Goal: Task Accomplishment & Management: Use online tool/utility

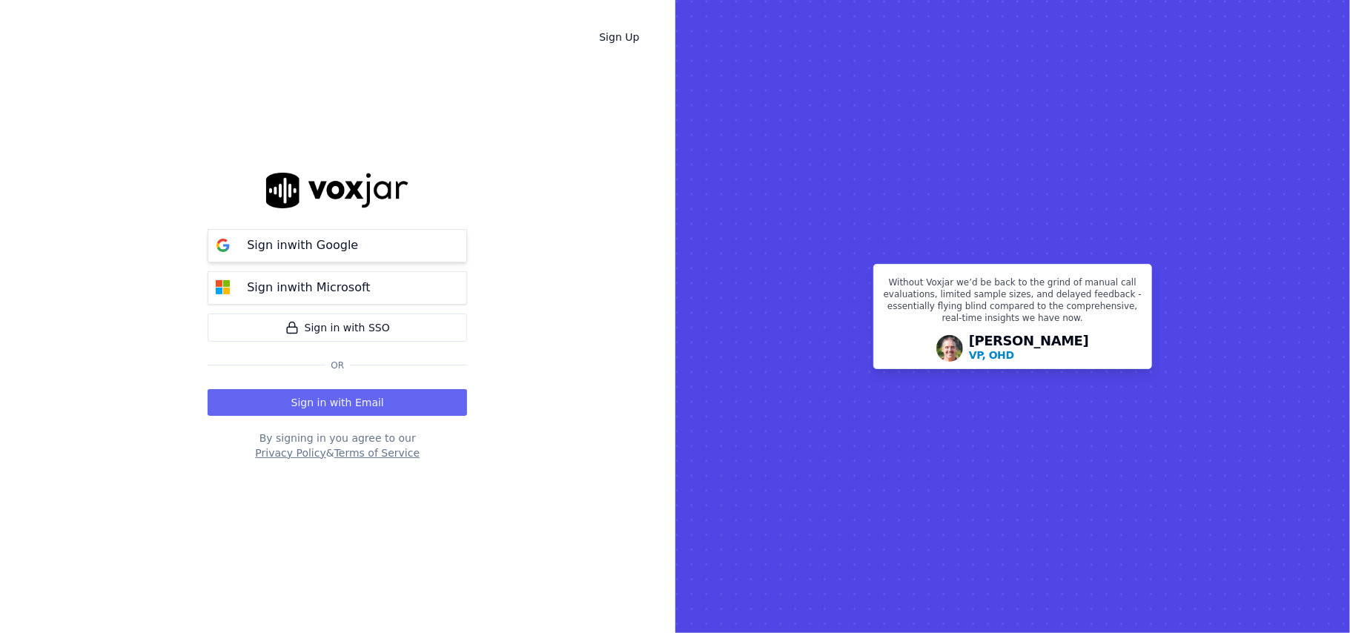
click at [340, 251] on p "Sign in with Google" at bounding box center [302, 246] width 111 height 18
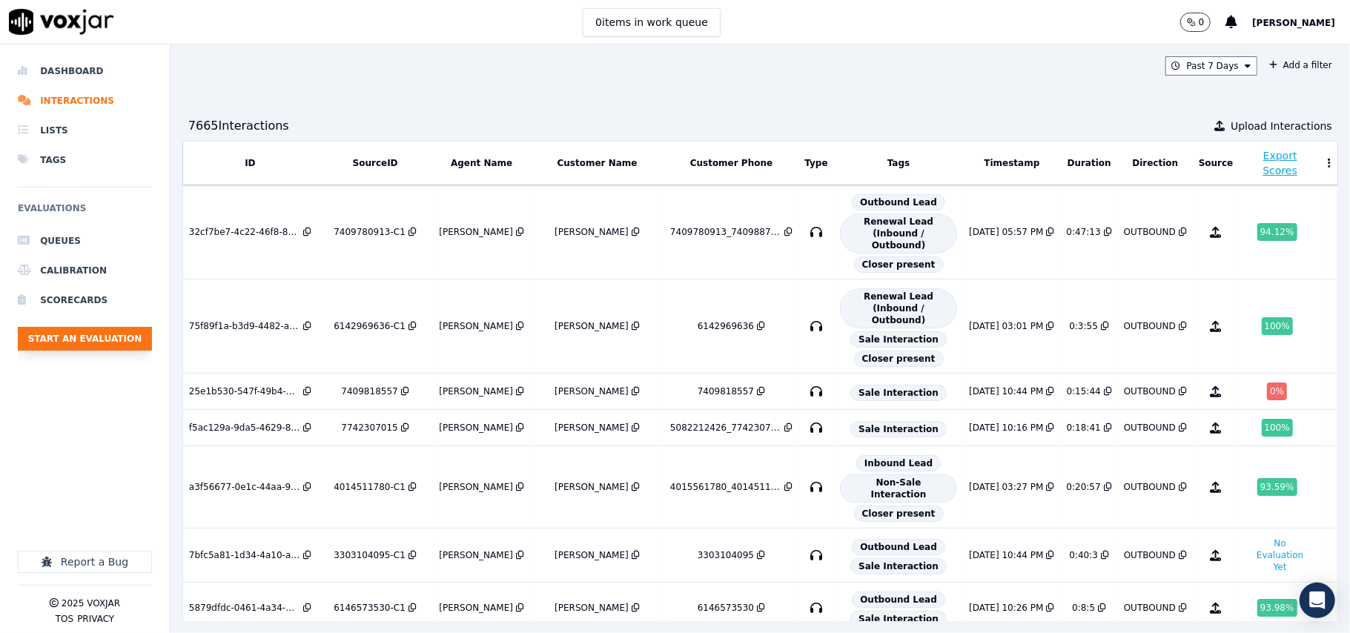
click at [105, 339] on button "Start an Evaluation" at bounding box center [85, 339] width 134 height 24
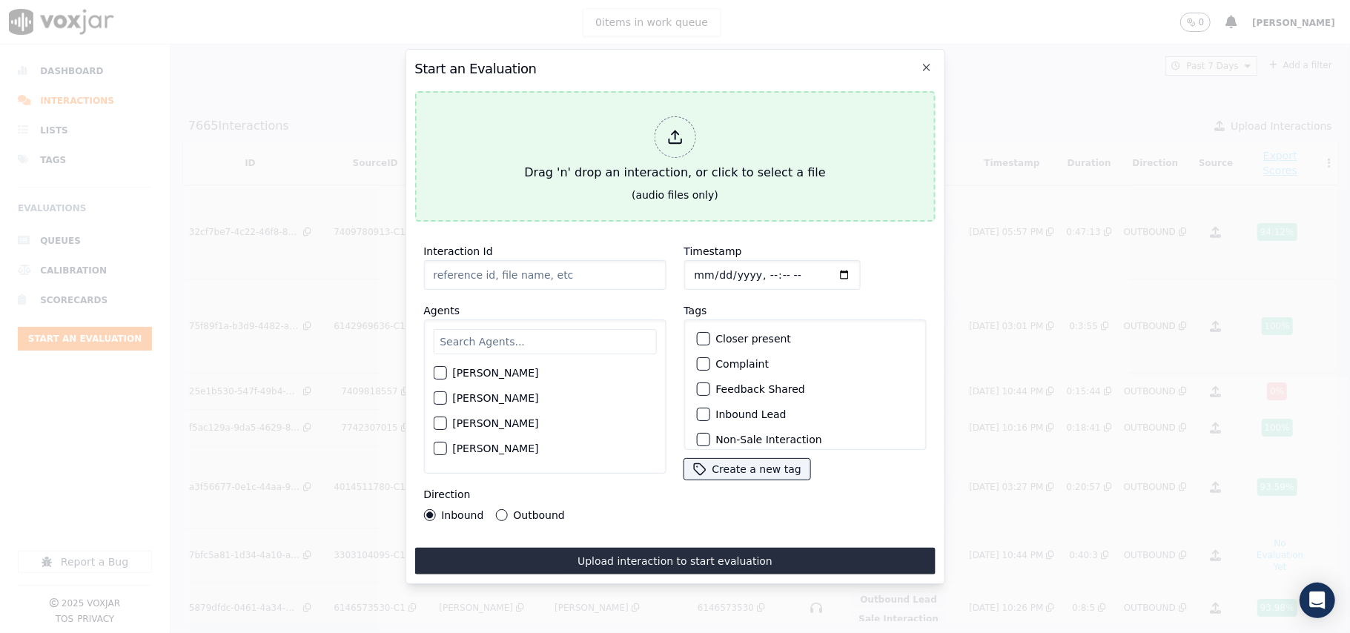
click at [655, 131] on div at bounding box center [675, 137] width 42 height 42
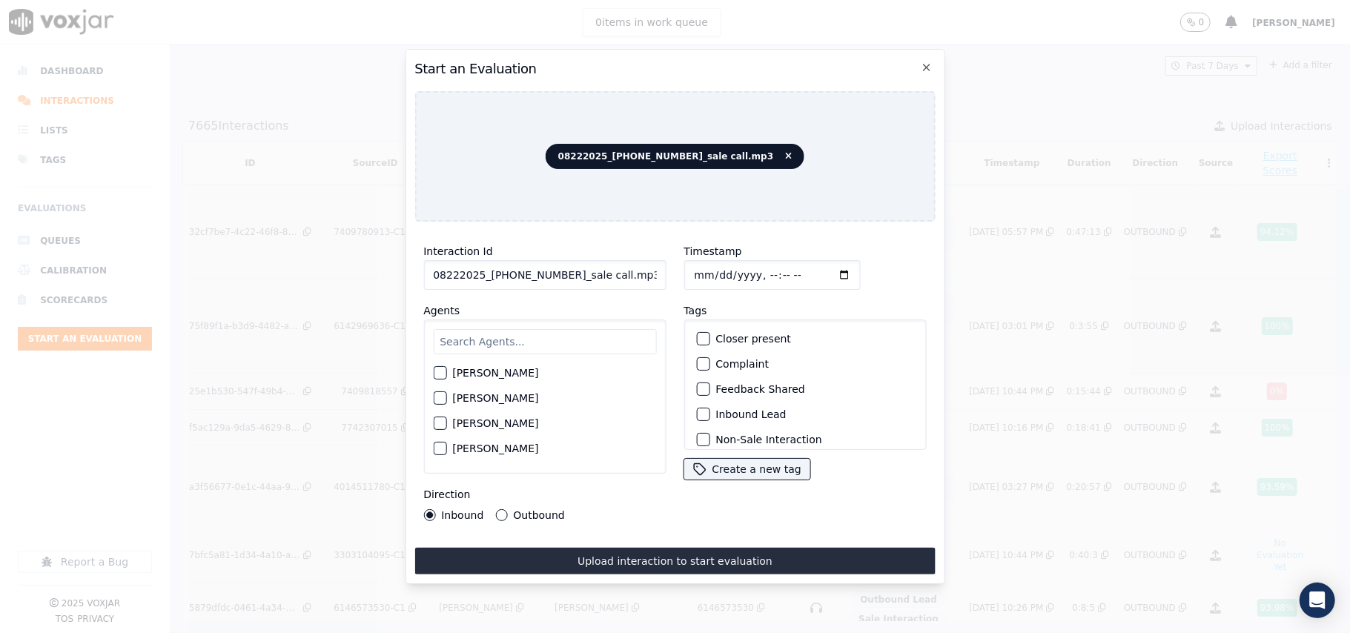
click at [508, 262] on input "08222025_[PHONE_NUMBER]_sale call.mp3" at bounding box center [544, 275] width 242 height 30
paste input "3306442011"
type input "3306442011"
click at [713, 265] on input "Timestamp" at bounding box center [772, 275] width 176 height 30
type input "[DATE]T22:48"
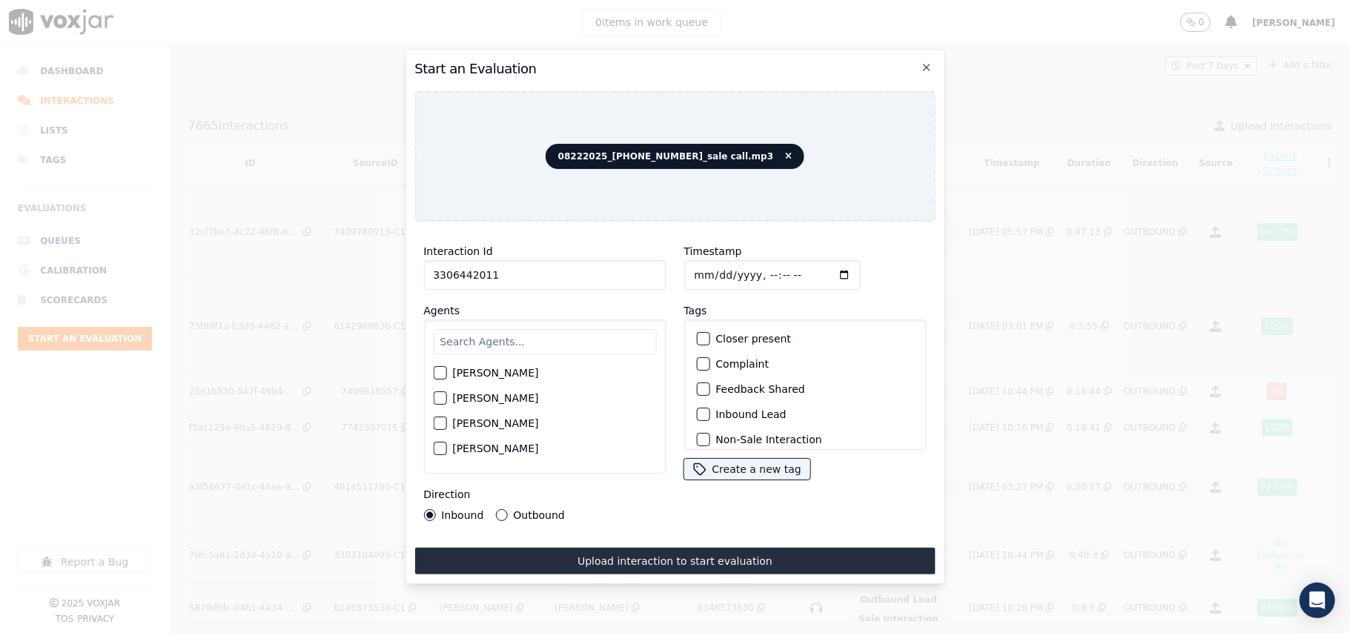
click at [489, 329] on input "text" at bounding box center [544, 341] width 223 height 25
type input "[PERSON_NAME]"
click at [505, 372] on label "[PERSON_NAME]" at bounding box center [495, 377] width 86 height 10
click at [446, 371] on button "[PERSON_NAME]" at bounding box center [439, 377] width 13 height 13
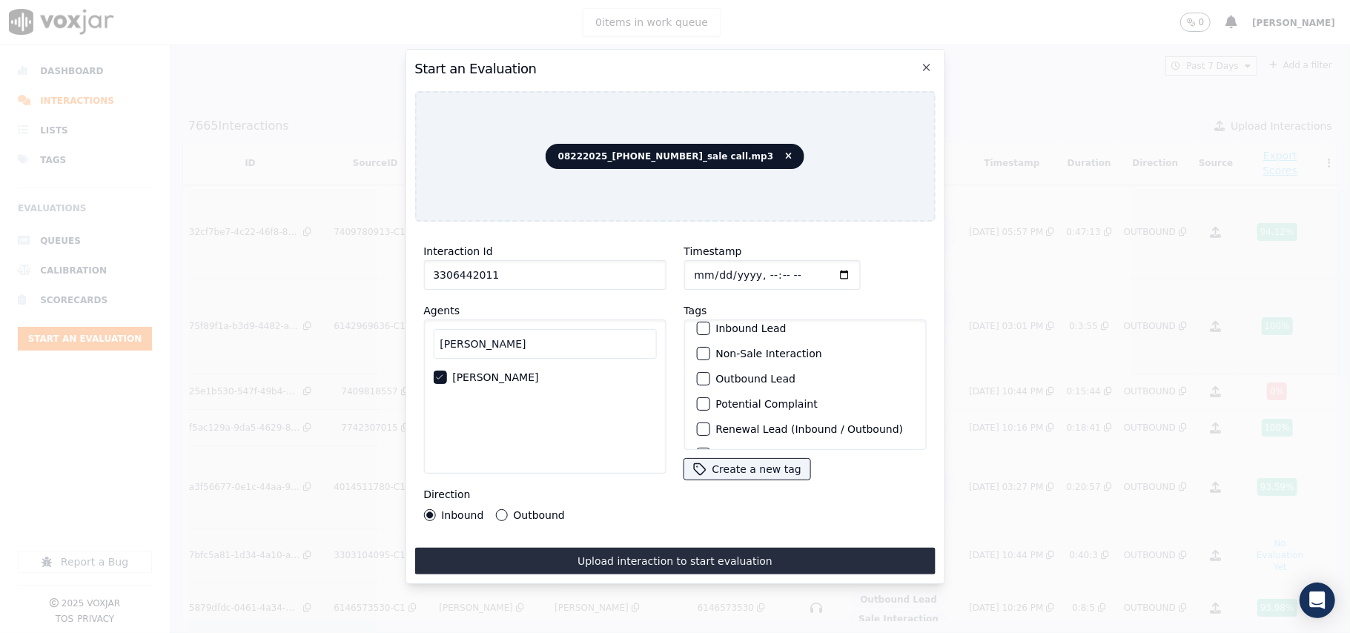
scroll to position [129, 0]
click at [746, 426] on label "Sale Interaction" at bounding box center [757, 431] width 82 height 10
click at [710, 424] on button "Sale Interaction" at bounding box center [702, 430] width 13 height 13
click at [518, 510] on label "Outbound" at bounding box center [538, 515] width 51 height 10
click at [507, 509] on button "Outbound" at bounding box center [501, 515] width 12 height 12
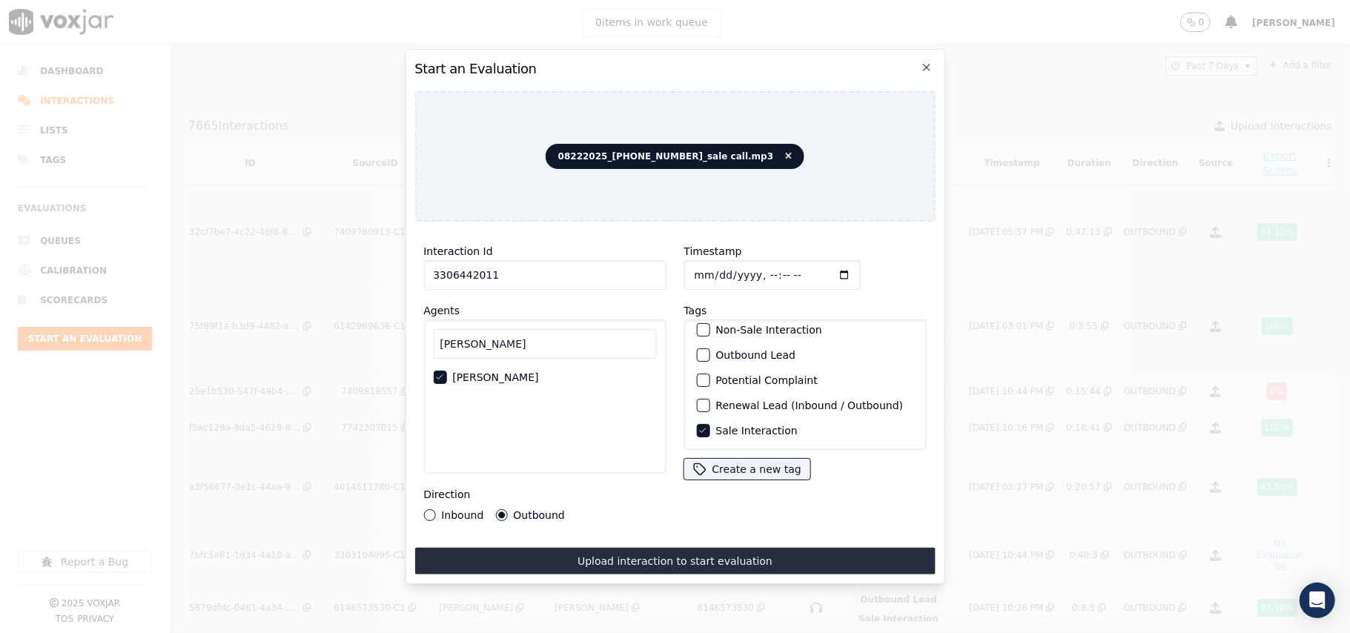
click at [569, 538] on div "Interaction Id 3306442011 Agents [PERSON_NAME] Direction Inbound Outbound Times…" at bounding box center [674, 404] width 521 height 341
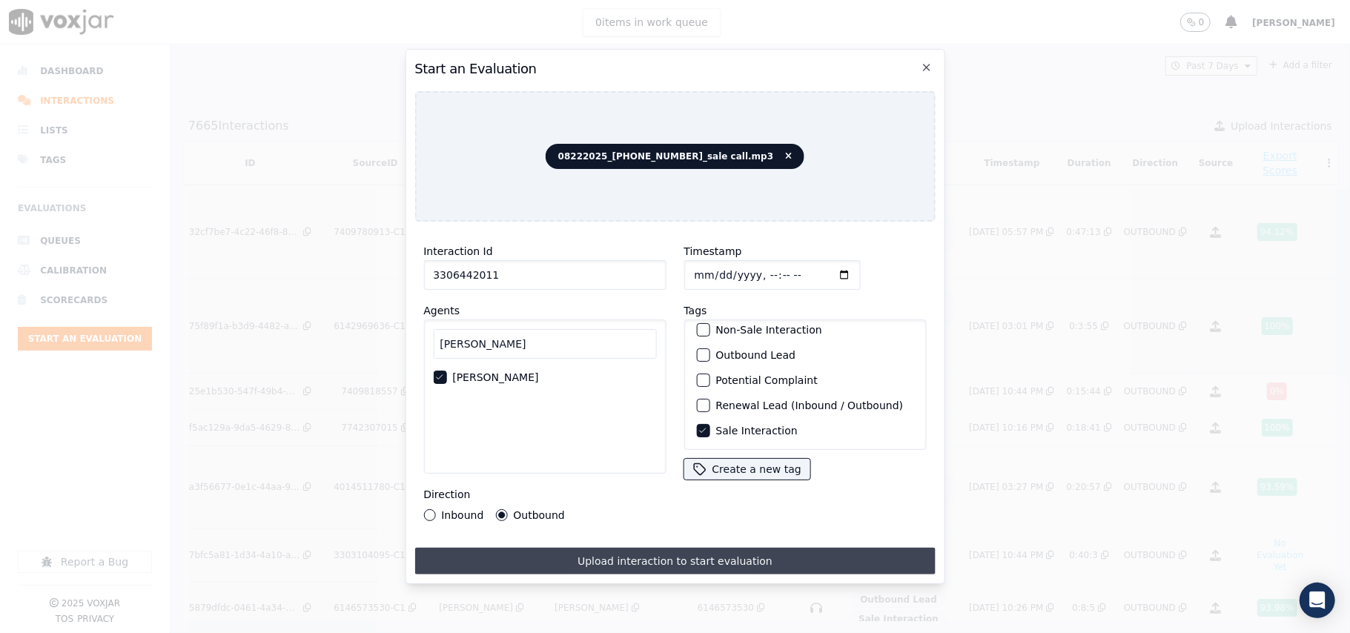
click at [570, 552] on button "Upload interaction to start evaluation" at bounding box center [674, 561] width 521 height 27
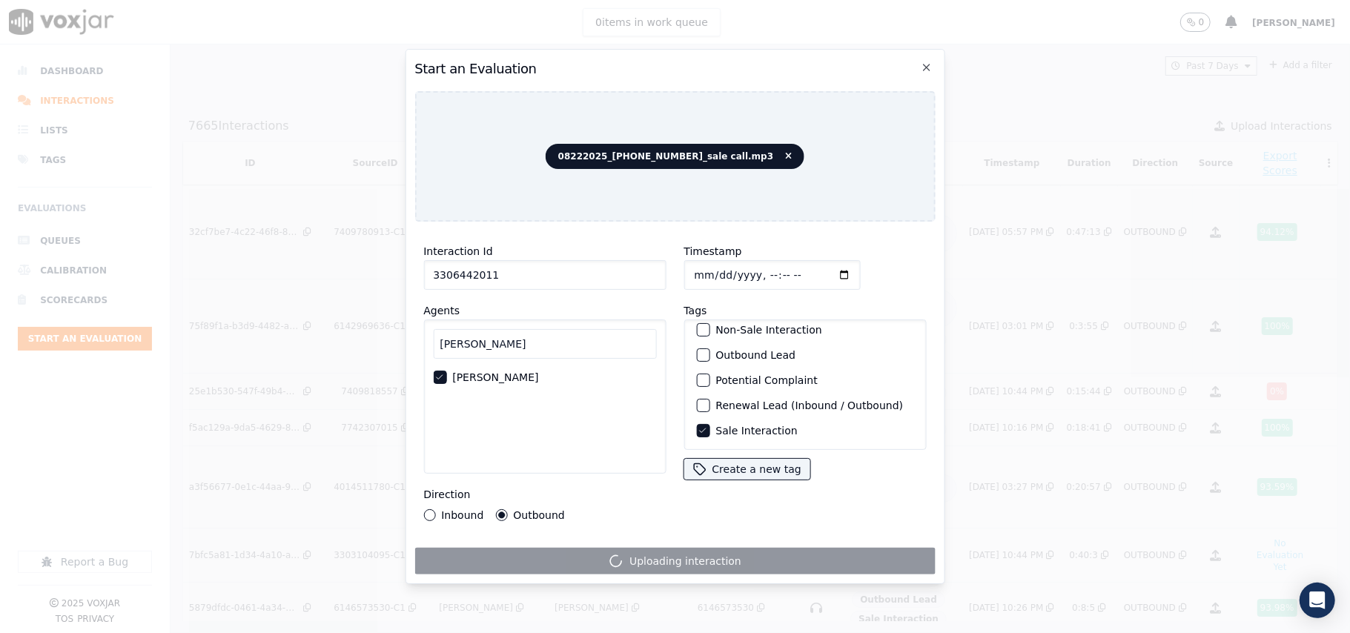
click at [499, 265] on input "3306442011" at bounding box center [544, 275] width 242 height 30
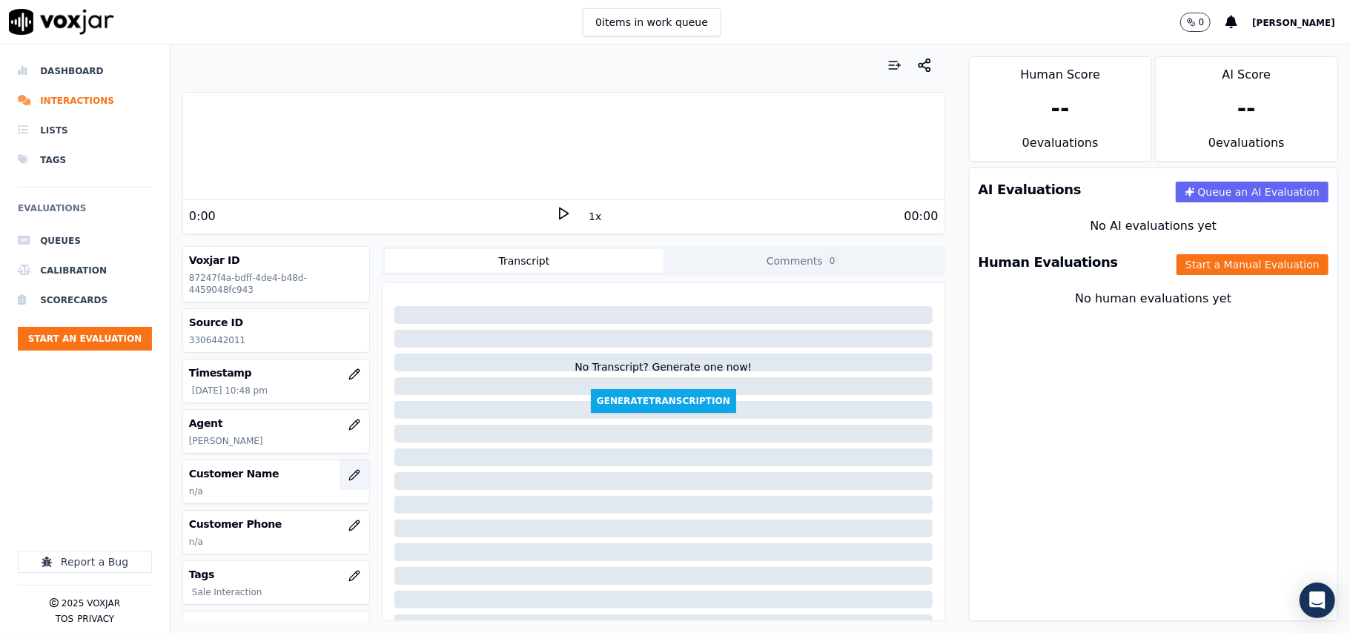
click at [348, 475] on icon "button" at bounding box center [354, 475] width 12 height 12
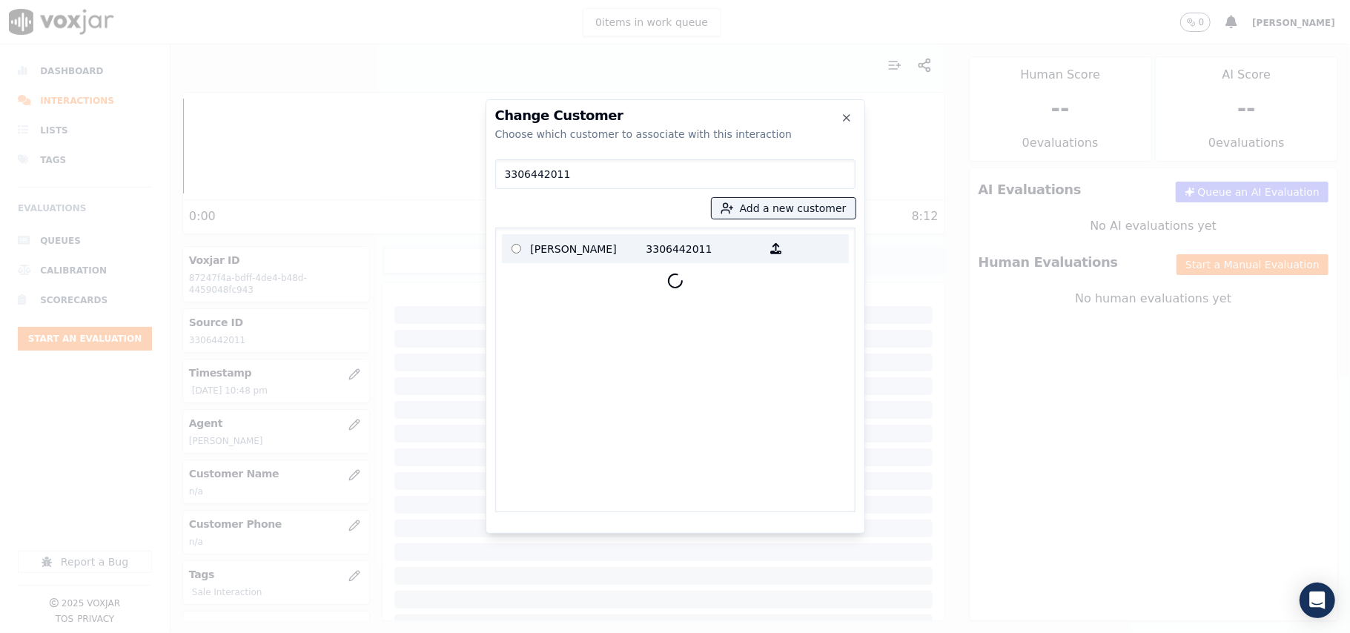
type input "3306442011"
click at [595, 245] on p "[PERSON_NAME]" at bounding box center [589, 248] width 116 height 23
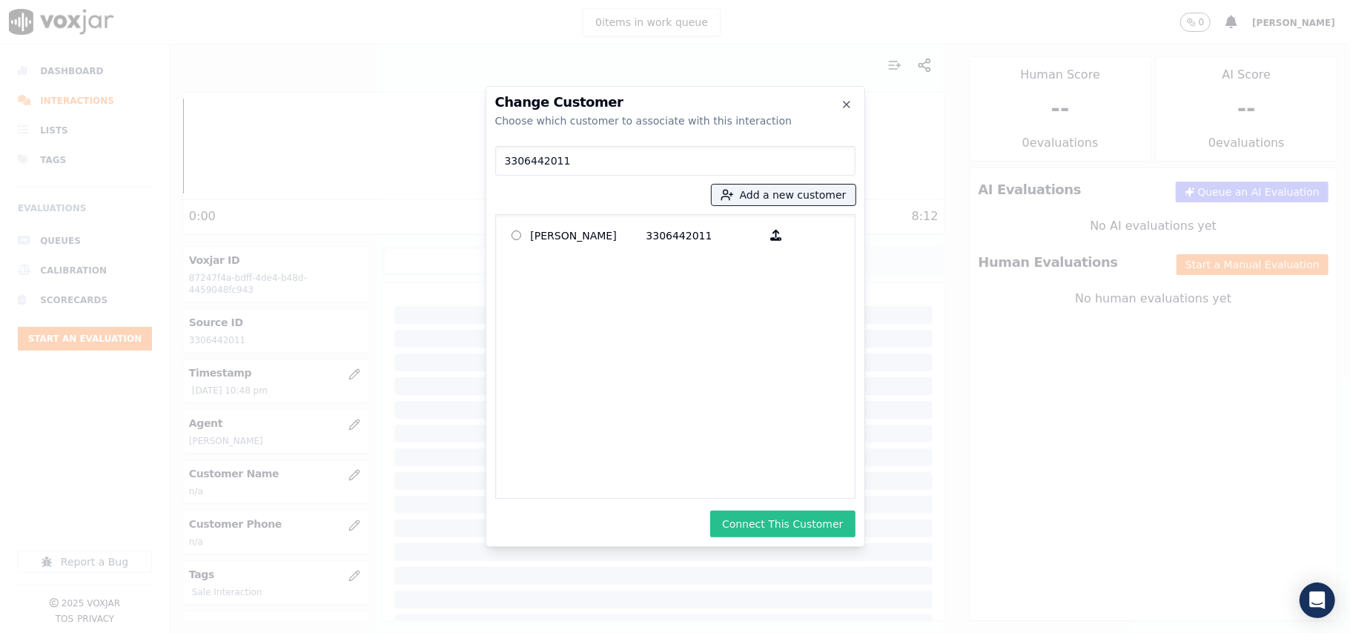
click at [807, 531] on button "Connect This Customer" at bounding box center [782, 524] width 145 height 27
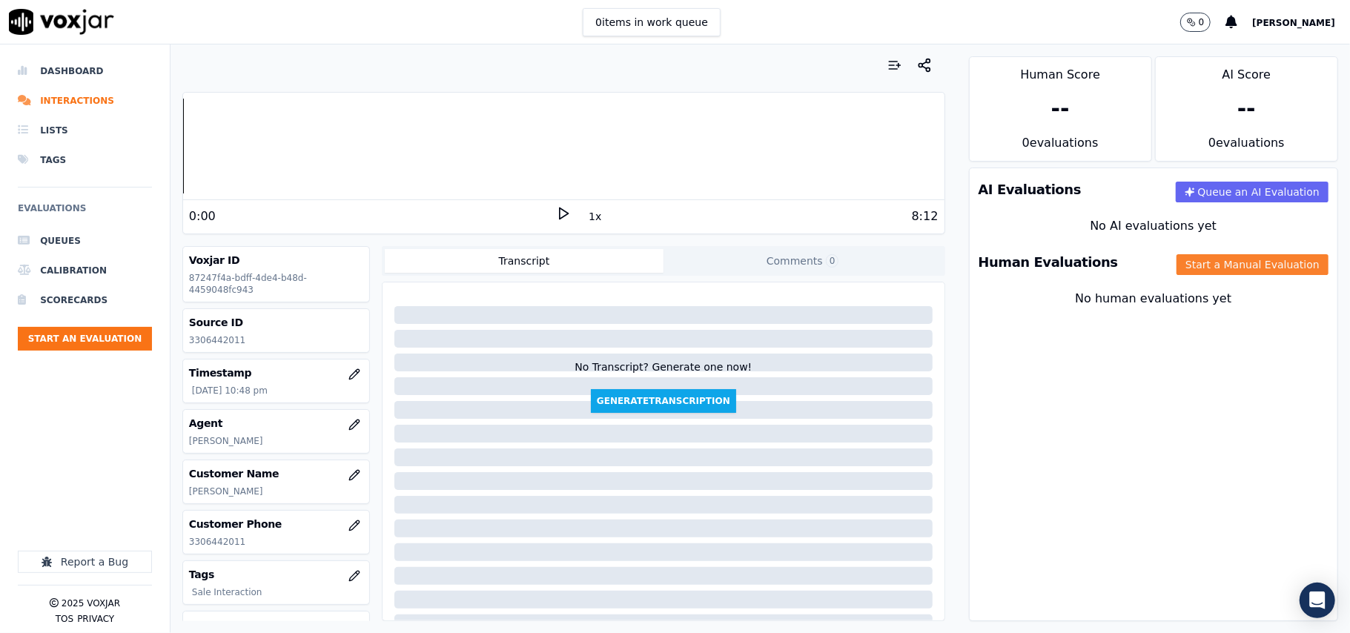
click at [1177, 264] on button "Start a Manual Evaluation" at bounding box center [1253, 264] width 152 height 21
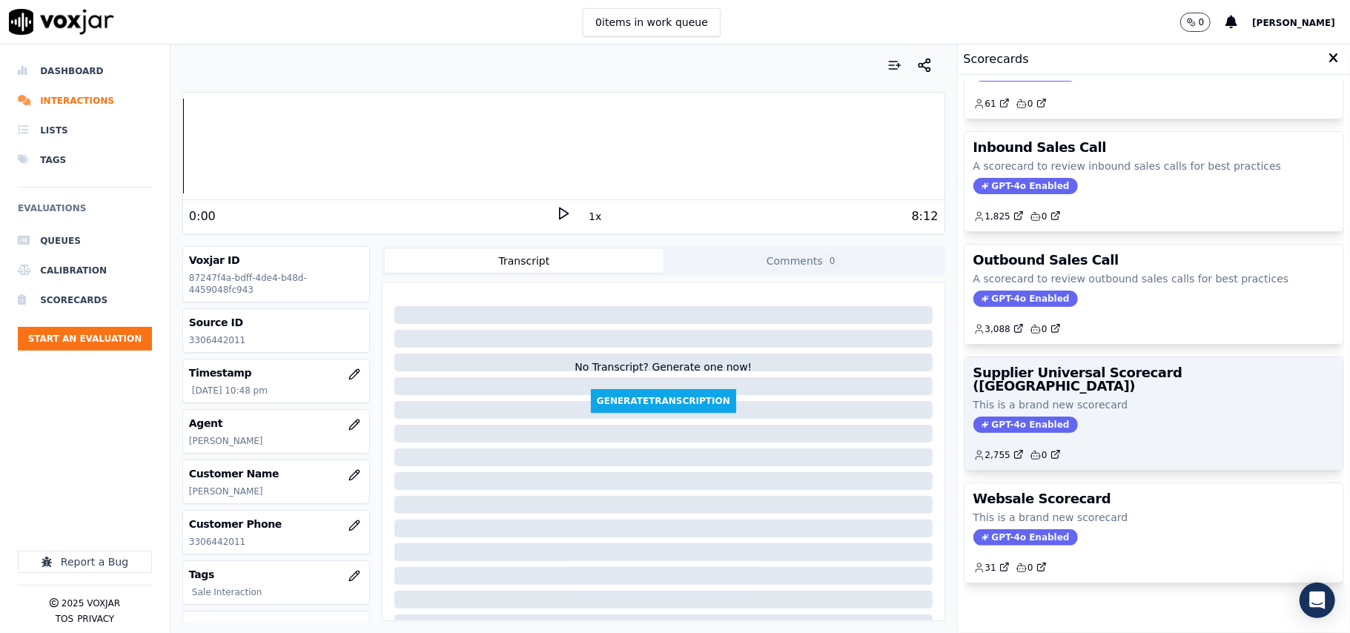
scroll to position [113, 0]
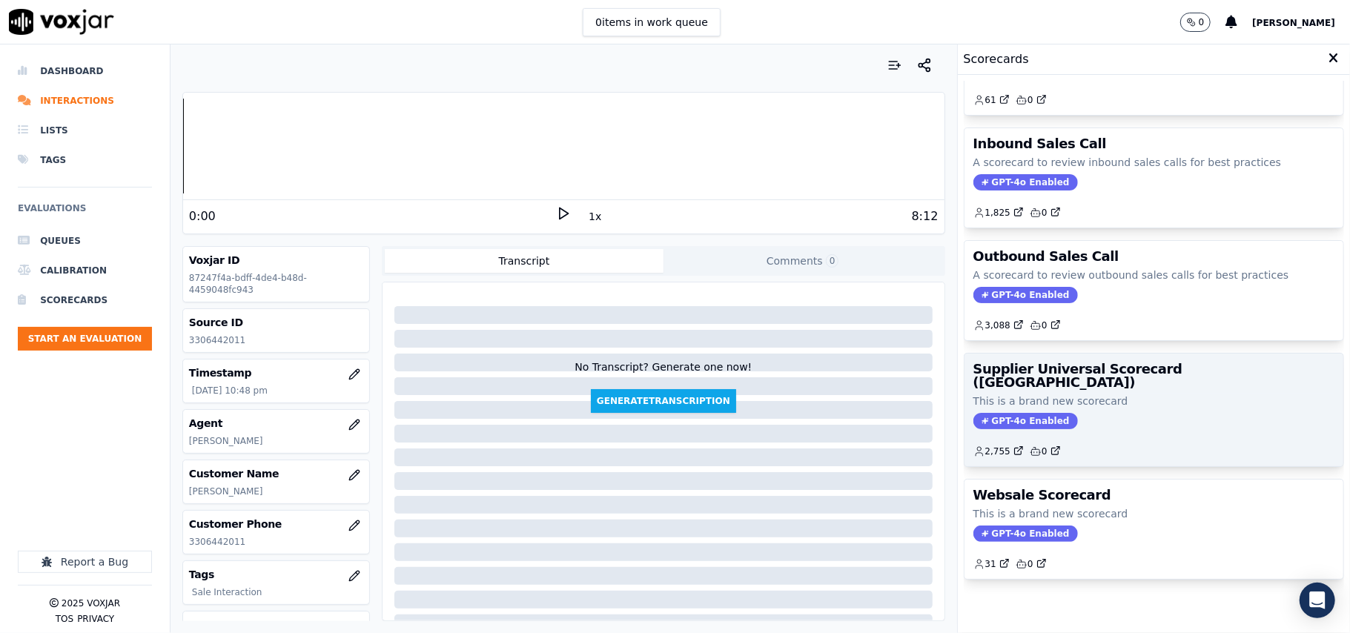
click at [1101, 394] on p "This is a brand new scorecard" at bounding box center [1154, 401] width 361 height 15
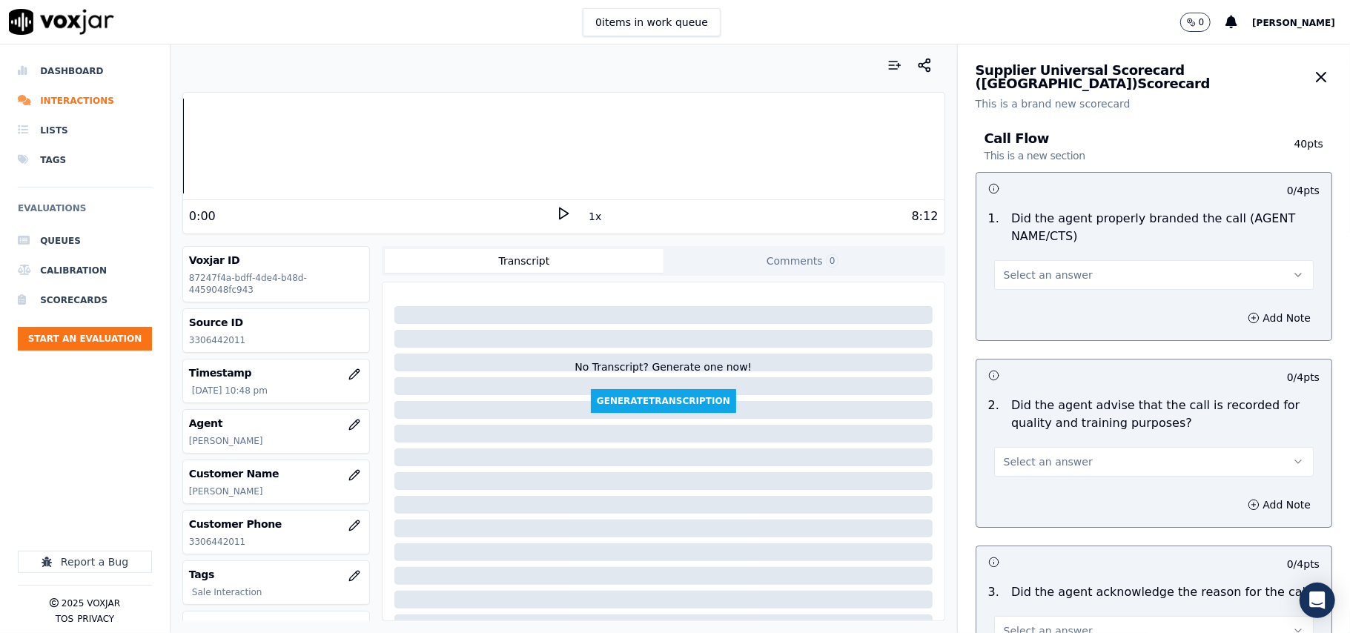
click at [1045, 264] on button "Select an answer" at bounding box center [1154, 275] width 320 height 30
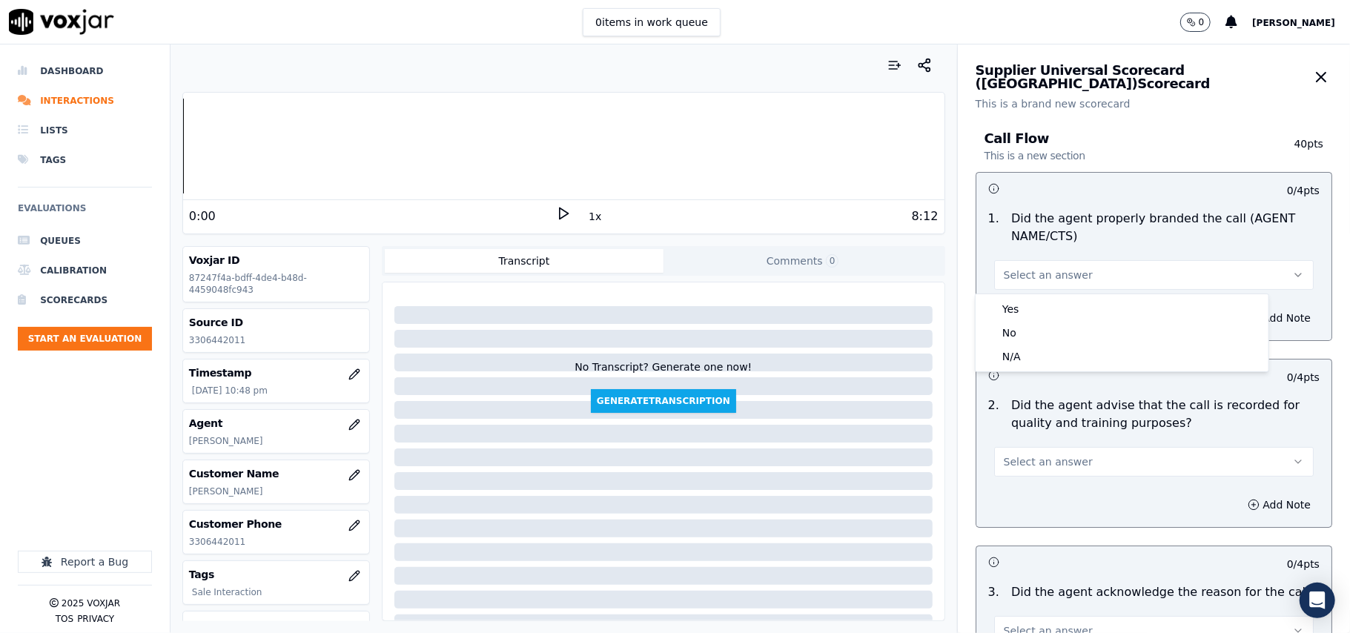
click at [1029, 297] on div "Yes No N/A" at bounding box center [1122, 332] width 293 height 77
click at [1026, 303] on div "Yes" at bounding box center [1122, 309] width 287 height 24
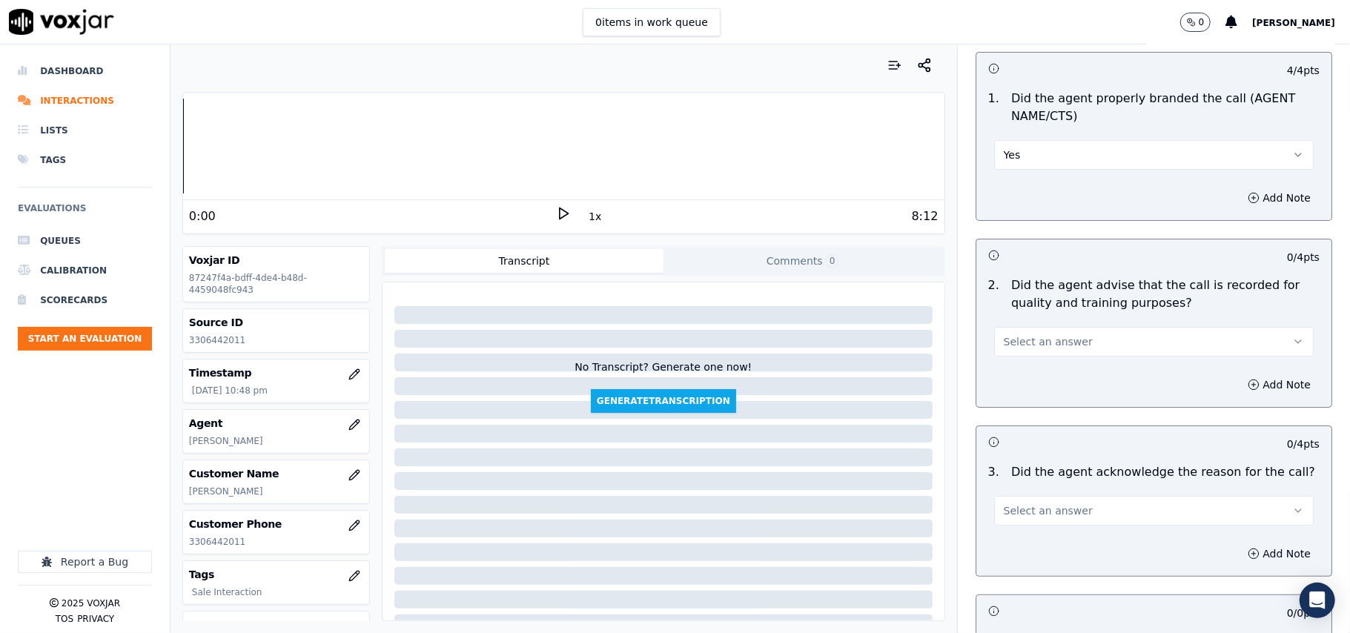
scroll to position [165, 0]
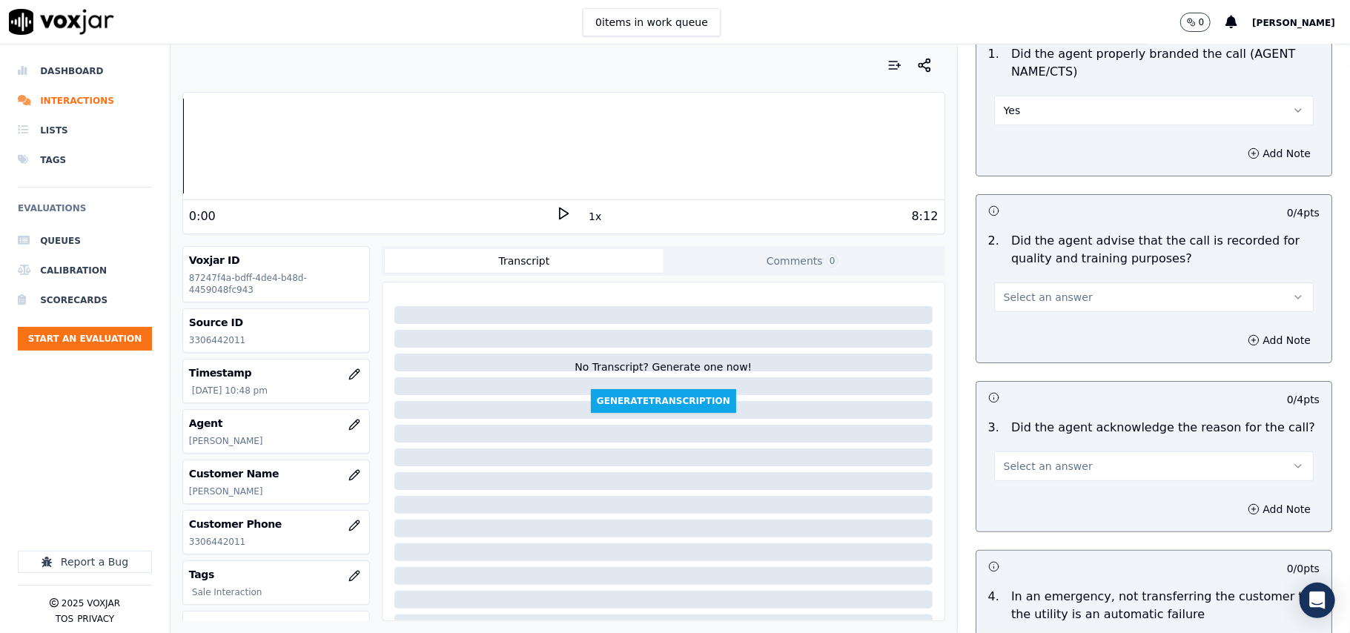
click at [1017, 292] on span "Select an answer" at bounding box center [1048, 297] width 89 height 15
click at [1018, 342] on div "Yes" at bounding box center [1122, 332] width 287 height 24
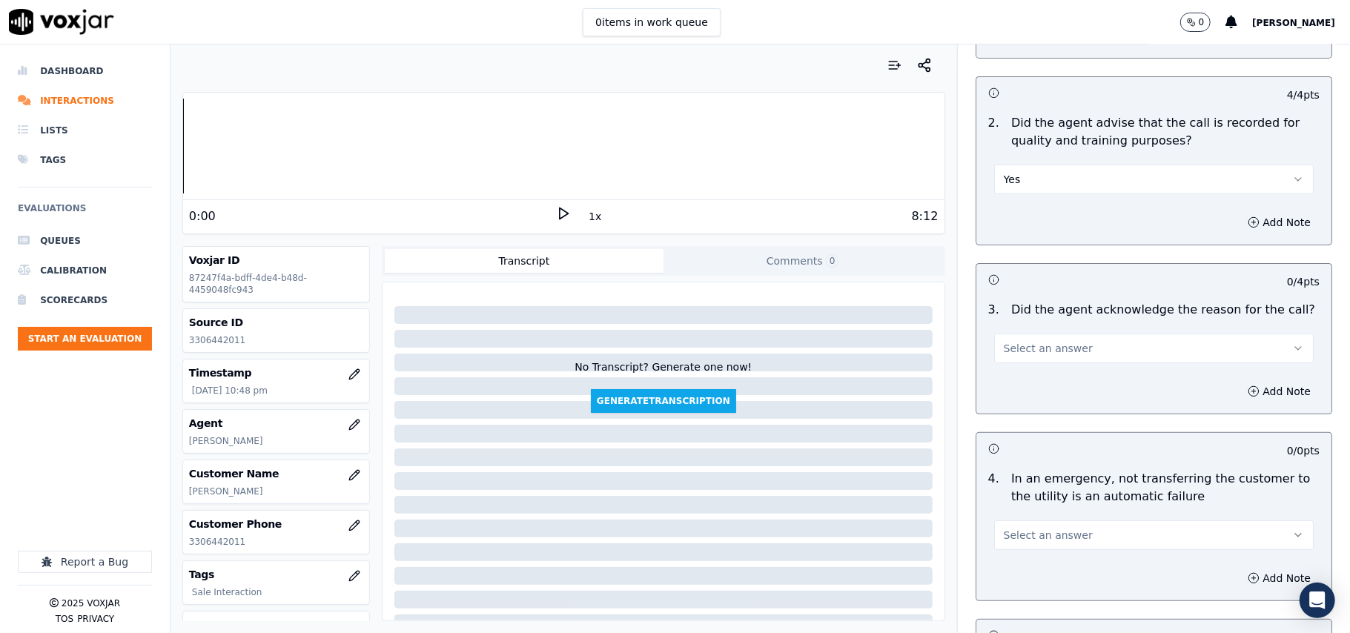
scroll to position [329, 0]
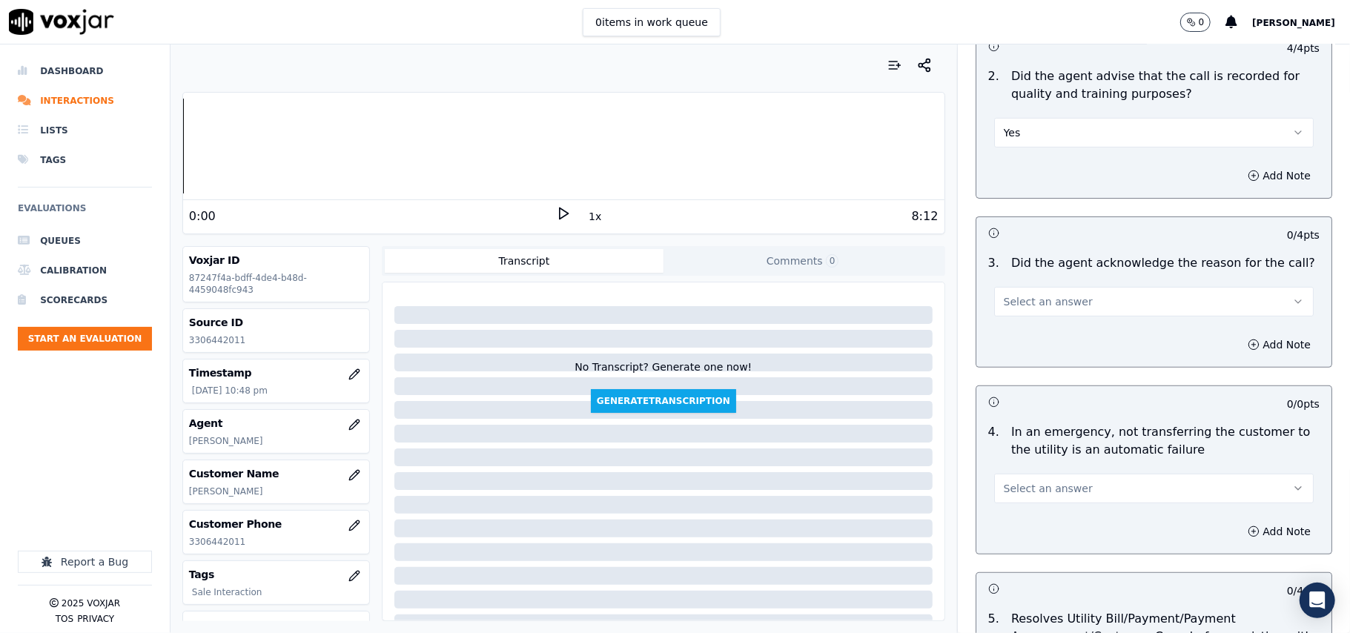
click at [1020, 309] on span "Select an answer" at bounding box center [1048, 301] width 89 height 15
click at [1014, 335] on div "Yes" at bounding box center [1122, 337] width 287 height 24
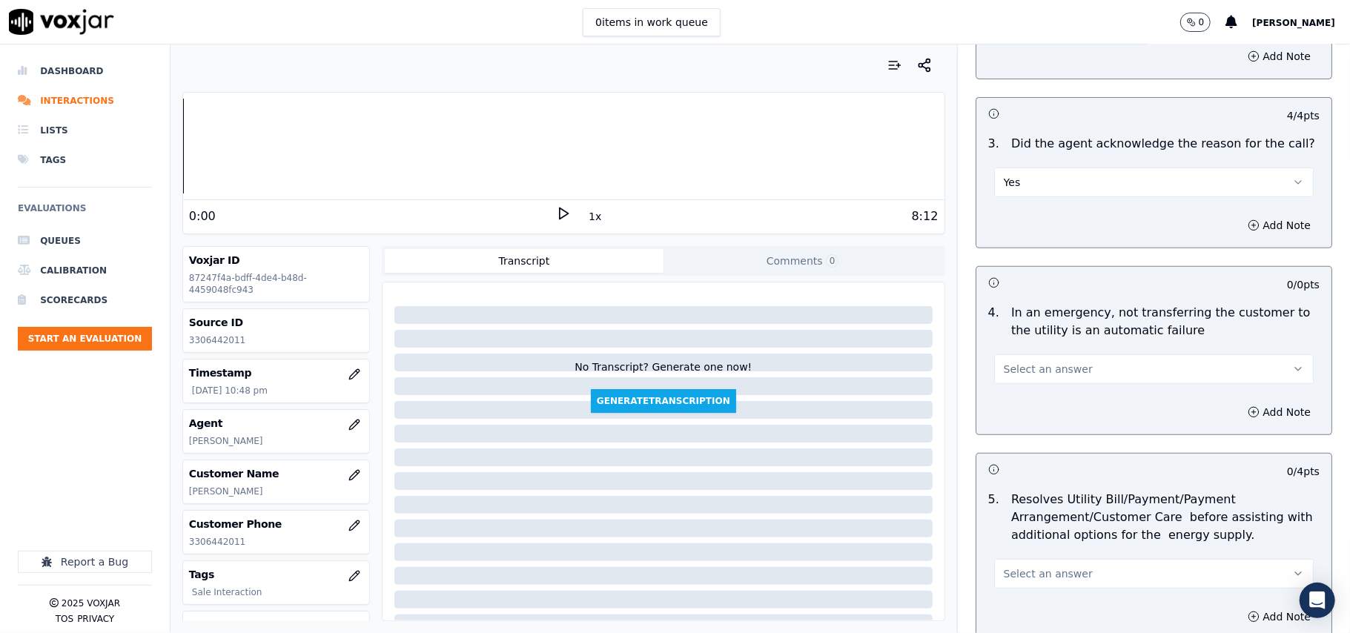
scroll to position [494, 0]
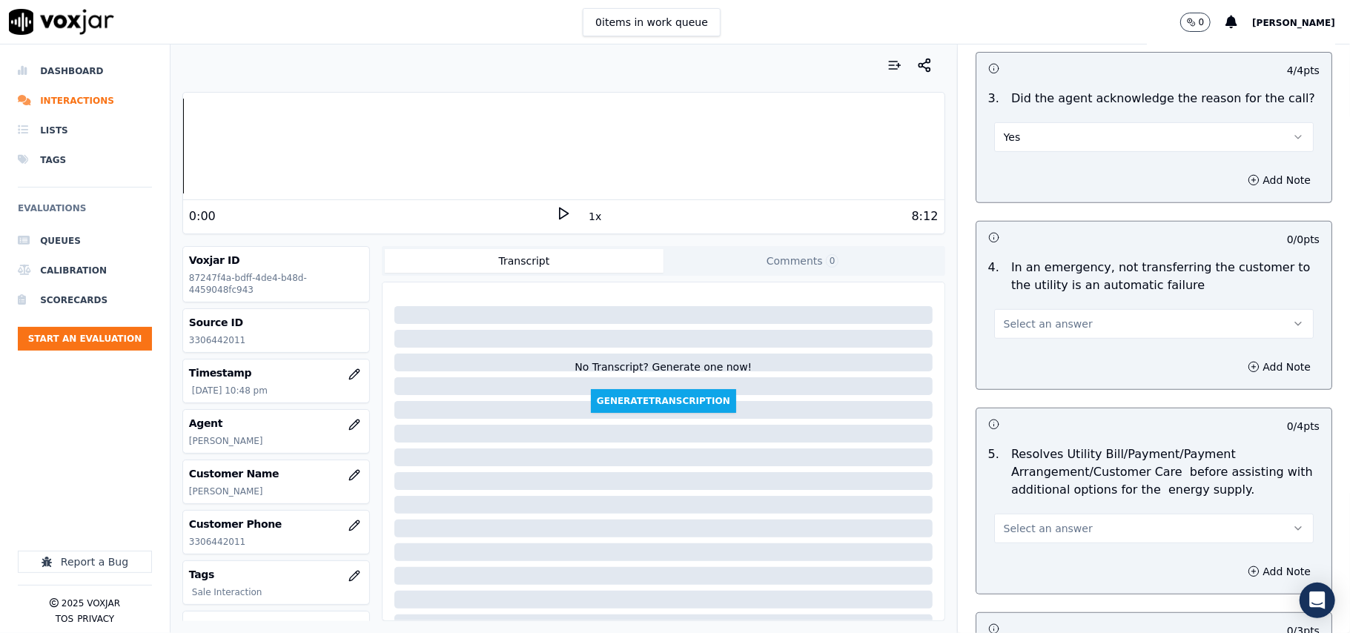
click at [1016, 330] on span "Select an answer" at bounding box center [1048, 324] width 89 height 15
click at [1013, 409] on div "N/A" at bounding box center [1122, 406] width 287 height 24
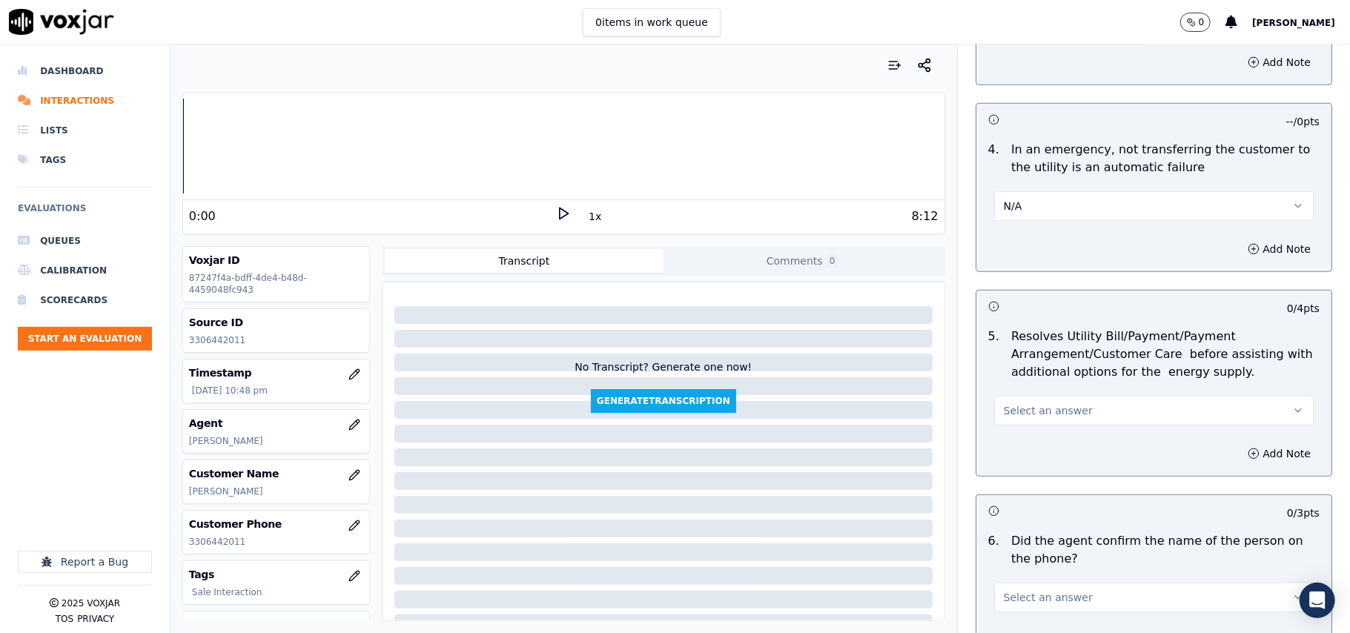
scroll to position [659, 0]
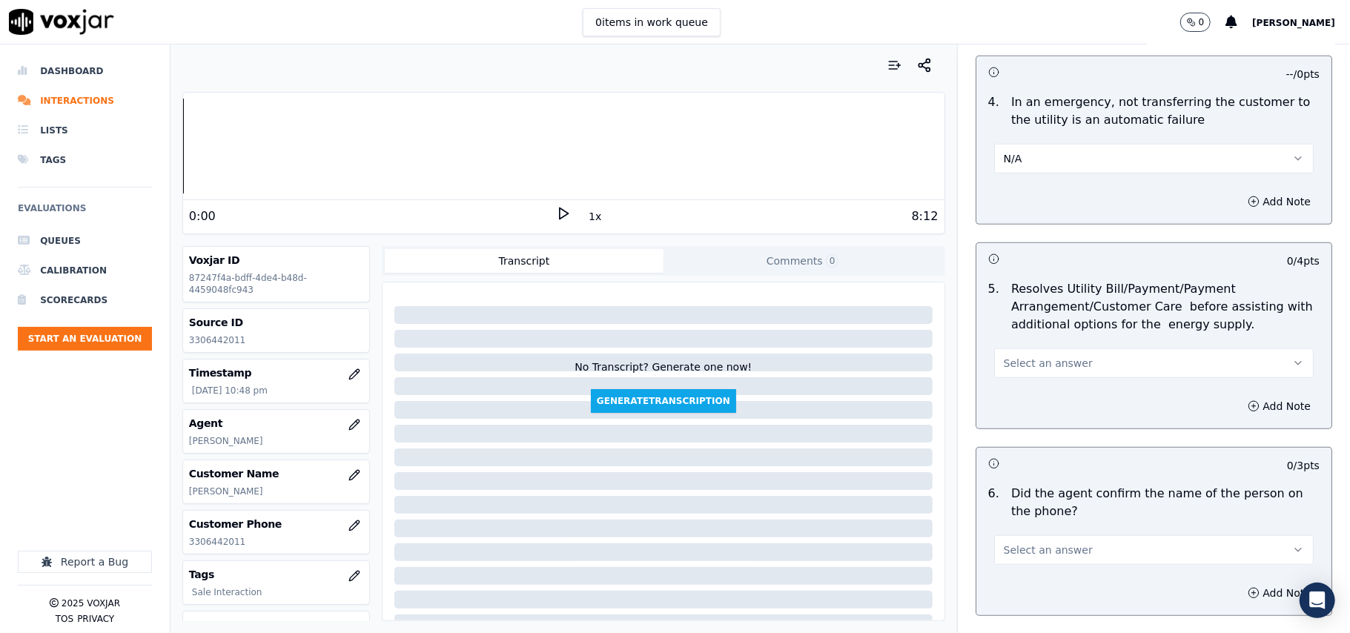
click at [1015, 377] on button "Select an answer" at bounding box center [1154, 363] width 320 height 30
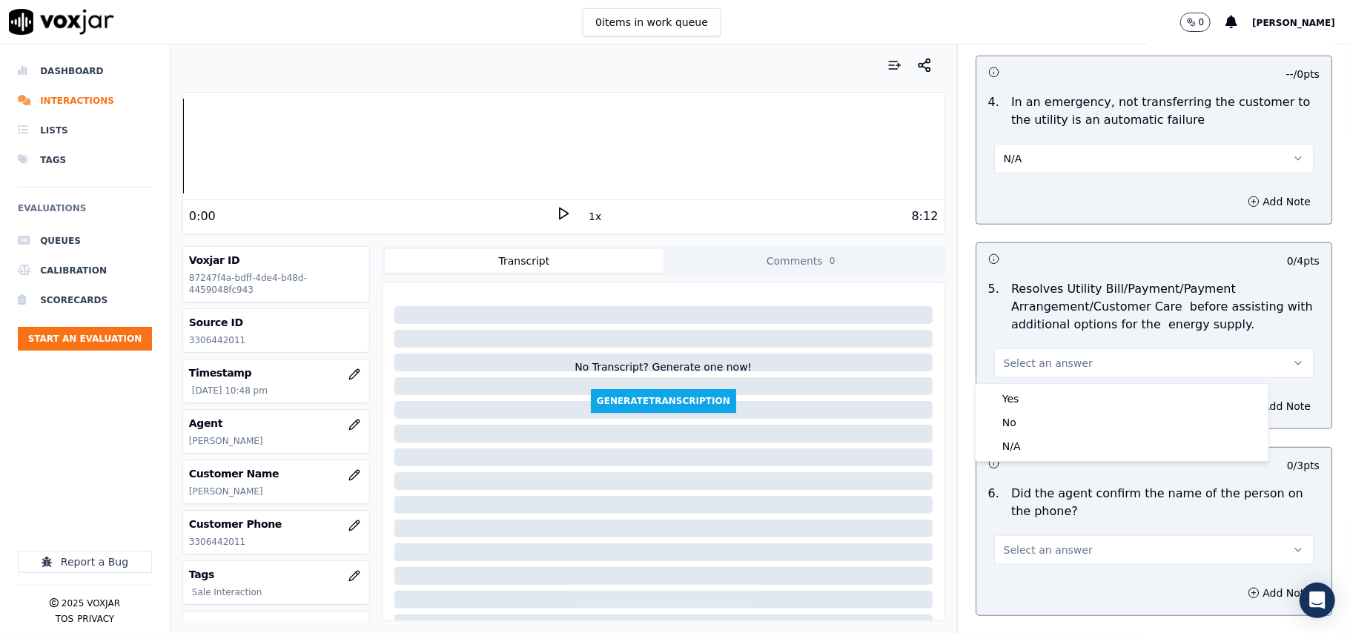
click at [1048, 345] on div "Select an answer" at bounding box center [1153, 356] width 343 height 44
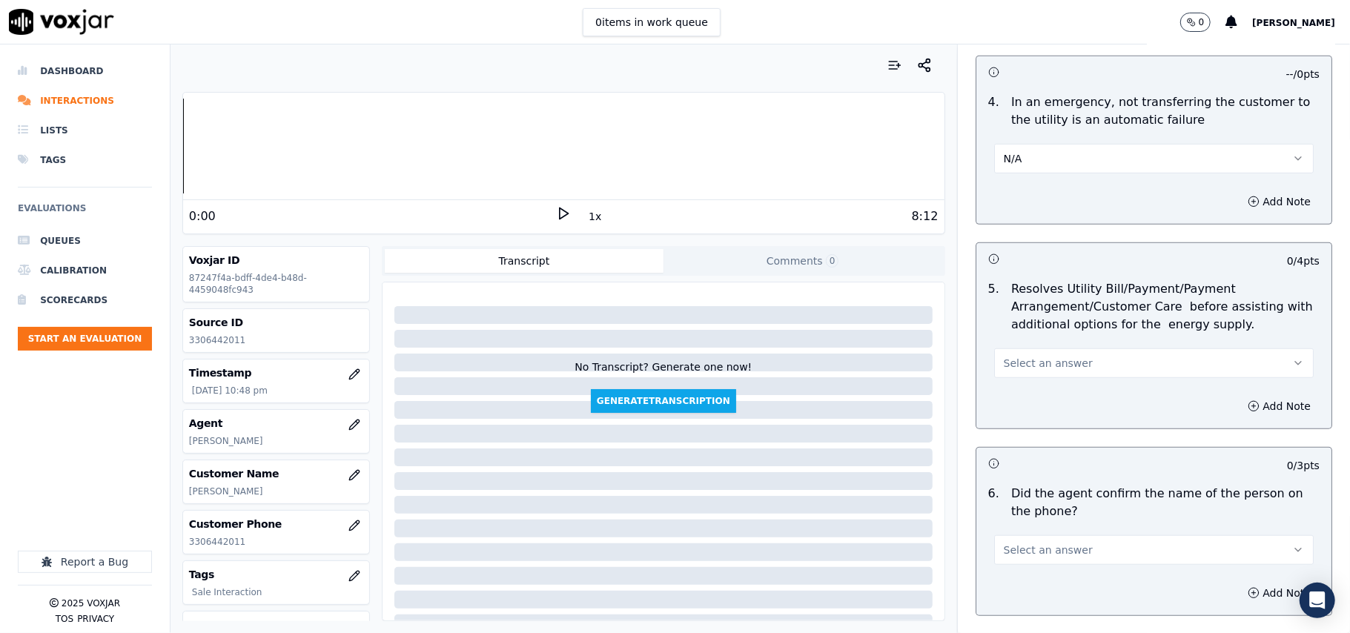
click at [1045, 371] on span "Select an answer" at bounding box center [1048, 363] width 89 height 15
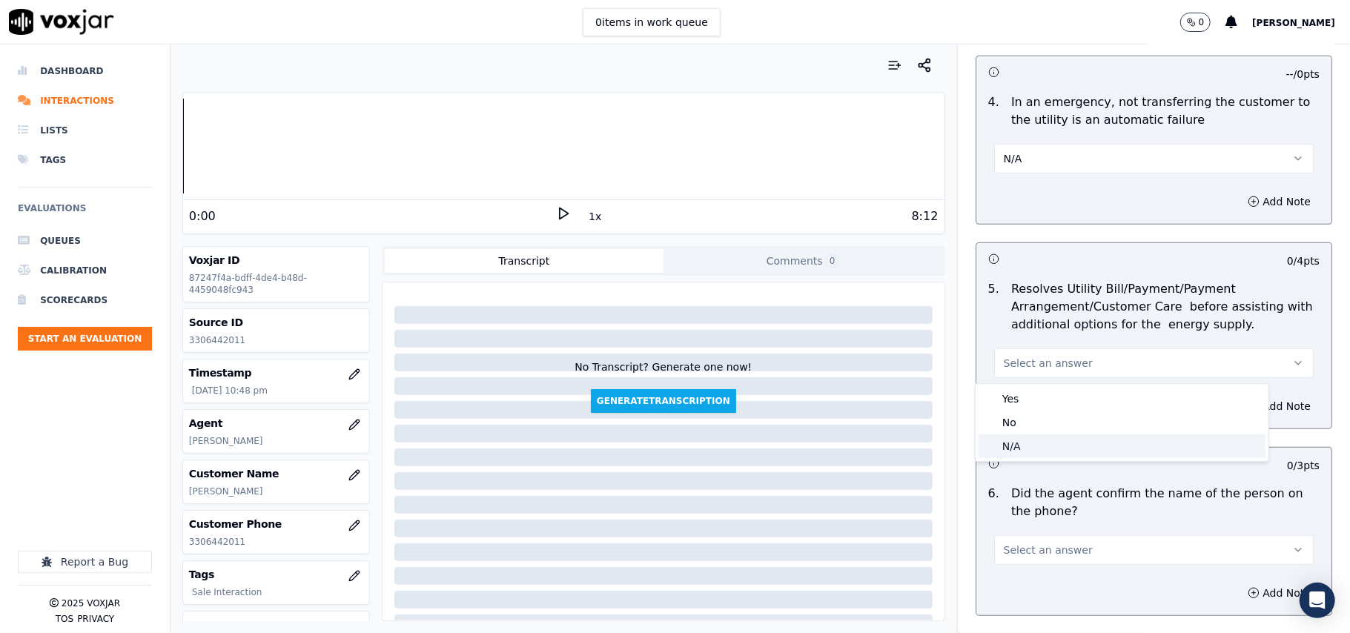
click at [1030, 443] on div "N/A" at bounding box center [1122, 447] width 287 height 24
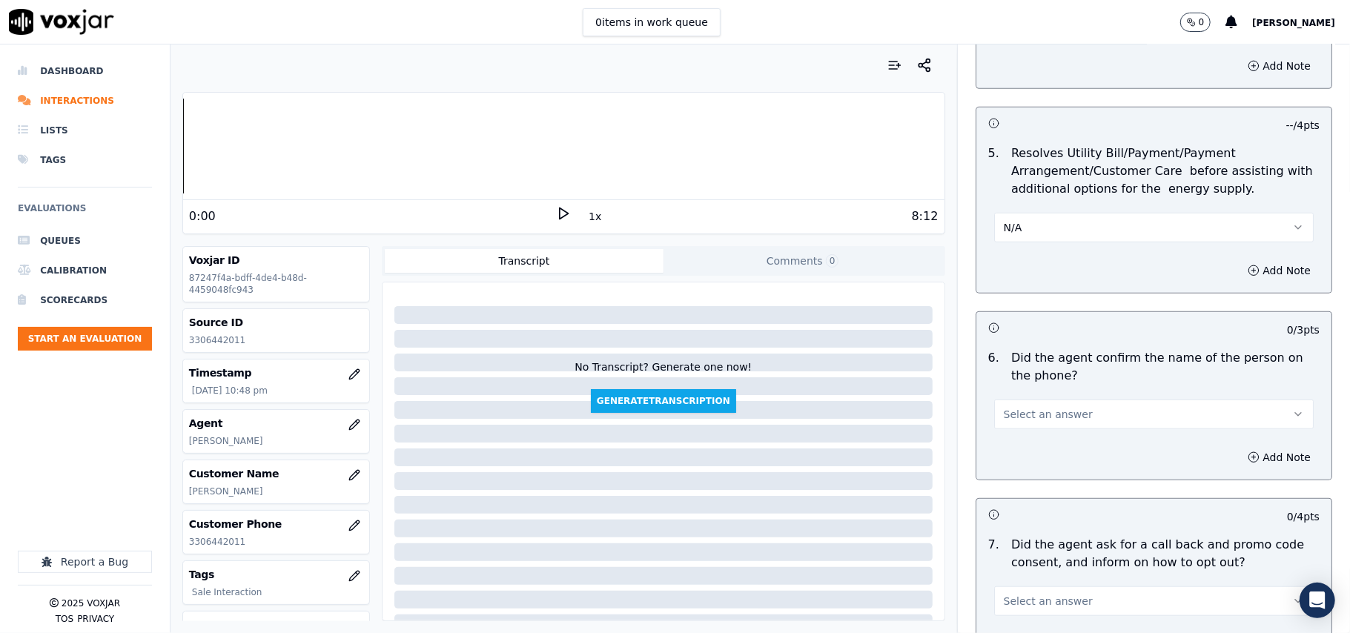
scroll to position [1154, 0]
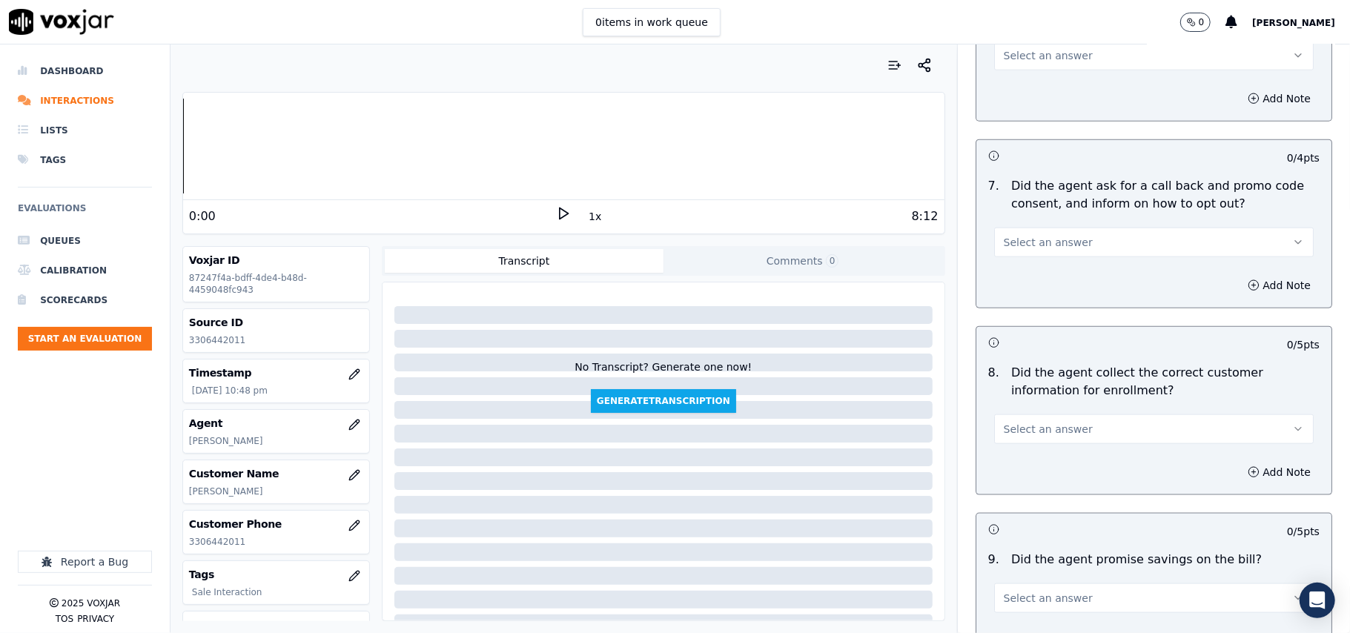
click at [1004, 239] on span "Select an answer" at bounding box center [1048, 242] width 89 height 15
click at [1012, 283] on div "Yes" at bounding box center [1122, 280] width 287 height 24
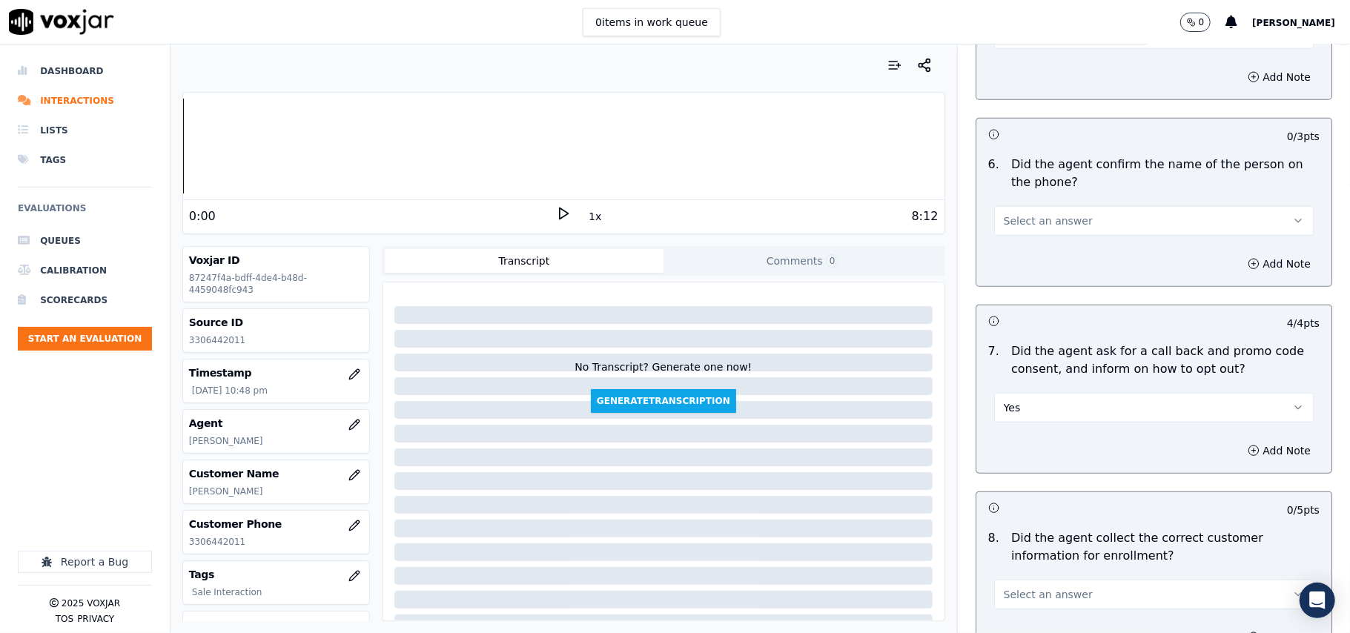
click at [1024, 223] on span "Select an answer" at bounding box center [1048, 221] width 89 height 15
click at [1021, 252] on div "Yes" at bounding box center [1122, 257] width 287 height 24
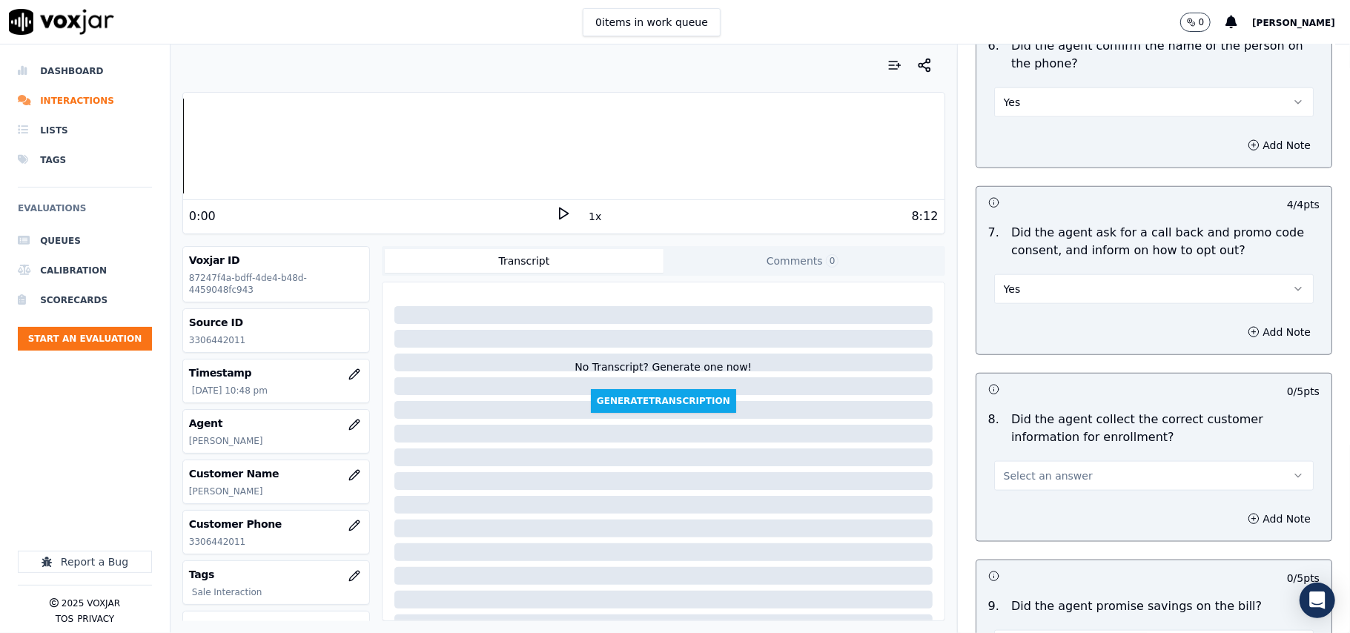
scroll to position [1154, 0]
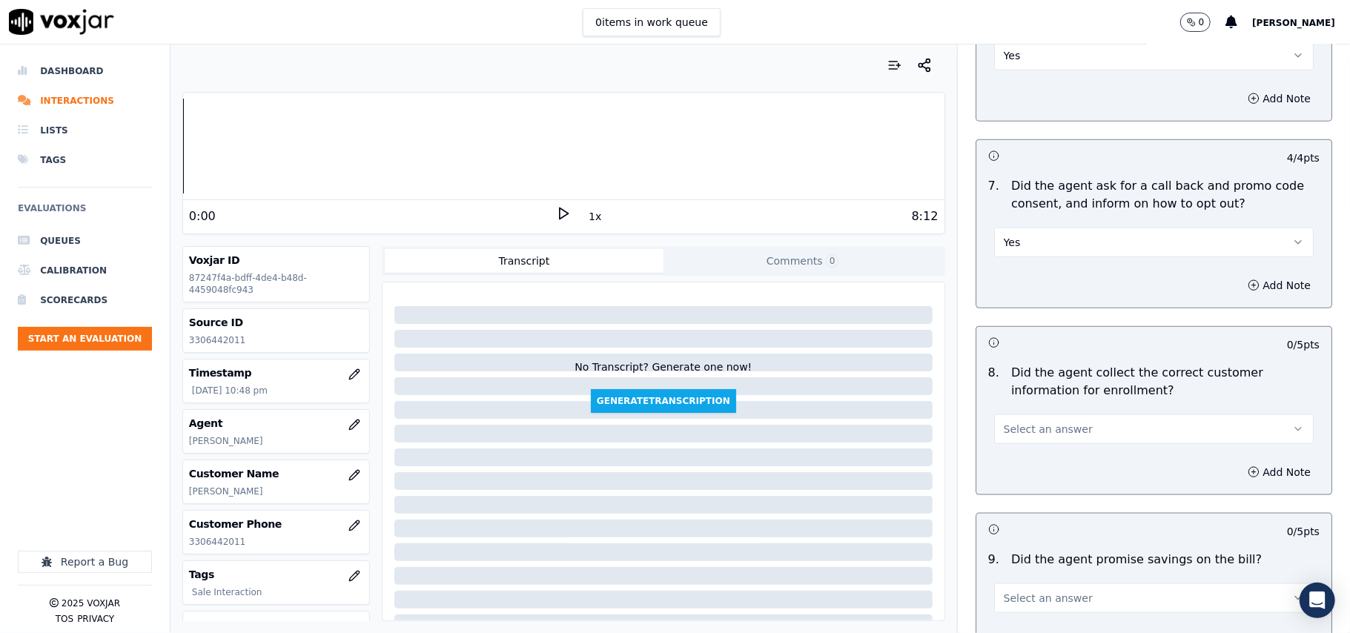
click at [1006, 423] on button "Select an answer" at bounding box center [1154, 429] width 320 height 30
click at [1014, 473] on div "Yes" at bounding box center [1122, 467] width 287 height 24
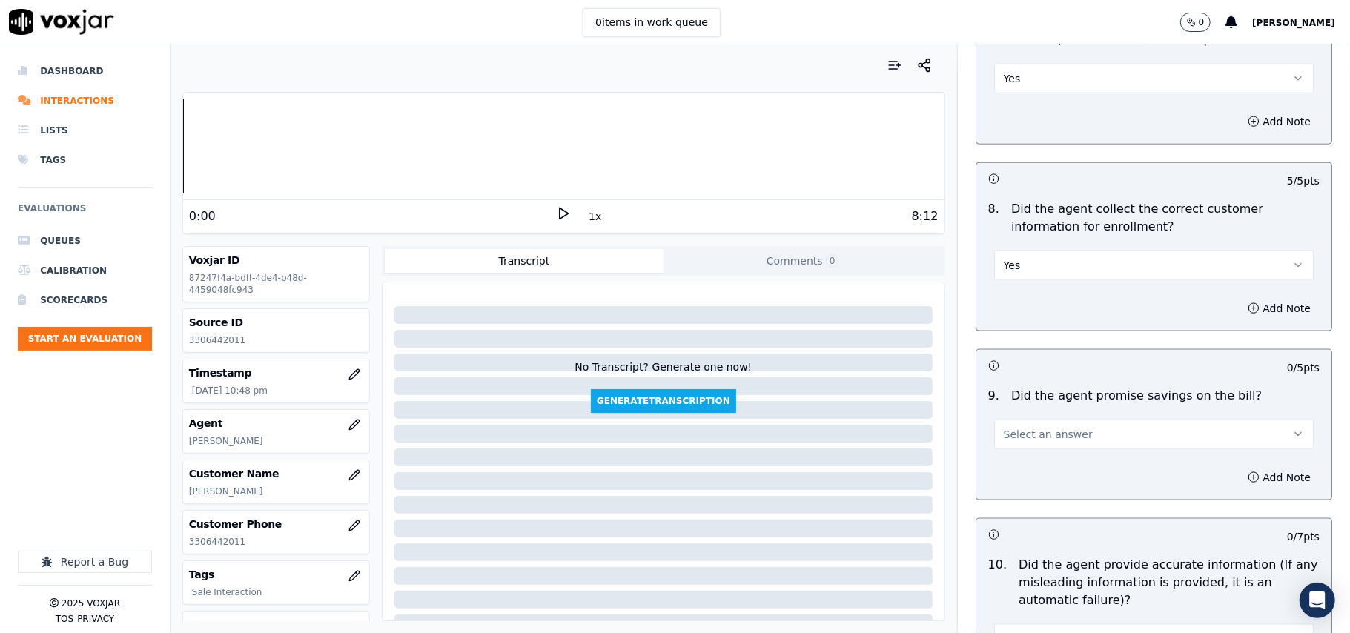
click at [1016, 440] on span "Select an answer" at bounding box center [1048, 434] width 89 height 15
click at [1019, 518] on div "N/A" at bounding box center [1122, 520] width 287 height 24
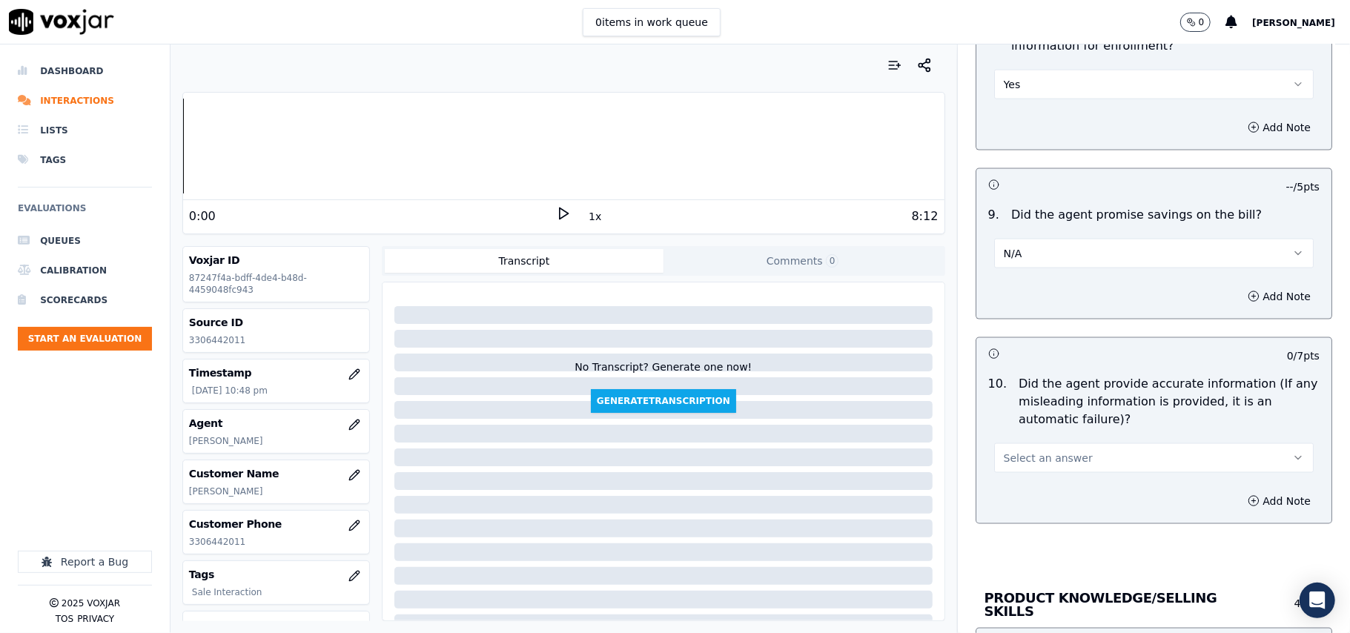
scroll to position [1648, 0]
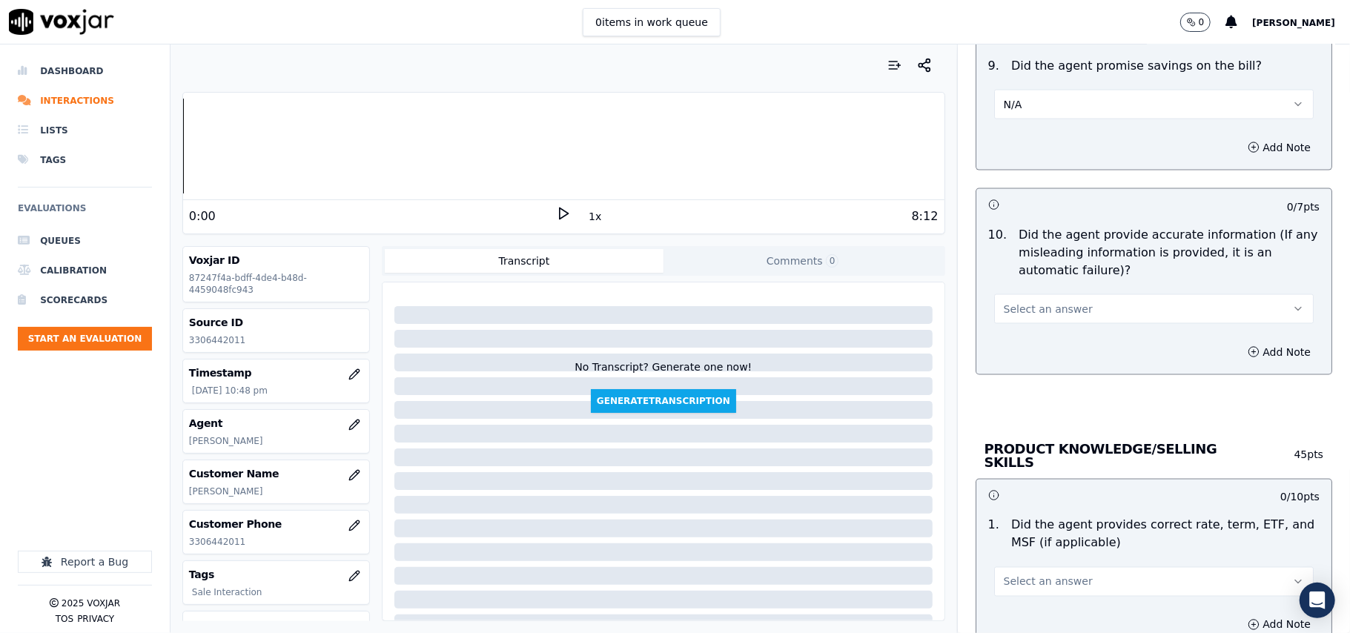
click at [1011, 311] on span "Select an answer" at bounding box center [1048, 309] width 89 height 15
click at [1014, 334] on div "Yes No N/A" at bounding box center [1122, 370] width 293 height 77
click at [1015, 345] on div "Yes" at bounding box center [1122, 347] width 287 height 24
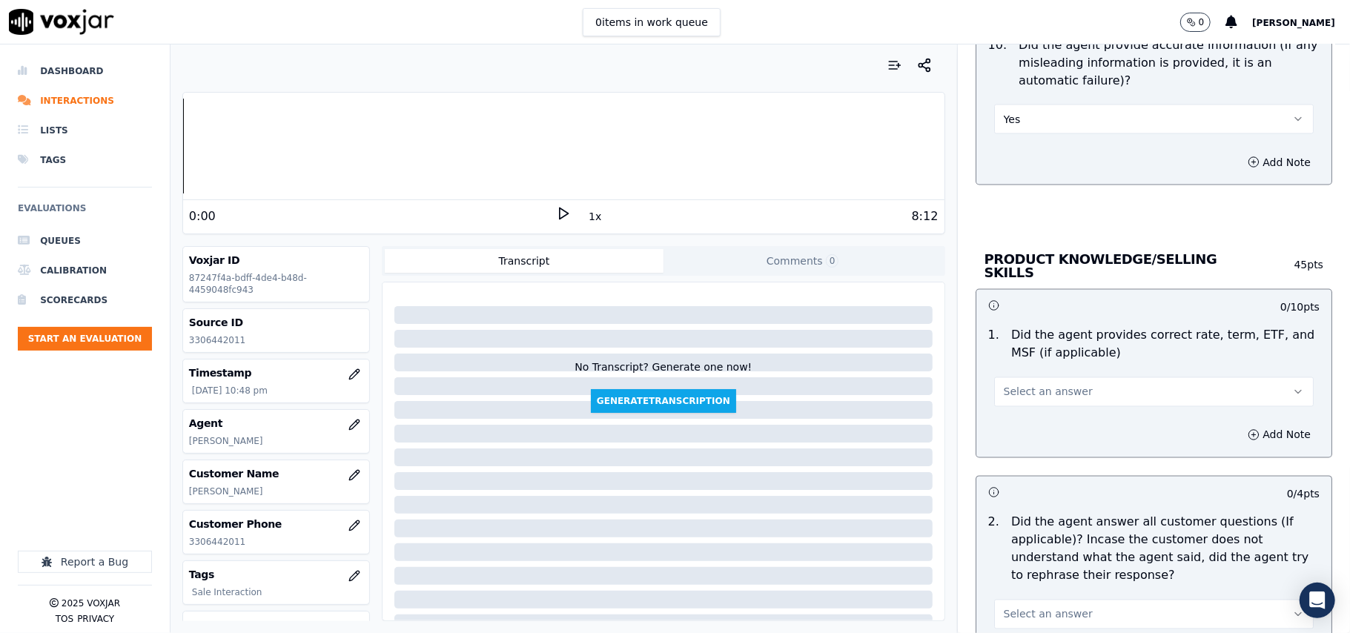
scroll to position [2142, 0]
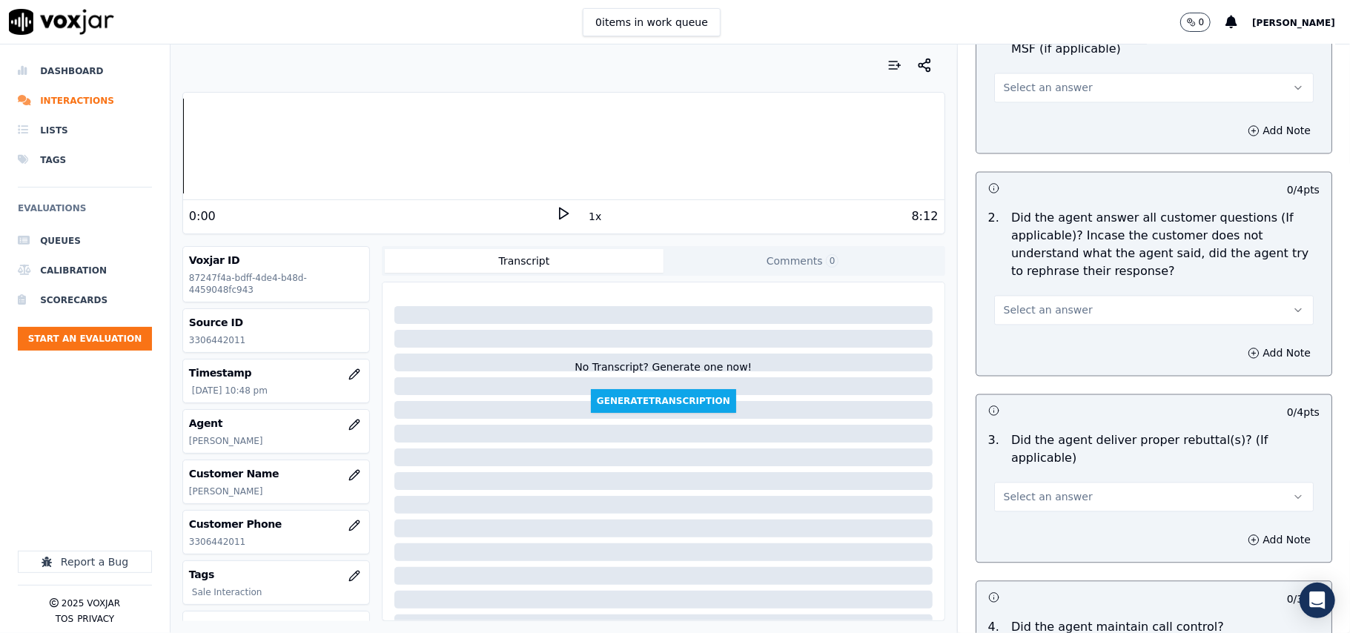
click at [1025, 305] on span "Select an answer" at bounding box center [1048, 310] width 89 height 15
click at [1024, 343] on div "Yes" at bounding box center [1122, 342] width 287 height 24
click at [1027, 80] on span "Select an answer" at bounding box center [1048, 87] width 89 height 15
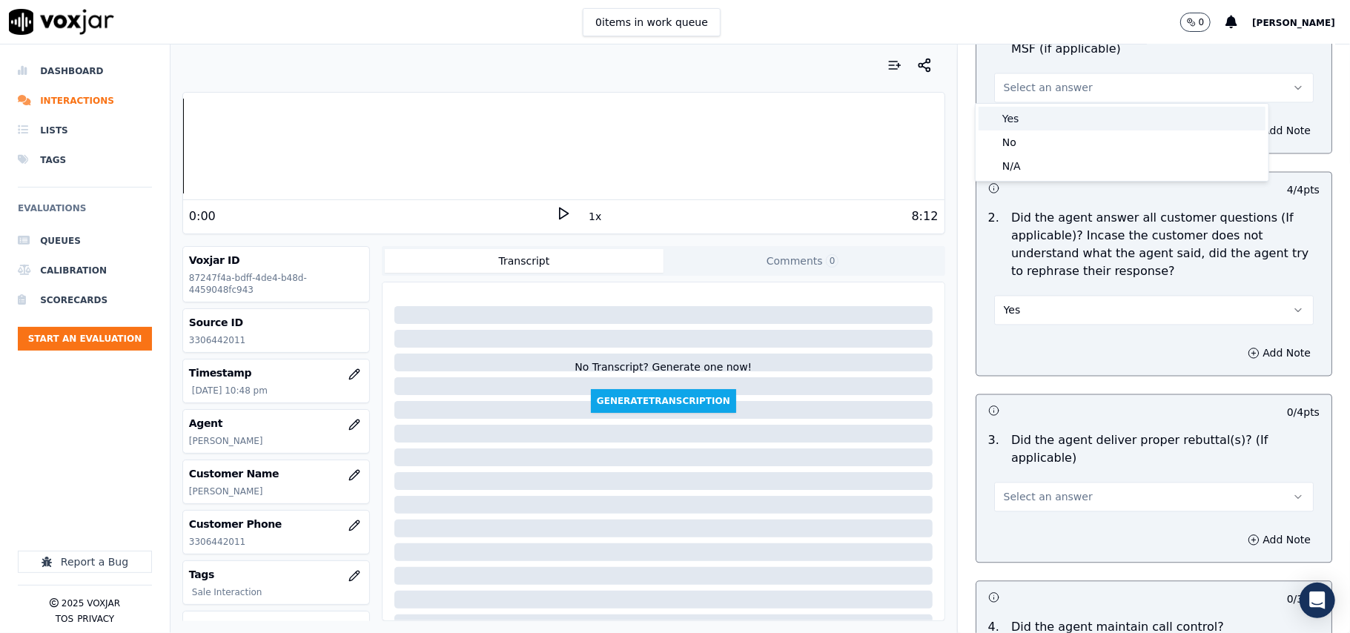
click at [1025, 119] on div "Yes" at bounding box center [1122, 119] width 287 height 24
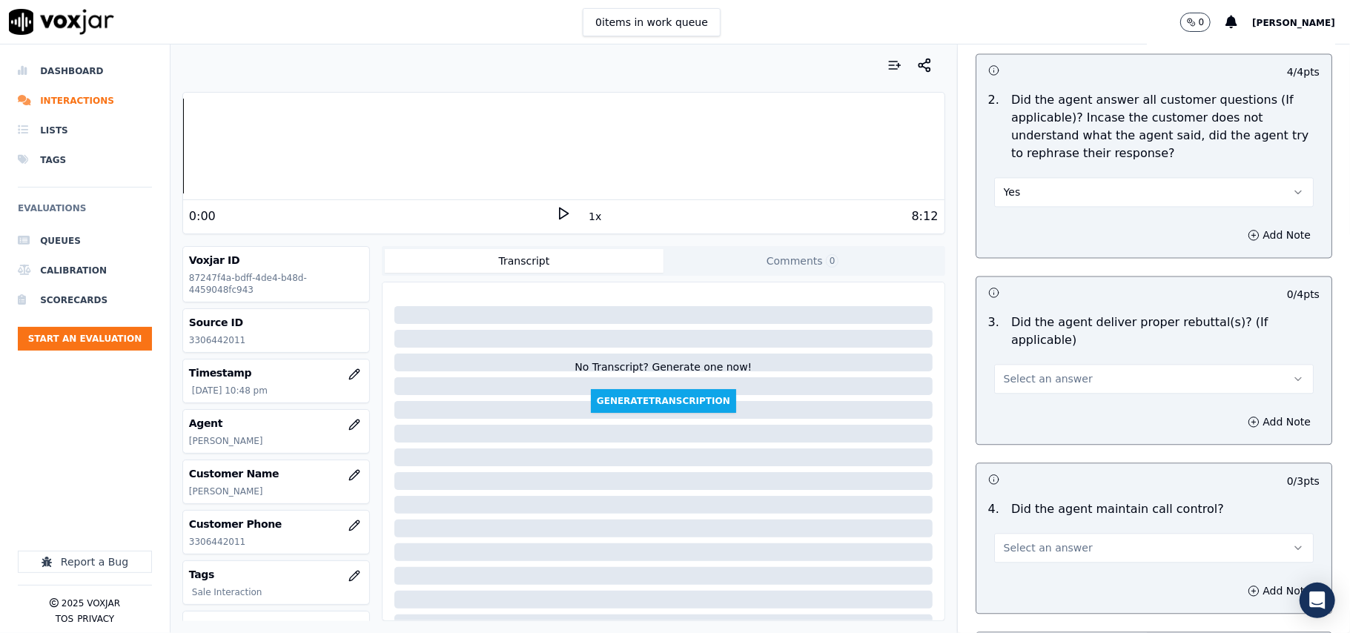
scroll to position [2306, 0]
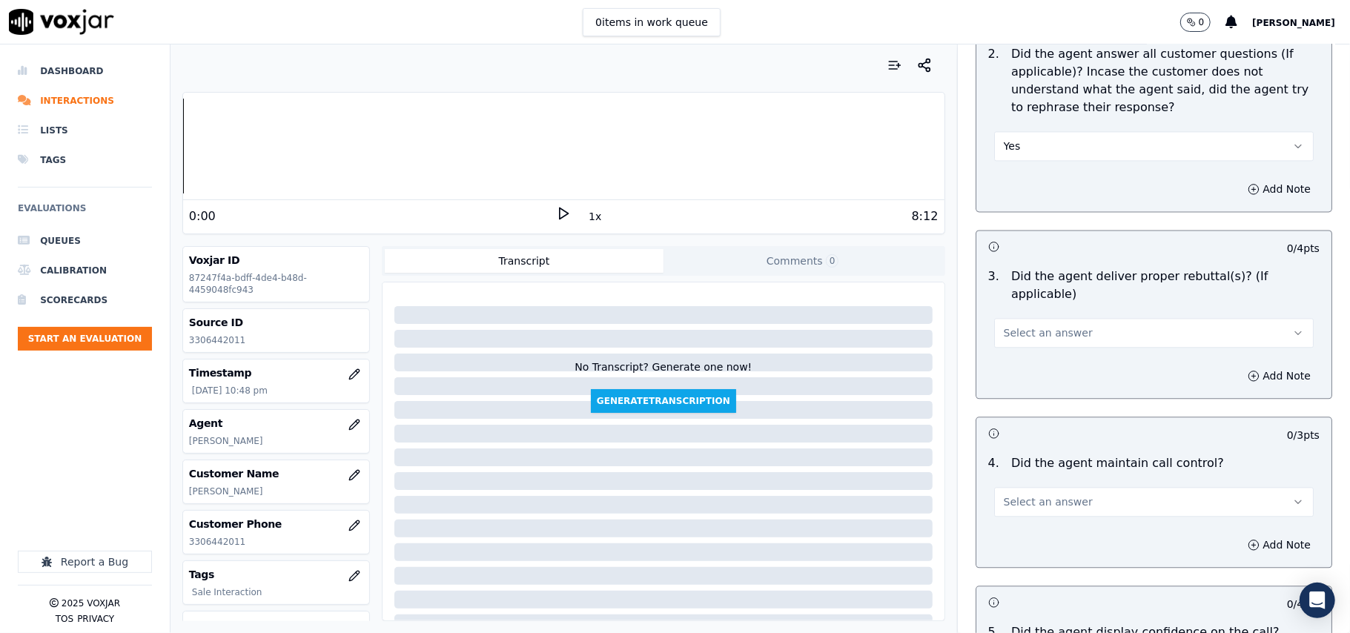
click at [1032, 328] on button "Select an answer" at bounding box center [1154, 333] width 320 height 30
click at [1034, 348] on div "Yes" at bounding box center [1122, 347] width 287 height 24
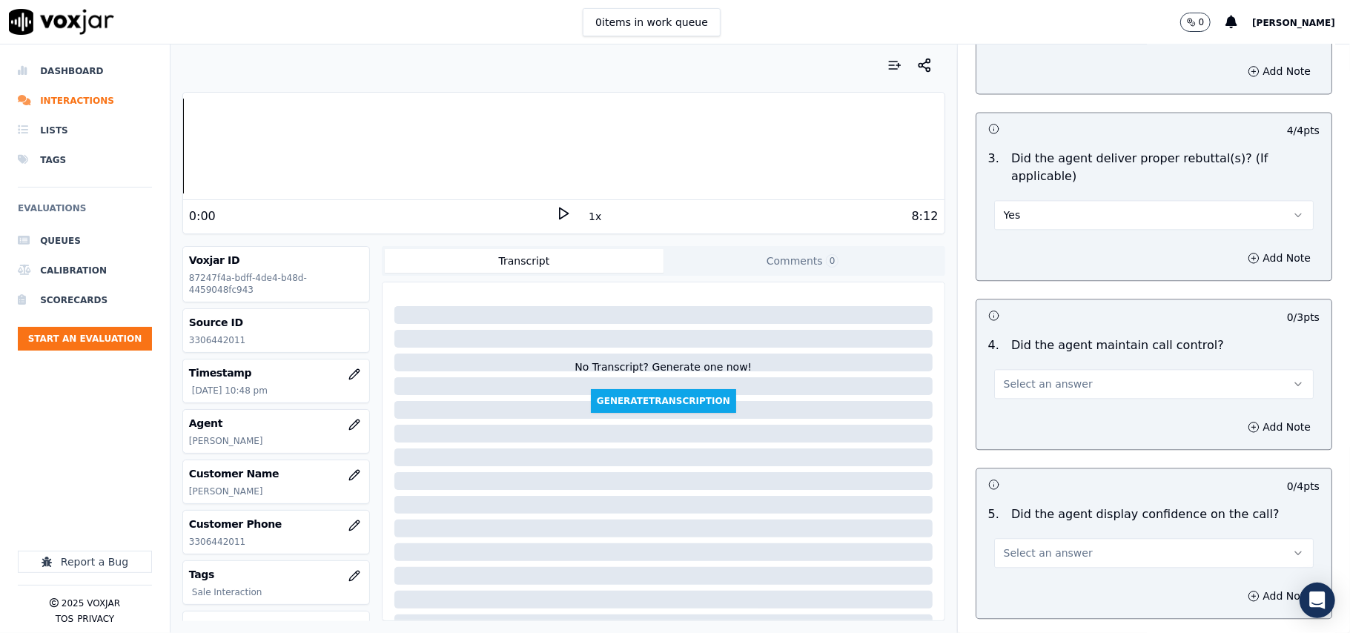
scroll to position [2471, 0]
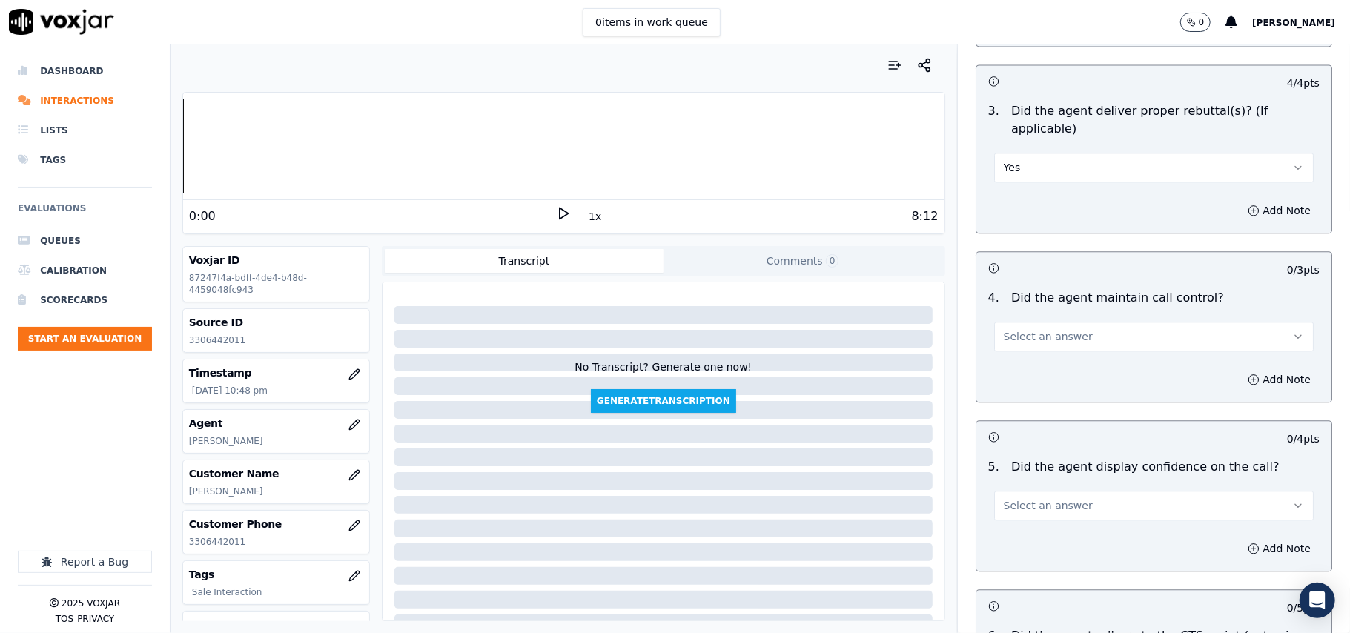
click at [1004, 329] on span "Select an answer" at bounding box center [1048, 336] width 89 height 15
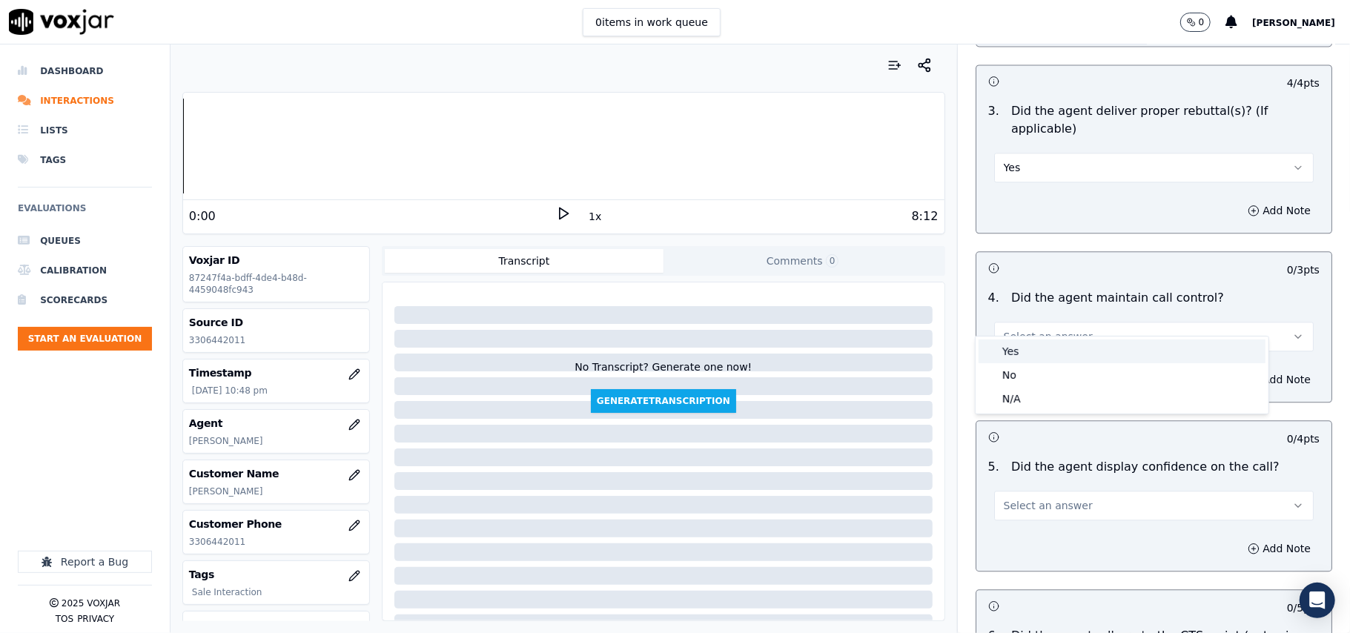
click at [1008, 359] on div "Yes" at bounding box center [1122, 352] width 287 height 24
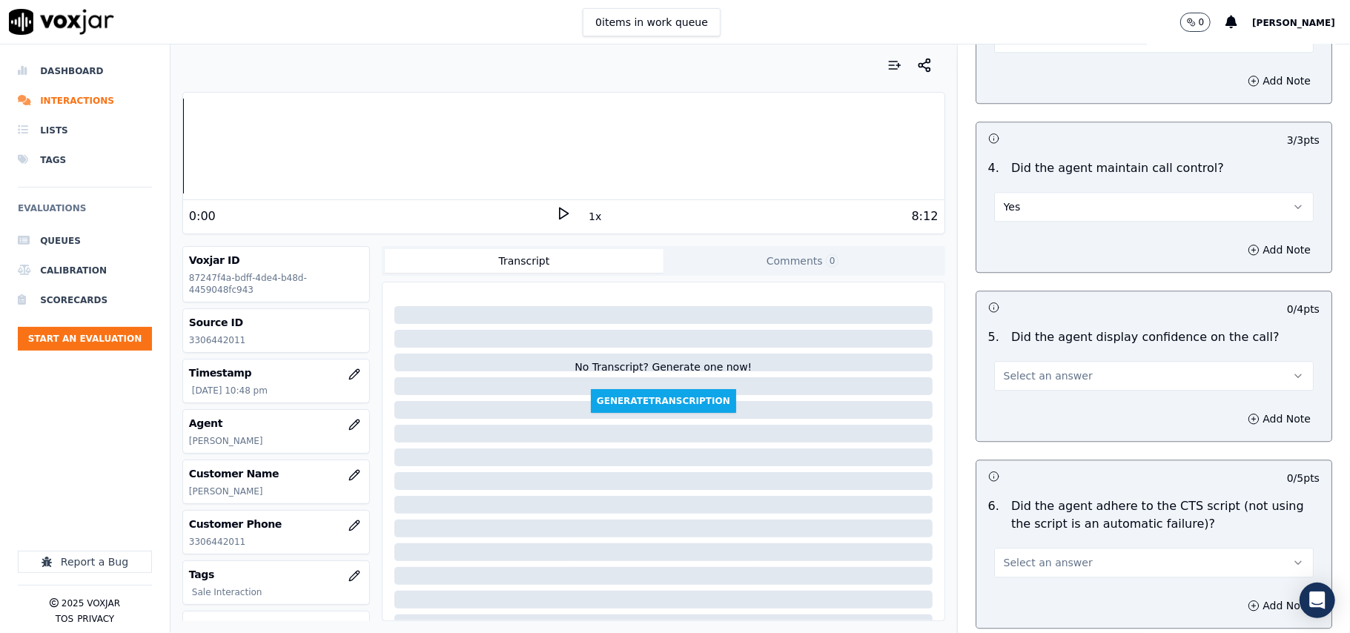
scroll to position [2801, 0]
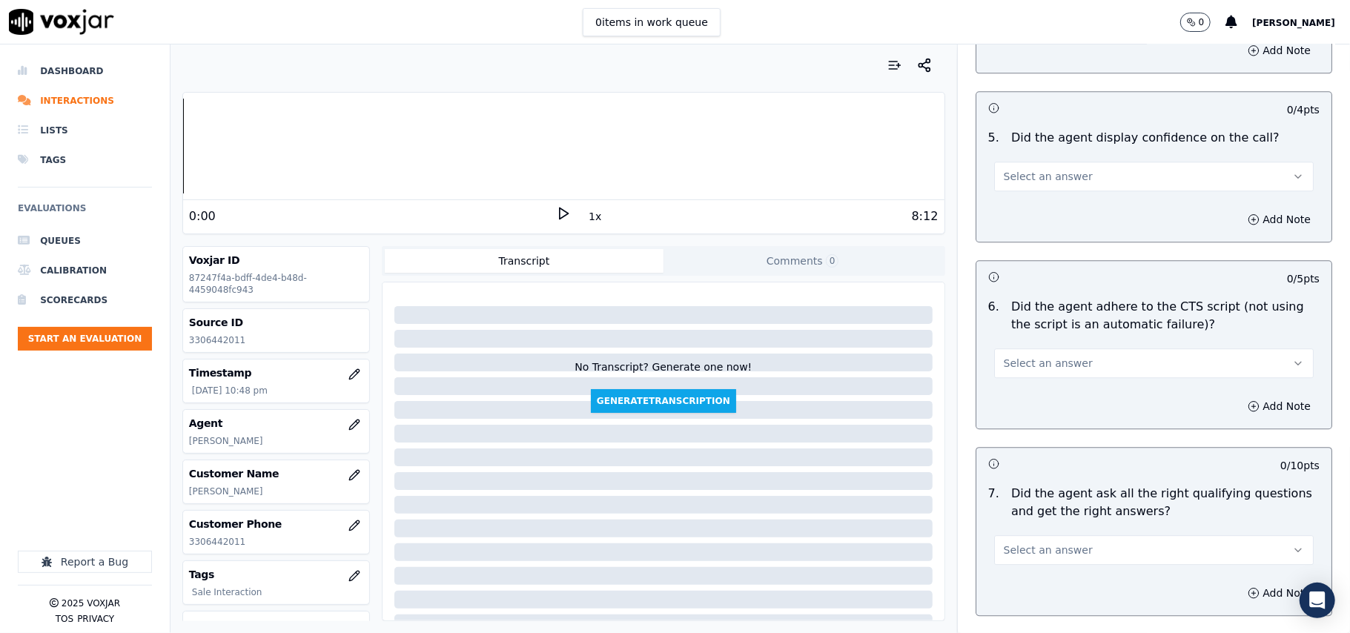
click at [1004, 169] on span "Select an answer" at bounding box center [1048, 176] width 89 height 15
click at [1003, 194] on div "Yes" at bounding box center [1122, 192] width 287 height 24
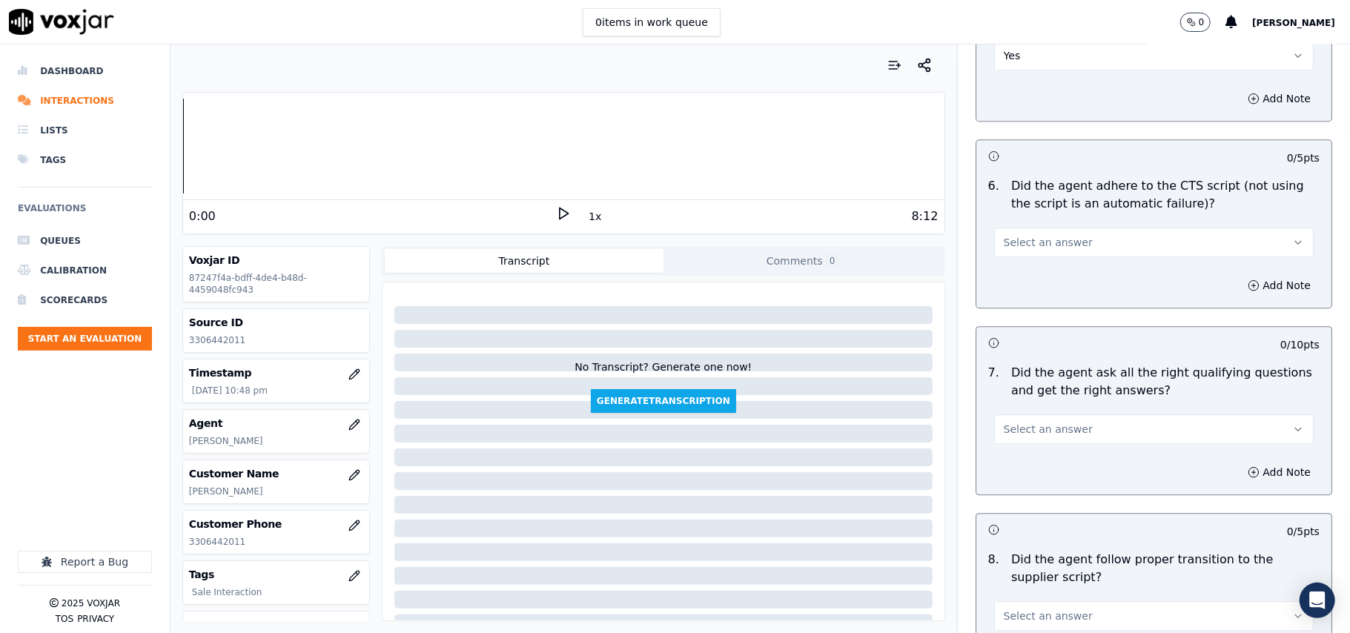
scroll to position [2966, 0]
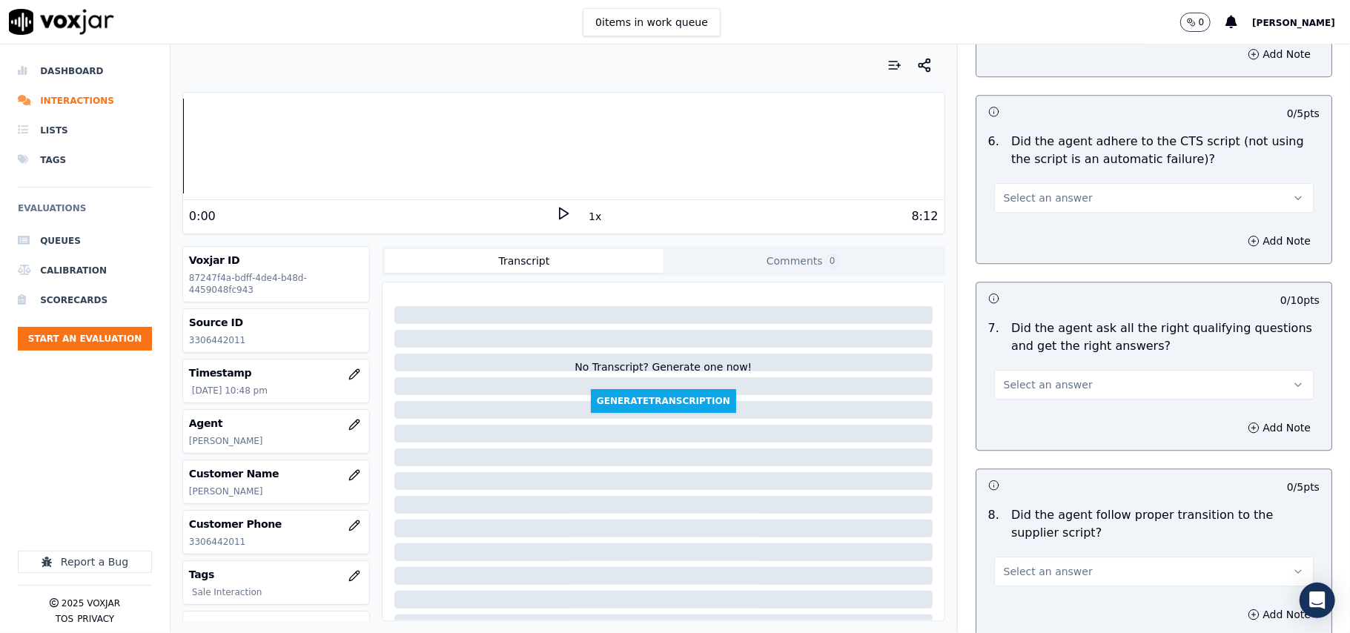
click at [1006, 191] on span "Select an answer" at bounding box center [1048, 198] width 89 height 15
click at [998, 218] on div "Yes" at bounding box center [1122, 214] width 287 height 24
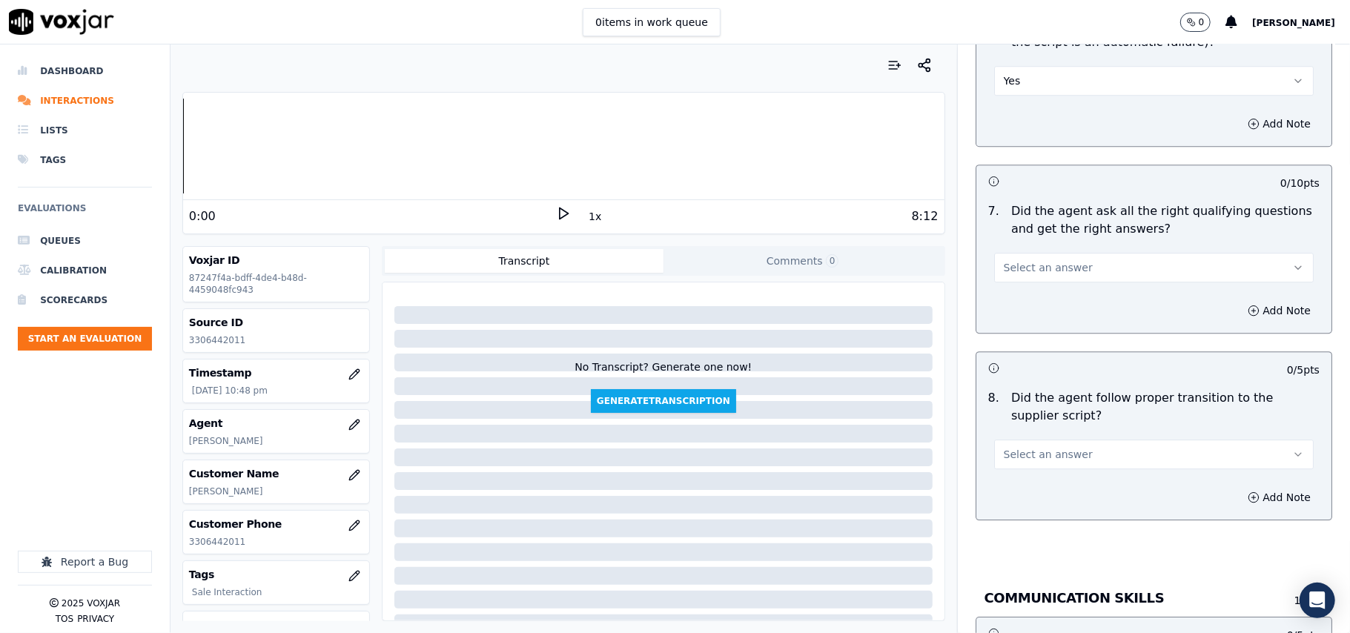
scroll to position [3131, 0]
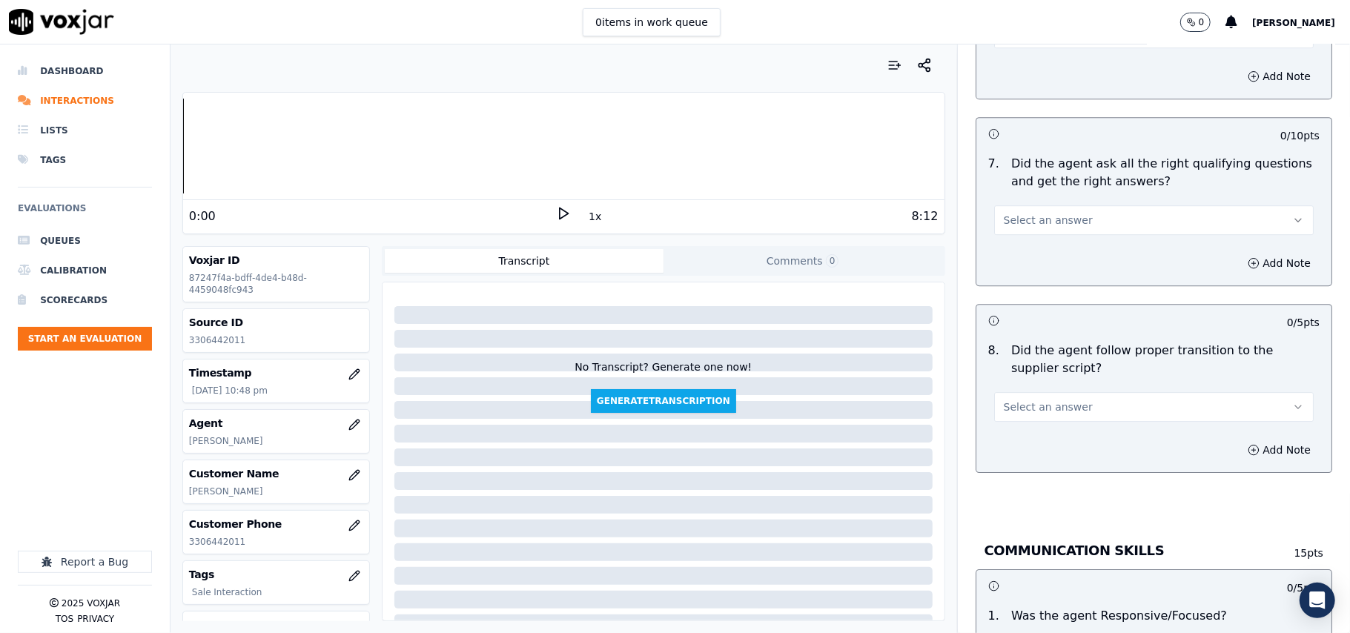
click at [1009, 205] on button "Select an answer" at bounding box center [1154, 220] width 320 height 30
click at [1005, 233] on div "Yes" at bounding box center [1122, 237] width 287 height 24
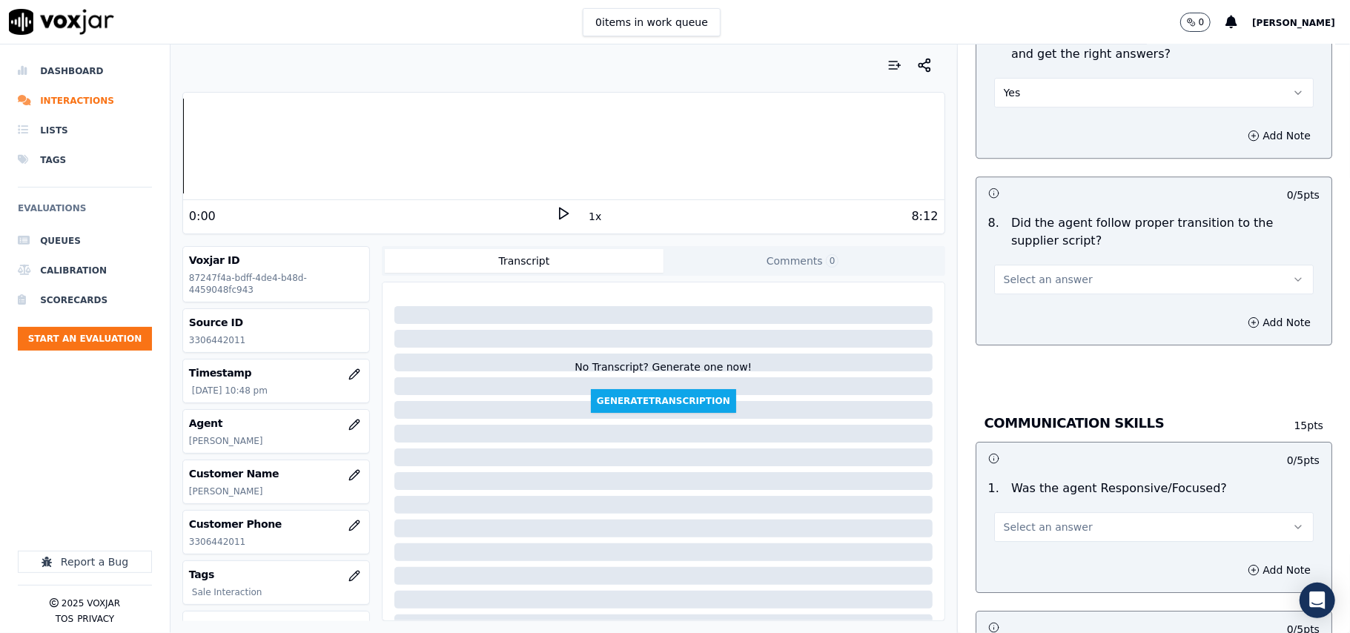
scroll to position [3295, 0]
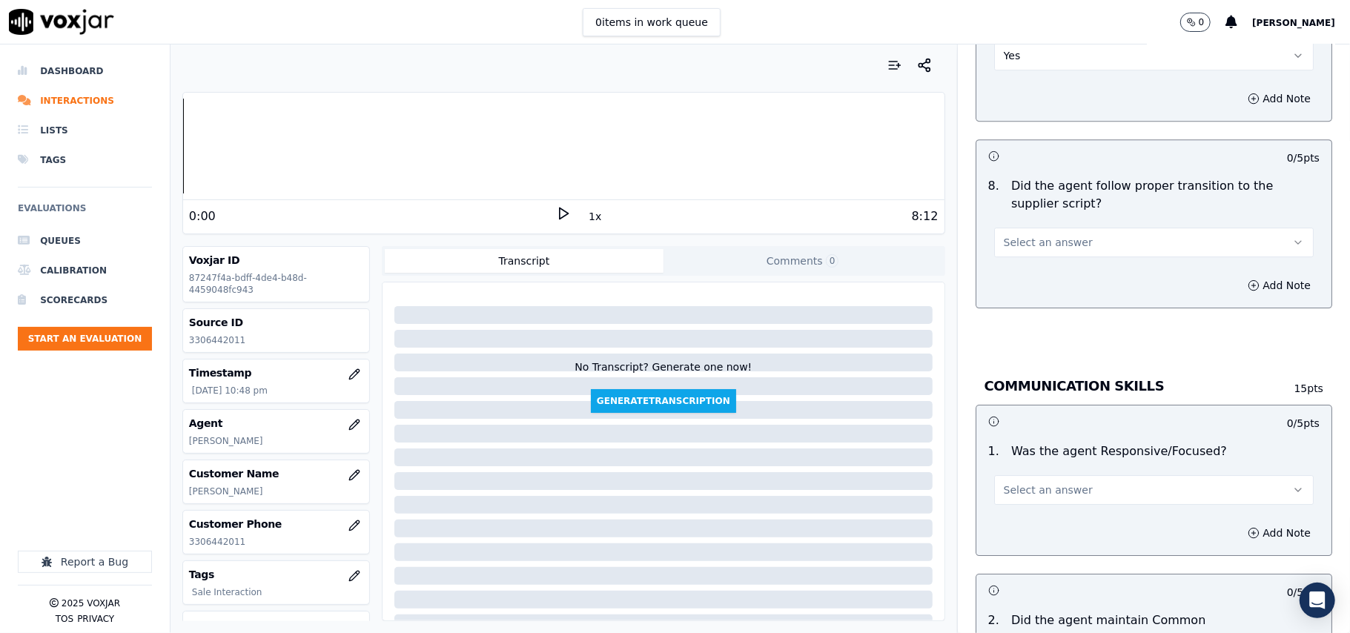
click at [1021, 235] on span "Select an answer" at bounding box center [1048, 242] width 89 height 15
click at [1021, 258] on div "Yes" at bounding box center [1122, 260] width 287 height 24
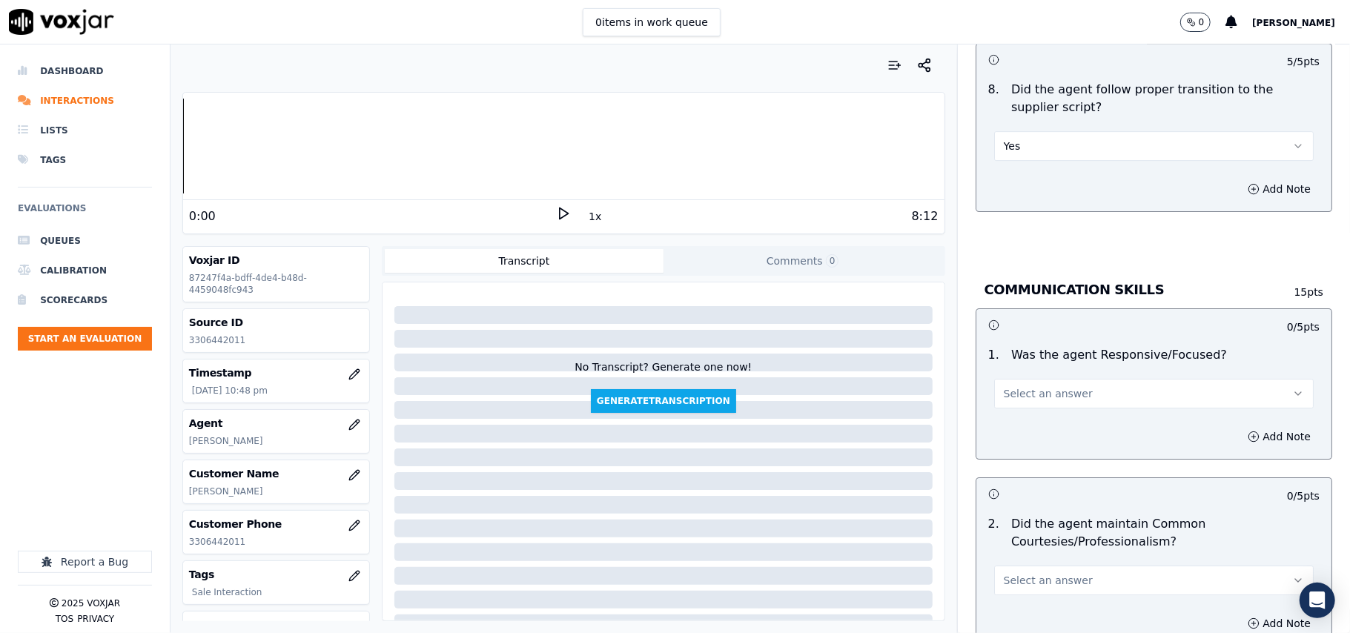
scroll to position [3460, 0]
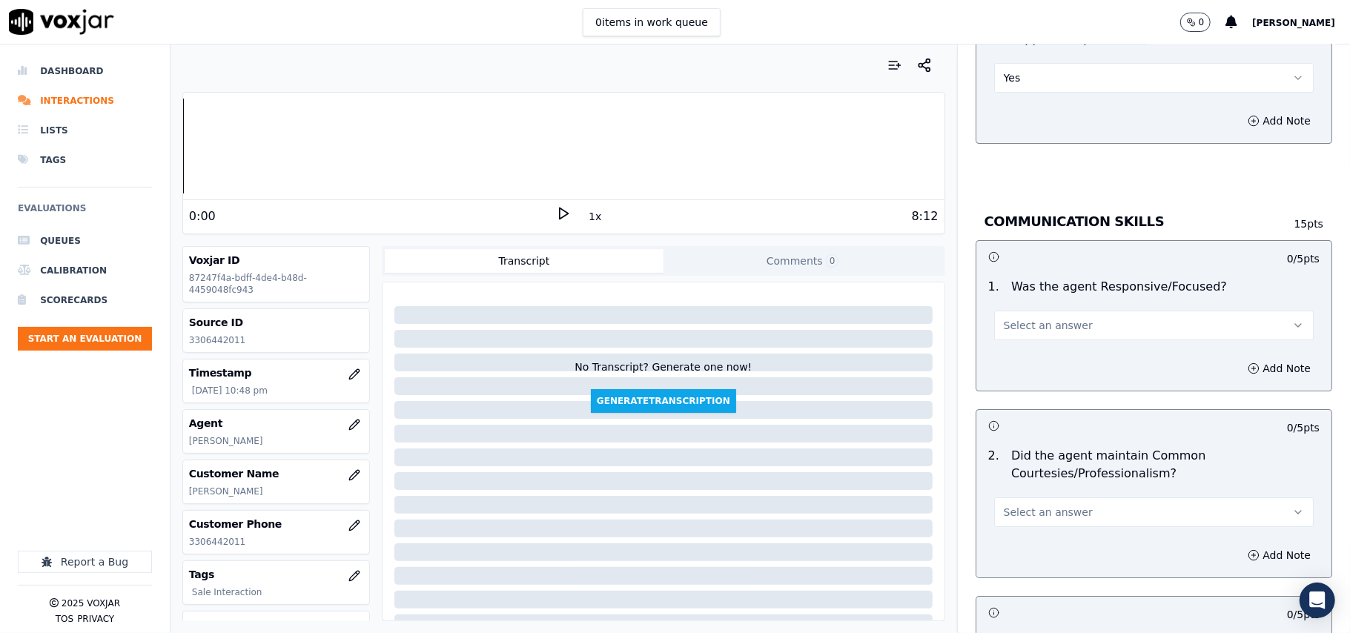
click at [1006, 319] on button "Select an answer" at bounding box center [1154, 326] width 320 height 30
click at [1000, 345] on div "Yes" at bounding box center [1122, 343] width 287 height 24
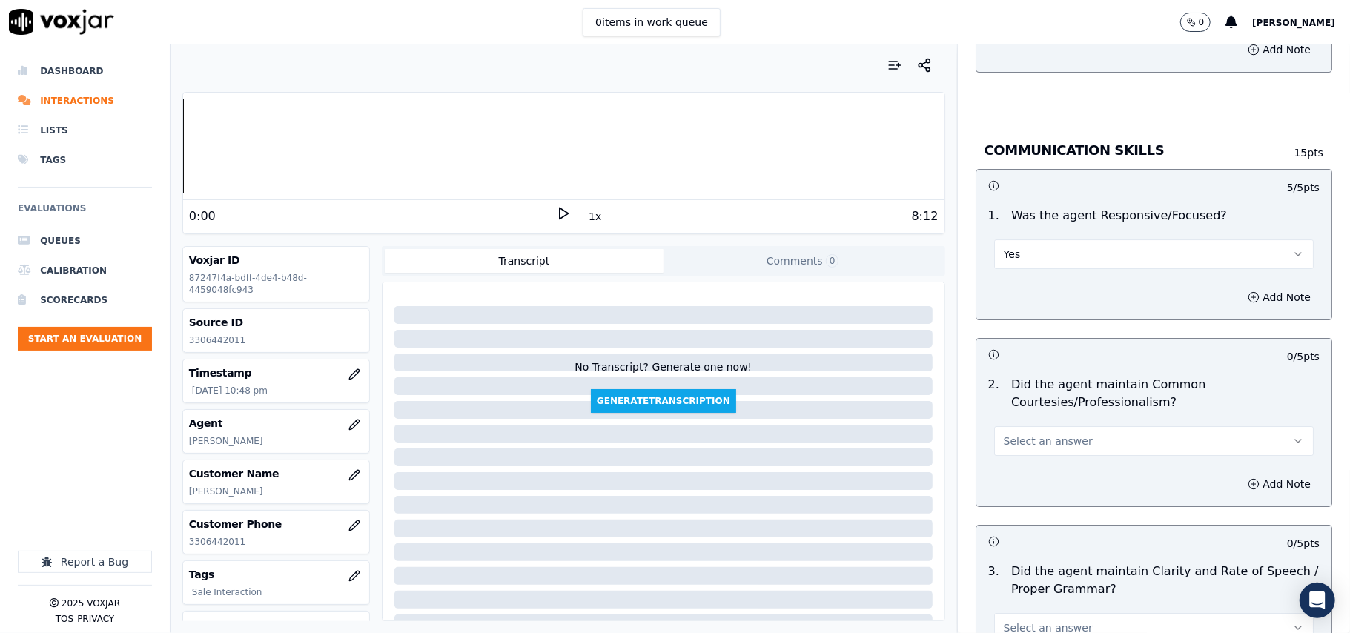
scroll to position [3625, 0]
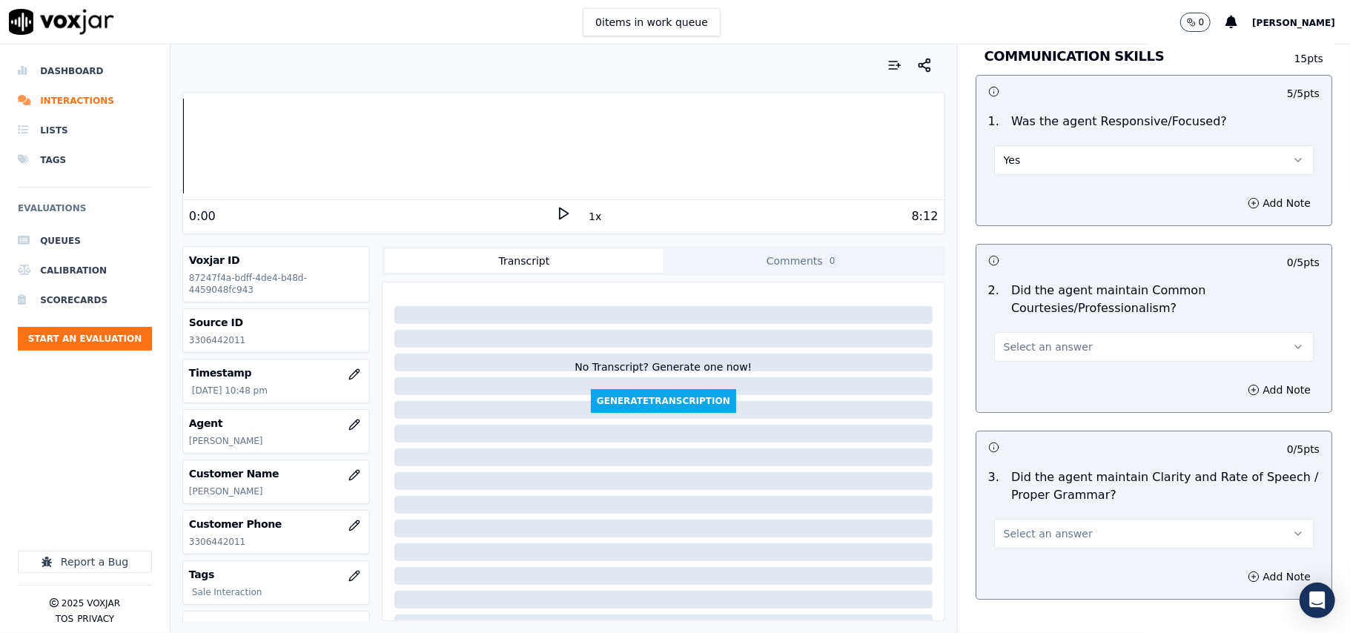
click at [1011, 345] on button "Select an answer" at bounding box center [1154, 347] width 320 height 30
click at [1010, 360] on div "Yes" at bounding box center [1122, 365] width 287 height 24
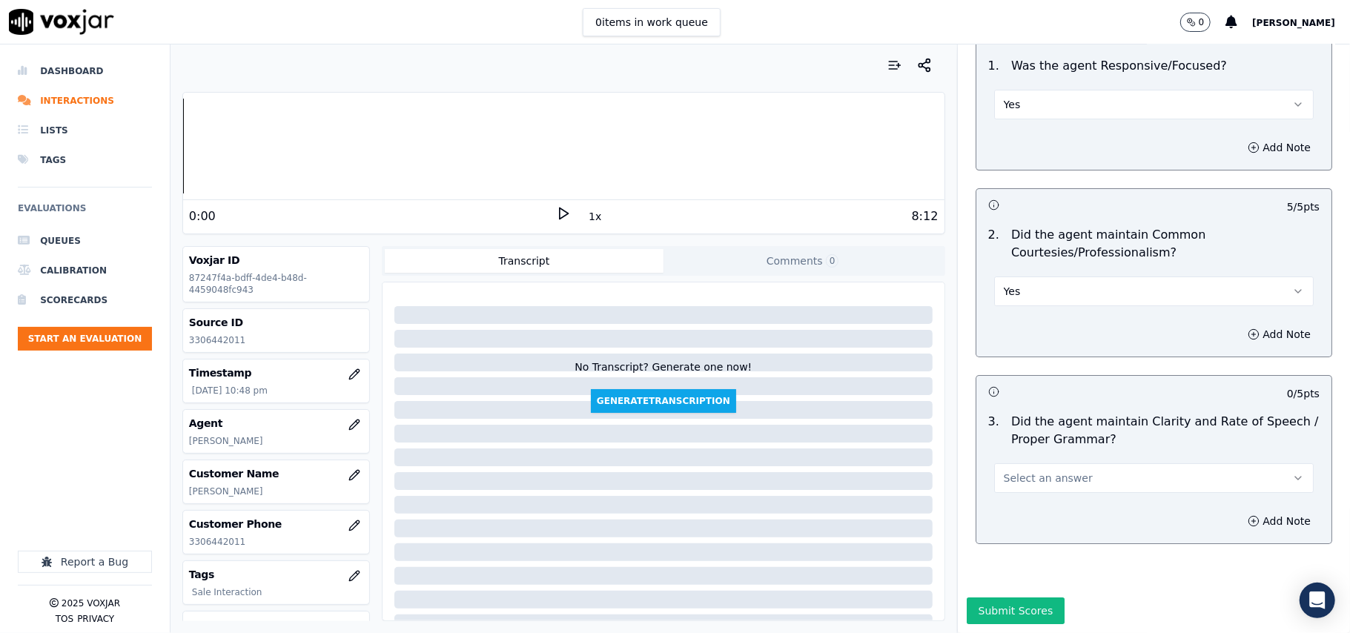
scroll to position [3710, 0]
click at [1033, 471] on span "Select an answer" at bounding box center [1048, 478] width 89 height 15
click at [1023, 469] on div "Yes" at bounding box center [1122, 467] width 287 height 24
click at [997, 598] on button "Submit Scores" at bounding box center [1016, 611] width 99 height 27
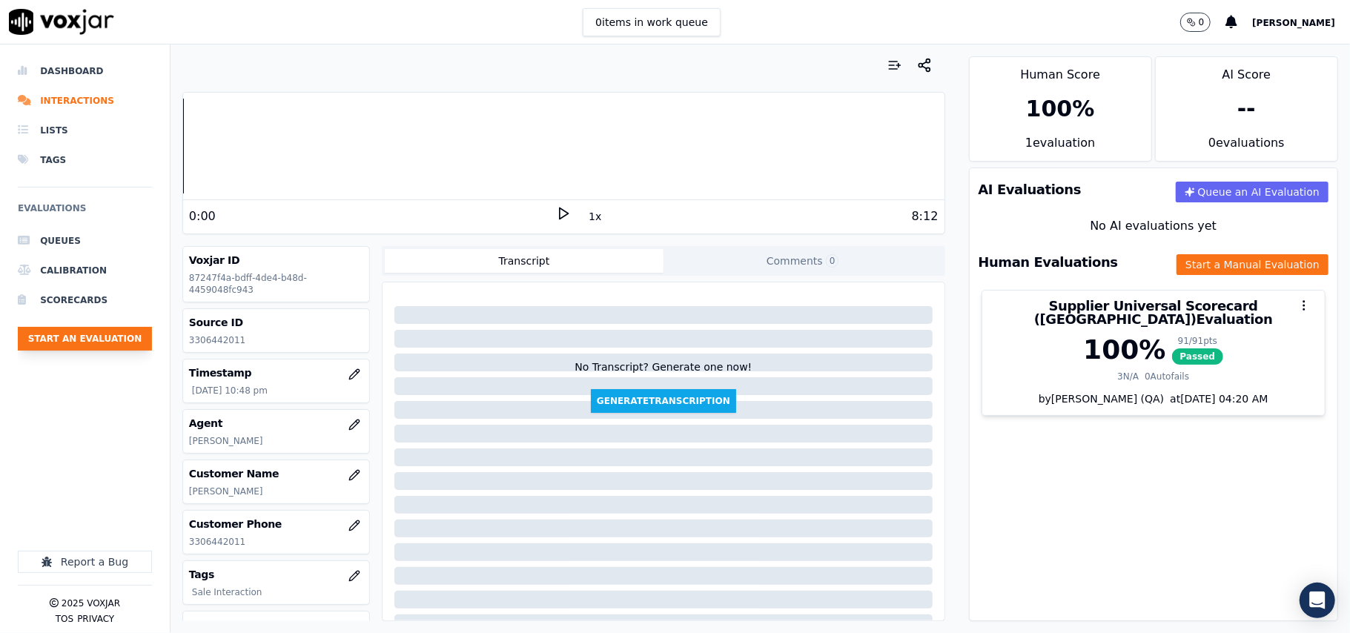
click at [90, 342] on button "Start an Evaluation" at bounding box center [85, 339] width 134 height 24
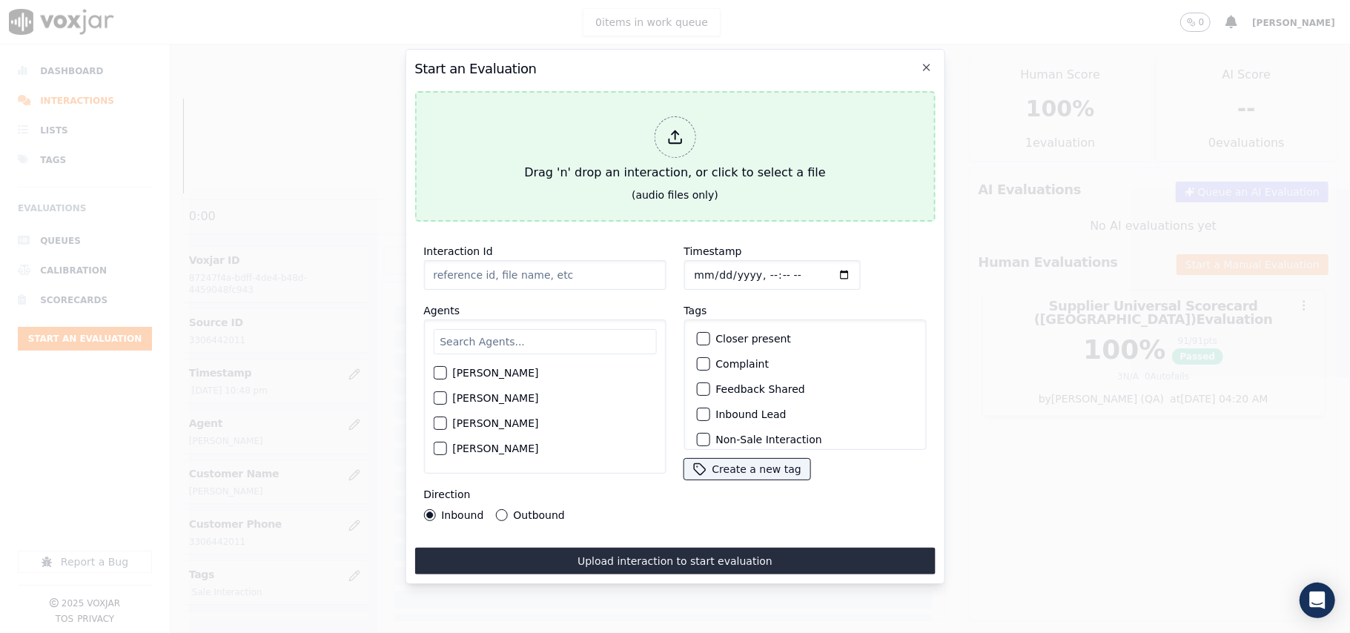
click at [591, 154] on div "Drag 'n' drop an interaction, or click to select a file" at bounding box center [674, 148] width 313 height 77
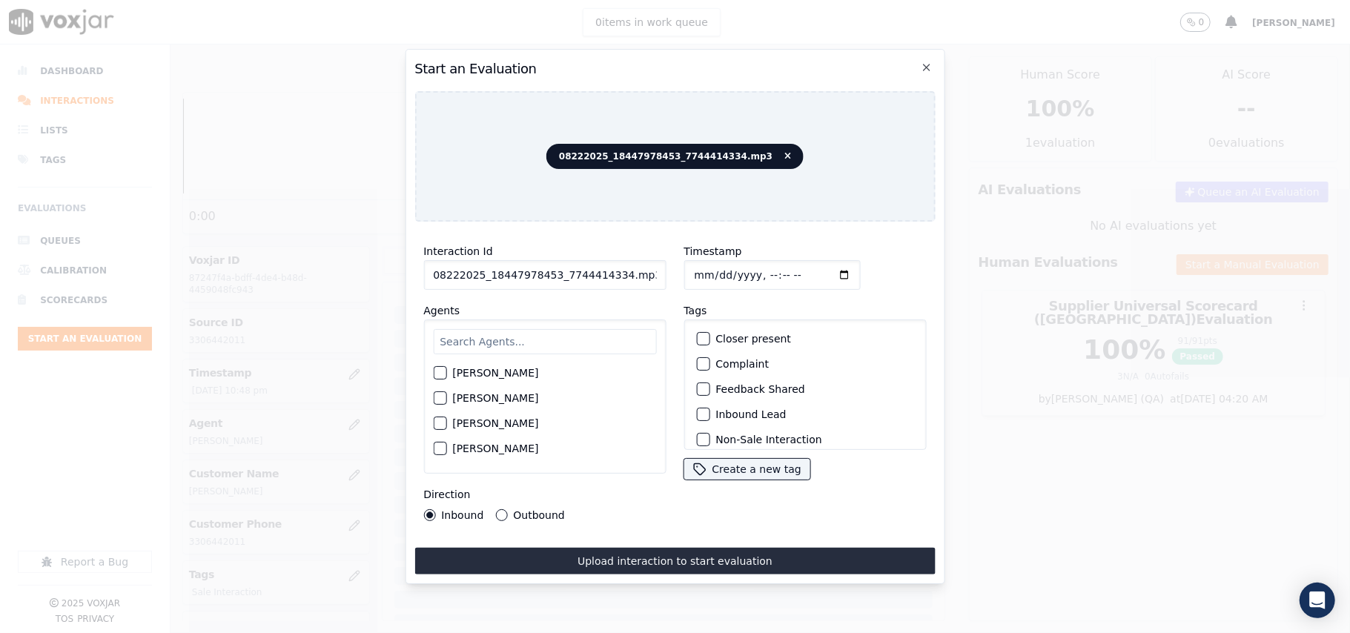
click at [544, 271] on input "08222025_18447978453_7744414334.mp3" at bounding box center [544, 275] width 242 height 30
paste input "7744414334"
type input "7744414334"
click at [716, 265] on input "Timestamp" at bounding box center [772, 275] width 176 height 30
type input "[DATE]T22:50"
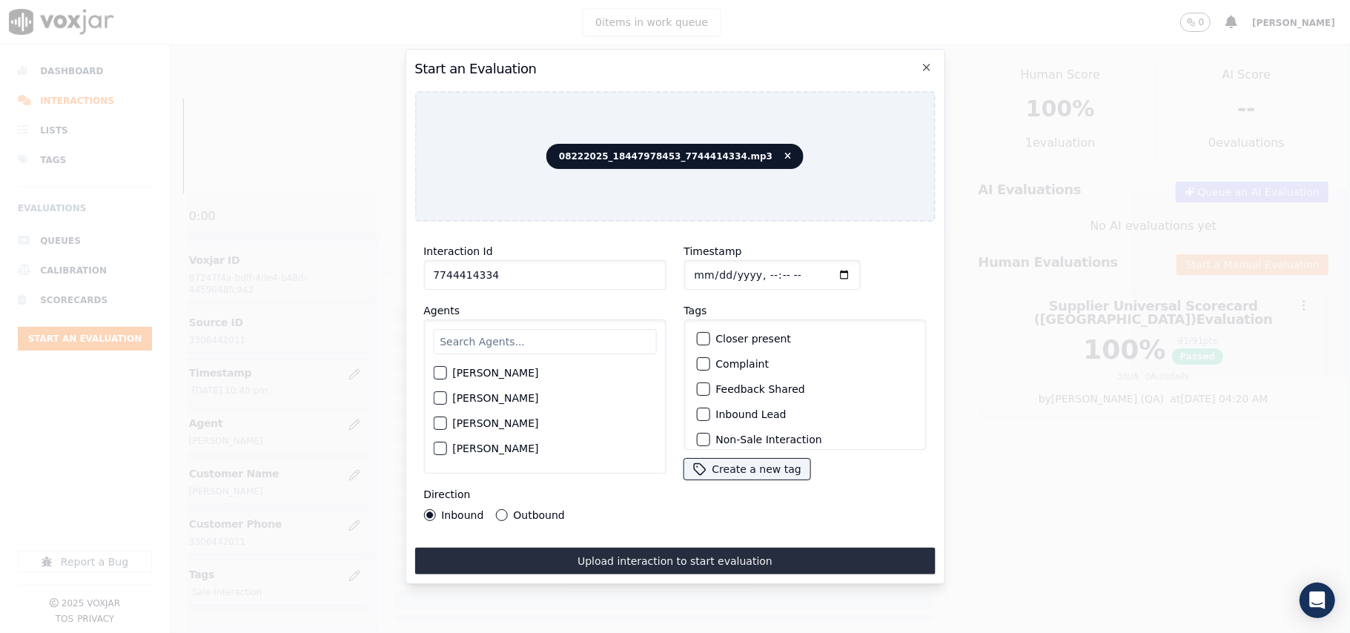
click at [515, 360] on div "[PERSON_NAME]" at bounding box center [544, 372] width 223 height 25
click at [519, 345] on input "text" at bounding box center [544, 341] width 223 height 25
type input "Miche"
click at [525, 372] on label "[PERSON_NAME]" at bounding box center [495, 377] width 86 height 10
click at [446, 371] on button "[PERSON_NAME]" at bounding box center [439, 377] width 13 height 13
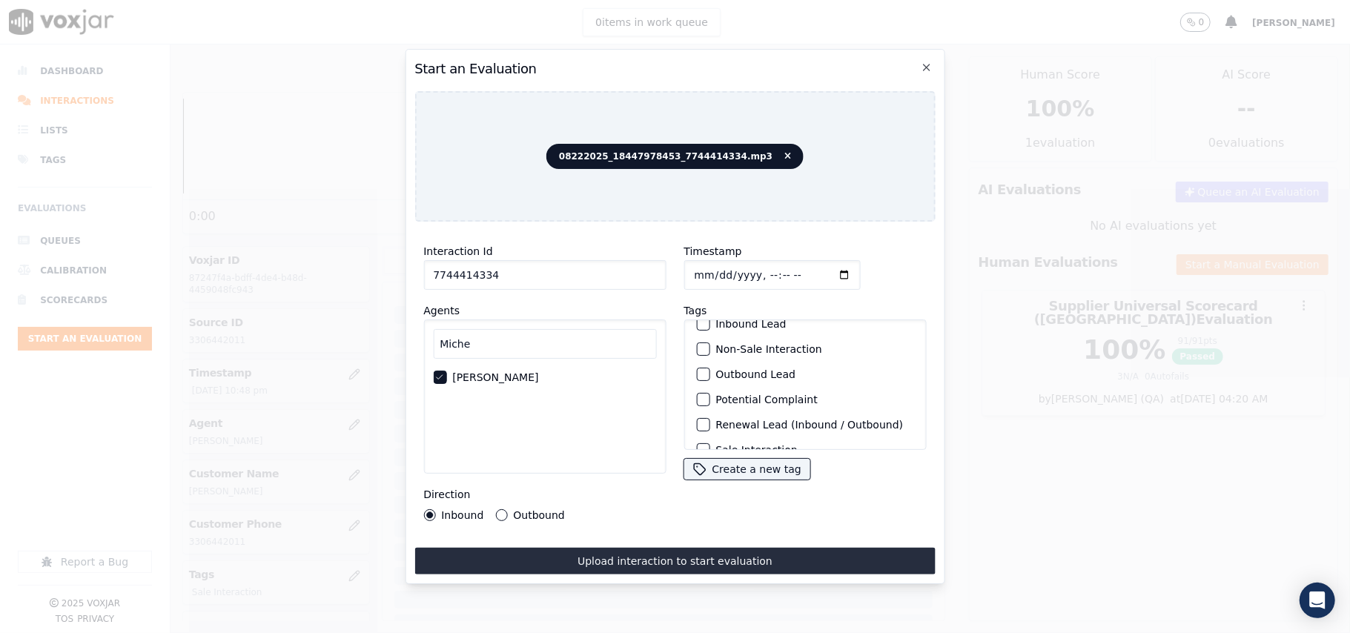
scroll to position [129, 0]
click at [731, 426] on label "Sale Interaction" at bounding box center [757, 431] width 82 height 10
click at [710, 424] on button "Sale Interaction" at bounding box center [702, 430] width 13 height 13
click at [500, 509] on button "Outbound" at bounding box center [501, 515] width 12 height 12
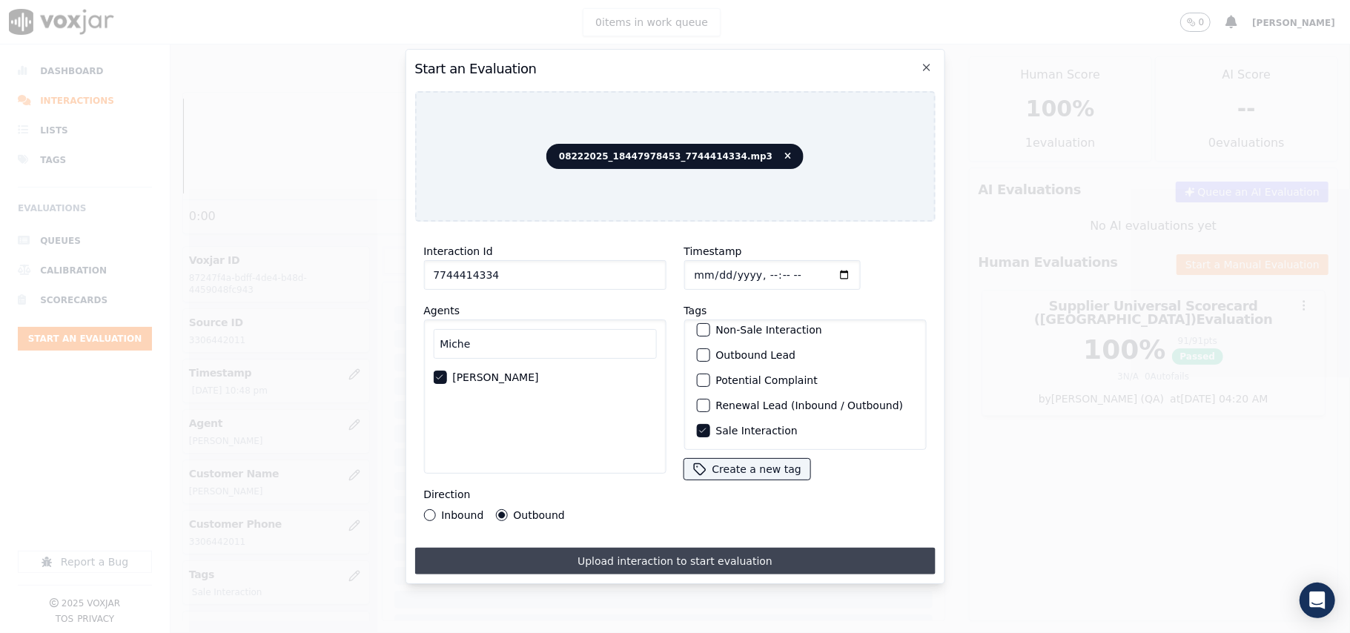
click at [567, 548] on button "Upload interaction to start evaluation" at bounding box center [674, 561] width 521 height 27
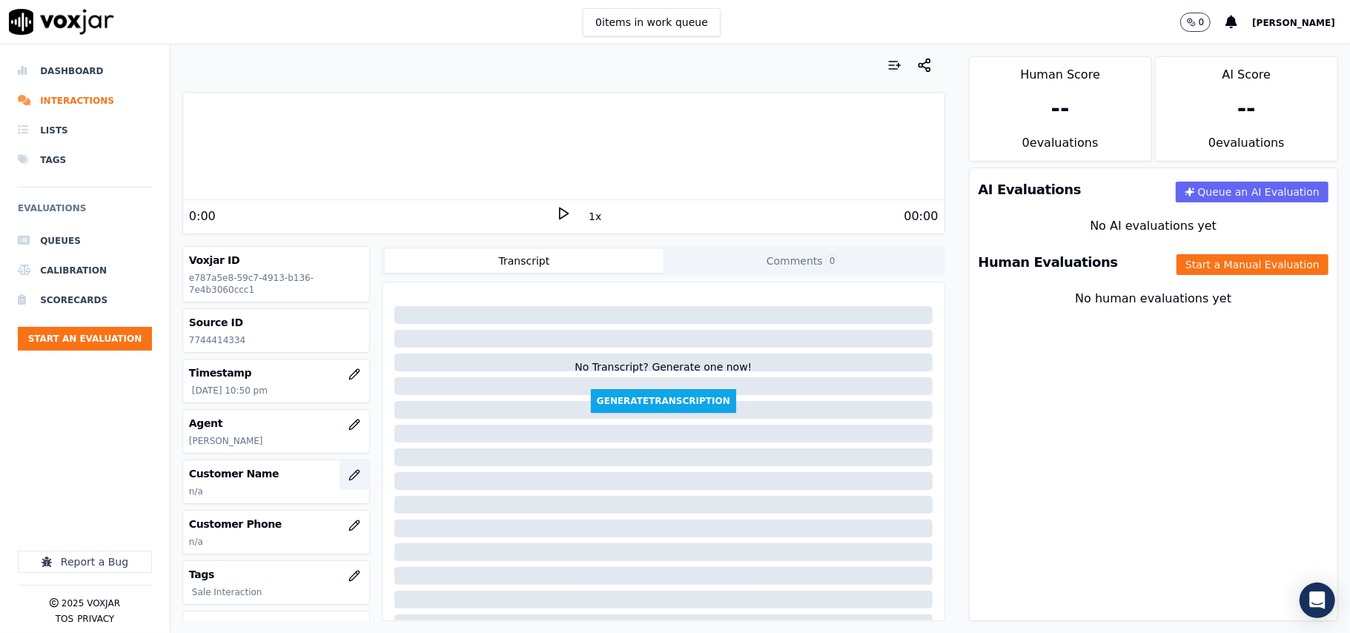
click at [348, 475] on icon "button" at bounding box center [354, 475] width 12 height 12
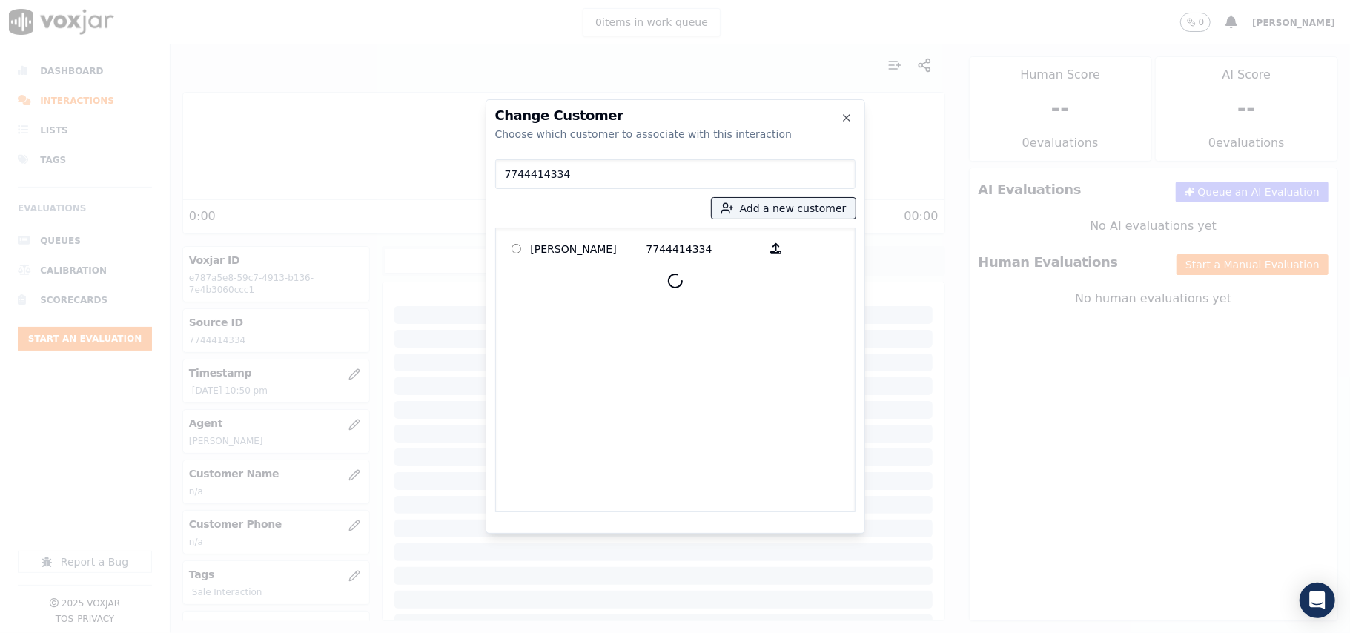
type input "7744414334"
click at [600, 241] on p "[PERSON_NAME]" at bounding box center [589, 248] width 116 height 23
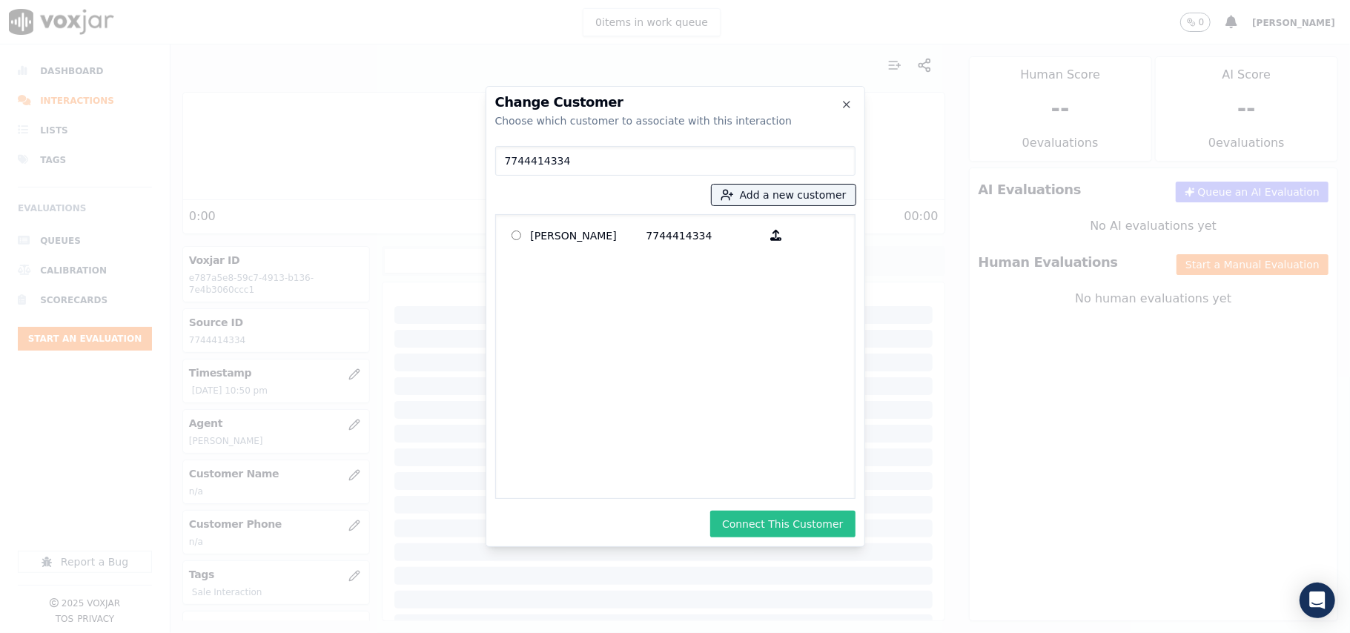
click at [790, 514] on button "Connect This Customer" at bounding box center [782, 524] width 145 height 27
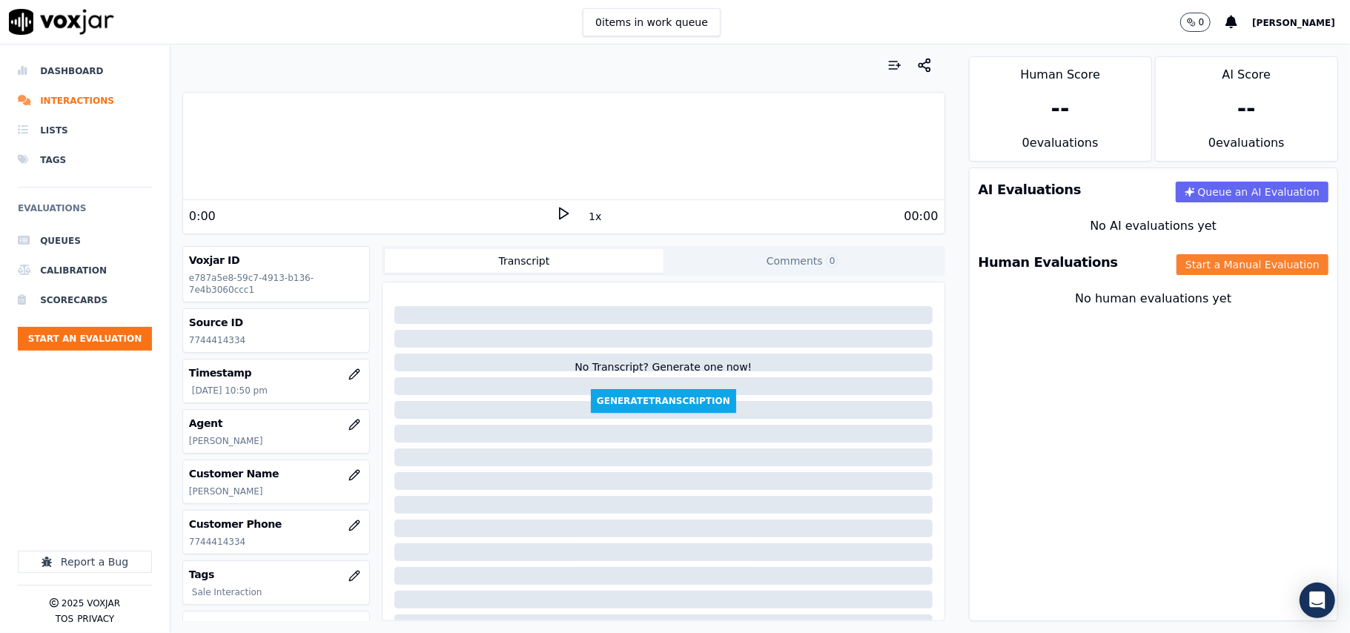
click at [1275, 270] on button "Start a Manual Evaluation" at bounding box center [1253, 264] width 152 height 21
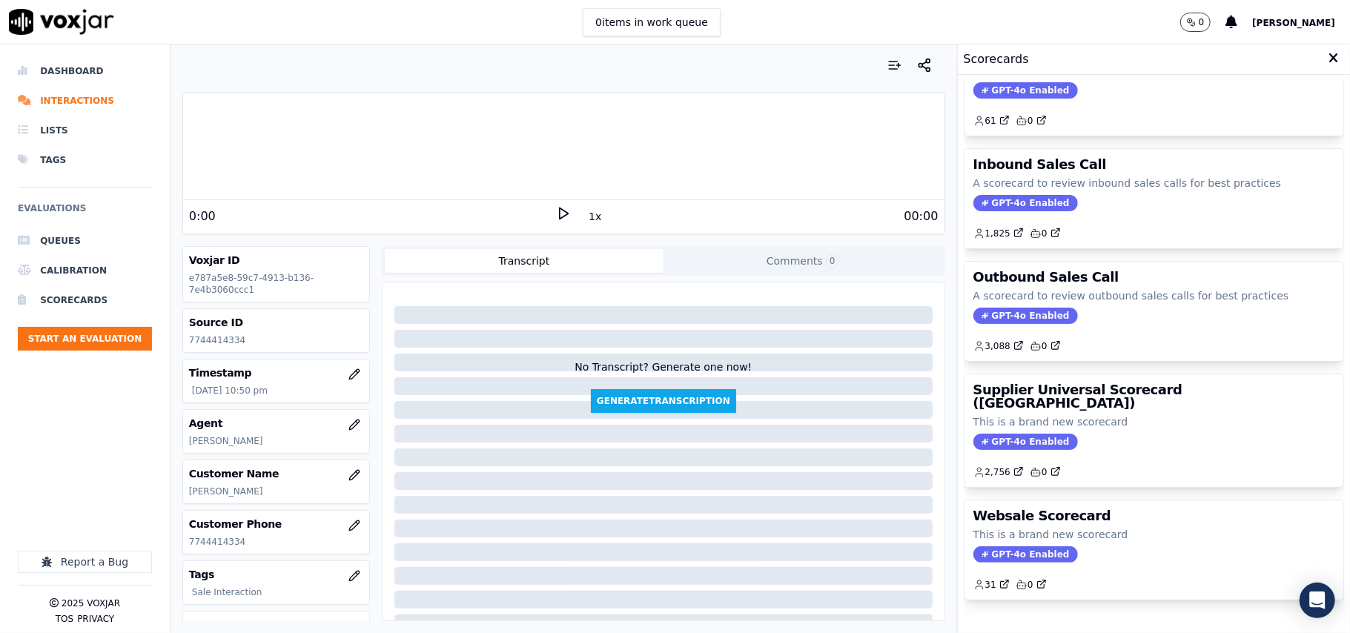
scroll to position [113, 0]
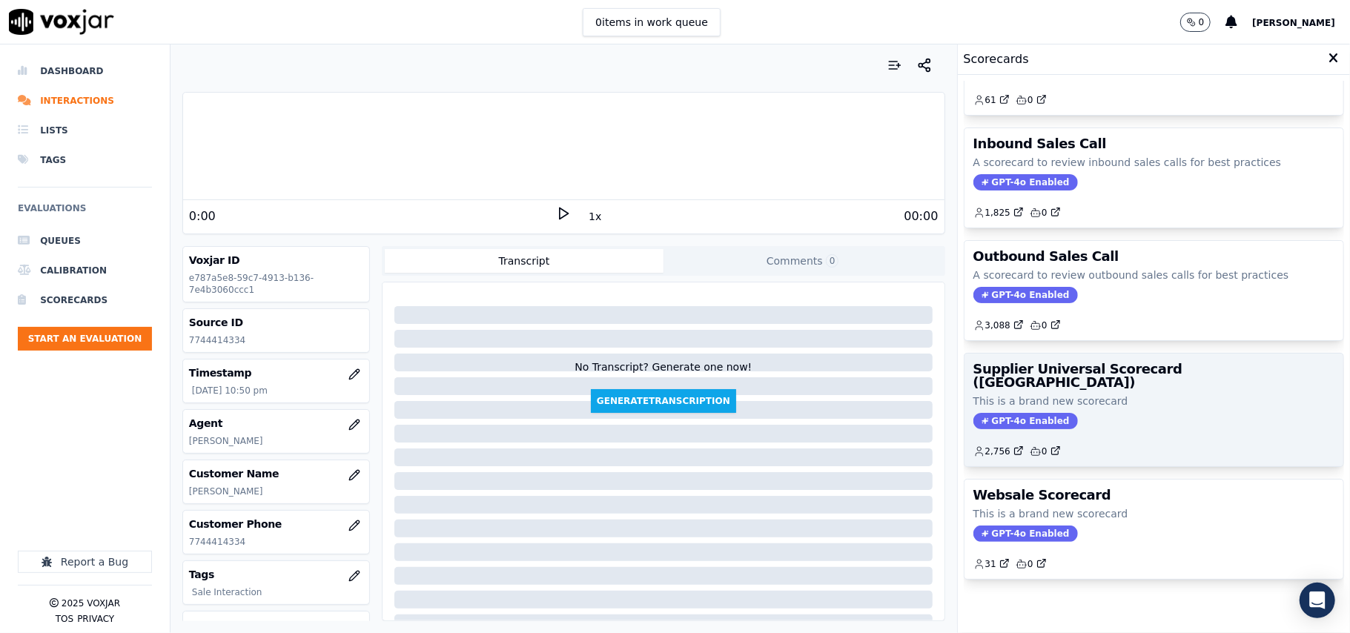
click at [1139, 413] on div "GPT-4o Enabled" at bounding box center [1154, 421] width 361 height 16
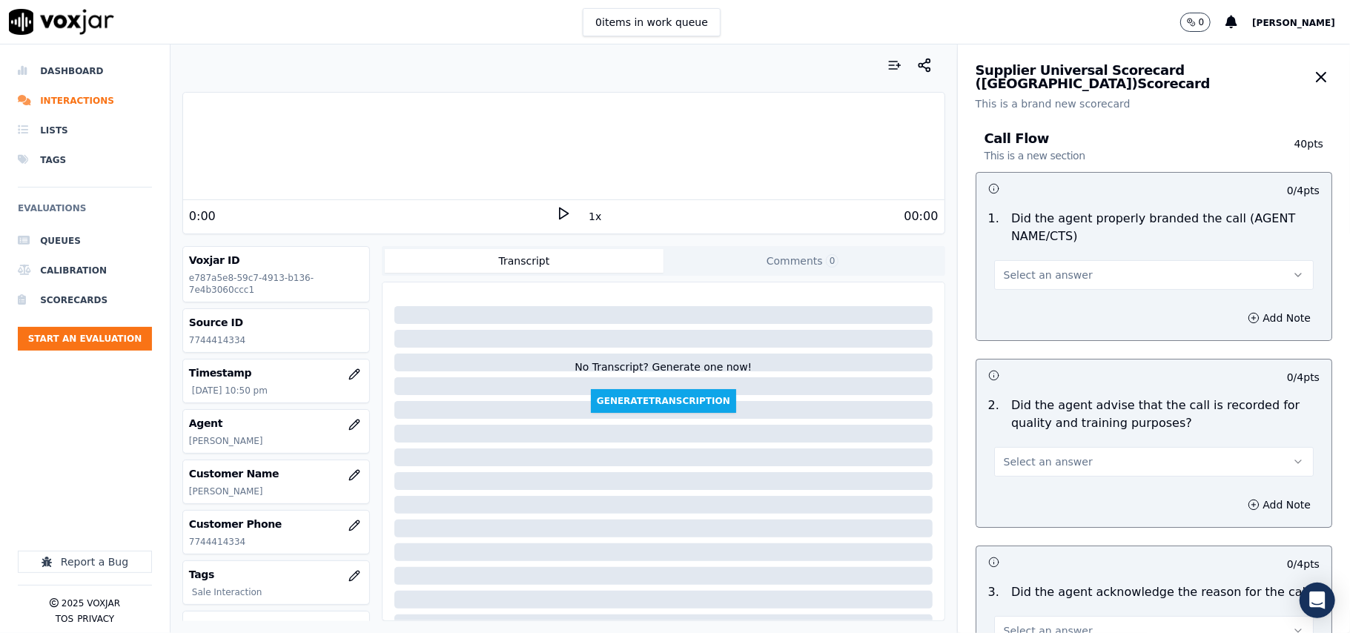
click at [1040, 279] on span "Select an answer" at bounding box center [1048, 275] width 89 height 15
click at [1034, 304] on div "Yes" at bounding box center [1122, 309] width 287 height 24
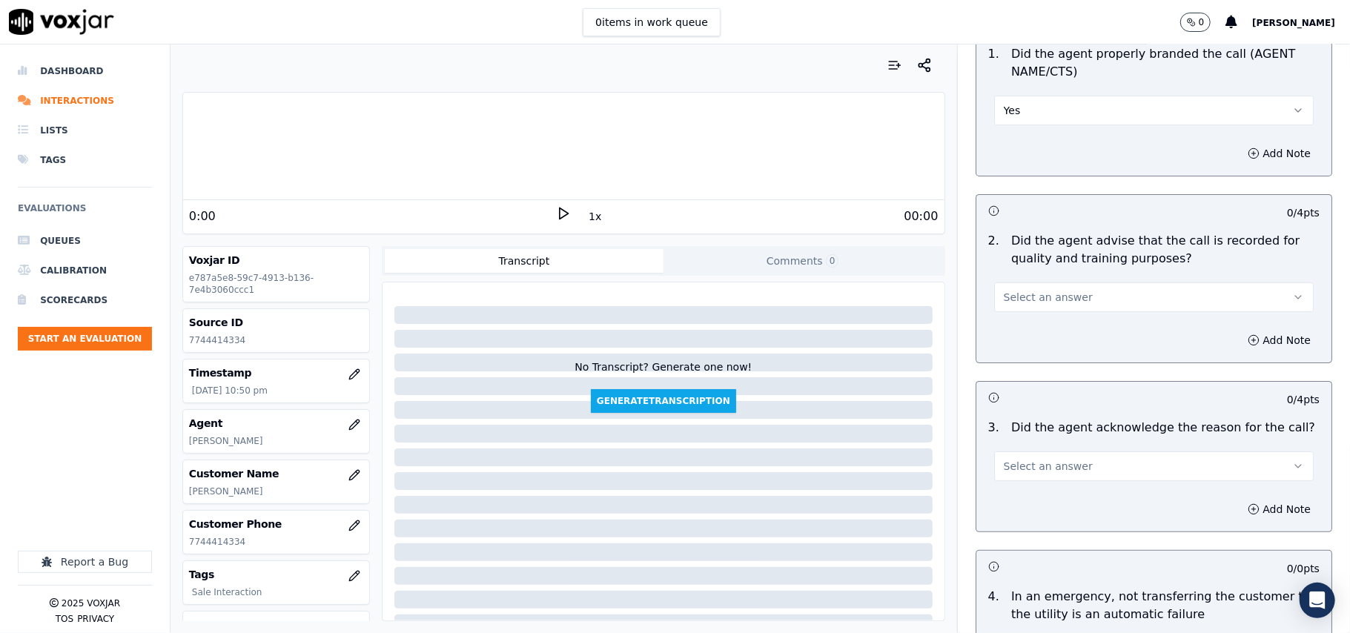
click at [1020, 292] on span "Select an answer" at bounding box center [1048, 297] width 89 height 15
click at [1016, 327] on div "Yes" at bounding box center [1122, 332] width 287 height 24
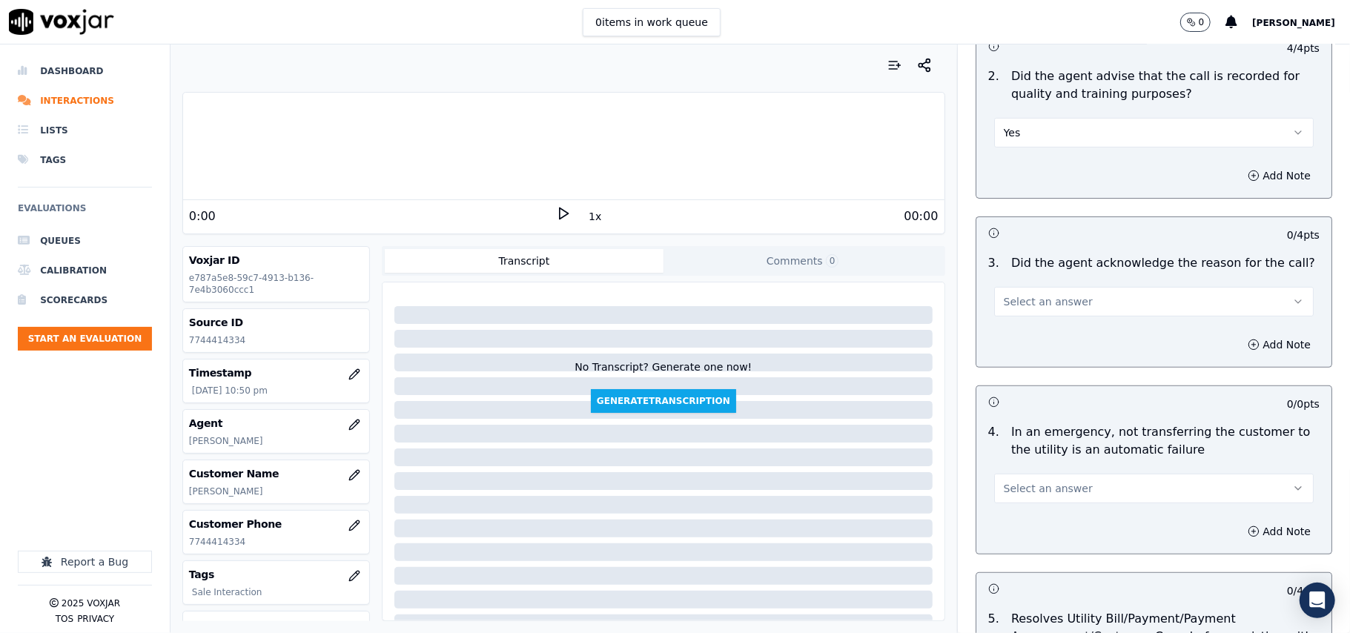
drag, startPoint x: 1014, startPoint y: 300, endPoint x: 1010, endPoint y: 310, distance: 10.6
click at [1013, 300] on span "Select an answer" at bounding box center [1048, 301] width 89 height 15
click at [1010, 342] on div "Yes" at bounding box center [1122, 337] width 287 height 24
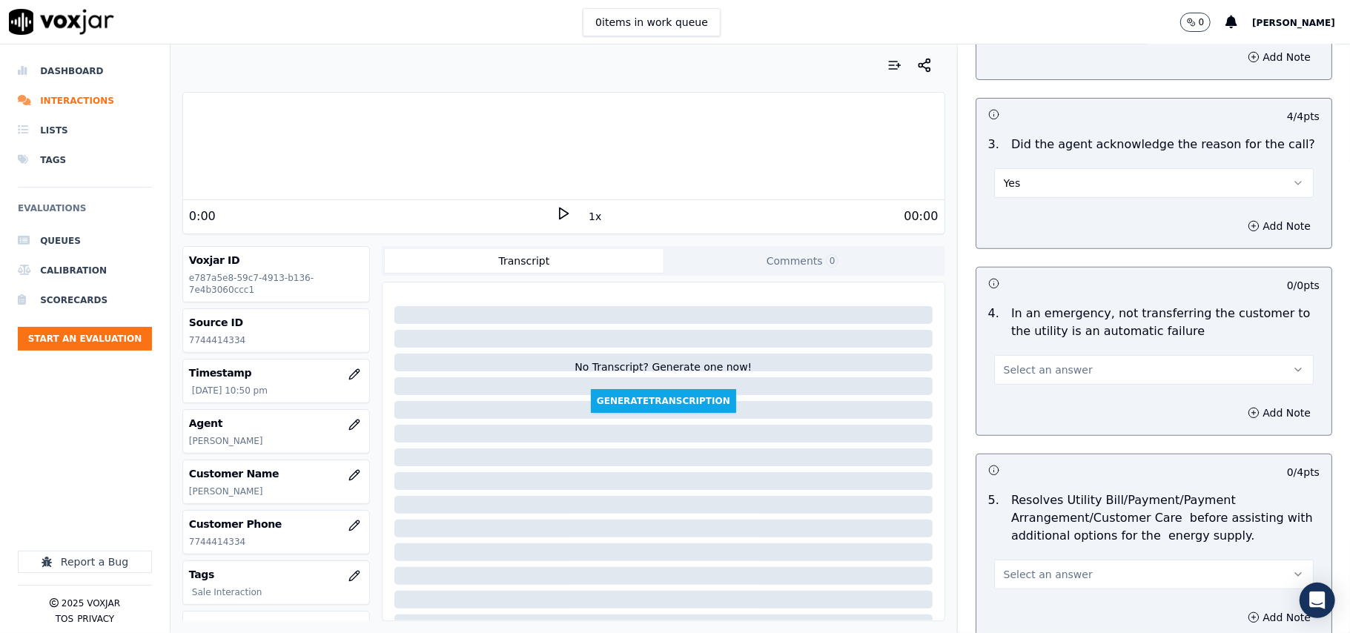
scroll to position [494, 0]
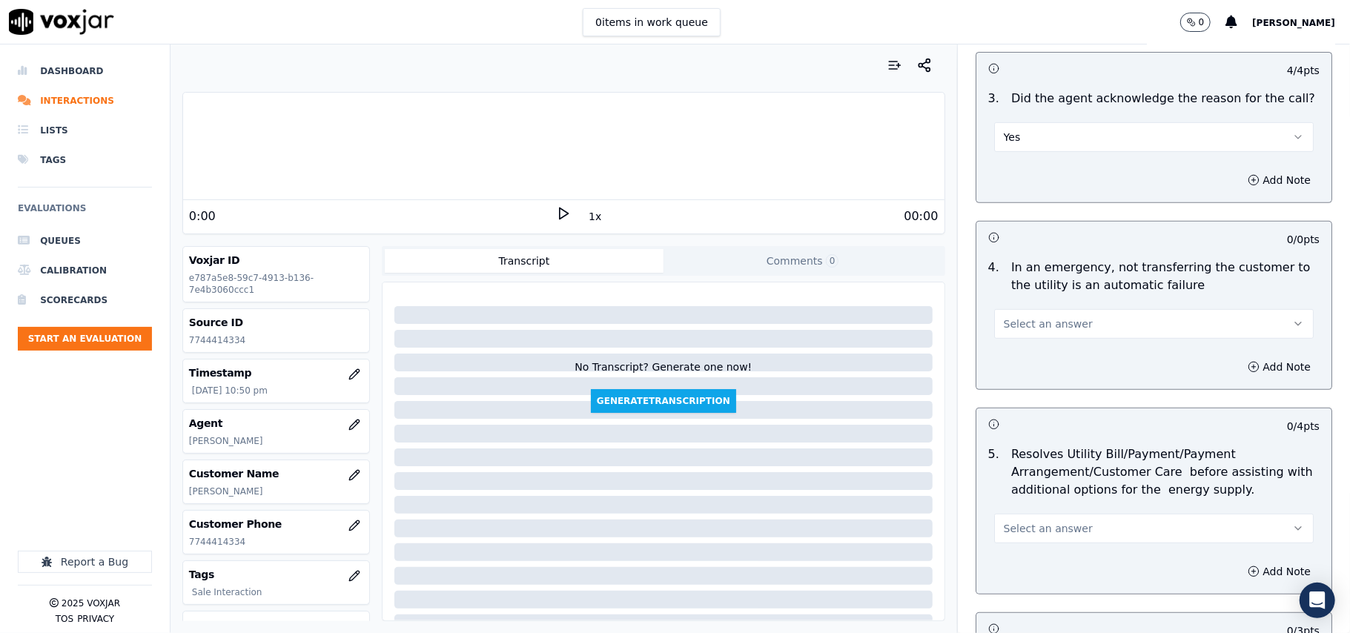
click at [1014, 321] on span "Select an answer" at bounding box center [1048, 324] width 89 height 15
click at [1020, 402] on div "N/A" at bounding box center [1122, 406] width 287 height 24
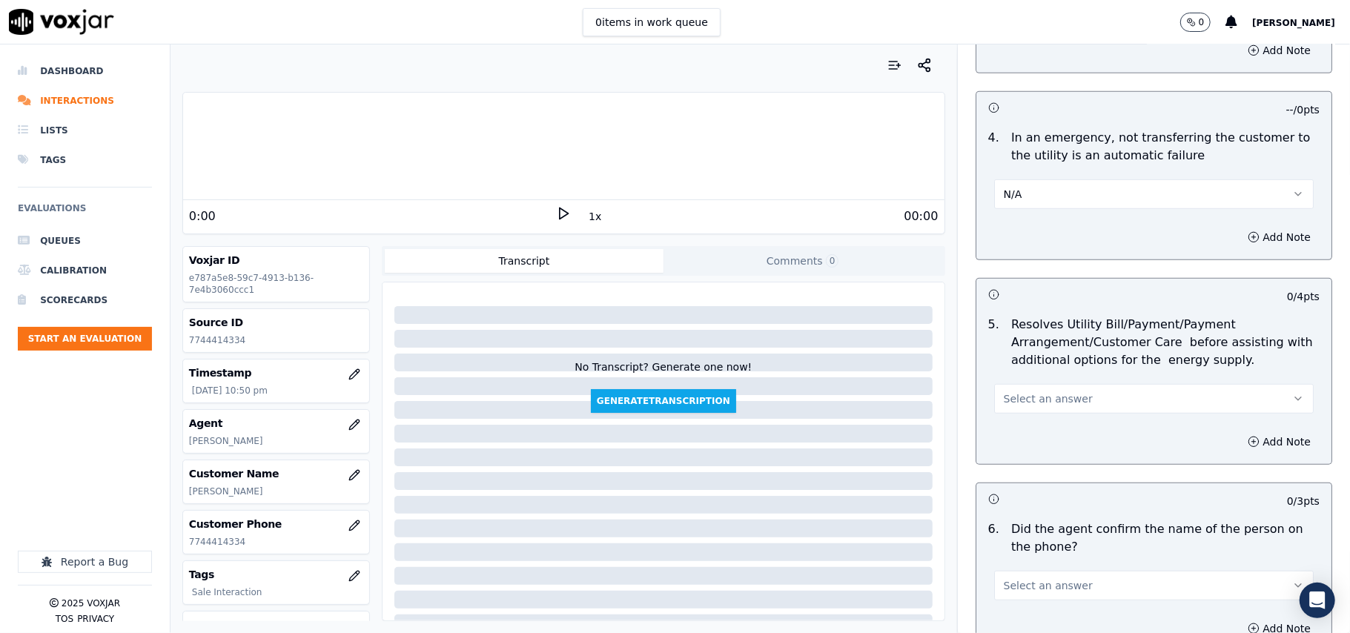
scroll to position [823, 0]
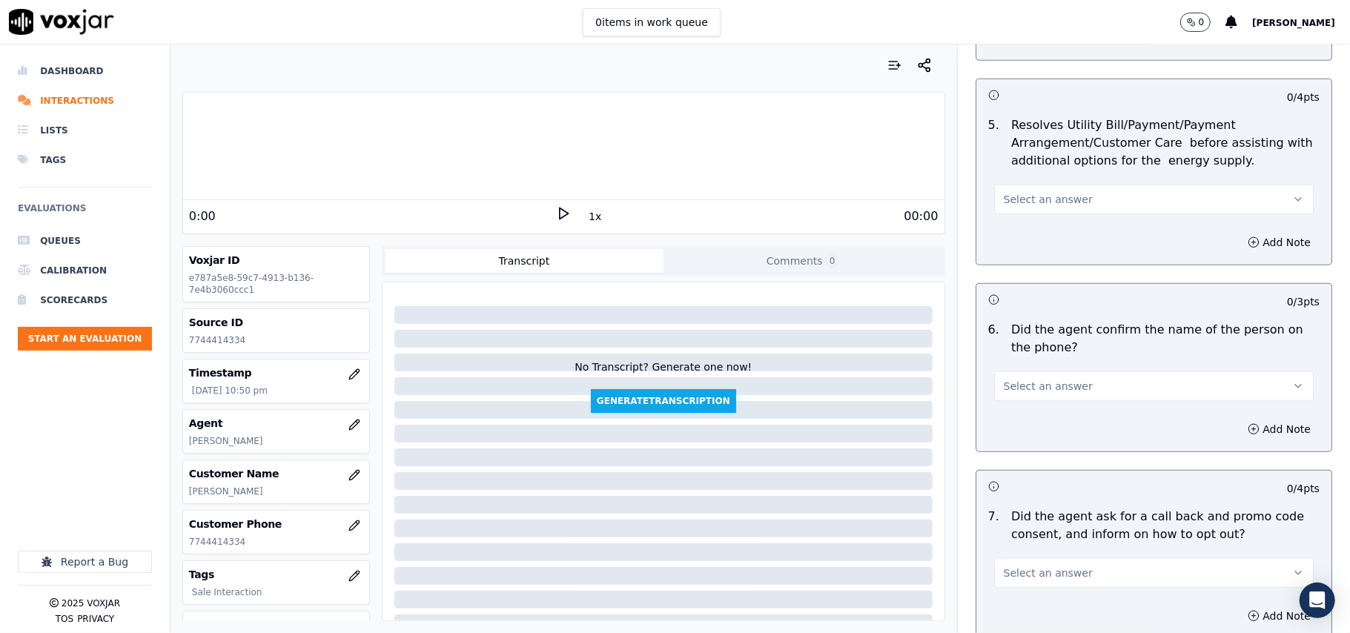
click at [1032, 197] on span "Select an answer" at bounding box center [1048, 199] width 89 height 15
click at [1050, 274] on div "N/A" at bounding box center [1122, 283] width 287 height 24
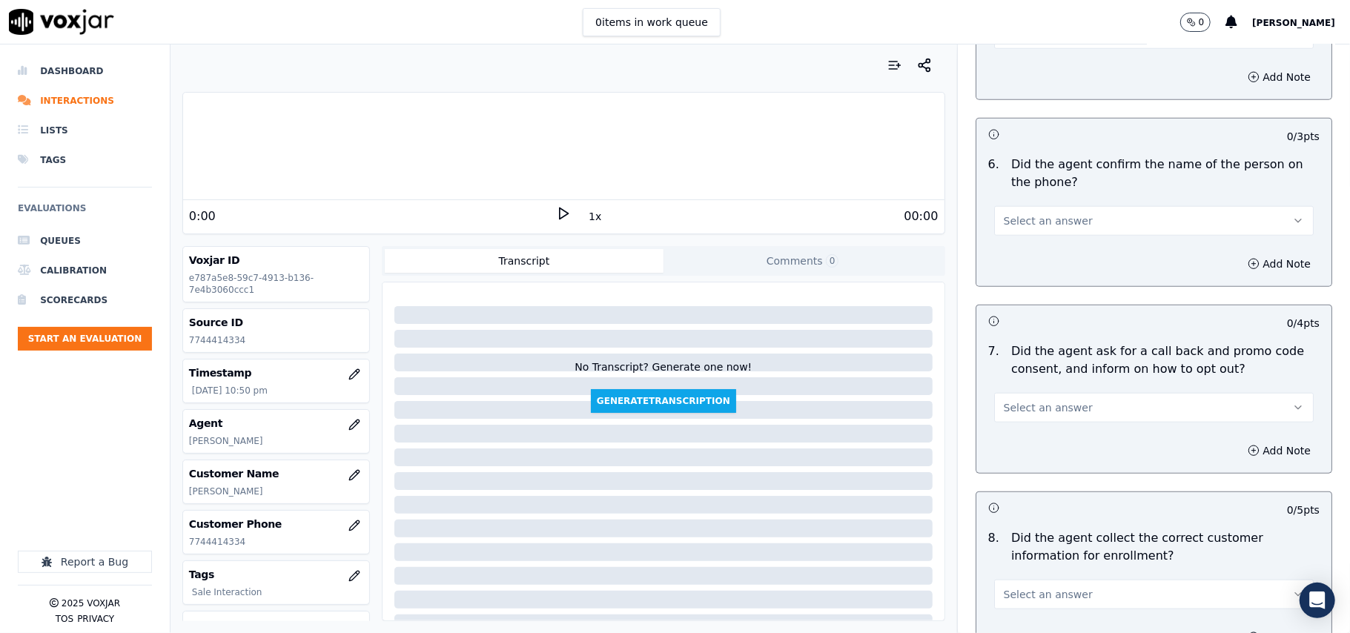
click at [1019, 220] on span "Select an answer" at bounding box center [1048, 221] width 89 height 15
click at [1027, 245] on div "Yes" at bounding box center [1122, 257] width 287 height 24
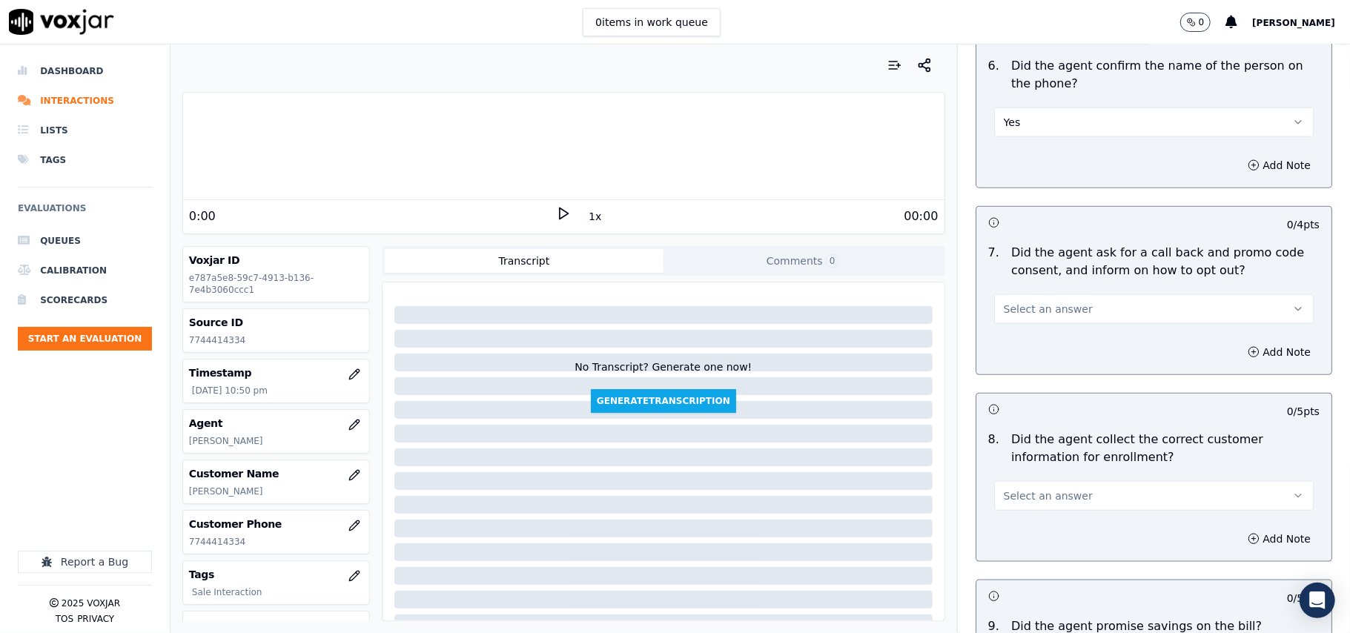
scroll to position [1154, 0]
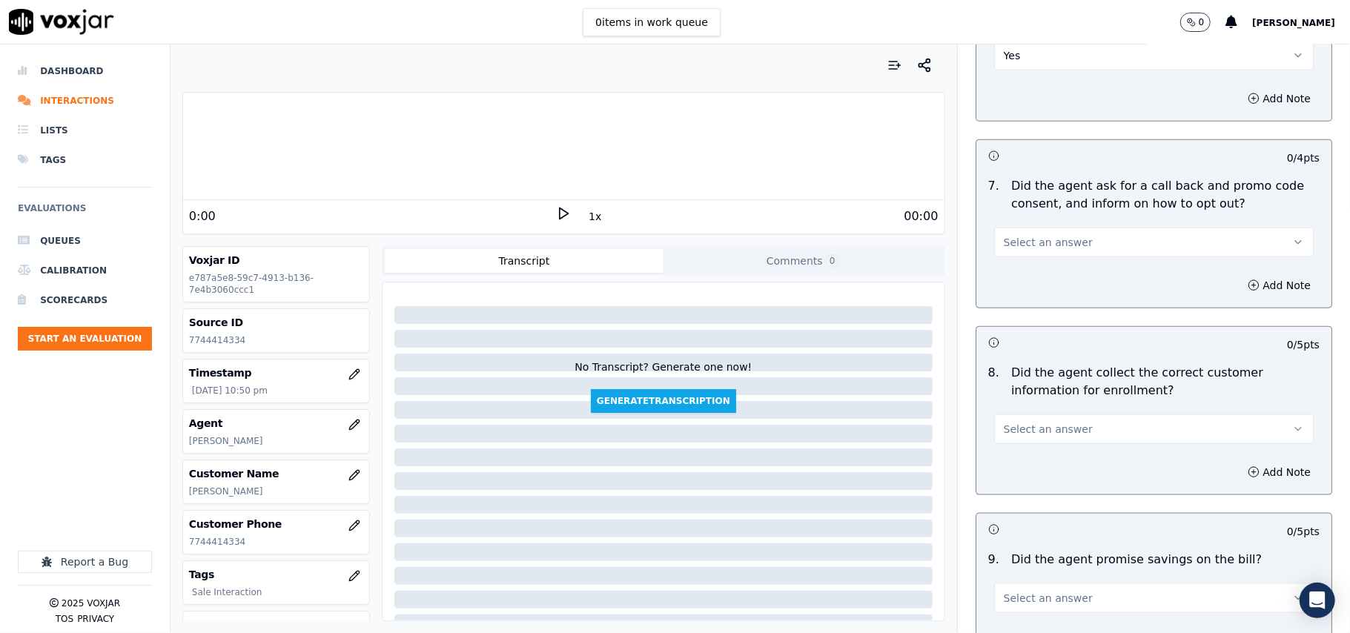
click at [1034, 237] on button "Select an answer" at bounding box center [1154, 243] width 320 height 30
click at [1032, 273] on div "Yes" at bounding box center [1122, 280] width 287 height 24
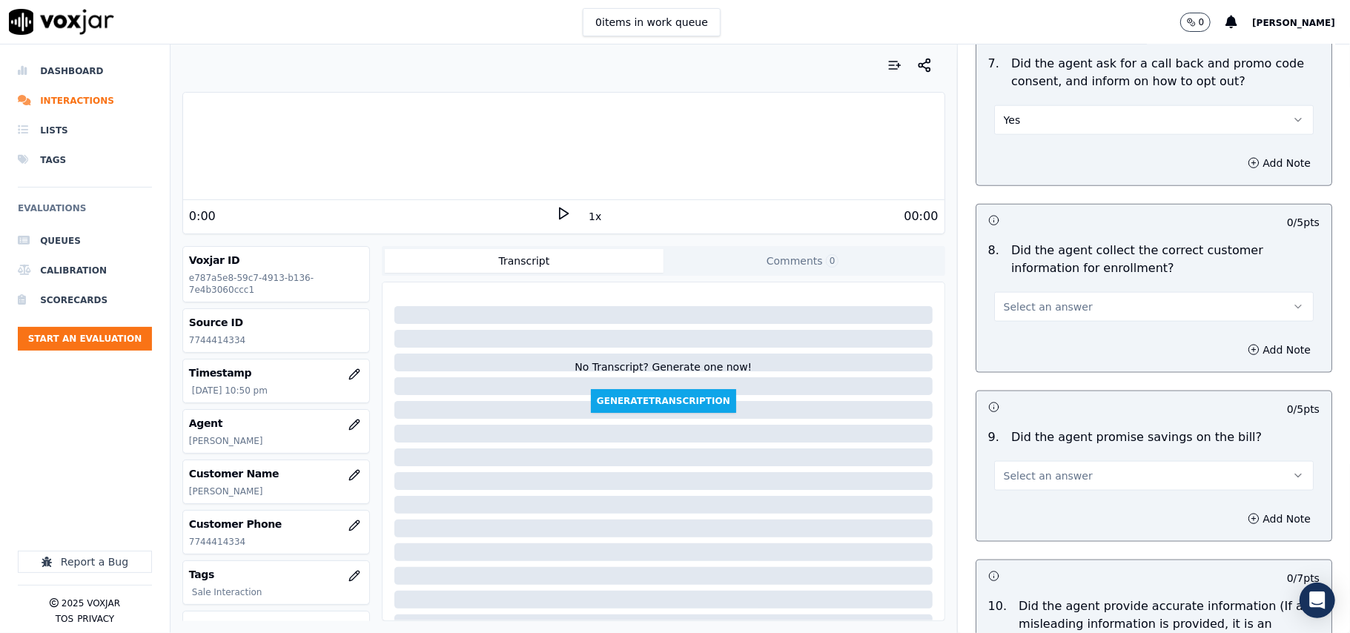
scroll to position [1318, 0]
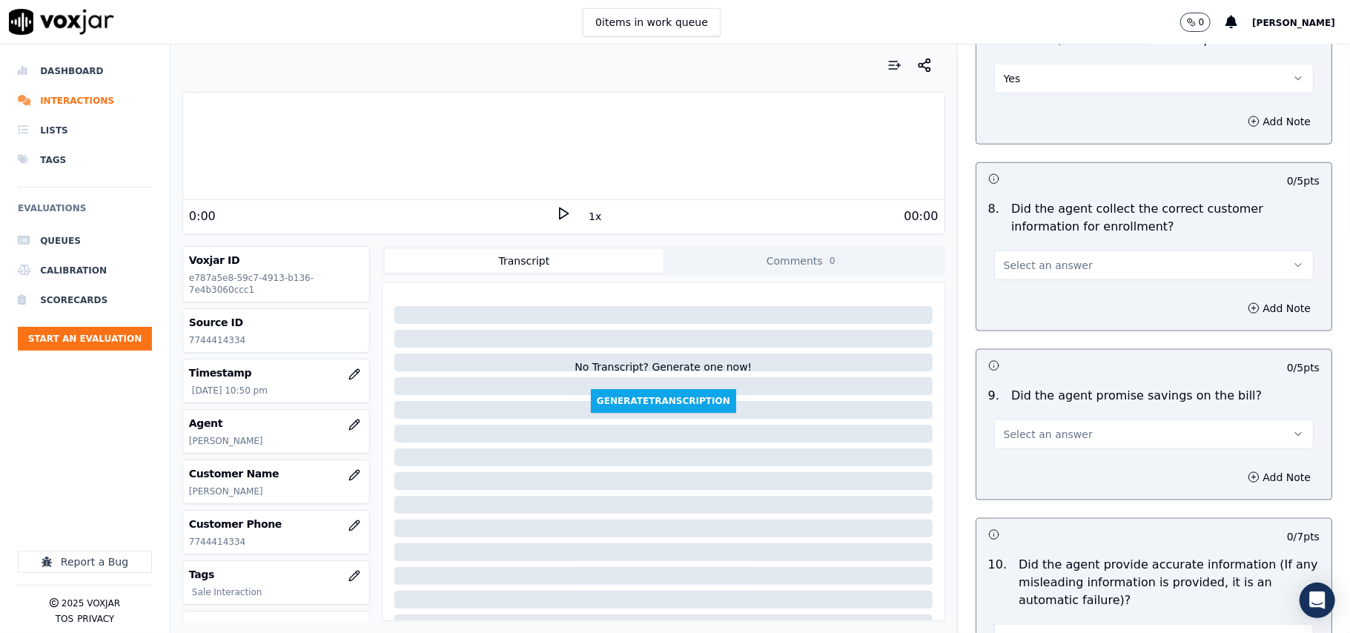
click at [1040, 267] on span "Select an answer" at bounding box center [1048, 265] width 89 height 15
click at [1031, 303] on div "Yes" at bounding box center [1122, 303] width 287 height 24
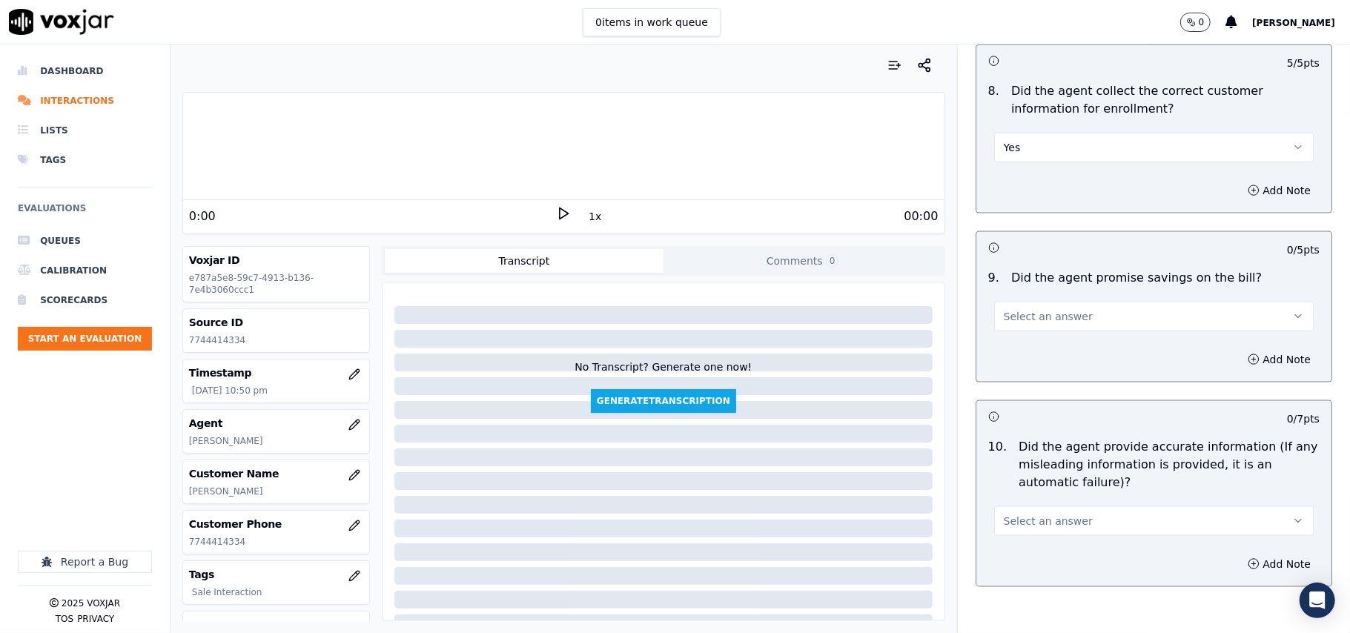
scroll to position [1483, 0]
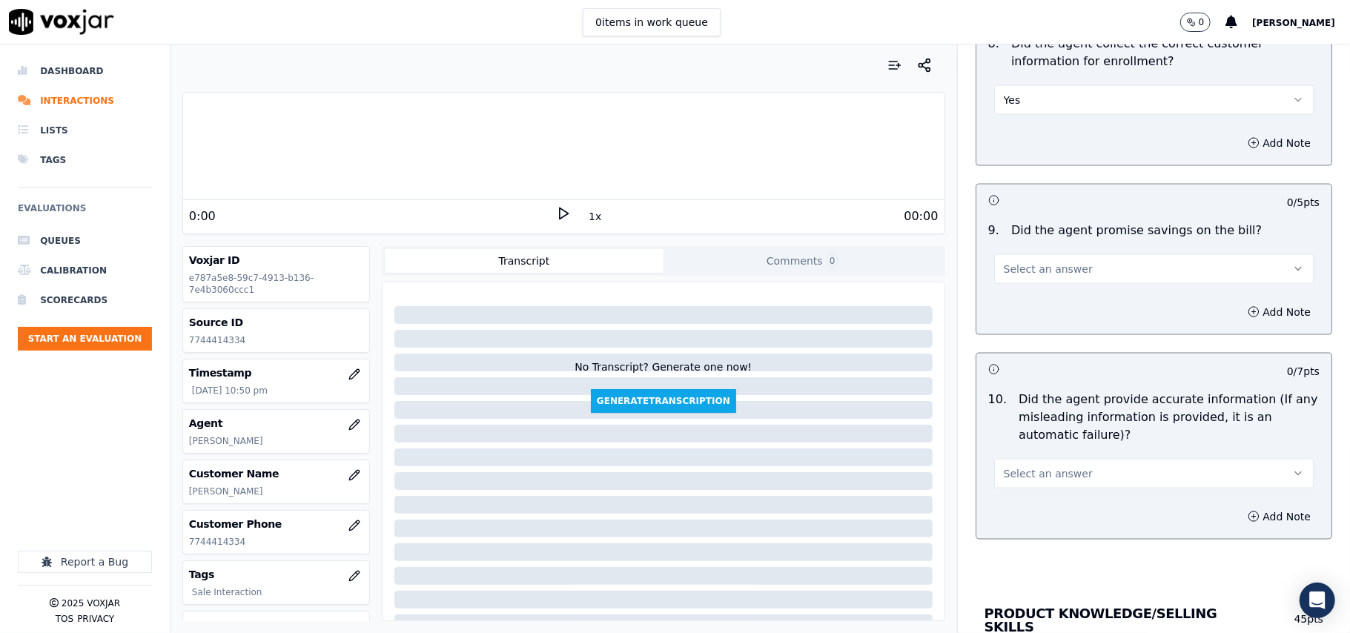
click at [1022, 274] on span "Select an answer" at bounding box center [1048, 269] width 89 height 15
click at [1029, 357] on div "N/A" at bounding box center [1122, 355] width 287 height 24
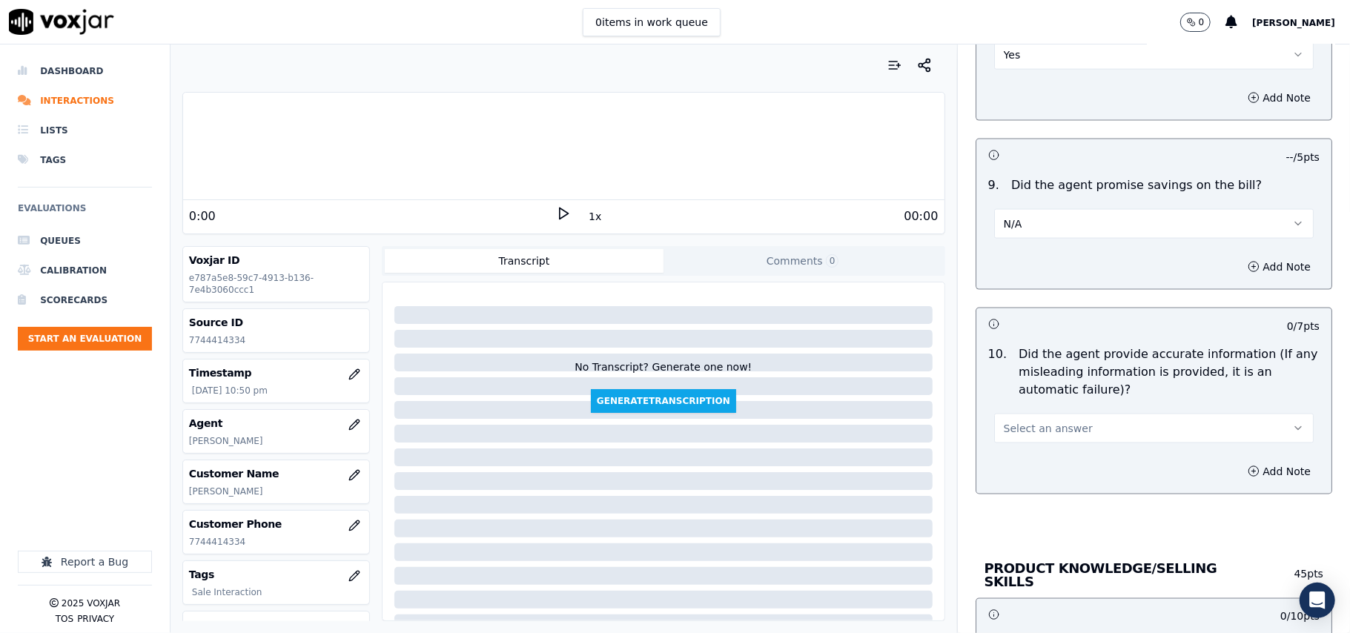
scroll to position [1648, 0]
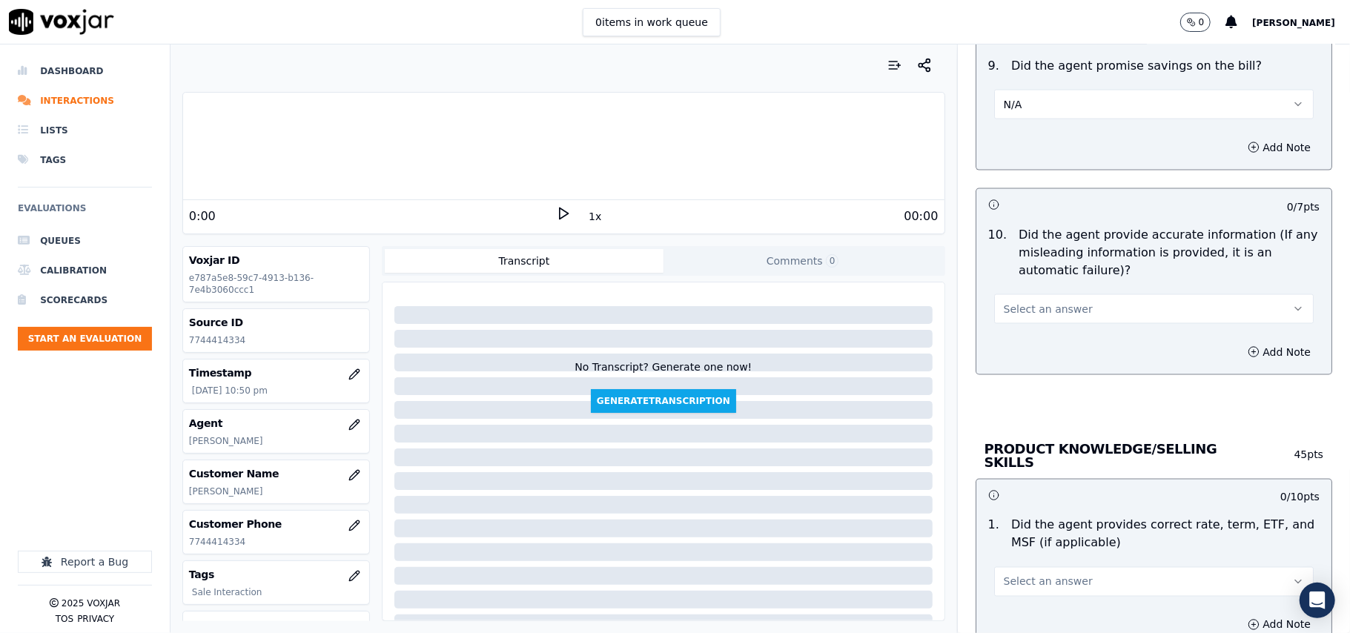
click at [1029, 313] on span "Select an answer" at bounding box center [1048, 309] width 89 height 15
click at [1029, 336] on div "Yes" at bounding box center [1122, 347] width 287 height 24
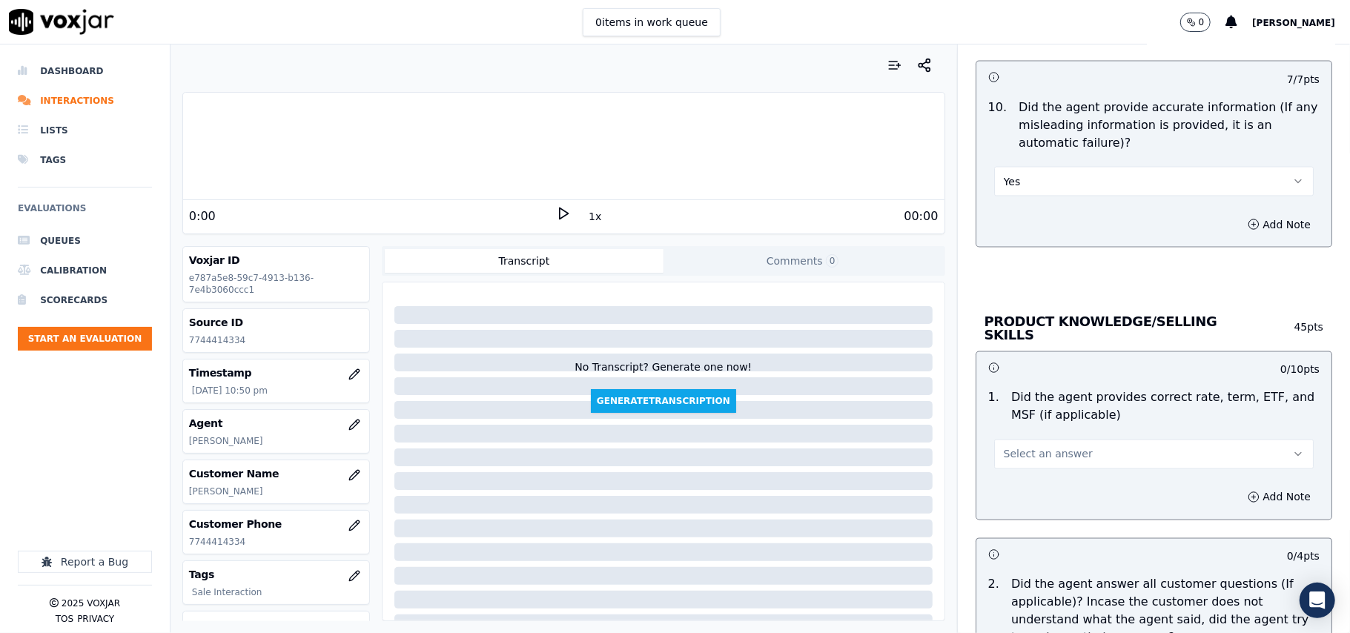
scroll to position [1812, 0]
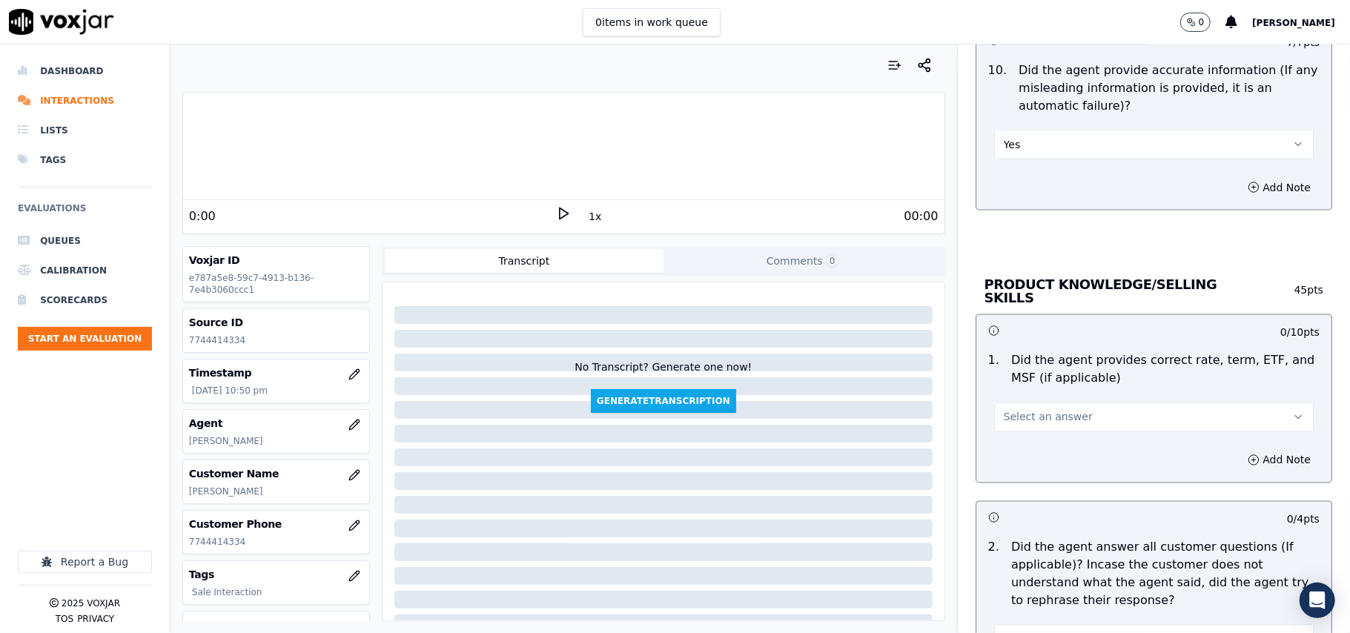
click at [1015, 420] on span "Select an answer" at bounding box center [1048, 417] width 89 height 15
click at [1012, 449] on div "Yes" at bounding box center [1122, 449] width 287 height 24
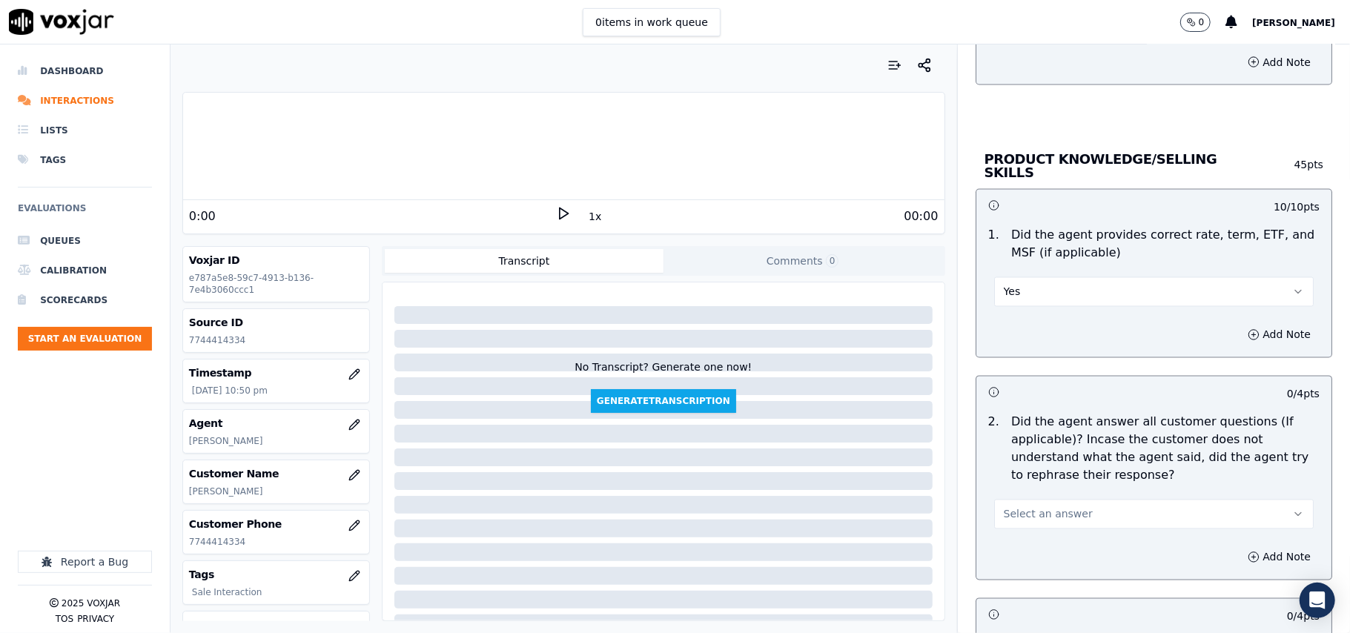
scroll to position [1977, 0]
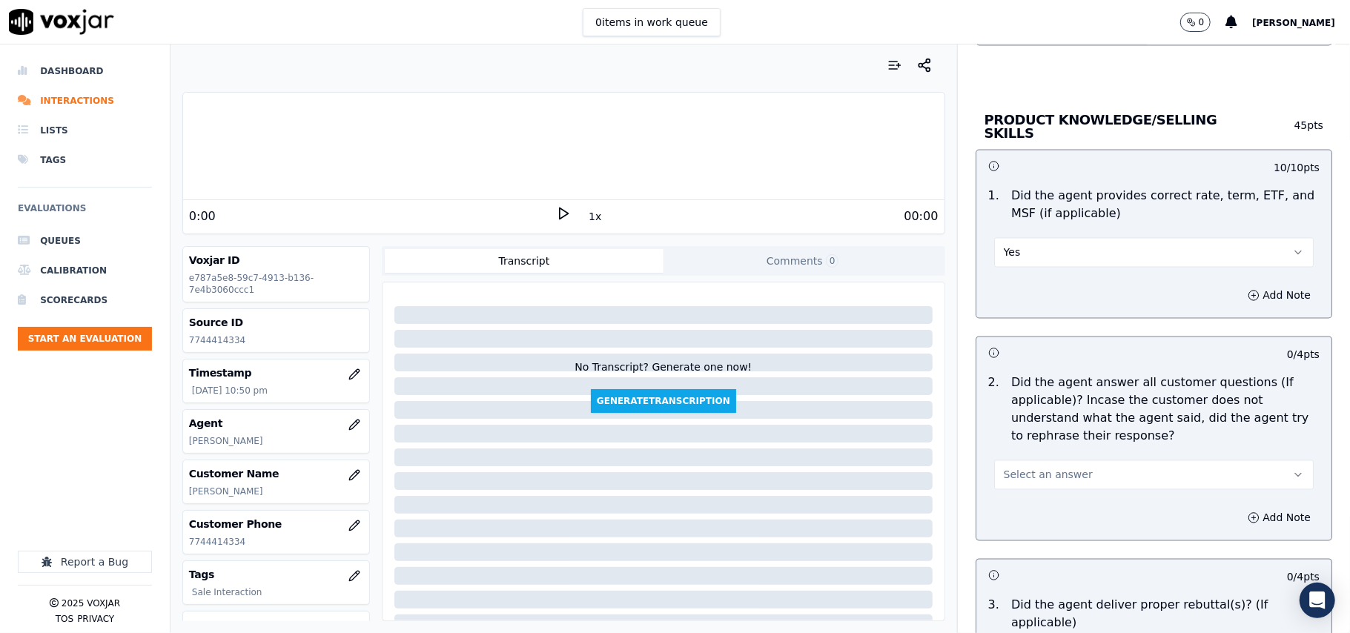
click at [1023, 469] on span "Select an answer" at bounding box center [1048, 475] width 89 height 15
click at [1011, 510] on div "Yes" at bounding box center [1122, 507] width 287 height 24
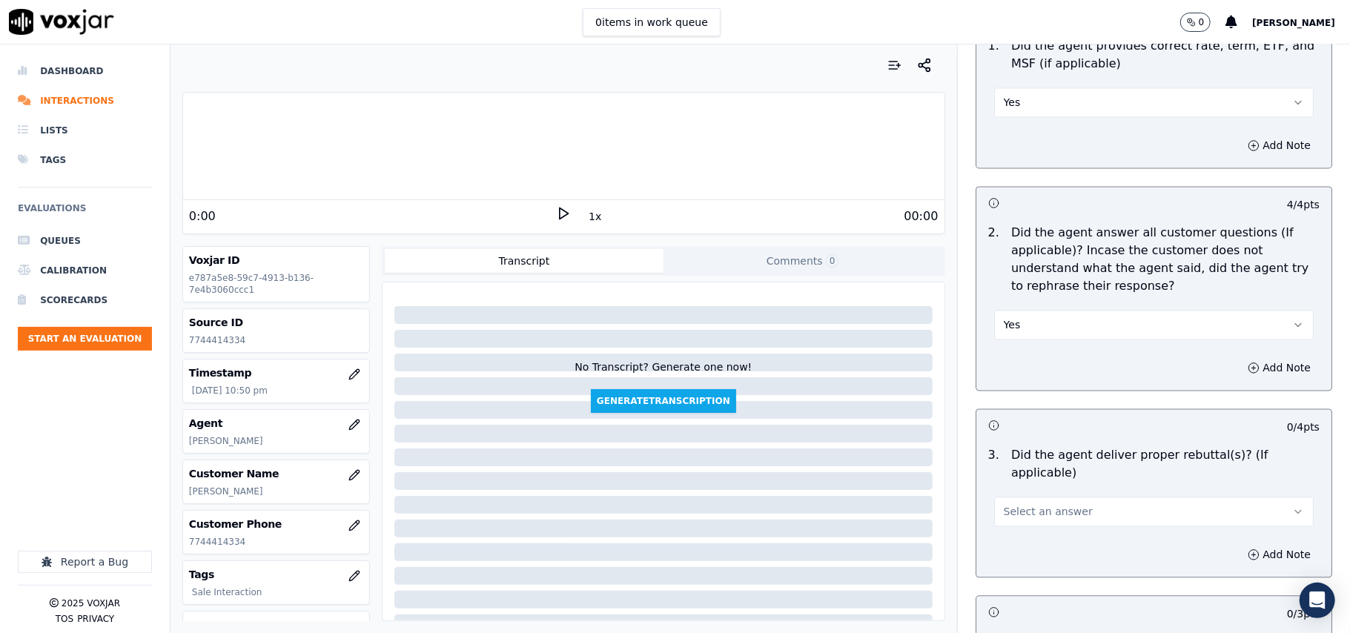
scroll to position [2306, 0]
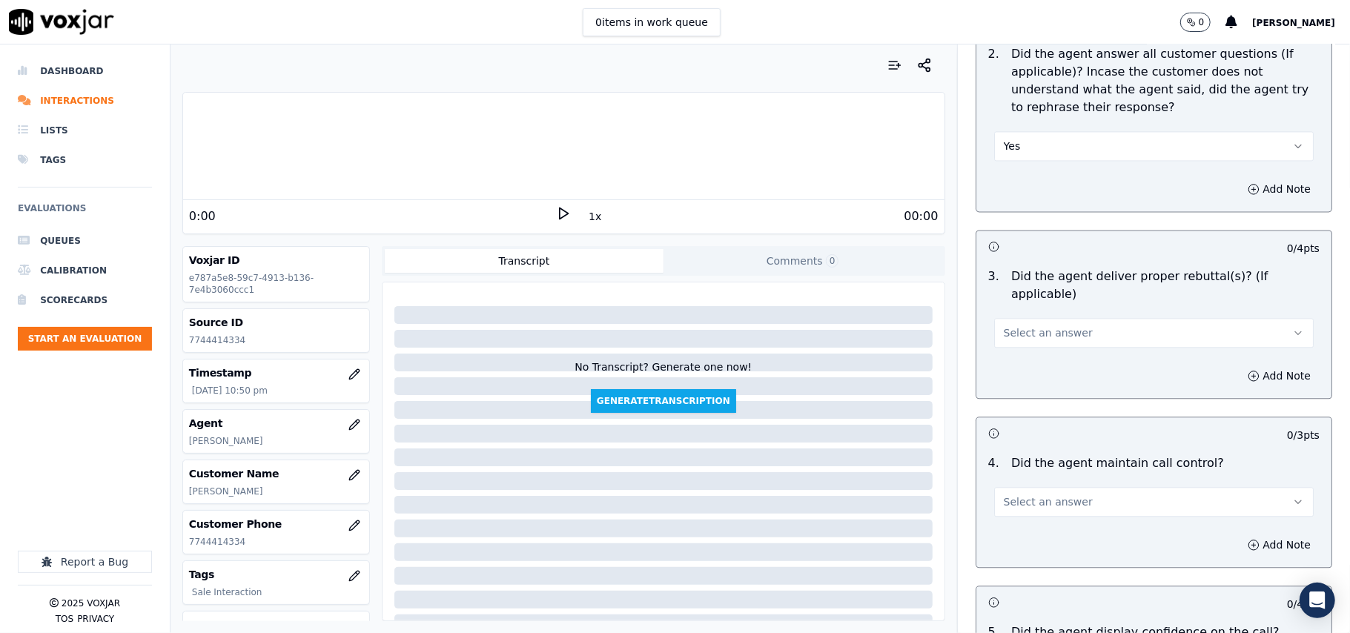
click at [1048, 321] on button "Select an answer" at bounding box center [1154, 333] width 320 height 30
click at [1041, 341] on div "Yes" at bounding box center [1122, 347] width 287 height 24
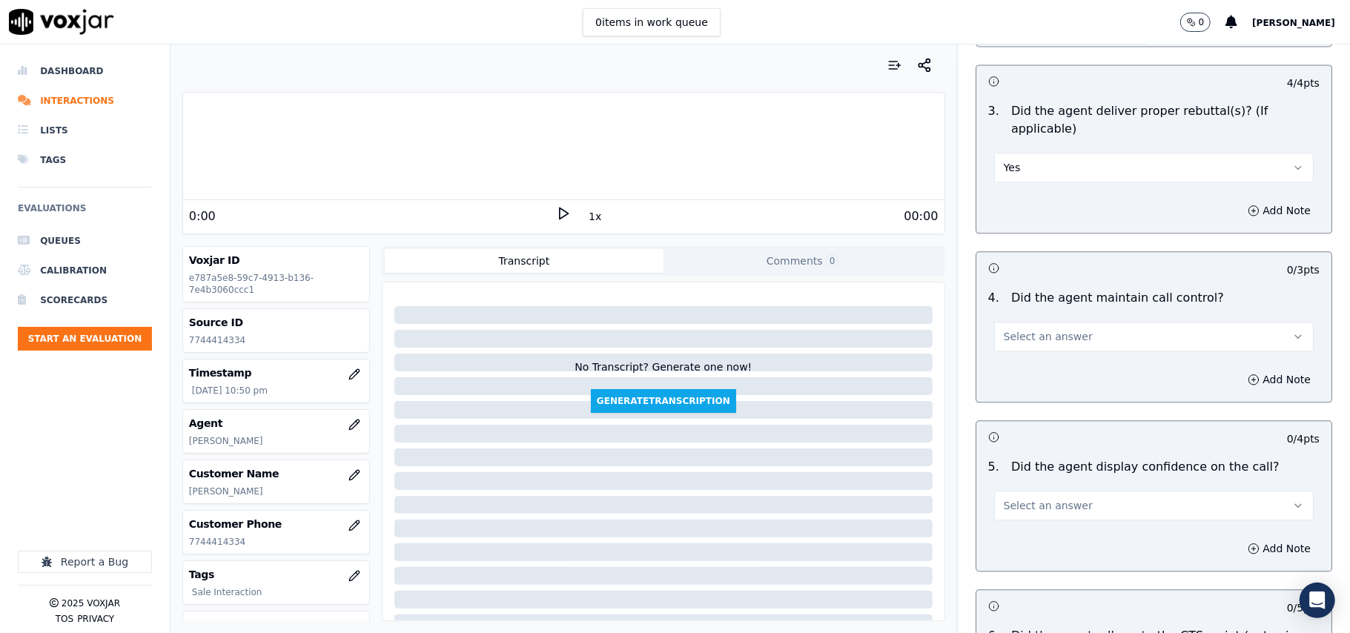
click at [1019, 329] on span "Select an answer" at bounding box center [1048, 336] width 89 height 15
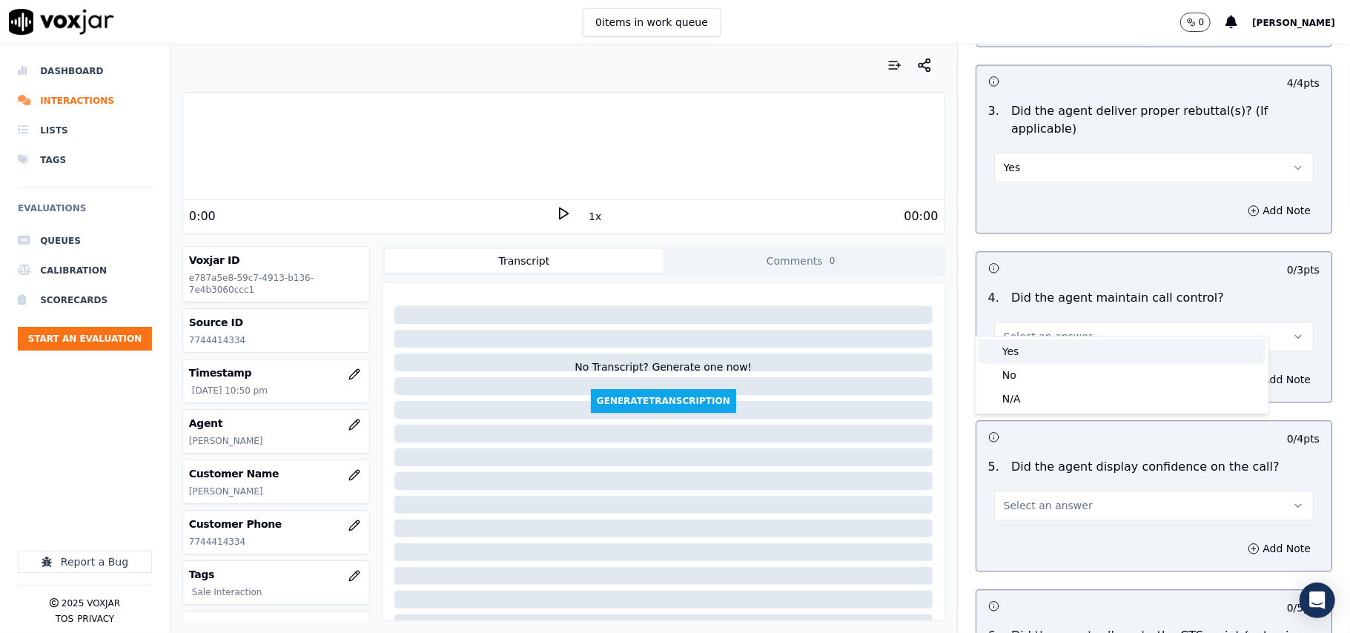
click at [1014, 342] on div "Yes" at bounding box center [1122, 352] width 287 height 24
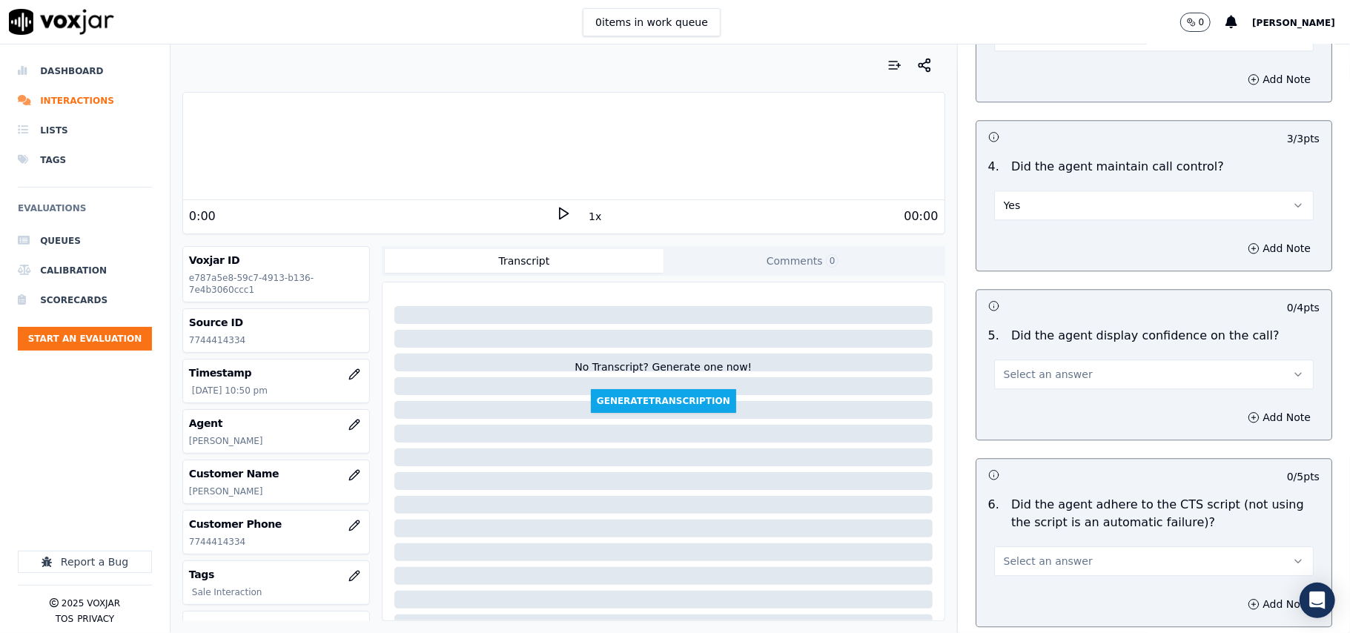
scroll to position [2801, 0]
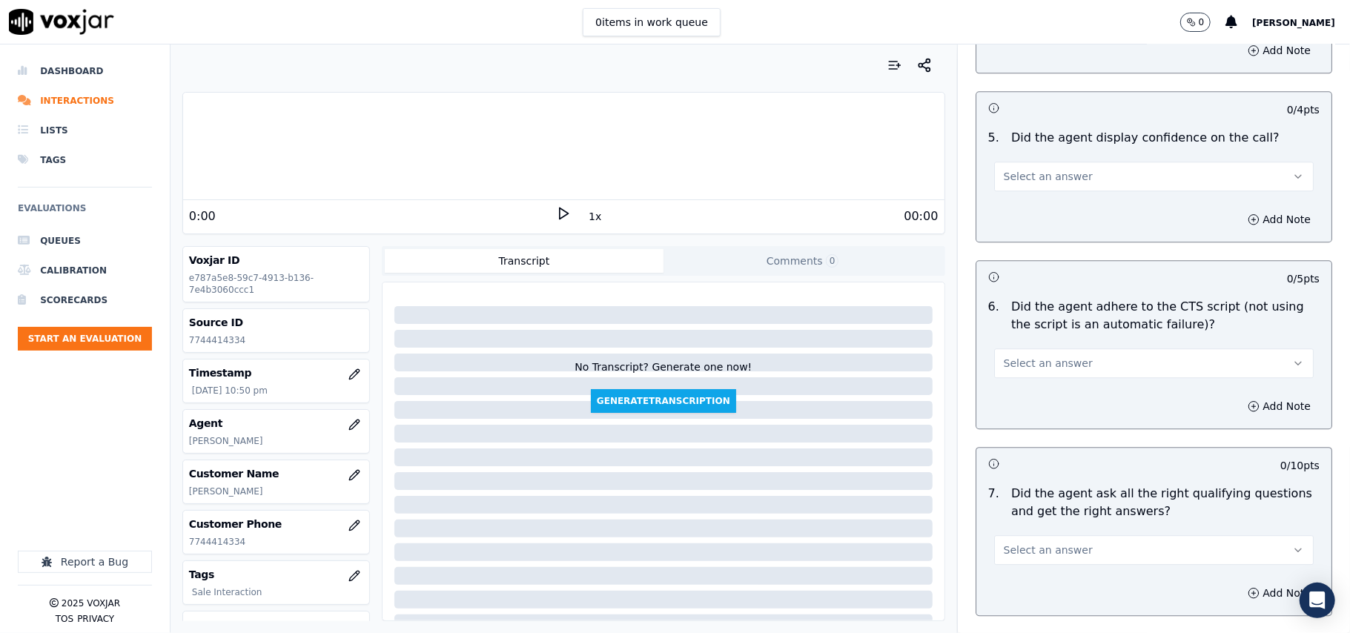
click at [1031, 169] on span "Select an answer" at bounding box center [1048, 176] width 89 height 15
click at [1036, 188] on div "Yes" at bounding box center [1122, 192] width 287 height 24
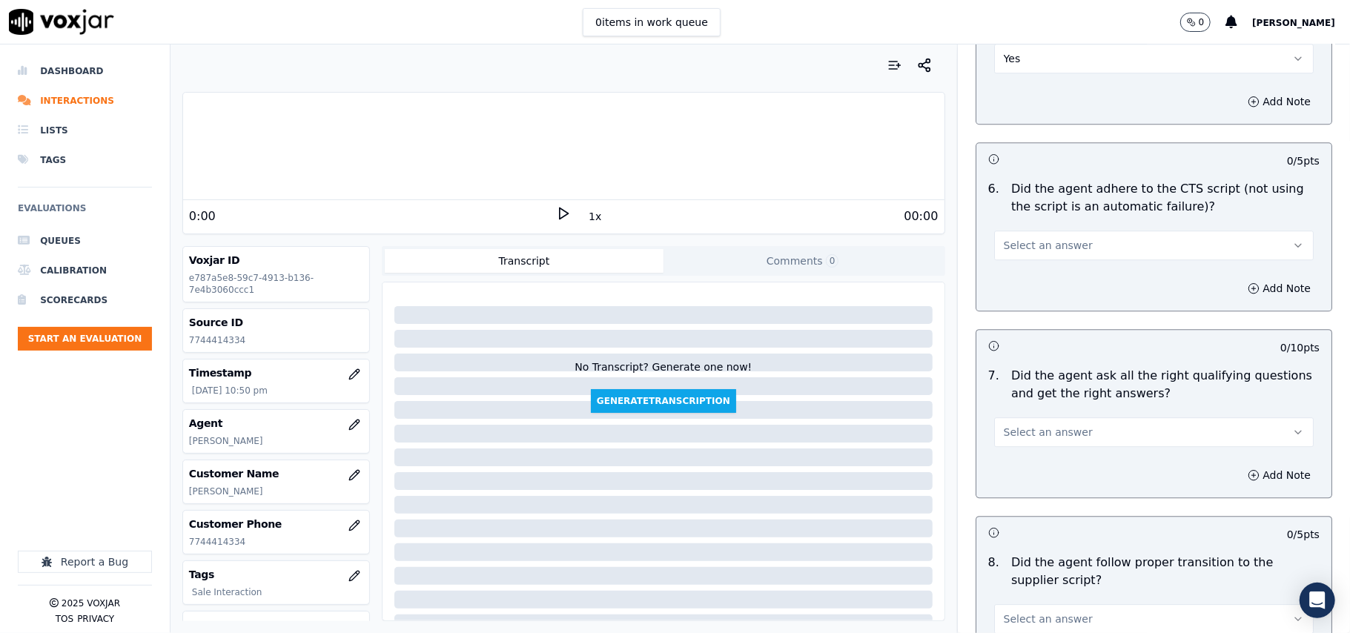
scroll to position [2966, 0]
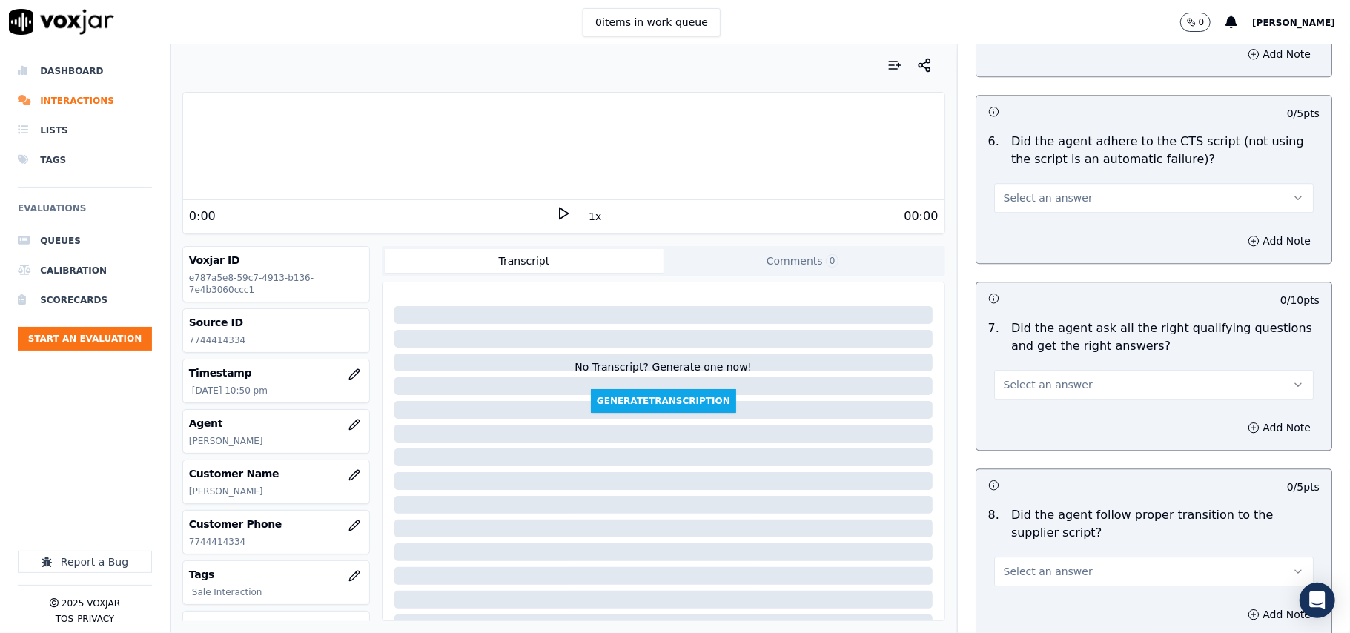
click at [1007, 183] on button "Select an answer" at bounding box center [1154, 198] width 320 height 30
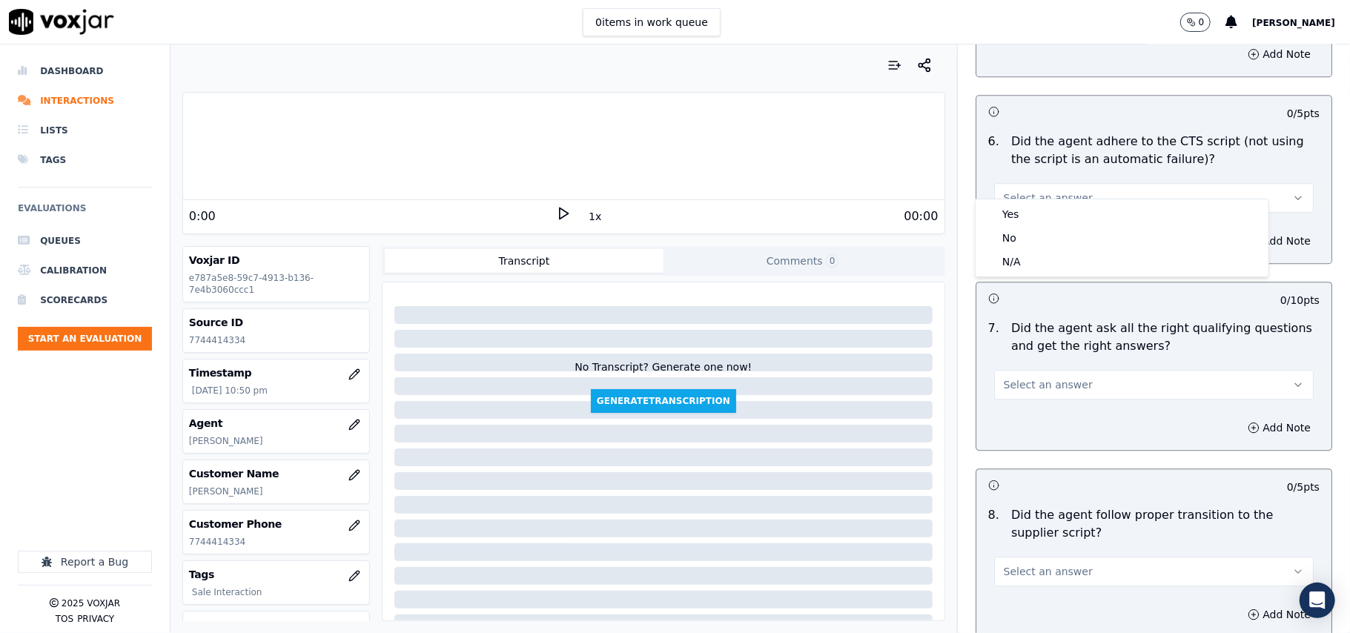
click at [1005, 199] on div "Yes No N/A" at bounding box center [1122, 237] width 293 height 77
drag, startPoint x: 1005, startPoint y: 212, endPoint x: 1014, endPoint y: 199, distance: 15.4
click at [1005, 214] on div "Yes" at bounding box center [1122, 214] width 287 height 24
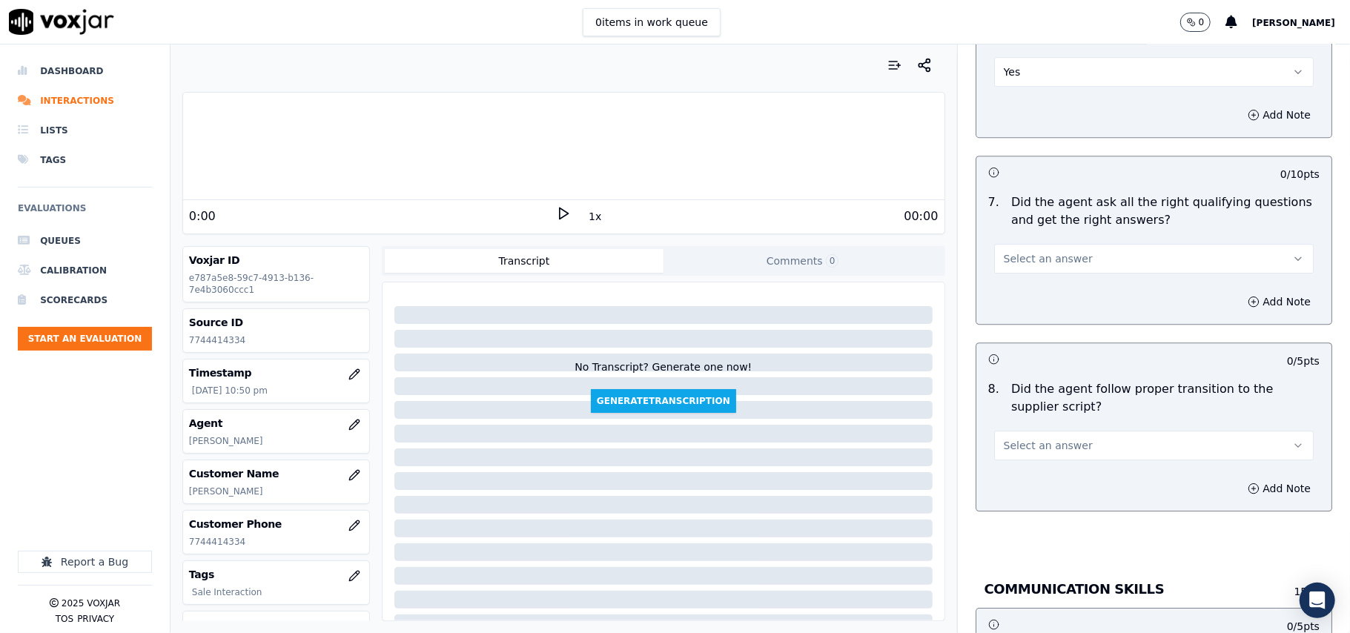
scroll to position [3131, 0]
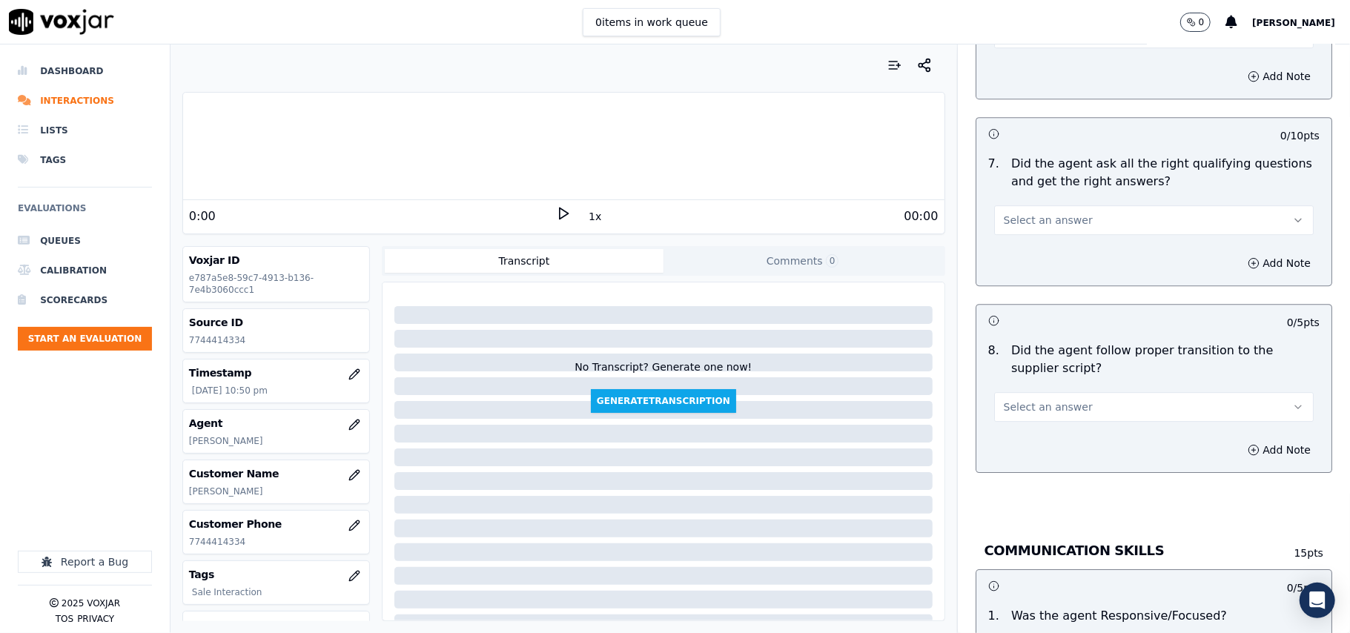
click at [1014, 213] on span "Select an answer" at bounding box center [1048, 220] width 89 height 15
click at [1011, 235] on div "Yes" at bounding box center [1122, 237] width 287 height 24
click at [1048, 392] on button "Select an answer" at bounding box center [1154, 407] width 320 height 30
click at [1041, 435] on div "No" at bounding box center [1122, 447] width 287 height 24
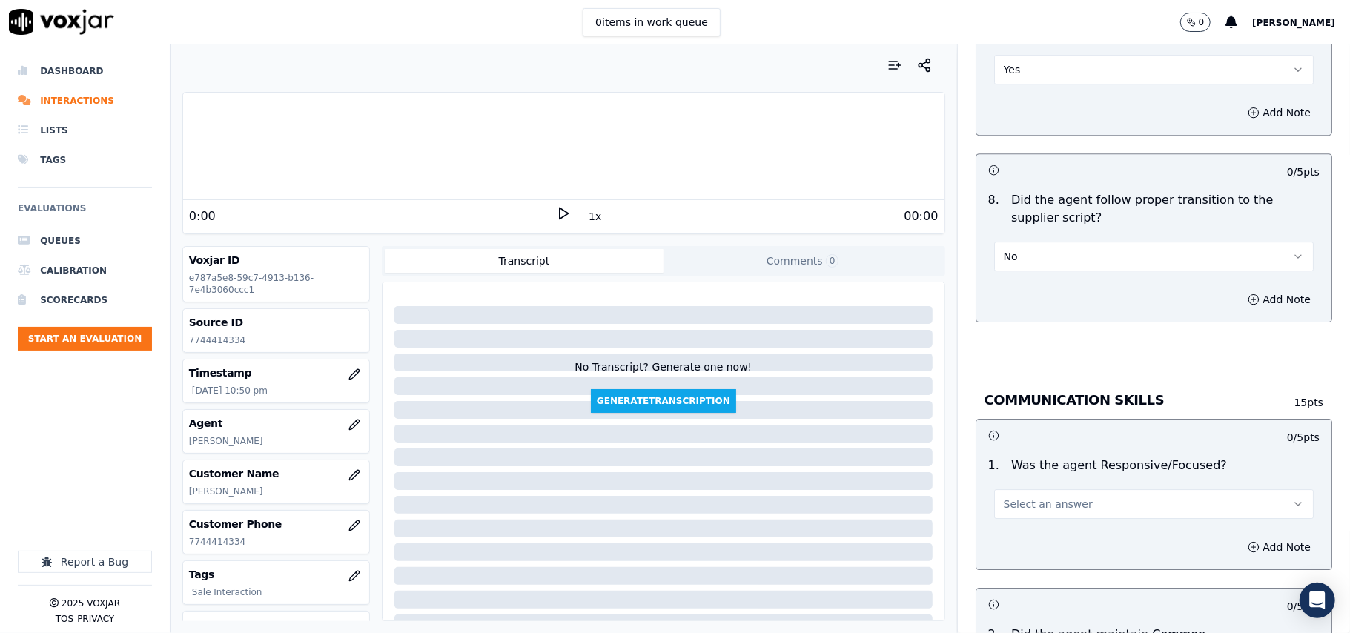
scroll to position [3460, 0]
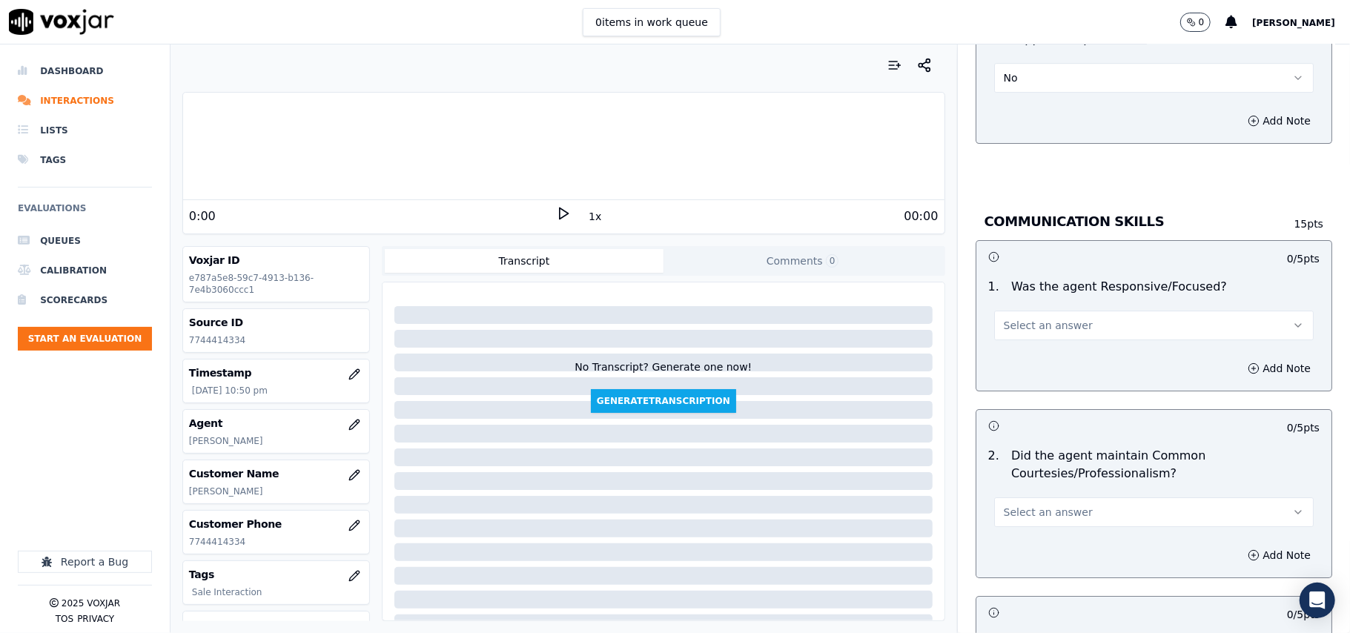
click at [1026, 63] on button "No" at bounding box center [1154, 78] width 320 height 30
click at [1015, 105] on div "Yes" at bounding box center [1122, 94] width 287 height 24
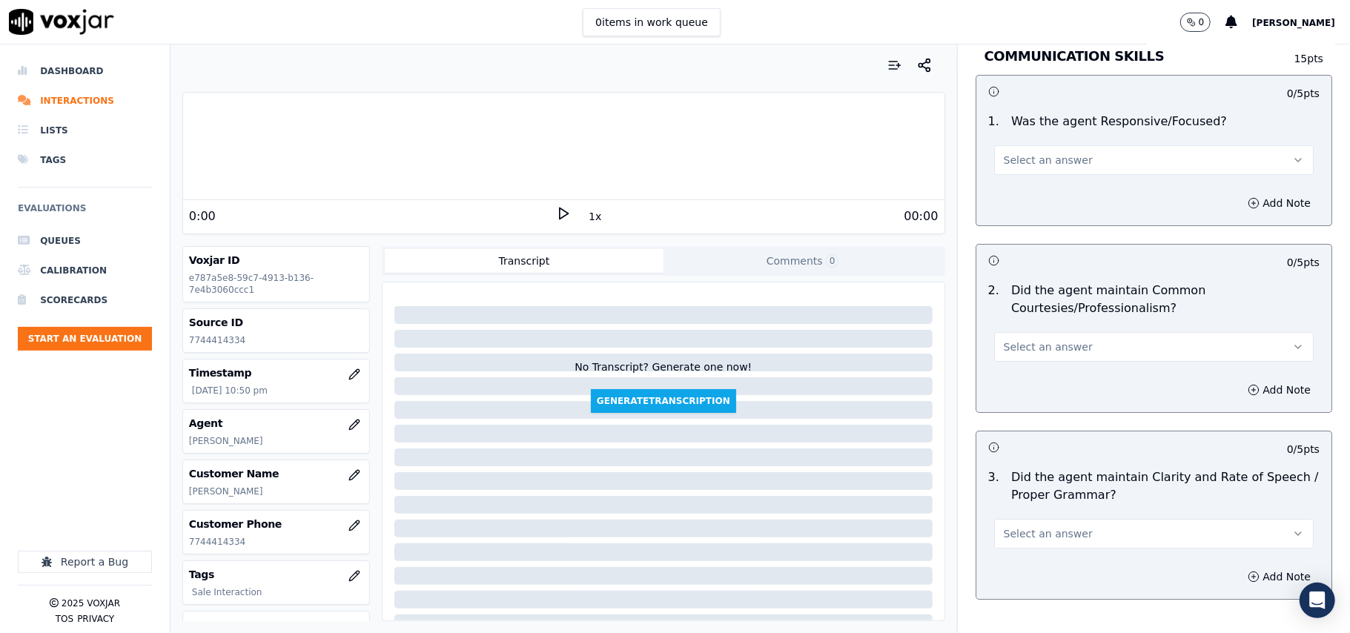
click at [1028, 131] on div "Select an answer" at bounding box center [1153, 153] width 343 height 44
click at [1027, 153] on span "Select an answer" at bounding box center [1048, 160] width 89 height 15
click at [1034, 187] on div "Yes" at bounding box center [1122, 177] width 287 height 24
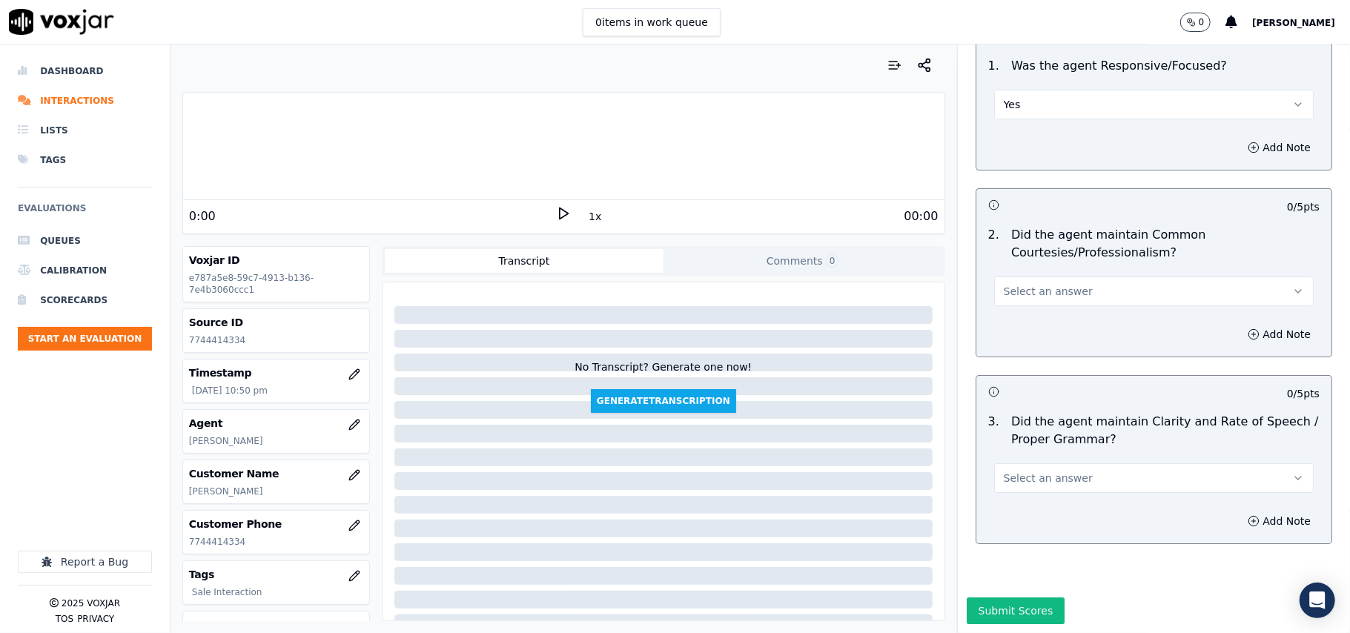
click at [1019, 284] on span "Select an answer" at bounding box center [1048, 291] width 89 height 15
click at [1017, 274] on div "Yes" at bounding box center [1122, 280] width 287 height 24
click at [1028, 471] on span "Select an answer" at bounding box center [1048, 478] width 89 height 15
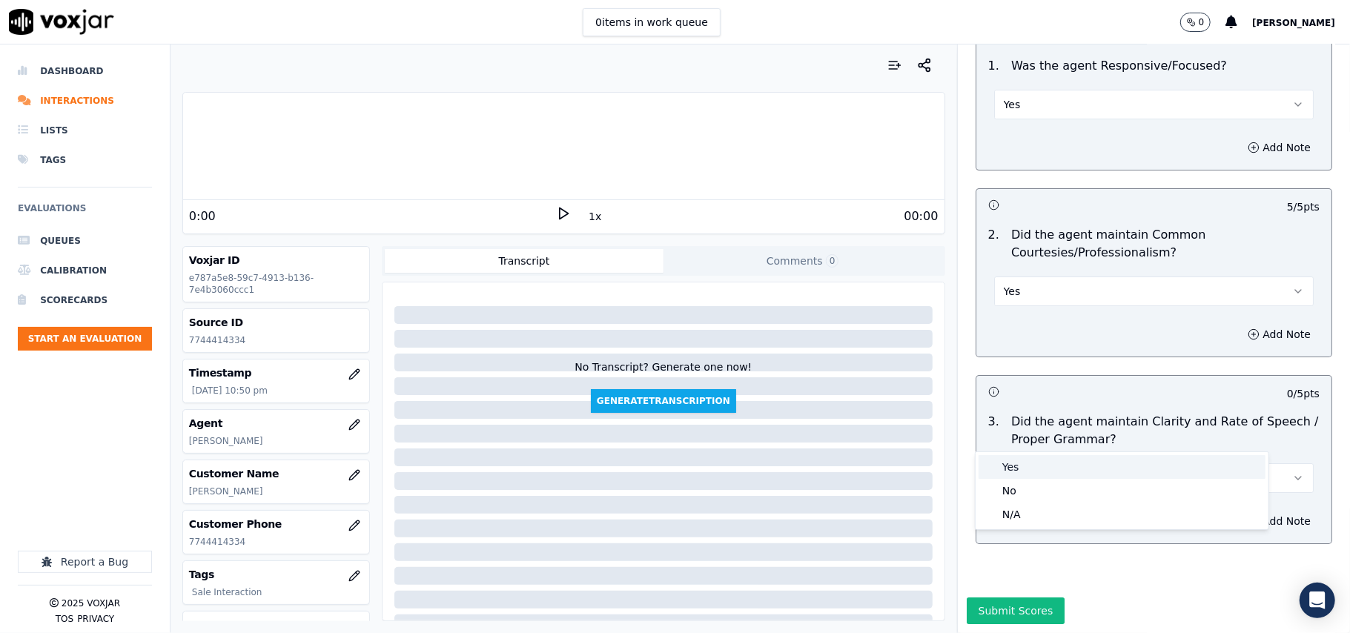
click at [1031, 472] on div "Yes" at bounding box center [1122, 467] width 287 height 24
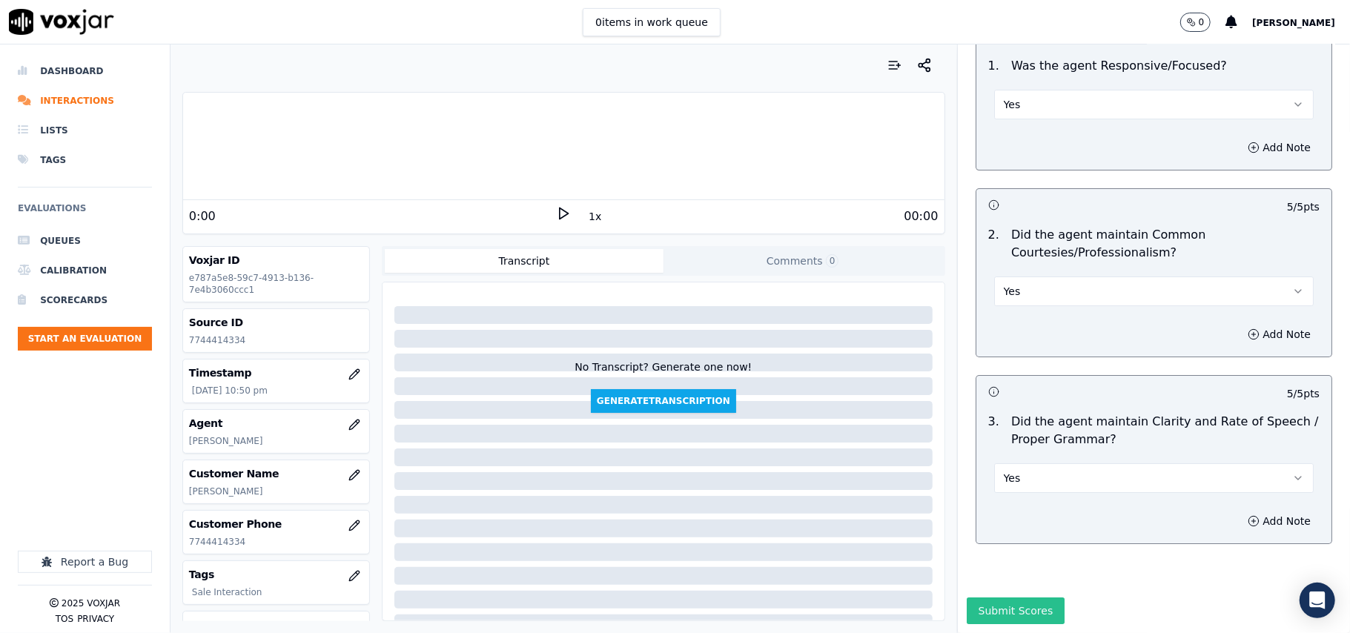
click at [1001, 598] on button "Submit Scores" at bounding box center [1016, 611] width 99 height 27
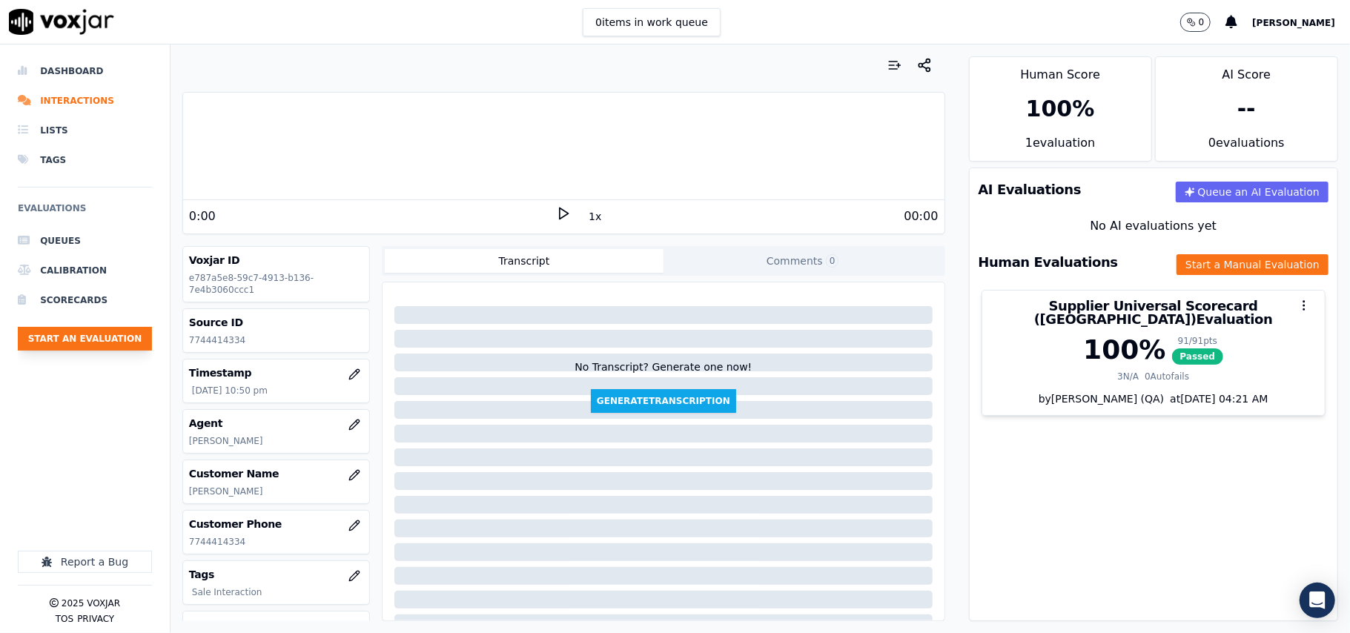
click at [126, 341] on button "Start an Evaluation" at bounding box center [85, 339] width 134 height 24
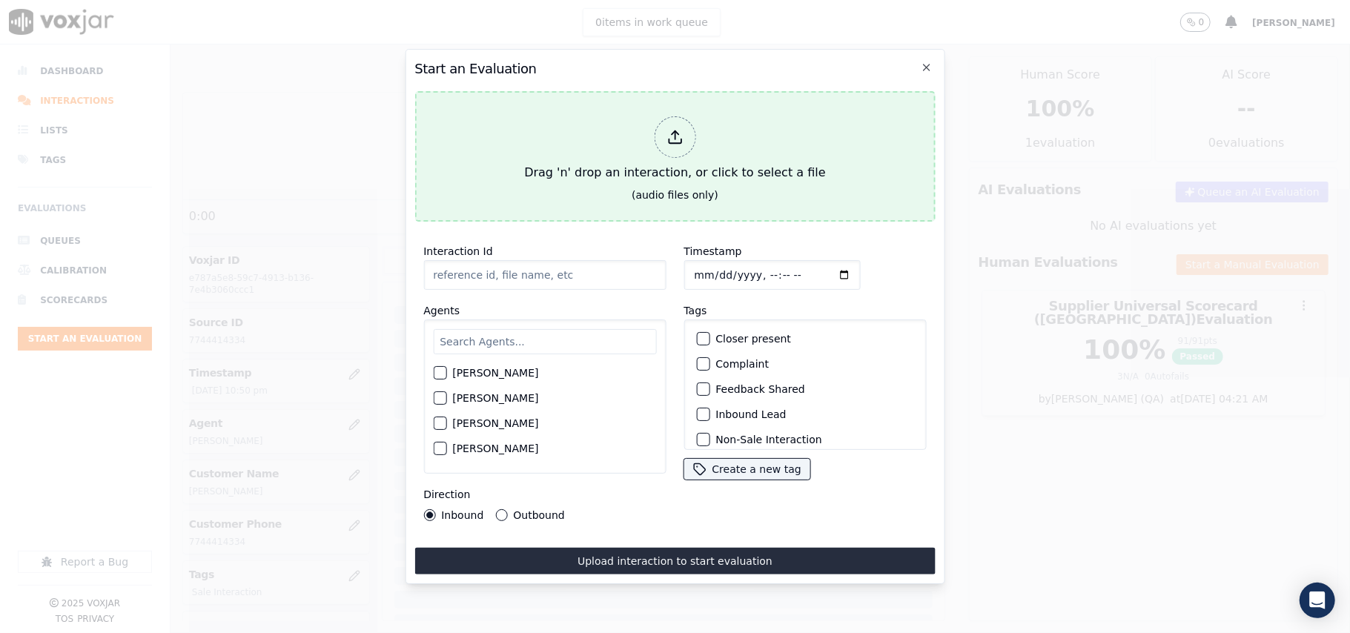
click at [572, 172] on div "Drag 'n' drop an interaction, or click to select a file" at bounding box center [674, 148] width 313 height 77
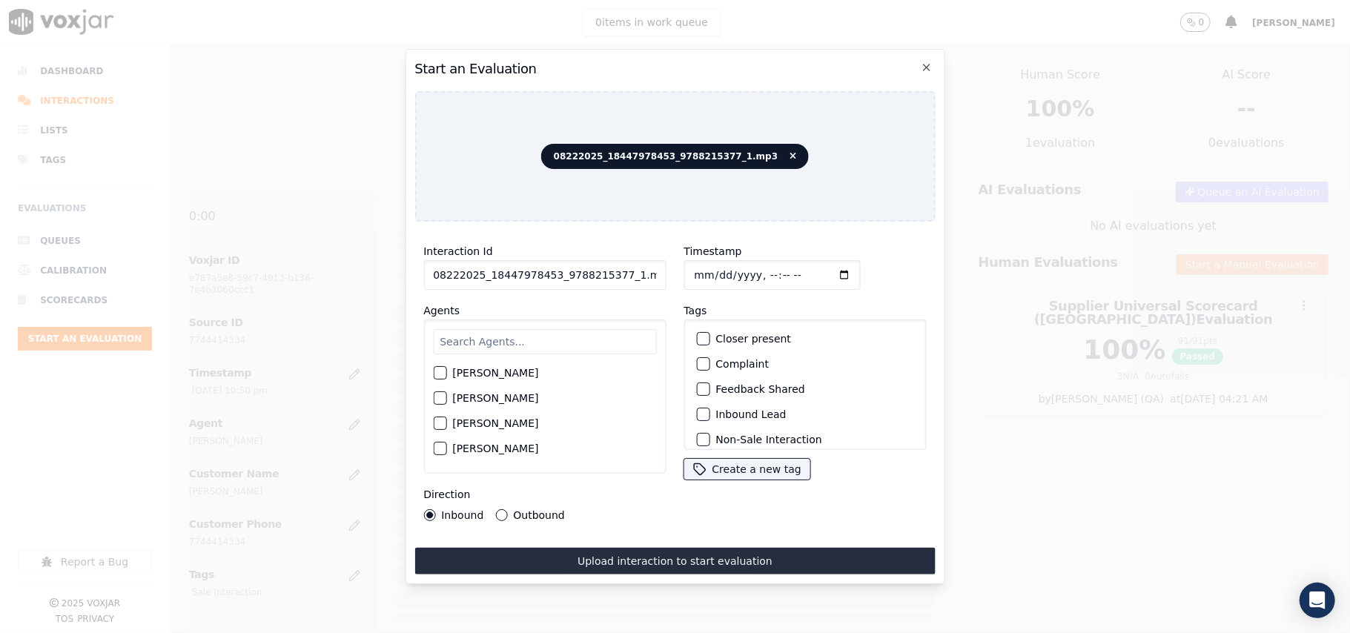
click at [512, 265] on input "08222025_18447978453_9788215377_1.mp3" at bounding box center [544, 275] width 242 height 30
paste input "9788215377"
type input "9788215377"
click at [697, 274] on input "Timestamp" at bounding box center [772, 275] width 176 height 30
type input "[DATE]T22:51"
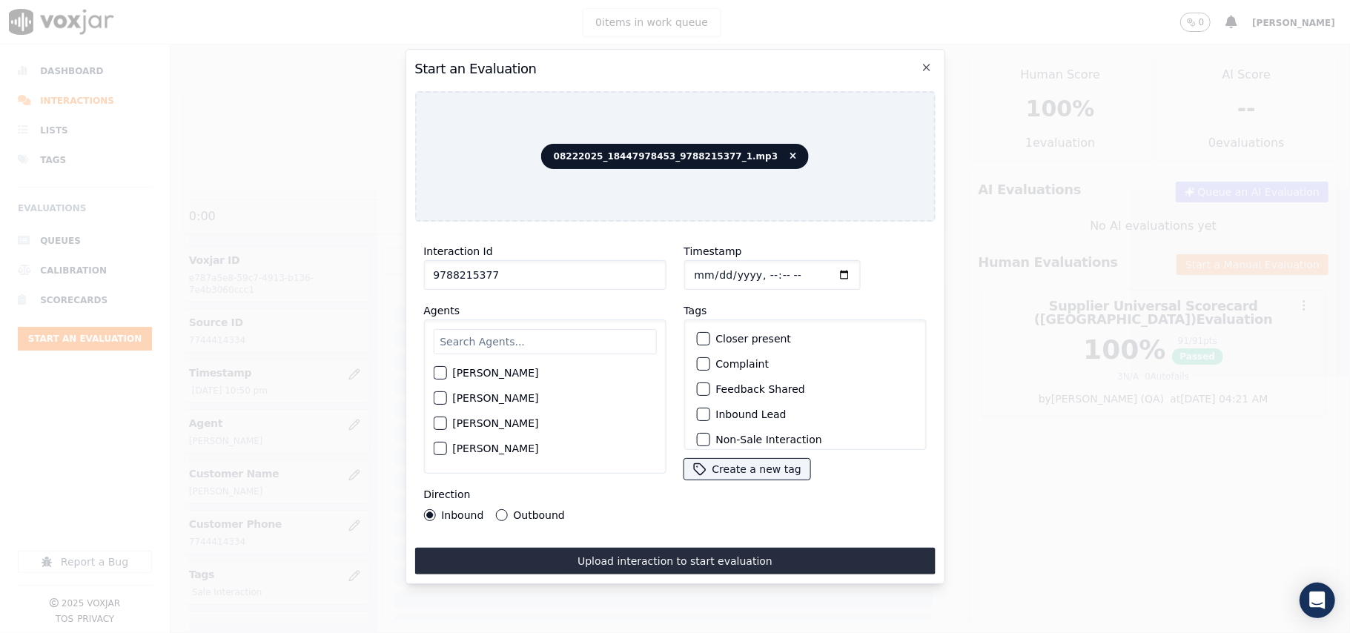
click at [529, 340] on input "text" at bounding box center [544, 341] width 223 height 25
type input "[PERSON_NAME]"
click at [504, 372] on label "[PERSON_NAME]" at bounding box center [495, 377] width 86 height 10
click at [446, 371] on button "[PERSON_NAME]" at bounding box center [439, 377] width 13 height 13
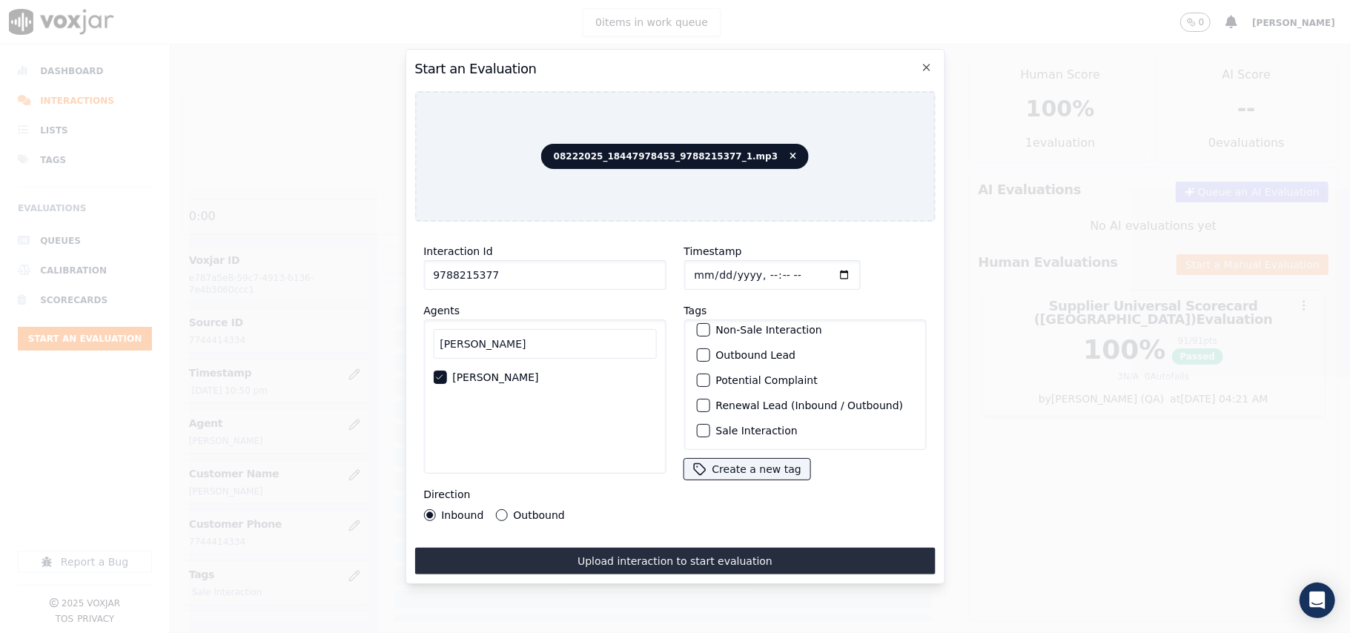
click at [750, 426] on label "Sale Interaction" at bounding box center [757, 431] width 82 height 10
click at [710, 424] on button "Sale Interaction" at bounding box center [702, 430] width 13 height 13
click at [526, 514] on label "Outbound" at bounding box center [538, 515] width 51 height 10
click at [507, 514] on button "Outbound" at bounding box center [501, 515] width 12 height 12
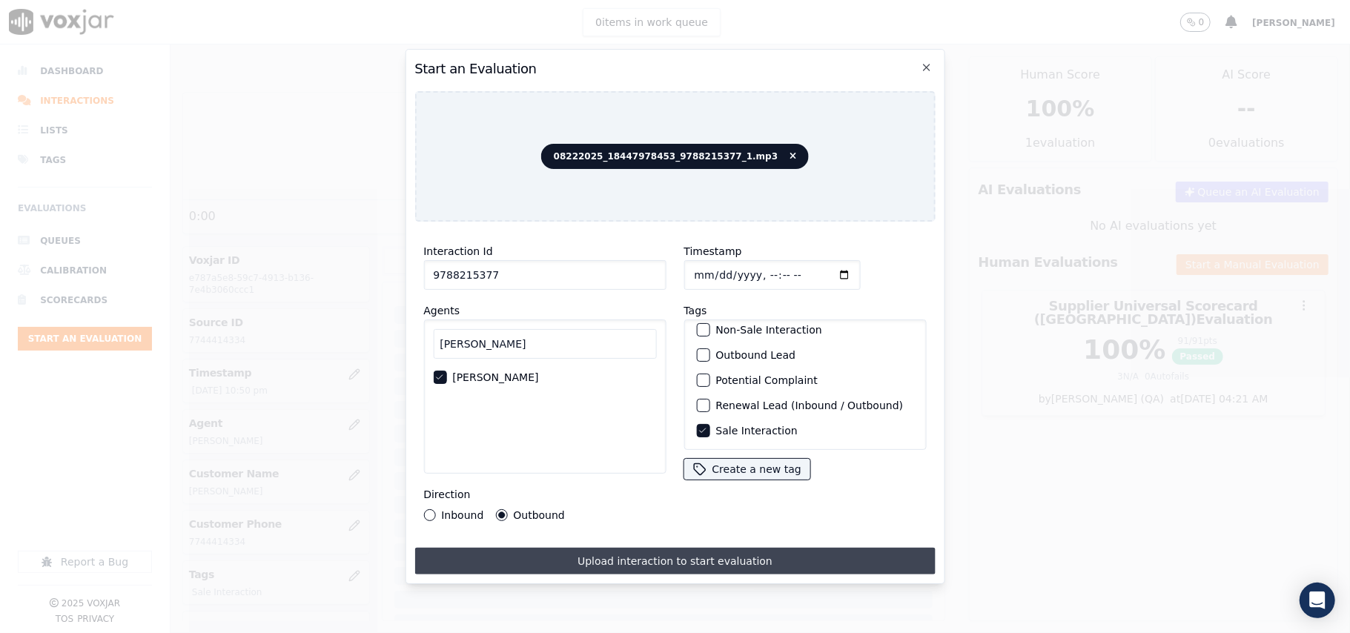
click at [571, 548] on button "Upload interaction to start evaluation" at bounding box center [674, 561] width 521 height 27
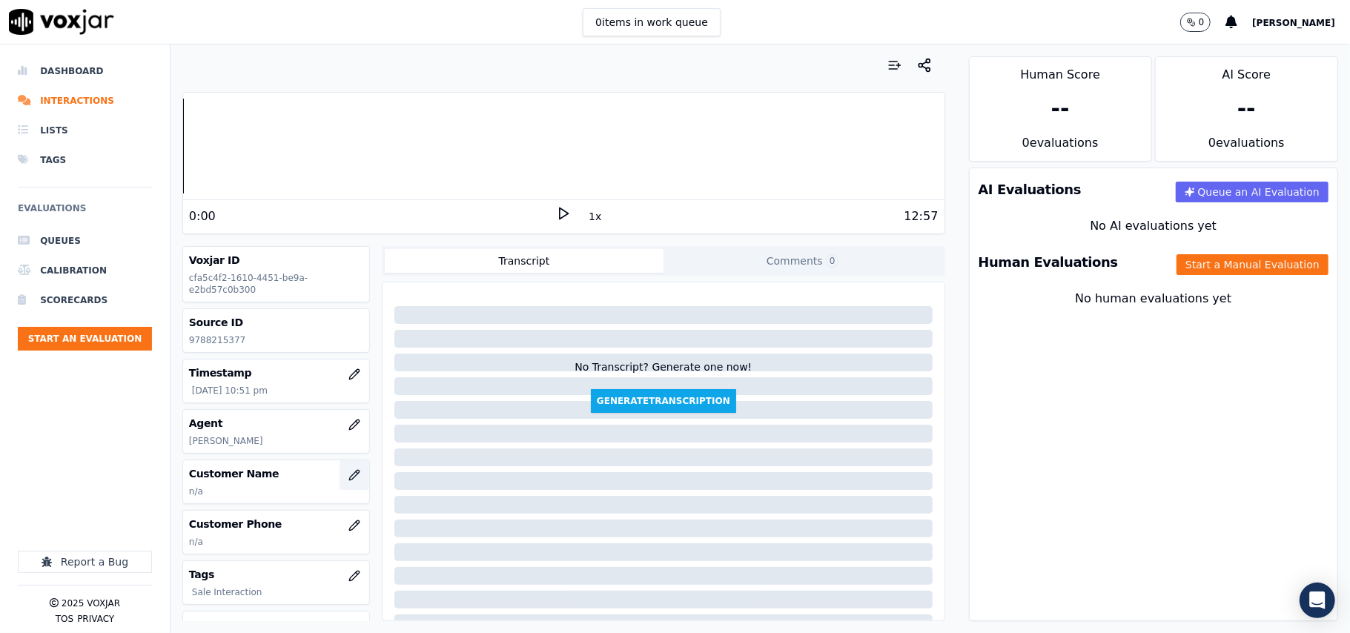
click at [340, 484] on button "button" at bounding box center [355, 475] width 30 height 30
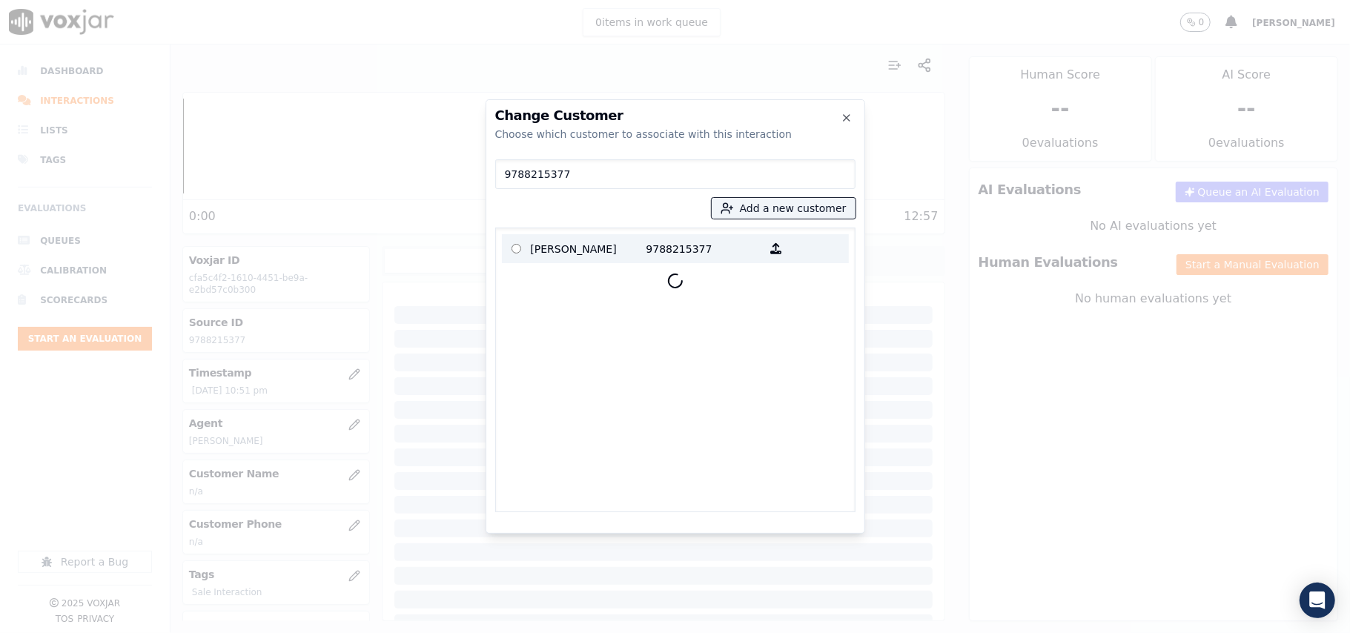
type input "9788215377"
click at [600, 244] on p "[PERSON_NAME]" at bounding box center [589, 248] width 116 height 23
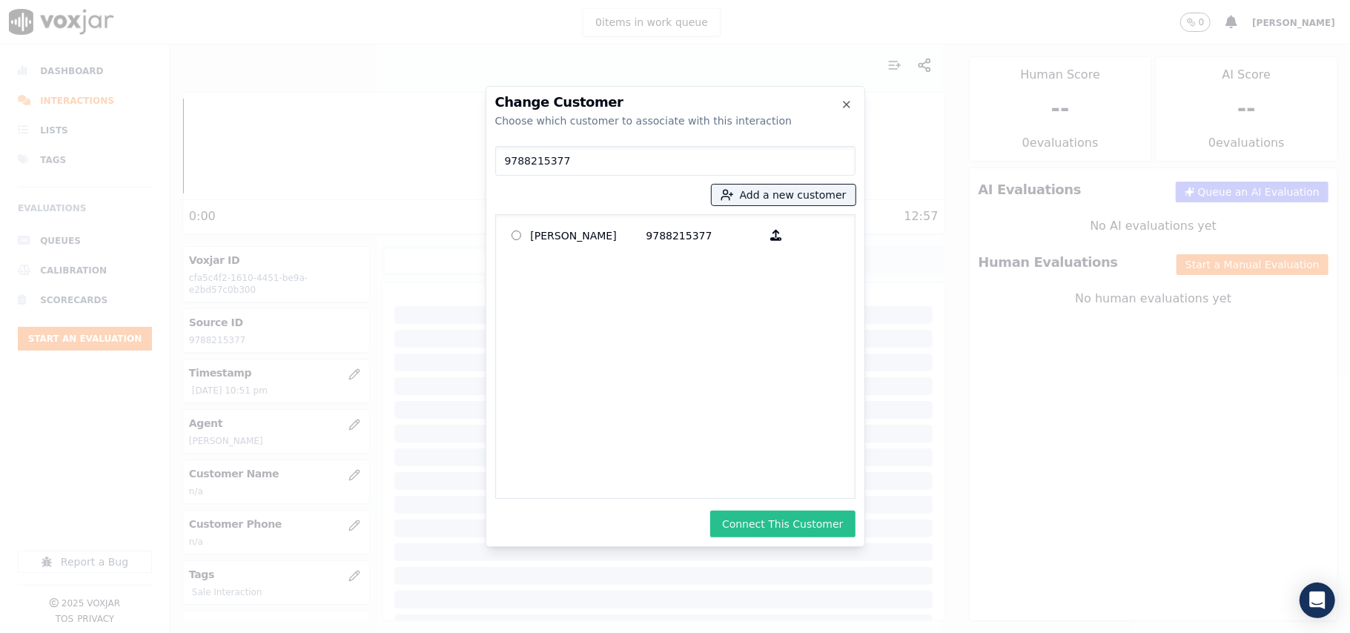
click at [793, 525] on button "Connect This Customer" at bounding box center [782, 524] width 145 height 27
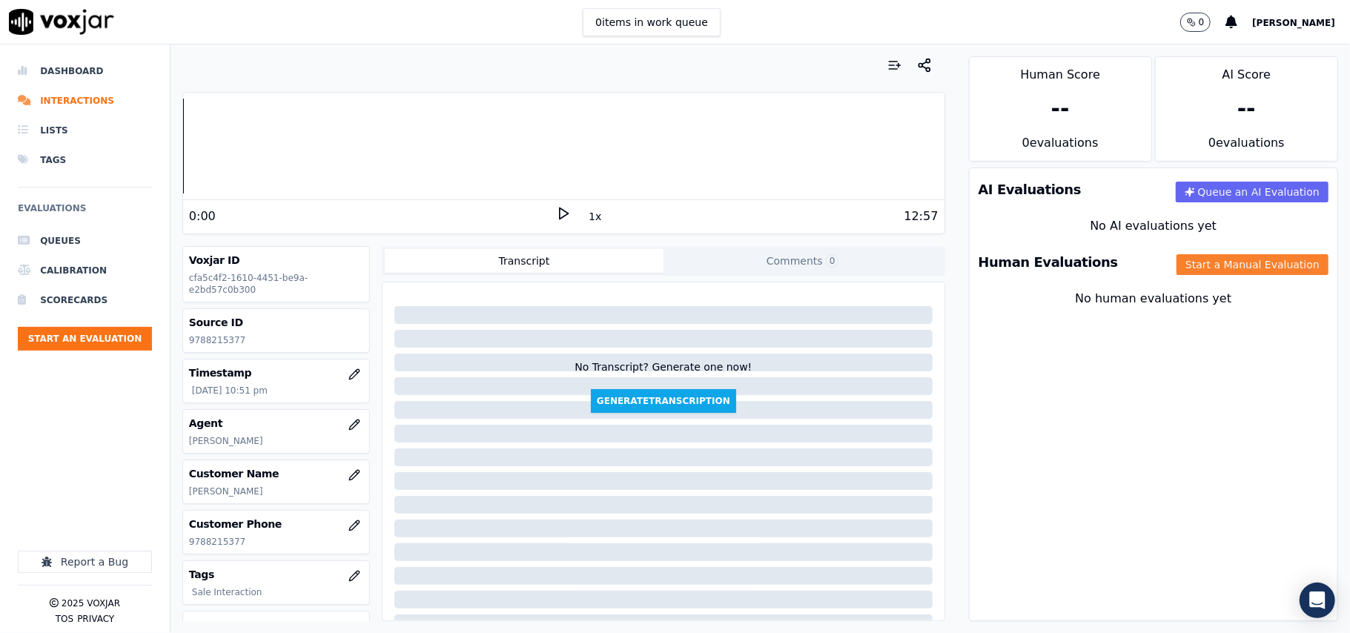
click at [1252, 274] on button "Start a Manual Evaluation" at bounding box center [1253, 264] width 152 height 21
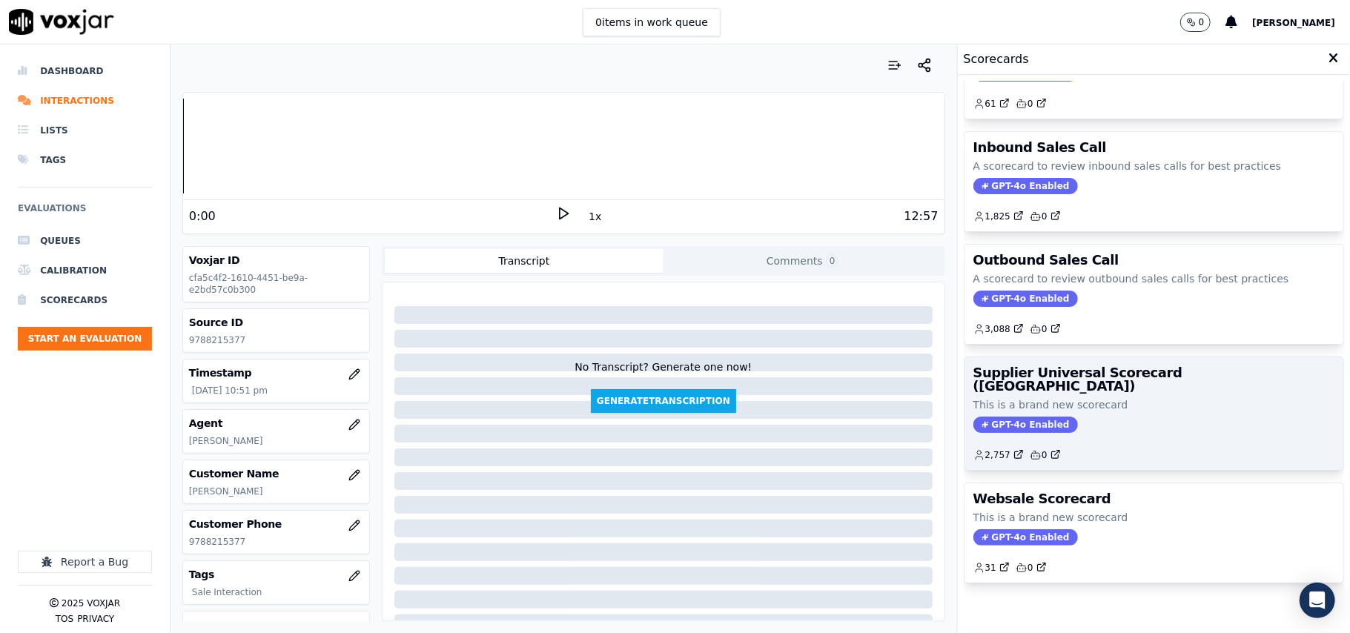
scroll to position [113, 0]
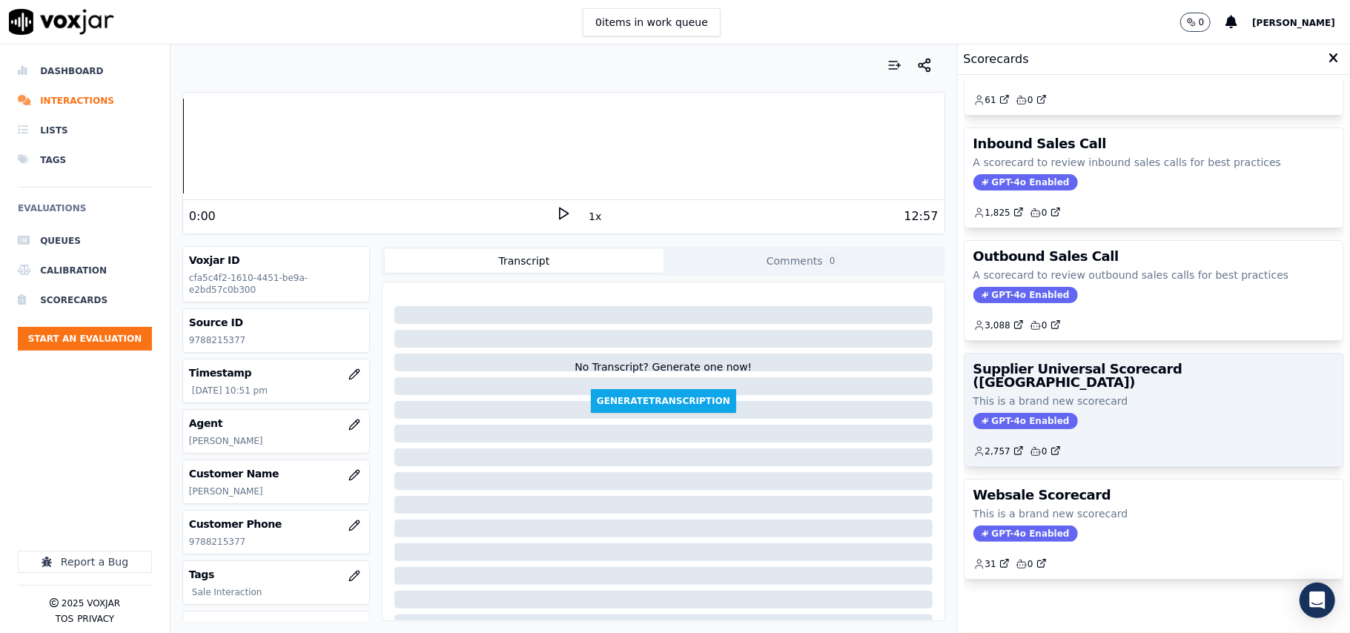
click at [1129, 413] on div "GPT-4o Enabled" at bounding box center [1154, 421] width 361 height 16
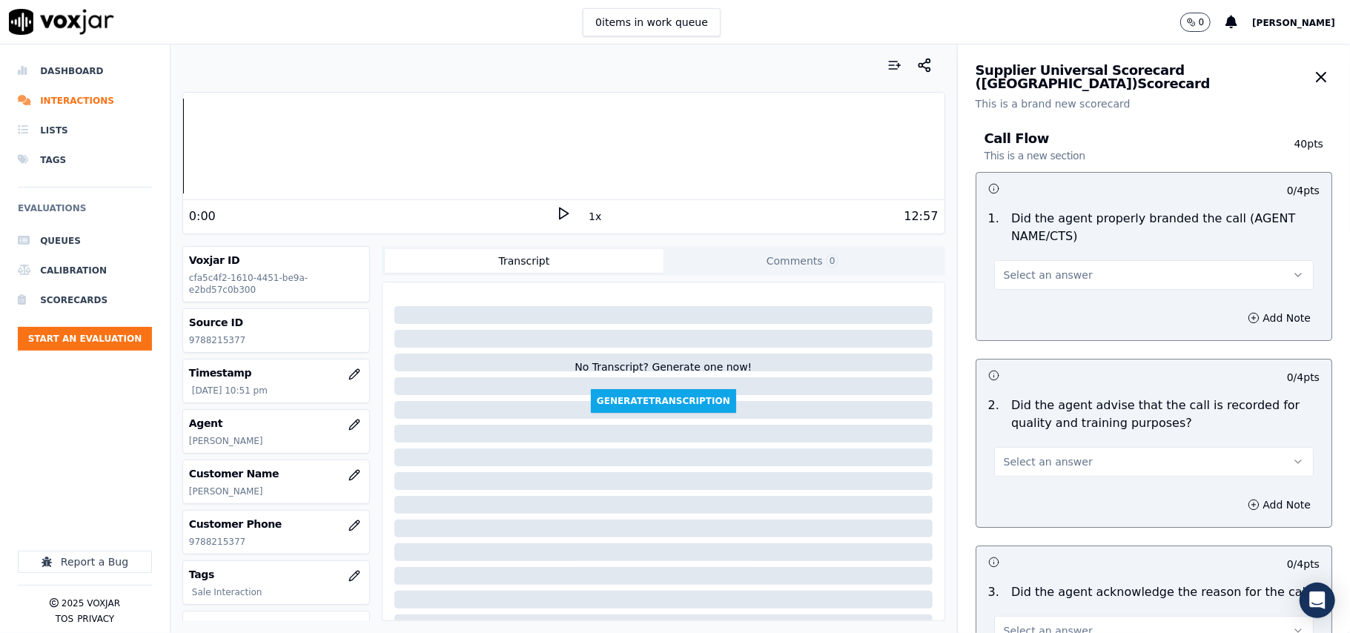
click at [1042, 253] on div "Select an answer" at bounding box center [1153, 267] width 343 height 44
click at [1037, 273] on span "Select an answer" at bounding box center [1048, 275] width 89 height 15
click at [1038, 309] on div "Yes" at bounding box center [1122, 309] width 287 height 24
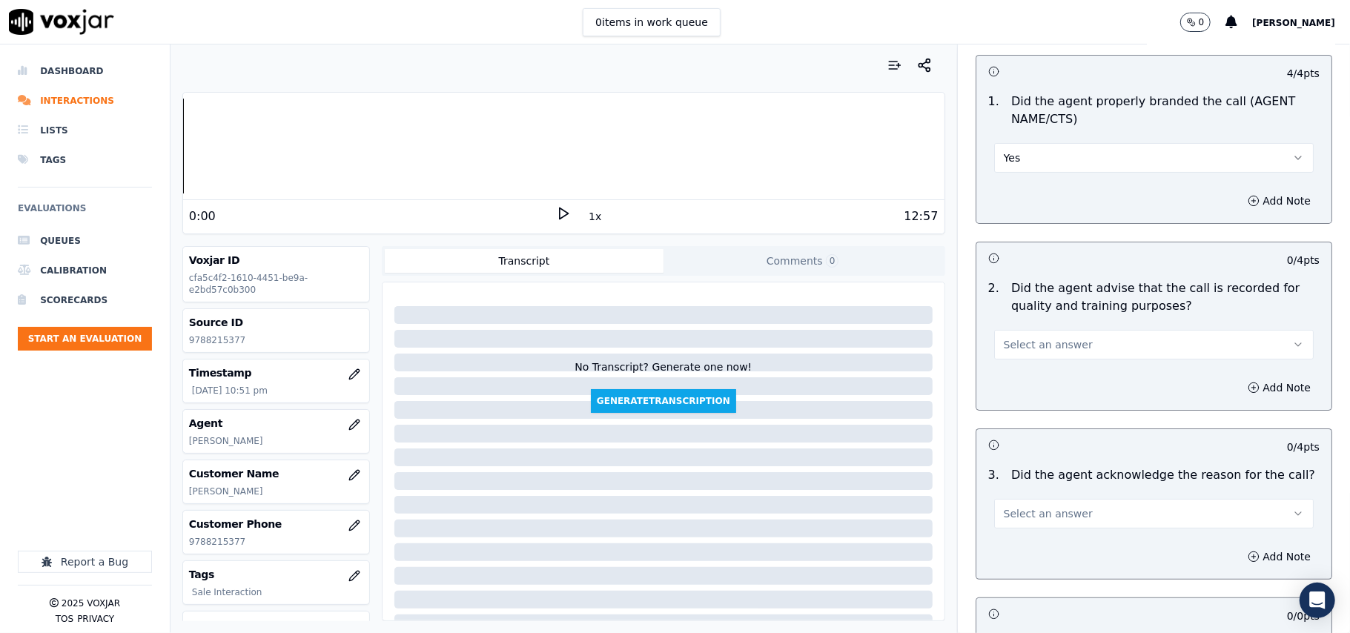
scroll to position [165, 0]
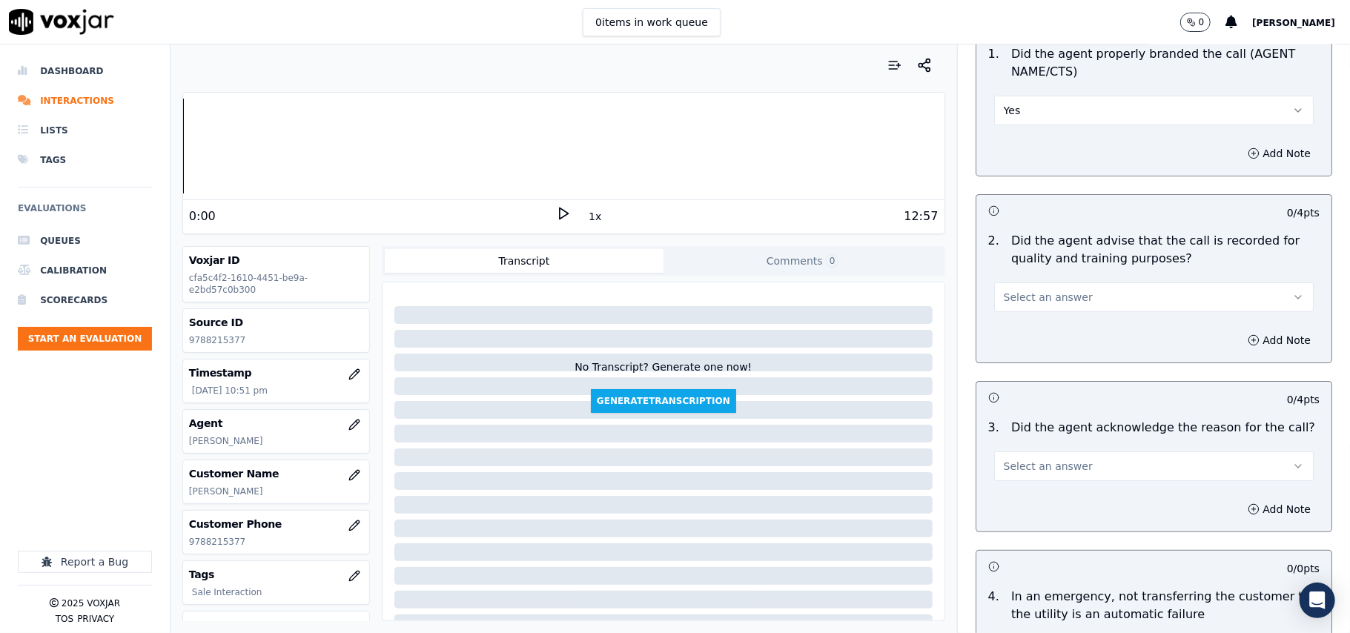
click at [1017, 303] on span "Select an answer" at bounding box center [1048, 297] width 89 height 15
click at [1014, 334] on div "Yes" at bounding box center [1122, 332] width 287 height 24
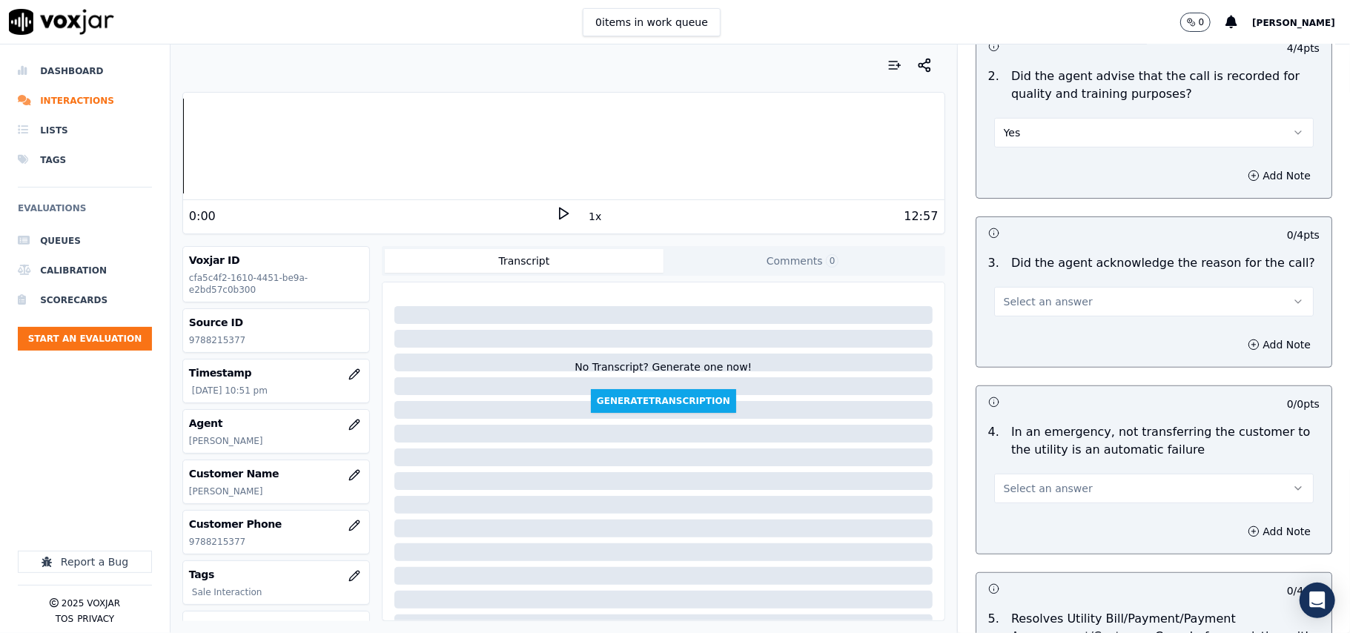
click at [1008, 300] on span "Select an answer" at bounding box center [1048, 301] width 89 height 15
click at [1010, 328] on div "Yes" at bounding box center [1122, 337] width 287 height 24
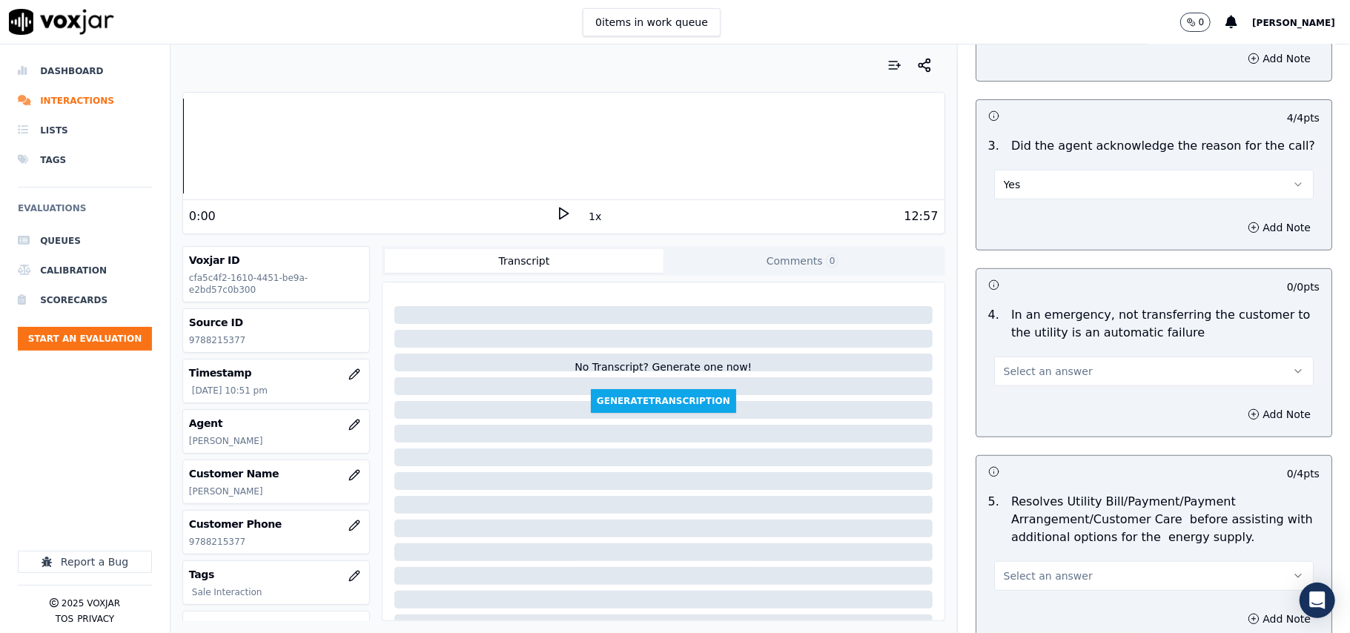
scroll to position [494, 0]
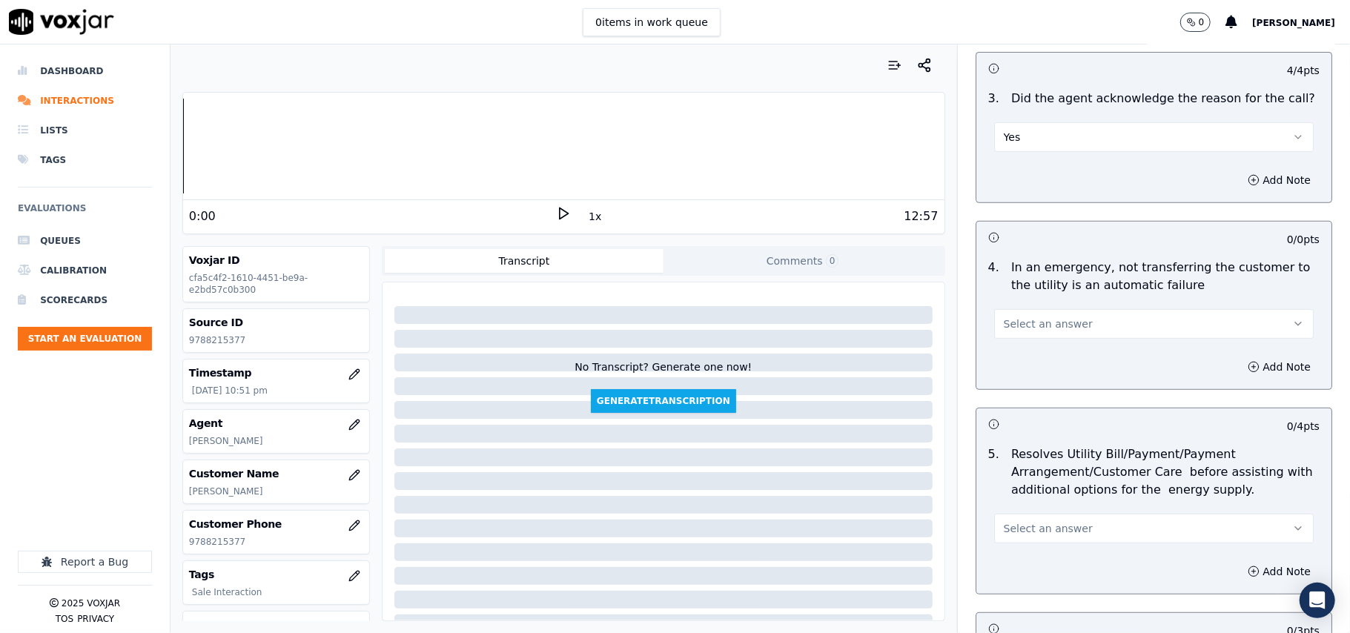
click at [1013, 328] on span "Select an answer" at bounding box center [1048, 324] width 89 height 15
click at [1022, 404] on div "N/A" at bounding box center [1122, 406] width 287 height 24
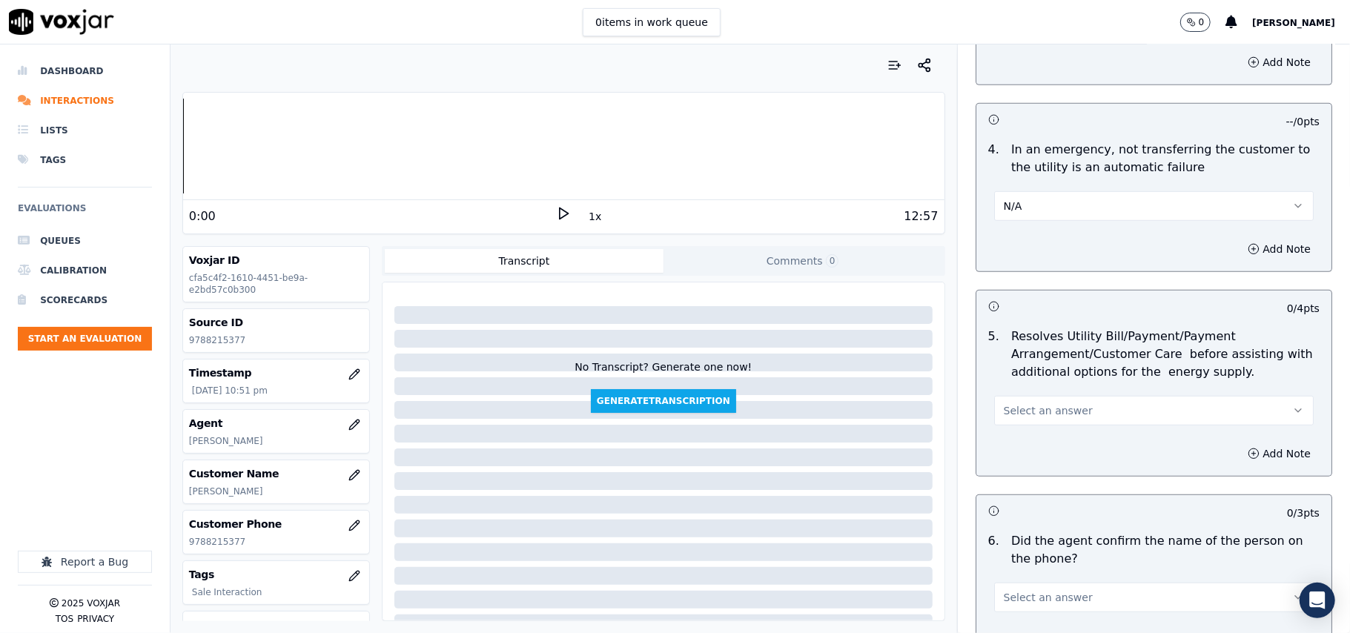
scroll to position [659, 0]
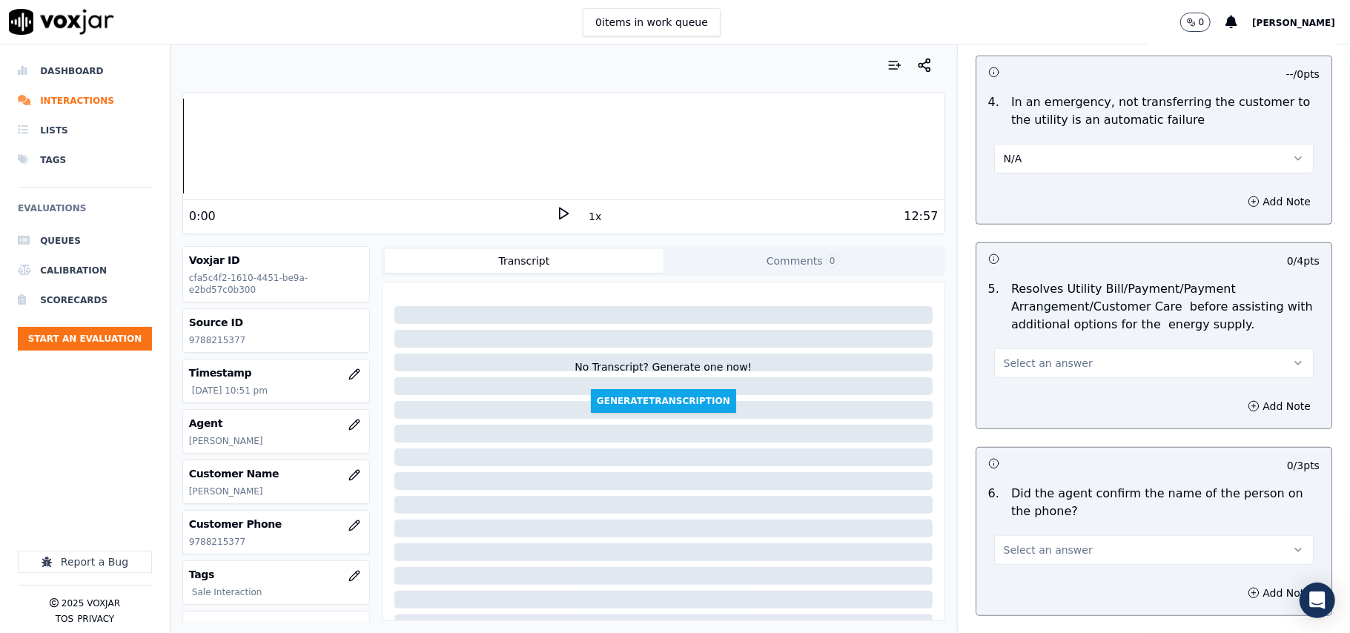
click at [1028, 363] on span "Select an answer" at bounding box center [1048, 363] width 89 height 15
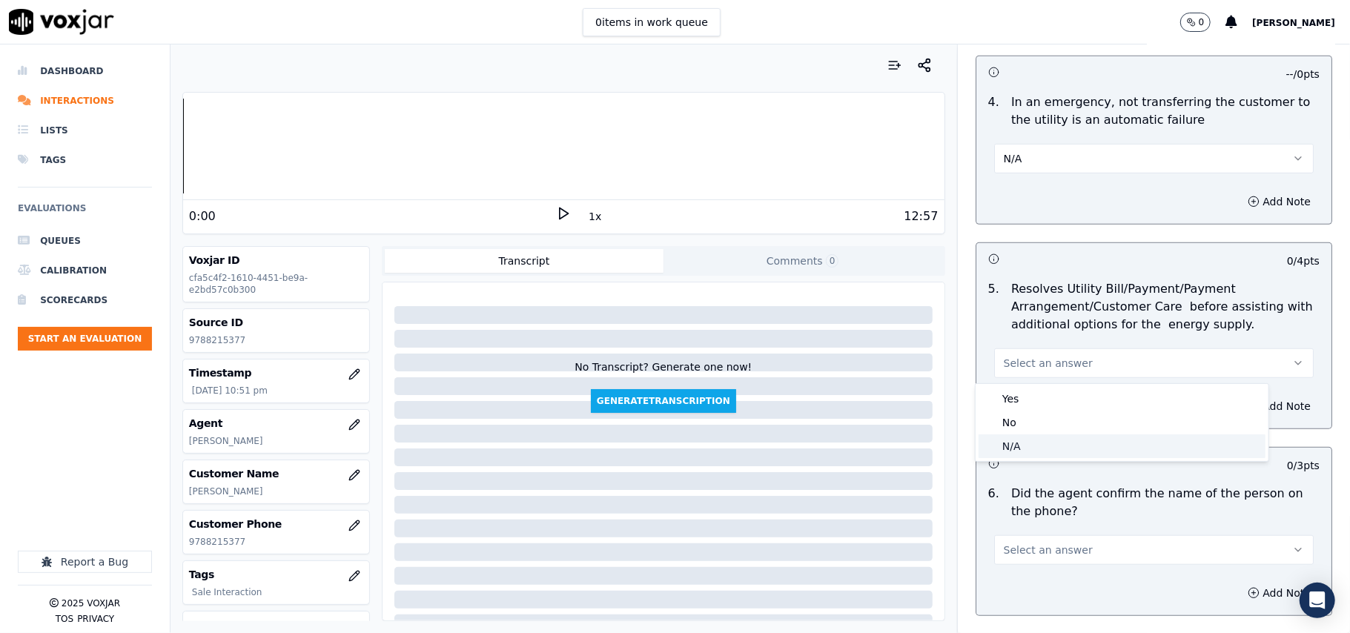
click at [1031, 439] on div "N/A" at bounding box center [1122, 447] width 287 height 24
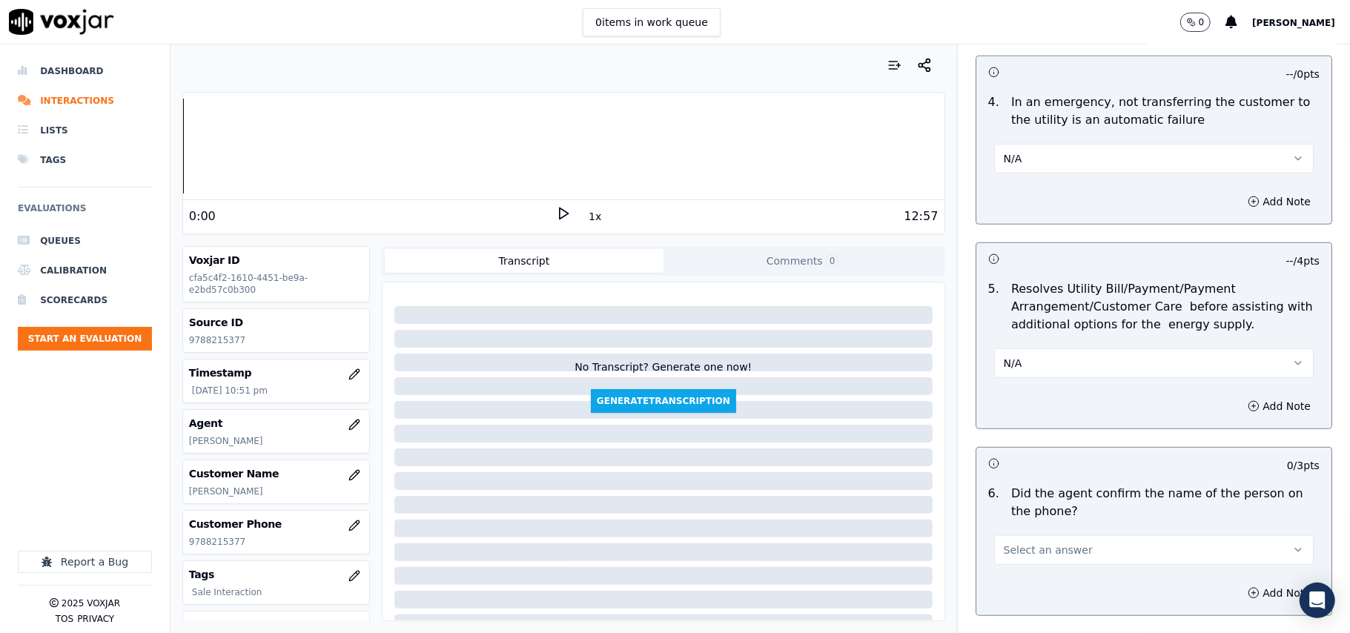
scroll to position [988, 0]
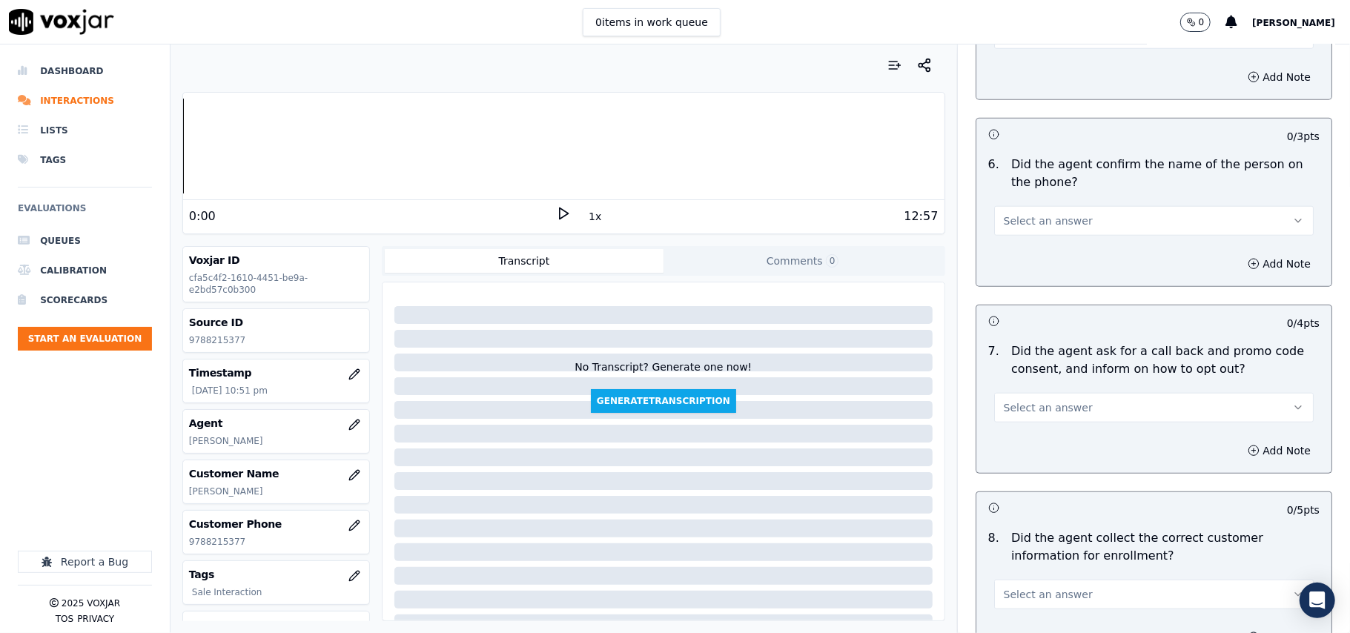
click at [1004, 227] on span "Select an answer" at bounding box center [1048, 221] width 89 height 15
click at [1009, 246] on div "Yes" at bounding box center [1122, 257] width 287 height 24
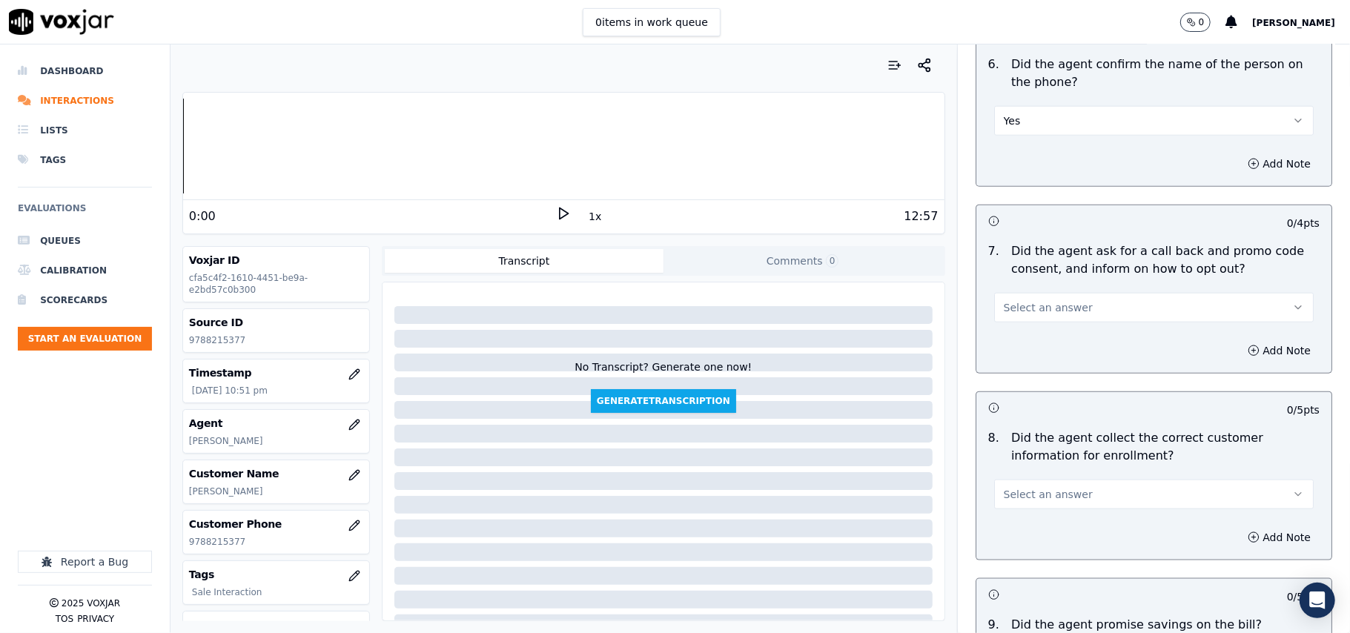
scroll to position [1154, 0]
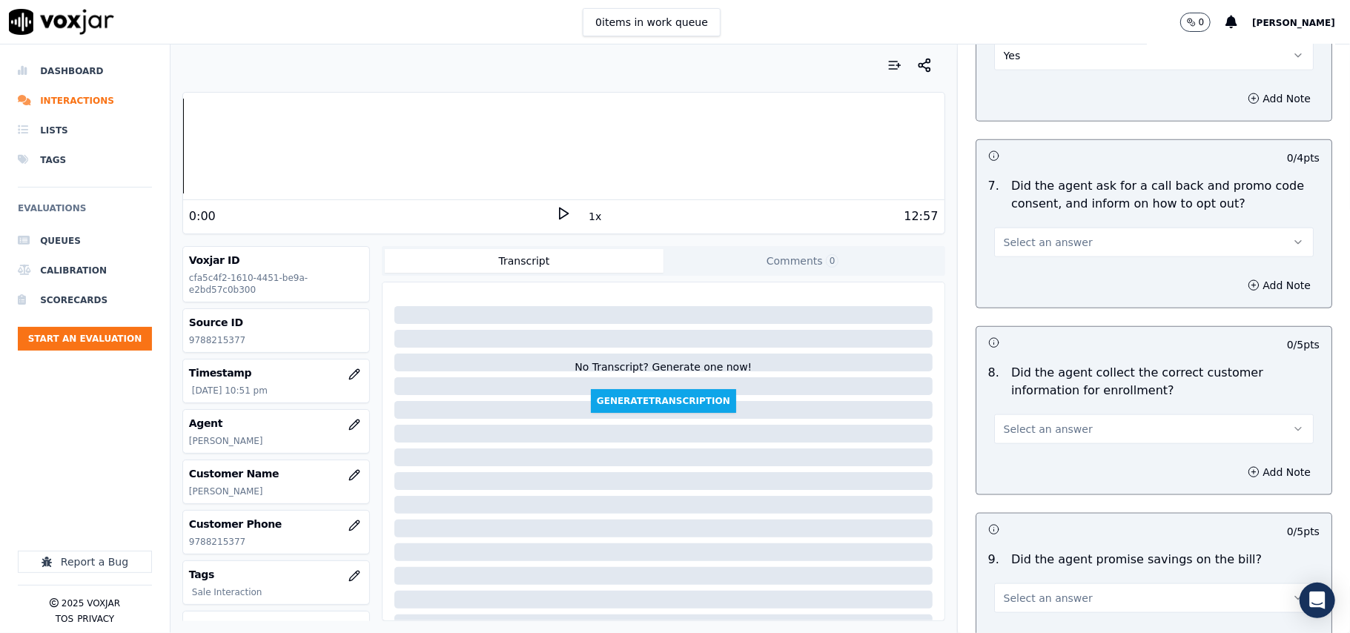
click at [1011, 237] on button "Select an answer" at bounding box center [1154, 243] width 320 height 30
click at [1007, 279] on div "Yes" at bounding box center [1122, 280] width 287 height 24
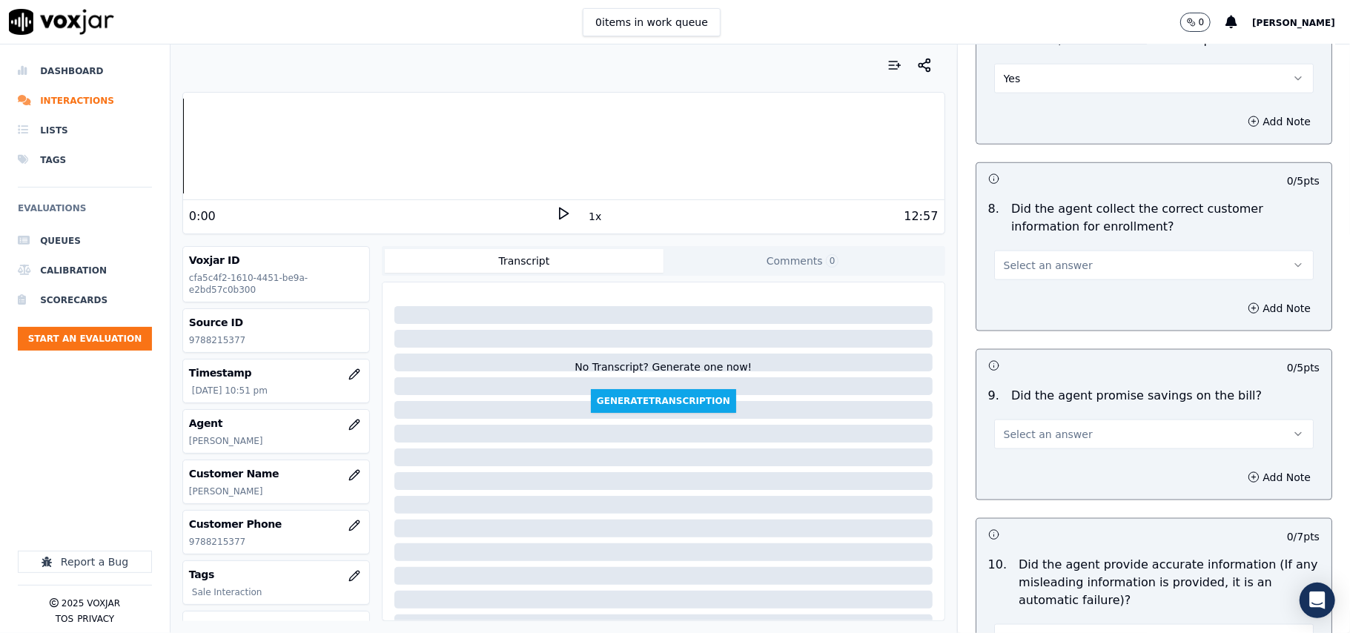
click at [1006, 268] on span "Select an answer" at bounding box center [1048, 265] width 89 height 15
click at [1010, 301] on div "Yes" at bounding box center [1122, 303] width 287 height 24
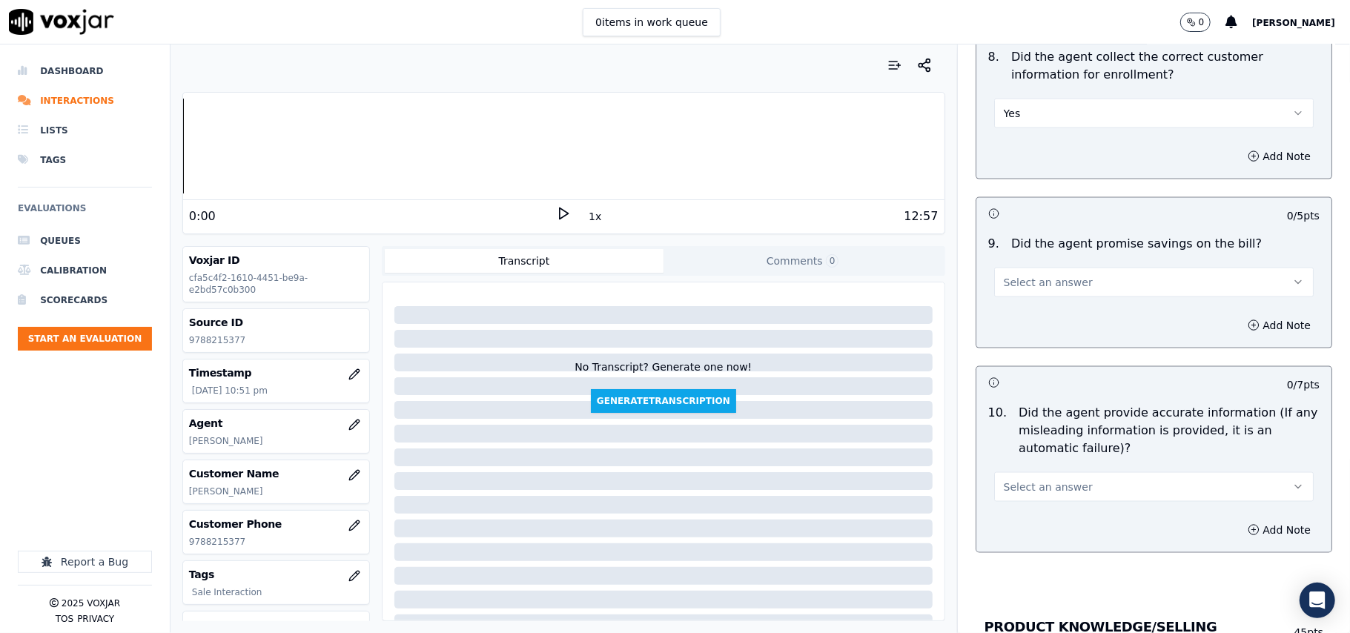
scroll to position [1648, 0]
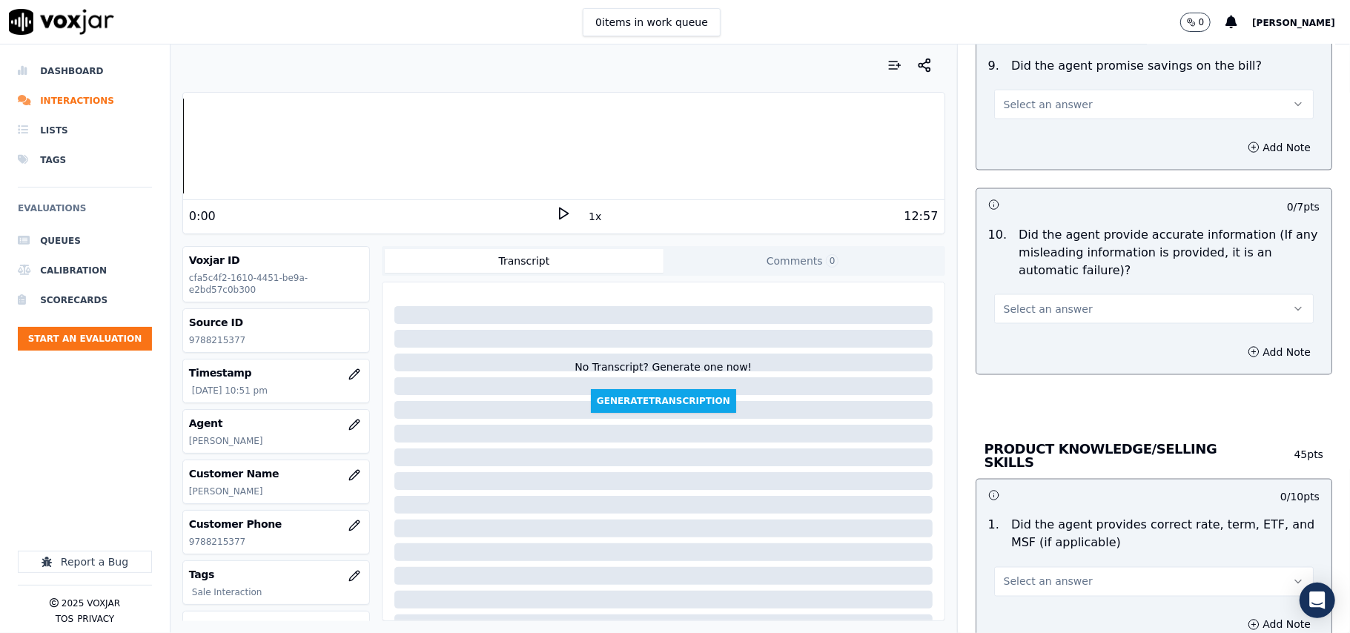
click at [1017, 117] on button "Select an answer" at bounding box center [1154, 105] width 320 height 30
click at [1032, 194] on div "N/A" at bounding box center [1122, 189] width 287 height 24
click at [1035, 305] on span "Select an answer" at bounding box center [1048, 309] width 89 height 15
click at [1035, 351] on div "Yes" at bounding box center [1122, 347] width 287 height 24
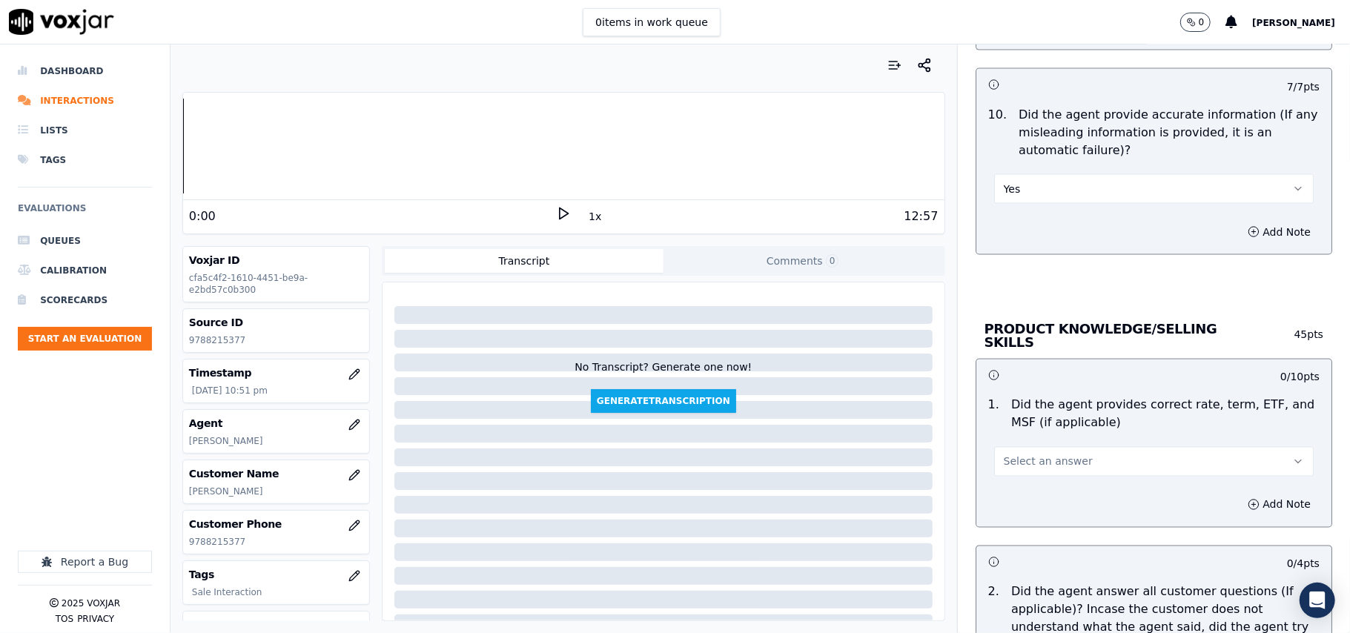
scroll to position [1812, 0]
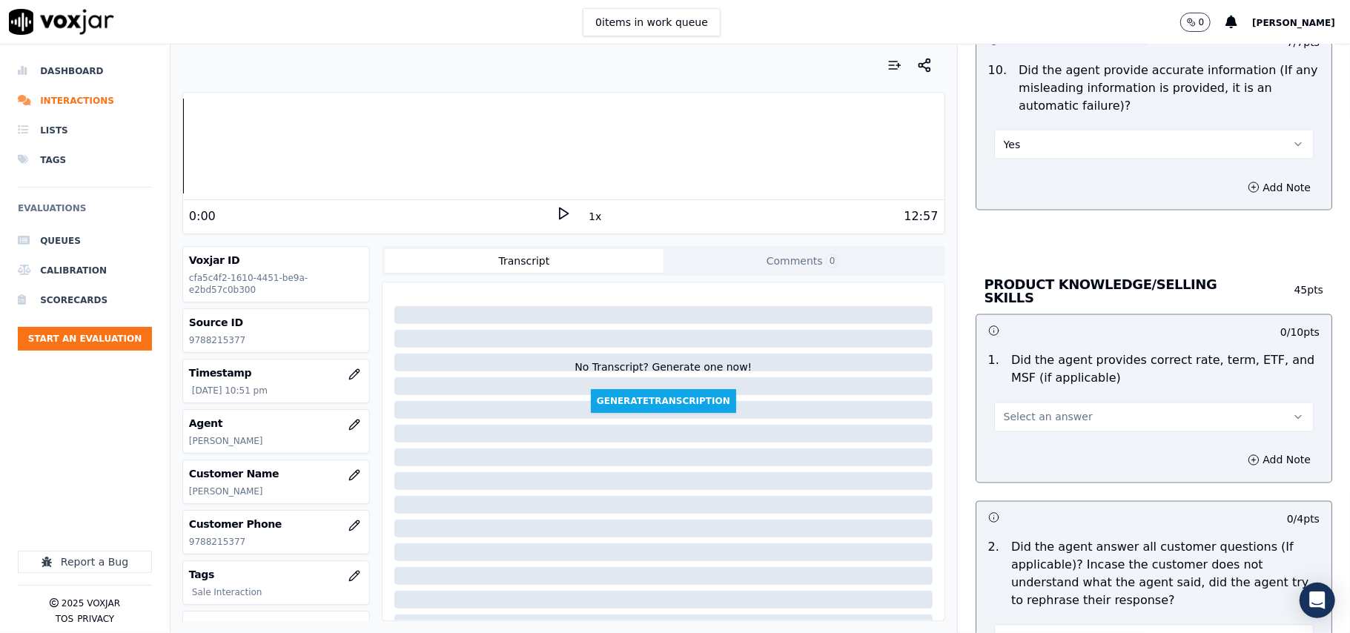
drag, startPoint x: 1028, startPoint y: 416, endPoint x: 1027, endPoint y: 424, distance: 8.2
click at [1028, 418] on span "Select an answer" at bounding box center [1048, 417] width 89 height 15
click at [1021, 455] on div "Yes" at bounding box center [1122, 449] width 287 height 24
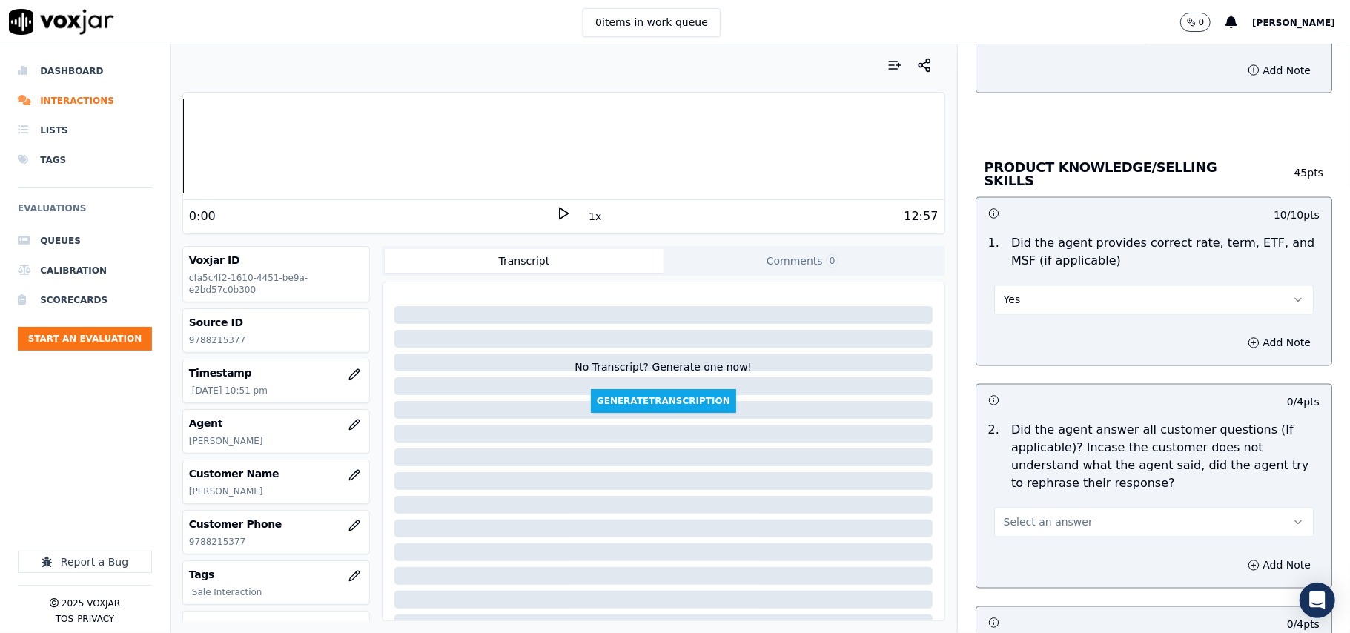
scroll to position [1977, 0]
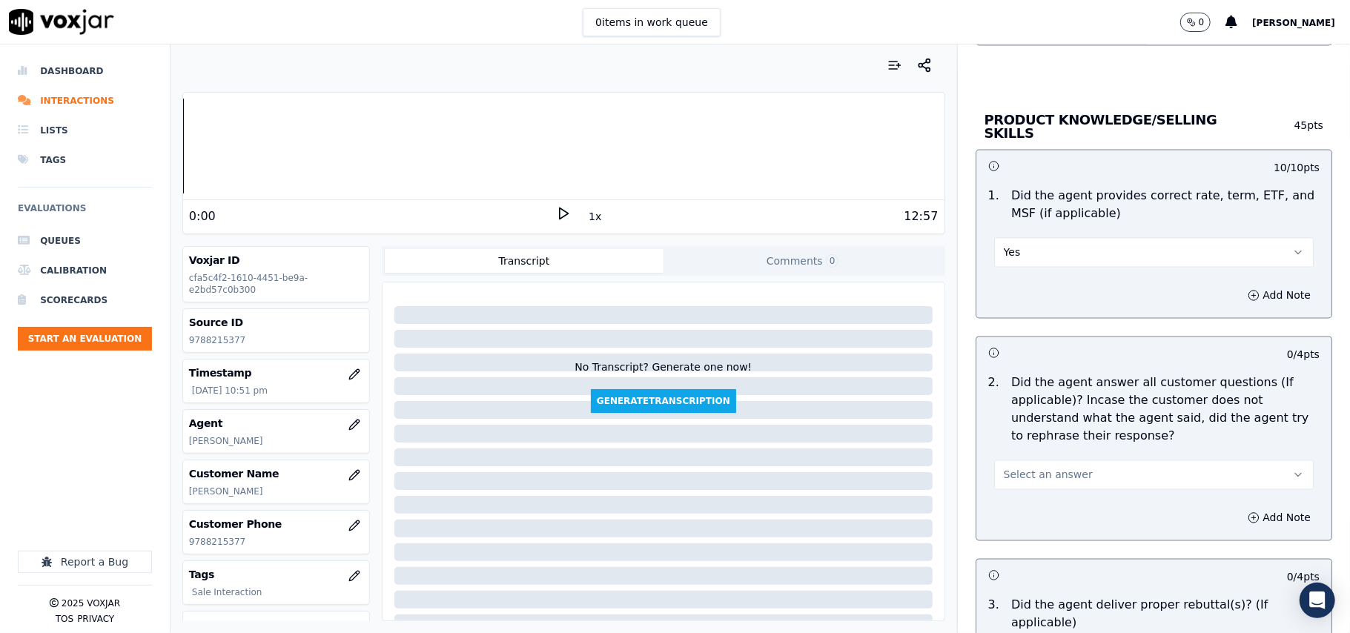
click at [1020, 468] on span "Select an answer" at bounding box center [1048, 475] width 89 height 15
click at [1017, 505] on div "Yes" at bounding box center [1122, 507] width 287 height 24
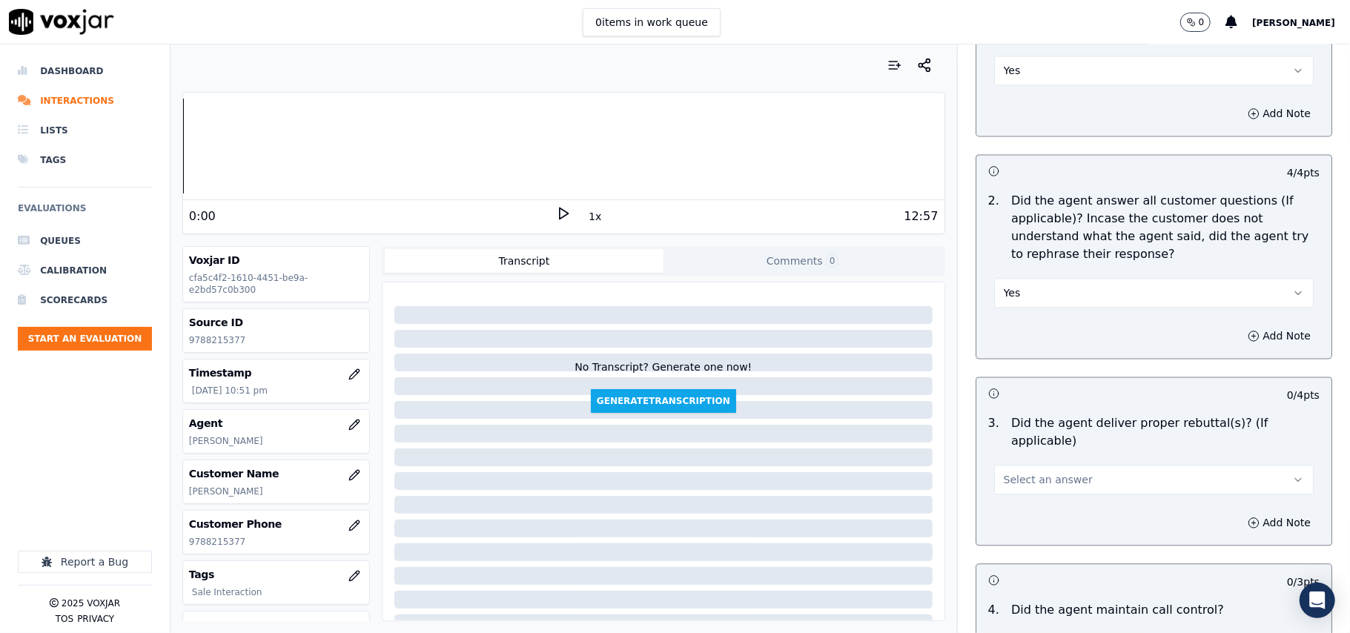
scroll to position [2306, 0]
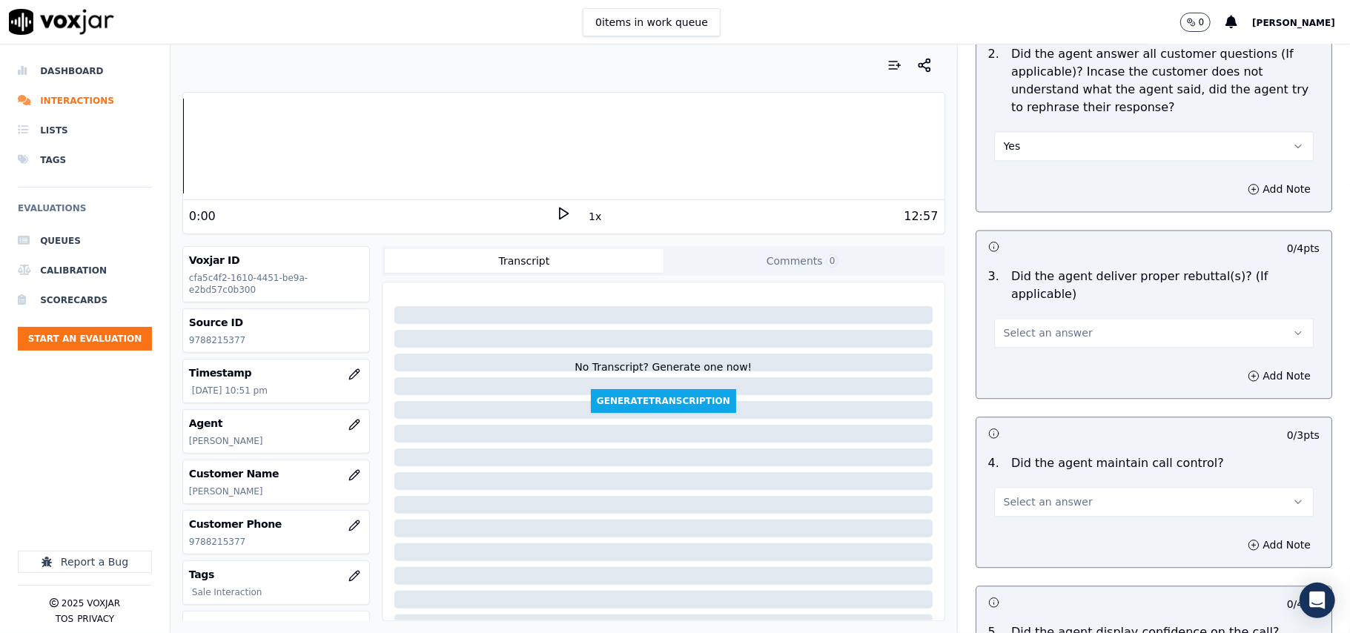
drag, startPoint x: 1018, startPoint y: 308, endPoint x: 1018, endPoint y: 326, distance: 17.8
click at [1018, 326] on span "Select an answer" at bounding box center [1048, 333] width 89 height 15
click at [1017, 338] on div "Yes" at bounding box center [1122, 347] width 287 height 24
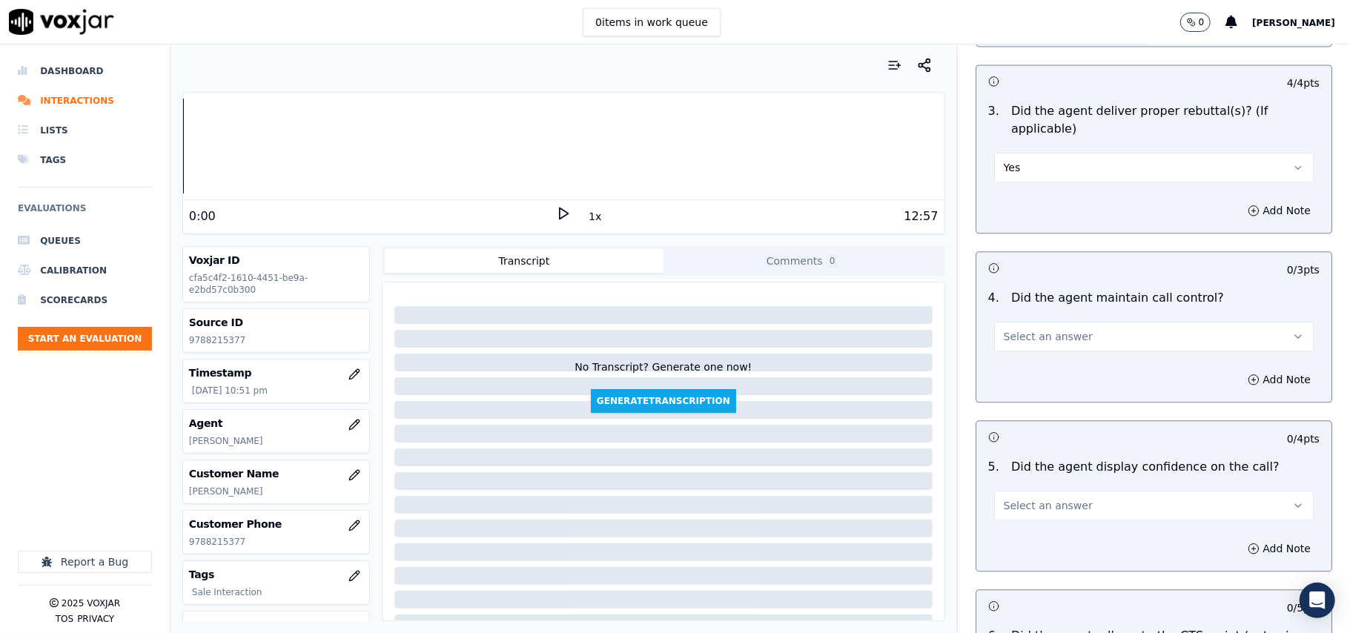
click at [1019, 329] on span "Select an answer" at bounding box center [1048, 336] width 89 height 15
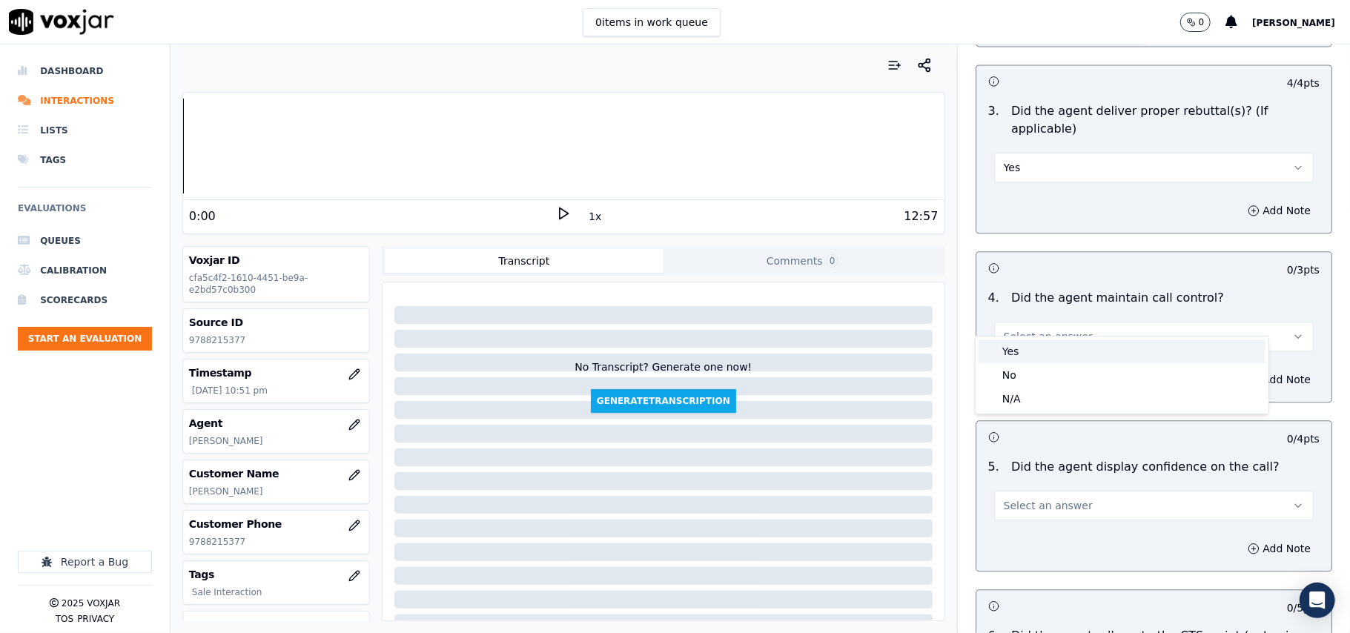
click at [1016, 348] on div "Yes" at bounding box center [1122, 352] width 287 height 24
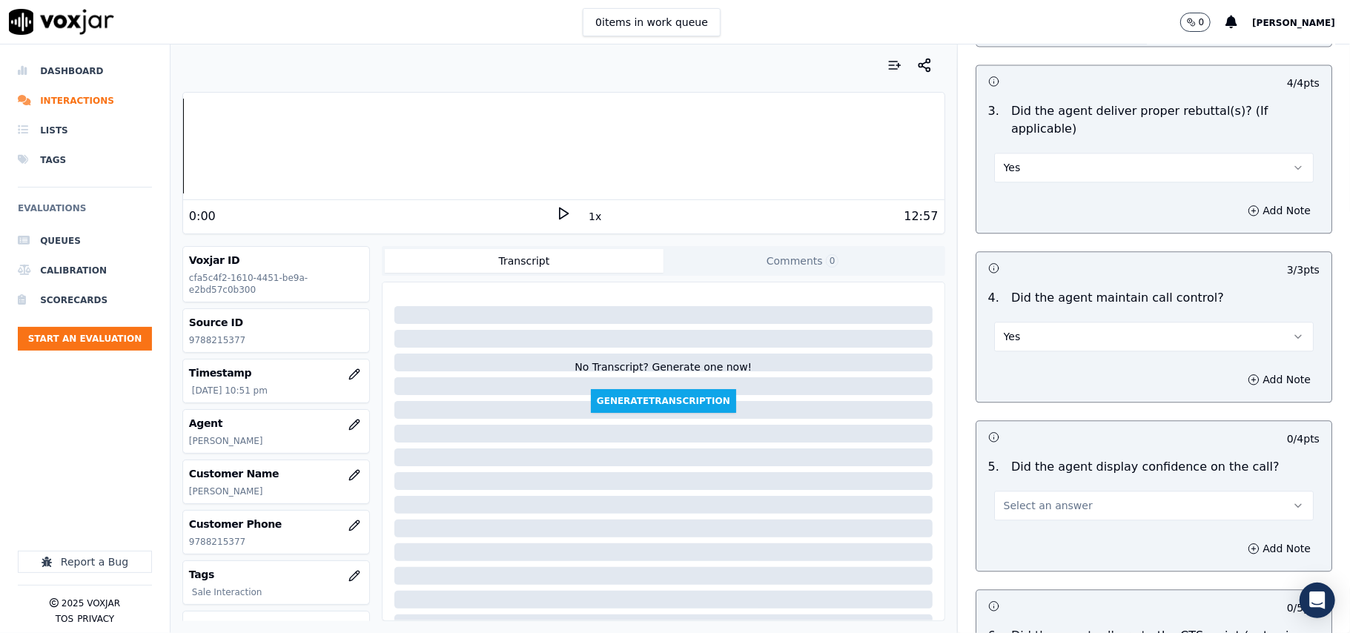
scroll to position [2637, 0]
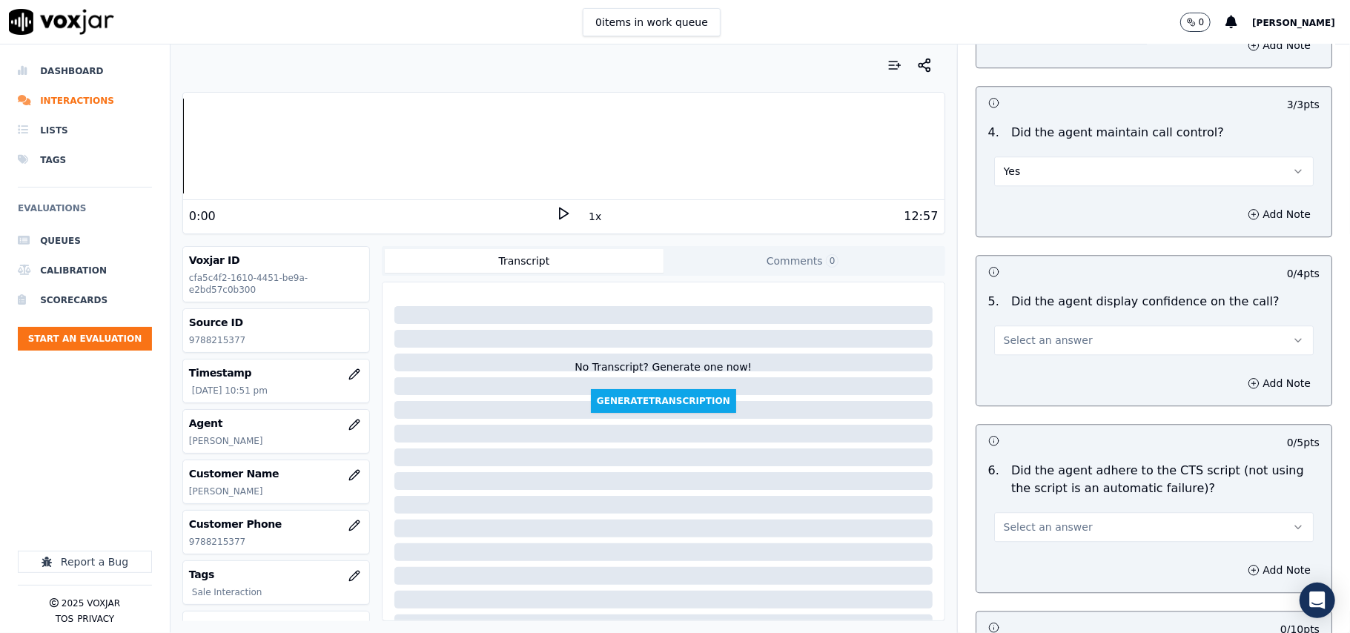
click at [1017, 333] on span "Select an answer" at bounding box center [1048, 340] width 89 height 15
click at [1020, 354] on div "Yes" at bounding box center [1122, 356] width 287 height 24
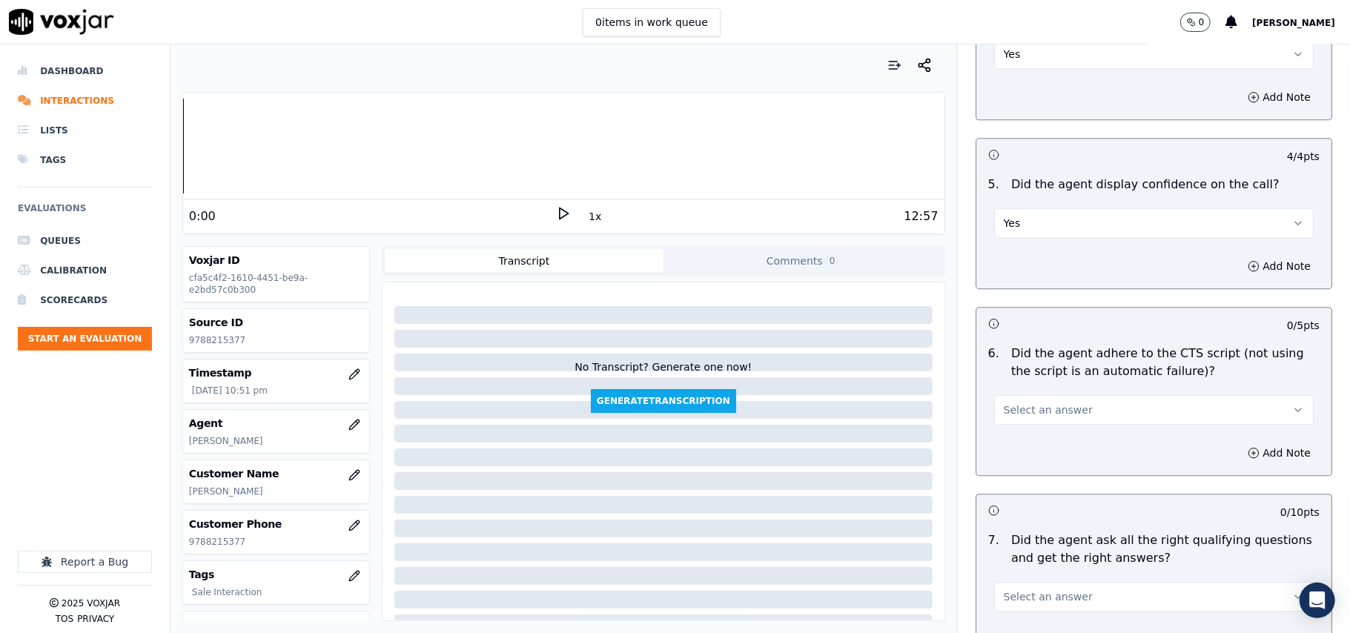
scroll to position [2801, 0]
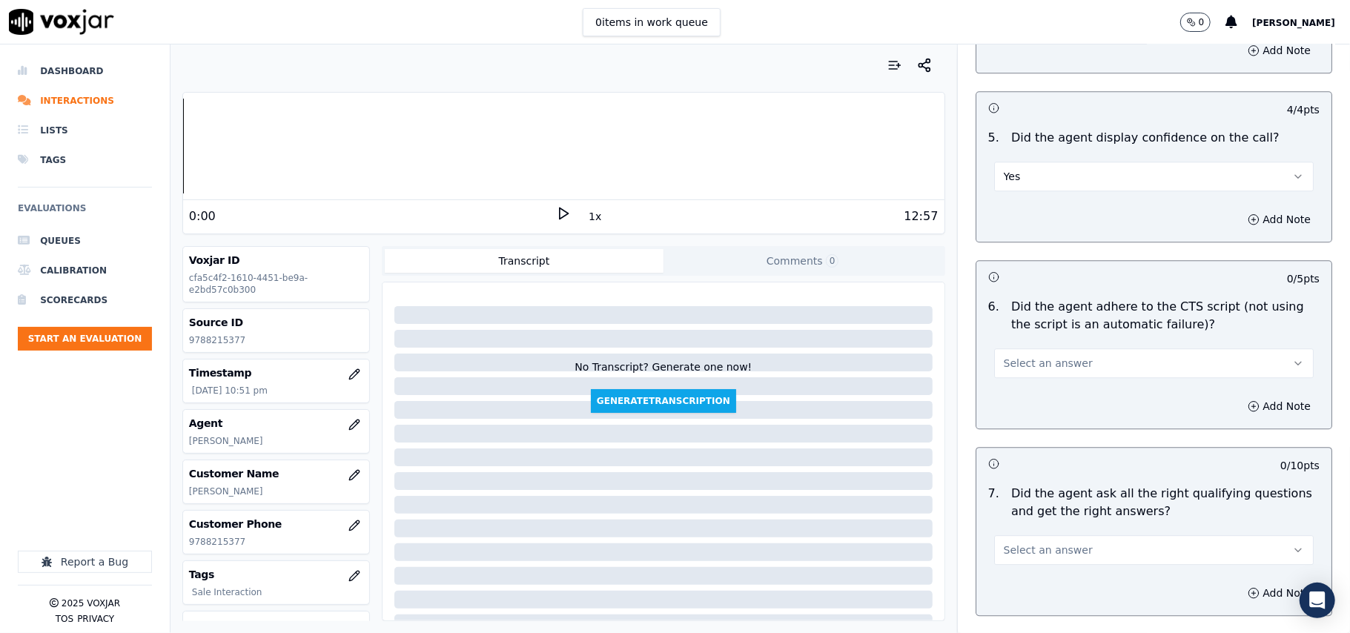
click at [1026, 356] on span "Select an answer" at bounding box center [1048, 363] width 89 height 15
click at [1025, 380] on div "Yes" at bounding box center [1122, 379] width 287 height 24
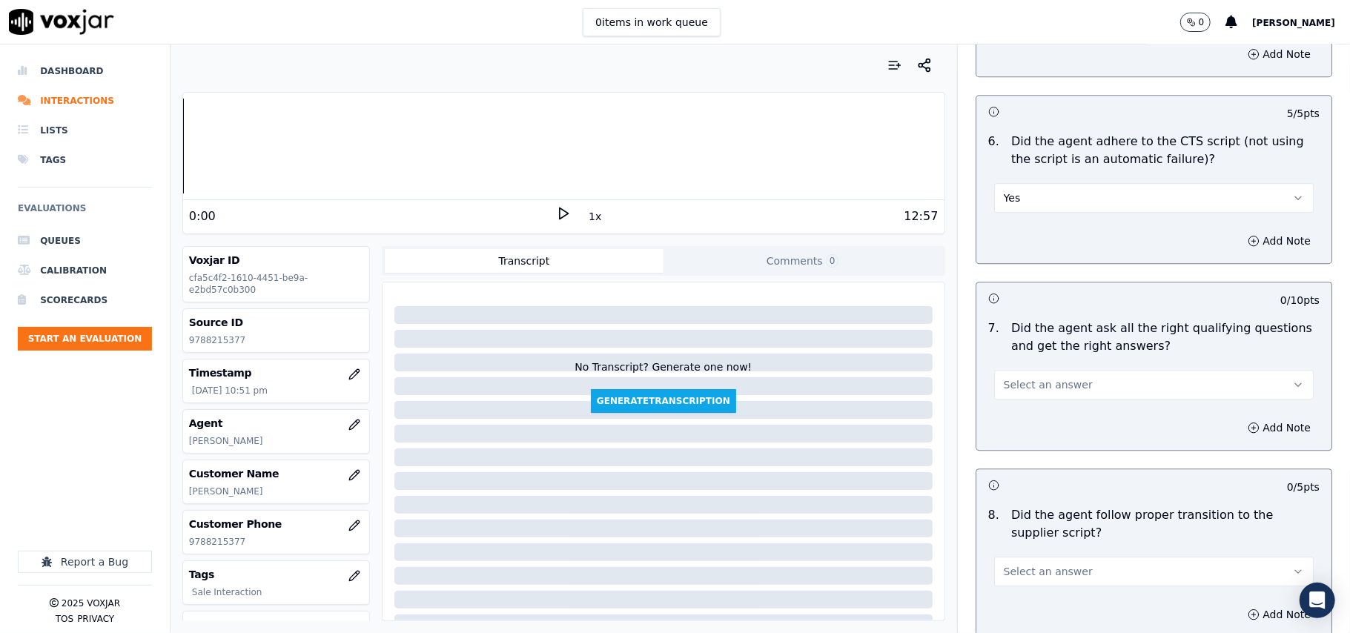
click at [1029, 377] on span "Select an answer" at bounding box center [1048, 384] width 89 height 15
click at [1029, 398] on div "Yes" at bounding box center [1122, 401] width 287 height 24
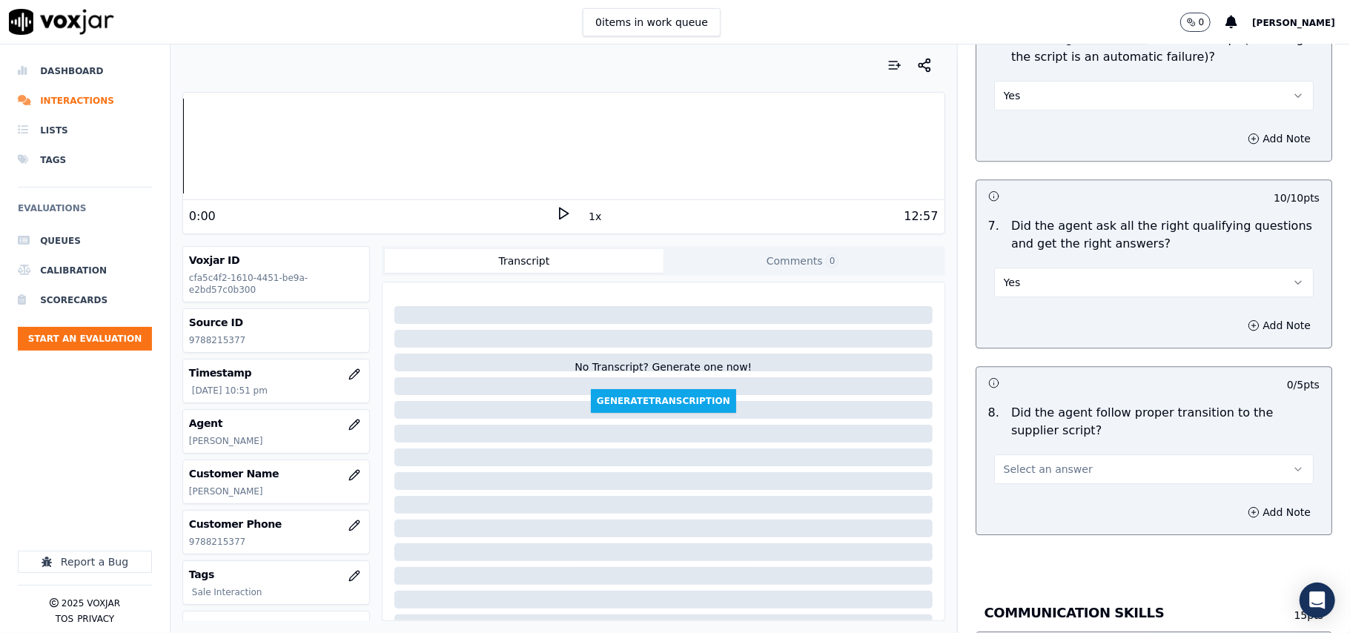
scroll to position [3131, 0]
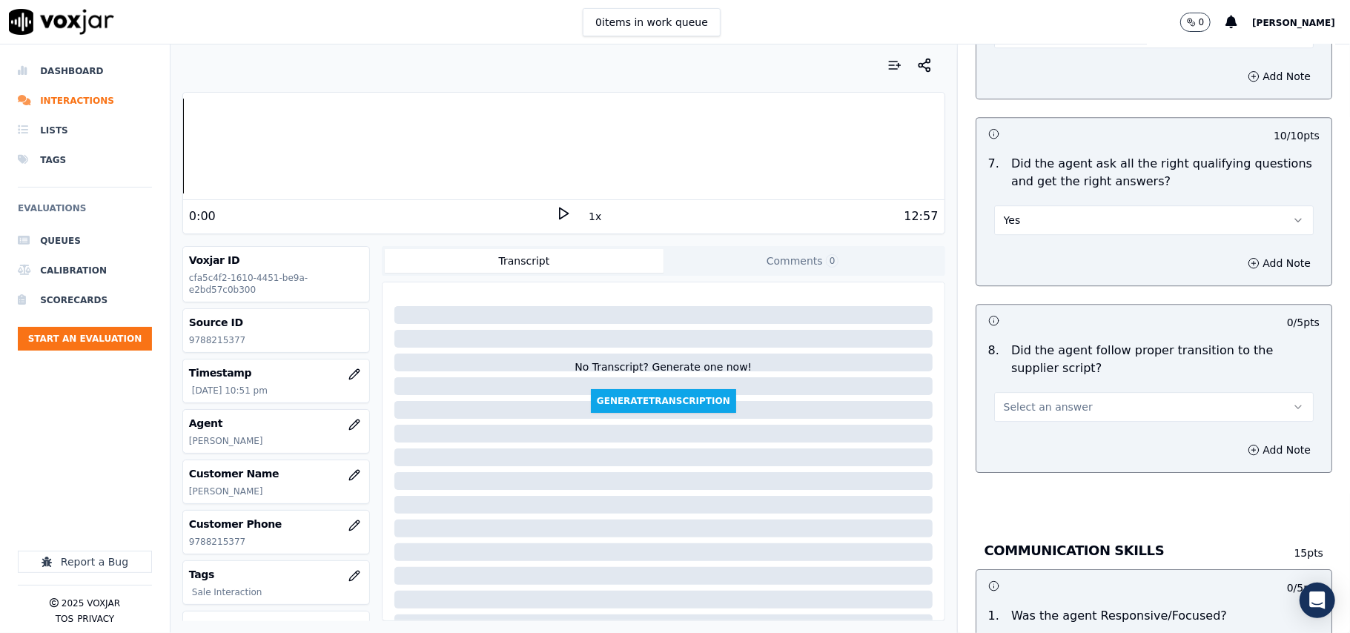
click at [1037, 400] on span "Select an answer" at bounding box center [1048, 407] width 89 height 15
click at [1029, 421] on div "Yes" at bounding box center [1122, 424] width 287 height 24
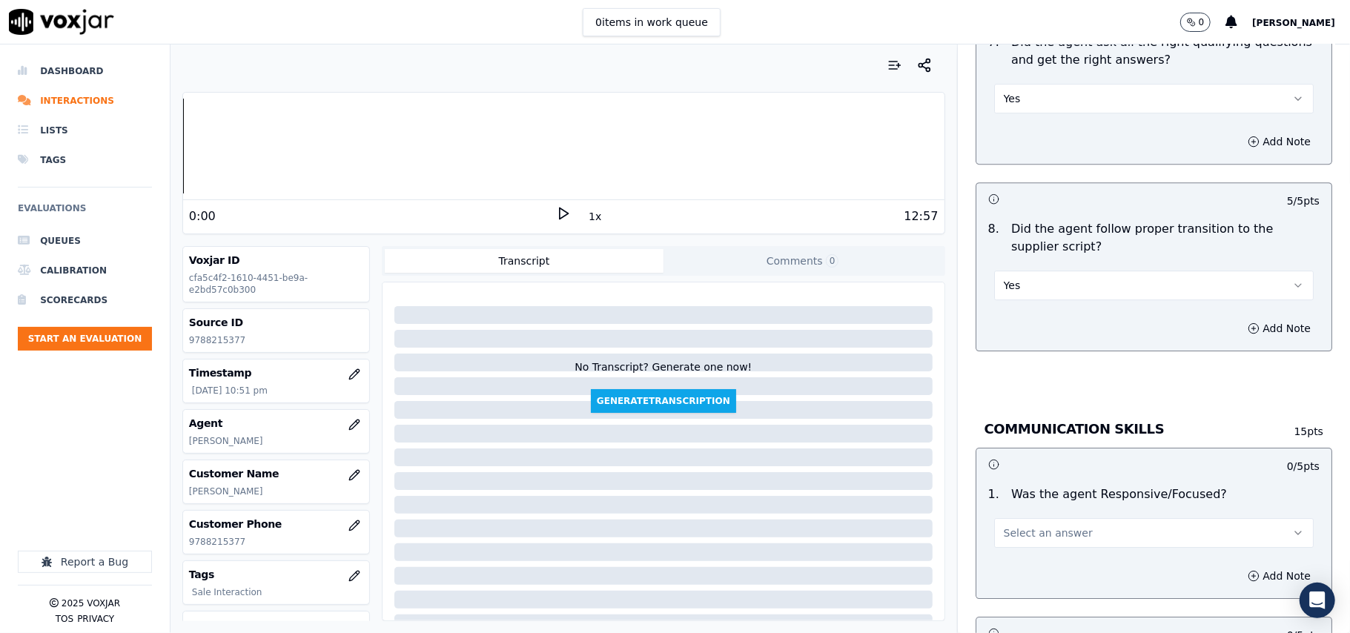
scroll to position [3295, 0]
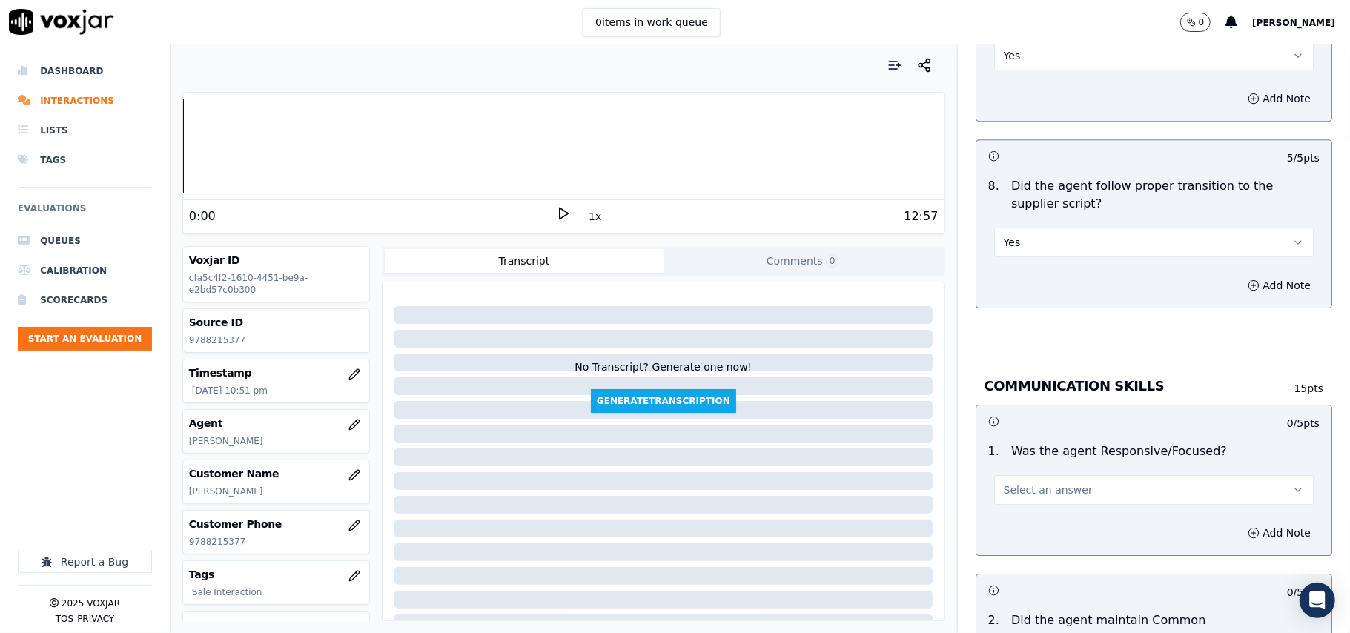
click at [1074, 480] on button "Select an answer" at bounding box center [1154, 490] width 320 height 30
click at [1036, 504] on div "Yes" at bounding box center [1122, 508] width 287 height 24
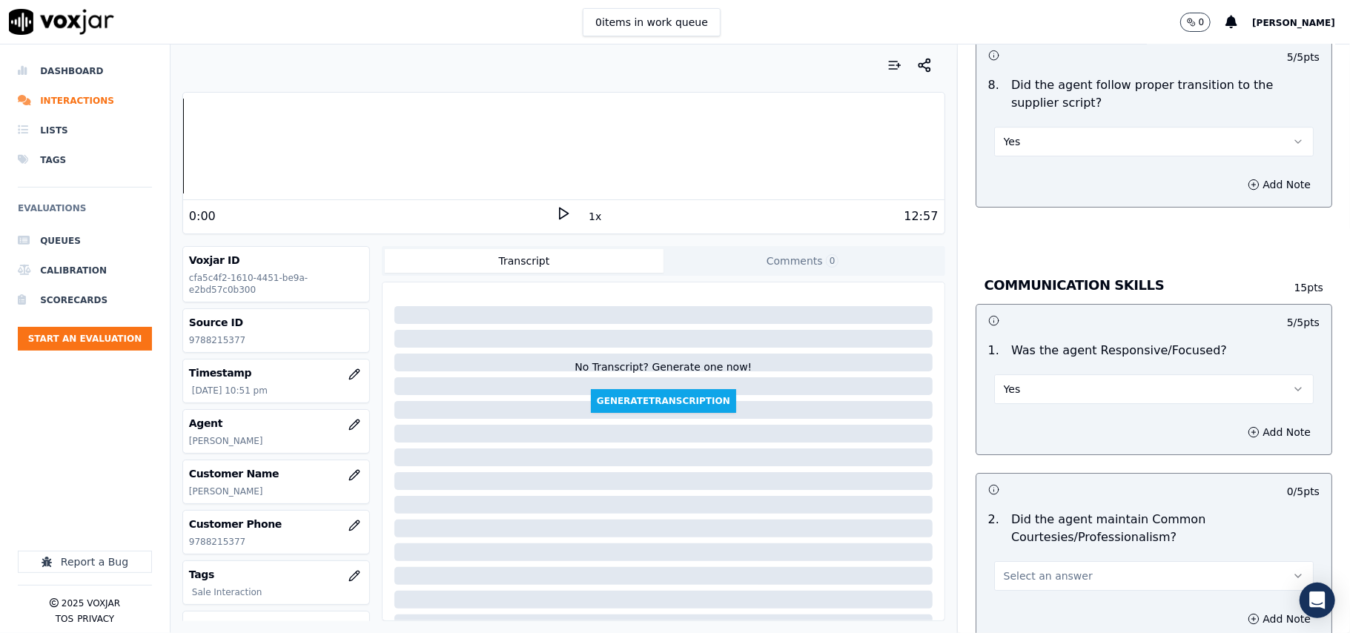
scroll to position [3460, 0]
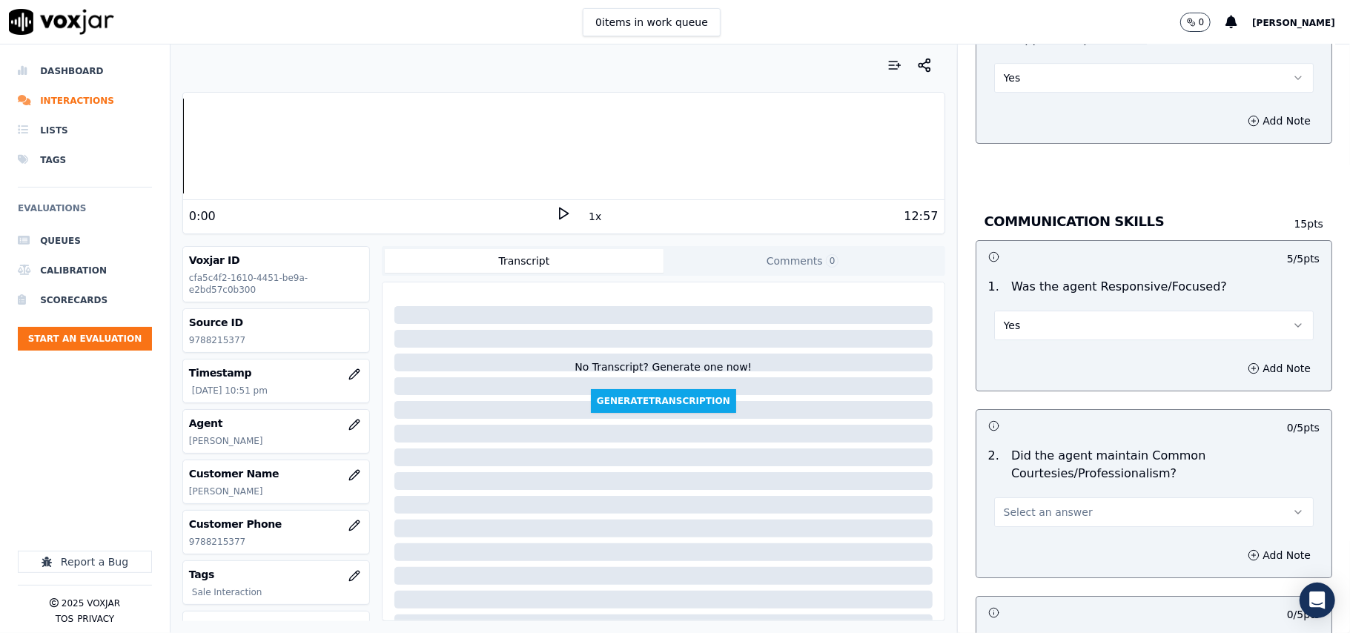
click at [1029, 498] on button "Select an answer" at bounding box center [1154, 513] width 320 height 30
click at [1028, 528] on div "Yes" at bounding box center [1122, 530] width 287 height 24
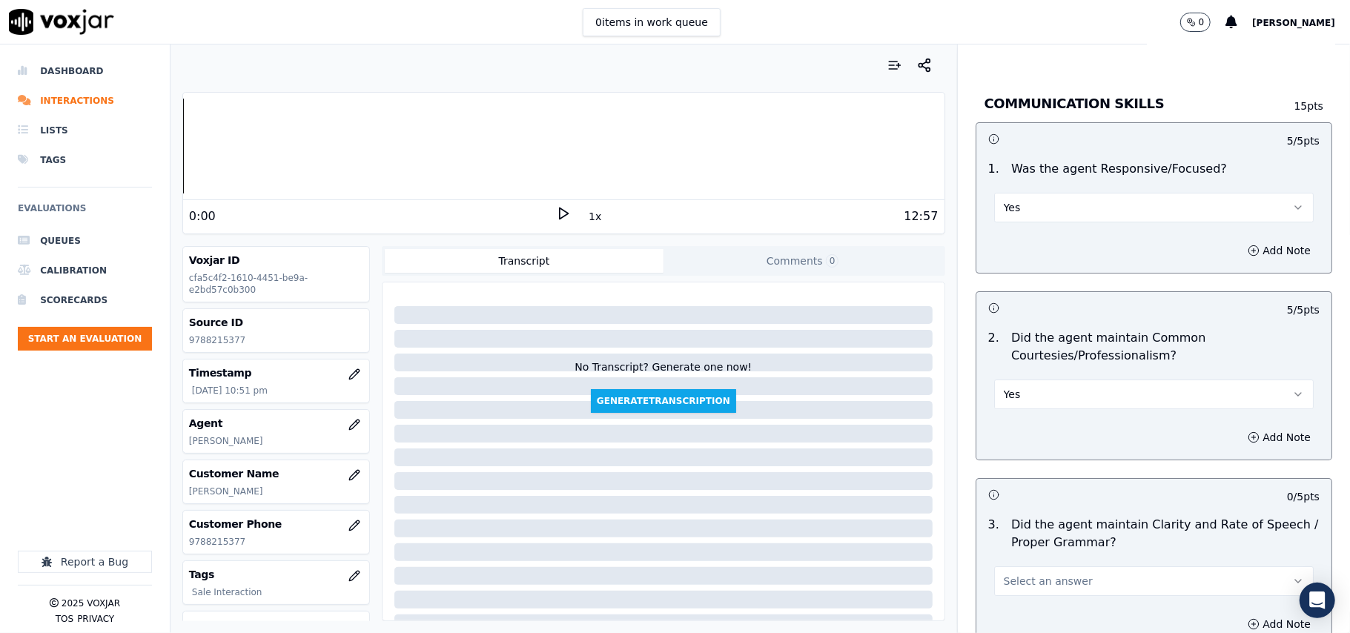
scroll to position [3625, 0]
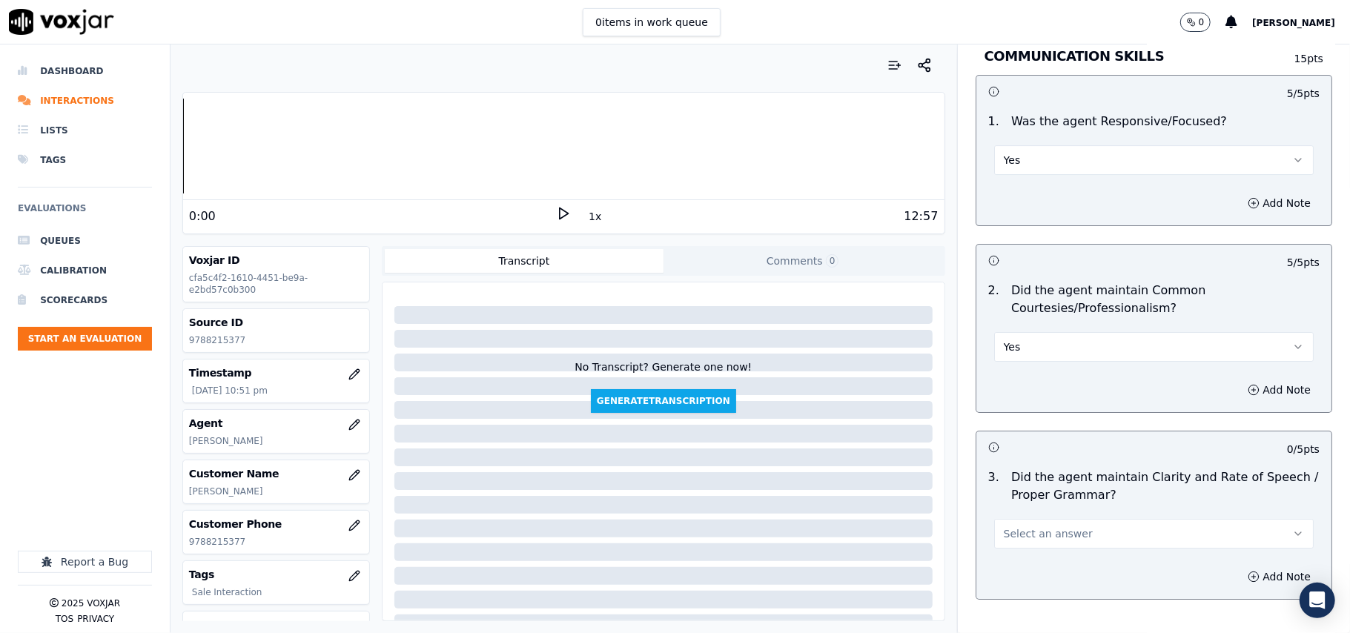
click at [1036, 528] on button "Select an answer" at bounding box center [1154, 534] width 320 height 30
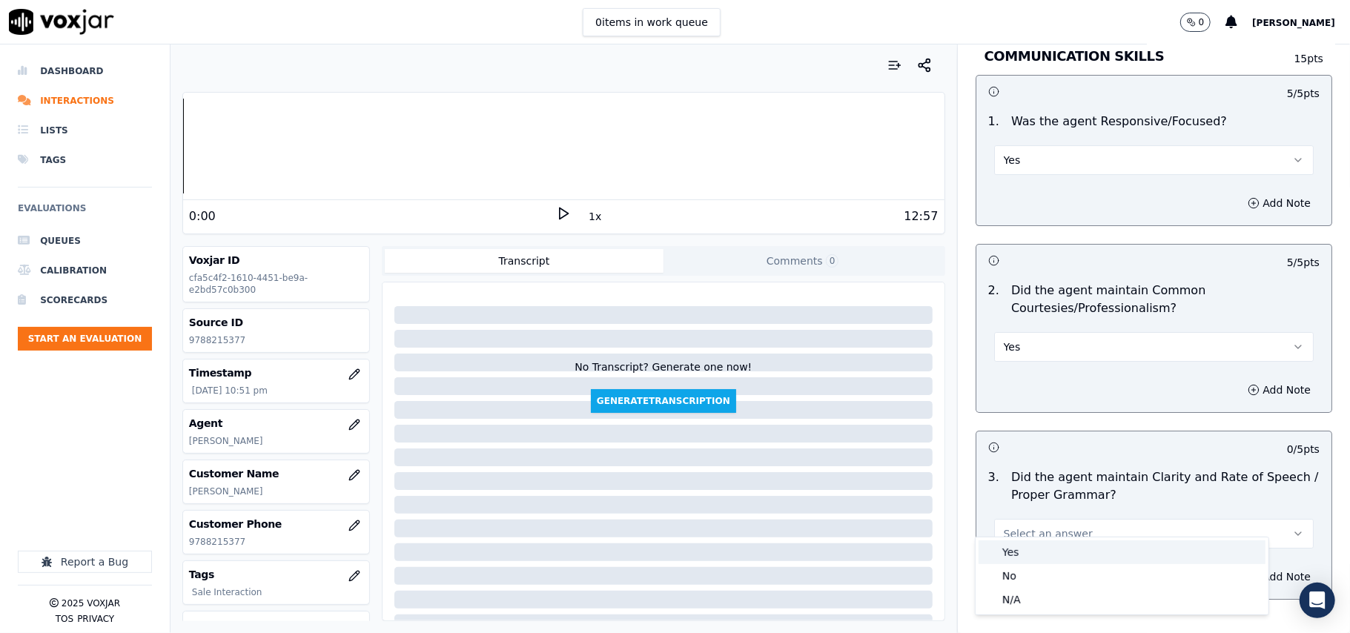
click at [1035, 549] on div "Yes" at bounding box center [1122, 553] width 287 height 24
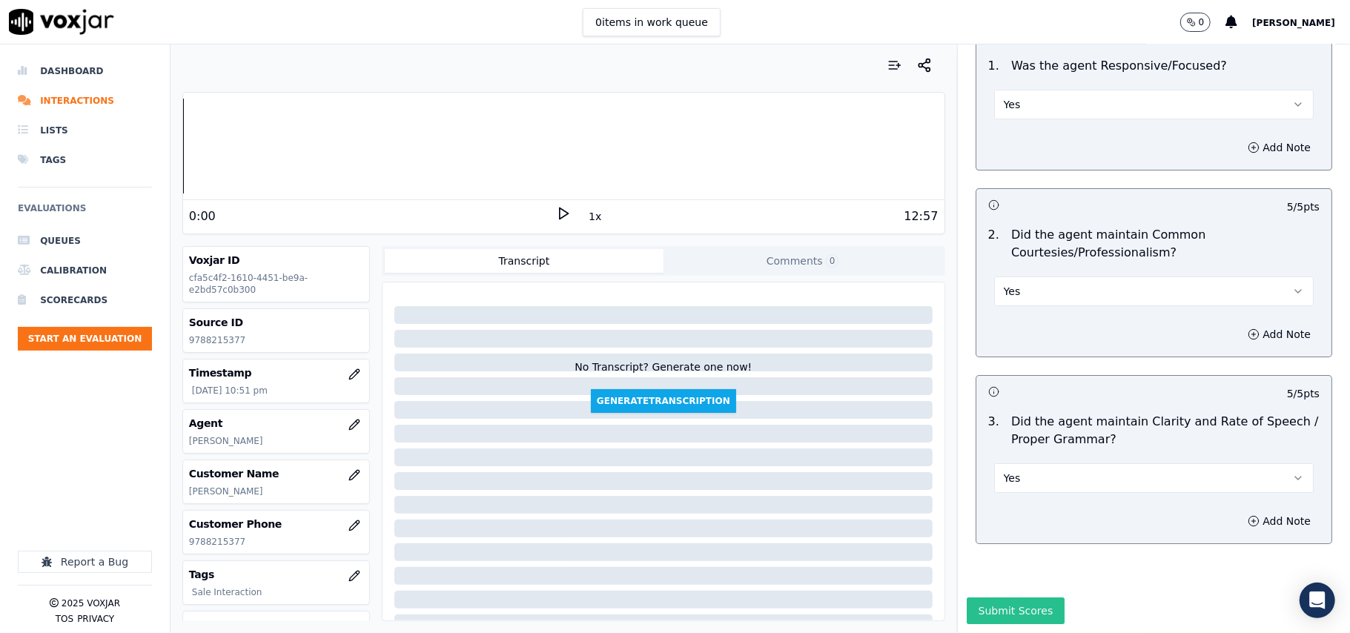
scroll to position [3710, 0]
click at [1018, 598] on button "Submit Scores" at bounding box center [1016, 611] width 99 height 27
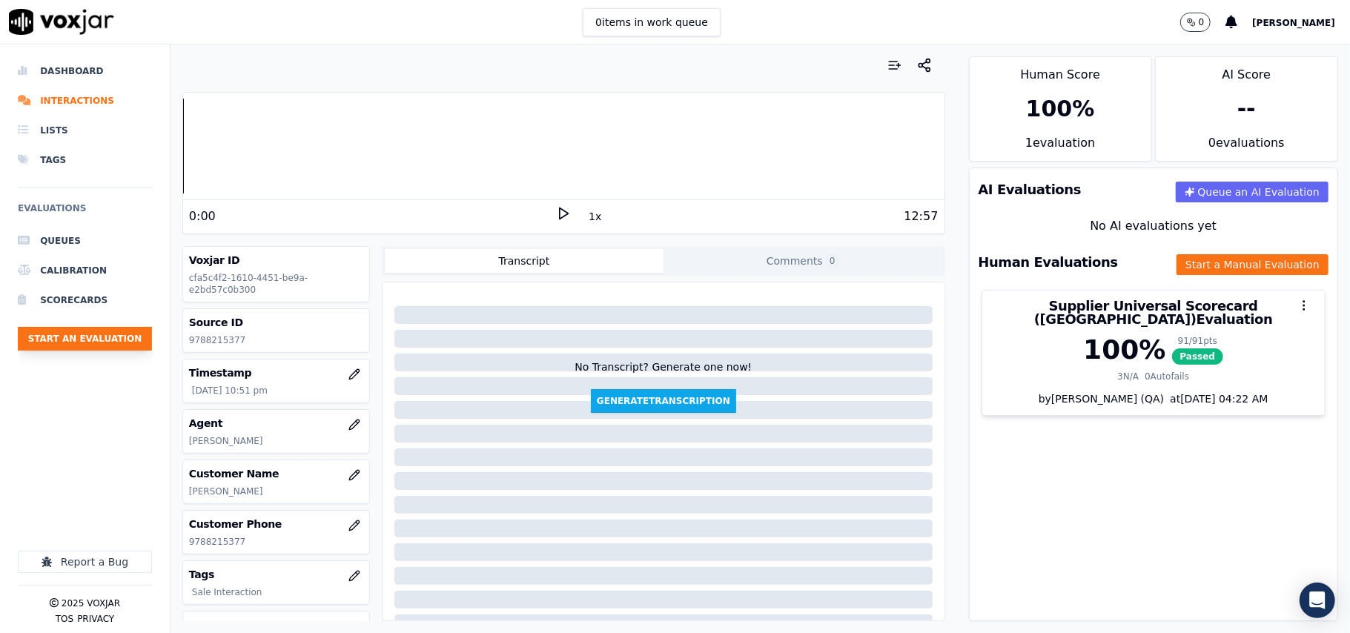
click at [123, 334] on button "Start an Evaluation" at bounding box center [85, 339] width 134 height 24
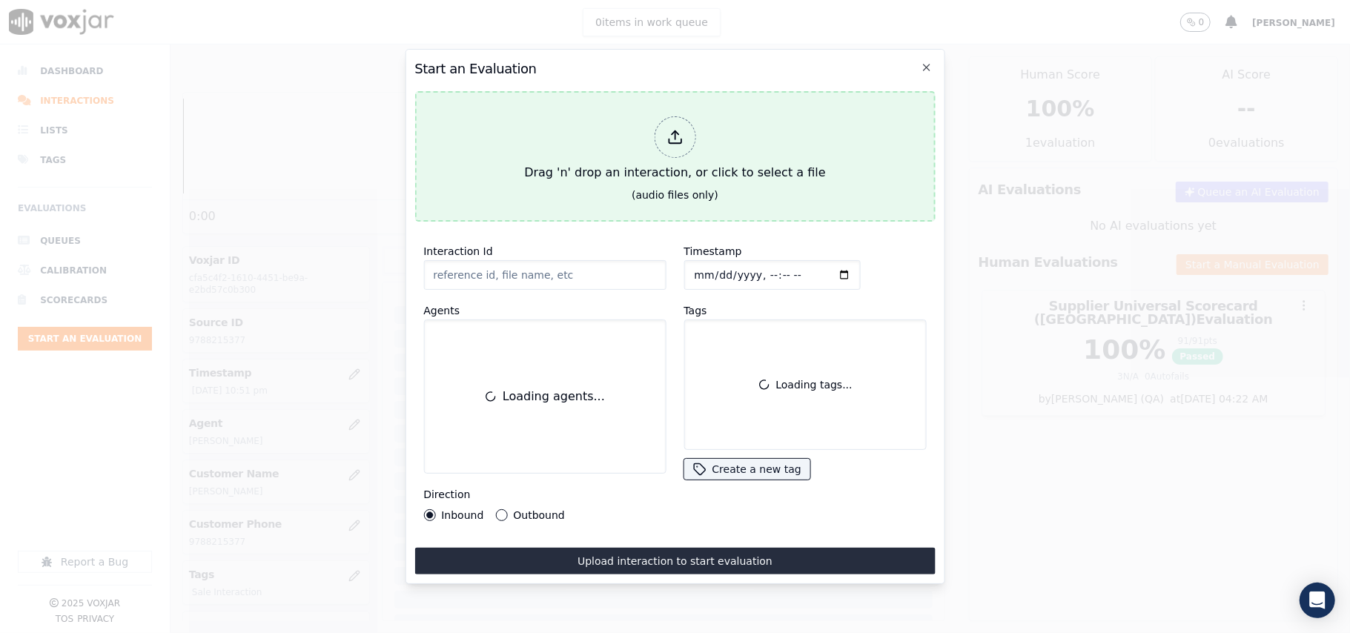
click at [529, 149] on button "Drag 'n' drop an interaction, or click to select a file (audio files only)" at bounding box center [674, 156] width 521 height 131
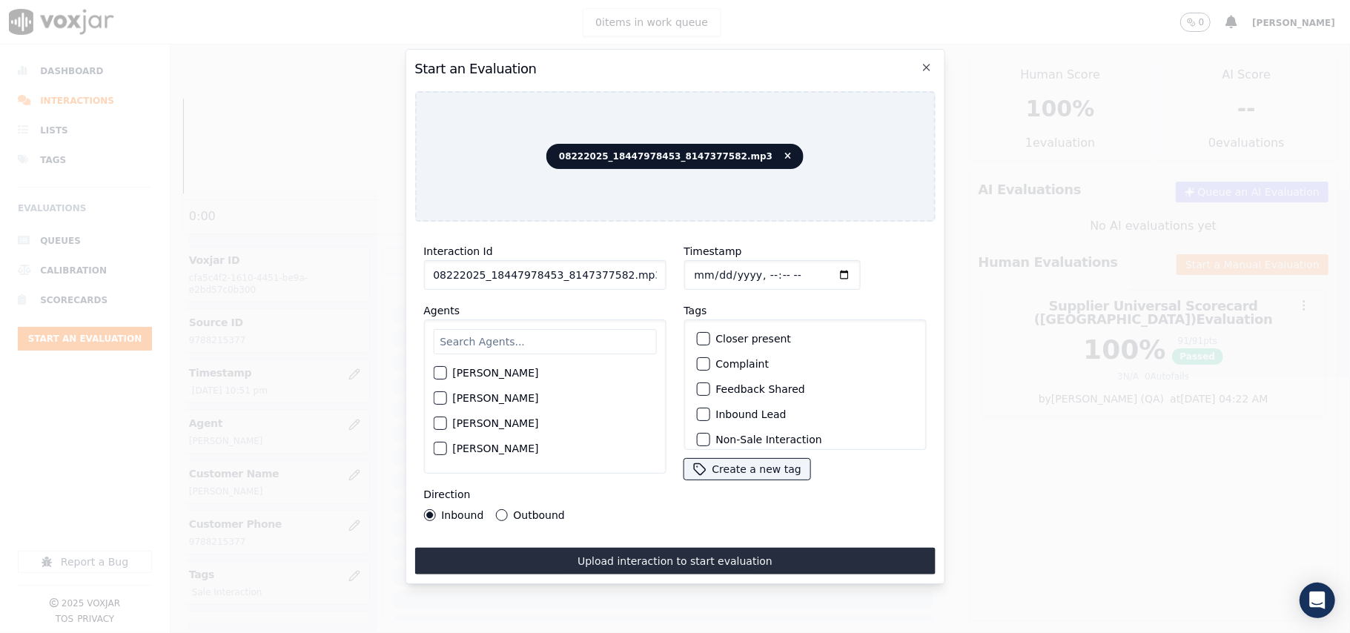
click at [546, 262] on input "08222025_18447978453_8147377582.mp3" at bounding box center [544, 275] width 242 height 30
paste input "8147377582"
type input "8147377582"
click at [706, 265] on input "Timestamp" at bounding box center [772, 275] width 176 height 30
type input "[DATE]T22:52"
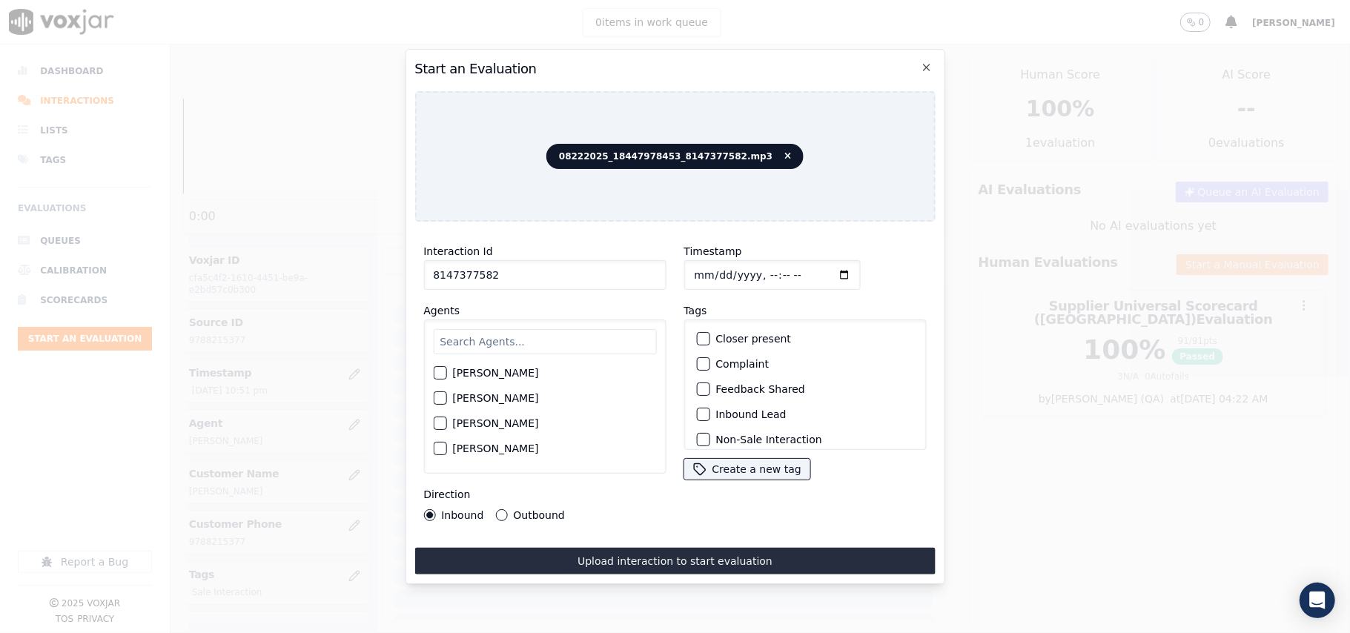
click at [532, 342] on input "text" at bounding box center [544, 341] width 223 height 25
type input "[PERSON_NAME]"
click at [475, 372] on label "[PERSON_NAME]" at bounding box center [495, 377] width 86 height 10
click at [446, 371] on button "[PERSON_NAME]" at bounding box center [439, 377] width 13 height 13
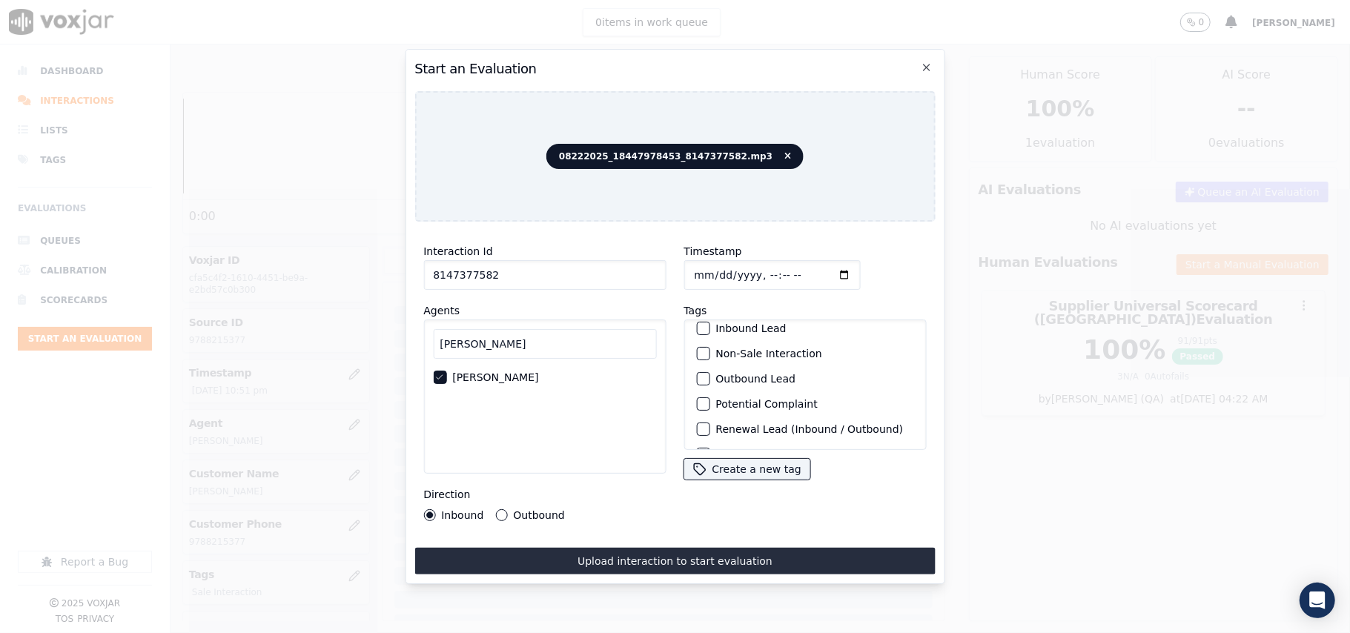
scroll to position [129, 0]
drag, startPoint x: 741, startPoint y: 412, endPoint x: 609, endPoint y: 490, distance: 153.2
click at [740, 426] on label "Sale Interaction" at bounding box center [757, 431] width 82 height 10
click at [710, 424] on button "Sale Interaction" at bounding box center [702, 430] width 13 height 13
click at [526, 500] on div "Direction Inbound Outbound" at bounding box center [544, 504] width 242 height 36
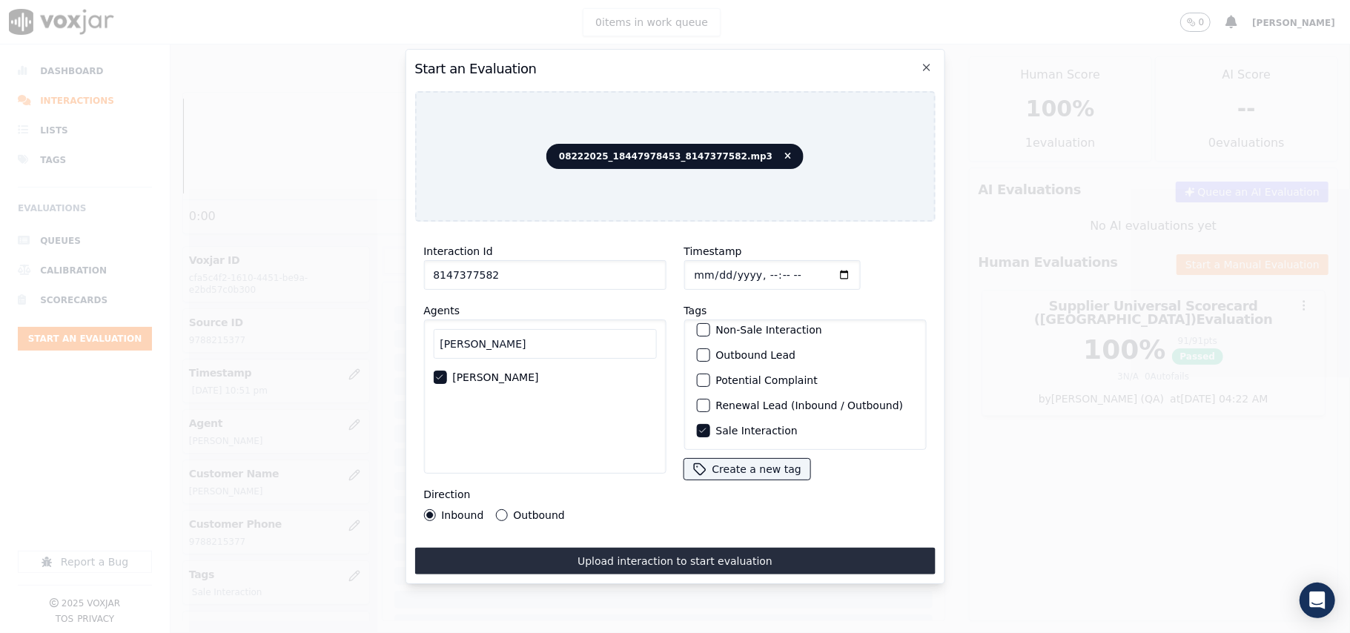
drag, startPoint x: 526, startPoint y: 503, endPoint x: 546, endPoint y: 529, distance: 33.4
click at [526, 510] on label "Outbound" at bounding box center [538, 515] width 51 height 10
click at [507, 509] on button "Outbound" at bounding box center [501, 515] width 12 height 12
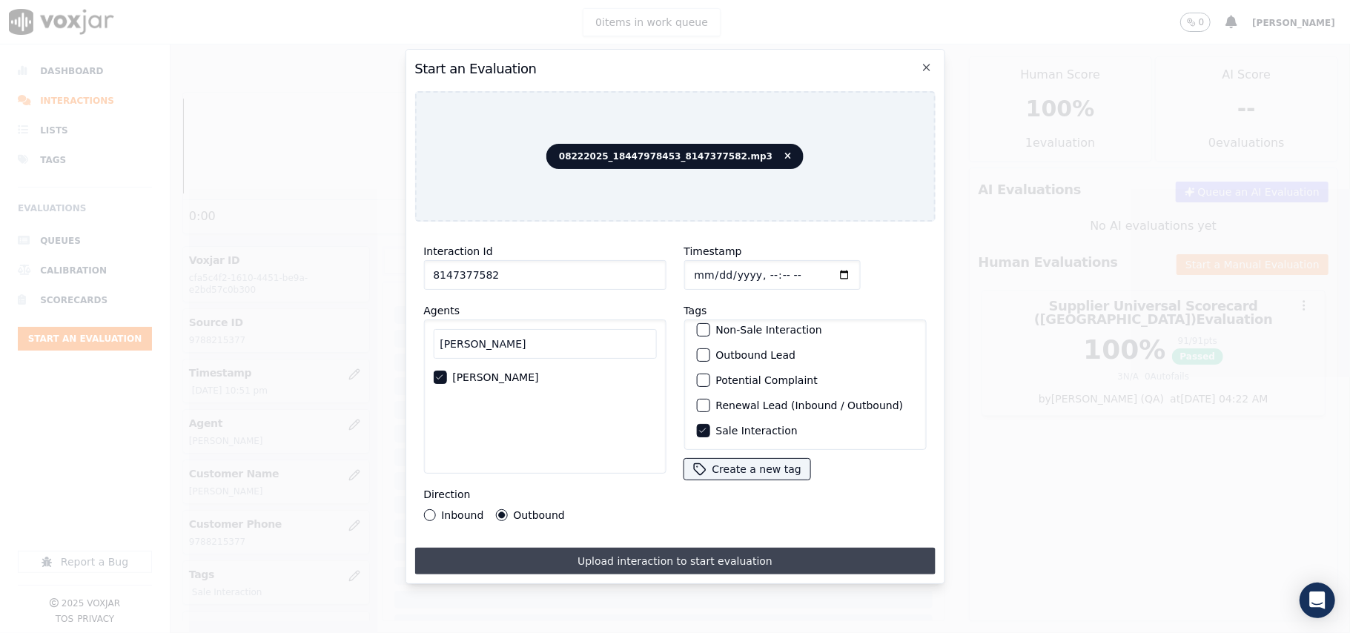
click at [561, 548] on button "Upload interaction to start evaluation" at bounding box center [674, 561] width 521 height 27
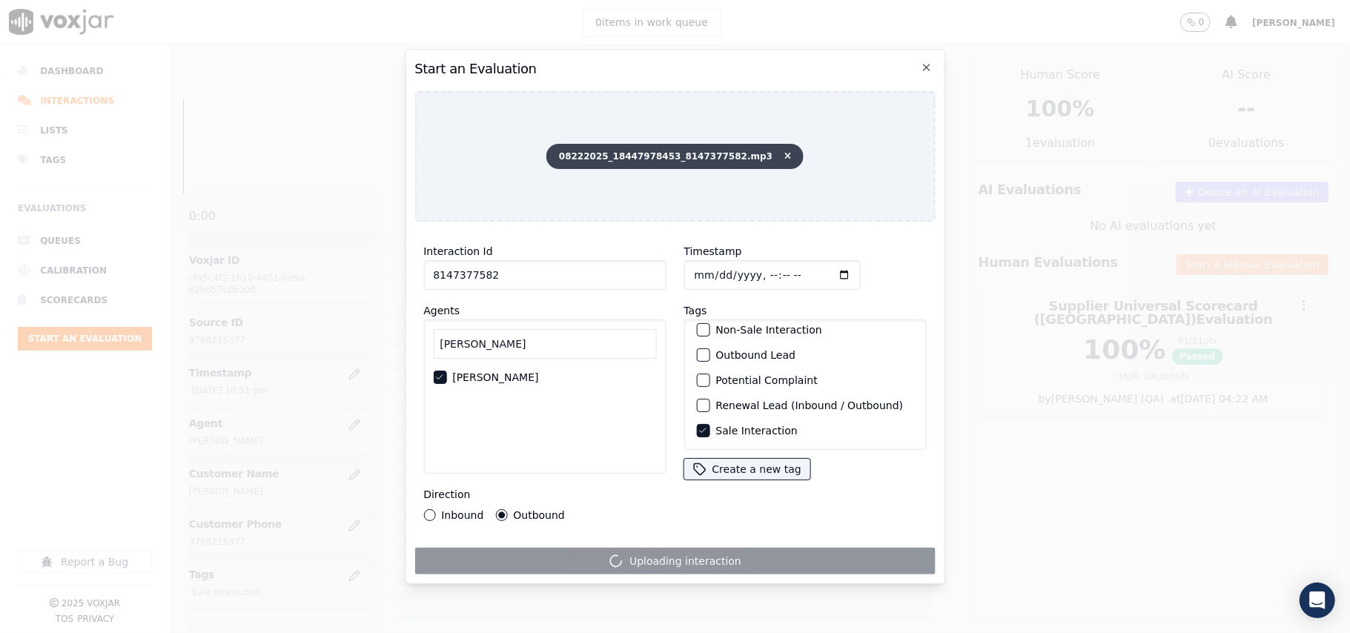
click at [784, 152] on icon at bounding box center [787, 156] width 7 height 9
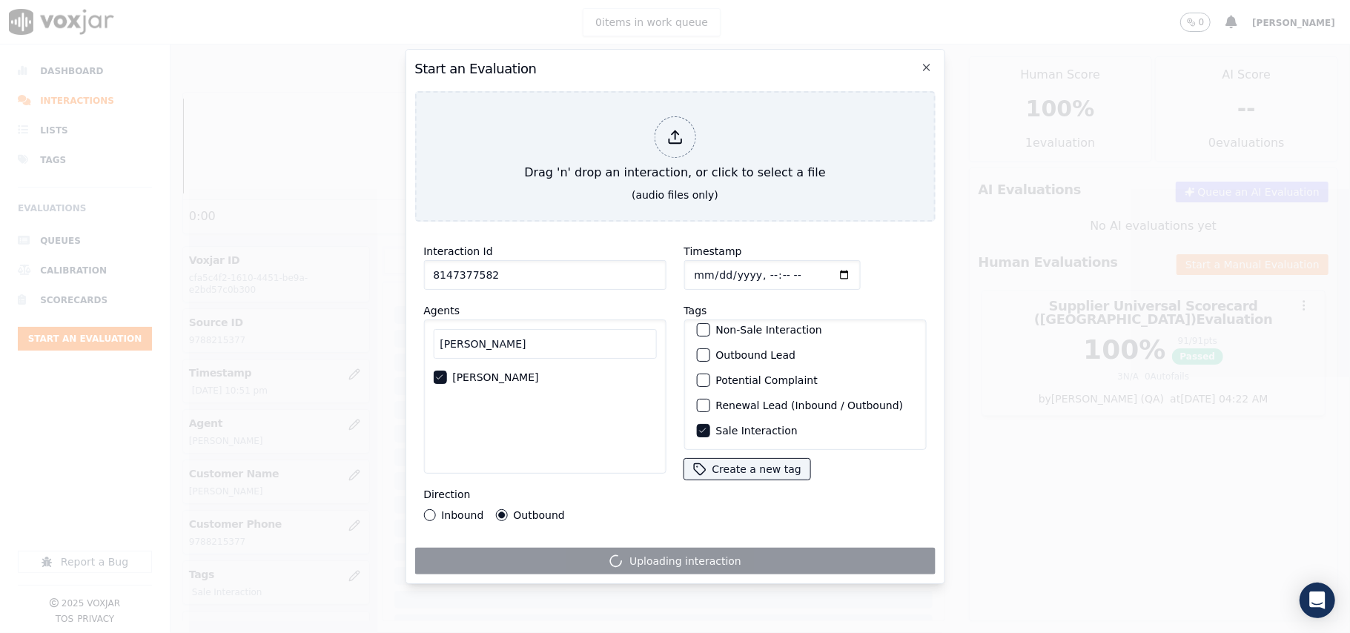
click at [437, 375] on icon "button" at bounding box center [439, 377] width 6 height 4
click at [500, 276] on input "8147377582" at bounding box center [544, 275] width 242 height 30
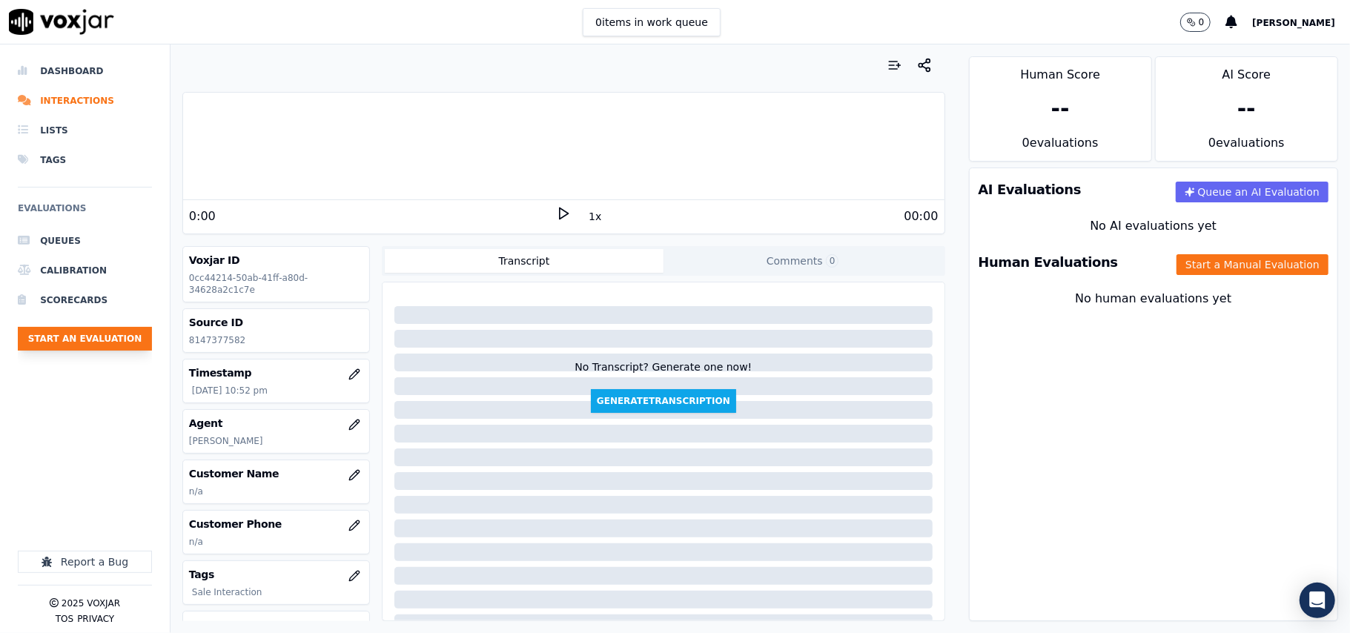
click at [98, 341] on button "Start an Evaluation" at bounding box center [85, 339] width 134 height 24
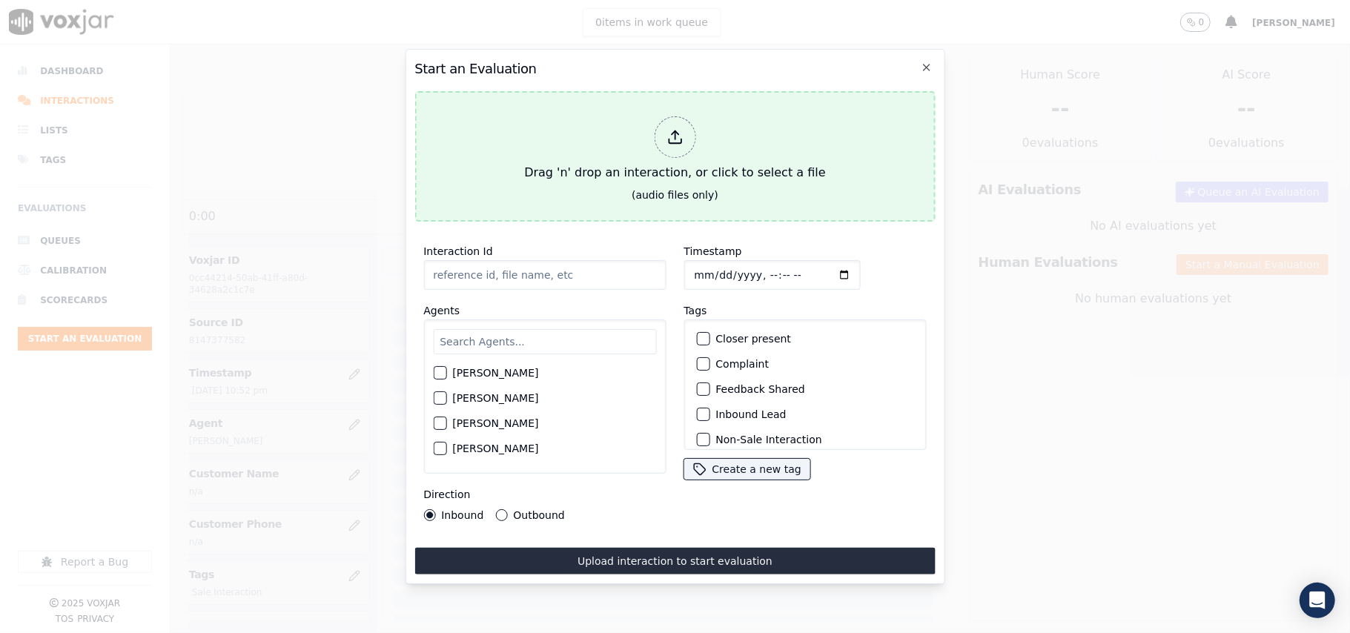
click at [741, 140] on div "Drag 'n' drop an interaction, or click to select a file" at bounding box center [674, 148] width 313 height 77
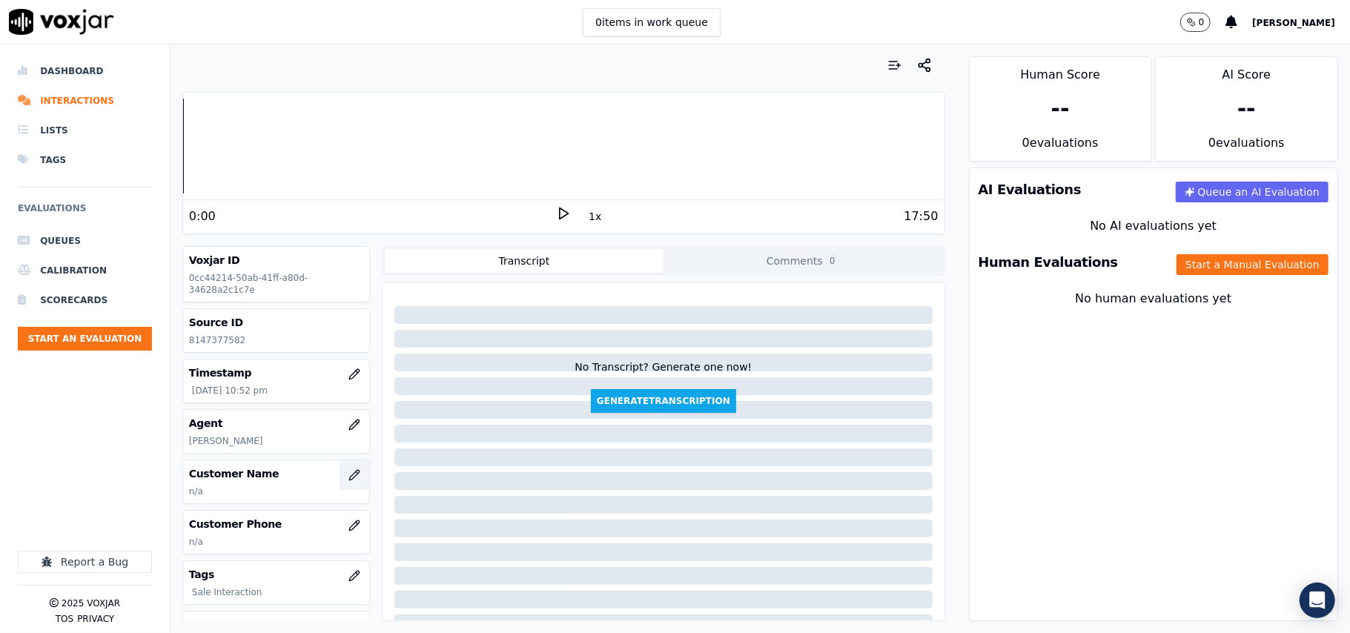
click at [340, 469] on button "button" at bounding box center [355, 475] width 30 height 30
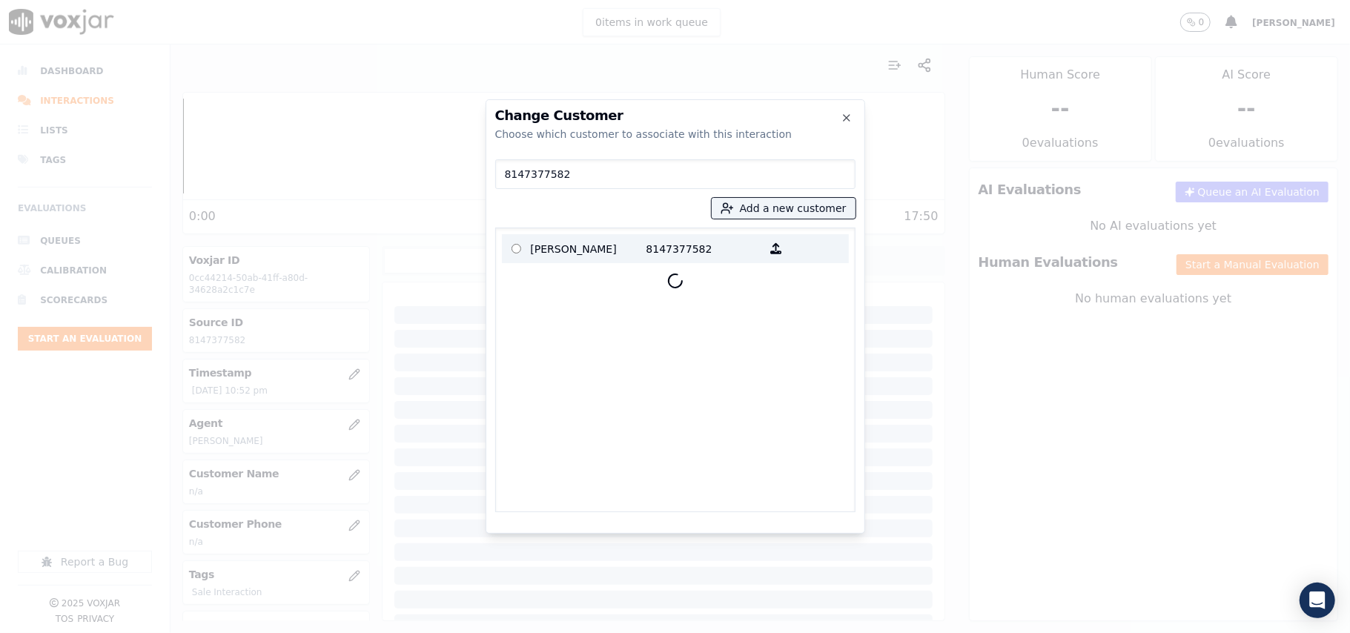
type input "8147377582"
click at [581, 250] on p "[PERSON_NAME]" at bounding box center [589, 248] width 116 height 23
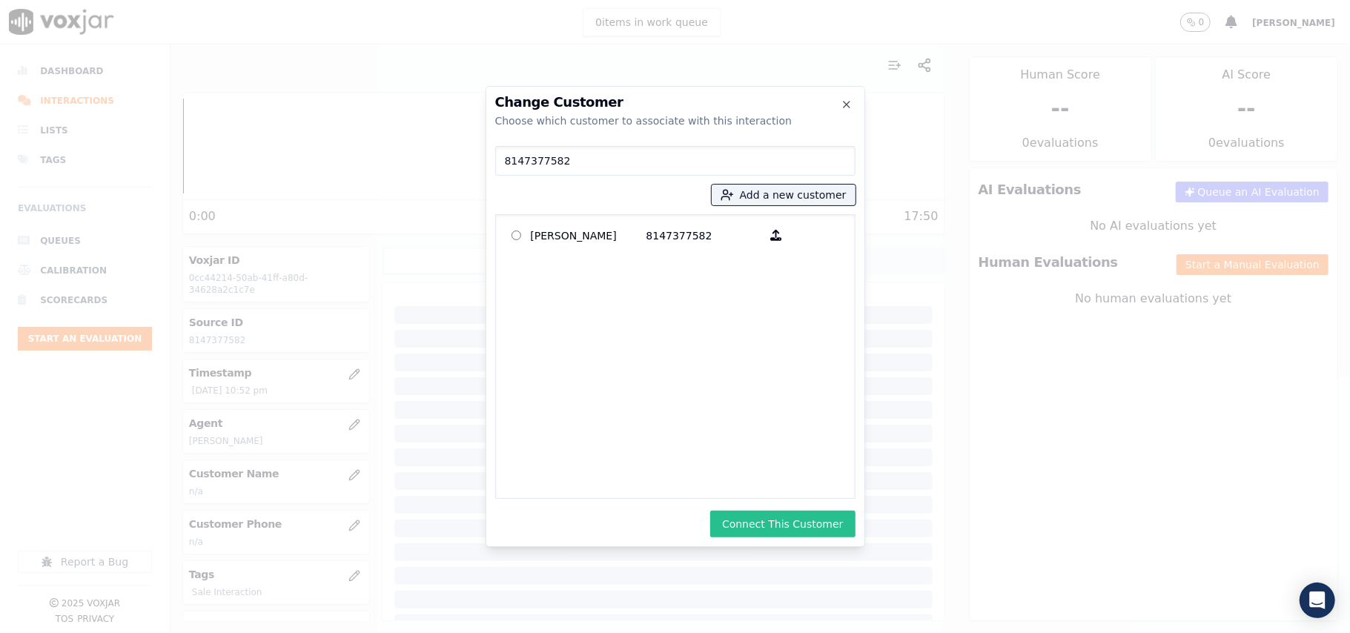
click at [816, 519] on button "Connect This Customer" at bounding box center [782, 524] width 145 height 27
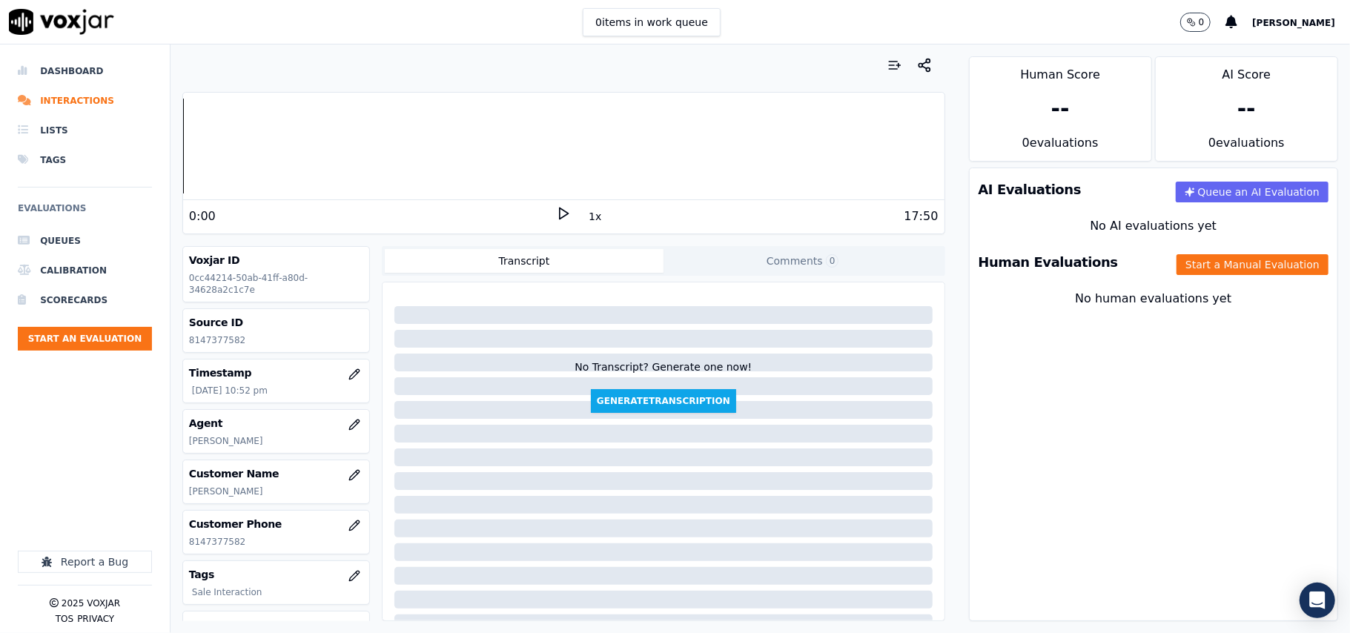
scroll to position [133, 0]
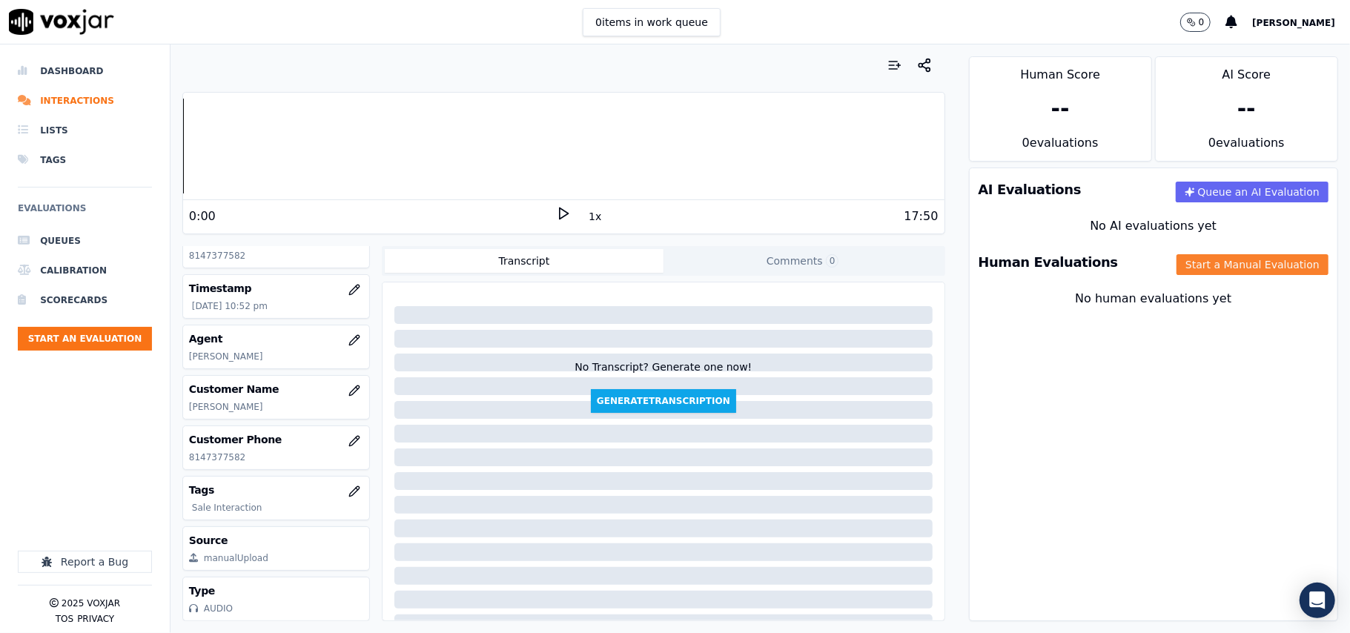
click at [1240, 265] on button "Start a Manual Evaluation" at bounding box center [1253, 264] width 152 height 21
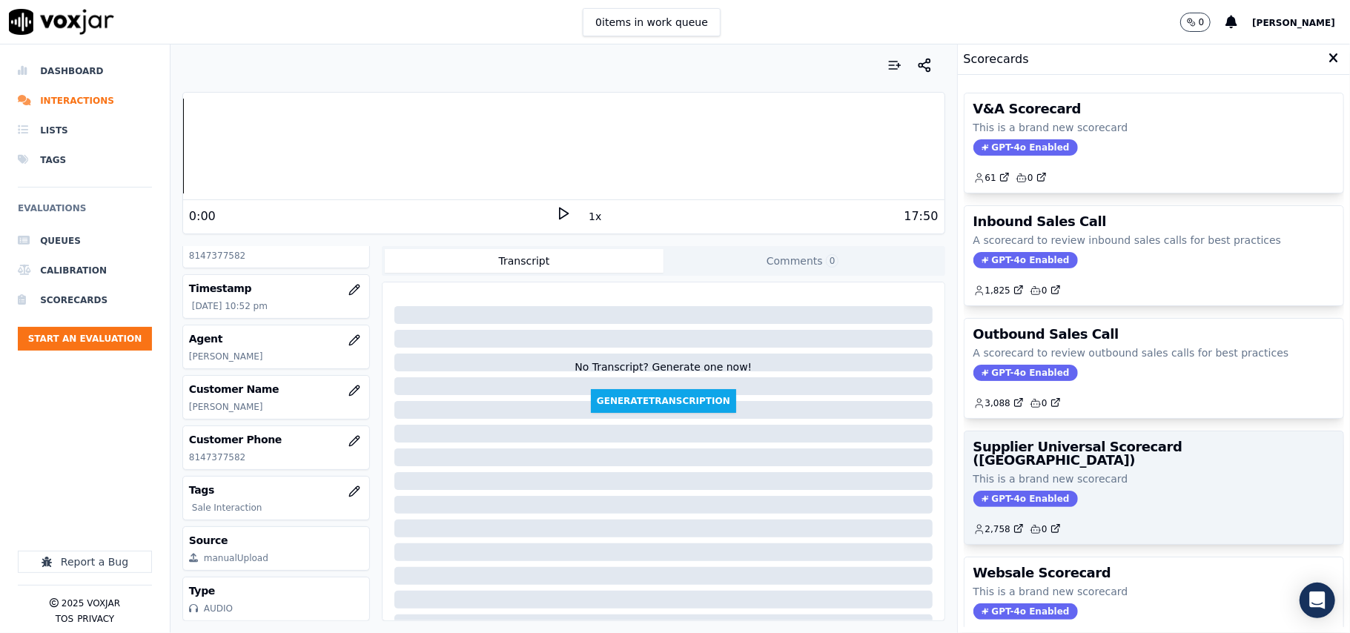
scroll to position [113, 0]
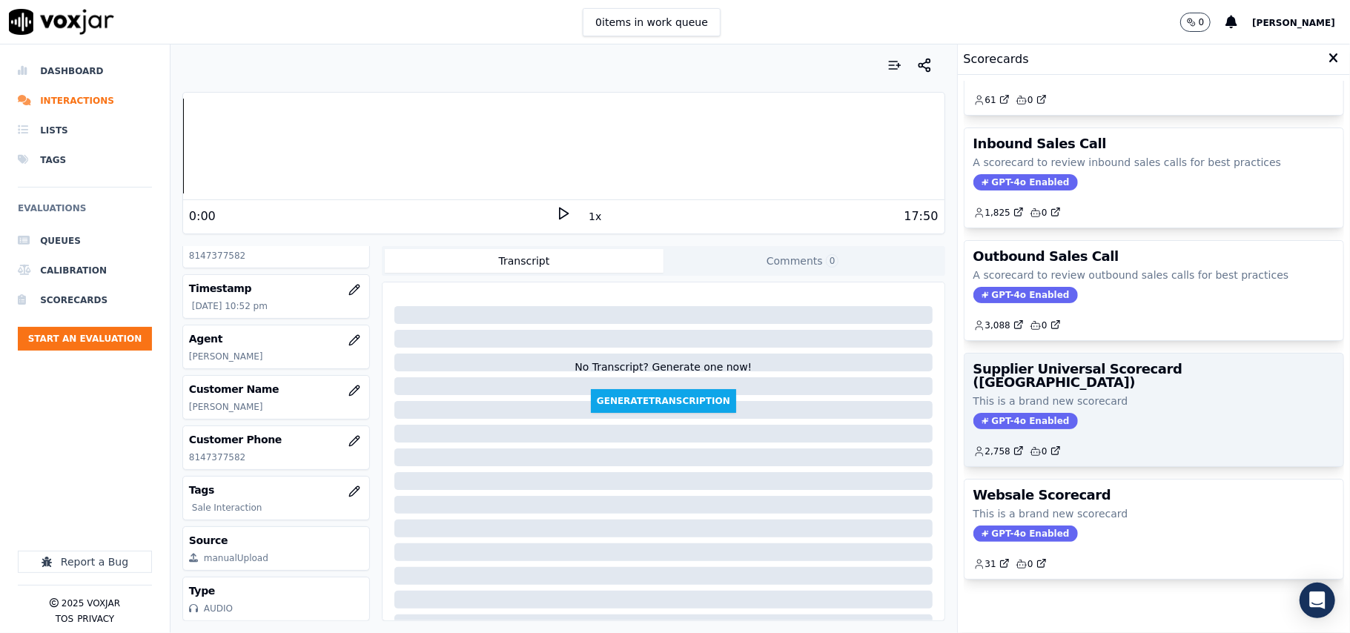
click at [1131, 363] on h3 "Supplier Universal Scorecard ([GEOGRAPHIC_DATA])" at bounding box center [1154, 376] width 361 height 27
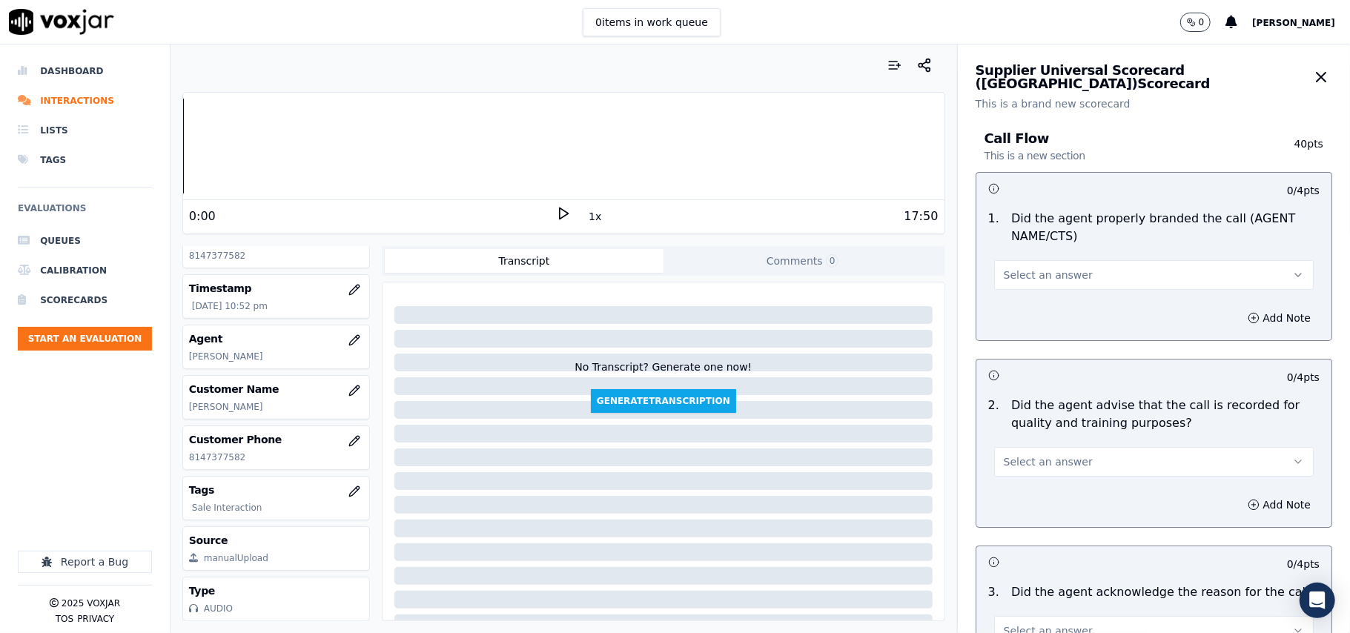
click at [1060, 280] on span "Select an answer" at bounding box center [1048, 275] width 89 height 15
click at [1048, 305] on div "Yes" at bounding box center [1122, 309] width 287 height 24
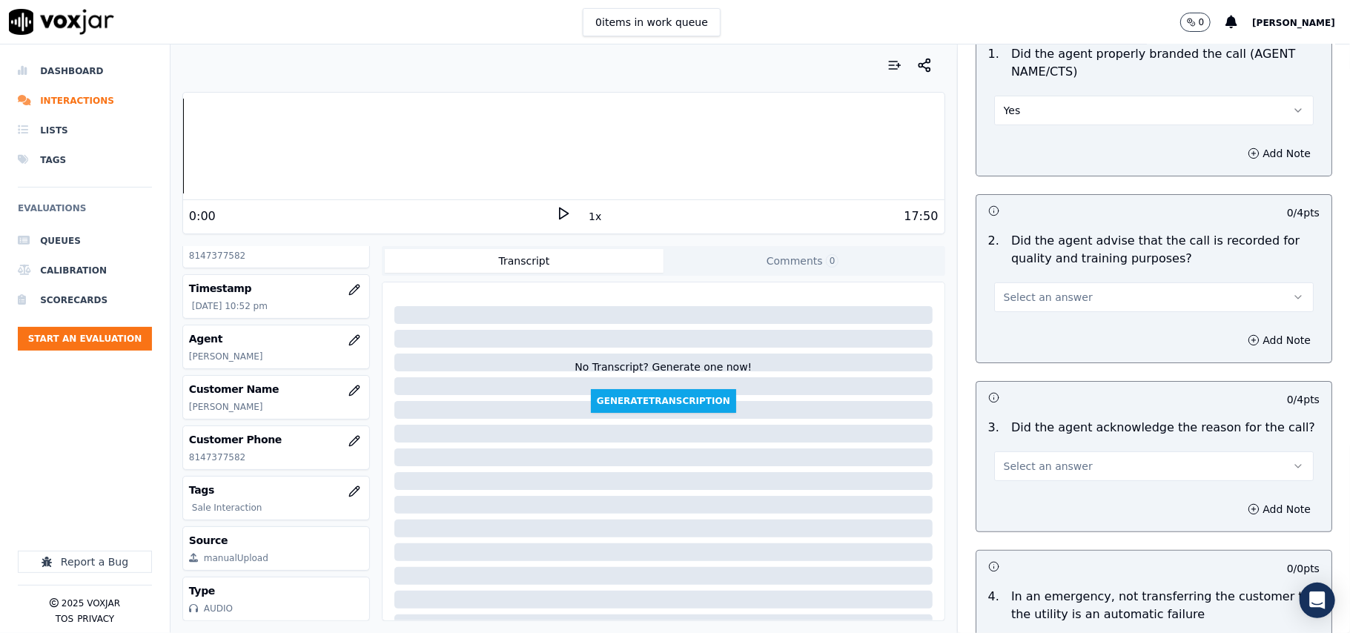
click at [1031, 288] on button "Select an answer" at bounding box center [1154, 298] width 320 height 30
click at [1039, 327] on div "Yes" at bounding box center [1122, 332] width 287 height 24
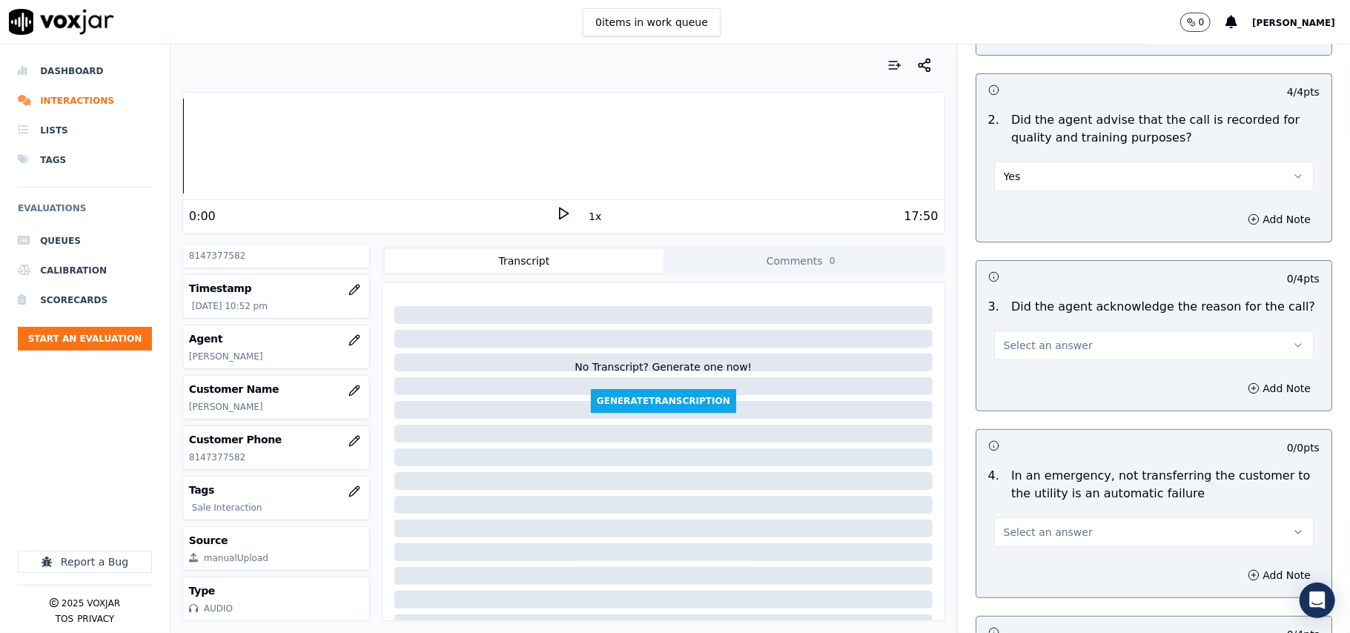
scroll to position [329, 0]
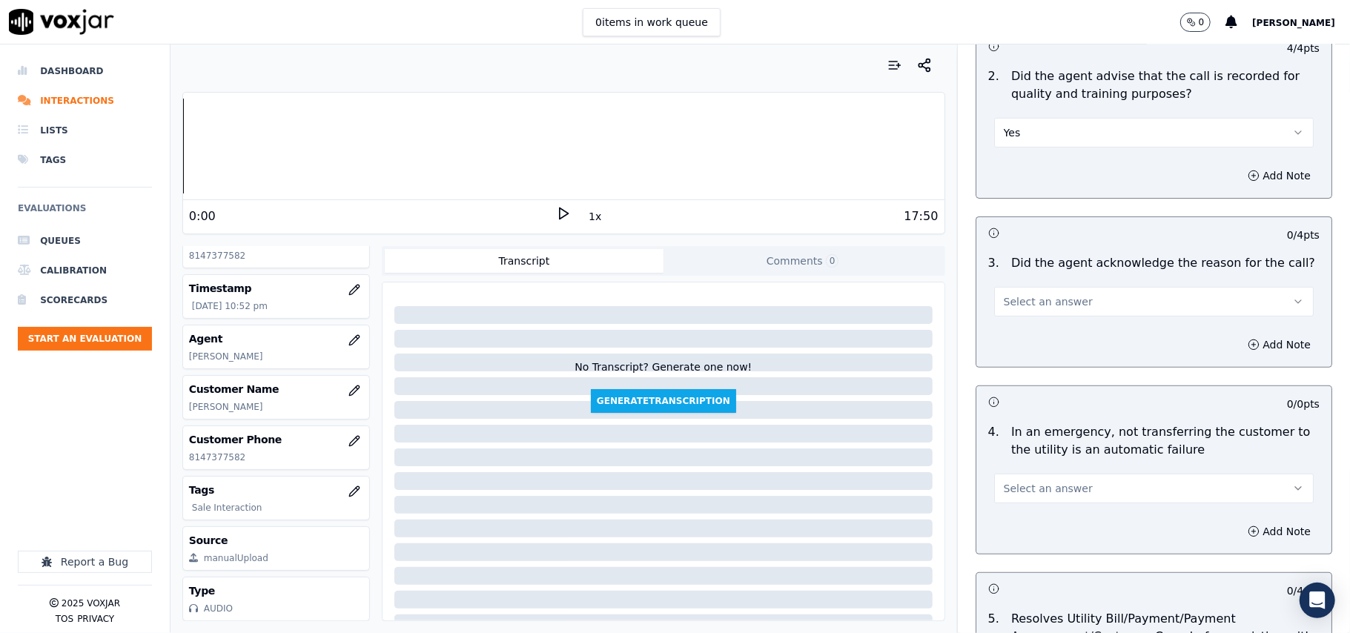
click at [1030, 297] on span "Select an answer" at bounding box center [1048, 301] width 89 height 15
drag, startPoint x: 1028, startPoint y: 329, endPoint x: 1039, endPoint y: 359, distance: 31.7
click at [1028, 330] on div "Yes" at bounding box center [1122, 337] width 287 height 24
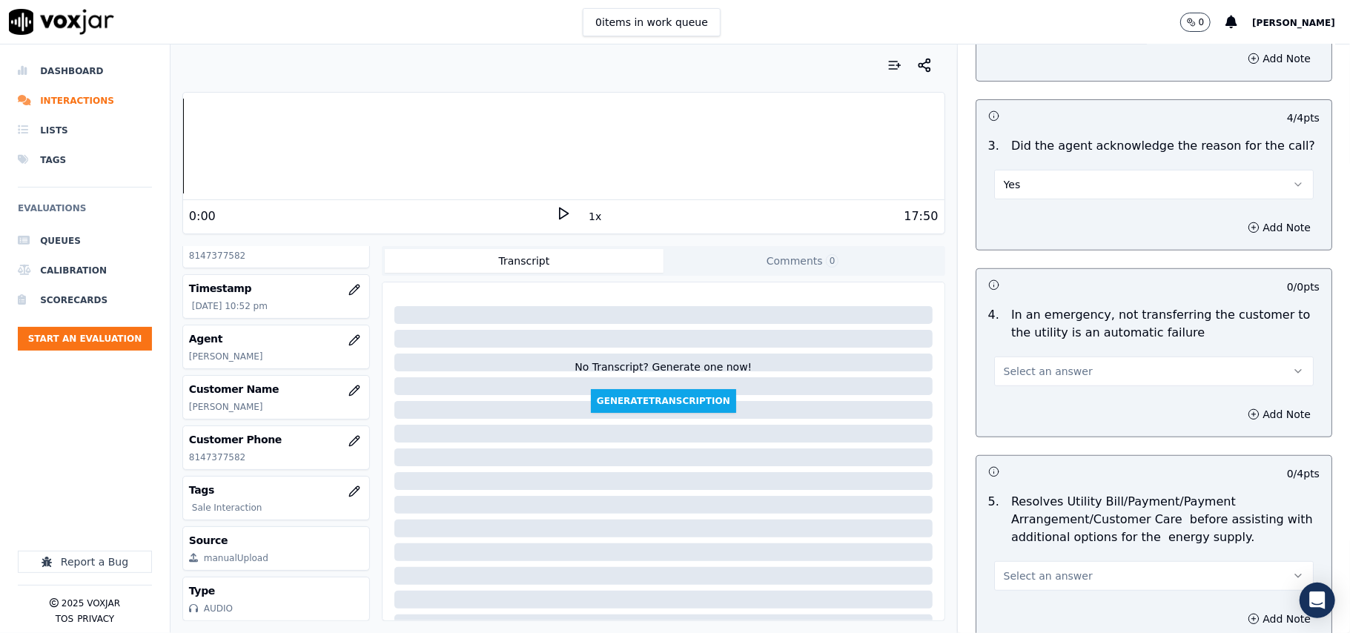
scroll to position [494, 0]
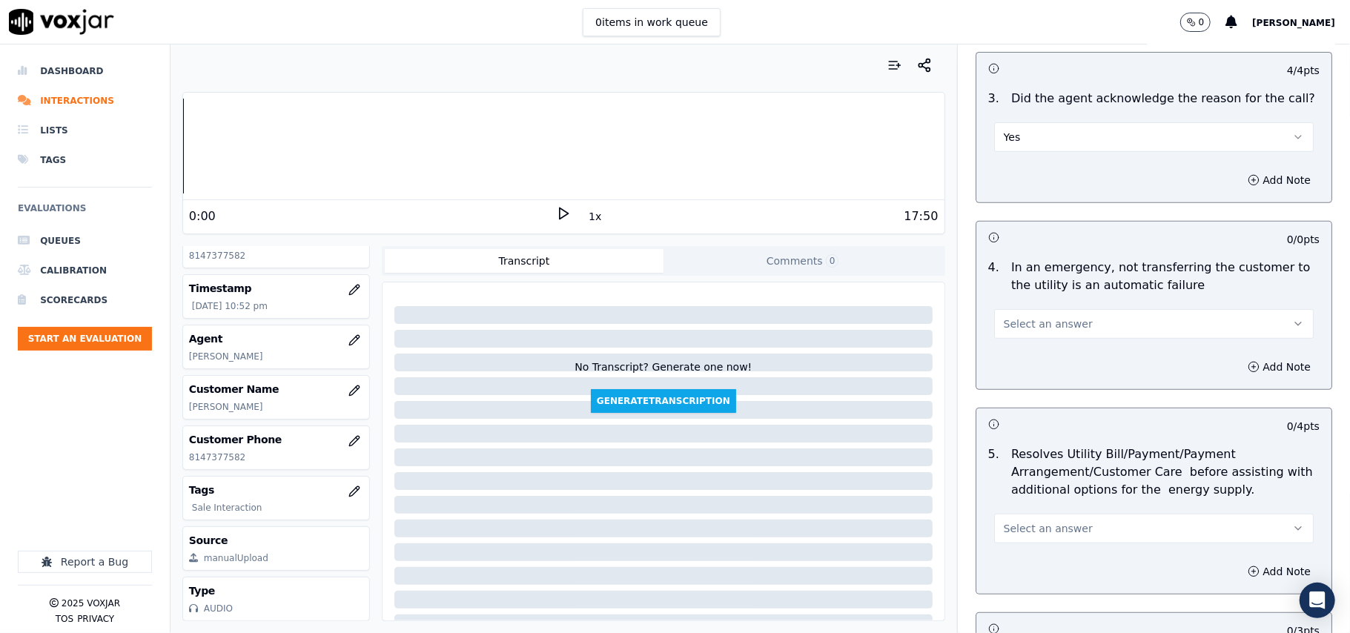
click at [1040, 329] on span "Select an answer" at bounding box center [1048, 324] width 89 height 15
click at [1047, 409] on div "N/A" at bounding box center [1122, 406] width 287 height 24
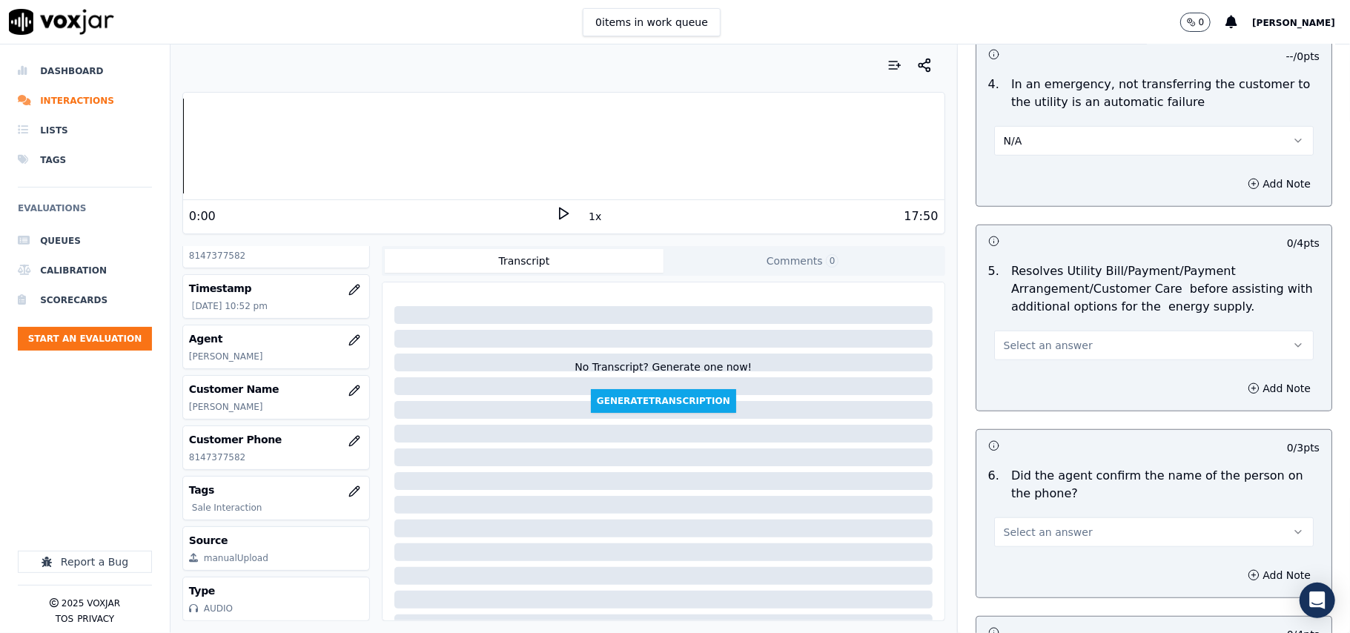
scroll to position [823, 0]
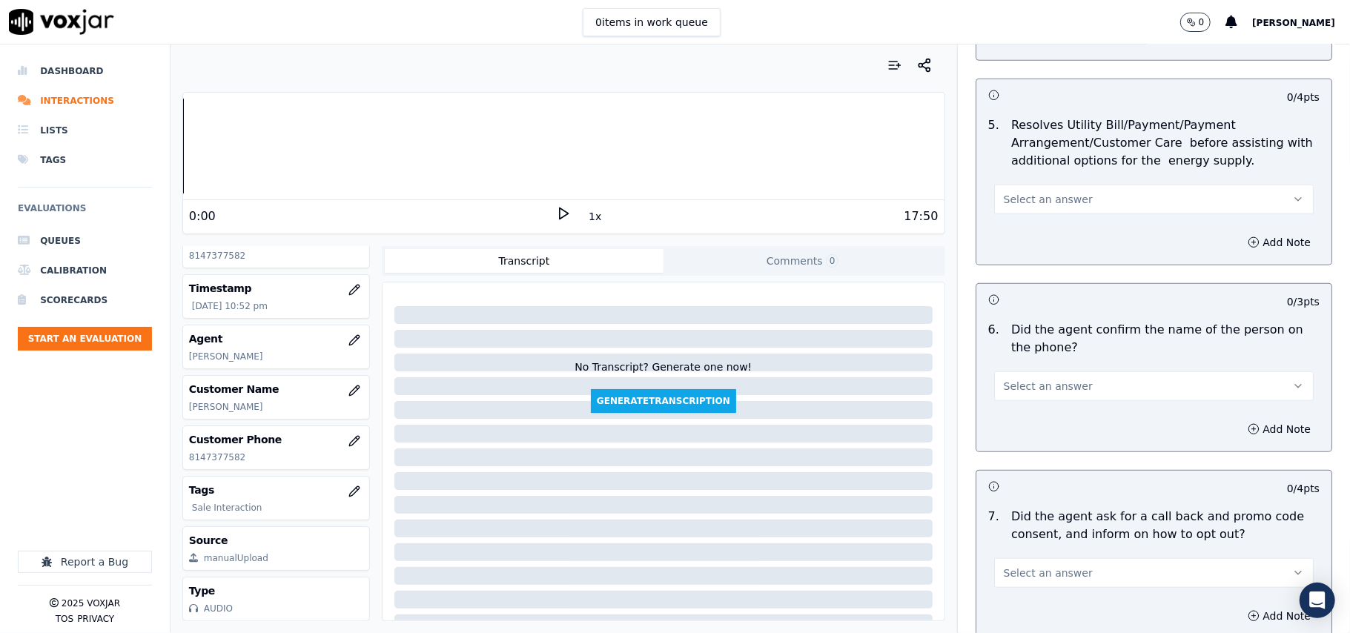
click at [1017, 212] on button "Select an answer" at bounding box center [1154, 200] width 320 height 30
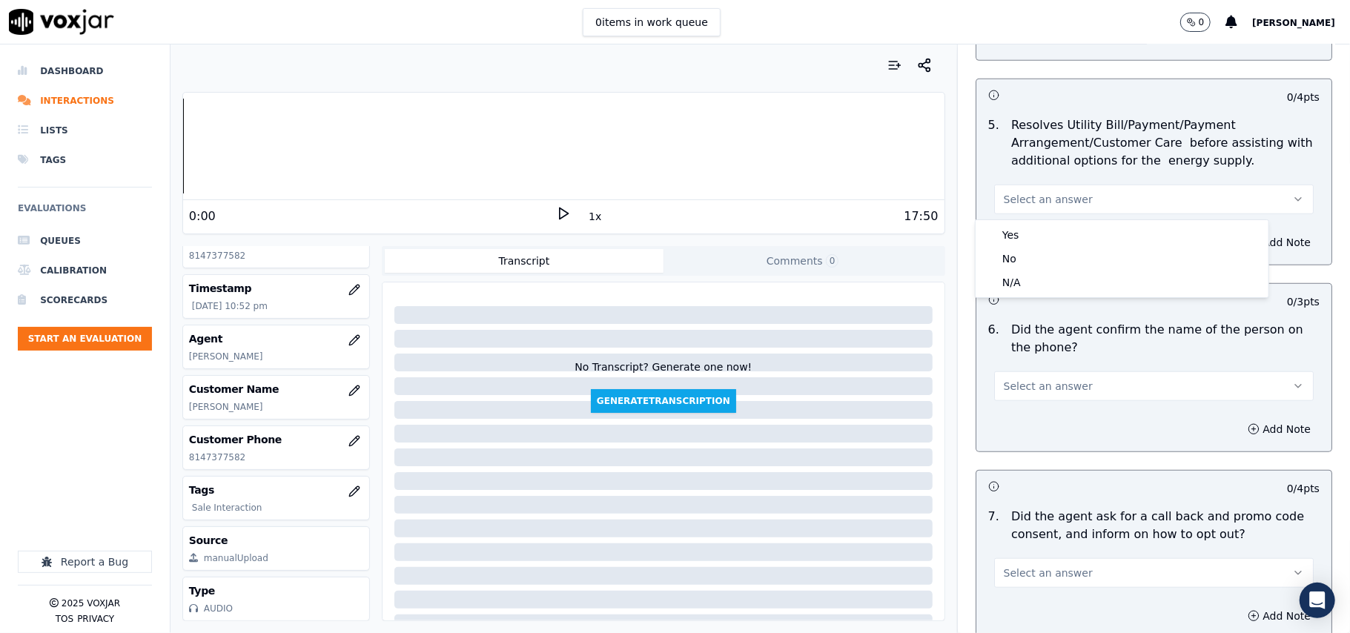
click at [1035, 277] on div "N/A" at bounding box center [1122, 283] width 287 height 24
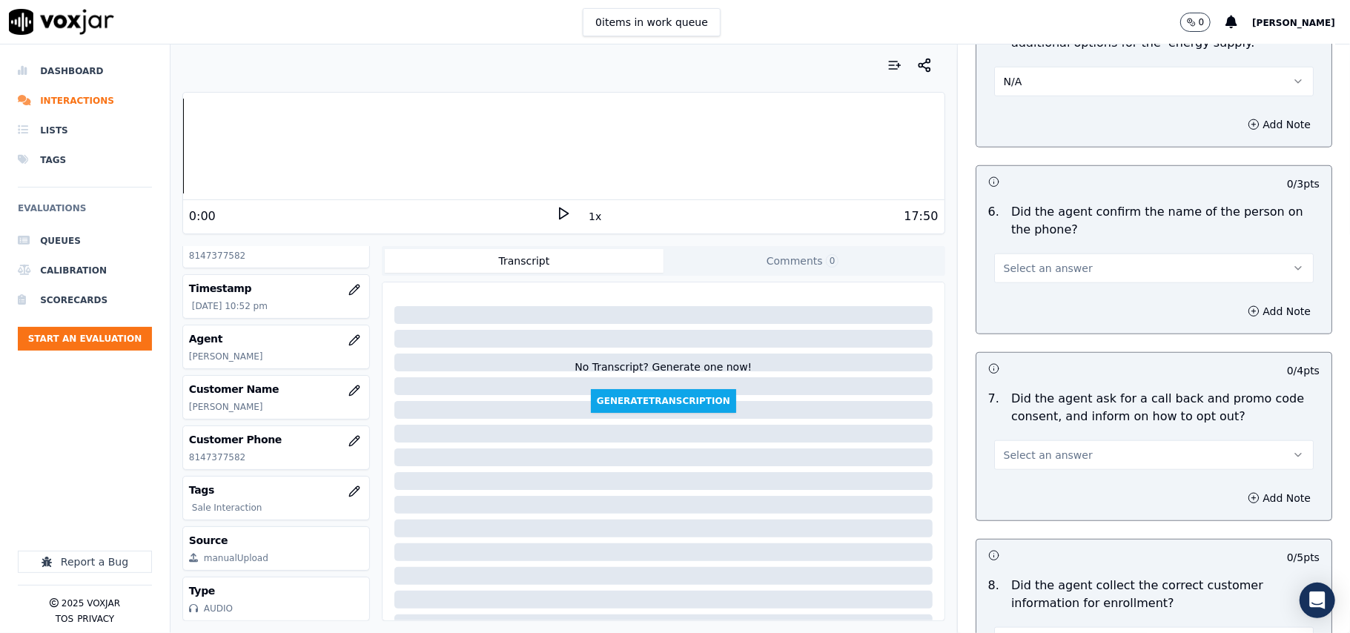
scroll to position [988, 0]
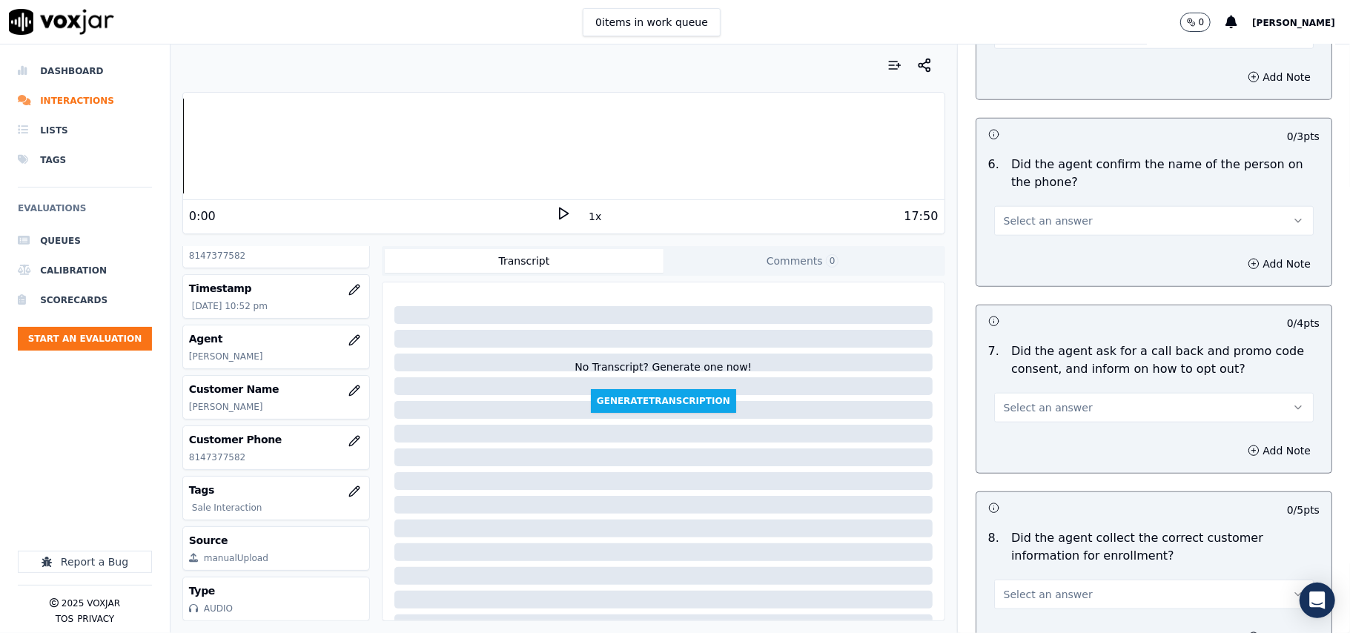
click at [1004, 217] on span "Select an answer" at bounding box center [1048, 221] width 89 height 15
click at [995, 249] on div "Yes" at bounding box center [1122, 257] width 287 height 24
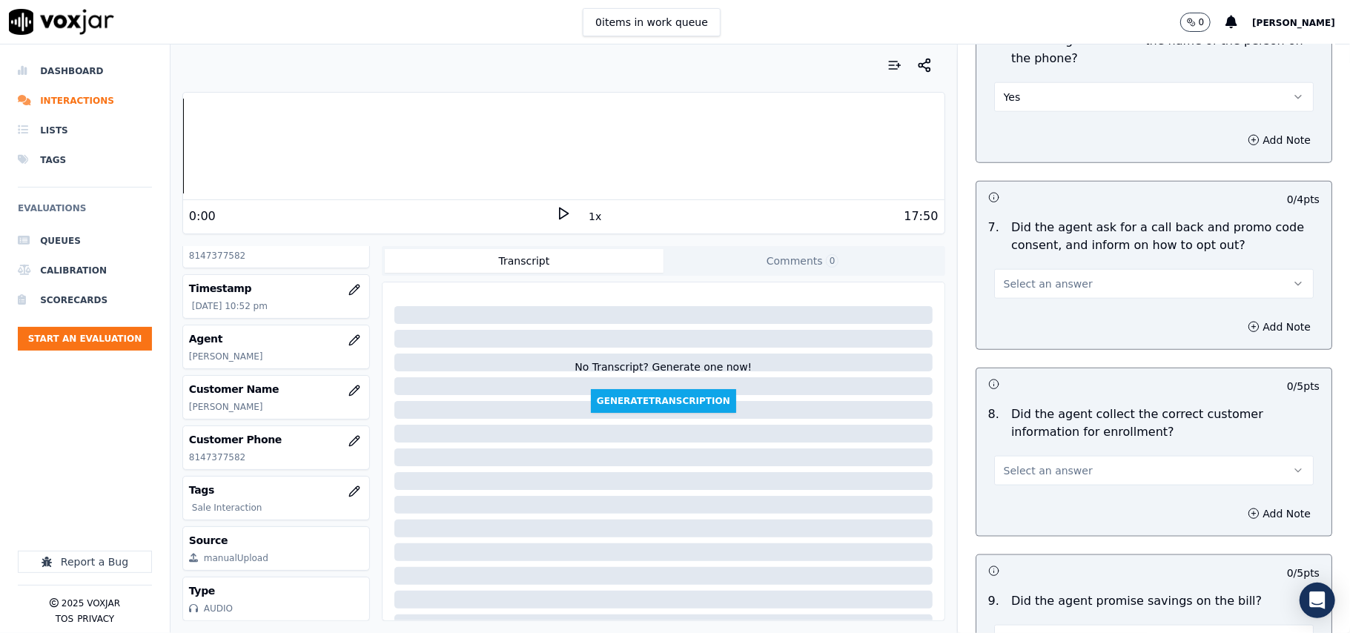
scroll to position [1154, 0]
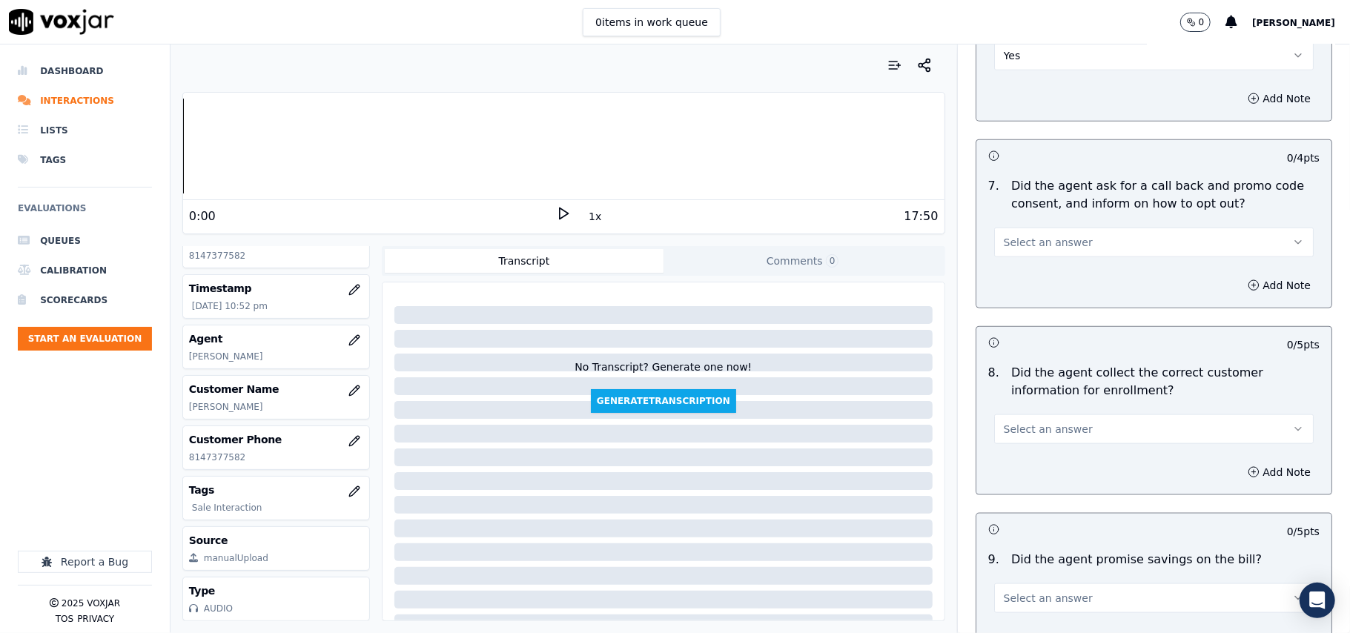
click at [1043, 263] on div "7 . Did the agent ask for a call back and promo code consent, and inform on how…" at bounding box center [1154, 217] width 355 height 92
click at [1044, 249] on span "Select an answer" at bounding box center [1048, 242] width 89 height 15
click at [1043, 268] on div "Yes" at bounding box center [1122, 280] width 287 height 24
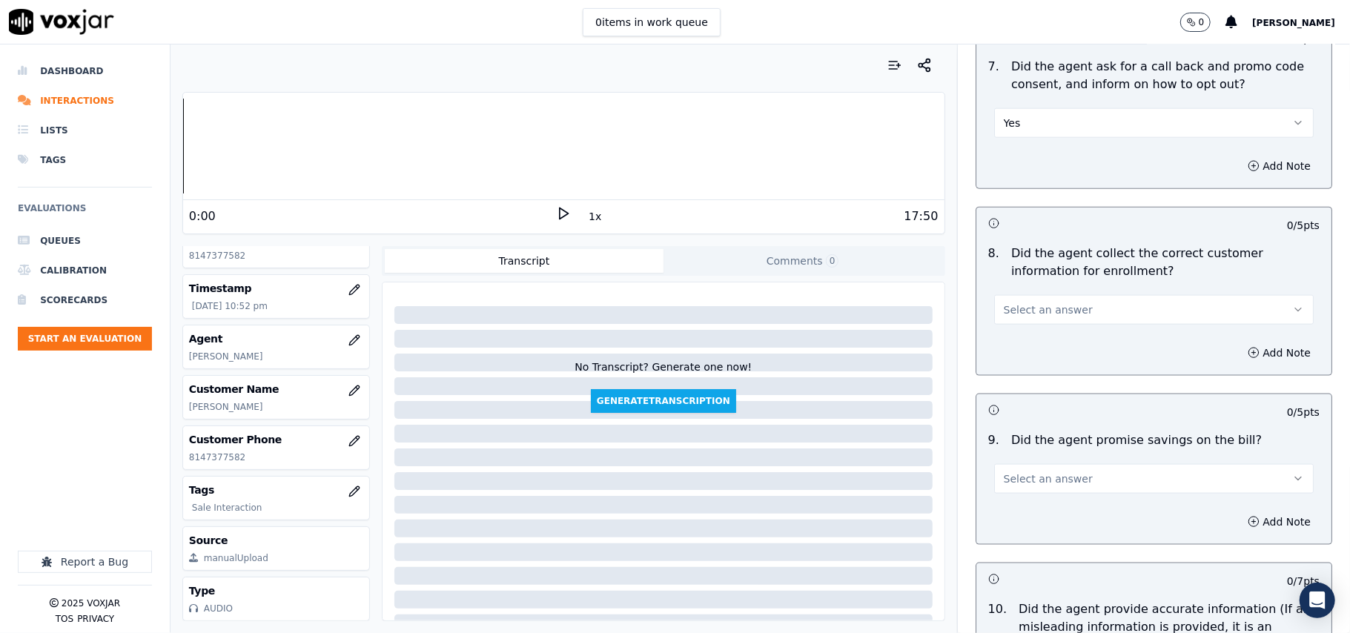
scroll to position [1318, 0]
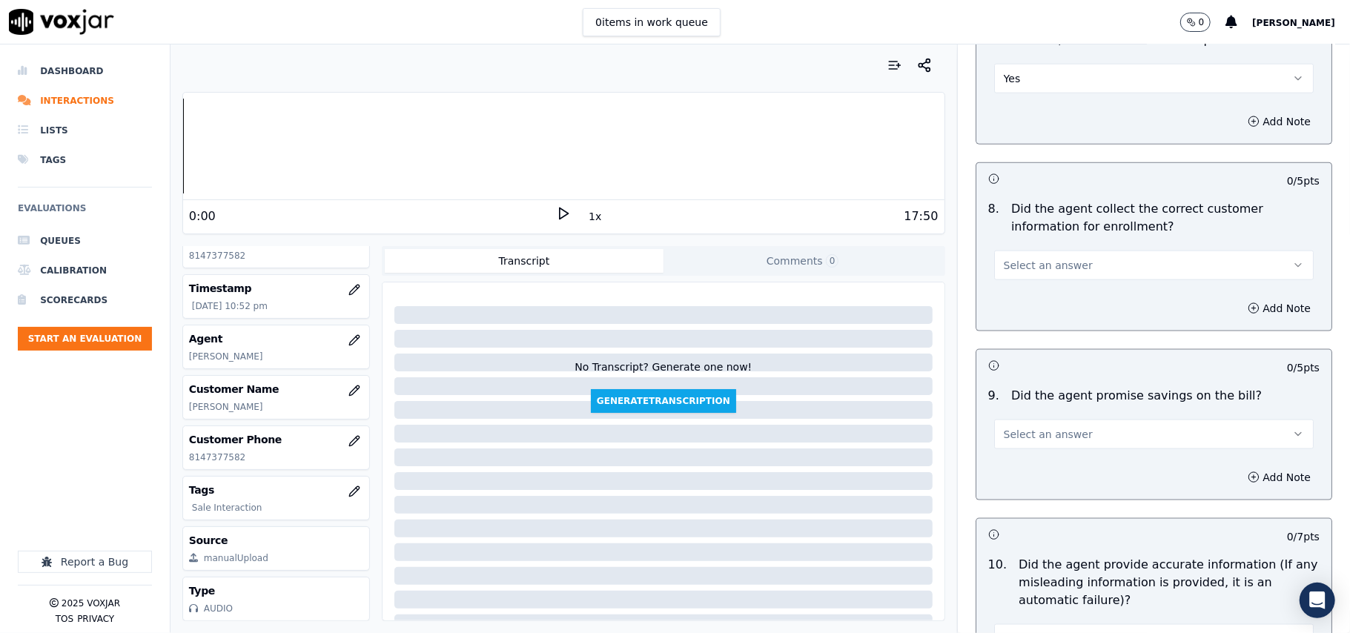
click at [1032, 261] on span "Select an answer" at bounding box center [1048, 265] width 89 height 15
click at [1035, 303] on div "Yes" at bounding box center [1122, 303] width 287 height 24
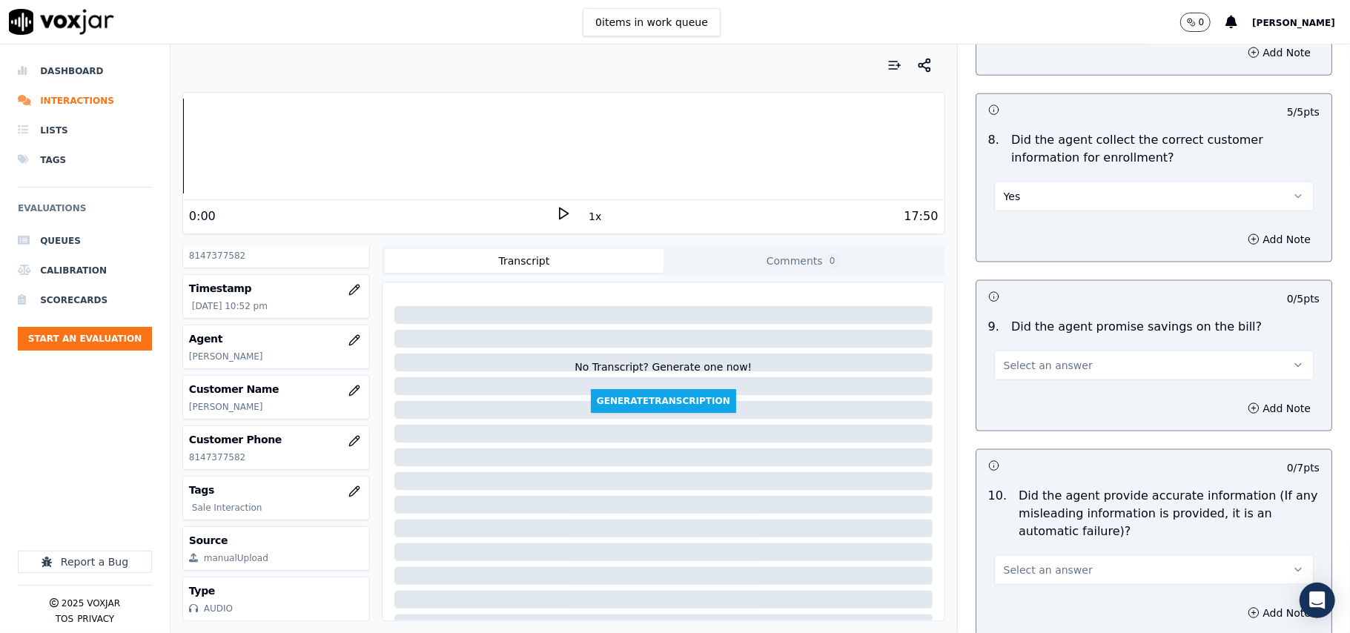
scroll to position [1483, 0]
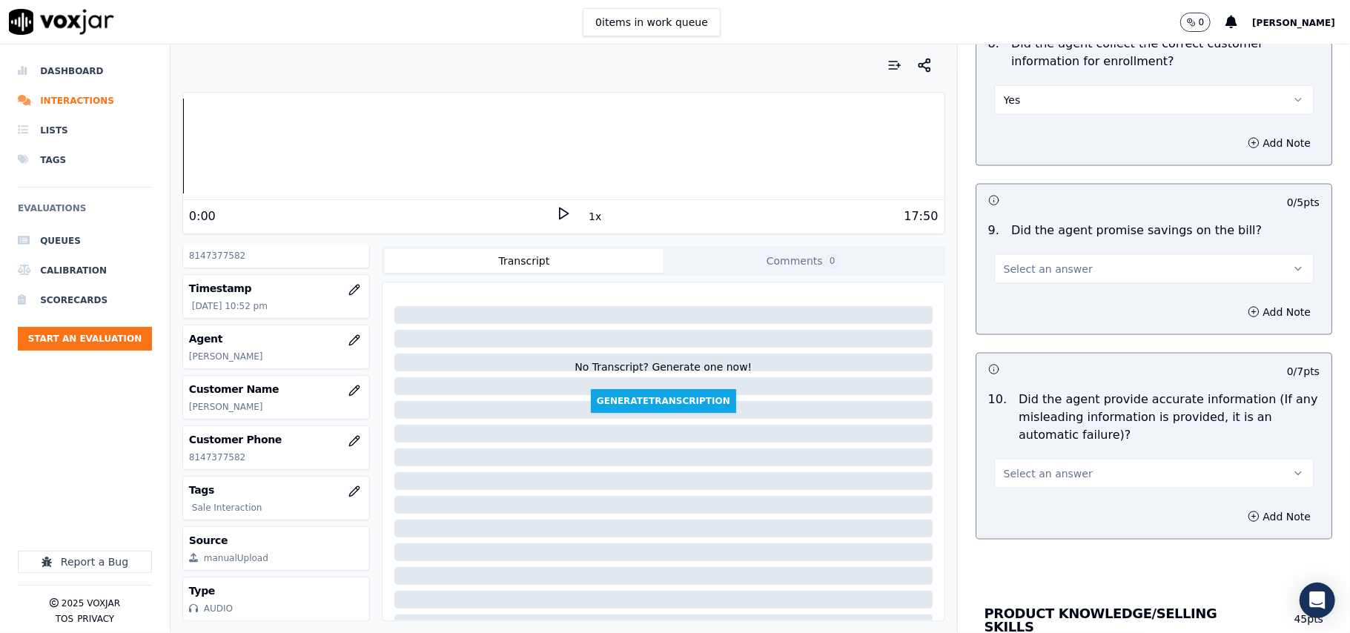
click at [1051, 283] on button "Select an answer" at bounding box center [1154, 269] width 320 height 30
click at [1042, 350] on div "N/A" at bounding box center [1122, 355] width 287 height 24
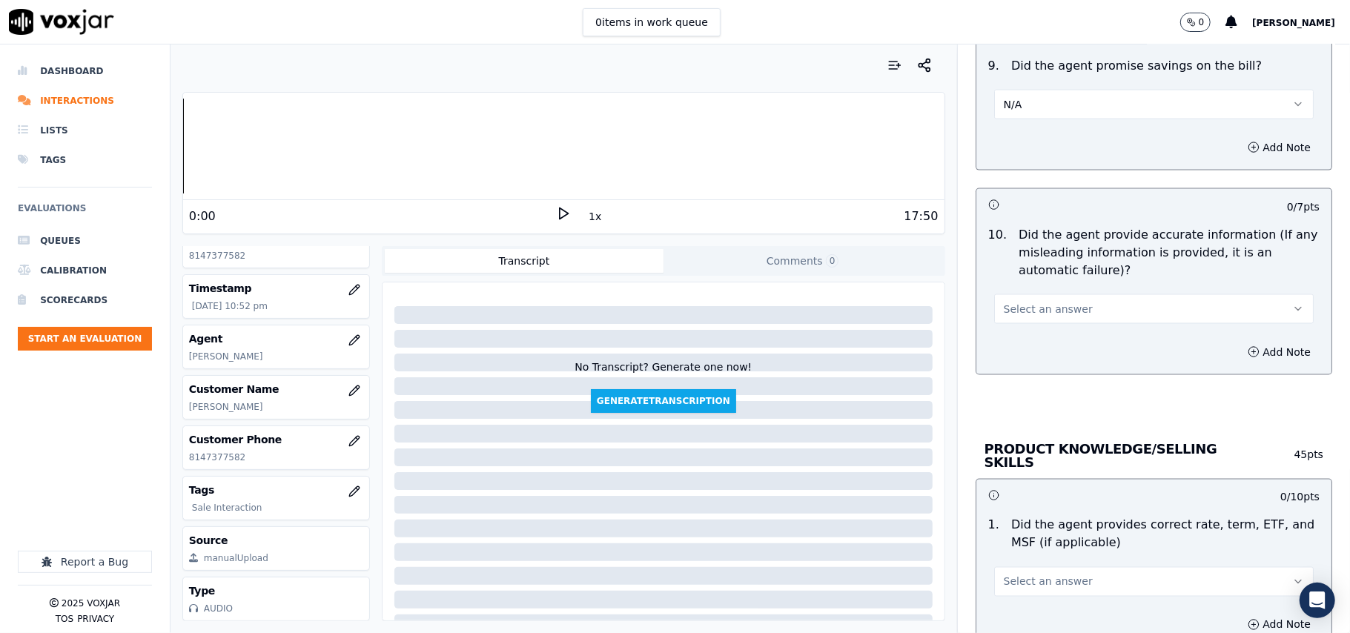
click at [1060, 300] on button "Select an answer" at bounding box center [1154, 309] width 320 height 30
click at [1004, 354] on div "Yes" at bounding box center [1122, 347] width 287 height 24
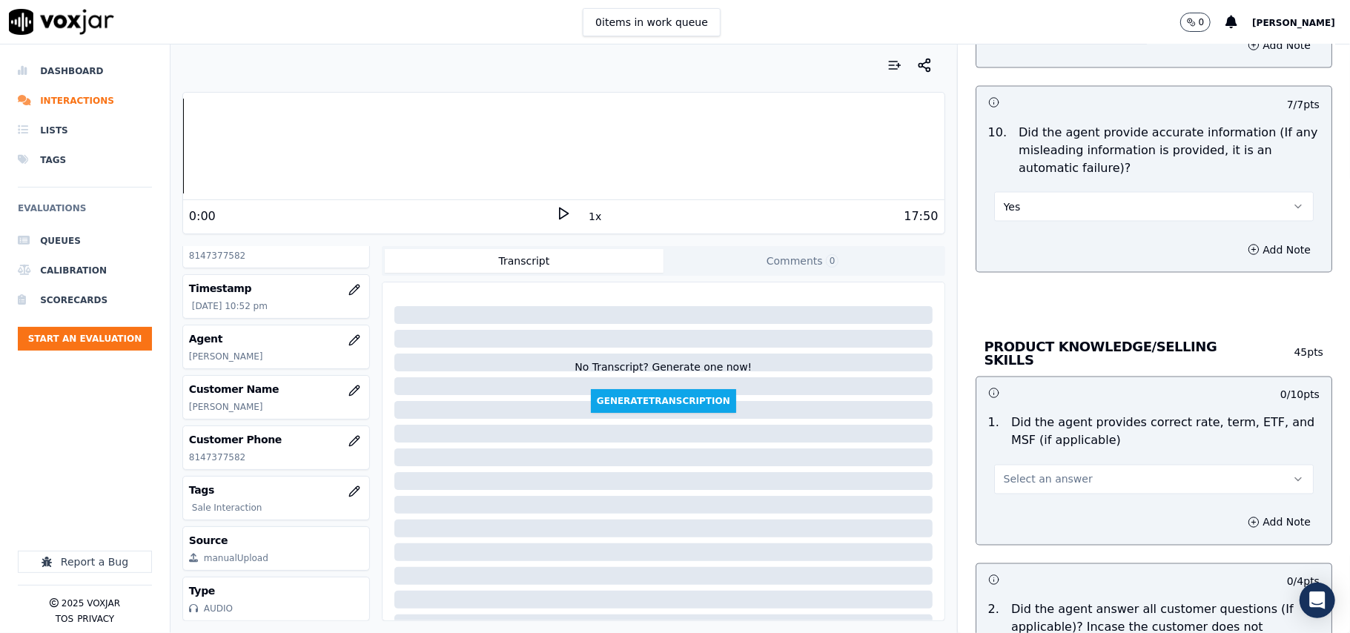
scroll to position [1812, 0]
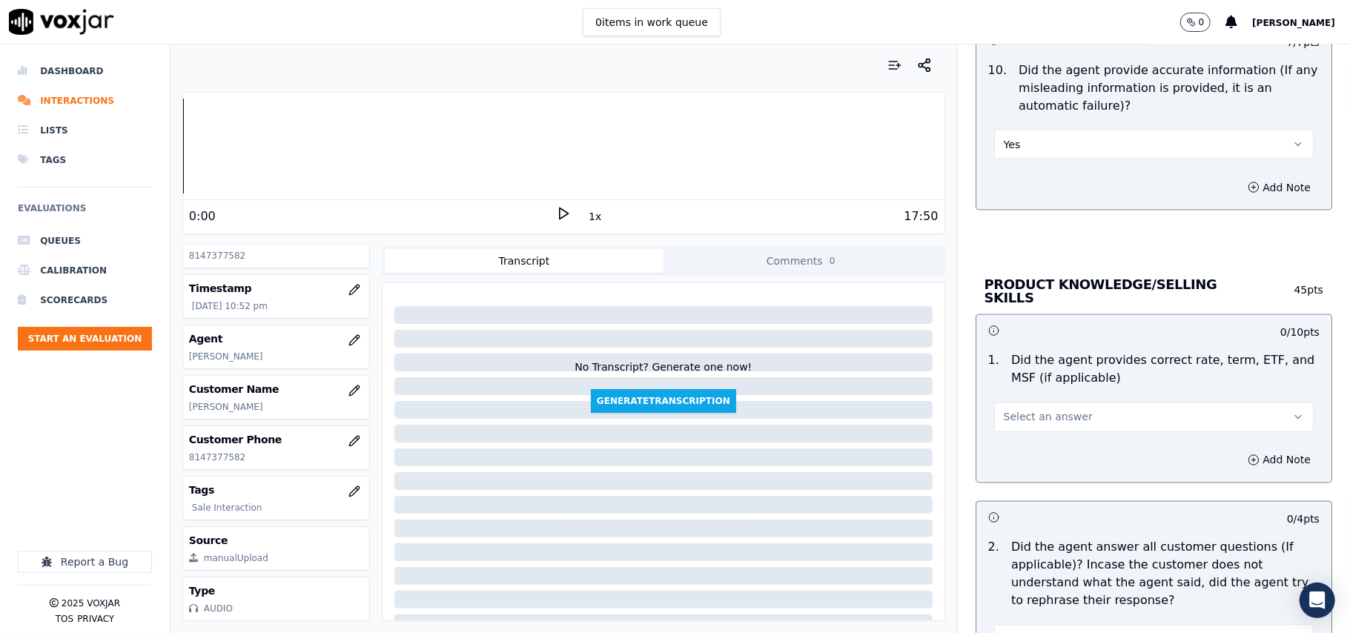
click at [1017, 403] on button "Select an answer" at bounding box center [1154, 418] width 320 height 30
click at [1006, 440] on div "Yes" at bounding box center [1122, 449] width 287 height 24
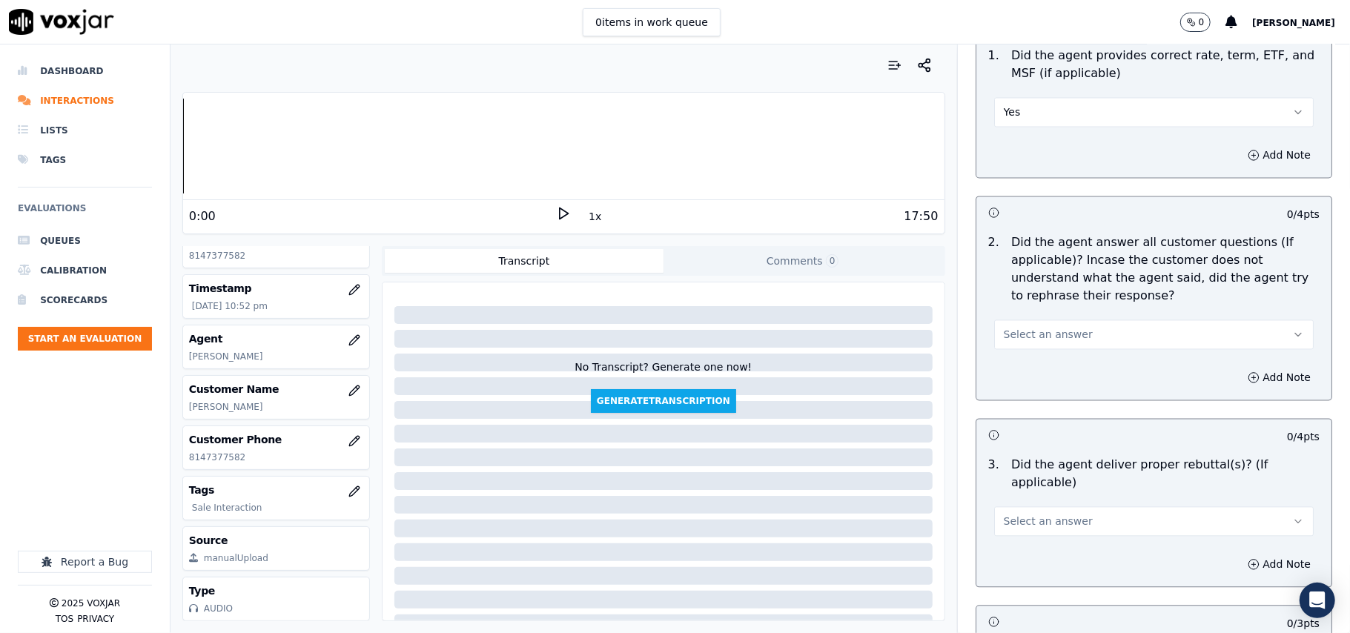
scroll to position [2142, 0]
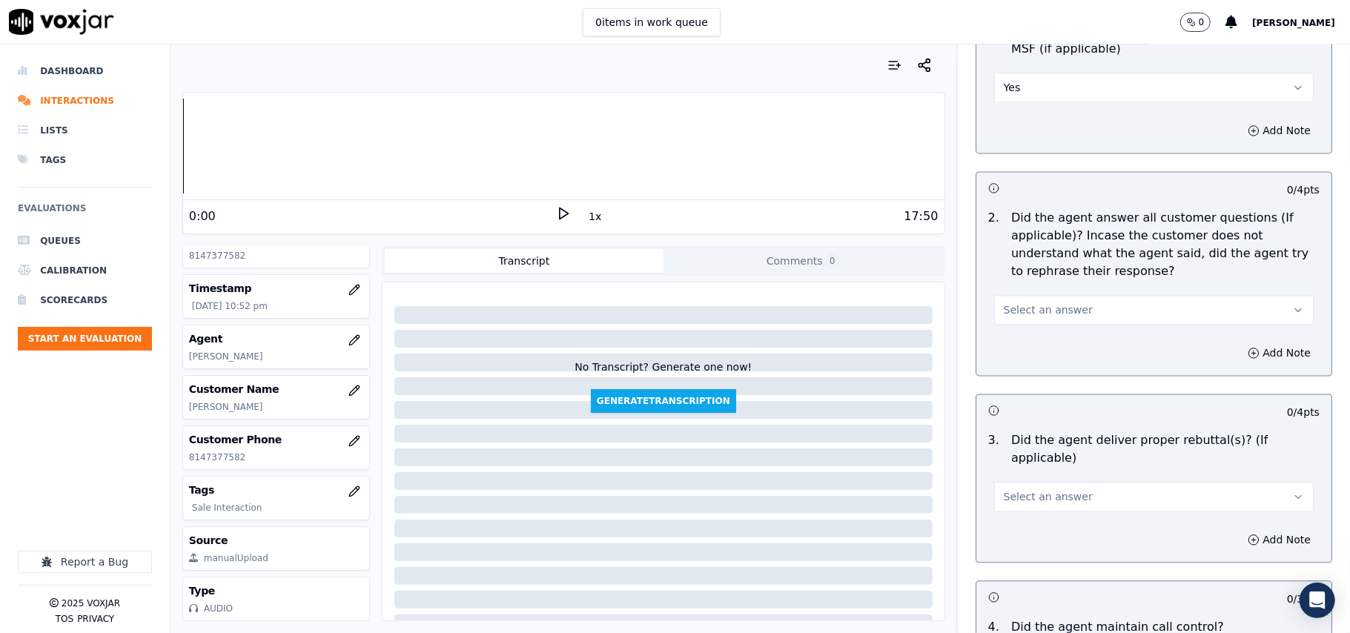
click at [1025, 303] on span "Select an answer" at bounding box center [1048, 310] width 89 height 15
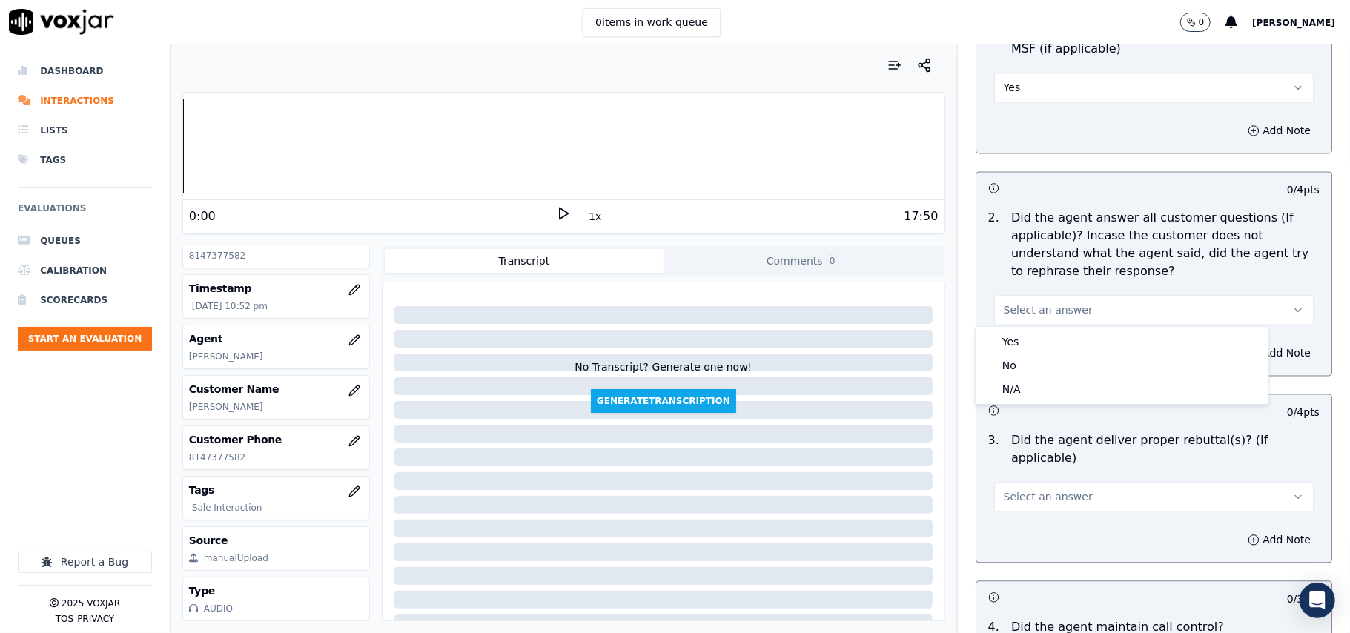
click at [1024, 334] on div "Yes" at bounding box center [1122, 342] width 287 height 24
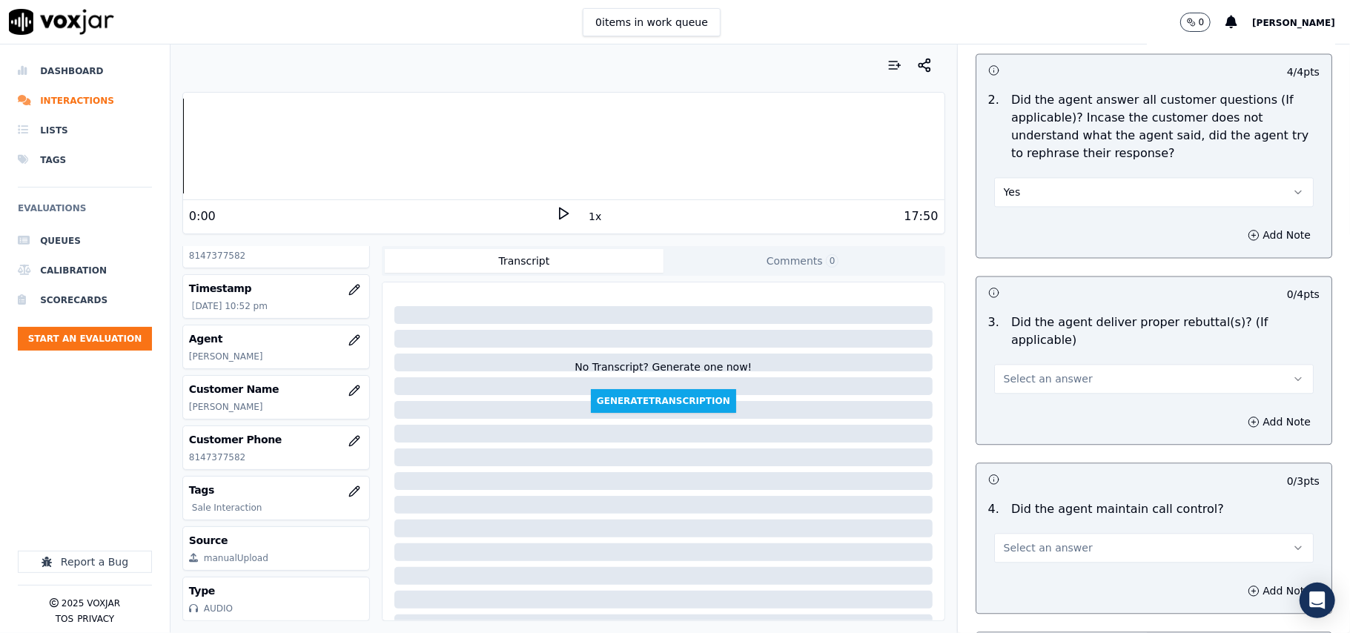
scroll to position [2306, 0]
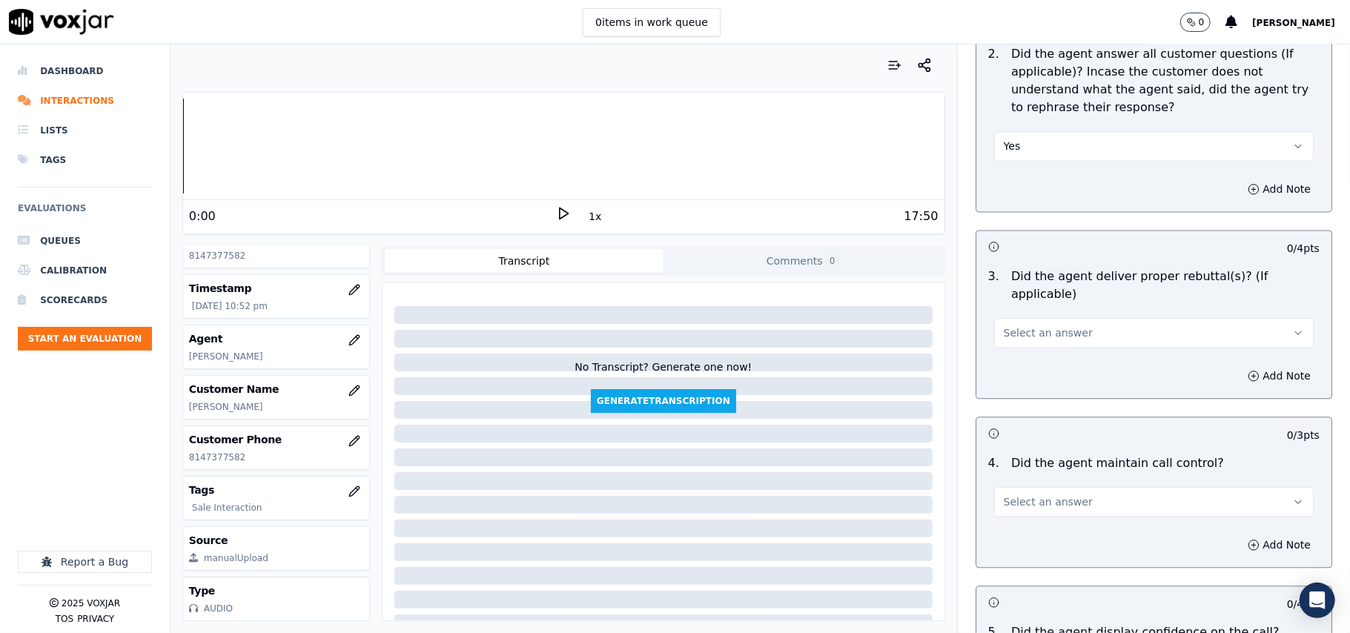
click at [1021, 326] on span "Select an answer" at bounding box center [1048, 333] width 89 height 15
click at [1025, 341] on div "Yes" at bounding box center [1122, 347] width 287 height 24
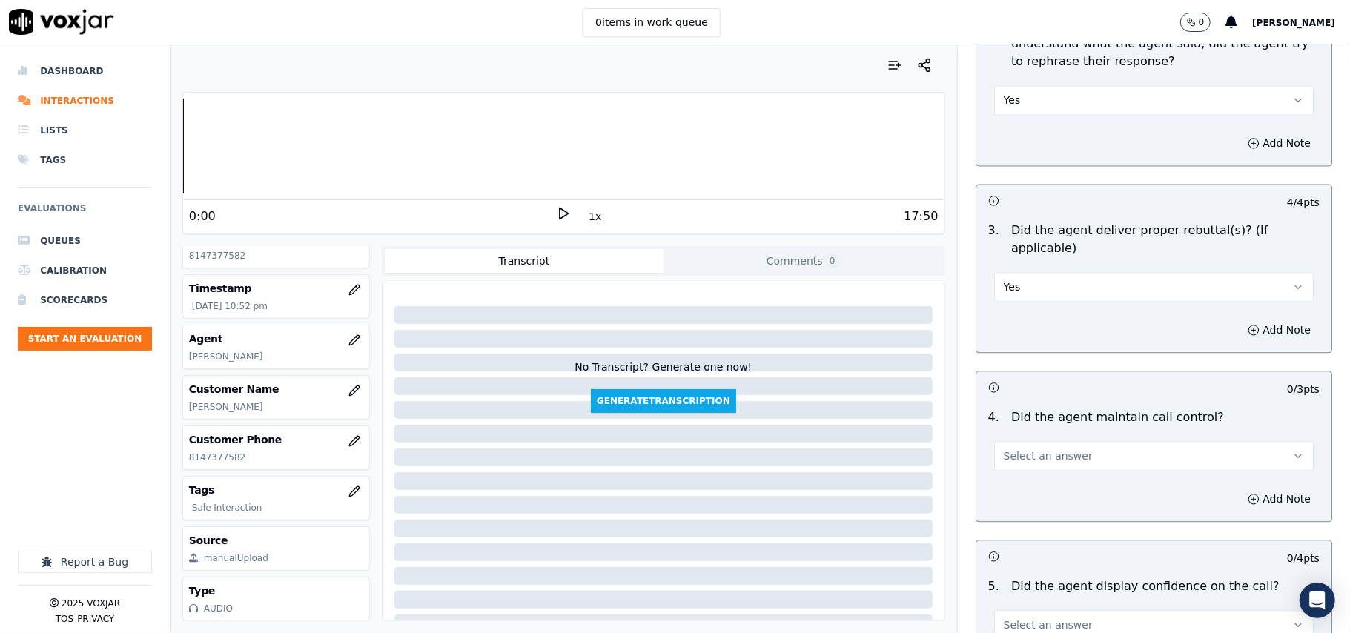
scroll to position [2471, 0]
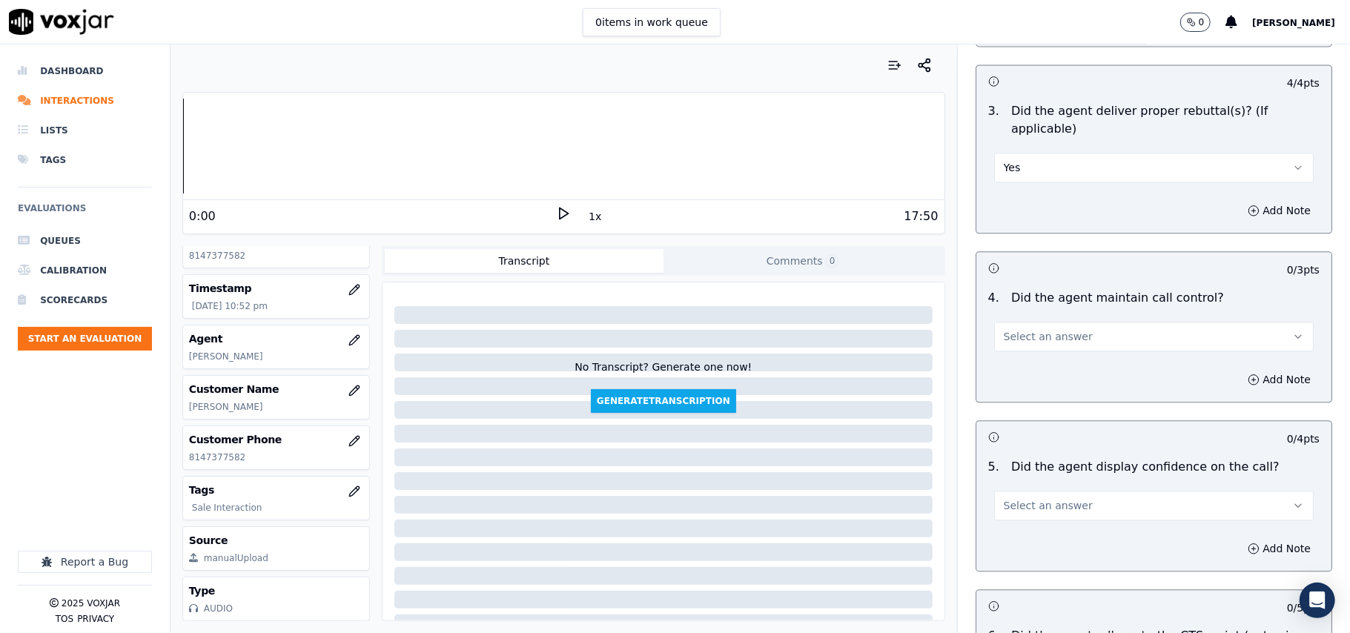
click at [1028, 329] on span "Select an answer" at bounding box center [1048, 336] width 89 height 15
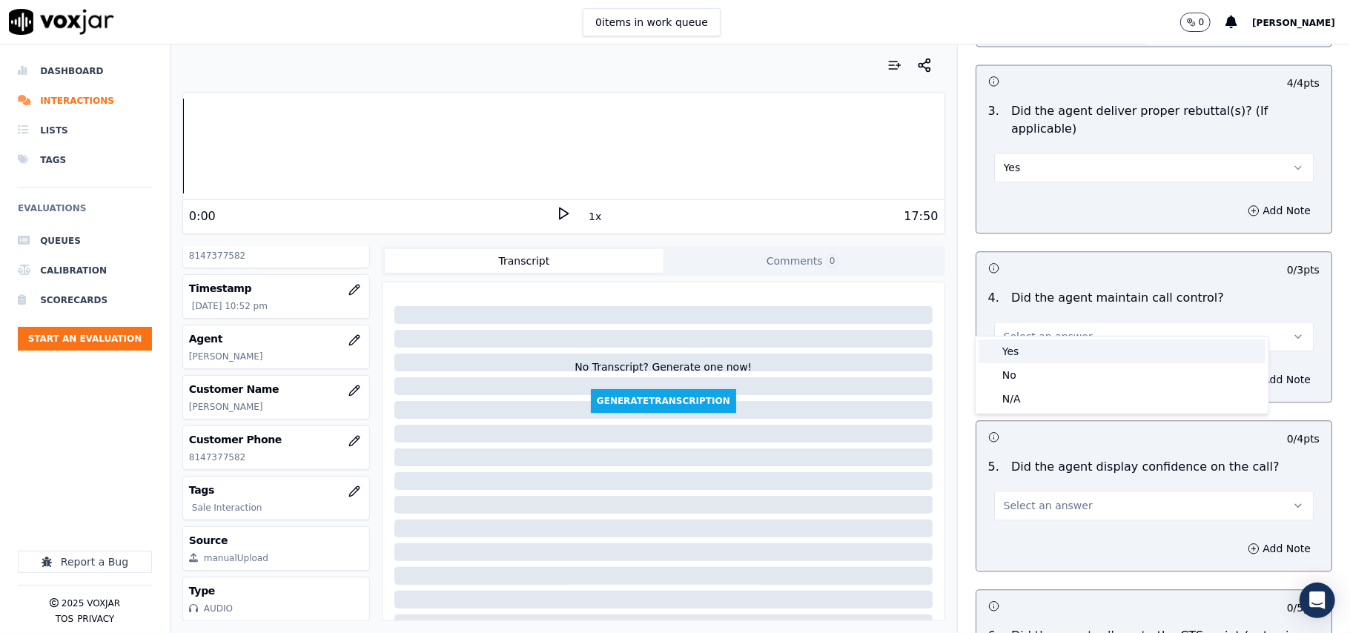
click at [1023, 340] on div "Yes" at bounding box center [1122, 352] width 287 height 24
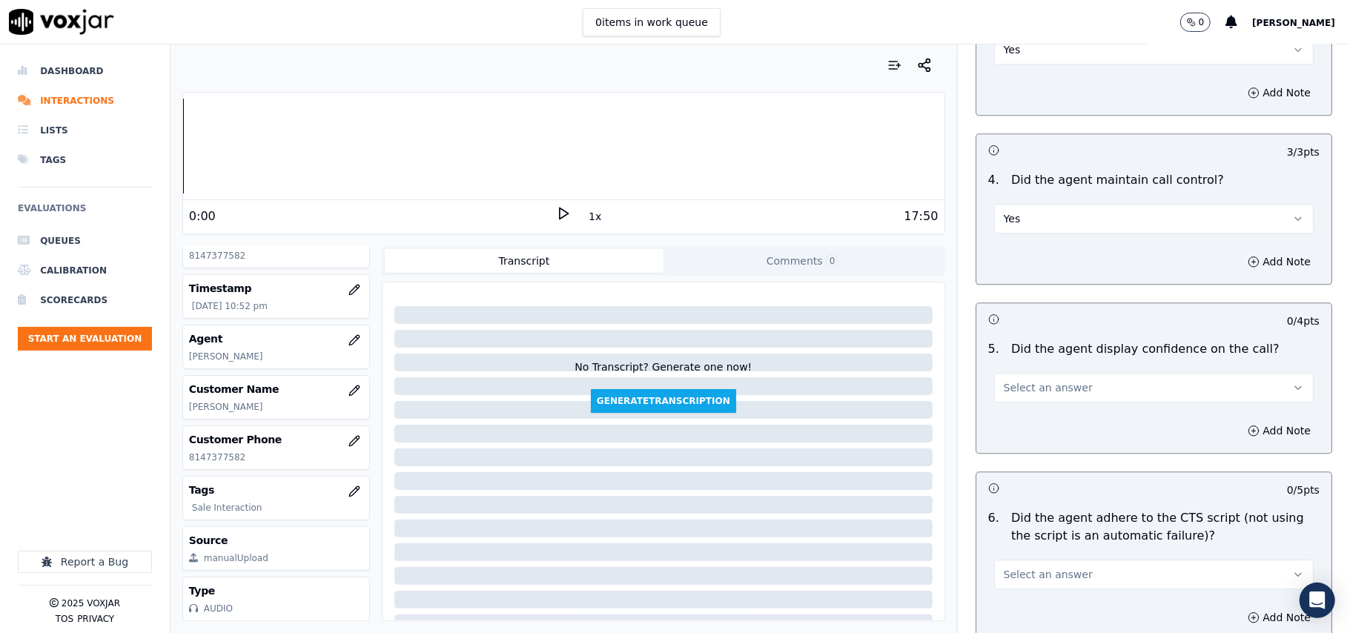
scroll to position [2637, 0]
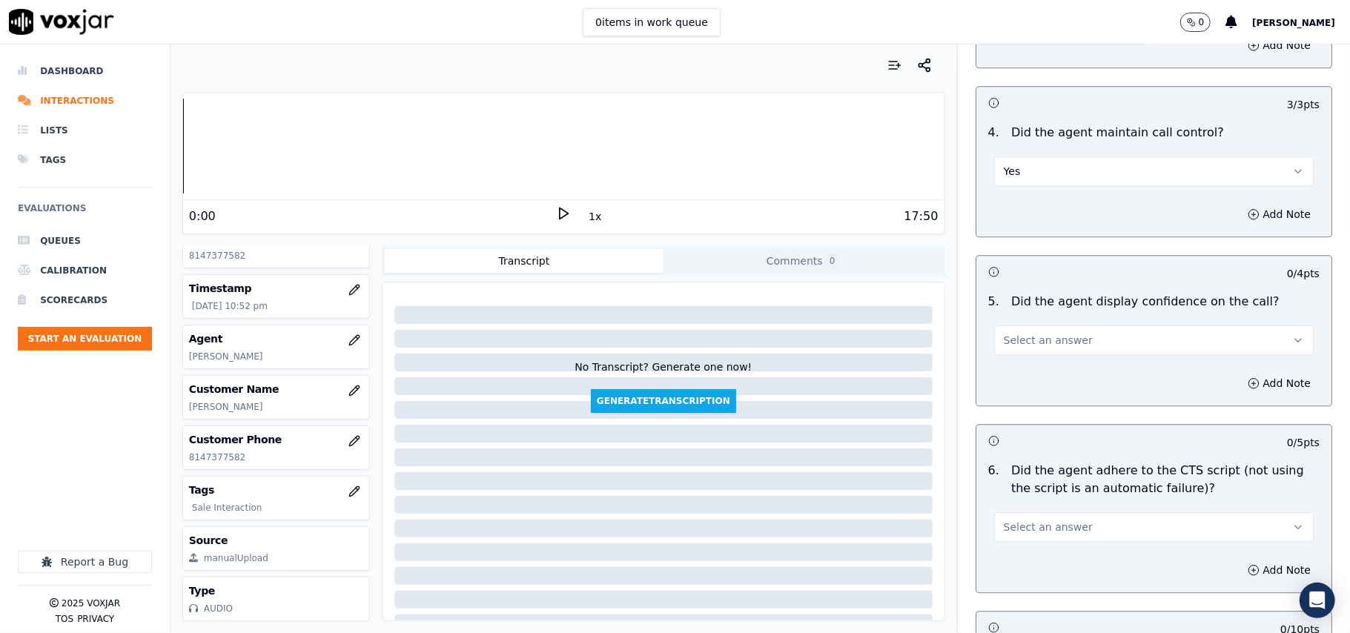
click at [1030, 333] on button "Select an answer" at bounding box center [1154, 341] width 320 height 30
click at [1040, 357] on div "Yes" at bounding box center [1122, 356] width 287 height 24
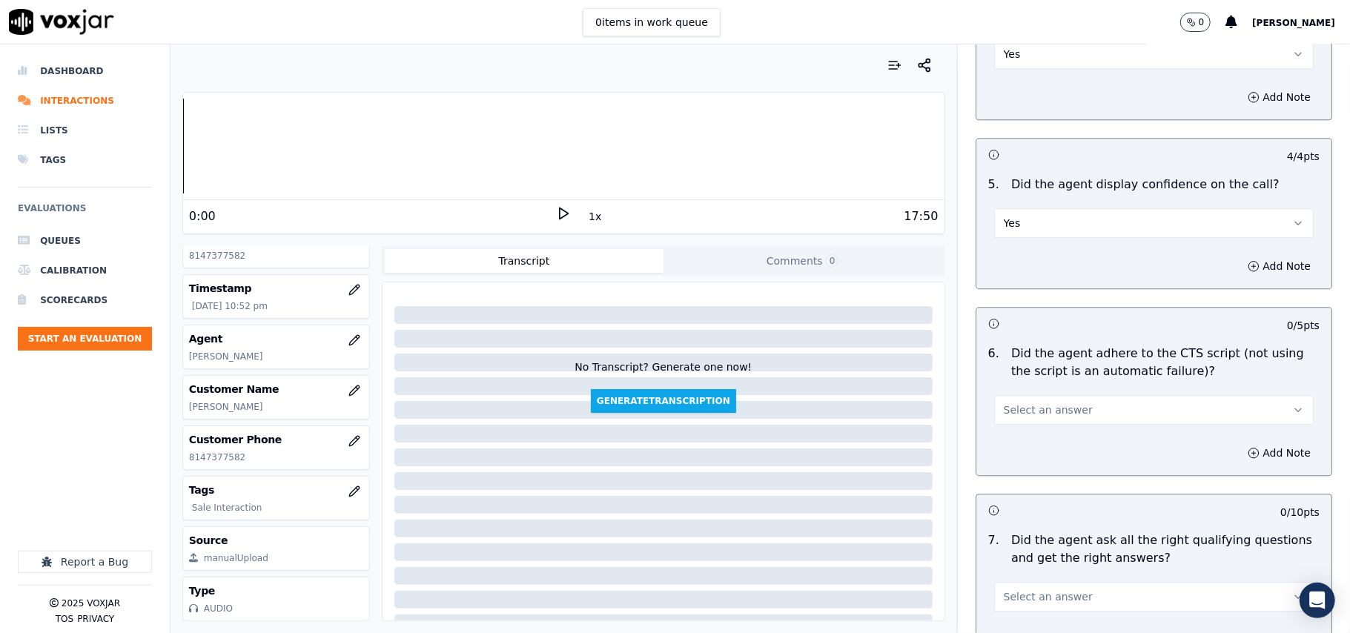
scroll to position [2801, 0]
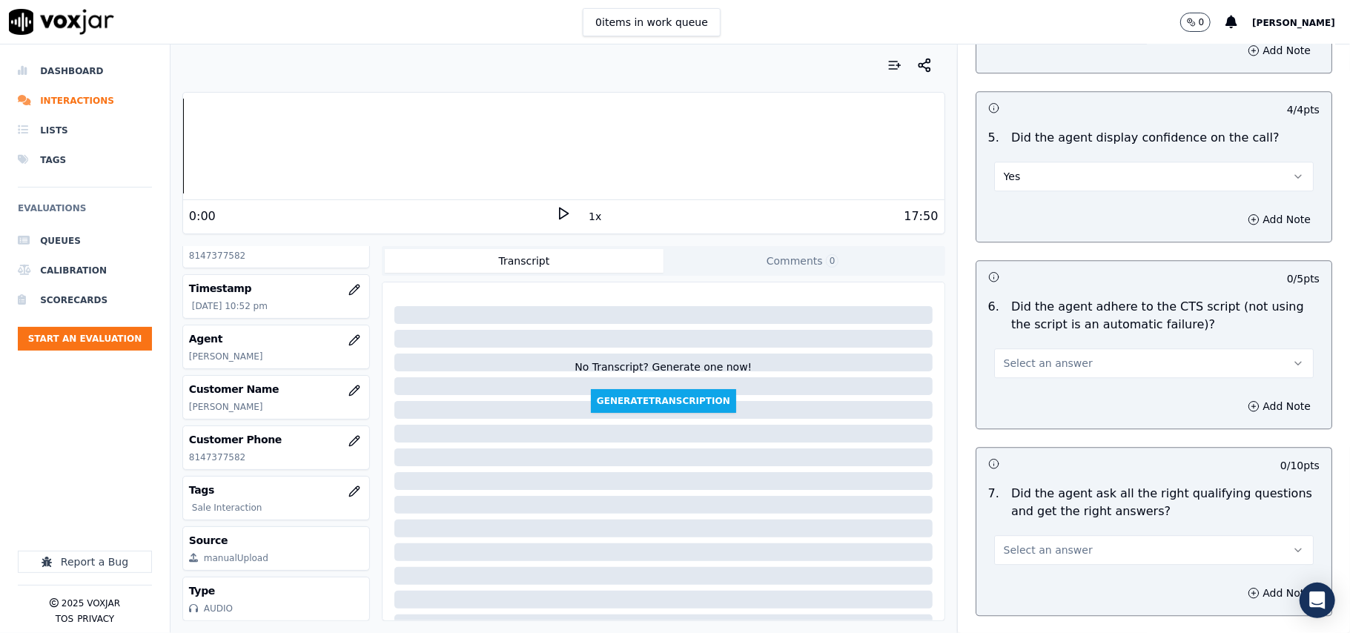
click at [1028, 348] on button "Select an answer" at bounding box center [1154, 363] width 320 height 30
click at [1022, 371] on div "Yes" at bounding box center [1122, 379] width 287 height 24
click at [1023, 549] on div "7 . Did the agent ask all the right qualifying questions and get the right answ…" at bounding box center [1154, 525] width 355 height 92
click at [1021, 546] on button "Select an answer" at bounding box center [1154, 550] width 320 height 30
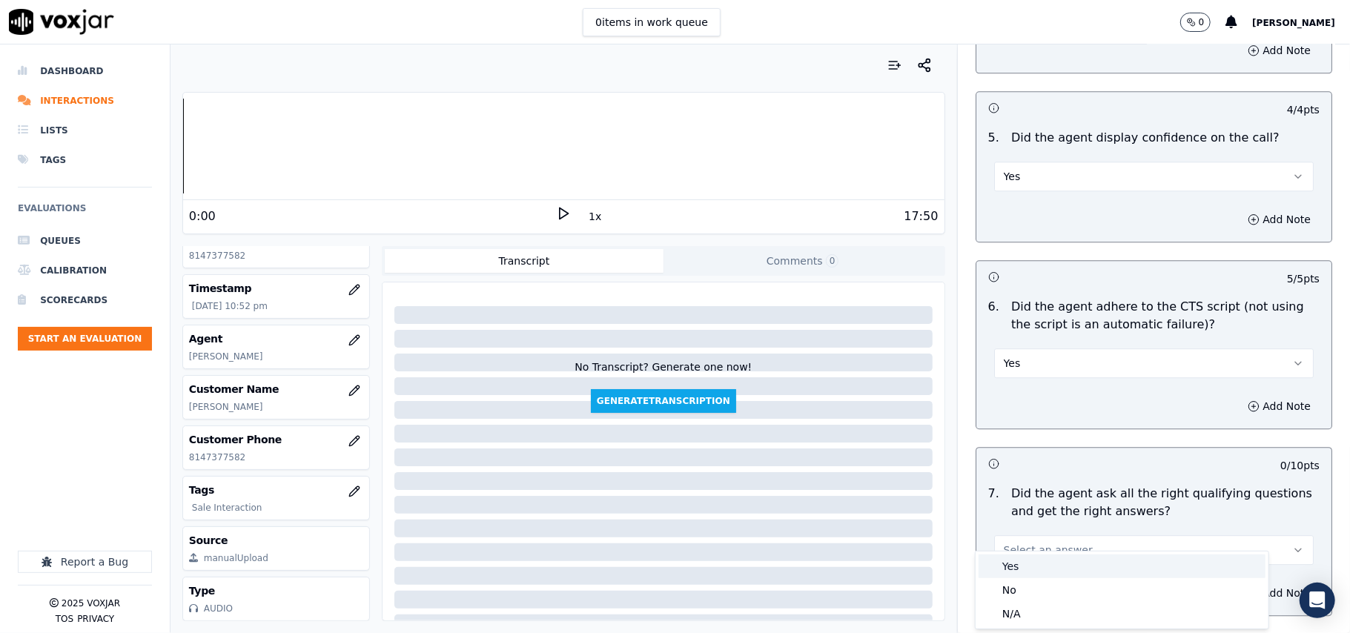
click at [1019, 562] on div "Yes" at bounding box center [1122, 567] width 287 height 24
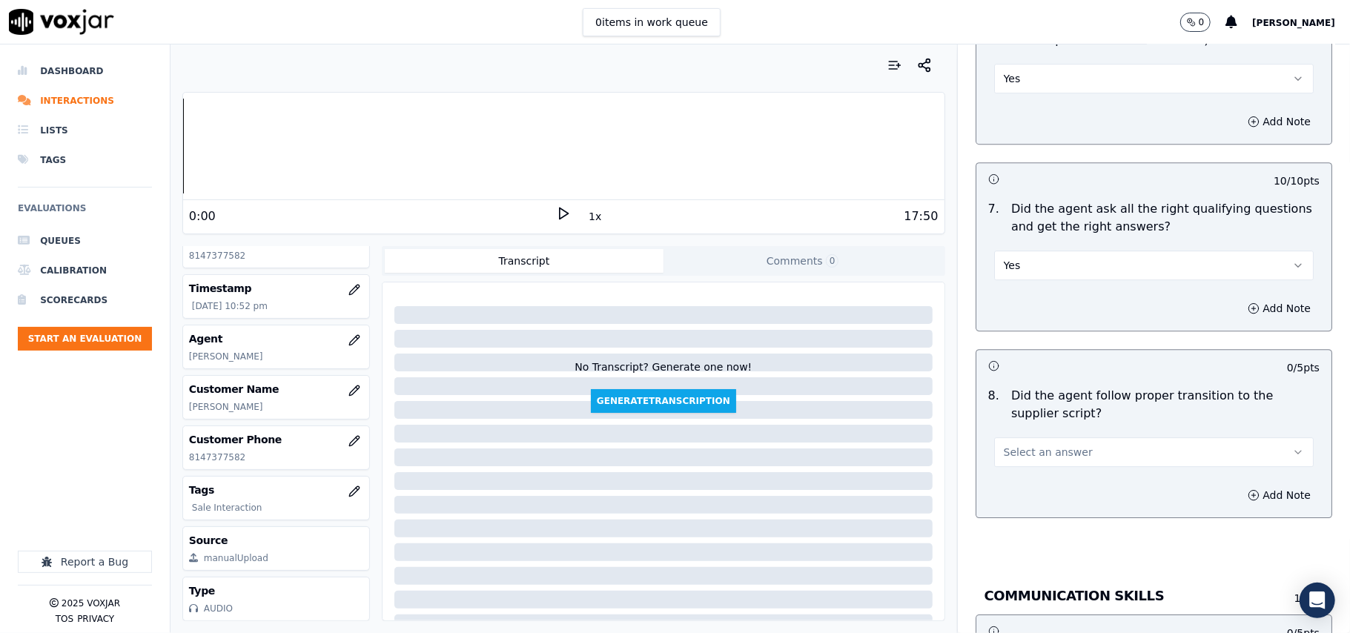
scroll to position [3131, 0]
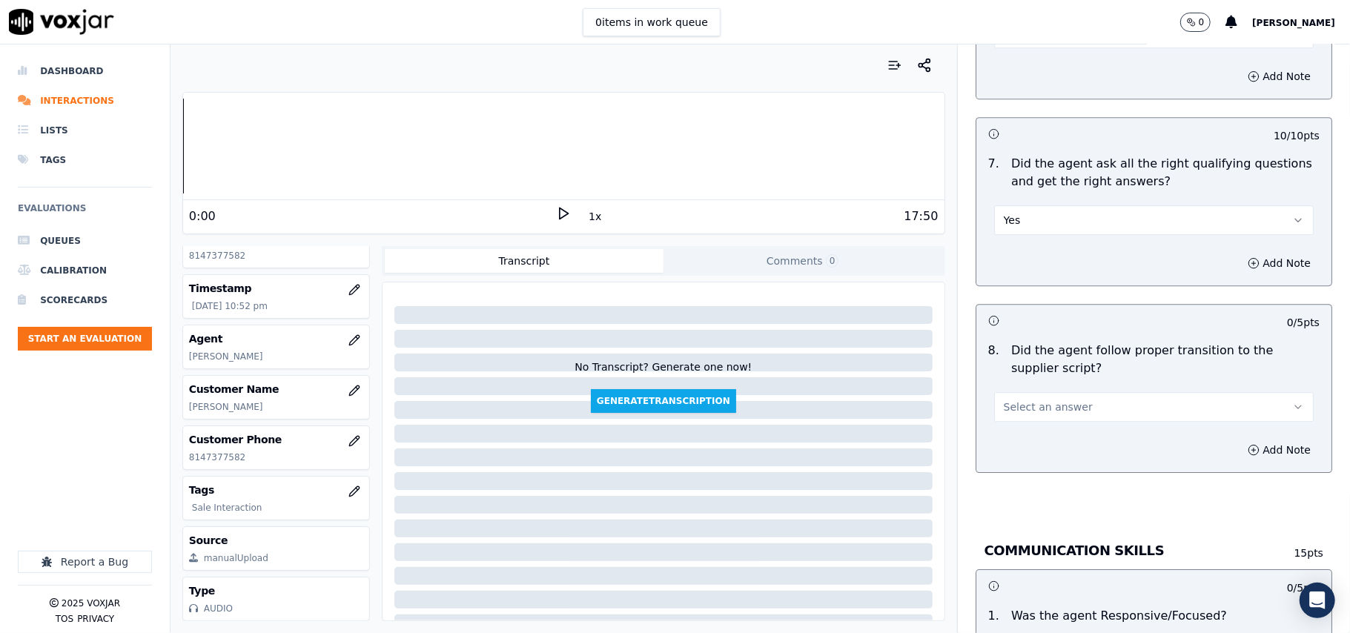
click at [1038, 392] on button "Select an answer" at bounding box center [1154, 407] width 320 height 30
click at [1021, 413] on div "Yes" at bounding box center [1122, 424] width 287 height 24
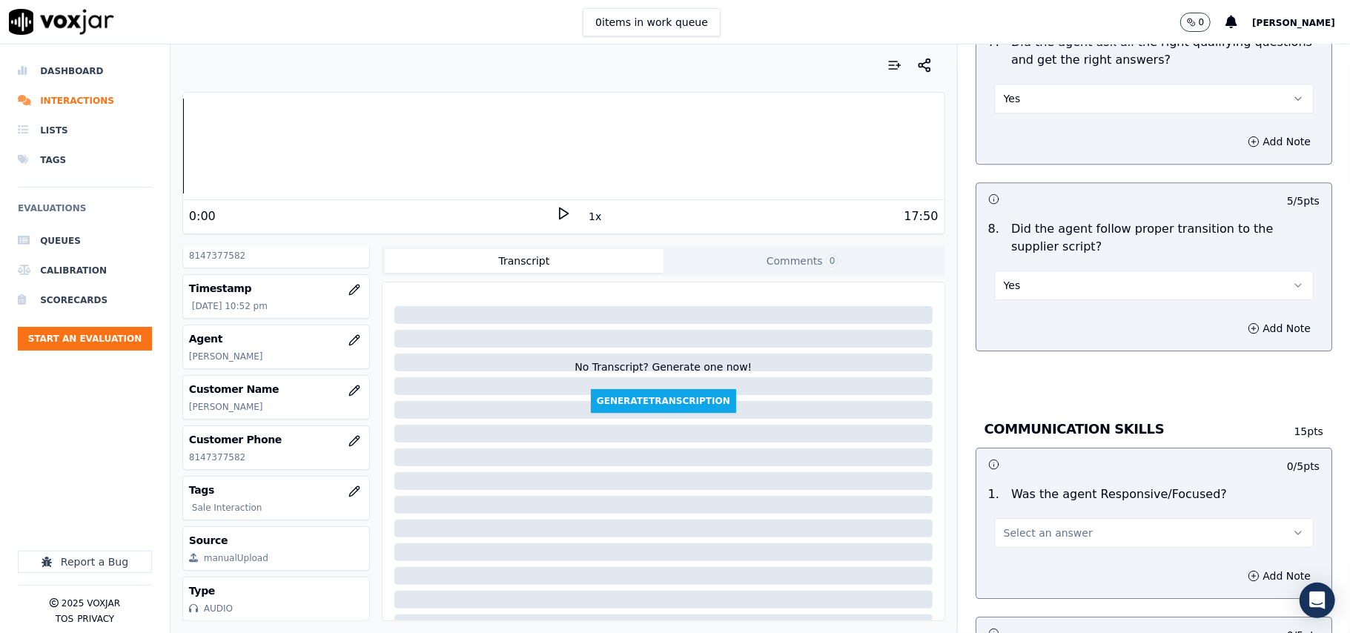
scroll to position [3295, 0]
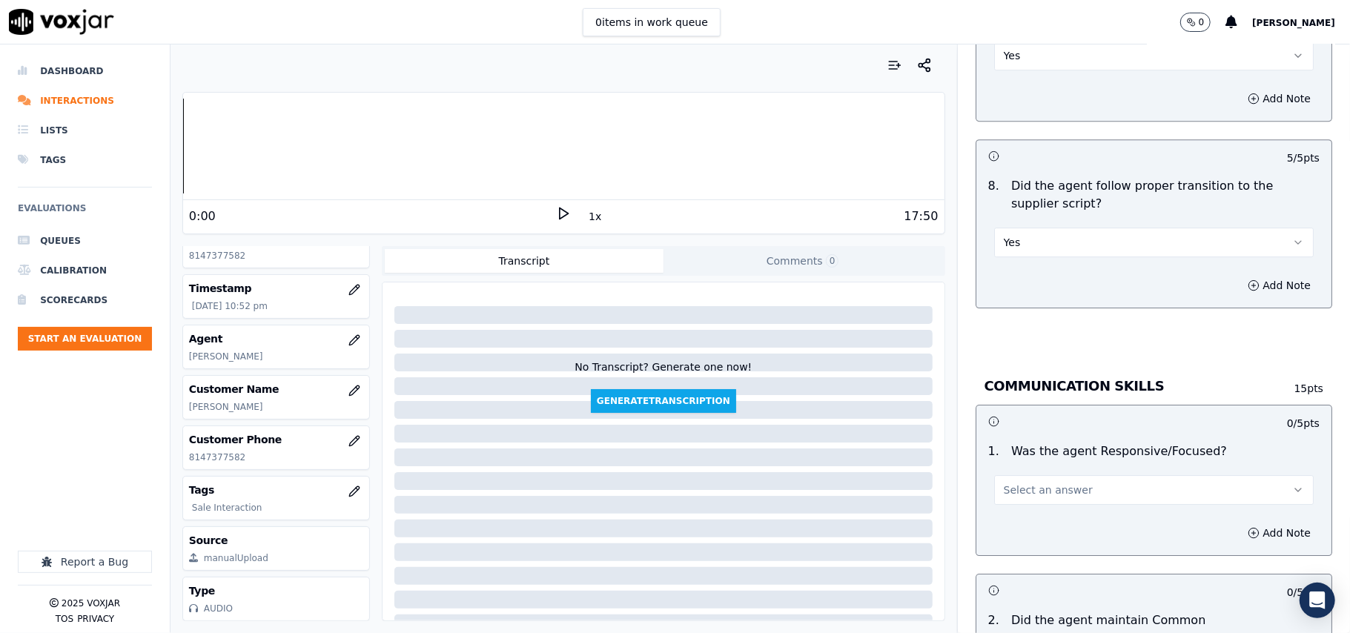
click at [1038, 483] on span "Select an answer" at bounding box center [1048, 490] width 89 height 15
click at [1031, 511] on div "Yes" at bounding box center [1122, 508] width 287 height 24
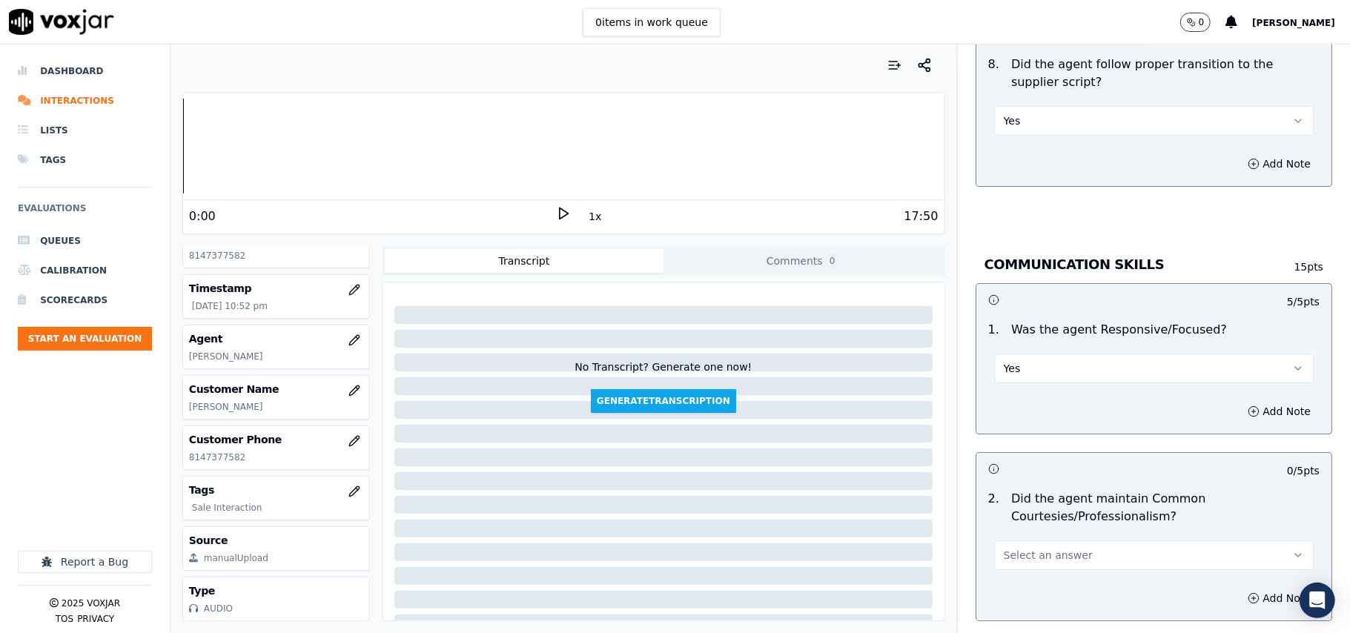
scroll to position [3460, 0]
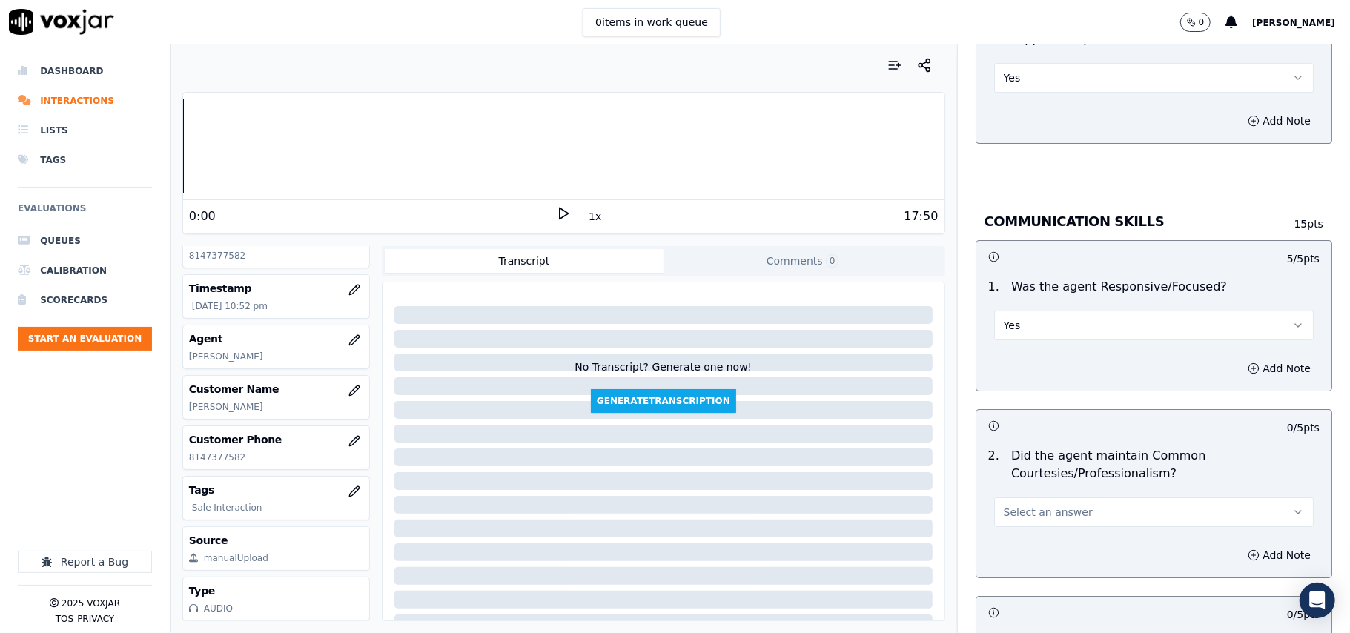
click at [1051, 505] on span "Select an answer" at bounding box center [1048, 512] width 89 height 15
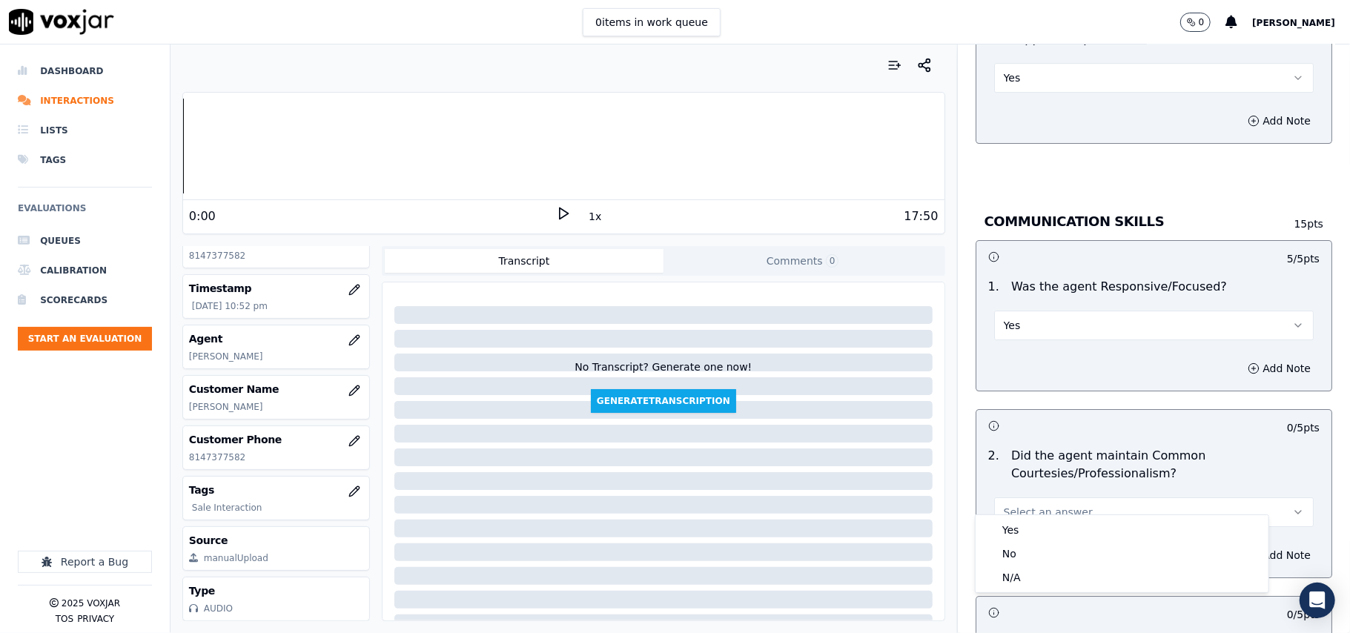
drag, startPoint x: 1048, startPoint y: 511, endPoint x: 1041, endPoint y: 529, distance: 19.7
drag, startPoint x: 1041, startPoint y: 529, endPoint x: 1069, endPoint y: 523, distance: 29.0
click at [1069, 523] on div "Yes" at bounding box center [1122, 530] width 287 height 24
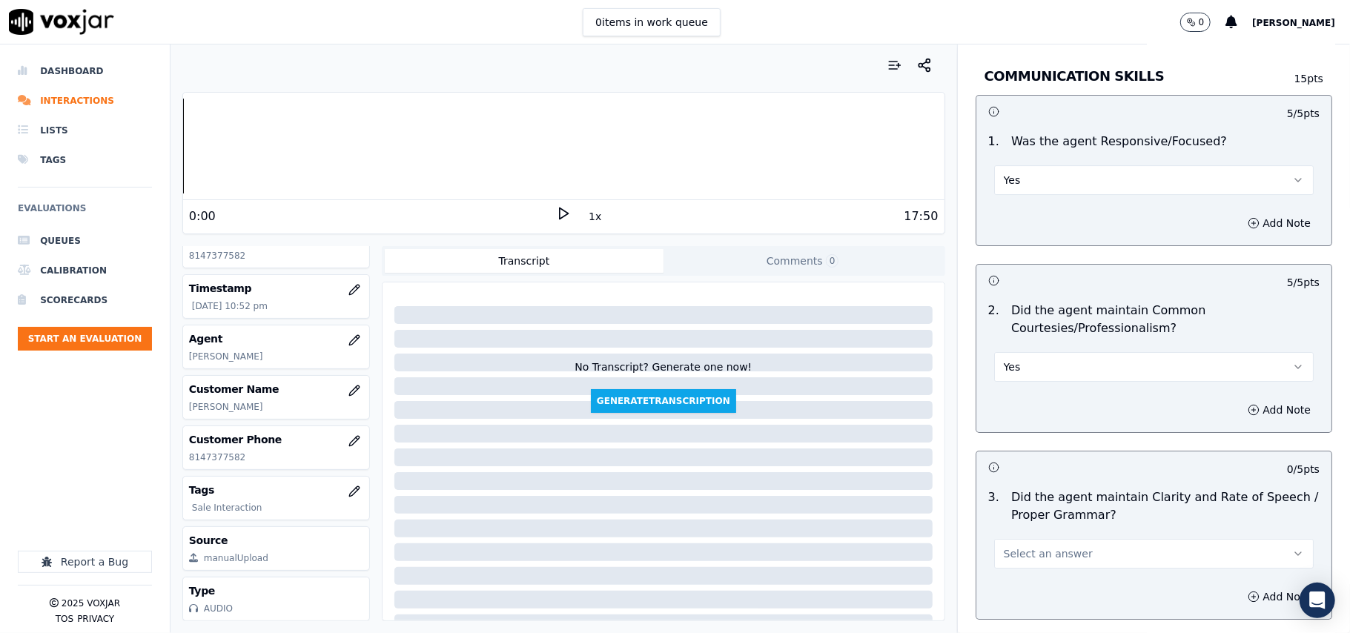
scroll to position [3710, 0]
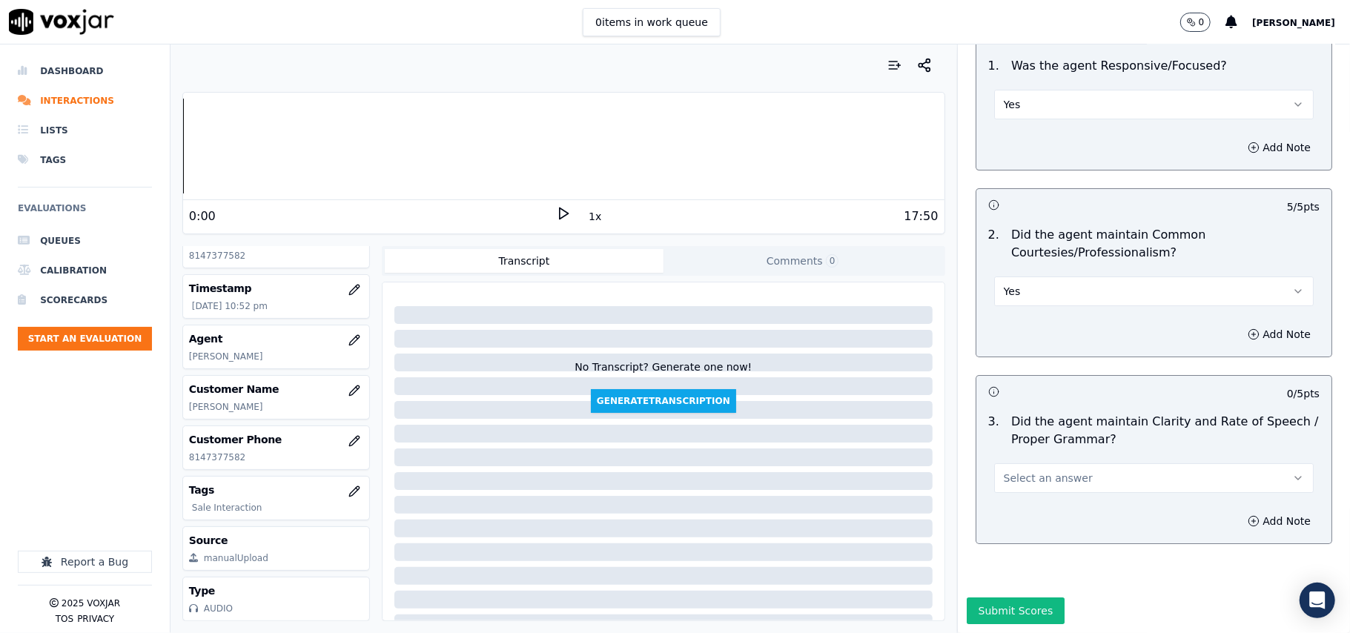
click at [1066, 463] on button "Select an answer" at bounding box center [1154, 478] width 320 height 30
click at [1054, 469] on div "Yes" at bounding box center [1122, 467] width 287 height 24
click at [985, 598] on button "Submit Scores" at bounding box center [1016, 611] width 99 height 27
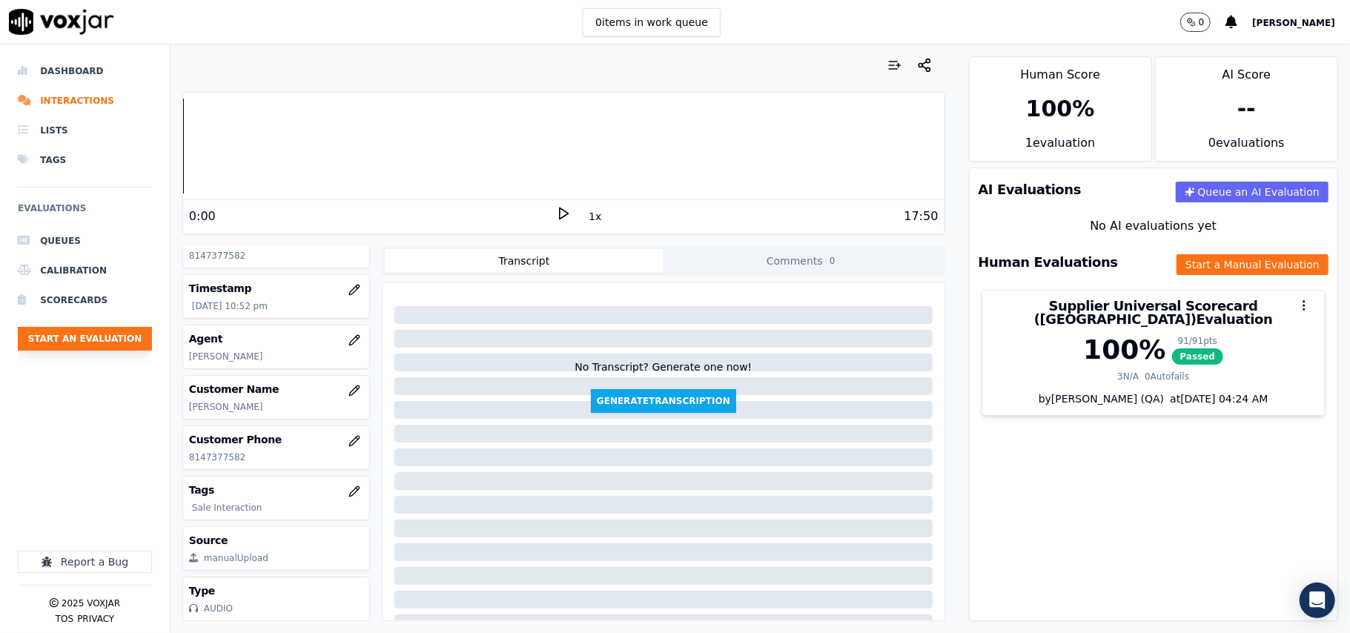
click at [102, 331] on button "Start an Evaluation" at bounding box center [85, 339] width 134 height 24
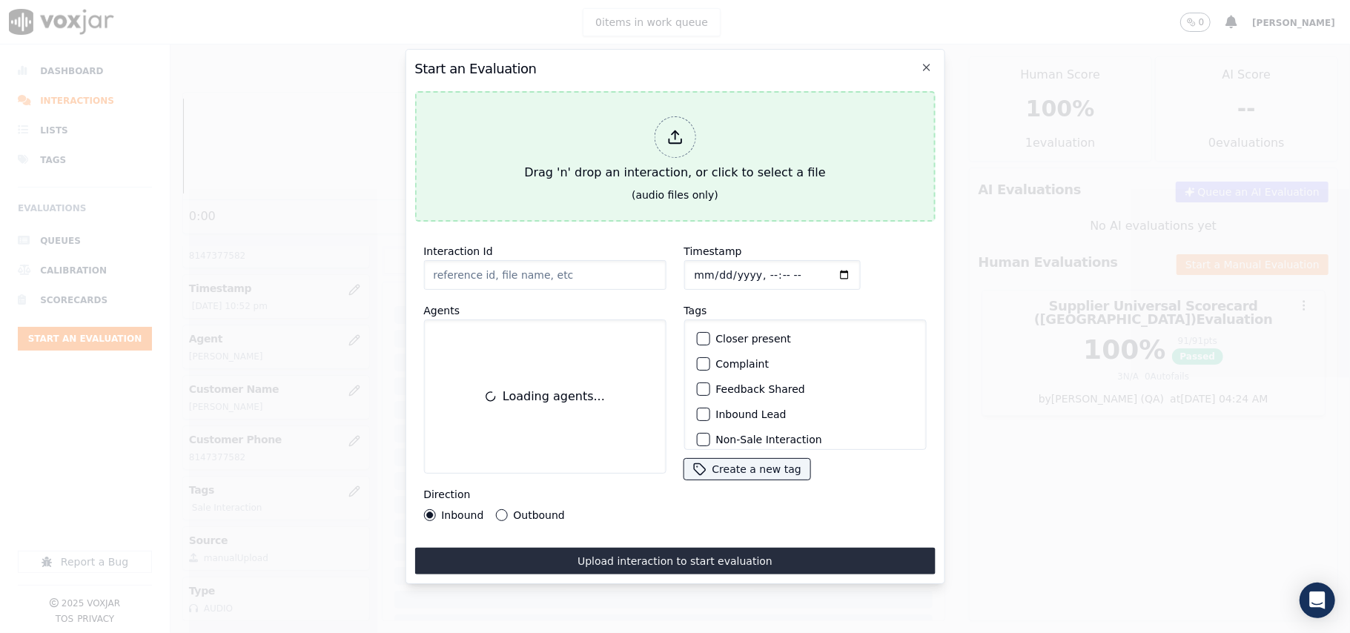
click at [718, 156] on div "Drag 'n' drop an interaction, or click to select a file" at bounding box center [674, 148] width 313 height 77
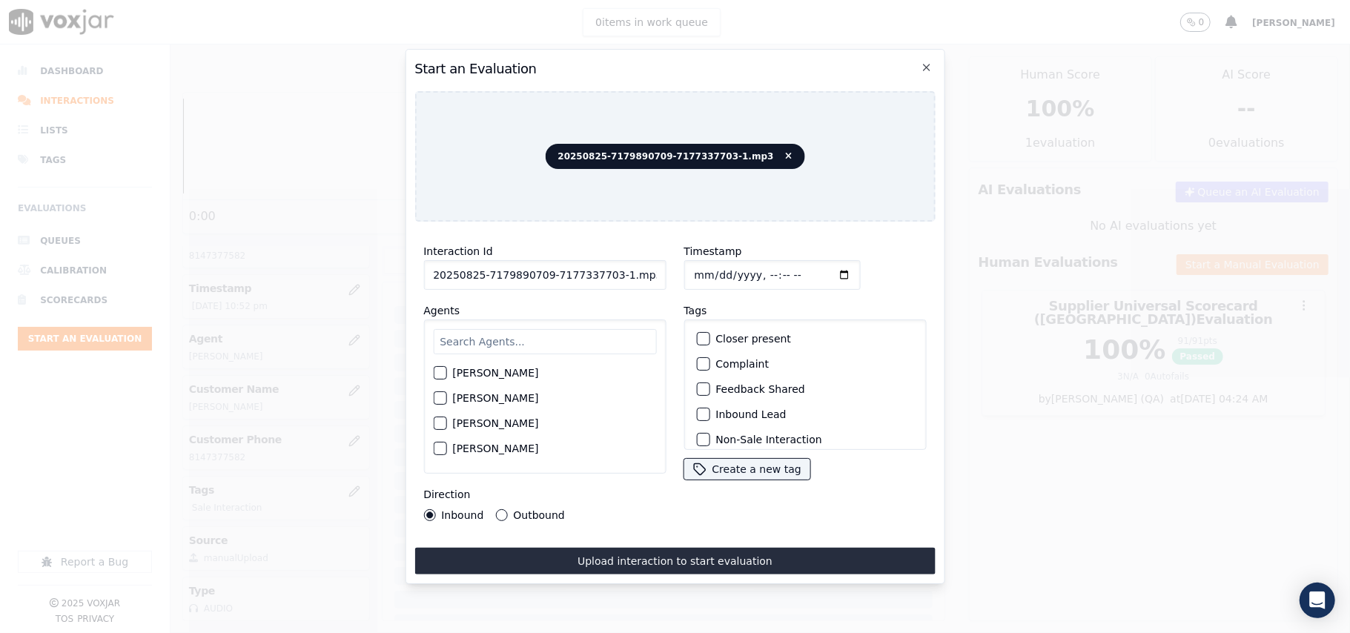
click at [493, 277] on input "20250825-7179890709-7177337703-1.mp3" at bounding box center [544, 275] width 242 height 30
paste input "7179890709"
type input "7179890709"
click at [701, 271] on input "Timestamp" at bounding box center [772, 275] width 176 height 30
click at [710, 271] on input "Timestamp" at bounding box center [772, 275] width 176 height 30
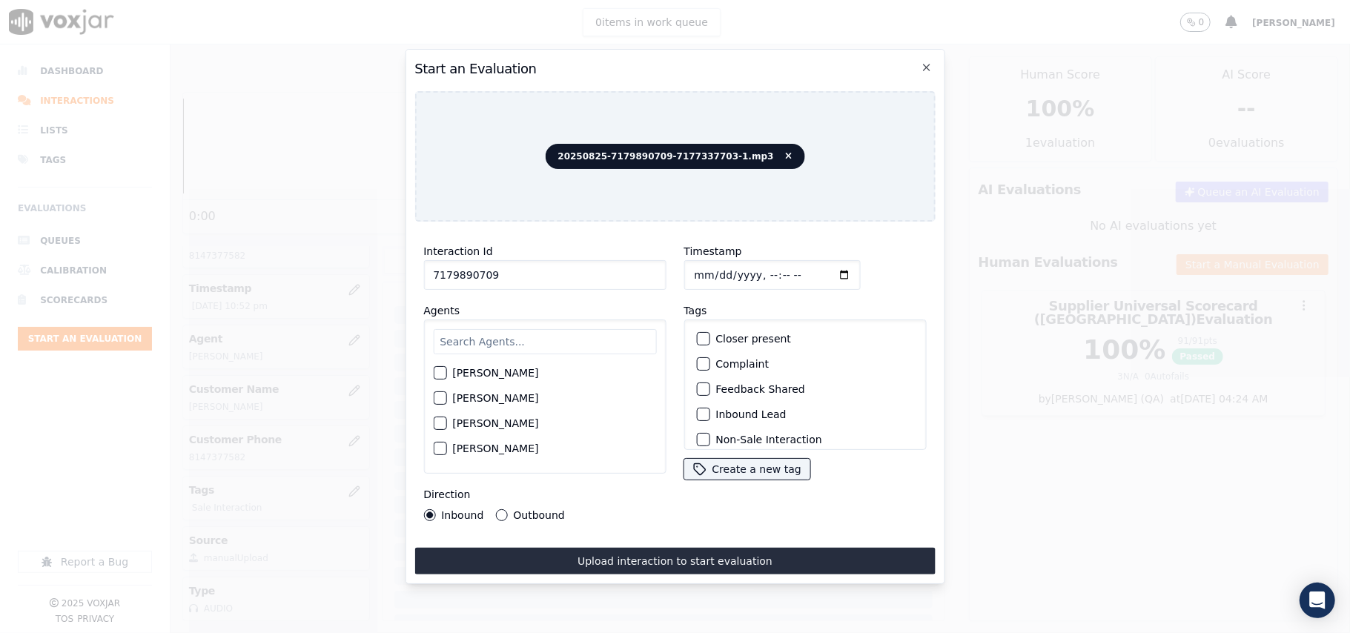
type input "[DATE]T22:55"
click at [460, 345] on input "text" at bounding box center [544, 341] width 223 height 25
type input "Car"
click at [470, 372] on label "[PERSON_NAME]" at bounding box center [495, 377] width 86 height 10
click at [446, 371] on button "[PERSON_NAME]" at bounding box center [439, 377] width 13 height 13
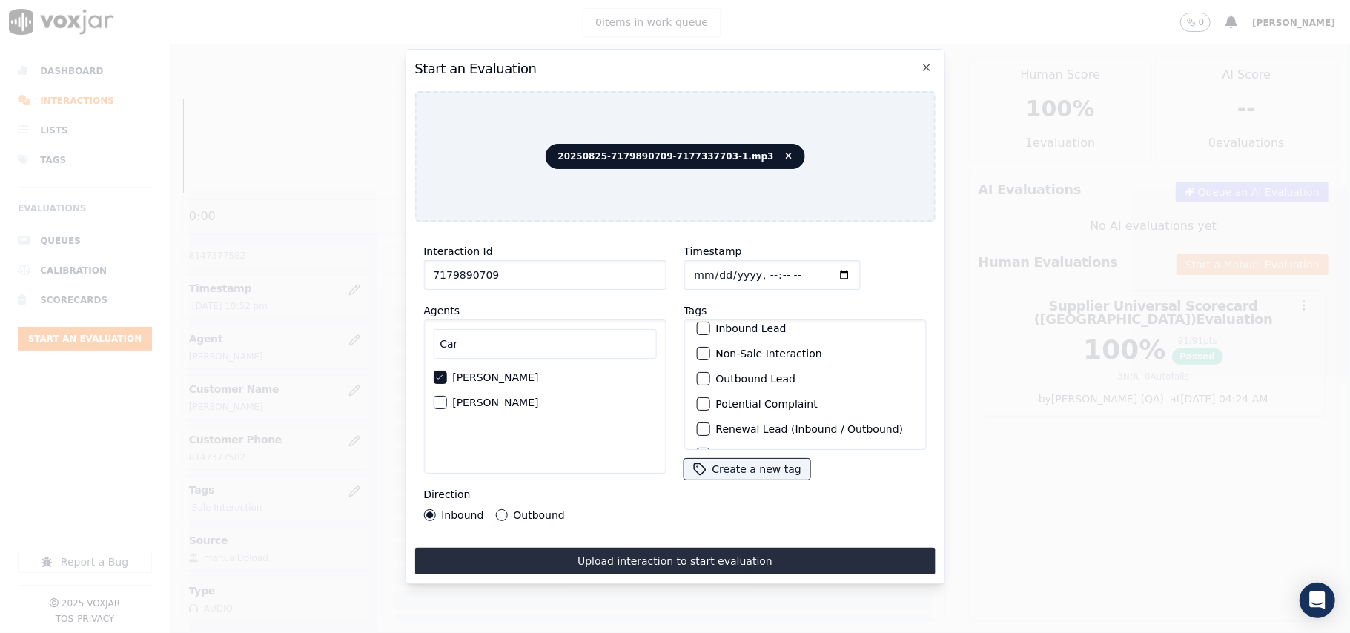
scroll to position [129, 0]
click at [767, 426] on label "Sale Interaction" at bounding box center [757, 431] width 82 height 10
click at [710, 424] on button "Sale Interaction" at bounding box center [702, 430] width 13 height 13
click at [495, 509] on button "Outbound" at bounding box center [501, 515] width 12 height 12
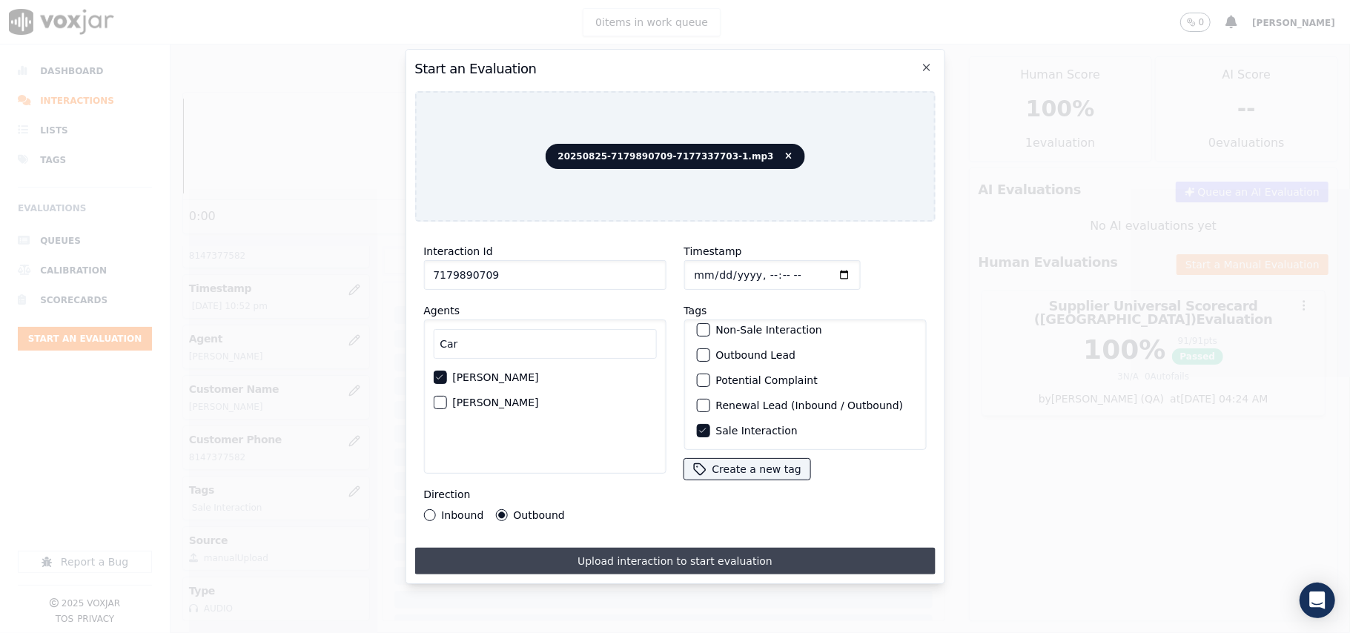
click at [511, 552] on button "Upload interaction to start evaluation" at bounding box center [674, 561] width 521 height 27
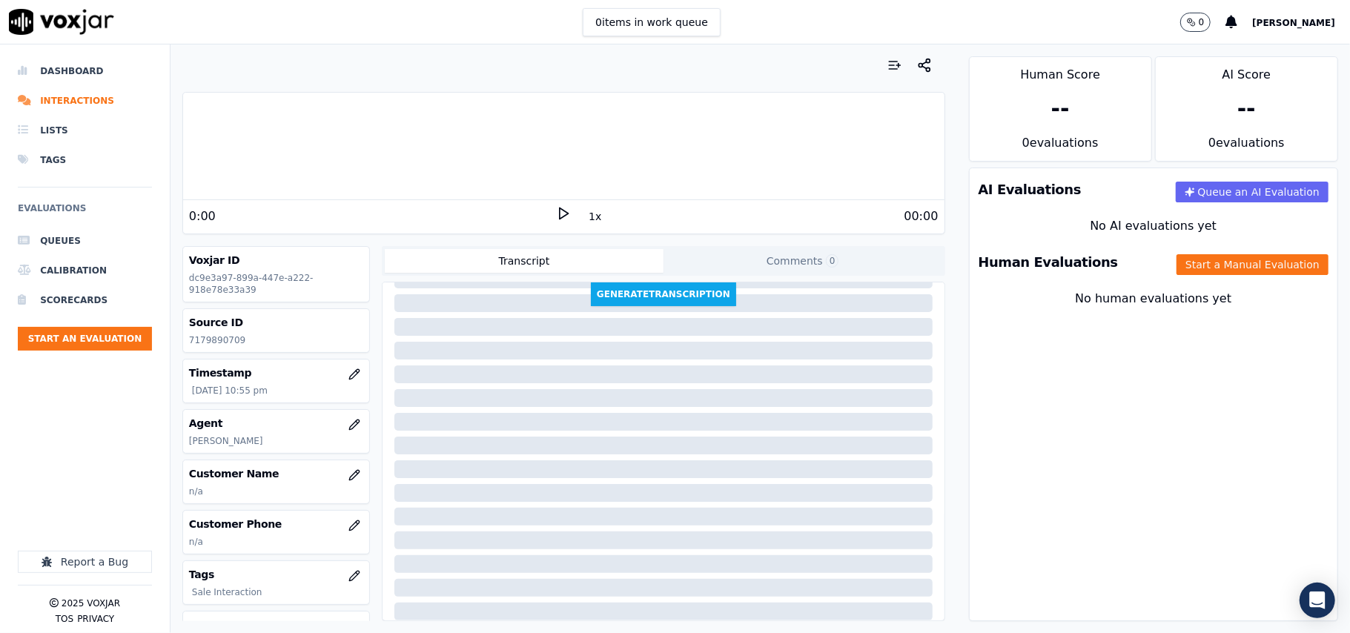
scroll to position [151, 0]
click at [348, 475] on icon "button" at bounding box center [354, 475] width 12 height 12
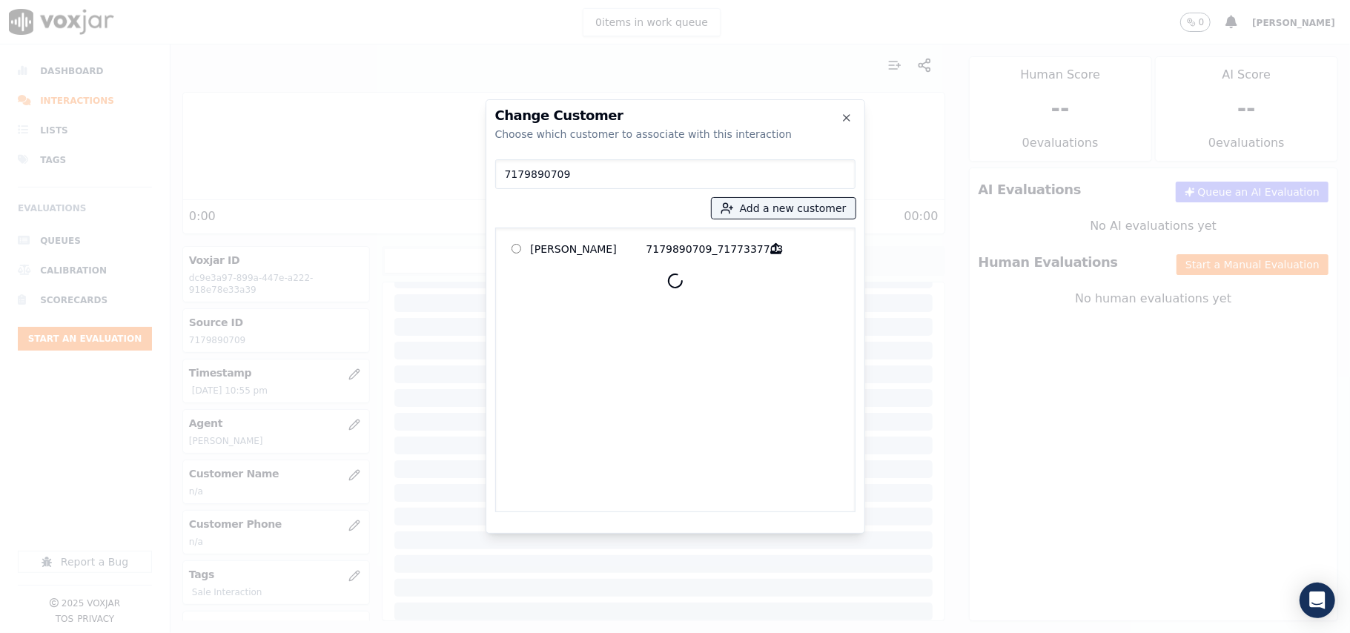
type input "7179890709"
click at [579, 243] on p "[PERSON_NAME]" at bounding box center [589, 248] width 116 height 23
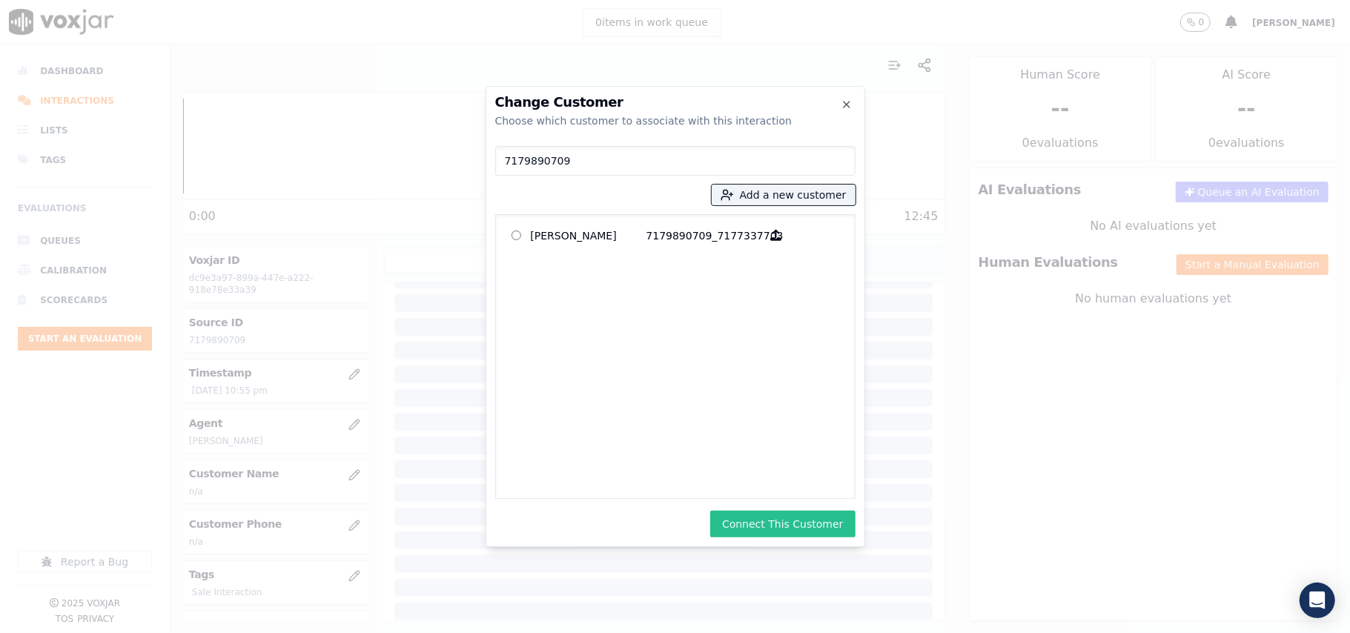
click at [790, 520] on button "Connect This Customer" at bounding box center [782, 524] width 145 height 27
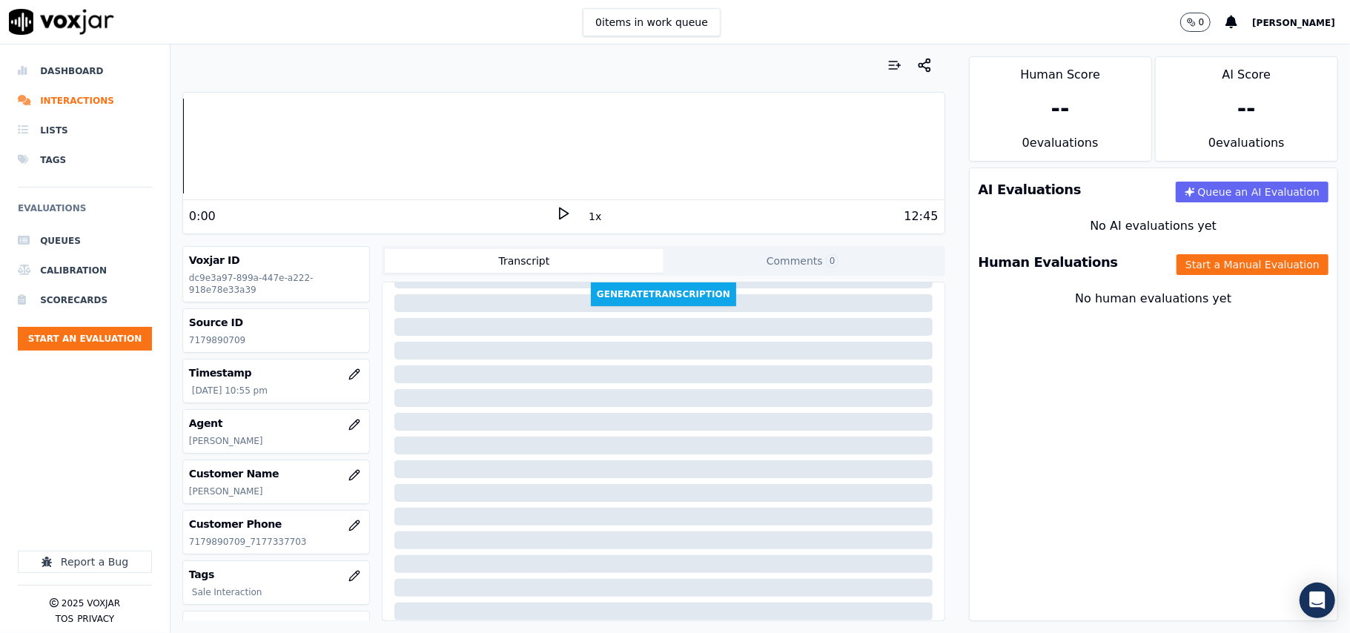
click at [1181, 261] on button "Start a Manual Evaluation" at bounding box center [1253, 264] width 152 height 21
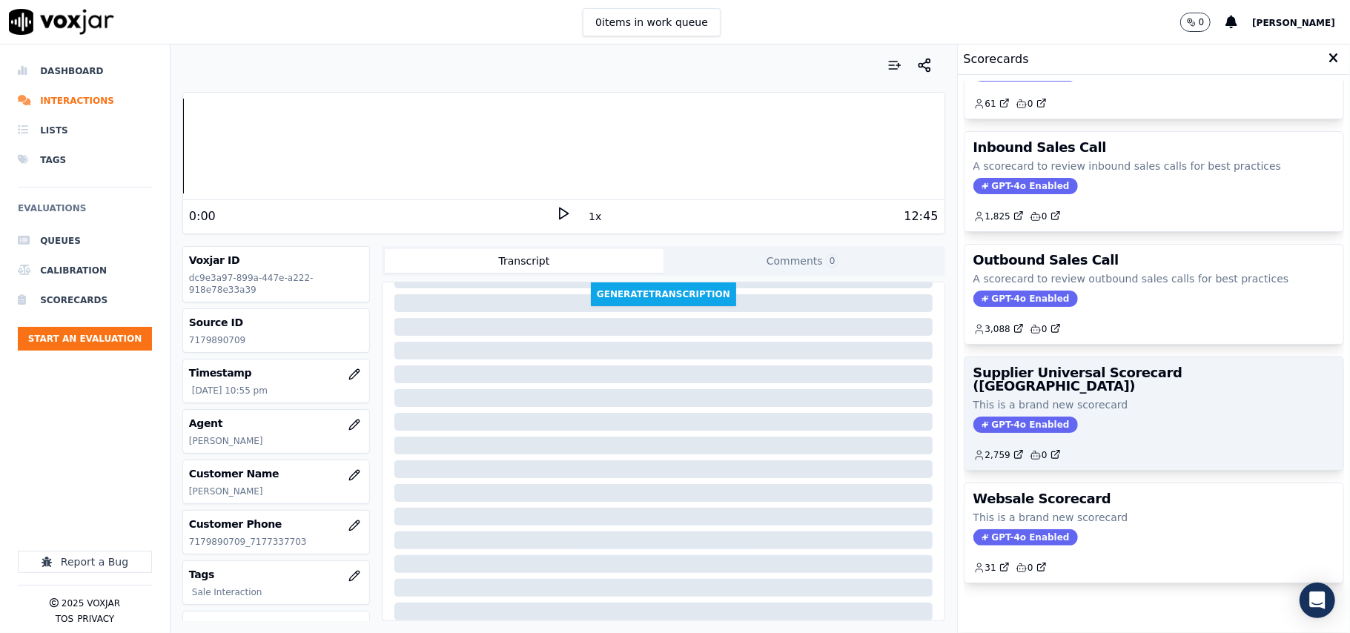
scroll to position [113, 0]
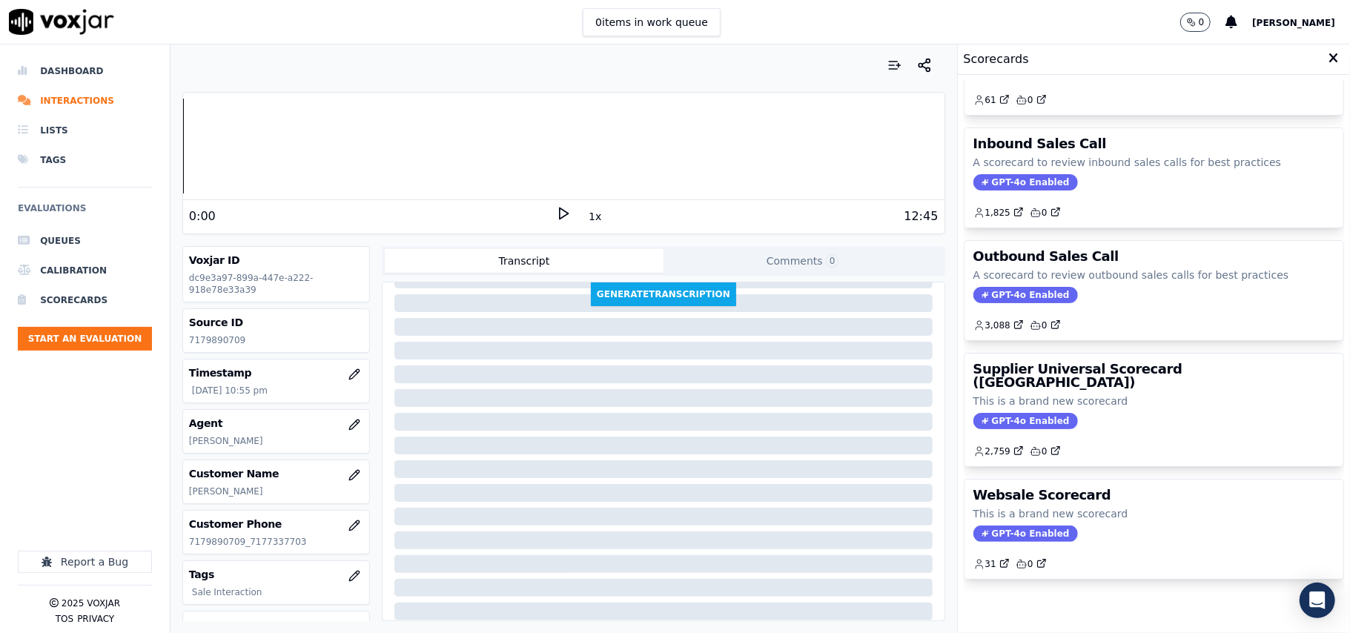
click at [1113, 413] on div "GPT-4o Enabled" at bounding box center [1154, 421] width 361 height 16
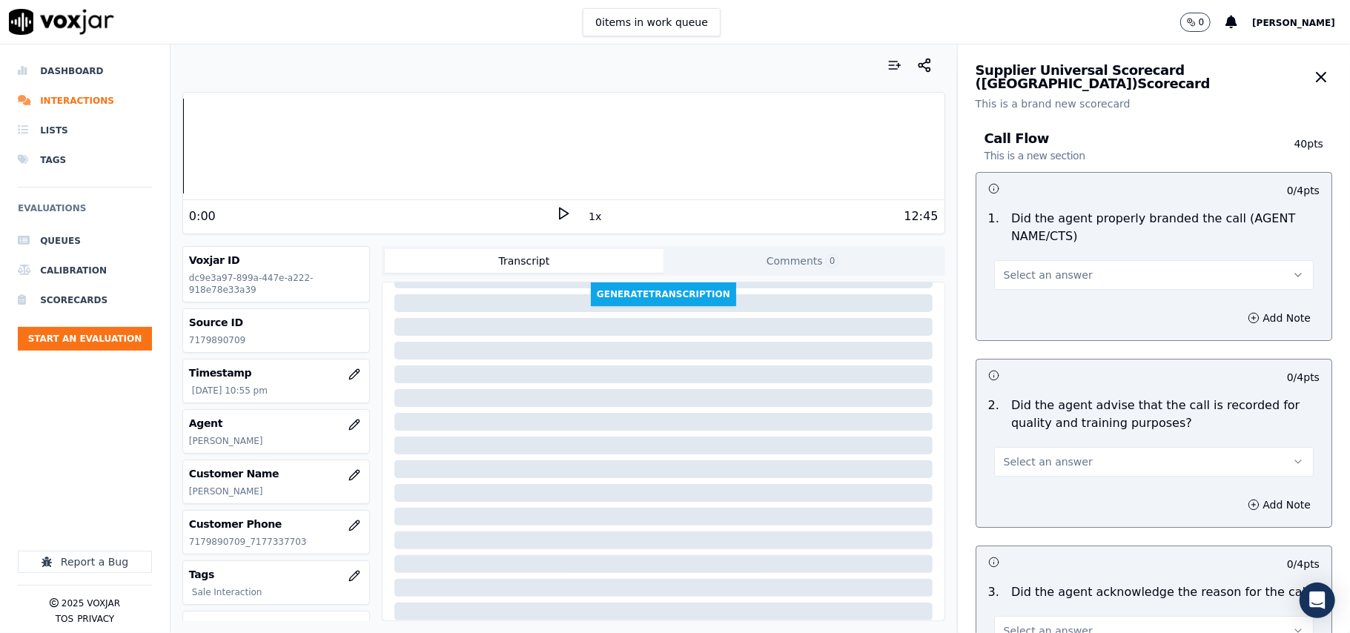
click at [1045, 274] on span "Select an answer" at bounding box center [1048, 275] width 89 height 15
click at [1009, 309] on div "Yes" at bounding box center [1122, 309] width 287 height 24
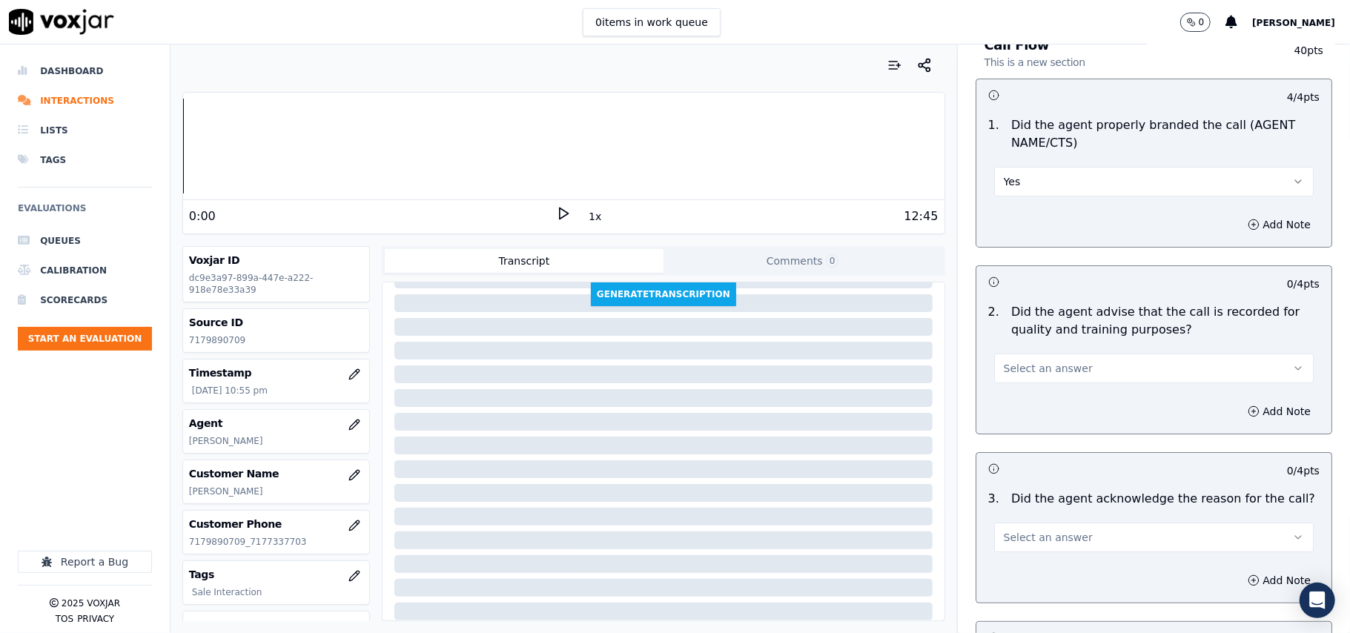
scroll to position [165, 0]
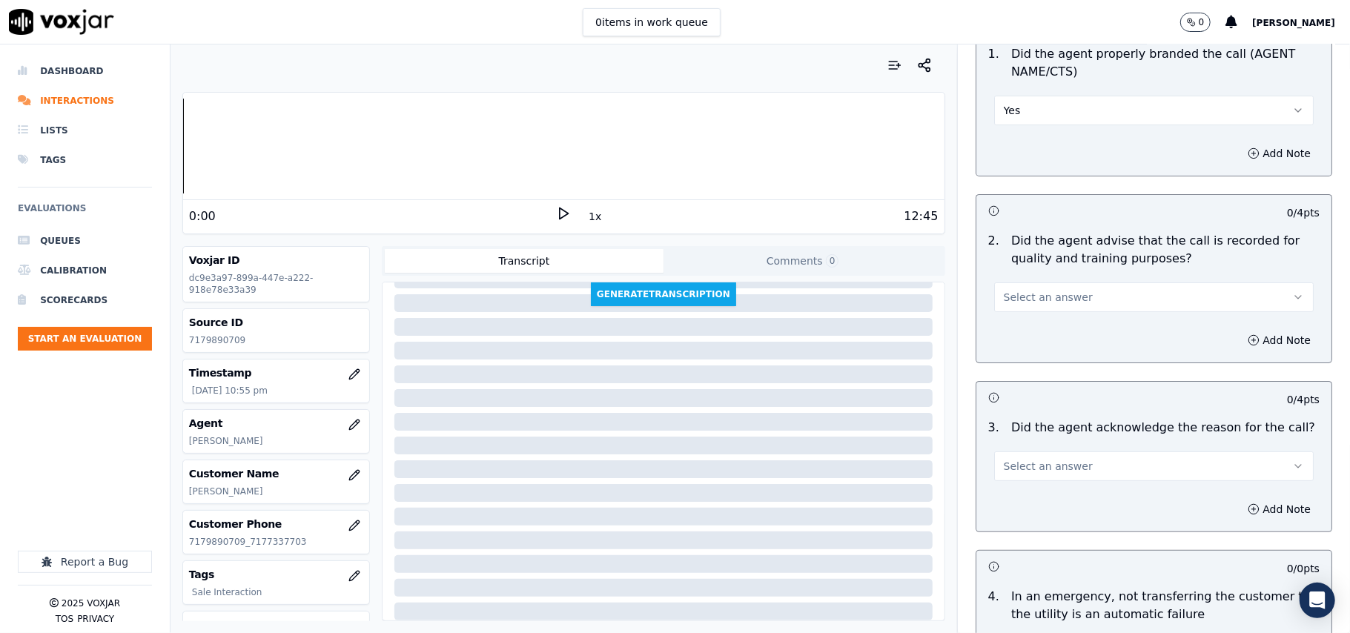
click at [1004, 297] on span "Select an answer" at bounding box center [1048, 297] width 89 height 15
click at [1000, 333] on div "Yes" at bounding box center [1122, 332] width 287 height 24
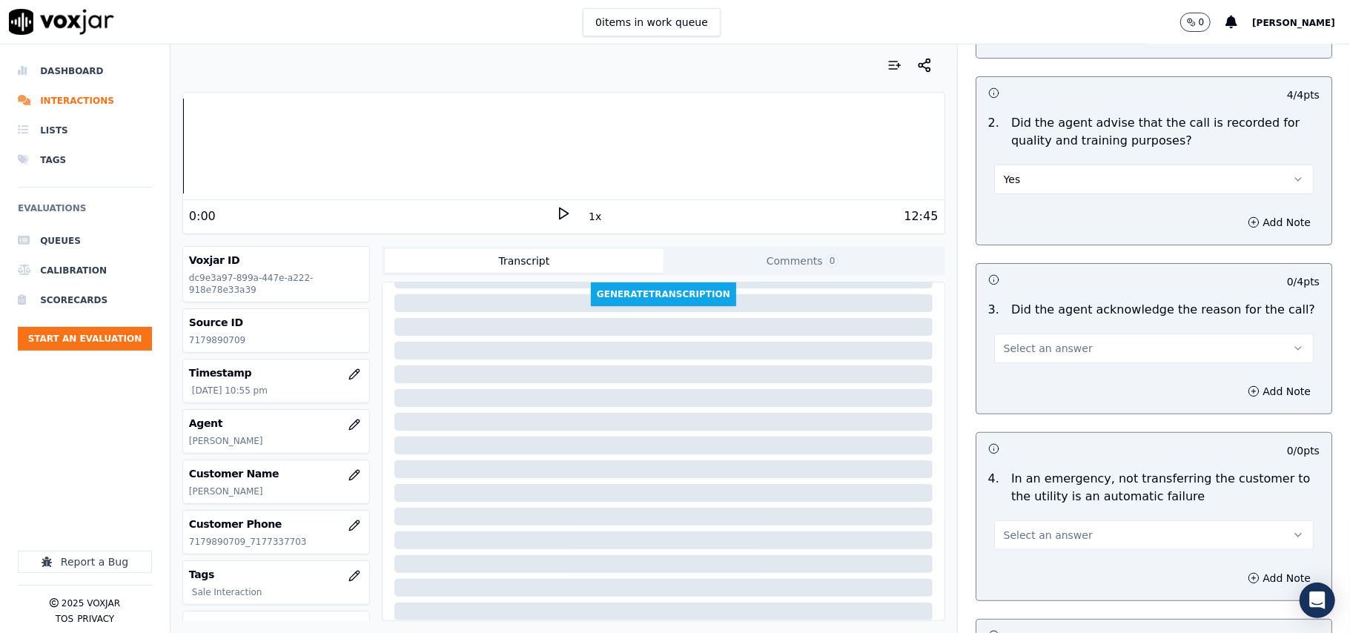
scroll to position [329, 0]
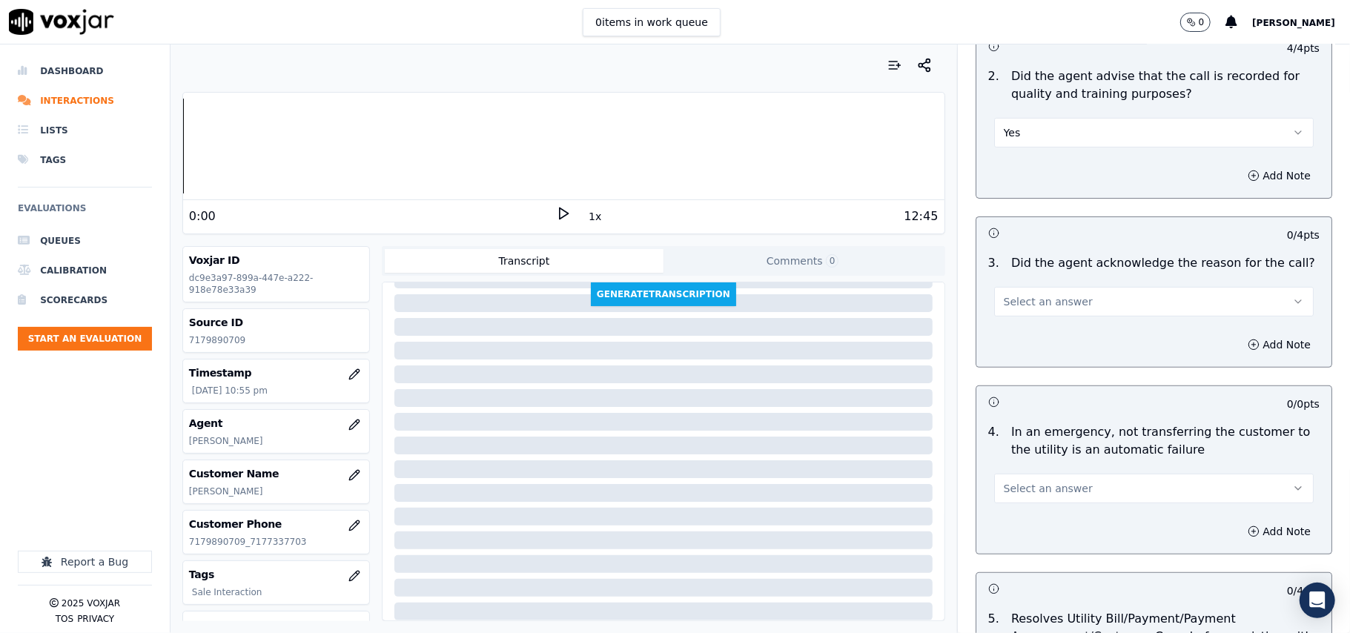
click at [1015, 294] on button "Select an answer" at bounding box center [1154, 302] width 320 height 30
click at [1006, 335] on div "Yes" at bounding box center [1122, 337] width 287 height 24
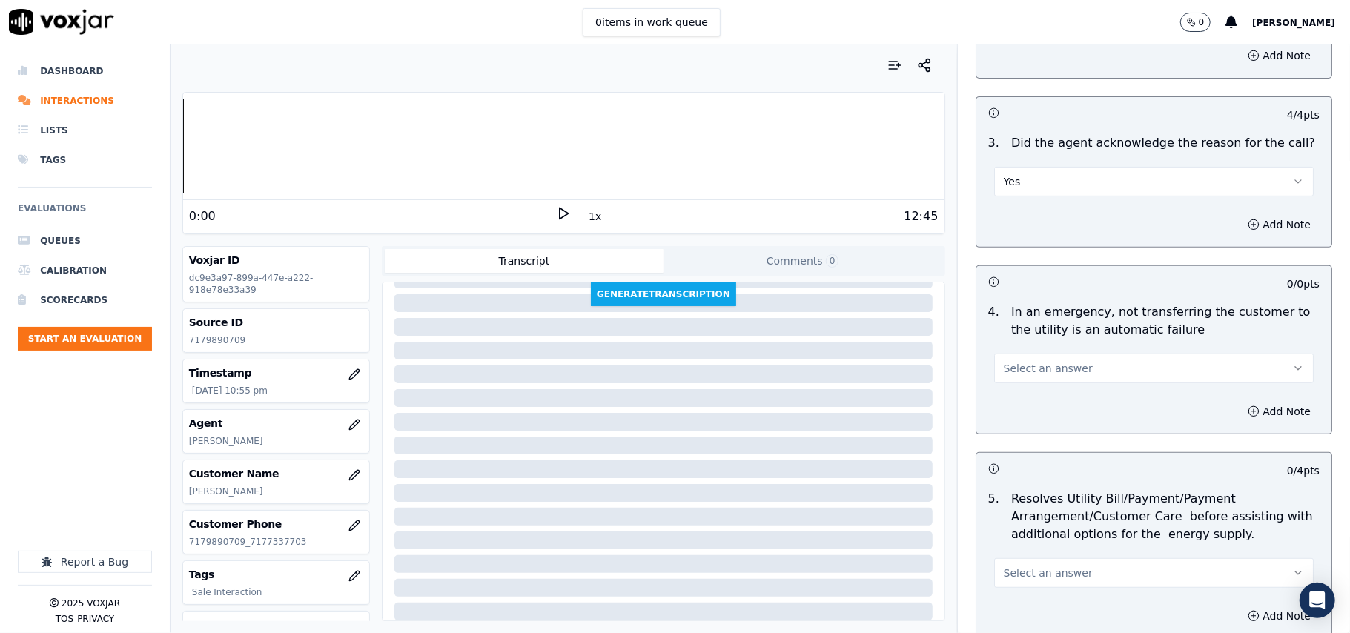
scroll to position [494, 0]
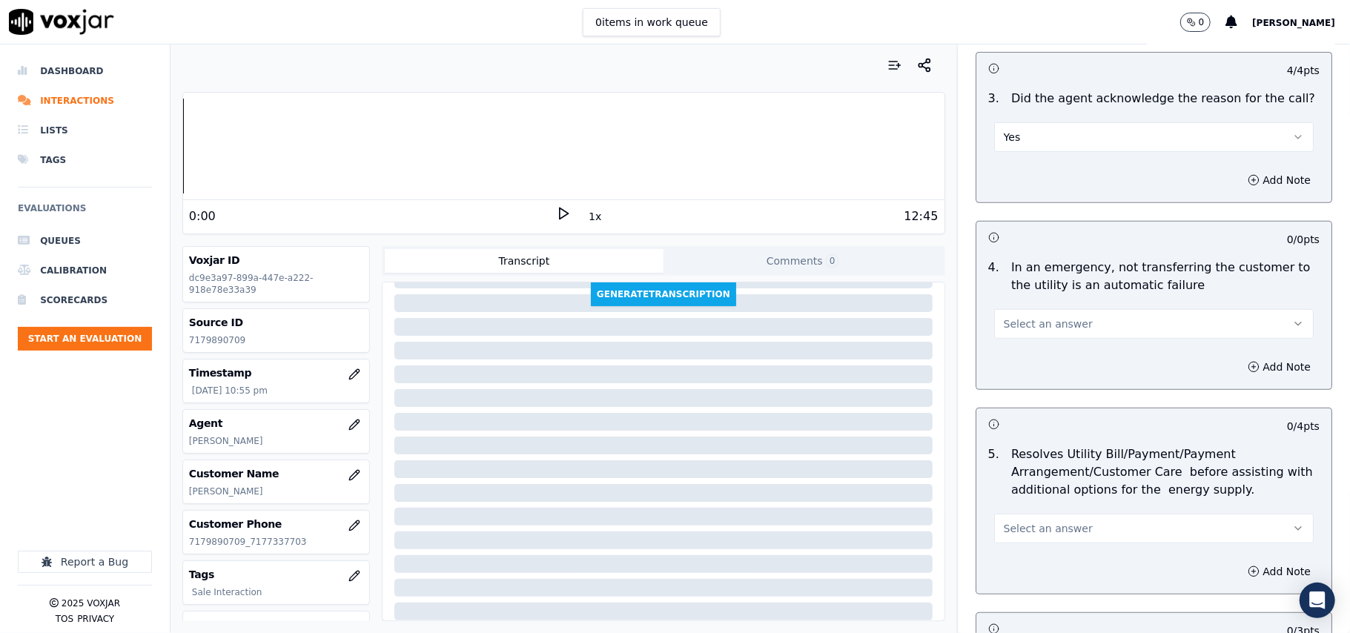
click at [1023, 333] on button "Select an answer" at bounding box center [1154, 324] width 320 height 30
click at [1026, 408] on div "N/A" at bounding box center [1122, 406] width 287 height 24
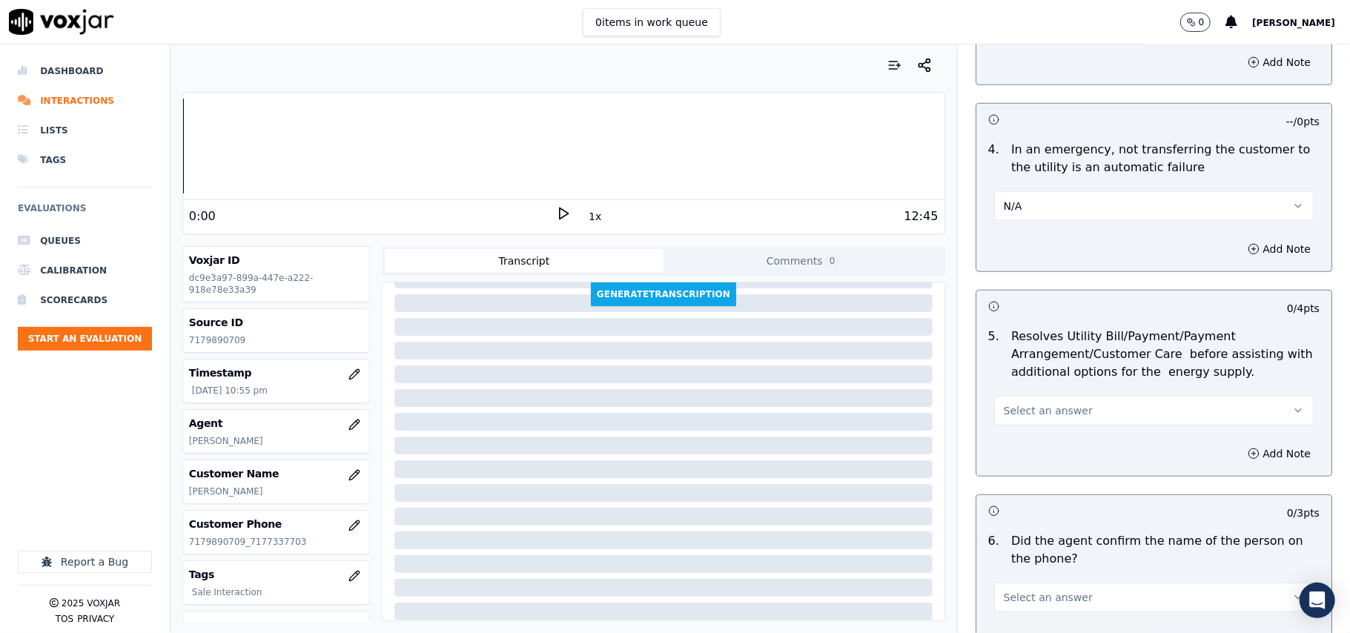
scroll to position [659, 0]
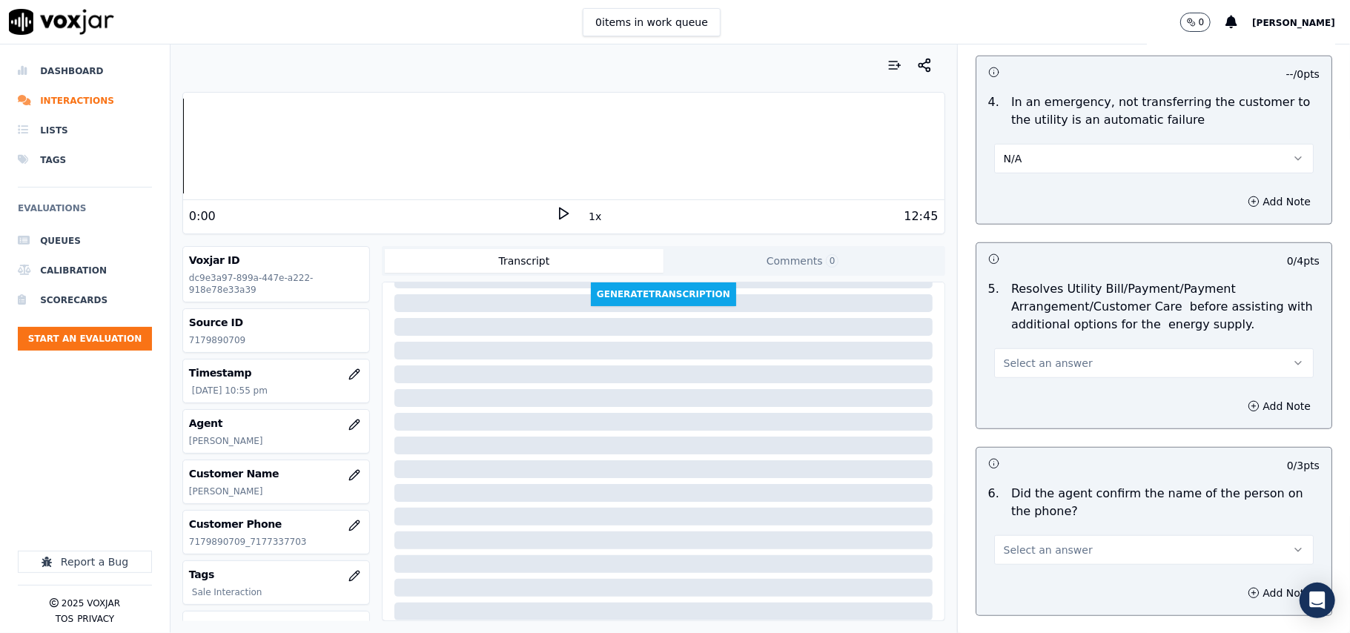
click at [1020, 366] on span "Select an answer" at bounding box center [1048, 363] width 89 height 15
click at [1015, 439] on div "N/A" at bounding box center [1122, 447] width 287 height 24
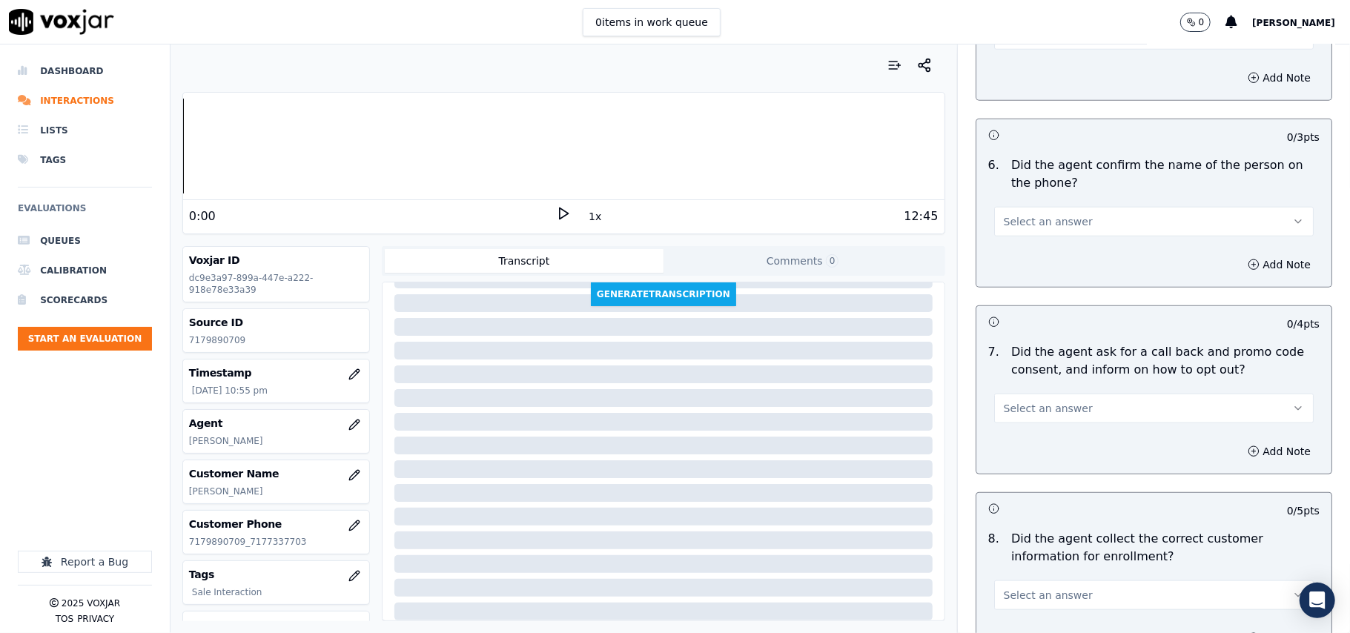
scroll to position [988, 0]
click at [1005, 227] on span "Select an answer" at bounding box center [1048, 221] width 89 height 15
click at [1006, 261] on div "Yes" at bounding box center [1122, 257] width 287 height 24
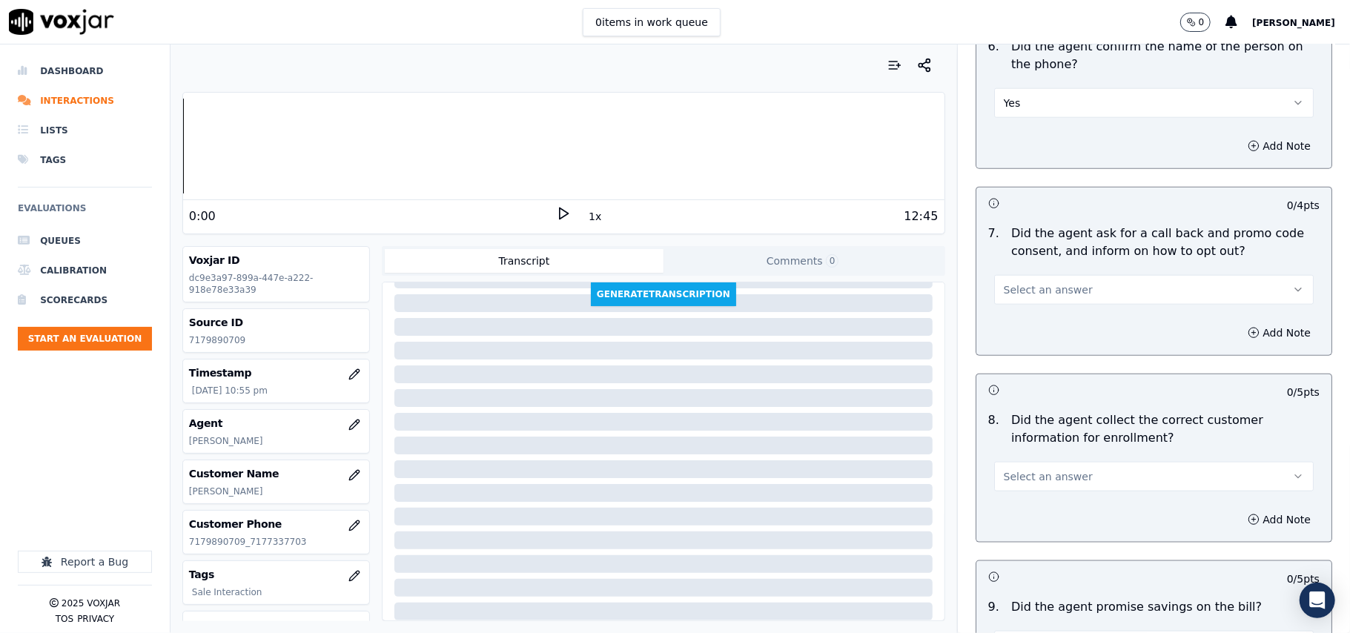
scroll to position [1154, 0]
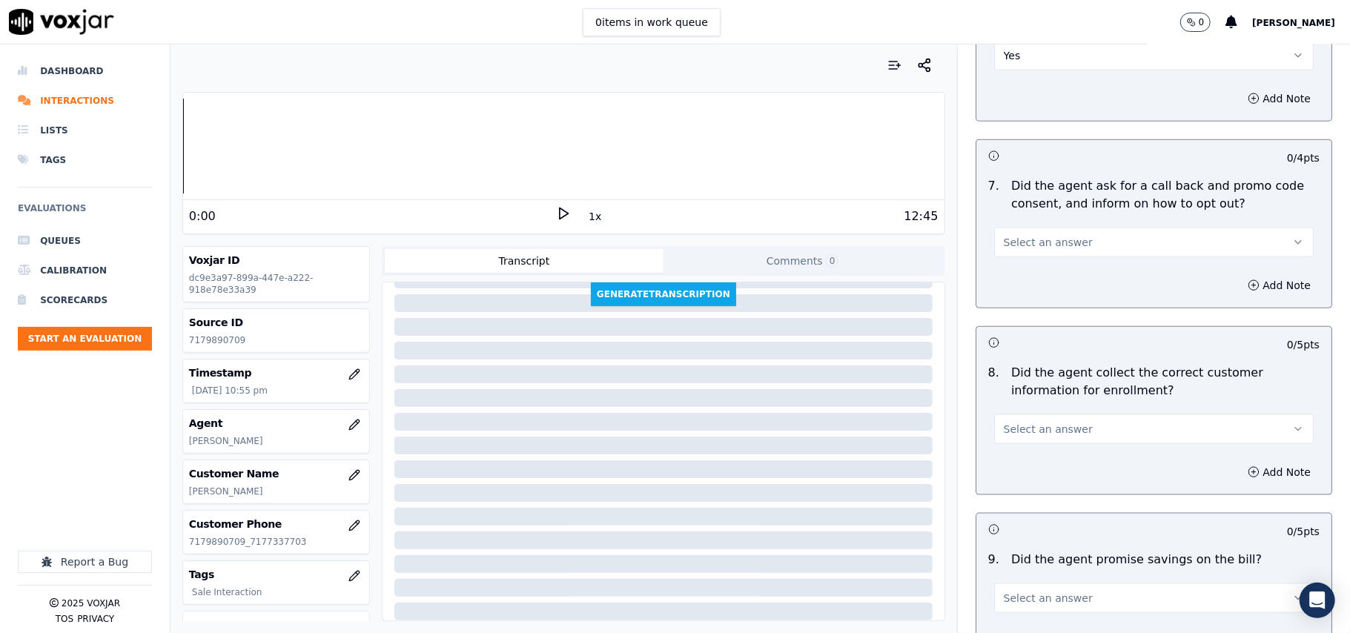
drag, startPoint x: 1025, startPoint y: 231, endPoint x: 1020, endPoint y: 254, distance: 22.7
click at [1025, 236] on button "Select an answer" at bounding box center [1154, 243] width 320 height 30
click at [1022, 274] on div "Yes" at bounding box center [1122, 280] width 287 height 24
click at [1027, 437] on span "Select an answer" at bounding box center [1048, 429] width 89 height 15
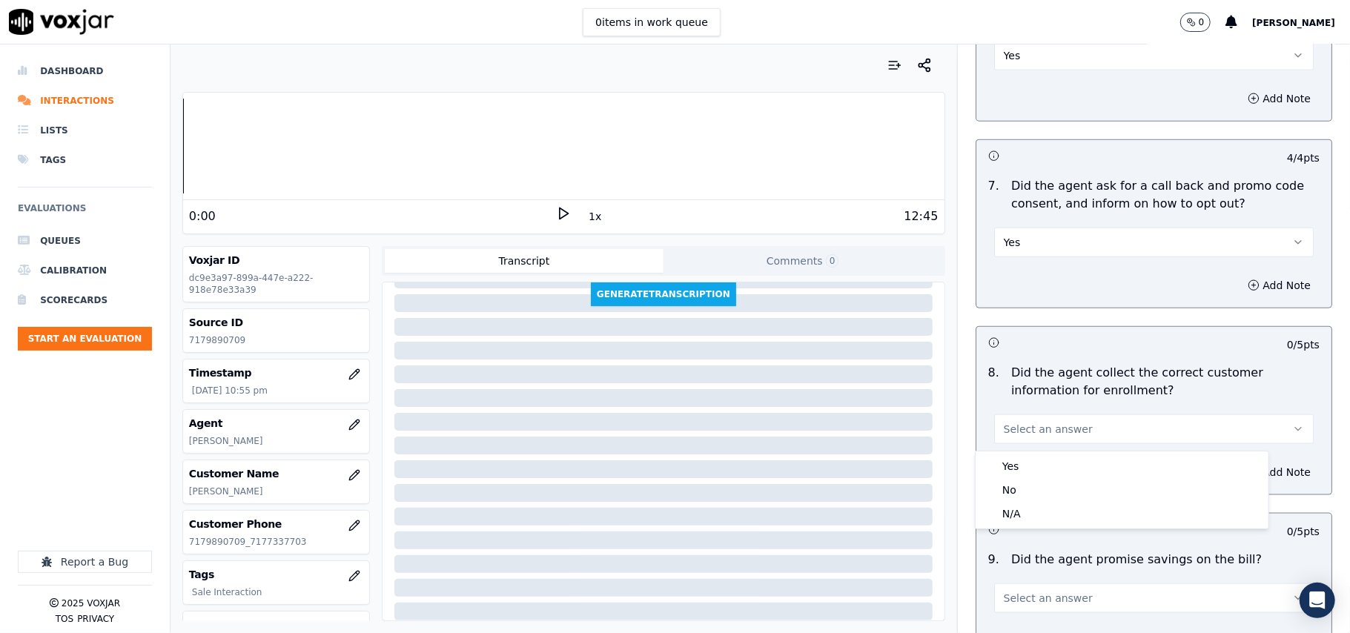
click at [1028, 449] on div "8 . Did the agent collect the correct customer information for enrollment? Sele…" at bounding box center [1154, 404] width 355 height 92
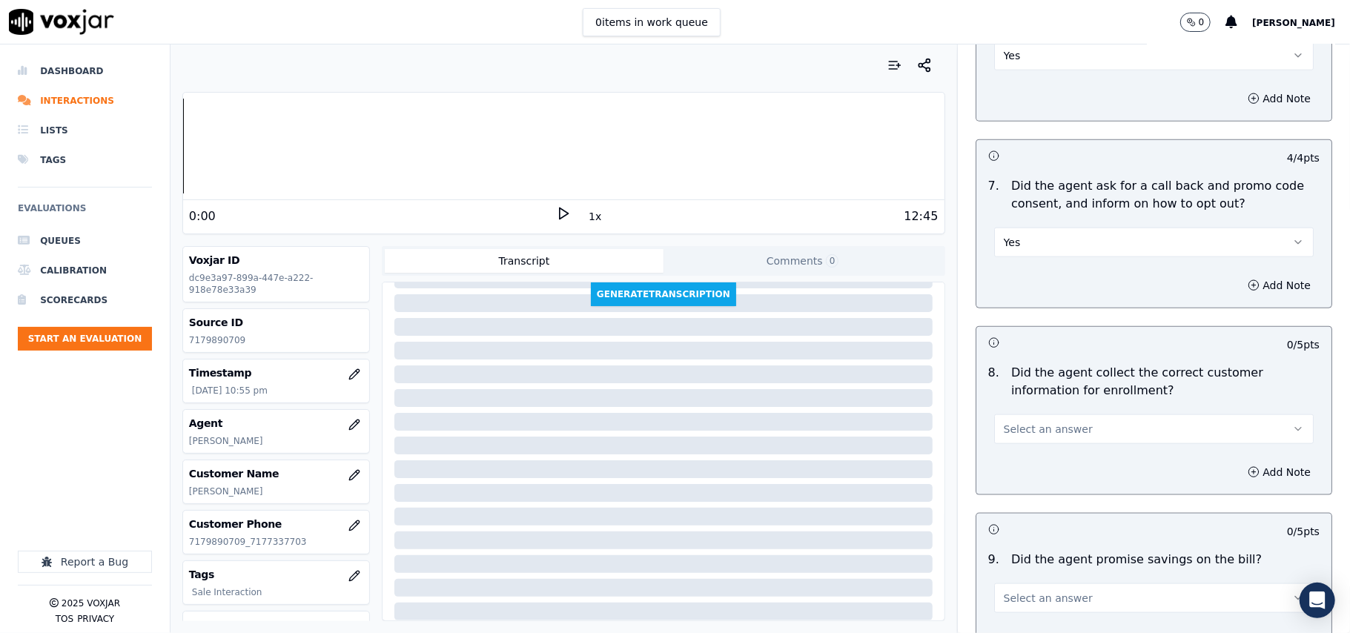
click at [1033, 443] on button "Select an answer" at bounding box center [1154, 429] width 320 height 30
click at [1035, 464] on div "Yes" at bounding box center [1122, 467] width 287 height 24
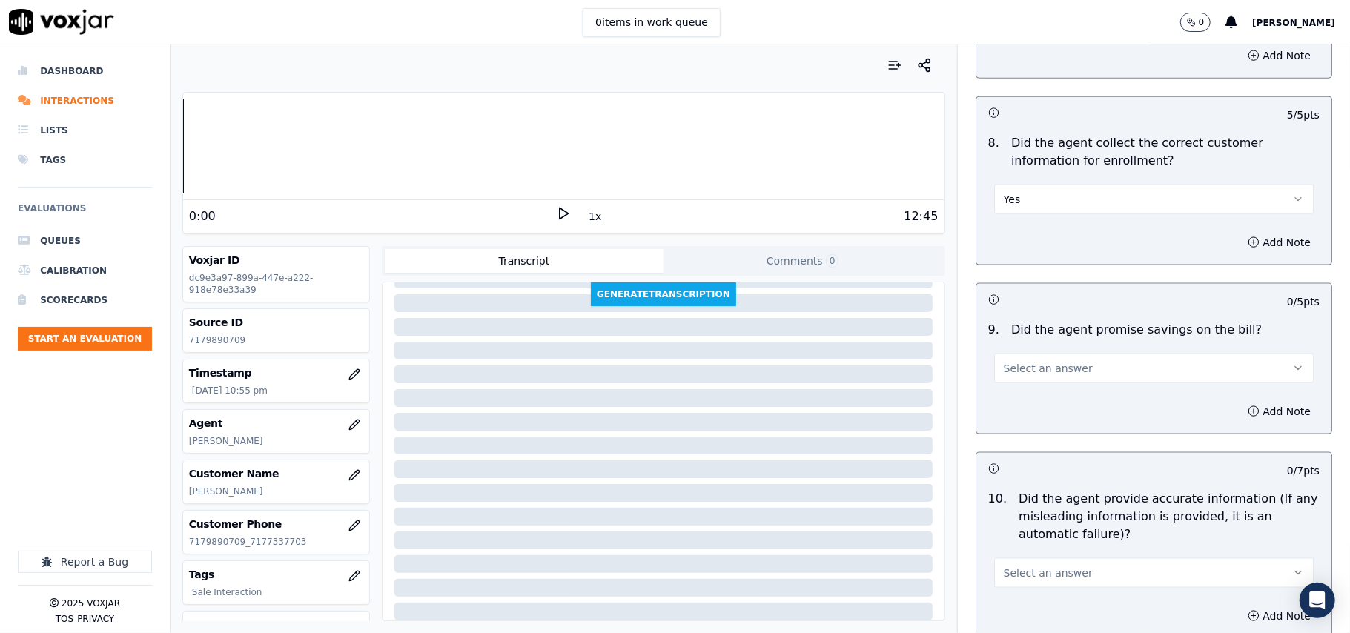
scroll to position [1483, 0]
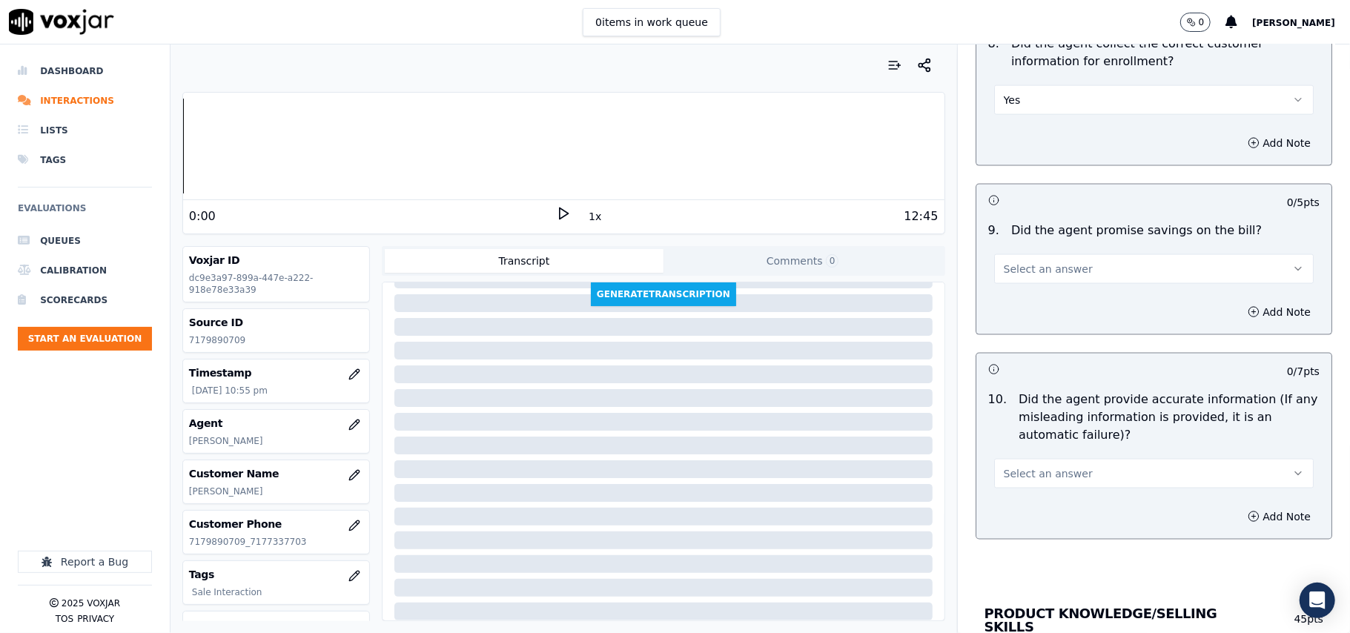
click at [1041, 274] on span "Select an answer" at bounding box center [1048, 269] width 89 height 15
click at [1033, 365] on div "N/A" at bounding box center [1122, 355] width 287 height 24
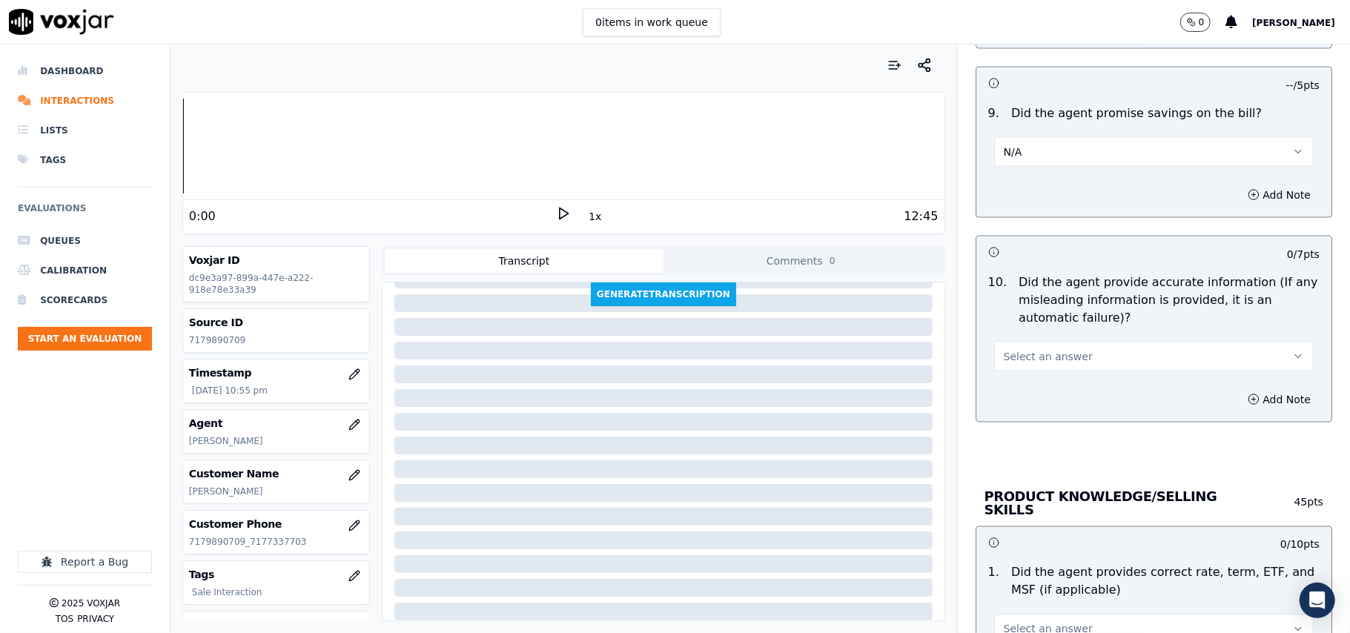
scroll to position [1648, 0]
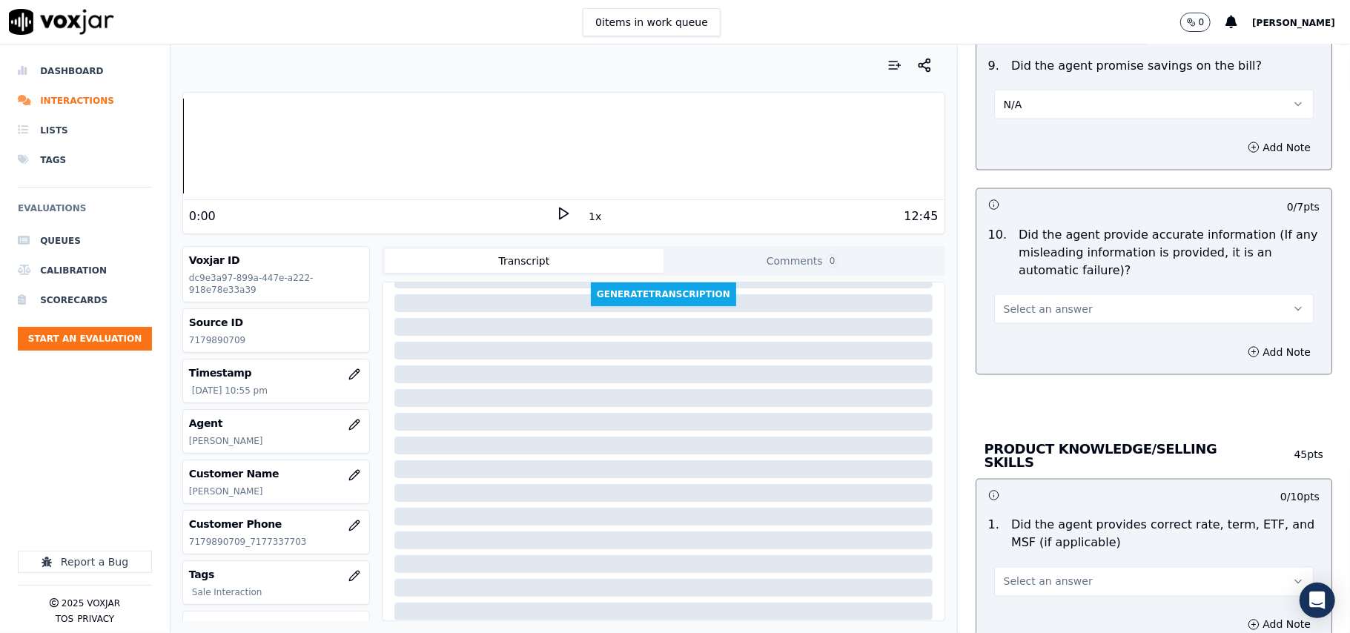
click at [994, 297] on div "Select an answer" at bounding box center [1154, 307] width 320 height 33
click at [1004, 313] on span "Select an answer" at bounding box center [1048, 309] width 89 height 15
click at [1008, 348] on div "Yes" at bounding box center [1122, 347] width 287 height 24
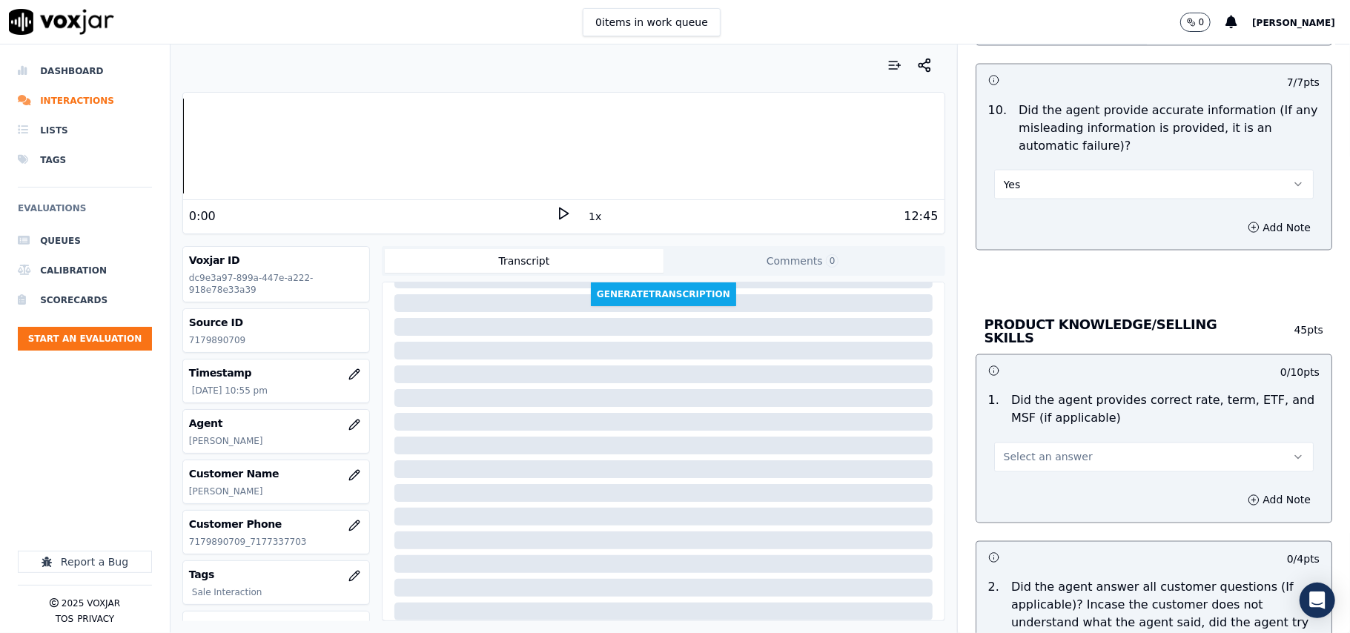
scroll to position [1812, 0]
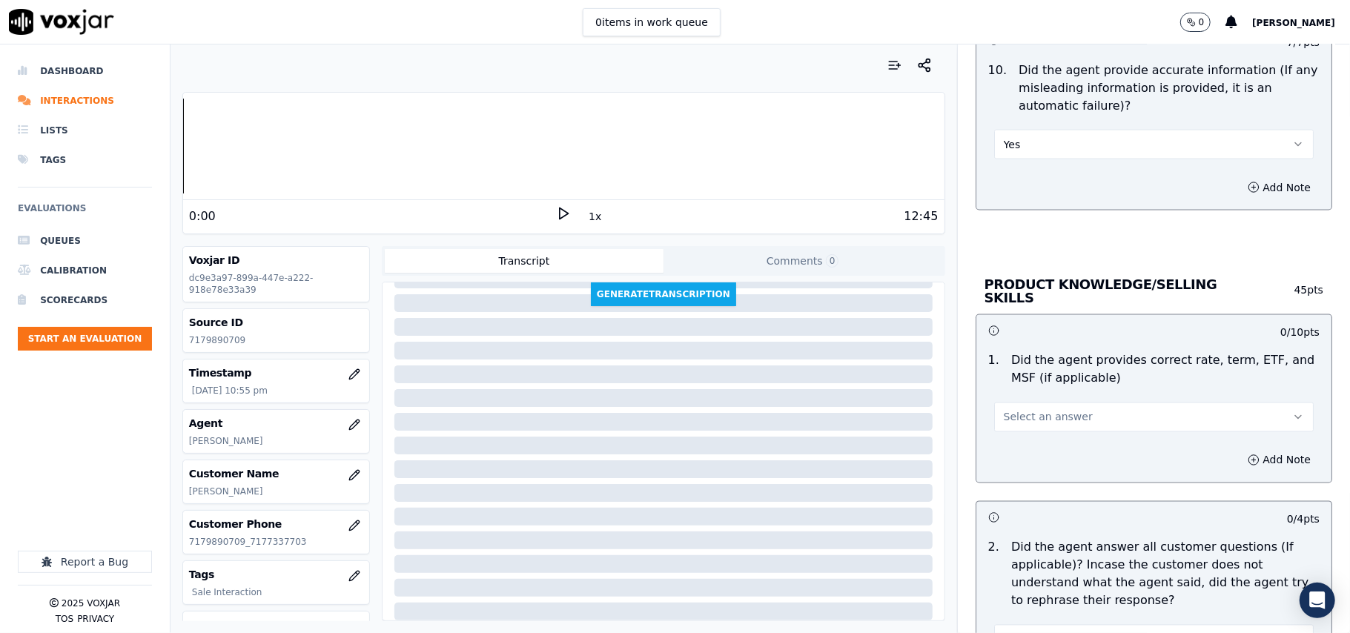
click at [1027, 413] on span "Select an answer" at bounding box center [1048, 417] width 89 height 15
click at [1022, 442] on div "Yes" at bounding box center [1122, 449] width 287 height 24
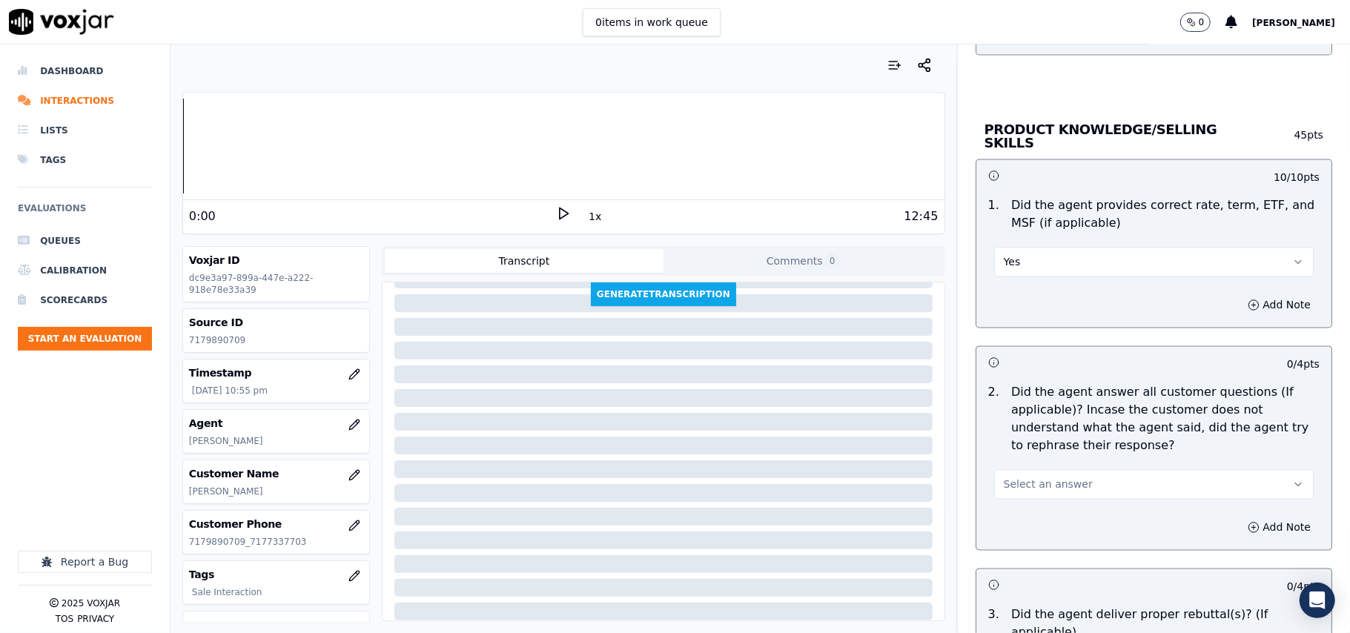
scroll to position [2142, 0]
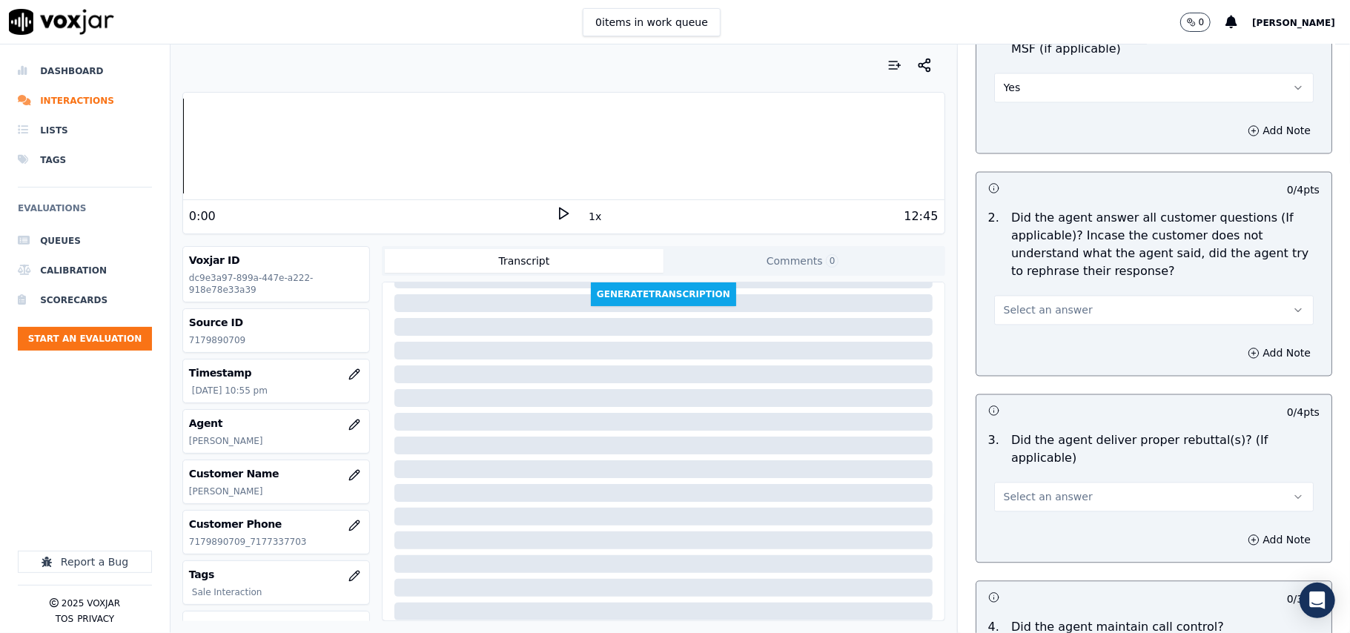
click at [1028, 285] on div "Select an answer" at bounding box center [1153, 302] width 343 height 44
click at [1023, 315] on span "Select an answer" at bounding box center [1048, 310] width 89 height 15
click at [1014, 343] on div "Yes" at bounding box center [1122, 342] width 287 height 24
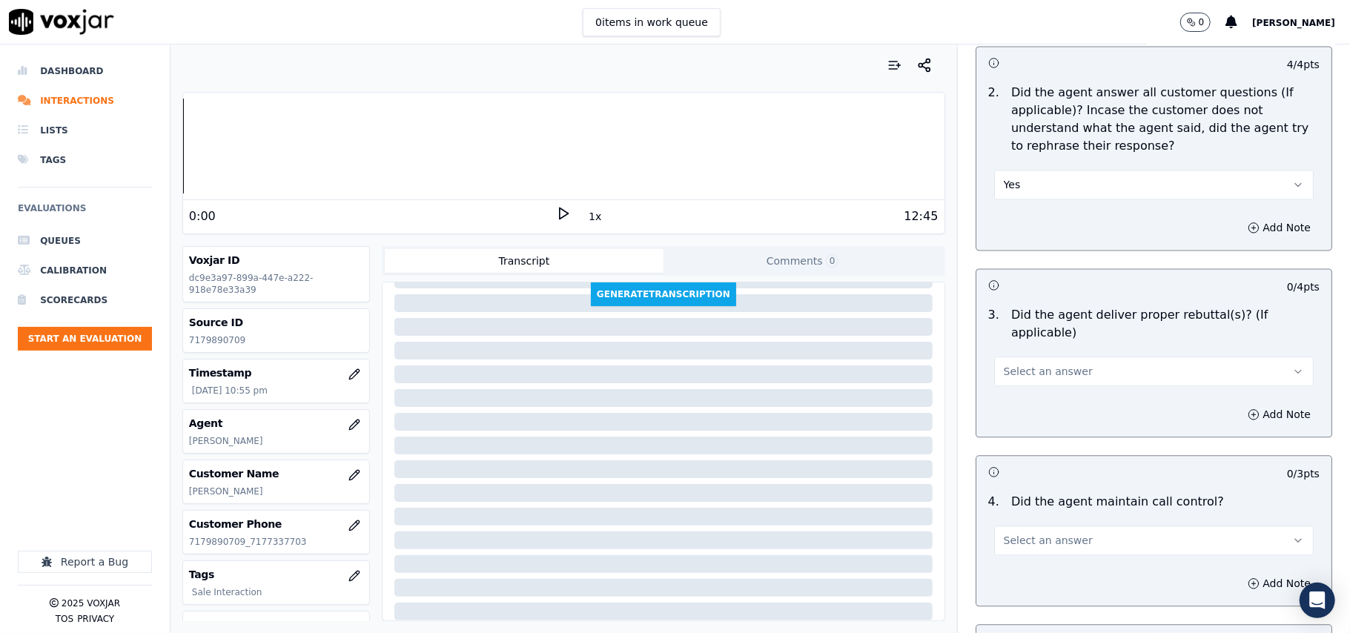
scroll to position [2306, 0]
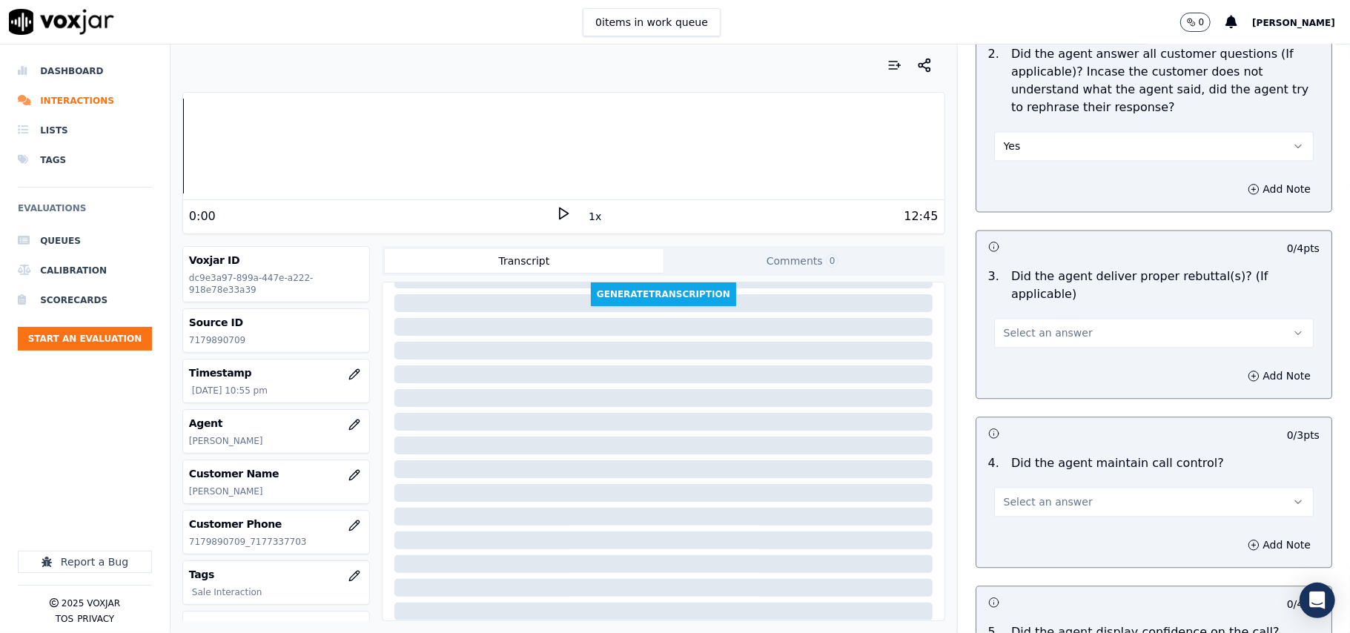
click at [1030, 326] on span "Select an answer" at bounding box center [1048, 333] width 89 height 15
click at [1032, 341] on div "Yes" at bounding box center [1122, 347] width 287 height 24
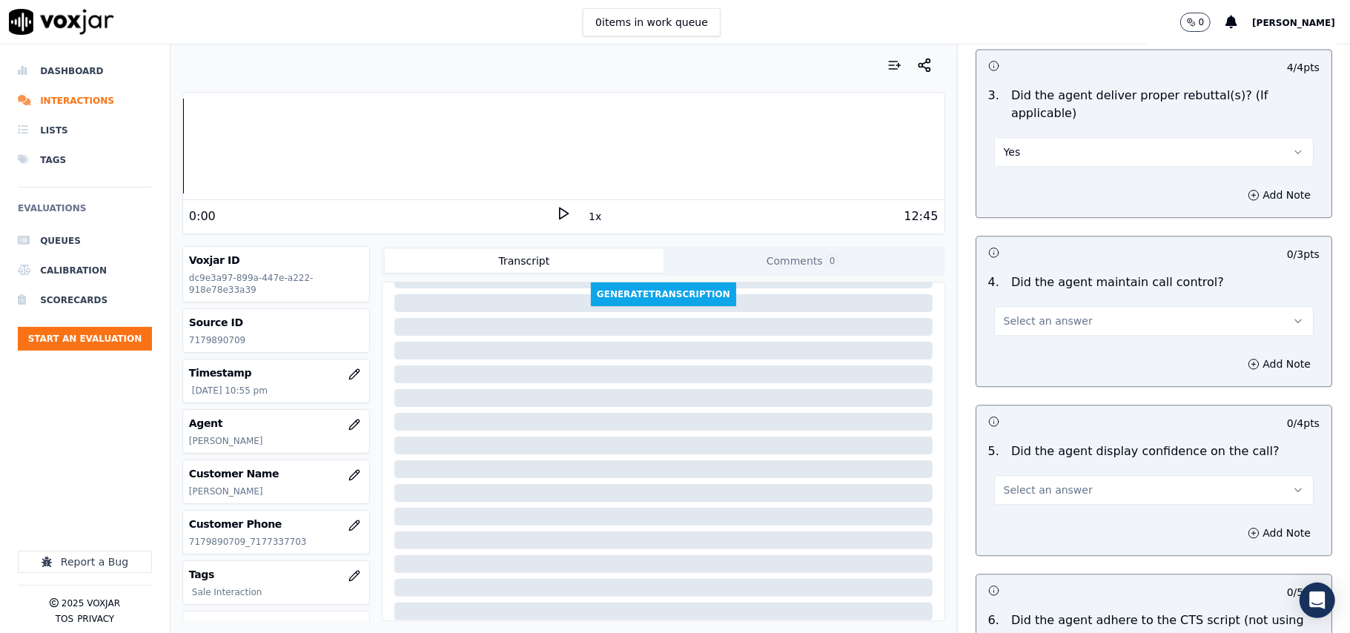
scroll to position [2637, 0]
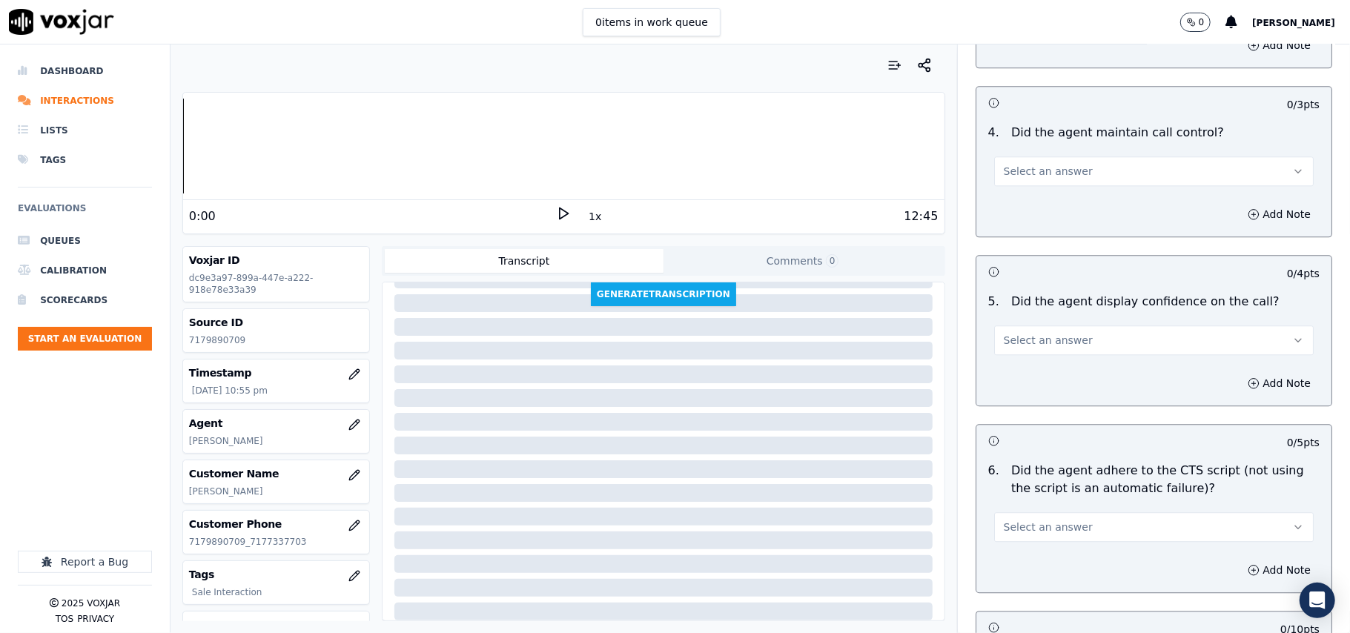
click at [1031, 164] on span "Select an answer" at bounding box center [1048, 171] width 89 height 15
click at [1030, 191] on div "Yes" at bounding box center [1122, 186] width 287 height 24
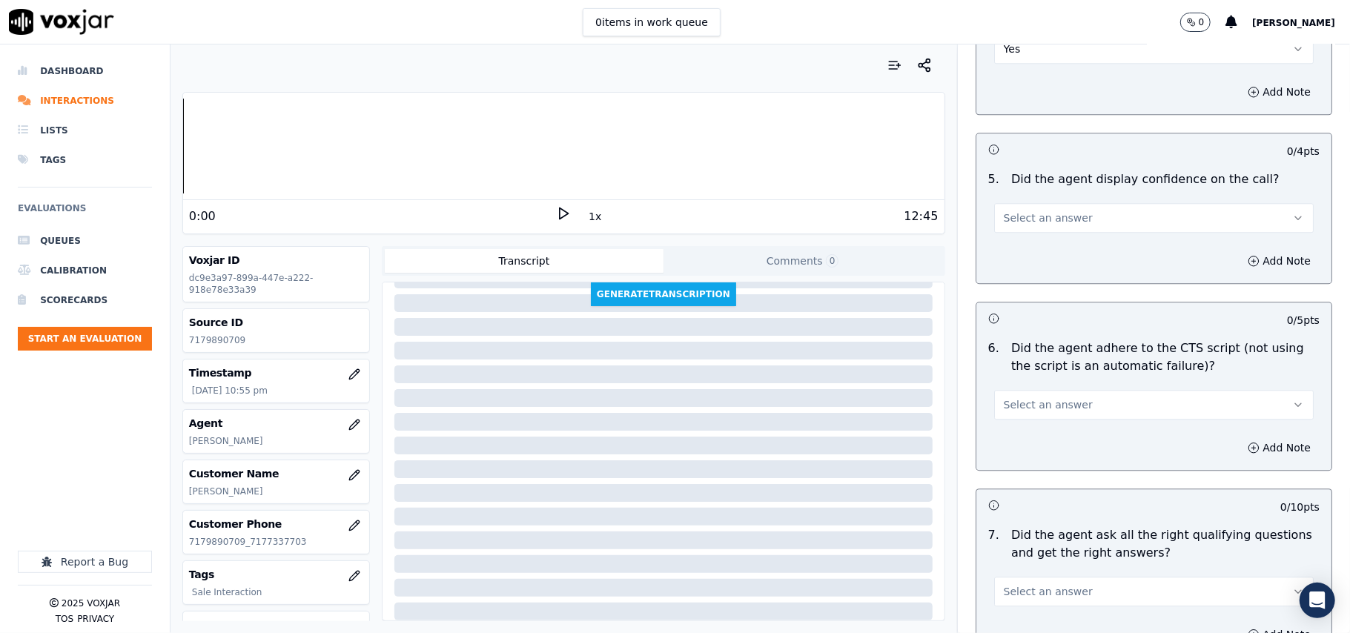
scroll to position [2801, 0]
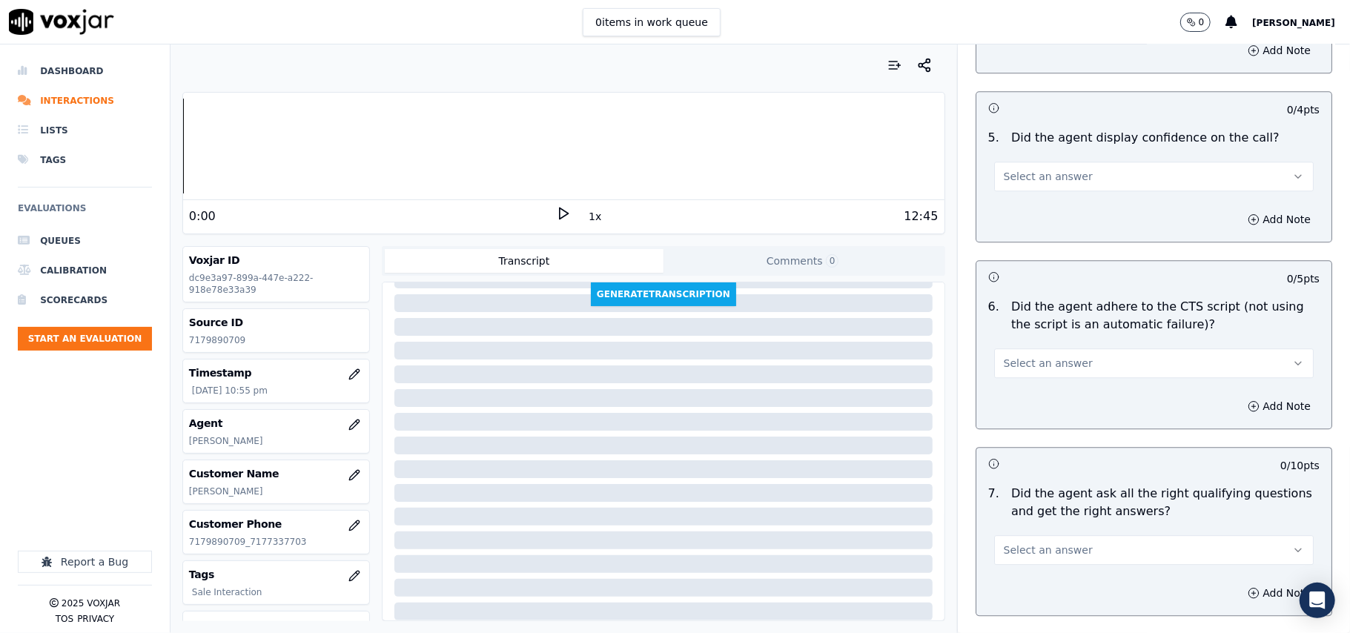
click at [1024, 169] on span "Select an answer" at bounding box center [1048, 176] width 89 height 15
click at [1017, 187] on div "Yes" at bounding box center [1122, 192] width 287 height 24
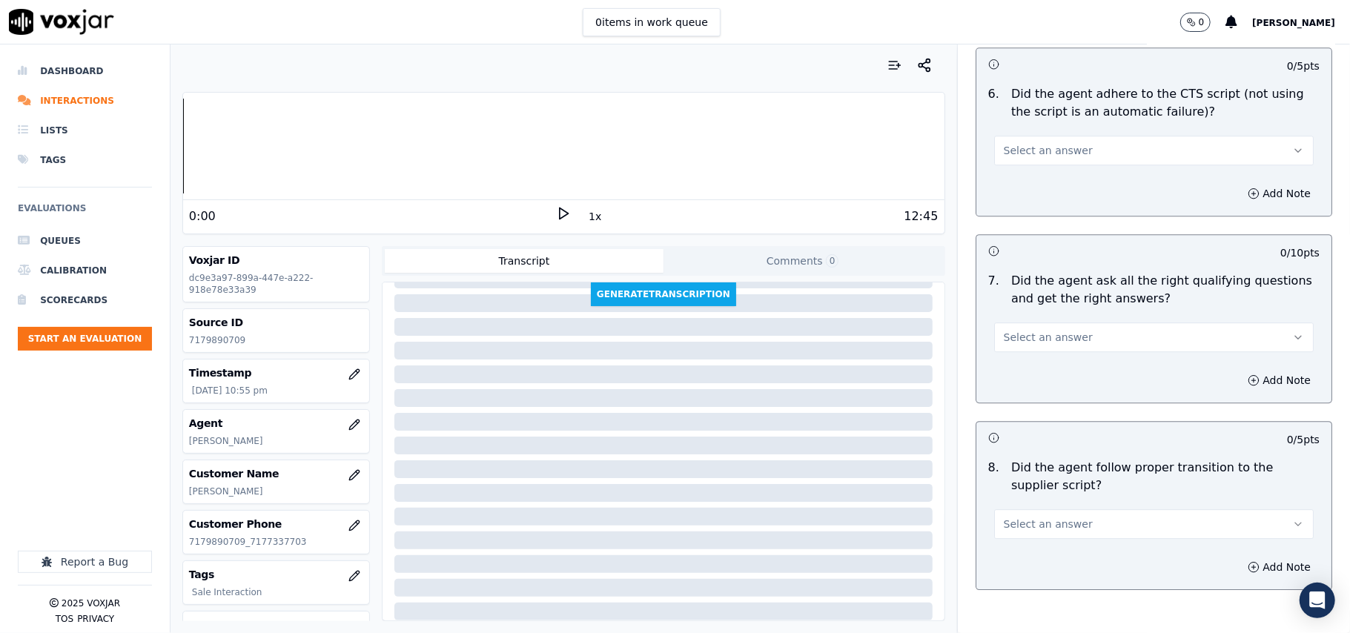
scroll to position [2966, 0]
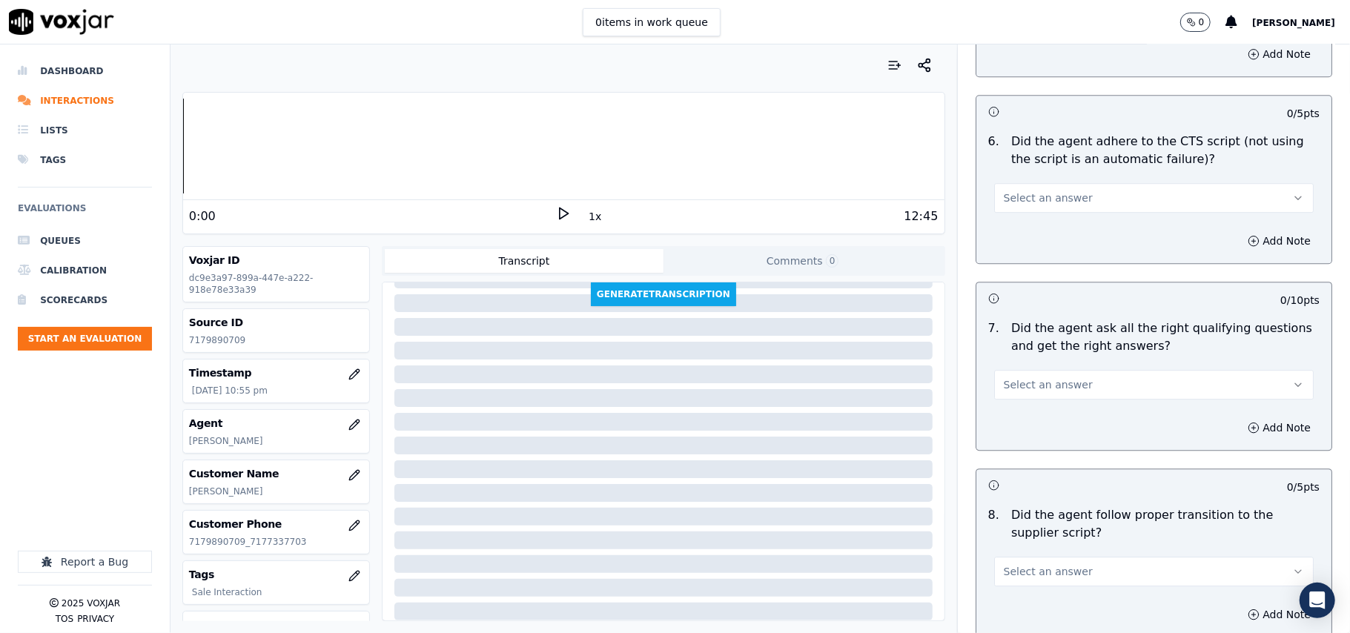
click at [1022, 183] on button "Select an answer" at bounding box center [1154, 198] width 320 height 30
click at [1019, 205] on div "Yes" at bounding box center [1122, 214] width 287 height 24
drag, startPoint x: 1020, startPoint y: 371, endPoint x: 1020, endPoint y: 380, distance: 8.9
click at [1020, 377] on span "Select an answer" at bounding box center [1048, 384] width 89 height 15
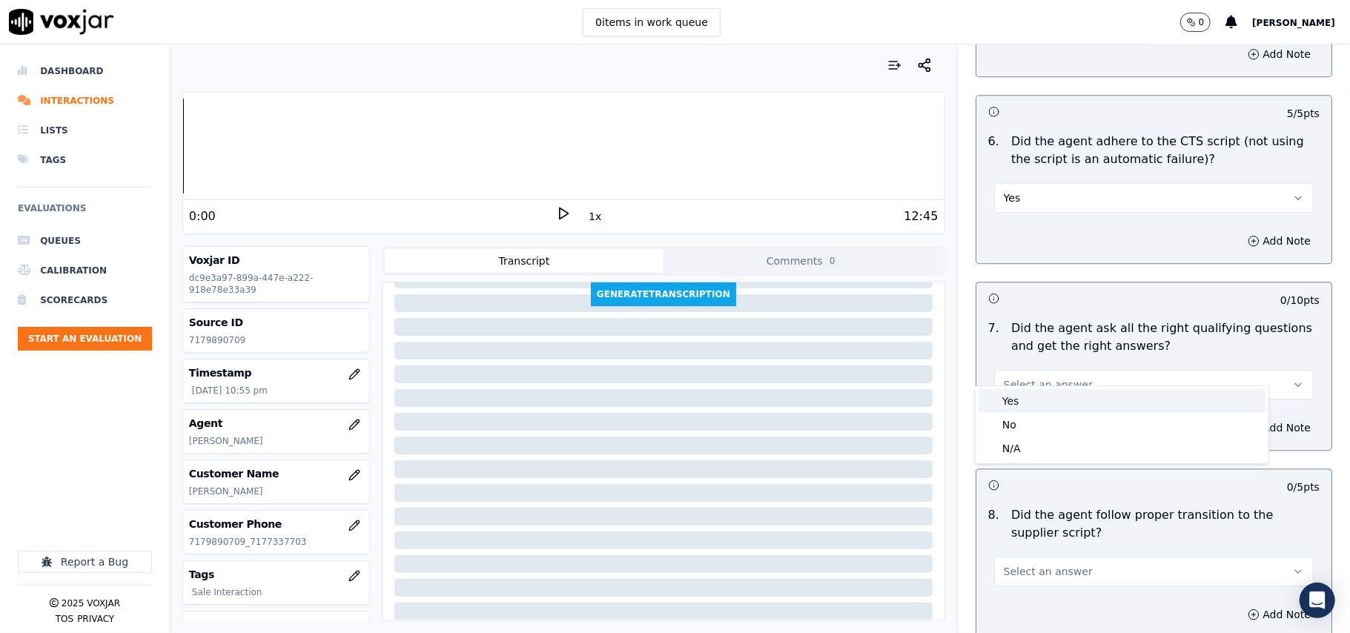
click at [1020, 407] on div "Yes" at bounding box center [1122, 401] width 287 height 24
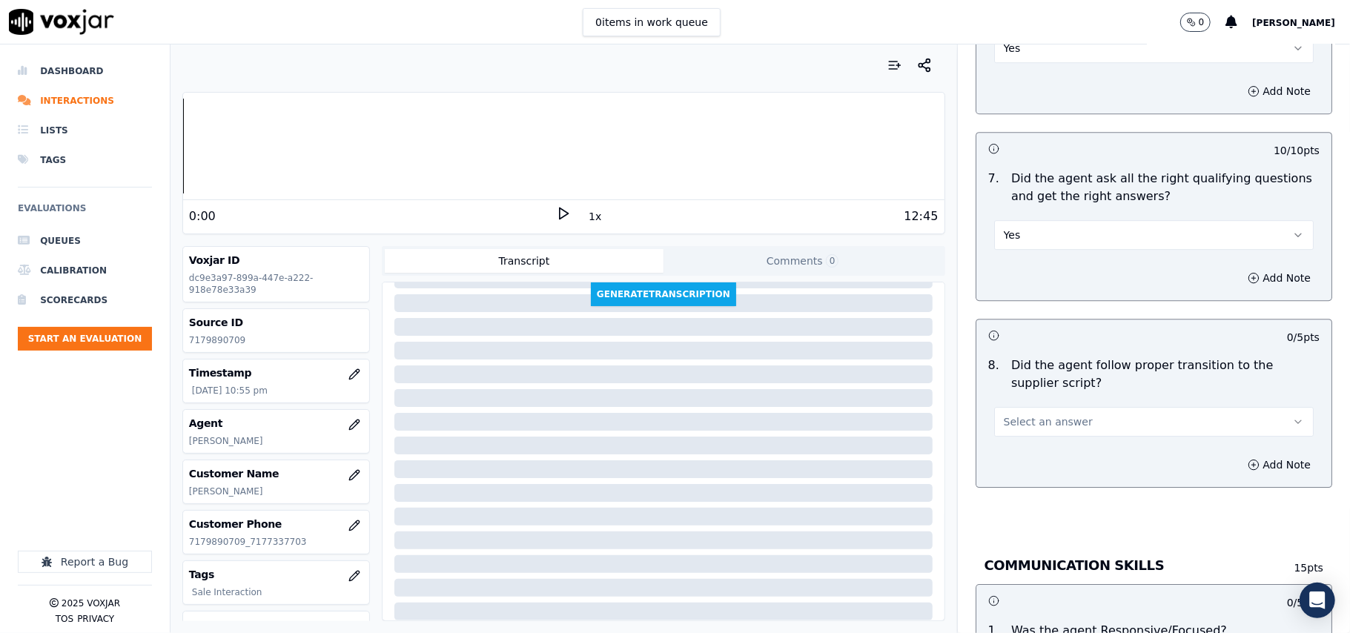
scroll to position [3295, 0]
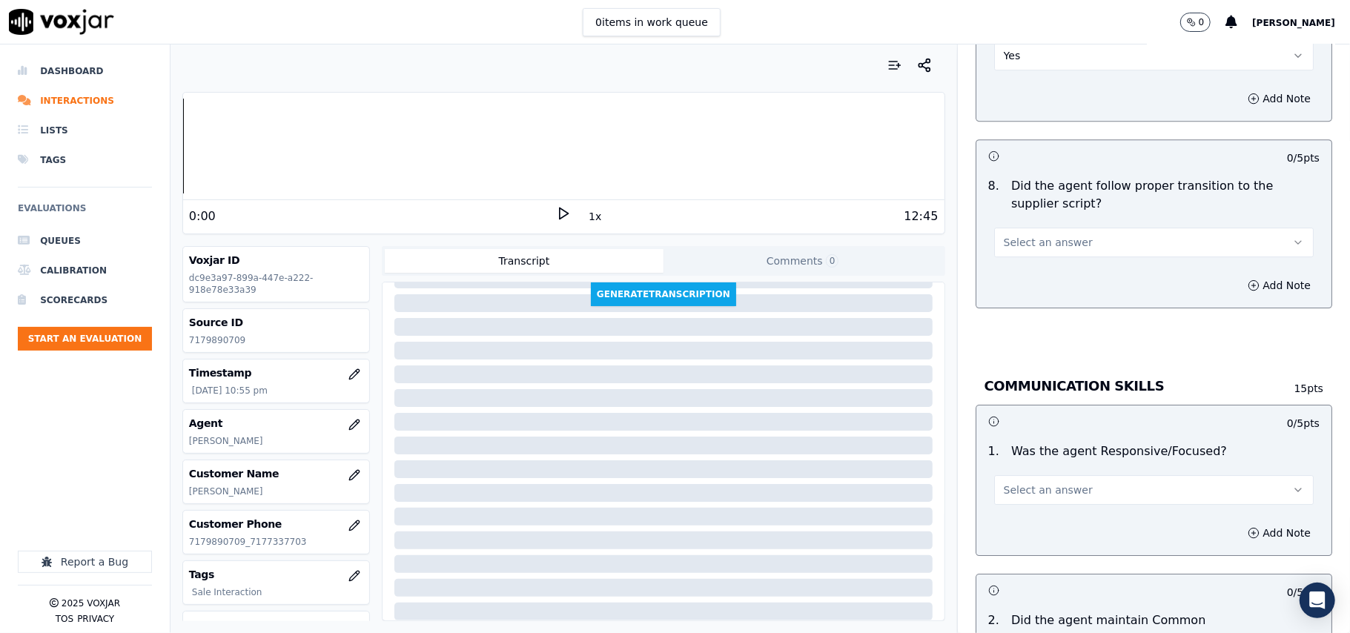
drag, startPoint x: 1022, startPoint y: 217, endPoint x: 1022, endPoint y: 230, distance: 13.3
click at [1022, 228] on button "Select an answer" at bounding box center [1154, 243] width 320 height 30
click at [1022, 261] on div "Yes" at bounding box center [1122, 260] width 287 height 24
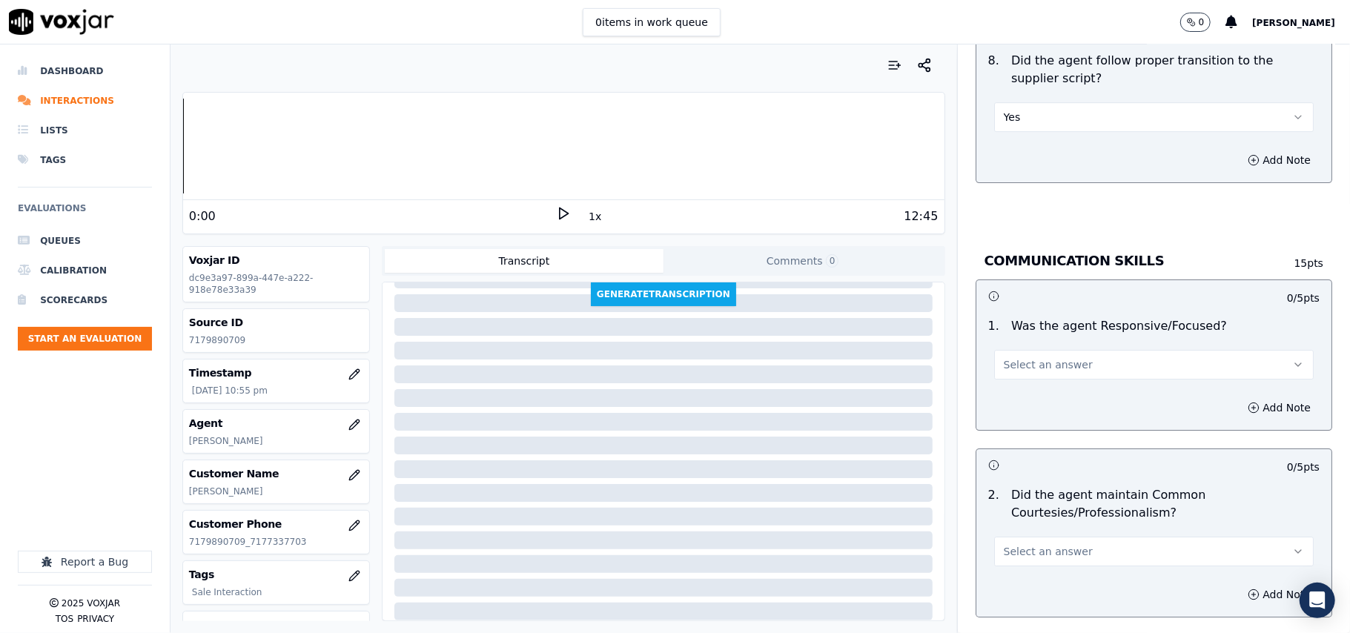
scroll to position [3460, 0]
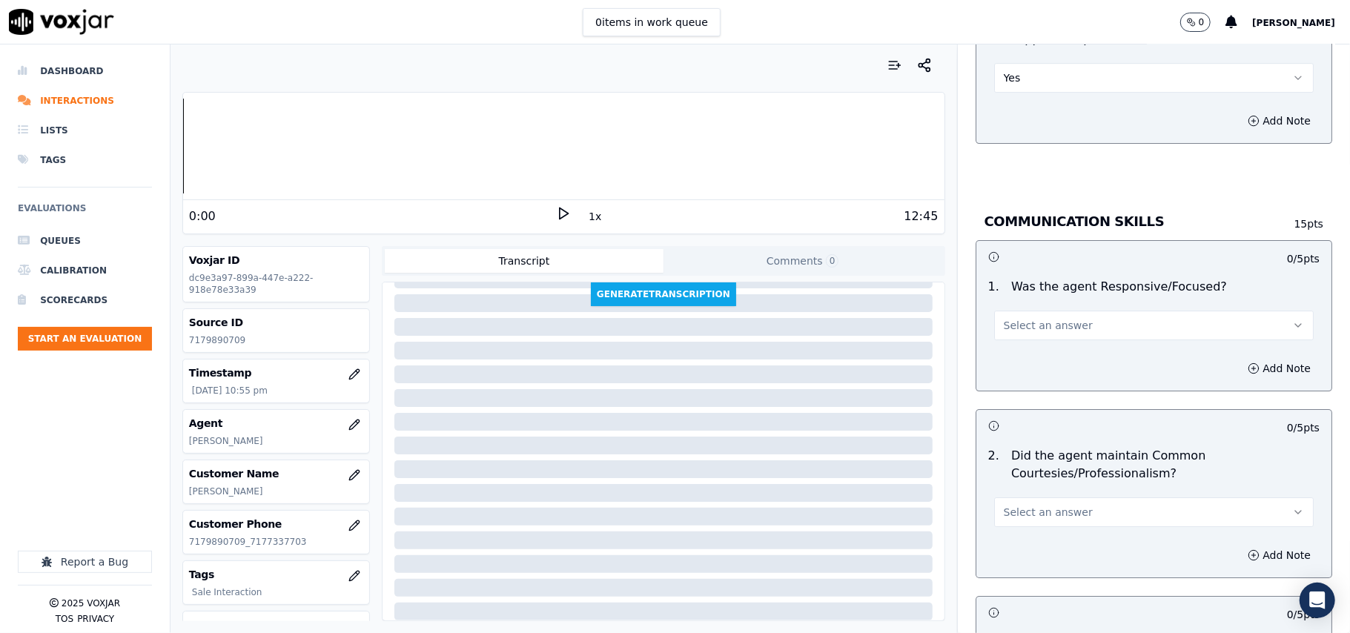
click at [1023, 318] on span "Select an answer" at bounding box center [1048, 325] width 89 height 15
click at [1023, 348] on div "Yes" at bounding box center [1122, 343] width 287 height 24
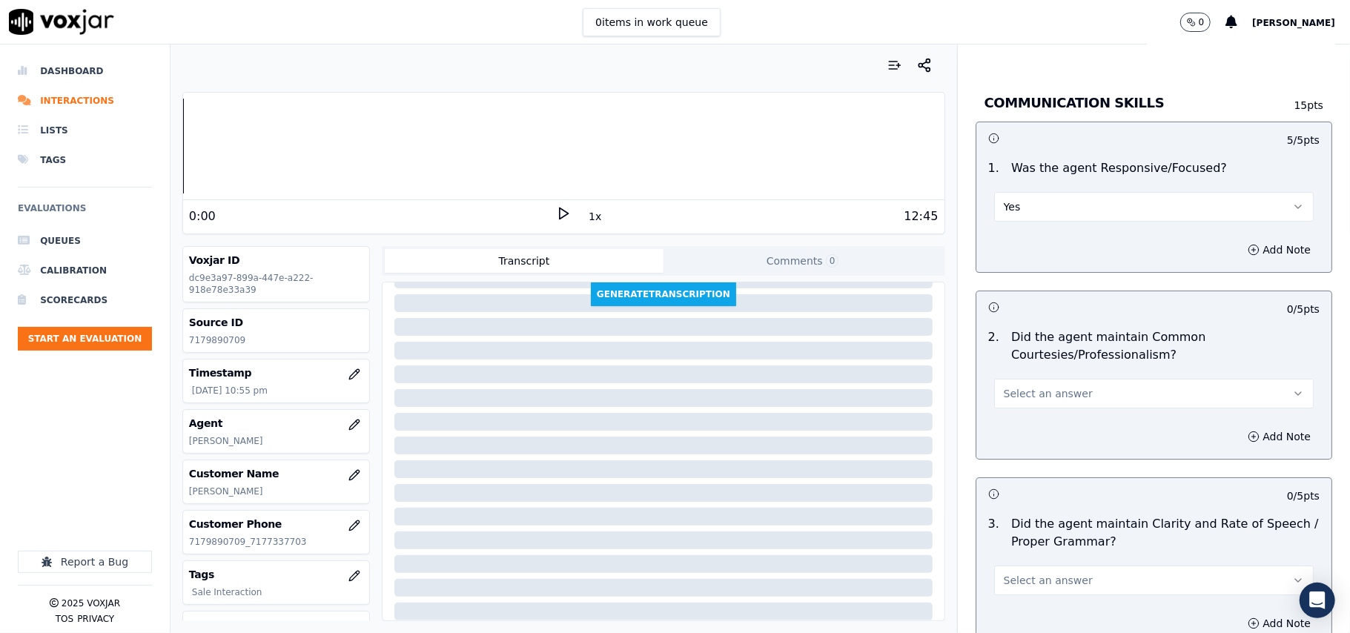
scroll to position [3625, 0]
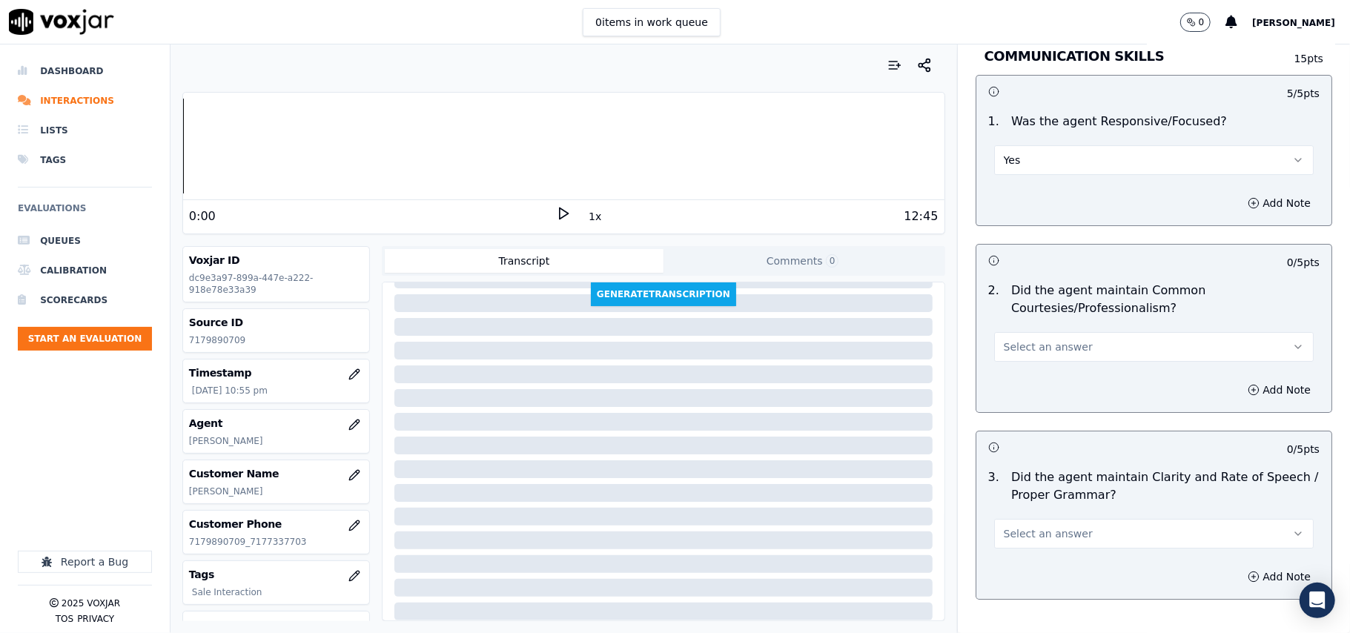
click at [1026, 332] on button "Select an answer" at bounding box center [1154, 347] width 320 height 30
click at [1025, 362] on div "Yes" at bounding box center [1122, 365] width 287 height 24
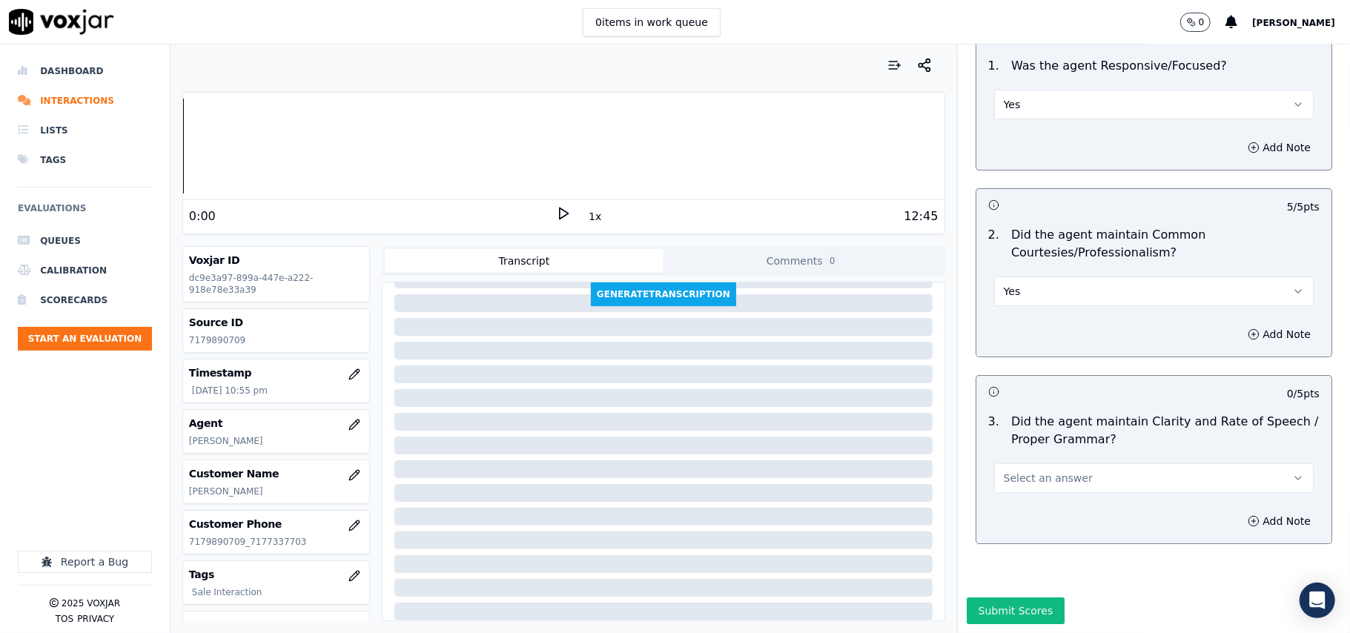
scroll to position [3710, 0]
click at [1026, 463] on button "Select an answer" at bounding box center [1154, 478] width 320 height 30
click at [1026, 469] on div "Yes" at bounding box center [1122, 467] width 287 height 24
click at [1008, 598] on button "Submit Scores" at bounding box center [1016, 611] width 99 height 27
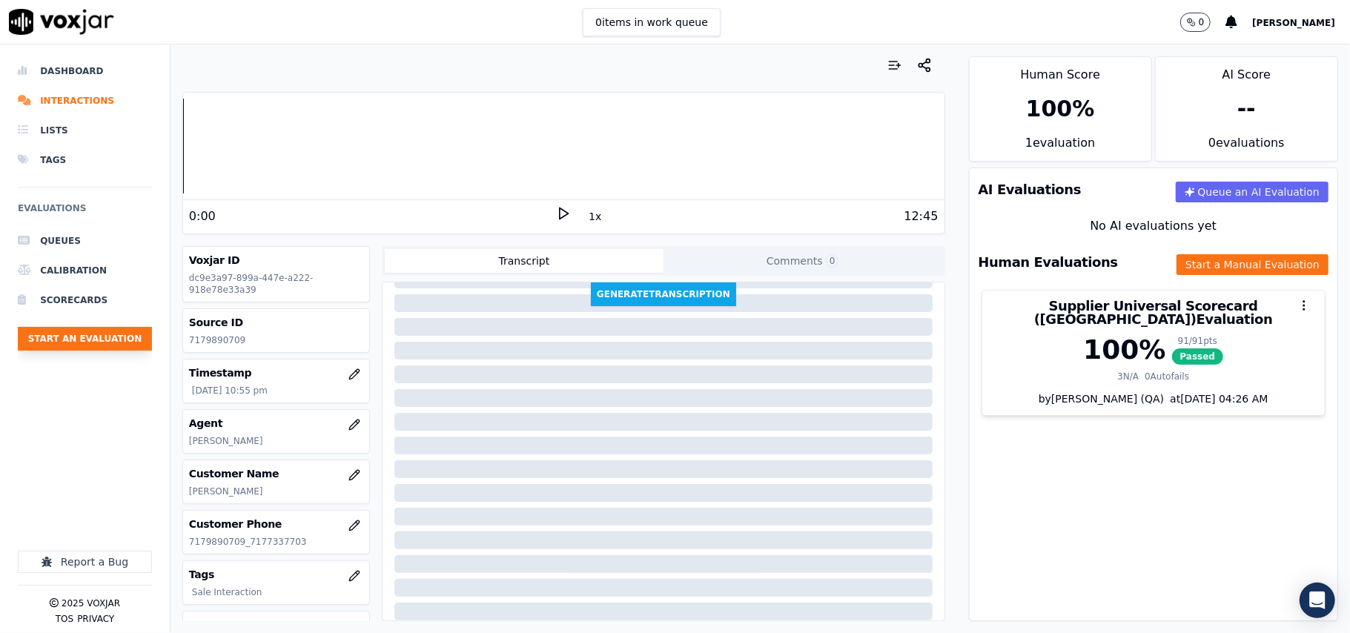
click at [119, 348] on button "Start an Evaluation" at bounding box center [85, 339] width 134 height 24
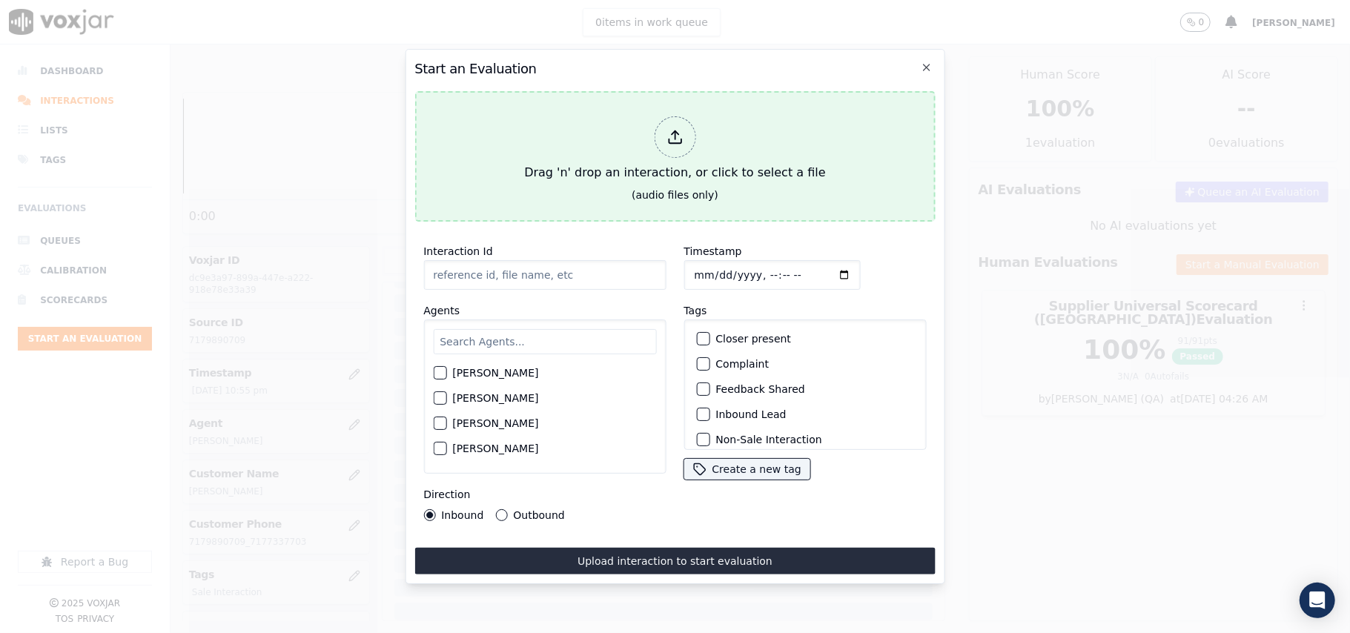
click at [703, 110] on div "Drag 'n' drop an interaction, or click to select a file" at bounding box center [674, 148] width 313 height 77
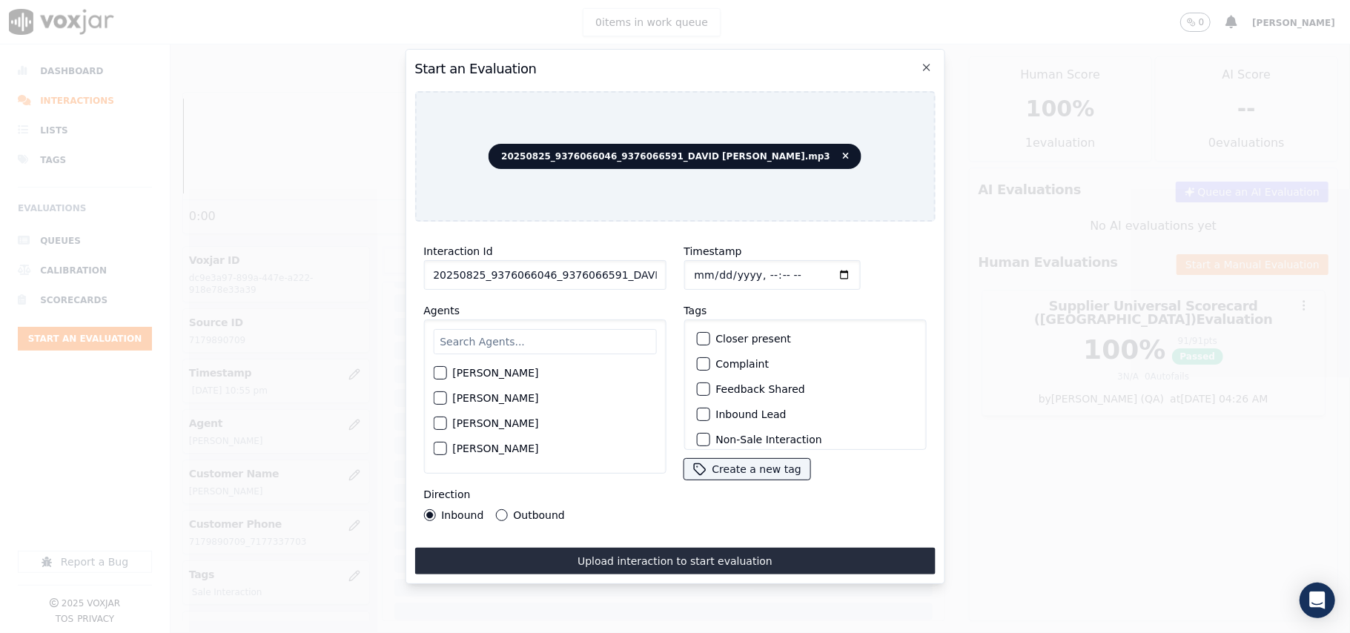
click at [535, 267] on input "20250825_9376066046_9376066591_DAVID [PERSON_NAME].mp3" at bounding box center [544, 275] width 242 height 30
paste input "9376066046"
type input "9376066046"
click at [707, 264] on input "Timestamp" at bounding box center [772, 275] width 176 height 30
type input "[DATE]T23:13"
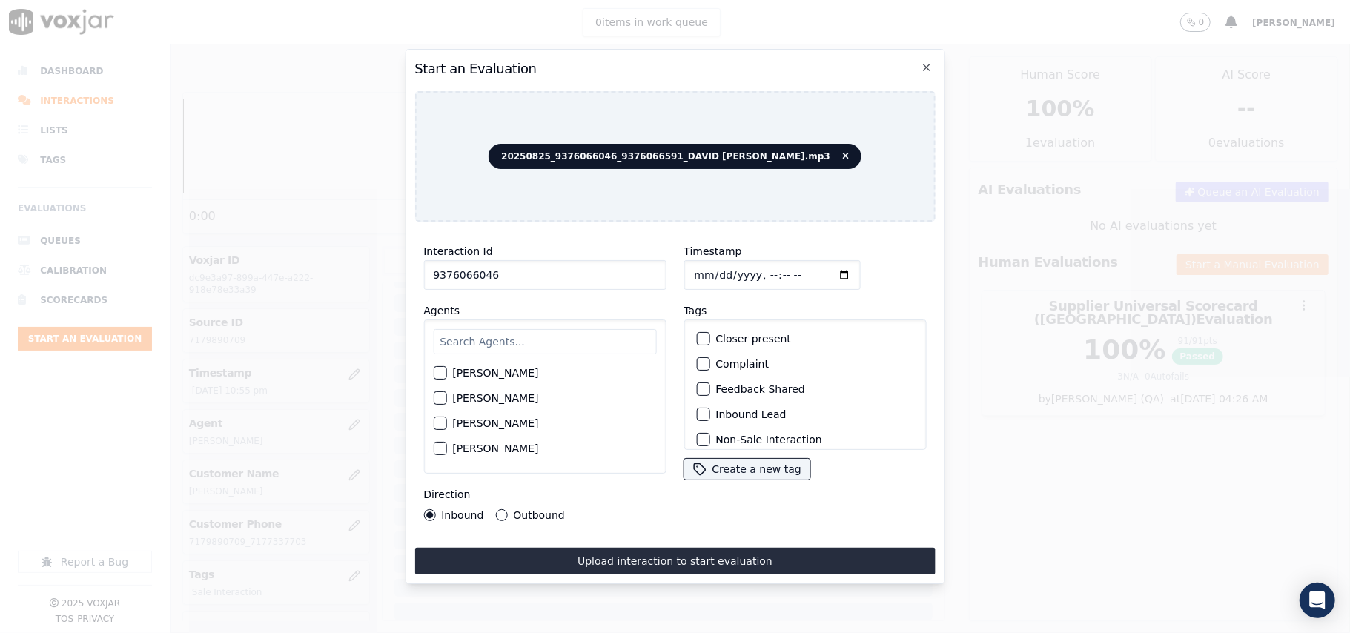
click at [532, 345] on input "text" at bounding box center [544, 341] width 223 height 25
type input "[PERSON_NAME]"
click at [497, 378] on div "[PERSON_NAME]" at bounding box center [544, 377] width 223 height 25
drag, startPoint x: 516, startPoint y: 359, endPoint x: 514, endPoint y: 368, distance: 9.2
click at [515, 365] on div "[PERSON_NAME]" at bounding box center [544, 377] width 223 height 25
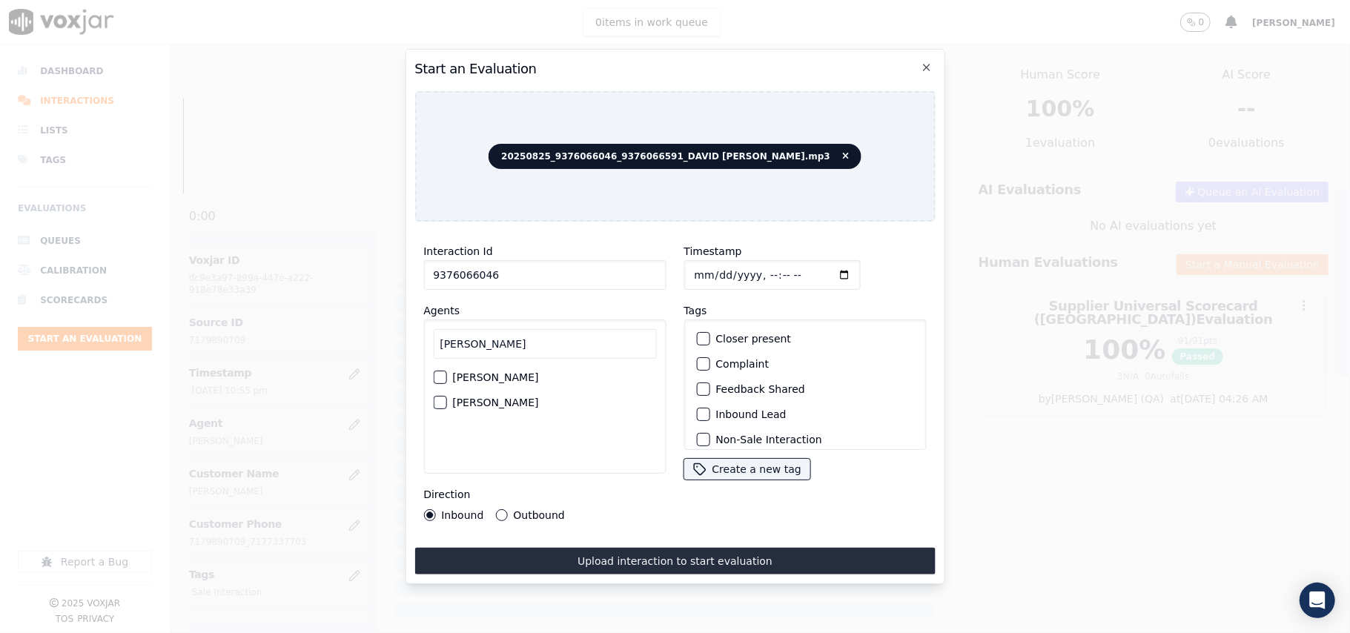
click at [514, 372] on label "[PERSON_NAME]" at bounding box center [495, 377] width 86 height 10
click at [446, 371] on button "[PERSON_NAME]" at bounding box center [439, 377] width 13 height 13
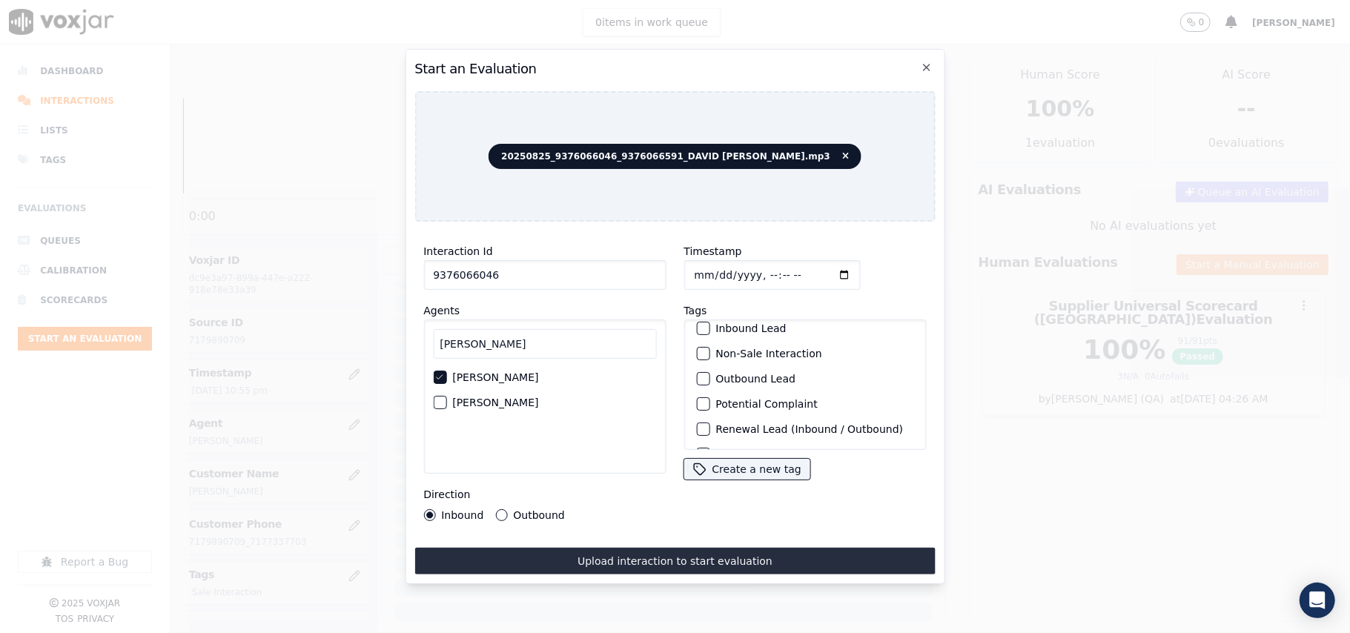
scroll to position [129, 0]
click at [716, 426] on label "Sale Interaction" at bounding box center [757, 431] width 82 height 10
click at [710, 424] on button "Sale Interaction" at bounding box center [702, 430] width 13 height 13
click at [529, 510] on label "Outbound" at bounding box center [538, 515] width 51 height 10
click at [507, 509] on button "Outbound" at bounding box center [501, 515] width 12 height 12
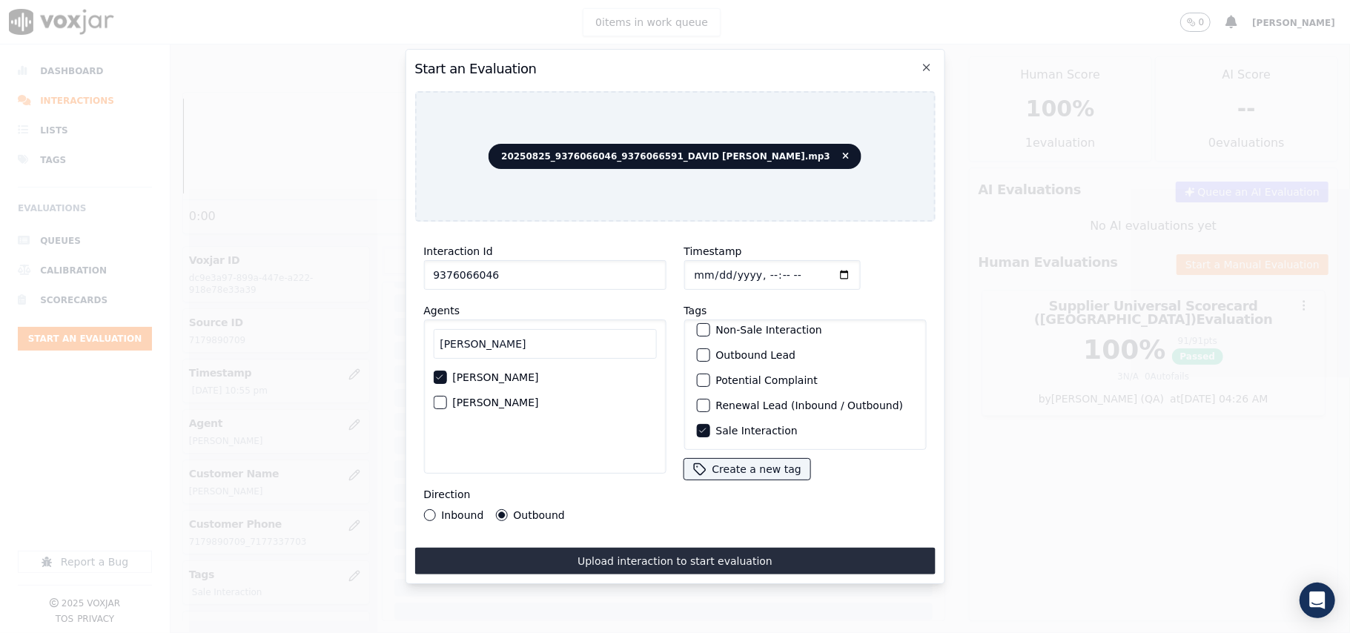
click at [553, 520] on div "Interaction Id 9376066046 Agents [PERSON_NAME] [PERSON_NAME] Direction Inbound …" at bounding box center [544, 382] width 260 height 297
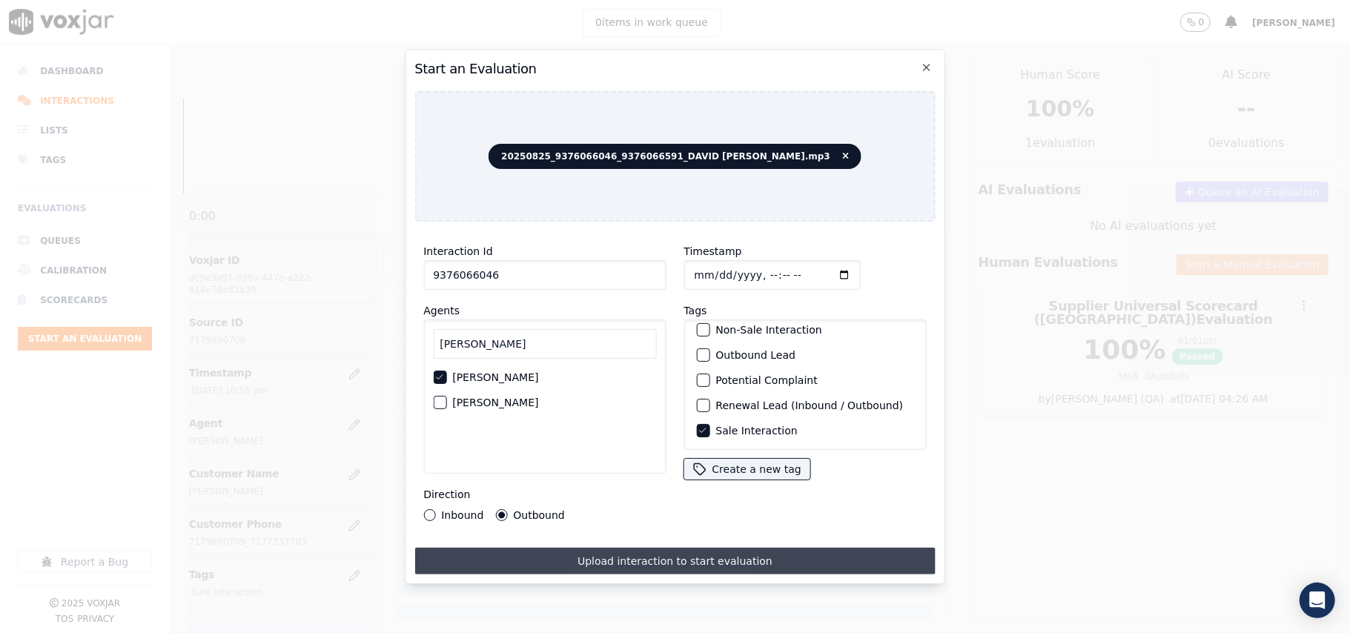
drag, startPoint x: 550, startPoint y: 537, endPoint x: 553, endPoint y: 556, distance: 19.5
click at [550, 541] on div "Interaction Id 9376066046 Agents [PERSON_NAME] [PERSON_NAME] Direction Inbound …" at bounding box center [674, 404] width 521 height 341
click at [553, 556] on button "Upload interaction to start evaluation" at bounding box center [674, 561] width 521 height 27
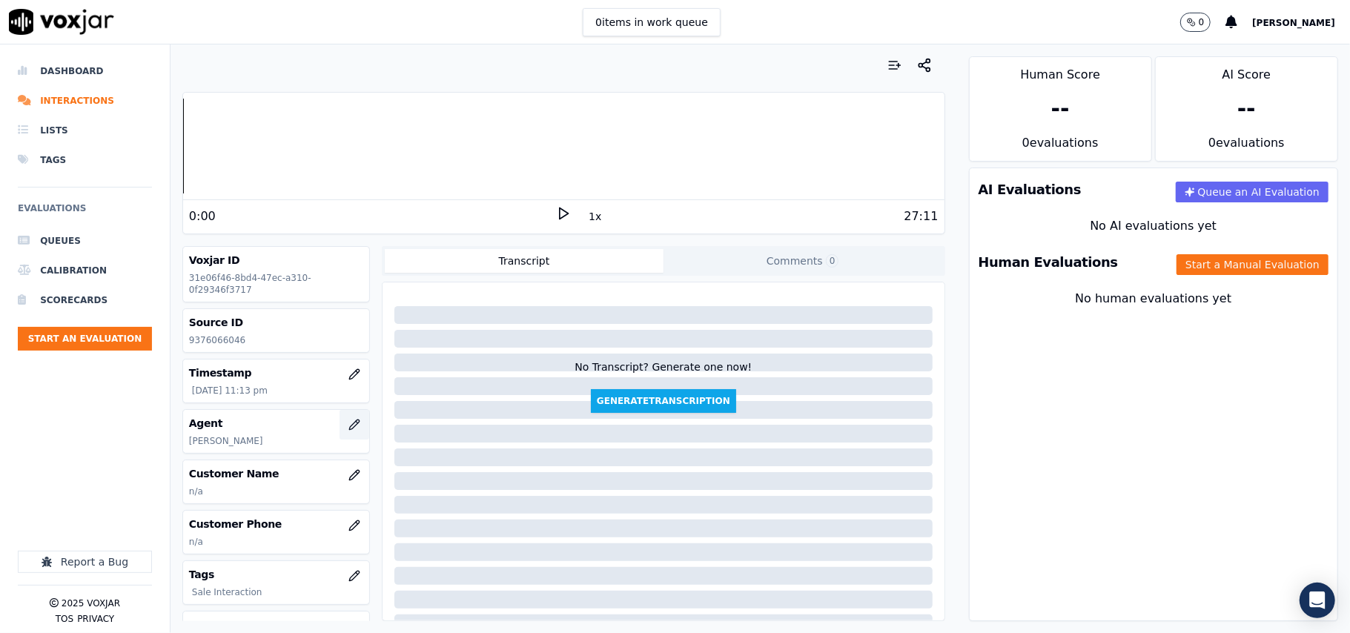
click at [348, 427] on icon "button" at bounding box center [354, 425] width 12 height 12
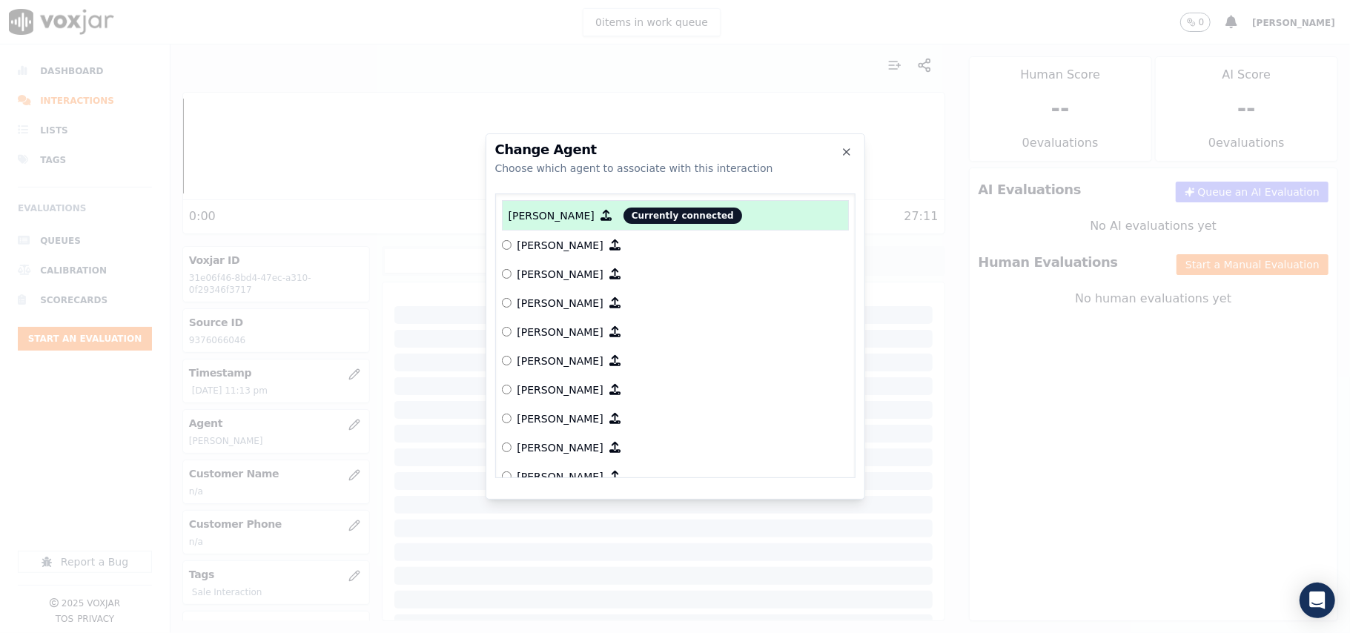
click at [843, 158] on div "Change Agent Choose which agent to associate with this interaction" at bounding box center [675, 159] width 360 height 33
click at [842, 153] on icon "button" at bounding box center [847, 152] width 12 height 12
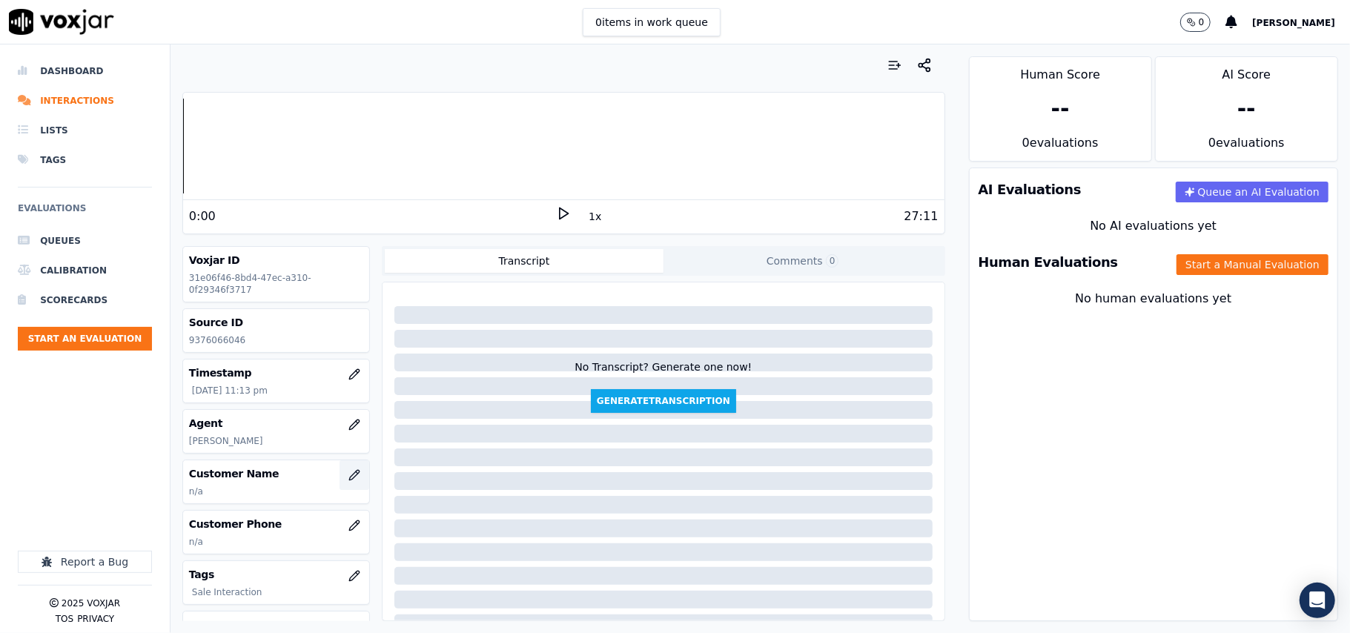
click at [340, 472] on button "button" at bounding box center [355, 475] width 30 height 30
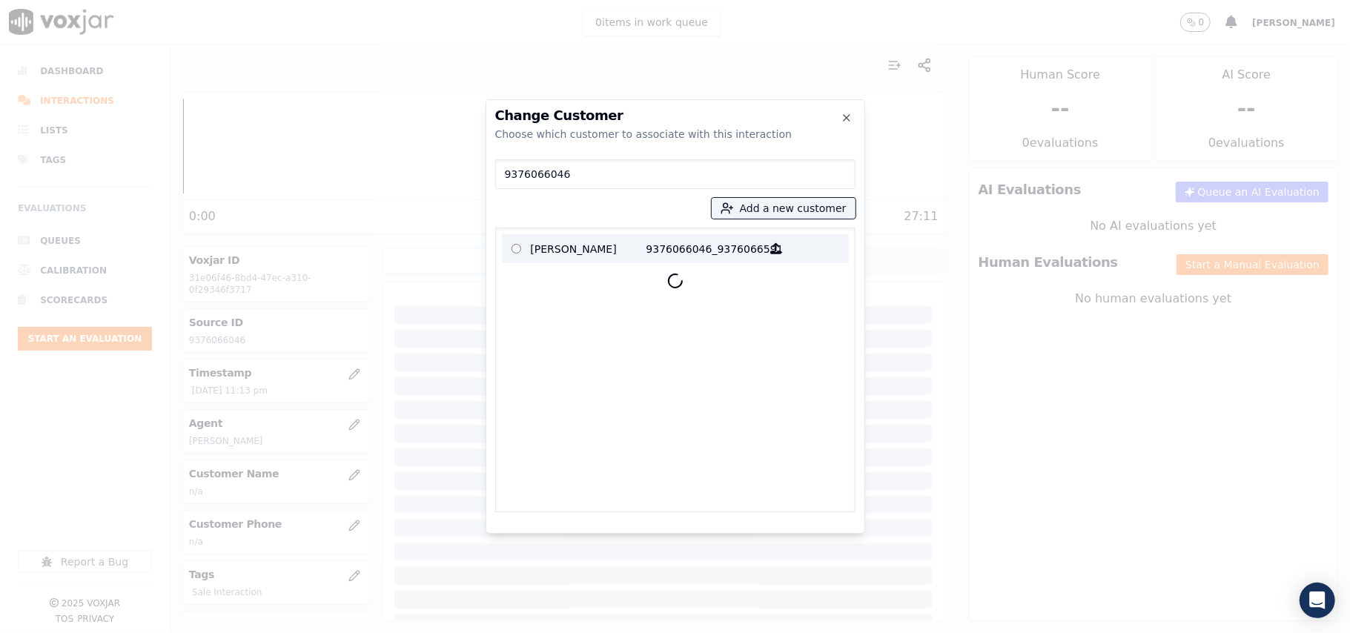
type input "9376066046"
click at [588, 236] on label "[PERSON_NAME] 9376066046_9376066591" at bounding box center [675, 248] width 347 height 29
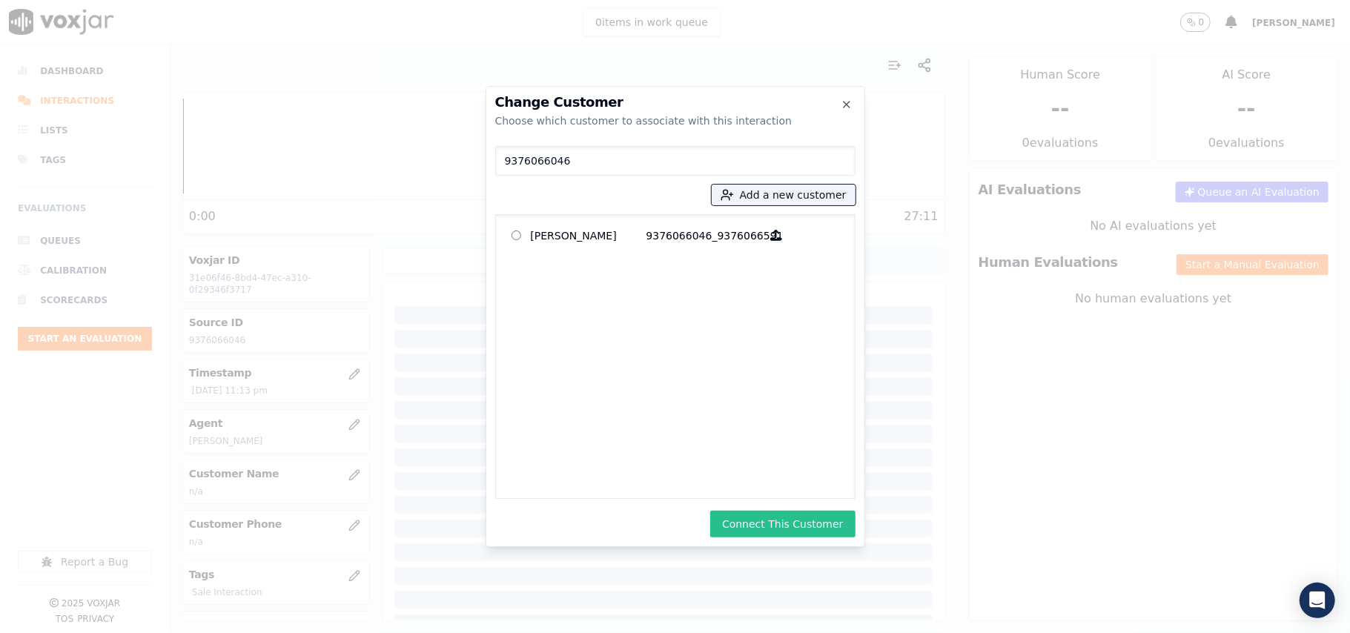
click at [799, 526] on button "Connect This Customer" at bounding box center [782, 524] width 145 height 27
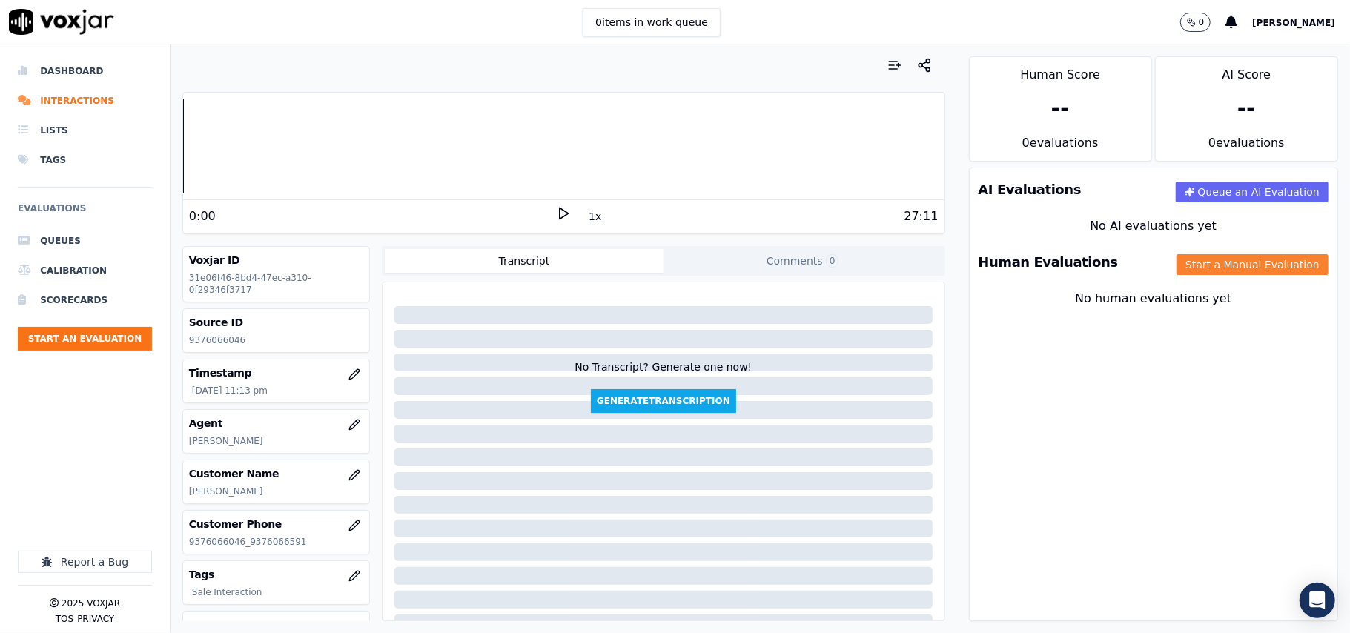
click at [1223, 270] on button "Start a Manual Evaluation" at bounding box center [1253, 264] width 152 height 21
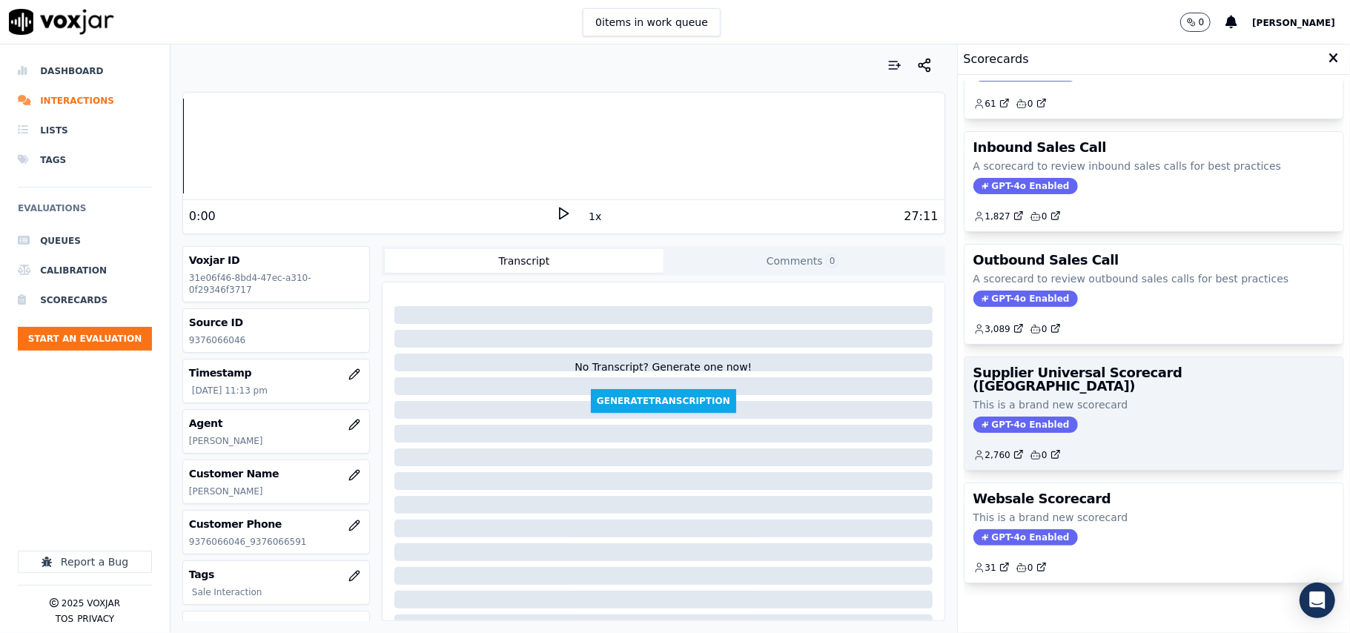
scroll to position [113, 0]
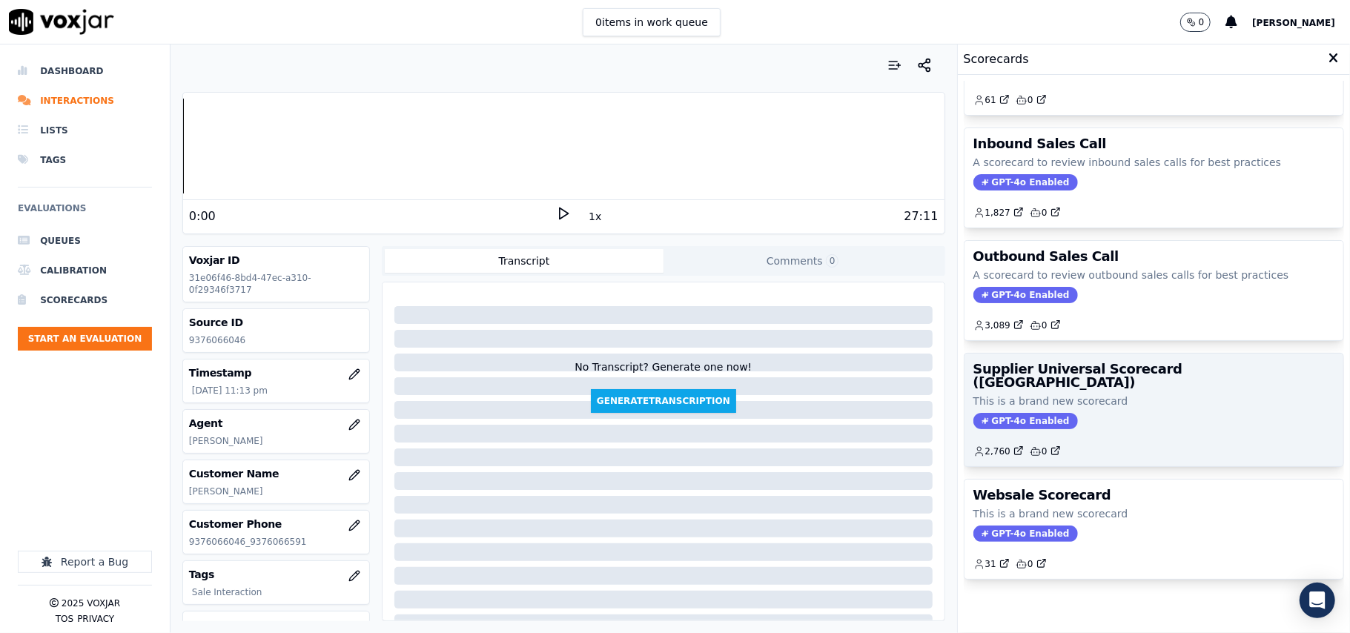
click at [1066, 434] on div "2,760 0" at bounding box center [1154, 446] width 361 height 24
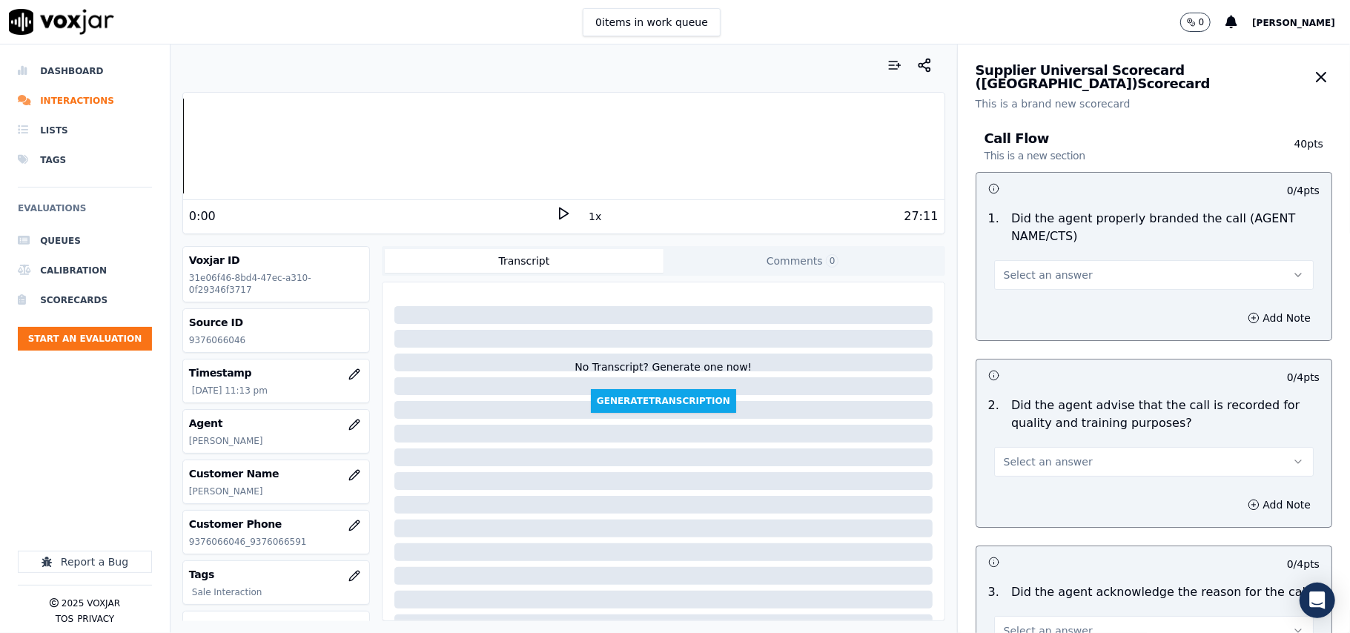
click at [1004, 274] on span "Select an answer" at bounding box center [1048, 275] width 89 height 15
click at [1002, 311] on div "Yes" at bounding box center [1122, 309] width 287 height 24
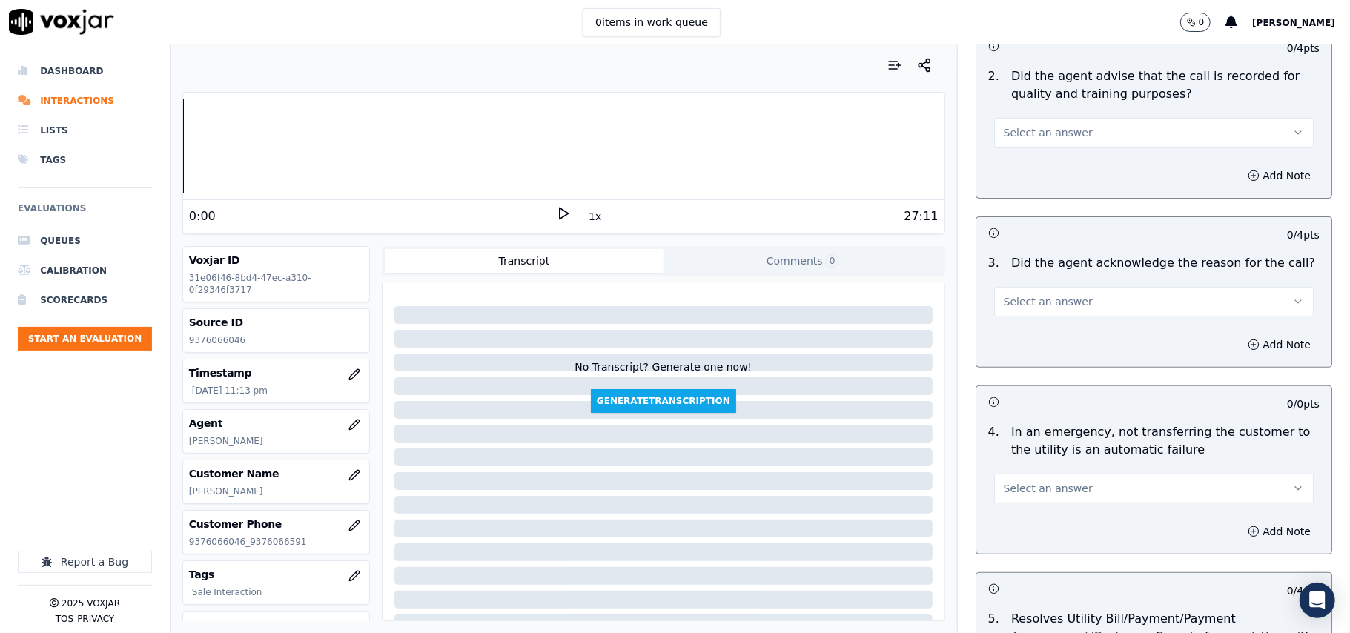
click at [1039, 139] on span "Select an answer" at bounding box center [1048, 132] width 89 height 15
click at [1042, 163] on div "Yes" at bounding box center [1122, 167] width 287 height 24
click at [1020, 291] on button "Select an answer" at bounding box center [1154, 302] width 320 height 30
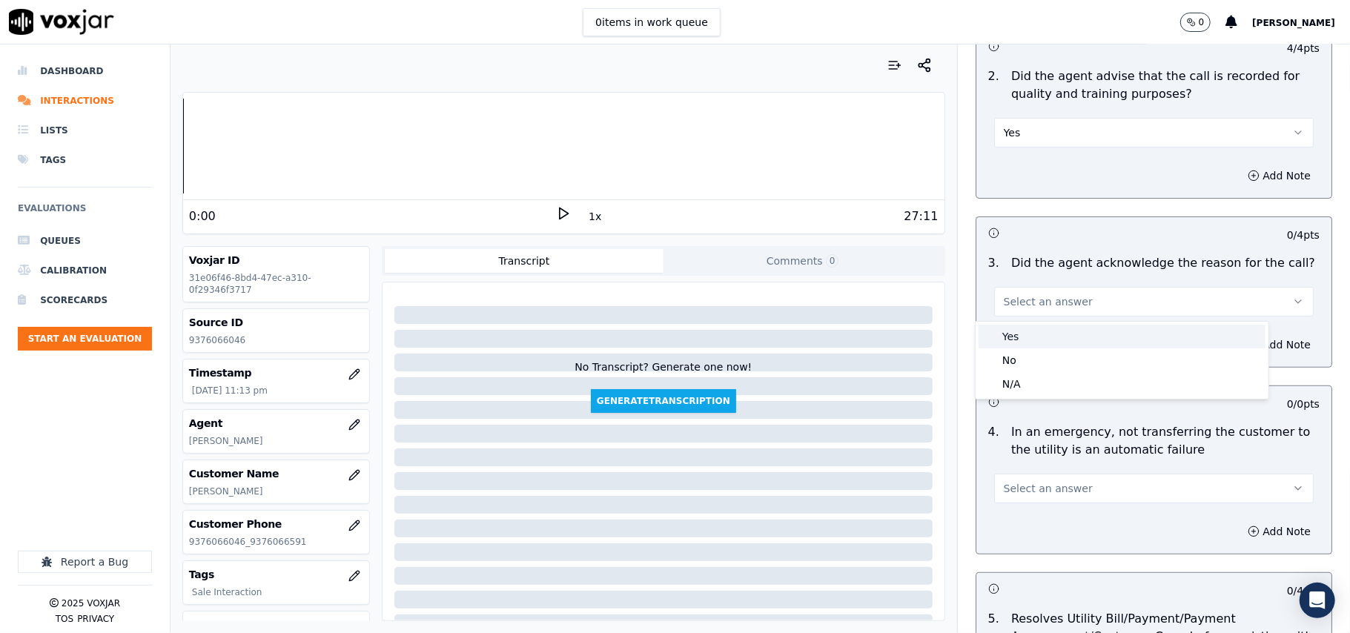
click at [1010, 334] on div "Yes" at bounding box center [1122, 337] width 287 height 24
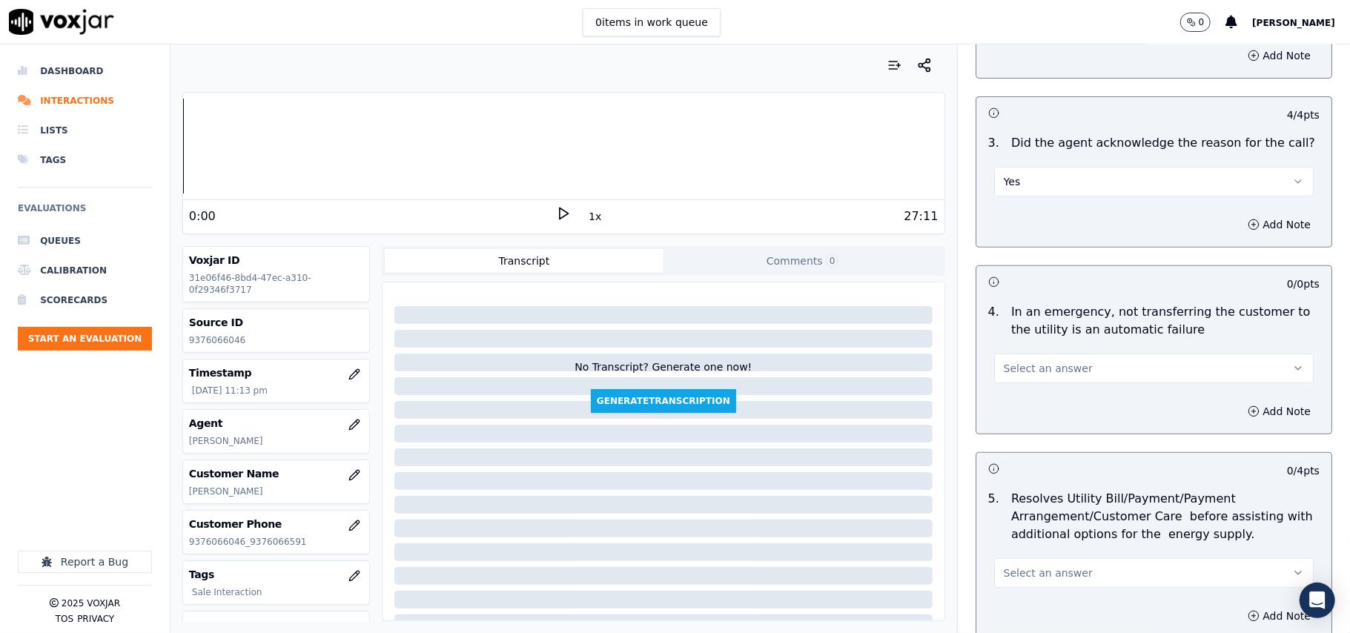
scroll to position [494, 0]
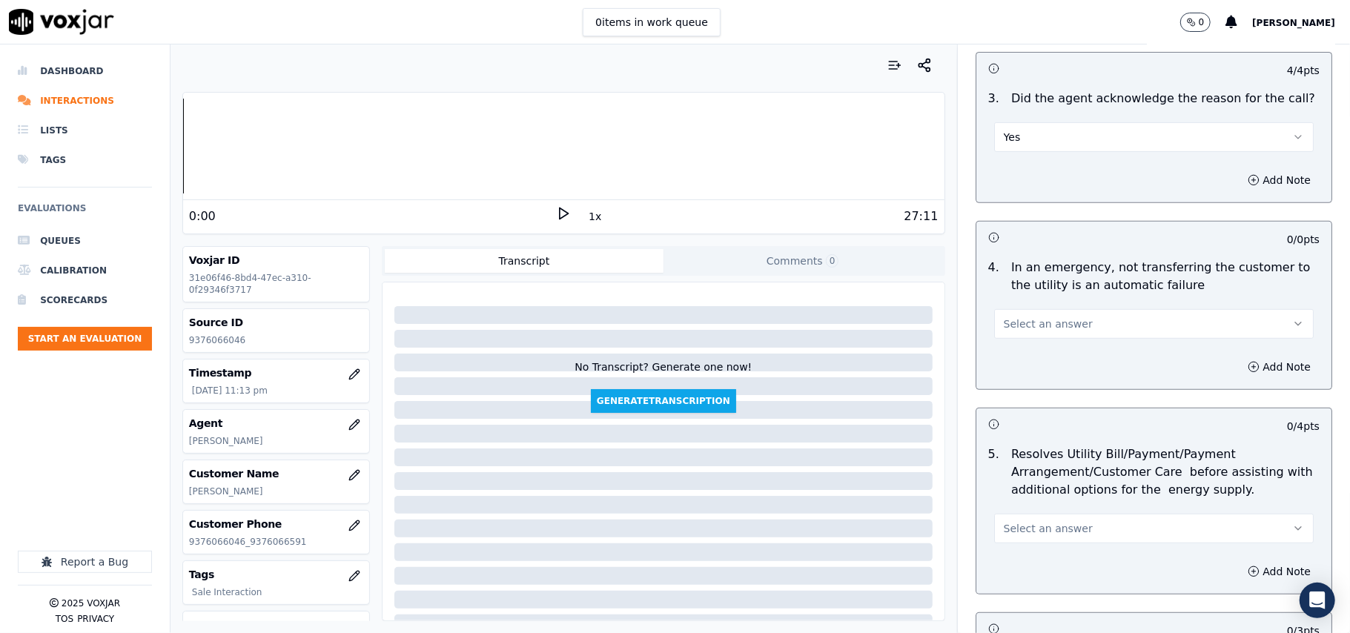
click at [1012, 331] on span "Select an answer" at bounding box center [1048, 324] width 89 height 15
click at [1020, 408] on div "N/A" at bounding box center [1122, 406] width 287 height 24
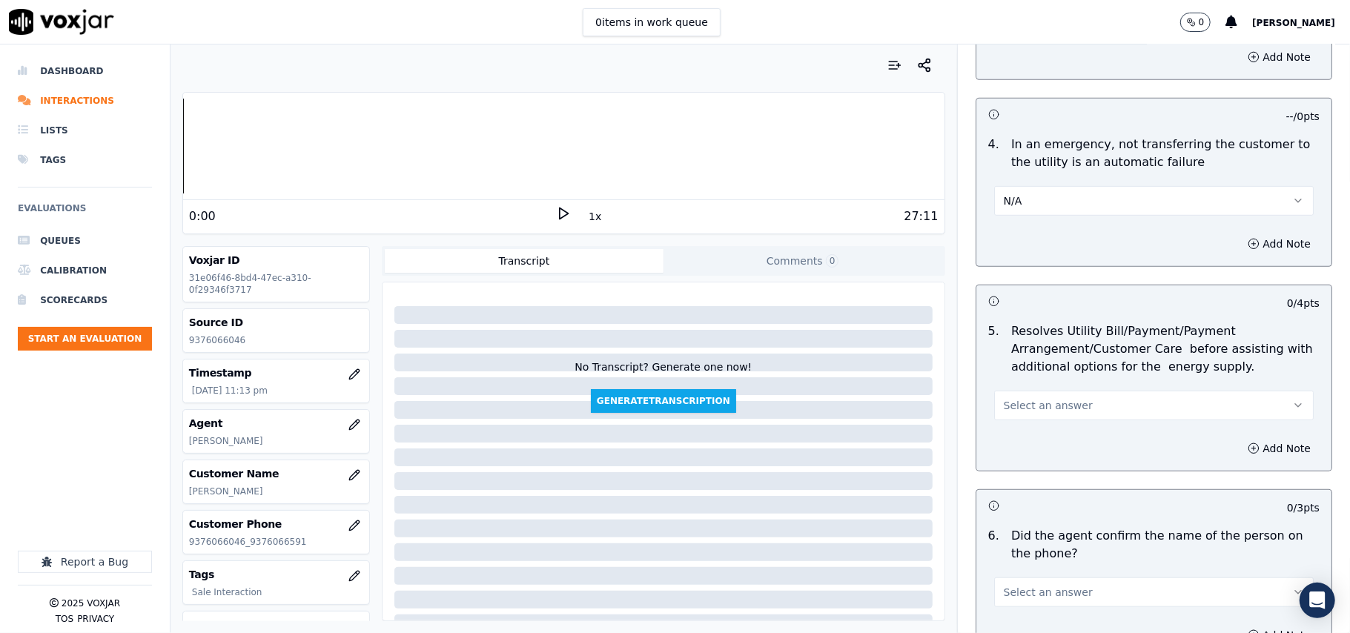
scroll to position [659, 0]
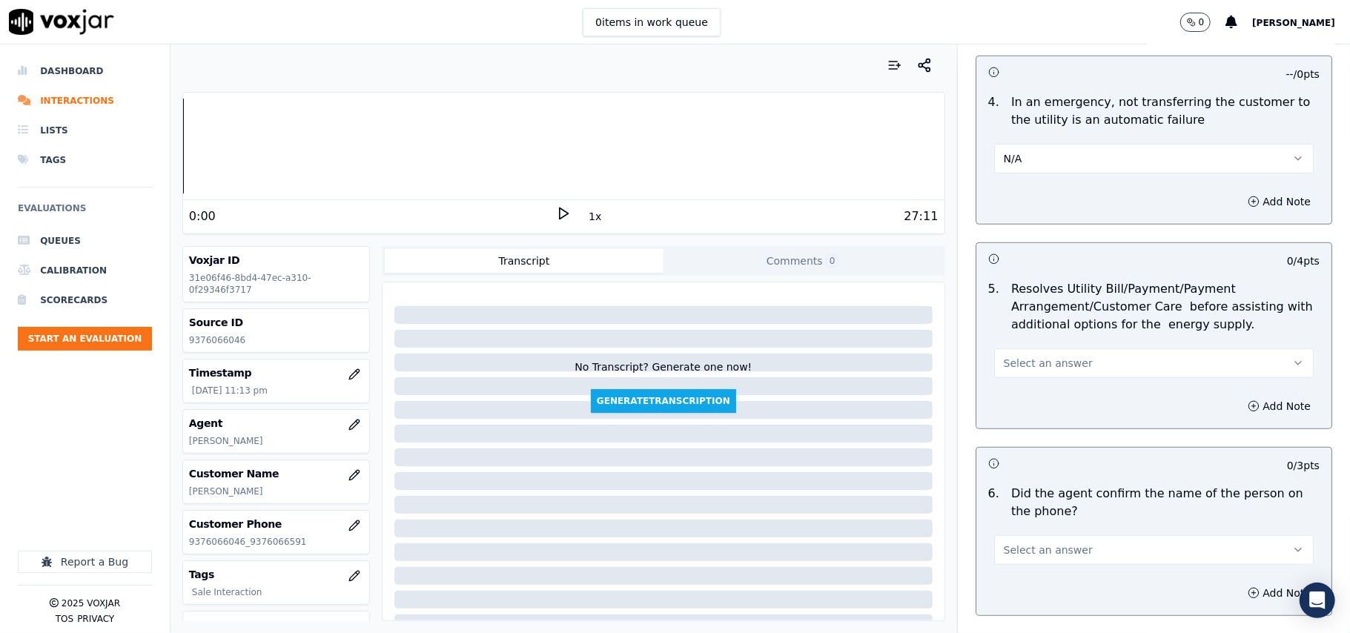
click at [1023, 369] on span "Select an answer" at bounding box center [1048, 363] width 89 height 15
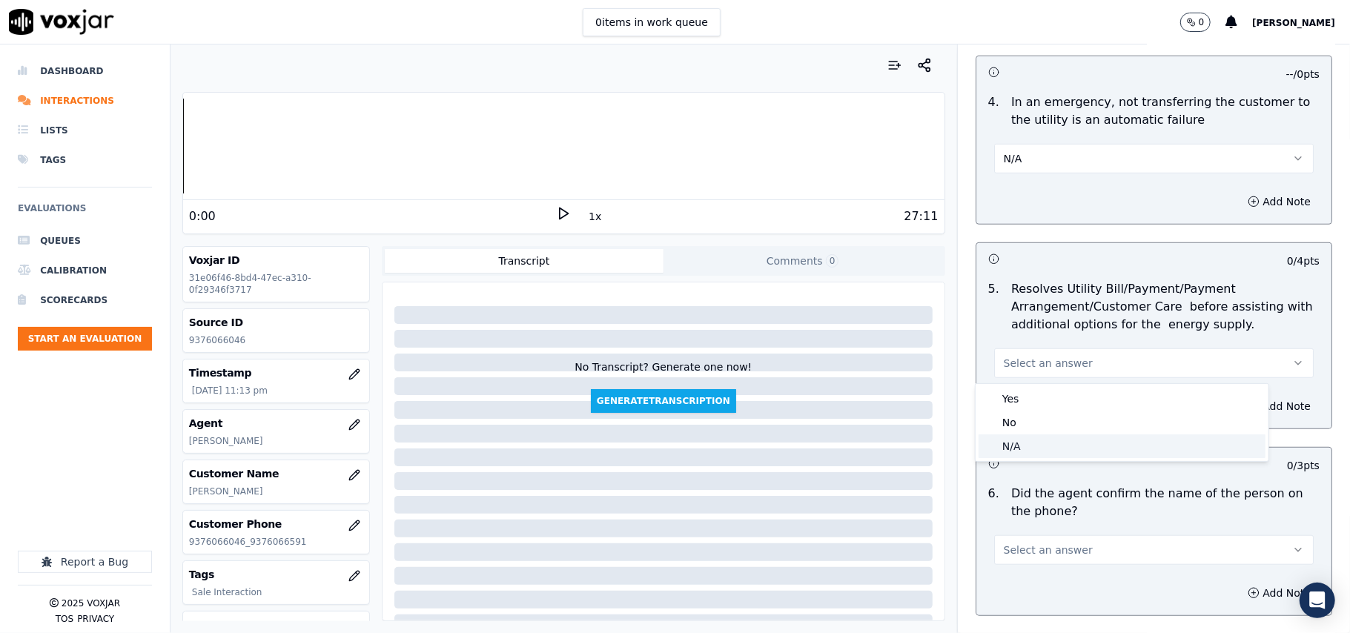
click at [1013, 440] on div "N/A" at bounding box center [1122, 447] width 287 height 24
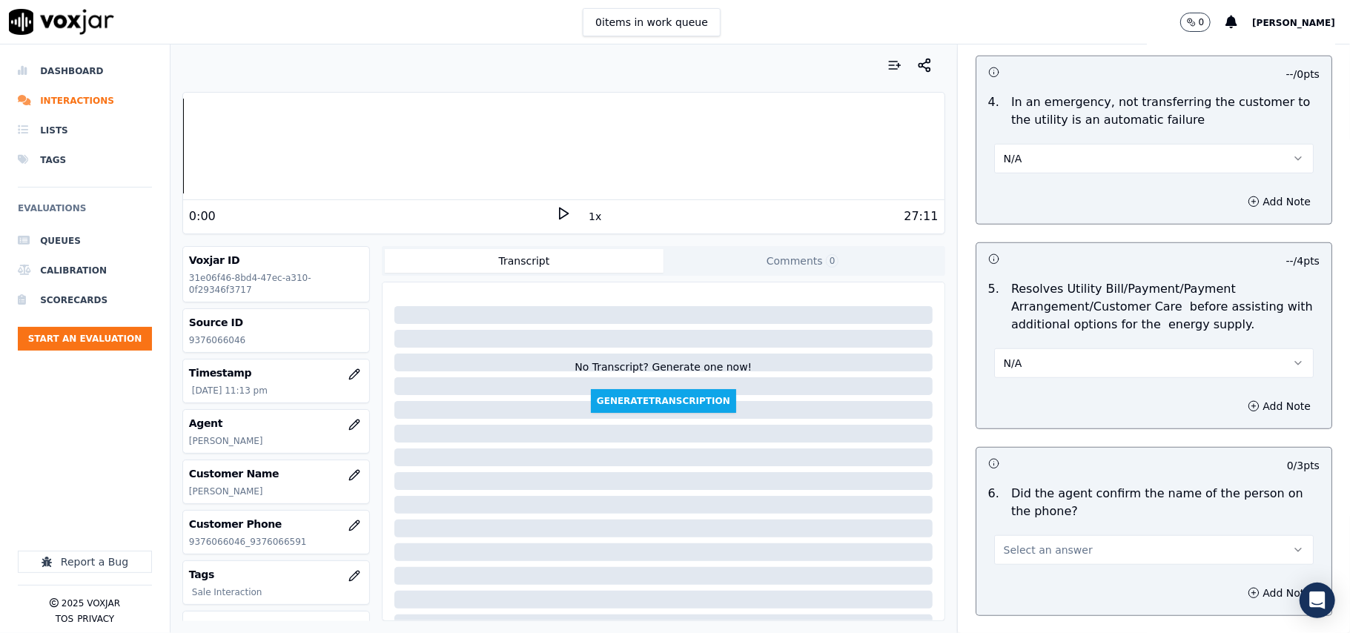
scroll to position [823, 0]
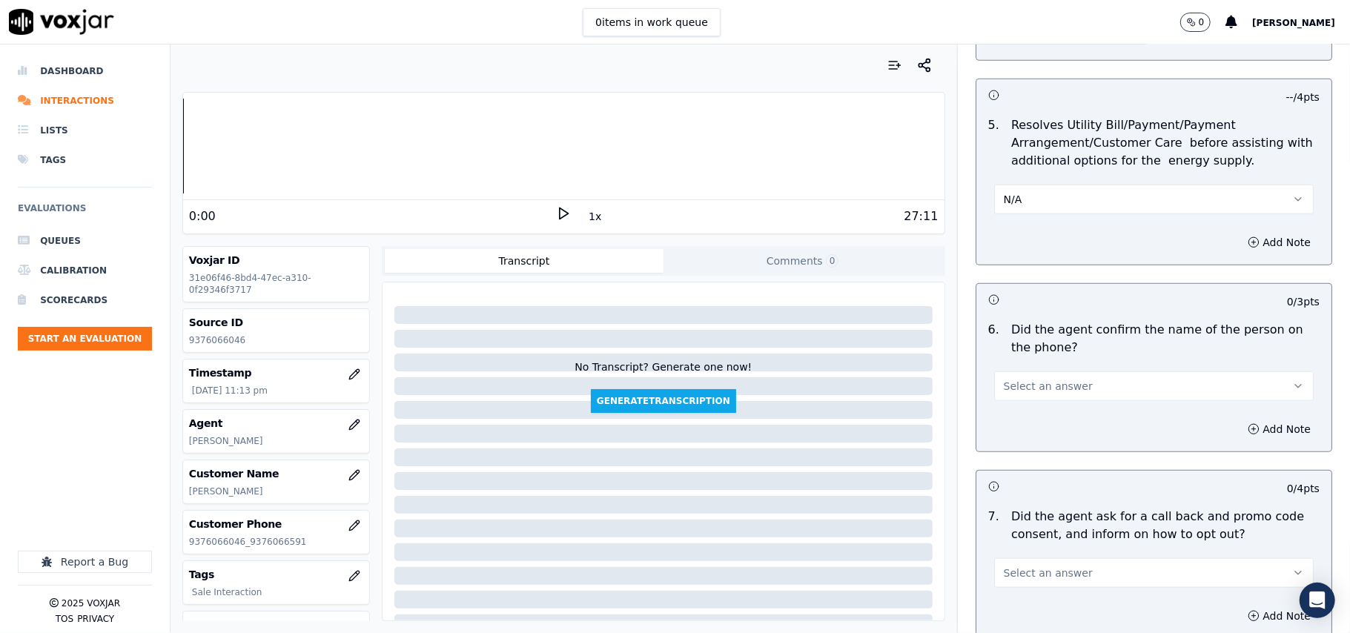
click at [1020, 377] on button "Select an answer" at bounding box center [1154, 386] width 320 height 30
click at [1019, 425] on div "Yes" at bounding box center [1122, 422] width 287 height 24
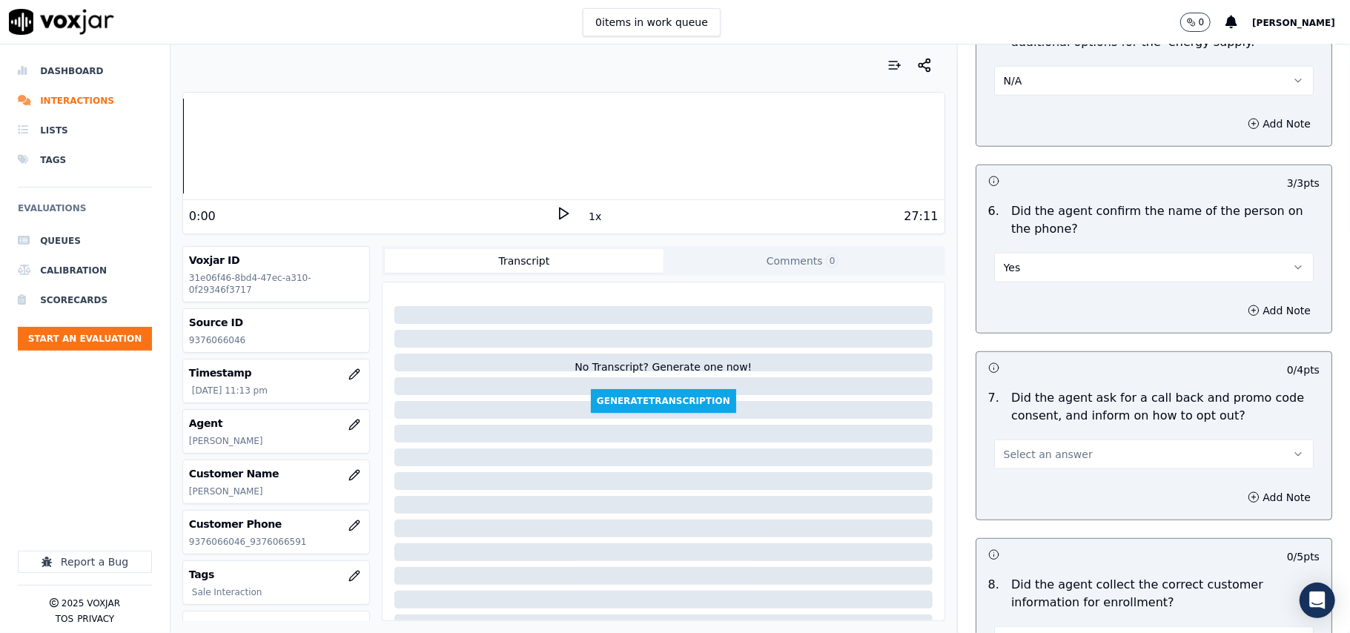
scroll to position [988, 0]
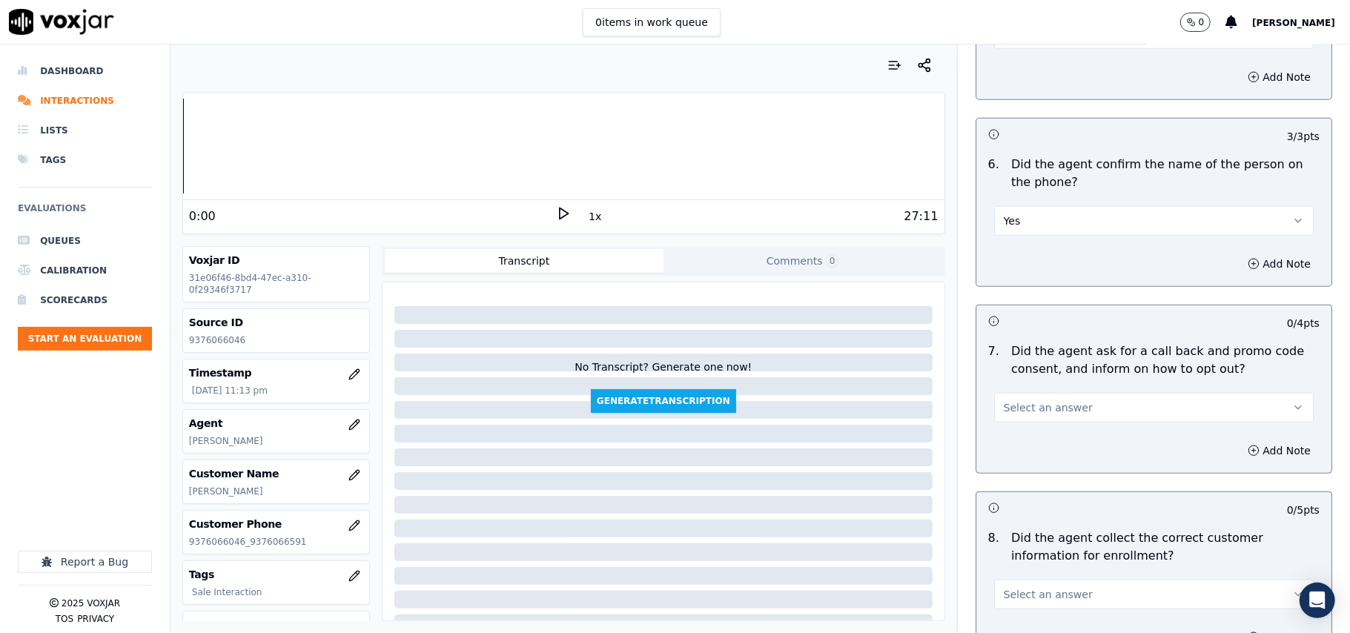
click at [1018, 415] on span "Select an answer" at bounding box center [1048, 407] width 89 height 15
click at [1021, 443] on div "Yes" at bounding box center [1122, 444] width 287 height 24
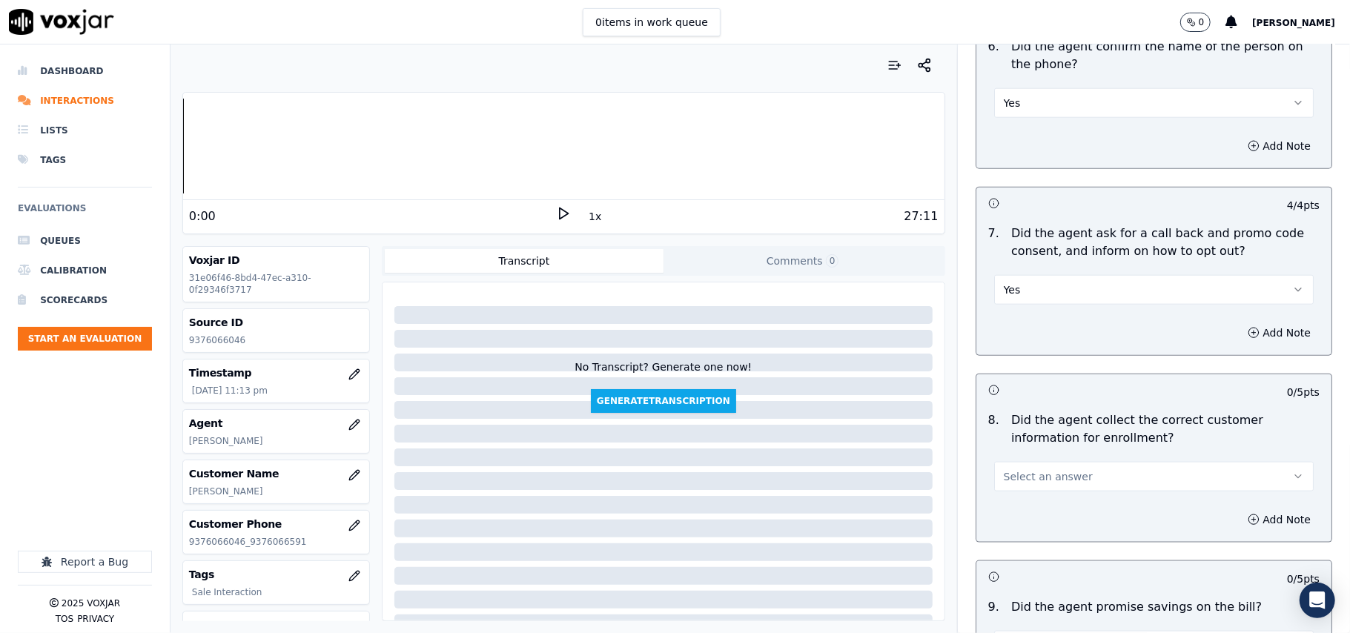
scroll to position [1154, 0]
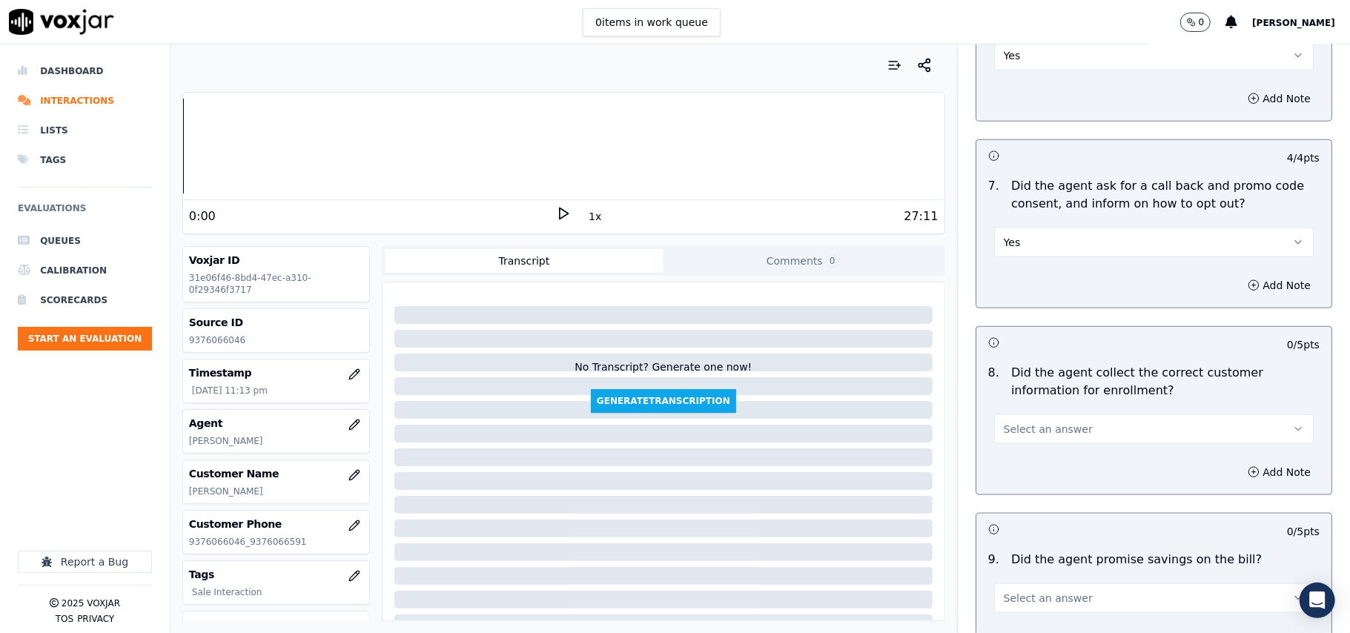
click at [1013, 443] on button "Select an answer" at bounding box center [1154, 429] width 320 height 30
click at [1013, 463] on div "Yes" at bounding box center [1122, 467] width 287 height 24
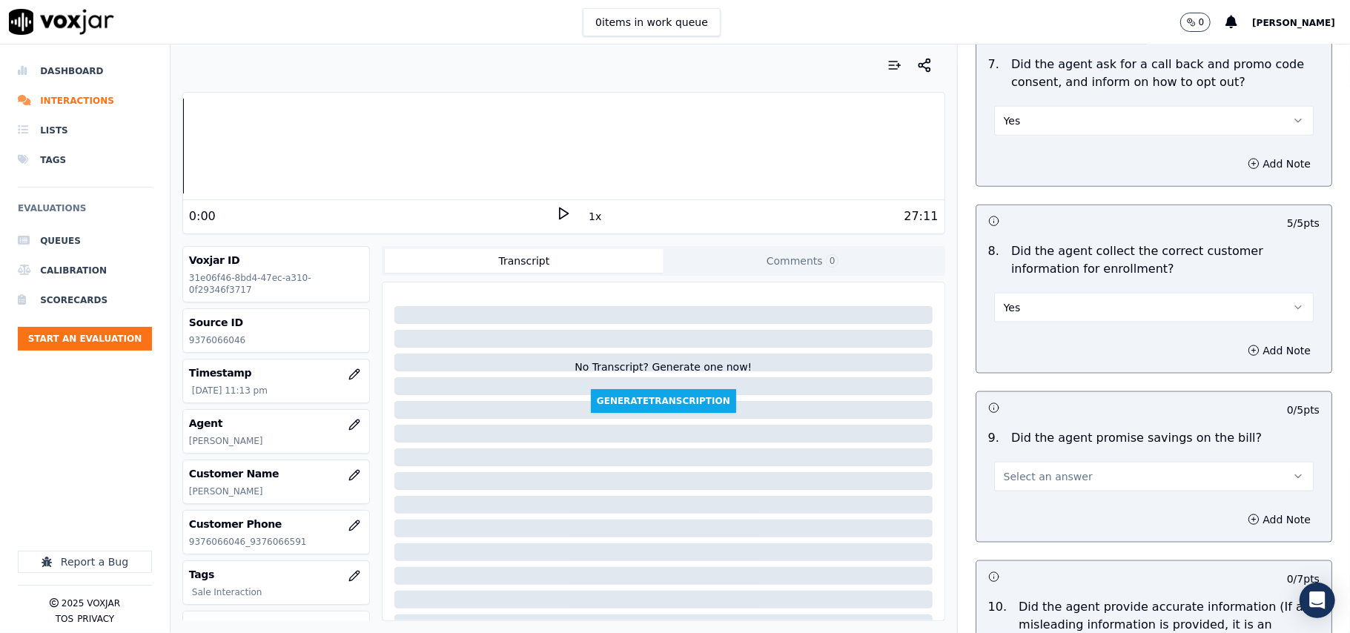
scroll to position [1318, 0]
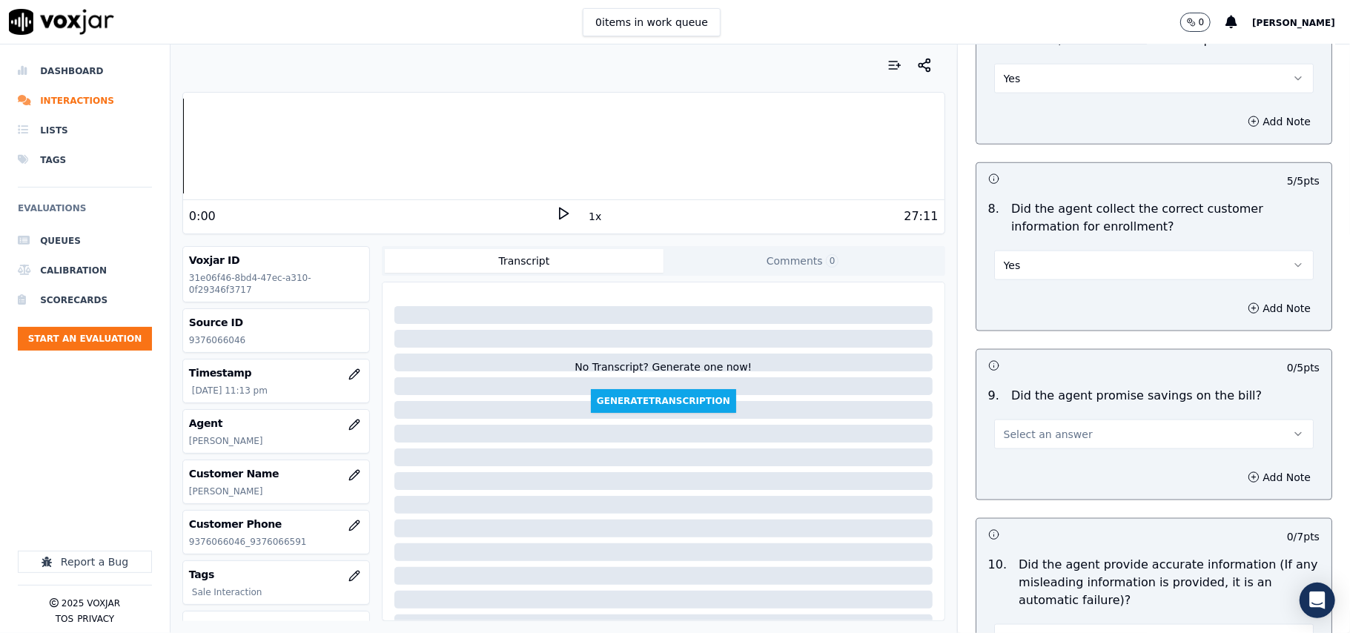
click at [1003, 446] on button "Select an answer" at bounding box center [1154, 435] width 320 height 30
click at [1015, 513] on div "N/A" at bounding box center [1122, 520] width 287 height 24
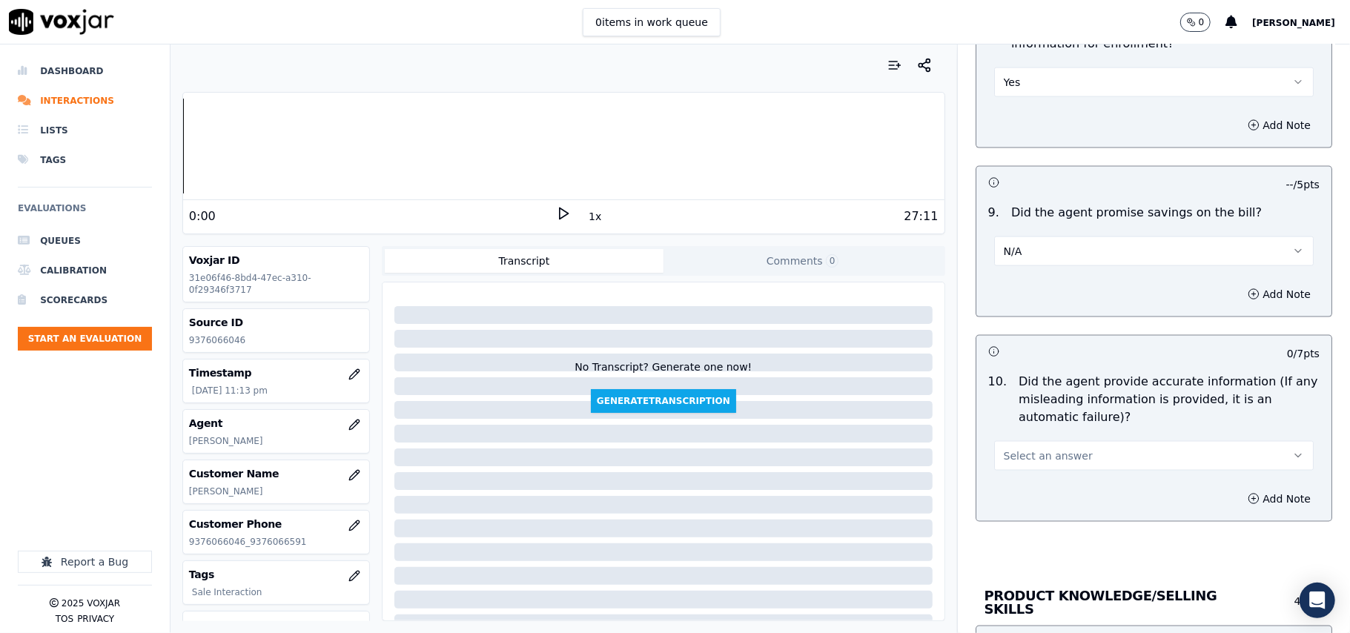
scroll to position [1648, 0]
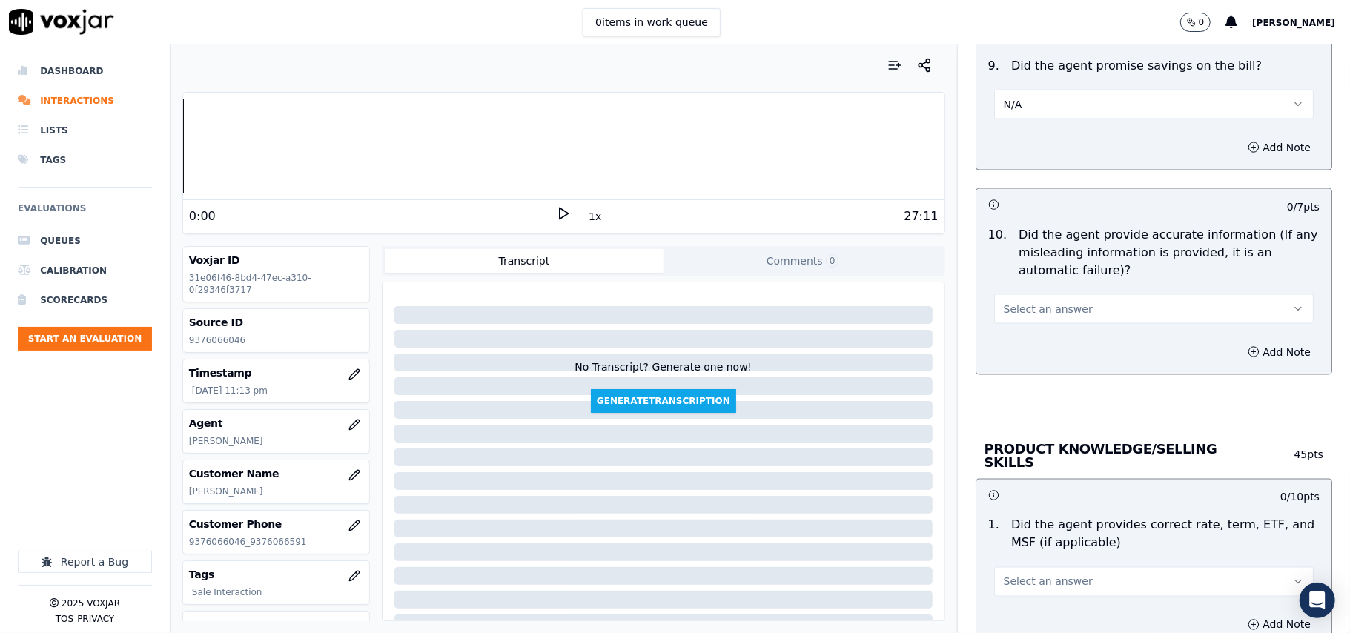
click at [1021, 314] on span "Select an answer" at bounding box center [1048, 309] width 89 height 15
click at [1018, 353] on div "Yes" at bounding box center [1122, 347] width 287 height 24
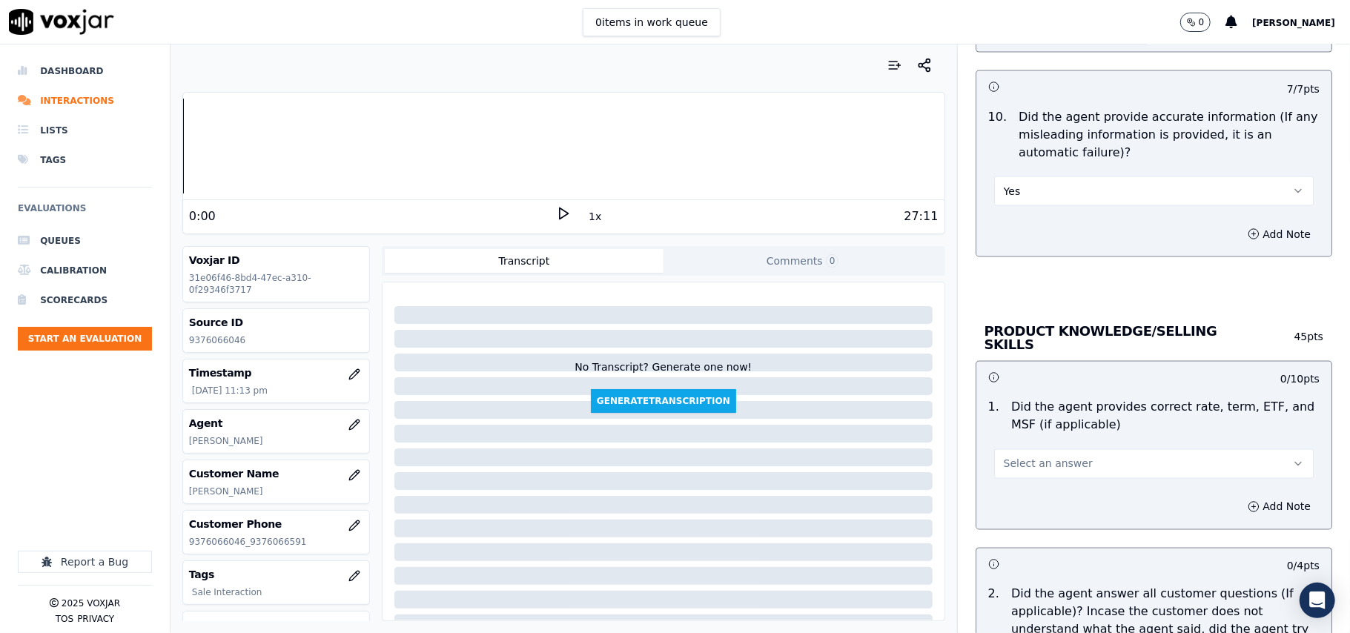
scroll to position [1812, 0]
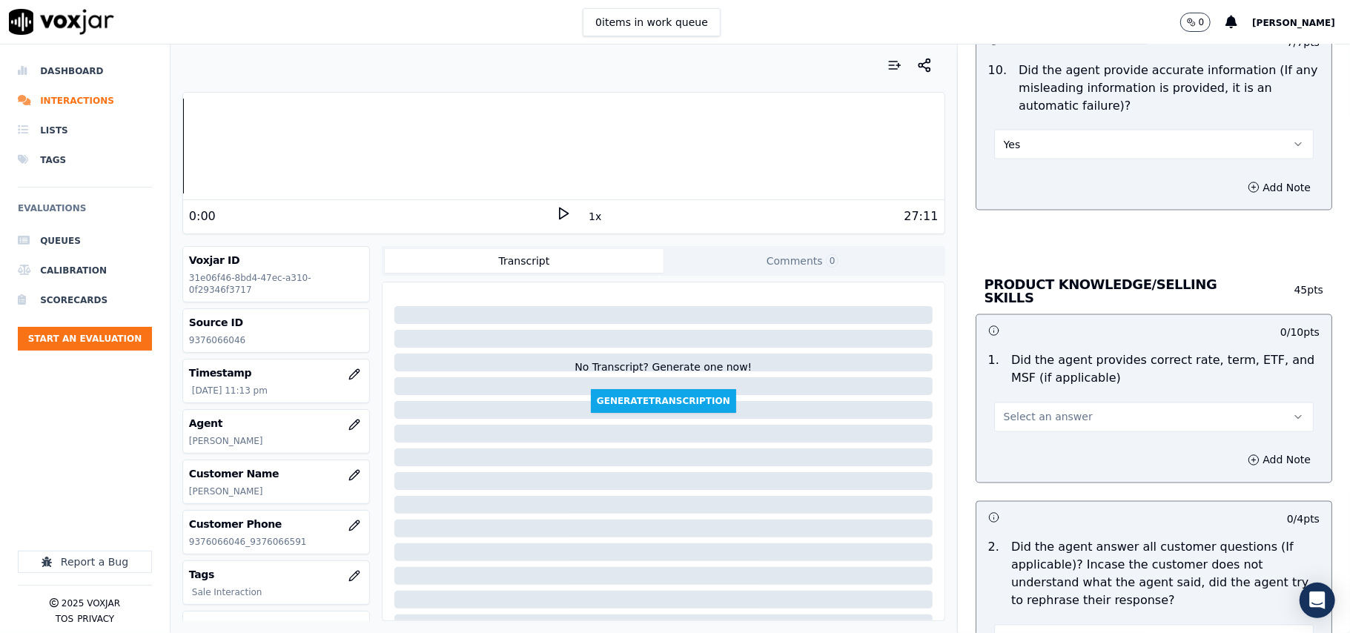
click at [1010, 418] on span "Select an answer" at bounding box center [1048, 417] width 89 height 15
click at [1005, 442] on div "Yes" at bounding box center [1122, 449] width 287 height 24
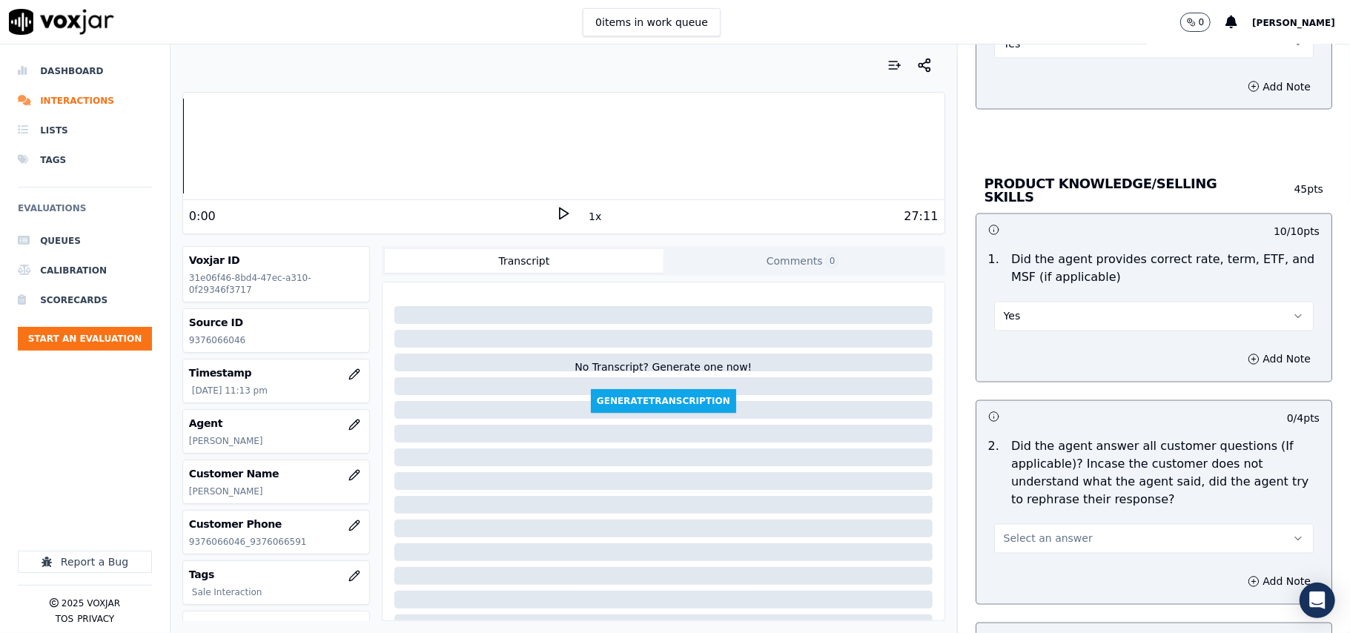
scroll to position [1977, 0]
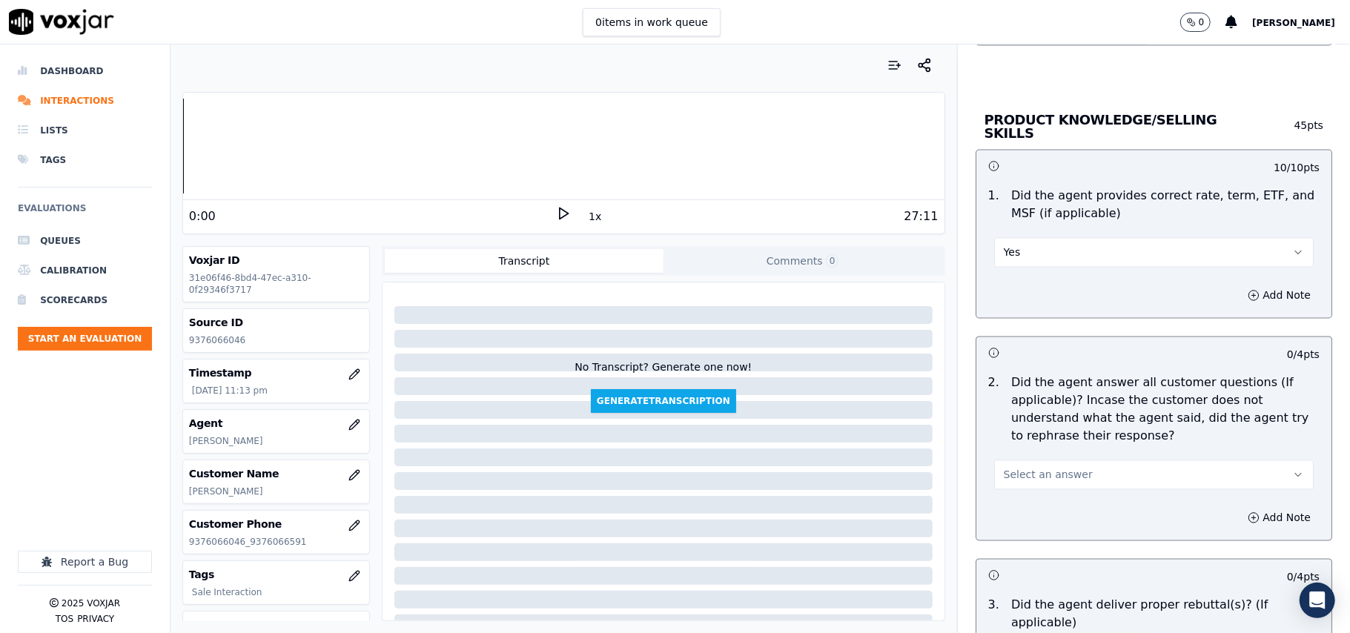
click at [1005, 470] on span "Select an answer" at bounding box center [1048, 475] width 89 height 15
click at [1003, 509] on div "Yes" at bounding box center [1122, 507] width 287 height 24
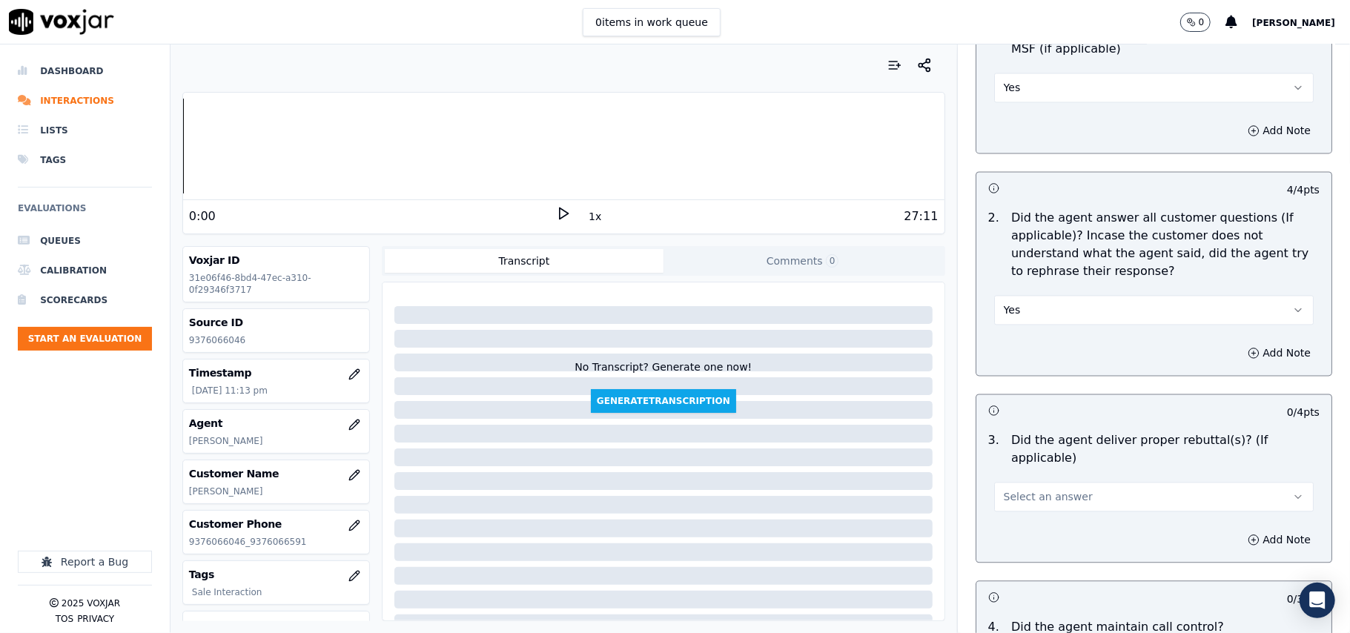
scroll to position [2306, 0]
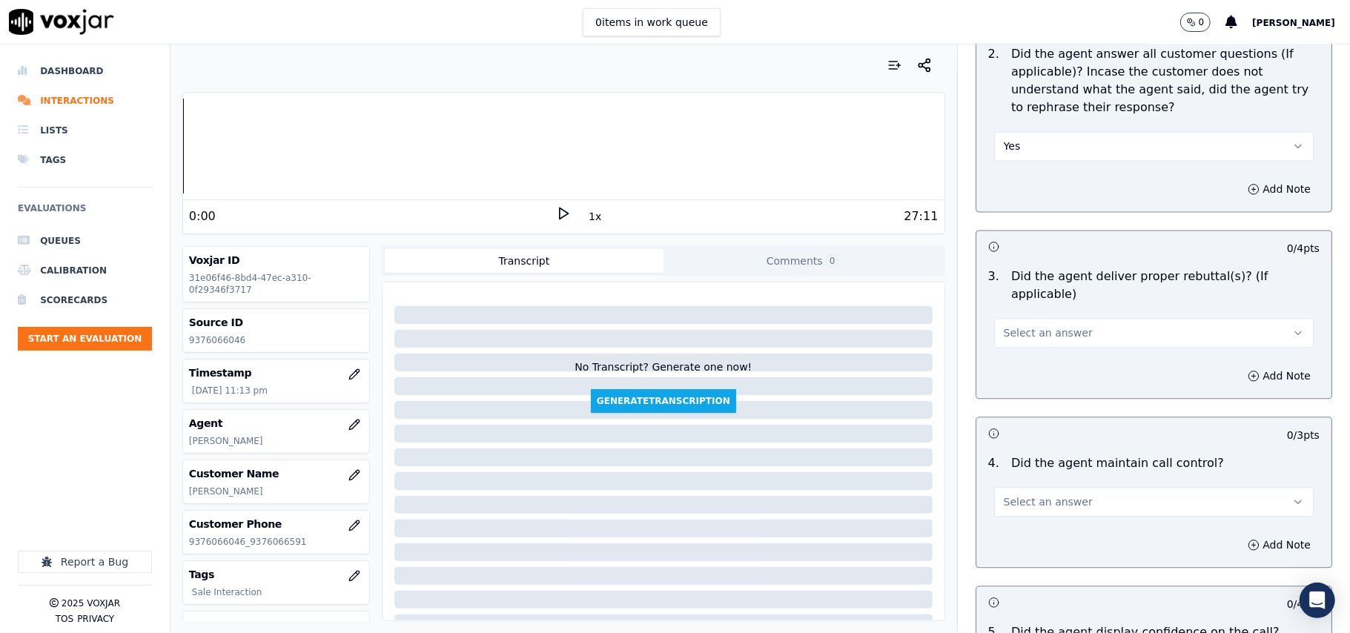
click at [1032, 326] on span "Select an answer" at bounding box center [1048, 333] width 89 height 15
click at [1027, 341] on div "Yes" at bounding box center [1122, 347] width 287 height 24
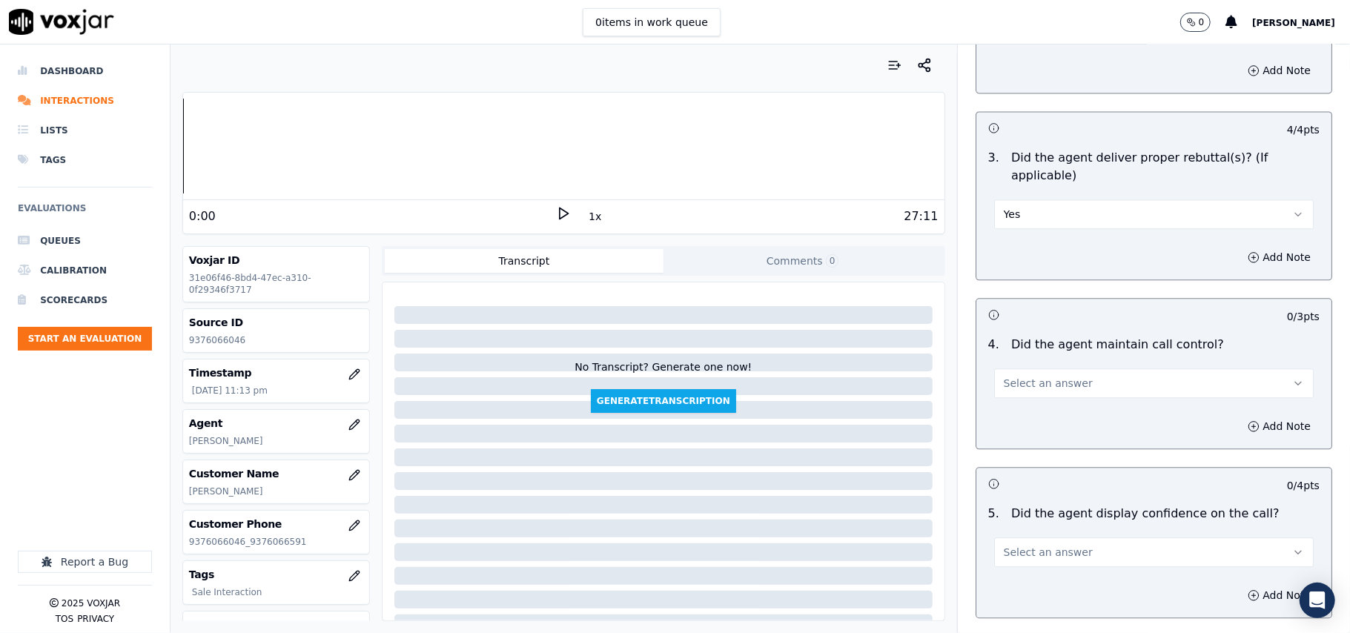
scroll to position [2471, 0]
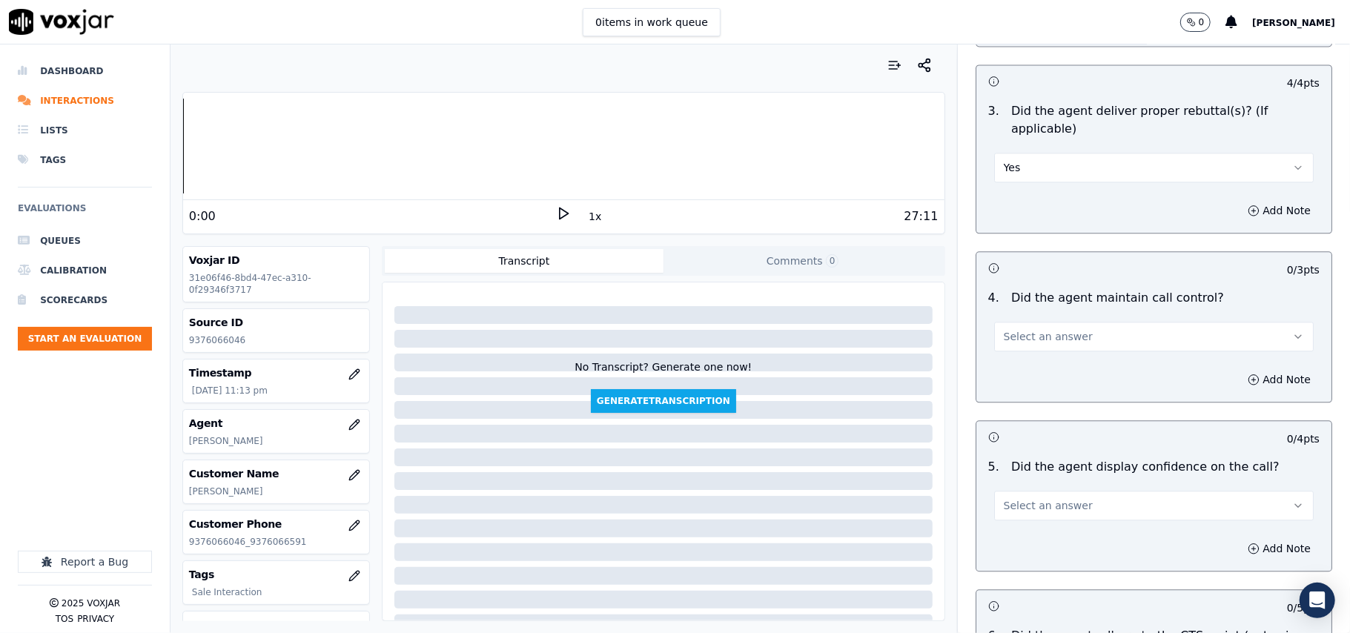
click at [1030, 329] on span "Select an answer" at bounding box center [1048, 336] width 89 height 15
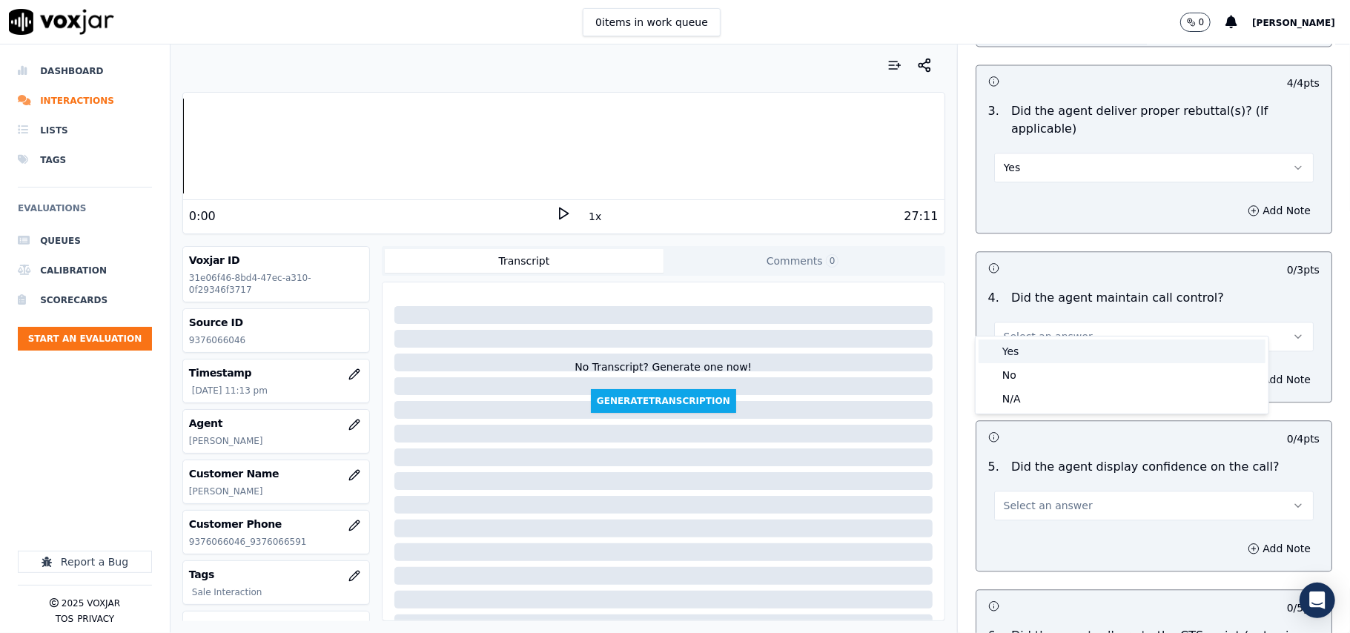
click at [1022, 350] on div "Yes" at bounding box center [1122, 352] width 287 height 24
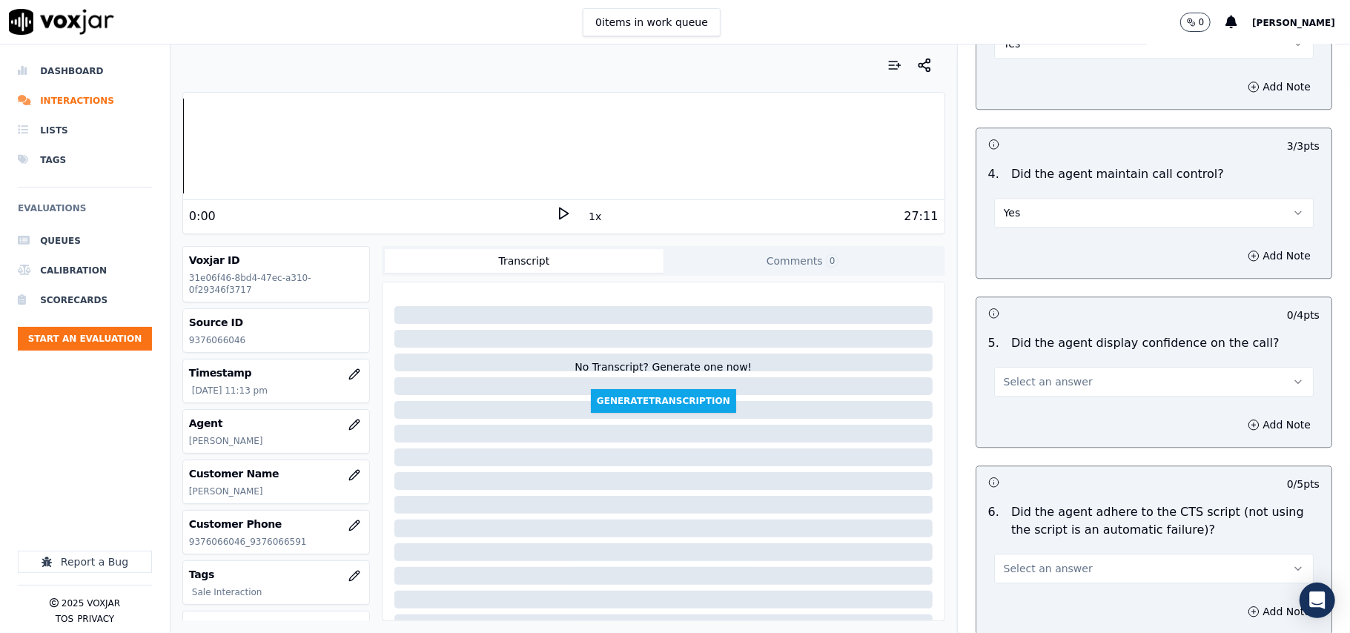
scroll to position [2637, 0]
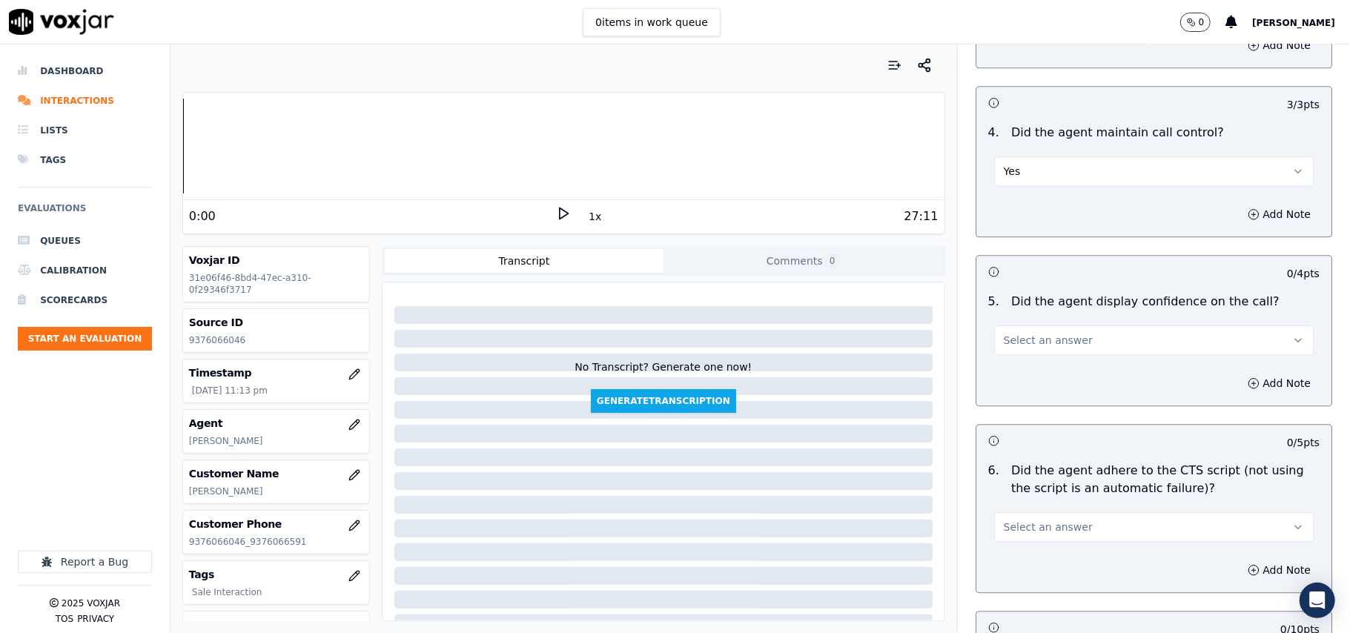
click at [1010, 333] on button "Select an answer" at bounding box center [1154, 341] width 320 height 30
click at [1010, 354] on div "Yes" at bounding box center [1122, 356] width 287 height 24
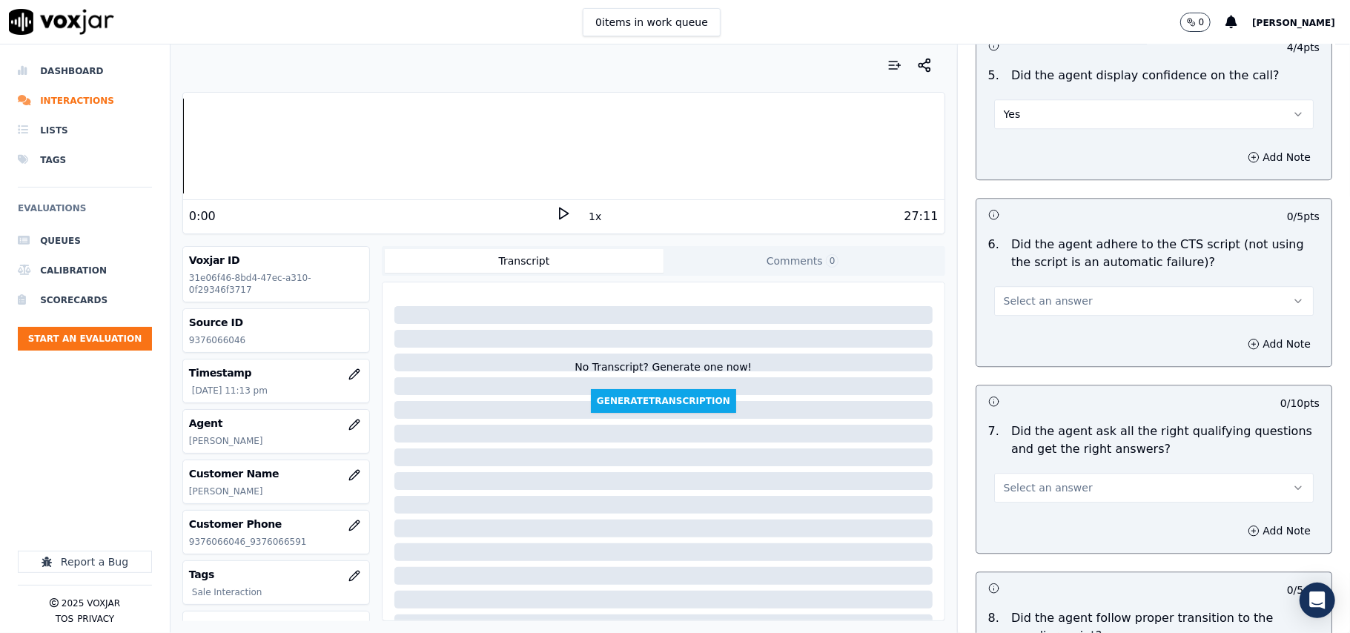
scroll to position [2966, 0]
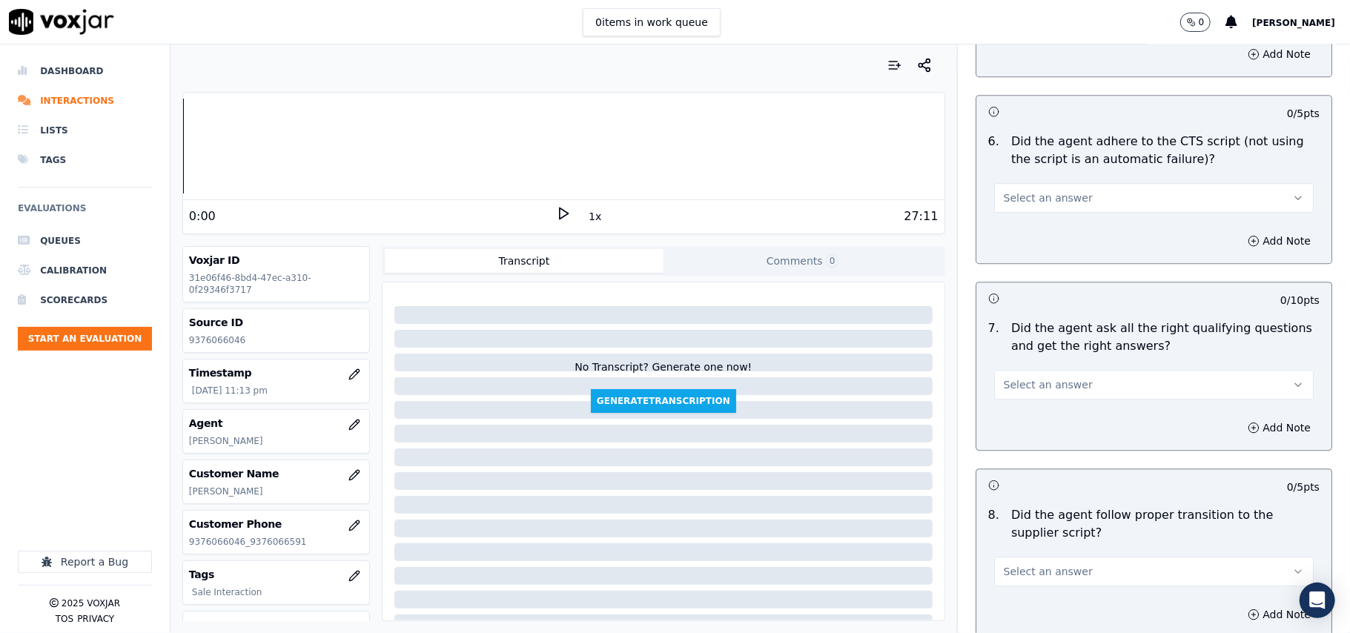
click at [1018, 191] on span "Select an answer" at bounding box center [1048, 198] width 89 height 15
click at [1016, 217] on div "Yes" at bounding box center [1122, 214] width 287 height 24
click at [1010, 377] on span "Select an answer" at bounding box center [1048, 384] width 89 height 15
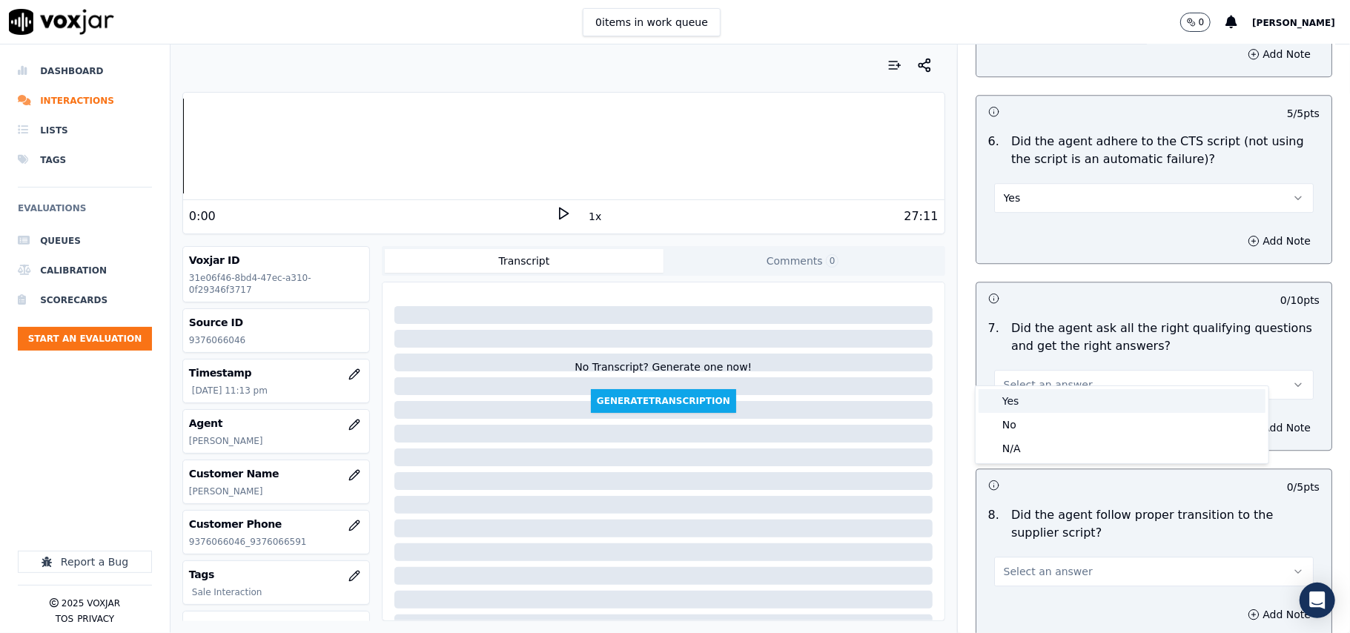
click at [1012, 403] on div "Yes" at bounding box center [1122, 401] width 287 height 24
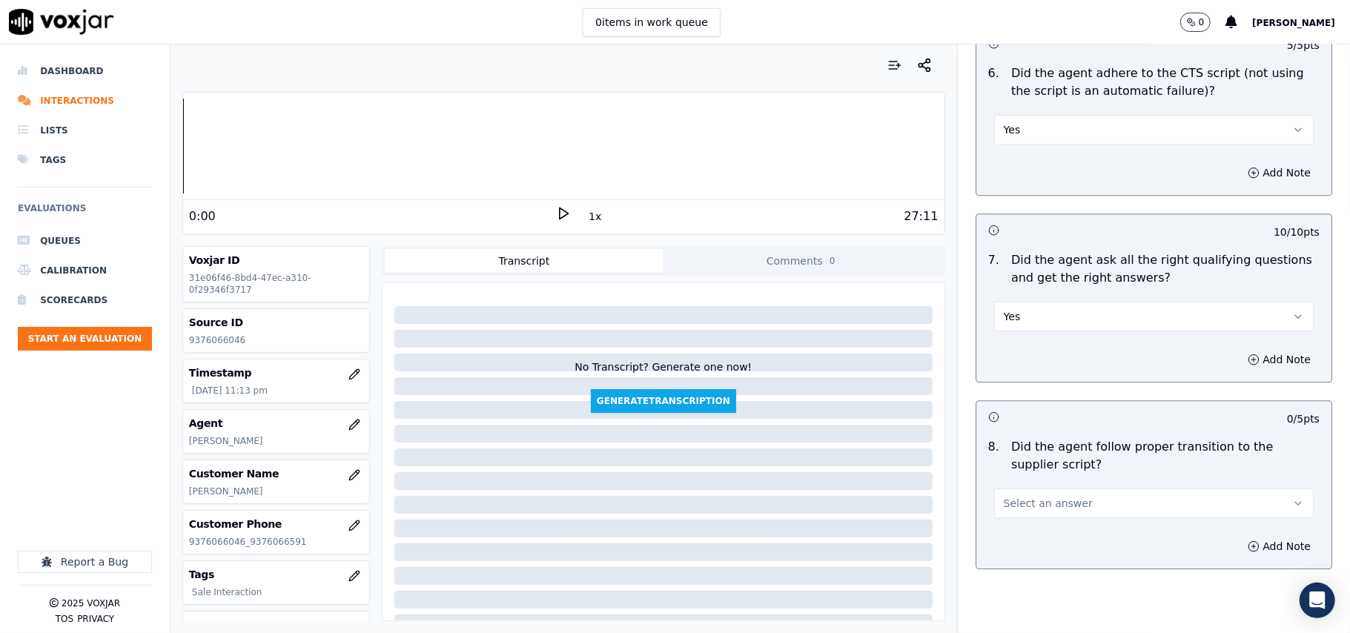
scroll to position [3131, 0]
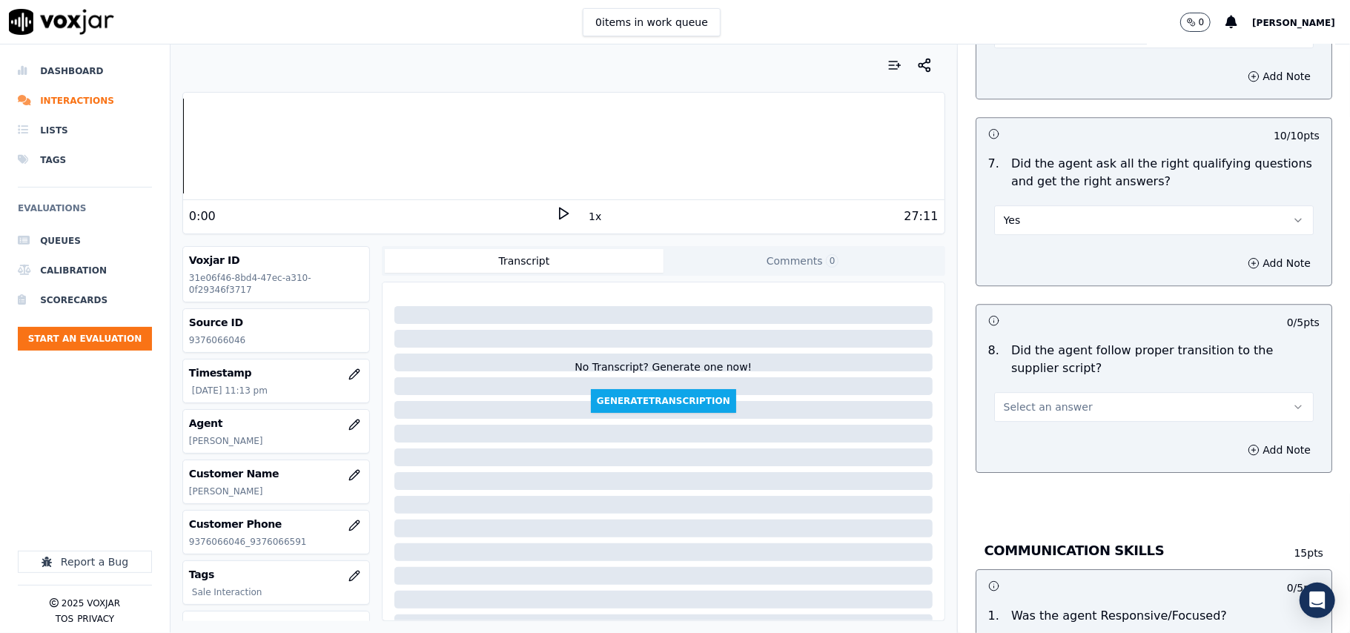
click at [1016, 400] on span "Select an answer" at bounding box center [1048, 407] width 89 height 15
click at [1007, 415] on div "Yes" at bounding box center [1122, 424] width 287 height 24
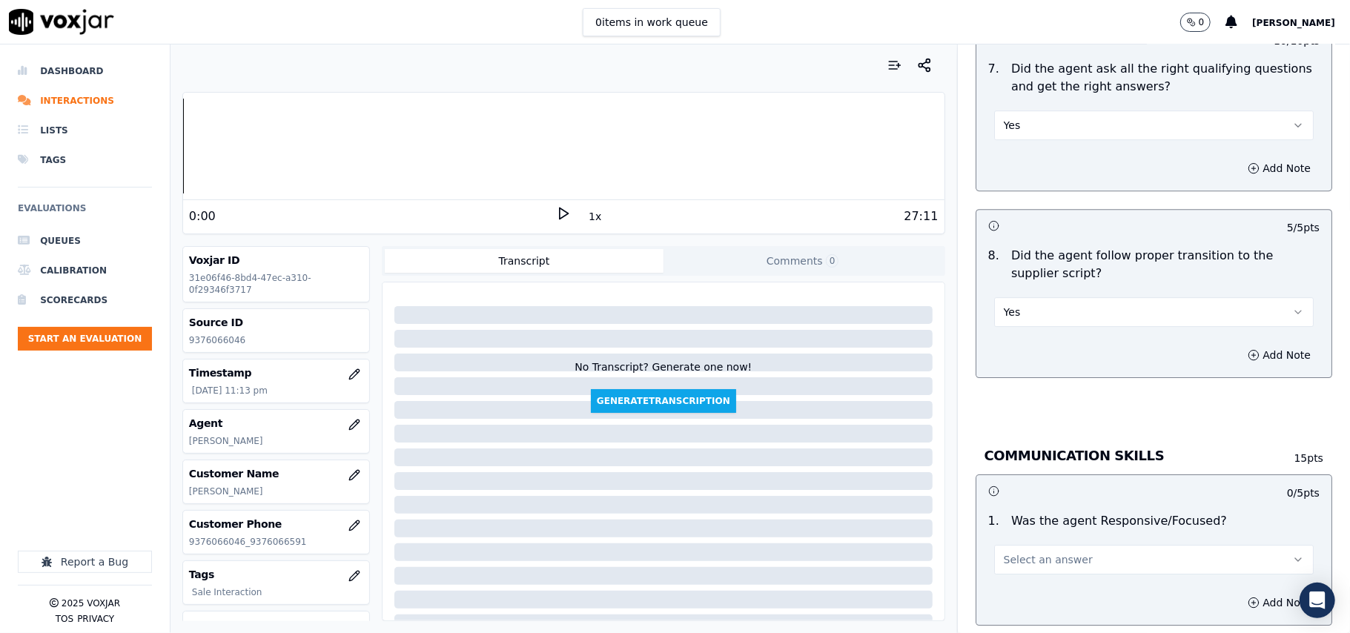
scroll to position [3295, 0]
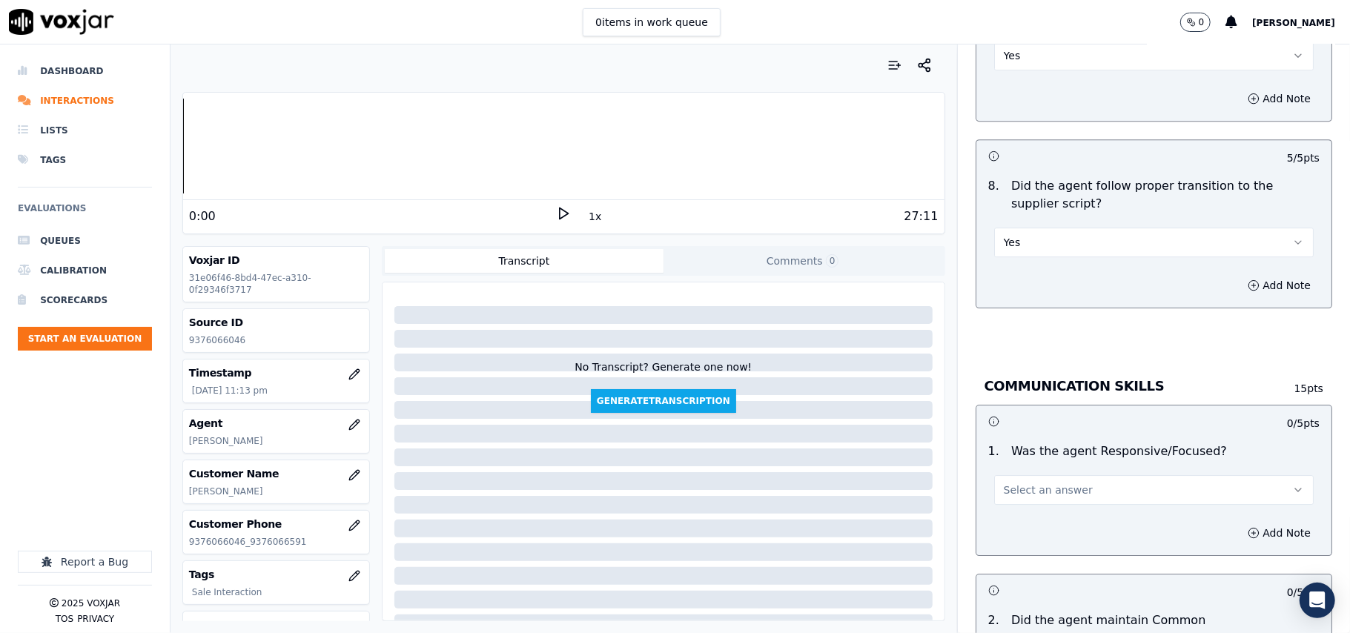
click at [1066, 377] on h3 "COMMUNICATION SKILLS" at bounding box center [1126, 386] width 283 height 19
drag, startPoint x: 1022, startPoint y: 473, endPoint x: 1021, endPoint y: 488, distance: 14.8
click at [1021, 483] on span "Select an answer" at bounding box center [1048, 490] width 89 height 15
click at [1021, 498] on div "Yes" at bounding box center [1122, 508] width 287 height 24
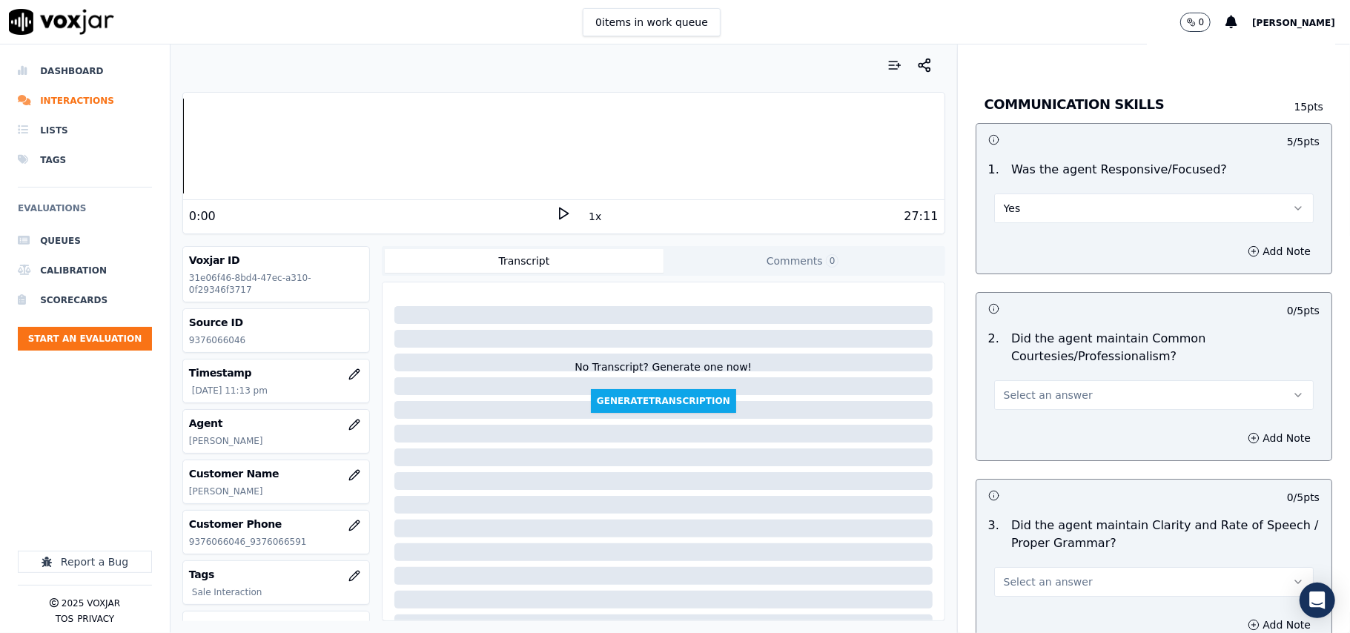
scroll to position [3625, 0]
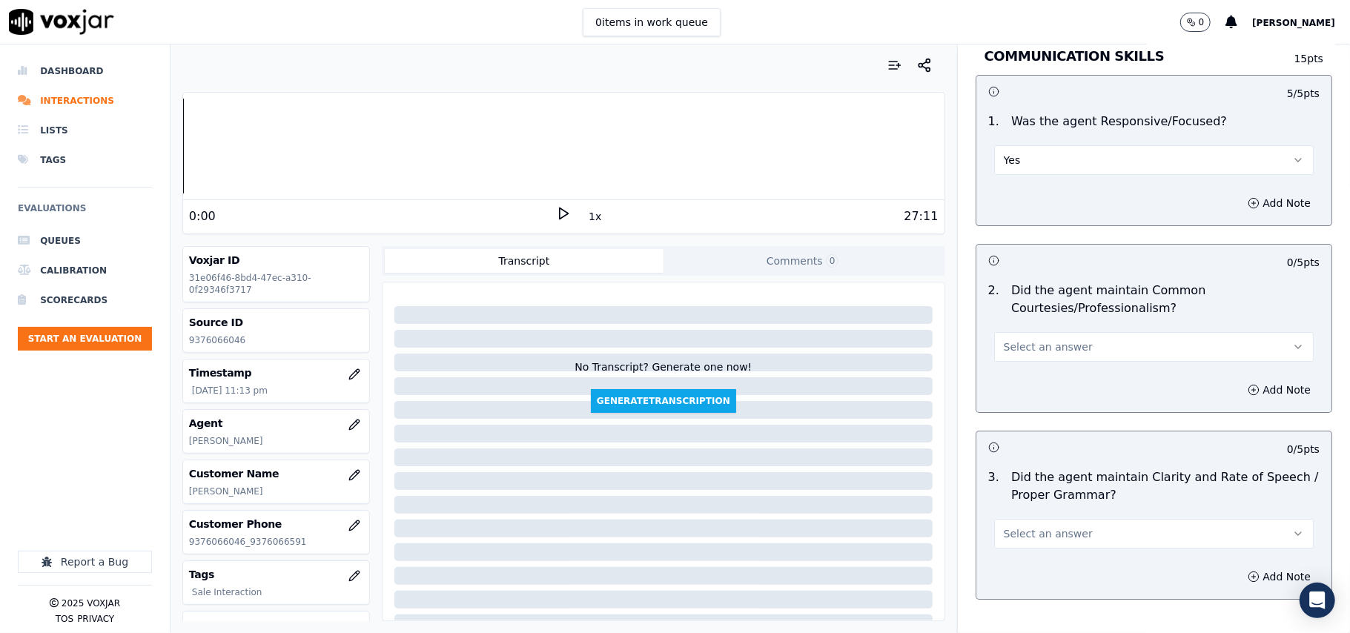
click at [1022, 340] on span "Select an answer" at bounding box center [1048, 347] width 89 height 15
click at [1018, 369] on div "Yes" at bounding box center [1122, 365] width 287 height 24
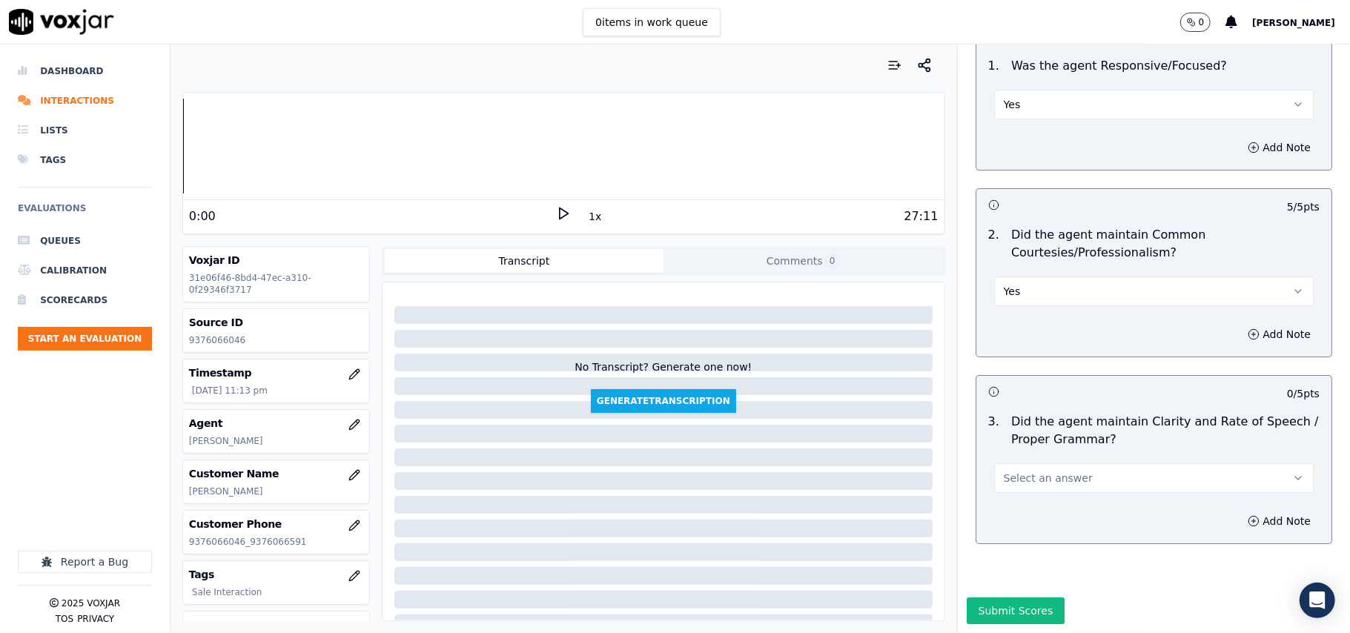
scroll to position [3710, 0]
drag, startPoint x: 1020, startPoint y: 424, endPoint x: 1019, endPoint y: 440, distance: 15.6
click at [1020, 463] on button "Select an answer" at bounding box center [1154, 478] width 320 height 30
click at [1022, 472] on div "Yes" at bounding box center [1122, 467] width 287 height 24
click at [997, 598] on button "Submit Scores" at bounding box center [1016, 611] width 99 height 27
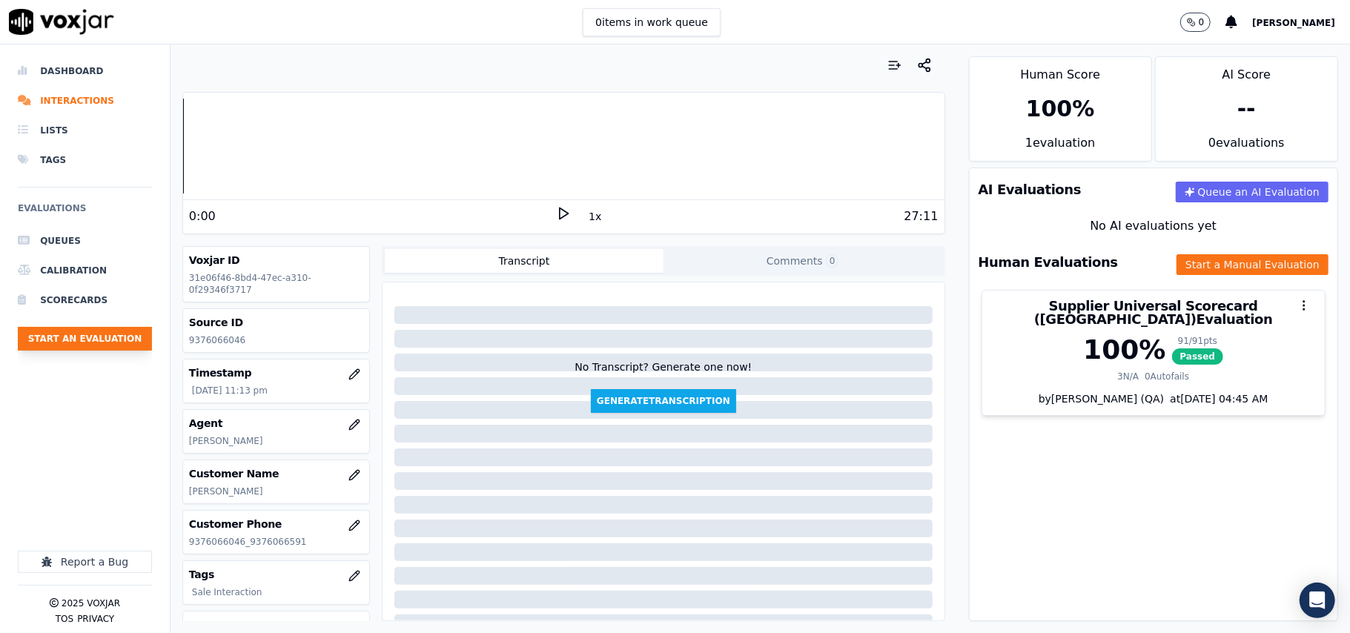
click at [111, 329] on button "Start an Evaluation" at bounding box center [85, 339] width 134 height 24
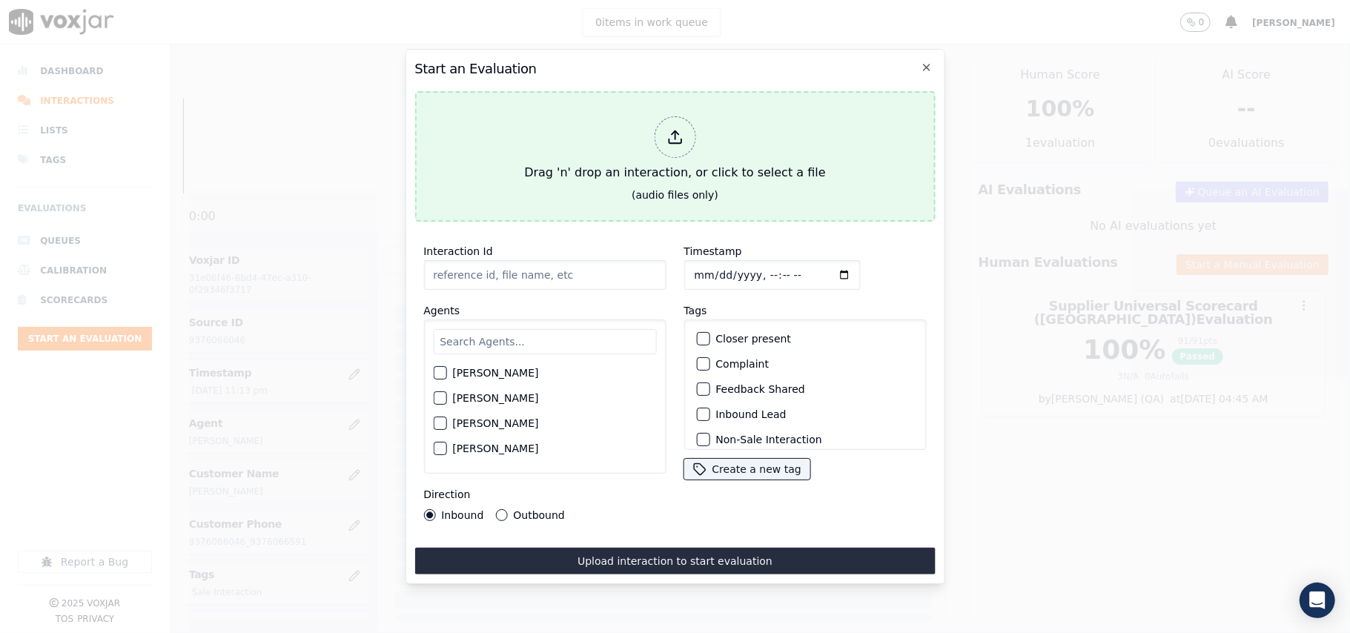
click at [730, 111] on div "Drag 'n' drop an interaction, or click to select a file" at bounding box center [674, 148] width 313 height 77
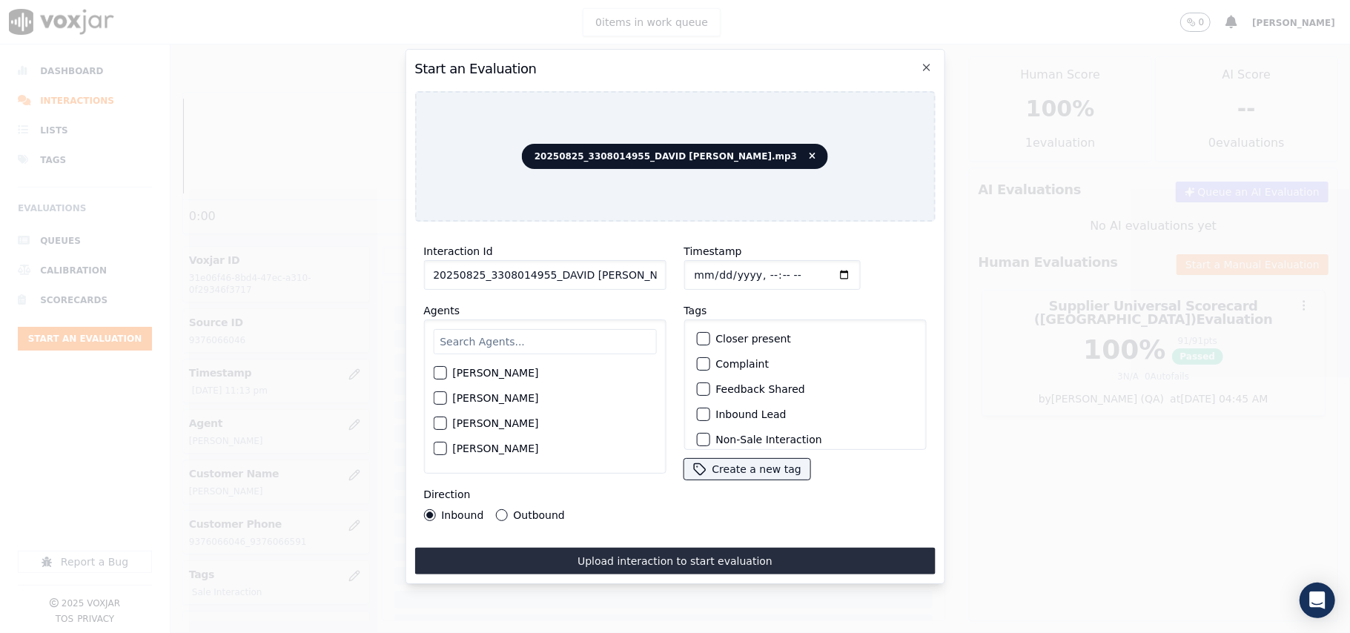
click at [505, 268] on input "20250825_3308014955_DAVID [PERSON_NAME].mp3" at bounding box center [544, 275] width 242 height 30
paste input "3308014955"
type input "3308014955"
click at [712, 268] on input "Timestamp" at bounding box center [772, 275] width 176 height 30
type input "[DATE]T23:15"
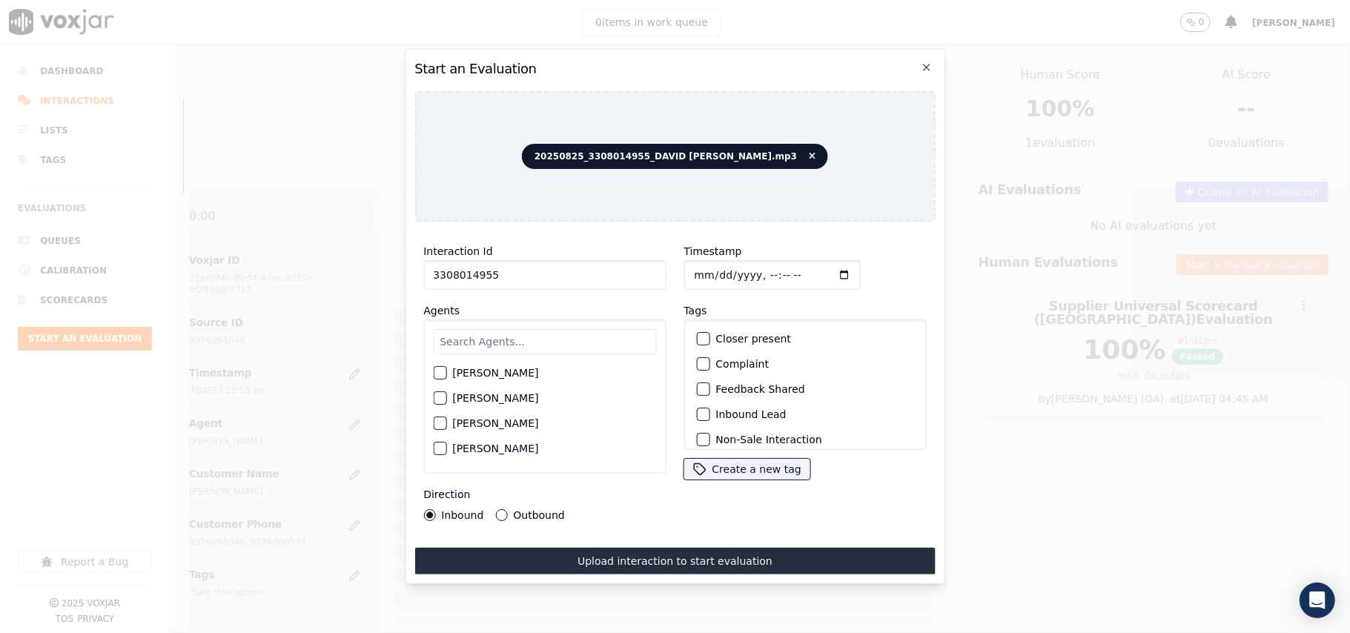
click at [549, 339] on input "text" at bounding box center [544, 341] width 223 height 25
type input "[PERSON_NAME]"
click at [485, 372] on label "[PERSON_NAME]" at bounding box center [495, 377] width 86 height 10
click at [446, 371] on button "[PERSON_NAME]" at bounding box center [439, 377] width 13 height 13
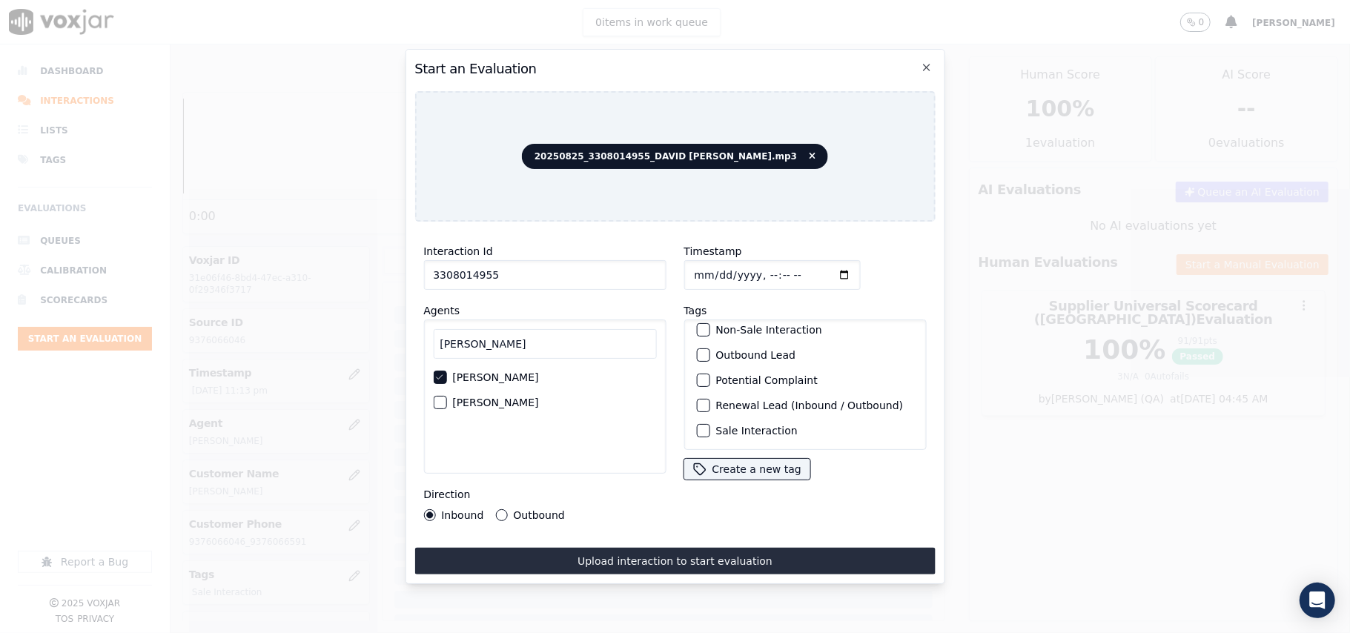
click at [716, 426] on label "Sale Interaction" at bounding box center [757, 431] width 82 height 10
click at [710, 424] on button "Sale Interaction" at bounding box center [702, 430] width 13 height 13
click at [513, 510] on label "Outbound" at bounding box center [538, 515] width 51 height 10
click at [507, 509] on button "Outbound" at bounding box center [501, 515] width 12 height 12
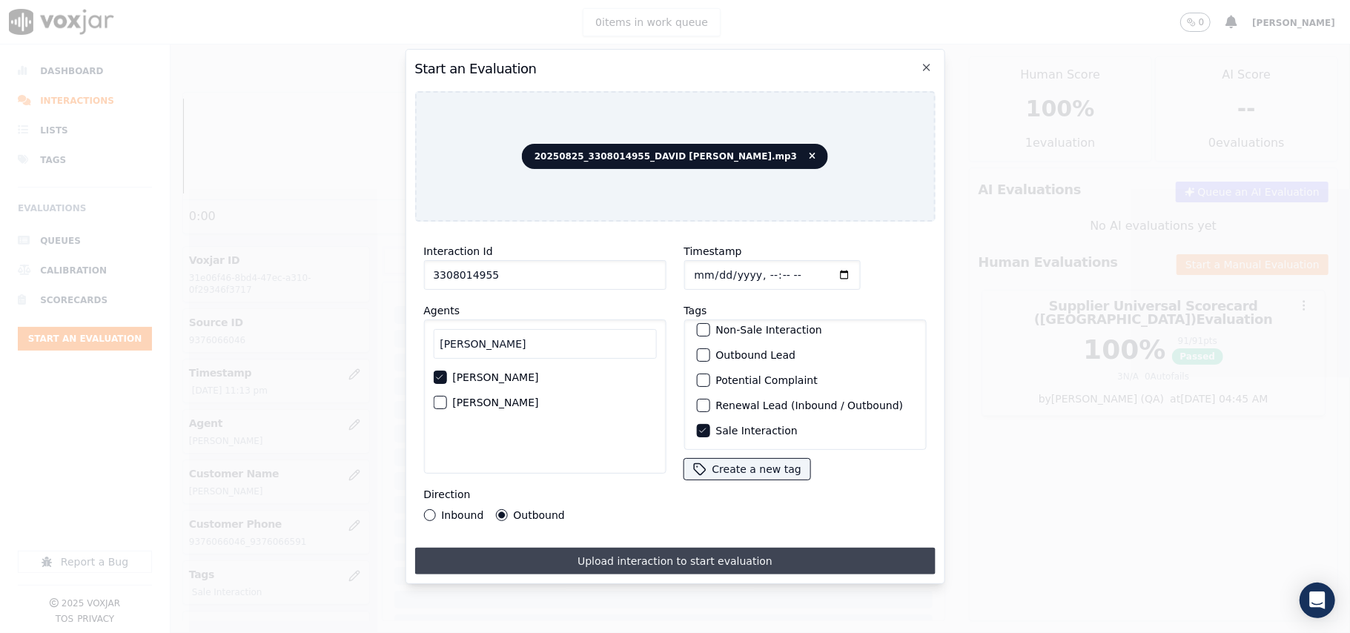
click at [591, 550] on button "Upload interaction to start evaluation" at bounding box center [674, 561] width 521 height 27
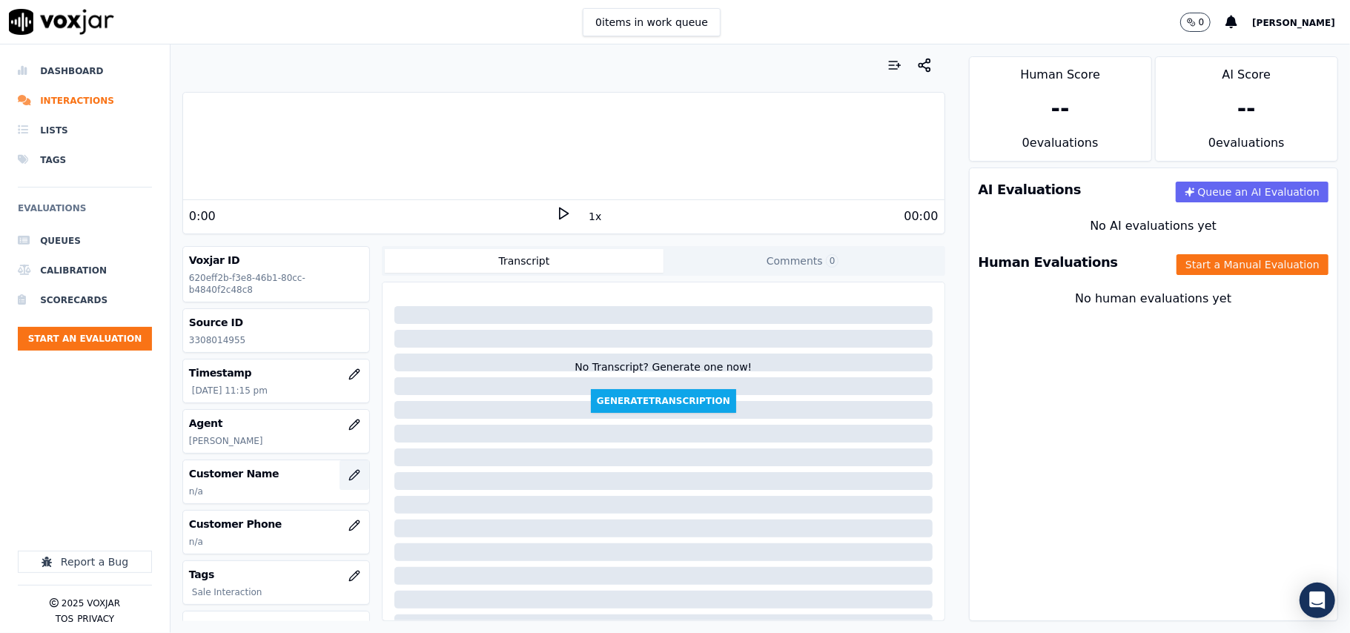
click at [348, 475] on icon "button" at bounding box center [354, 475] width 12 height 12
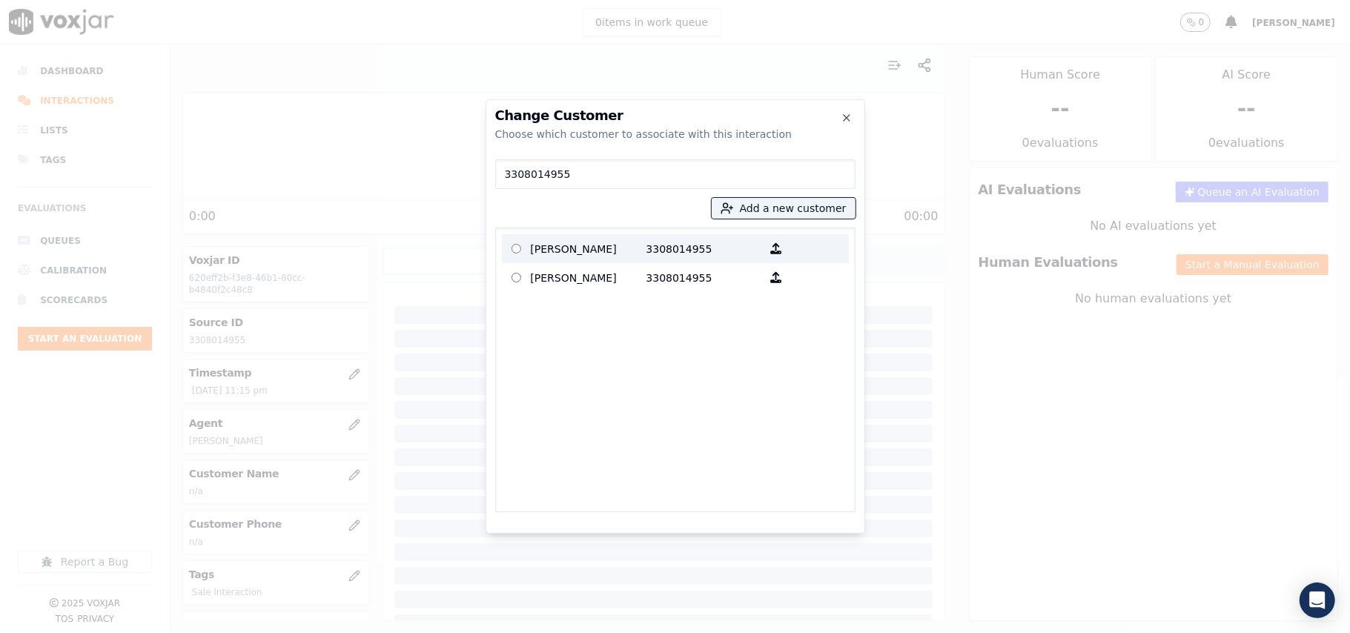
type input "3308014955"
click at [570, 244] on p "[PERSON_NAME]" at bounding box center [589, 248] width 116 height 23
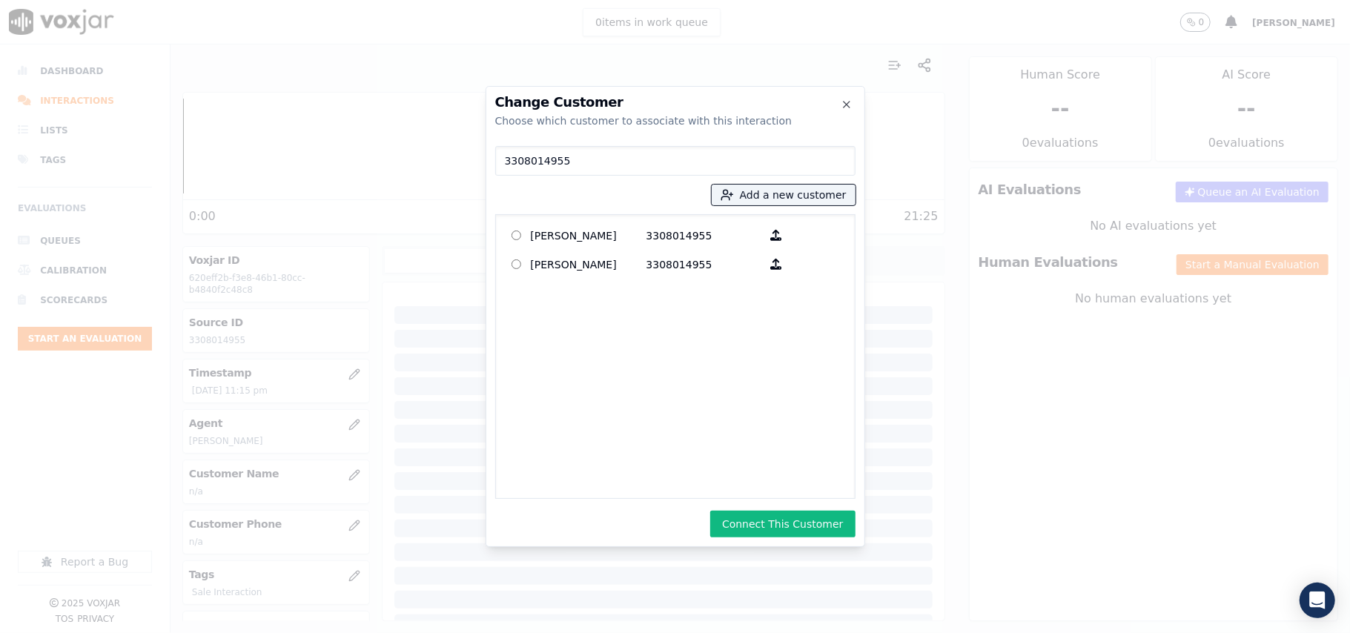
click at [763, 499] on div "Change Customer Choose which customer to associate with this interaction 330801…" at bounding box center [676, 316] width 380 height 461
click at [763, 517] on button "Connect This Customer" at bounding box center [782, 524] width 145 height 27
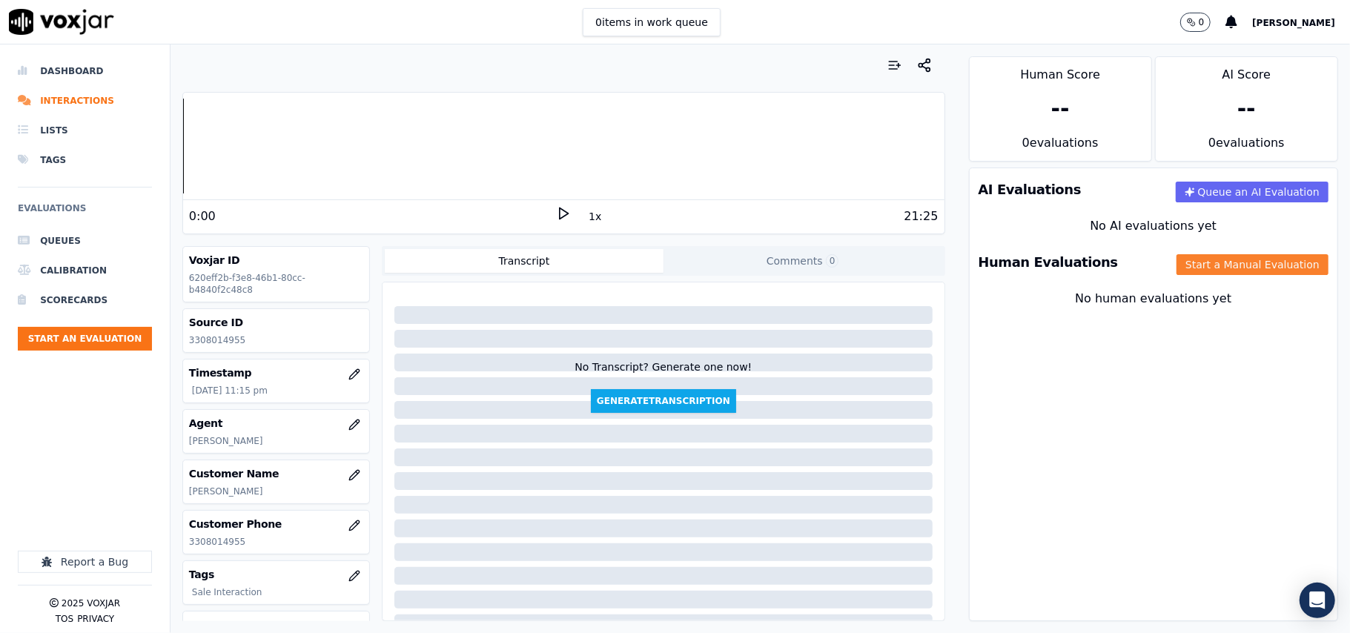
click at [1199, 268] on button "Start a Manual Evaluation" at bounding box center [1253, 264] width 152 height 21
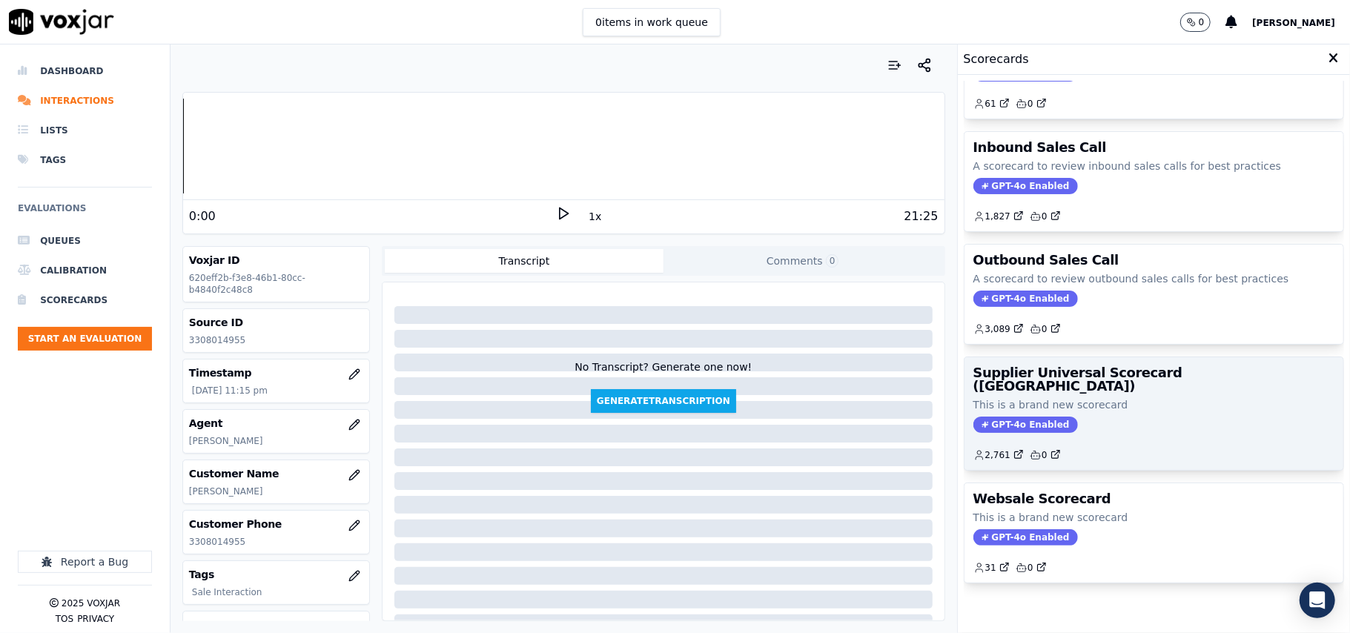
scroll to position [113, 0]
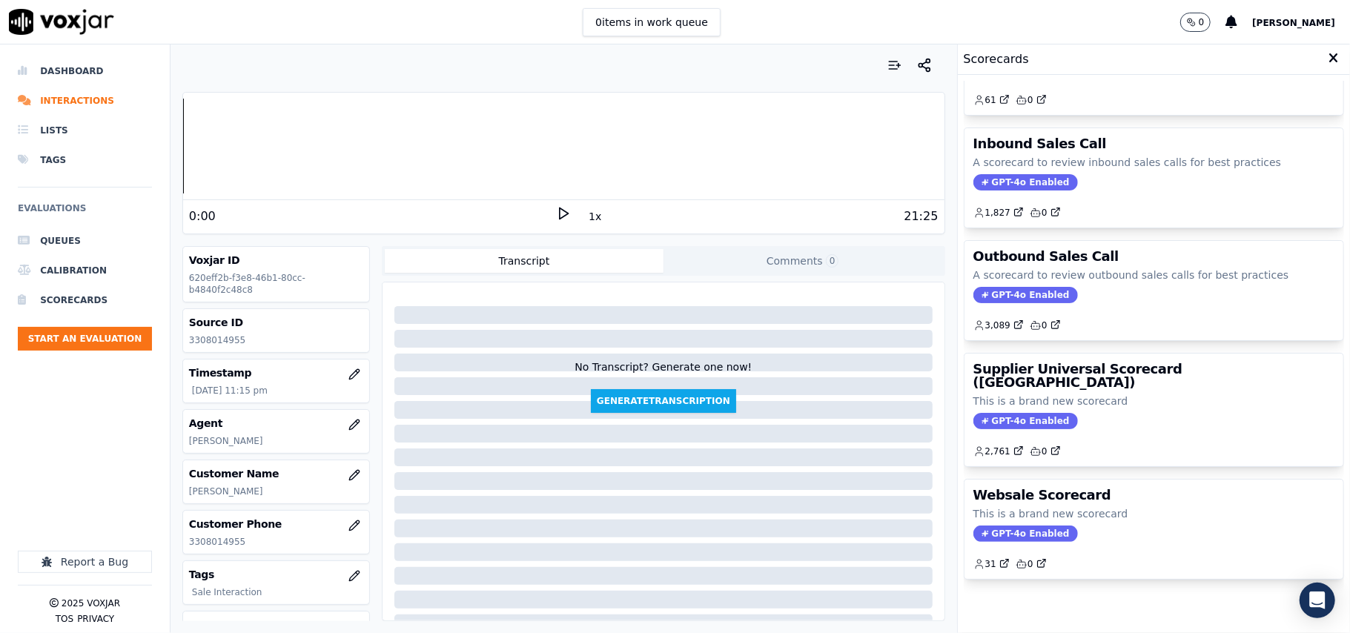
click at [1115, 363] on h3 "Supplier Universal Scorecard ([GEOGRAPHIC_DATA])" at bounding box center [1154, 376] width 361 height 27
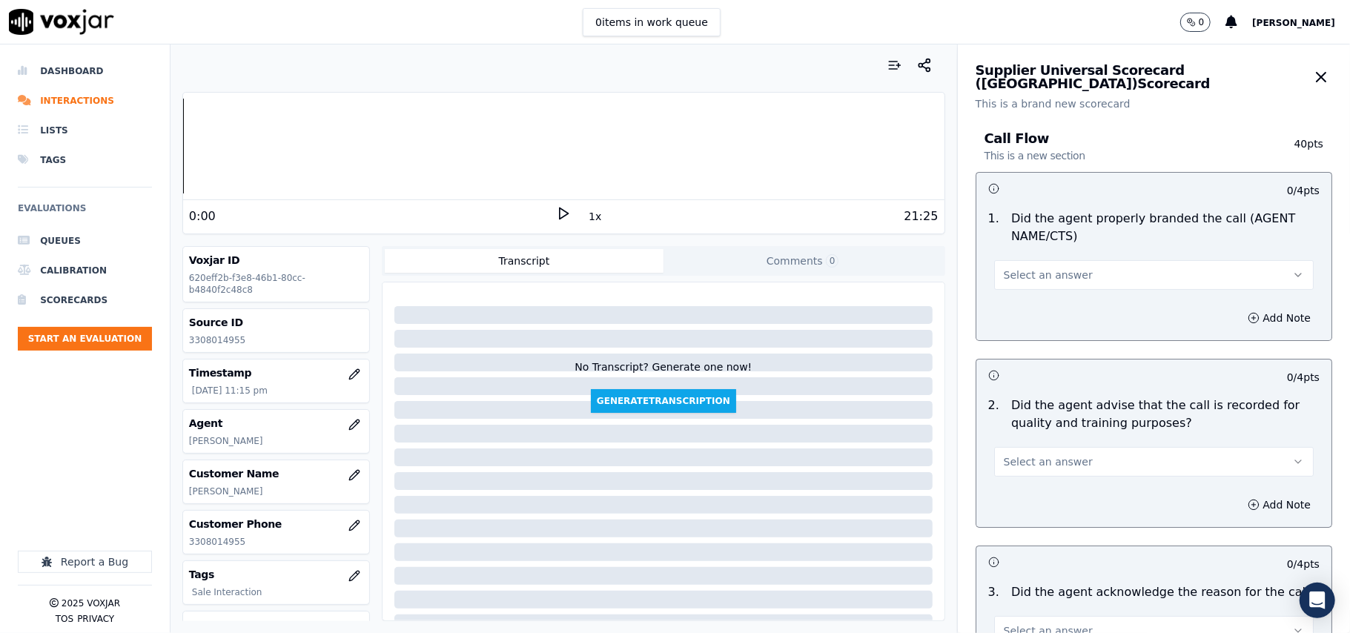
click at [1045, 283] on span "Select an answer" at bounding box center [1048, 275] width 89 height 15
click at [1033, 311] on div "Yes" at bounding box center [1122, 309] width 287 height 24
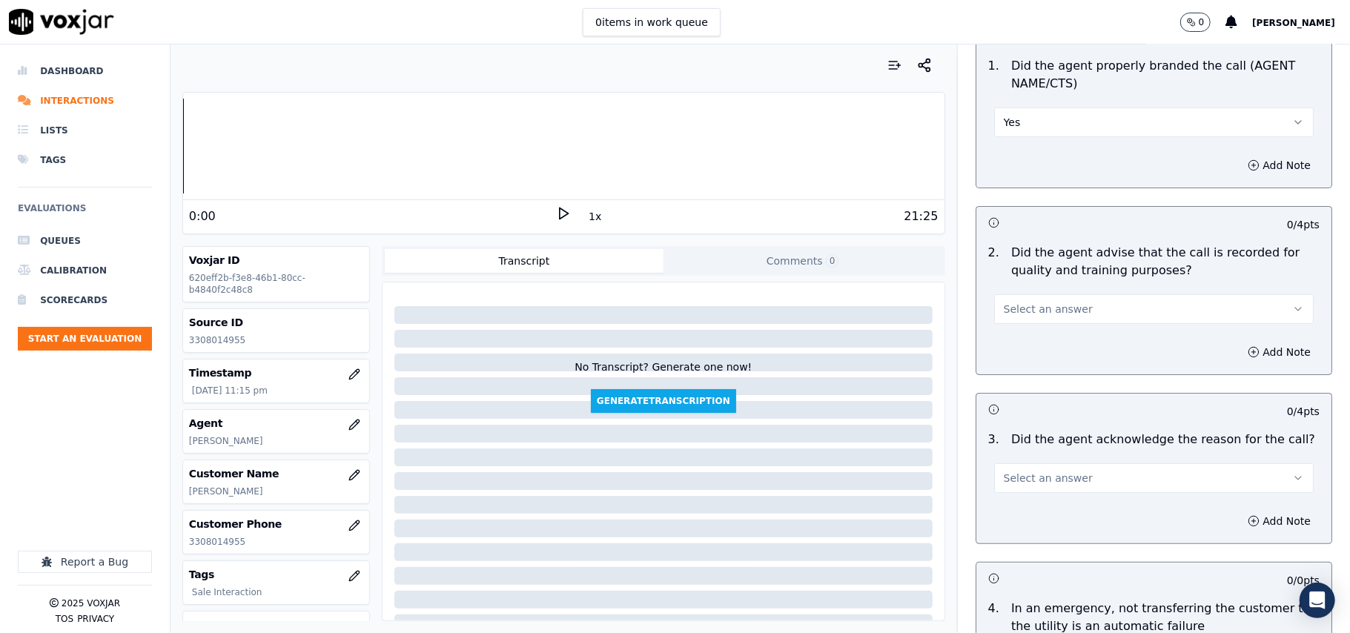
scroll to position [329, 0]
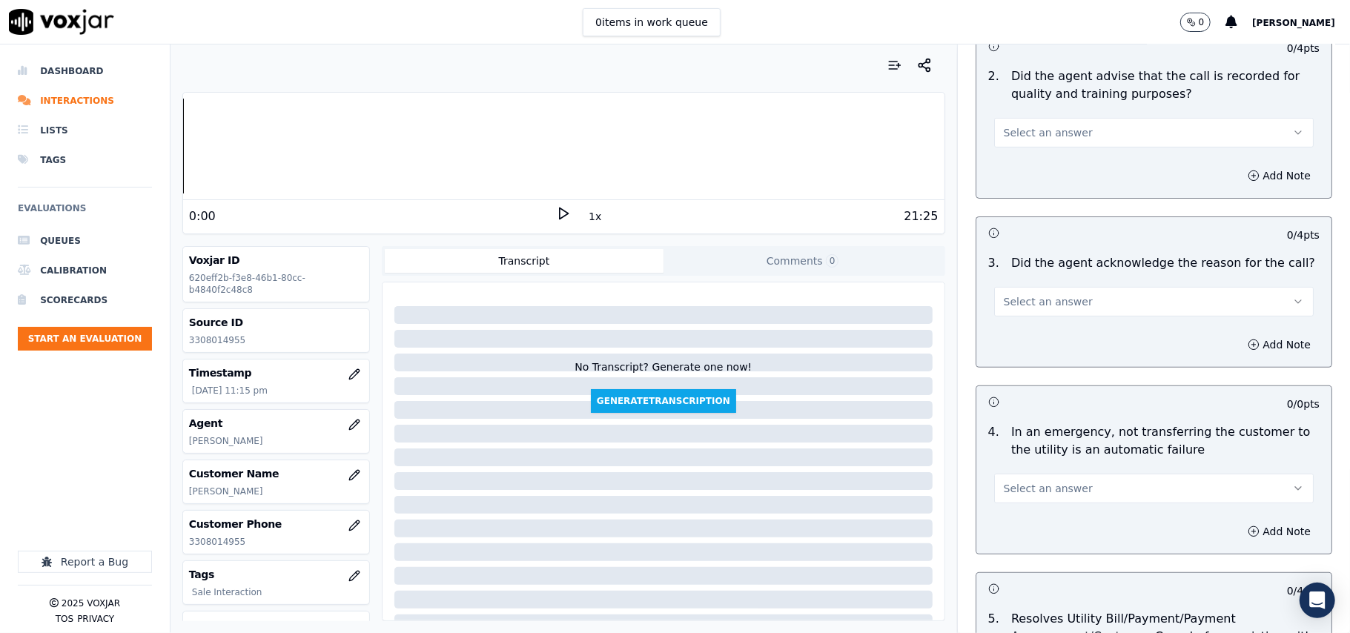
click at [1031, 142] on button "Select an answer" at bounding box center [1154, 133] width 320 height 30
click at [1044, 168] on div "Yes" at bounding box center [1122, 167] width 287 height 24
click at [1015, 311] on button "Select an answer" at bounding box center [1154, 302] width 320 height 30
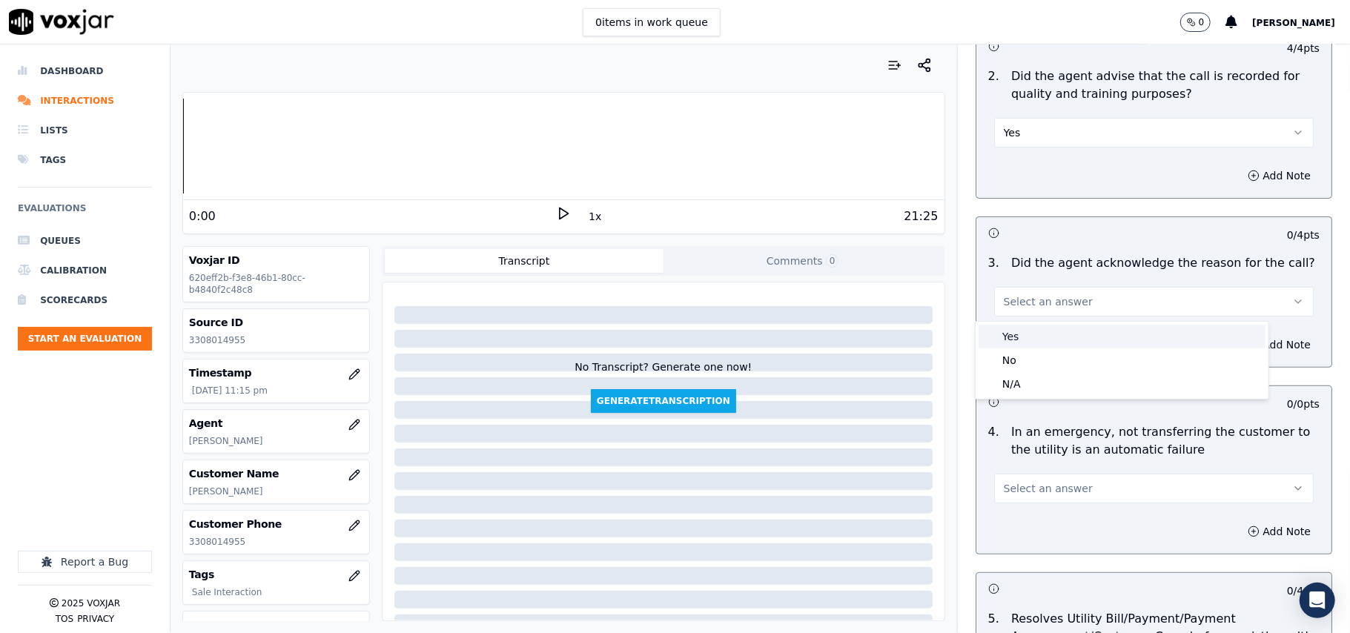
click at [1007, 341] on div "Yes" at bounding box center [1122, 337] width 287 height 24
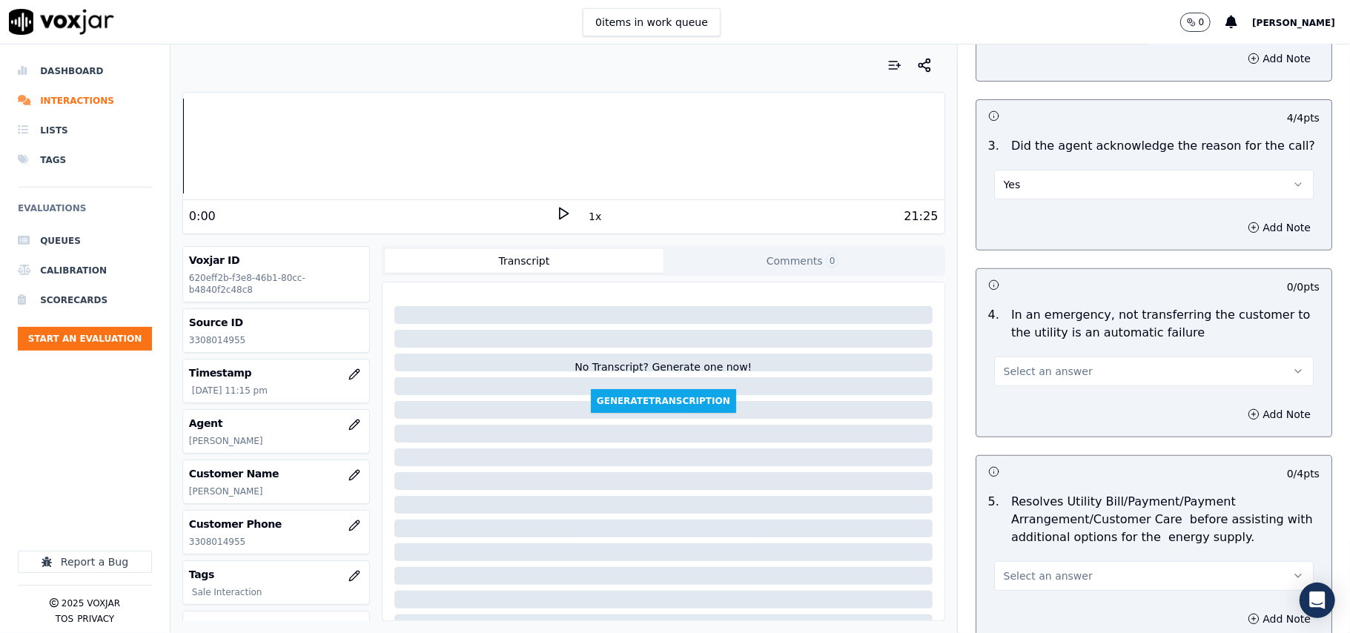
scroll to position [494, 0]
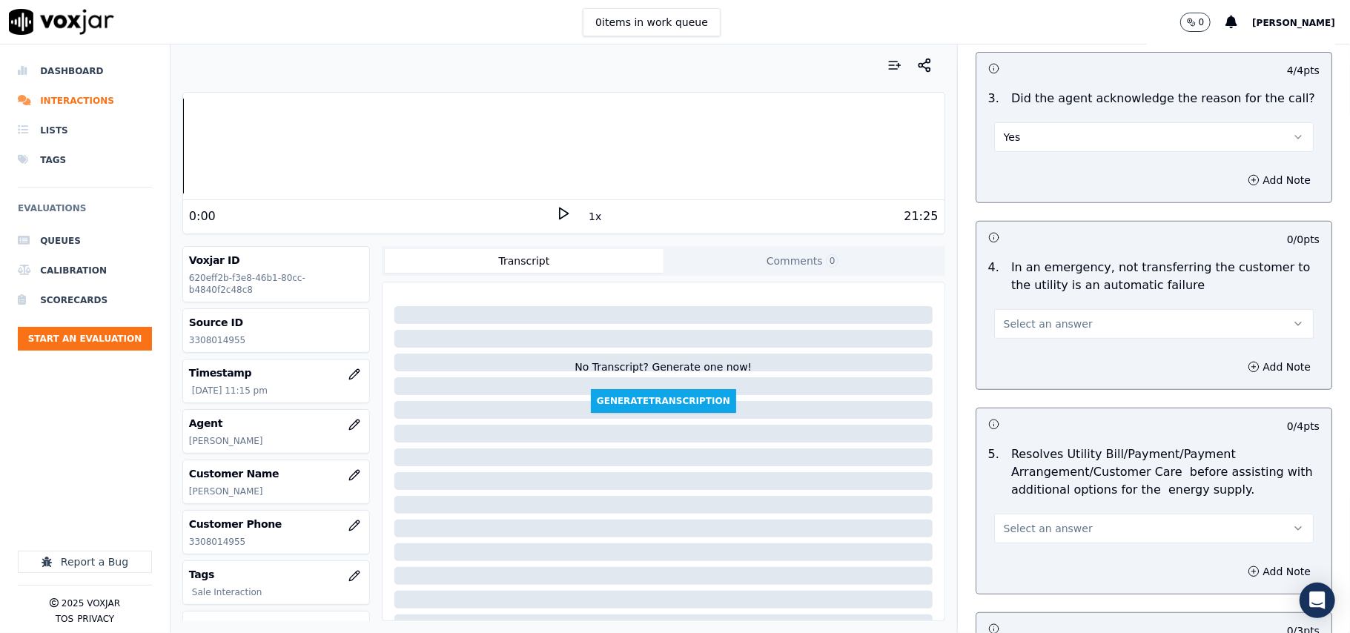
click at [1019, 325] on span "Select an answer" at bounding box center [1048, 324] width 89 height 15
click at [1017, 395] on div "N/A" at bounding box center [1122, 406] width 287 height 24
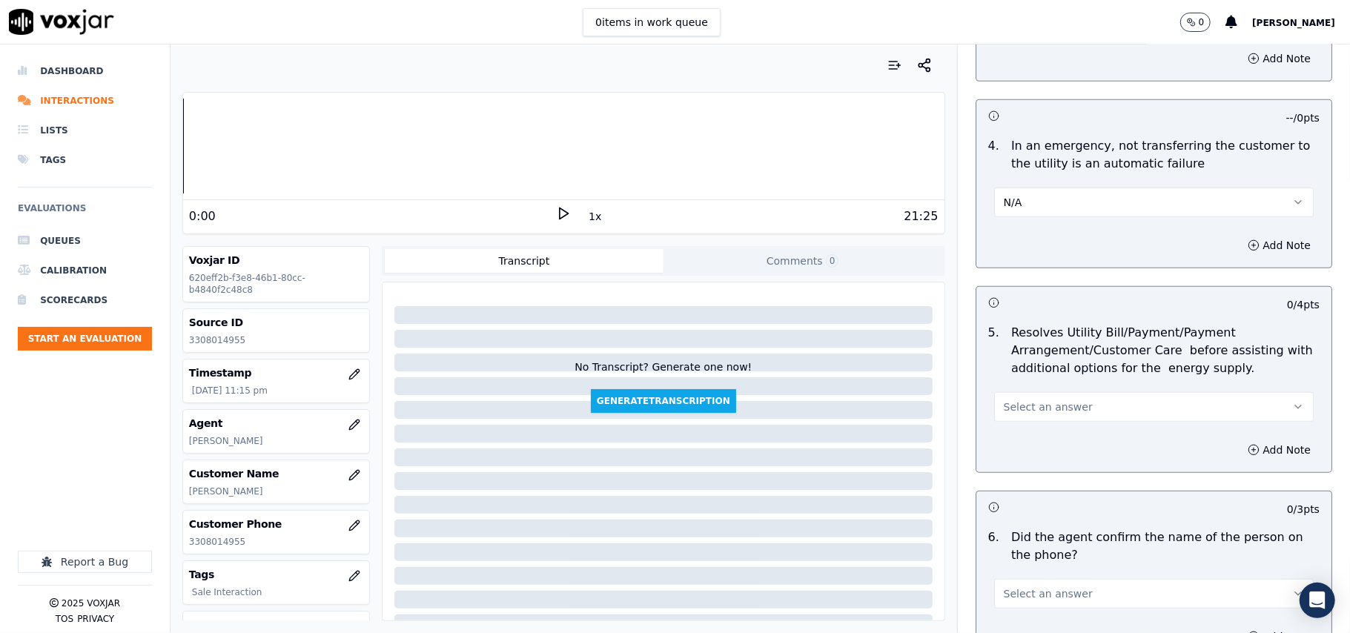
scroll to position [659, 0]
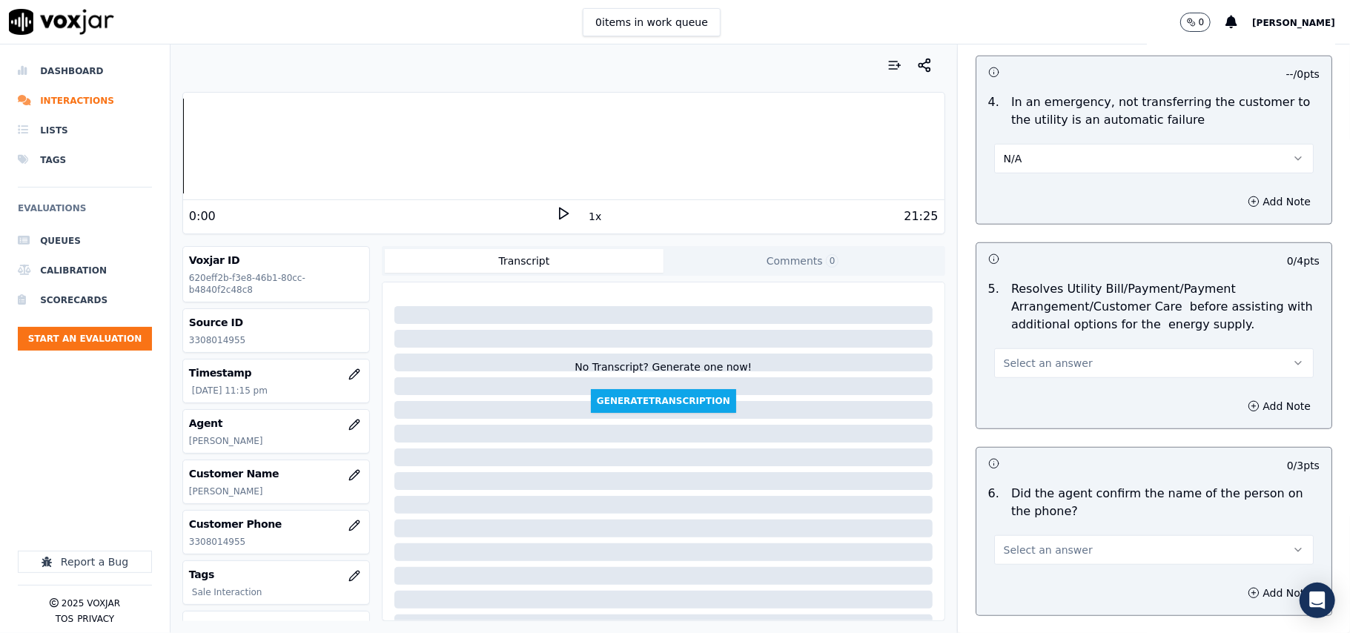
click at [1024, 351] on button "Select an answer" at bounding box center [1154, 363] width 320 height 30
click at [1024, 393] on div "Yes" at bounding box center [1122, 399] width 287 height 24
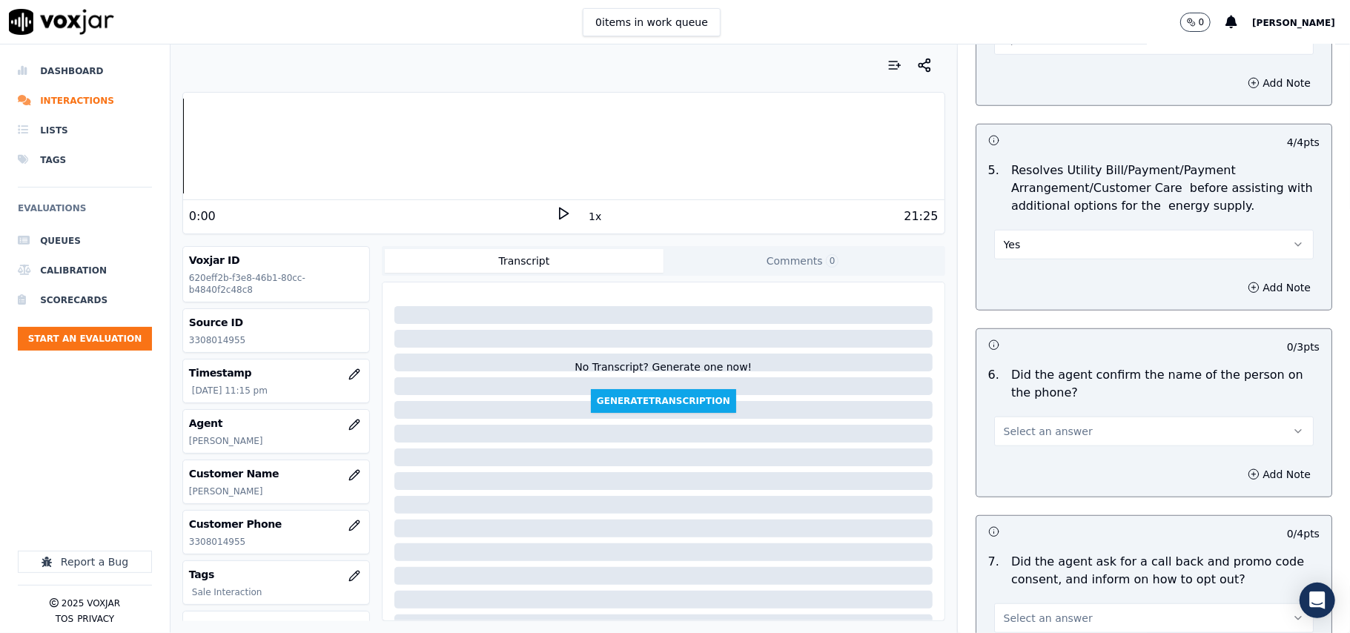
scroll to position [823, 0]
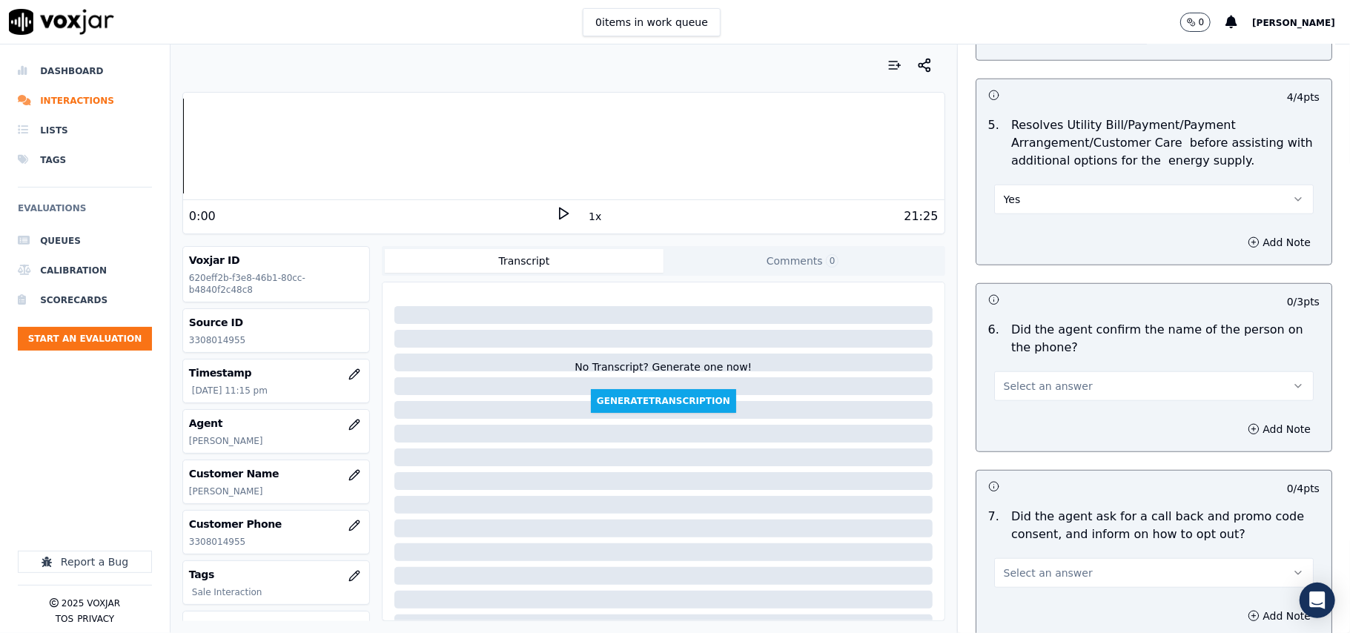
click at [1024, 396] on button "Select an answer" at bounding box center [1154, 386] width 320 height 30
click at [1016, 422] on div "Yes" at bounding box center [1122, 422] width 287 height 24
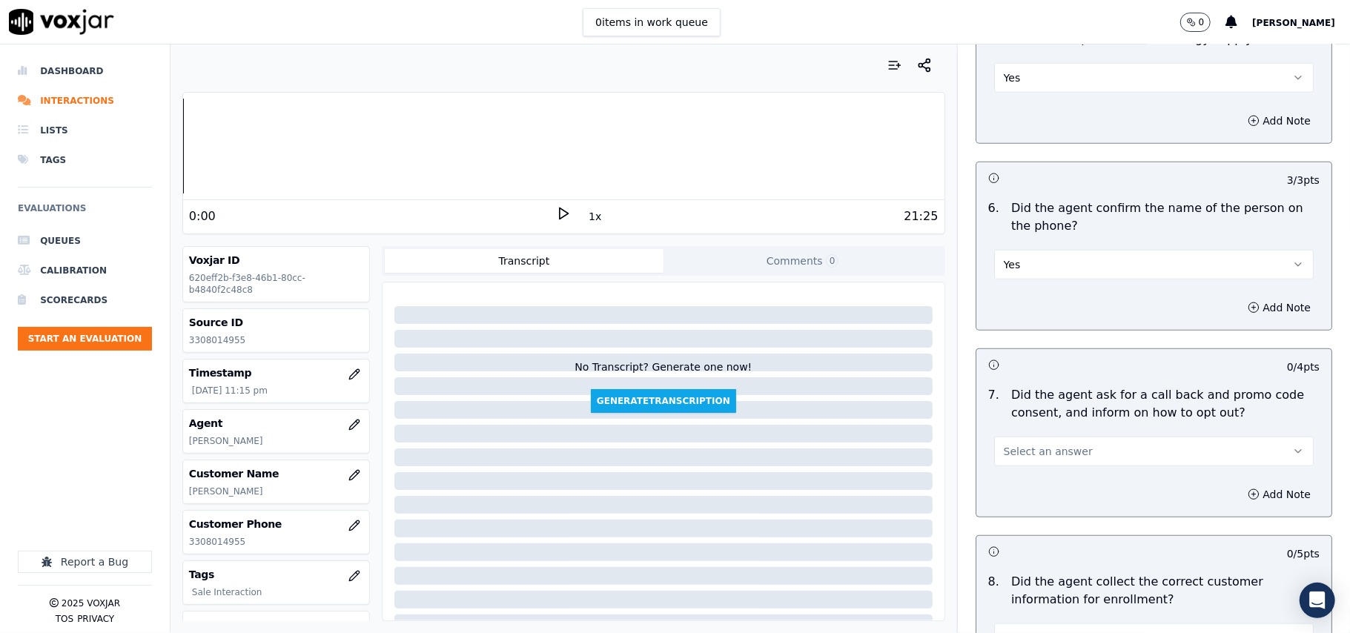
scroll to position [988, 0]
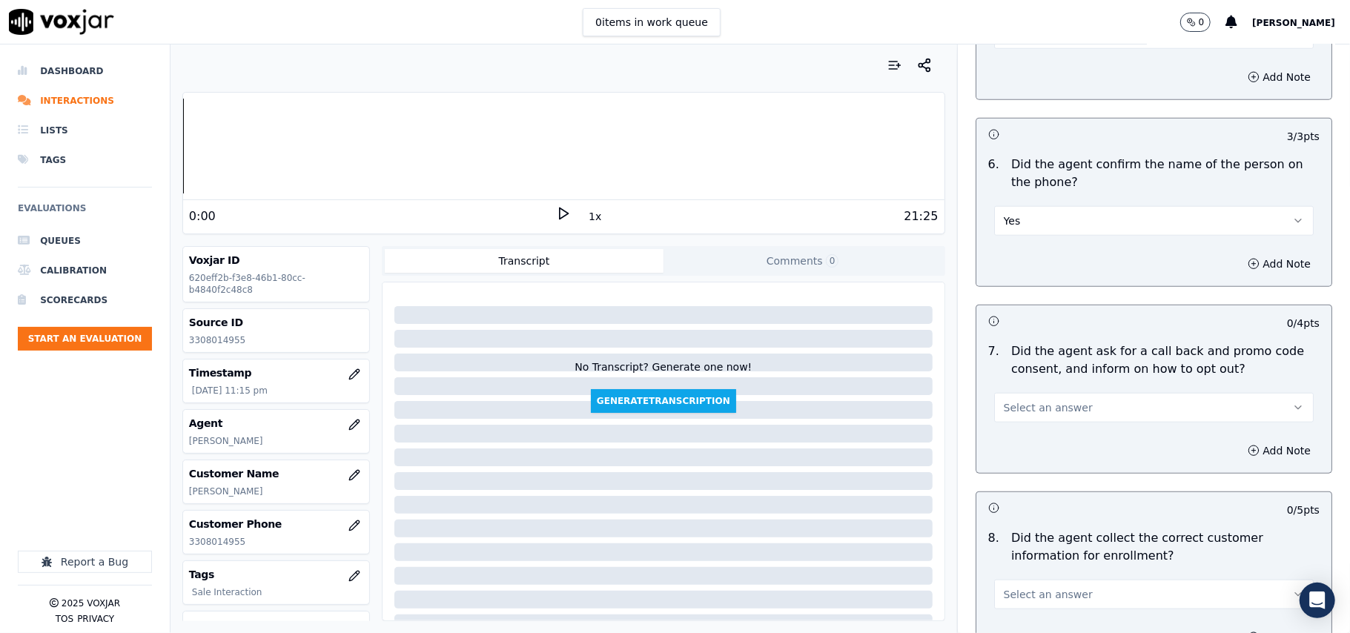
click at [1015, 414] on span "Select an answer" at bounding box center [1048, 407] width 89 height 15
click at [1012, 433] on div "Yes" at bounding box center [1122, 444] width 287 height 24
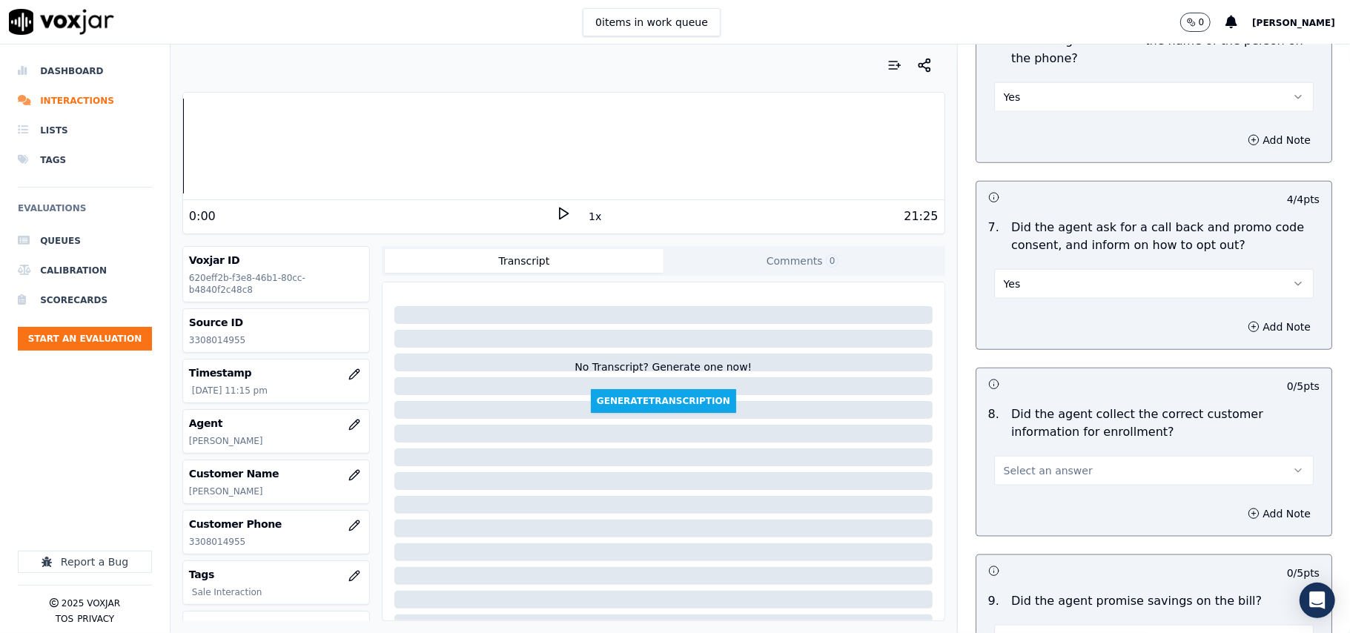
scroll to position [1154, 0]
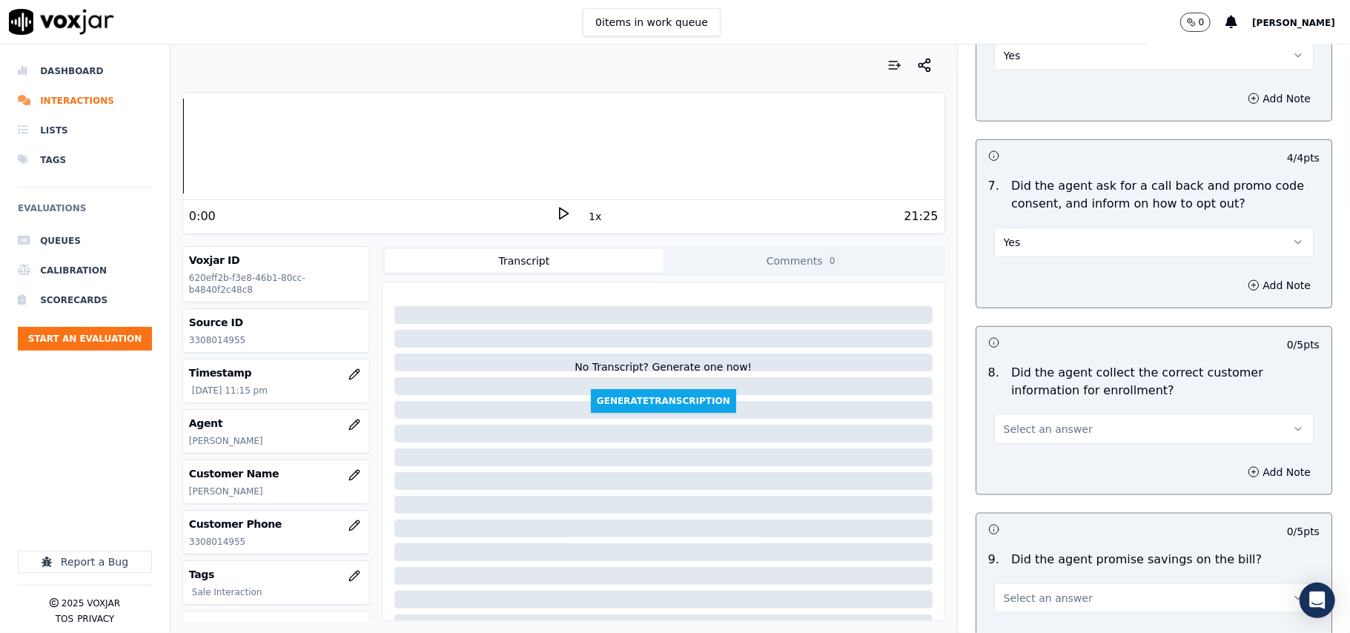
click at [1007, 430] on span "Select an answer" at bounding box center [1048, 429] width 89 height 15
click at [1009, 469] on div "Yes" at bounding box center [1122, 467] width 287 height 24
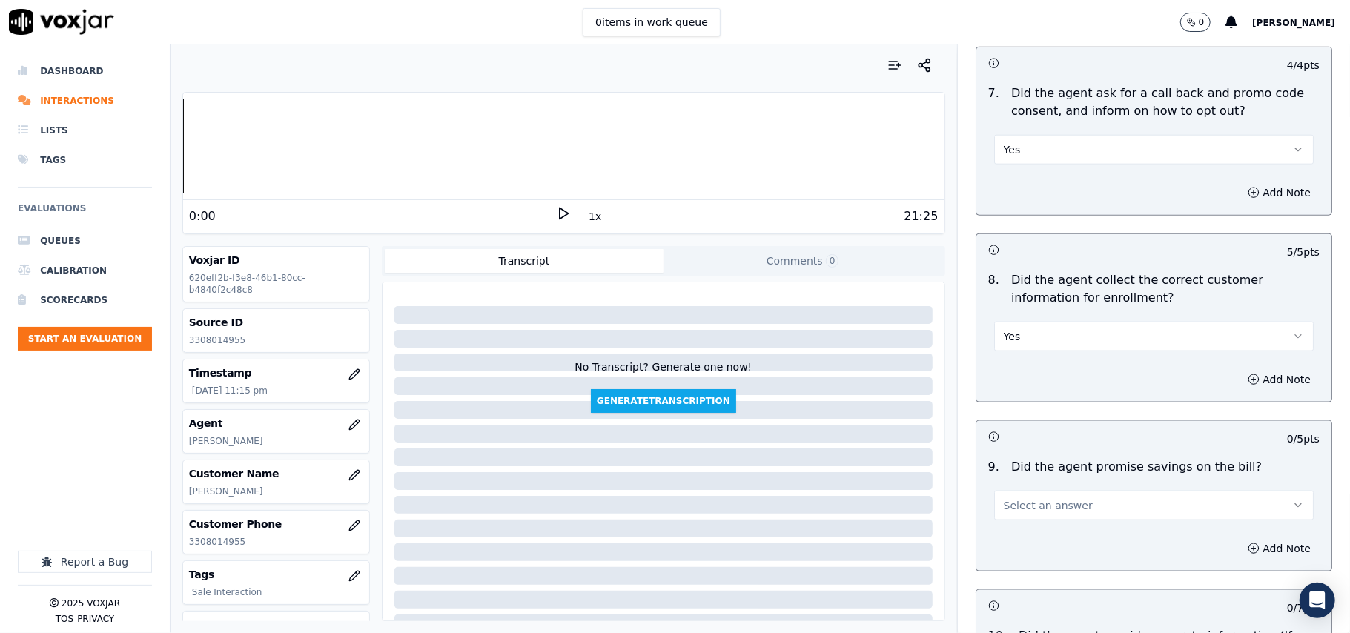
scroll to position [1318, 0]
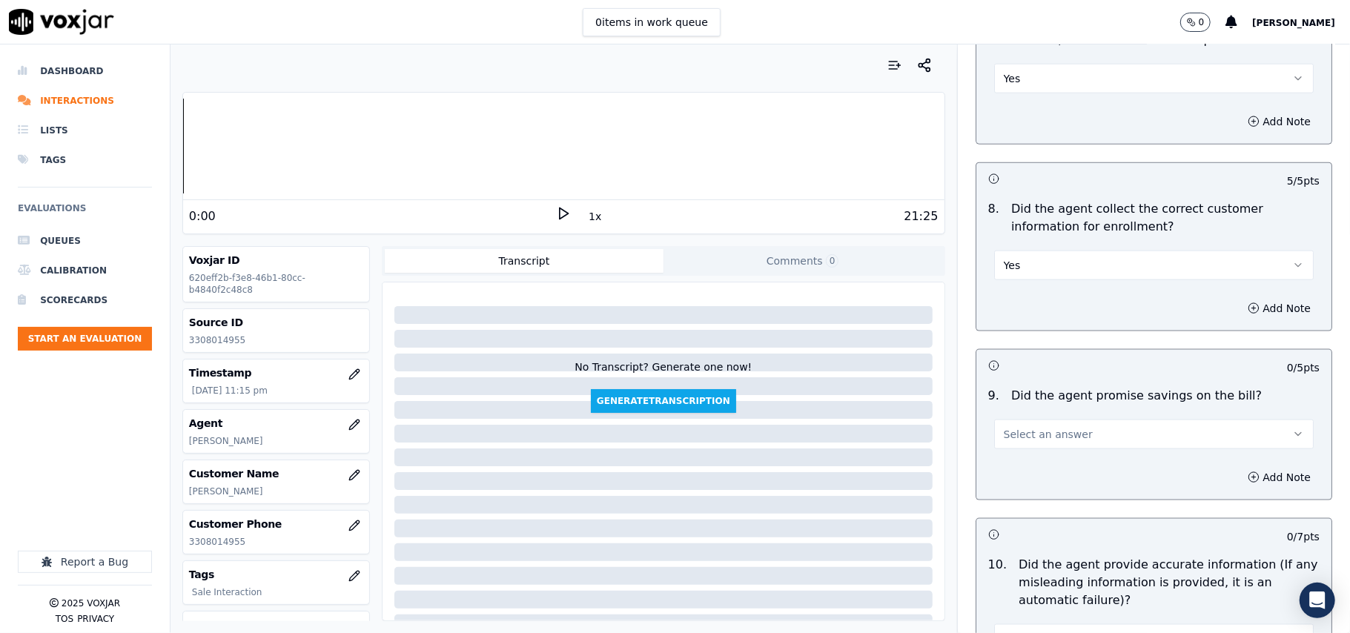
click at [1017, 434] on span "Select an answer" at bounding box center [1048, 434] width 89 height 15
click at [1013, 516] on div "N/A" at bounding box center [1122, 520] width 287 height 24
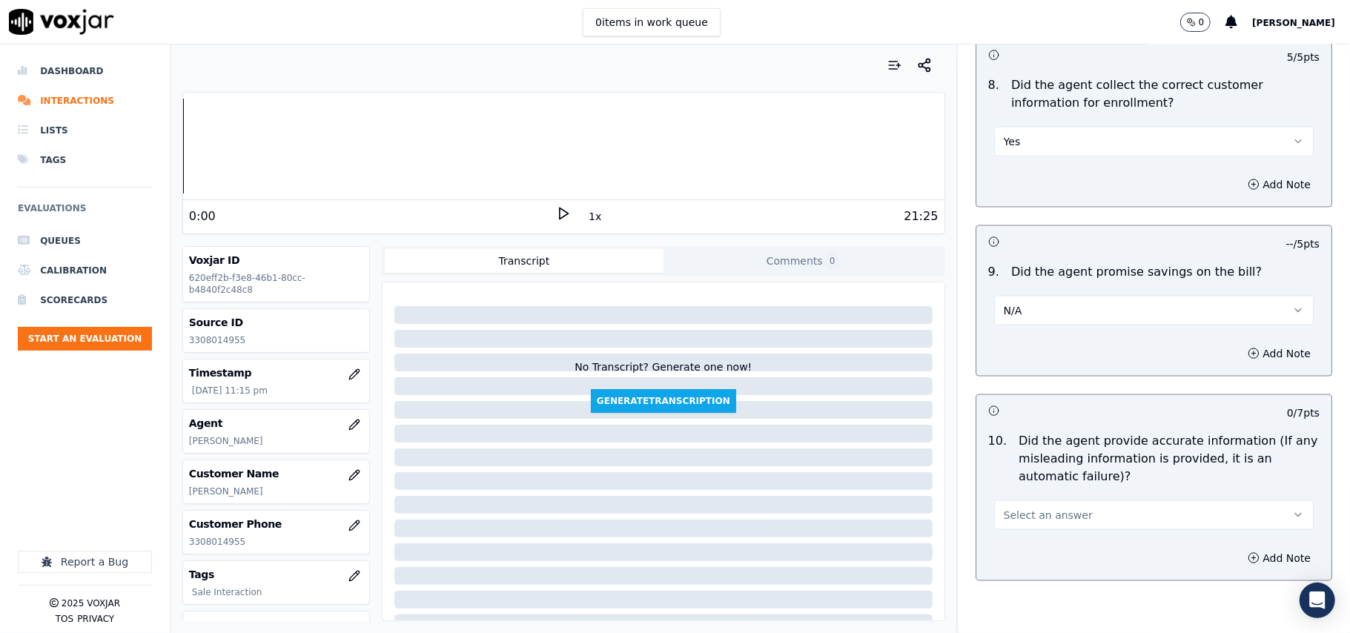
scroll to position [1483, 0]
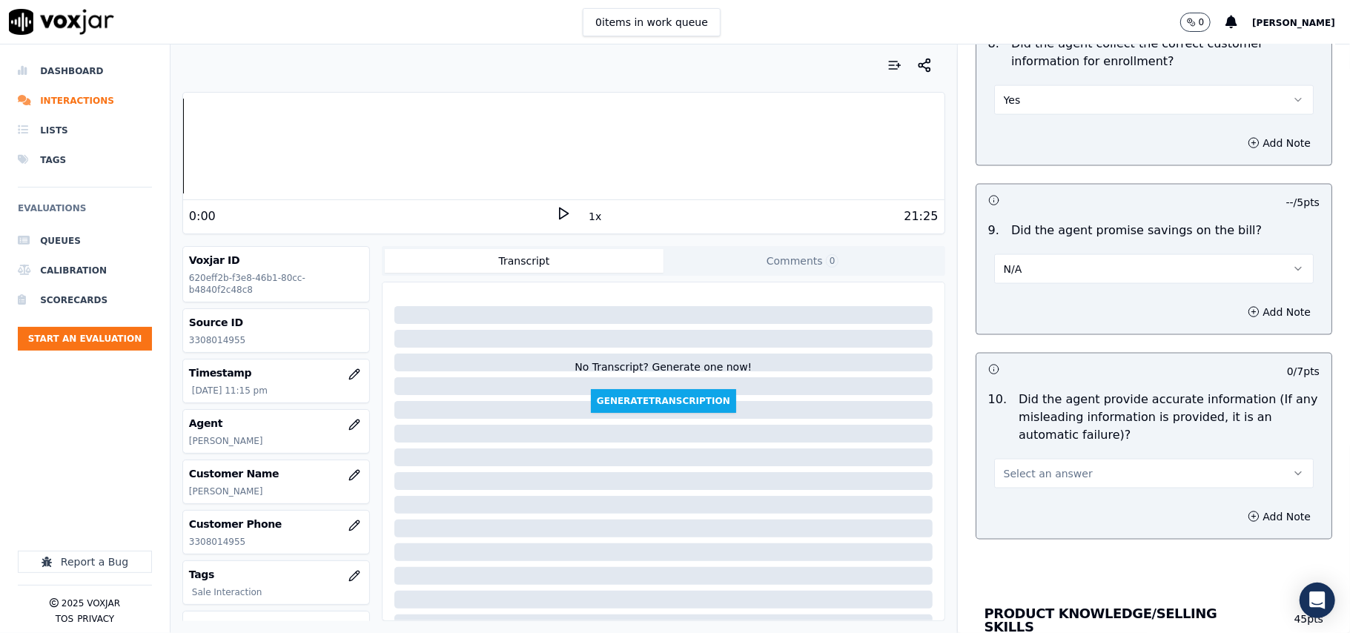
click at [1014, 481] on span "Select an answer" at bounding box center [1048, 473] width 89 height 15
click at [1020, 510] on div "Yes" at bounding box center [1122, 512] width 287 height 24
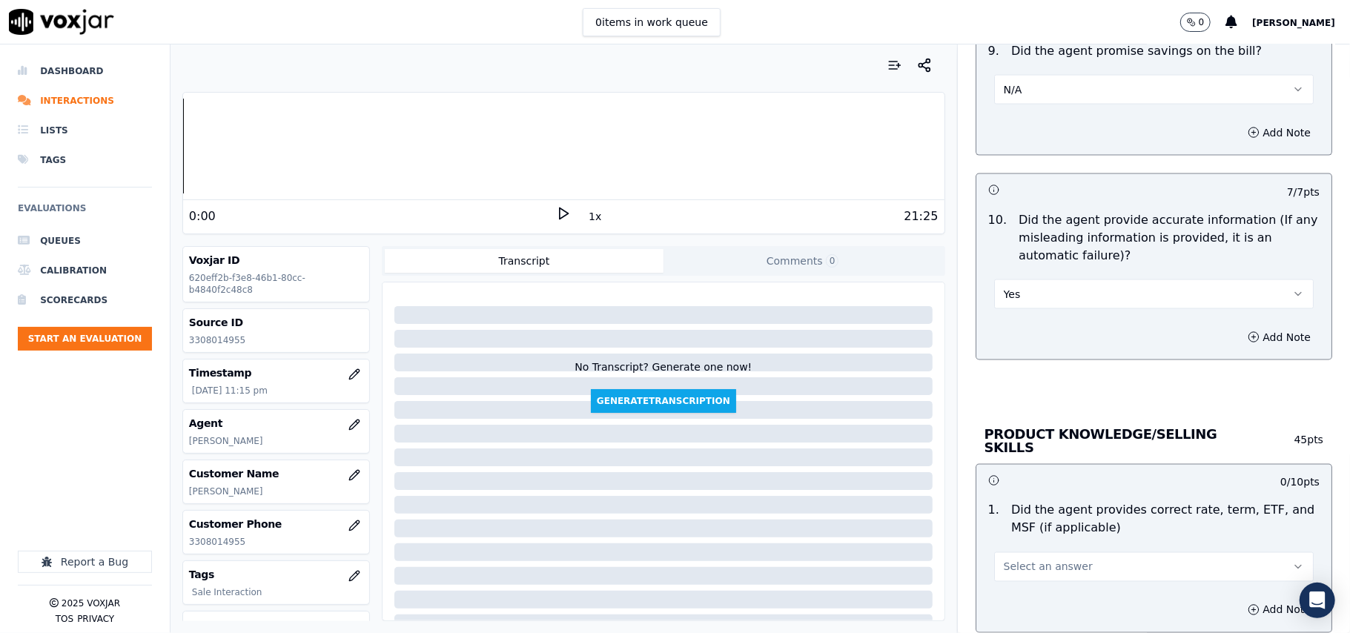
scroll to position [1812, 0]
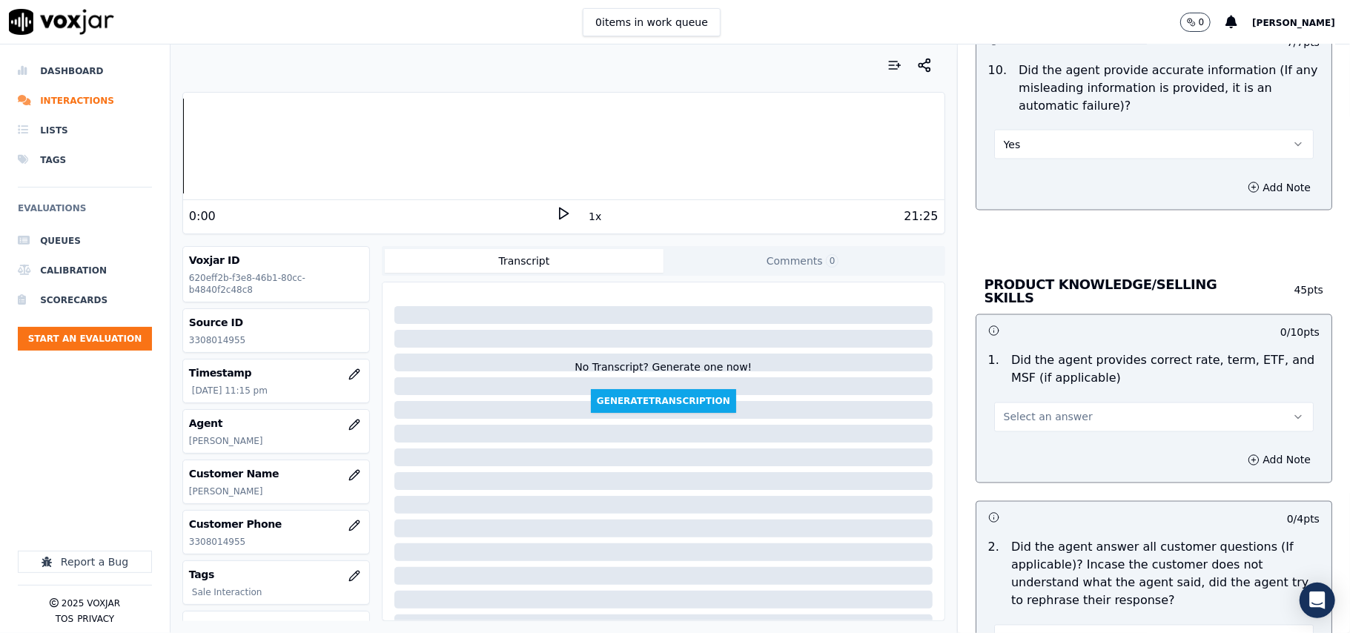
click at [1030, 400] on div "Select an answer" at bounding box center [1154, 416] width 320 height 33
click at [1025, 426] on button "Select an answer" at bounding box center [1154, 418] width 320 height 30
click at [1018, 452] on div "Yes" at bounding box center [1122, 449] width 287 height 24
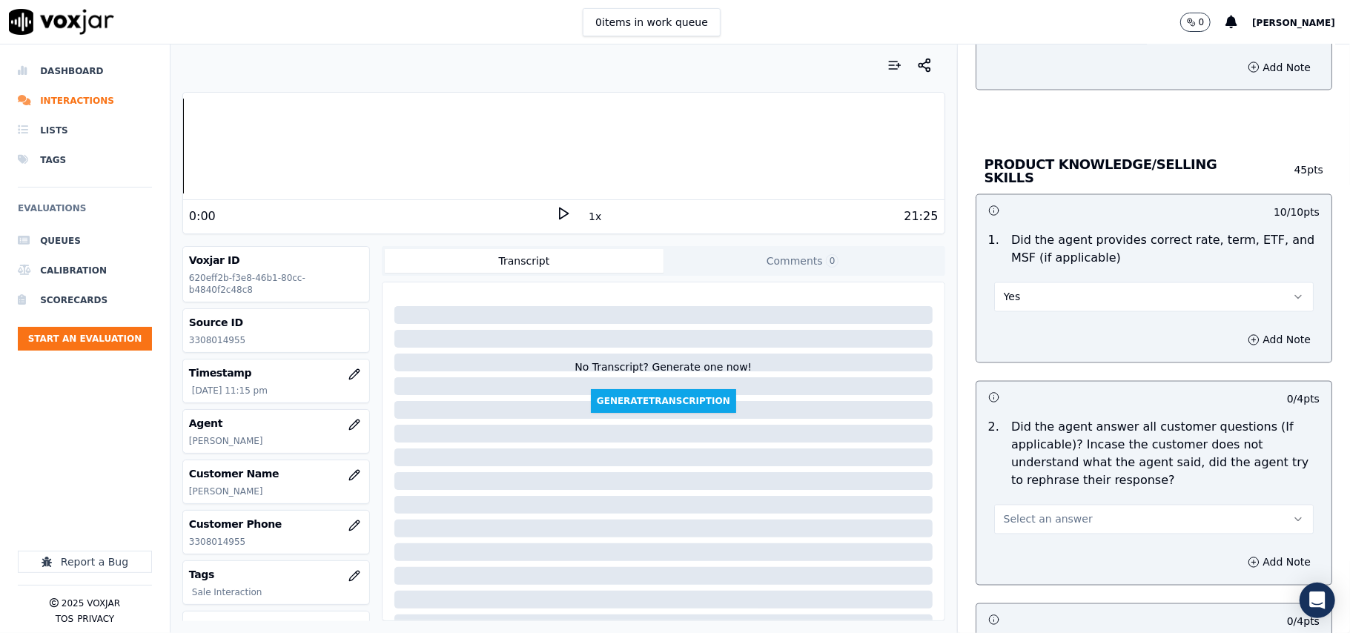
scroll to position [1977, 0]
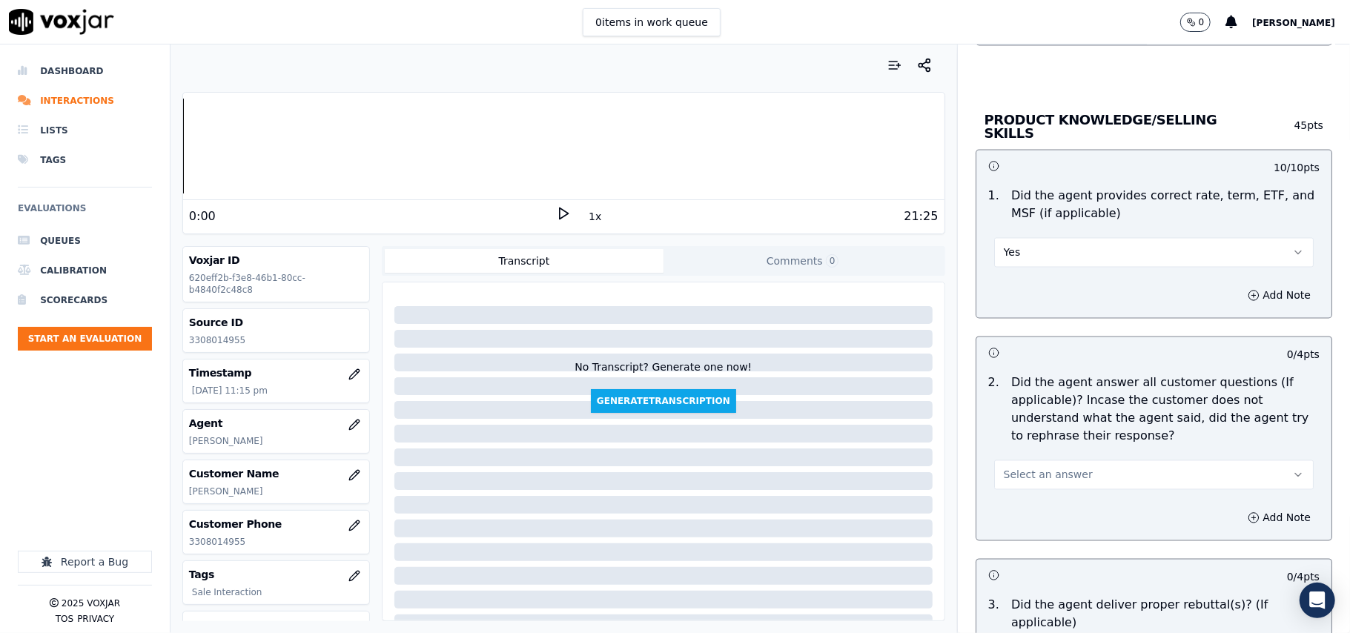
drag, startPoint x: 988, startPoint y: 463, endPoint x: 1000, endPoint y: 485, distance: 24.6
click at [994, 467] on button "Select an answer" at bounding box center [1154, 475] width 320 height 30
click at [1018, 507] on div "Yes" at bounding box center [1122, 507] width 287 height 24
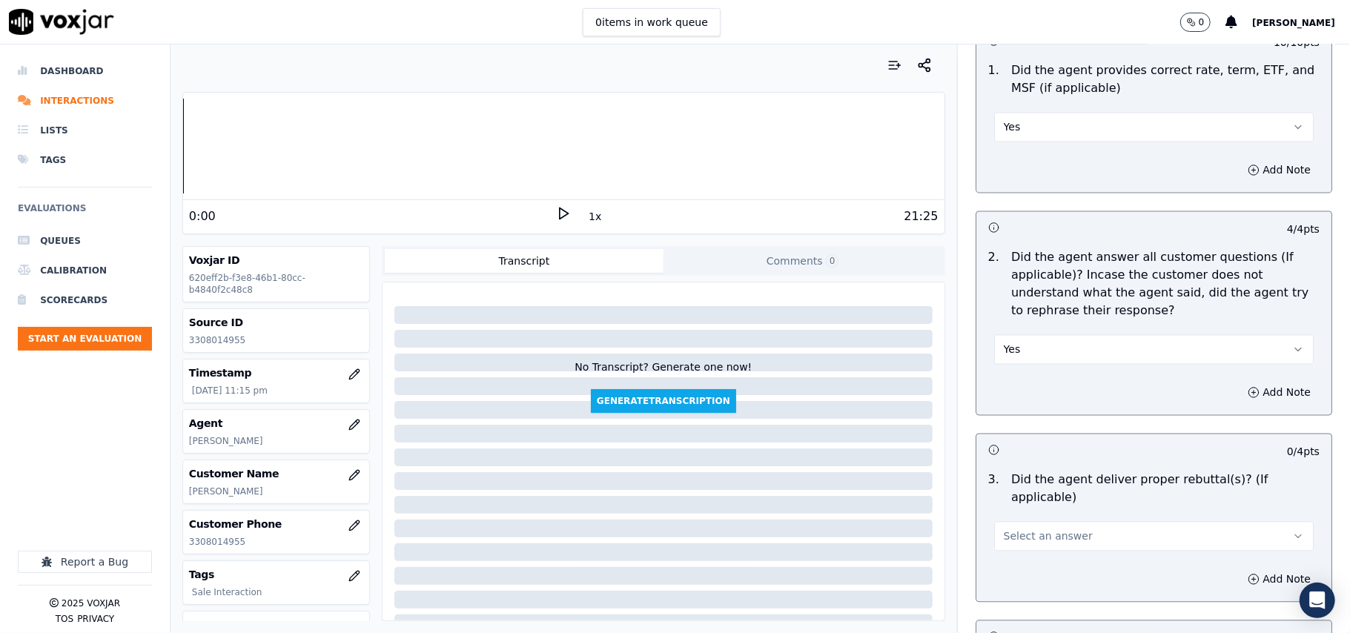
scroll to position [2142, 0]
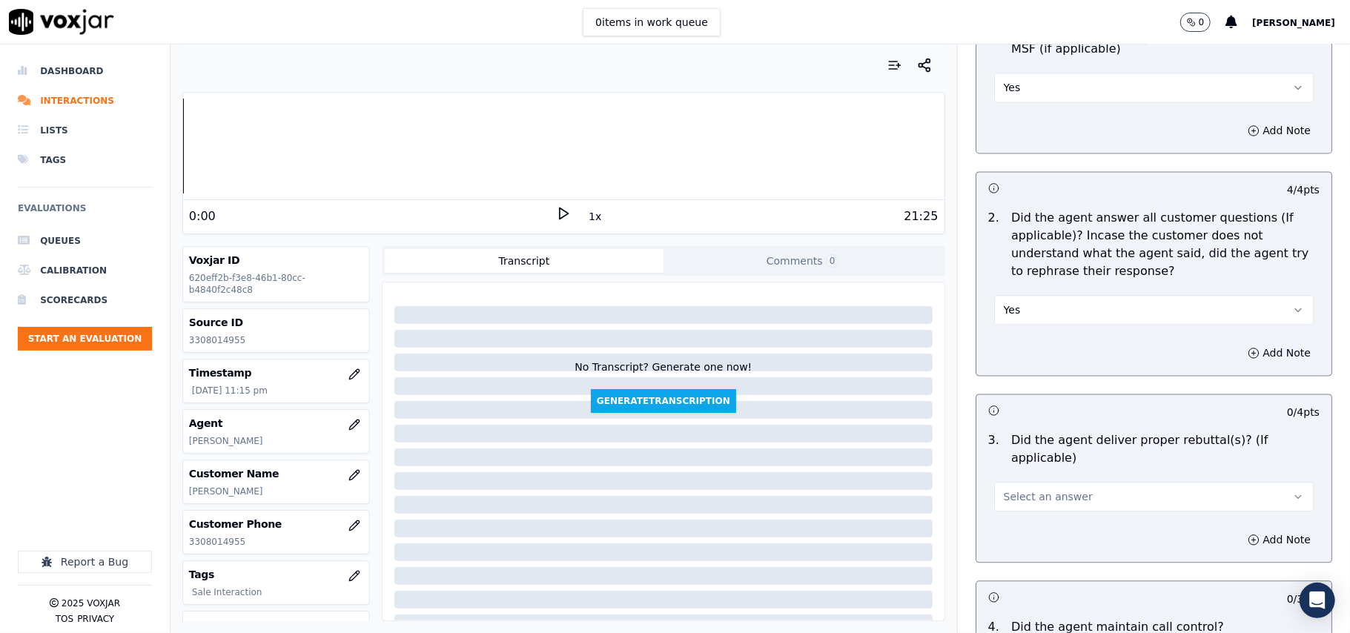
click at [1013, 489] on span "Select an answer" at bounding box center [1048, 496] width 89 height 15
click at [1016, 504] on div "Yes" at bounding box center [1122, 511] width 287 height 24
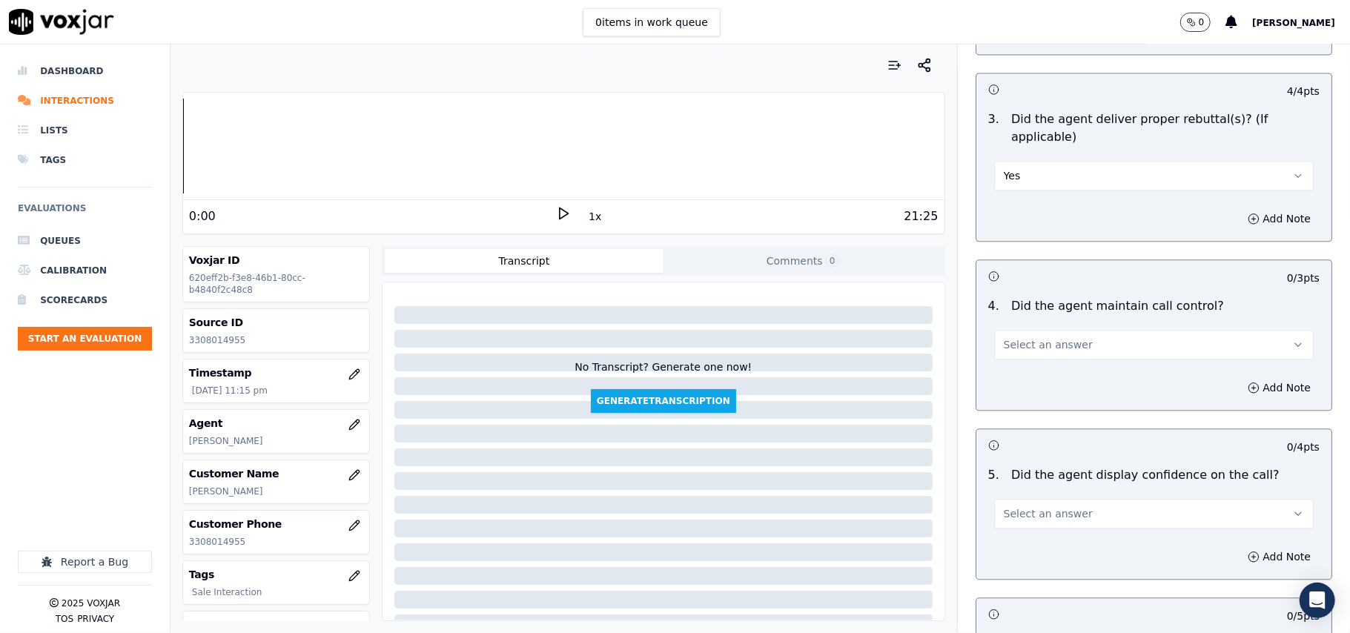
scroll to position [2471, 0]
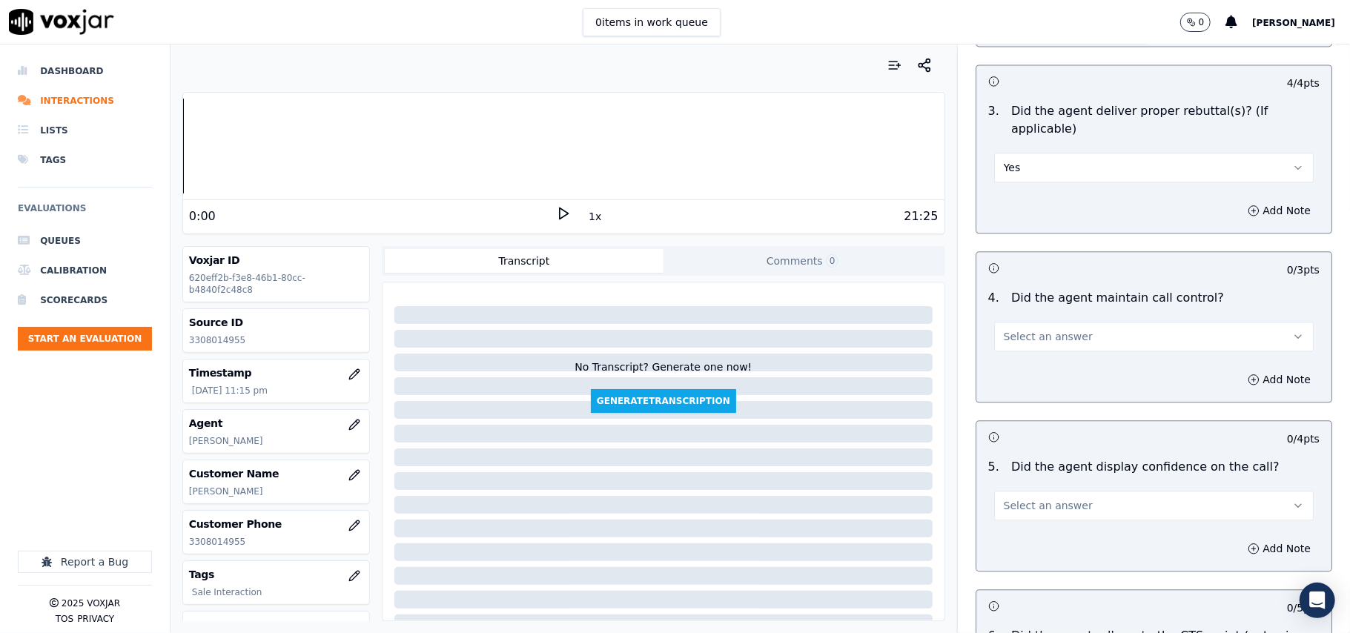
click at [1028, 329] on span "Select an answer" at bounding box center [1048, 336] width 89 height 15
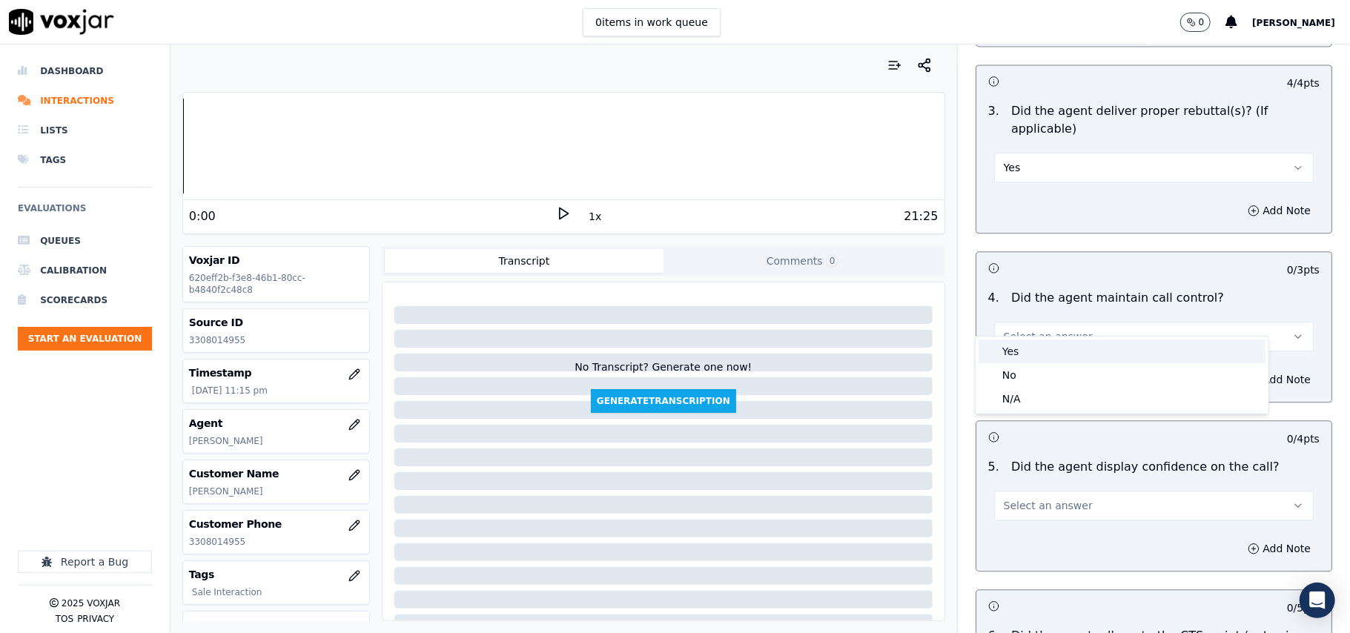
click at [1026, 346] on div "Yes" at bounding box center [1122, 352] width 287 height 24
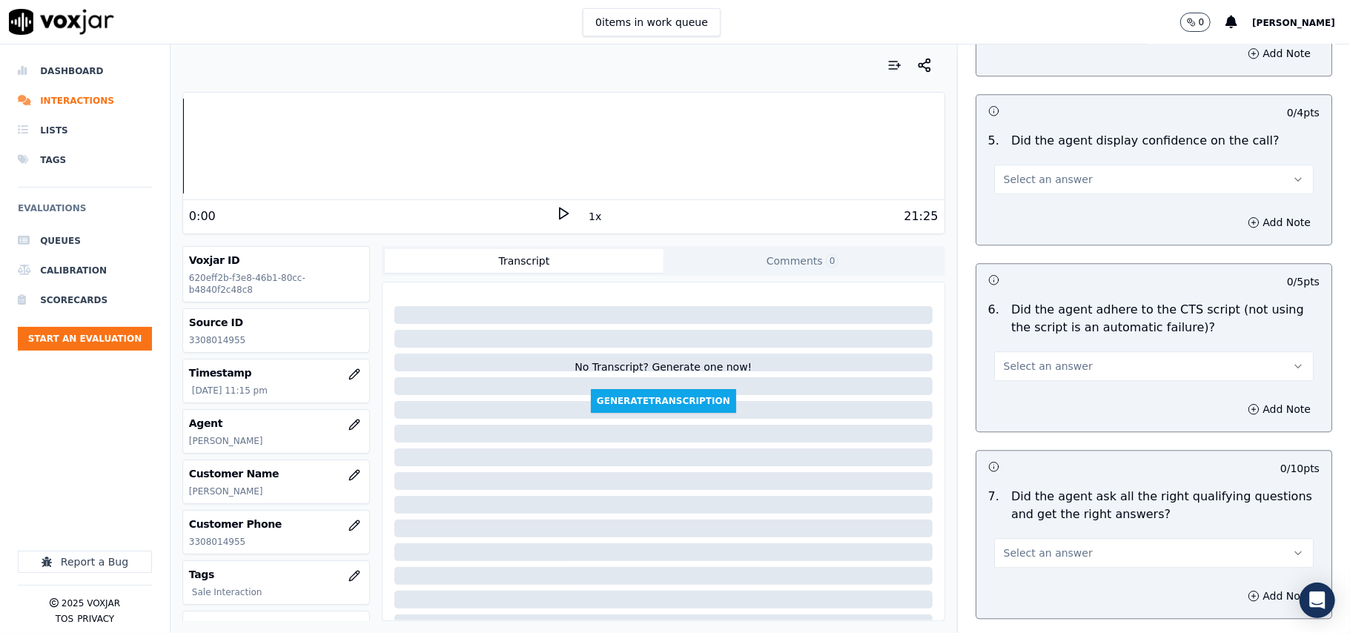
scroll to position [2801, 0]
click at [1012, 169] on span "Select an answer" at bounding box center [1048, 176] width 89 height 15
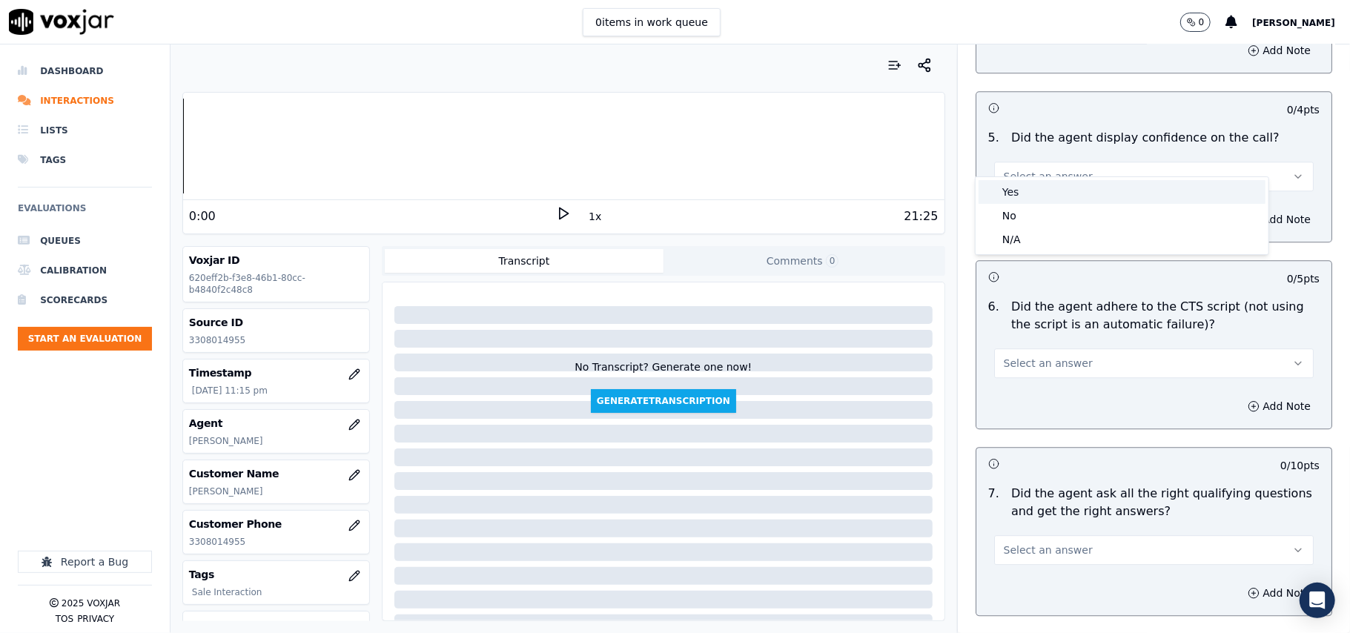
click at [1018, 196] on div "Yes" at bounding box center [1122, 192] width 287 height 24
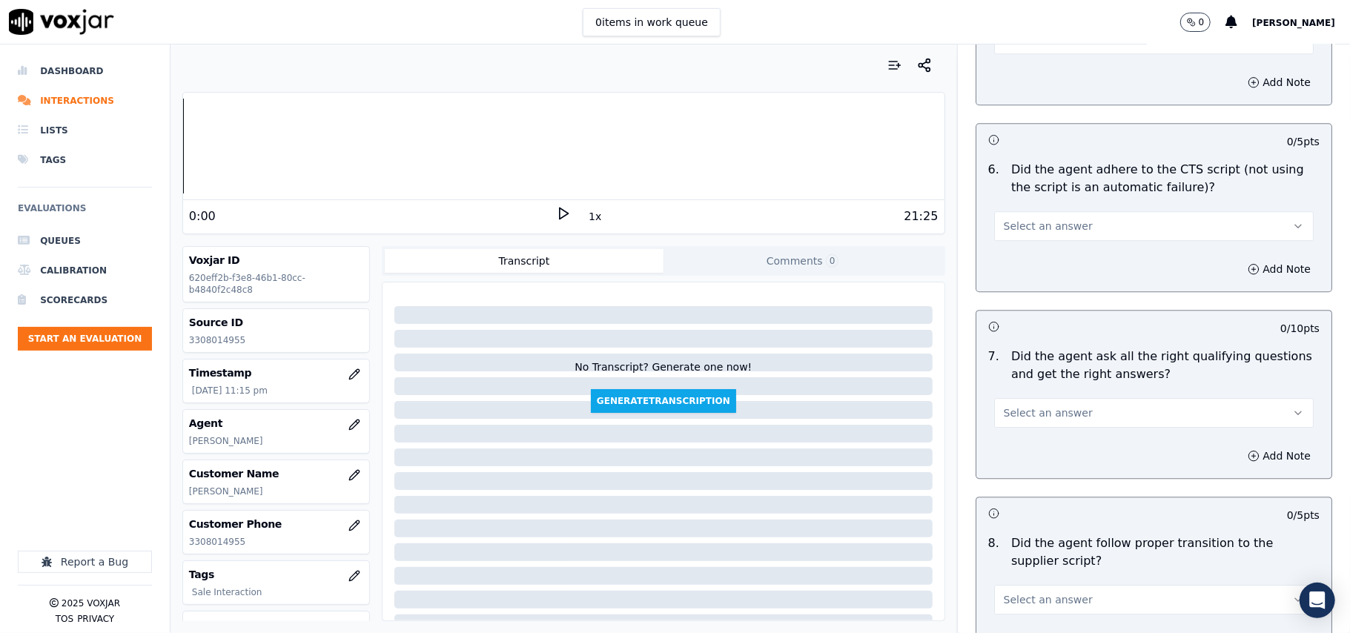
scroll to position [2966, 0]
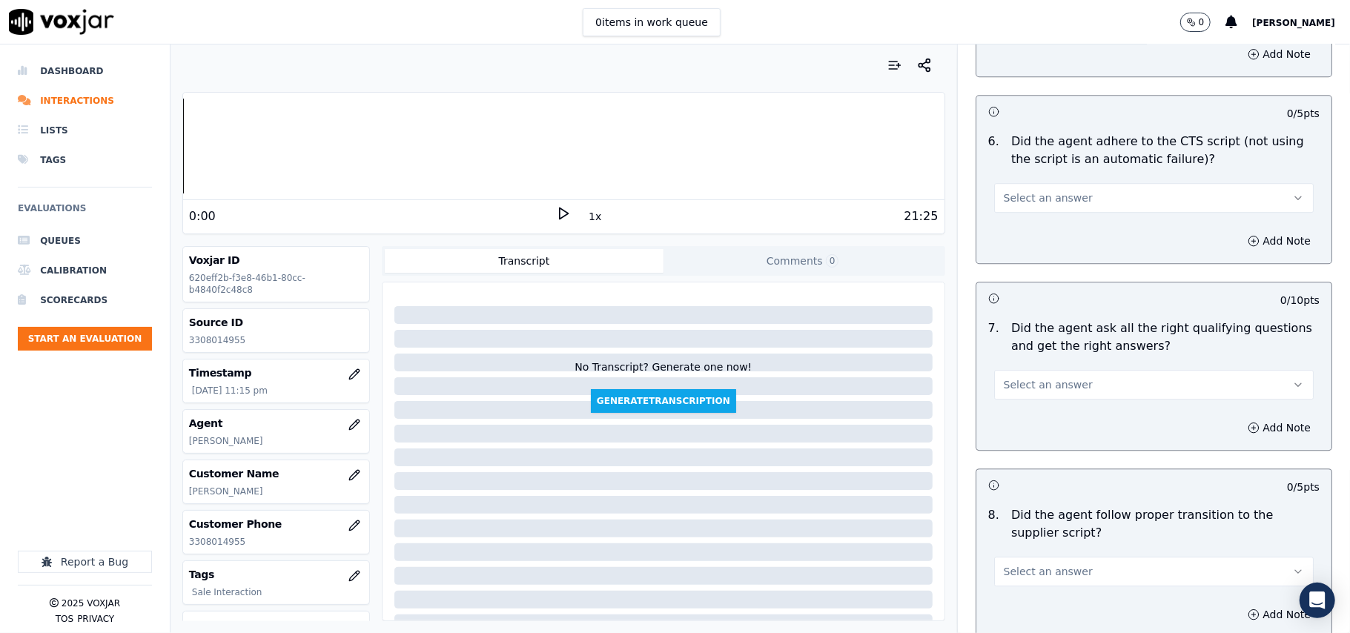
click at [1032, 191] on span "Select an answer" at bounding box center [1048, 198] width 89 height 15
click at [1023, 214] on div "Yes" at bounding box center [1122, 214] width 287 height 24
drag, startPoint x: 1029, startPoint y: 374, endPoint x: 1027, endPoint y: 381, distance: 7.7
click at [1027, 377] on button "Select an answer" at bounding box center [1154, 385] width 320 height 30
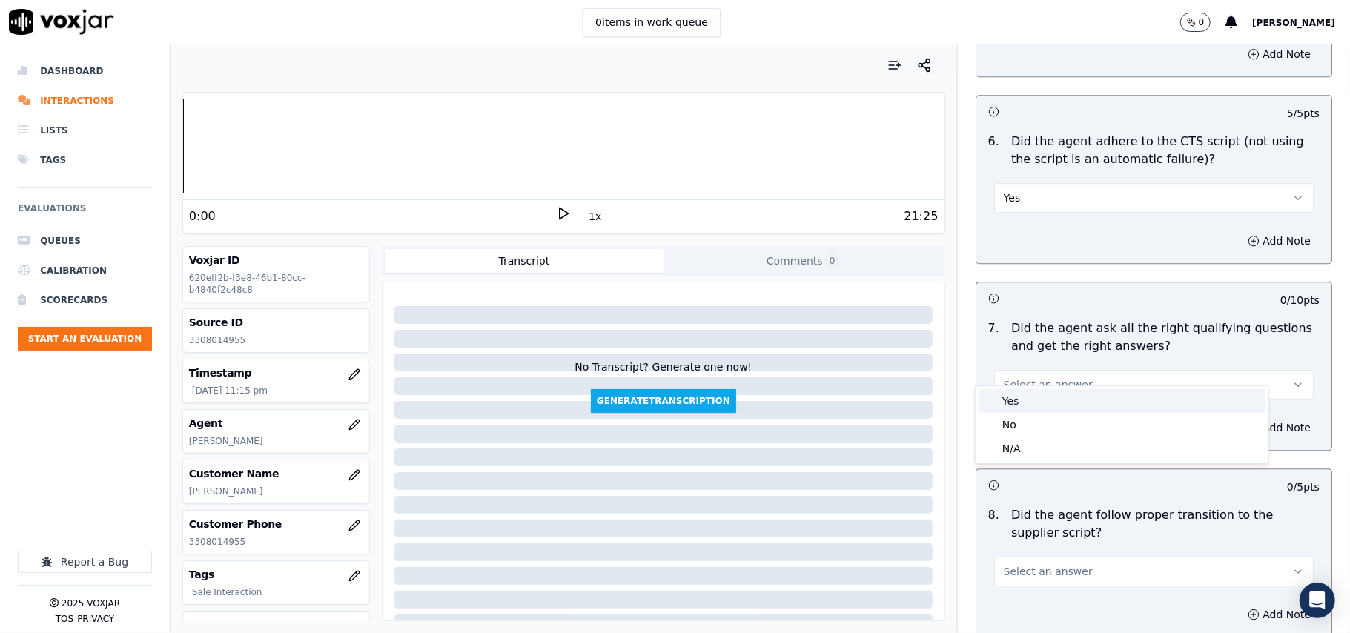
click at [1026, 398] on div "Yes" at bounding box center [1122, 401] width 287 height 24
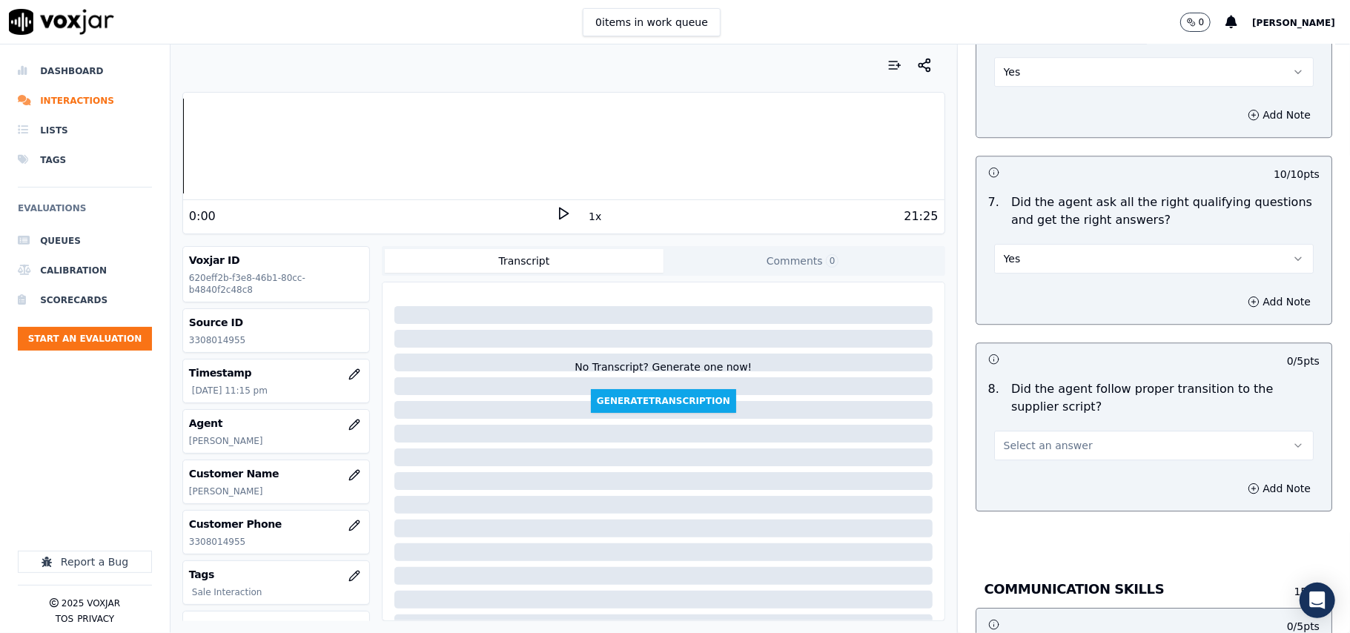
scroll to position [3131, 0]
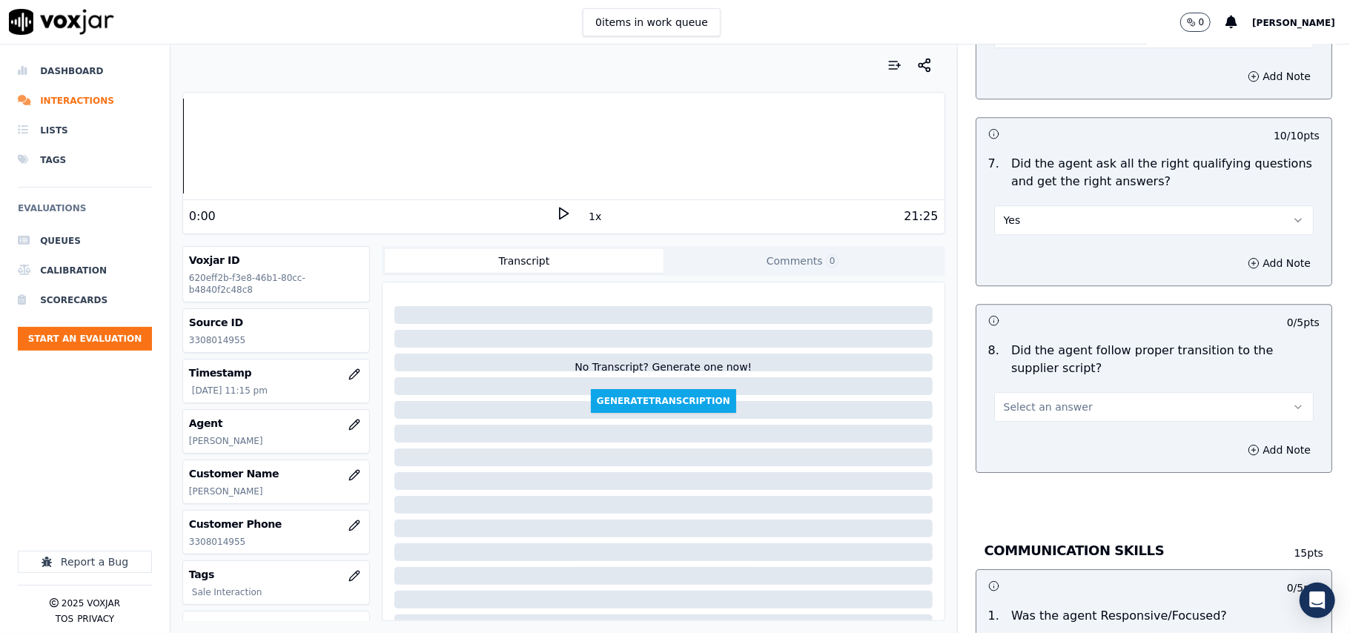
click at [1031, 400] on span "Select an answer" at bounding box center [1048, 407] width 89 height 15
click at [1007, 421] on div "Yes" at bounding box center [1122, 424] width 287 height 24
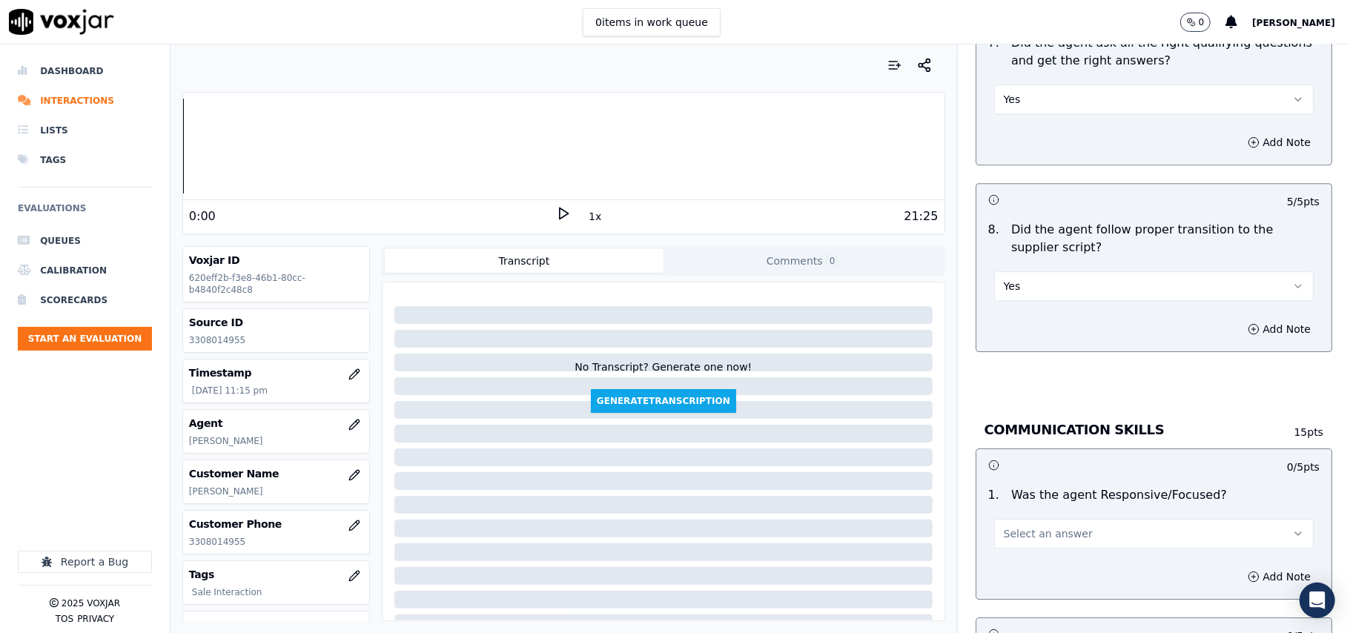
scroll to position [3295, 0]
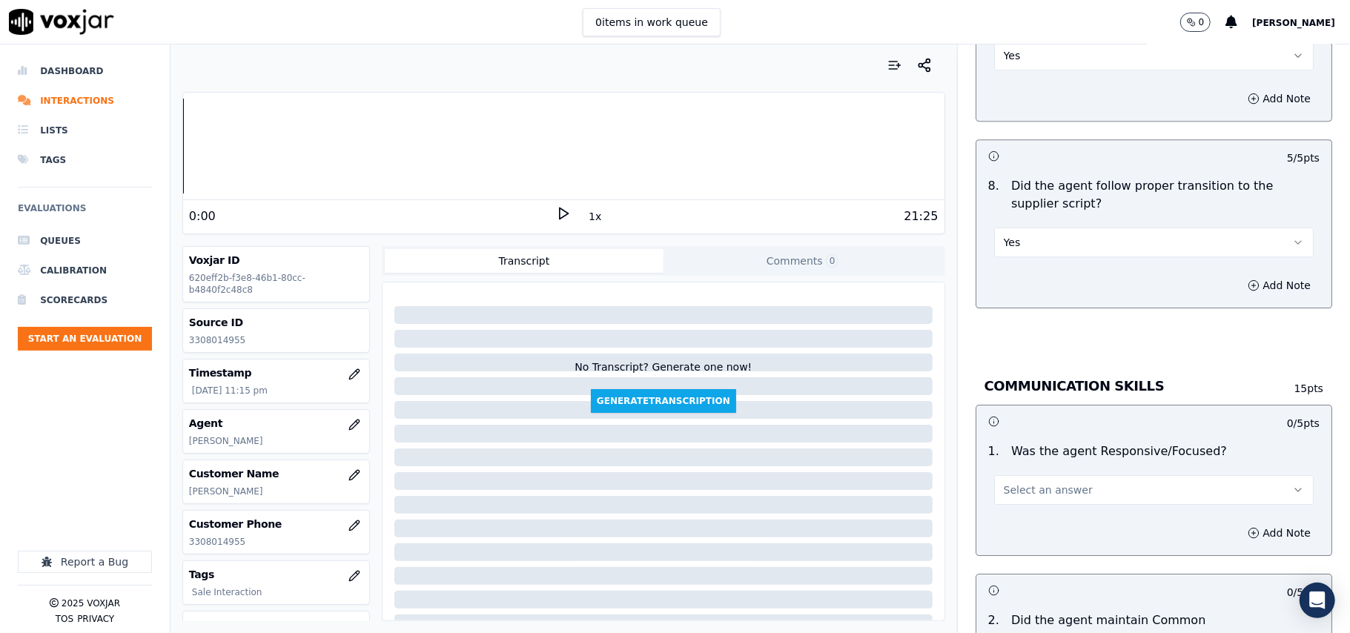
click at [1031, 475] on button "Select an answer" at bounding box center [1154, 490] width 320 height 30
click at [1035, 503] on div "Yes" at bounding box center [1122, 508] width 287 height 24
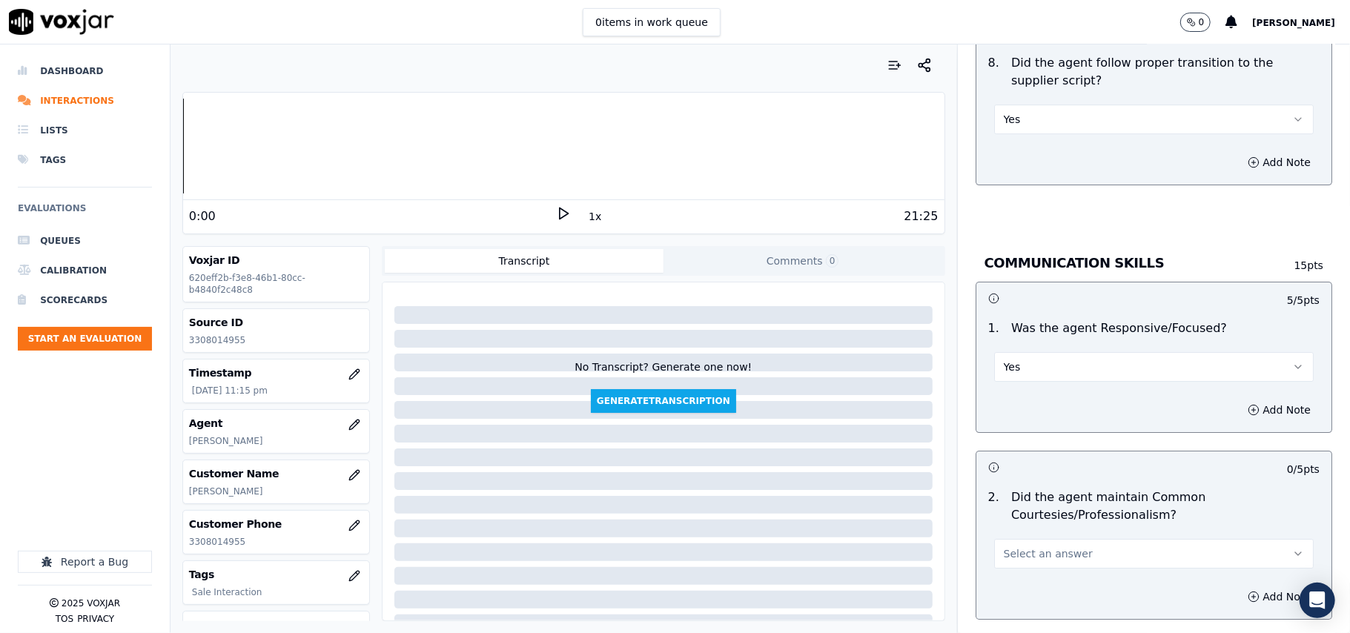
scroll to position [3460, 0]
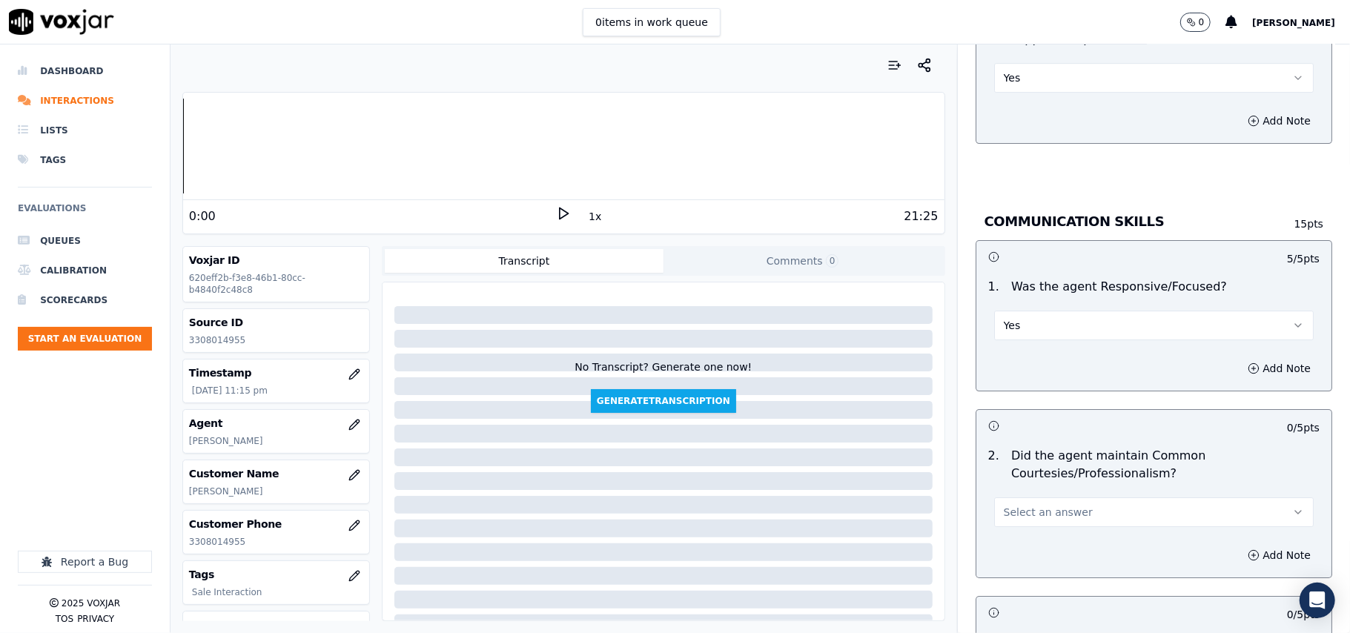
click at [1032, 495] on div "Select an answer" at bounding box center [1154, 511] width 320 height 33
click at [1032, 505] on span "Select an answer" at bounding box center [1048, 512] width 89 height 15
click at [1025, 523] on div "Yes" at bounding box center [1122, 530] width 287 height 24
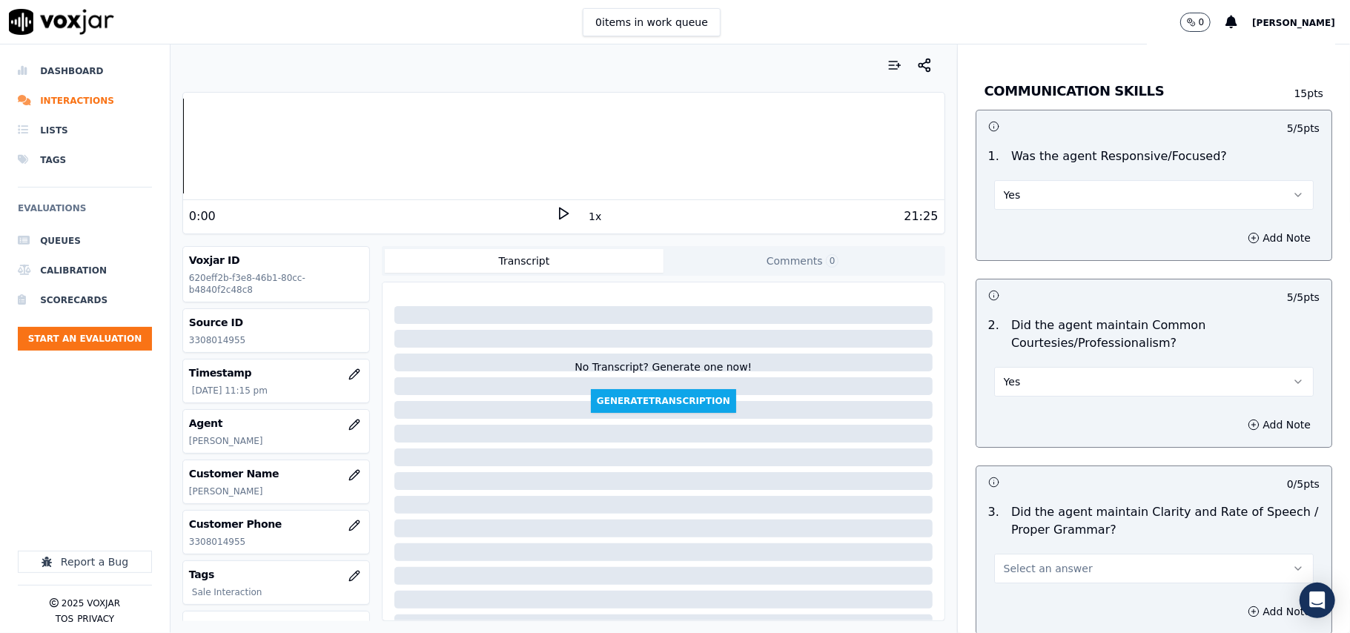
scroll to position [3710, 0]
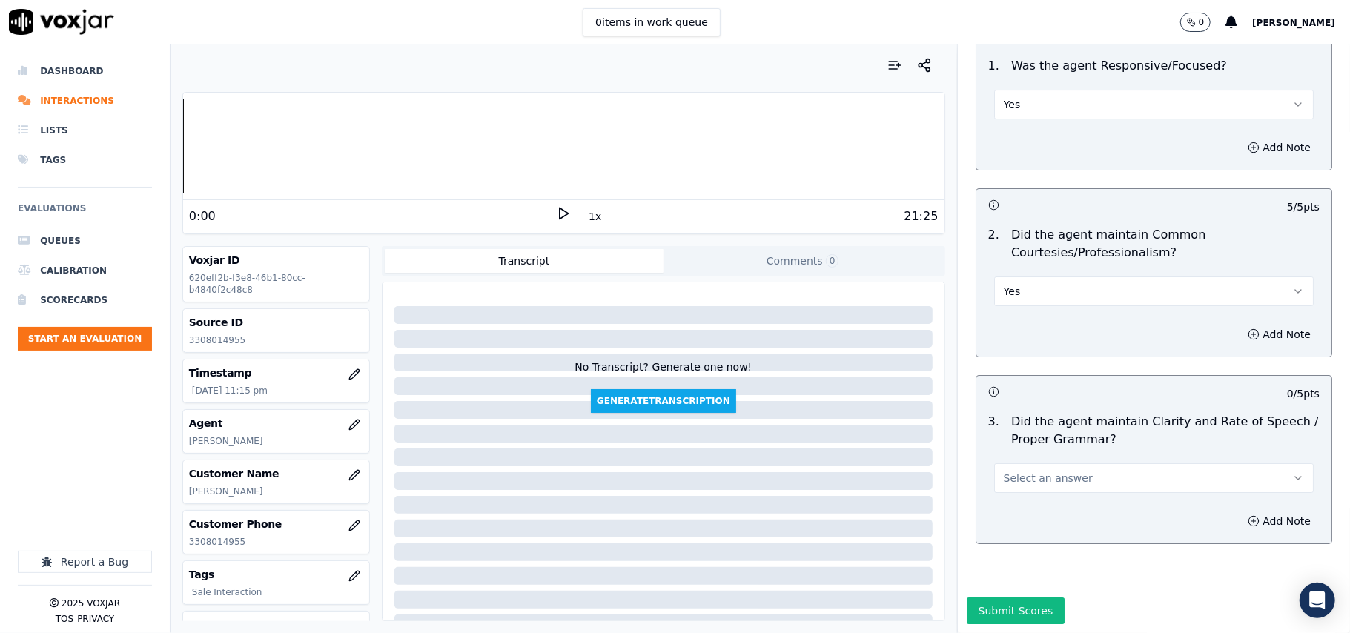
click at [1031, 471] on span "Select an answer" at bounding box center [1048, 478] width 89 height 15
click at [1013, 467] on div "Yes" at bounding box center [1122, 467] width 287 height 24
click at [983, 598] on div "Submit Scores" at bounding box center [1154, 616] width 392 height 36
click at [986, 598] on button "Submit Scores" at bounding box center [1016, 611] width 99 height 27
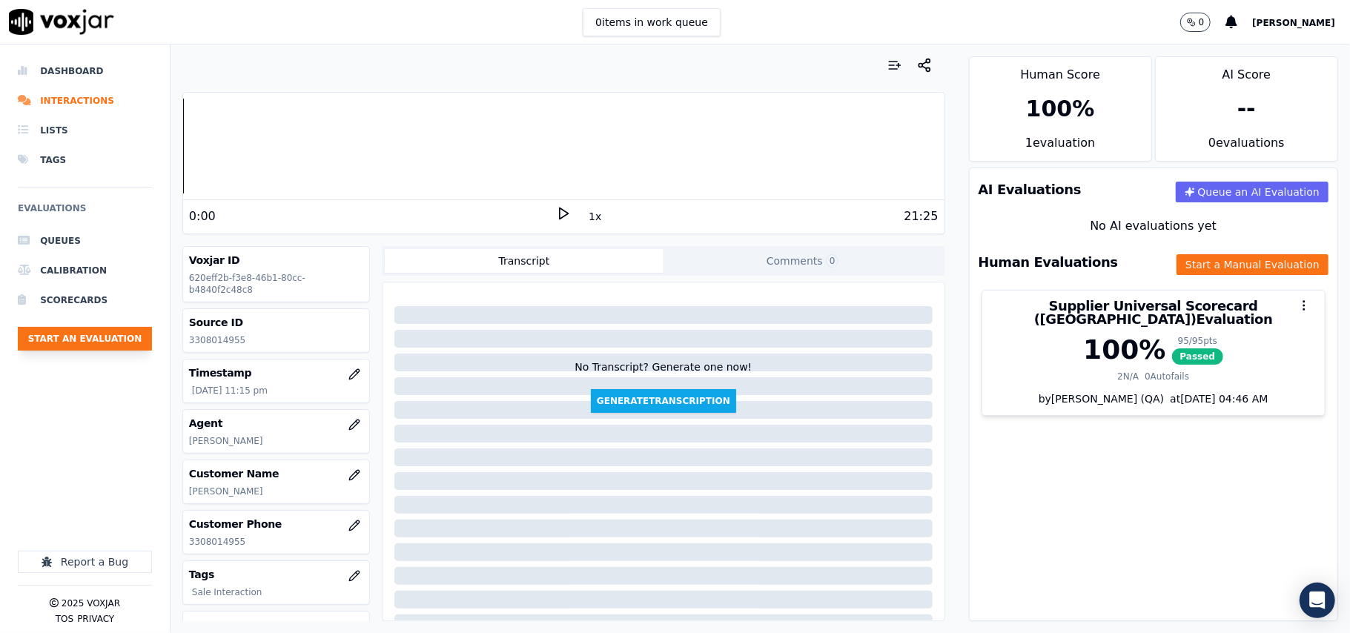
click at [93, 344] on button "Start an Evaluation" at bounding box center [85, 339] width 134 height 24
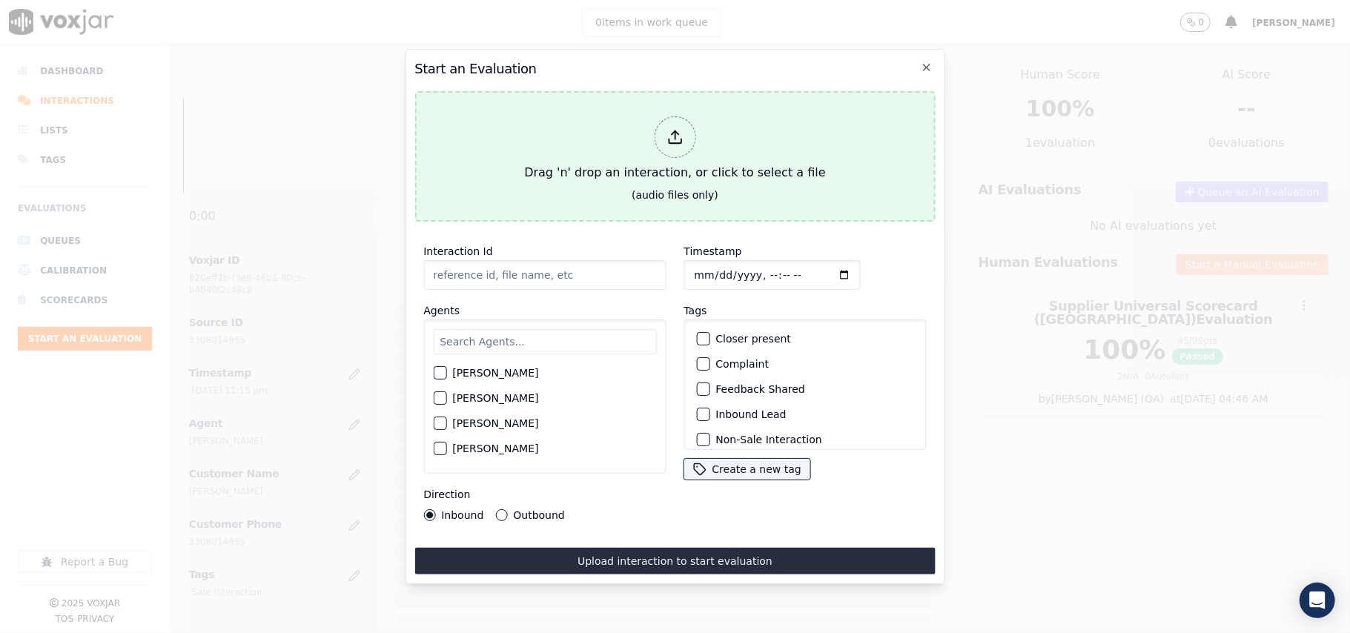
click at [672, 141] on div at bounding box center [675, 137] width 42 height 42
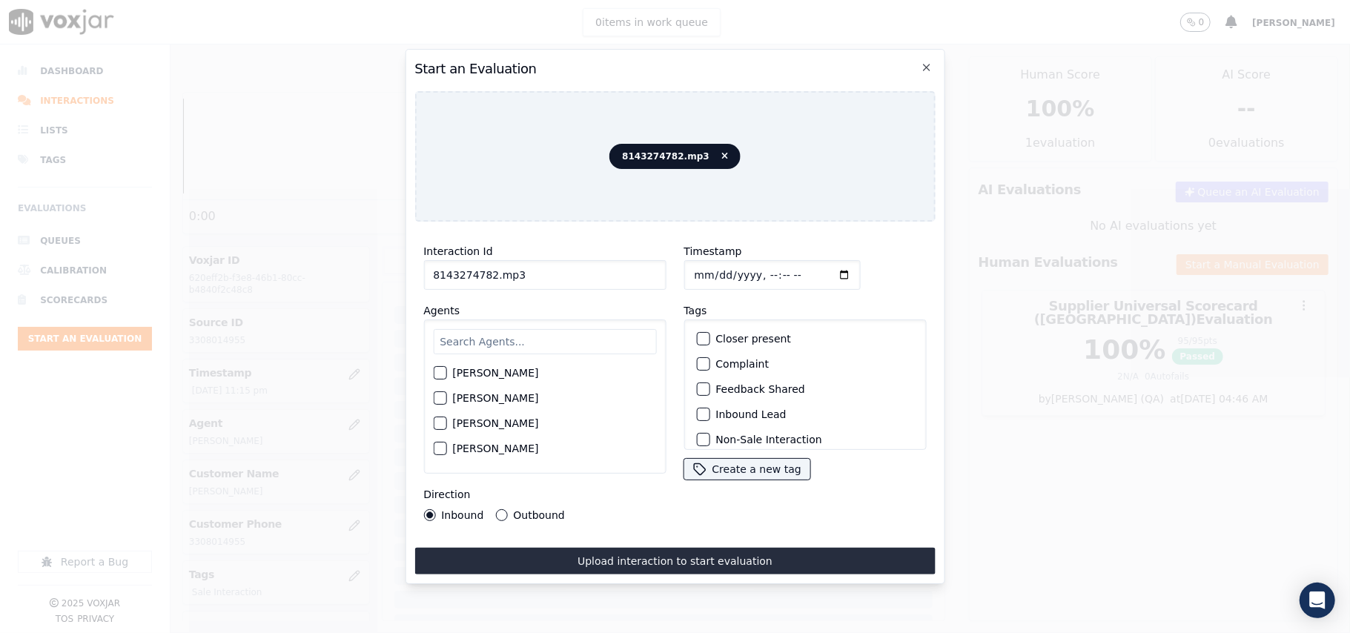
click at [517, 262] on input "8143274782.mp3" at bounding box center [544, 275] width 242 height 30
paste input
type input "8143274782"
click at [713, 274] on input "Timestamp" at bounding box center [772, 275] width 176 height 30
type input "[DATE]T23:16"
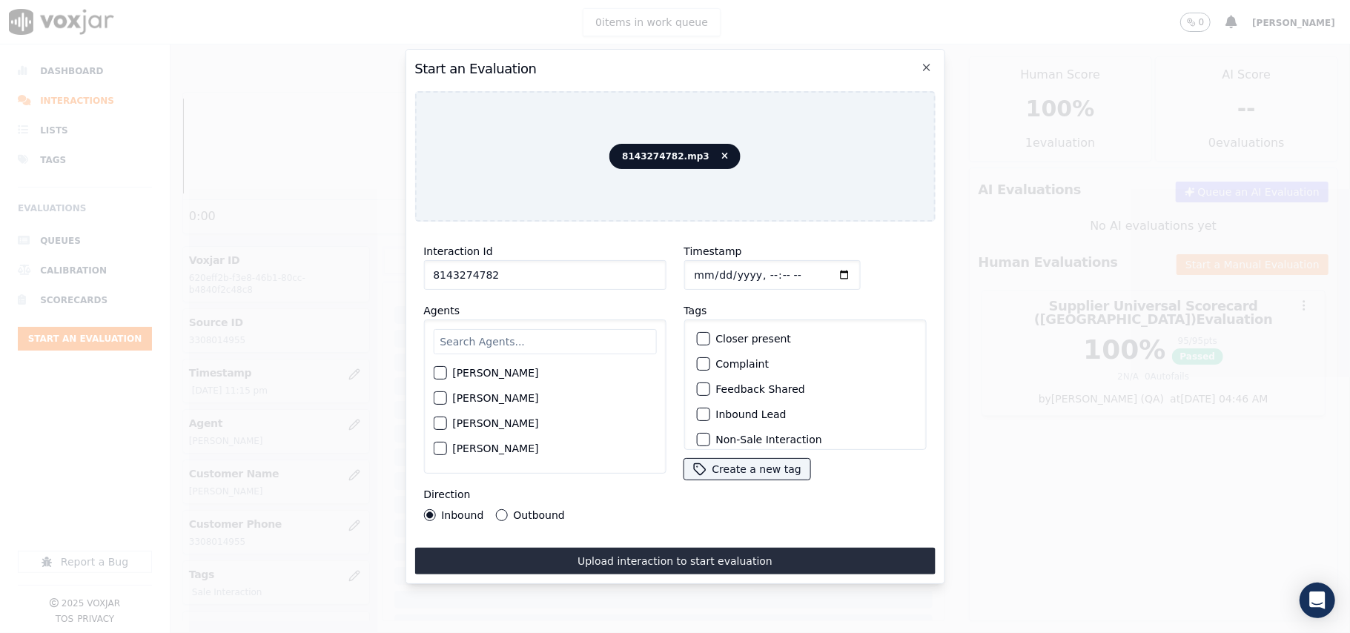
click at [510, 340] on input "text" at bounding box center [544, 341] width 223 height 25
type input "[PERSON_NAME]"
click at [544, 380] on div "[PERSON_NAME]" at bounding box center [544, 377] width 223 height 25
click at [538, 375] on label "[PERSON_NAME]" at bounding box center [495, 377] width 86 height 10
click at [446, 375] on button "[PERSON_NAME]" at bounding box center [439, 377] width 13 height 13
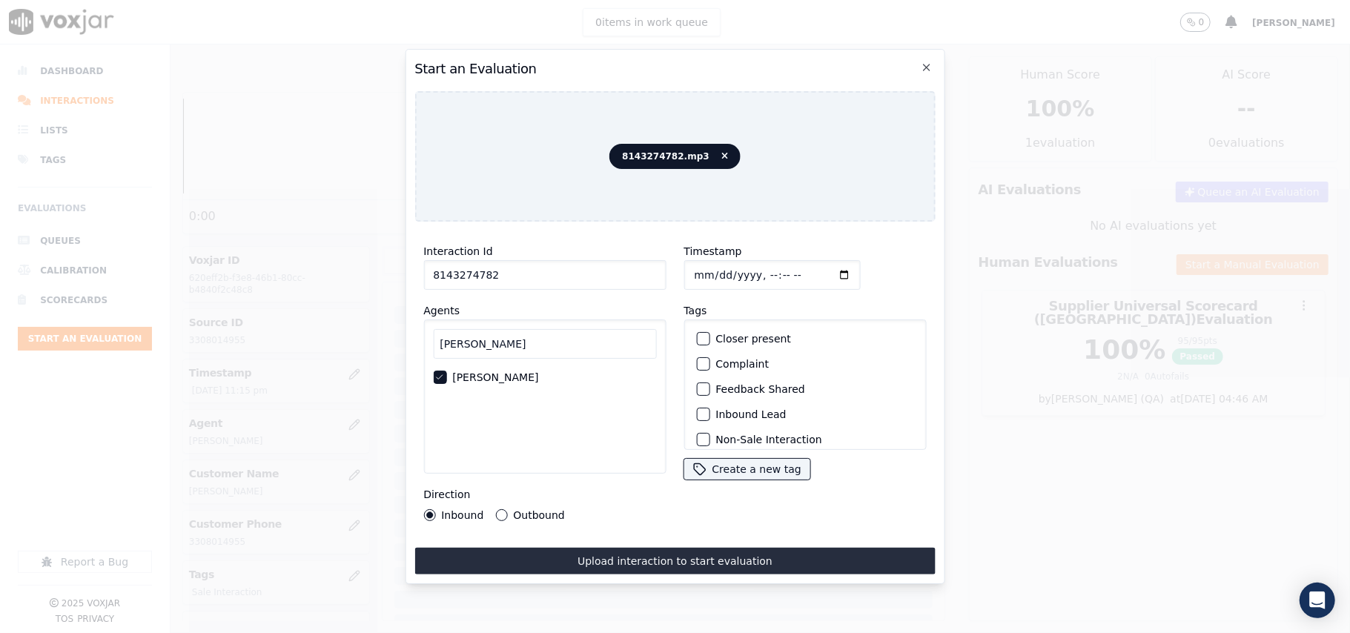
scroll to position [129, 0]
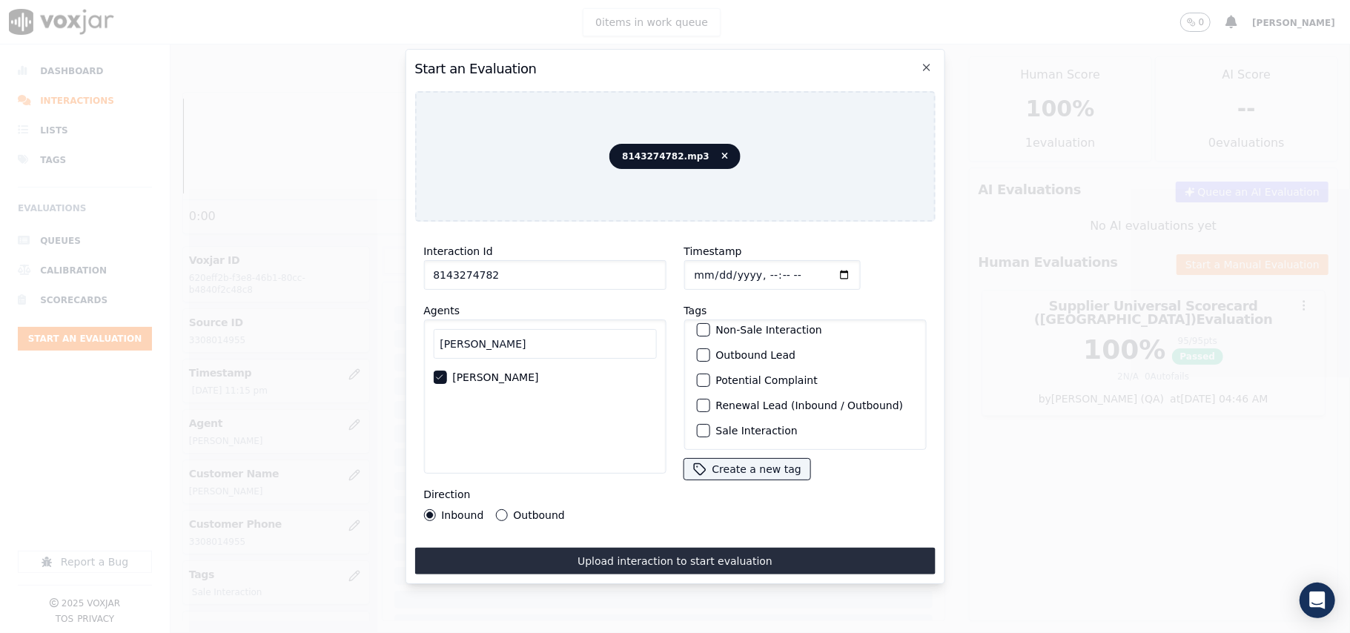
click at [736, 426] on label "Sale Interaction" at bounding box center [757, 431] width 82 height 10
click at [710, 424] on button "Sale Interaction" at bounding box center [702, 430] width 13 height 13
click at [513, 511] on label "Outbound" at bounding box center [538, 515] width 51 height 10
click at [507, 511] on button "Outbound" at bounding box center [501, 515] width 12 height 12
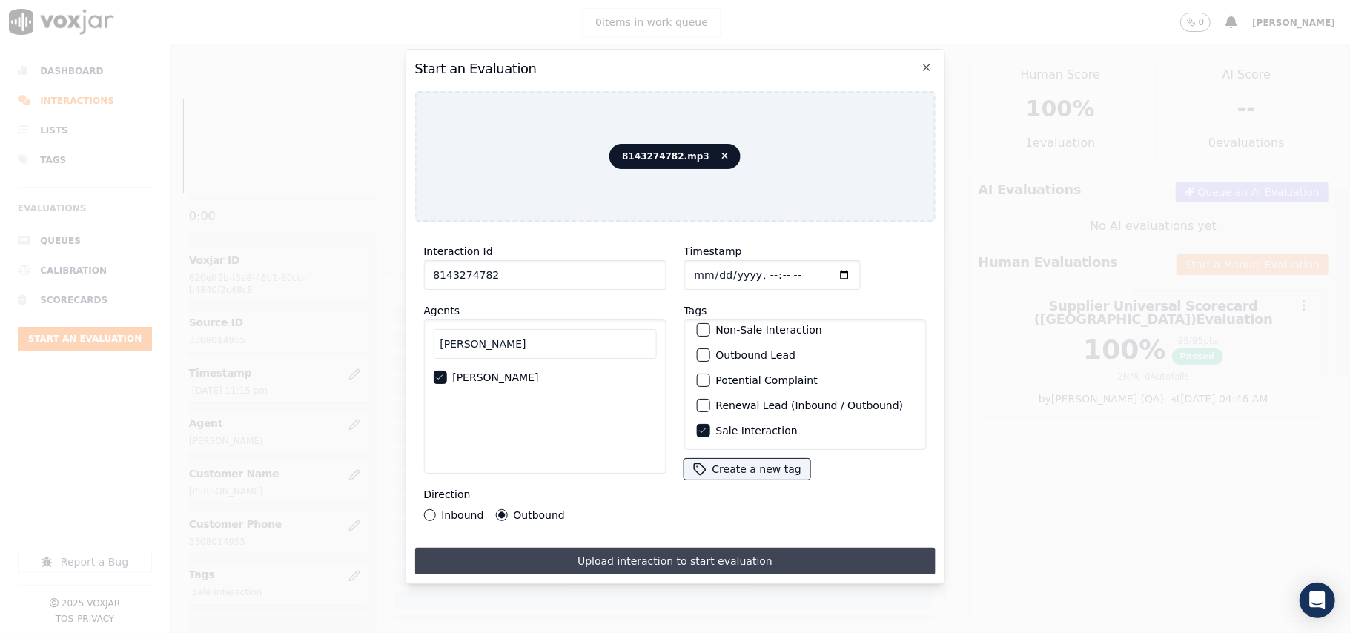
click at [588, 548] on button "Upload interaction to start evaluation" at bounding box center [674, 561] width 521 height 27
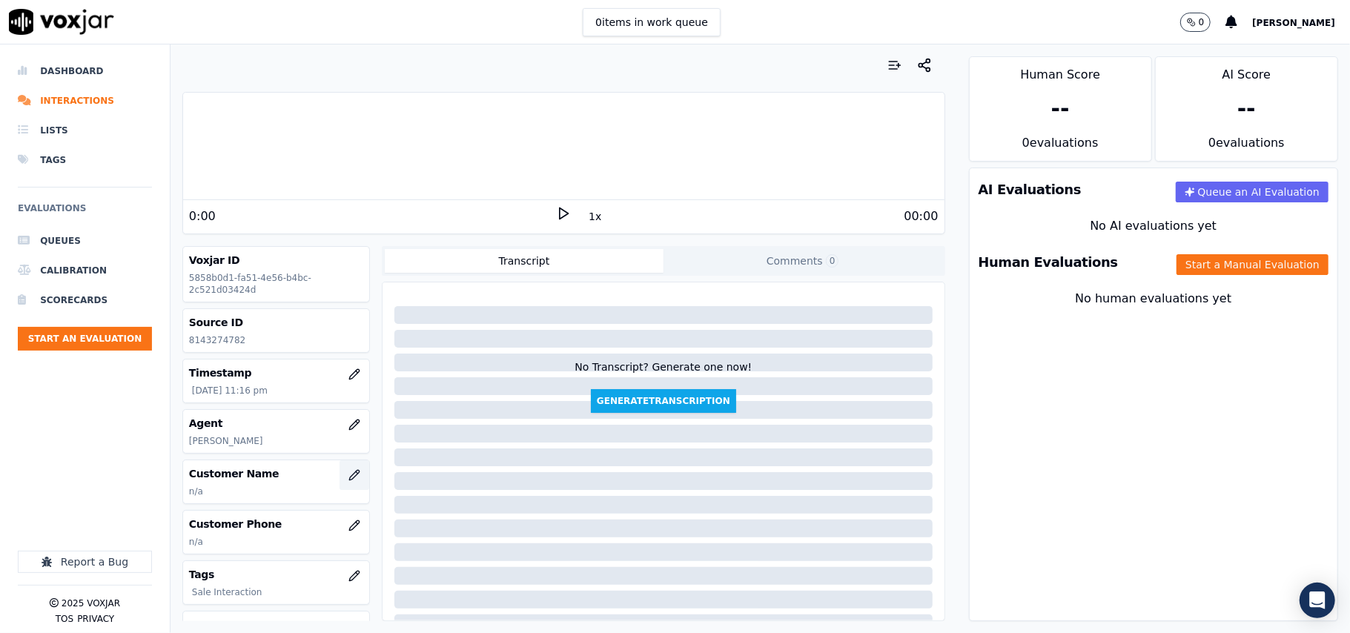
click at [340, 484] on button "button" at bounding box center [355, 475] width 30 height 30
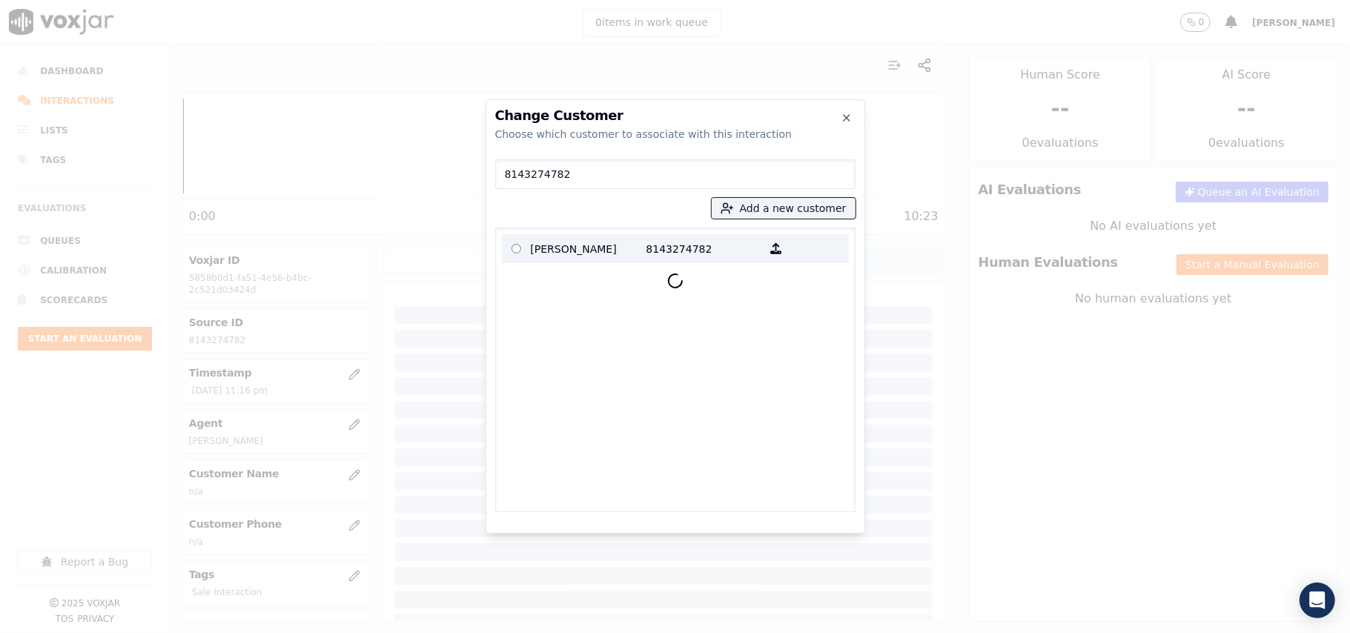
type input "8143274782"
click at [595, 248] on p "[PERSON_NAME]" at bounding box center [589, 248] width 116 height 23
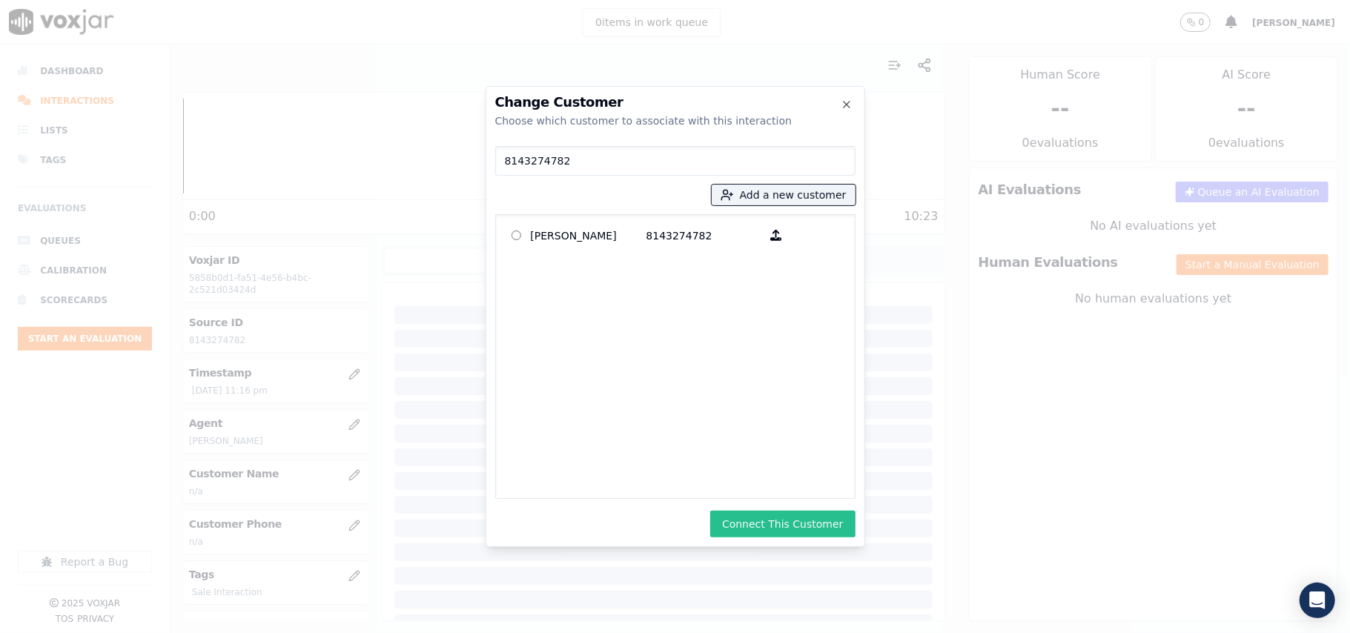
click at [782, 528] on button "Connect This Customer" at bounding box center [782, 524] width 145 height 27
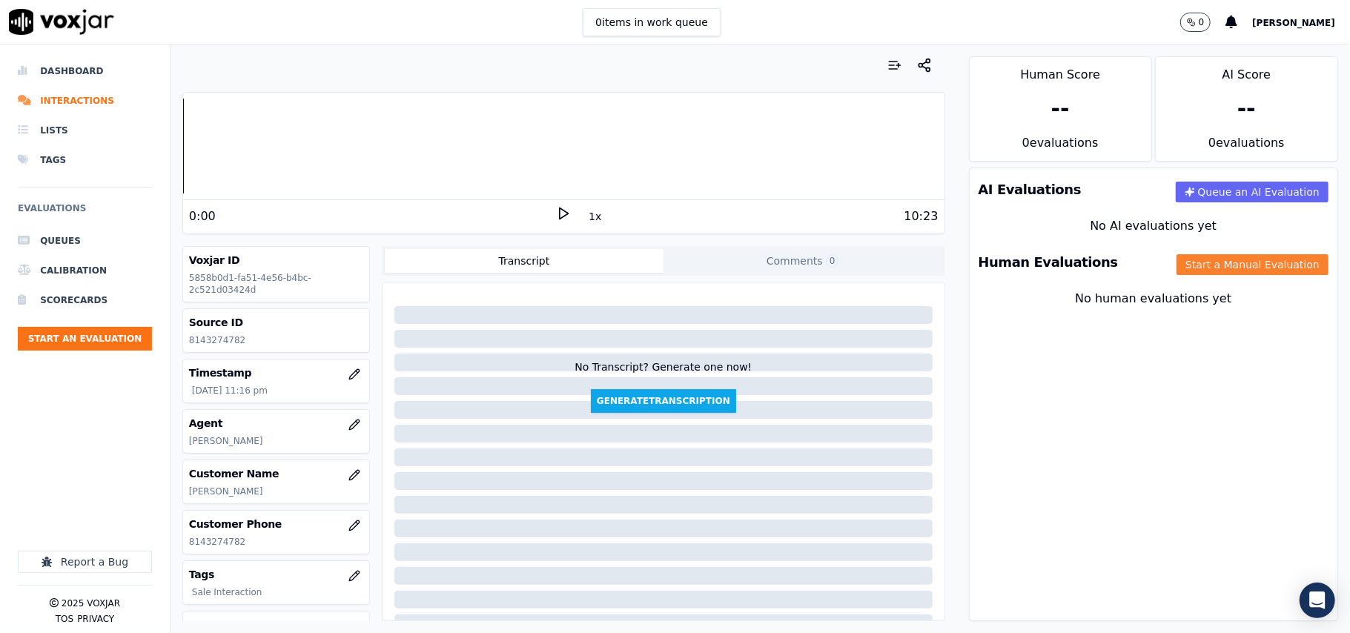
click at [1182, 268] on button "Start a Manual Evaluation" at bounding box center [1253, 264] width 152 height 21
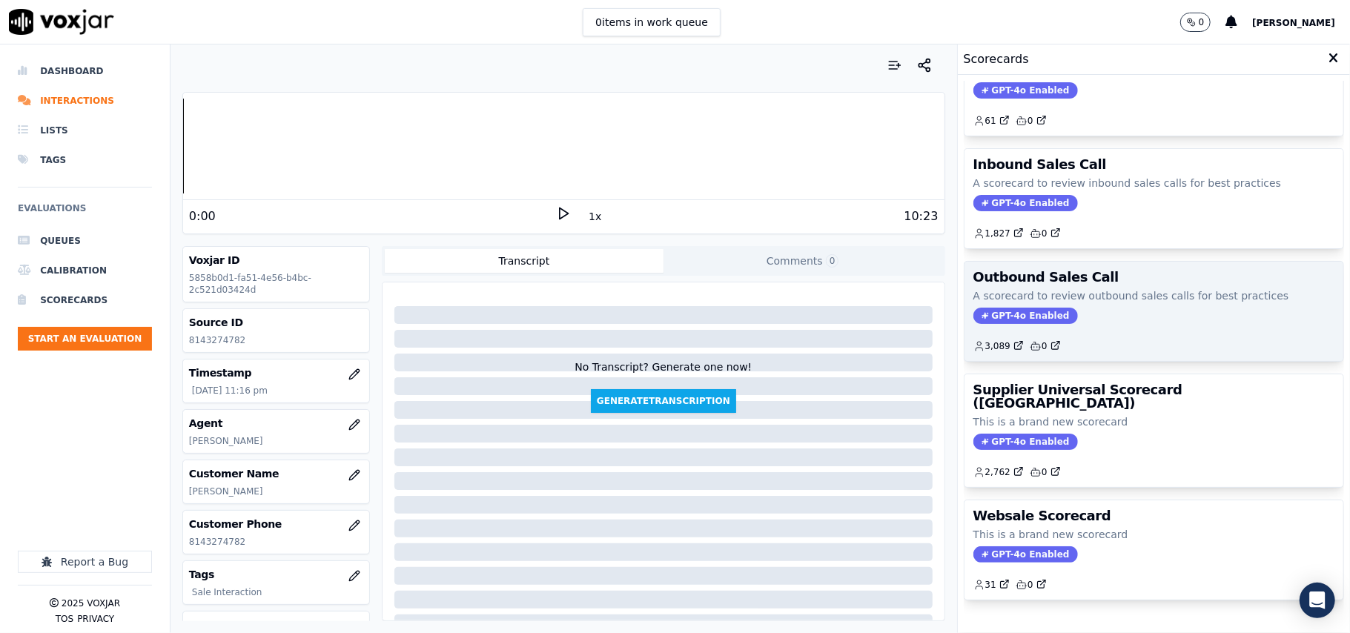
scroll to position [113, 0]
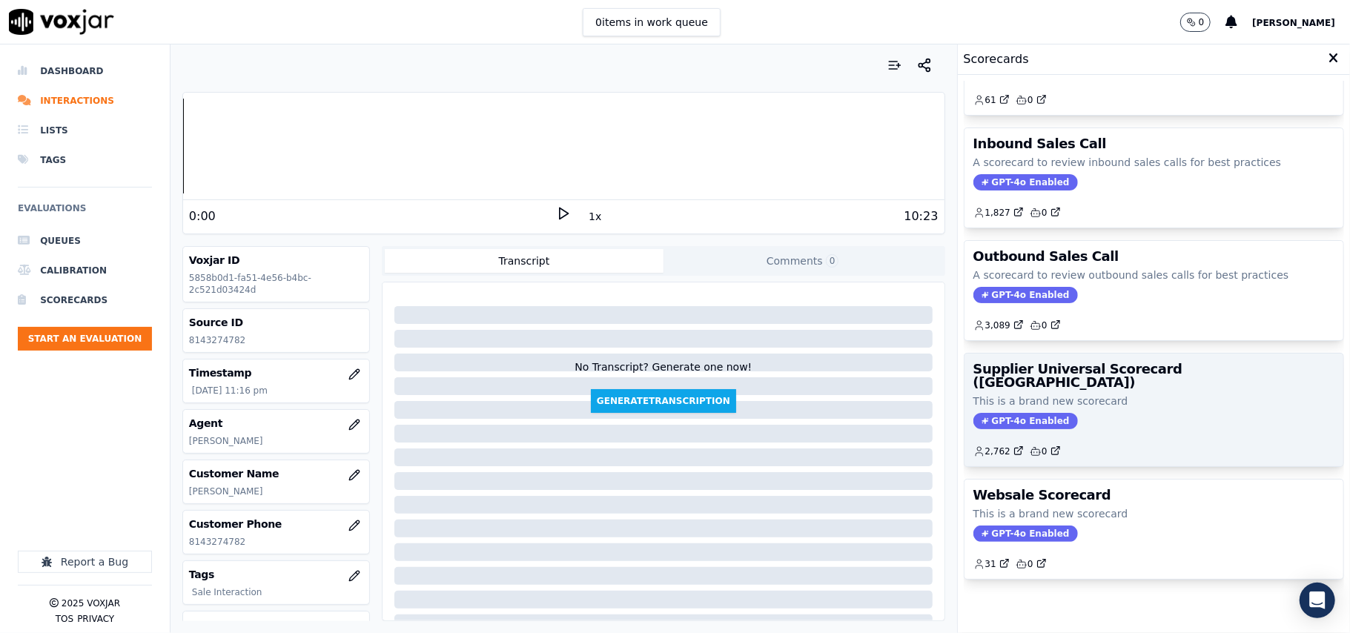
click at [1107, 413] on div "GPT-4o Enabled" at bounding box center [1154, 421] width 361 height 16
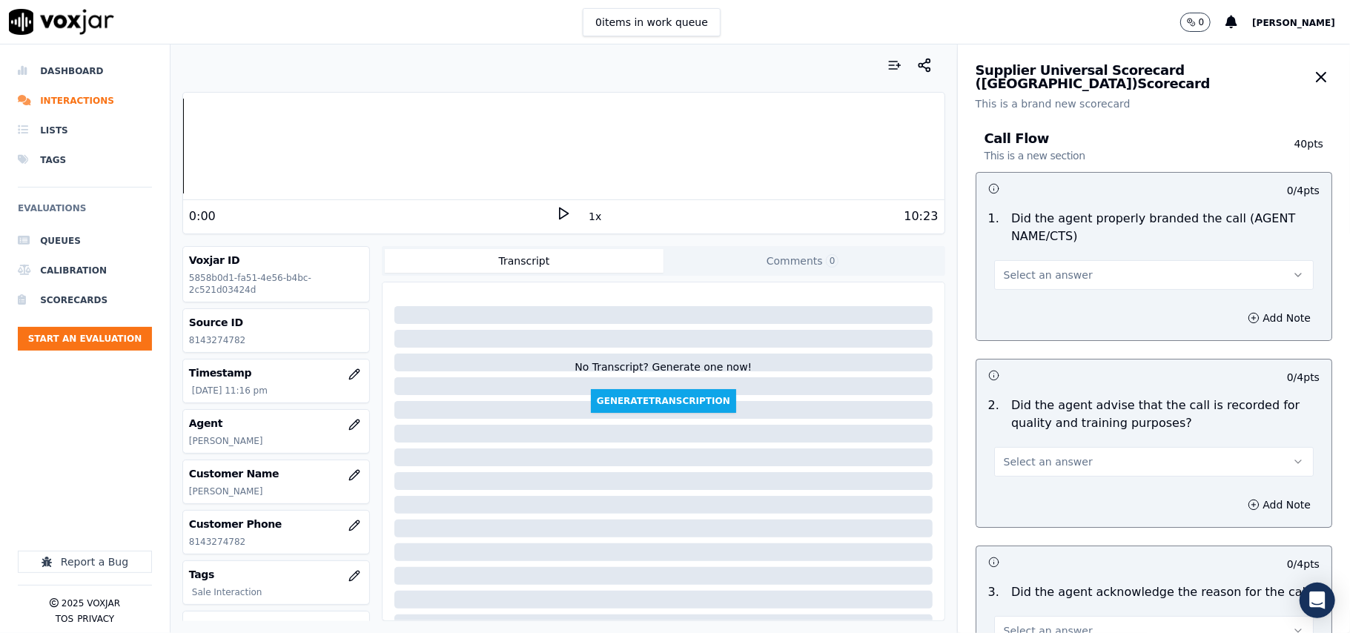
click at [1048, 291] on div "1 . Did the agent properly branded the call (AGENT NAME/CTS) Select an answer" at bounding box center [1154, 250] width 355 height 92
click at [1030, 282] on span "Select an answer" at bounding box center [1048, 275] width 89 height 15
click at [1020, 326] on div "No" at bounding box center [1122, 333] width 287 height 24
click at [1017, 265] on button "No" at bounding box center [1154, 275] width 320 height 30
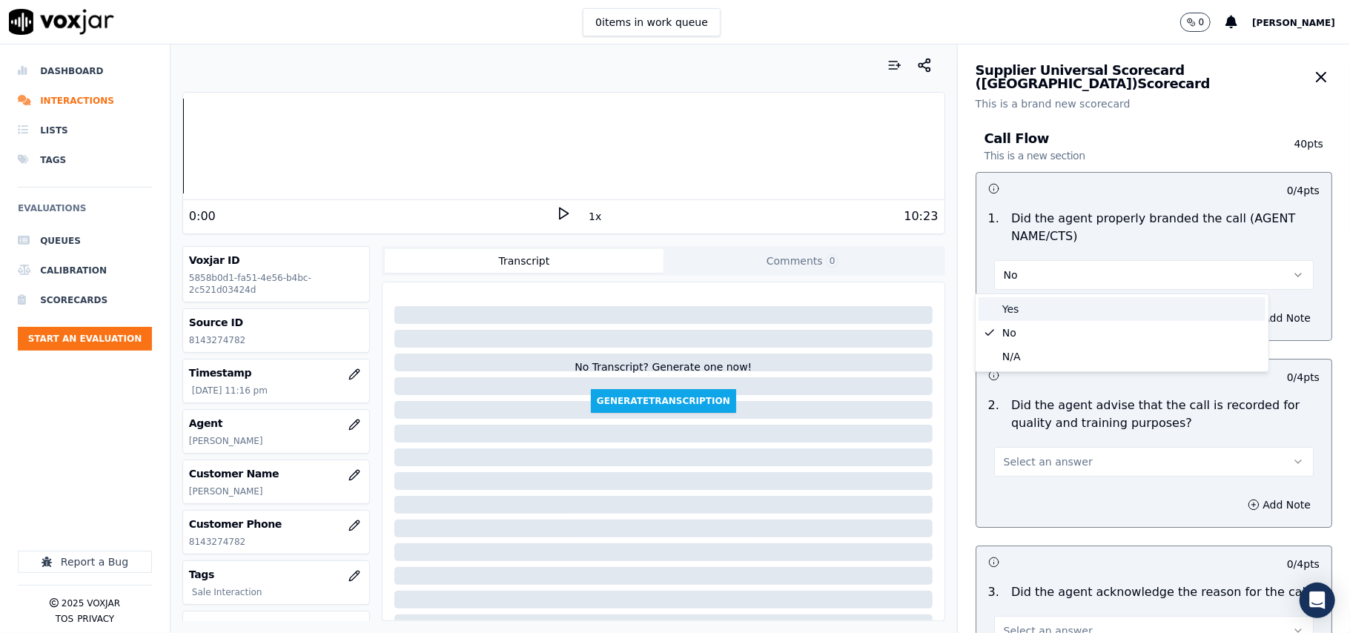
click at [1011, 303] on div "Yes" at bounding box center [1122, 309] width 287 height 24
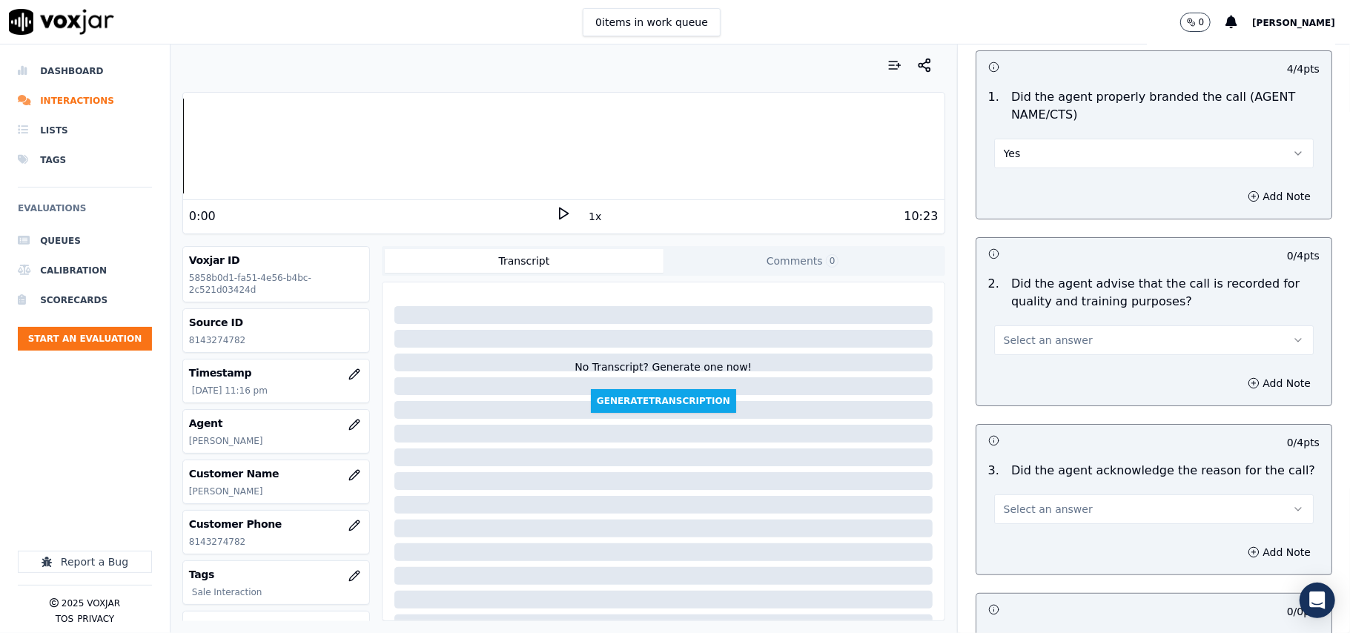
scroll to position [165, 0]
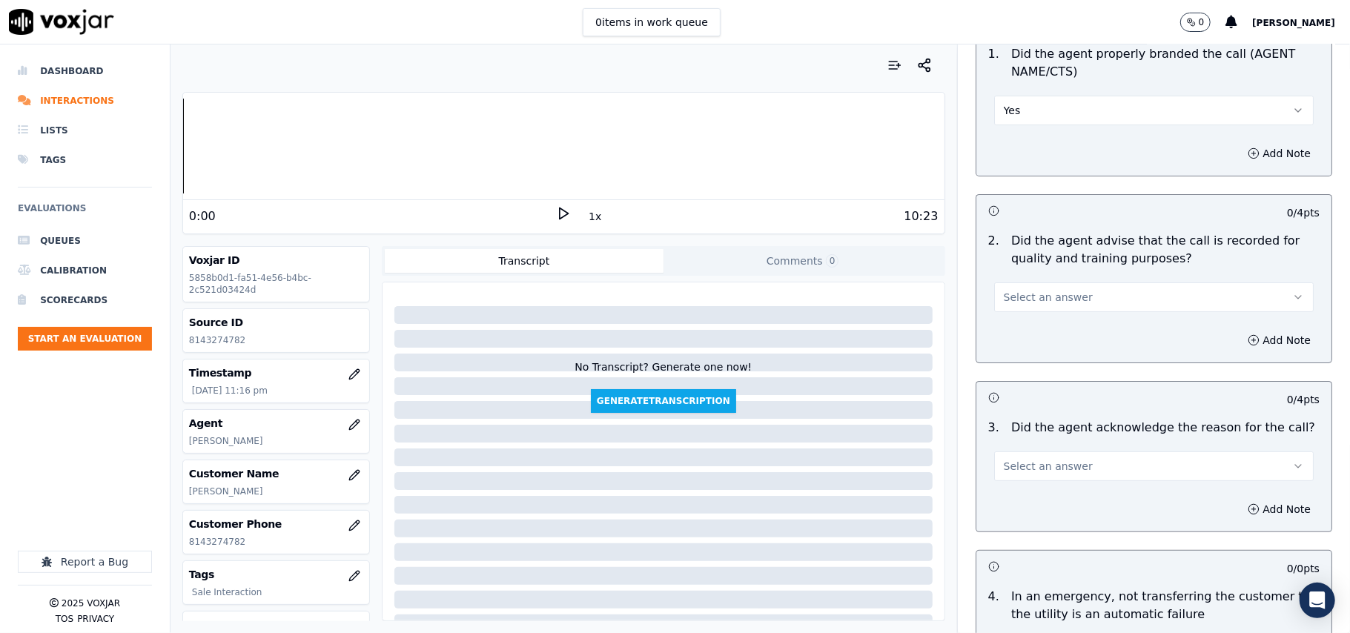
click at [1012, 280] on div "Select an answer" at bounding box center [1154, 296] width 320 height 33
click at [1017, 297] on span "Select an answer" at bounding box center [1048, 297] width 89 height 15
click at [1017, 334] on div "Yes" at bounding box center [1122, 332] width 287 height 24
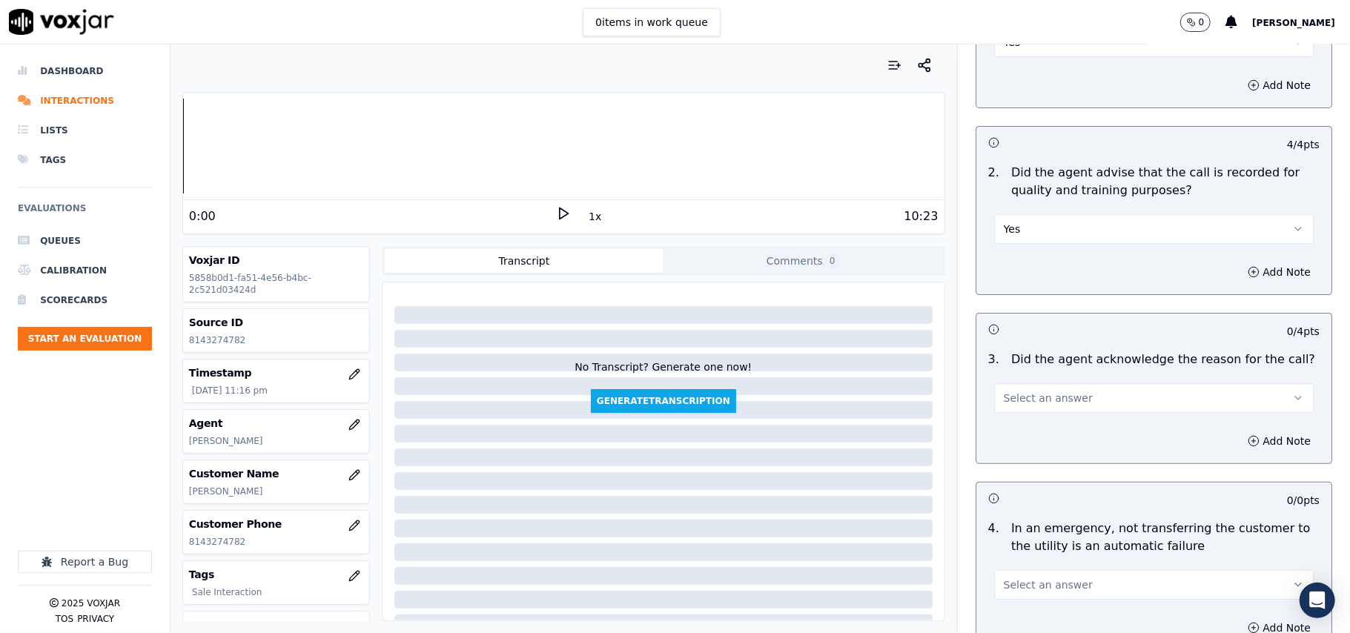
scroll to position [329, 0]
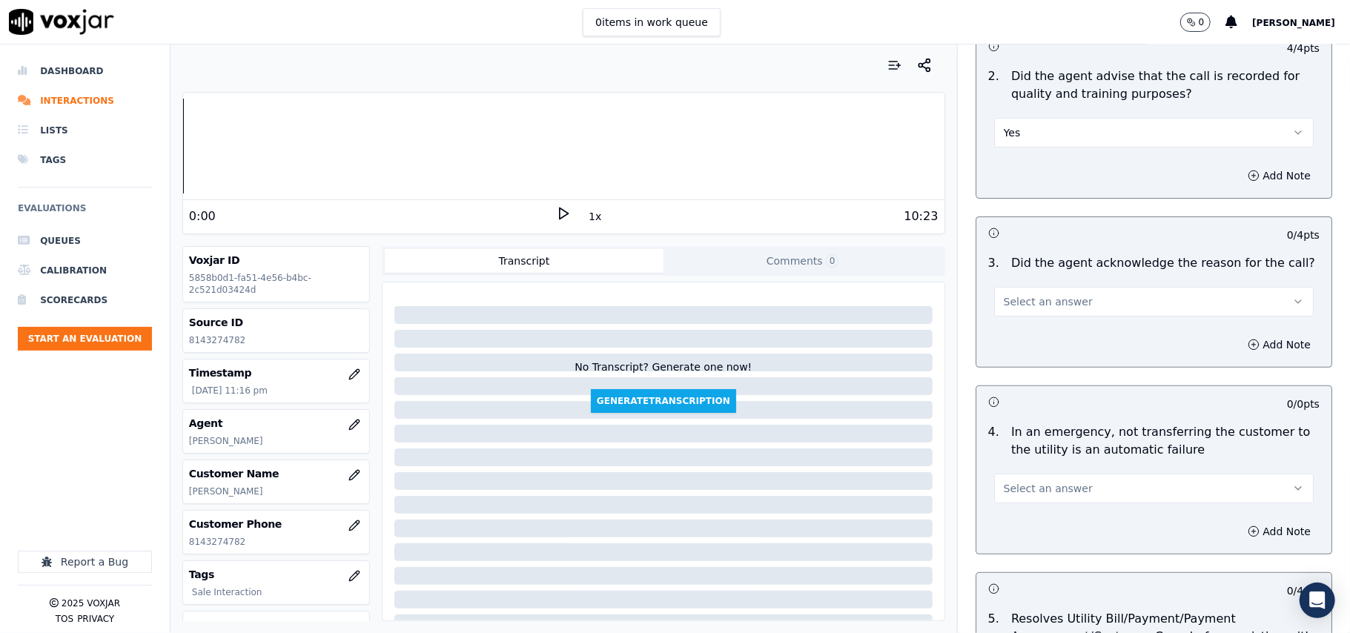
click at [1024, 300] on span "Select an answer" at bounding box center [1048, 301] width 89 height 15
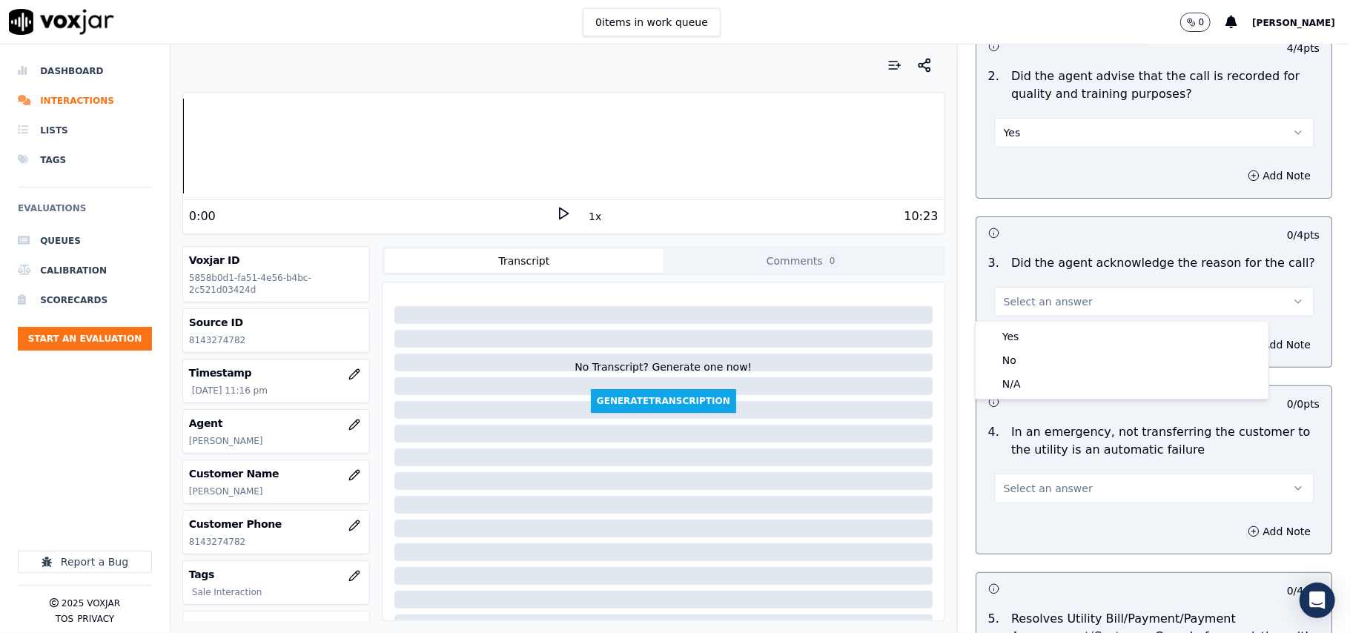
click at [1031, 322] on div "Yes No N/A" at bounding box center [1122, 360] width 293 height 77
click at [1029, 342] on div "Yes" at bounding box center [1122, 337] width 287 height 24
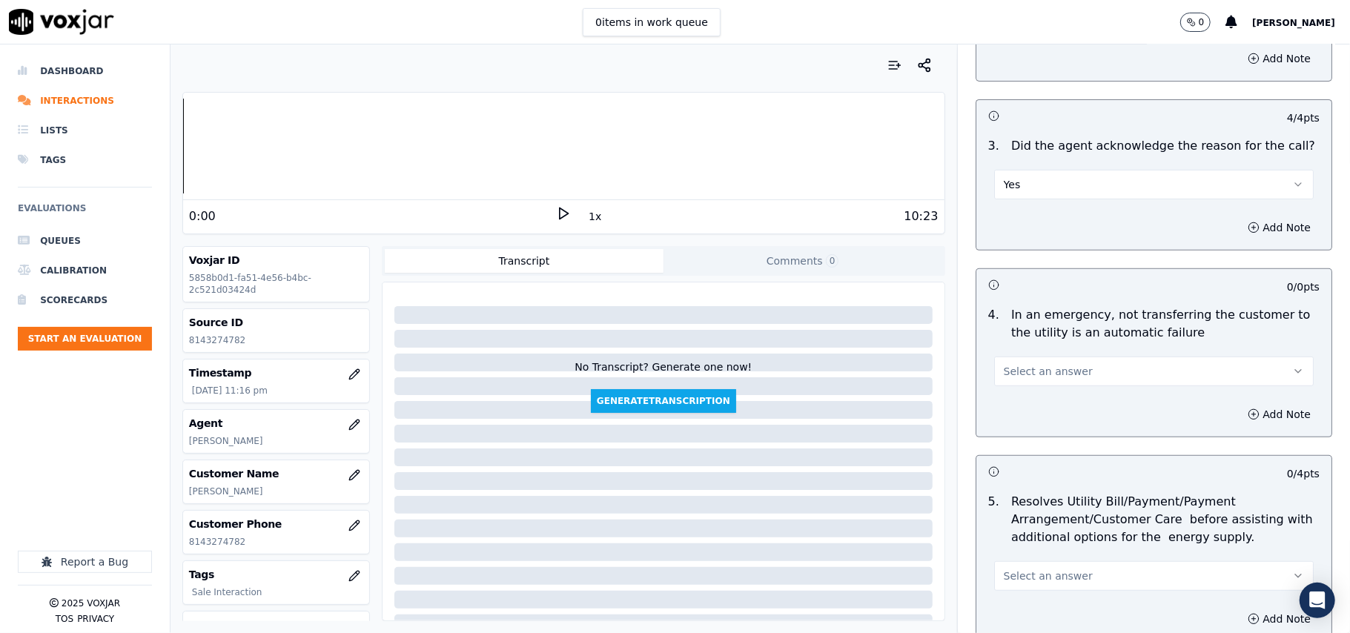
scroll to position [494, 0]
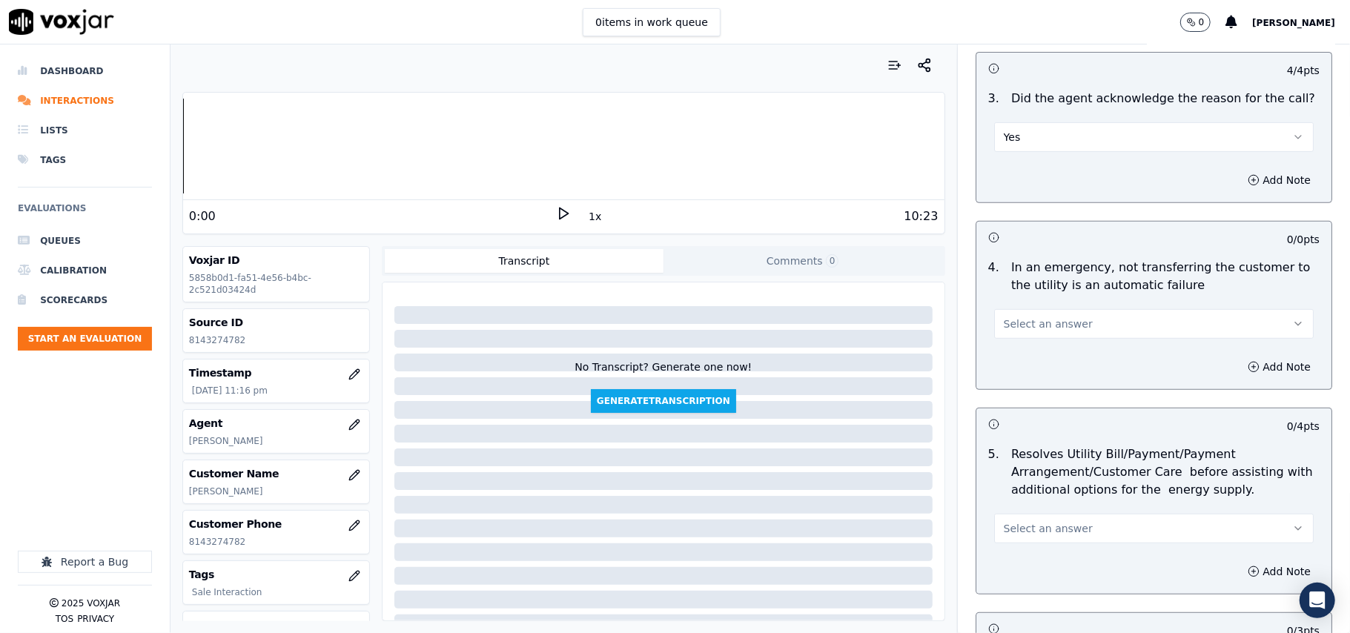
click at [1025, 325] on span "Select an answer" at bounding box center [1048, 324] width 89 height 15
click at [1039, 408] on div "N/A" at bounding box center [1122, 406] width 287 height 24
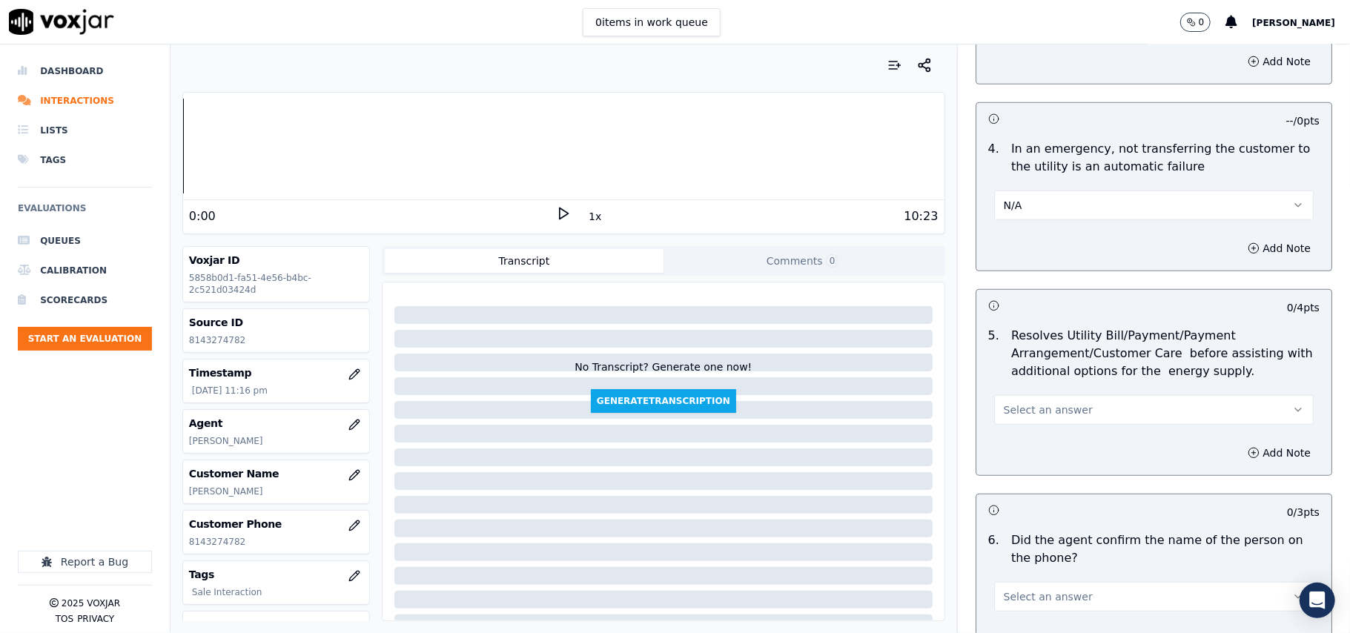
scroll to position [659, 0]
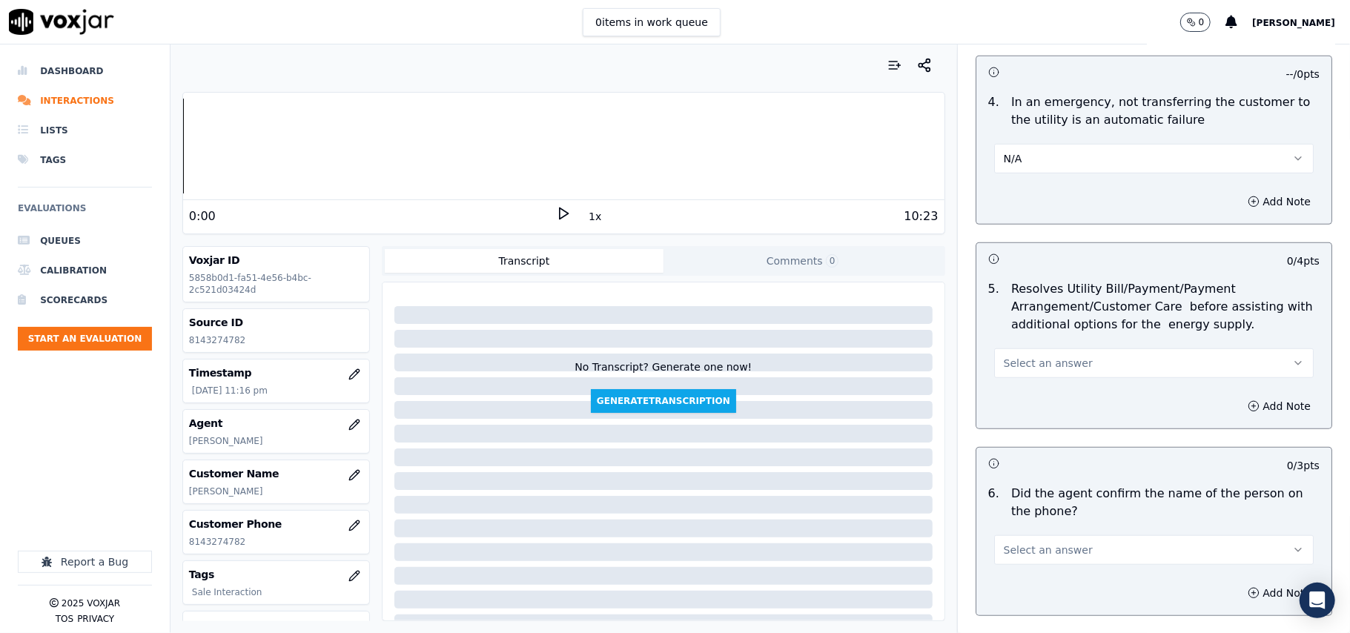
click at [1022, 366] on span "Select an answer" at bounding box center [1048, 363] width 89 height 15
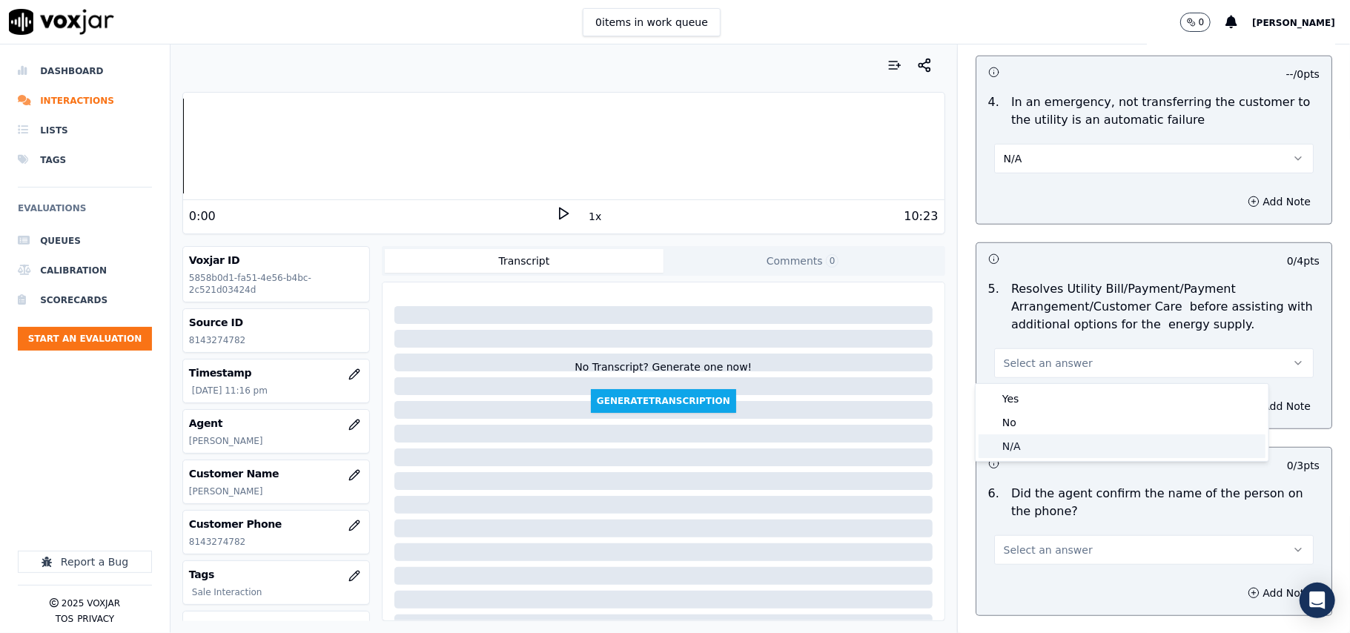
click at [1031, 443] on div "N/A" at bounding box center [1122, 447] width 287 height 24
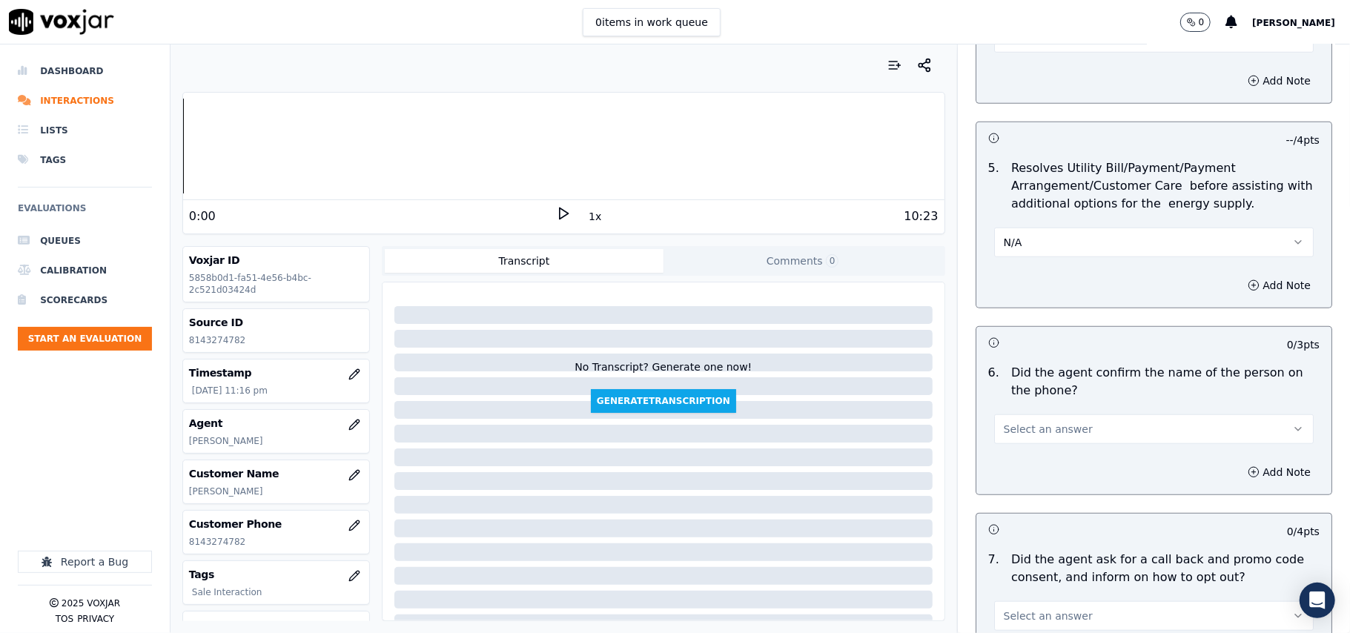
scroll to position [823, 0]
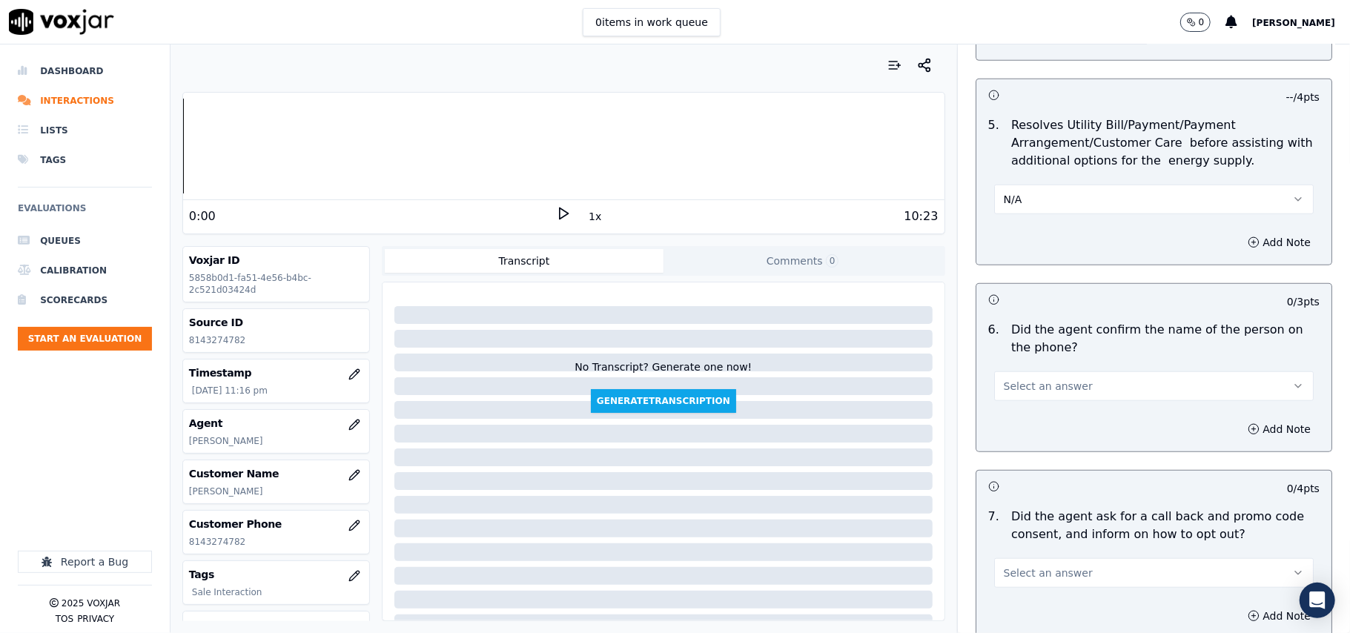
click at [1022, 393] on span "Select an answer" at bounding box center [1048, 386] width 89 height 15
click at [1022, 421] on div "Yes" at bounding box center [1122, 422] width 287 height 24
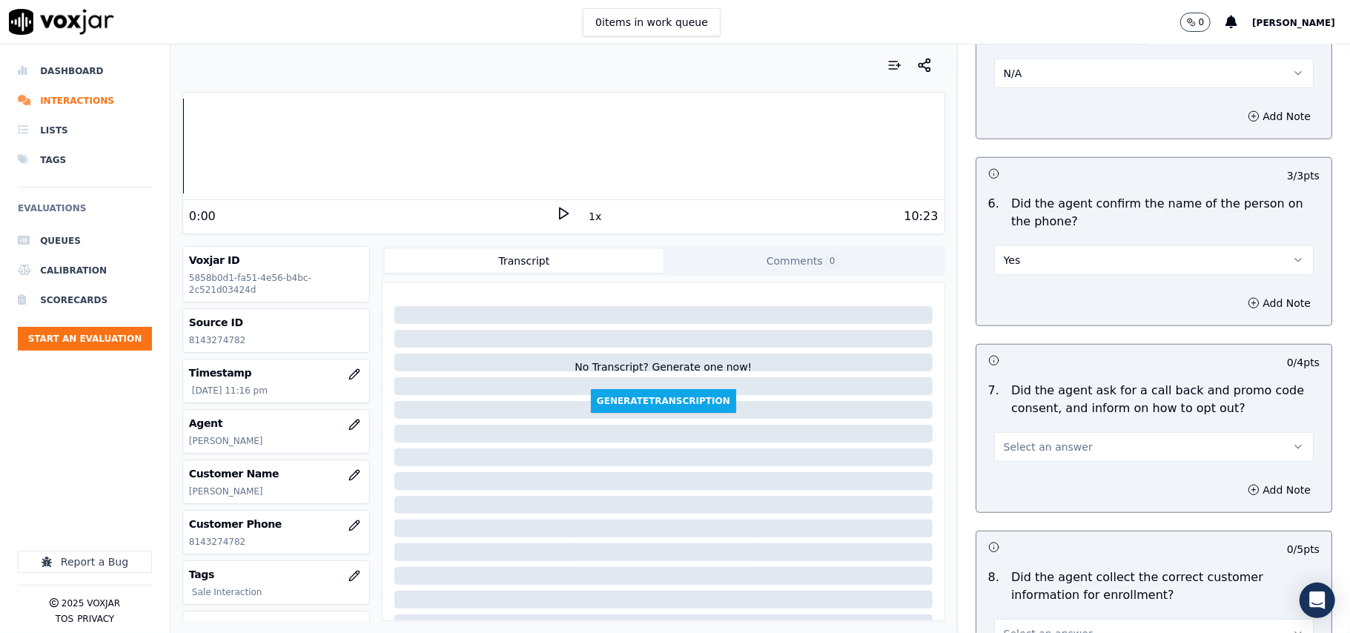
scroll to position [988, 0]
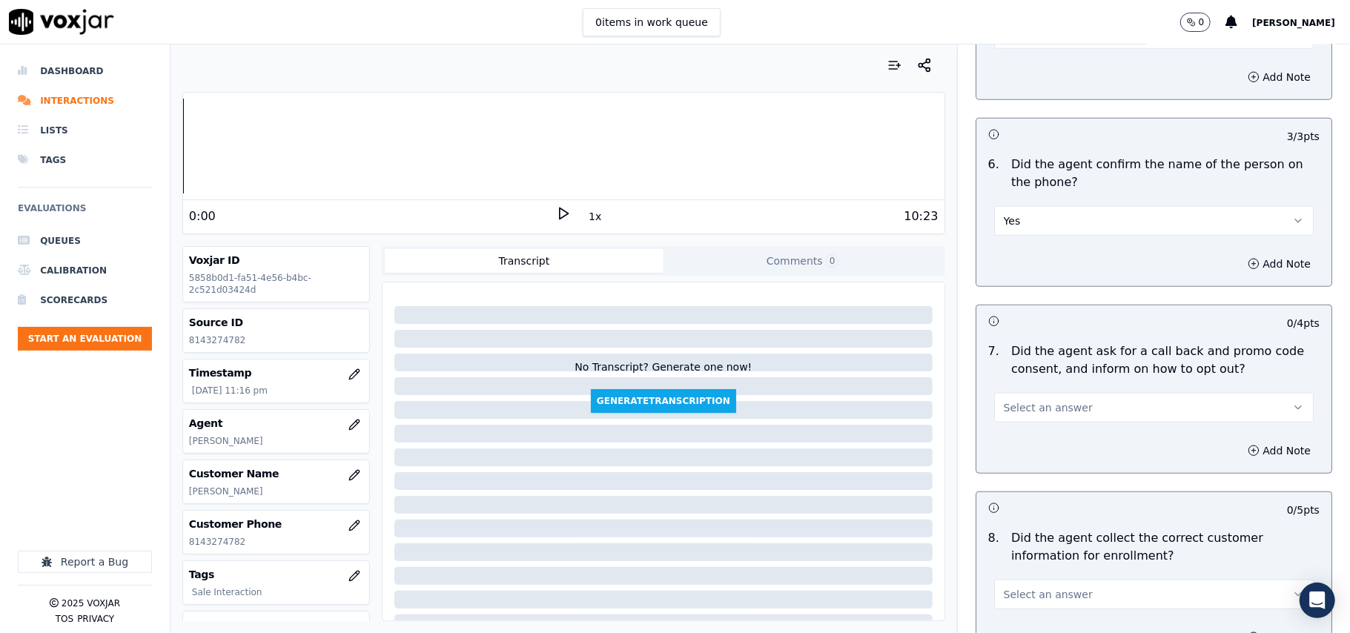
click at [1025, 409] on span "Select an answer" at bounding box center [1048, 407] width 89 height 15
click at [1022, 442] on div "Yes" at bounding box center [1122, 444] width 287 height 24
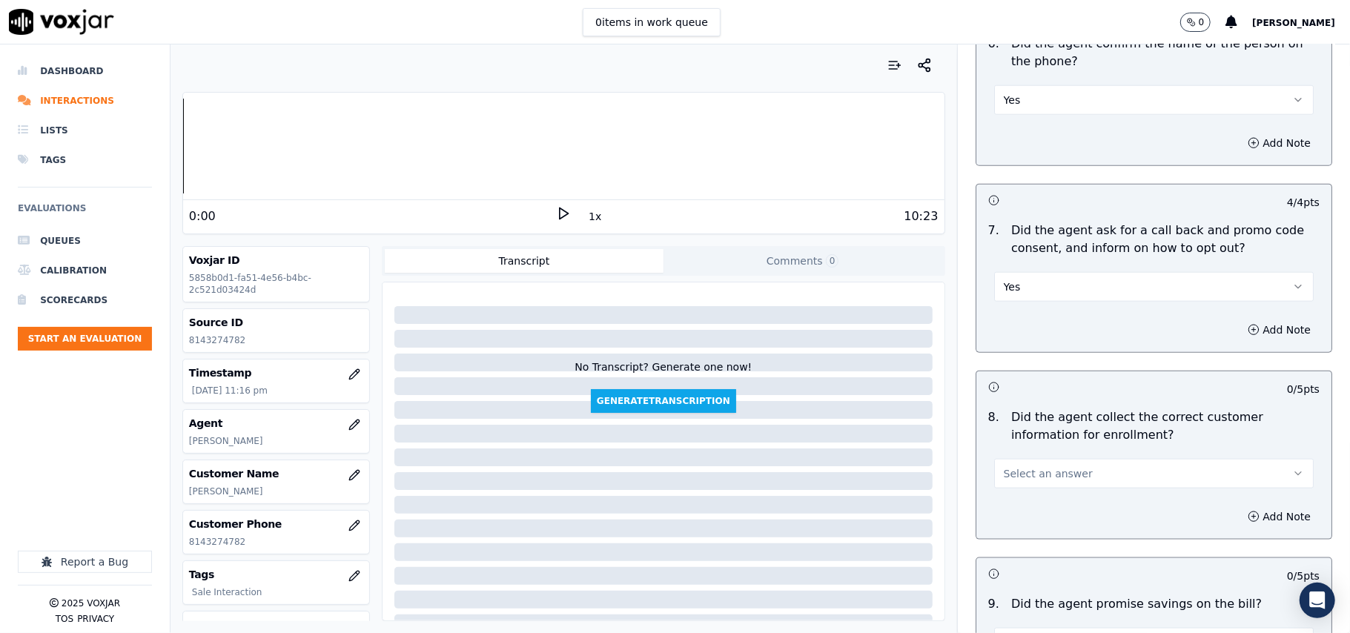
scroll to position [1154, 0]
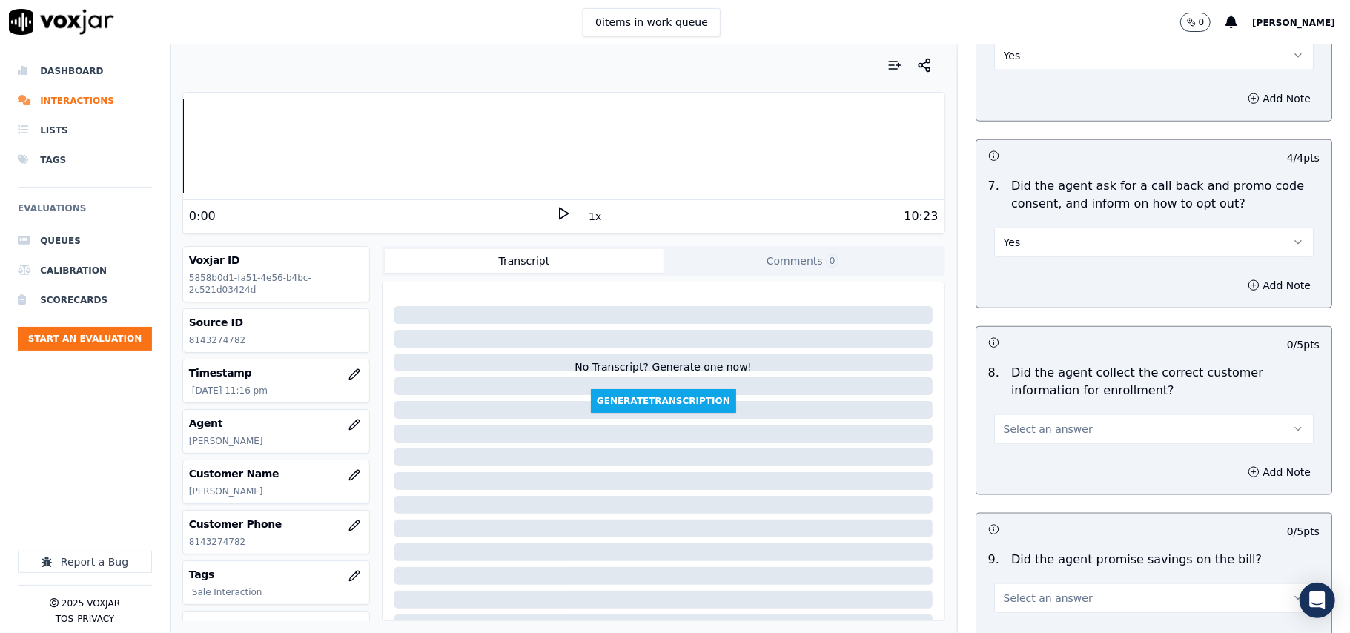
click at [1020, 428] on span "Select an answer" at bounding box center [1048, 429] width 89 height 15
click at [1026, 466] on div "Yes" at bounding box center [1122, 467] width 287 height 24
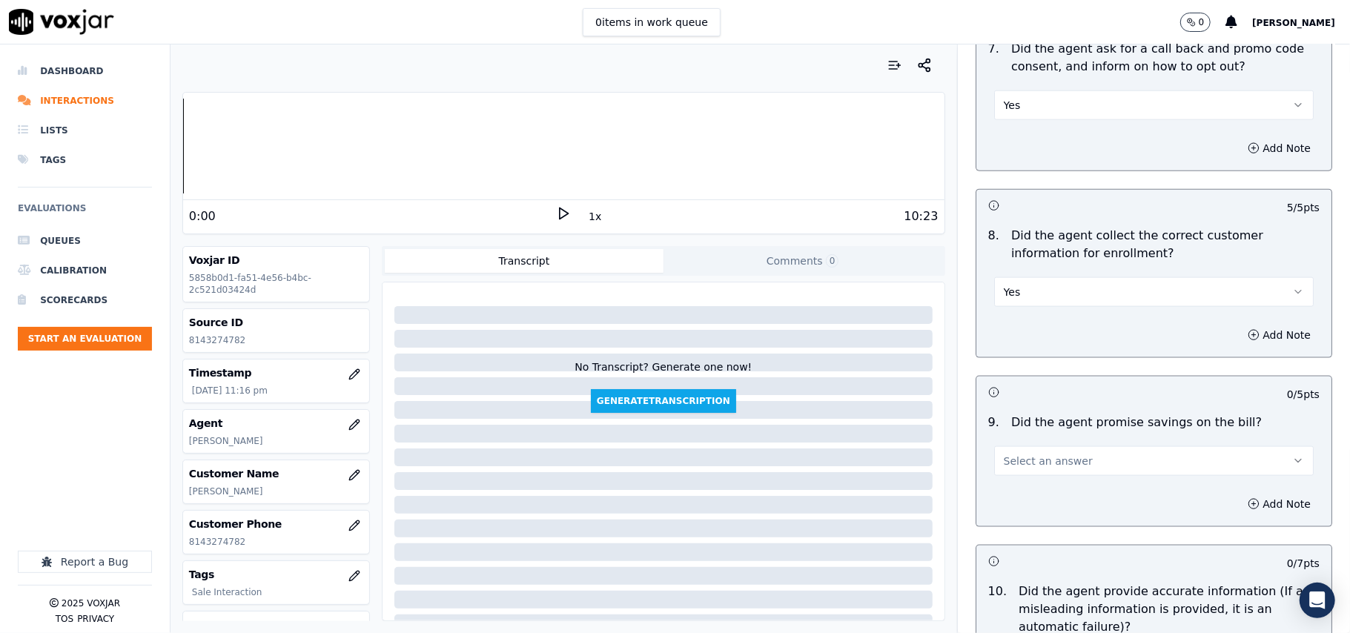
scroll to position [1483, 0]
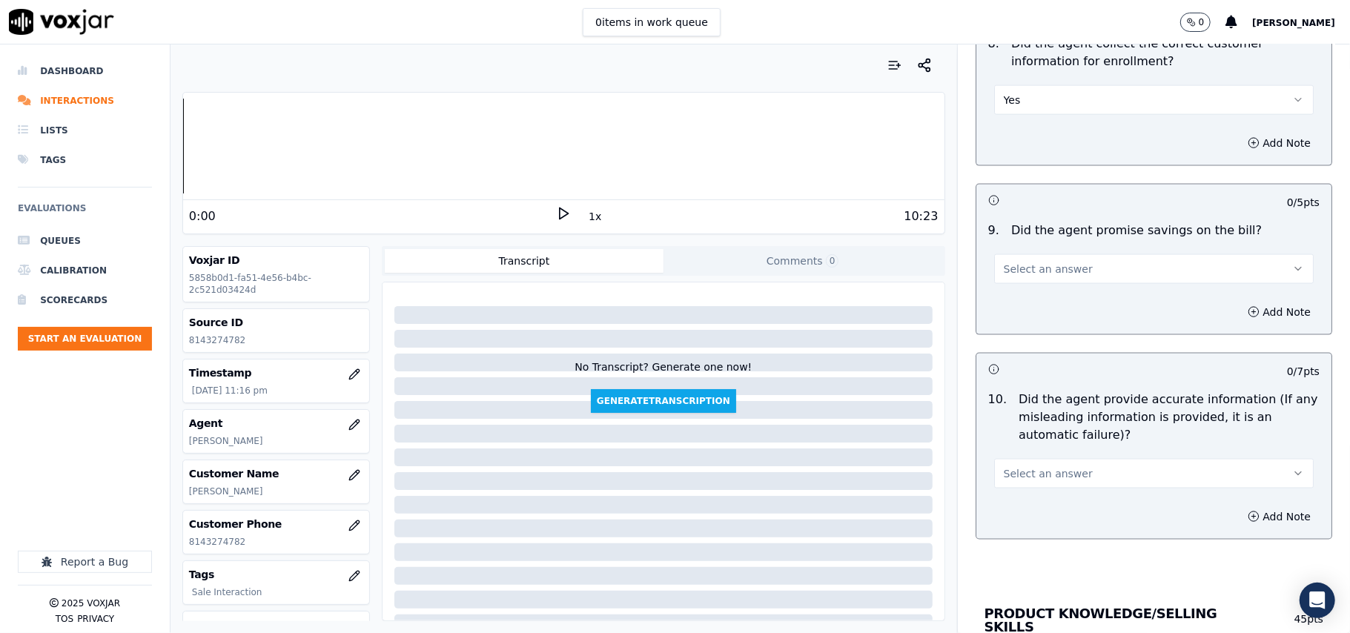
click at [1024, 282] on button "Select an answer" at bounding box center [1154, 269] width 320 height 30
click at [1042, 315] on div "Yes" at bounding box center [1122, 307] width 287 height 24
click at [1037, 258] on button "Yes" at bounding box center [1154, 269] width 320 height 30
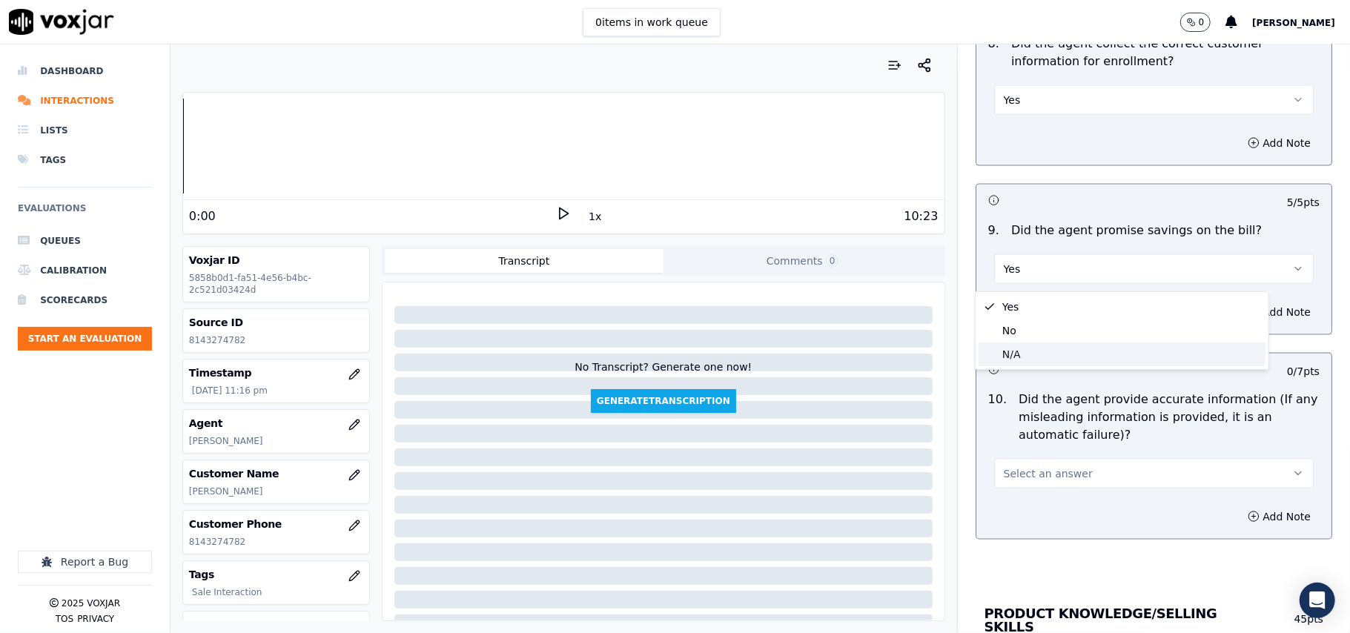
click at [1040, 359] on div "N/A" at bounding box center [1122, 355] width 287 height 24
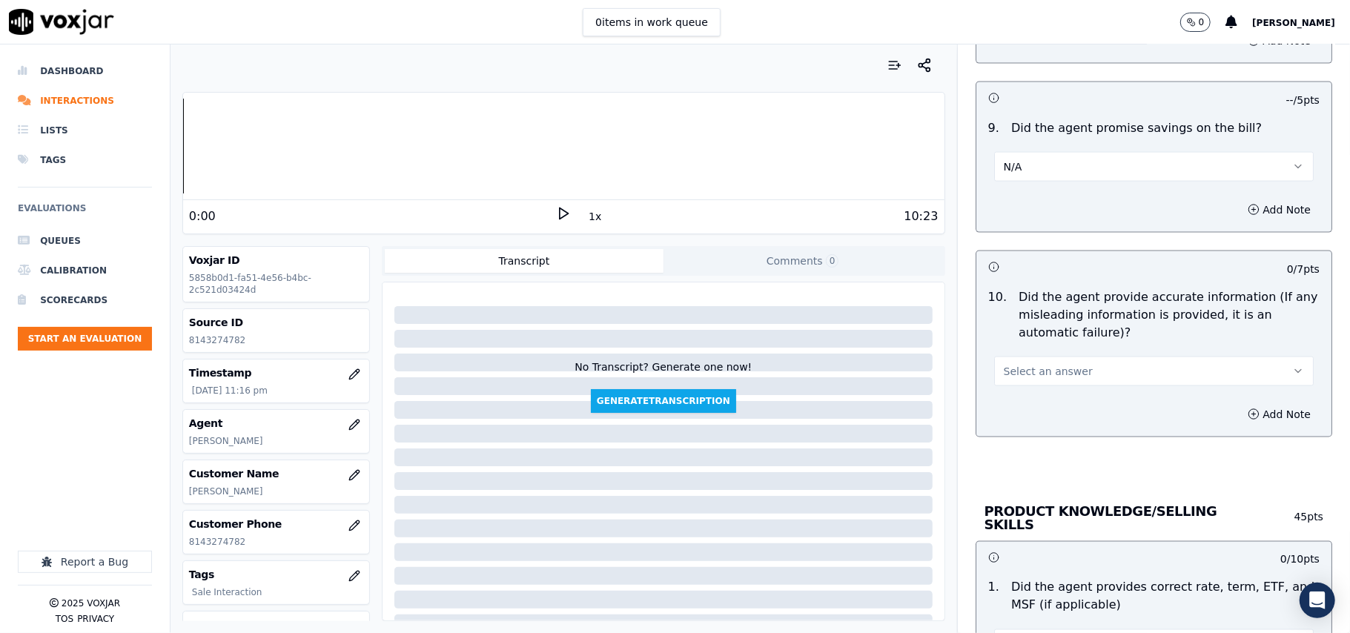
scroll to position [1648, 0]
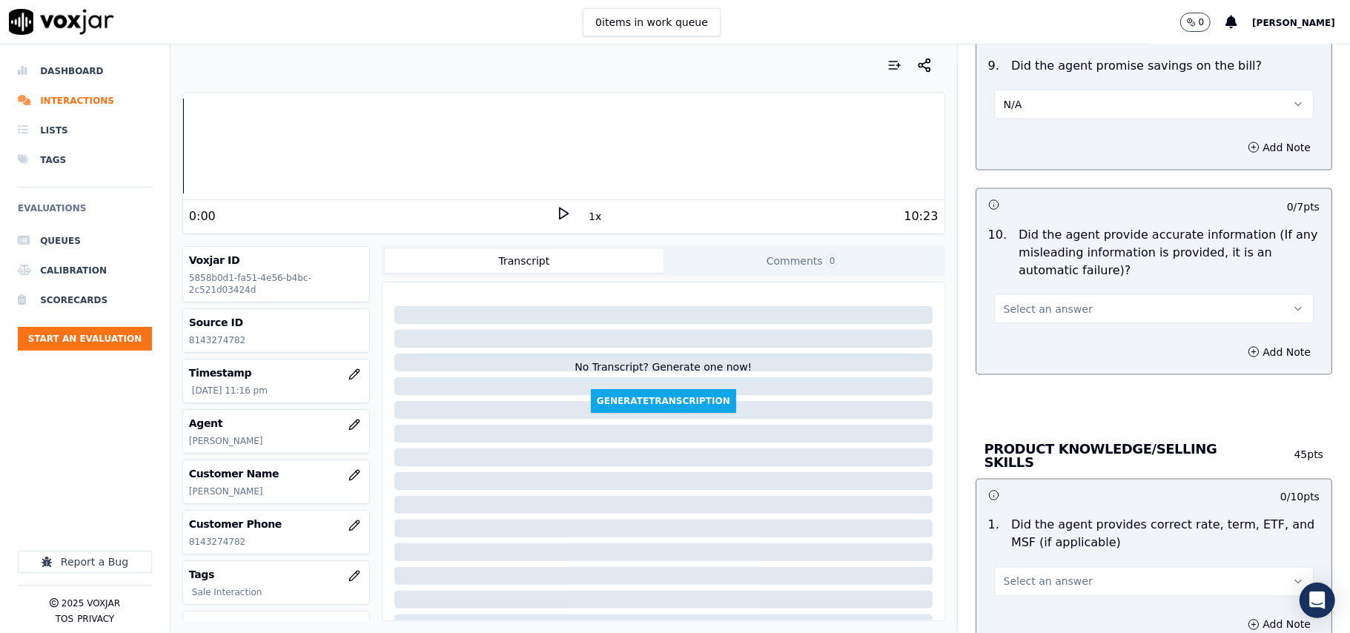
click at [1033, 314] on span "Select an answer" at bounding box center [1048, 309] width 89 height 15
click at [1020, 336] on div "Yes" at bounding box center [1122, 347] width 287 height 24
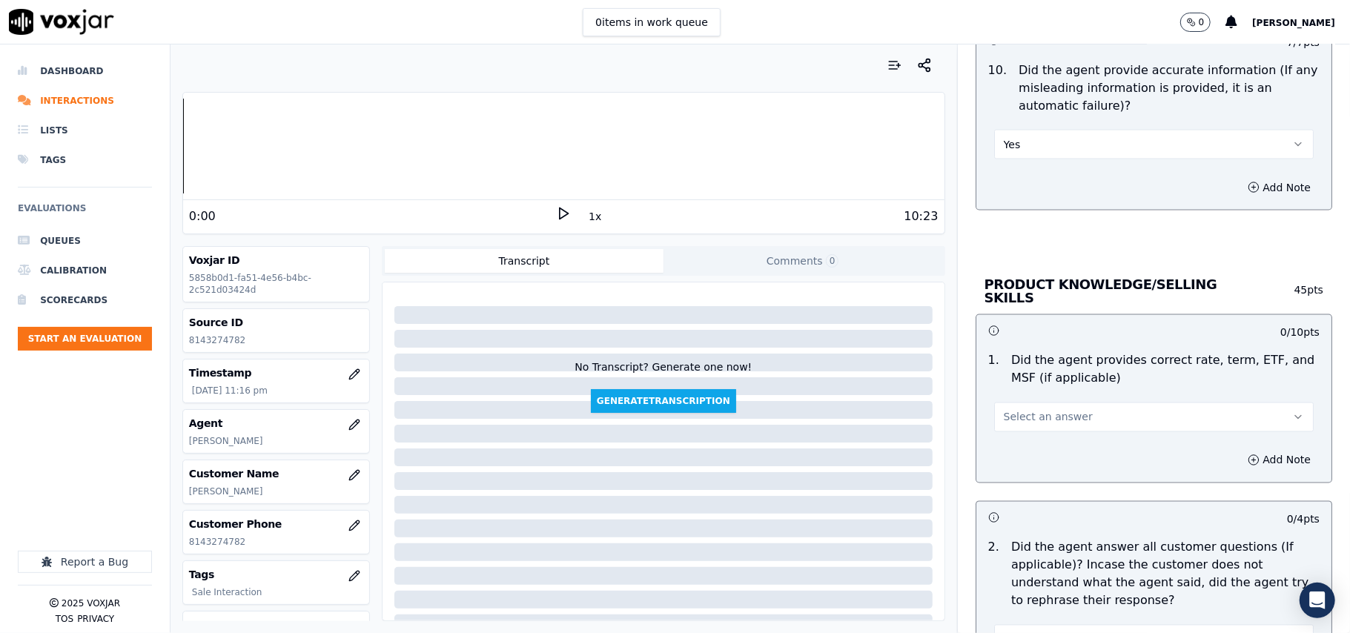
click at [1031, 415] on span "Select an answer" at bounding box center [1048, 417] width 89 height 15
click at [1026, 449] on div "Yes" at bounding box center [1122, 449] width 287 height 24
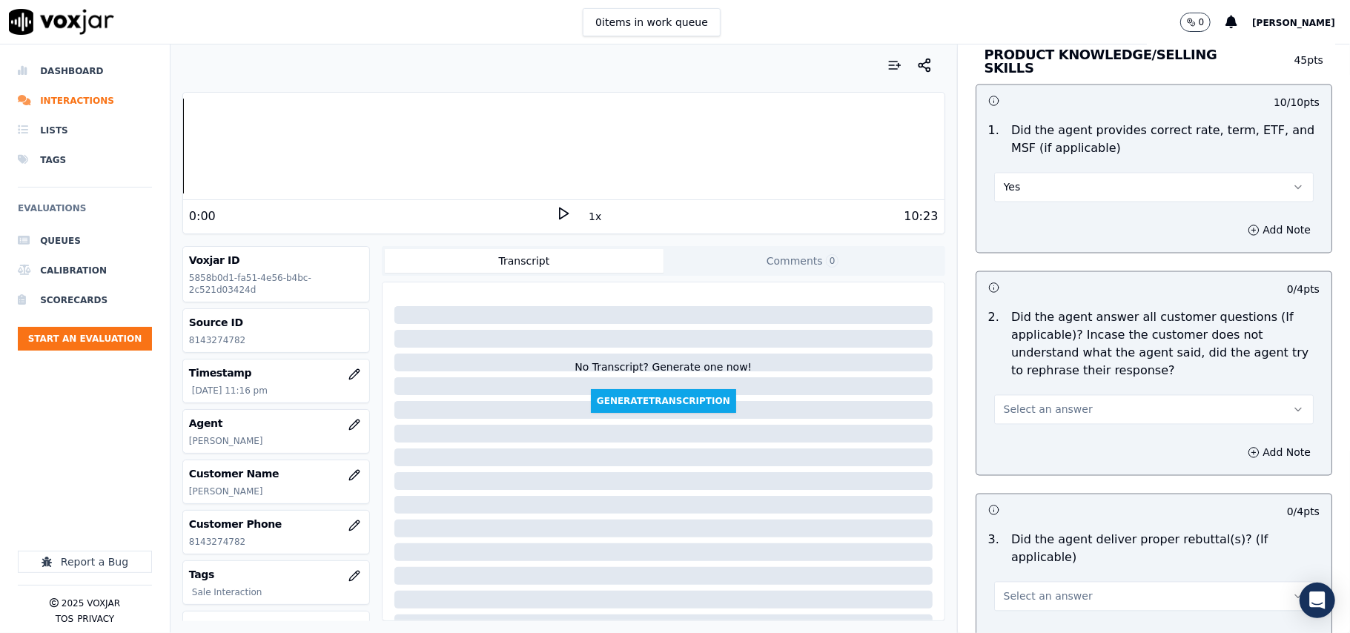
scroll to position [2142, 0]
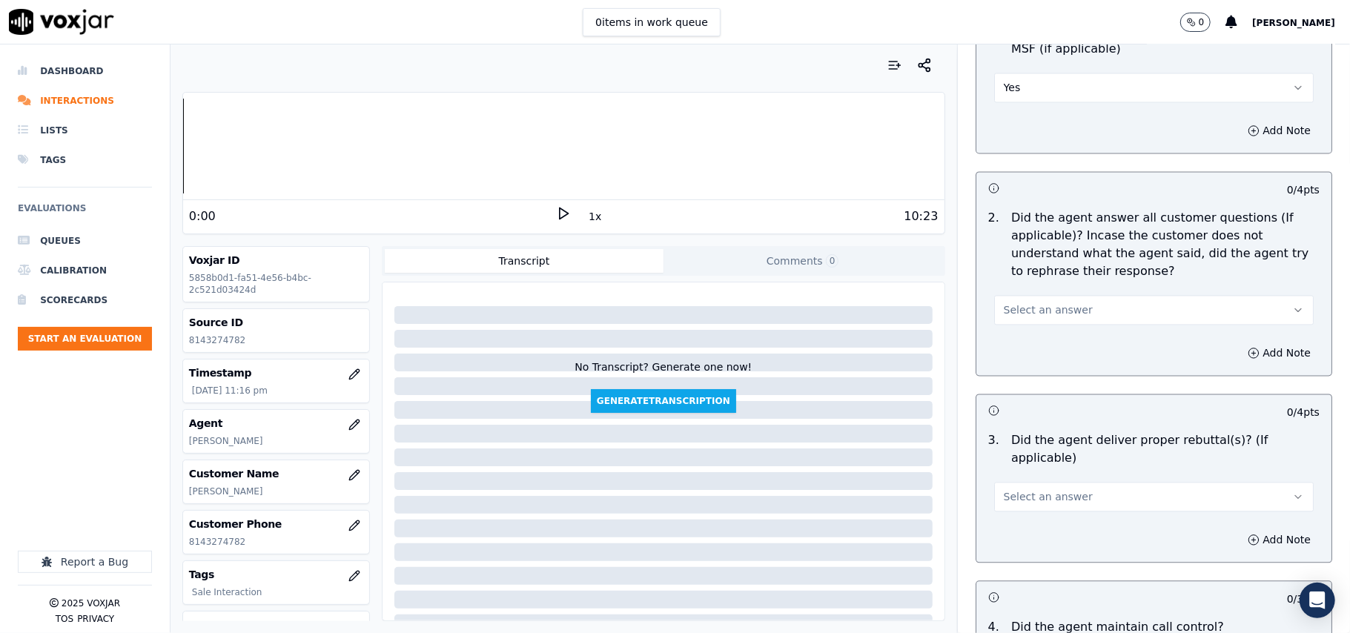
click at [1026, 292] on div "Select an answer" at bounding box center [1154, 308] width 320 height 33
click at [1026, 314] on span "Select an answer" at bounding box center [1048, 310] width 89 height 15
click at [1026, 340] on div "Yes" at bounding box center [1122, 342] width 287 height 24
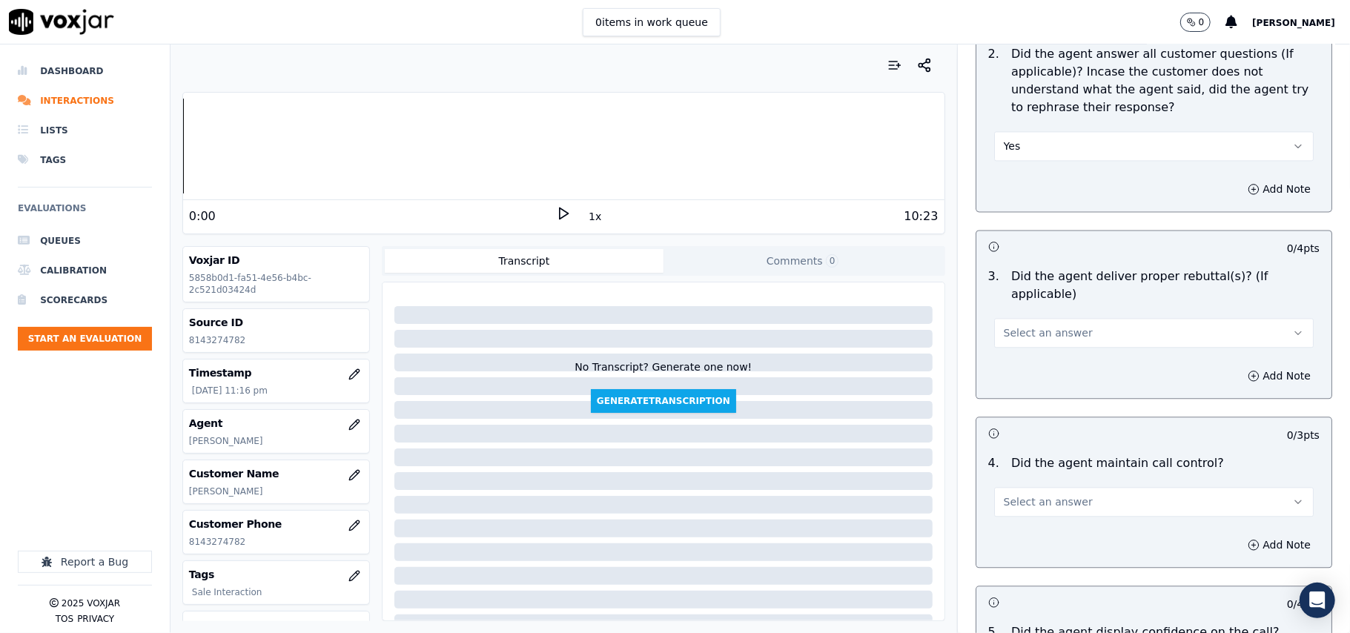
click at [1028, 326] on span "Select an answer" at bounding box center [1048, 333] width 89 height 15
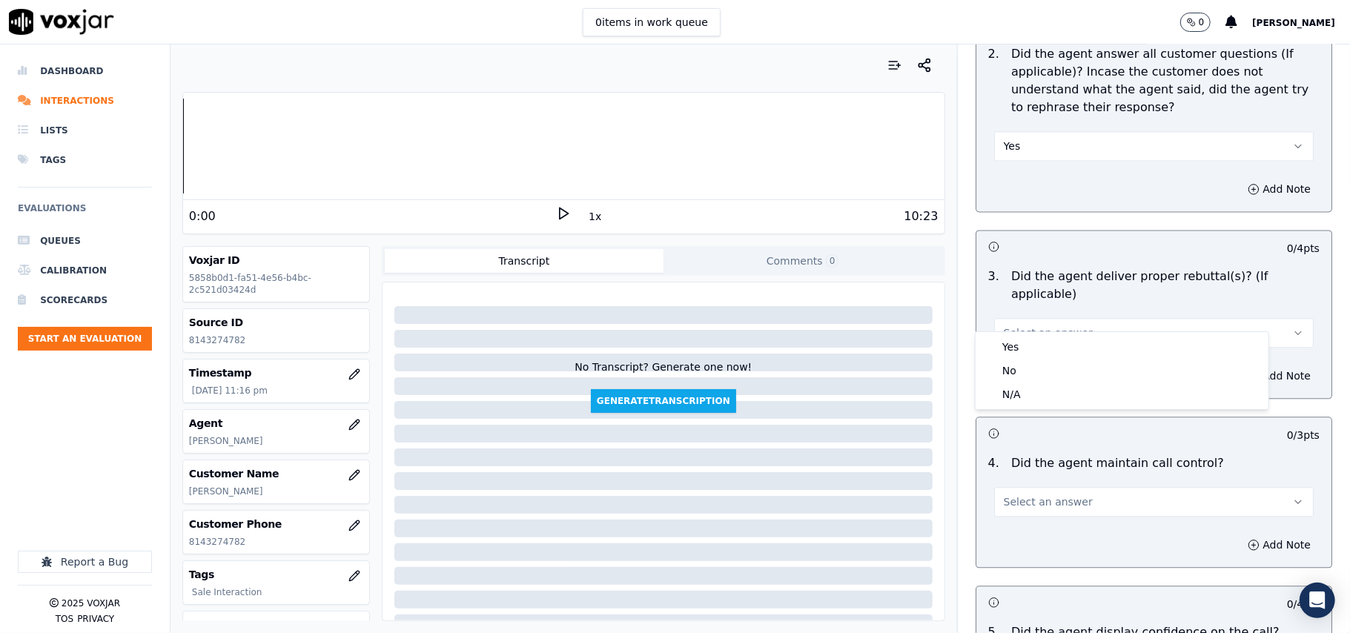
click at [1028, 334] on div "Yes No N/A" at bounding box center [1122, 370] width 293 height 77
click at [1020, 354] on div "Yes" at bounding box center [1122, 347] width 287 height 24
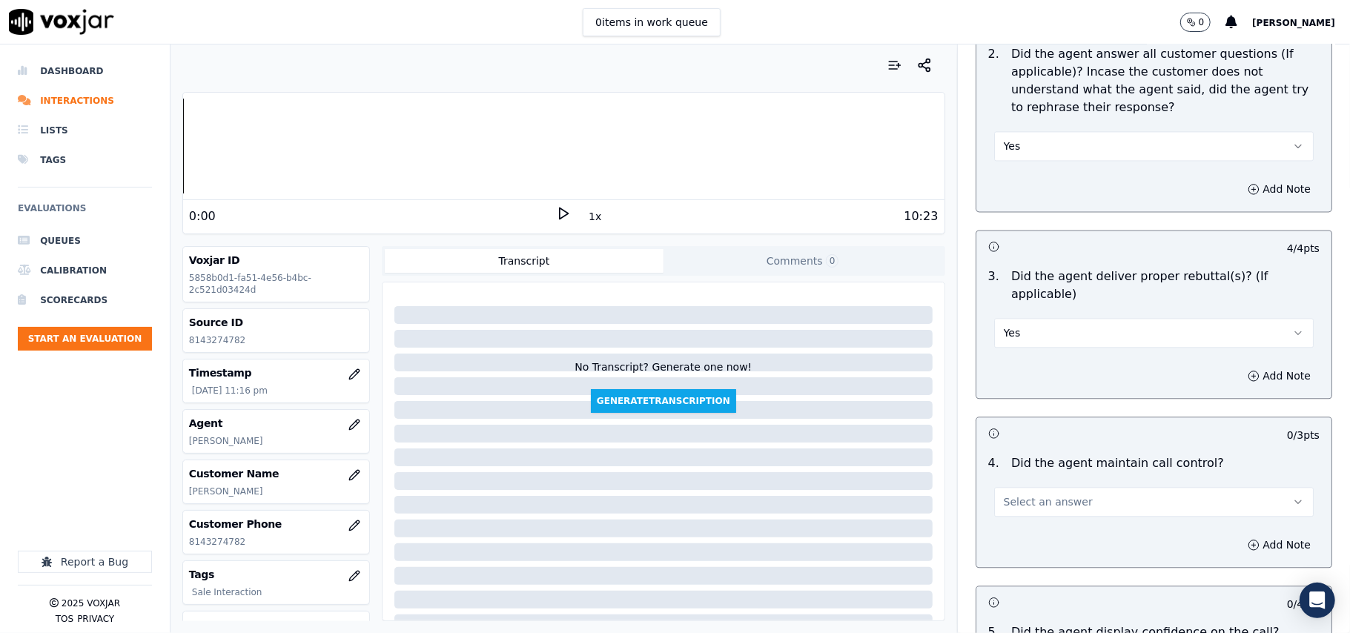
scroll to position [2471, 0]
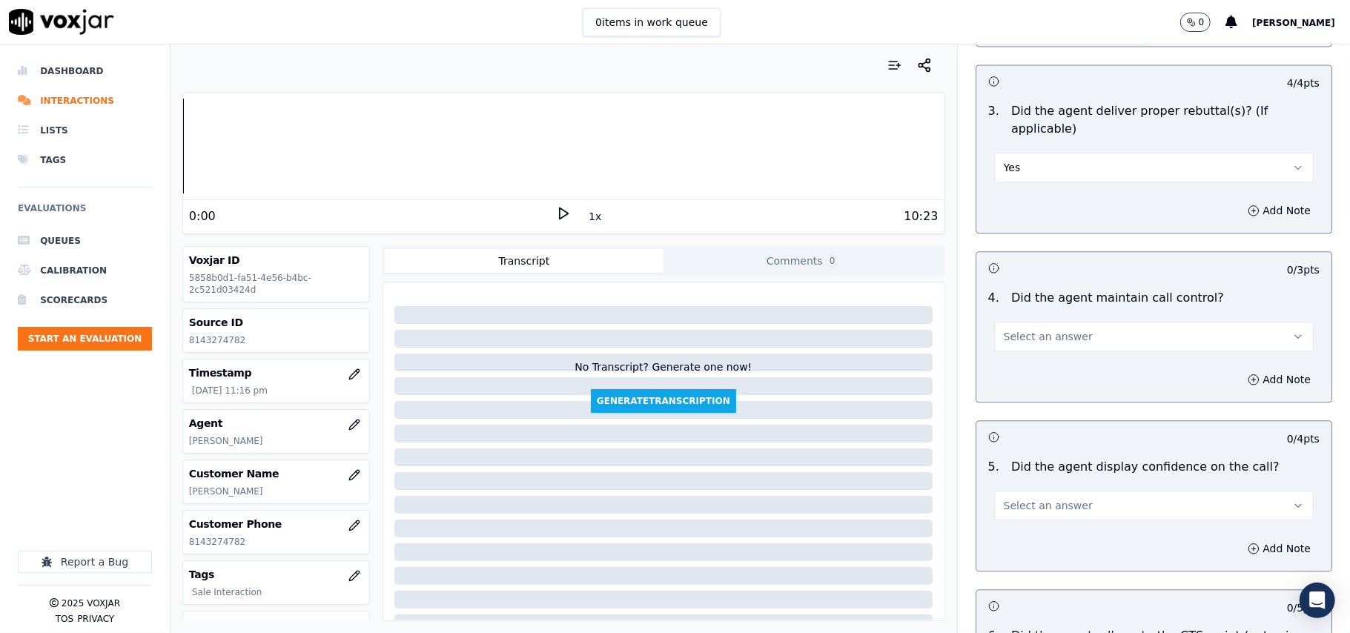
click at [1028, 327] on button "Select an answer" at bounding box center [1154, 337] width 320 height 30
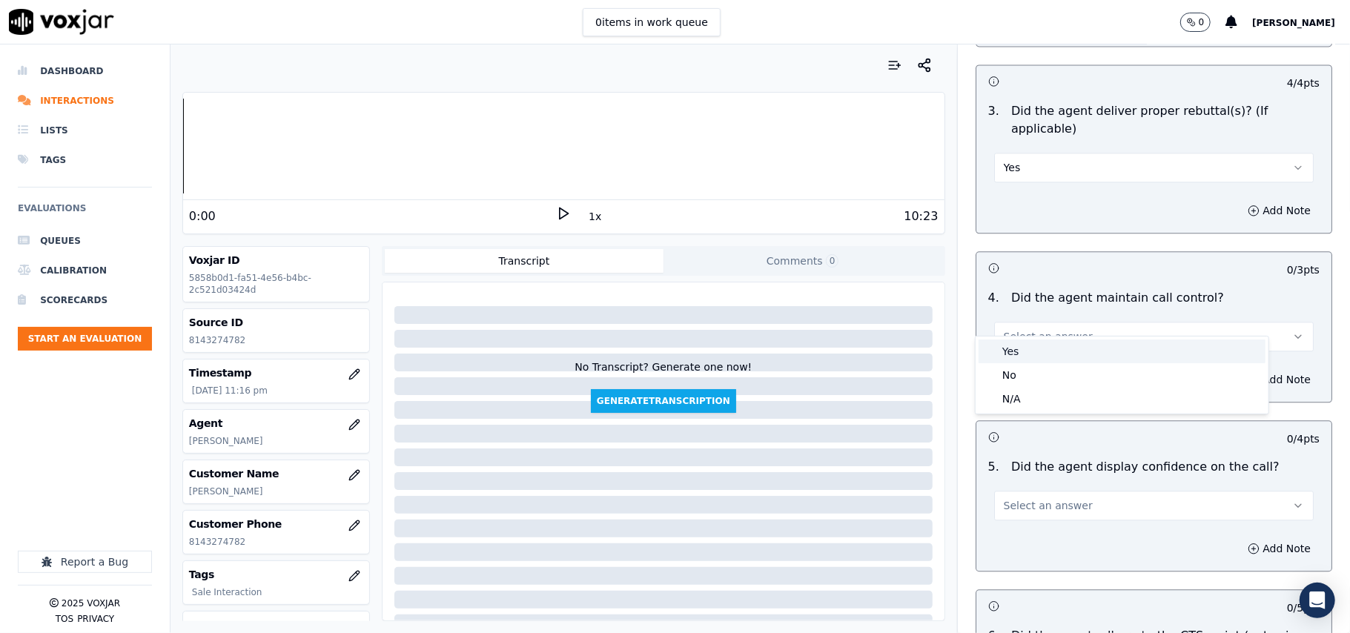
click at [1017, 345] on div "Yes" at bounding box center [1122, 352] width 287 height 24
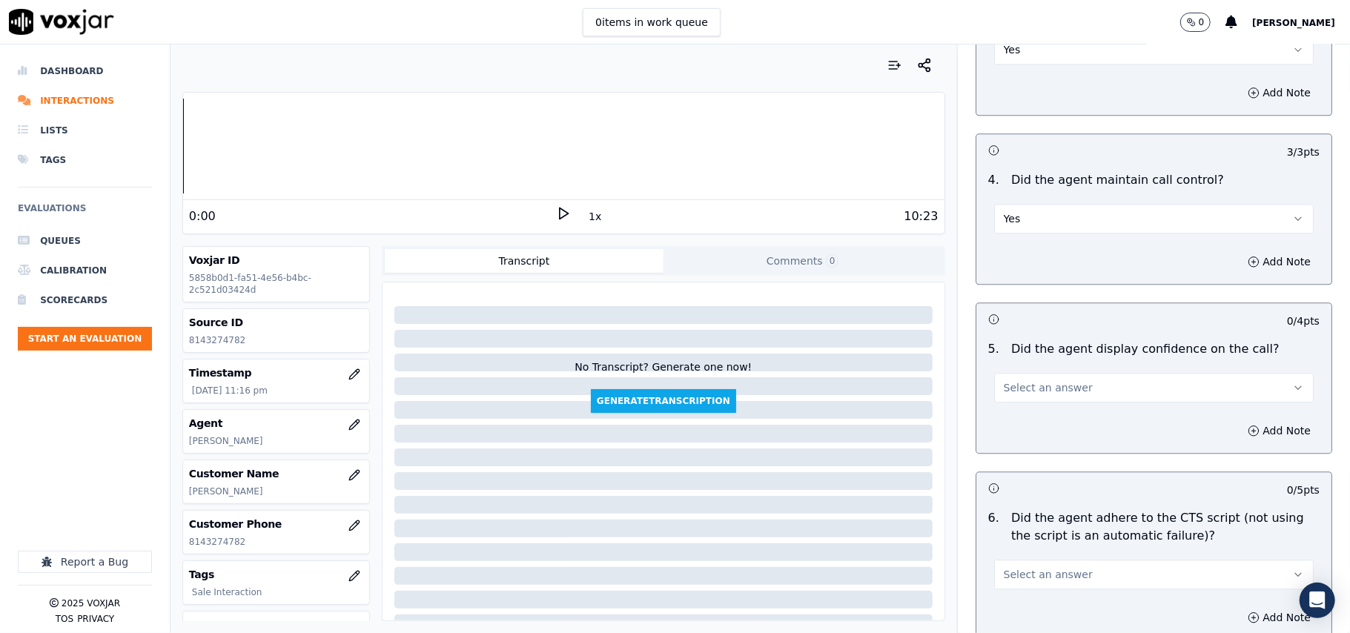
scroll to position [2637, 0]
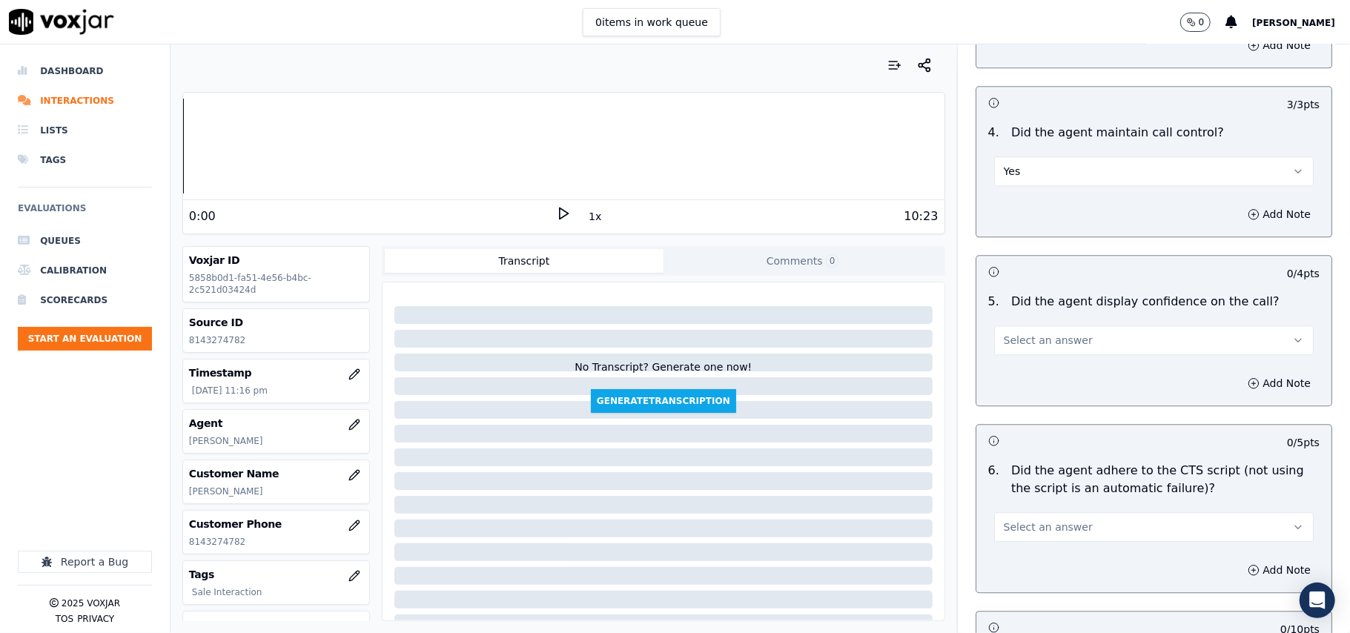
click at [1006, 331] on button "Select an answer" at bounding box center [1154, 341] width 320 height 30
click at [1002, 350] on div "Yes" at bounding box center [1122, 356] width 287 height 24
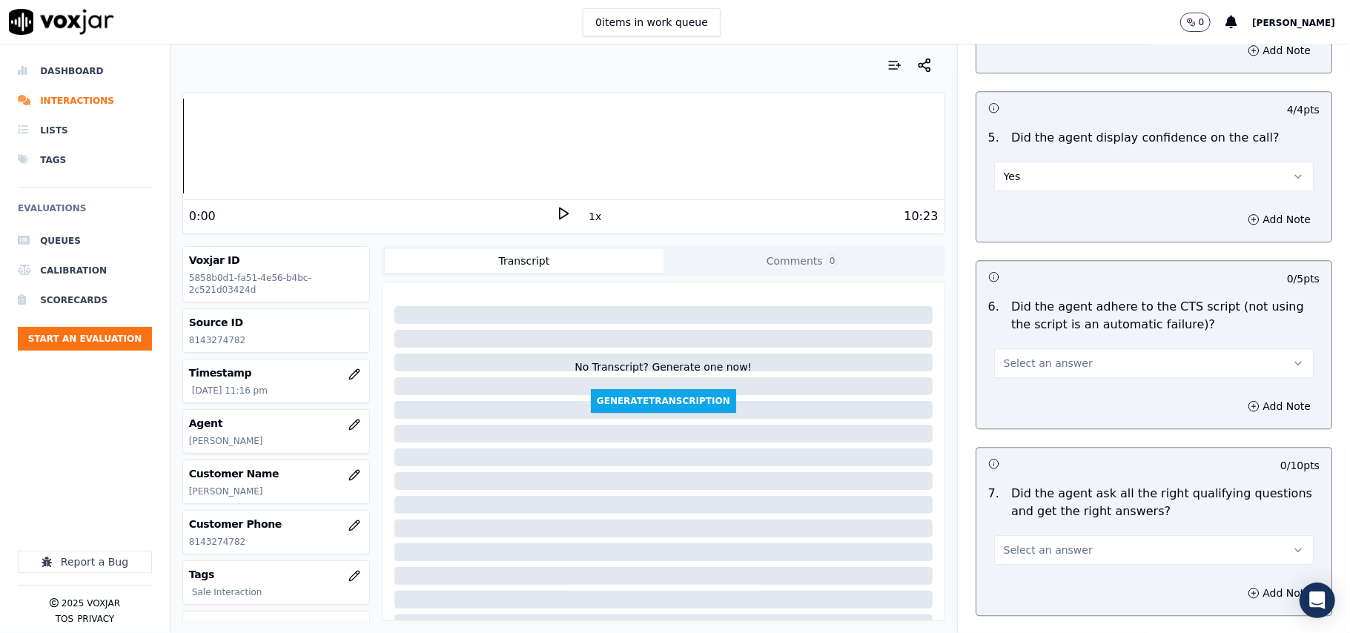
click at [1016, 357] on button "Select an answer" at bounding box center [1154, 363] width 320 height 30
click at [998, 380] on div "Yes" at bounding box center [1122, 379] width 287 height 24
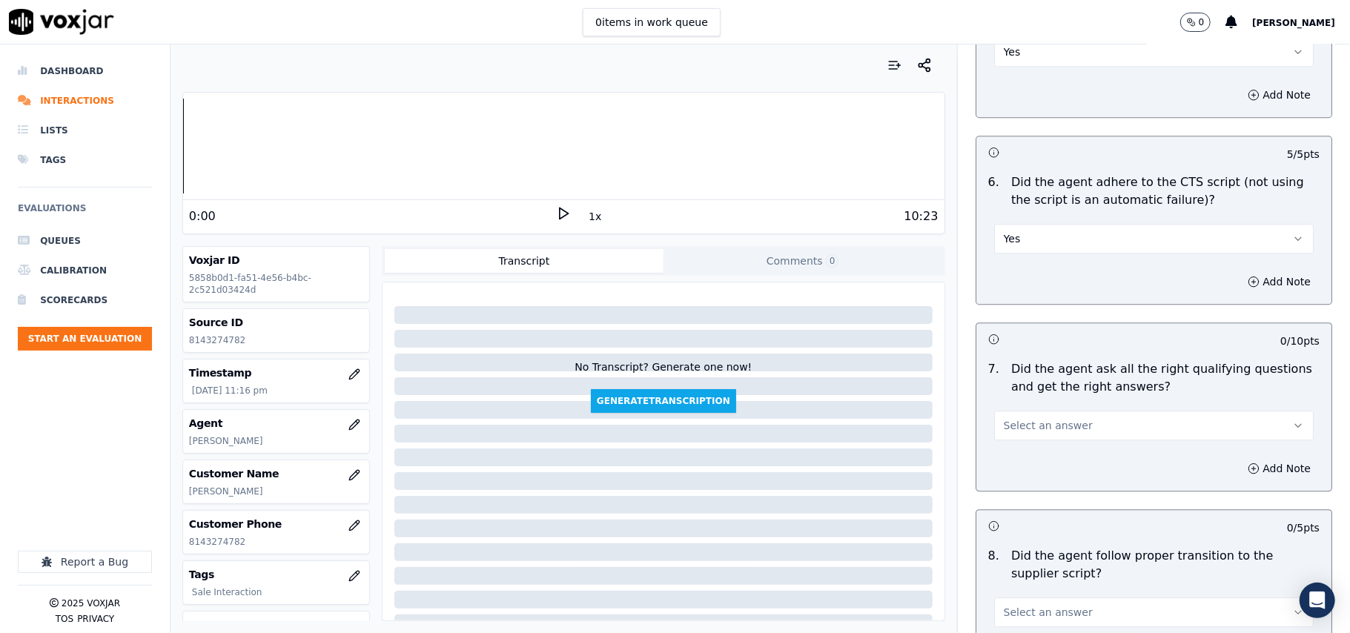
scroll to position [2966, 0]
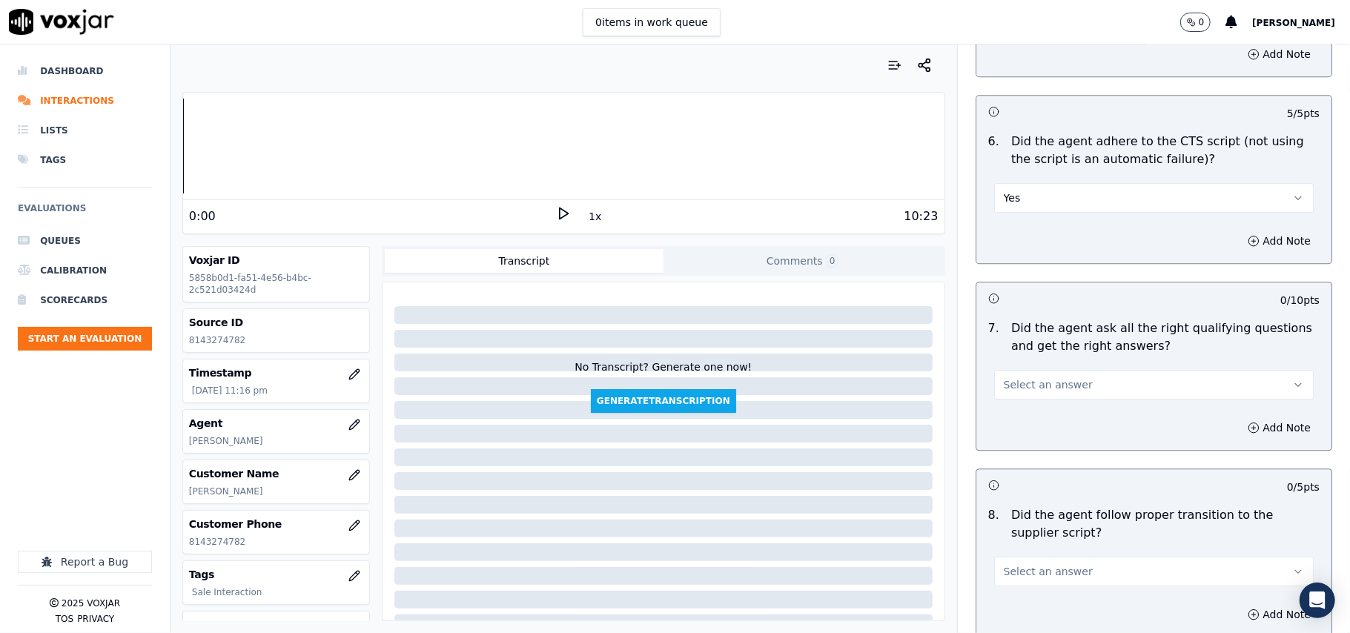
click at [1027, 377] on span "Select an answer" at bounding box center [1048, 384] width 89 height 15
click at [1017, 398] on div "Yes" at bounding box center [1122, 401] width 287 height 24
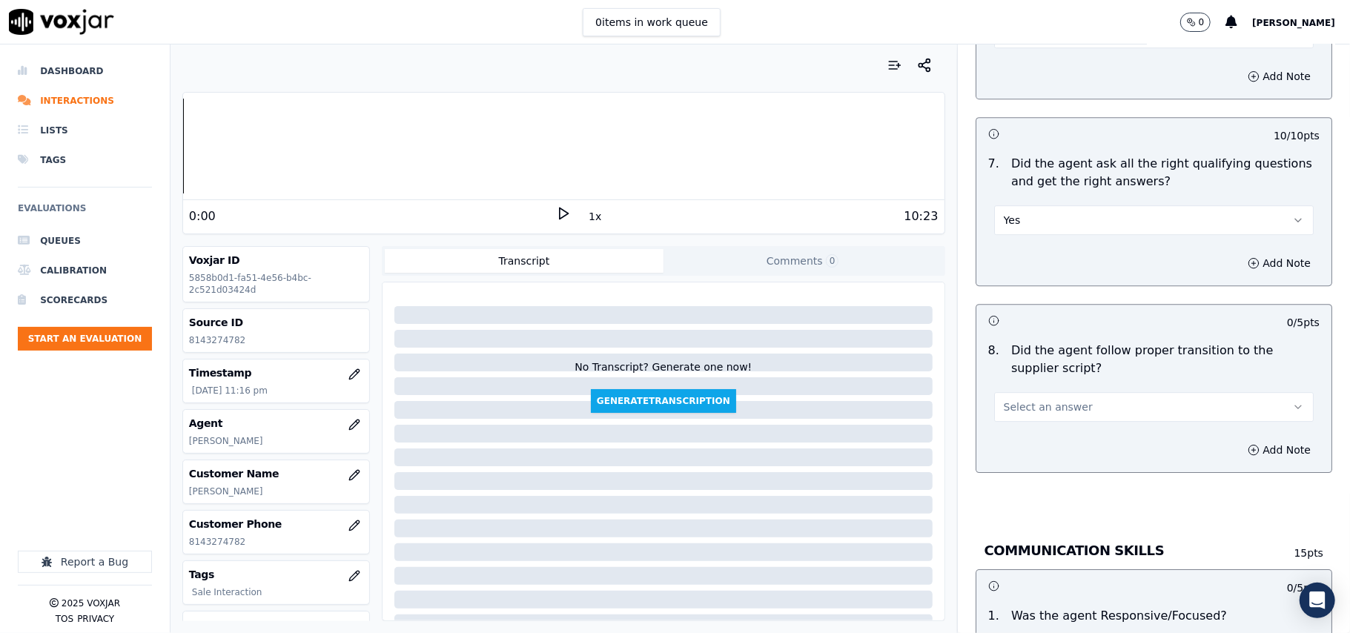
click at [1027, 400] on span "Select an answer" at bounding box center [1048, 407] width 89 height 15
click at [1014, 420] on div "Yes" at bounding box center [1122, 424] width 287 height 24
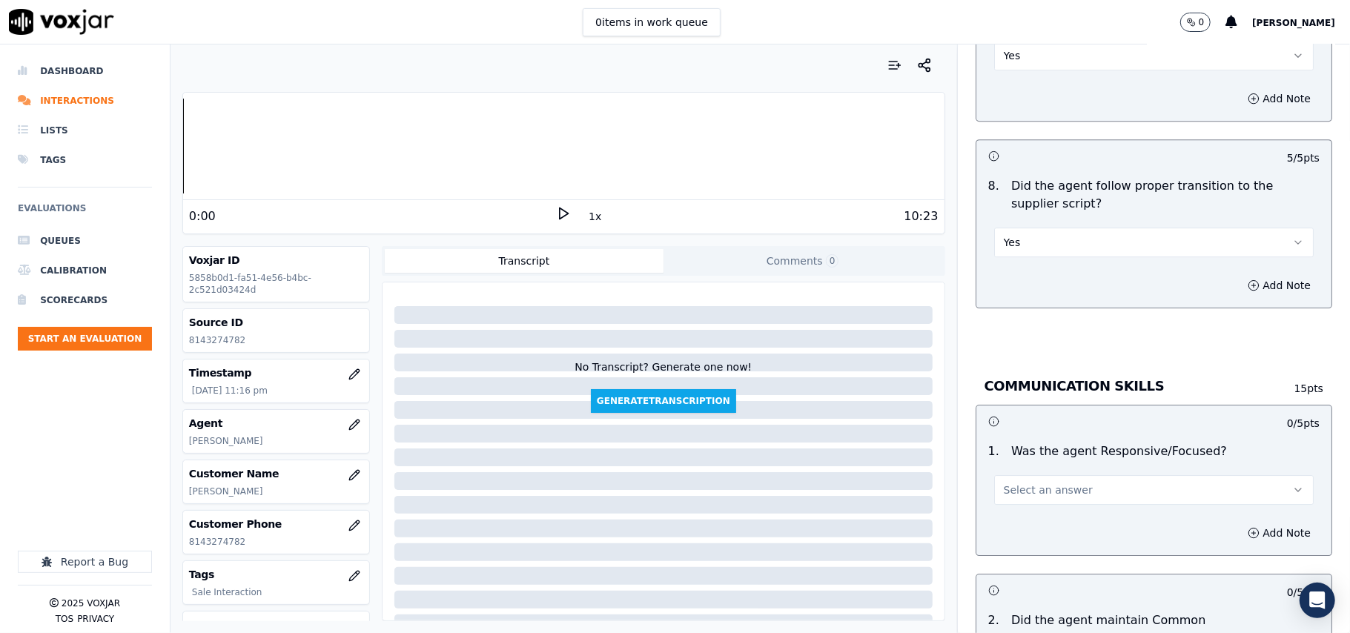
click at [1004, 483] on span "Select an answer" at bounding box center [1048, 490] width 89 height 15
click at [1001, 505] on div "Yes" at bounding box center [1122, 508] width 287 height 24
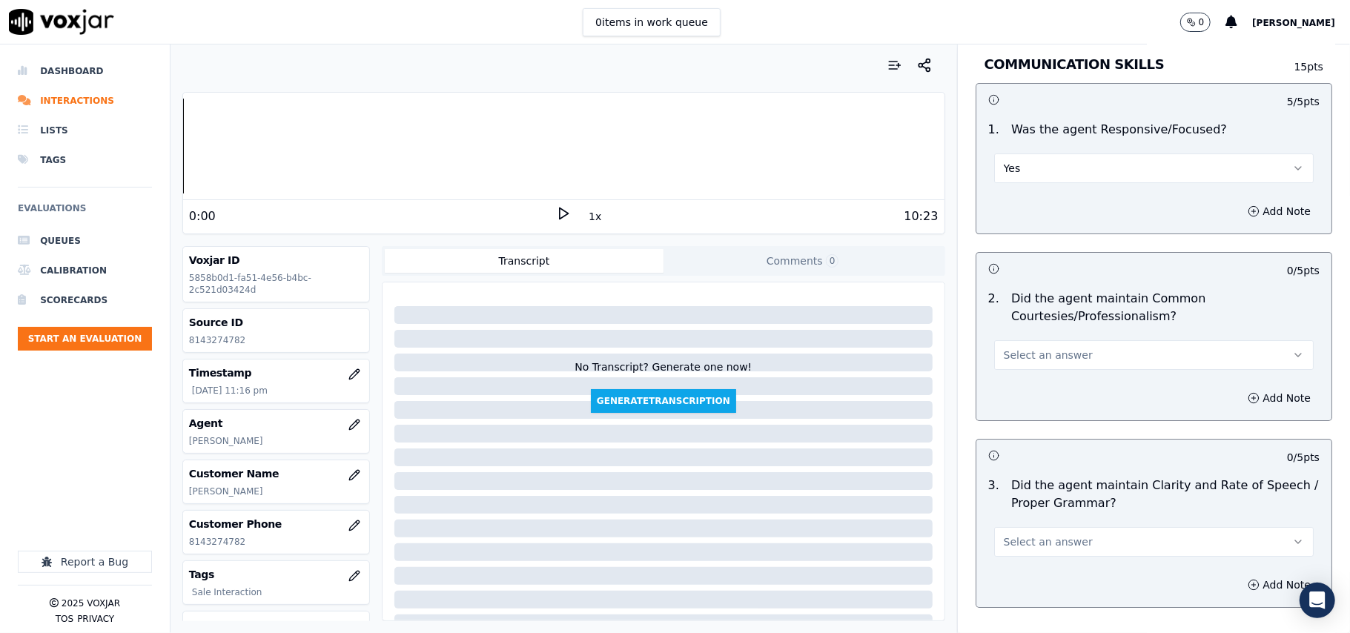
scroll to position [3625, 0]
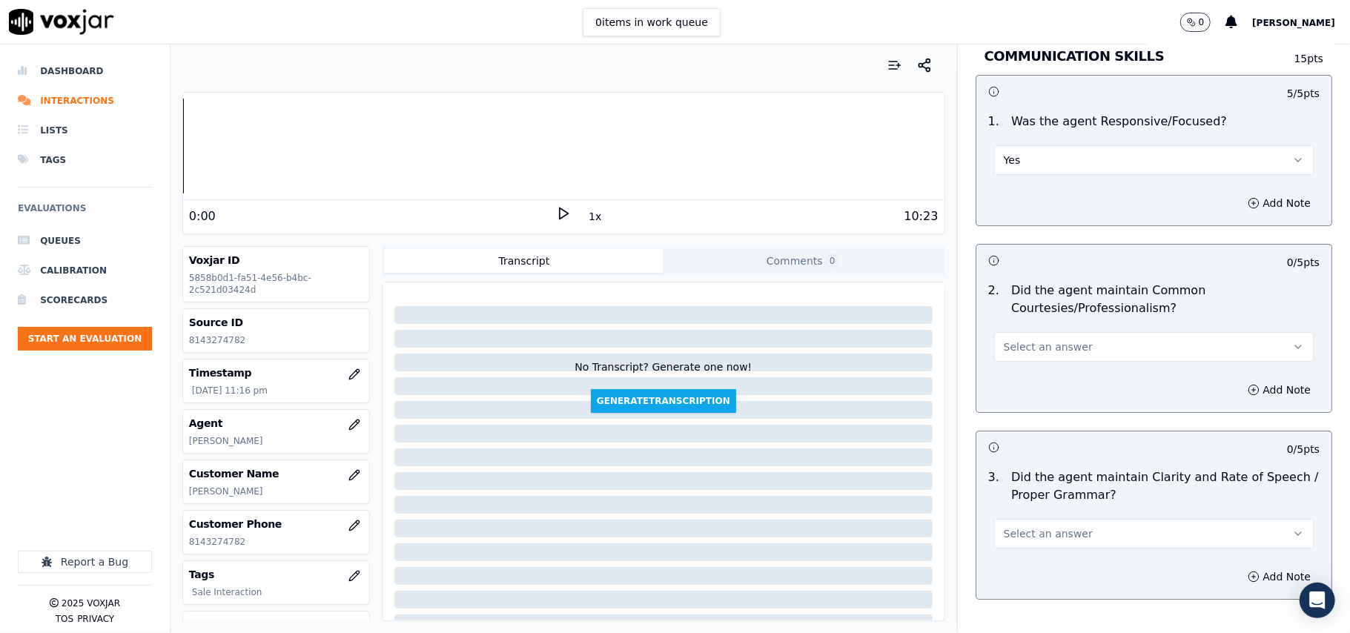
click at [1030, 343] on button "Select an answer" at bounding box center [1154, 347] width 320 height 30
click at [1029, 357] on div "Yes" at bounding box center [1122, 365] width 287 height 24
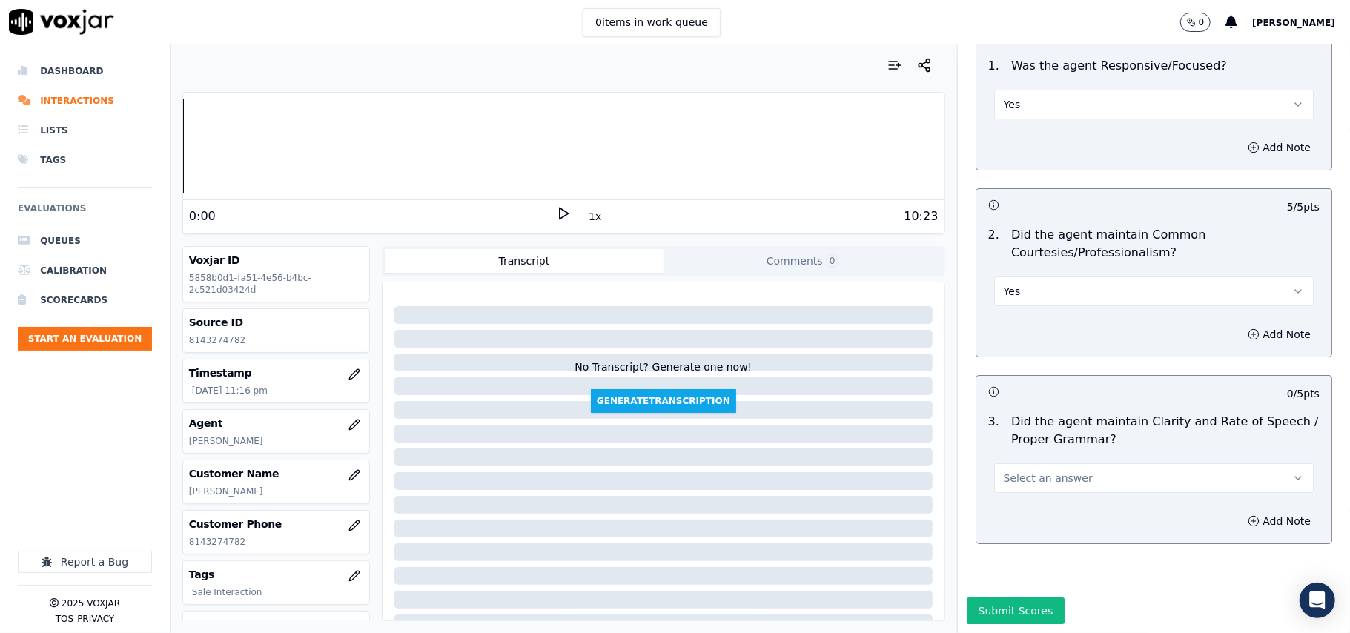
click at [1003, 514] on div "COMMUNICATION SKILLS 15 pts 5 / 5 pts 1 . Was the agent Responsive/Focused? Yes…" at bounding box center [1154, 272] width 380 height 604
click at [1015, 471] on span "Select an answer" at bounding box center [1048, 478] width 89 height 15
click at [1013, 463] on div "Yes" at bounding box center [1122, 467] width 287 height 24
click at [989, 598] on button "Submit Scores" at bounding box center [1016, 611] width 99 height 27
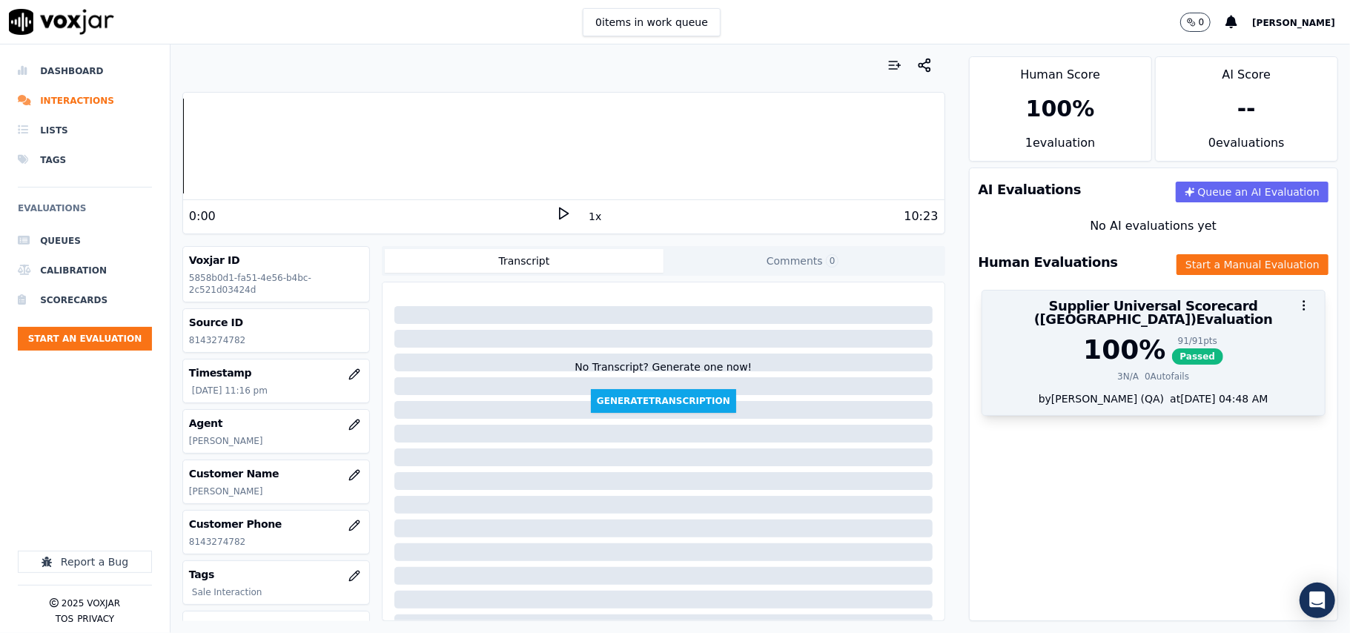
click at [1164, 392] on div "at [DATE] 04:48 AM" at bounding box center [1216, 399] width 104 height 15
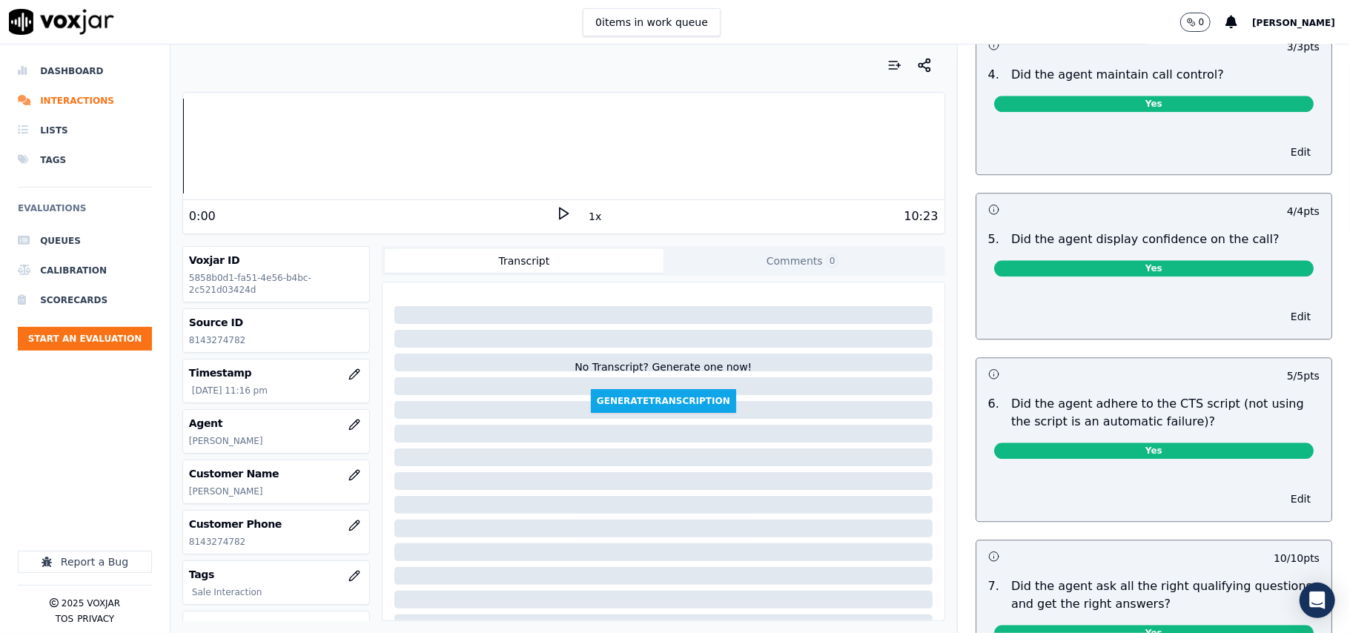
scroll to position [2801, 0]
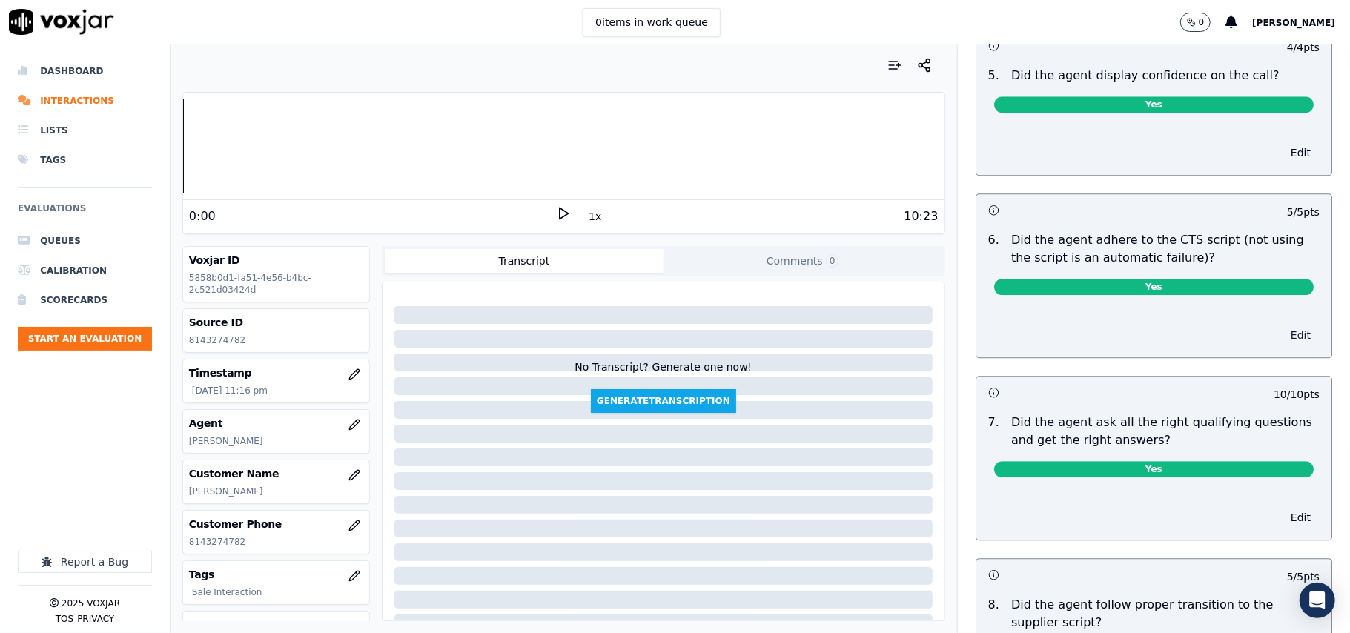
click at [1282, 330] on button "Edit" at bounding box center [1301, 335] width 38 height 21
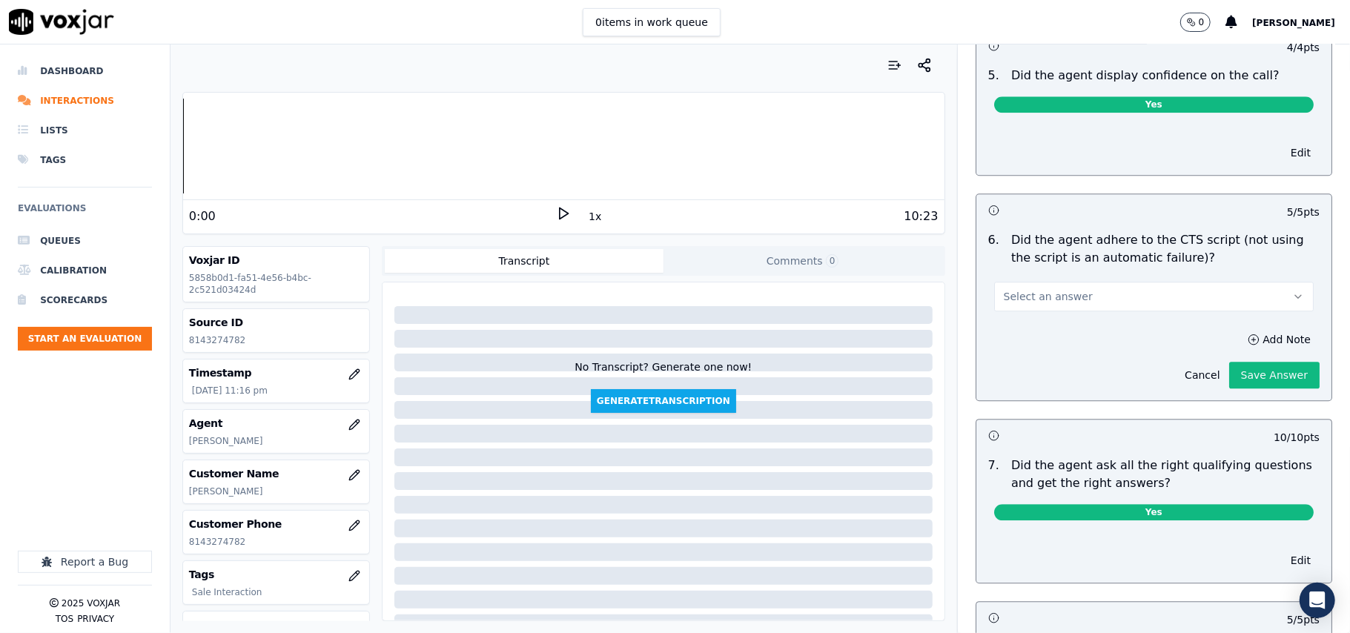
click at [1119, 267] on div "Select an answer" at bounding box center [1153, 289] width 343 height 44
click at [1057, 291] on span "Select an answer" at bounding box center [1048, 296] width 89 height 15
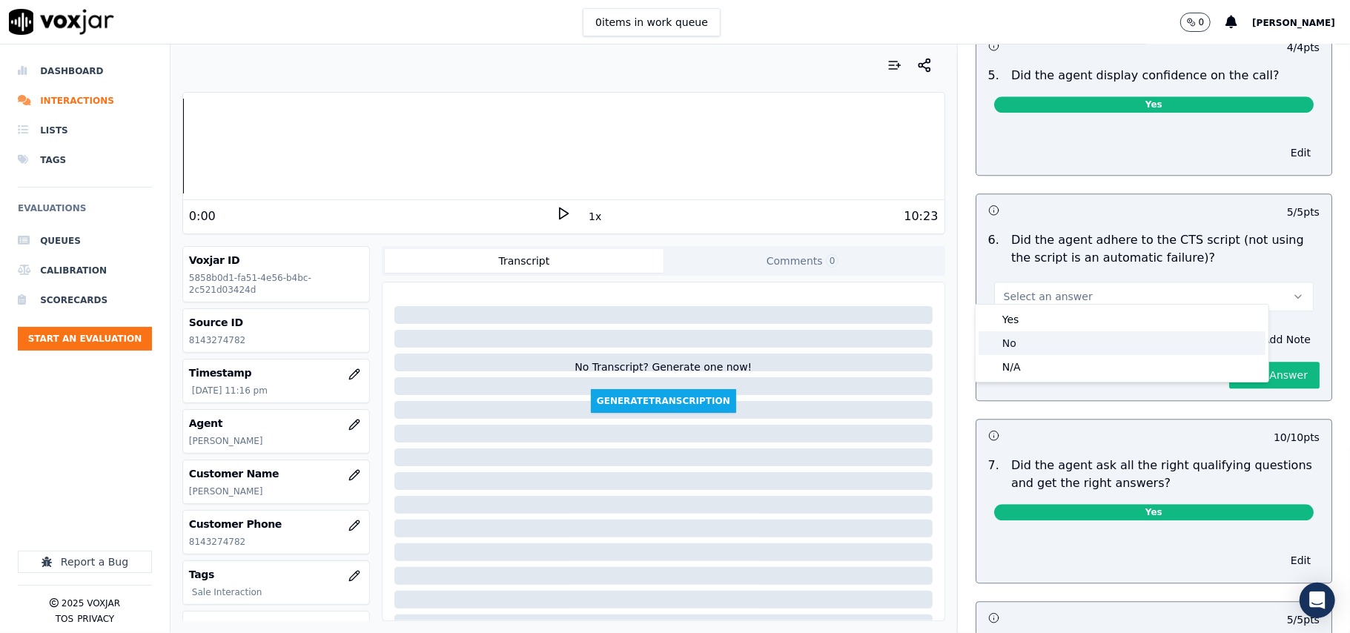
click at [1042, 341] on div "No" at bounding box center [1122, 343] width 287 height 24
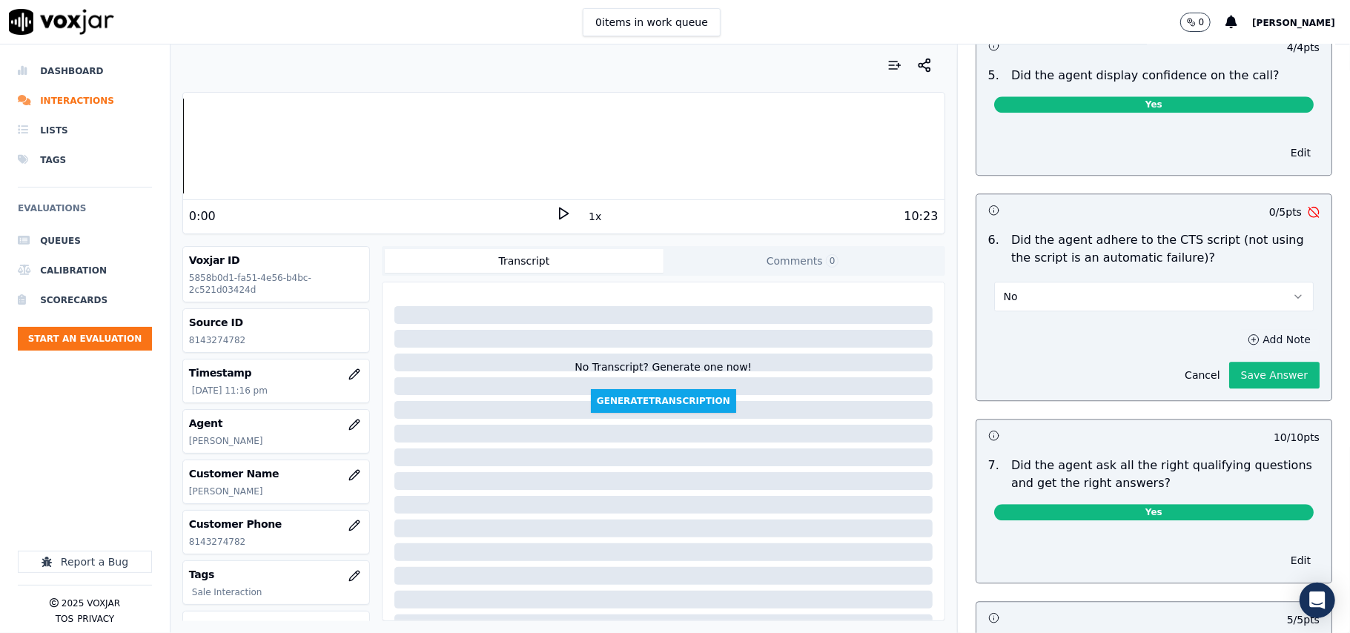
click at [1241, 329] on button "Add Note" at bounding box center [1279, 339] width 81 height 21
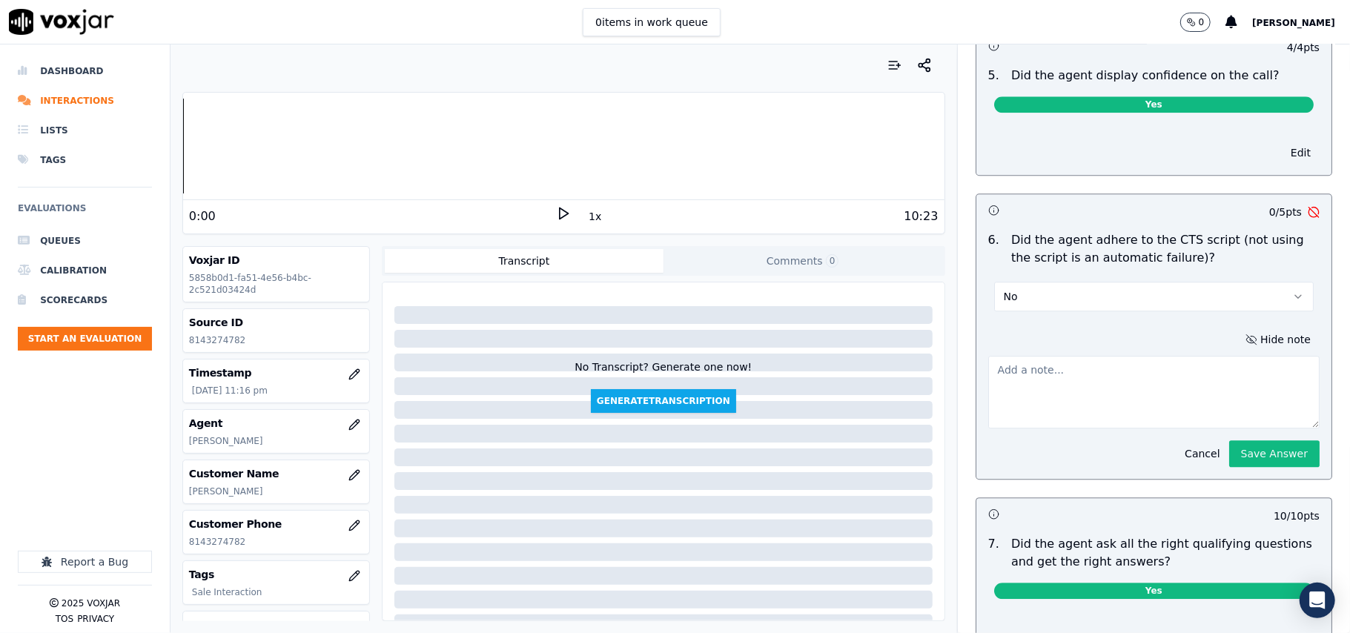
click at [1031, 375] on textarea at bounding box center [1153, 392] width 331 height 73
paste textarea "Incomplete TPV prep, failed to follow script"
type textarea "Incomplete TPV prep, failed to follow script"
click at [1249, 446] on button "Save Answer" at bounding box center [1274, 453] width 90 height 27
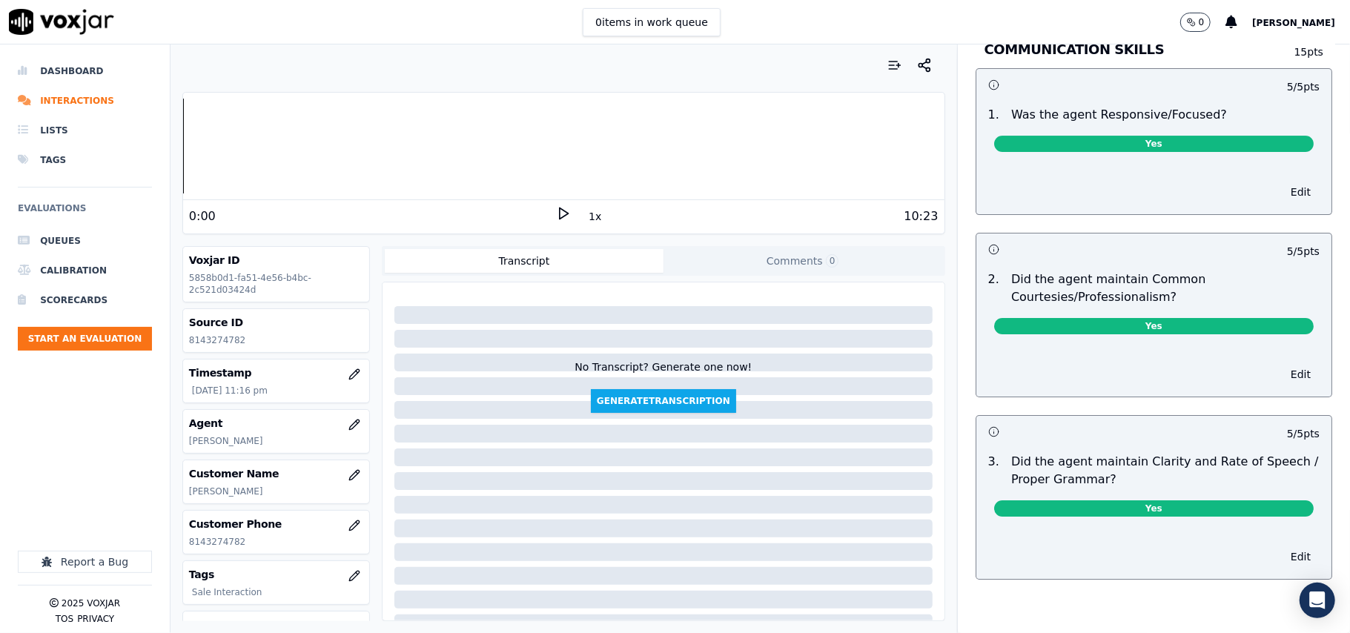
scroll to position [3720, 0]
click at [122, 342] on button "Start an Evaluation" at bounding box center [85, 339] width 134 height 24
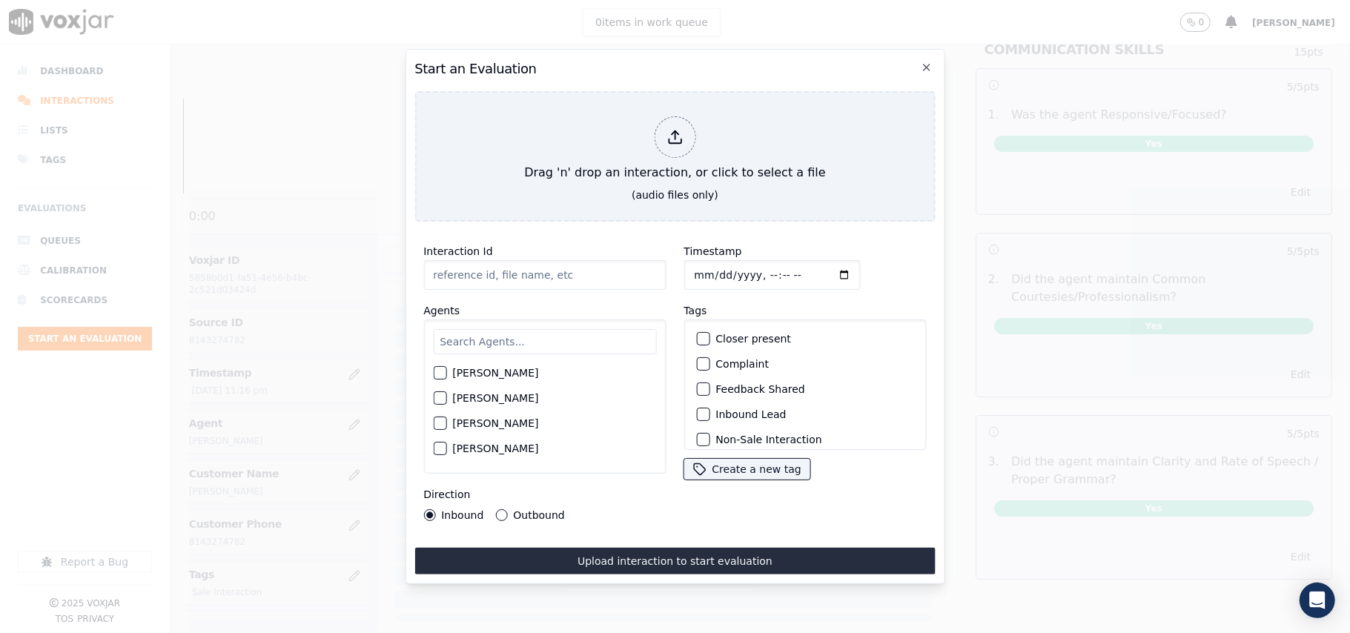
scroll to position [3685, 0]
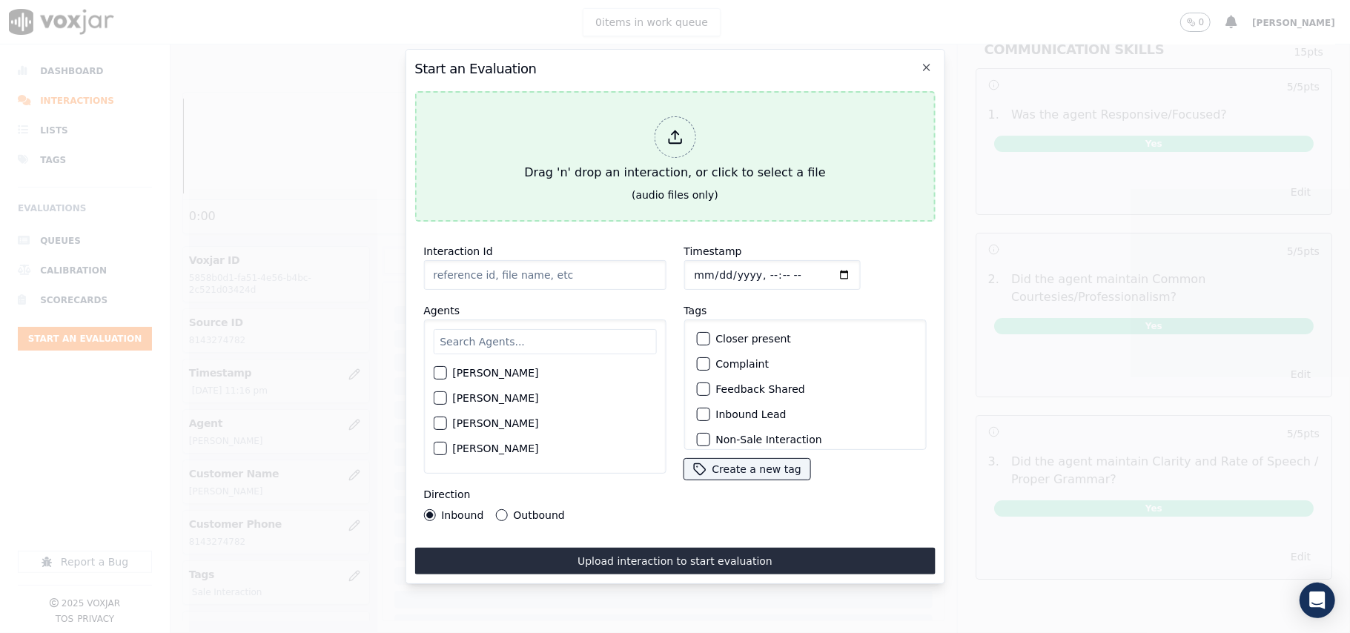
click at [586, 176] on div "Drag 'n' drop an interaction, or click to select a file" at bounding box center [674, 148] width 313 height 77
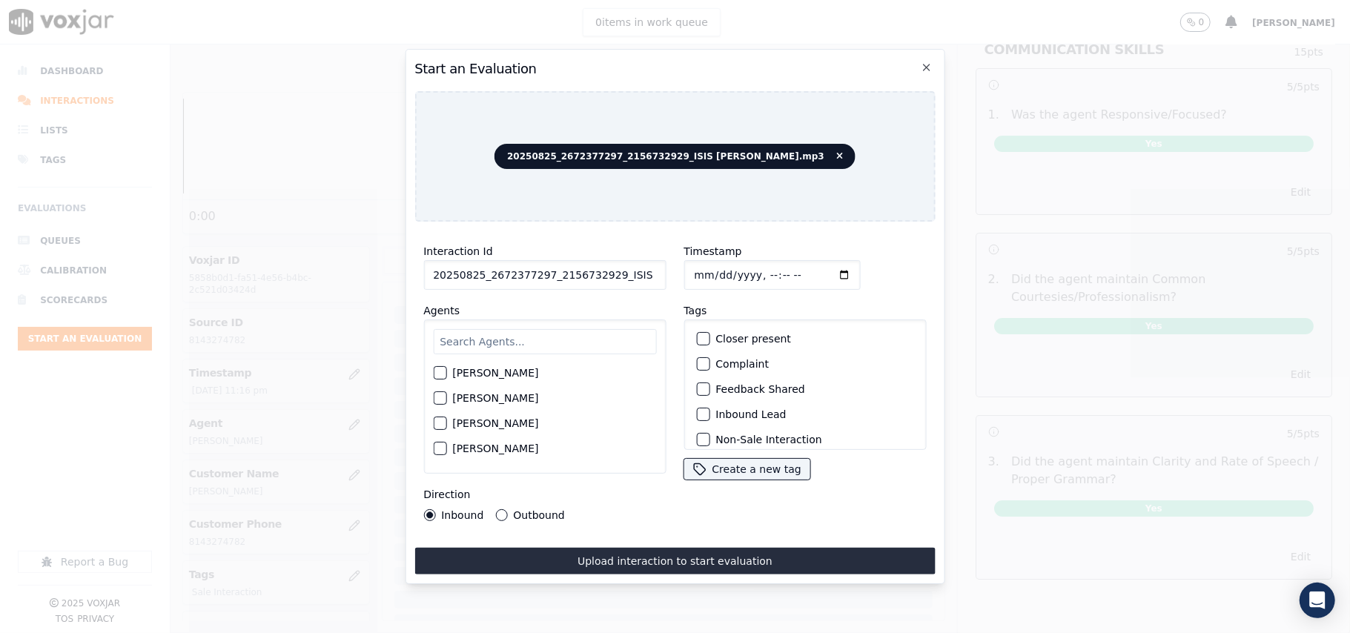
click at [504, 271] on input "20250825_2672377297_2156732929_ISIS [PERSON_NAME].mp3" at bounding box center [544, 275] width 242 height 30
paste input "672377297"
type input "2672377297"
click at [709, 270] on input "Timestamp" at bounding box center [772, 275] width 176 height 30
type input "[DATE]T23:19"
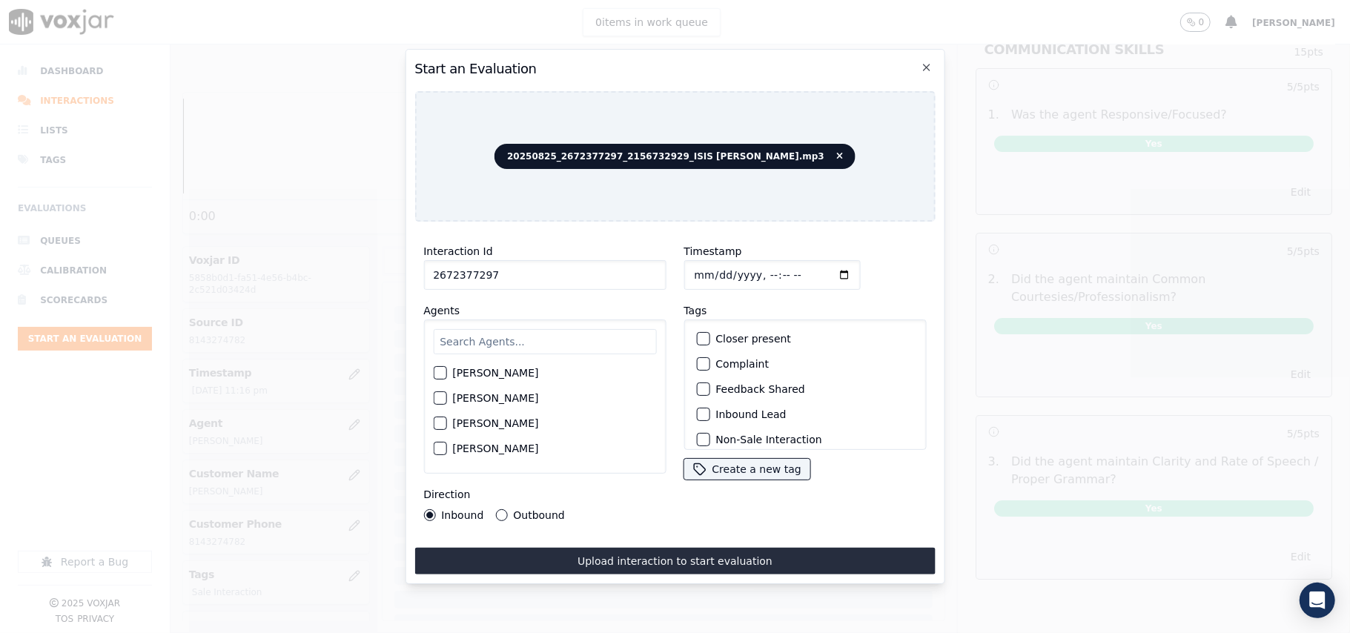
click at [555, 331] on input "text" at bounding box center [544, 341] width 223 height 25
type input "ISIS"
click at [494, 372] on label "[PERSON_NAME]" at bounding box center [495, 377] width 86 height 10
click at [446, 371] on button "[PERSON_NAME]" at bounding box center [439, 377] width 13 height 13
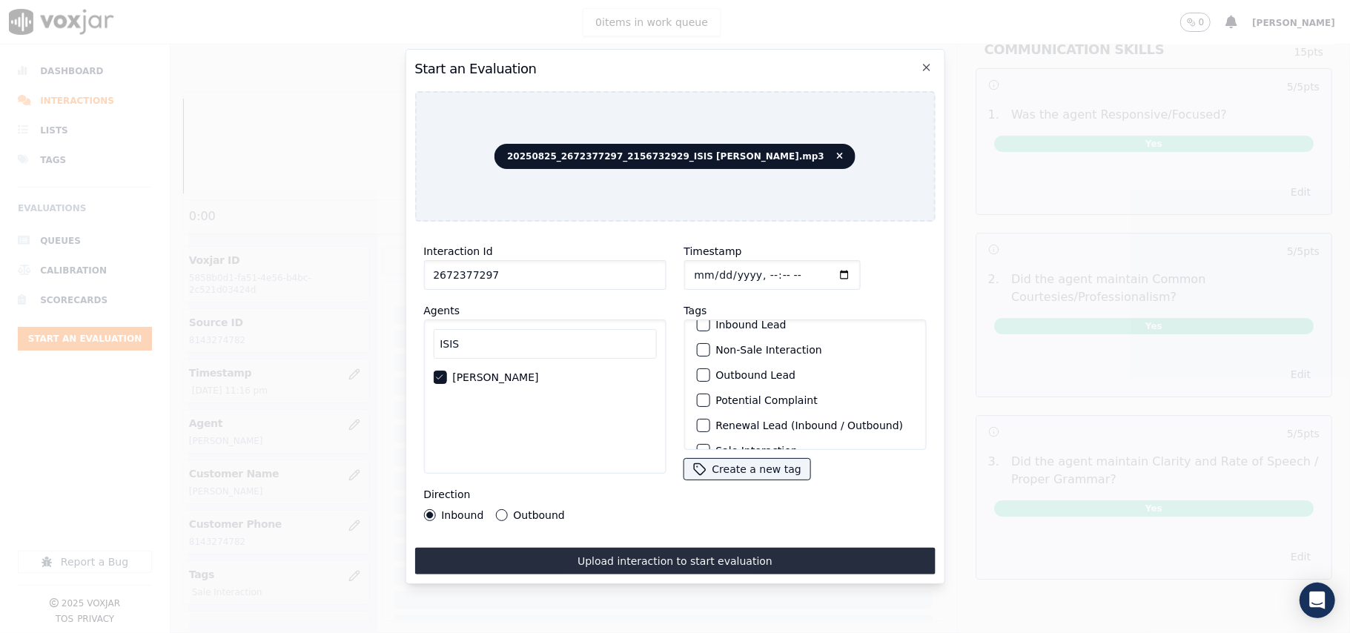
scroll to position [129, 0]
drag, startPoint x: 744, startPoint y: 403, endPoint x: 692, endPoint y: 446, distance: 67.5
click at [746, 426] on label "Sale Interaction" at bounding box center [757, 431] width 82 height 10
click at [710, 424] on button "Sale Interaction" at bounding box center [702, 430] width 13 height 13
click at [518, 497] on div "Direction Inbound Outbound" at bounding box center [544, 504] width 242 height 36
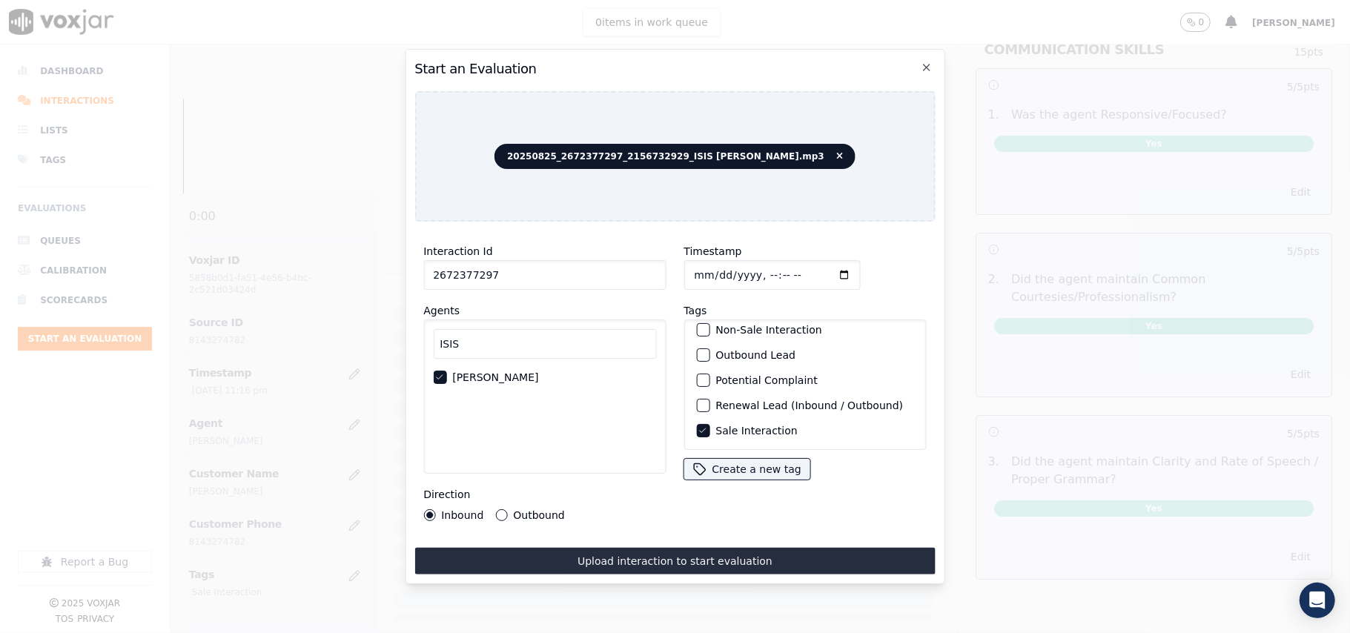
click at [526, 510] on label "Outbound" at bounding box center [538, 515] width 51 height 10
click at [507, 509] on button "Outbound" at bounding box center [501, 515] width 12 height 12
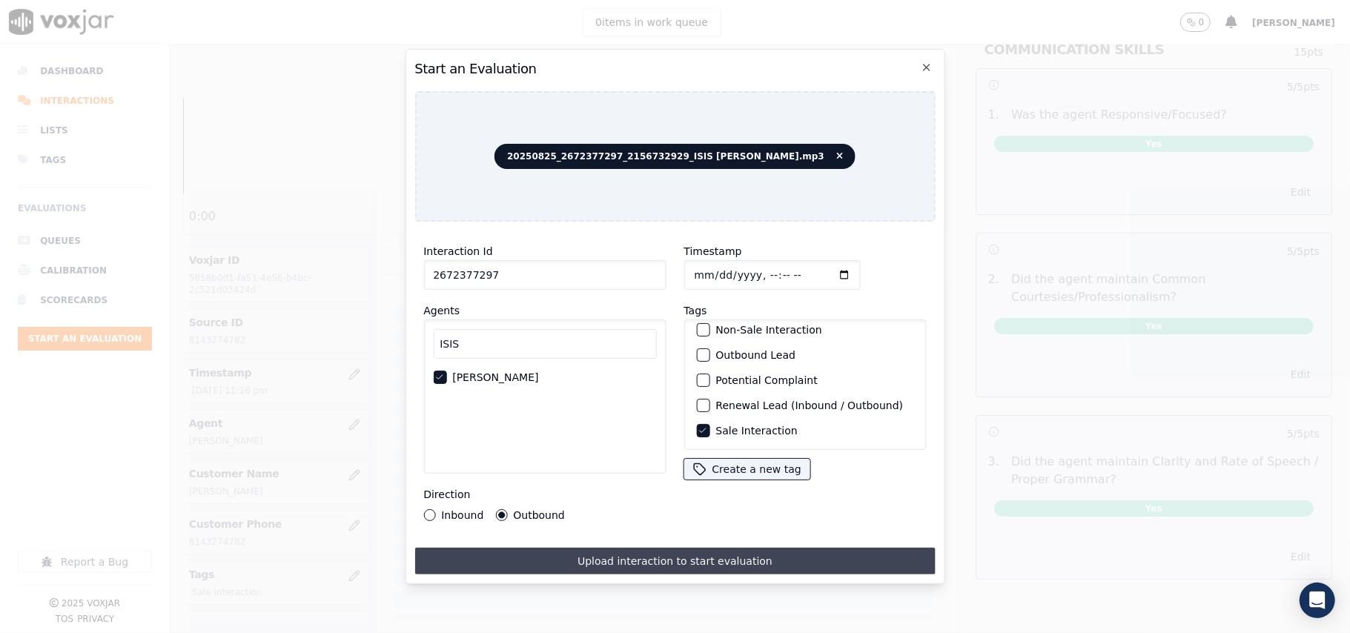
click at [602, 558] on button "Upload interaction to start evaluation" at bounding box center [674, 561] width 521 height 27
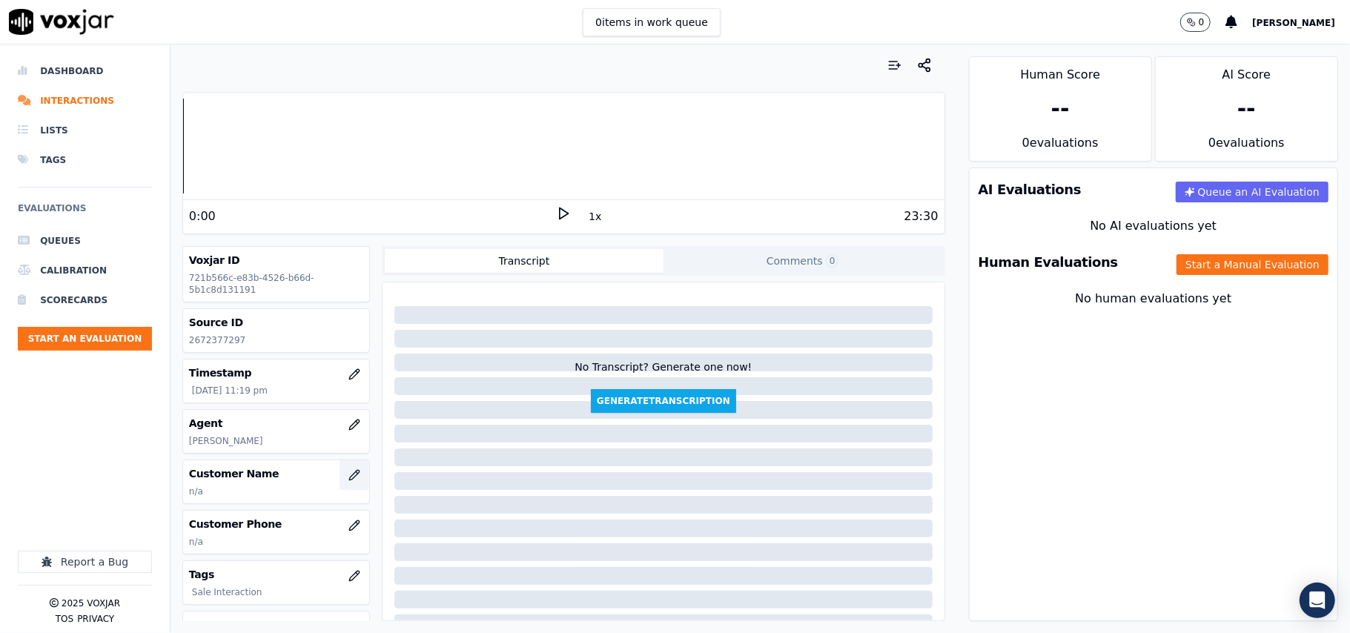
click at [348, 481] on icon "button" at bounding box center [354, 475] width 12 height 12
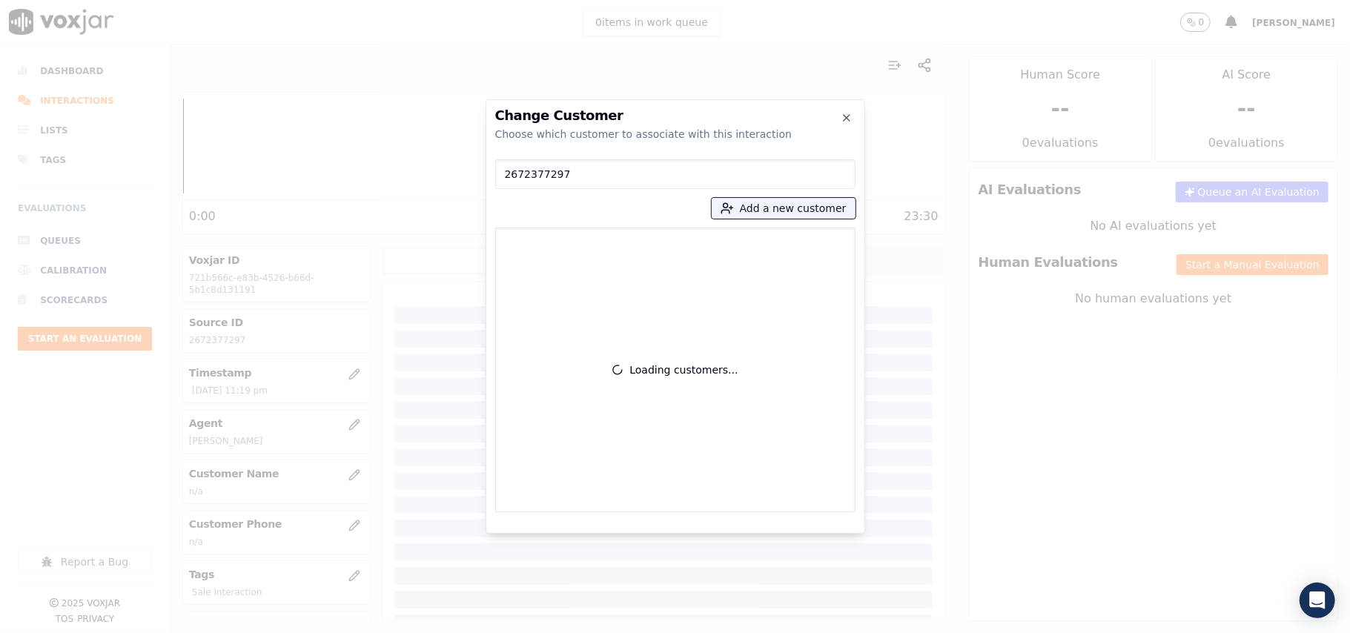
type input "2672377297"
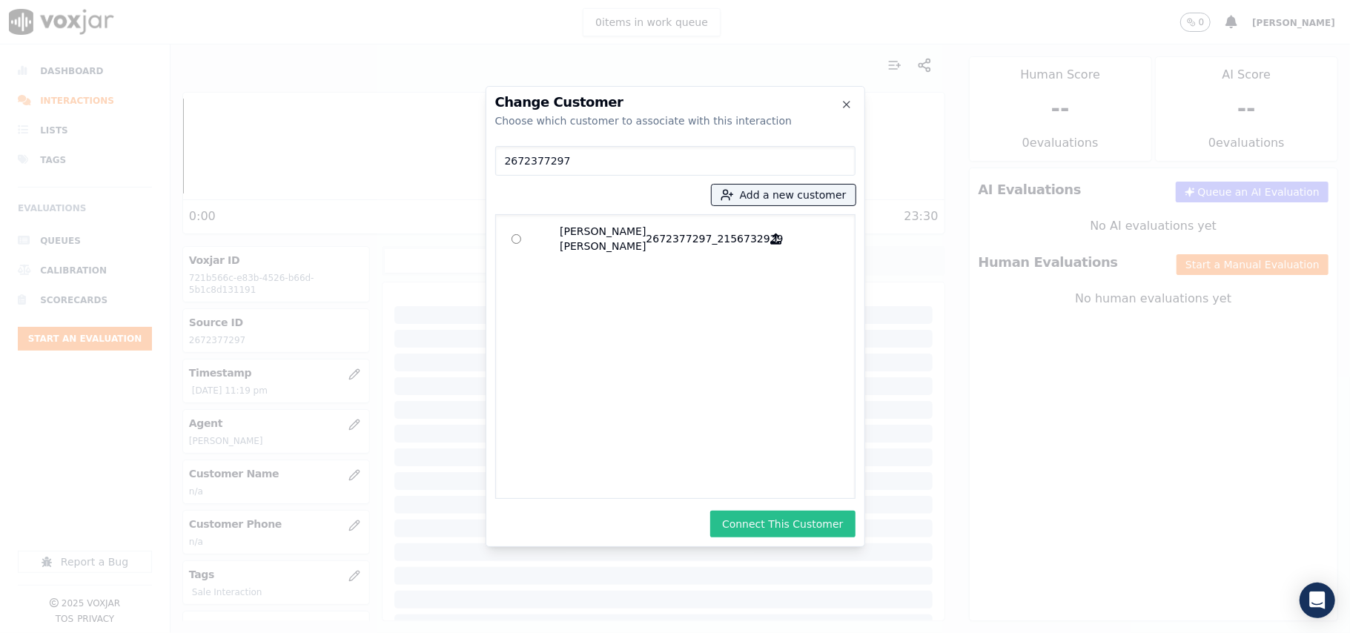
click at [766, 520] on button "Connect This Customer" at bounding box center [782, 524] width 145 height 27
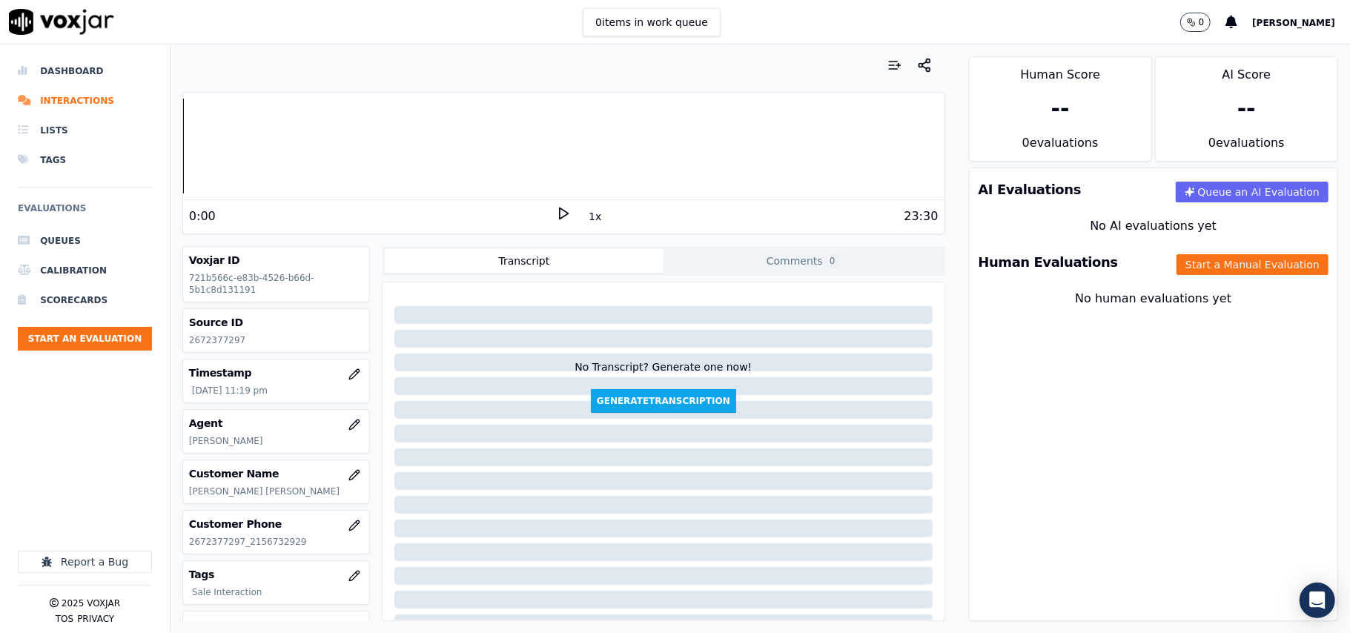
click at [1175, 277] on div "Human Evaluations Start a Manual Evaluation" at bounding box center [1154, 262] width 368 height 43
click at [1177, 265] on button "Start a Manual Evaluation" at bounding box center [1253, 264] width 152 height 21
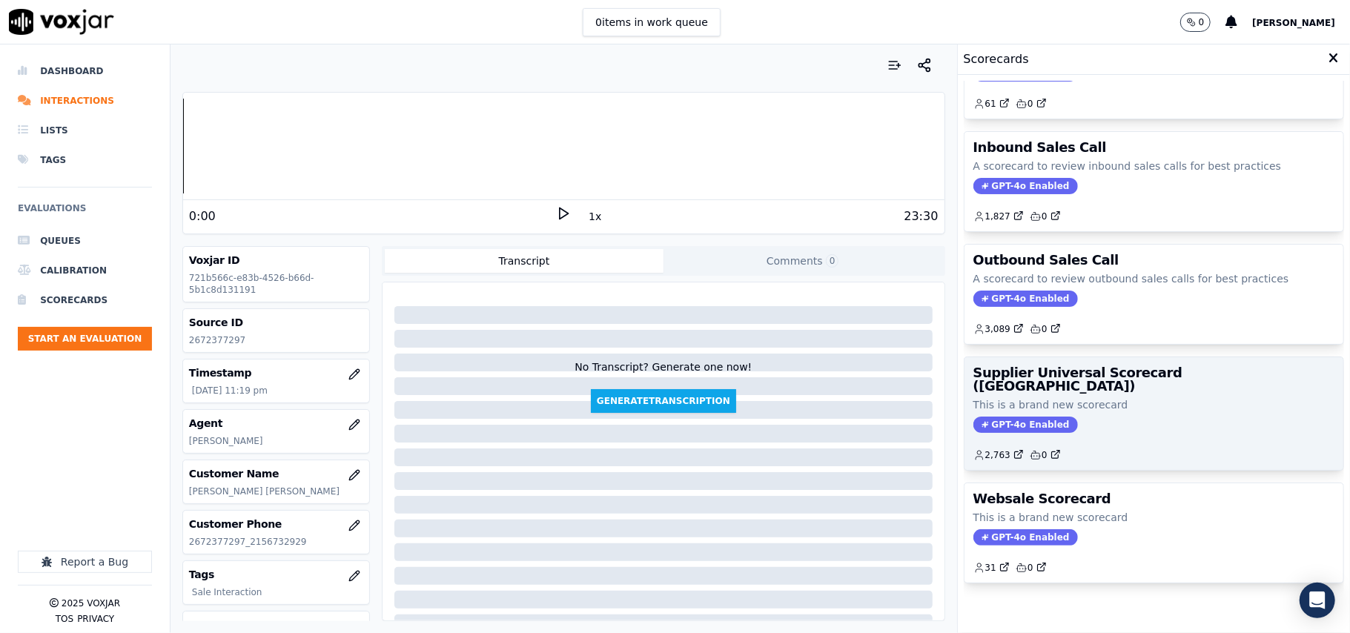
scroll to position [113, 0]
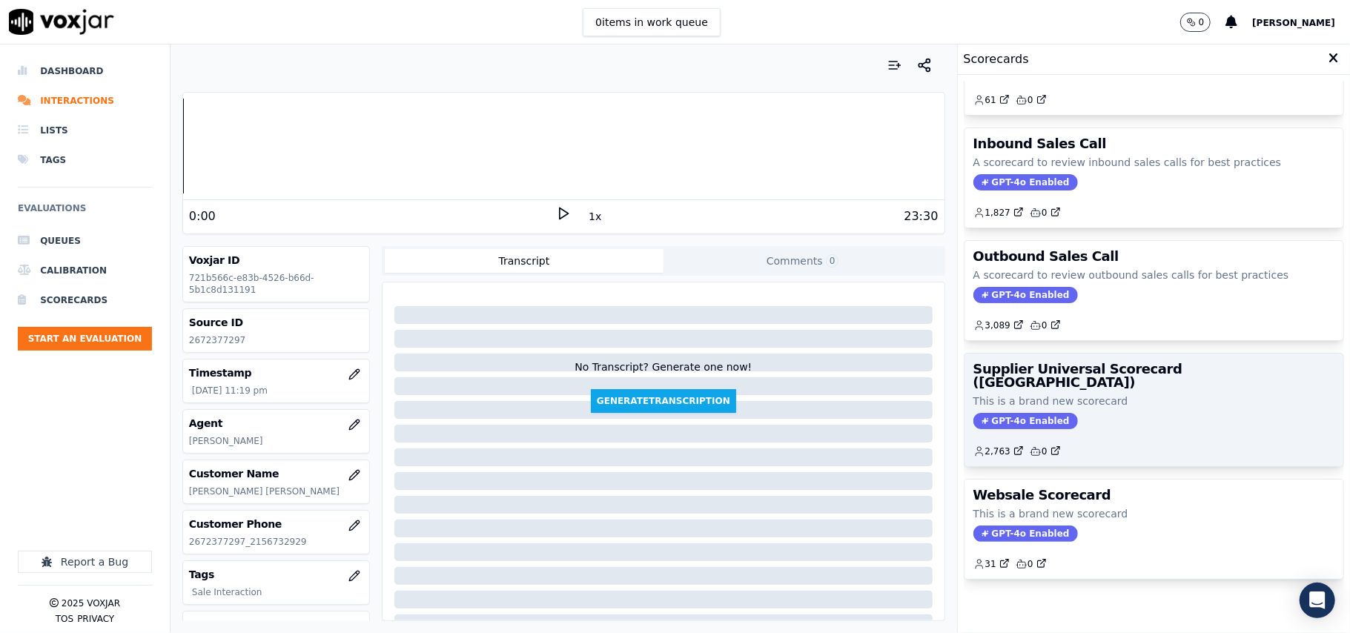
click at [1089, 434] on div "2,763 0" at bounding box center [1154, 446] width 361 height 24
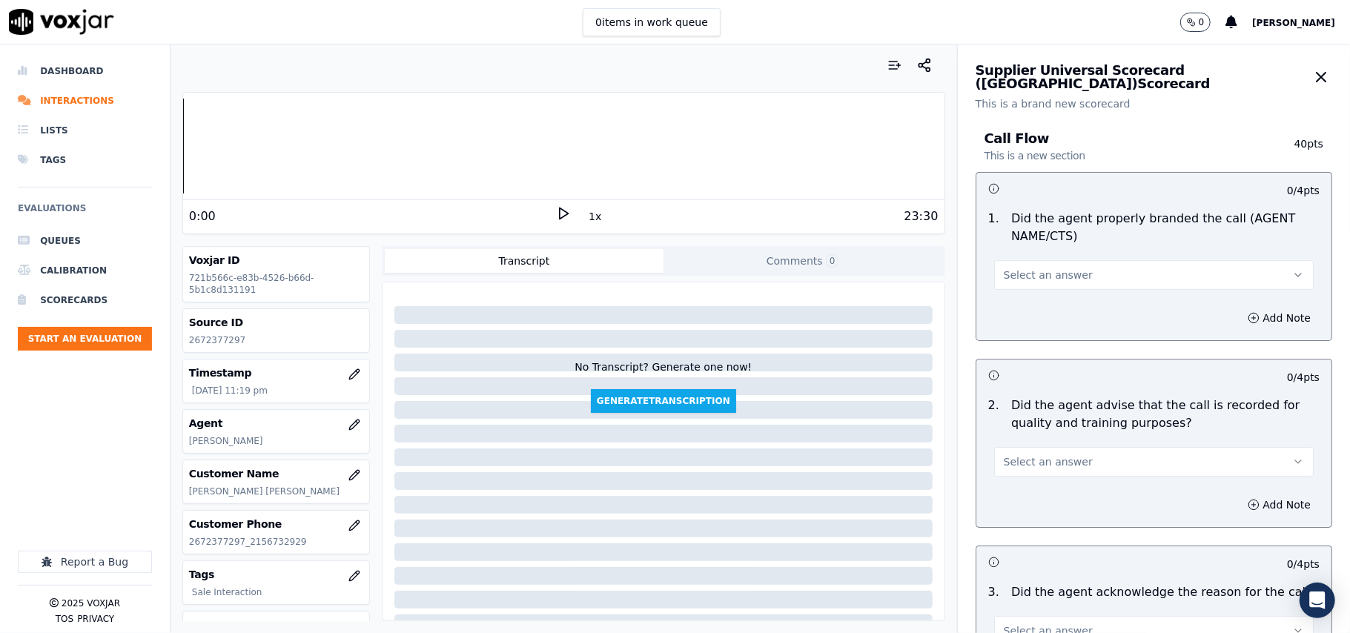
click at [1029, 300] on div "Add Note" at bounding box center [1154, 318] width 355 height 44
click at [1029, 286] on button "Select an answer" at bounding box center [1154, 275] width 320 height 30
click at [1025, 307] on div "Yes" at bounding box center [1122, 309] width 287 height 24
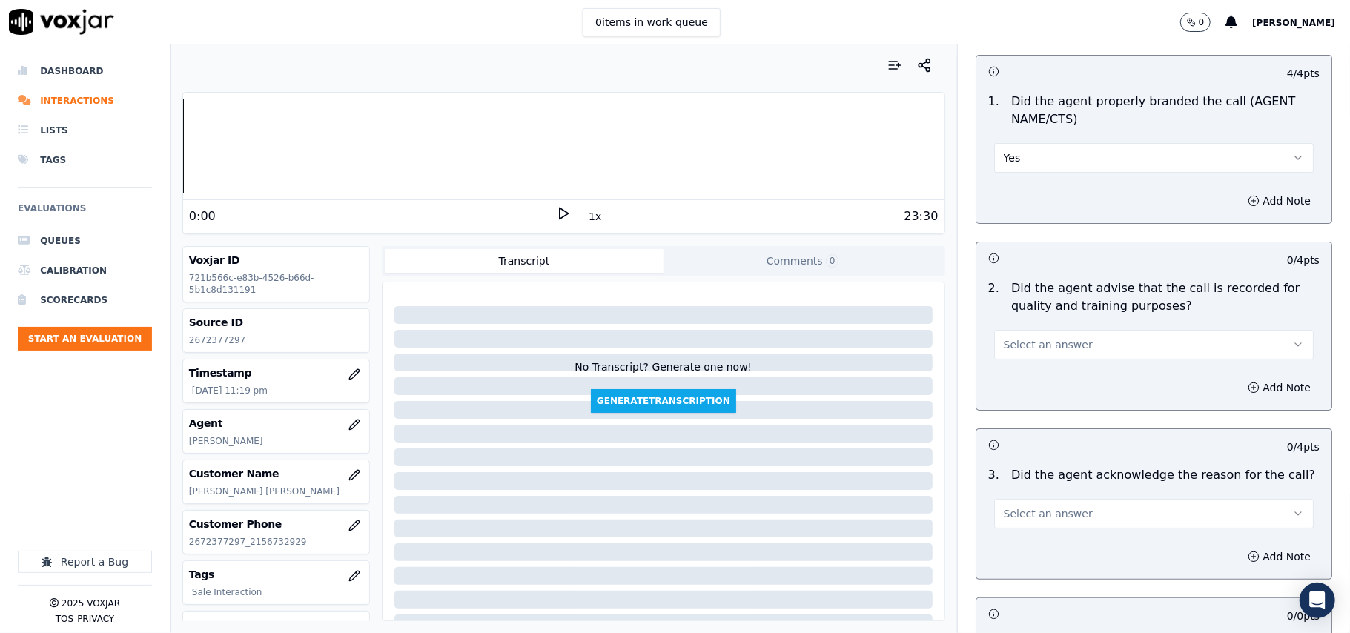
scroll to position [165, 0]
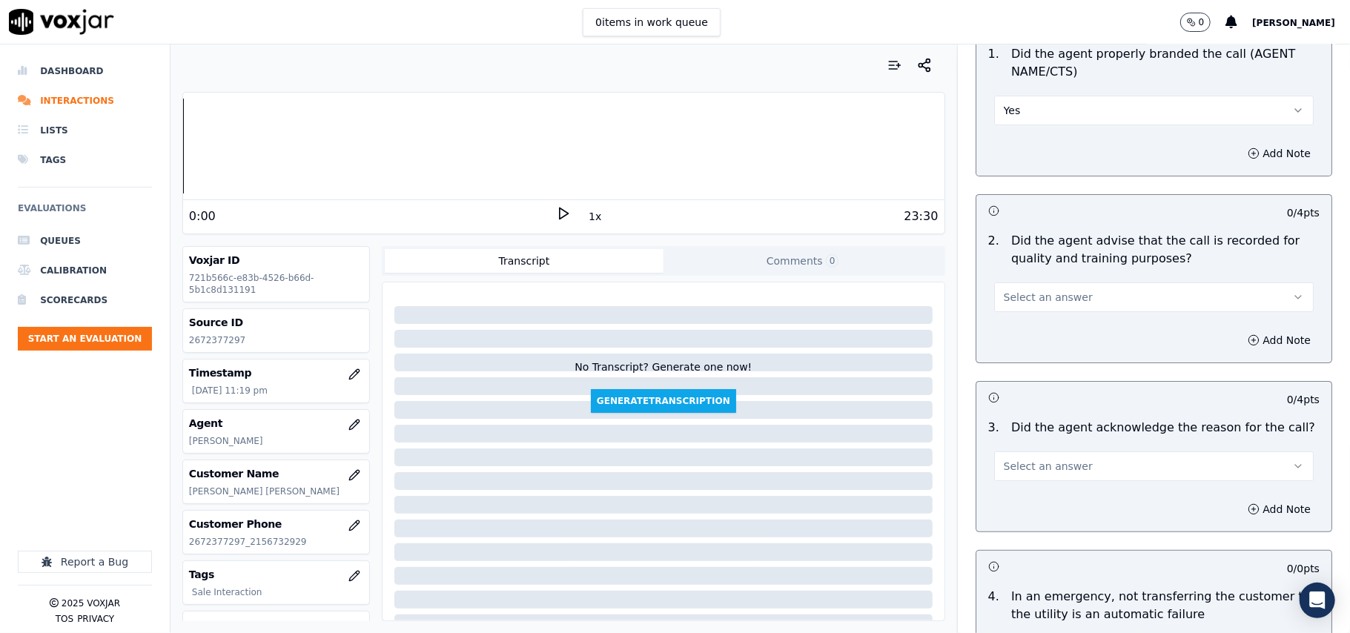
click at [1037, 295] on span "Select an answer" at bounding box center [1048, 297] width 89 height 15
click at [1040, 321] on div "Yes" at bounding box center [1122, 332] width 287 height 24
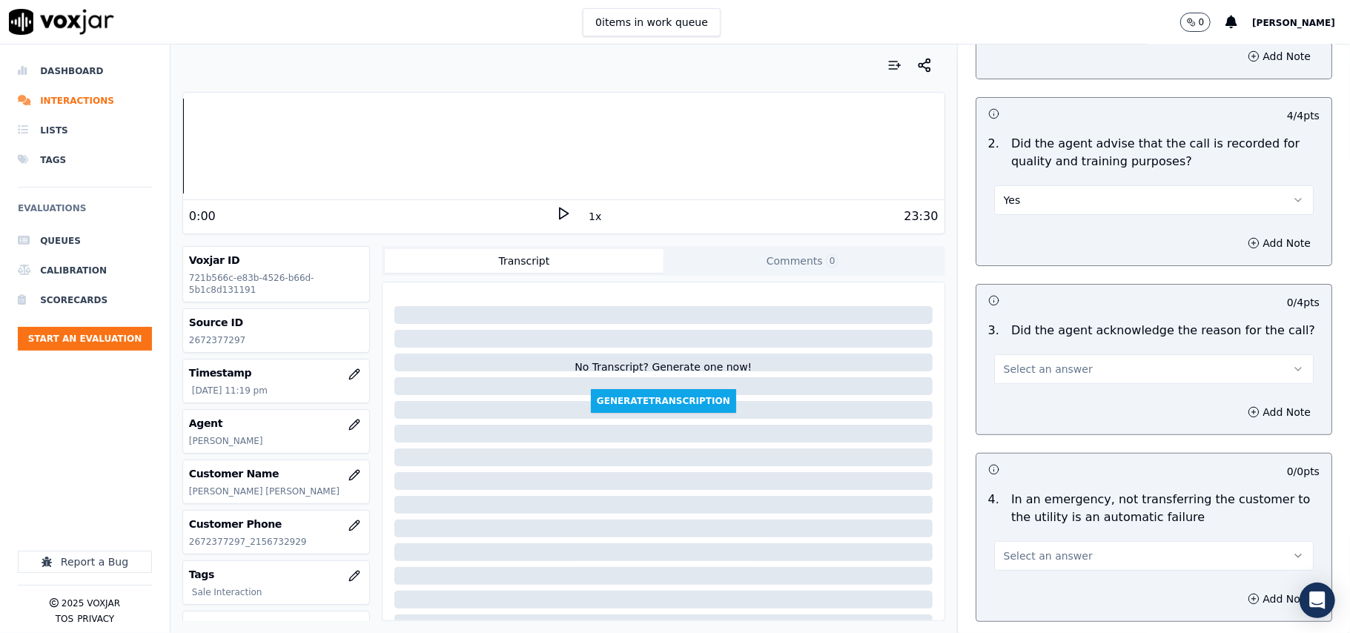
scroll to position [329, 0]
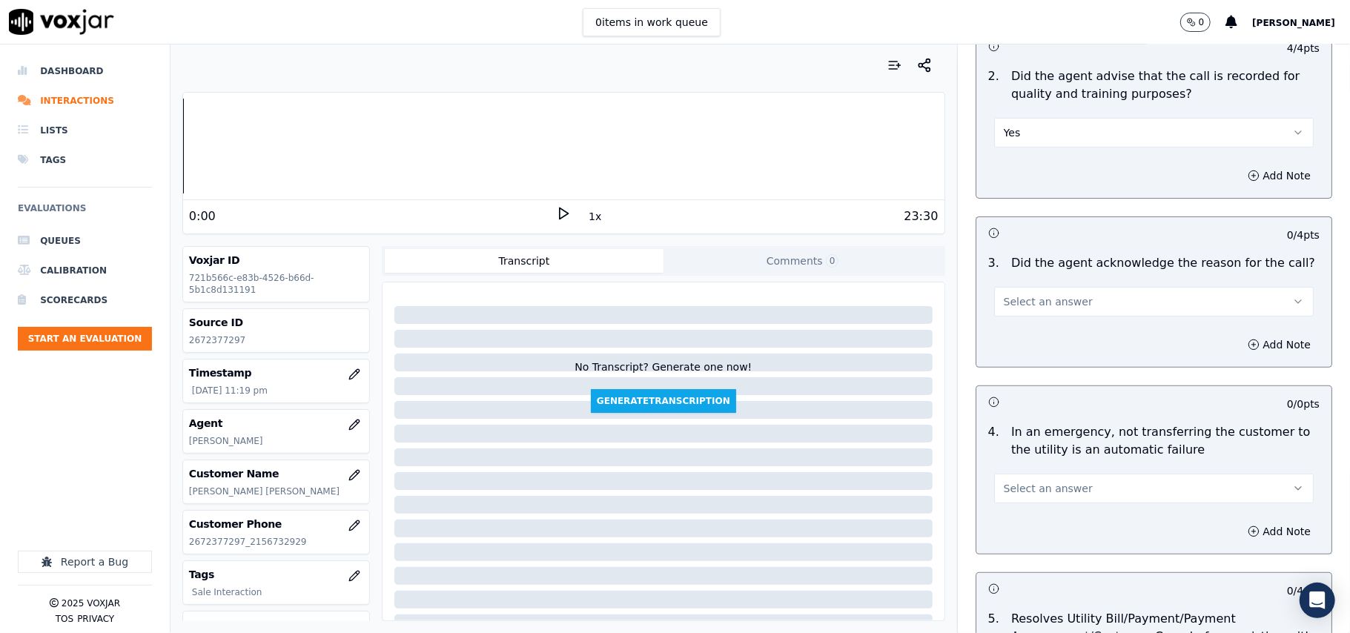
click at [1039, 313] on button "Select an answer" at bounding box center [1154, 302] width 320 height 30
click at [1036, 328] on div "Yes" at bounding box center [1122, 337] width 287 height 24
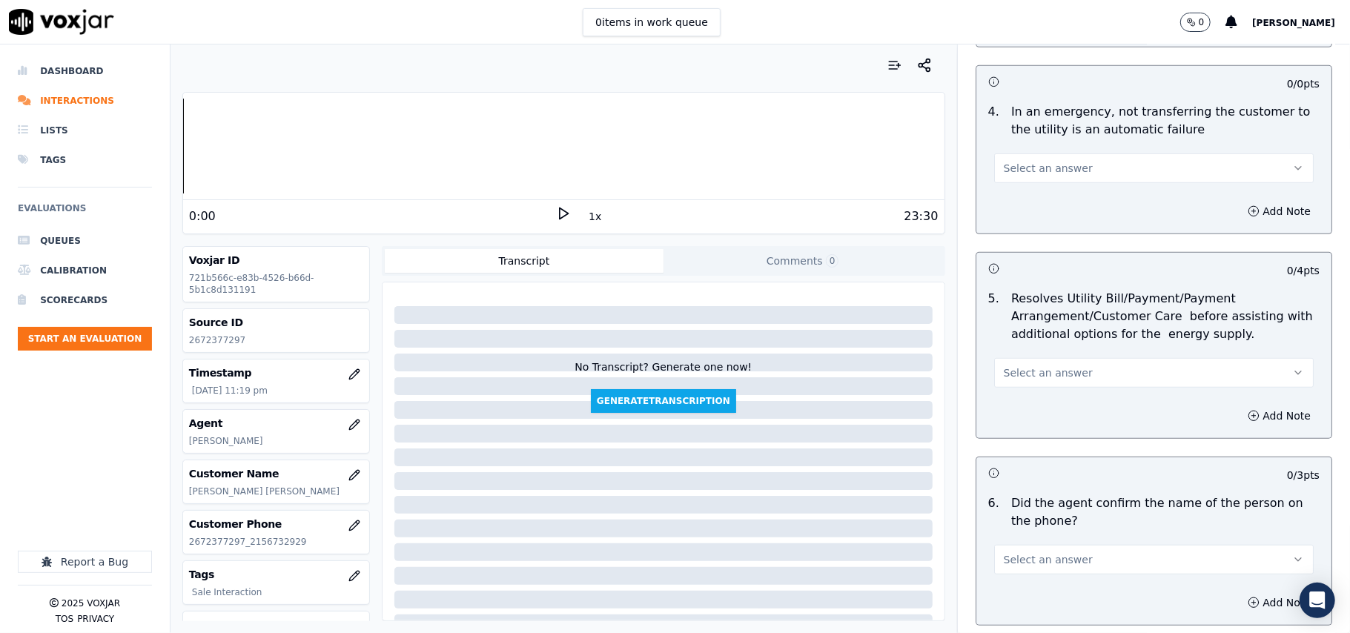
scroll to position [659, 0]
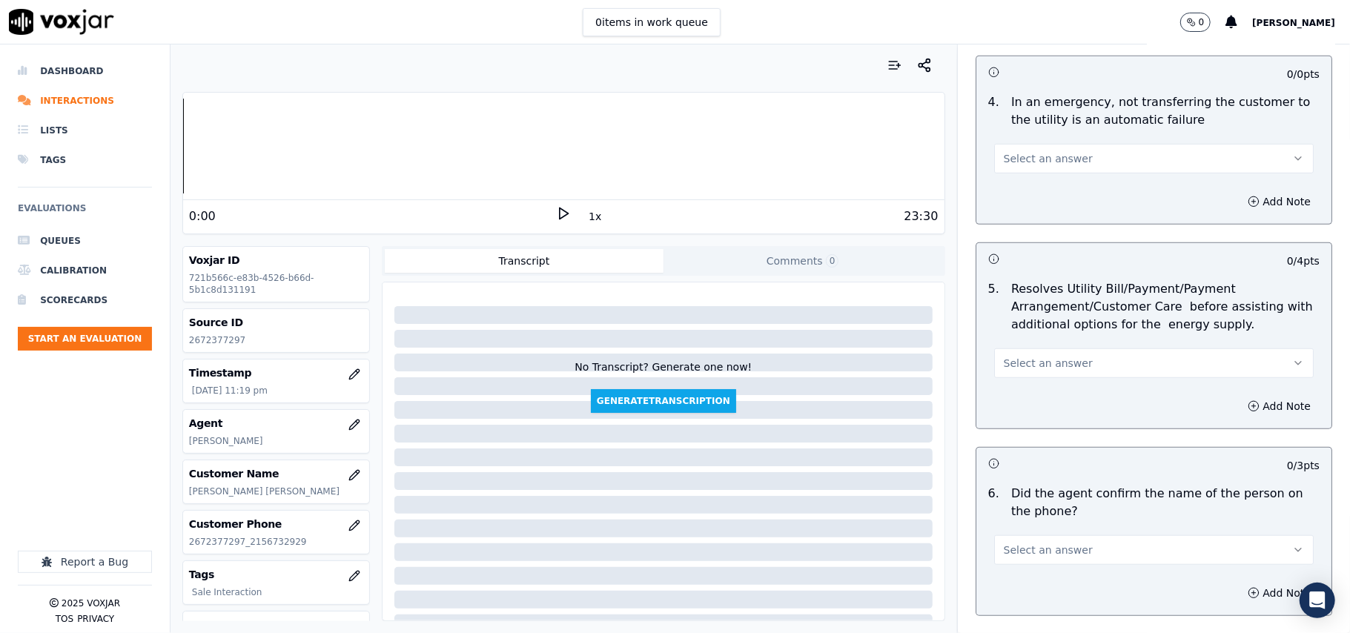
click at [1075, 162] on button "Select an answer" at bounding box center [1154, 159] width 320 height 30
click at [1026, 242] on div "N/A" at bounding box center [1122, 241] width 287 height 24
click at [1021, 366] on span "Select an answer" at bounding box center [1048, 363] width 89 height 15
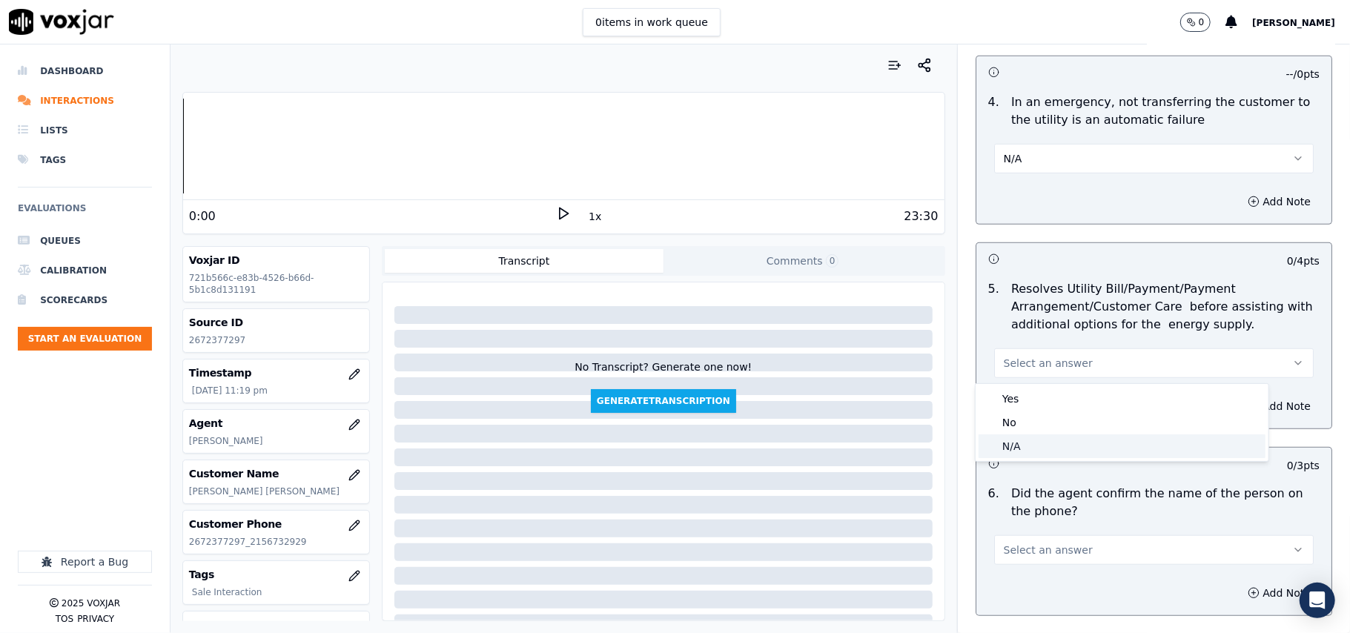
click at [1004, 451] on div "N/A" at bounding box center [1122, 447] width 287 height 24
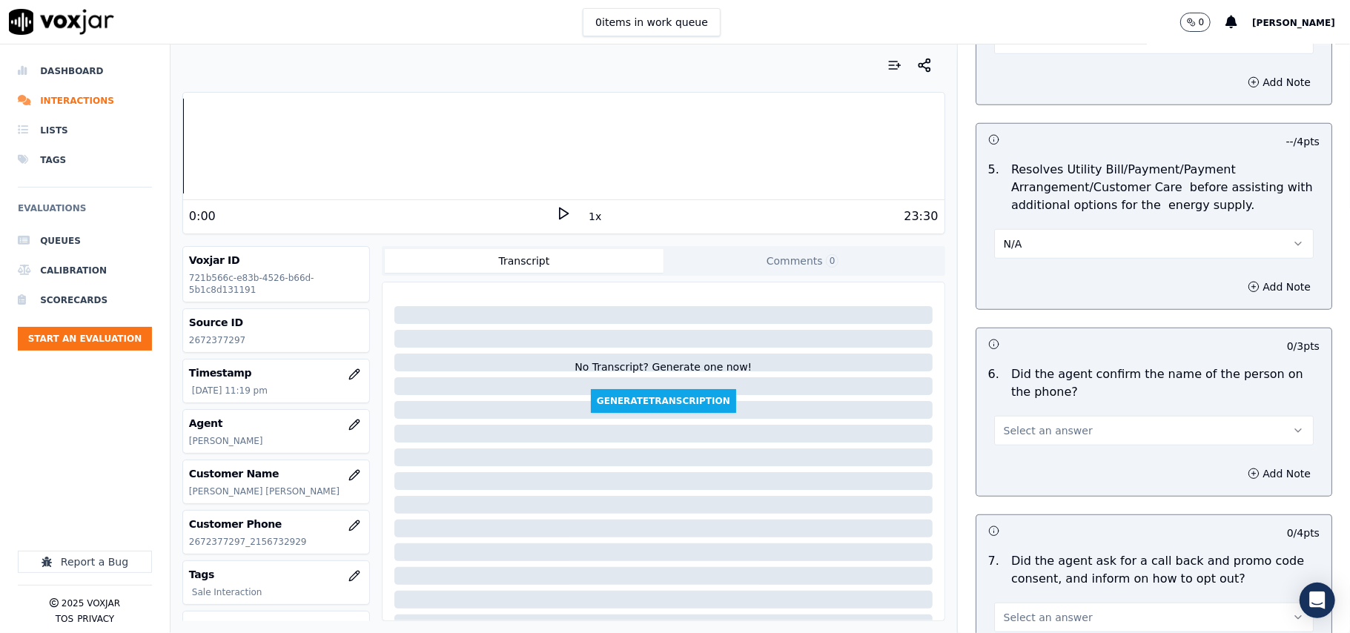
scroll to position [823, 0]
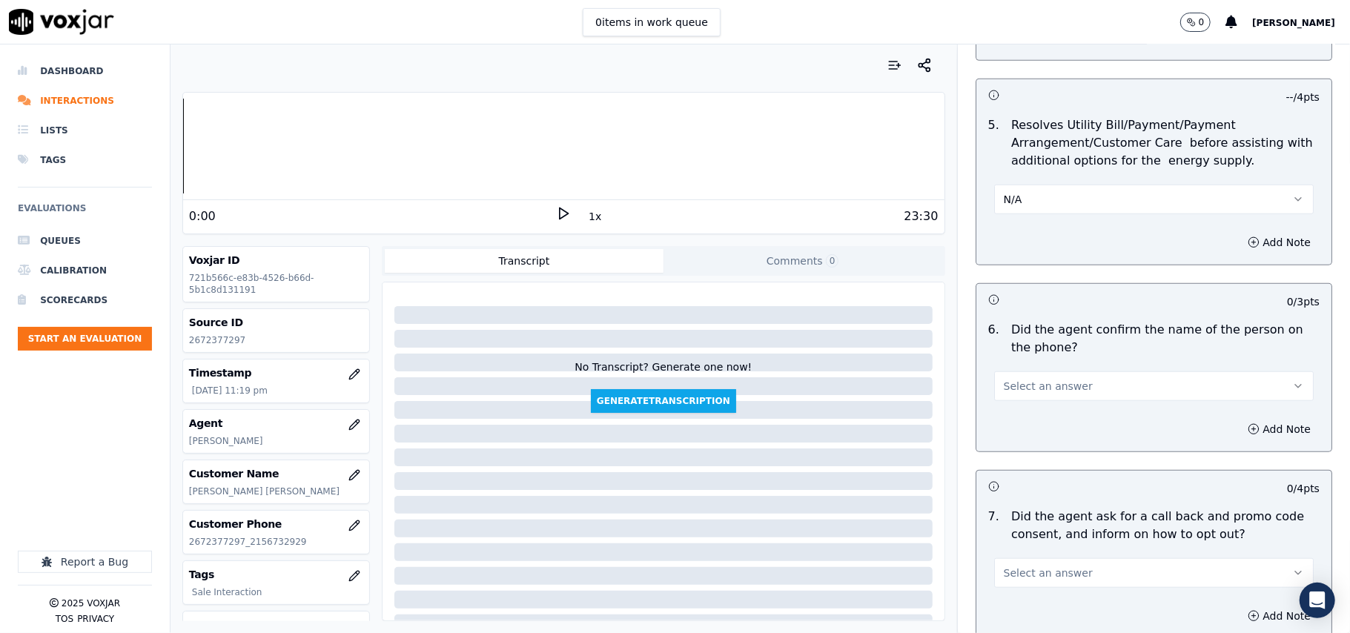
click at [1020, 363] on div "Select an answer" at bounding box center [1153, 379] width 343 height 44
click at [1014, 383] on span "Select an answer" at bounding box center [1048, 386] width 89 height 15
click at [1017, 427] on div "Yes" at bounding box center [1122, 422] width 287 height 24
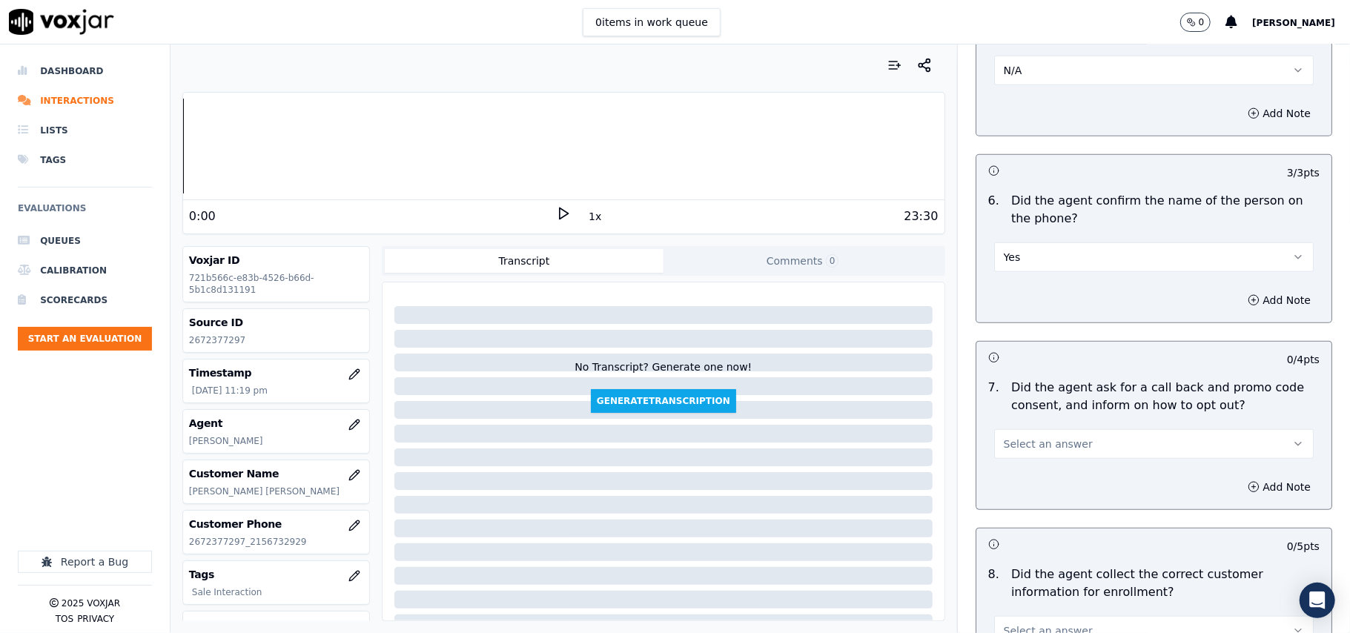
scroll to position [988, 0]
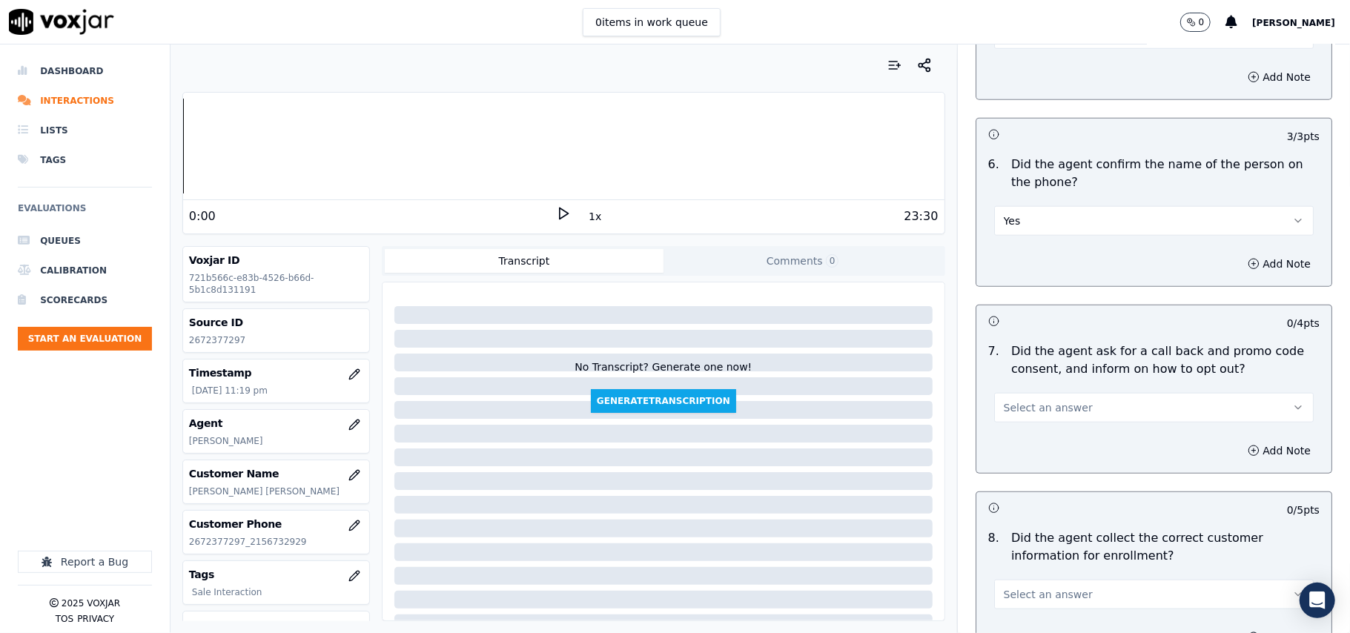
click at [1004, 406] on span "Select an answer" at bounding box center [1048, 407] width 89 height 15
click at [1002, 445] on div "Yes" at bounding box center [1122, 444] width 287 height 24
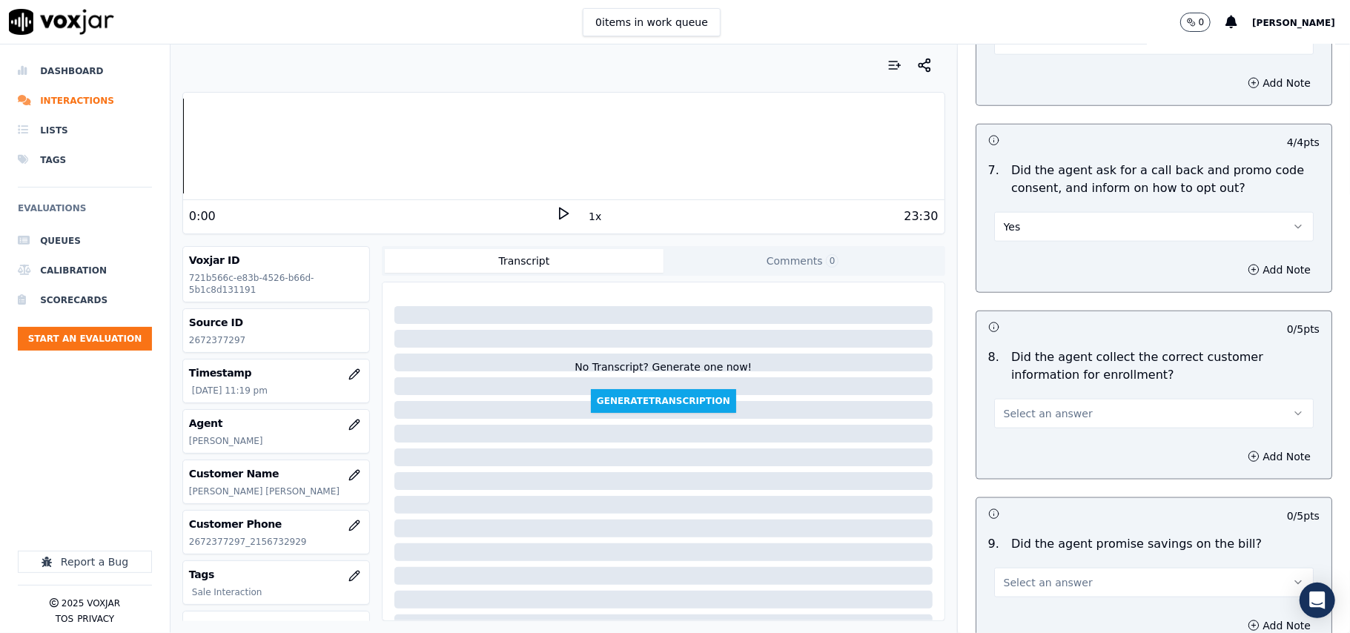
scroll to position [1318, 0]
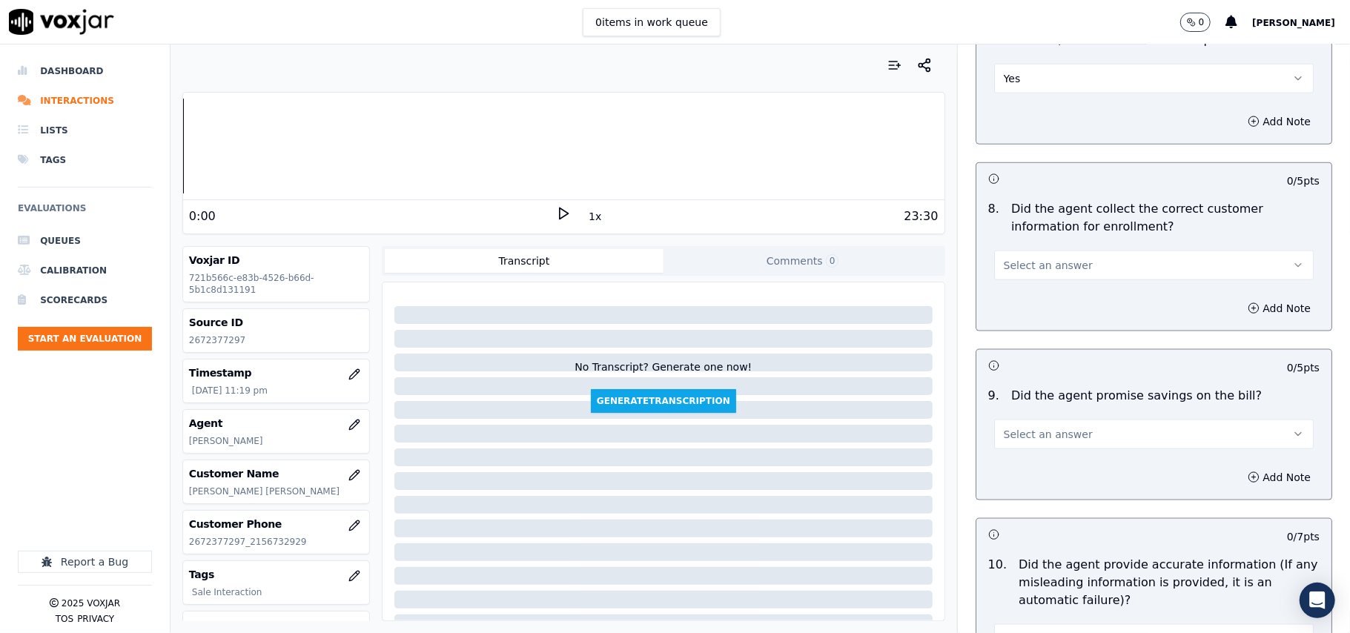
click at [1032, 267] on span "Select an answer" at bounding box center [1048, 265] width 89 height 15
click at [1038, 303] on div "Yes" at bounding box center [1122, 303] width 287 height 24
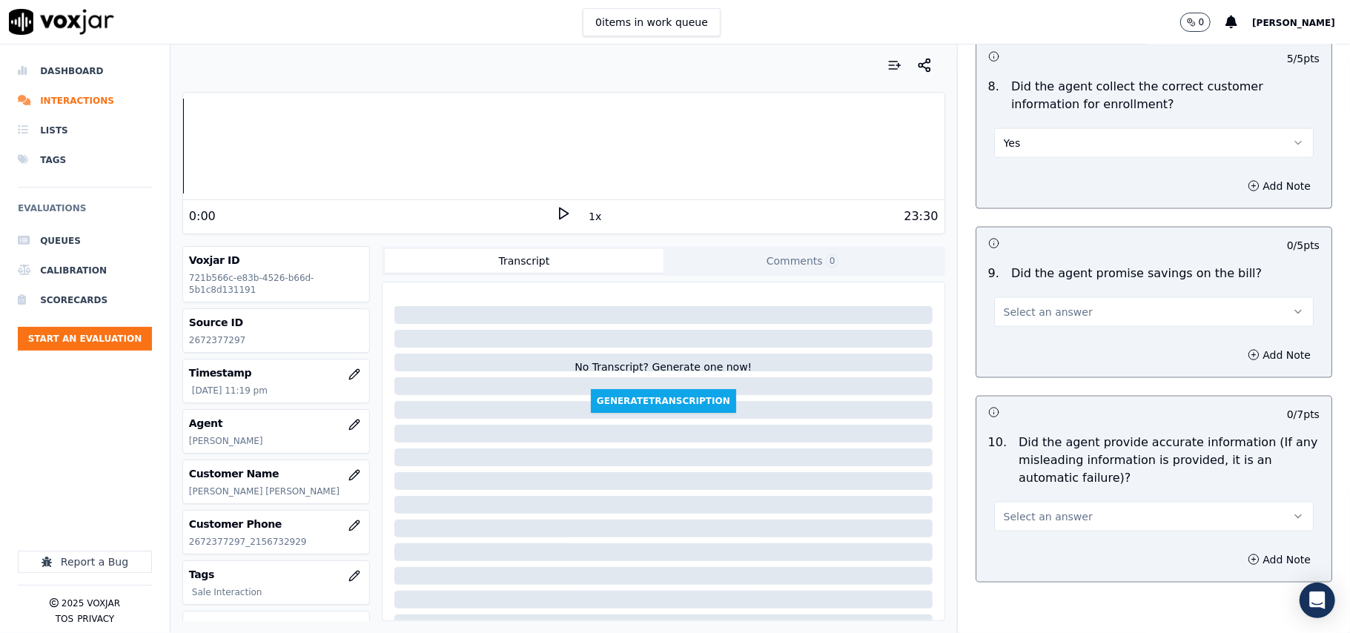
scroll to position [1483, 0]
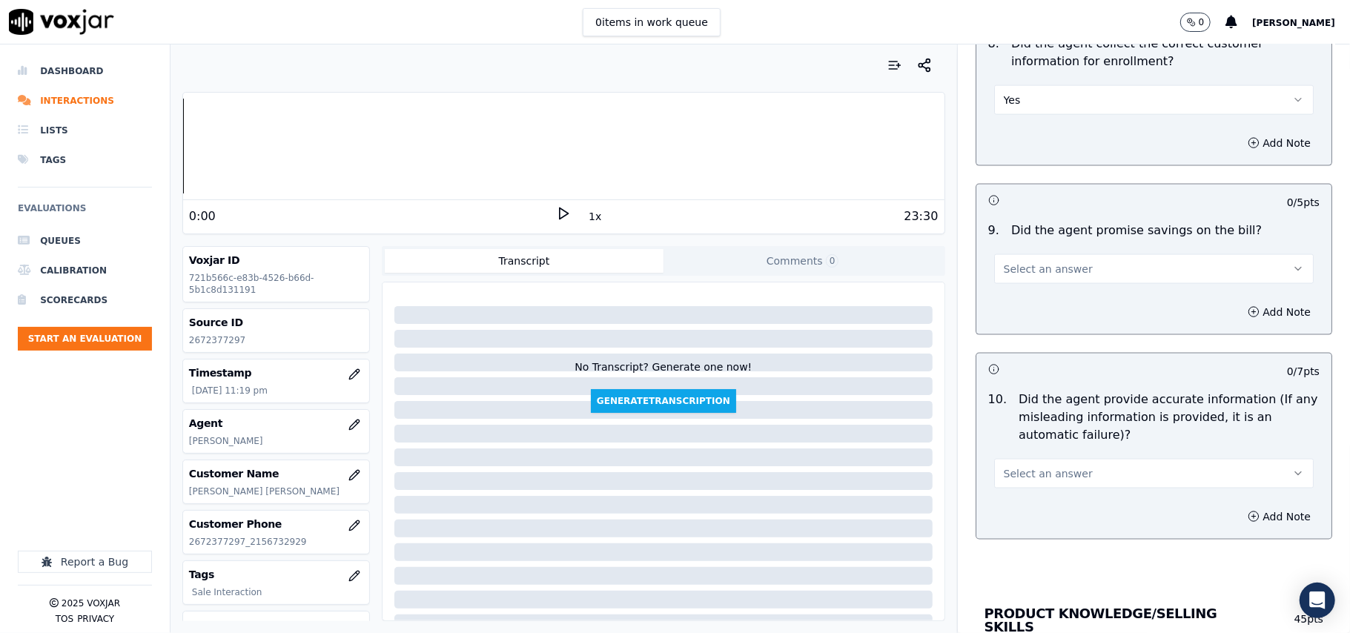
click at [1010, 277] on span "Select an answer" at bounding box center [1048, 269] width 89 height 15
click at [1028, 303] on div "Yes" at bounding box center [1122, 307] width 287 height 24
click at [1000, 280] on button "Yes" at bounding box center [1154, 269] width 320 height 30
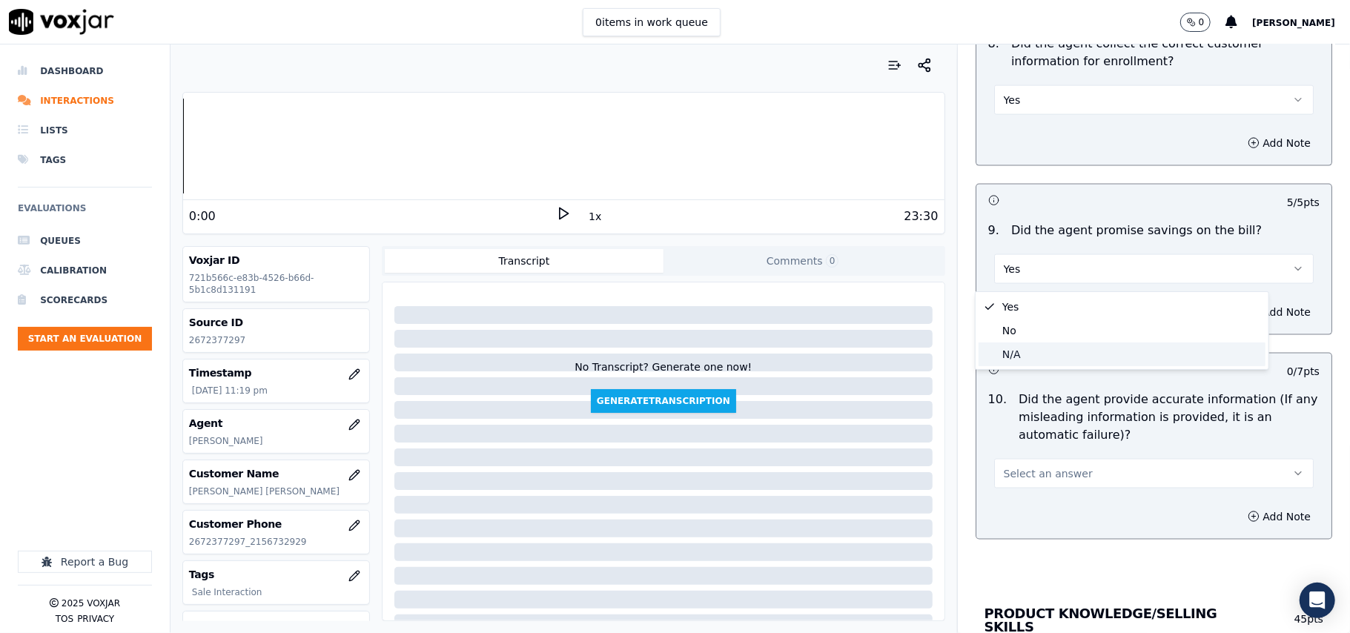
click at [1008, 356] on div "N/A" at bounding box center [1122, 355] width 287 height 24
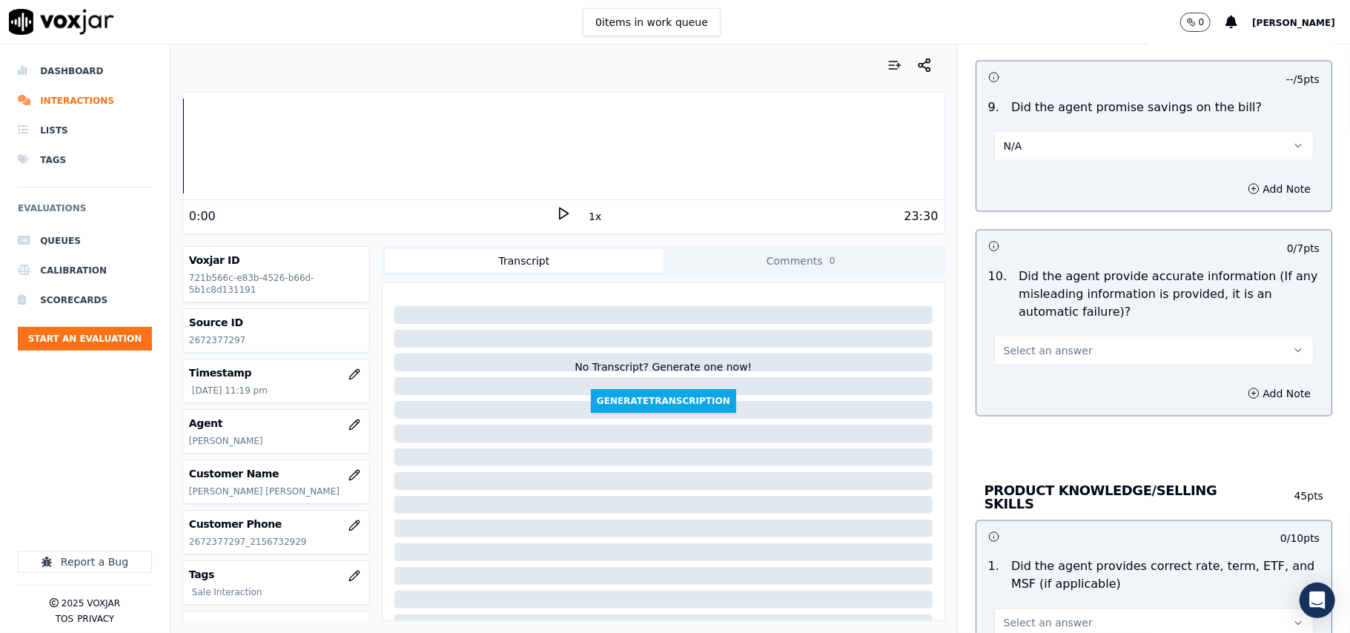
scroll to position [1648, 0]
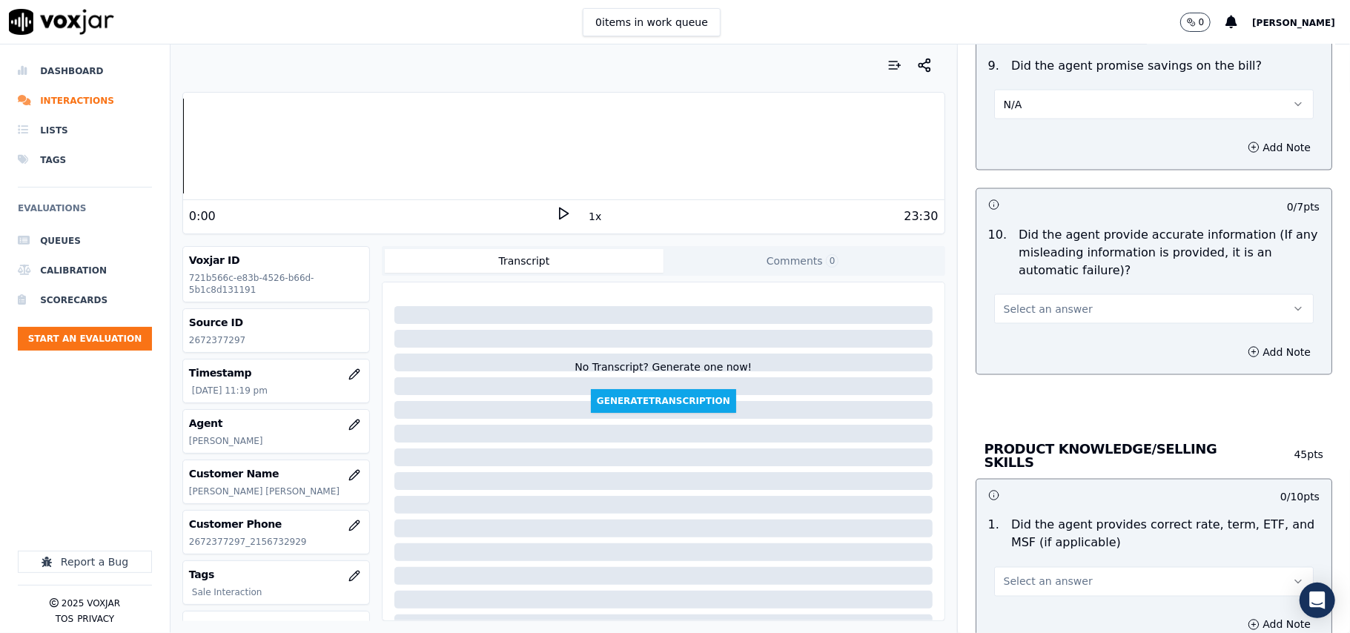
drag, startPoint x: 1054, startPoint y: 308, endPoint x: 1054, endPoint y: 328, distance: 19.3
click at [1054, 309] on span "Select an answer" at bounding box center [1048, 309] width 89 height 15
click at [1033, 343] on div "Yes" at bounding box center [1122, 347] width 287 height 24
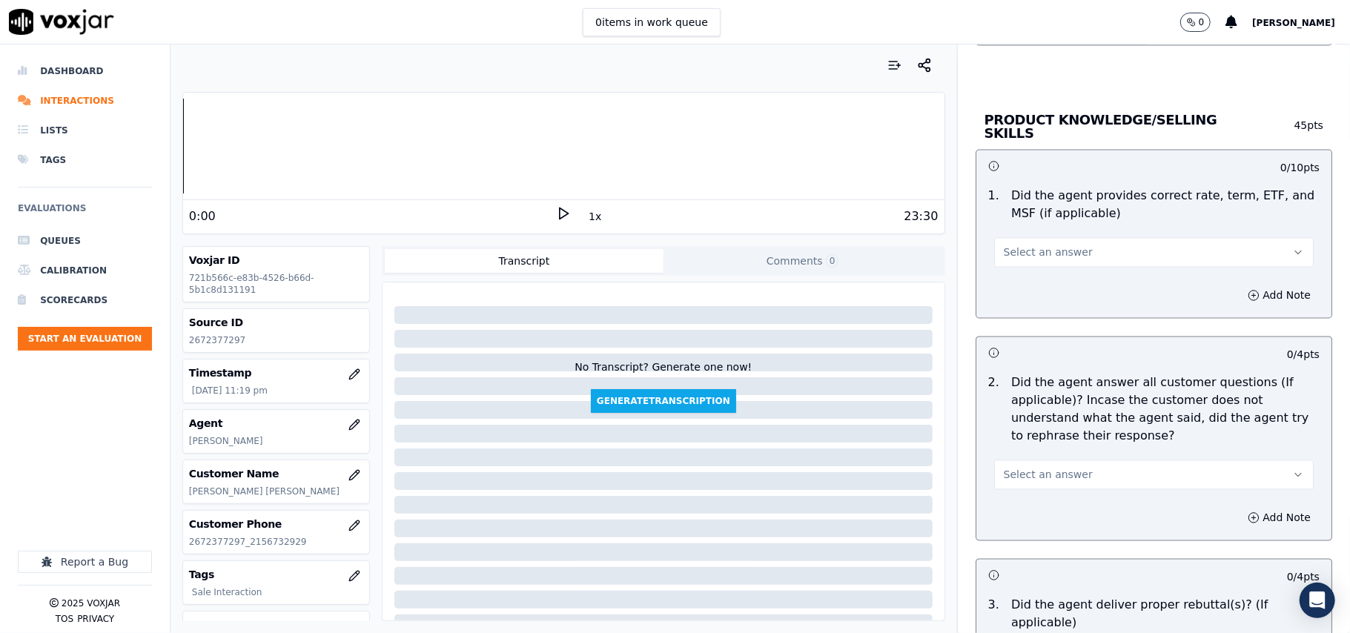
click at [1066, 254] on button "Select an answer" at bounding box center [1154, 253] width 320 height 30
click at [1057, 280] on div "Yes" at bounding box center [1122, 284] width 287 height 24
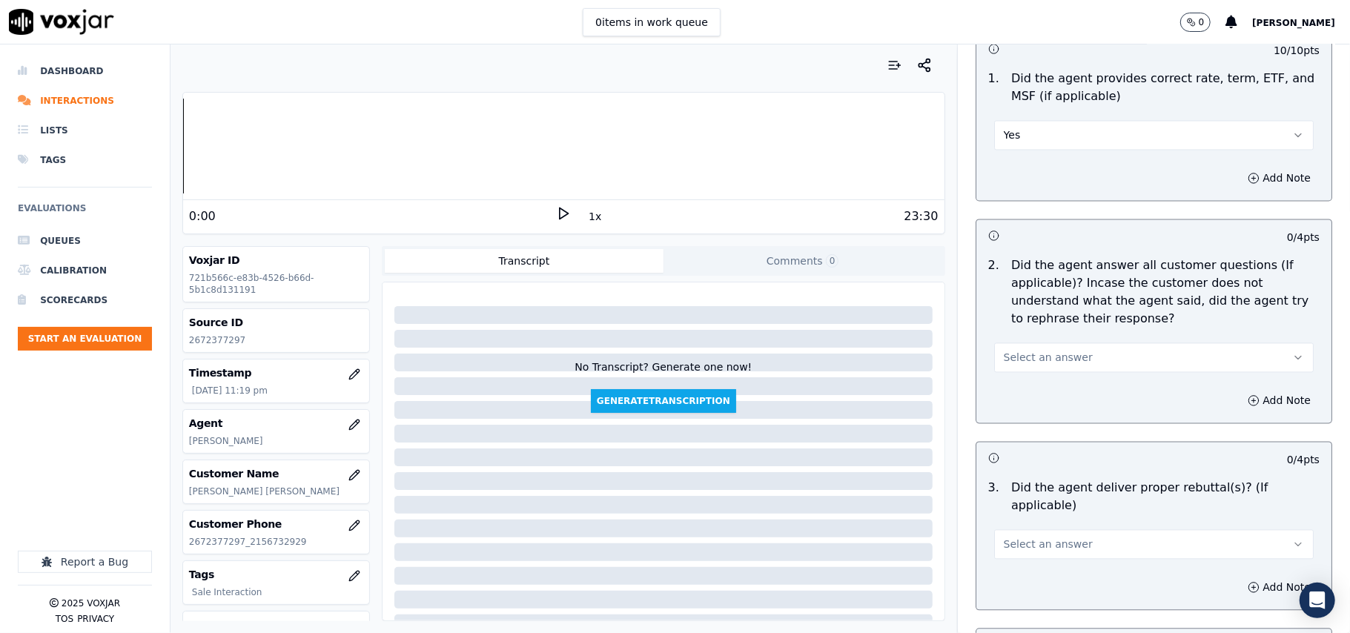
scroll to position [2142, 0]
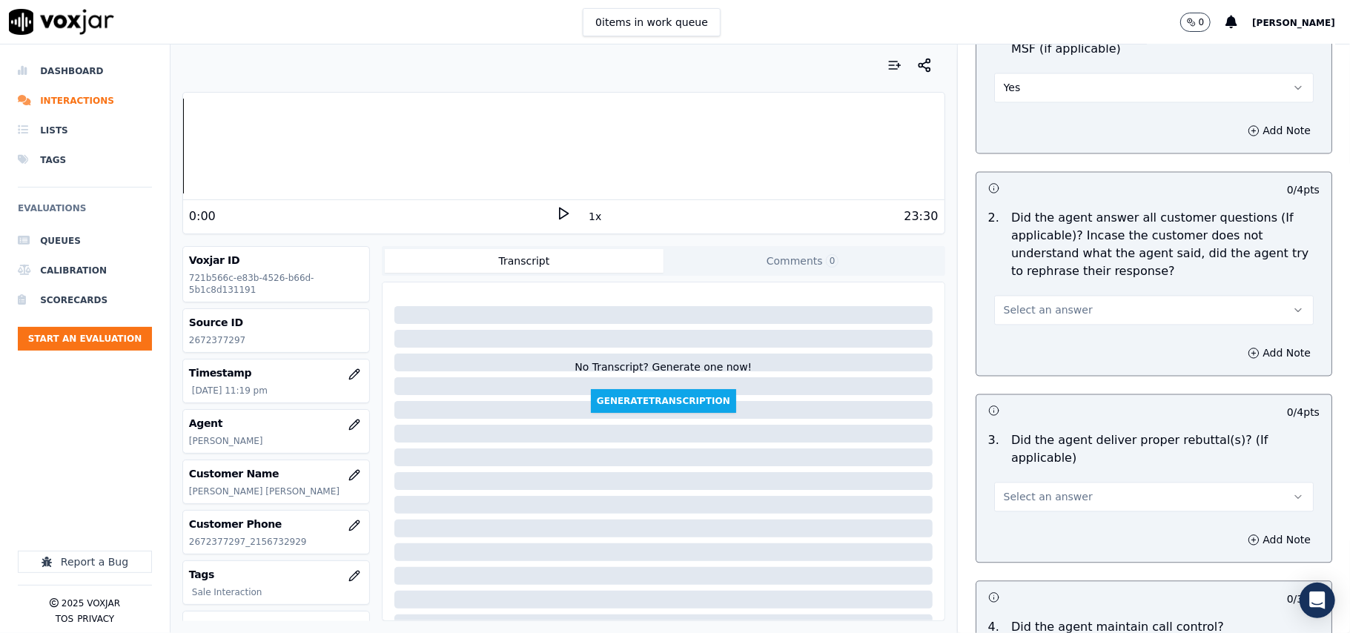
click at [1054, 283] on div "Select an answer" at bounding box center [1153, 302] width 343 height 44
click at [1047, 315] on span "Select an answer" at bounding box center [1048, 310] width 89 height 15
click at [1053, 336] on div "Yes" at bounding box center [1122, 342] width 287 height 24
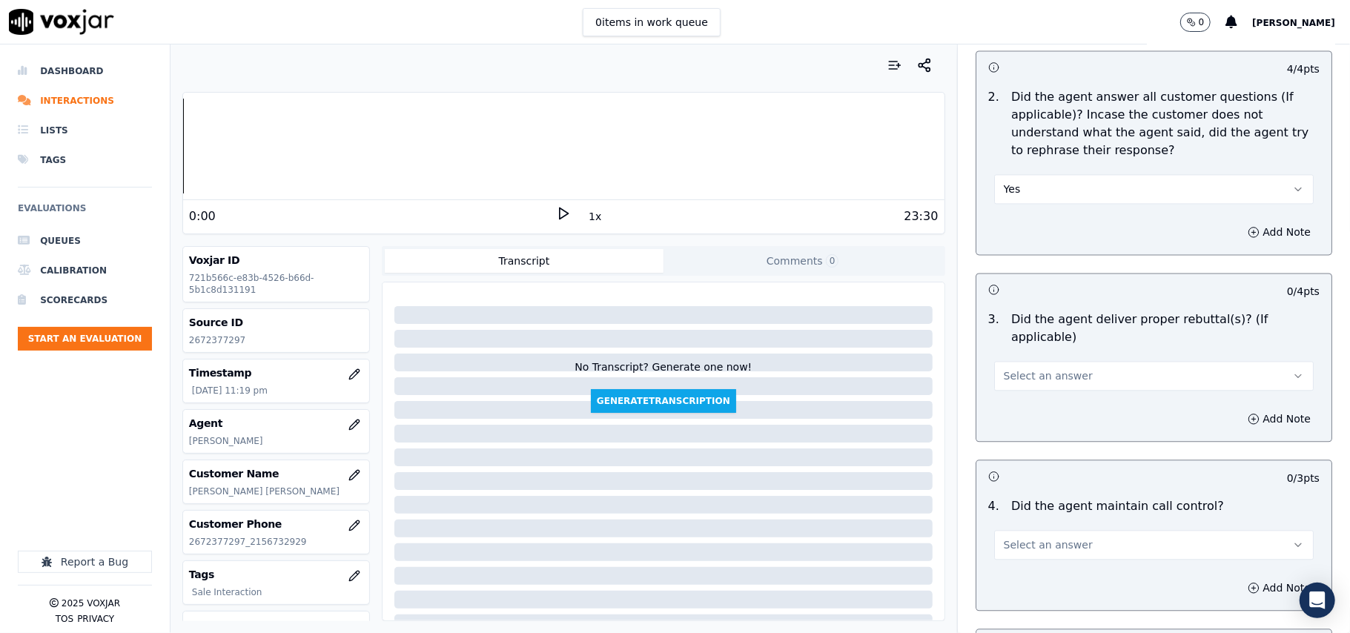
scroll to position [2306, 0]
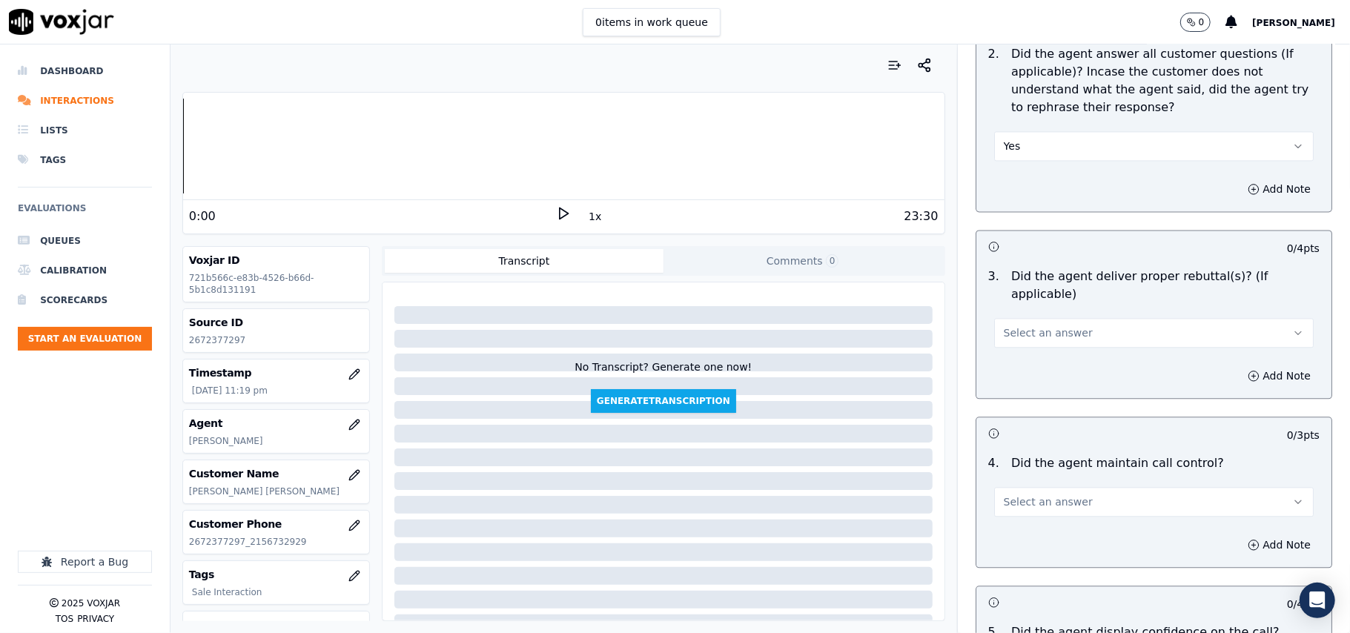
click at [1018, 318] on button "Select an answer" at bounding box center [1154, 333] width 320 height 30
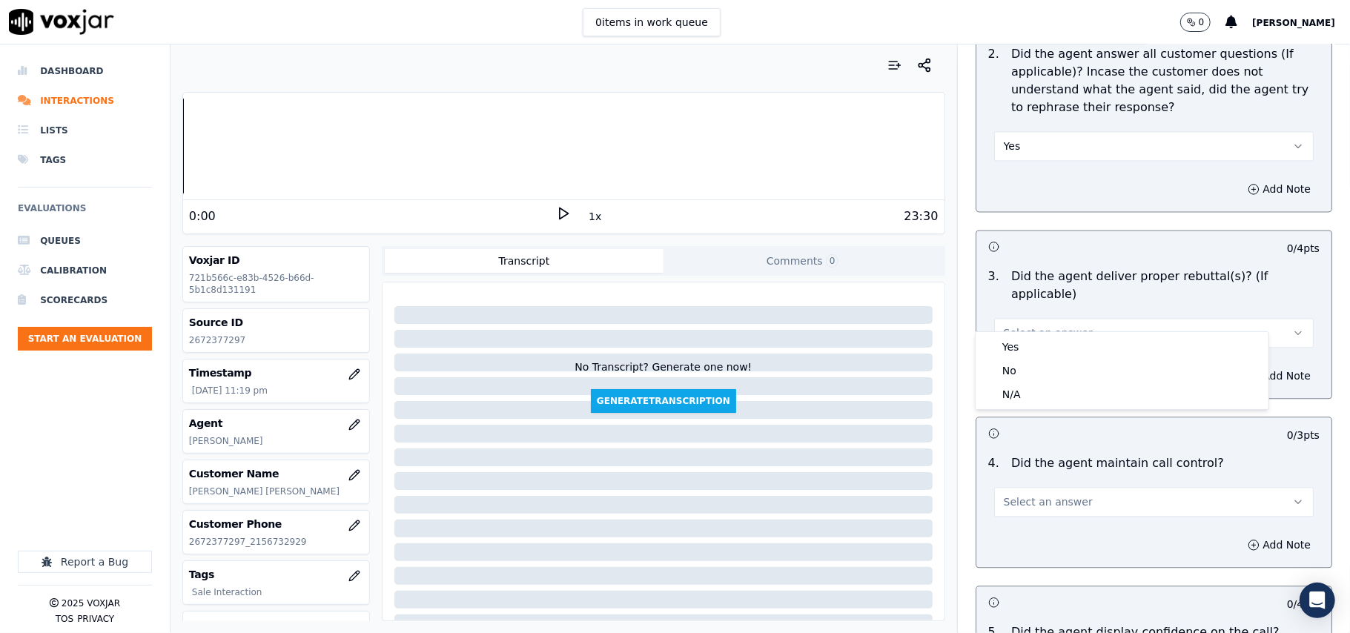
click at [1013, 333] on div "Yes No N/A" at bounding box center [1122, 370] width 293 height 77
click at [1016, 341] on div "Yes" at bounding box center [1122, 347] width 287 height 24
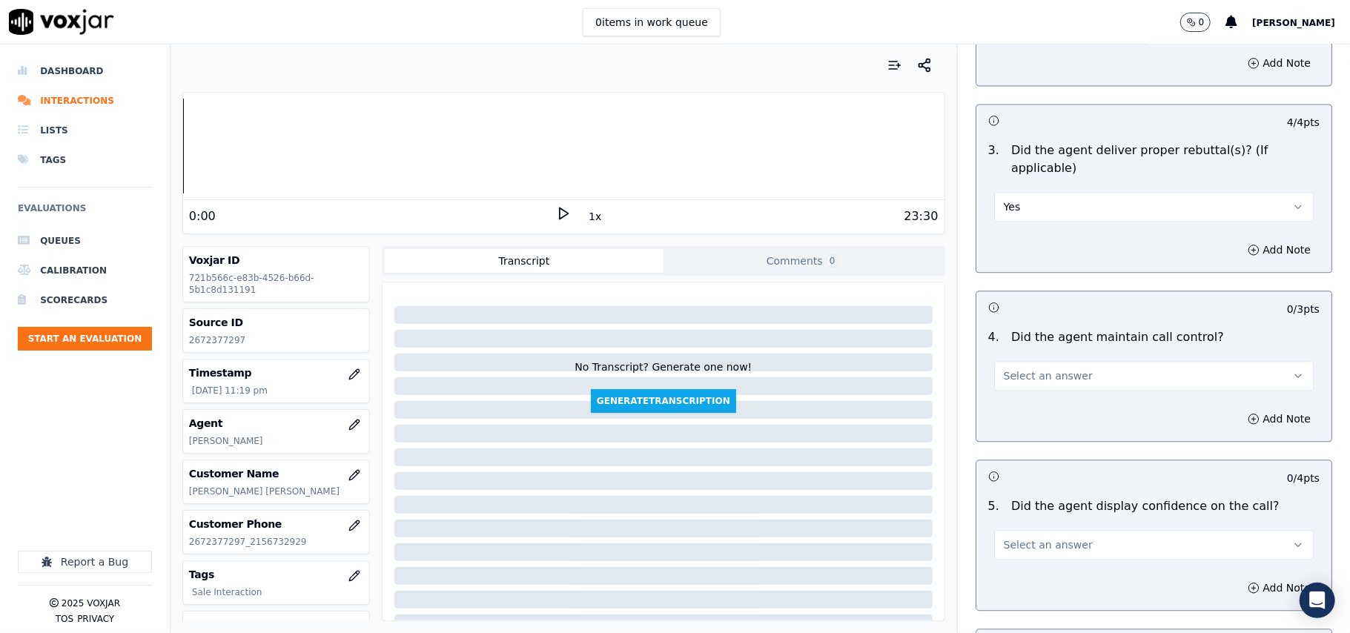
scroll to position [2471, 0]
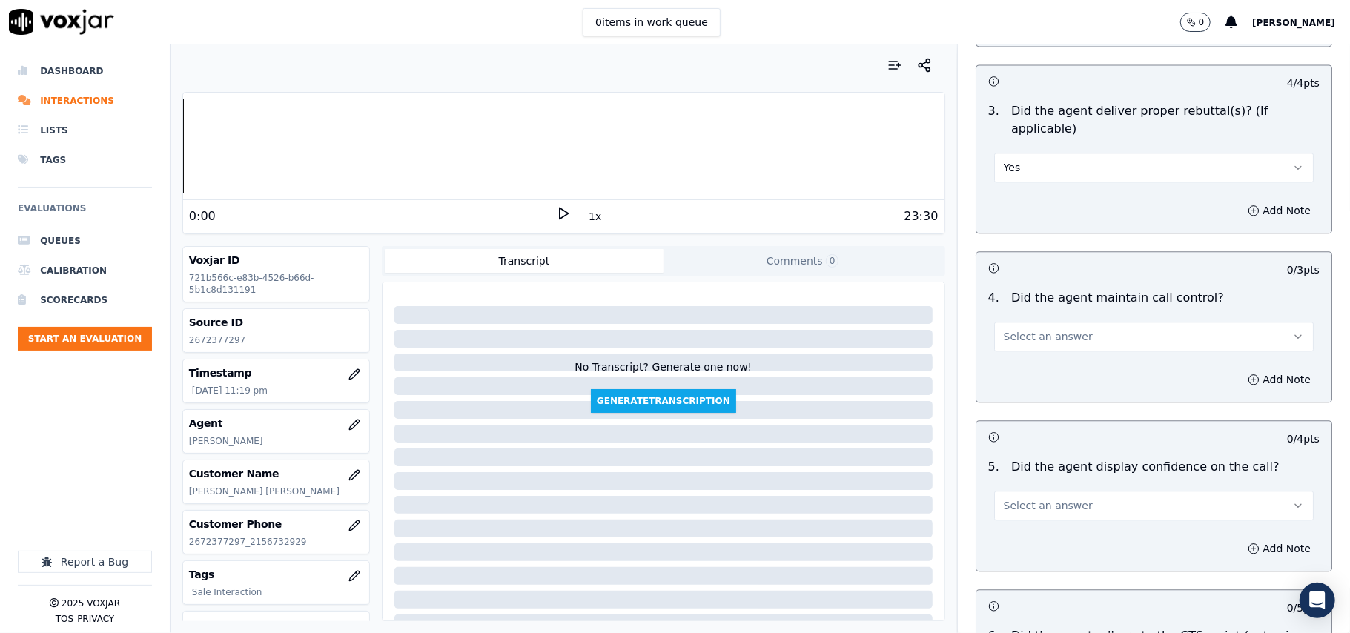
click at [1032, 329] on span "Select an answer" at bounding box center [1048, 336] width 89 height 15
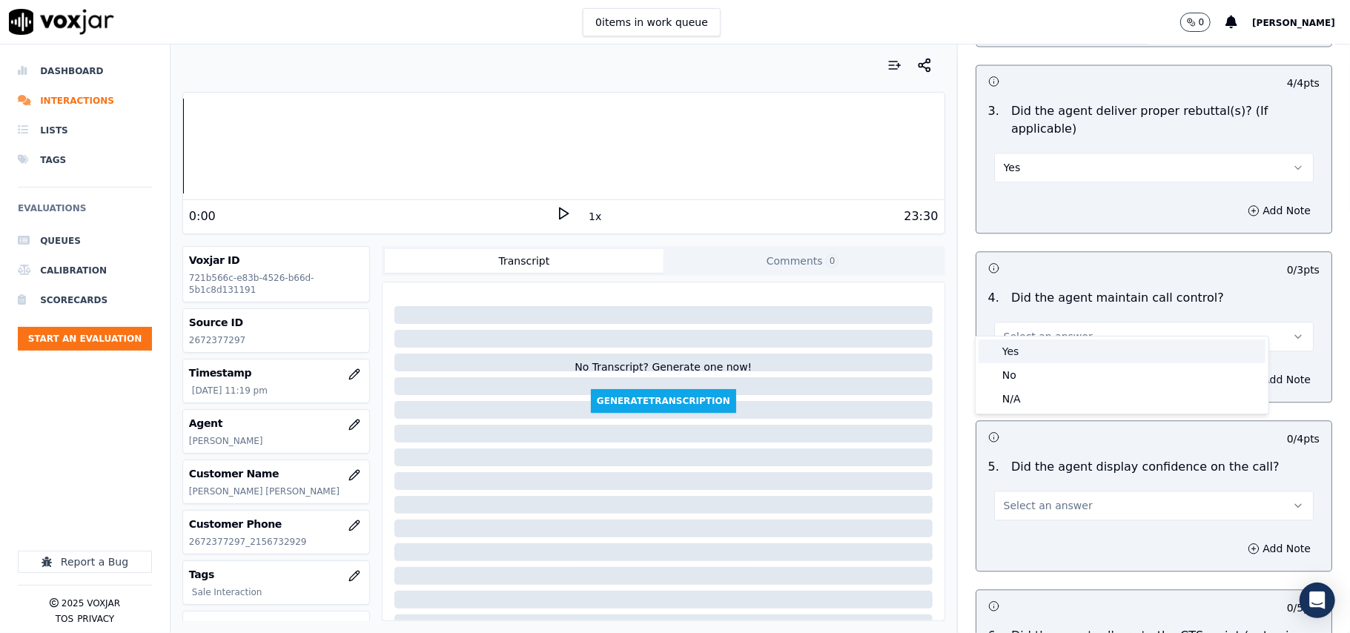
click at [1033, 342] on div "Yes" at bounding box center [1122, 352] width 287 height 24
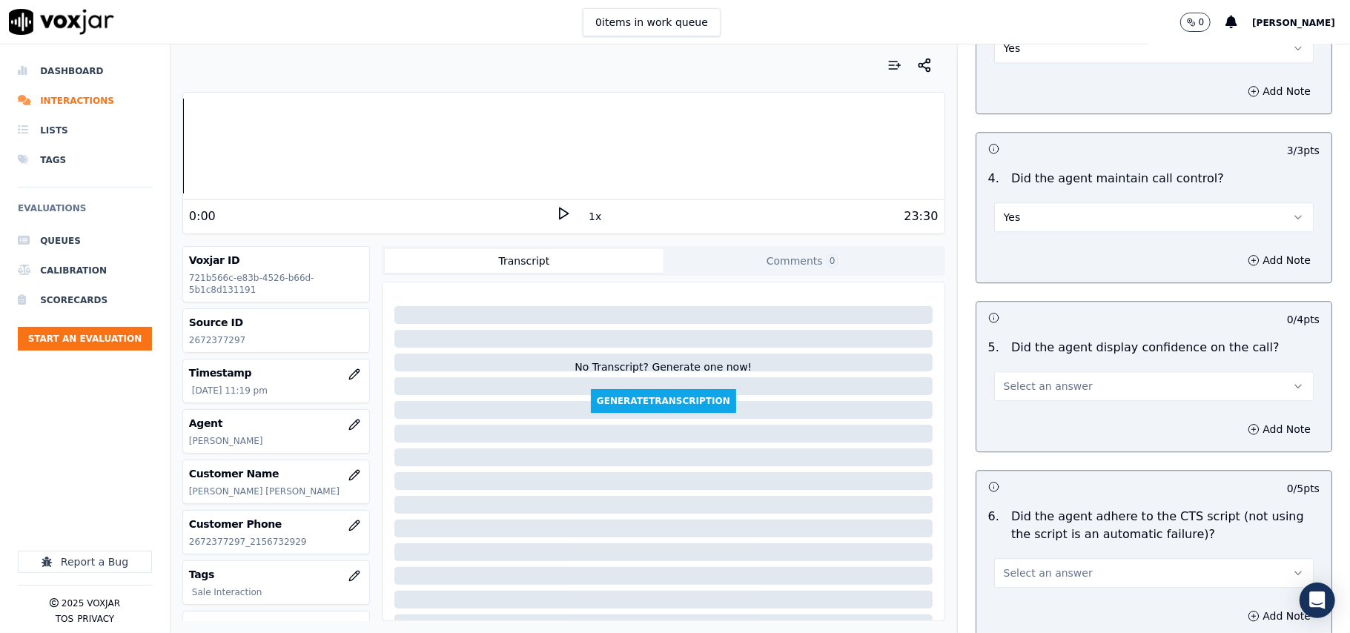
scroll to position [2637, 0]
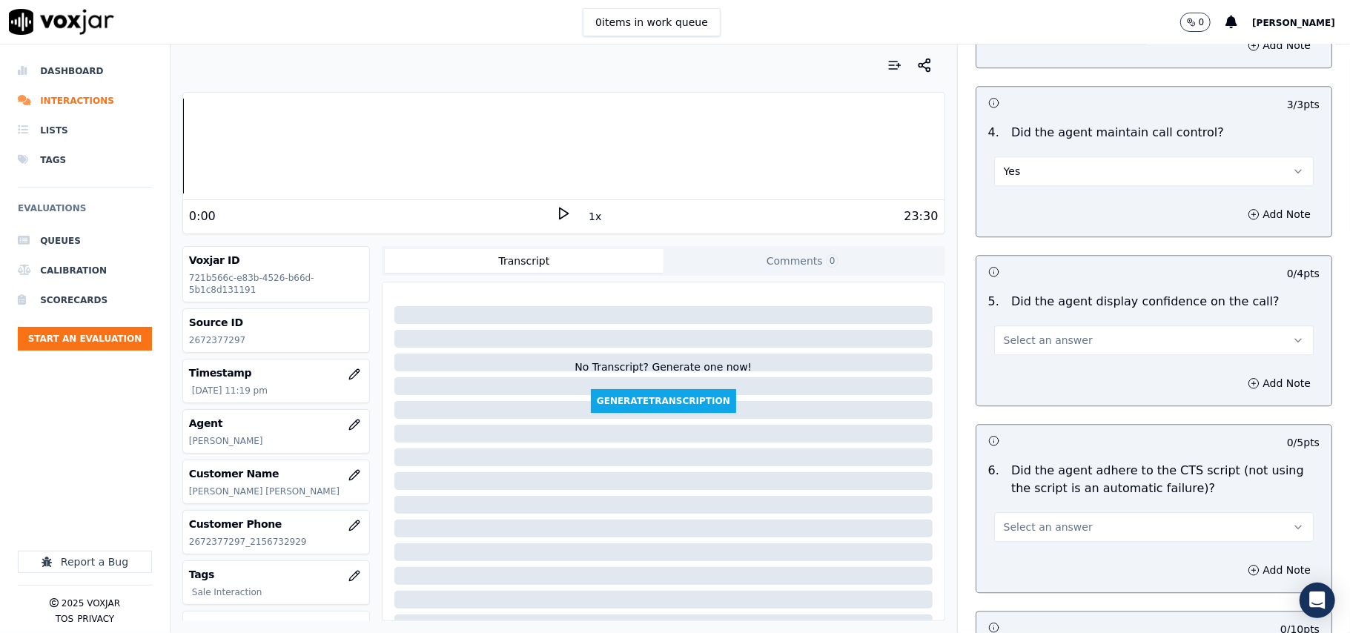
click at [1021, 333] on span "Select an answer" at bounding box center [1048, 340] width 89 height 15
click at [1024, 360] on div "Yes" at bounding box center [1122, 356] width 287 height 24
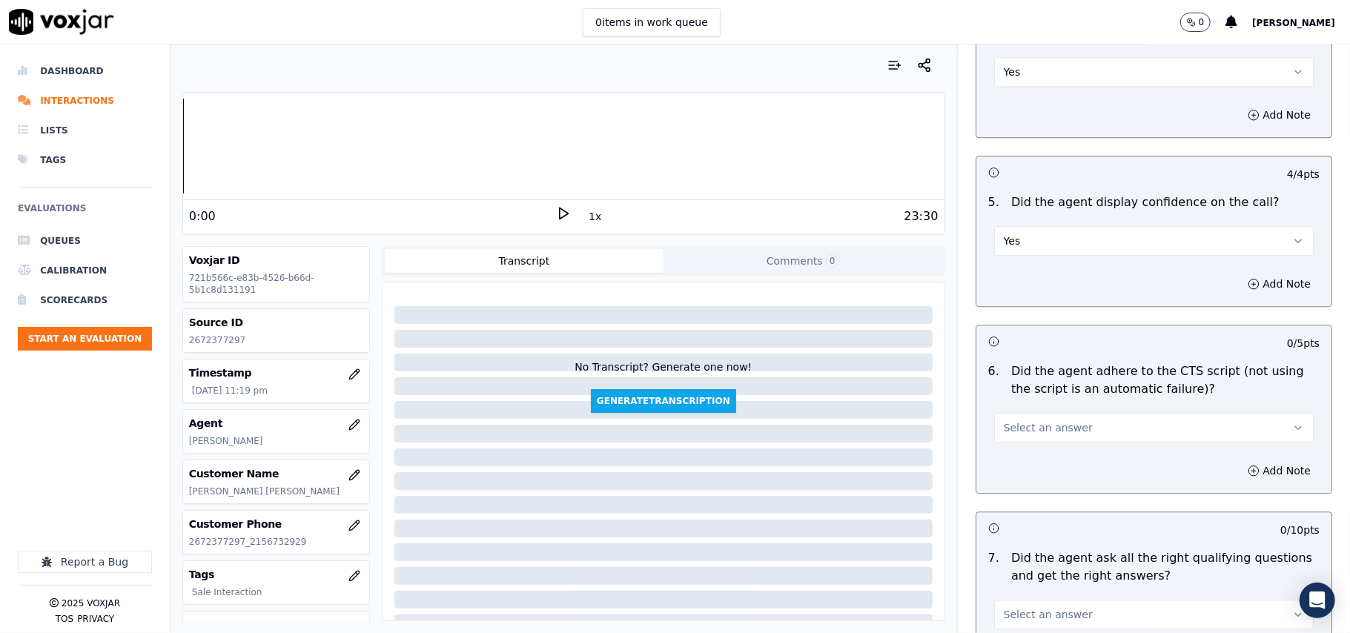
scroll to position [2801, 0]
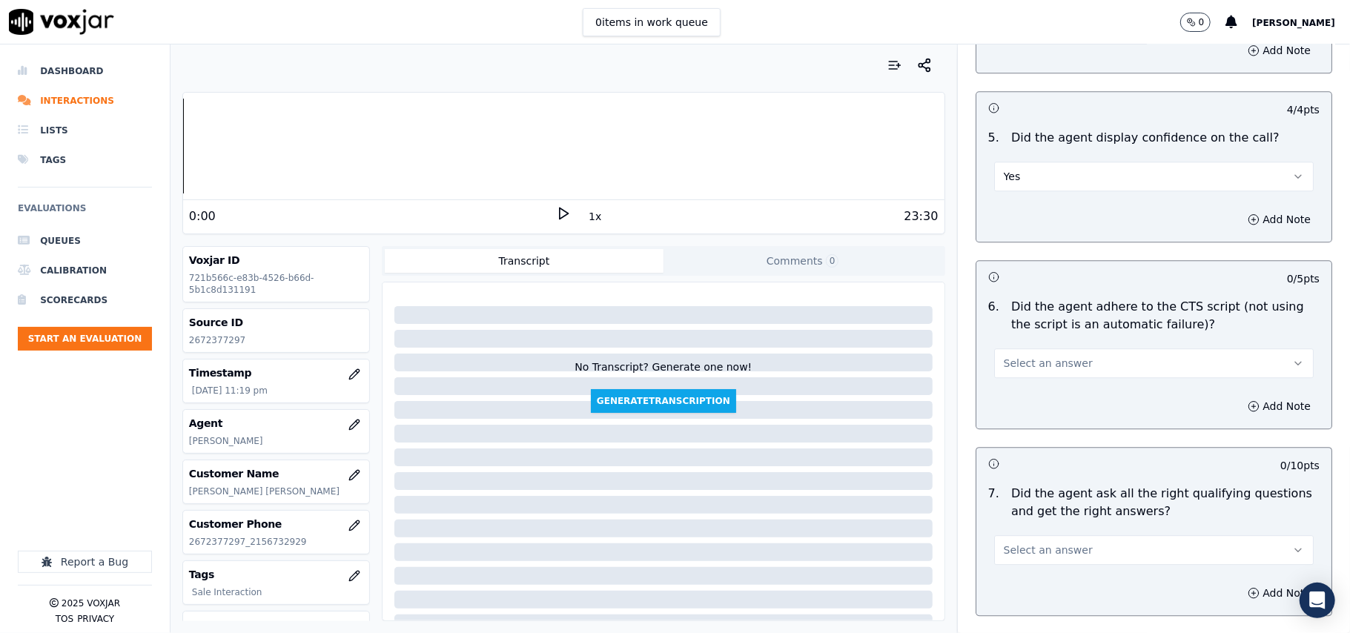
click at [1020, 348] on button "Select an answer" at bounding box center [1154, 363] width 320 height 30
click at [1018, 383] on div "Yes" at bounding box center [1122, 379] width 287 height 24
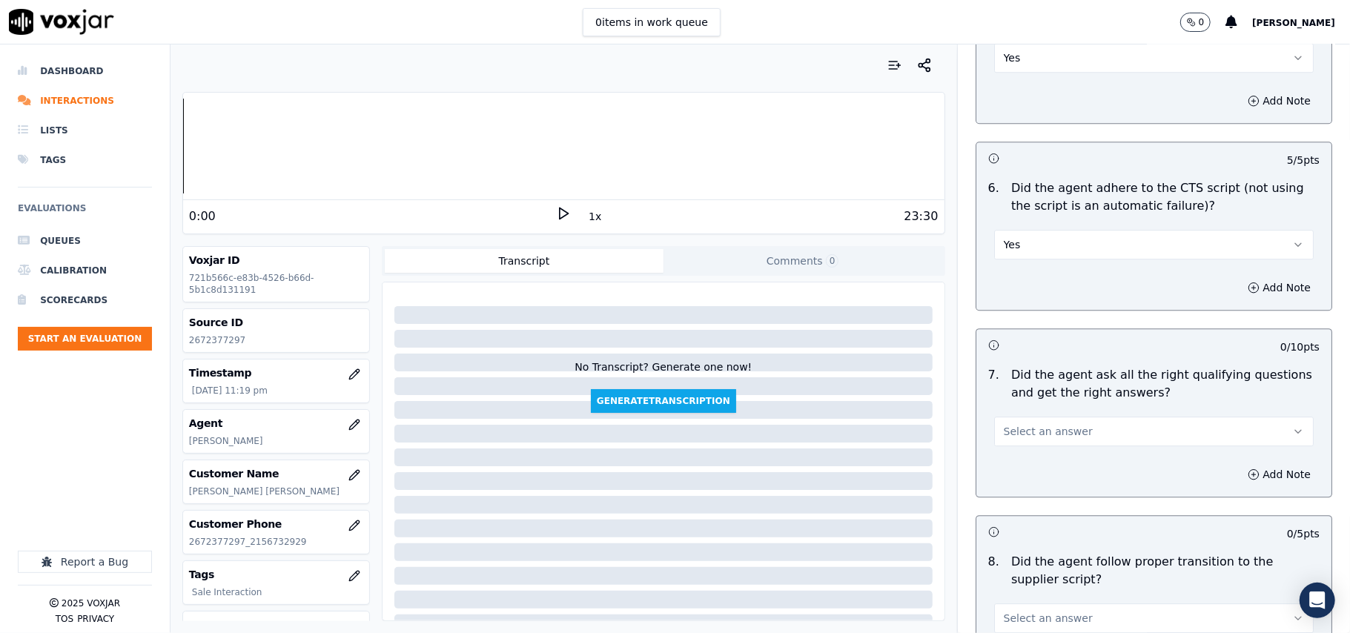
scroll to position [2966, 0]
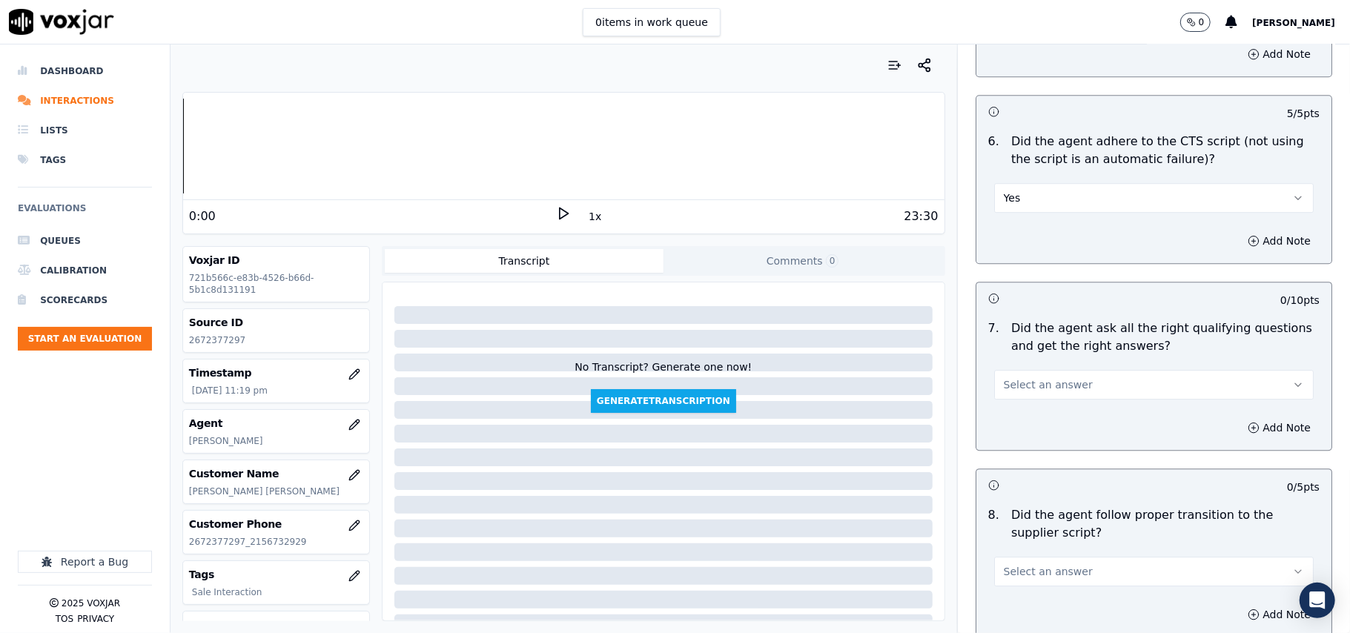
click at [1020, 377] on span "Select an answer" at bounding box center [1048, 384] width 89 height 15
click at [1010, 399] on div "Yes" at bounding box center [1122, 401] width 287 height 24
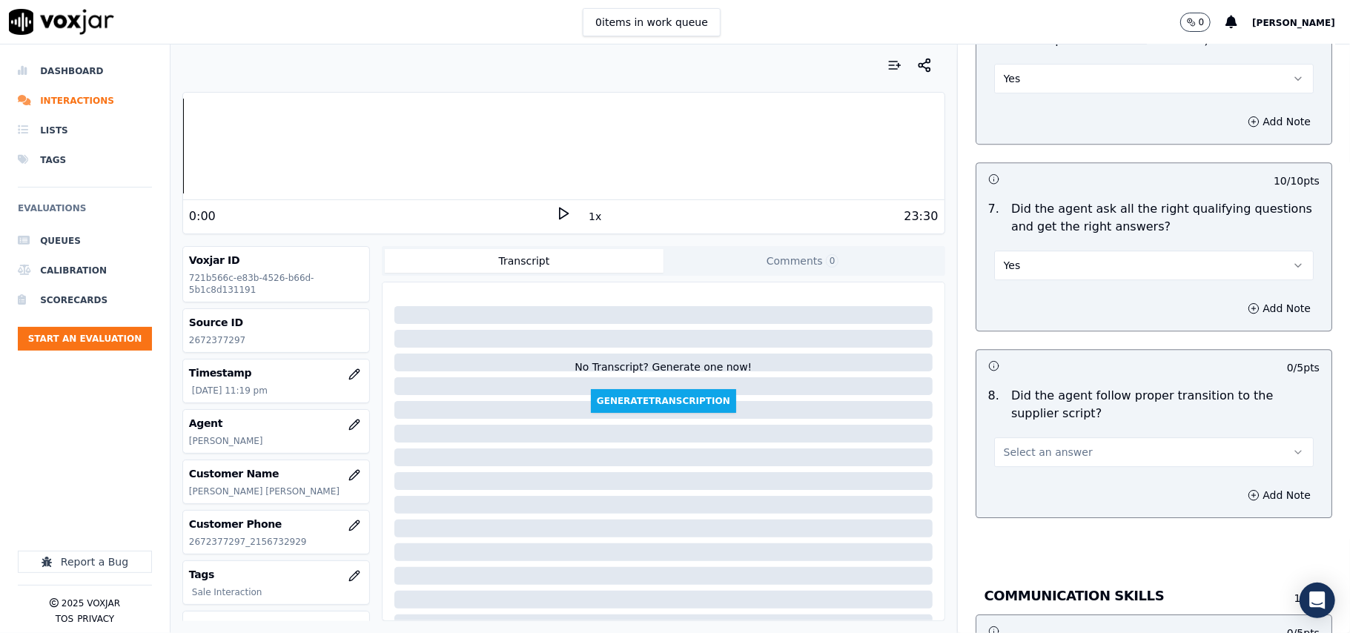
scroll to position [3131, 0]
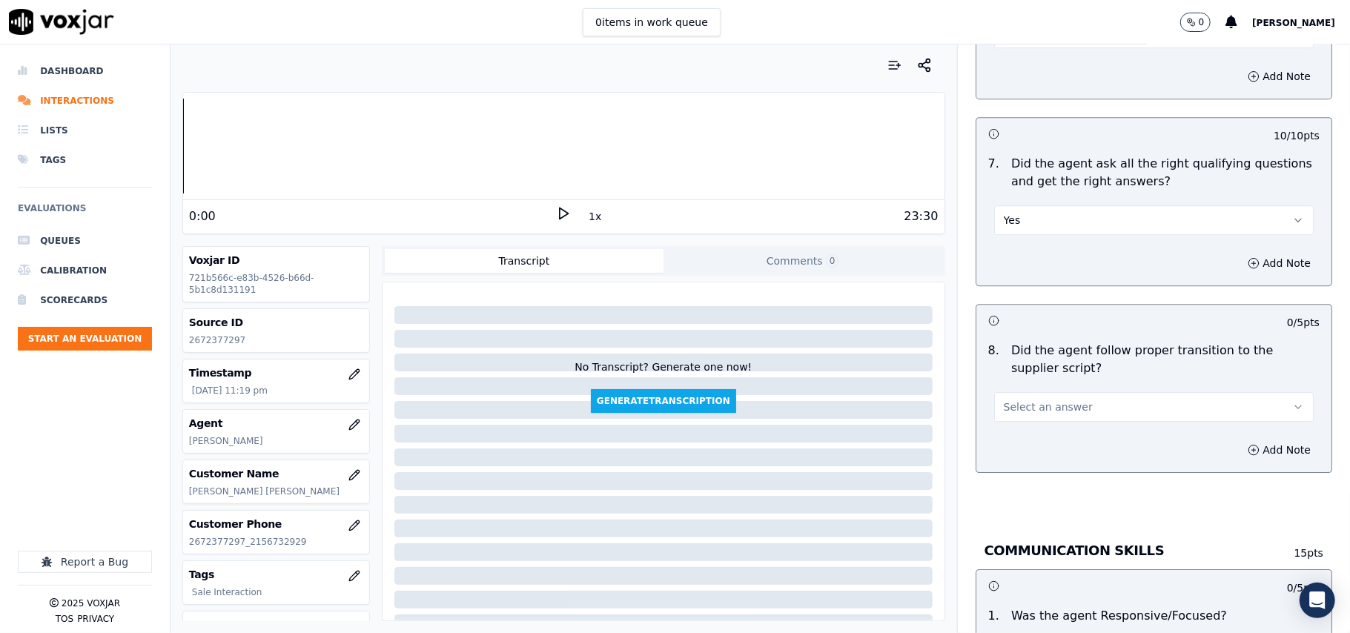
click at [1006, 389] on div "Select an answer" at bounding box center [1154, 405] width 320 height 33
click at [1008, 400] on span "Select an answer" at bounding box center [1048, 407] width 89 height 15
click at [1007, 421] on div "Yes" at bounding box center [1122, 424] width 287 height 24
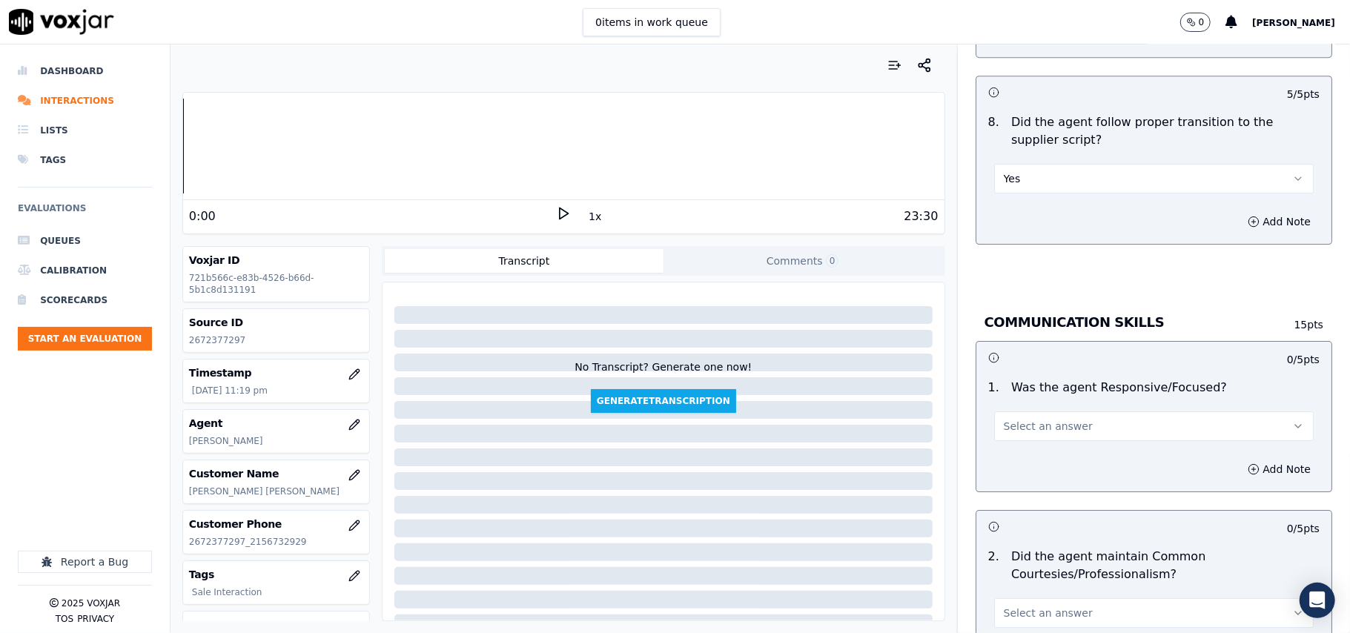
scroll to position [3460, 0]
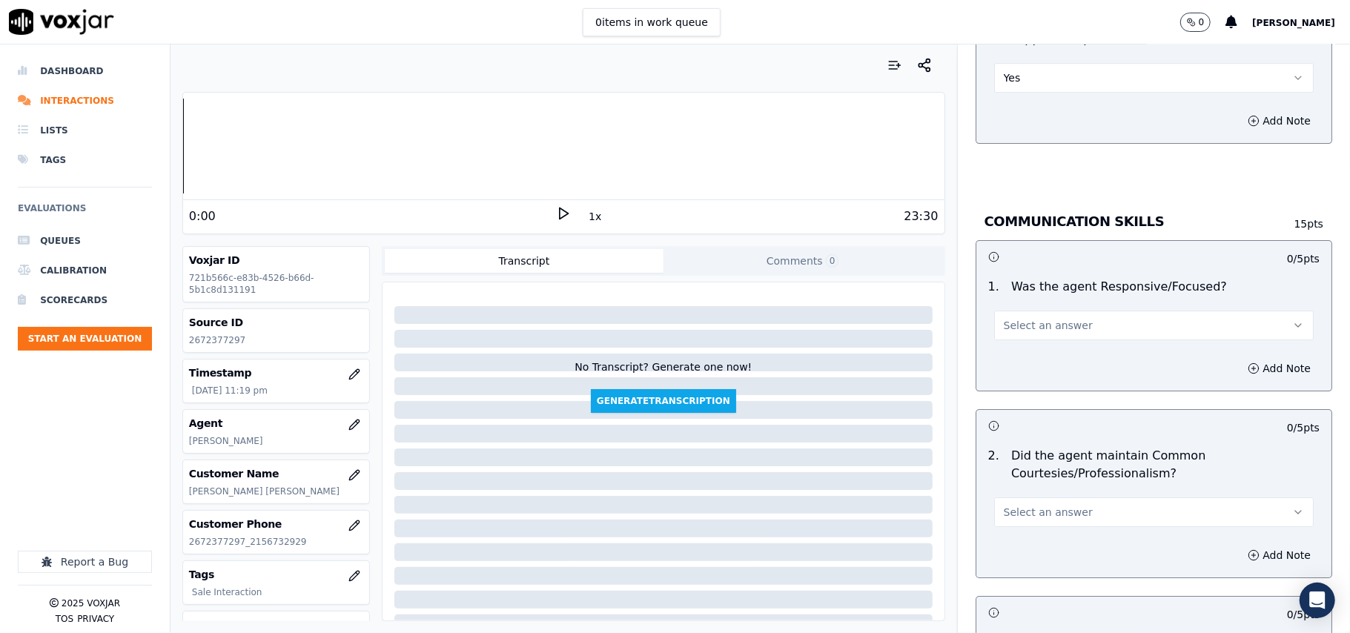
click at [1019, 326] on div "1 . Was the agent Responsive/Focused? Select an answer" at bounding box center [1154, 309] width 355 height 74
click at [1017, 318] on span "Select an answer" at bounding box center [1048, 325] width 89 height 15
click at [1012, 339] on div "Yes" at bounding box center [1122, 343] width 287 height 24
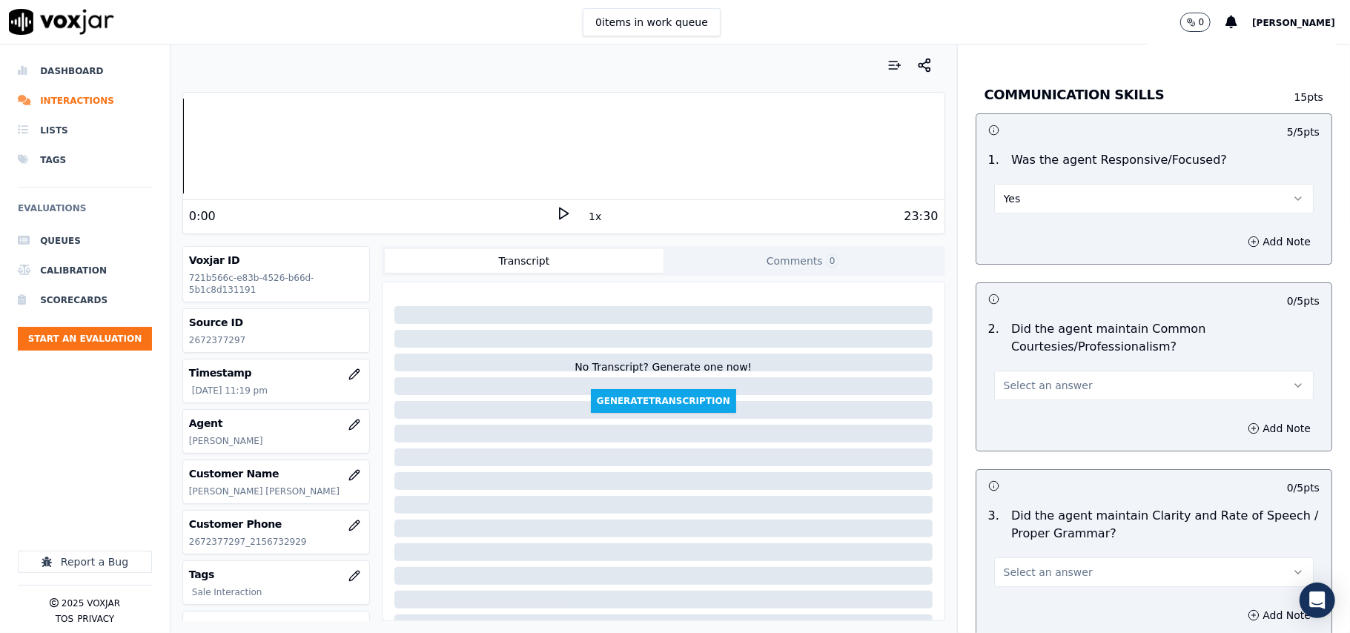
scroll to position [3625, 0]
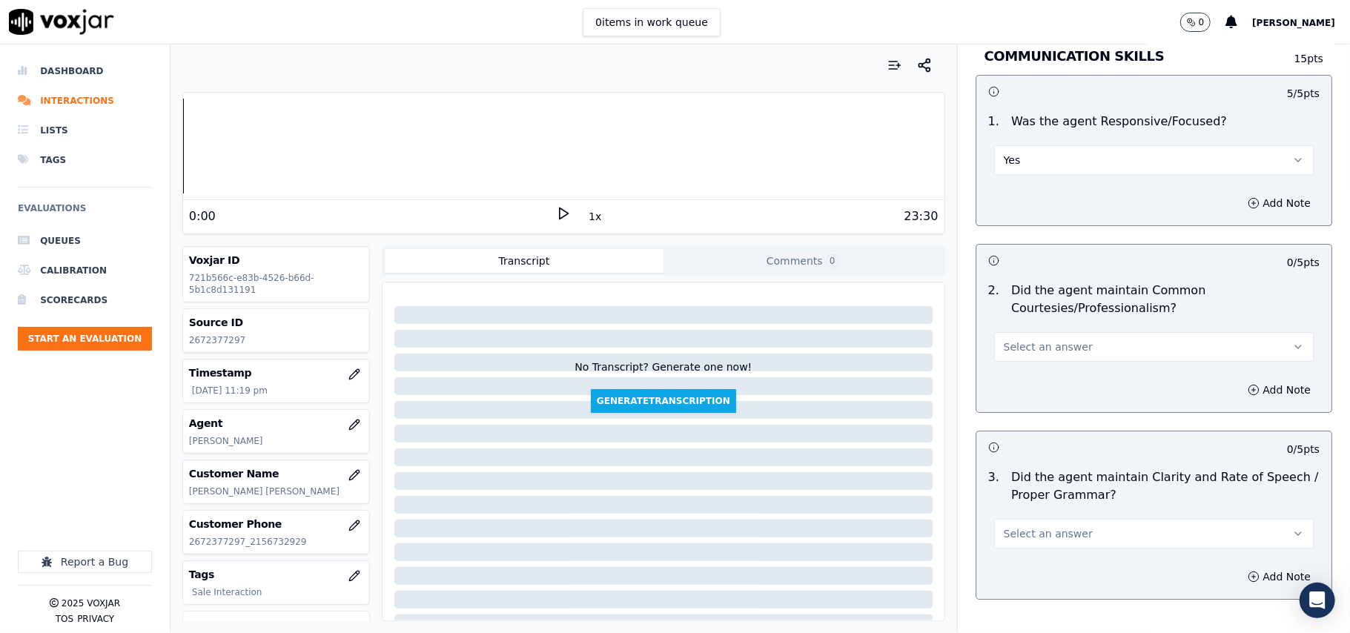
click at [1004, 341] on button "Select an answer" at bounding box center [1154, 347] width 320 height 30
click at [1006, 353] on div "Yes" at bounding box center [1122, 365] width 287 height 24
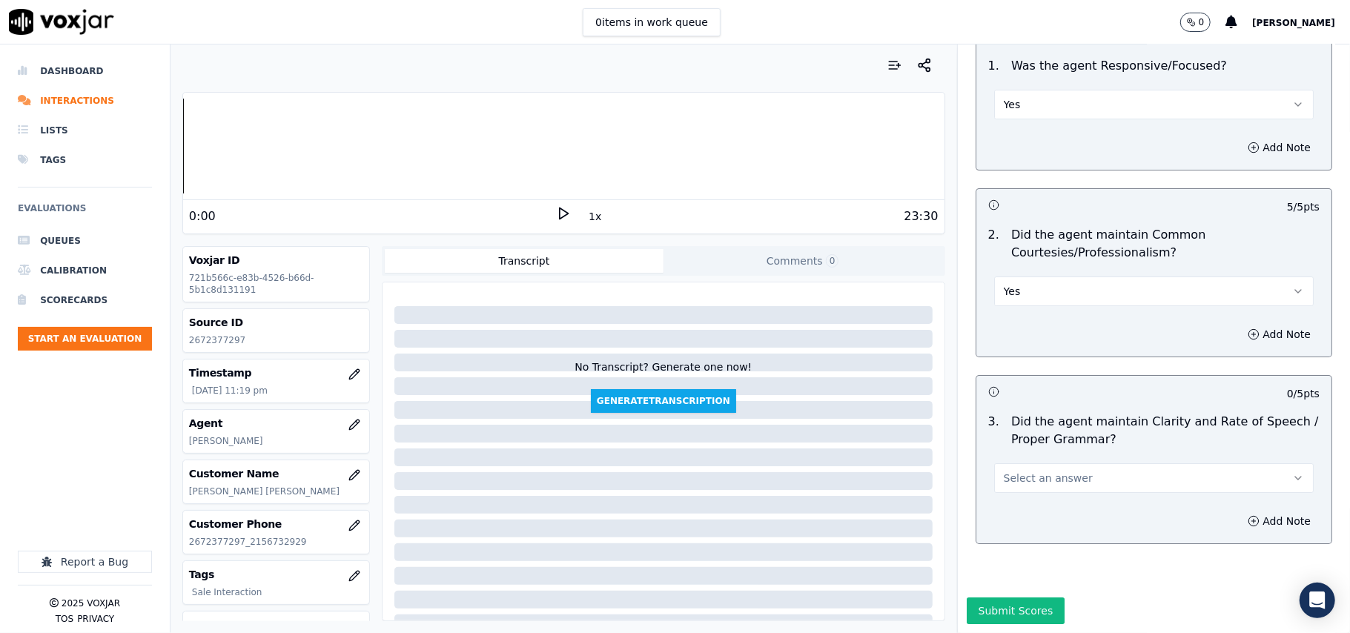
scroll to position [3710, 0]
click at [1013, 471] on span "Select an answer" at bounding box center [1048, 478] width 89 height 15
click at [1011, 457] on div "Yes" at bounding box center [1122, 467] width 287 height 24
click at [971, 598] on button "Submit Scores" at bounding box center [1016, 611] width 99 height 27
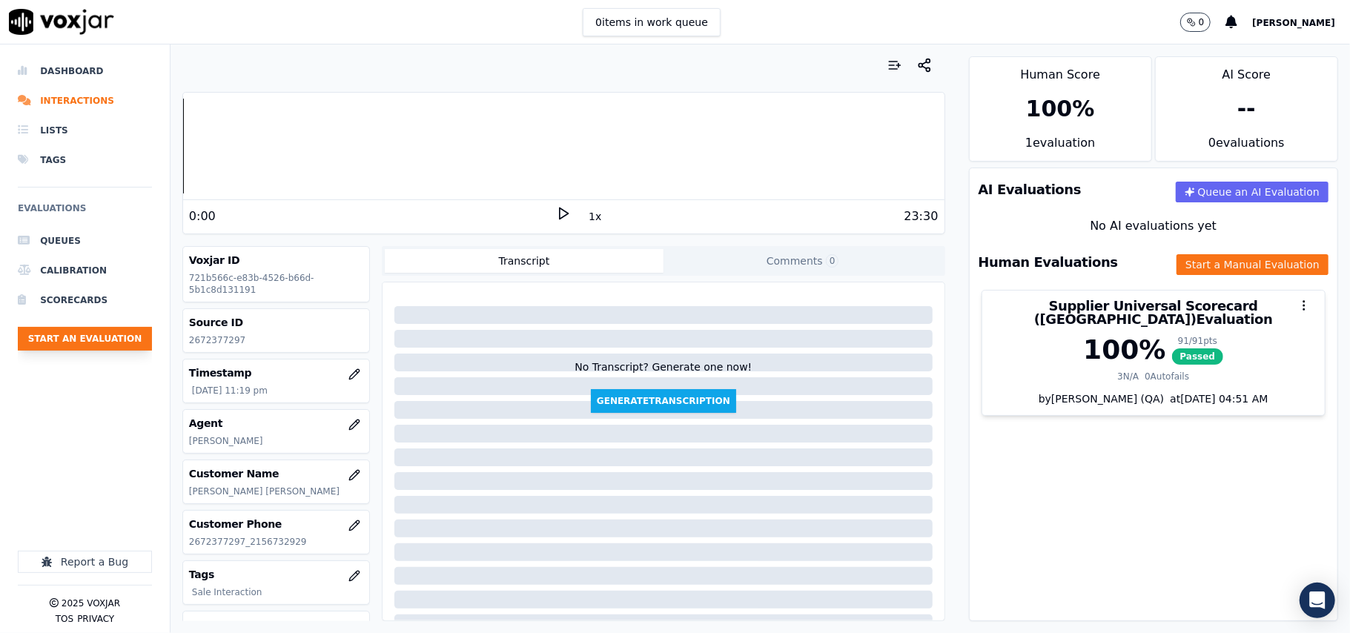
click at [105, 346] on button "Start an Evaluation" at bounding box center [85, 339] width 134 height 24
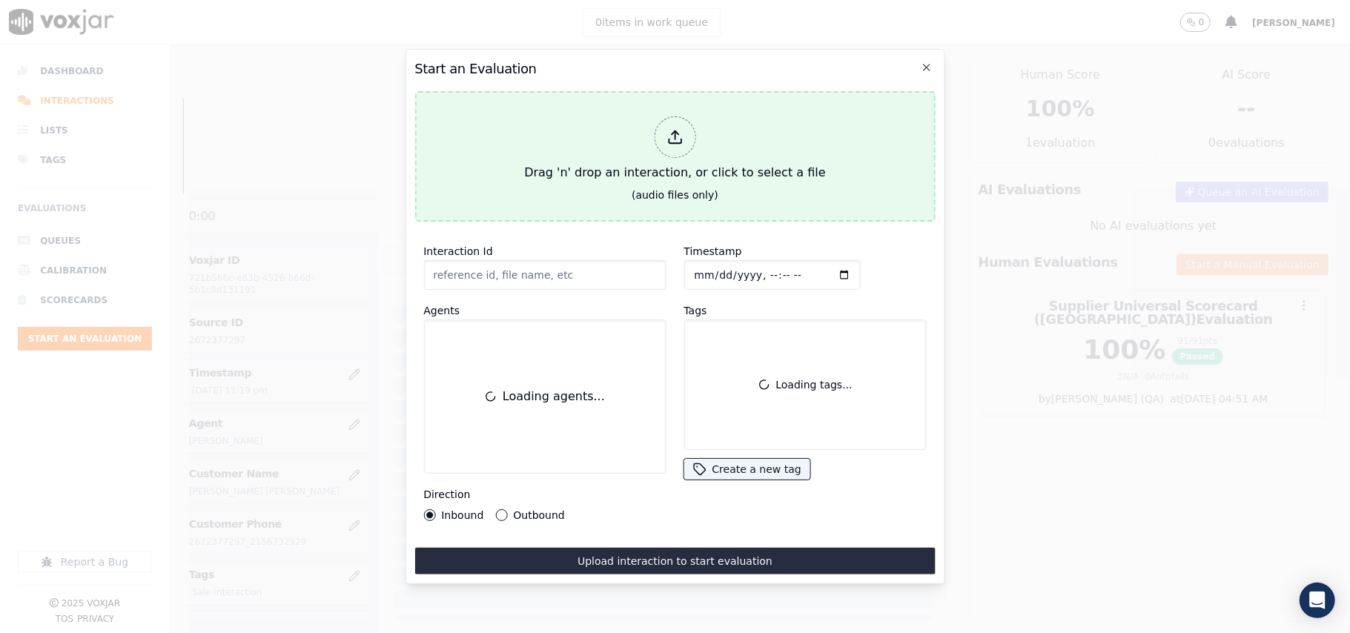
click at [535, 179] on div "Drag 'n' drop an interaction, or click to select a file" at bounding box center [674, 148] width 313 height 77
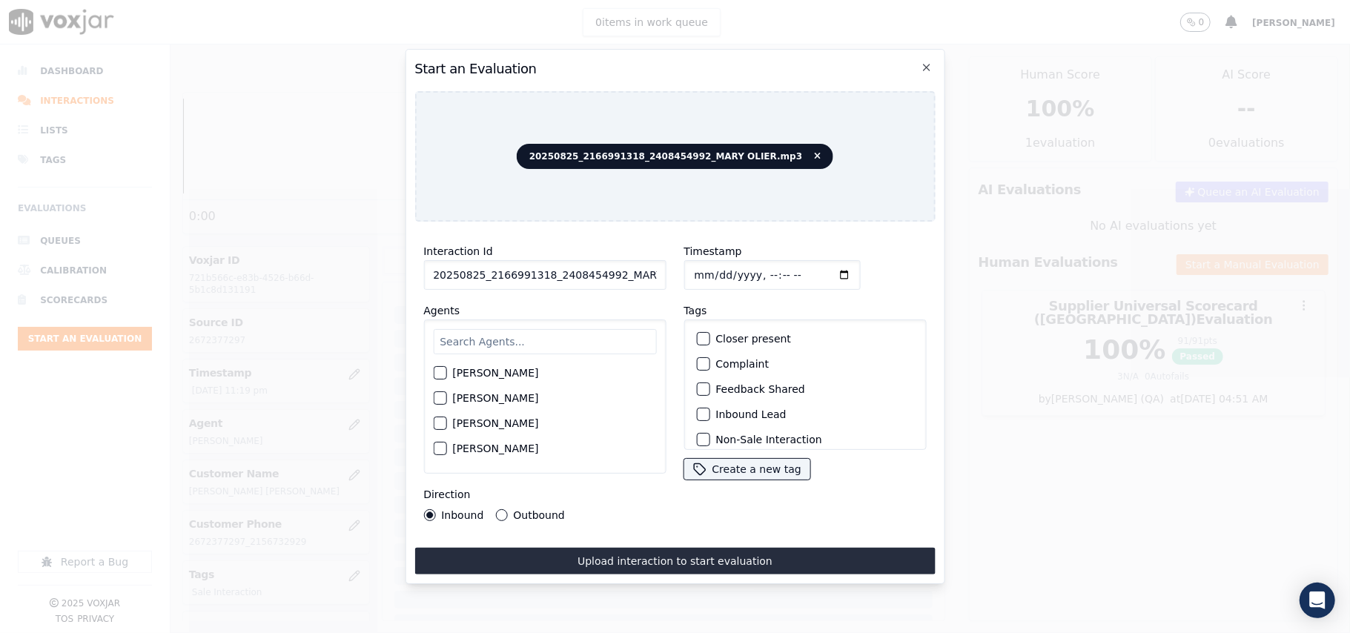
click at [576, 271] on input "20250825_2166991318_2408454992_MARY OLIER.mp3" at bounding box center [544, 275] width 242 height 30
paste input "166991318"
type input "2166991318"
click at [707, 267] on input "Timestamp" at bounding box center [772, 275] width 176 height 30
type input "[DATE]T23:21"
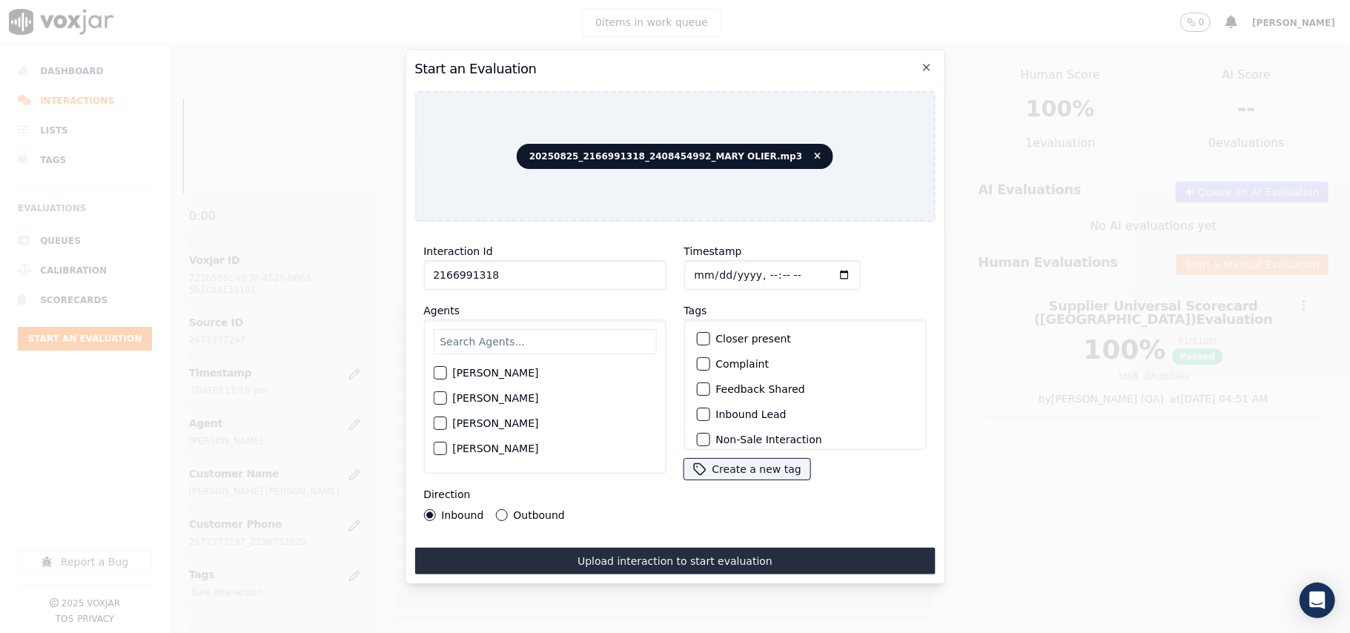
click at [523, 341] on input "text" at bounding box center [544, 341] width 223 height 25
type input "[PERSON_NAME]"
click at [463, 372] on label "[PERSON_NAME]" at bounding box center [495, 377] width 86 height 10
click at [446, 371] on button "[PERSON_NAME]" at bounding box center [439, 377] width 13 height 13
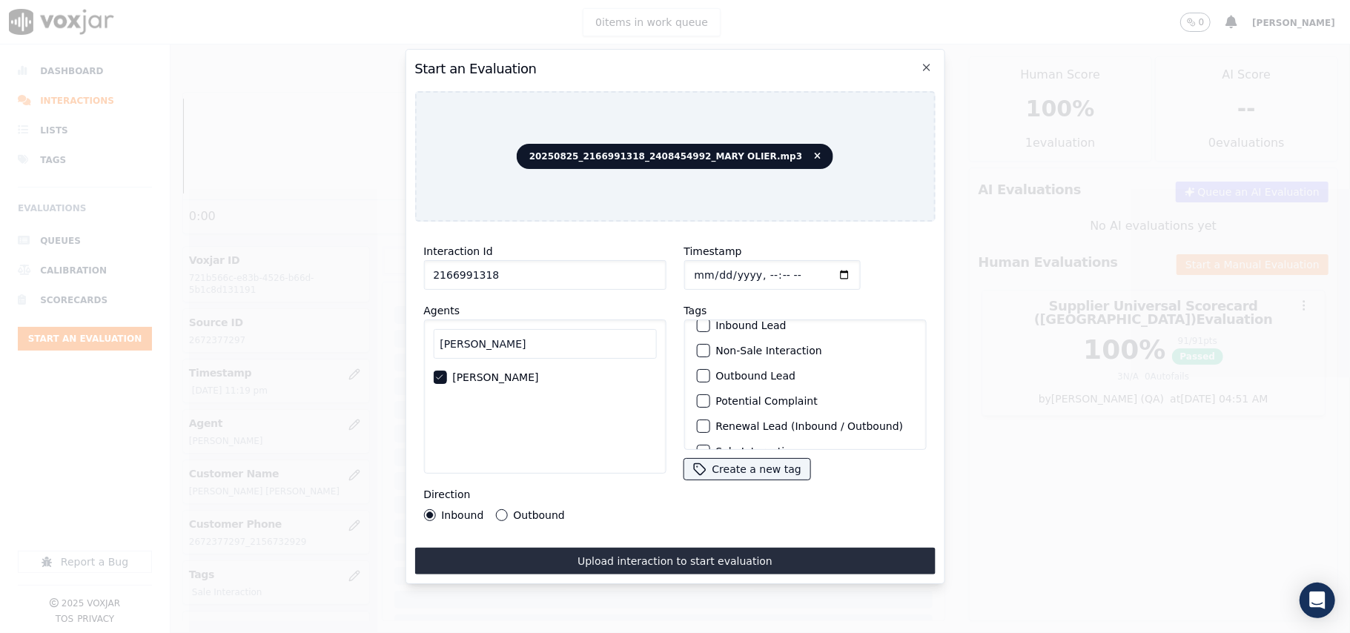
scroll to position [129, 0]
click at [730, 418] on div "Sale Interaction" at bounding box center [804, 430] width 229 height 25
click at [740, 426] on label "Sale Interaction" at bounding box center [757, 431] width 82 height 10
click at [710, 424] on button "Sale Interaction" at bounding box center [702, 430] width 13 height 13
click at [526, 510] on label "Outbound" at bounding box center [538, 515] width 51 height 10
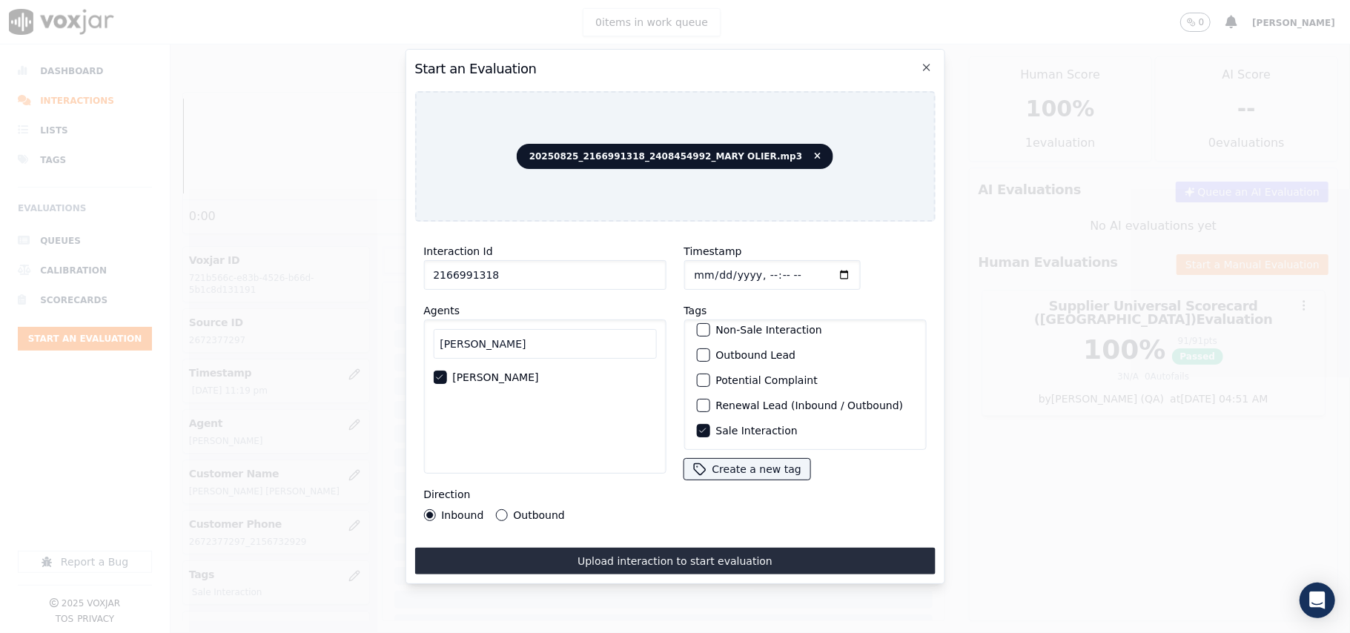
click at [507, 509] on button "Outbound" at bounding box center [501, 515] width 12 height 12
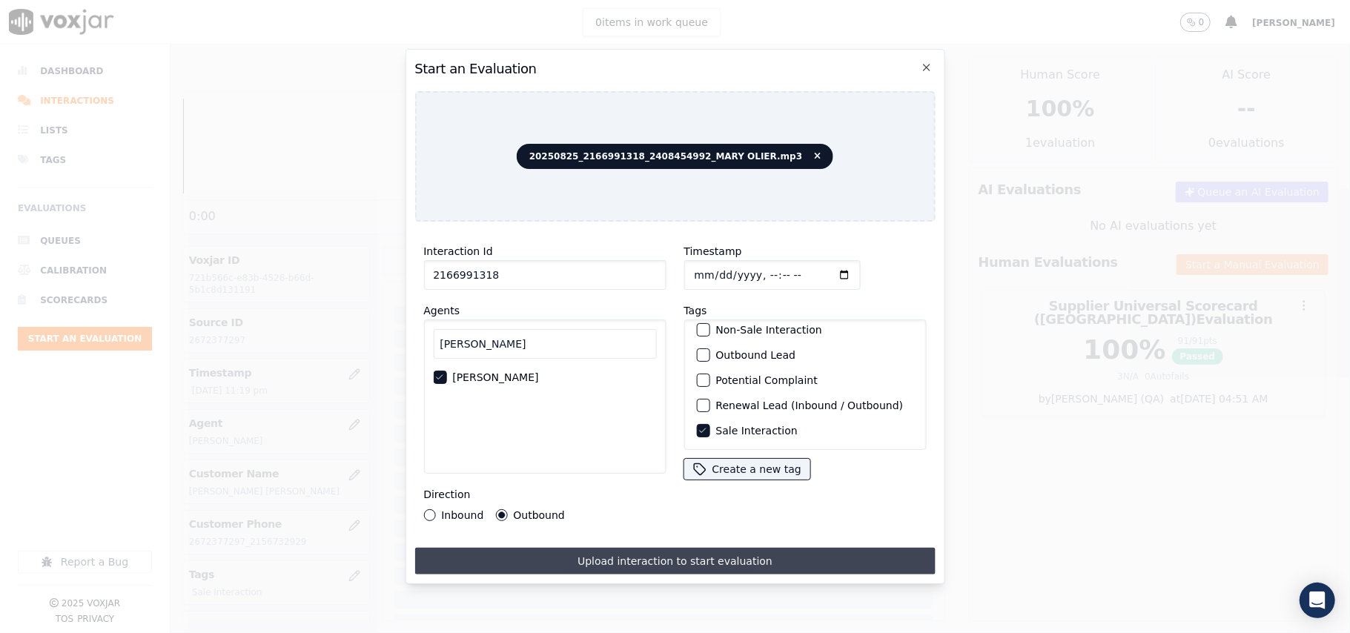
click at [596, 548] on button "Upload interaction to start evaluation" at bounding box center [674, 561] width 521 height 27
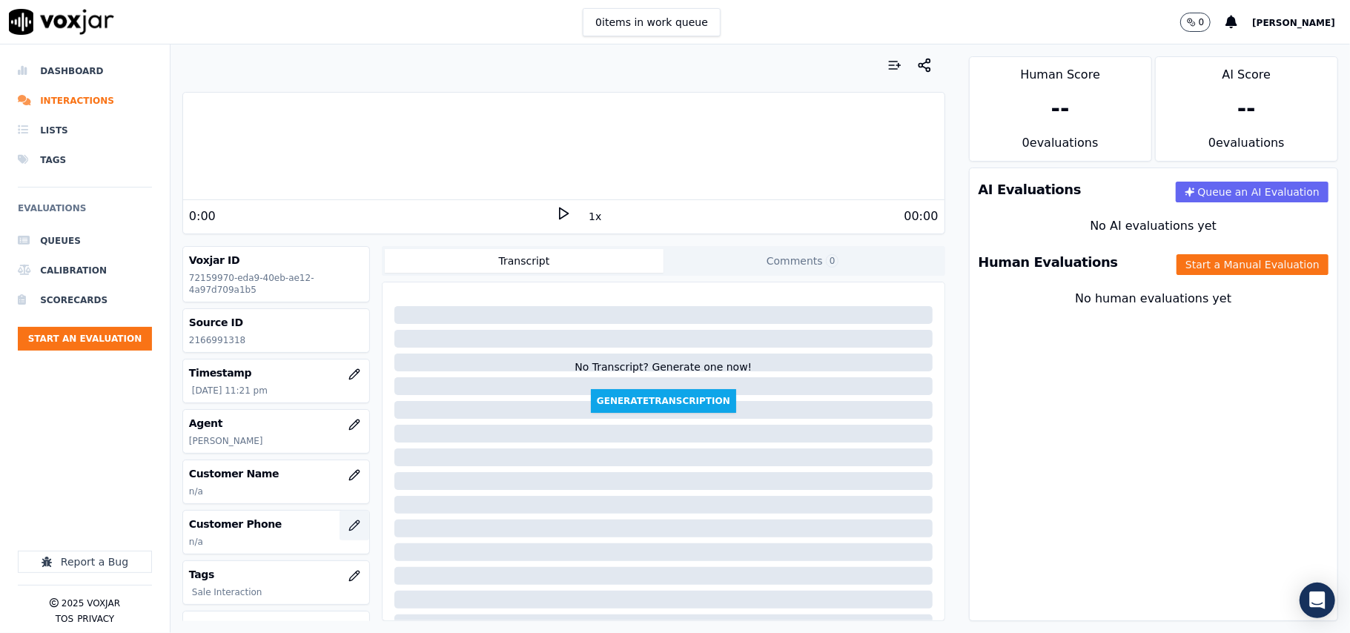
click at [349, 529] on icon "button" at bounding box center [354, 526] width 10 height 10
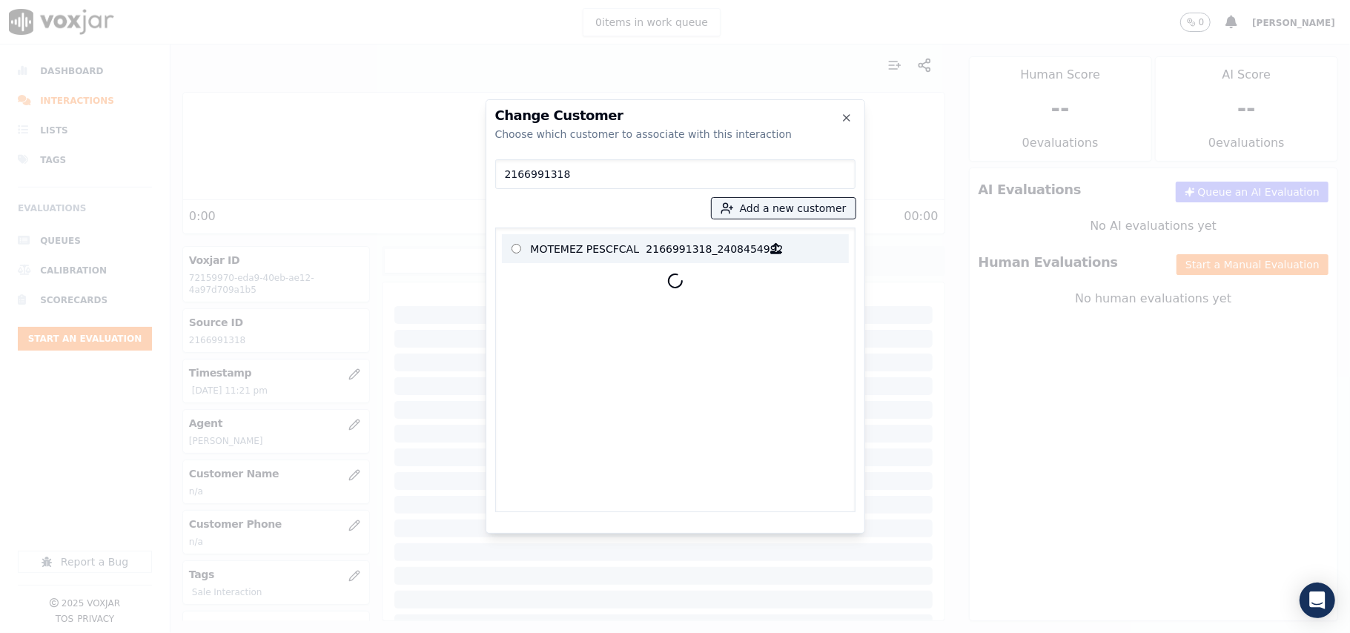
type input "2166991318"
click at [583, 250] on p "MOTEMEZ PESCFCAL" at bounding box center [589, 248] width 116 height 23
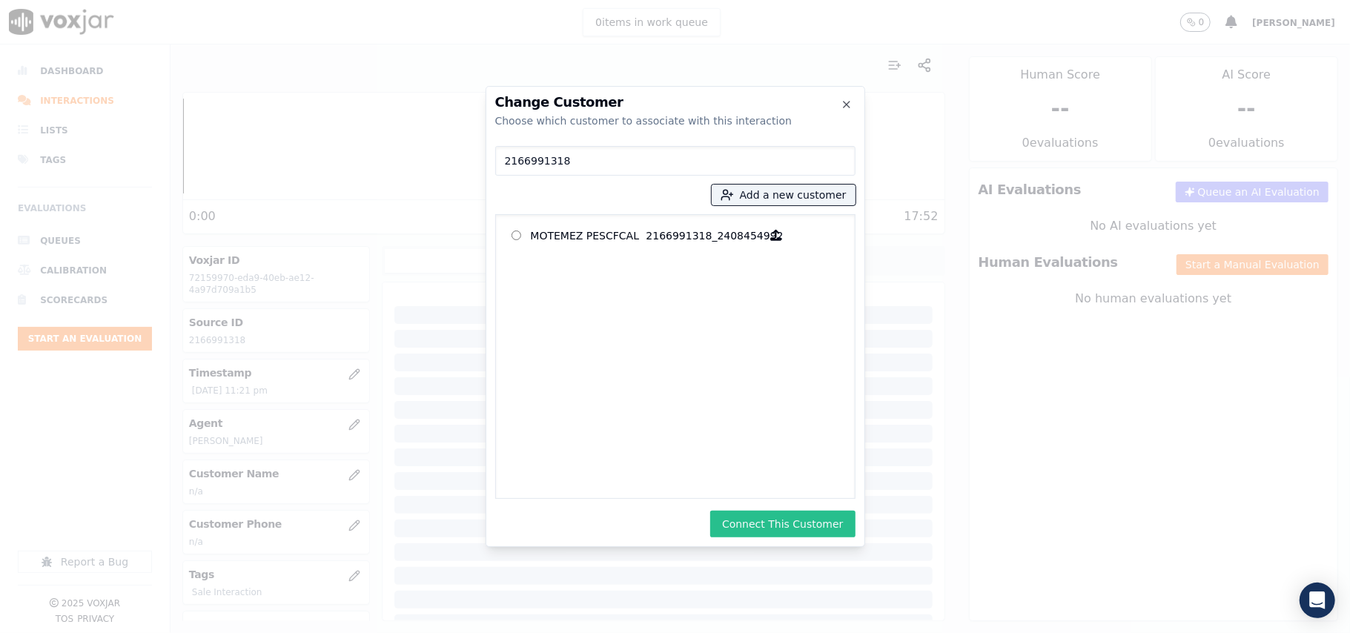
click at [781, 528] on button "Connect This Customer" at bounding box center [782, 524] width 145 height 27
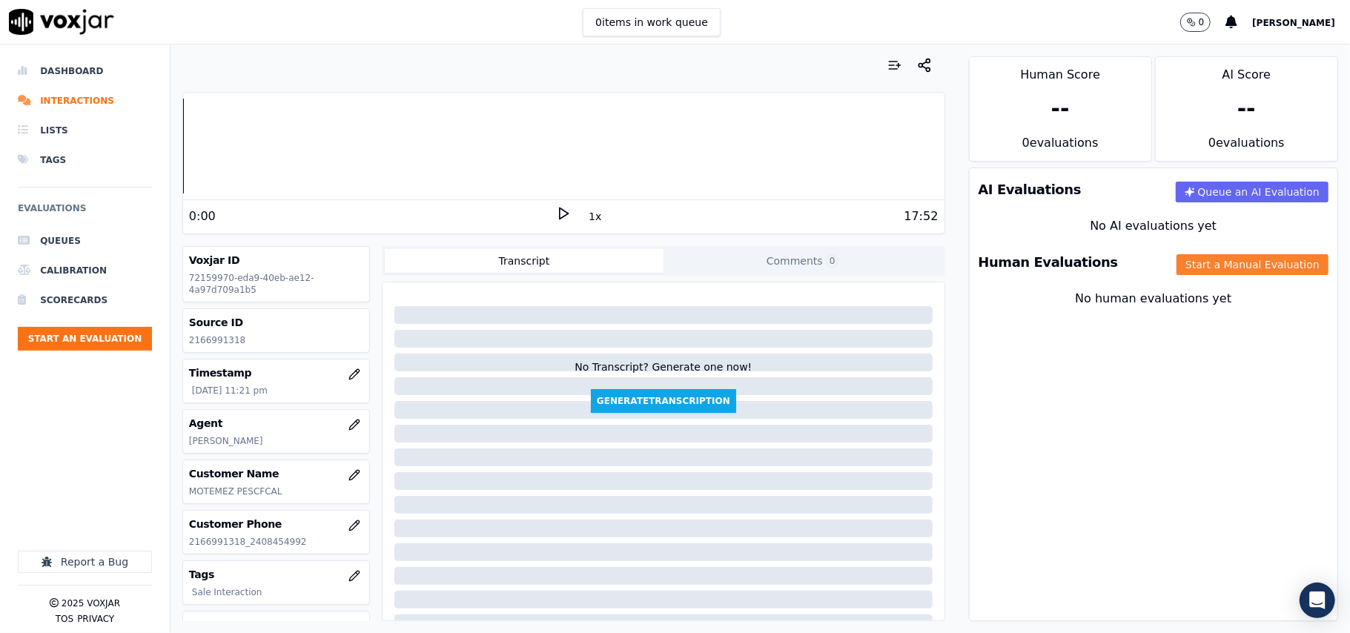
click at [1222, 273] on button "Start a Manual Evaluation" at bounding box center [1253, 264] width 152 height 21
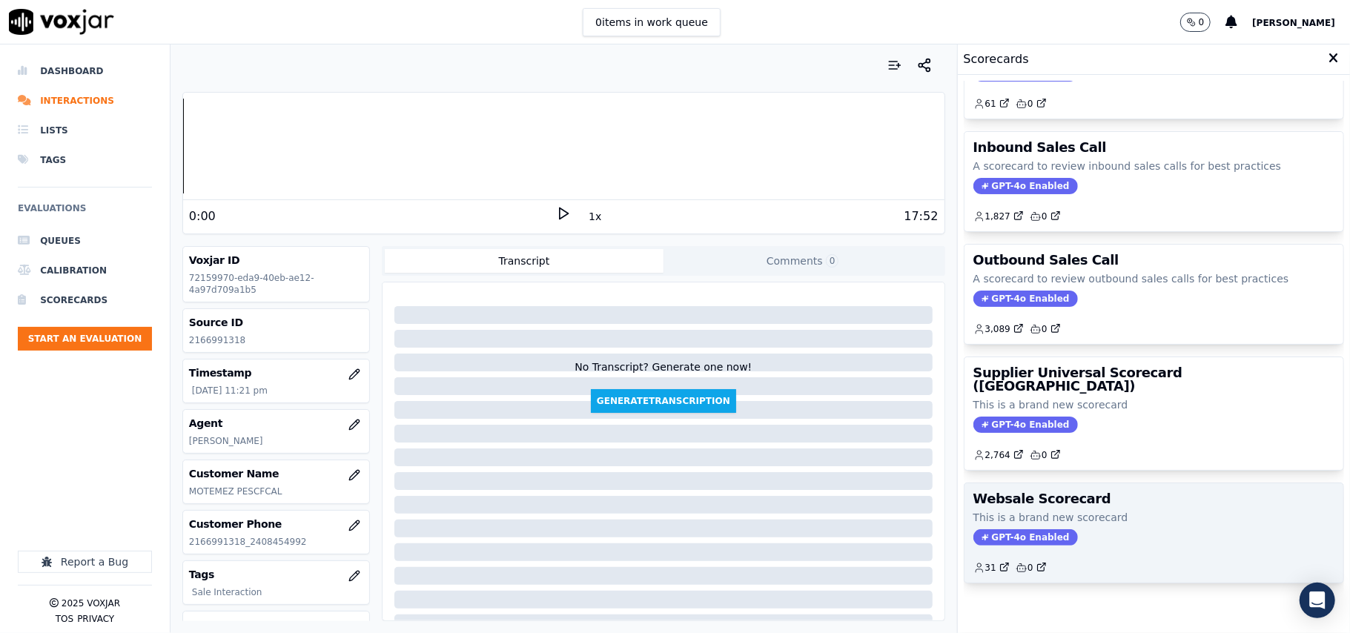
scroll to position [113, 0]
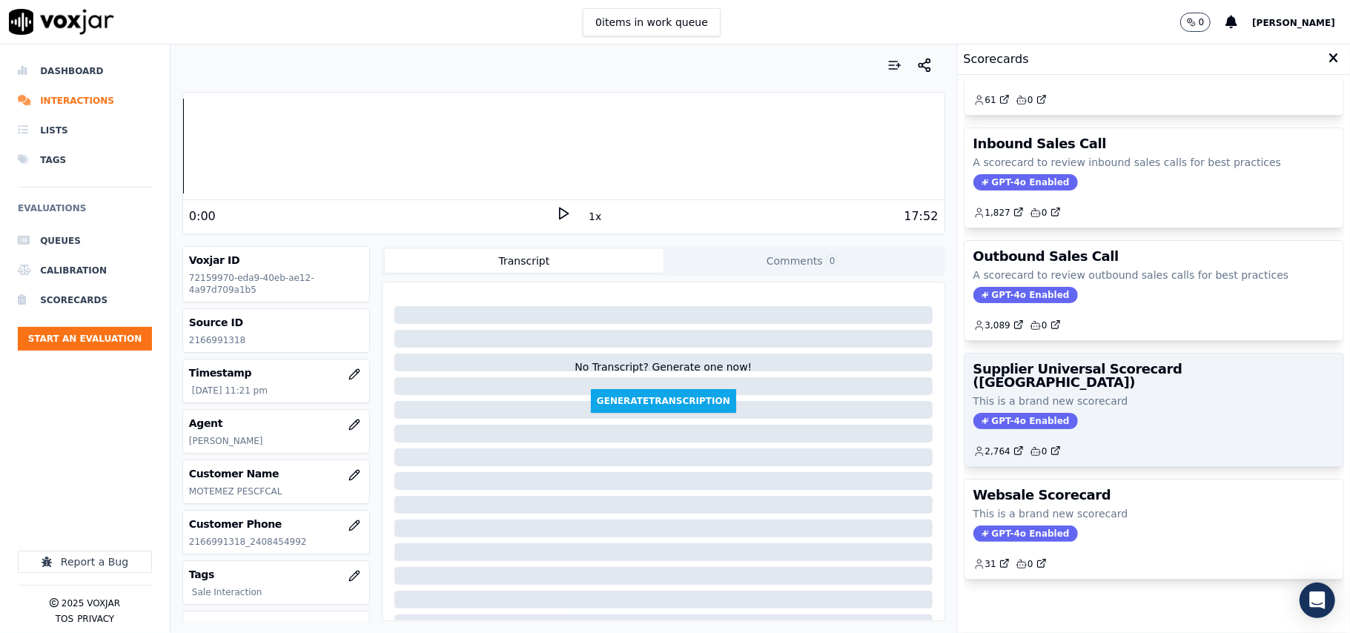
click at [1140, 387] on div "Supplier Universal Scorecard ([GEOGRAPHIC_DATA]) This is a brand new scorecard …" at bounding box center [1154, 410] width 379 height 113
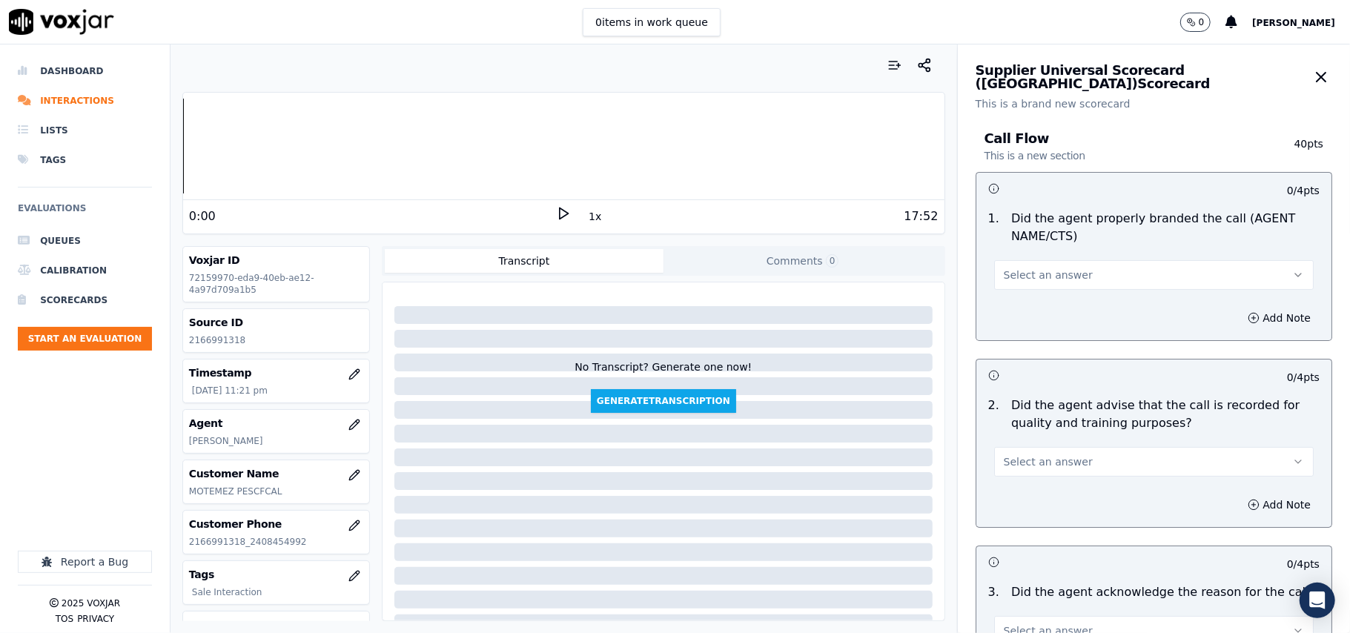
click at [1004, 274] on span "Select an answer" at bounding box center [1048, 275] width 89 height 15
click at [1015, 308] on div "Yes" at bounding box center [1122, 309] width 287 height 24
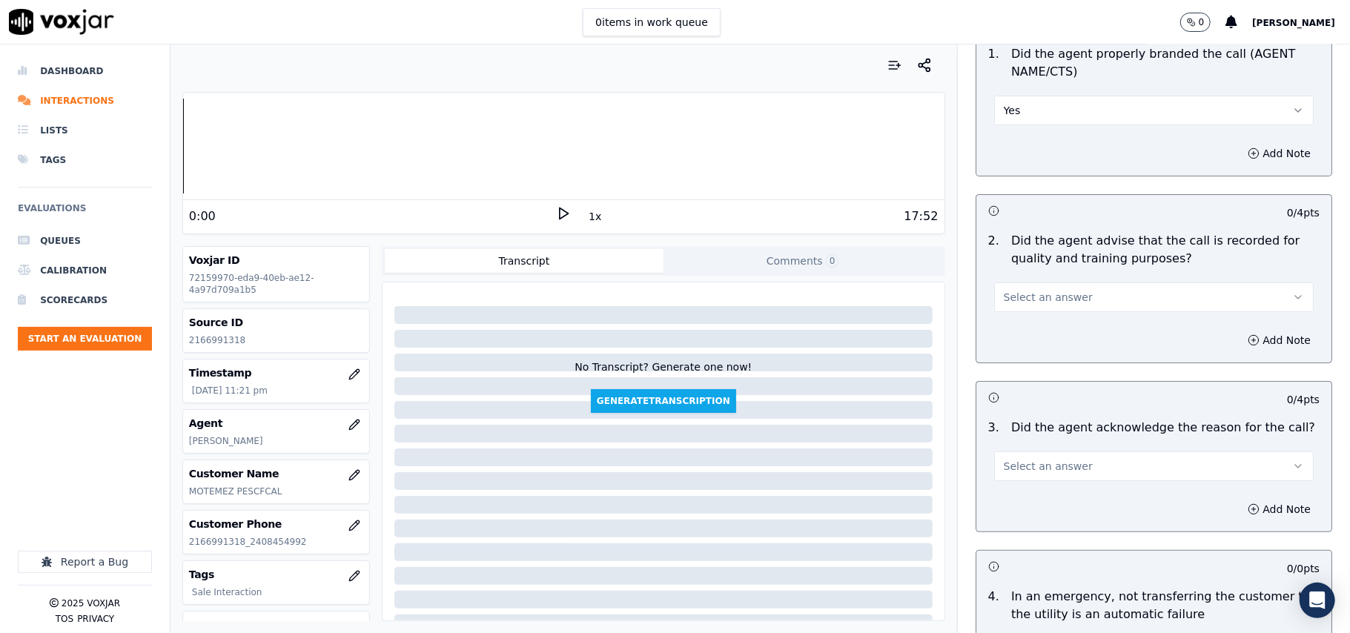
click at [1004, 290] on span "Select an answer" at bounding box center [1048, 297] width 89 height 15
click at [1002, 325] on div "Yes" at bounding box center [1122, 332] width 287 height 24
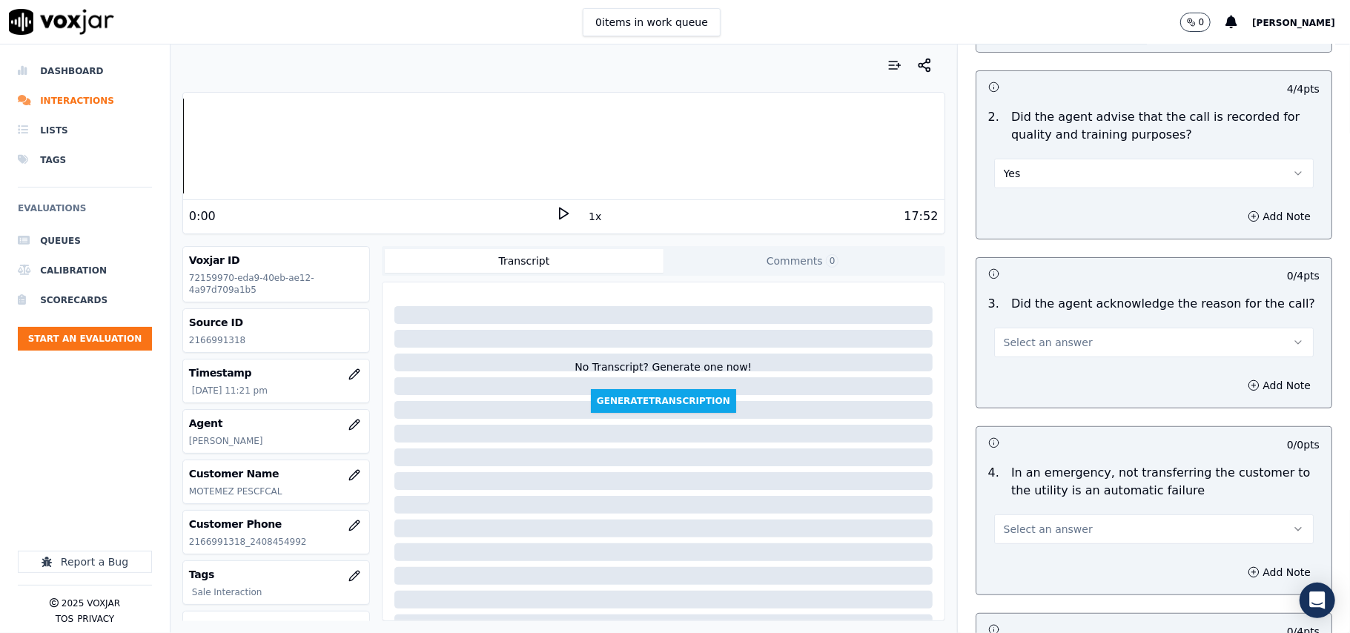
scroll to position [329, 0]
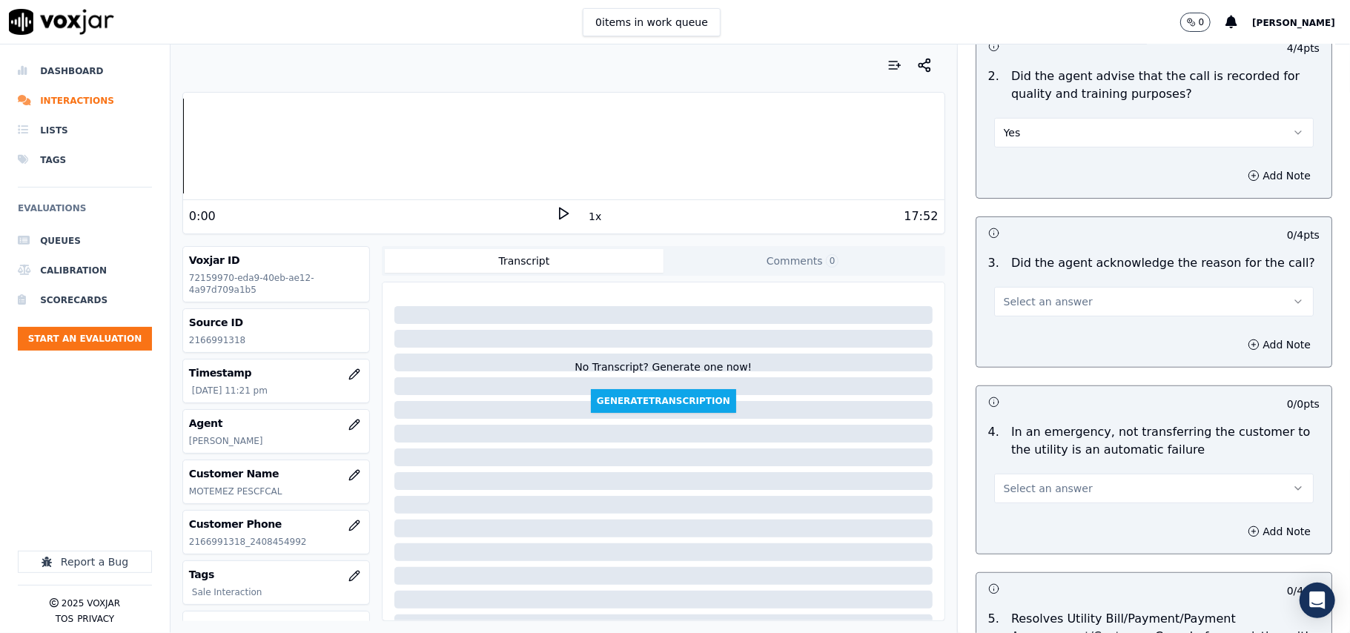
click at [1022, 309] on span "Select an answer" at bounding box center [1048, 301] width 89 height 15
click at [1015, 336] on div "Yes" at bounding box center [1122, 337] width 287 height 24
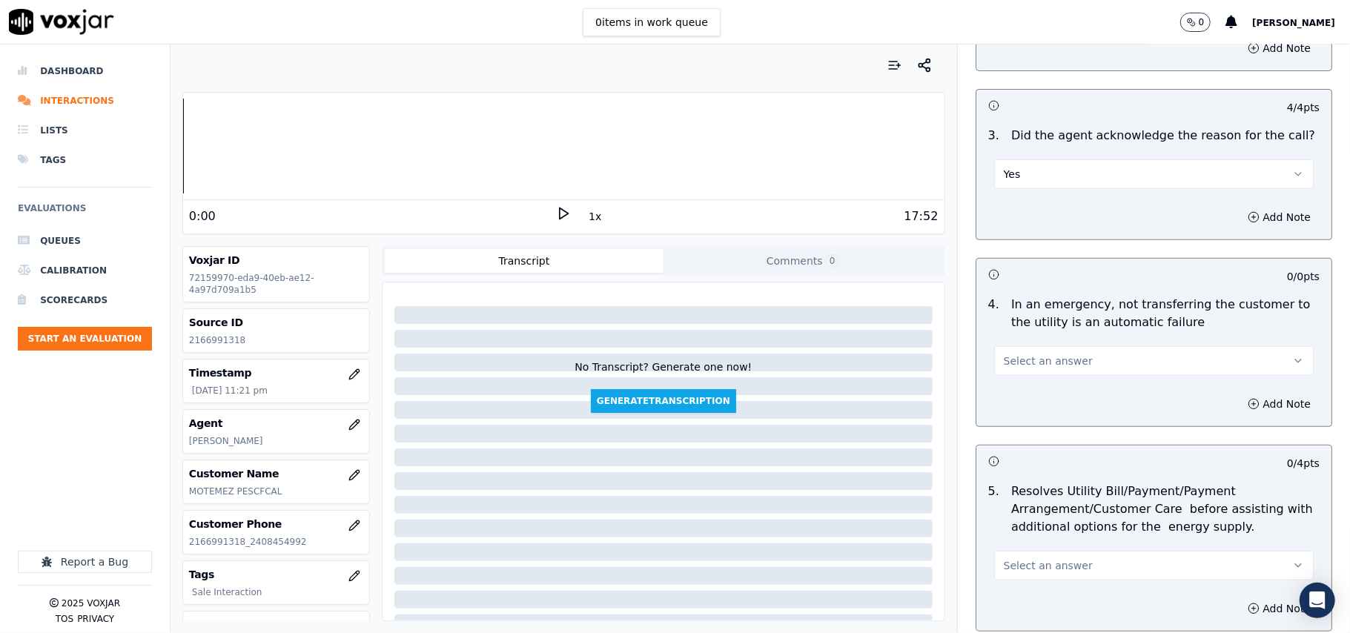
scroll to position [494, 0]
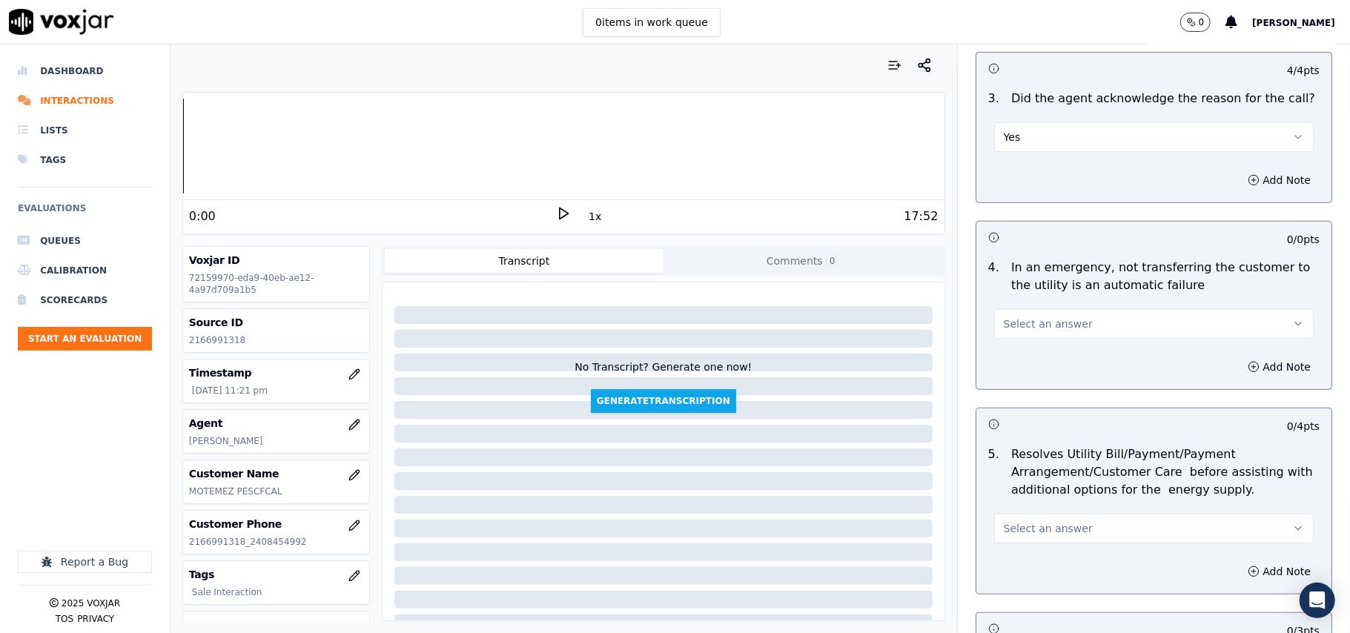
click at [1016, 316] on button "Select an answer" at bounding box center [1154, 324] width 320 height 30
click at [1017, 406] on div "N/A" at bounding box center [1122, 406] width 287 height 24
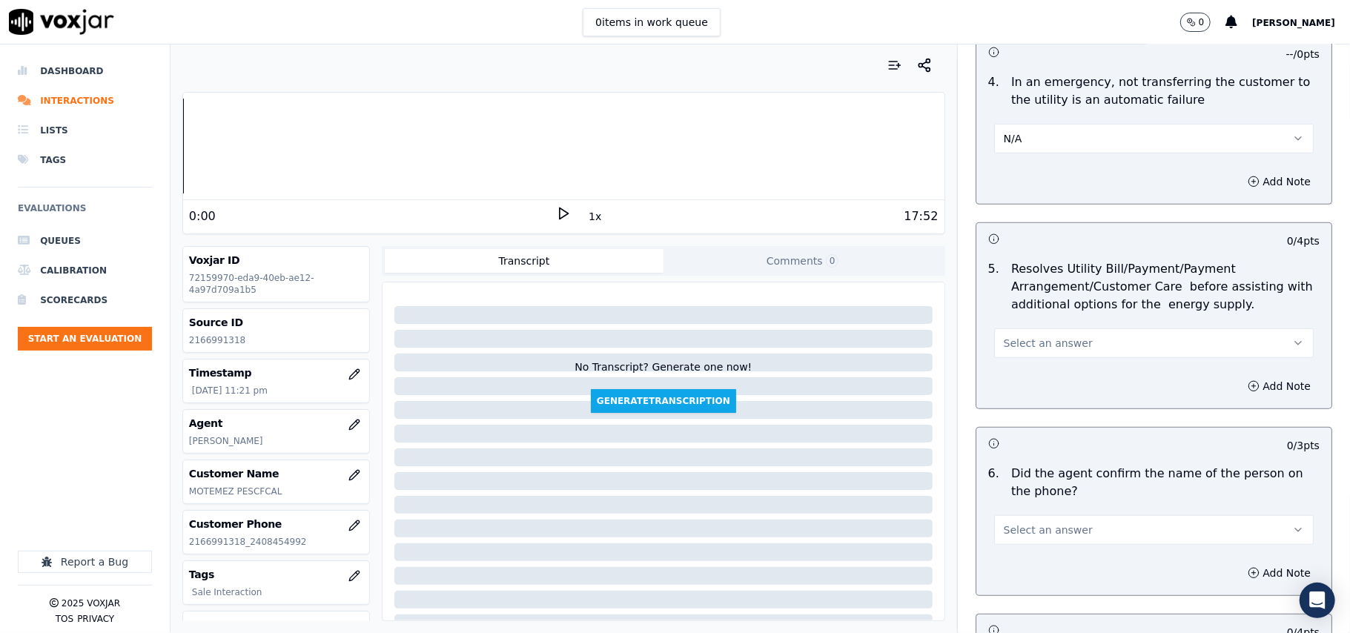
scroll to position [823, 0]
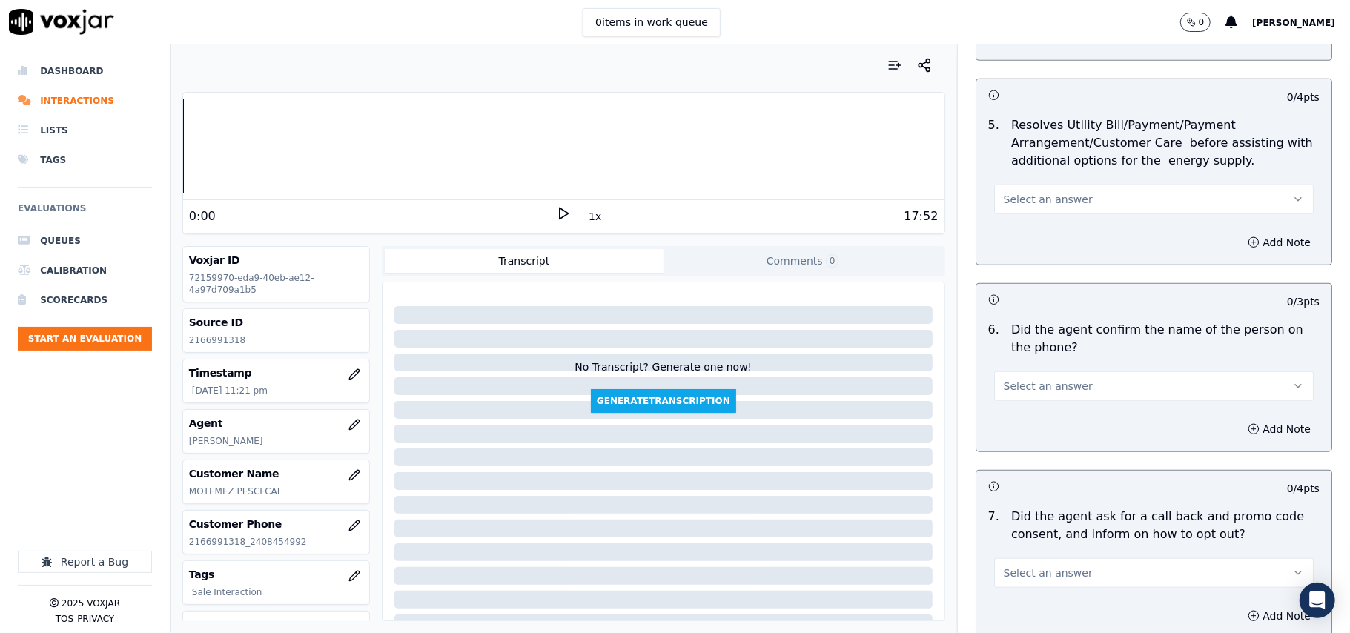
click at [994, 185] on button "Select an answer" at bounding box center [1154, 200] width 320 height 30
click at [1040, 271] on div "N/A" at bounding box center [1122, 283] width 287 height 24
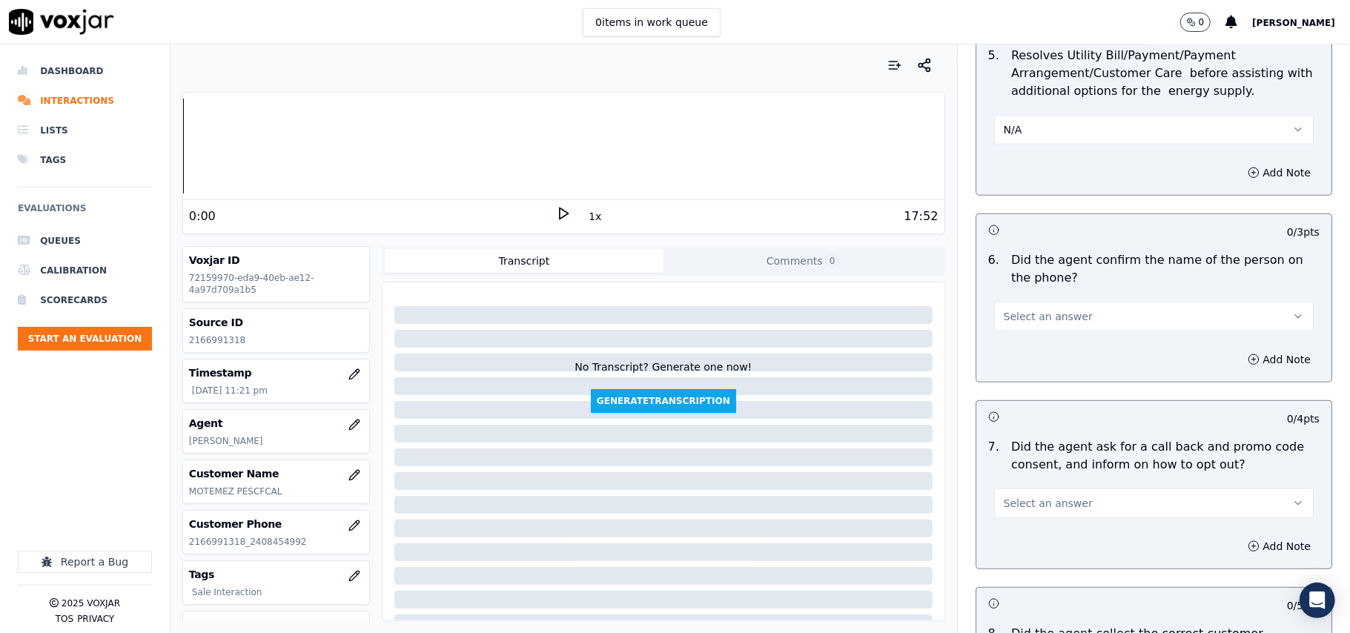
scroll to position [988, 0]
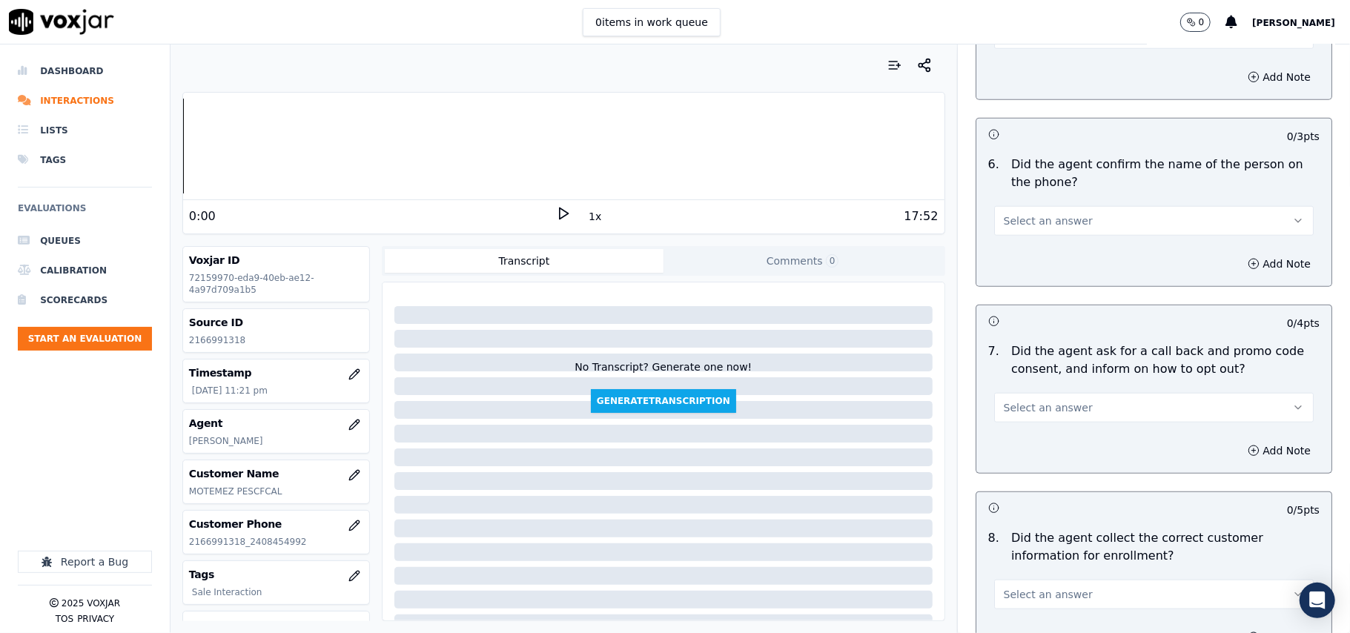
click at [1022, 232] on button "Select an answer" at bounding box center [1154, 221] width 320 height 30
click at [1022, 253] on div "Yes" at bounding box center [1122, 257] width 287 height 24
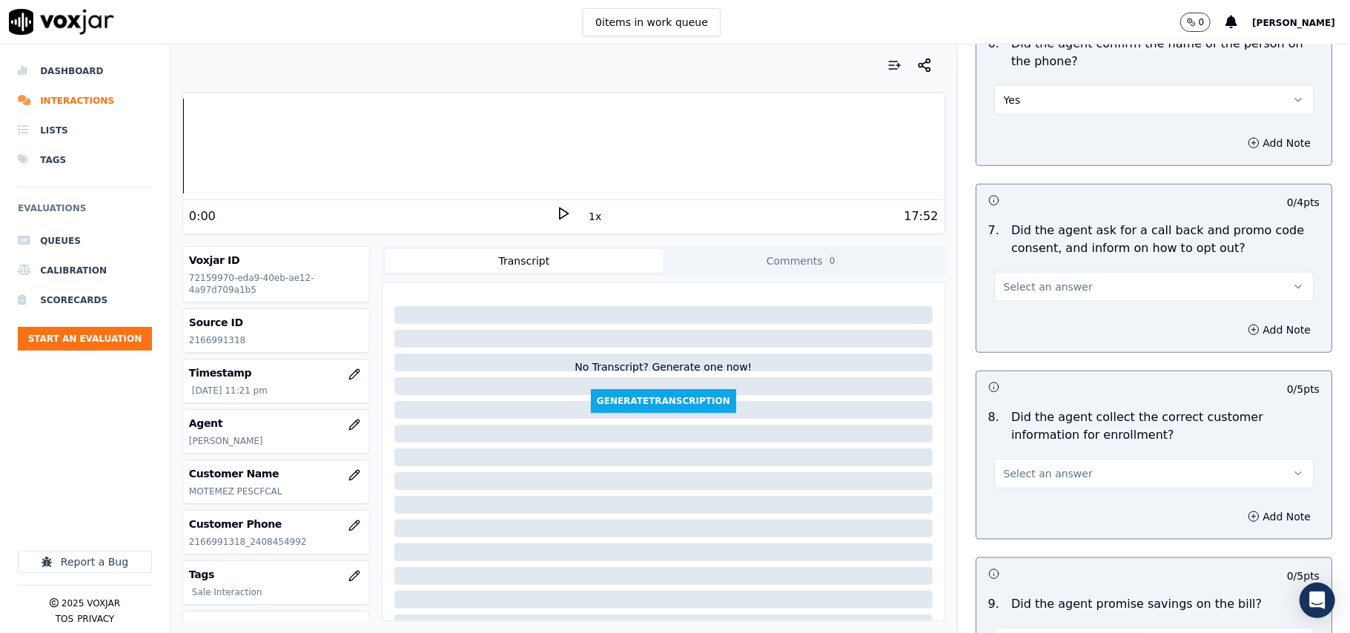
scroll to position [1154, 0]
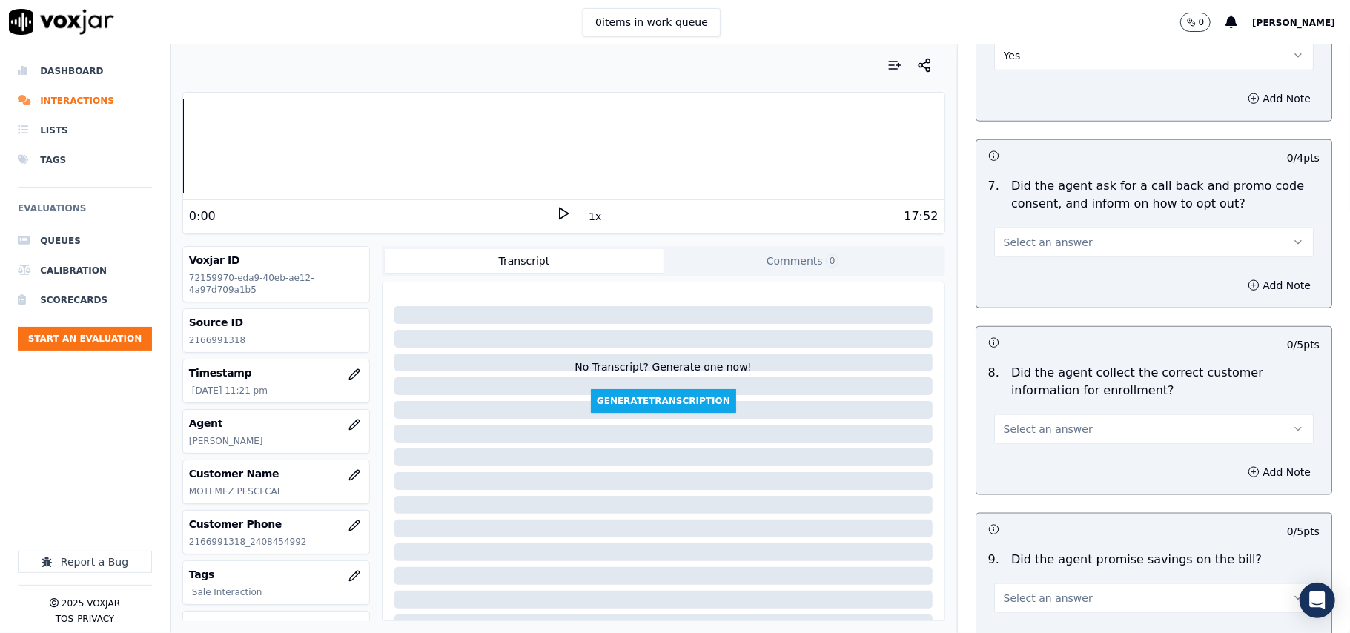
click at [1014, 250] on span "Select an answer" at bounding box center [1048, 242] width 89 height 15
click at [1022, 279] on div "Yes" at bounding box center [1122, 280] width 287 height 24
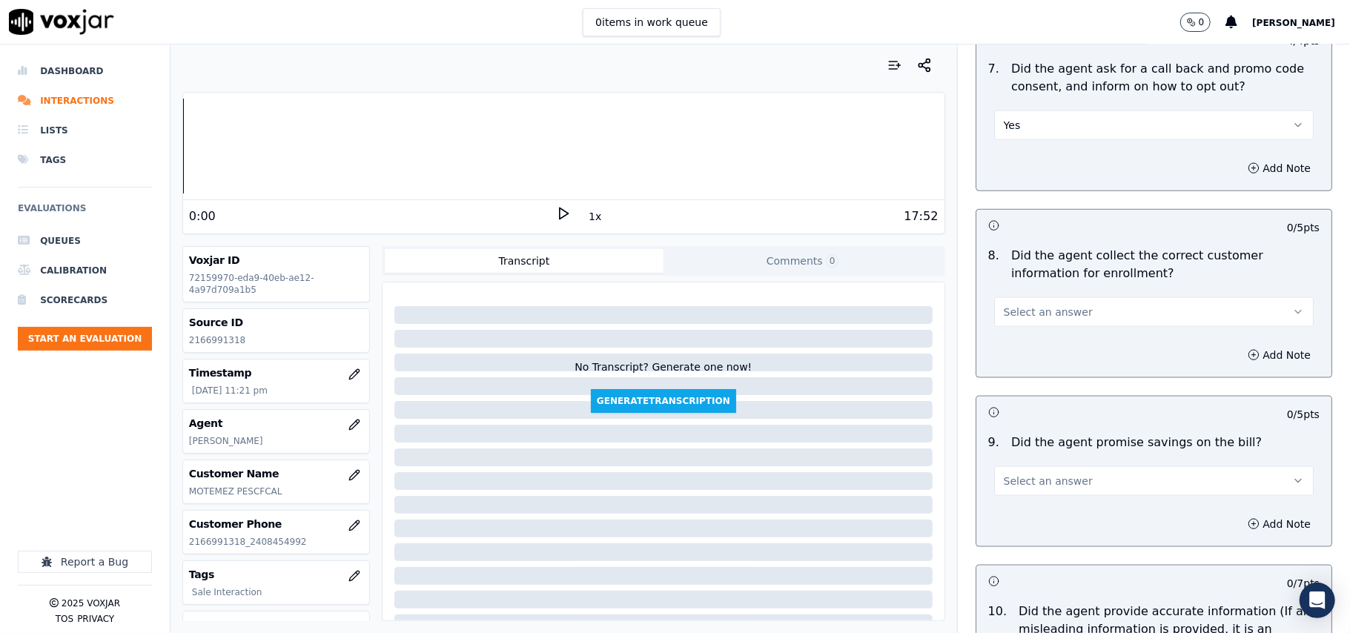
scroll to position [1318, 0]
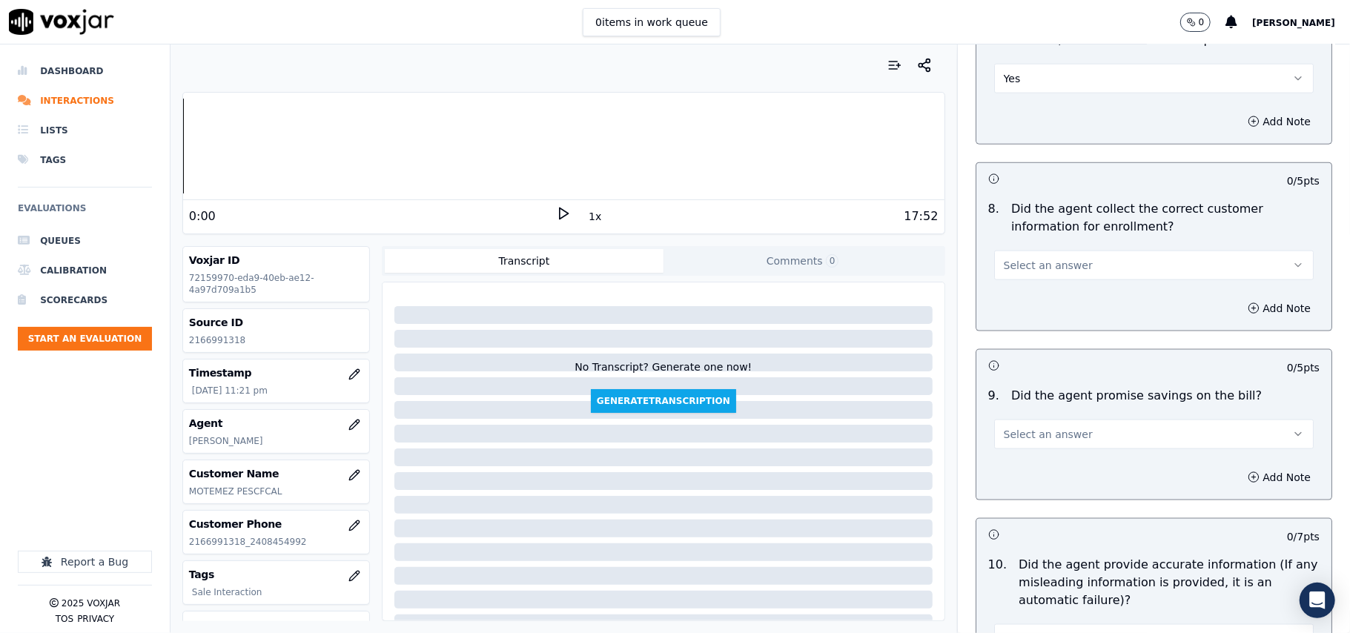
click at [1012, 280] on button "Select an answer" at bounding box center [1154, 266] width 320 height 30
click at [1016, 300] on div "Yes" at bounding box center [1122, 303] width 287 height 24
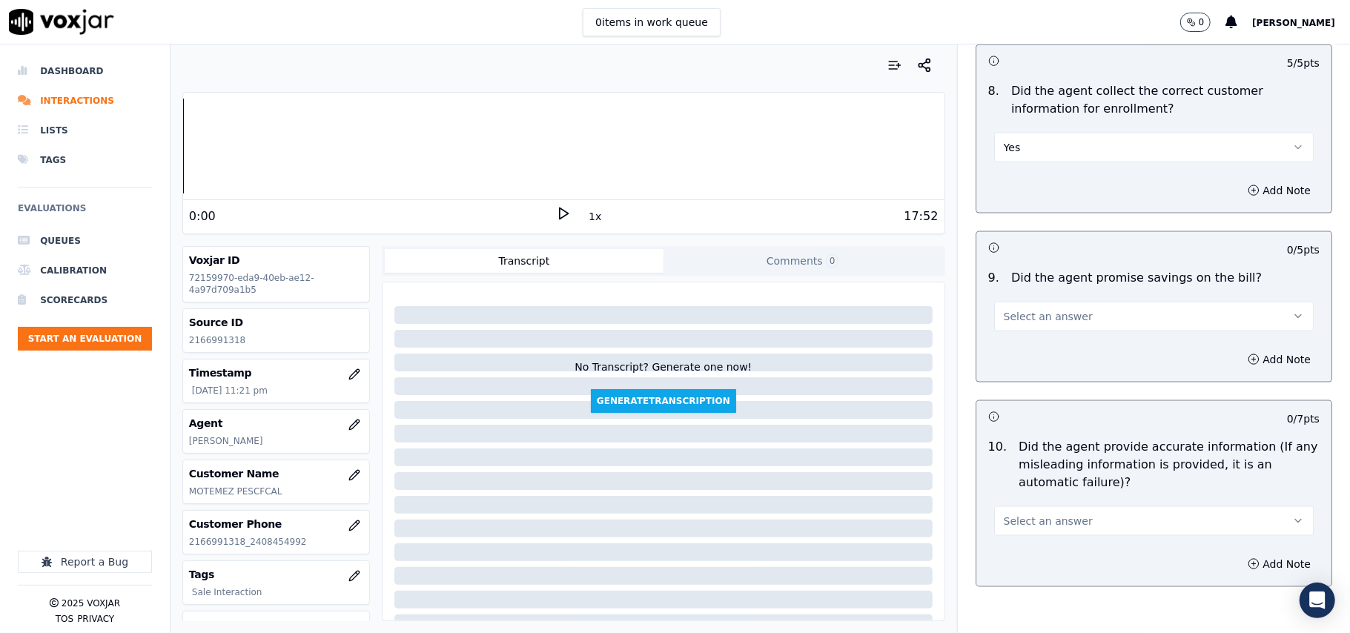
scroll to position [1483, 0]
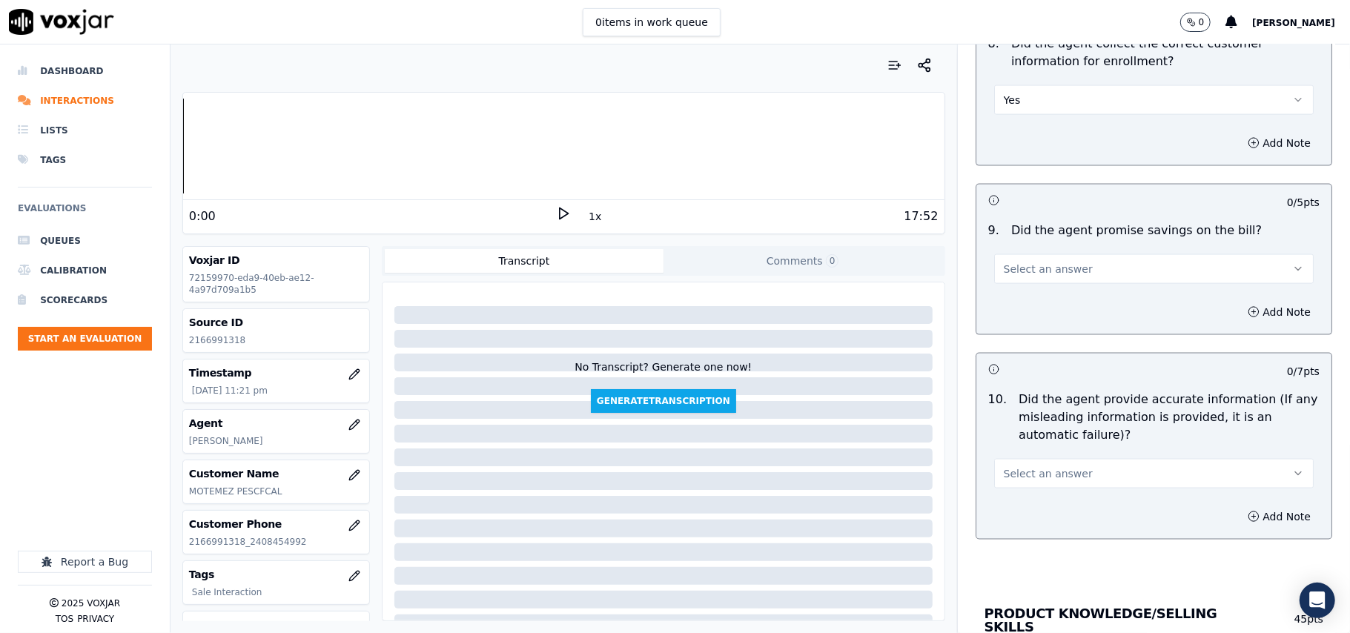
click at [1027, 271] on span "Select an answer" at bounding box center [1048, 269] width 89 height 15
click at [1038, 346] on div "N/A" at bounding box center [1122, 355] width 287 height 24
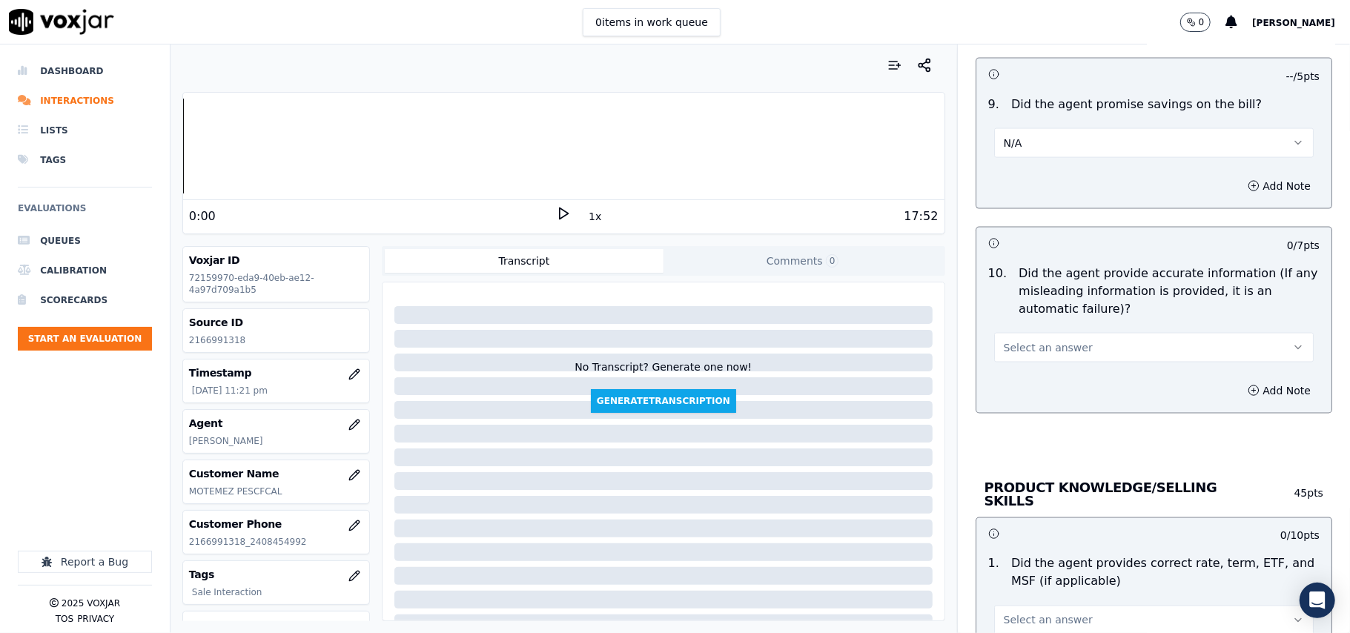
scroll to position [1648, 0]
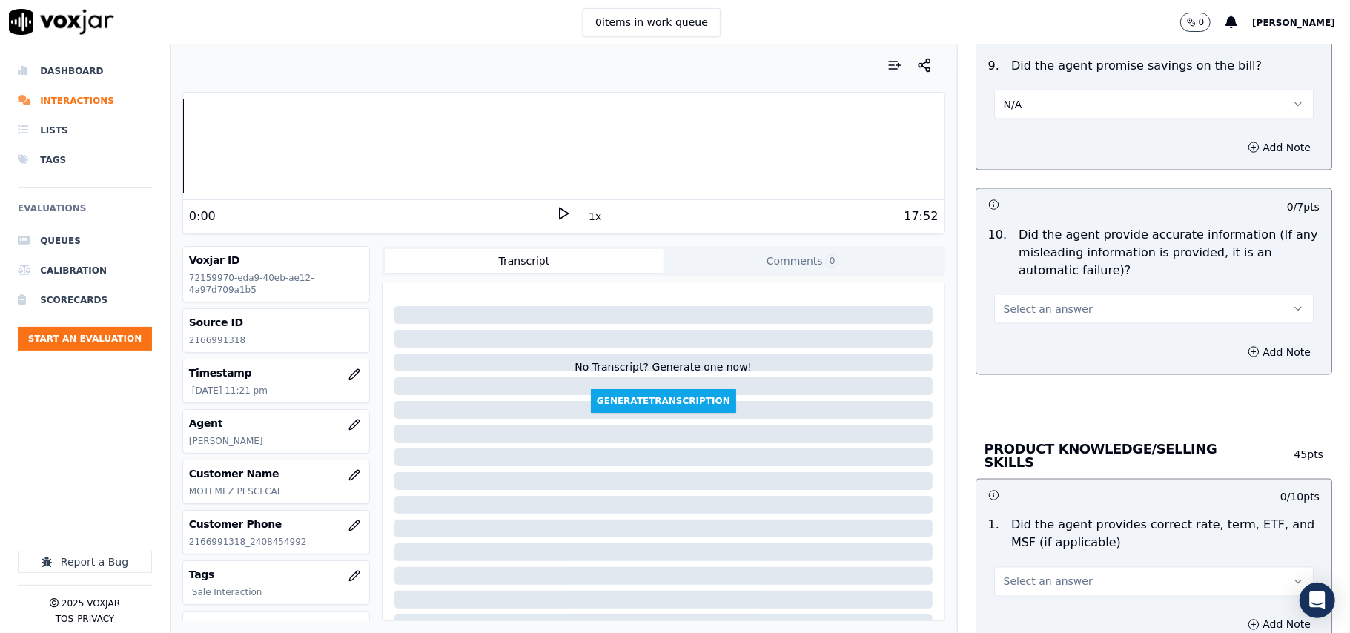
click at [1029, 317] on span "Select an answer" at bounding box center [1048, 309] width 89 height 15
click at [1033, 342] on div "Yes" at bounding box center [1122, 347] width 287 height 24
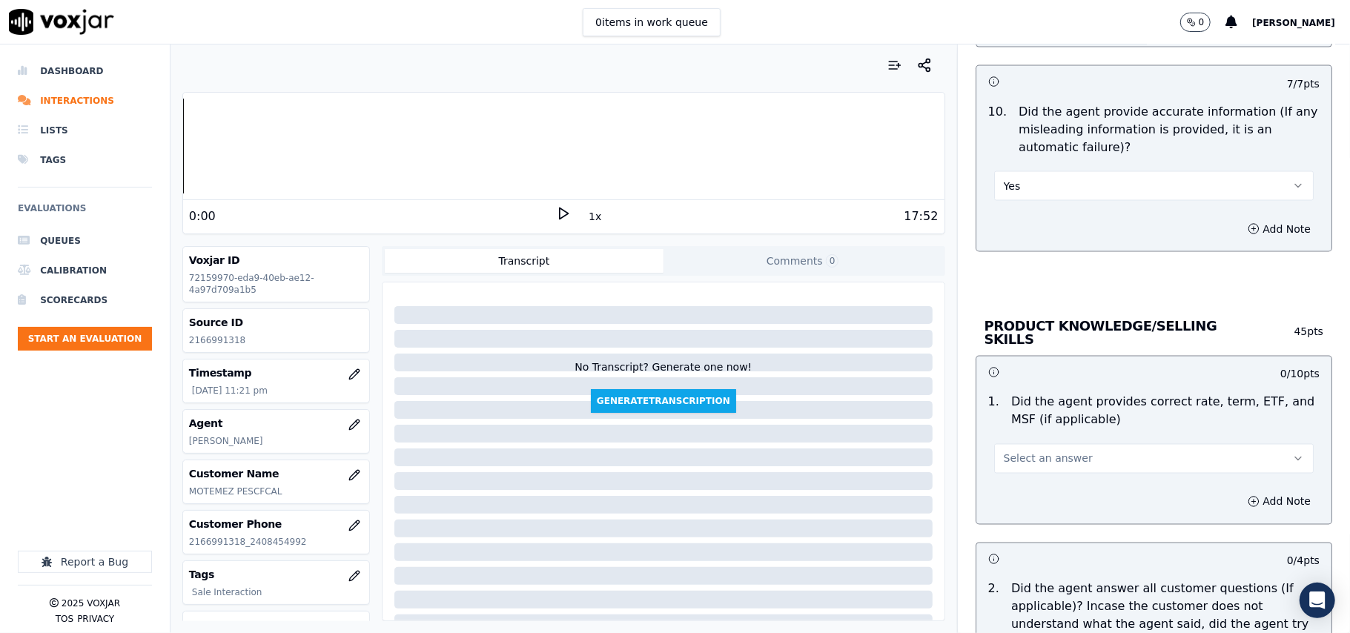
scroll to position [1812, 0]
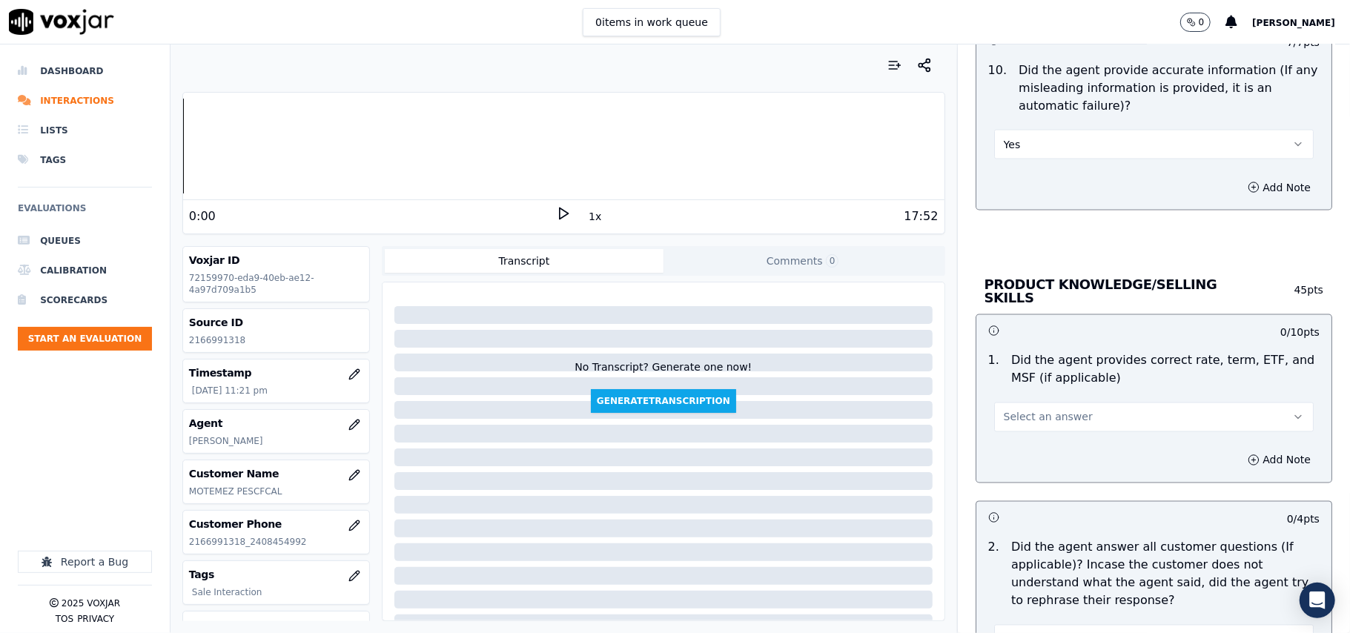
click at [1019, 419] on span "Select an answer" at bounding box center [1048, 417] width 89 height 15
click at [1025, 455] on div "Yes" at bounding box center [1122, 449] width 287 height 24
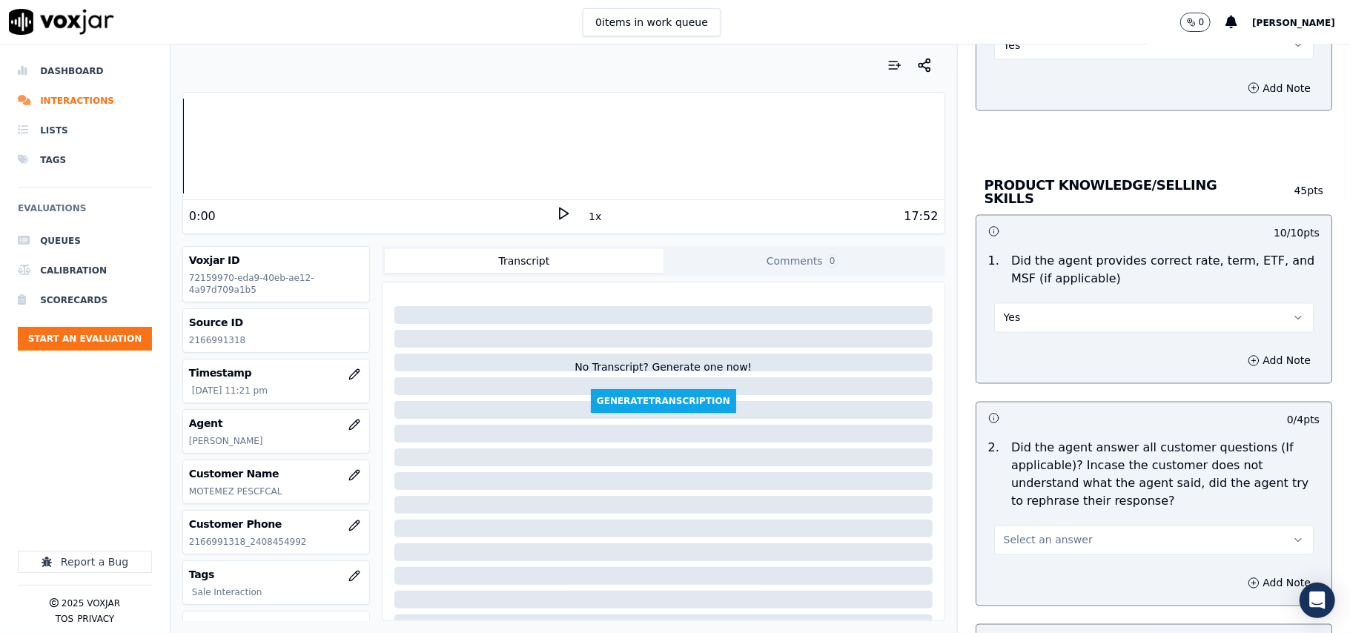
scroll to position [1977, 0]
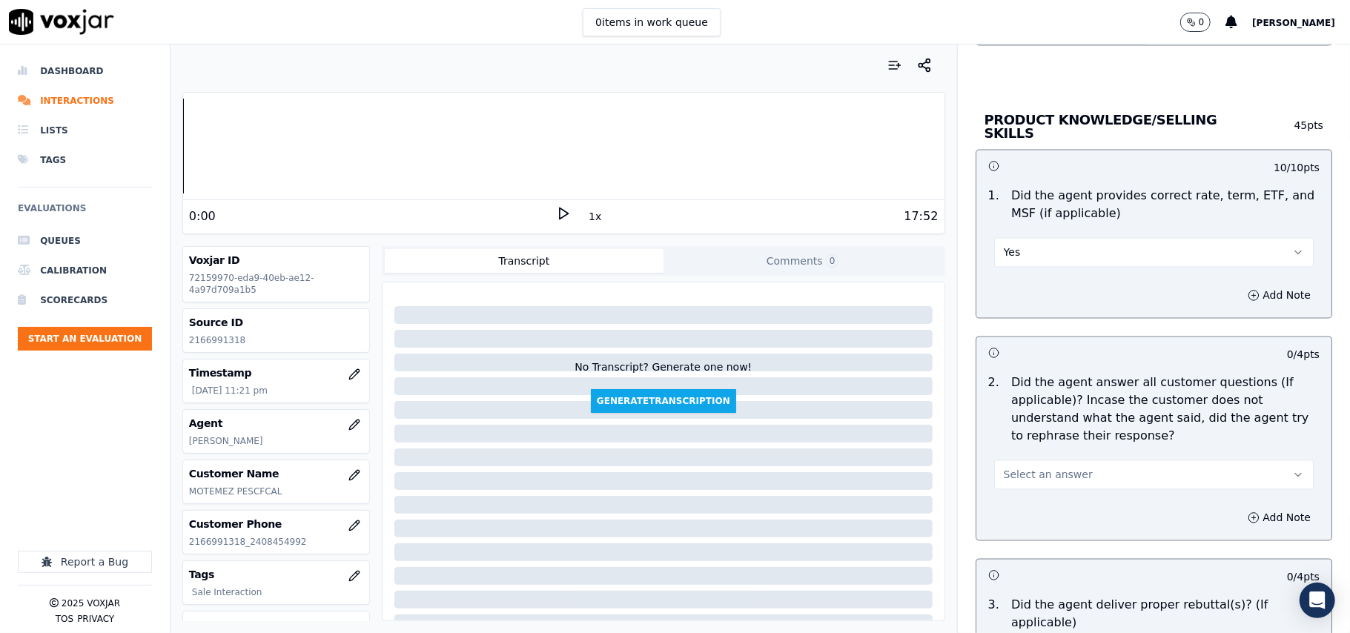
click at [1019, 473] on span "Select an answer" at bounding box center [1048, 475] width 89 height 15
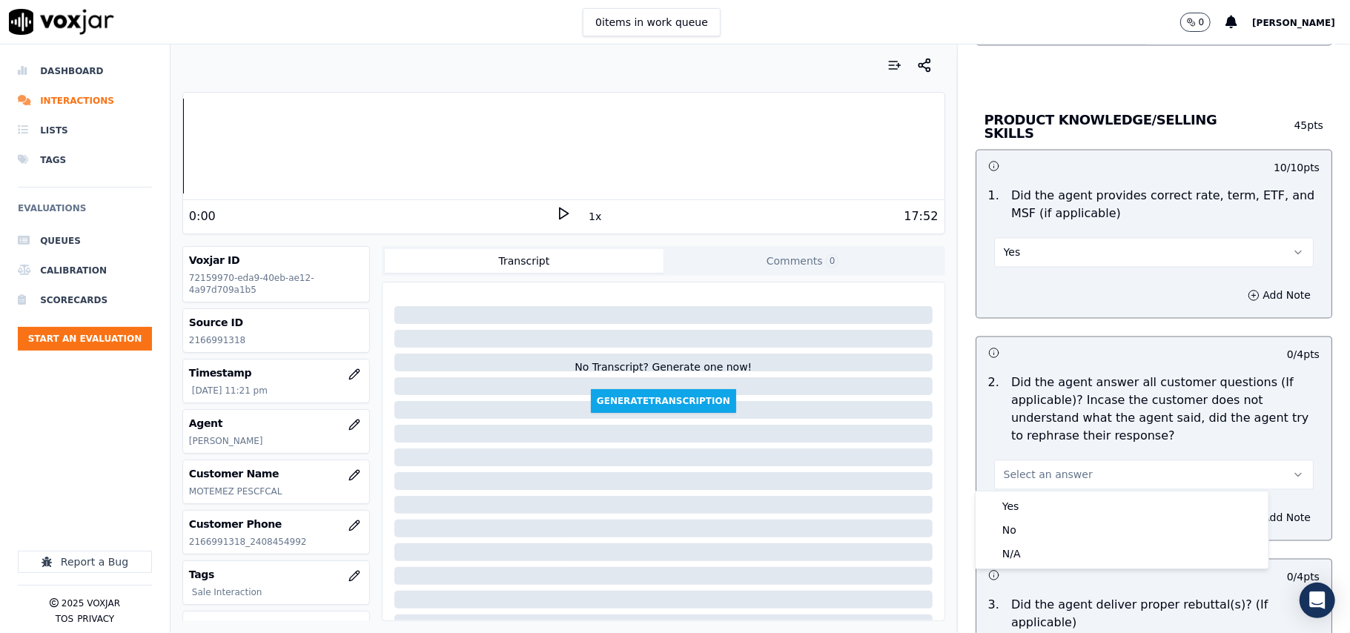
click at [1017, 493] on div "Yes No N/A" at bounding box center [1122, 530] width 293 height 77
click at [1037, 498] on div "Yes" at bounding box center [1122, 507] width 287 height 24
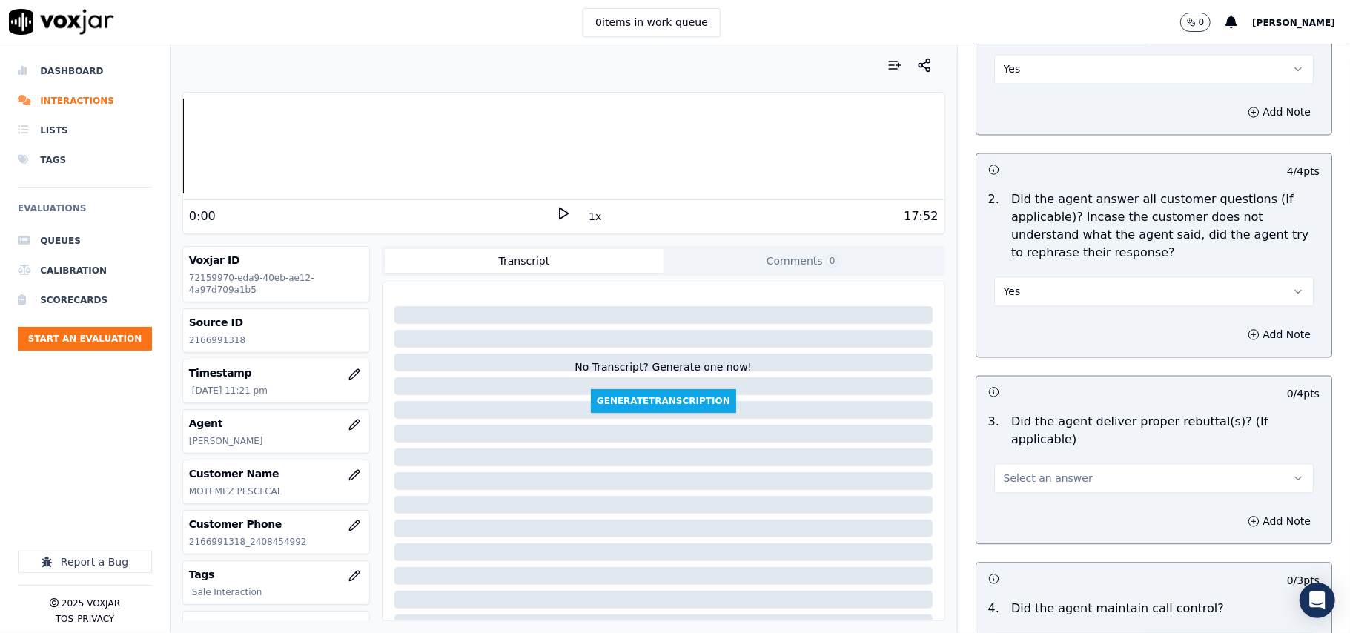
scroll to position [2306, 0]
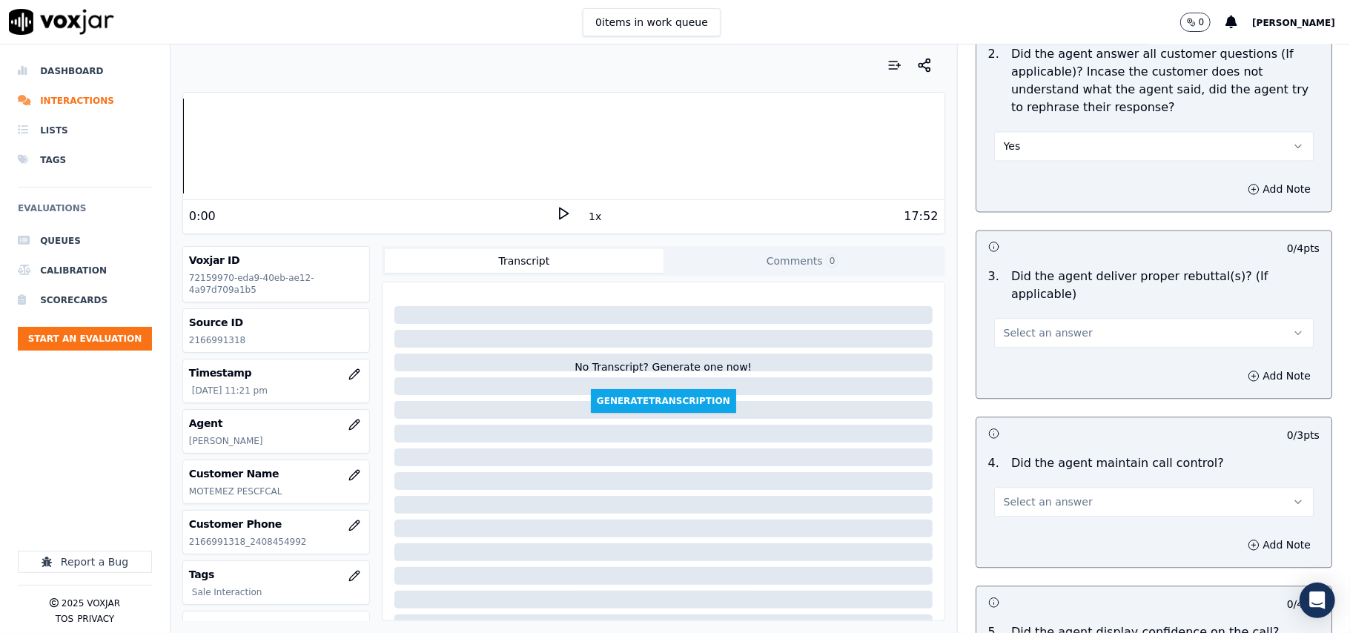
click at [1029, 326] on span "Select an answer" at bounding box center [1048, 333] width 89 height 15
click at [1029, 338] on div "Yes" at bounding box center [1122, 347] width 287 height 24
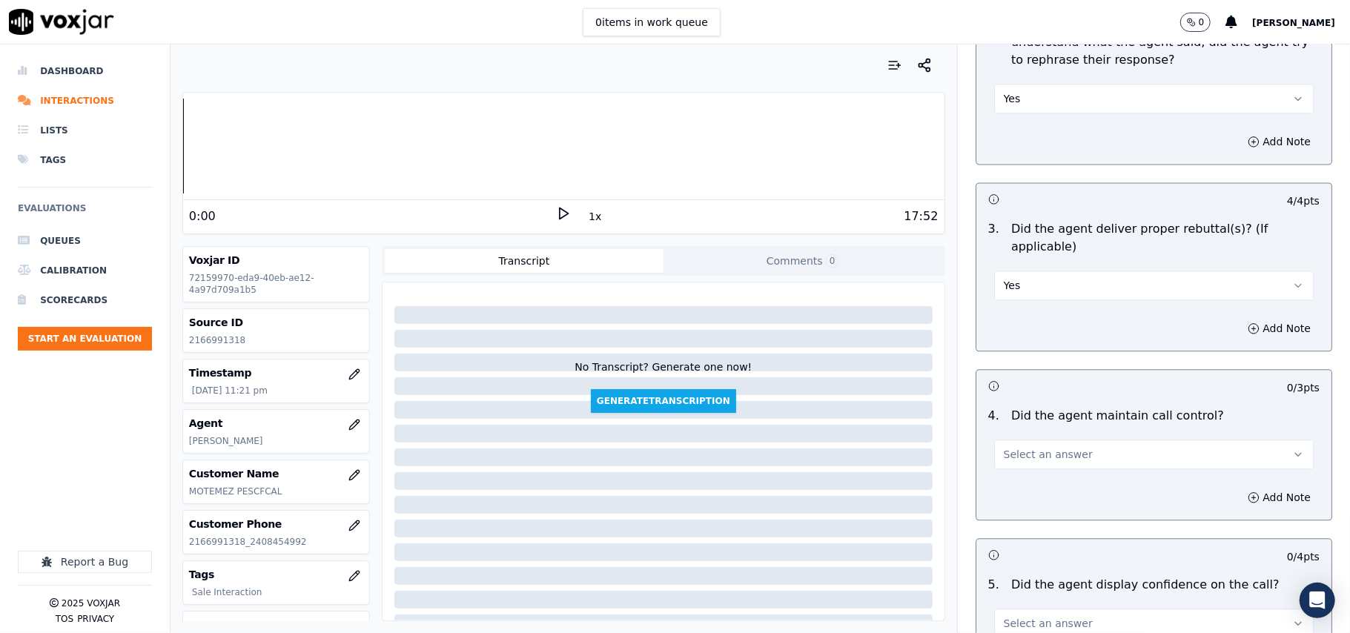
scroll to position [2471, 0]
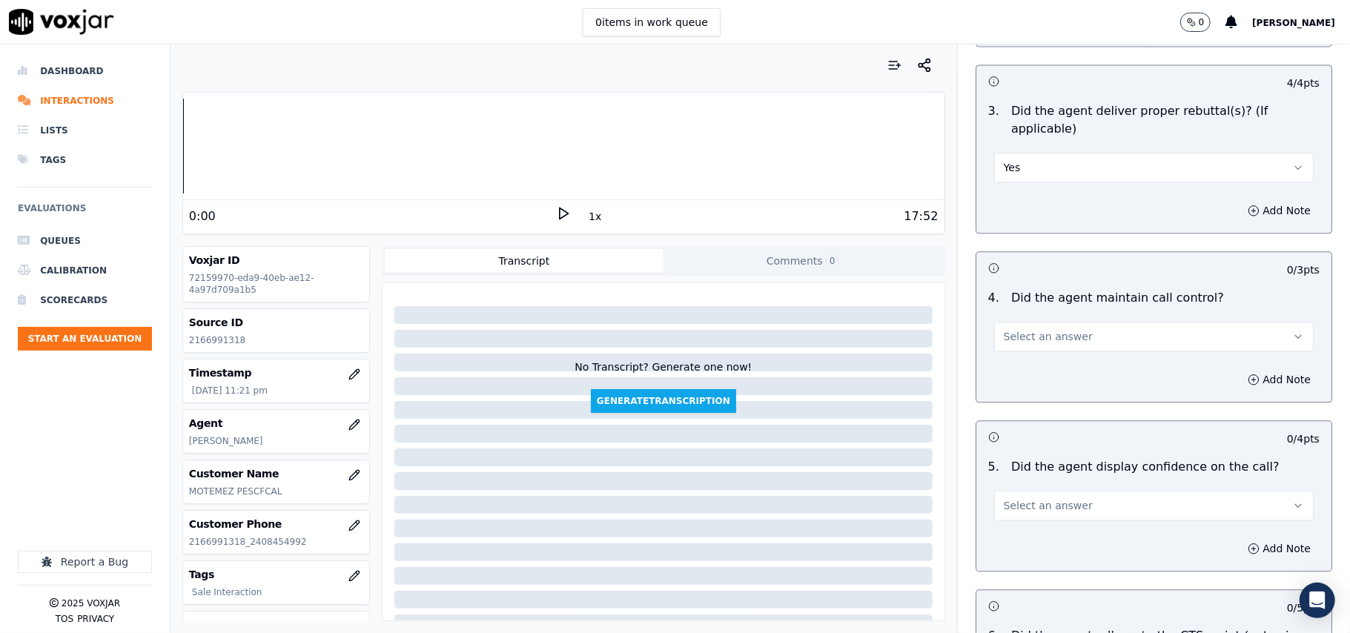
click at [1024, 328] on button "Select an answer" at bounding box center [1154, 337] width 320 height 30
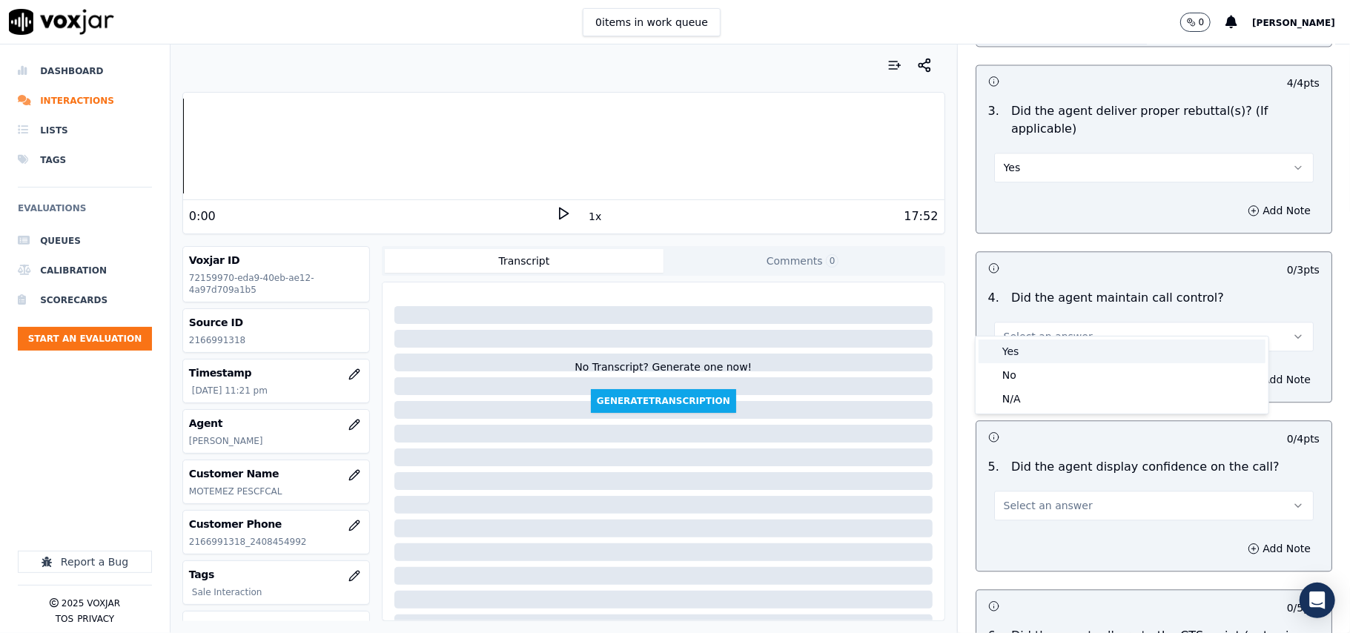
click at [1022, 345] on div "Yes" at bounding box center [1122, 352] width 287 height 24
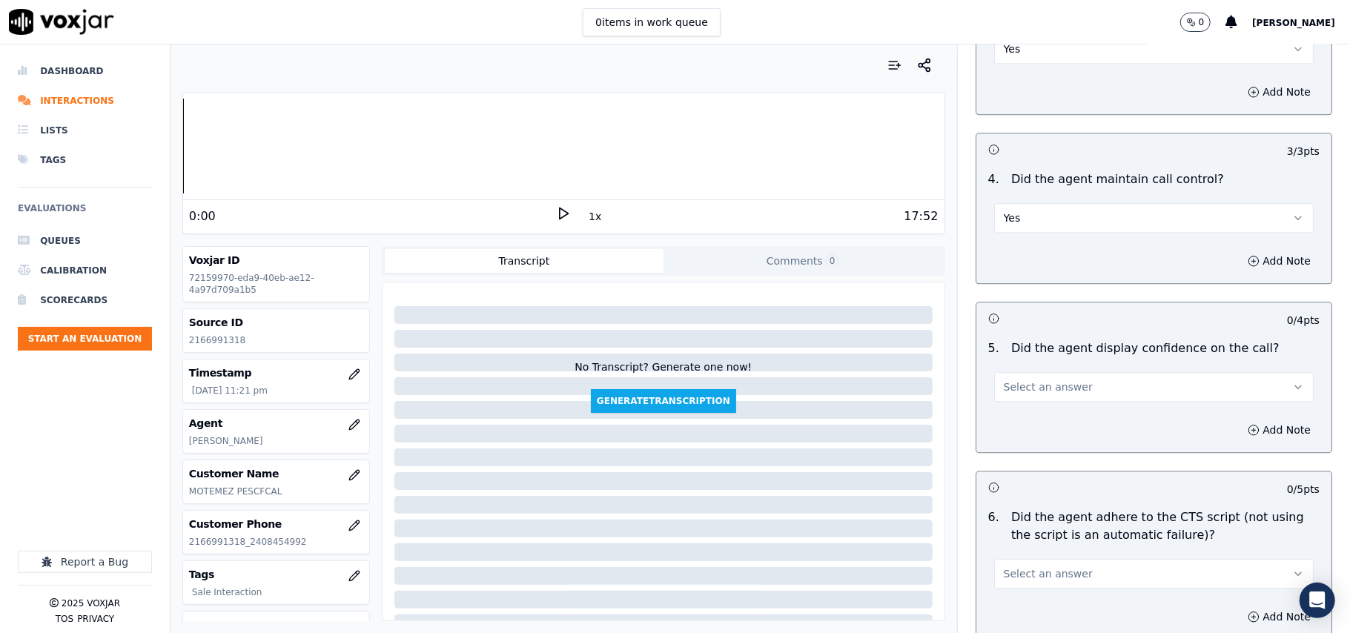
scroll to position [2637, 0]
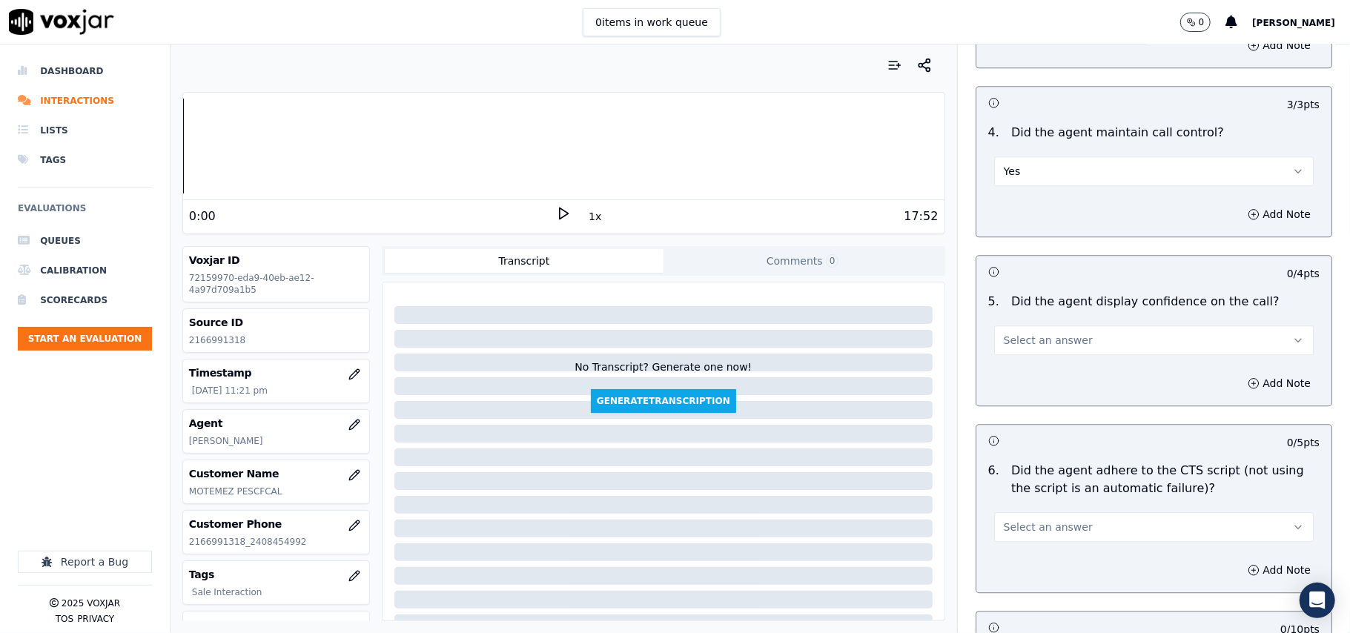
click at [1027, 333] on span "Select an answer" at bounding box center [1048, 340] width 89 height 15
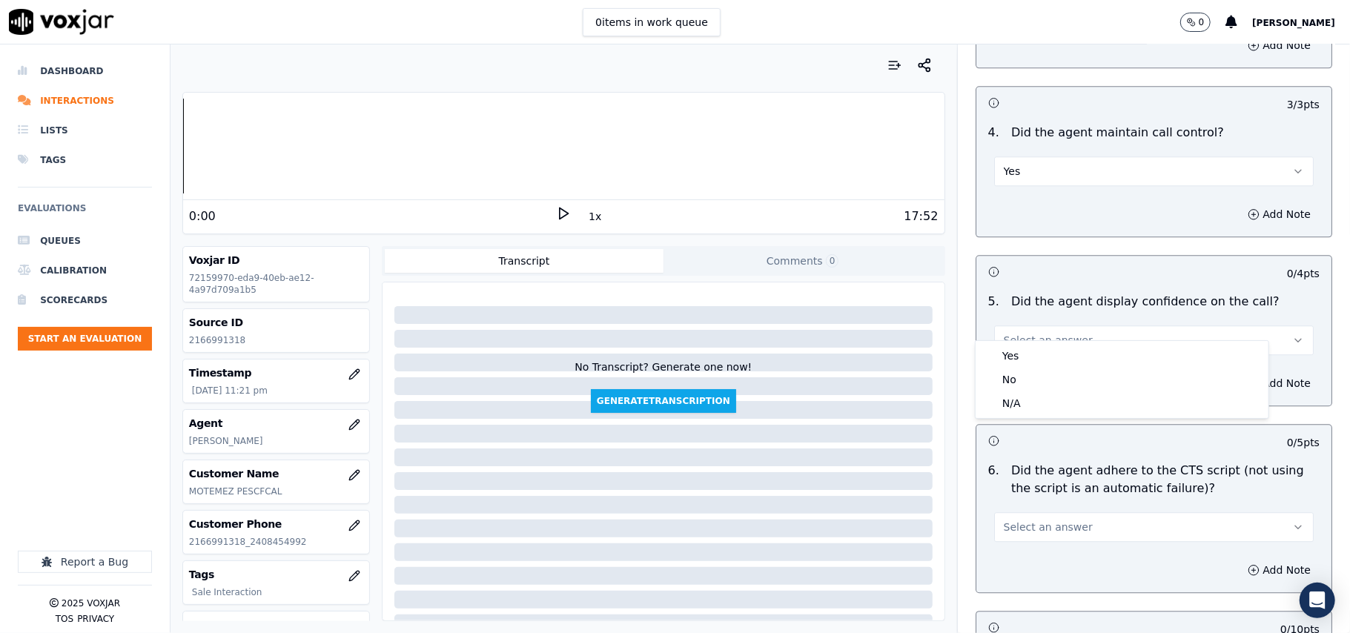
click at [1032, 350] on div "Yes" at bounding box center [1122, 356] width 287 height 24
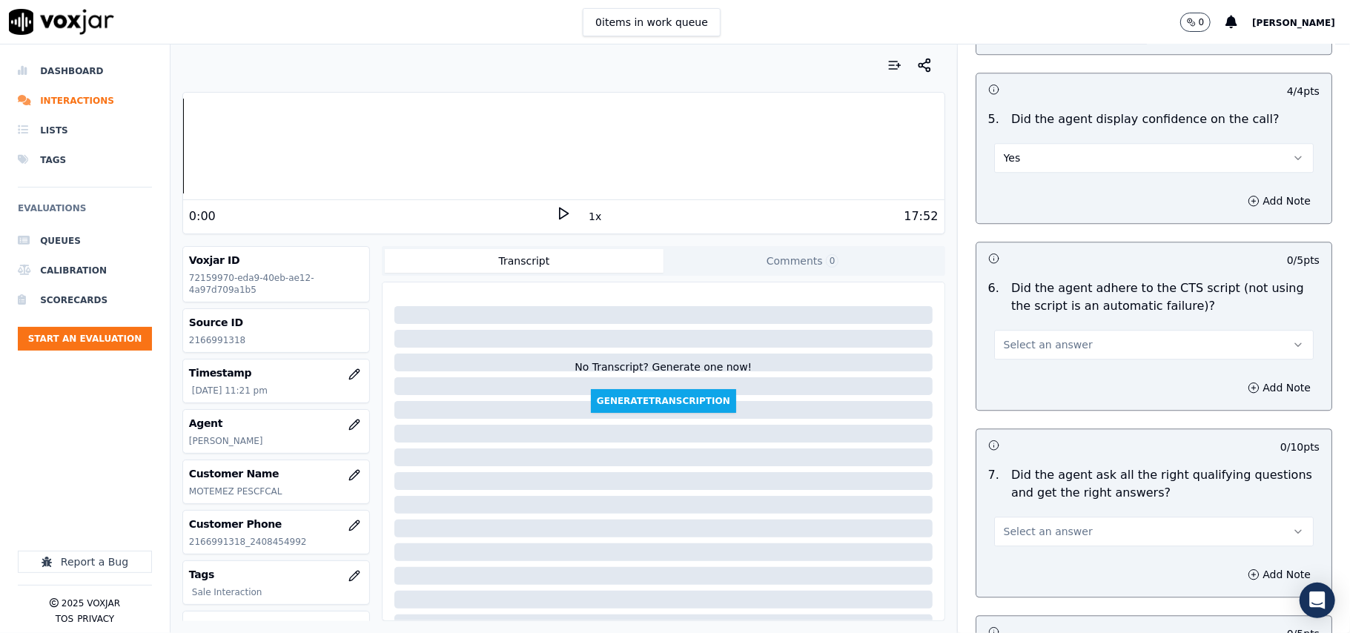
scroll to position [2966, 0]
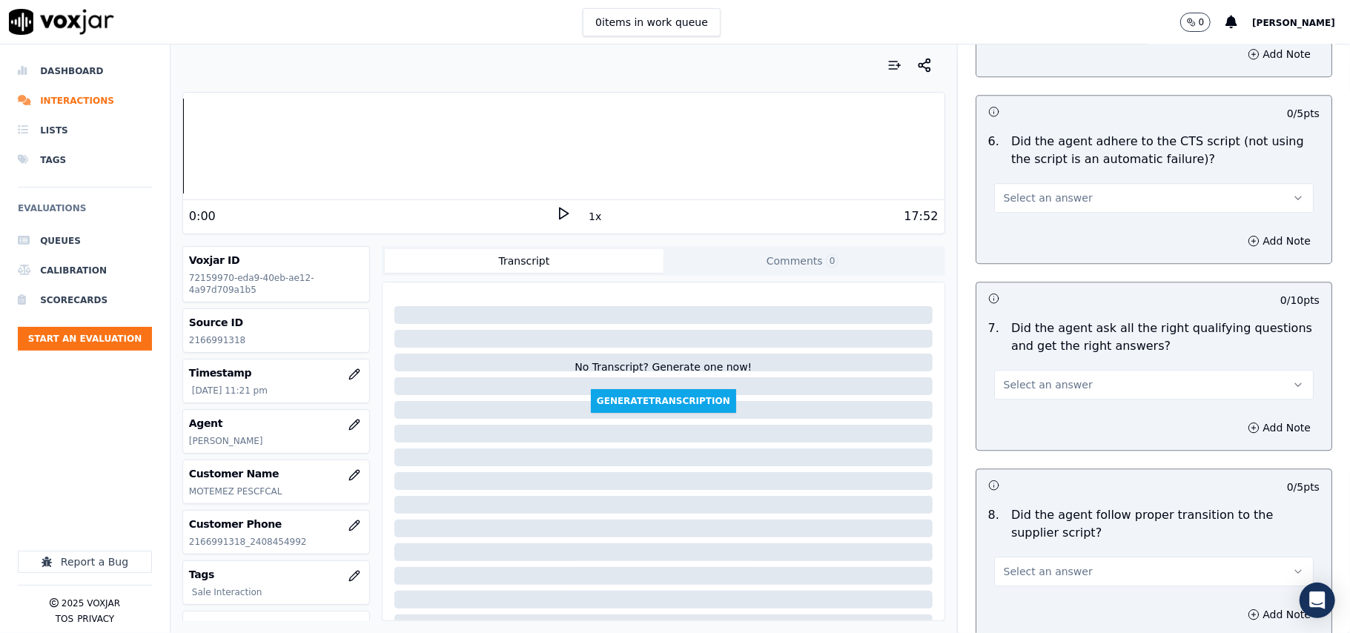
click at [1034, 191] on span "Select an answer" at bounding box center [1048, 198] width 89 height 15
click at [1043, 211] on div "Yes" at bounding box center [1122, 214] width 287 height 24
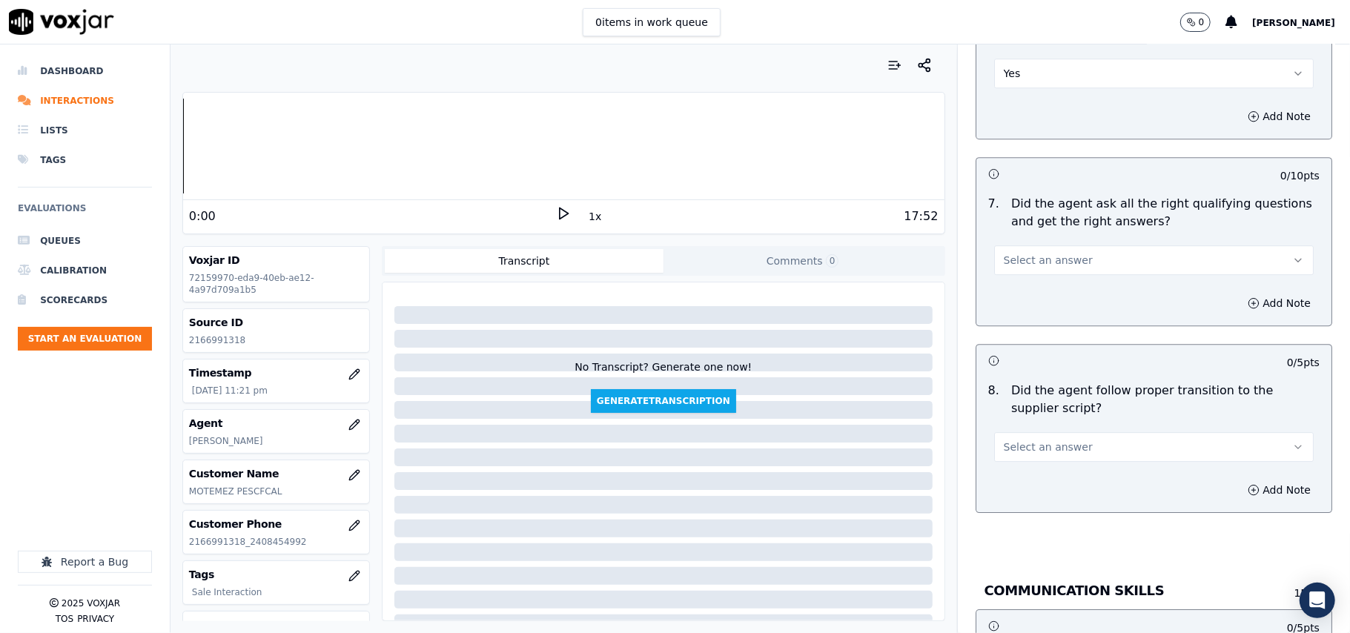
scroll to position [3131, 0]
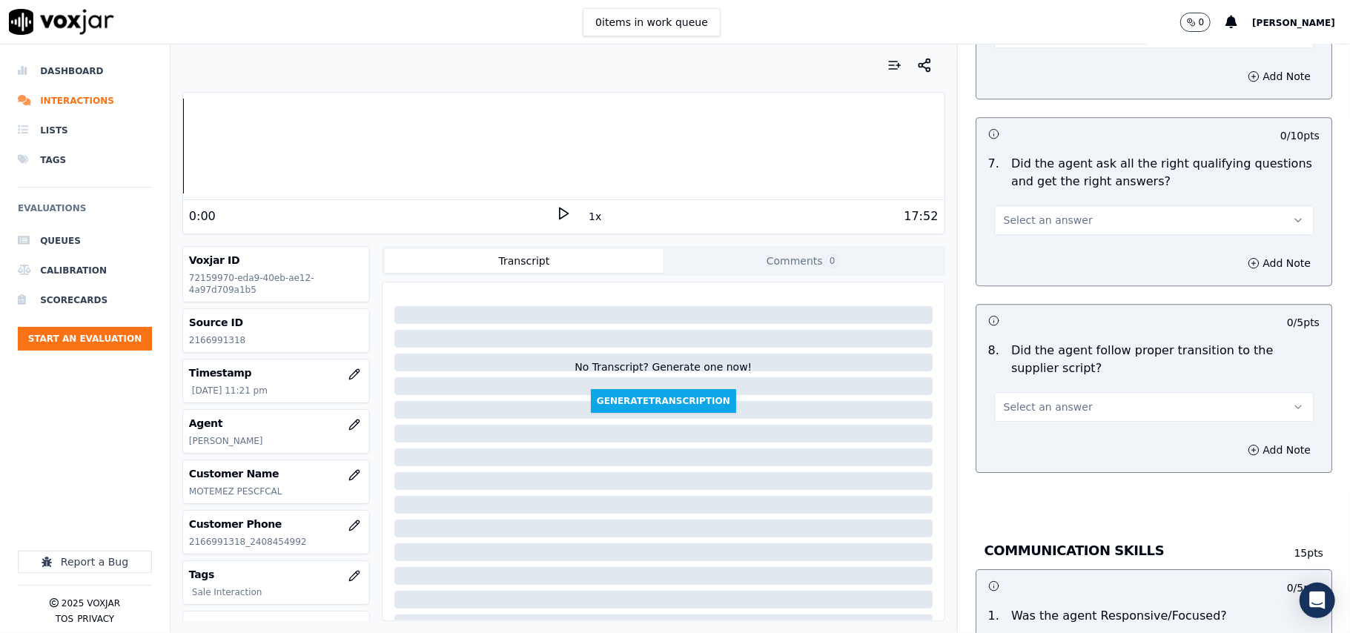
click at [1057, 213] on span "Select an answer" at bounding box center [1048, 220] width 89 height 15
click at [1043, 236] on div "Yes" at bounding box center [1122, 237] width 287 height 24
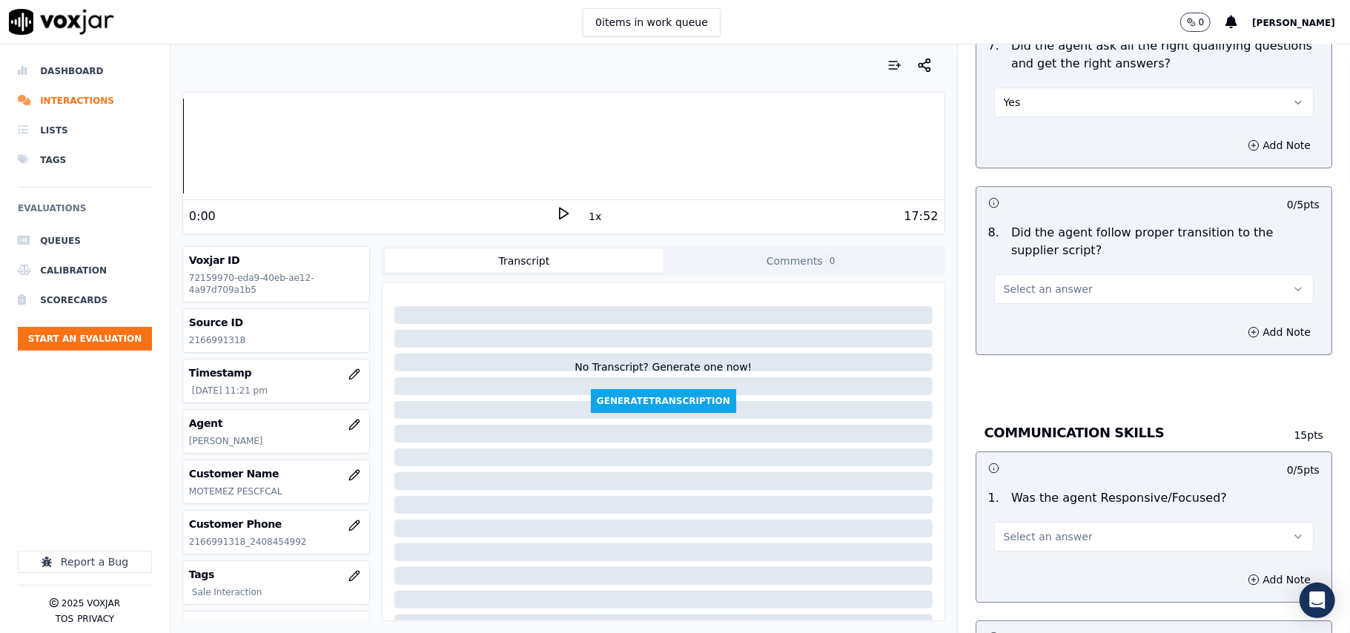
scroll to position [3295, 0]
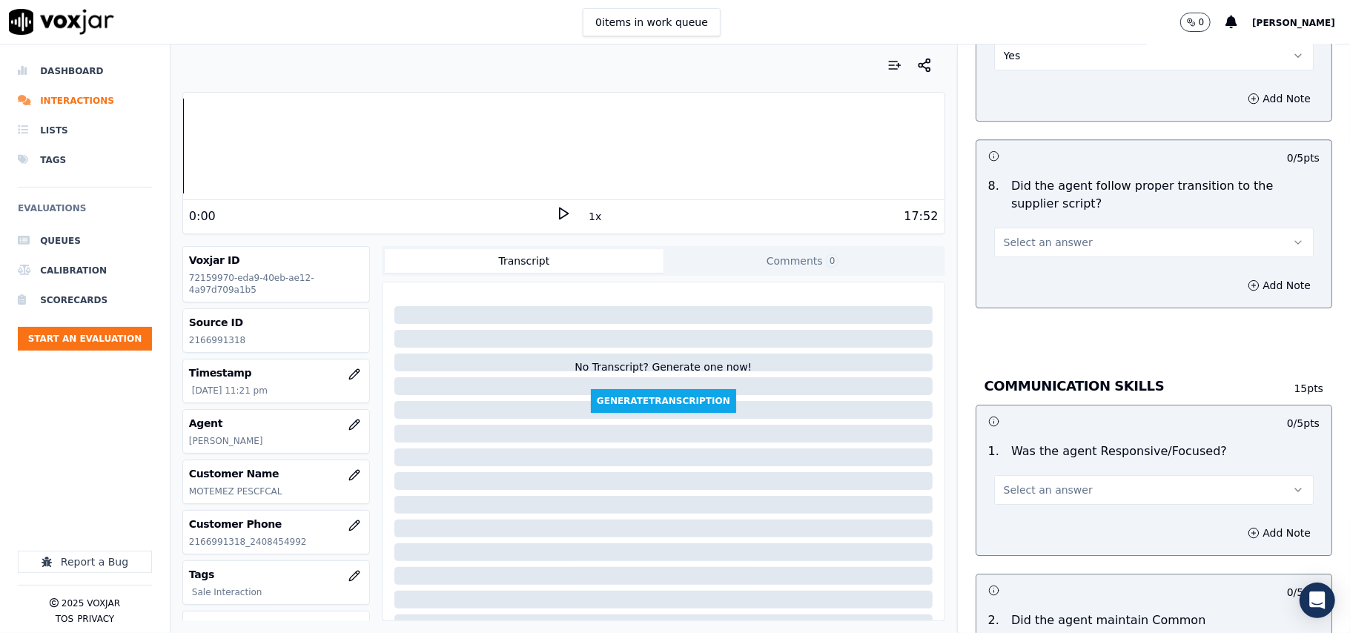
click at [1032, 237] on button "Select an answer" at bounding box center [1154, 243] width 320 height 30
click at [1033, 260] on div "Yes" at bounding box center [1122, 260] width 287 height 24
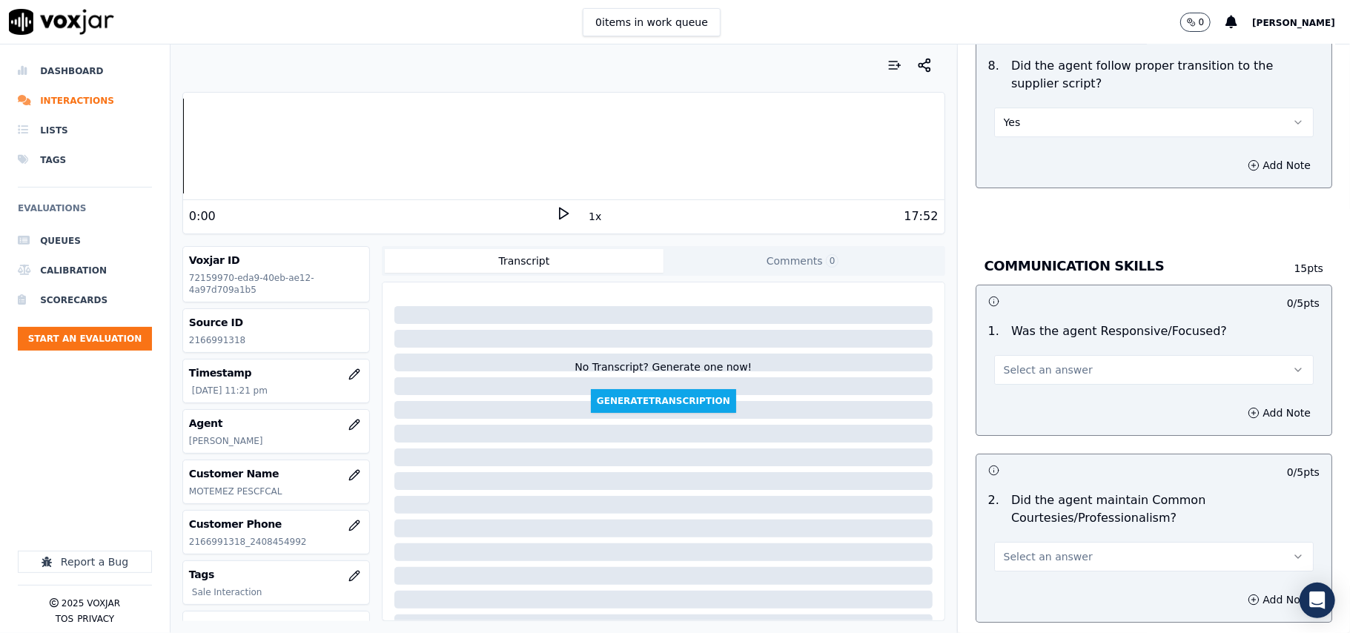
scroll to position [3460, 0]
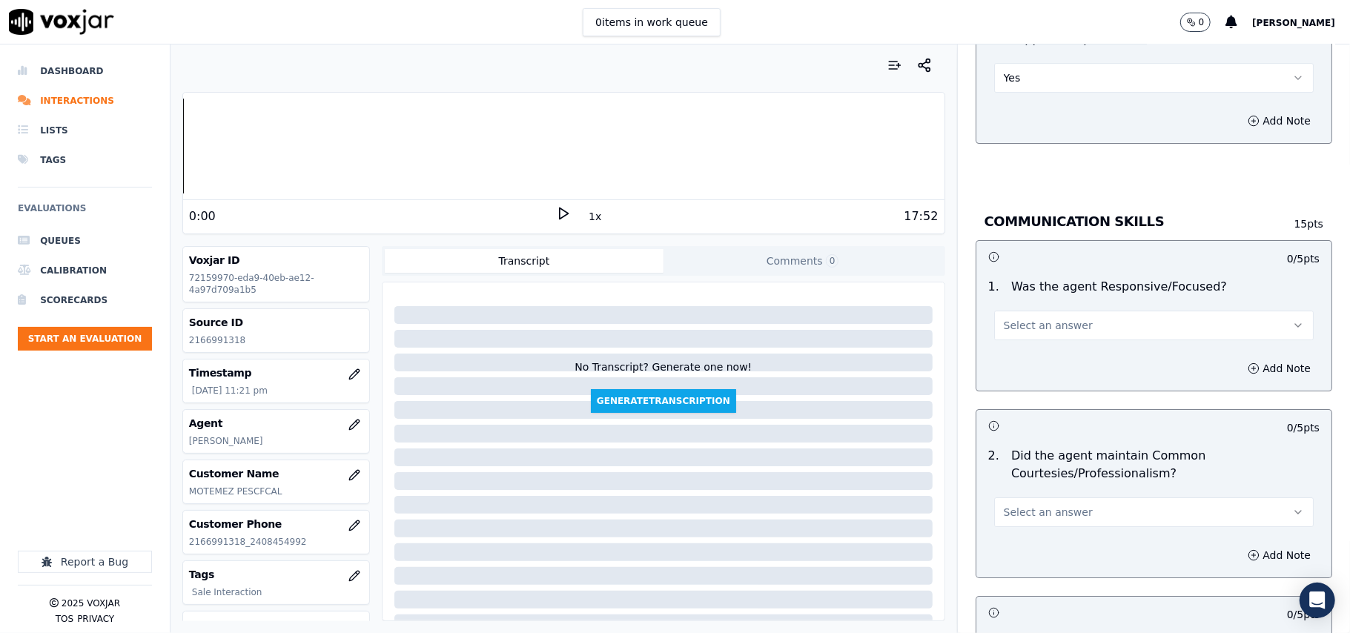
click at [1022, 318] on span "Select an answer" at bounding box center [1048, 325] width 89 height 15
click at [1017, 347] on div "Yes" at bounding box center [1122, 343] width 287 height 24
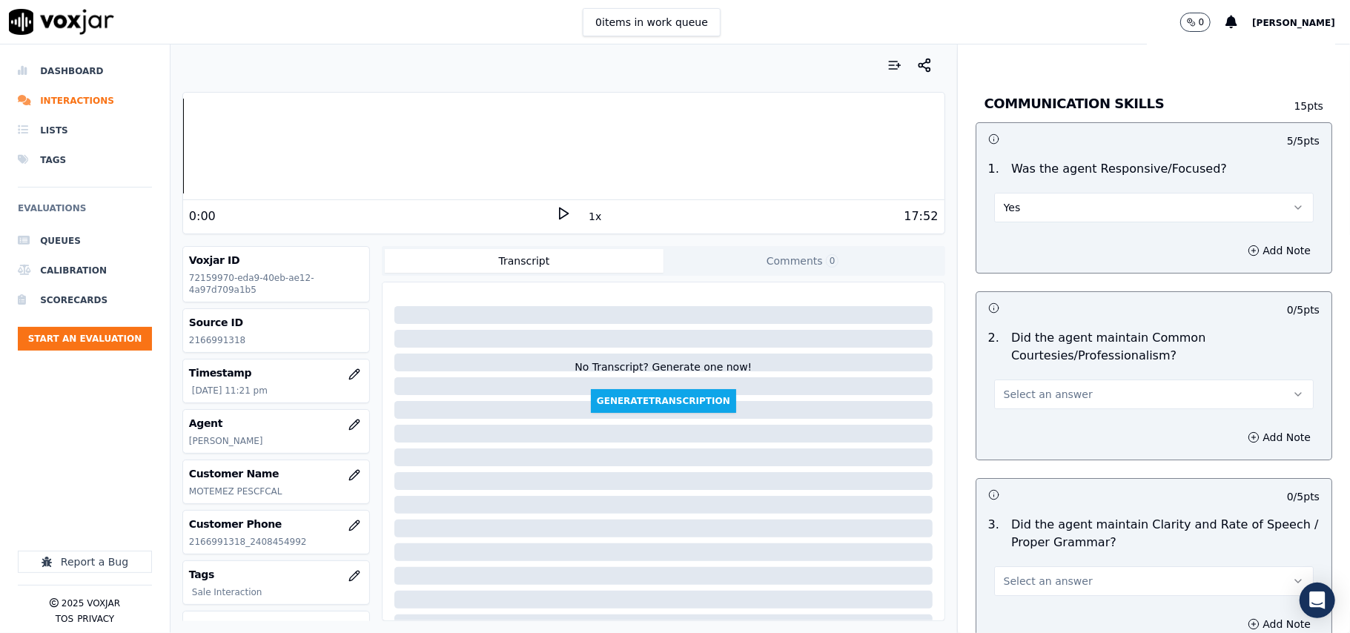
scroll to position [3625, 0]
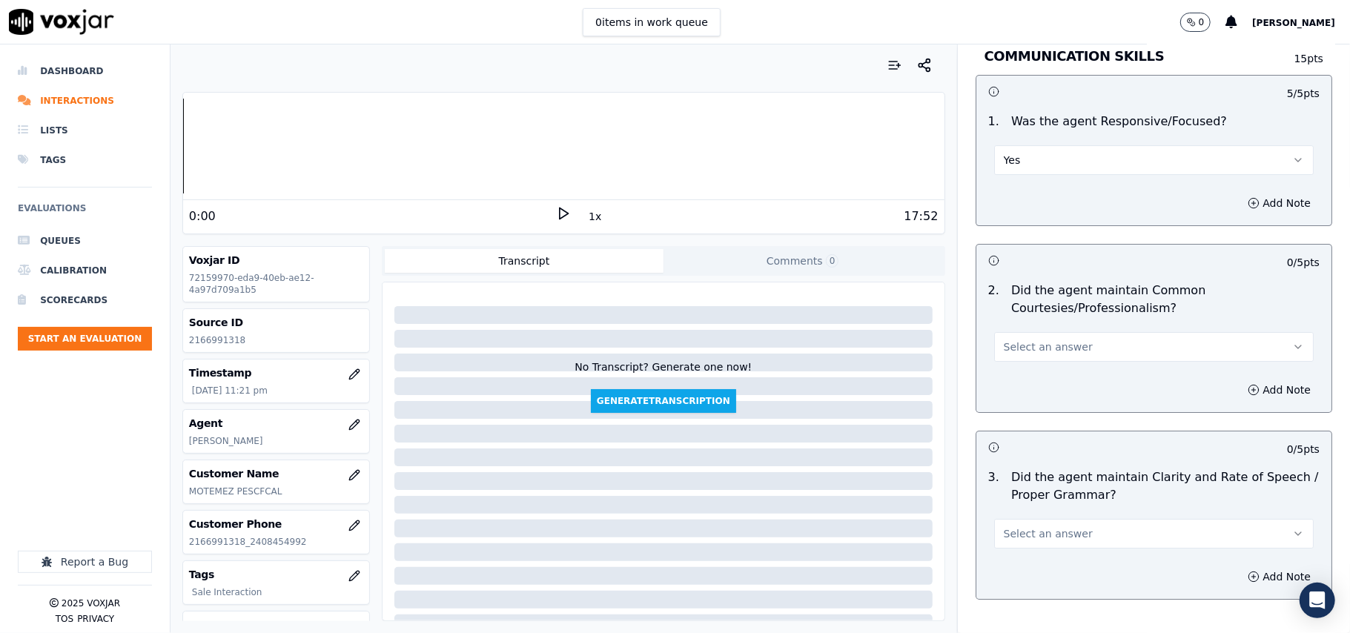
click at [1021, 332] on button "Select an answer" at bounding box center [1154, 347] width 320 height 30
click at [1025, 353] on div "Yes" at bounding box center [1122, 365] width 287 height 24
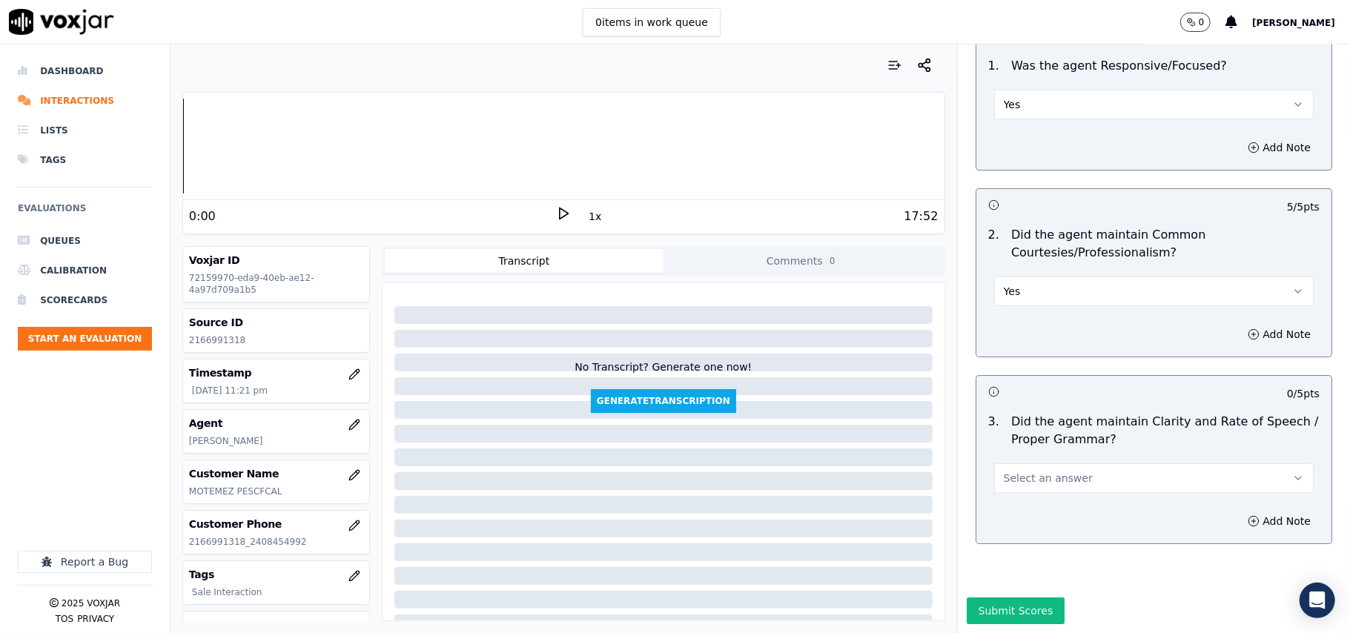
scroll to position [3710, 0]
click at [1021, 471] on span "Select an answer" at bounding box center [1048, 478] width 89 height 15
click at [1020, 463] on div "Yes" at bounding box center [1122, 467] width 287 height 24
click at [1016, 598] on button "Submit Scores" at bounding box center [1016, 611] width 99 height 27
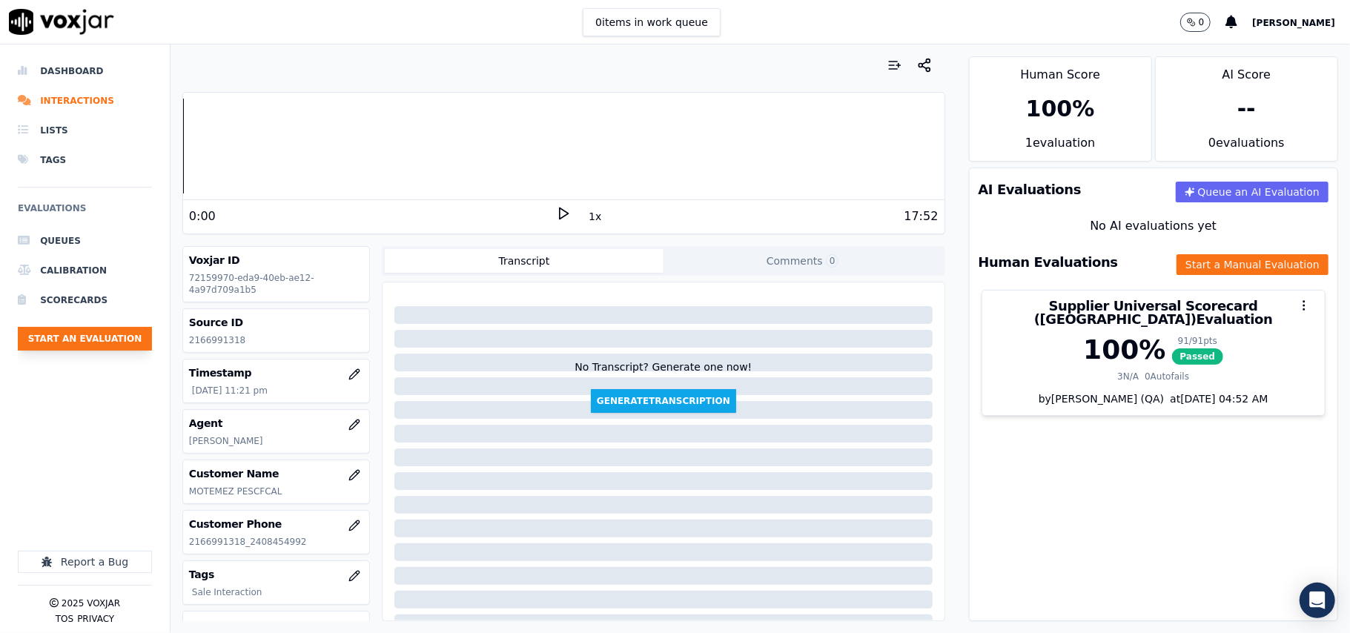
click at [128, 348] on button "Start an Evaluation" at bounding box center [85, 339] width 134 height 24
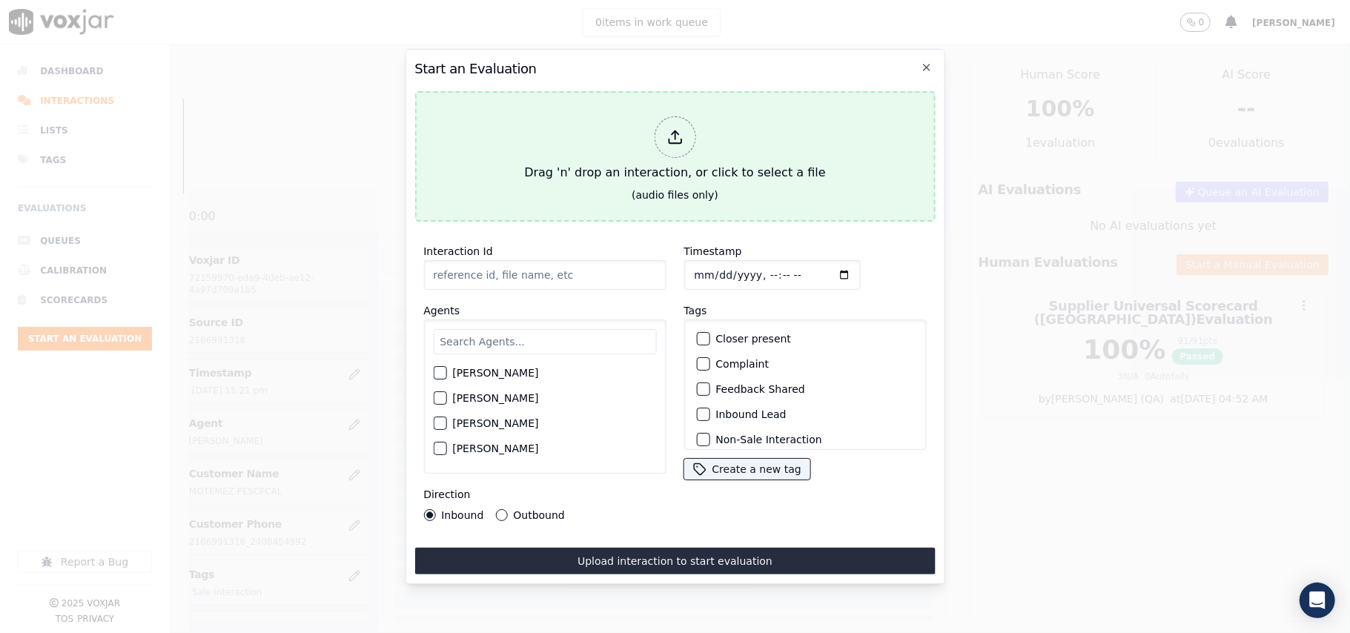
click at [725, 157] on div "Drag 'n' drop an interaction, or click to select a file" at bounding box center [674, 148] width 313 height 77
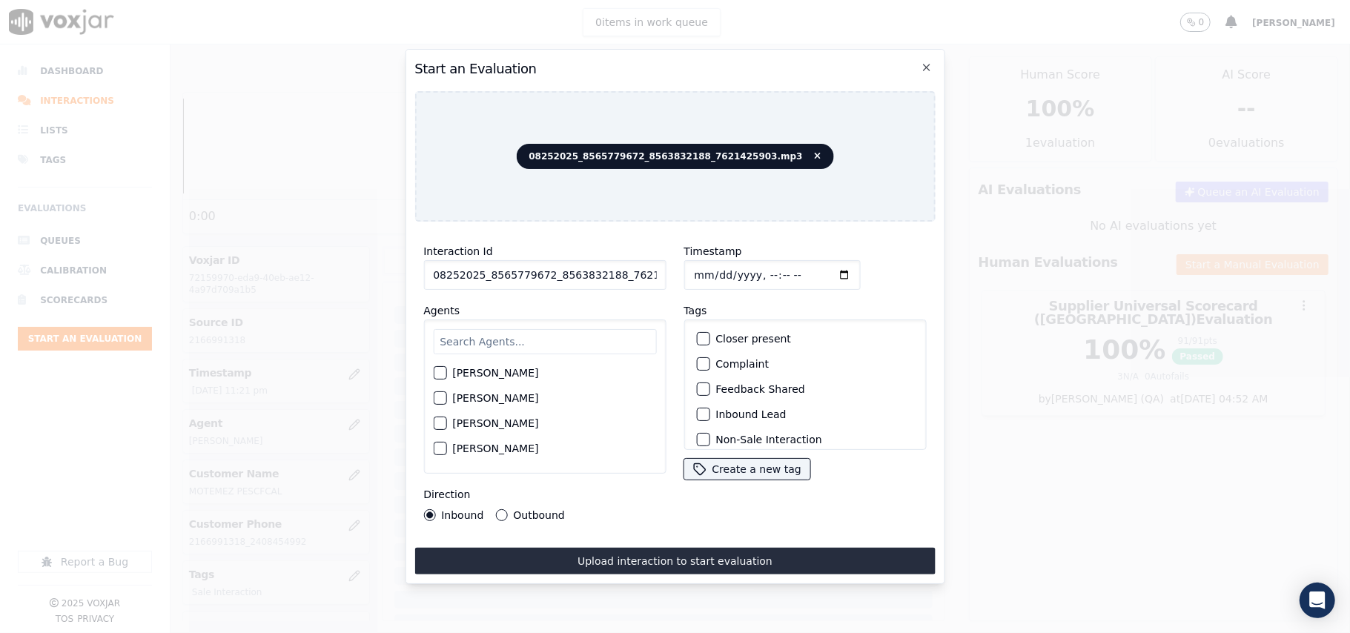
click at [571, 260] on input "08252025_8565779672_8563832188_7621425903.mp3" at bounding box center [544, 275] width 242 height 30
paste input "8565779672"
type input "8565779672"
click at [710, 268] on input "Timestamp" at bounding box center [772, 275] width 176 height 30
type input "[DATE]T23:22"
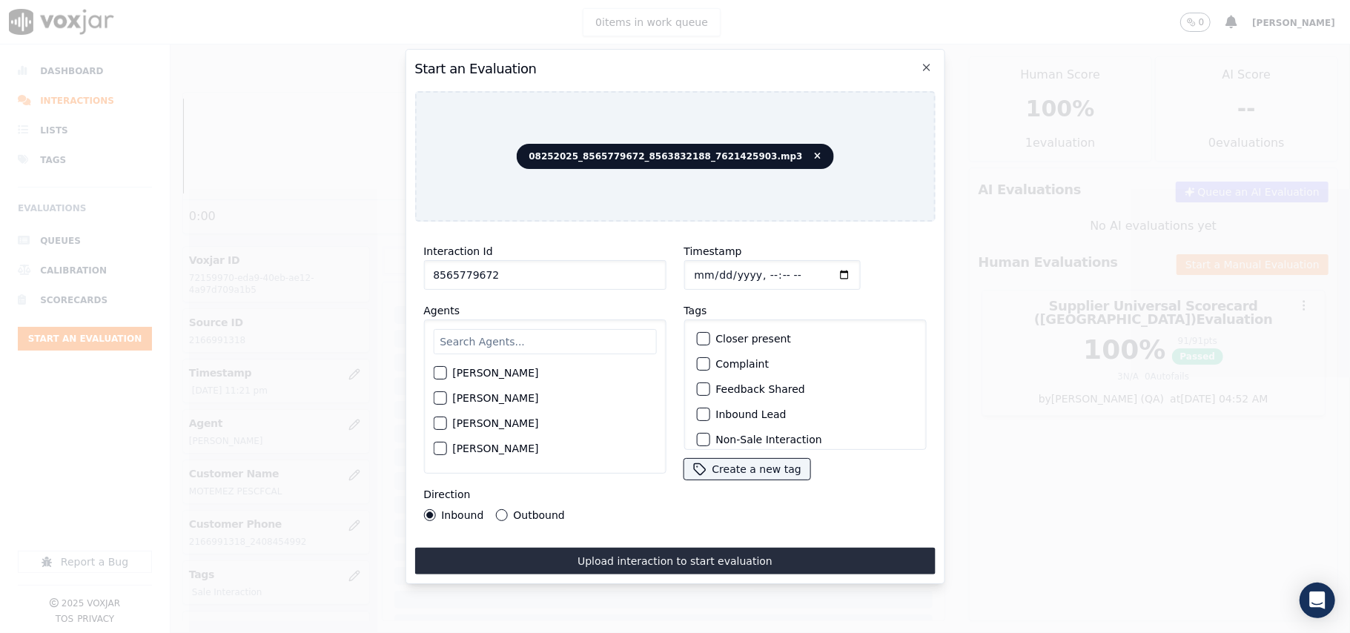
click at [475, 354] on div "[PERSON_NAME] [PERSON_NAME] [PERSON_NAME] [PERSON_NAME] [PERSON_NAME] [PERSON_N…" at bounding box center [544, 397] width 242 height 154
click at [480, 342] on input "text" at bounding box center [544, 341] width 223 height 25
type input "ISIS"
click at [484, 372] on label "[PERSON_NAME]" at bounding box center [495, 377] width 86 height 10
click at [446, 371] on button "[PERSON_NAME]" at bounding box center [439, 377] width 13 height 13
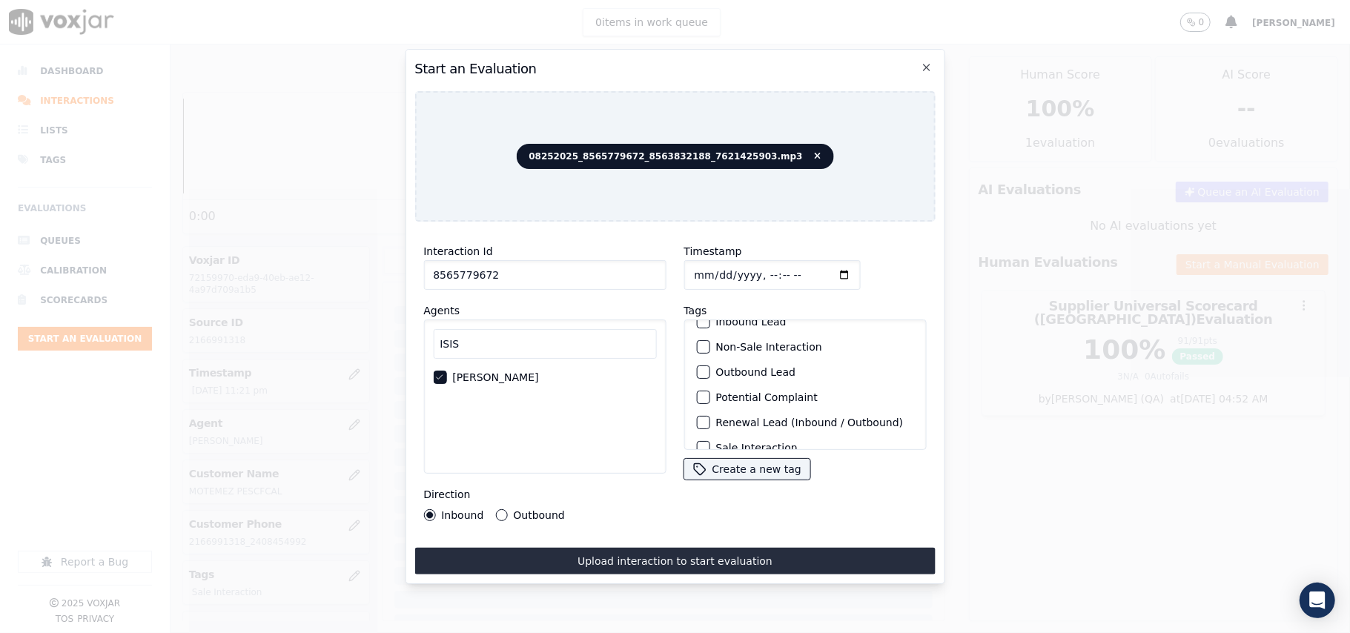
scroll to position [129, 0]
click at [751, 426] on label "Sale Interaction" at bounding box center [757, 431] width 82 height 10
click at [710, 424] on button "Sale Interaction" at bounding box center [702, 430] width 13 height 13
click at [544, 510] on label "Outbound" at bounding box center [538, 515] width 51 height 10
click at [507, 510] on button "Outbound" at bounding box center [501, 515] width 12 height 12
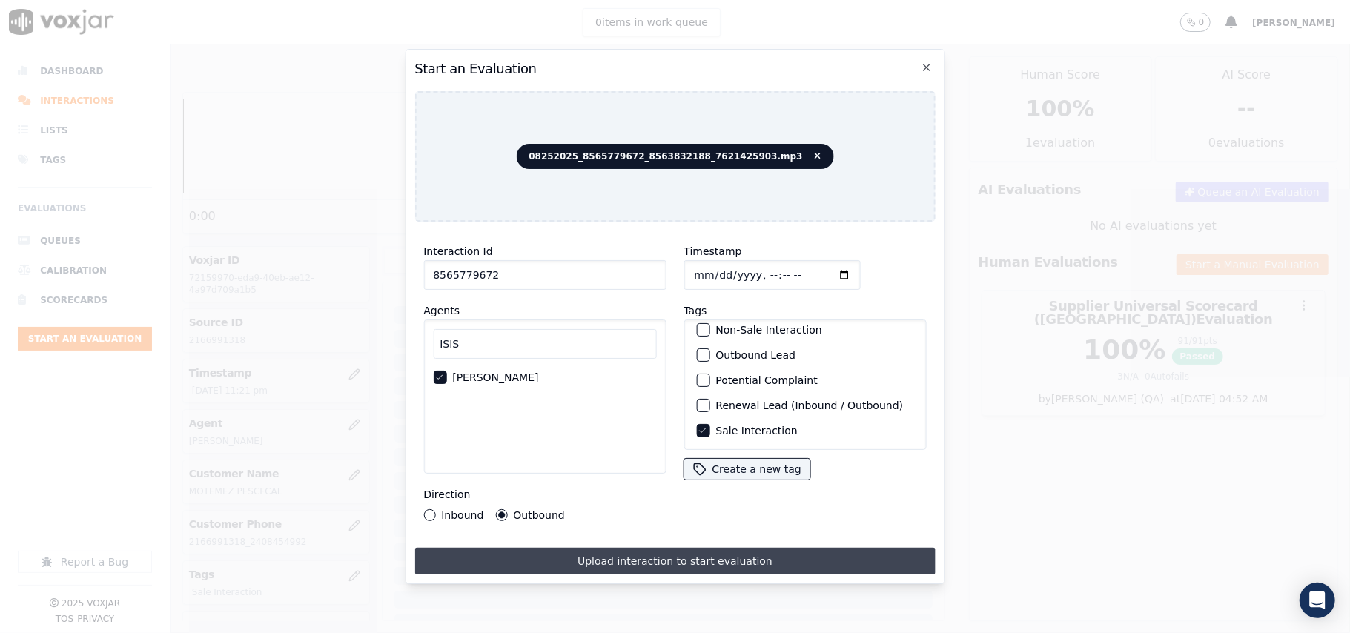
click at [602, 558] on button "Upload interaction to start evaluation" at bounding box center [674, 561] width 521 height 27
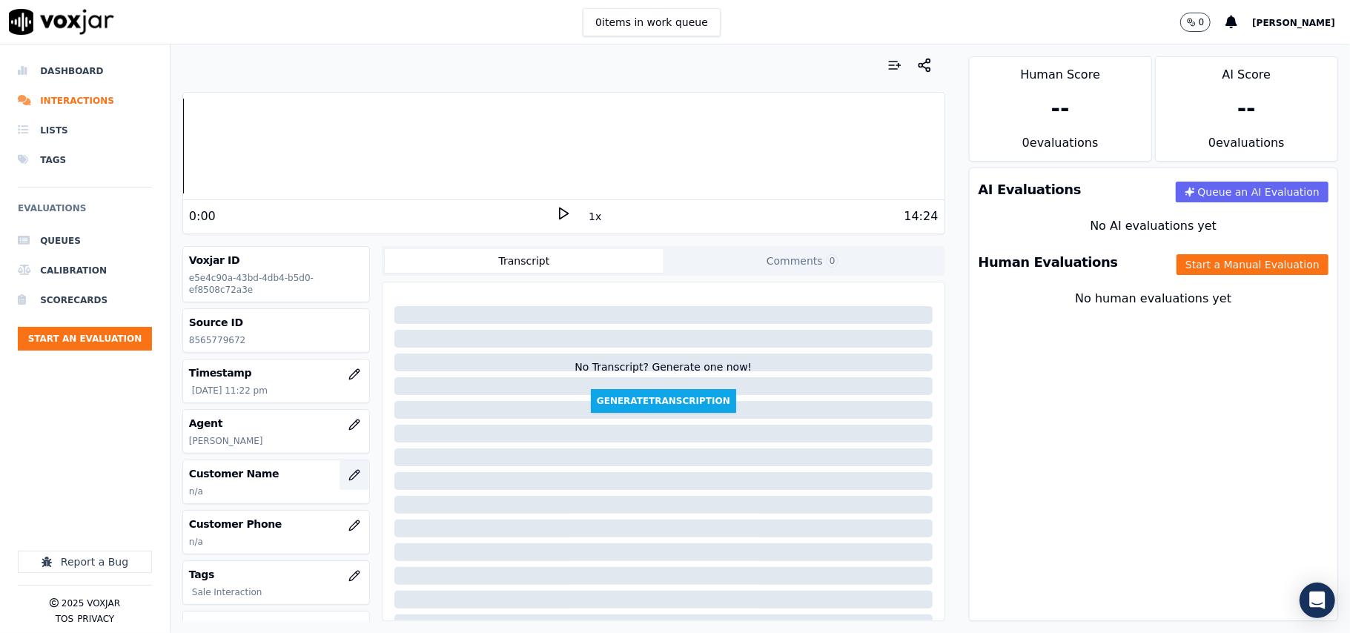
click at [343, 466] on button "button" at bounding box center [355, 475] width 30 height 30
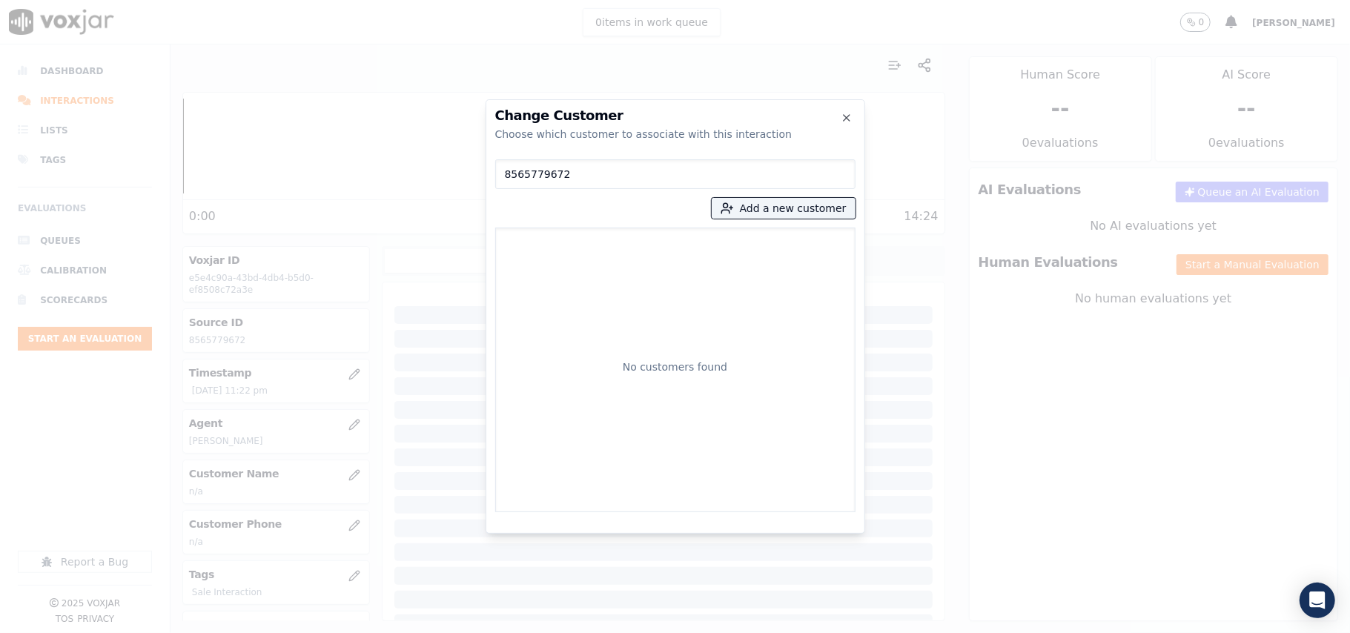
click at [609, 255] on div "No customers found" at bounding box center [675, 369] width 347 height 271
click at [595, 170] on input "8565779672" at bounding box center [675, 174] width 360 height 30
paste input "3832188"
type input "8563832188"
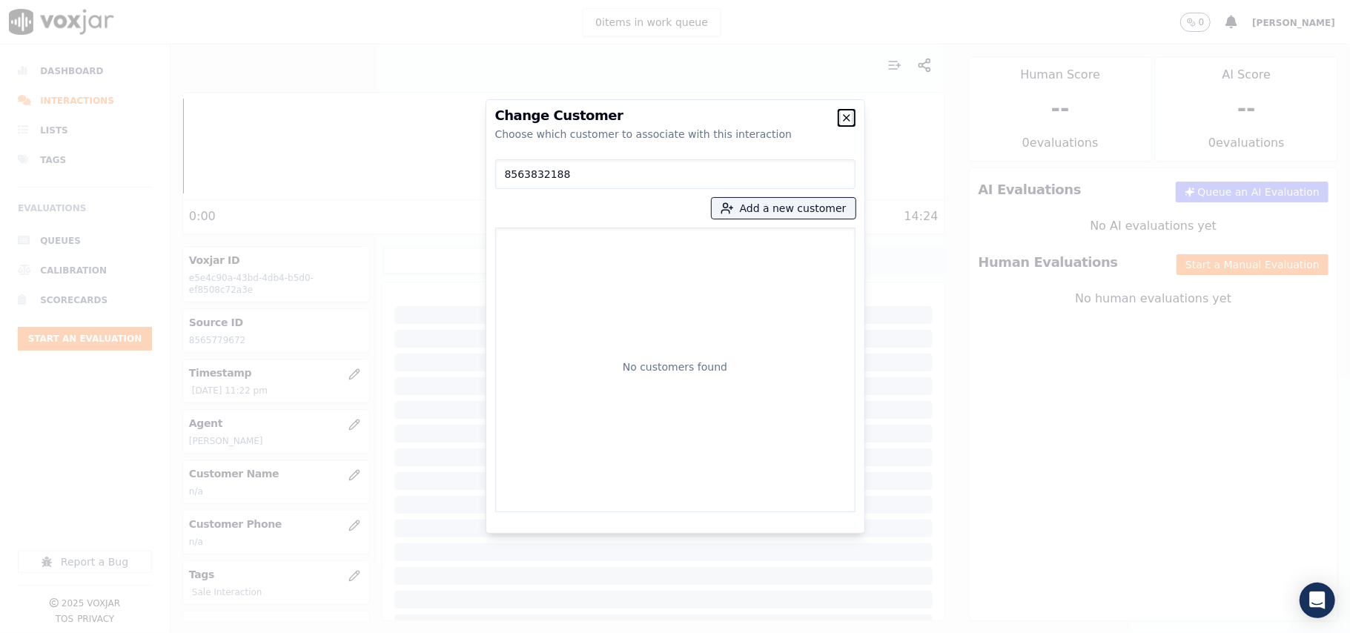
click at [841, 120] on icon "button" at bounding box center [847, 118] width 12 height 12
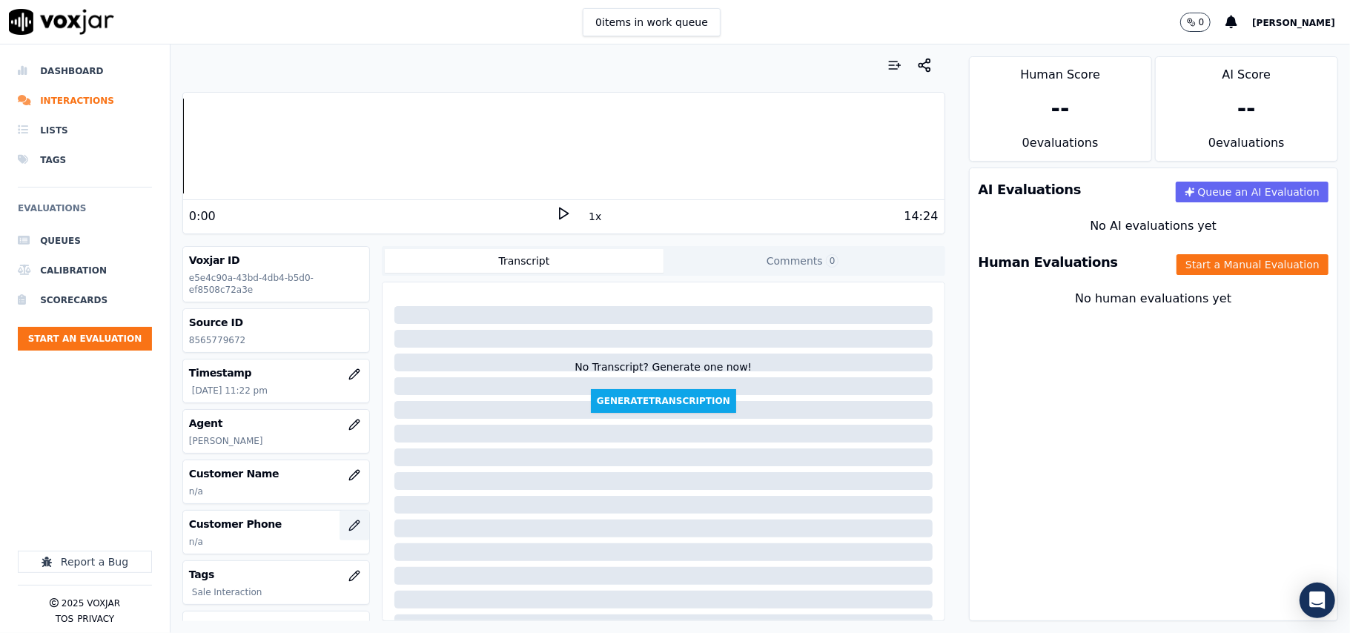
click at [348, 529] on icon "button" at bounding box center [354, 526] width 12 height 12
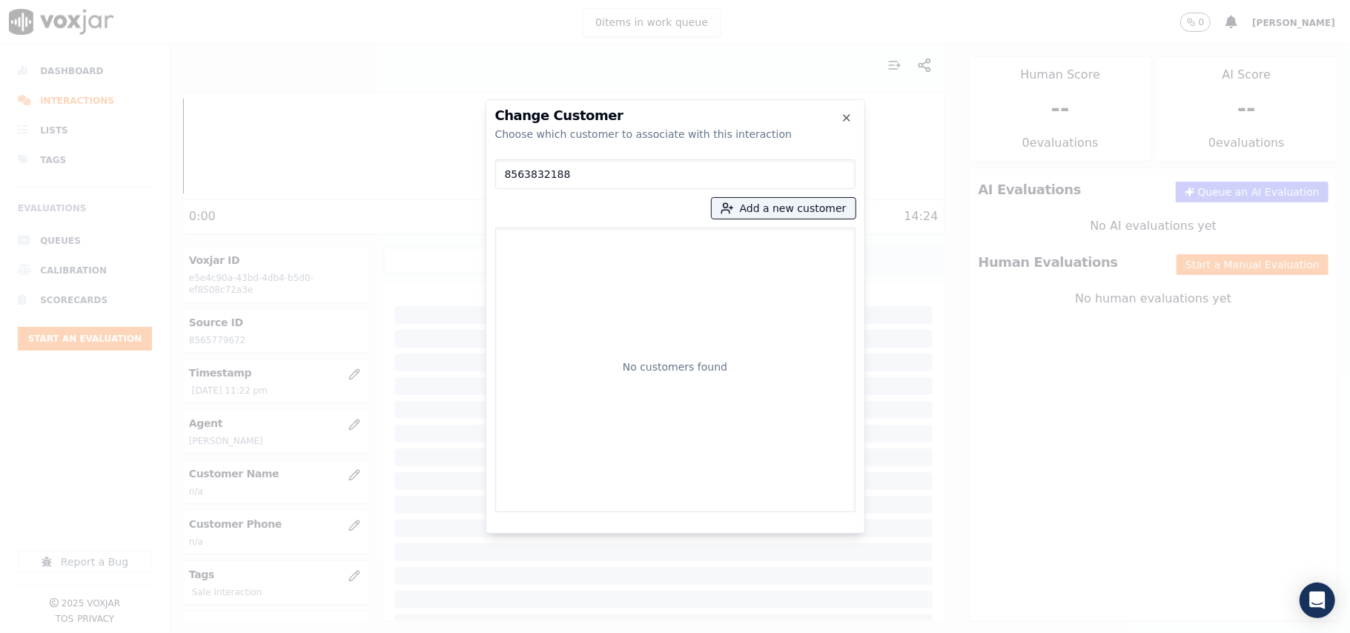
paste input "5779672"
type input "8565779672"
click at [769, 209] on button "Add a new customer" at bounding box center [784, 208] width 144 height 21
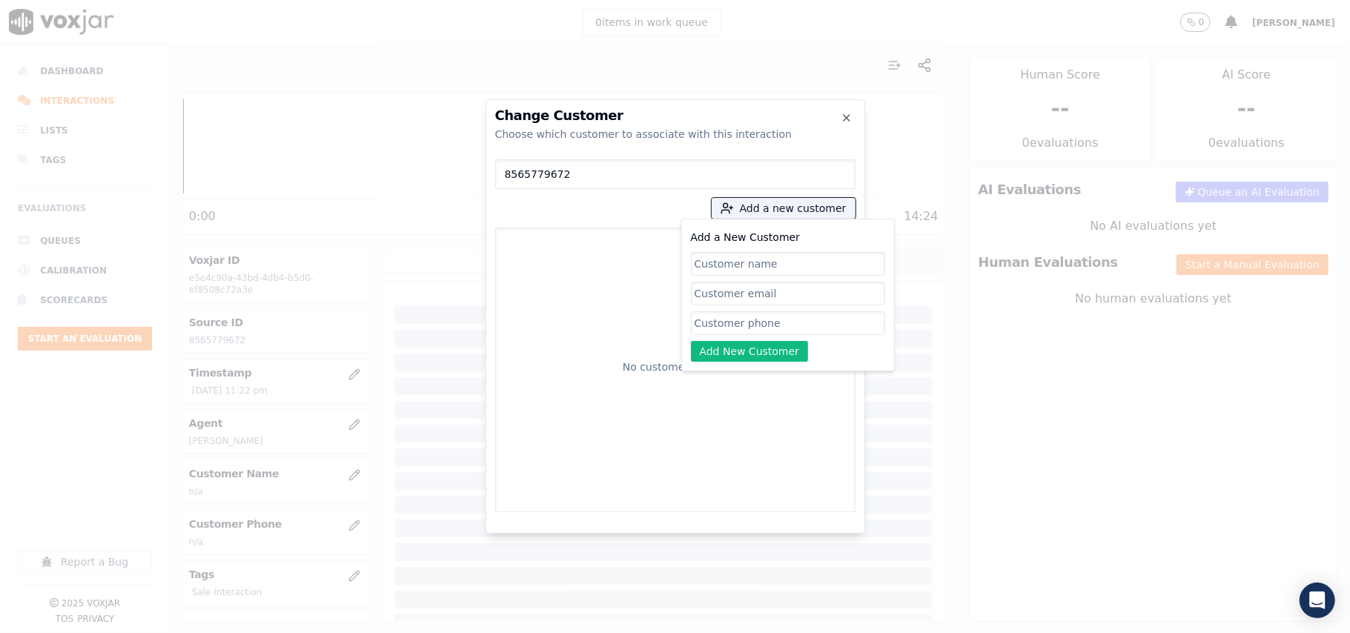
click at [733, 320] on input "Add a New Customer" at bounding box center [788, 323] width 194 height 24
click at [737, 265] on input "Add a New Customer" at bounding box center [788, 264] width 194 height 24
paste input "[PERSON_NAME]"
type input "[PERSON_NAME]"
click at [753, 324] on input "Add a New Customer" at bounding box center [788, 323] width 194 height 24
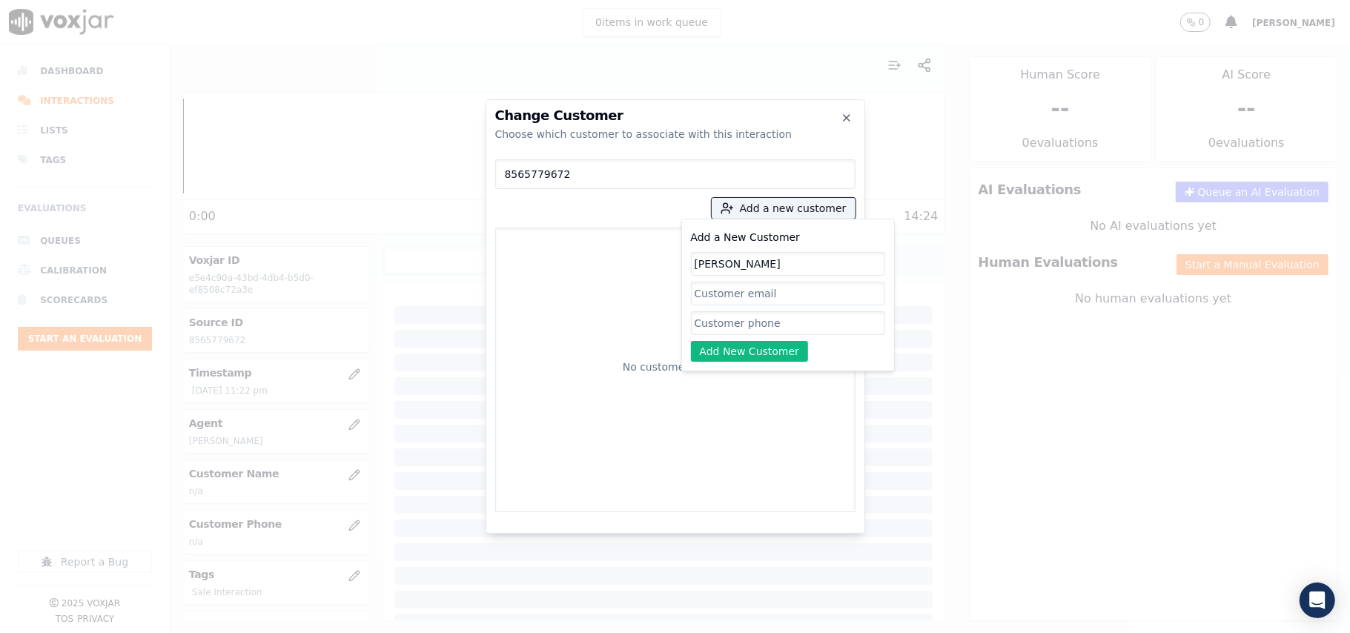
paste input "8565779672 8563832188"
type input "8565779672_8563832188"
click at [728, 360] on button "Add New Customer" at bounding box center [750, 351] width 118 height 21
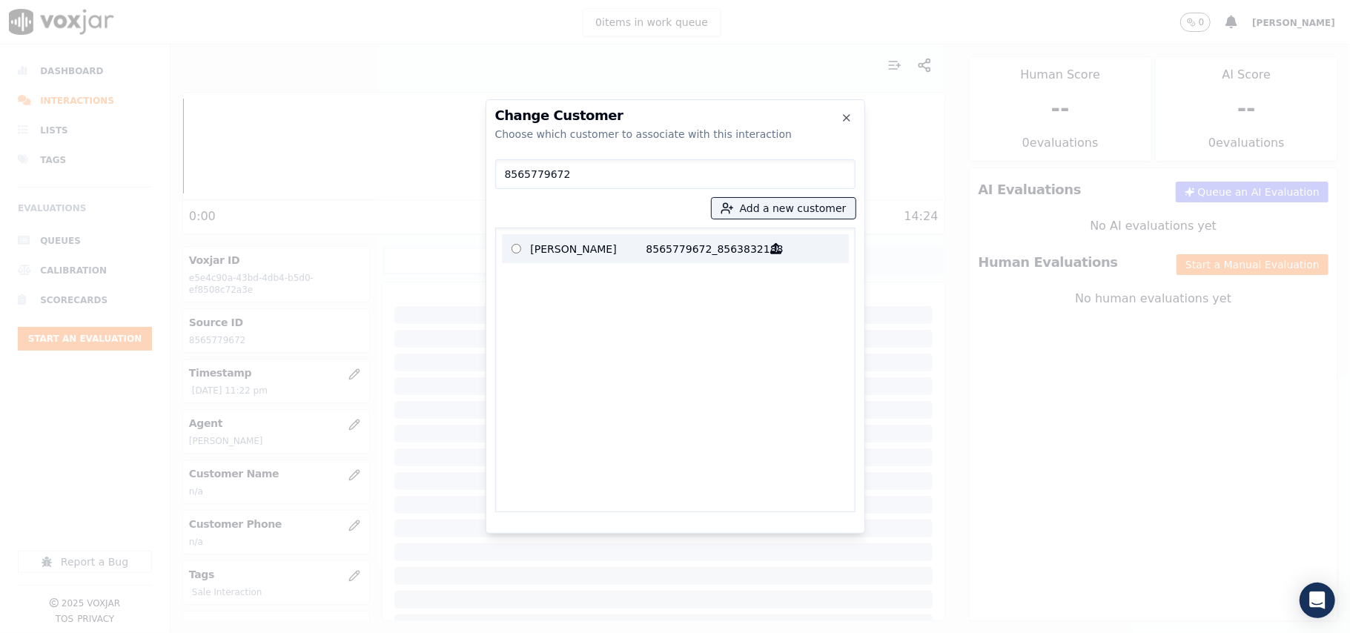
click at [630, 259] on p "[PERSON_NAME]" at bounding box center [589, 248] width 116 height 23
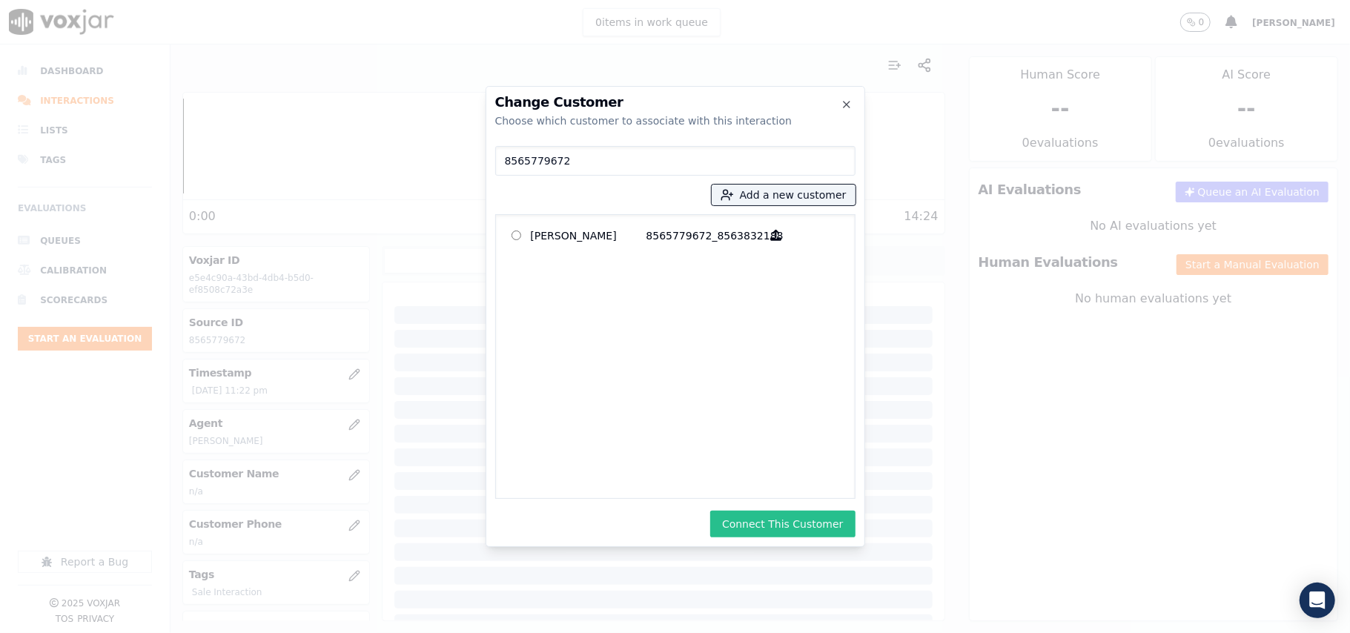
click at [781, 535] on button "Connect This Customer" at bounding box center [782, 524] width 145 height 27
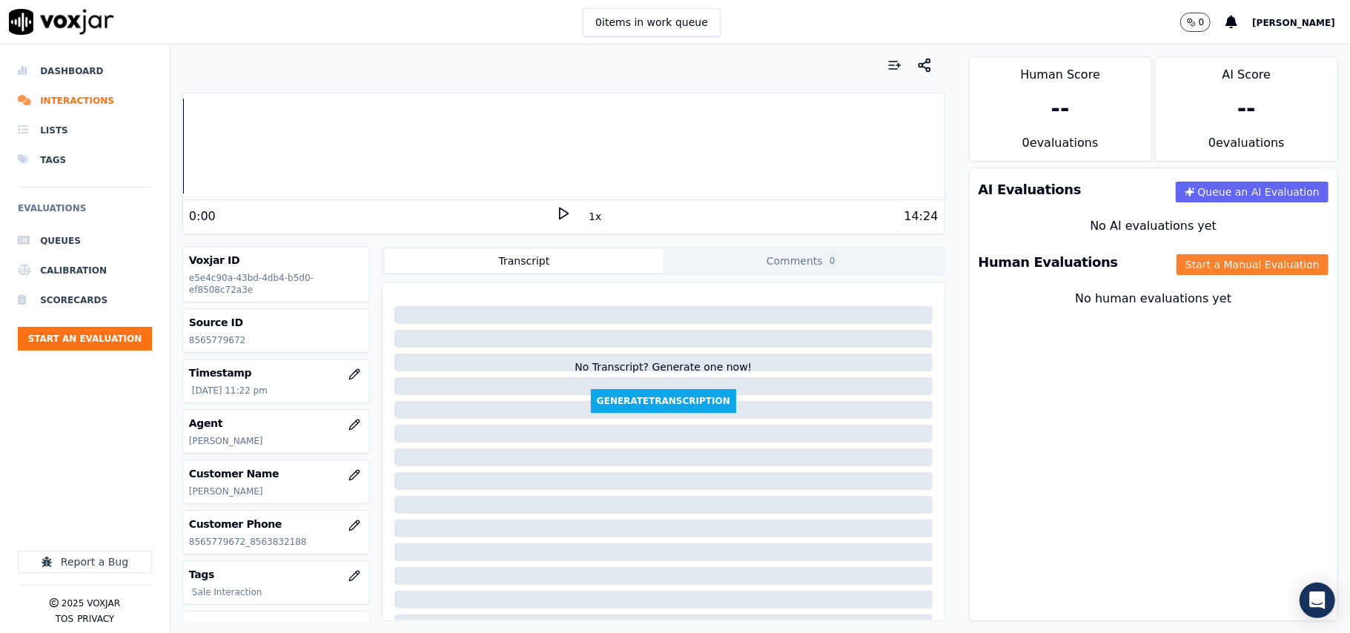
click at [1199, 270] on button "Start a Manual Evaluation" at bounding box center [1253, 264] width 152 height 21
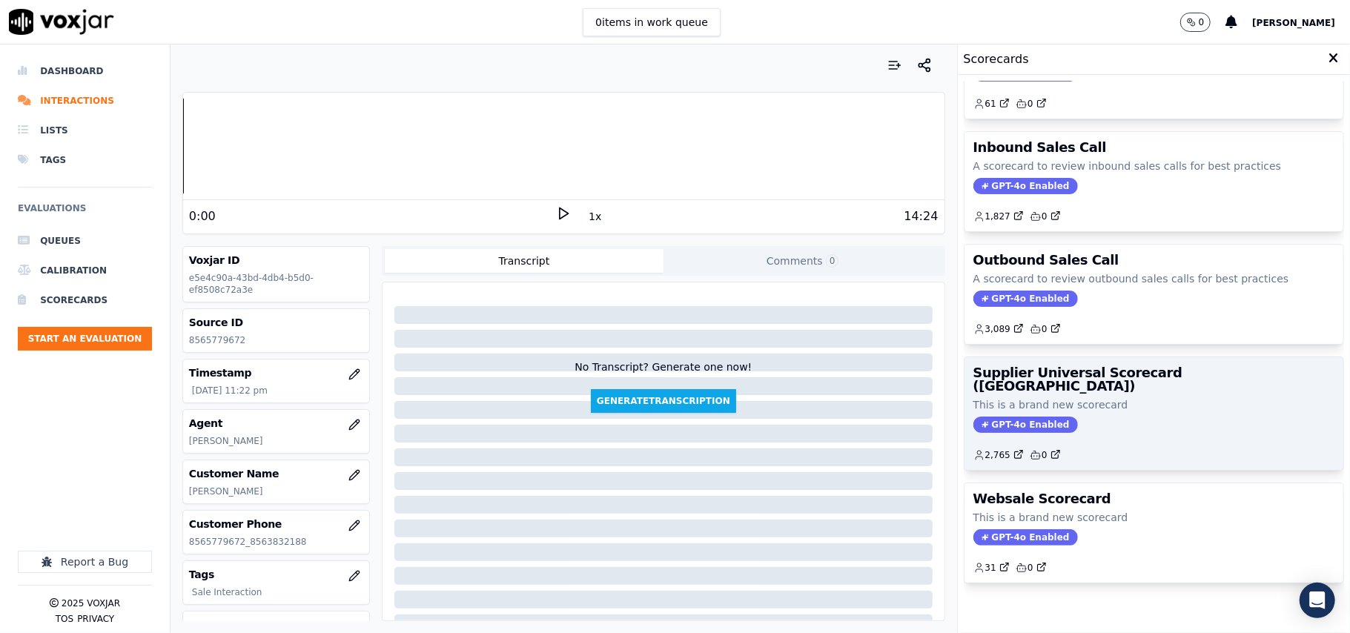
scroll to position [113, 0]
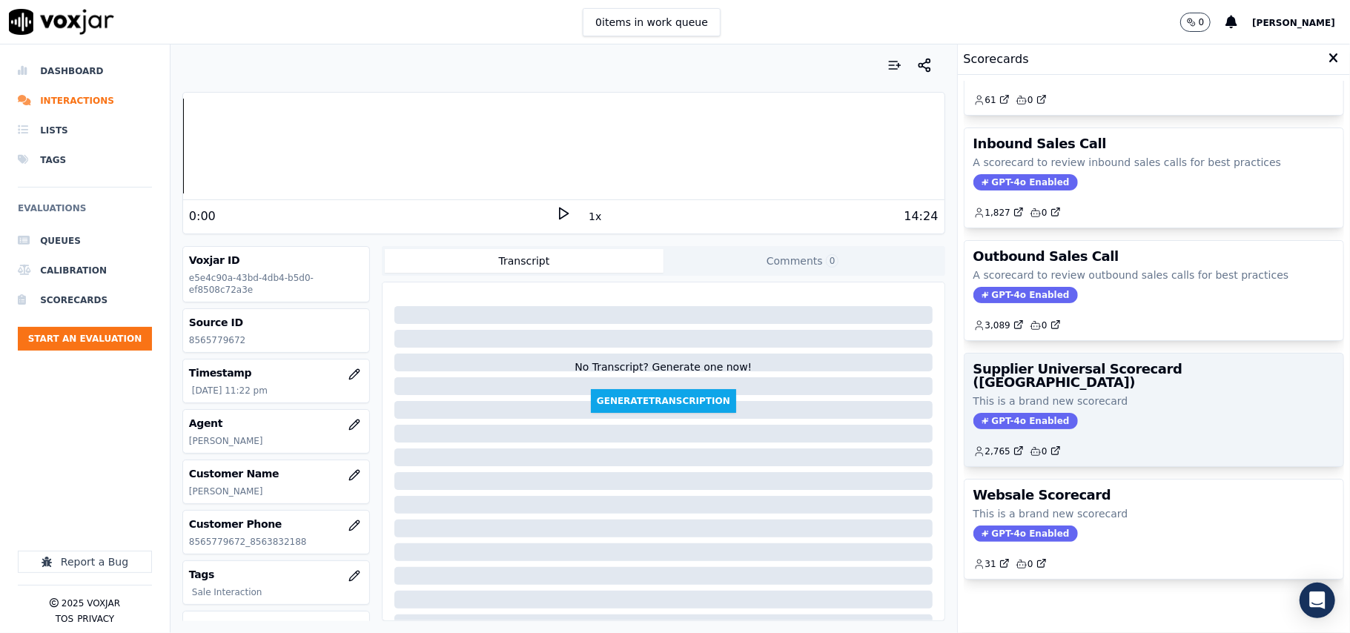
click at [1154, 434] on div "2,765 0" at bounding box center [1154, 446] width 361 height 24
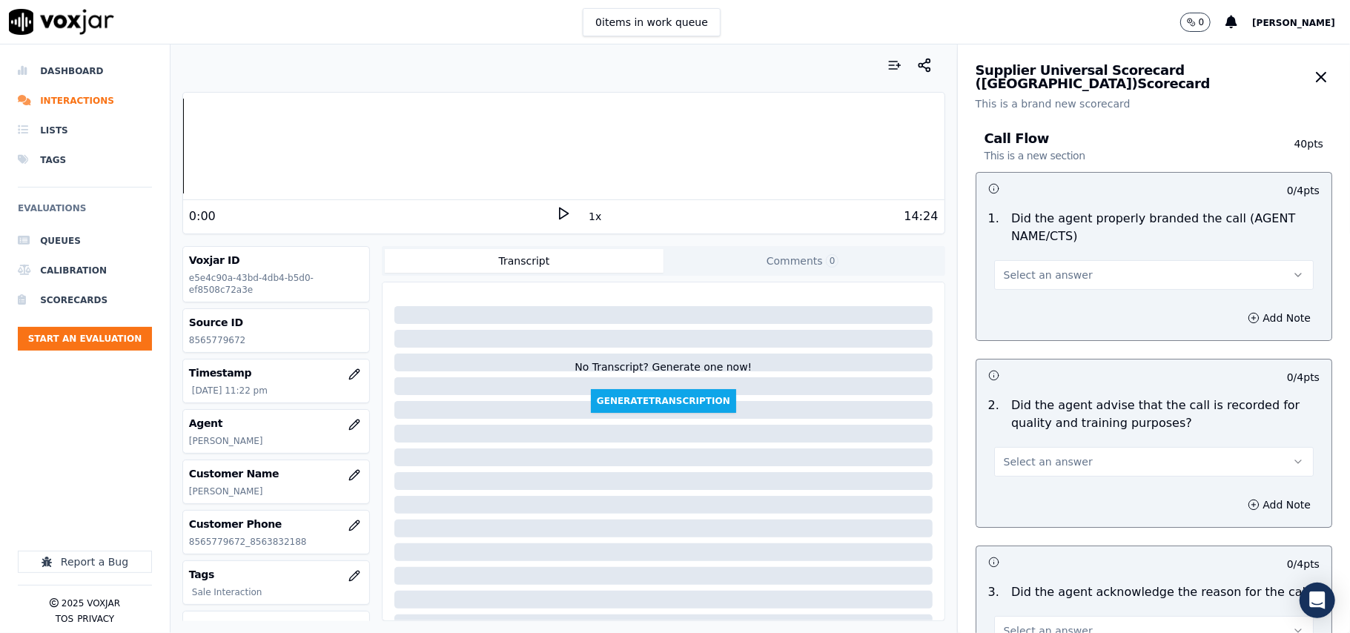
drag, startPoint x: 1032, startPoint y: 244, endPoint x: 1032, endPoint y: 262, distance: 17.8
click at [1032, 249] on div "1 . Did the agent properly branded the call (AGENT NAME/CTS) Select an answer" at bounding box center [1154, 250] width 355 height 92
click at [1031, 283] on button "Select an answer" at bounding box center [1154, 275] width 320 height 30
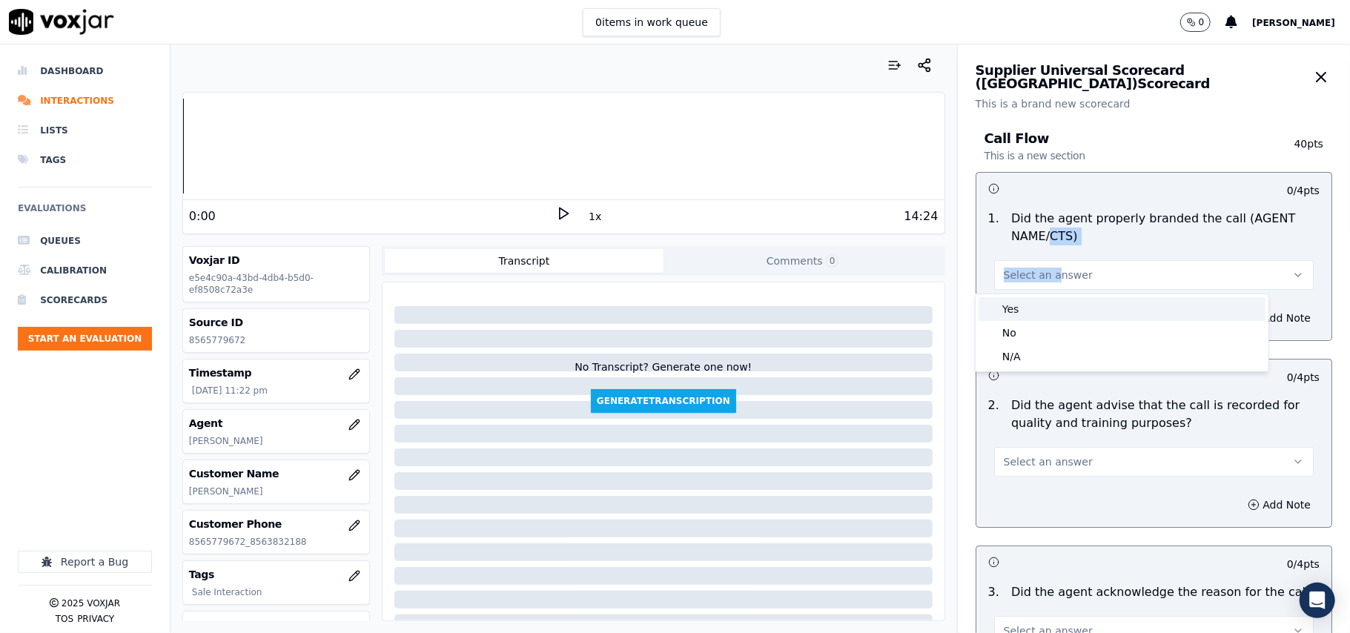
click at [1014, 306] on div "Yes" at bounding box center [1122, 309] width 287 height 24
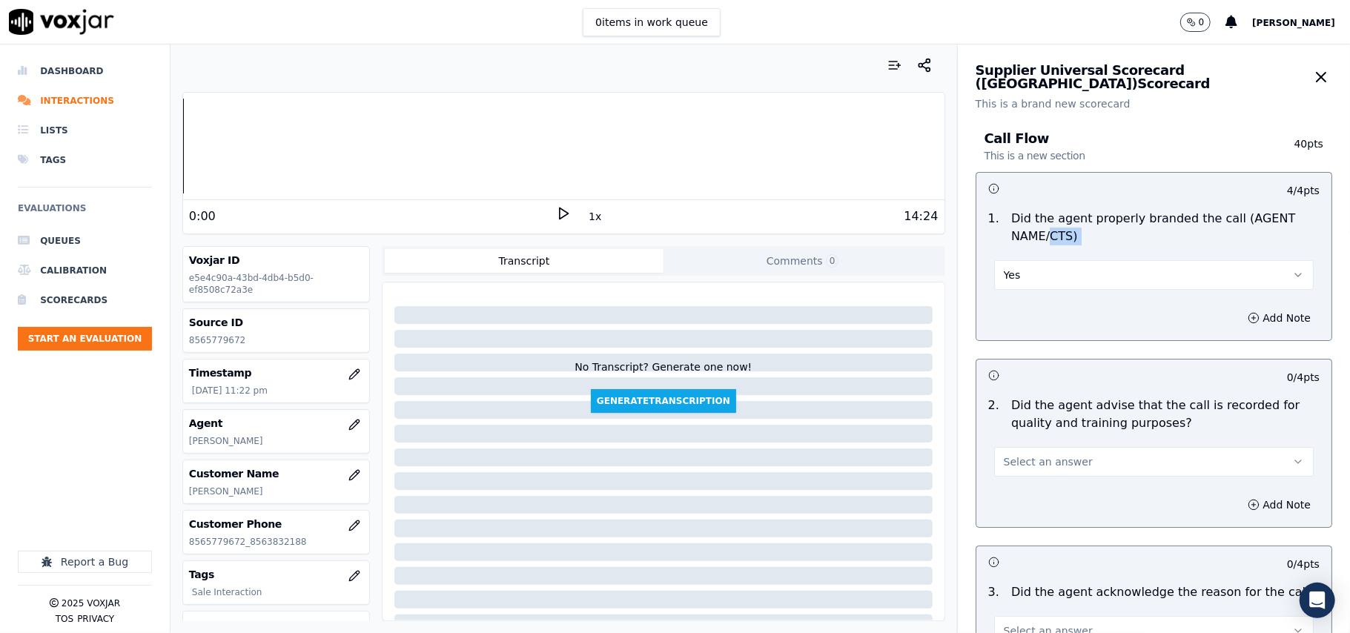
scroll to position [329, 0]
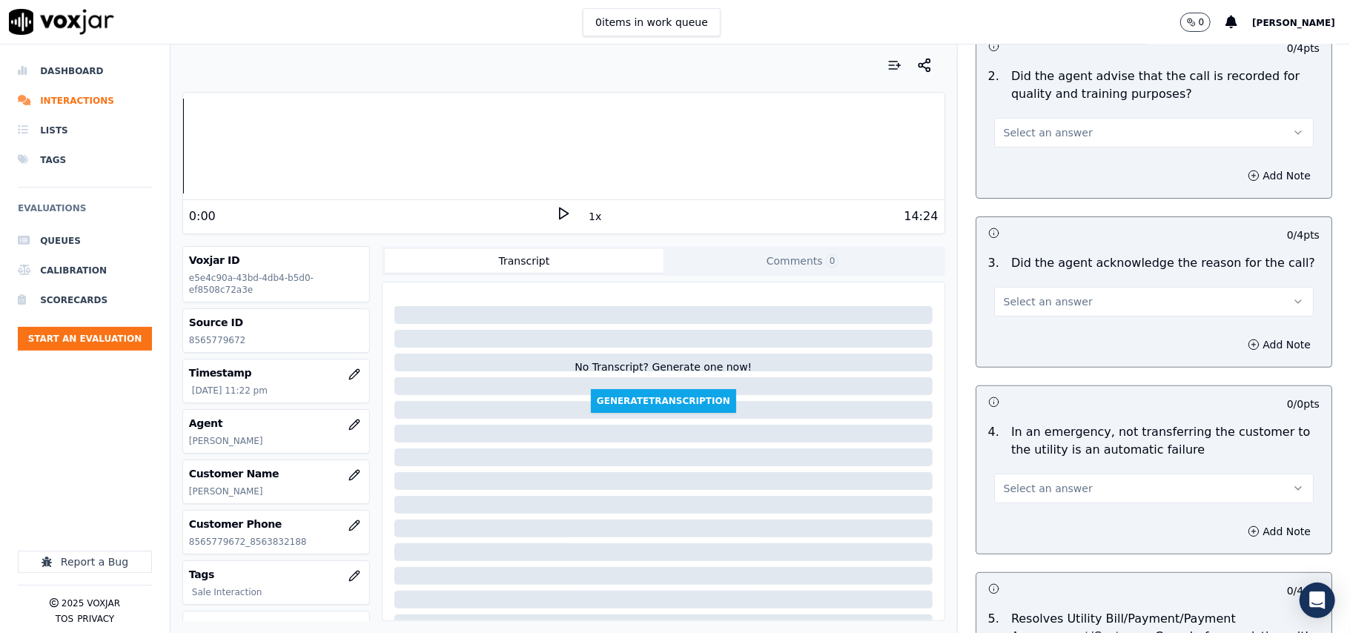
click at [1018, 134] on span "Select an answer" at bounding box center [1048, 132] width 89 height 15
click at [1012, 164] on div "Yes" at bounding box center [1122, 167] width 287 height 24
click at [1009, 324] on div "Add Note" at bounding box center [1154, 345] width 355 height 44
click at [1013, 308] on span "Select an answer" at bounding box center [1048, 301] width 89 height 15
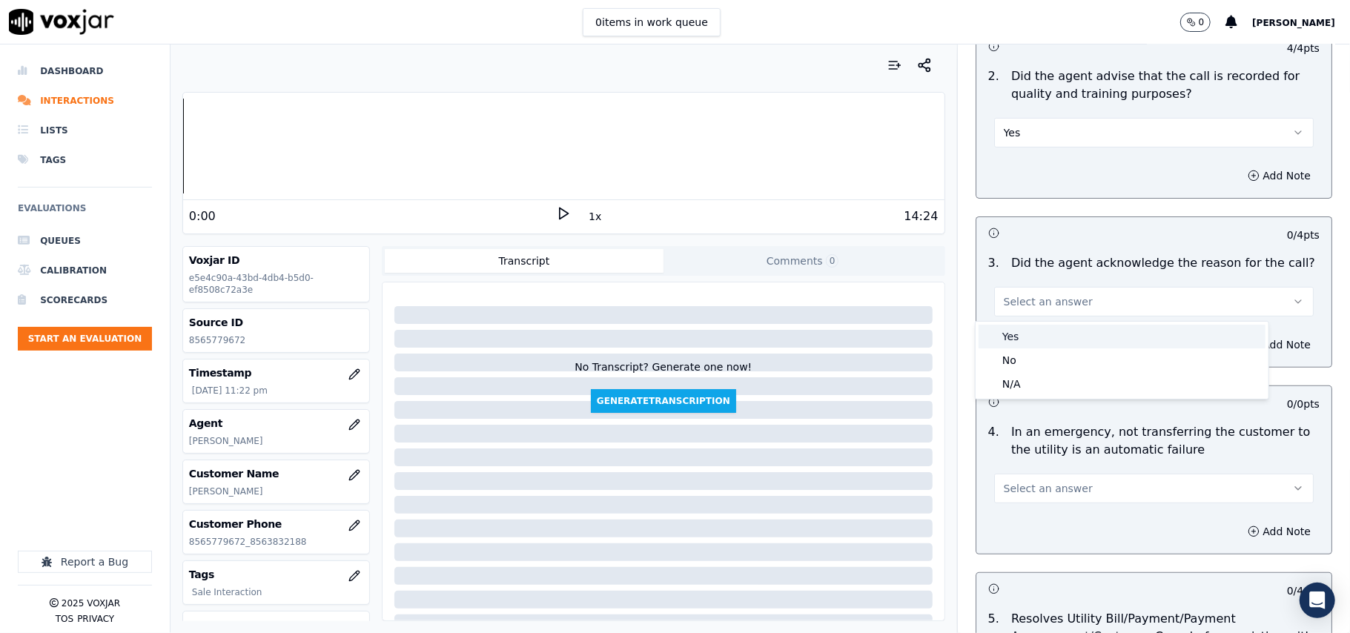
click at [1007, 336] on div "Yes" at bounding box center [1122, 337] width 287 height 24
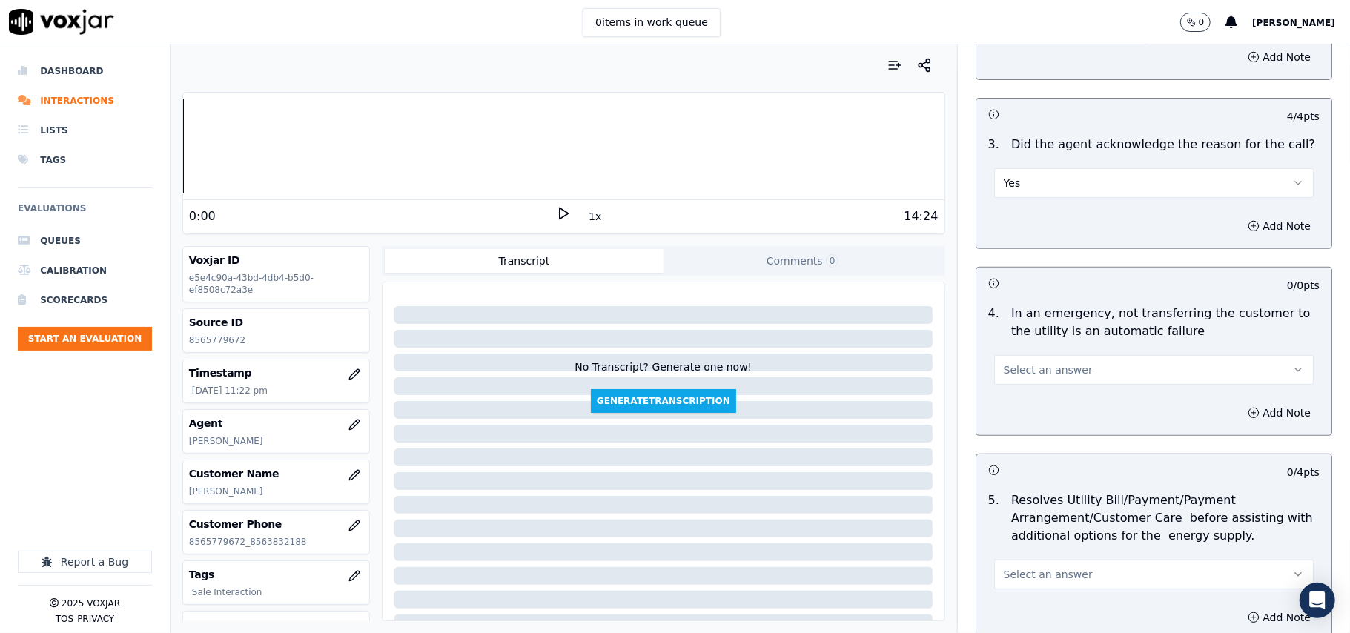
scroll to position [494, 0]
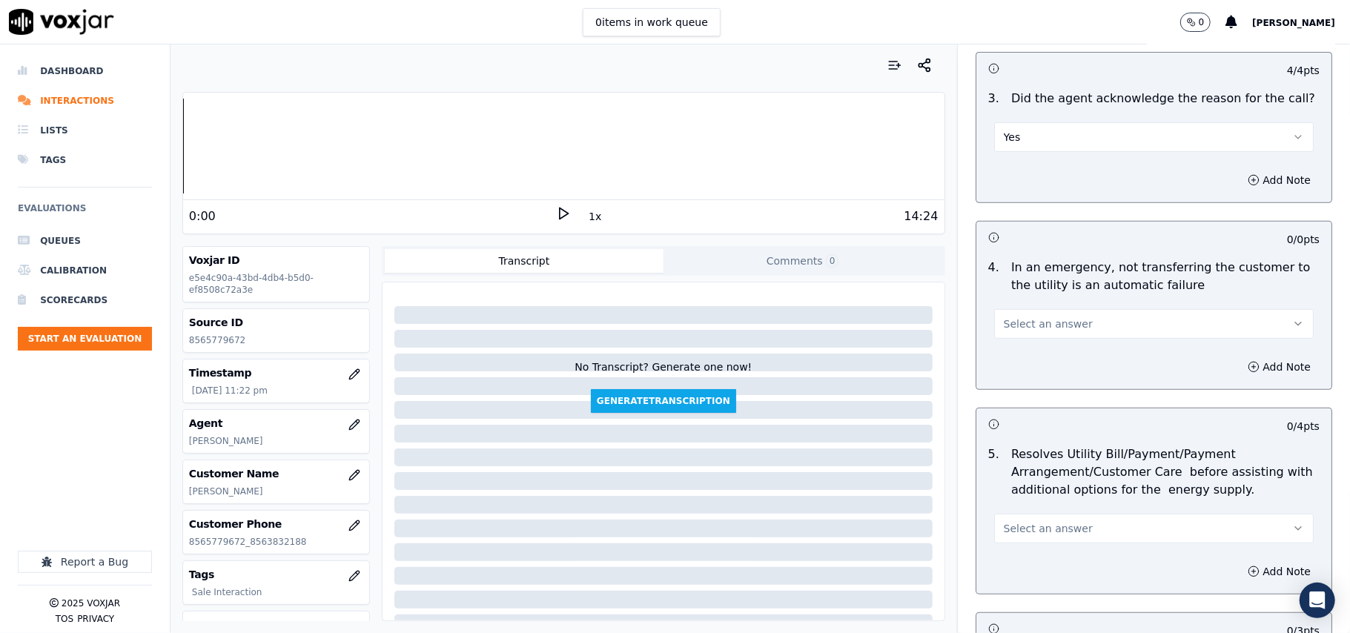
click at [1028, 322] on span "Select an answer" at bounding box center [1048, 324] width 89 height 15
click at [1009, 398] on div "N/A" at bounding box center [1122, 406] width 287 height 24
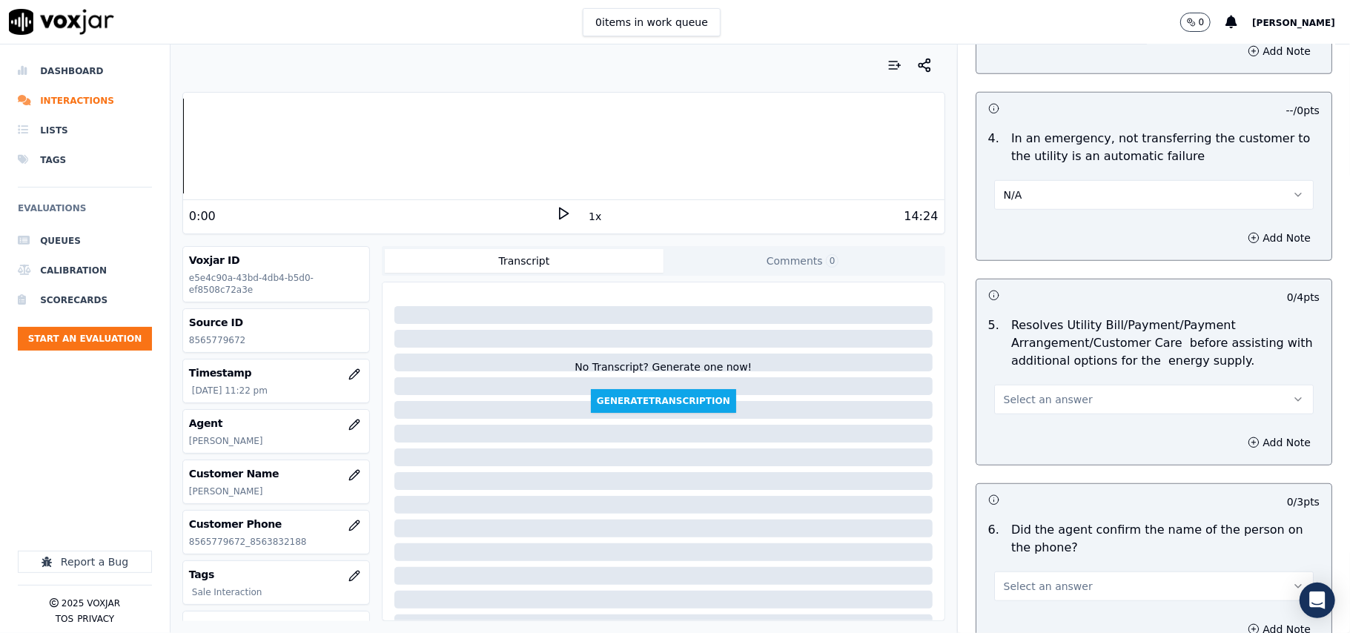
scroll to position [823, 0]
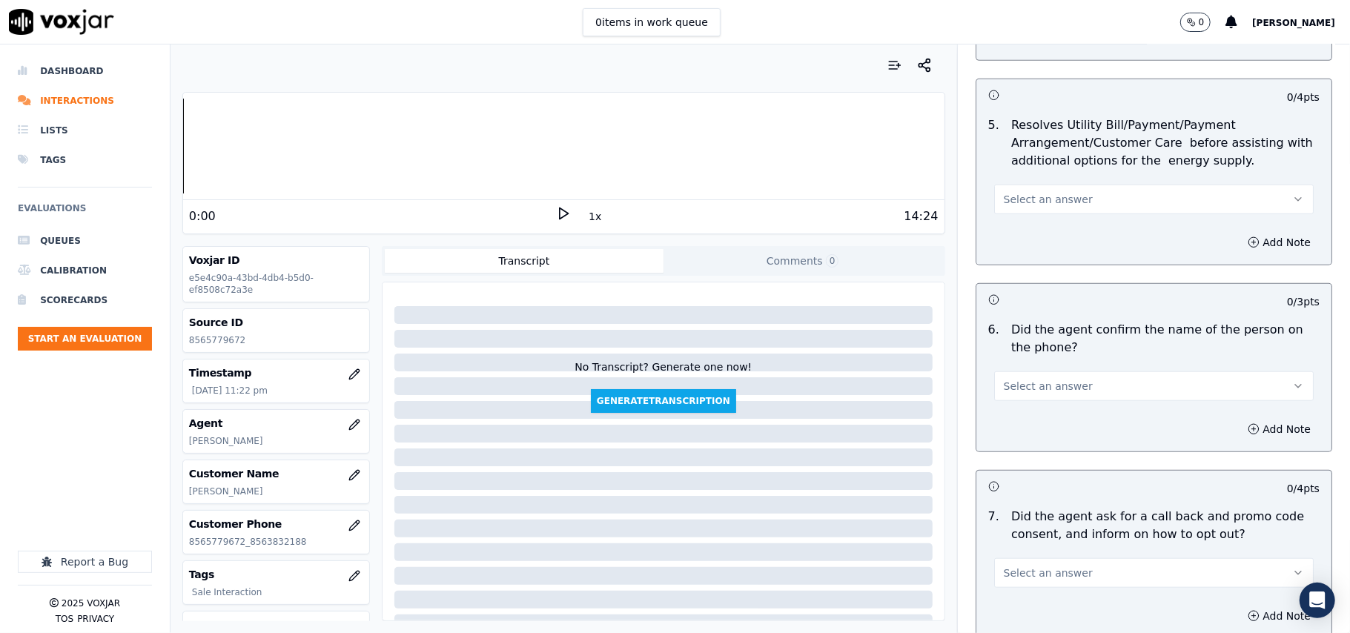
click at [1025, 199] on span "Select an answer" at bounding box center [1048, 199] width 89 height 15
click at [1023, 280] on div "N/A" at bounding box center [1122, 283] width 287 height 24
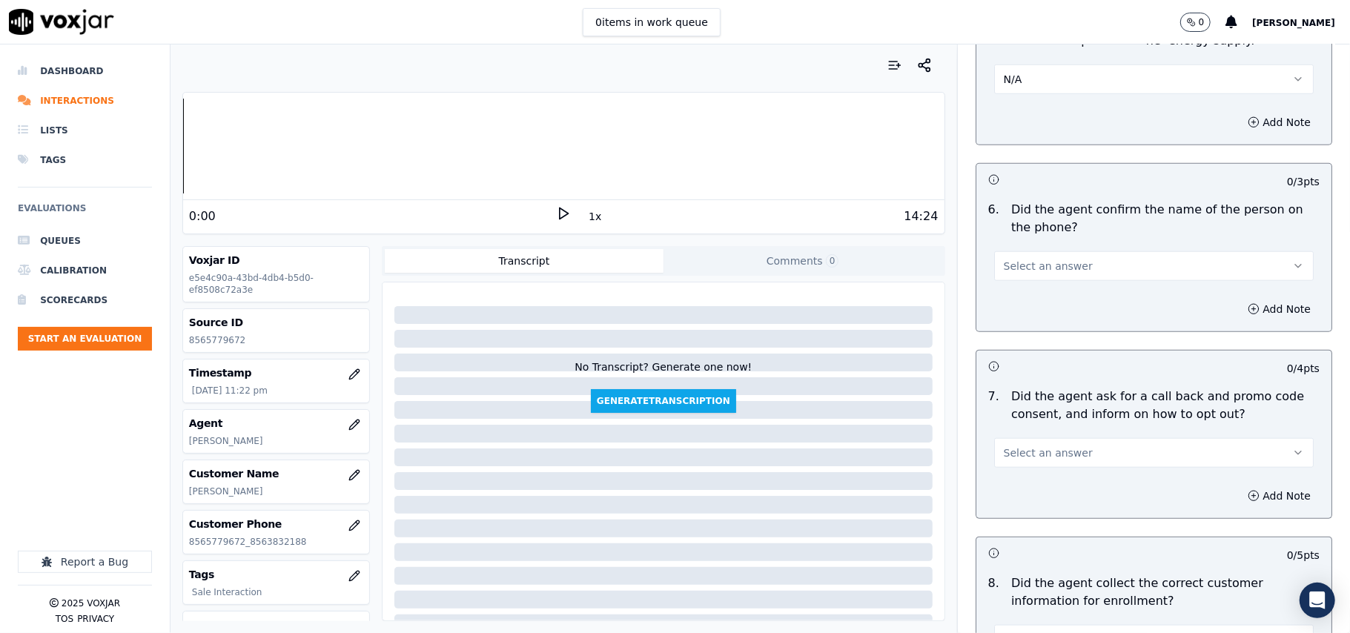
scroll to position [988, 0]
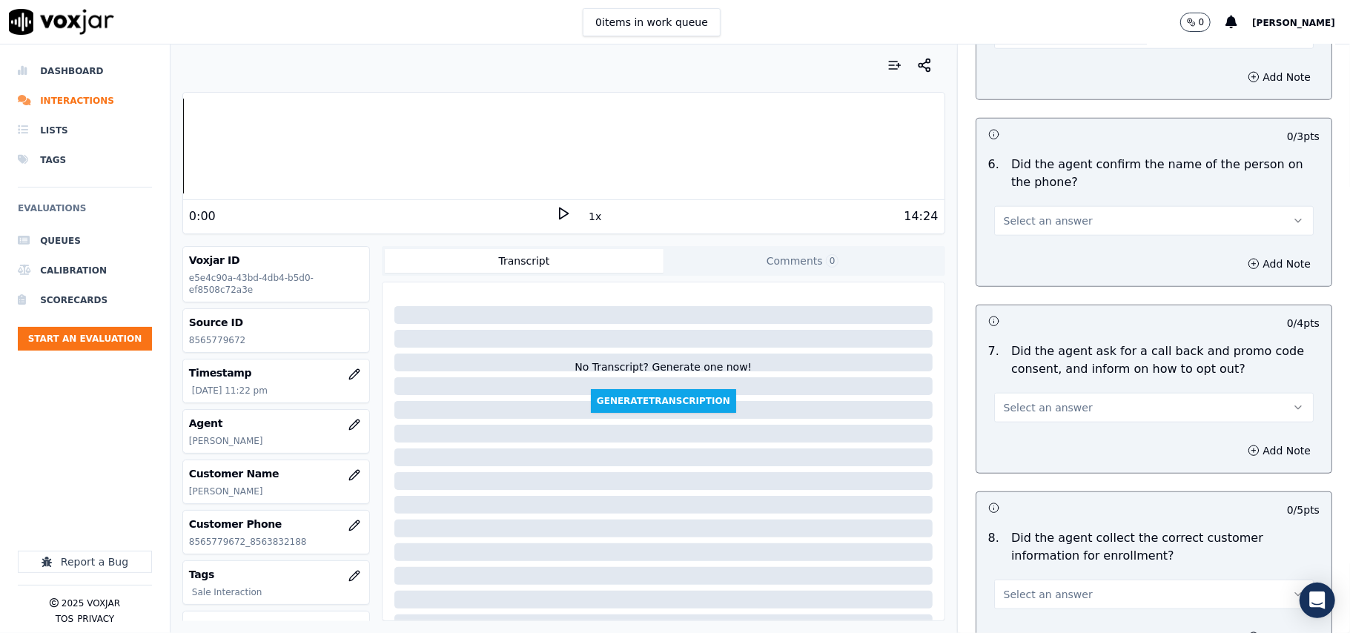
click at [1034, 225] on span "Select an answer" at bounding box center [1048, 221] width 89 height 15
click at [1032, 252] on div "Yes" at bounding box center [1122, 257] width 287 height 24
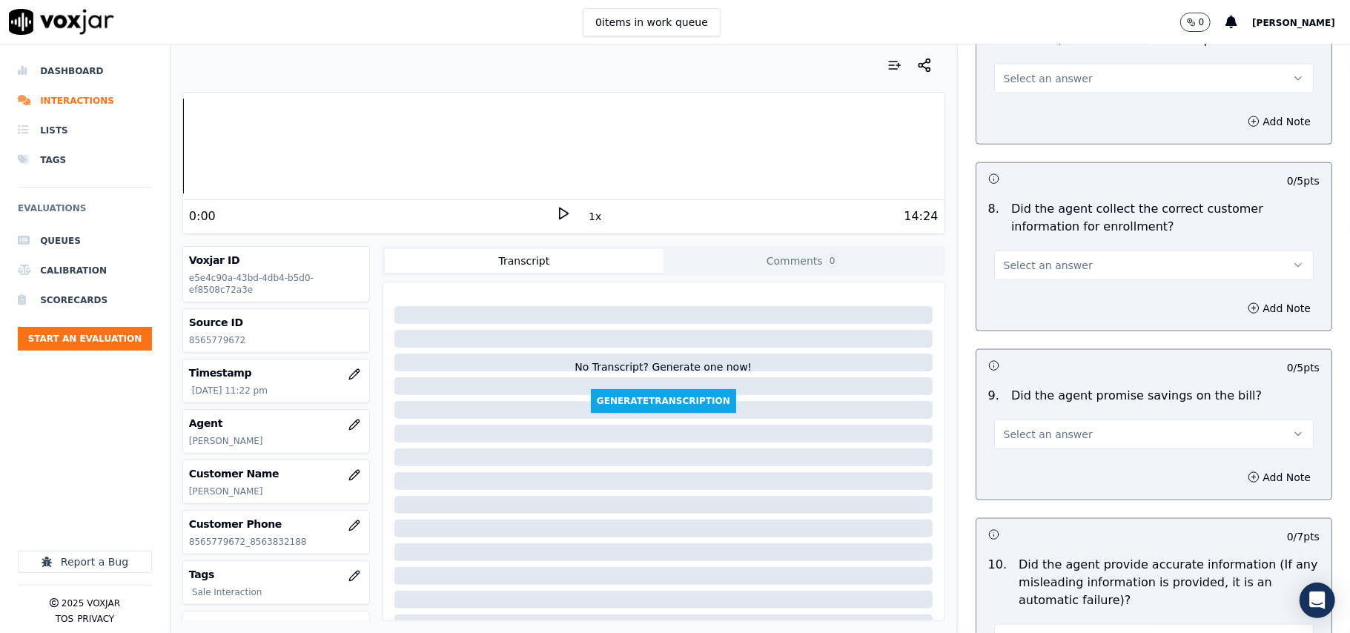
click at [1018, 86] on span "Select an answer" at bounding box center [1048, 78] width 89 height 15
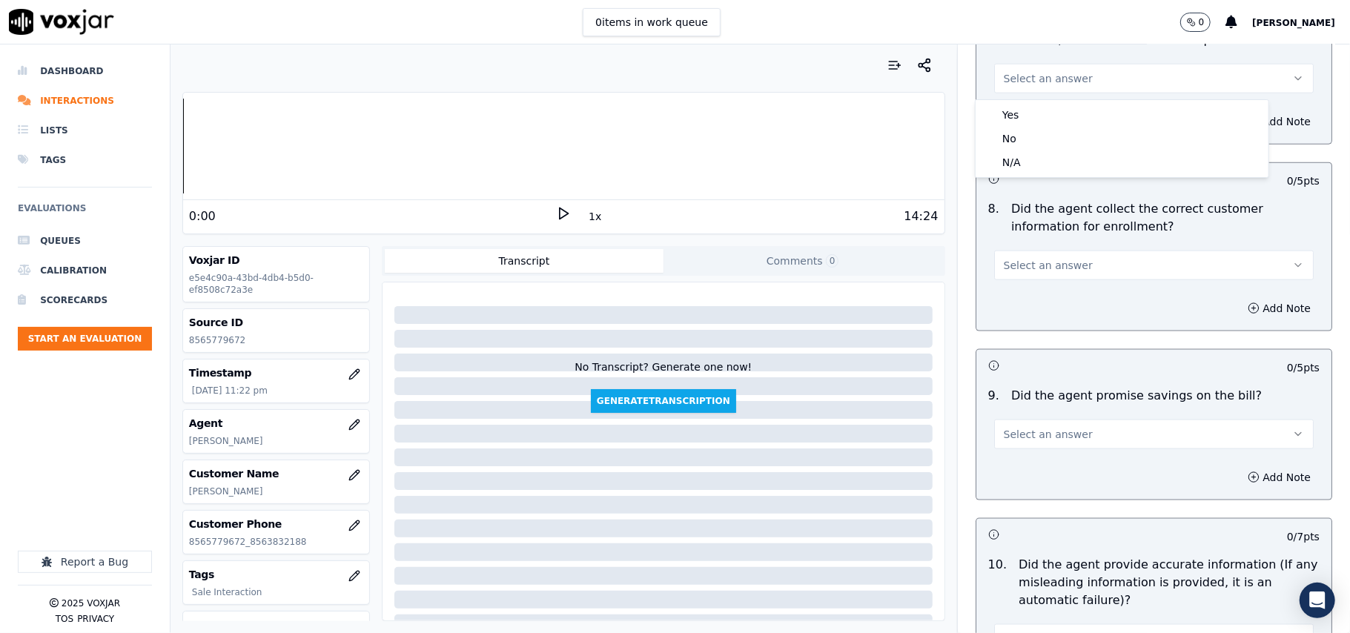
click at [1016, 105] on body "0 items in work queue 0 [PERSON_NAME] Dashboard Interactions Lists Tags Evaluat…" at bounding box center [675, 316] width 1350 height 633
click at [1016, 110] on div "Yes" at bounding box center [1122, 115] width 287 height 24
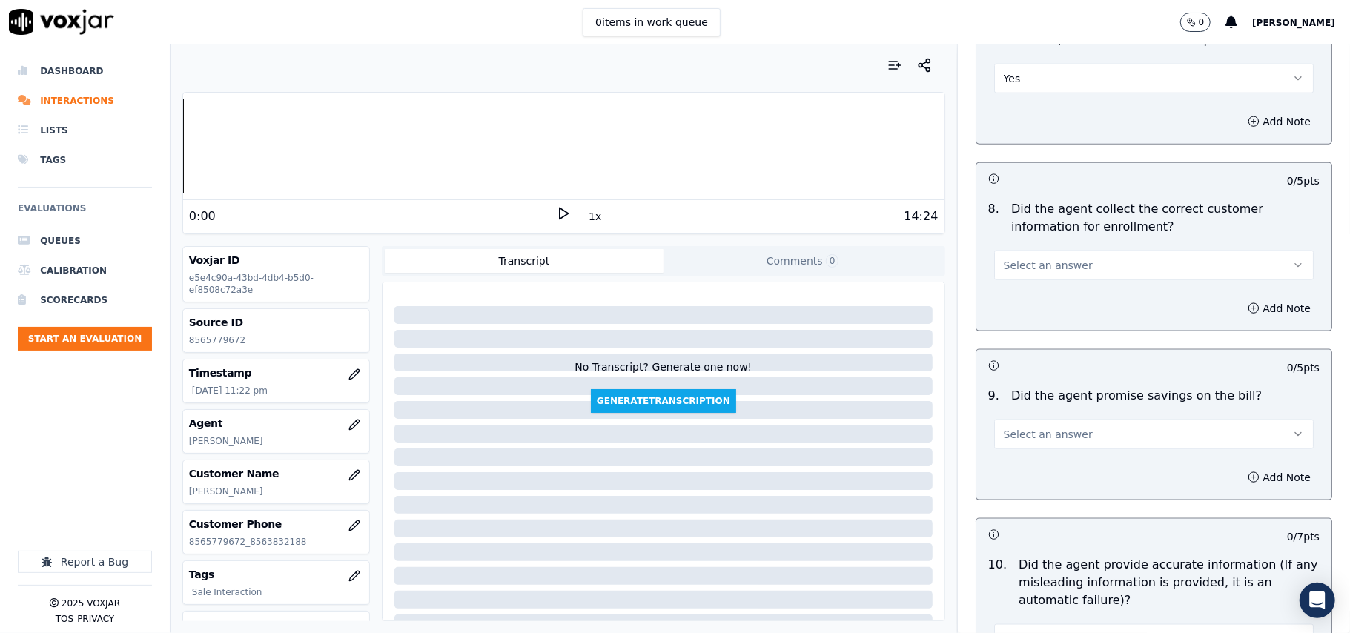
click at [1015, 262] on span "Select an answer" at bounding box center [1048, 265] width 89 height 15
click at [1031, 300] on div "Yes" at bounding box center [1122, 303] width 287 height 24
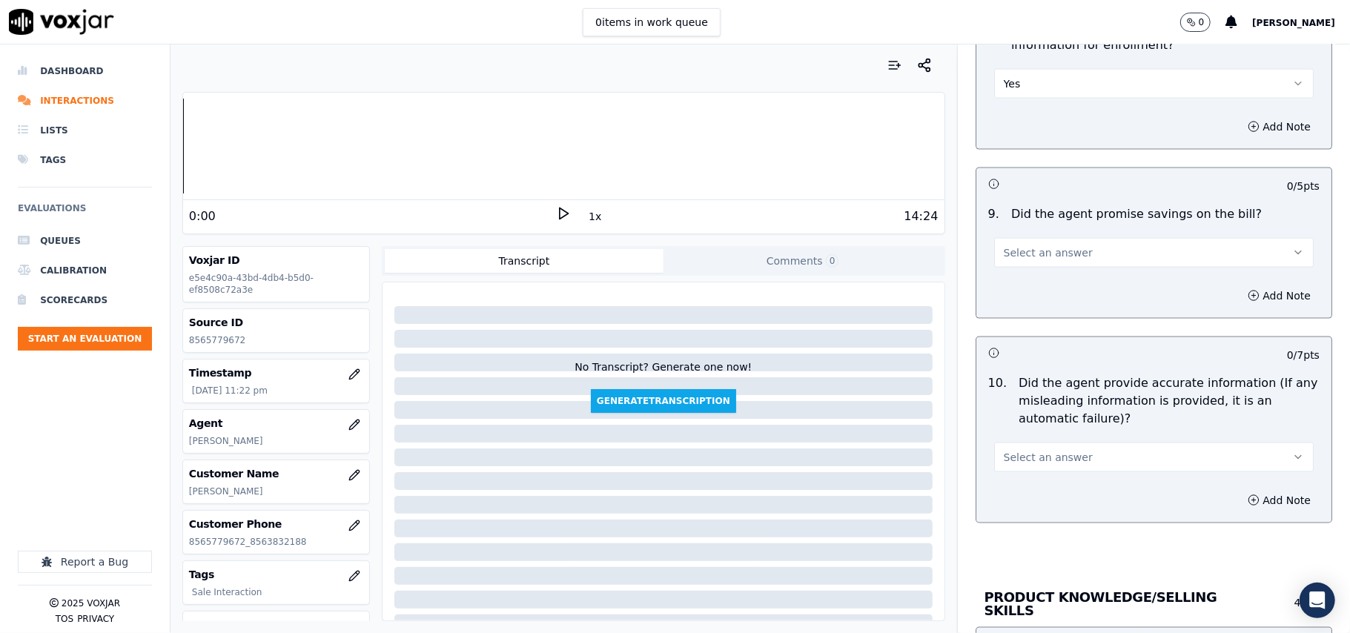
scroll to position [1648, 0]
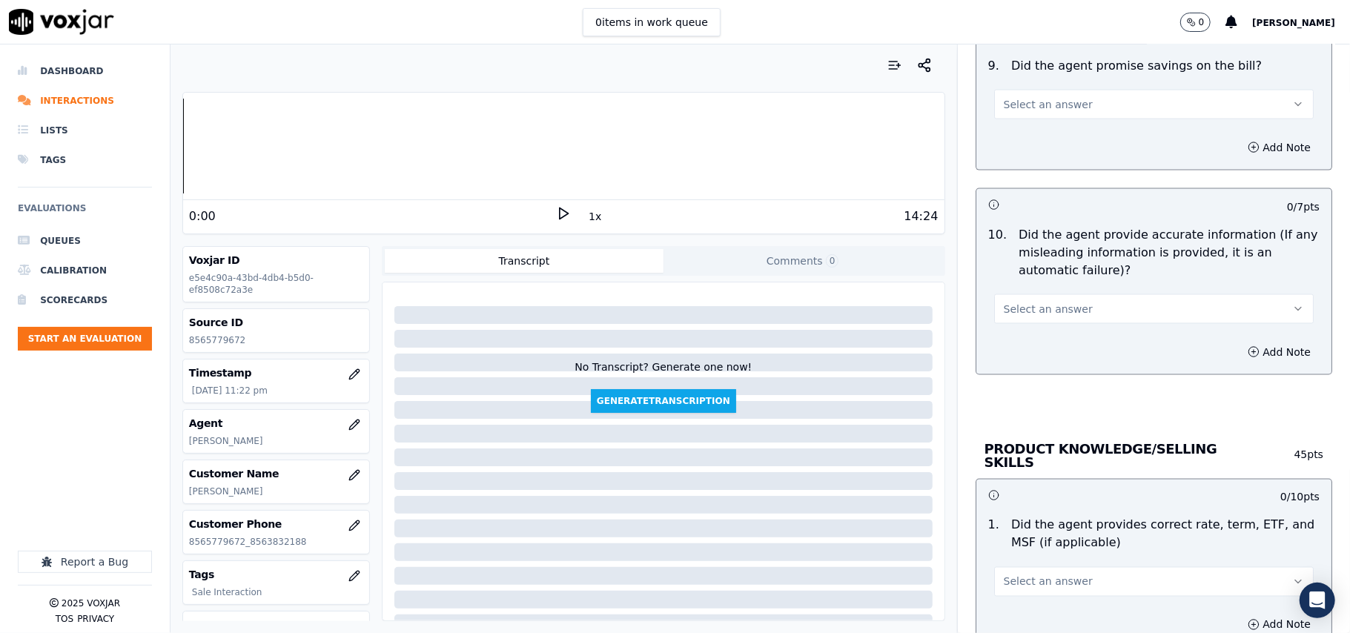
click at [1038, 116] on button "Select an answer" at bounding box center [1154, 105] width 320 height 30
click at [1045, 188] on div "N/A" at bounding box center [1122, 189] width 287 height 24
click at [1053, 313] on span "Select an answer" at bounding box center [1048, 309] width 89 height 15
click at [1037, 342] on div "Yes" at bounding box center [1122, 347] width 287 height 24
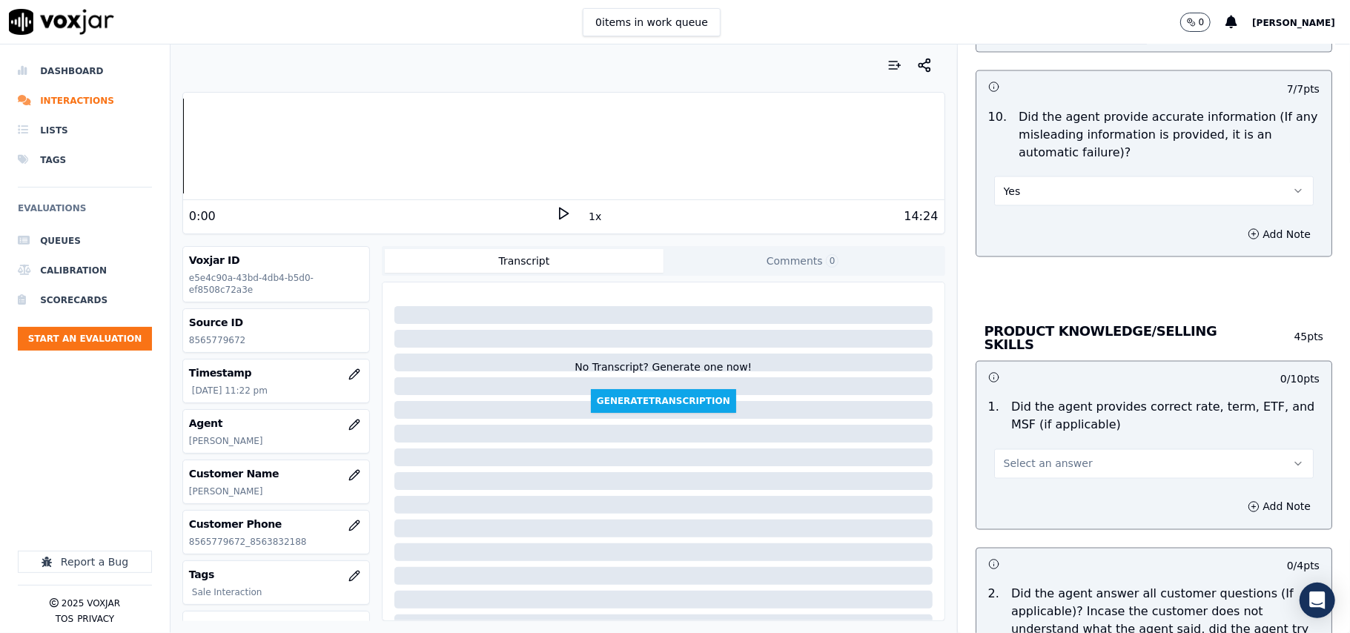
scroll to position [1812, 0]
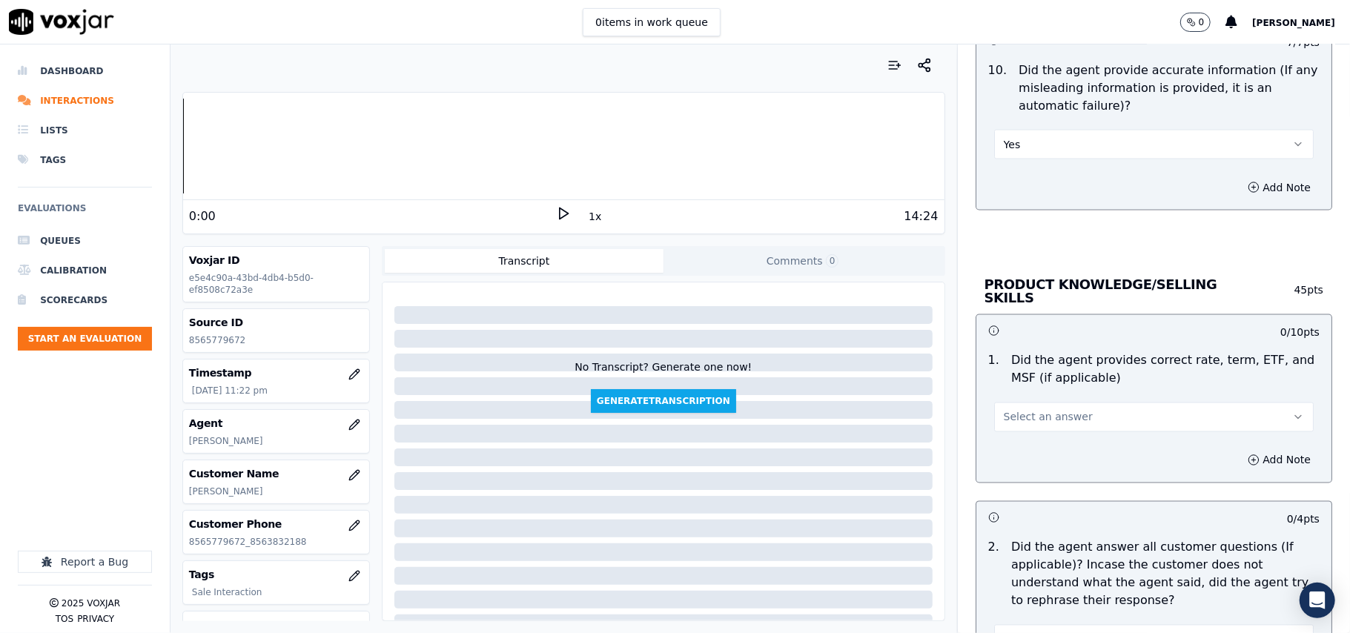
click at [1020, 418] on span "Select an answer" at bounding box center [1048, 417] width 89 height 15
click at [1026, 445] on div "Yes" at bounding box center [1122, 449] width 287 height 24
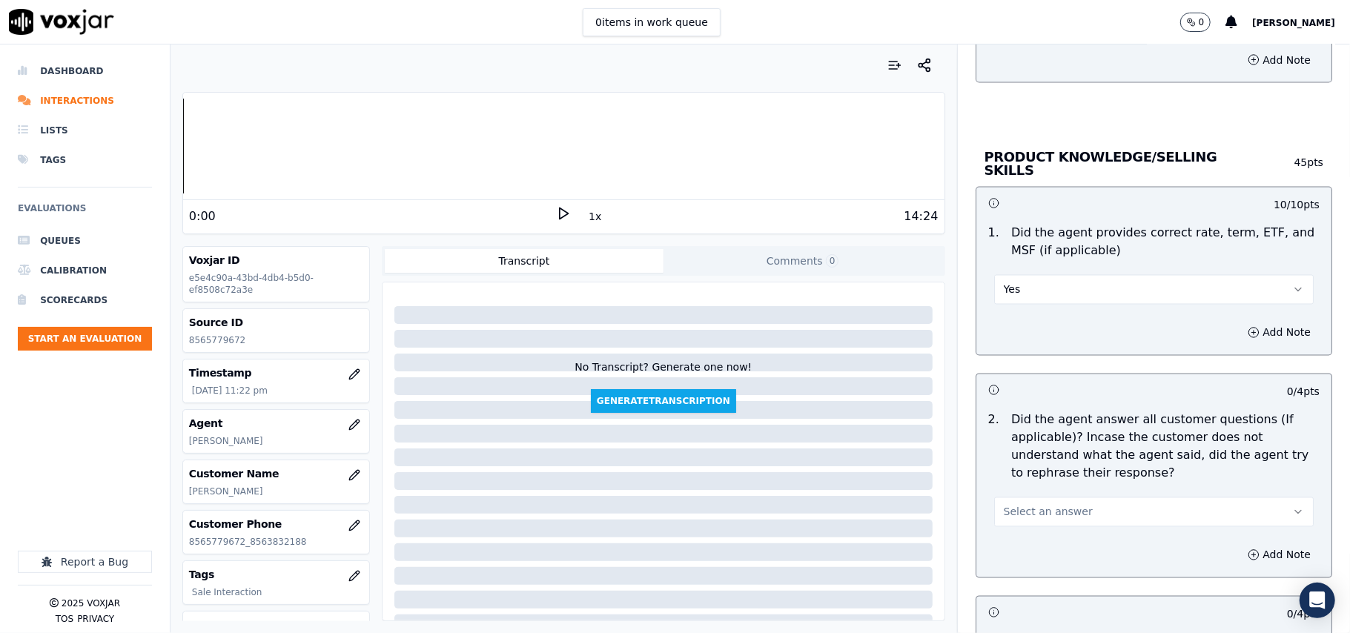
scroll to position [1977, 0]
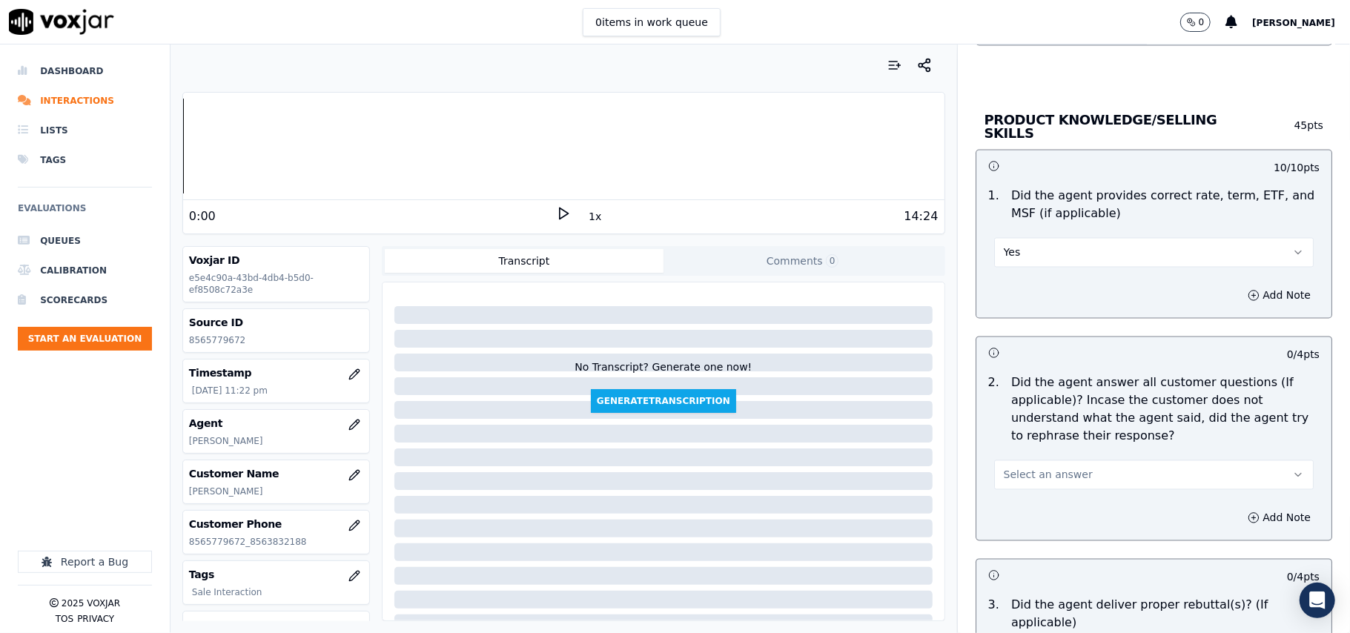
click at [1042, 481] on button "Select an answer" at bounding box center [1154, 475] width 320 height 30
click at [1028, 500] on div "Yes" at bounding box center [1122, 507] width 287 height 24
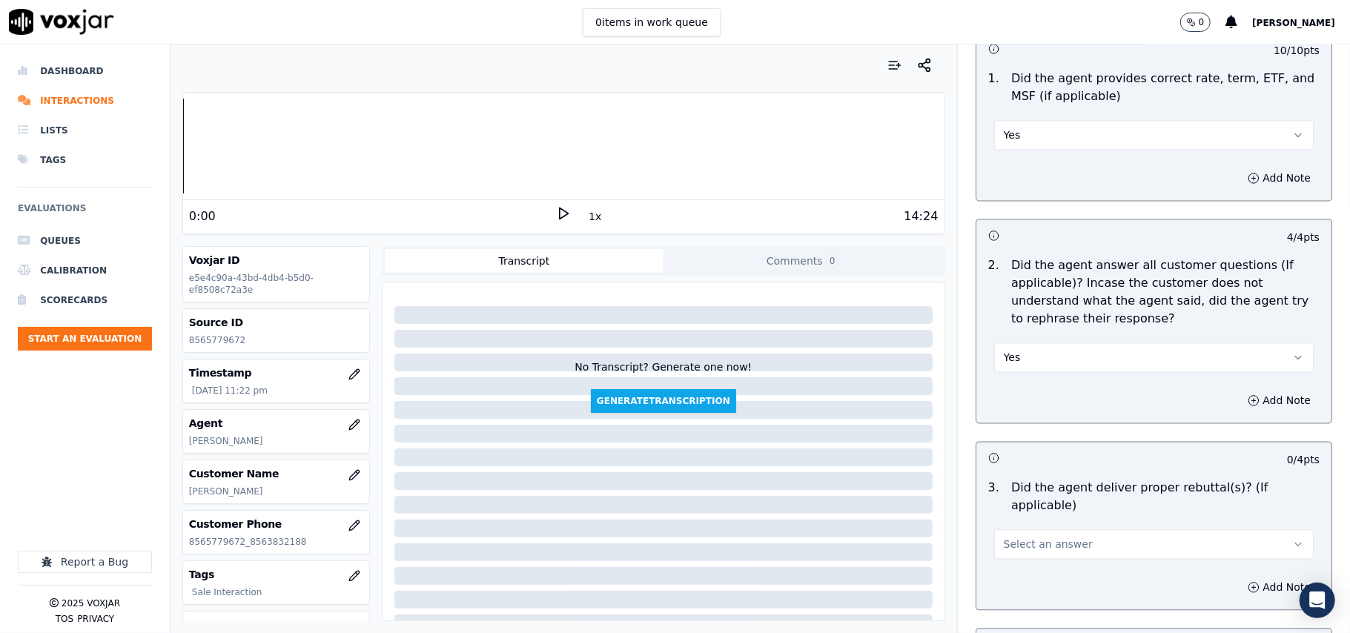
scroll to position [2142, 0]
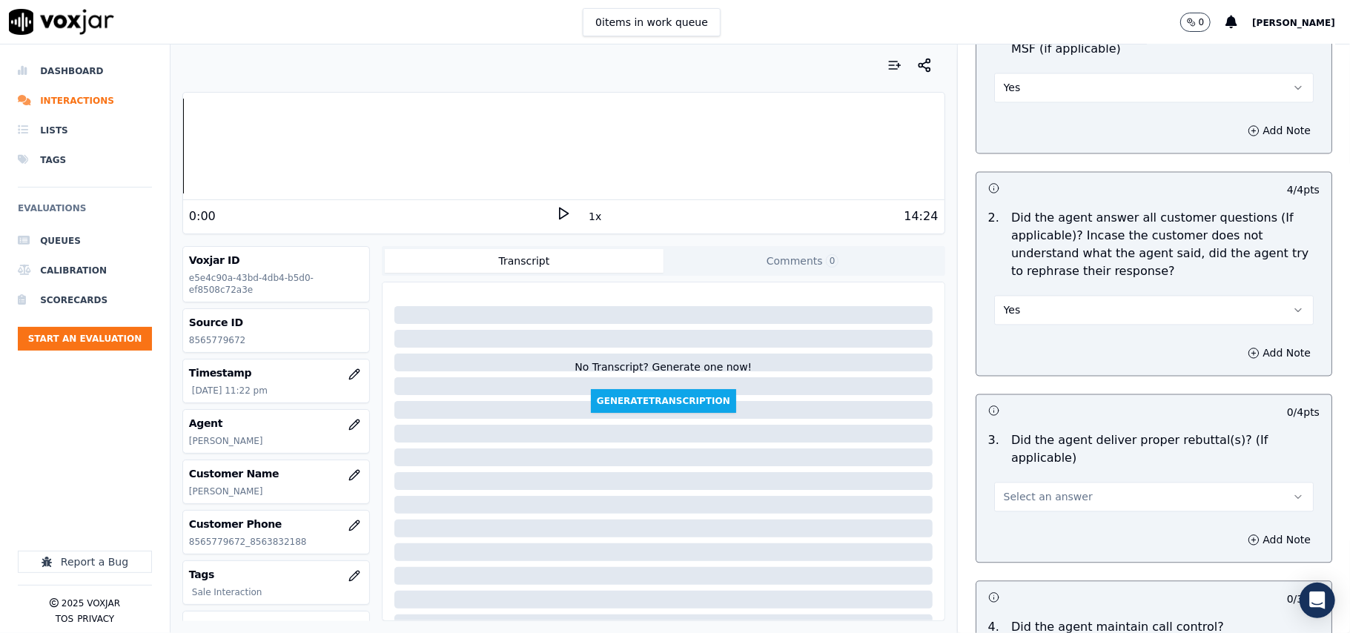
click at [1033, 489] on span "Select an answer" at bounding box center [1048, 496] width 89 height 15
click at [1021, 506] on div "Yes" at bounding box center [1122, 511] width 287 height 24
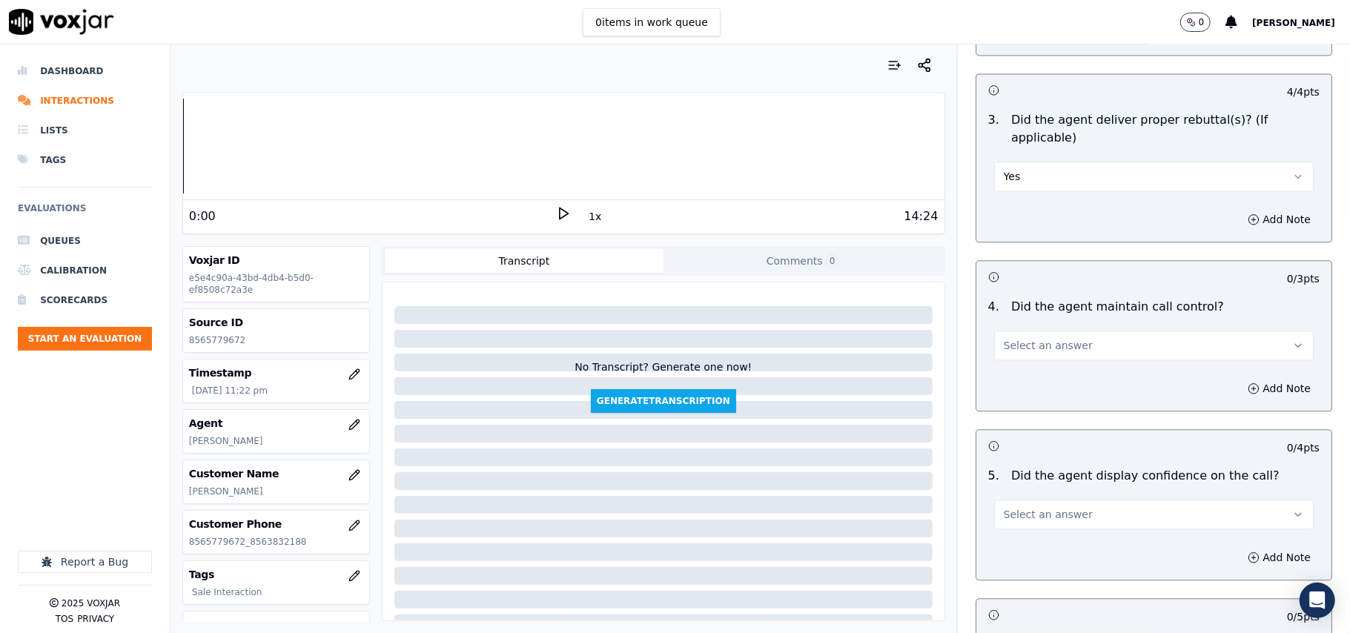
scroll to position [2471, 0]
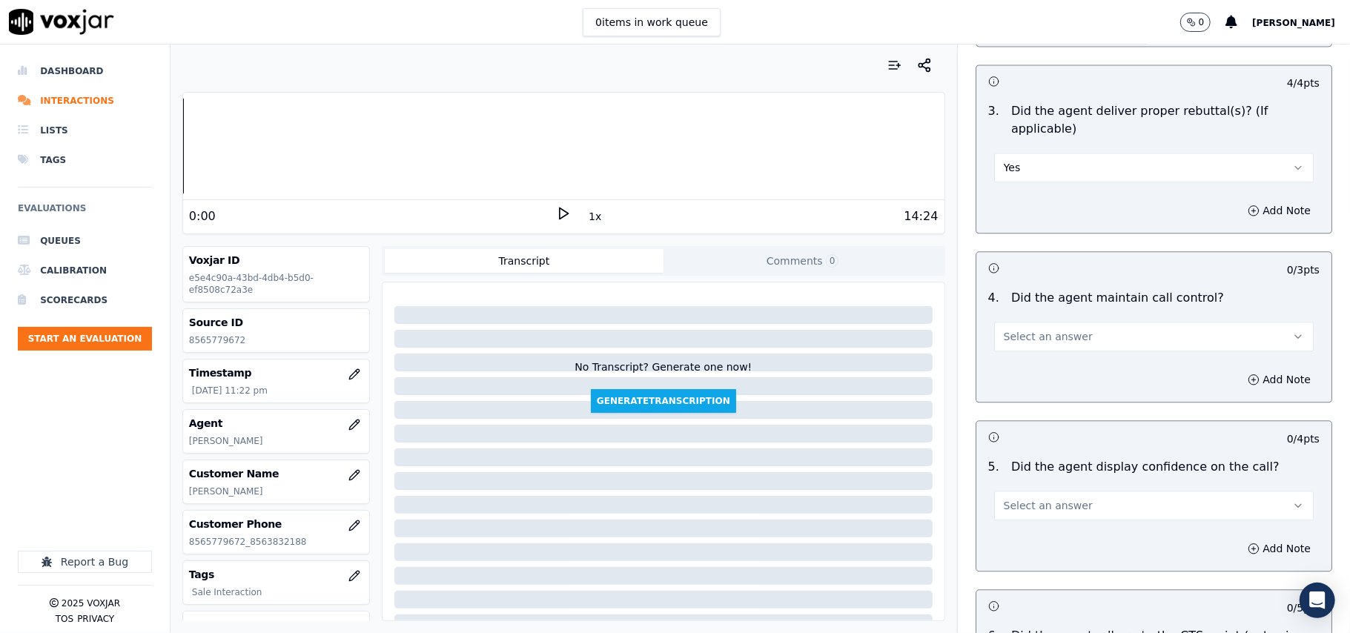
click at [1016, 319] on div "Select an answer" at bounding box center [1154, 335] width 320 height 33
click at [1018, 329] on span "Select an answer" at bounding box center [1048, 336] width 89 height 15
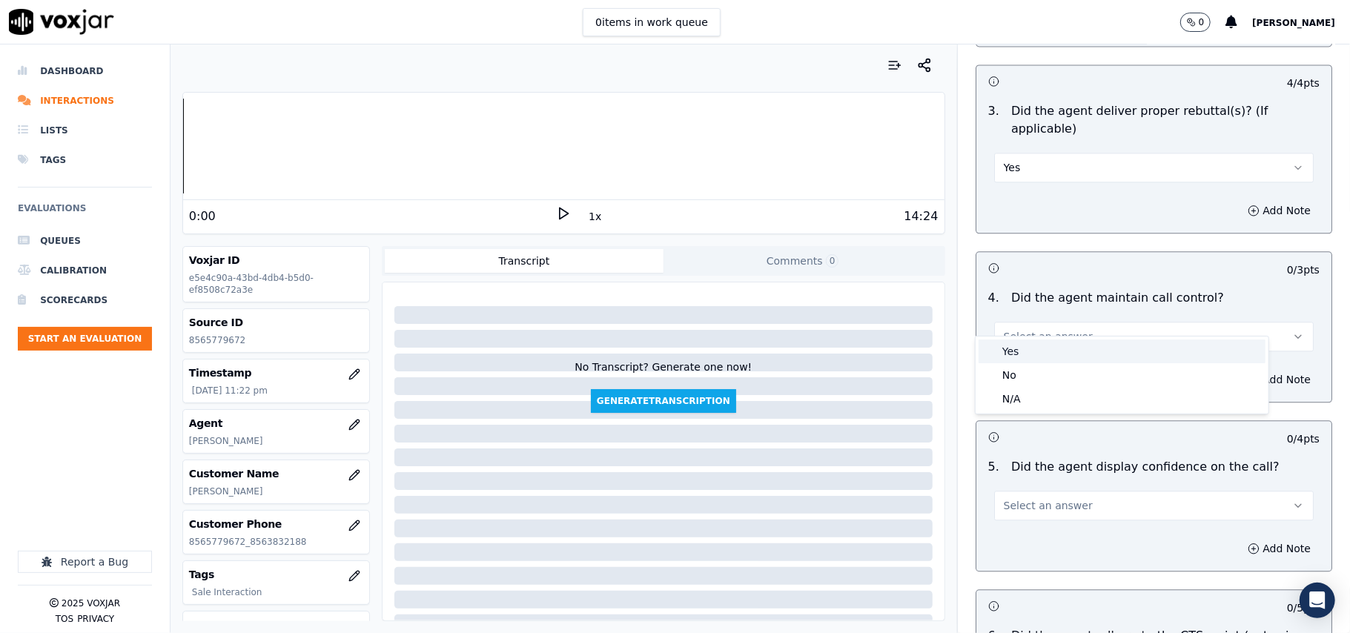
click at [1022, 348] on div "Yes" at bounding box center [1122, 352] width 287 height 24
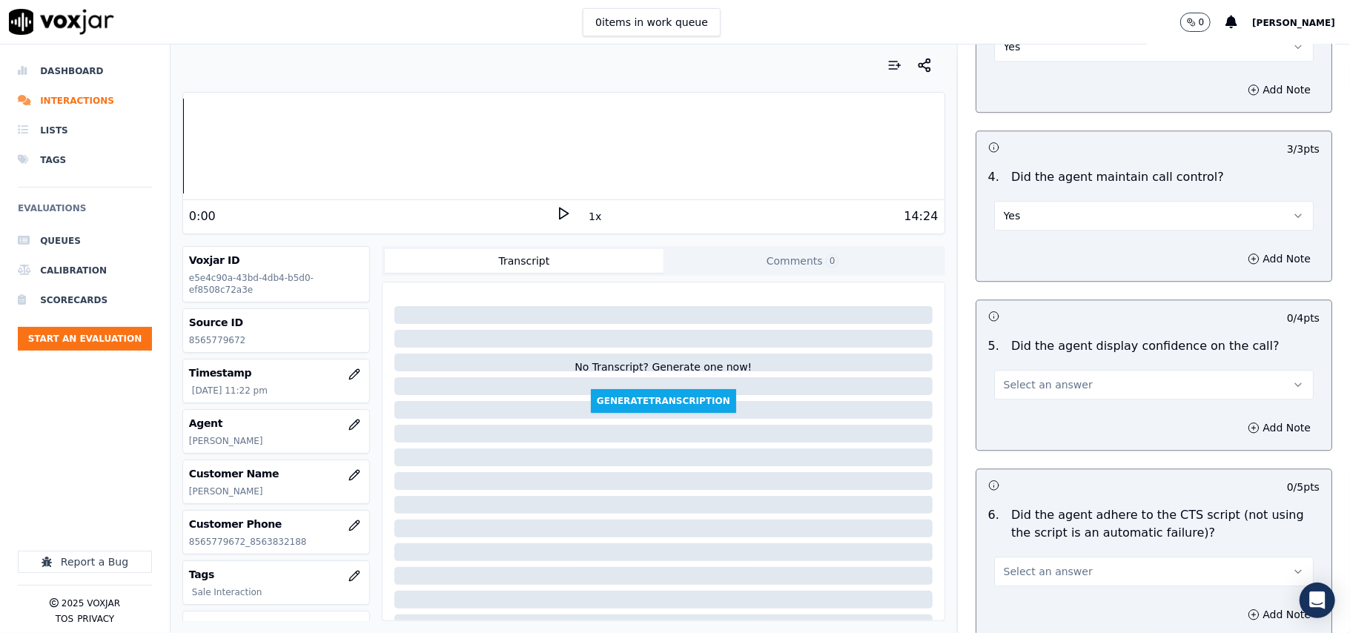
scroll to position [2637, 0]
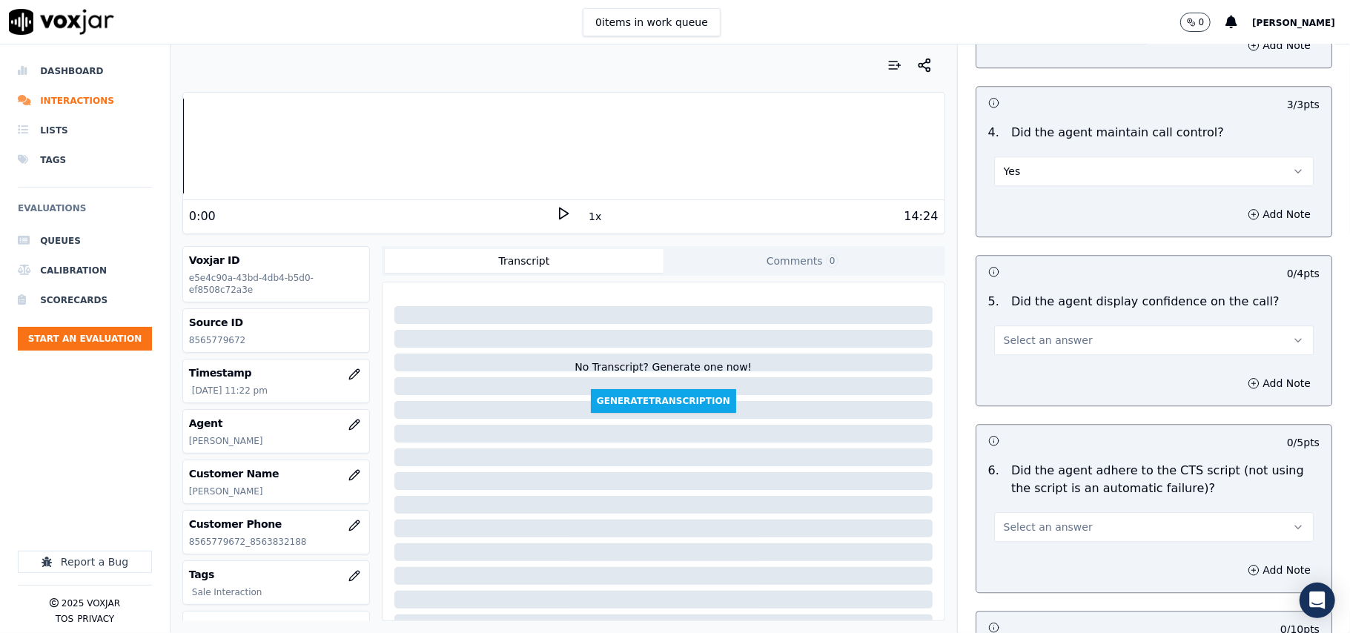
click at [1015, 333] on span "Select an answer" at bounding box center [1048, 340] width 89 height 15
click at [1015, 357] on div "Yes" at bounding box center [1122, 356] width 287 height 24
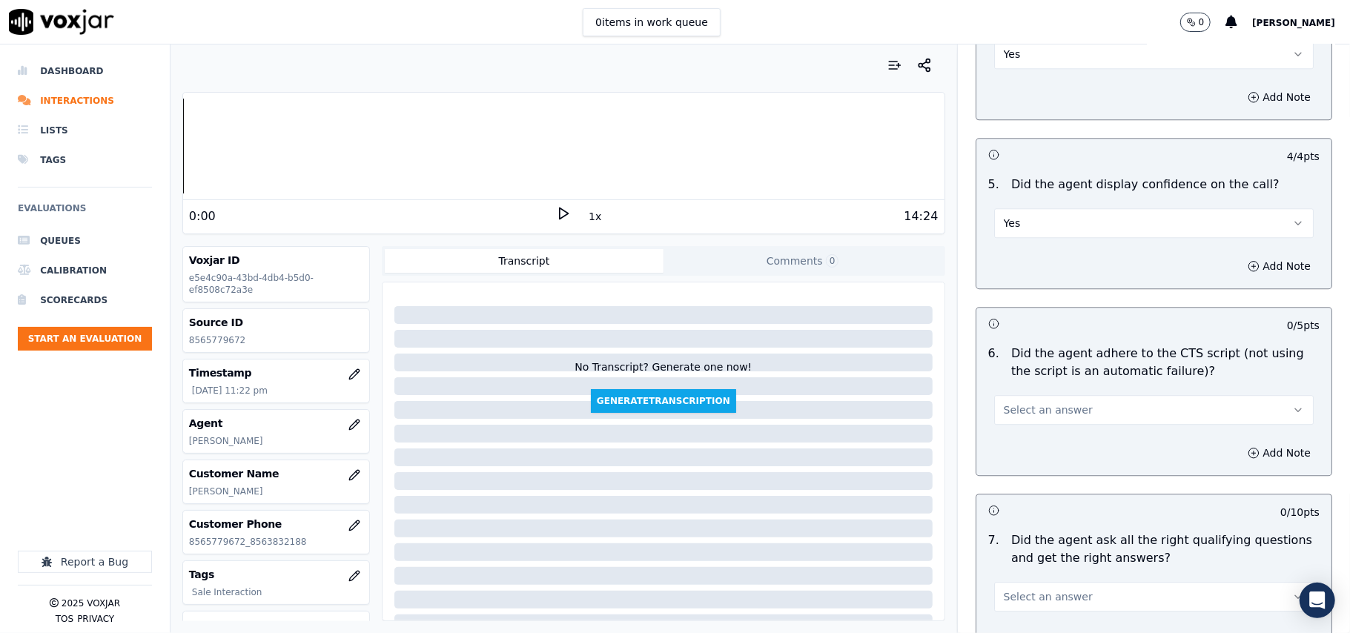
scroll to position [2801, 0]
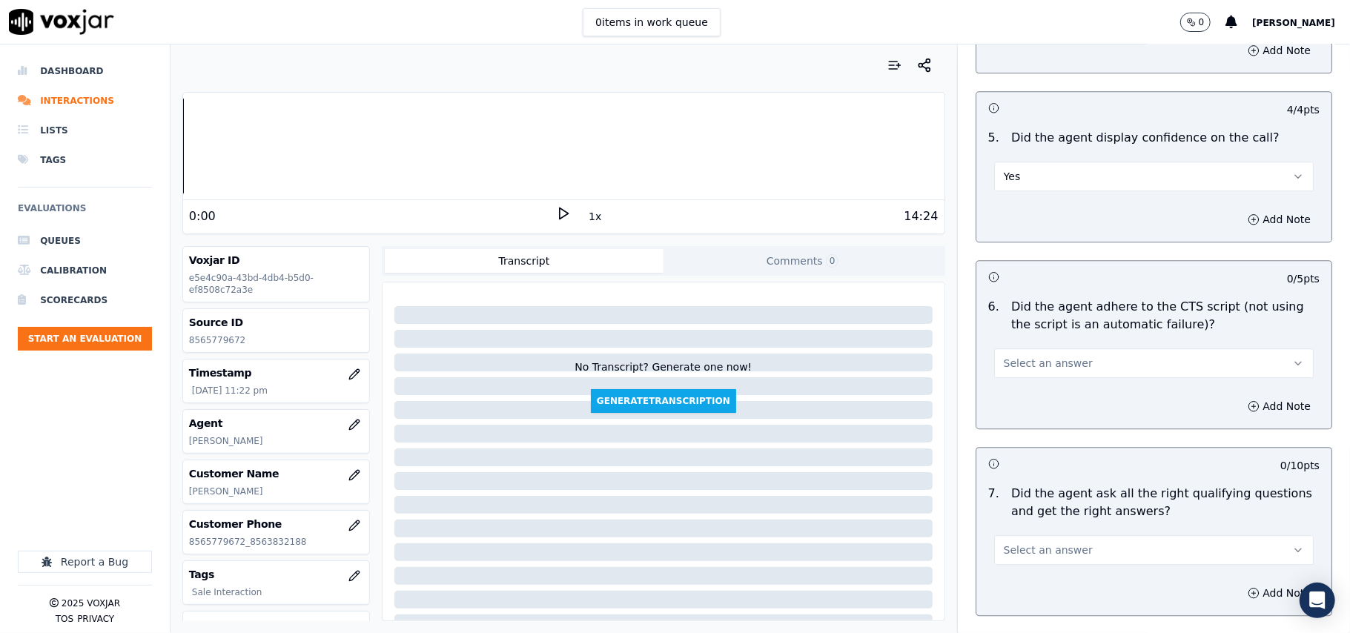
click at [1016, 356] on span "Select an answer" at bounding box center [1048, 363] width 89 height 15
click at [1016, 377] on div "Yes" at bounding box center [1122, 379] width 287 height 24
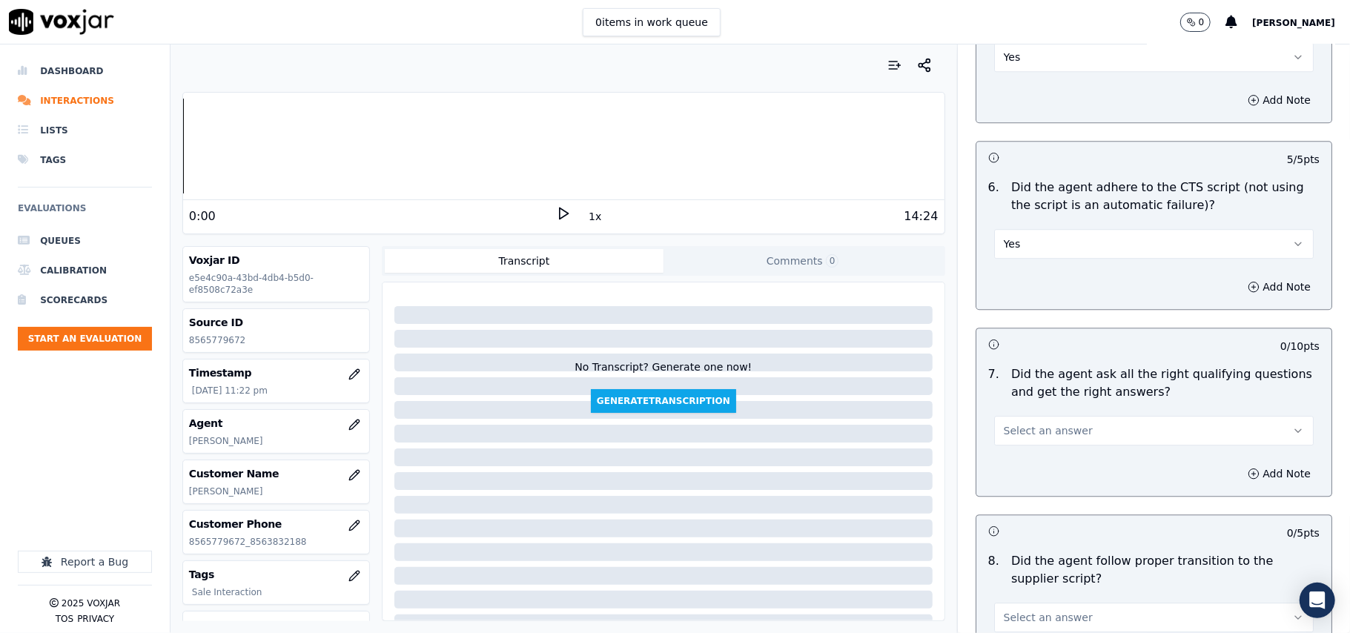
scroll to position [2966, 0]
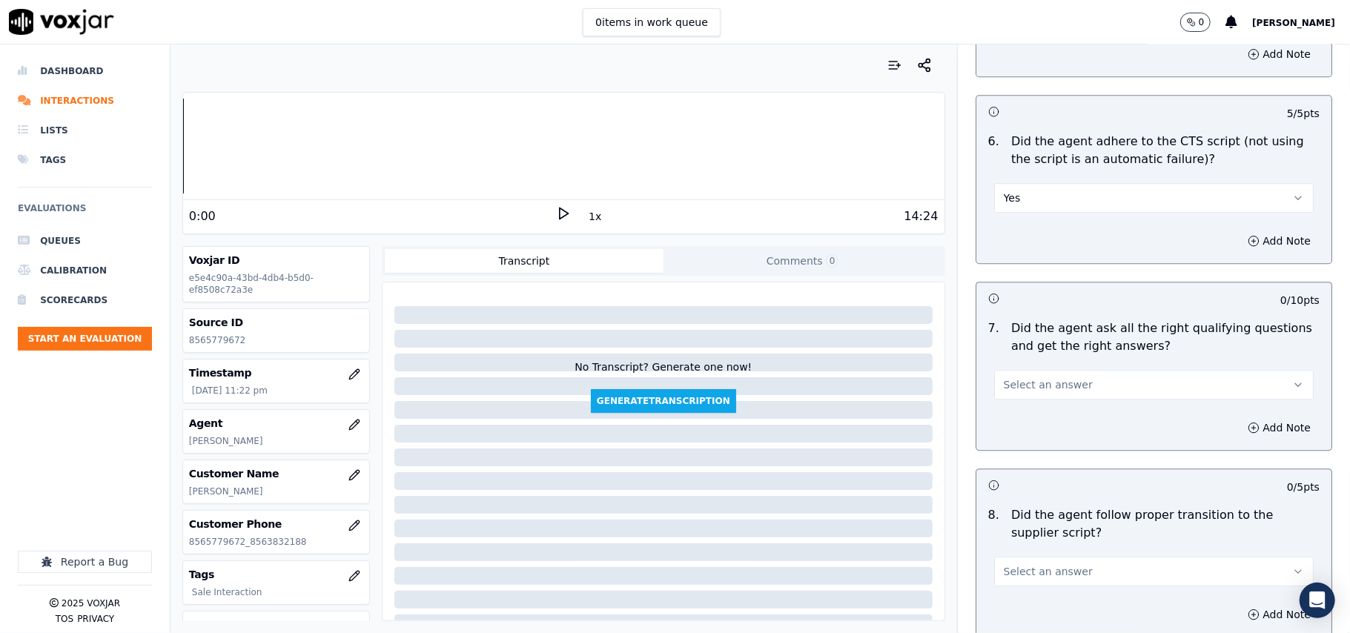
click at [1018, 377] on button "Select an answer" at bounding box center [1154, 385] width 320 height 30
click at [1004, 405] on div "Yes" at bounding box center [1122, 401] width 287 height 24
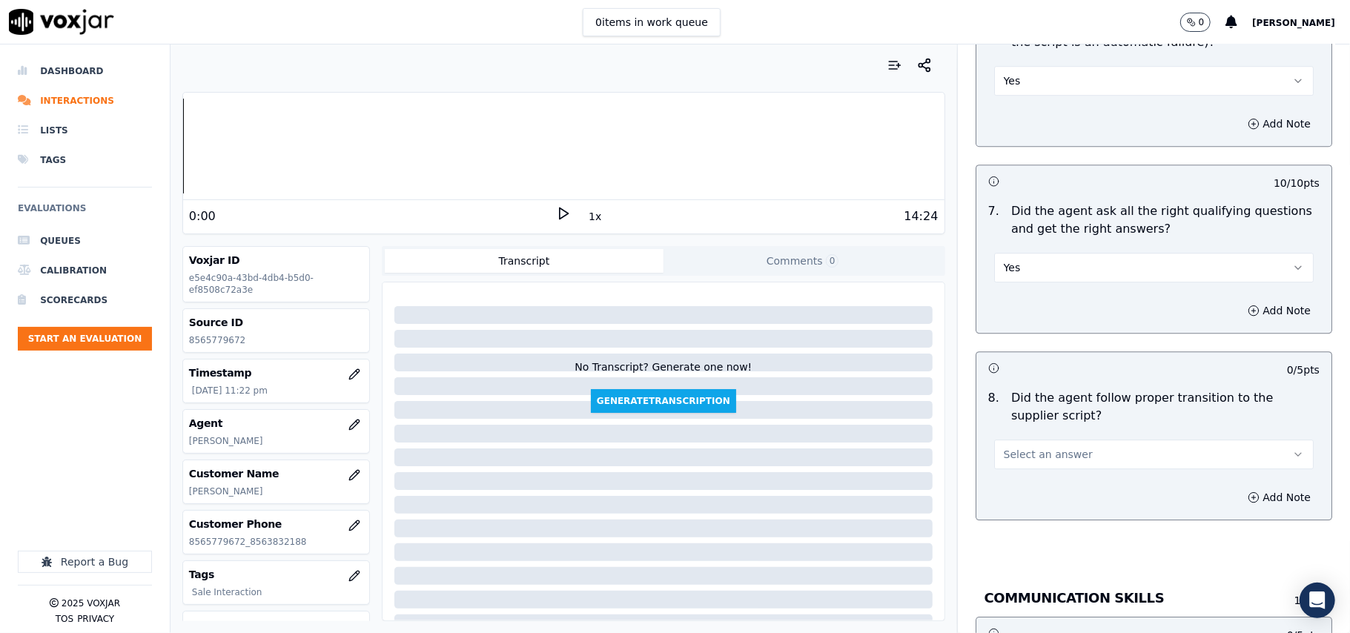
scroll to position [3131, 0]
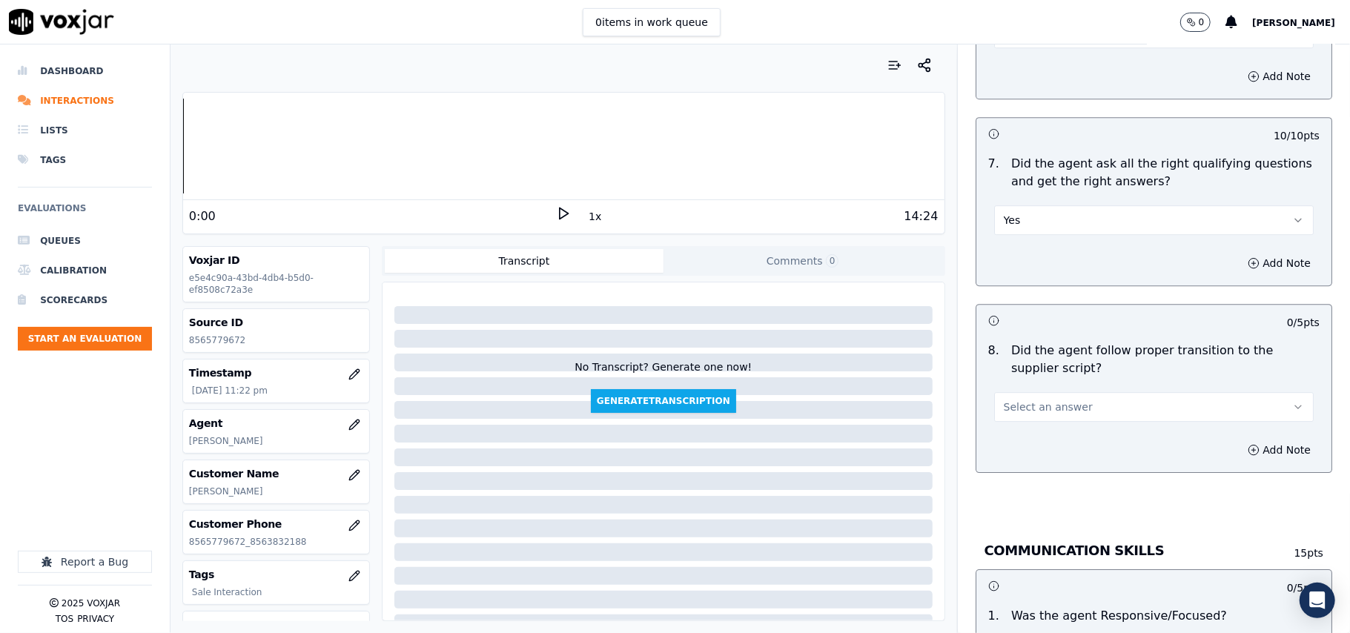
click at [1019, 400] on span "Select an answer" at bounding box center [1048, 407] width 89 height 15
click at [1007, 424] on div "Yes" at bounding box center [1122, 424] width 287 height 24
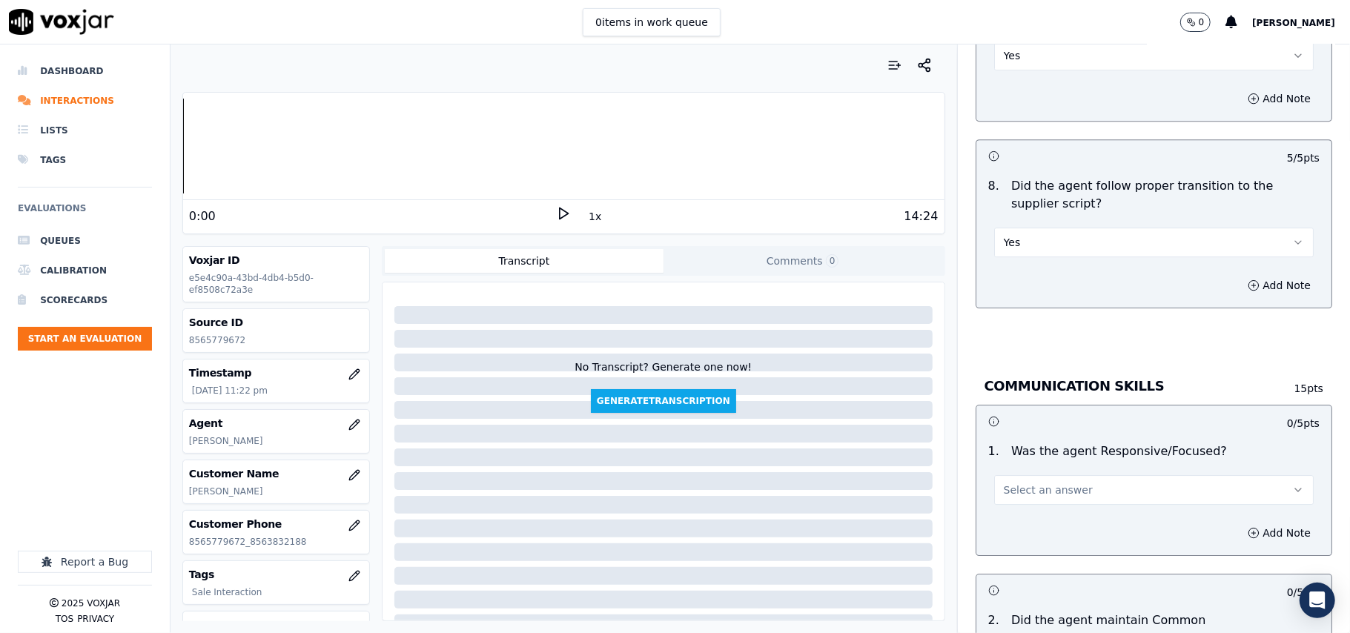
click at [1004, 483] on span "Select an answer" at bounding box center [1048, 490] width 89 height 15
click at [1014, 500] on div "Yes" at bounding box center [1122, 508] width 287 height 24
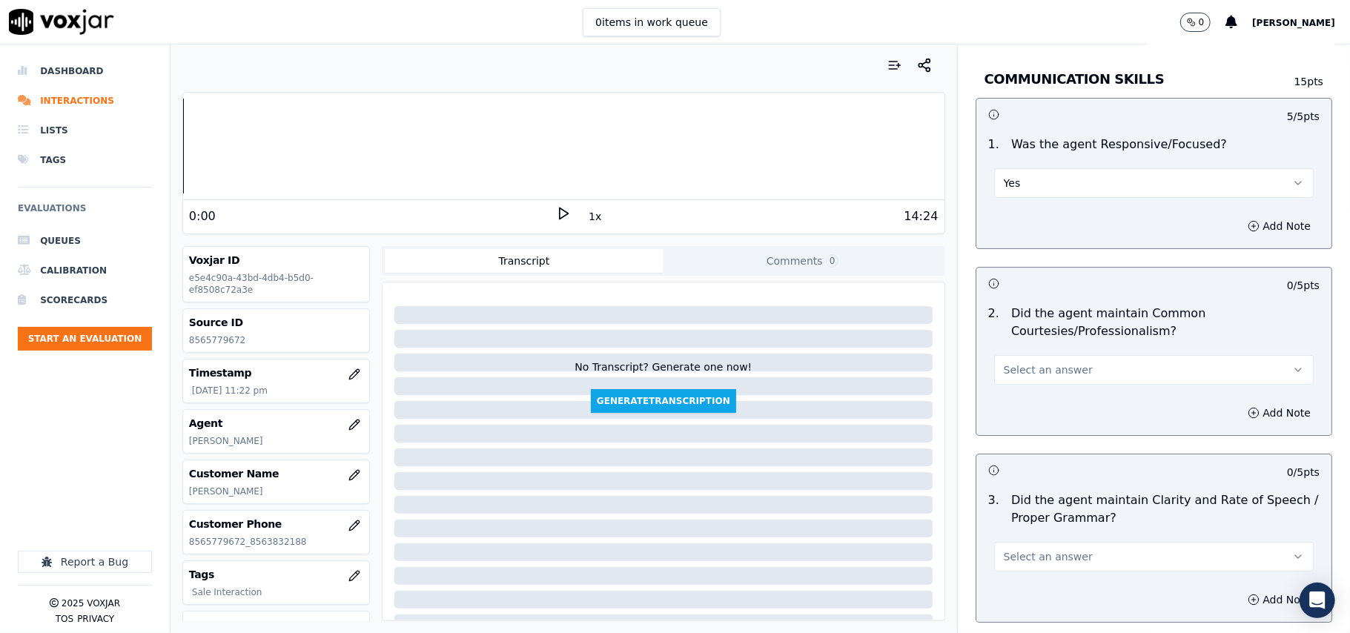
scroll to position [3625, 0]
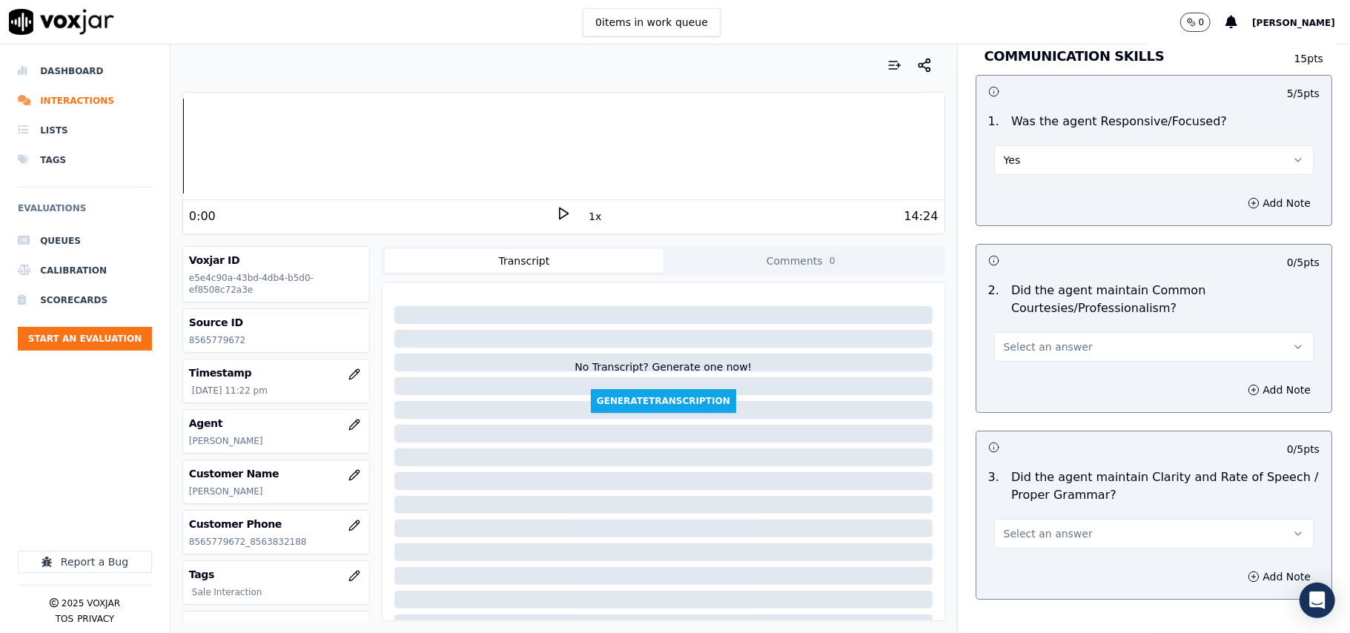
click at [1051, 329] on div "Select an answer" at bounding box center [1154, 345] width 320 height 33
click at [1047, 340] on span "Select an answer" at bounding box center [1048, 347] width 89 height 15
click at [1040, 365] on div "Yes" at bounding box center [1122, 365] width 287 height 24
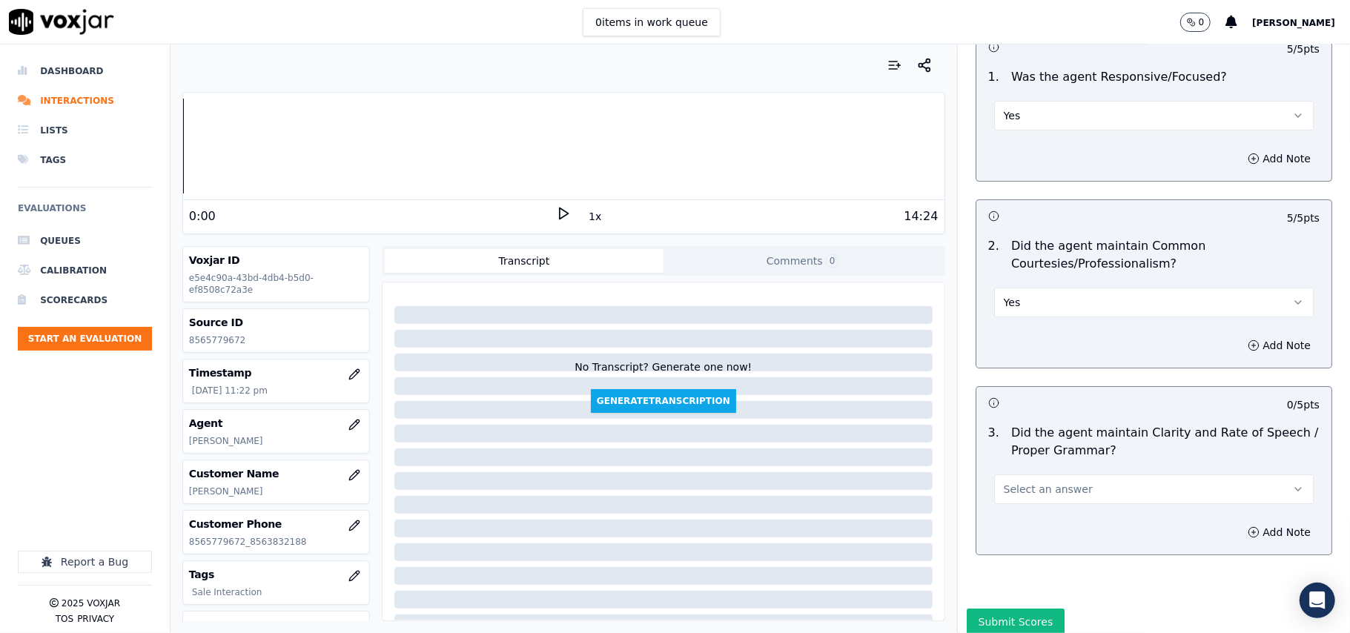
scroll to position [3710, 0]
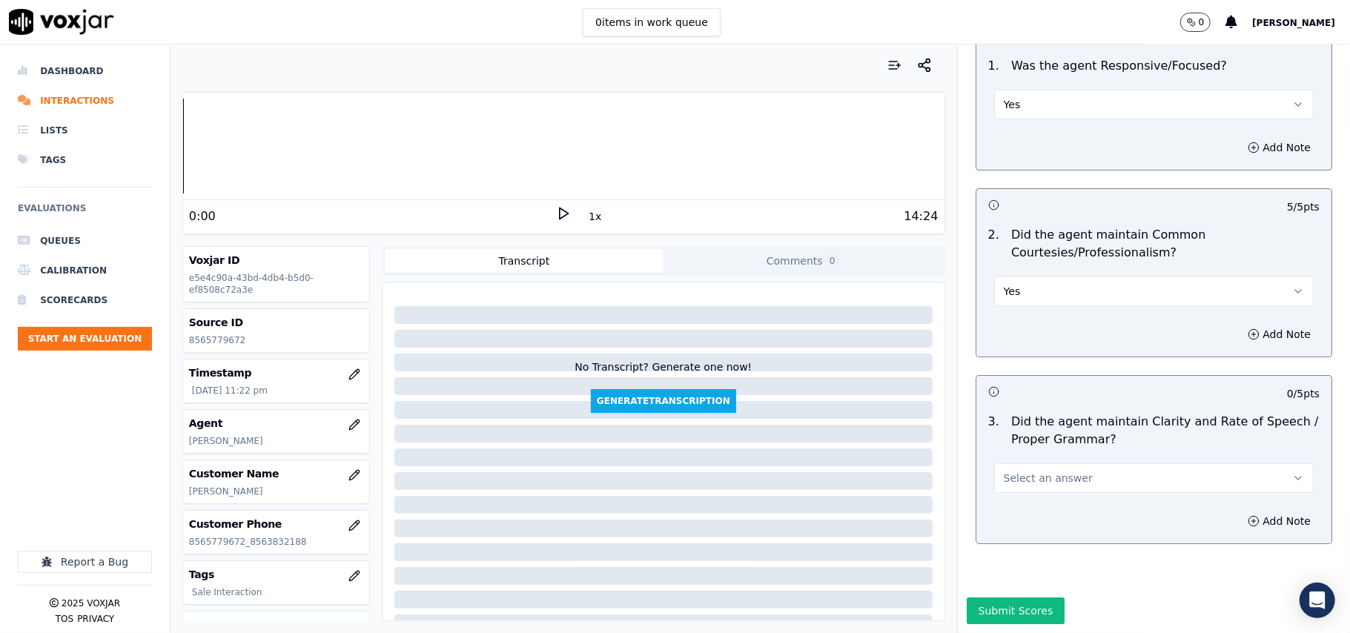
click at [1042, 471] on span "Select an answer" at bounding box center [1048, 478] width 89 height 15
drag, startPoint x: 1034, startPoint y: 455, endPoint x: 1010, endPoint y: 526, distance: 74.3
click at [1034, 458] on div "Yes" at bounding box center [1122, 467] width 287 height 24
click at [995, 598] on button "Submit Scores" at bounding box center [1016, 611] width 99 height 27
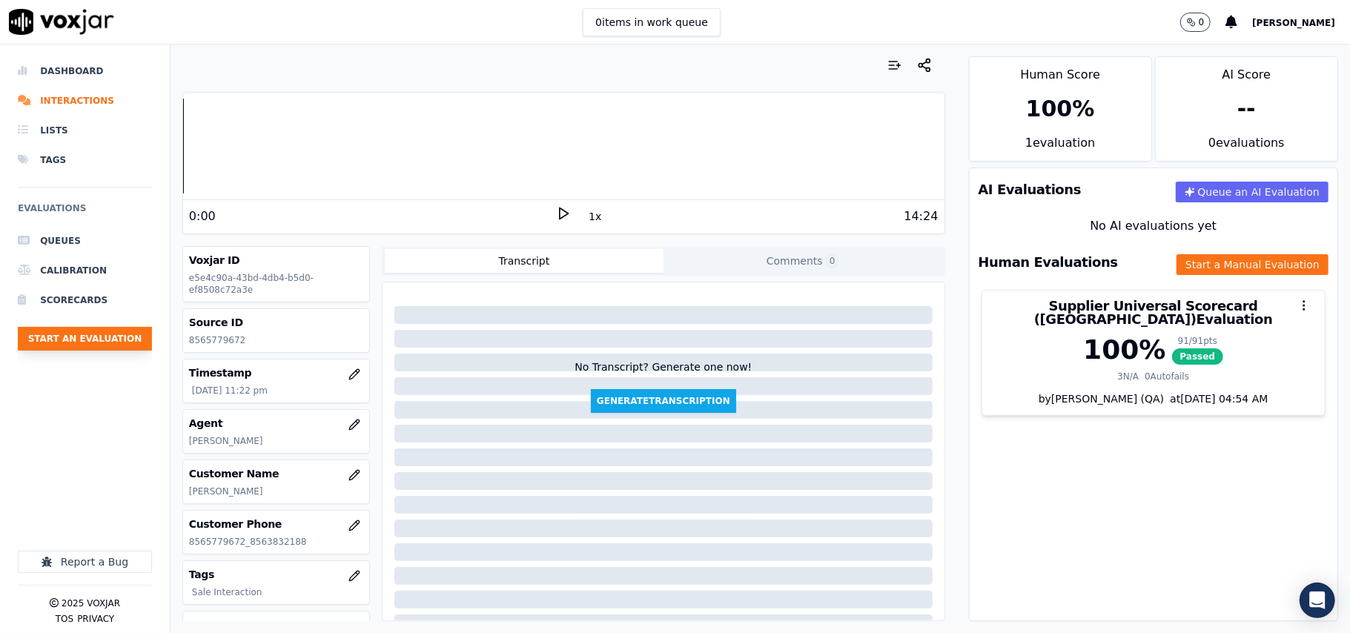
click at [99, 331] on button "Start an Evaluation" at bounding box center [85, 339] width 134 height 24
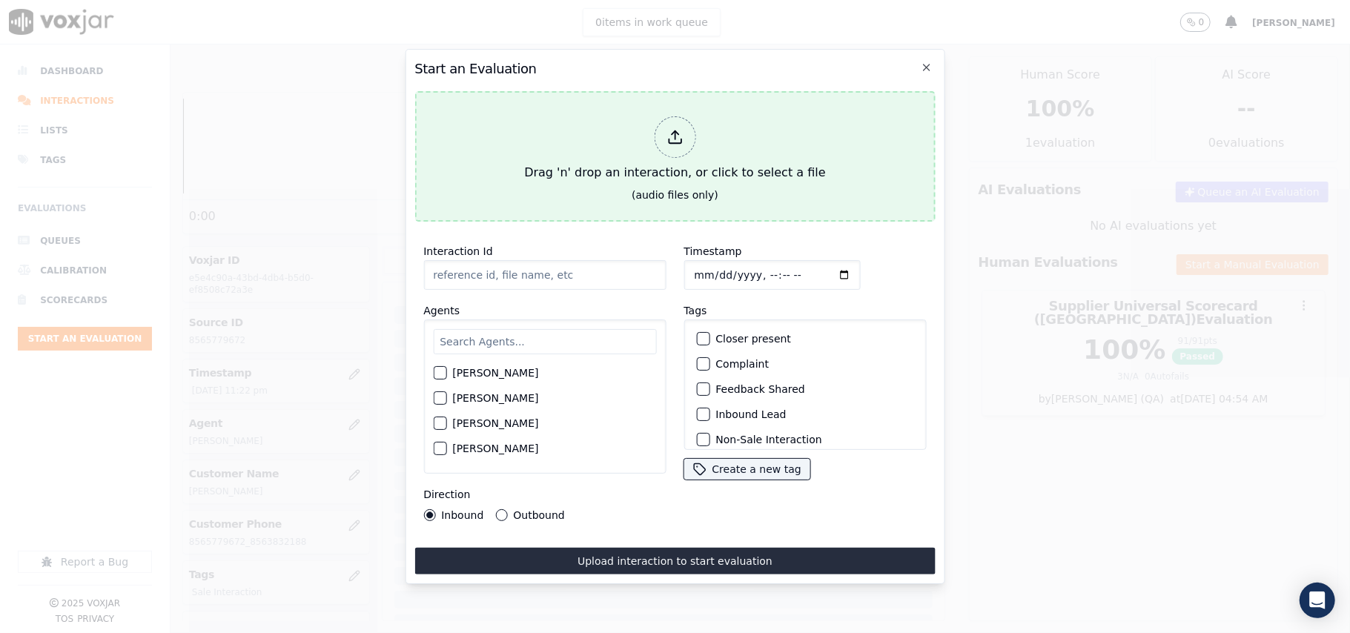
click at [783, 116] on div "Drag 'n' drop an interaction, or click to select a file" at bounding box center [674, 148] width 313 height 77
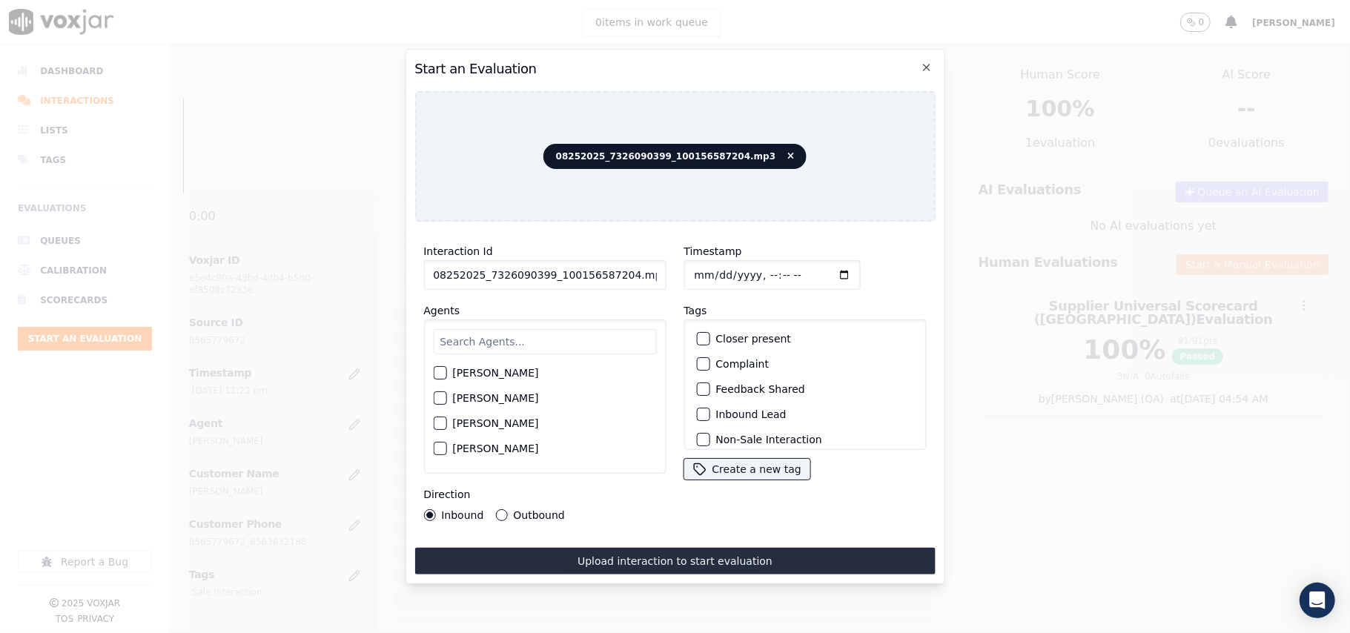
click at [531, 271] on input "08252025_7326090399_100156587204.mp3" at bounding box center [544, 275] width 242 height 30
paste input "7326090399"
type input "7326090399"
click at [716, 270] on input "Timestamp" at bounding box center [772, 275] width 176 height 30
click at [713, 265] on input "Timestamp" at bounding box center [772, 275] width 176 height 30
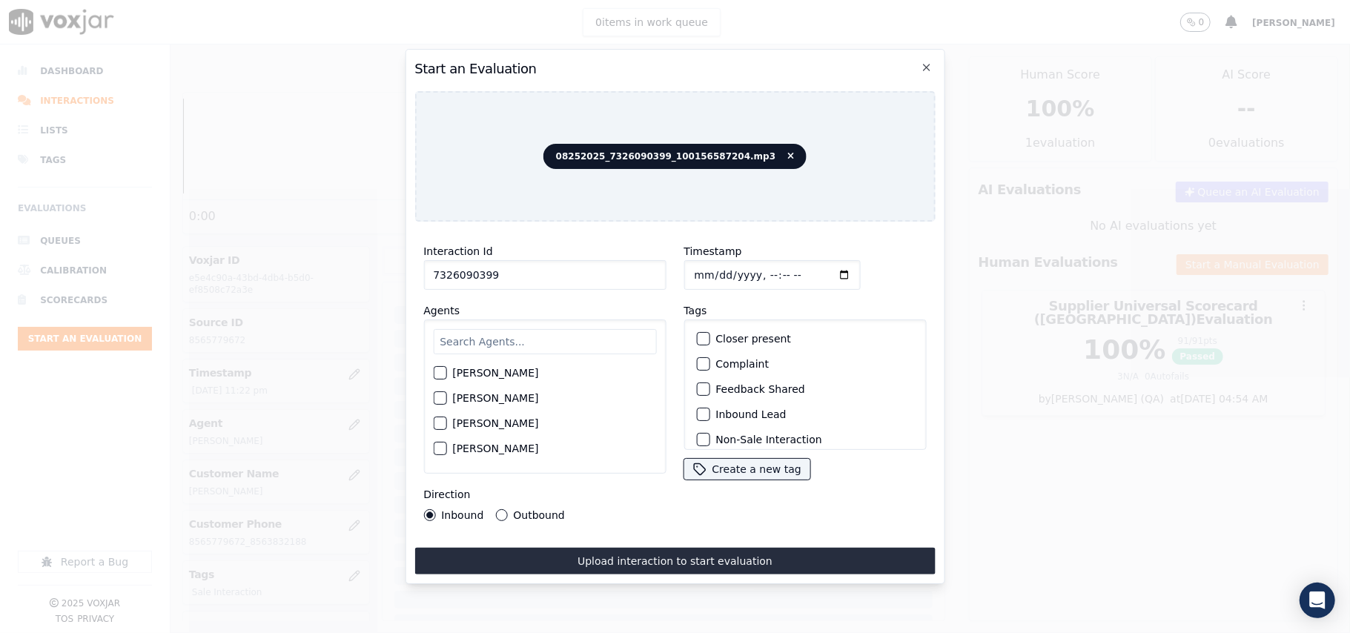
type input "[DATE]T23:24"
click at [518, 329] on input "text" at bounding box center [544, 341] width 223 height 25
type input "Miche"
click at [478, 372] on label "[PERSON_NAME]" at bounding box center [495, 377] width 86 height 10
click at [446, 371] on button "[PERSON_NAME]" at bounding box center [439, 377] width 13 height 13
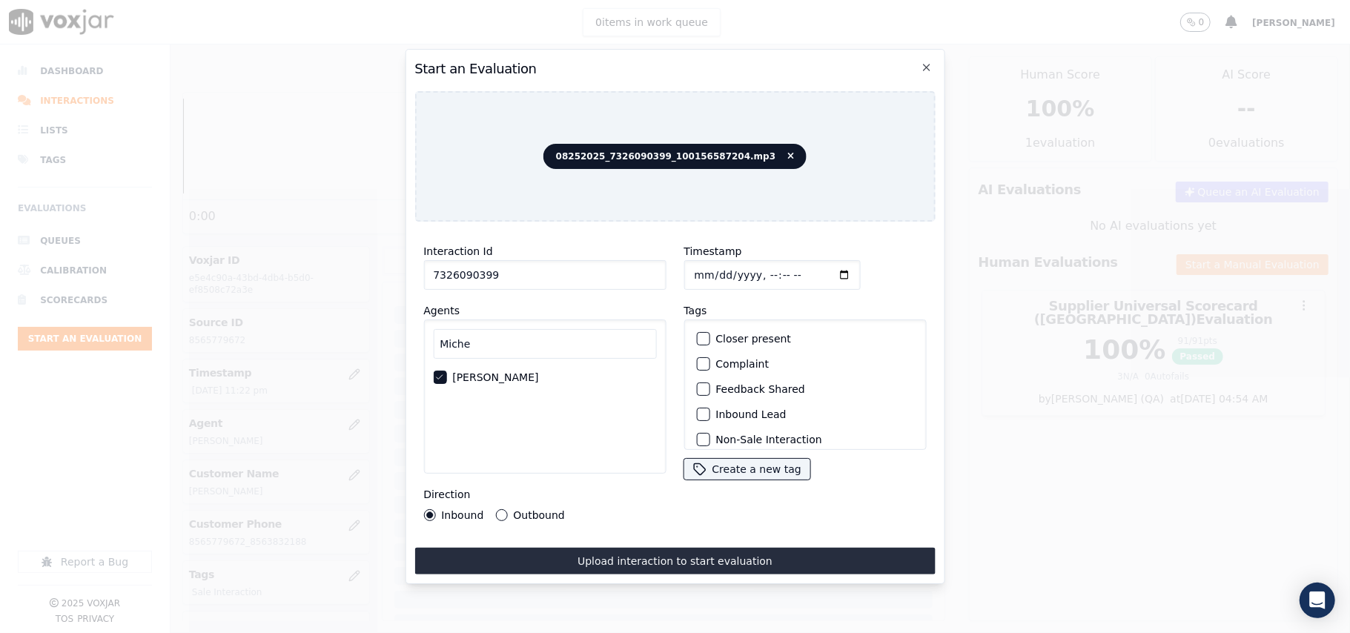
scroll to position [129, 0]
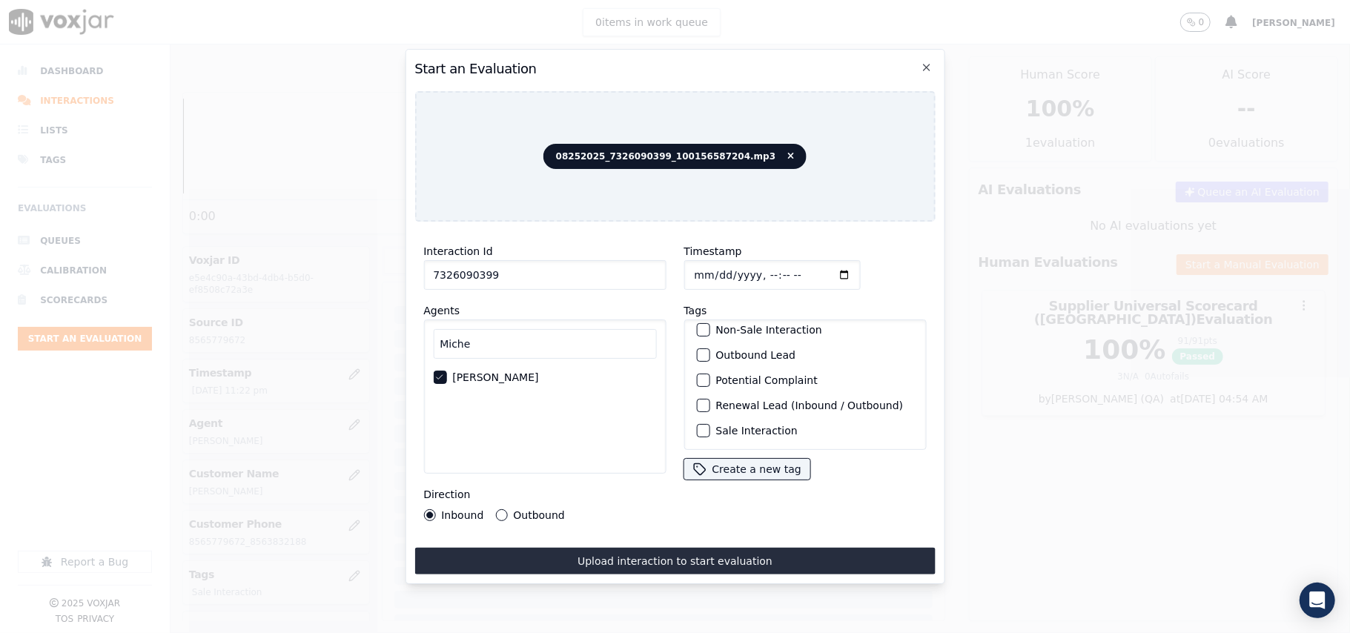
click at [725, 426] on label "Sale Interaction" at bounding box center [757, 431] width 82 height 10
click at [710, 424] on button "Sale Interaction" at bounding box center [702, 430] width 13 height 13
click at [540, 510] on label "Outbound" at bounding box center [538, 515] width 51 height 10
click at [507, 509] on button "Outbound" at bounding box center [501, 515] width 12 height 12
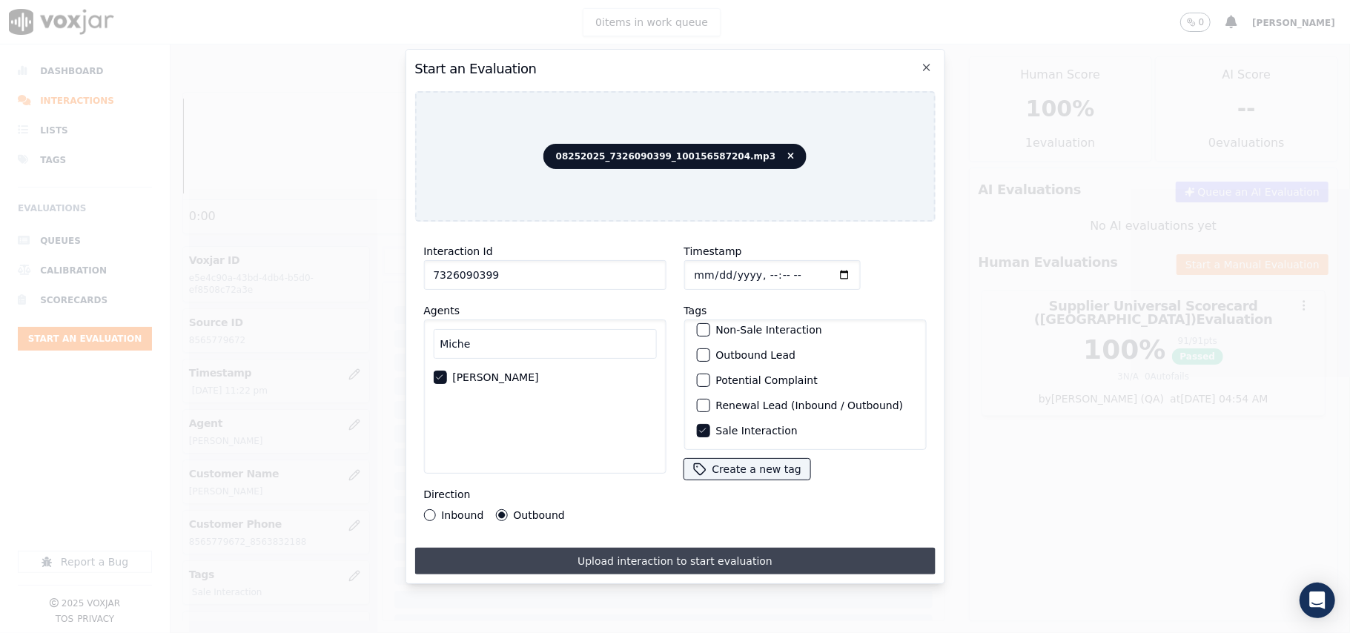
click at [566, 549] on button "Upload interaction to start evaluation" at bounding box center [674, 561] width 521 height 27
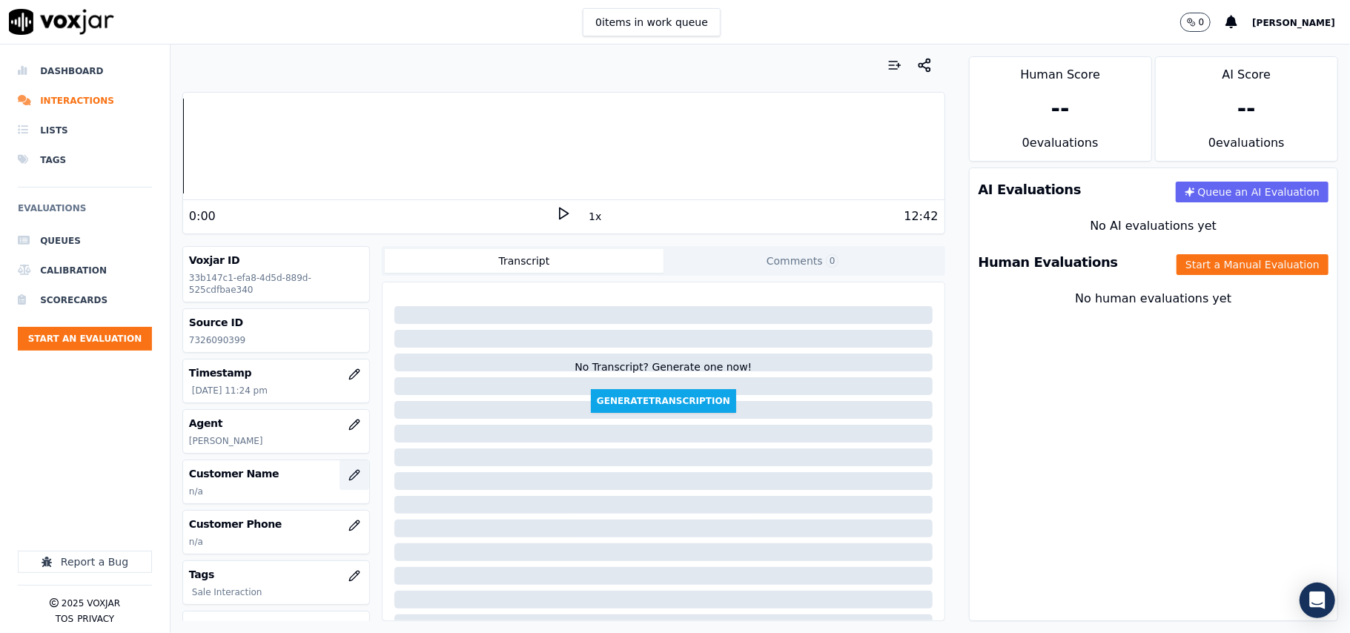
click at [348, 478] on icon "button" at bounding box center [354, 475] width 12 height 12
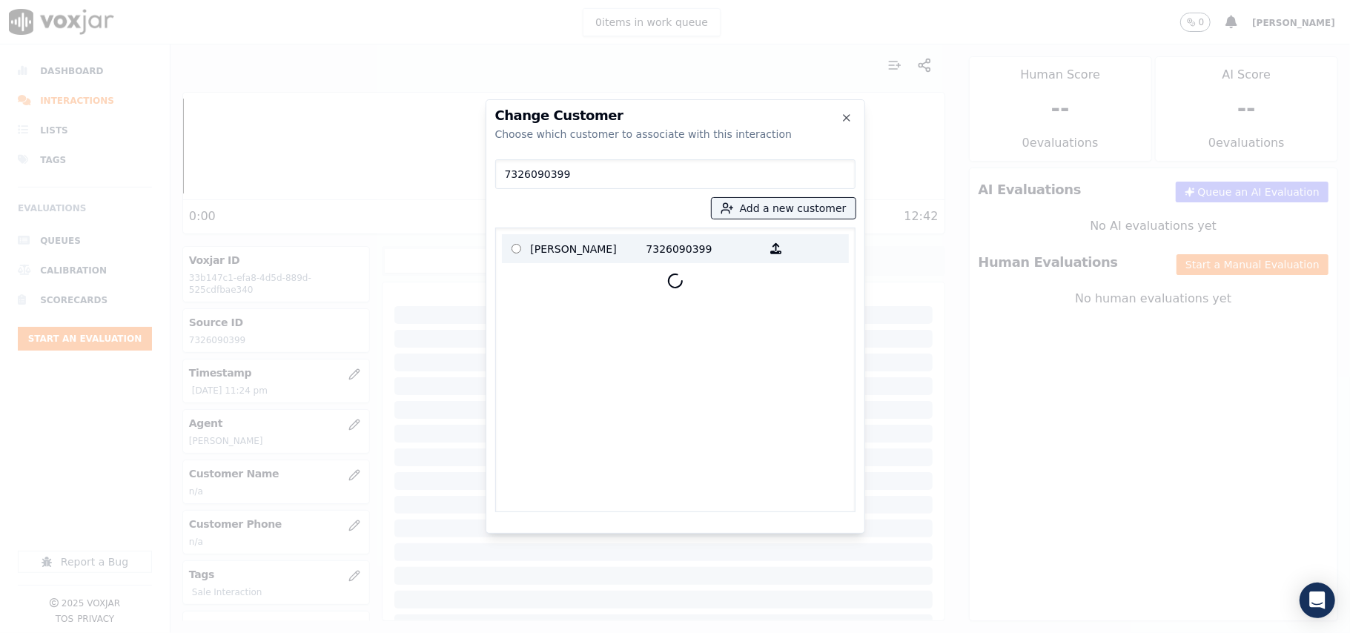
type input "7326090399"
click at [630, 250] on p "[PERSON_NAME]" at bounding box center [589, 248] width 116 height 23
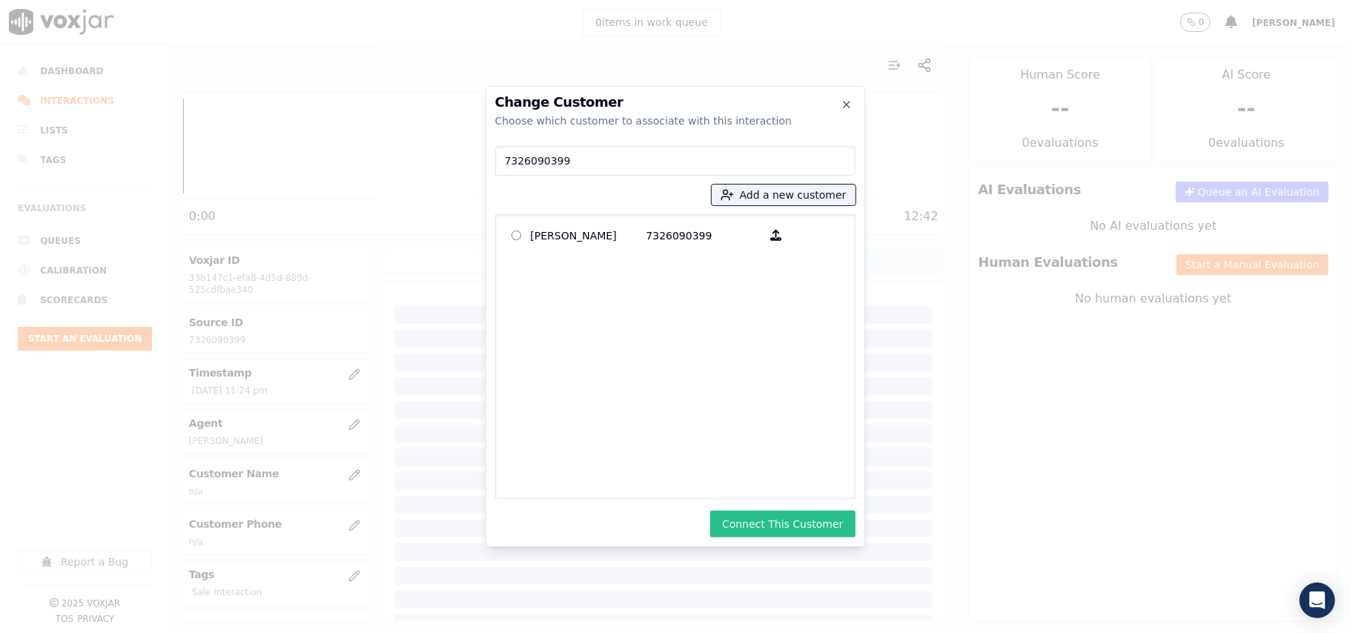
click at [757, 516] on button "Connect This Customer" at bounding box center [782, 524] width 145 height 27
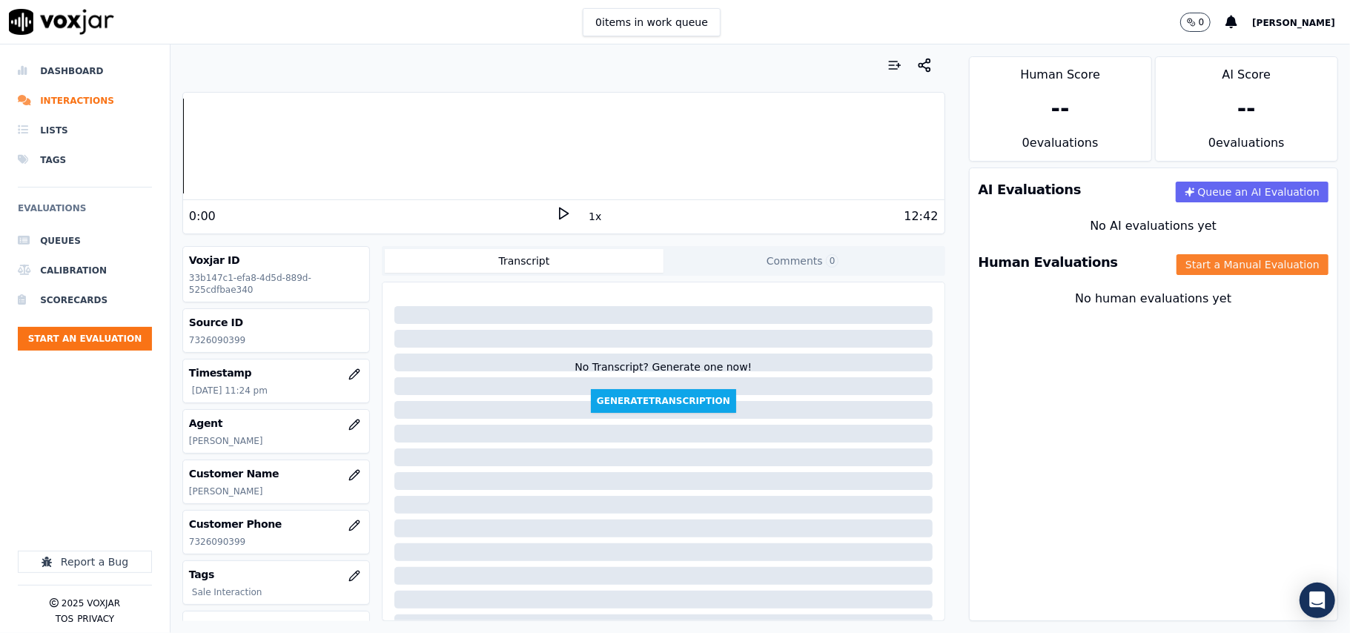
click at [1185, 260] on button "Start a Manual Evaluation" at bounding box center [1253, 264] width 152 height 21
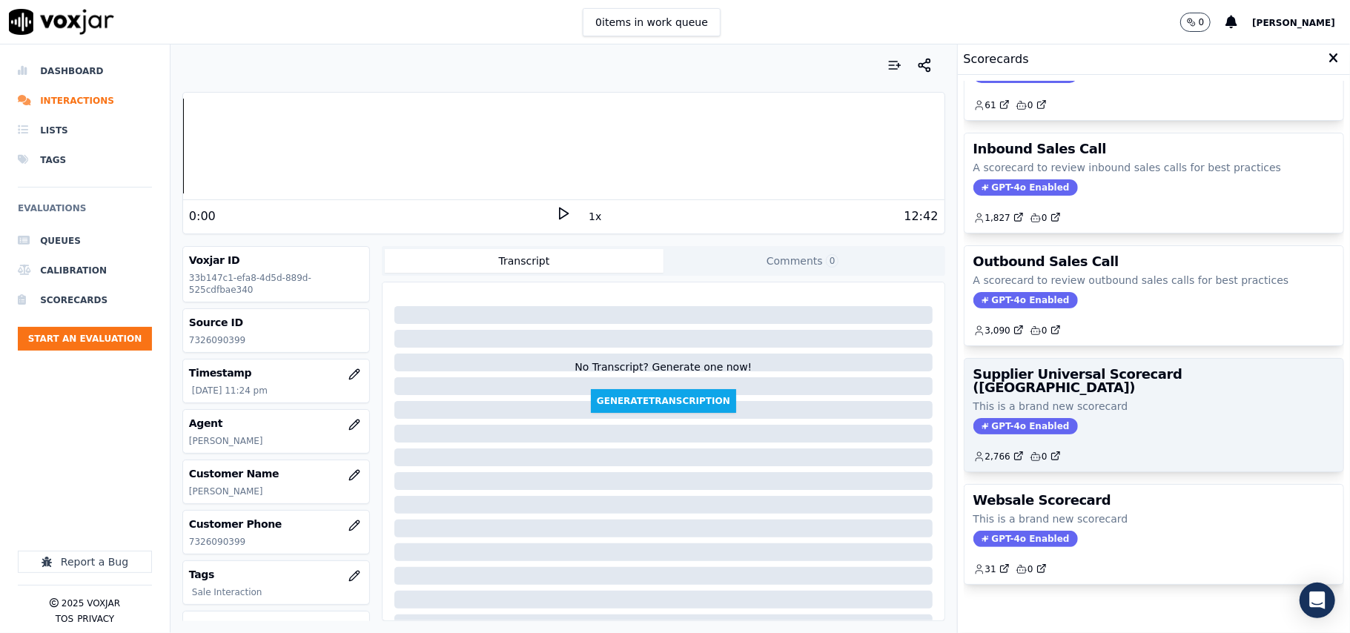
scroll to position [113, 0]
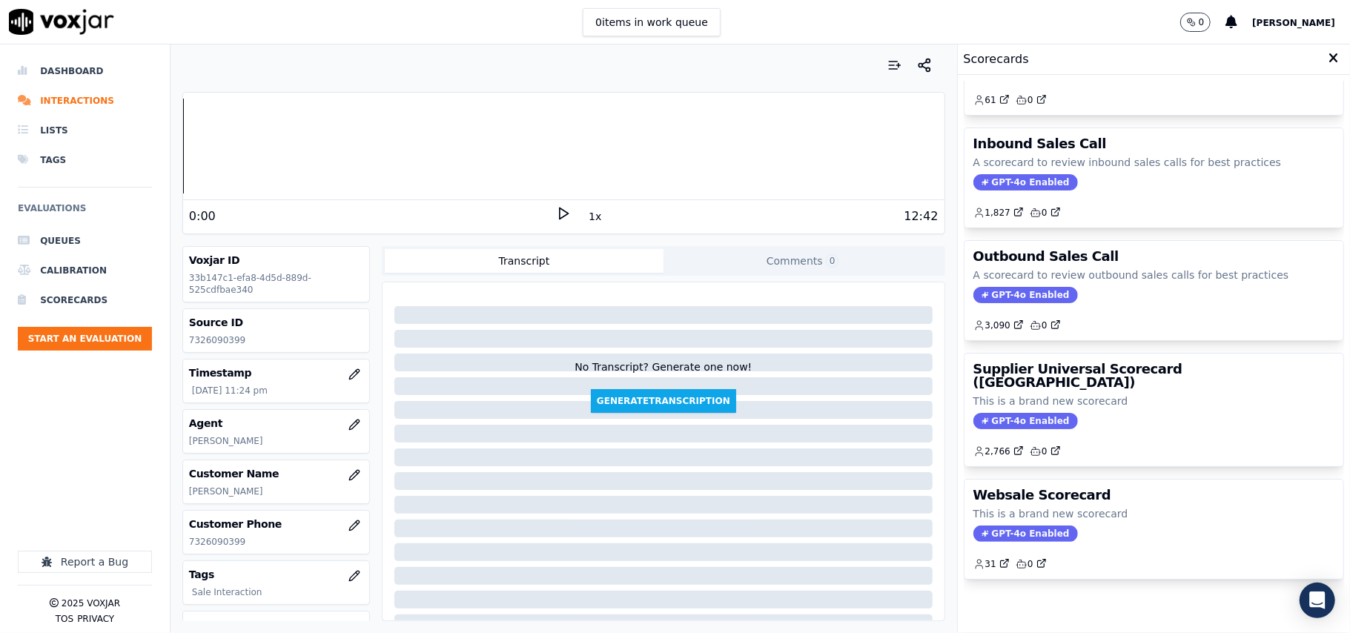
click at [1074, 434] on div "2,766 0" at bounding box center [1154, 446] width 361 height 24
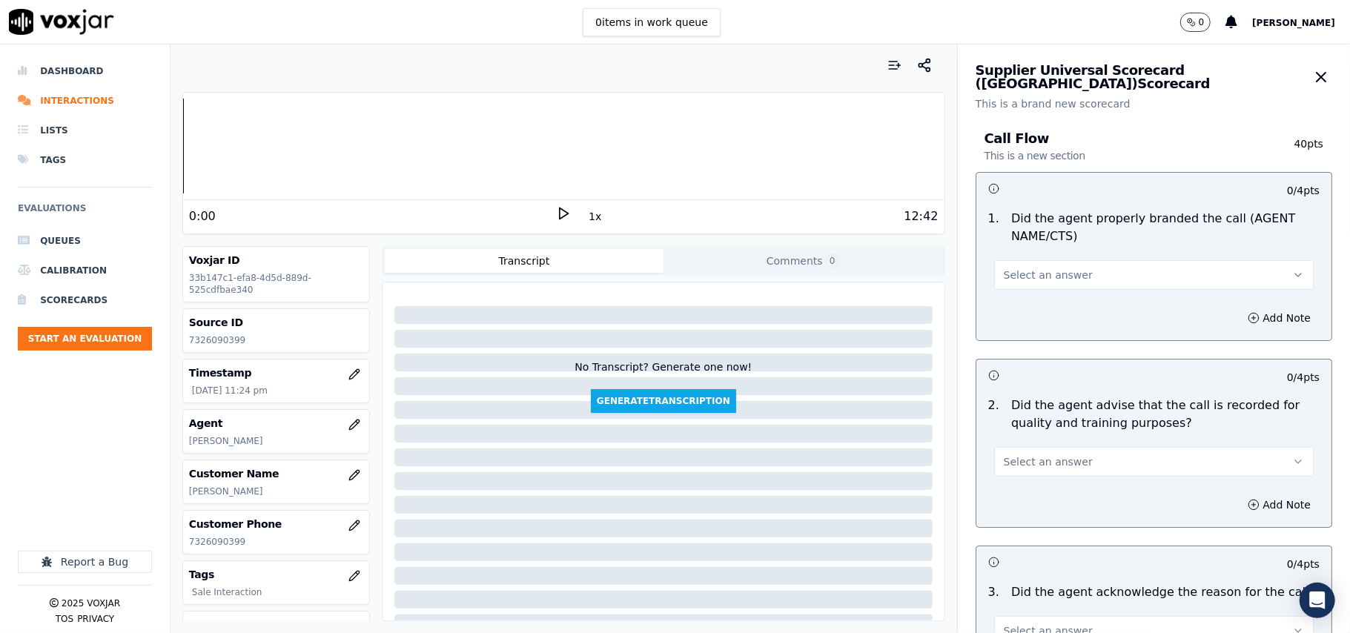
click at [1020, 277] on span "Select an answer" at bounding box center [1048, 275] width 89 height 15
click at [1040, 301] on div "Yes" at bounding box center [1122, 309] width 287 height 24
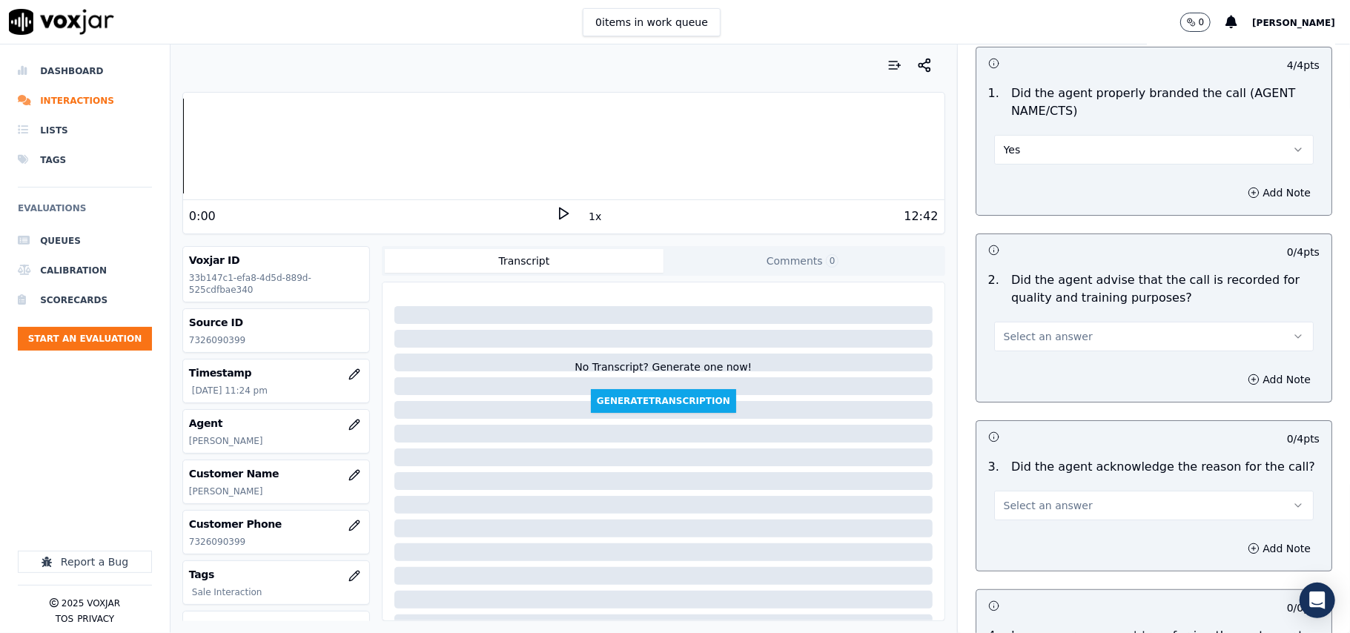
scroll to position [165, 0]
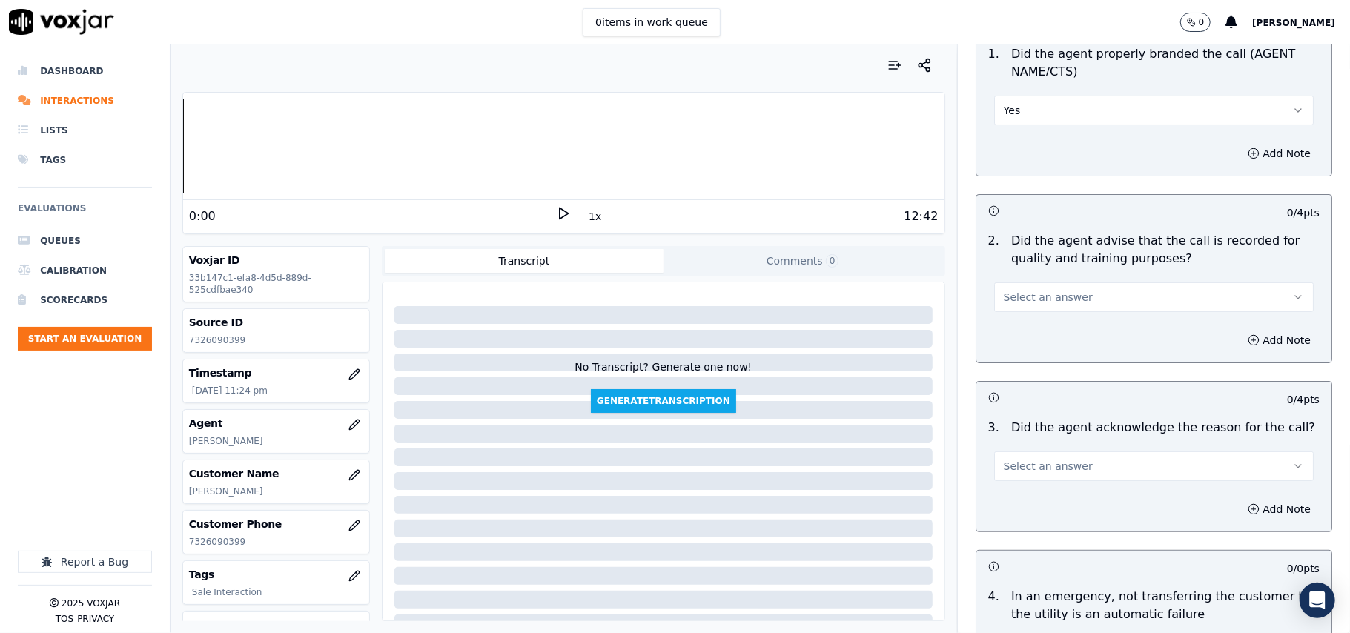
click at [1026, 285] on button "Select an answer" at bounding box center [1154, 298] width 320 height 30
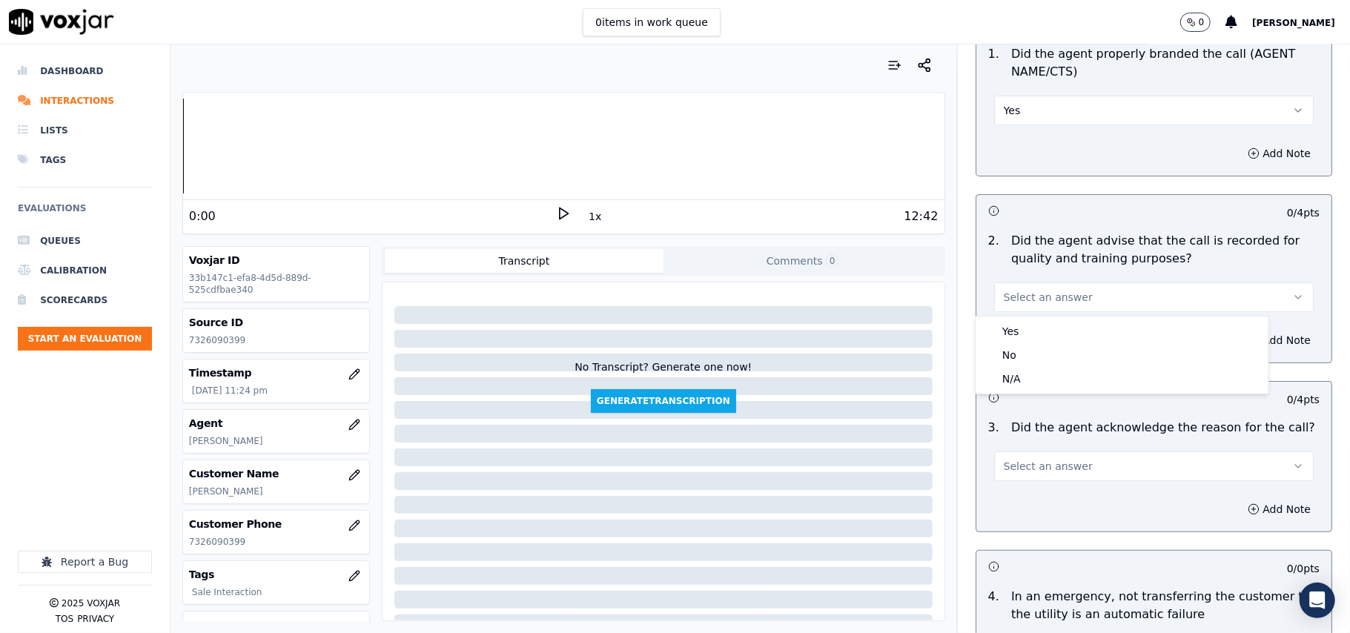
click at [1013, 326] on div "Yes" at bounding box center [1122, 332] width 287 height 24
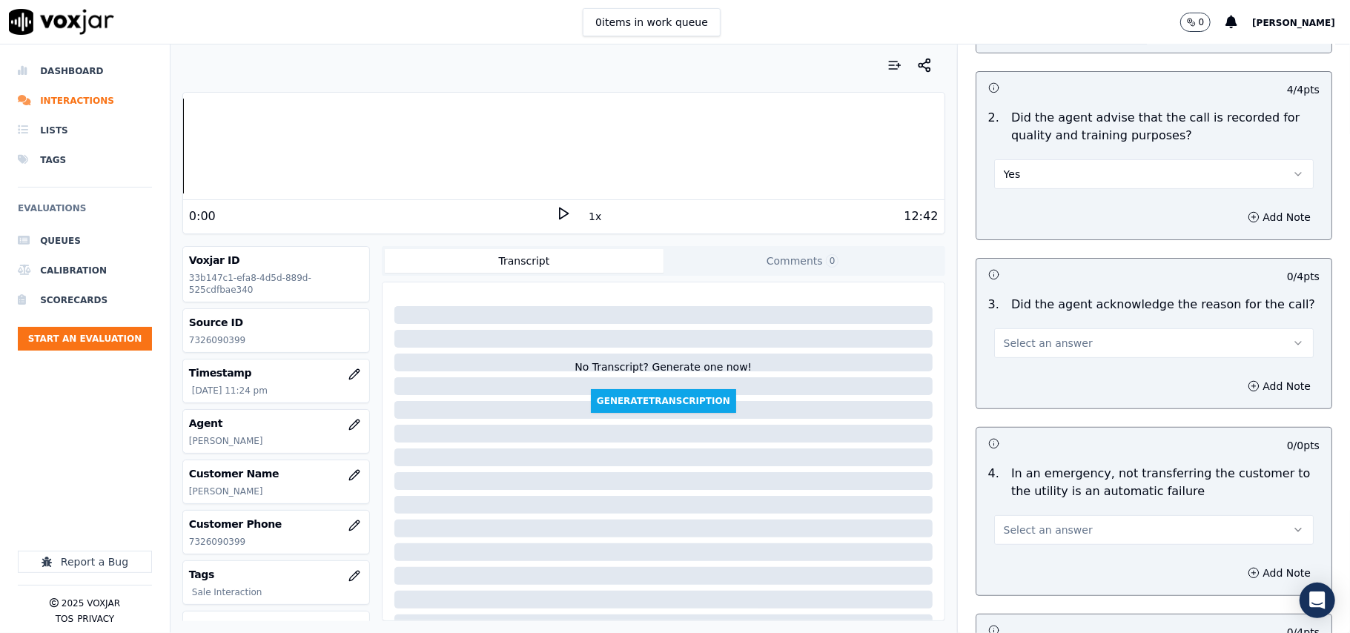
scroll to position [329, 0]
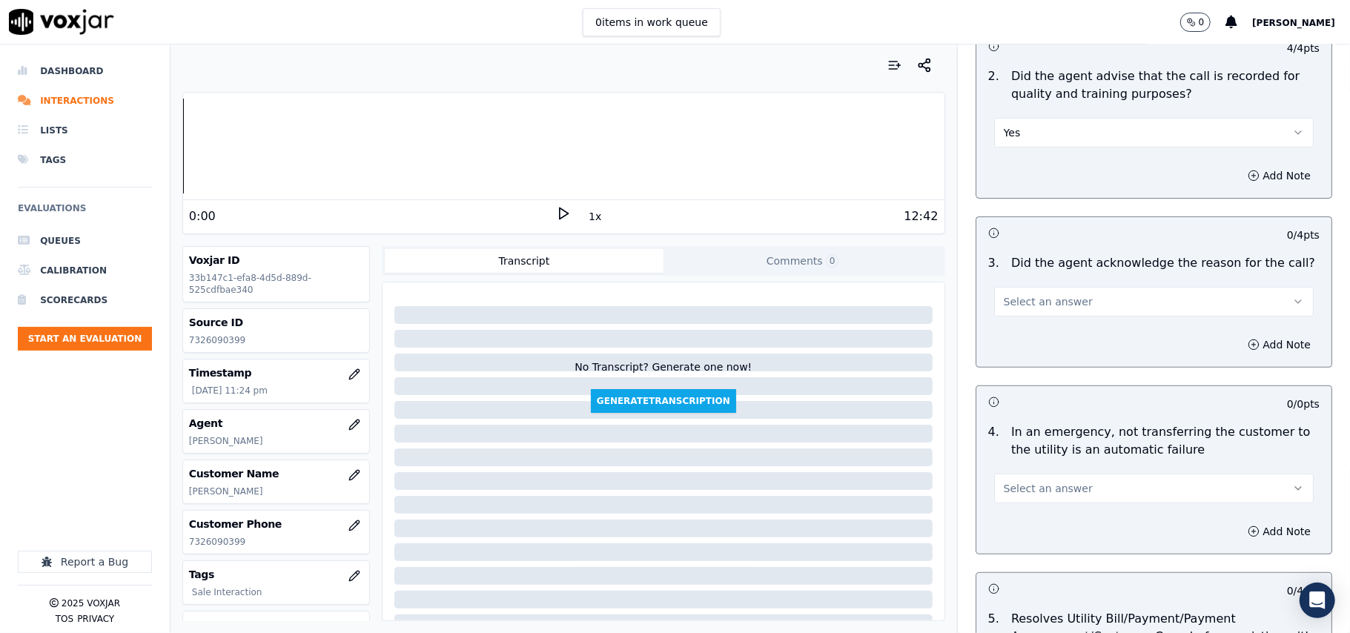
click at [1004, 300] on span "Select an answer" at bounding box center [1048, 301] width 89 height 15
click at [1001, 333] on div "Yes" at bounding box center [1122, 337] width 287 height 24
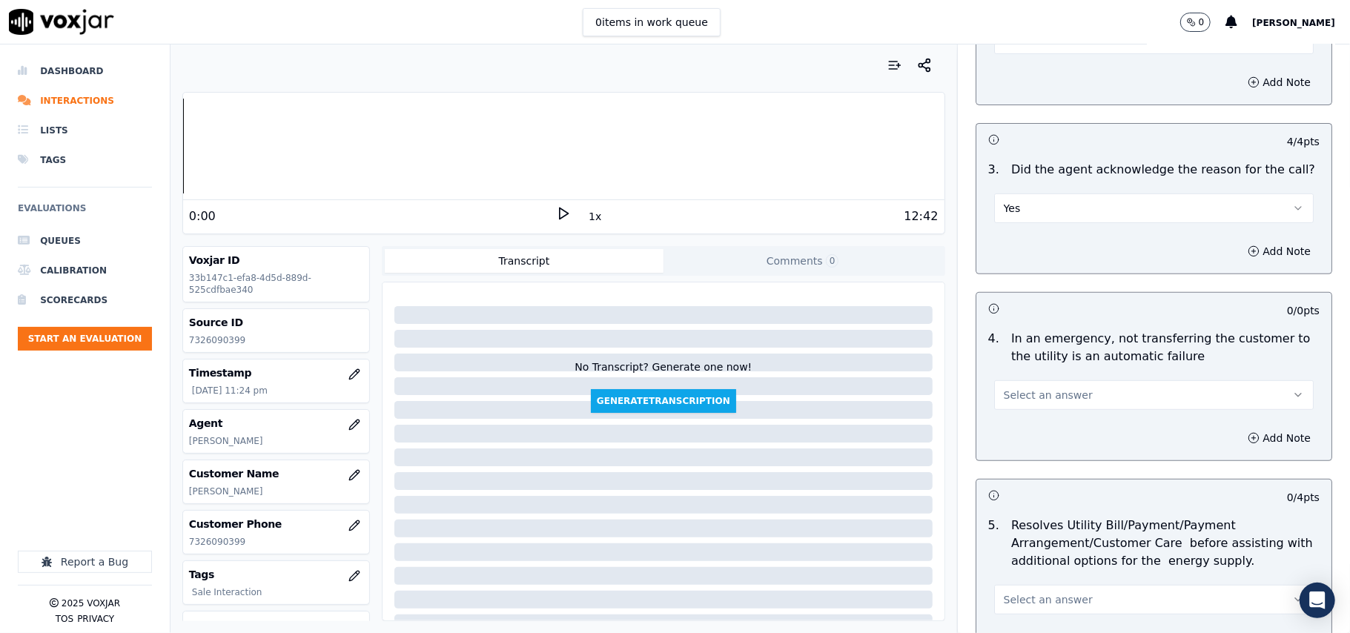
scroll to position [494, 0]
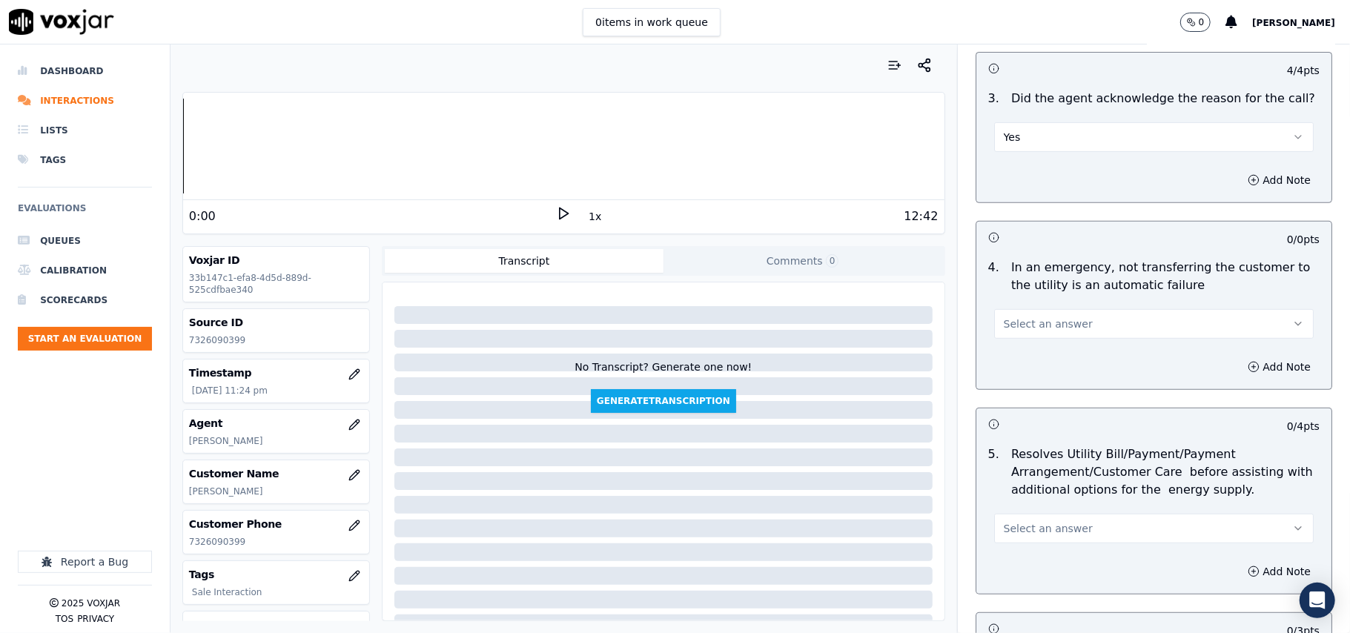
click at [1017, 334] on button "Select an answer" at bounding box center [1154, 324] width 320 height 30
click at [1023, 407] on div "N/A" at bounding box center [1122, 406] width 287 height 24
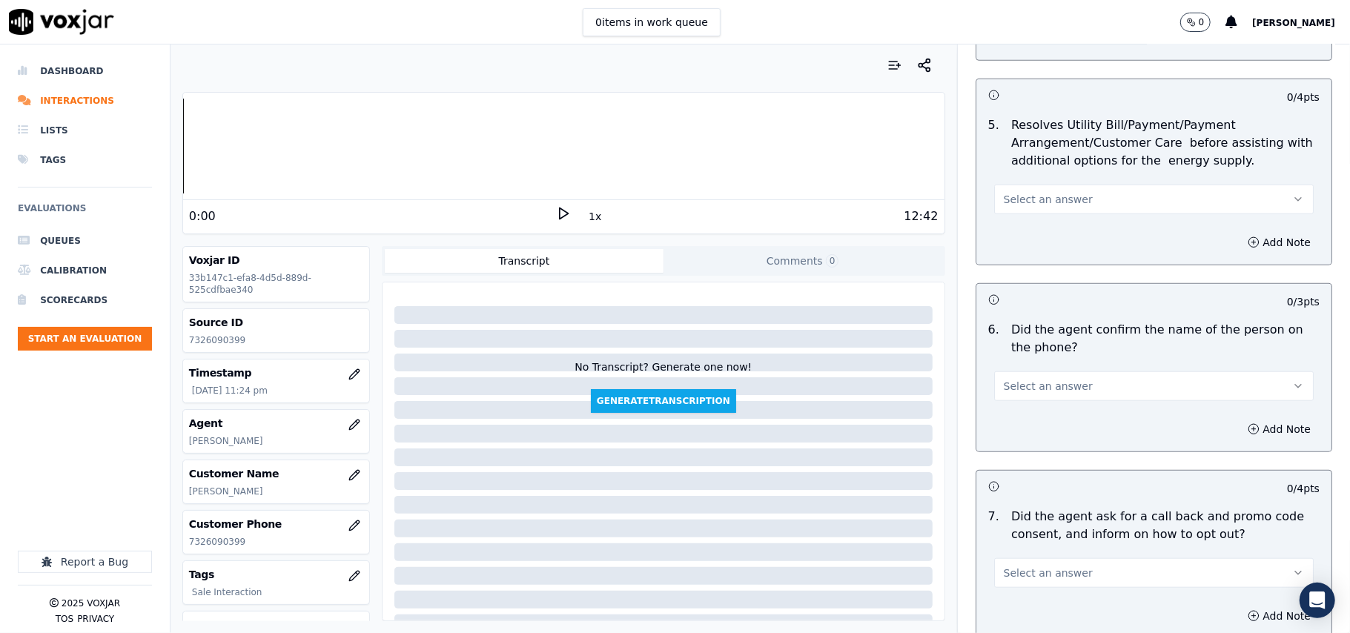
click at [1023, 214] on button "Select an answer" at bounding box center [1154, 200] width 320 height 30
click at [1014, 277] on div "N/A" at bounding box center [1122, 283] width 287 height 24
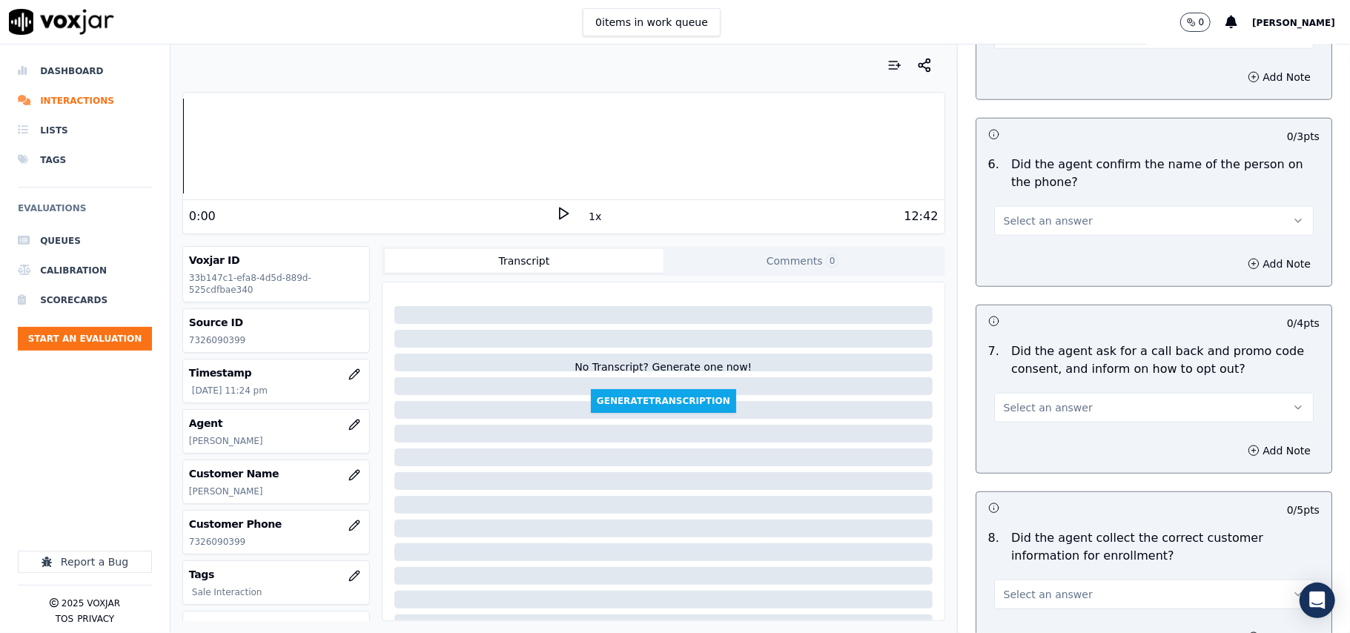
click at [1041, 214] on button "Select an answer" at bounding box center [1154, 221] width 320 height 30
click at [1037, 239] on div "6 . Did the agent confirm the name of the person on the phone? Select an answer" at bounding box center [1154, 196] width 355 height 92
click at [1034, 249] on div "Add Note" at bounding box center [1154, 264] width 355 height 44
click at [1037, 223] on span "Select an answer" at bounding box center [1048, 221] width 89 height 15
click at [1030, 254] on div "Yes" at bounding box center [1122, 257] width 287 height 24
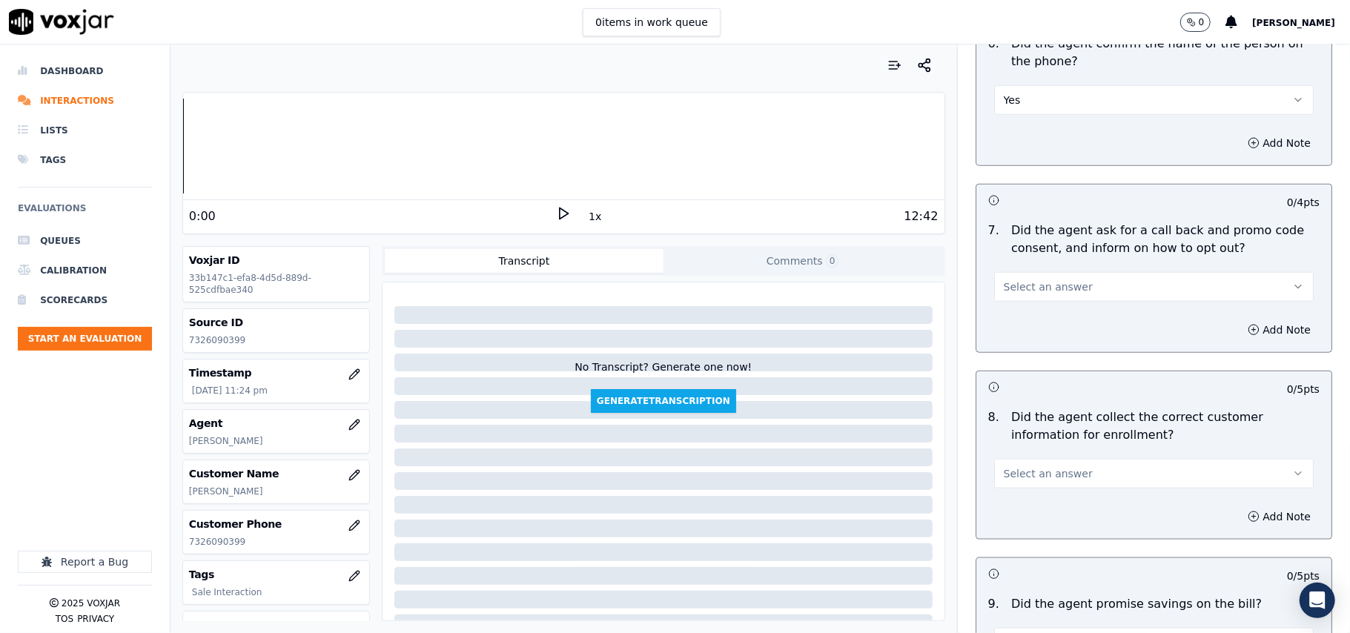
scroll to position [1154, 0]
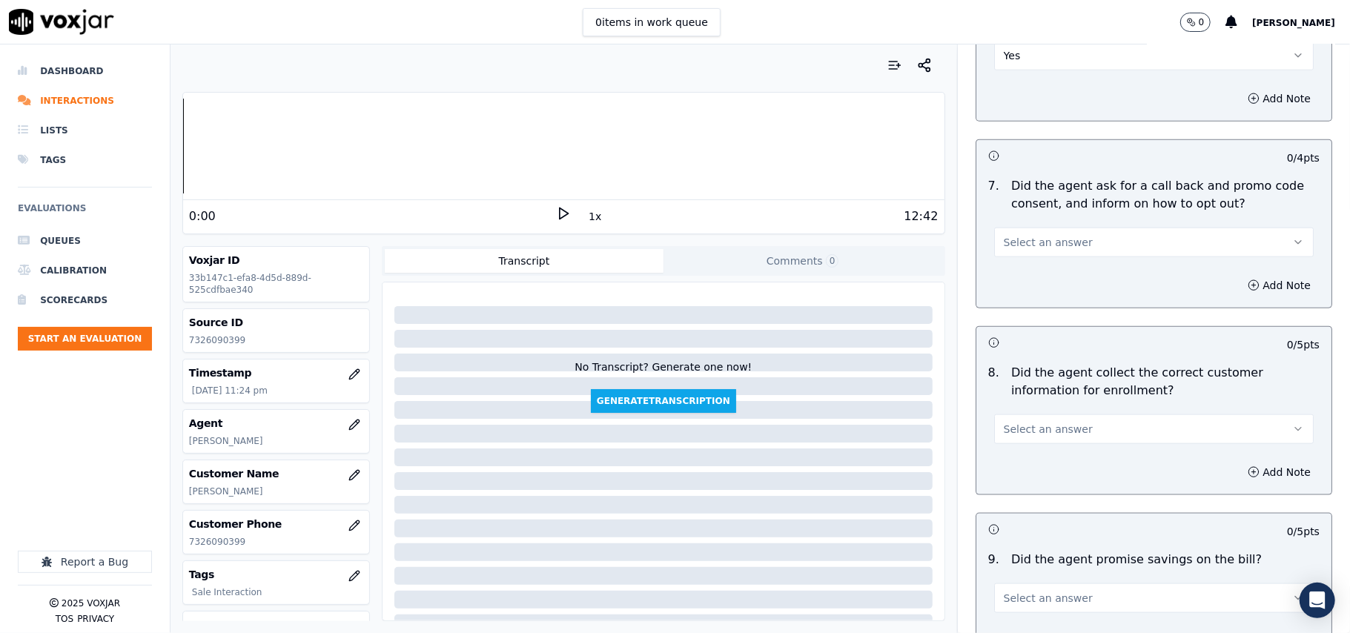
click at [1028, 257] on button "Select an answer" at bounding box center [1154, 243] width 320 height 30
click at [1012, 282] on div "Yes" at bounding box center [1122, 280] width 287 height 24
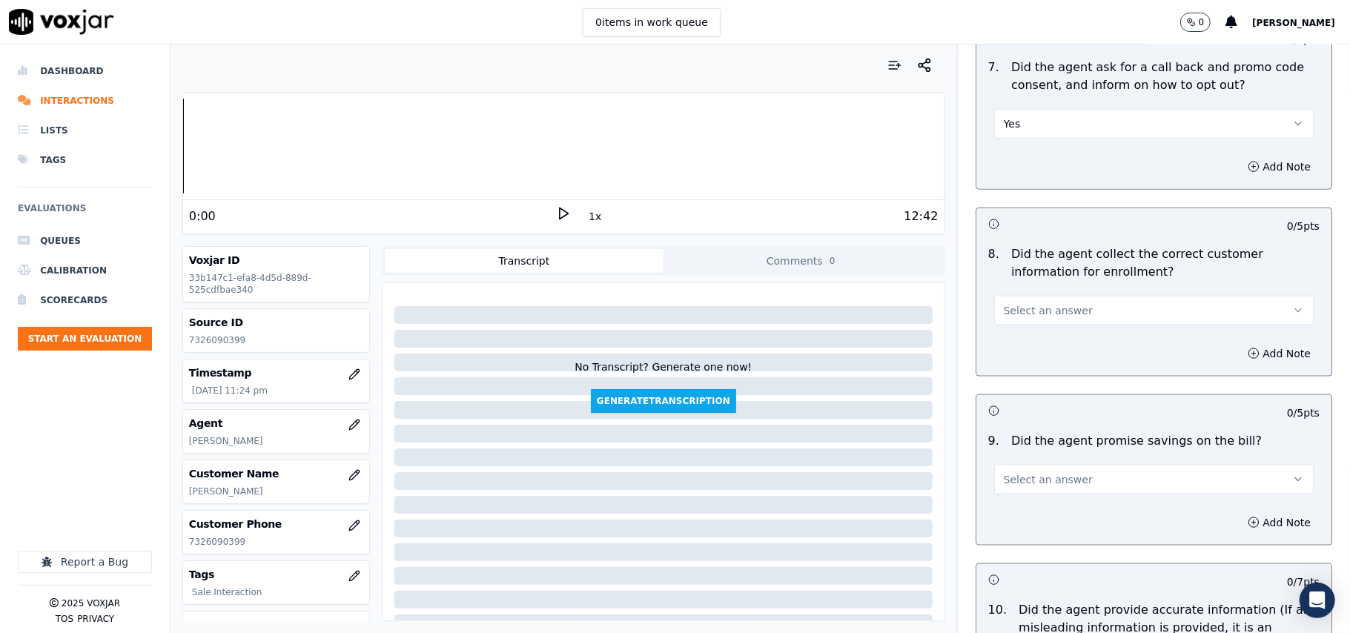
scroll to position [1318, 0]
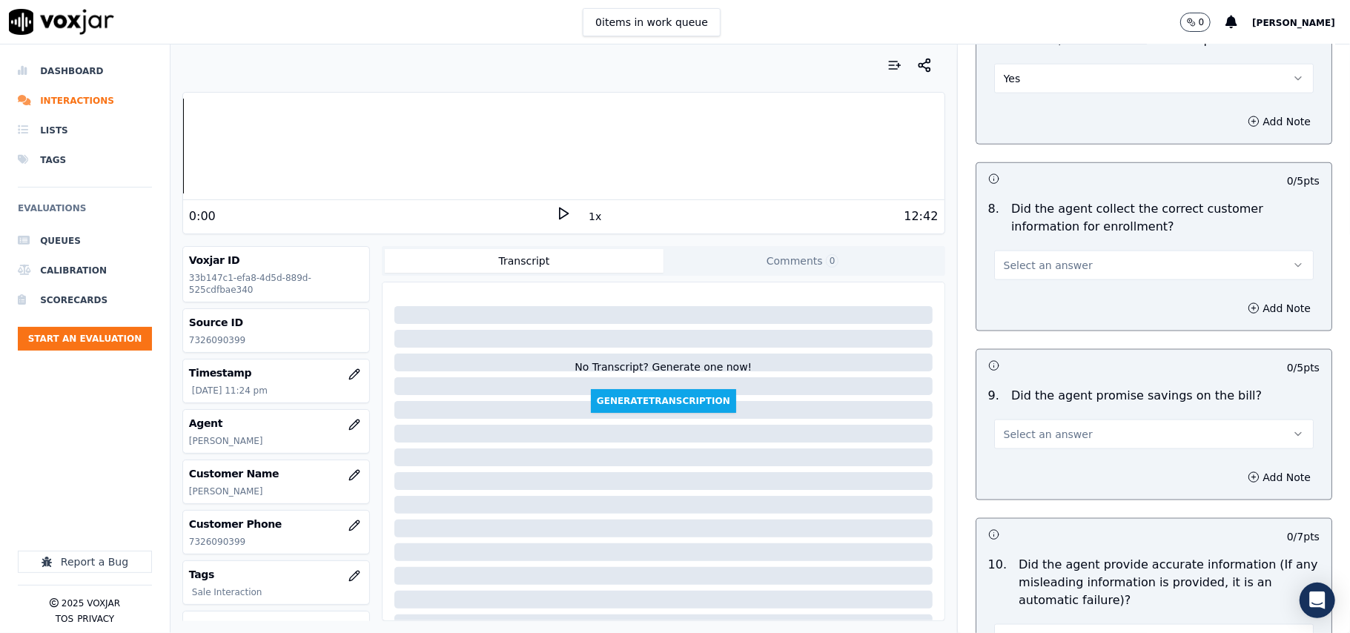
click at [1003, 286] on div "8 . Did the agent collect the correct customer information for enrollment? Sele…" at bounding box center [1154, 240] width 355 height 92
click at [1007, 285] on div "8 . Did the agent collect the correct customer information for enrollment? Sele…" at bounding box center [1154, 240] width 355 height 92
click at [1017, 271] on span "Select an answer" at bounding box center [1048, 265] width 89 height 15
click at [1019, 294] on div "Yes" at bounding box center [1122, 303] width 287 height 24
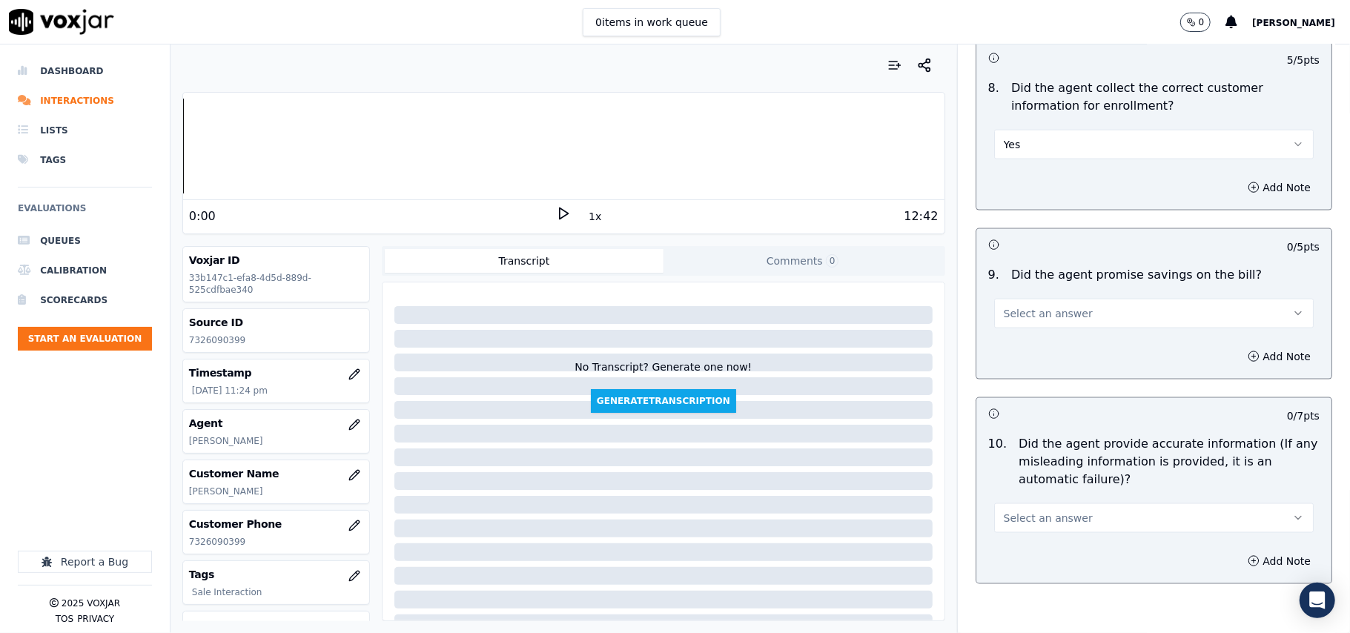
scroll to position [1483, 0]
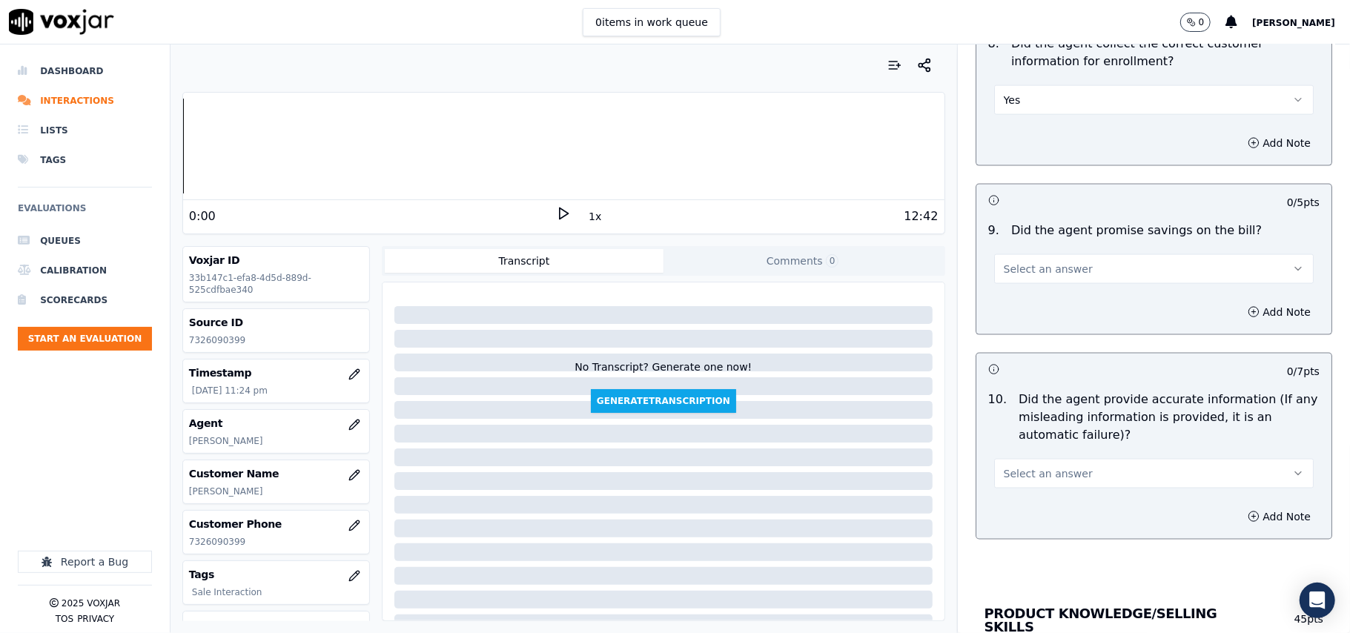
click at [1024, 277] on span "Select an answer" at bounding box center [1048, 269] width 89 height 15
click at [1025, 348] on div "N/A" at bounding box center [1122, 355] width 287 height 24
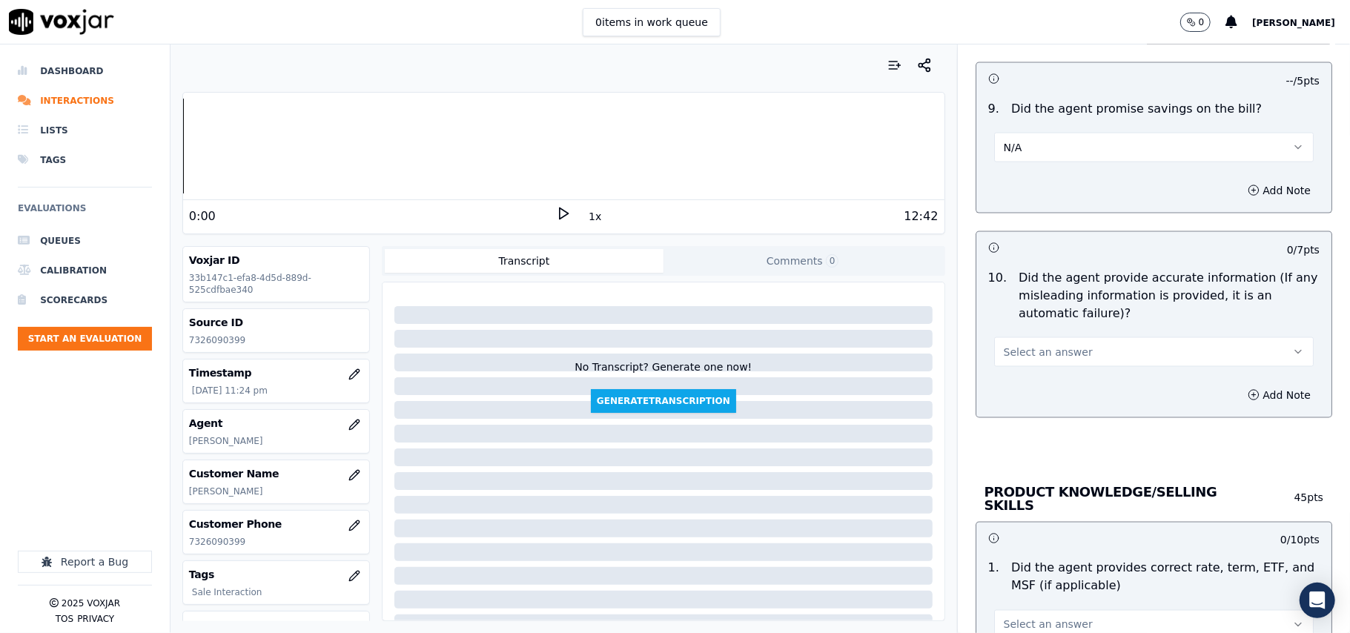
scroll to position [1648, 0]
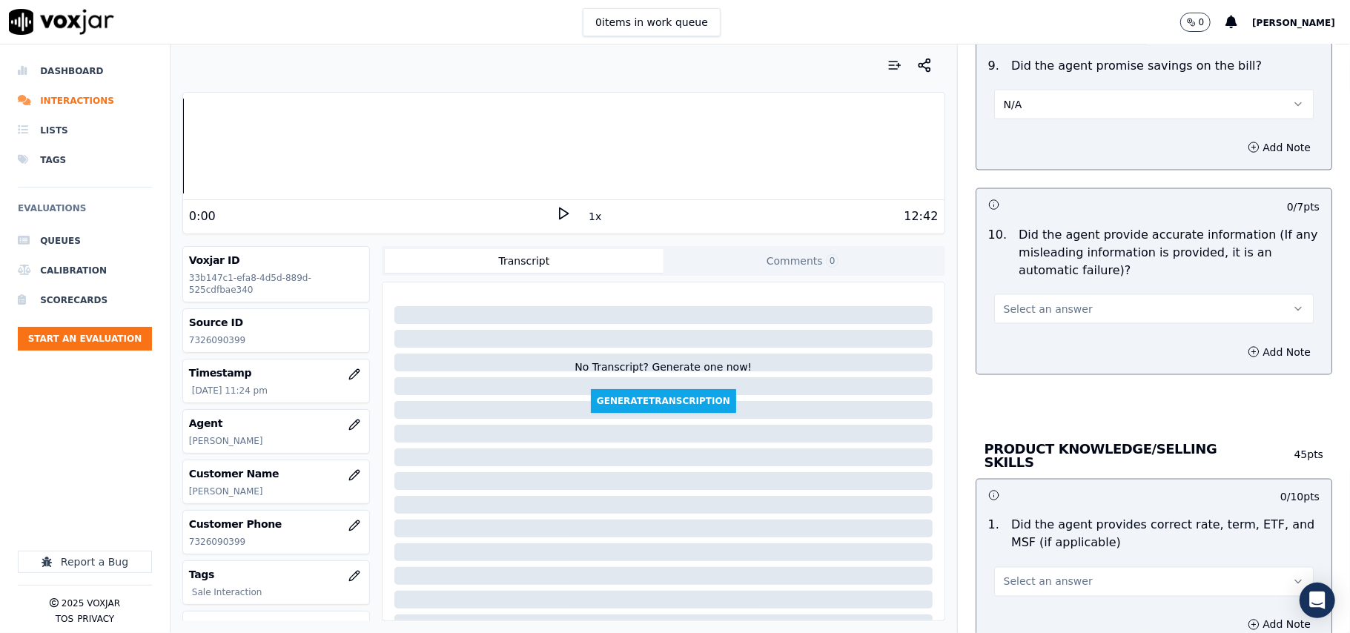
click at [1030, 317] on span "Select an answer" at bounding box center [1048, 309] width 89 height 15
click at [1033, 343] on div "Yes" at bounding box center [1122, 347] width 287 height 24
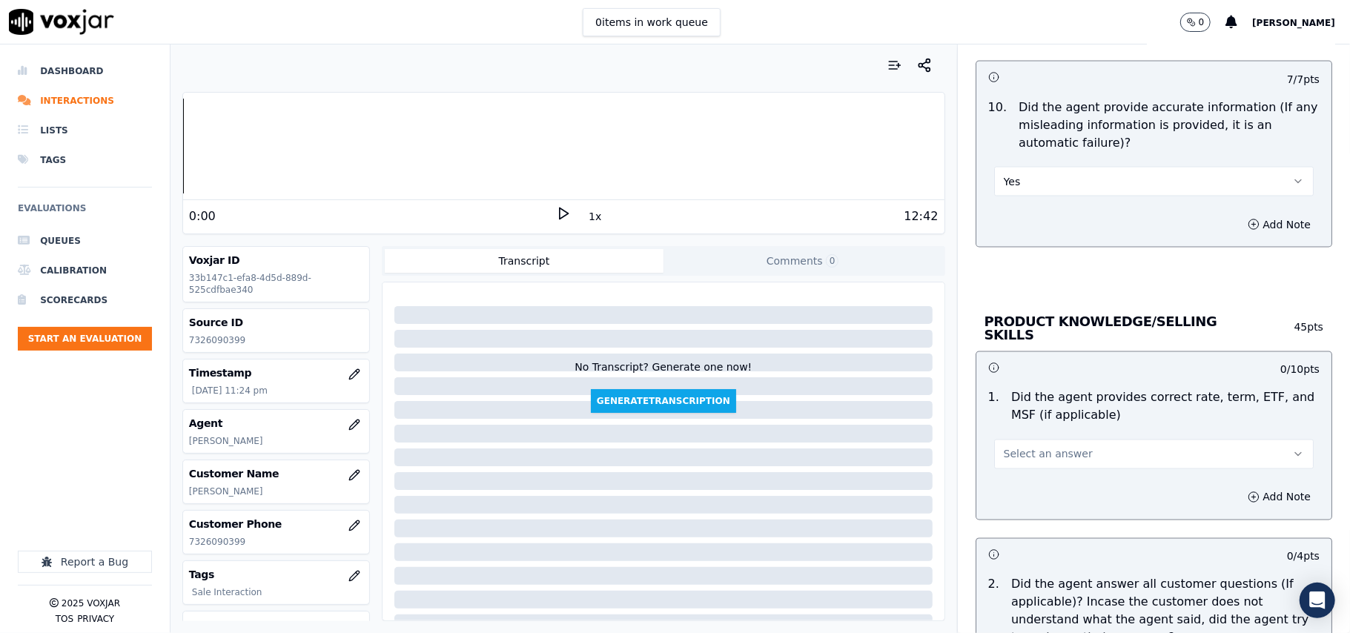
scroll to position [1812, 0]
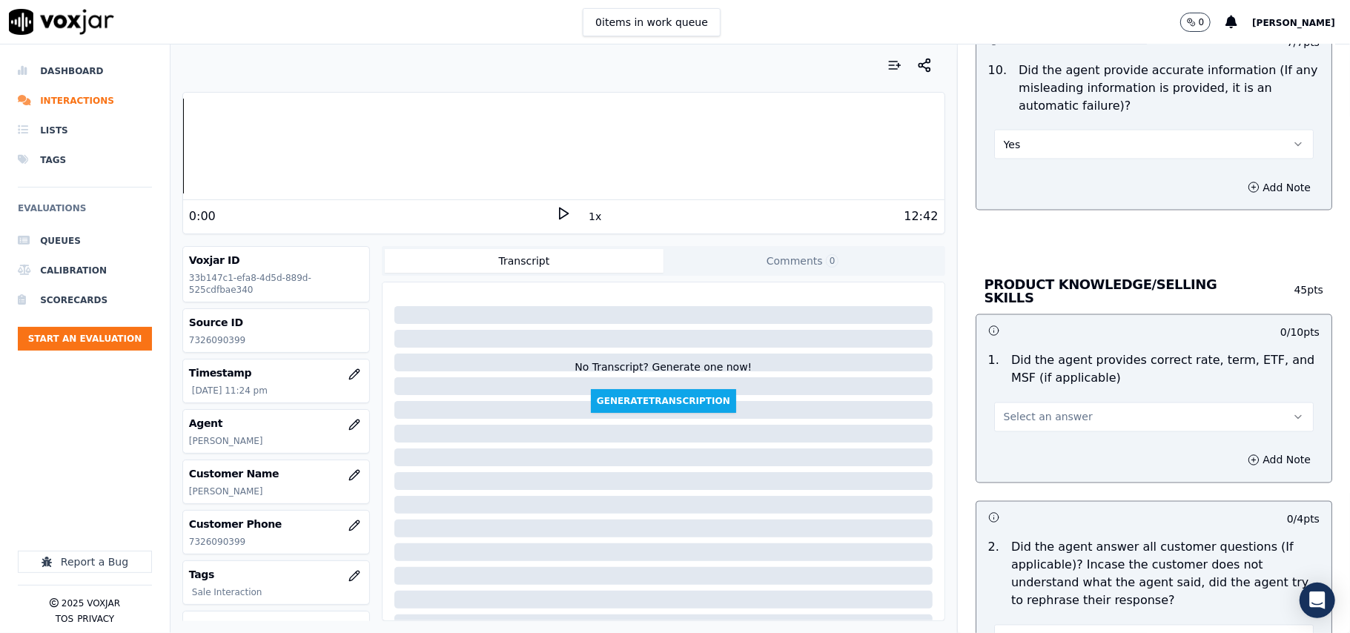
click at [1019, 410] on span "Select an answer" at bounding box center [1048, 417] width 89 height 15
click at [995, 446] on div "Yes" at bounding box center [1122, 449] width 287 height 24
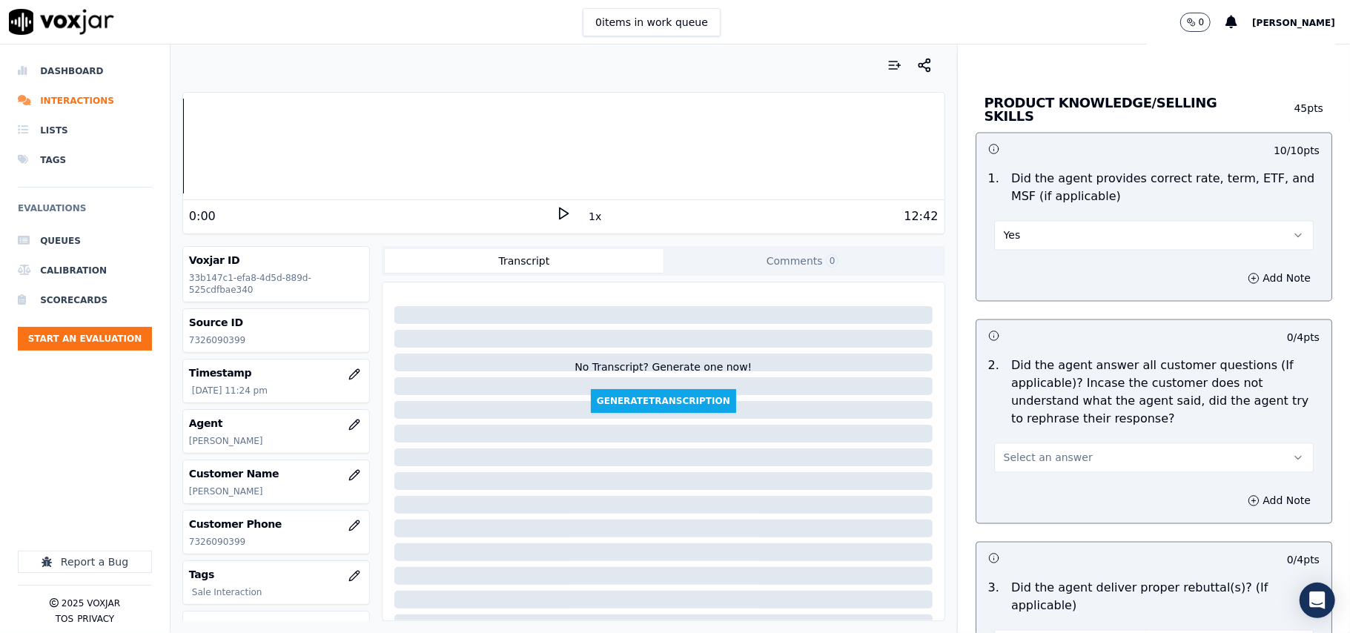
scroll to position [2142, 0]
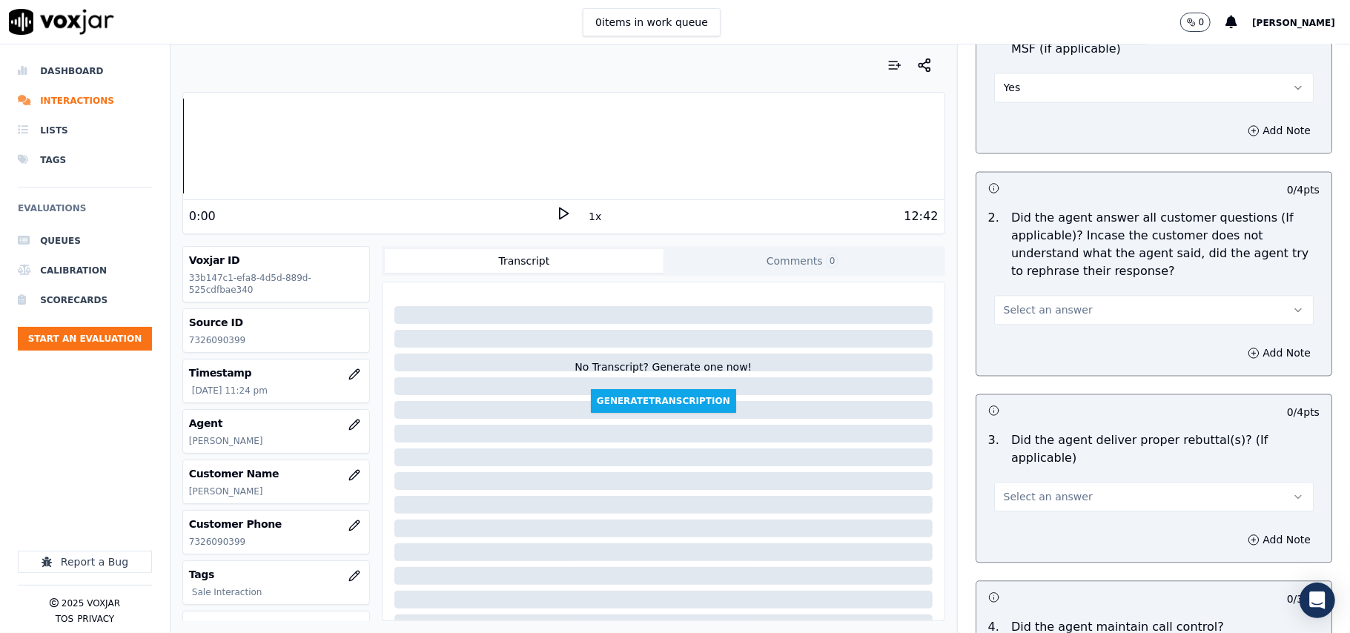
click at [1018, 295] on button "Select an answer" at bounding box center [1154, 310] width 320 height 30
click at [1009, 335] on div "Yes" at bounding box center [1122, 342] width 287 height 24
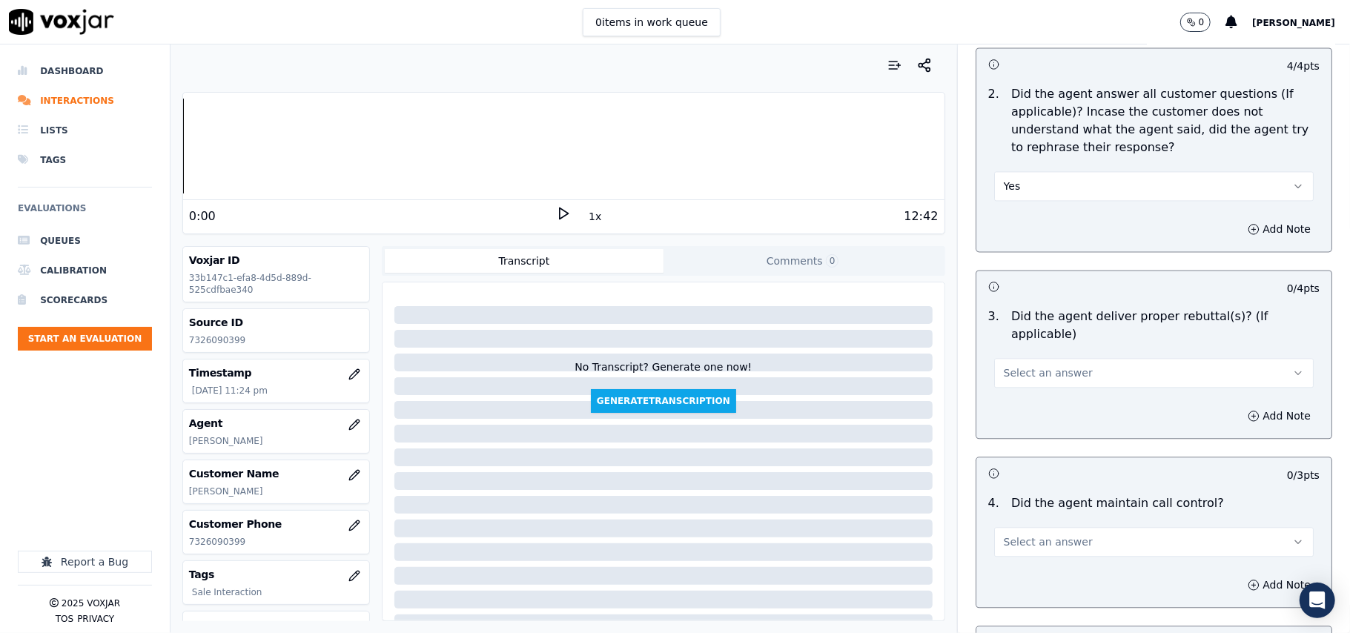
scroll to position [2306, 0]
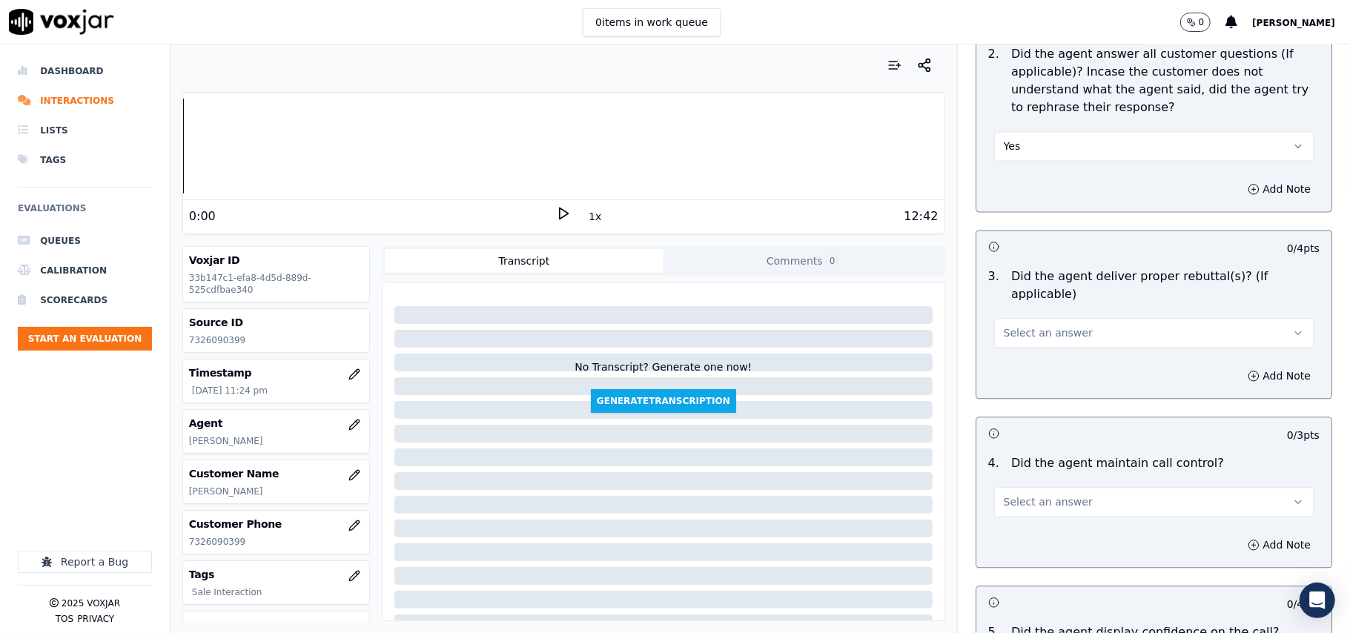
click at [1012, 326] on span "Select an answer" at bounding box center [1048, 333] width 89 height 15
click at [1015, 351] on div "Yes" at bounding box center [1122, 347] width 287 height 24
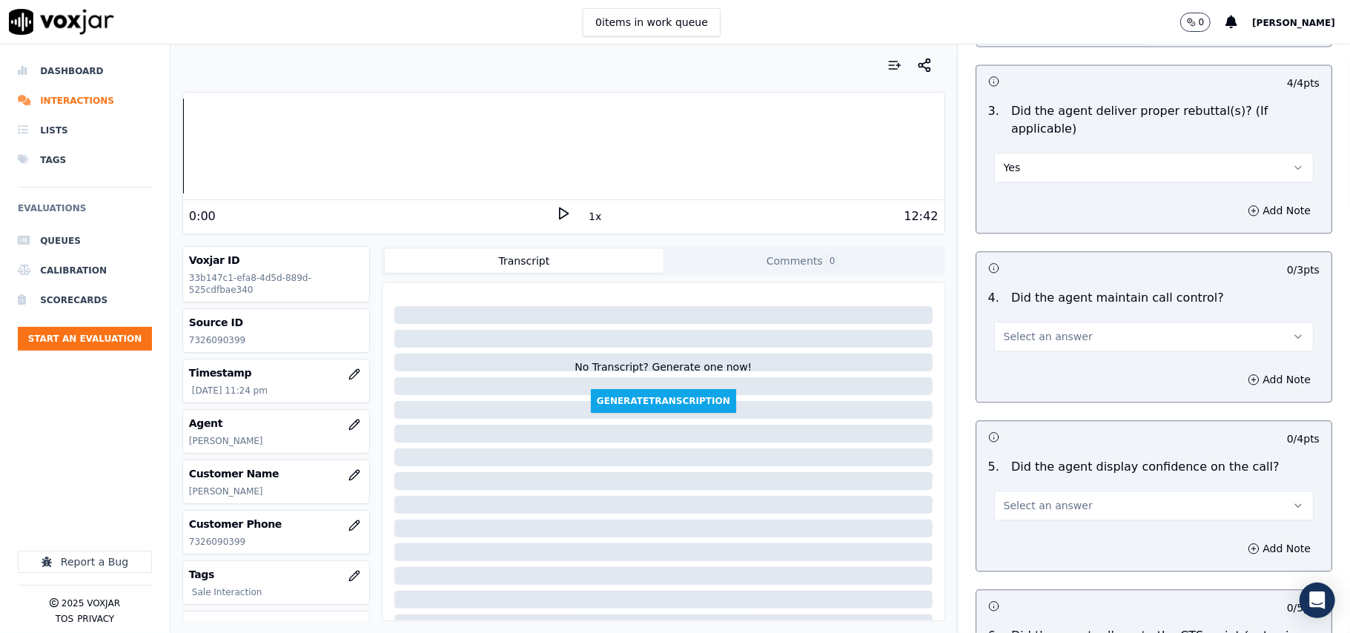
click at [1027, 329] on span "Select an answer" at bounding box center [1048, 336] width 89 height 15
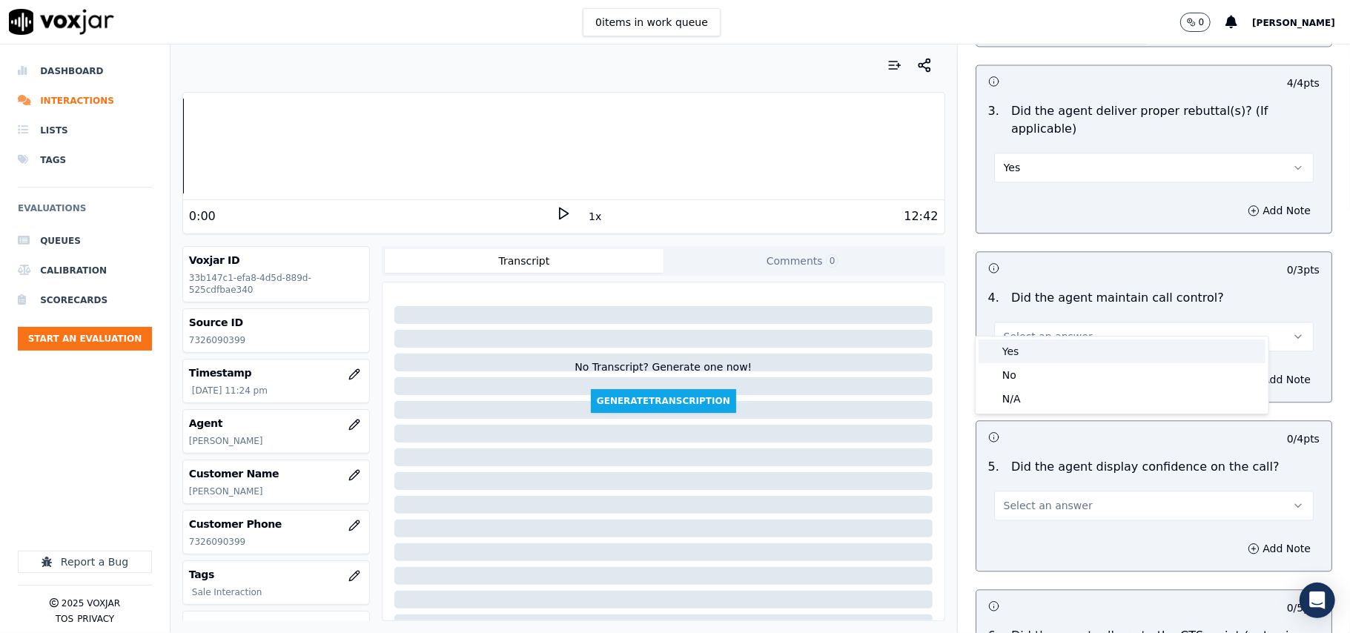
click at [1014, 357] on div "Yes" at bounding box center [1122, 352] width 287 height 24
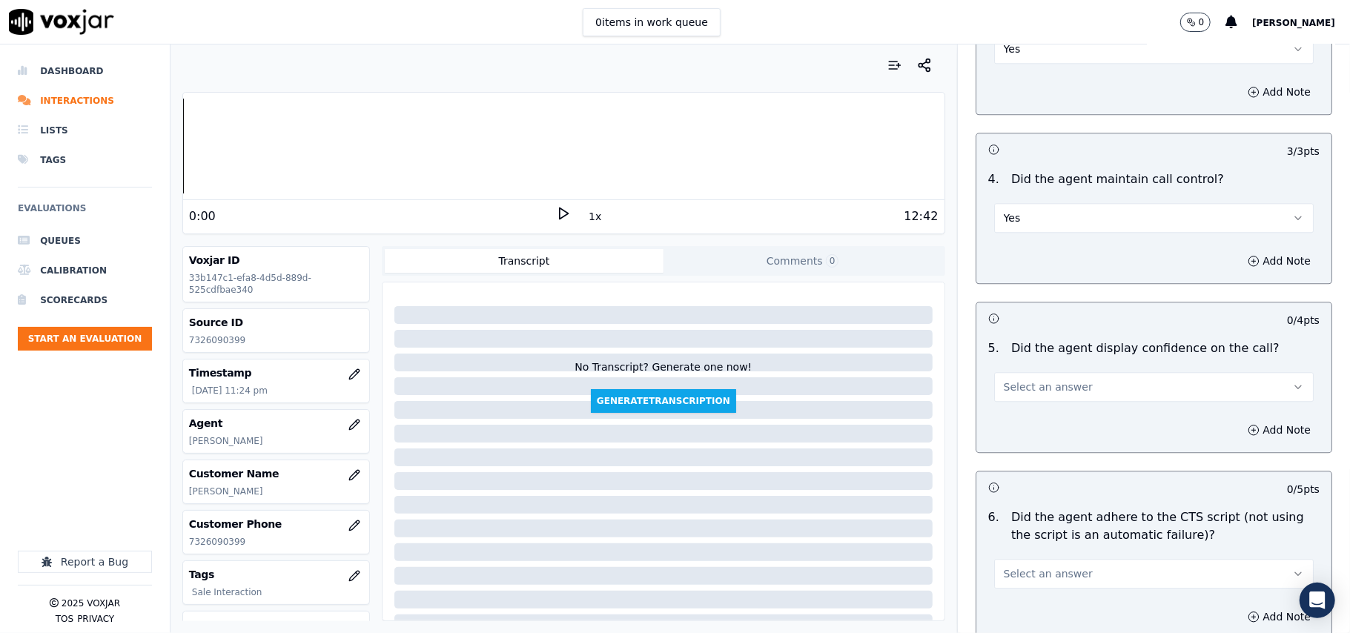
scroll to position [2637, 0]
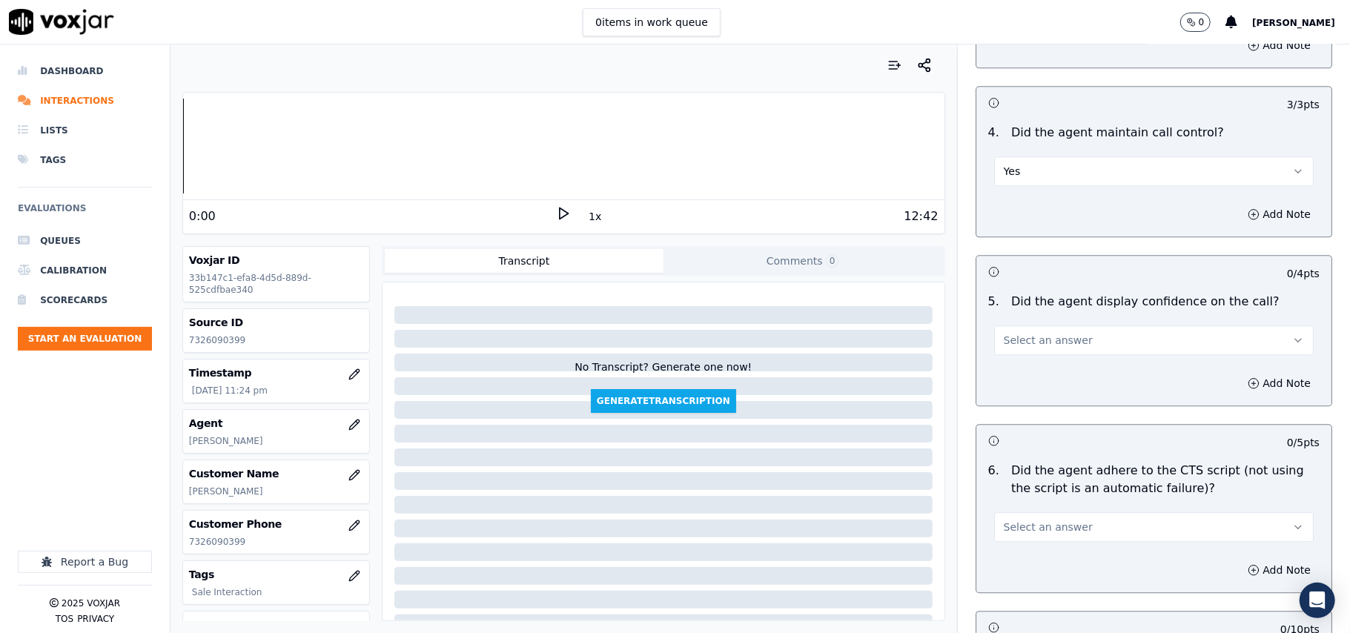
click at [1011, 333] on span "Select an answer" at bounding box center [1048, 340] width 89 height 15
click at [1012, 351] on div "Yes" at bounding box center [1122, 356] width 287 height 24
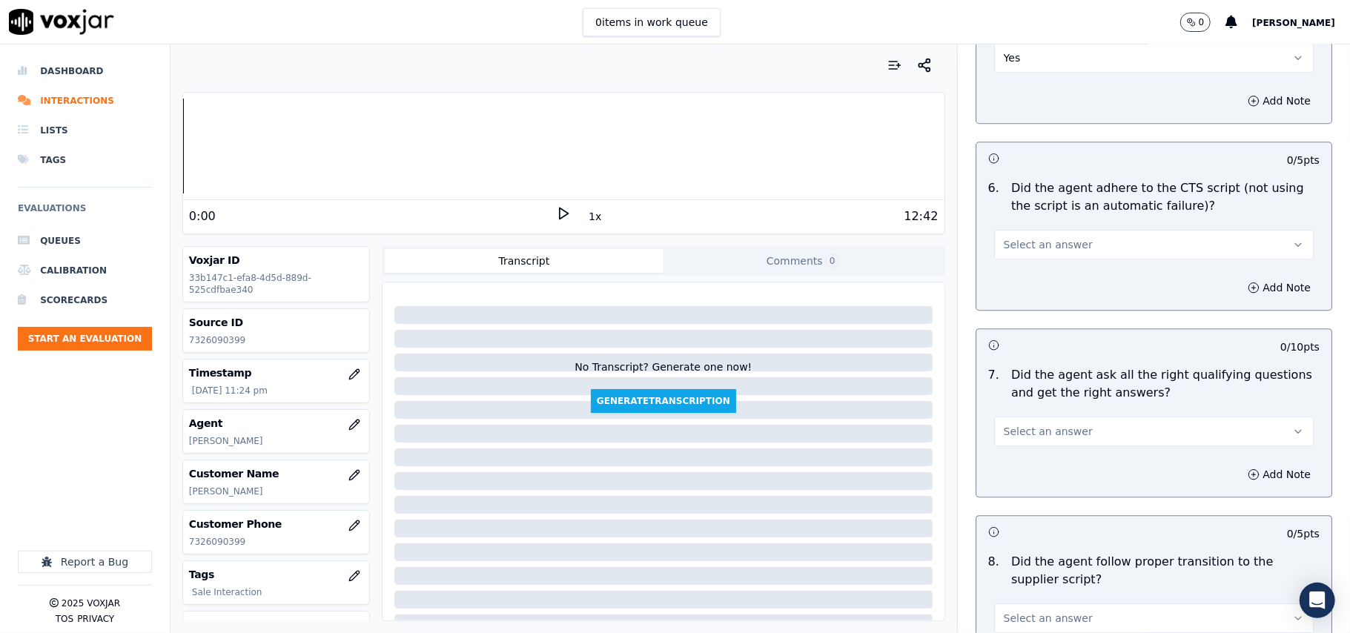
scroll to position [2966, 0]
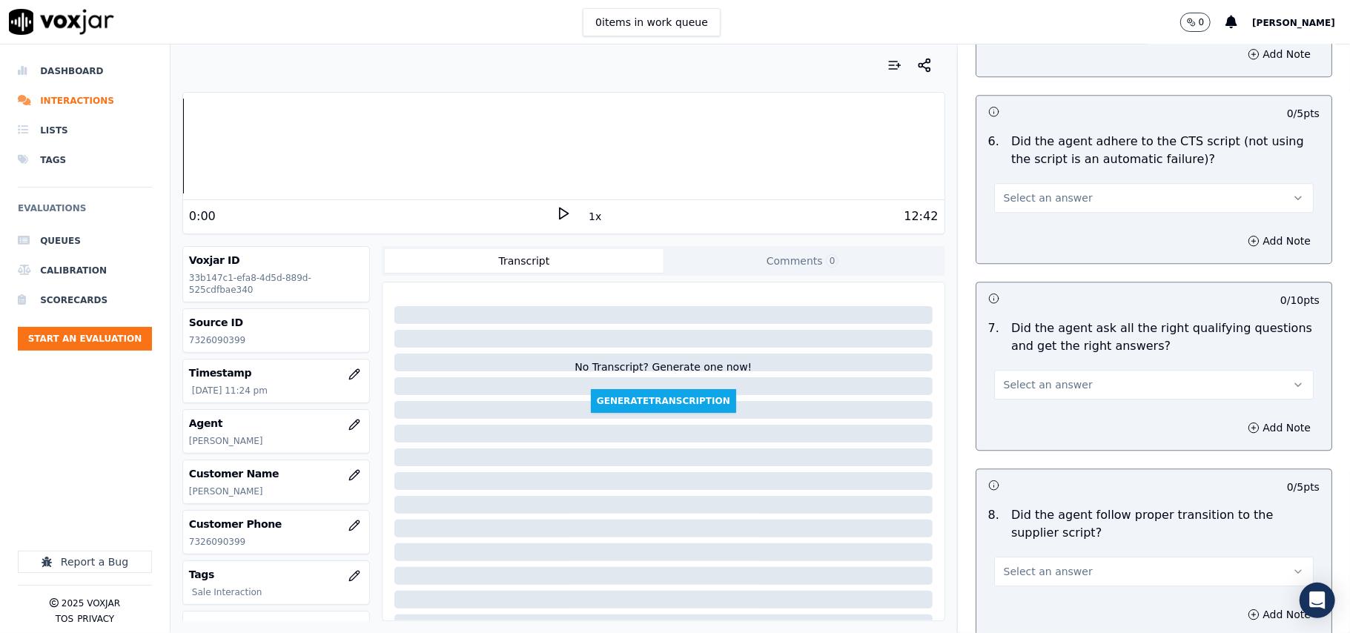
click at [1024, 191] on button "Select an answer" at bounding box center [1154, 198] width 320 height 30
click at [1024, 208] on div "Yes" at bounding box center [1122, 214] width 287 height 24
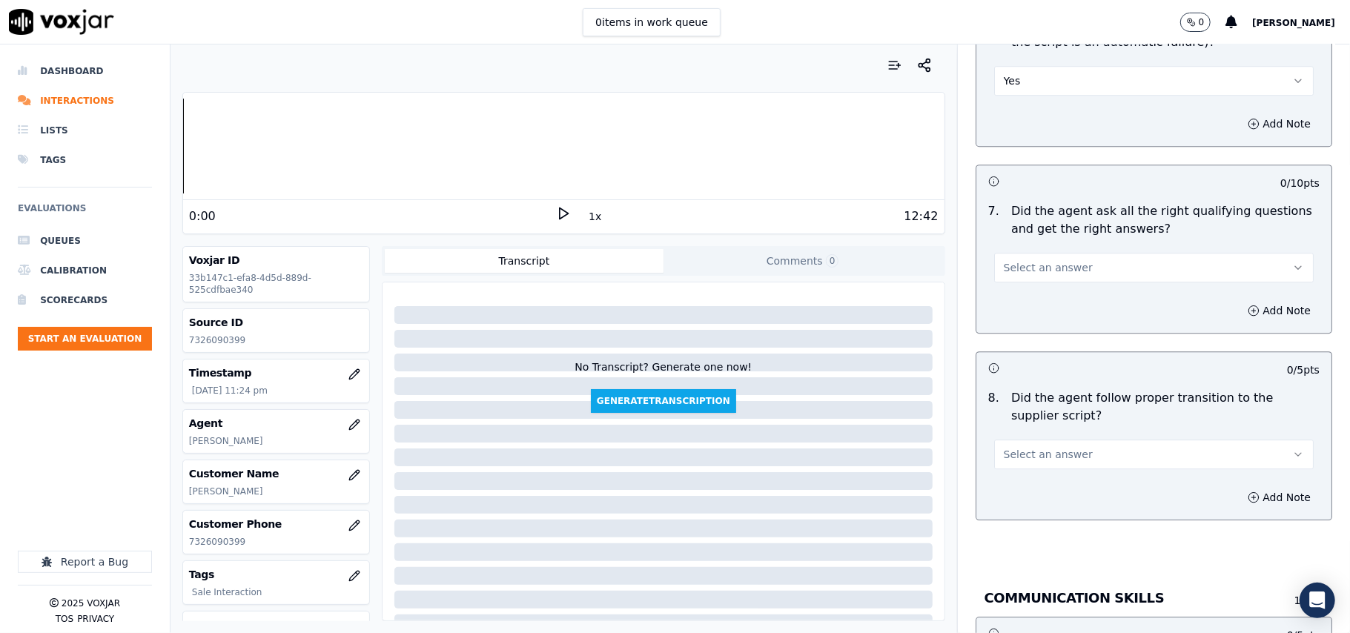
scroll to position [3131, 0]
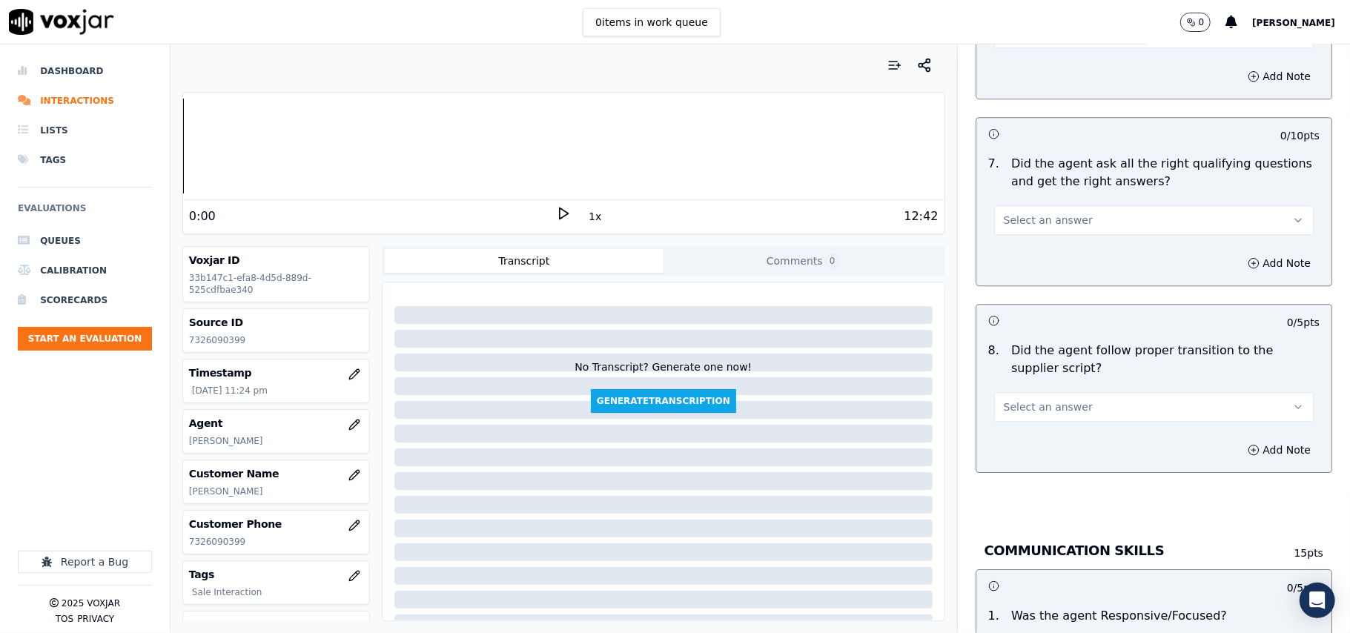
click at [1022, 213] on span "Select an answer" at bounding box center [1048, 220] width 89 height 15
drag, startPoint x: 1022, startPoint y: 219, endPoint x: 1019, endPoint y: 233, distance: 13.7
click at [1019, 230] on div "Yes" at bounding box center [1122, 237] width 287 height 24
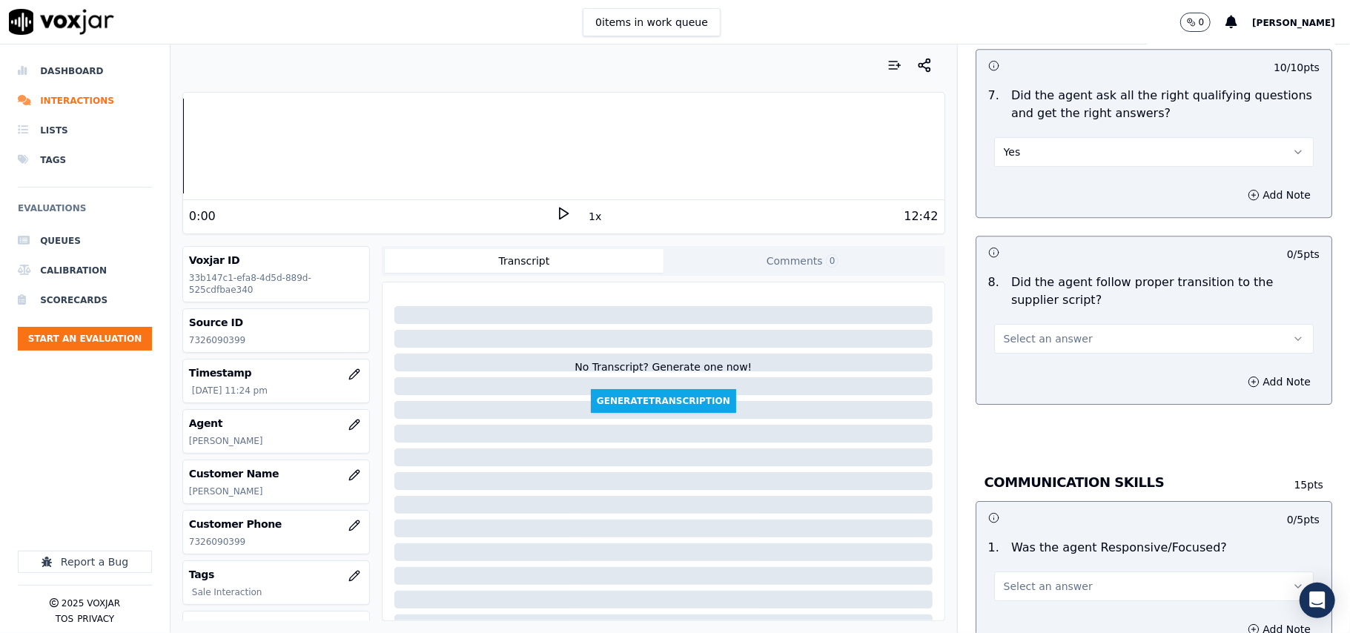
scroll to position [3295, 0]
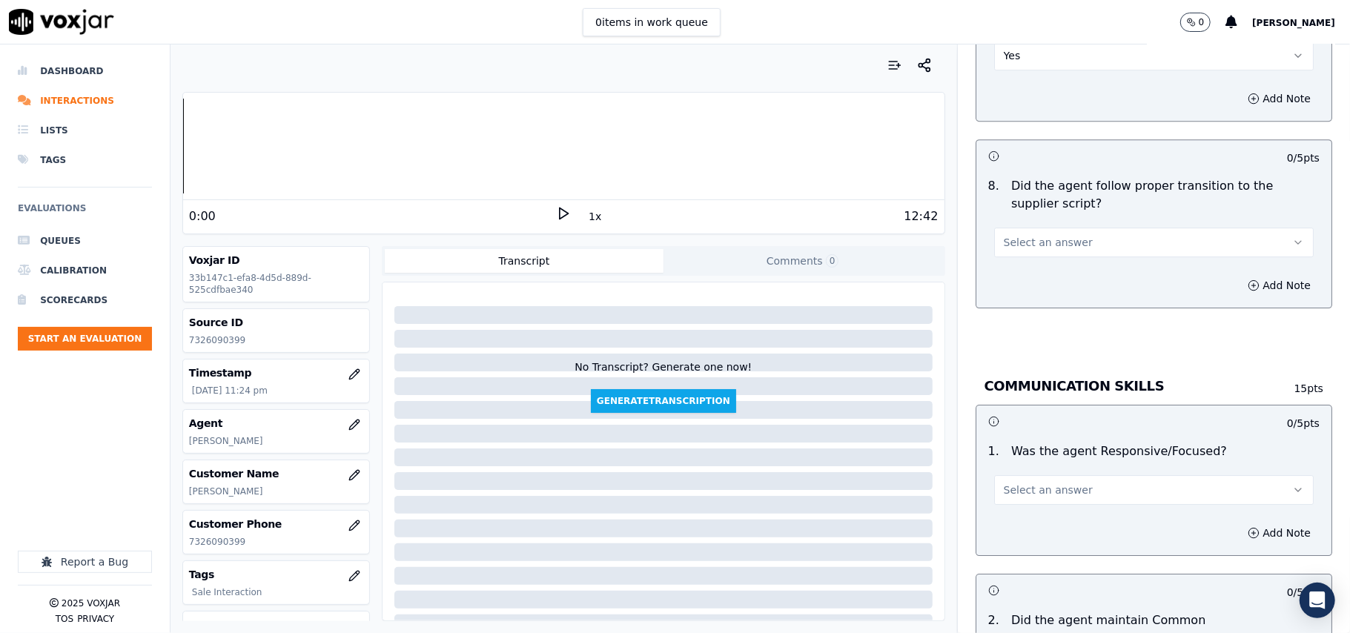
click at [1026, 235] on button "Select an answer" at bounding box center [1154, 243] width 320 height 30
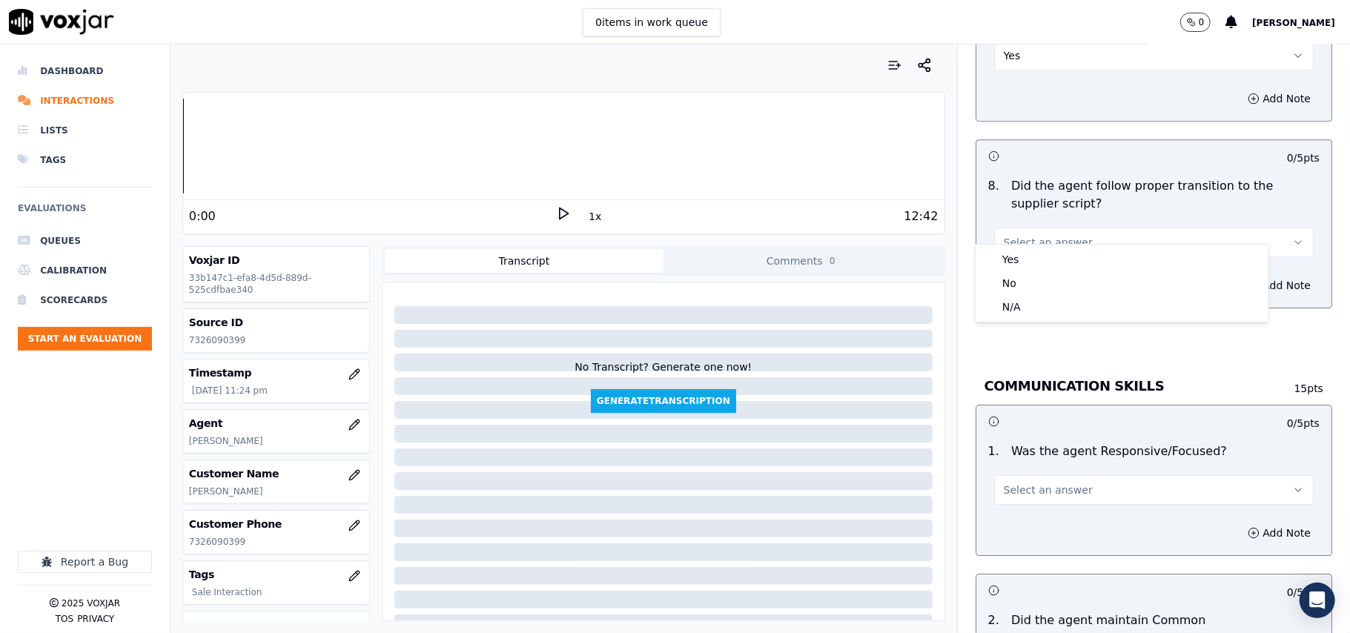
click at [1020, 249] on div "Yes" at bounding box center [1122, 260] width 287 height 24
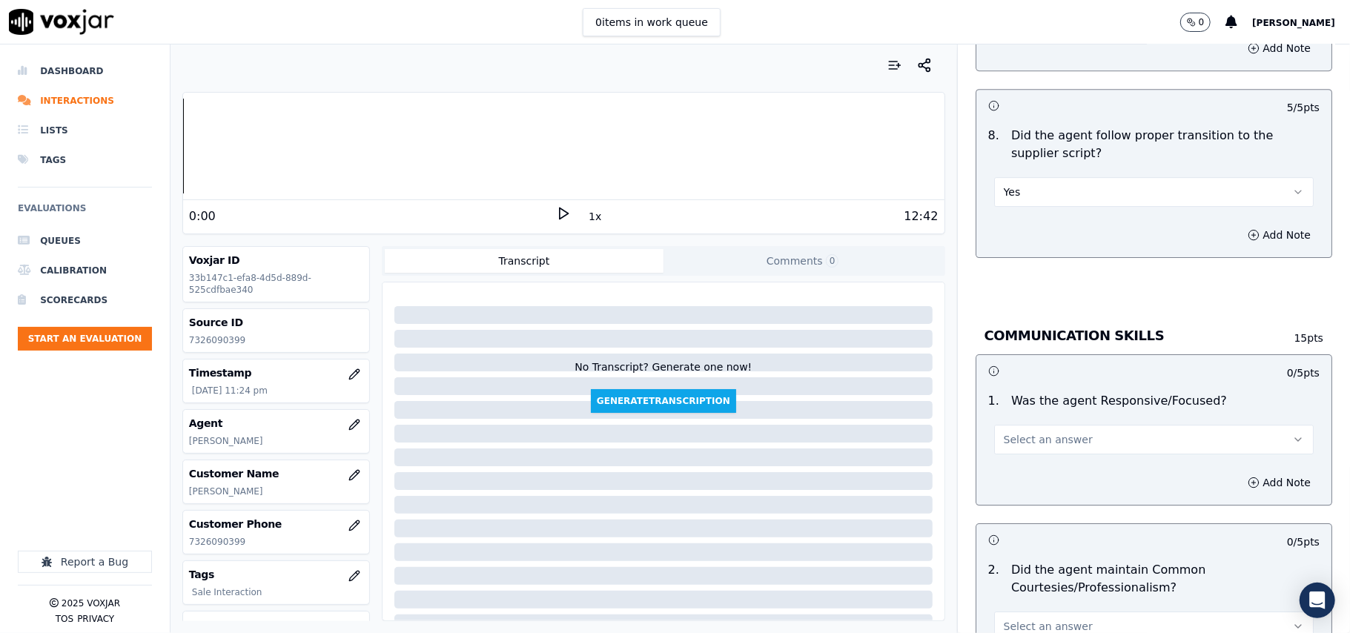
scroll to position [3460, 0]
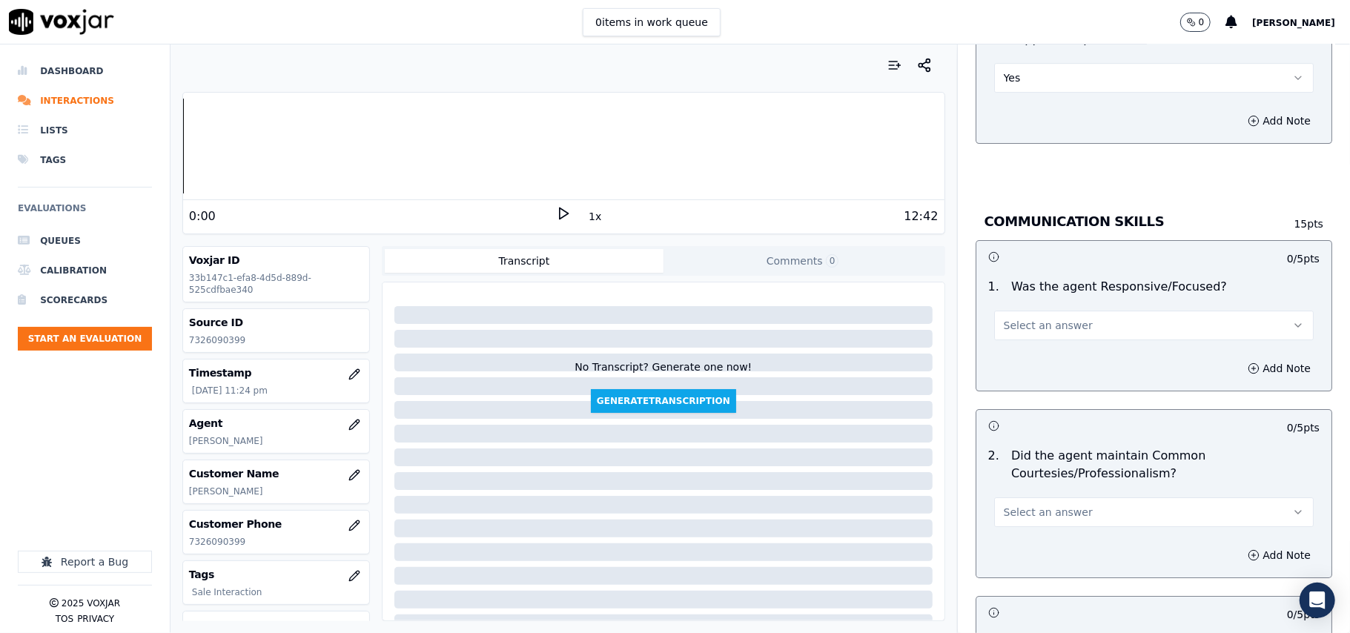
click at [1020, 318] on span "Select an answer" at bounding box center [1048, 325] width 89 height 15
click at [1017, 343] on div "Yes" at bounding box center [1122, 343] width 287 height 24
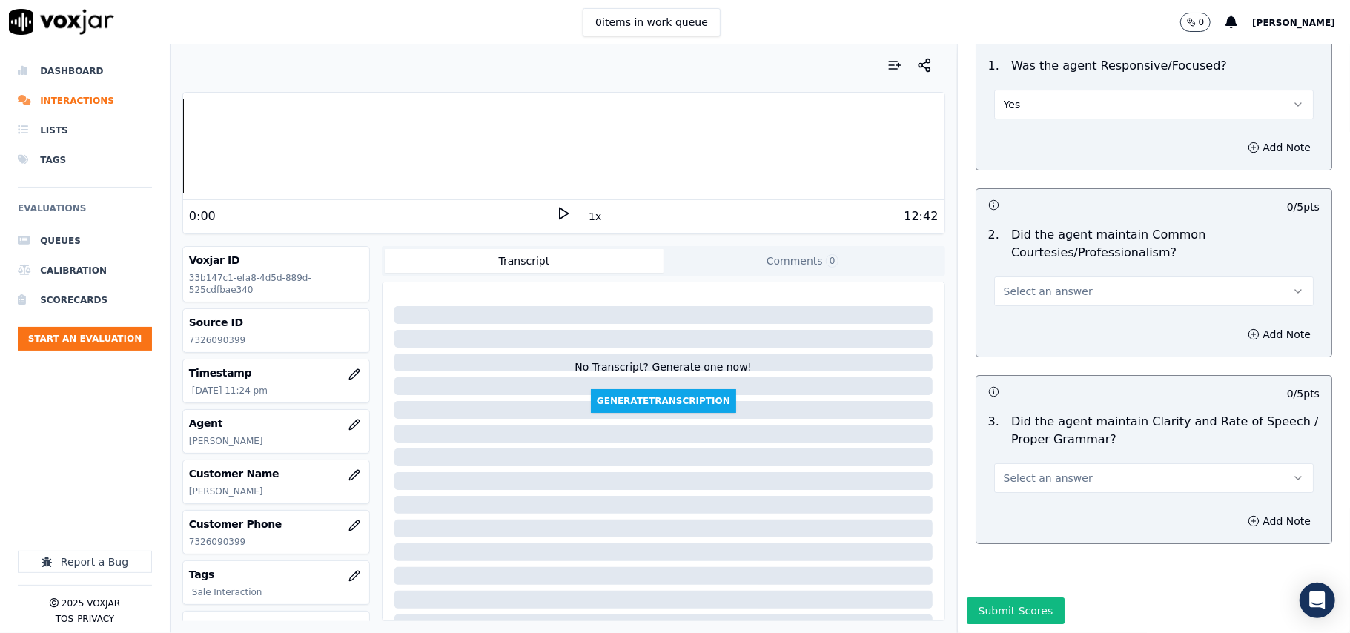
scroll to position [3710, 0]
click at [1011, 284] on span "Select an answer" at bounding box center [1048, 291] width 89 height 15
click at [1011, 271] on div "Yes" at bounding box center [1122, 280] width 287 height 24
click at [1022, 471] on span "Select an answer" at bounding box center [1048, 478] width 89 height 15
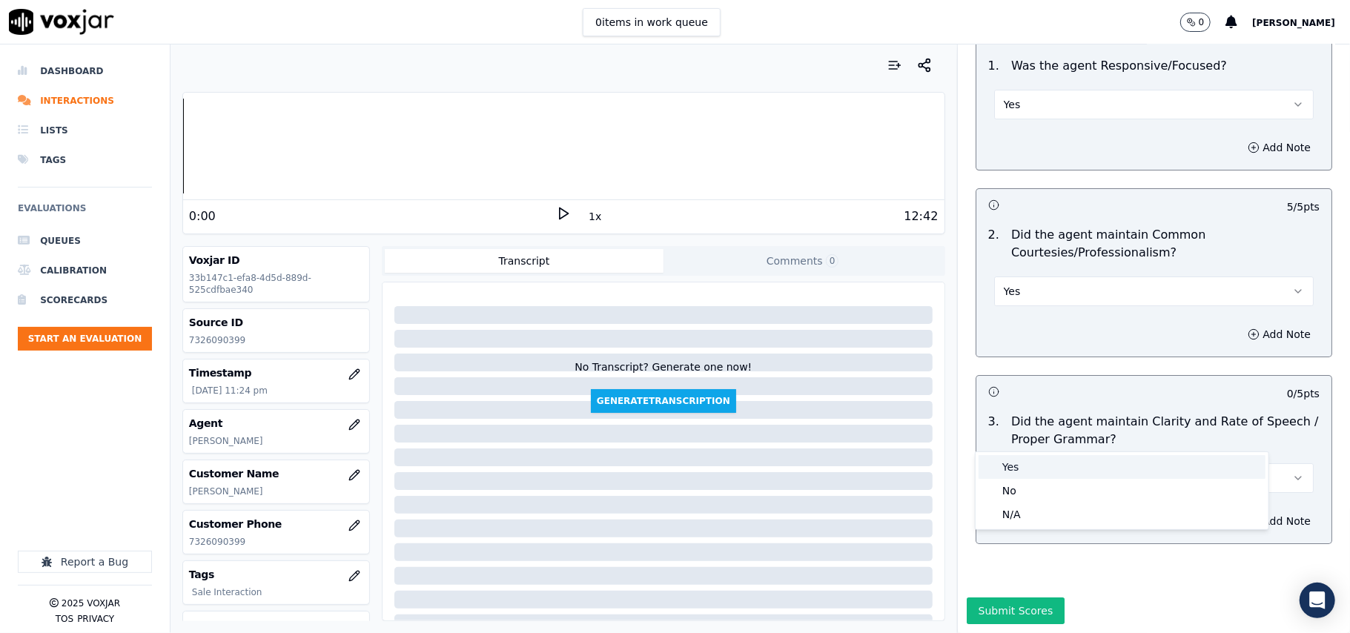
click at [1019, 460] on div "Yes" at bounding box center [1122, 467] width 287 height 24
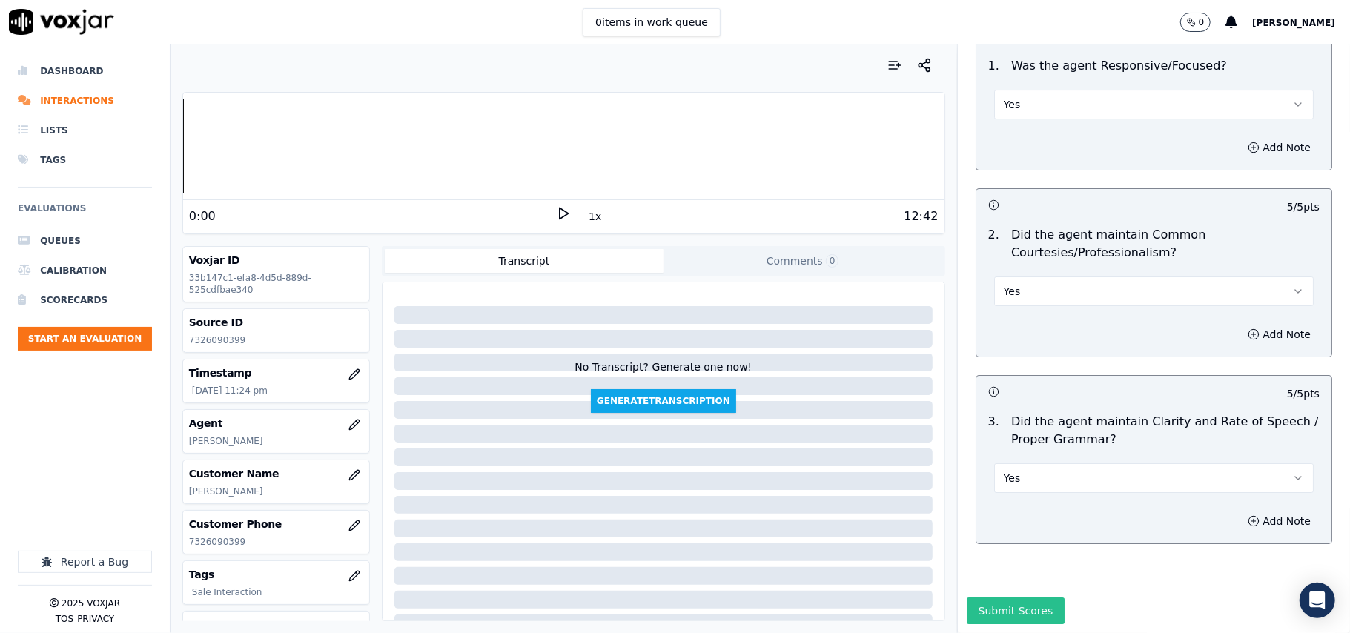
click at [1002, 598] on button "Submit Scores" at bounding box center [1016, 611] width 99 height 27
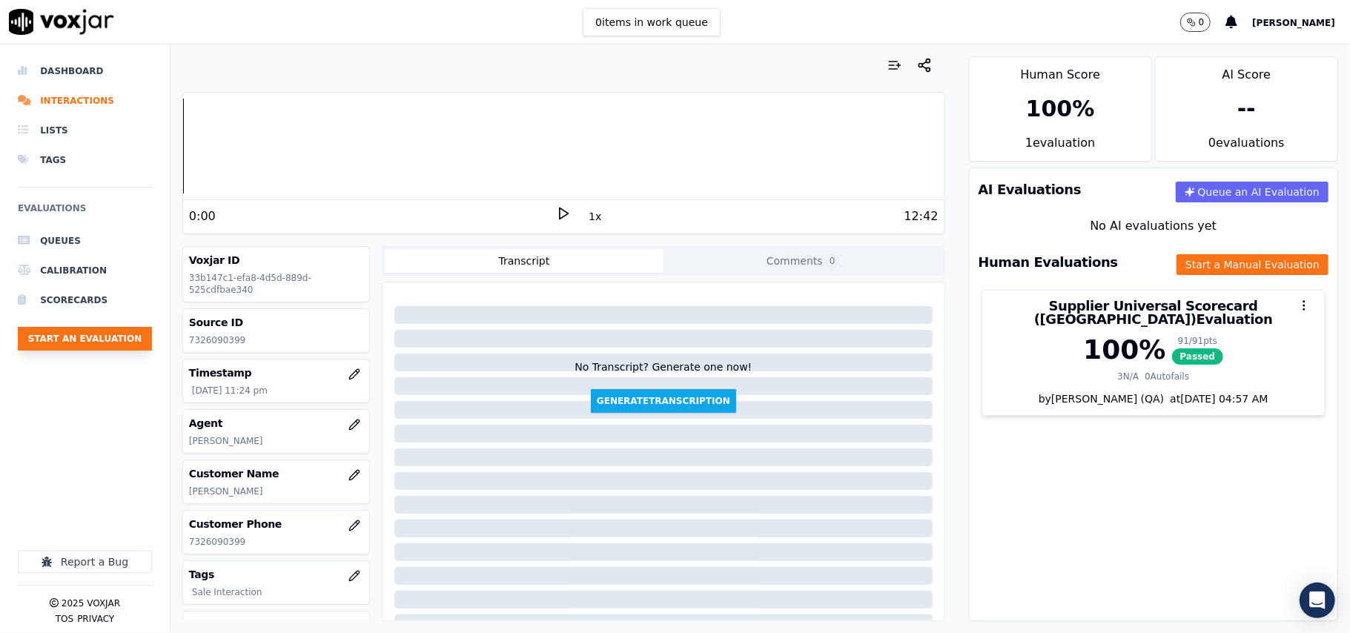
click at [113, 336] on button "Start an Evaluation" at bounding box center [85, 339] width 134 height 24
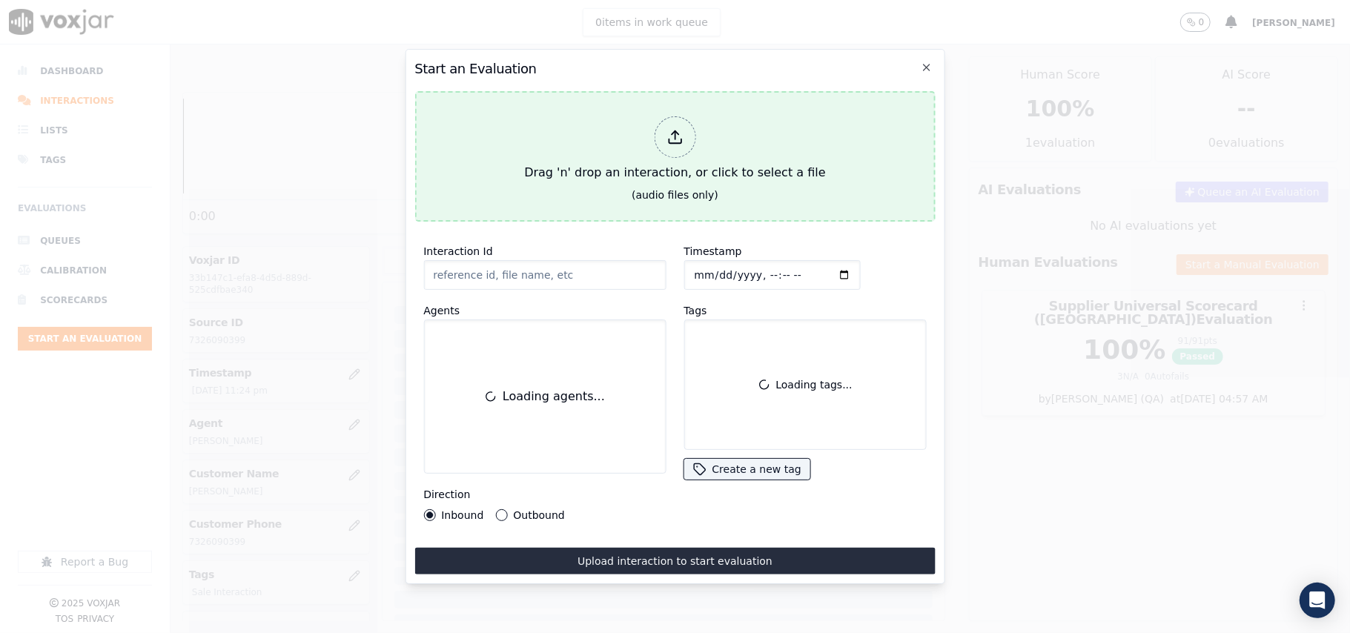
click at [673, 133] on icon at bounding box center [675, 137] width 16 height 16
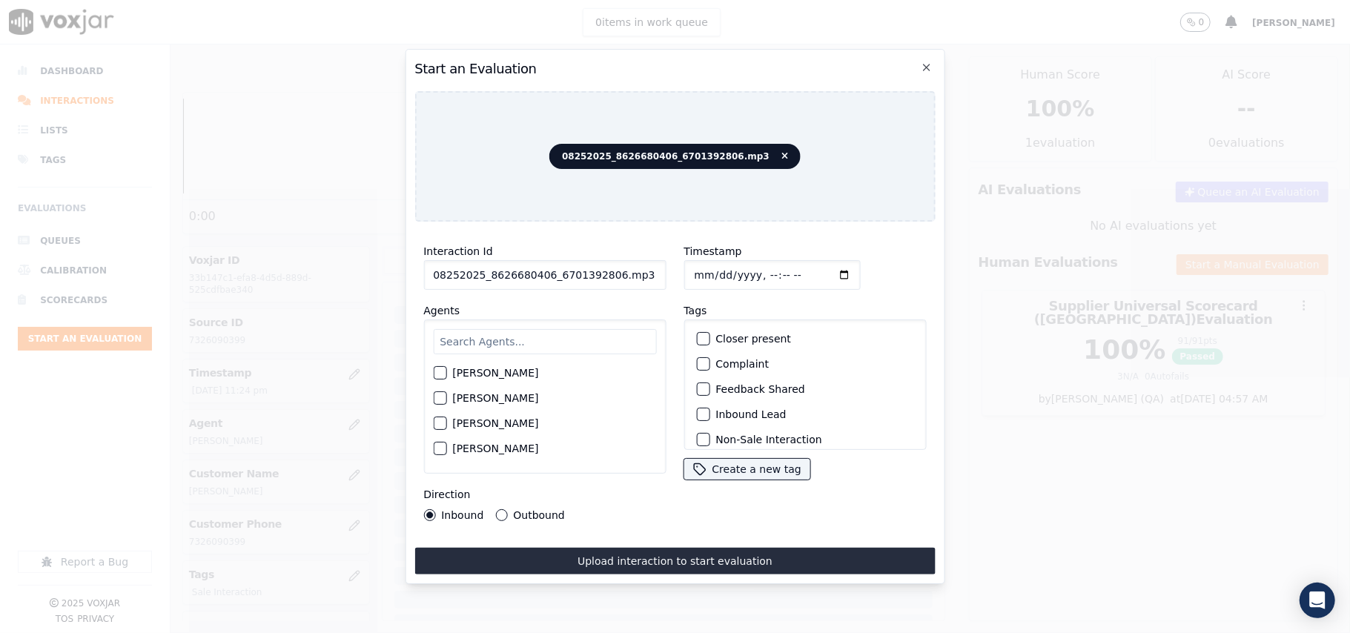
click at [535, 274] on input "08252025_8626680406_6701392806.mp3" at bounding box center [544, 275] width 242 height 30
paste input "8626680406"
type input "8626680406"
click at [710, 268] on input "Timestamp" at bounding box center [772, 275] width 176 height 30
type input "[DATE]T23:27"
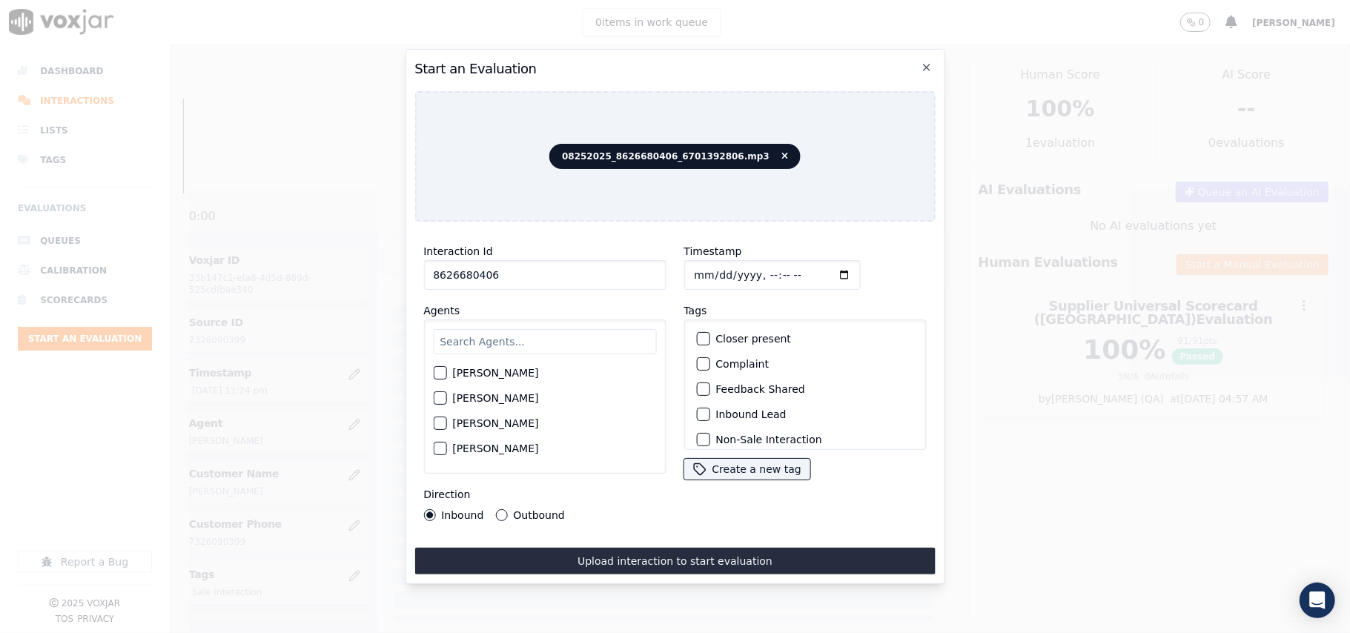
click at [580, 336] on input "text" at bounding box center [544, 341] width 223 height 25
type input "ISIS"
click at [499, 374] on label "[PERSON_NAME]" at bounding box center [495, 377] width 86 height 10
click at [446, 374] on button "[PERSON_NAME]" at bounding box center [439, 377] width 13 height 13
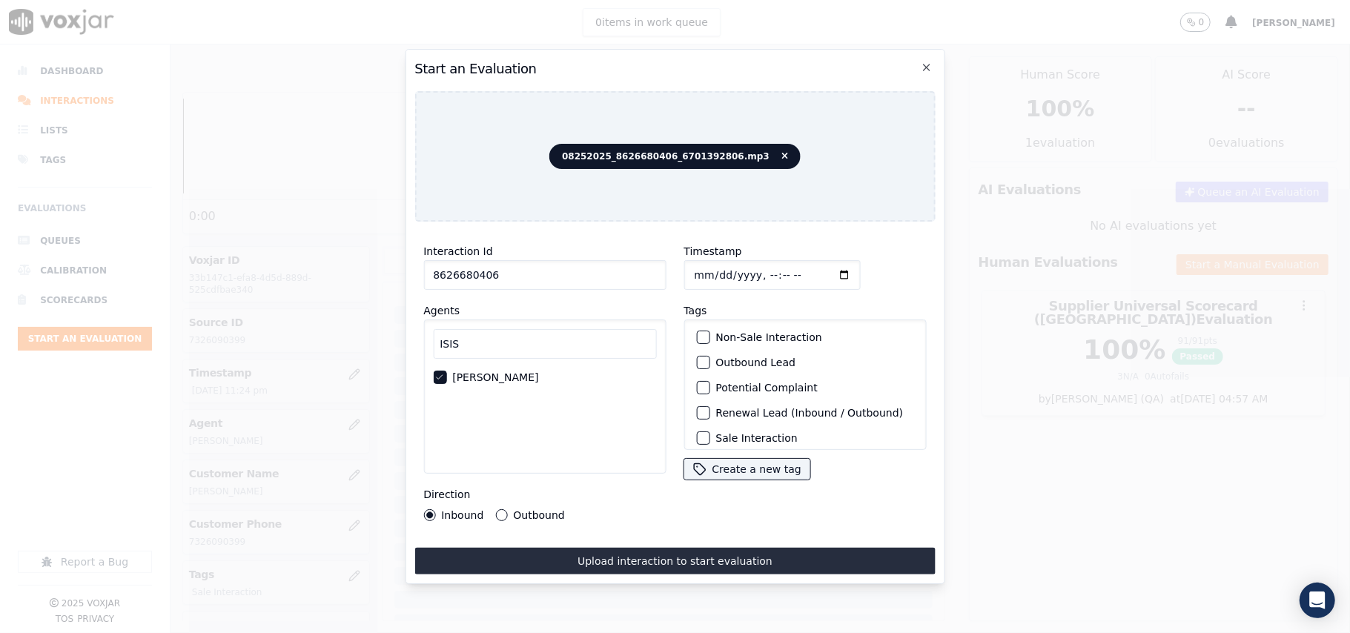
scroll to position [129, 0]
click at [753, 426] on label "Sale Interaction" at bounding box center [757, 431] width 82 height 10
click at [710, 424] on button "Sale Interaction" at bounding box center [702, 430] width 13 height 13
click at [532, 510] on label "Outbound" at bounding box center [538, 515] width 51 height 10
click at [507, 509] on button "Outbound" at bounding box center [501, 515] width 12 height 12
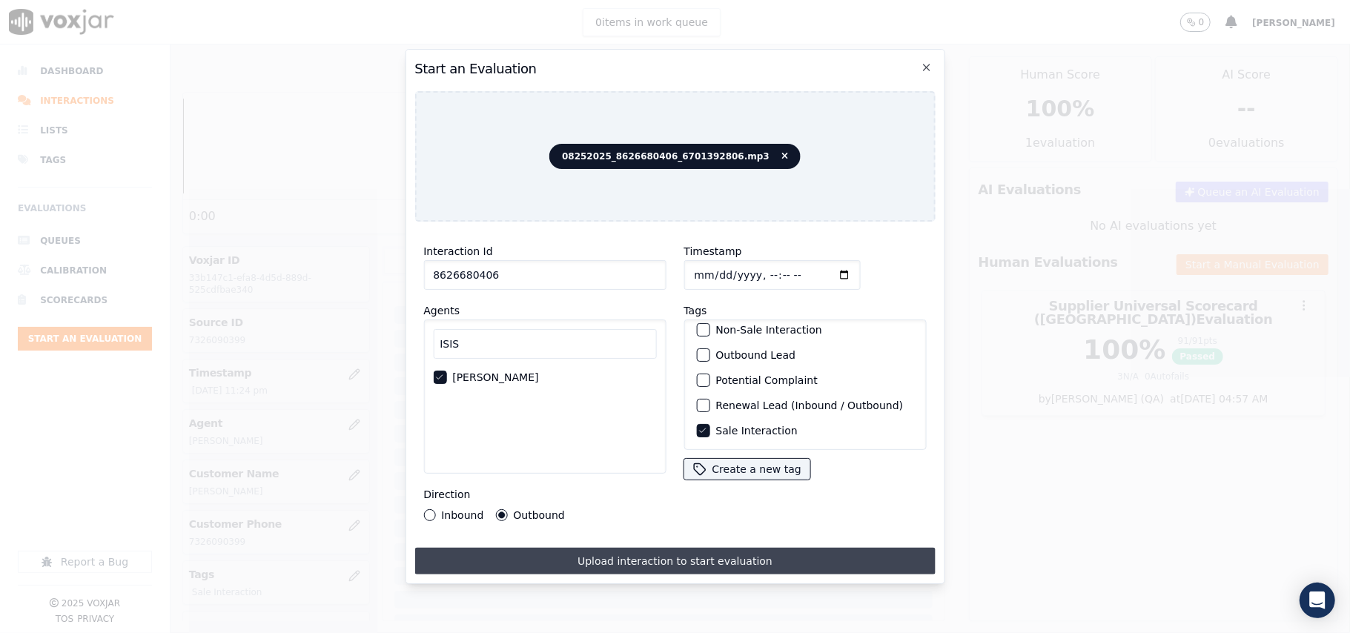
click at [602, 562] on button "Upload interaction to start evaluation" at bounding box center [674, 561] width 521 height 27
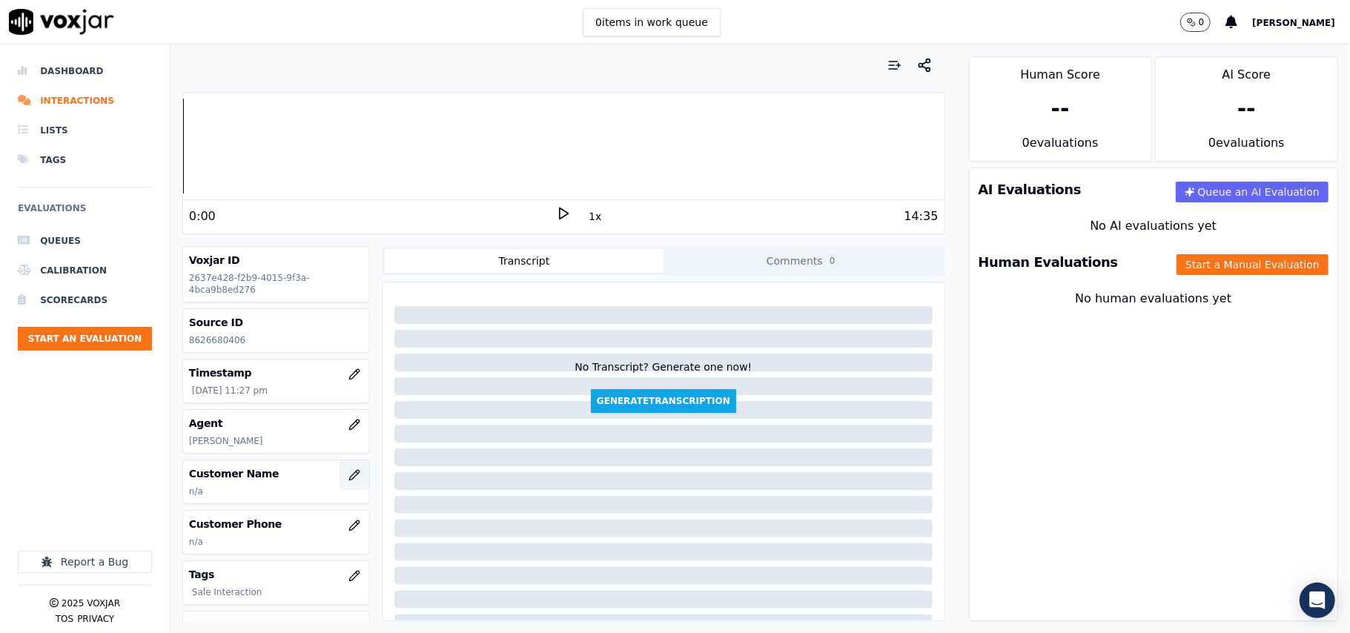
click at [340, 487] on button "button" at bounding box center [355, 475] width 30 height 30
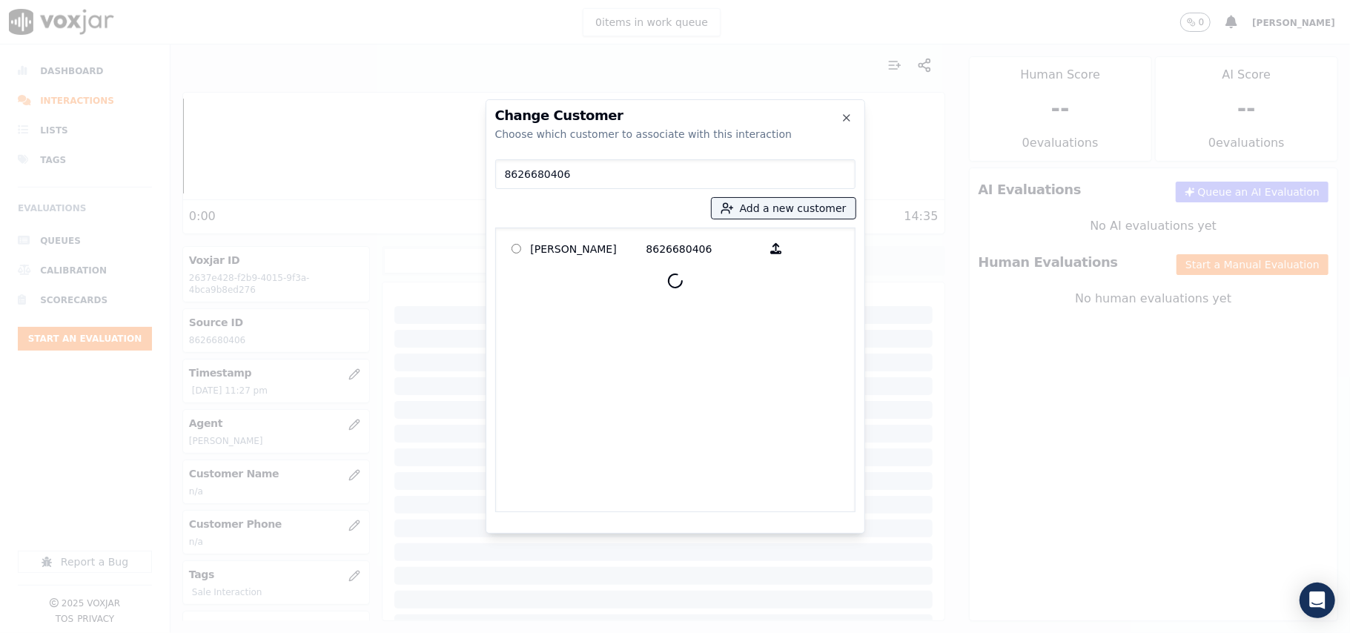
type input "8626680406"
click at [586, 247] on p "[PERSON_NAME]" at bounding box center [589, 248] width 116 height 23
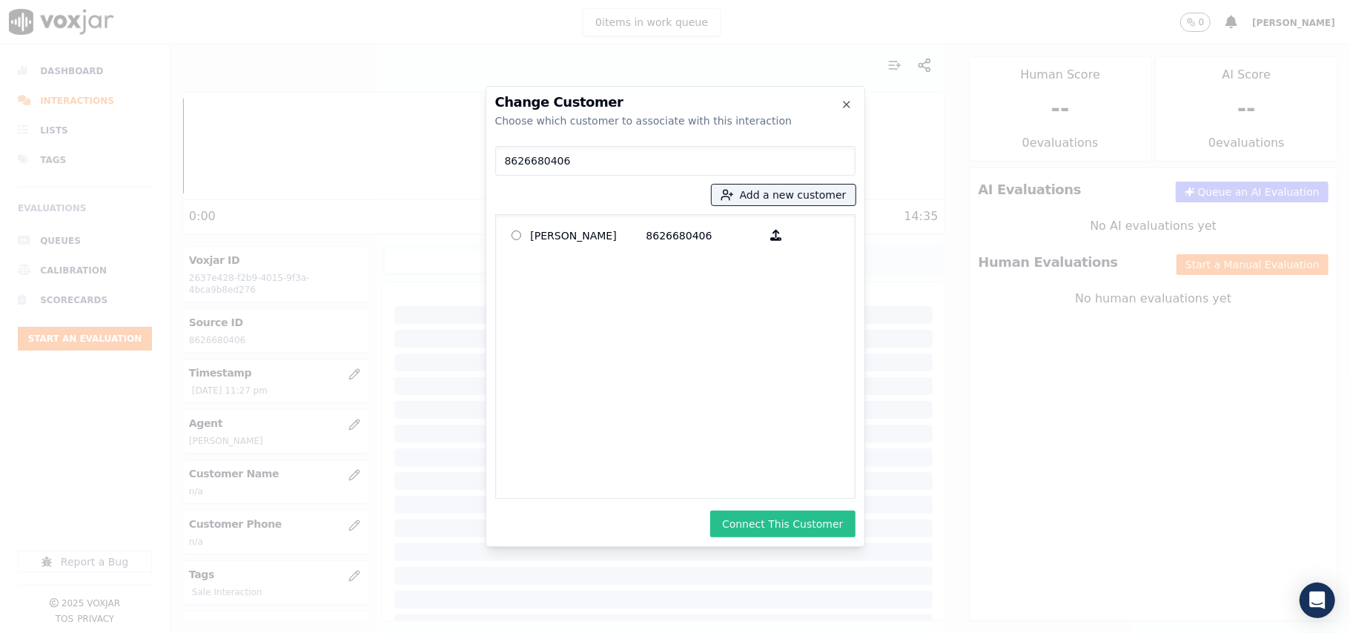
click at [781, 514] on button "Connect This Customer" at bounding box center [782, 524] width 145 height 27
click at [1209, 262] on button "Start a Manual Evaluation" at bounding box center [1253, 264] width 152 height 21
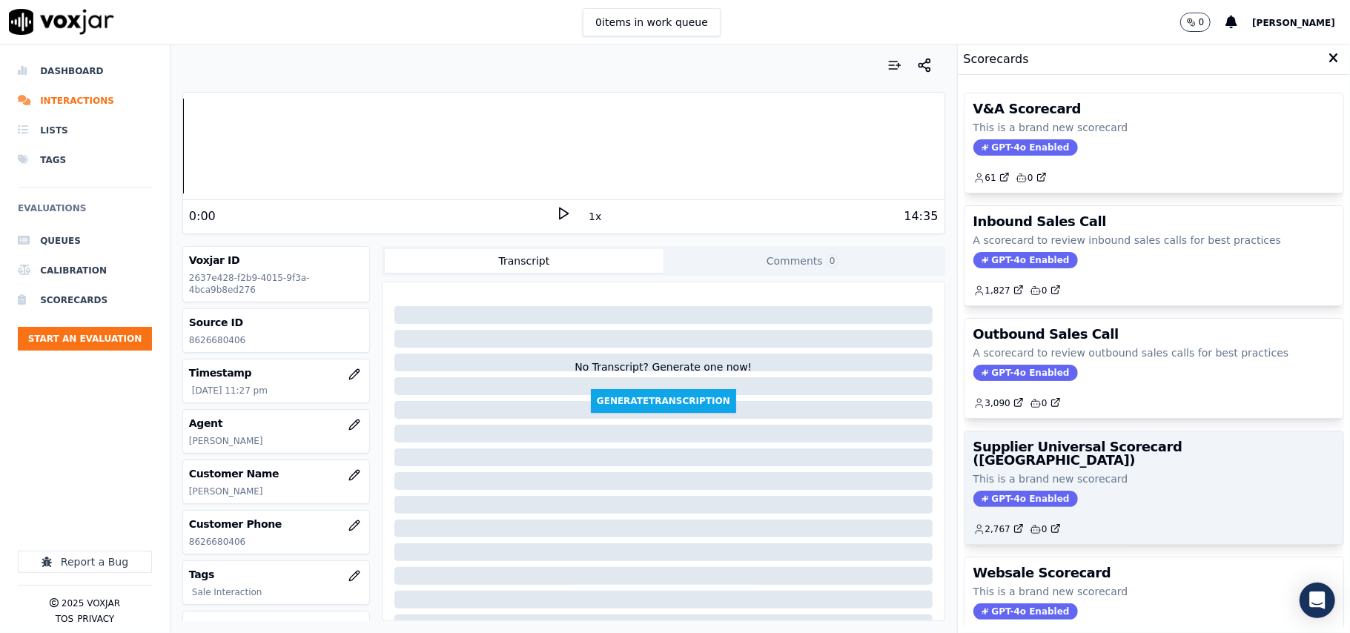
scroll to position [113, 0]
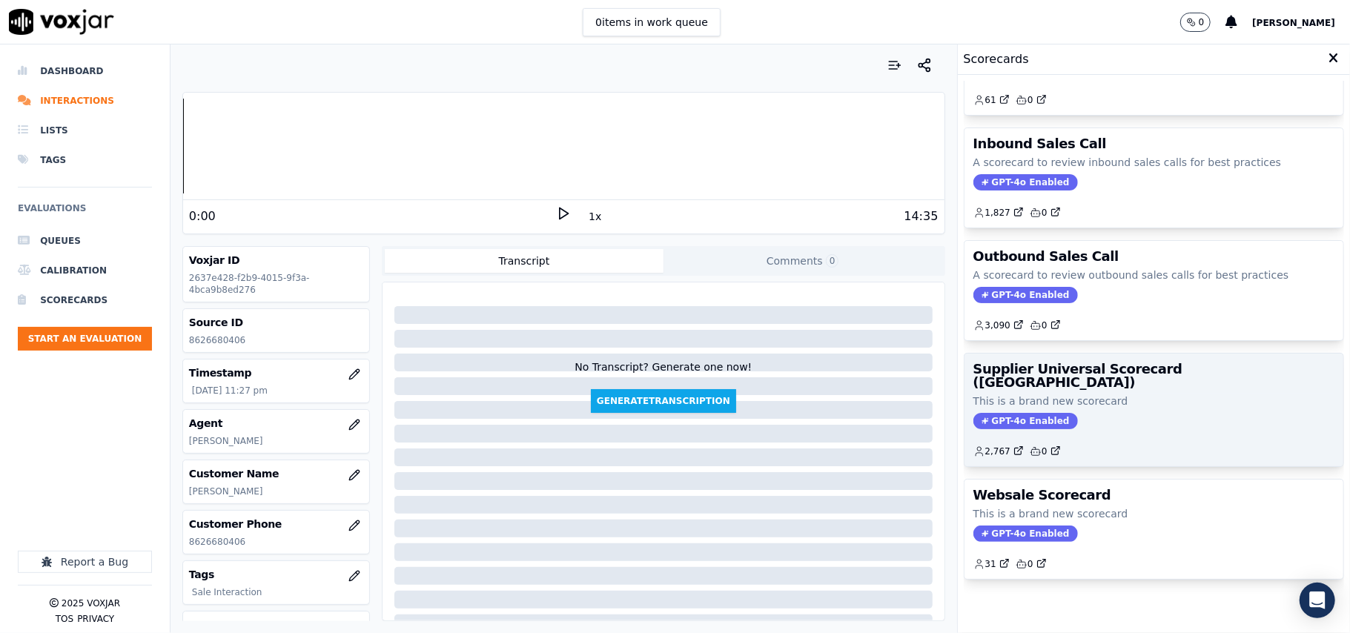
click at [1137, 394] on p "This is a brand new scorecard" at bounding box center [1154, 401] width 361 height 15
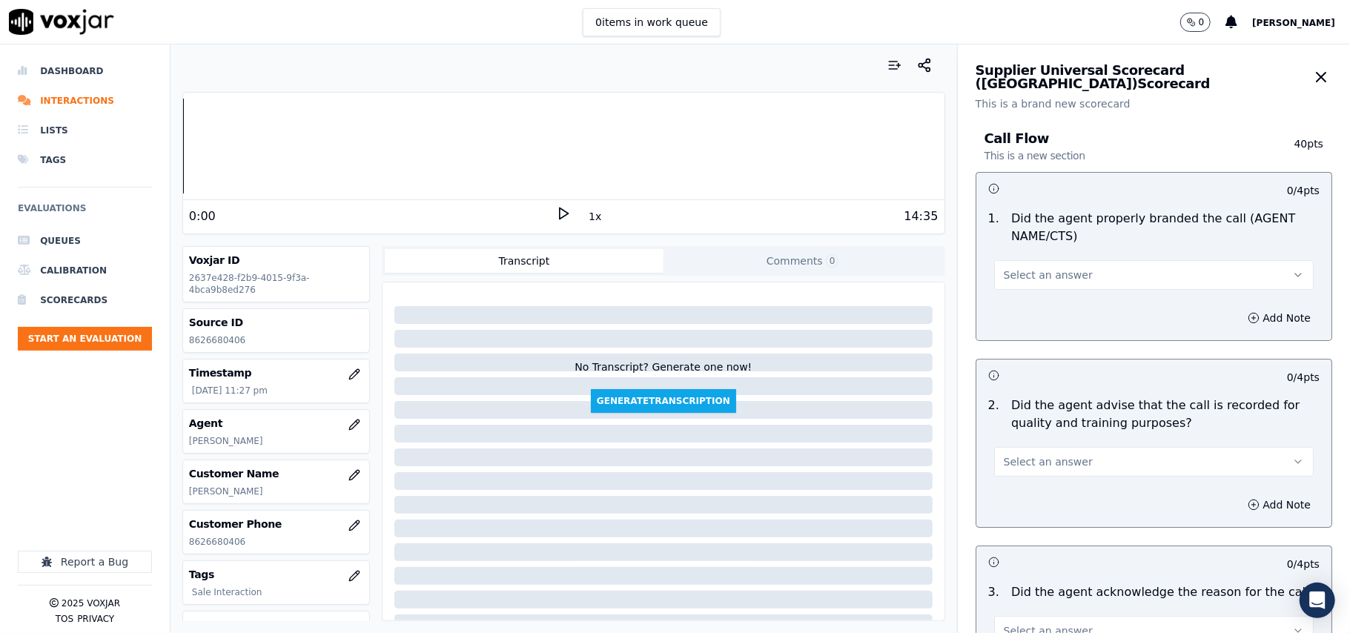
click at [1011, 276] on span "Select an answer" at bounding box center [1048, 275] width 89 height 15
click at [1008, 306] on div "Yes" at bounding box center [1122, 309] width 287 height 24
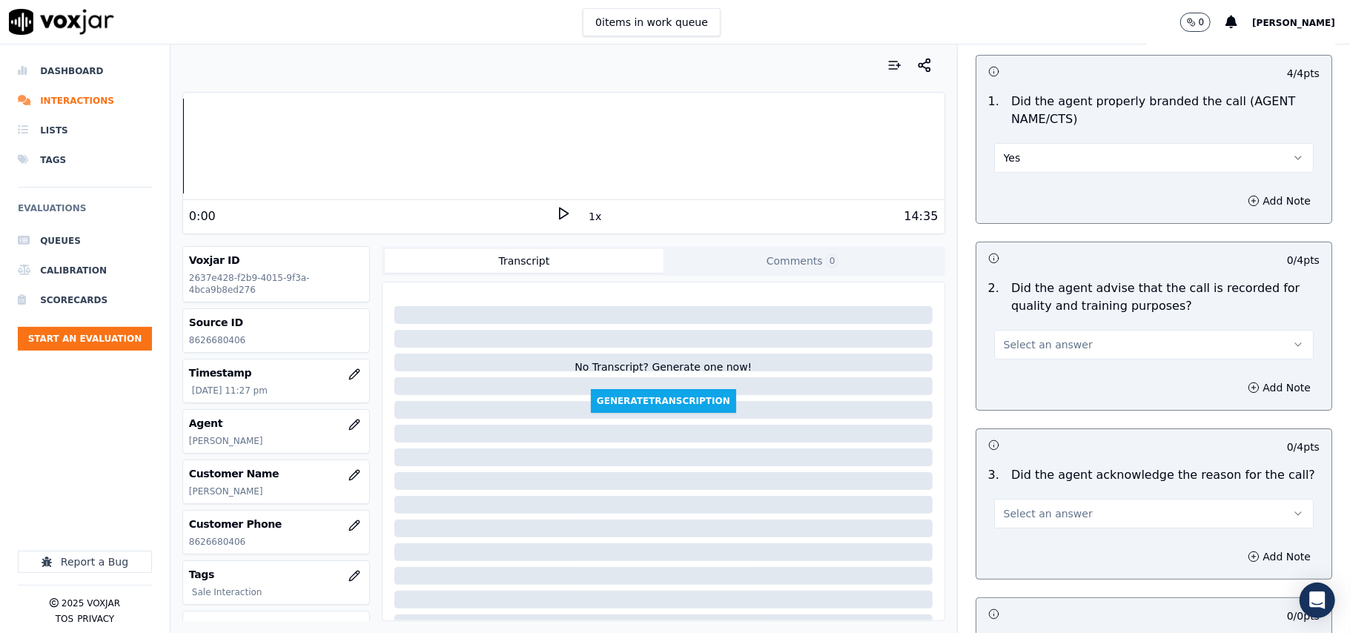
scroll to position [165, 0]
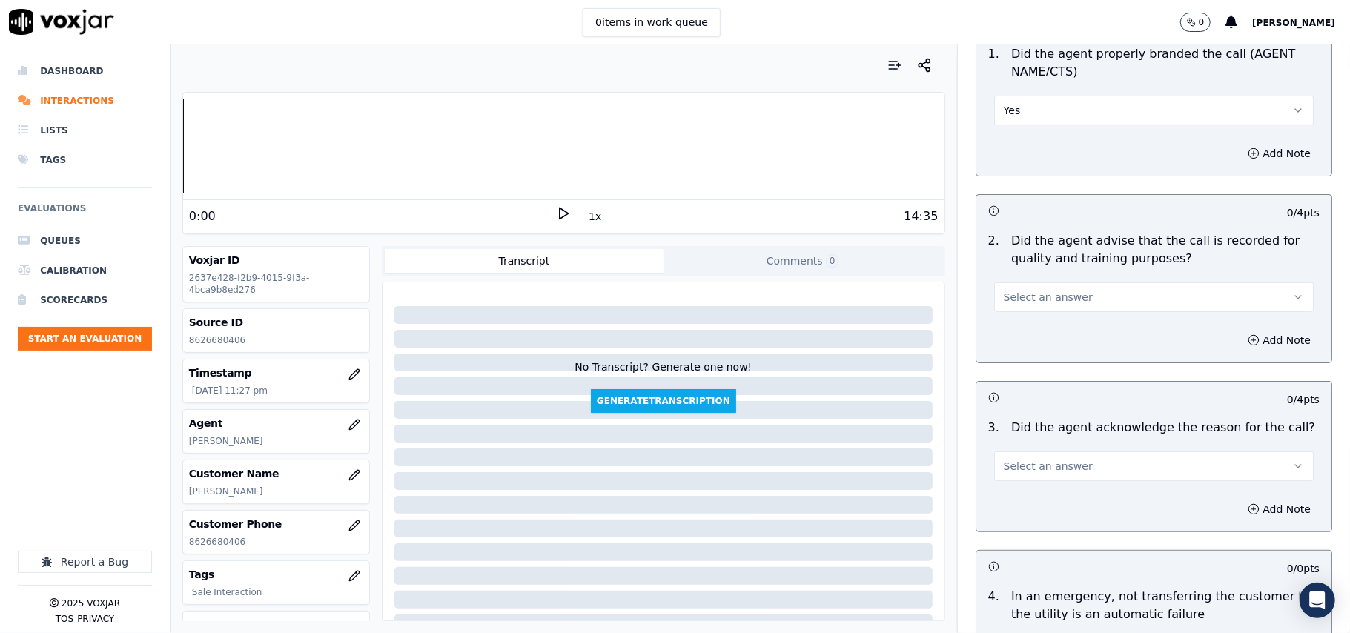
click at [1021, 286] on button "Select an answer" at bounding box center [1154, 298] width 320 height 30
click at [1021, 323] on div "Yes" at bounding box center [1122, 332] width 287 height 24
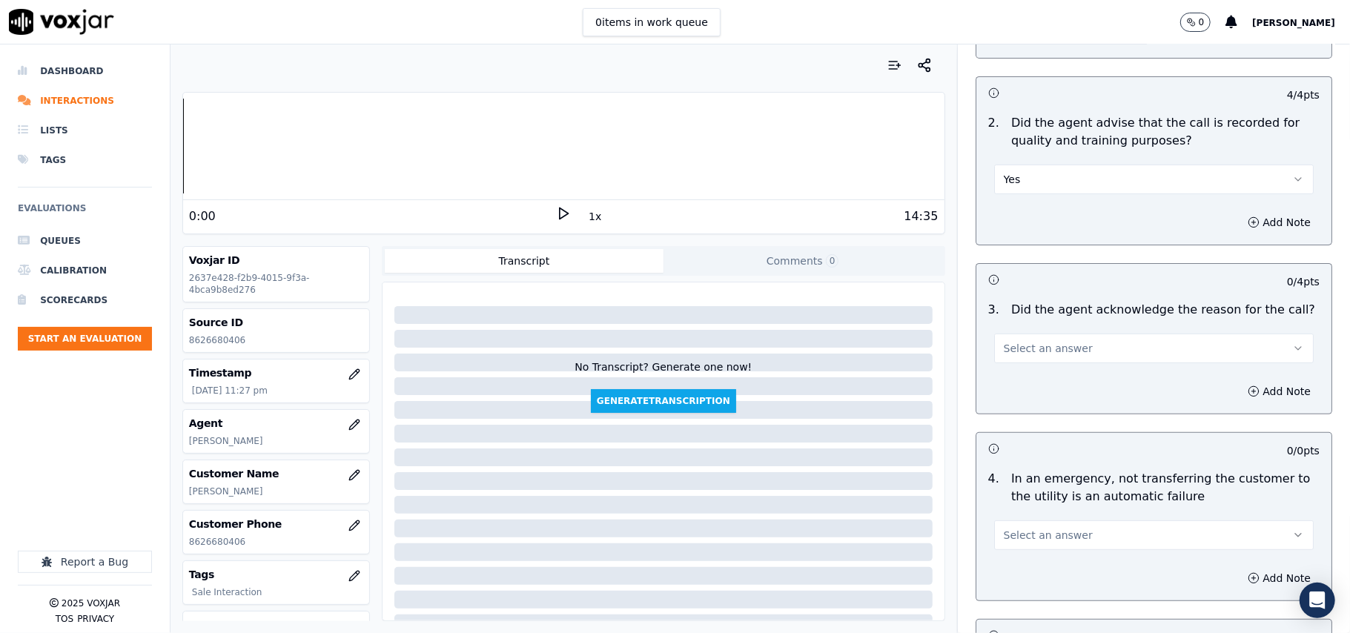
scroll to position [329, 0]
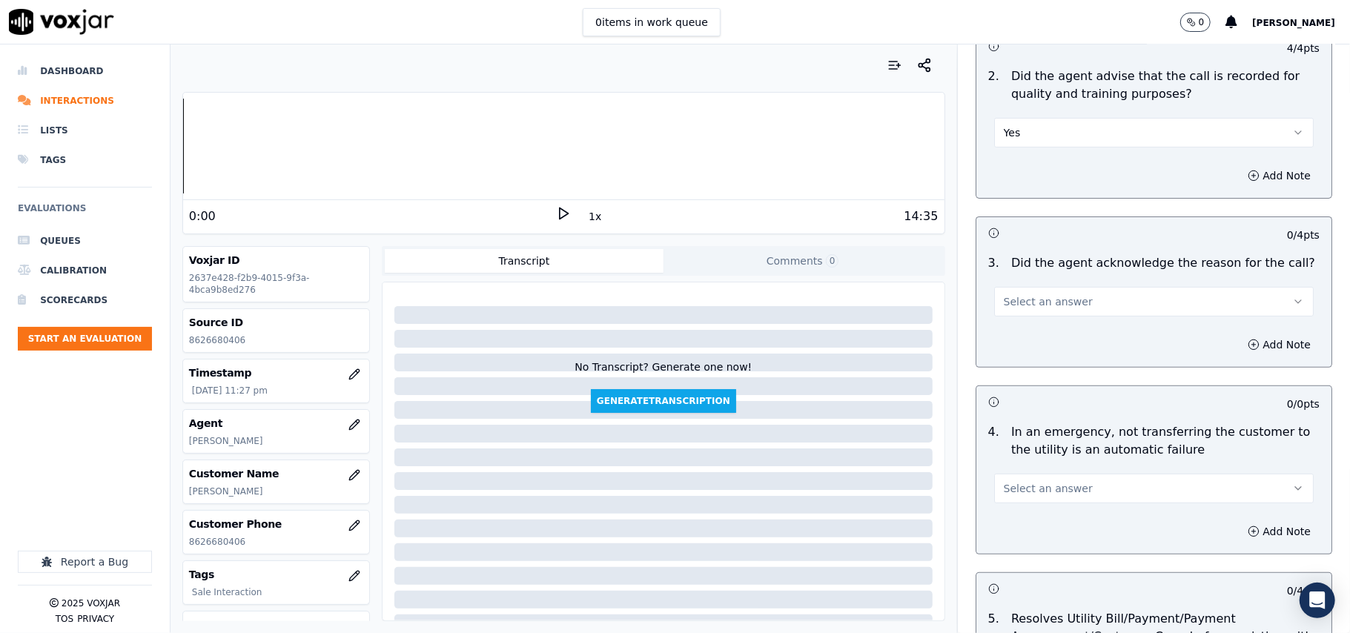
click at [1037, 303] on span "Select an answer" at bounding box center [1048, 301] width 89 height 15
click at [1020, 330] on div "Yes" at bounding box center [1122, 337] width 287 height 24
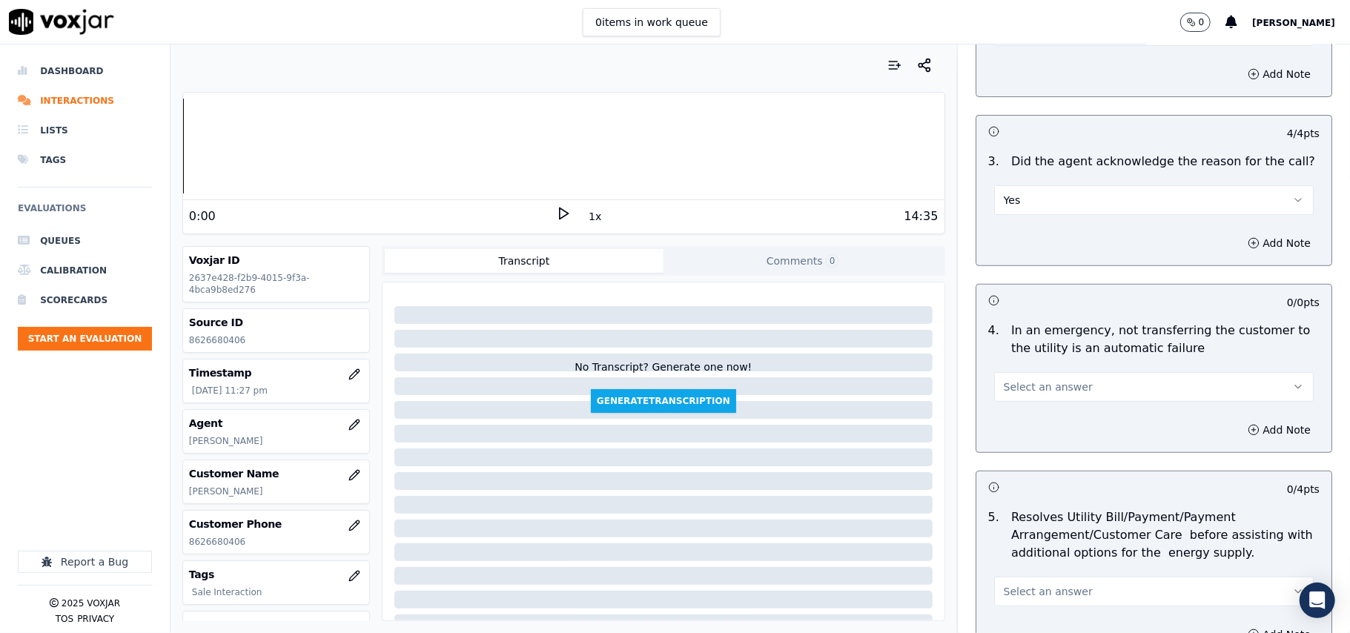
scroll to position [494, 0]
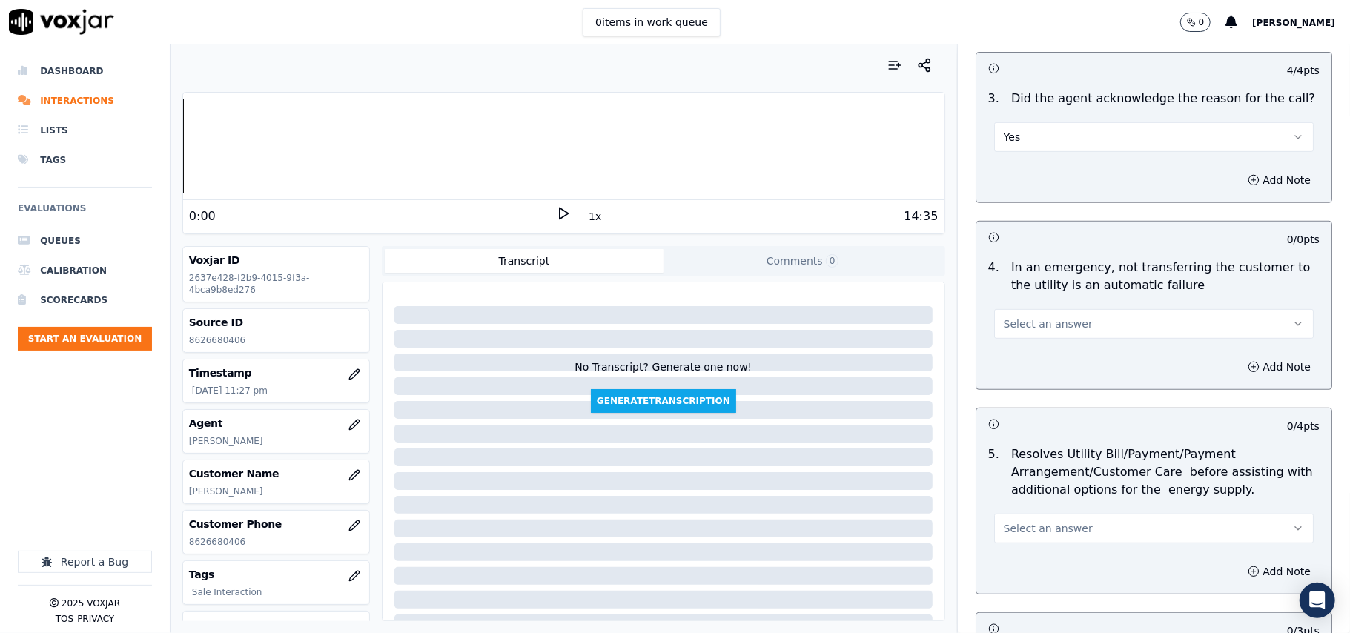
click at [1030, 330] on span "Select an answer" at bounding box center [1048, 324] width 89 height 15
click at [1031, 406] on div "N/A" at bounding box center [1122, 406] width 287 height 24
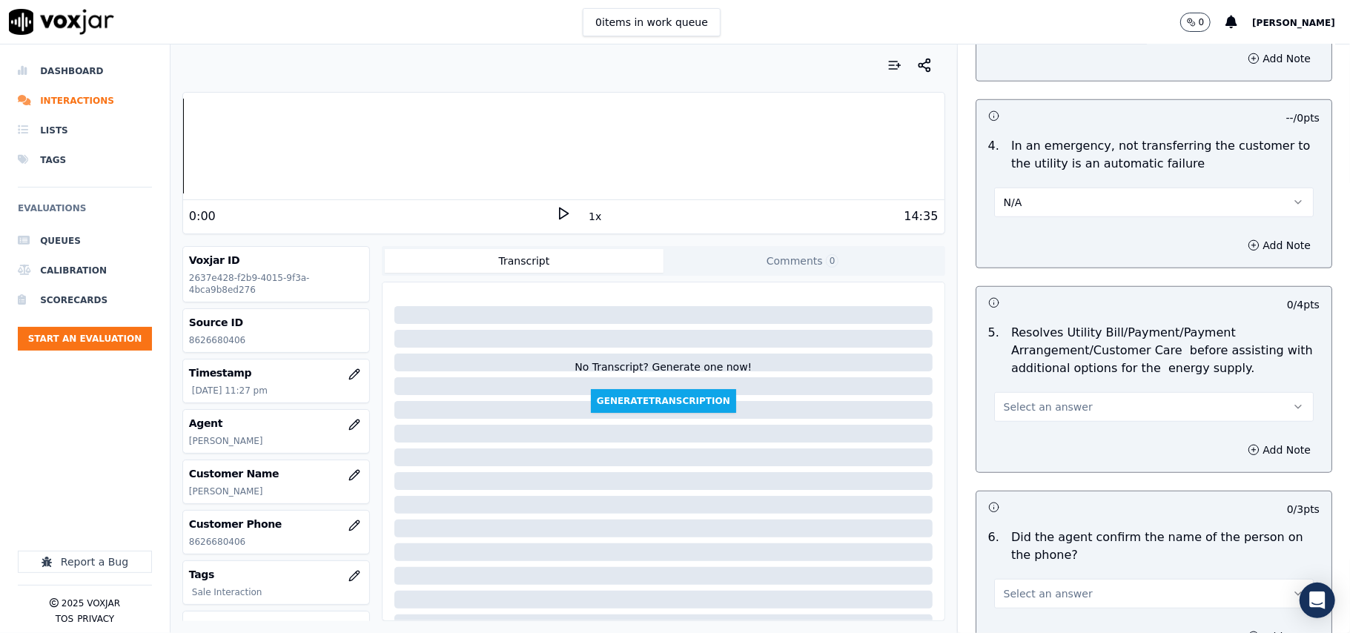
scroll to position [659, 0]
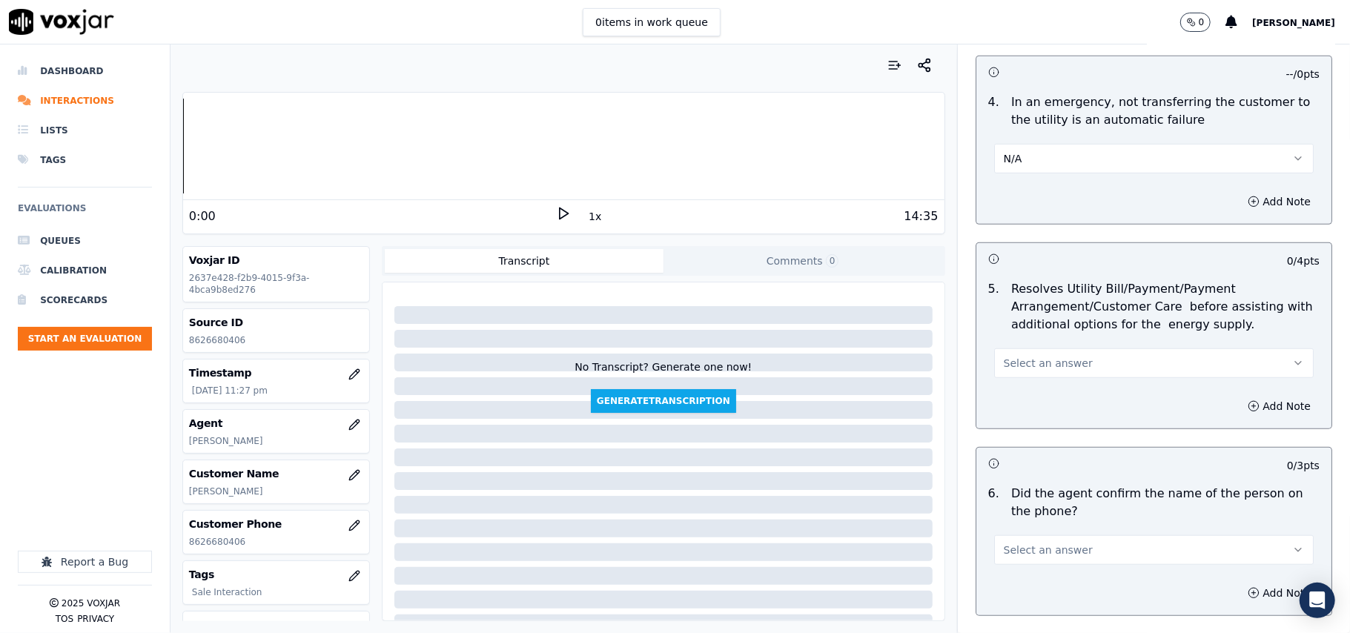
click at [1031, 374] on button "Select an answer" at bounding box center [1154, 363] width 320 height 30
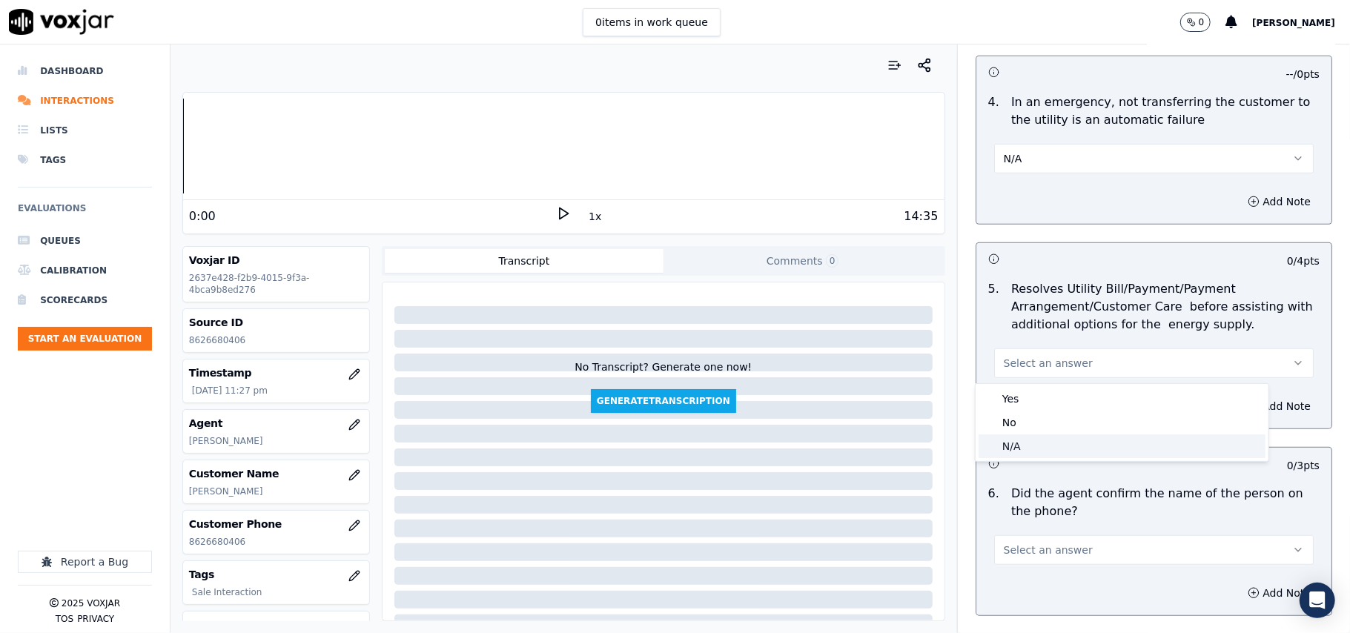
click at [1042, 449] on div "N/A" at bounding box center [1122, 447] width 287 height 24
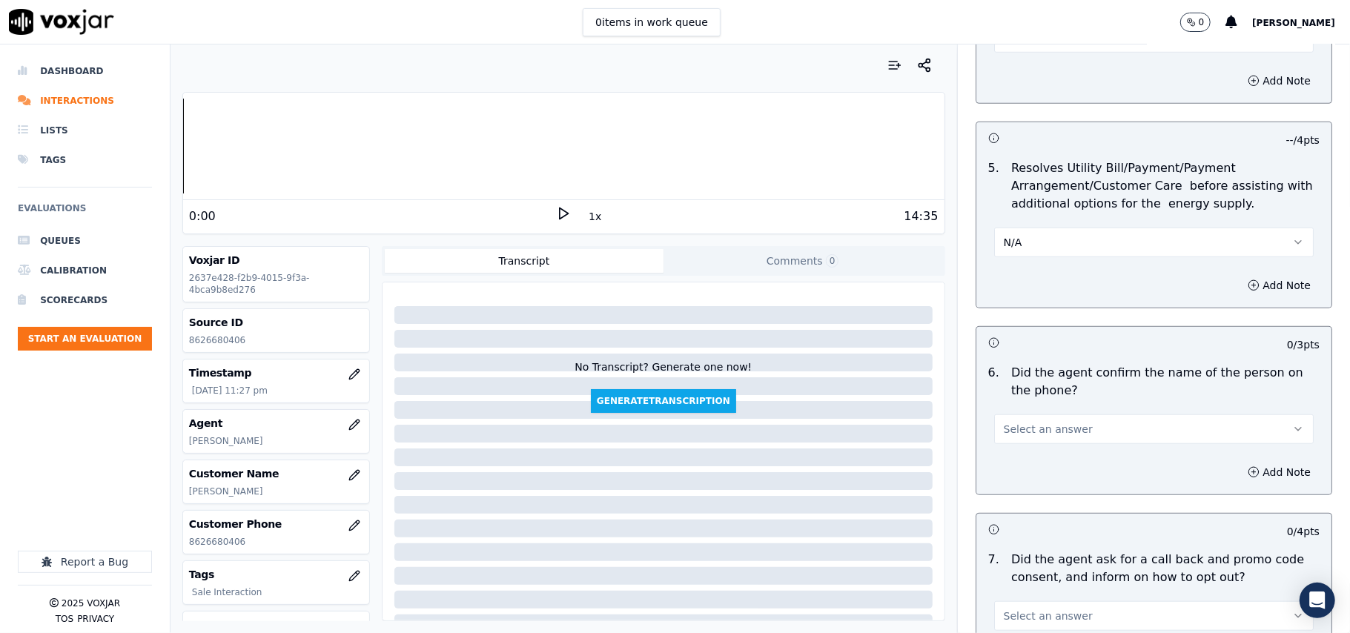
scroll to position [823, 0]
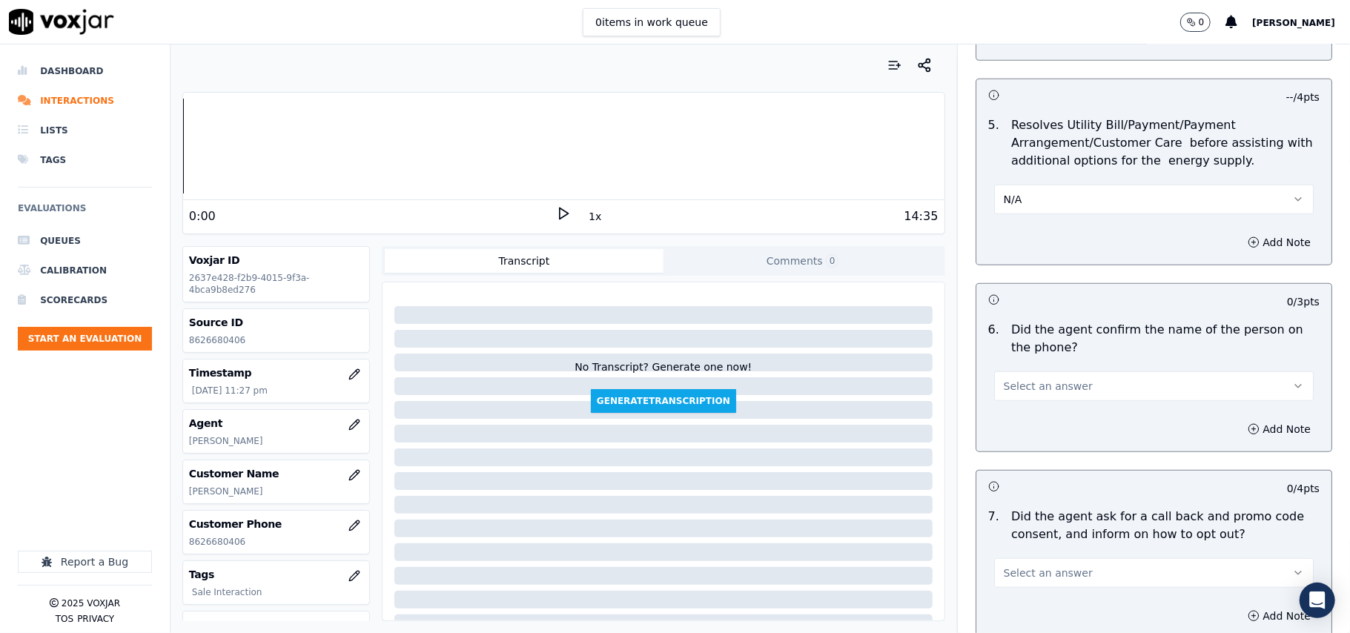
click at [1037, 398] on button "Select an answer" at bounding box center [1154, 386] width 320 height 30
click at [1029, 422] on div "Yes" at bounding box center [1122, 422] width 287 height 24
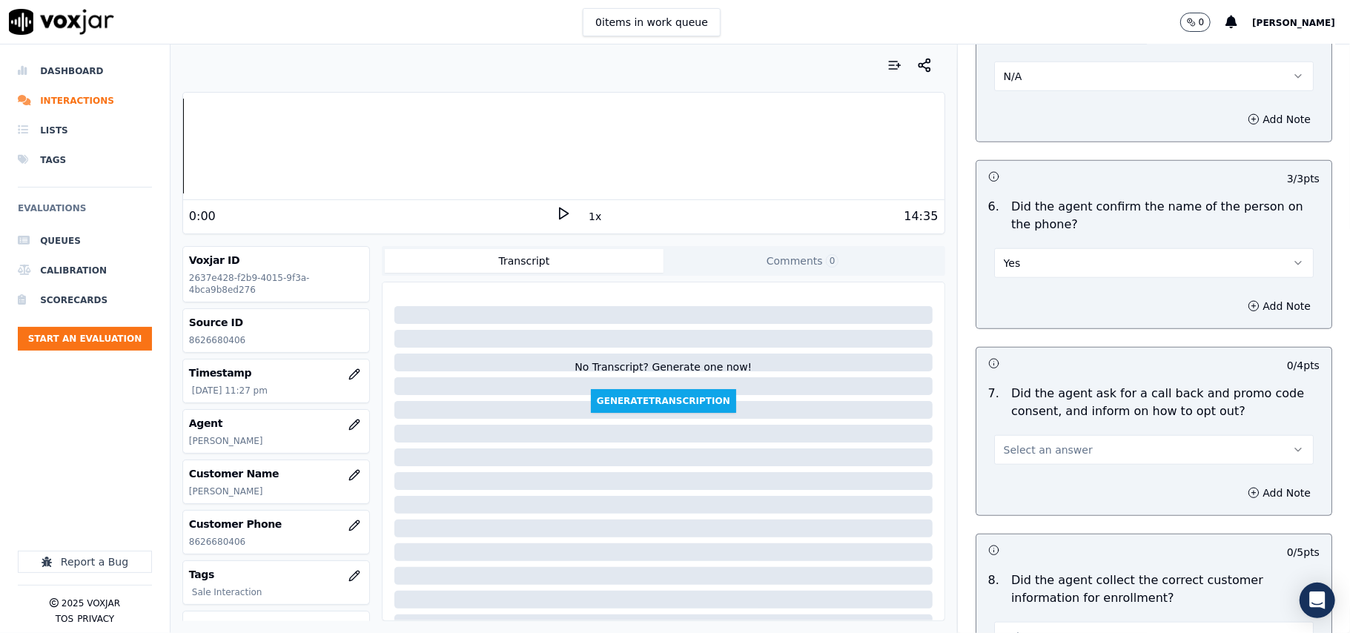
scroll to position [988, 0]
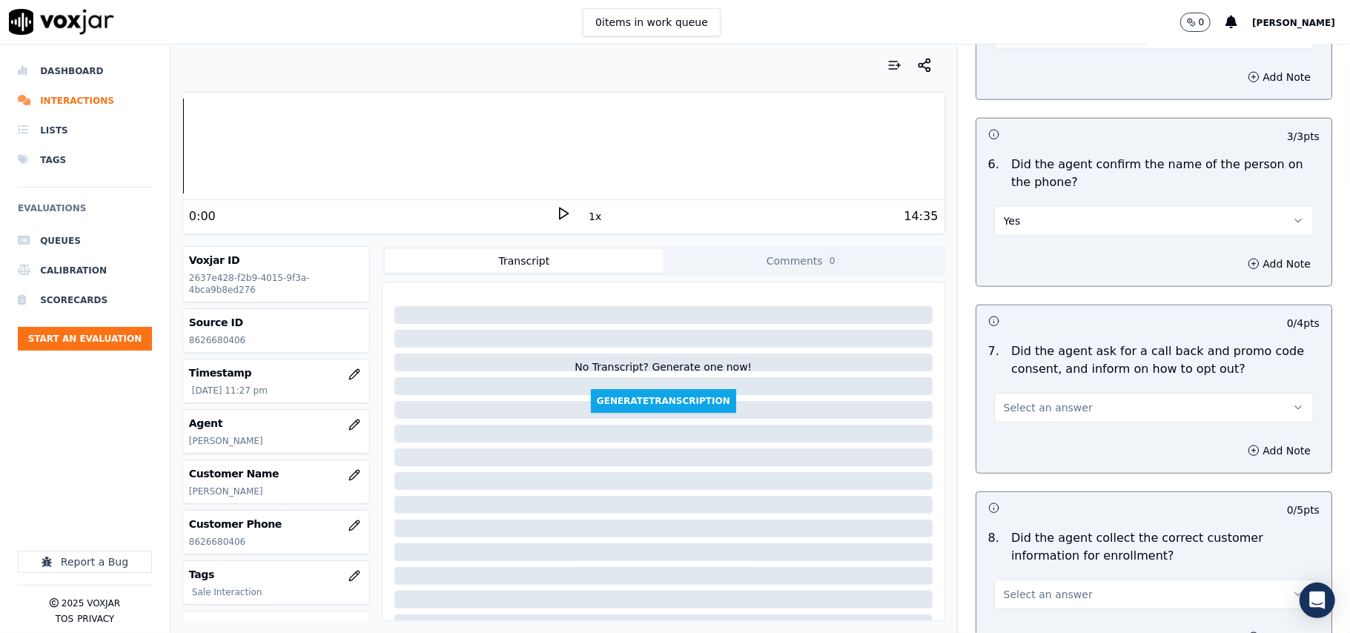
click at [1029, 415] on span "Select an answer" at bounding box center [1048, 407] width 89 height 15
click at [1033, 440] on div "Yes" at bounding box center [1122, 444] width 287 height 24
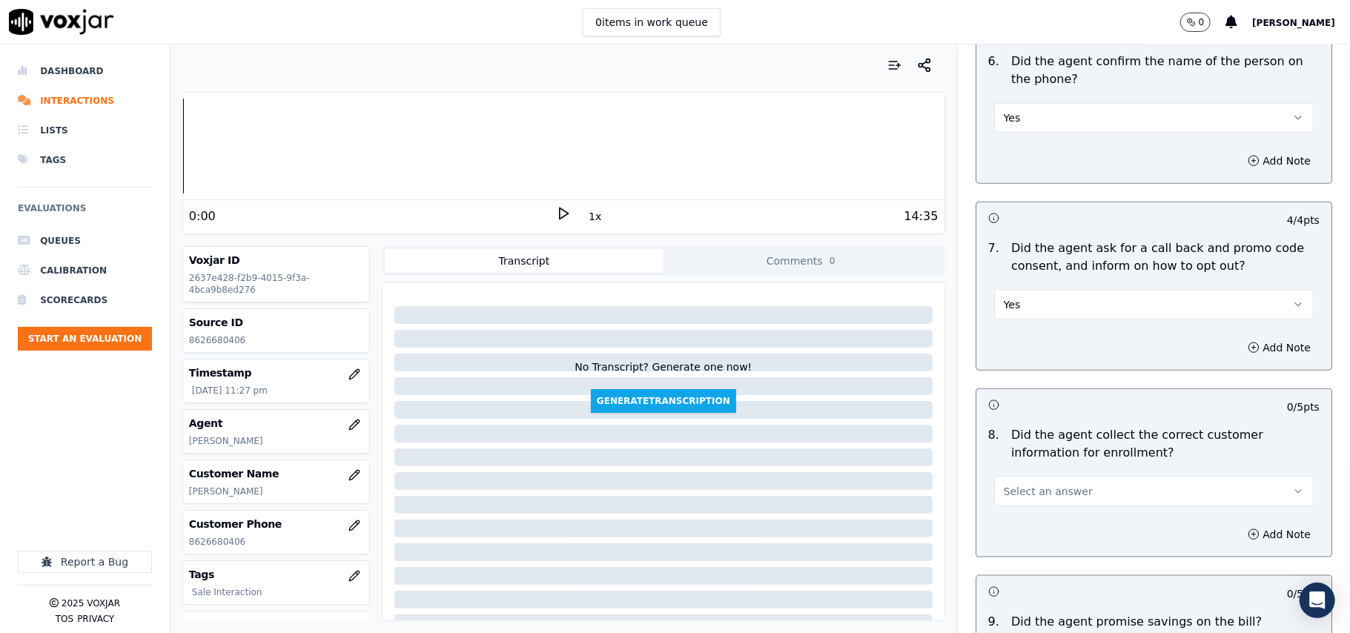
scroll to position [1154, 0]
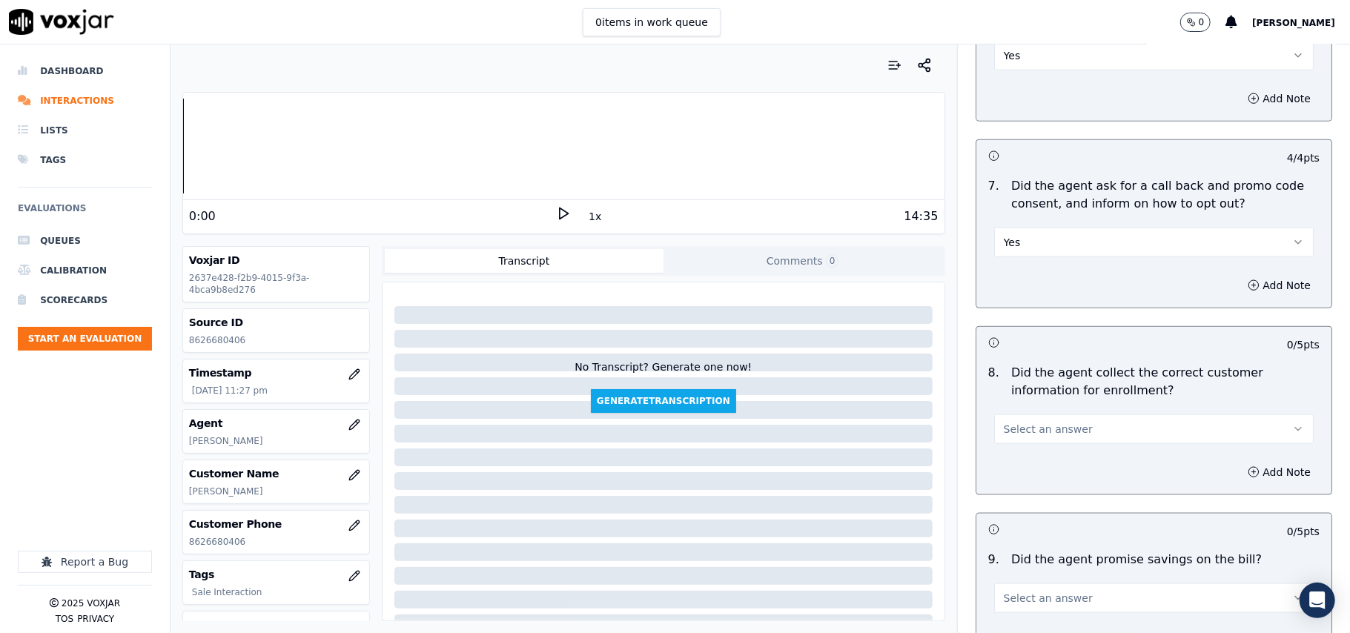
click at [1033, 427] on span "Select an answer" at bounding box center [1048, 429] width 89 height 15
click at [1039, 457] on div "Yes" at bounding box center [1122, 467] width 287 height 24
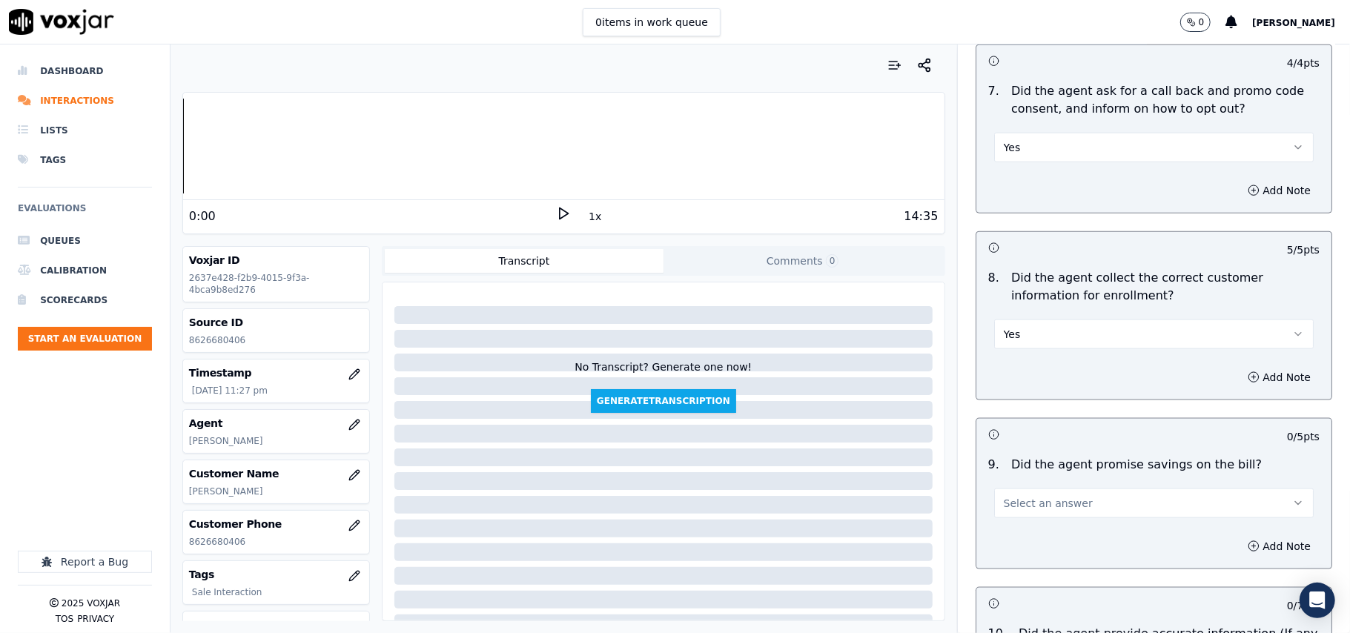
scroll to position [1318, 0]
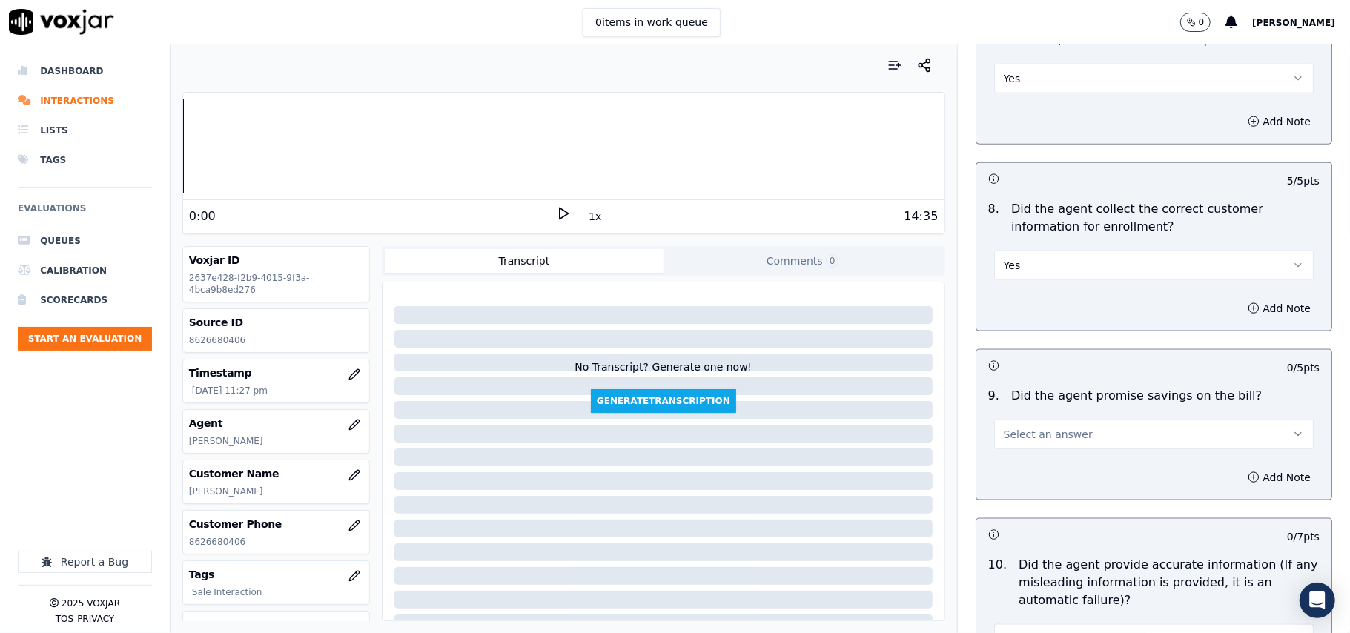
click at [1047, 433] on span "Select an answer" at bounding box center [1048, 434] width 89 height 15
click at [1091, 523] on div "N/A" at bounding box center [1122, 520] width 287 height 24
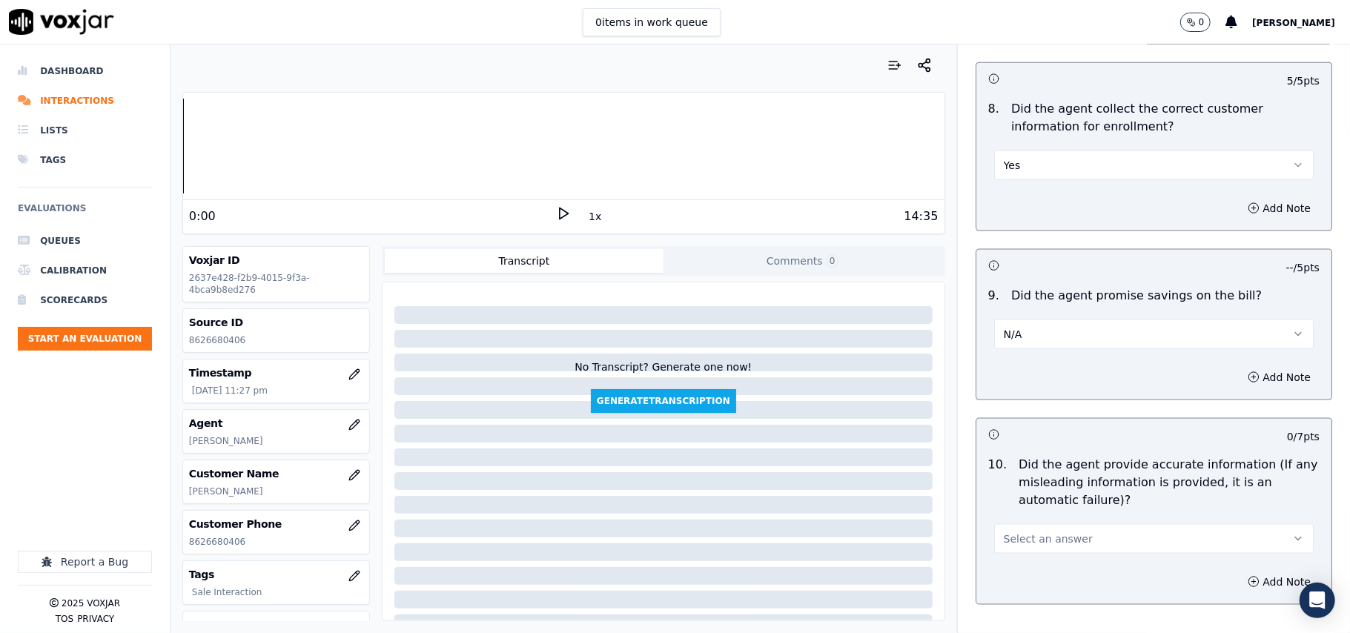
scroll to position [1483, 0]
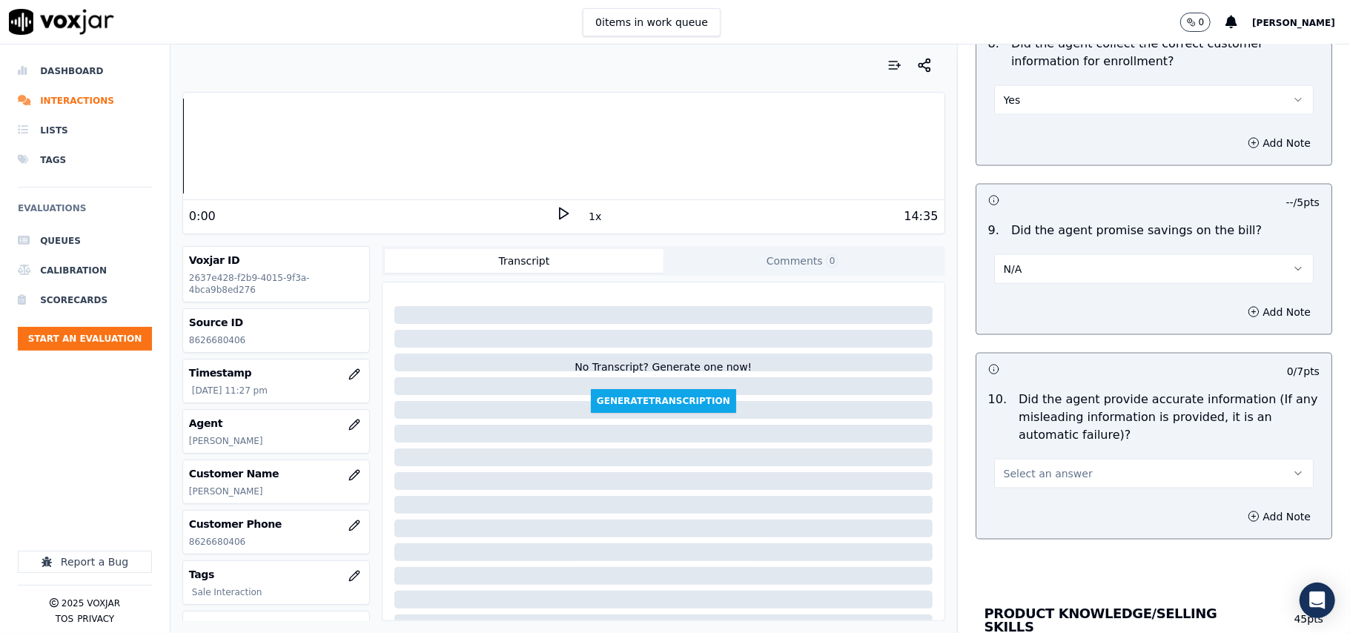
click at [1019, 481] on span "Select an answer" at bounding box center [1048, 473] width 89 height 15
click at [1005, 510] on div "Yes" at bounding box center [1122, 512] width 287 height 24
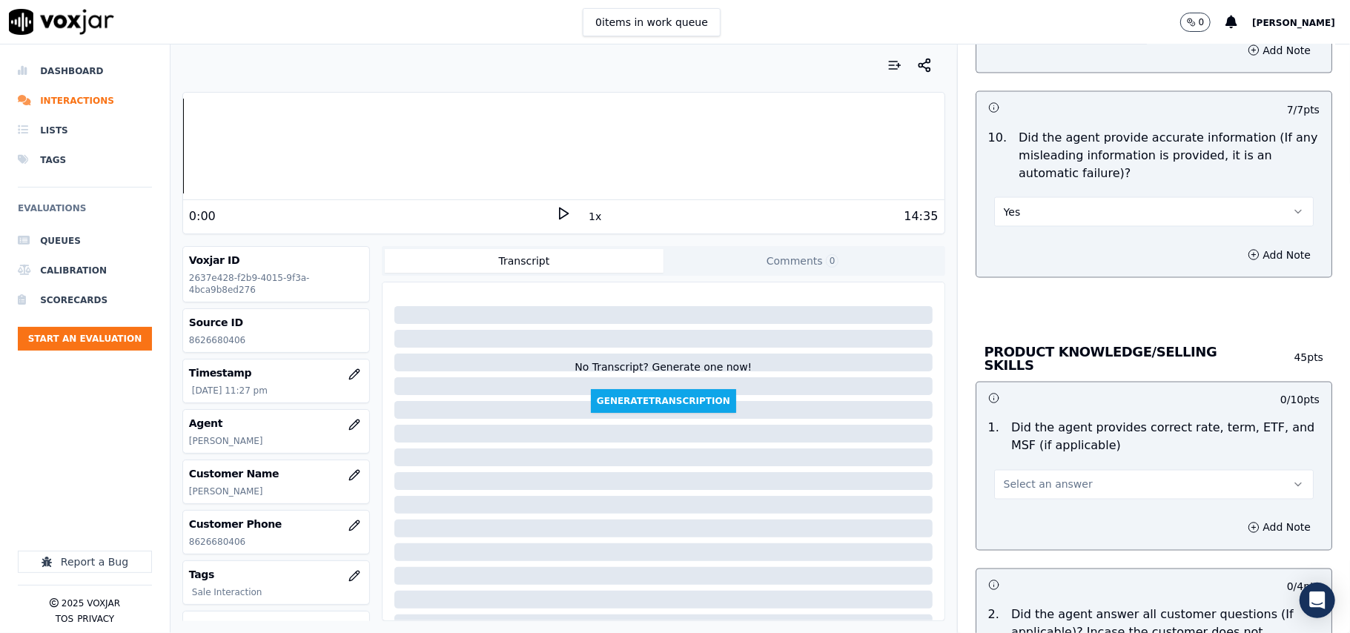
scroll to position [1812, 0]
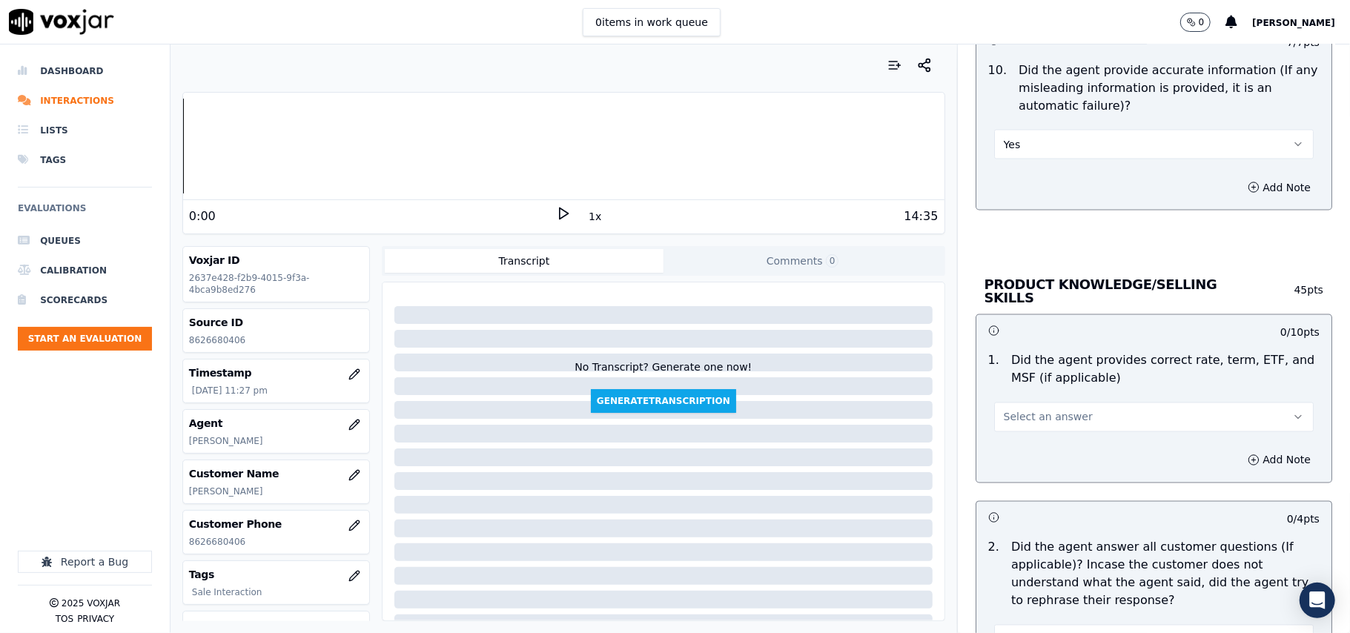
click at [1017, 393] on div "Select an answer" at bounding box center [1153, 410] width 343 height 44
click at [1013, 427] on button "Select an answer" at bounding box center [1154, 418] width 320 height 30
click at [1024, 455] on div "Yes" at bounding box center [1122, 449] width 287 height 24
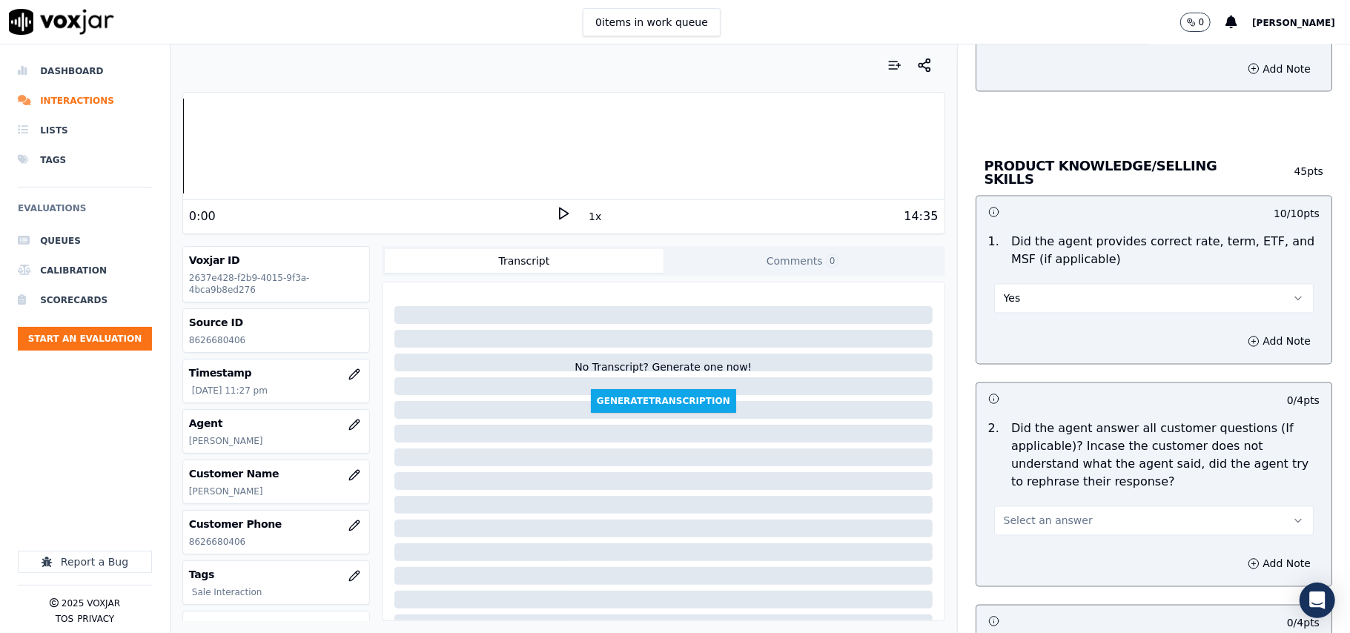
scroll to position [1977, 0]
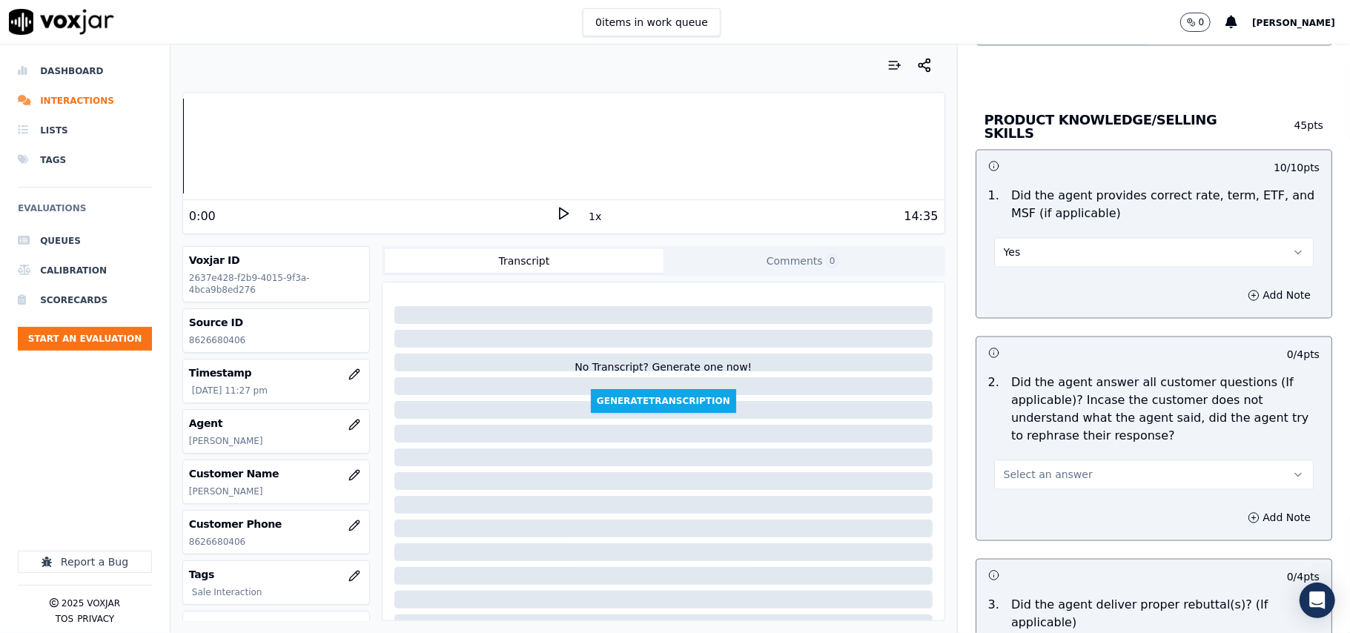
click at [1008, 481] on button "Select an answer" at bounding box center [1154, 475] width 320 height 30
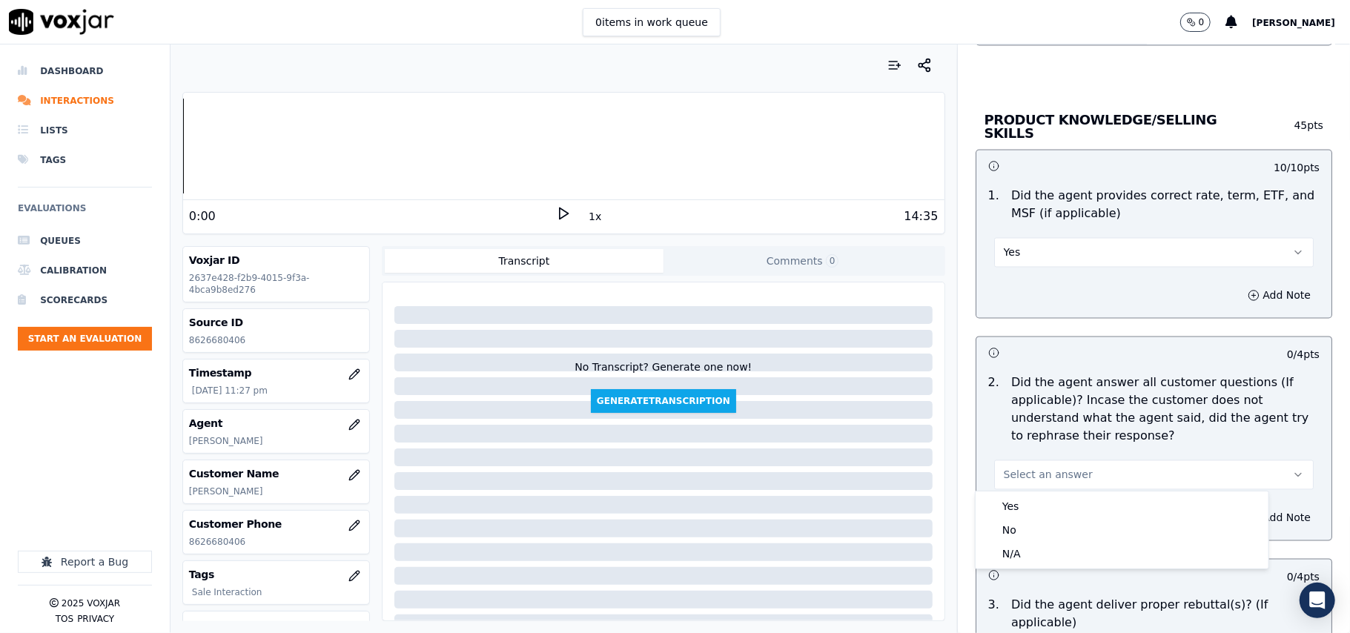
click at [1007, 492] on div "Yes No N/A" at bounding box center [1122, 530] width 293 height 77
click at [1006, 506] on div "Yes" at bounding box center [1122, 507] width 287 height 24
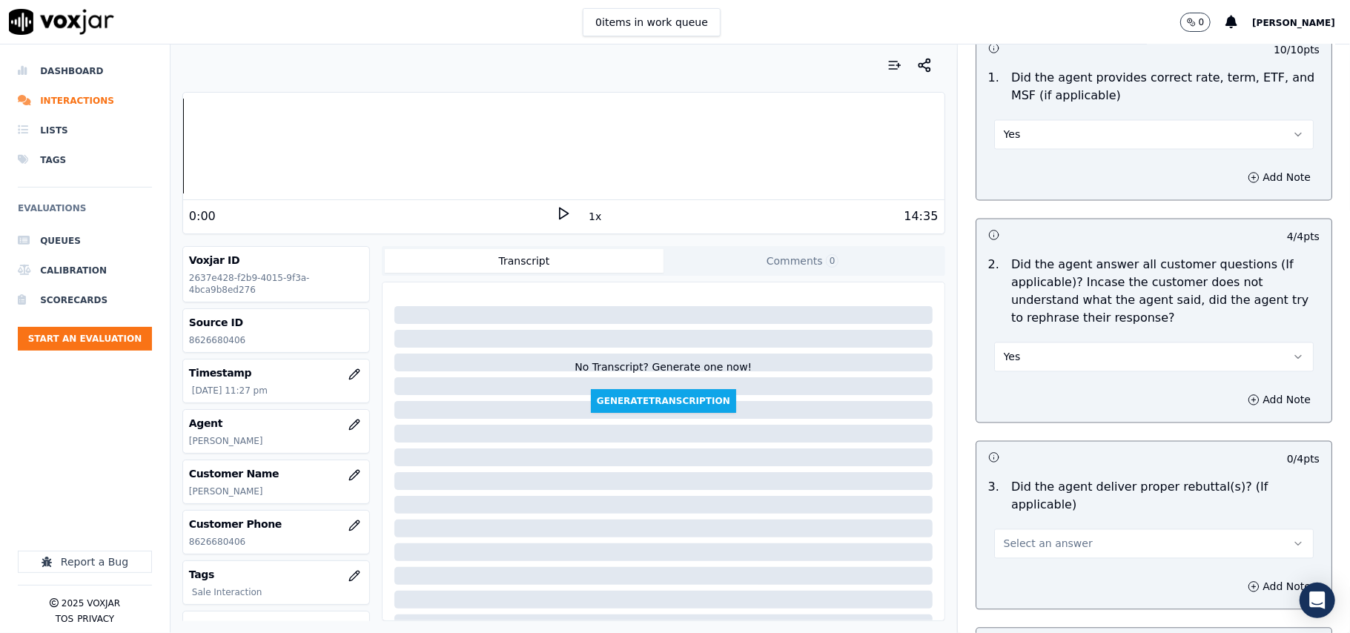
scroll to position [2142, 0]
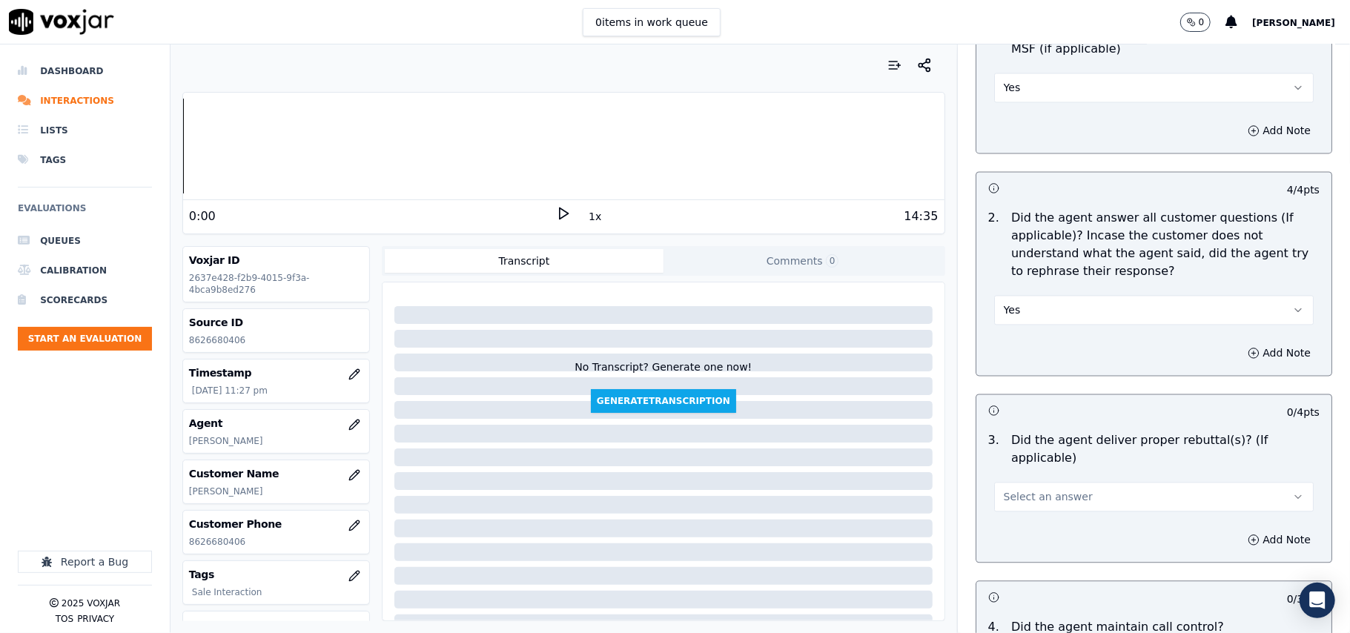
click at [1007, 489] on span "Select an answer" at bounding box center [1048, 496] width 89 height 15
click at [997, 504] on div "Yes" at bounding box center [1122, 511] width 287 height 24
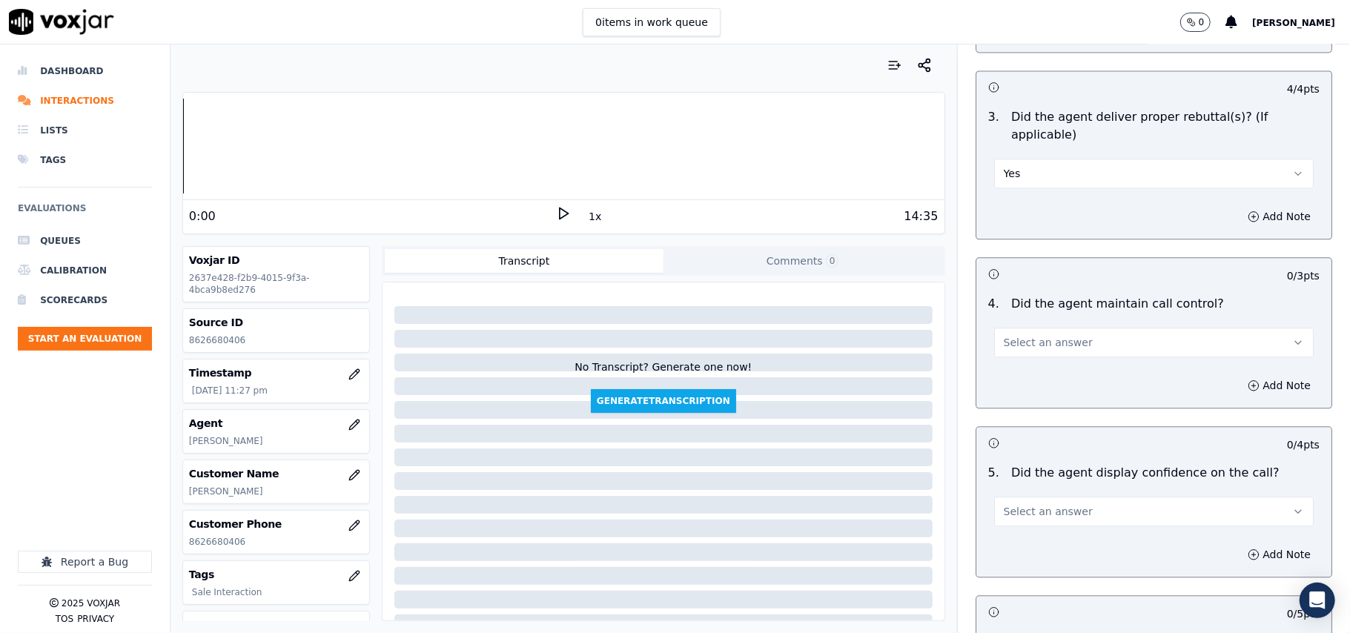
scroll to position [2471, 0]
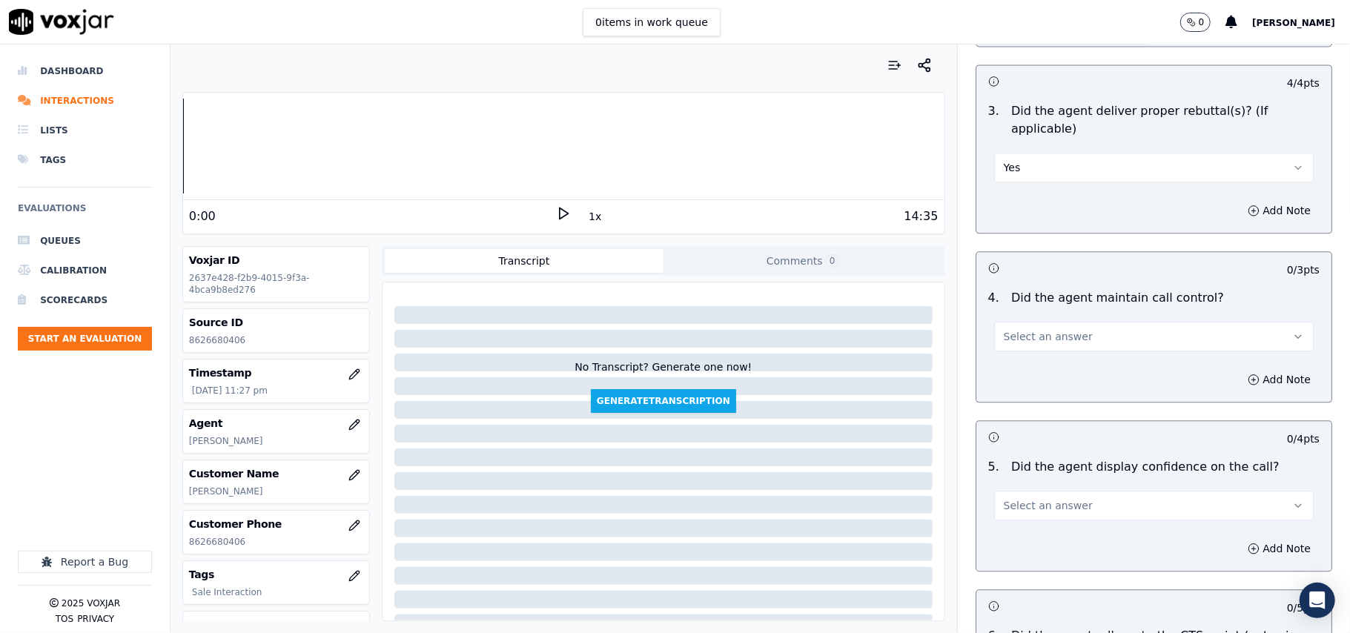
click at [1008, 319] on div "Select an answer" at bounding box center [1154, 335] width 320 height 33
click at [1008, 329] on span "Select an answer" at bounding box center [1048, 336] width 89 height 15
click at [1009, 346] on div "Yes" at bounding box center [1122, 352] width 287 height 24
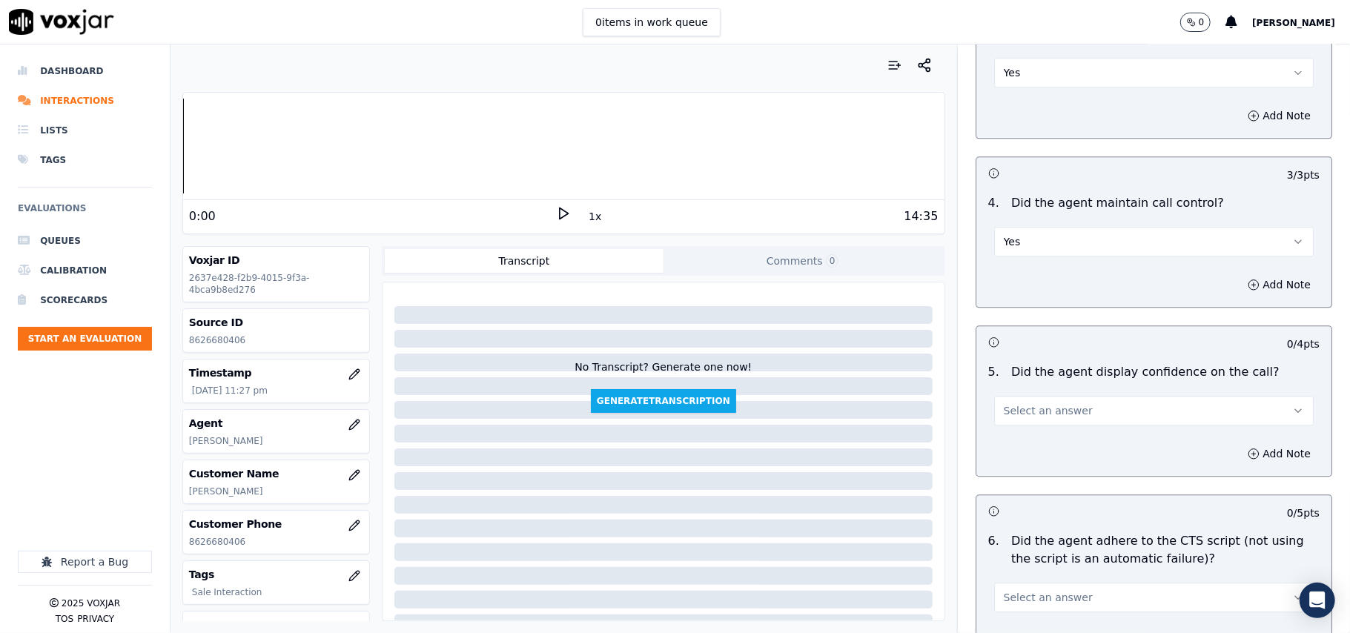
scroll to position [2637, 0]
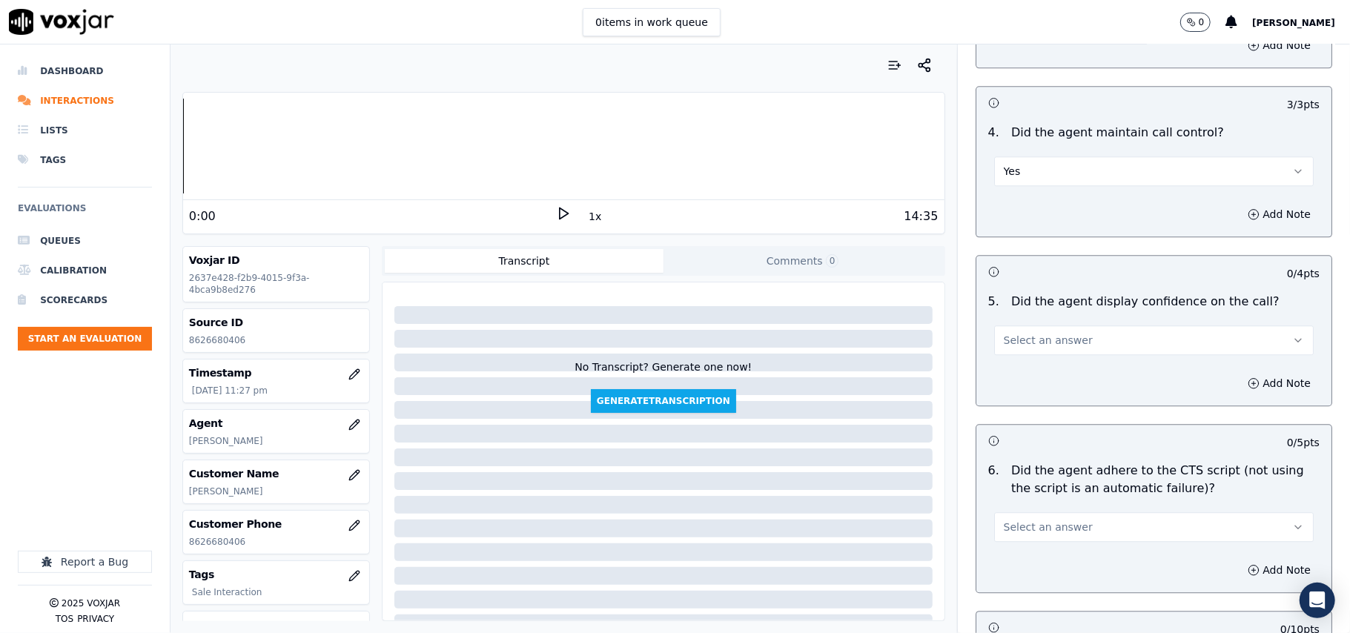
click at [1004, 333] on span "Select an answer" at bounding box center [1048, 340] width 89 height 15
click at [1019, 363] on div "Yes" at bounding box center [1122, 356] width 287 height 24
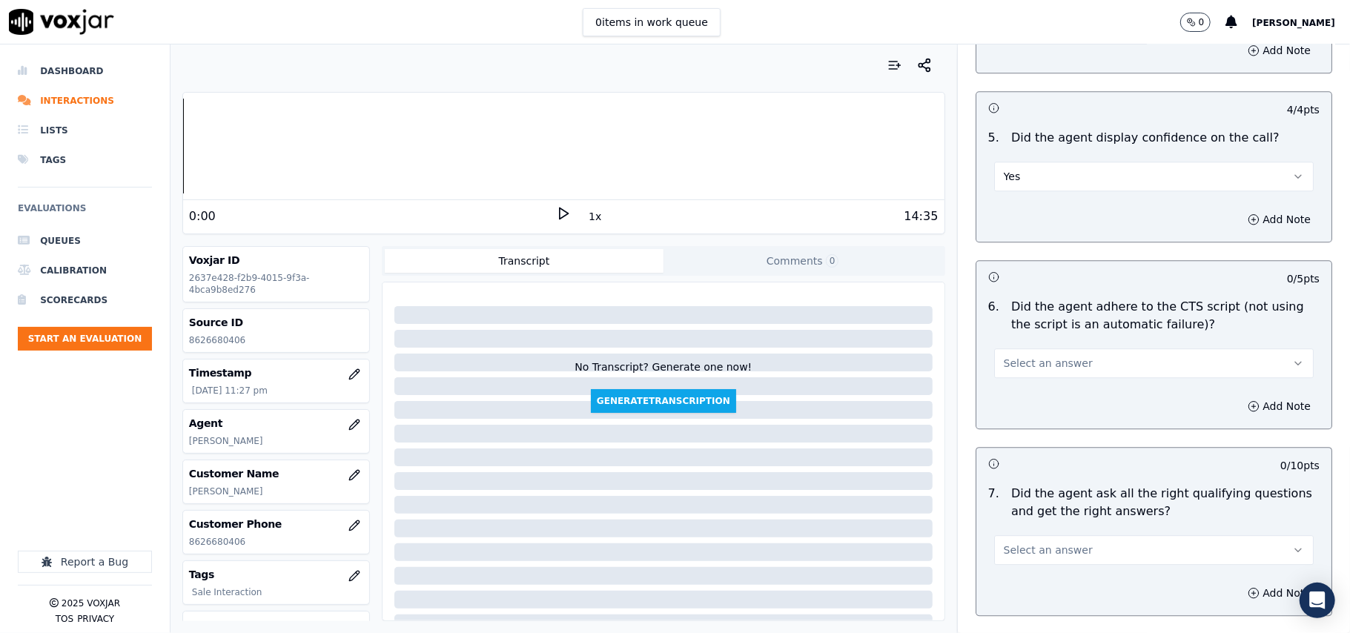
click at [1024, 356] on span "Select an answer" at bounding box center [1048, 363] width 89 height 15
click at [1021, 381] on div "Yes" at bounding box center [1122, 379] width 287 height 24
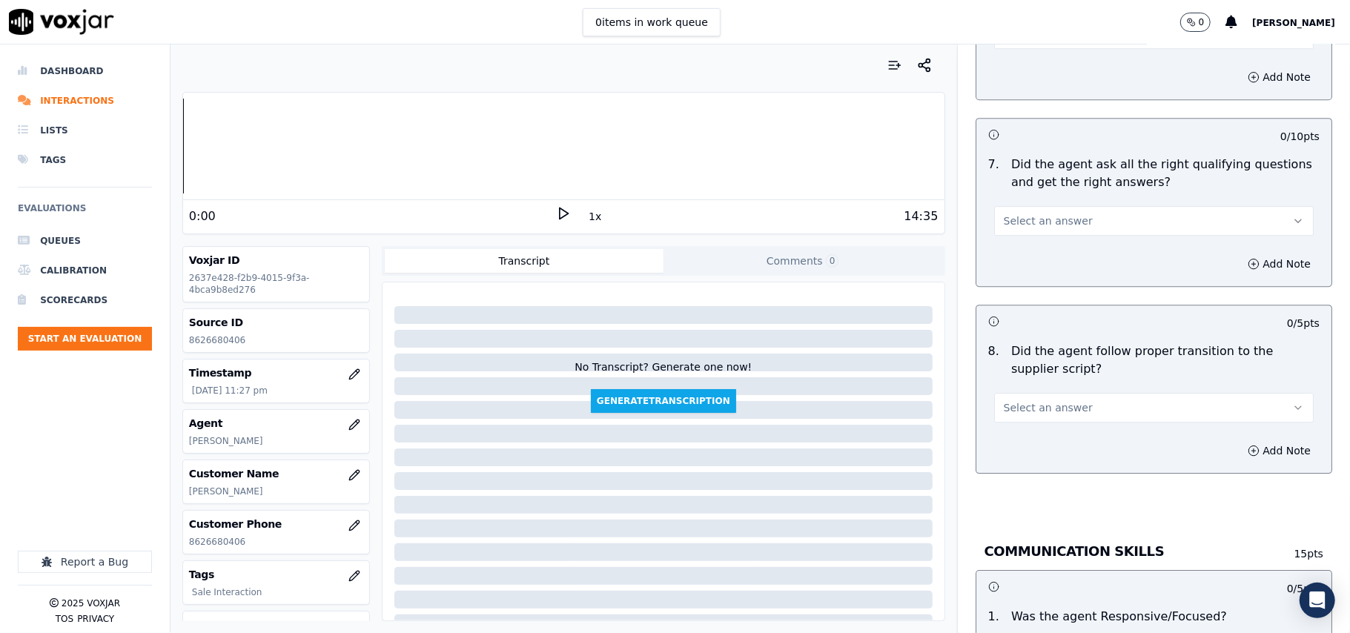
scroll to position [3131, 0]
click at [1004, 213] on span "Select an answer" at bounding box center [1048, 220] width 89 height 15
click at [1011, 238] on div "Yes" at bounding box center [1122, 237] width 287 height 24
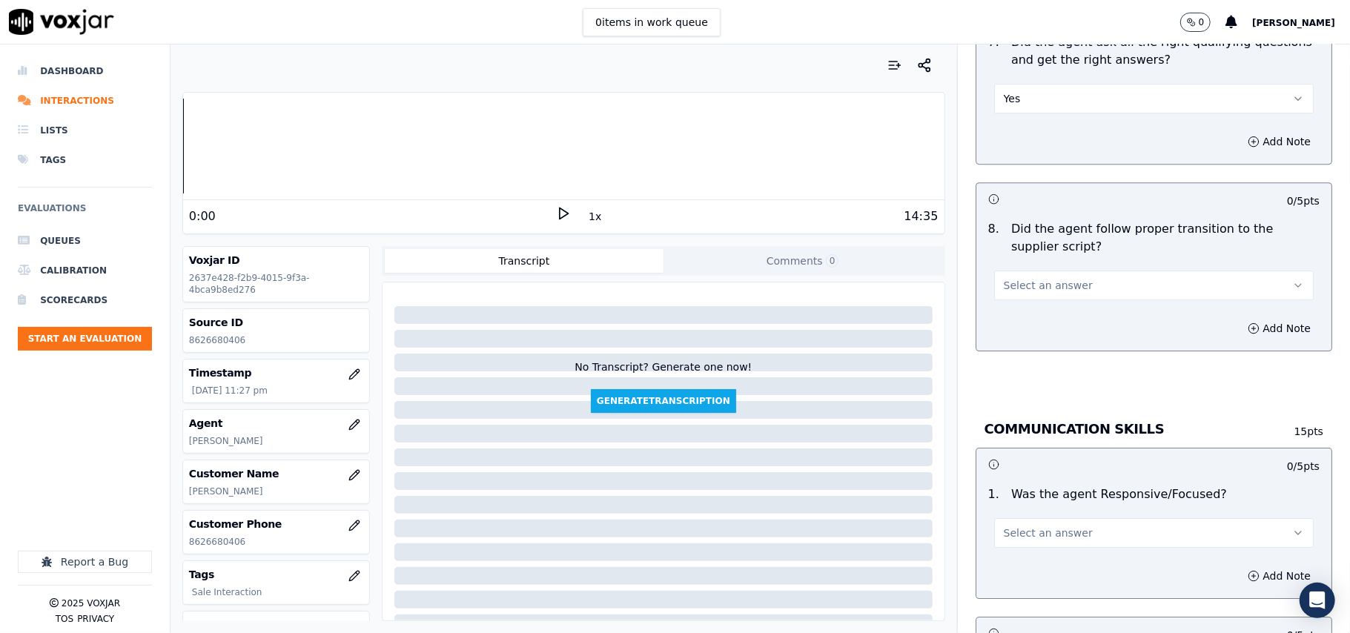
scroll to position [3295, 0]
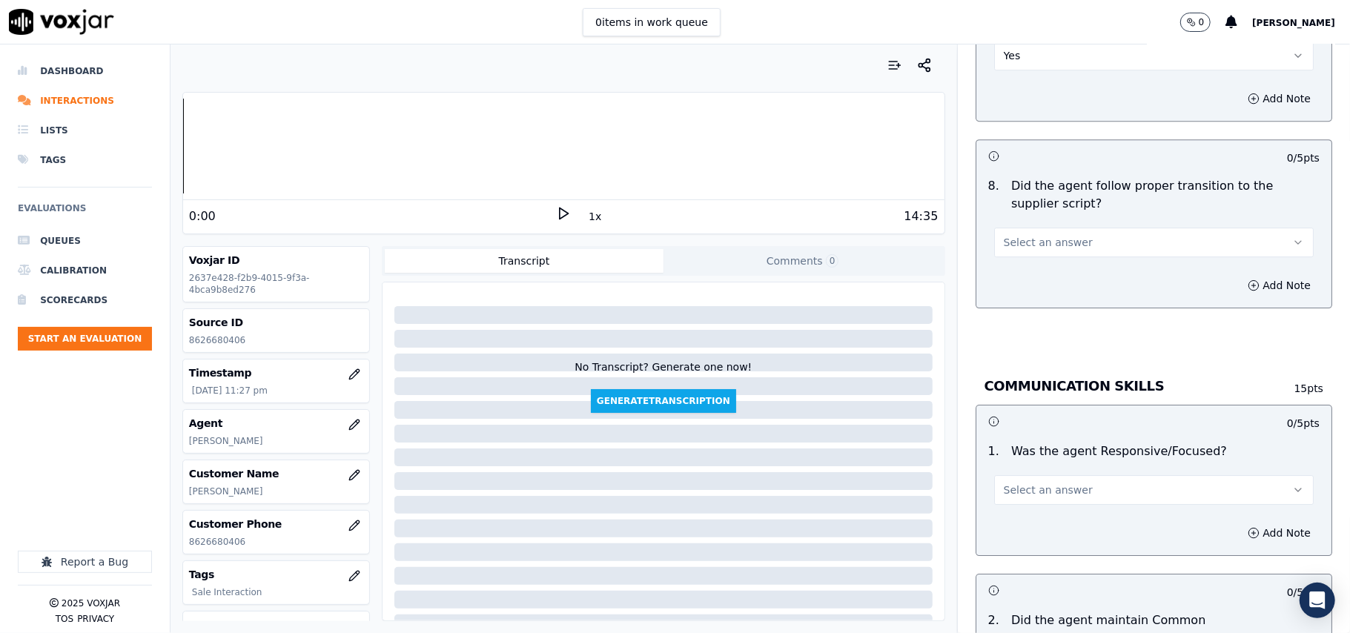
click at [1004, 225] on div "Select an answer" at bounding box center [1154, 241] width 320 height 33
click at [1004, 235] on span "Select an answer" at bounding box center [1048, 242] width 89 height 15
click at [1013, 261] on div "Yes" at bounding box center [1122, 260] width 287 height 24
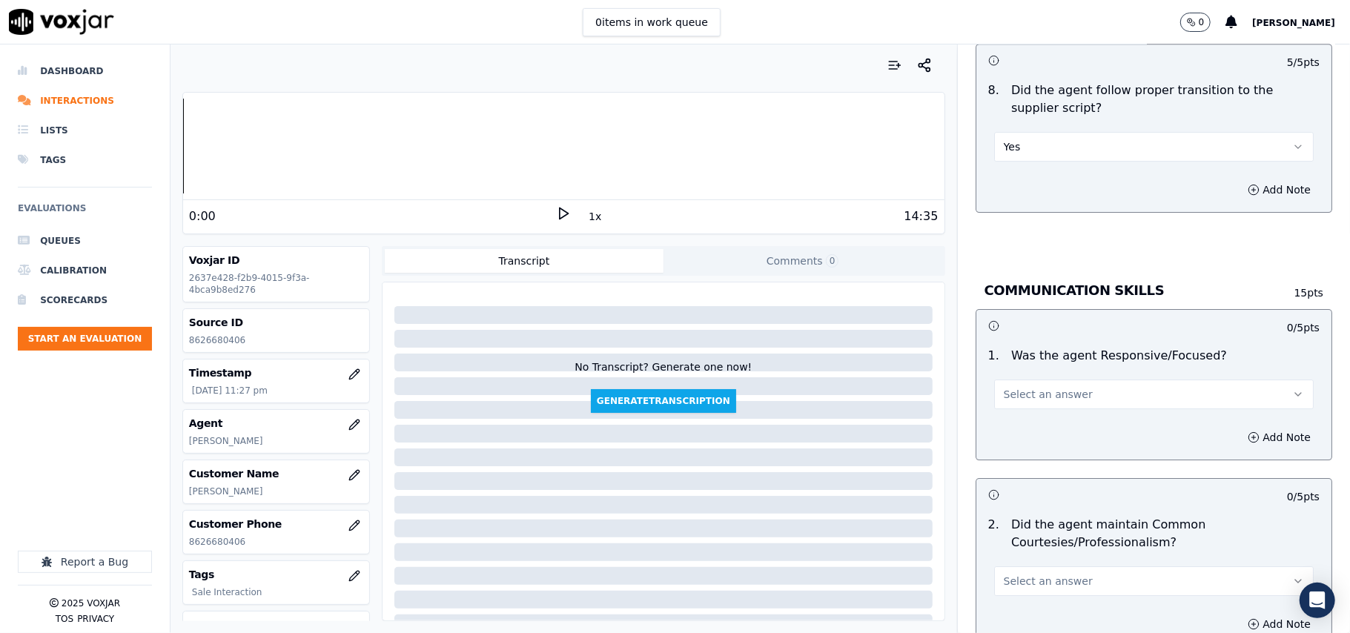
scroll to position [3460, 0]
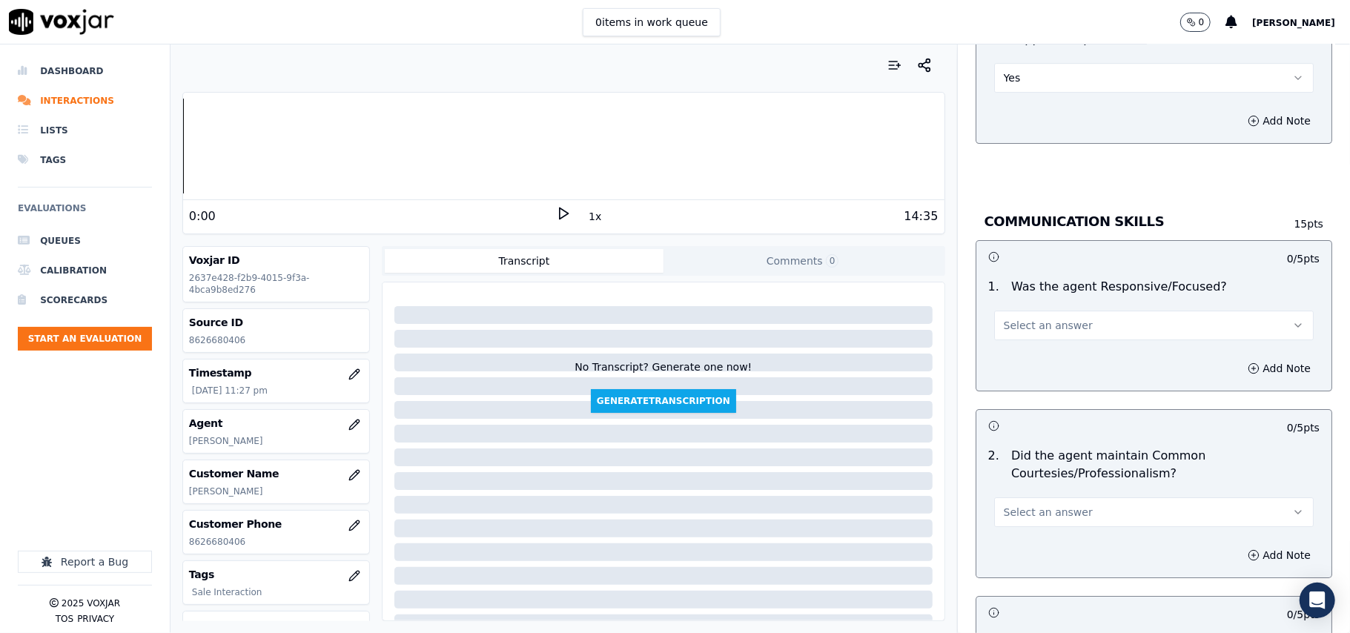
click at [1008, 318] on span "Select an answer" at bounding box center [1048, 325] width 89 height 15
click at [1017, 351] on div "Yes" at bounding box center [1122, 343] width 287 height 24
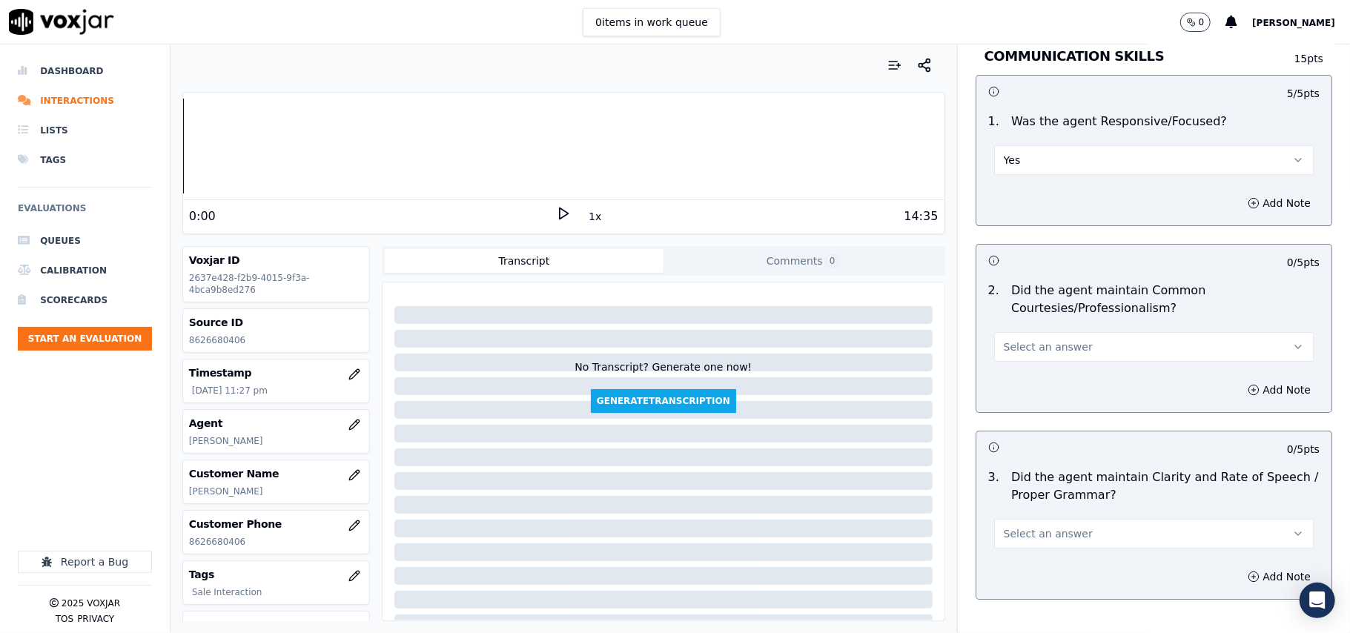
drag, startPoint x: 1015, startPoint y: 328, endPoint x: 1015, endPoint y: 342, distance: 14.1
click at [1015, 340] on span "Select an answer" at bounding box center [1048, 347] width 89 height 15
click at [1014, 363] on div "Yes" at bounding box center [1122, 365] width 287 height 24
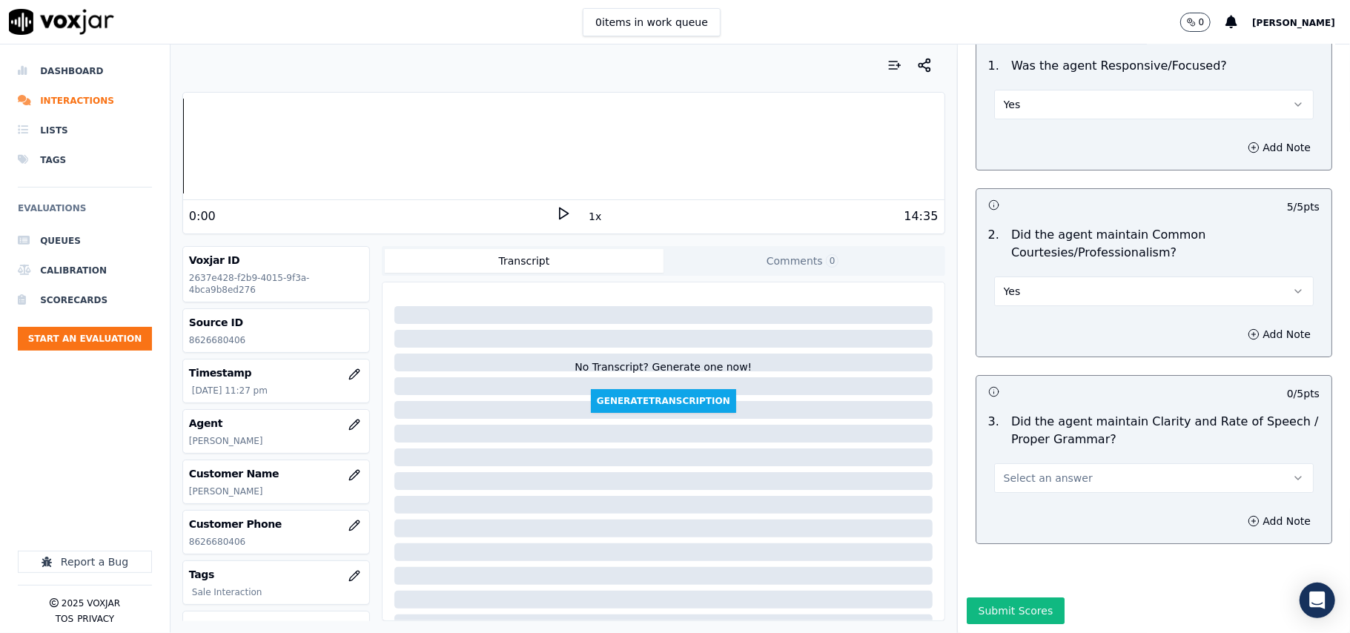
click at [1033, 471] on span "Select an answer" at bounding box center [1048, 478] width 89 height 15
click at [1023, 467] on div "Yes" at bounding box center [1122, 467] width 287 height 24
click at [1008, 598] on button "Submit Scores" at bounding box center [1016, 611] width 99 height 27
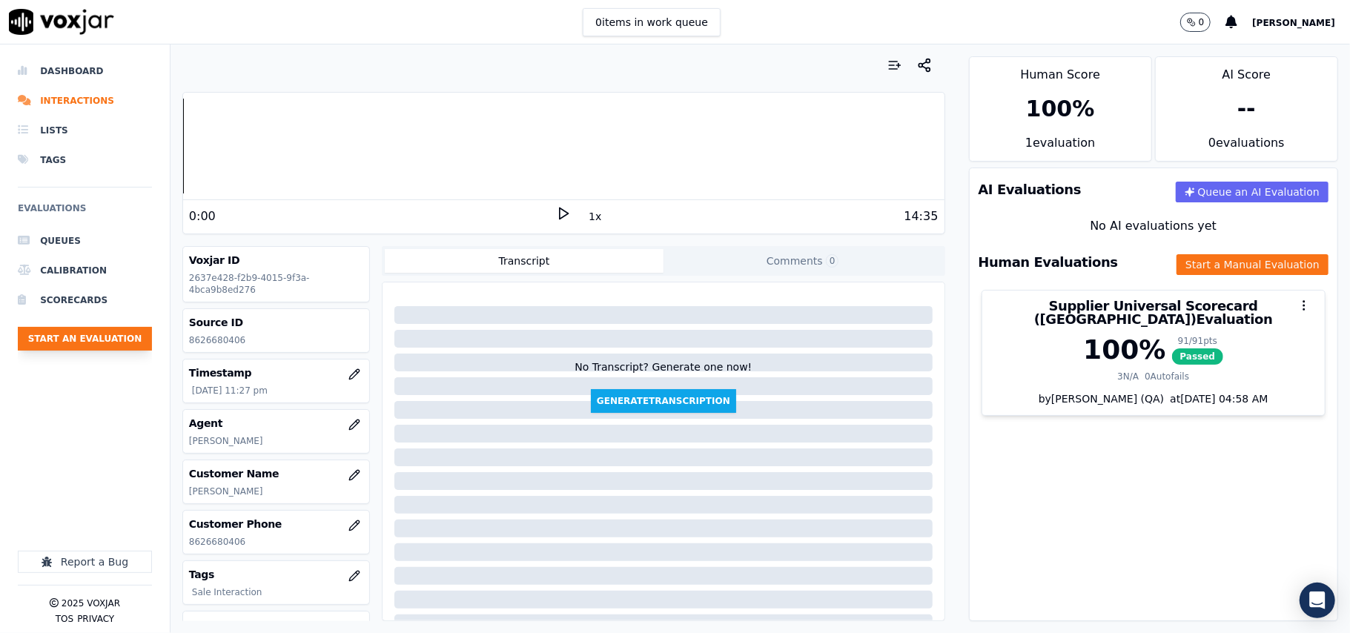
click at [136, 341] on button "Start an Evaluation" at bounding box center [85, 339] width 134 height 24
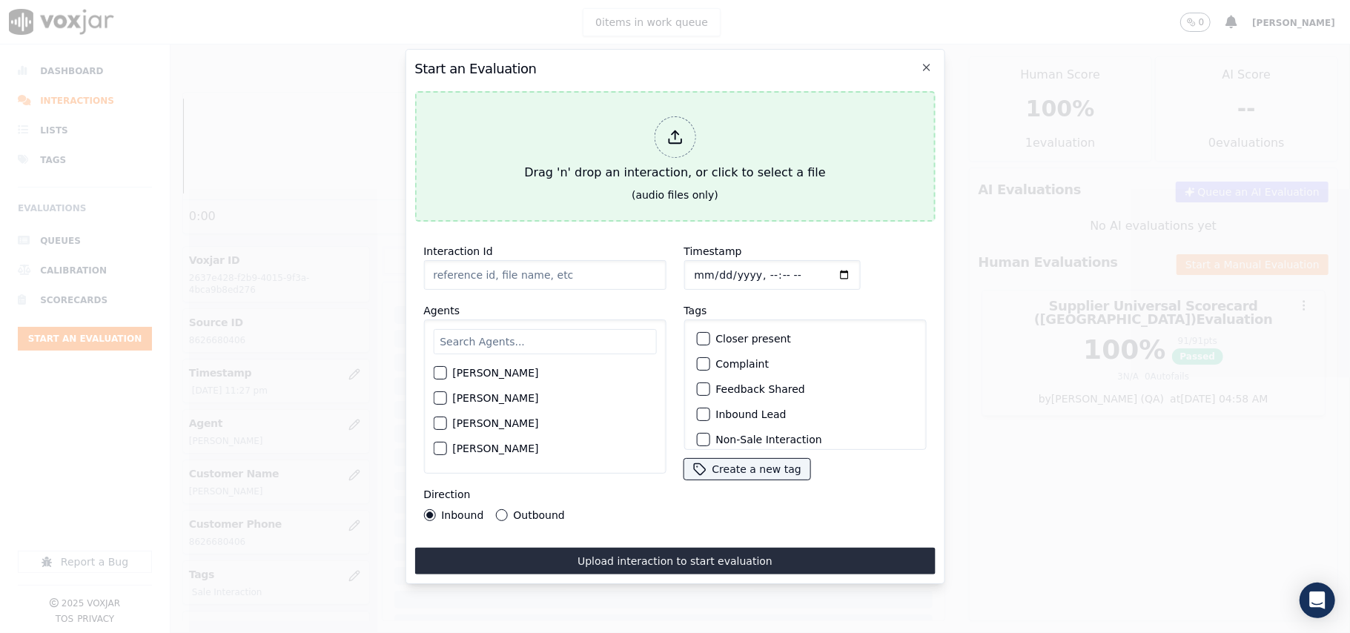
click at [780, 120] on div "Drag 'n' drop an interaction, or click to select a file" at bounding box center [674, 148] width 313 height 77
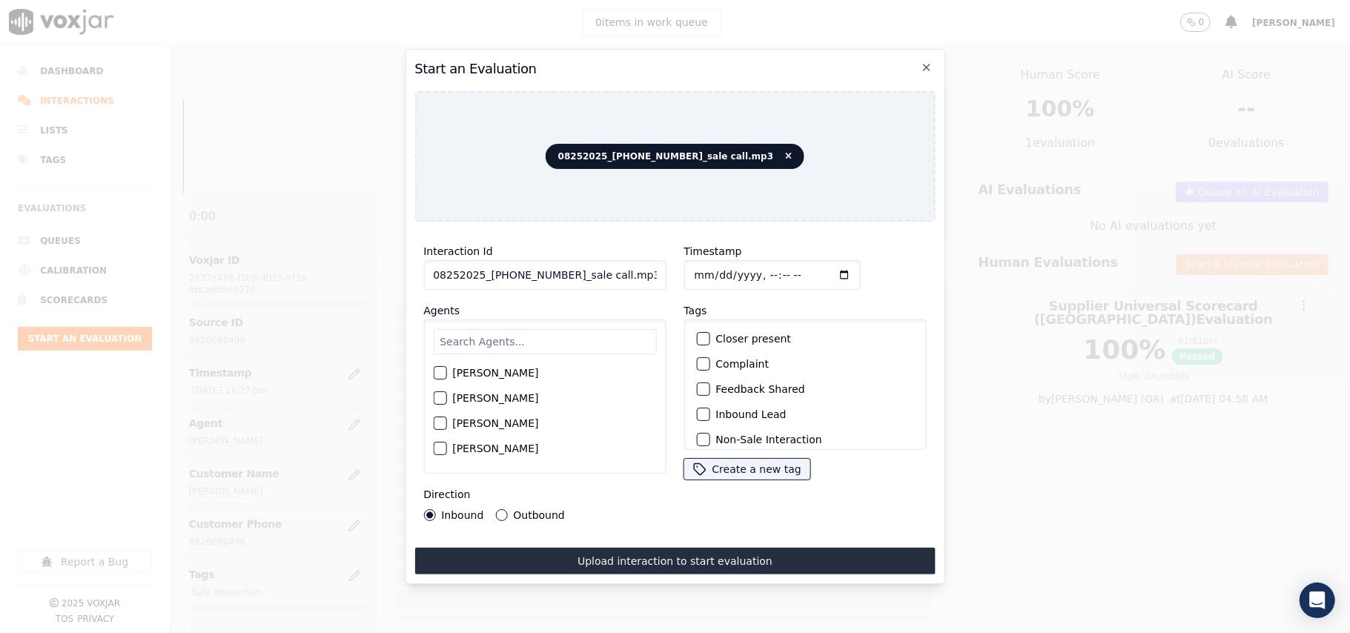
click at [546, 273] on input "08252025_[PHONE_NUMBER]_sale call.mp3" at bounding box center [544, 275] width 242 height 30
paste input "9515519578"
type input "9515519578"
click at [716, 270] on input "Timestamp" at bounding box center [772, 275] width 176 height 30
type input "[DATE]T23:28"
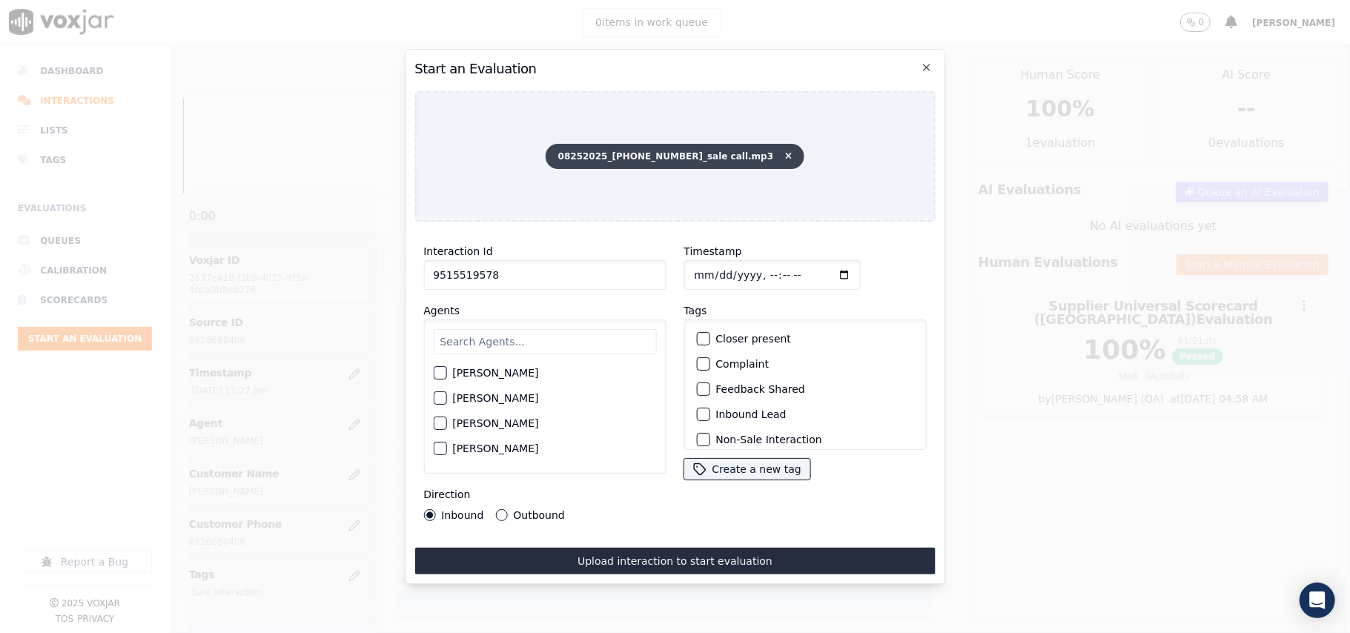
click at [785, 153] on icon at bounding box center [788, 156] width 7 height 9
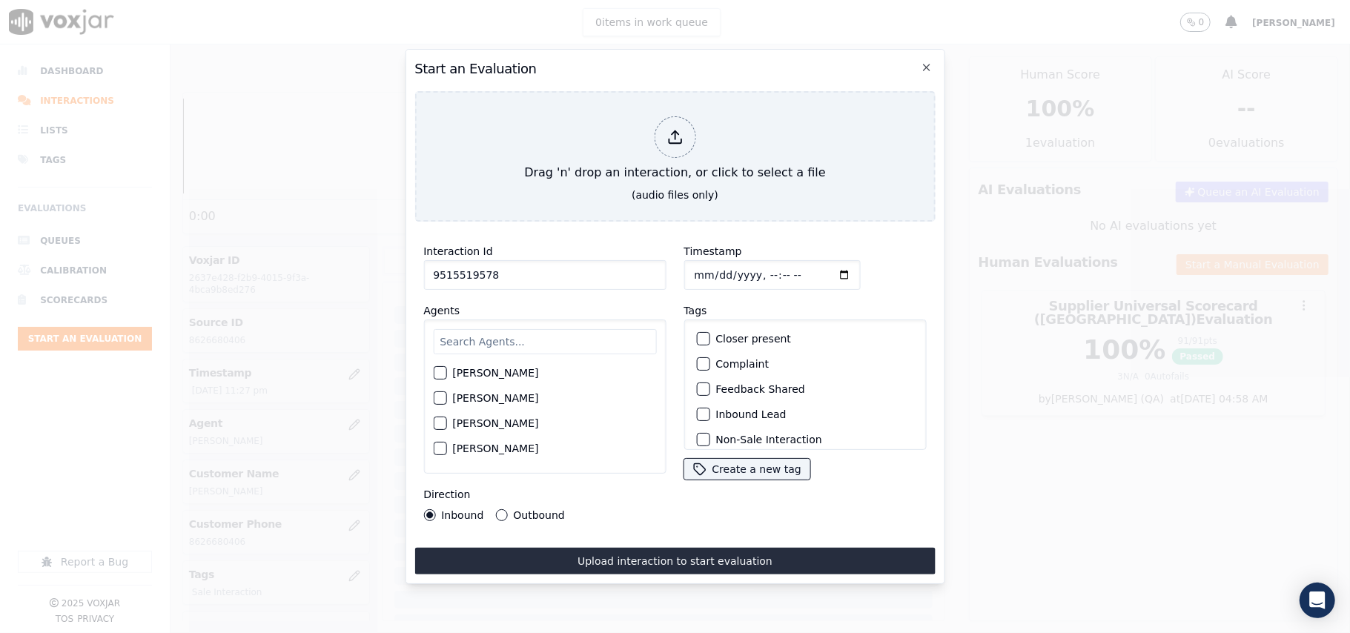
click at [513, 341] on input "text" at bounding box center [544, 341] width 223 height 25
type input "[PERSON_NAME]"
click at [514, 372] on label "[PERSON_NAME]" at bounding box center [495, 377] width 86 height 10
click at [446, 371] on button "[PERSON_NAME]" at bounding box center [439, 377] width 13 height 13
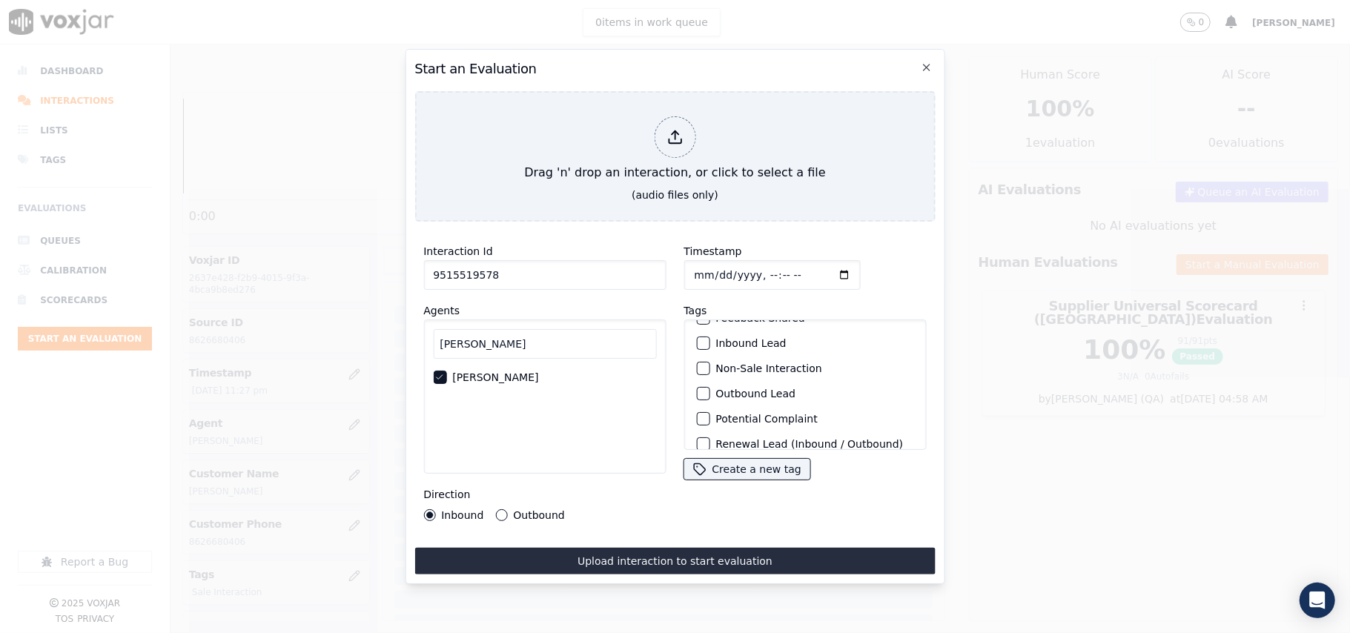
scroll to position [129, 0]
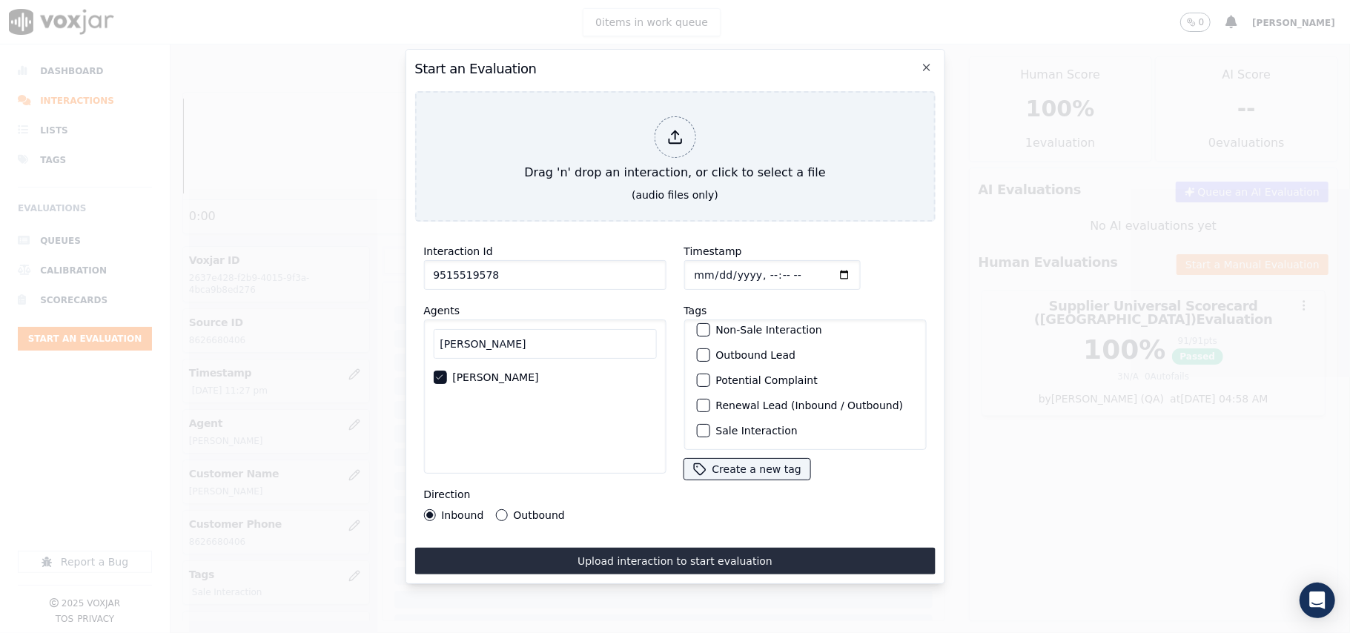
click at [716, 426] on label "Sale Interaction" at bounding box center [757, 431] width 82 height 10
click at [710, 424] on button "Sale Interaction" at bounding box center [702, 430] width 13 height 13
click at [544, 510] on label "Outbound" at bounding box center [538, 515] width 51 height 10
click at [507, 509] on button "Outbound" at bounding box center [501, 515] width 12 height 12
click at [566, 532] on div "Interaction Id 9515519578 Agents [PERSON_NAME] [PERSON_NAME] Direction Inbound …" at bounding box center [674, 404] width 521 height 341
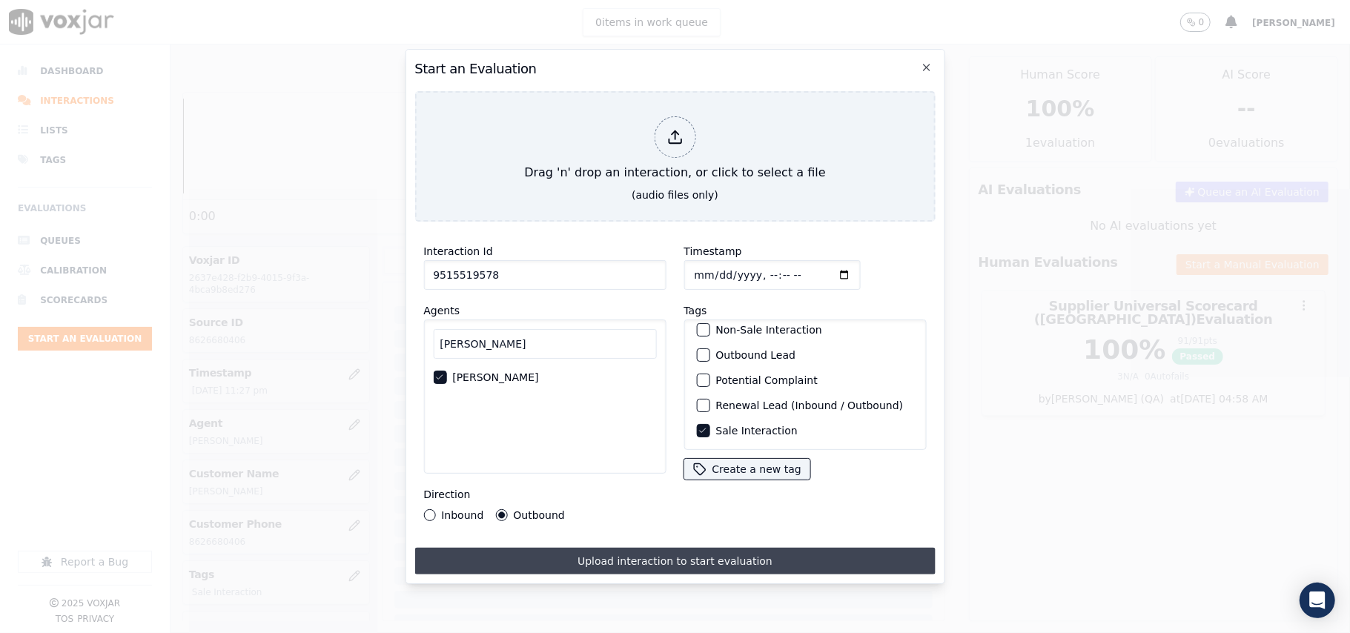
click at [568, 548] on button "Upload interaction to start evaluation" at bounding box center [674, 561] width 521 height 27
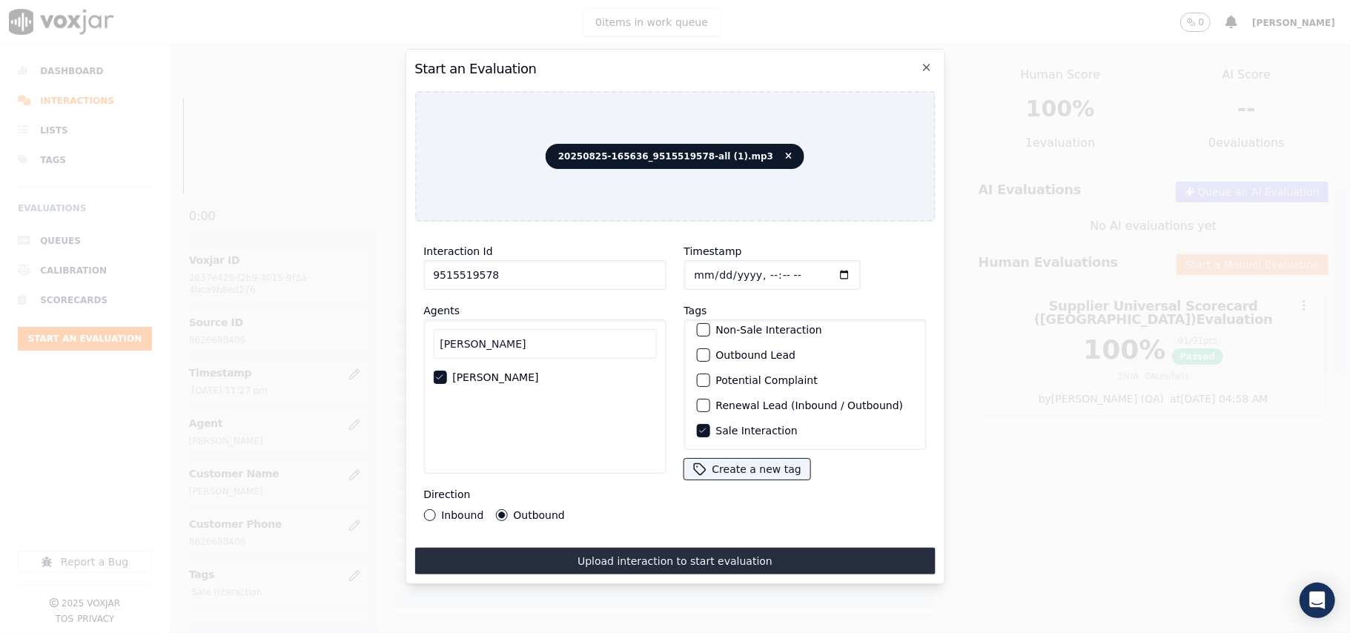
drag, startPoint x: 679, startPoint y: 555, endPoint x: 681, endPoint y: 531, distance: 24.5
click at [679, 555] on button "Upload interaction to start evaluation" at bounding box center [674, 561] width 521 height 27
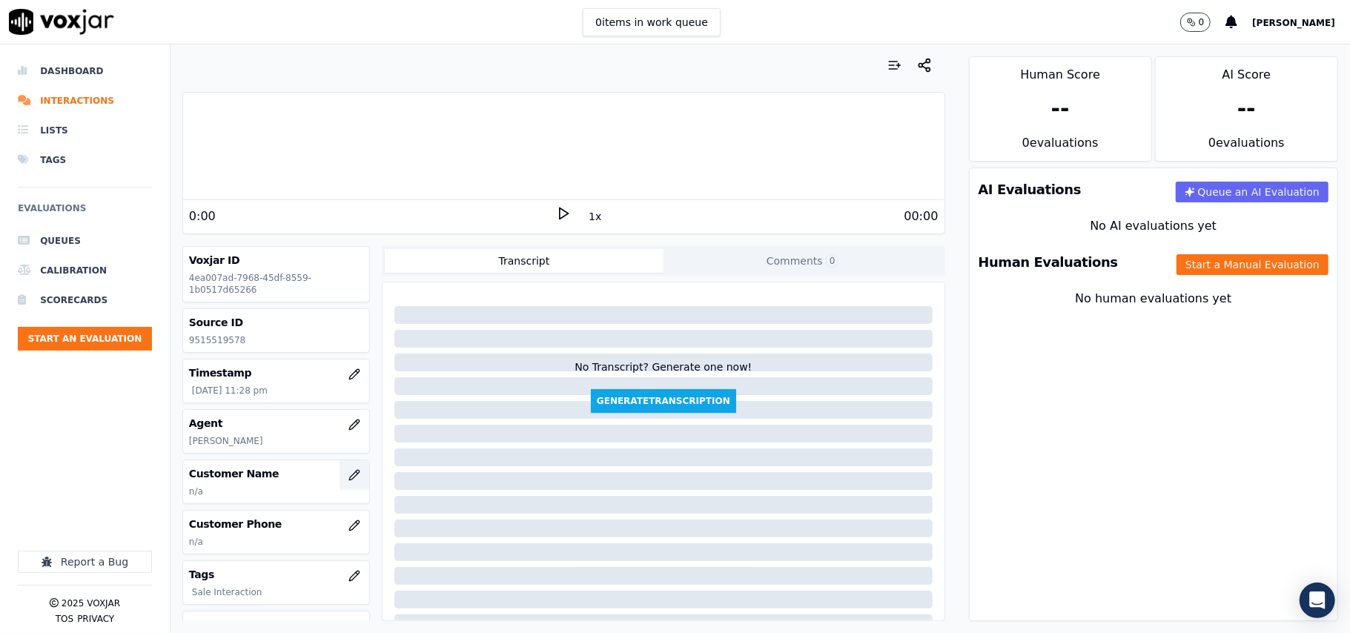
click at [340, 479] on button "button" at bounding box center [355, 475] width 30 height 30
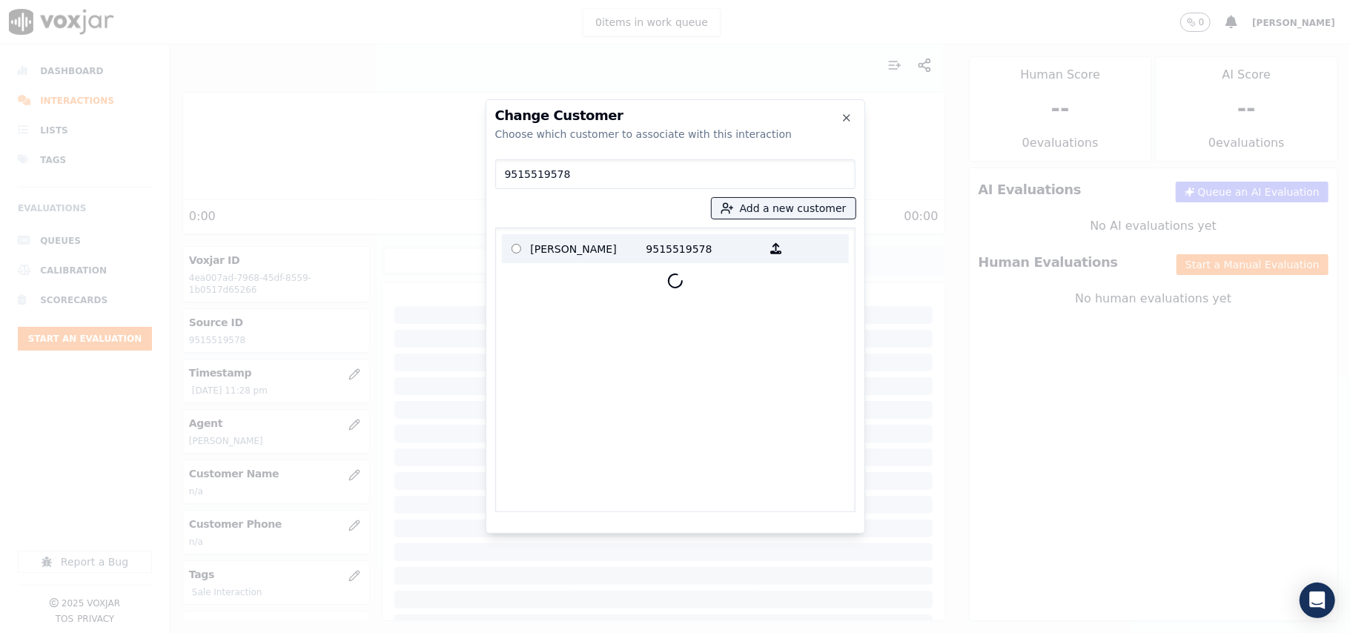
type input "9515519578"
click at [558, 245] on p "[PERSON_NAME]" at bounding box center [589, 248] width 116 height 23
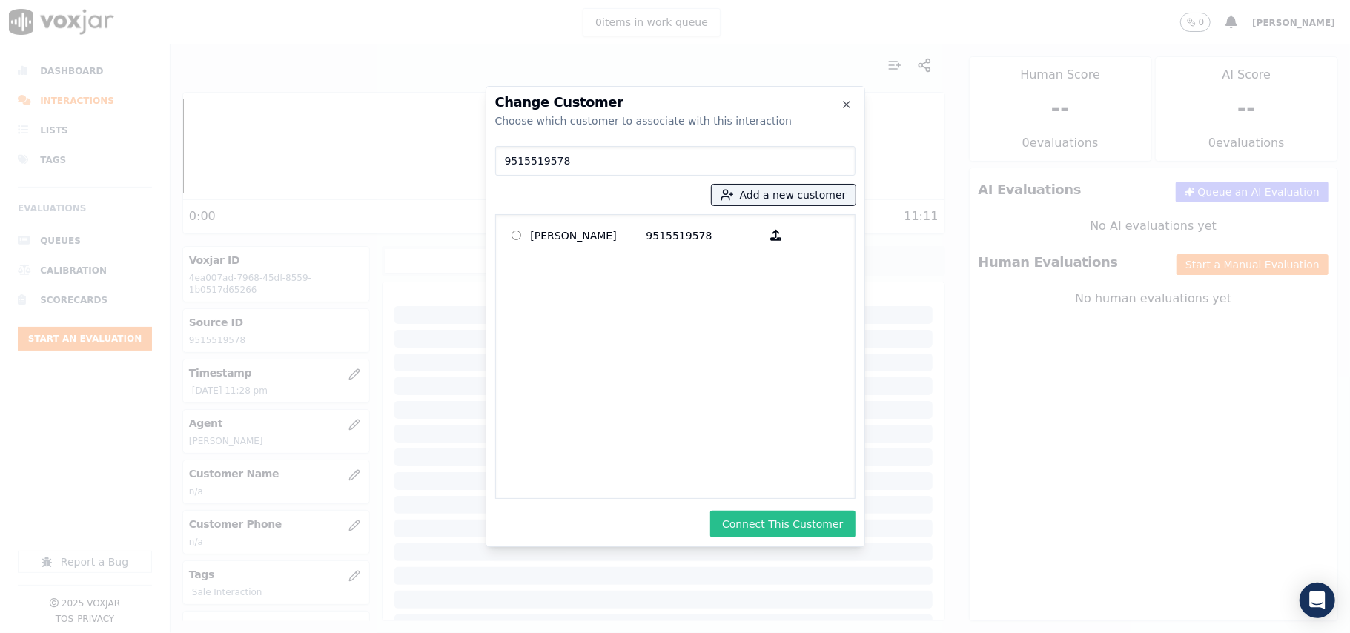
click at [827, 523] on button "Connect This Customer" at bounding box center [782, 524] width 145 height 27
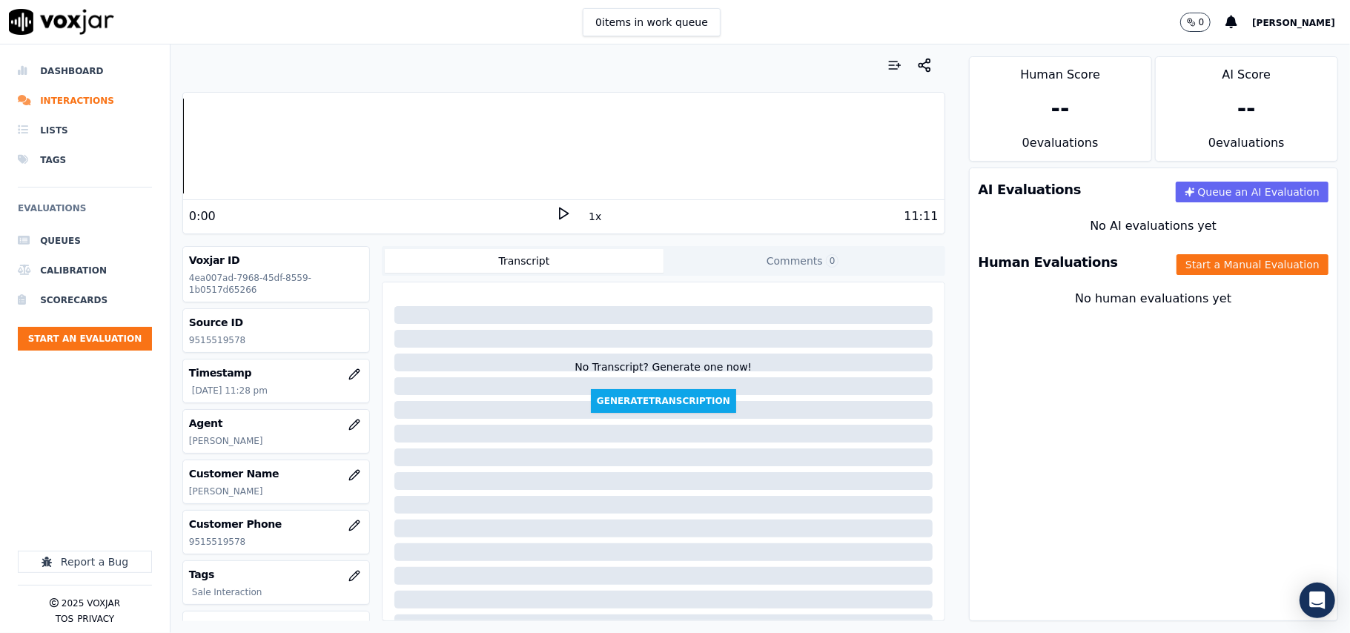
click at [1205, 283] on div "Human Evaluations Start a Manual Evaluation" at bounding box center [1154, 262] width 368 height 43
click at [1206, 267] on button "Start a Manual Evaluation" at bounding box center [1253, 264] width 152 height 21
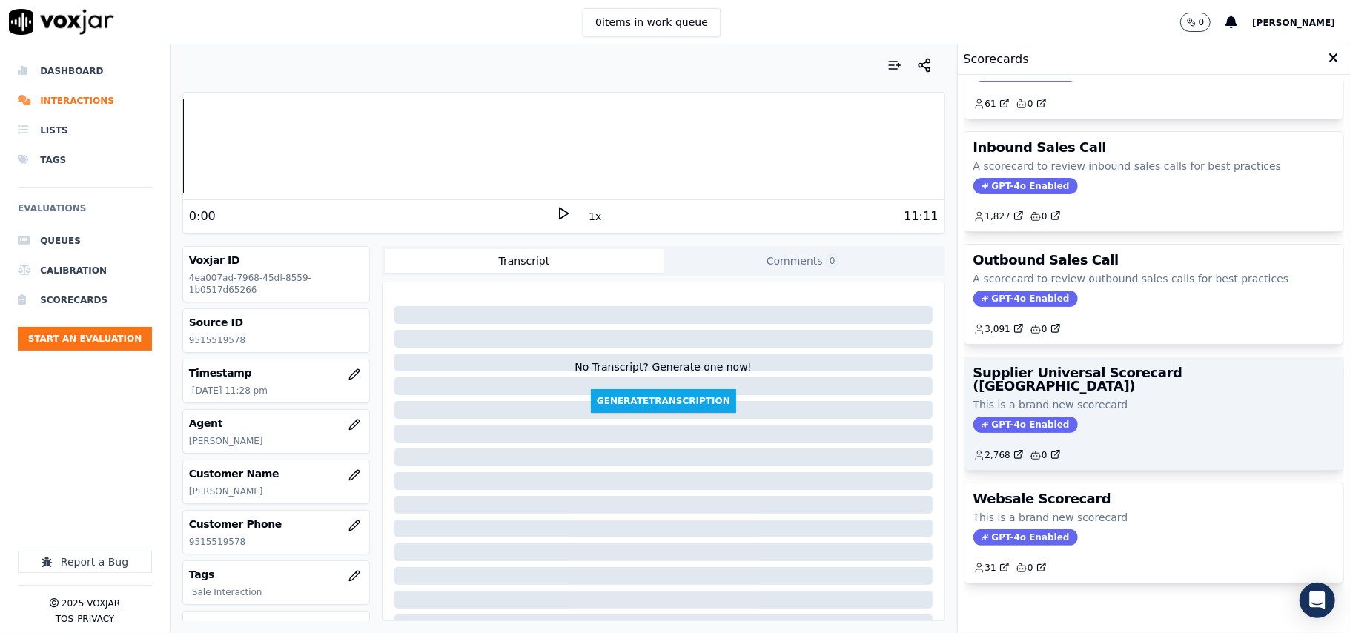
scroll to position [113, 0]
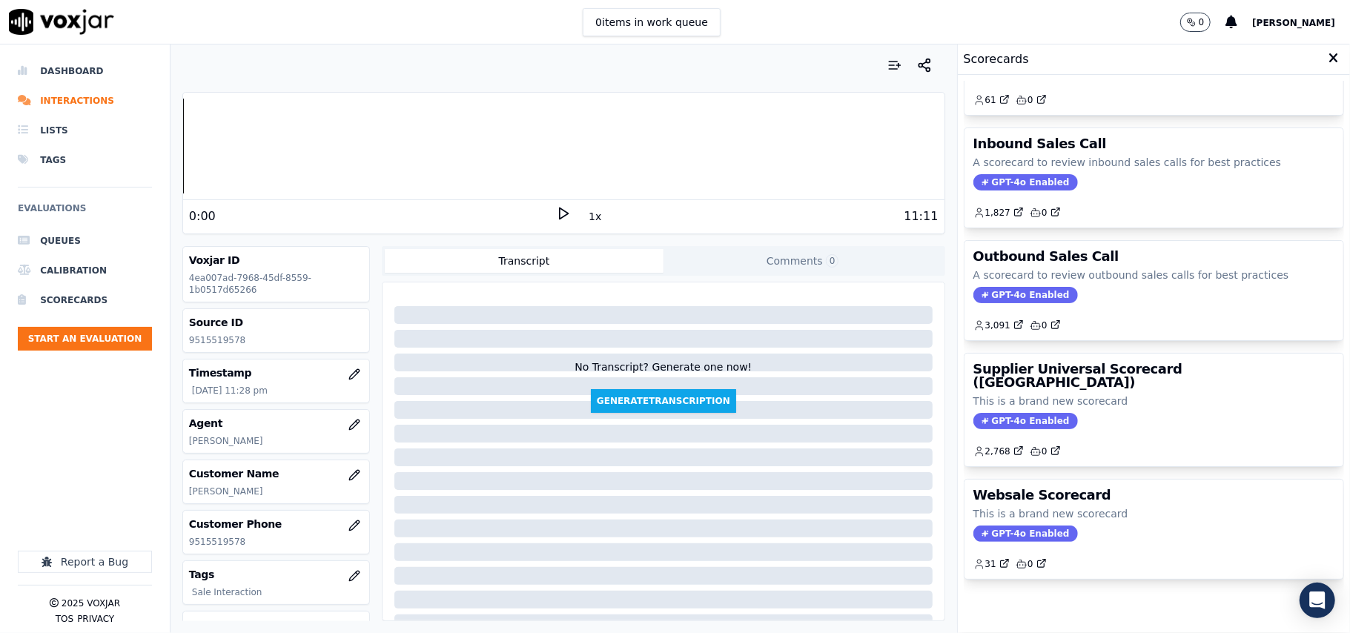
click at [1074, 387] on div "Supplier Universal Scorecard ([GEOGRAPHIC_DATA]) This is a brand new scorecard …" at bounding box center [1154, 410] width 379 height 113
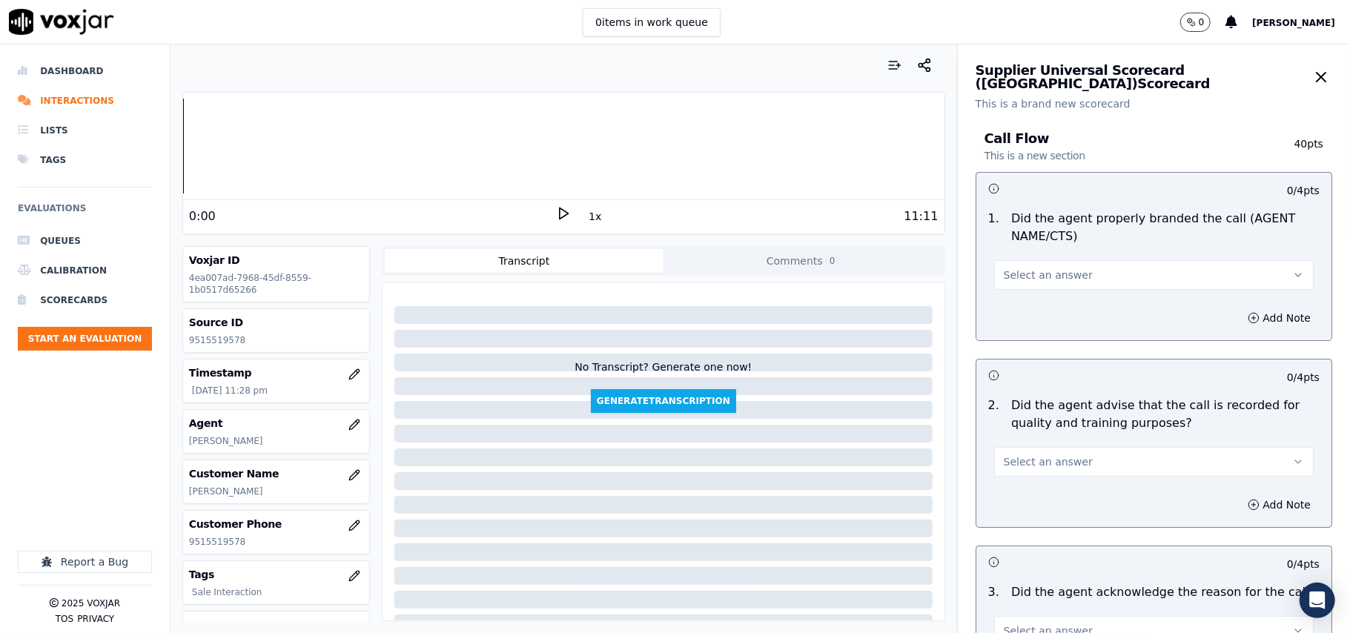
click at [1053, 274] on span "Select an answer" at bounding box center [1048, 275] width 89 height 15
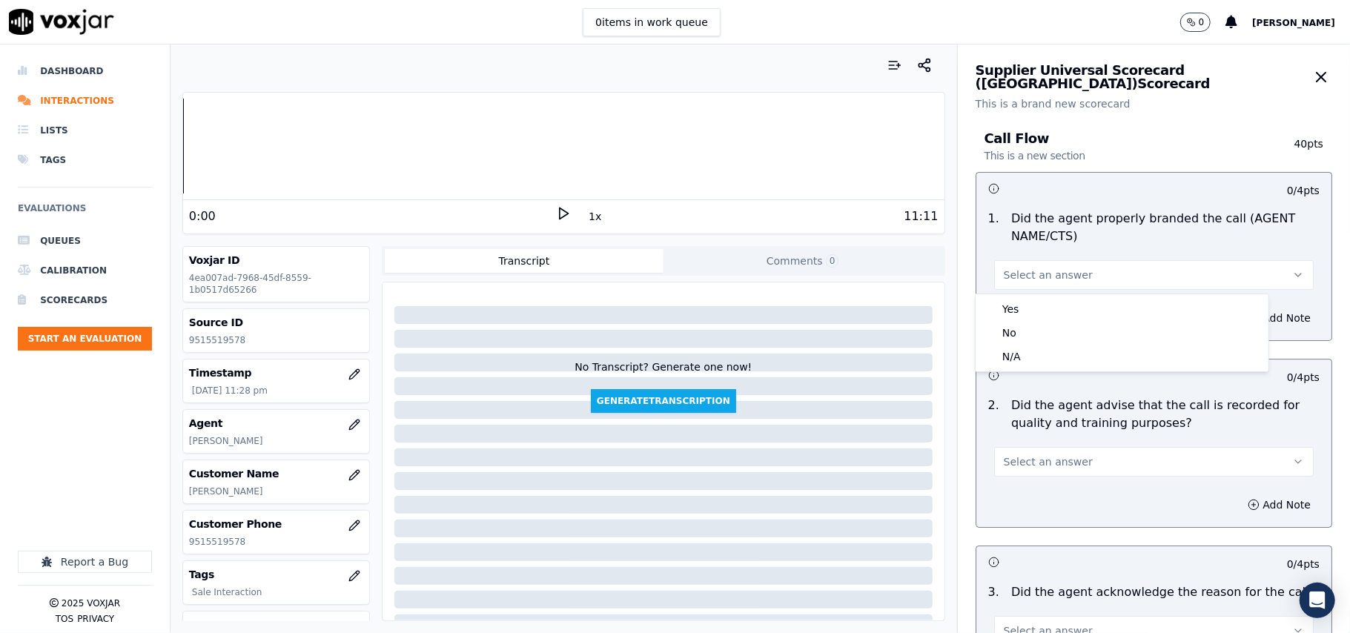
click at [1048, 291] on div "1 . Did the agent properly branded the call (AGENT NAME/CTS) Select an answer" at bounding box center [1154, 250] width 355 height 92
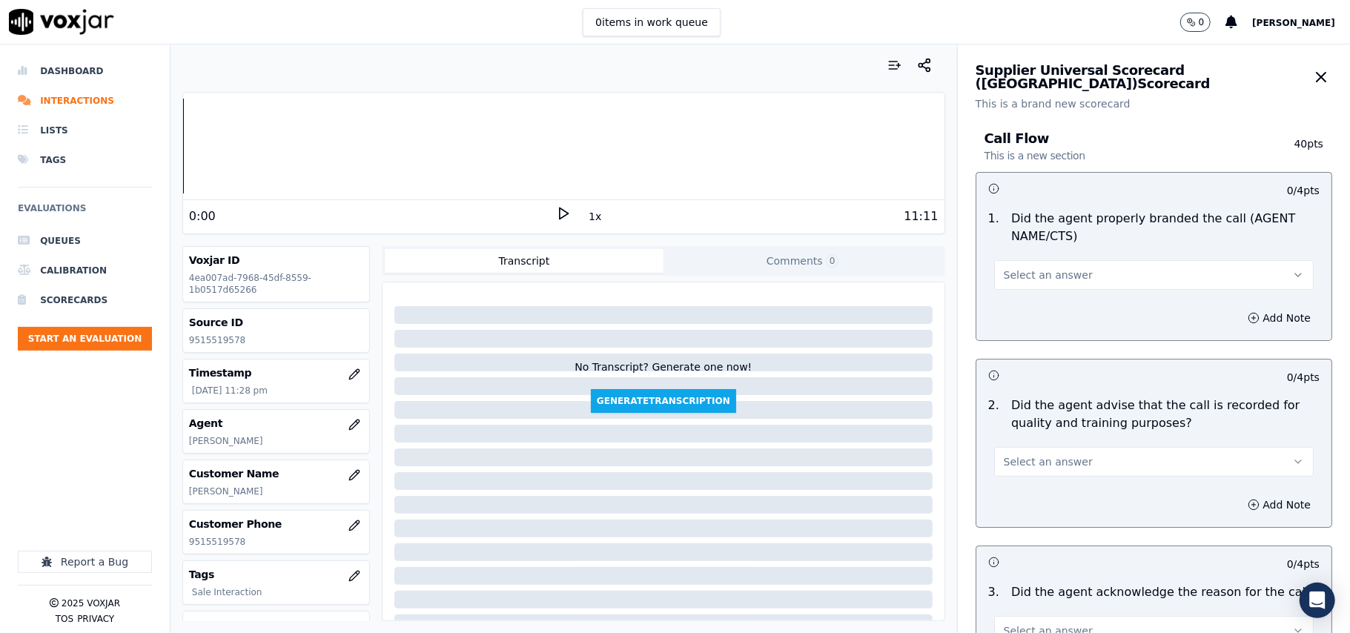
drag, startPoint x: 1036, startPoint y: 262, endPoint x: 1032, endPoint y: 280, distance: 18.9
click at [1036, 262] on button "Select an answer" at bounding box center [1154, 275] width 320 height 30
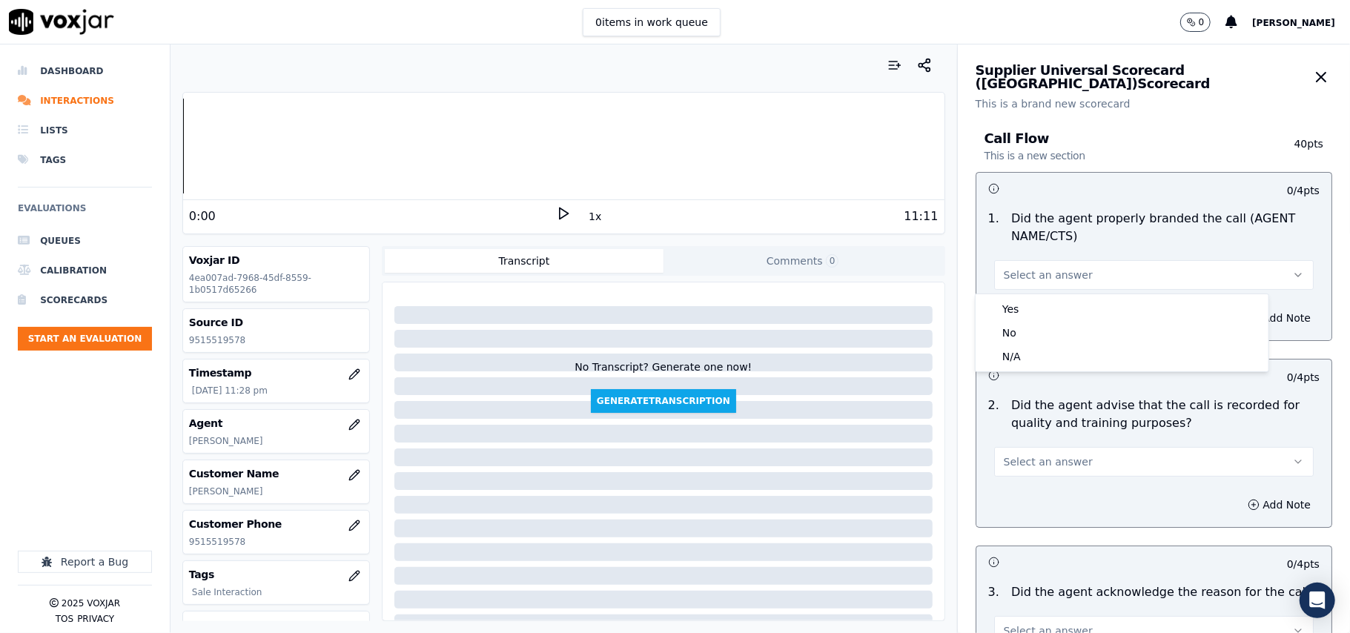
click at [1027, 292] on div "1 . Did the agent properly branded the call (AGENT NAME/CTS) Select an answer" at bounding box center [1154, 250] width 355 height 92
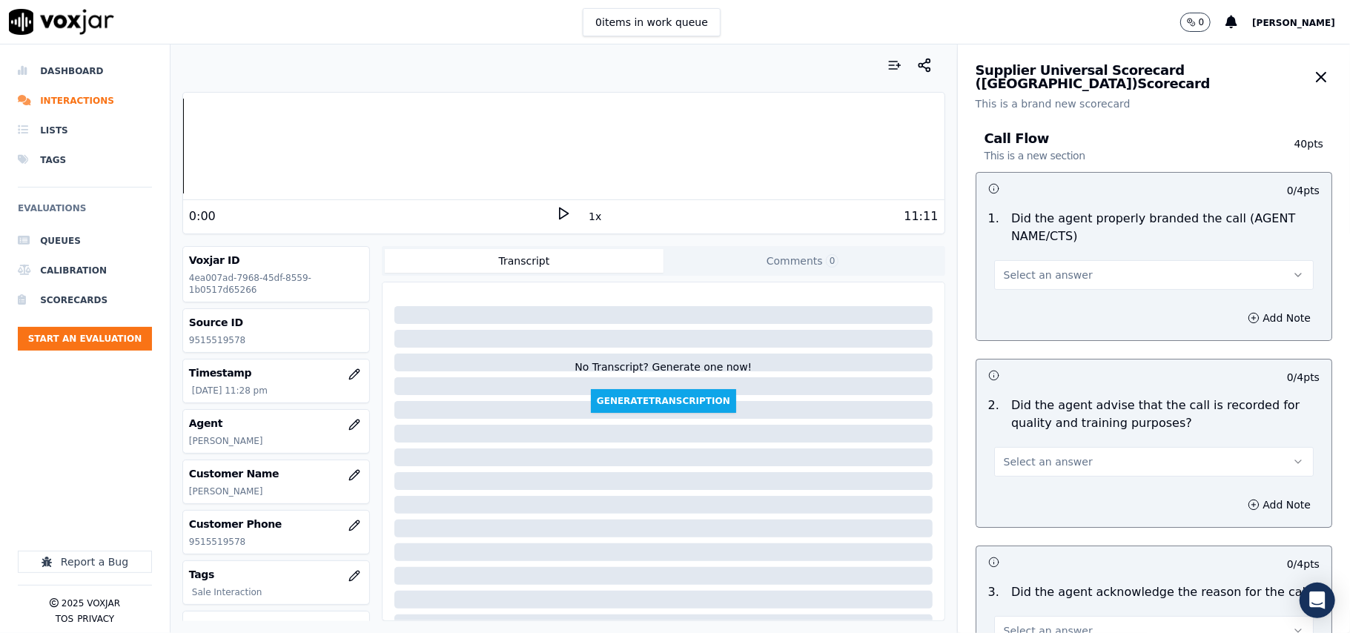
click at [1014, 312] on div "Add Note" at bounding box center [1154, 318] width 355 height 44
click at [1016, 277] on button "Select an answer" at bounding box center [1154, 275] width 320 height 30
click at [1017, 300] on div "Yes" at bounding box center [1122, 309] width 287 height 24
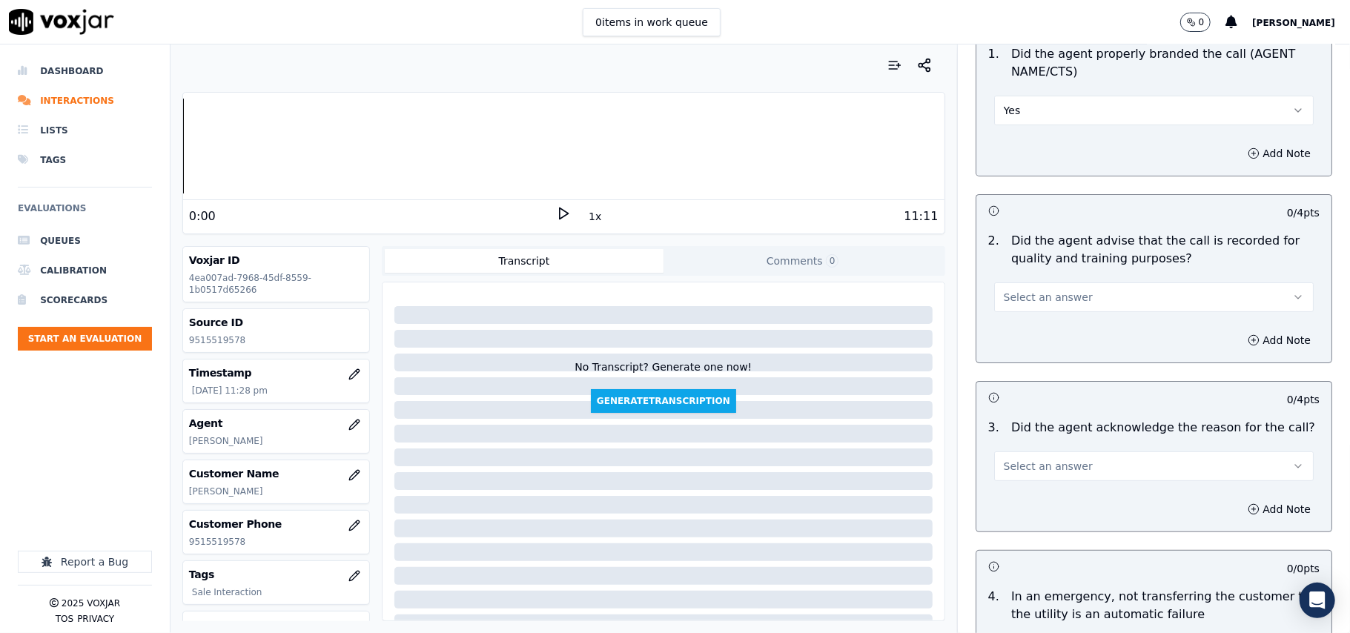
click at [1027, 303] on span "Select an answer" at bounding box center [1048, 297] width 89 height 15
click at [1015, 330] on div "Yes" at bounding box center [1122, 332] width 287 height 24
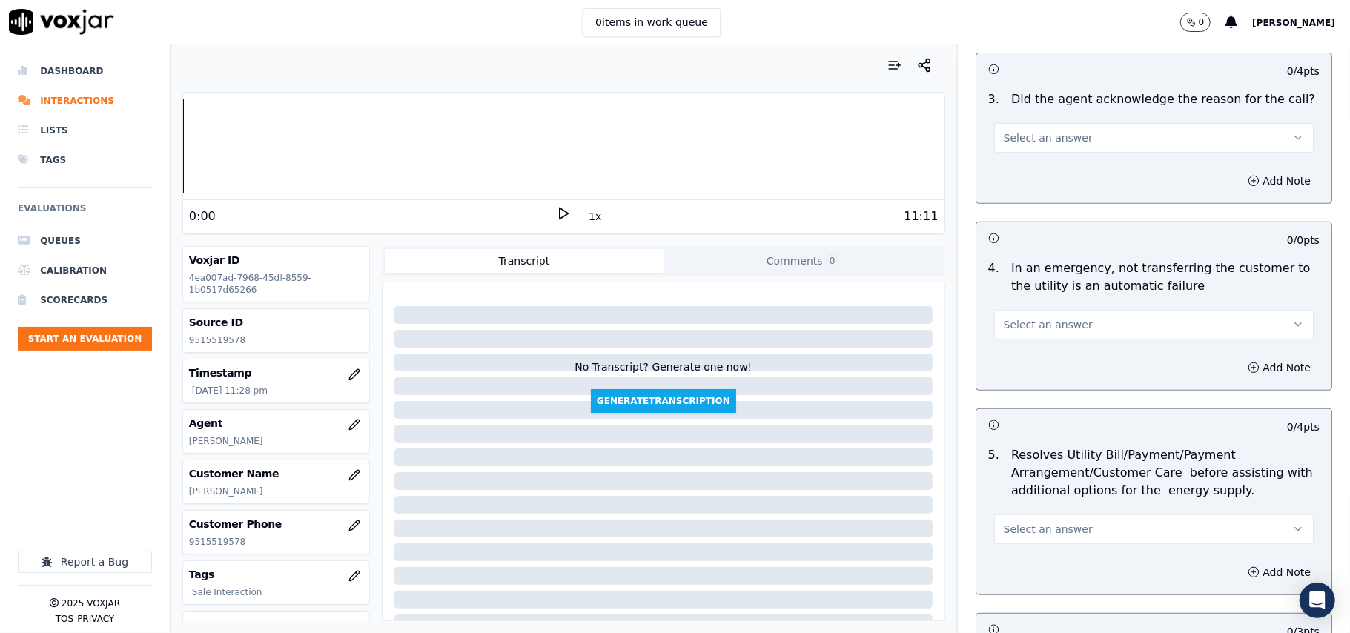
scroll to position [494, 0]
click at [1016, 139] on span "Select an answer" at bounding box center [1048, 137] width 89 height 15
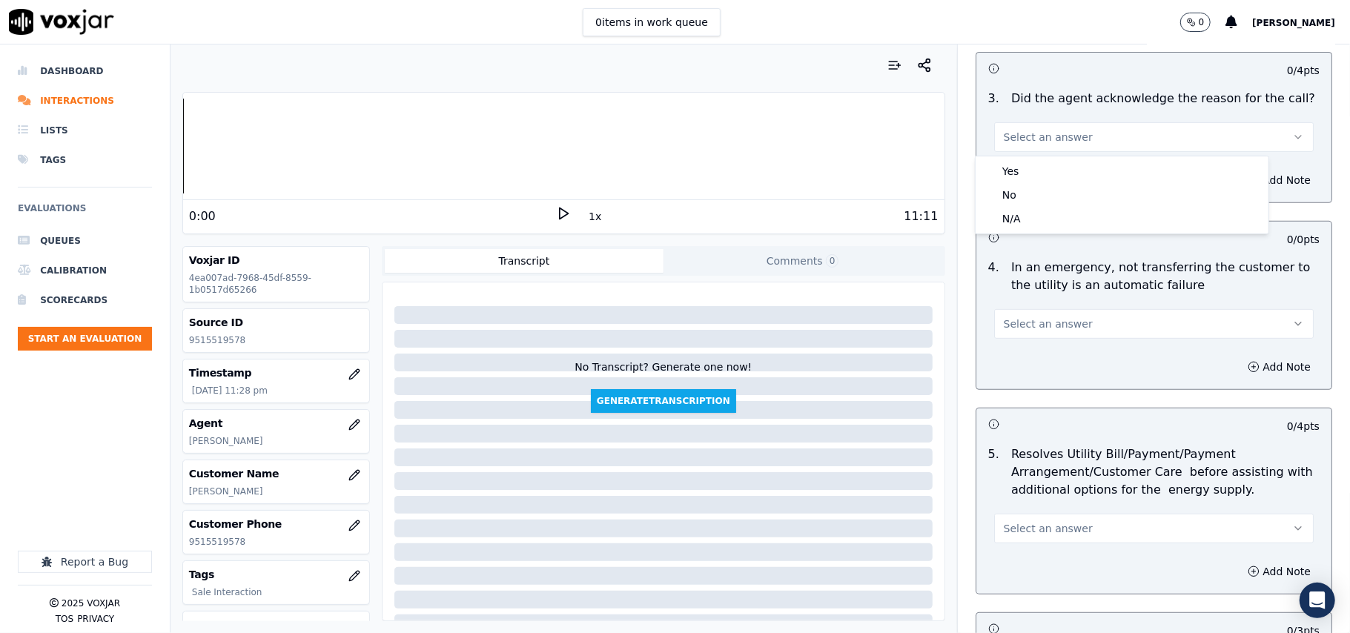
click at [1020, 156] on body "0 items in work queue 0 [PERSON_NAME] Dashboard Interactions Lists Tags Evaluat…" at bounding box center [675, 316] width 1350 height 633
click at [1020, 169] on div "Yes" at bounding box center [1122, 171] width 287 height 24
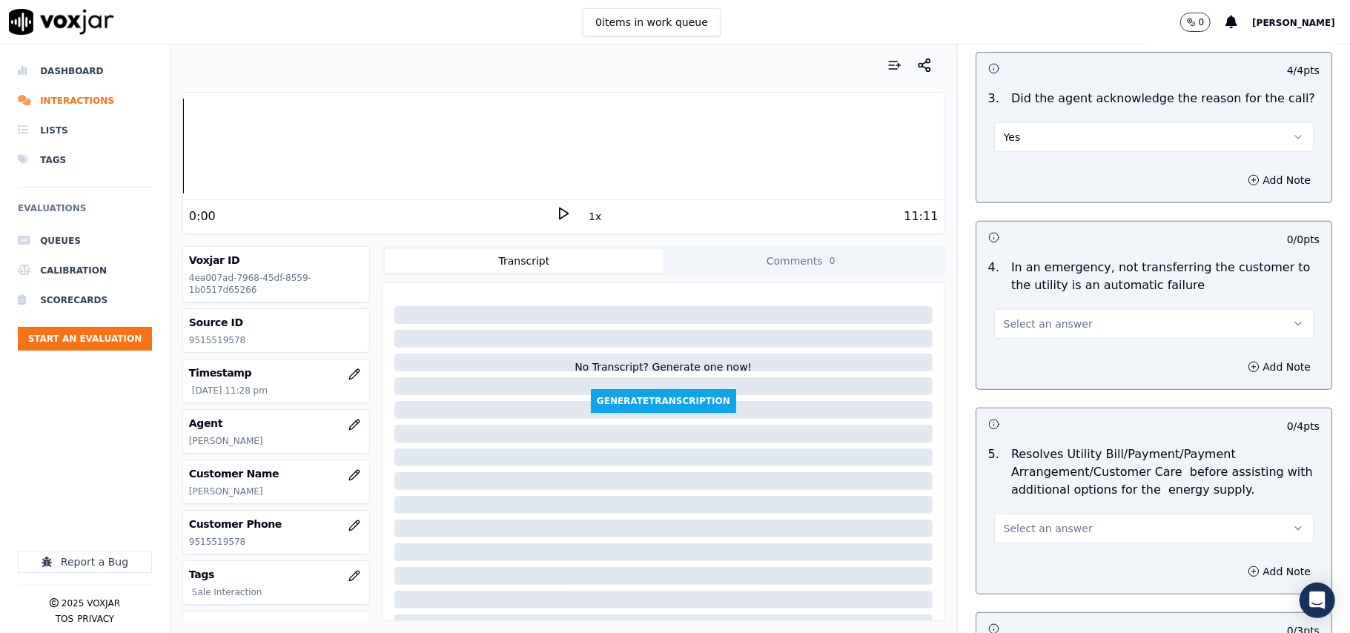
drag, startPoint x: 1014, startPoint y: 316, endPoint x: 1012, endPoint y: 332, distance: 16.5
click at [1012, 320] on button "Select an answer" at bounding box center [1154, 324] width 320 height 30
click at [1018, 402] on div "N/A" at bounding box center [1122, 406] width 287 height 24
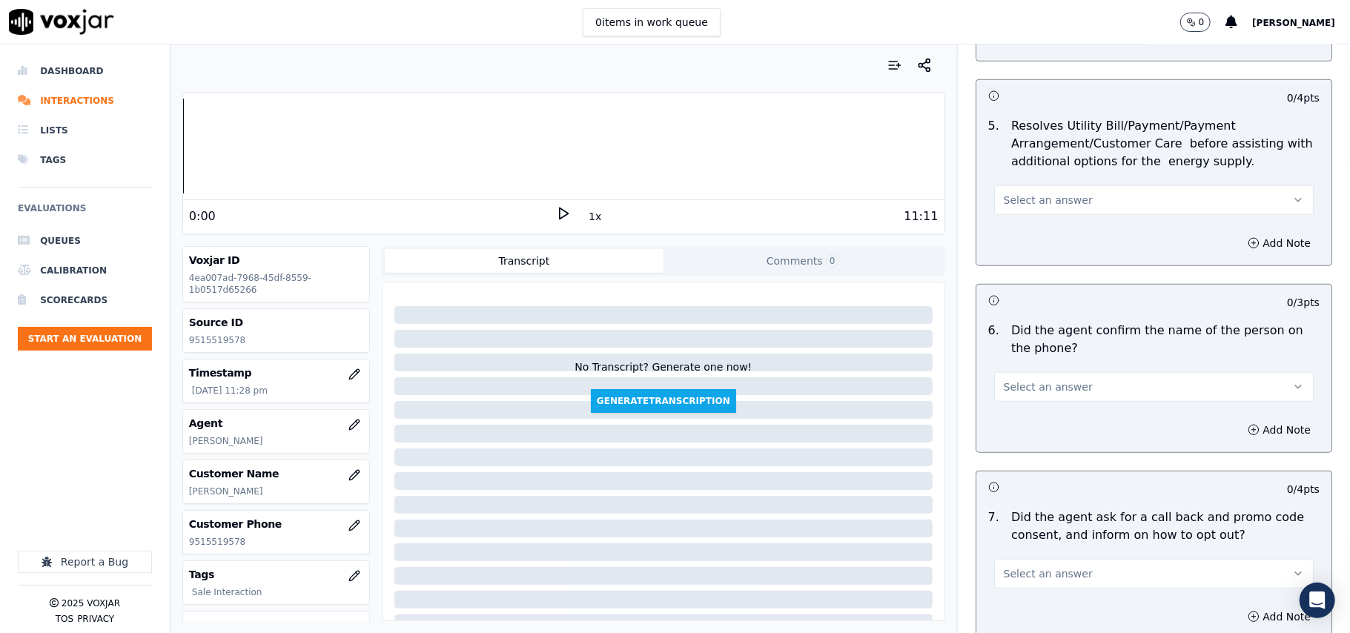
scroll to position [823, 0]
click at [1025, 176] on div "Select an answer" at bounding box center [1153, 192] width 343 height 44
click at [1027, 211] on button "Select an answer" at bounding box center [1154, 200] width 320 height 30
click at [1033, 280] on div "N/A" at bounding box center [1122, 283] width 287 height 24
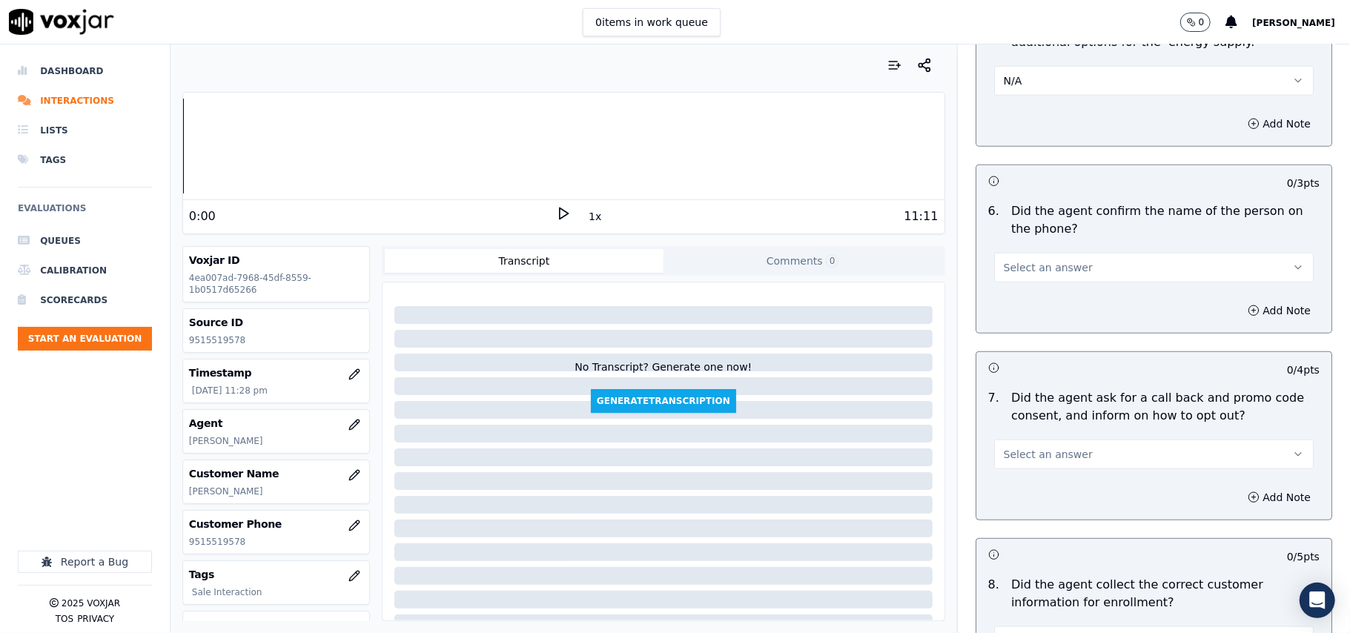
scroll to position [988, 0]
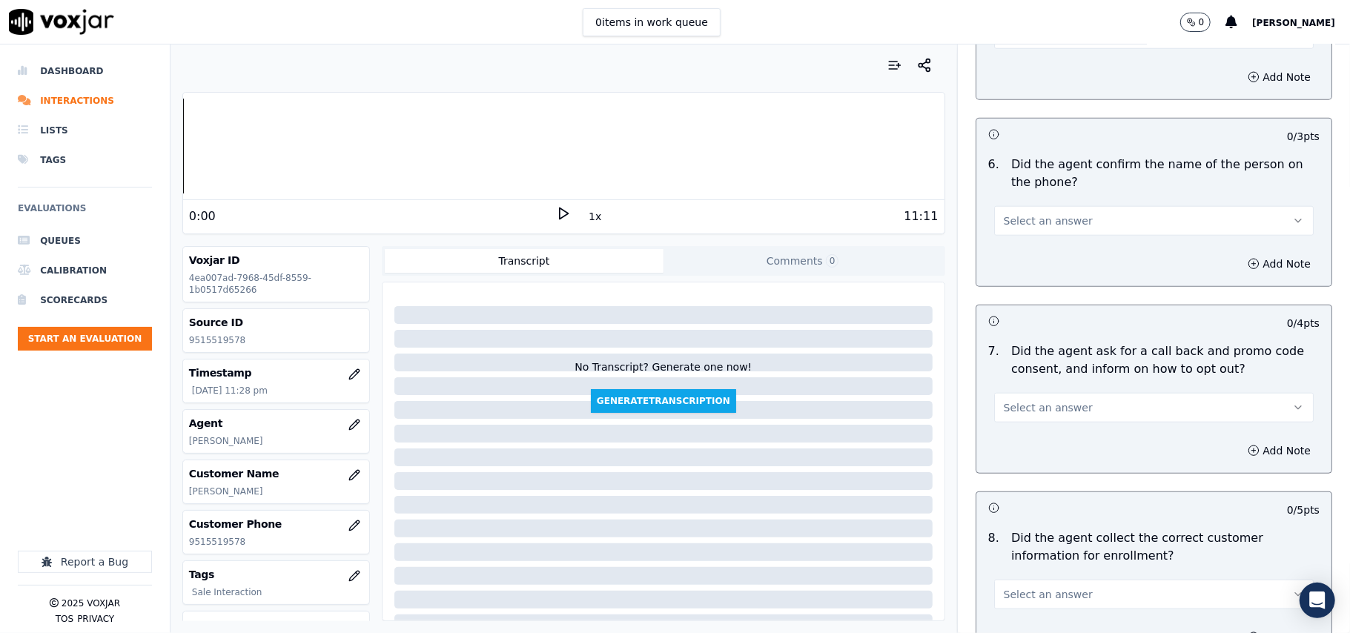
click at [1037, 223] on span "Select an answer" at bounding box center [1048, 221] width 89 height 15
click at [1034, 245] on div "Yes" at bounding box center [1122, 257] width 287 height 24
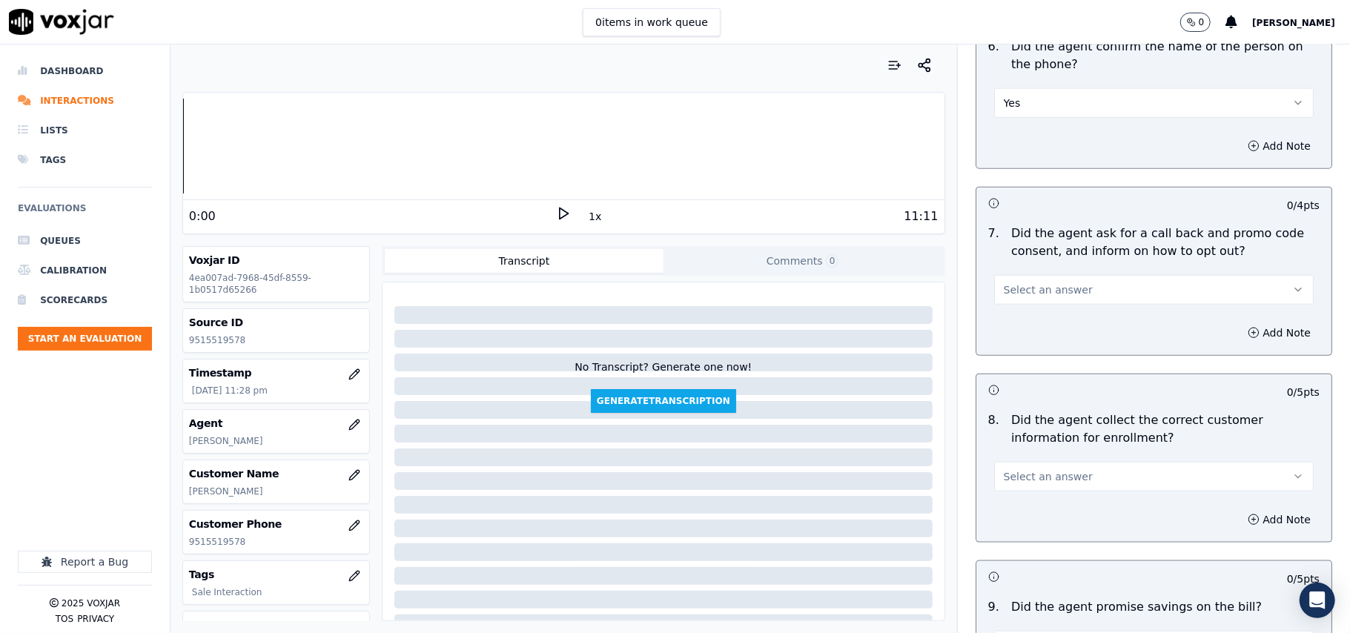
scroll to position [1154, 0]
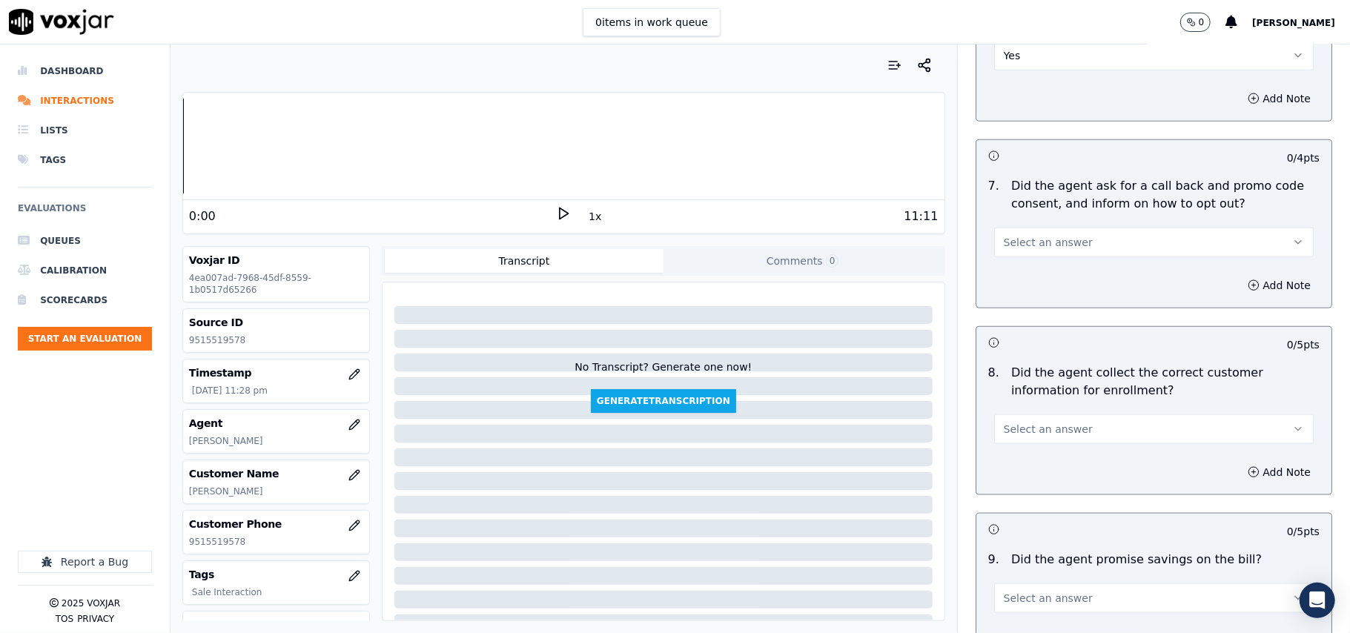
click at [1035, 240] on span "Select an answer" at bounding box center [1048, 242] width 89 height 15
click at [1022, 283] on div "Yes" at bounding box center [1122, 280] width 287 height 24
click at [1022, 429] on span "Select an answer" at bounding box center [1048, 429] width 89 height 15
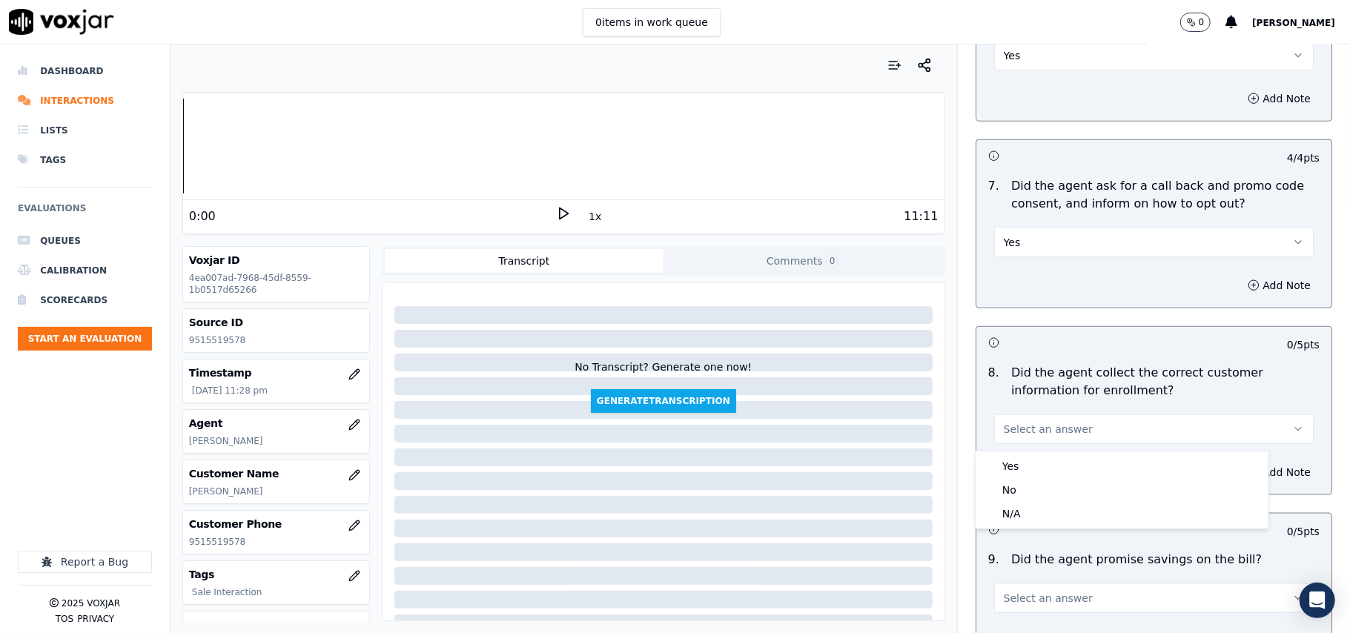
click at [1019, 454] on div "Yes No N/A" at bounding box center [1122, 490] width 293 height 77
click at [1026, 491] on div "No" at bounding box center [1122, 490] width 287 height 24
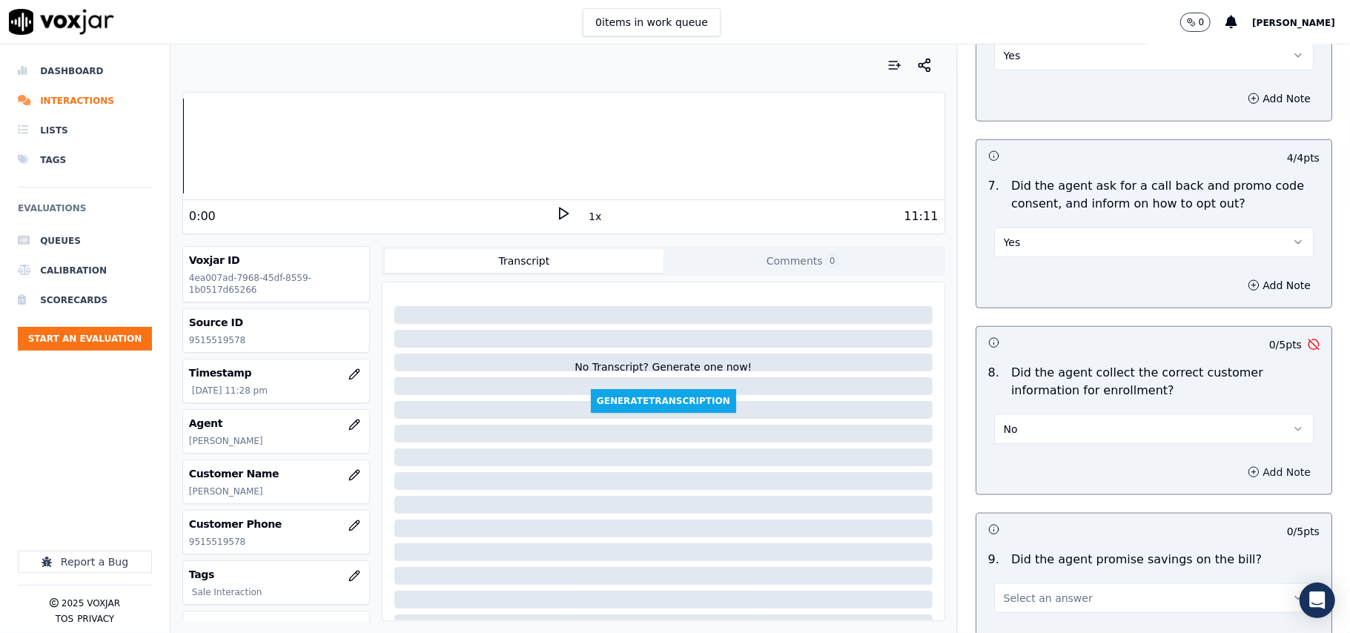
click at [1246, 473] on button "Add Note" at bounding box center [1279, 472] width 81 height 21
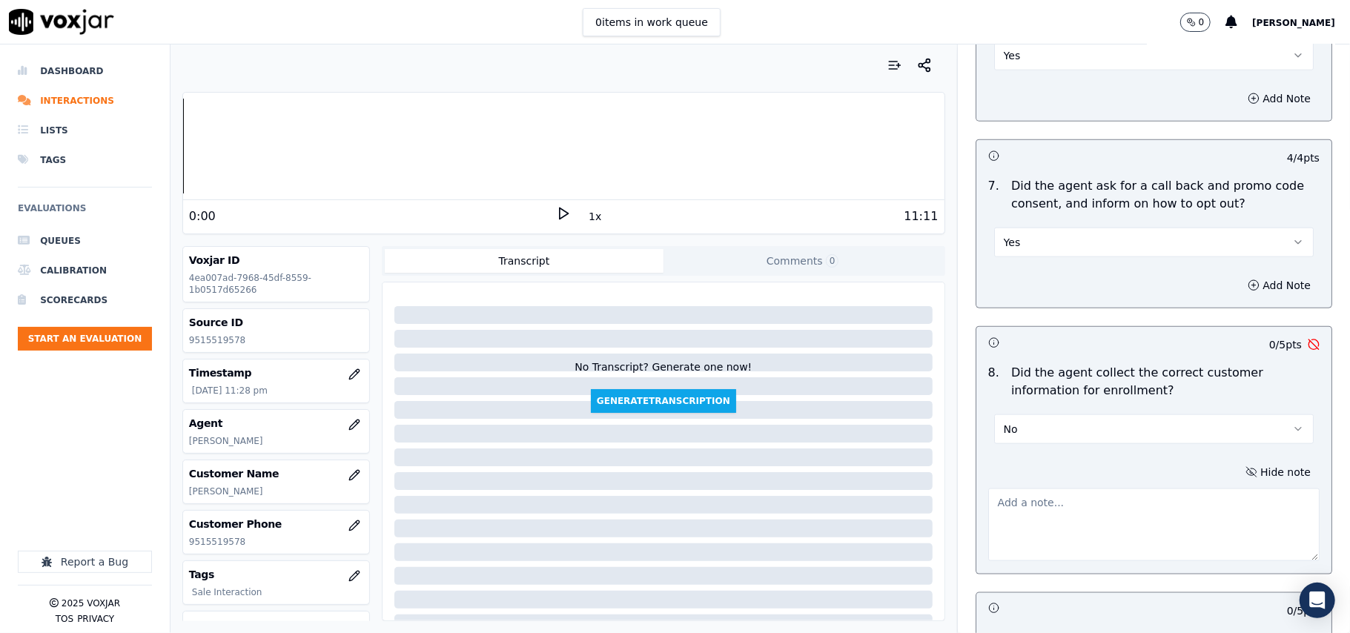
click at [1035, 514] on textarea at bounding box center [1153, 525] width 331 height 73
paste textarea "wrong Customer Number : 08066972271200073585// stated WGL insted of Rushmore du…"
drag, startPoint x: 1215, startPoint y: 509, endPoint x: 1290, endPoint y: 528, distance: 78.0
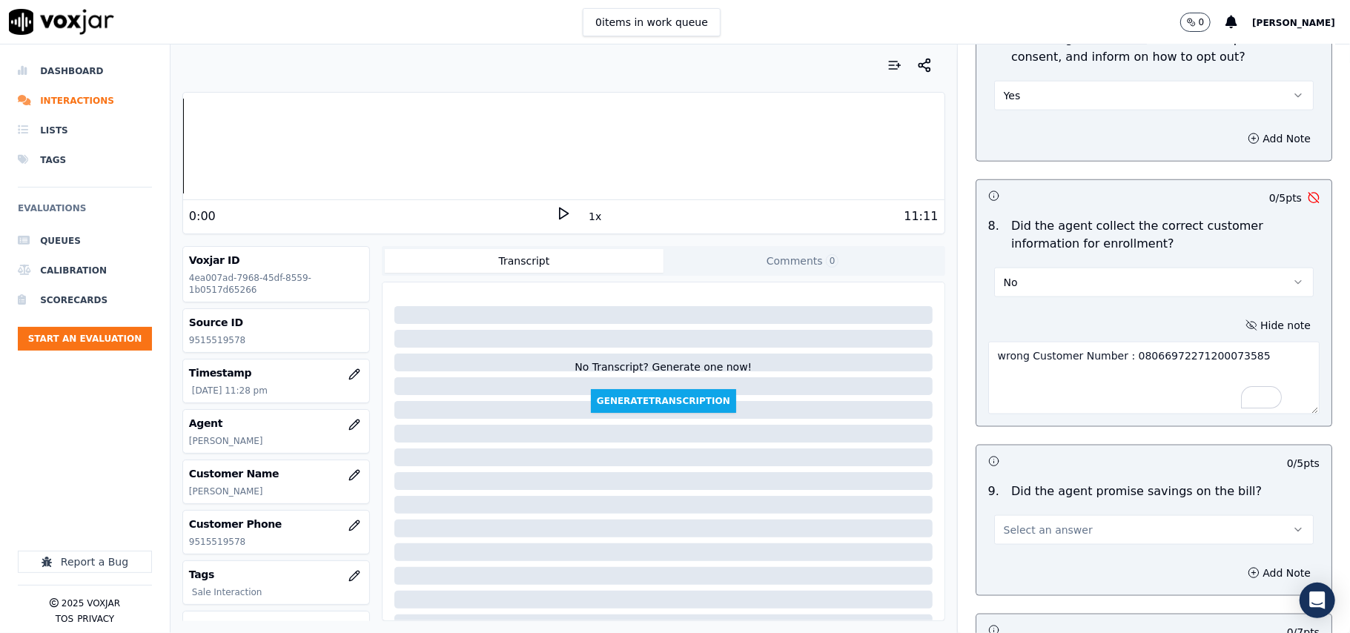
scroll to position [1483, 0]
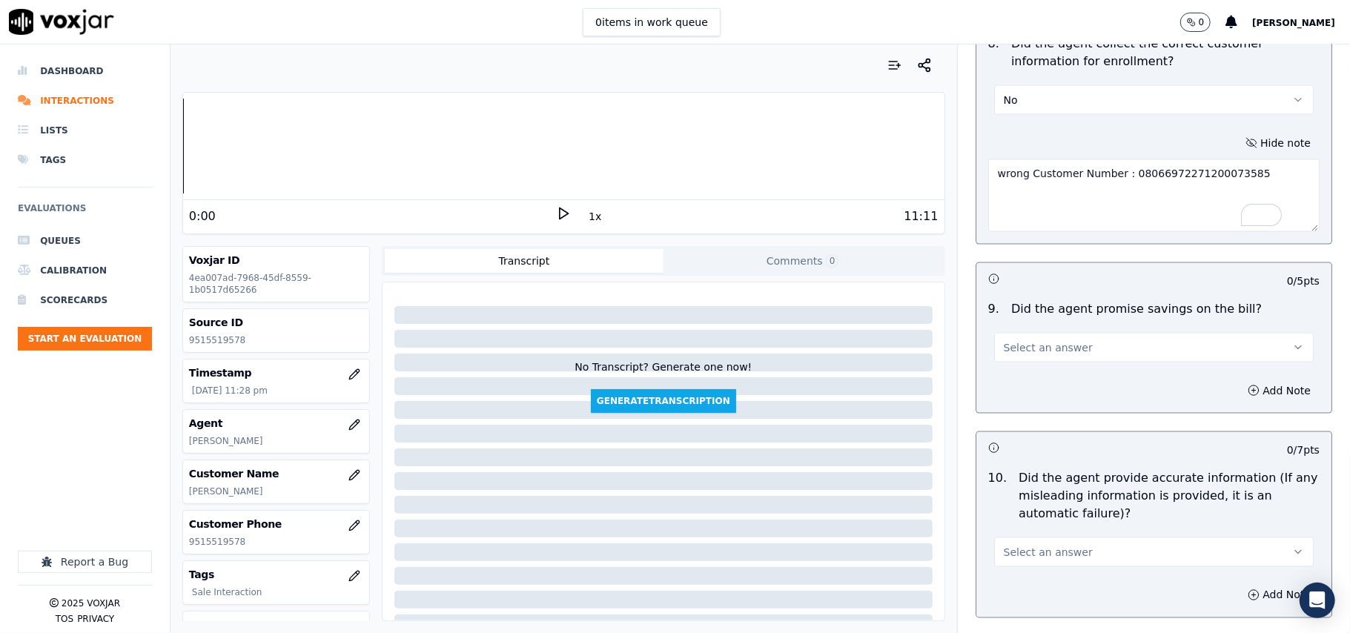
type textarea "wrong Customer Number : 08066972271200073585"
click at [1039, 354] on span "Select an answer" at bounding box center [1048, 347] width 89 height 15
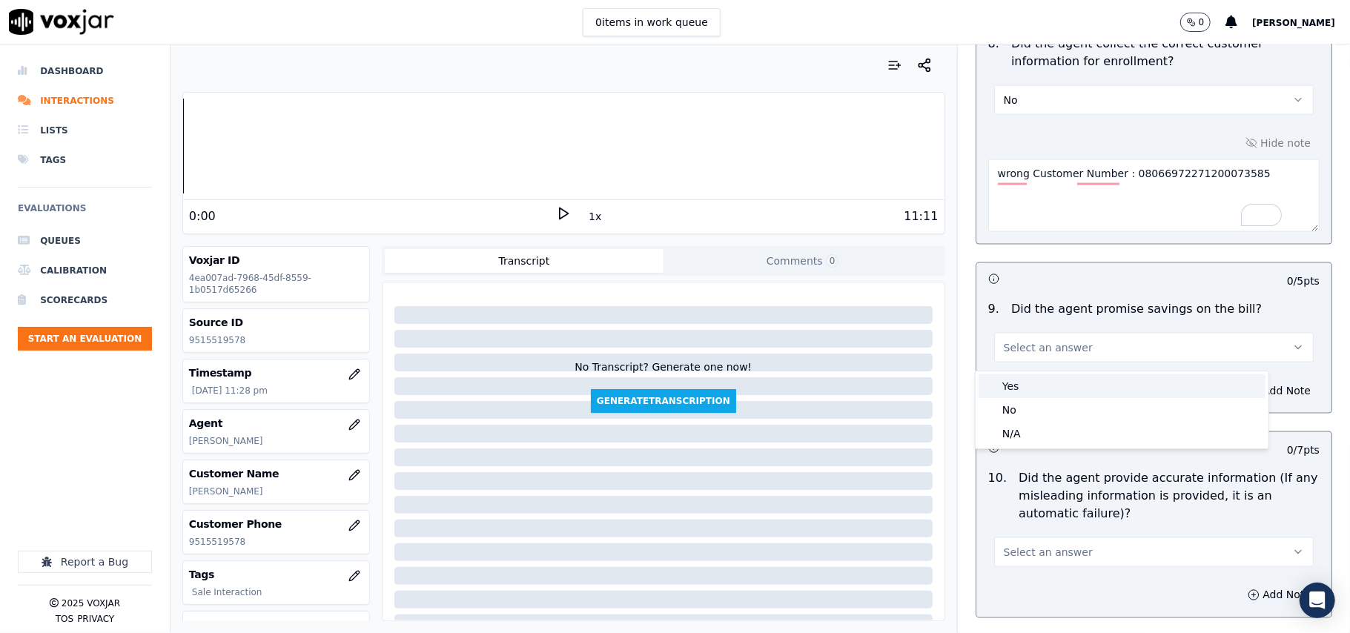
click at [1032, 386] on div "Yes" at bounding box center [1122, 386] width 287 height 24
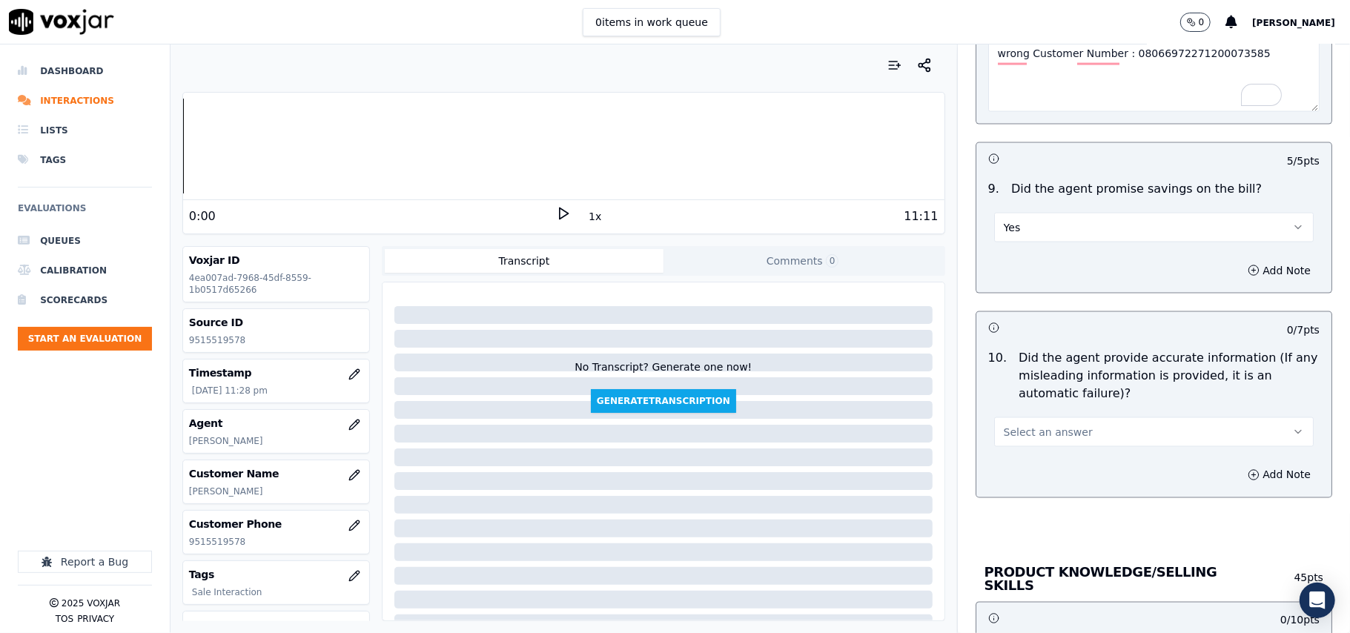
scroll to position [1648, 0]
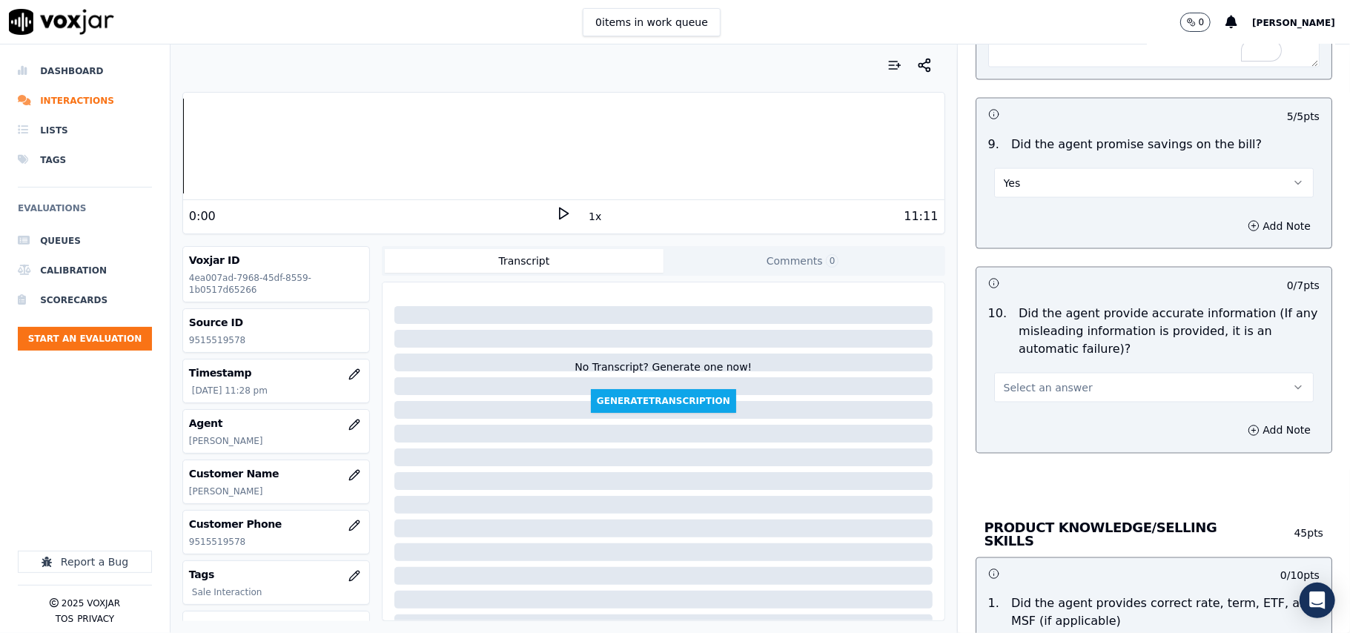
click at [1027, 193] on button "Yes" at bounding box center [1154, 183] width 320 height 30
click at [1019, 267] on div "N/A" at bounding box center [1122, 269] width 287 height 24
click at [1031, 389] on span "Select an answer" at bounding box center [1048, 387] width 89 height 15
drag, startPoint x: 1031, startPoint y: 436, endPoint x: 1034, endPoint y: 403, distance: 32.8
click at [1031, 437] on div "Yes No N/A" at bounding box center [1122, 450] width 293 height 77
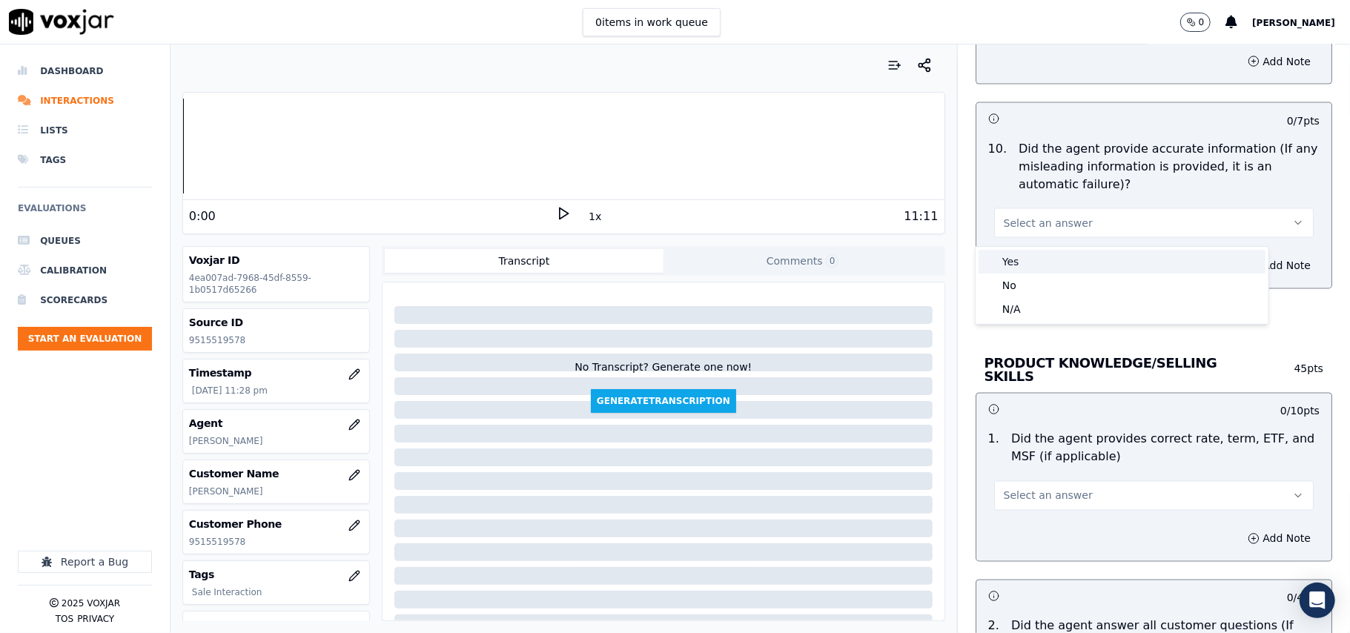
click at [1006, 255] on div "Yes" at bounding box center [1122, 262] width 287 height 24
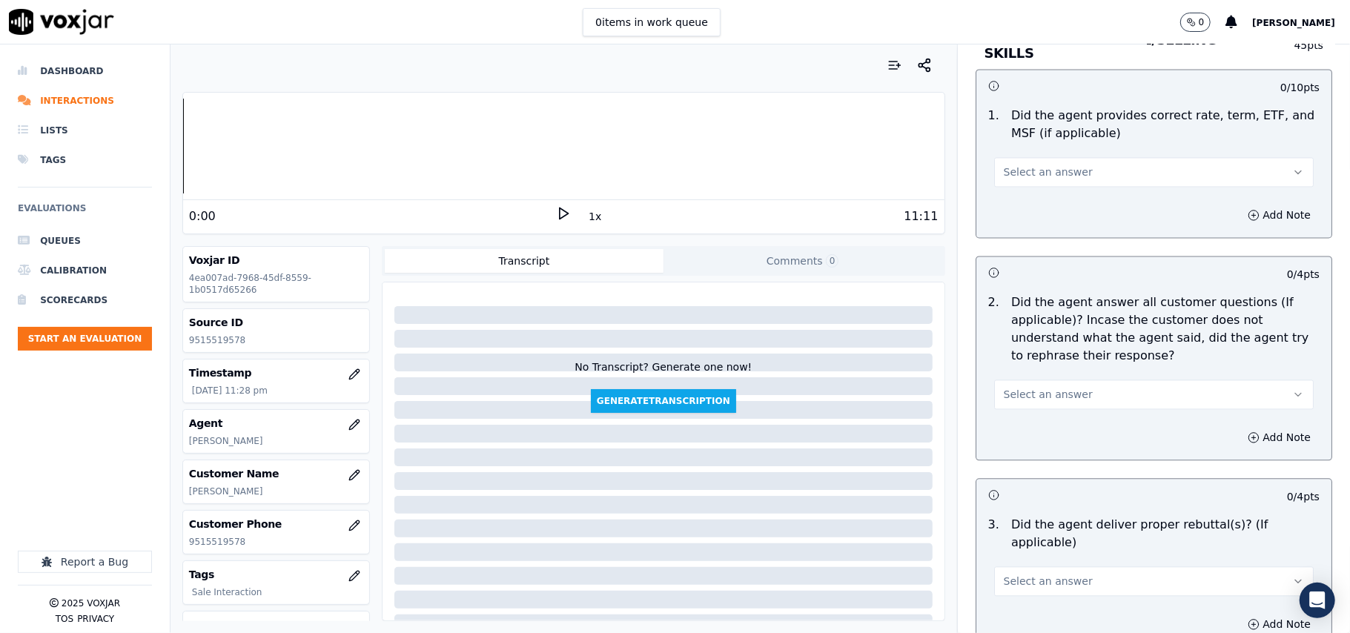
scroll to position [2142, 0]
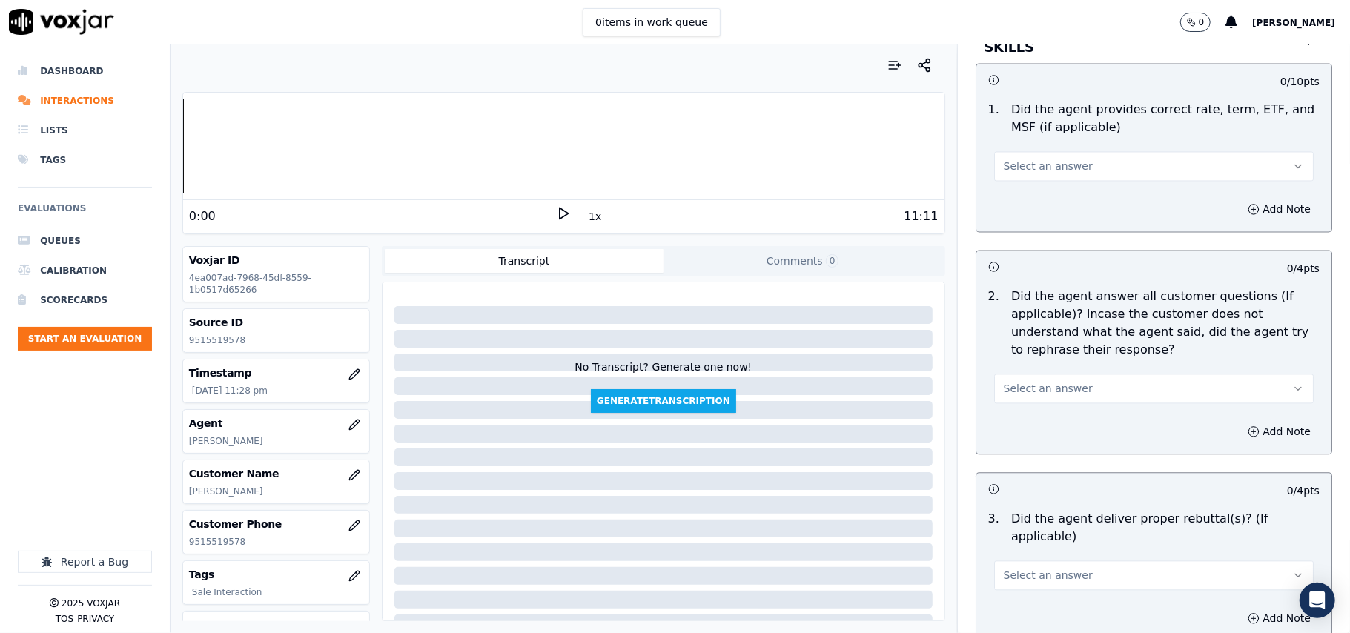
click at [1013, 164] on span "Select an answer" at bounding box center [1048, 166] width 89 height 15
click at [1018, 199] on div "Yes" at bounding box center [1122, 198] width 287 height 24
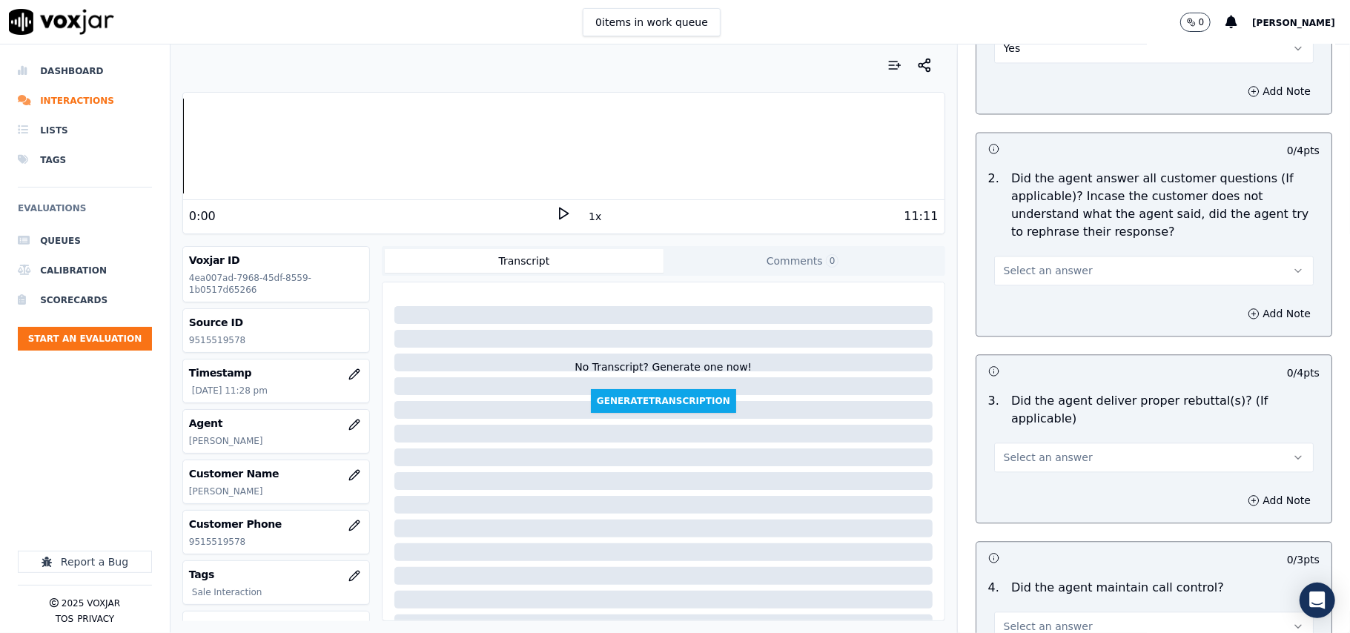
scroll to position [2306, 0]
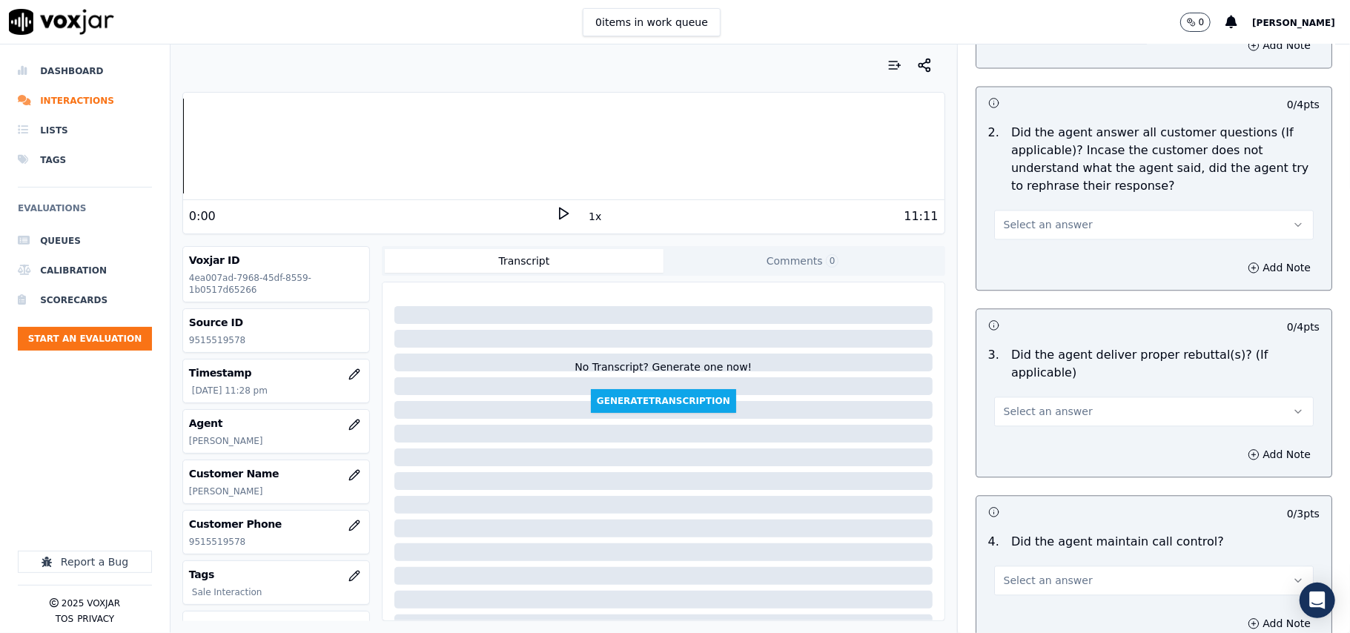
click at [1011, 203] on div "Select an answer" at bounding box center [1153, 217] width 343 height 44
click at [1010, 234] on button "Select an answer" at bounding box center [1154, 225] width 320 height 30
click at [1004, 248] on div "Yes" at bounding box center [1122, 257] width 287 height 24
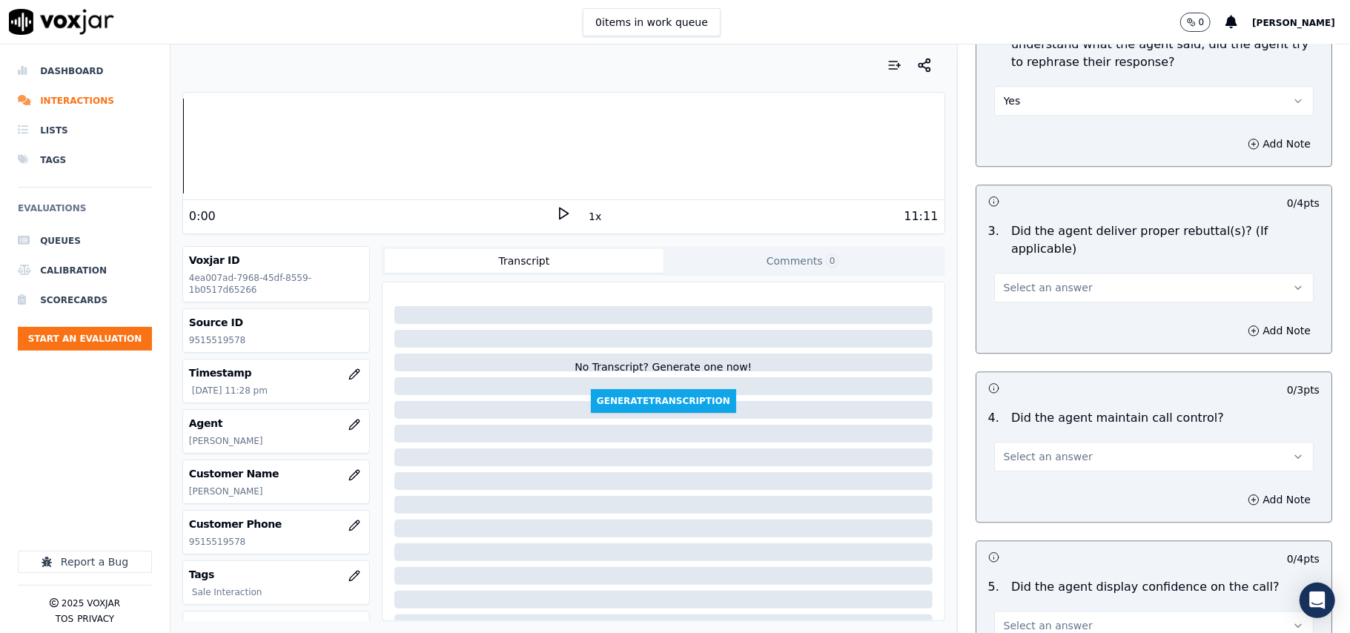
scroll to position [2471, 0]
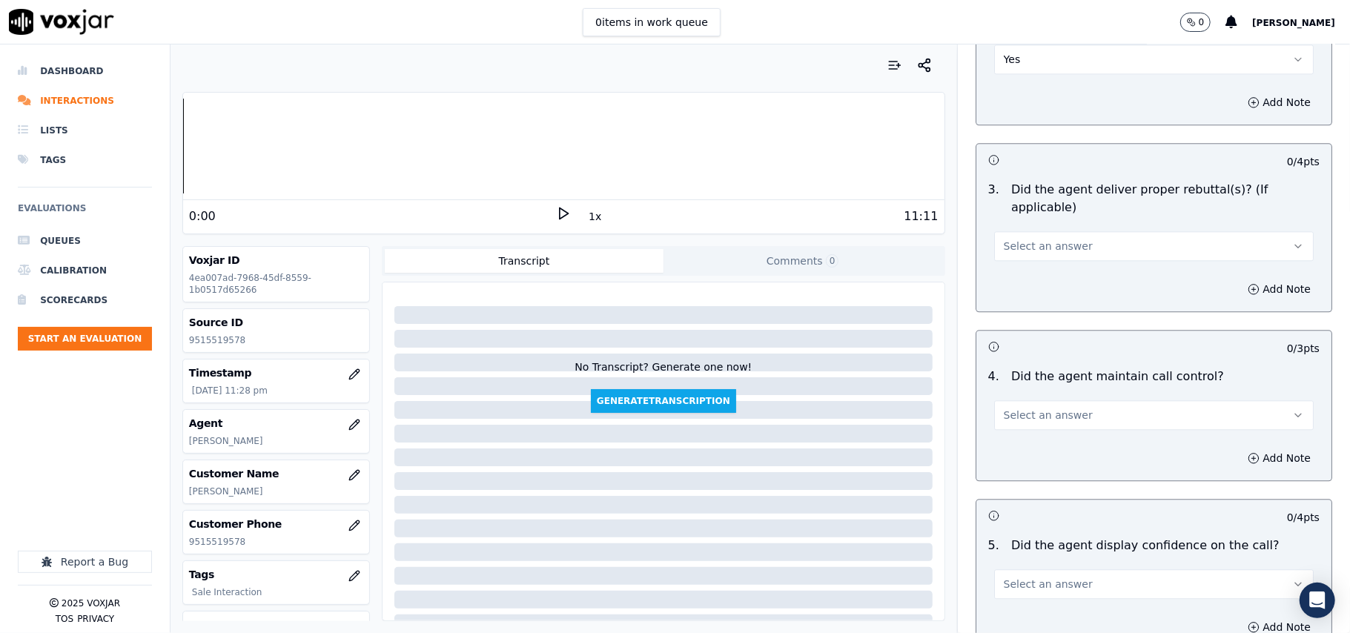
click at [1028, 239] on span "Select an answer" at bounding box center [1048, 246] width 89 height 15
drag, startPoint x: 1028, startPoint y: 240, endPoint x: 1020, endPoint y: 253, distance: 14.6
click at [1017, 267] on div "Yes" at bounding box center [1122, 261] width 287 height 24
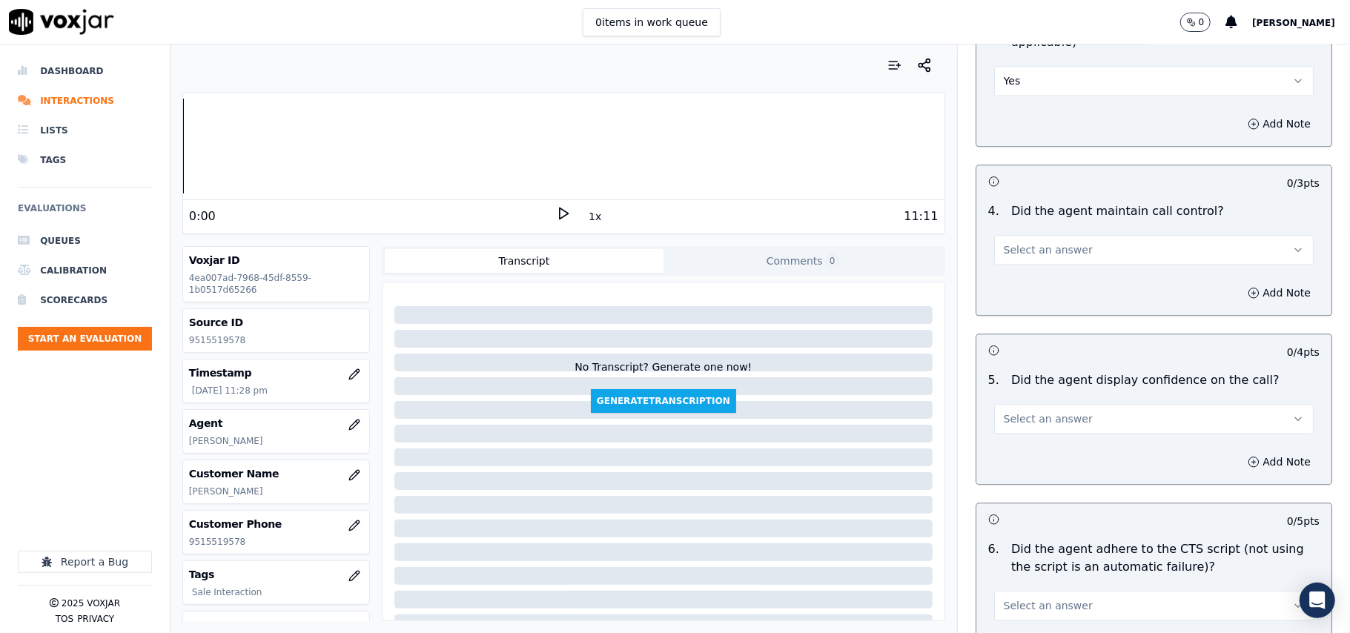
click at [1014, 242] on span "Select an answer" at bounding box center [1048, 249] width 89 height 15
click at [1011, 265] on div "Yes" at bounding box center [1122, 266] width 287 height 24
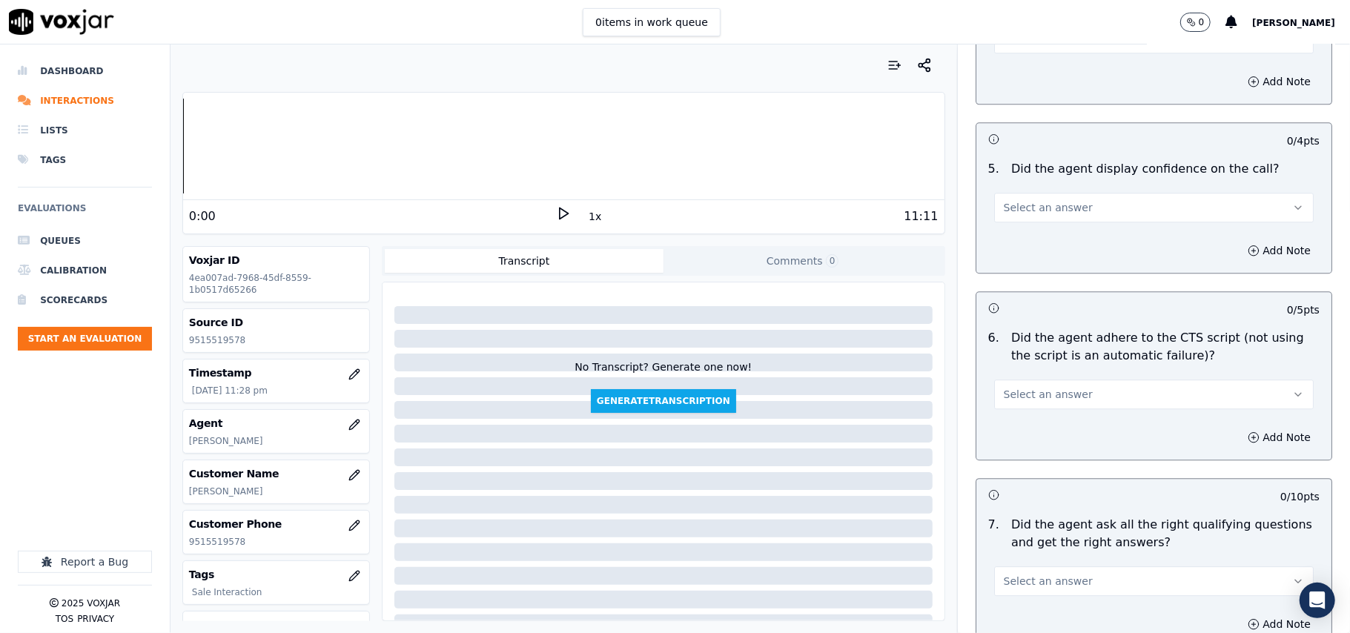
scroll to position [2801, 0]
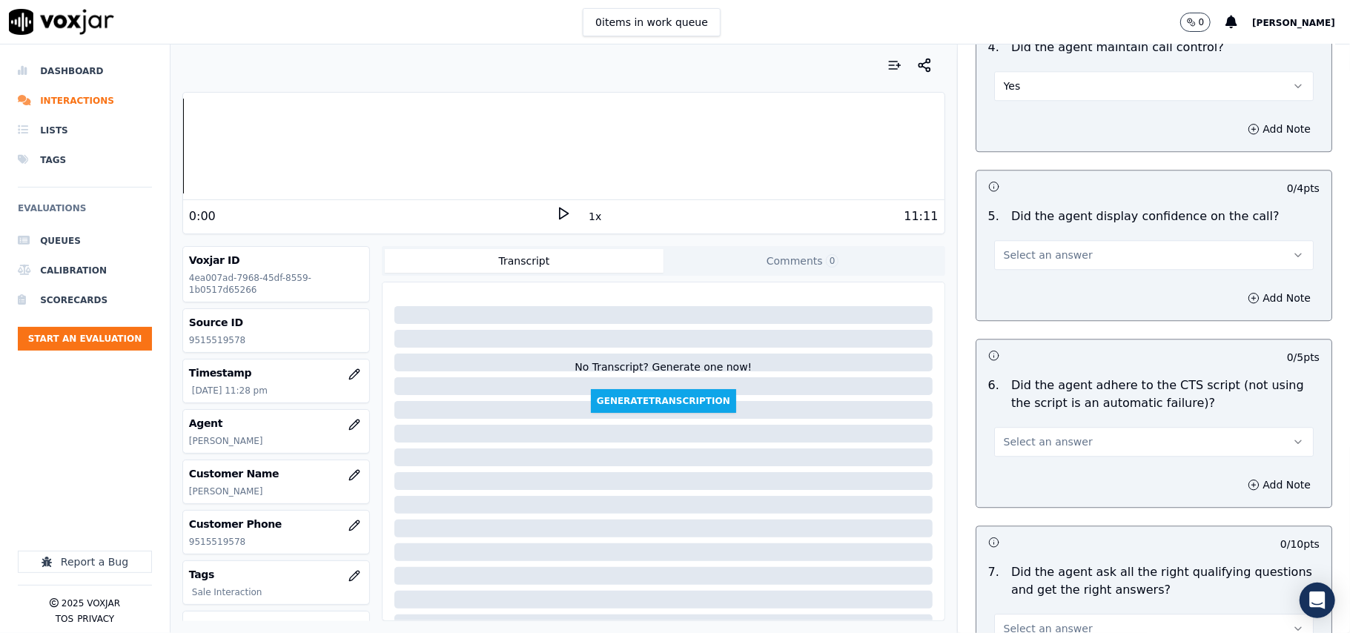
click at [1033, 248] on span "Select an answer" at bounding box center [1048, 255] width 89 height 15
click at [1025, 271] on div "Yes" at bounding box center [1122, 271] width 287 height 24
click at [1006, 71] on button "Yes" at bounding box center [1154, 86] width 320 height 30
click at [1009, 126] on div "No" at bounding box center [1122, 125] width 287 height 24
click at [1239, 119] on button "Add Note" at bounding box center [1279, 129] width 81 height 21
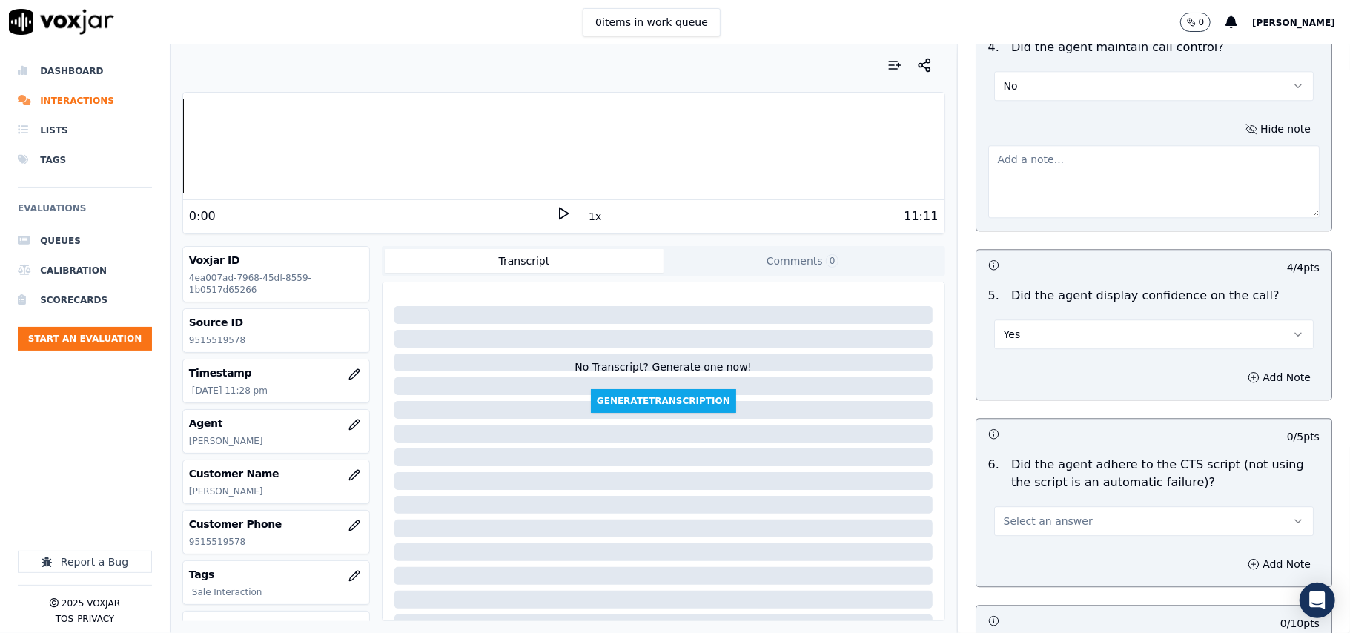
click at [1057, 178] on textarea at bounding box center [1153, 181] width 331 height 73
paste textarea "wrong Customer Number : 08066972271200073585// stated WGL insted of Rushmore du…"
click at [840, 153] on div "Your browser does not support the audio element. 0:00 1x 11:11 Voxjar ID 4ea007…" at bounding box center [761, 338] width 1180 height 589
click at [1037, 145] on textarea "wrong Customer Number : 08066972271200073585// stated WGL insted of Rushmore du…" at bounding box center [1153, 181] width 331 height 73
drag, startPoint x: 1226, startPoint y: 142, endPoint x: 979, endPoint y: 144, distance: 246.2
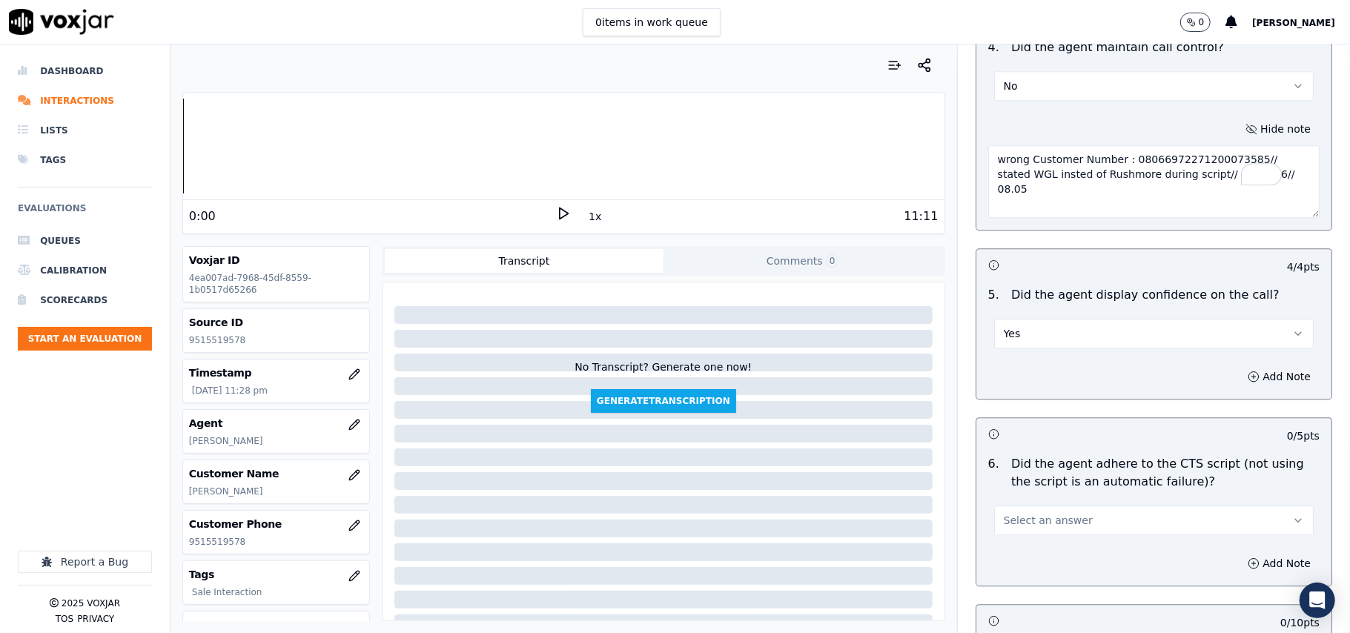
click at [988, 145] on textarea "wrong Customer Number : 08066972271200073585// stated WGL insted of Rushmore du…" at bounding box center [1153, 181] width 331 height 73
drag, startPoint x: 1214, startPoint y: 144, endPoint x: 1225, endPoint y: 167, distance: 25.5
click at [1225, 167] on textarea "agent stated WGL insted of Rushmore during script// 16:56:36// 08.05" at bounding box center [1153, 181] width 331 height 73
click at [1105, 145] on textarea "The agent stated WGL insted of Rushmore during script" at bounding box center [1153, 181] width 331 height 73
click at [1129, 179] on textarea "The agent stated WGL instead of Rushmore during script" at bounding box center [1153, 181] width 331 height 73
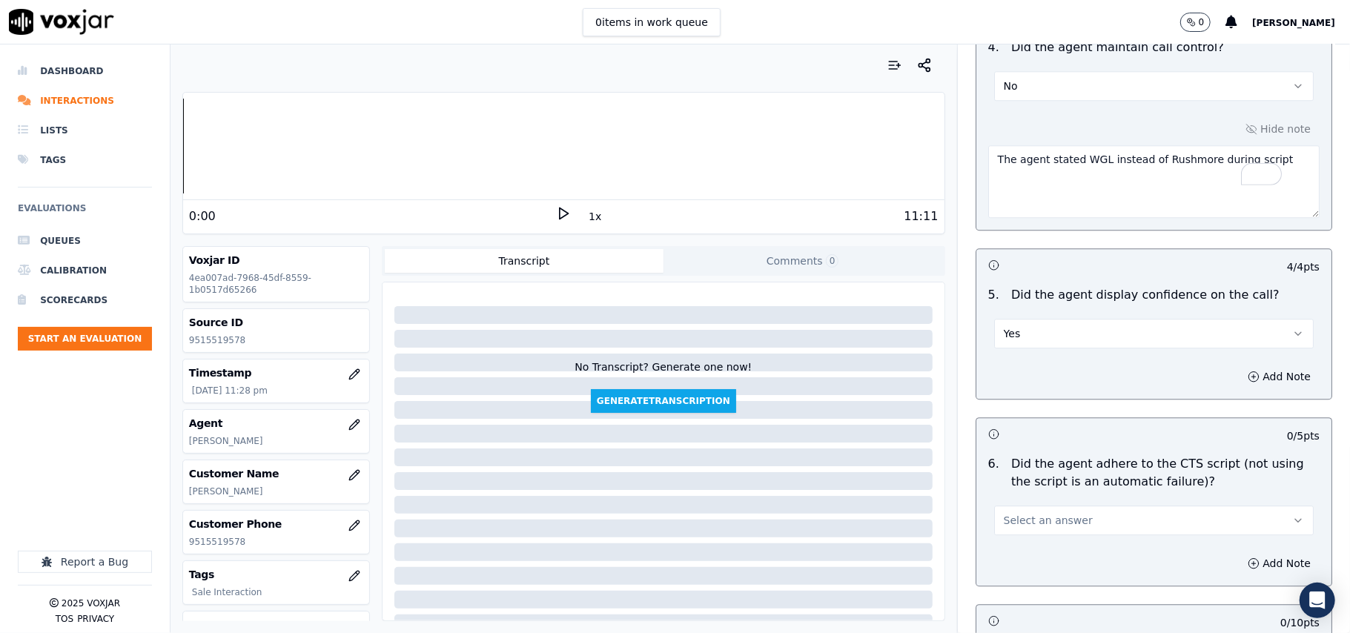
type textarea "The agent stated WGL instead of Rushmore during script"
click at [1080, 316] on div "Yes" at bounding box center [1154, 332] width 320 height 33
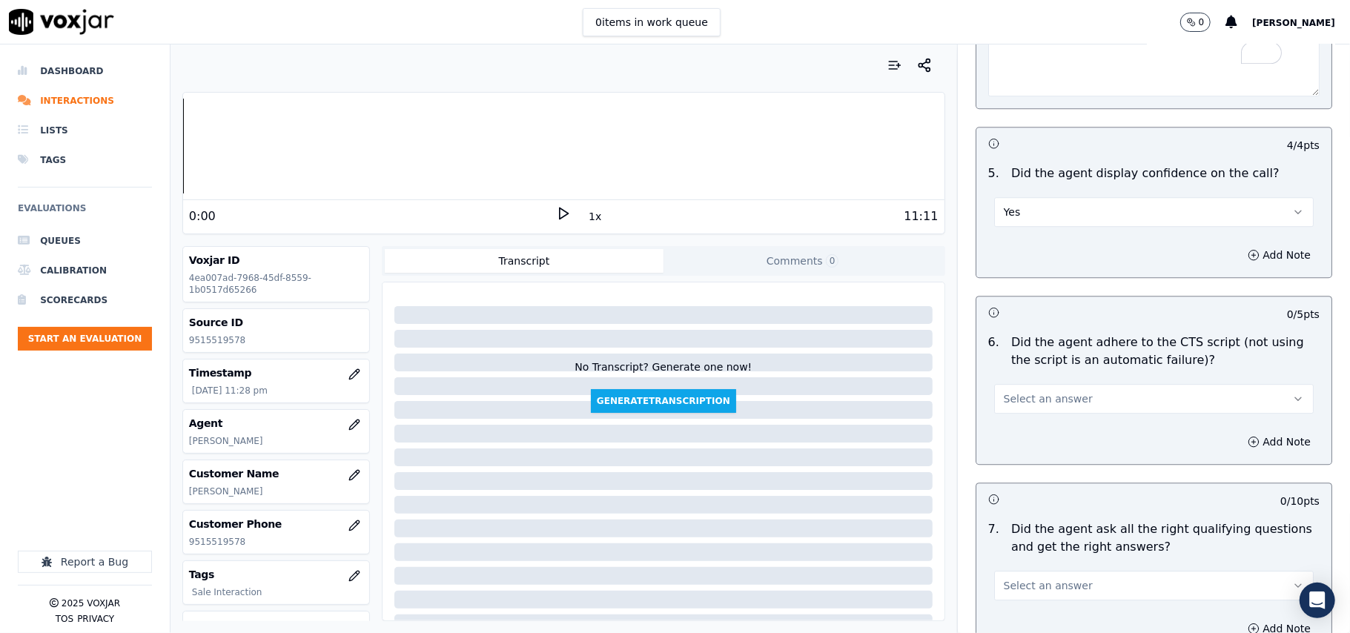
scroll to position [2966, 0]
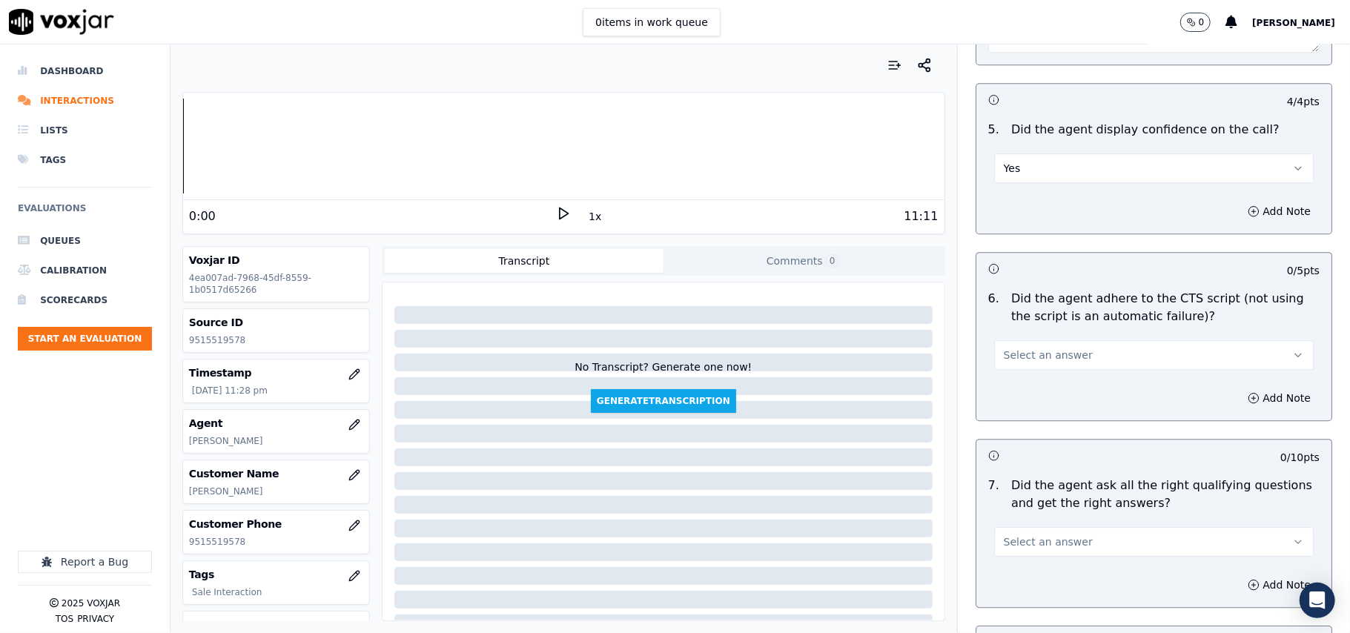
click at [1027, 340] on button "Select an answer" at bounding box center [1154, 355] width 320 height 30
click at [1024, 371] on div "Yes" at bounding box center [1122, 372] width 287 height 24
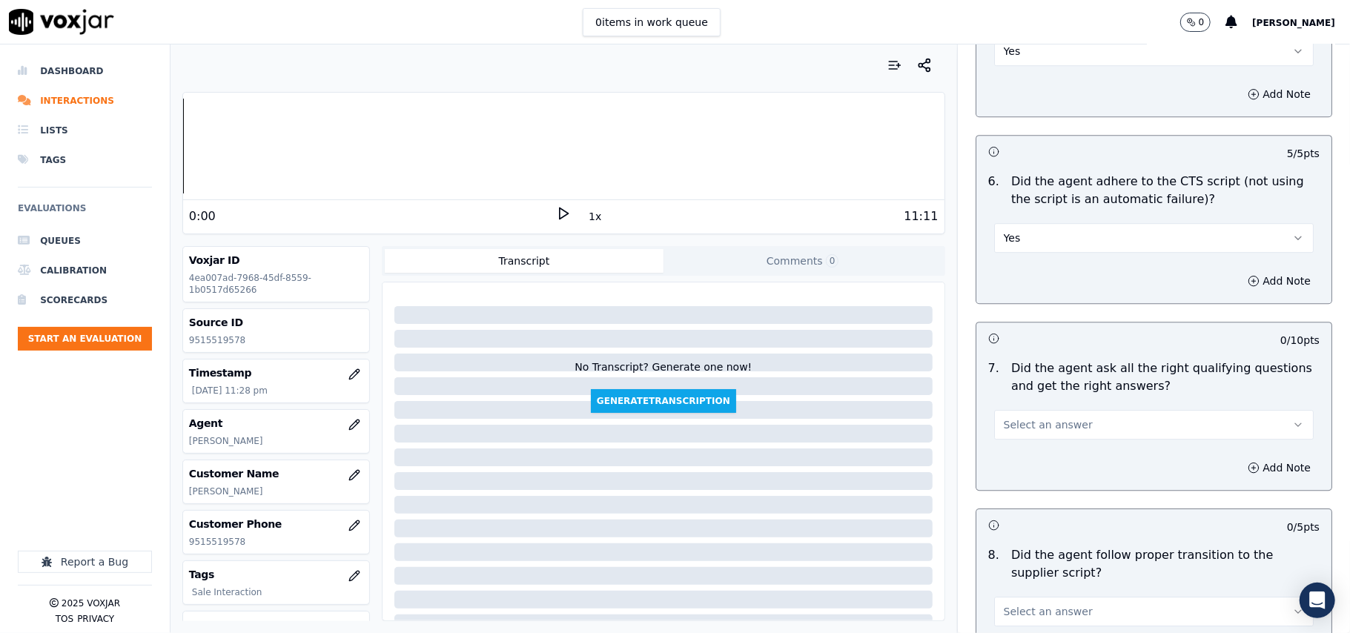
scroll to position [3131, 0]
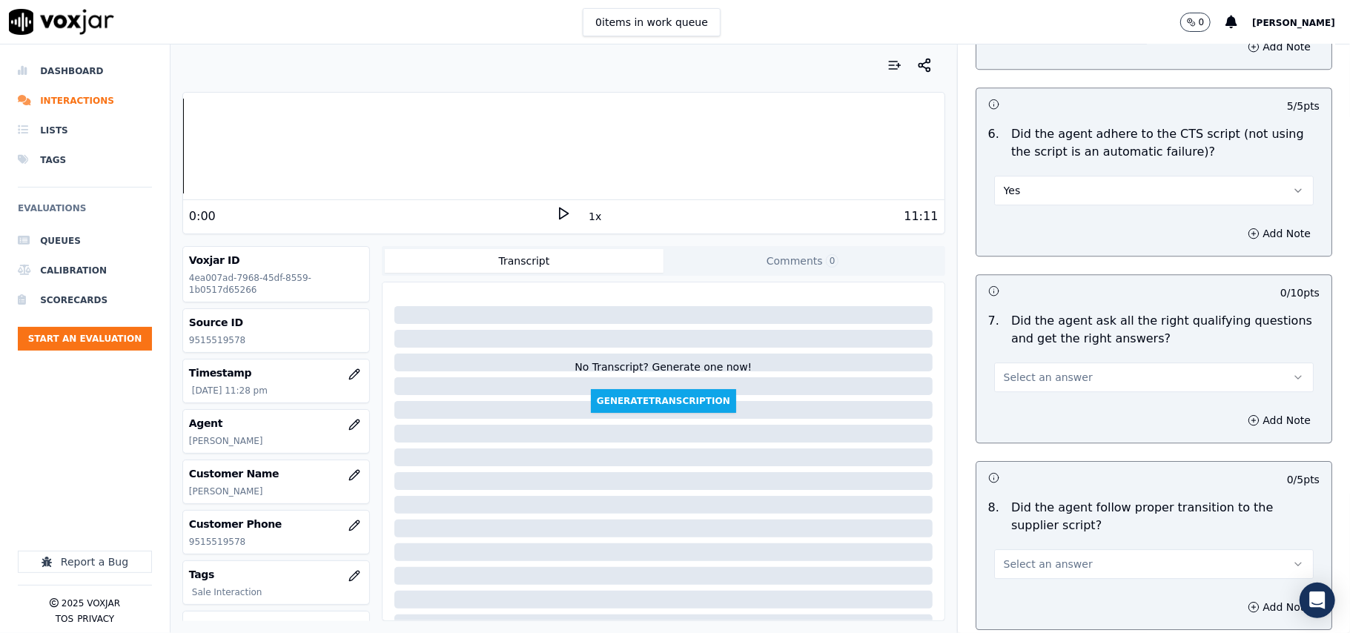
click at [1045, 370] on span "Select an answer" at bounding box center [1048, 377] width 89 height 15
click at [1027, 396] on div "Yes" at bounding box center [1122, 395] width 287 height 24
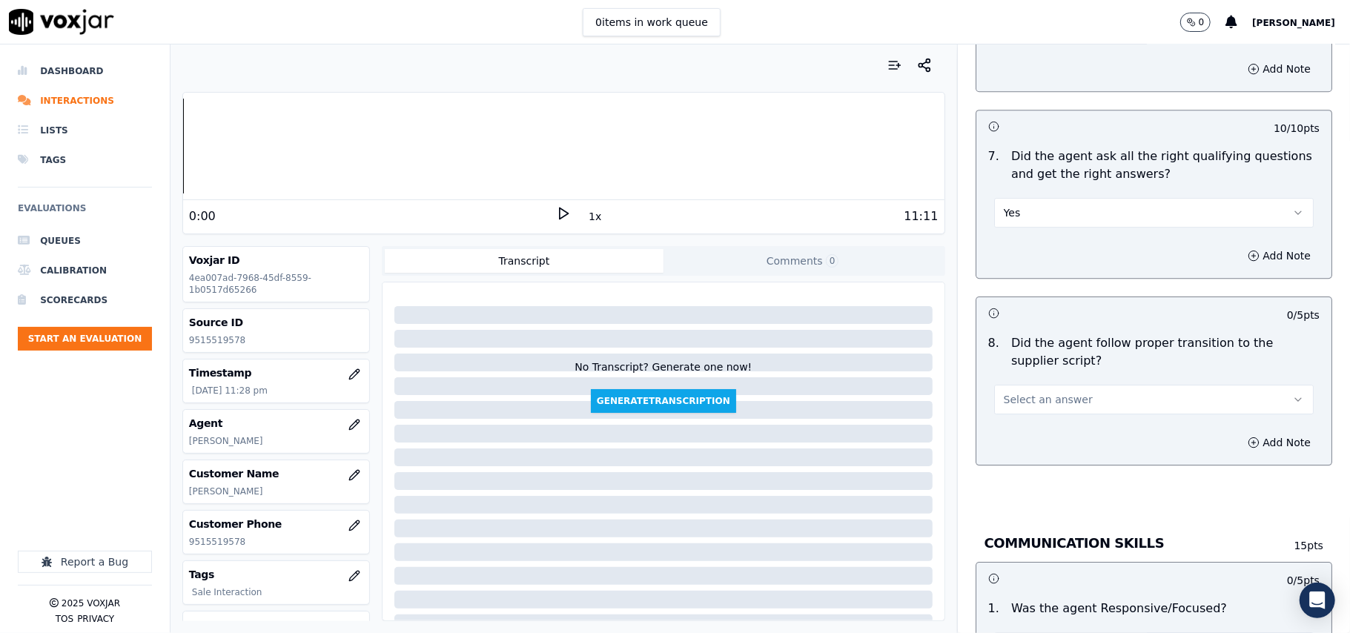
scroll to position [3460, 0]
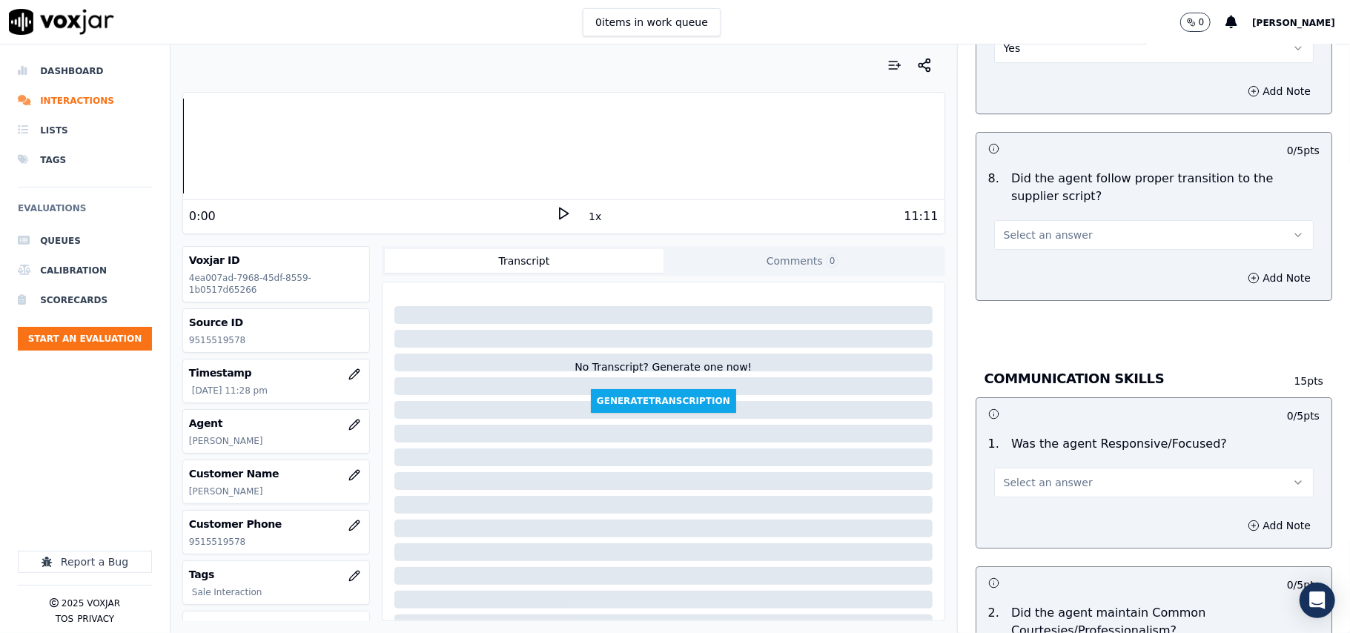
click at [1077, 225] on button "Select an answer" at bounding box center [1154, 235] width 320 height 30
click at [1032, 249] on div "Yes" at bounding box center [1122, 253] width 287 height 24
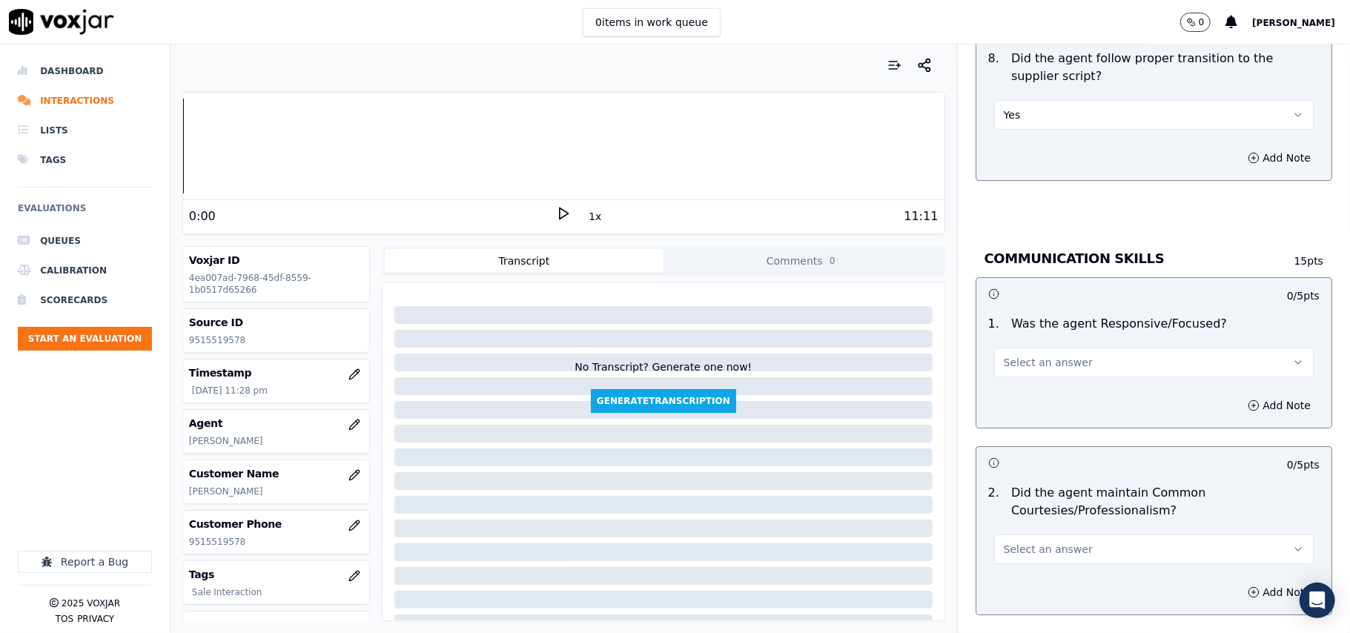
scroll to position [3625, 0]
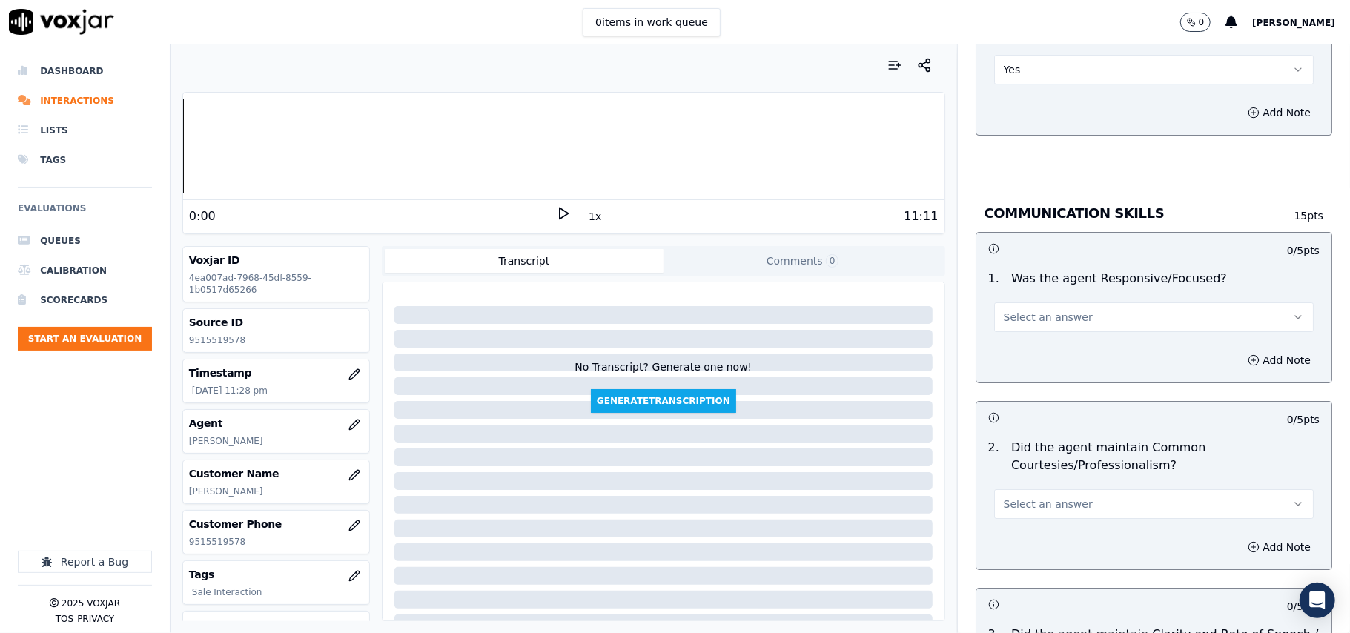
click at [1026, 310] on span "Select an answer" at bounding box center [1048, 317] width 89 height 15
click at [1021, 324] on div "Yes" at bounding box center [1122, 336] width 287 height 24
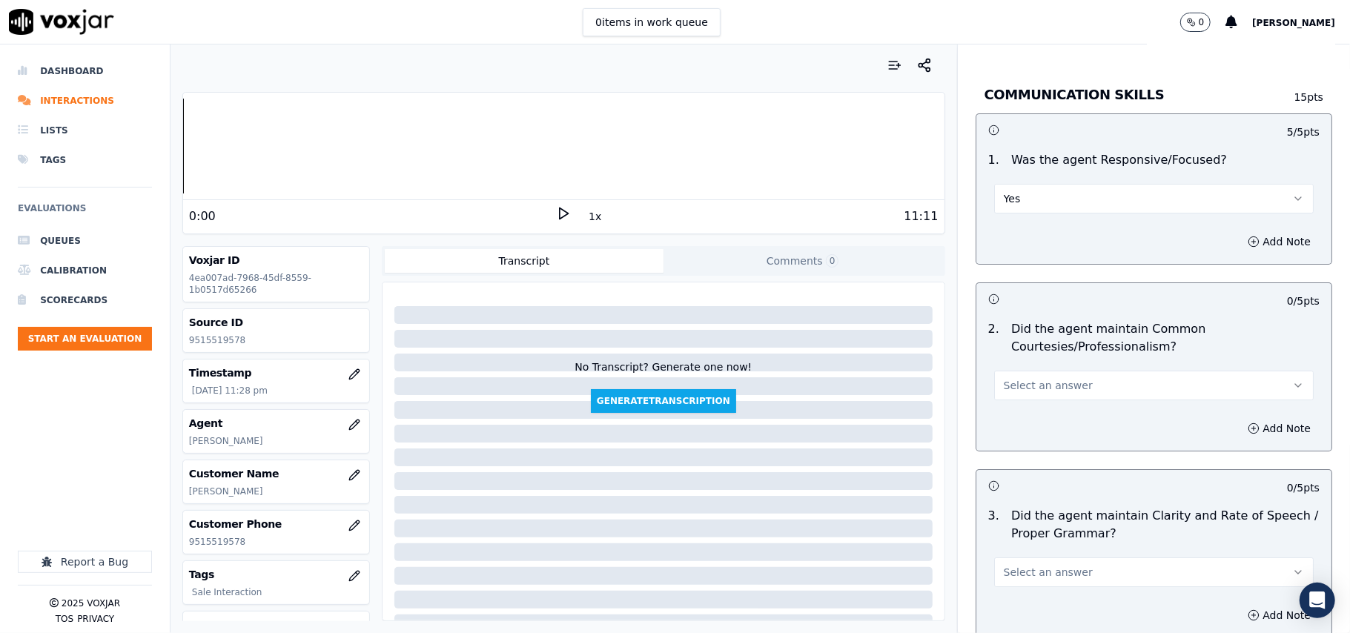
scroll to position [3789, 0]
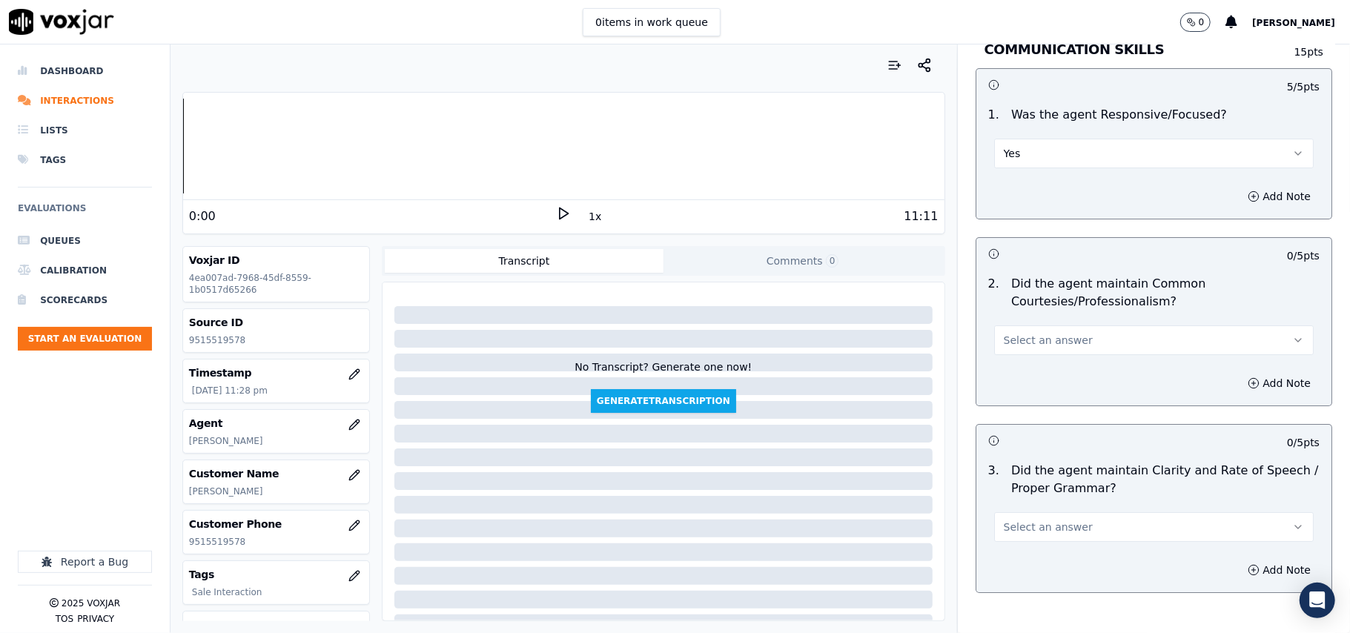
click at [1025, 333] on span "Select an answer" at bounding box center [1048, 340] width 89 height 15
click at [1024, 350] on div "Yes" at bounding box center [1122, 359] width 287 height 24
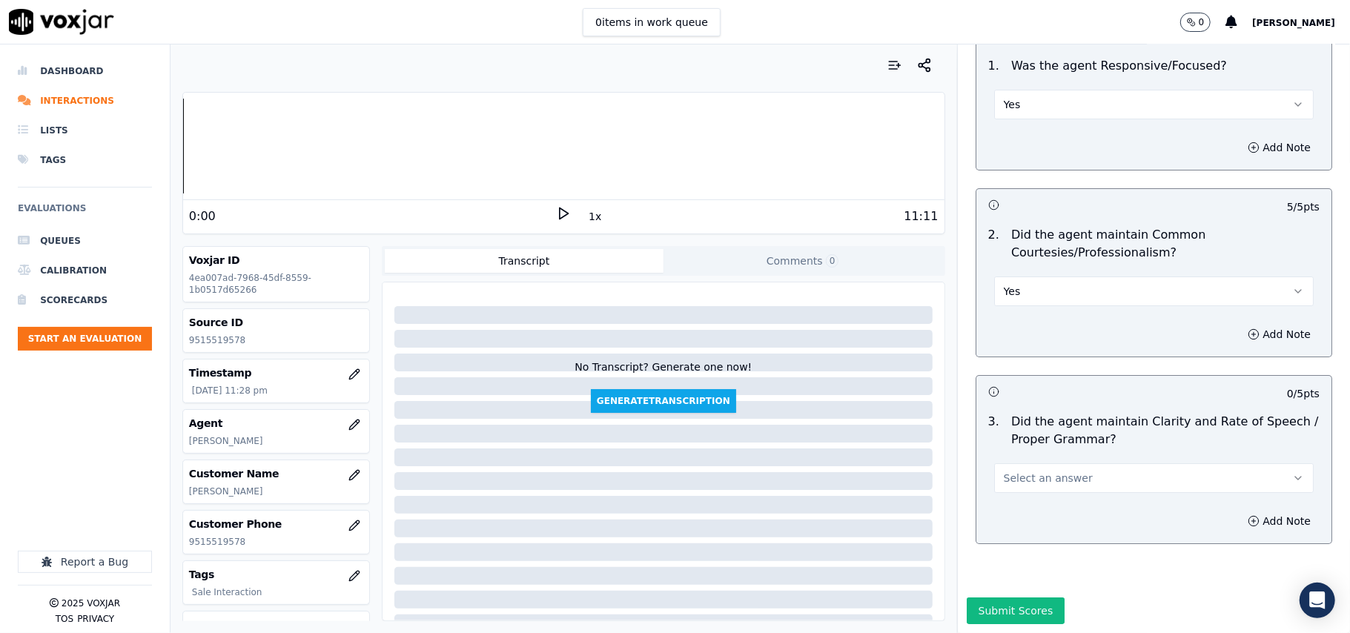
scroll to position [3868, 0]
click at [1024, 471] on span "Select an answer" at bounding box center [1048, 478] width 89 height 15
click at [1026, 464] on div "Yes" at bounding box center [1122, 467] width 287 height 24
click at [968, 598] on button "Submit Scores" at bounding box center [1016, 611] width 99 height 27
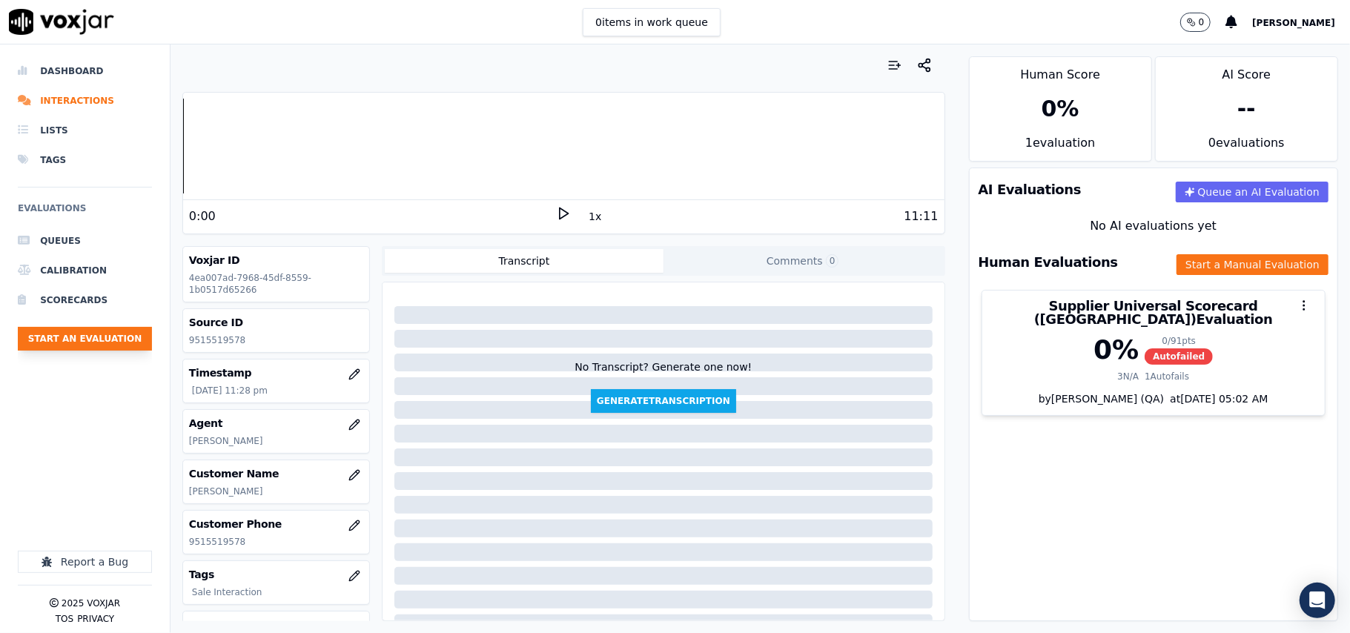
click at [110, 342] on button "Start an Evaluation" at bounding box center [85, 339] width 134 height 24
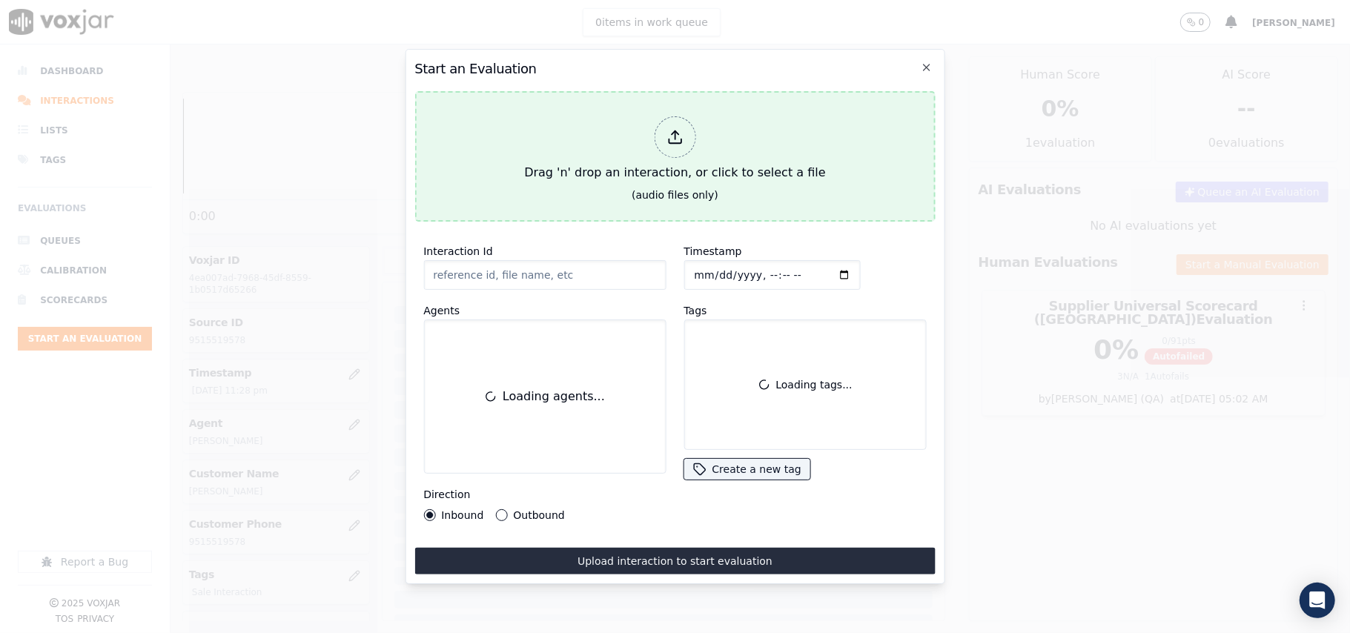
click at [626, 190] on button "Drag 'n' drop an interaction, or click to select a file (audio files only)" at bounding box center [674, 156] width 521 height 131
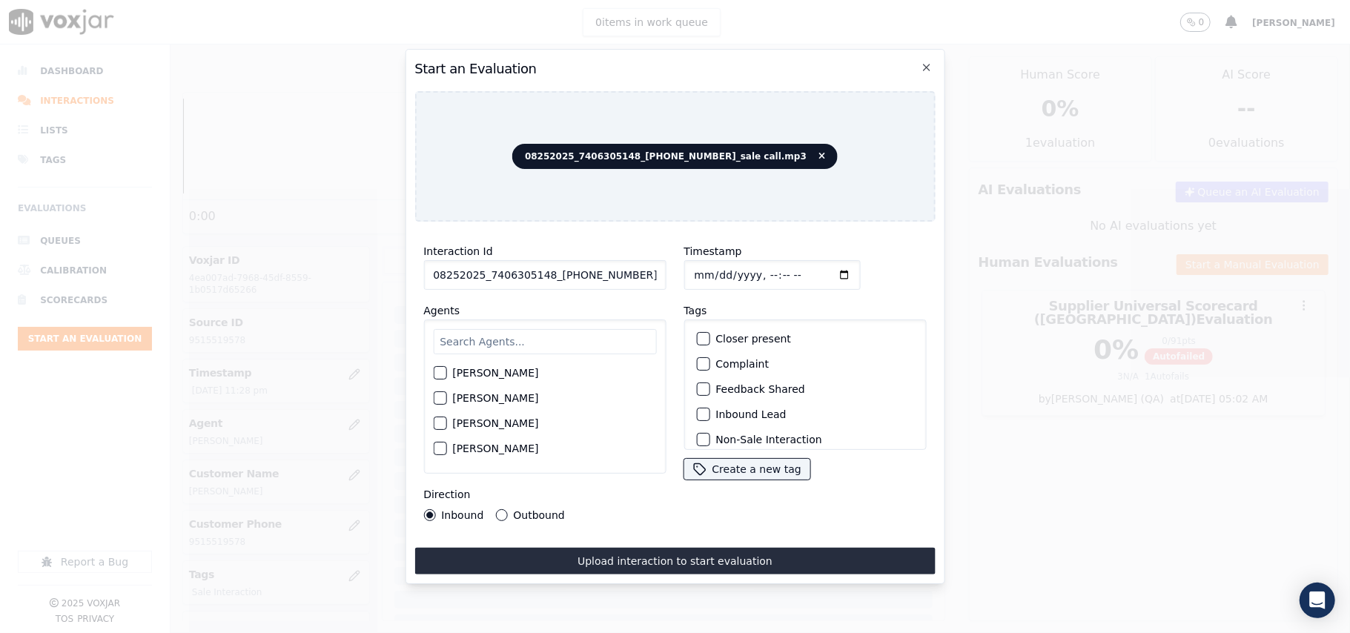
click at [529, 268] on input "08252025_7406305148_[PHONE_NUMBER]_sale call.mp3" at bounding box center [544, 275] width 242 height 30
paste input "7406305148"
type input "7406305148"
click at [710, 262] on input "Timestamp" at bounding box center [772, 275] width 176 height 30
type input "[DATE]T23:32"
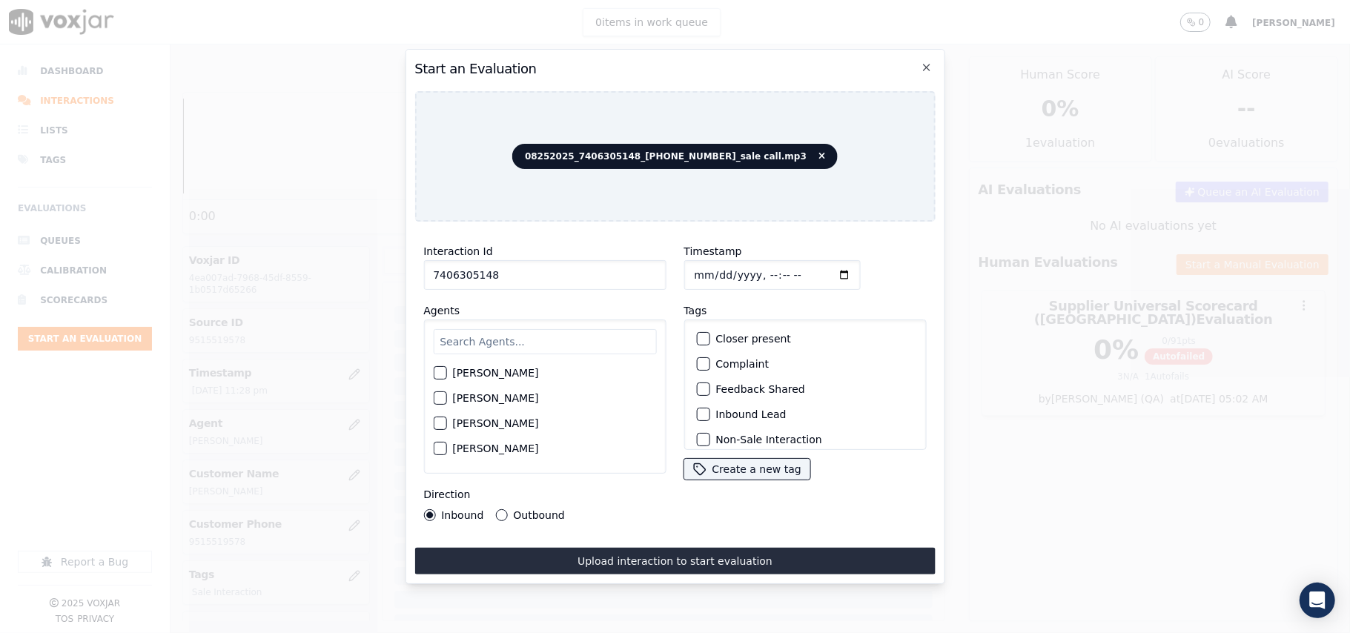
click at [497, 338] on input "text" at bounding box center [544, 341] width 223 height 25
type input "[PERSON_NAME]"
click at [498, 372] on label "[PERSON_NAME]" at bounding box center [495, 377] width 86 height 10
click at [446, 371] on button "[PERSON_NAME]" at bounding box center [439, 377] width 13 height 13
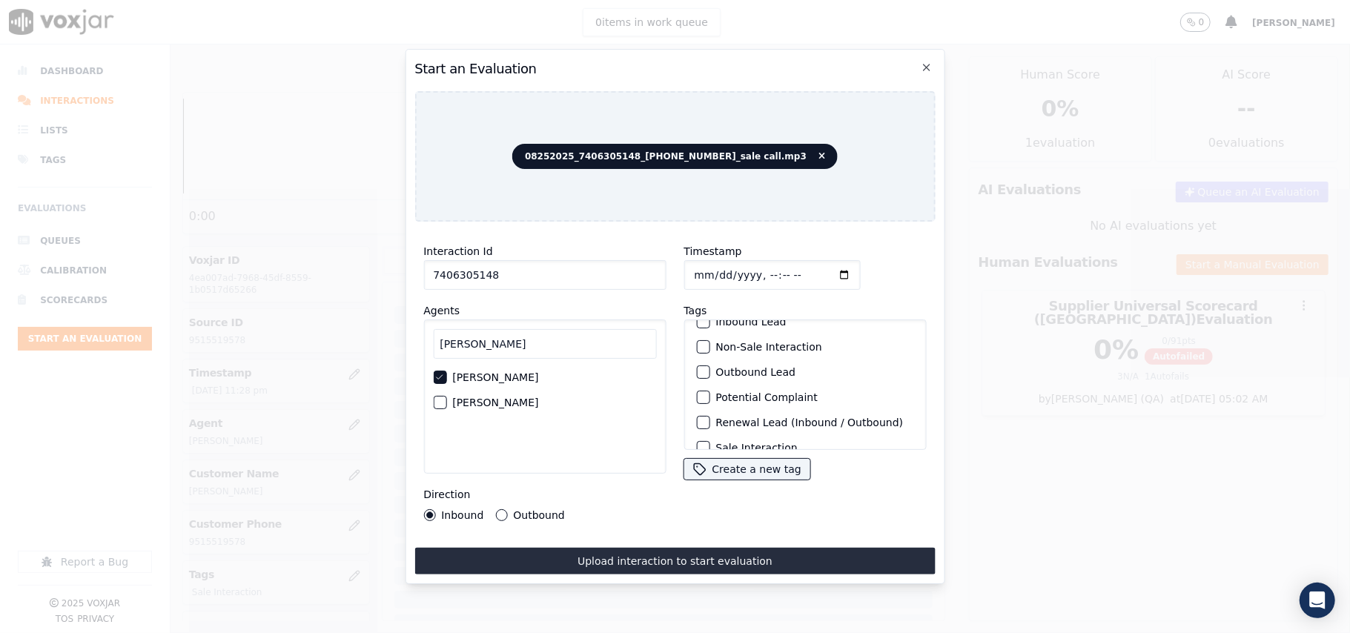
scroll to position [129, 0]
click at [727, 426] on label "Sale Interaction" at bounding box center [757, 431] width 82 height 10
click at [710, 424] on button "Sale Interaction" at bounding box center [702, 430] width 13 height 13
click at [514, 510] on label "Outbound" at bounding box center [538, 515] width 51 height 10
click at [507, 509] on button "Outbound" at bounding box center [501, 515] width 12 height 12
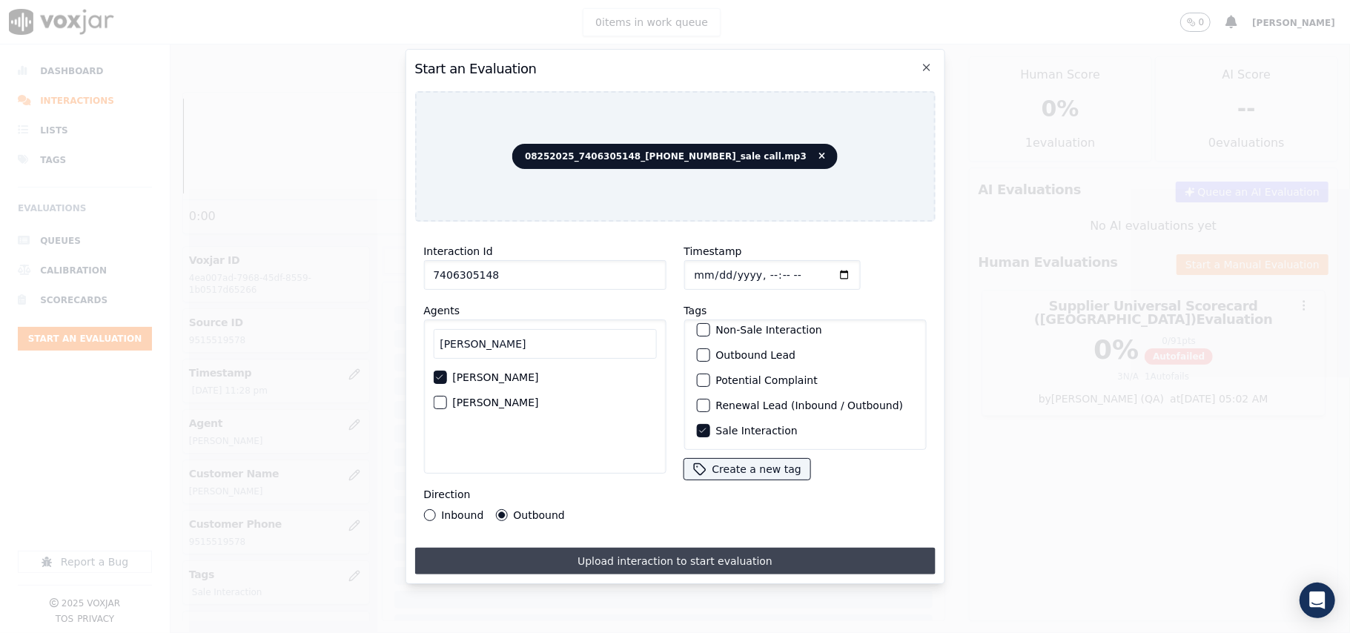
click at [577, 552] on button "Upload interaction to start evaluation" at bounding box center [674, 561] width 521 height 27
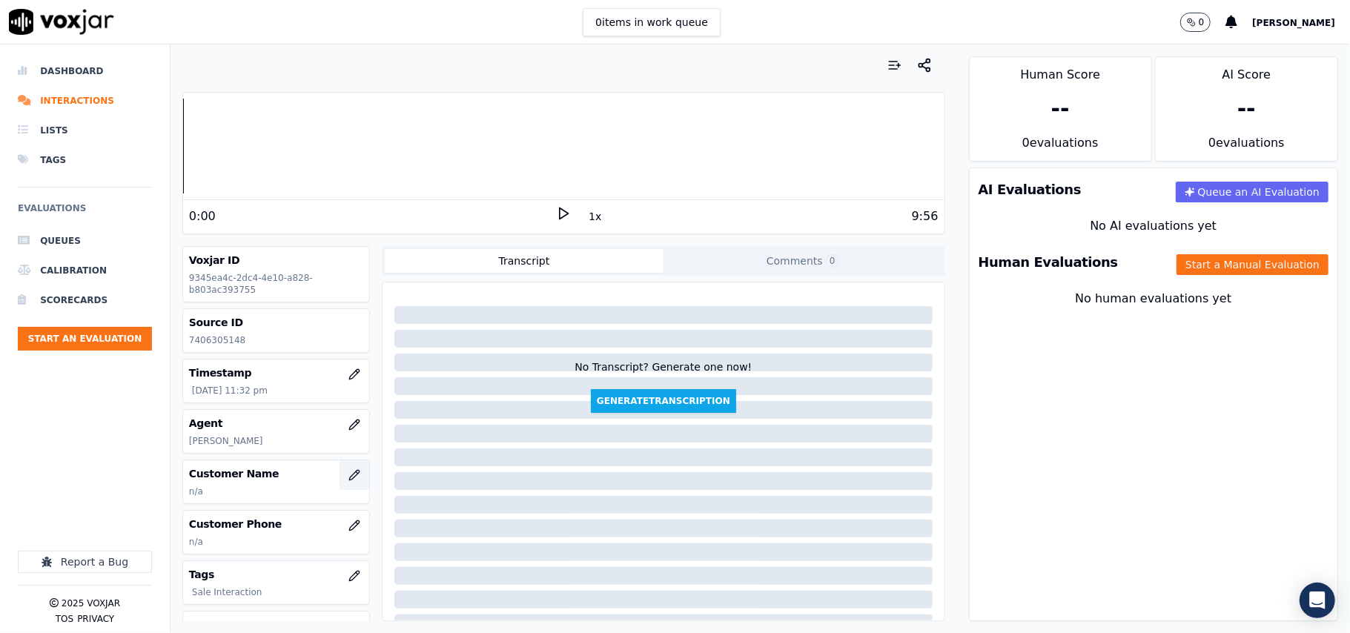
click at [348, 479] on icon "button" at bounding box center [354, 475] width 12 height 12
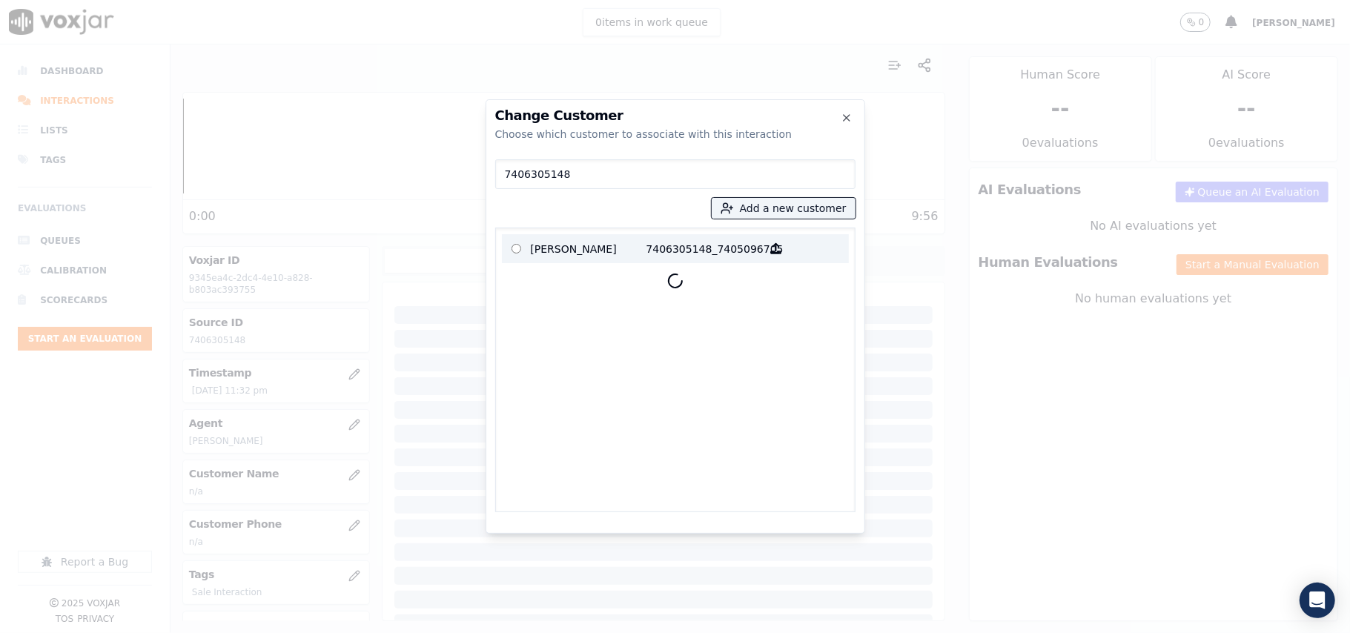
type input "7406305148"
click at [579, 252] on p "[PERSON_NAME]" at bounding box center [589, 248] width 116 height 23
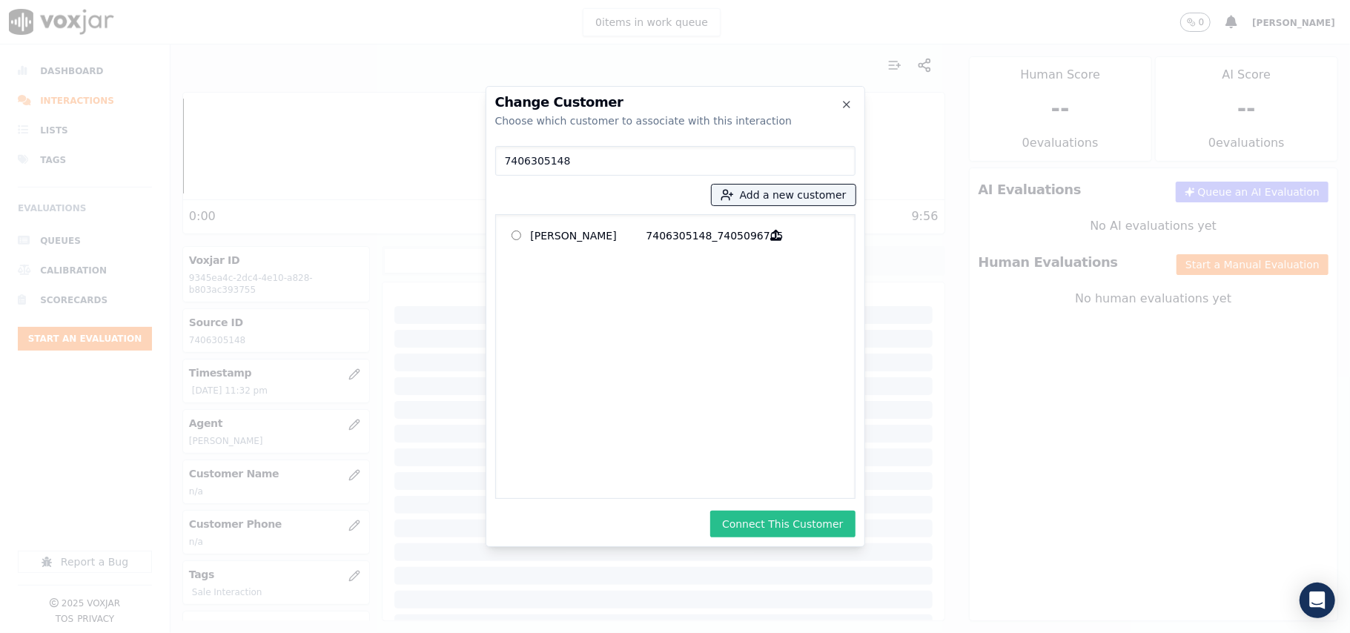
click at [778, 518] on button "Connect This Customer" at bounding box center [782, 524] width 145 height 27
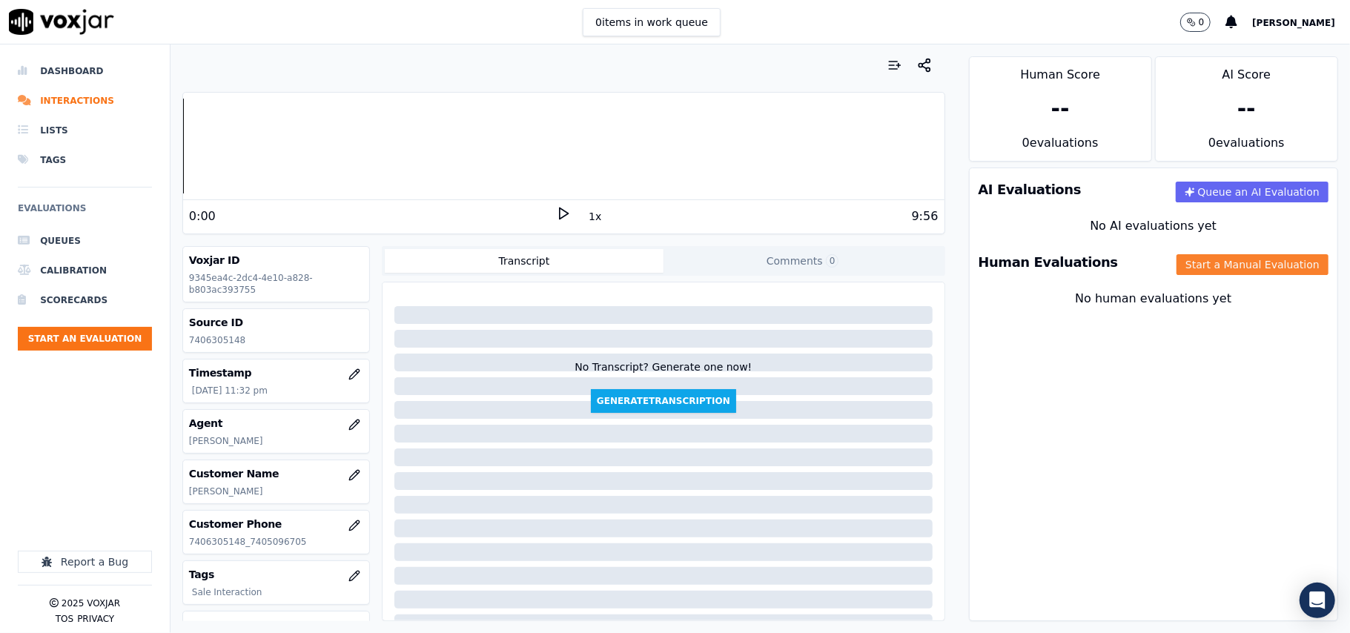
click at [1208, 262] on button "Start a Manual Evaluation" at bounding box center [1253, 264] width 152 height 21
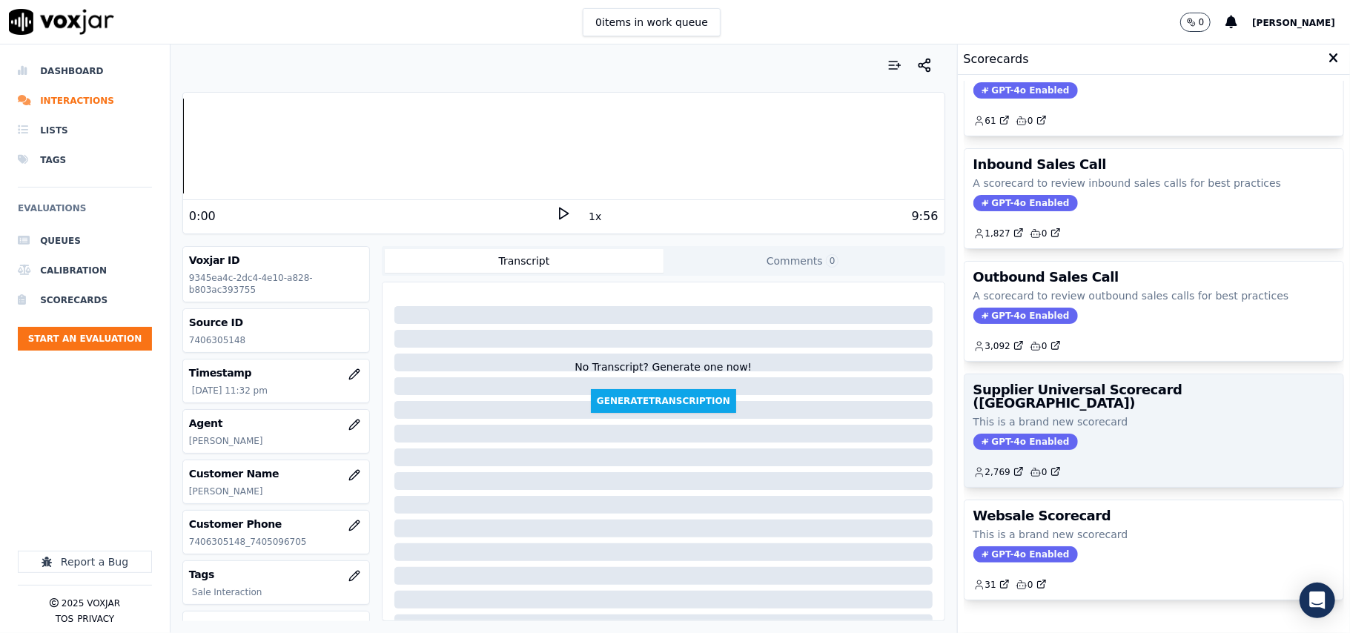
scroll to position [113, 0]
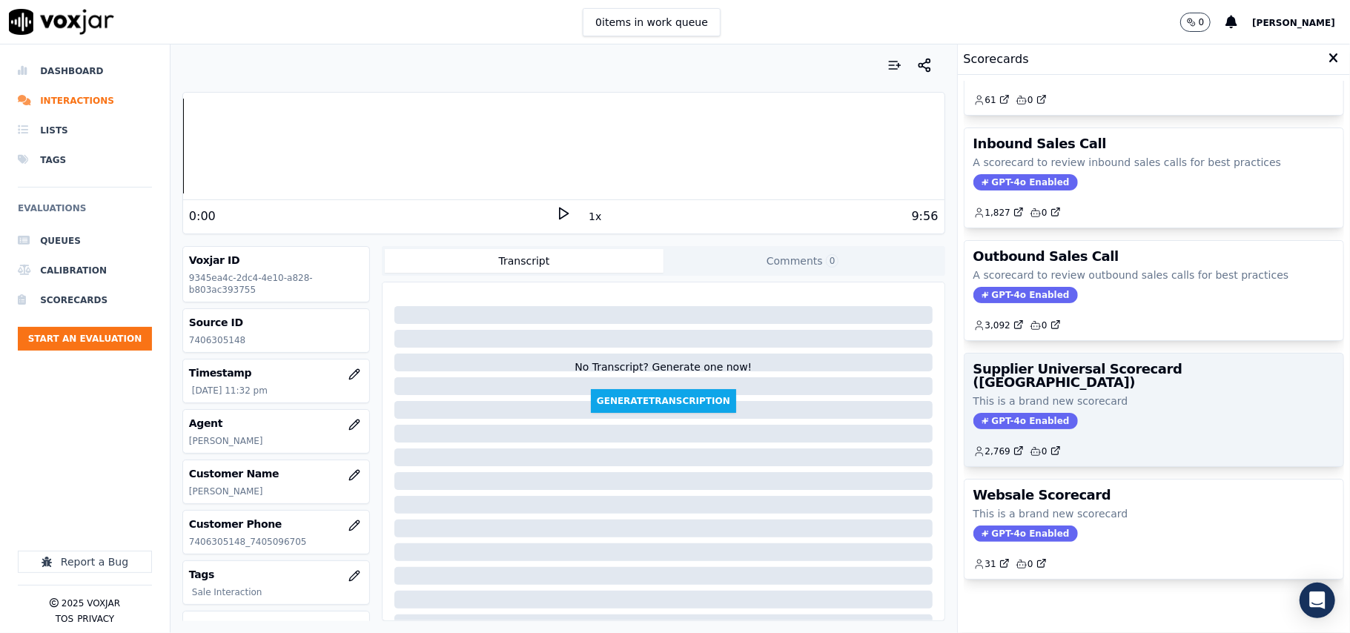
click at [1071, 413] on div "GPT-4o Enabled" at bounding box center [1154, 421] width 361 height 16
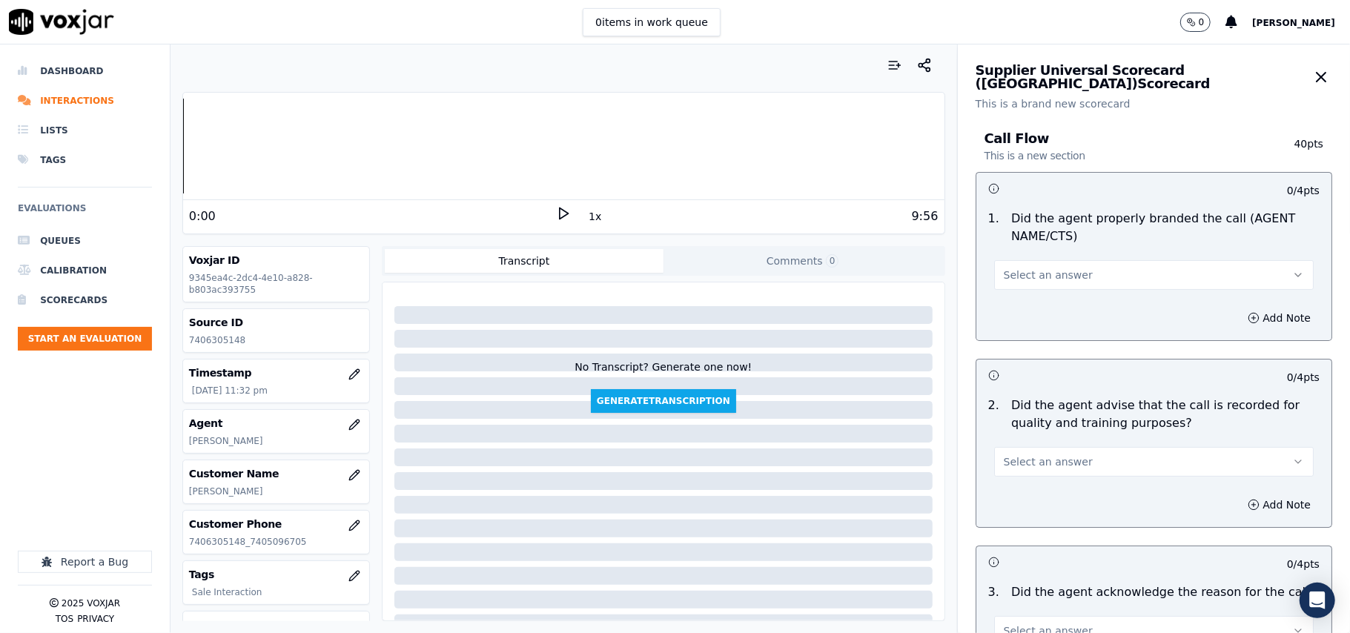
click at [1054, 273] on span "Select an answer" at bounding box center [1048, 275] width 89 height 15
click at [1037, 306] on div "Yes" at bounding box center [1122, 309] width 287 height 24
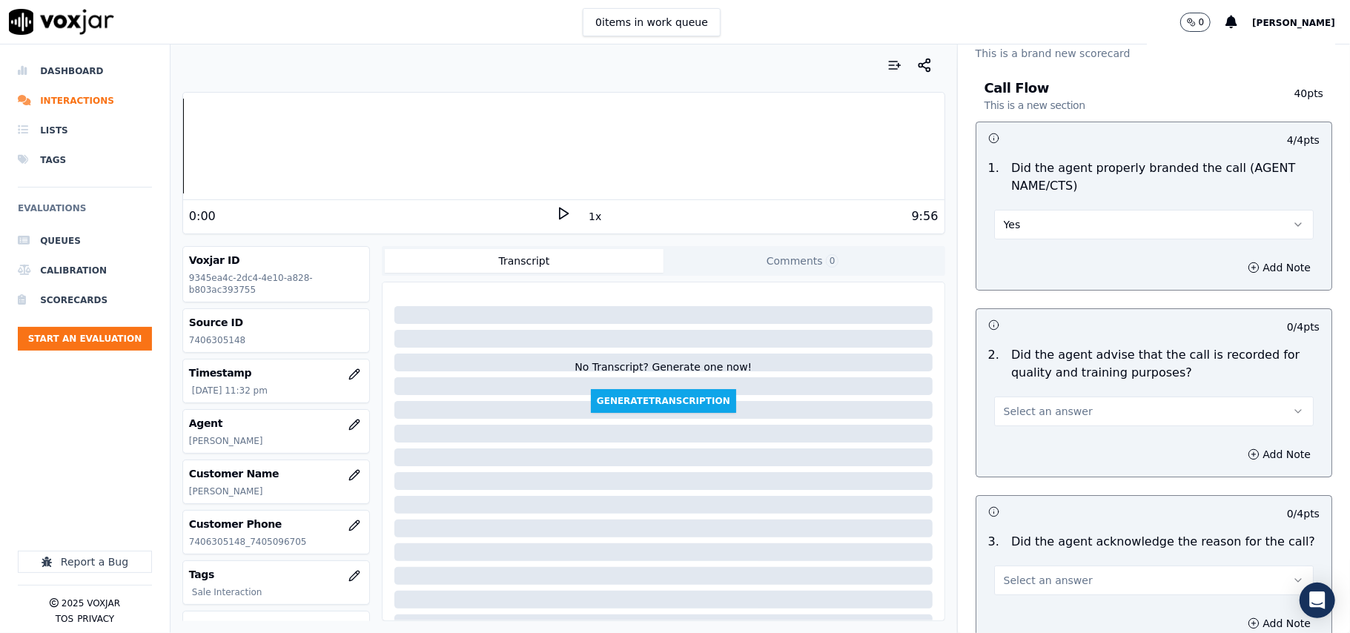
scroll to position [165, 0]
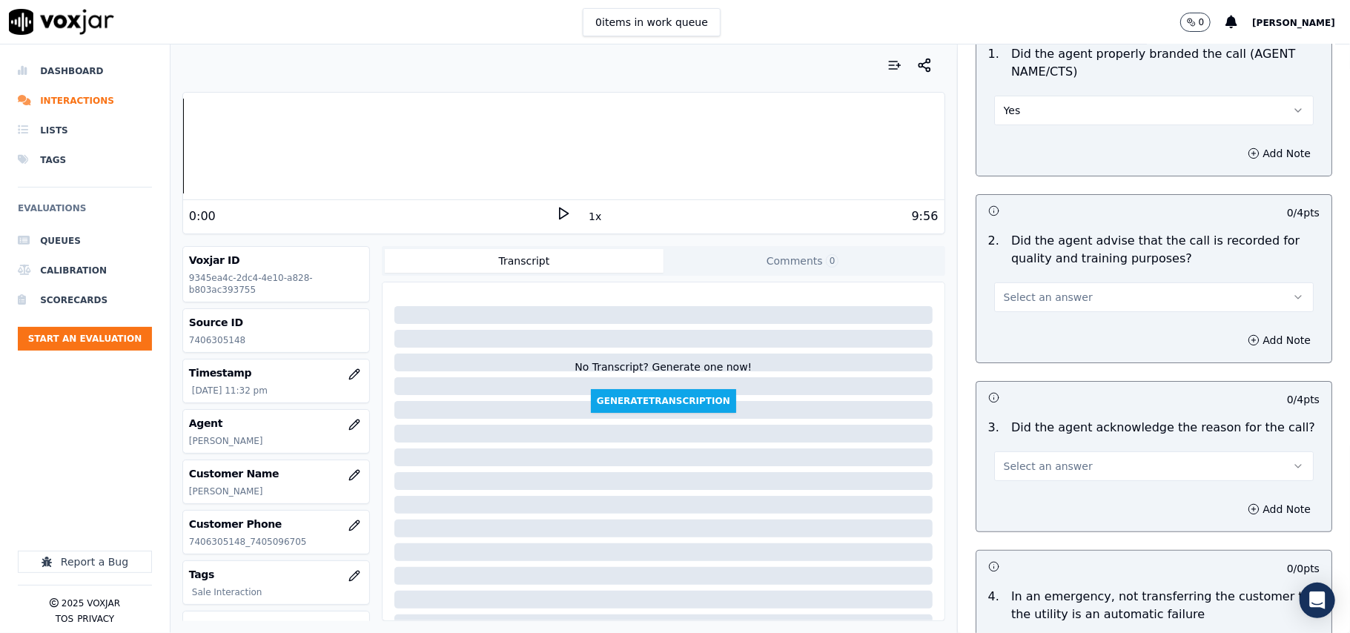
click at [1022, 292] on span "Select an answer" at bounding box center [1048, 297] width 89 height 15
click at [1018, 323] on div "Yes" at bounding box center [1122, 332] width 287 height 24
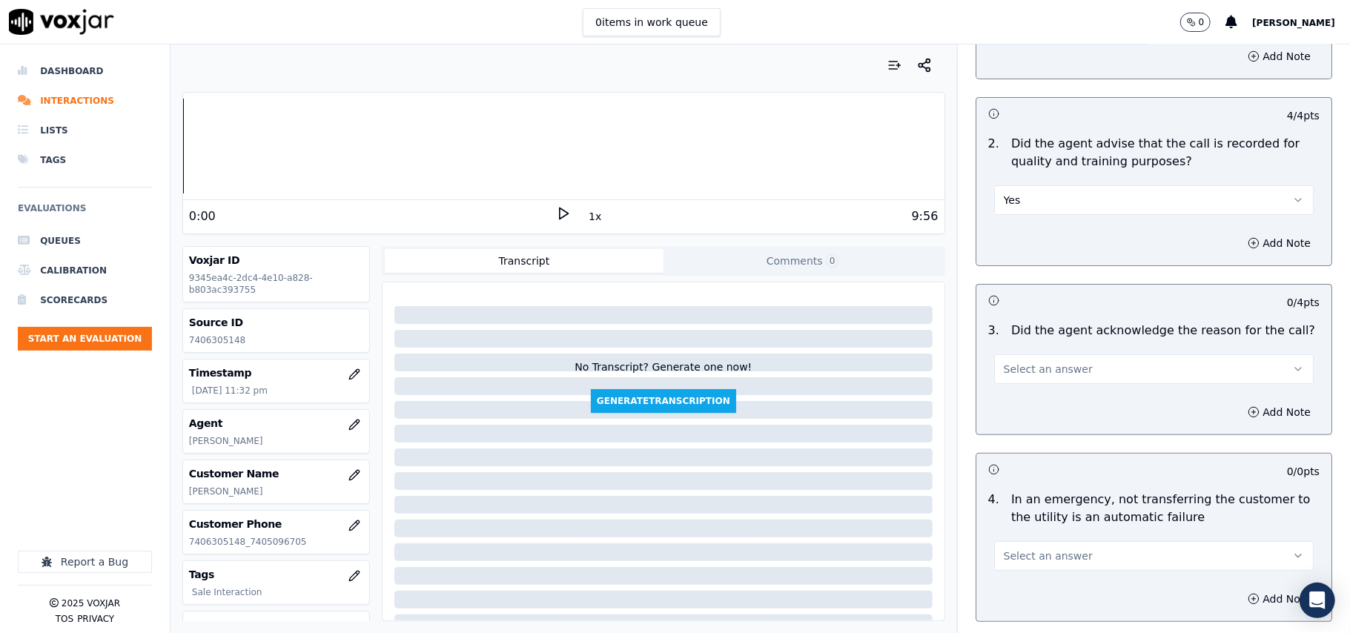
scroll to position [329, 0]
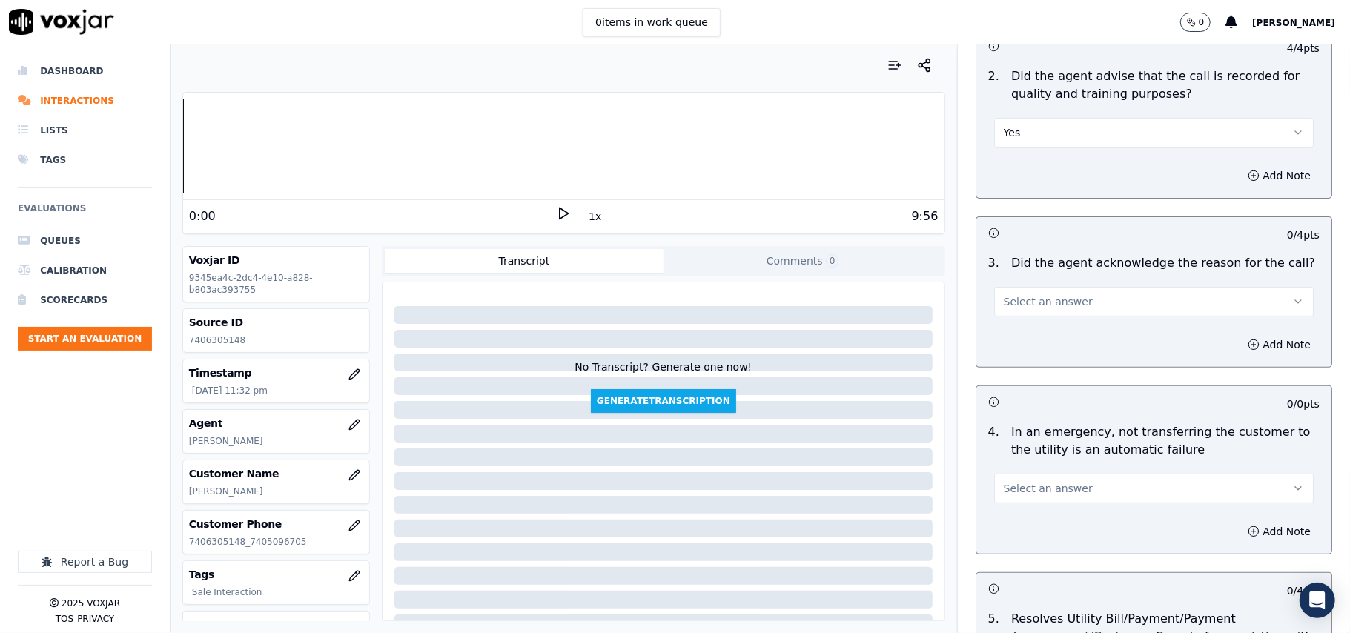
click at [1038, 315] on button "Select an answer" at bounding box center [1154, 302] width 320 height 30
click at [1033, 331] on div "Yes" at bounding box center [1122, 337] width 287 height 24
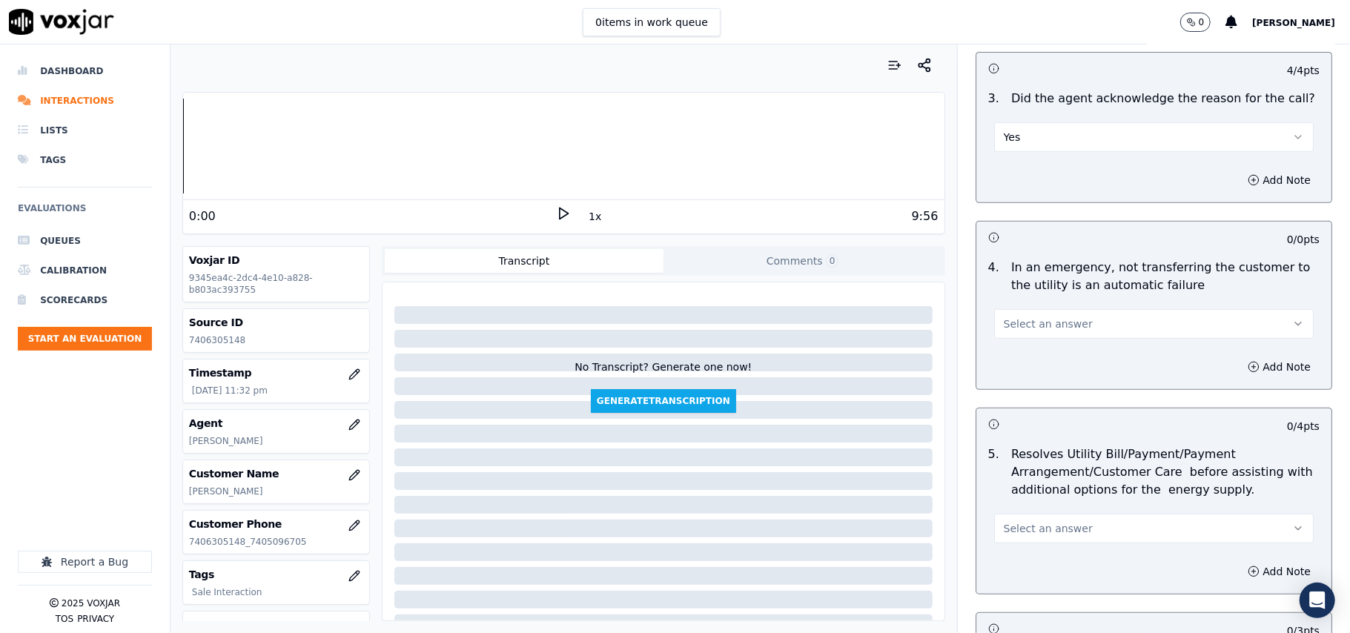
click at [1016, 336] on button "Select an answer" at bounding box center [1154, 324] width 320 height 30
click at [997, 414] on div "N/A" at bounding box center [1122, 406] width 287 height 24
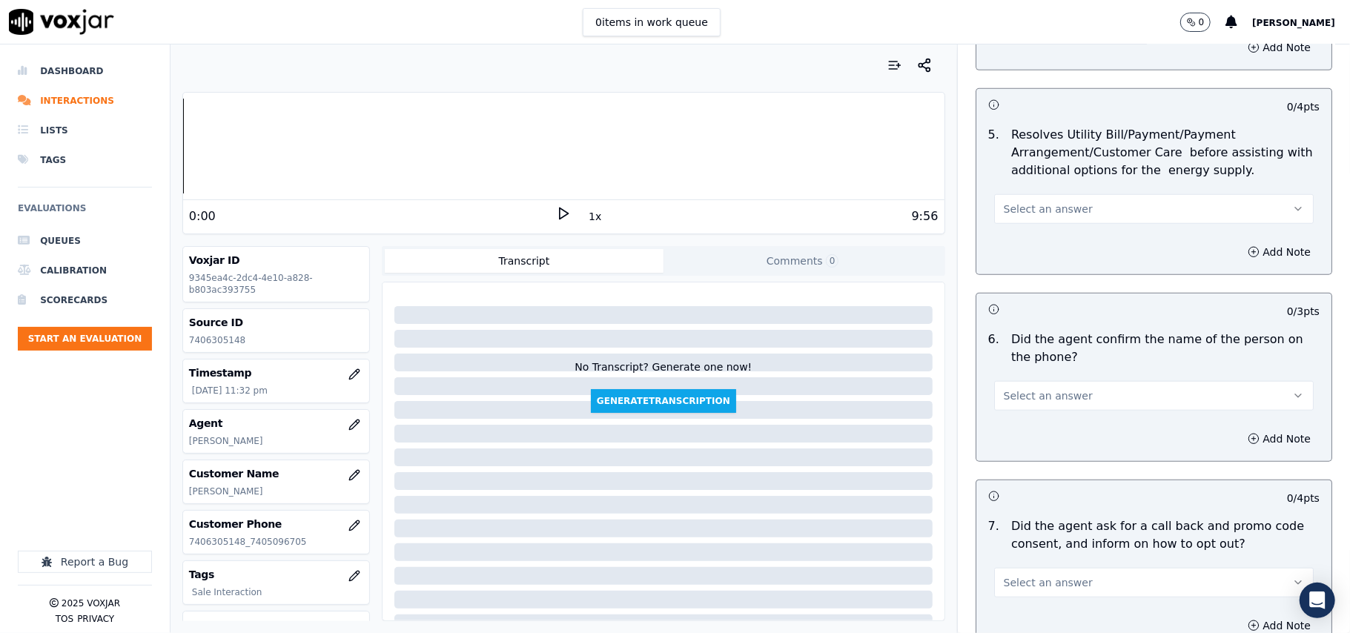
scroll to position [823, 0]
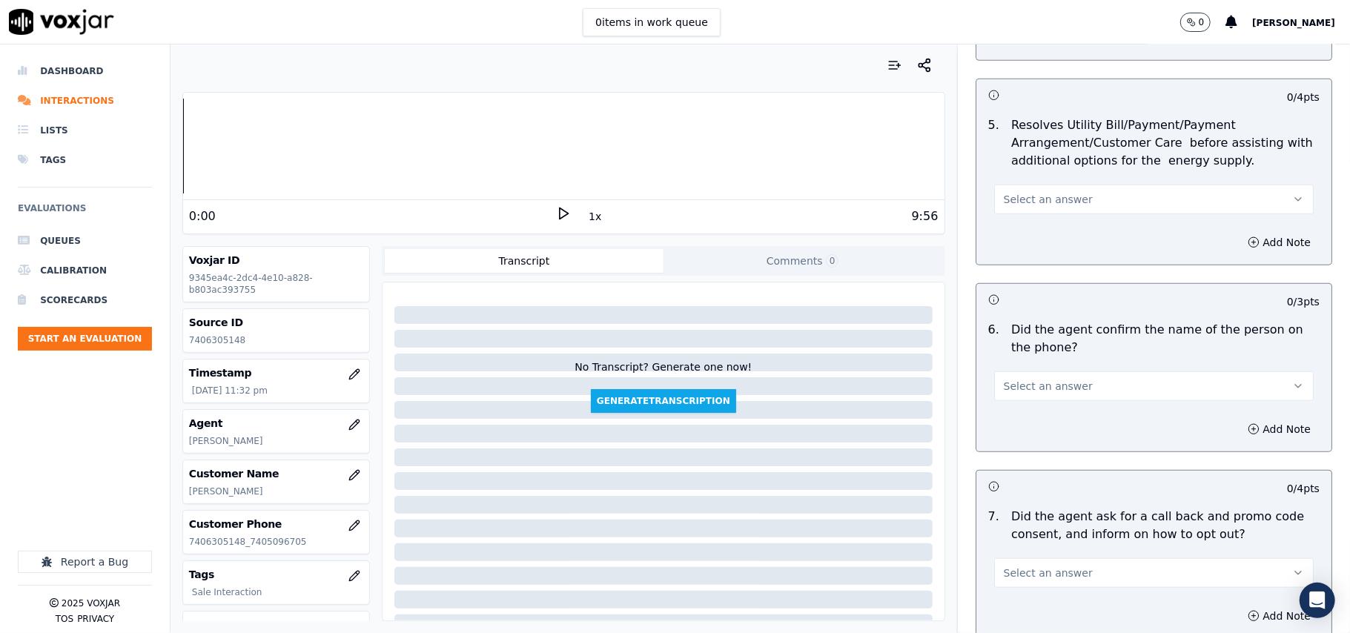
click at [1014, 212] on button "Select an answer" at bounding box center [1154, 200] width 320 height 30
click at [1023, 291] on div "N/A" at bounding box center [1122, 283] width 287 height 24
click at [1020, 394] on span "Select an answer" at bounding box center [1048, 386] width 89 height 15
click at [1000, 431] on div "Yes" at bounding box center [1122, 422] width 287 height 24
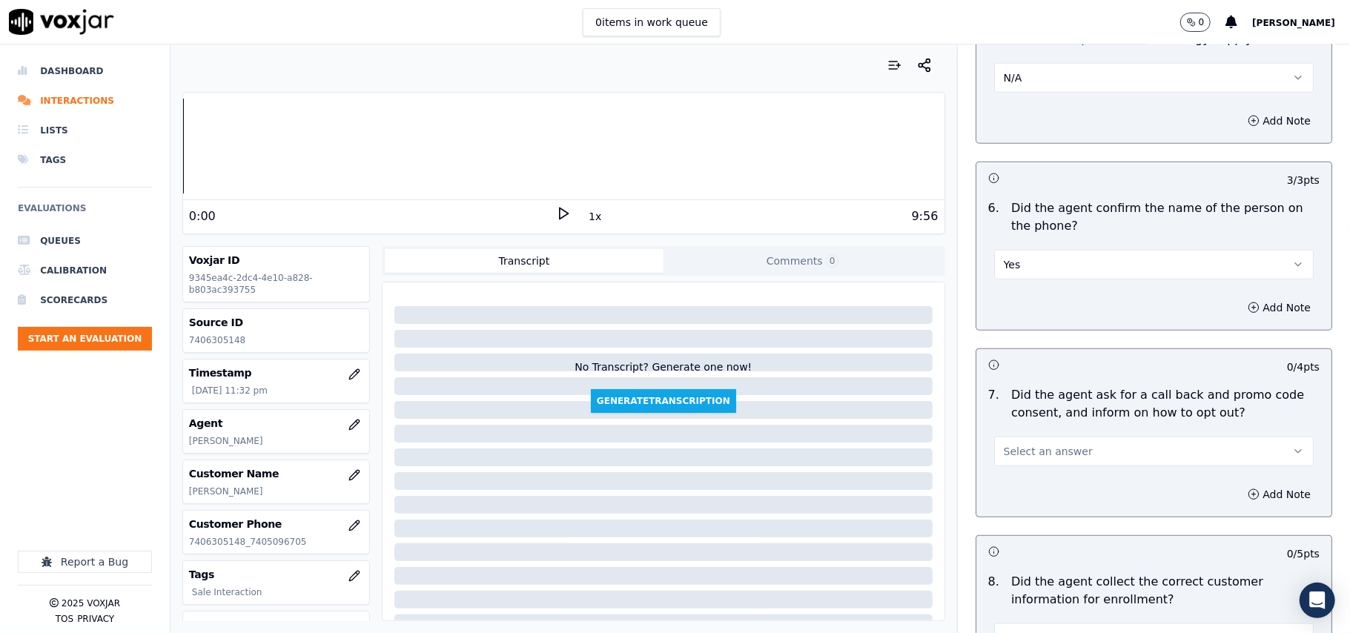
scroll to position [988, 0]
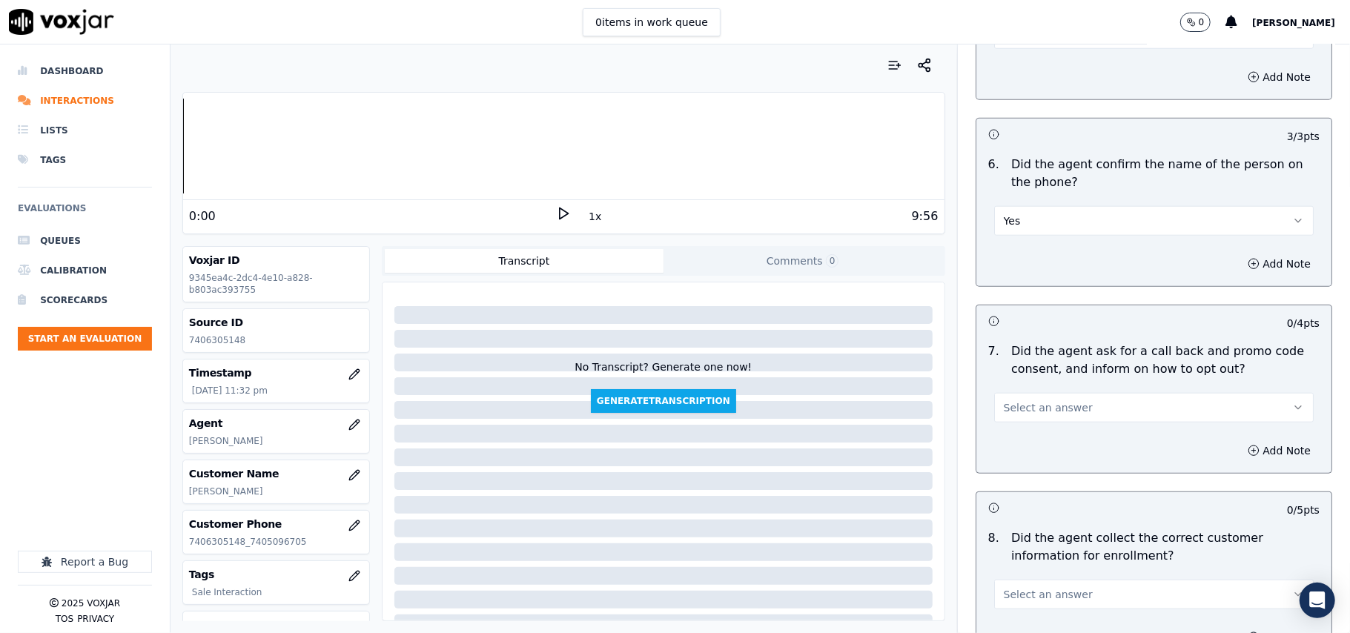
drag, startPoint x: 1005, startPoint y: 413, endPoint x: 1004, endPoint y: 424, distance: 11.2
click at [1004, 415] on span "Select an answer" at bounding box center [1048, 407] width 89 height 15
click at [1000, 455] on div "Yes" at bounding box center [1122, 444] width 287 height 24
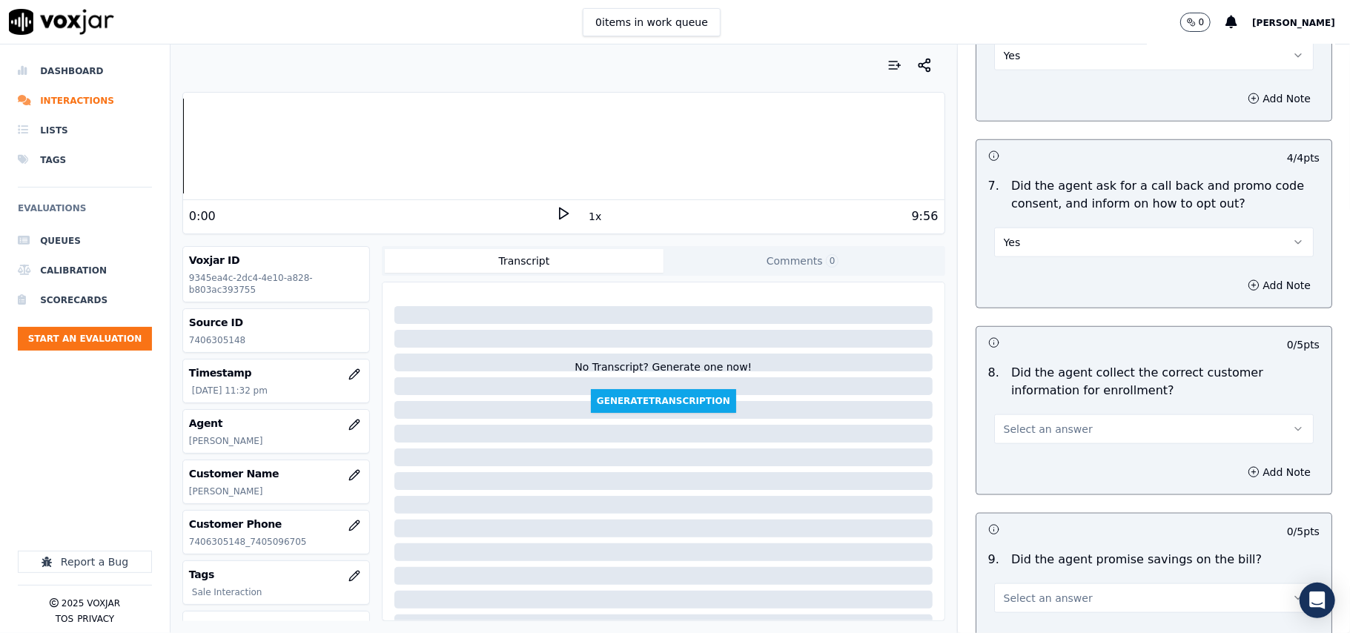
click at [997, 420] on button "Select an answer" at bounding box center [1154, 429] width 320 height 30
click at [1000, 475] on div "Yes" at bounding box center [1122, 467] width 287 height 24
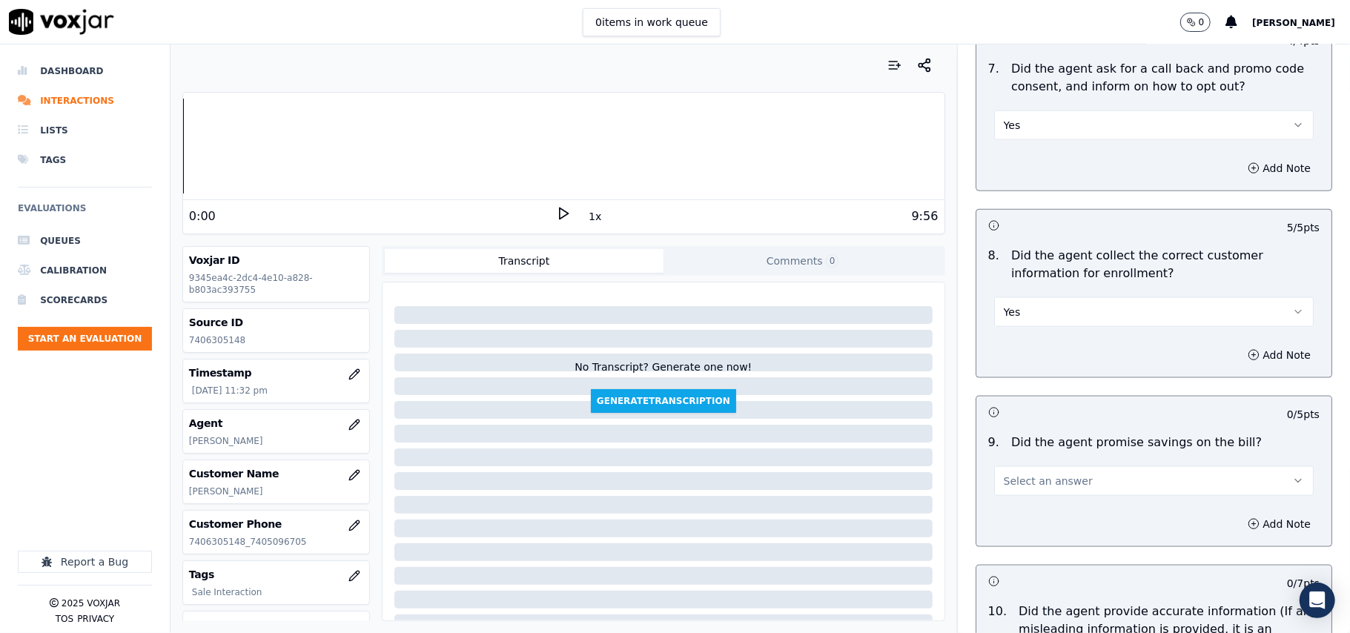
scroll to position [1318, 0]
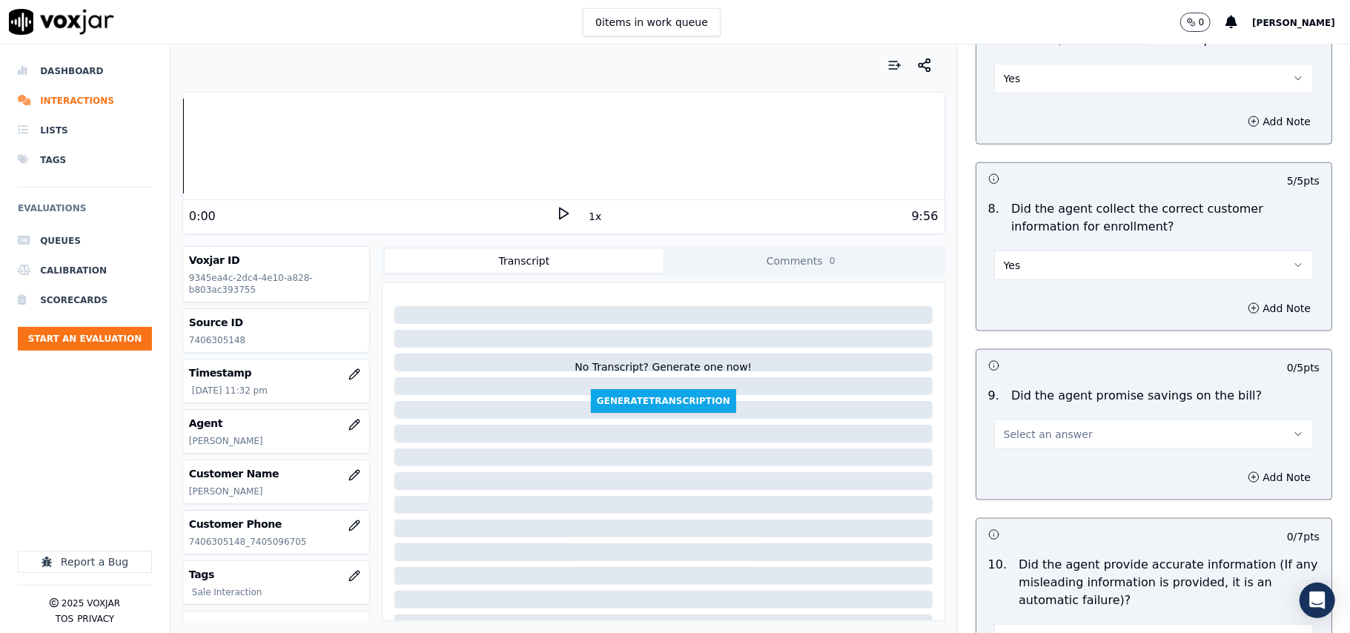
click at [1004, 439] on span "Select an answer" at bounding box center [1048, 434] width 89 height 15
click at [1002, 513] on div "N/A" at bounding box center [1122, 520] width 287 height 24
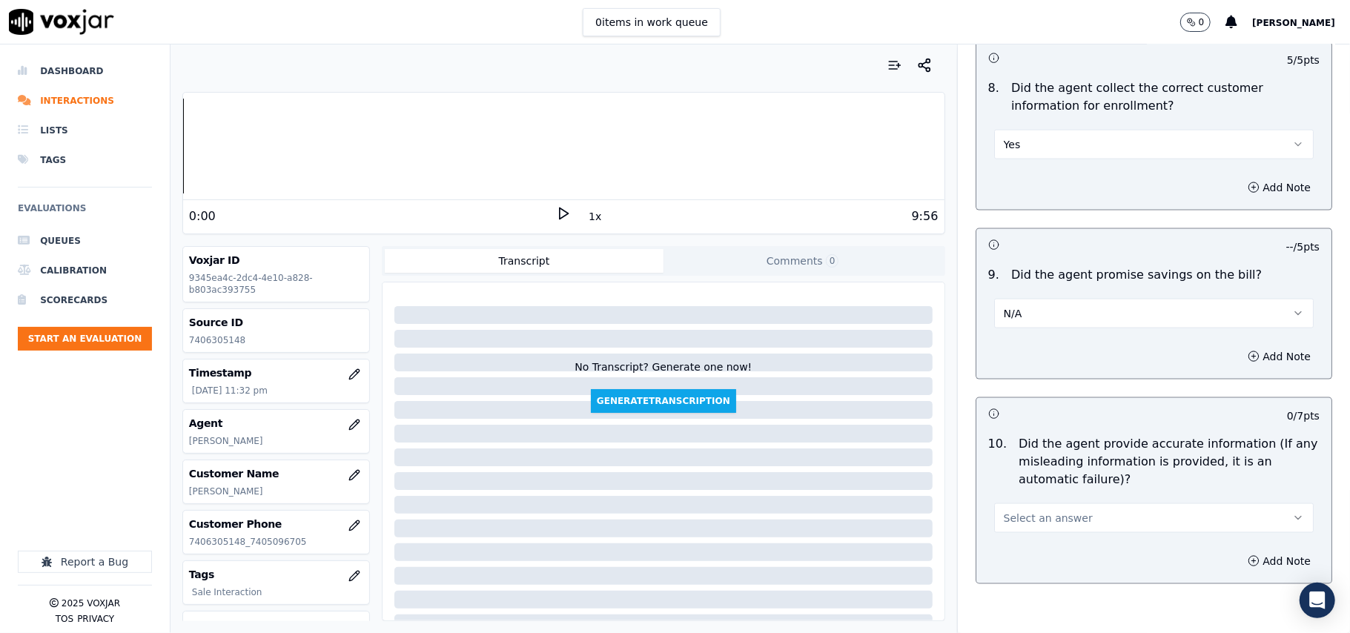
scroll to position [1483, 0]
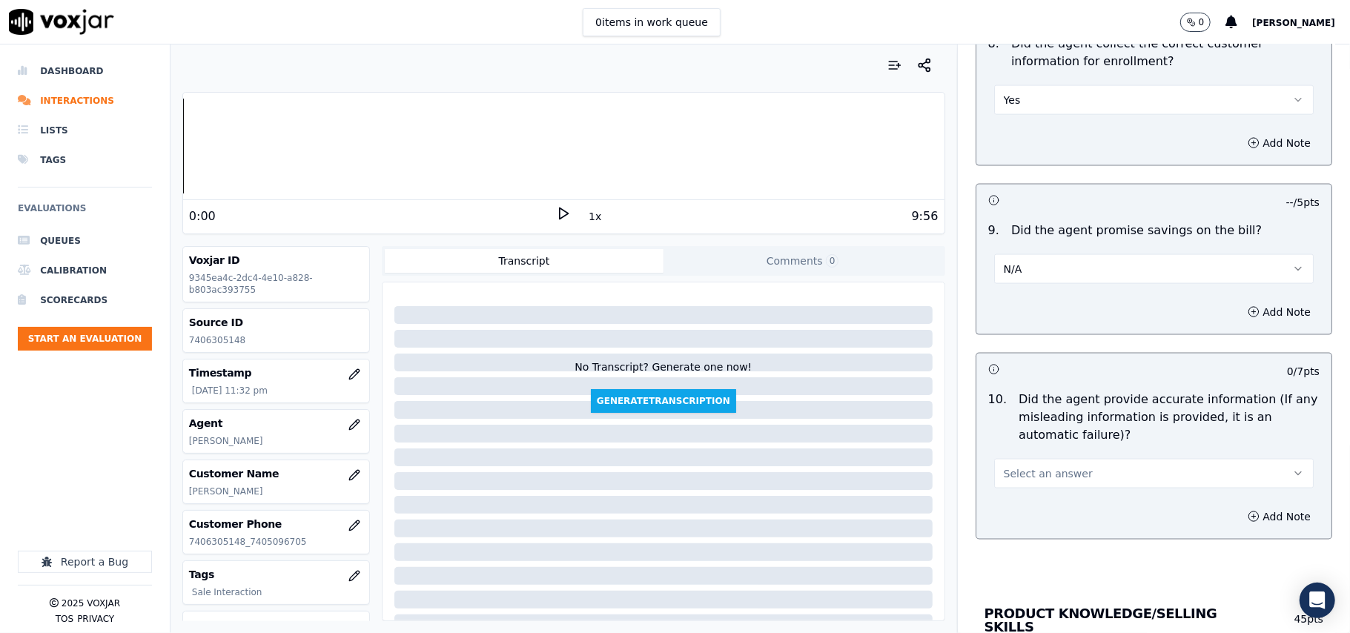
click at [1004, 472] on span "Select an answer" at bounding box center [1048, 473] width 89 height 15
click at [1004, 510] on div "Yes" at bounding box center [1122, 512] width 287 height 24
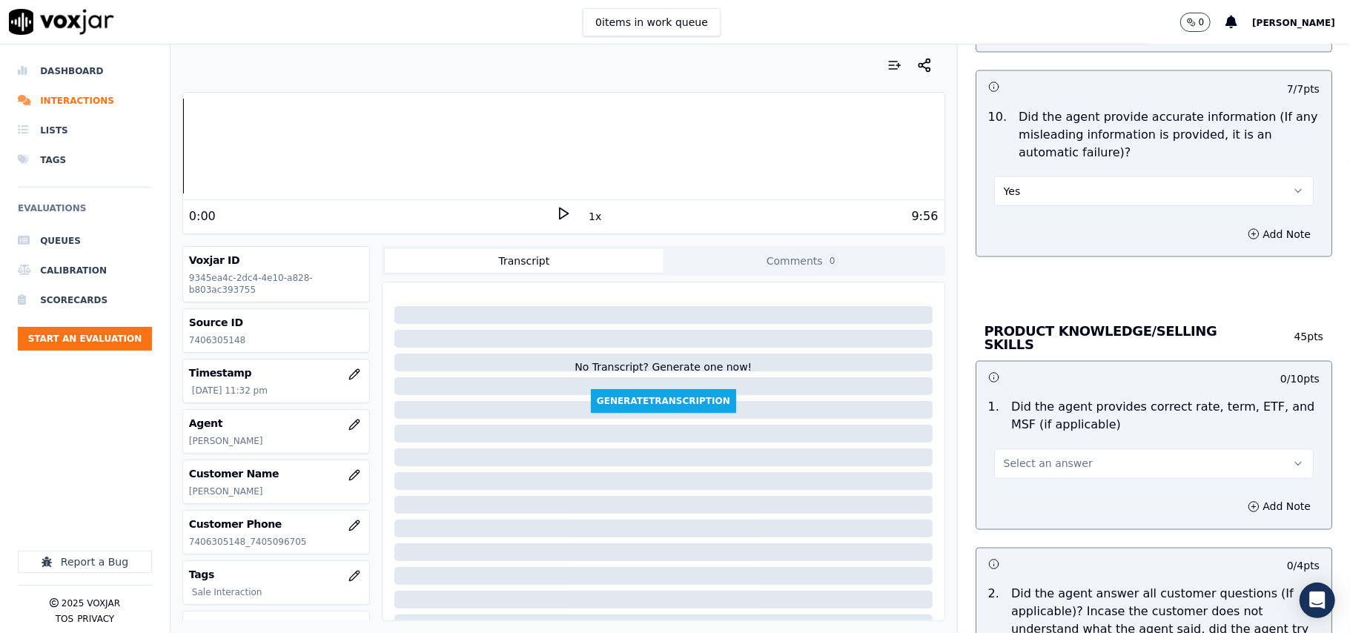
scroll to position [1812, 0]
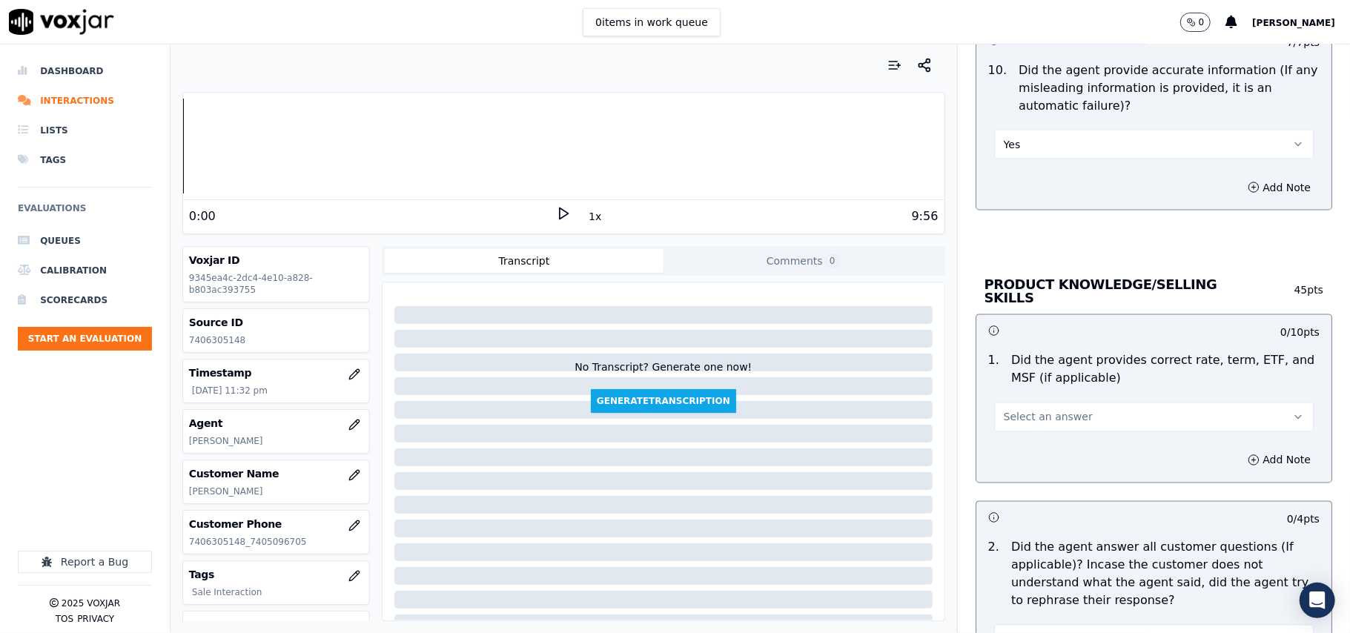
click at [1019, 438] on div "Add Note" at bounding box center [1154, 460] width 355 height 44
click at [1025, 424] on button "Select an answer" at bounding box center [1154, 418] width 320 height 30
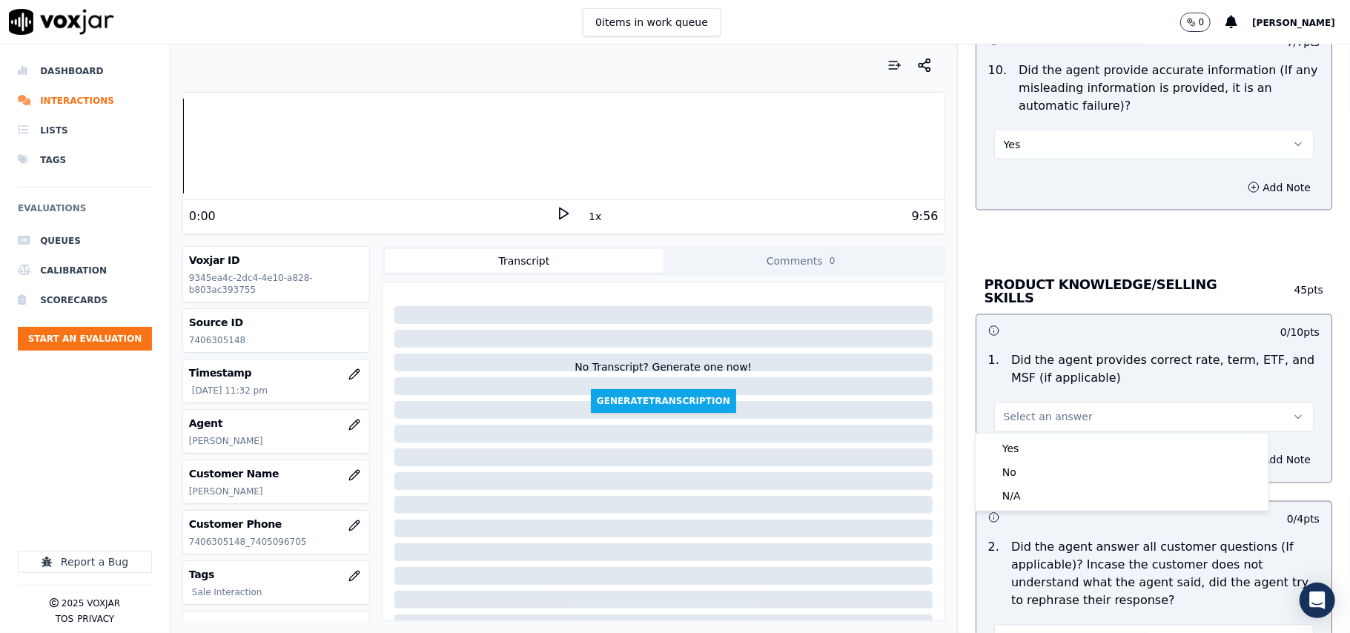
click at [1024, 439] on div "Yes" at bounding box center [1122, 449] width 287 height 24
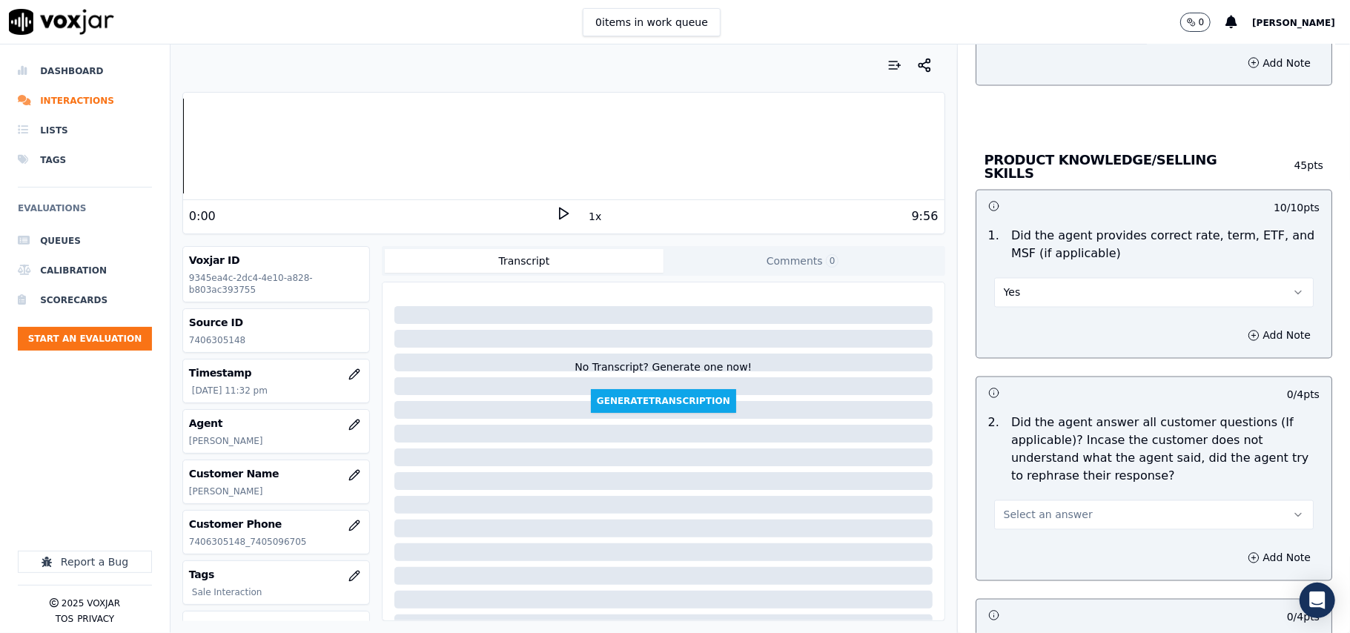
scroll to position [1977, 0]
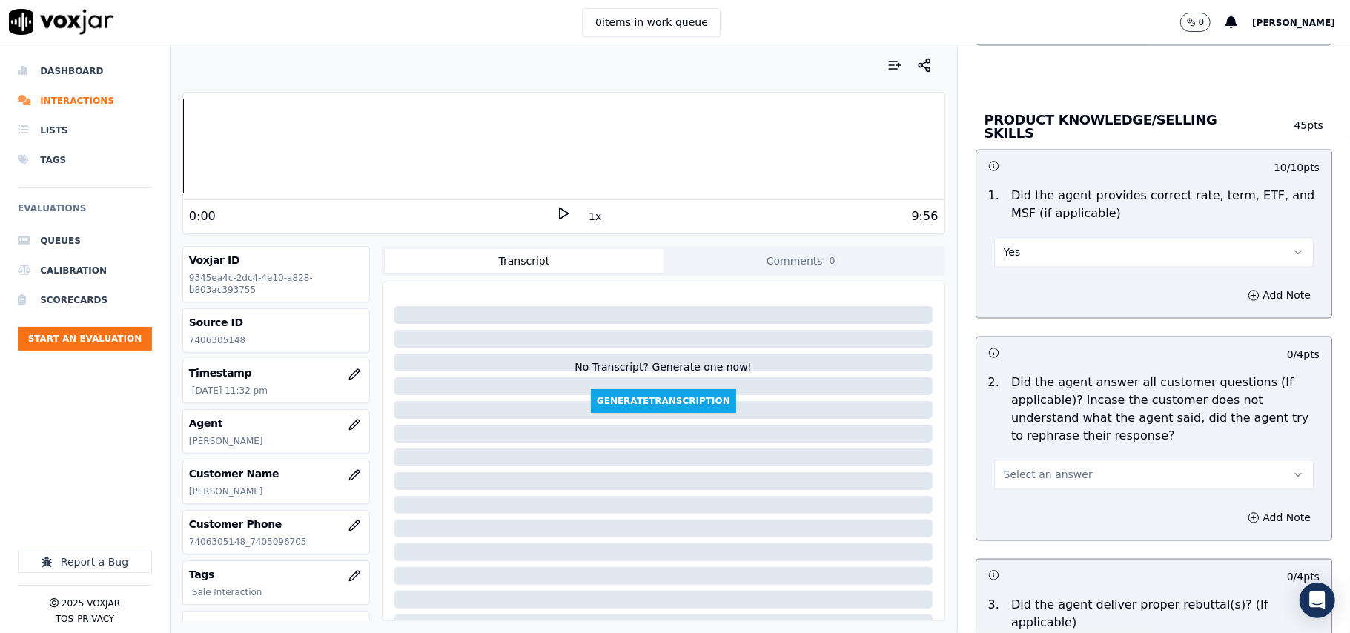
drag, startPoint x: 1019, startPoint y: 463, endPoint x: 1019, endPoint y: 485, distance: 21.5
click at [1019, 466] on button "Select an answer" at bounding box center [1154, 475] width 320 height 30
click at [1018, 501] on div "Yes" at bounding box center [1122, 507] width 287 height 24
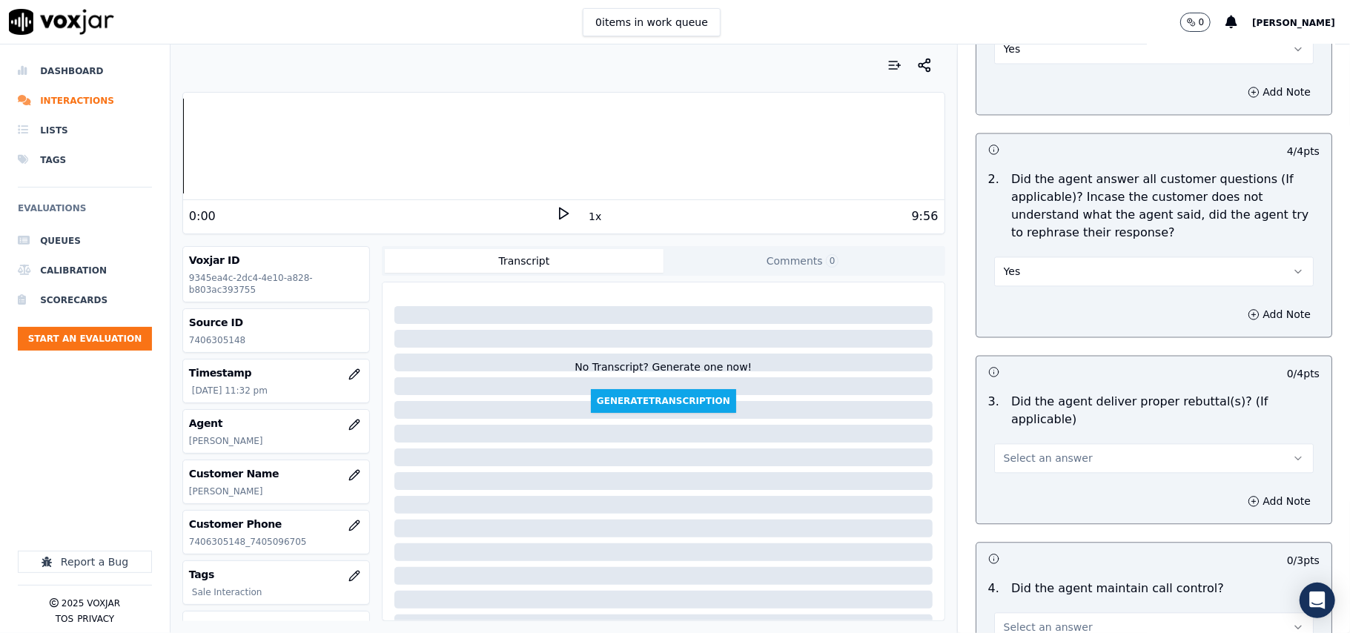
scroll to position [2306, 0]
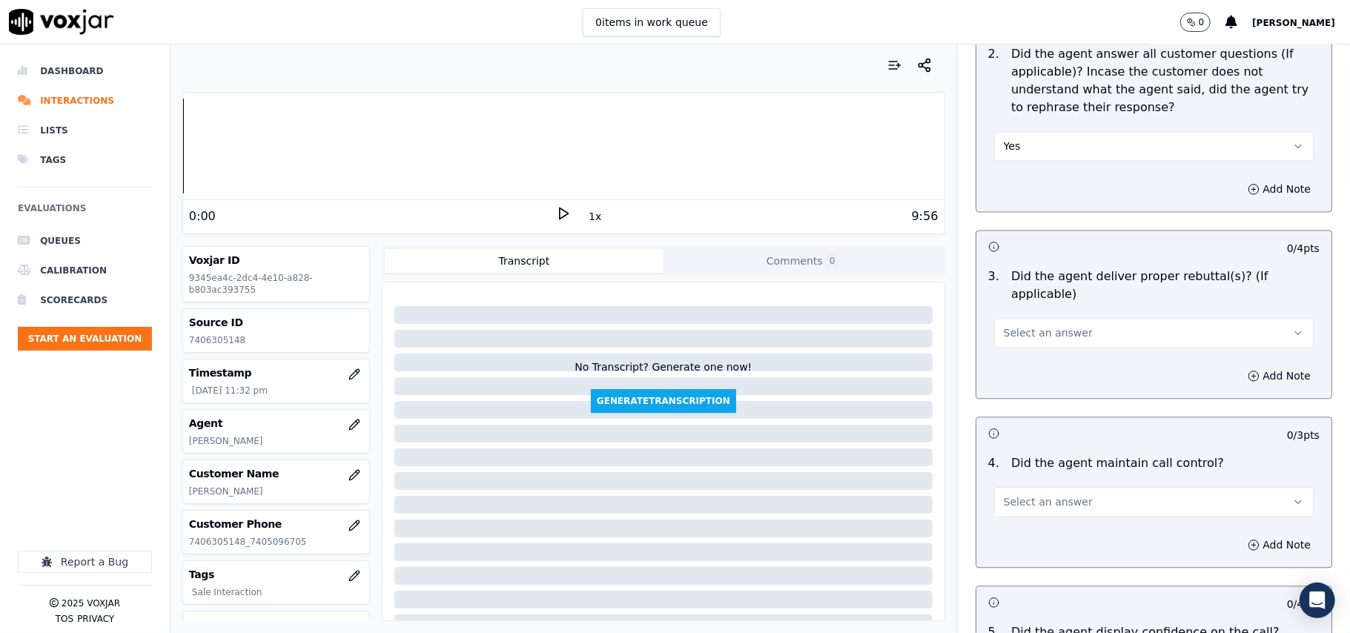
click at [1000, 325] on button "Select an answer" at bounding box center [1154, 333] width 320 height 30
click at [1008, 353] on div "Yes" at bounding box center [1122, 347] width 287 height 24
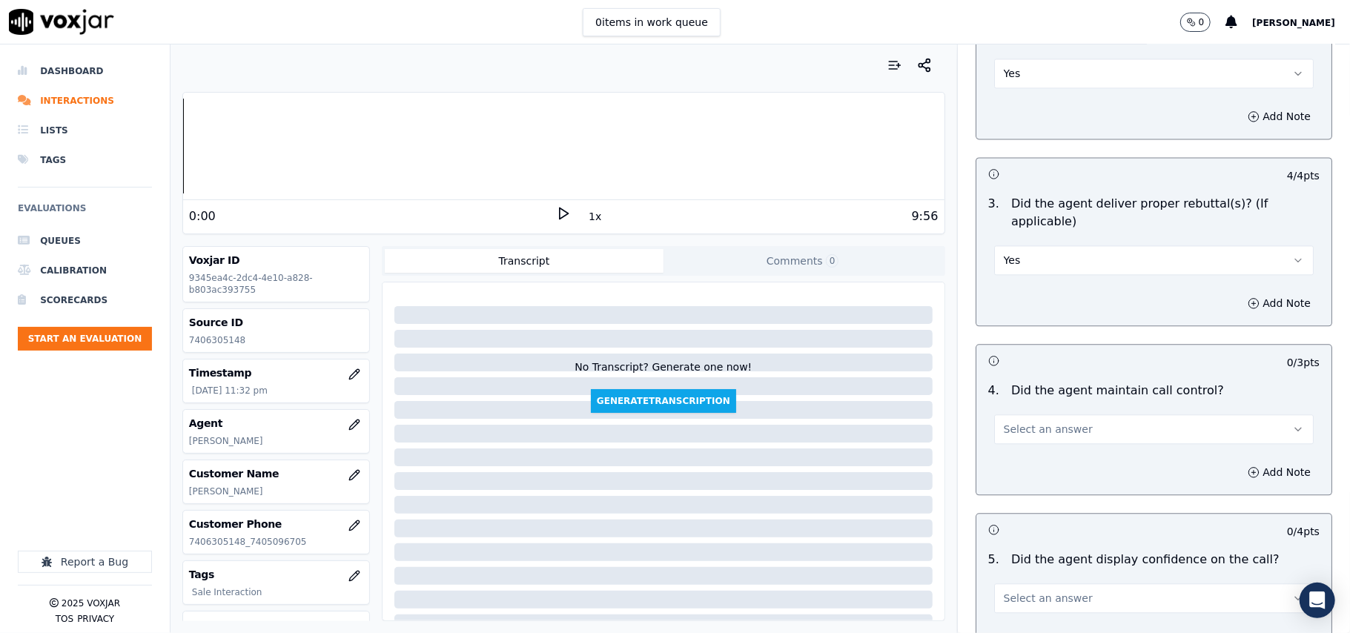
scroll to position [2471, 0]
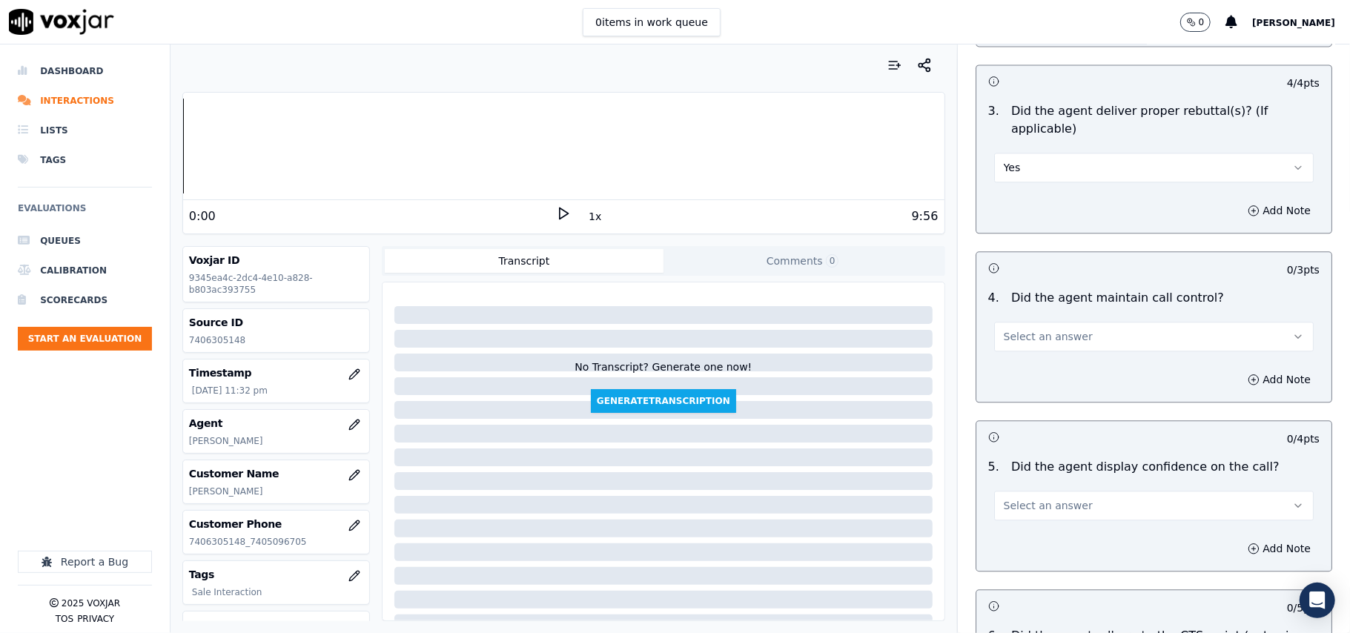
click at [1017, 329] on span "Select an answer" at bounding box center [1048, 336] width 89 height 15
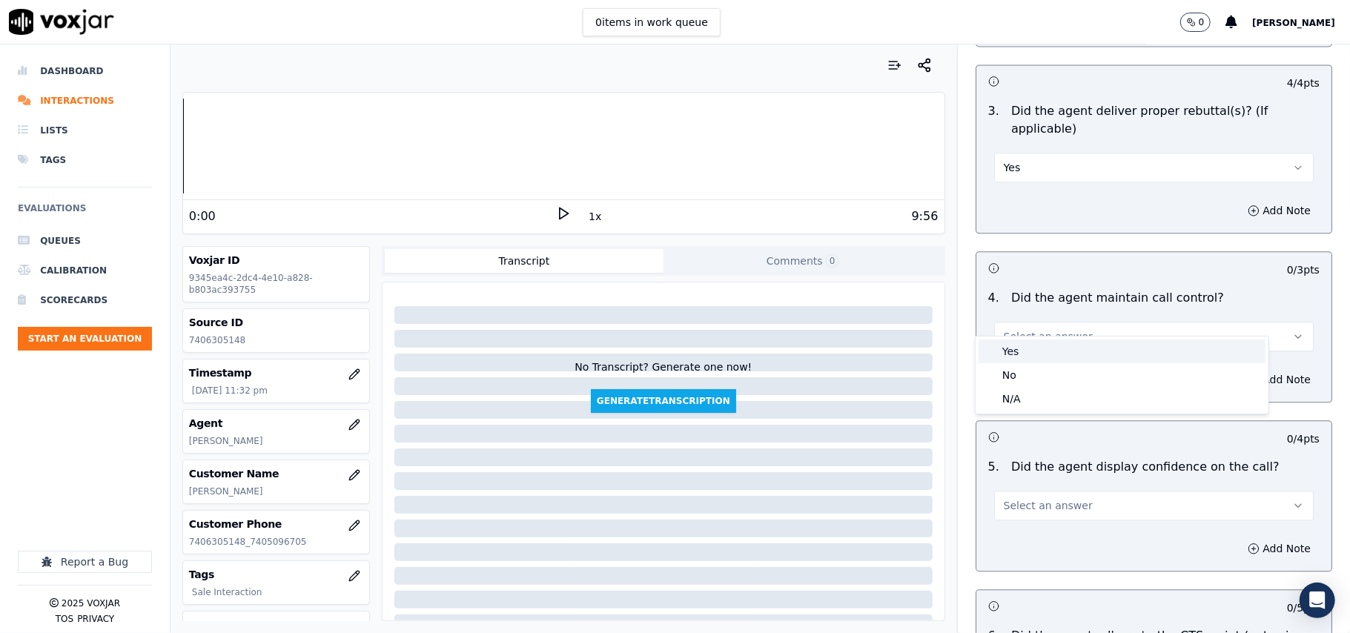
click at [1018, 344] on div "Yes" at bounding box center [1122, 352] width 287 height 24
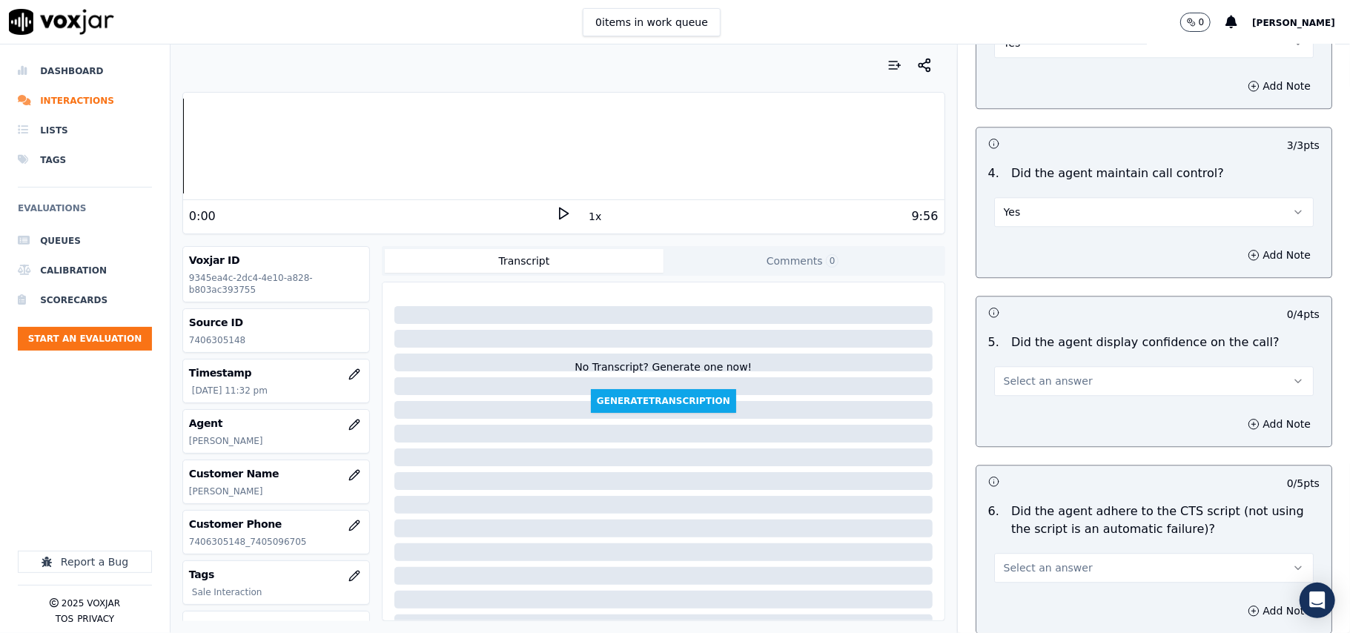
scroll to position [2637, 0]
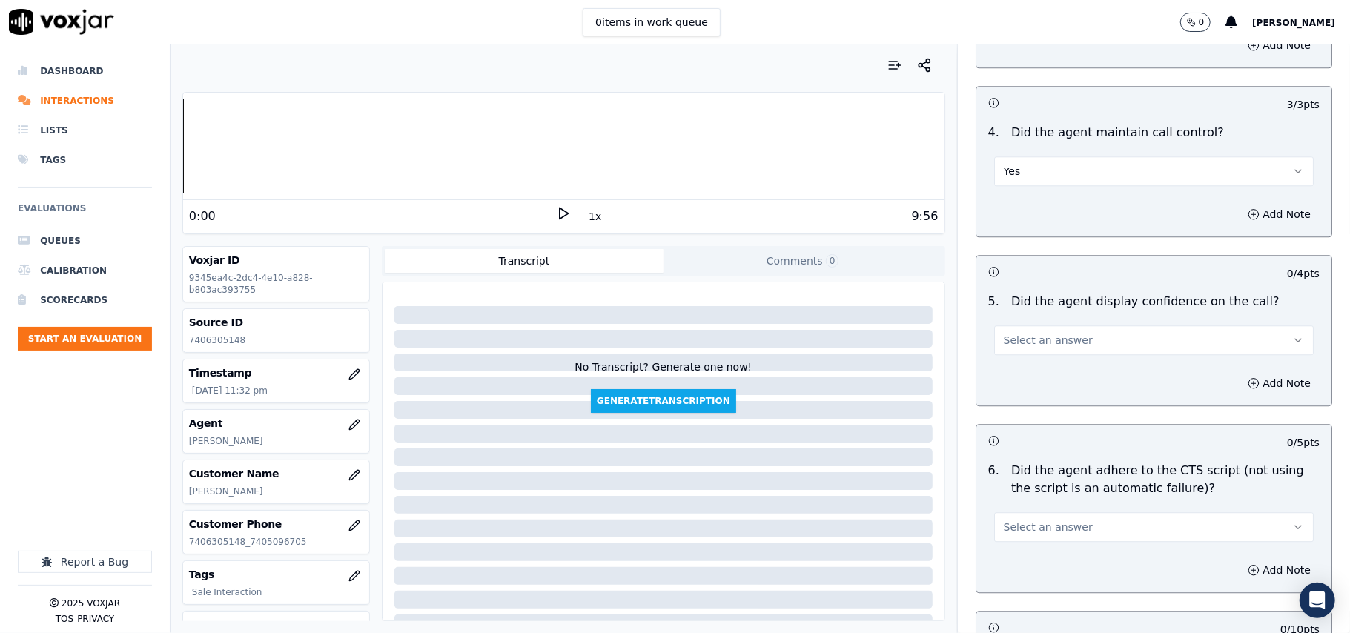
click at [1015, 333] on span "Select an answer" at bounding box center [1048, 340] width 89 height 15
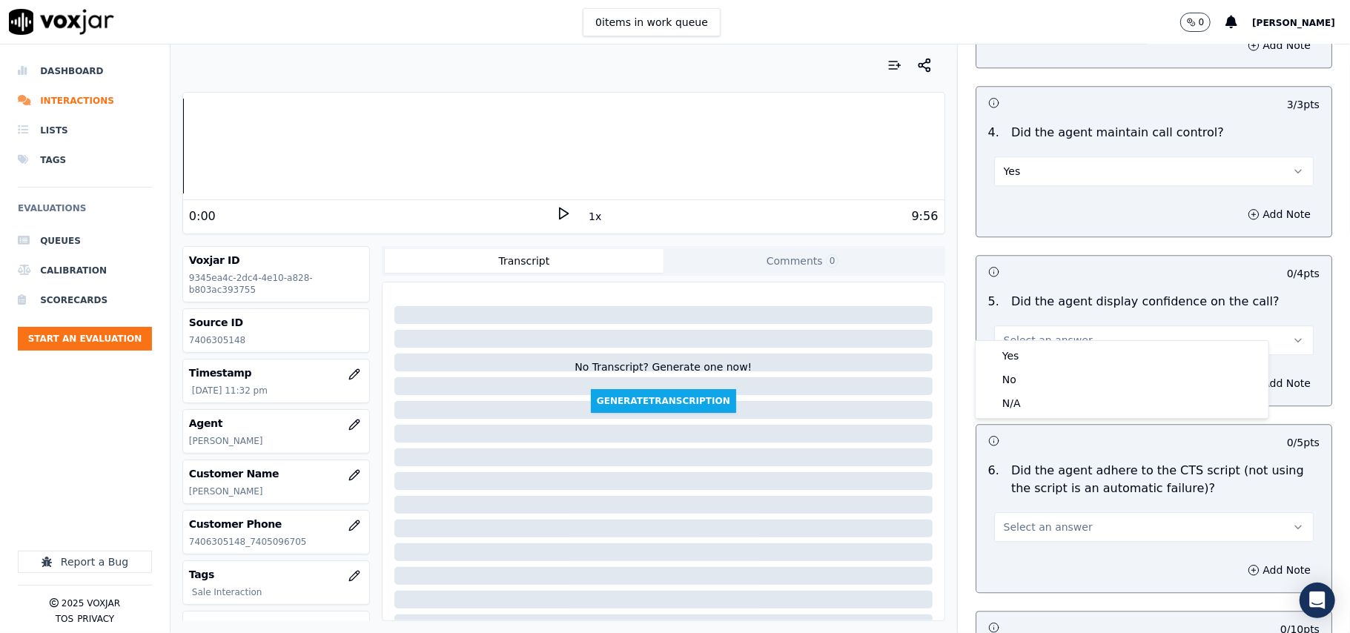
click at [1010, 339] on div "5 . Did the agent display confidence on the call? Select an answer" at bounding box center [1154, 324] width 355 height 74
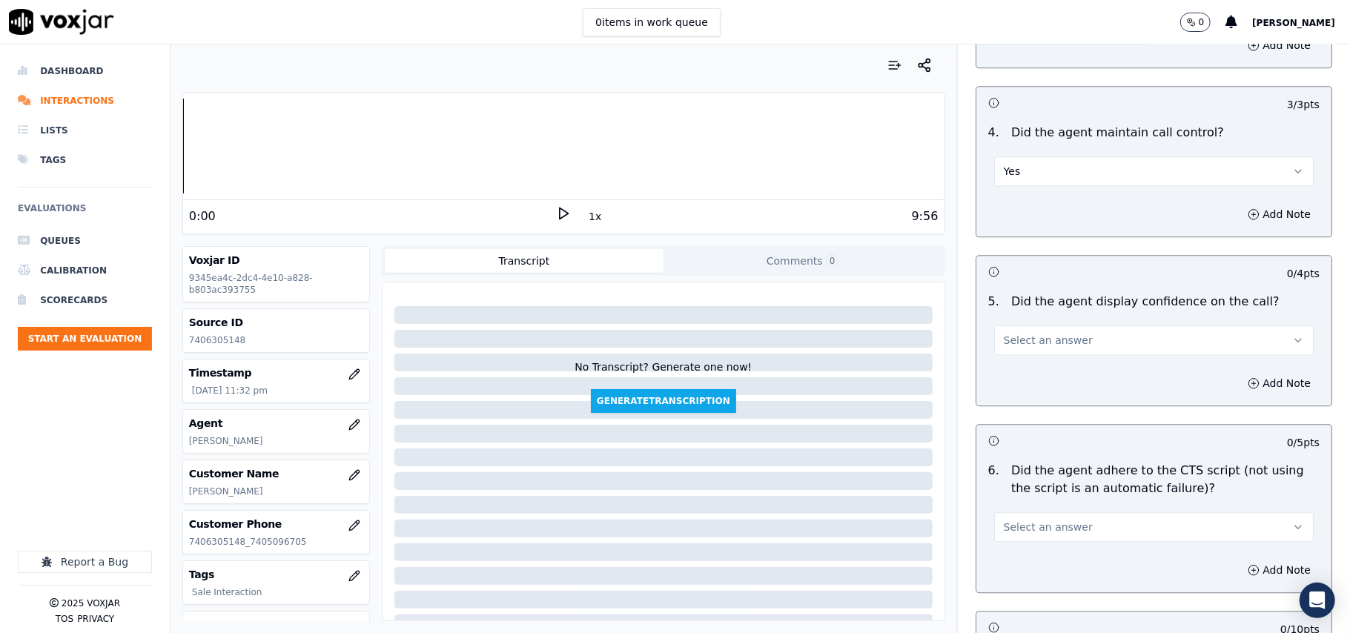
click at [1011, 361] on div "Add Note" at bounding box center [1154, 383] width 355 height 44
click at [1014, 333] on span "Select an answer" at bounding box center [1048, 340] width 89 height 15
click at [1009, 359] on div "Yes" at bounding box center [1122, 356] width 287 height 24
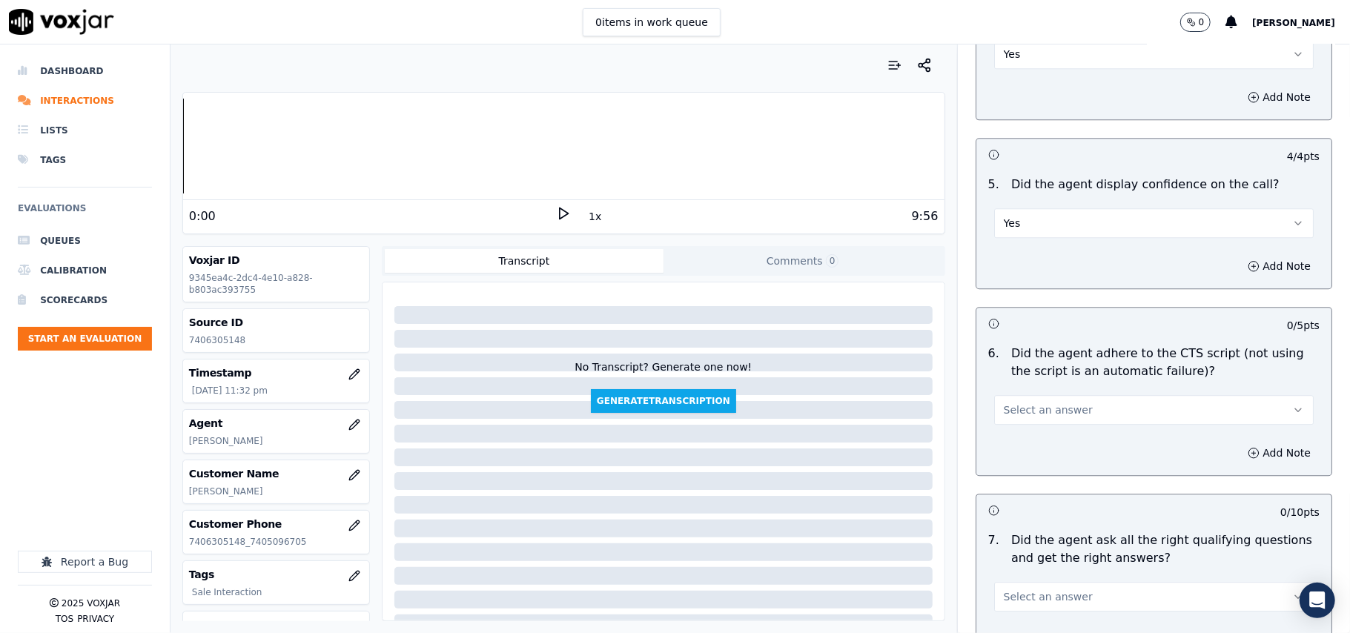
scroll to position [2801, 0]
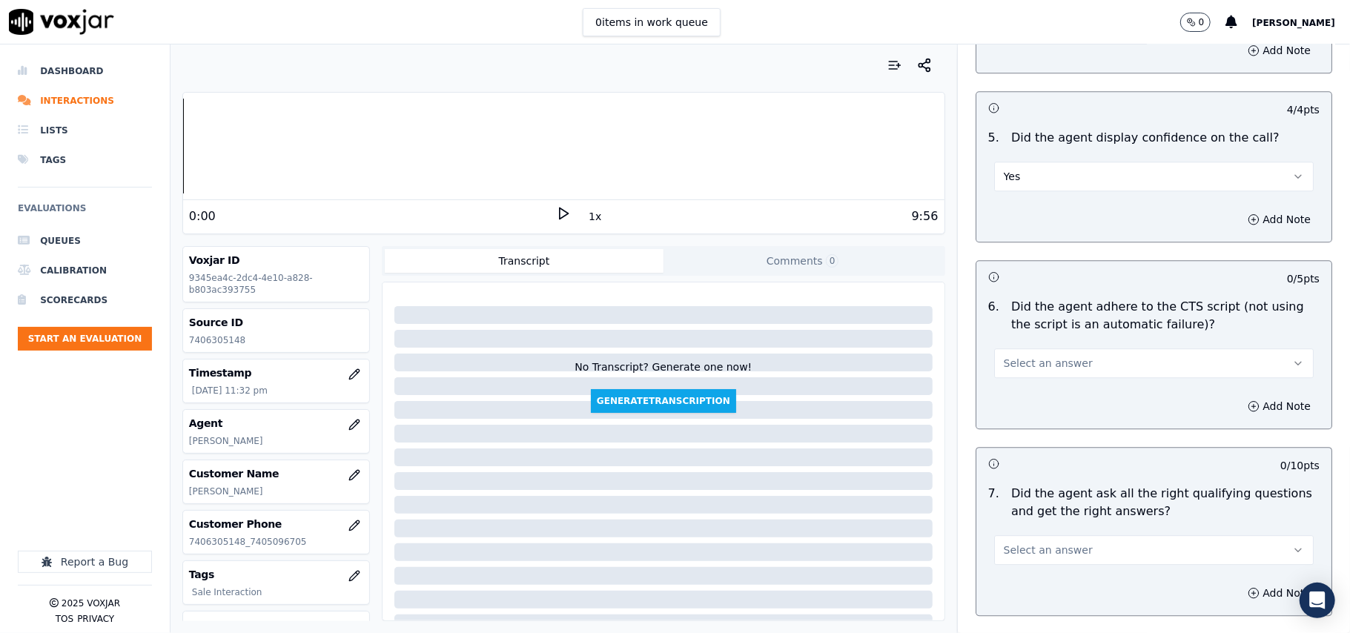
click at [997, 348] on button "Select an answer" at bounding box center [1154, 363] width 320 height 30
click at [1001, 378] on div "Yes" at bounding box center [1122, 379] width 287 height 24
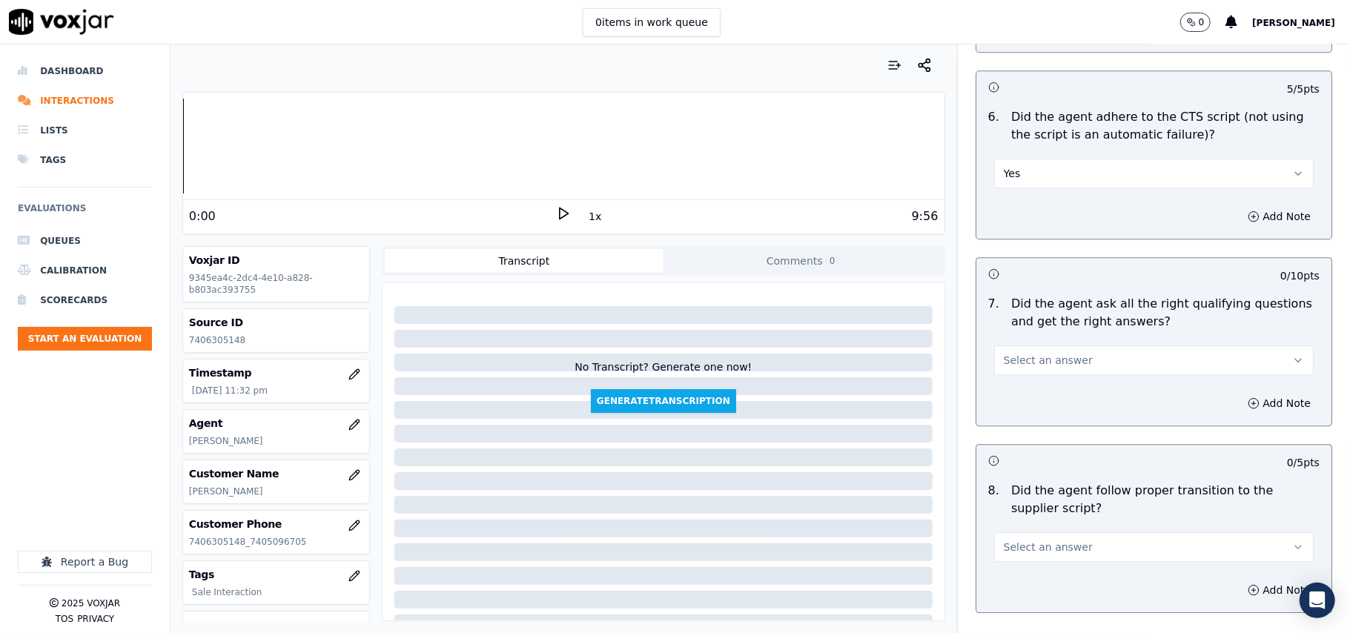
scroll to position [3131, 0]
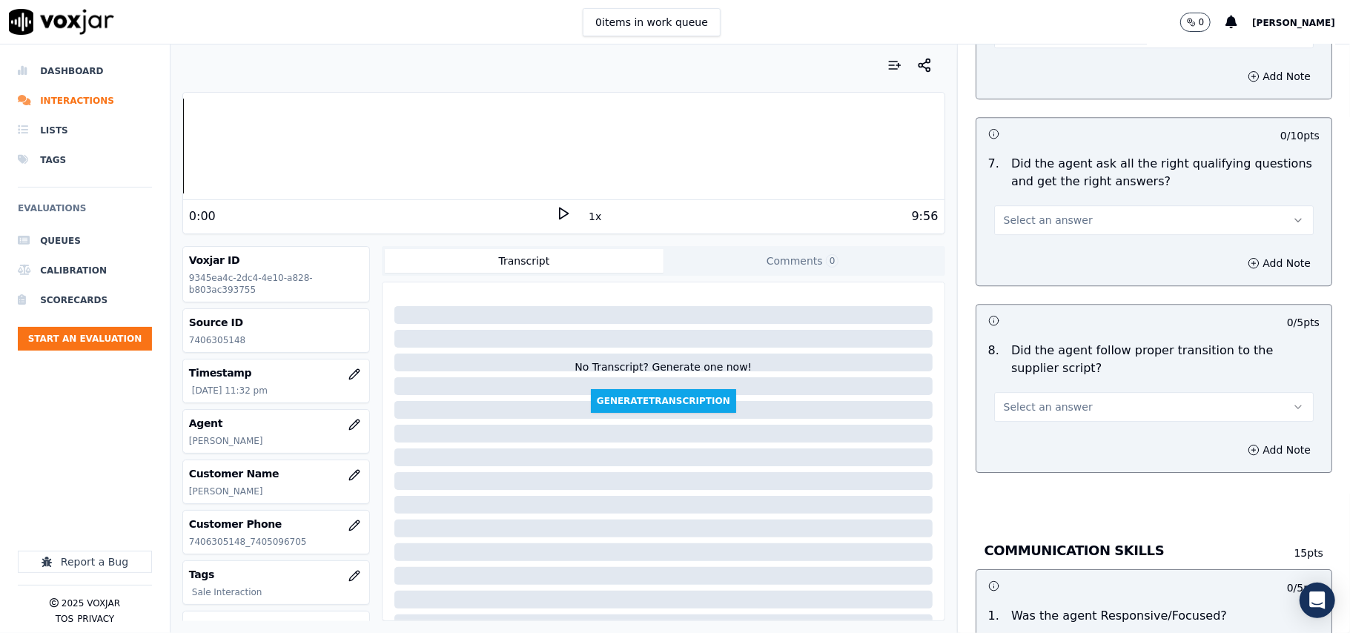
click at [1004, 213] on span "Select an answer" at bounding box center [1048, 220] width 89 height 15
click at [1005, 239] on div "Yes" at bounding box center [1122, 237] width 287 height 24
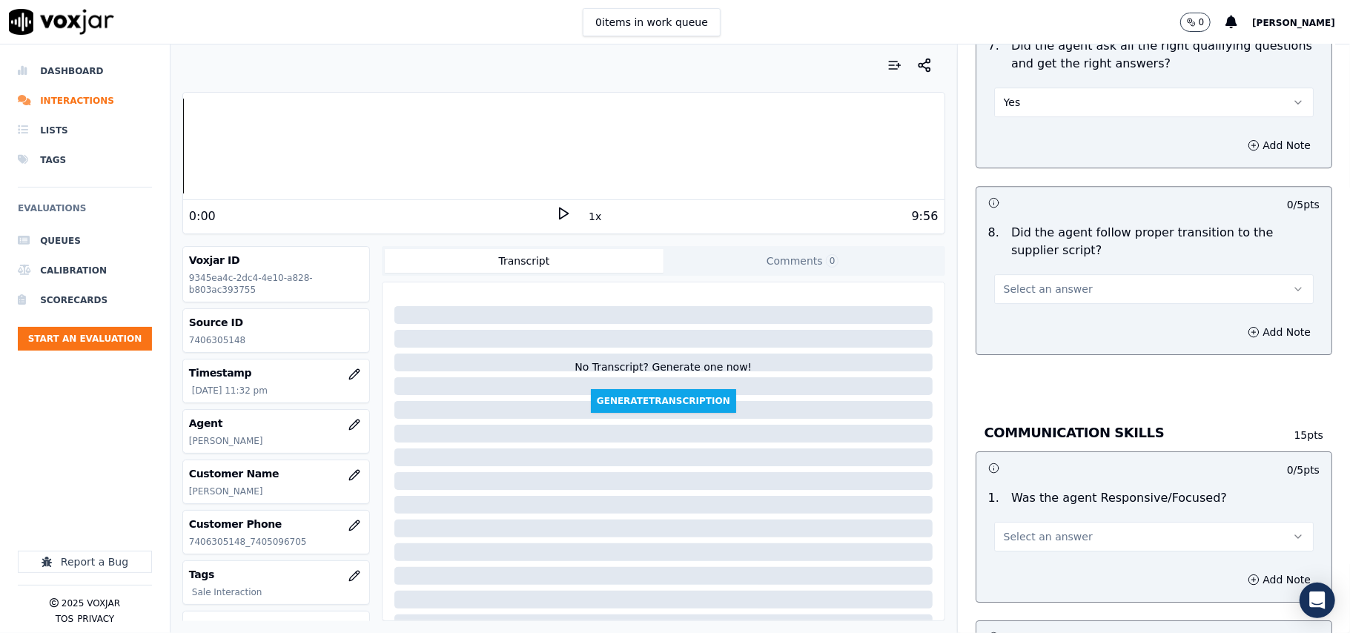
scroll to position [3295, 0]
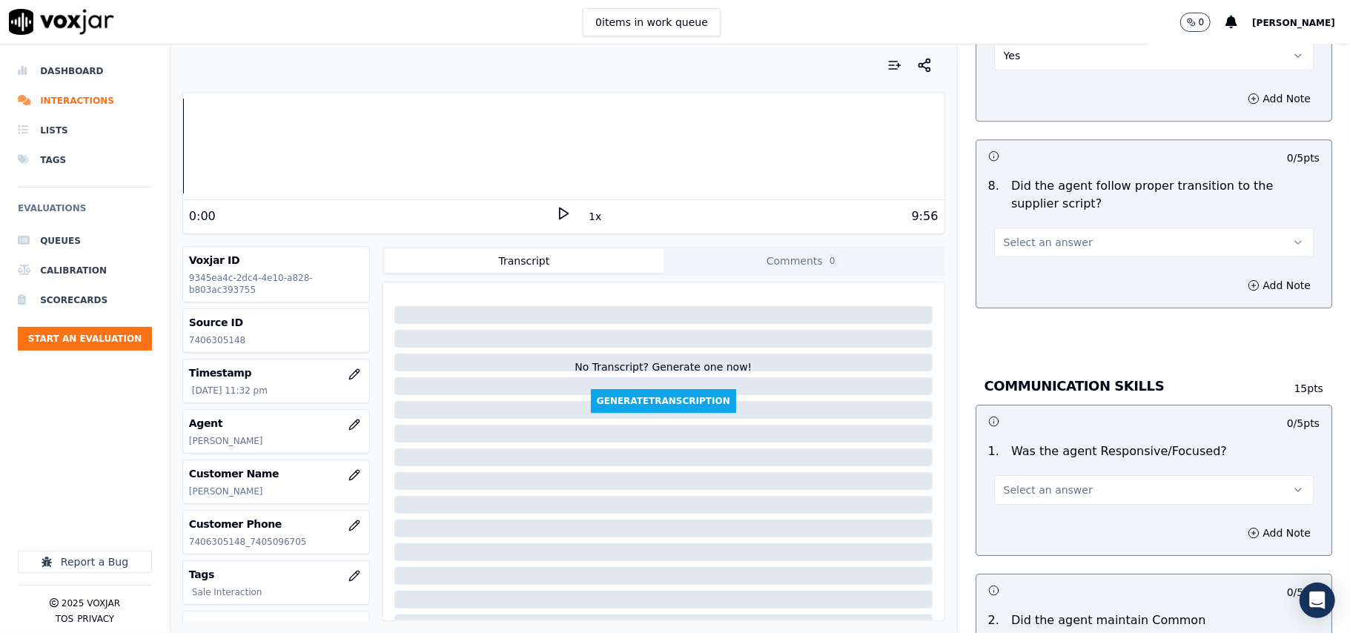
click at [1016, 235] on span "Select an answer" at bounding box center [1048, 242] width 89 height 15
click at [1018, 254] on div "Yes" at bounding box center [1122, 260] width 287 height 24
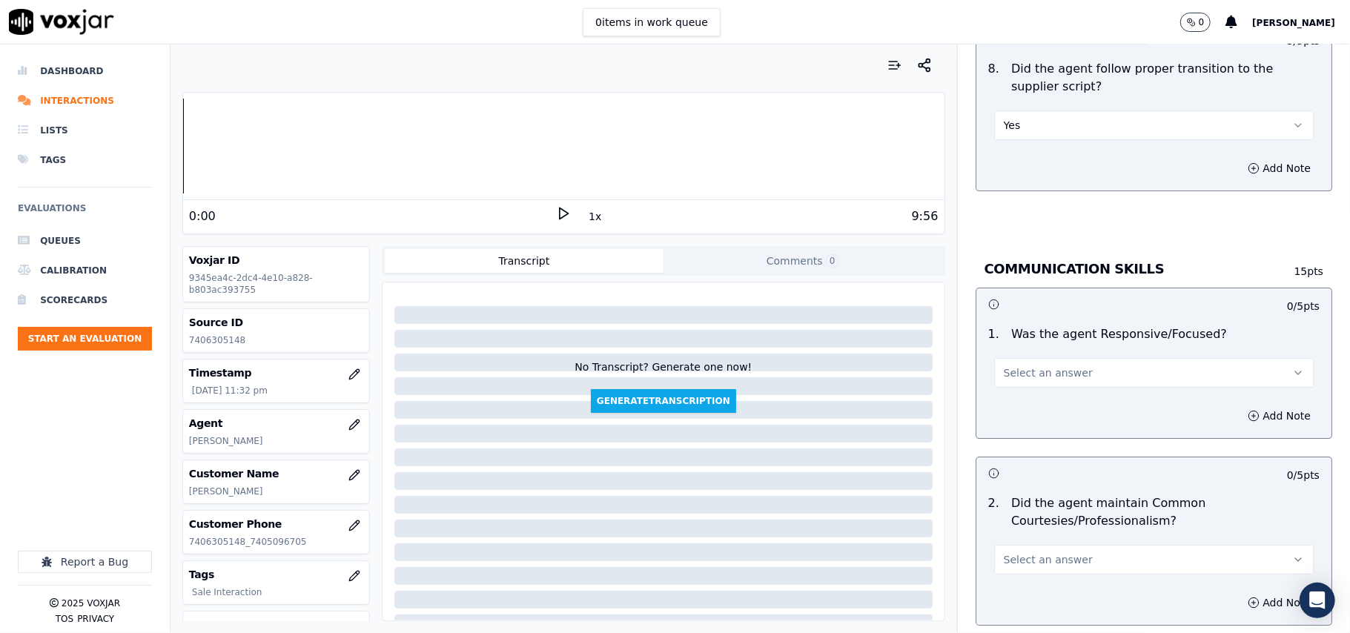
scroll to position [3460, 0]
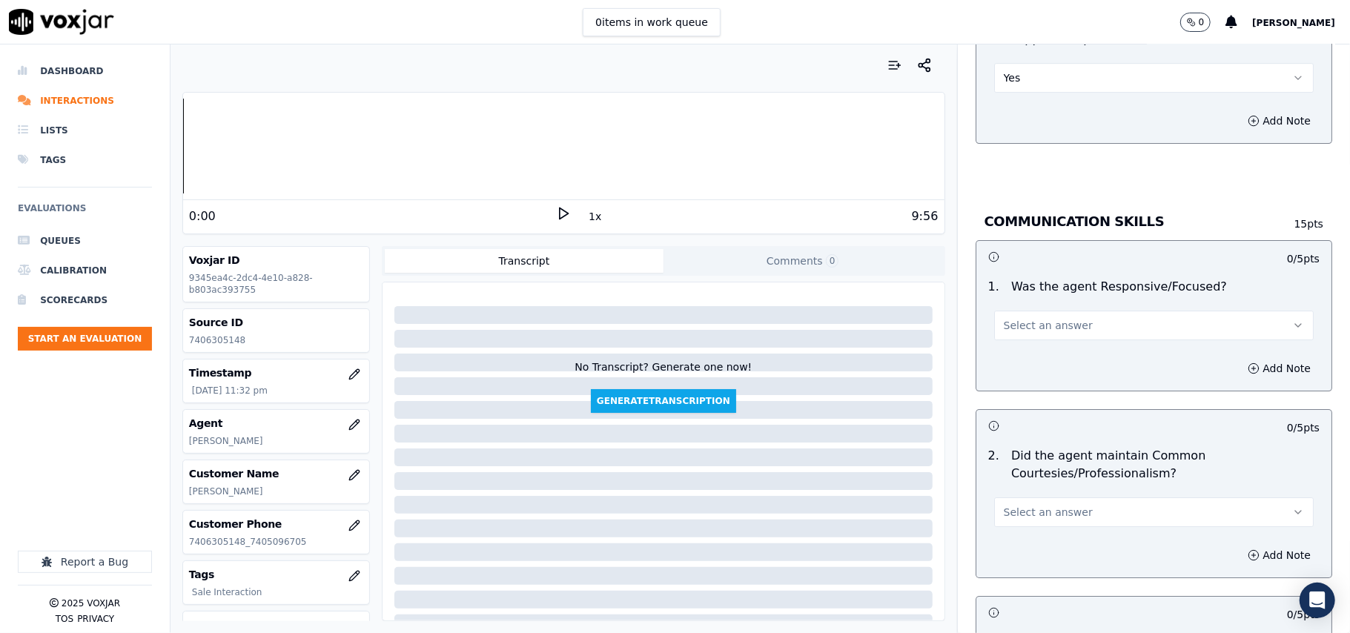
click at [1004, 318] on span "Select an answer" at bounding box center [1048, 325] width 89 height 15
click at [1001, 344] on div "Yes" at bounding box center [1122, 343] width 287 height 24
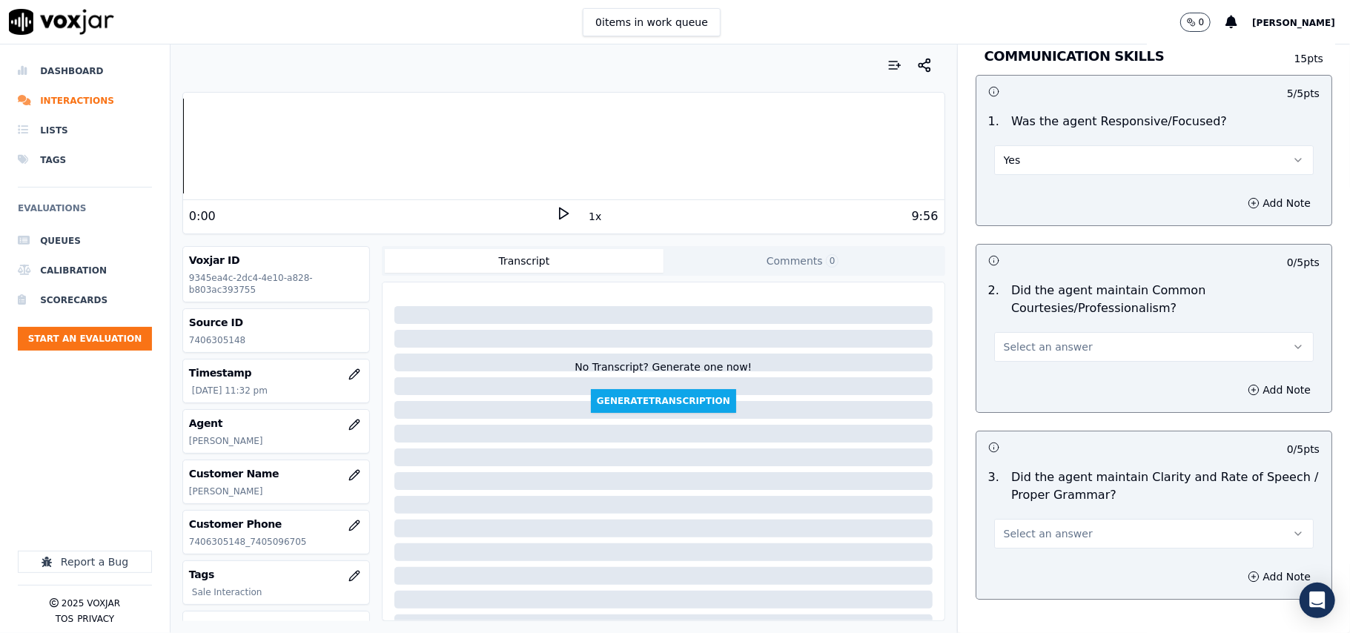
click at [1013, 340] on span "Select an answer" at bounding box center [1048, 347] width 89 height 15
click at [1016, 362] on div "Yes" at bounding box center [1122, 365] width 287 height 24
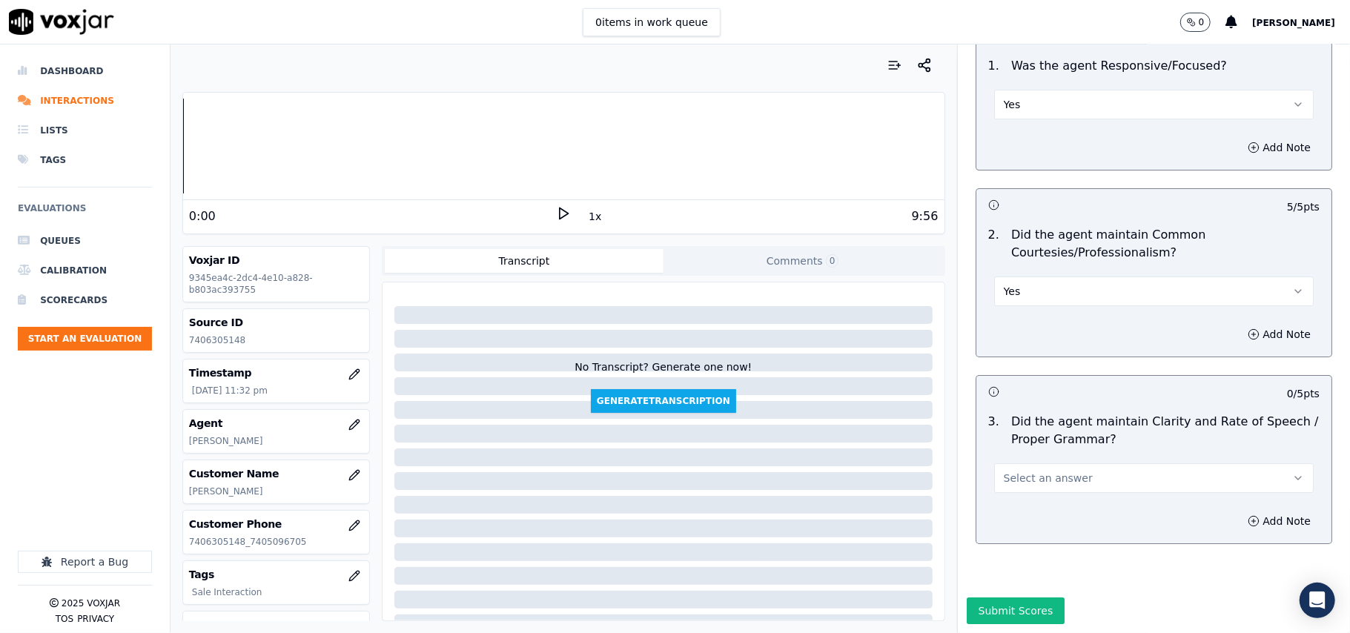
scroll to position [3710, 0]
click at [1005, 471] on span "Select an answer" at bounding box center [1048, 478] width 89 height 15
click at [997, 467] on div "Yes" at bounding box center [1122, 467] width 287 height 24
click at [985, 598] on button "Submit Scores" at bounding box center [1016, 611] width 99 height 27
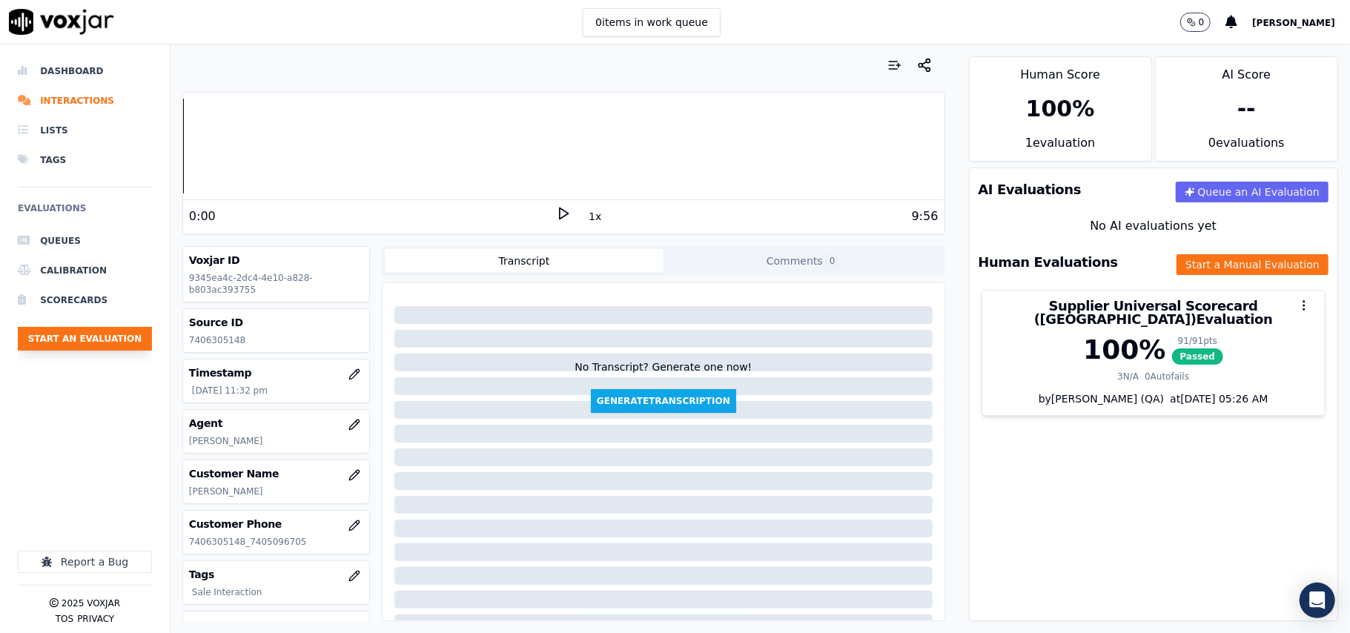
click at [92, 341] on button "Start an Evaluation" at bounding box center [85, 339] width 134 height 24
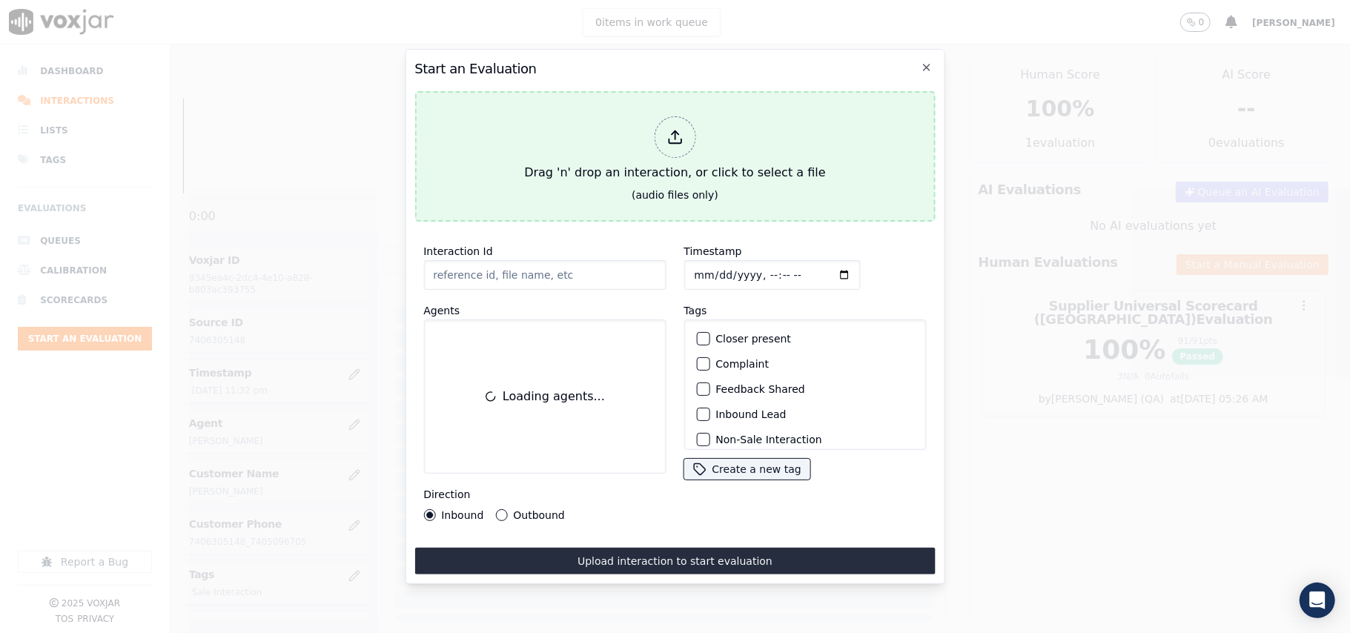
click at [561, 187] on button "Drag 'n' drop an interaction, or click to select a file (audio files only)" at bounding box center [674, 156] width 521 height 131
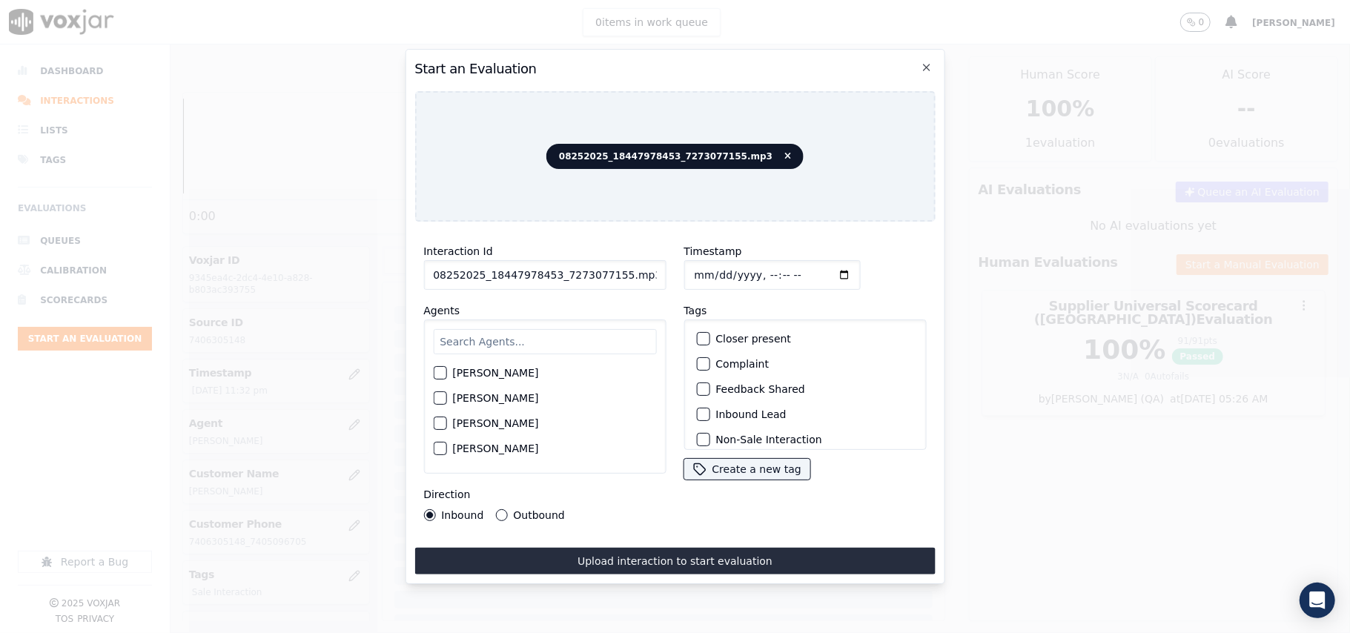
click at [550, 270] on input "08252025_18447978453_7273077155.mp3" at bounding box center [544, 275] width 242 height 30
paste input "7273077155"
type input "7273077155"
click at [704, 270] on input "Timestamp" at bounding box center [772, 275] width 176 height 30
type input "[DATE]T23:56"
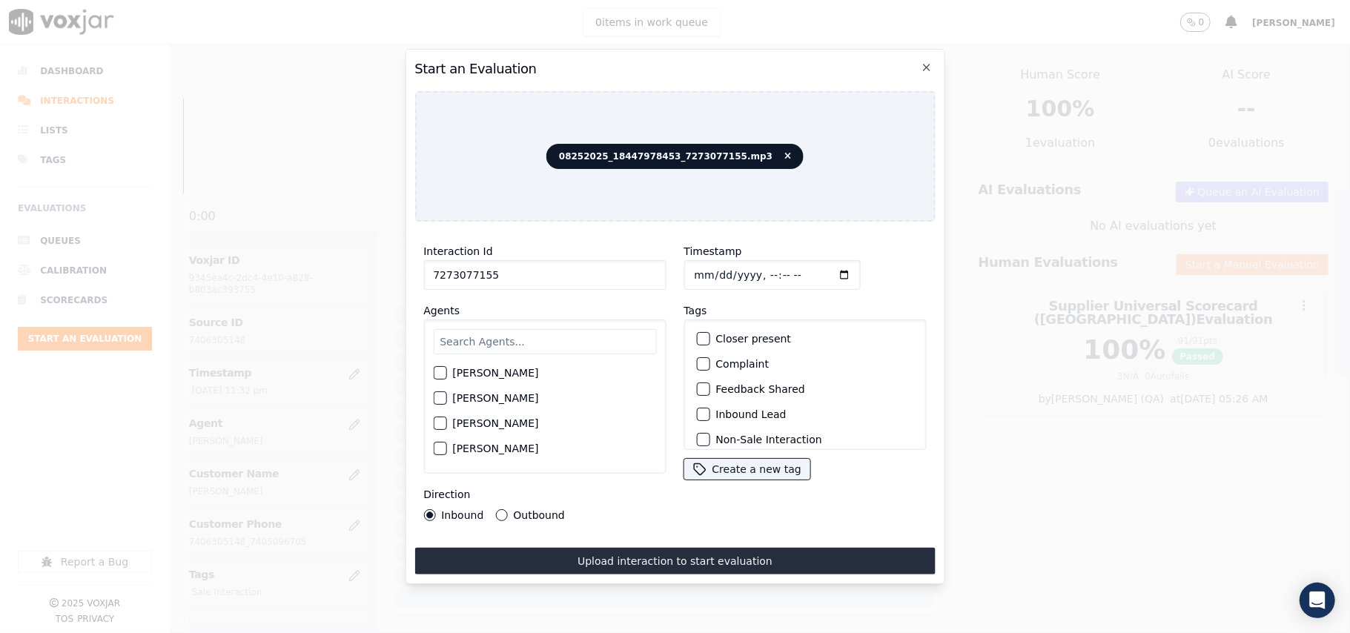
click at [502, 333] on input "text" at bounding box center [544, 341] width 223 height 25
type input "ISIS"
click at [481, 372] on label "[PERSON_NAME]" at bounding box center [495, 377] width 86 height 10
click at [446, 372] on button "[PERSON_NAME]" at bounding box center [439, 377] width 13 height 13
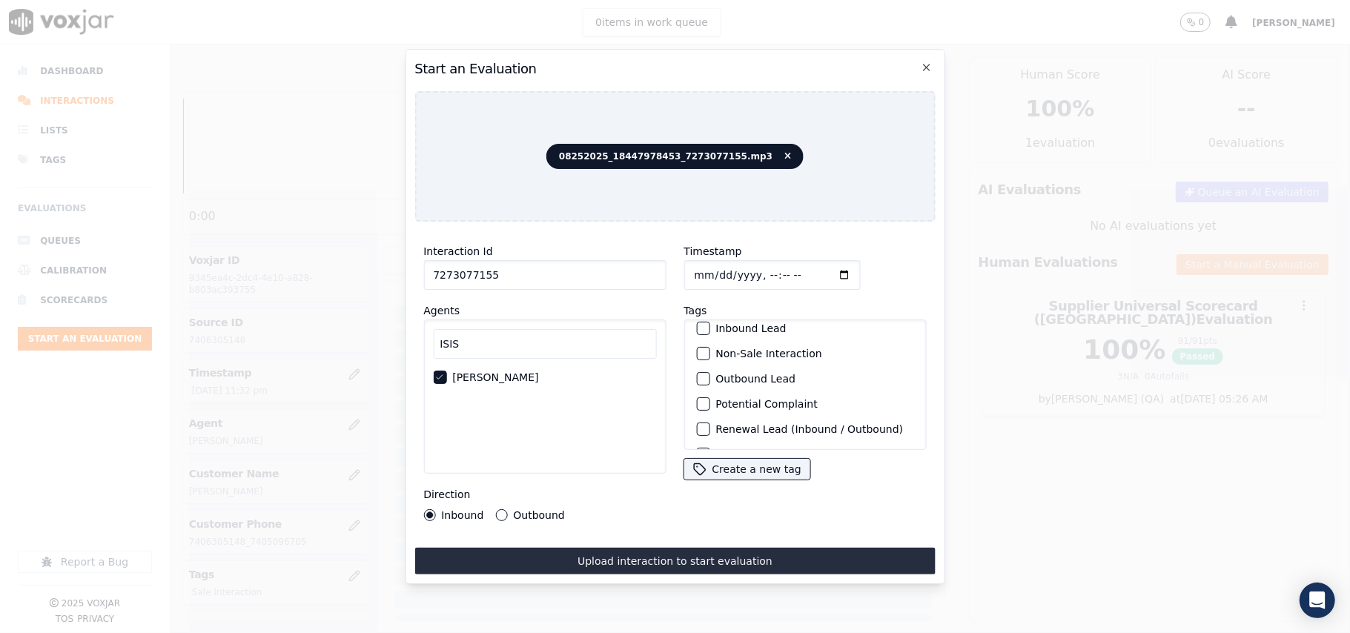
scroll to position [129, 0]
click at [747, 418] on div "Sale Interaction" at bounding box center [804, 430] width 229 height 25
click at [736, 426] on label "Sale Interaction" at bounding box center [757, 431] width 82 height 10
click at [710, 424] on button "Sale Interaction" at bounding box center [702, 430] width 13 height 13
click at [521, 510] on label "Outbound" at bounding box center [538, 515] width 51 height 10
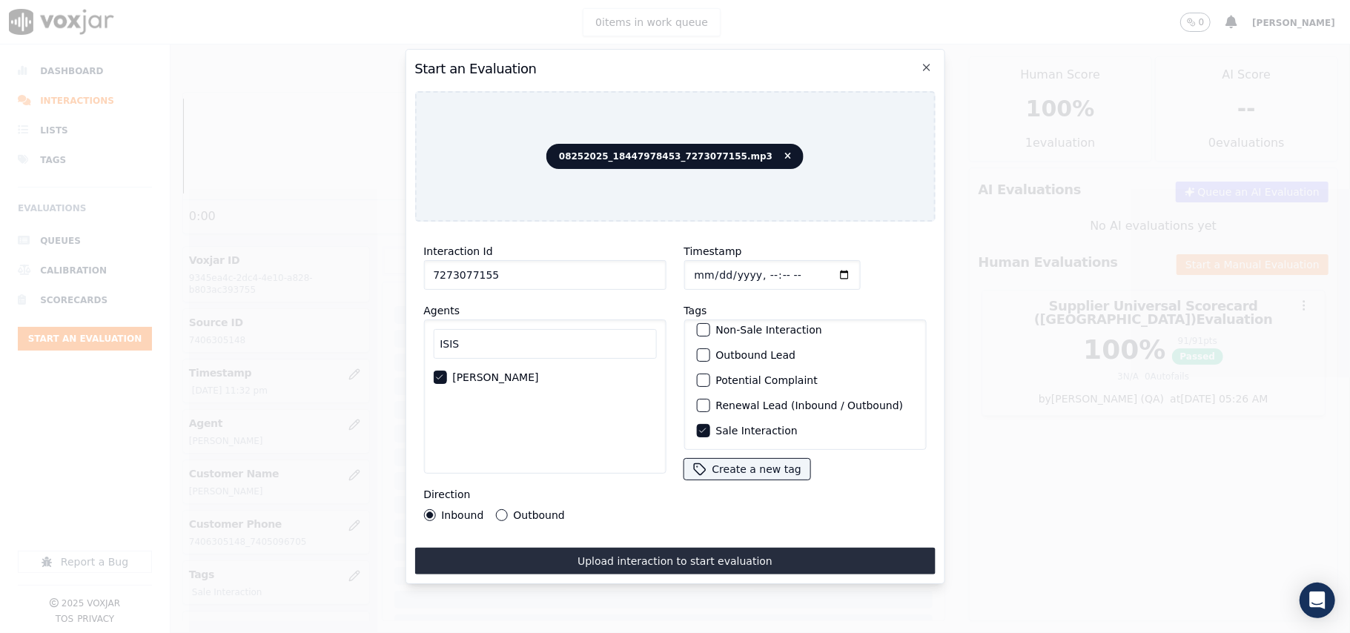
click at [507, 509] on button "Outbound" at bounding box center [501, 515] width 12 height 12
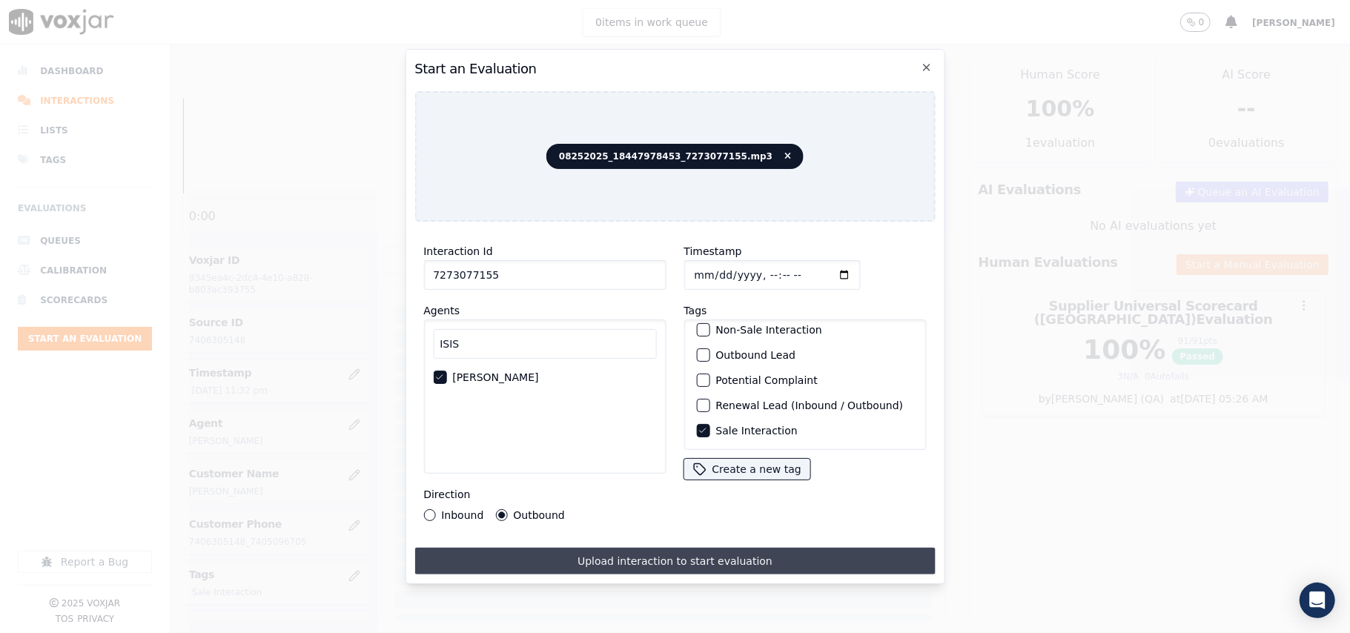
click at [601, 556] on button "Upload interaction to start evaluation" at bounding box center [674, 561] width 521 height 27
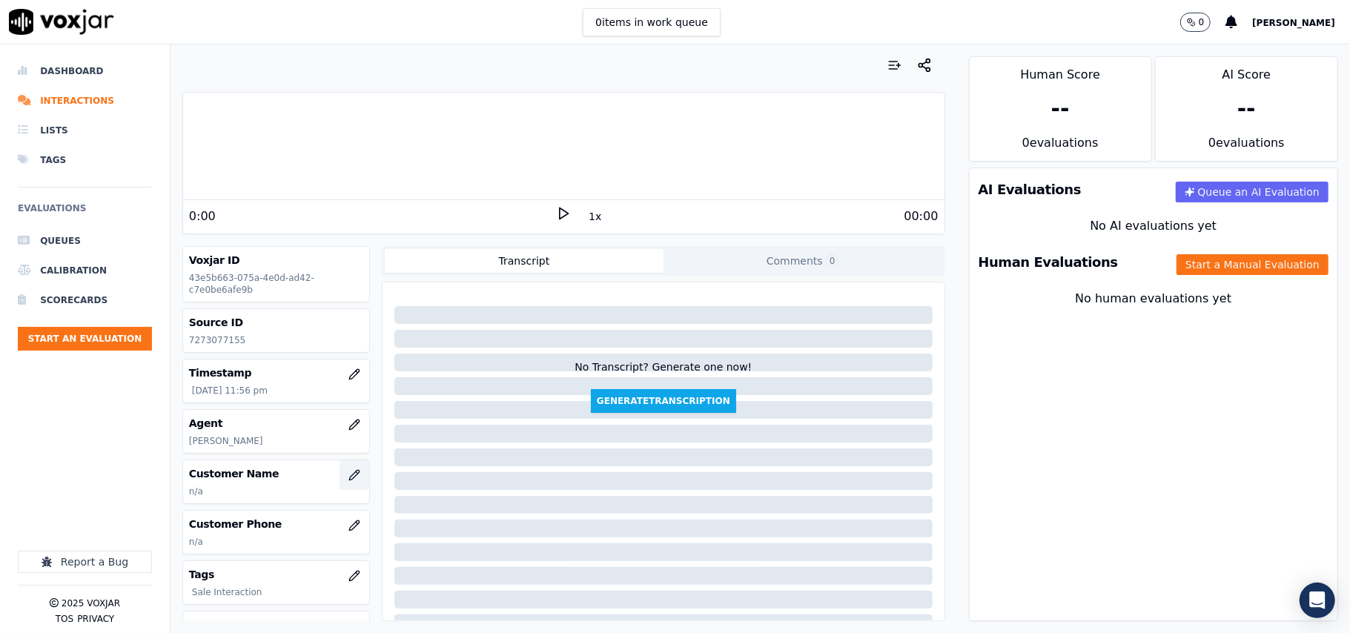
click at [340, 467] on button "button" at bounding box center [355, 475] width 30 height 30
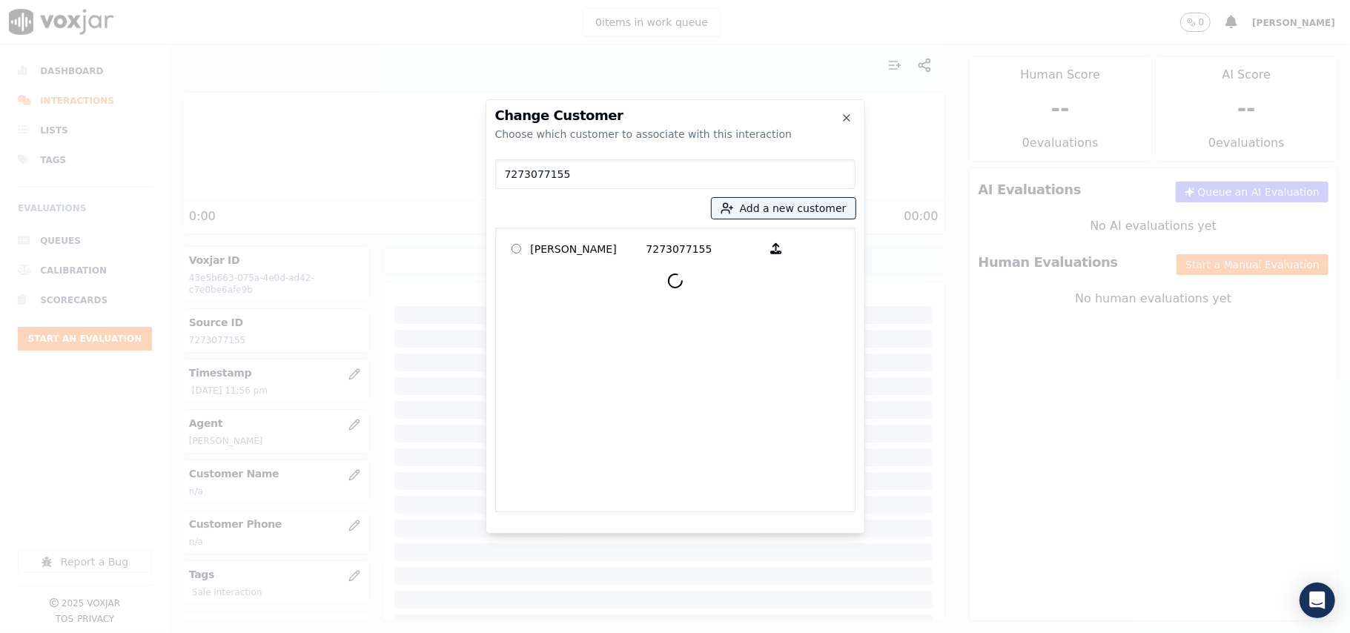
type input "7273077155"
click at [589, 249] on p "[PERSON_NAME]" at bounding box center [589, 248] width 116 height 23
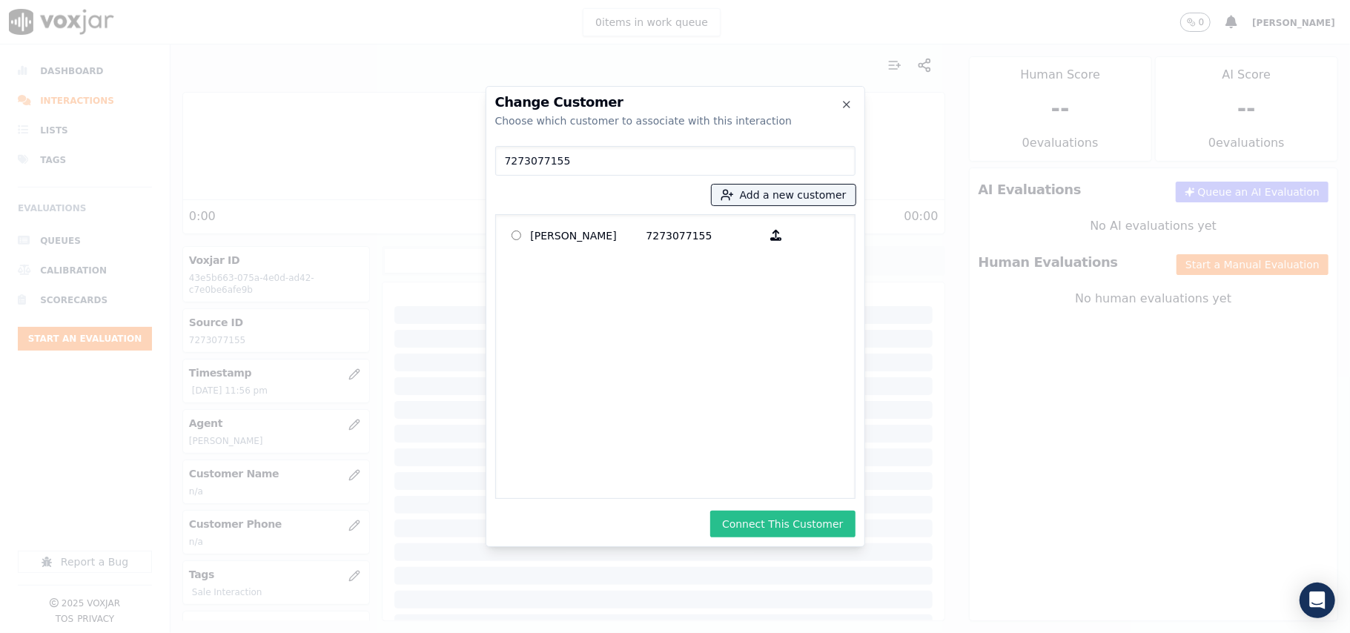
click at [807, 518] on button "Connect This Customer" at bounding box center [782, 524] width 145 height 27
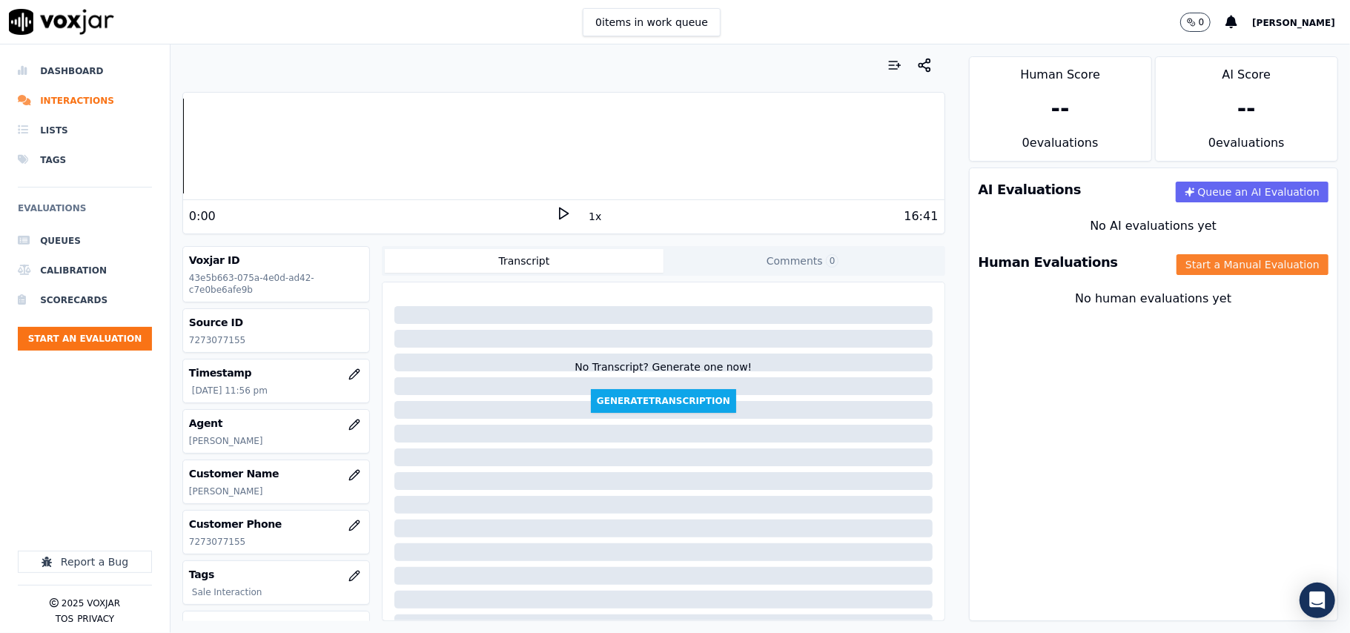
click at [1177, 262] on button "Start a Manual Evaluation" at bounding box center [1253, 264] width 152 height 21
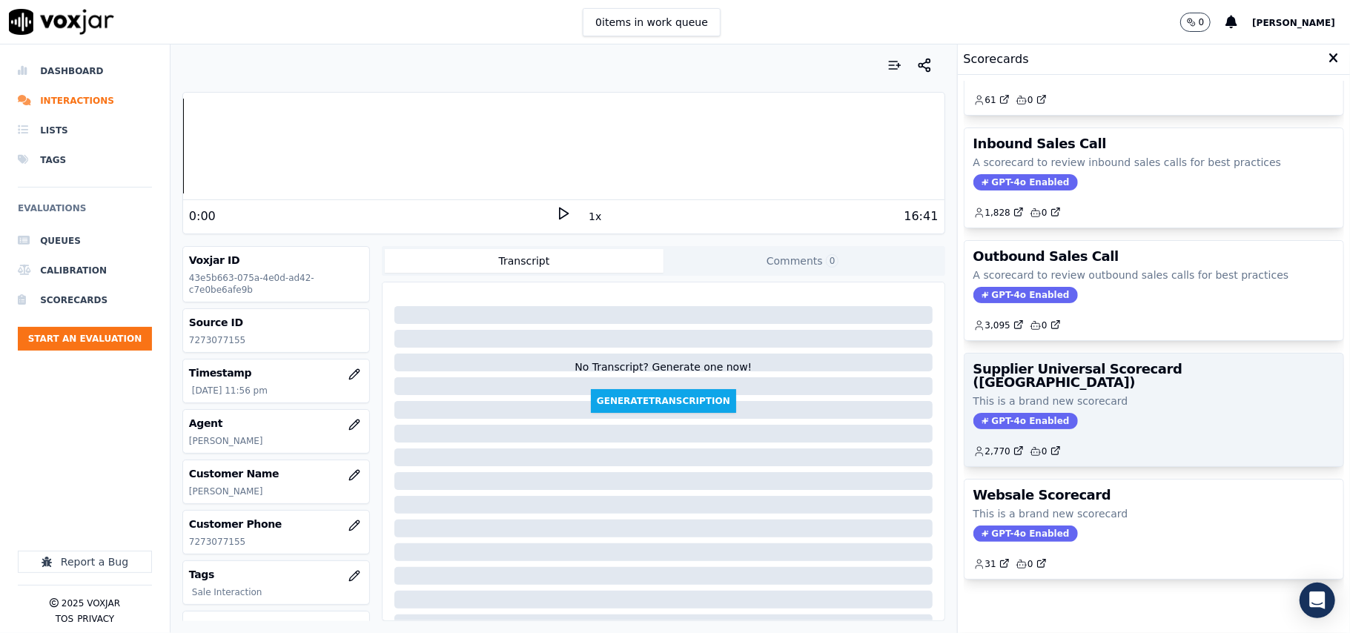
scroll to position [113, 0]
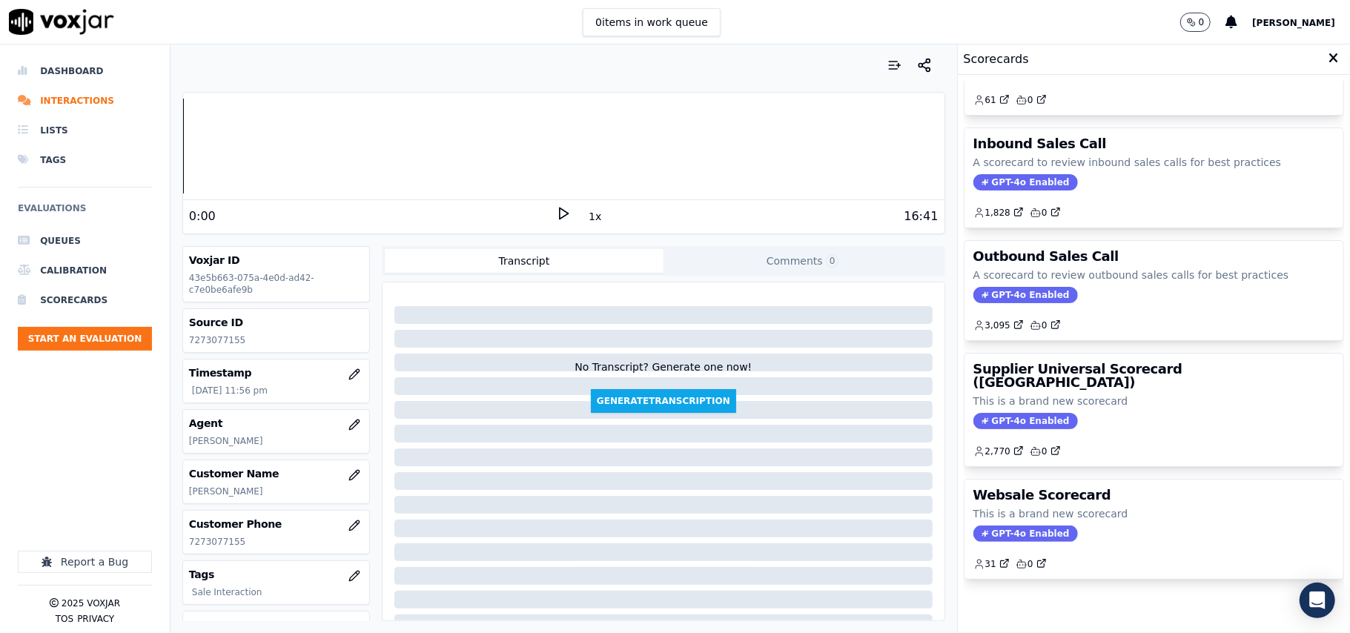
drag, startPoint x: 1057, startPoint y: 374, endPoint x: 1004, endPoint y: 412, distance: 65.3
click at [1057, 413] on div "GPT-4o Enabled" at bounding box center [1154, 421] width 361 height 16
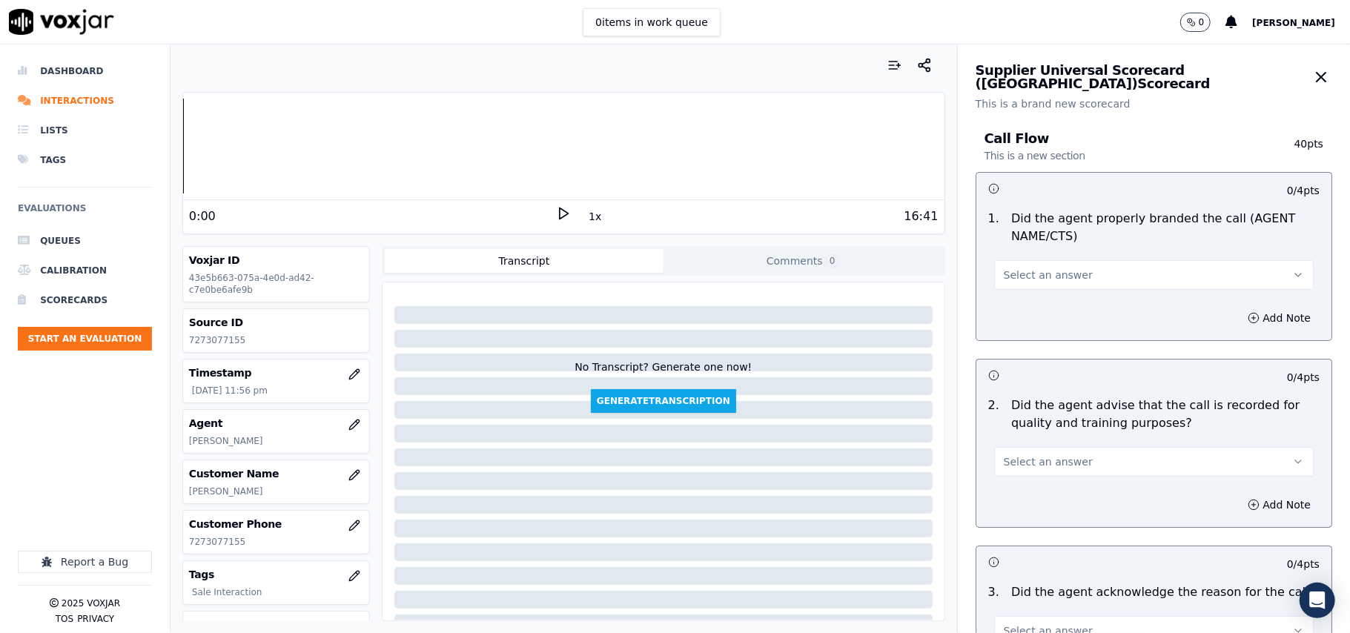
click at [1047, 268] on span "Select an answer" at bounding box center [1048, 275] width 89 height 15
click at [1021, 297] on div "Yes" at bounding box center [1122, 309] width 287 height 24
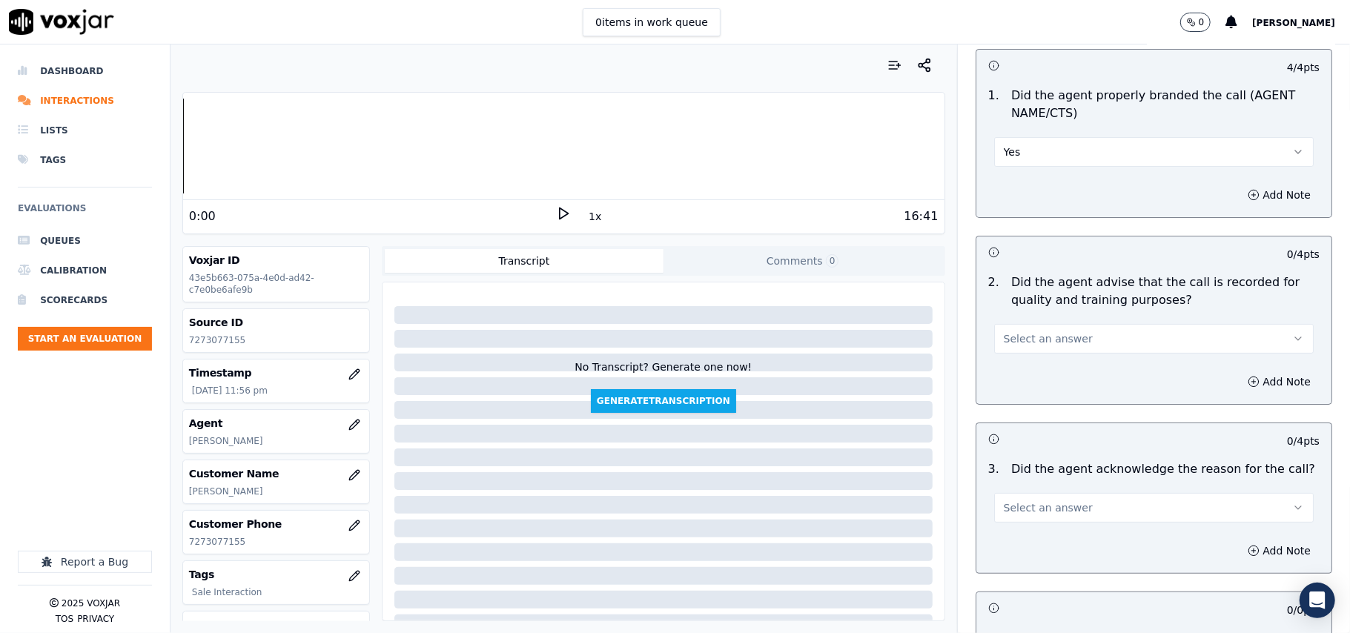
scroll to position [165, 0]
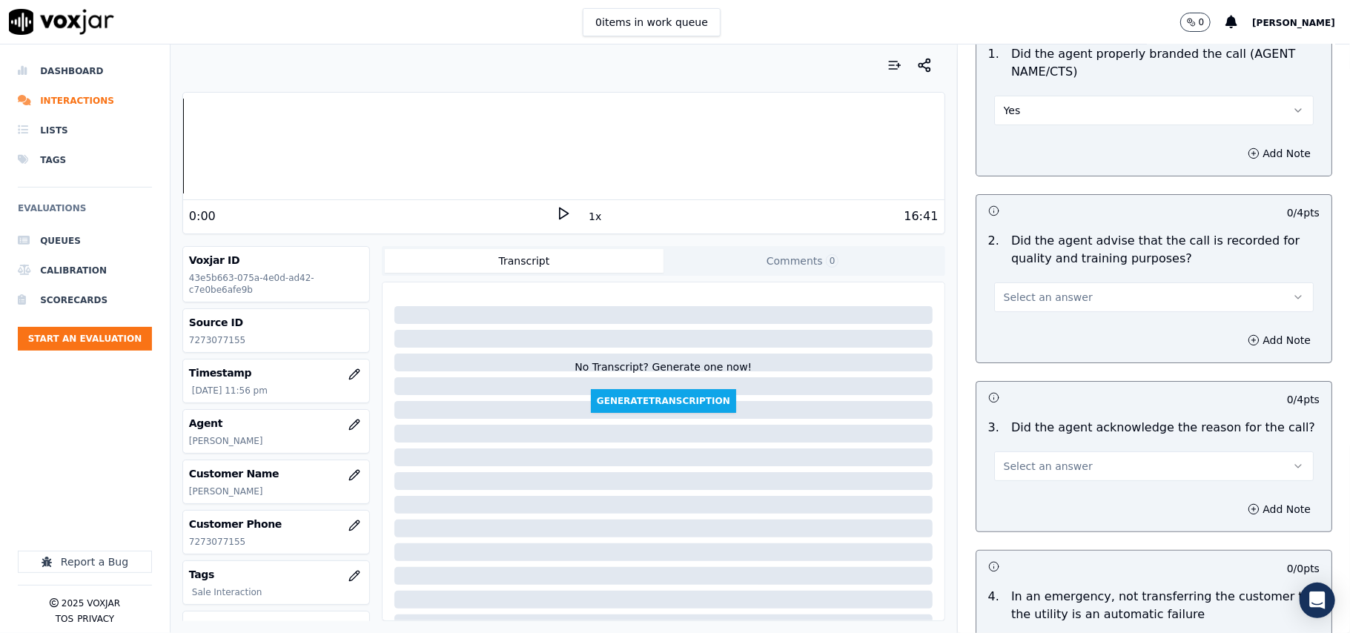
click at [1007, 303] on span "Select an answer" at bounding box center [1048, 297] width 89 height 15
click at [1013, 330] on div "Yes" at bounding box center [1122, 332] width 287 height 24
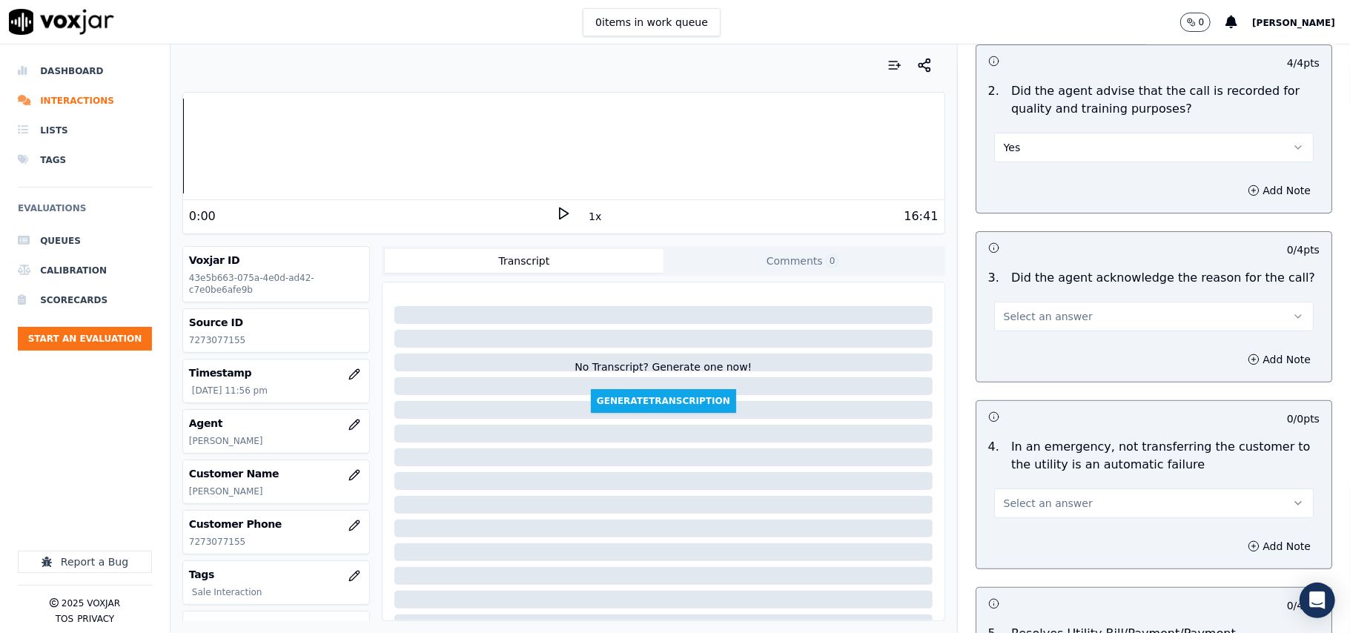
scroll to position [494, 0]
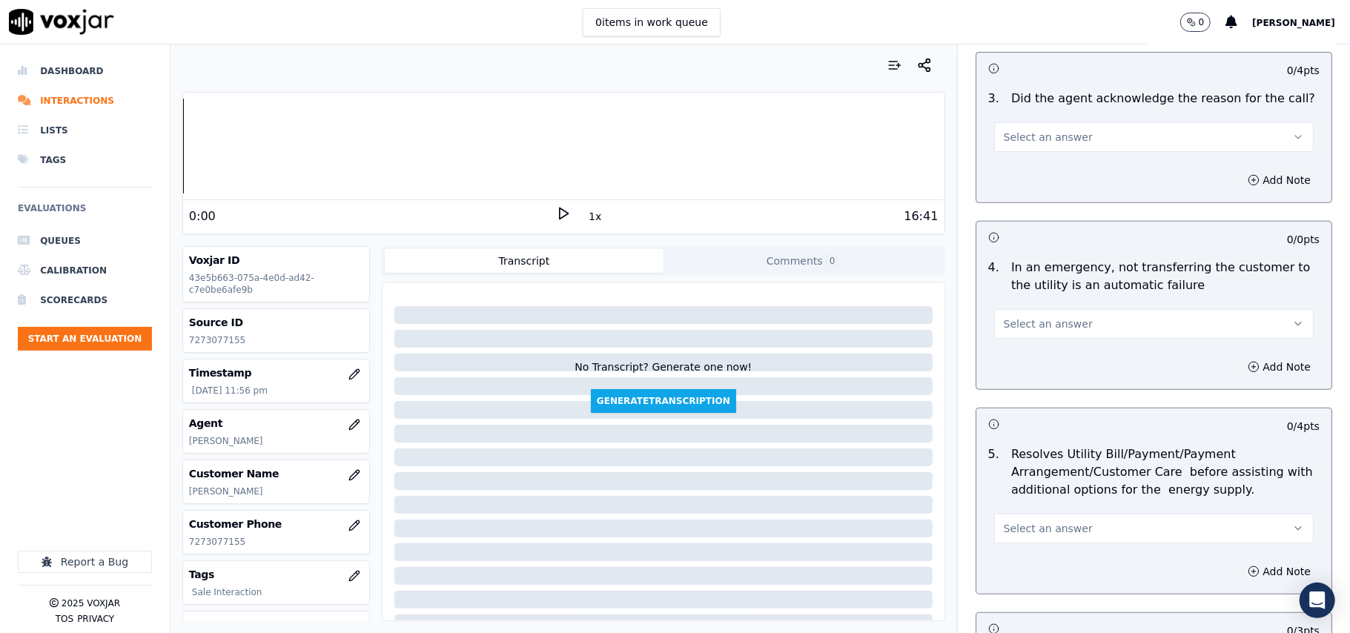
click at [1004, 144] on span "Select an answer" at bounding box center [1048, 137] width 89 height 15
click at [1027, 171] on div "Yes" at bounding box center [1122, 171] width 287 height 24
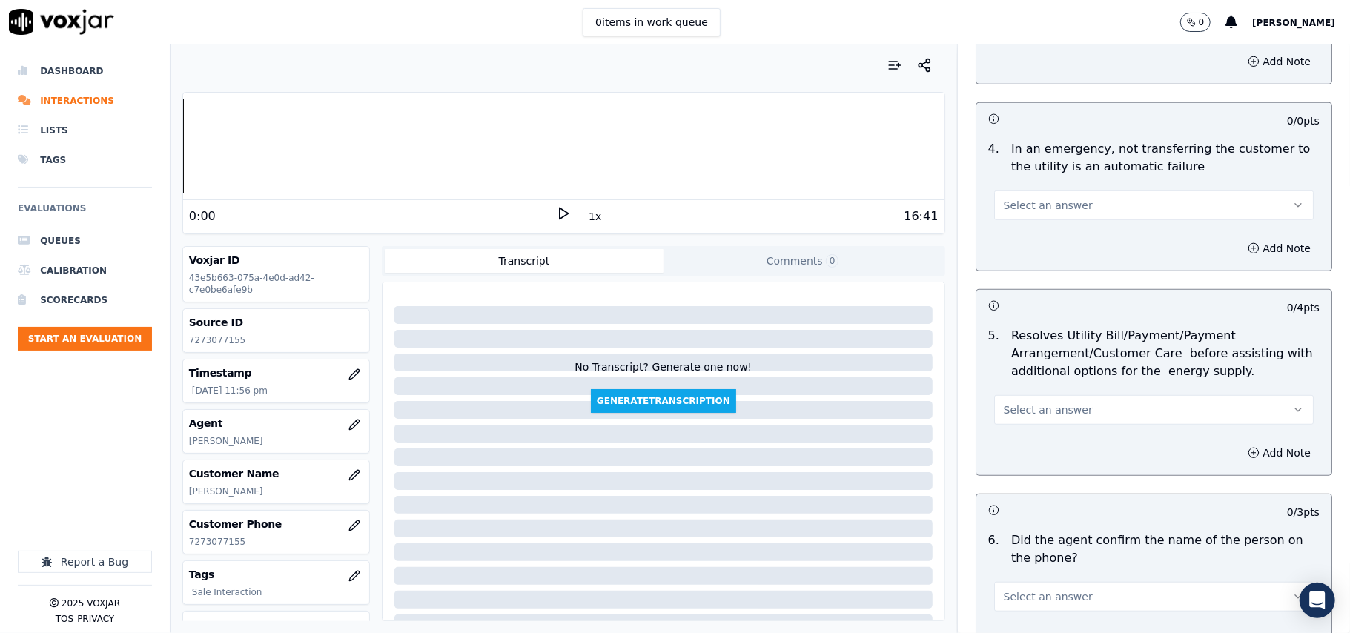
scroll to position [659, 0]
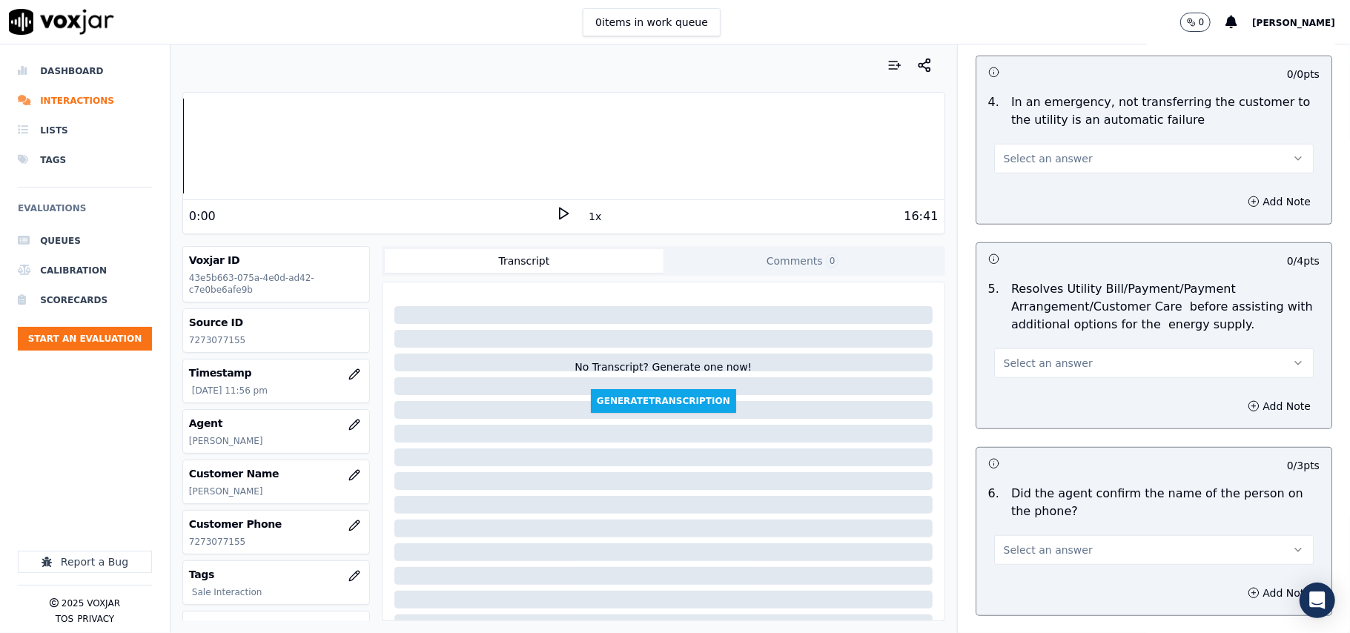
click at [1008, 164] on span "Select an answer" at bounding box center [1048, 158] width 89 height 15
drag, startPoint x: 1034, startPoint y: 246, endPoint x: 1069, endPoint y: 252, distance: 36.1
click at [1034, 245] on div "N/A" at bounding box center [1122, 241] width 287 height 24
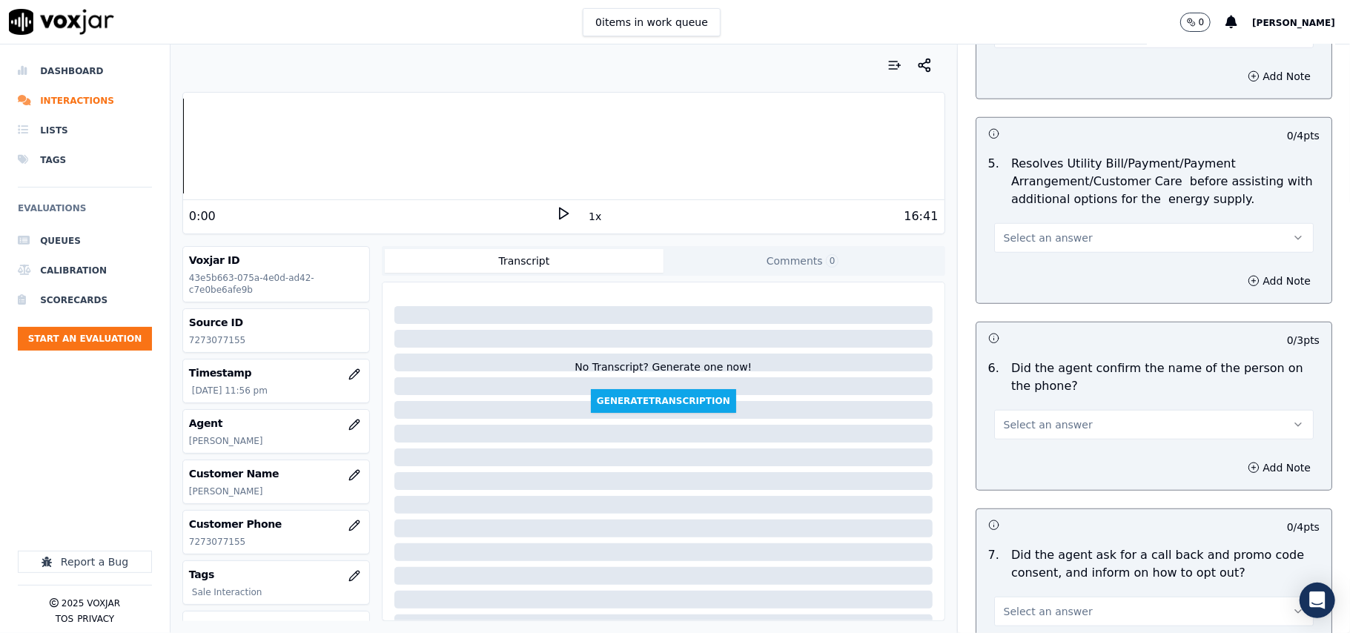
scroll to position [823, 0]
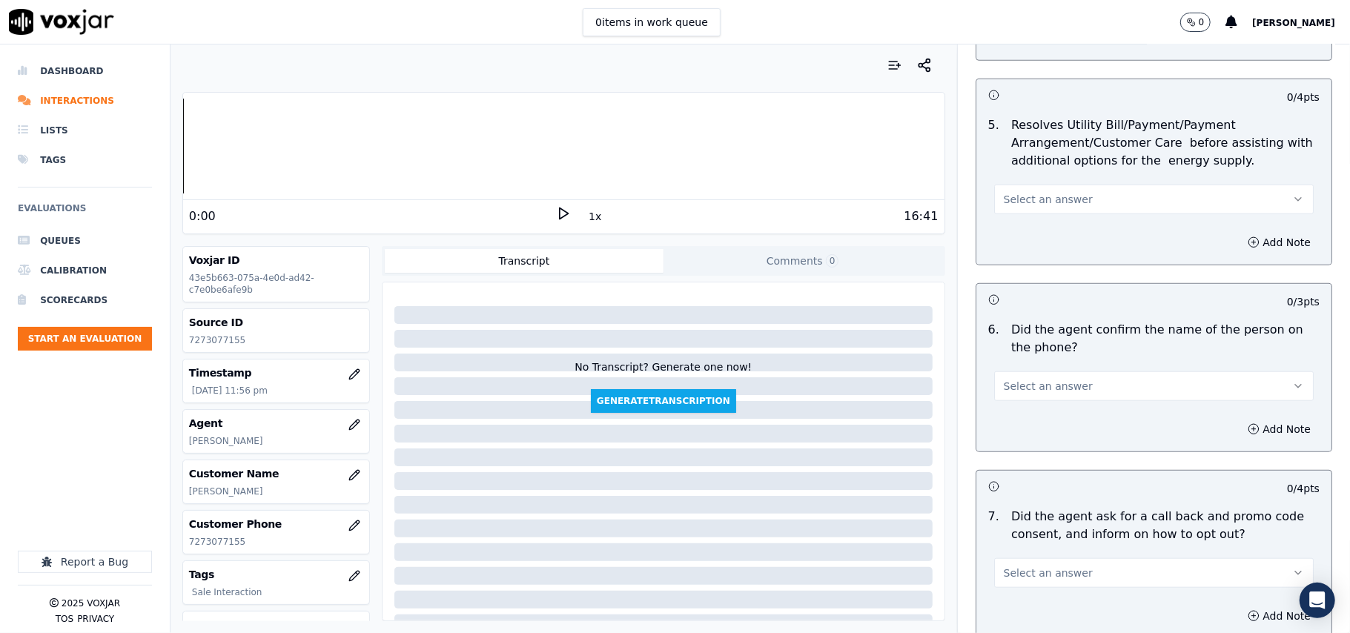
click at [1022, 190] on button "Select an answer" at bounding box center [1154, 200] width 320 height 30
click at [1029, 288] on div "N/A" at bounding box center [1122, 283] width 287 height 24
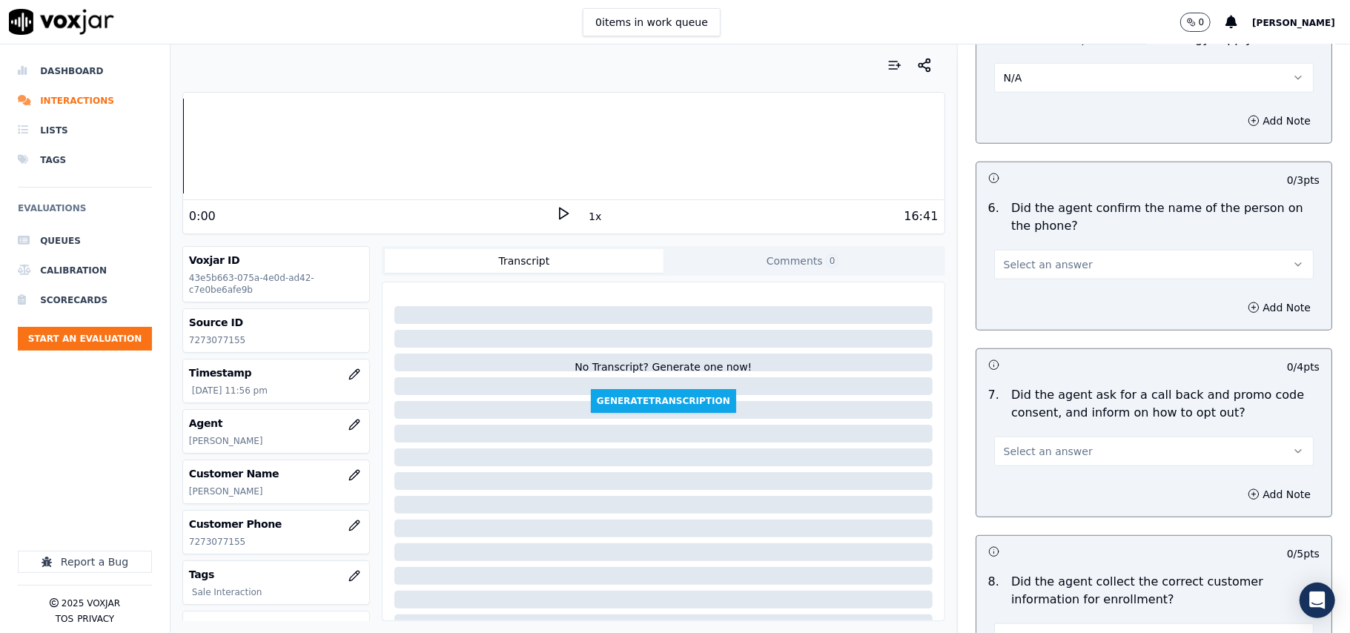
scroll to position [988, 0]
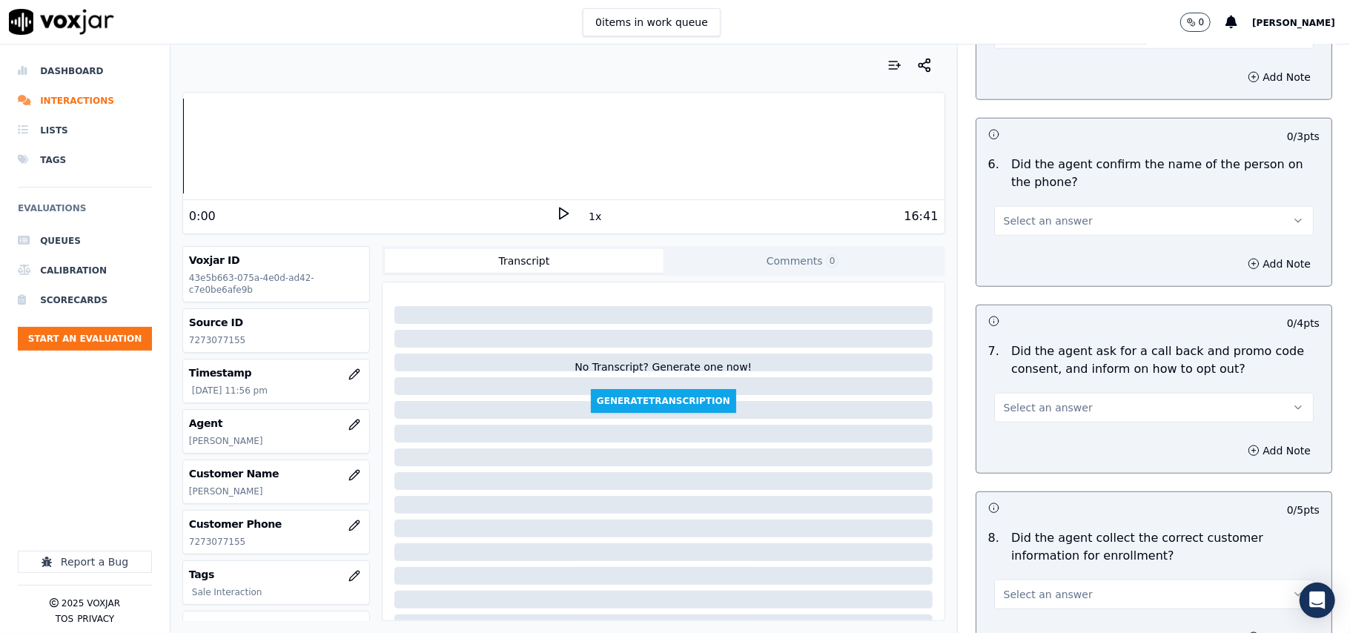
click at [1033, 220] on span "Select an answer" at bounding box center [1048, 221] width 89 height 15
click at [1025, 253] on div "Yes" at bounding box center [1122, 257] width 287 height 24
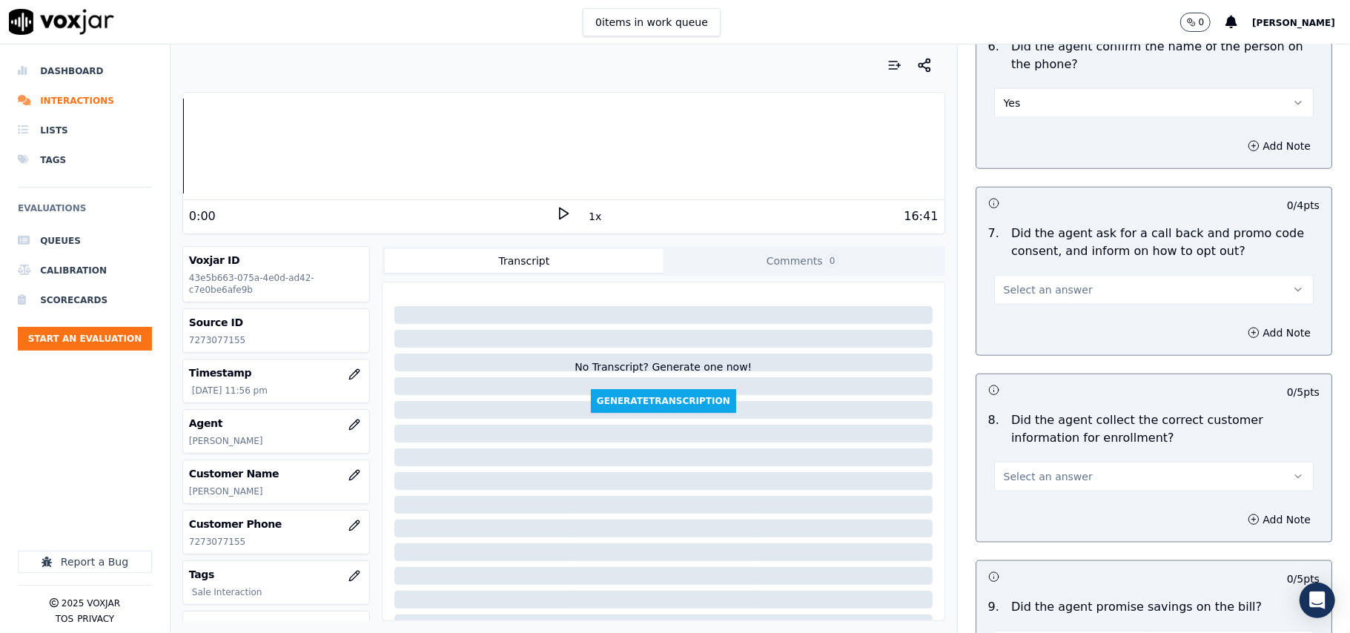
scroll to position [1154, 0]
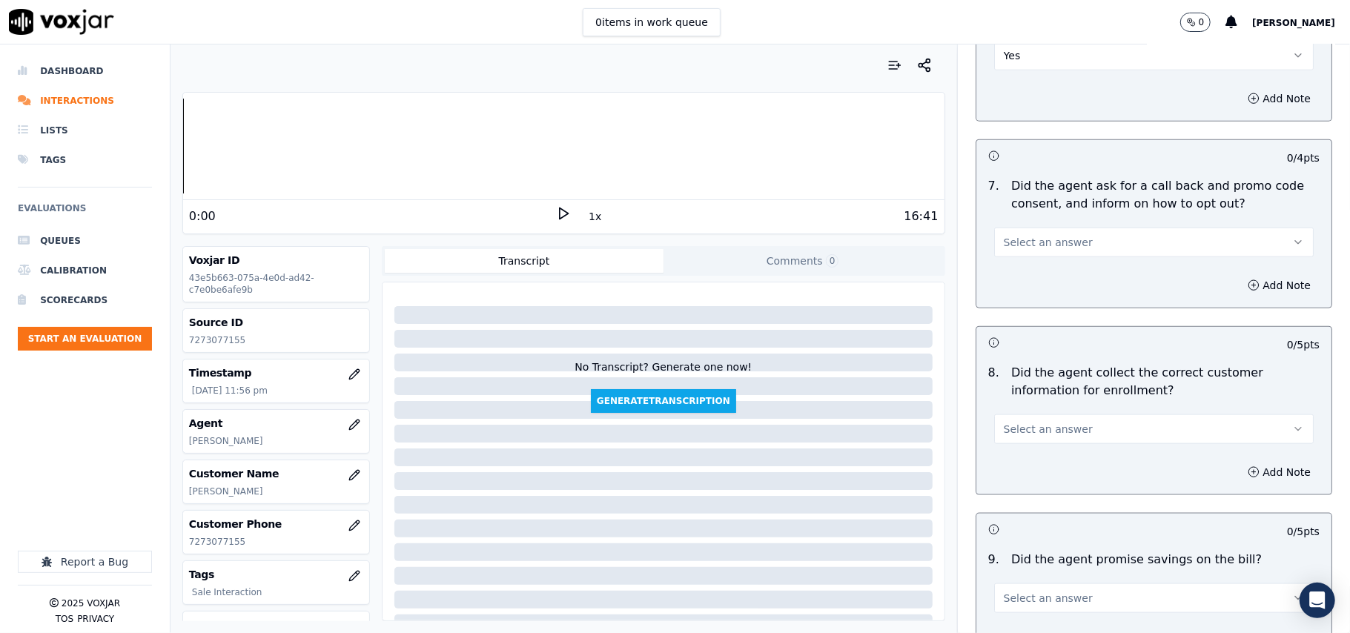
click at [1029, 257] on button "Select an answer" at bounding box center [1154, 243] width 320 height 30
click at [1026, 280] on div "Yes" at bounding box center [1122, 280] width 287 height 24
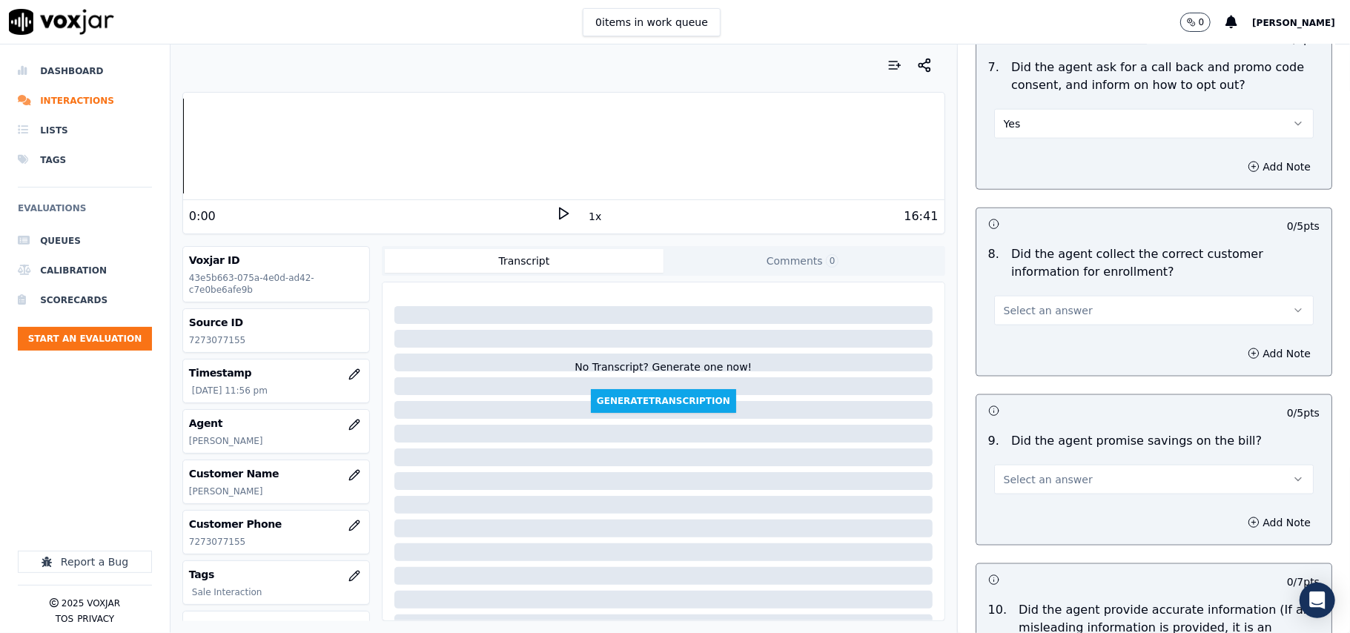
scroll to position [1318, 0]
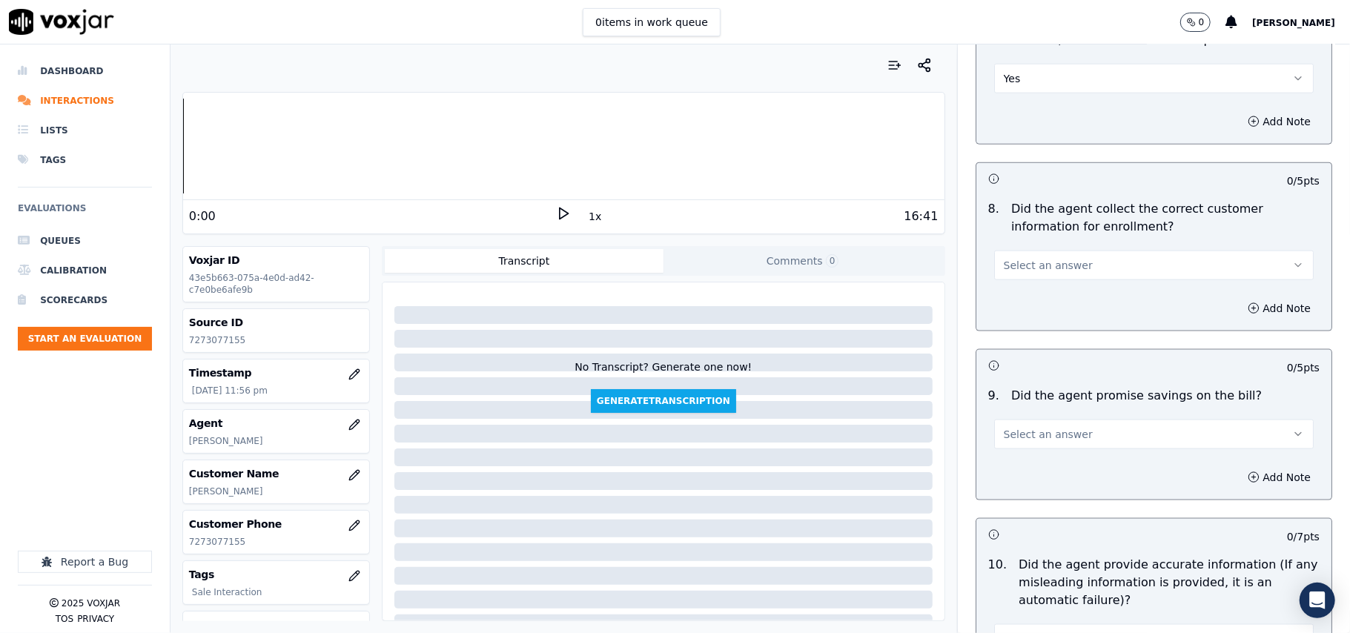
click at [1020, 270] on span "Select an answer" at bounding box center [1048, 265] width 89 height 15
click at [1022, 304] on div "Yes" at bounding box center [1122, 303] width 287 height 24
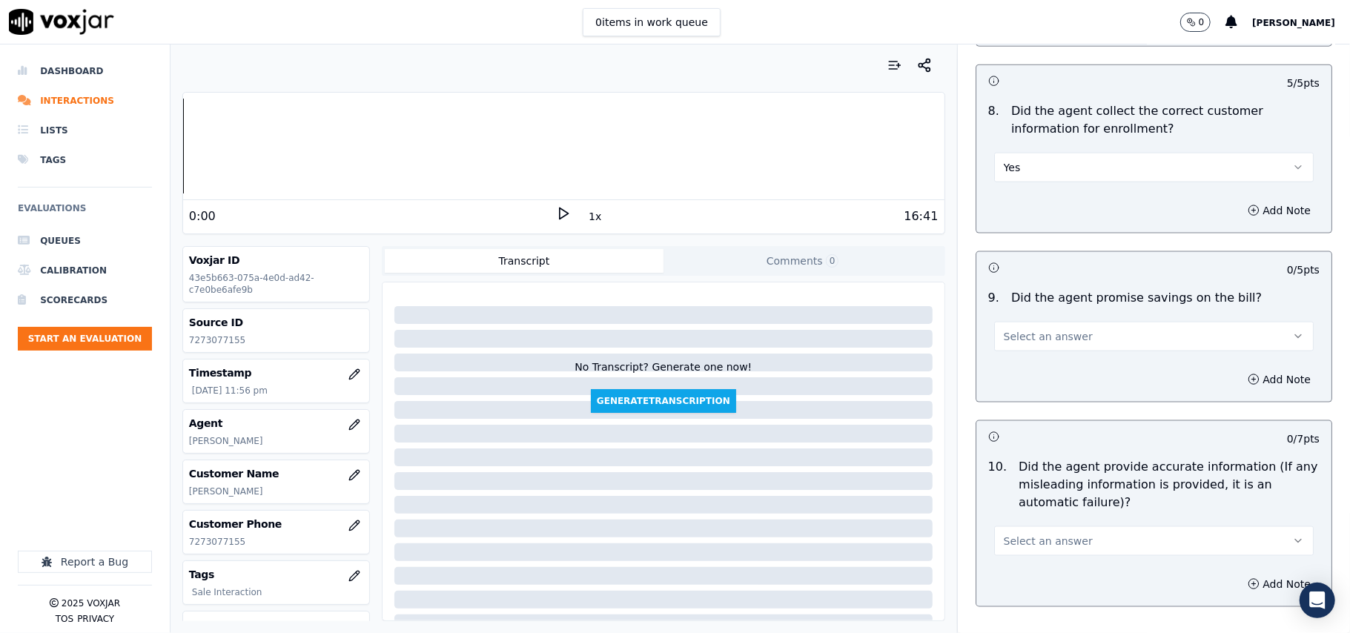
scroll to position [1483, 0]
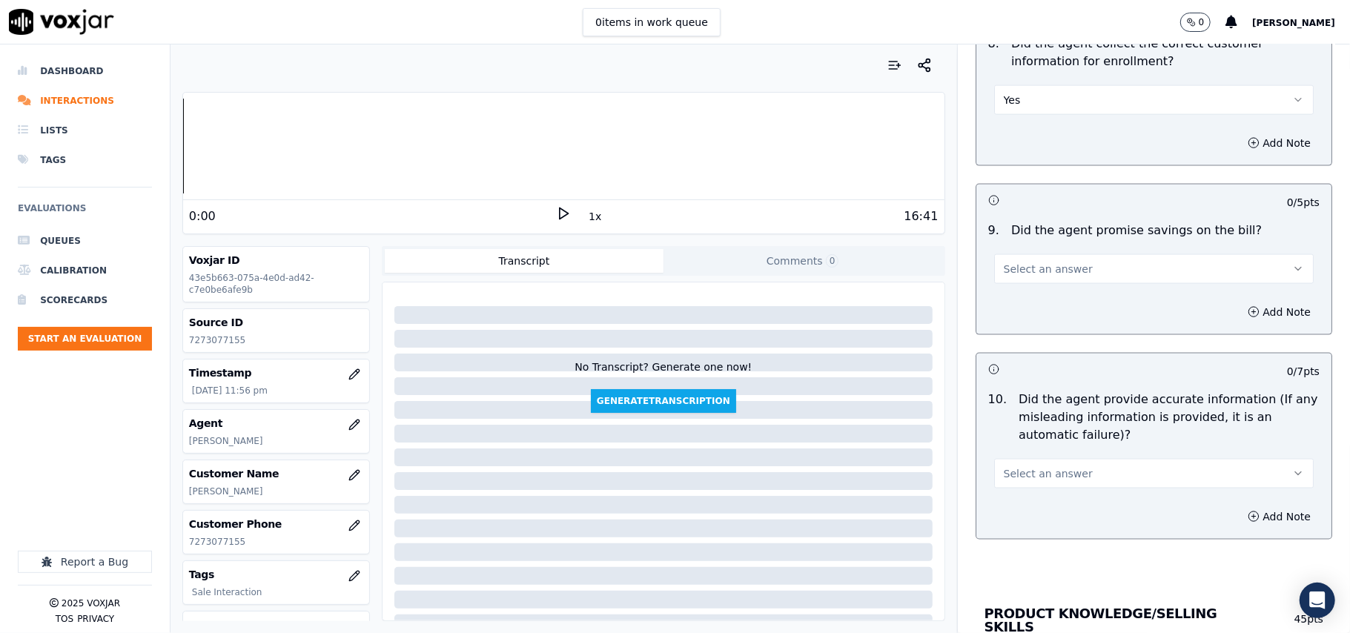
click at [998, 290] on div "9 . Did the agent promise savings on the bill? Select an answer" at bounding box center [1154, 253] width 355 height 74
click at [1006, 277] on span "Select an answer" at bounding box center [1048, 269] width 89 height 15
click at [1003, 306] on div "Yes" at bounding box center [1122, 307] width 287 height 24
click at [1006, 282] on button "Yes" at bounding box center [1154, 269] width 320 height 30
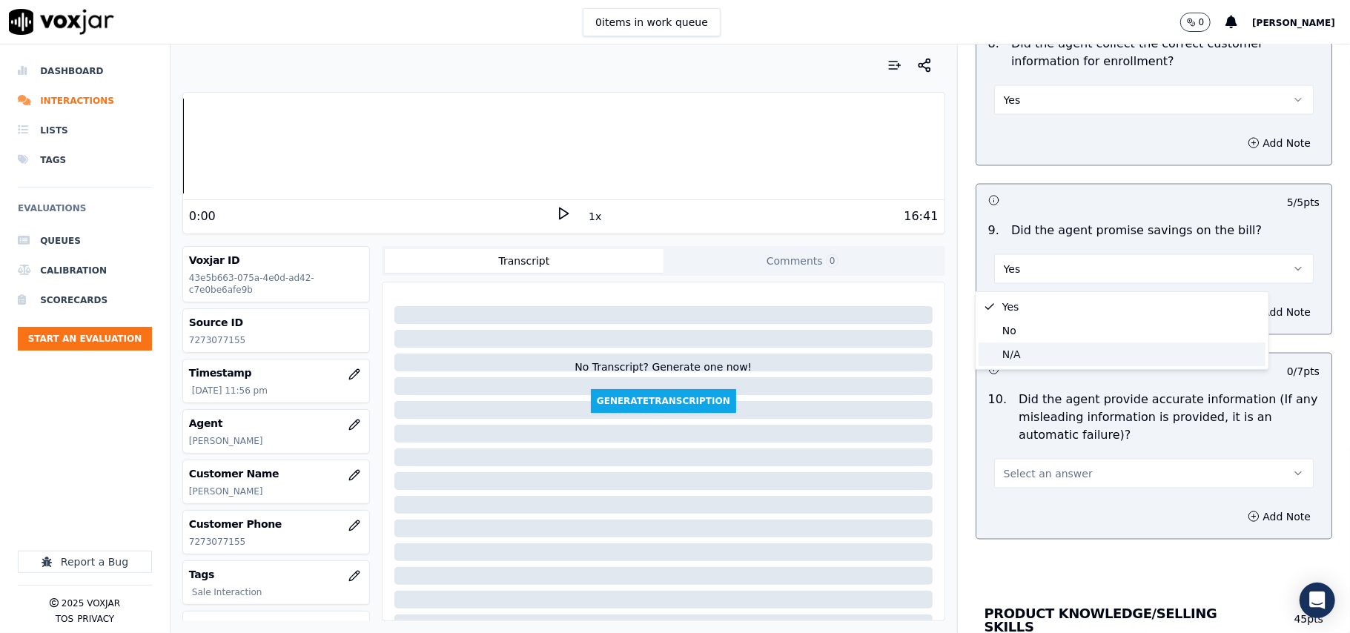
click at [1016, 338] on div "No" at bounding box center [1122, 331] width 287 height 24
click at [1025, 267] on button "No" at bounding box center [1154, 269] width 320 height 30
click at [1011, 353] on div "N/A" at bounding box center [1122, 355] width 287 height 24
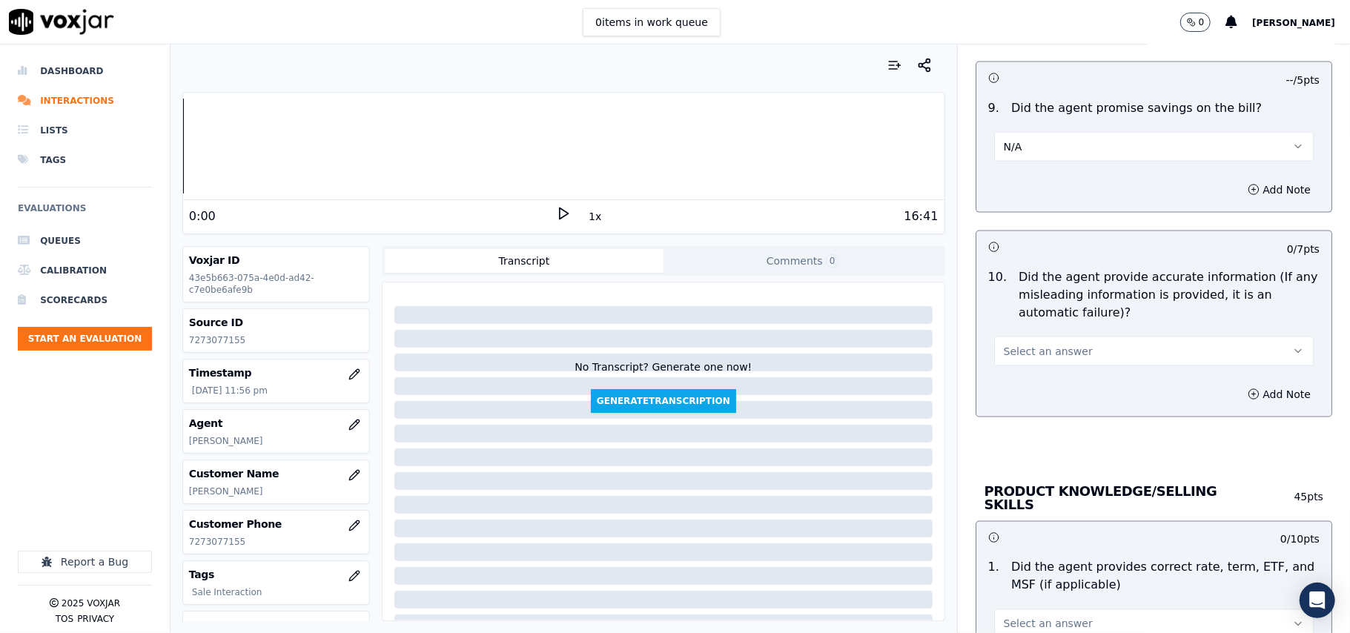
scroll to position [1648, 0]
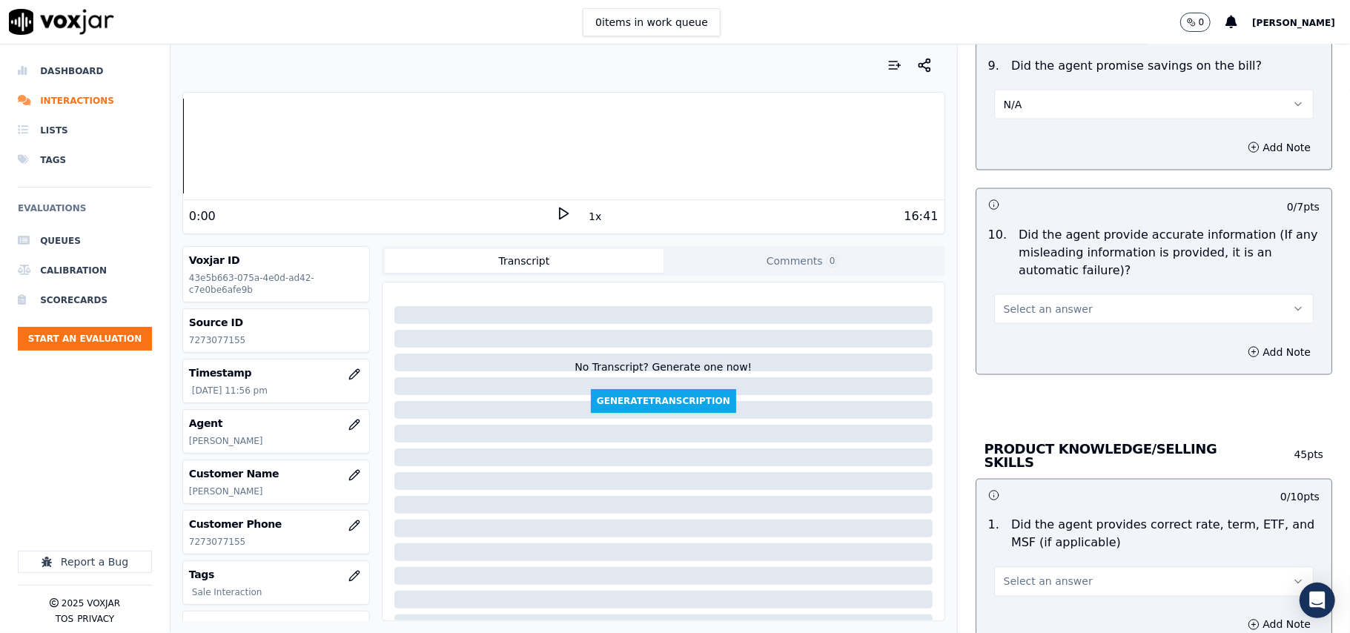
click at [1031, 316] on span "Select an answer" at bounding box center [1048, 309] width 89 height 15
click at [1025, 342] on div "Yes" at bounding box center [1122, 347] width 287 height 24
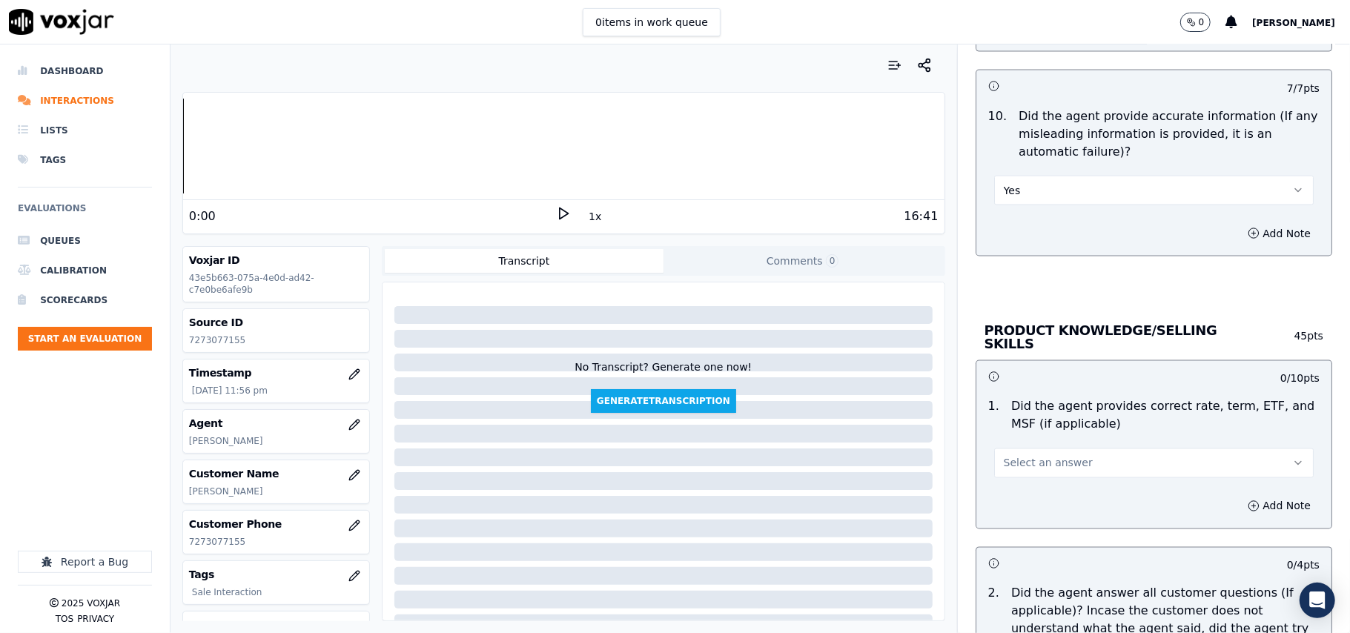
scroll to position [1812, 0]
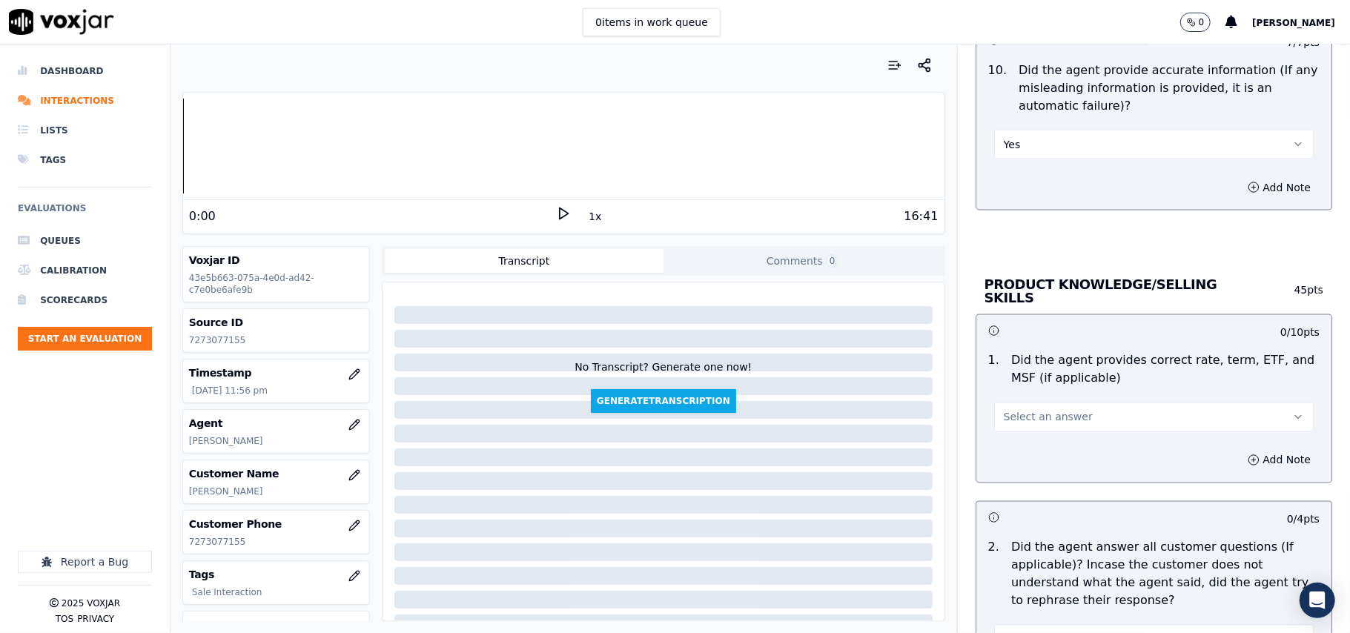
click at [1022, 418] on span "Select an answer" at bounding box center [1048, 417] width 89 height 15
click at [1022, 449] on div "Yes" at bounding box center [1122, 449] width 287 height 24
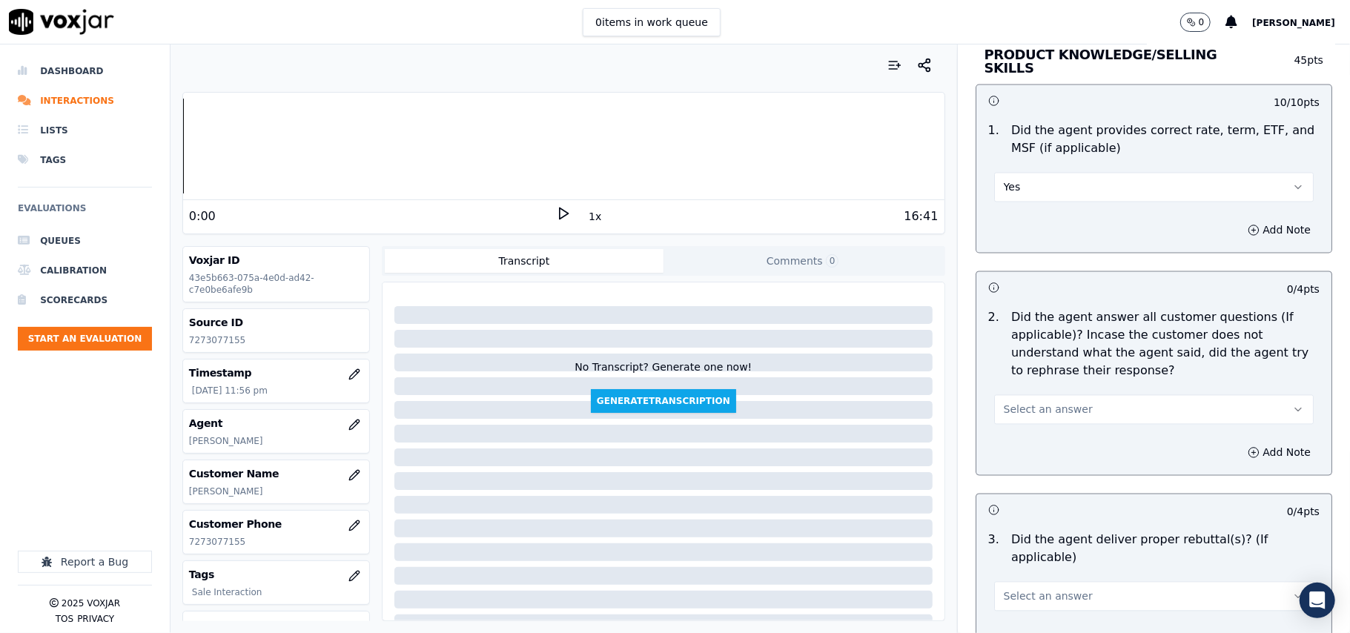
scroll to position [2142, 0]
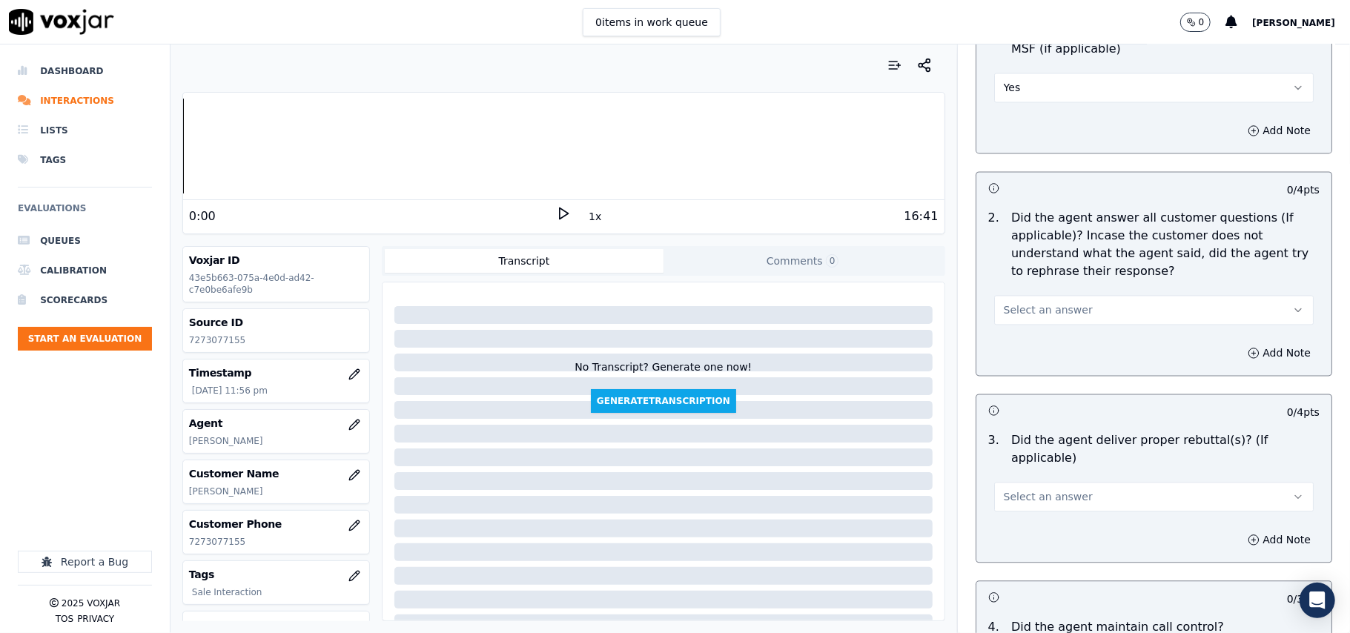
click at [1024, 307] on span "Select an answer" at bounding box center [1048, 310] width 89 height 15
click at [1015, 341] on div "Yes" at bounding box center [1122, 342] width 287 height 24
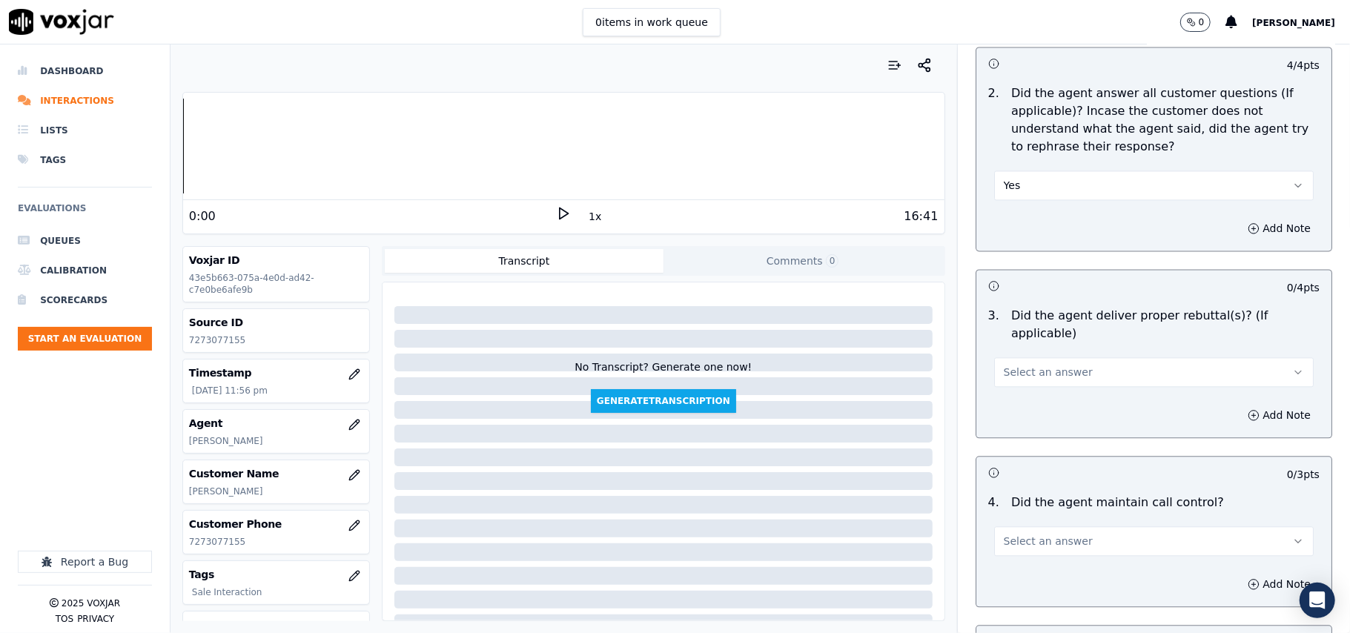
scroll to position [2306, 0]
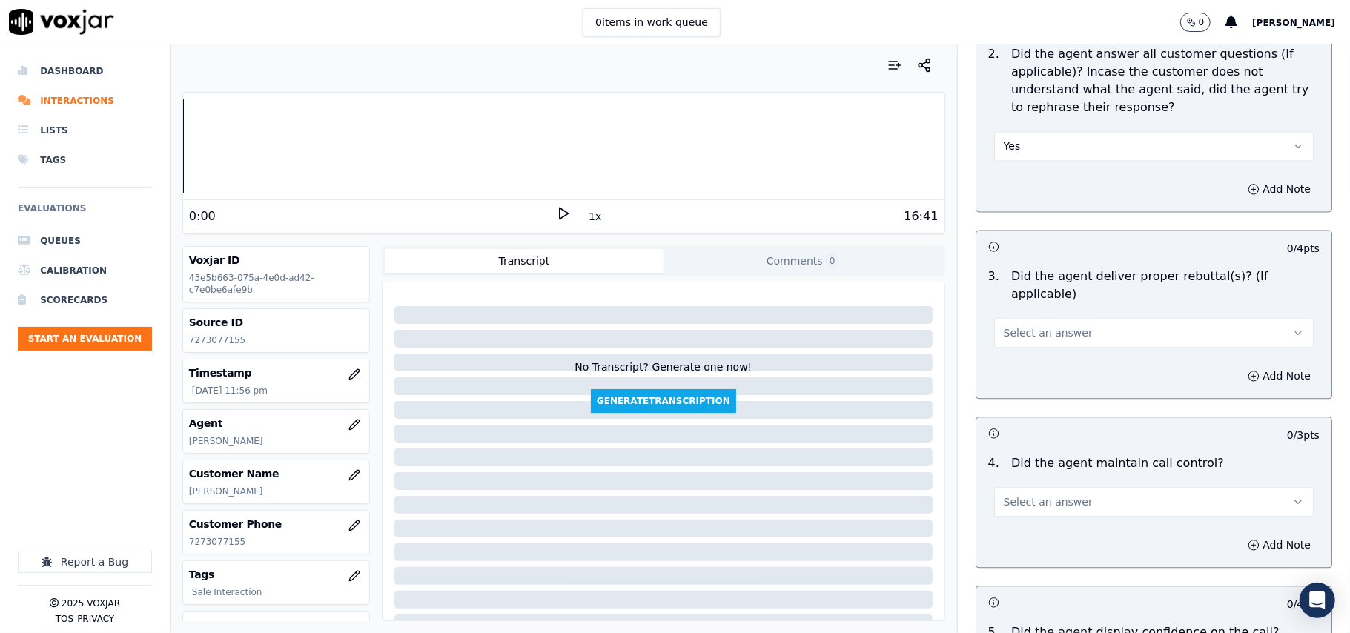
click at [1020, 327] on button "Select an answer" at bounding box center [1154, 333] width 320 height 30
click at [1021, 347] on div "Yes" at bounding box center [1122, 347] width 287 height 24
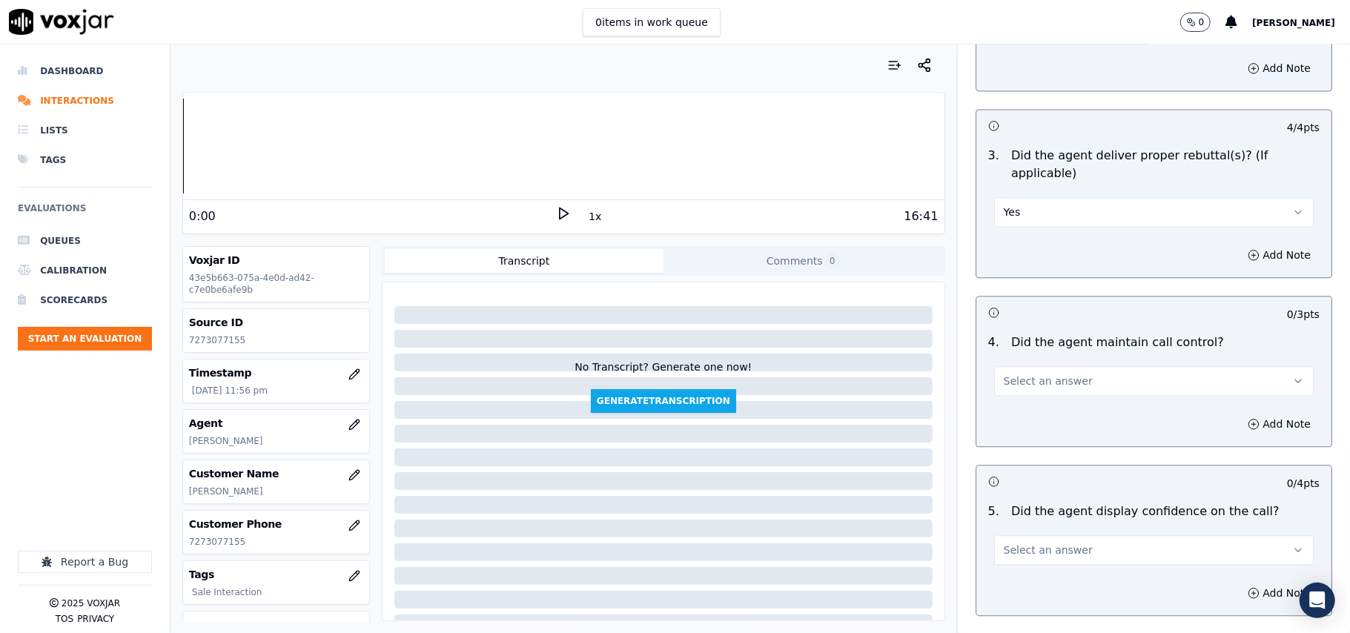
scroll to position [2471, 0]
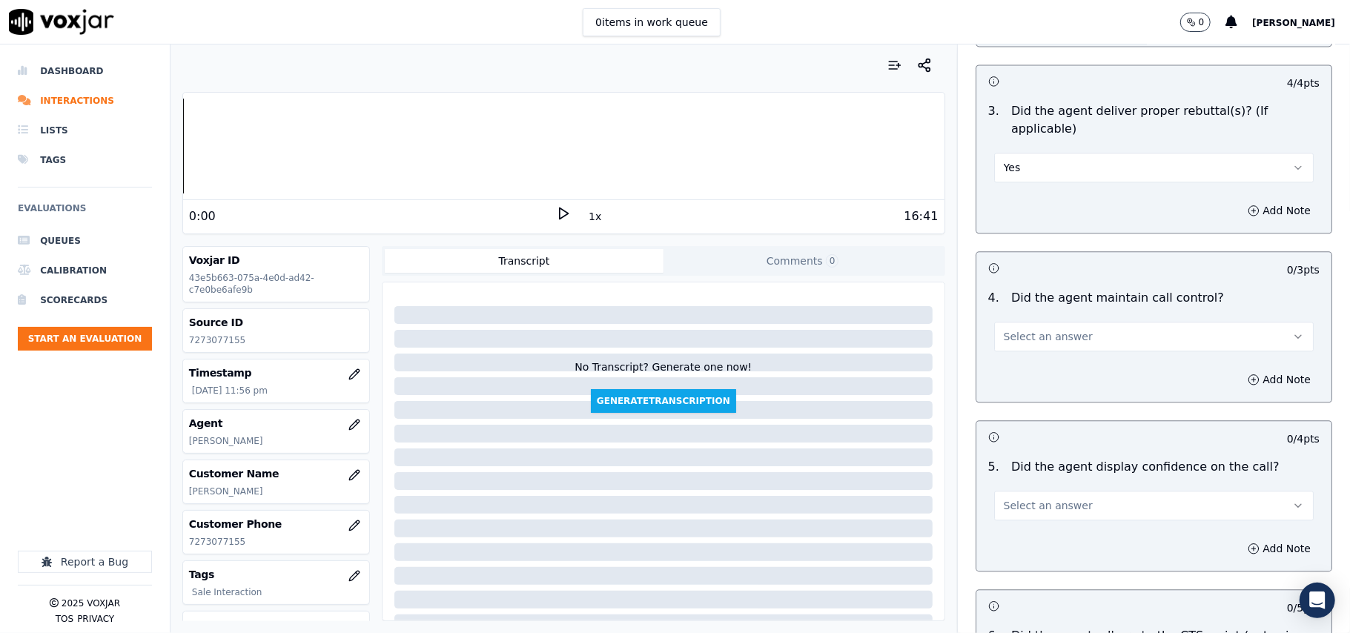
click at [1027, 329] on span "Select an answer" at bounding box center [1048, 336] width 89 height 15
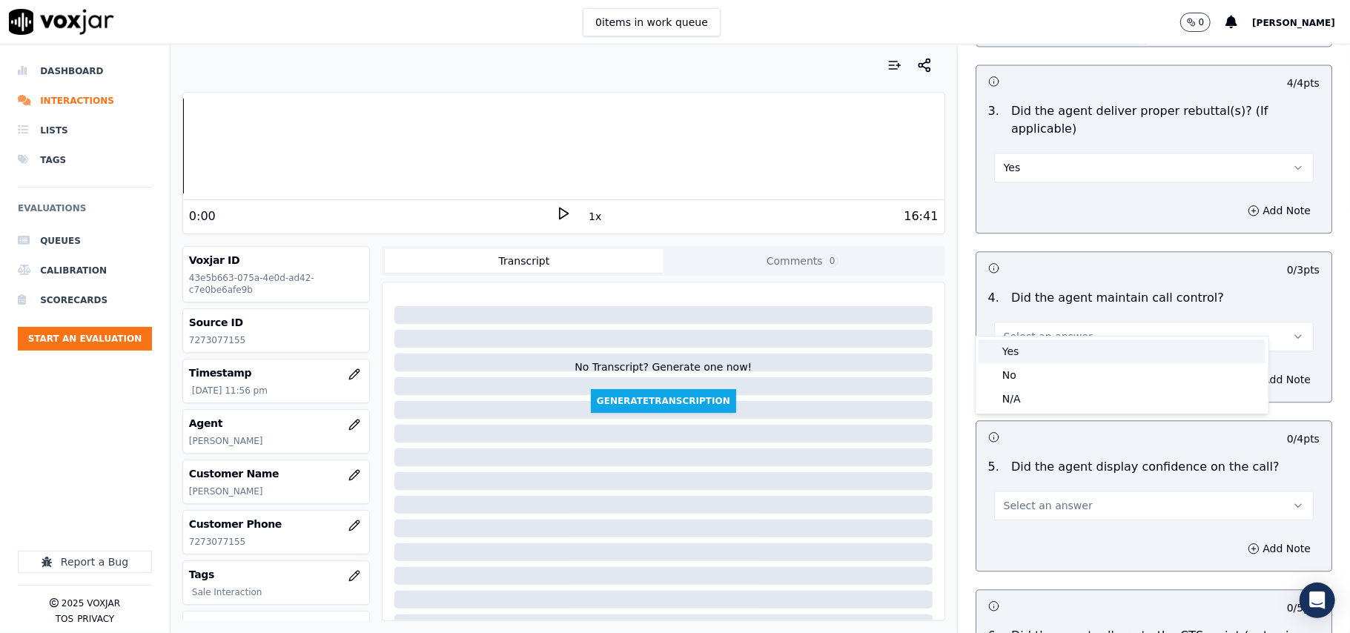
click at [1023, 348] on div "Yes" at bounding box center [1122, 352] width 287 height 24
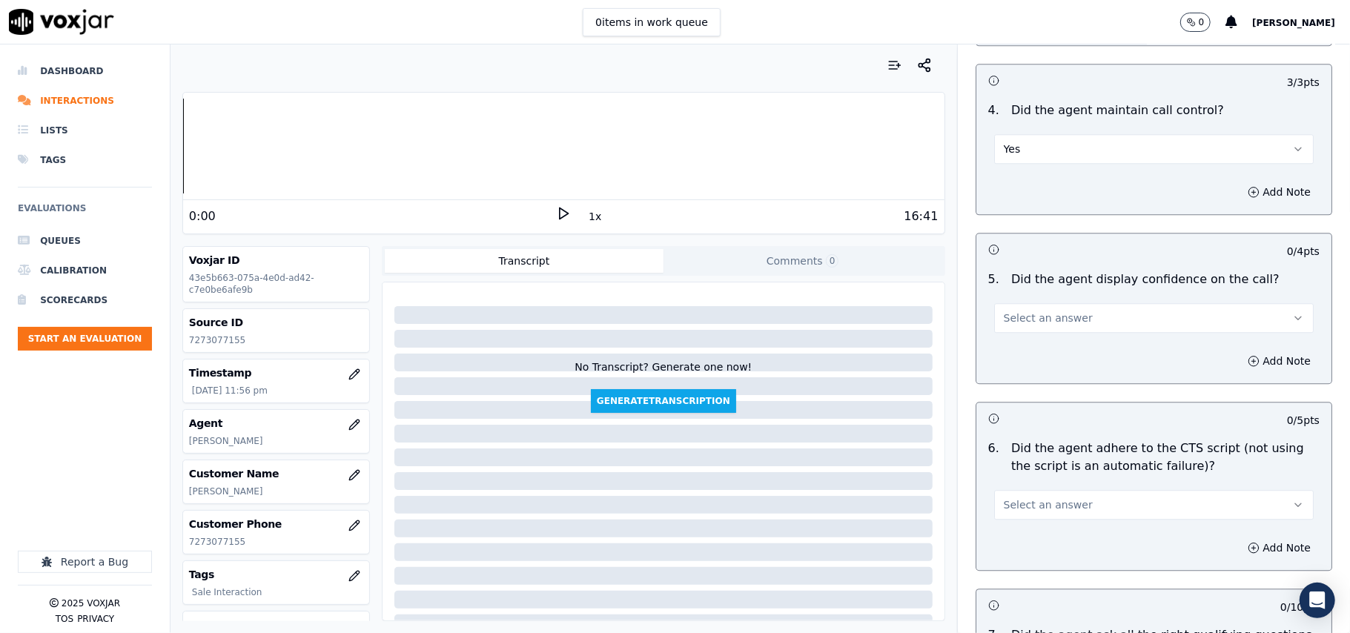
scroll to position [2801, 0]
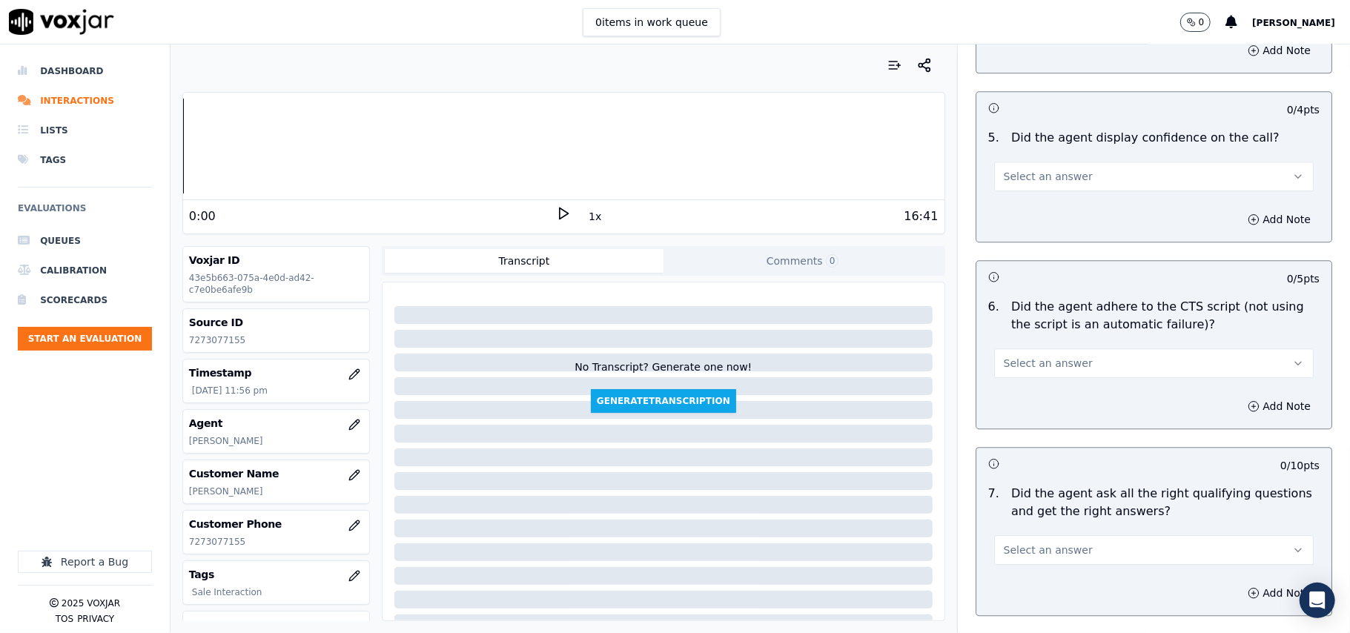
click at [1023, 167] on button "Select an answer" at bounding box center [1154, 177] width 320 height 30
click at [1027, 193] on div "Yes" at bounding box center [1122, 192] width 287 height 24
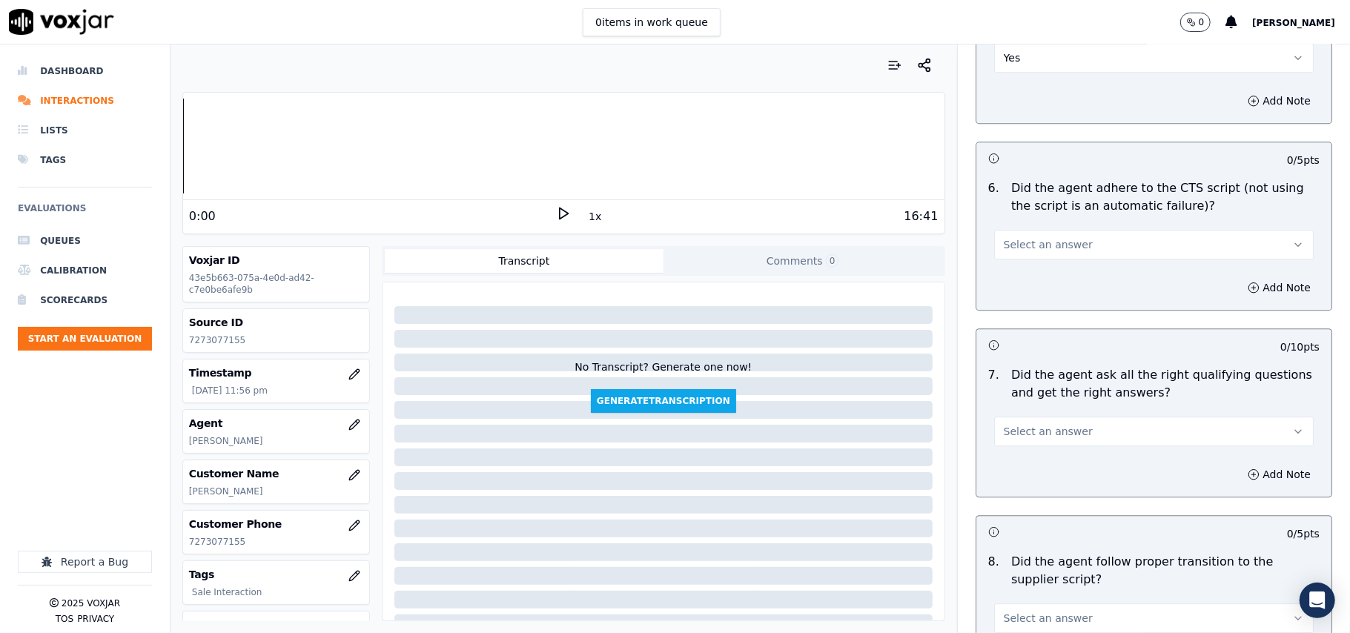
scroll to position [2966, 0]
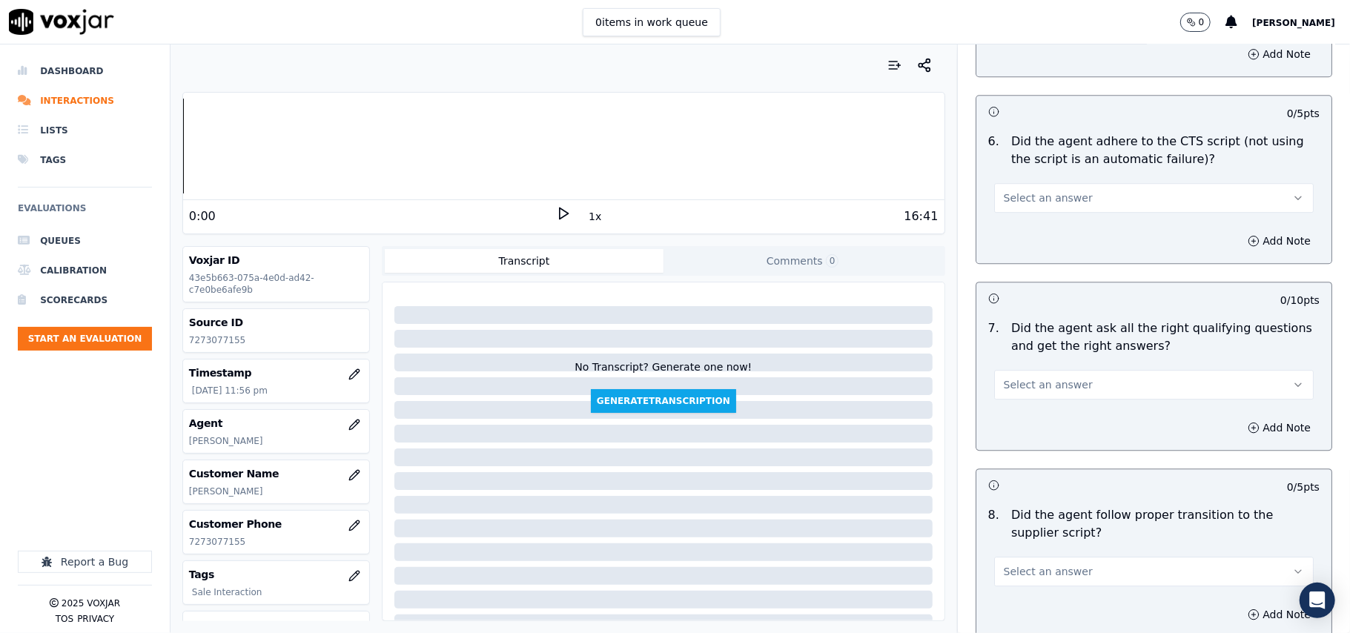
click at [1036, 188] on button "Select an answer" at bounding box center [1154, 198] width 320 height 30
click at [1020, 221] on div "Yes" at bounding box center [1122, 214] width 287 height 24
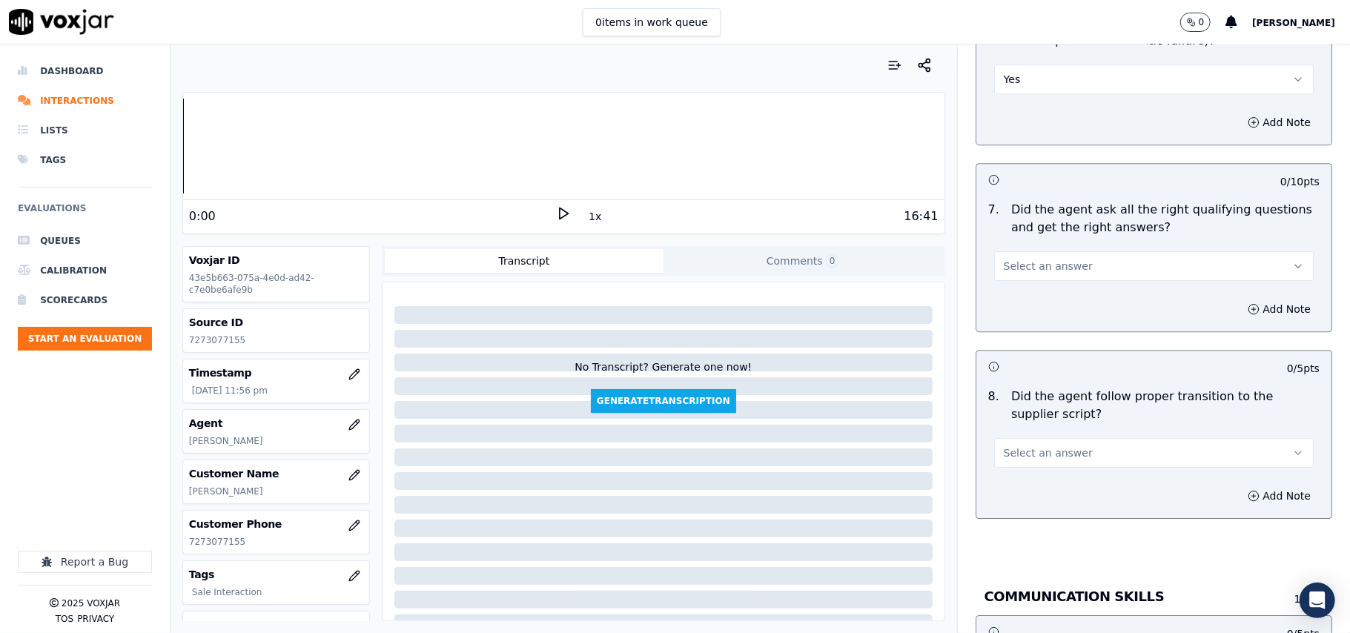
scroll to position [3131, 0]
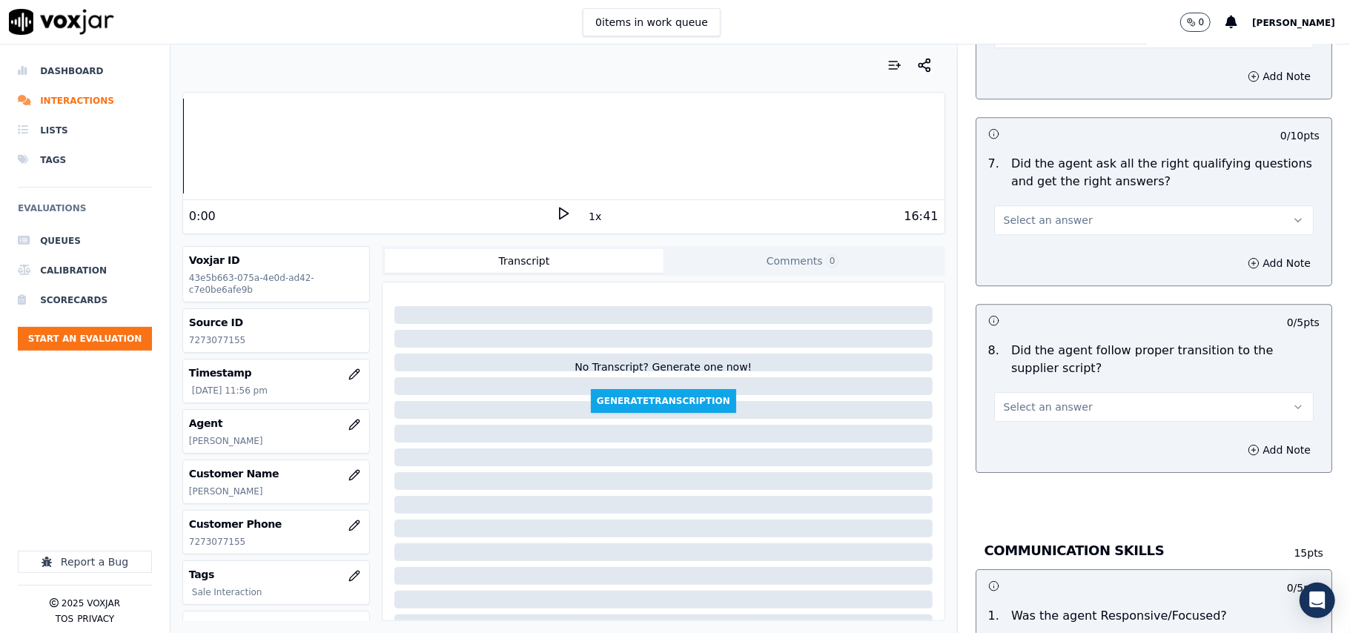
click at [1025, 213] on span "Select an answer" at bounding box center [1048, 220] width 89 height 15
click at [1025, 234] on div "Yes" at bounding box center [1122, 237] width 287 height 24
click at [1045, 400] on span "Select an answer" at bounding box center [1048, 407] width 89 height 15
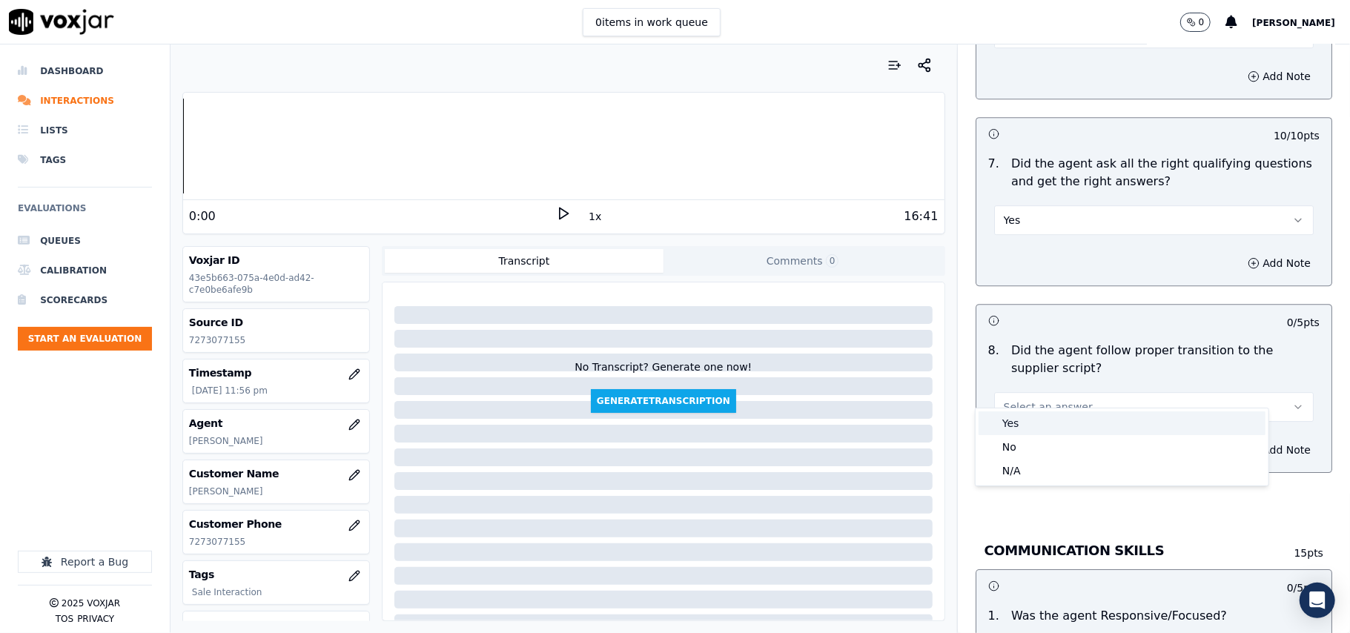
click at [1035, 421] on div "Yes" at bounding box center [1122, 424] width 287 height 24
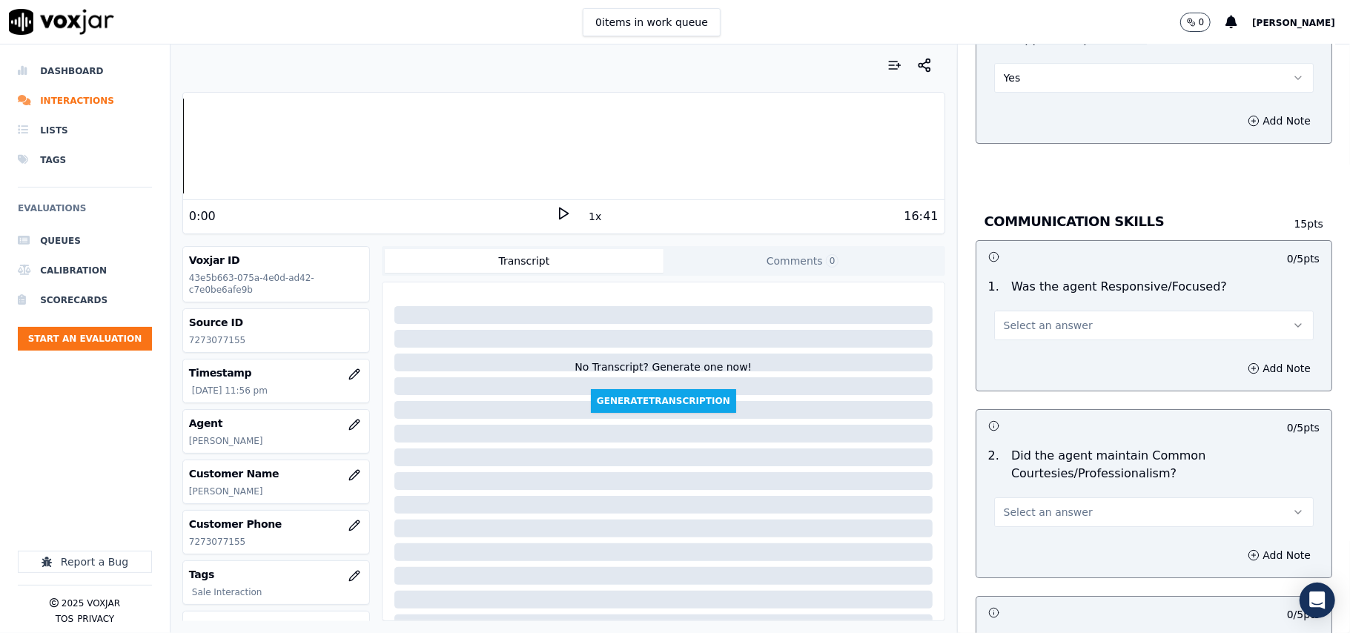
scroll to position [3625, 0]
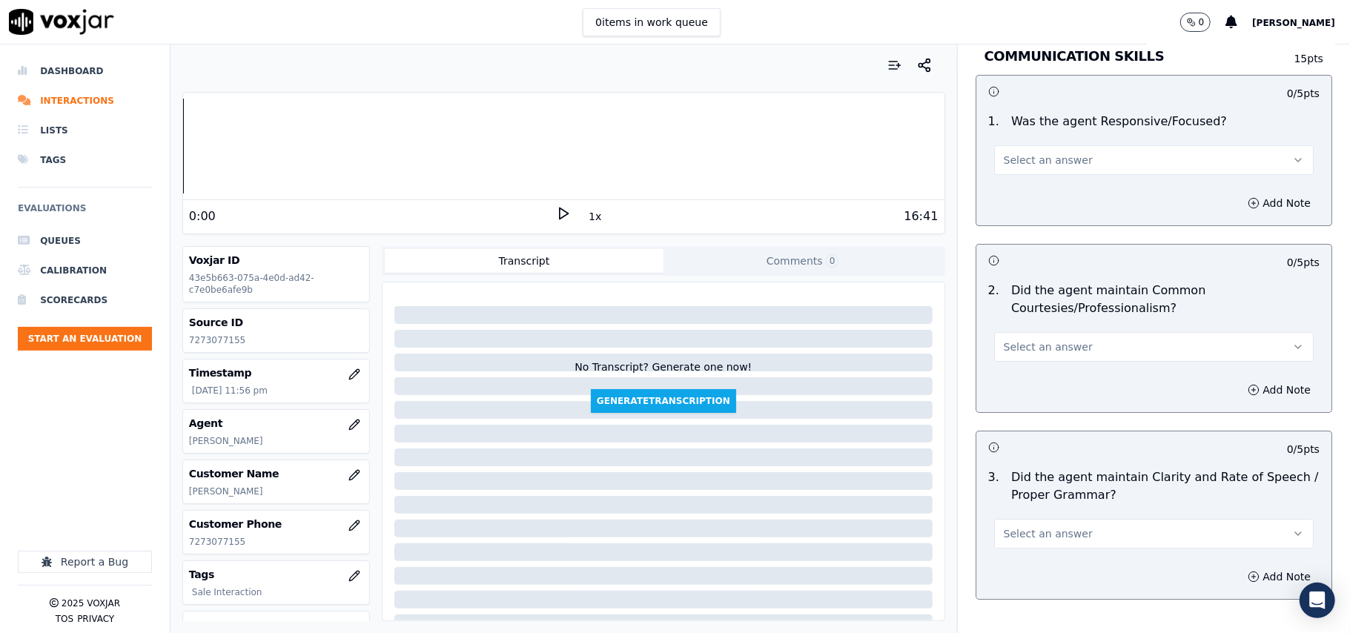
click at [1008, 153] on span "Select an answer" at bounding box center [1048, 160] width 89 height 15
click at [1012, 173] on div "Yes" at bounding box center [1122, 177] width 287 height 24
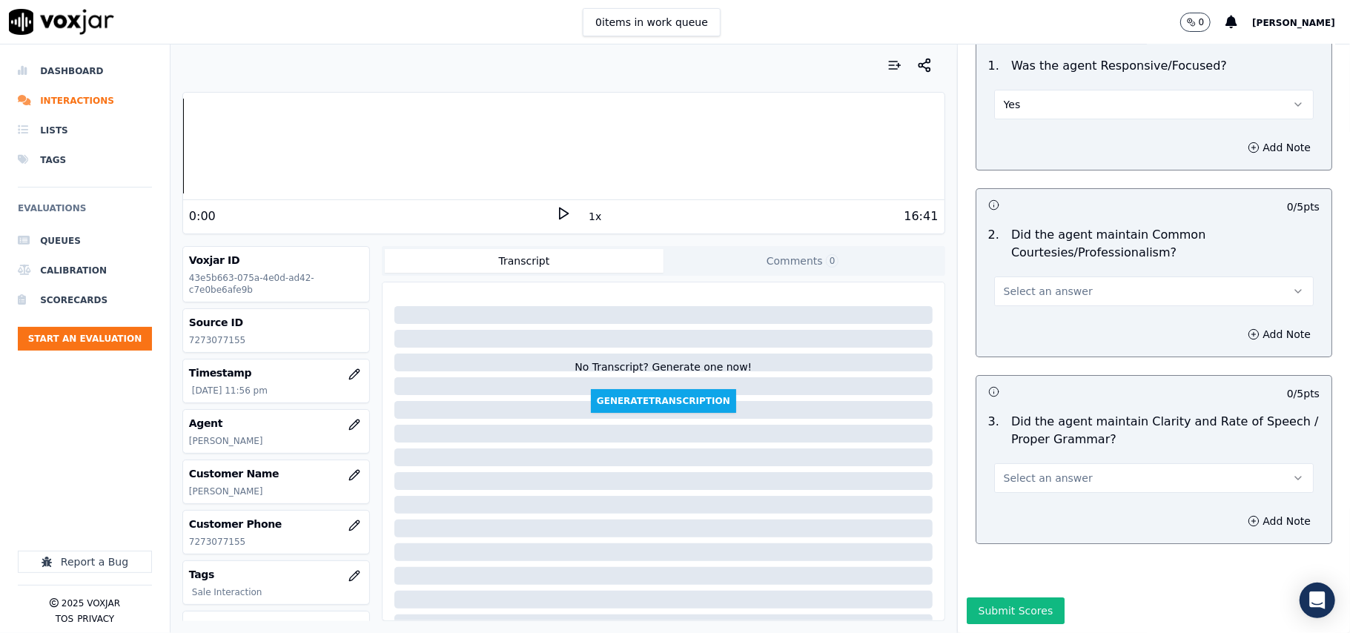
click at [1012, 284] on span "Select an answer" at bounding box center [1048, 291] width 89 height 15
click at [1020, 283] on div "Yes" at bounding box center [1122, 280] width 287 height 24
click at [1025, 471] on span "Select an answer" at bounding box center [1048, 478] width 89 height 15
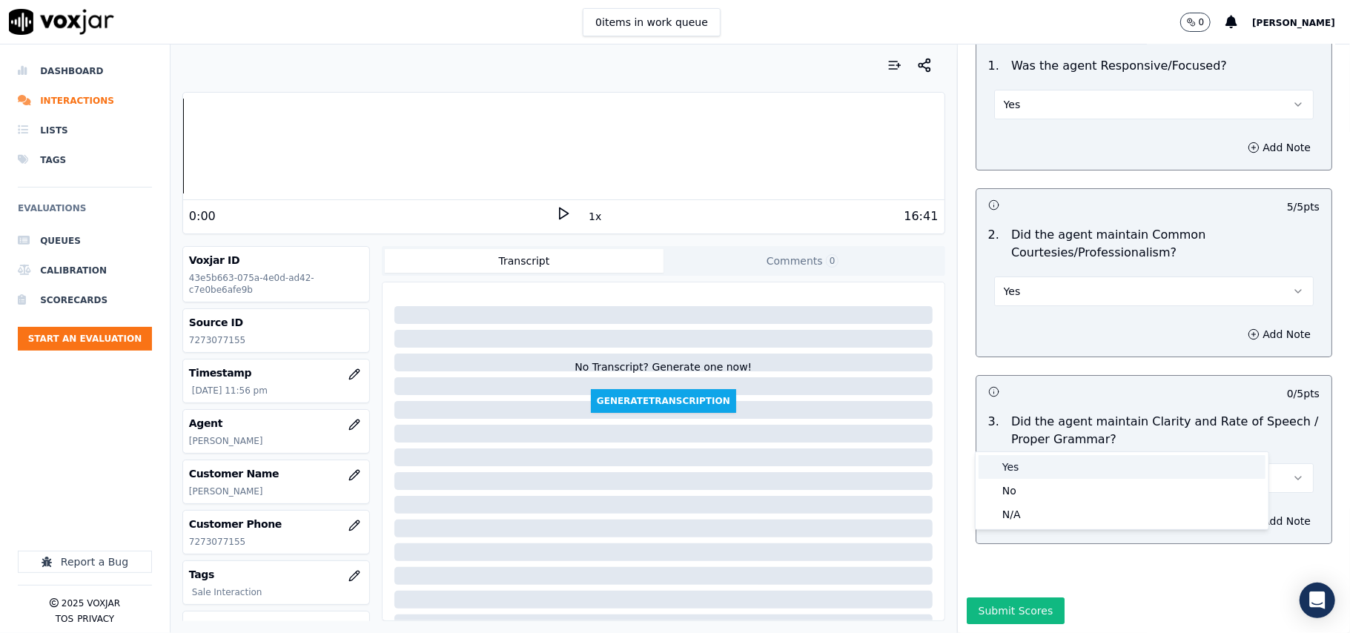
click at [1025, 469] on div "Yes" at bounding box center [1122, 467] width 287 height 24
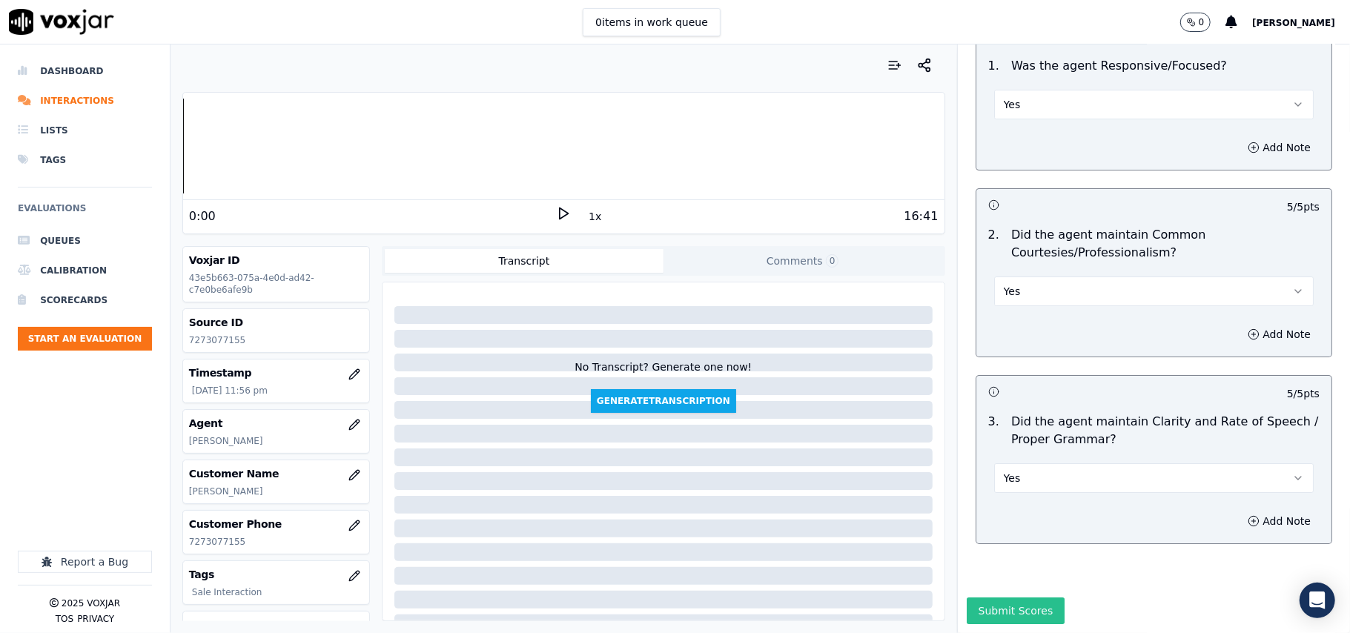
click at [991, 598] on button "Submit Scores" at bounding box center [1016, 611] width 99 height 27
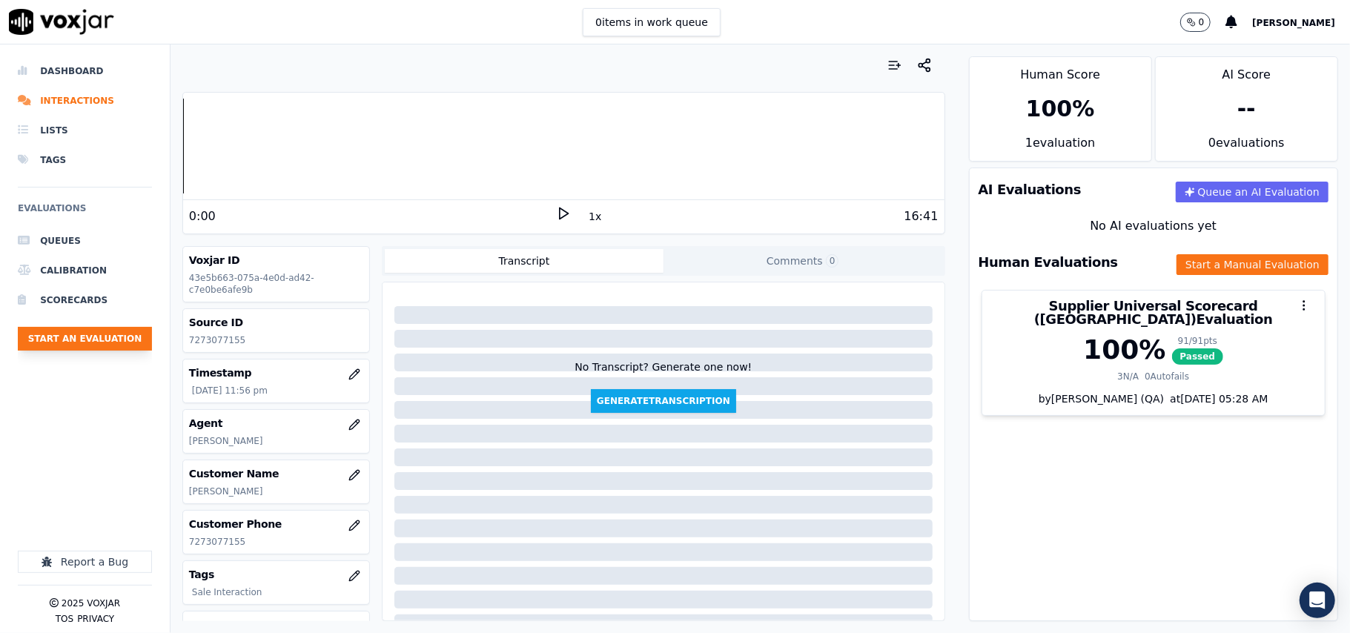
click at [87, 340] on button "Start an Evaluation" at bounding box center [85, 339] width 134 height 24
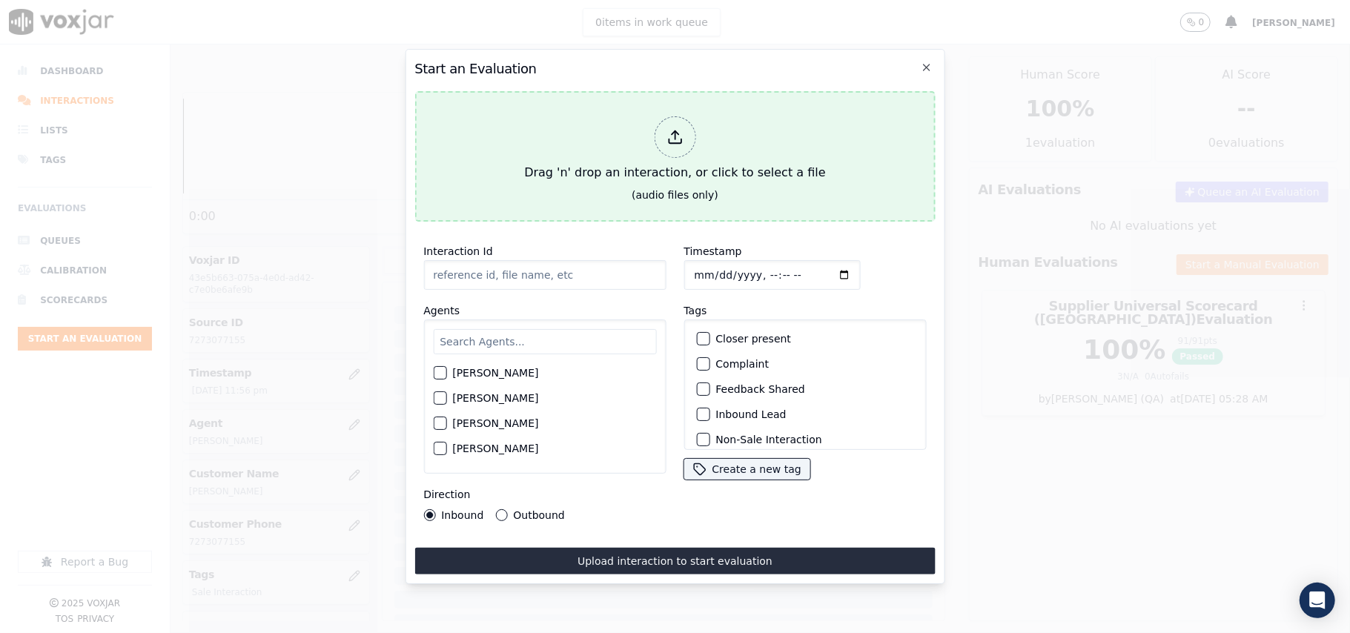
click at [698, 149] on div "Drag 'n' drop an interaction, or click to select a file" at bounding box center [674, 148] width 313 height 77
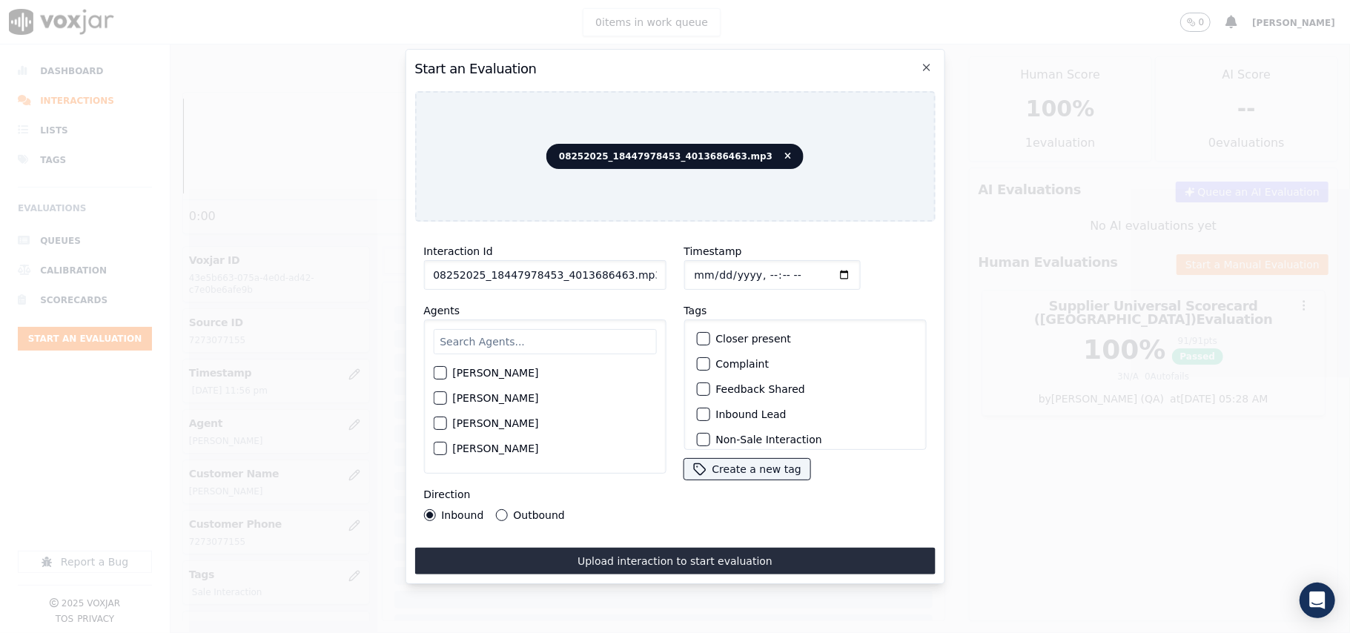
click at [531, 268] on input "08252025_18447978453_4013686463.mp3" at bounding box center [544, 275] width 242 height 30
paste input "401368646"
type input "4013686463"
click at [709, 267] on input "Timestamp" at bounding box center [772, 275] width 176 height 30
type input "[DATE]T23:58"
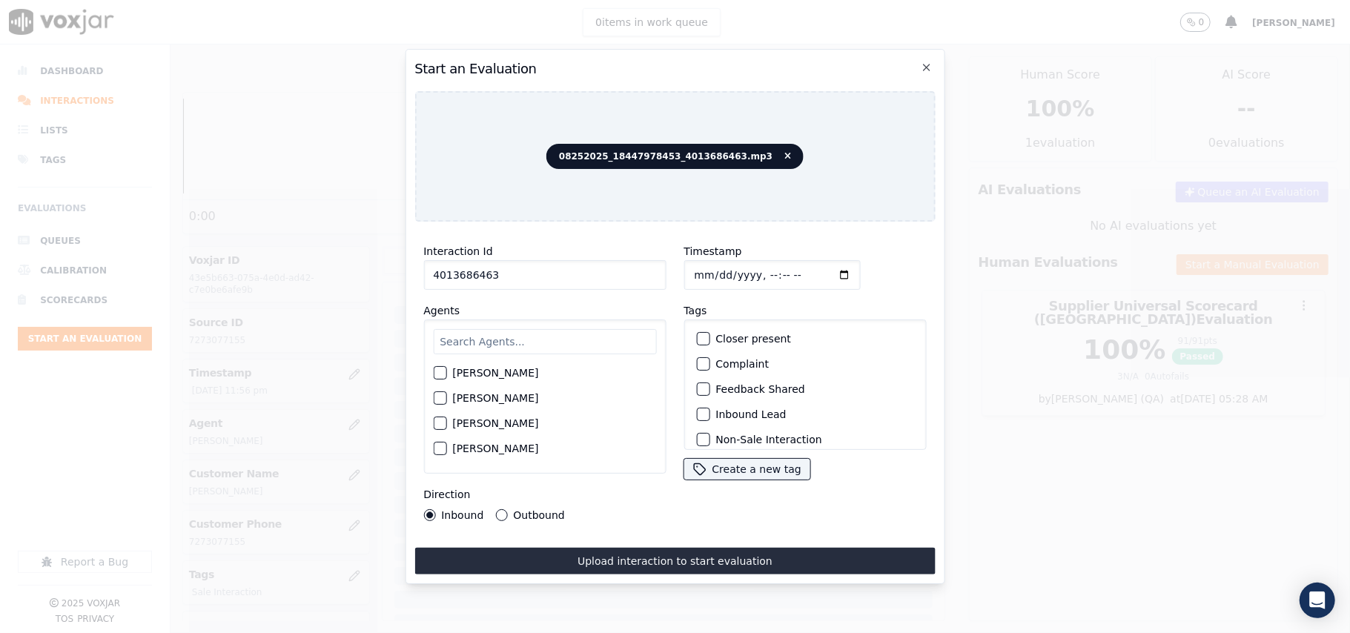
click at [529, 344] on input "text" at bounding box center [544, 341] width 223 height 25
type input "[PERSON_NAME]"
click at [499, 372] on label "[PERSON_NAME]" at bounding box center [495, 377] width 86 height 10
click at [446, 371] on button "[PERSON_NAME]" at bounding box center [439, 377] width 13 height 13
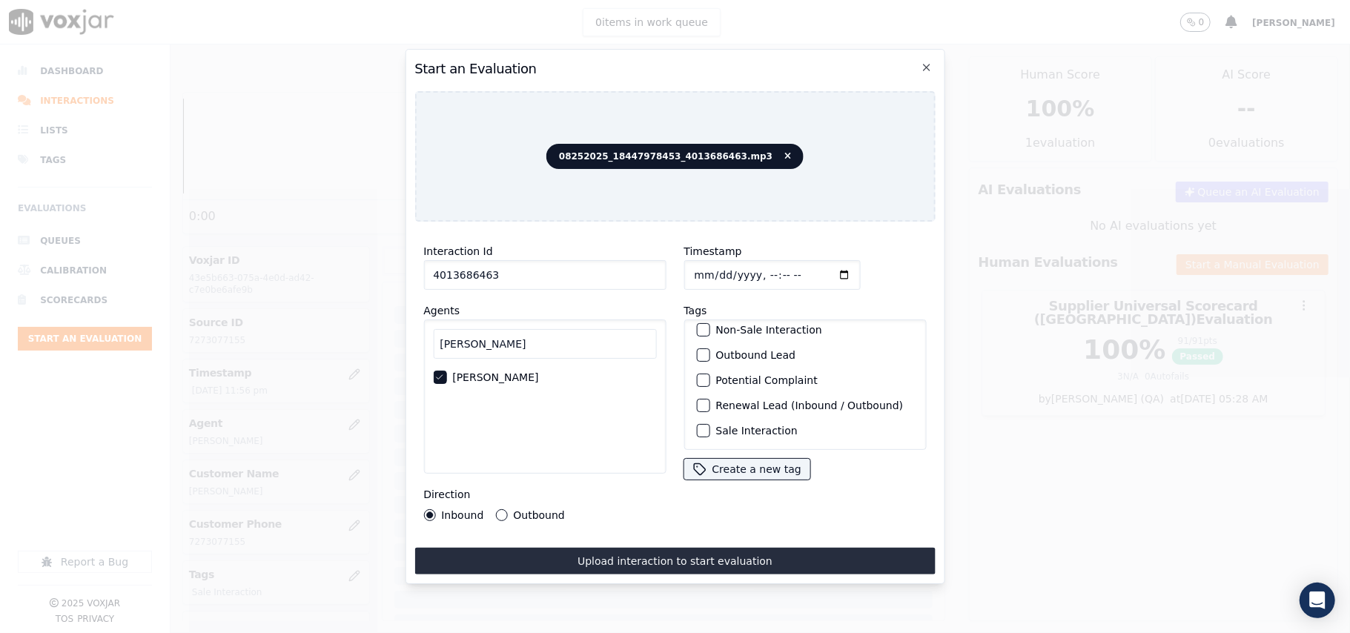
click at [727, 426] on label "Sale Interaction" at bounding box center [757, 431] width 82 height 10
click at [710, 424] on button "Sale Interaction" at bounding box center [702, 430] width 13 height 13
click at [532, 510] on label "Outbound" at bounding box center [538, 515] width 51 height 10
click at [507, 509] on button "Outbound" at bounding box center [501, 515] width 12 height 12
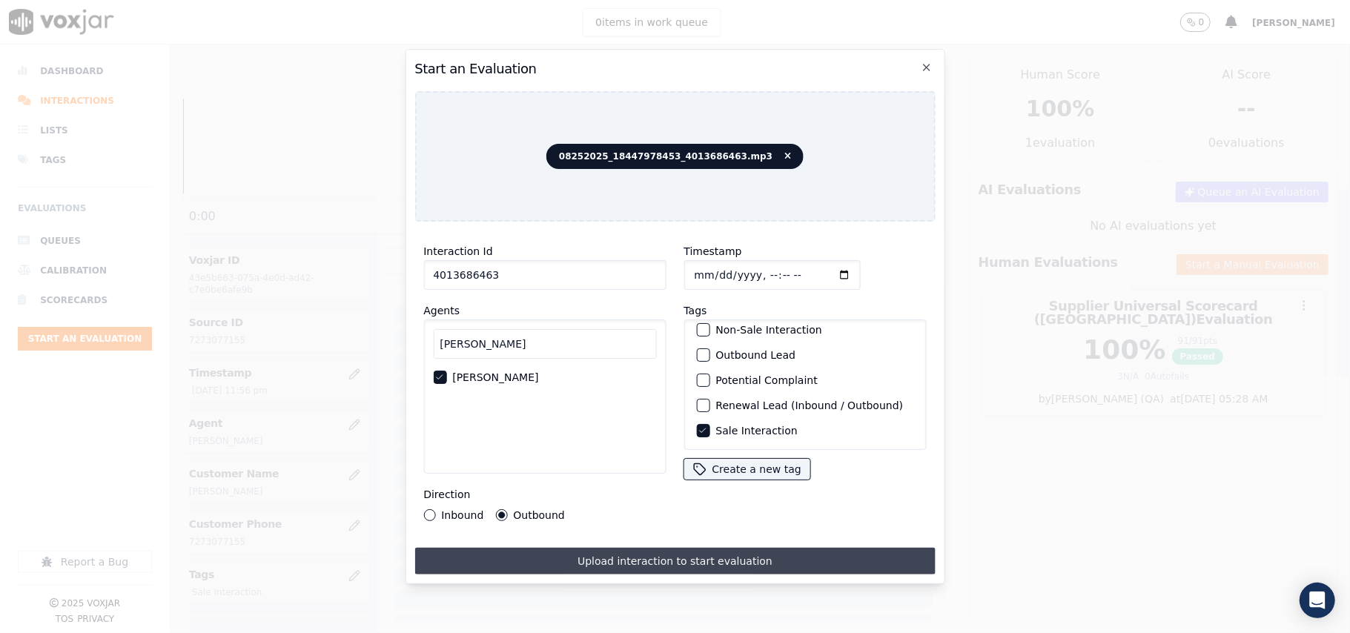
click at [571, 562] on button "Upload interaction to start evaluation" at bounding box center [674, 561] width 521 height 27
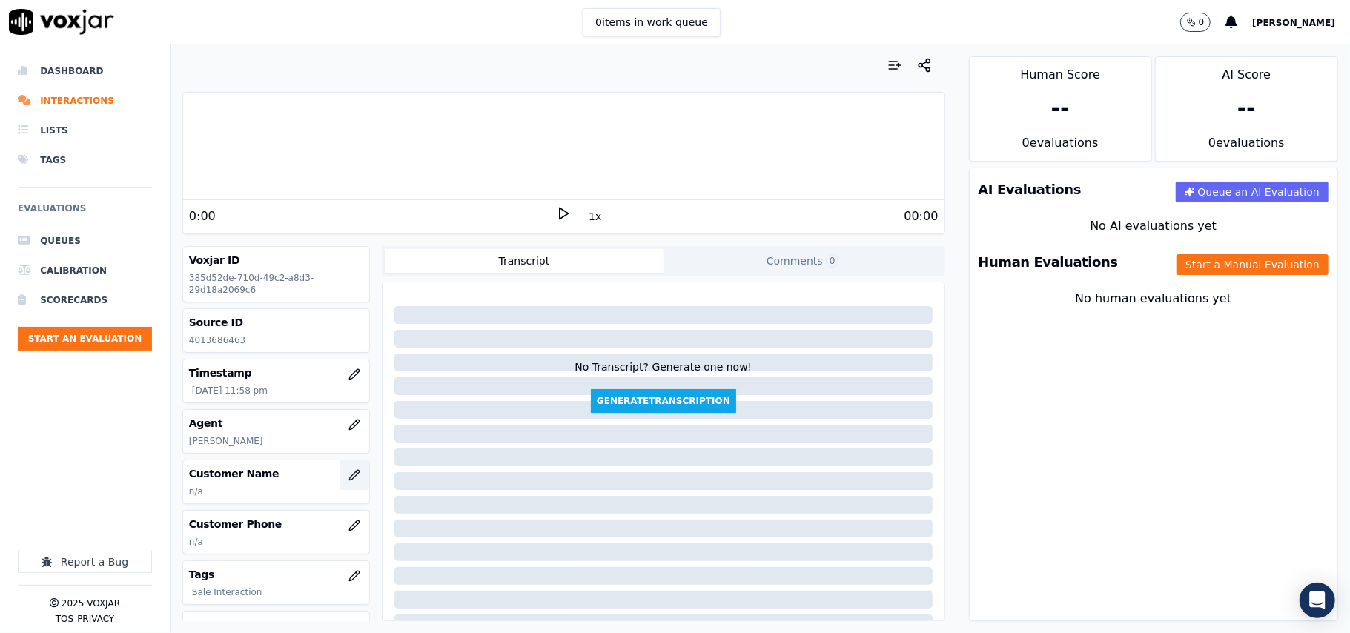
click at [348, 478] on icon "button" at bounding box center [354, 475] width 12 height 12
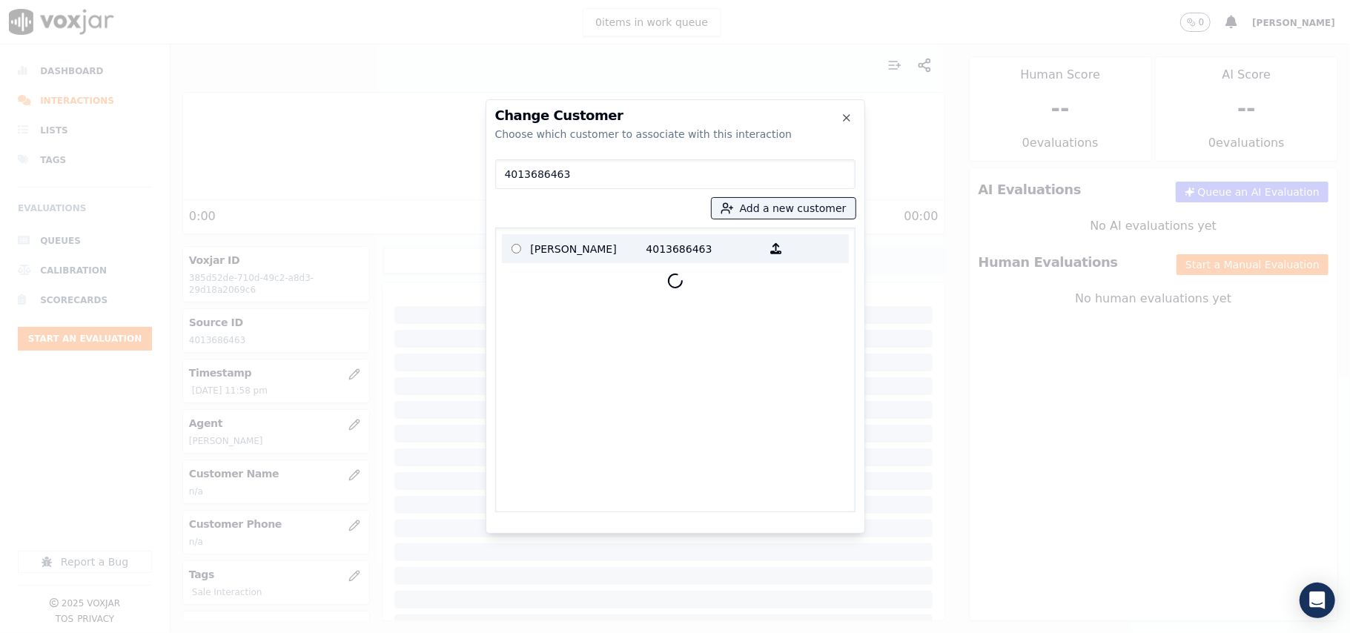
type input "4013686463"
click at [592, 251] on p "[PERSON_NAME]" at bounding box center [589, 248] width 116 height 23
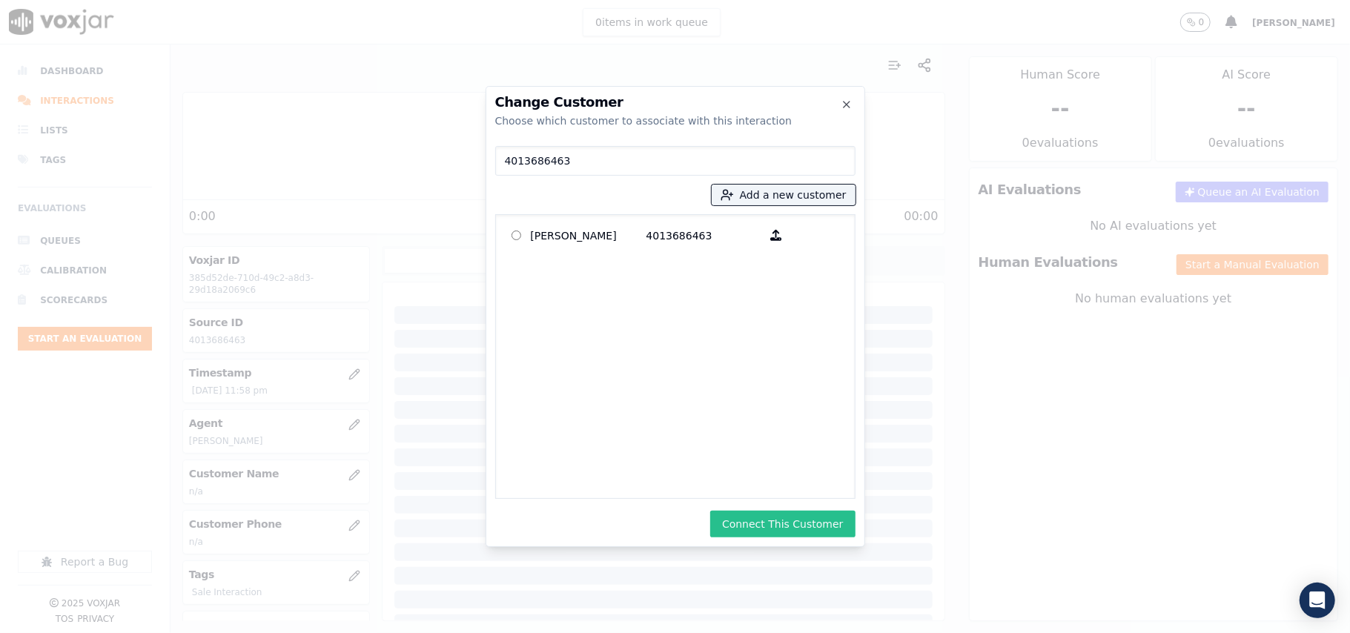
click at [793, 522] on button "Connect This Customer" at bounding box center [782, 524] width 145 height 27
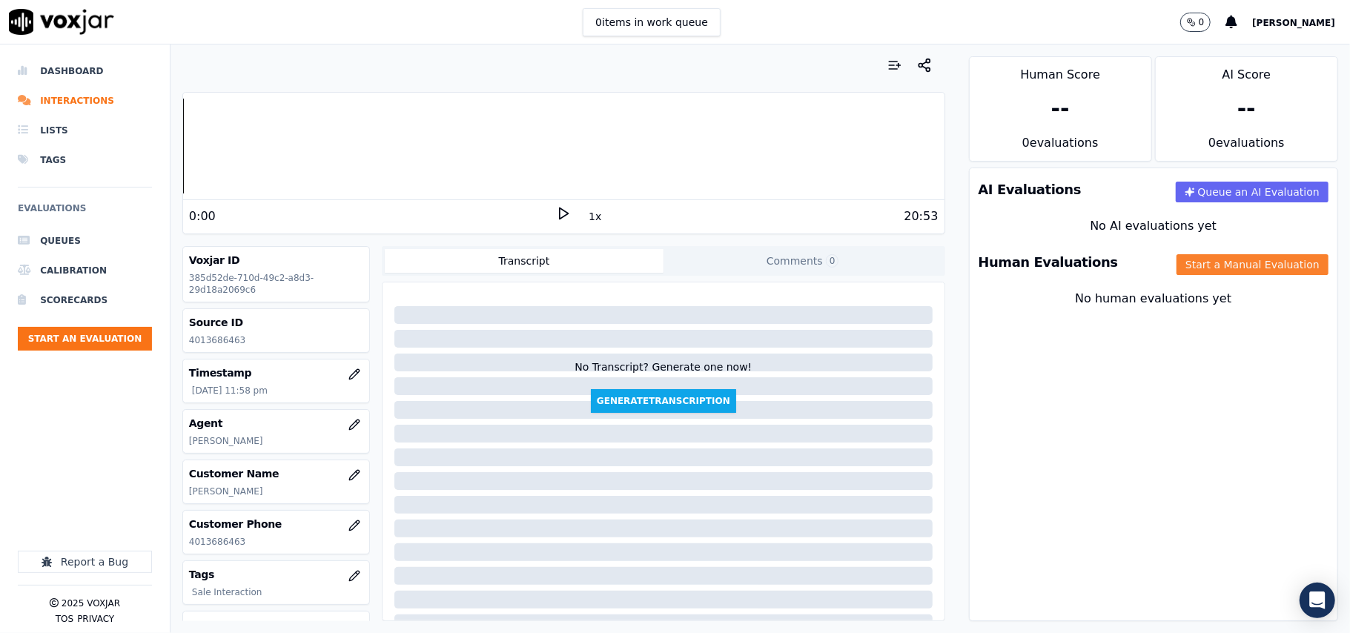
click at [1177, 268] on button "Start a Manual Evaluation" at bounding box center [1253, 264] width 152 height 21
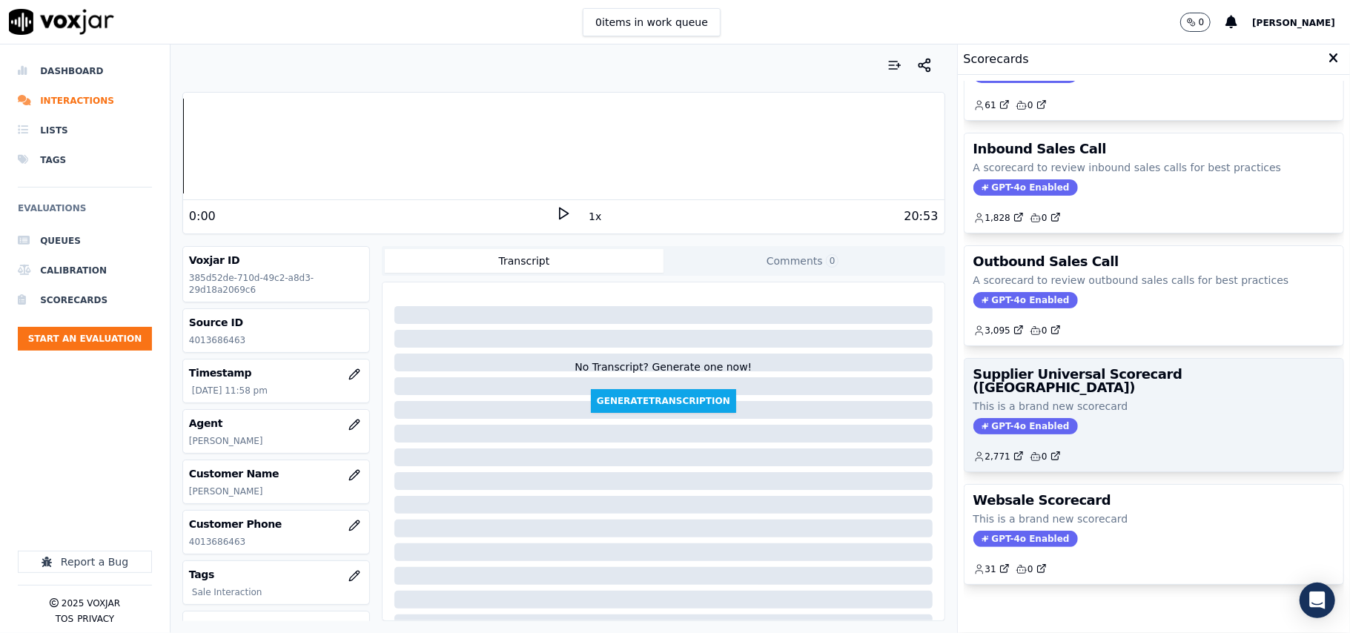
scroll to position [113, 0]
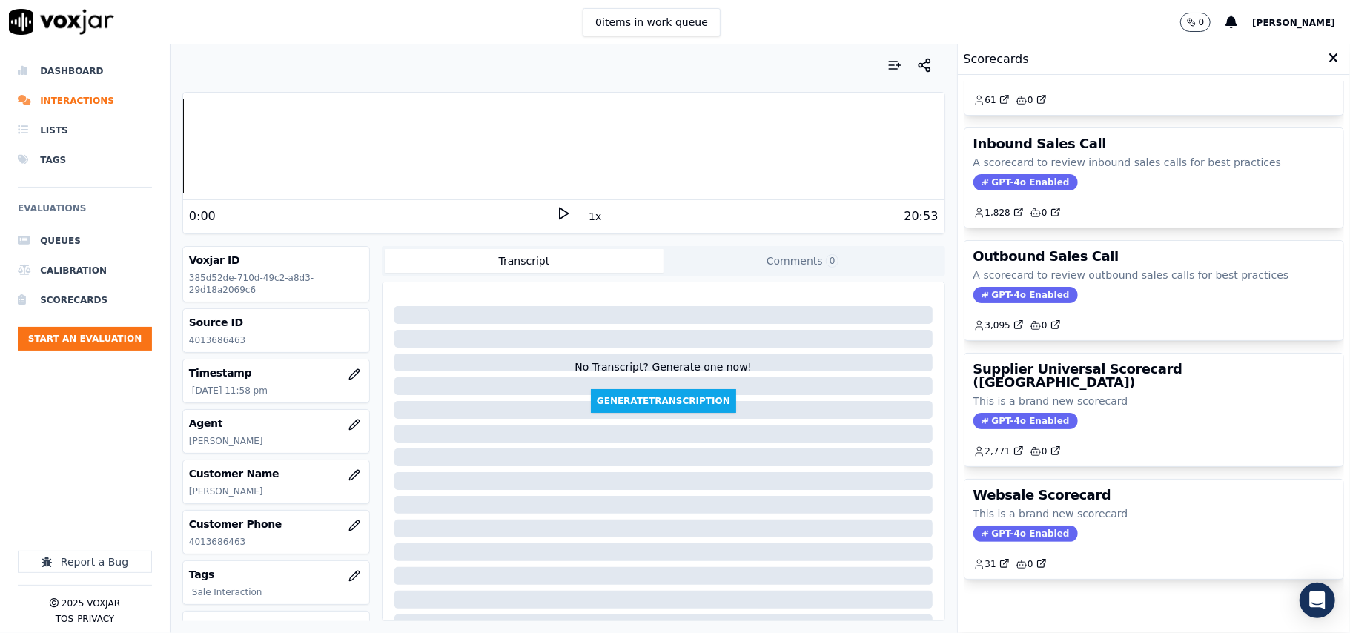
click at [1096, 363] on h3 "Supplier Universal Scorecard ([GEOGRAPHIC_DATA])" at bounding box center [1154, 376] width 361 height 27
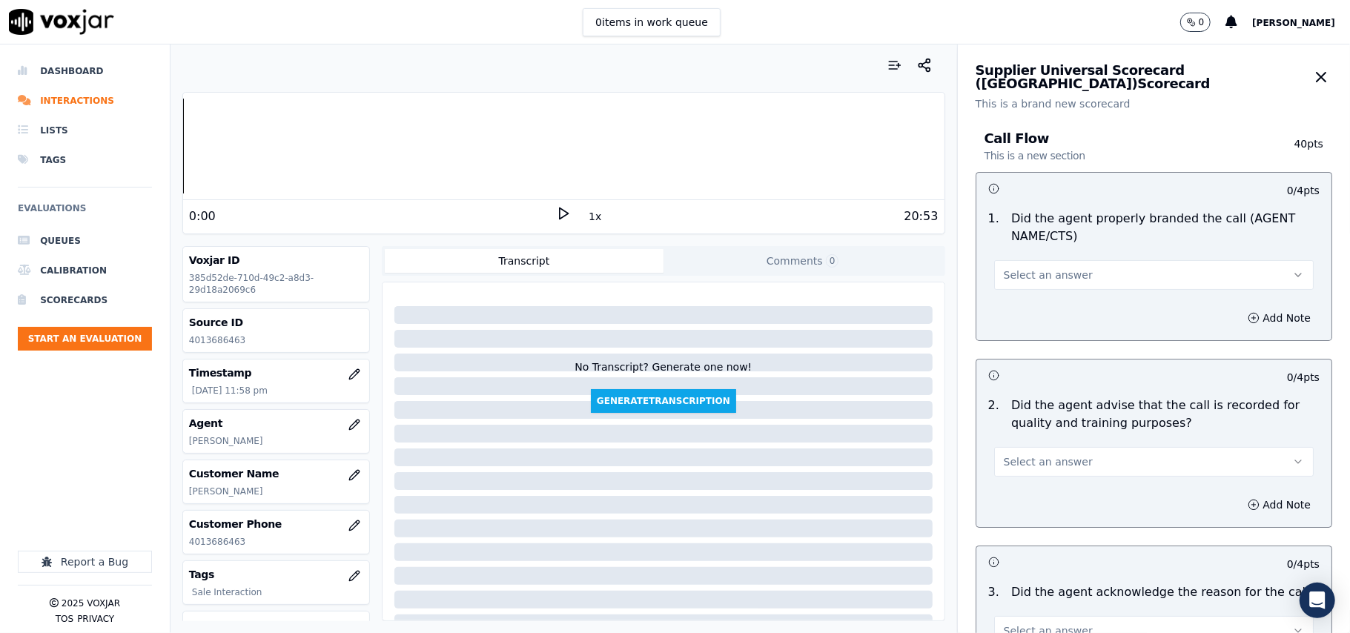
click at [1063, 276] on button "Select an answer" at bounding box center [1154, 275] width 320 height 30
click at [1053, 303] on div "Yes" at bounding box center [1122, 309] width 287 height 24
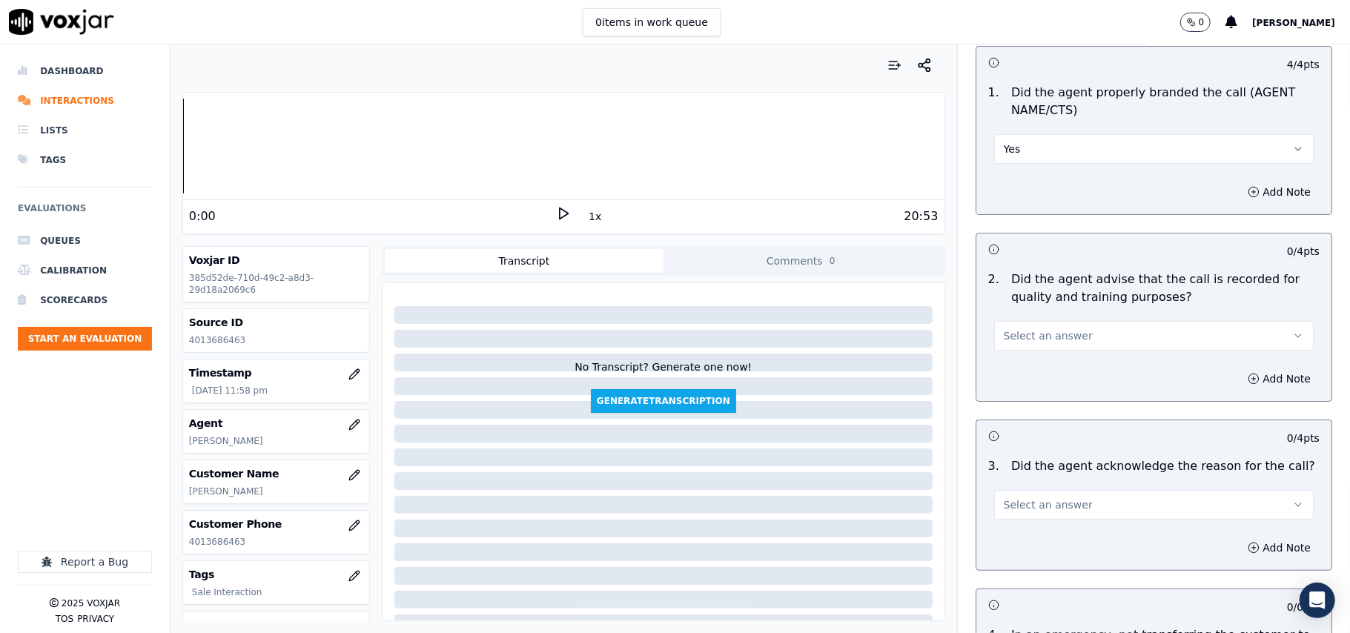
scroll to position [165, 0]
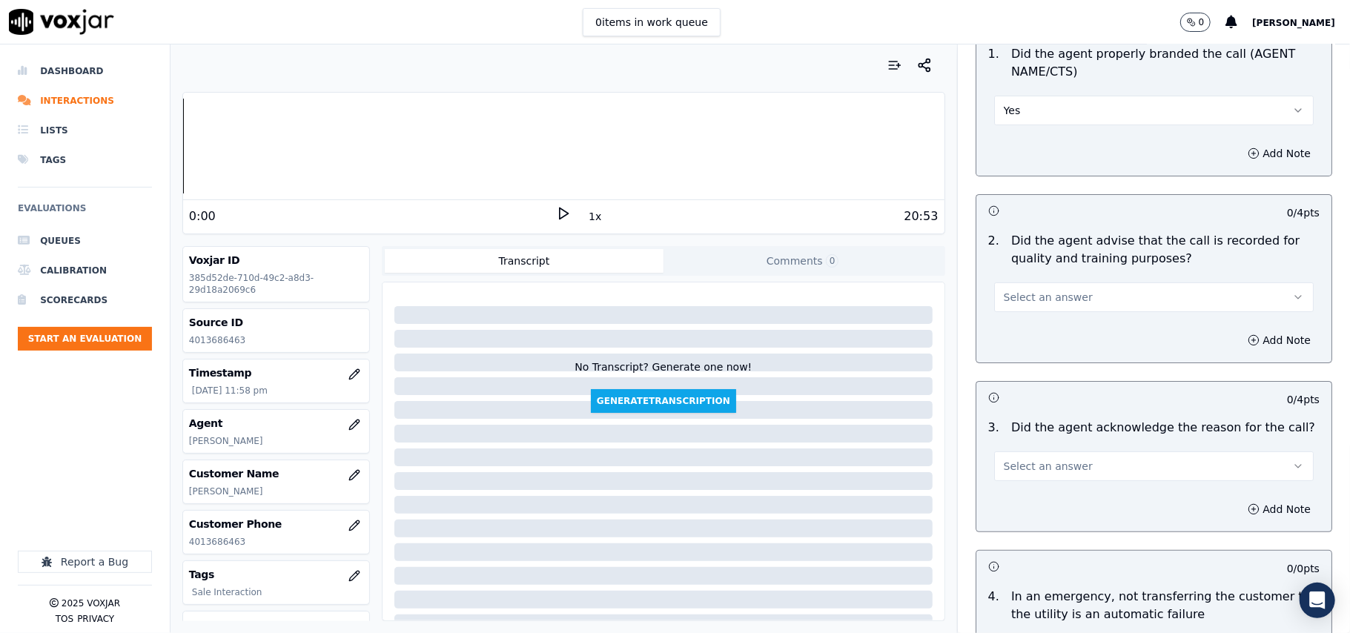
click at [1030, 305] on button "Select an answer" at bounding box center [1154, 298] width 320 height 30
click at [1024, 322] on div "Yes" at bounding box center [1122, 332] width 287 height 24
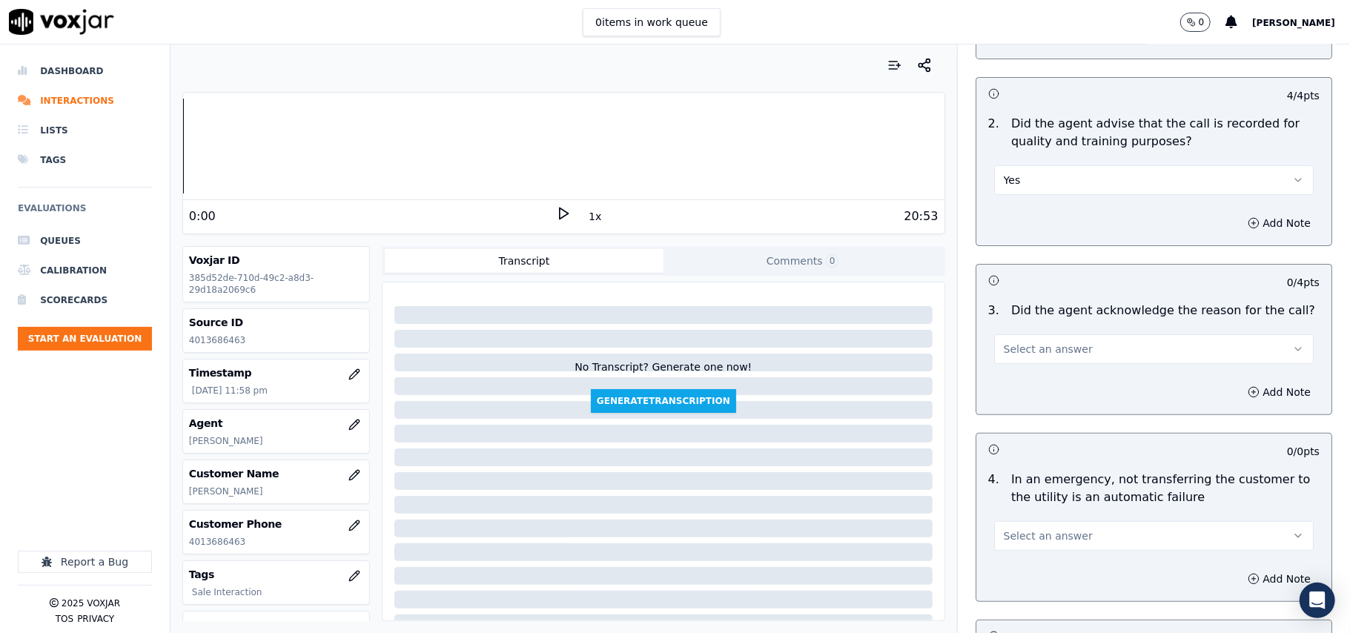
scroll to position [329, 0]
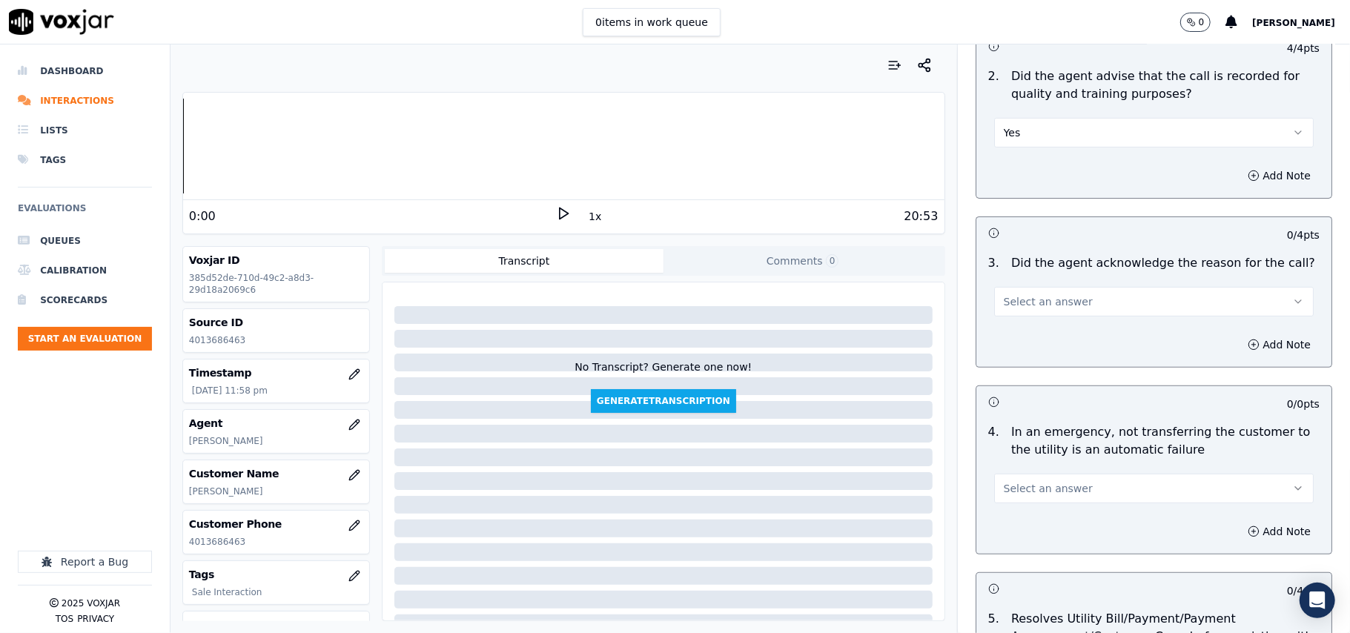
click at [1022, 301] on span "Select an answer" at bounding box center [1048, 301] width 89 height 15
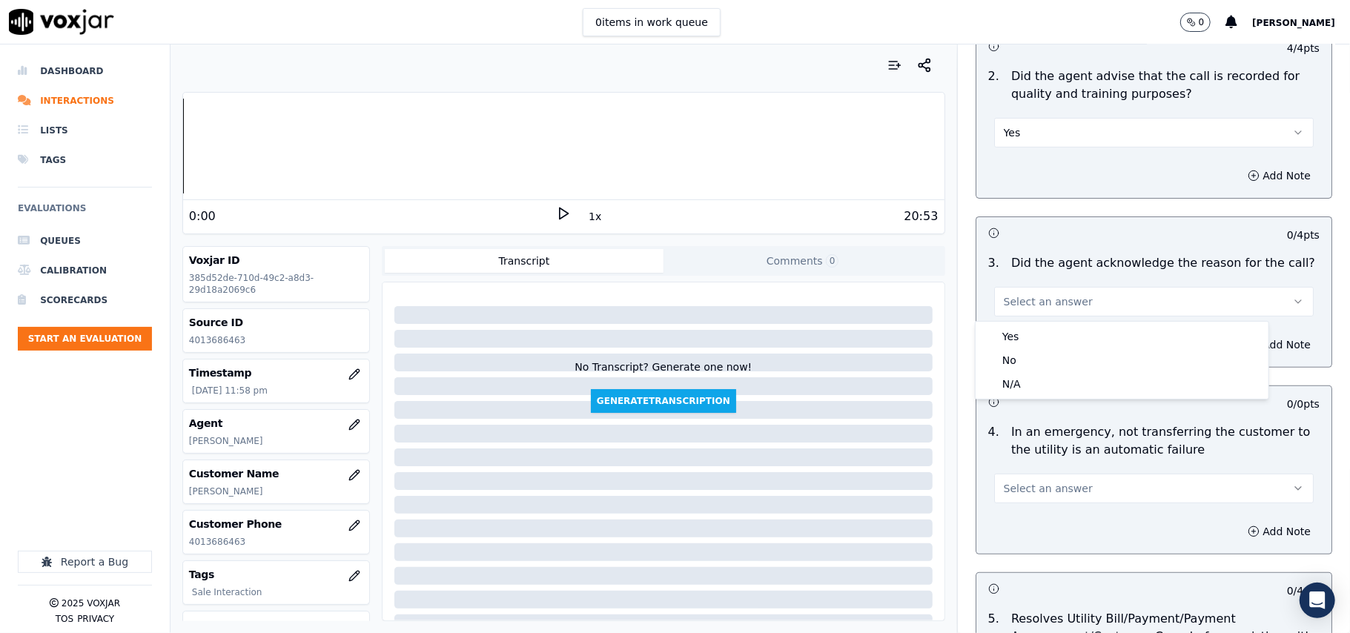
click at [1023, 327] on div "Yes" at bounding box center [1122, 337] width 287 height 24
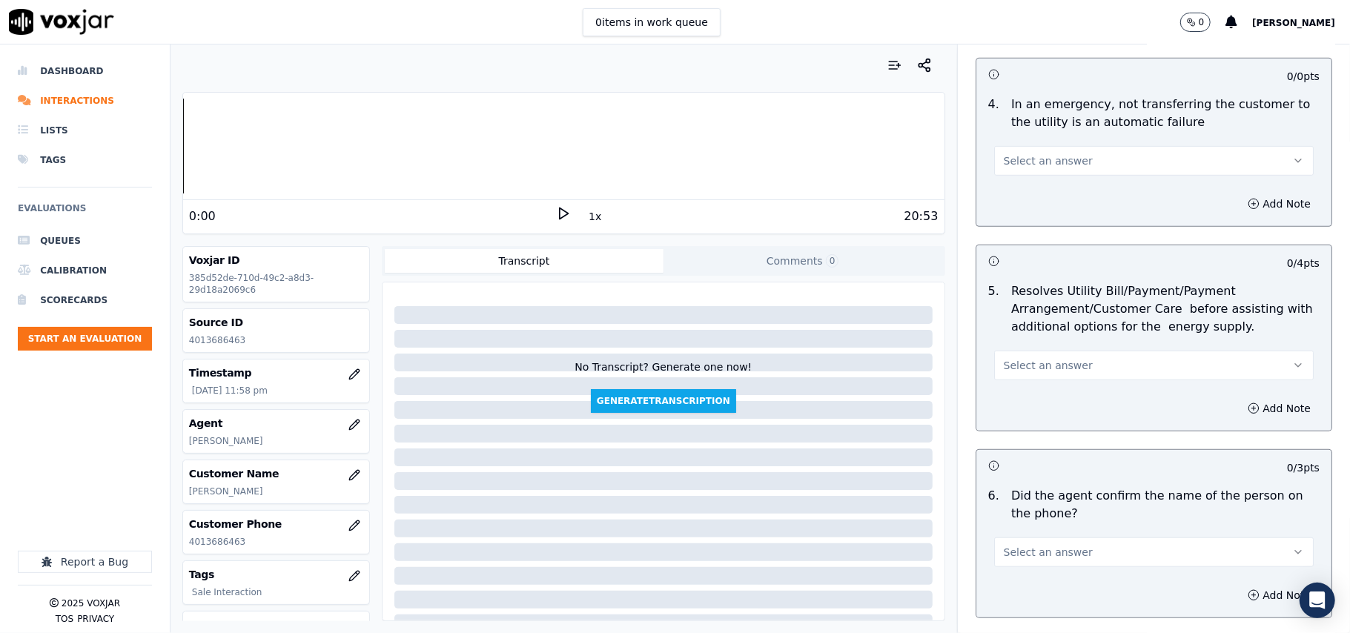
scroll to position [659, 0]
click at [1019, 166] on span "Select an answer" at bounding box center [1048, 158] width 89 height 15
click at [1025, 235] on div "N/A" at bounding box center [1122, 241] width 287 height 24
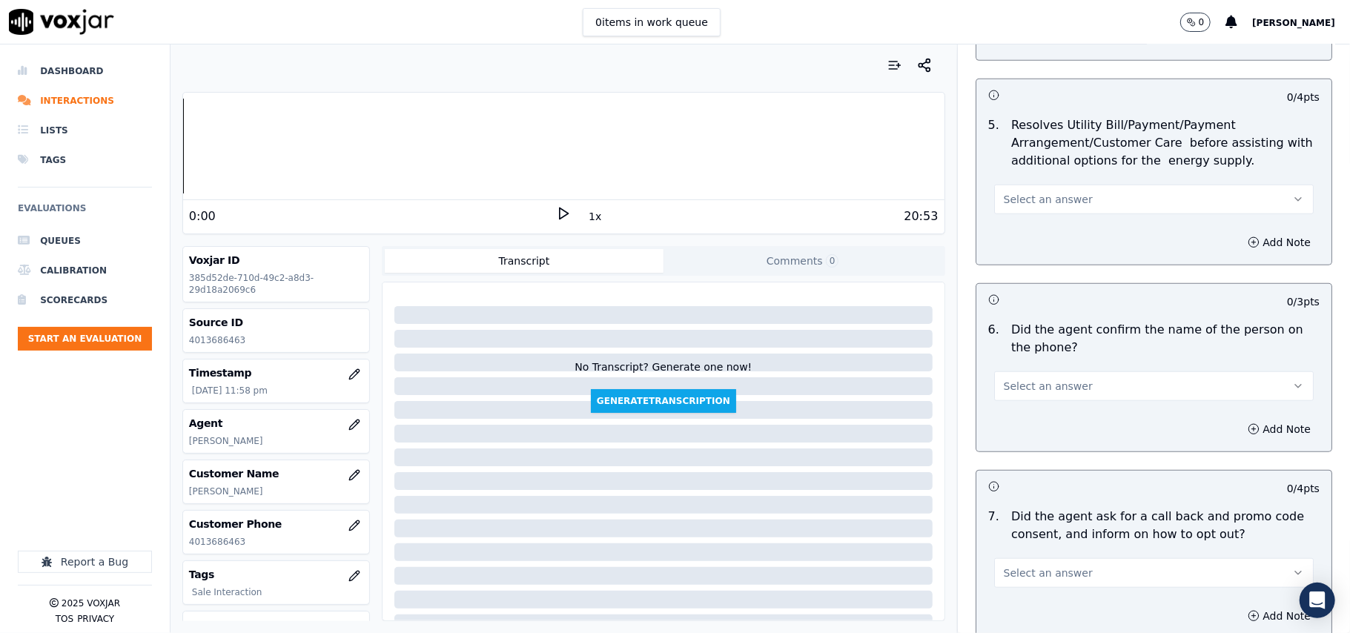
click at [1025, 205] on span "Select an answer" at bounding box center [1048, 199] width 89 height 15
click at [1026, 276] on div "N/A" at bounding box center [1122, 283] width 287 height 24
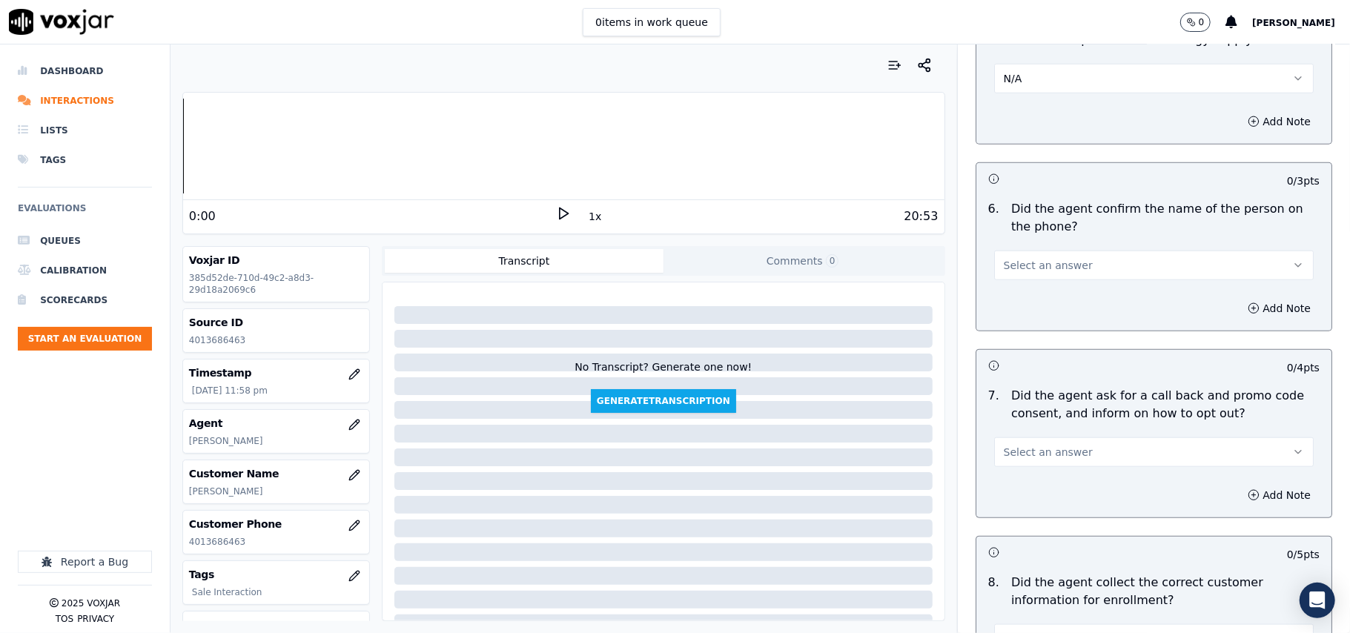
scroll to position [988, 0]
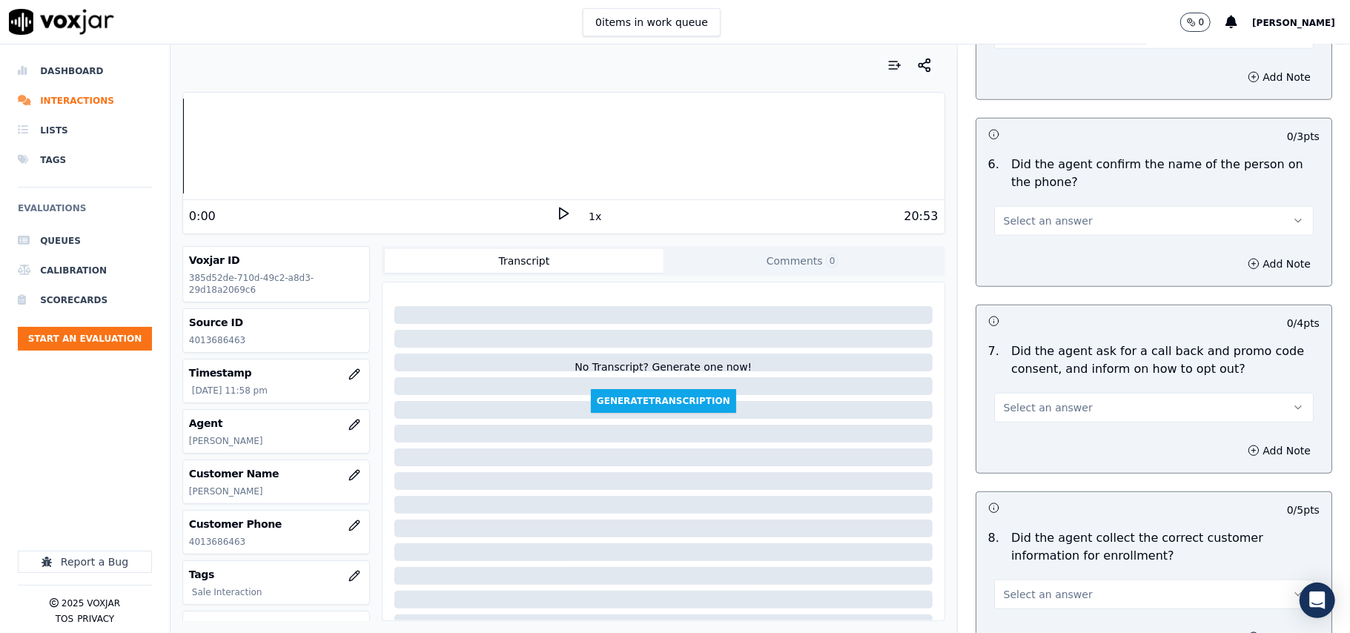
click at [1021, 227] on span "Select an answer" at bounding box center [1048, 221] width 89 height 15
click at [1017, 252] on div "Yes" at bounding box center [1122, 257] width 287 height 24
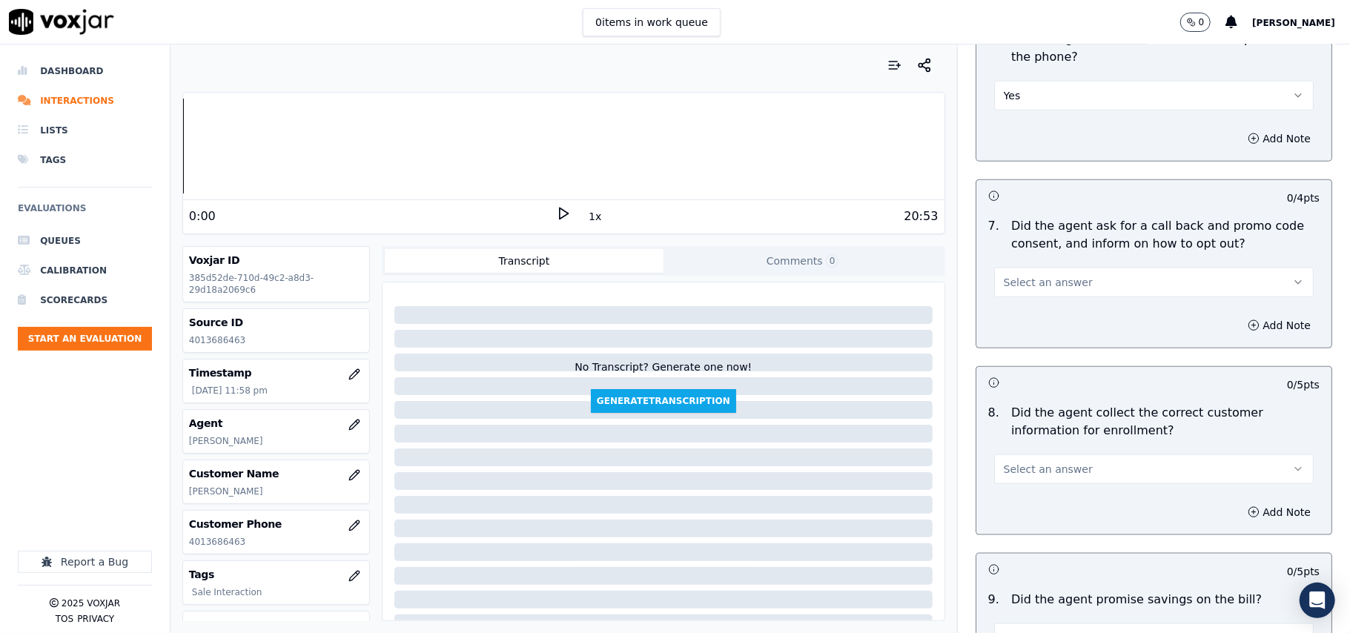
scroll to position [1154, 0]
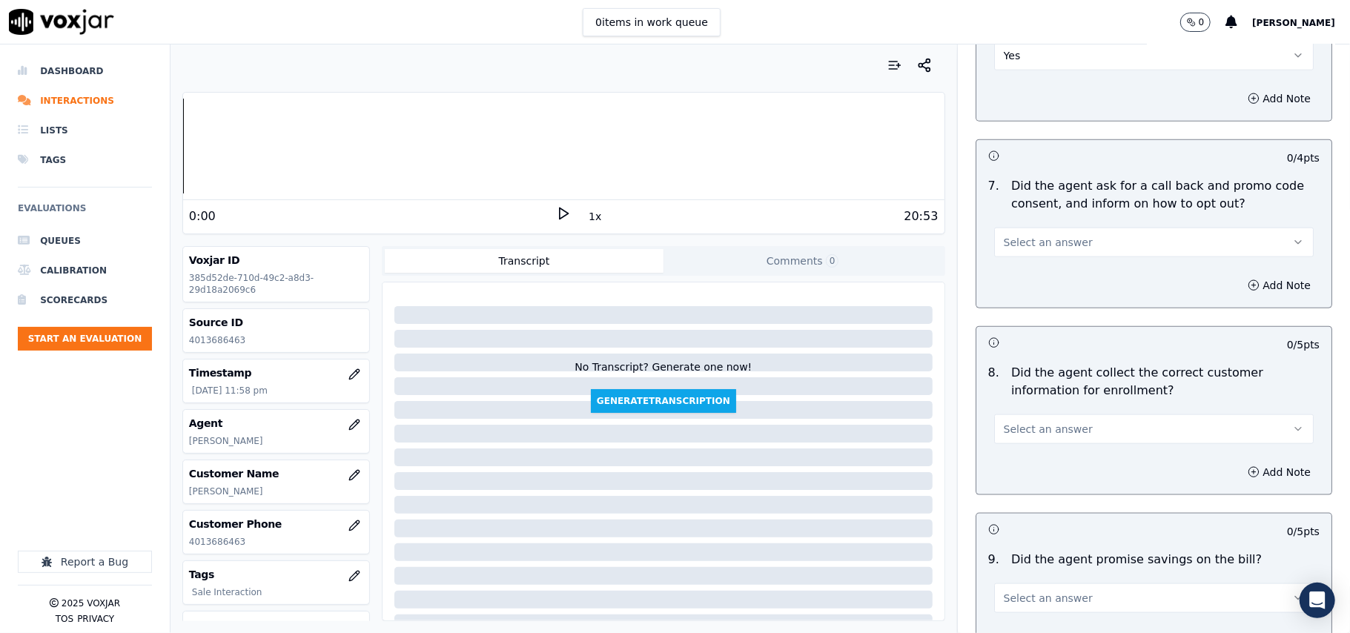
click at [1018, 255] on button "Select an answer" at bounding box center [1154, 243] width 320 height 30
click at [1017, 271] on div "Yes" at bounding box center [1122, 280] width 287 height 24
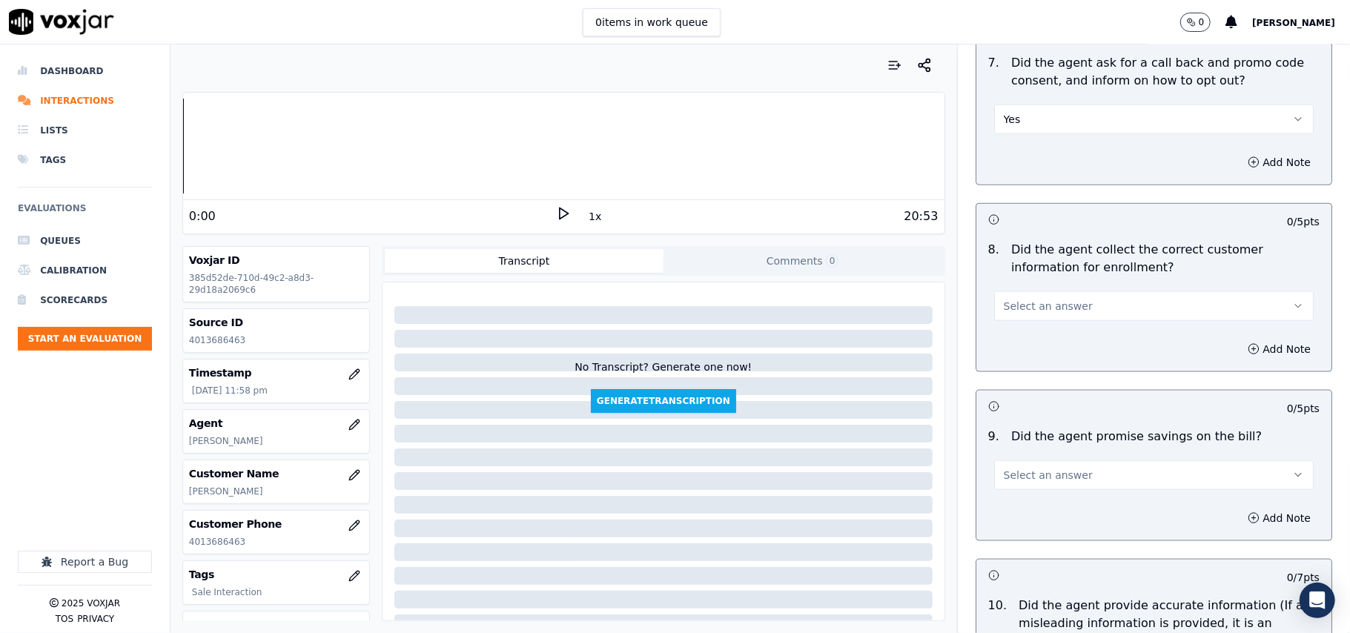
scroll to position [1318, 0]
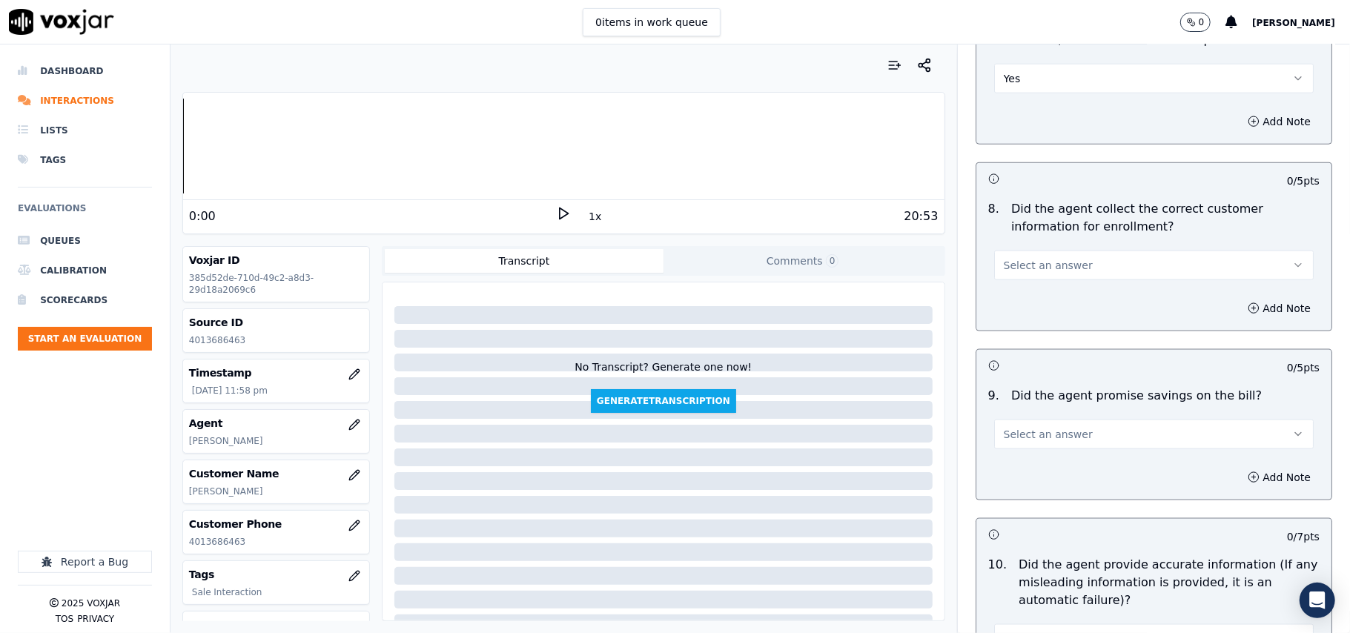
click at [1019, 262] on span "Select an answer" at bounding box center [1048, 265] width 89 height 15
click at [1011, 298] on div "Yes" at bounding box center [1122, 303] width 287 height 24
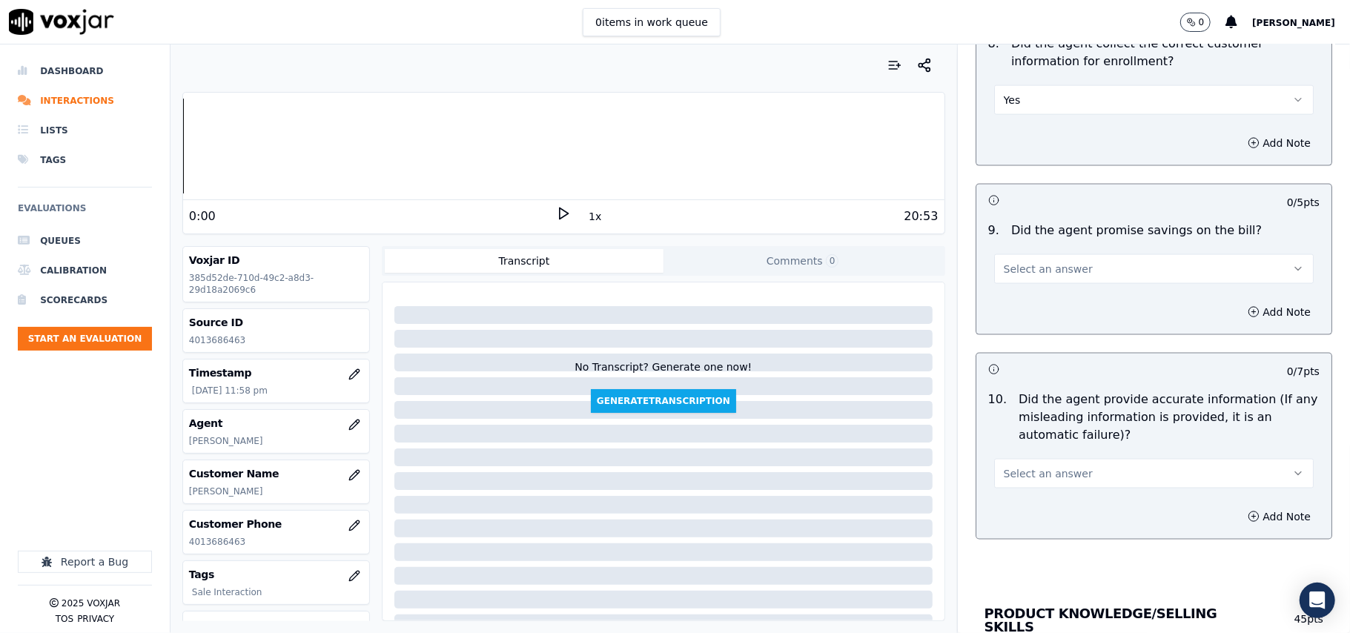
click at [1019, 277] on span "Select an answer" at bounding box center [1048, 269] width 89 height 15
click at [1013, 354] on div "N/A" at bounding box center [1122, 355] width 287 height 24
click at [1004, 480] on span "Select an answer" at bounding box center [1048, 473] width 89 height 15
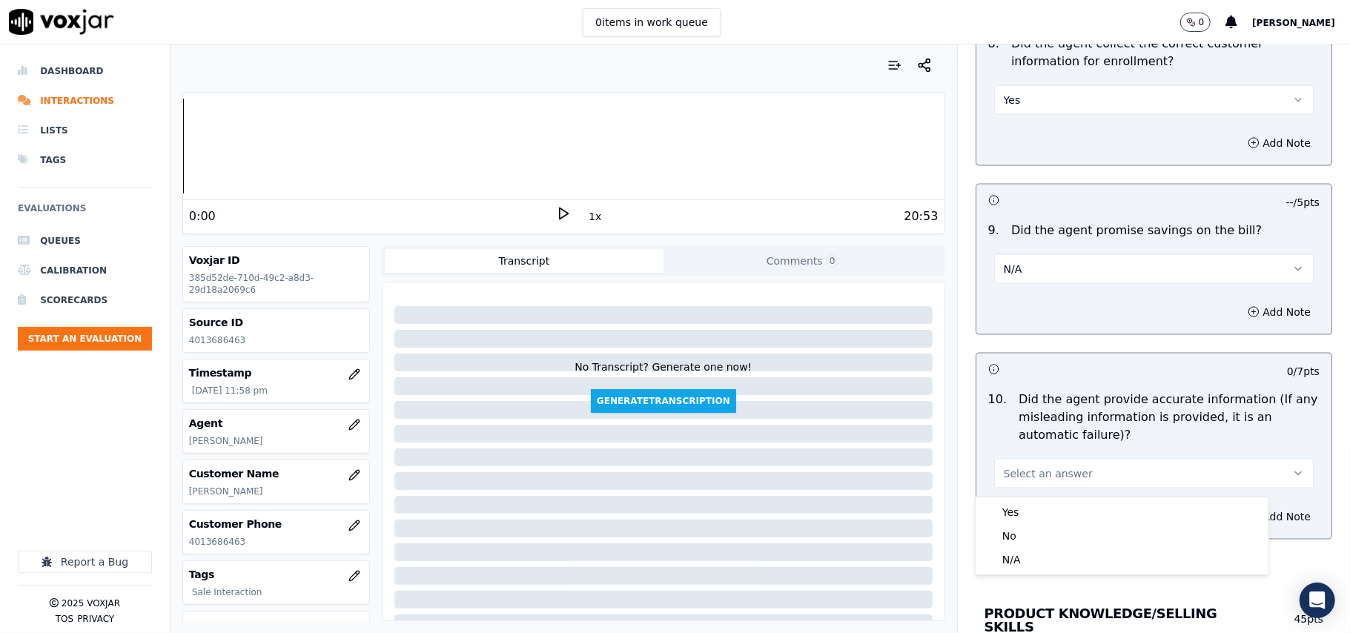
click at [1001, 499] on div "Yes No N/A" at bounding box center [1122, 536] width 293 height 77
click at [1000, 502] on div "Yes" at bounding box center [1122, 512] width 287 height 24
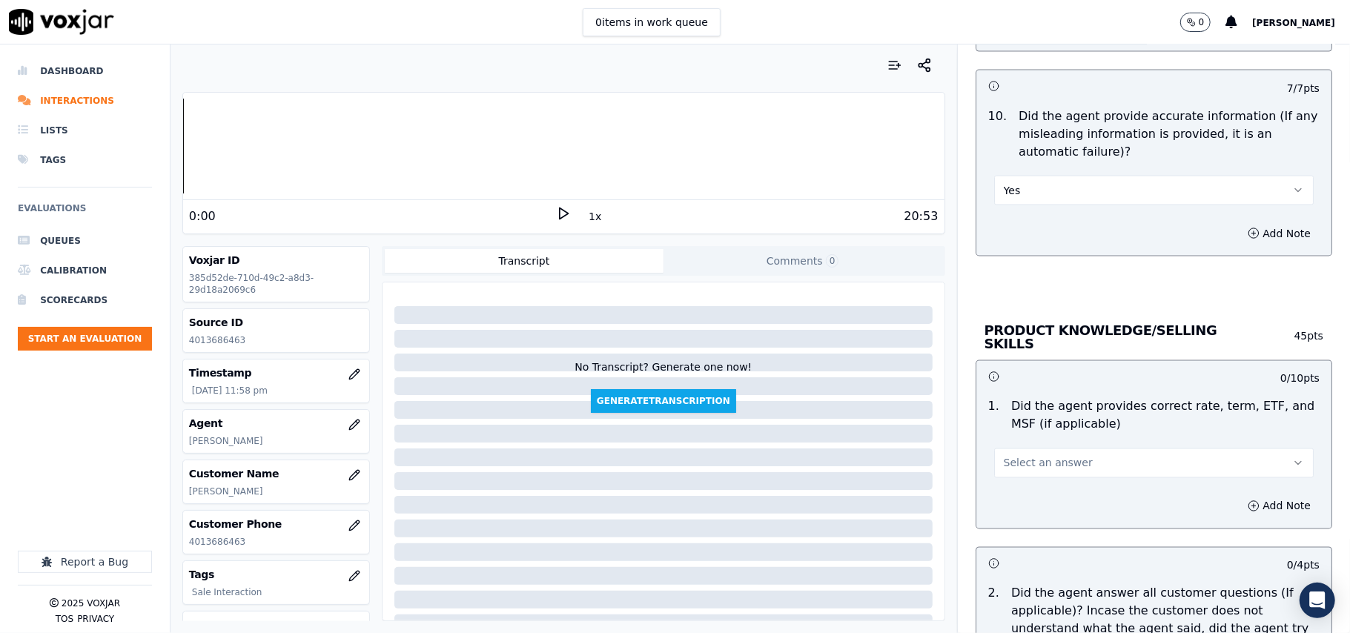
scroll to position [1812, 0]
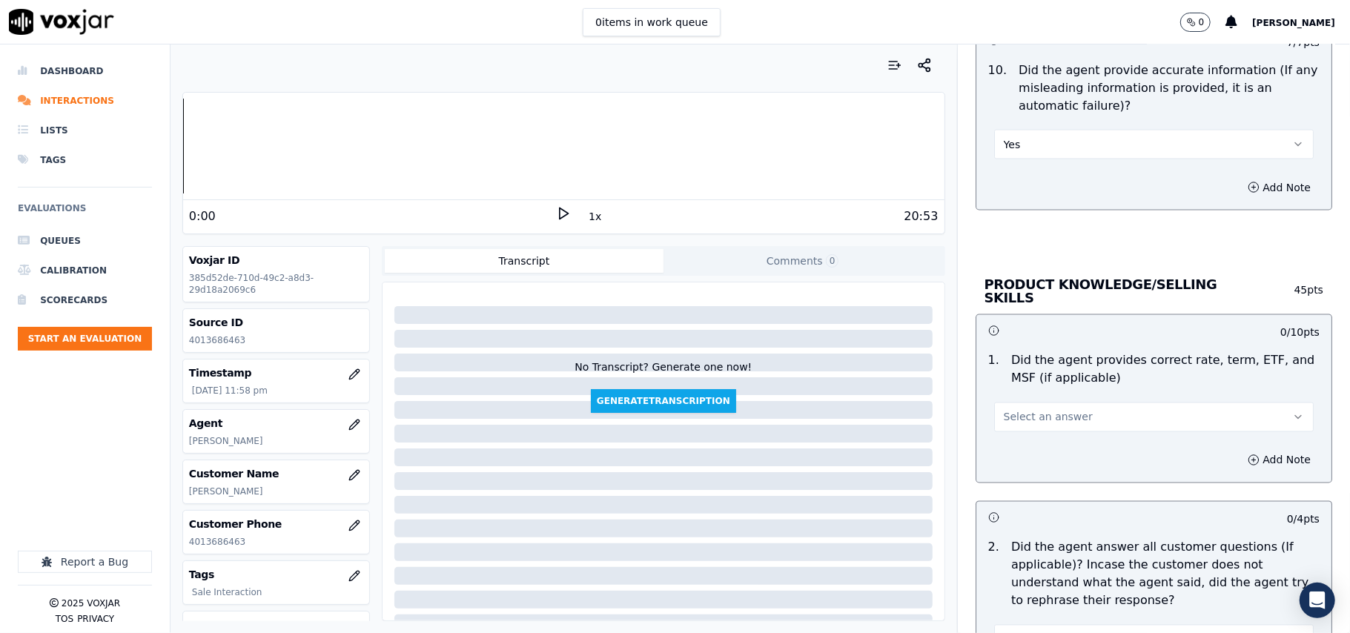
click at [1004, 410] on span "Select an answer" at bounding box center [1048, 417] width 89 height 15
click at [1004, 446] on div "Yes" at bounding box center [1122, 449] width 287 height 24
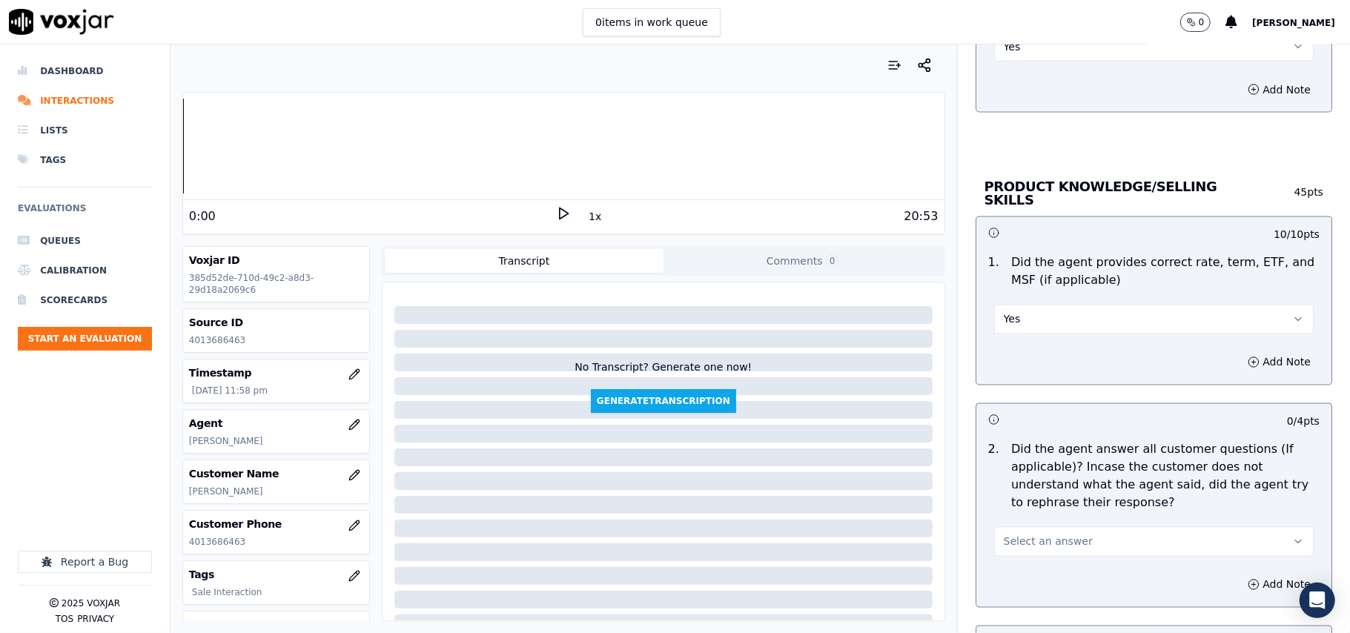
scroll to position [1977, 0]
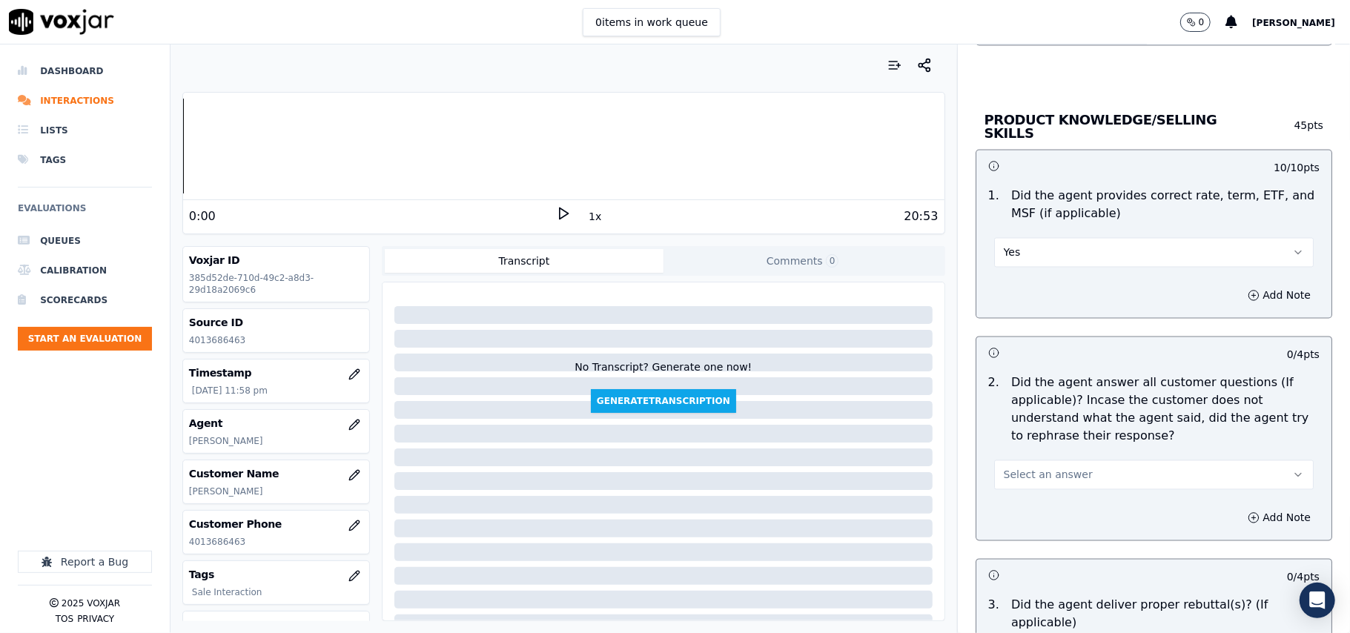
click at [1018, 480] on span "Select an answer" at bounding box center [1048, 475] width 89 height 15
click at [1015, 505] on div "Yes" at bounding box center [1122, 507] width 287 height 24
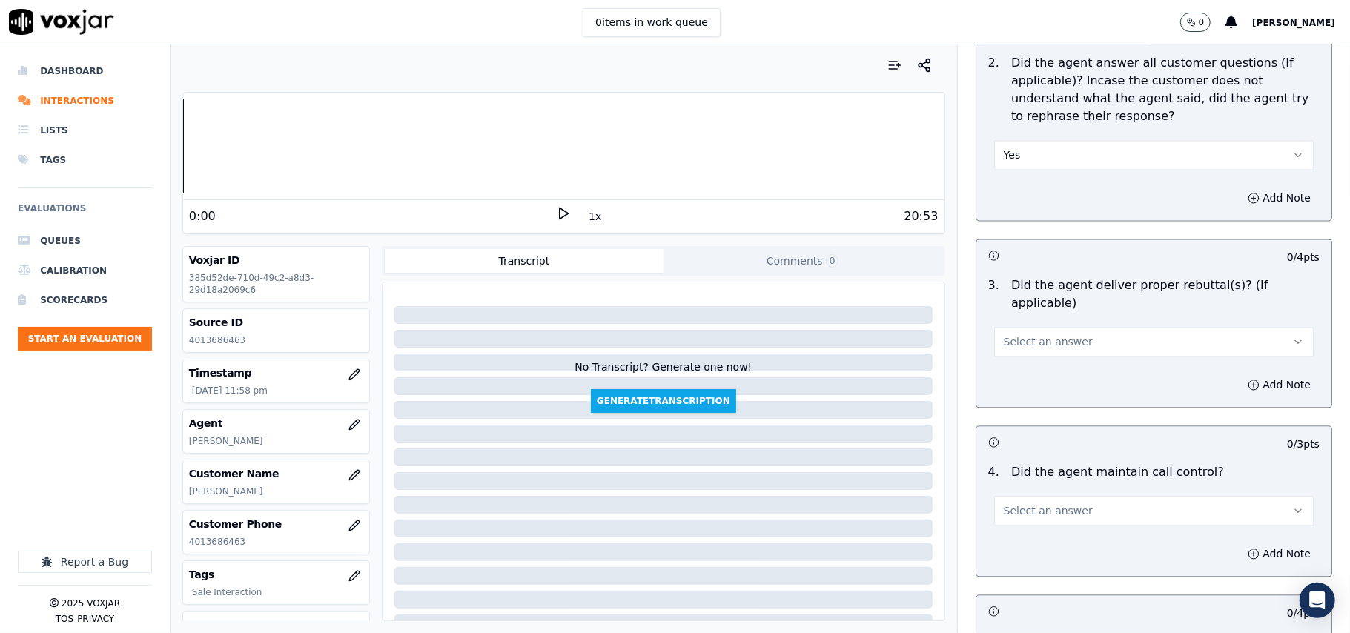
scroll to position [2306, 0]
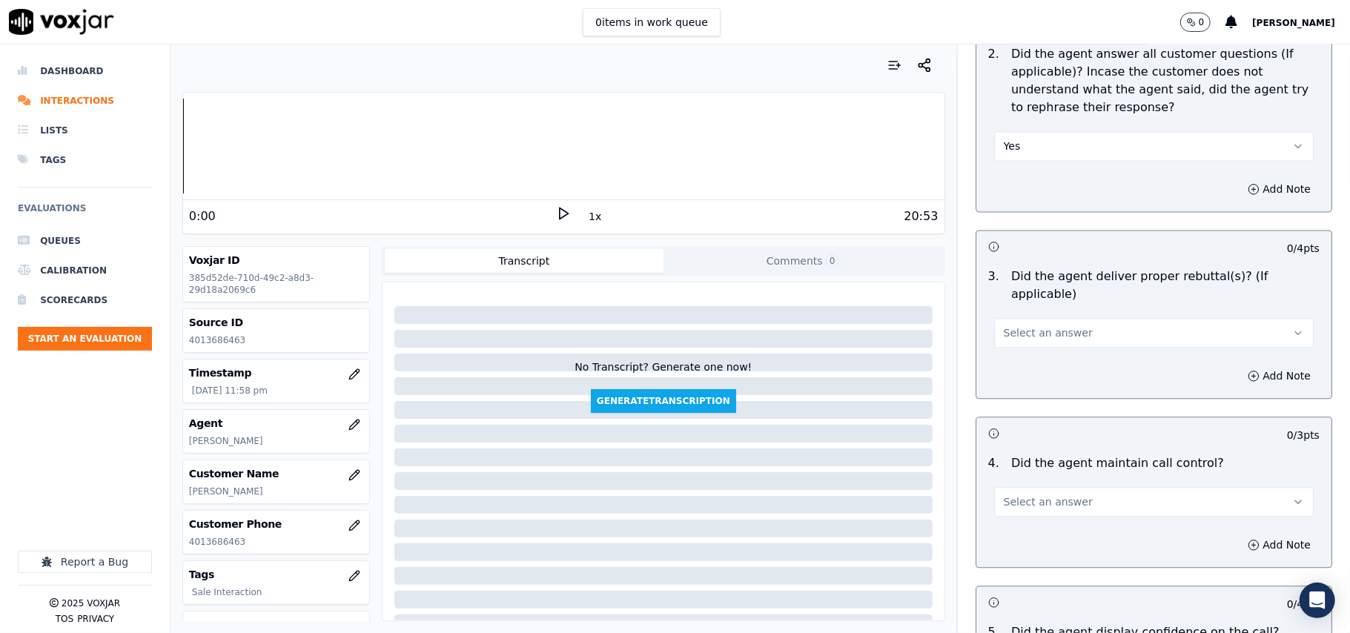
click at [1004, 326] on span "Select an answer" at bounding box center [1048, 333] width 89 height 15
click at [1011, 351] on div "Yes" at bounding box center [1122, 347] width 287 height 24
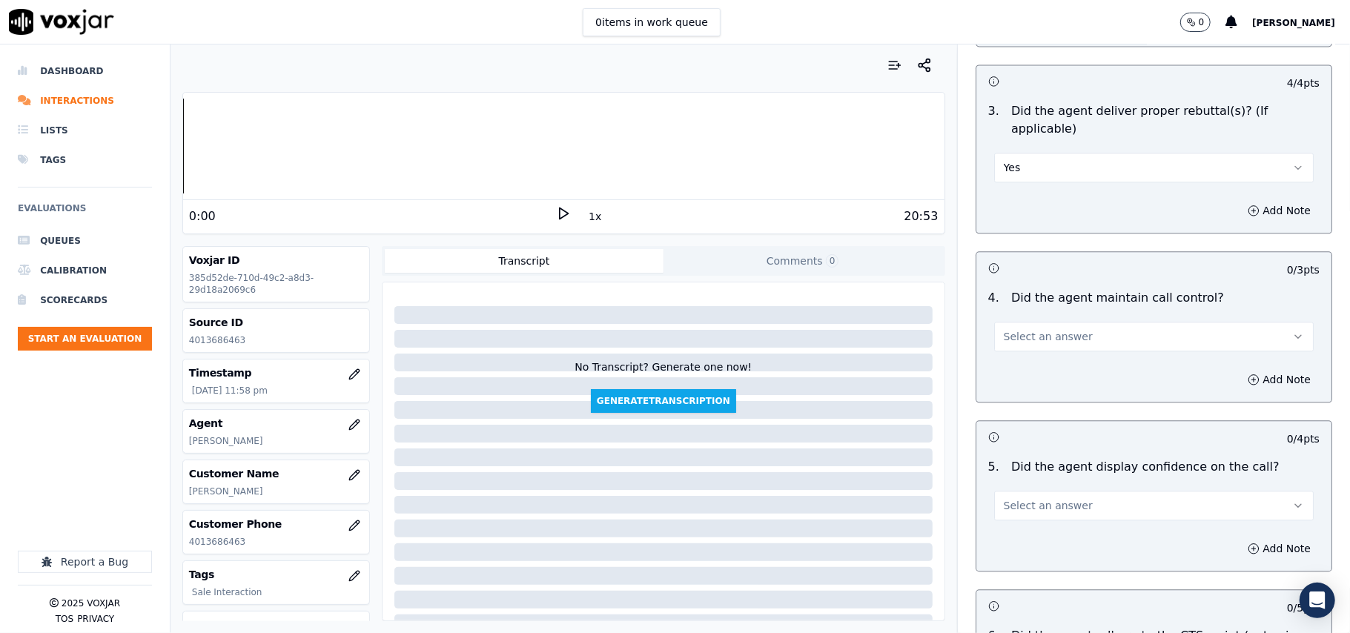
click at [1035, 329] on span "Select an answer" at bounding box center [1048, 336] width 89 height 15
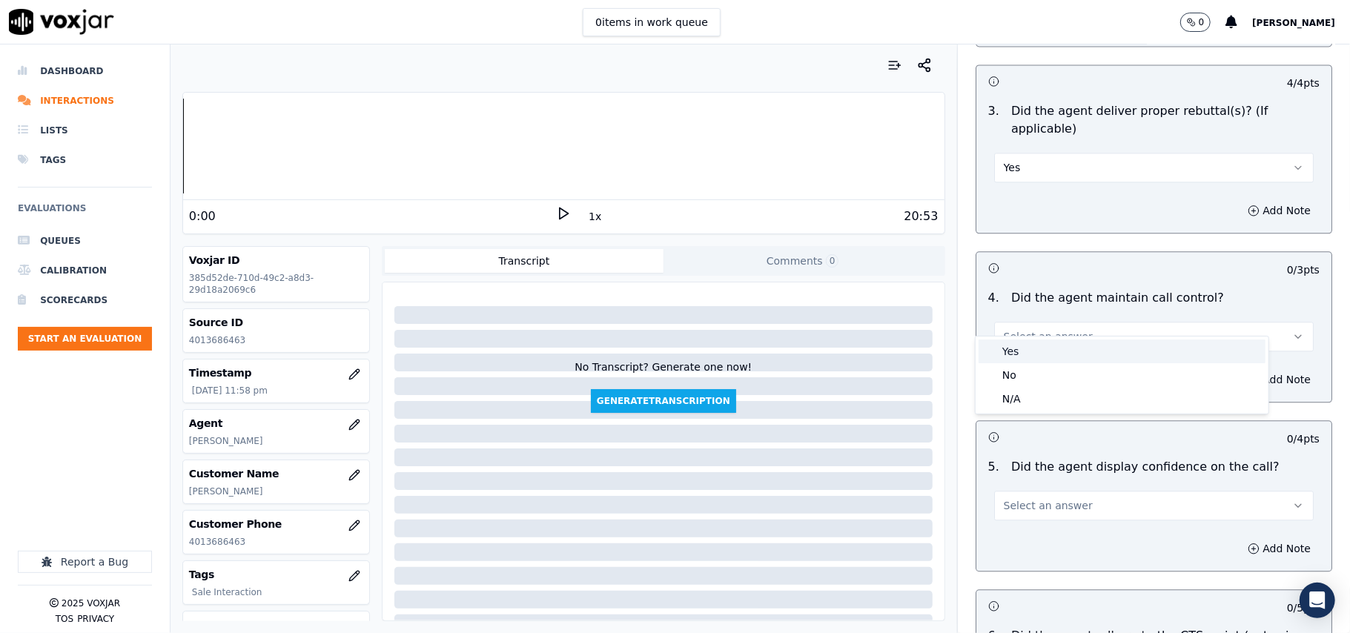
click at [1035, 344] on div "Yes" at bounding box center [1122, 352] width 287 height 24
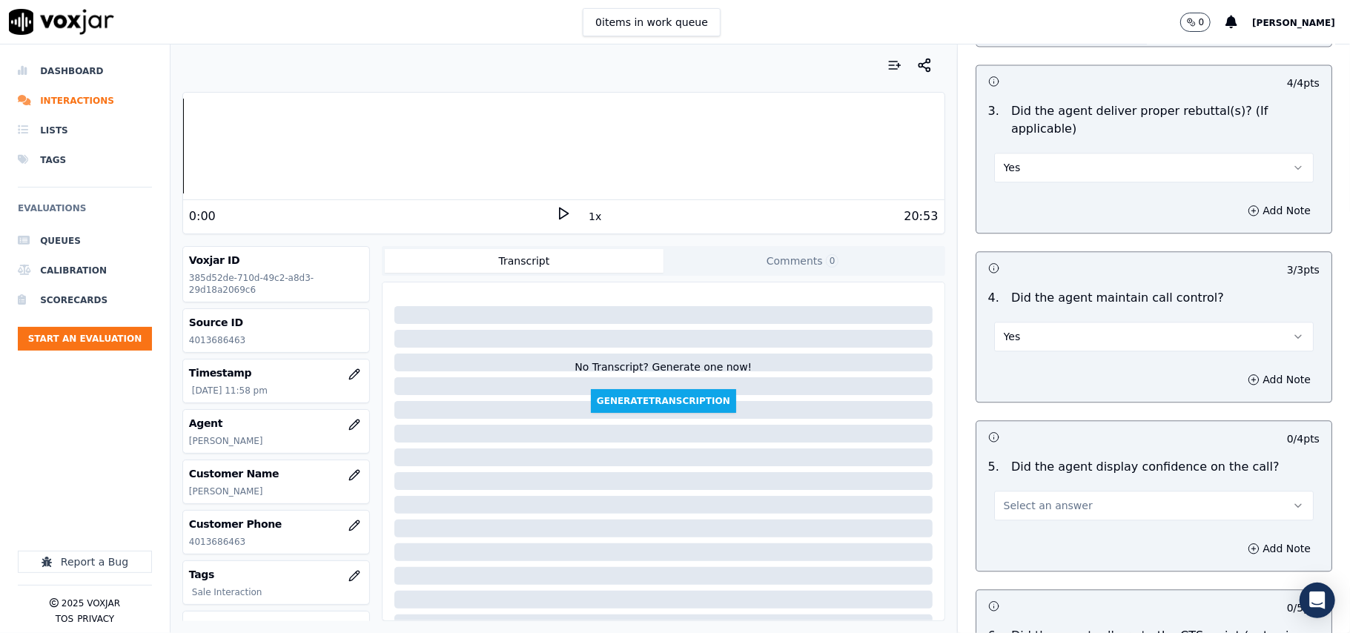
scroll to position [2637, 0]
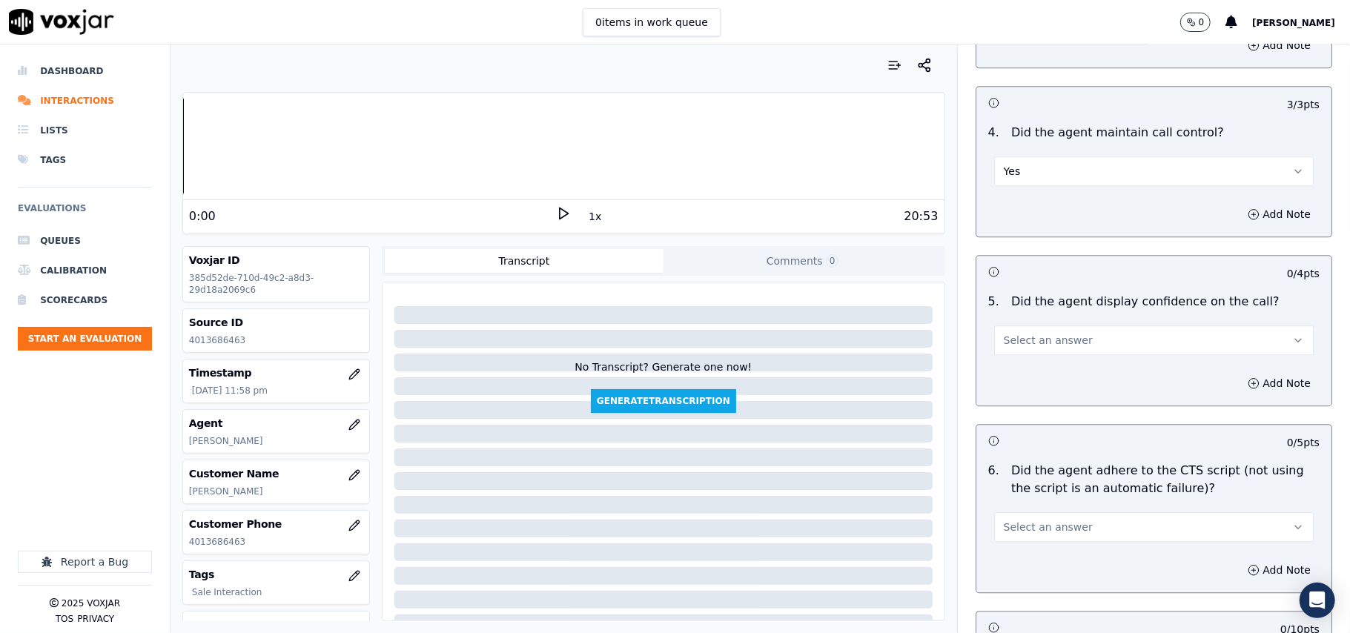
click at [1028, 333] on span "Select an answer" at bounding box center [1048, 340] width 89 height 15
click at [1025, 350] on div "Yes" at bounding box center [1122, 356] width 287 height 24
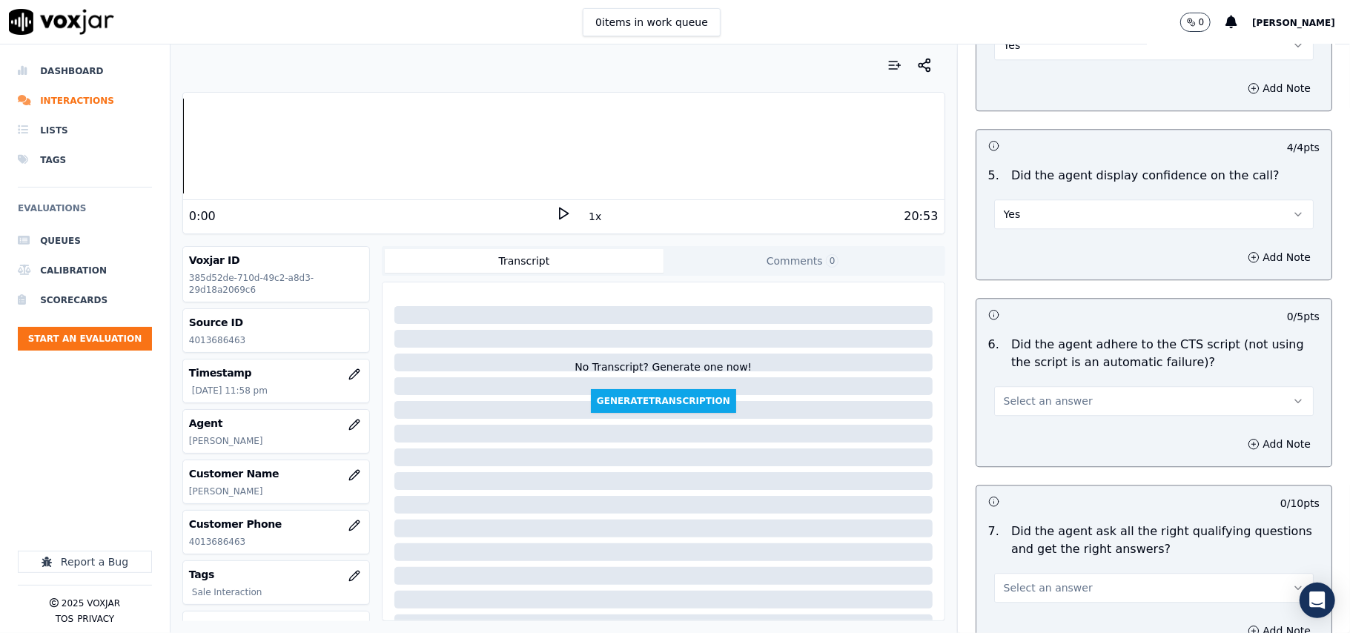
scroll to position [2801, 0]
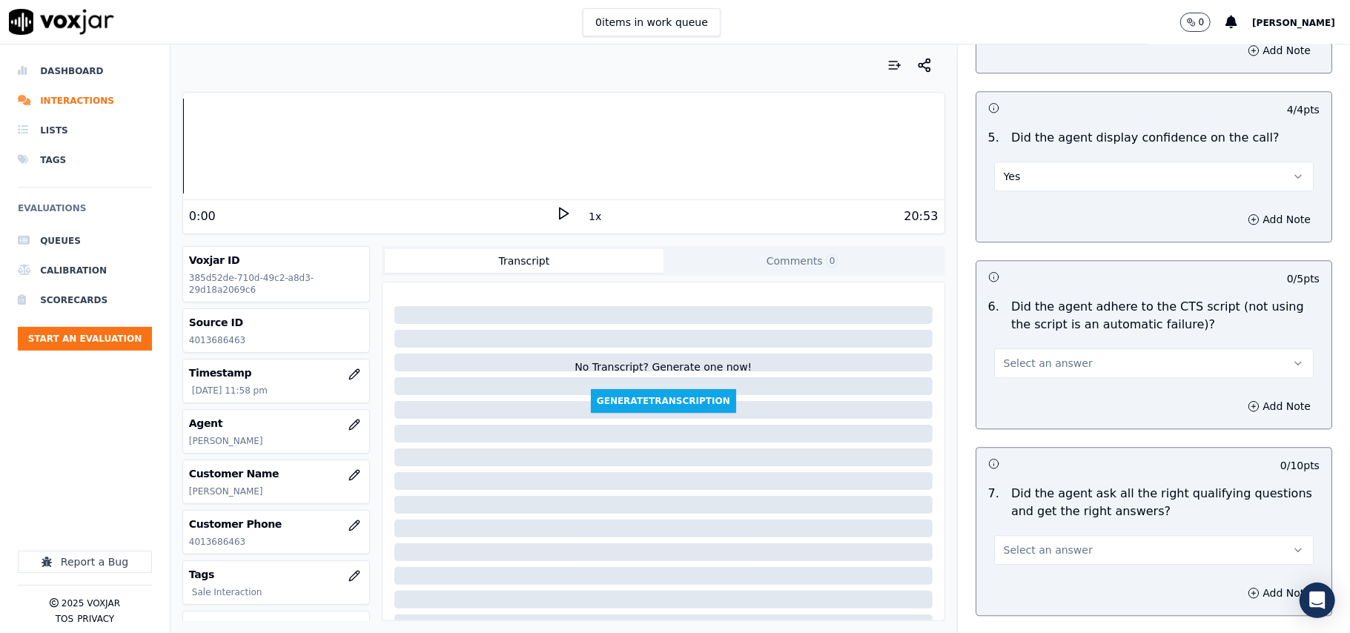
click at [1024, 356] on span "Select an answer" at bounding box center [1048, 363] width 89 height 15
click at [1022, 374] on div "Yes" at bounding box center [1122, 379] width 287 height 24
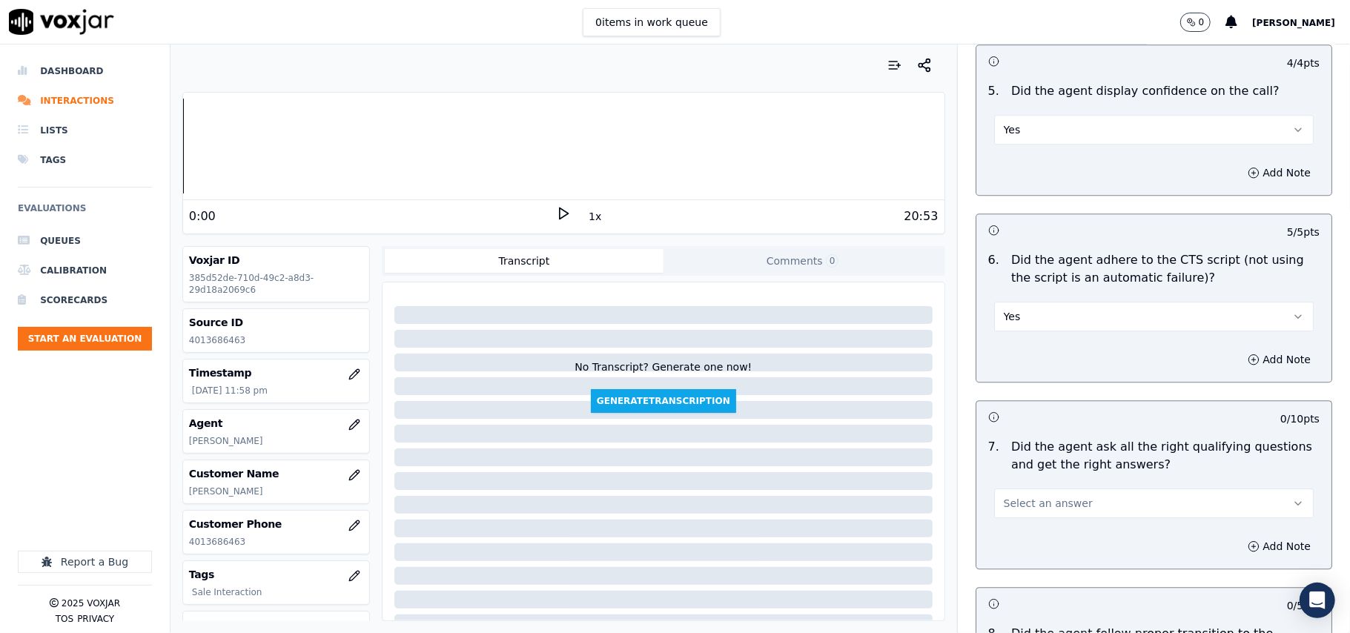
scroll to position [2966, 0]
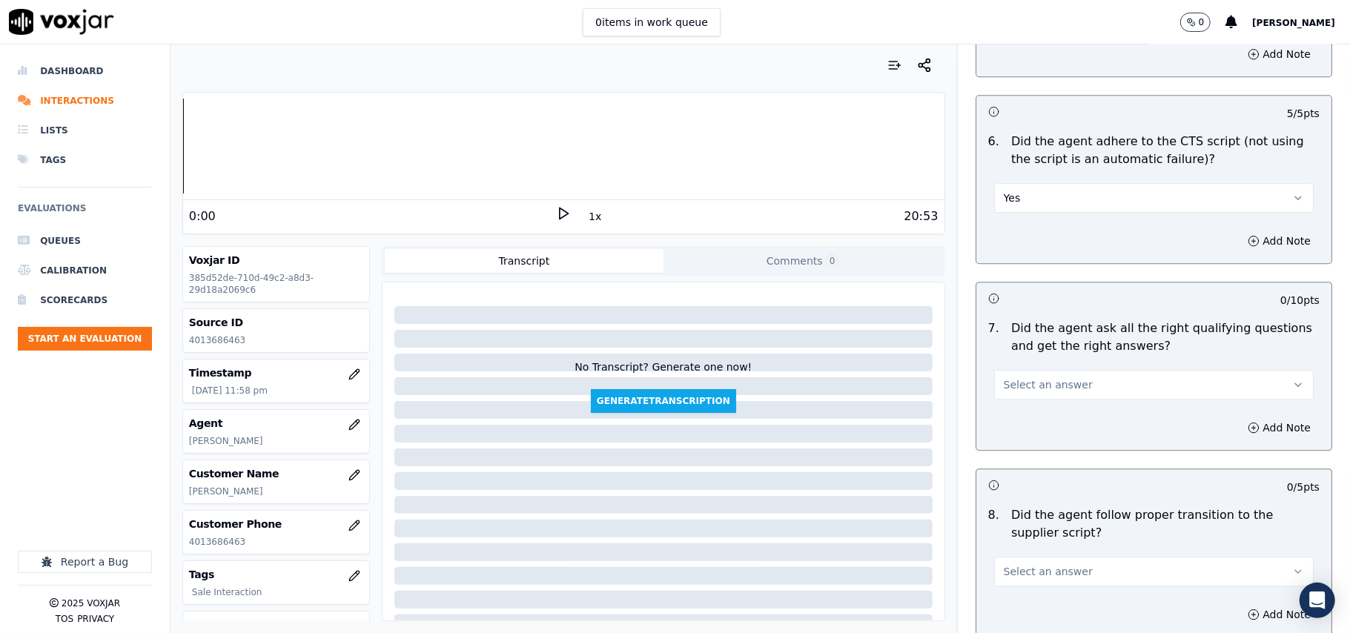
click at [1018, 377] on span "Select an answer" at bounding box center [1048, 384] width 89 height 15
click at [1016, 403] on div "Yes" at bounding box center [1122, 401] width 287 height 24
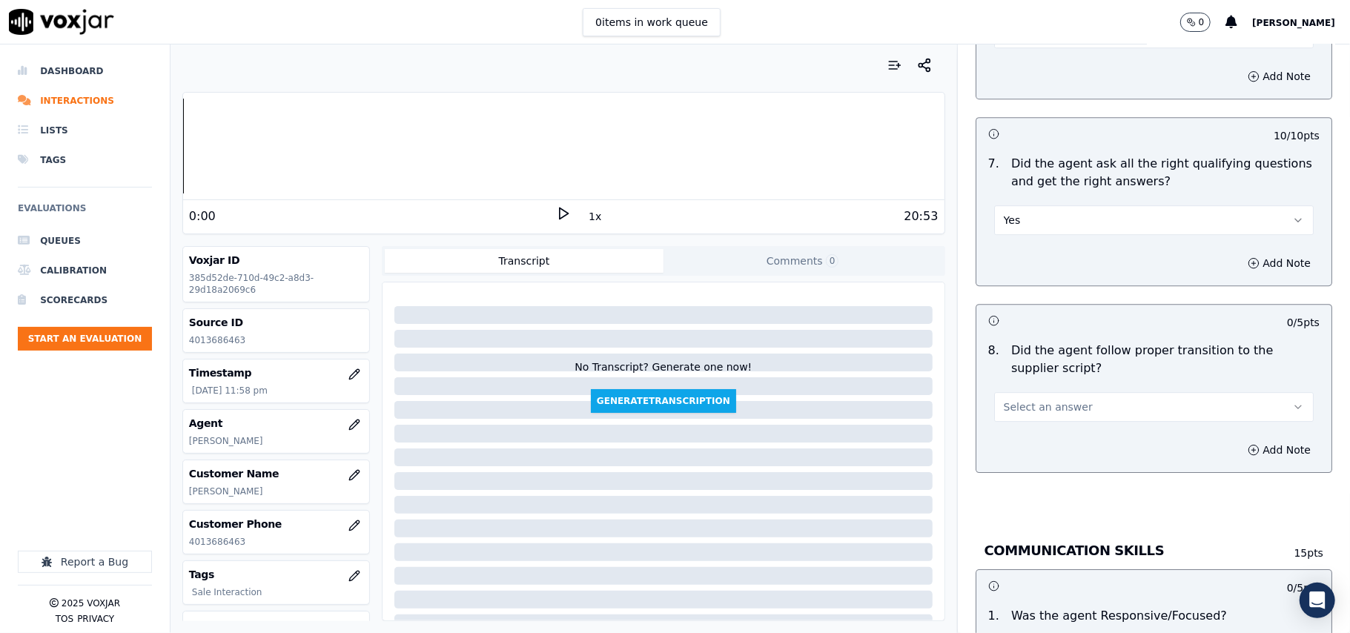
click at [1044, 400] on span "Select an answer" at bounding box center [1048, 407] width 89 height 15
click at [1024, 420] on div "Yes" at bounding box center [1122, 424] width 287 height 24
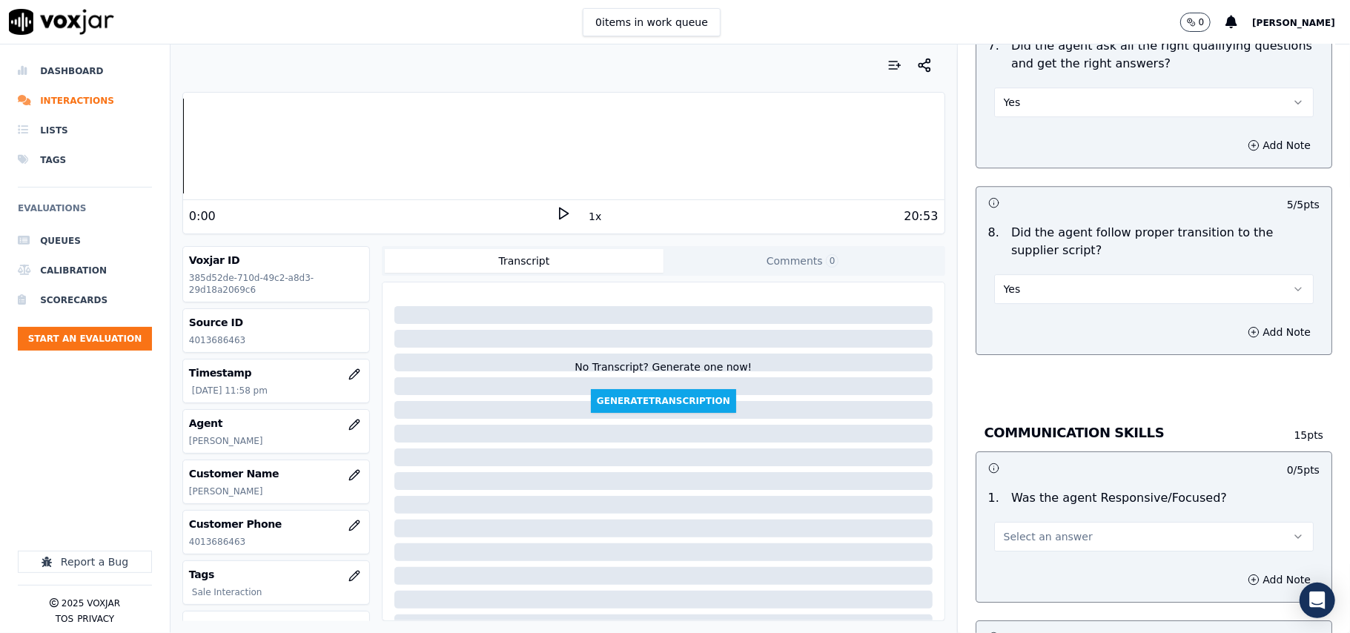
scroll to position [3460, 0]
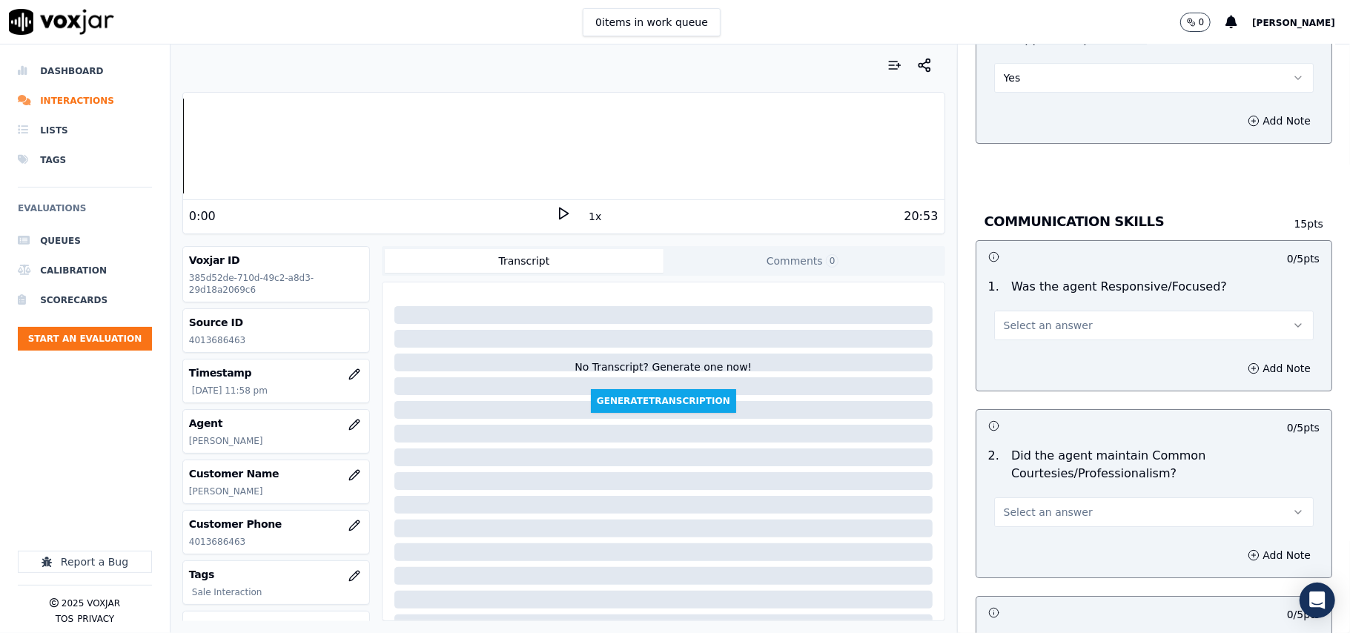
click at [1020, 318] on span "Select an answer" at bounding box center [1048, 325] width 89 height 15
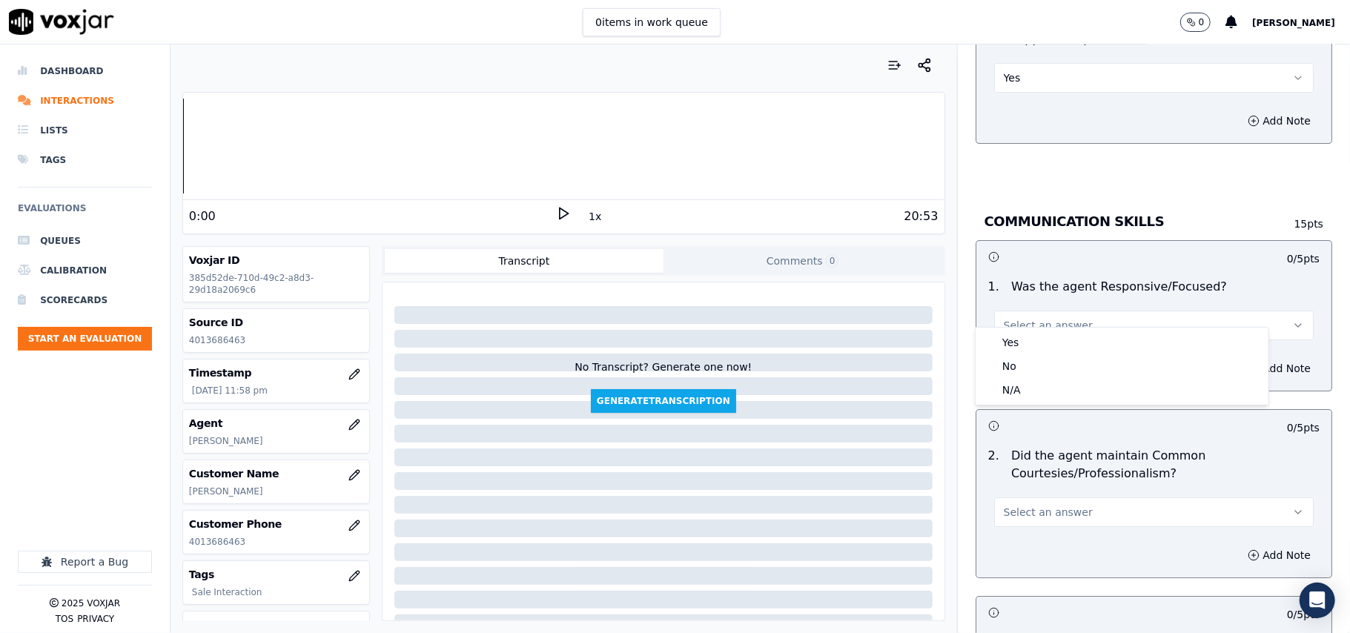
click at [1020, 335] on div "Yes" at bounding box center [1122, 343] width 287 height 24
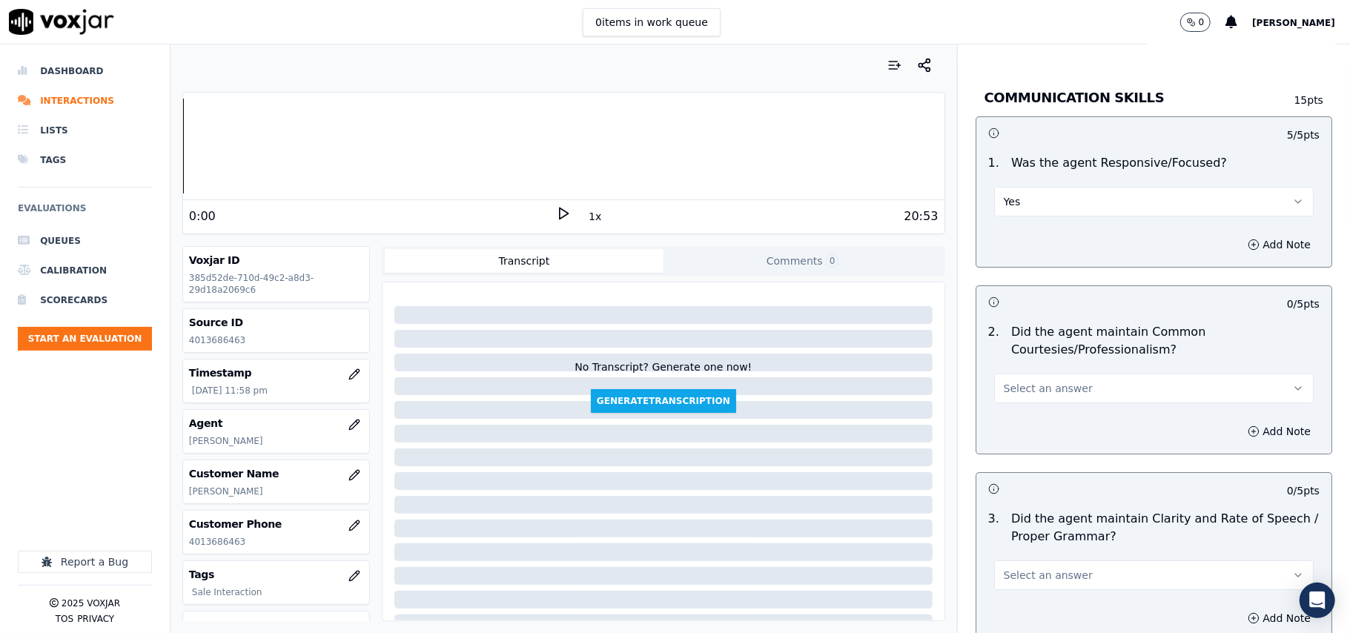
scroll to position [3625, 0]
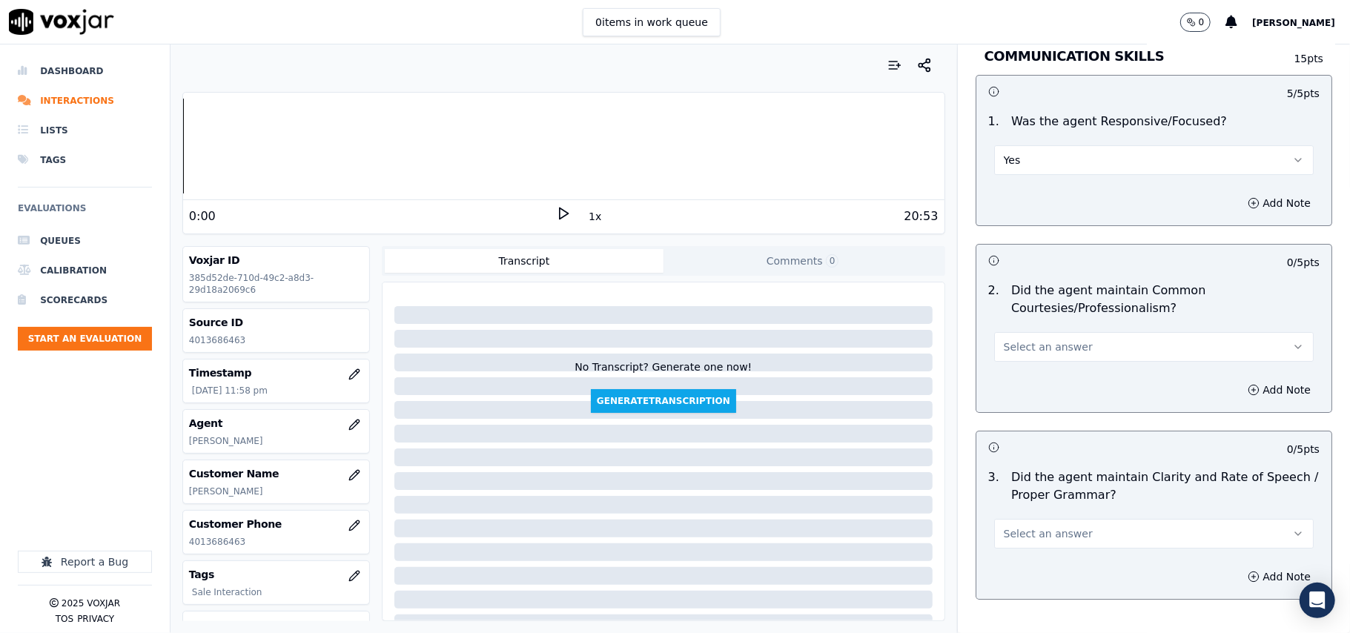
click at [1004, 340] on span "Select an answer" at bounding box center [1048, 347] width 89 height 15
click at [1011, 363] on div "Yes" at bounding box center [1122, 365] width 287 height 24
drag, startPoint x: 1020, startPoint y: 505, endPoint x: 1015, endPoint y: 526, distance: 21.4
click at [1020, 519] on button "Select an answer" at bounding box center [1154, 534] width 320 height 30
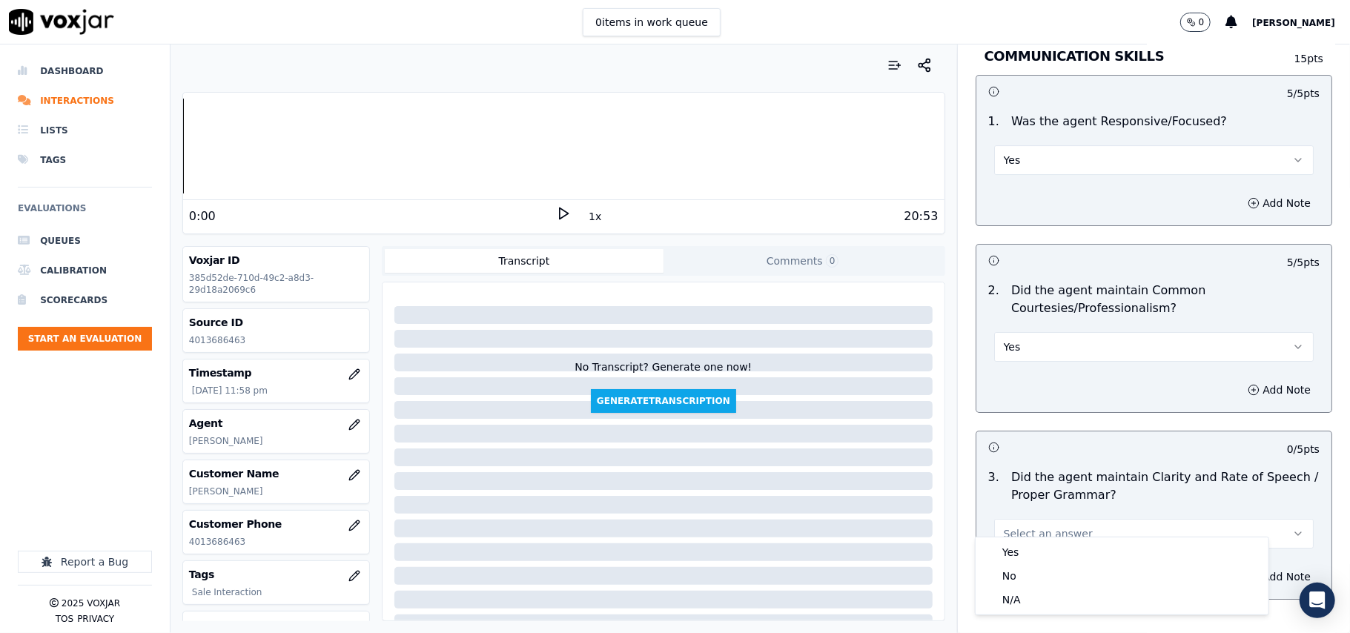
click at [1014, 529] on button "Select an answer" at bounding box center [1154, 534] width 320 height 30
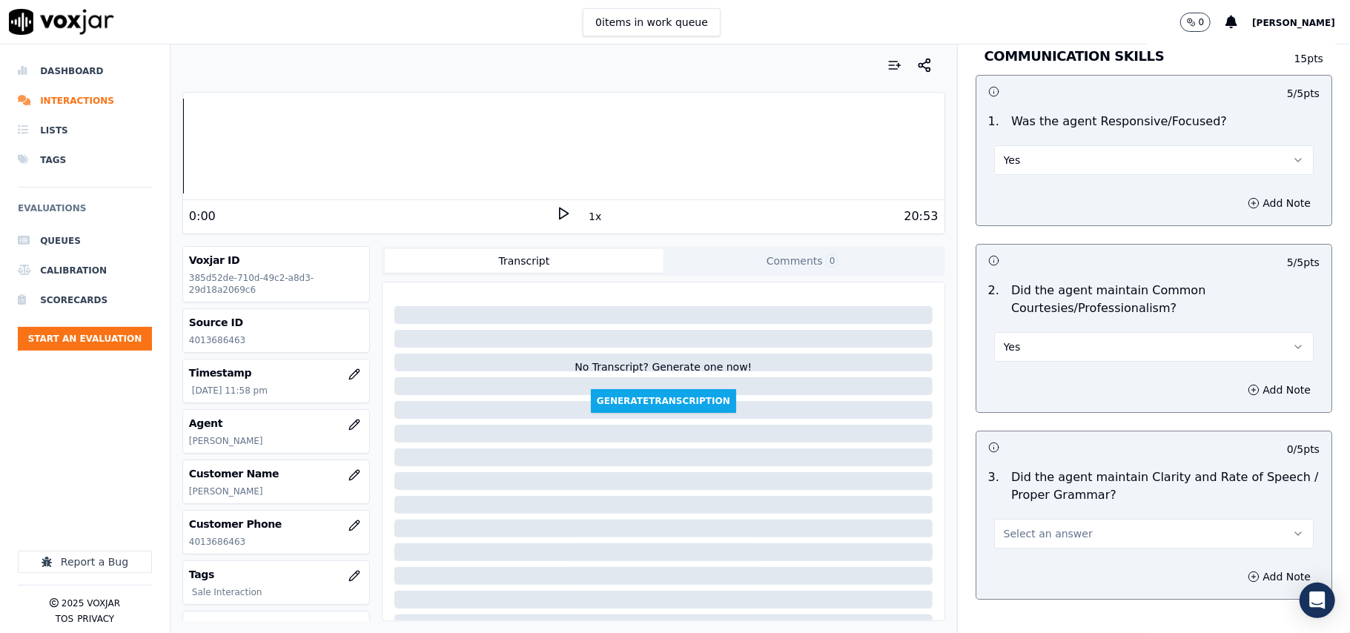
click at [1014, 529] on button "Select an answer" at bounding box center [1154, 534] width 320 height 30
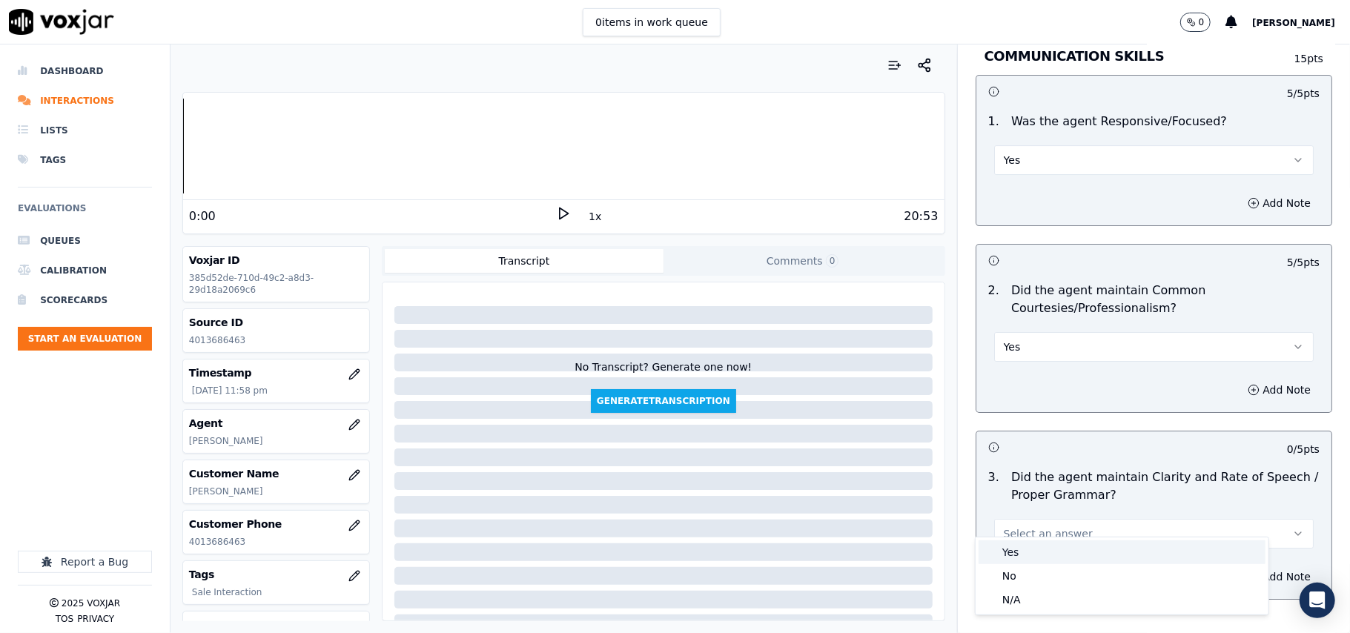
click at [1011, 555] on div "Yes" at bounding box center [1122, 553] width 287 height 24
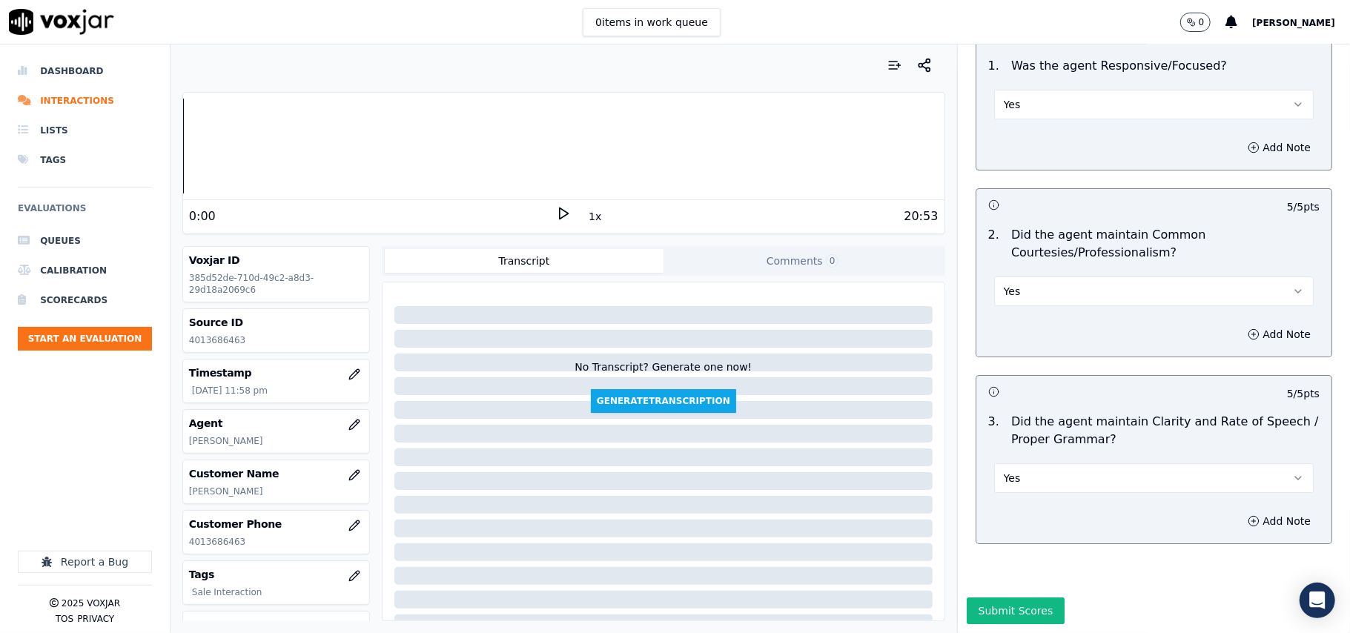
scroll to position [3710, 0]
click at [991, 598] on button "Submit Scores" at bounding box center [1016, 611] width 99 height 27
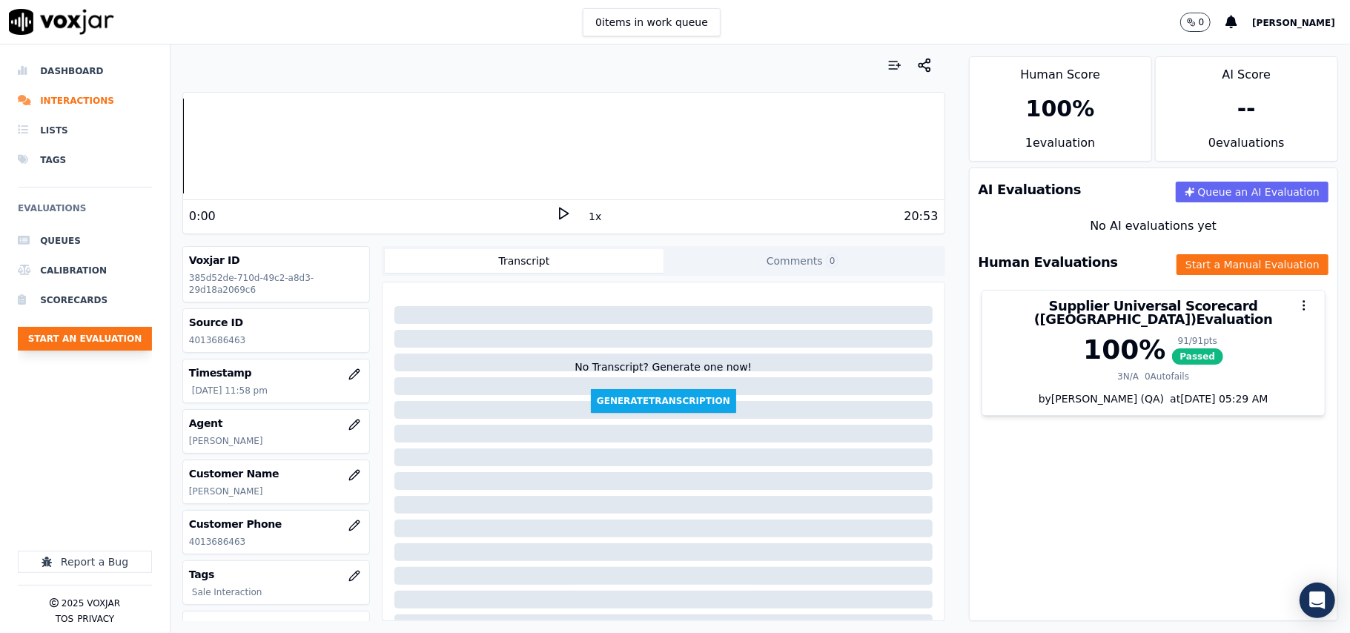
click at [122, 338] on button "Start an Evaluation" at bounding box center [85, 339] width 134 height 24
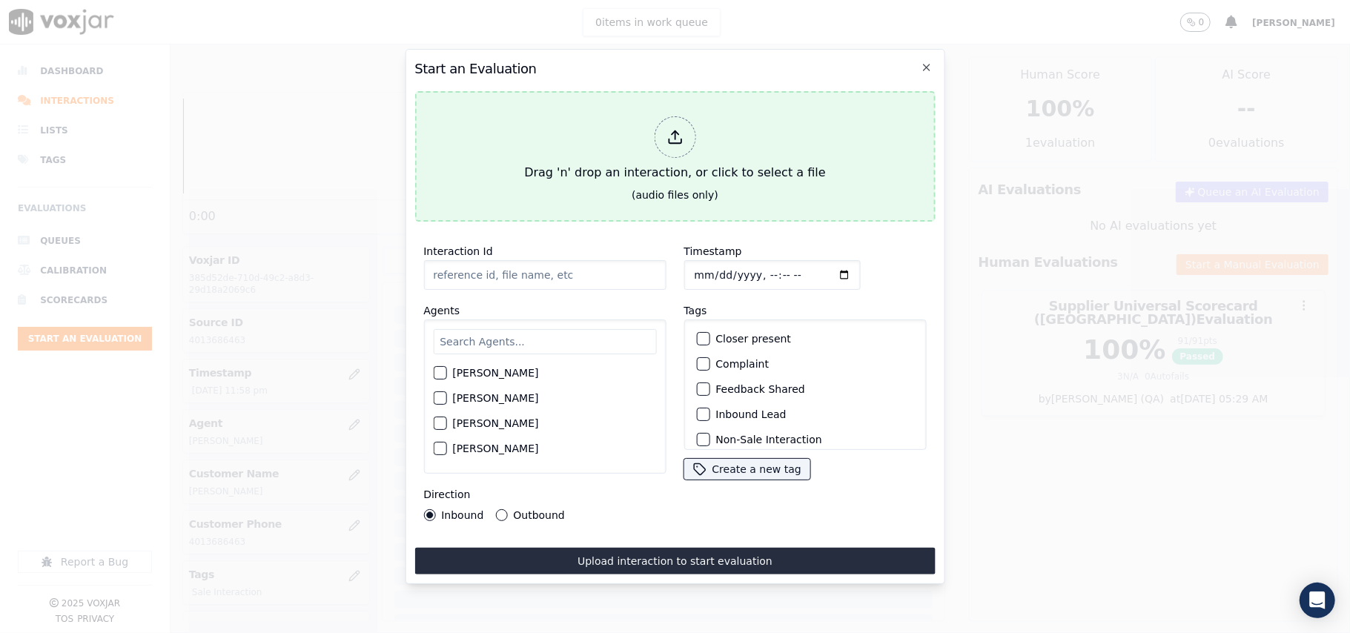
click at [594, 143] on div "Drag 'n' drop an interaction, or click to select a file" at bounding box center [674, 148] width 313 height 77
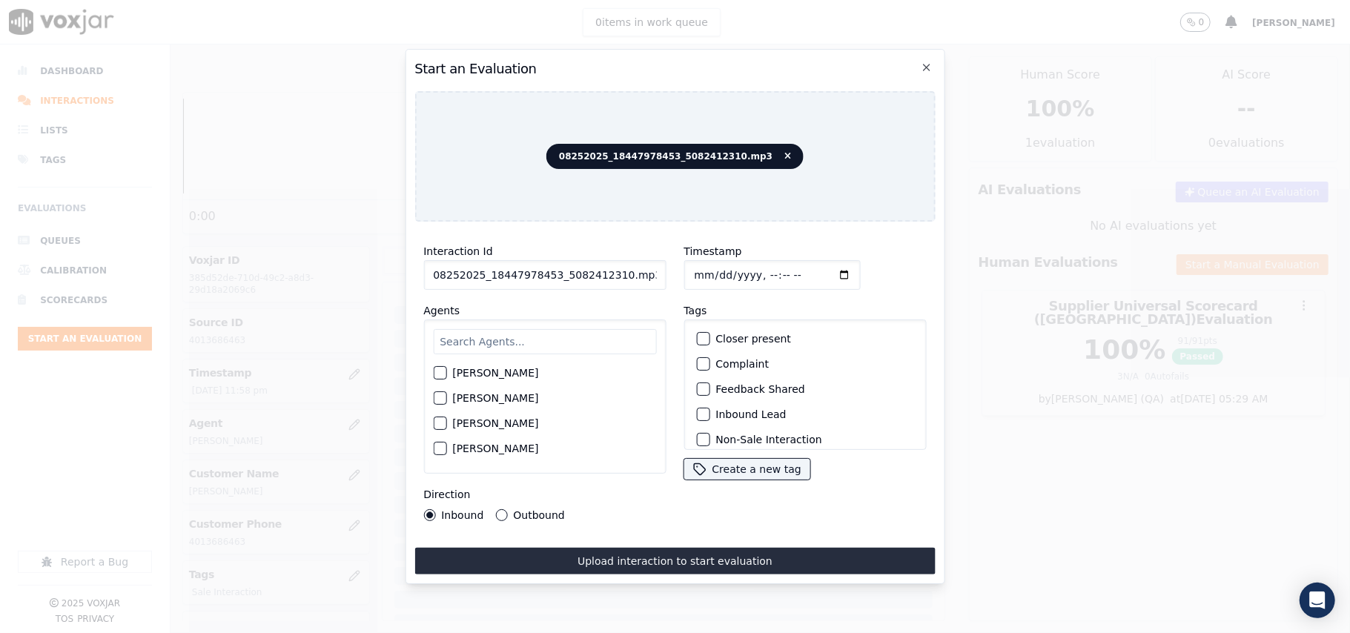
click at [508, 265] on input "08252025_18447978453_5082412310.mp3" at bounding box center [544, 275] width 242 height 30
paste input "5082412310"
type input "5082412310"
click at [710, 260] on input "Timestamp" at bounding box center [772, 275] width 176 height 30
type input "[DATE]T23:59"
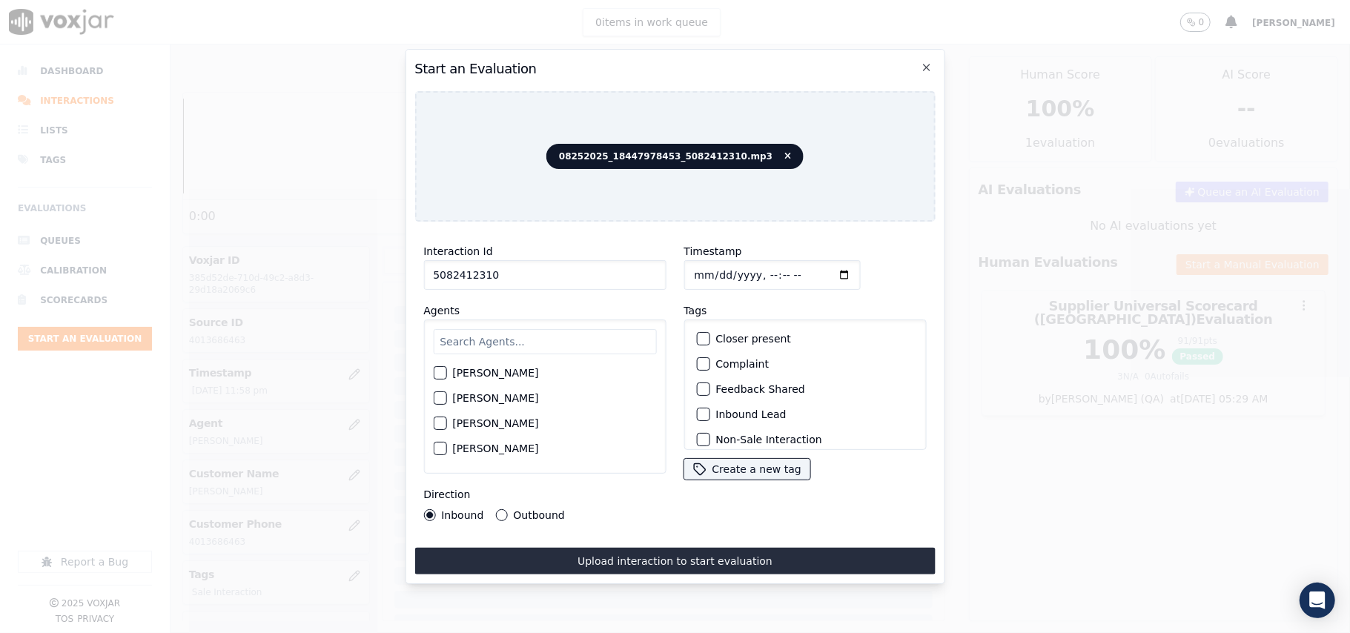
click at [475, 329] on input "text" at bounding box center [544, 341] width 223 height 25
type input "ISIS"
click at [475, 372] on label "[PERSON_NAME]" at bounding box center [495, 377] width 86 height 10
click at [446, 371] on button "[PERSON_NAME]" at bounding box center [439, 377] width 13 height 13
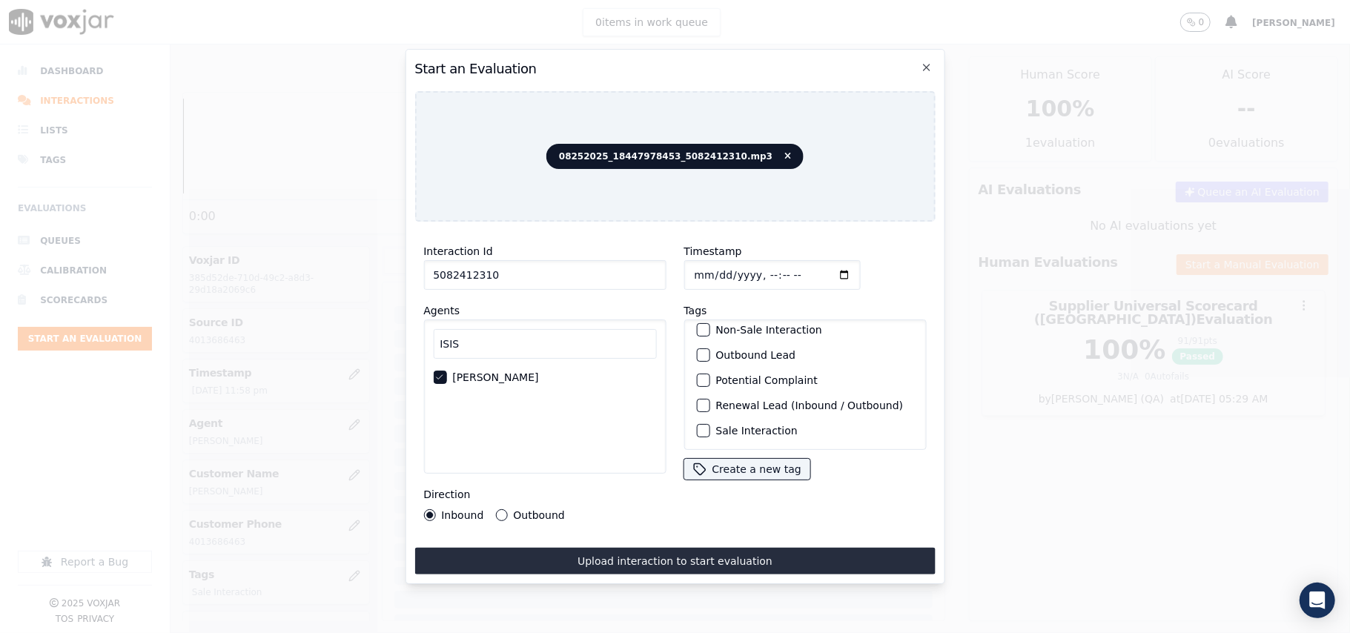
click at [716, 426] on label "Sale Interaction" at bounding box center [757, 431] width 82 height 10
click at [710, 424] on button "Sale Interaction" at bounding box center [702, 430] width 13 height 13
click at [534, 510] on label "Outbound" at bounding box center [538, 515] width 51 height 10
click at [507, 509] on button "Outbound" at bounding box center [501, 515] width 12 height 12
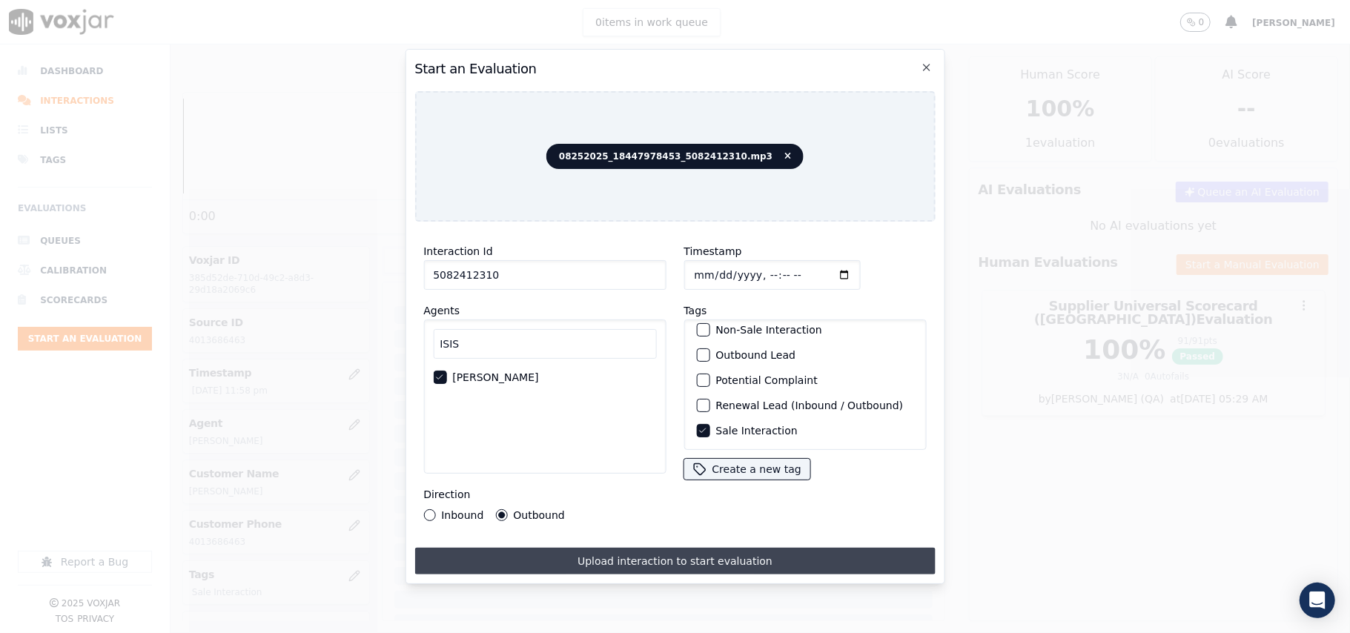
click at [549, 548] on button "Upload interaction to start evaluation" at bounding box center [674, 561] width 521 height 27
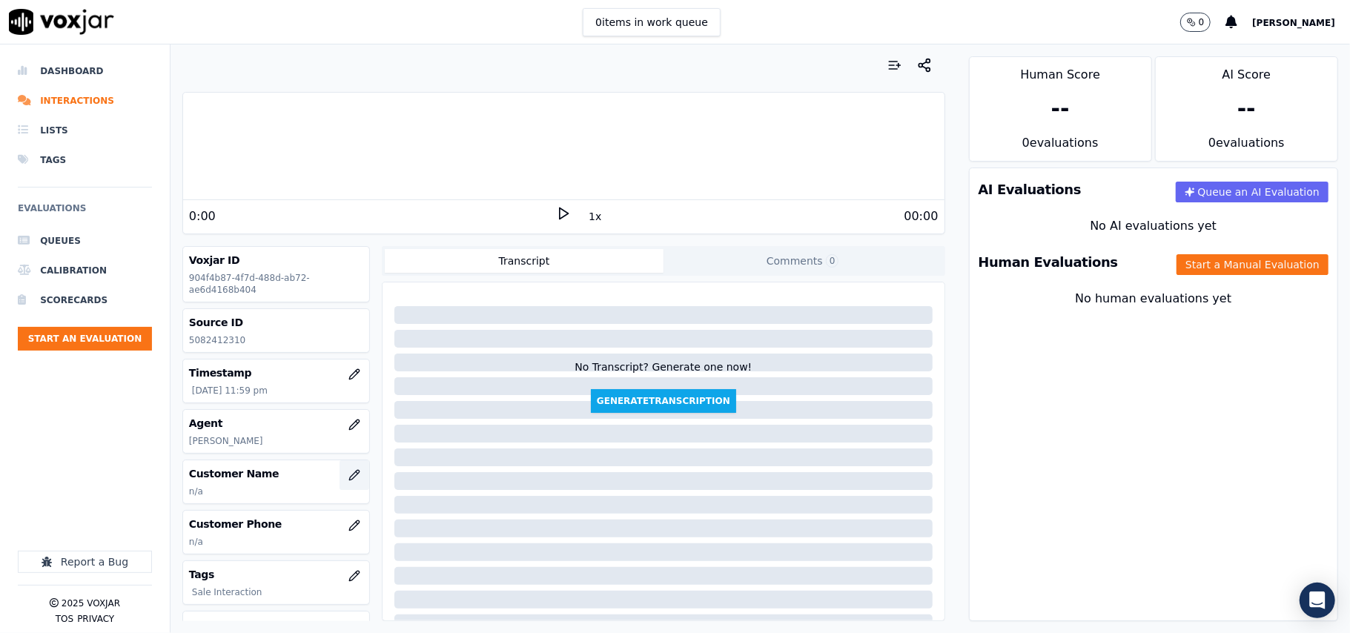
click at [340, 483] on button "button" at bounding box center [355, 475] width 30 height 30
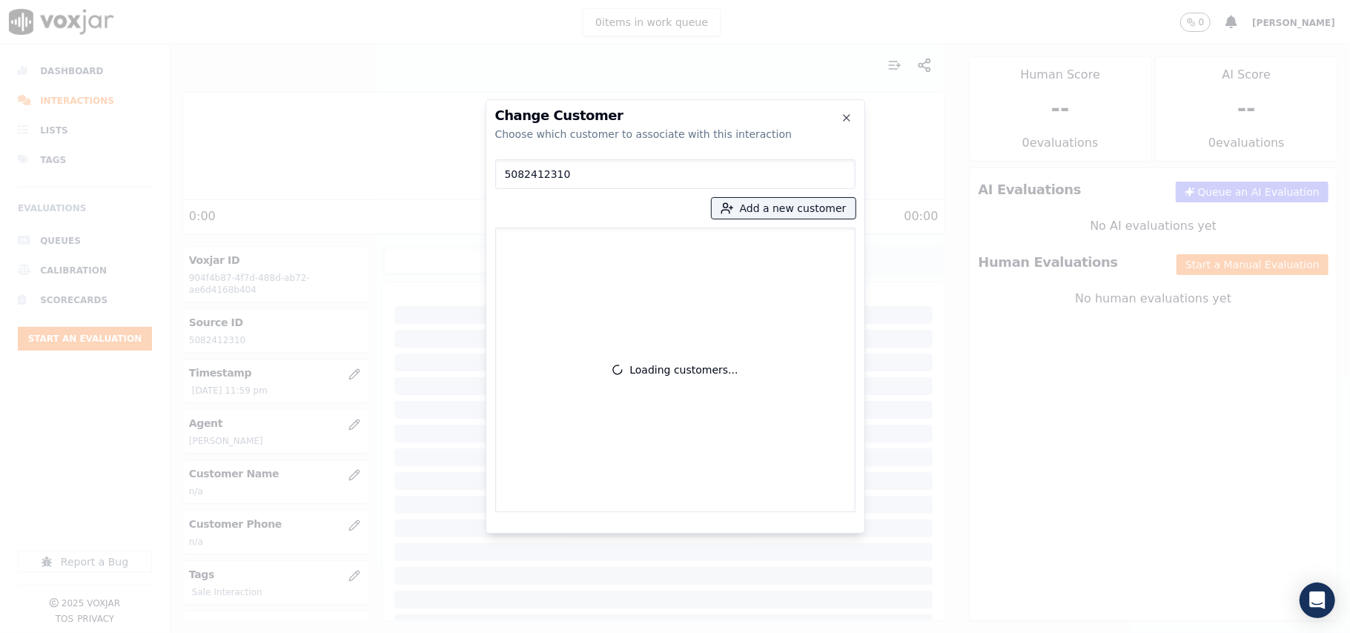
type input "5082412310"
click at [583, 242] on p "AMOLORD [PERSON_NAME]" at bounding box center [589, 252] width 116 height 30
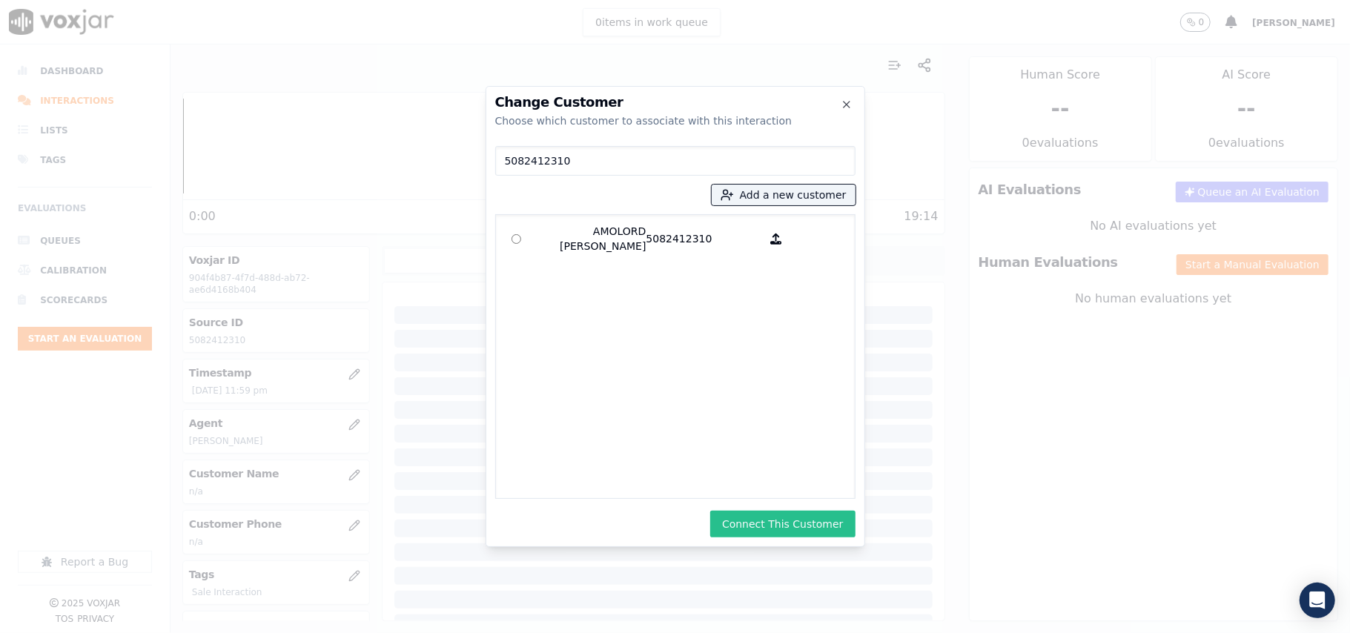
click at [758, 523] on button "Connect This Customer" at bounding box center [782, 524] width 145 height 27
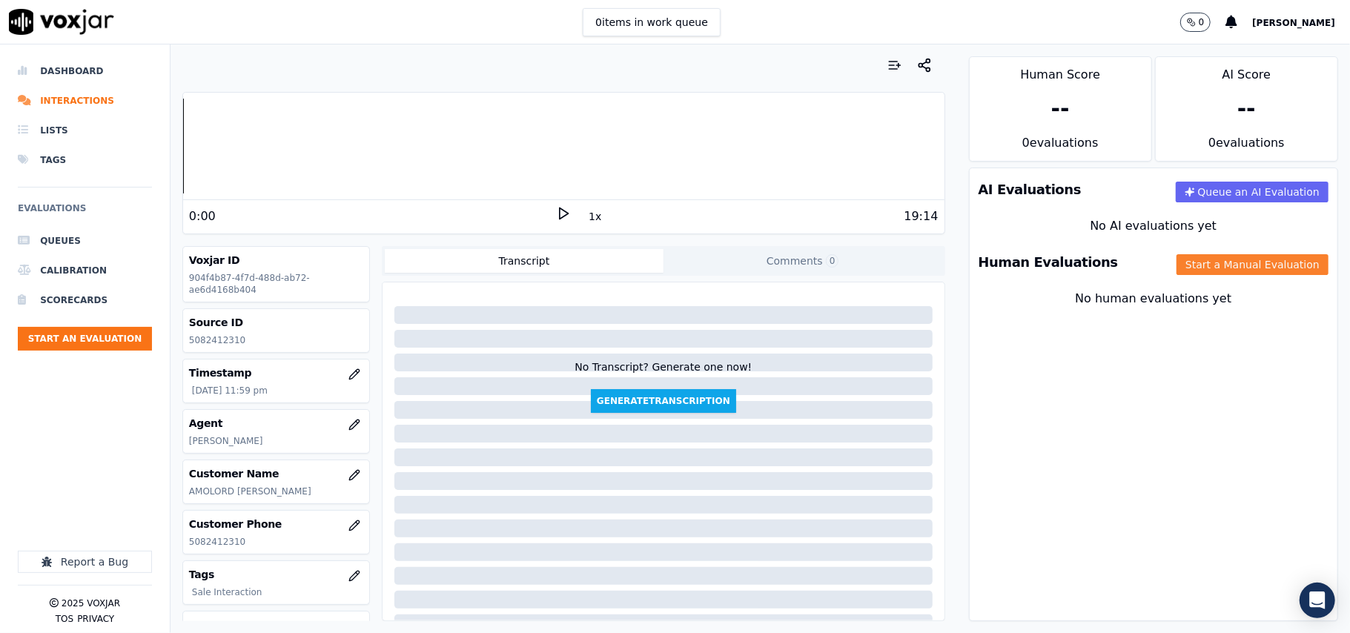
click at [1216, 258] on button "Start a Manual Evaluation" at bounding box center [1253, 264] width 152 height 21
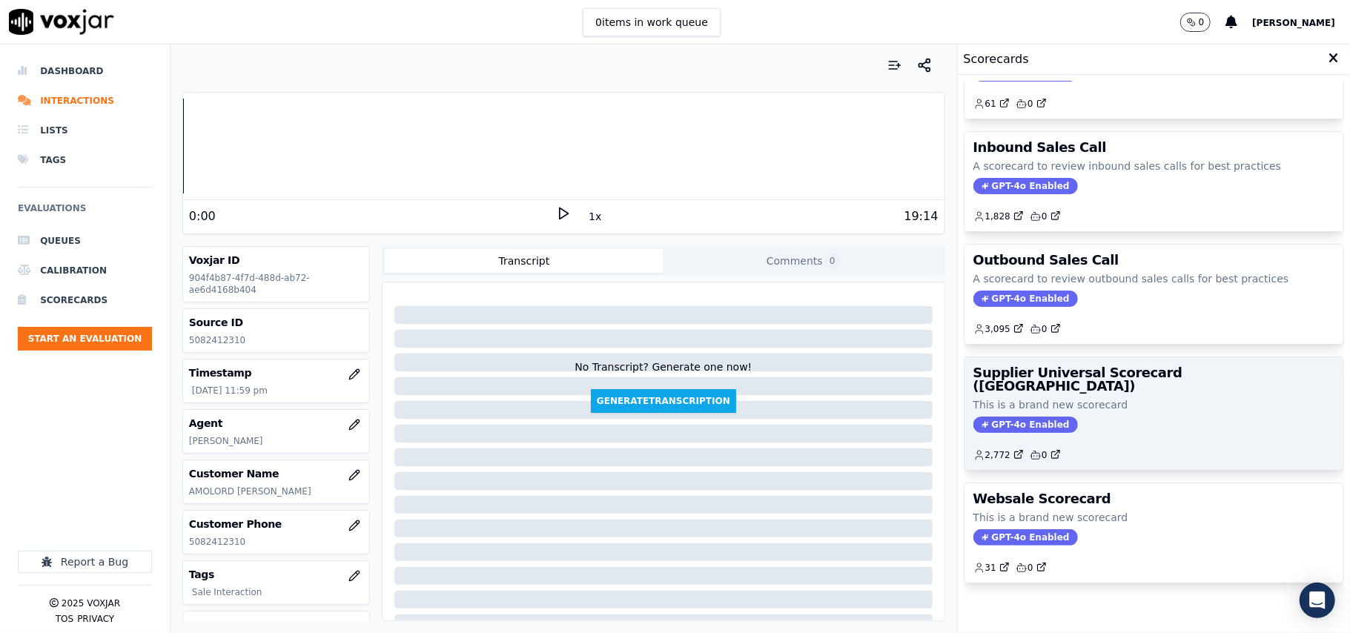
scroll to position [113, 0]
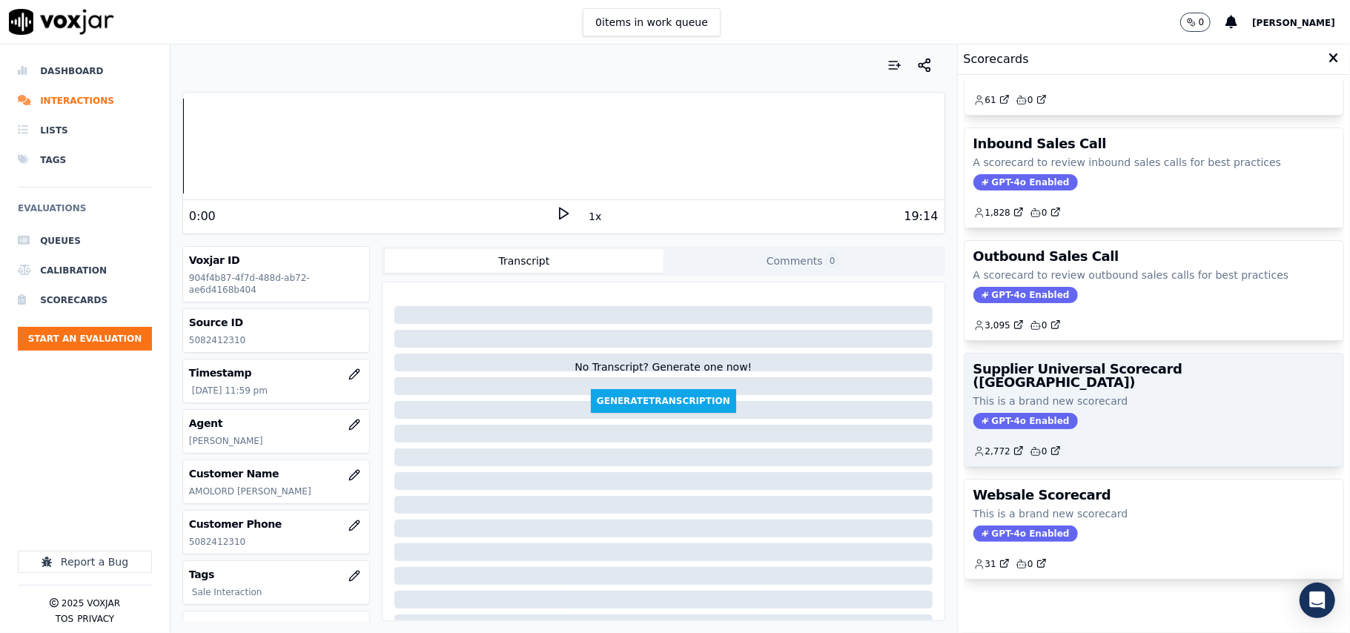
click at [1151, 413] on div "GPT-4o Enabled" at bounding box center [1154, 421] width 361 height 16
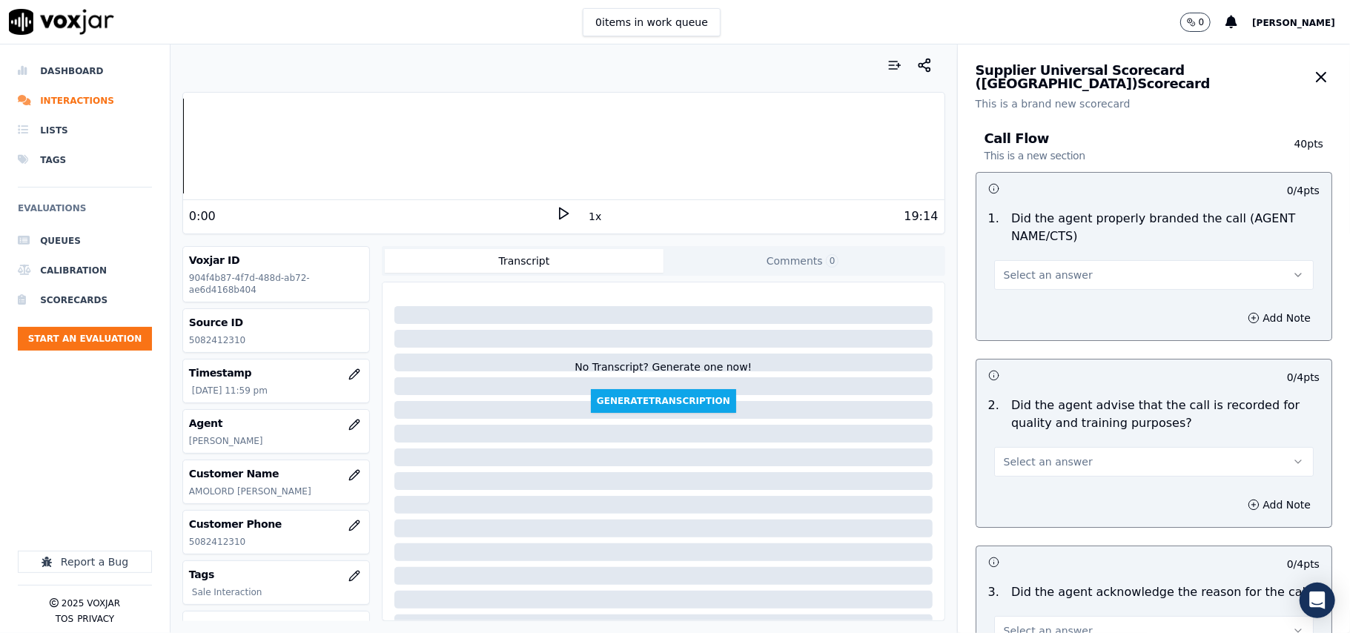
click at [1032, 255] on div "Select an answer" at bounding box center [1153, 267] width 343 height 44
click at [1021, 280] on span "Select an answer" at bounding box center [1048, 275] width 89 height 15
click at [1016, 300] on div "Yes" at bounding box center [1122, 309] width 287 height 24
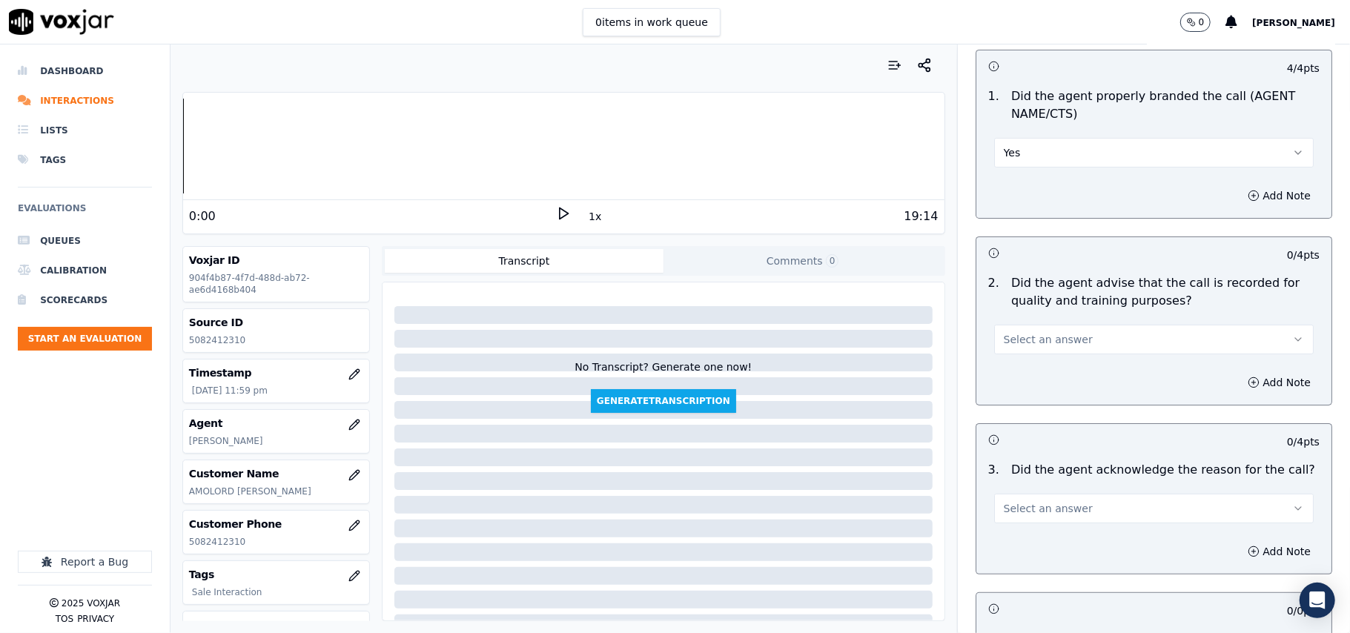
scroll to position [165, 0]
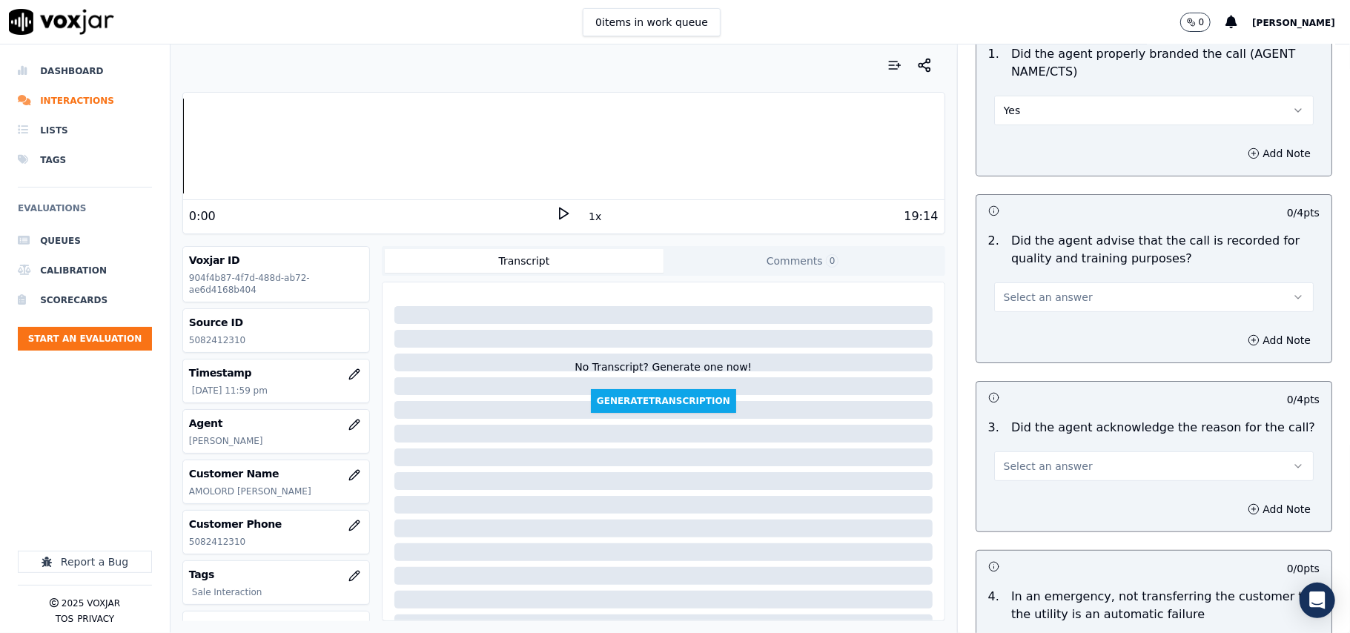
click at [1012, 280] on div "Select an answer" at bounding box center [1154, 296] width 320 height 33
click at [1009, 303] on span "Select an answer" at bounding box center [1048, 297] width 89 height 15
click at [1008, 324] on div "Yes" at bounding box center [1122, 332] width 287 height 24
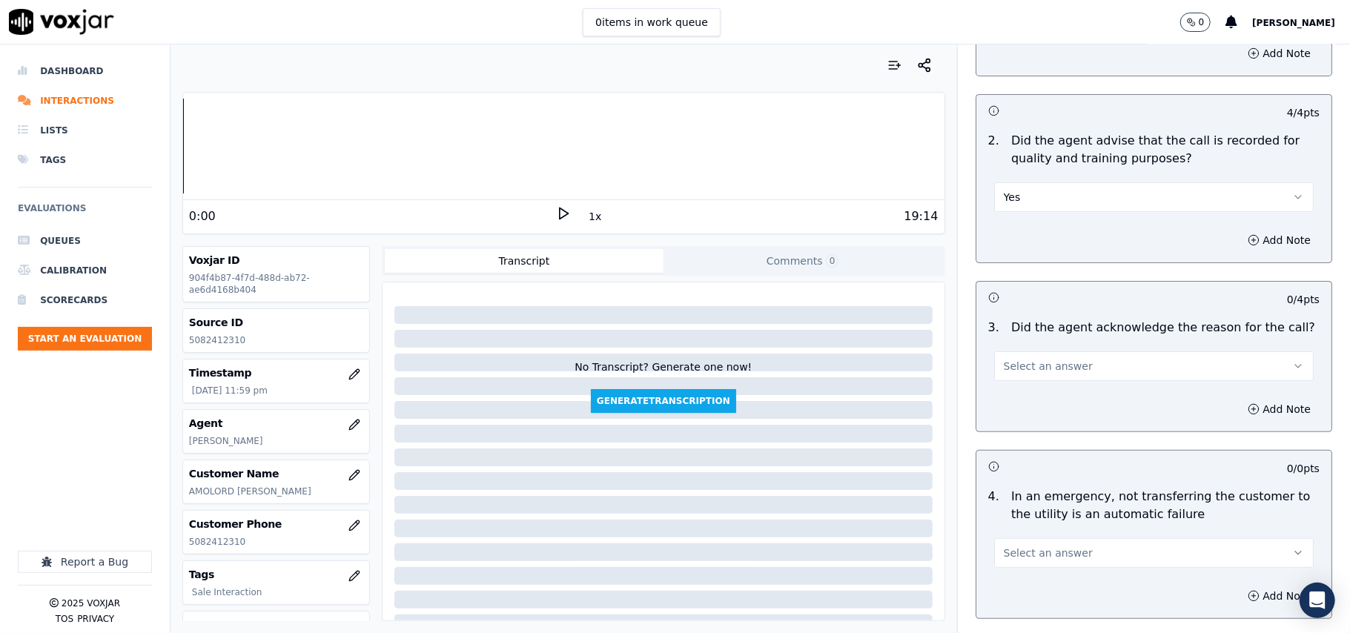
scroll to position [329, 0]
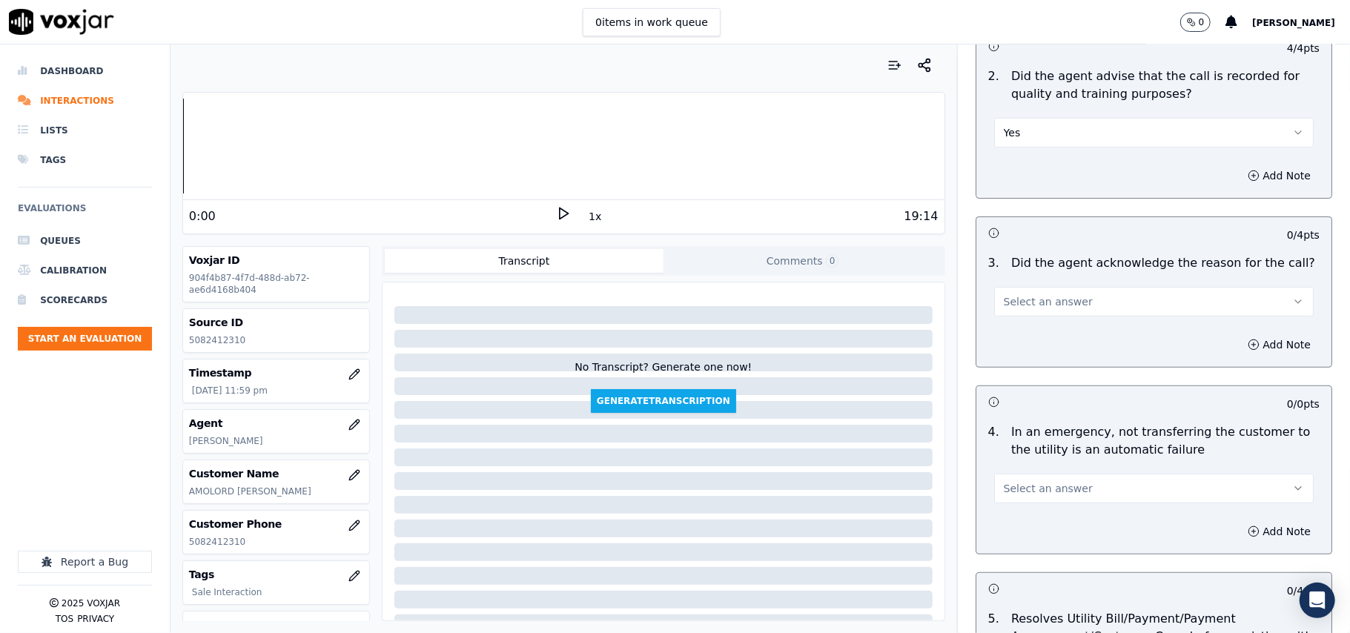
click at [1010, 303] on span "Select an answer" at bounding box center [1048, 301] width 89 height 15
click at [1016, 344] on div "Yes" at bounding box center [1122, 337] width 287 height 24
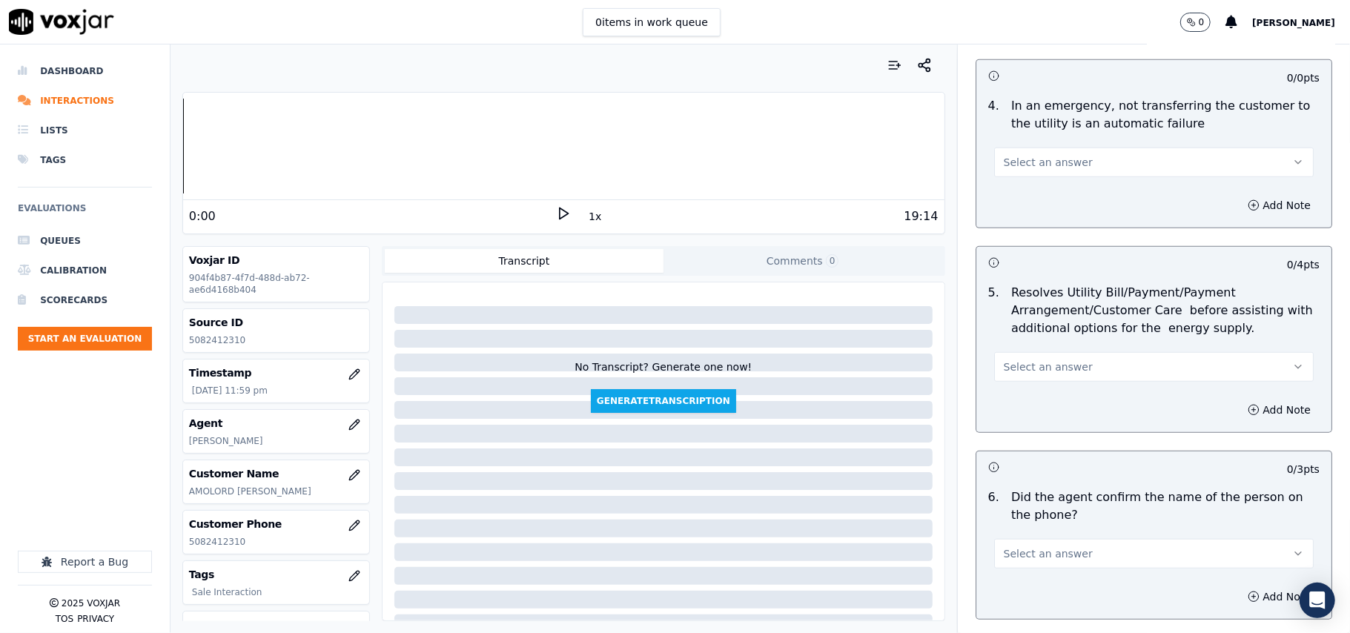
scroll to position [659, 0]
click at [994, 170] on button "Select an answer" at bounding box center [1154, 159] width 320 height 30
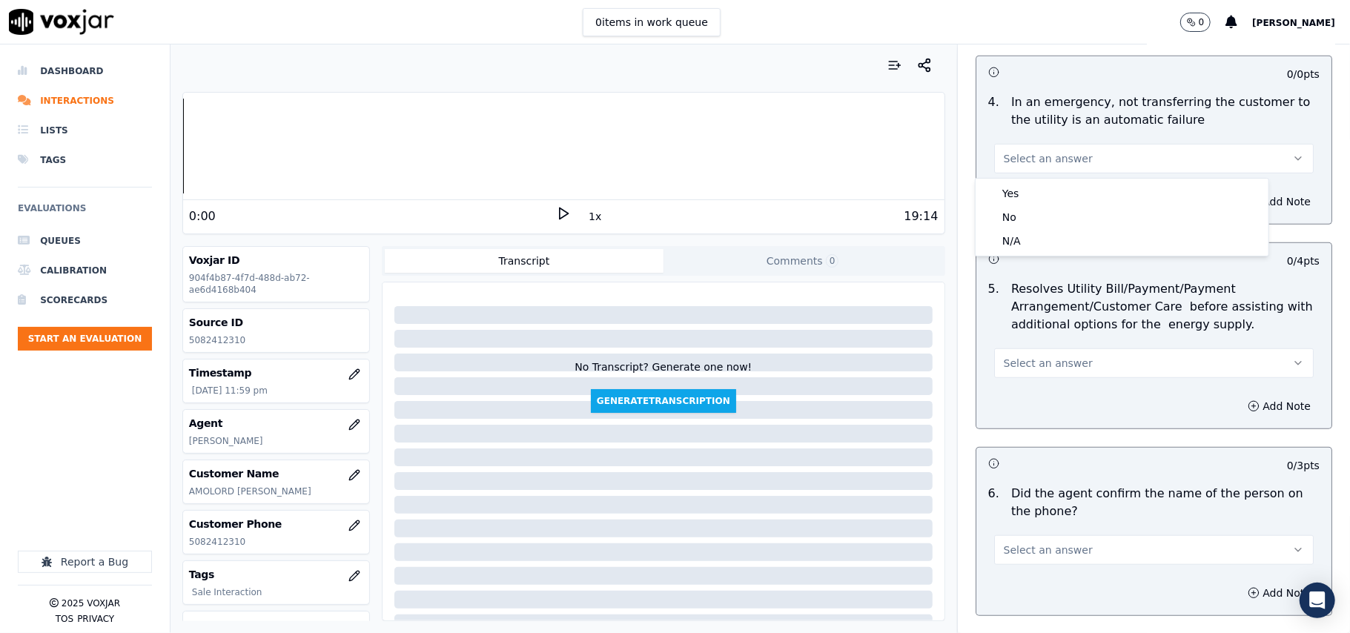
click at [1015, 242] on div "N/A" at bounding box center [1122, 241] width 287 height 24
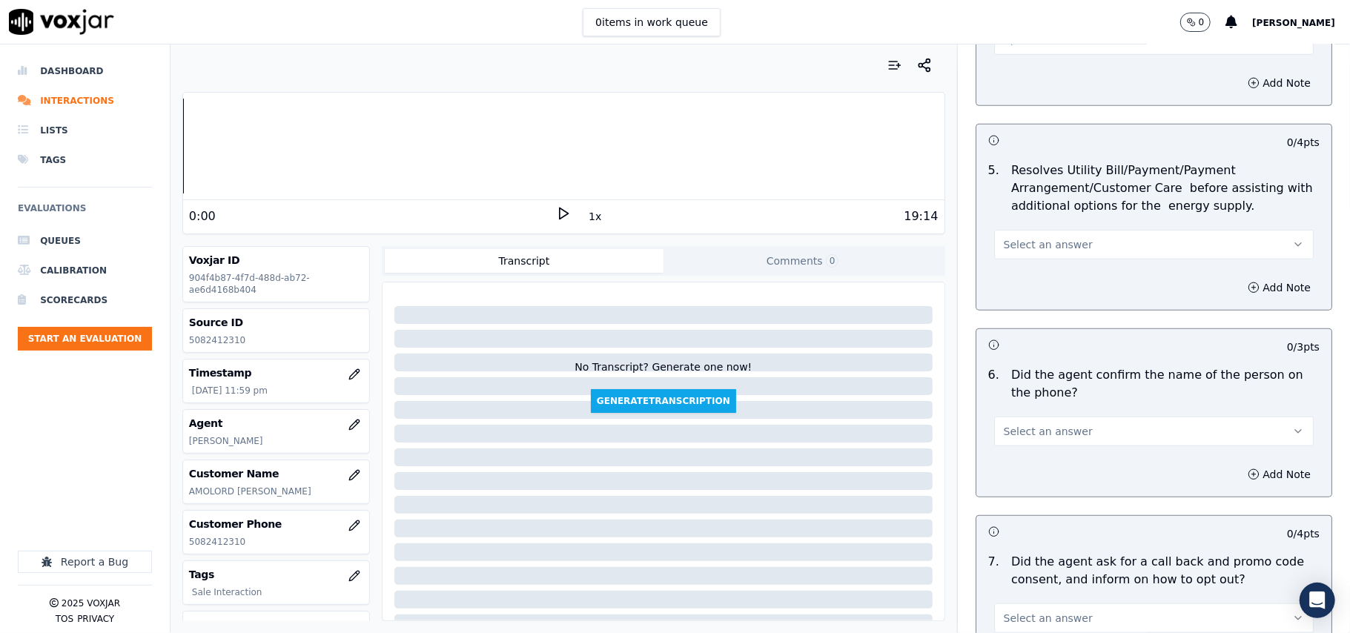
scroll to position [823, 0]
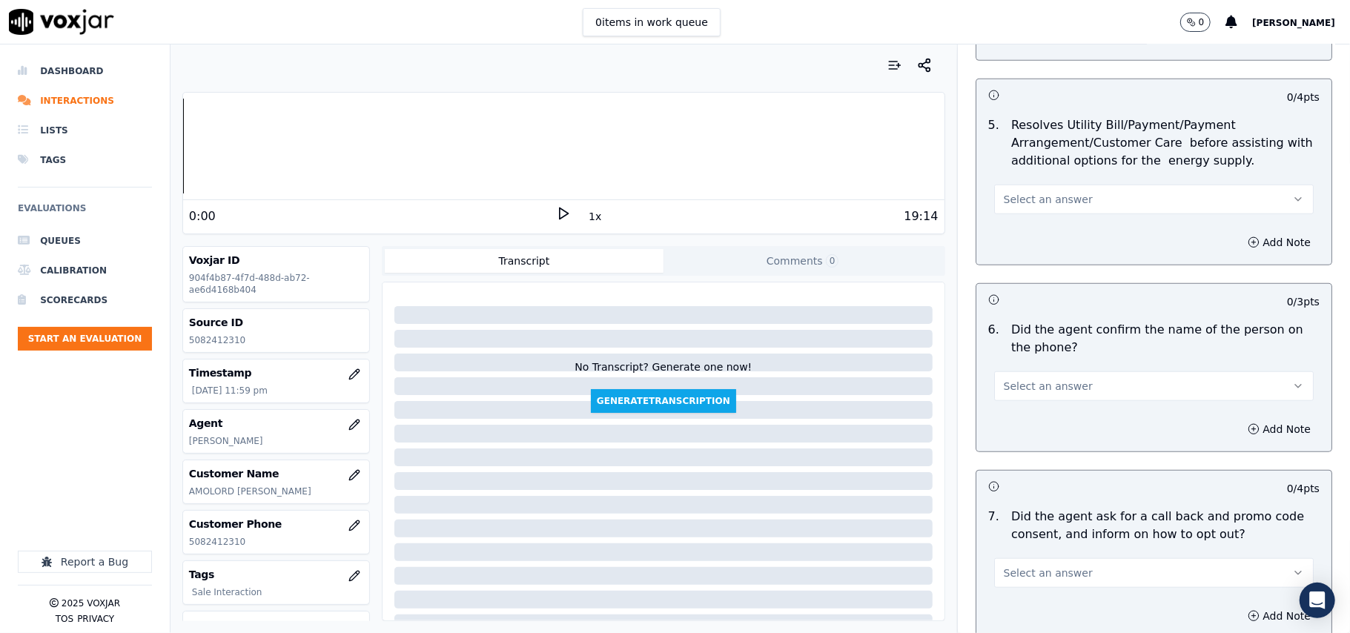
click at [1015, 211] on button "Select an answer" at bounding box center [1154, 200] width 320 height 30
click at [1018, 274] on div "N/A" at bounding box center [1122, 283] width 287 height 24
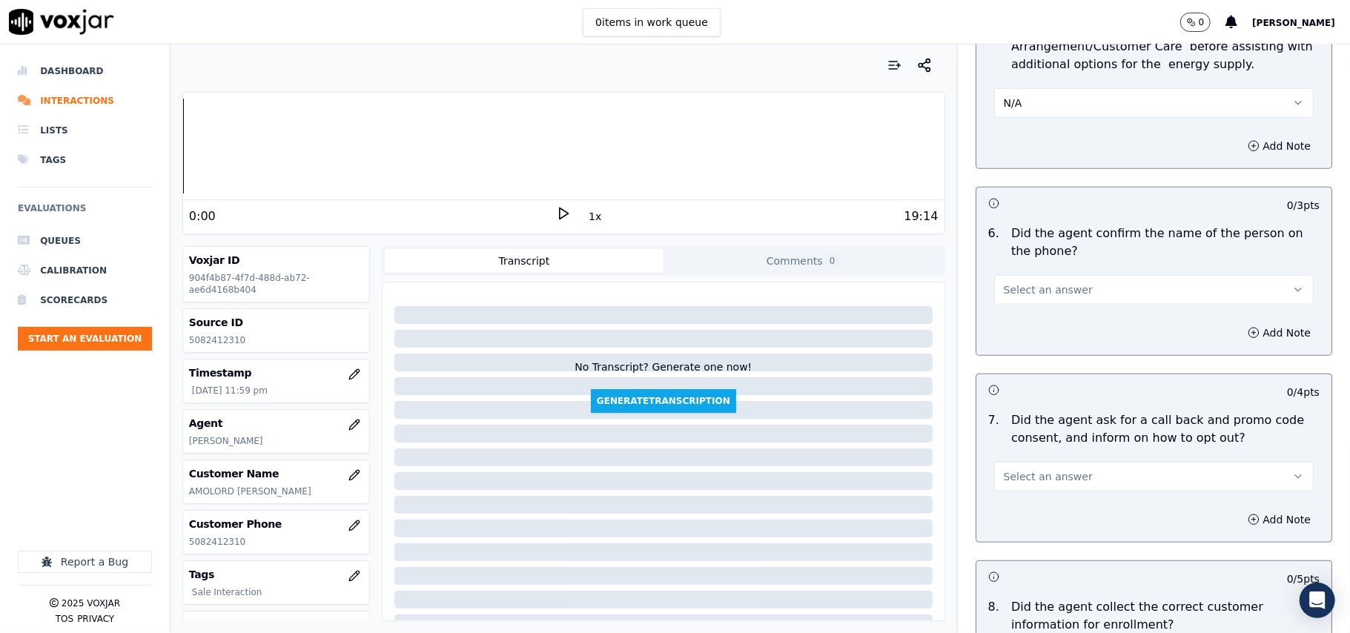
scroll to position [988, 0]
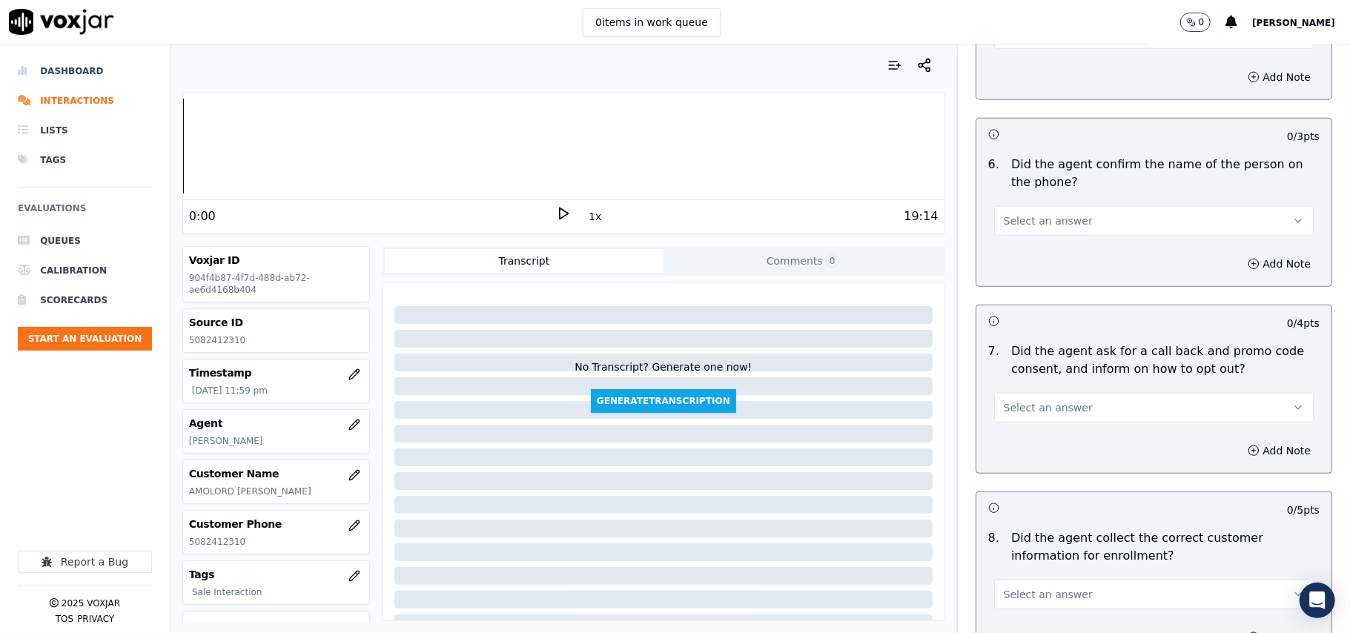
click at [1004, 217] on span "Select an answer" at bounding box center [1048, 221] width 89 height 15
click at [1008, 255] on div "Yes" at bounding box center [1122, 257] width 287 height 24
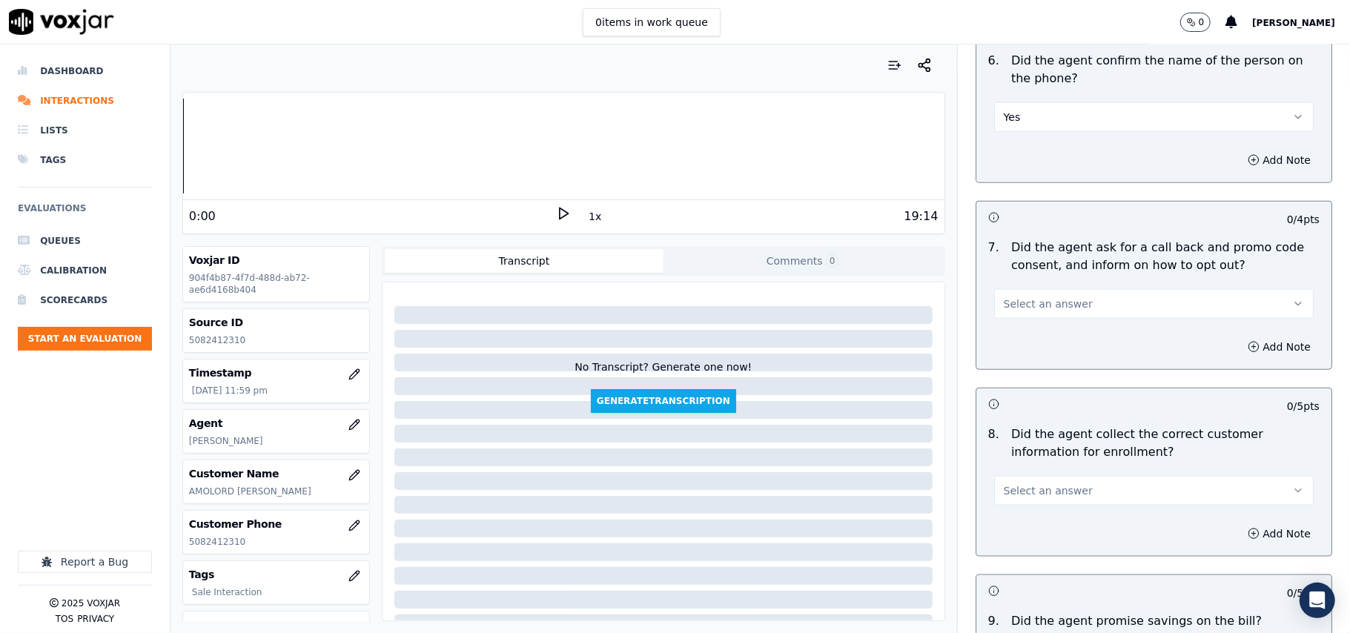
scroll to position [1154, 0]
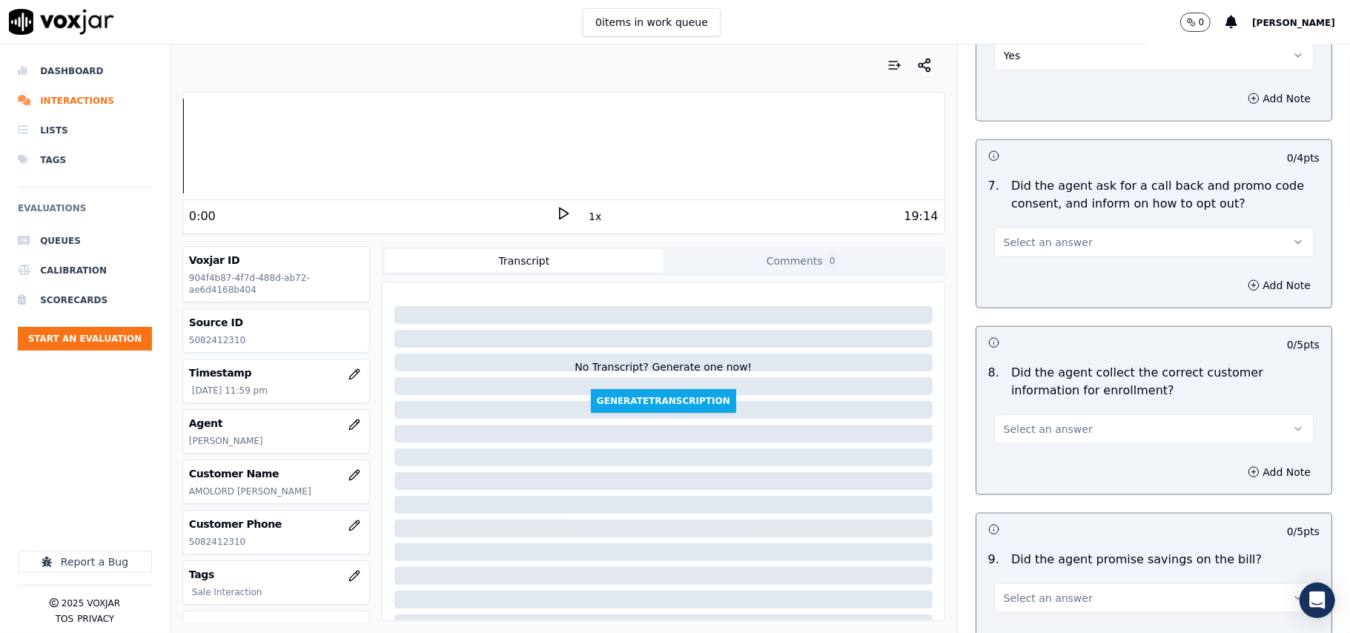
click at [1008, 245] on span "Select an answer" at bounding box center [1048, 242] width 89 height 15
click at [1008, 270] on div "Yes" at bounding box center [1122, 280] width 287 height 24
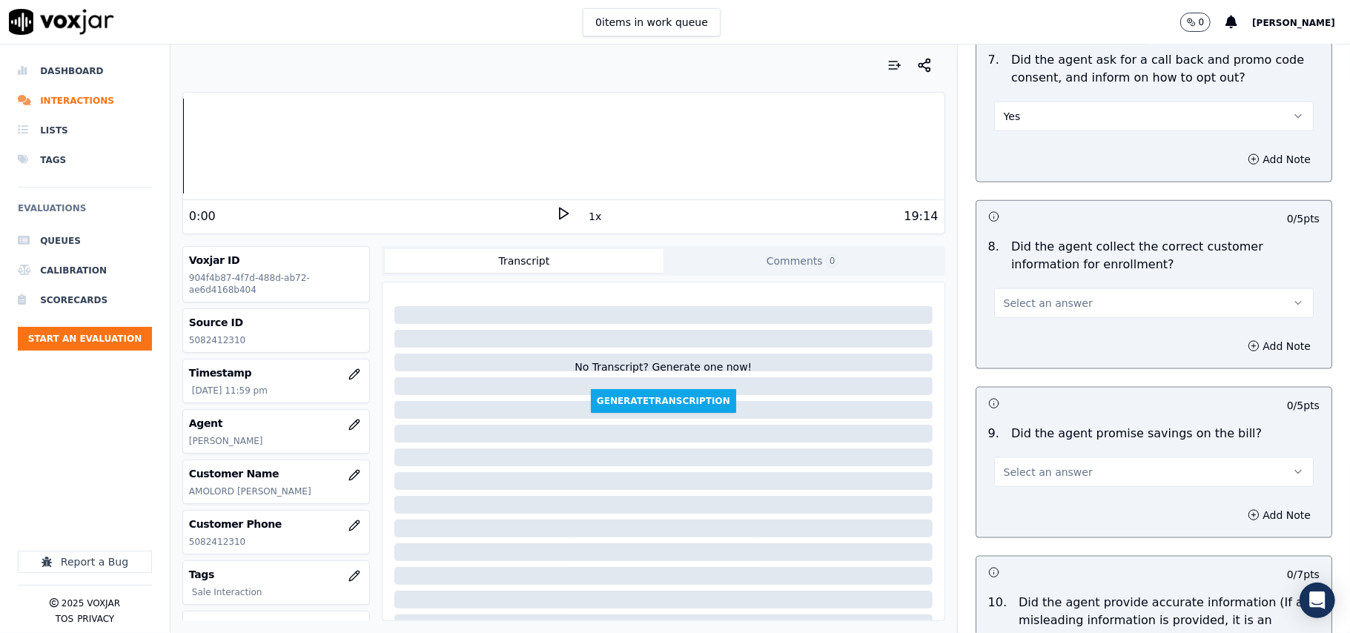
scroll to position [1318, 0]
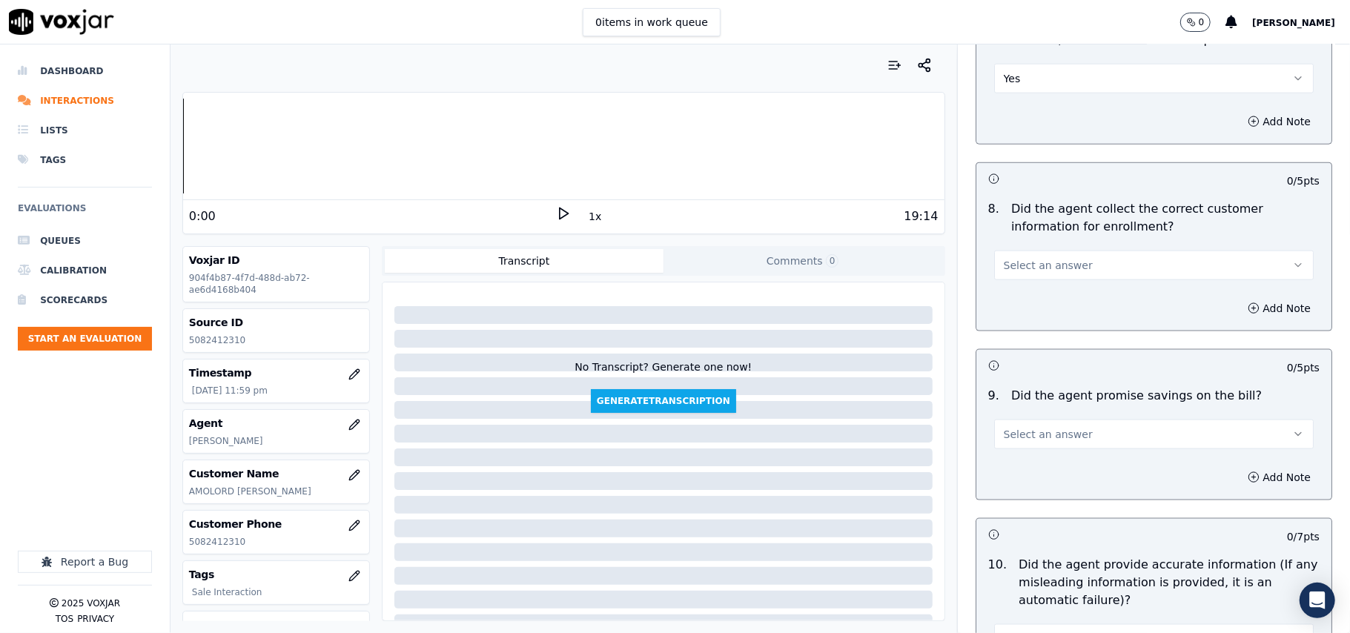
click at [1007, 273] on span "Select an answer" at bounding box center [1048, 265] width 89 height 15
click at [1008, 291] on div "Yes" at bounding box center [1122, 303] width 287 height 24
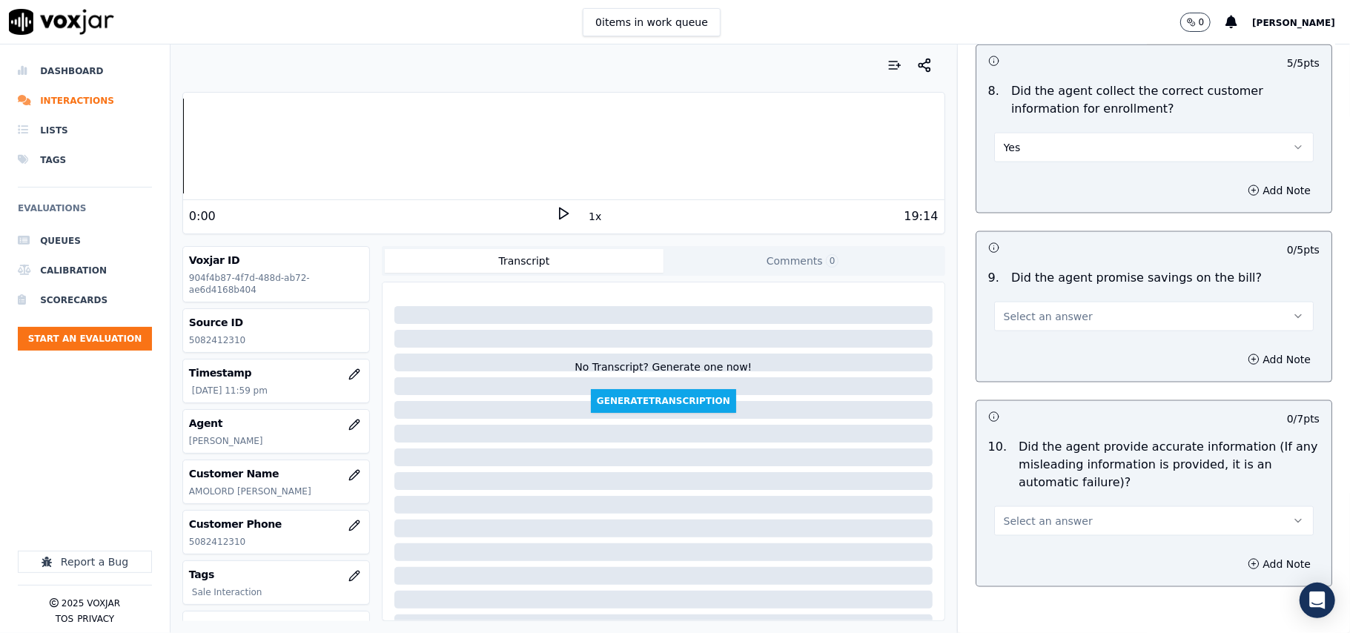
scroll to position [1483, 0]
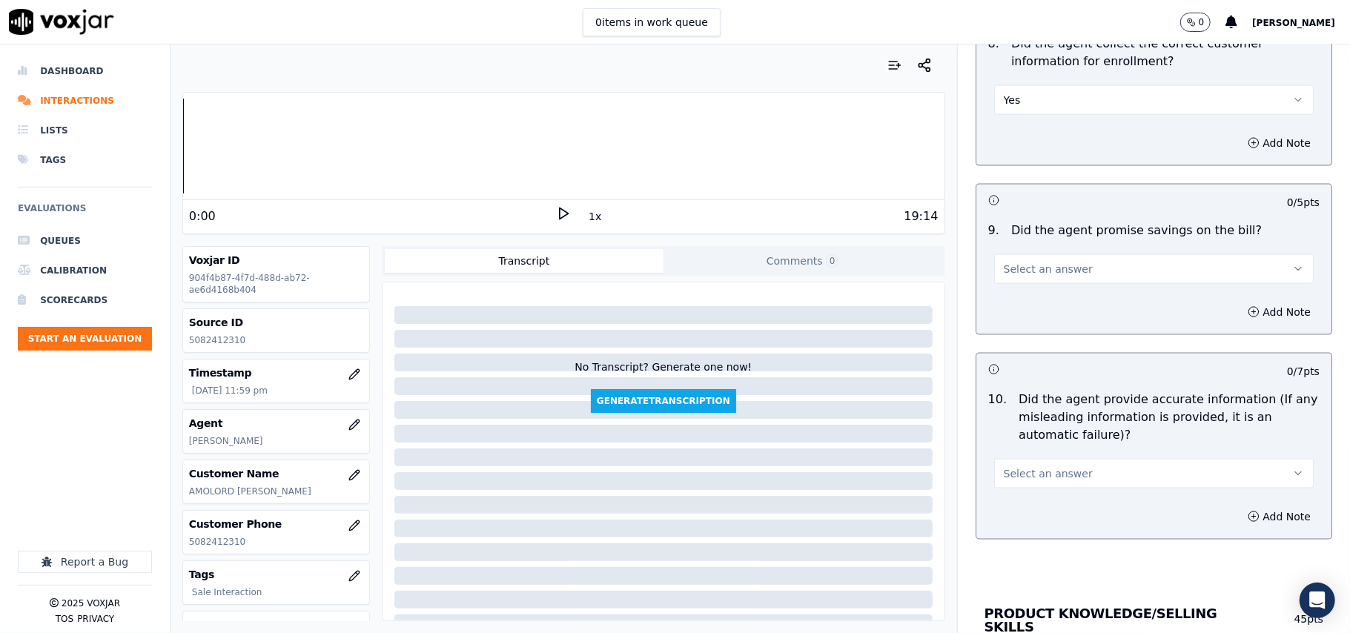
click at [1006, 284] on button "Select an answer" at bounding box center [1154, 269] width 320 height 30
click at [1000, 348] on div "N/A" at bounding box center [1122, 355] width 287 height 24
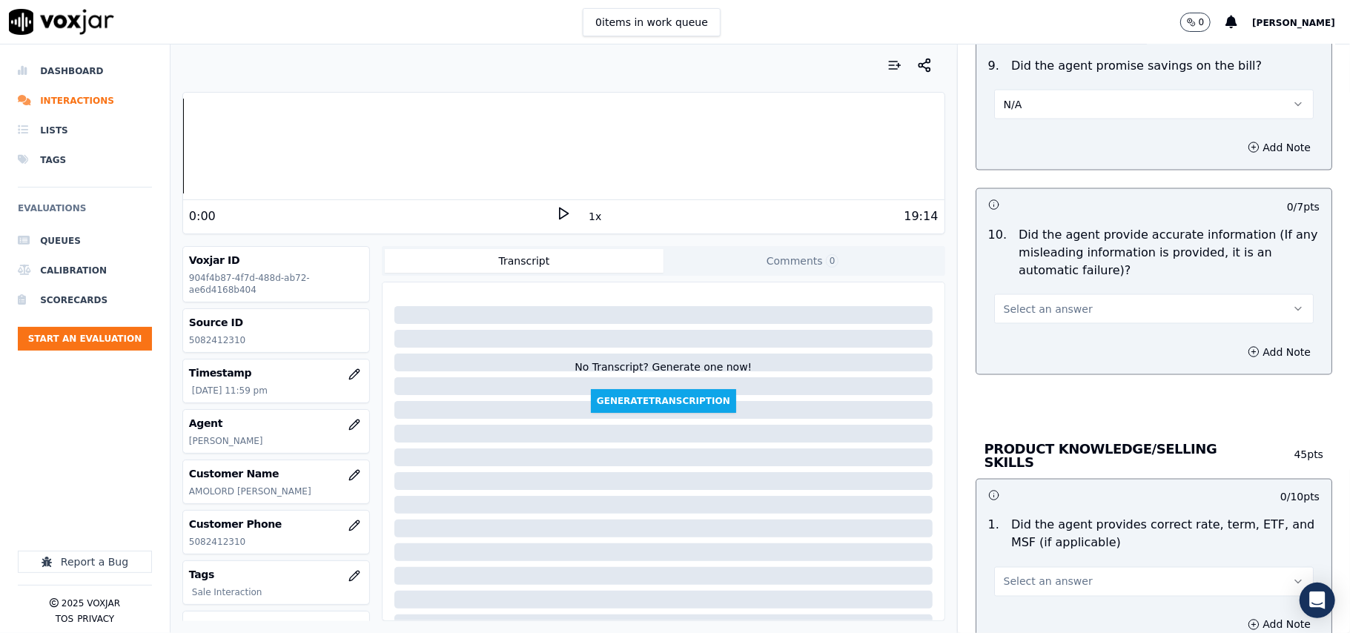
click at [1006, 304] on button "Select an answer" at bounding box center [1154, 309] width 320 height 30
click at [1006, 350] on div "Yes" at bounding box center [1122, 347] width 287 height 24
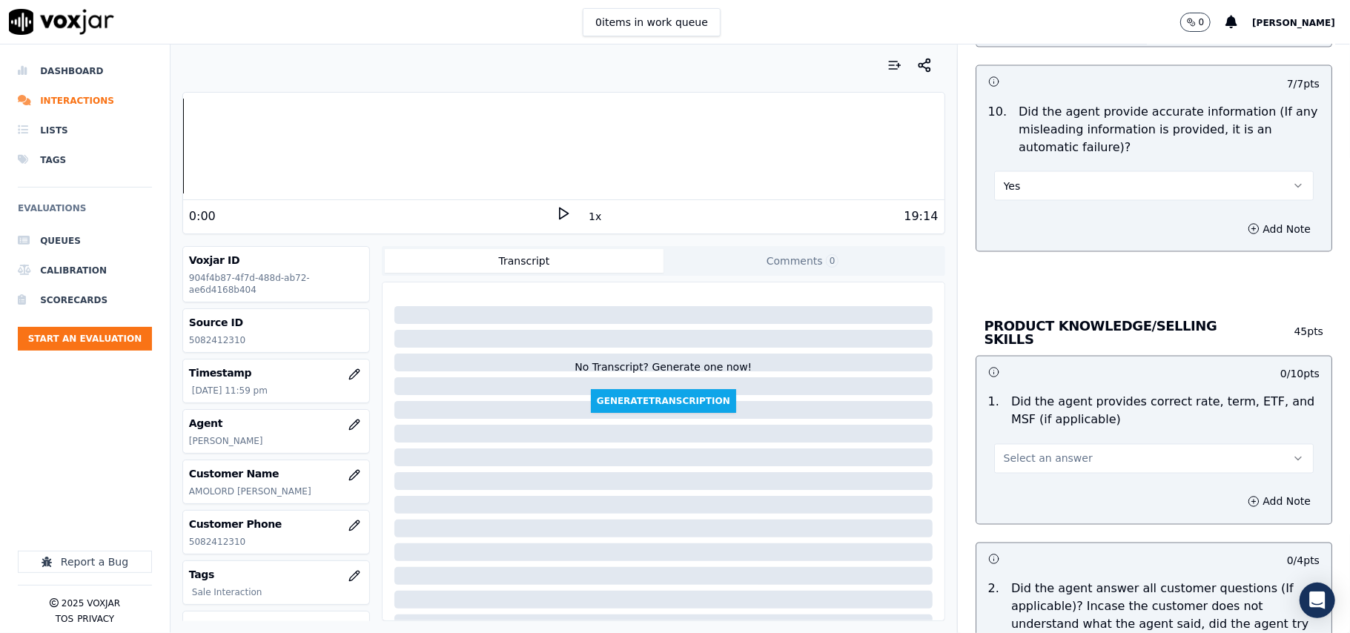
scroll to position [1812, 0]
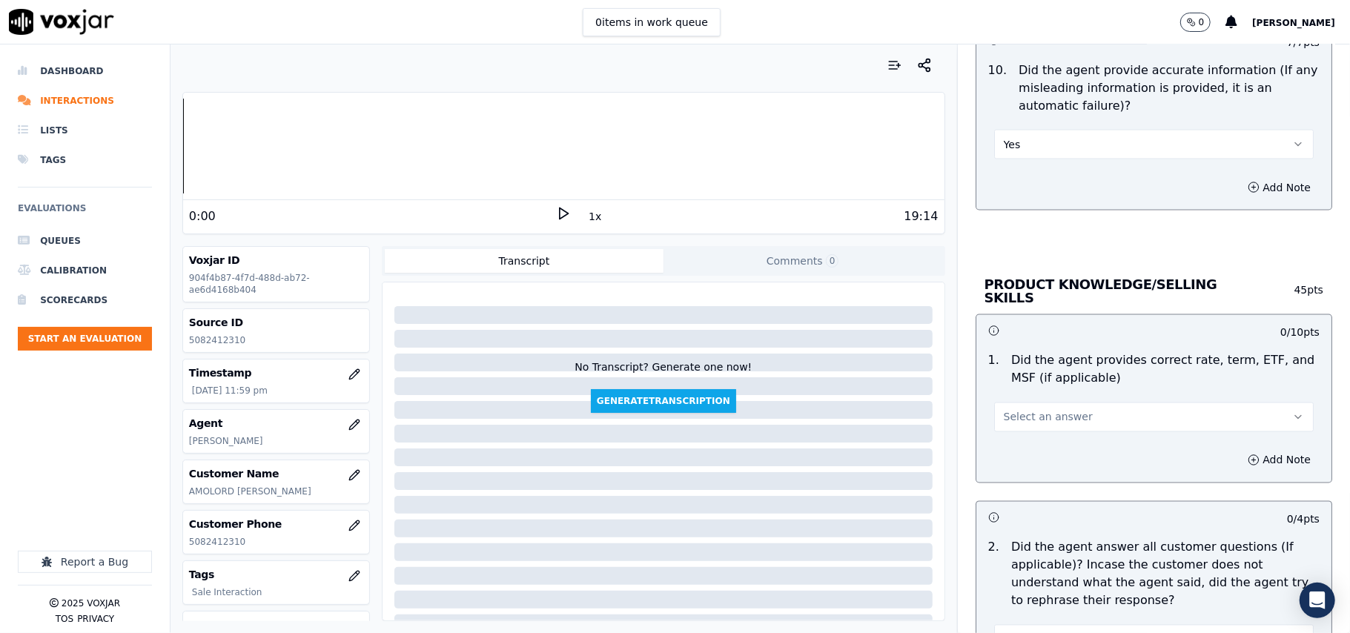
click at [1035, 414] on span "Select an answer" at bounding box center [1048, 417] width 89 height 15
click at [1029, 446] on div "Yes" at bounding box center [1122, 449] width 287 height 24
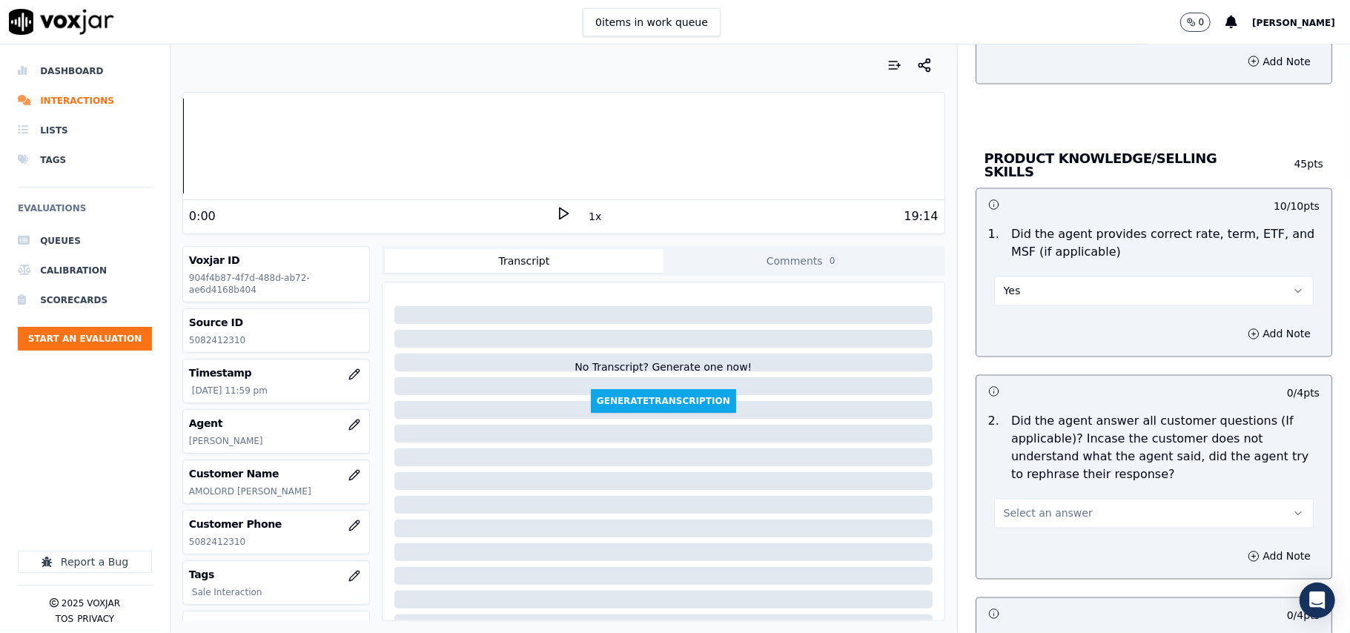
scroll to position [1977, 0]
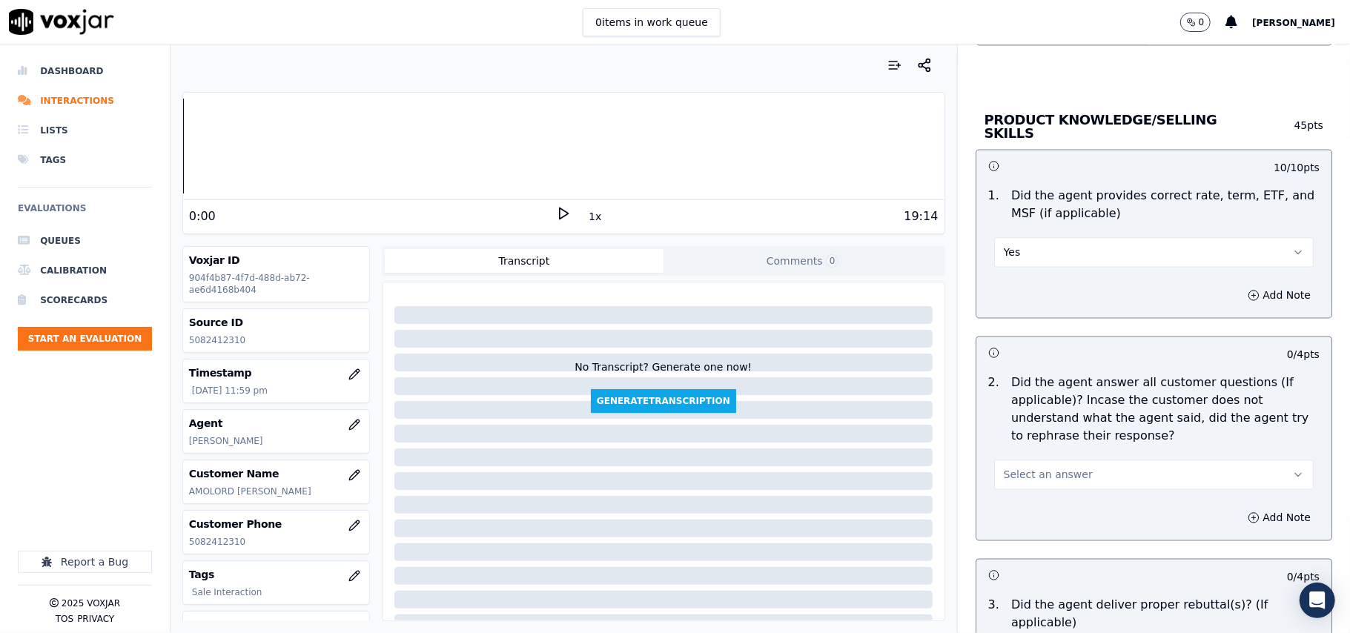
click at [1020, 475] on span "Select an answer" at bounding box center [1048, 475] width 89 height 15
click at [1021, 503] on div "Yes" at bounding box center [1122, 507] width 287 height 24
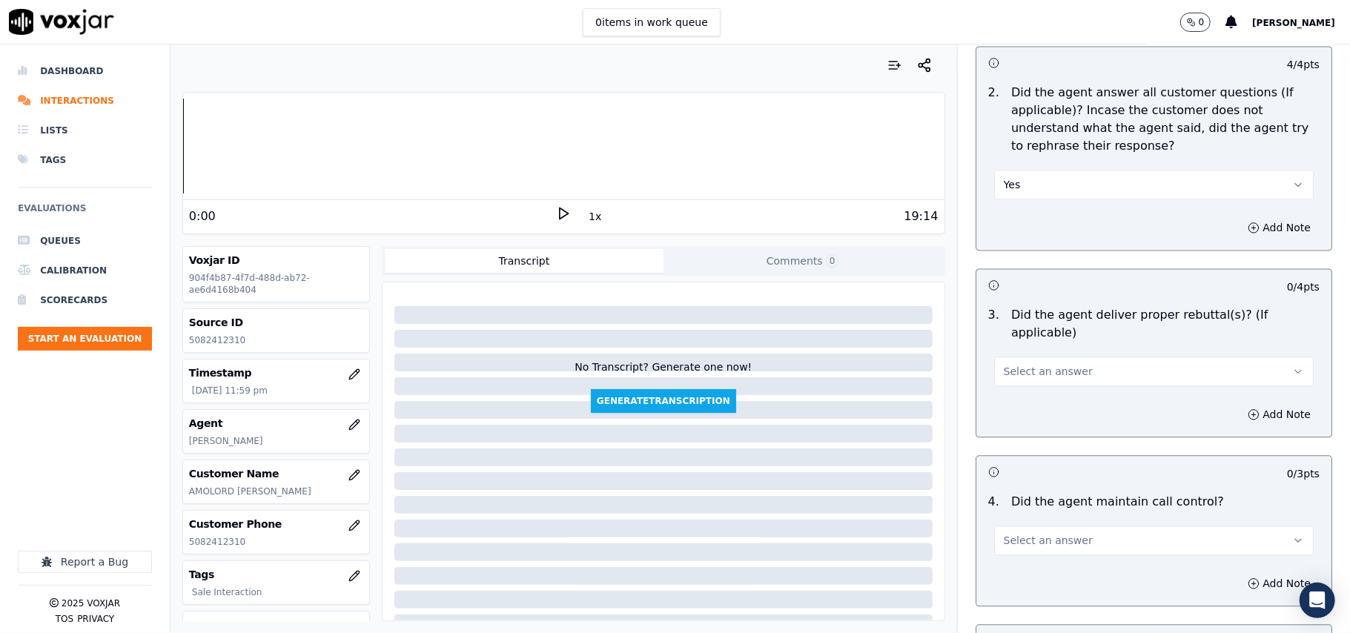
scroll to position [2306, 0]
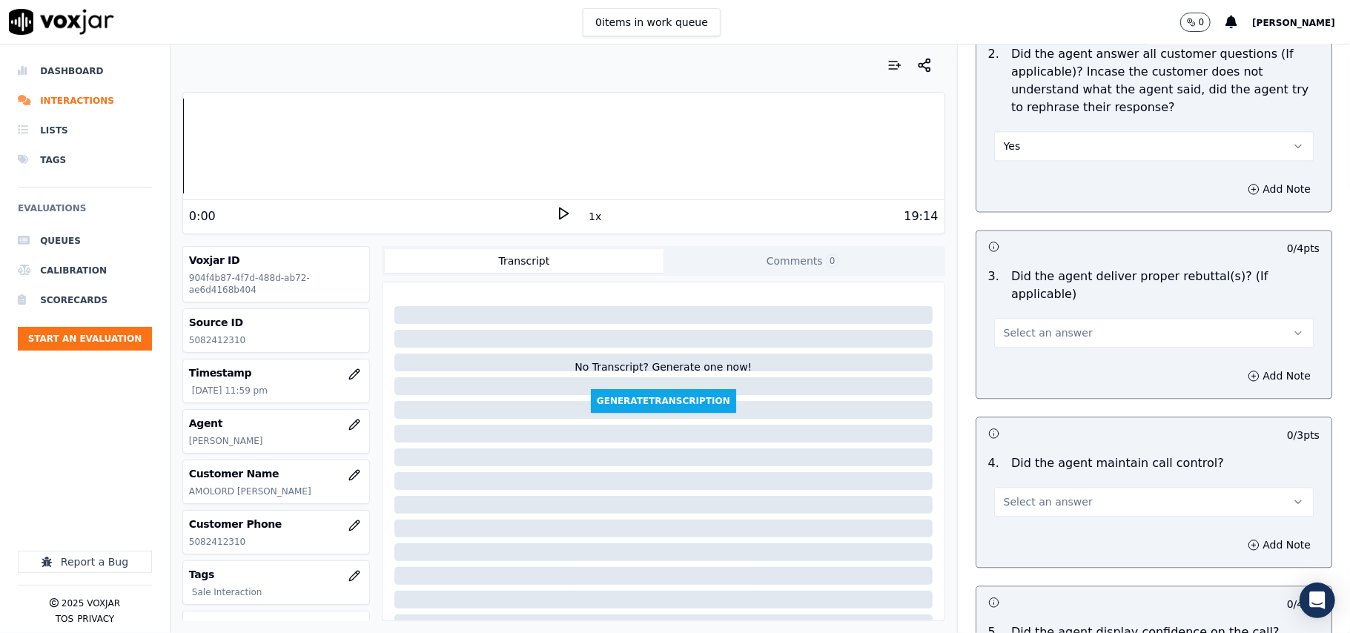
click at [1018, 318] on button "Select an answer" at bounding box center [1154, 333] width 320 height 30
click at [1010, 342] on div "Yes" at bounding box center [1122, 347] width 287 height 24
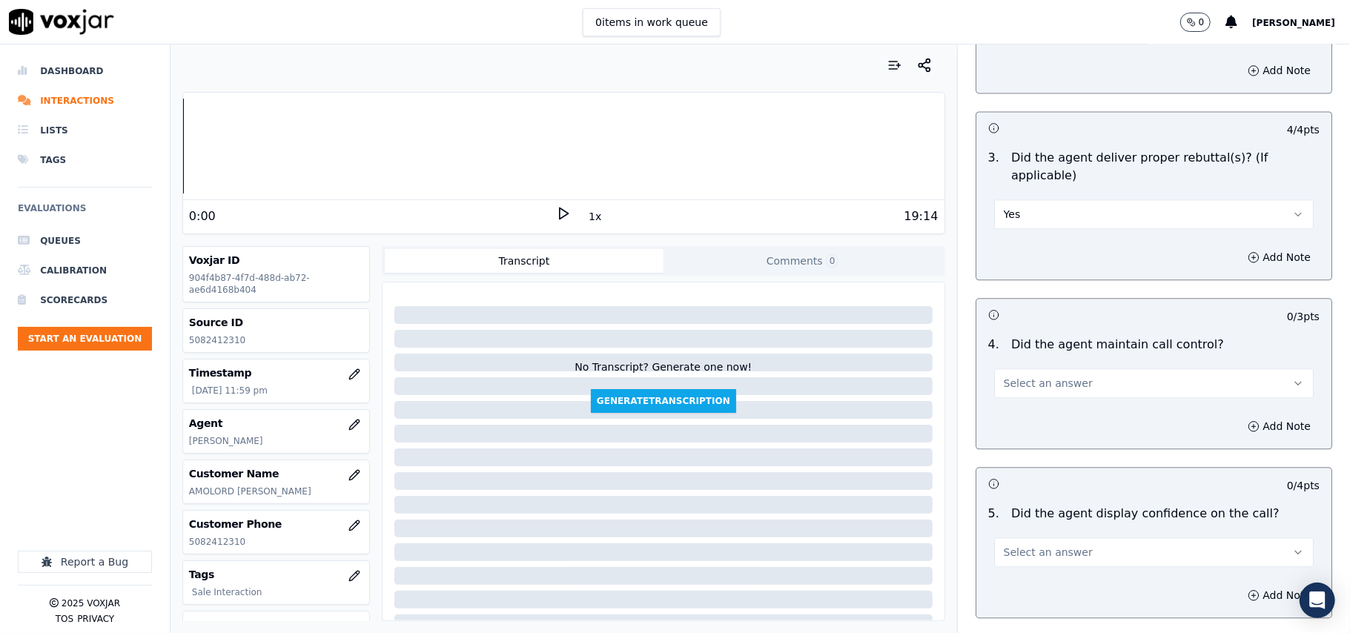
scroll to position [2471, 0]
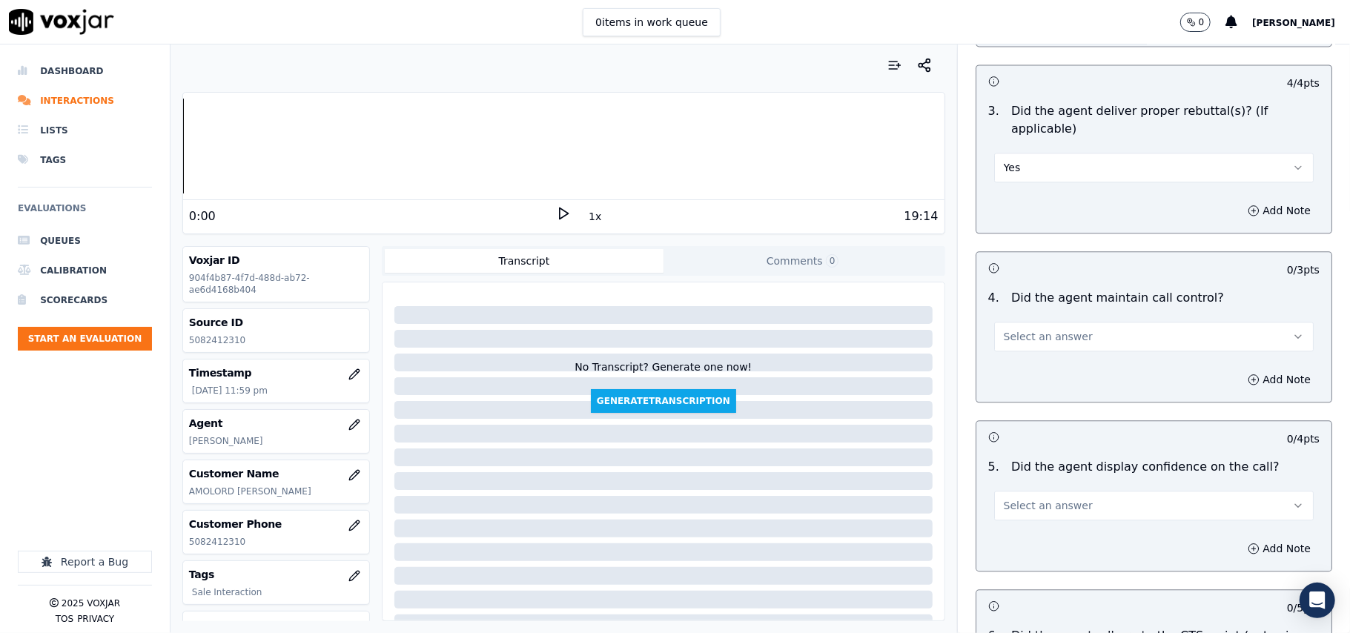
click at [1016, 329] on span "Select an answer" at bounding box center [1048, 336] width 89 height 15
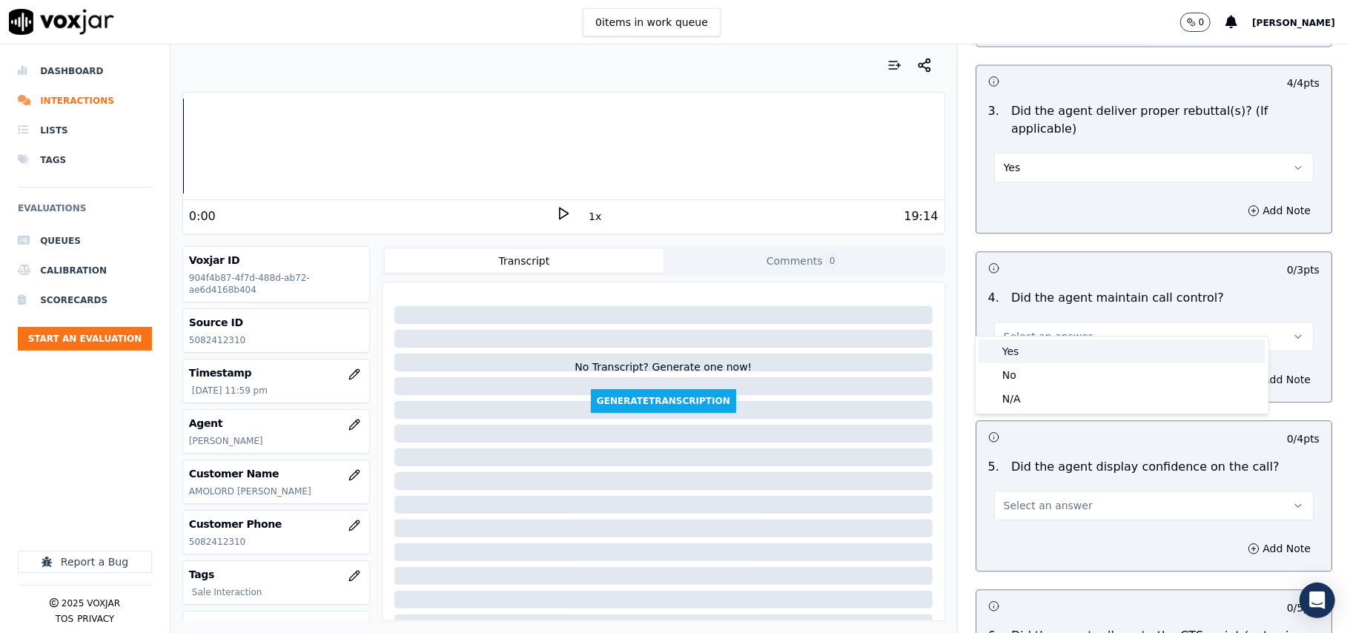
click at [1017, 350] on div "Yes" at bounding box center [1122, 352] width 287 height 24
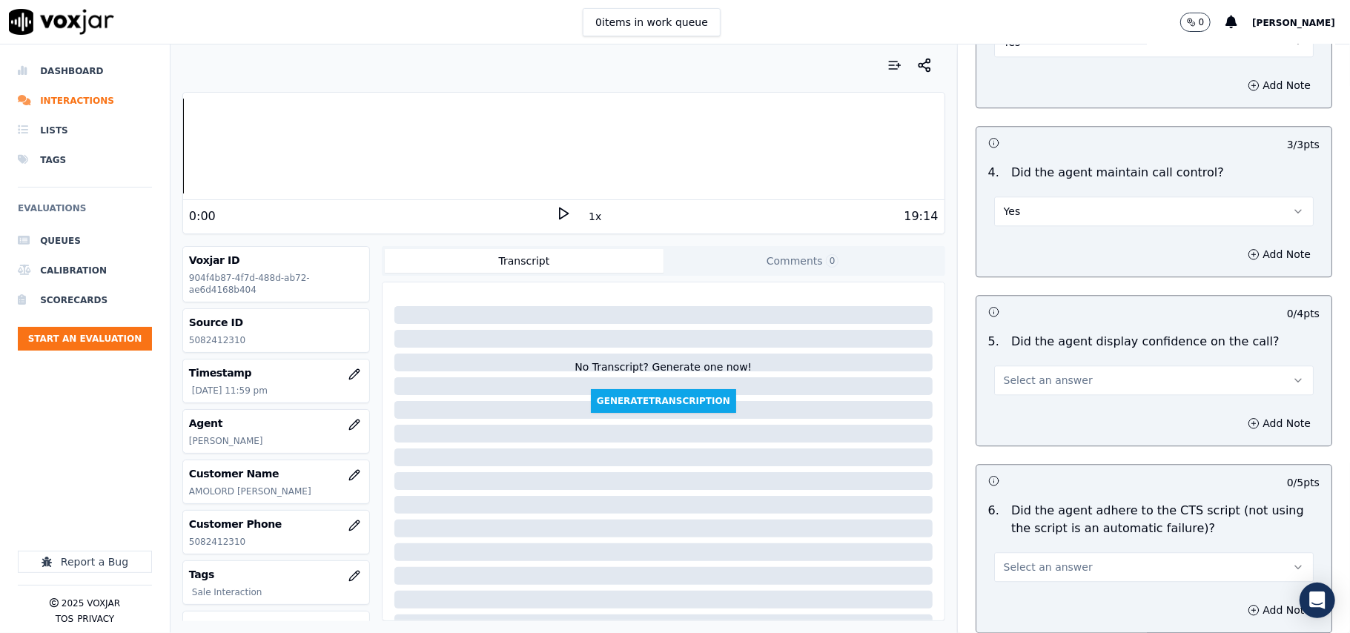
scroll to position [2637, 0]
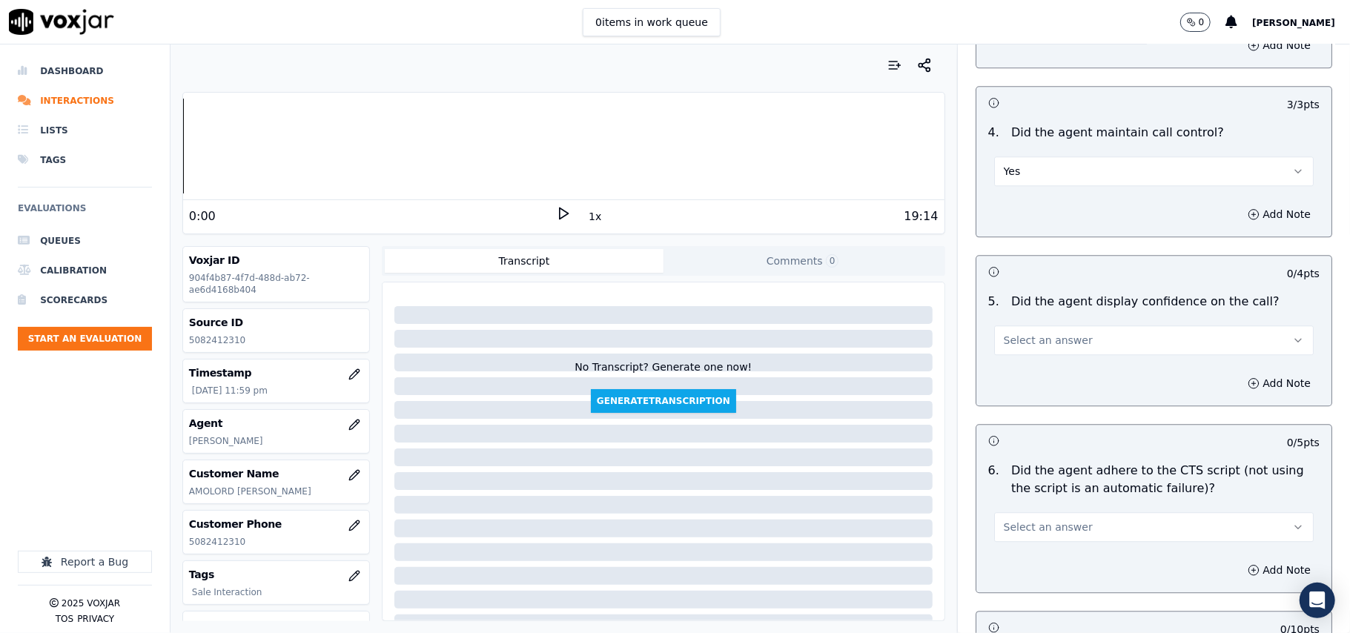
click at [1007, 333] on span "Select an answer" at bounding box center [1048, 340] width 89 height 15
click at [1007, 351] on div "Yes" at bounding box center [1122, 356] width 287 height 24
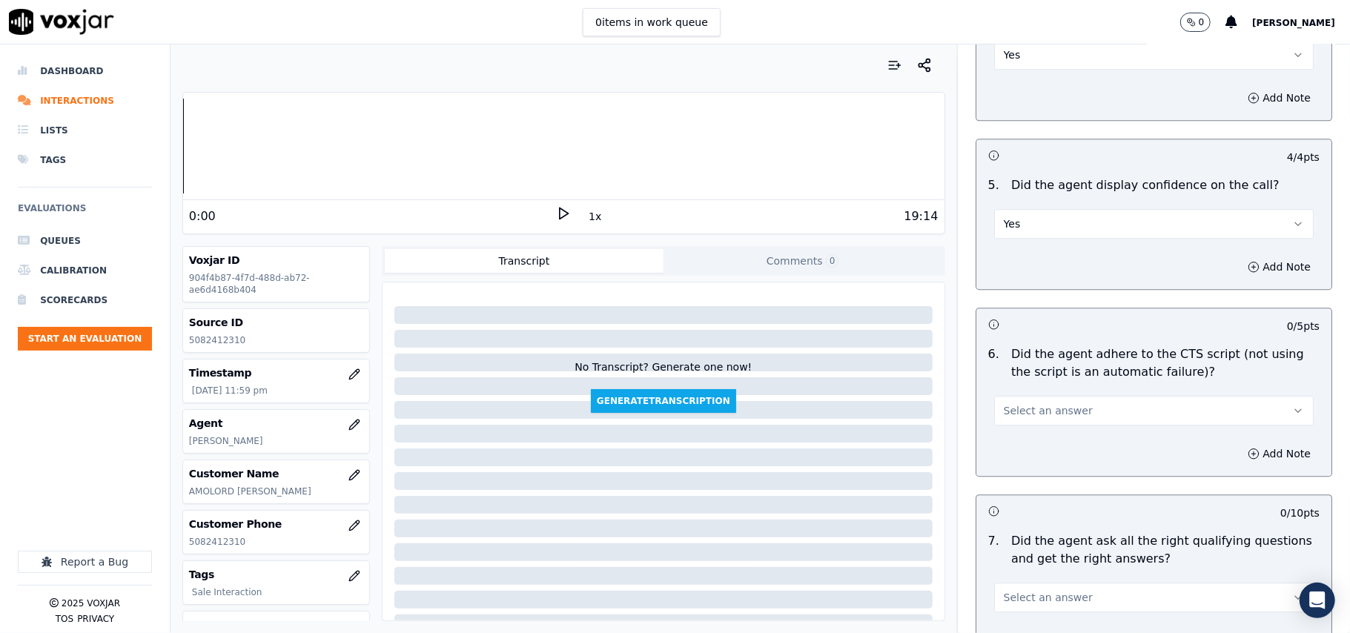
scroll to position [2801, 0]
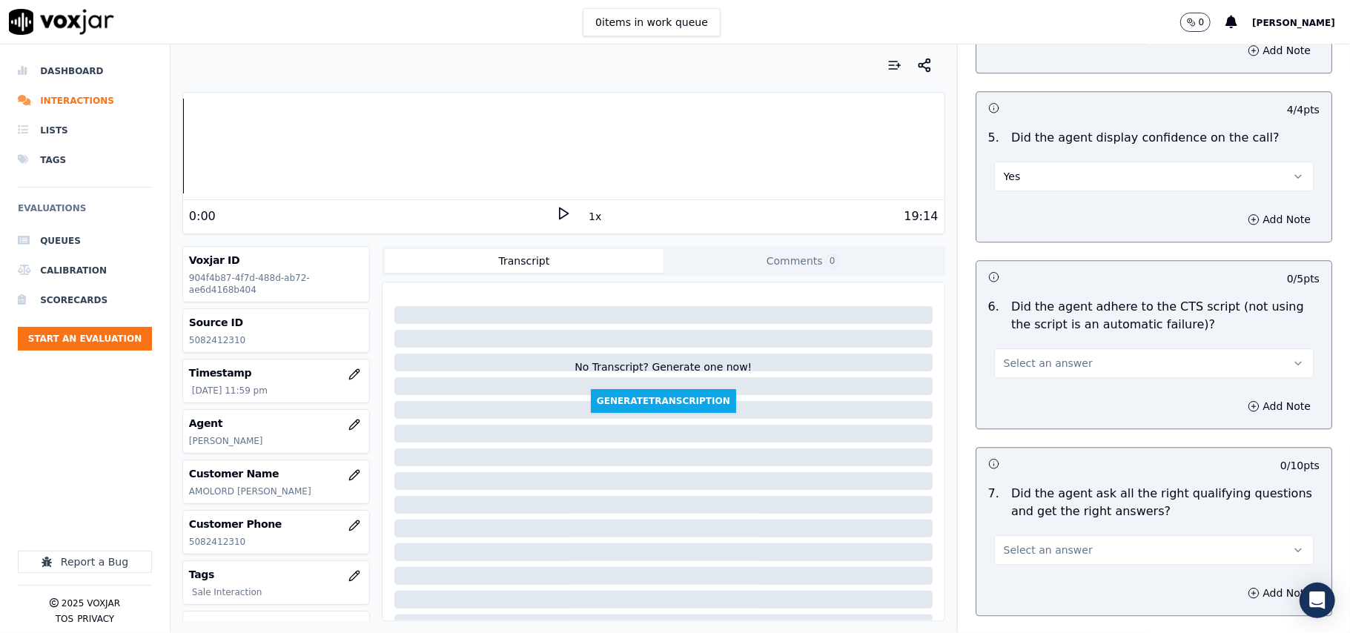
click at [1010, 356] on span "Select an answer" at bounding box center [1048, 363] width 89 height 15
click at [1010, 377] on div "Yes" at bounding box center [1122, 379] width 287 height 24
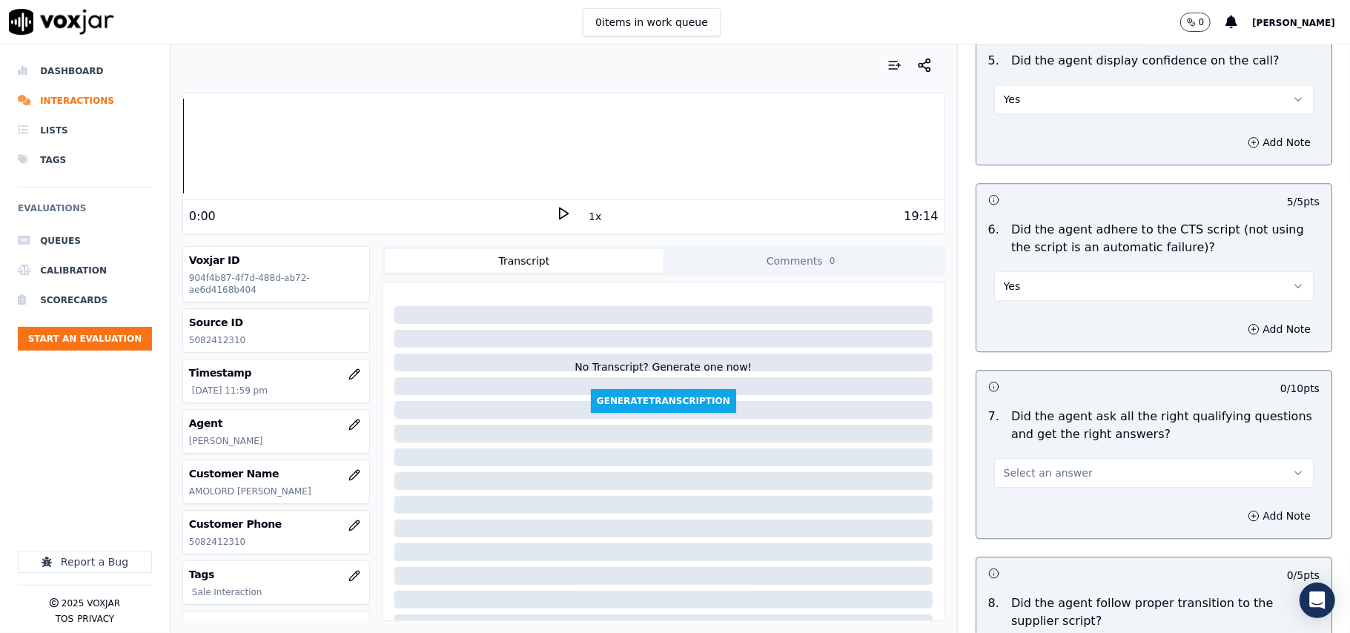
scroll to position [2966, 0]
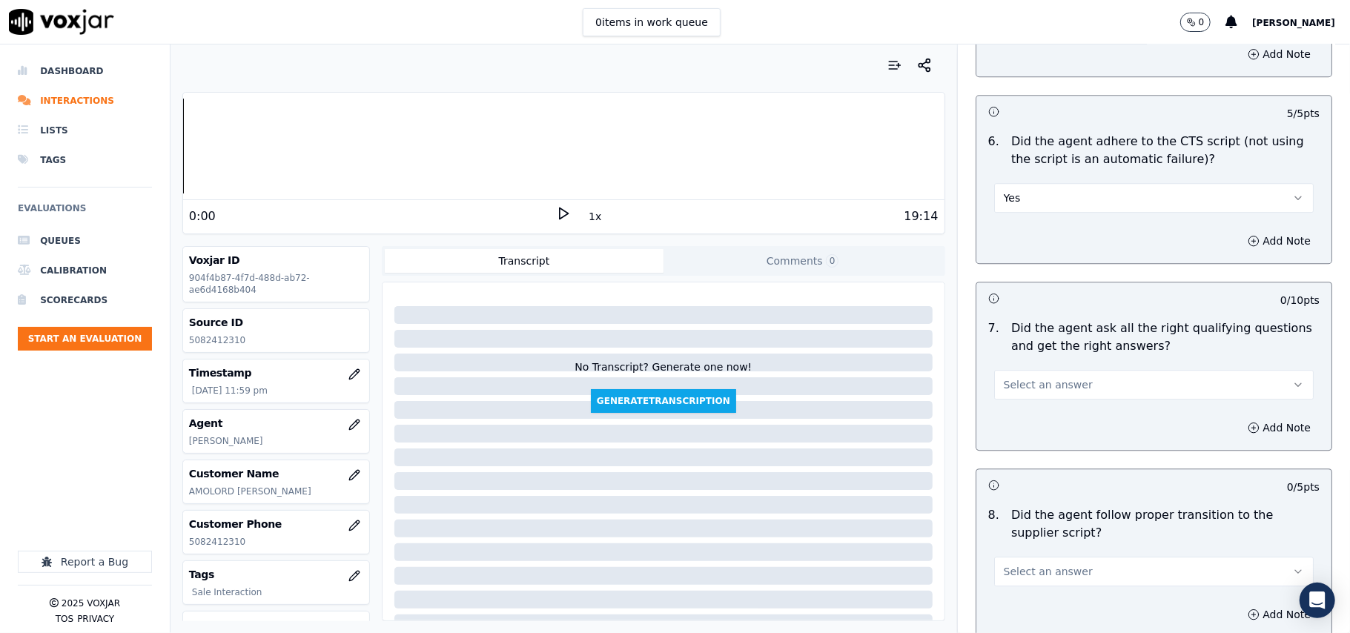
click at [1013, 377] on button "Select an answer" at bounding box center [1154, 385] width 320 height 30
click at [1014, 403] on div "Yes" at bounding box center [1122, 401] width 287 height 24
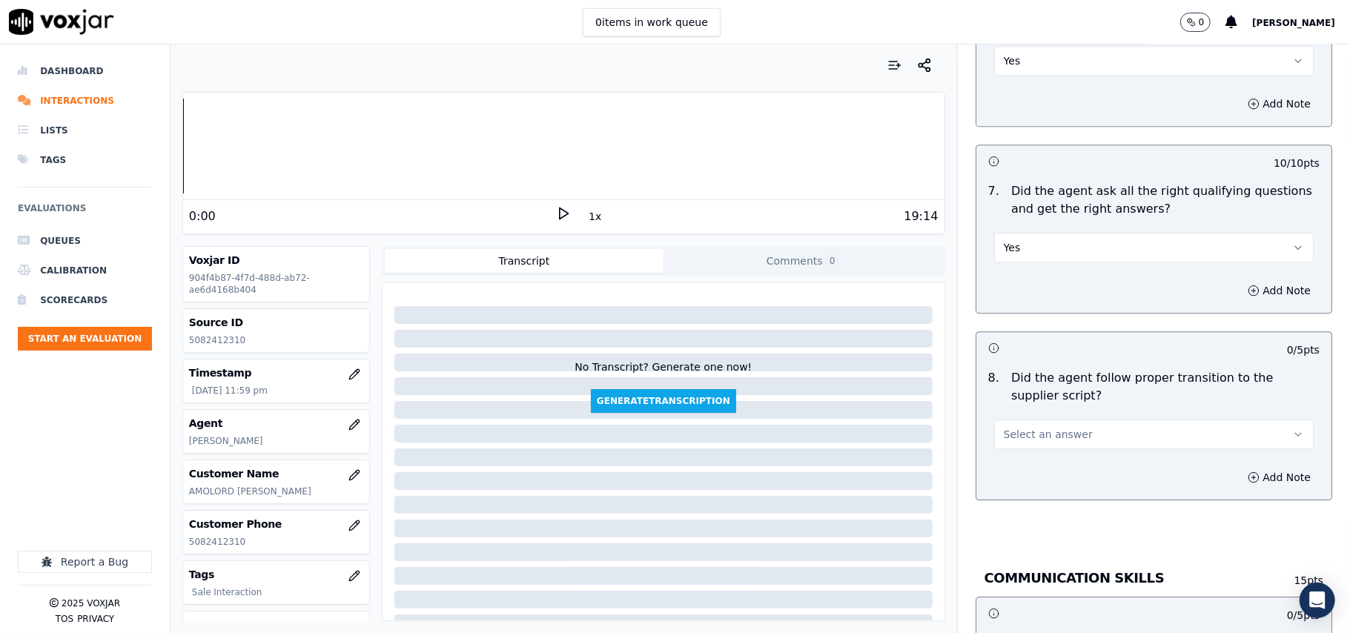
scroll to position [3295, 0]
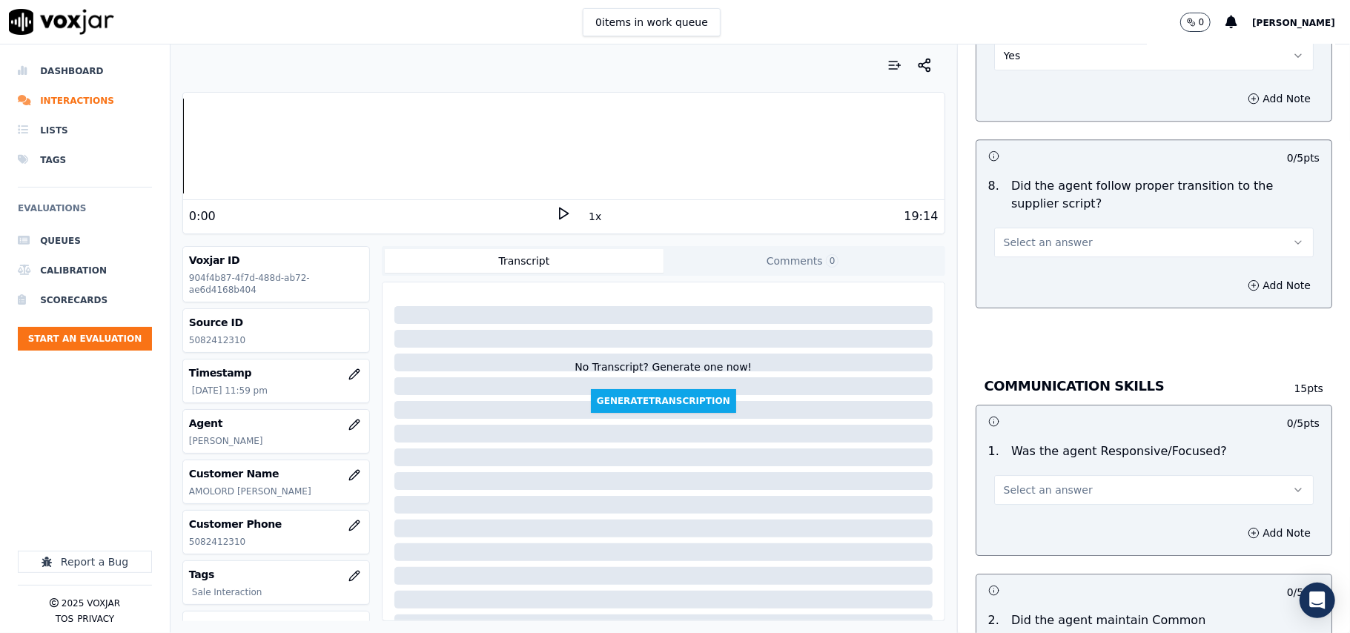
click at [1016, 235] on span "Select an answer" at bounding box center [1048, 242] width 89 height 15
click at [1018, 259] on div "Yes" at bounding box center [1122, 260] width 287 height 24
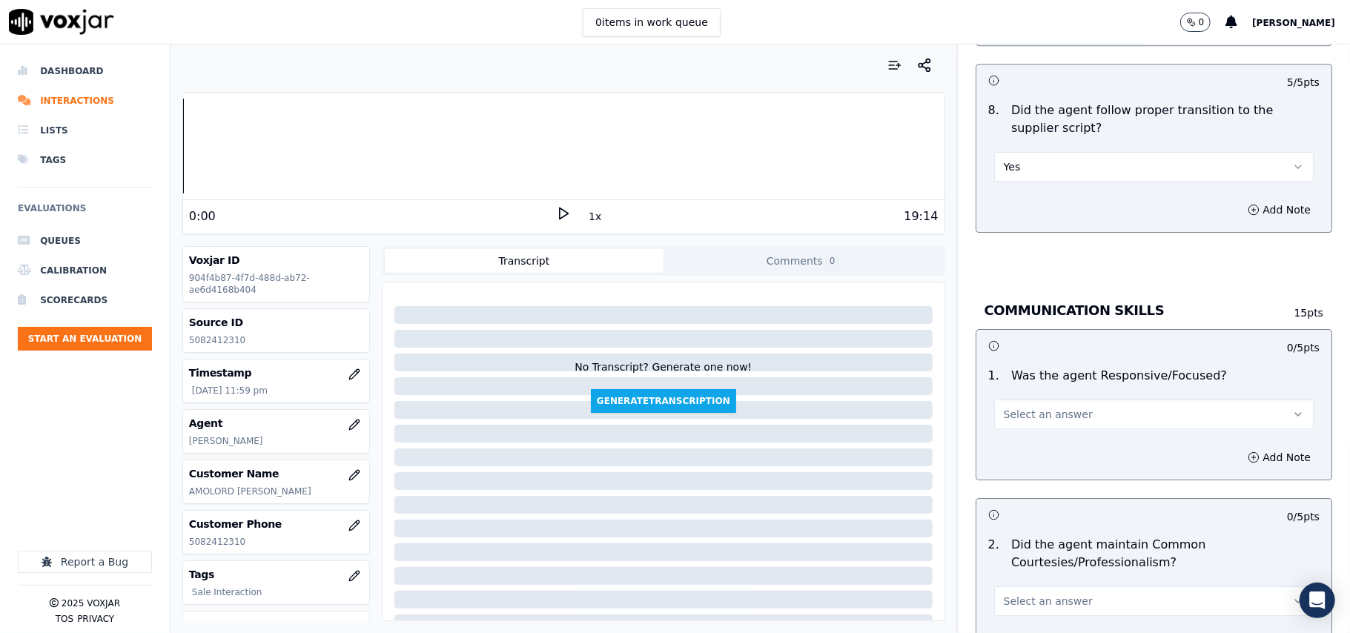
scroll to position [3460, 0]
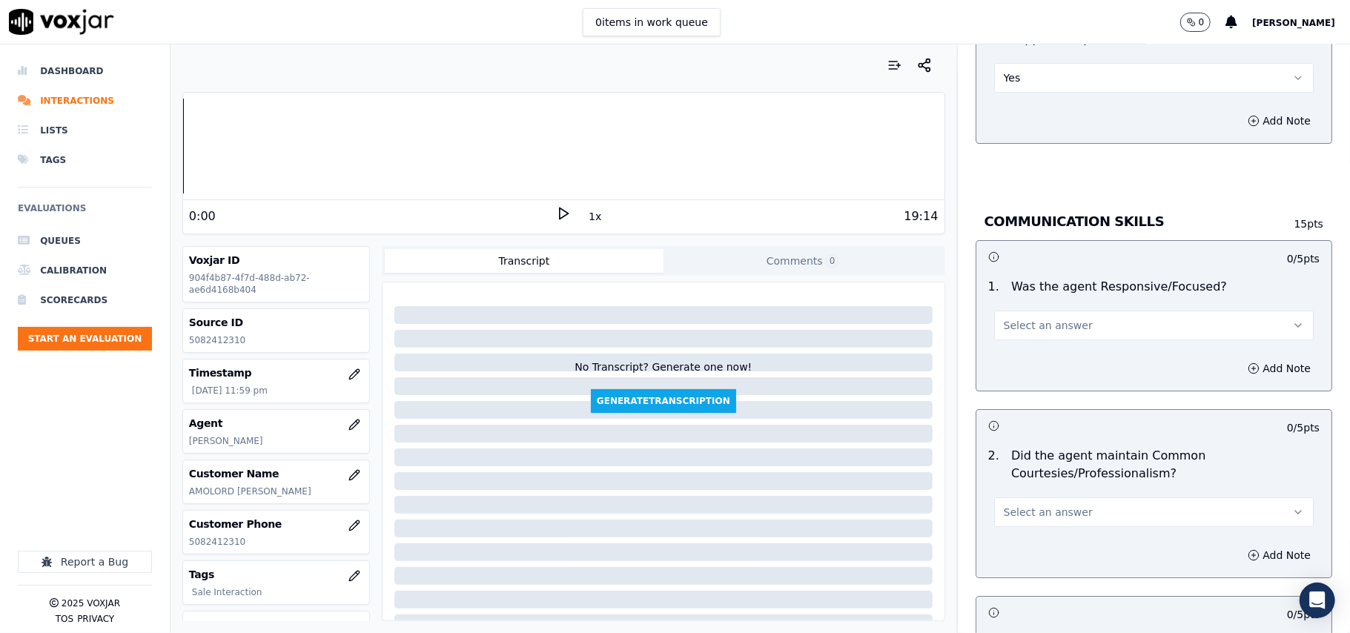
click at [1014, 318] on button "Select an answer" at bounding box center [1154, 326] width 320 height 30
click at [1014, 343] on div "Yes" at bounding box center [1122, 343] width 287 height 24
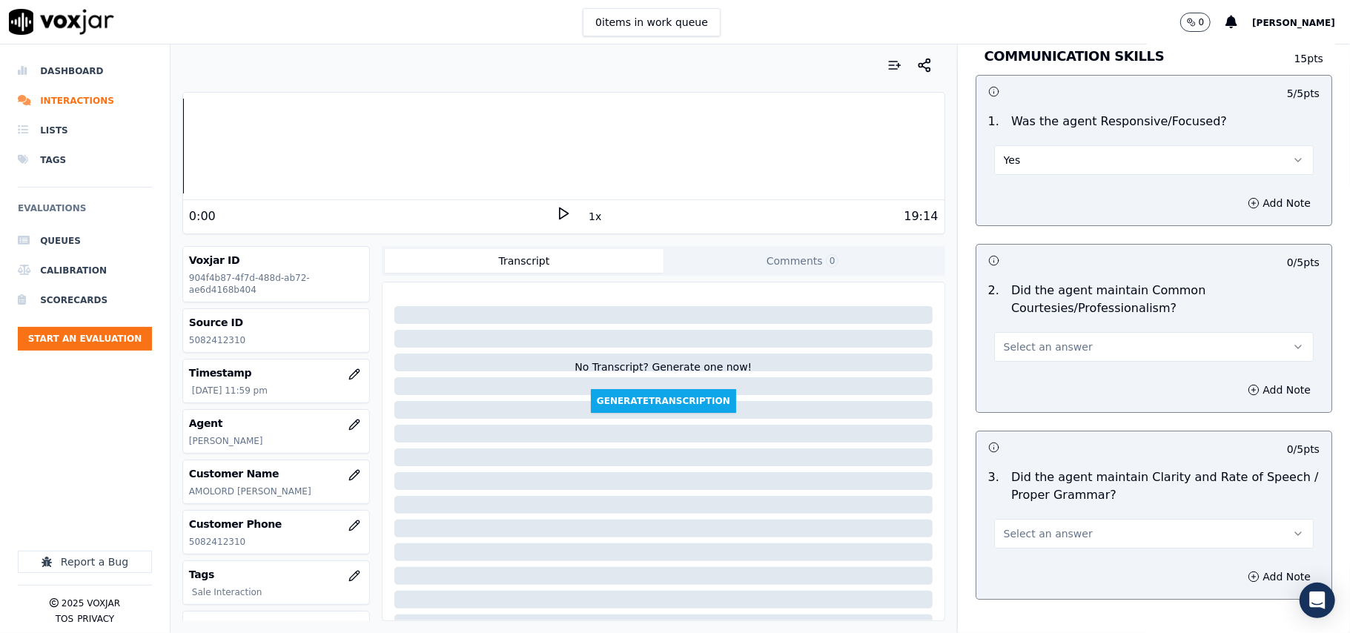
click at [1016, 348] on div "2 . Did the agent maintain Common Courtesies/Professionalism? Select an answer" at bounding box center [1154, 322] width 355 height 92
click at [1018, 341] on button "Select an answer" at bounding box center [1154, 347] width 320 height 30
click at [1020, 360] on div "Yes" at bounding box center [1122, 365] width 287 height 24
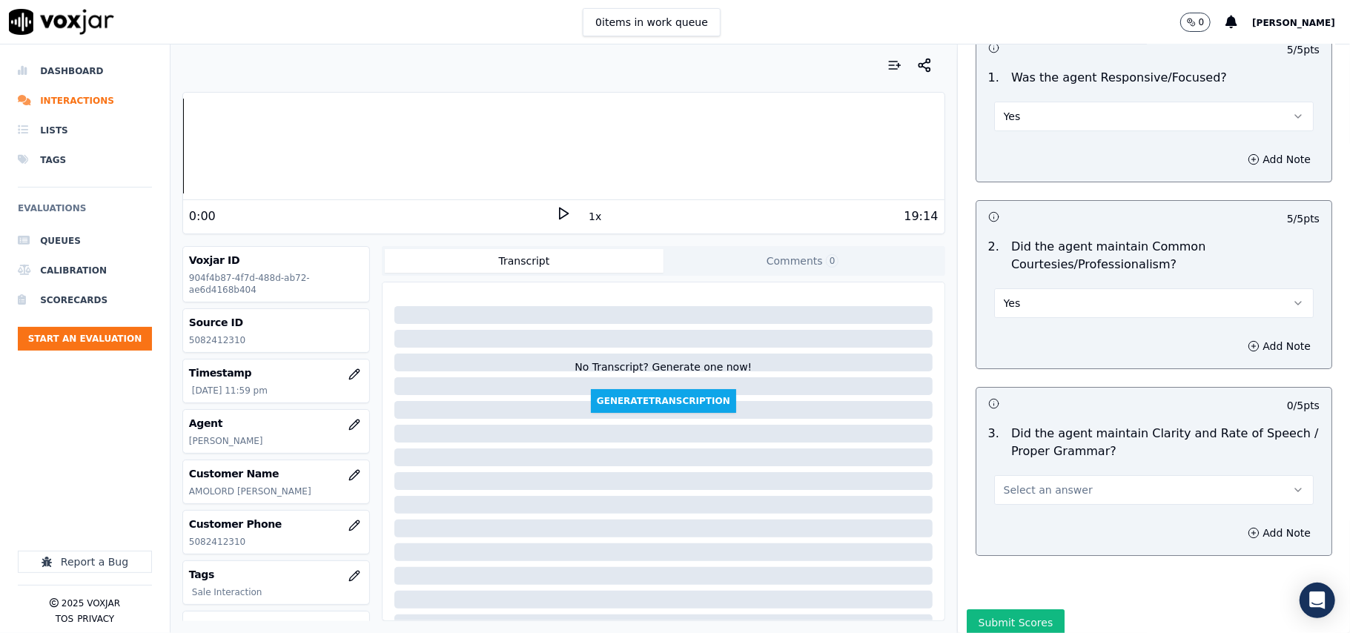
scroll to position [3710, 0]
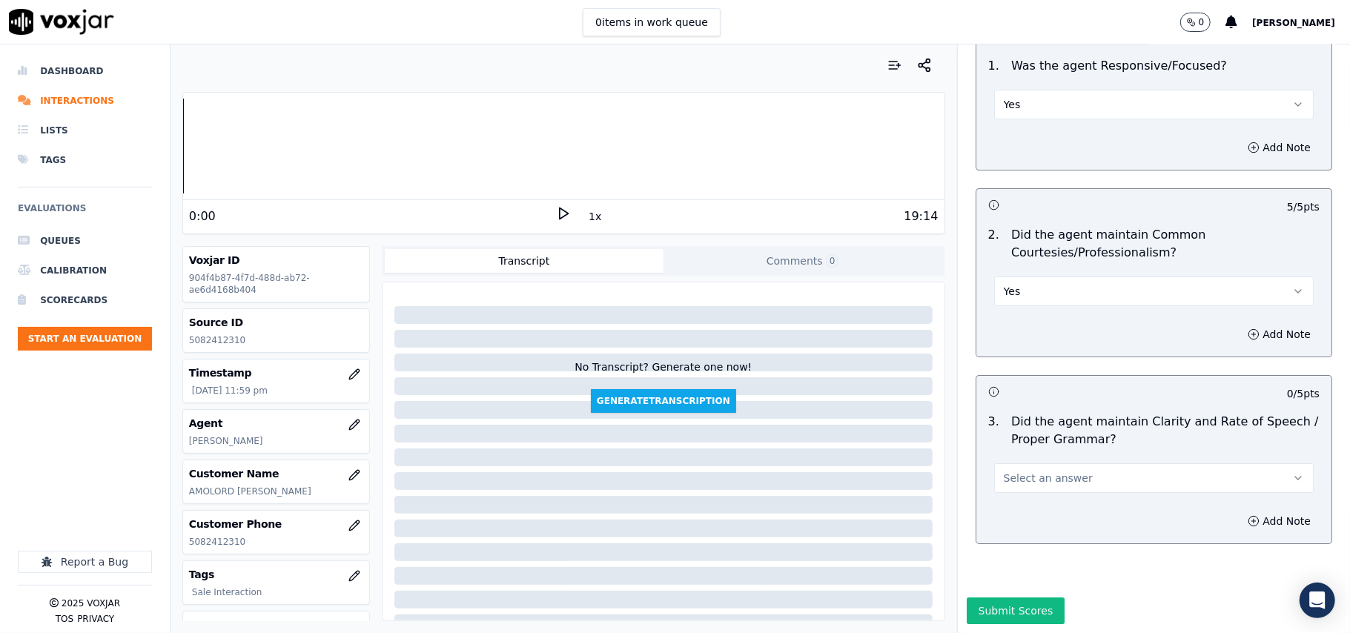
click at [1029, 463] on button "Select an answer" at bounding box center [1154, 478] width 320 height 30
click at [1029, 457] on div "Yes" at bounding box center [1122, 467] width 287 height 24
click at [986, 598] on button "Submit Scores" at bounding box center [1016, 611] width 99 height 27
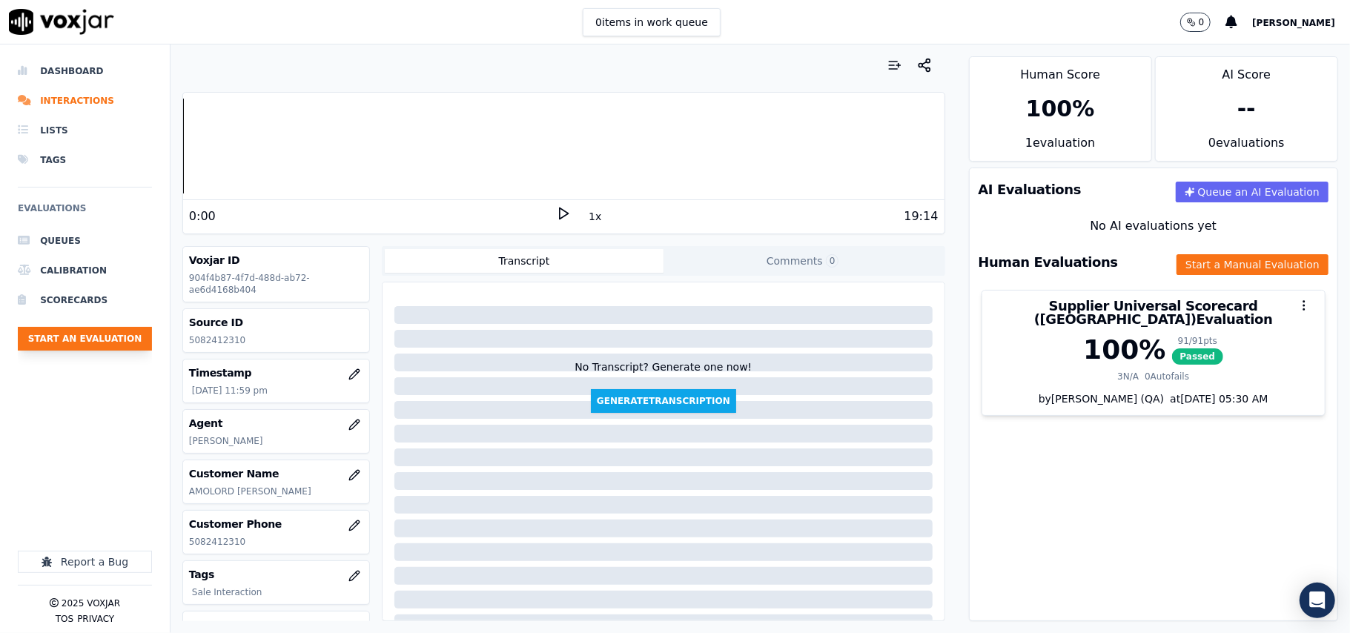
click at [77, 336] on button "Start an Evaluation" at bounding box center [85, 339] width 134 height 24
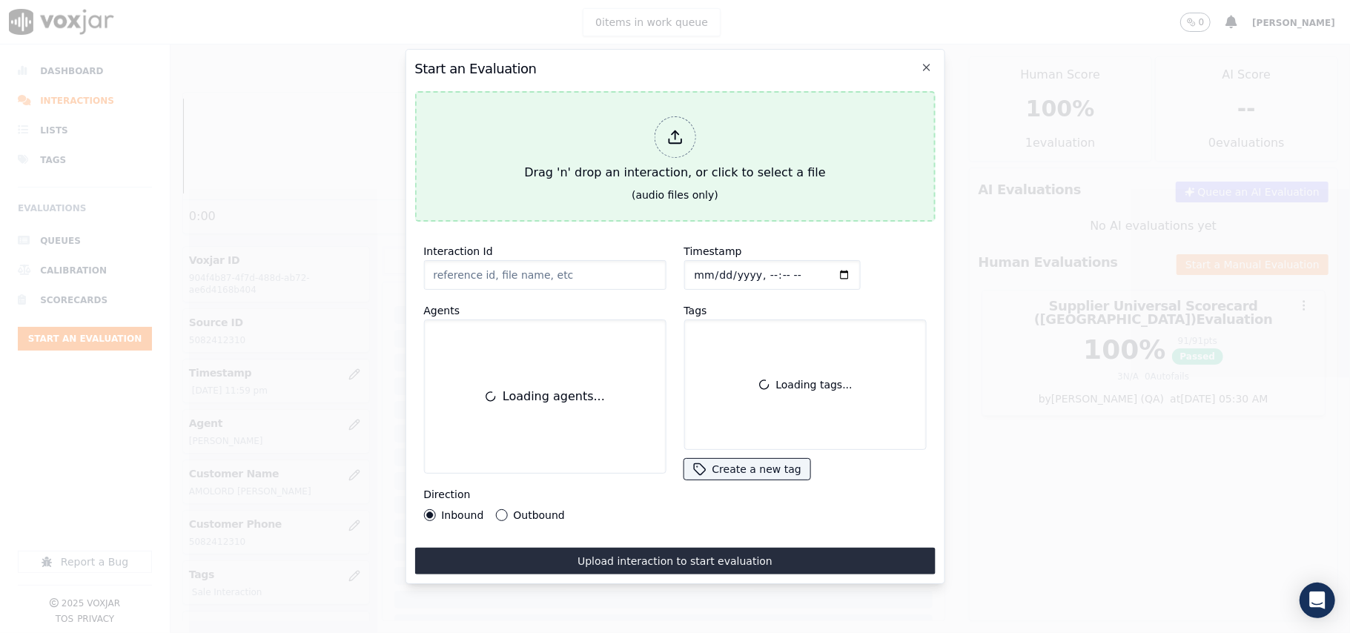
click at [523, 170] on button "Drag 'n' drop an interaction, or click to select a file (audio files only)" at bounding box center [674, 156] width 521 height 131
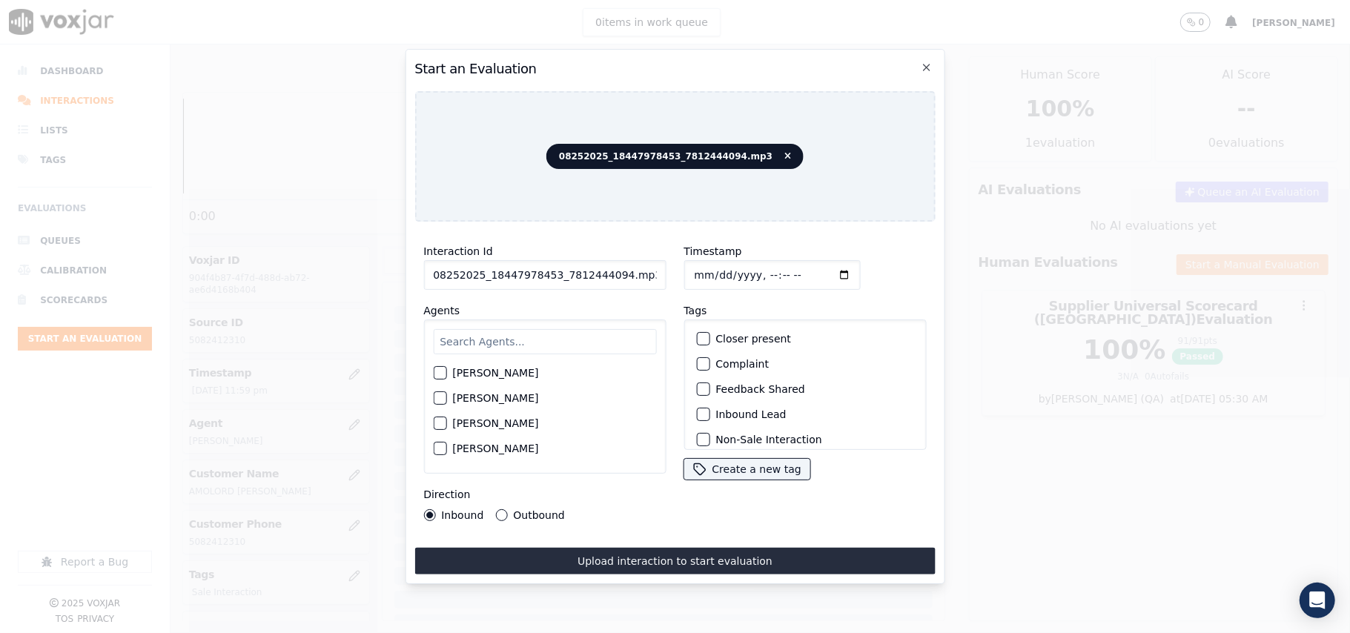
click at [575, 270] on input "08252025_18447978453_7812444094.mp3" at bounding box center [544, 275] width 242 height 30
paste input "7812444094"
type input "7812444094"
click at [707, 268] on input "Timestamp" at bounding box center [772, 275] width 176 height 30
type input "[DATE]T00:00"
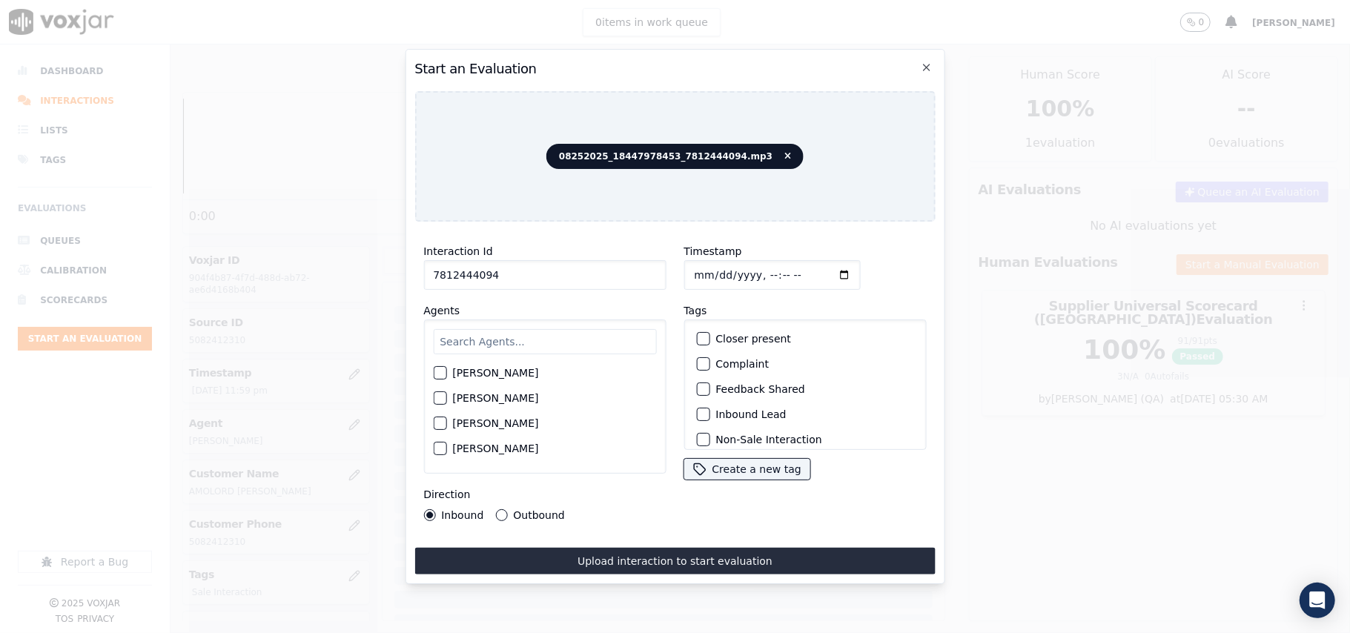
click at [475, 338] on input "text" at bounding box center [544, 341] width 223 height 25
type input "Miche"
click at [522, 377] on div "[PERSON_NAME]" at bounding box center [544, 377] width 223 height 25
click at [525, 372] on label "[PERSON_NAME]" at bounding box center [495, 377] width 86 height 10
click at [446, 371] on button "[PERSON_NAME]" at bounding box center [439, 377] width 13 height 13
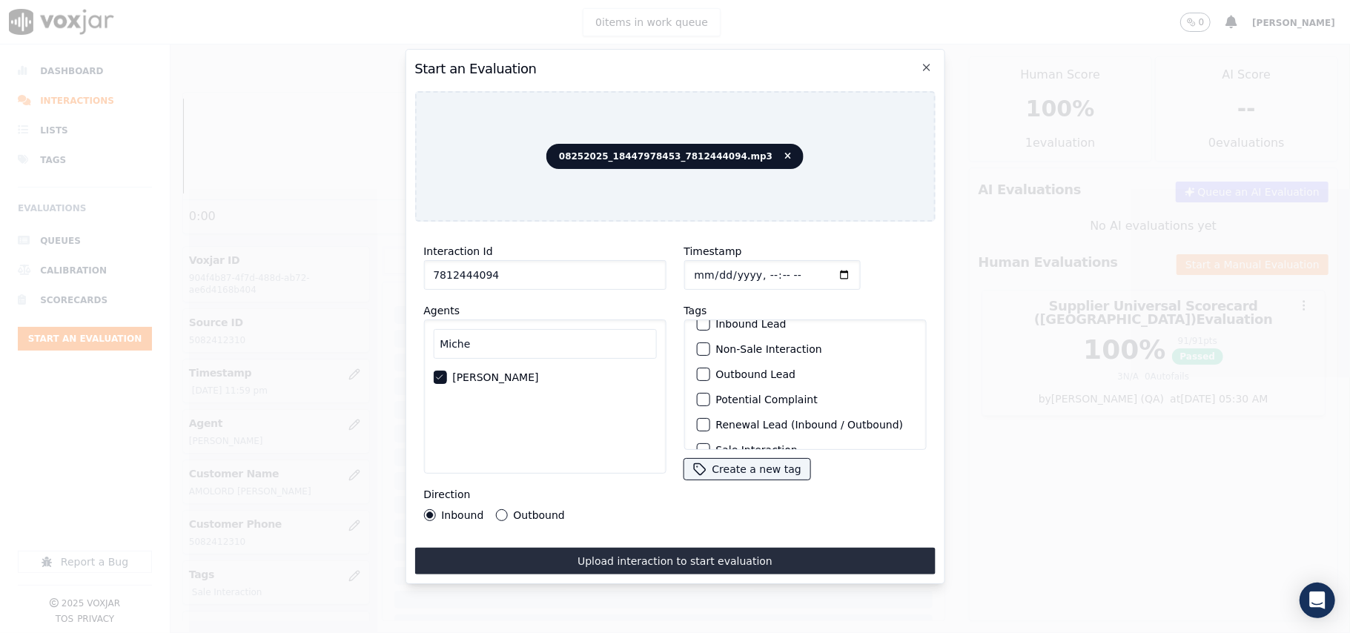
scroll to position [129, 0]
click at [727, 426] on label "Sale Interaction" at bounding box center [757, 431] width 82 height 10
click at [710, 424] on button "Sale Interaction" at bounding box center [702, 430] width 13 height 13
click at [503, 509] on button "Outbound" at bounding box center [501, 515] width 12 height 12
click at [585, 549] on button "Upload interaction to start evaluation" at bounding box center [674, 561] width 521 height 27
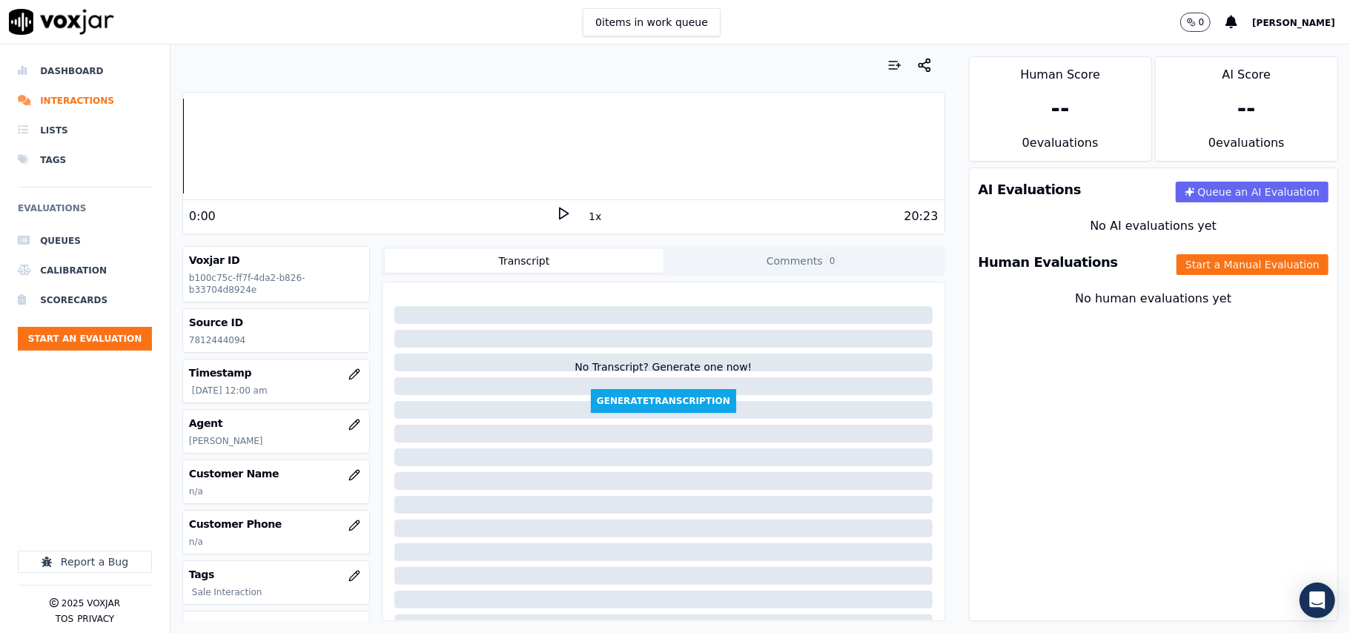
click at [221, 344] on p "7812444094" at bounding box center [276, 340] width 174 height 12
copy div "7812444094"
click at [348, 523] on icon "button" at bounding box center [354, 526] width 12 height 12
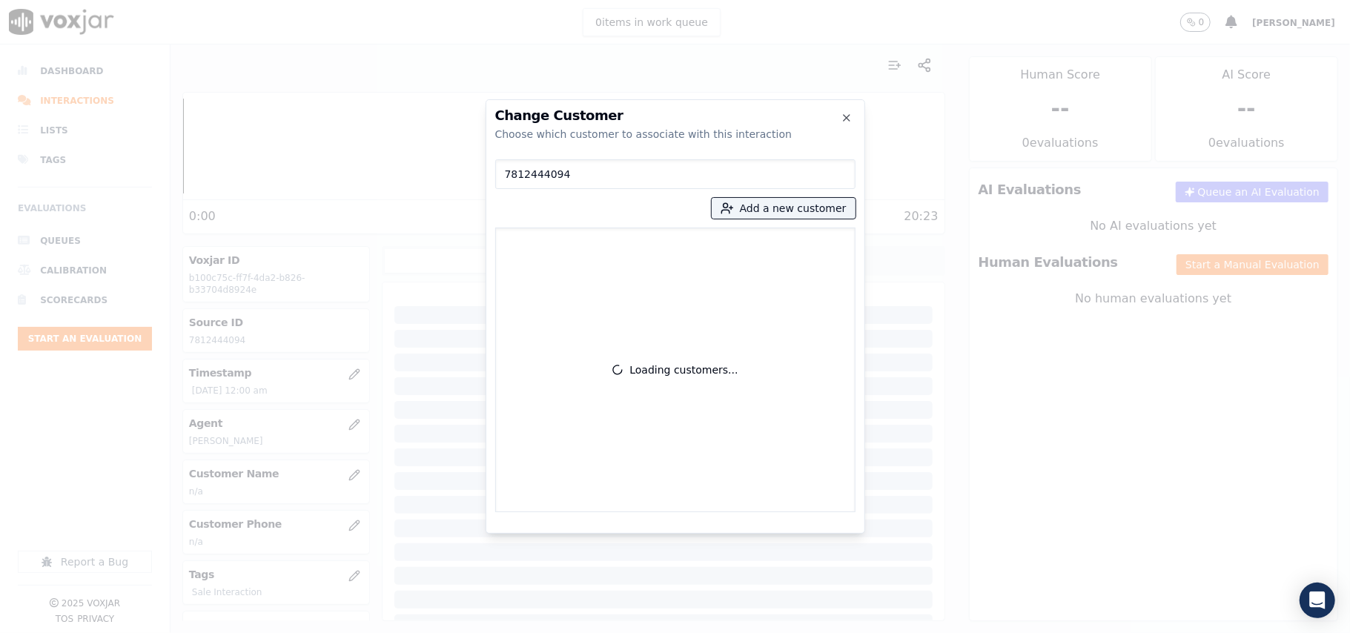
type input "7812444094"
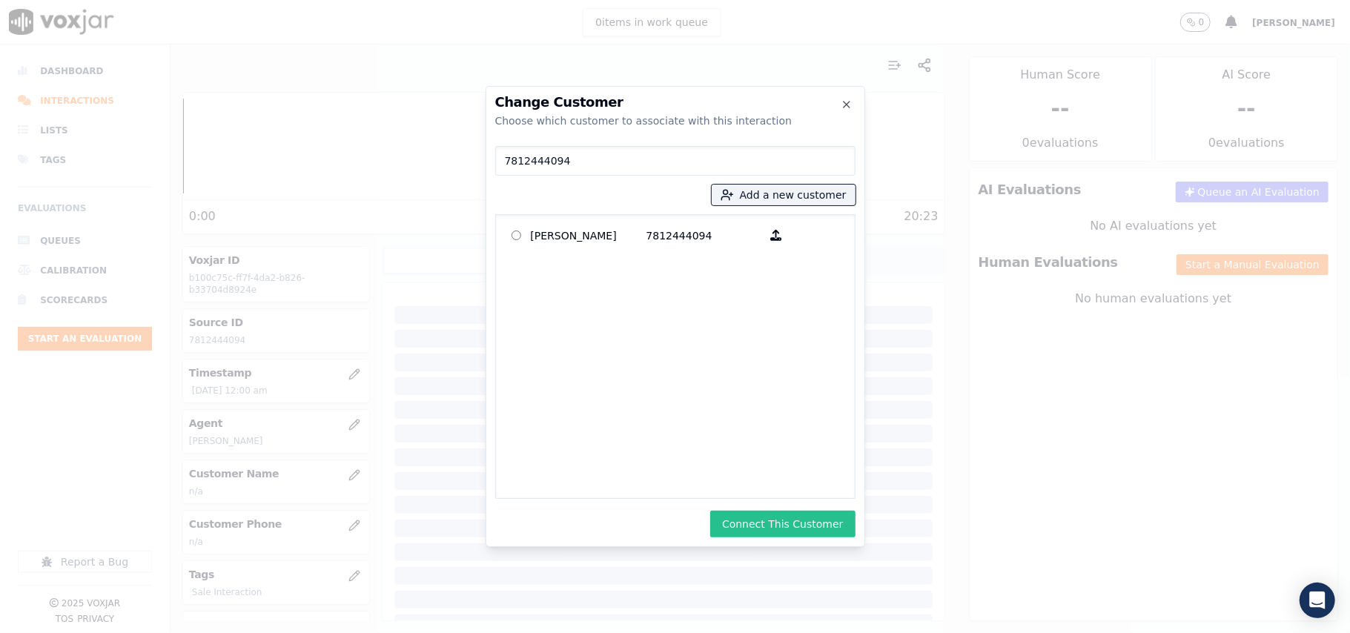
click at [778, 516] on button "Connect This Customer" at bounding box center [782, 524] width 145 height 27
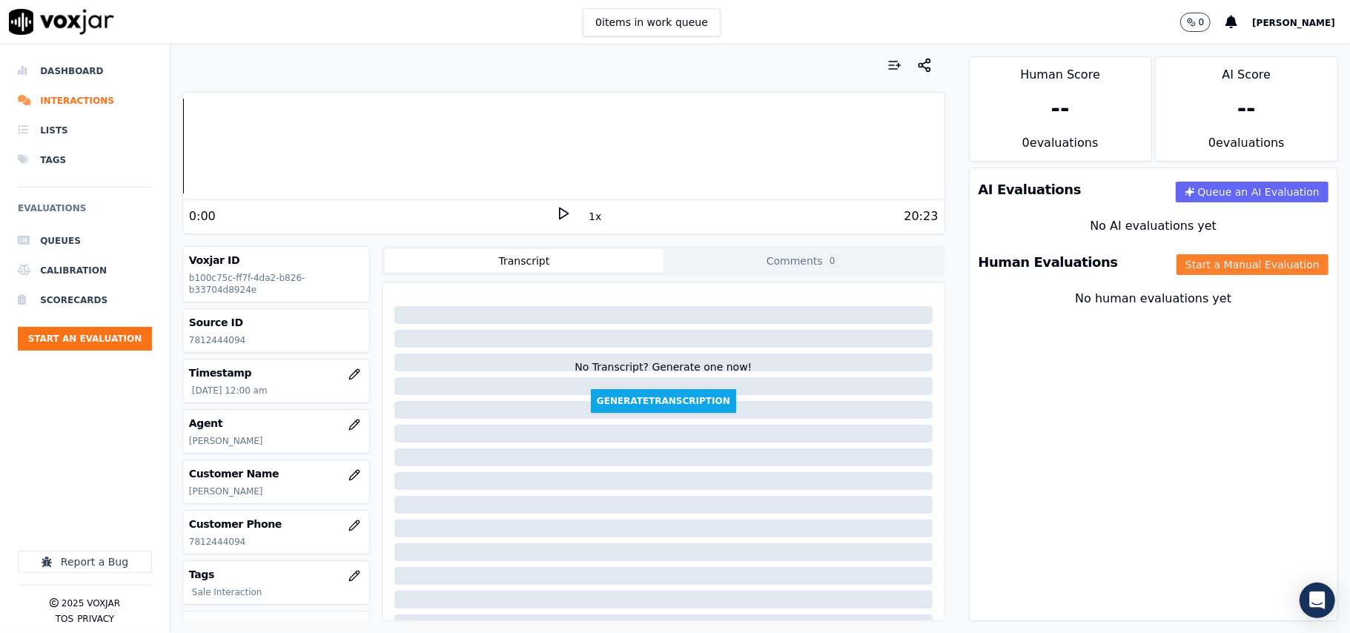
click at [1194, 262] on button "Start a Manual Evaluation" at bounding box center [1253, 264] width 152 height 21
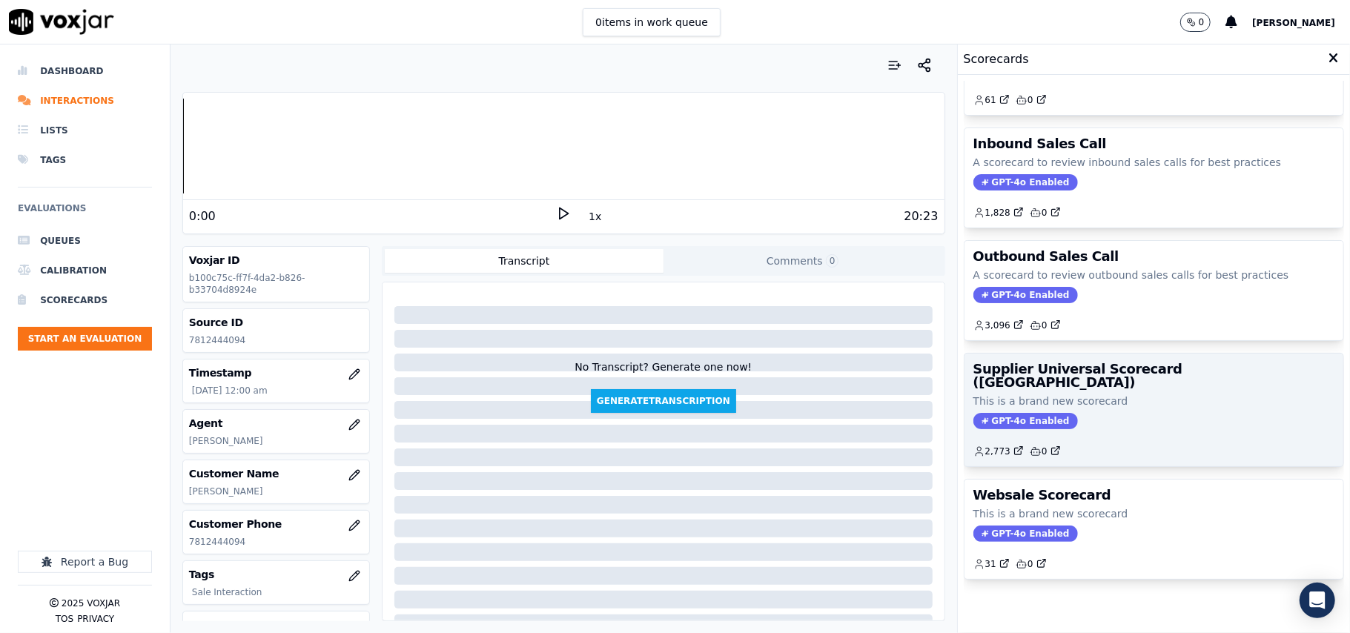
scroll to position [113, 0]
click at [1181, 394] on p "This is a brand new scorecard" at bounding box center [1154, 401] width 361 height 15
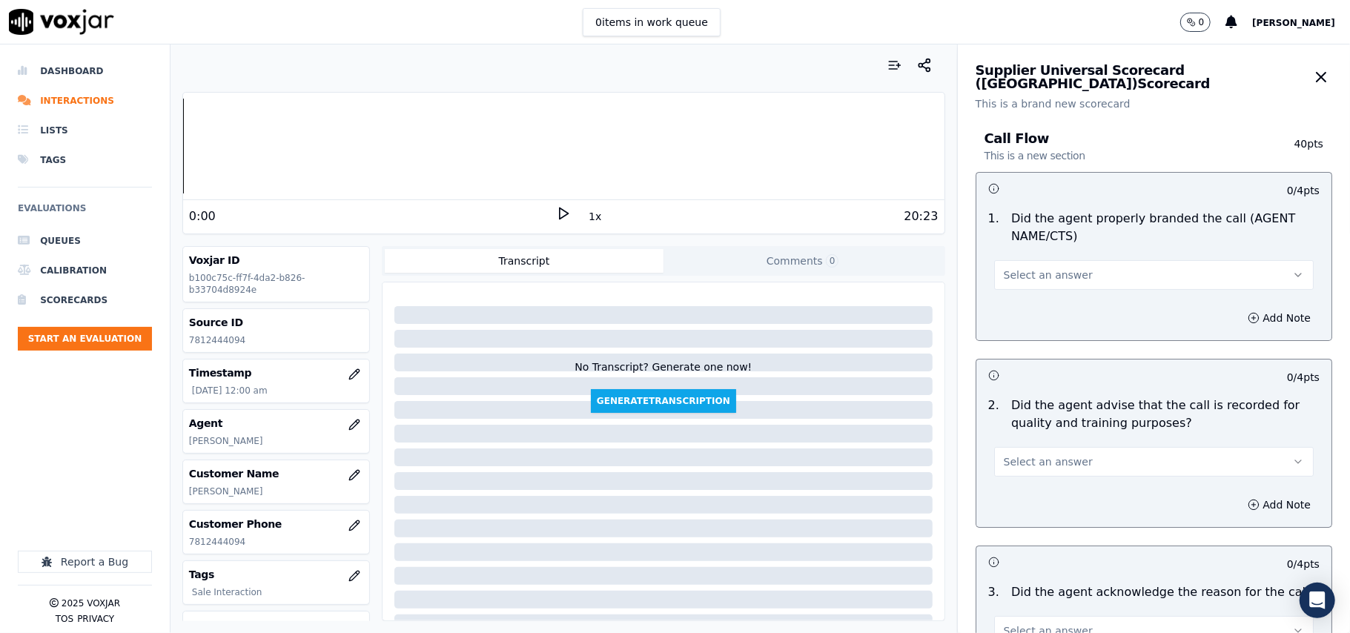
drag, startPoint x: 1047, startPoint y: 254, endPoint x: 1048, endPoint y: 286, distance: 32.6
click at [1047, 258] on div "Select an answer" at bounding box center [1153, 267] width 343 height 44
click at [1057, 265] on button "Select an answer" at bounding box center [1154, 275] width 320 height 30
click at [1042, 300] on div "Yes" at bounding box center [1122, 309] width 287 height 24
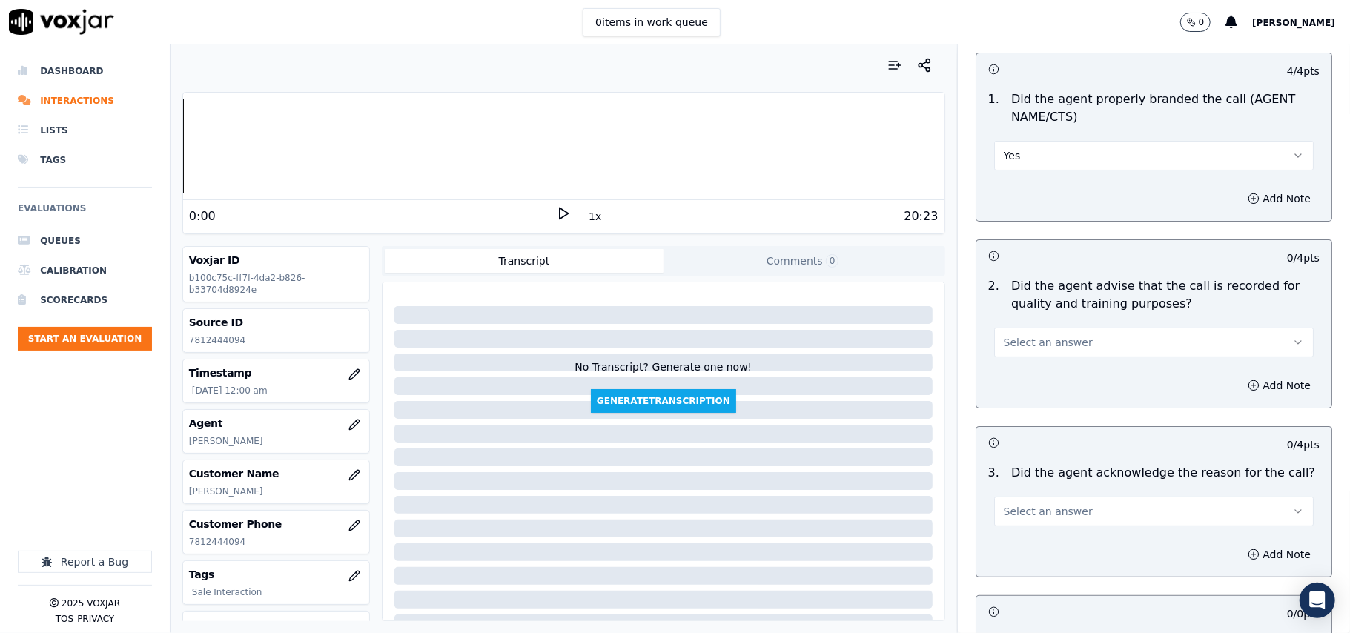
scroll to position [165, 0]
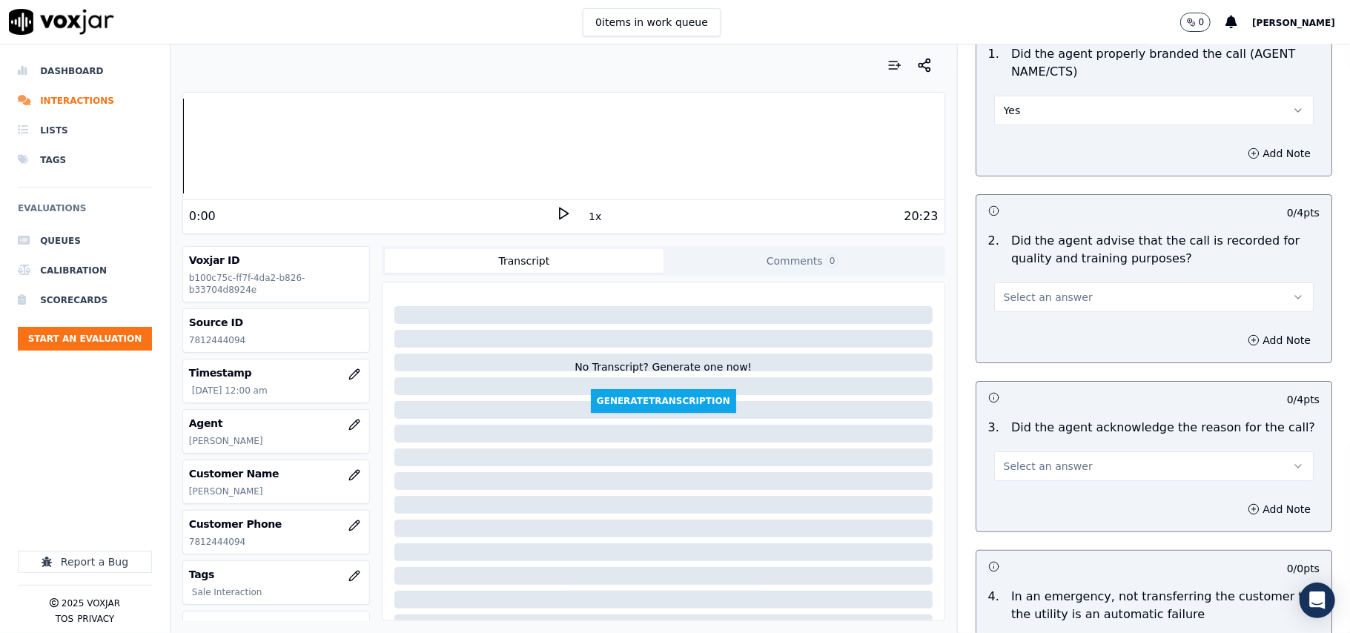
click at [1018, 283] on button "Select an answer" at bounding box center [1154, 298] width 320 height 30
click at [1019, 321] on div "Yes" at bounding box center [1122, 332] width 287 height 24
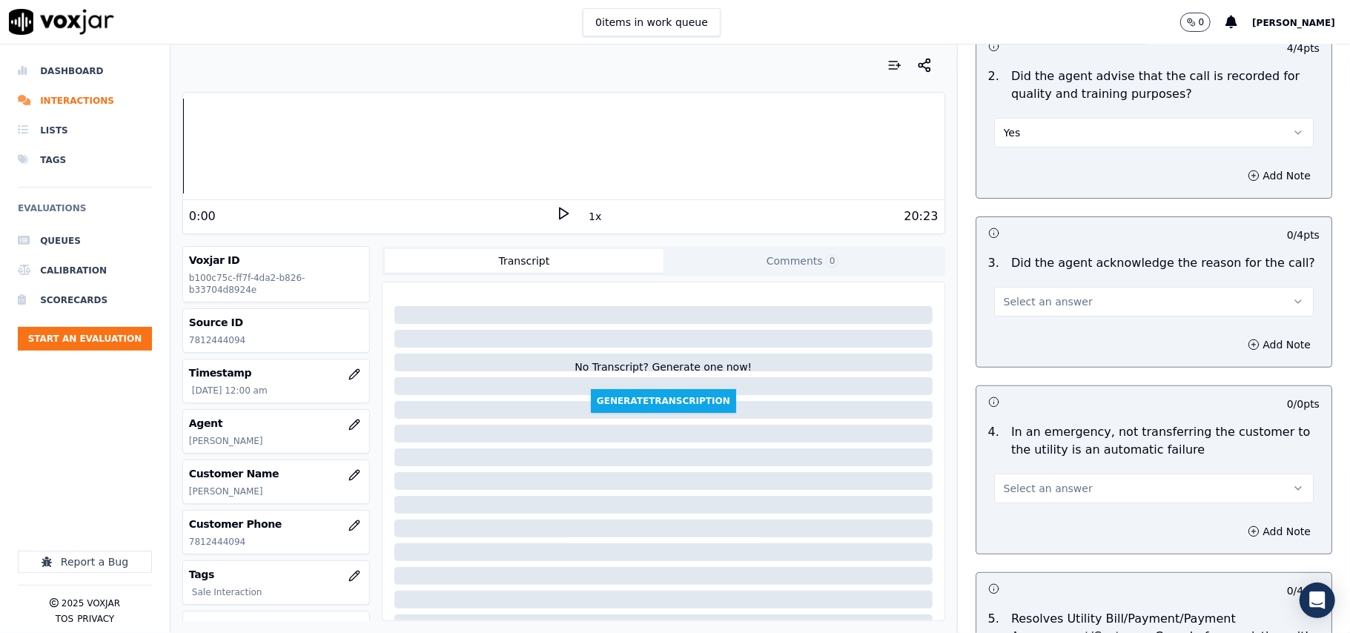
click at [1018, 307] on span "Select an answer" at bounding box center [1048, 301] width 89 height 15
click at [1020, 337] on div "Yes" at bounding box center [1122, 337] width 287 height 24
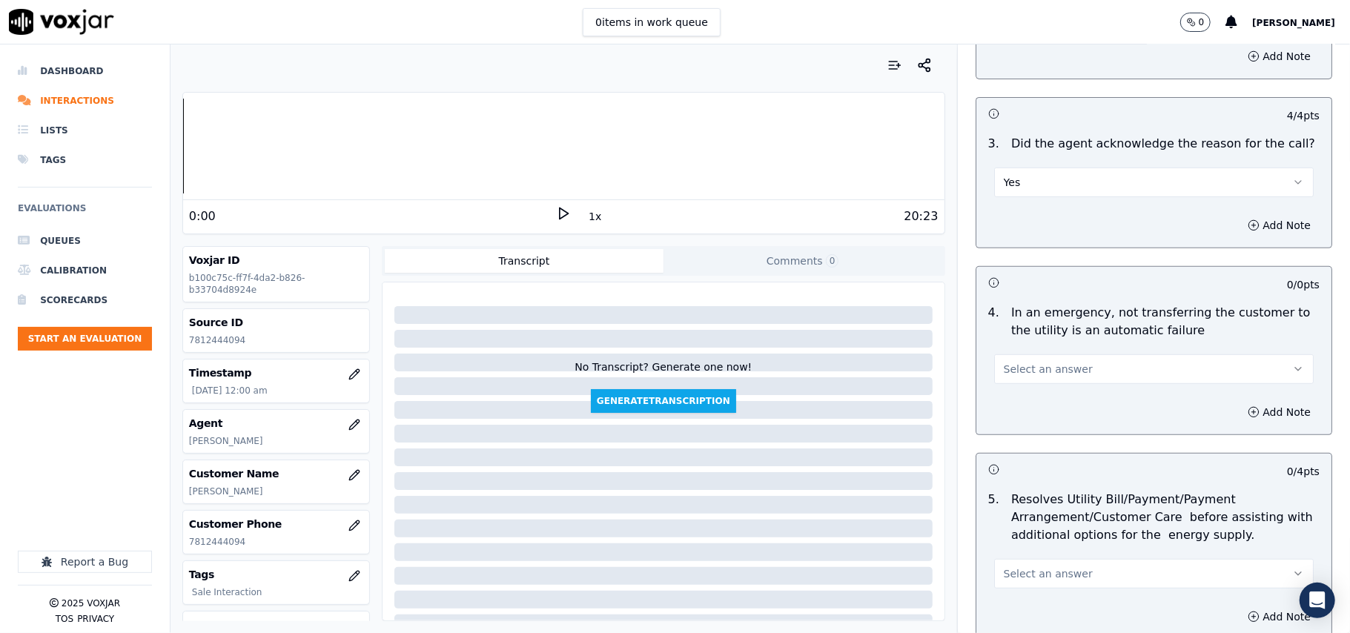
scroll to position [494, 0]
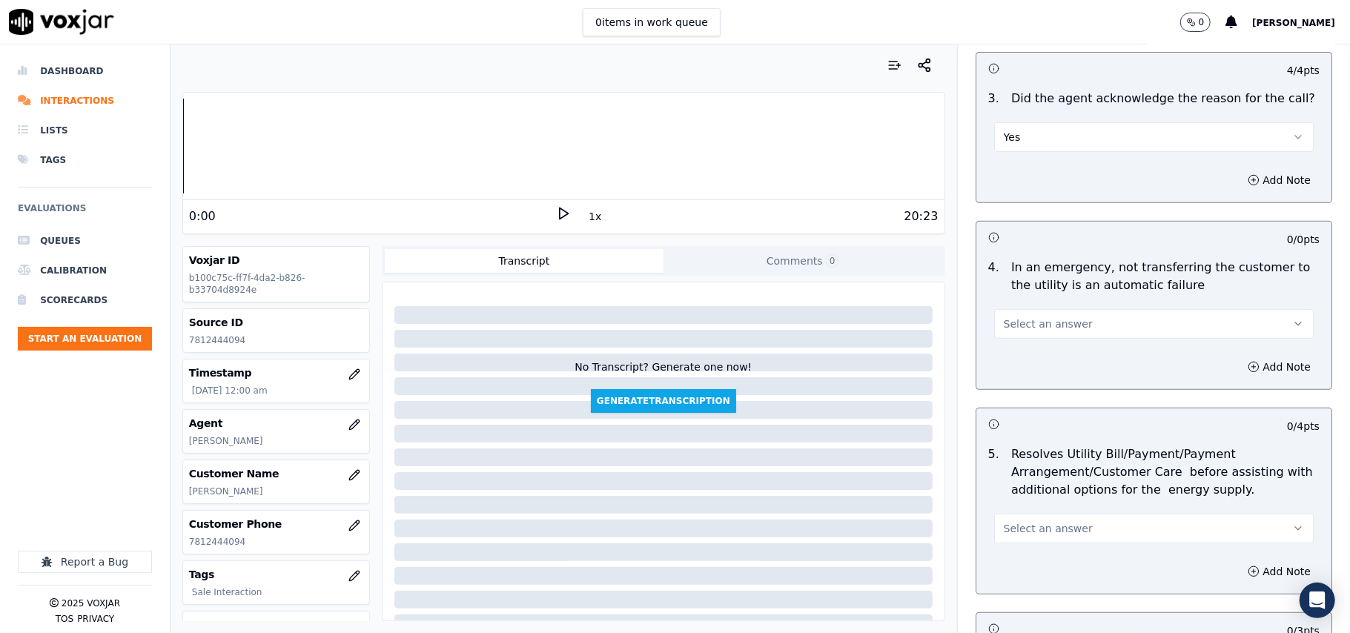
click at [1022, 315] on button "Select an answer" at bounding box center [1154, 324] width 320 height 30
click at [1035, 412] on div "N/A" at bounding box center [1122, 406] width 287 height 24
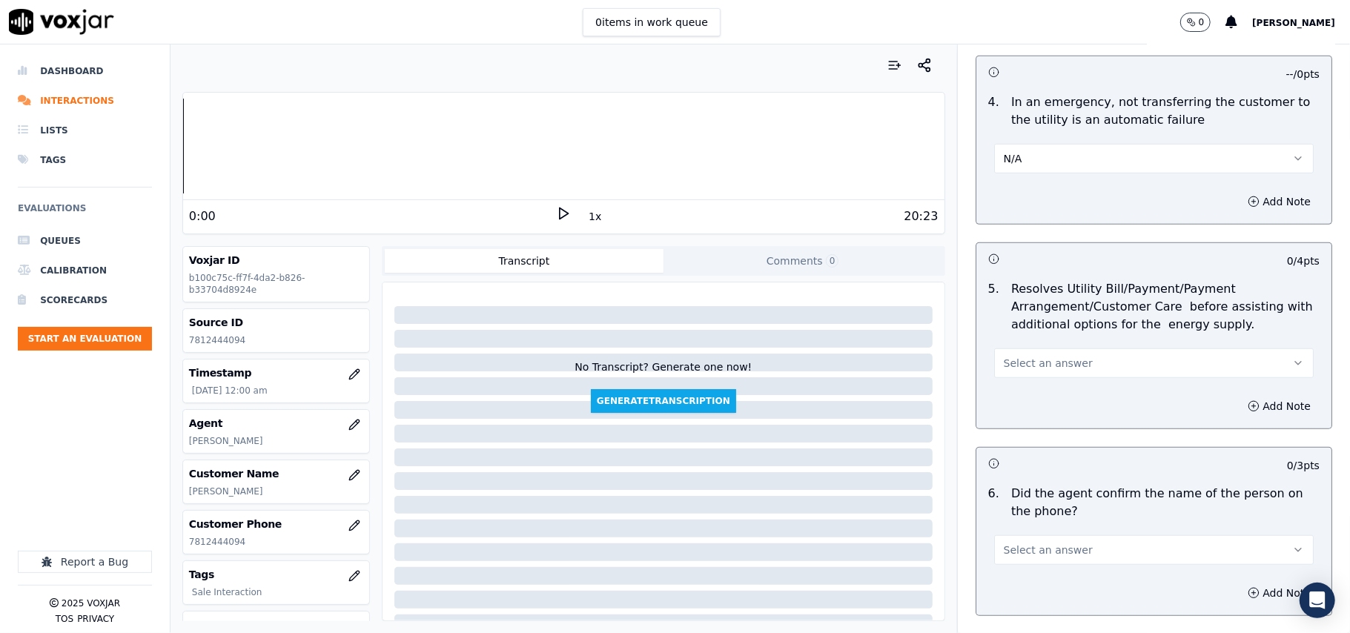
click at [1024, 371] on span "Select an answer" at bounding box center [1048, 363] width 89 height 15
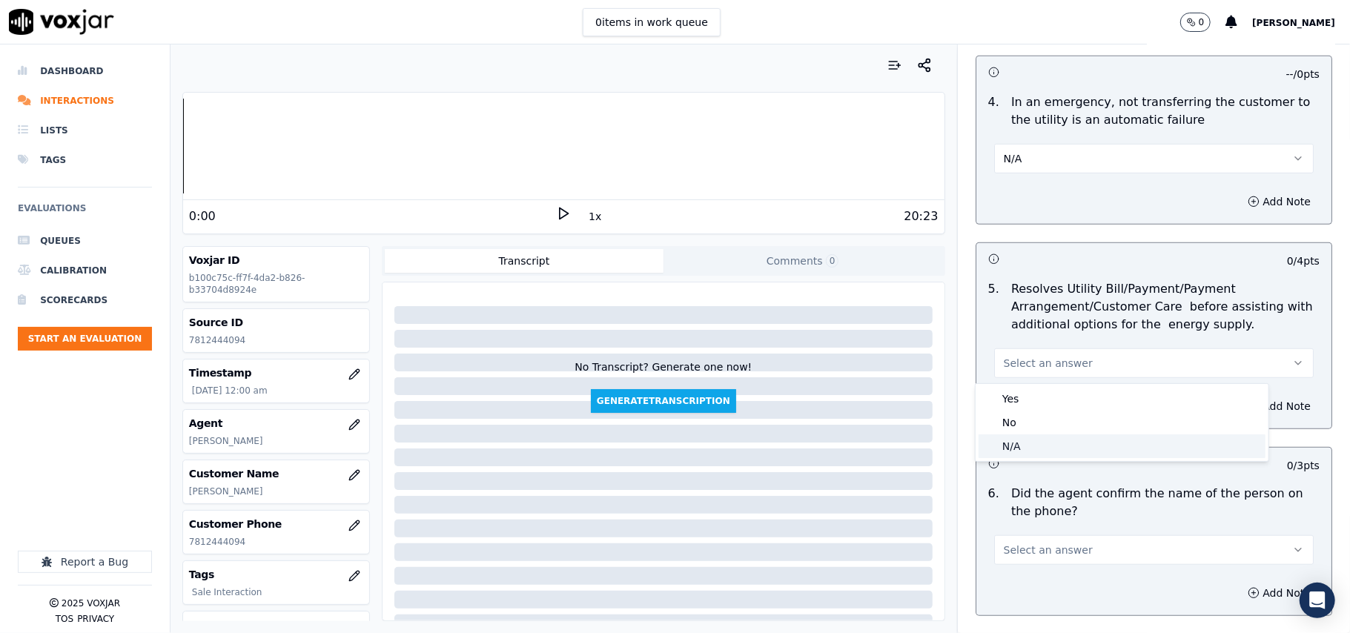
click at [1024, 446] on div "N/A" at bounding box center [1122, 447] width 287 height 24
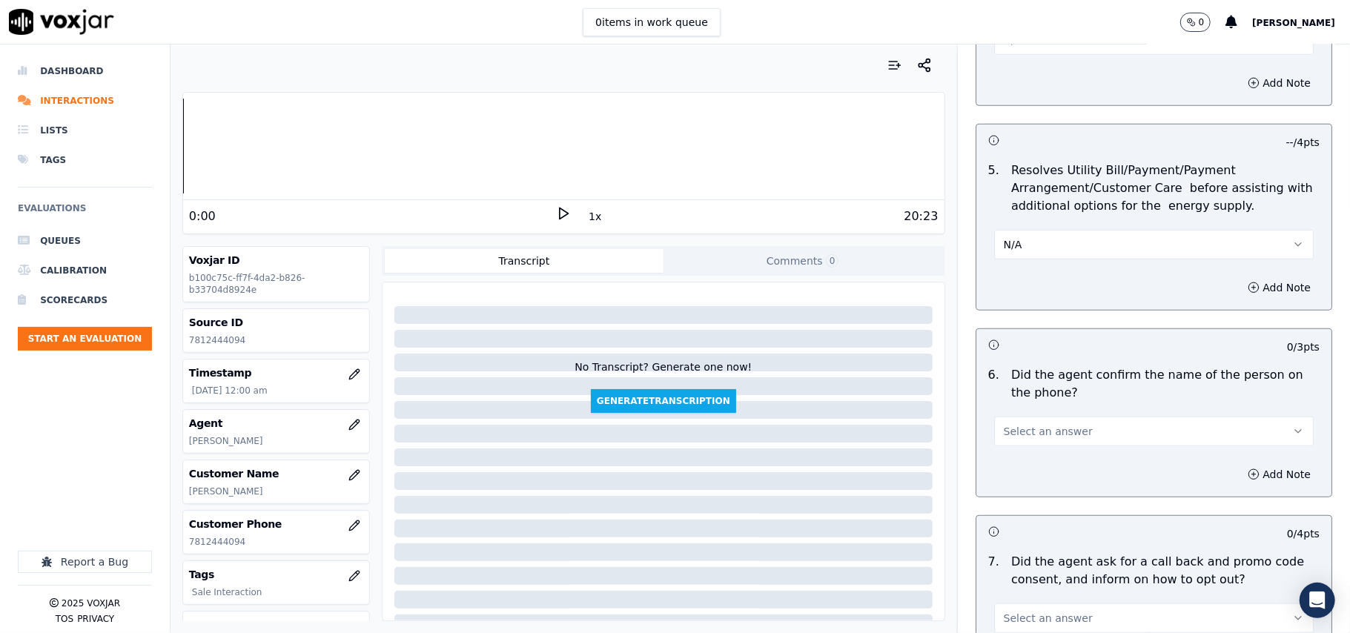
scroll to position [823, 0]
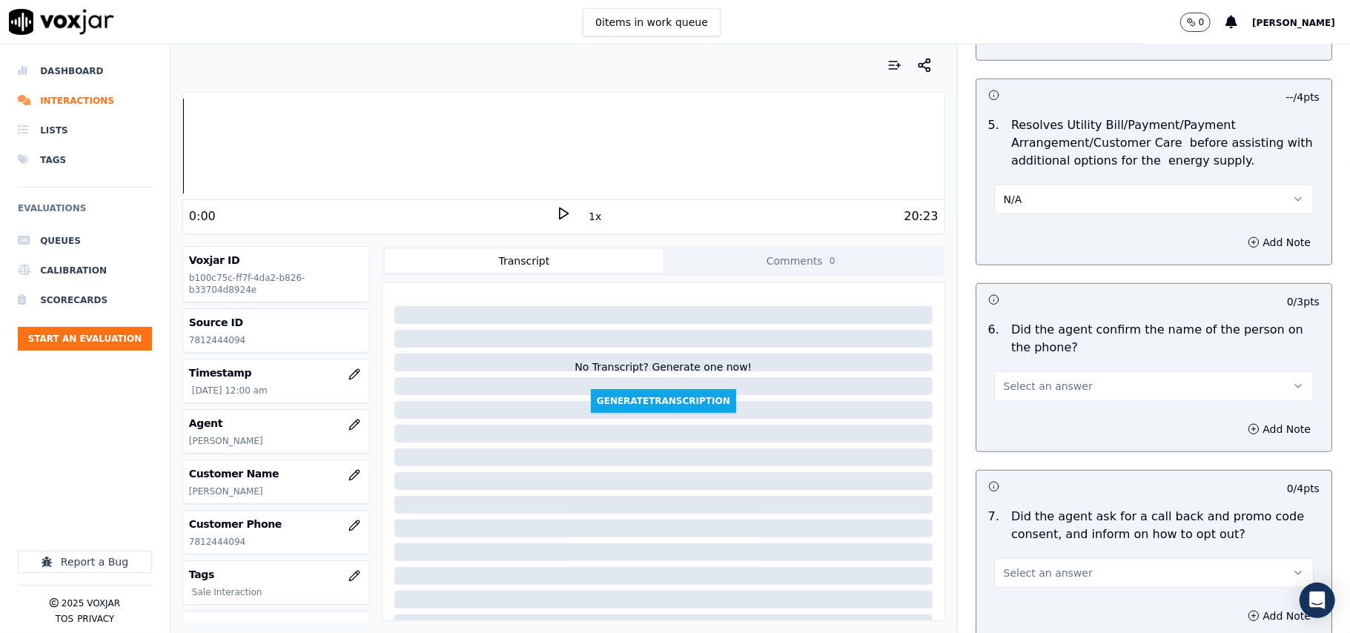
click at [1020, 394] on span "Select an answer" at bounding box center [1048, 386] width 89 height 15
click at [1010, 434] on div "No" at bounding box center [1122, 446] width 287 height 24
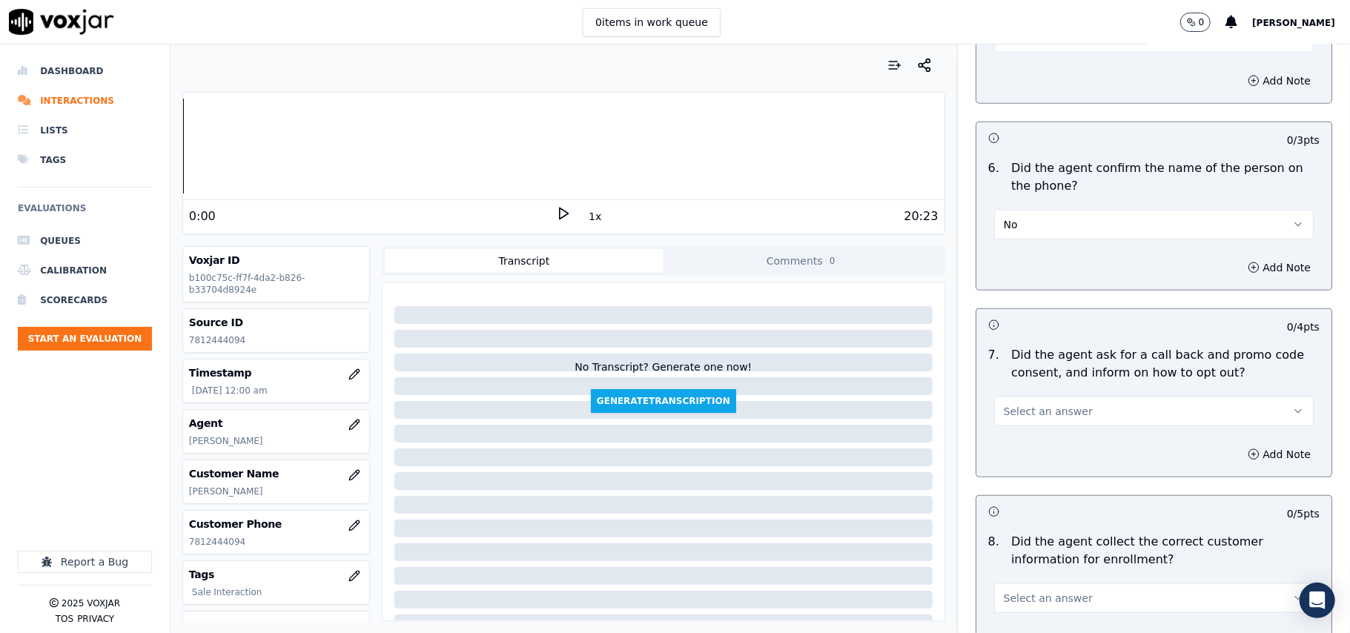
scroll to position [1154, 0]
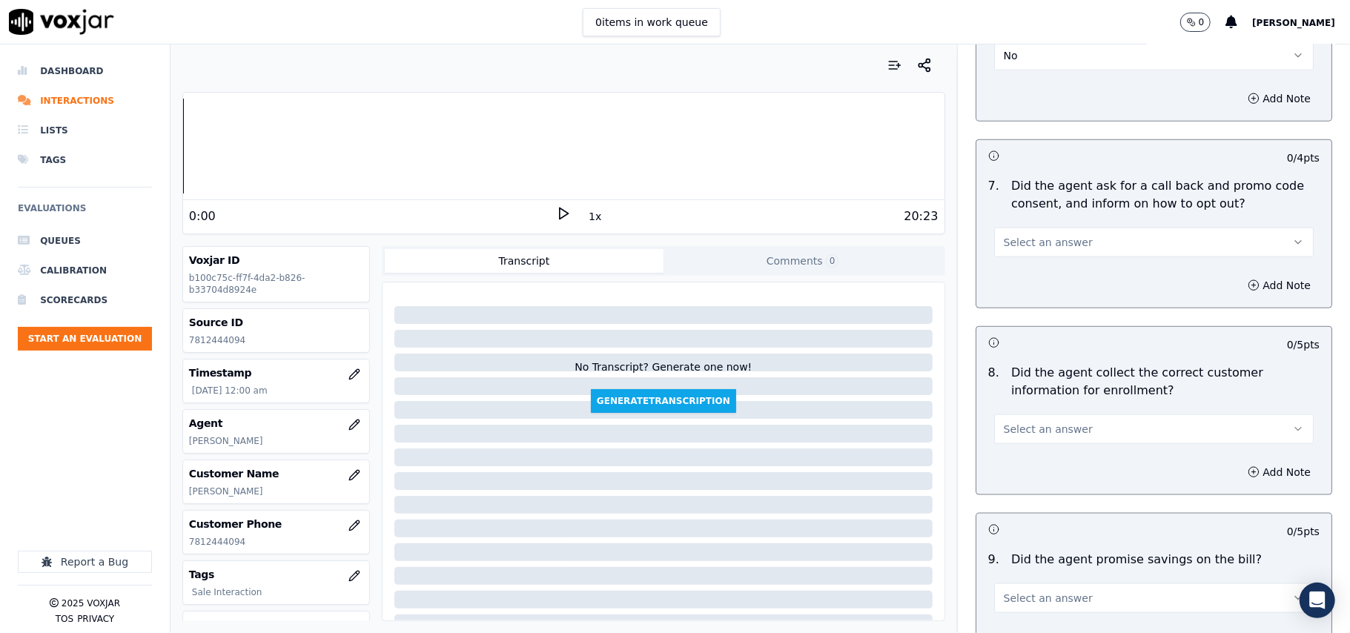
click at [1004, 56] on span "No" at bounding box center [1011, 55] width 14 height 15
click at [997, 90] on div "Yes" at bounding box center [1122, 92] width 287 height 24
click at [1009, 257] on button "Select an answer" at bounding box center [1154, 243] width 320 height 30
click at [1010, 277] on div "Yes" at bounding box center [1122, 280] width 287 height 24
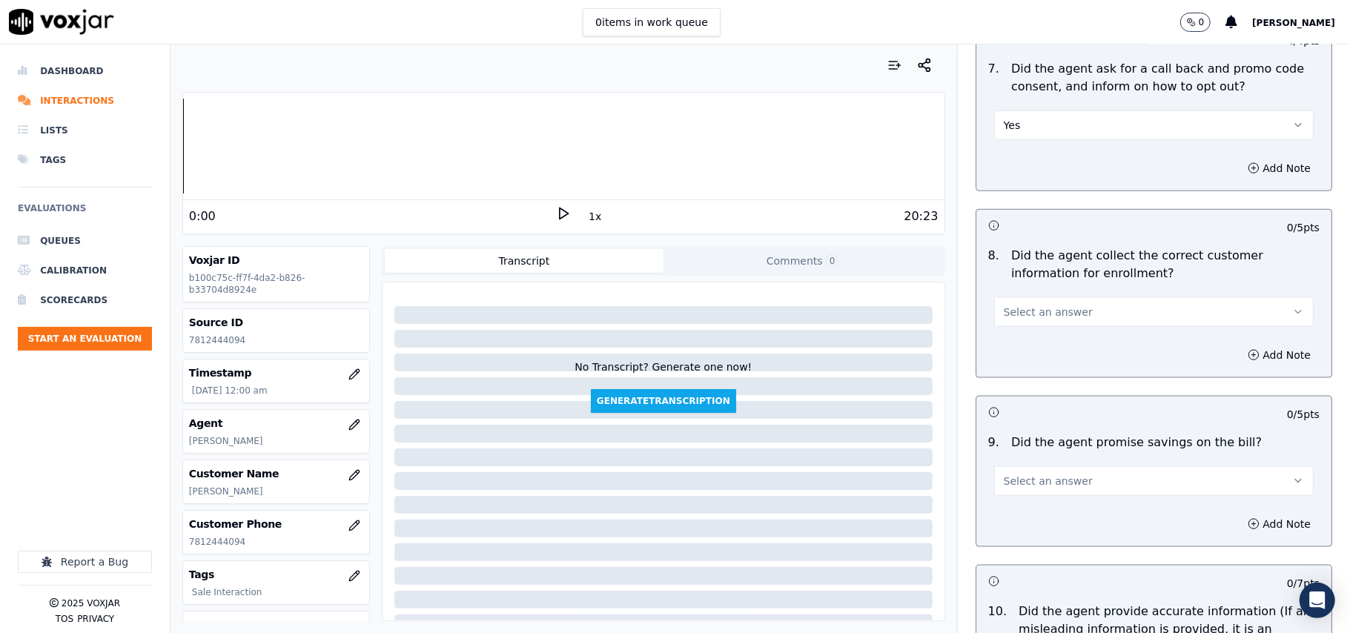
scroll to position [1318, 0]
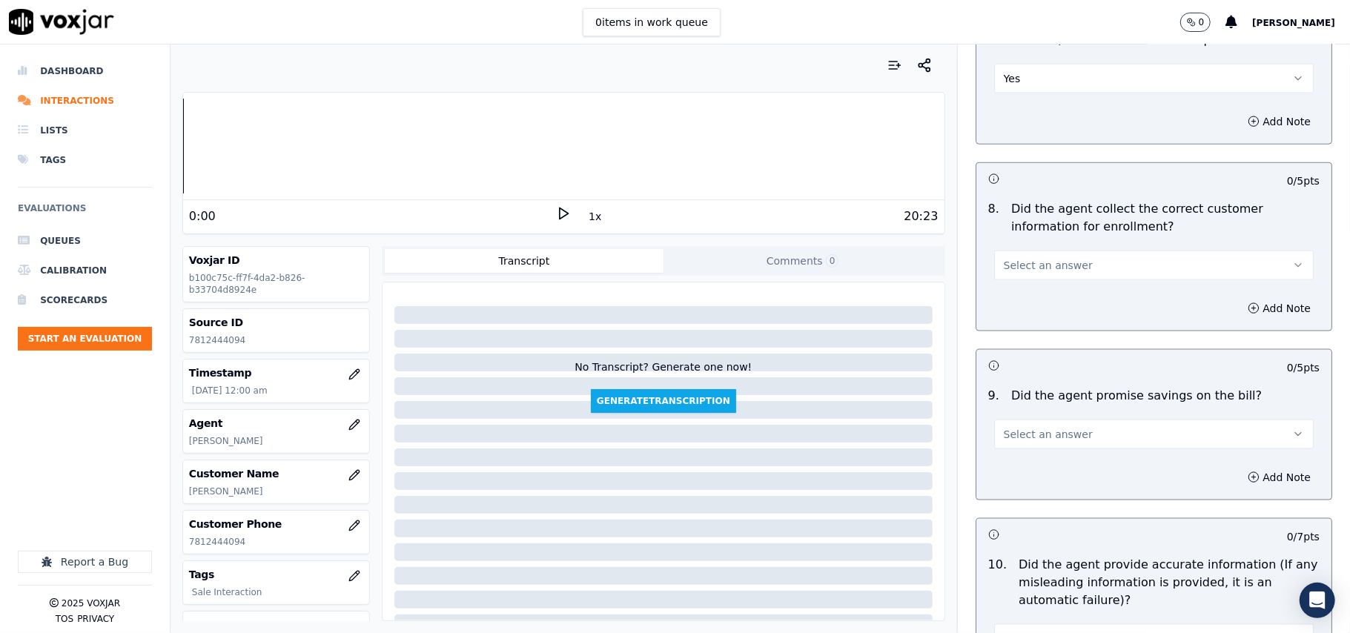
click at [1025, 268] on span "Select an answer" at bounding box center [1048, 265] width 89 height 15
click at [1025, 294] on div "Yes" at bounding box center [1122, 303] width 287 height 24
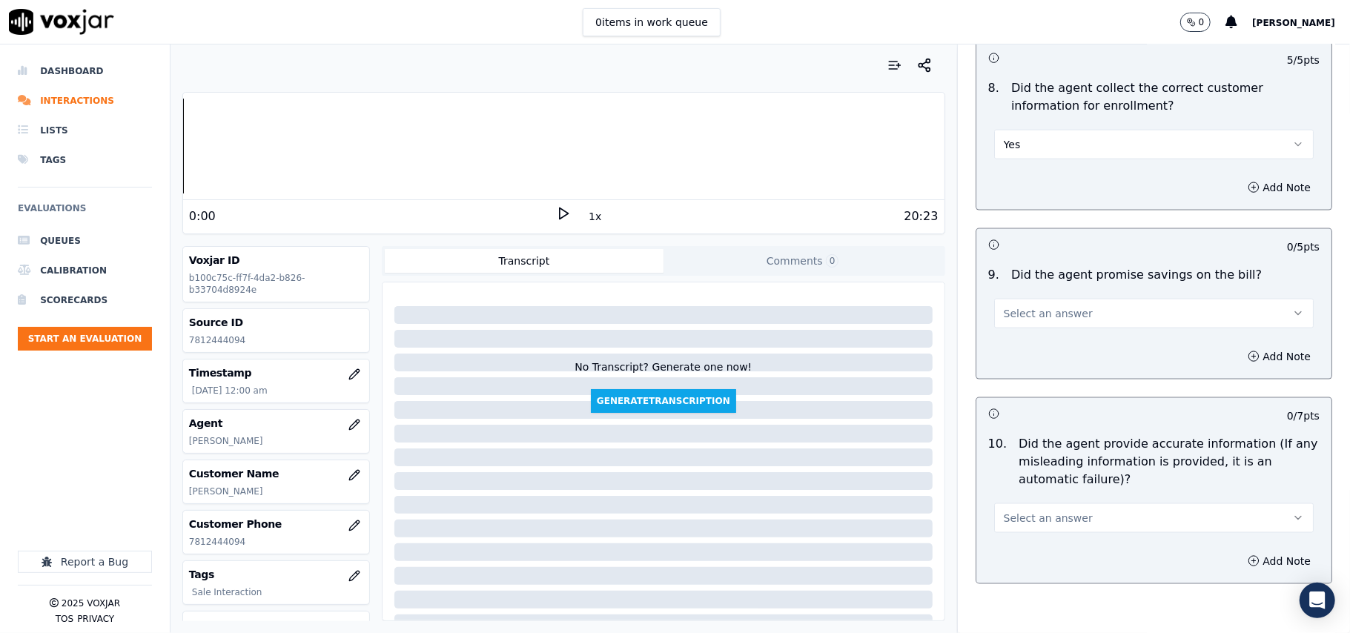
scroll to position [1483, 0]
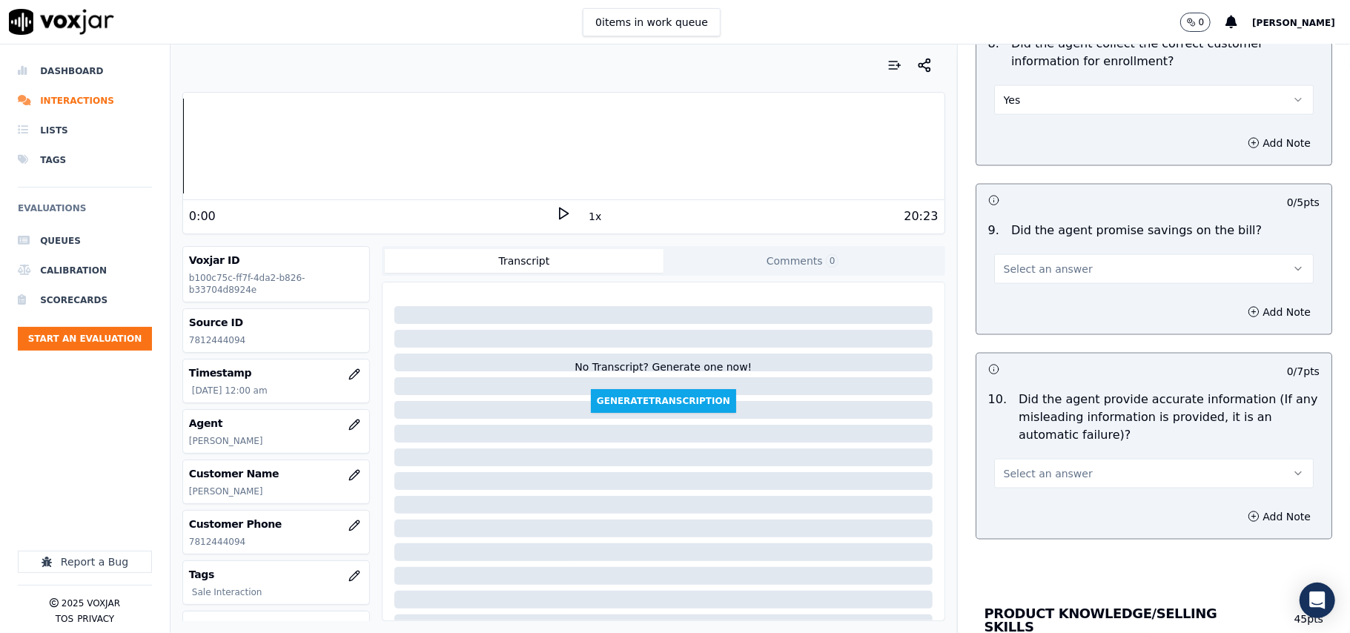
click at [1018, 277] on span "Select an answer" at bounding box center [1048, 269] width 89 height 15
click at [1039, 354] on div "N/A" at bounding box center [1122, 355] width 287 height 24
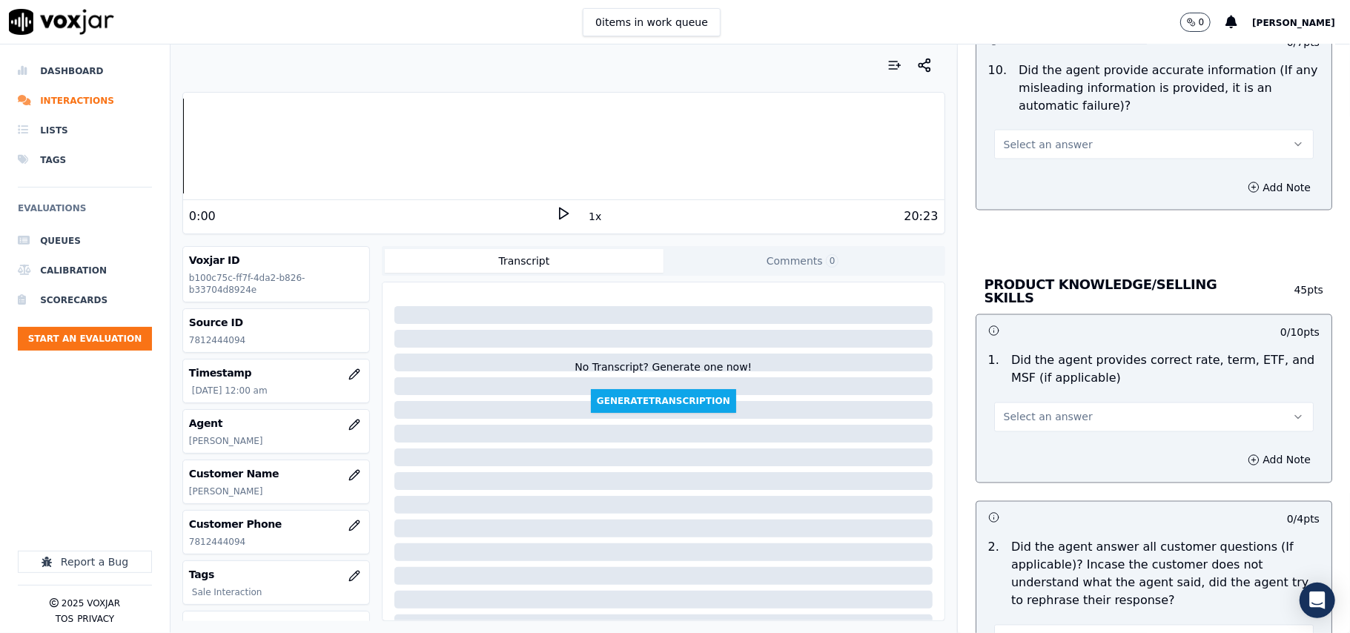
click at [1035, 159] on button "Select an answer" at bounding box center [1154, 145] width 320 height 30
click at [1025, 185] on div "Yes" at bounding box center [1122, 183] width 287 height 24
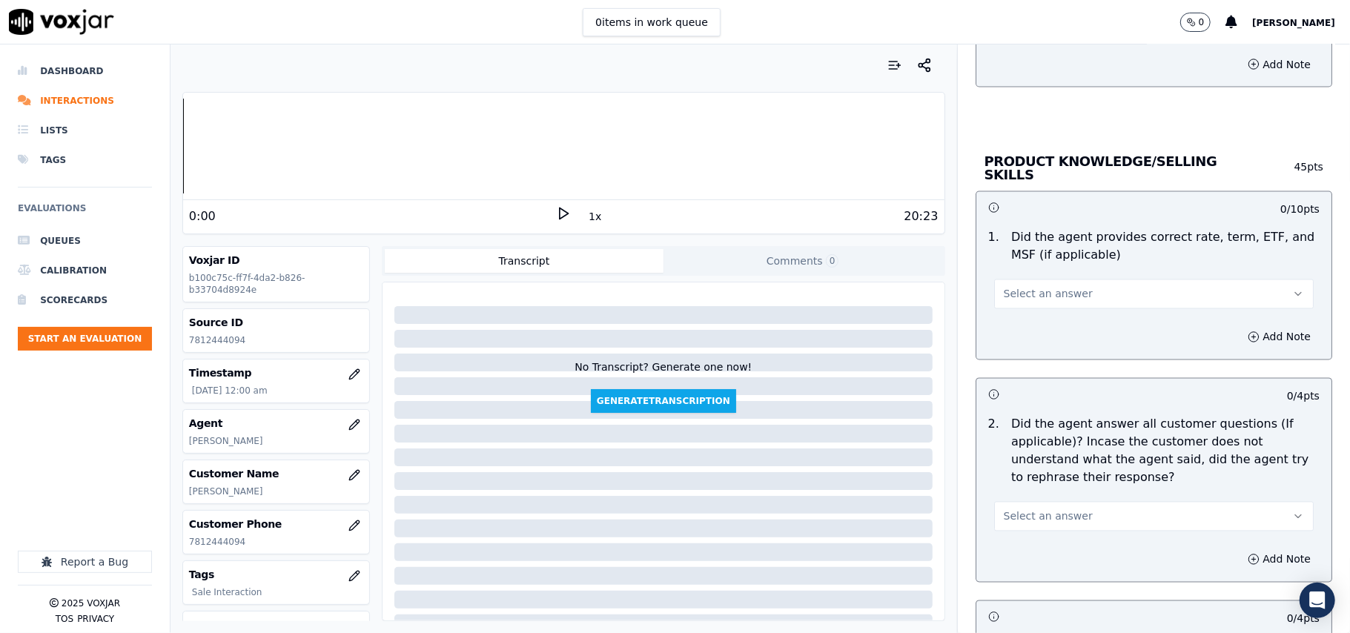
scroll to position [1977, 0]
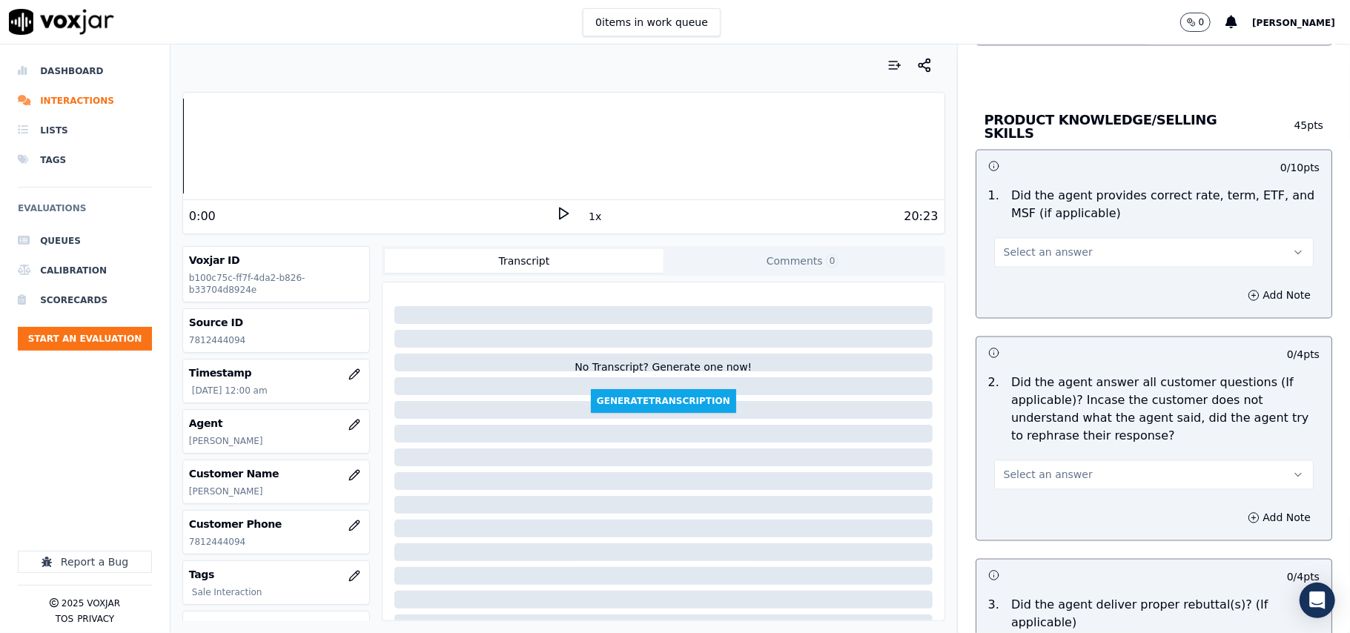
click at [1022, 259] on button "Select an answer" at bounding box center [1154, 253] width 320 height 30
click at [1015, 285] on div "Yes" at bounding box center [1122, 284] width 287 height 24
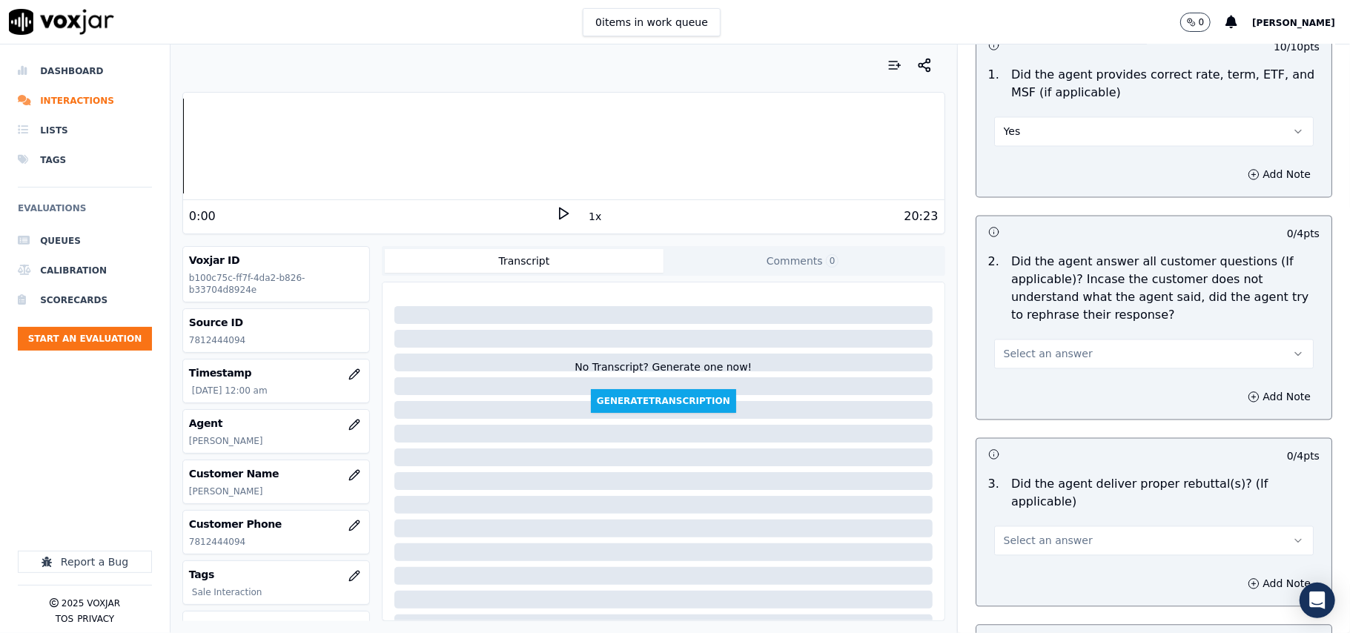
scroll to position [2142, 0]
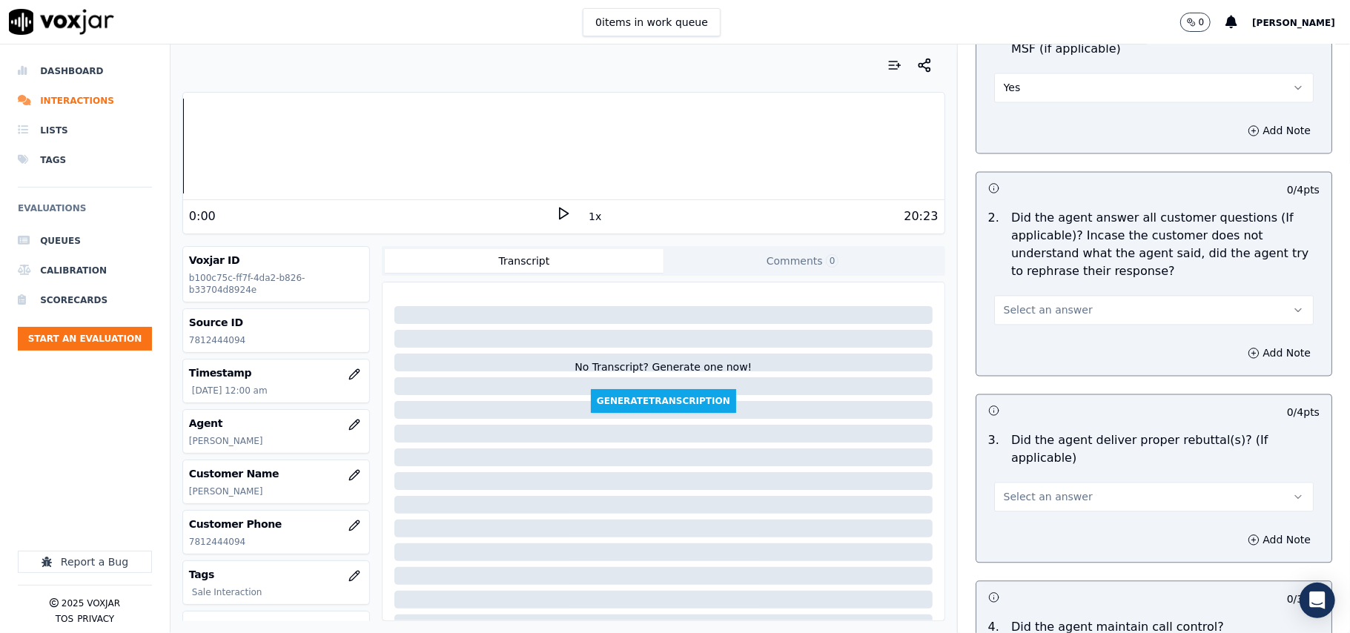
click at [1021, 300] on button "Select an answer" at bounding box center [1154, 310] width 320 height 30
click at [1030, 339] on div "Yes" at bounding box center [1122, 342] width 287 height 24
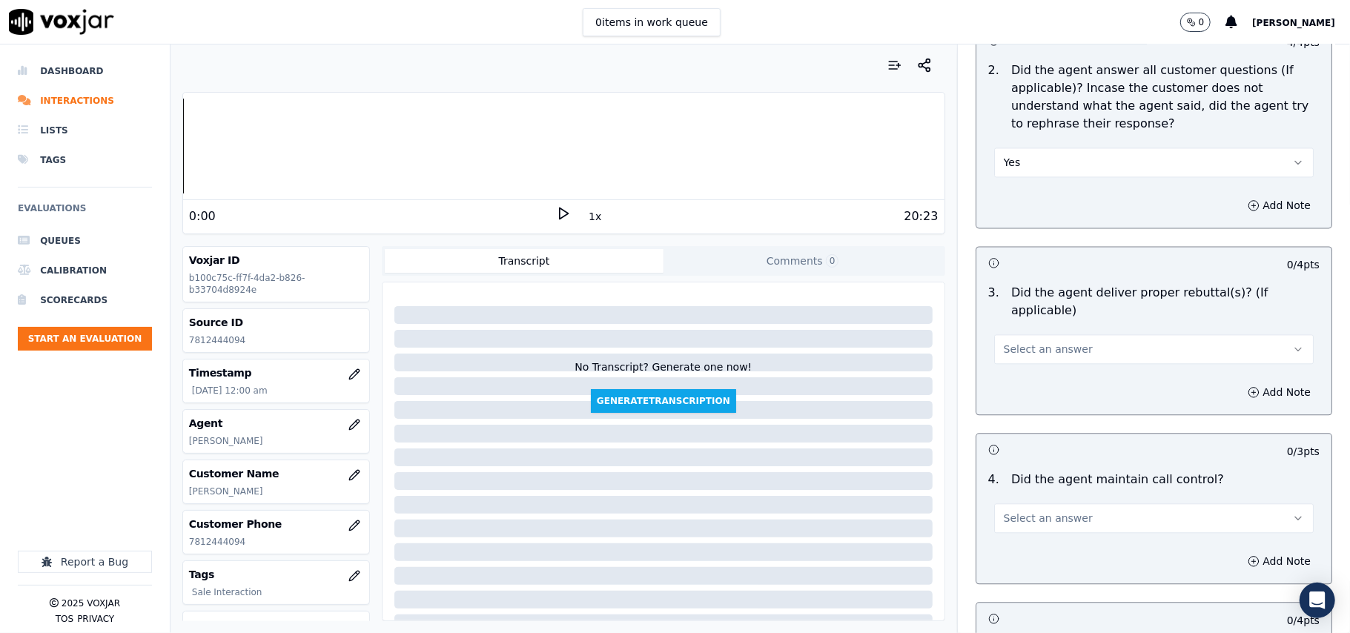
scroll to position [2471, 0]
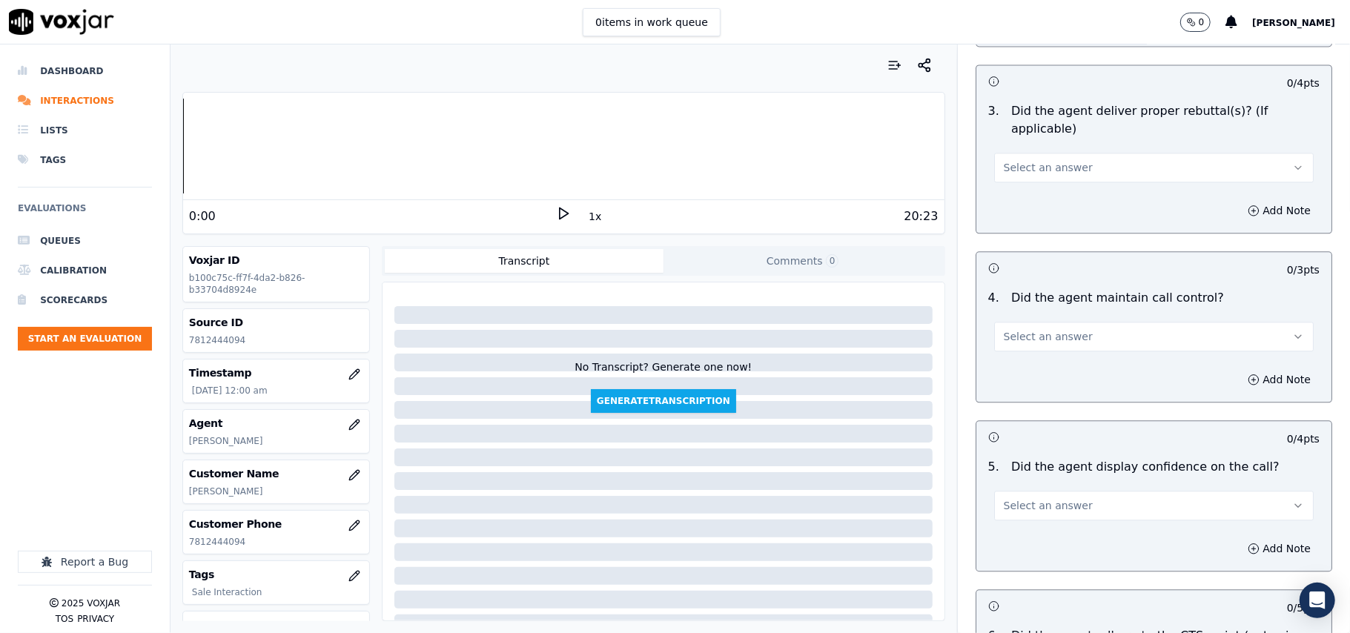
click at [1015, 153] on button "Select an answer" at bounding box center [1154, 168] width 320 height 30
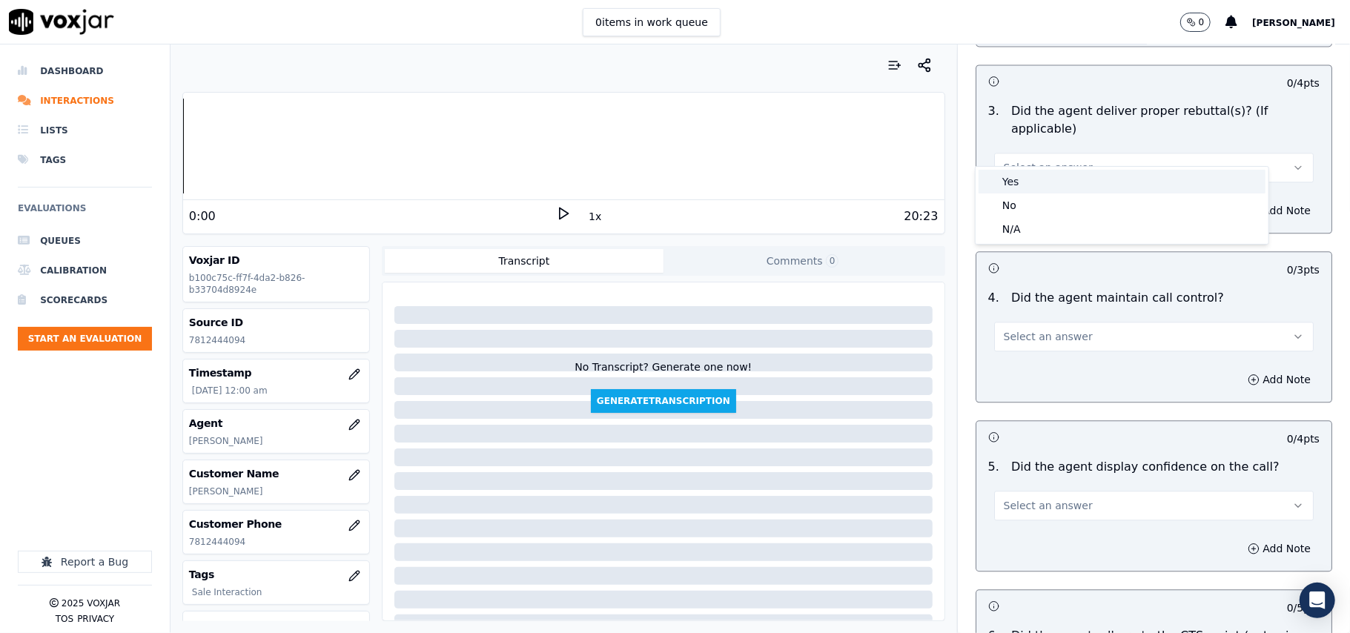
click at [1028, 176] on div "Yes" at bounding box center [1122, 182] width 287 height 24
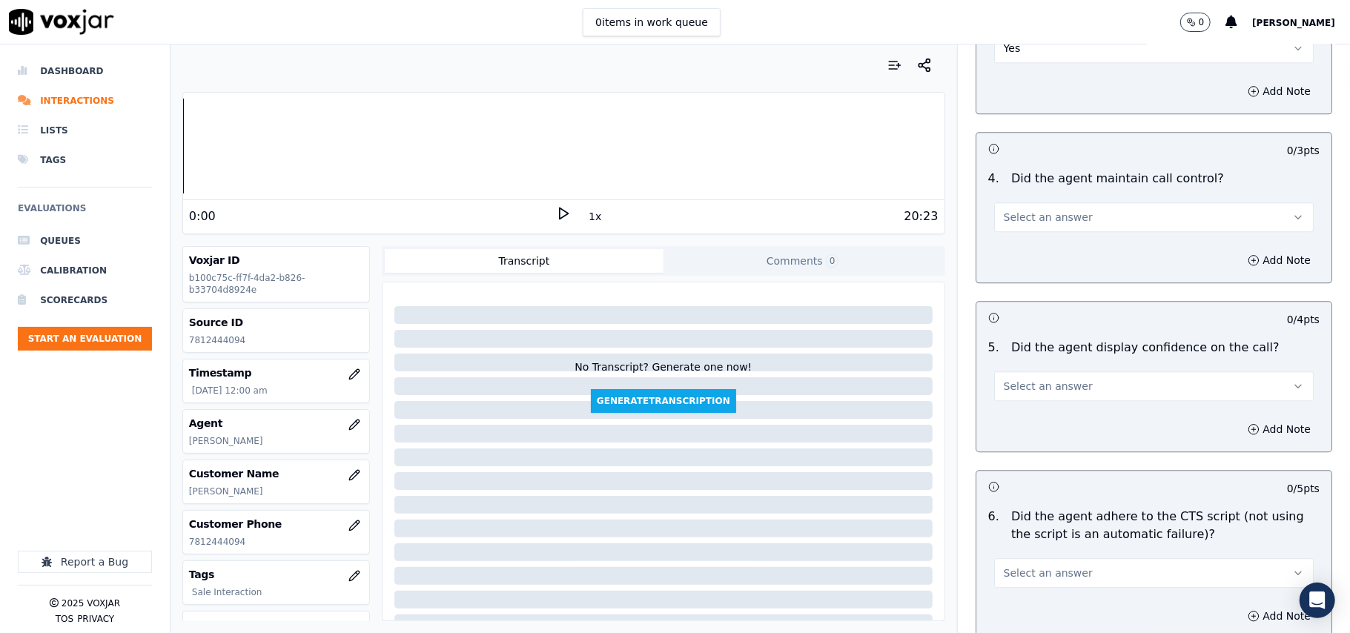
scroll to position [2637, 0]
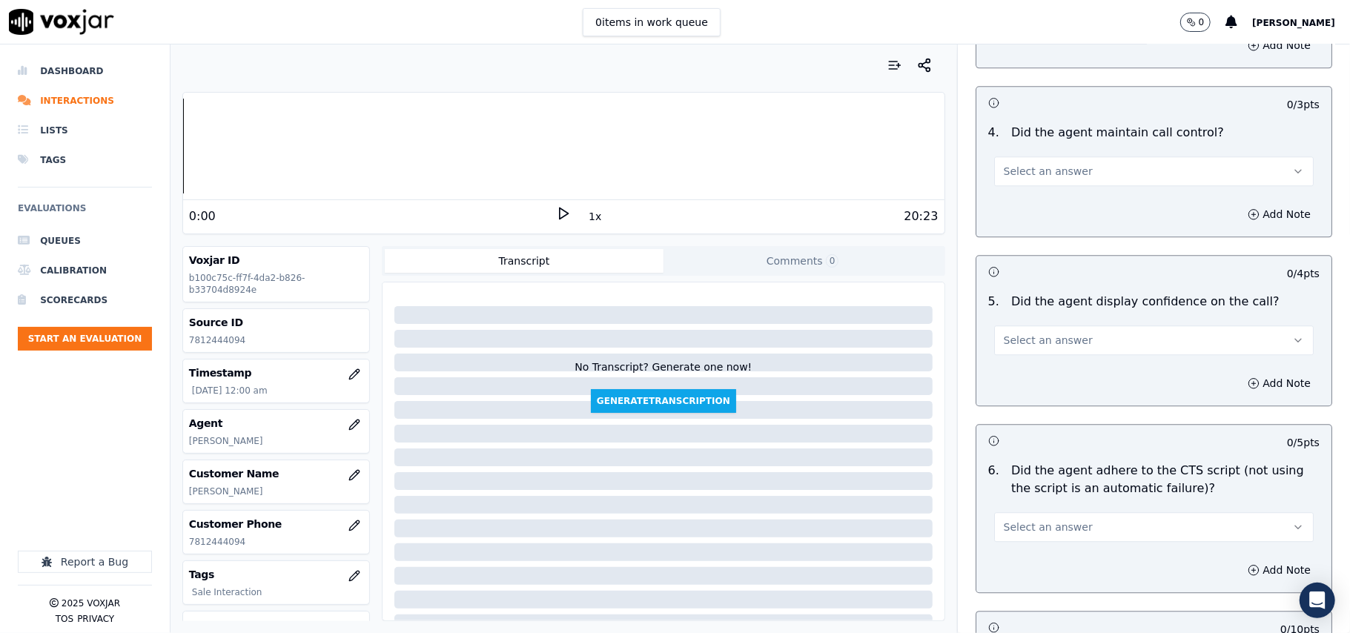
click at [1006, 156] on button "Select an answer" at bounding box center [1154, 171] width 320 height 30
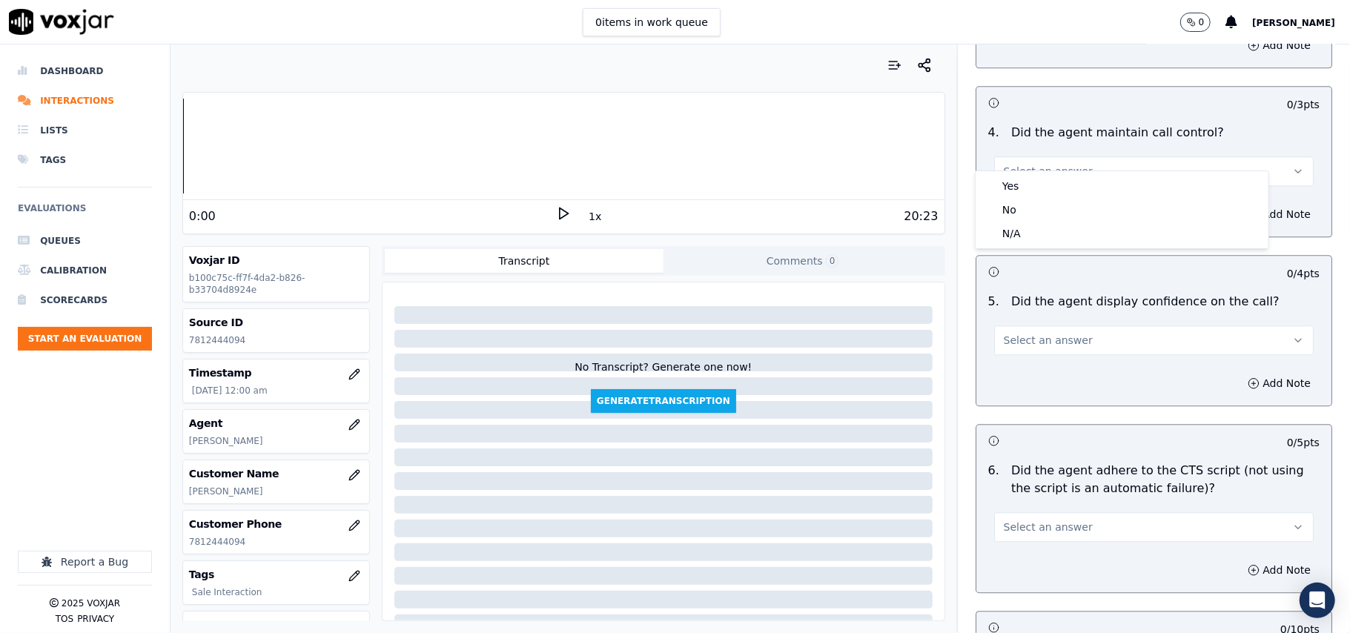
click at [1006, 168] on div "4 . Did the agent maintain call control? Select an answer" at bounding box center [1154, 155] width 355 height 74
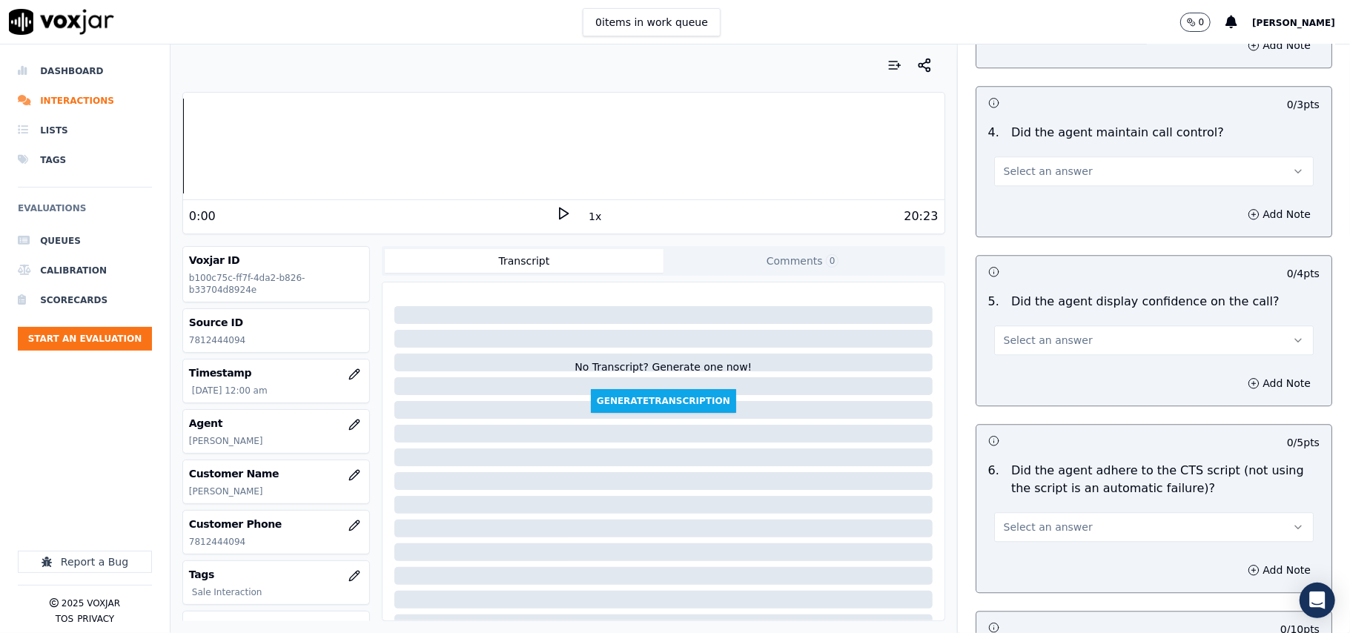
click at [1019, 161] on button "Select an answer" at bounding box center [1154, 171] width 320 height 30
click at [1019, 187] on div "Yes" at bounding box center [1122, 186] width 287 height 24
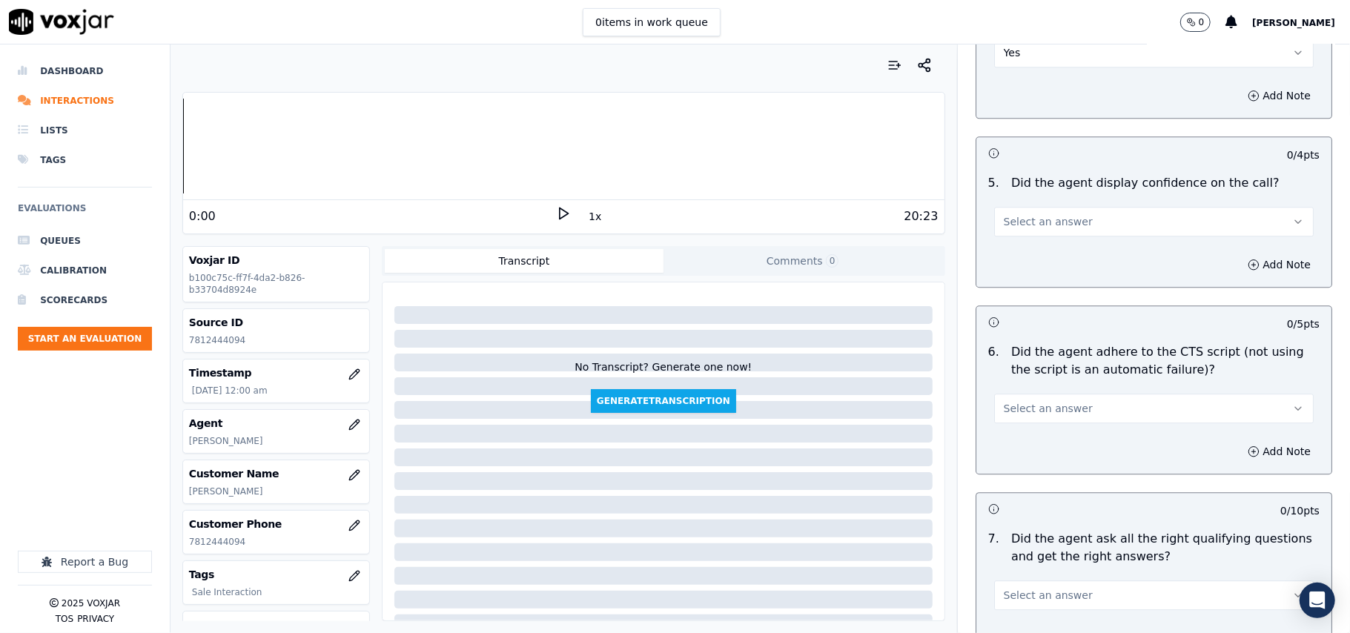
scroll to position [2801, 0]
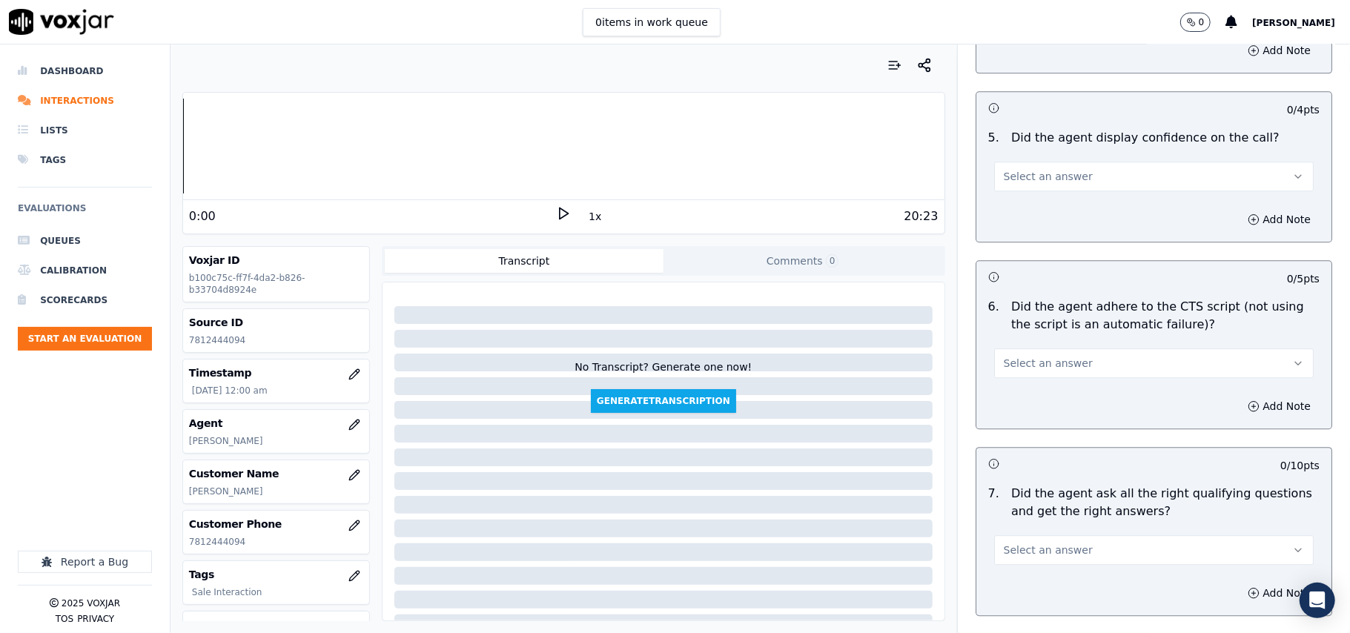
click at [1030, 169] on span "Select an answer" at bounding box center [1048, 176] width 89 height 15
click at [1026, 196] on div "Yes" at bounding box center [1122, 192] width 287 height 24
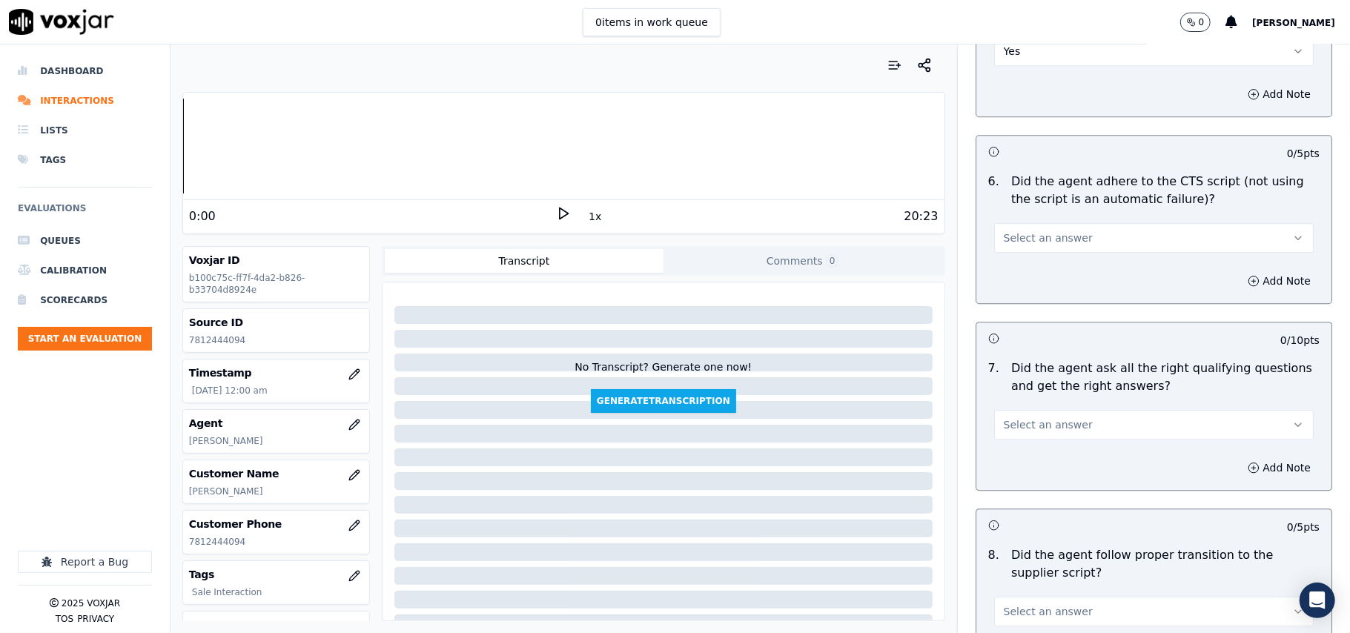
scroll to position [2966, 0]
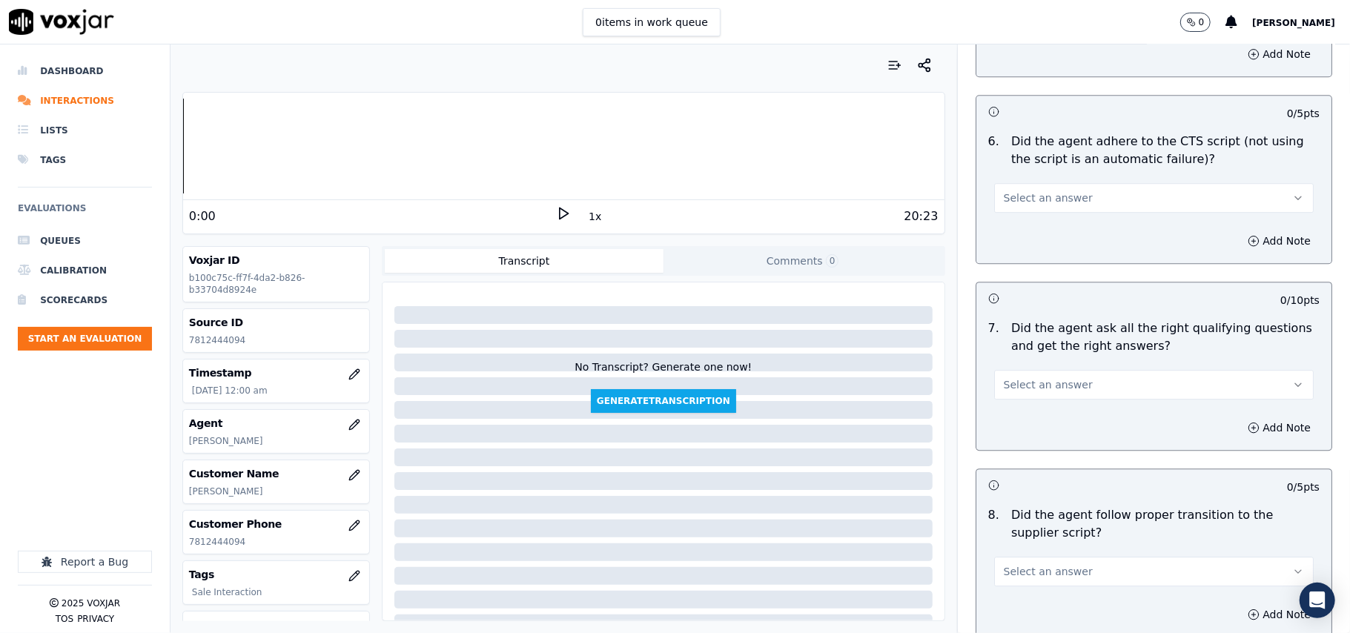
click at [1022, 183] on button "Select an answer" at bounding box center [1154, 198] width 320 height 30
click at [1016, 205] on div "Yes" at bounding box center [1122, 214] width 287 height 24
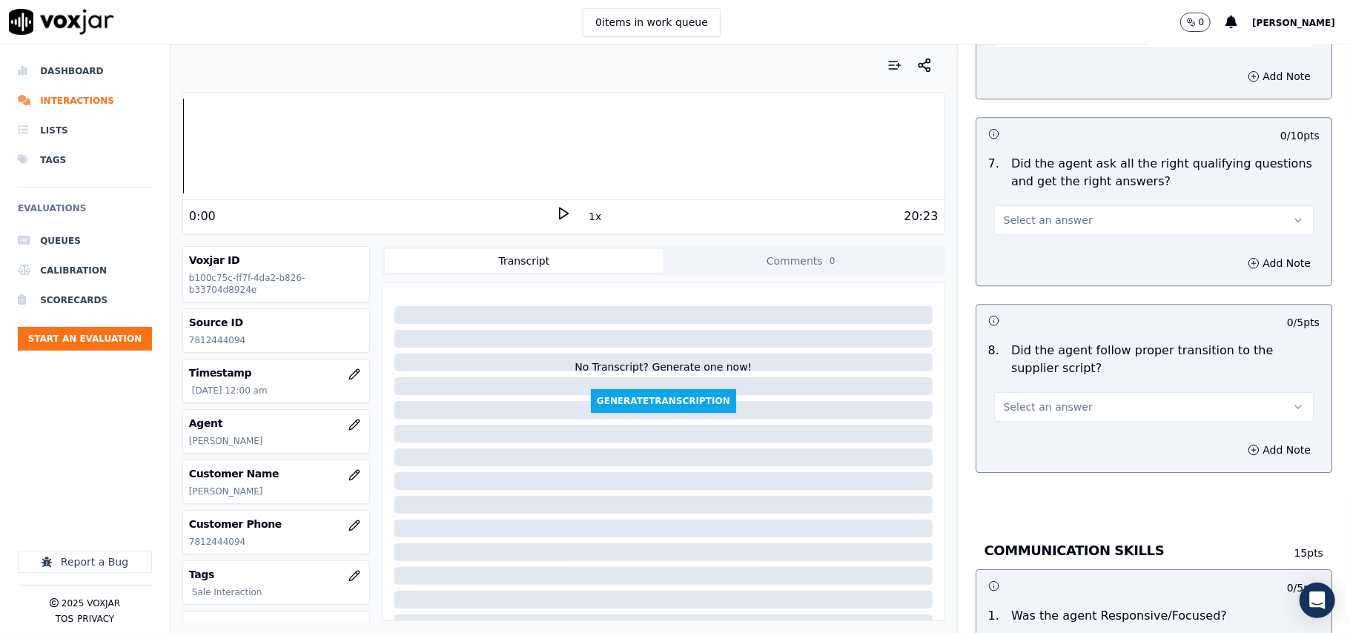
click at [1017, 213] on span "Select an answer" at bounding box center [1048, 220] width 89 height 15
click at [1015, 233] on div "Yes" at bounding box center [1122, 237] width 287 height 24
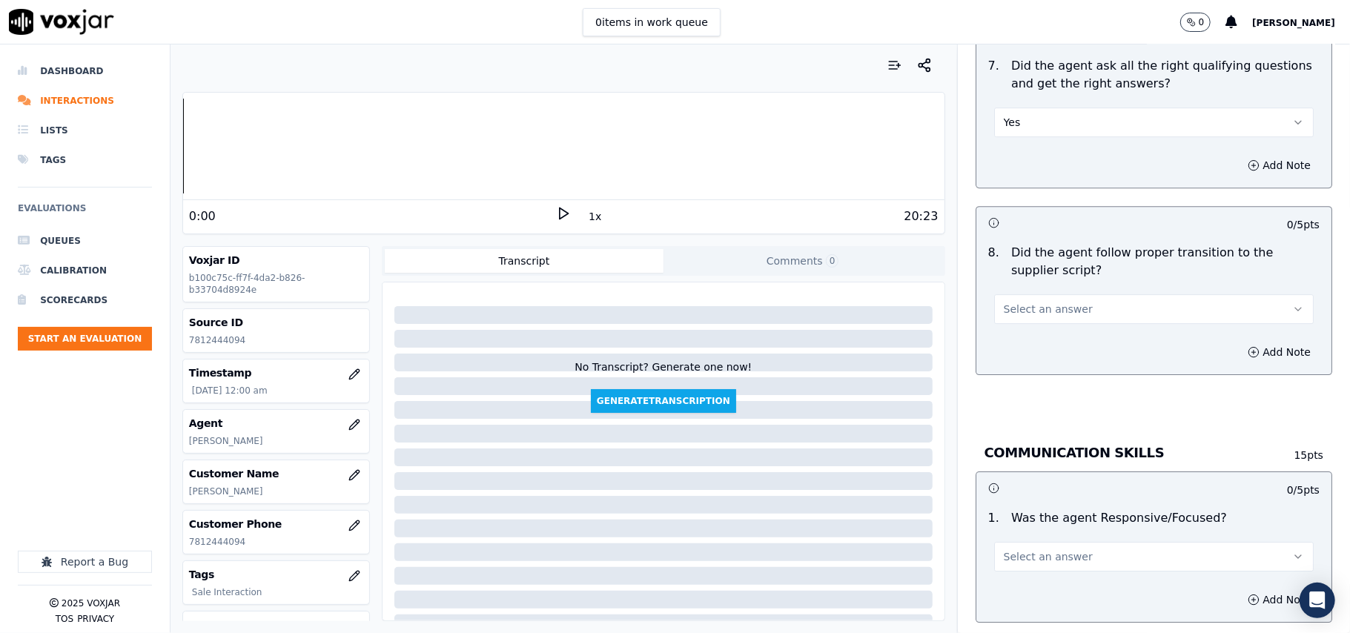
scroll to position [3295, 0]
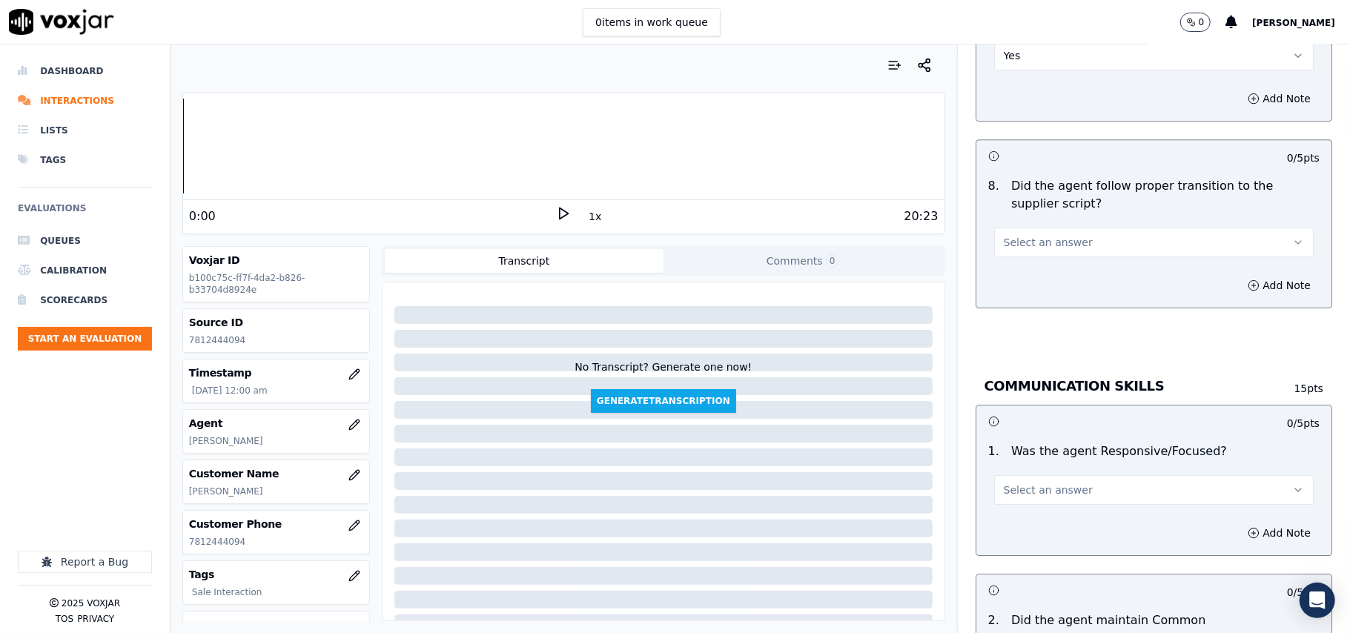
click at [1012, 235] on span "Select an answer" at bounding box center [1048, 242] width 89 height 15
click at [1012, 253] on div "Yes" at bounding box center [1122, 260] width 287 height 24
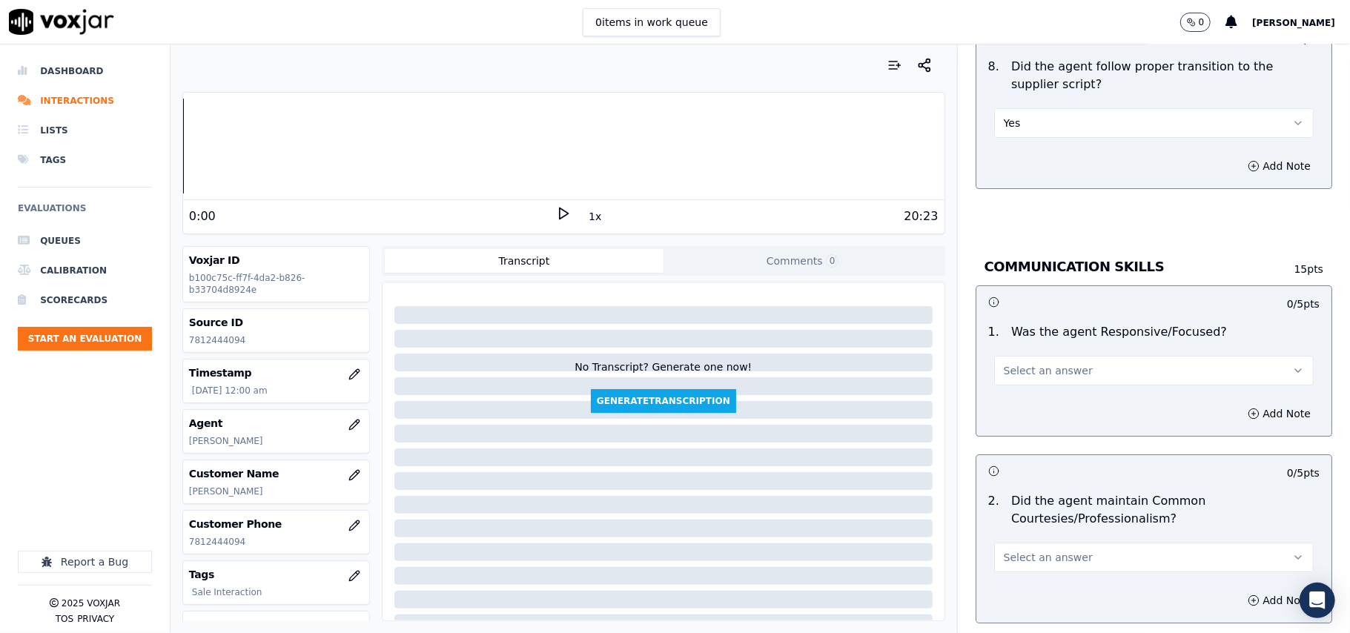
scroll to position [3460, 0]
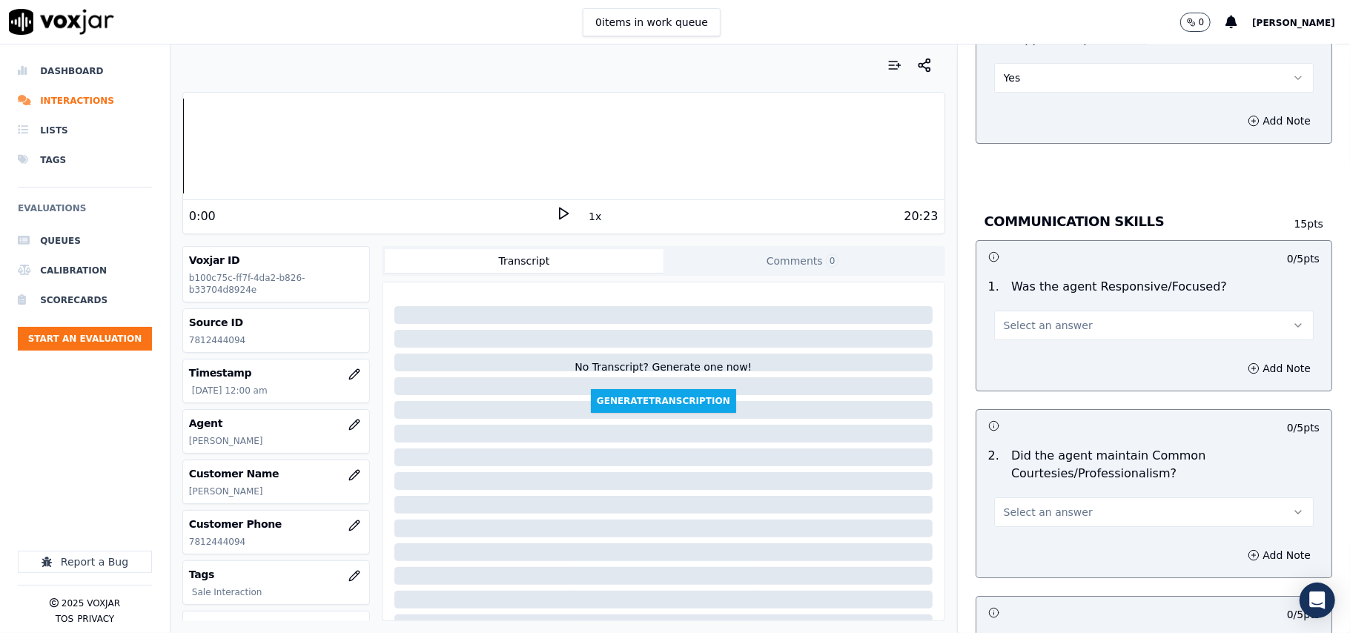
click at [1004, 318] on span "Select an answer" at bounding box center [1048, 325] width 89 height 15
click at [1005, 336] on div "Yes" at bounding box center [1122, 343] width 287 height 24
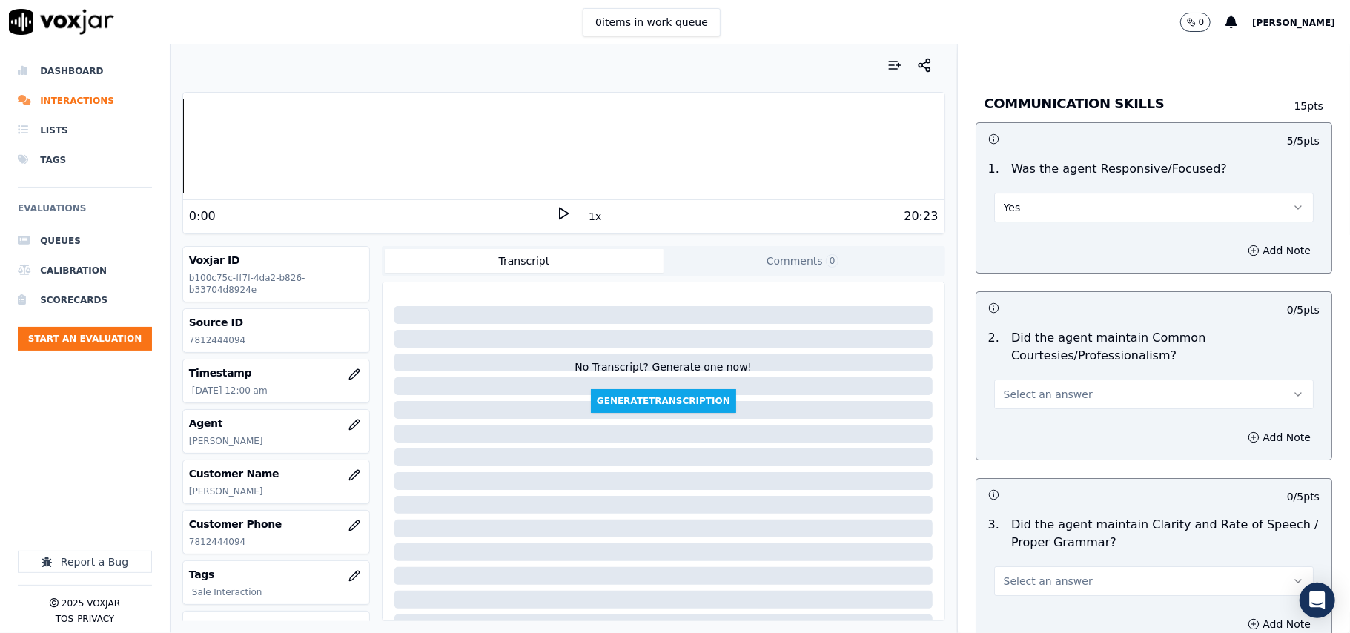
scroll to position [3625, 0]
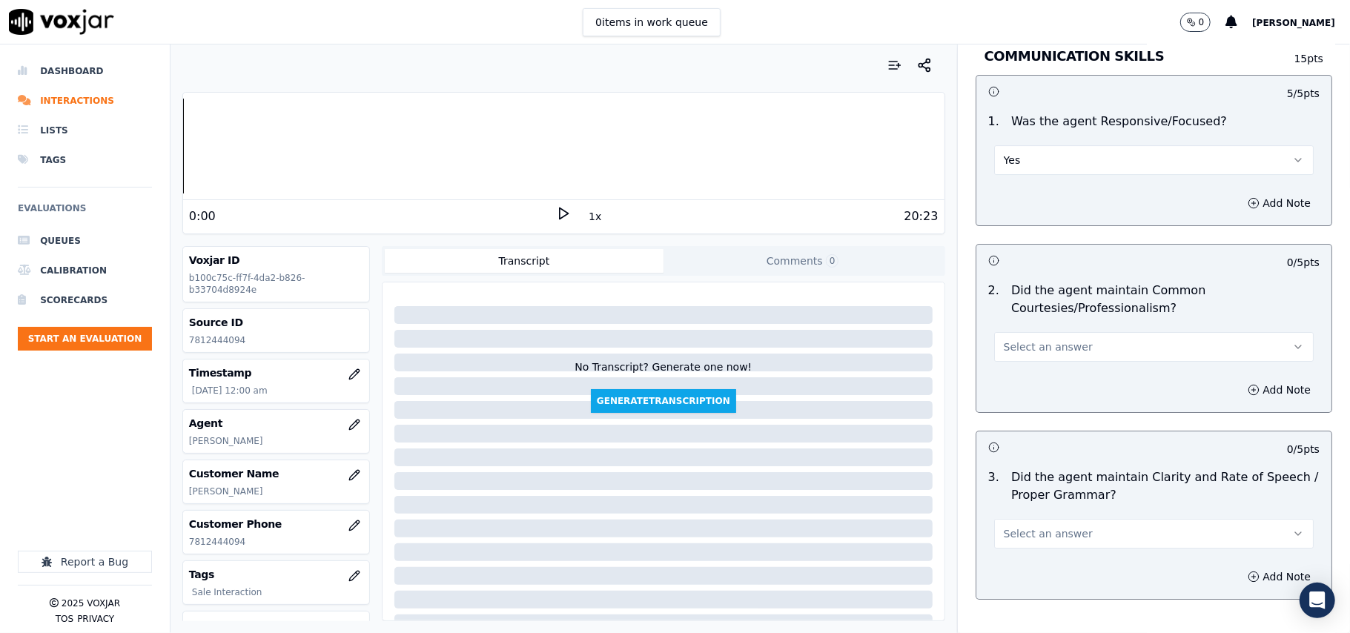
click at [1010, 340] on span "Select an answer" at bounding box center [1048, 347] width 89 height 15
click at [1004, 368] on div "Yes" at bounding box center [1122, 365] width 287 height 24
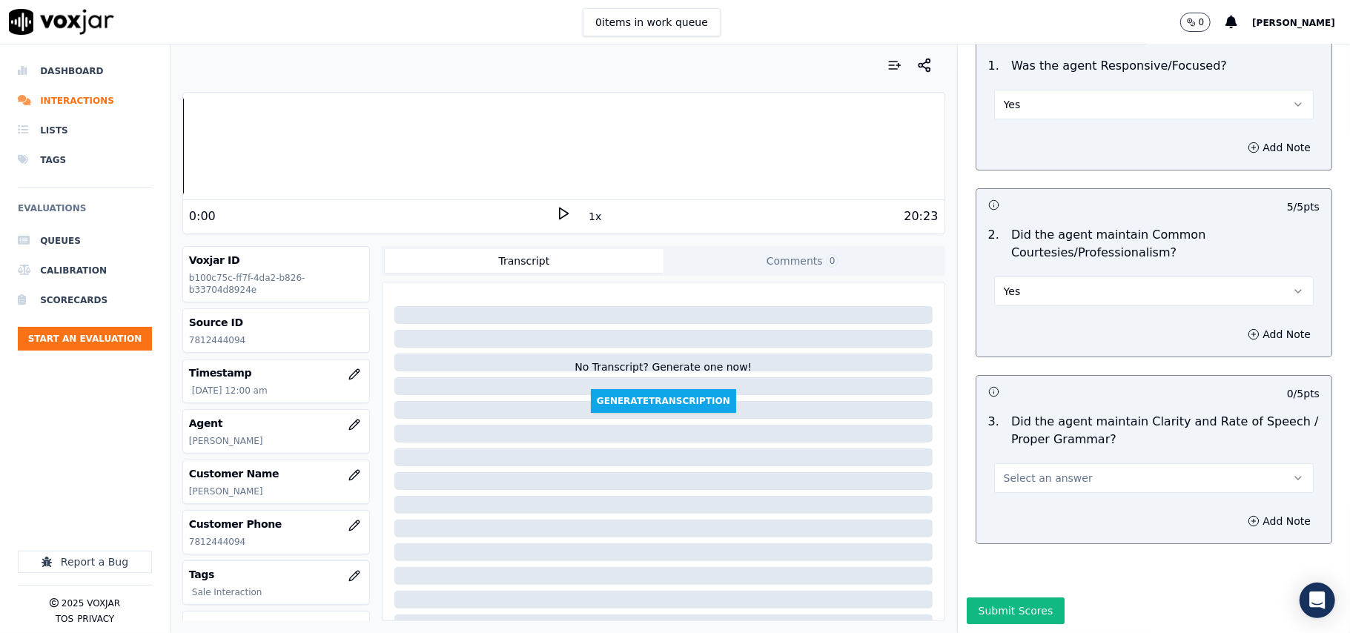
scroll to position [3710, 0]
click at [1035, 463] on button "Select an answer" at bounding box center [1154, 478] width 320 height 30
click at [1020, 472] on div "Yes" at bounding box center [1122, 467] width 287 height 24
click at [985, 598] on button "Submit Scores" at bounding box center [1016, 611] width 99 height 27
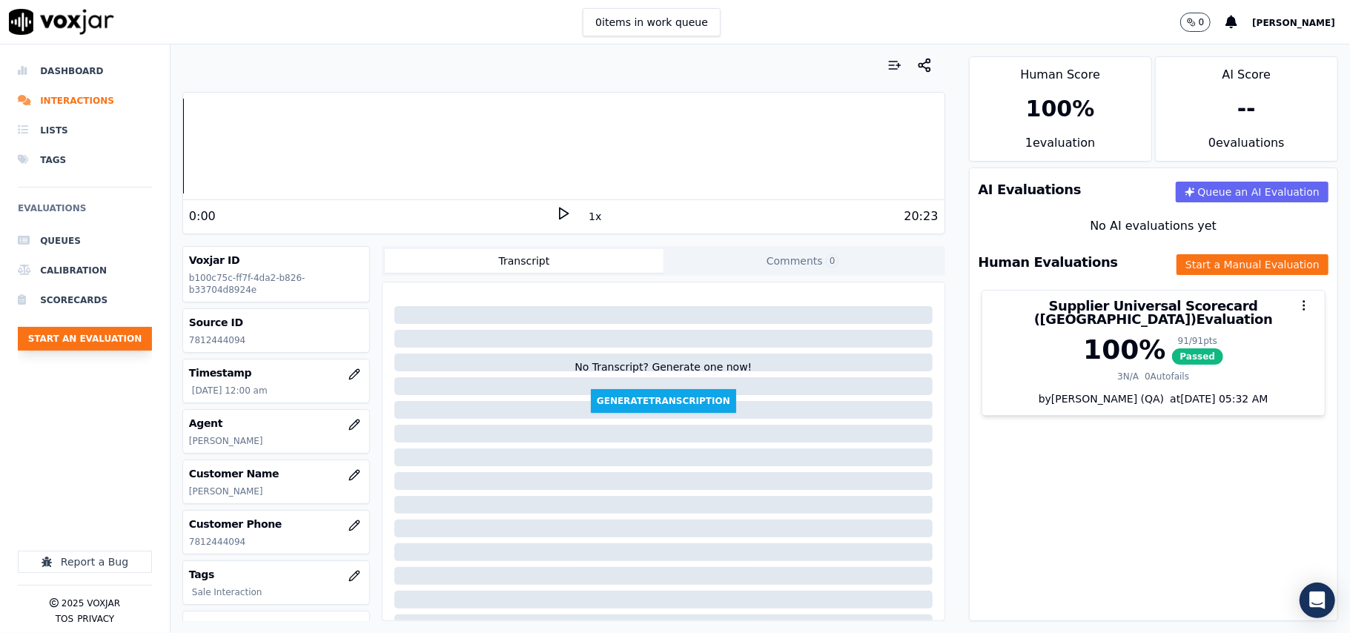
click at [78, 348] on button "Start an Evaluation" at bounding box center [85, 339] width 134 height 24
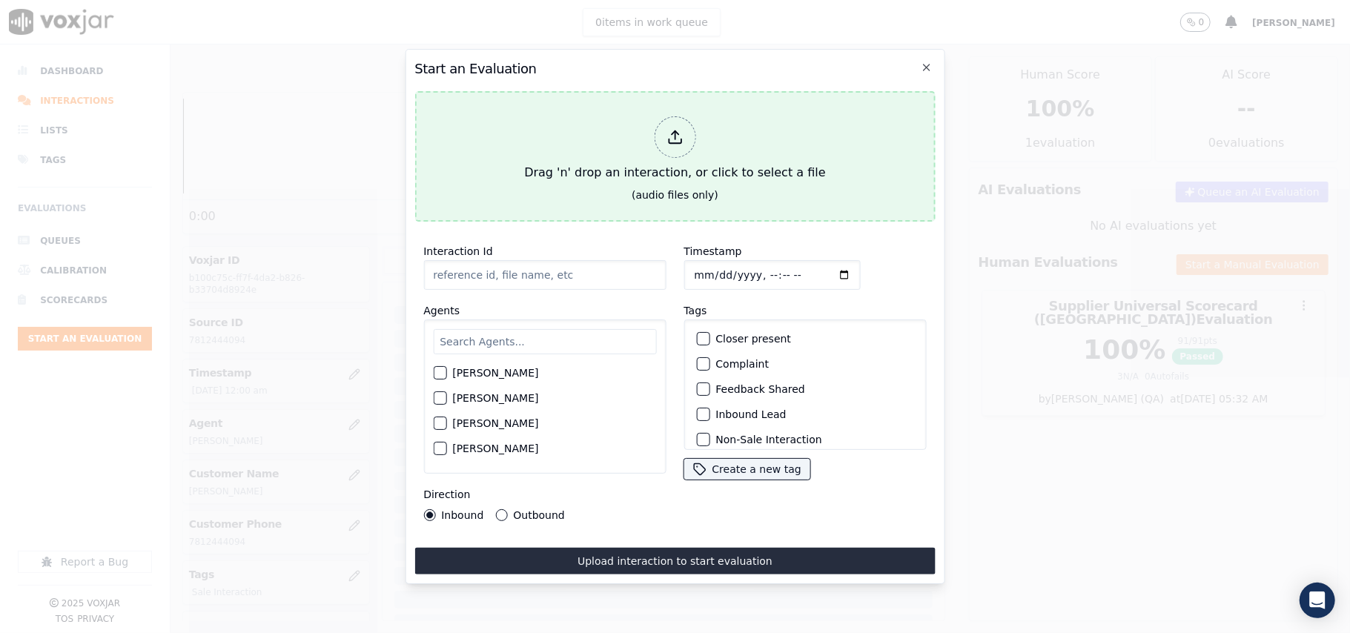
click at [685, 142] on div at bounding box center [675, 137] width 42 height 42
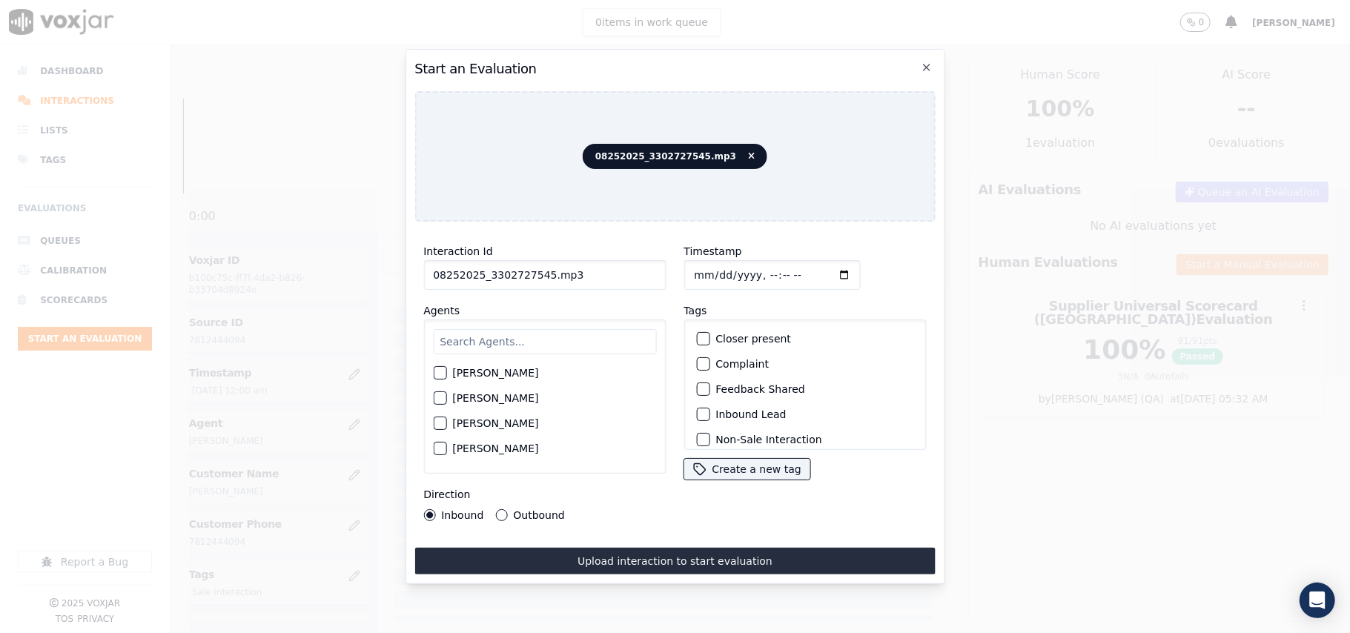
click at [523, 264] on input "08252025_3302727545.mp3" at bounding box center [544, 275] width 242 height 30
paste input "3302727545"
type input "3302727545"
click at [712, 271] on input "Timestamp" at bounding box center [772, 275] width 176 height 30
type input "[DATE]T00:06"
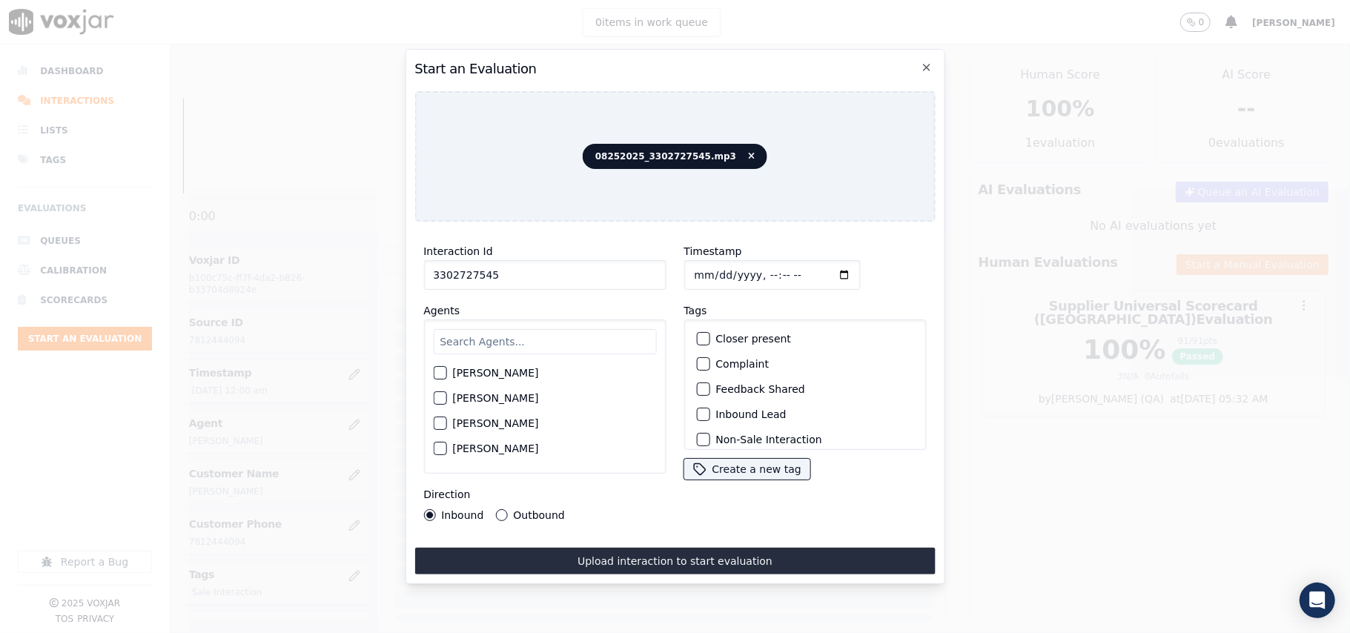
click at [434, 340] on input "text" at bounding box center [544, 341] width 223 height 25
type input "[PERSON_NAME]"
click at [475, 372] on label "[PERSON_NAME]" at bounding box center [495, 377] width 86 height 10
click at [446, 371] on button "[PERSON_NAME]" at bounding box center [439, 377] width 13 height 13
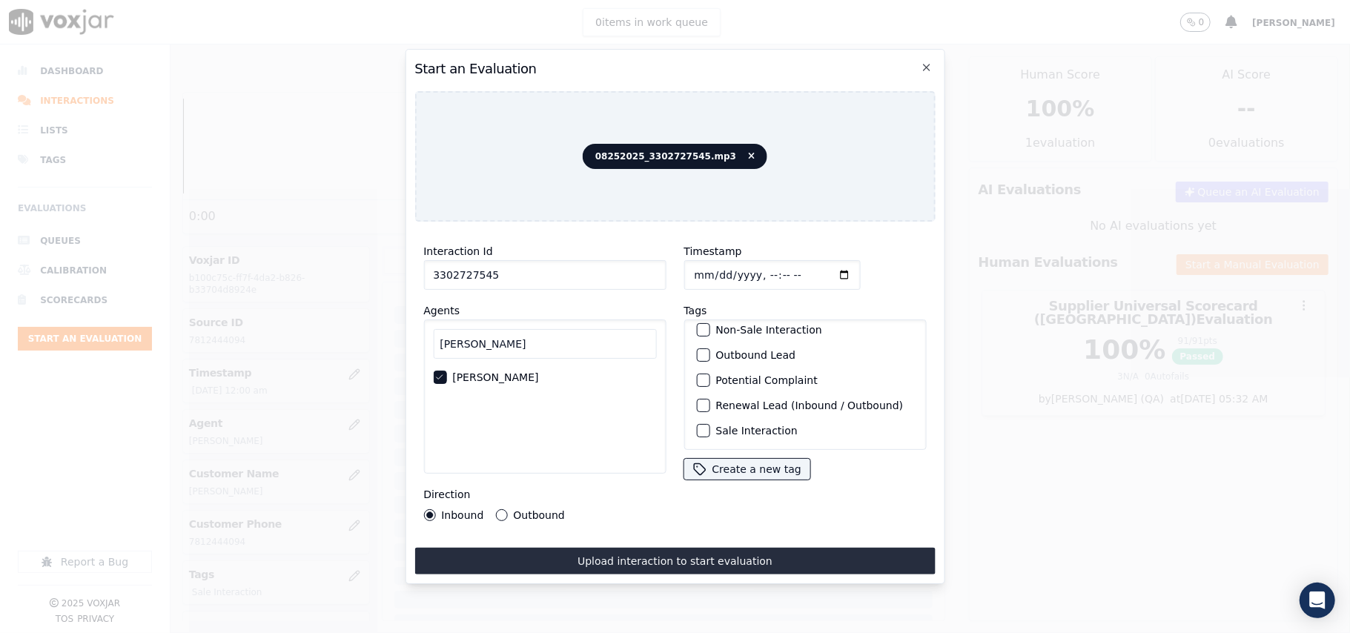
click at [744, 426] on label "Sale Interaction" at bounding box center [757, 431] width 82 height 10
click at [710, 424] on button "Sale Interaction" at bounding box center [702, 430] width 13 height 13
click at [535, 510] on label "Outbound" at bounding box center [538, 515] width 51 height 10
click at [507, 509] on button "Outbound" at bounding box center [501, 515] width 12 height 12
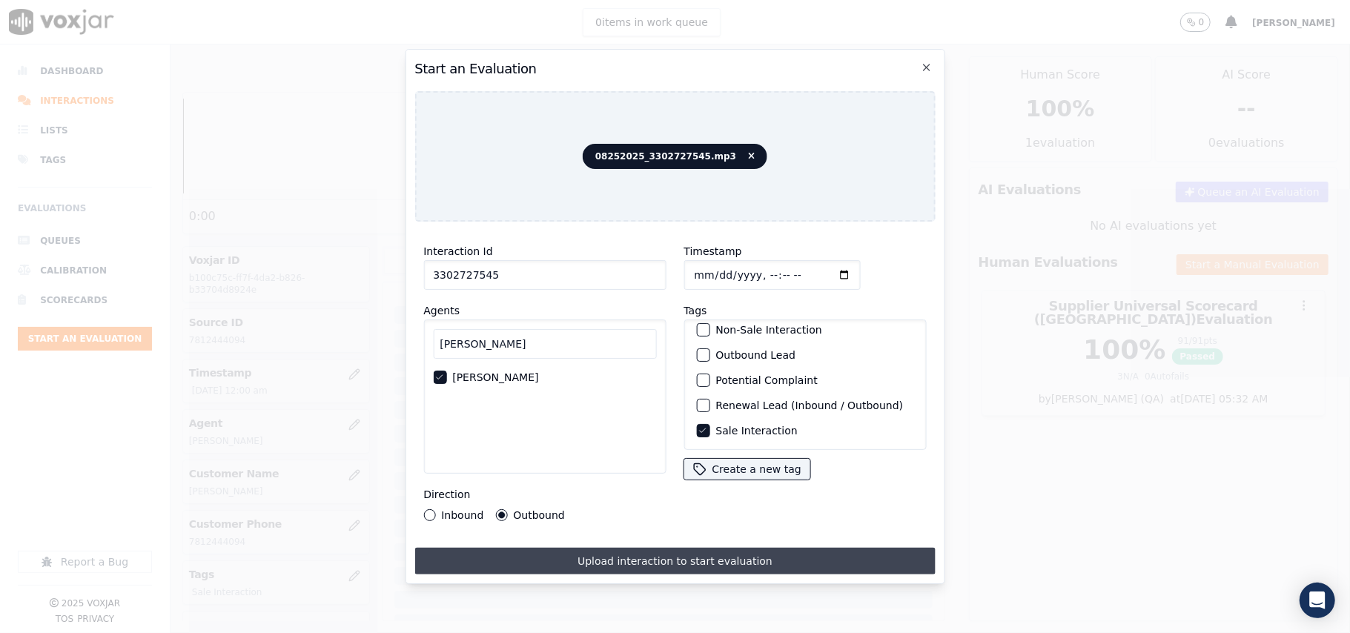
click at [564, 558] on button "Upload interaction to start evaluation" at bounding box center [674, 561] width 521 height 27
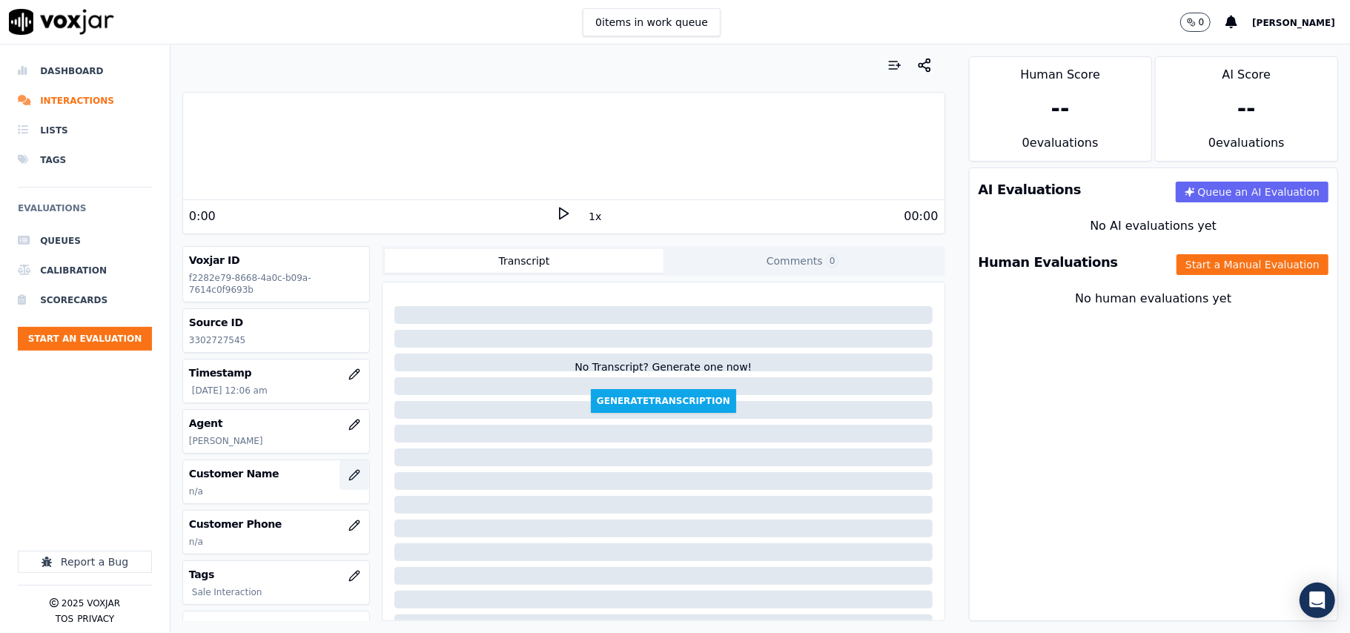
click at [340, 480] on button "button" at bounding box center [355, 475] width 30 height 30
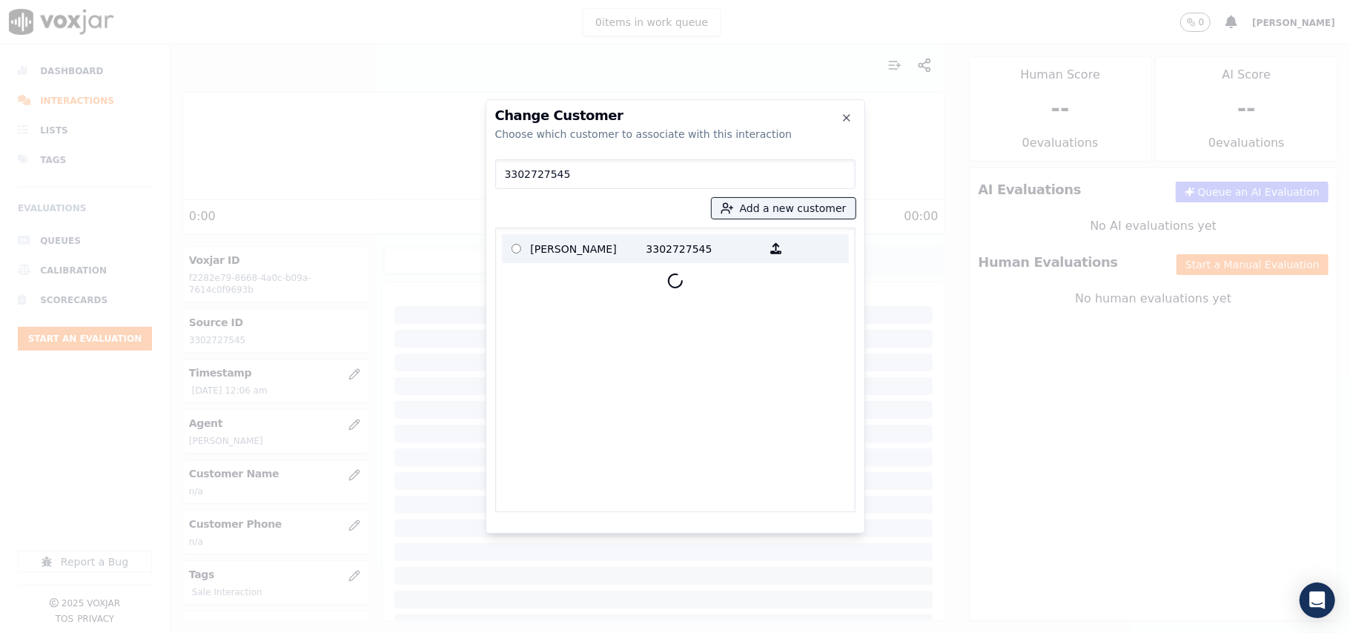
type input "3302727545"
click at [621, 245] on p "[PERSON_NAME]" at bounding box center [589, 248] width 116 height 23
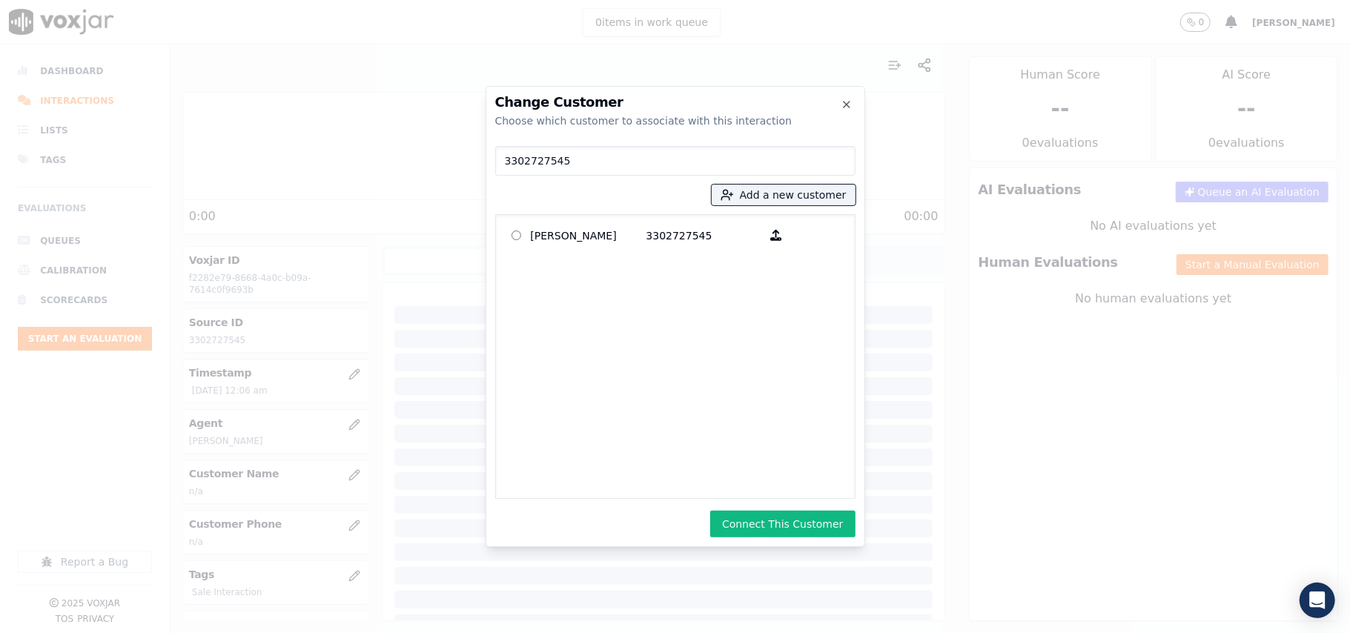
click at [810, 526] on button "Connect This Customer" at bounding box center [782, 524] width 145 height 27
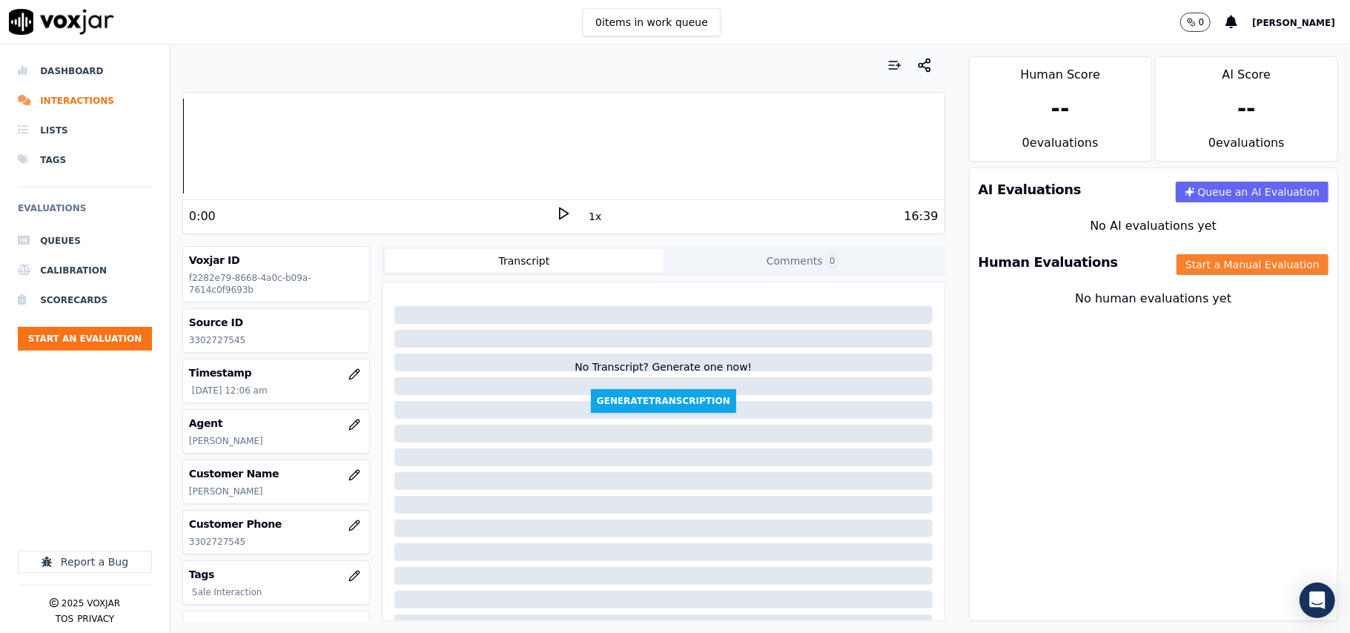
click at [1177, 274] on button "Start a Manual Evaluation" at bounding box center [1253, 264] width 152 height 21
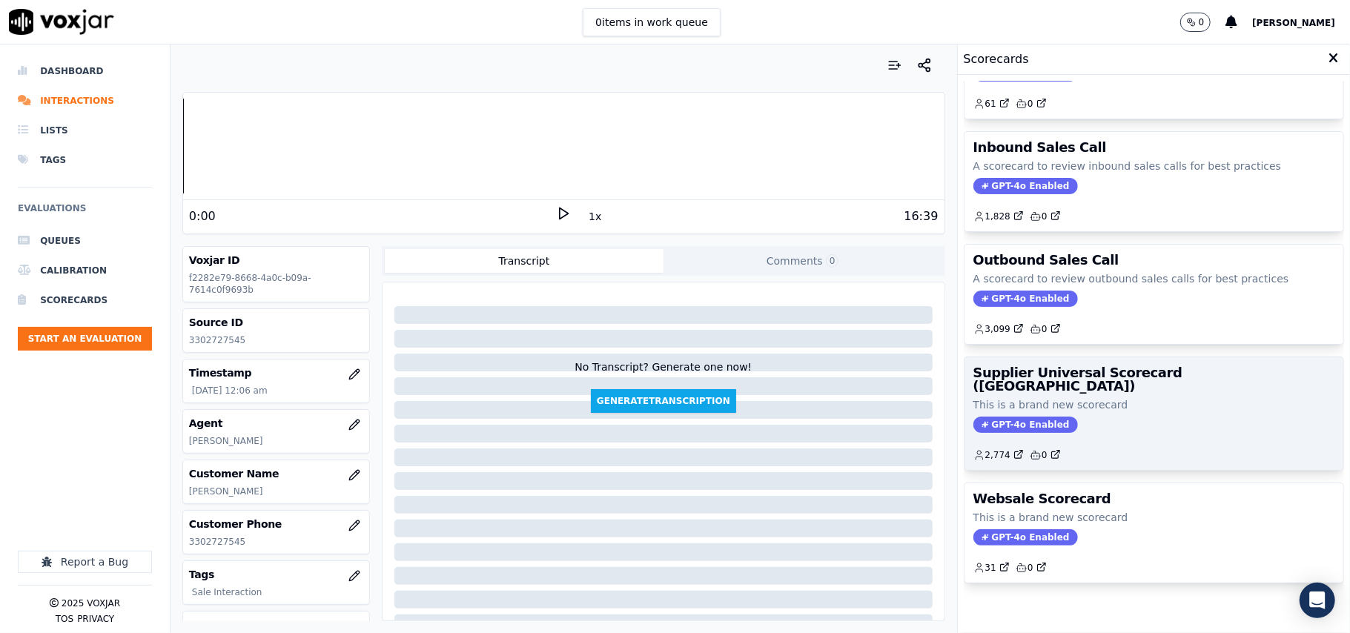
scroll to position [113, 0]
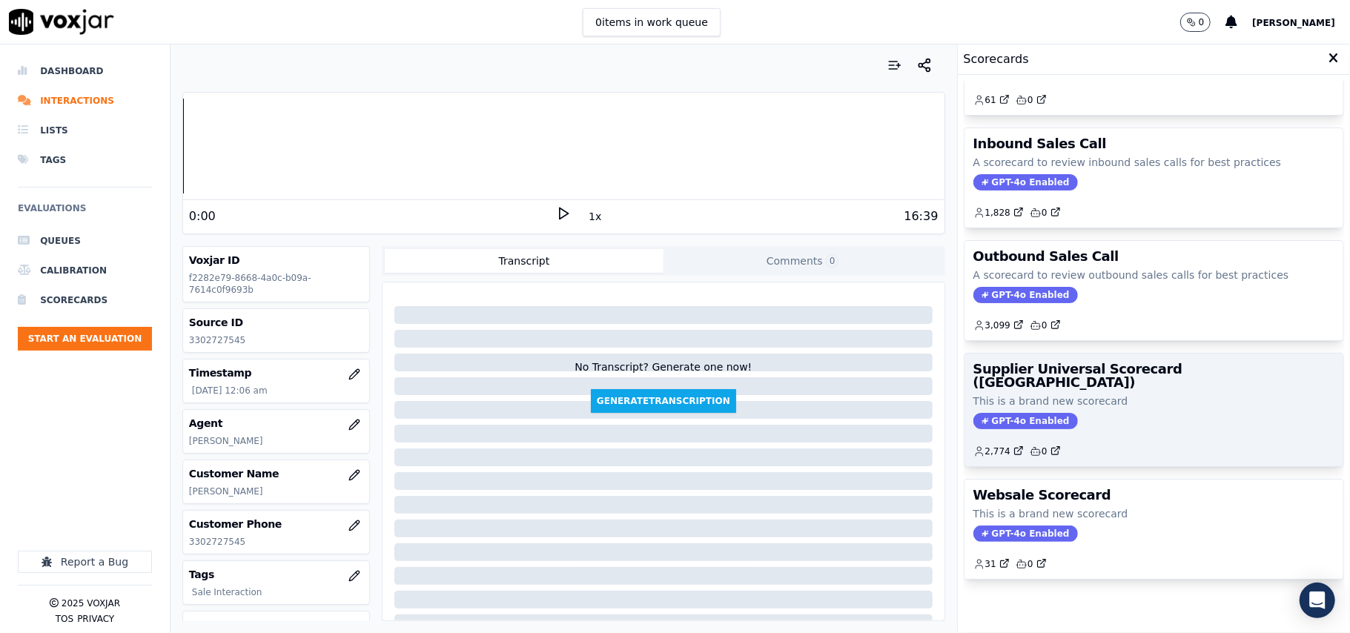
click at [1118, 394] on p "This is a brand new scorecard" at bounding box center [1154, 401] width 361 height 15
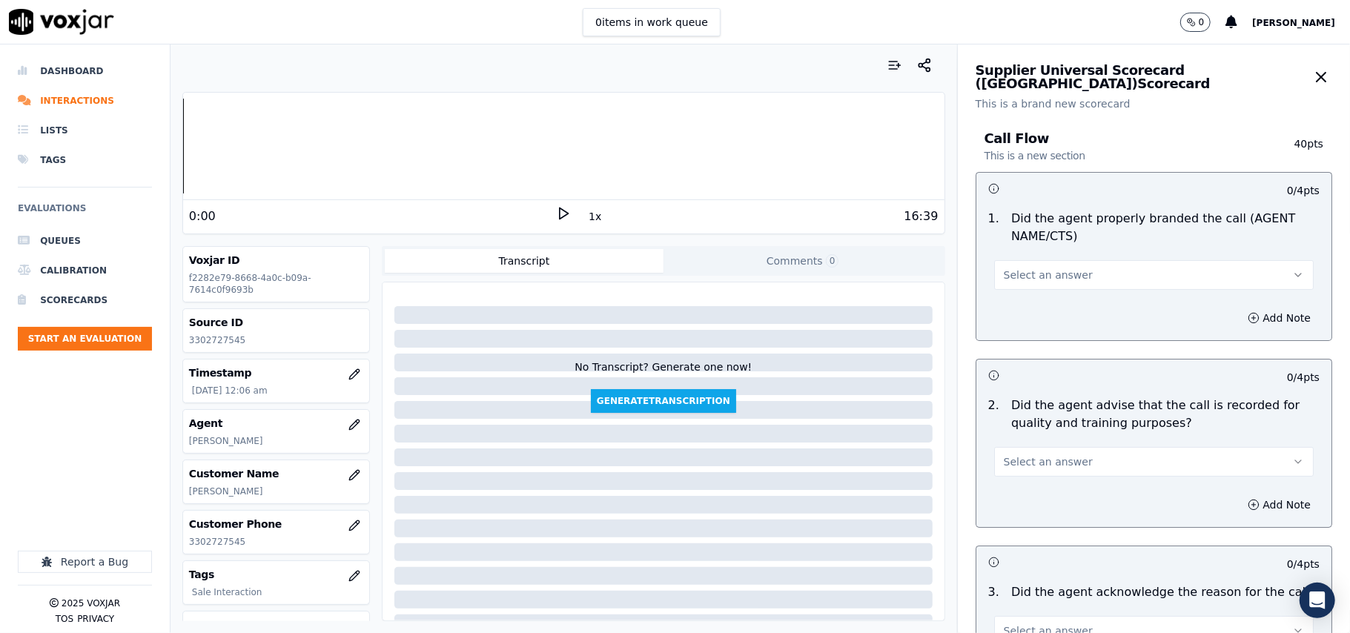
click at [1020, 277] on span "Select an answer" at bounding box center [1048, 275] width 89 height 15
click at [1032, 317] on div "Yes" at bounding box center [1122, 309] width 287 height 24
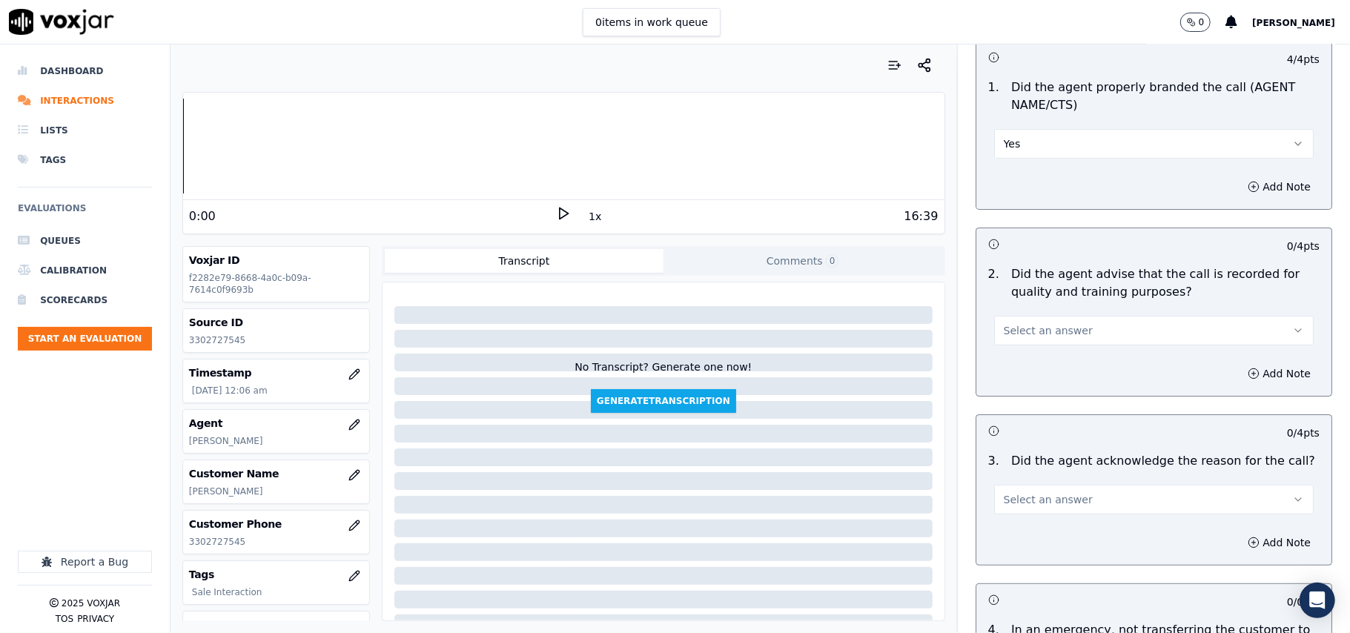
scroll to position [329, 0]
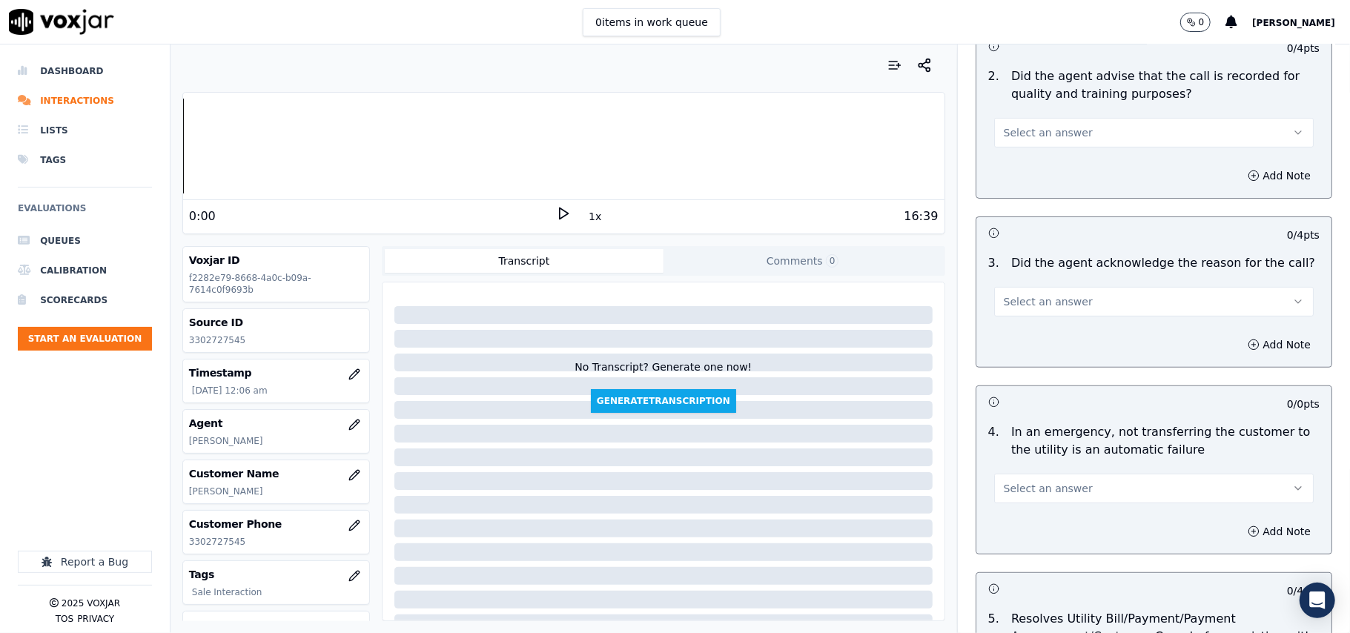
click at [1003, 149] on div "2 . Did the agent advise that the call is recorded for quality and training pur…" at bounding box center [1154, 108] width 355 height 92
click at [1045, 137] on span "Select an answer" at bounding box center [1048, 132] width 89 height 15
click at [1035, 169] on div "Yes" at bounding box center [1122, 167] width 287 height 24
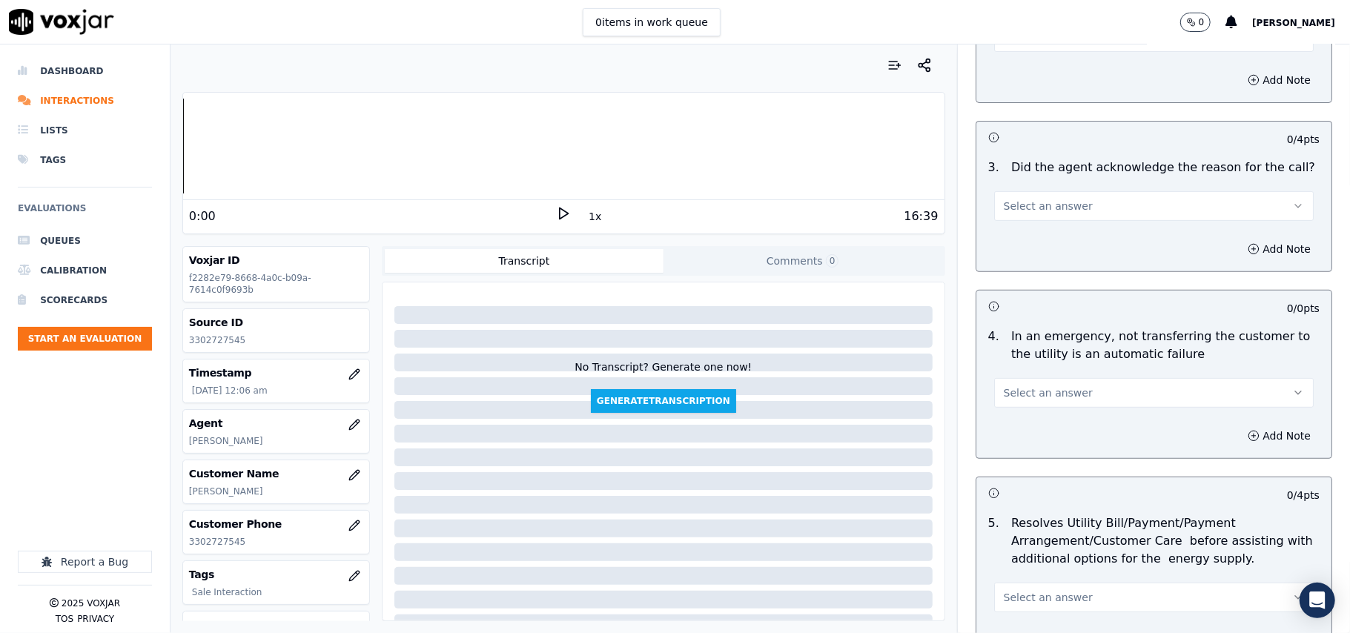
scroll to position [494, 0]
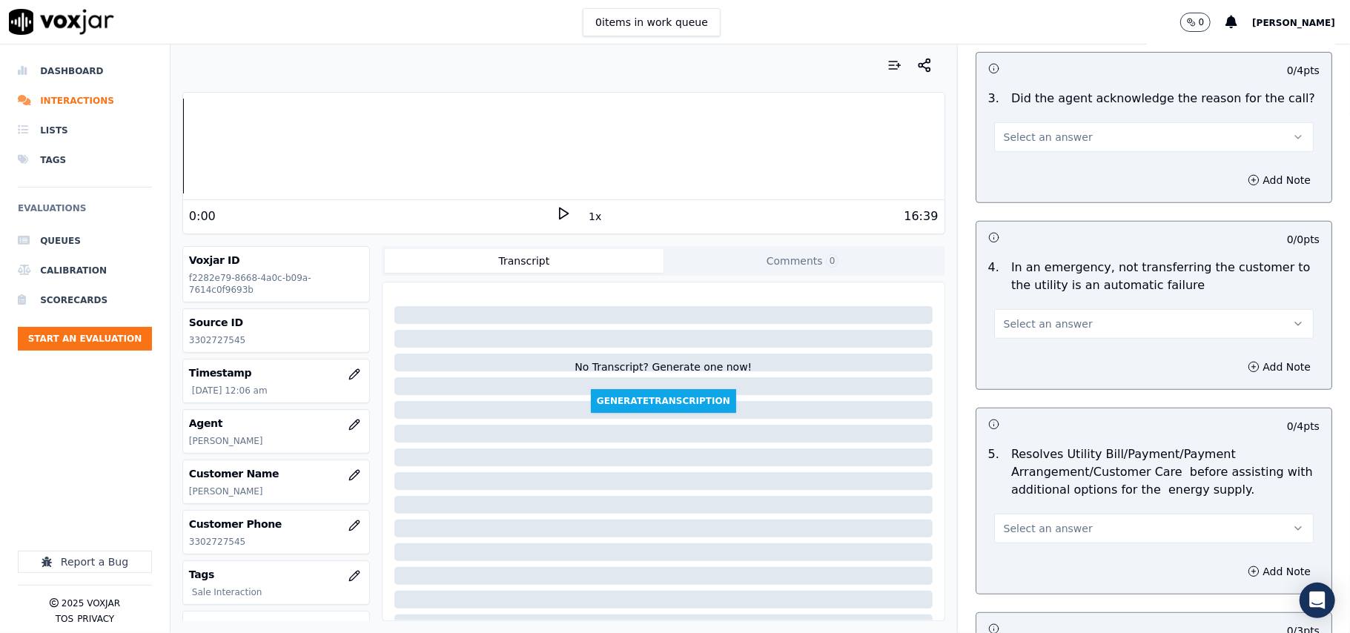
click at [1039, 138] on span "Select an answer" at bounding box center [1048, 137] width 89 height 15
click at [1028, 168] on div "Yes" at bounding box center [1122, 171] width 287 height 24
click at [1015, 342] on div "4 . In an emergency, not transferring the customer to the utility is an automat…" at bounding box center [1154, 299] width 355 height 92
click at [1018, 329] on span "Select an answer" at bounding box center [1048, 324] width 89 height 15
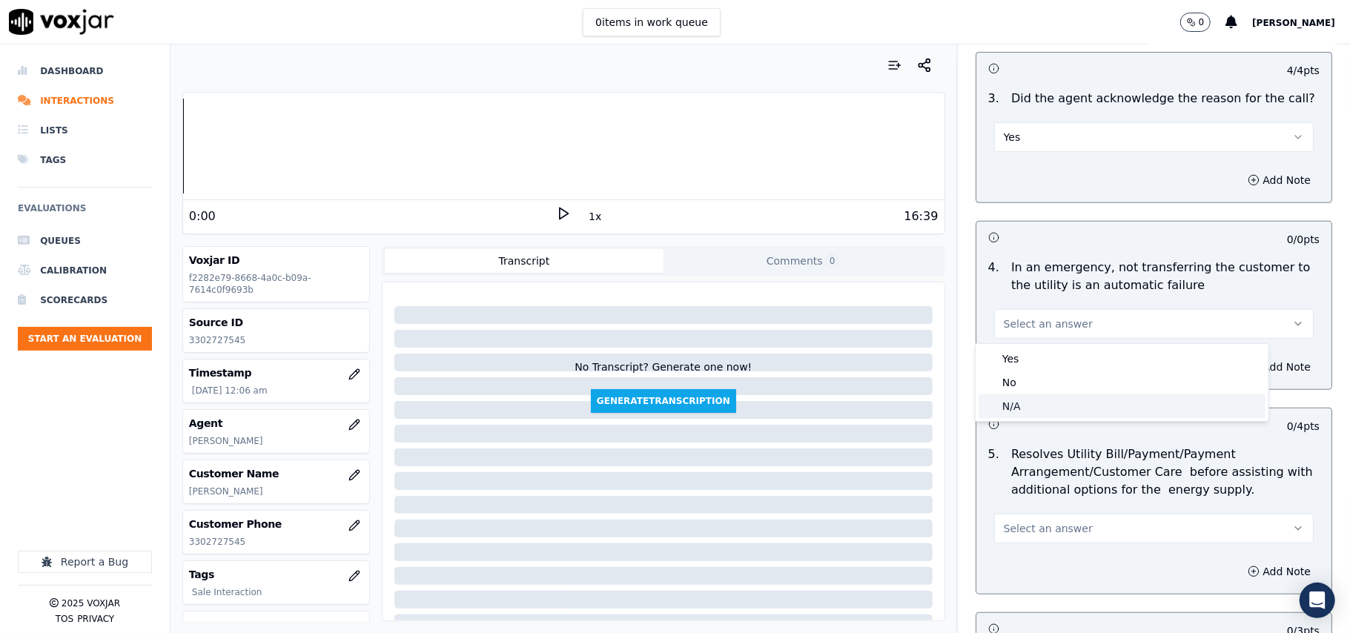
click at [1038, 417] on div "N/A" at bounding box center [1122, 406] width 287 height 24
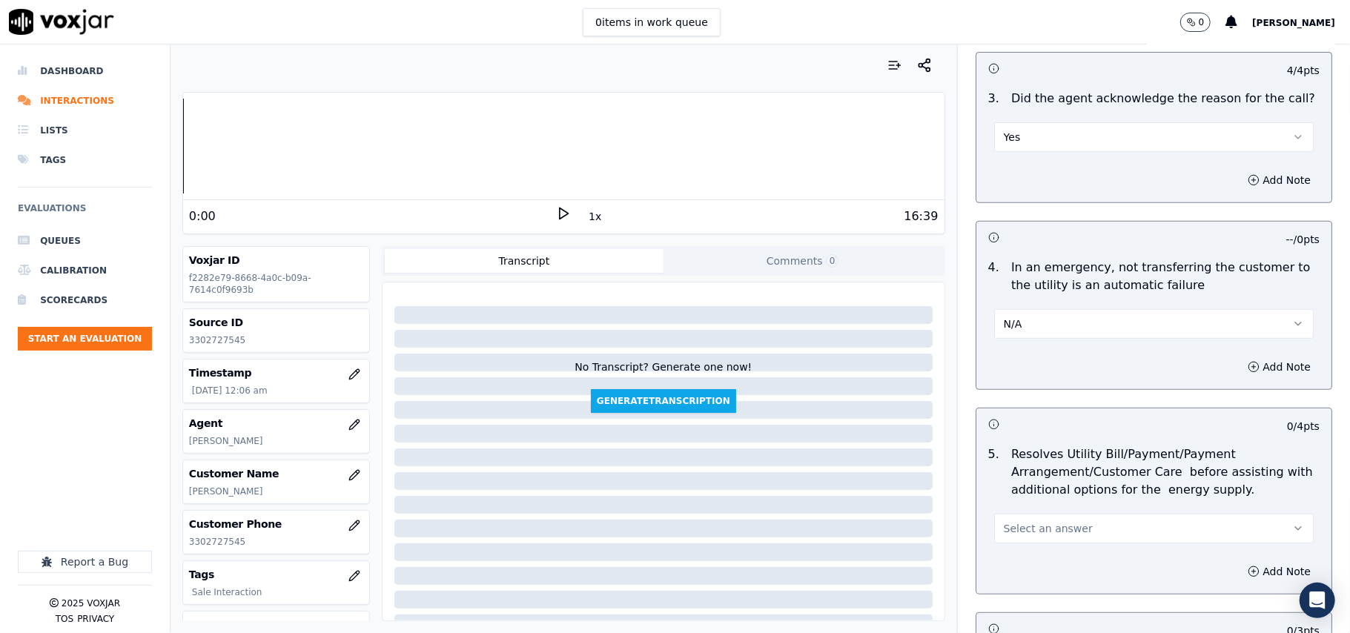
scroll to position [659, 0]
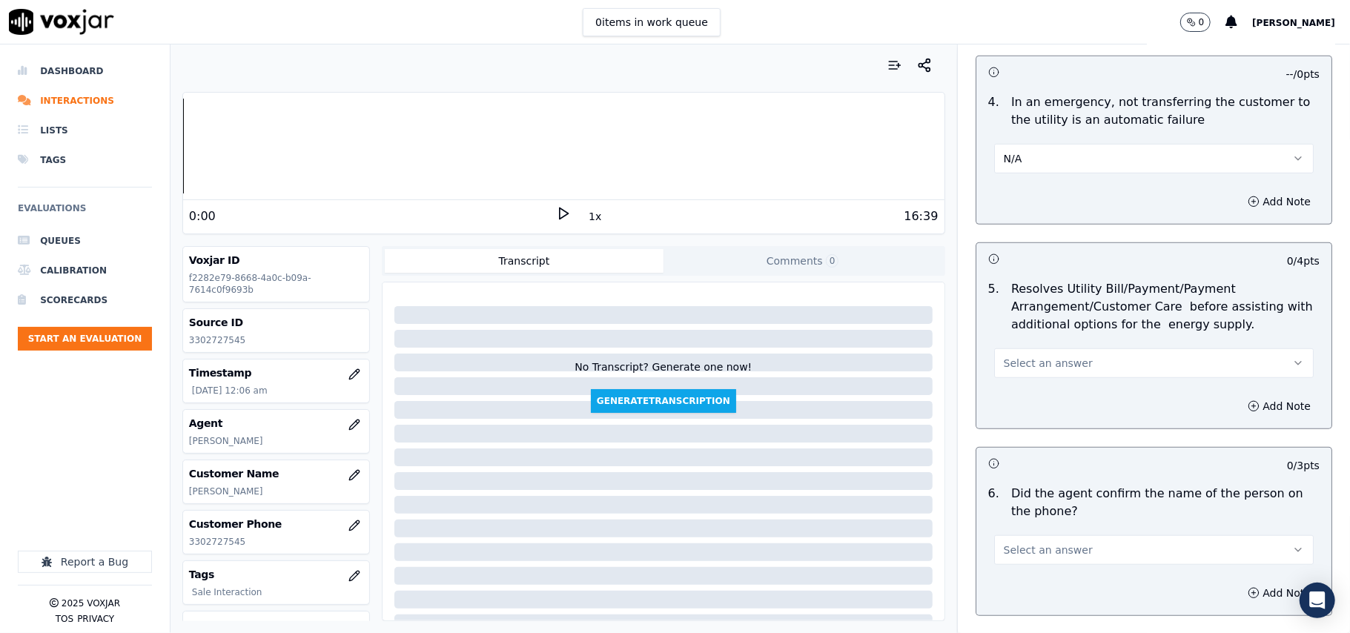
click at [1047, 356] on button "Select an answer" at bounding box center [1154, 363] width 320 height 30
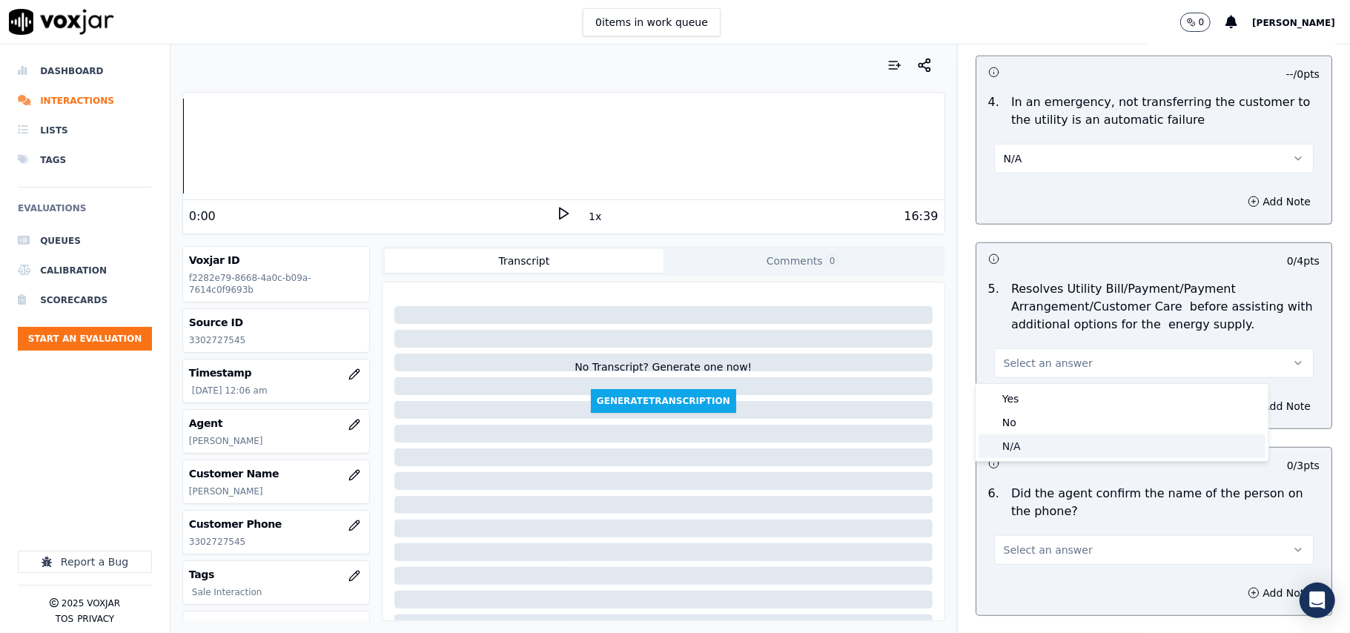
click at [1037, 446] on div "N/A" at bounding box center [1122, 447] width 287 height 24
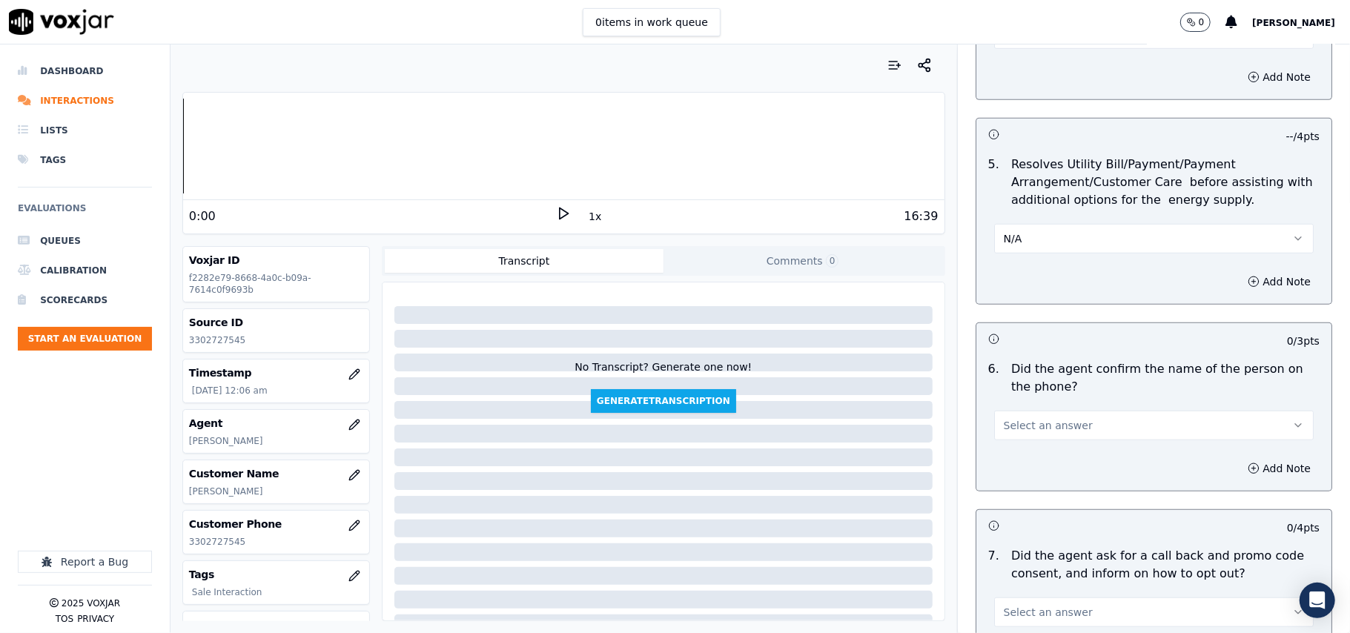
scroll to position [823, 0]
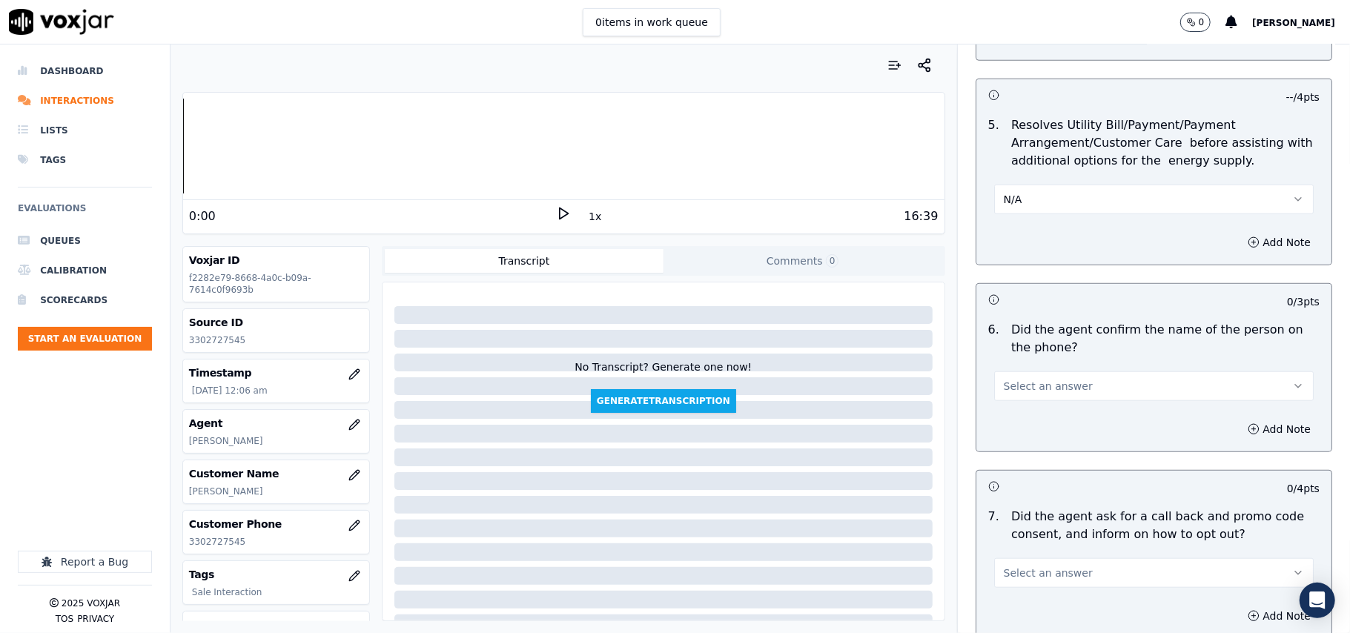
click at [1020, 396] on button "Select an answer" at bounding box center [1154, 386] width 320 height 30
click at [1008, 423] on div "Yes" at bounding box center [1122, 422] width 287 height 24
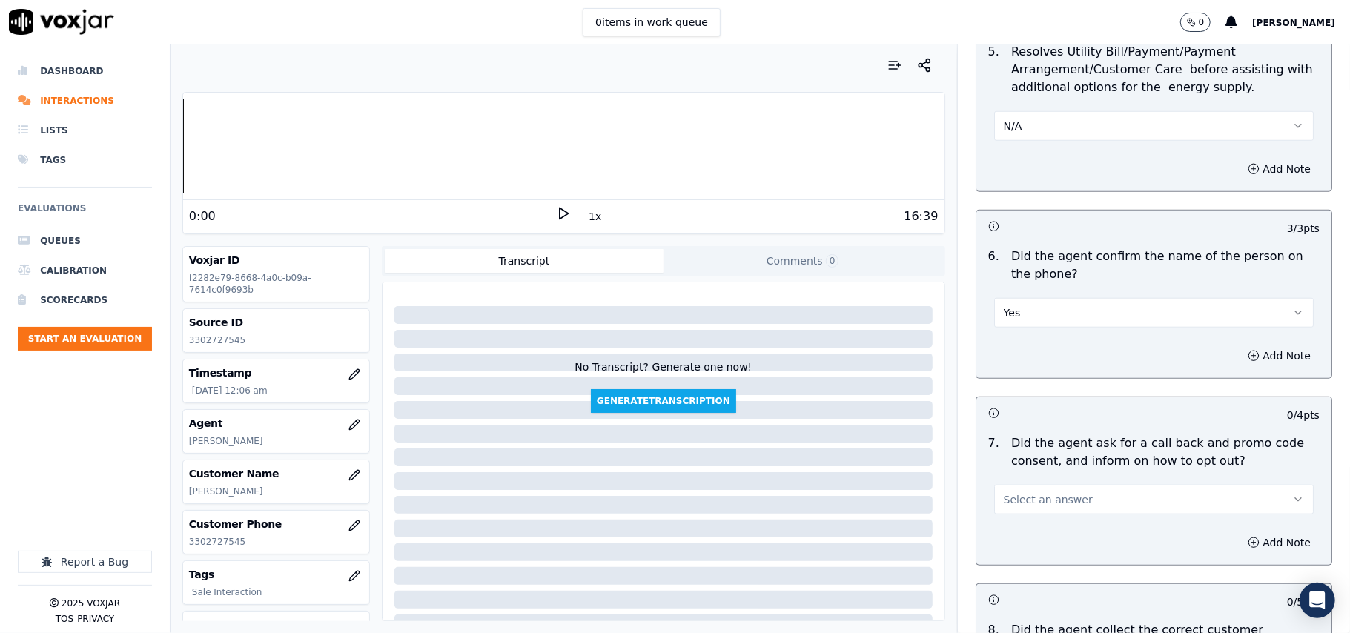
scroll to position [988, 0]
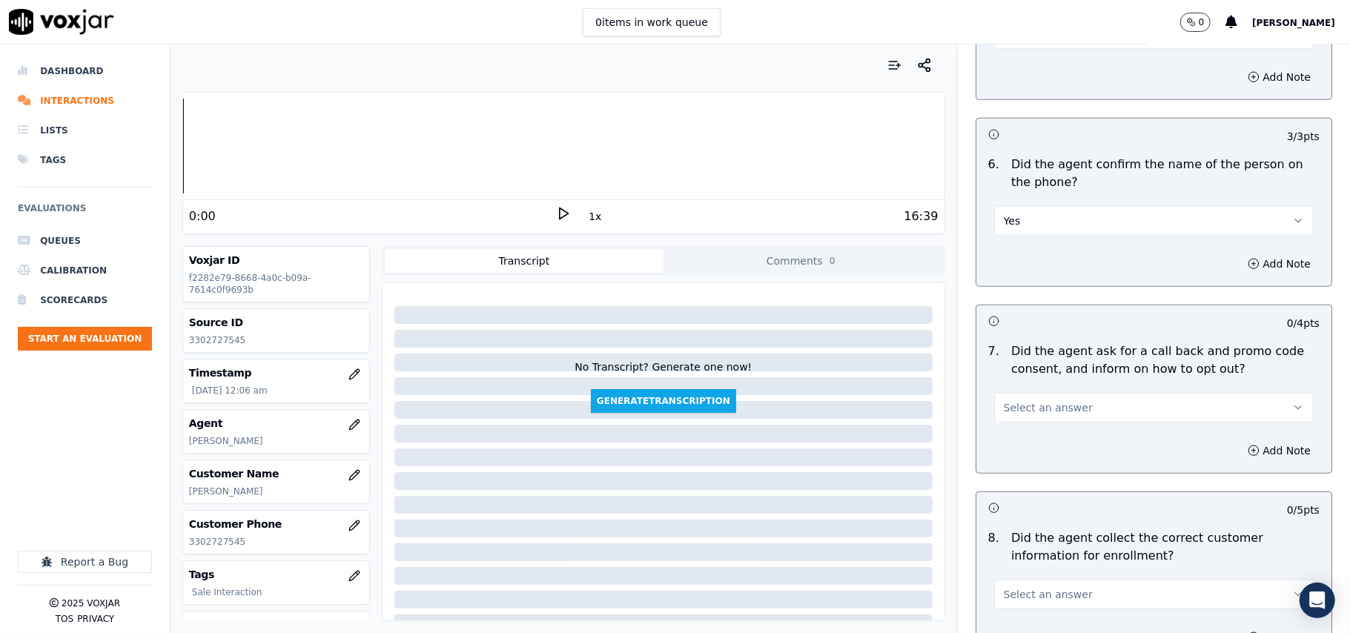
click at [1020, 414] on span "Select an answer" at bounding box center [1048, 407] width 89 height 15
click at [1022, 446] on div "Yes" at bounding box center [1122, 444] width 287 height 24
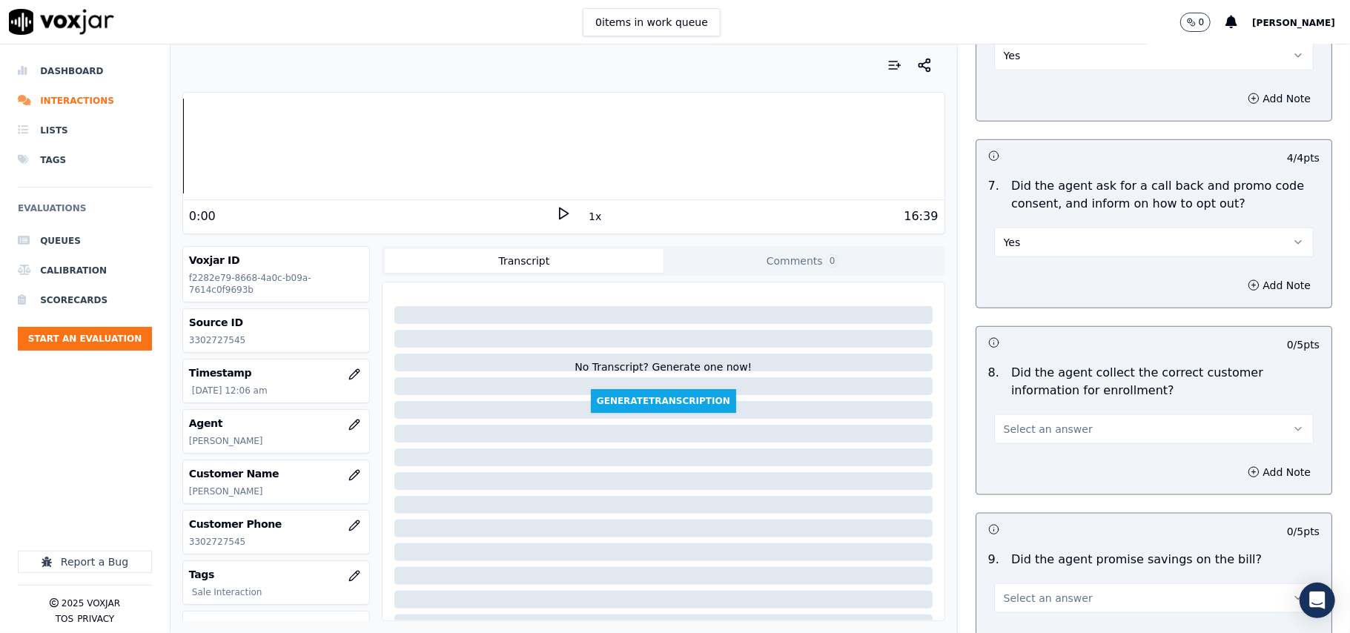
click at [1009, 437] on span "Select an answer" at bounding box center [1048, 429] width 89 height 15
click at [1009, 460] on div "Yes" at bounding box center [1122, 467] width 287 height 24
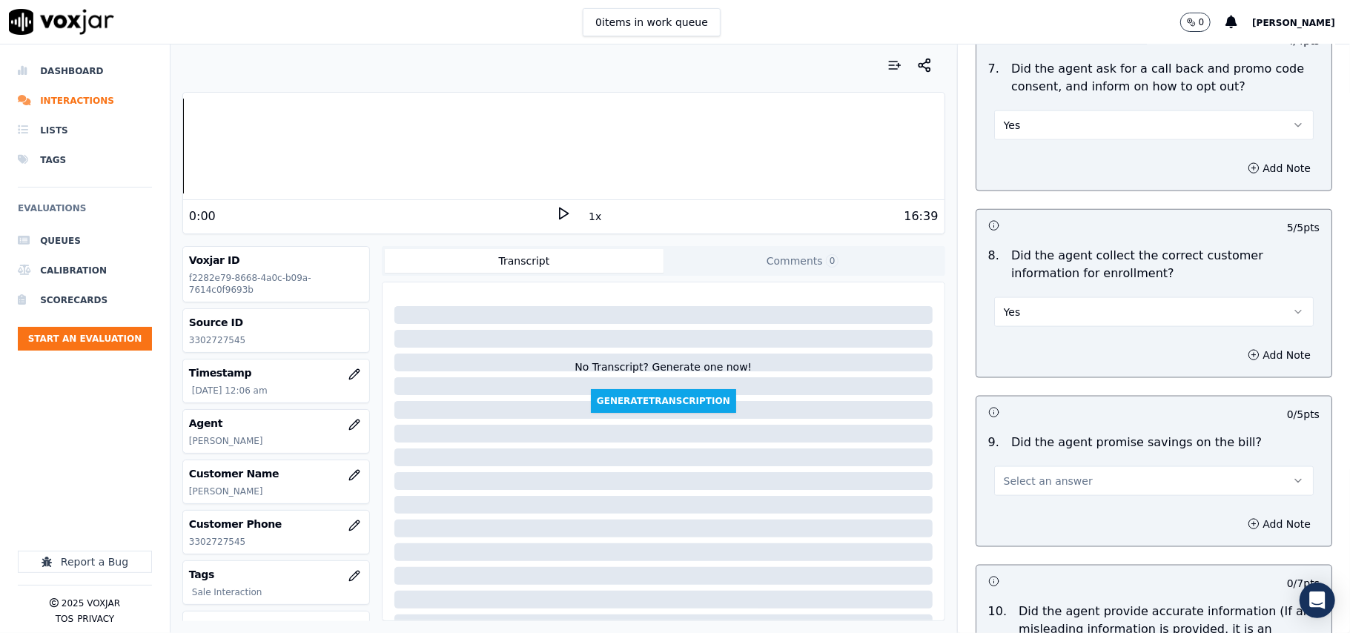
scroll to position [1318, 0]
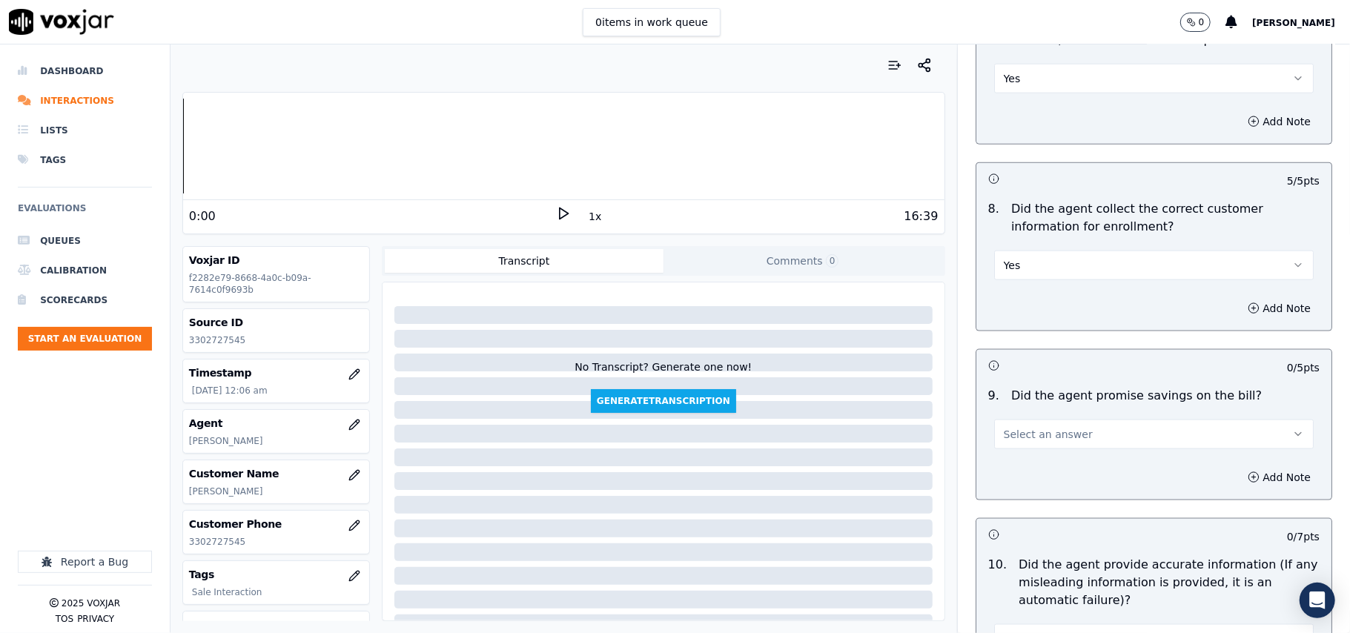
click at [1048, 442] on span "Select an answer" at bounding box center [1048, 434] width 89 height 15
click at [1033, 526] on div "N/A" at bounding box center [1122, 520] width 287 height 24
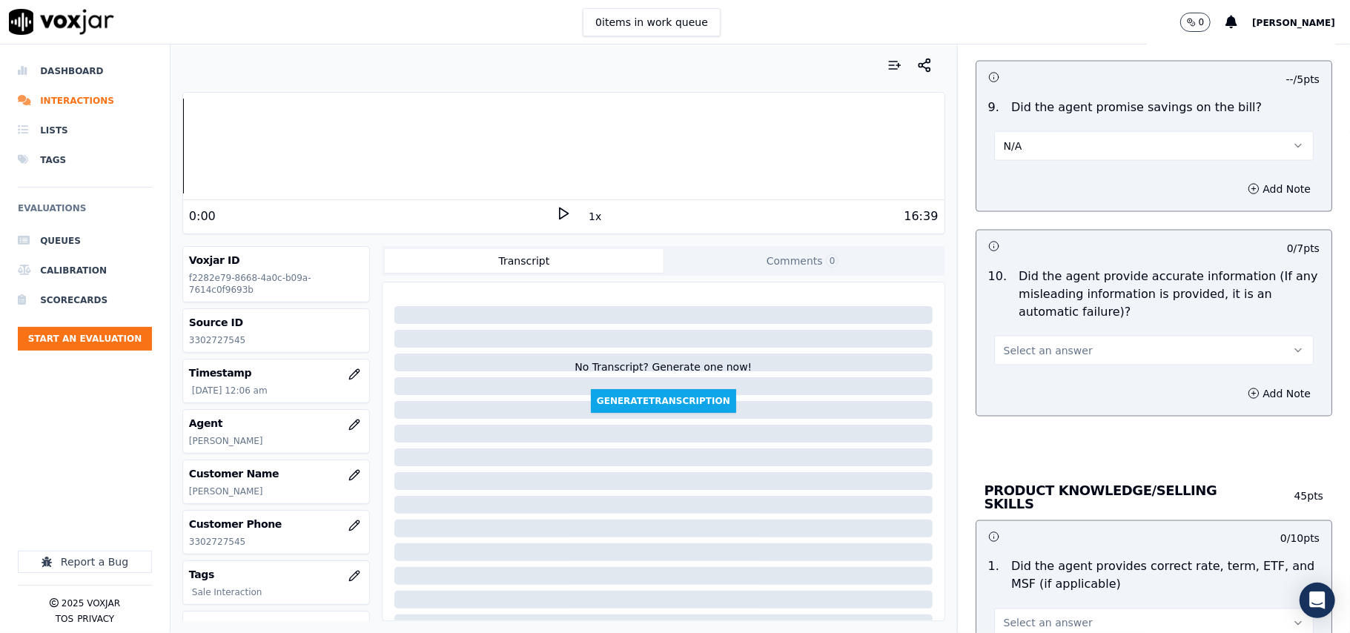
scroll to position [1648, 0]
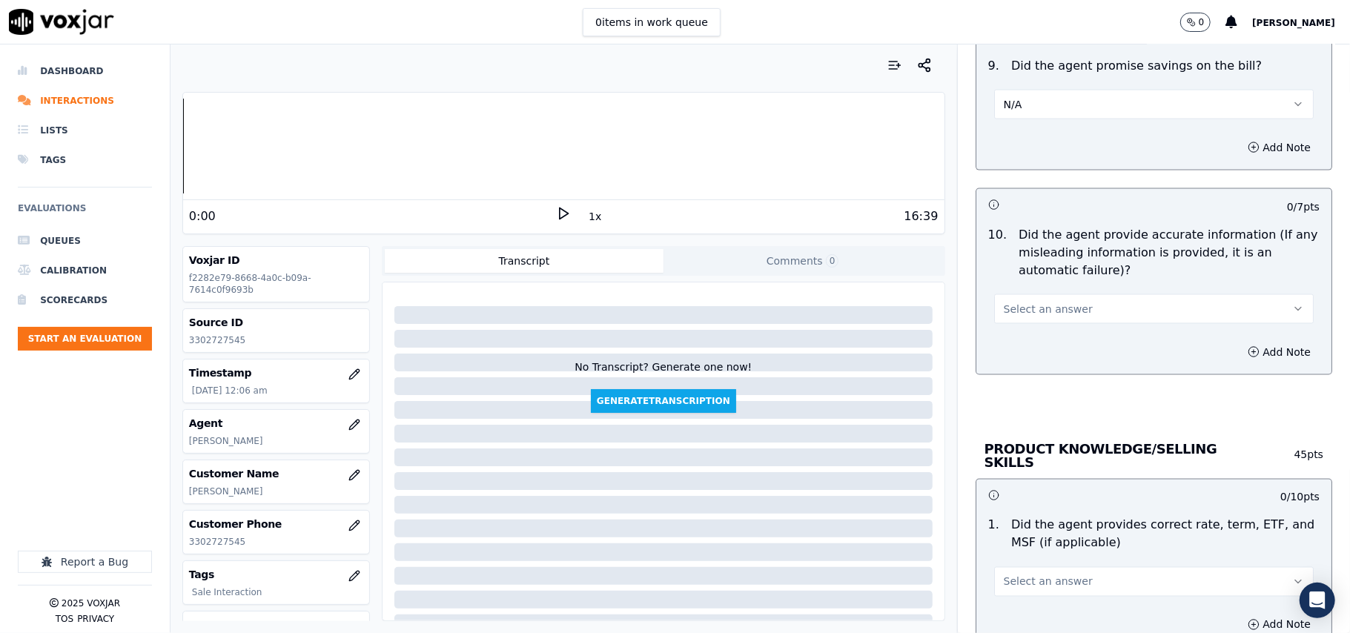
click at [1019, 312] on span "Select an answer" at bounding box center [1048, 309] width 89 height 15
click at [1024, 340] on div "Yes" at bounding box center [1122, 347] width 287 height 24
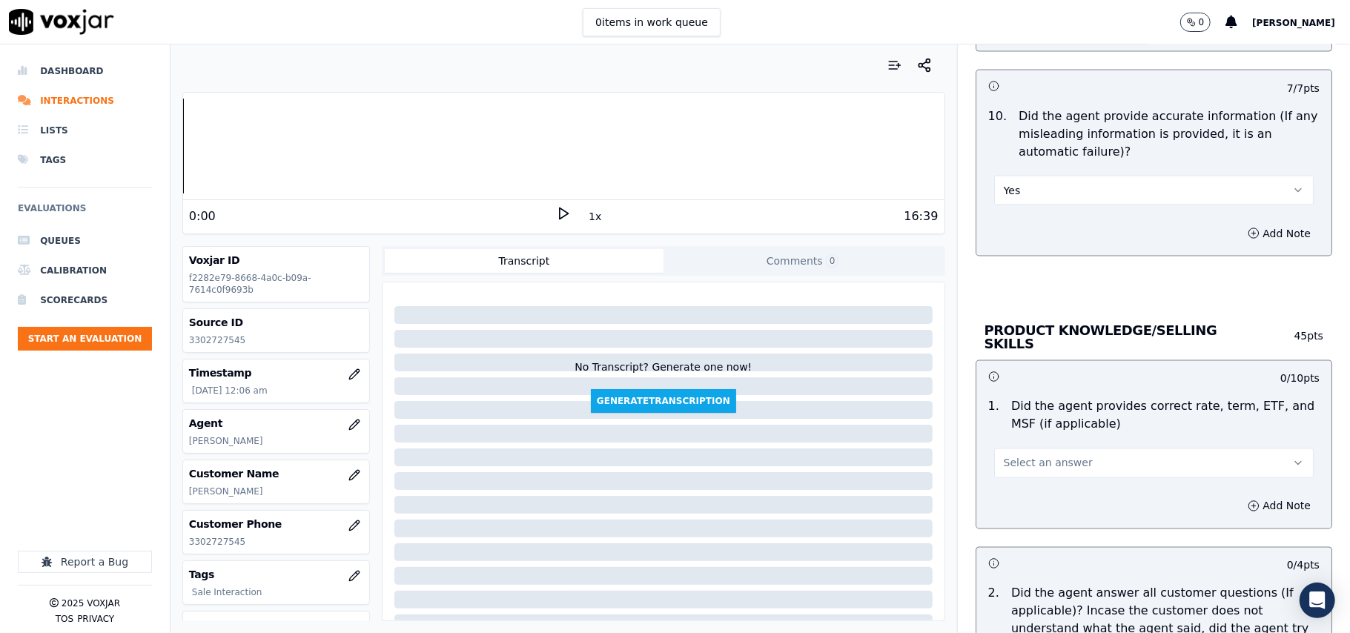
scroll to position [1812, 0]
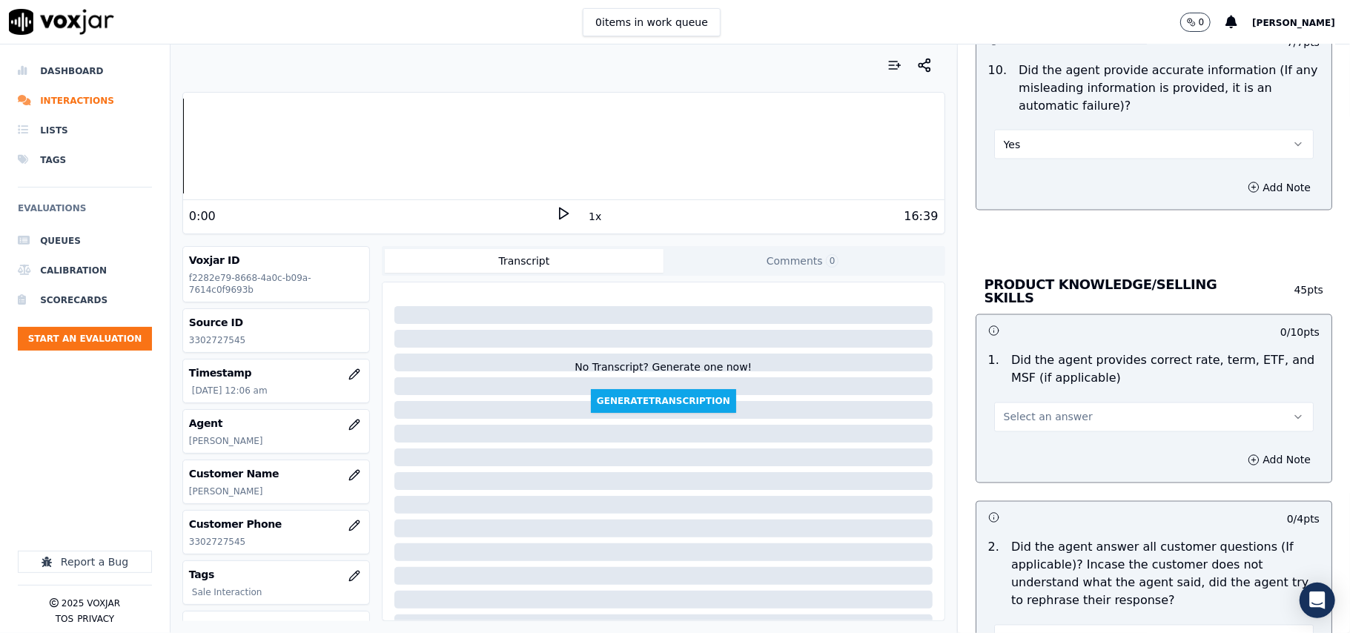
click at [1026, 415] on span "Select an answer" at bounding box center [1048, 417] width 89 height 15
click at [1017, 442] on div "Yes" at bounding box center [1122, 449] width 287 height 24
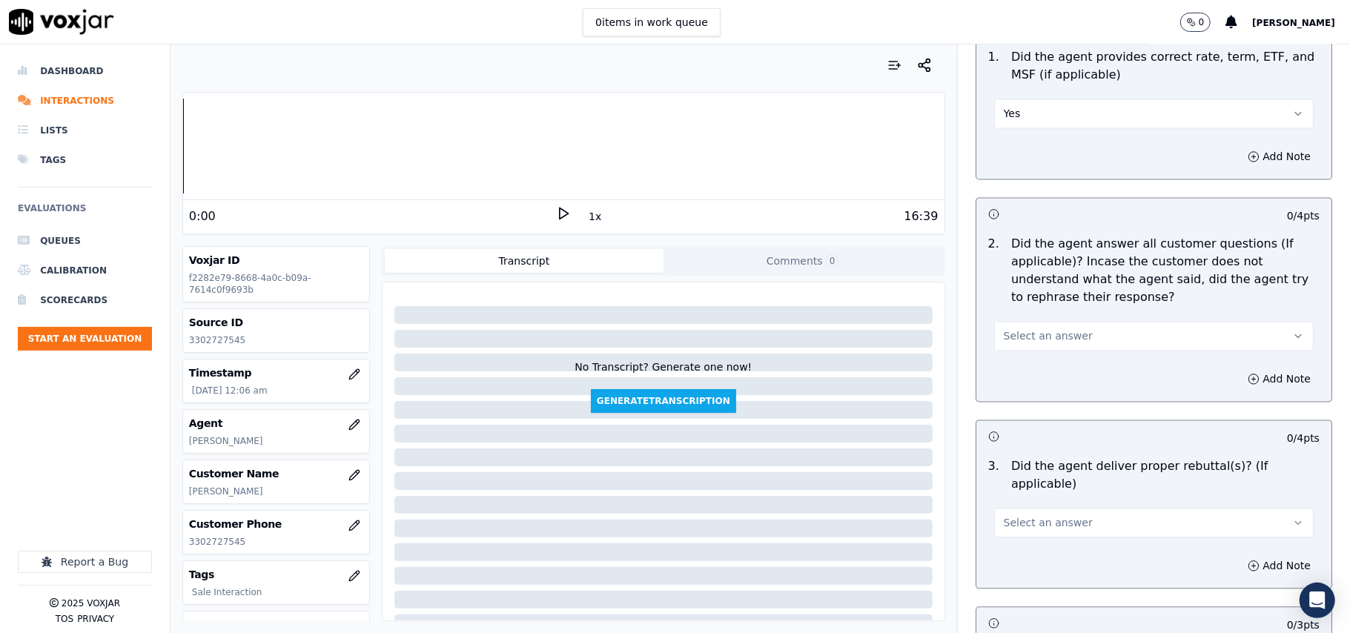
scroll to position [2142, 0]
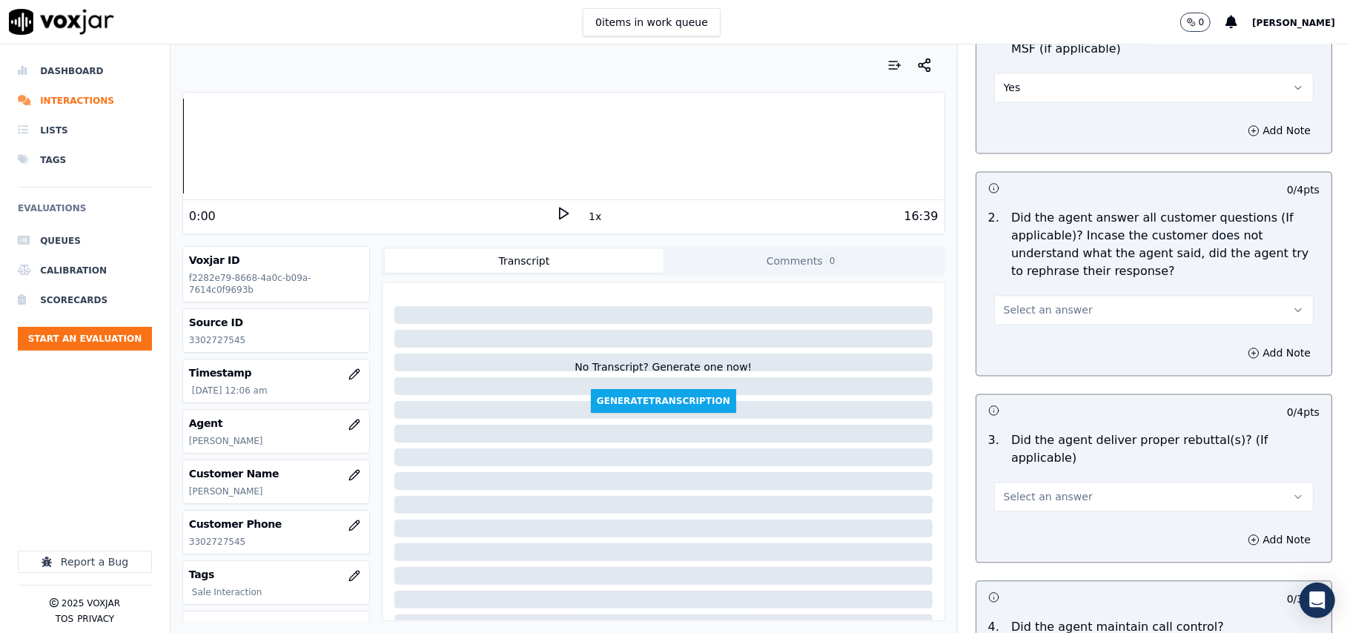
click at [1037, 303] on span "Select an answer" at bounding box center [1048, 310] width 89 height 15
click at [1025, 336] on div "Yes" at bounding box center [1122, 342] width 287 height 24
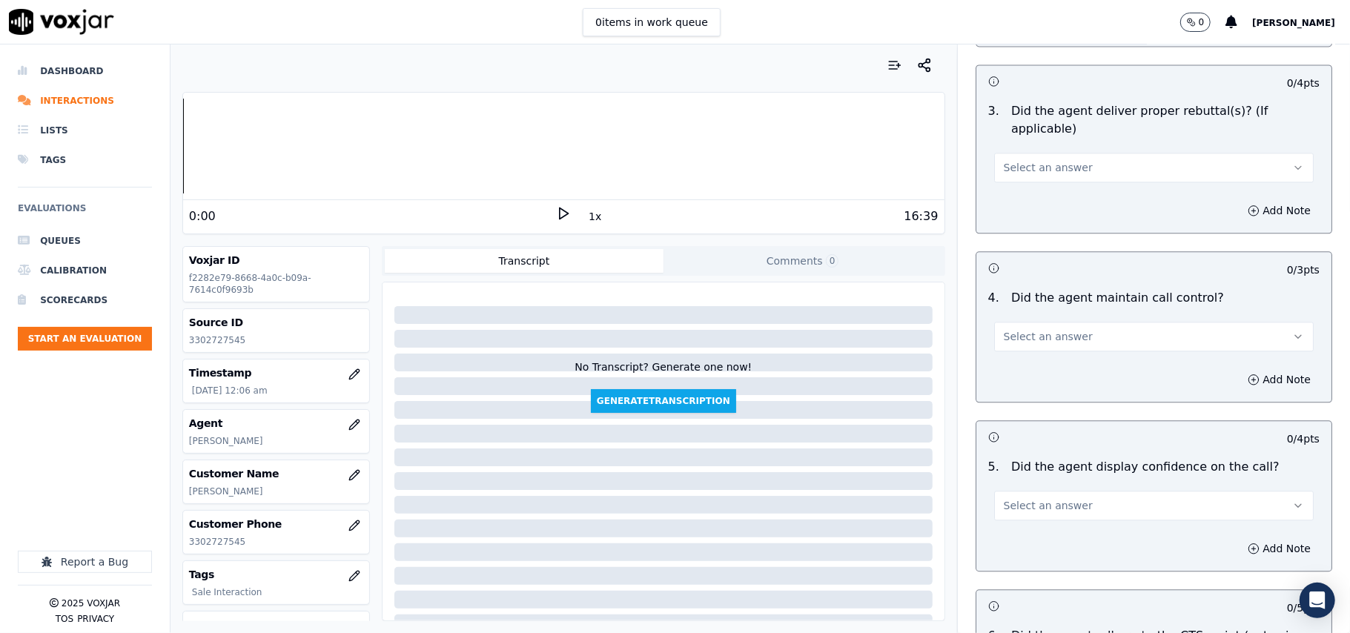
click at [1014, 160] on span "Select an answer" at bounding box center [1048, 167] width 89 height 15
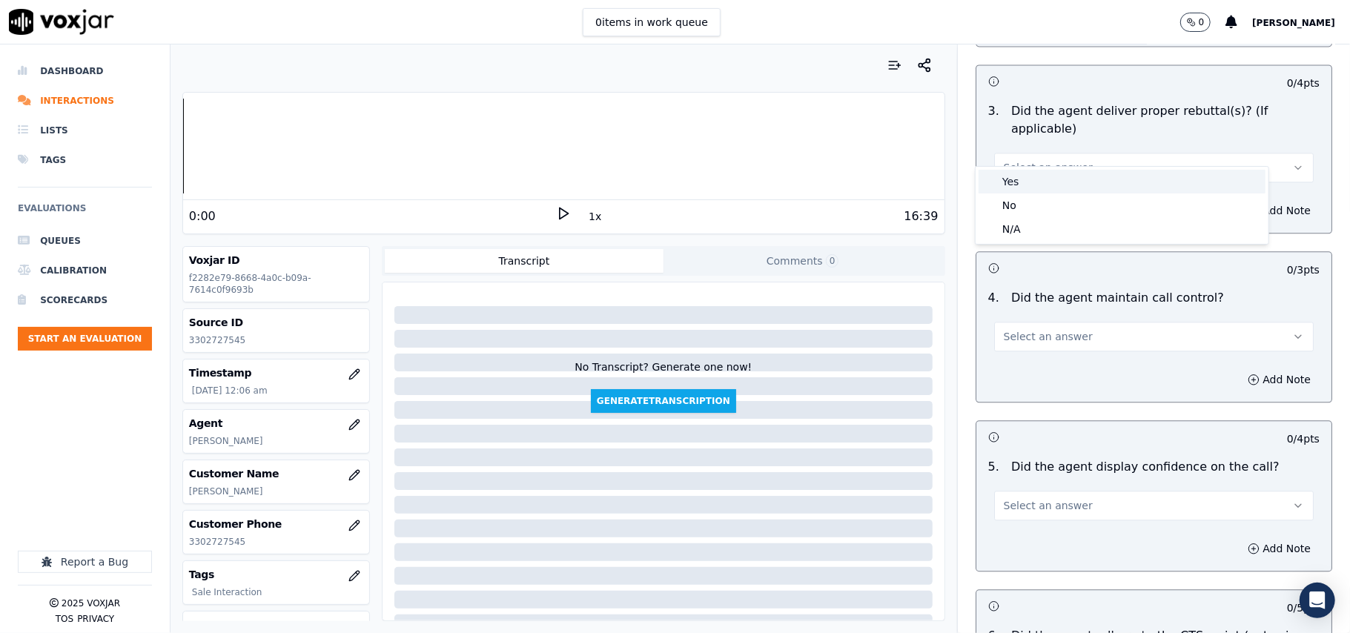
click at [1027, 179] on div "Yes" at bounding box center [1122, 182] width 287 height 24
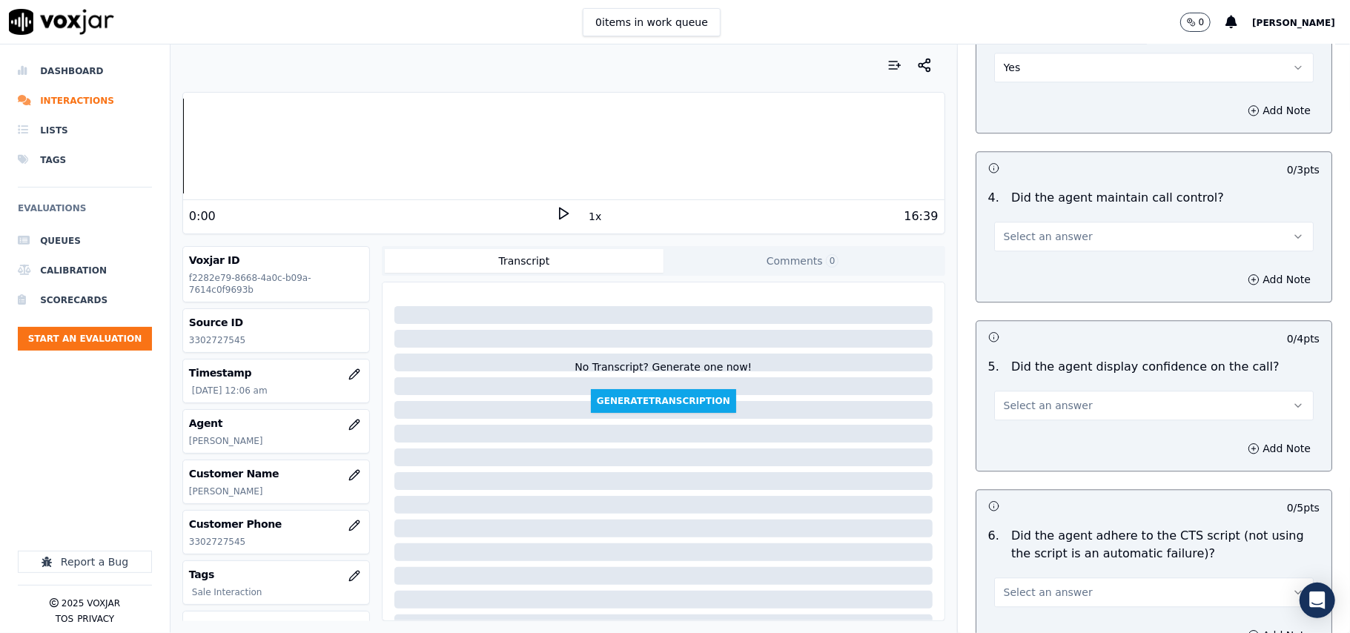
scroll to position [2637, 0]
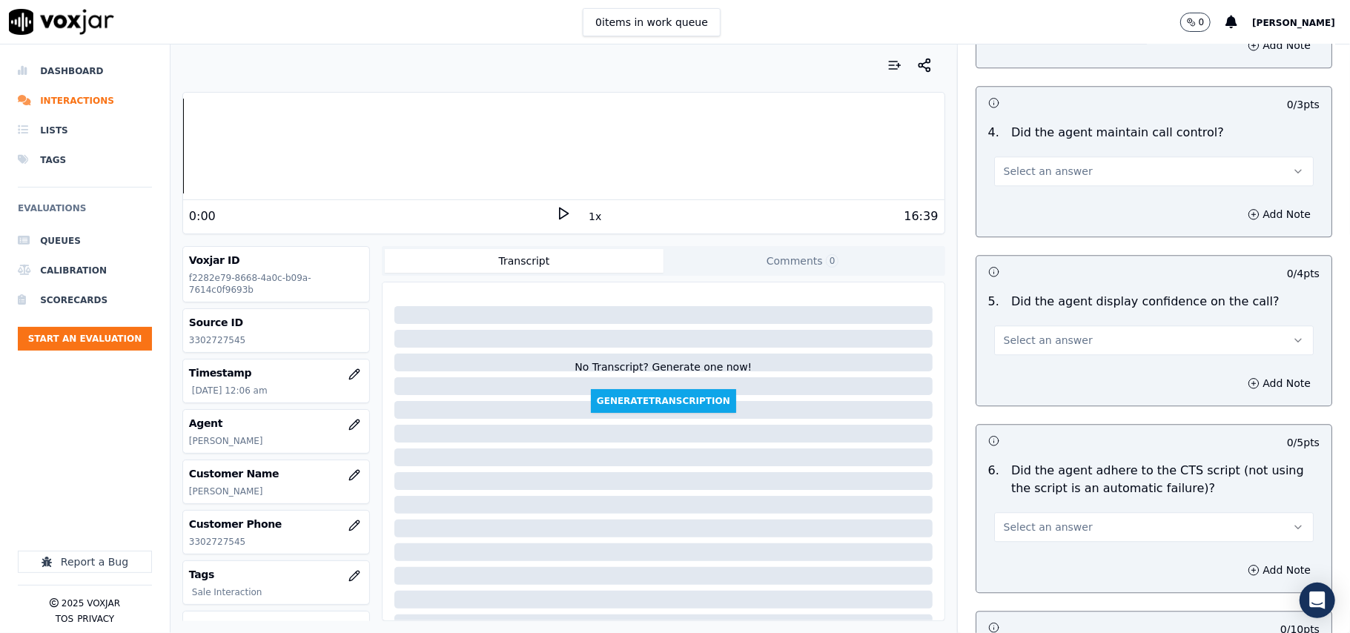
click at [1036, 156] on button "Select an answer" at bounding box center [1154, 171] width 320 height 30
click at [1038, 191] on div "Yes" at bounding box center [1122, 186] width 287 height 24
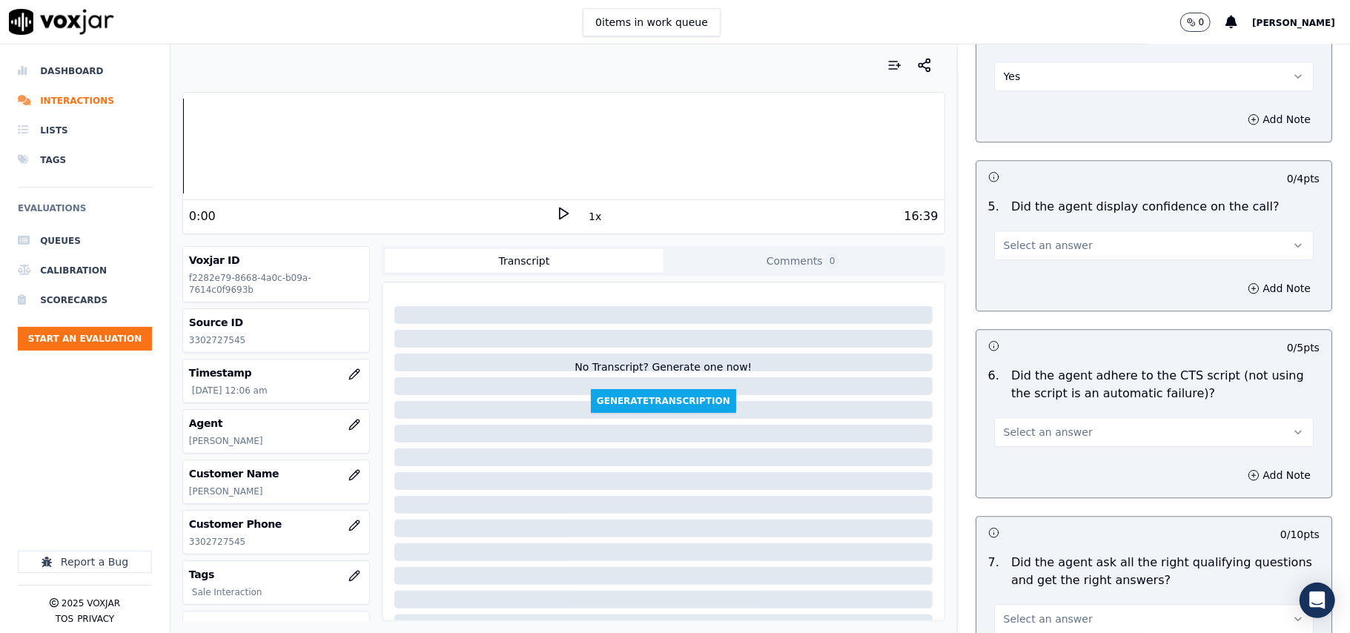
scroll to position [2801, 0]
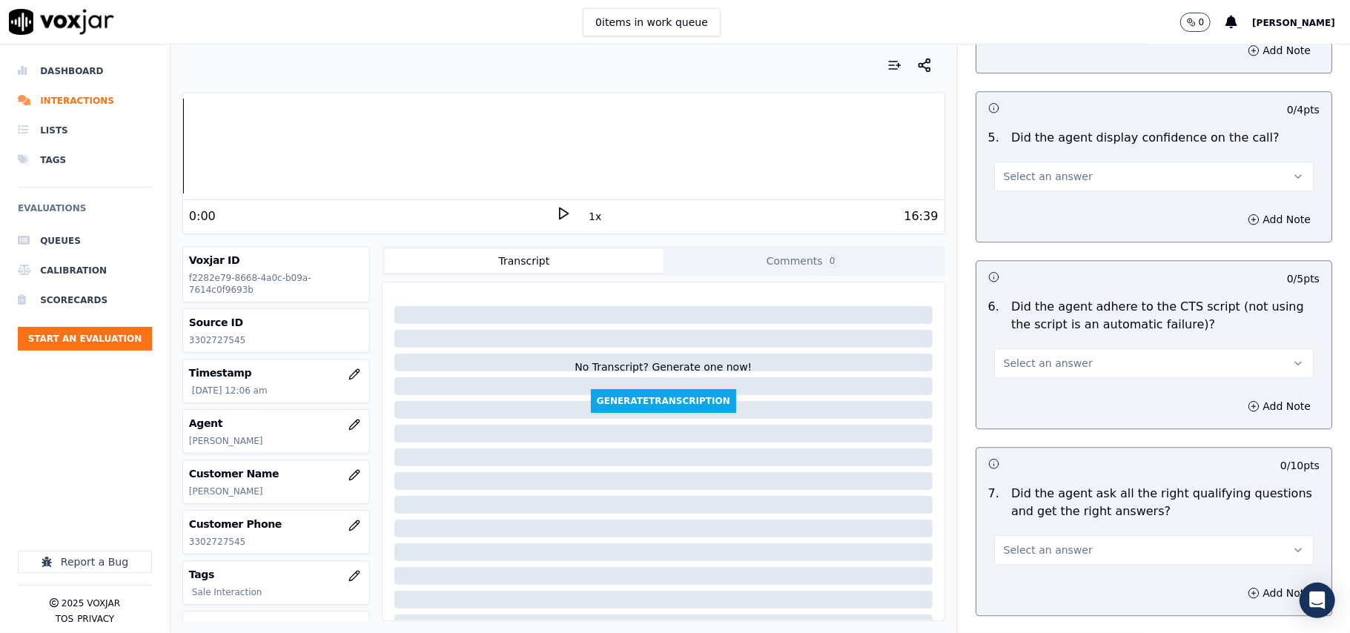
click at [1011, 169] on span "Select an answer" at bounding box center [1048, 176] width 89 height 15
click at [1021, 184] on div "Yes" at bounding box center [1122, 192] width 287 height 24
click at [1032, 348] on button "Select an answer" at bounding box center [1154, 363] width 320 height 30
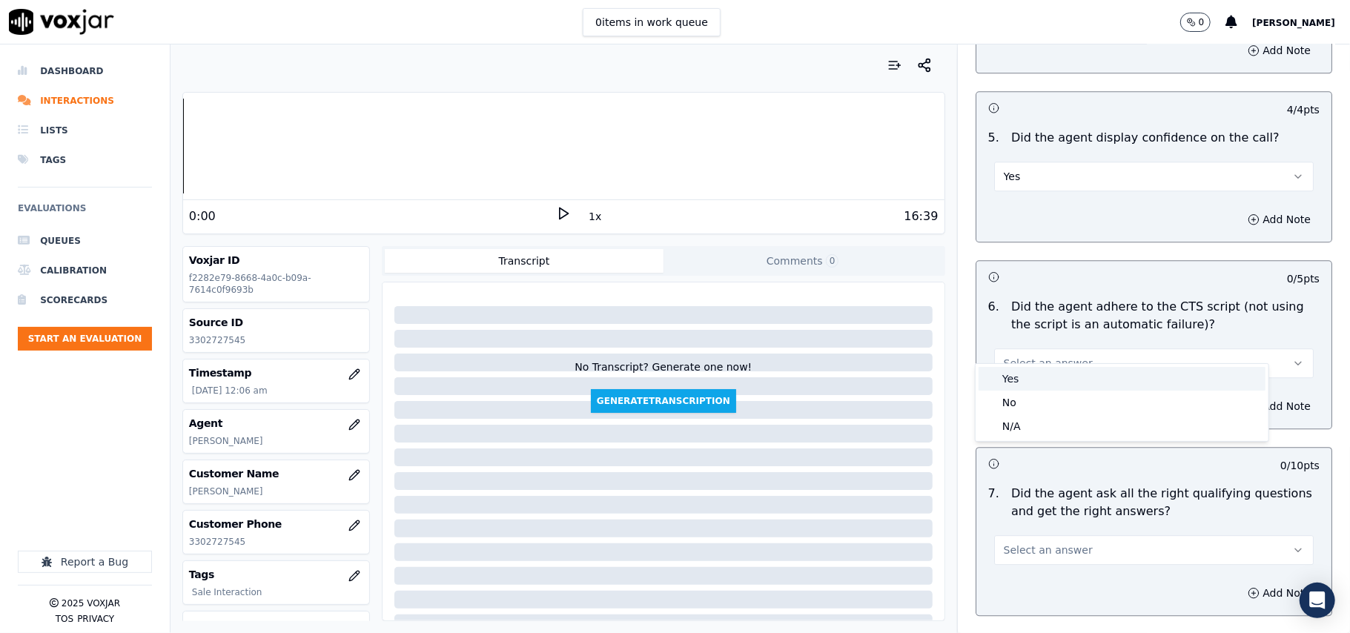
click at [1014, 380] on div "Yes" at bounding box center [1122, 379] width 287 height 24
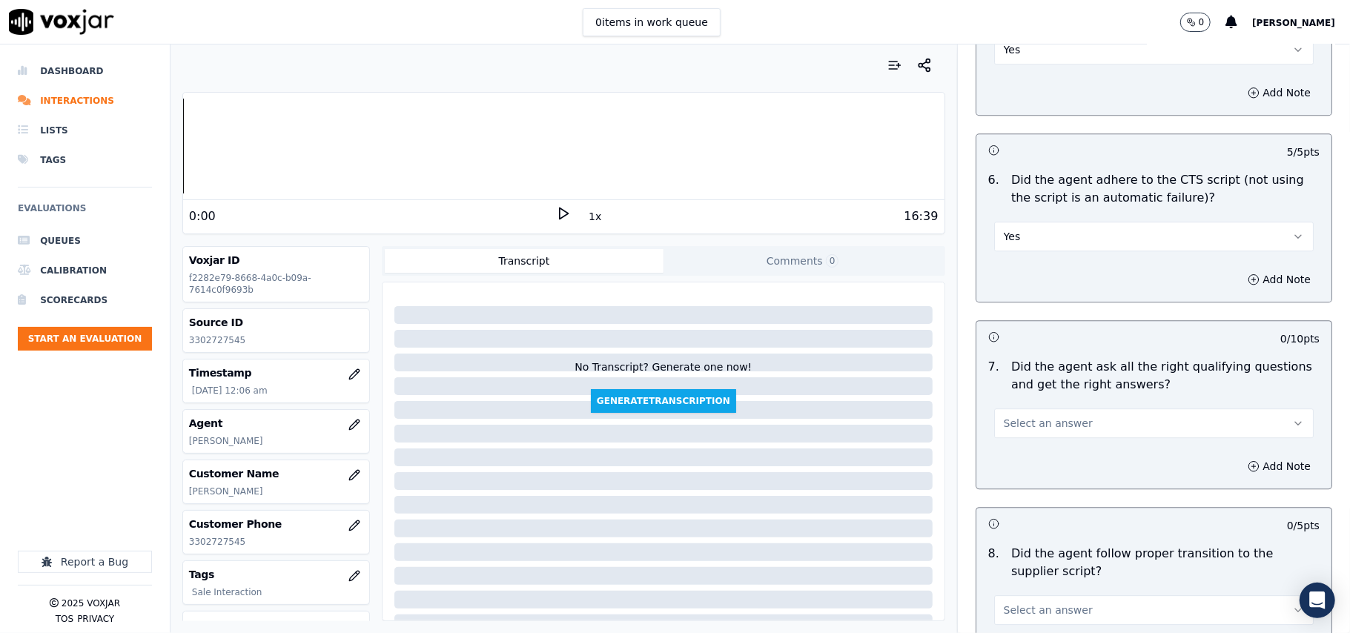
scroll to position [2966, 0]
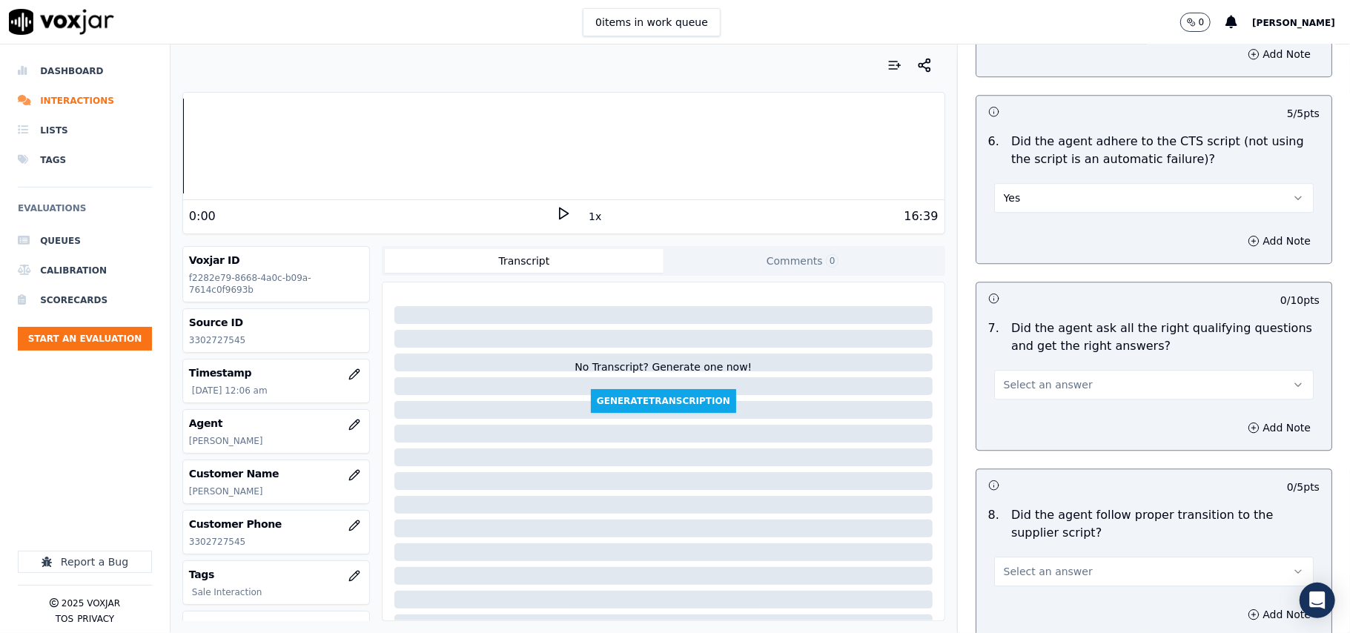
drag, startPoint x: 1040, startPoint y: 346, endPoint x: 1040, endPoint y: 366, distance: 20.8
click at [1040, 355] on div "Select an answer" at bounding box center [1153, 377] width 343 height 44
click at [1040, 377] on span "Select an answer" at bounding box center [1048, 384] width 89 height 15
click at [1033, 399] on div "Yes" at bounding box center [1122, 401] width 287 height 24
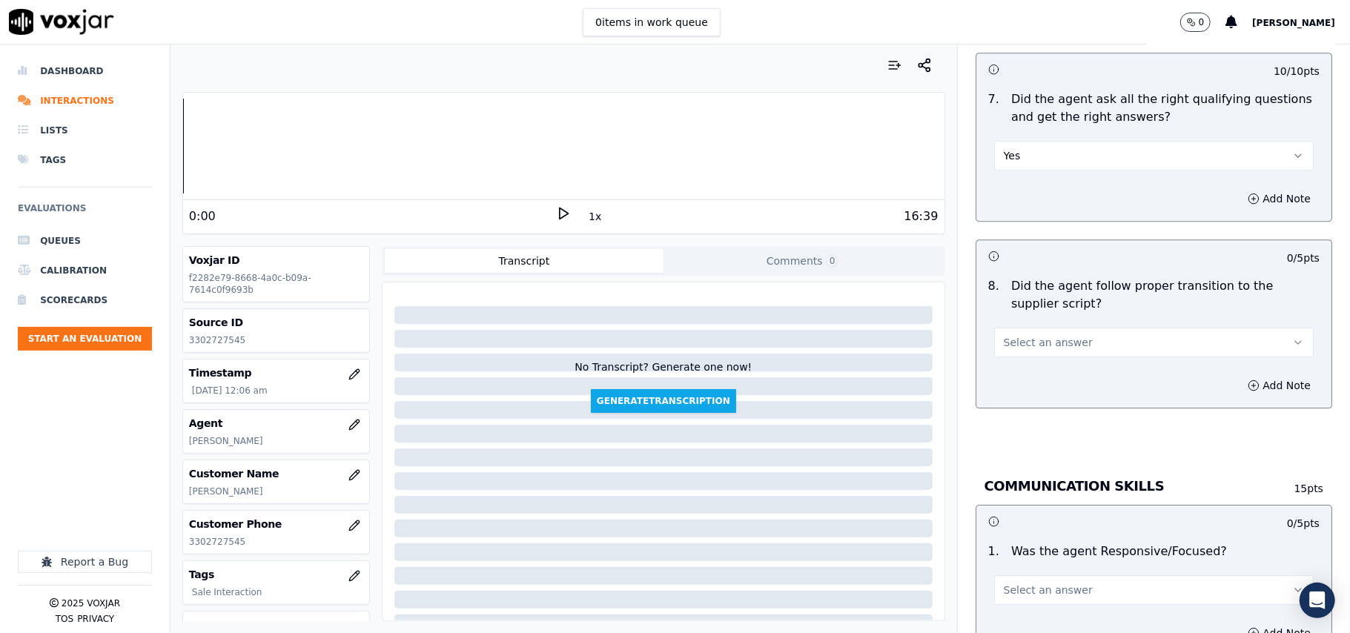
scroll to position [3295, 0]
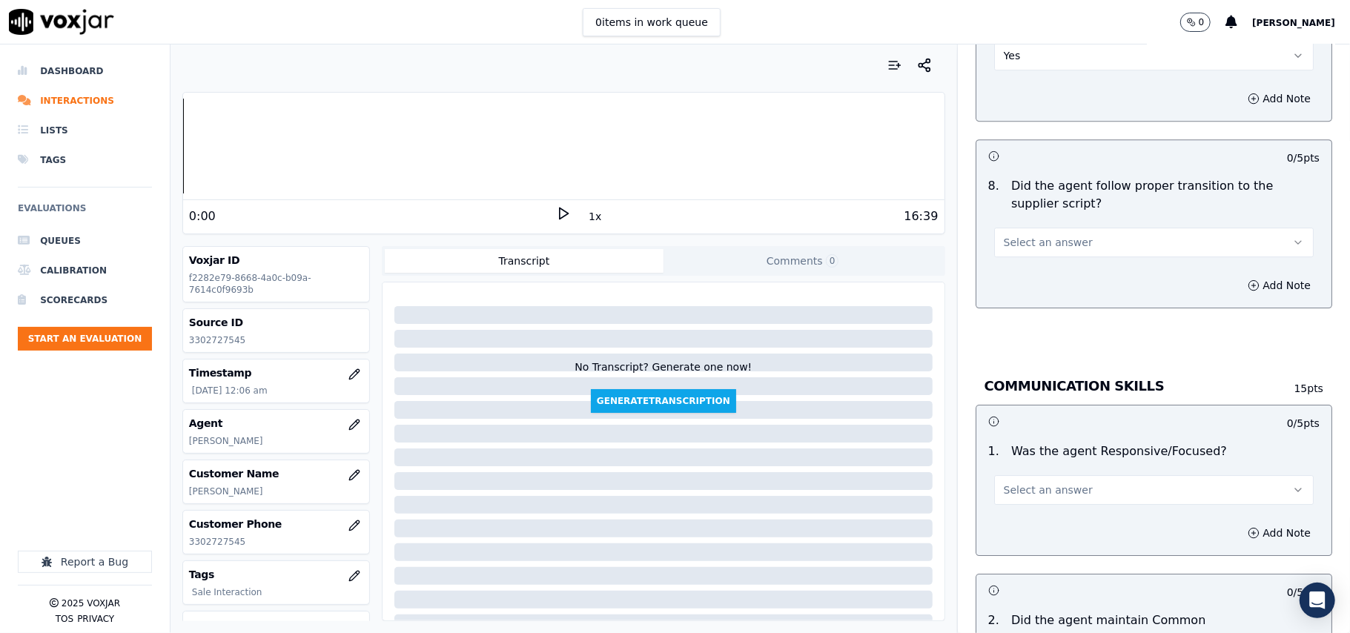
click at [1032, 235] on span "Select an answer" at bounding box center [1048, 242] width 89 height 15
click at [1032, 256] on div "Yes" at bounding box center [1122, 260] width 287 height 24
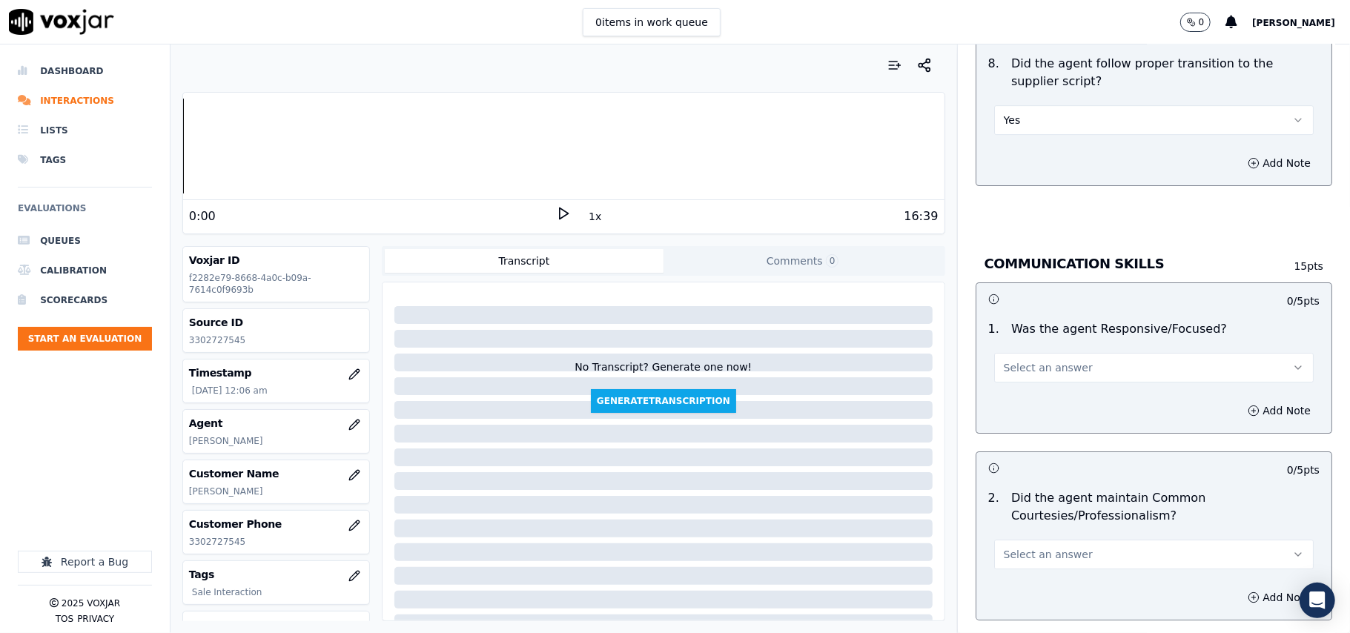
scroll to position [3460, 0]
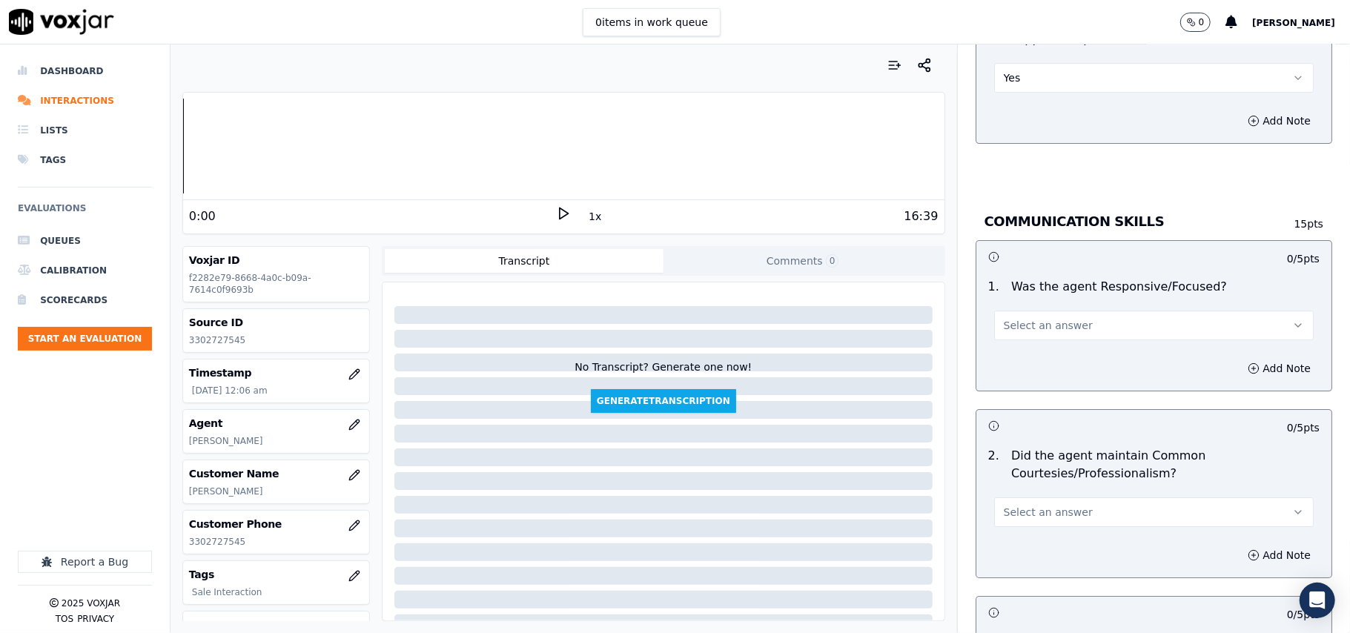
click at [1075, 315] on button "Select an answer" at bounding box center [1154, 326] width 320 height 30
click at [1023, 348] on div "Yes" at bounding box center [1122, 343] width 287 height 24
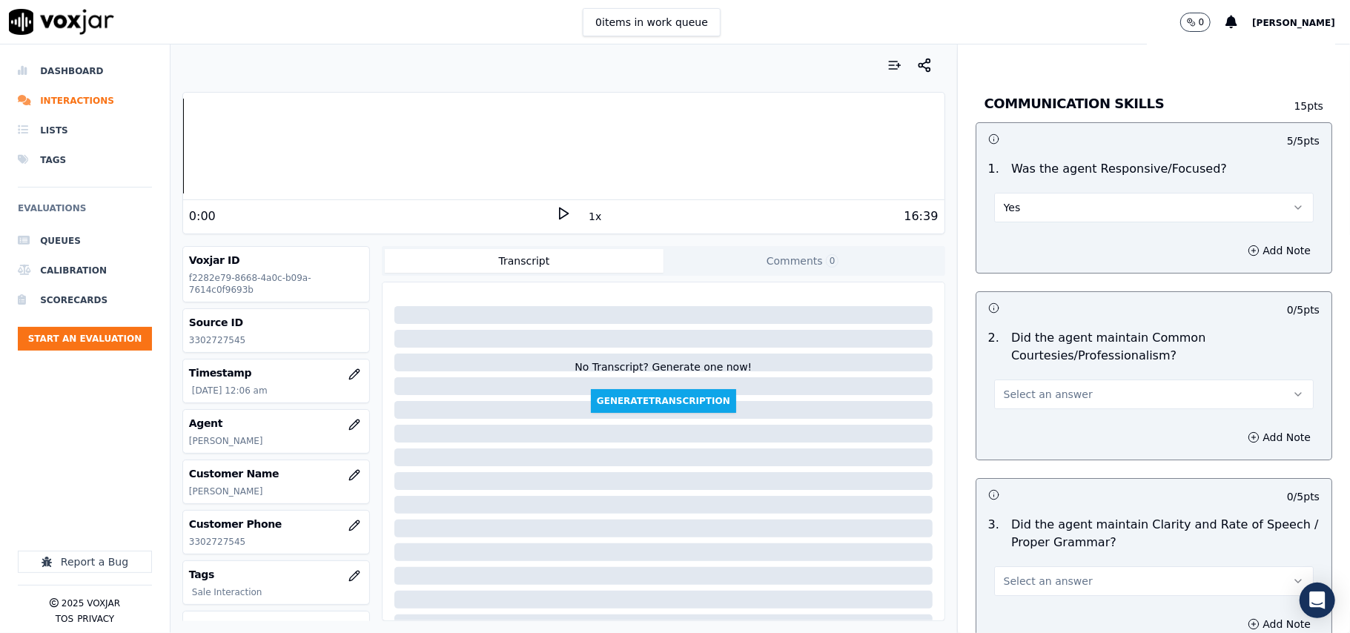
scroll to position [3625, 0]
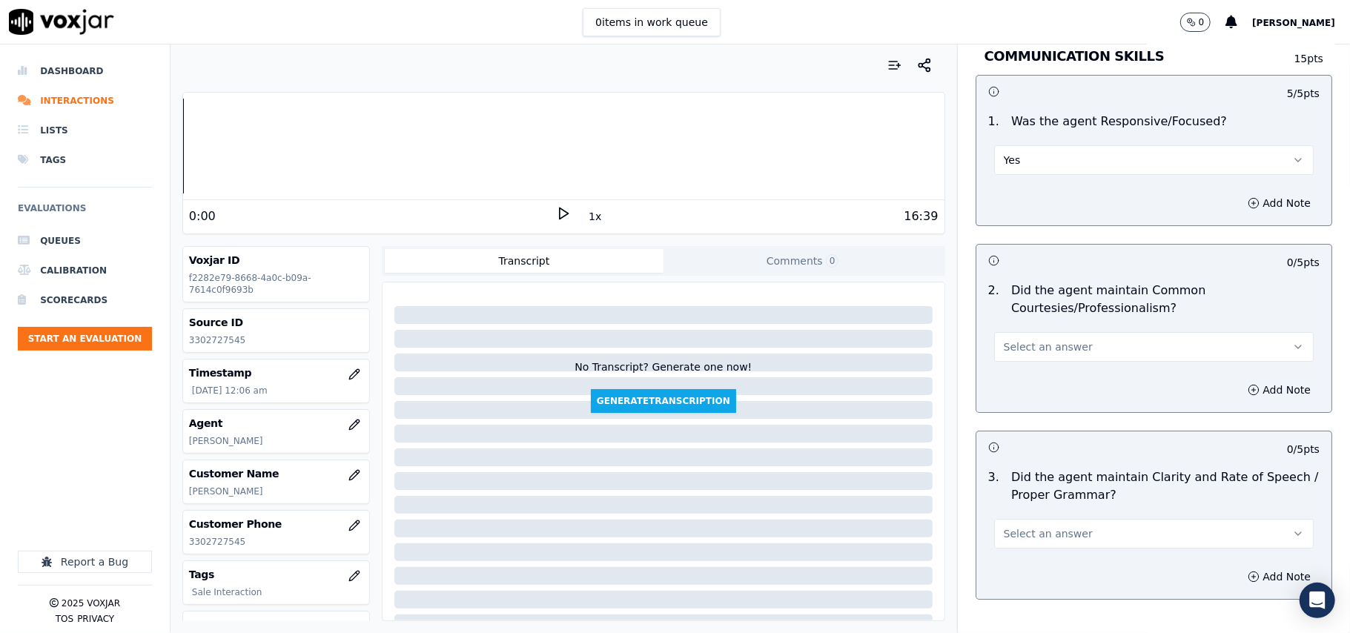
click at [1018, 340] on span "Select an answer" at bounding box center [1048, 347] width 89 height 15
click at [1019, 366] on div "Yes" at bounding box center [1122, 365] width 287 height 24
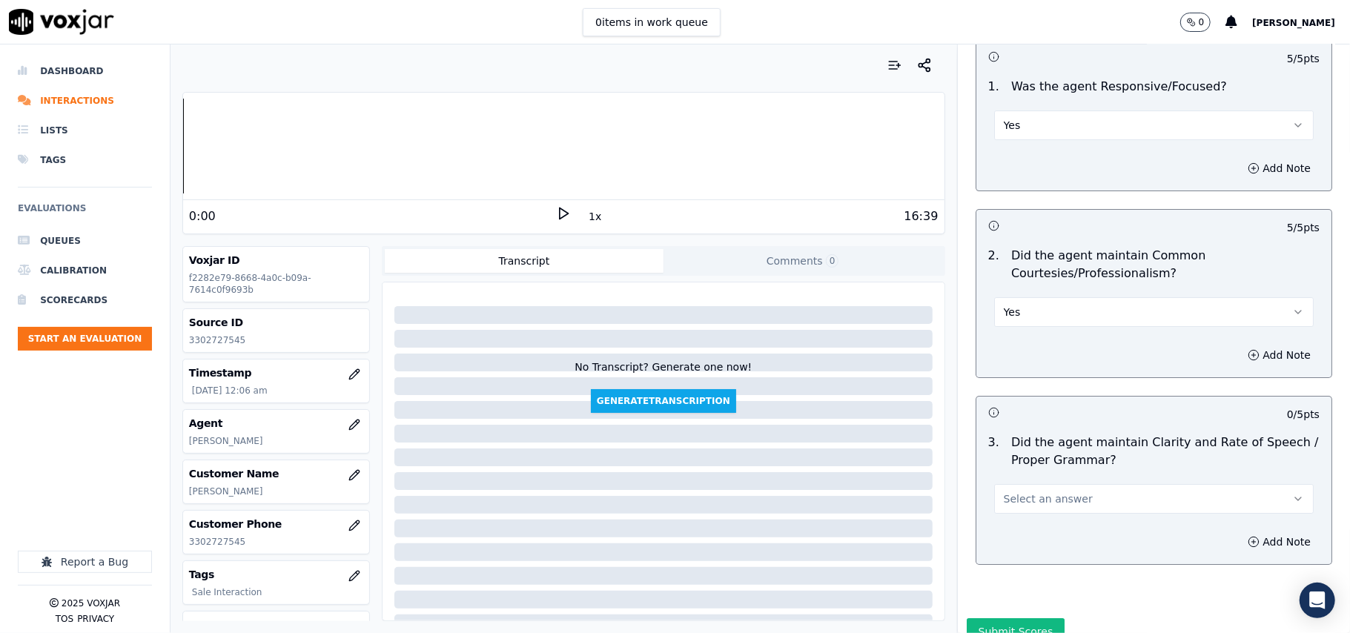
scroll to position [3710, 0]
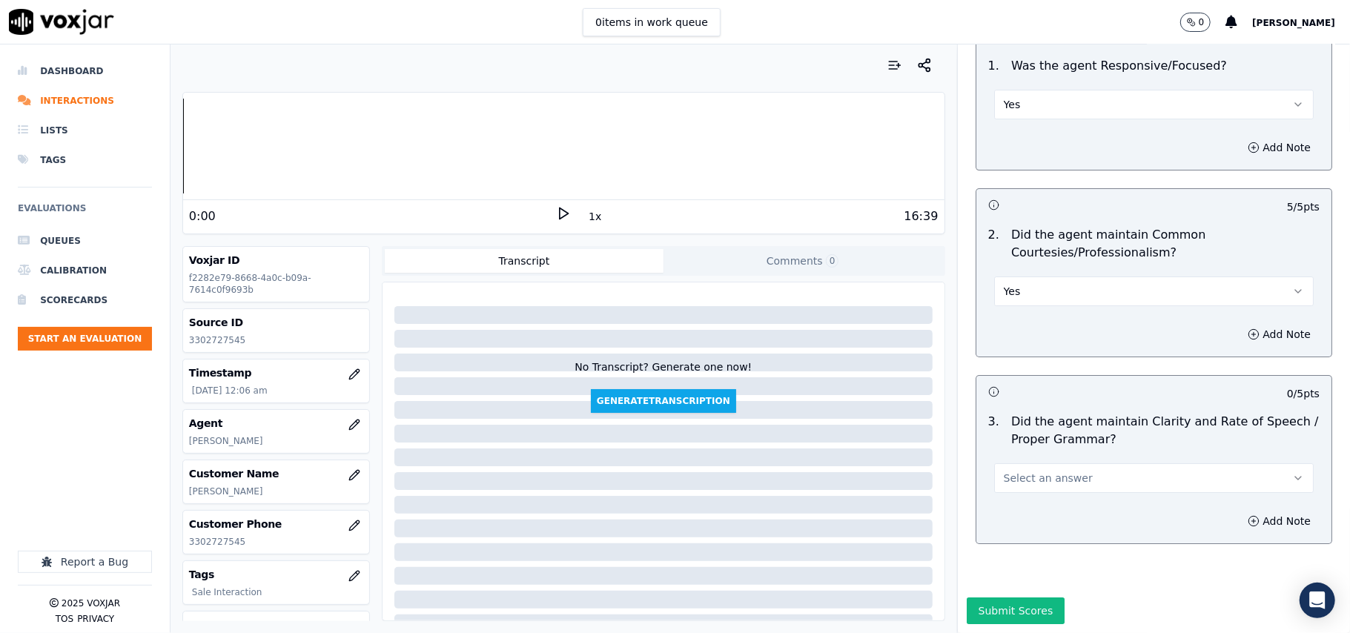
click at [1024, 471] on span "Select an answer" at bounding box center [1048, 478] width 89 height 15
click at [1029, 469] on div "Yes" at bounding box center [1122, 467] width 287 height 24
click at [1001, 598] on button "Submit Scores" at bounding box center [1016, 611] width 99 height 27
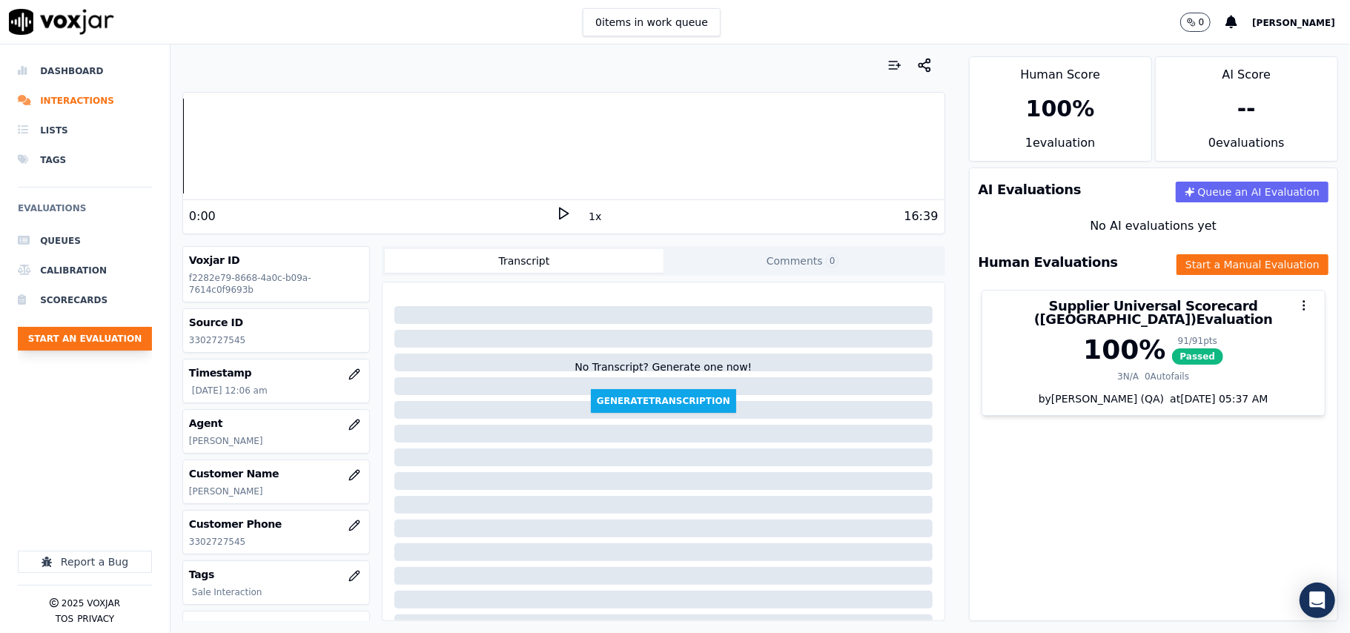
click at [111, 338] on button "Start an Evaluation" at bounding box center [85, 339] width 134 height 24
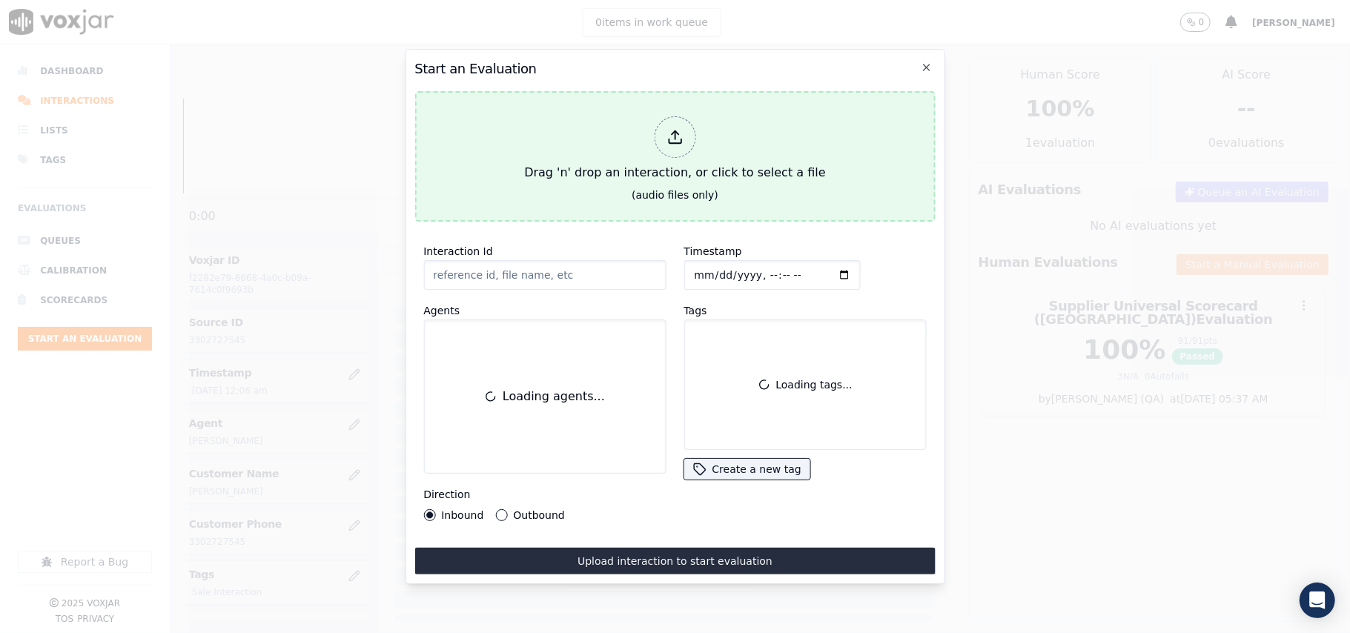
click at [710, 162] on div "Drag 'n' drop an interaction, or click to select a file" at bounding box center [674, 148] width 313 height 77
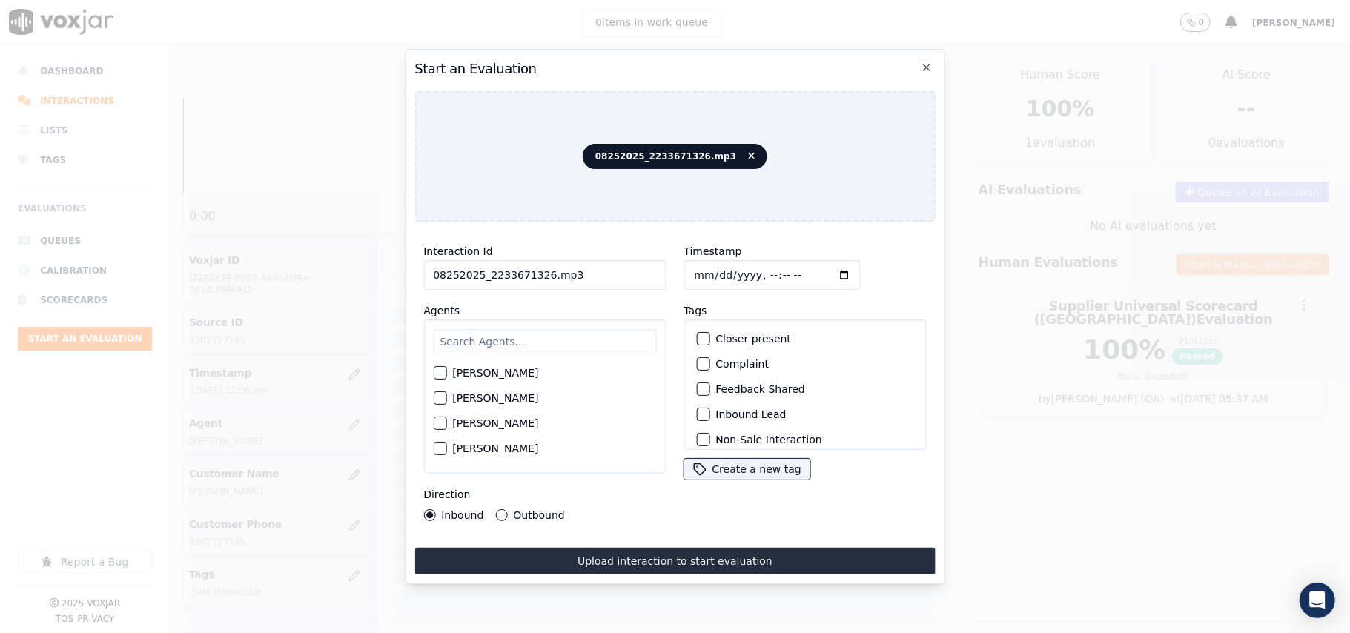
click at [485, 288] on div "Interaction Id 08252025_2233671326.mp3 Agents [PERSON_NAME] [PERSON_NAME] [PERS…" at bounding box center [544, 382] width 260 height 297
drag, startPoint x: 490, startPoint y: 286, endPoint x: 500, endPoint y: 271, distance: 18.3
click at [490, 285] on div "Interaction Id 08252025_2233671326.mp3 Agents [PERSON_NAME] [PERSON_NAME] [PERS…" at bounding box center [544, 382] width 260 height 297
click at [501, 271] on input "08252025_2233671326.mp3" at bounding box center [544, 275] width 242 height 30
paste input "2233671326"
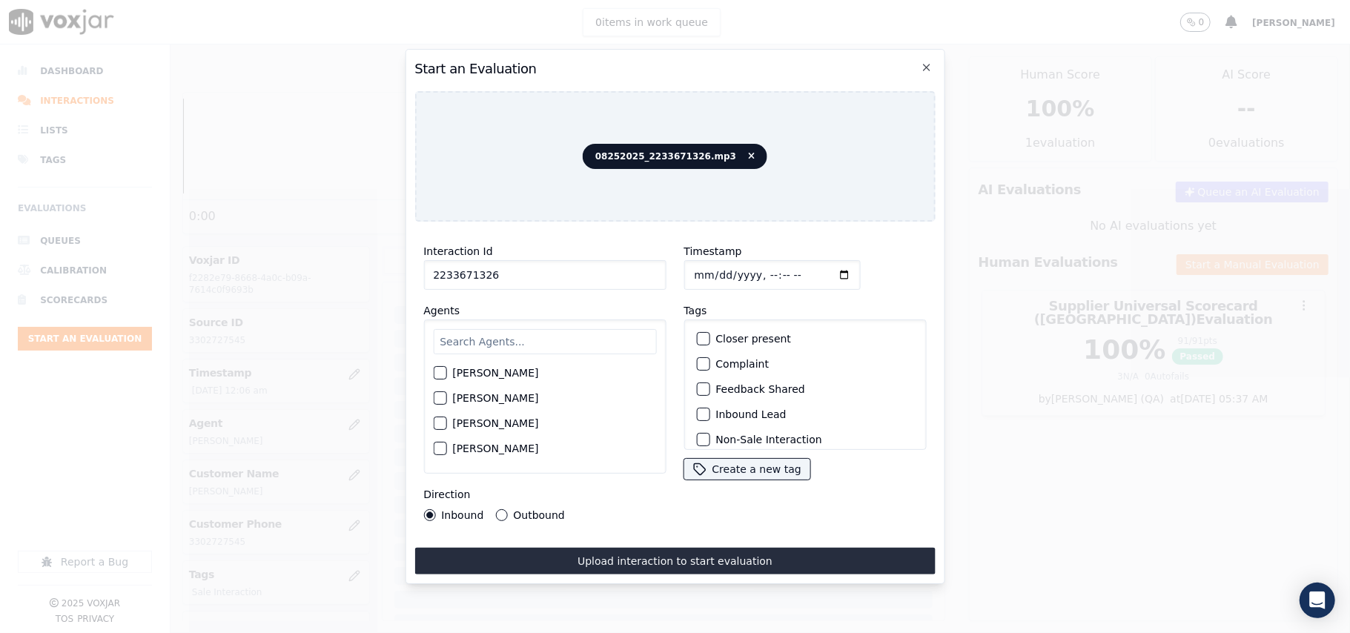
type input "2233671326"
click at [704, 268] on input "Timestamp" at bounding box center [772, 275] width 176 height 30
type input "[DATE]T00:07"
click at [509, 329] on input "text" at bounding box center [544, 341] width 223 height 25
type input "[PERSON_NAME]"
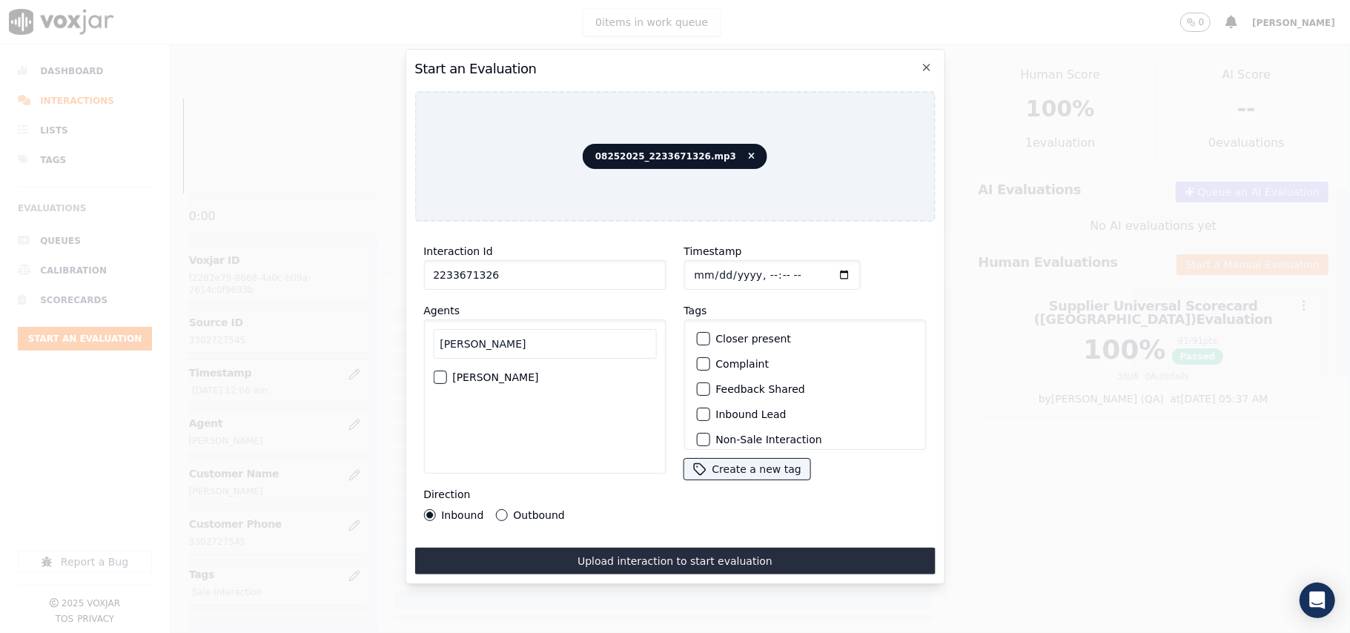
click at [512, 372] on label "[PERSON_NAME]" at bounding box center [495, 377] width 86 height 10
click at [446, 371] on button "[PERSON_NAME]" at bounding box center [439, 377] width 13 height 13
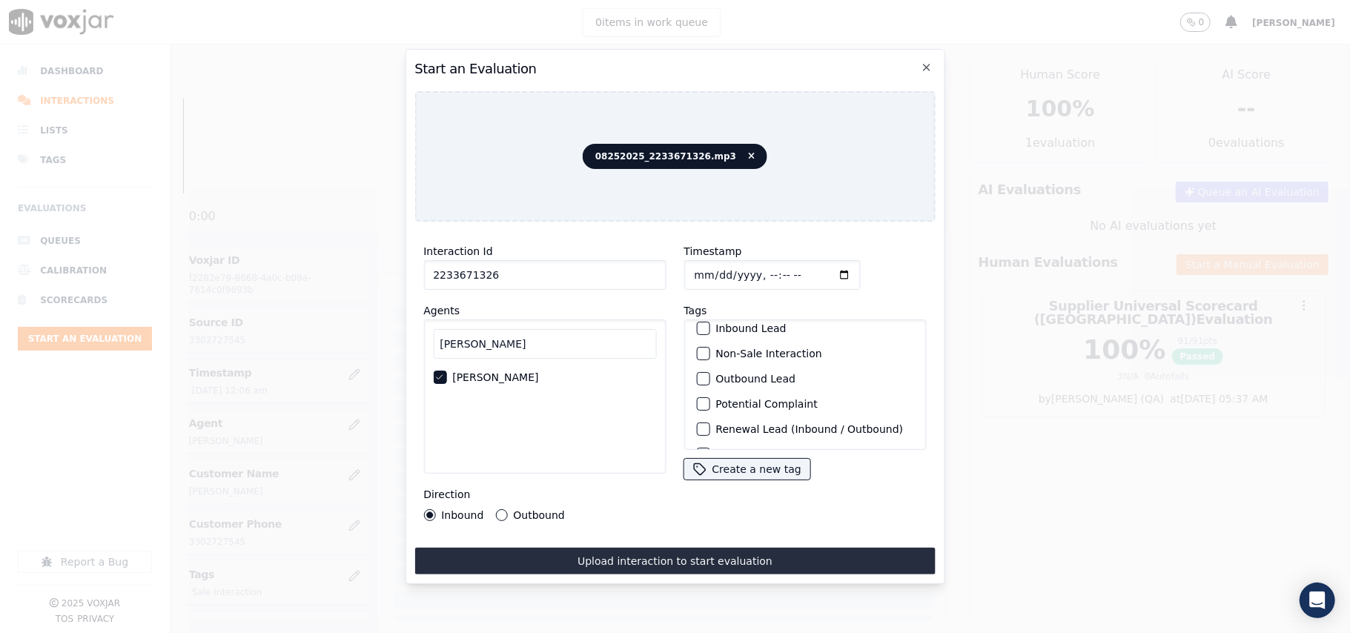
scroll to position [129, 0]
click at [724, 426] on label "Sale Interaction" at bounding box center [757, 431] width 82 height 10
click at [710, 424] on button "Sale Interaction" at bounding box center [702, 430] width 13 height 13
click at [549, 510] on label "Outbound" at bounding box center [538, 515] width 51 height 10
click at [507, 509] on button "Outbound" at bounding box center [501, 515] width 12 height 12
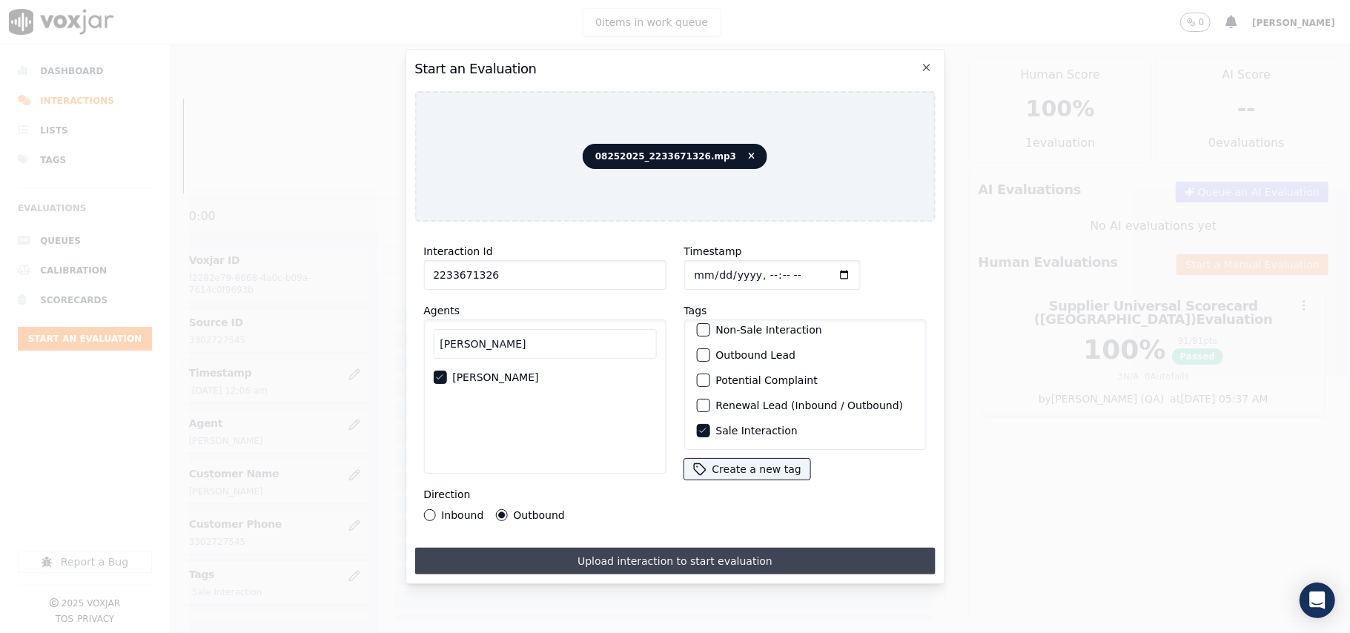
click at [587, 553] on button "Upload interaction to start evaluation" at bounding box center [674, 561] width 521 height 27
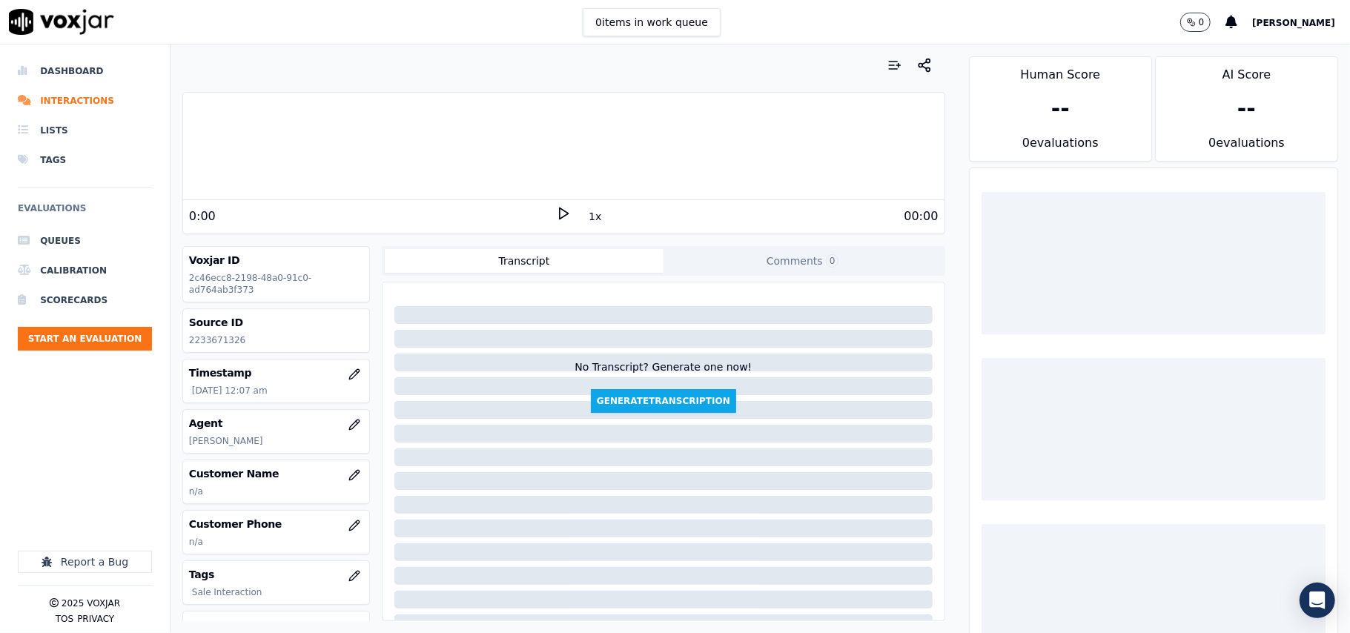
scroll to position [133, 0]
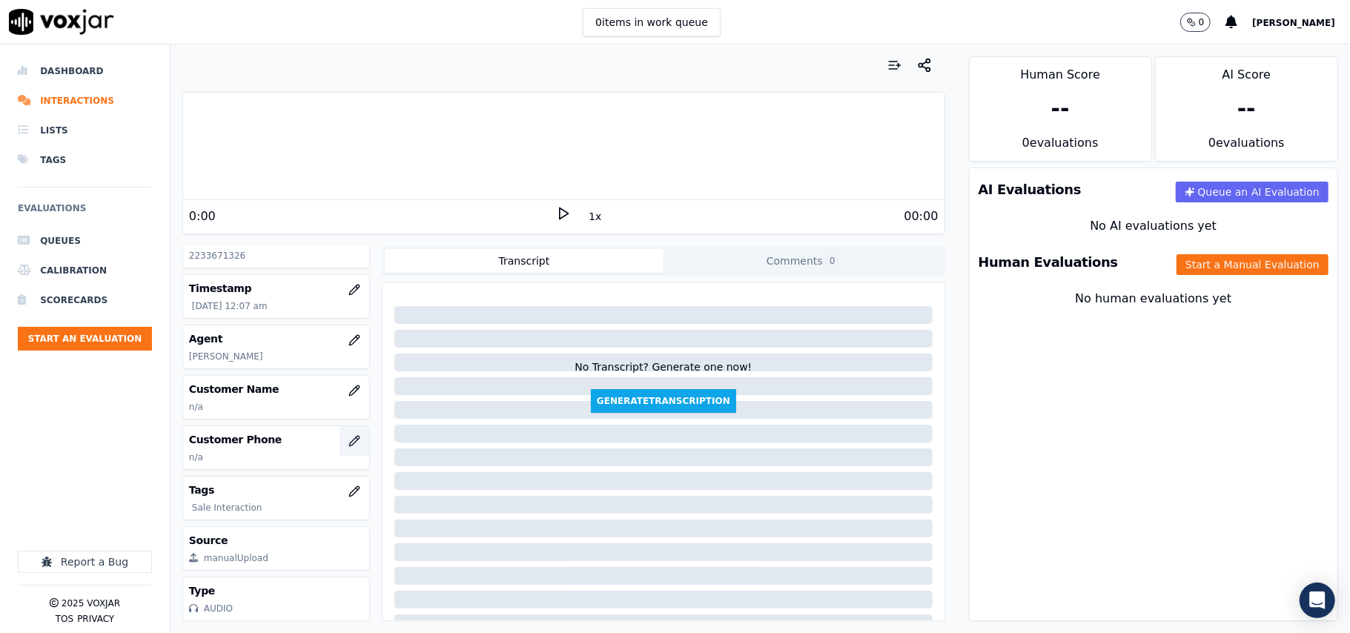
click at [340, 426] on button "button" at bounding box center [355, 441] width 30 height 30
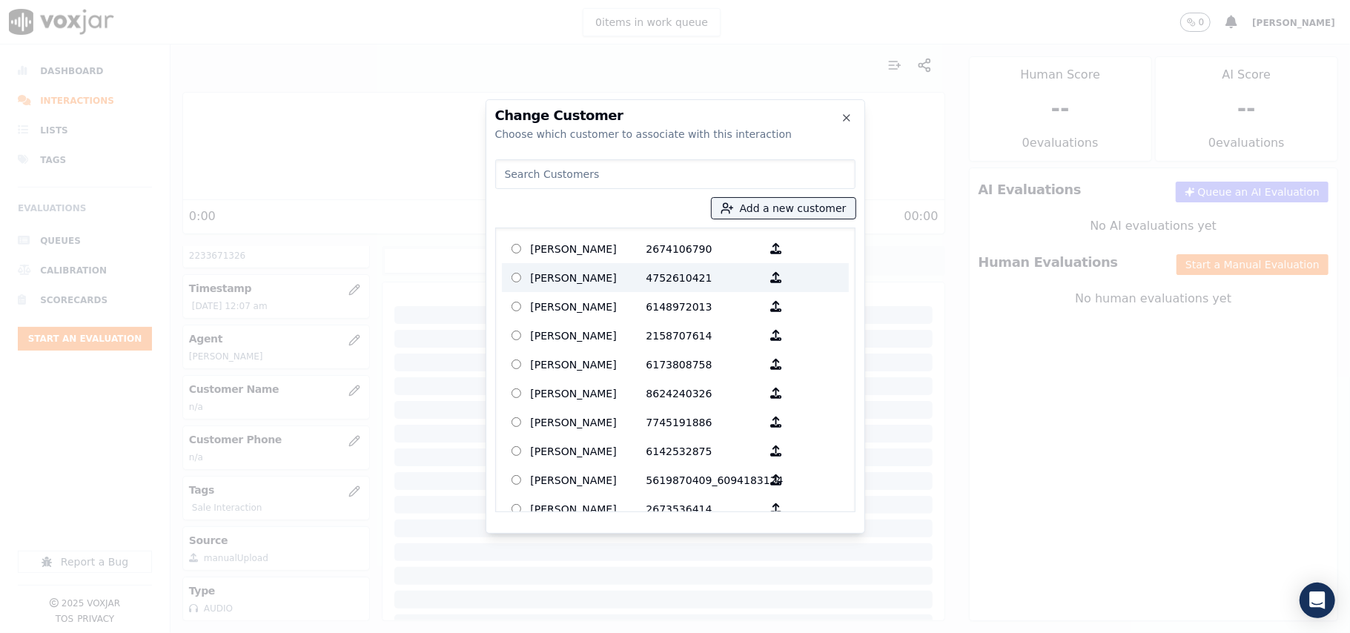
type input "V"
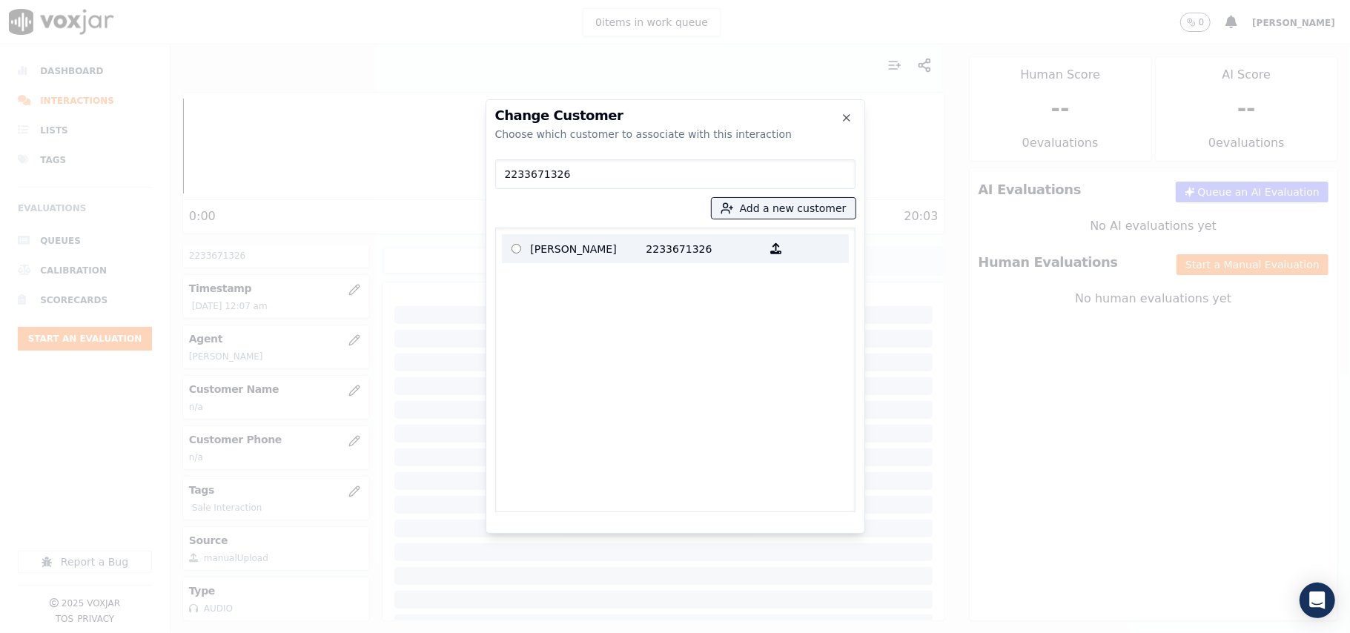
type input "2233671326"
click at [584, 255] on p "[PERSON_NAME]" at bounding box center [589, 248] width 116 height 23
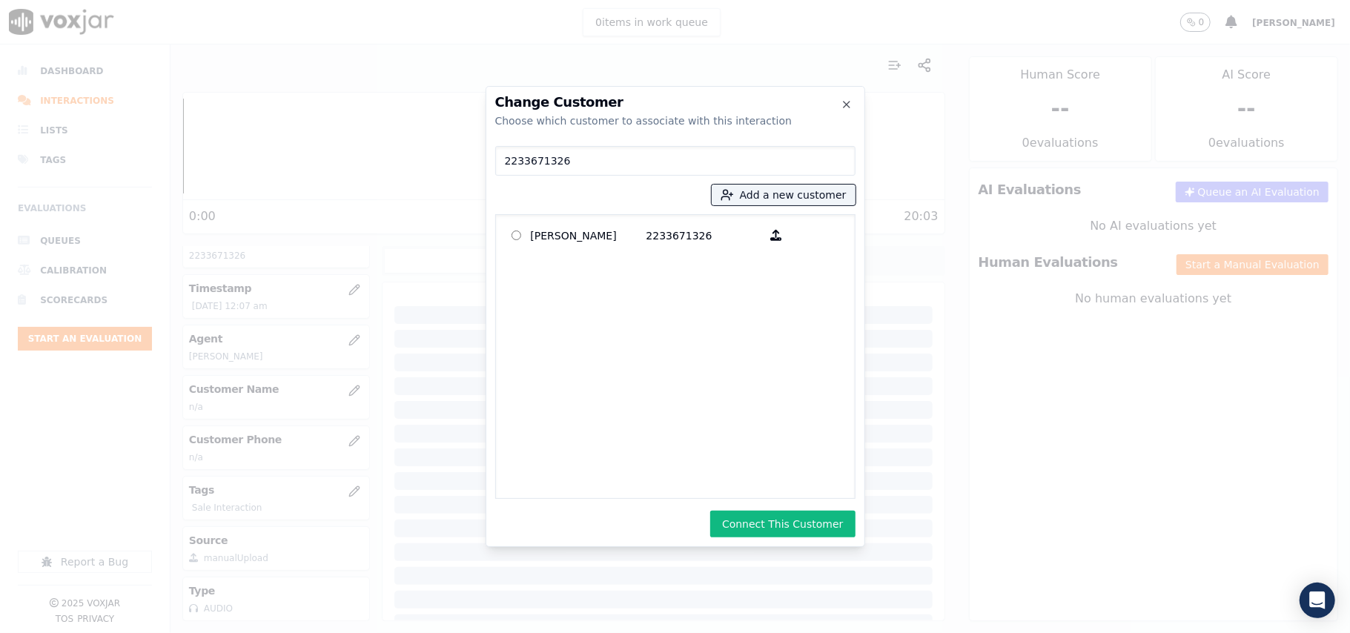
click at [780, 532] on button "Connect This Customer" at bounding box center [782, 524] width 145 height 27
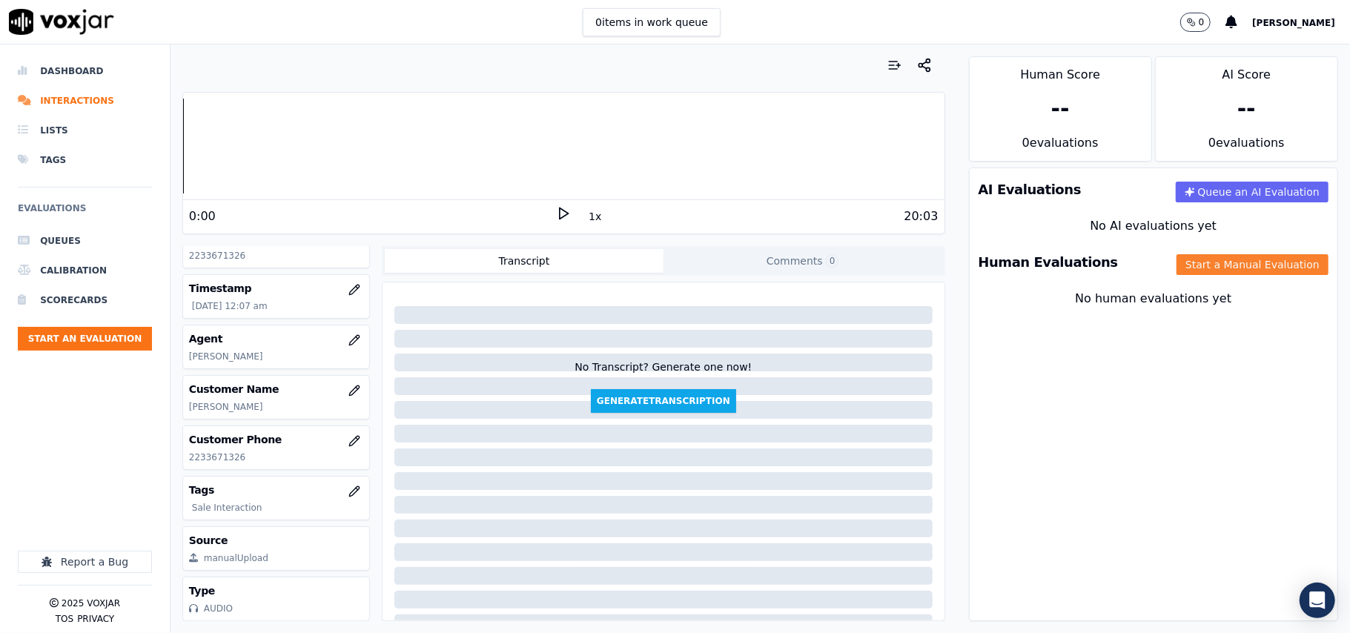
click at [1213, 262] on button "Start a Manual Evaluation" at bounding box center [1253, 264] width 152 height 21
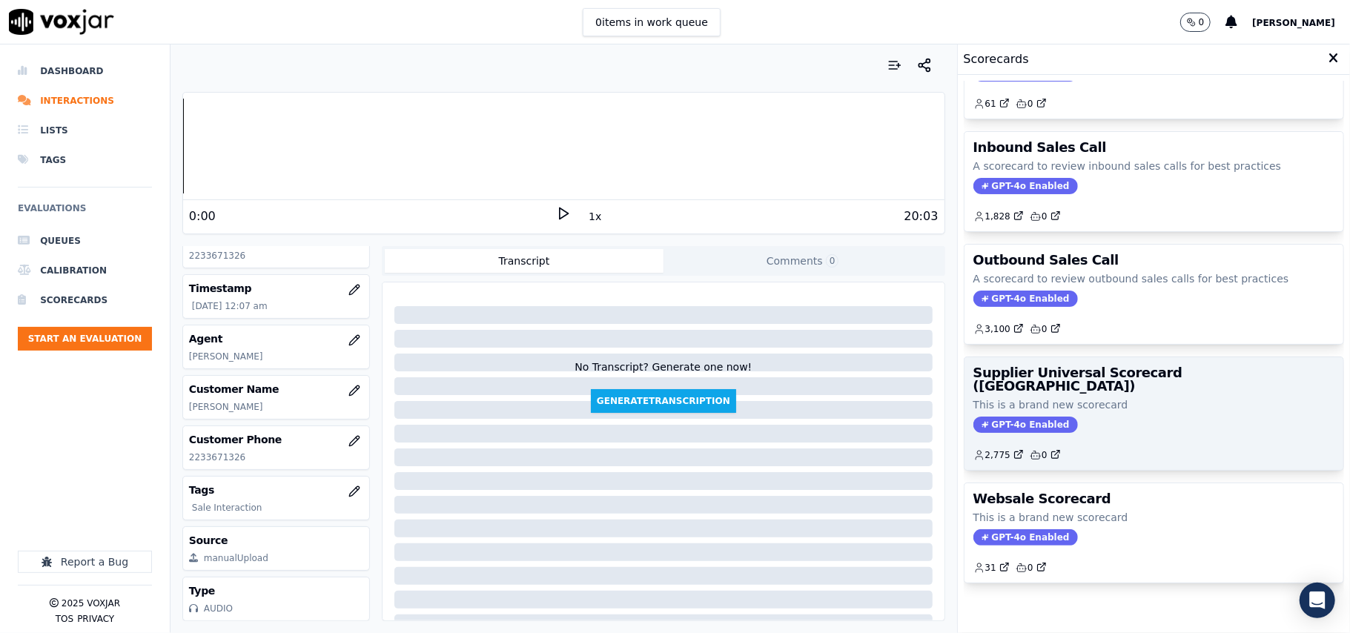
scroll to position [113, 0]
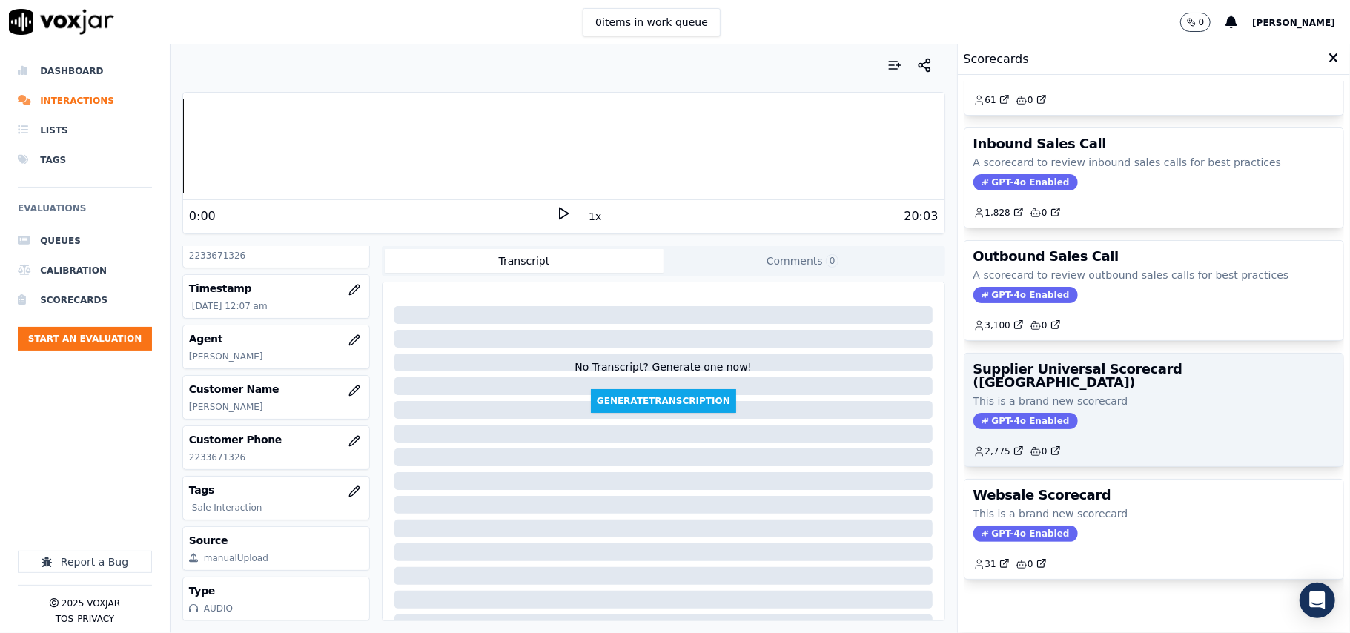
click at [1103, 394] on p "This is a brand new scorecard" at bounding box center [1154, 401] width 361 height 15
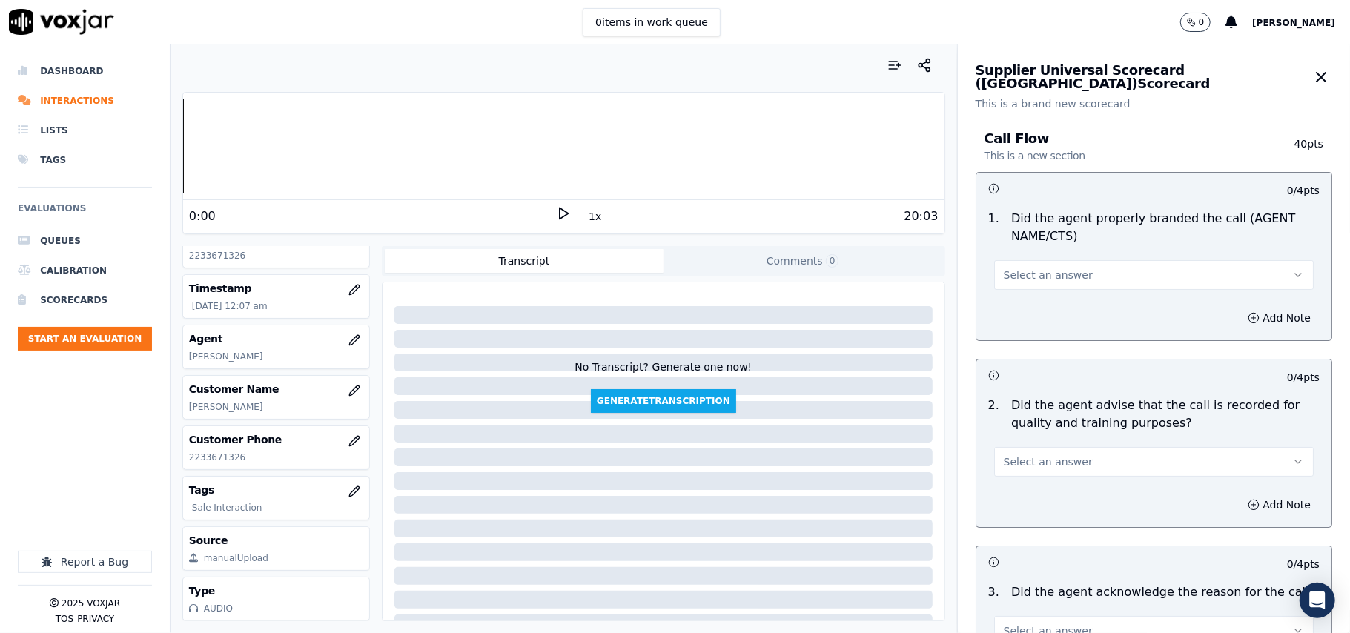
click at [1051, 264] on button "Select an answer" at bounding box center [1154, 275] width 320 height 30
click at [1029, 308] on div "Yes" at bounding box center [1122, 309] width 287 height 24
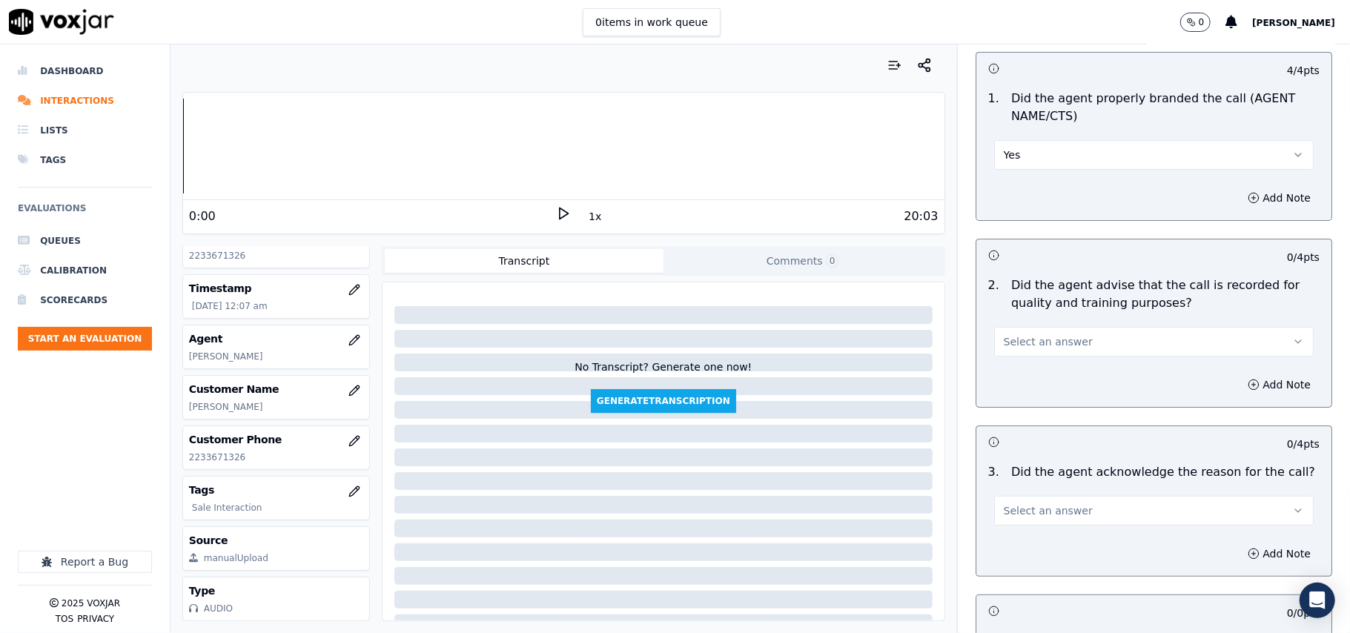
scroll to position [165, 0]
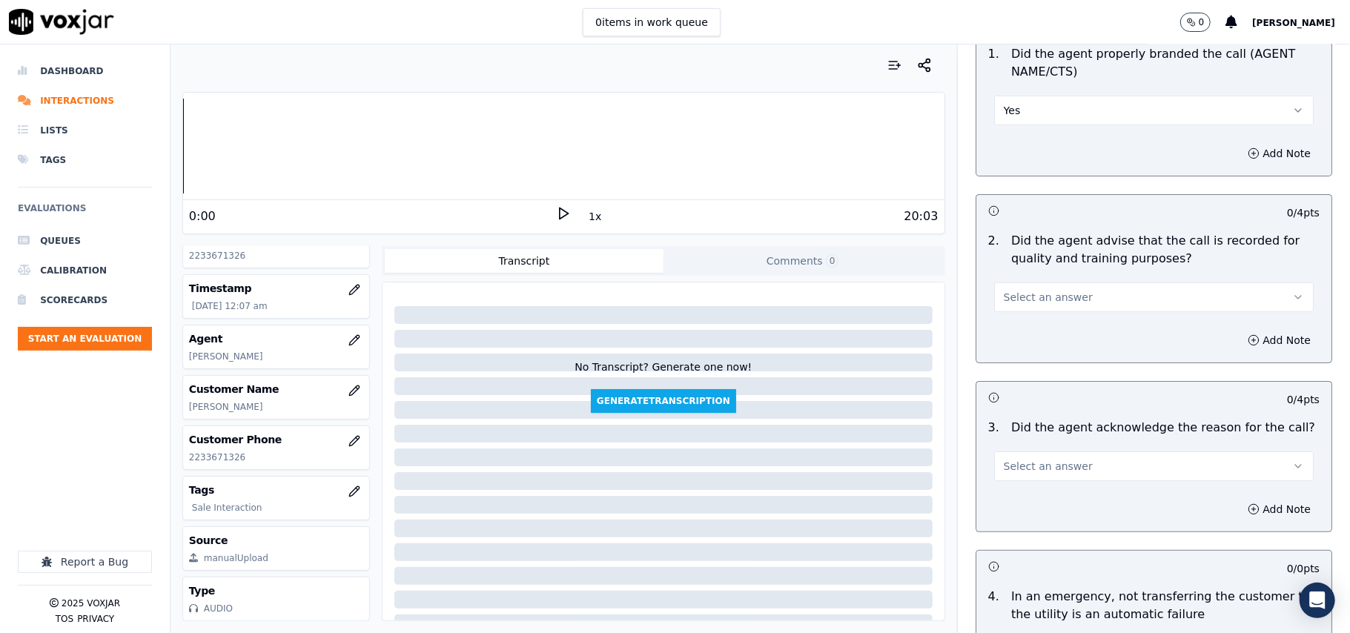
click at [1016, 306] on button "Select an answer" at bounding box center [1154, 298] width 320 height 30
click at [1006, 324] on div "Yes" at bounding box center [1122, 332] width 287 height 24
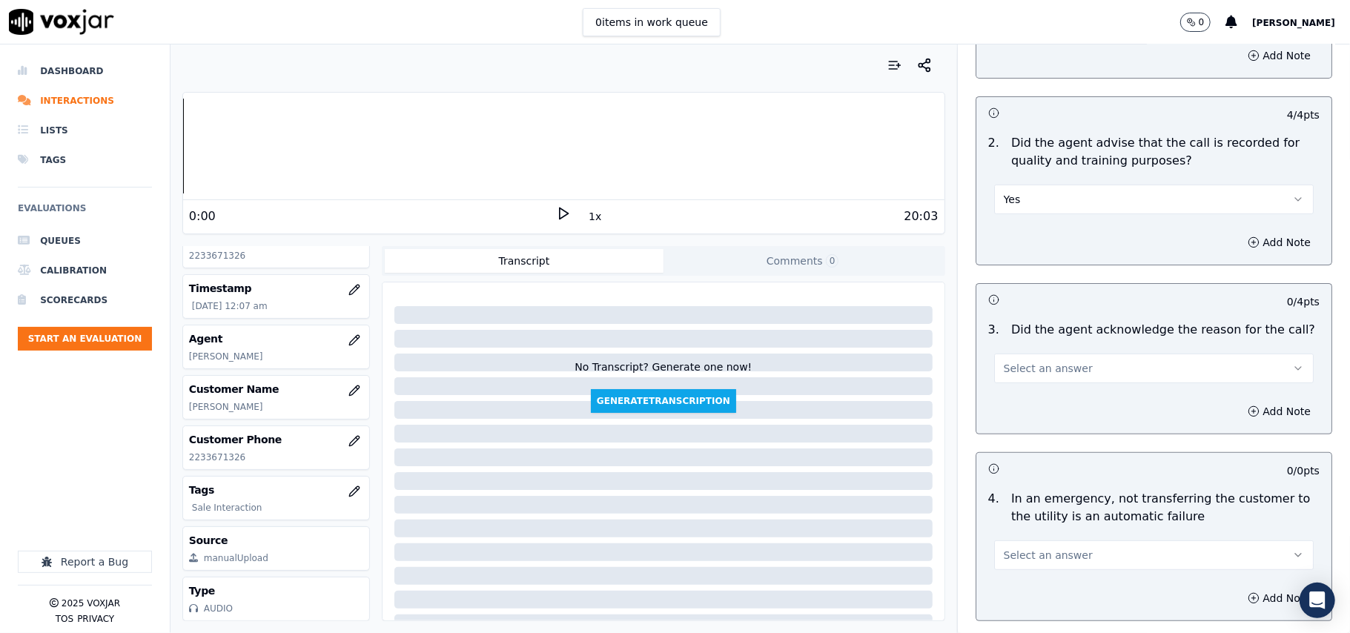
scroll to position [329, 0]
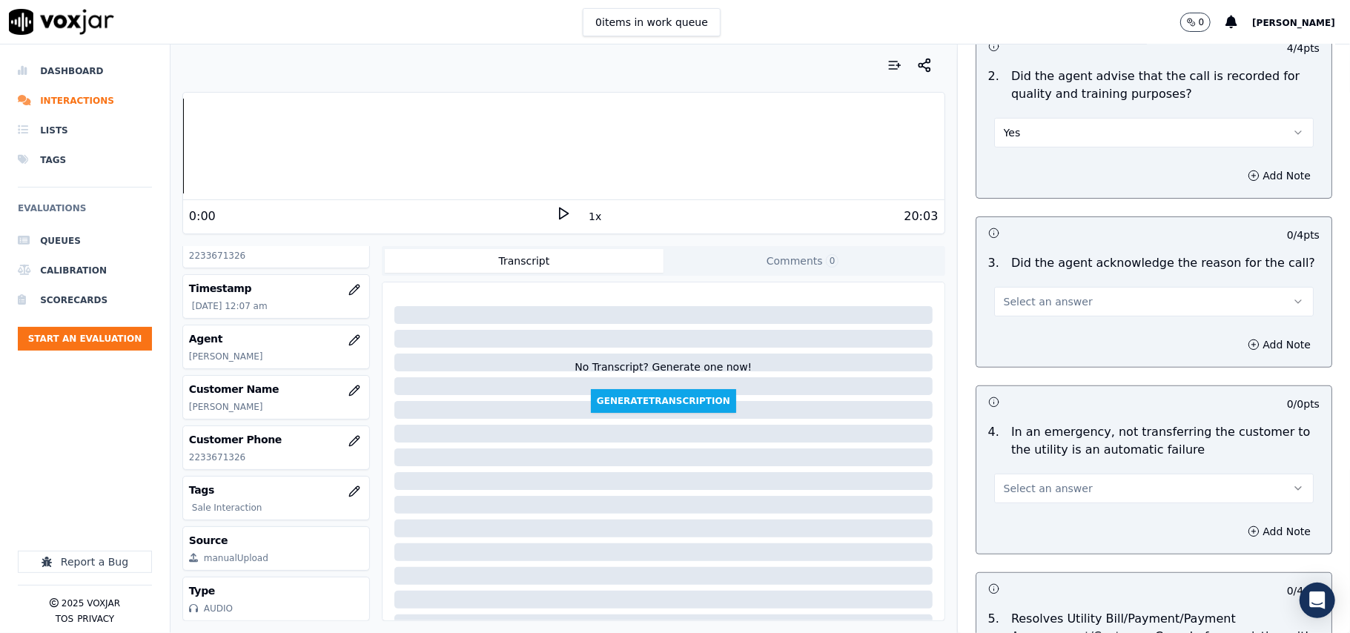
click at [1021, 307] on span "Select an answer" at bounding box center [1048, 301] width 89 height 15
click at [1011, 337] on div "Yes" at bounding box center [1122, 337] width 287 height 24
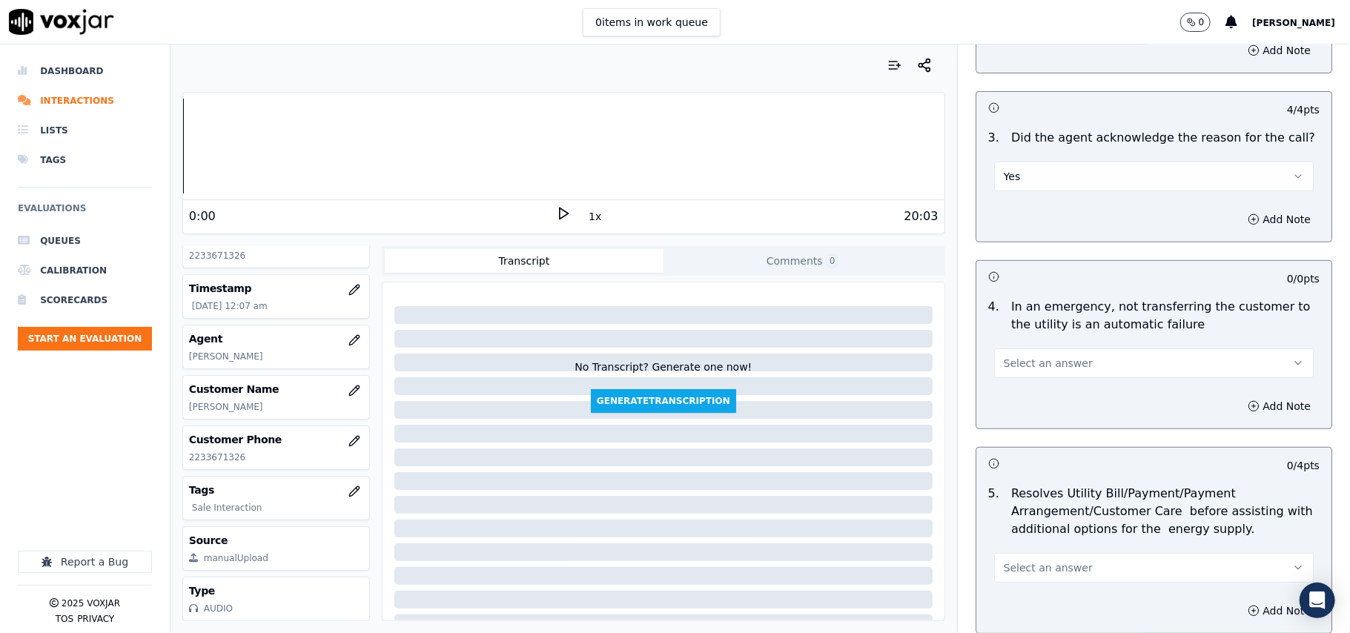
scroll to position [494, 0]
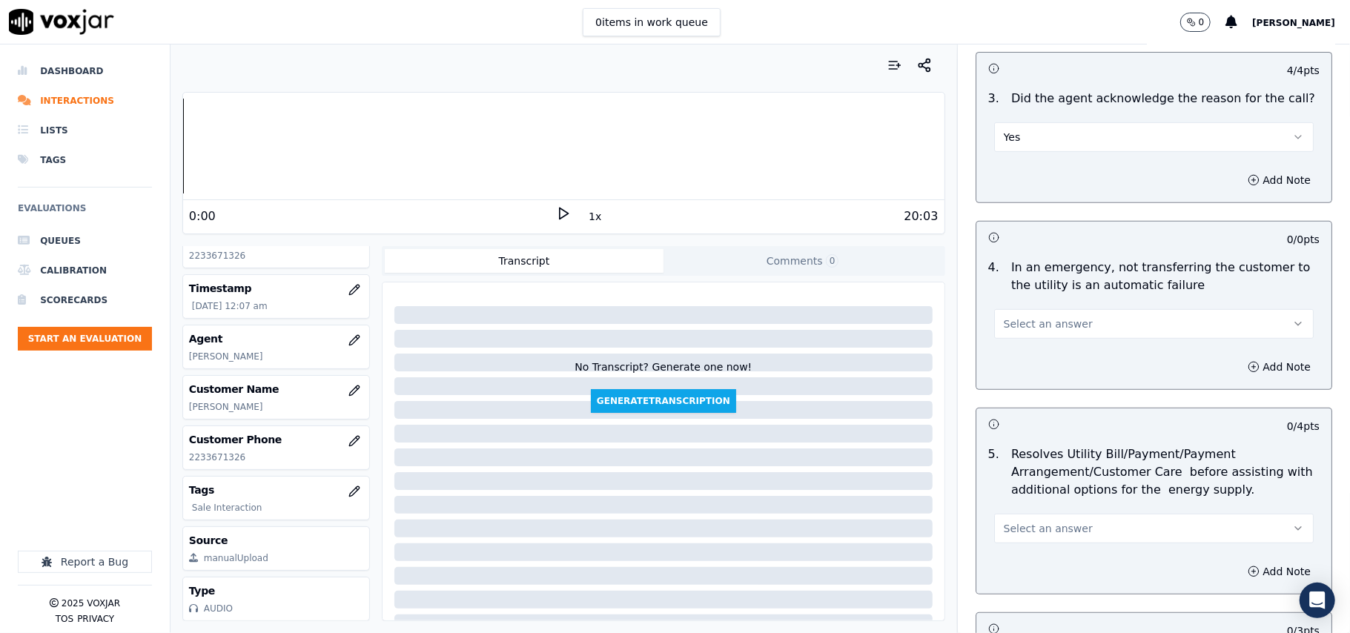
click at [1015, 300] on div "Select an answer" at bounding box center [1153, 316] width 343 height 44
click at [1012, 323] on span "Select an answer" at bounding box center [1048, 324] width 89 height 15
click at [1022, 409] on div "N/A" at bounding box center [1122, 406] width 287 height 24
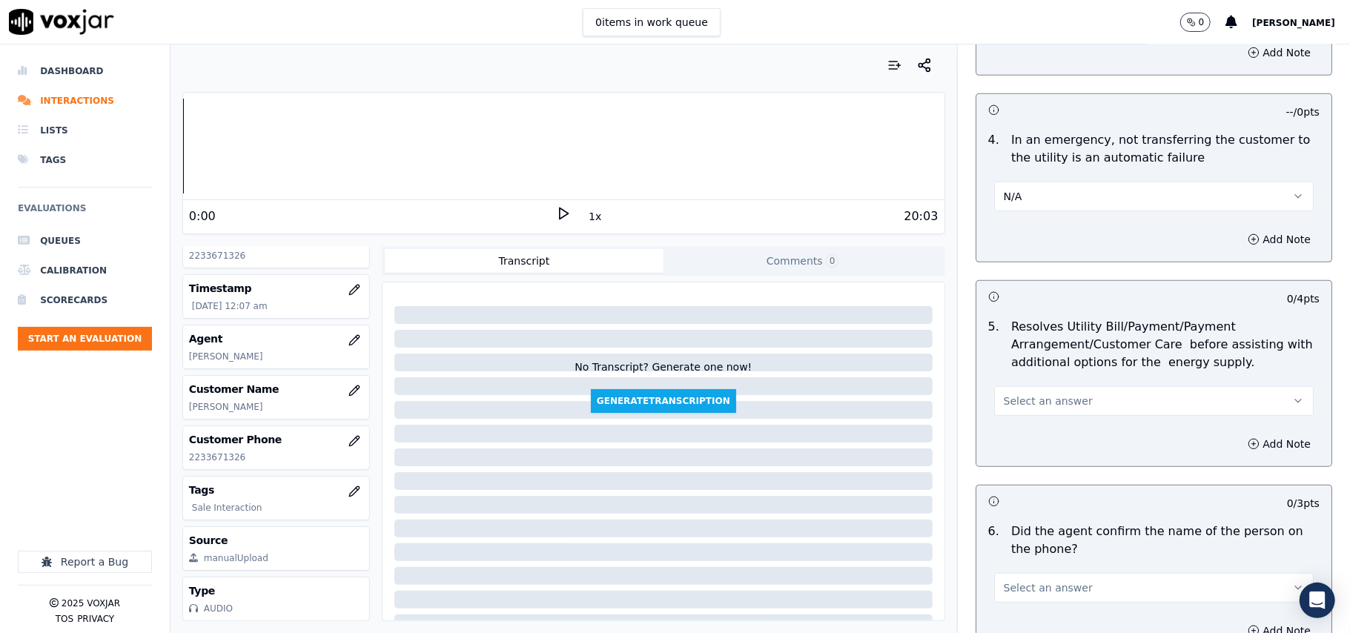
scroll to position [659, 0]
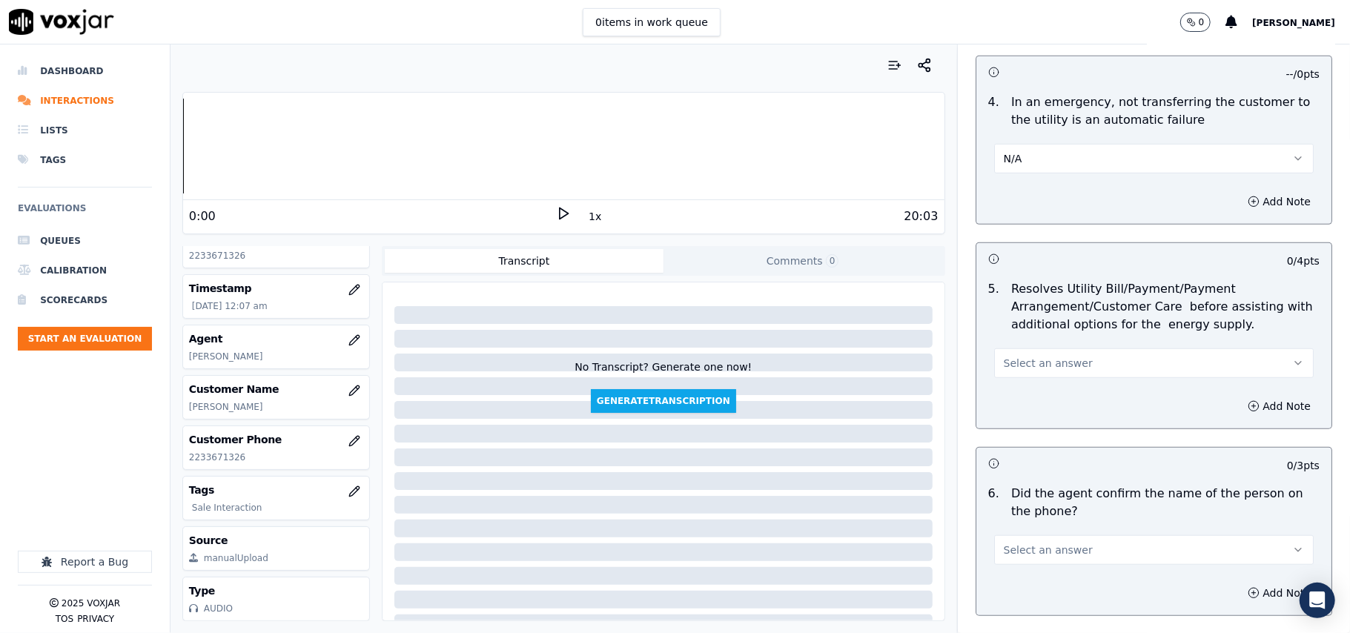
click at [1024, 351] on button "Select an answer" at bounding box center [1154, 363] width 320 height 30
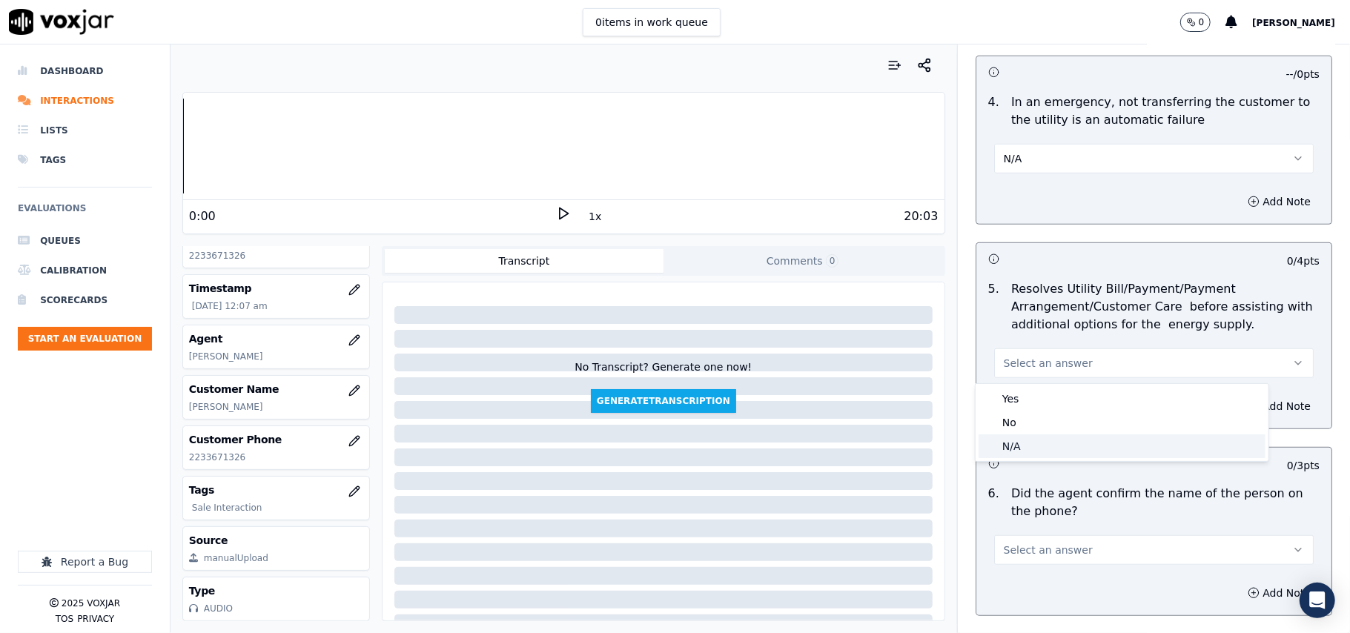
click at [1031, 446] on div "N/A" at bounding box center [1122, 447] width 287 height 24
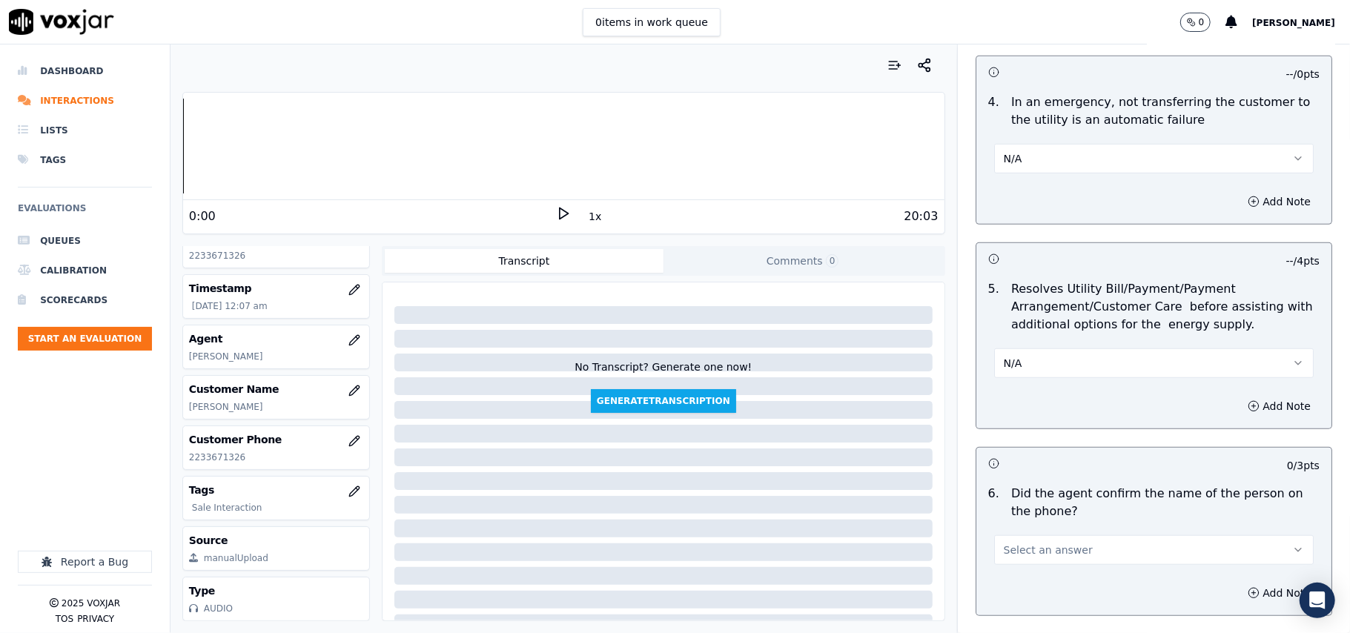
scroll to position [823, 0]
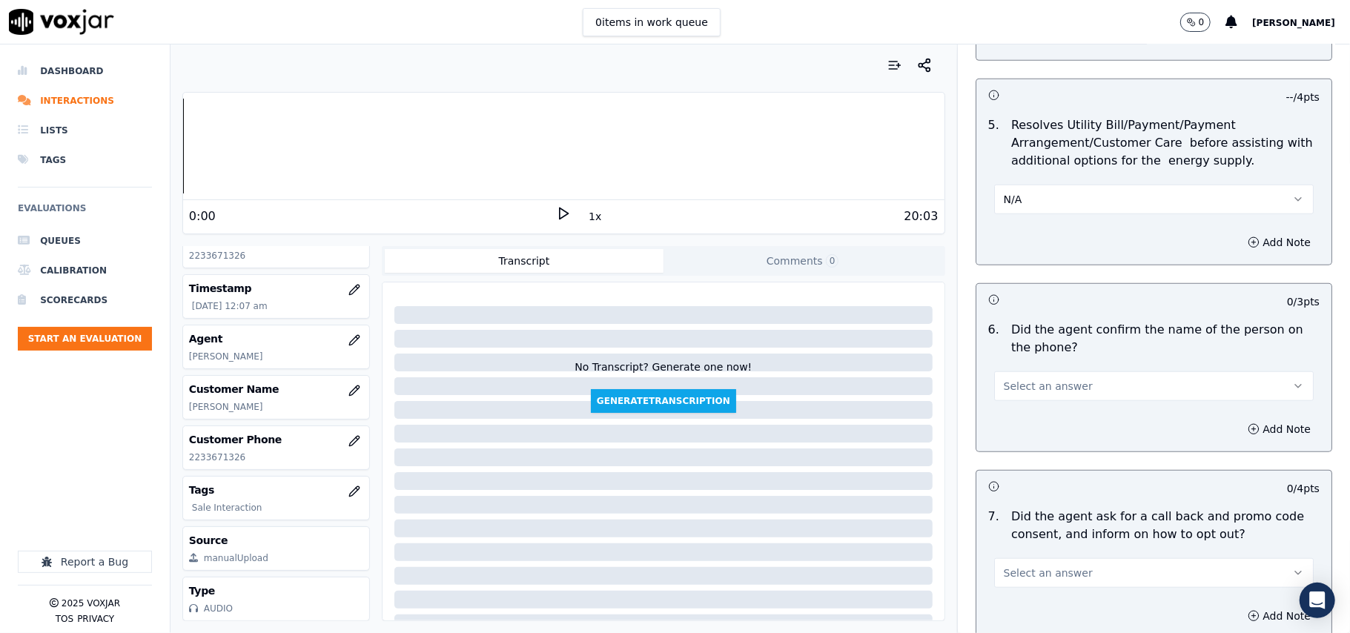
click at [1044, 392] on span "Select an answer" at bounding box center [1048, 386] width 89 height 15
click at [1027, 429] on div "Yes" at bounding box center [1122, 422] width 287 height 24
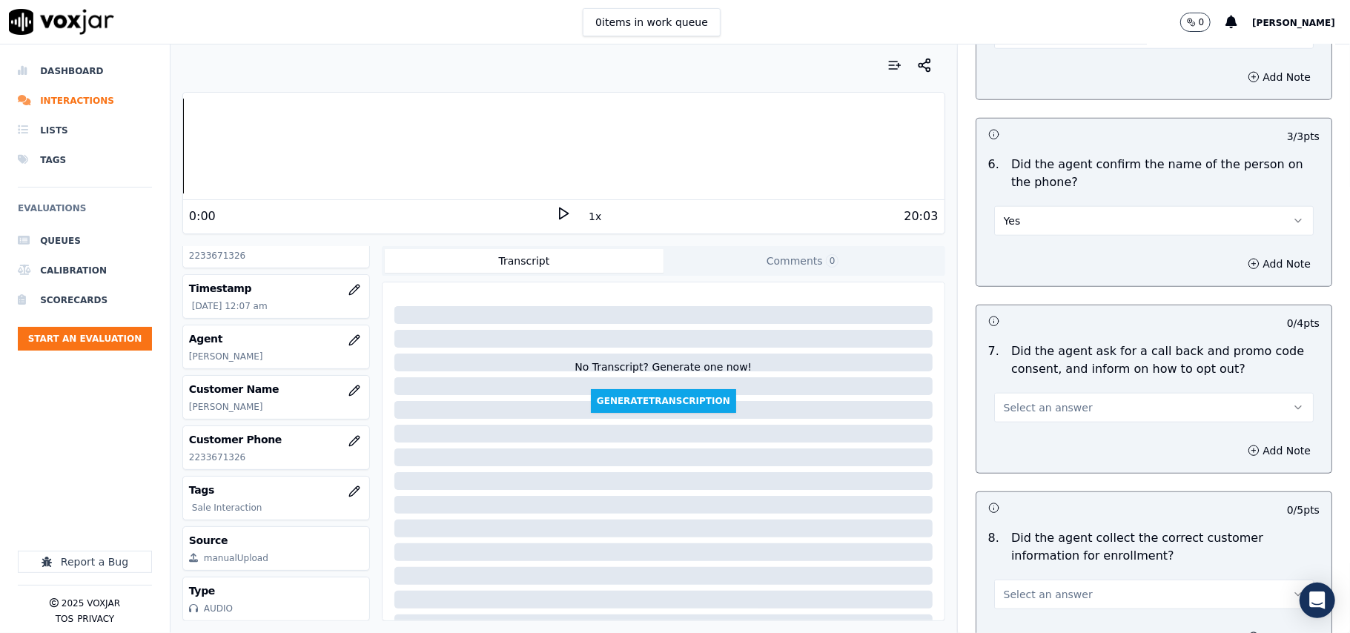
click at [1026, 410] on span "Select an answer" at bounding box center [1048, 407] width 89 height 15
click at [1019, 439] on div "Yes" at bounding box center [1122, 444] width 287 height 24
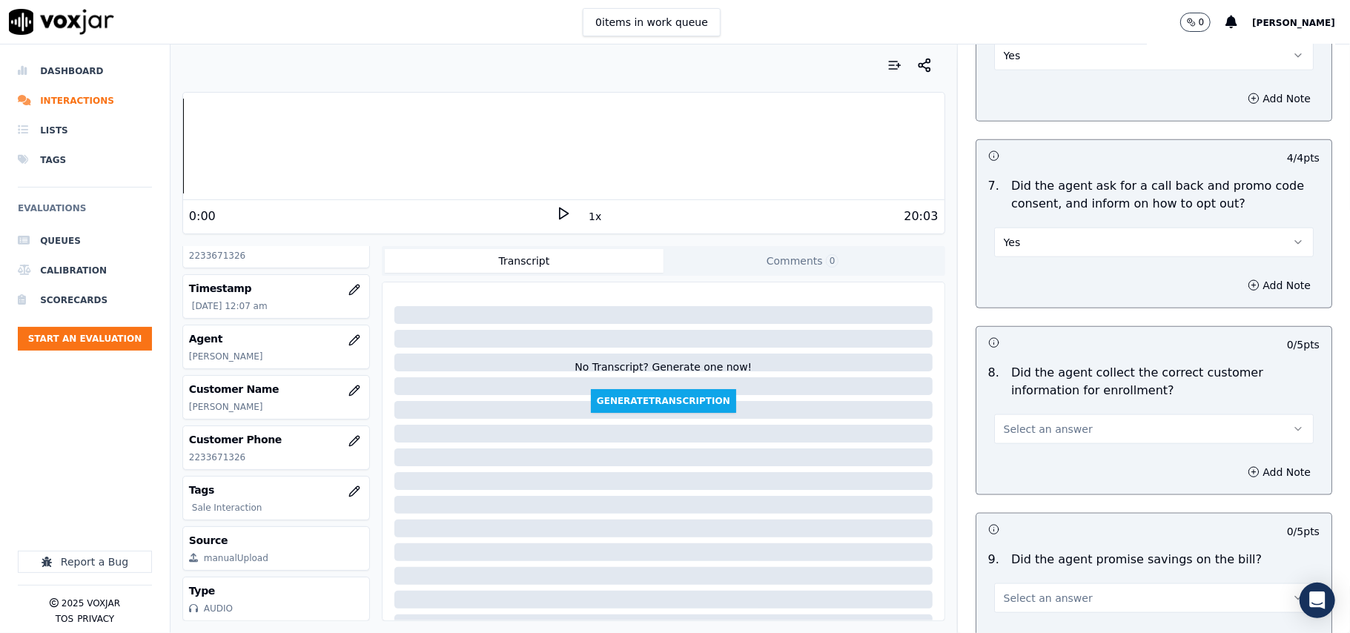
click at [1020, 422] on button "Select an answer" at bounding box center [1154, 429] width 320 height 30
click at [1010, 469] on div "Yes" at bounding box center [1122, 467] width 287 height 24
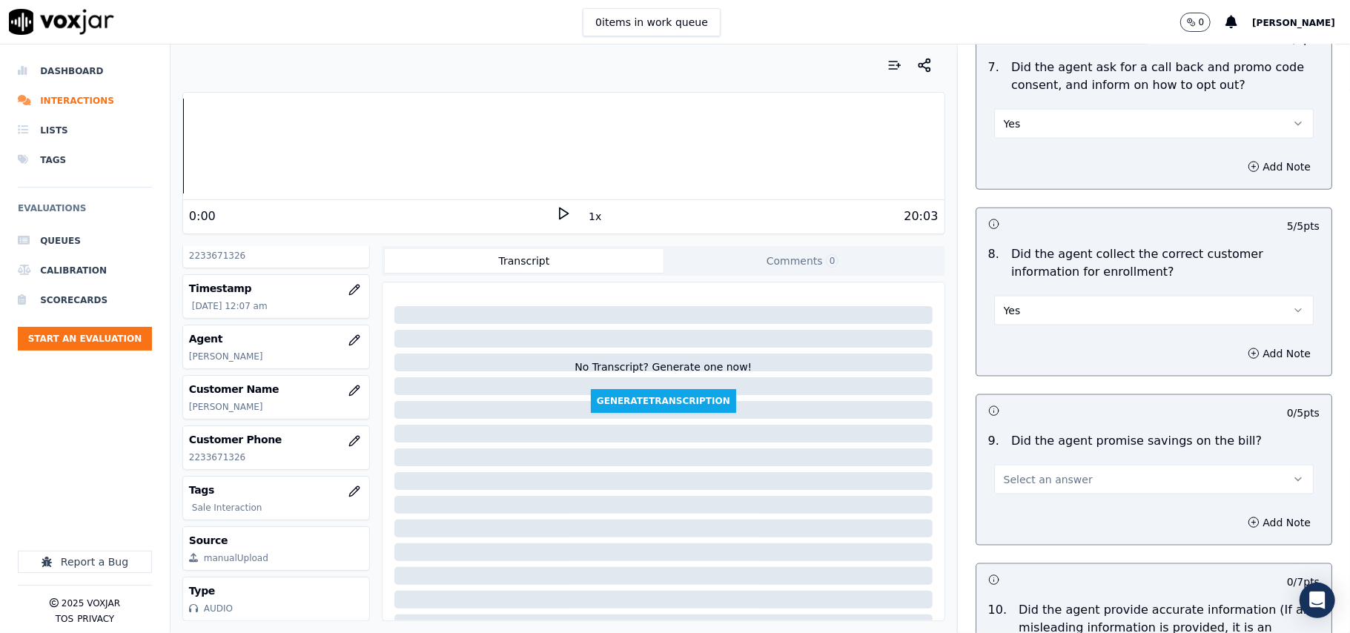
scroll to position [1318, 0]
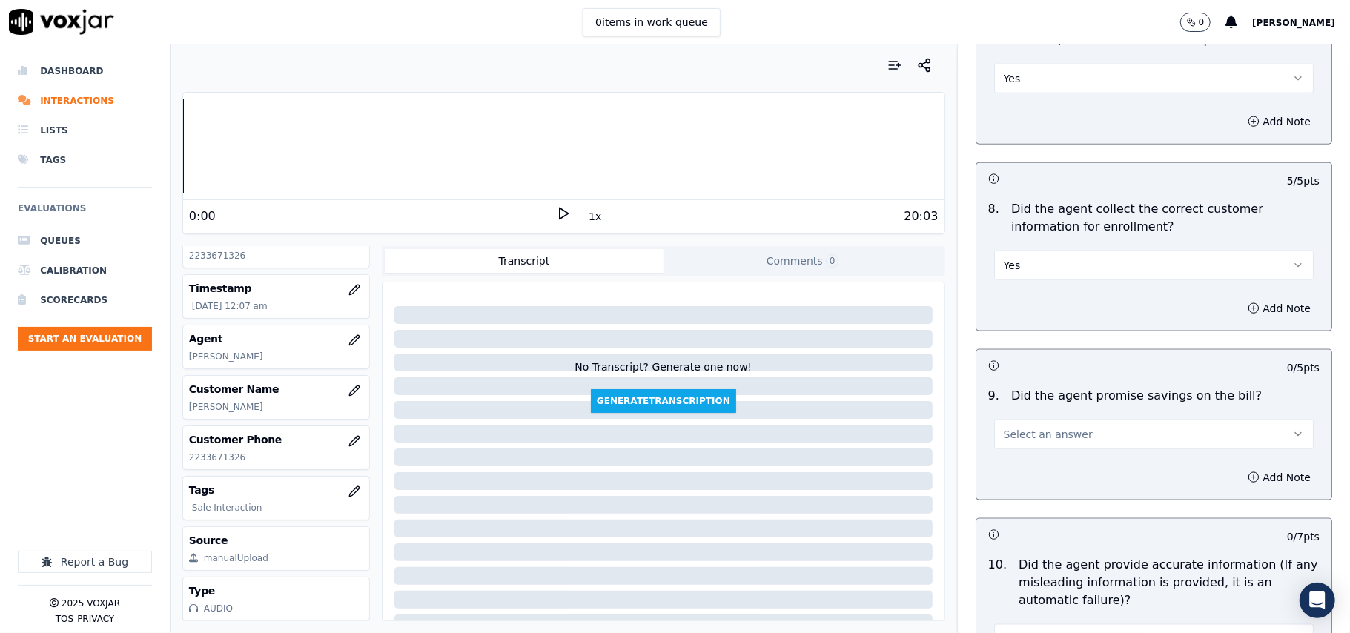
click at [1023, 449] on button "Select an answer" at bounding box center [1154, 435] width 320 height 30
click at [1029, 521] on div "N/A" at bounding box center [1122, 520] width 287 height 24
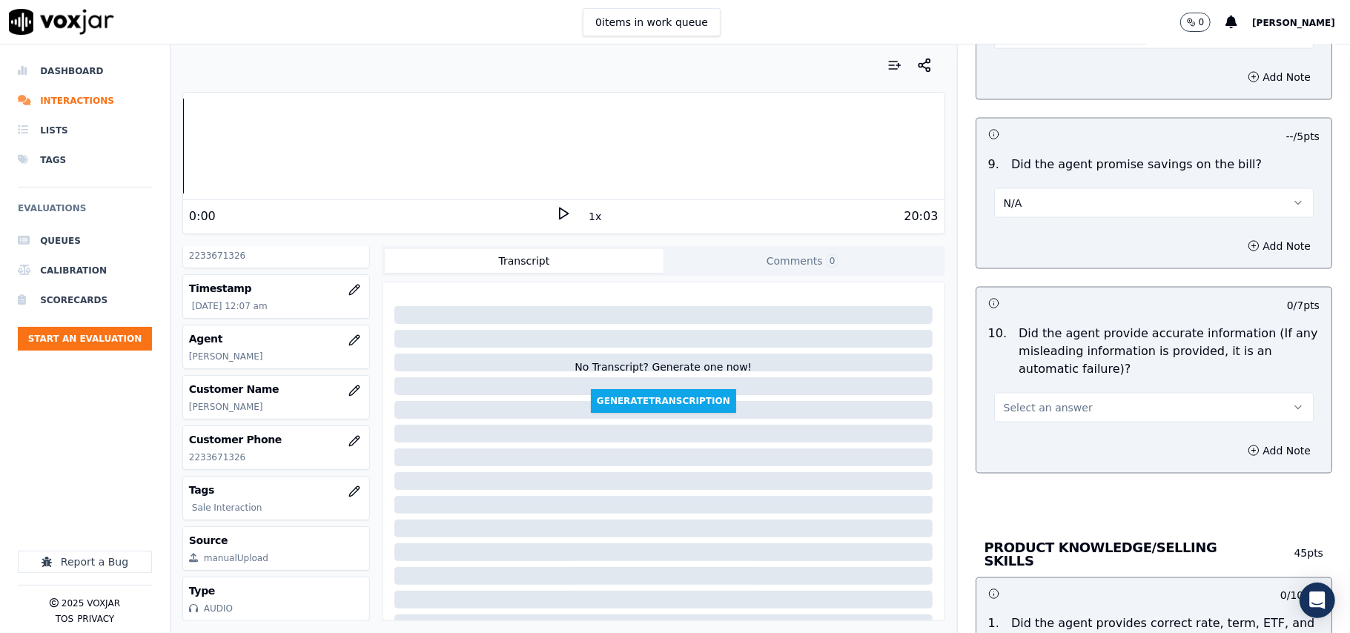
scroll to position [1648, 0]
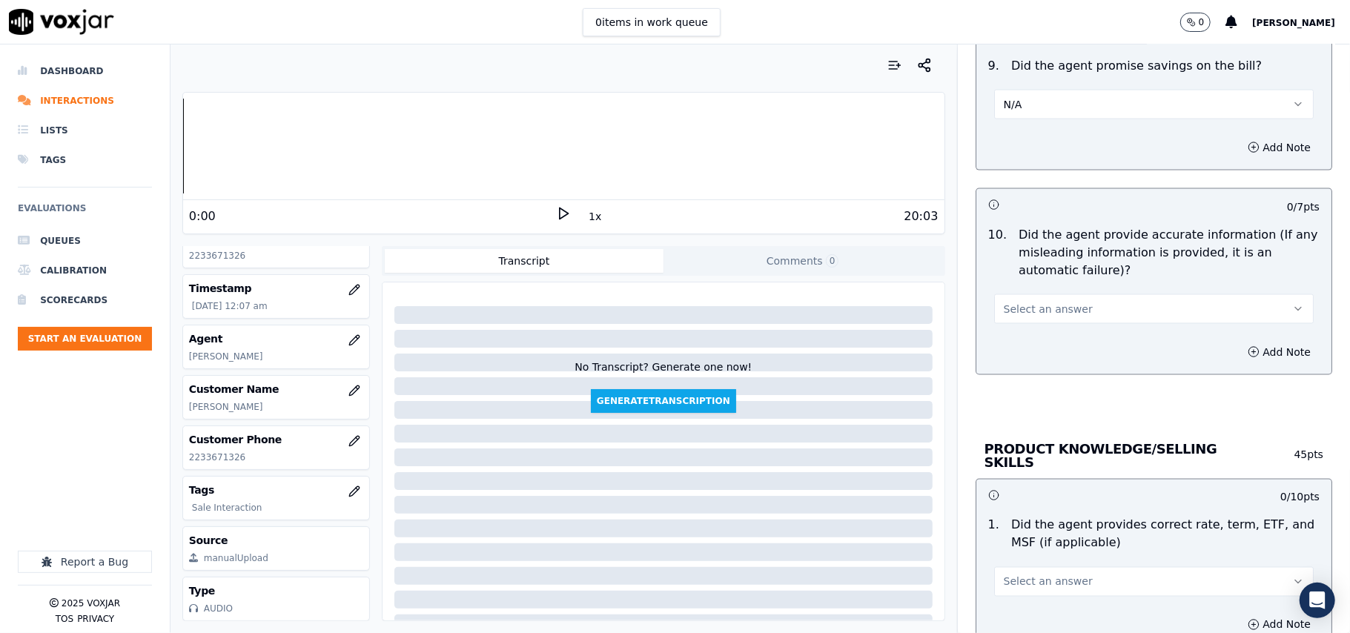
click at [1018, 317] on span "Select an answer" at bounding box center [1048, 309] width 89 height 15
click at [1014, 357] on div "Yes" at bounding box center [1122, 347] width 287 height 24
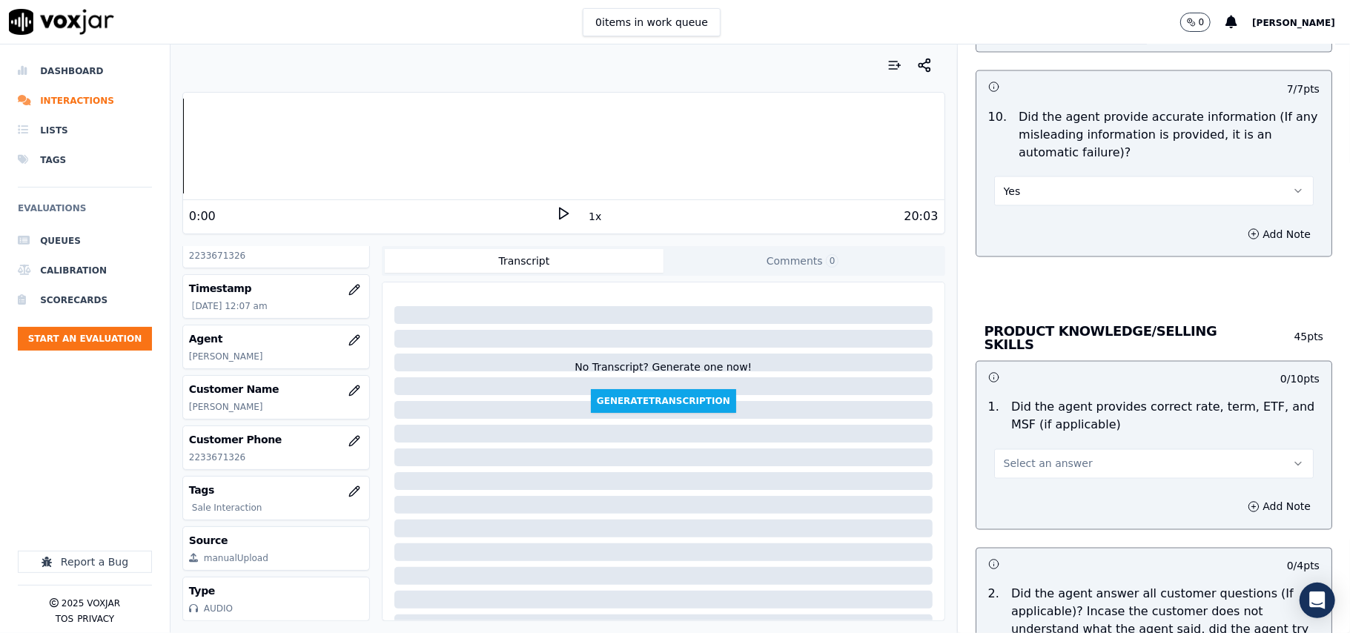
scroll to position [1812, 0]
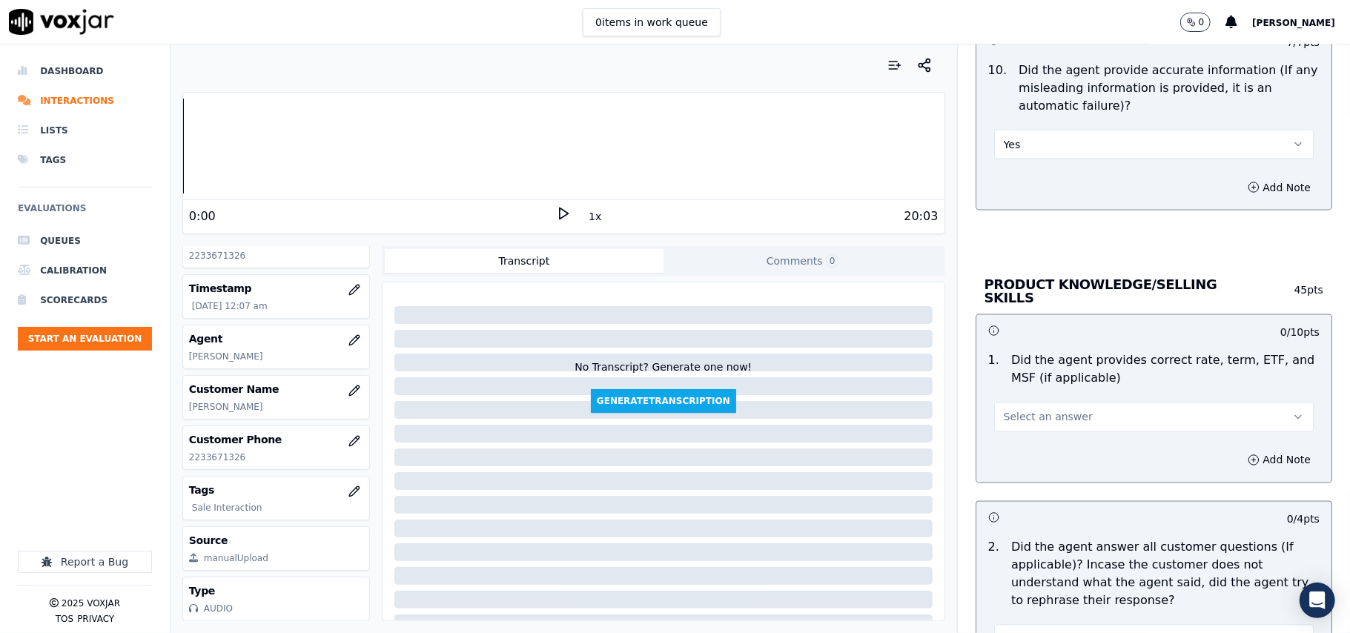
click at [1018, 435] on div "1 . Did the agent provides correct rate, term, ETF, and MSF (if applicable) Sel…" at bounding box center [1154, 392] width 355 height 92
click at [1017, 421] on span "Select an answer" at bounding box center [1048, 417] width 89 height 15
click at [1007, 455] on div "Yes" at bounding box center [1122, 449] width 287 height 24
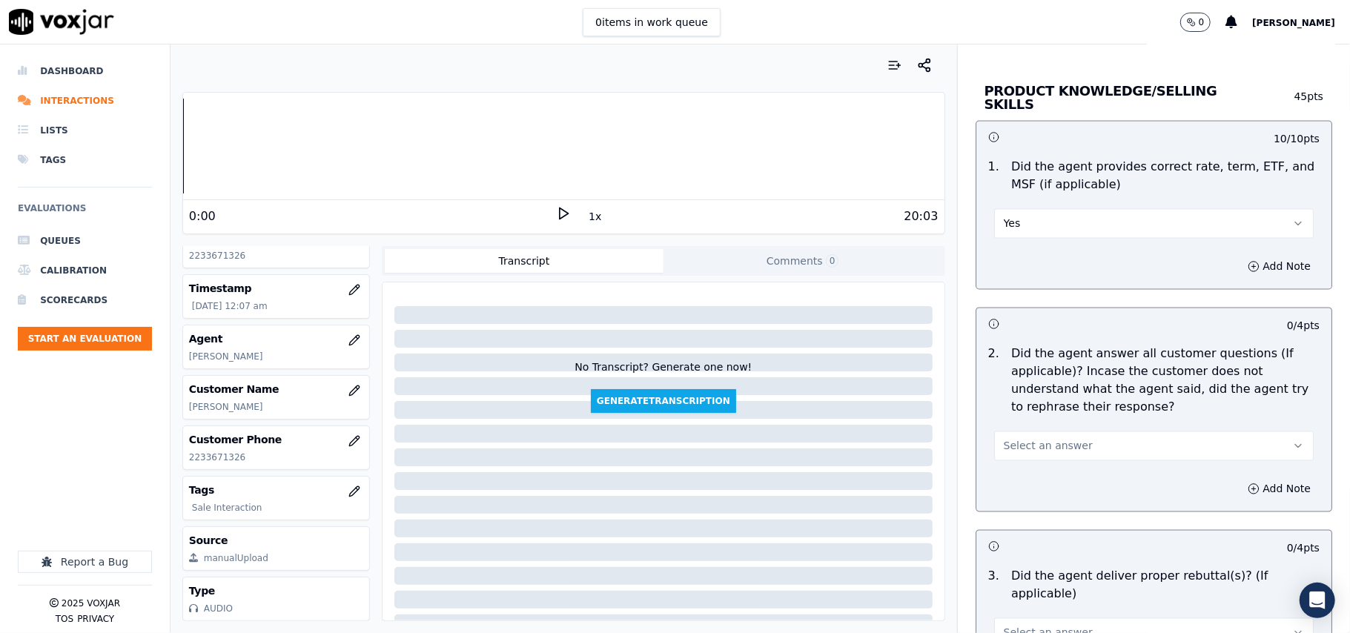
scroll to position [2142, 0]
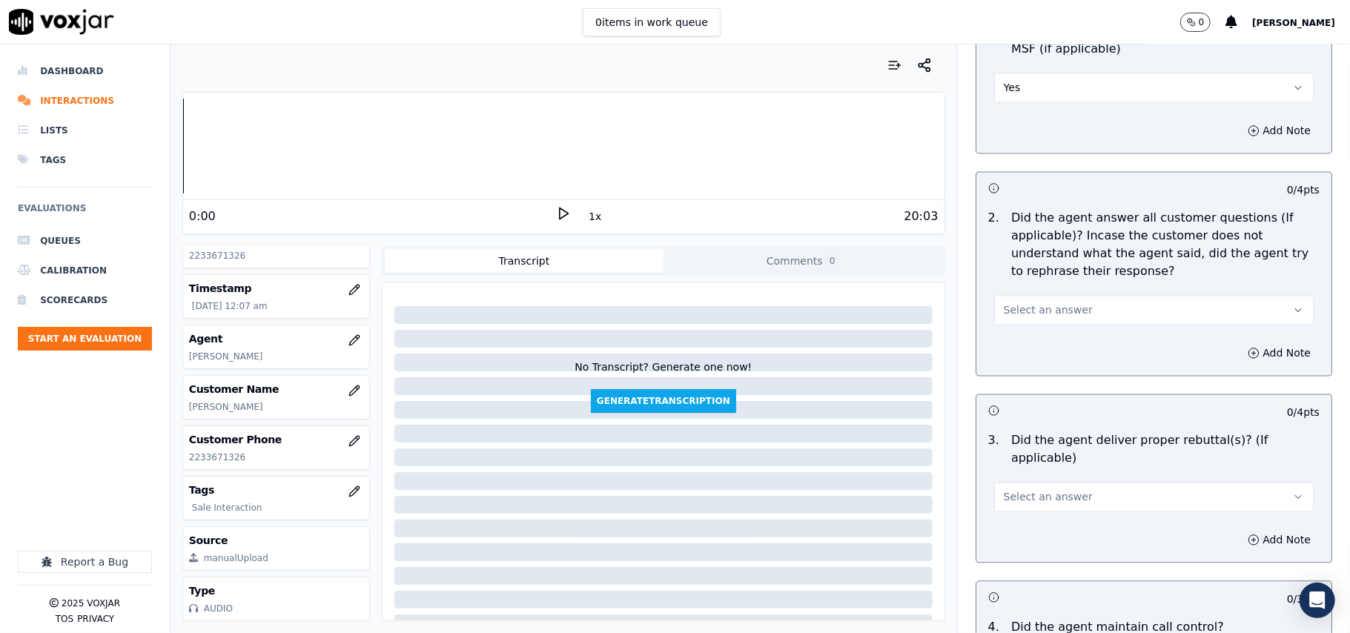
click at [1013, 303] on span "Select an answer" at bounding box center [1048, 310] width 89 height 15
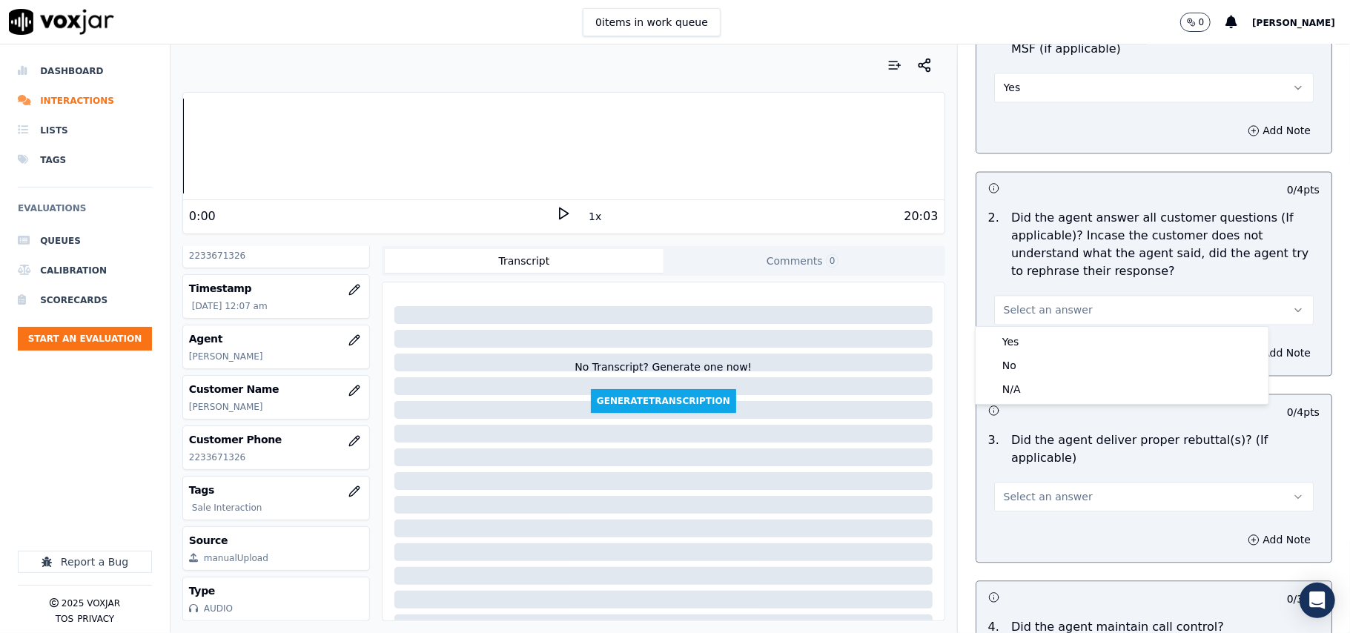
click at [1009, 326] on div "Yes No N/A" at bounding box center [1122, 365] width 294 height 79
click at [1006, 348] on div "Yes" at bounding box center [1122, 342] width 287 height 24
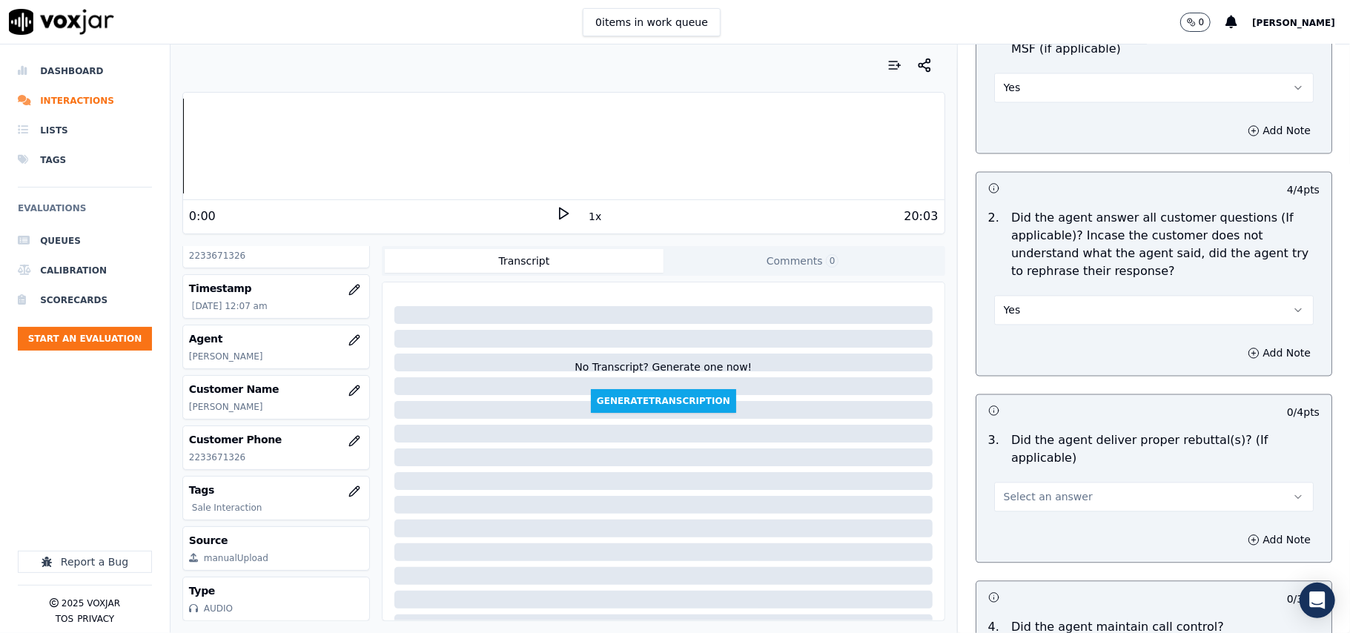
scroll to position [2306, 0]
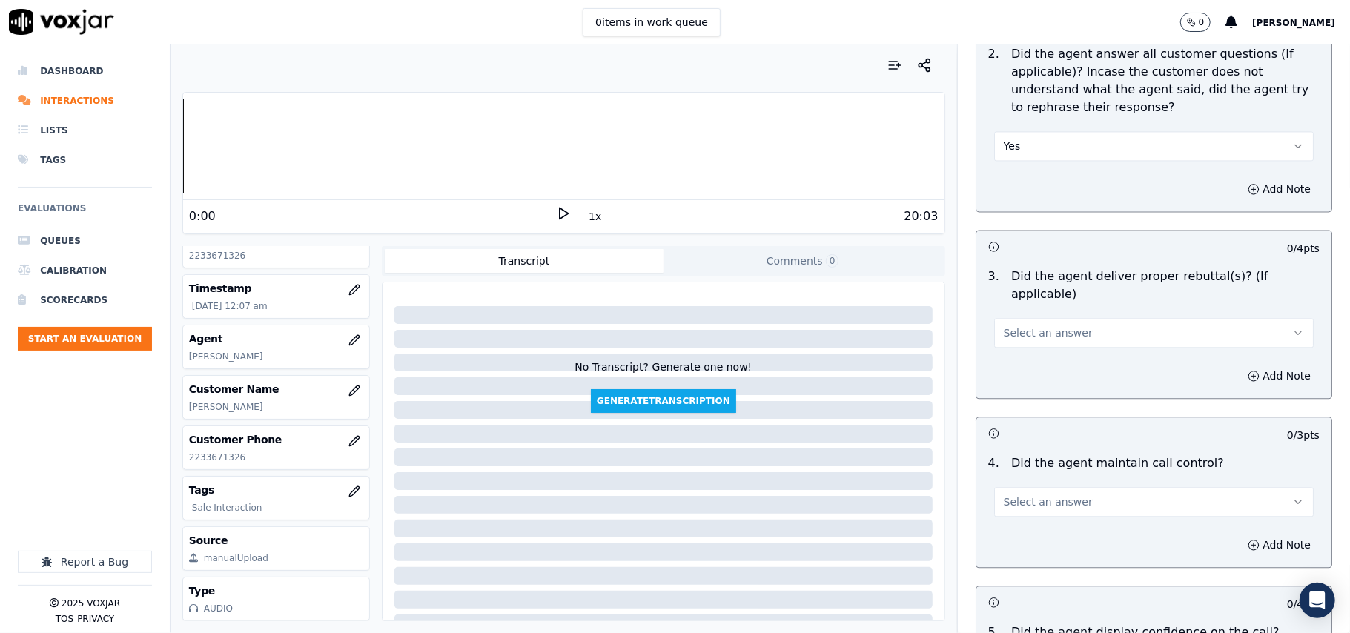
click at [1012, 329] on div "3 . Did the agent deliver proper rebuttal(s)? (If applicable) Select an answer" at bounding box center [1154, 308] width 355 height 92
click at [1011, 326] on span "Select an answer" at bounding box center [1048, 333] width 89 height 15
click at [1009, 354] on div "Yes" at bounding box center [1122, 347] width 287 height 24
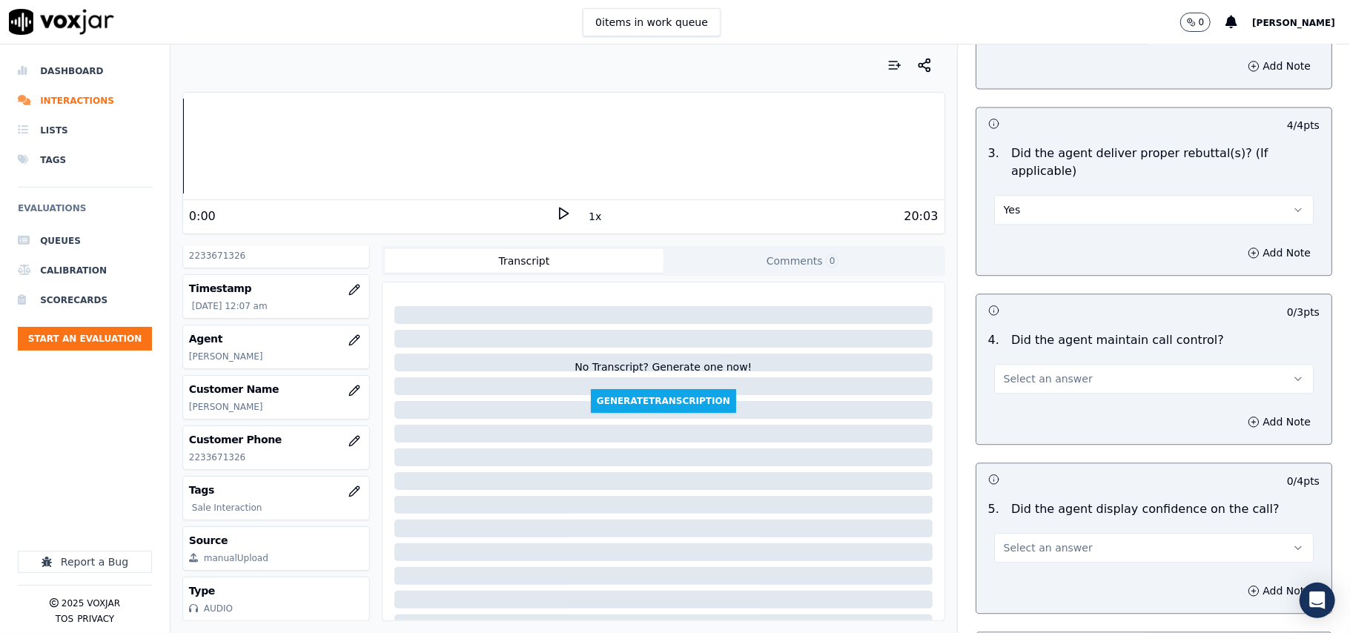
scroll to position [2471, 0]
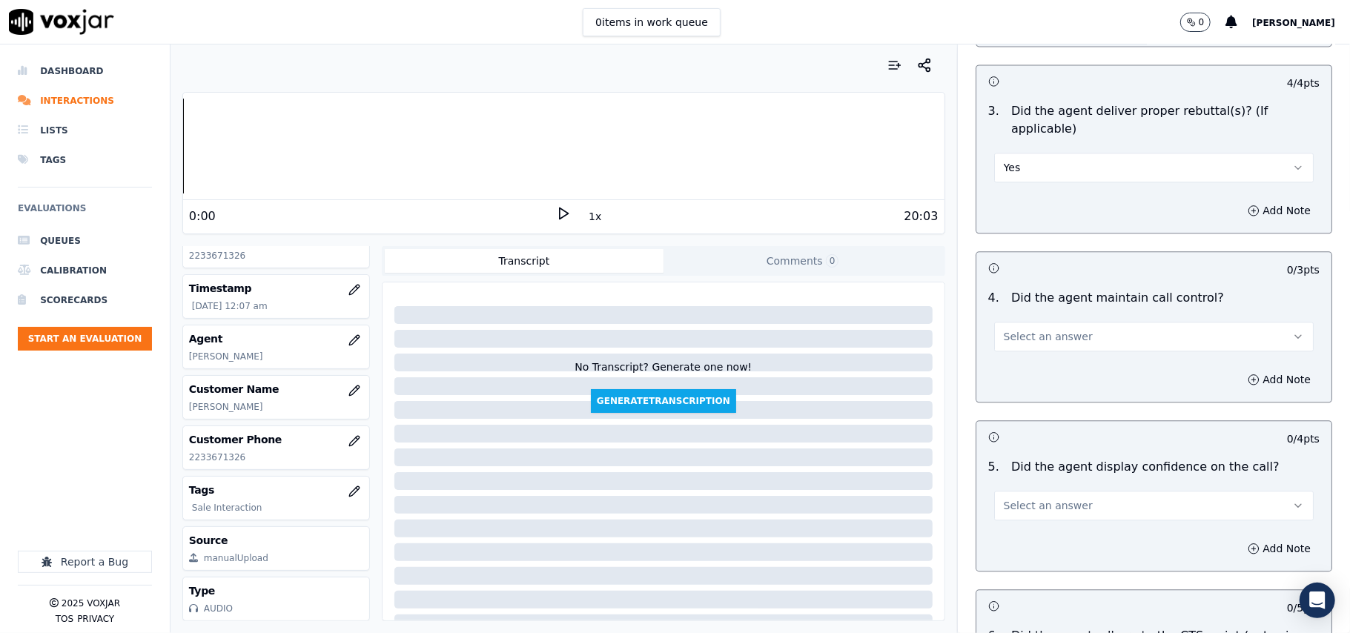
click at [1008, 329] on span "Select an answer" at bounding box center [1048, 336] width 89 height 15
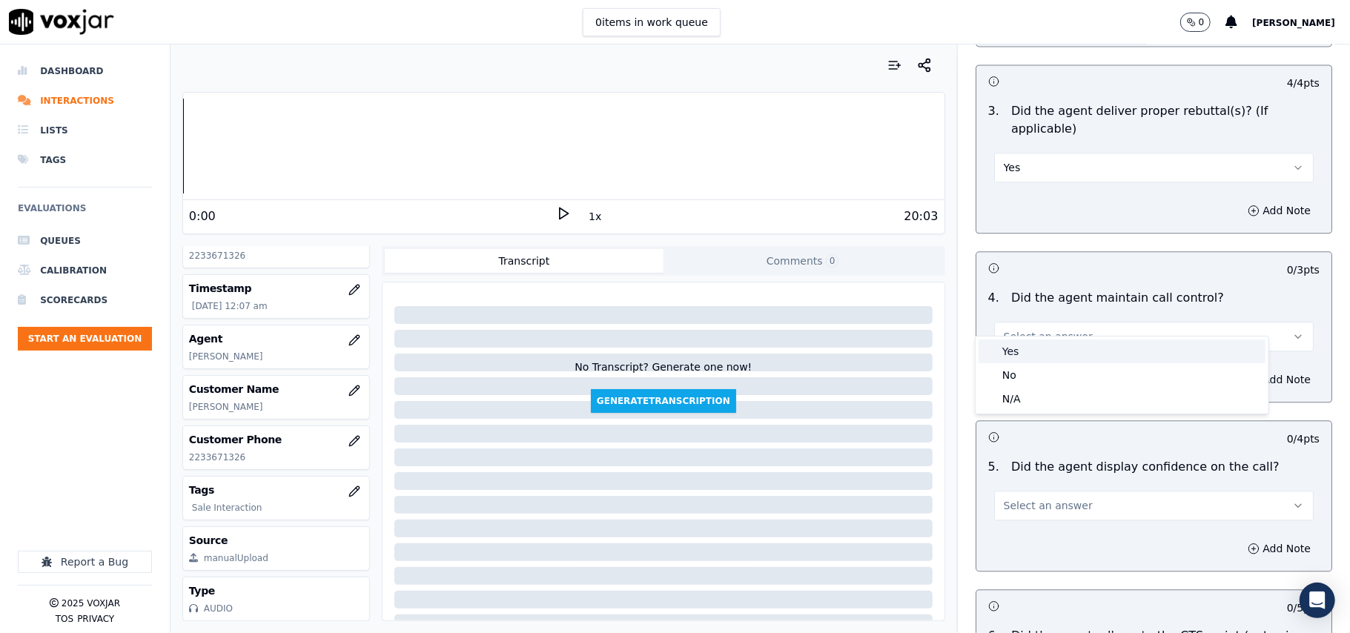
click at [1017, 347] on div "Yes" at bounding box center [1122, 352] width 287 height 24
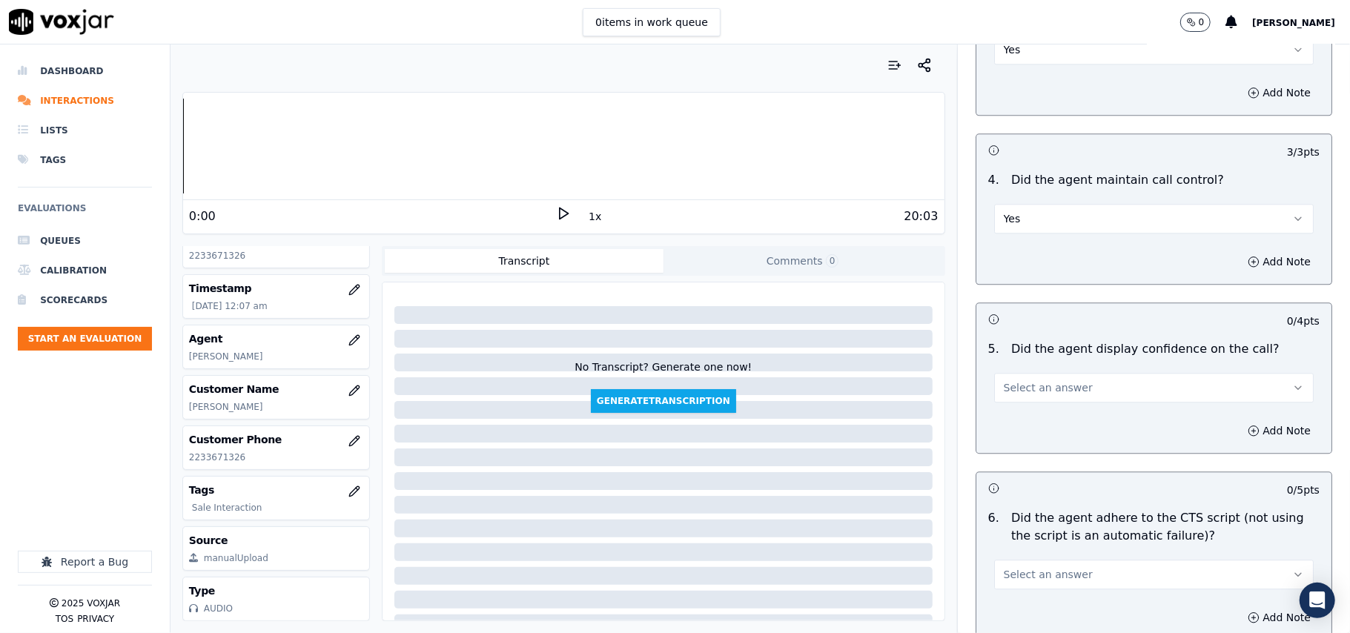
scroll to position [2637, 0]
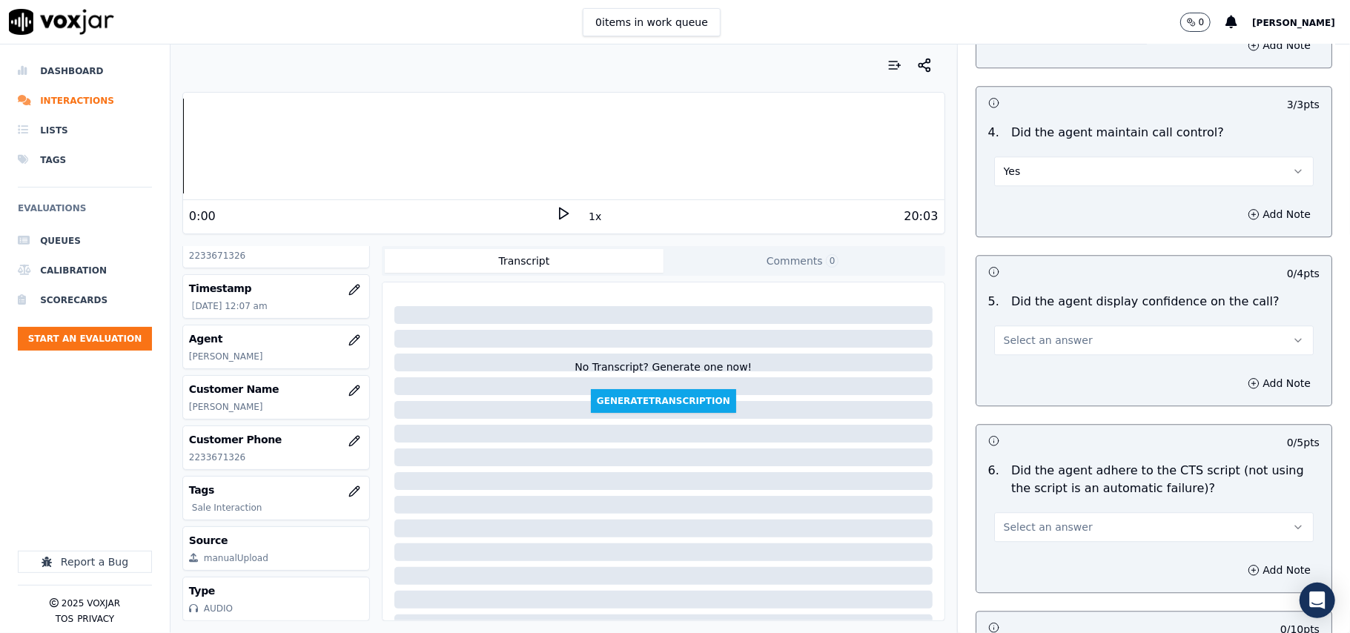
click at [1021, 333] on span "Select an answer" at bounding box center [1048, 340] width 89 height 15
click at [1021, 348] on div "Yes" at bounding box center [1122, 356] width 287 height 24
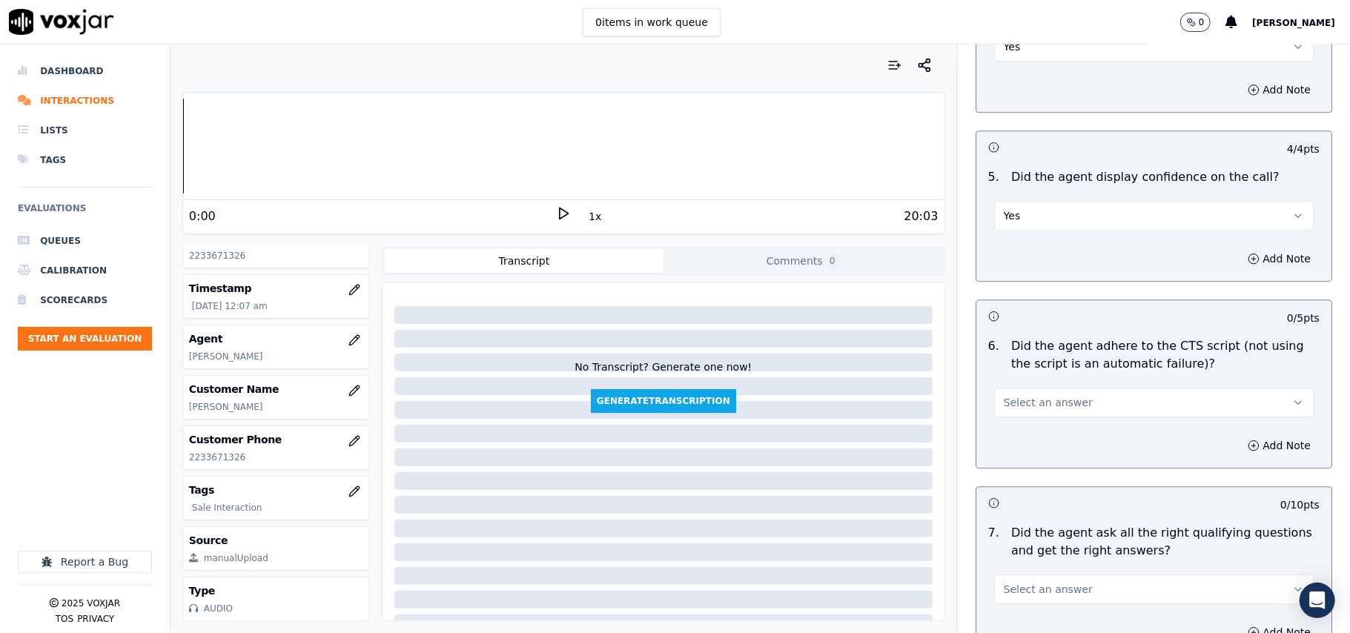
scroll to position [2801, 0]
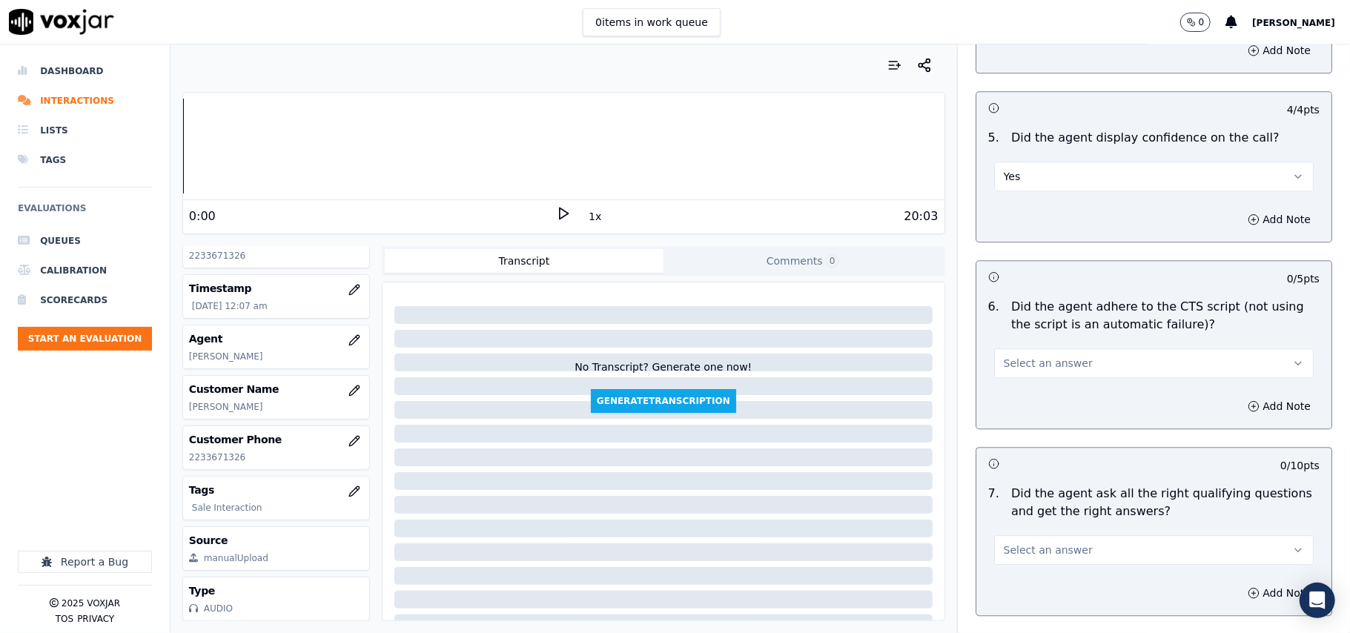
click at [1030, 356] on span "Select an answer" at bounding box center [1048, 363] width 89 height 15
click at [1018, 380] on div "Yes" at bounding box center [1122, 379] width 287 height 24
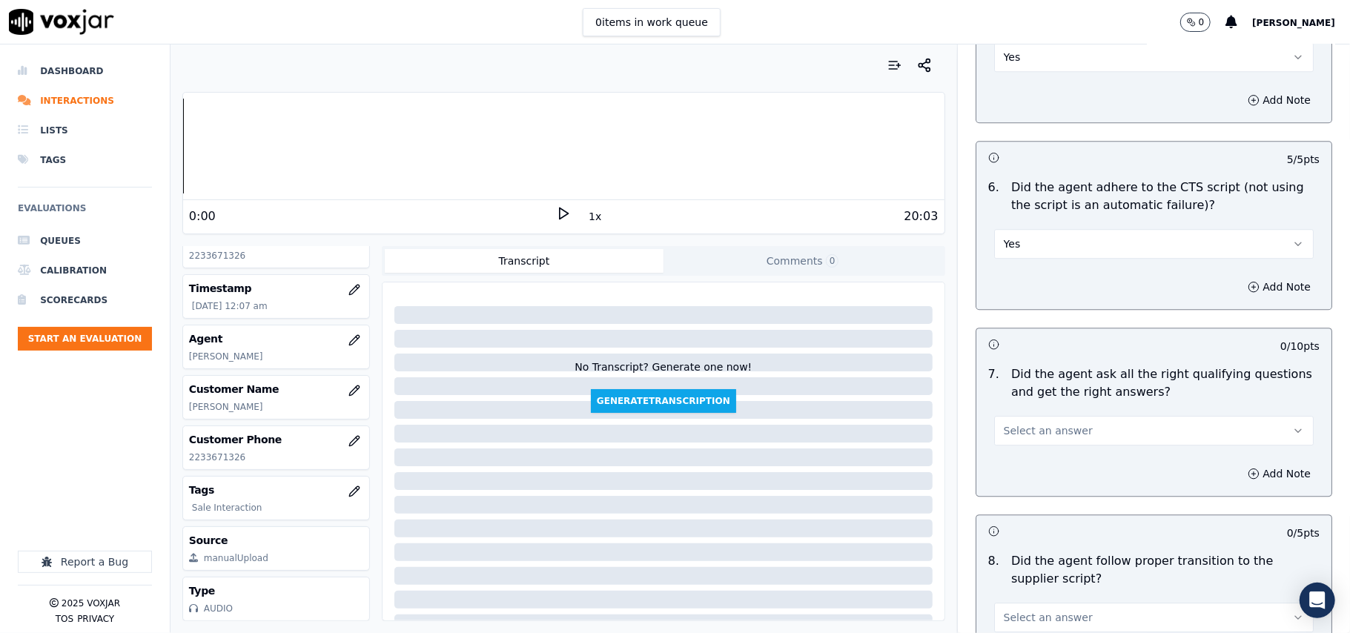
scroll to position [2966, 0]
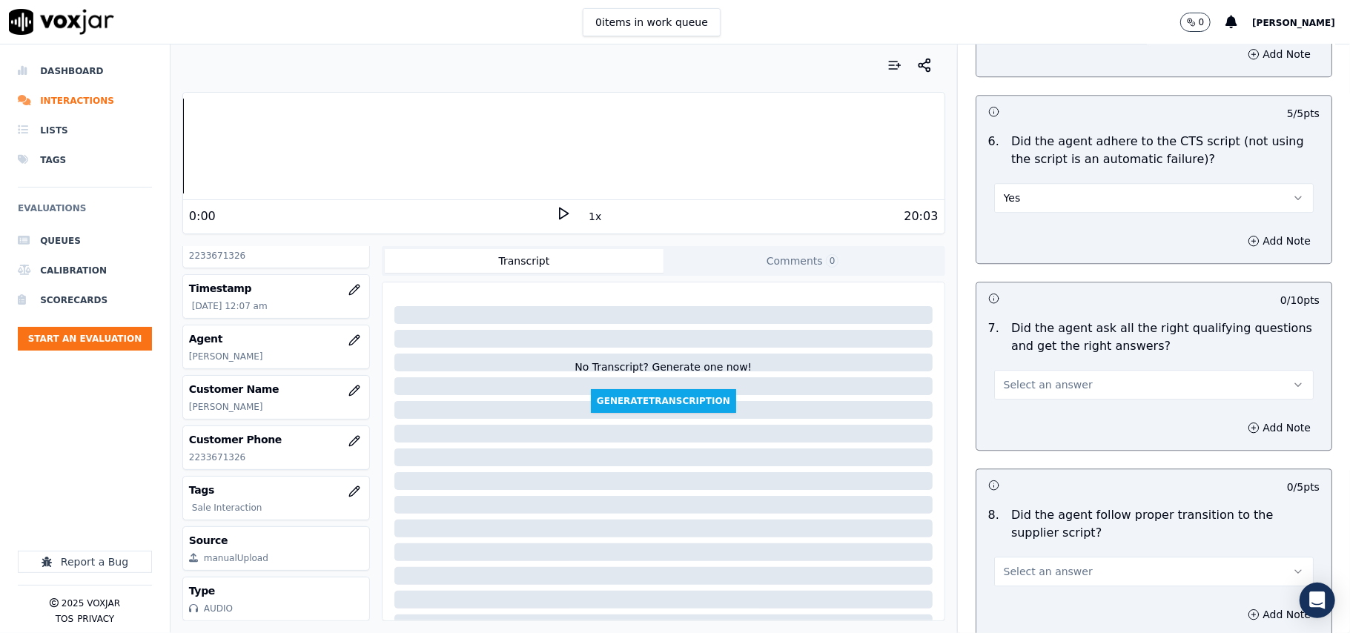
click at [1026, 377] on button "Select an answer" at bounding box center [1154, 385] width 320 height 30
click at [1022, 394] on div "Yes" at bounding box center [1122, 401] width 287 height 24
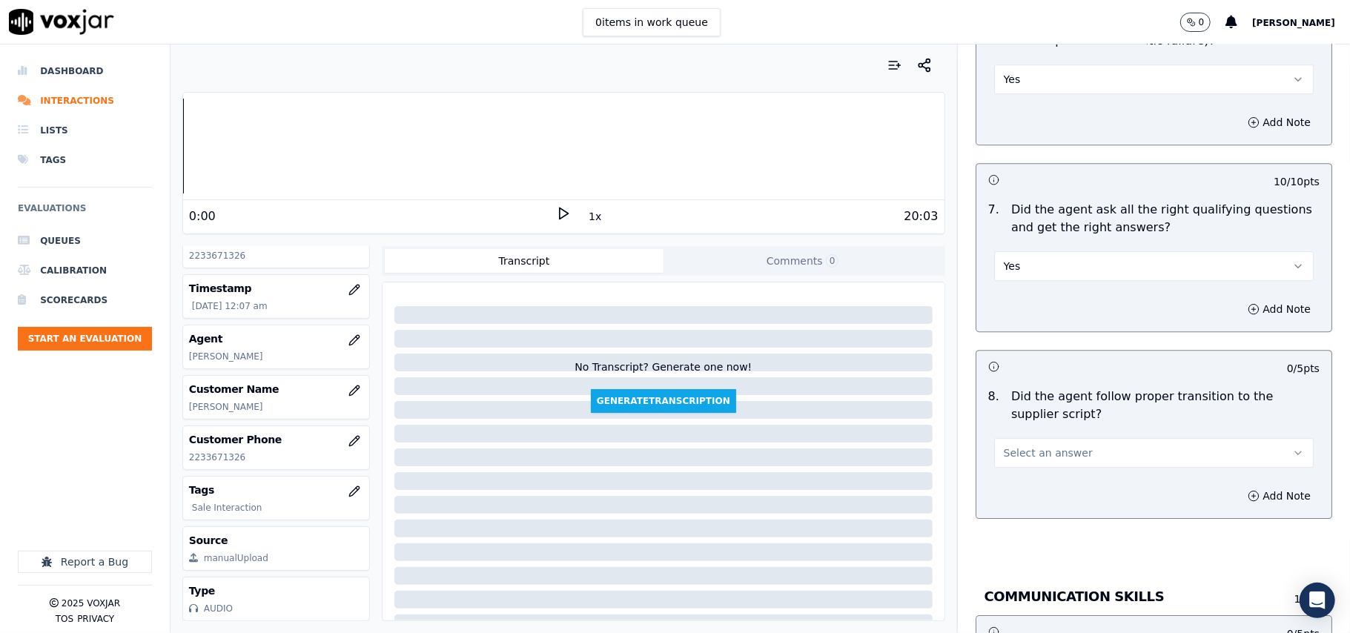
scroll to position [3131, 0]
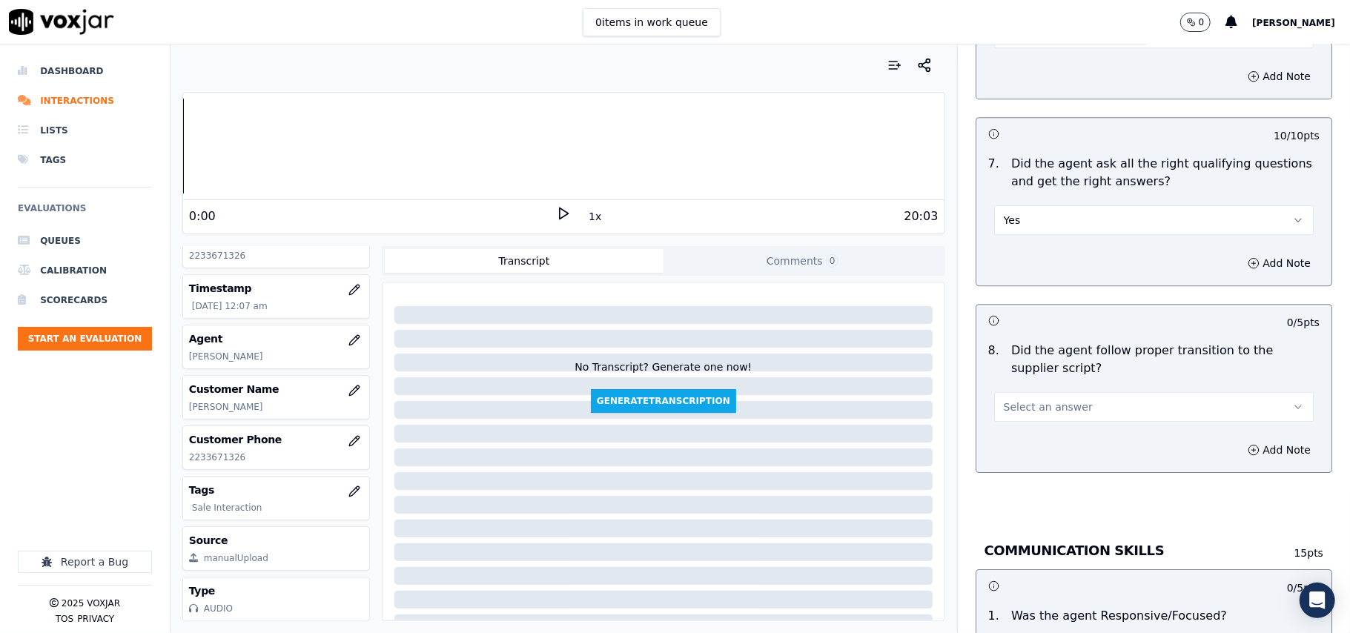
click at [1024, 400] on span "Select an answer" at bounding box center [1048, 407] width 89 height 15
click at [1019, 426] on div "Yes" at bounding box center [1122, 424] width 287 height 24
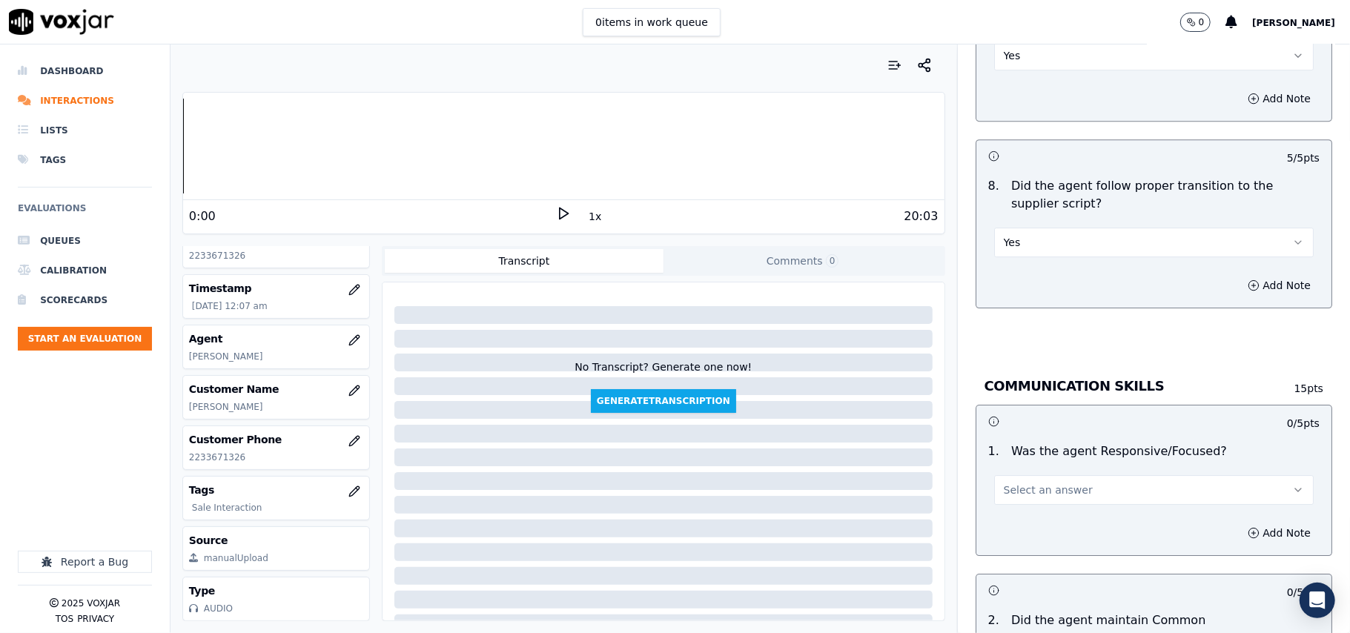
scroll to position [3460, 0]
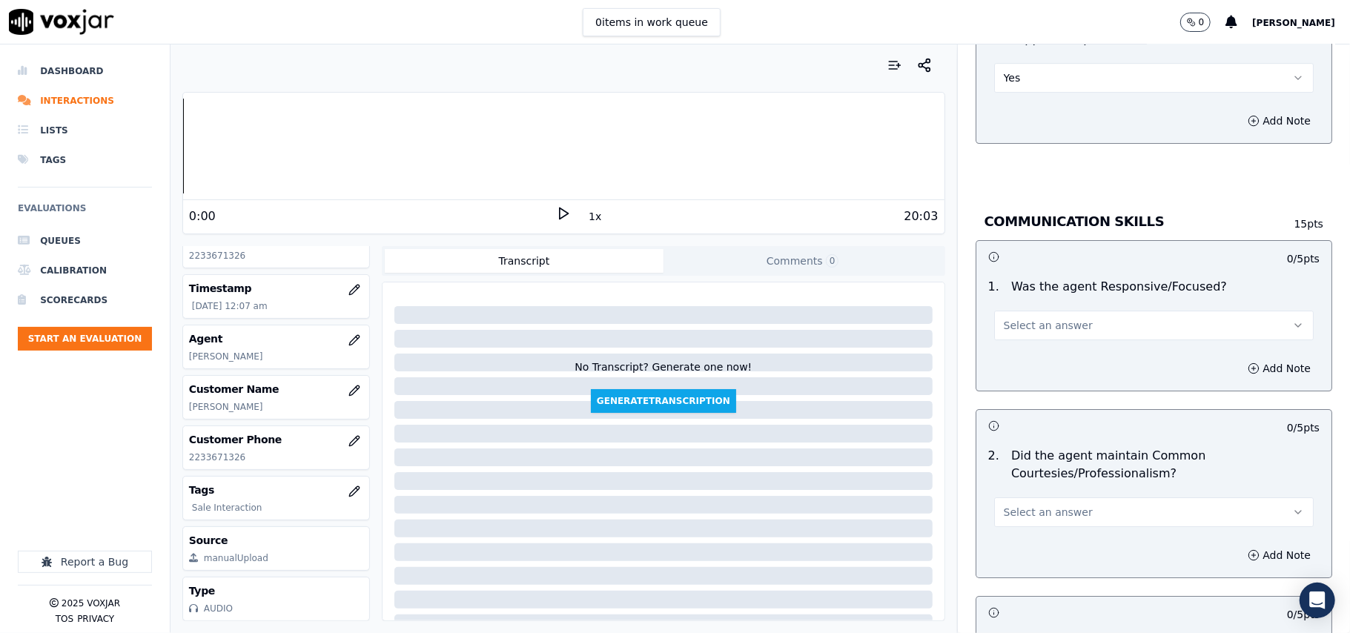
click at [1008, 323] on button "Select an answer" at bounding box center [1154, 326] width 320 height 30
click at [1010, 342] on div "Yes" at bounding box center [1122, 343] width 287 height 24
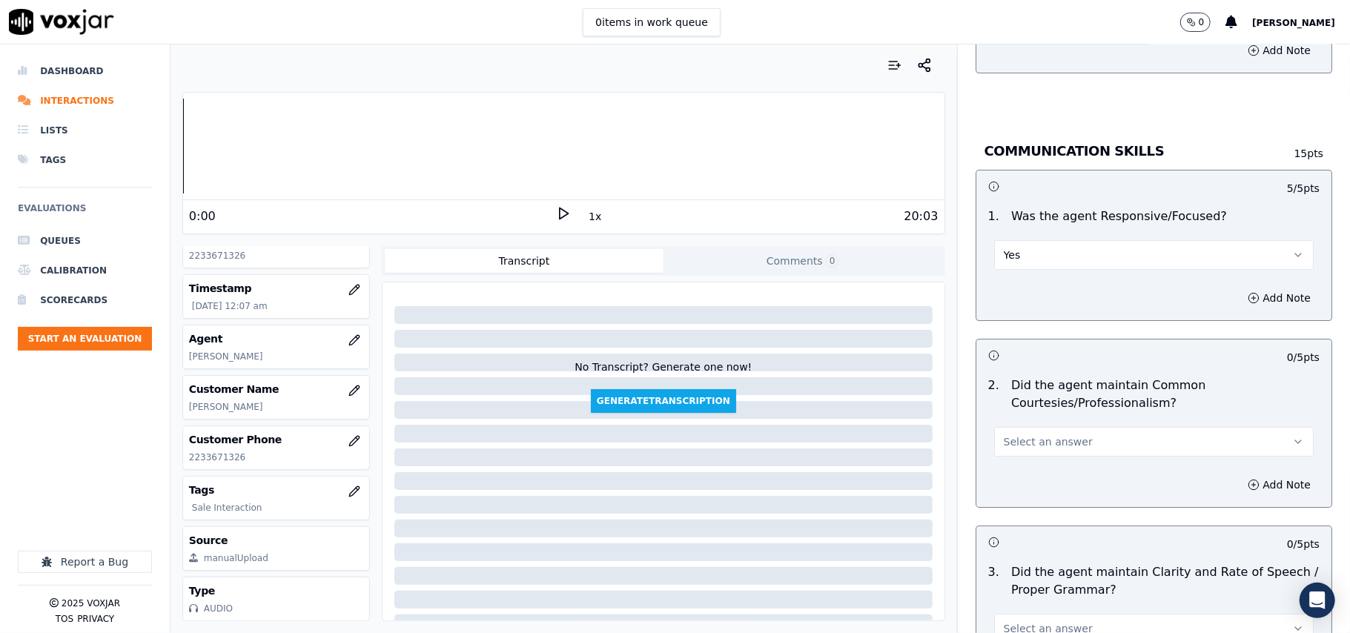
scroll to position [3625, 0]
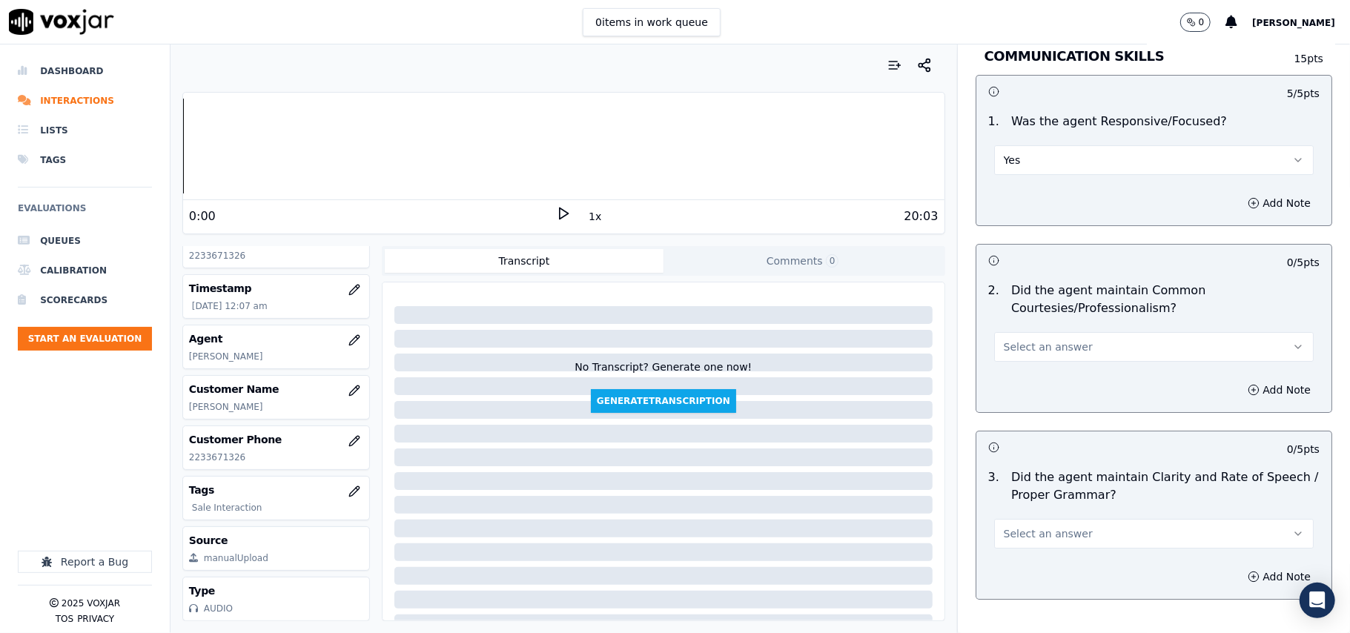
click at [1011, 344] on button "Select an answer" at bounding box center [1154, 347] width 320 height 30
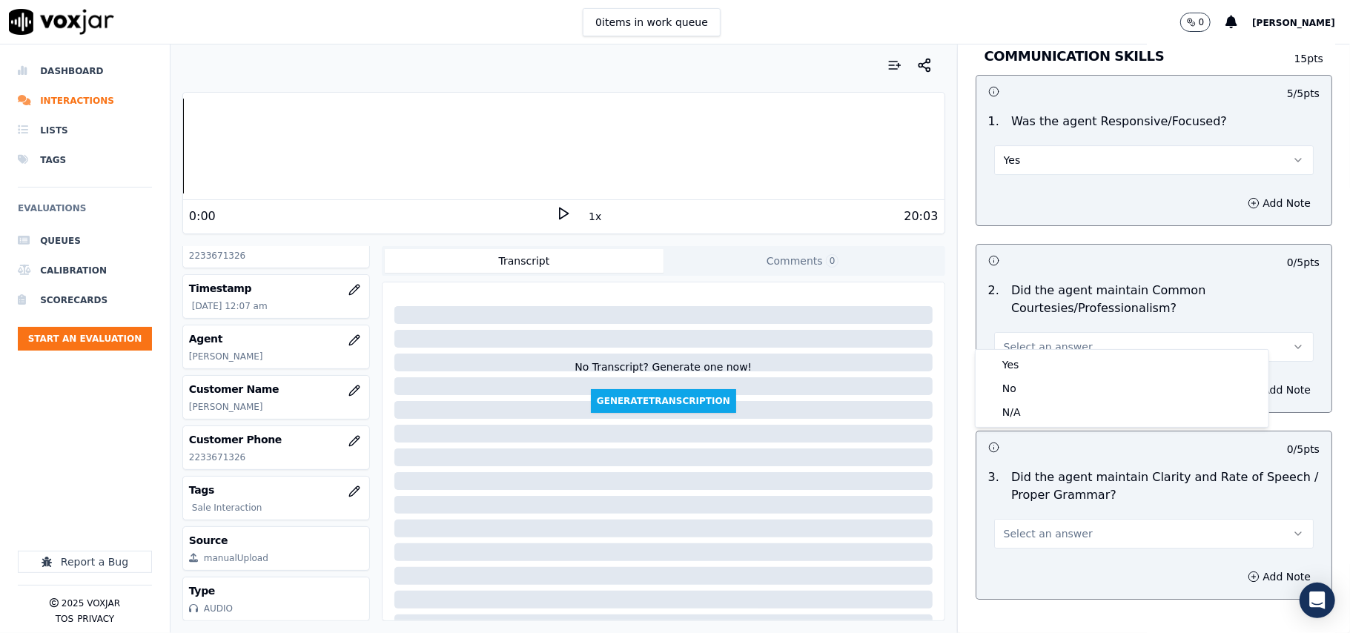
click at [1011, 357] on div "Yes" at bounding box center [1122, 365] width 287 height 24
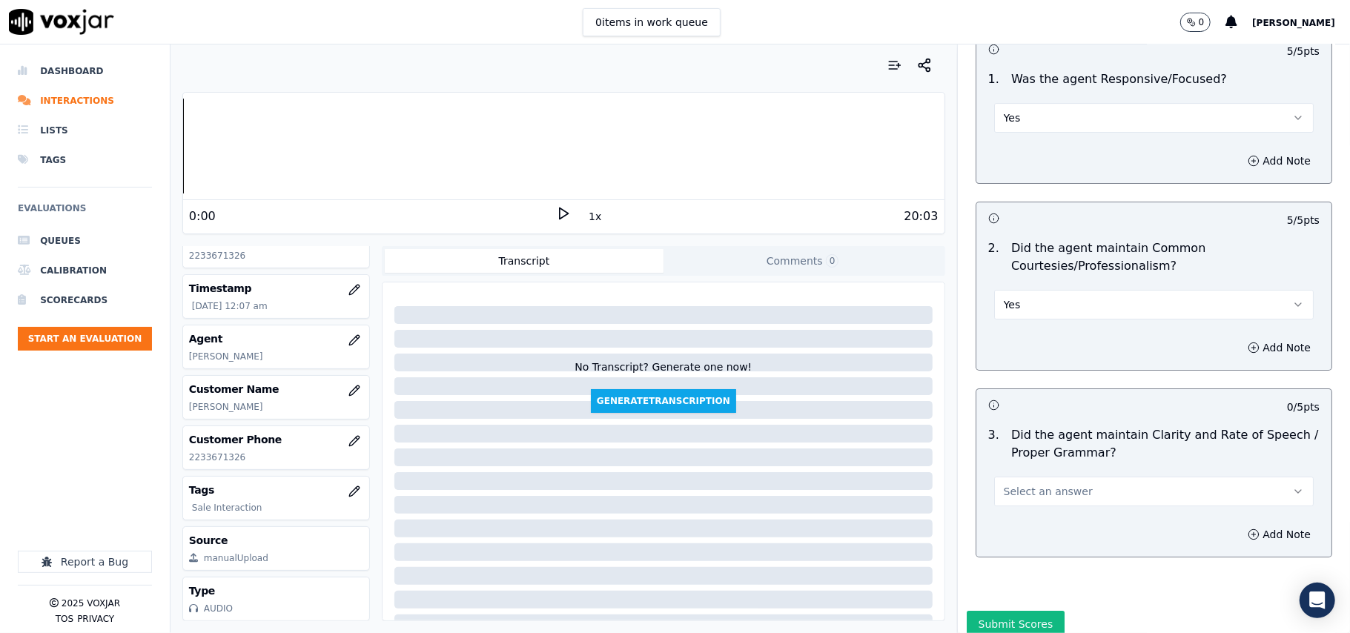
scroll to position [3710, 0]
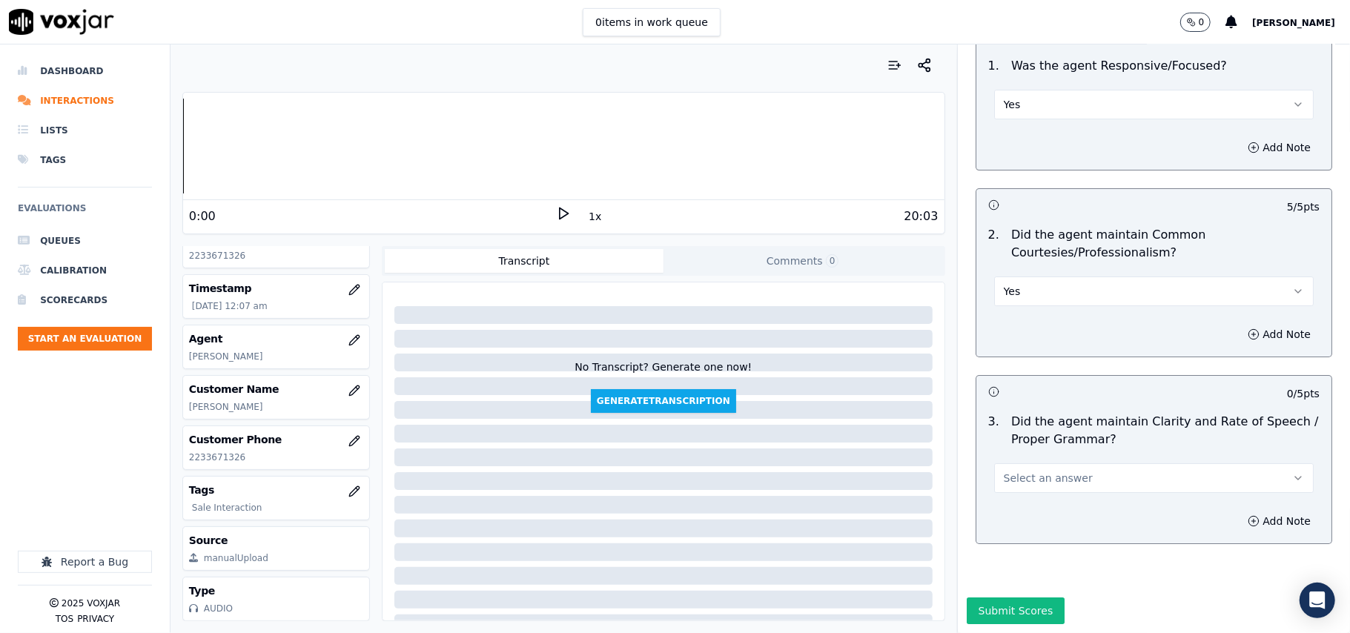
click at [1010, 449] on div "3 . Did the agent maintain Clarity and Rate of Speech / Proper Grammar? Select …" at bounding box center [1154, 453] width 355 height 92
click at [1018, 471] on span "Select an answer" at bounding box center [1048, 478] width 89 height 15
click at [1015, 466] on div "Yes" at bounding box center [1122, 467] width 287 height 24
click at [1000, 598] on button "Submit Scores" at bounding box center [1016, 611] width 99 height 27
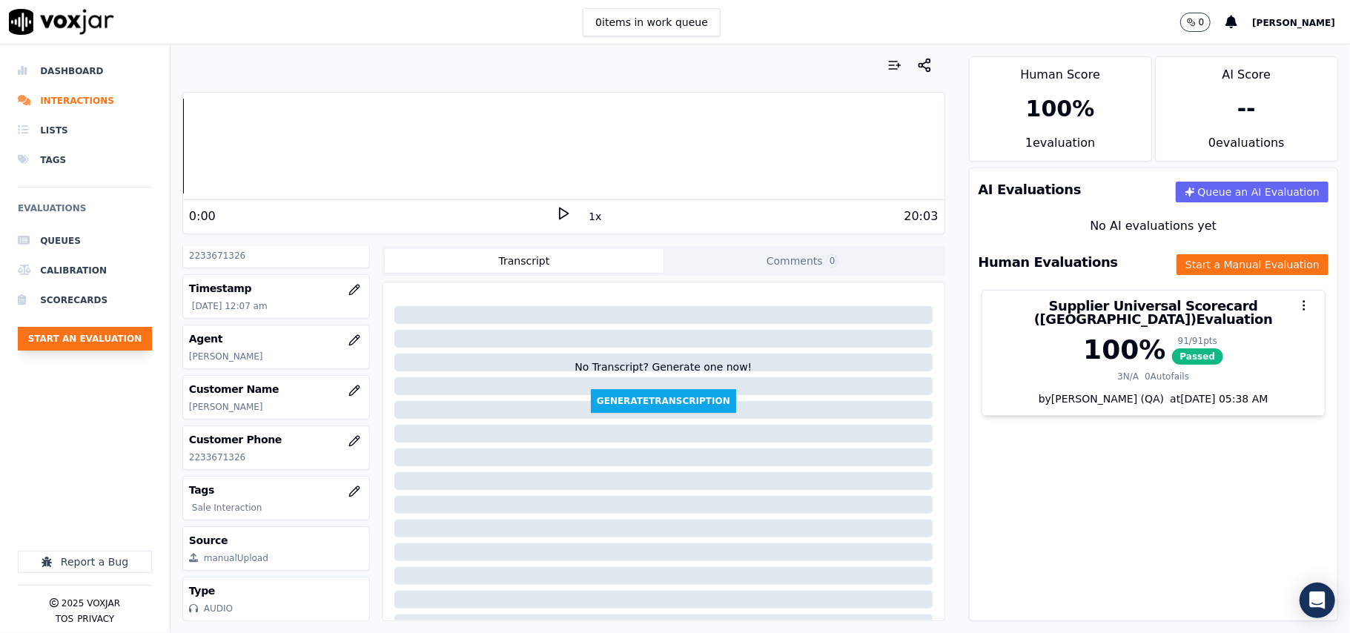
click at [96, 347] on button "Start an Evaluation" at bounding box center [85, 339] width 134 height 24
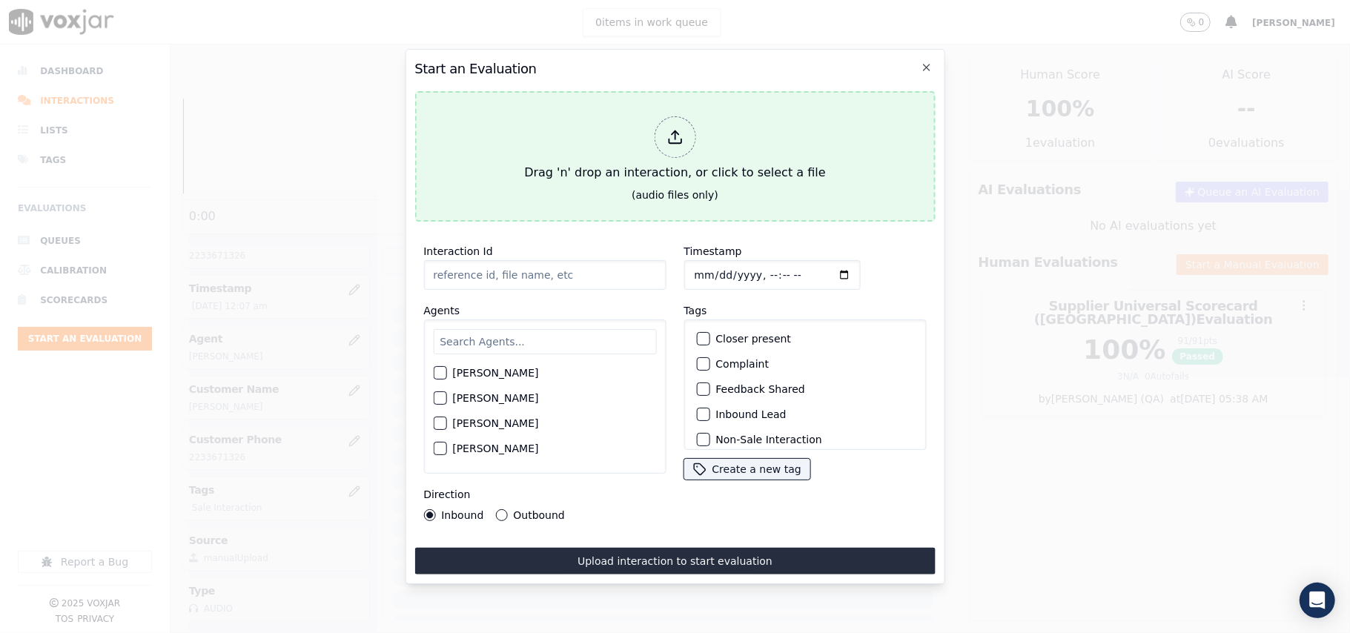
click at [769, 156] on div "Drag 'n' drop an interaction, or click to select a file" at bounding box center [674, 148] width 313 height 77
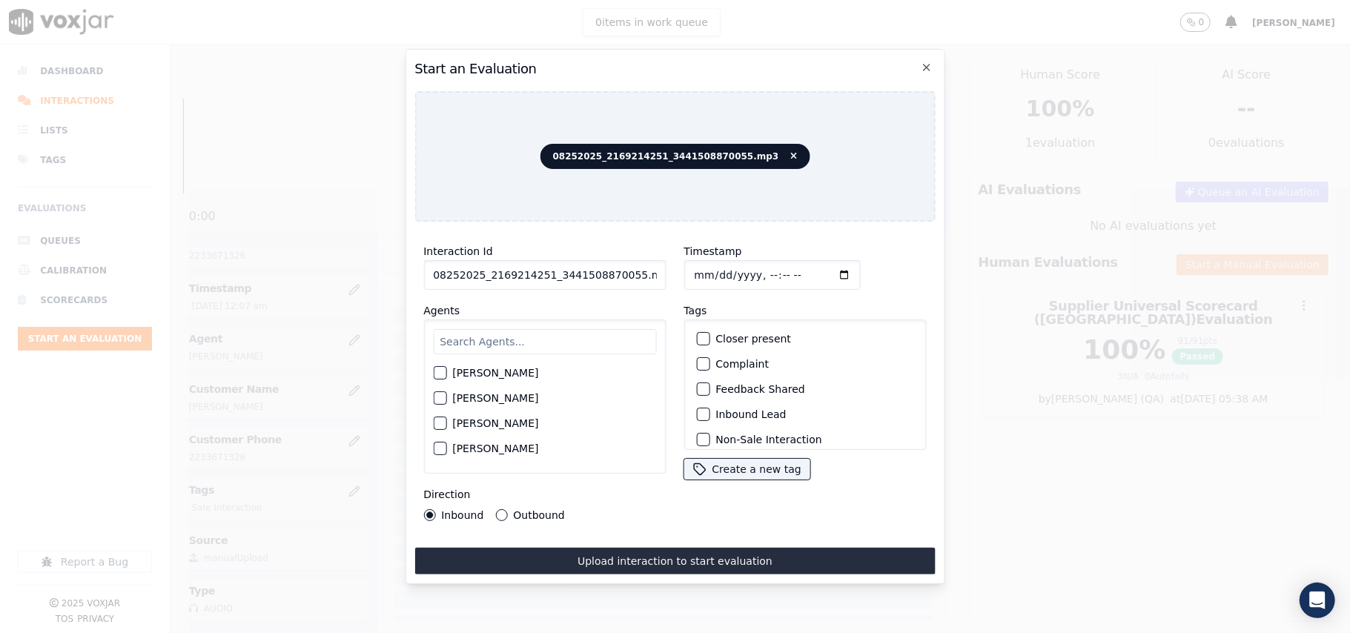
click at [587, 261] on input "08252025_2169214251_3441508870055.mp3" at bounding box center [544, 275] width 242 height 30
paste input "2169214251"
type input "2169214251"
click at [715, 268] on input "Timestamp" at bounding box center [772, 275] width 176 height 30
type input "[DATE]T00:08"
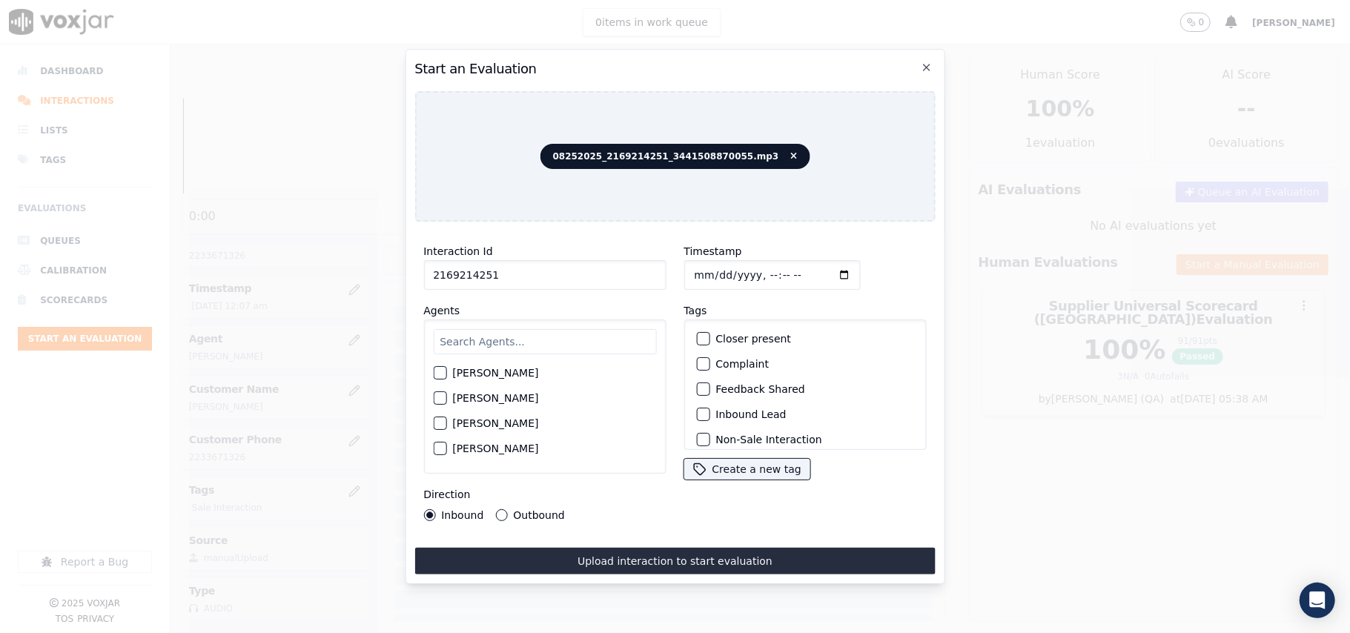
click at [552, 329] on input "text" at bounding box center [544, 341] width 223 height 25
type input "[PERSON_NAME]"
click at [490, 378] on div "[PERSON_NAME]" at bounding box center [544, 377] width 223 height 25
click at [493, 374] on label "[PERSON_NAME]" at bounding box center [495, 377] width 86 height 10
click at [446, 374] on button "[PERSON_NAME]" at bounding box center [439, 377] width 13 height 13
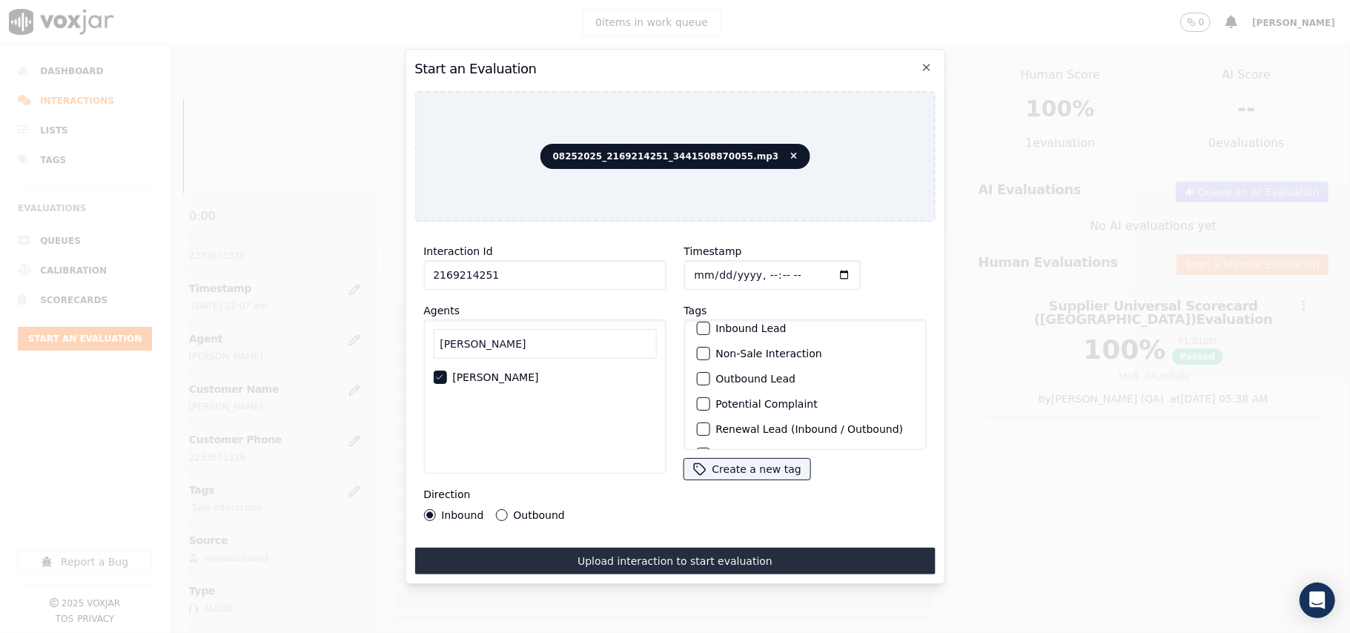
scroll to position [129, 0]
click at [759, 426] on label "Sale Interaction" at bounding box center [757, 431] width 82 height 10
click at [710, 424] on button "Sale Interaction" at bounding box center [702, 430] width 13 height 13
click at [538, 510] on label "Outbound" at bounding box center [538, 515] width 51 height 10
click at [507, 510] on button "Outbound" at bounding box center [501, 515] width 12 height 12
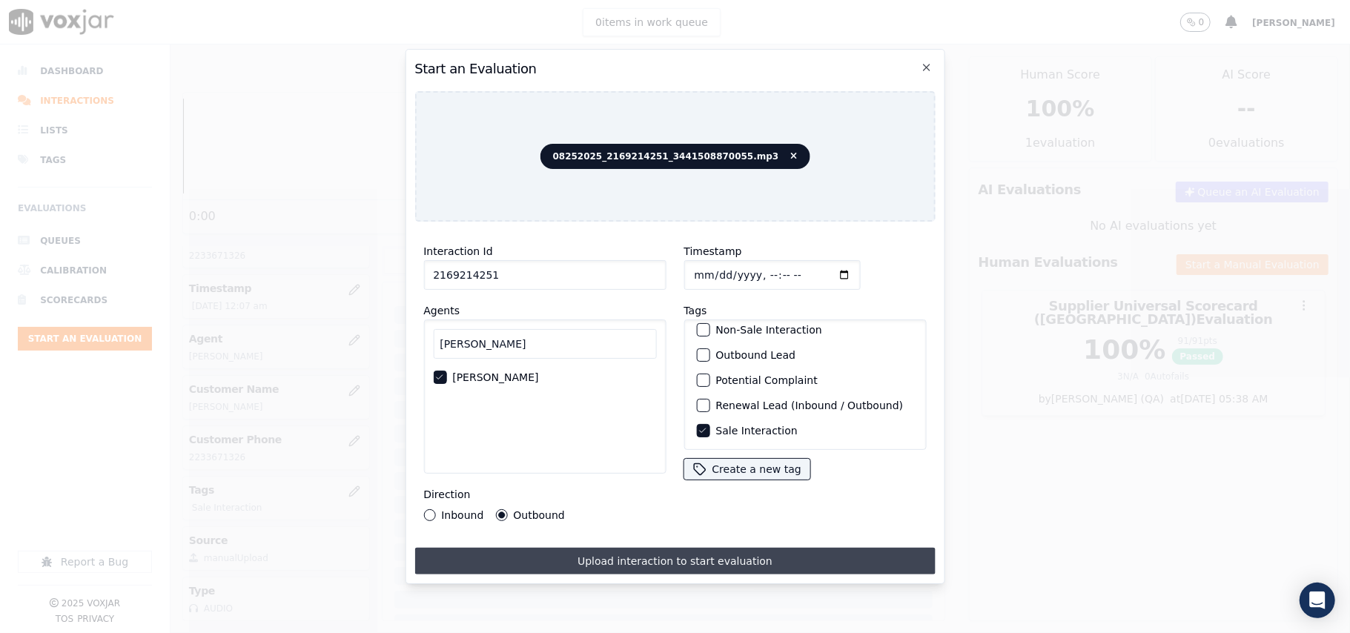
click at [558, 548] on button "Upload interaction to start evaluation" at bounding box center [674, 561] width 521 height 27
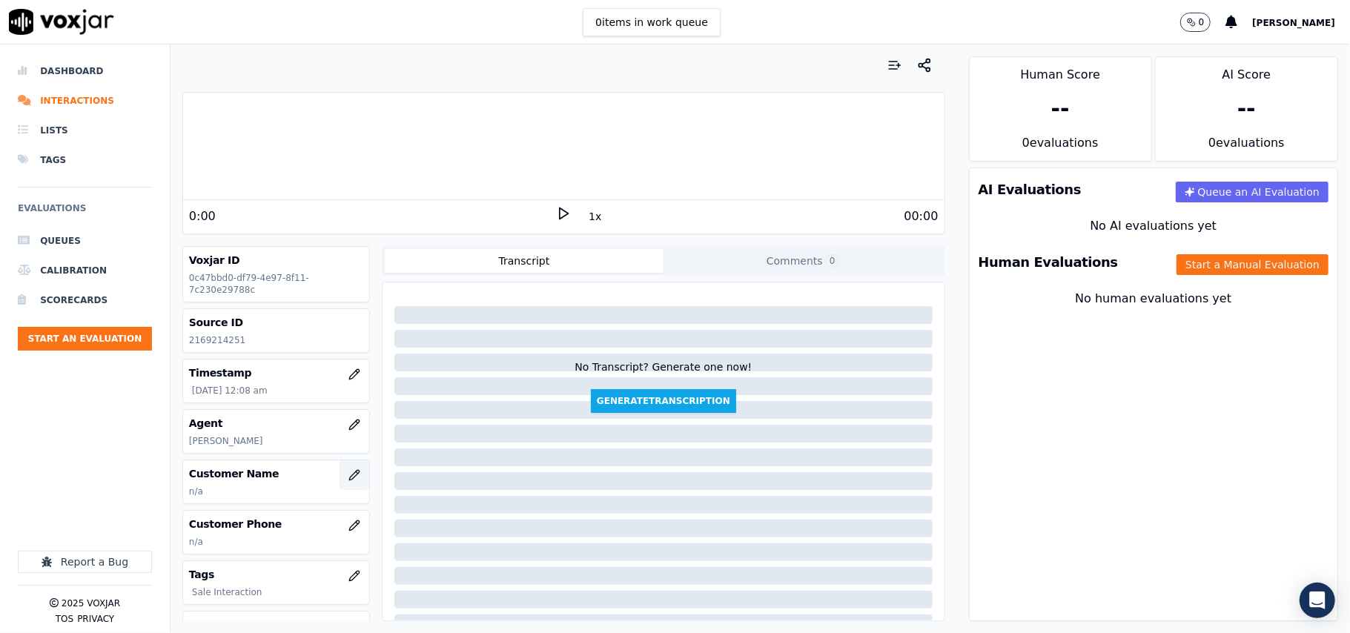
click at [348, 475] on icon "button" at bounding box center [354, 475] width 12 height 12
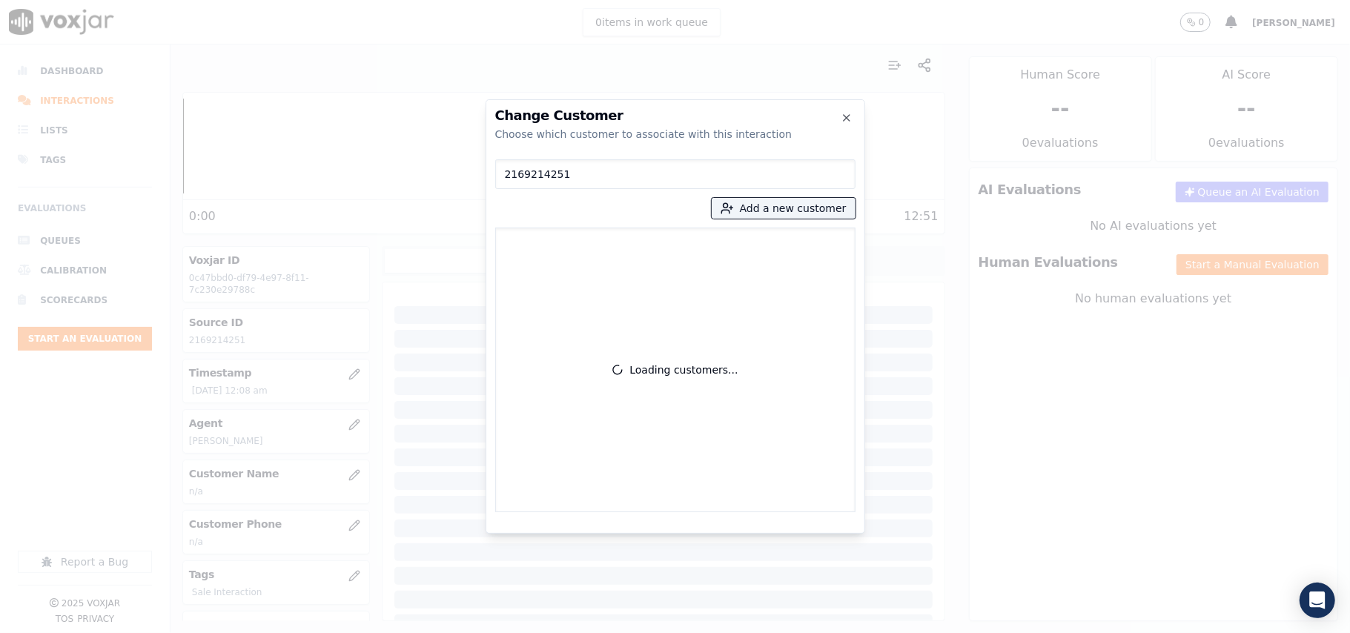
type input "2169214251"
click at [594, 243] on p "[PERSON_NAME]" at bounding box center [589, 248] width 116 height 23
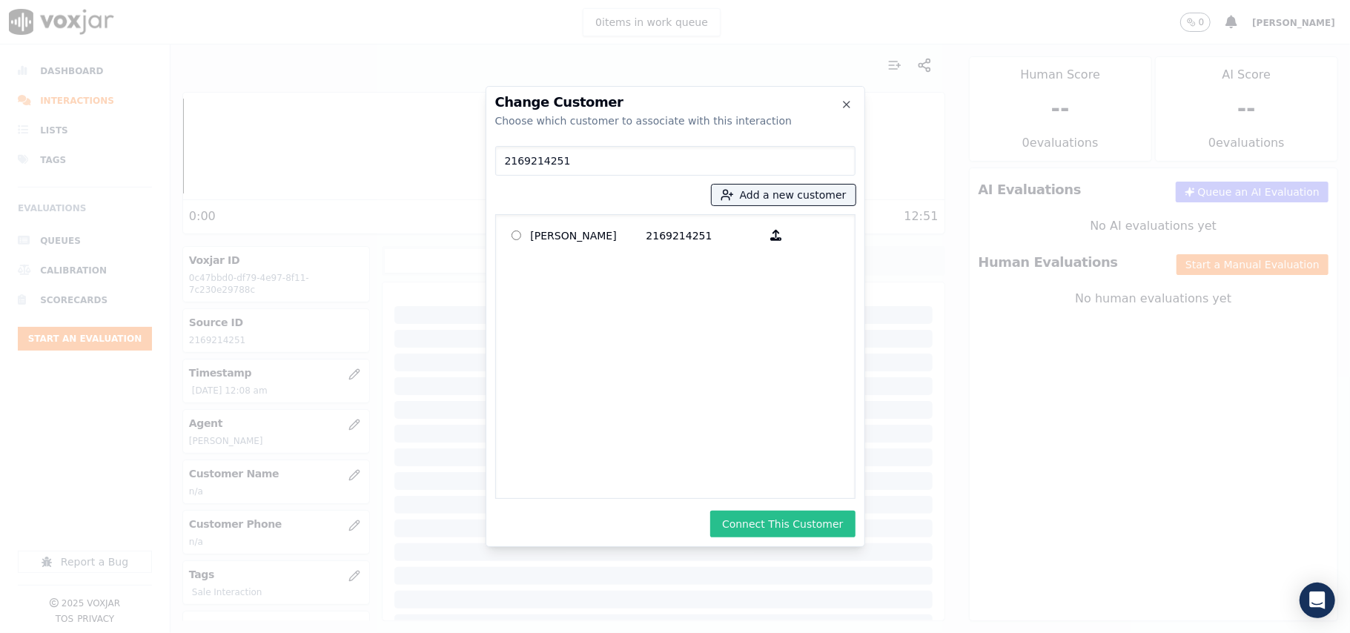
click at [774, 519] on button "Connect This Customer" at bounding box center [782, 524] width 145 height 27
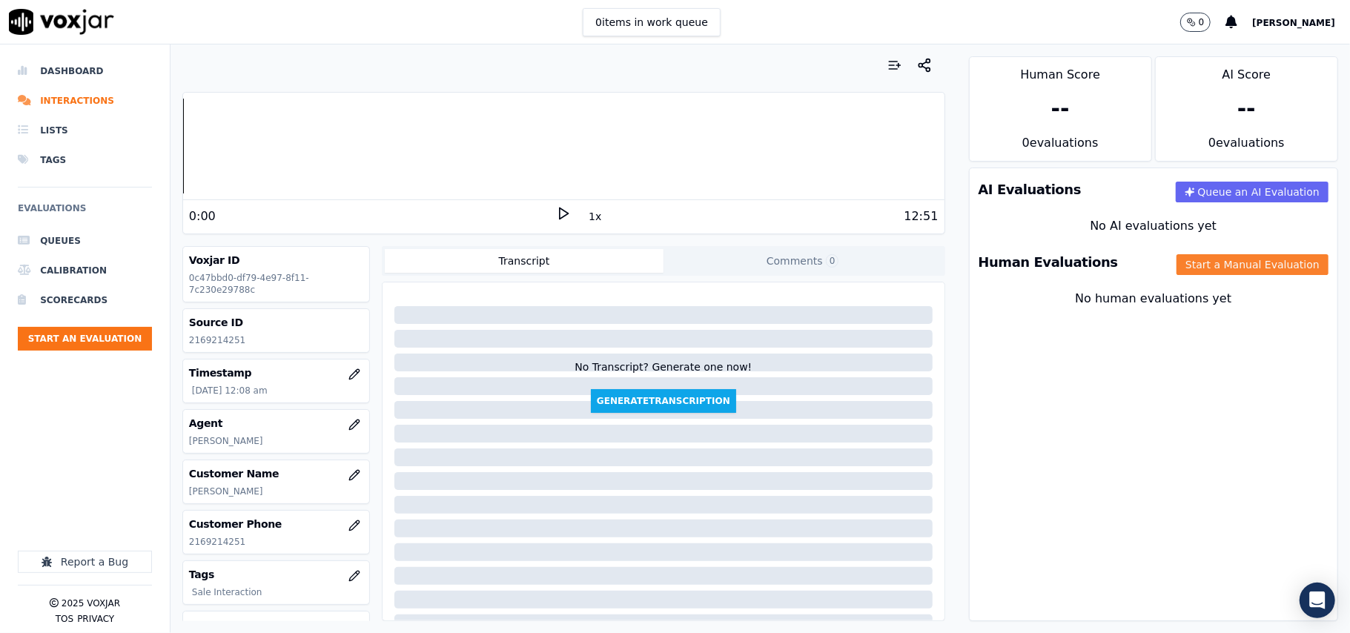
click at [1213, 262] on button "Start a Manual Evaluation" at bounding box center [1253, 264] width 152 height 21
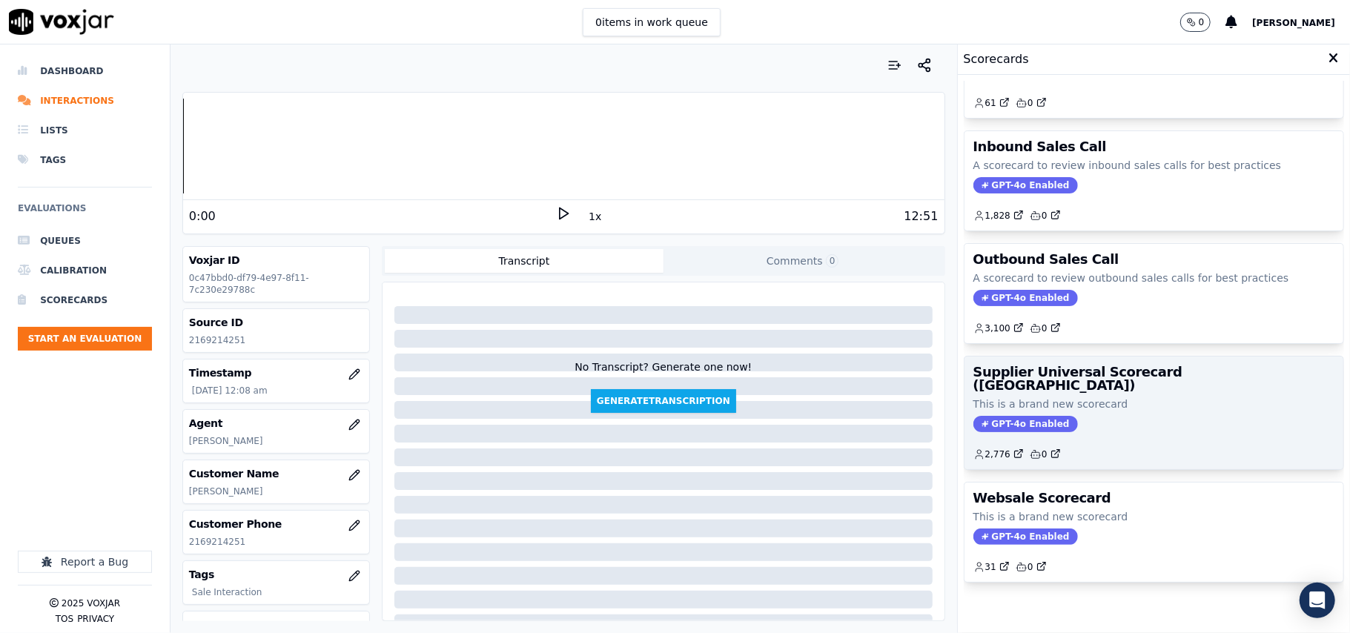
scroll to position [113, 0]
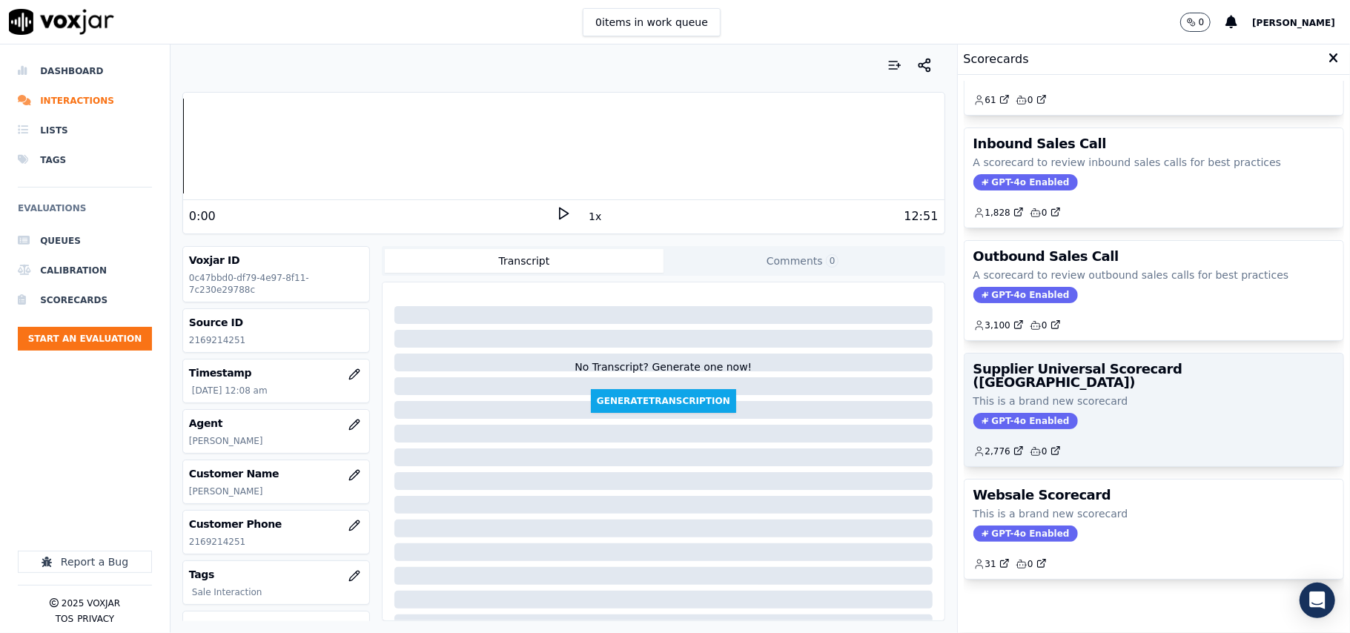
click at [1101, 363] on h3 "Supplier Universal Scorecard ([GEOGRAPHIC_DATA])" at bounding box center [1154, 376] width 361 height 27
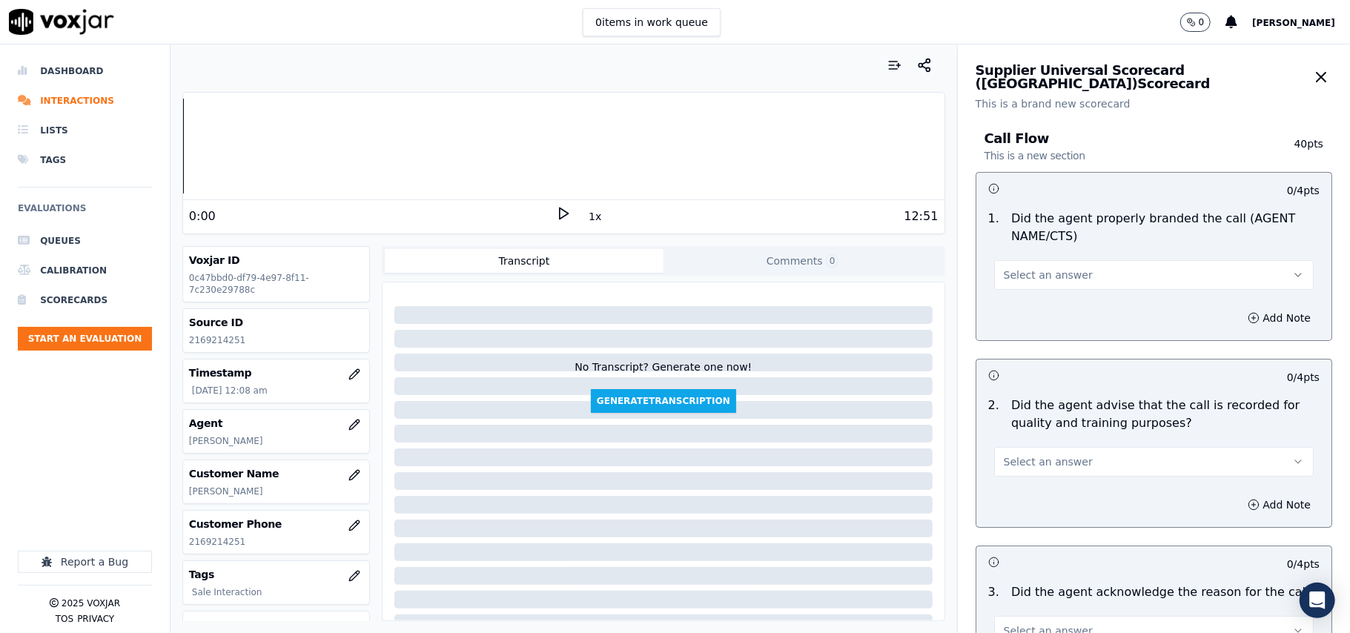
click at [1029, 268] on span "Select an answer" at bounding box center [1048, 275] width 89 height 15
click at [1014, 305] on div "Yes" at bounding box center [1122, 309] width 287 height 24
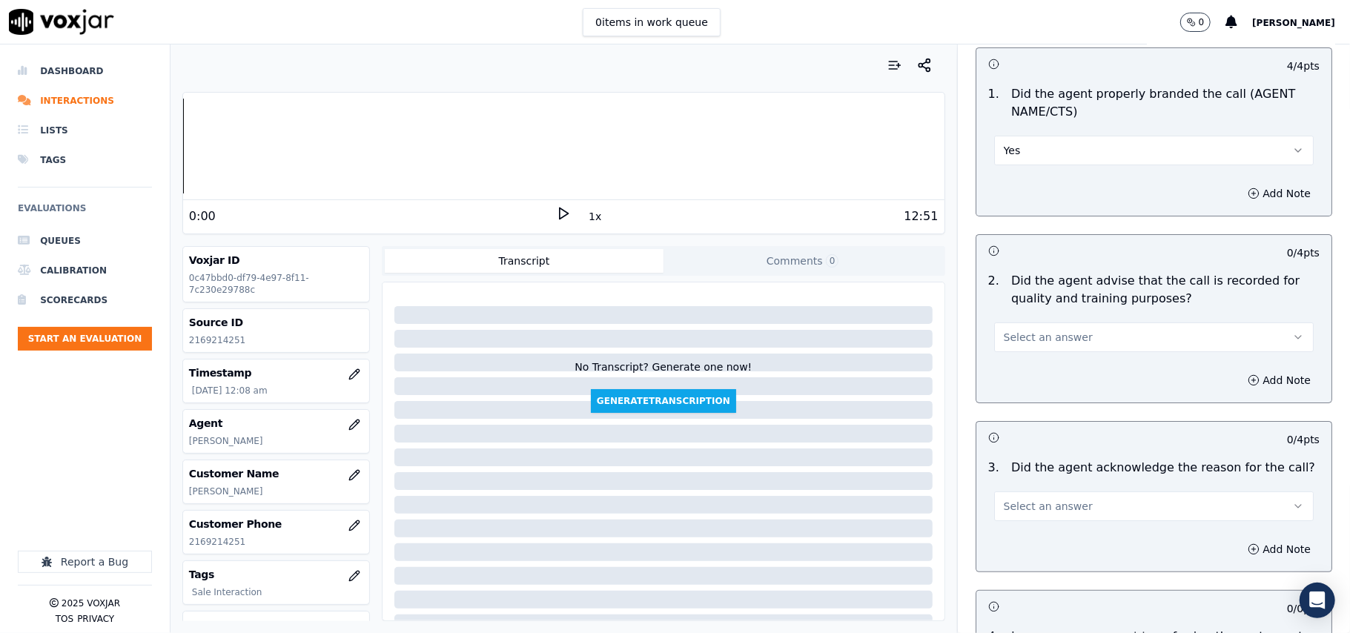
scroll to position [165, 0]
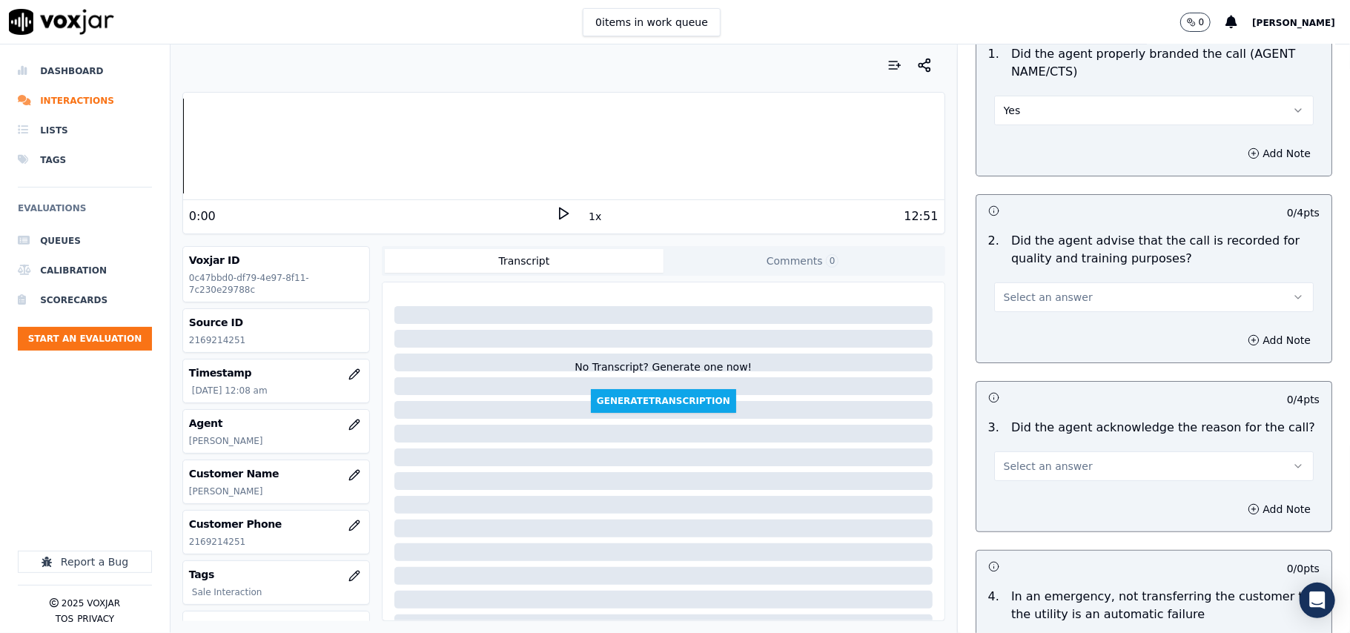
click at [1016, 291] on span "Select an answer" at bounding box center [1048, 297] width 89 height 15
click at [1013, 328] on div "Yes" at bounding box center [1122, 332] width 287 height 24
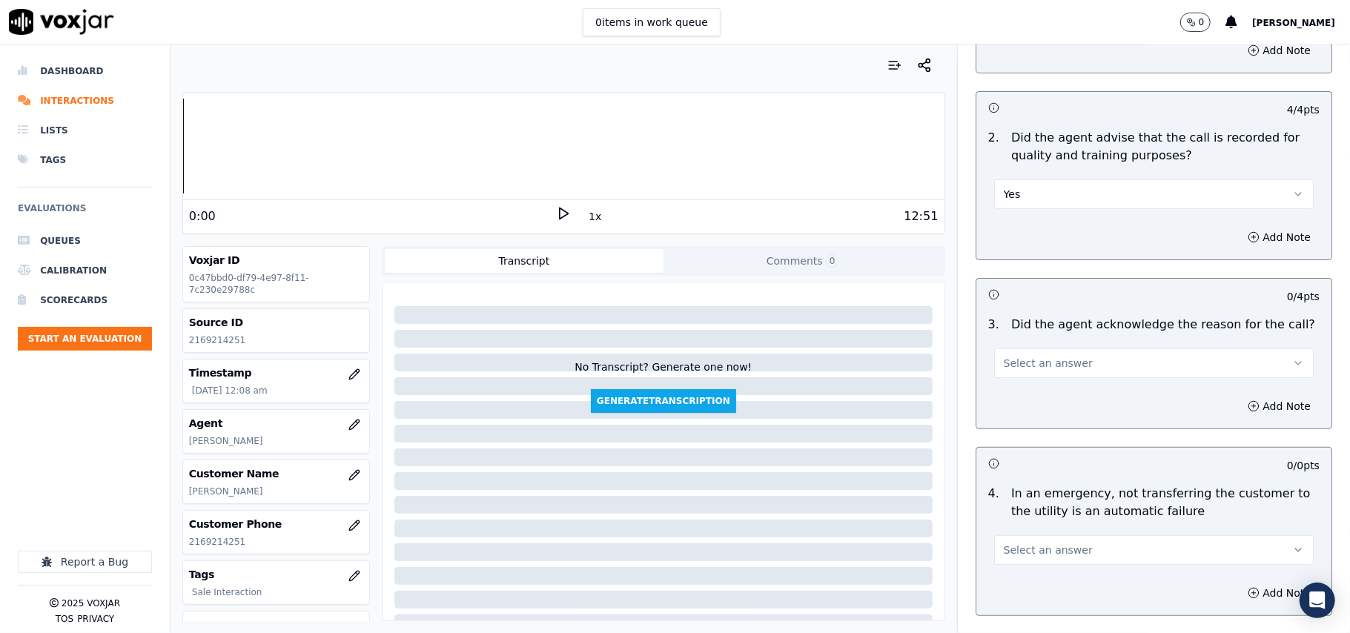
scroll to position [329, 0]
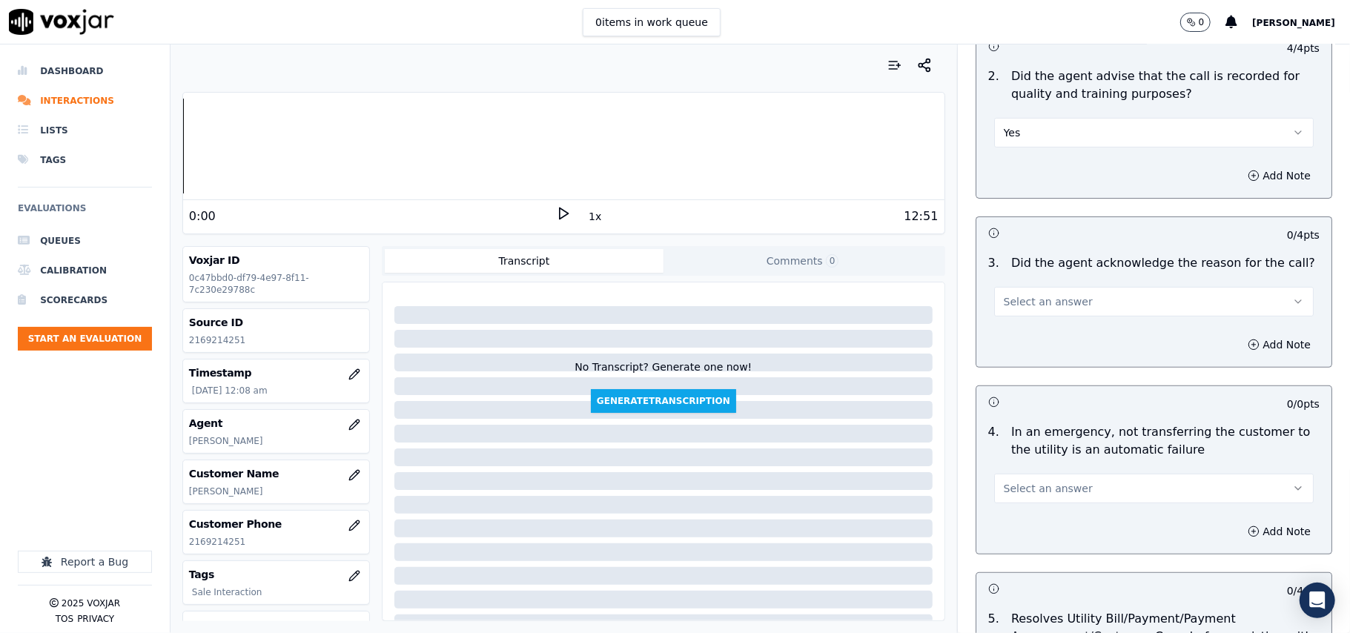
click at [1025, 301] on span "Select an answer" at bounding box center [1048, 301] width 89 height 15
click at [1022, 329] on div "Yes" at bounding box center [1122, 337] width 287 height 24
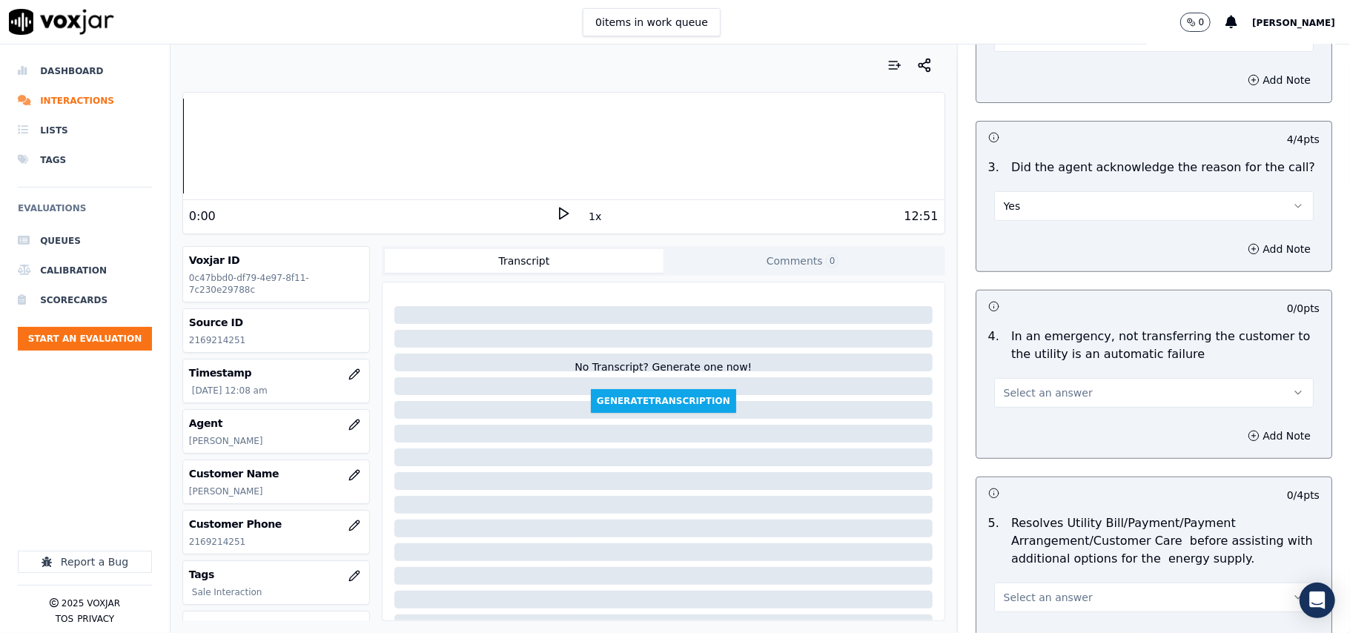
scroll to position [494, 0]
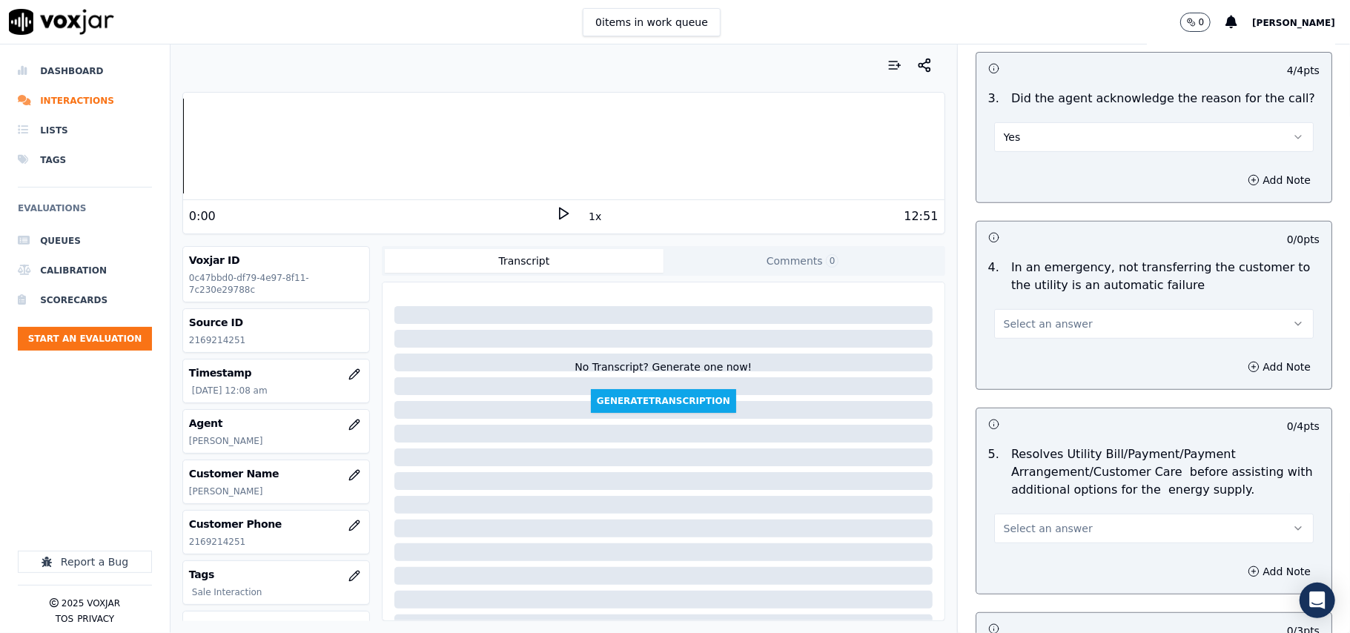
click at [1015, 316] on button "Select an answer" at bounding box center [1154, 324] width 320 height 30
click at [1011, 404] on div "N/A" at bounding box center [1122, 406] width 287 height 24
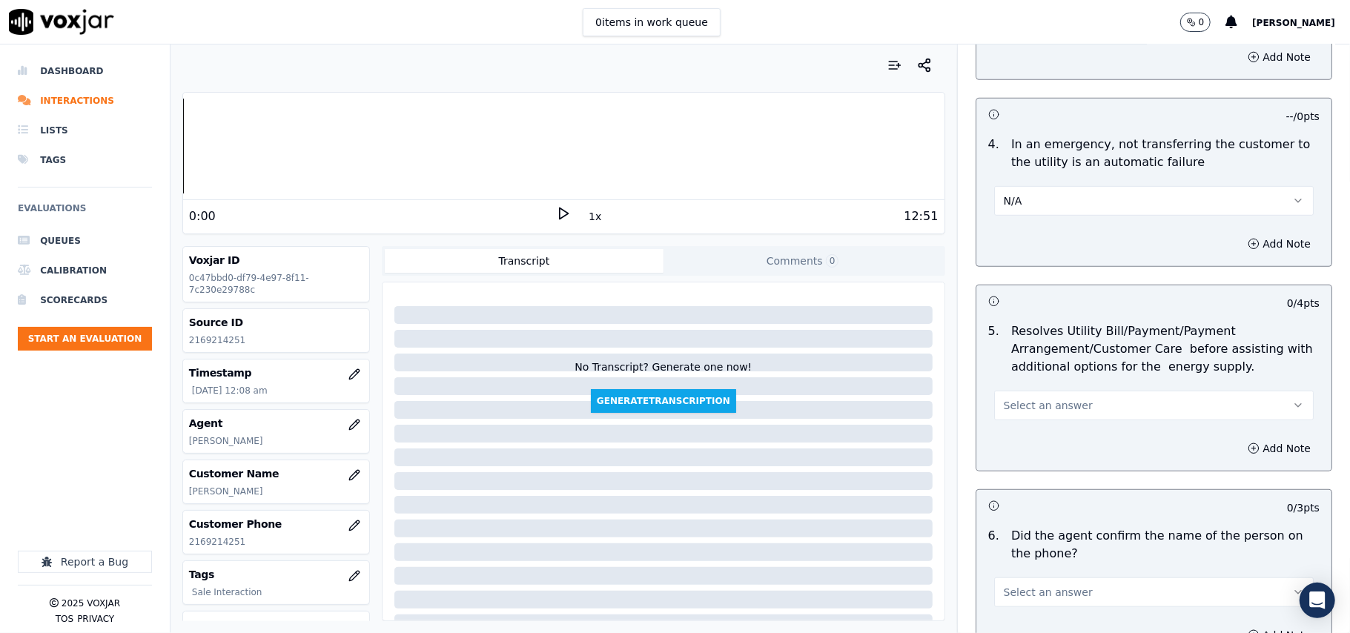
scroll to position [659, 0]
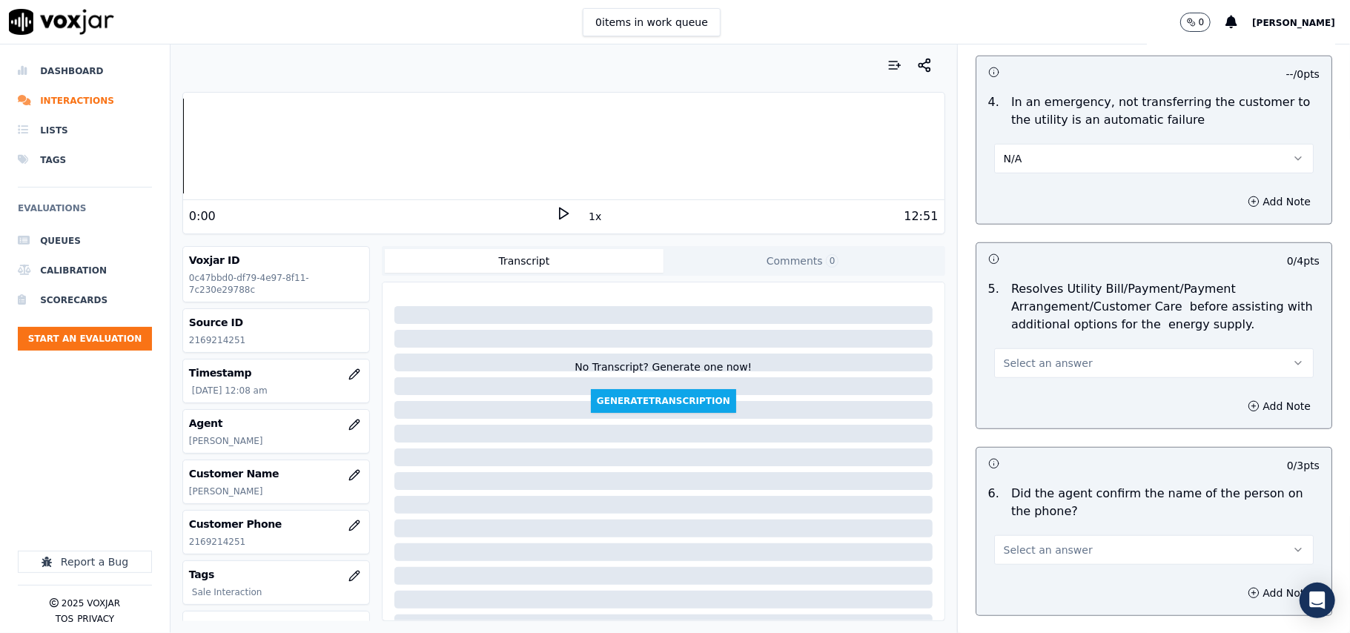
click at [1010, 363] on span "Select an answer" at bounding box center [1048, 363] width 89 height 15
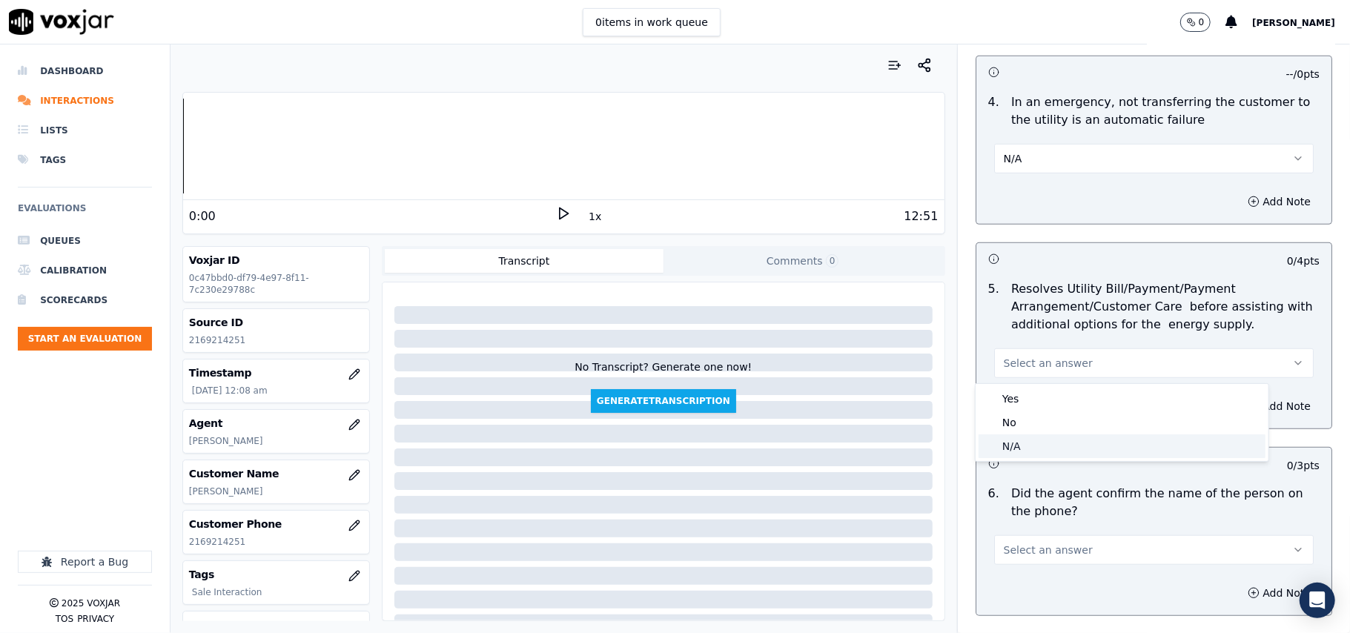
click at [997, 440] on div "N/A" at bounding box center [1122, 447] width 287 height 24
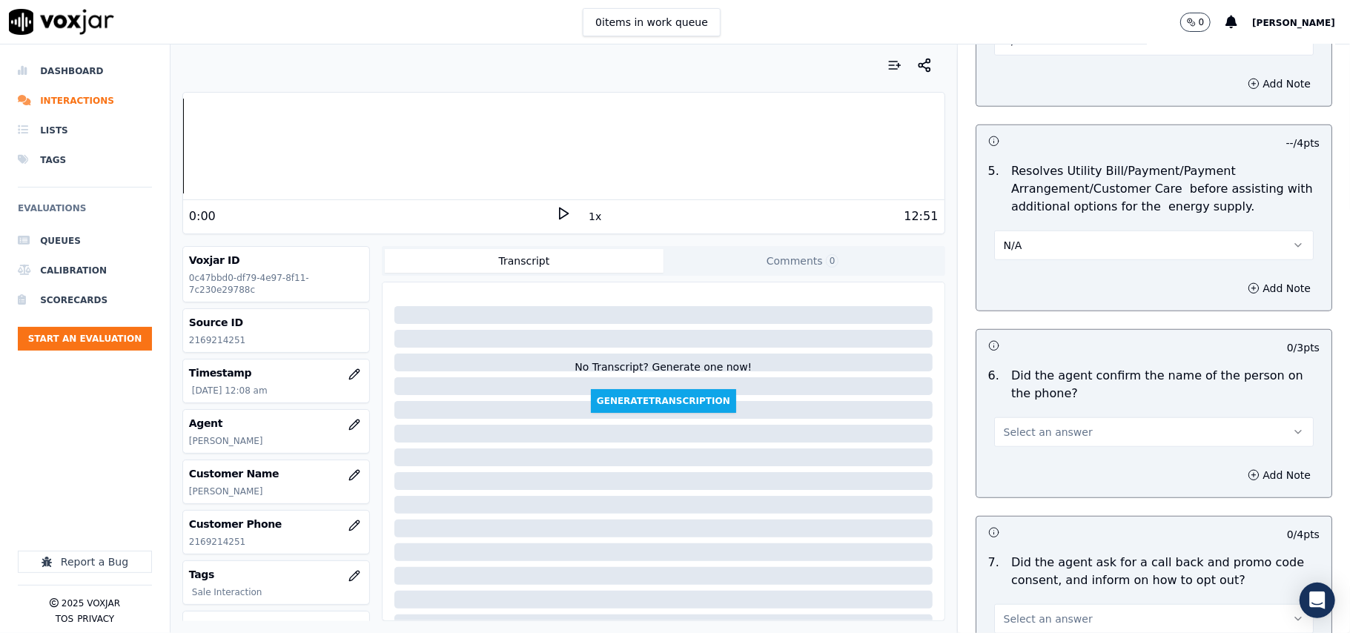
scroll to position [823, 0]
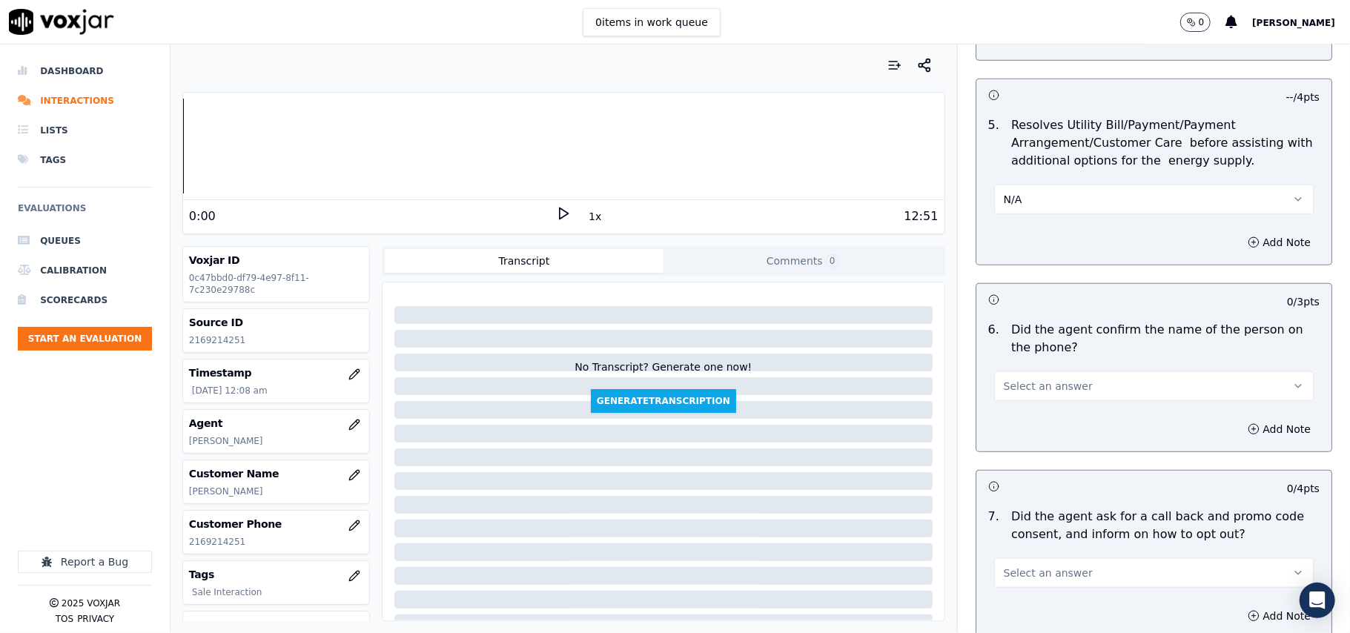
click at [1016, 400] on button "Select an answer" at bounding box center [1154, 386] width 320 height 30
click at [1011, 428] on div "Yes" at bounding box center [1122, 422] width 287 height 24
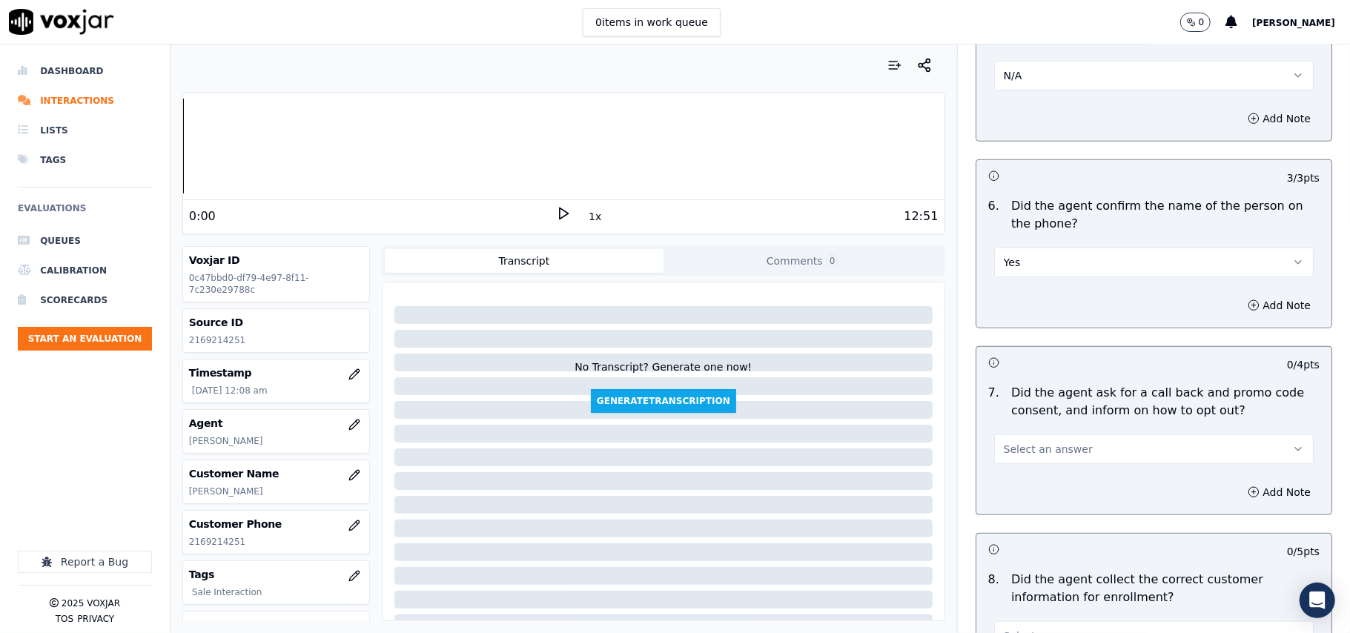
scroll to position [988, 0]
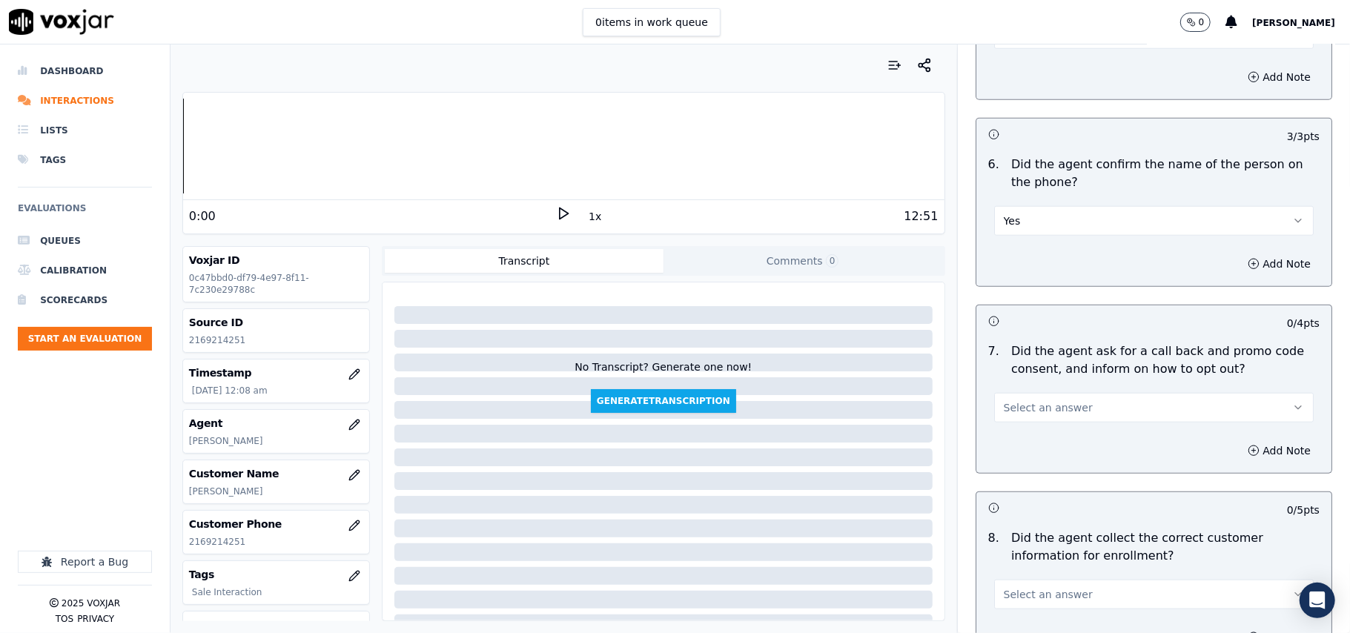
click at [1016, 390] on div "Select an answer" at bounding box center [1153, 400] width 343 height 44
click at [1018, 415] on span "Select an answer" at bounding box center [1048, 407] width 89 height 15
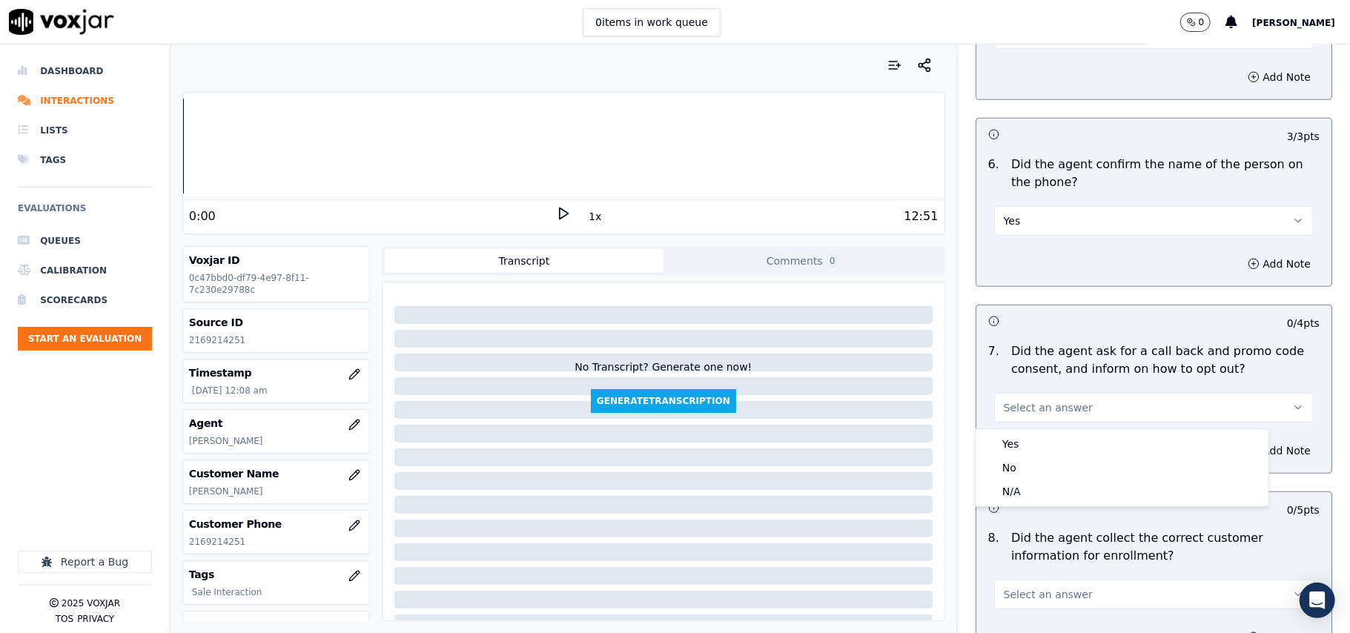
click at [1011, 429] on div "Yes No N/A" at bounding box center [1122, 467] width 293 height 77
click at [1009, 443] on div "Yes" at bounding box center [1122, 444] width 287 height 24
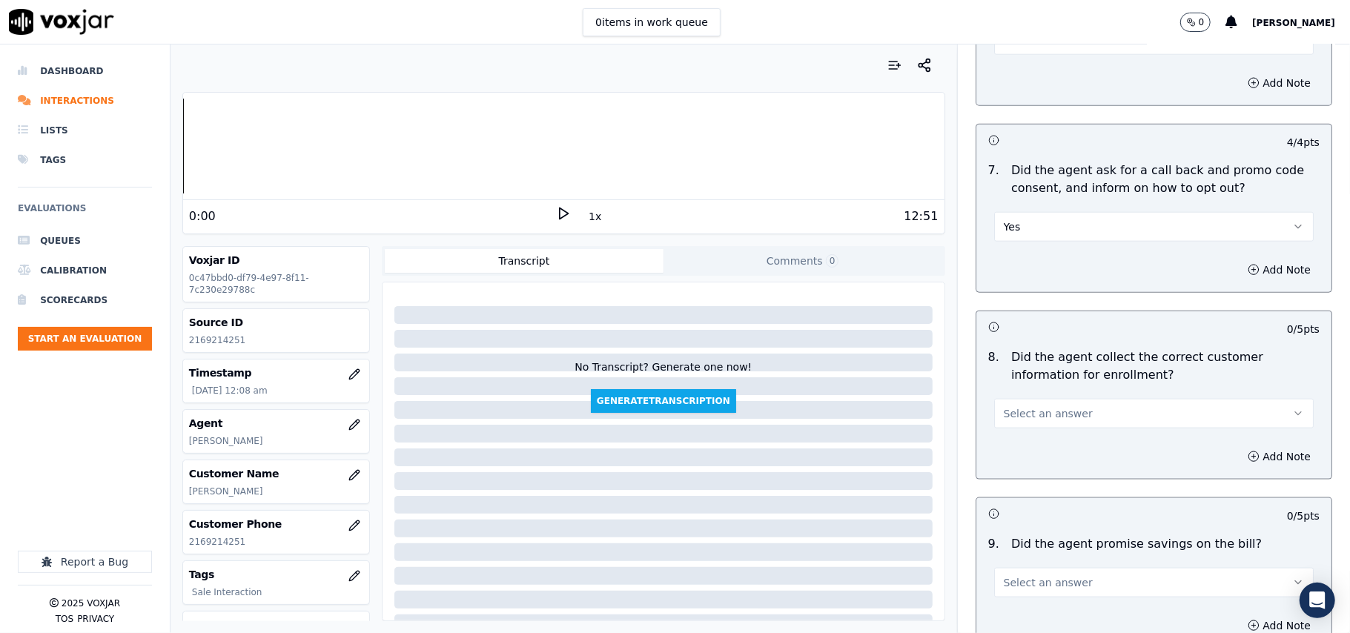
scroll to position [1318, 0]
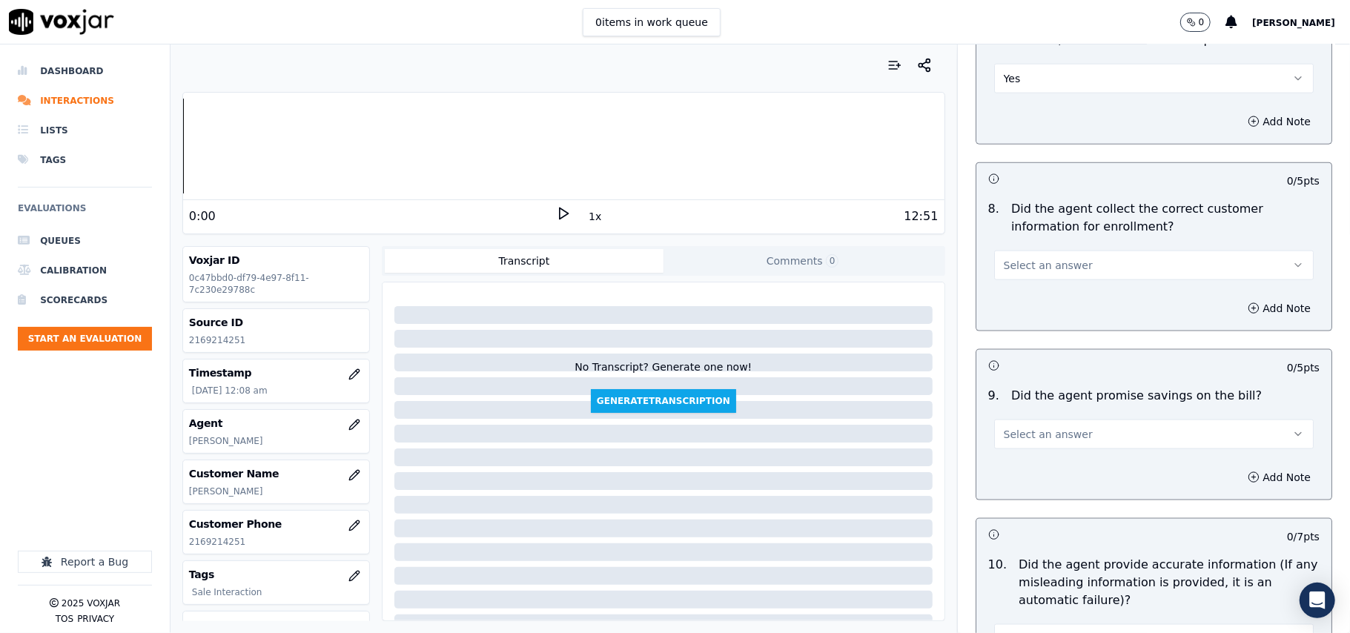
click at [1013, 268] on span "Select an answer" at bounding box center [1048, 265] width 89 height 15
click at [1021, 310] on div "Yes" at bounding box center [1122, 303] width 287 height 24
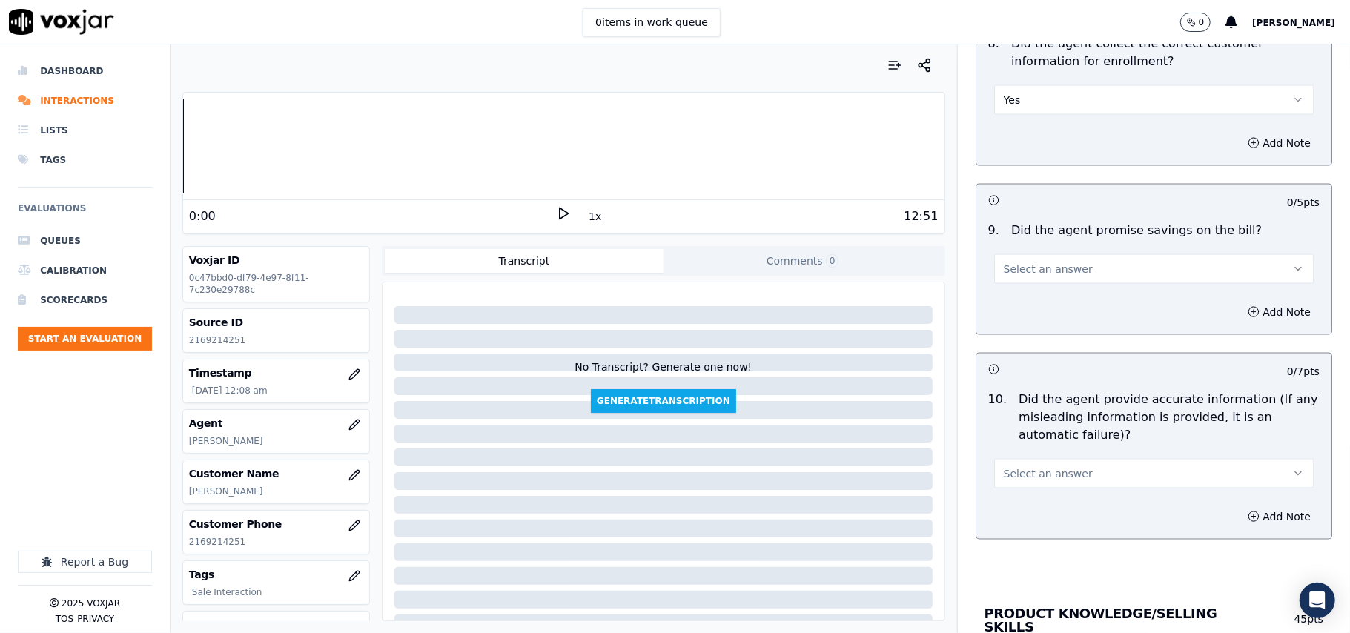
click at [1027, 283] on button "Select an answer" at bounding box center [1154, 269] width 320 height 30
click at [1037, 347] on div "N/A" at bounding box center [1122, 355] width 287 height 24
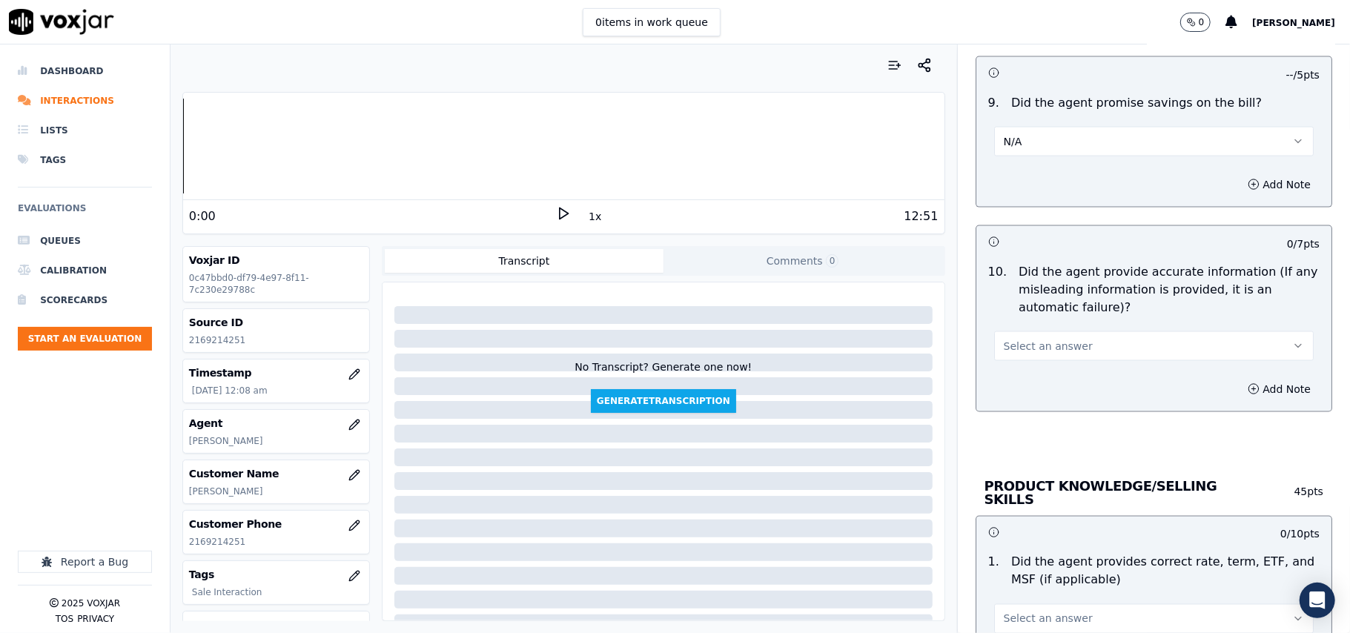
scroll to position [1648, 0]
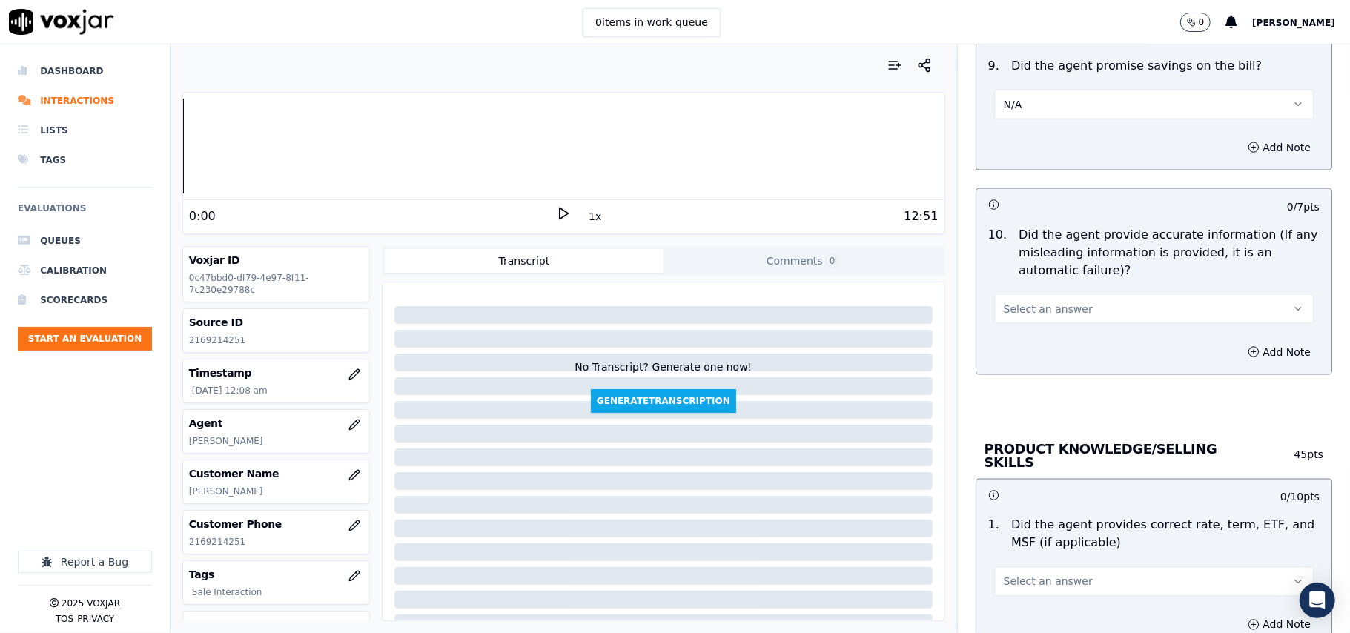
click at [1028, 300] on button "Select an answer" at bounding box center [1154, 309] width 320 height 30
click at [1033, 339] on div "Yes" at bounding box center [1122, 347] width 287 height 24
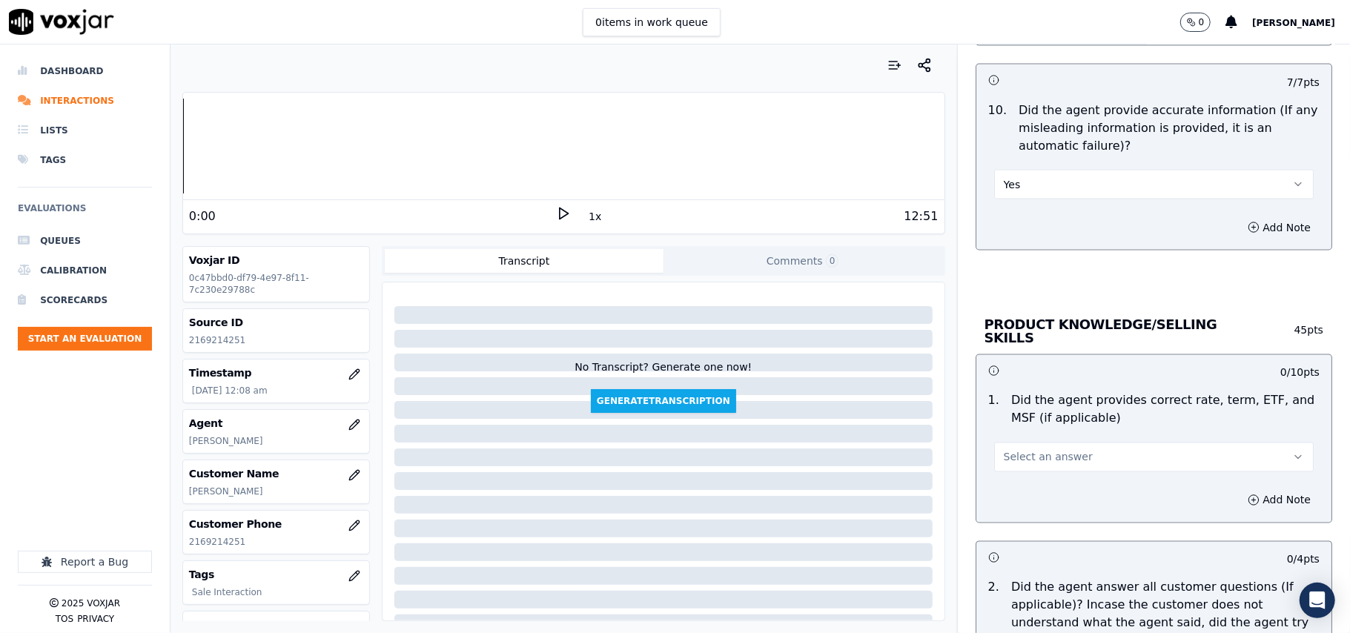
scroll to position [1812, 0]
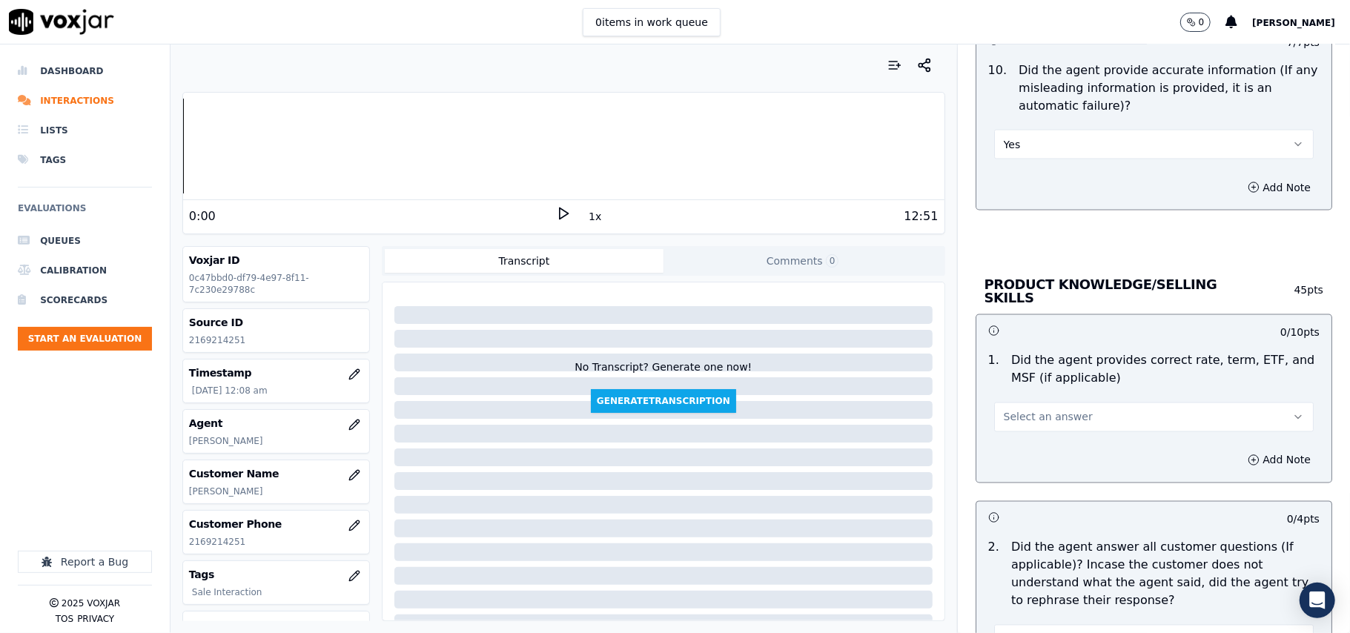
drag, startPoint x: 1026, startPoint y: 410, endPoint x: 1026, endPoint y: 424, distance: 14.1
click at [1026, 412] on span "Select an answer" at bounding box center [1048, 417] width 89 height 15
click at [1026, 458] on div "Yes" at bounding box center [1122, 449] width 287 height 24
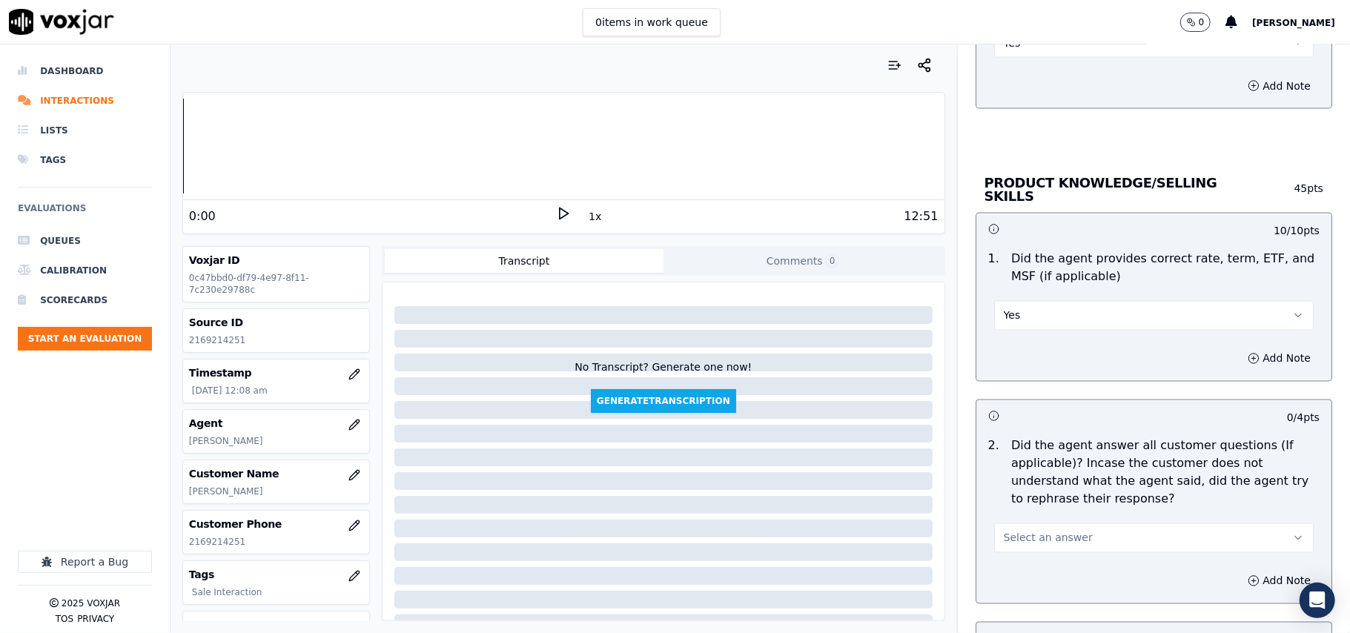
scroll to position [1977, 0]
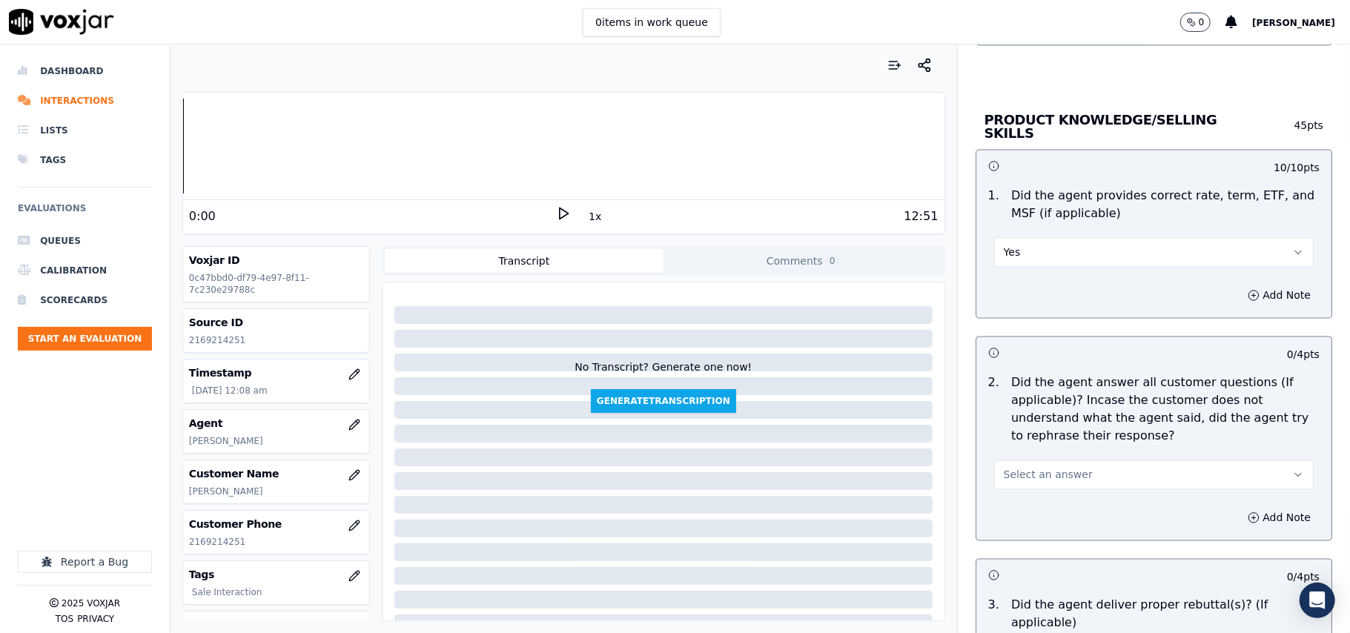
drag, startPoint x: 1029, startPoint y: 460, endPoint x: 1029, endPoint y: 479, distance: 19.3
click at [1029, 461] on button "Select an answer" at bounding box center [1154, 475] width 320 height 30
click at [1029, 496] on div "Yes" at bounding box center [1122, 507] width 287 height 24
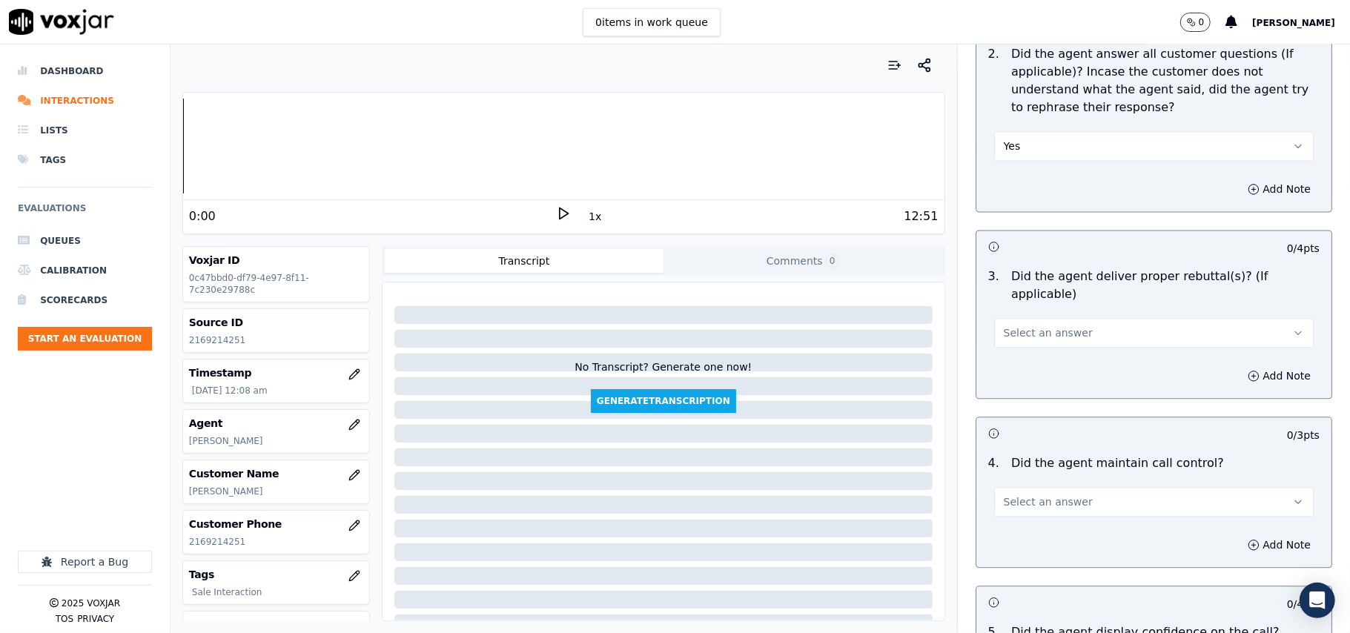
click at [1029, 322] on button "Select an answer" at bounding box center [1154, 333] width 320 height 30
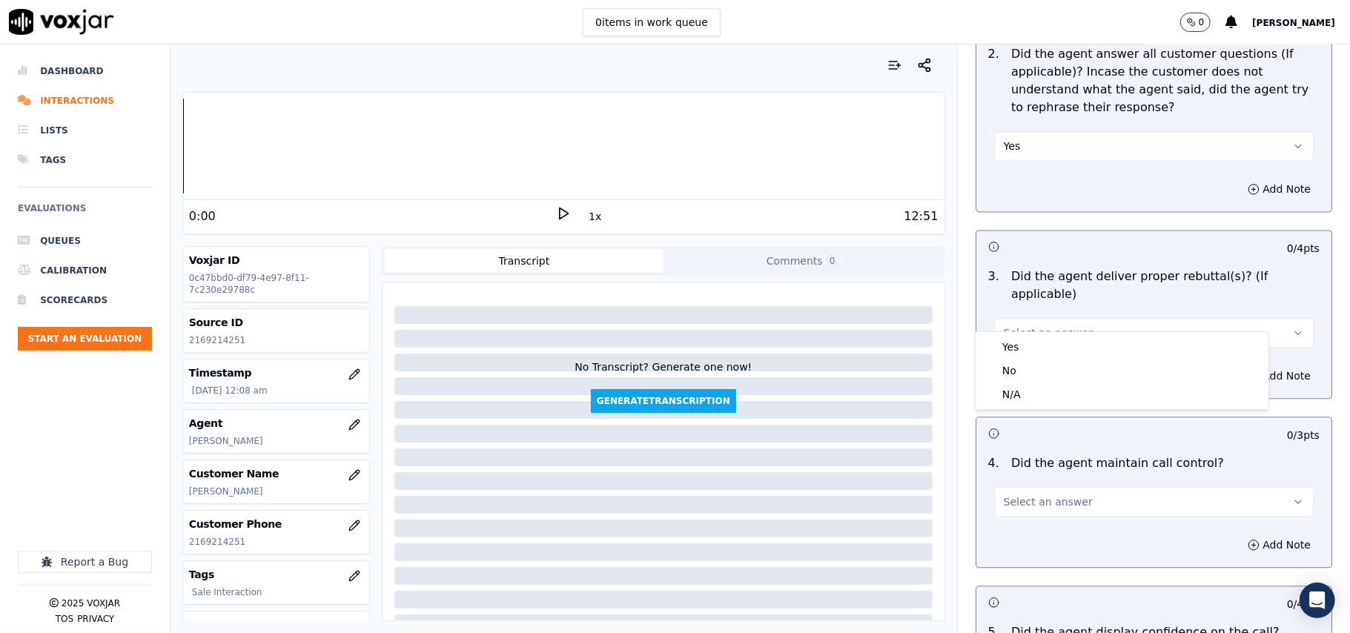
click at [1027, 333] on div "Yes No N/A" at bounding box center [1122, 370] width 293 height 77
click at [1027, 341] on div "Yes" at bounding box center [1122, 347] width 287 height 24
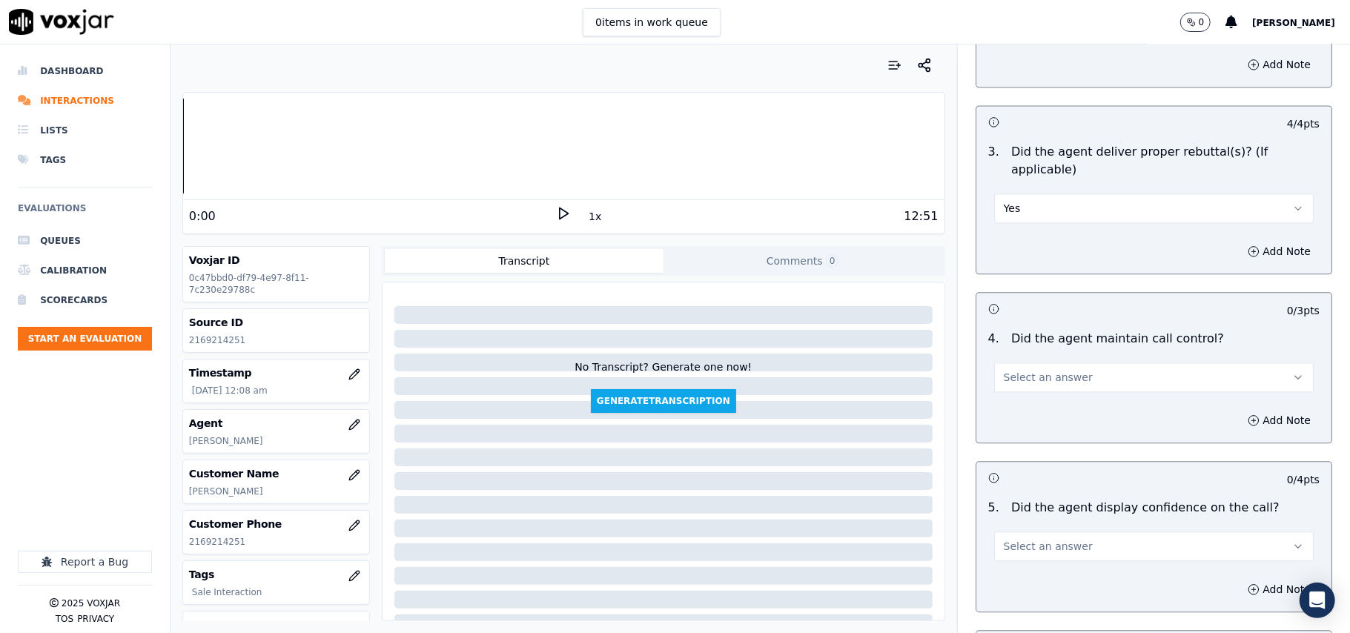
scroll to position [2471, 0]
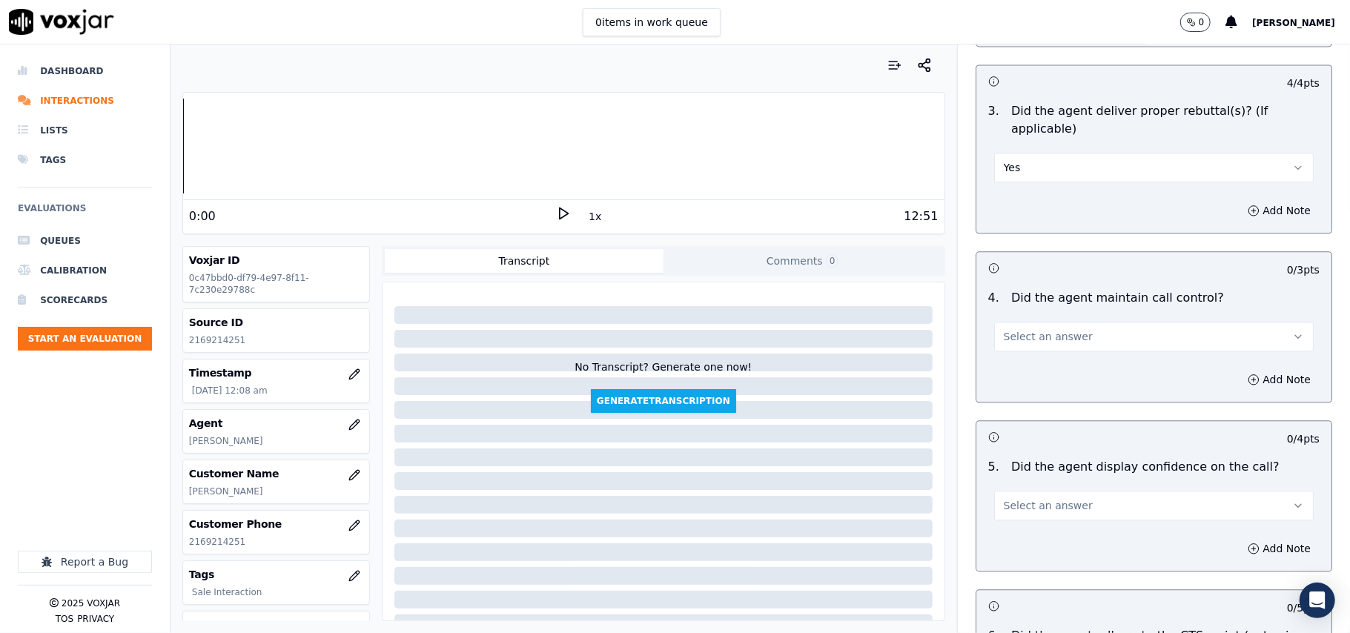
click at [1036, 329] on span "Select an answer" at bounding box center [1048, 336] width 89 height 15
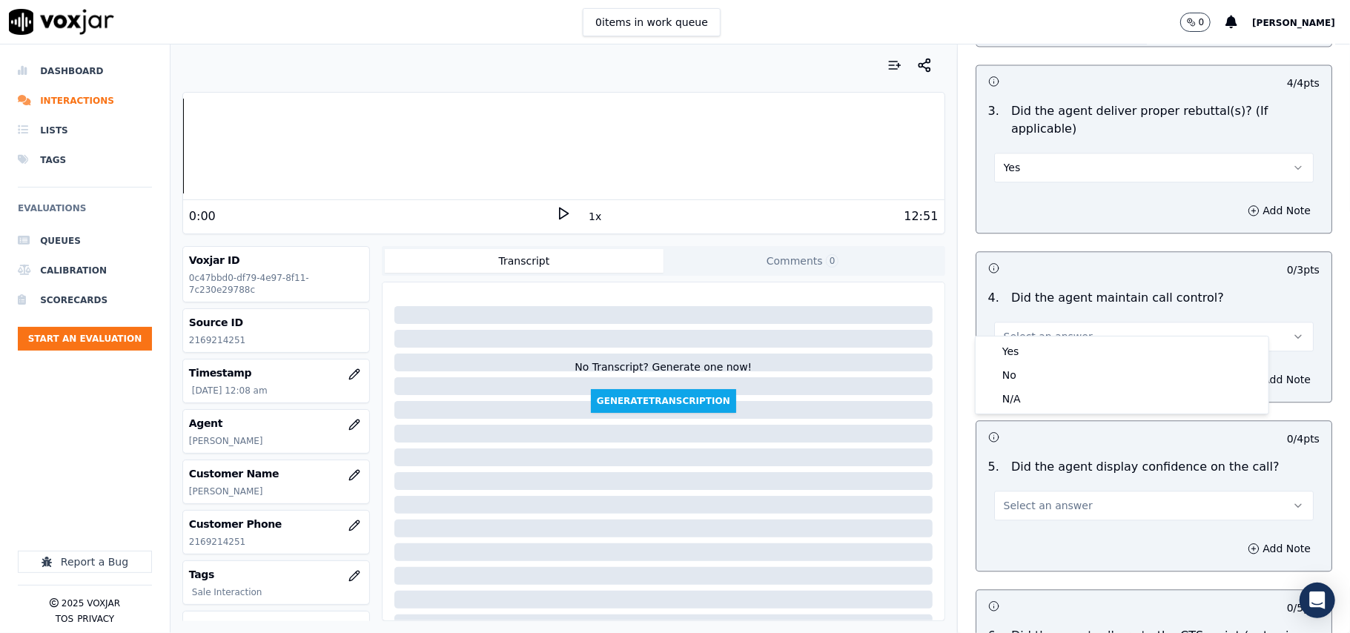
click at [1028, 351] on div "Yes" at bounding box center [1122, 352] width 287 height 24
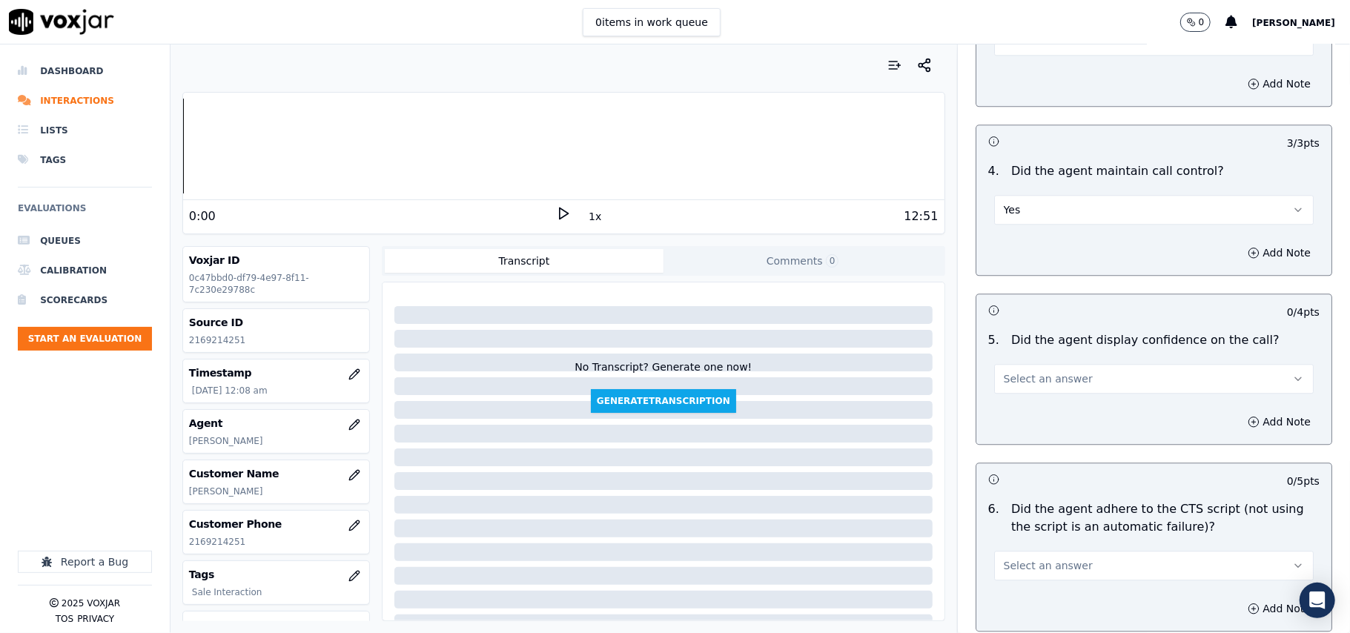
scroll to position [2637, 0]
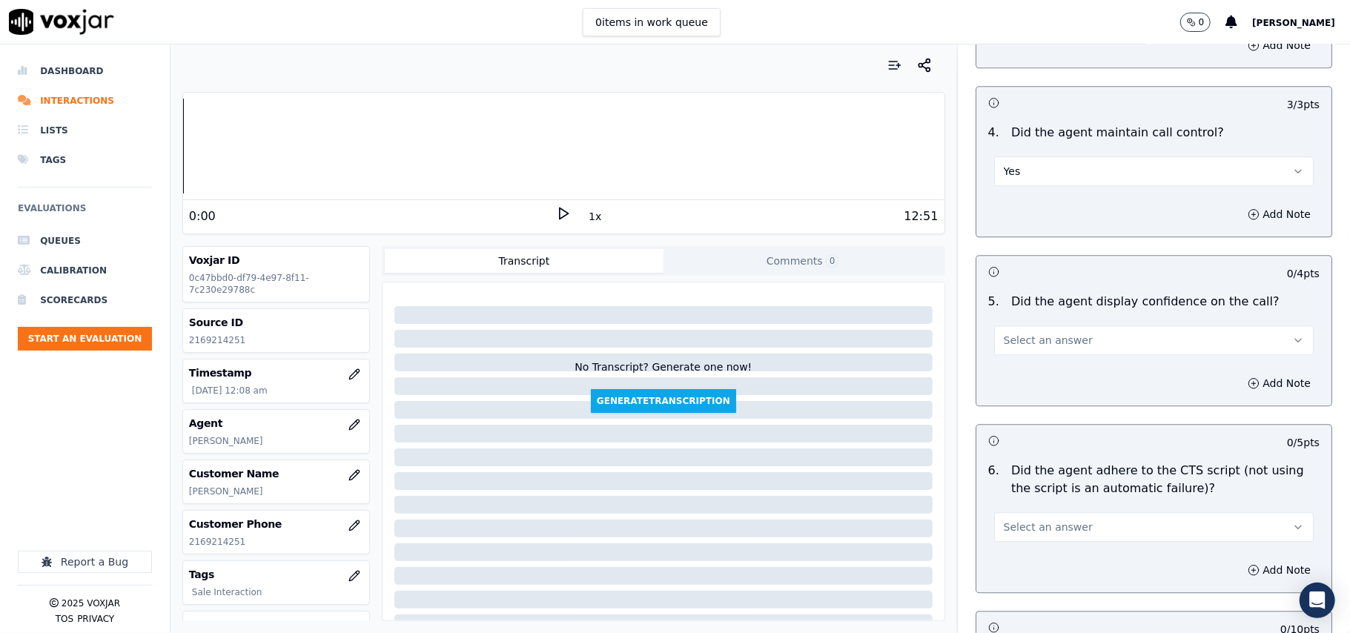
click at [1030, 333] on span "Select an answer" at bounding box center [1048, 340] width 89 height 15
click at [1030, 348] on div "Yes" at bounding box center [1122, 356] width 287 height 24
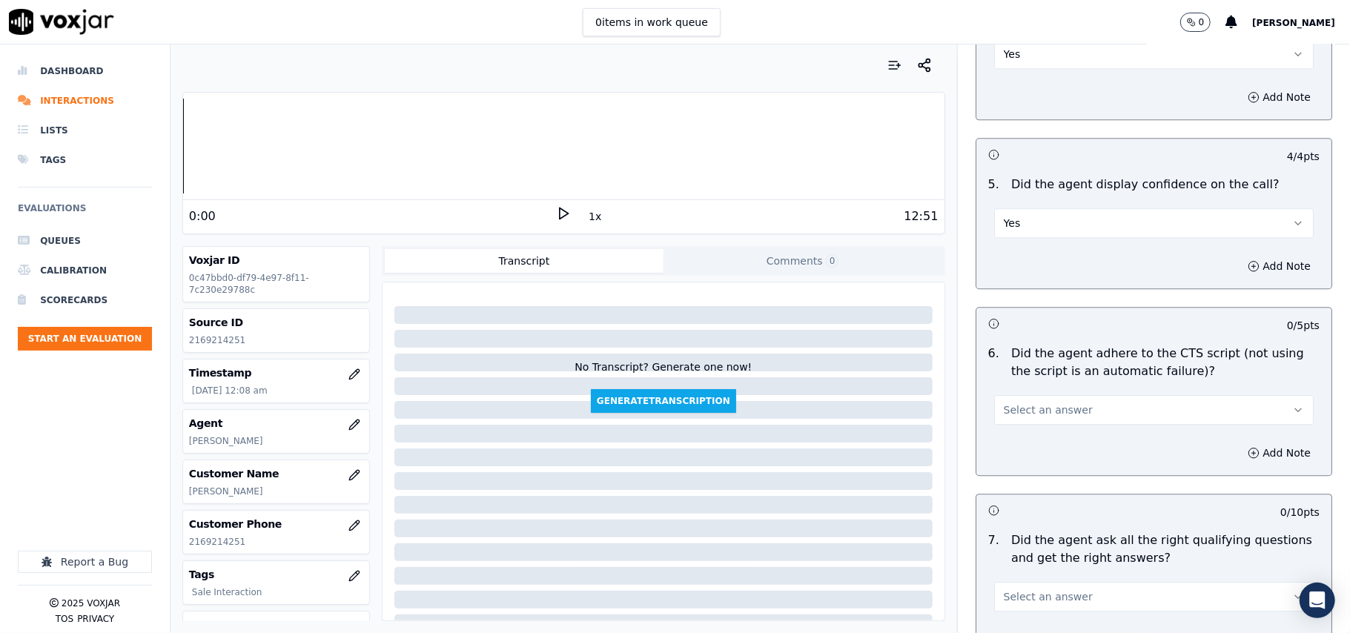
scroll to position [2801, 0]
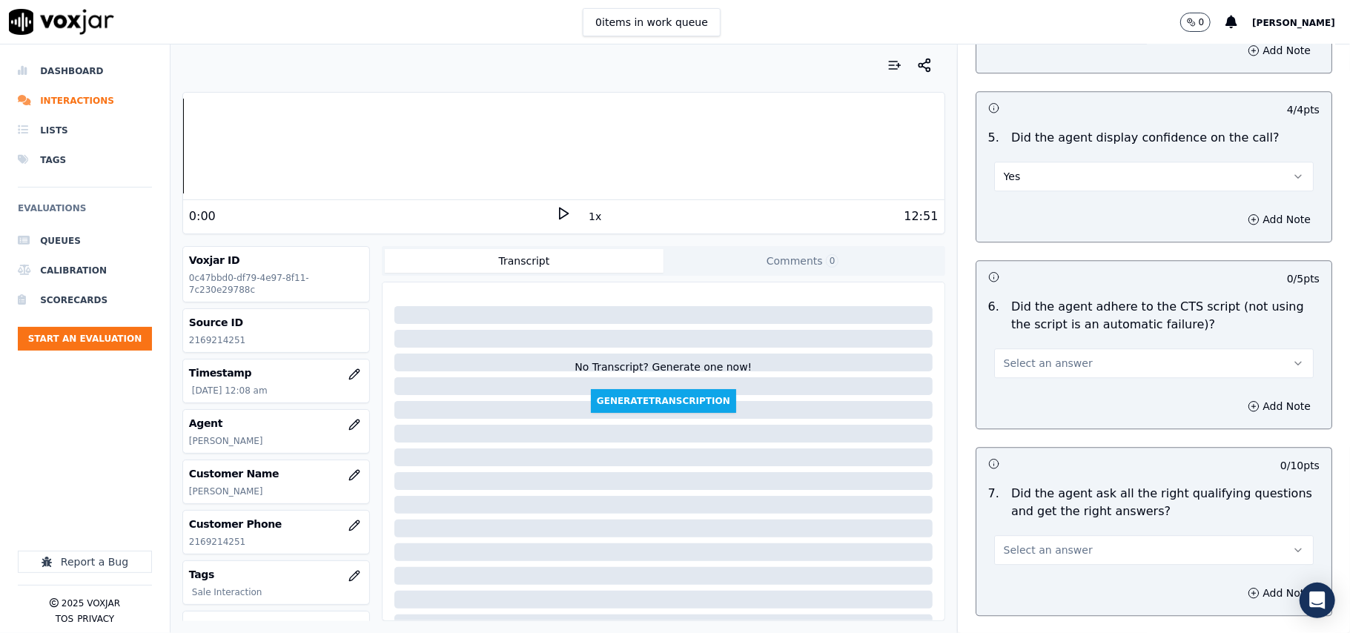
click at [1032, 356] on span "Select an answer" at bounding box center [1048, 363] width 89 height 15
click at [1024, 371] on div "Yes" at bounding box center [1122, 379] width 287 height 24
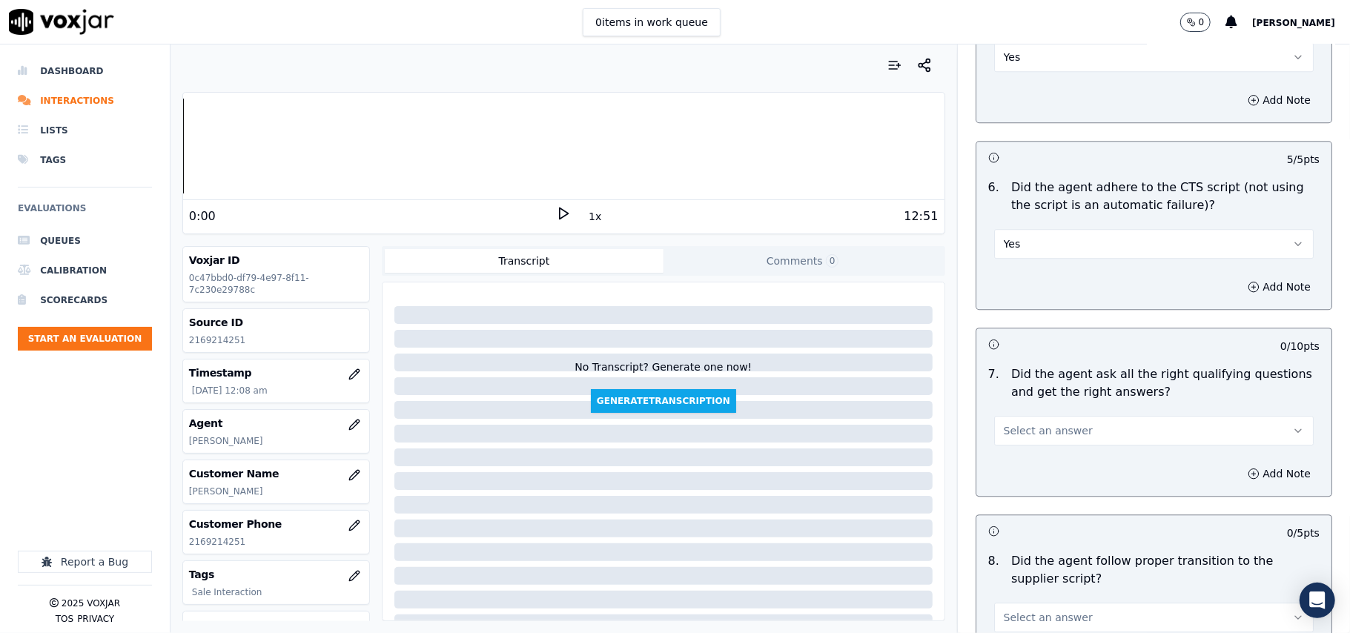
scroll to position [2966, 0]
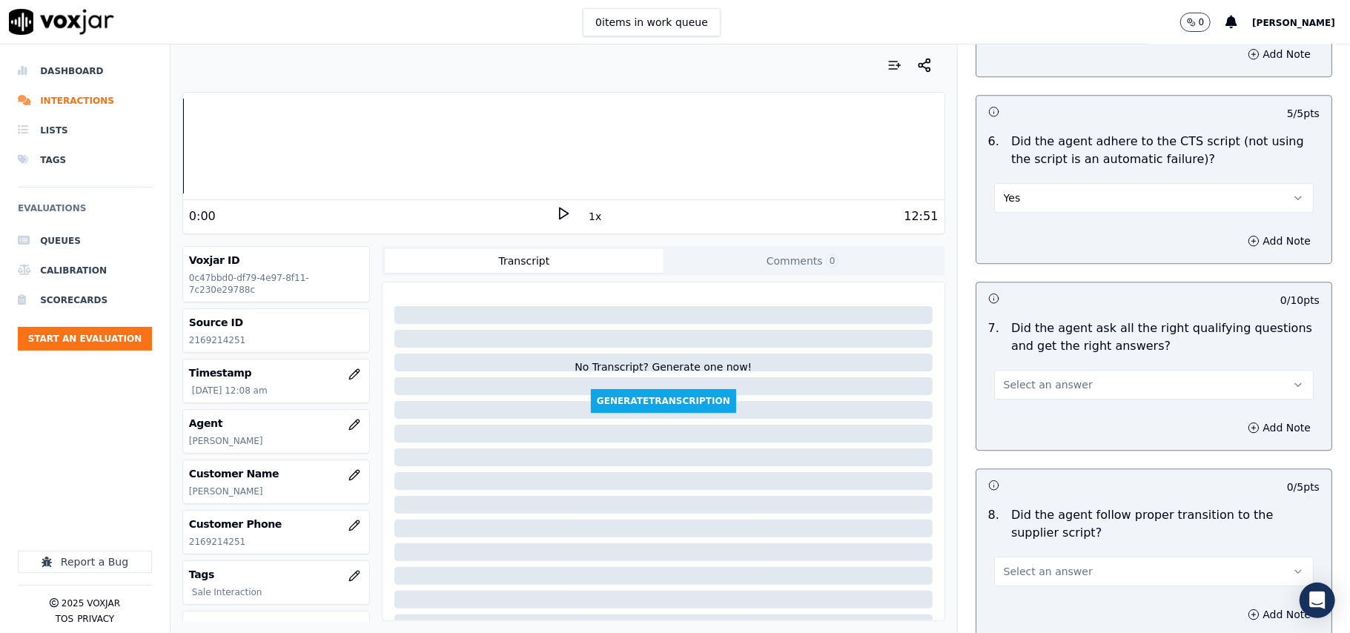
click at [1030, 377] on span "Select an answer" at bounding box center [1048, 384] width 89 height 15
click at [1031, 397] on div "Yes" at bounding box center [1122, 401] width 287 height 24
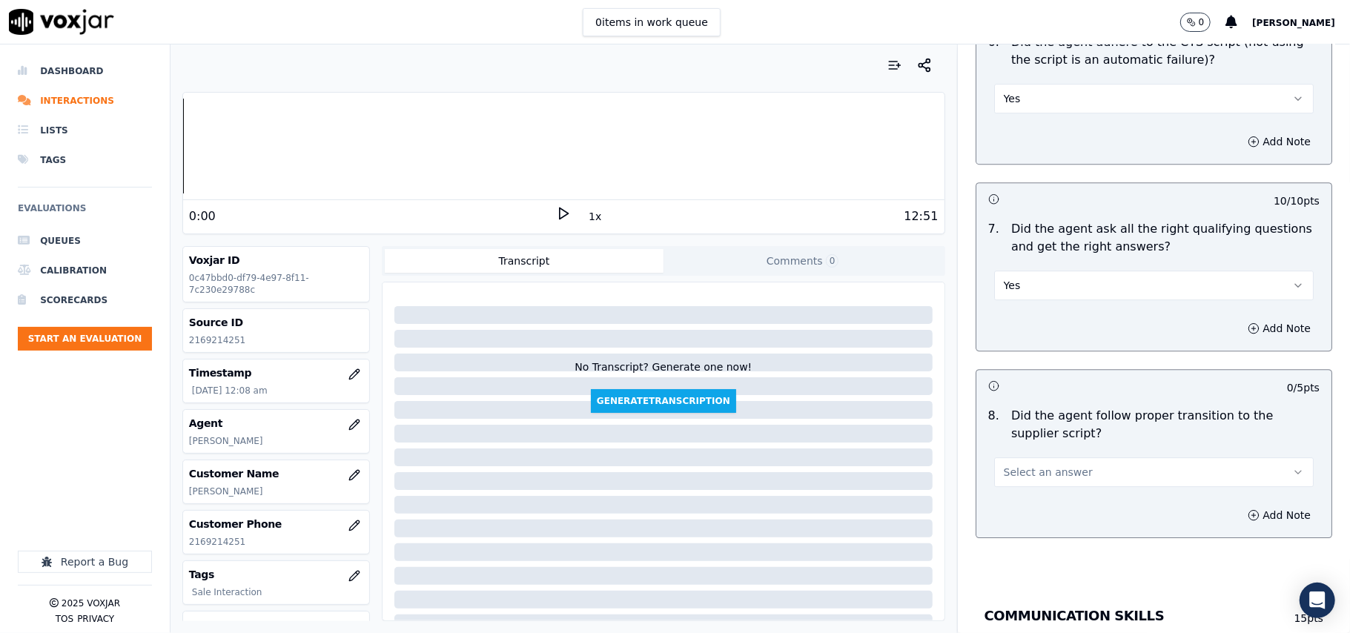
scroll to position [3131, 0]
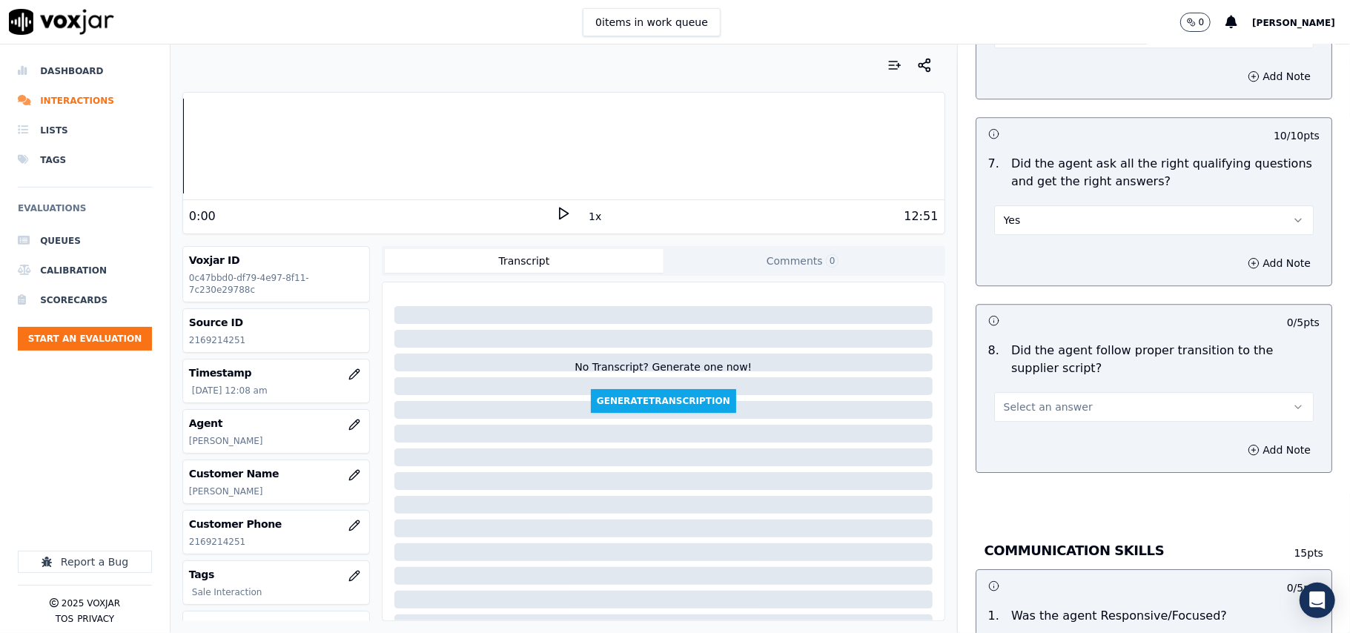
click at [1033, 400] on span "Select an answer" at bounding box center [1048, 407] width 89 height 15
click at [1016, 421] on div "Yes" at bounding box center [1122, 424] width 287 height 24
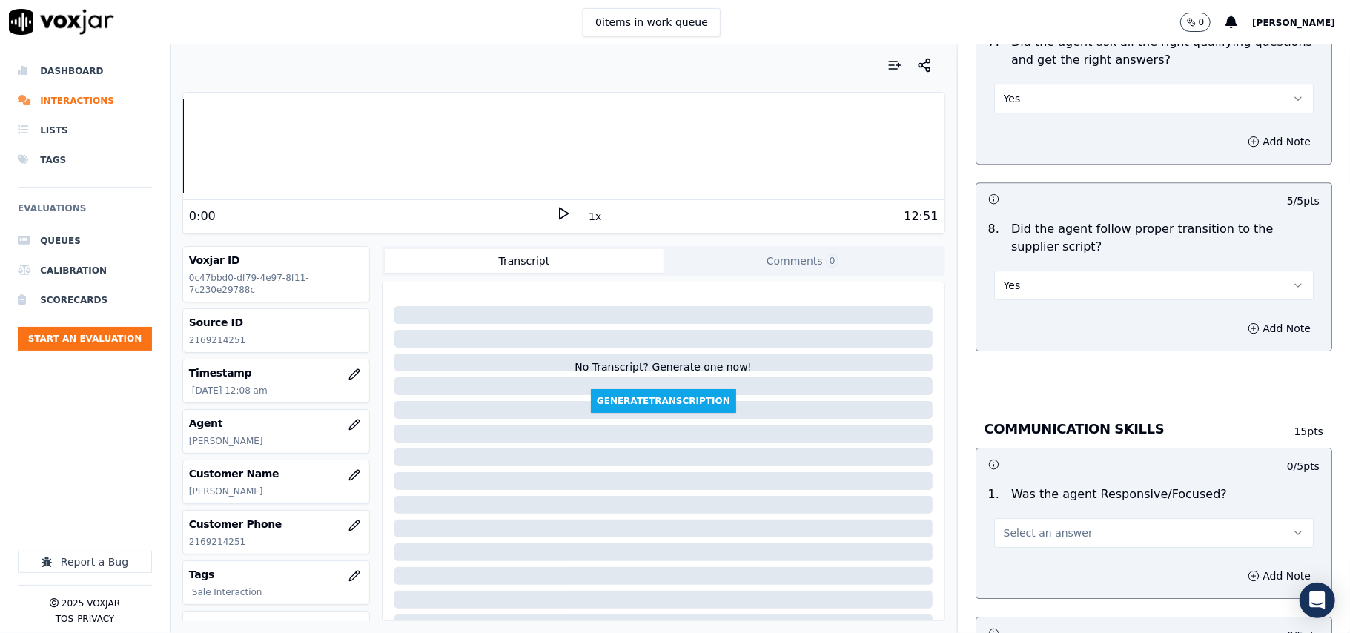
scroll to position [3295, 0]
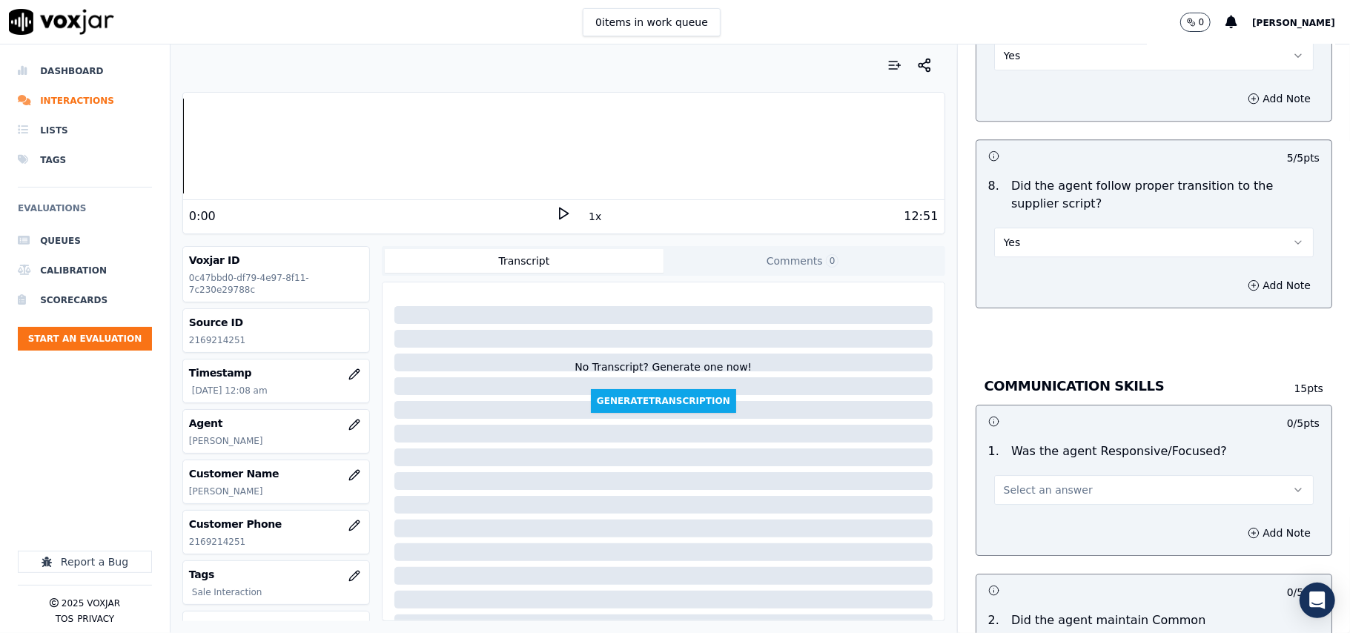
drag, startPoint x: 1008, startPoint y: 475, endPoint x: 1008, endPoint y: 484, distance: 9.6
click at [1008, 483] on span "Select an answer" at bounding box center [1048, 490] width 89 height 15
click at [1007, 501] on div "Yes" at bounding box center [1122, 508] width 287 height 24
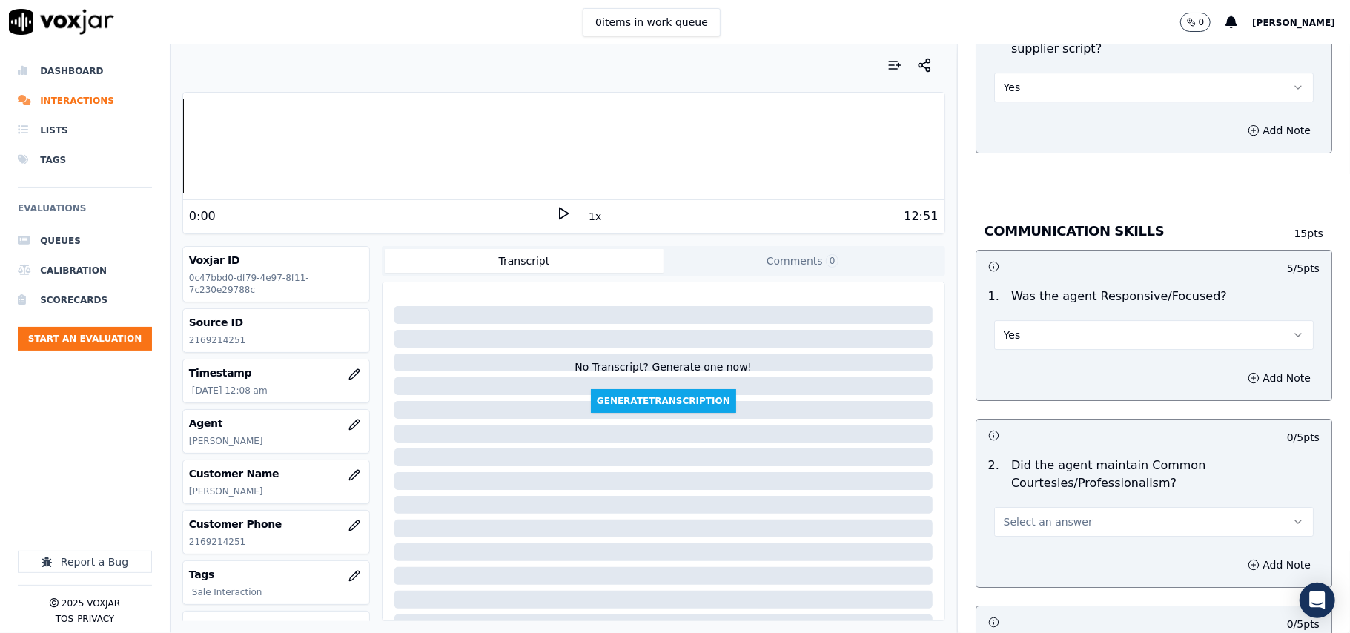
scroll to position [3625, 0]
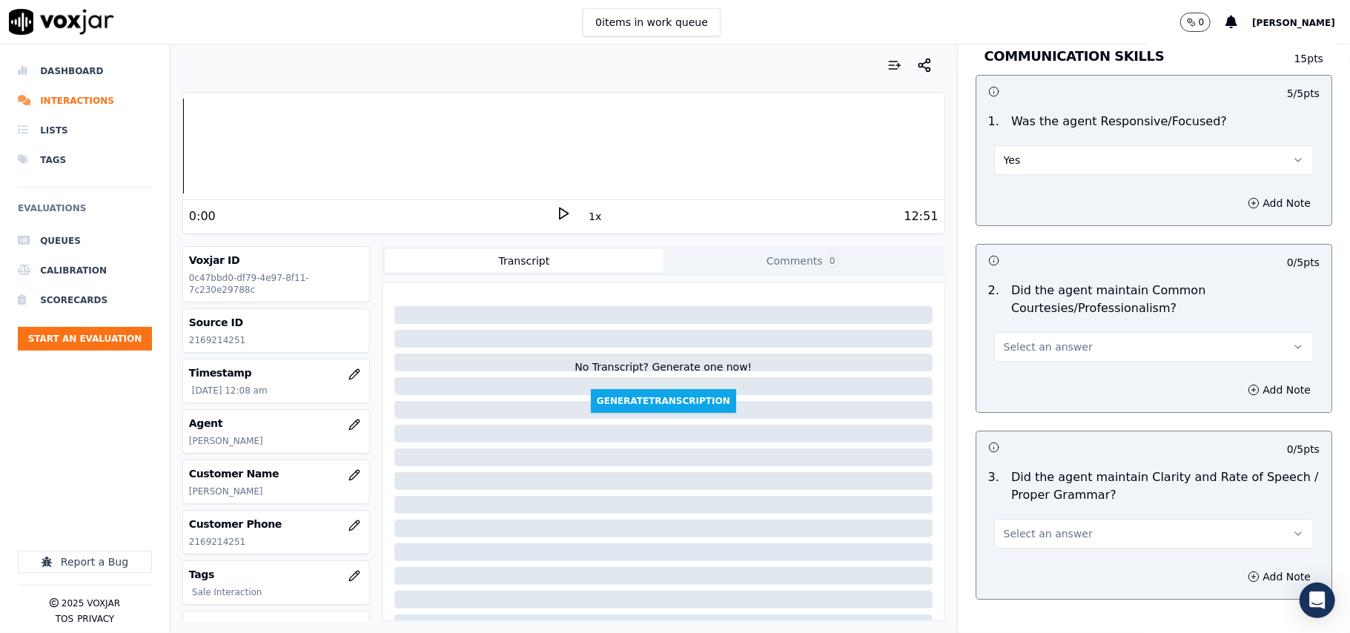
click at [1021, 340] on span "Select an answer" at bounding box center [1048, 347] width 89 height 15
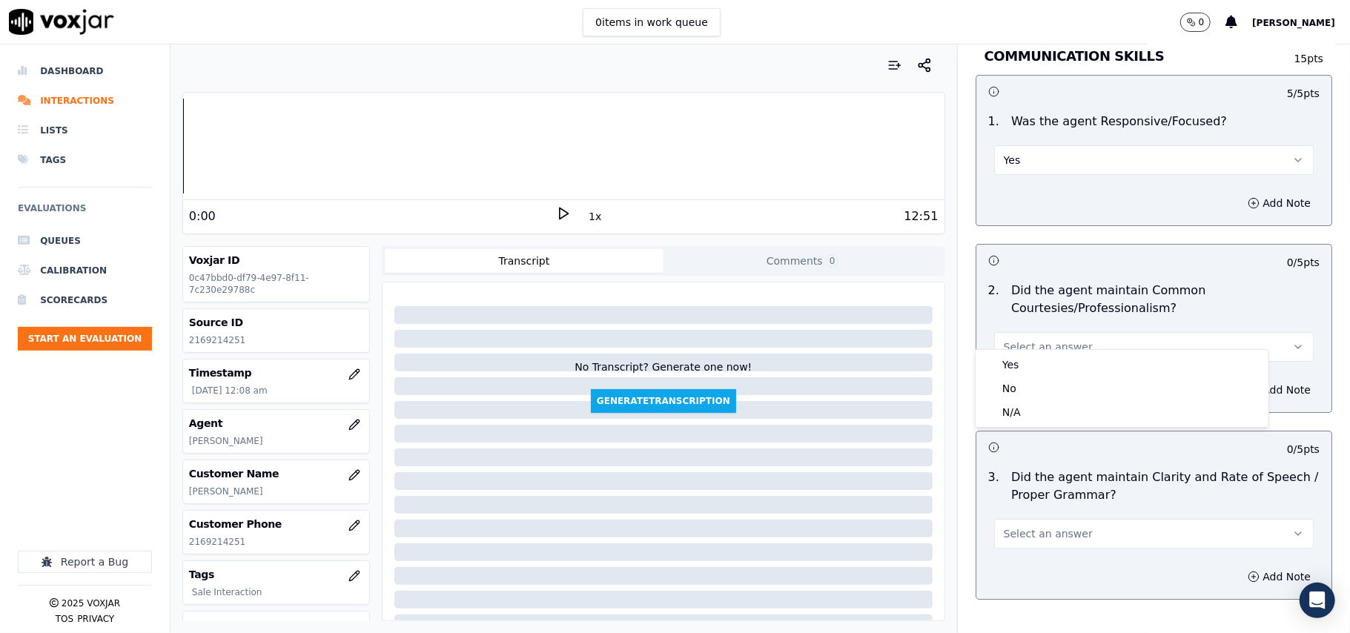
click at [1021, 351] on div "Yes No N/A" at bounding box center [1122, 388] width 293 height 77
click at [1021, 363] on div "Yes" at bounding box center [1122, 365] width 287 height 24
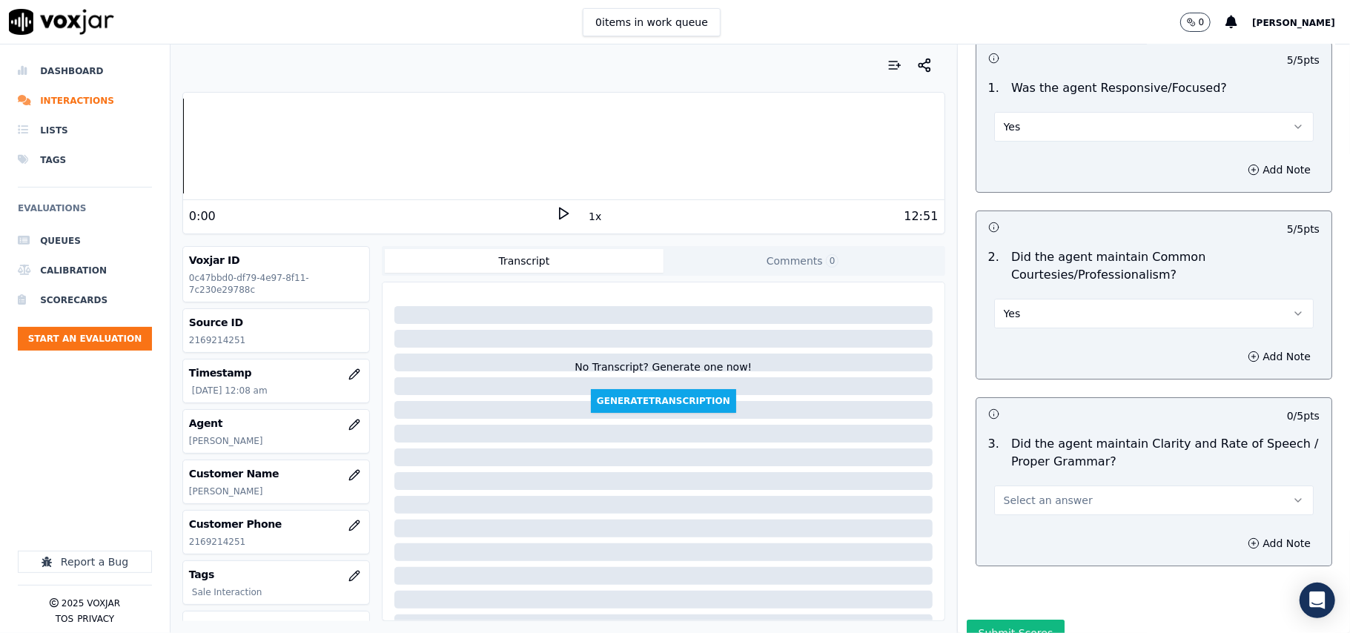
scroll to position [3710, 0]
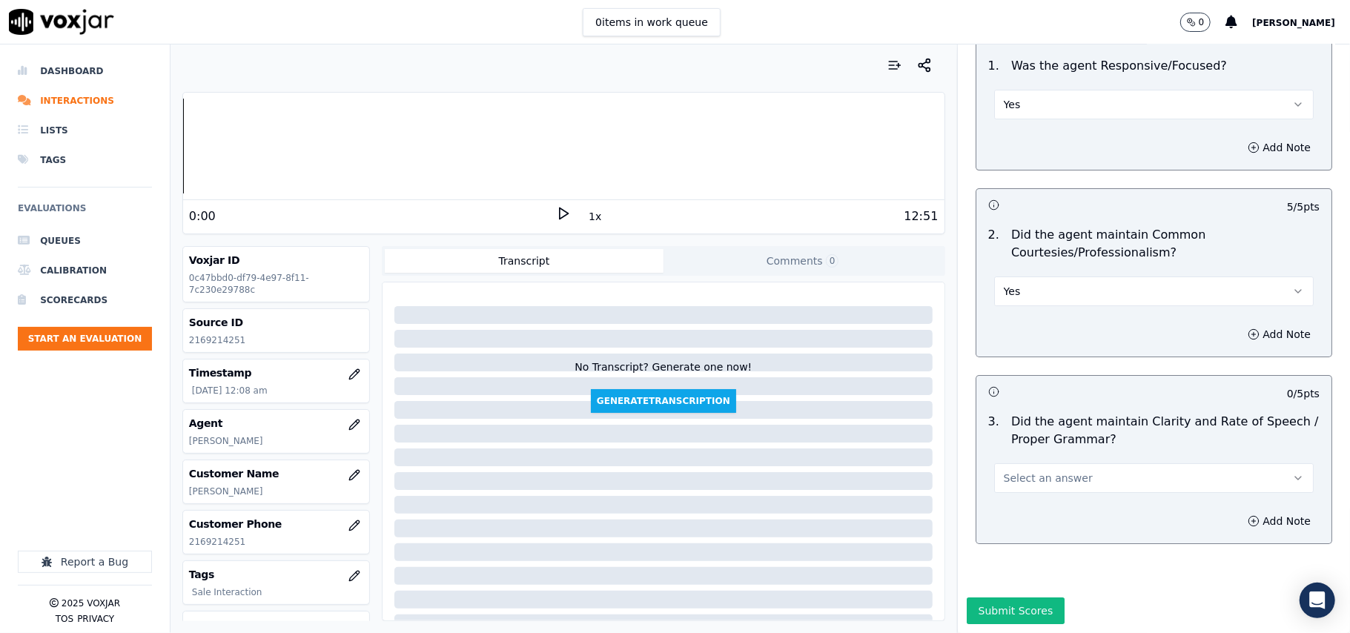
drag, startPoint x: 1017, startPoint y: 430, endPoint x: 1016, endPoint y: 446, distance: 16.4
click at [1016, 471] on span "Select an answer" at bounding box center [1048, 478] width 89 height 15
click at [1015, 472] on div "Yes" at bounding box center [1122, 467] width 287 height 24
click at [997, 598] on button "Submit Scores" at bounding box center [1016, 611] width 99 height 27
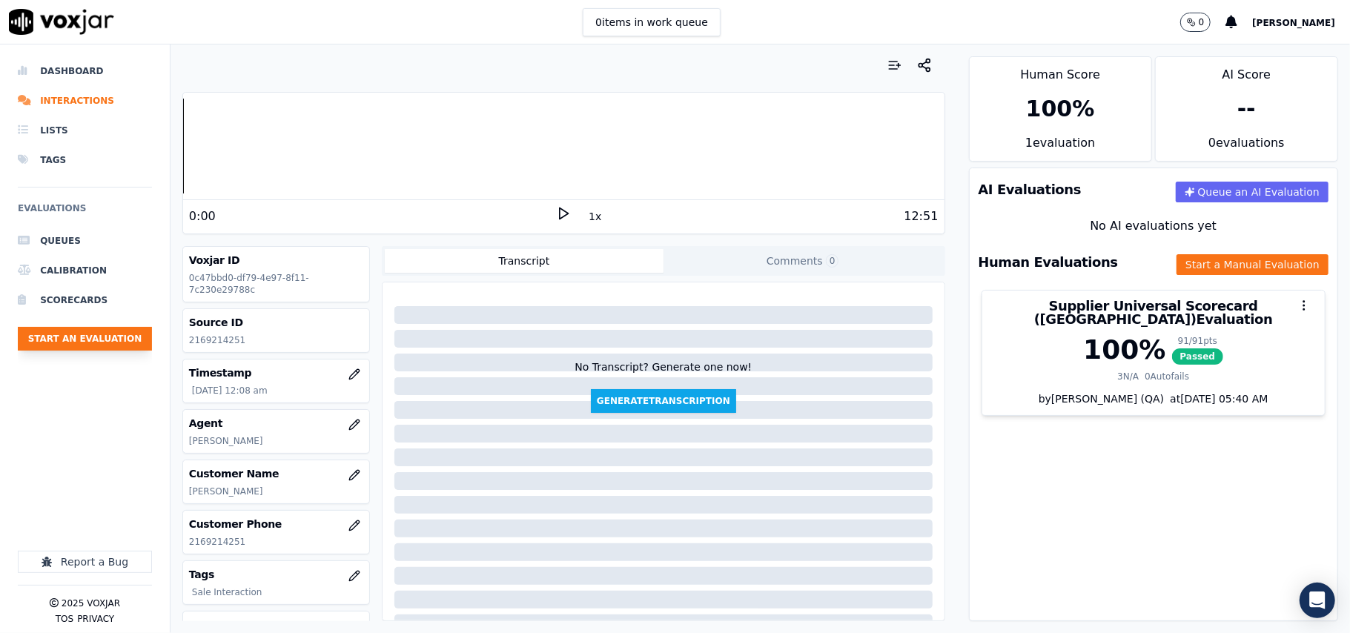
click at [61, 350] on button "Start an Evaluation" at bounding box center [85, 339] width 134 height 24
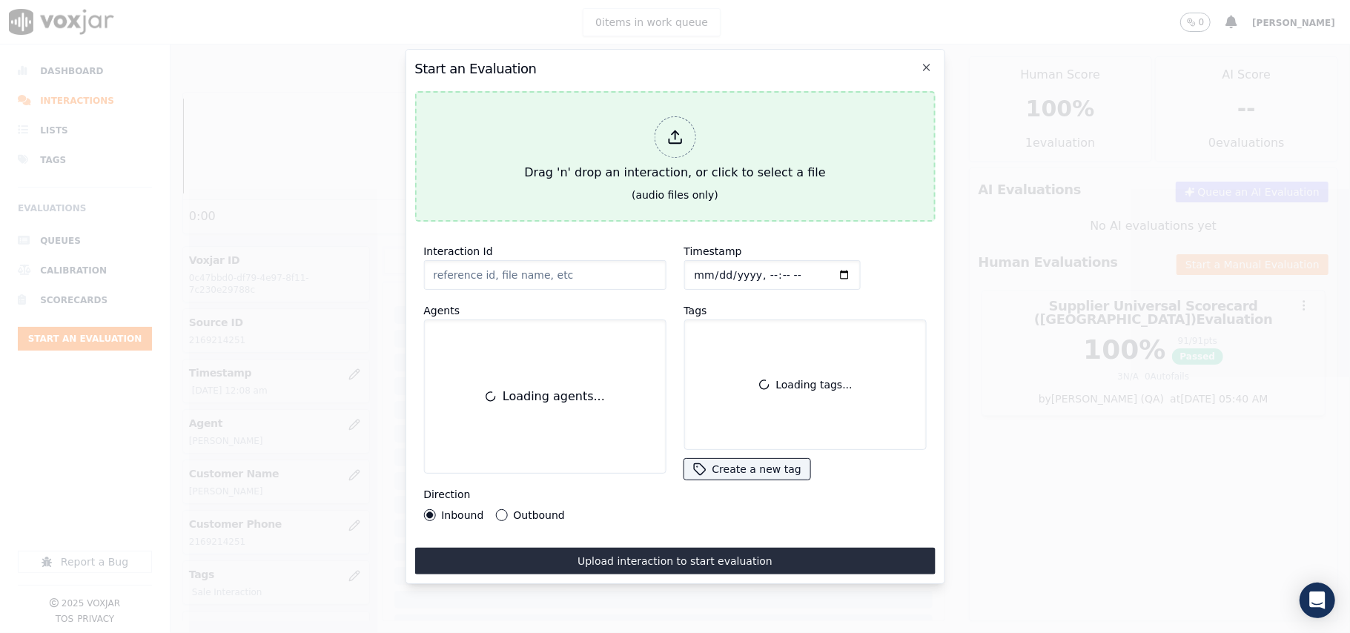
click at [695, 140] on div "Drag 'n' drop an interaction, or click to select a file" at bounding box center [674, 148] width 313 height 77
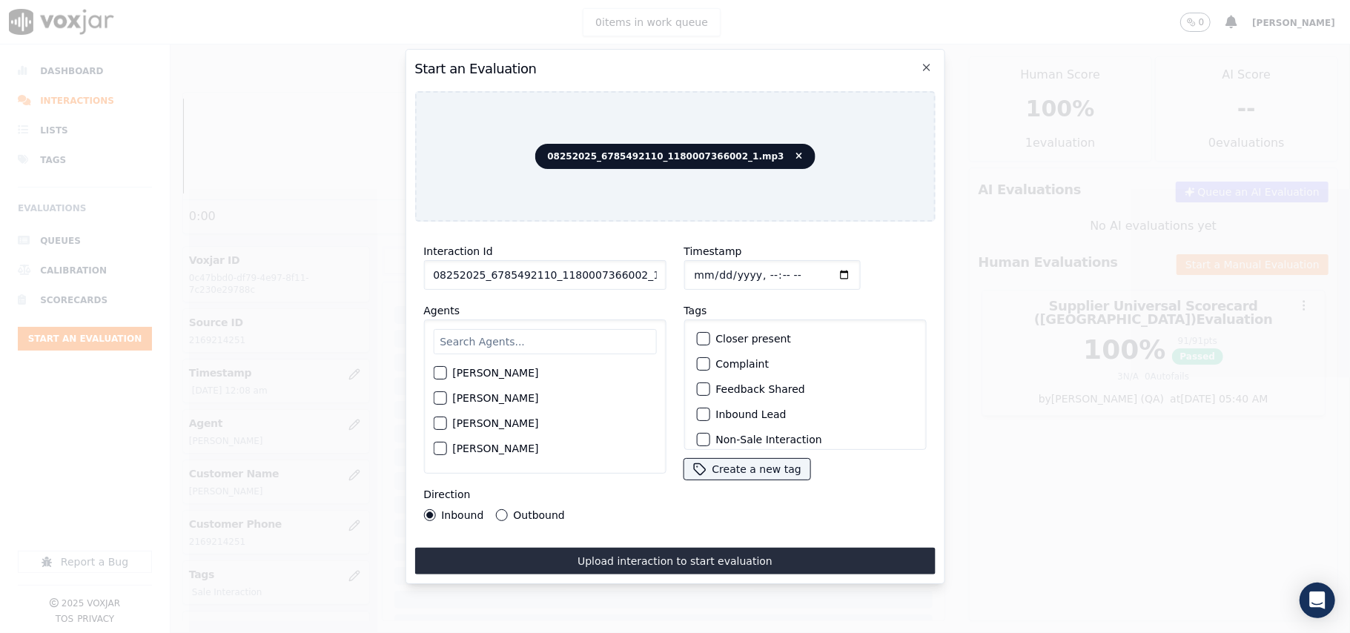
click at [492, 280] on input "08252025_6785492110_1180007366002_1.mp3" at bounding box center [544, 275] width 242 height 30
paste input "6785492110"
type input "6785492110"
click at [707, 270] on input "Timestamp" at bounding box center [772, 275] width 176 height 30
type input "[DATE]T00:10"
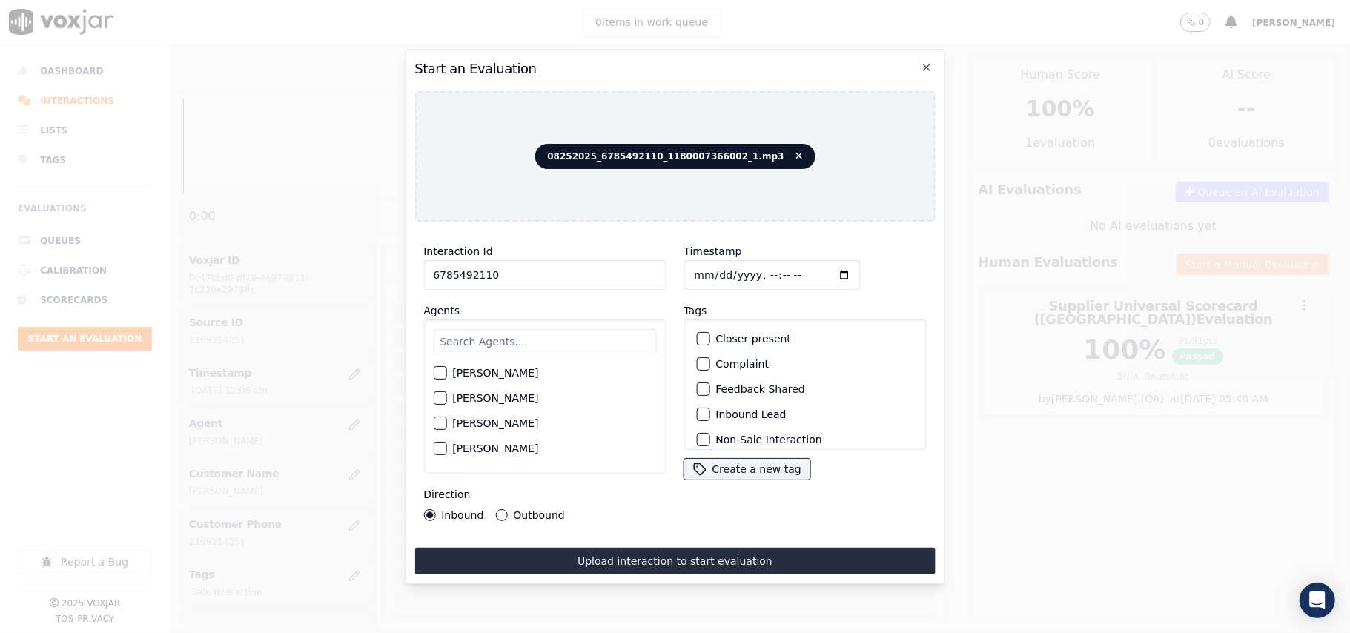
click at [513, 343] on input "text" at bounding box center [544, 341] width 223 height 25
type input "[PERSON_NAME]"
click at [494, 372] on label "[PERSON_NAME]" at bounding box center [495, 377] width 86 height 10
click at [446, 371] on button "[PERSON_NAME]" at bounding box center [439, 377] width 13 height 13
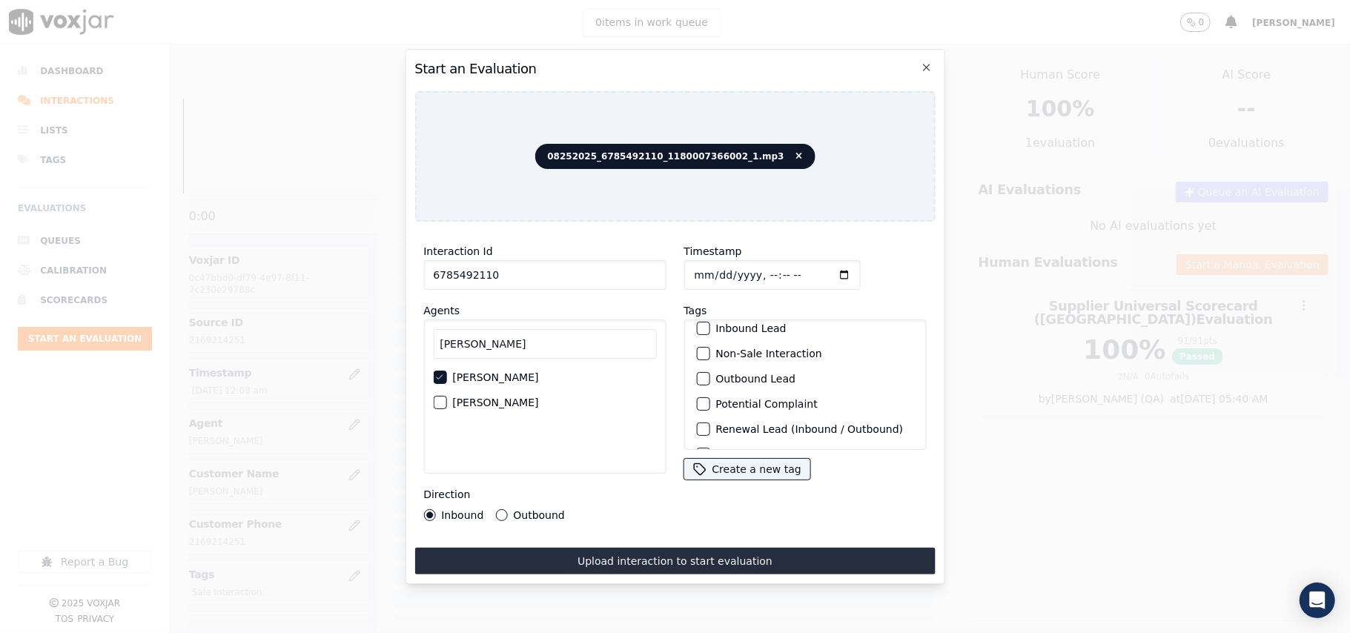
scroll to position [129, 0]
click at [745, 426] on label "Sale Interaction" at bounding box center [757, 431] width 82 height 10
click at [710, 424] on button "Sale Interaction" at bounding box center [702, 430] width 13 height 13
click at [546, 510] on label "Outbound" at bounding box center [538, 515] width 51 height 10
click at [507, 509] on button "Outbound" at bounding box center [501, 515] width 12 height 12
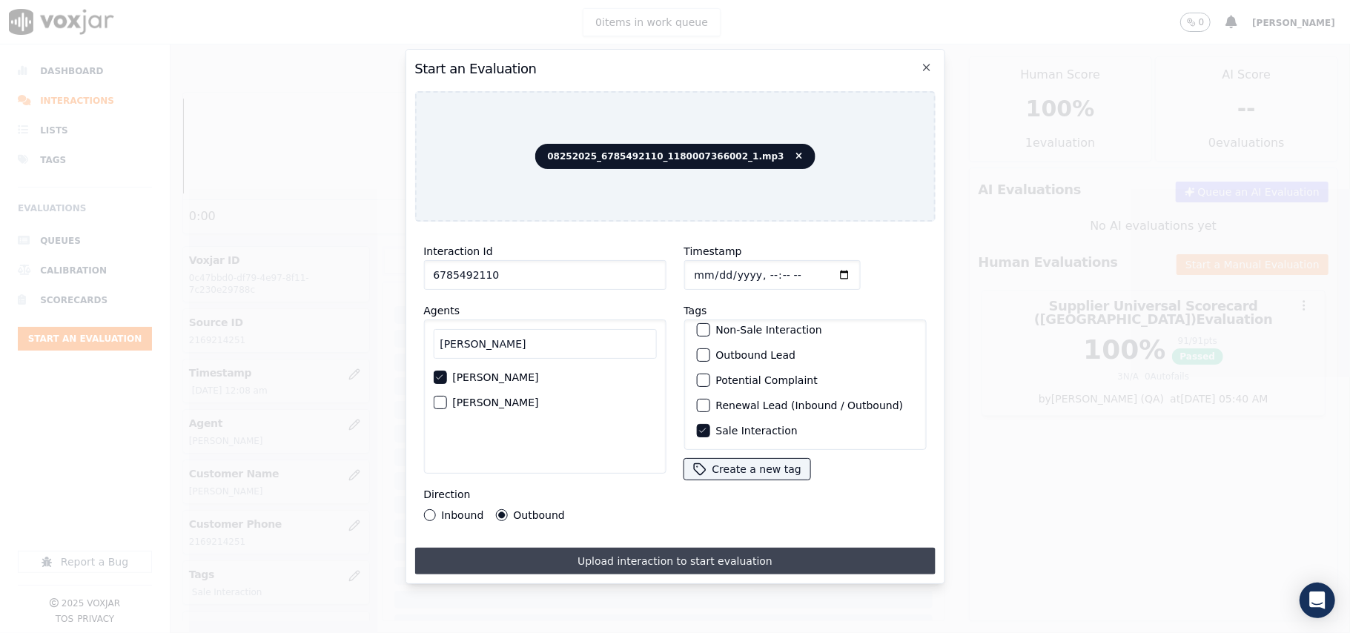
click at [584, 555] on button "Upload interaction to start evaluation" at bounding box center [674, 561] width 521 height 27
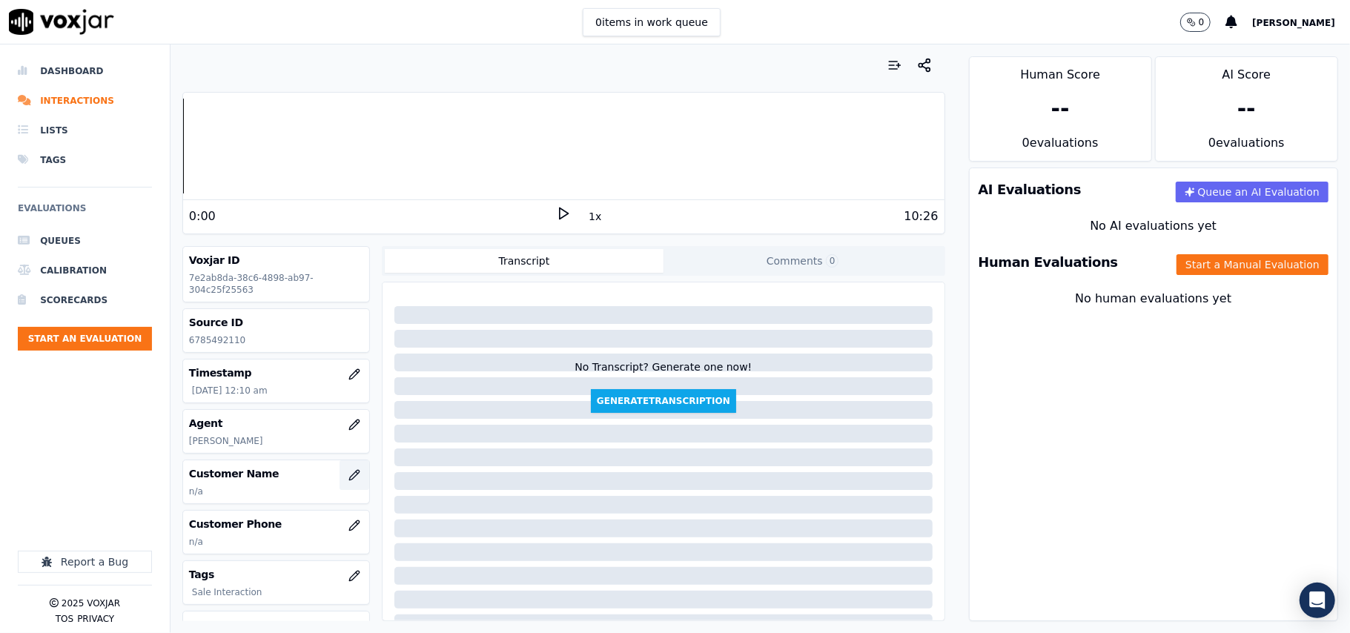
click at [348, 473] on icon "button" at bounding box center [354, 475] width 12 height 12
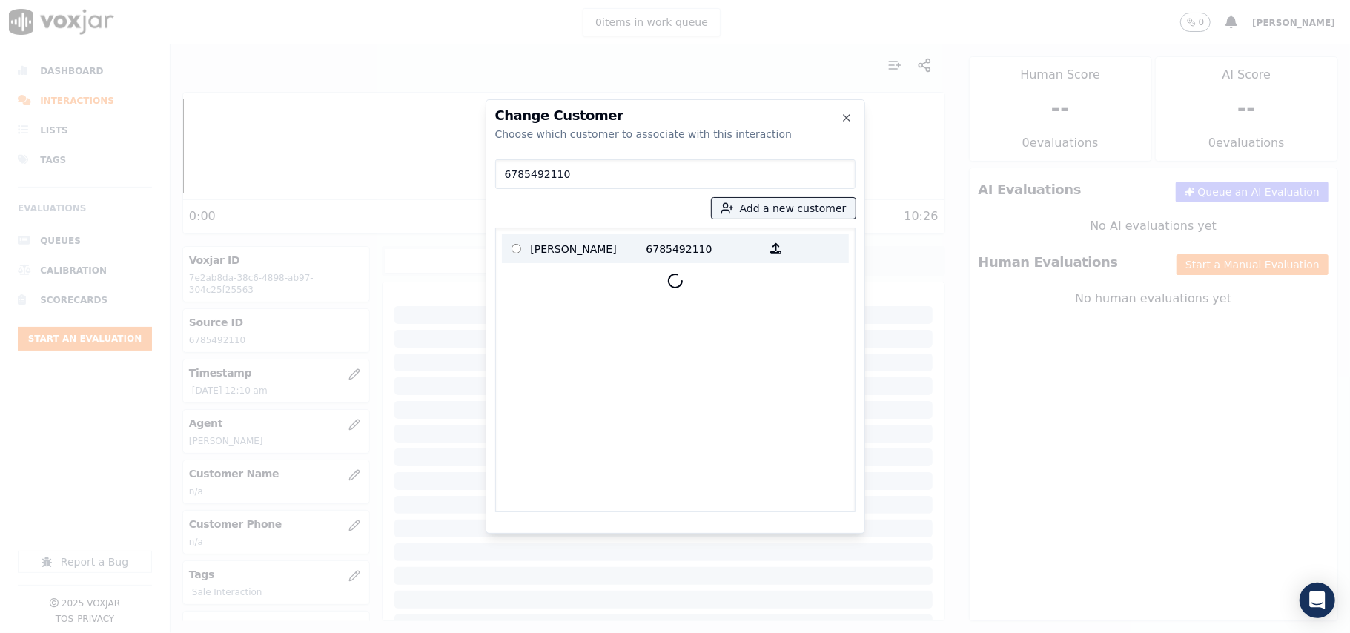
type input "6785492110"
drag, startPoint x: 603, startPoint y: 245, endPoint x: 594, endPoint y: 250, distance: 10.3
click at [603, 249] on p "[PERSON_NAME]" at bounding box center [589, 248] width 116 height 23
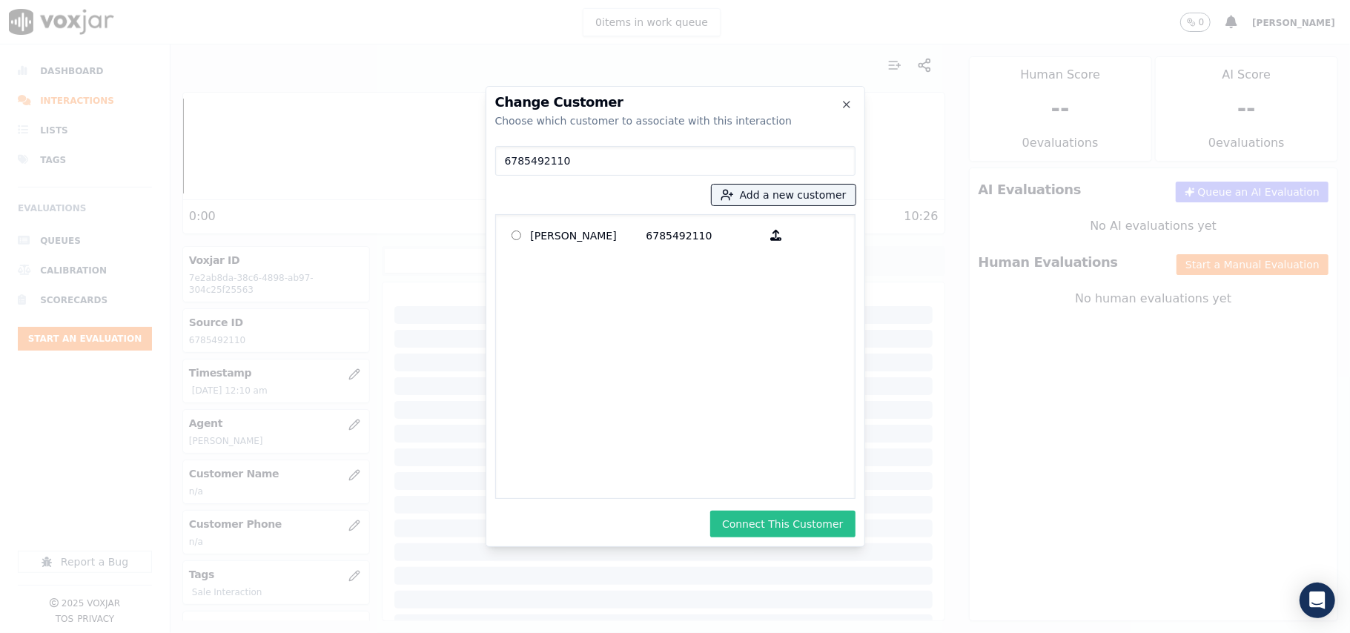
click at [825, 528] on button "Connect This Customer" at bounding box center [782, 524] width 145 height 27
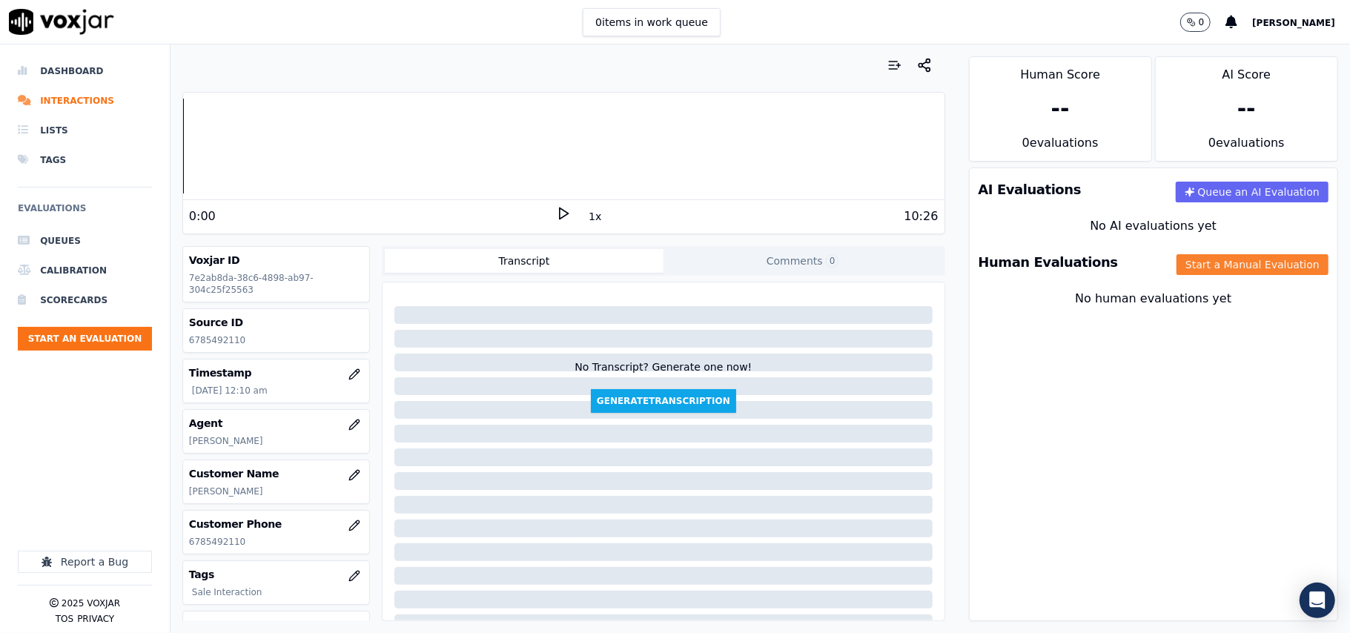
click at [1258, 267] on button "Start a Manual Evaluation" at bounding box center [1253, 264] width 152 height 21
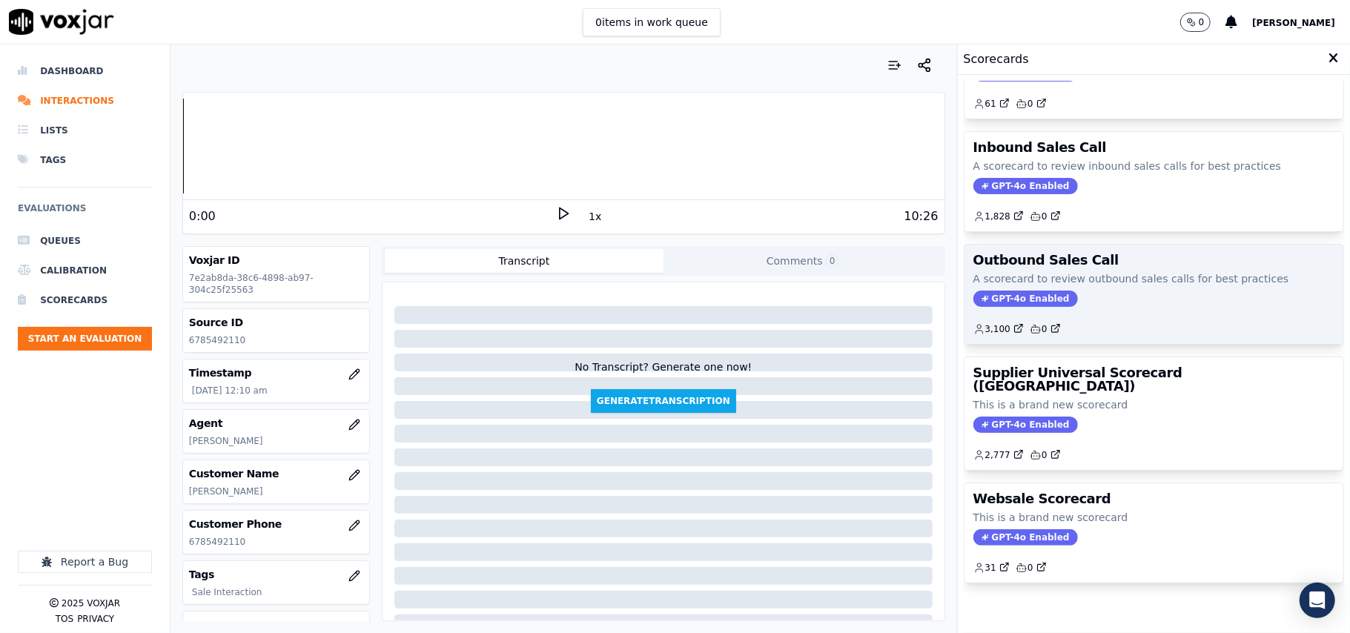
scroll to position [113, 0]
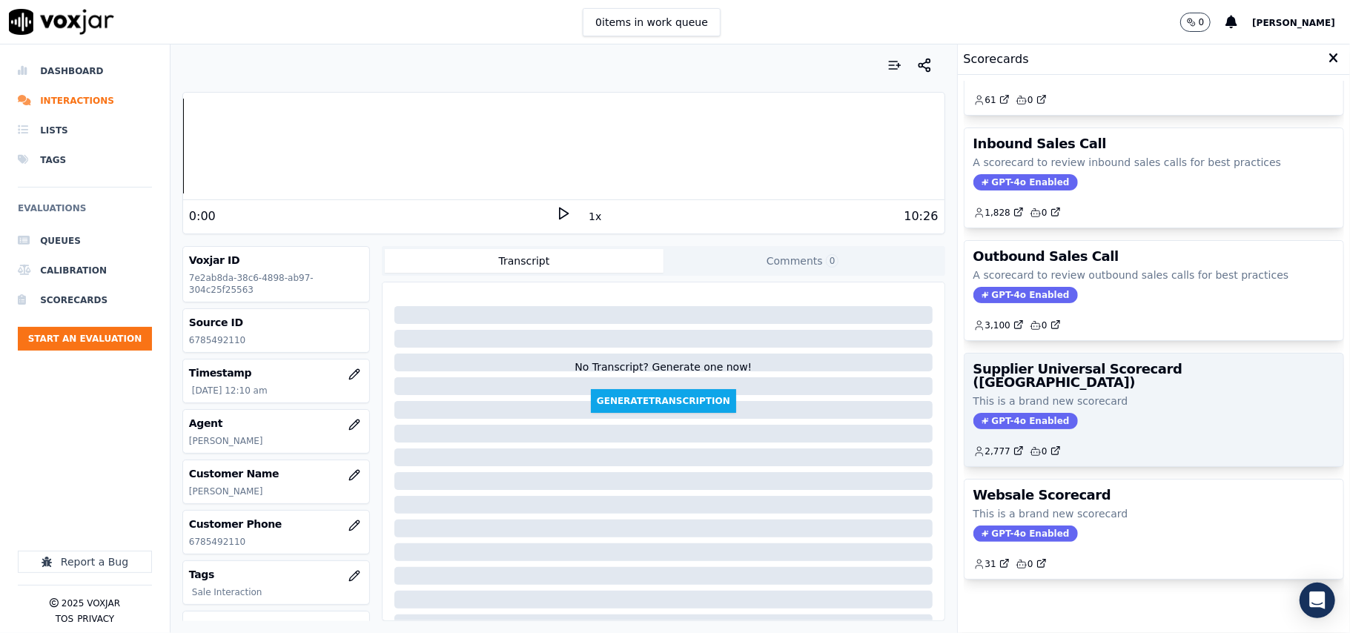
click at [1095, 363] on h3 "Supplier Universal Scorecard ([GEOGRAPHIC_DATA])" at bounding box center [1154, 376] width 361 height 27
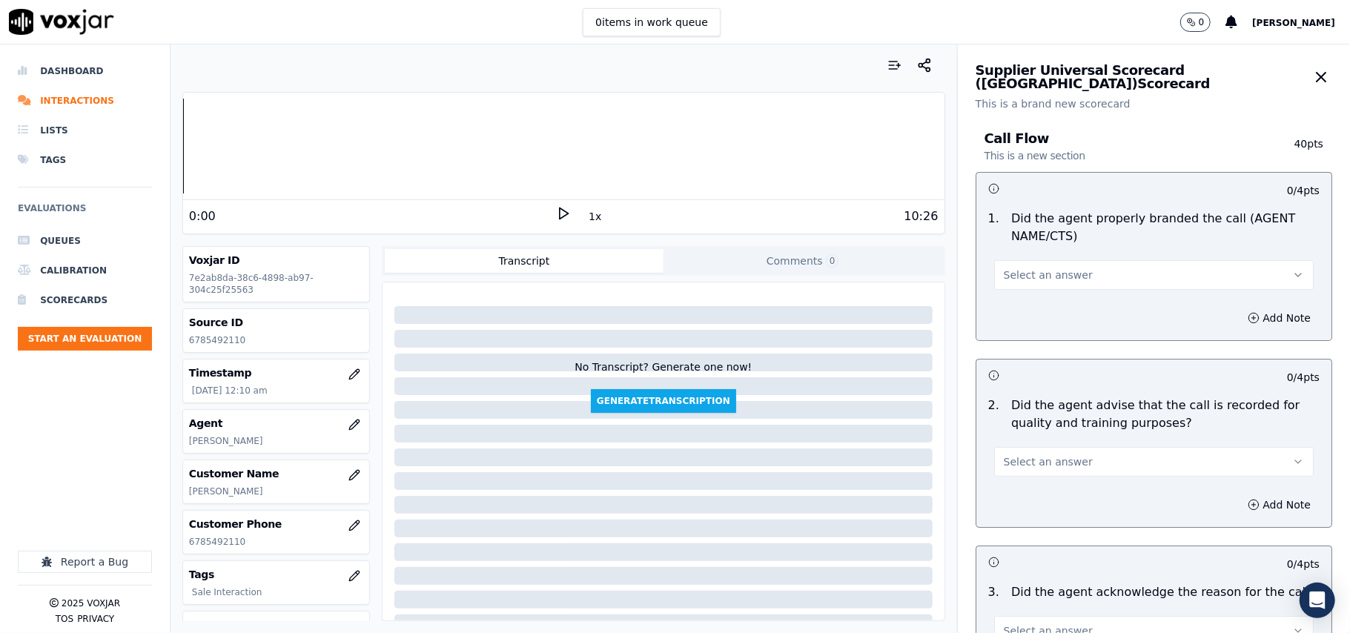
click at [1013, 280] on span "Select an answer" at bounding box center [1048, 275] width 89 height 15
click at [1002, 306] on div "Yes" at bounding box center [1122, 309] width 287 height 24
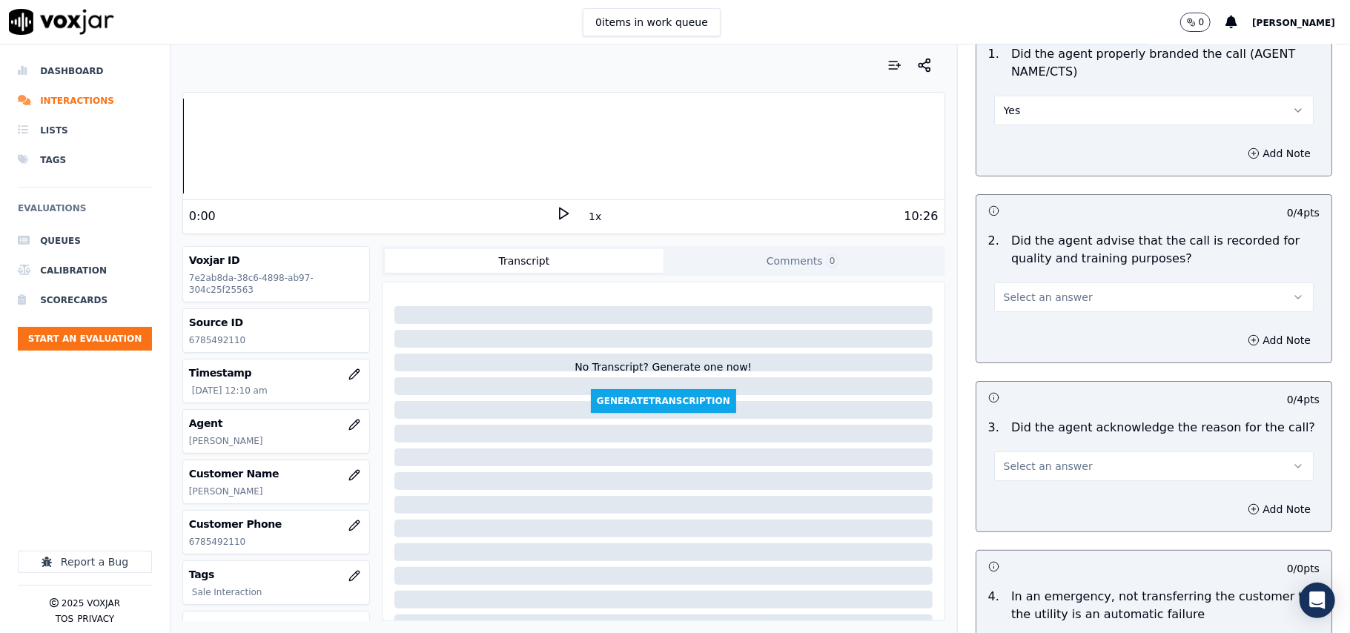
click at [1042, 295] on span "Select an answer" at bounding box center [1048, 297] width 89 height 15
click at [1017, 325] on div "Yes" at bounding box center [1122, 332] width 287 height 24
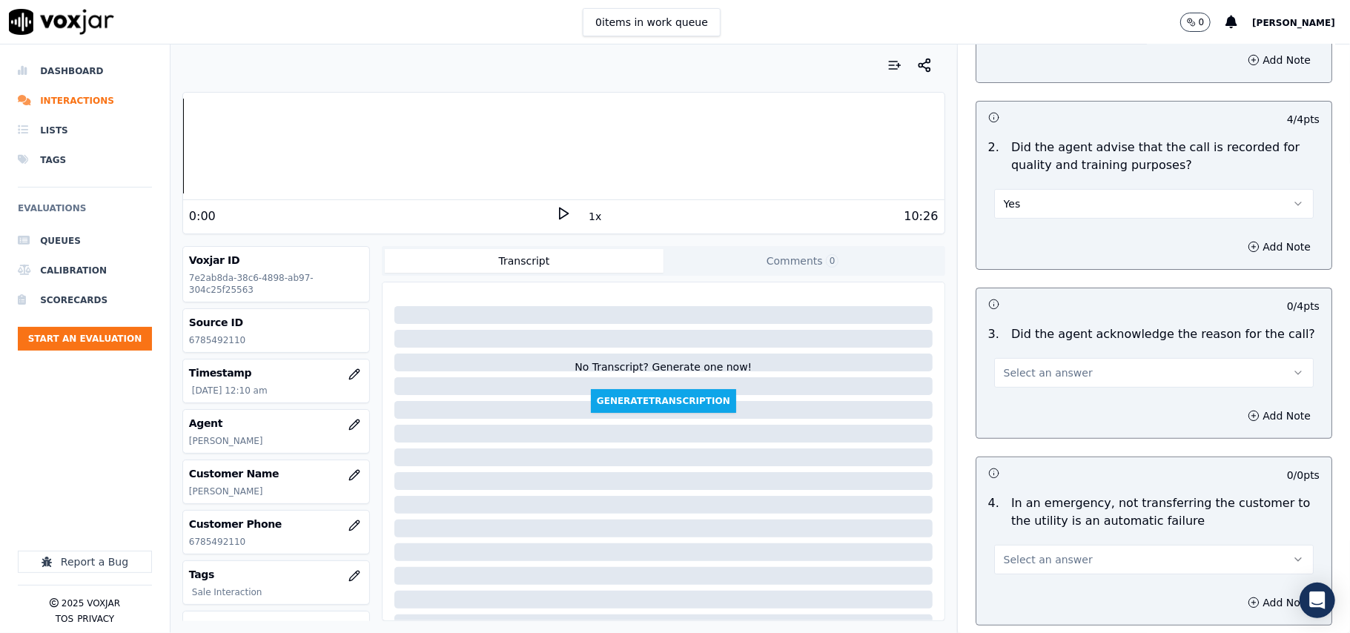
scroll to position [329, 0]
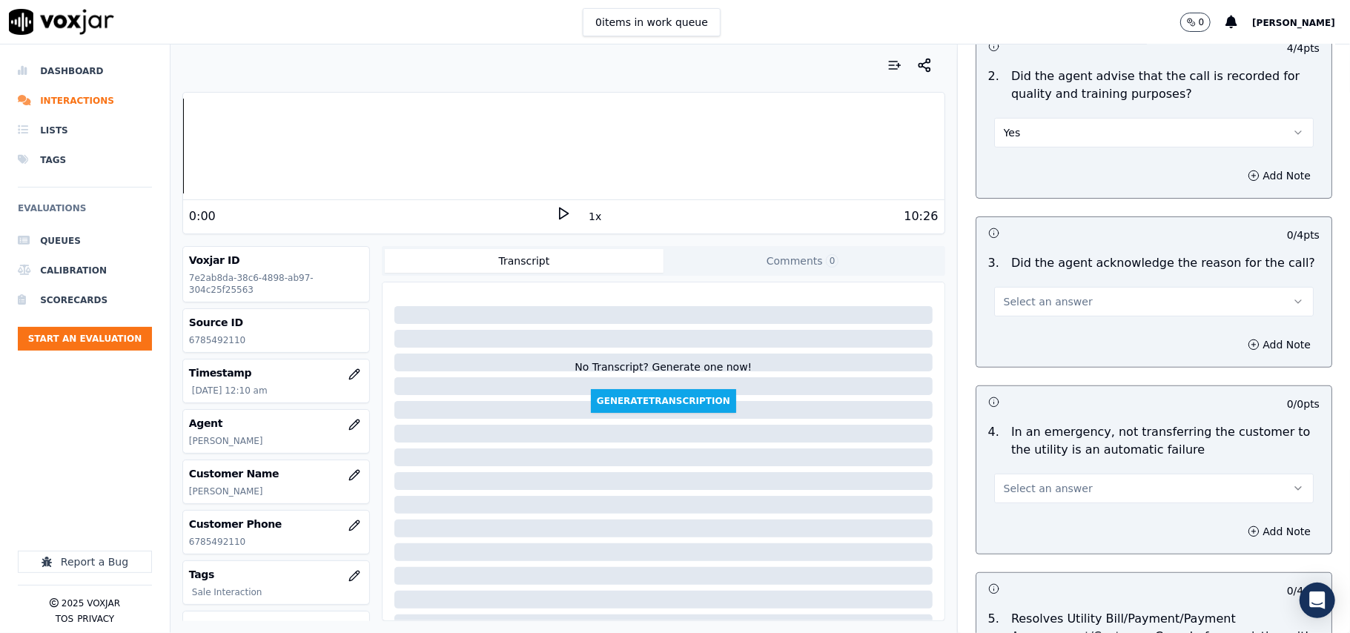
click at [1043, 291] on button "Select an answer" at bounding box center [1154, 302] width 320 height 30
click at [1017, 334] on div "Yes" at bounding box center [1122, 337] width 287 height 24
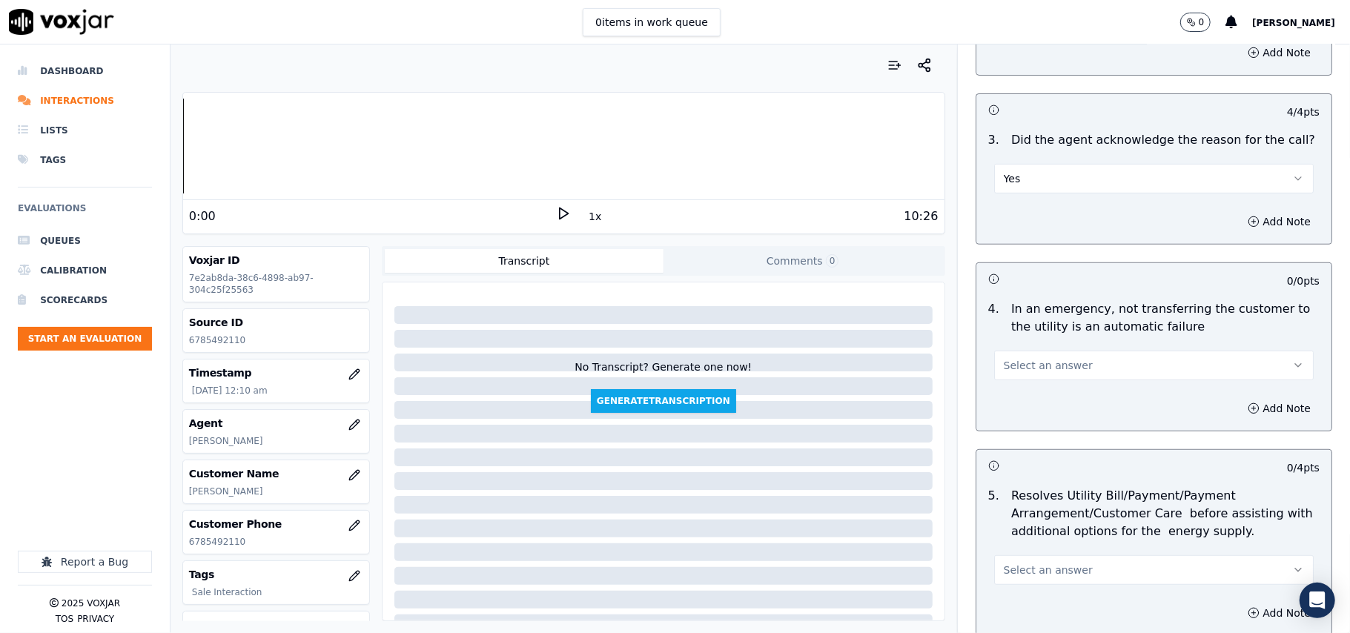
scroll to position [494, 0]
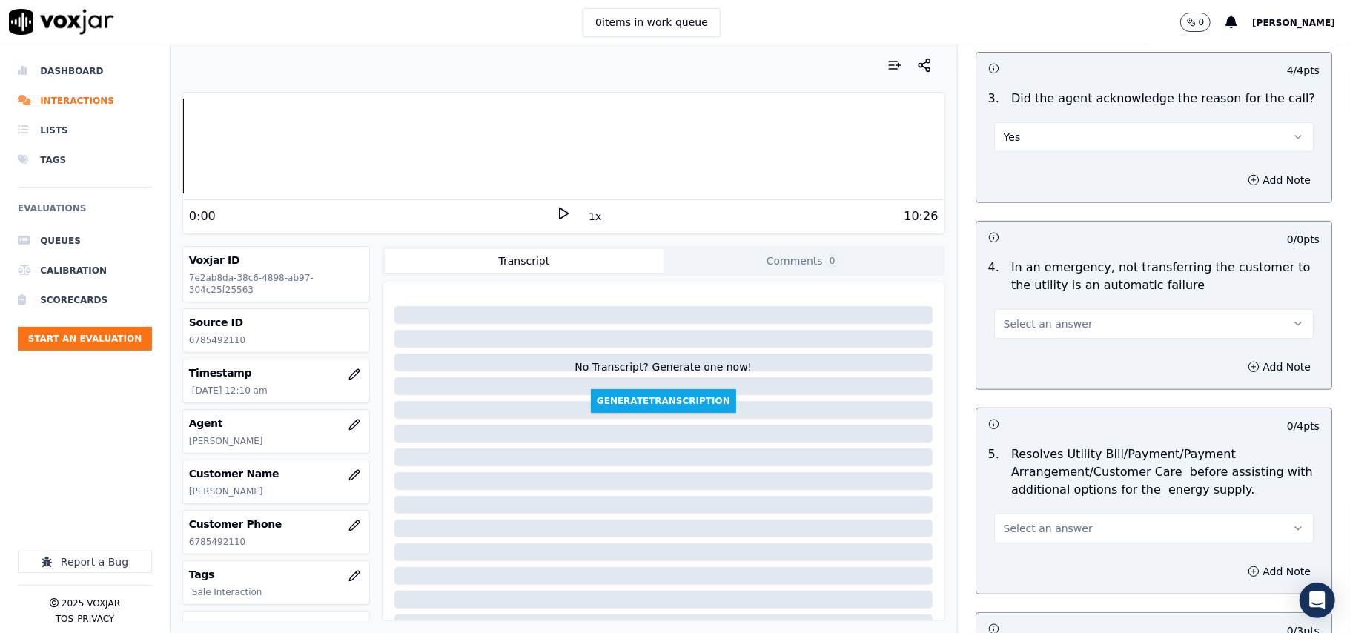
click at [1008, 326] on span "Select an answer" at bounding box center [1048, 324] width 89 height 15
click at [1033, 409] on div "N/A" at bounding box center [1122, 406] width 287 height 24
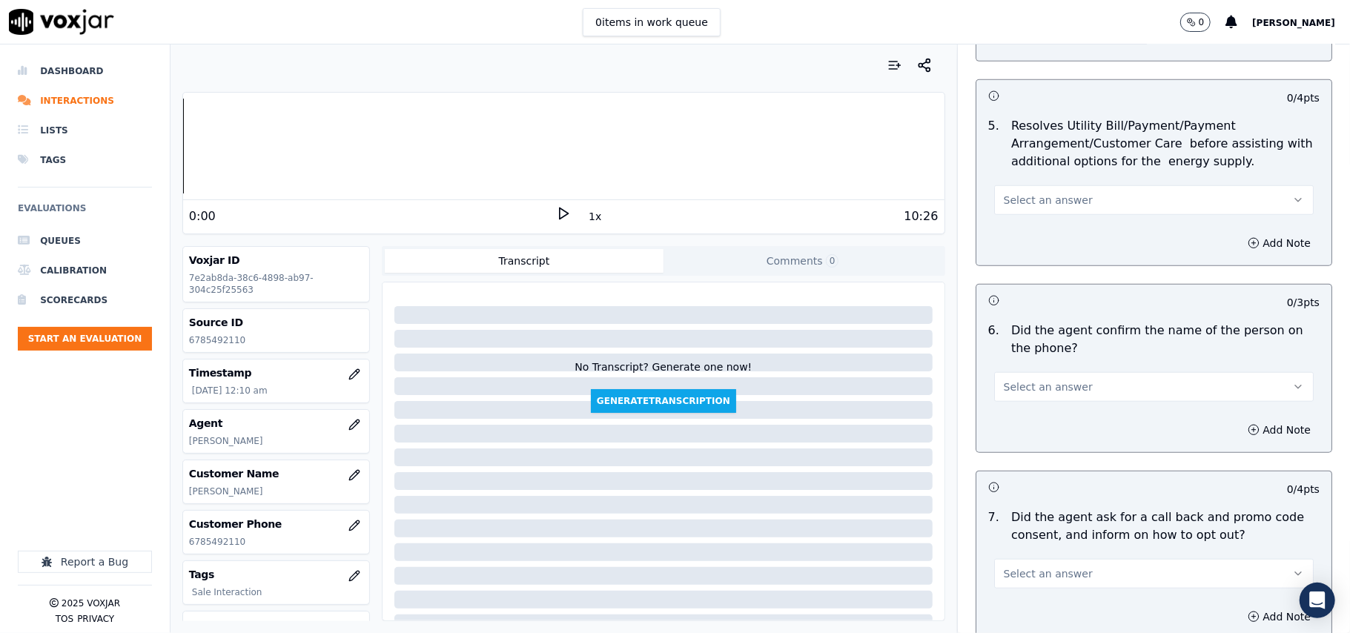
scroll to position [823, 0]
click at [1019, 206] on span "Select an answer" at bounding box center [1048, 199] width 89 height 15
click at [1027, 273] on div "N/A" at bounding box center [1122, 283] width 287 height 24
click at [1026, 394] on span "Select an answer" at bounding box center [1048, 386] width 89 height 15
click at [1016, 428] on div "Yes" at bounding box center [1122, 422] width 287 height 24
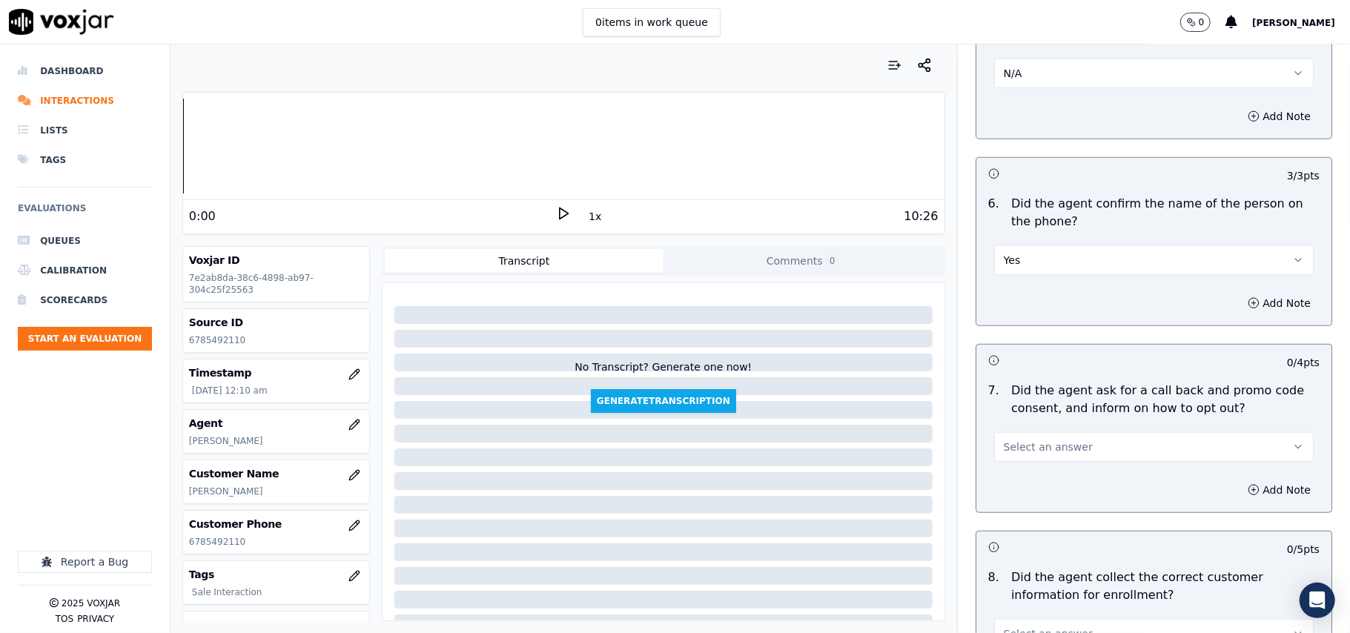
scroll to position [988, 0]
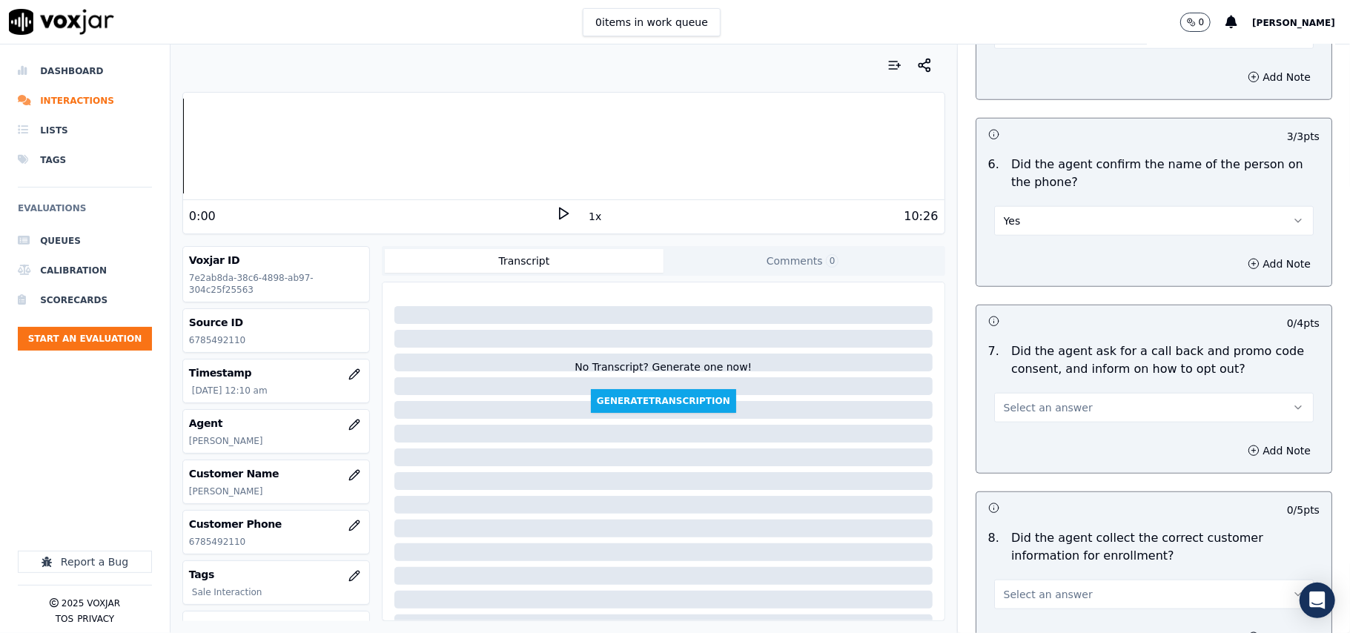
click at [1025, 412] on span "Select an answer" at bounding box center [1048, 407] width 89 height 15
click at [1027, 446] on div "Yes" at bounding box center [1122, 444] width 287 height 24
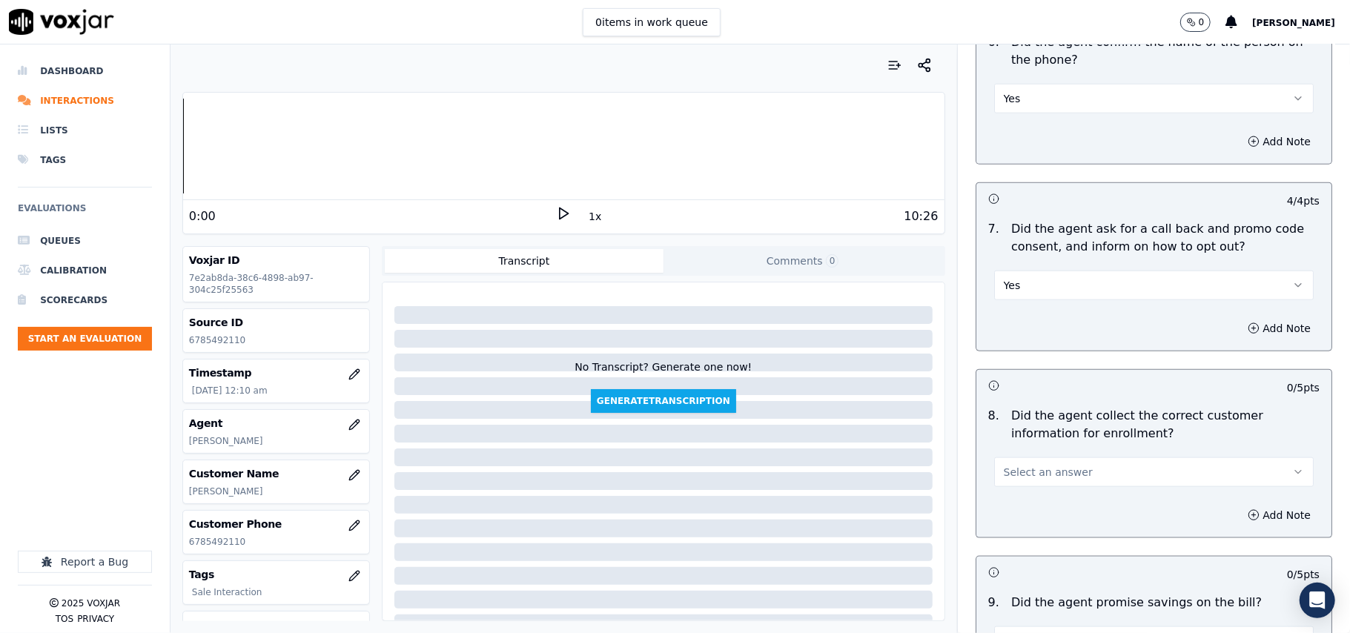
scroll to position [1154, 0]
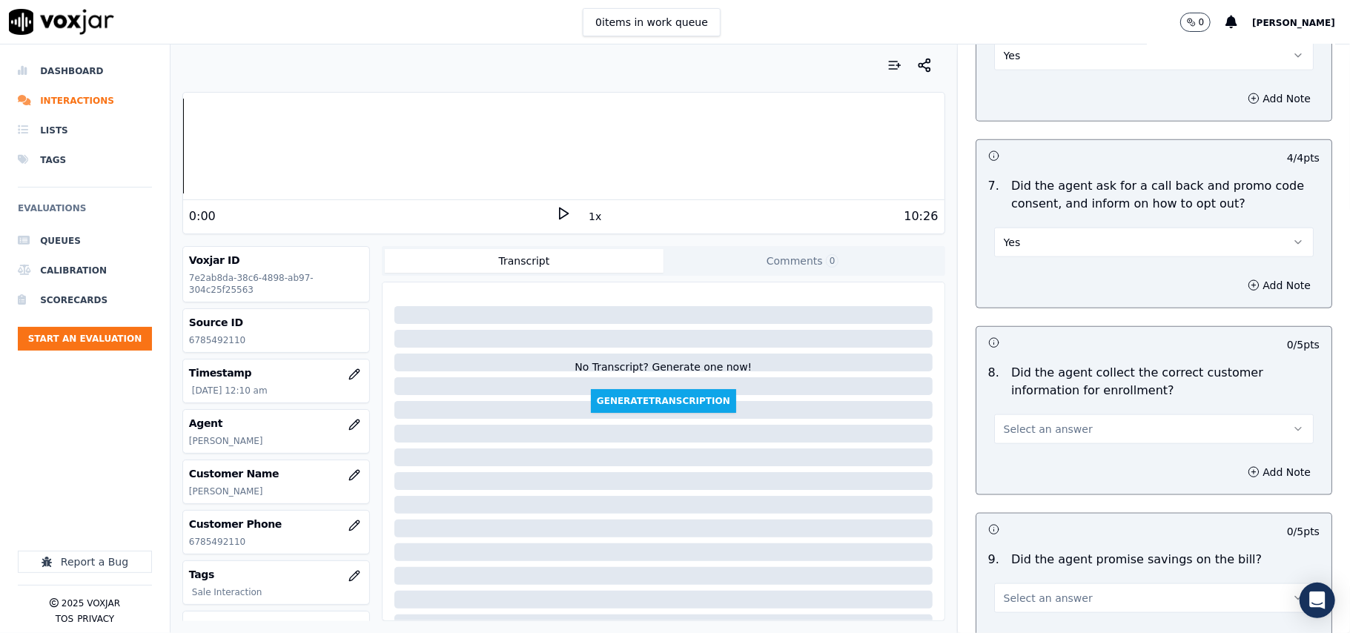
click at [1006, 437] on span "Select an answer" at bounding box center [1048, 429] width 89 height 15
click at [1011, 472] on div "Yes" at bounding box center [1122, 467] width 287 height 24
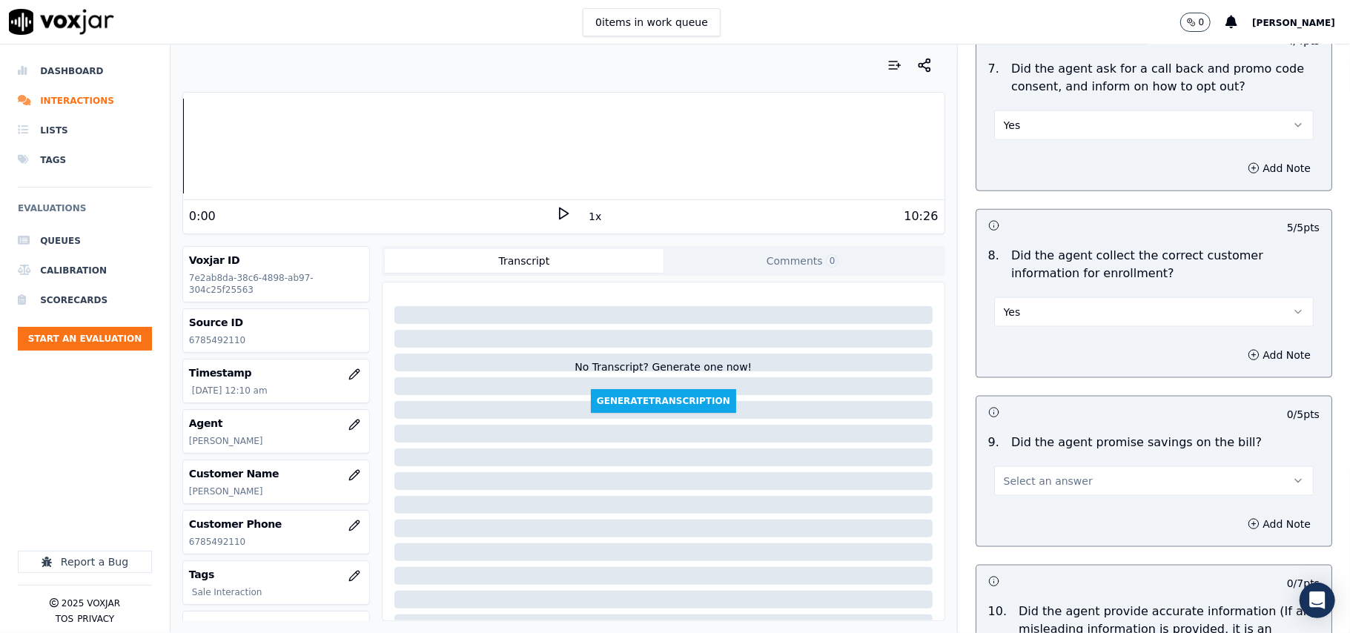
scroll to position [1318, 0]
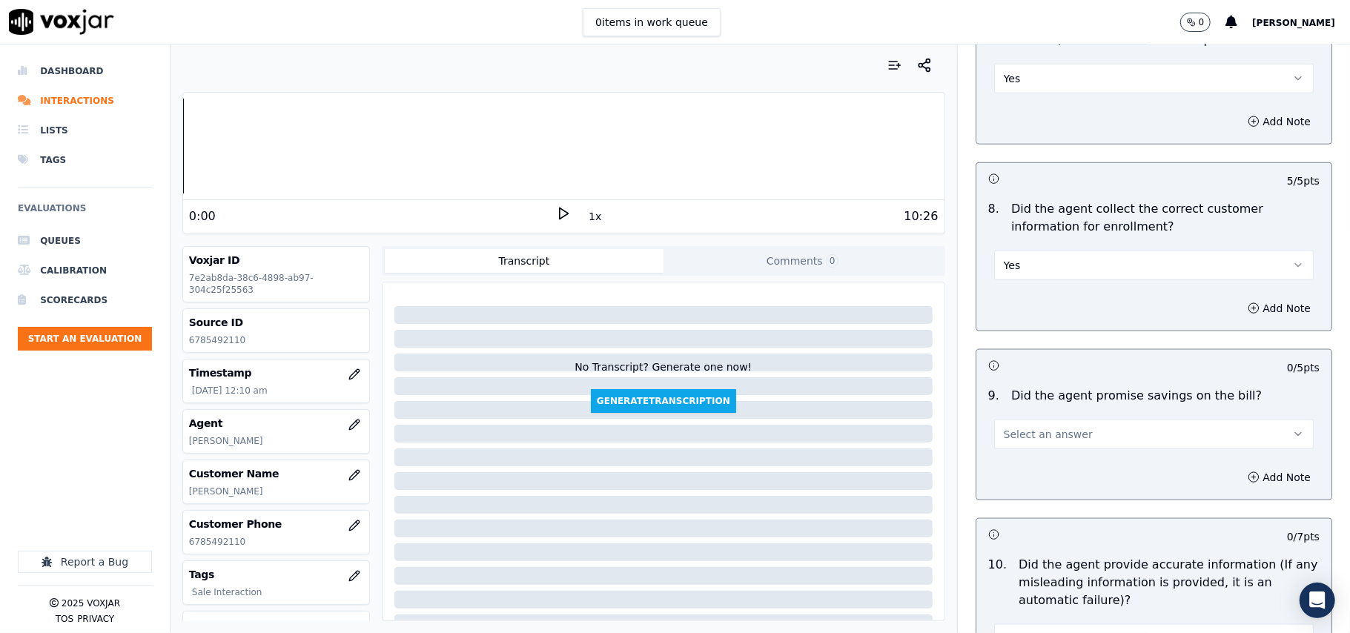
click at [1023, 442] on span "Select an answer" at bounding box center [1048, 434] width 89 height 15
click at [1011, 511] on div "N/A" at bounding box center [1122, 520] width 287 height 24
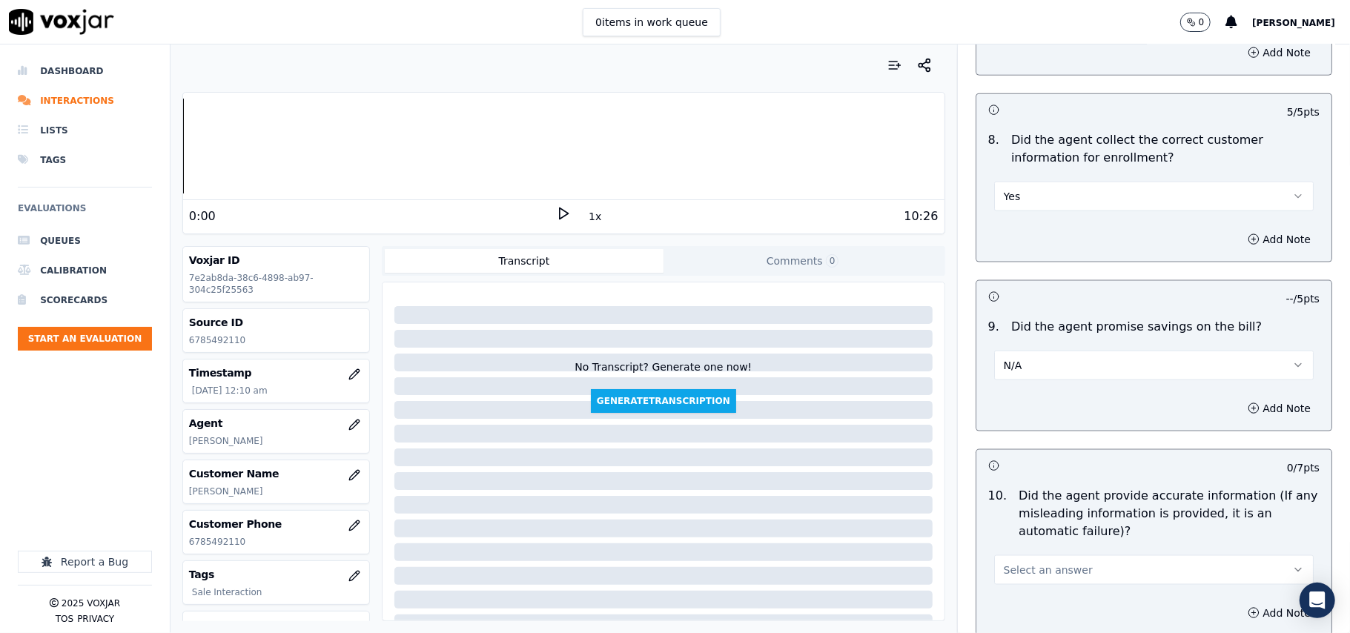
scroll to position [1483, 0]
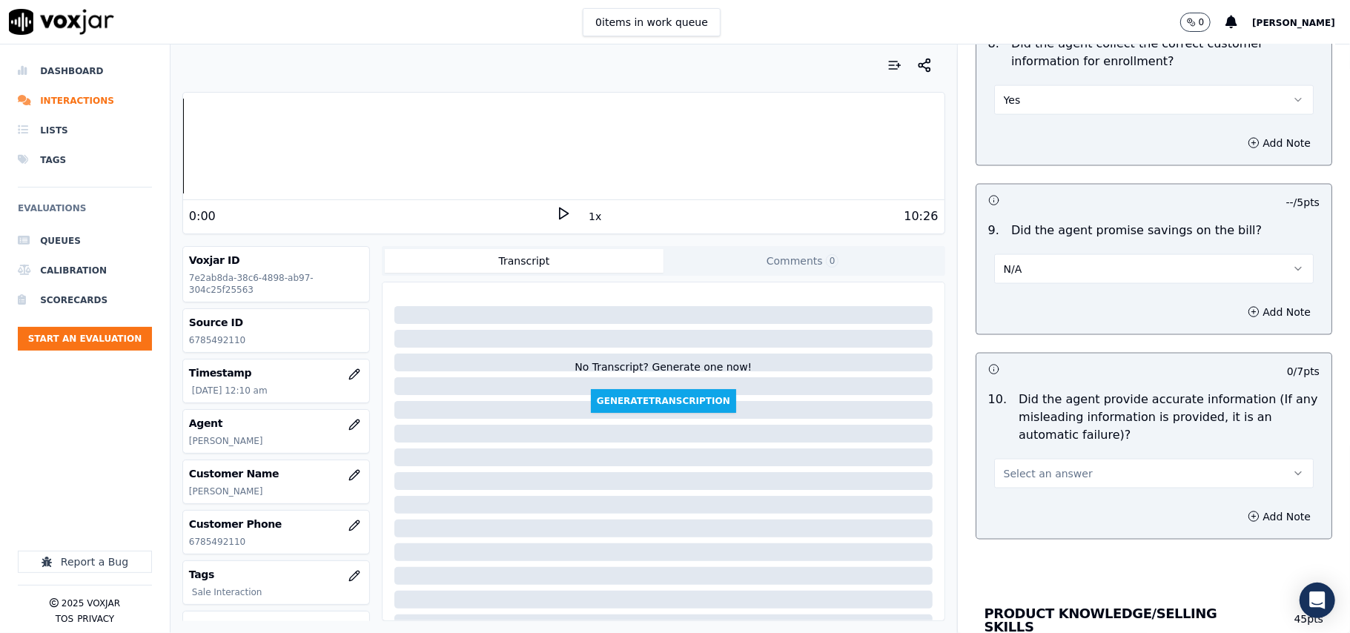
click at [1010, 467] on button "Select an answer" at bounding box center [1154, 474] width 320 height 30
click at [1010, 505] on div "Yes" at bounding box center [1122, 512] width 287 height 24
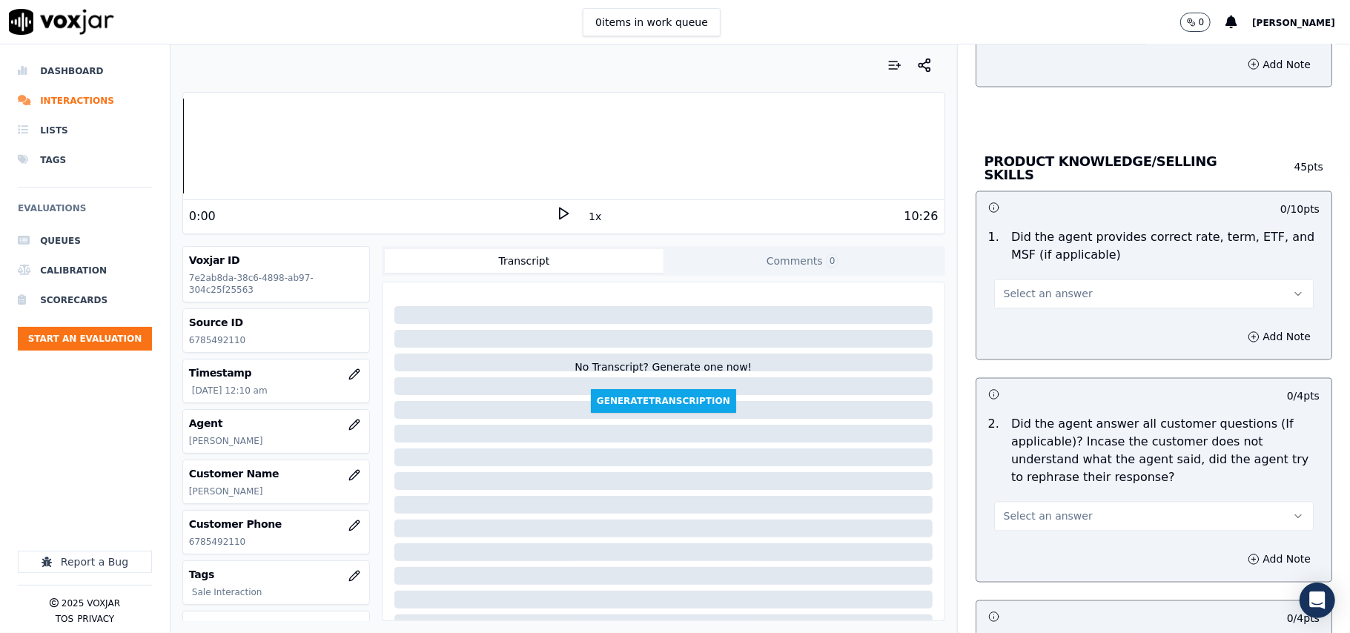
scroll to position [1977, 0]
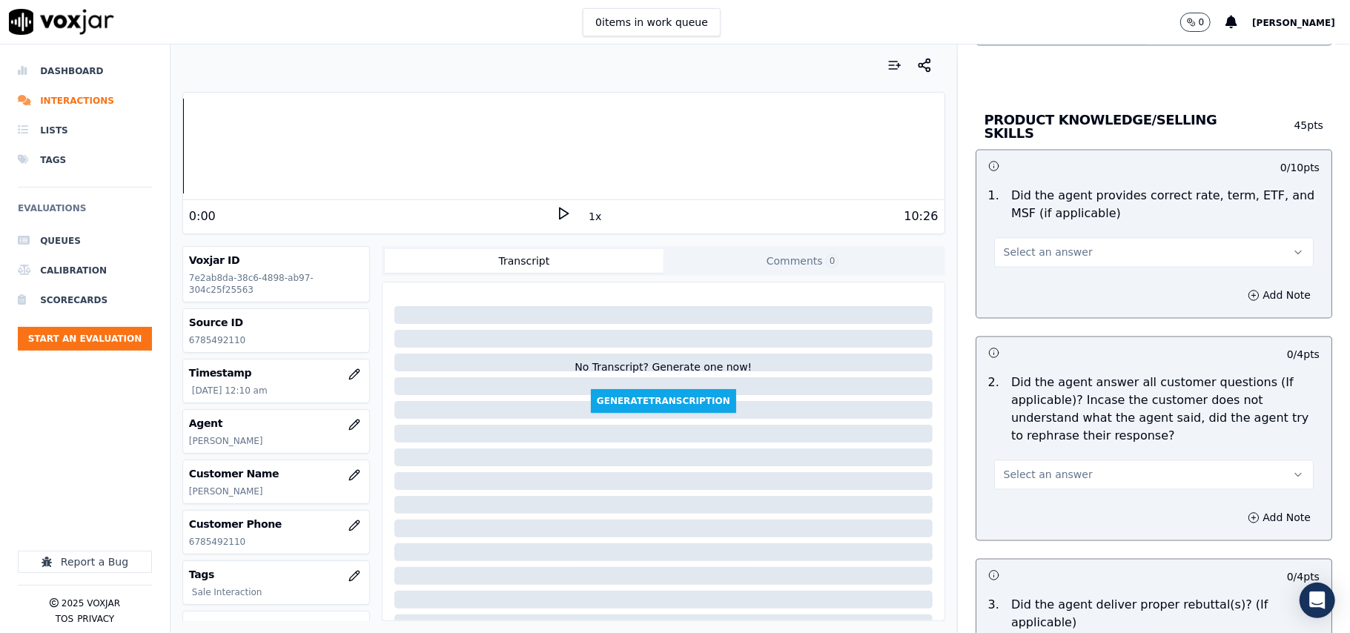
click at [1021, 256] on span "Select an answer" at bounding box center [1048, 252] width 89 height 15
click at [1017, 291] on div "Yes" at bounding box center [1122, 284] width 287 height 24
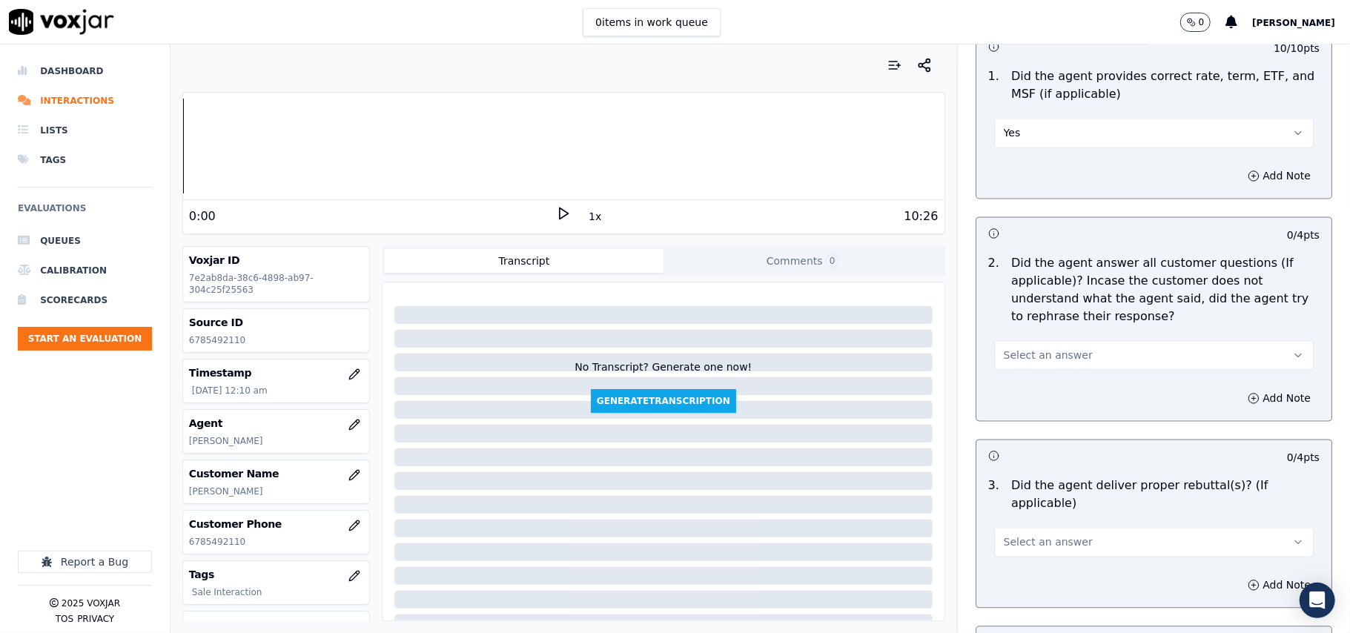
scroll to position [2142, 0]
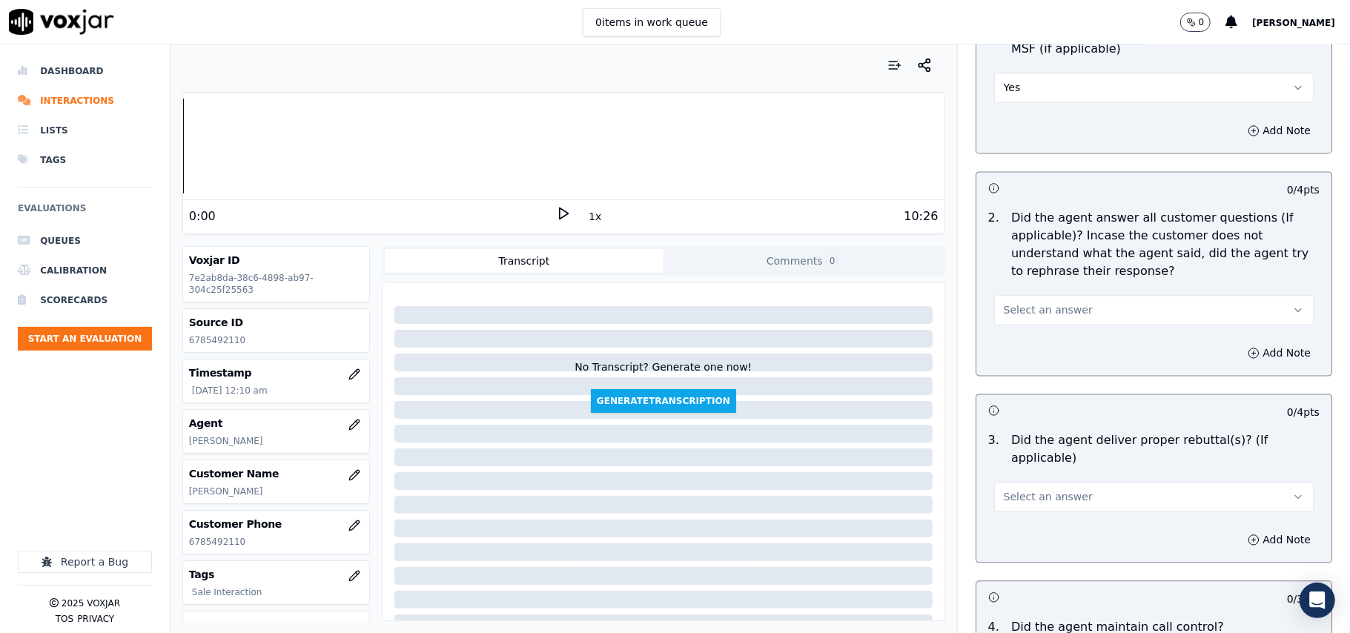
click at [1020, 292] on div "Select an answer" at bounding box center [1154, 308] width 320 height 33
click at [1017, 314] on span "Select an answer" at bounding box center [1048, 310] width 89 height 15
click at [1014, 342] on div "Yes" at bounding box center [1122, 342] width 287 height 24
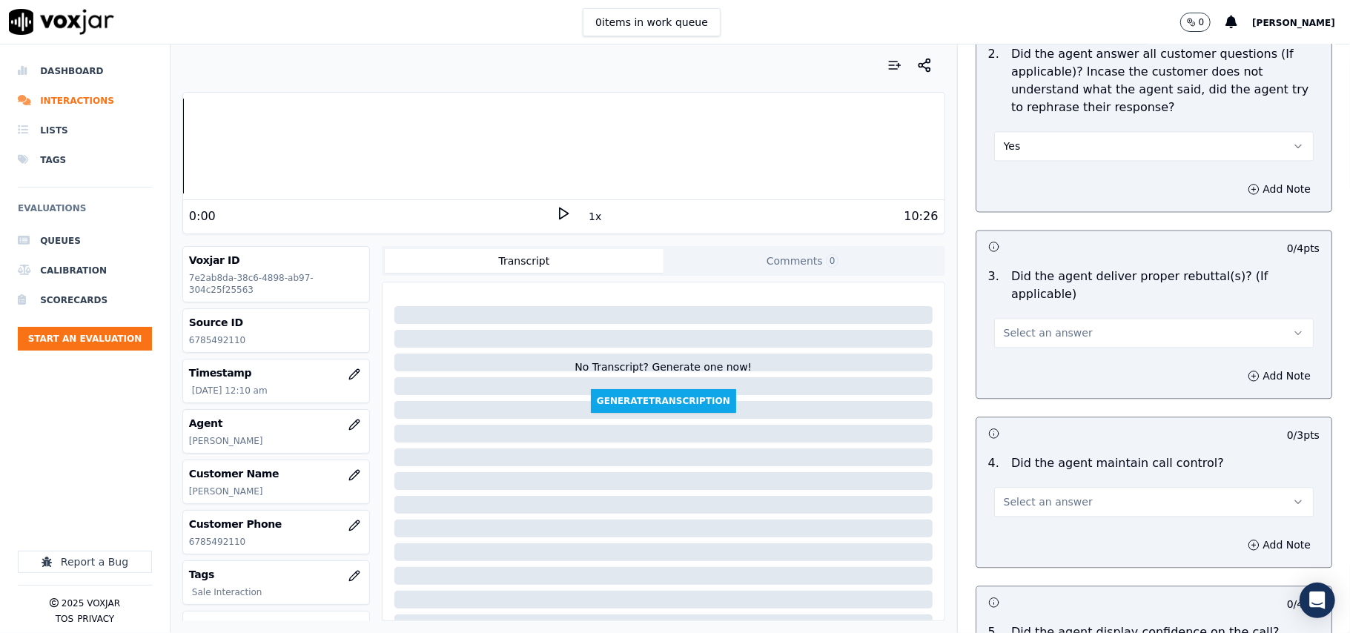
click at [1007, 326] on span "Select an answer" at bounding box center [1048, 333] width 89 height 15
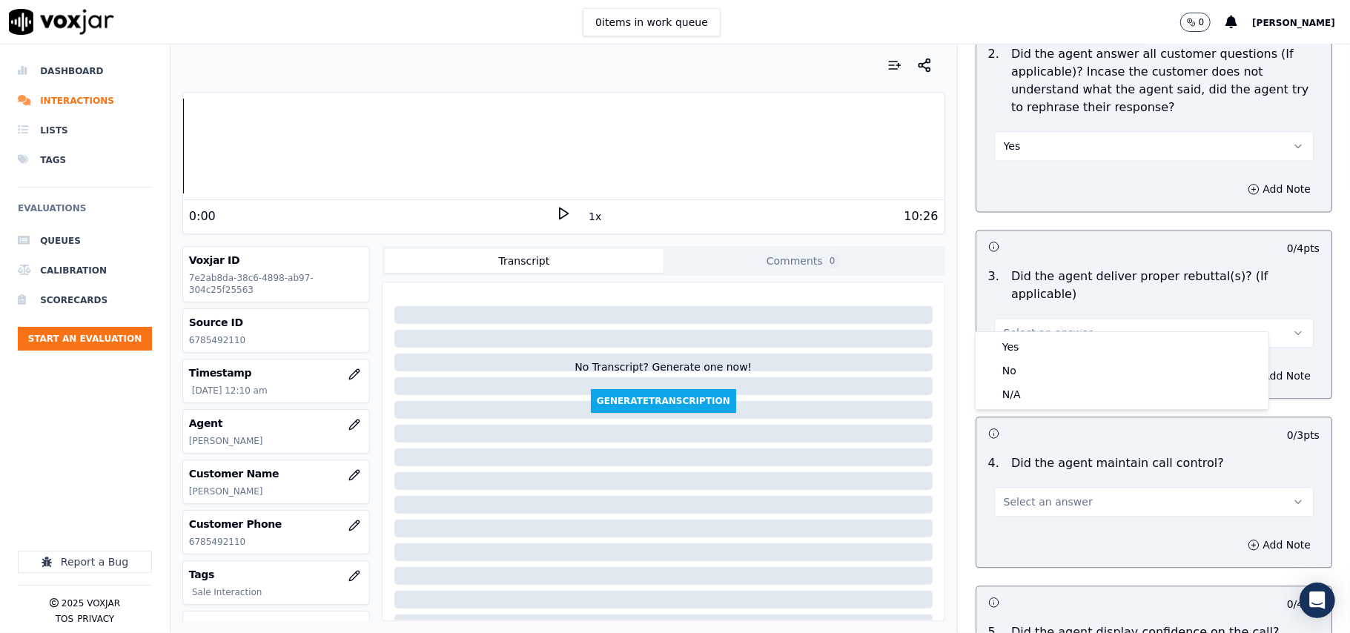
click at [1007, 334] on div "Yes No N/A" at bounding box center [1122, 370] width 293 height 77
click at [1003, 348] on div "Yes" at bounding box center [1122, 347] width 287 height 24
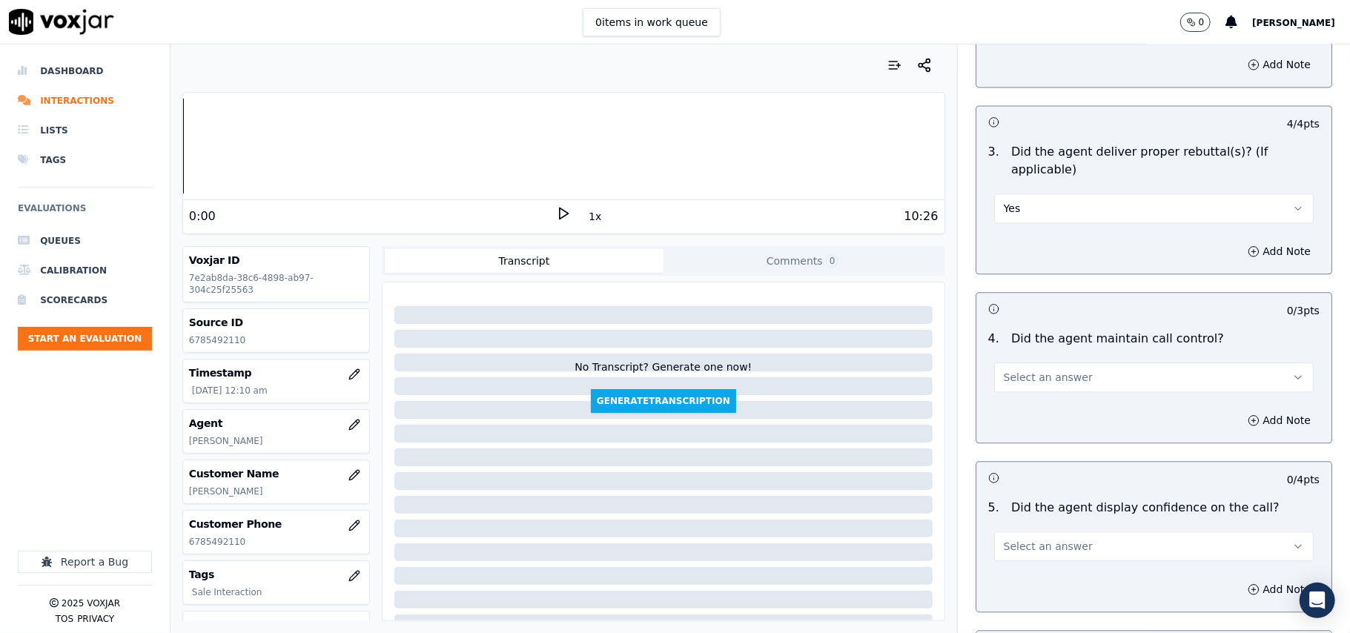
scroll to position [2471, 0]
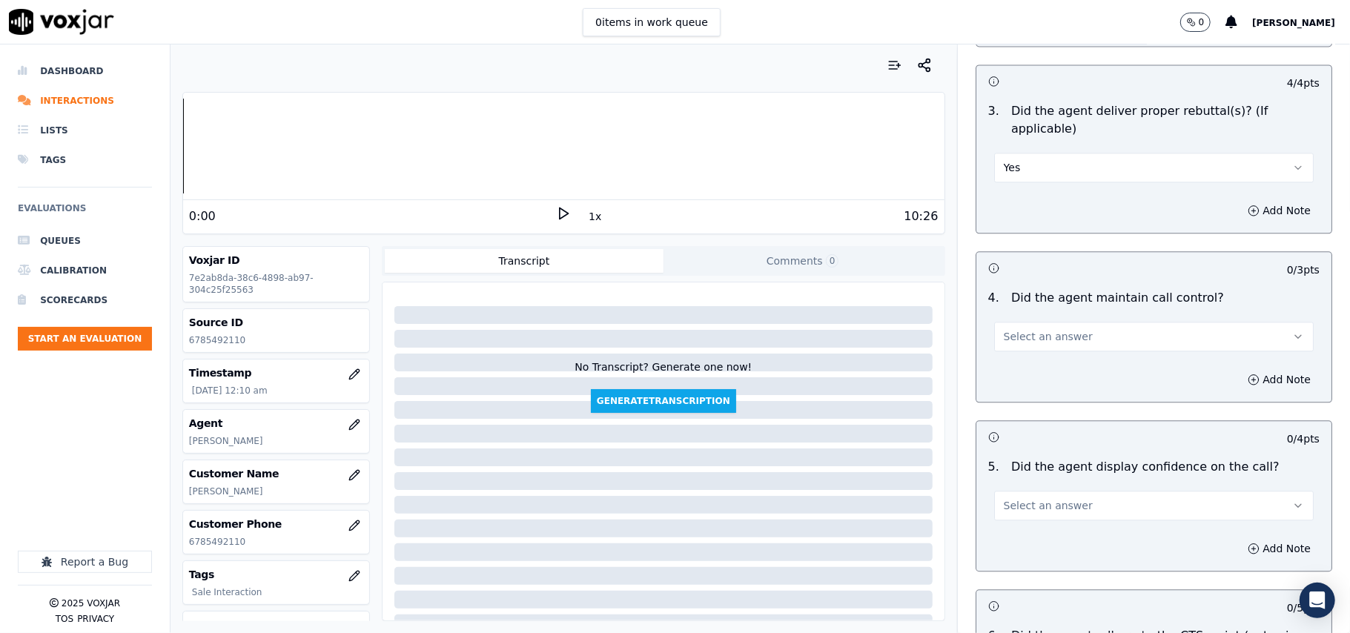
click at [1021, 329] on span "Select an answer" at bounding box center [1048, 336] width 89 height 15
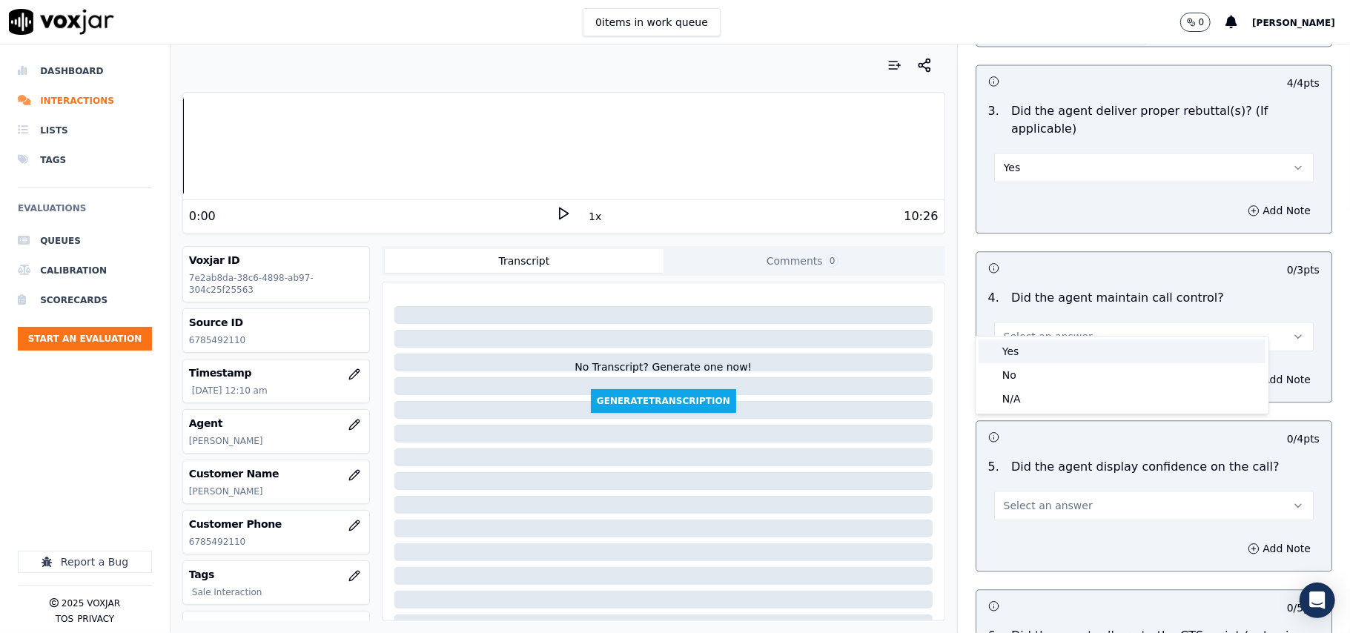
click at [1011, 346] on div "Yes" at bounding box center [1122, 352] width 287 height 24
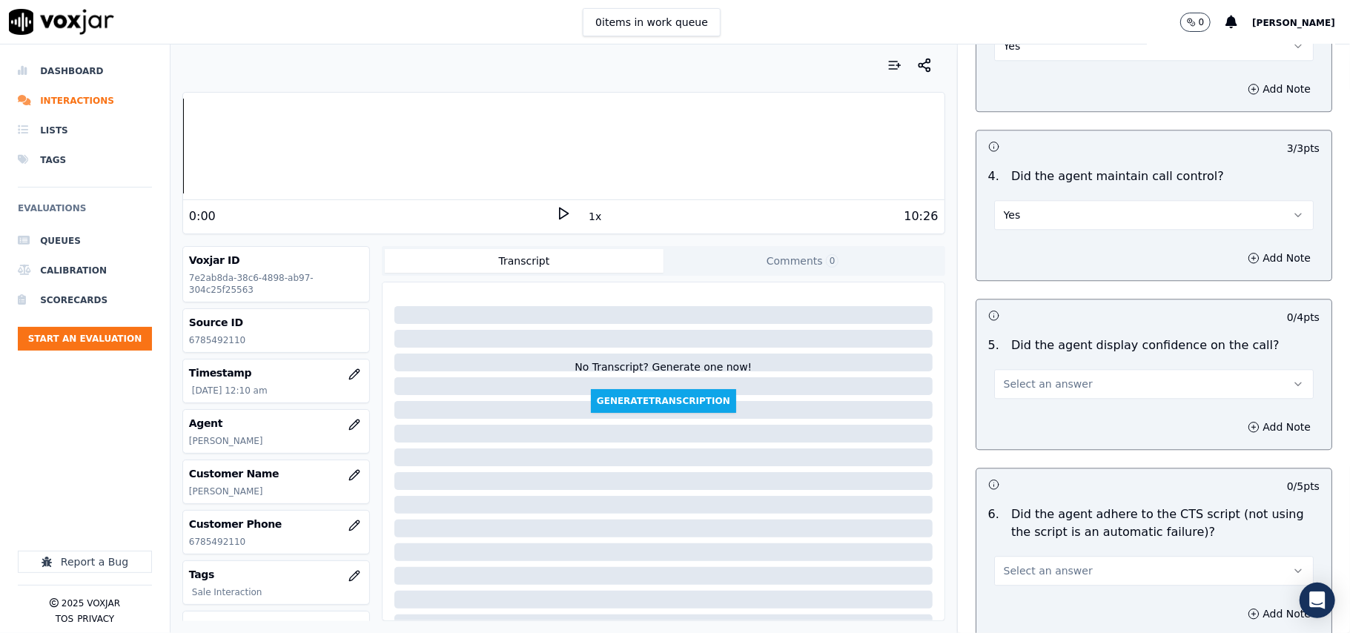
scroll to position [2637, 0]
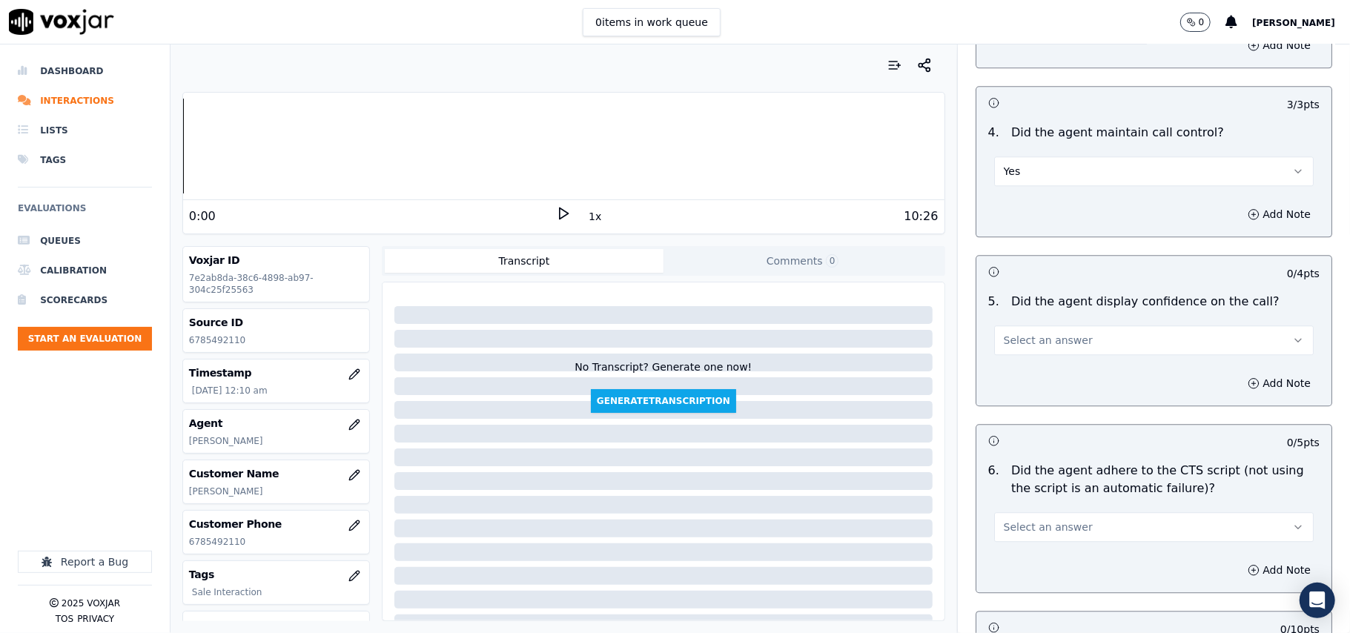
click at [1016, 333] on span "Select an answer" at bounding box center [1048, 340] width 89 height 15
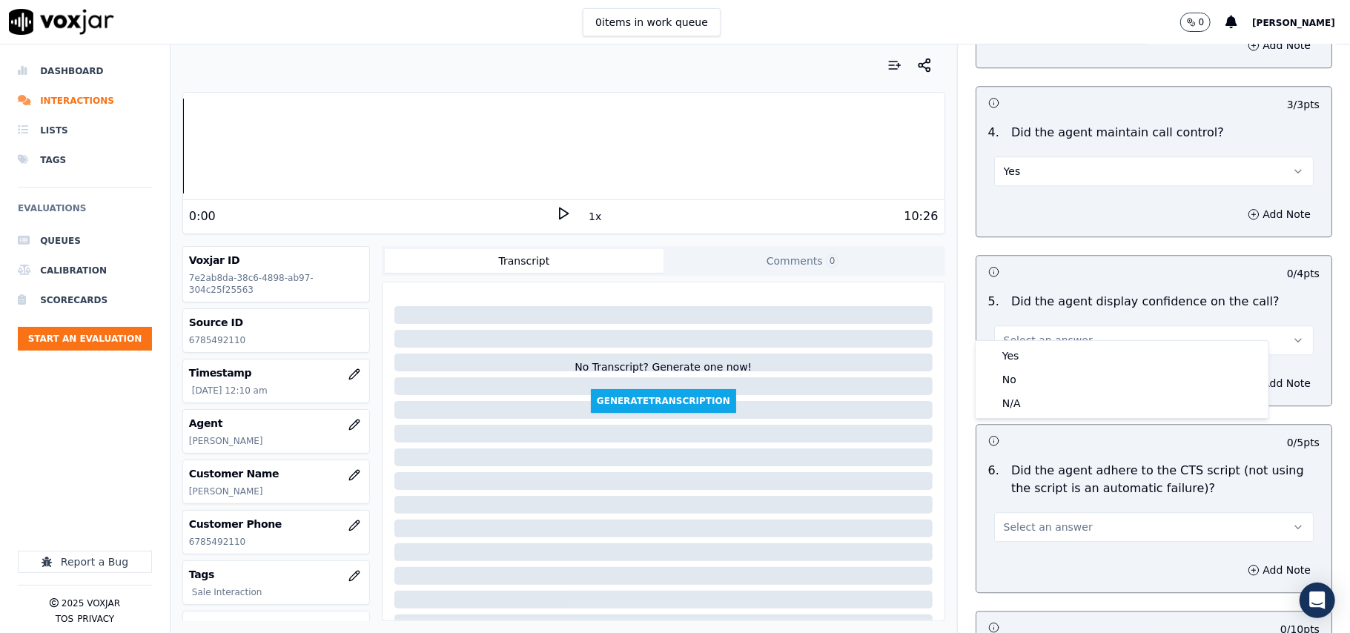
click at [1015, 344] on div "Yes" at bounding box center [1122, 356] width 287 height 24
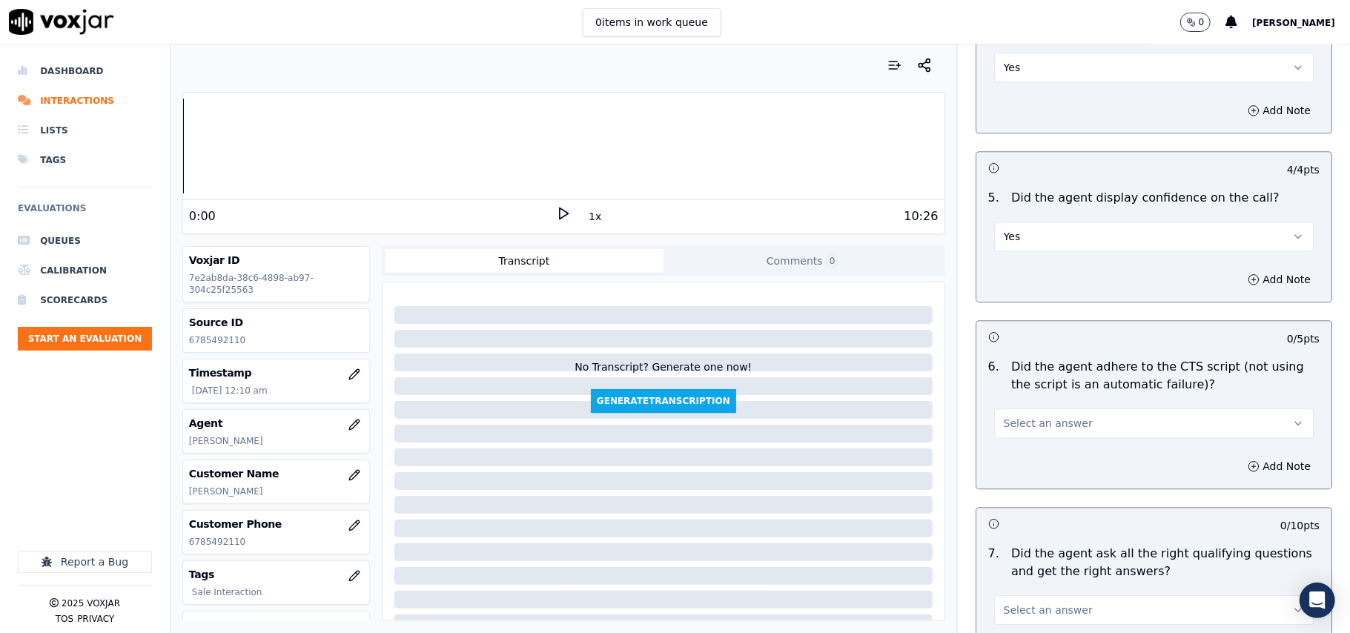
scroll to position [2966, 0]
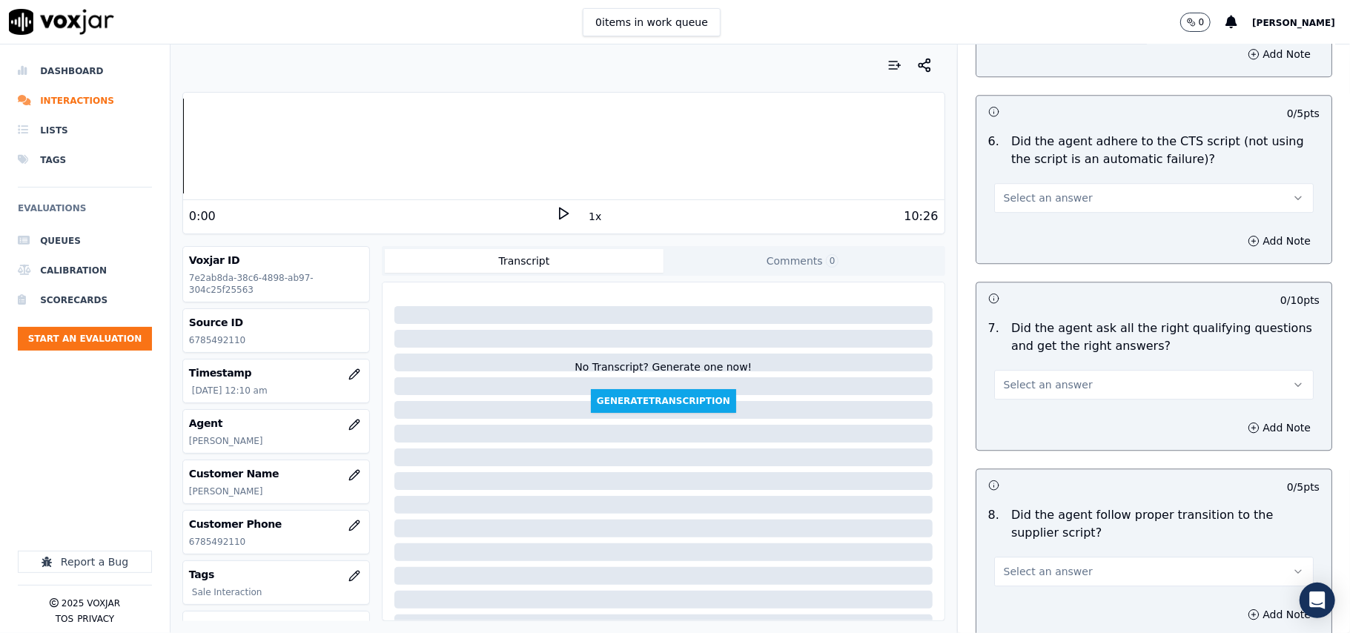
click at [1016, 191] on span "Select an answer" at bounding box center [1048, 198] width 89 height 15
click at [1018, 220] on div "Yes" at bounding box center [1122, 214] width 287 height 24
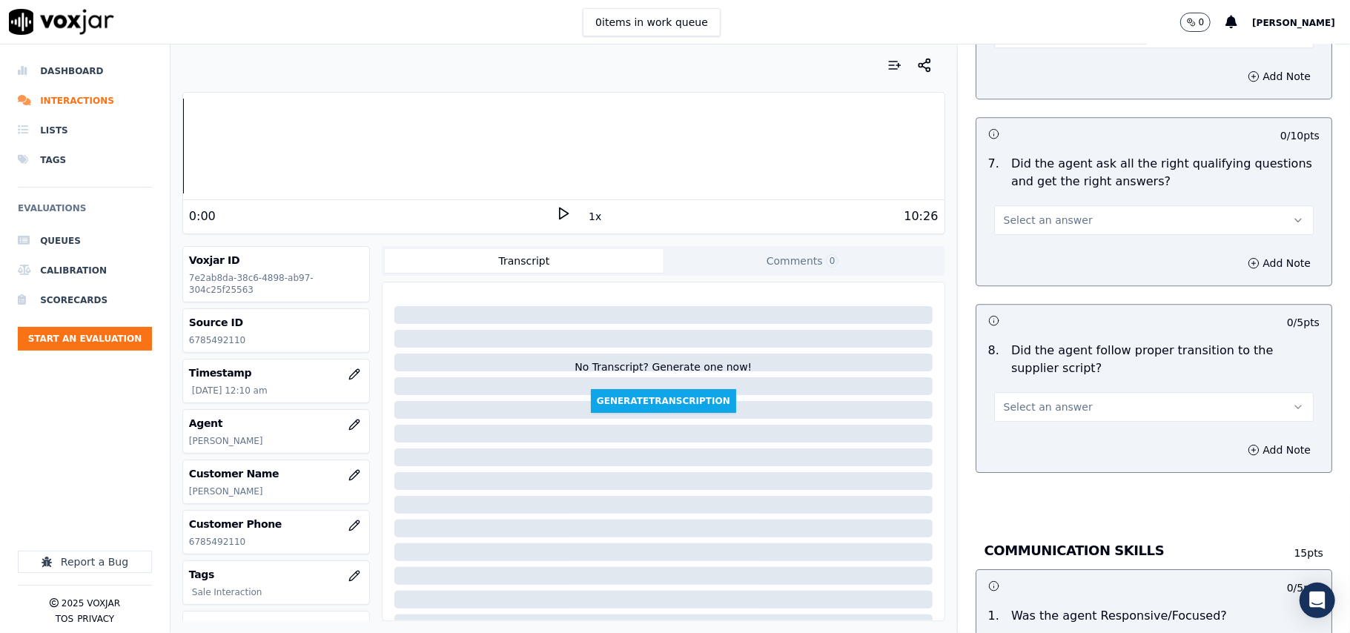
click at [1027, 215] on button "Select an answer" at bounding box center [1154, 220] width 320 height 30
click at [1024, 237] on div "Yes" at bounding box center [1122, 237] width 287 height 24
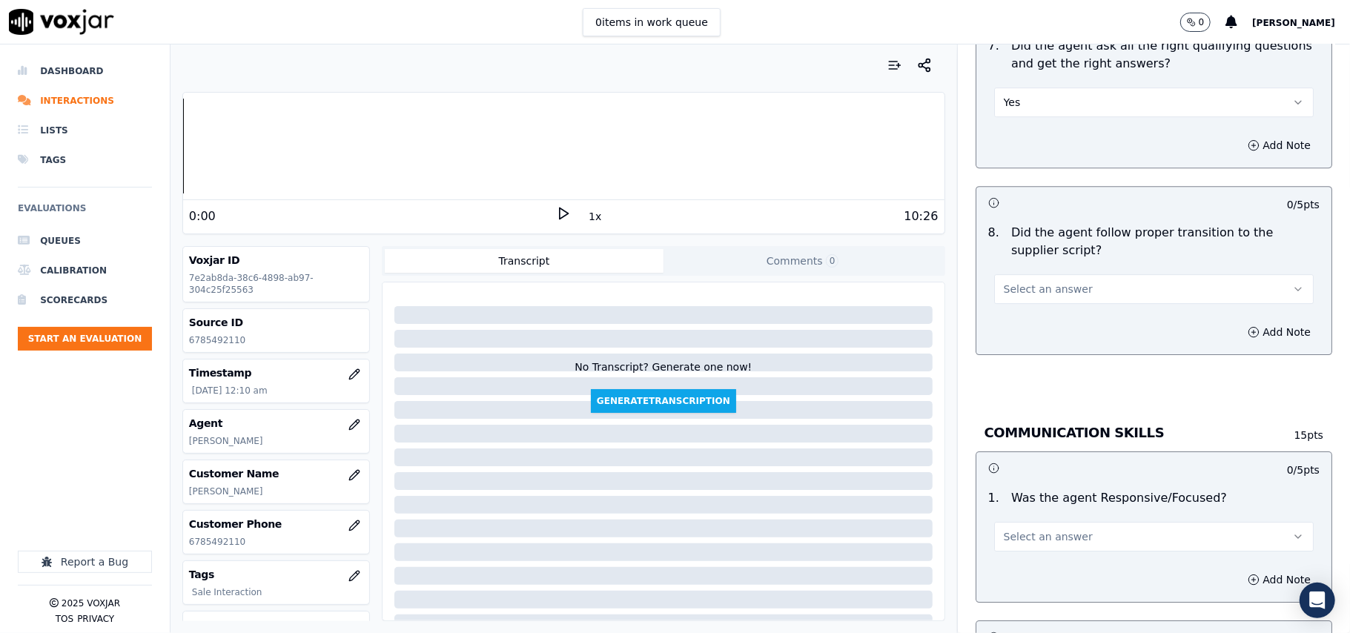
scroll to position [3295, 0]
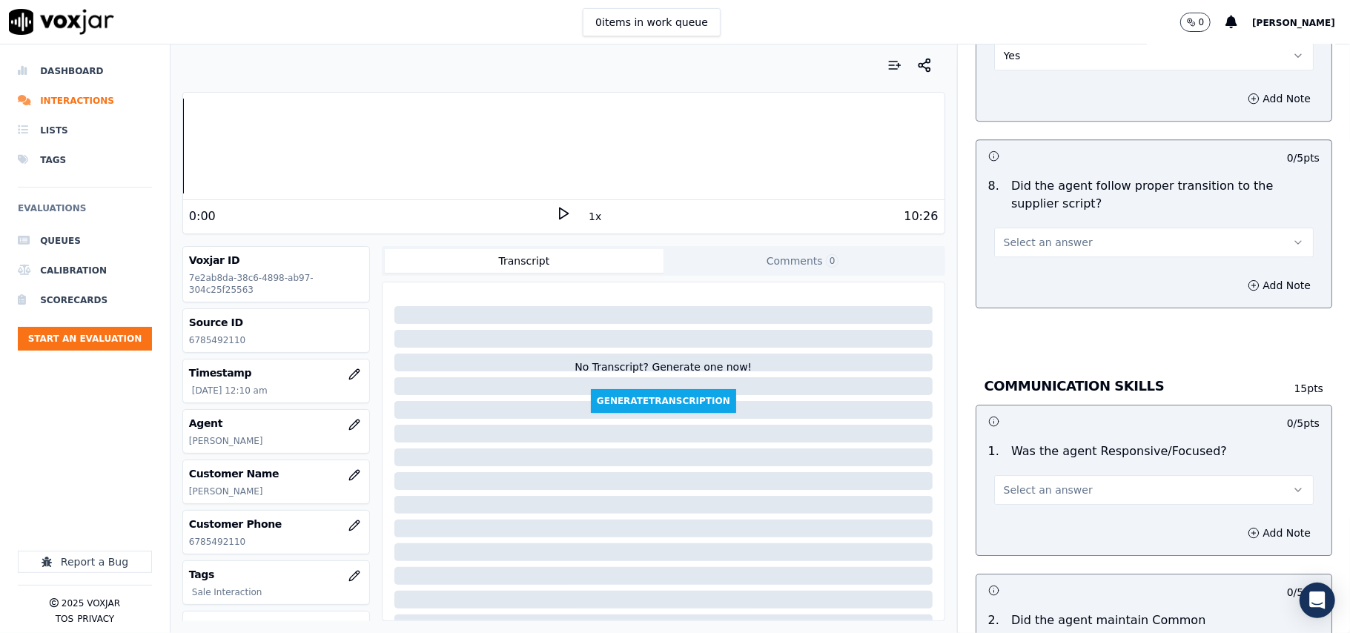
click at [1019, 235] on span "Select an answer" at bounding box center [1048, 242] width 89 height 15
click at [1015, 254] on div "Yes" at bounding box center [1122, 260] width 287 height 24
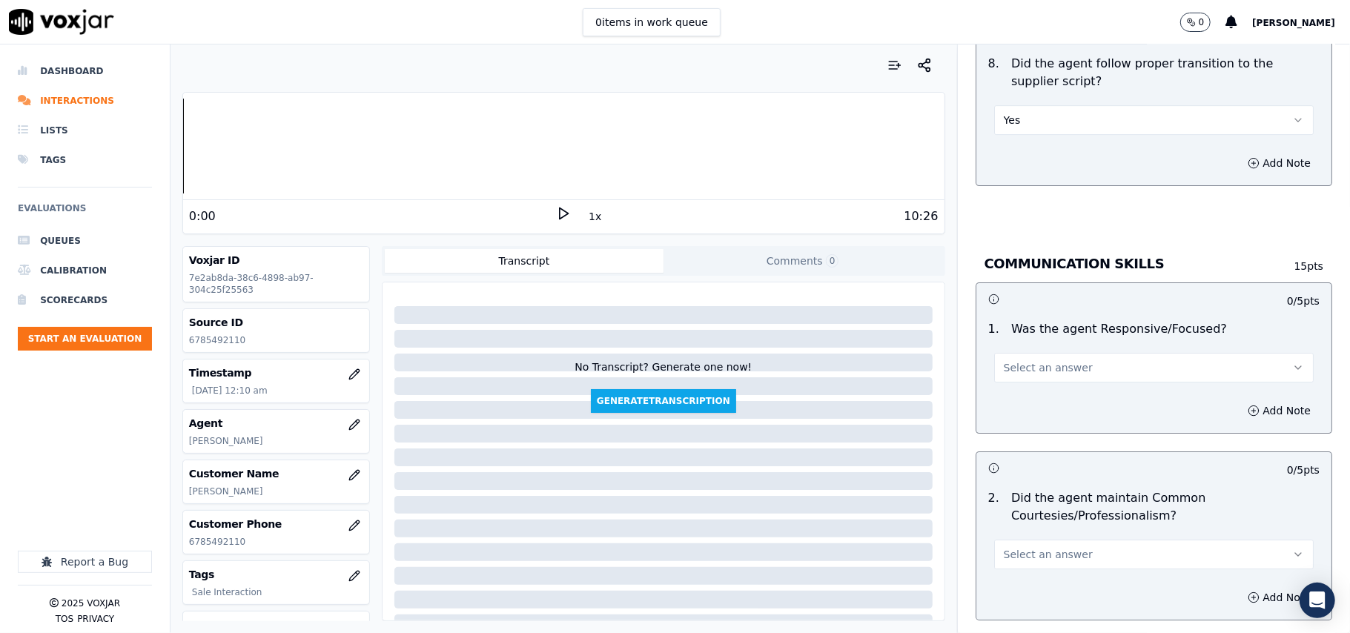
scroll to position [3460, 0]
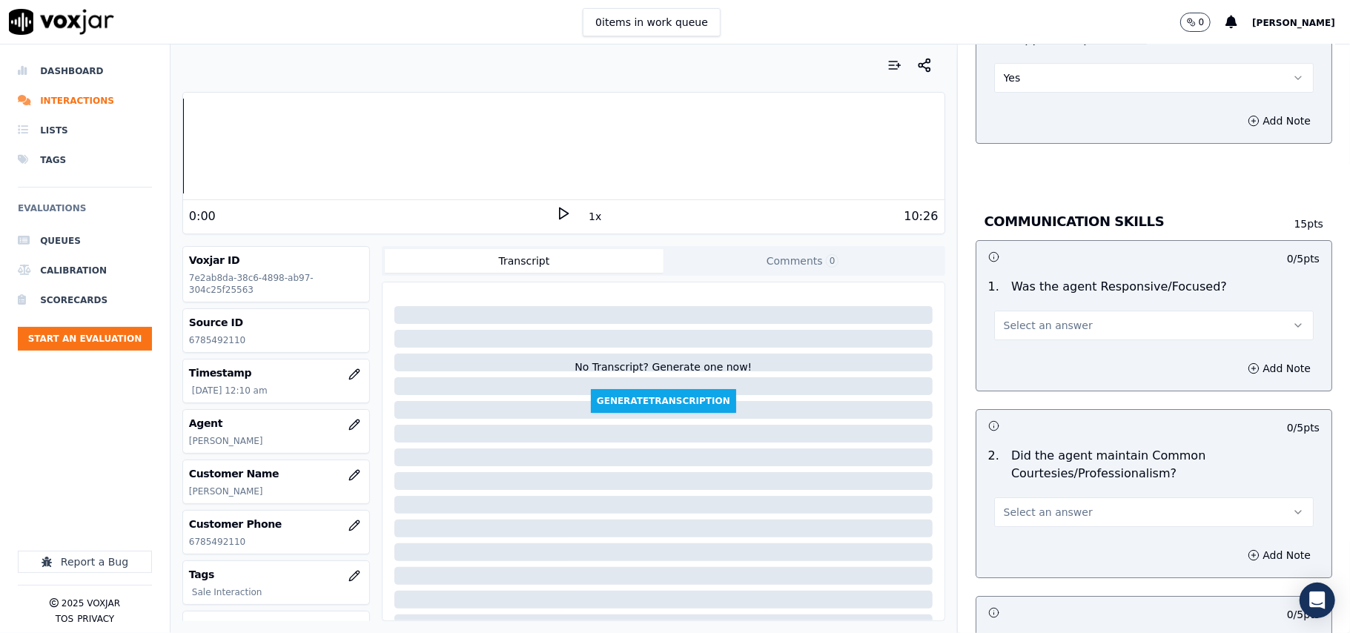
click at [1051, 318] on span "Select an answer" at bounding box center [1048, 325] width 89 height 15
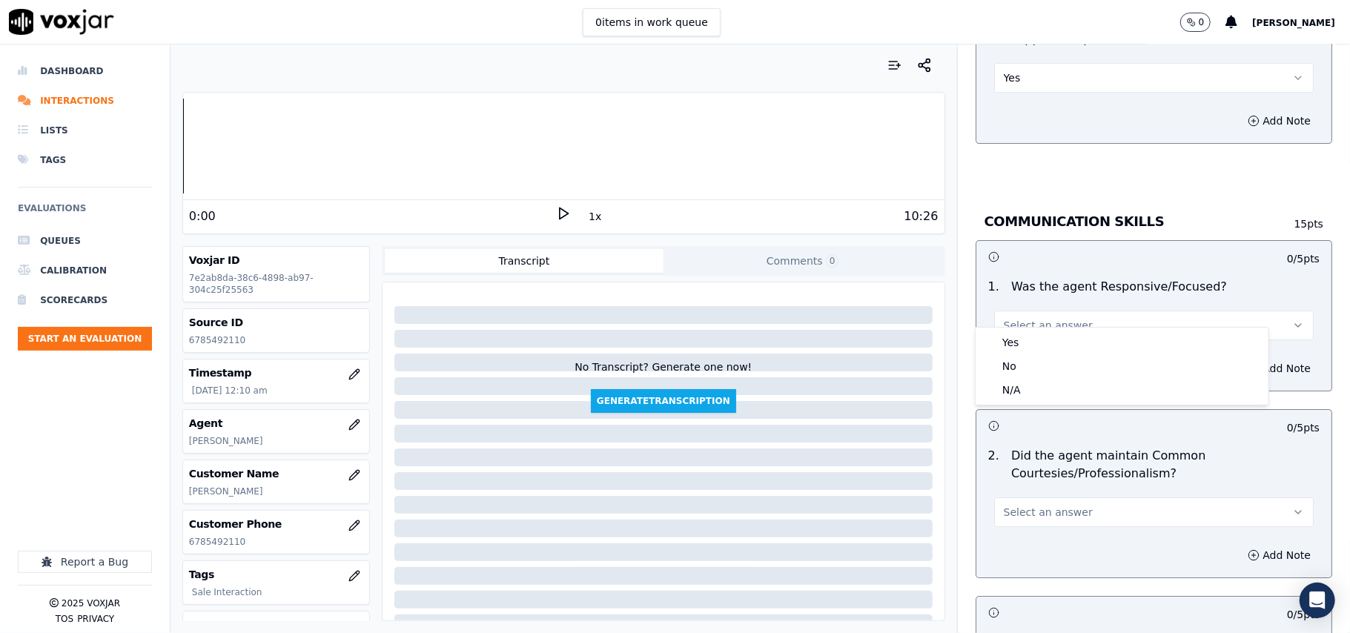
click at [1041, 329] on div "Yes No N/A" at bounding box center [1122, 366] width 293 height 77
click at [1034, 345] on div "Yes" at bounding box center [1122, 343] width 287 height 24
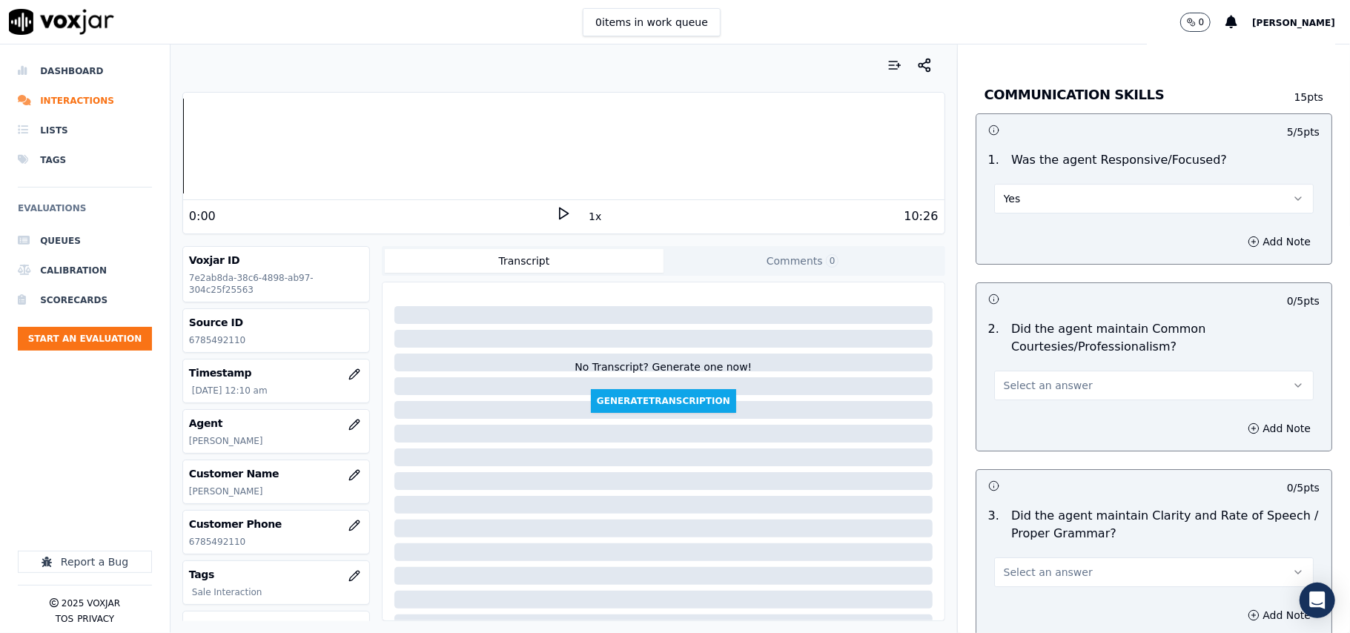
scroll to position [3625, 0]
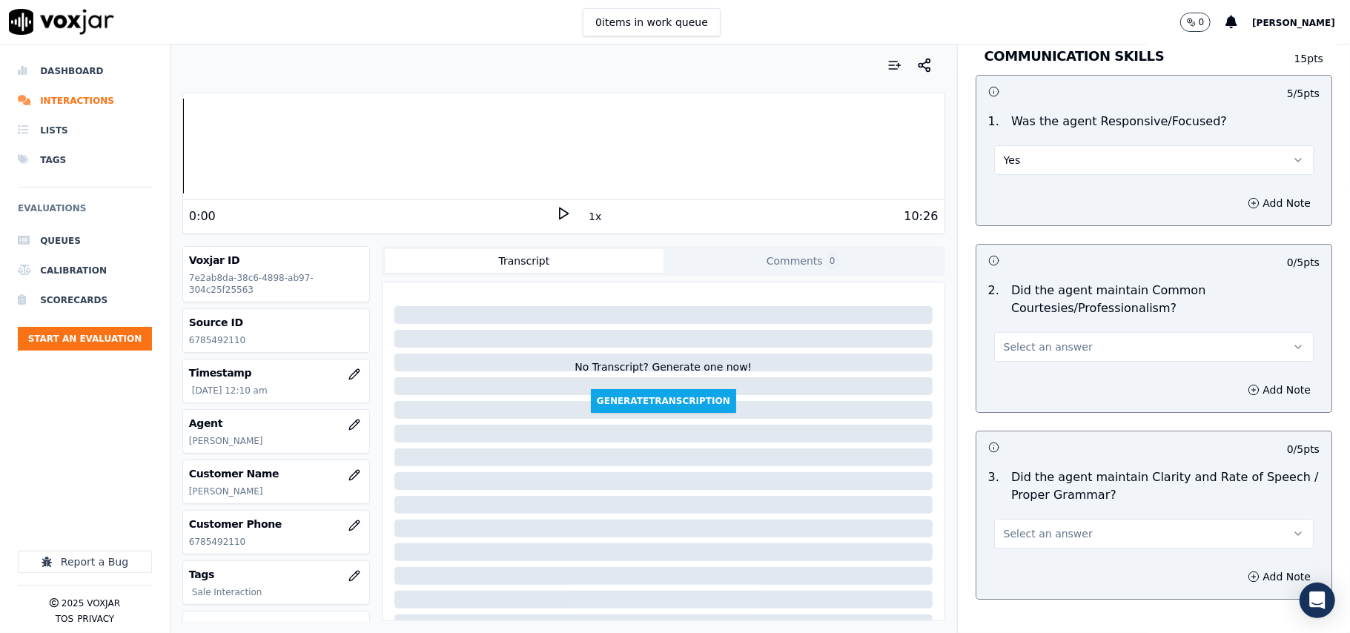
click at [1033, 340] on span "Select an answer" at bounding box center [1048, 347] width 89 height 15
click at [1030, 356] on div "Yes" at bounding box center [1122, 365] width 287 height 24
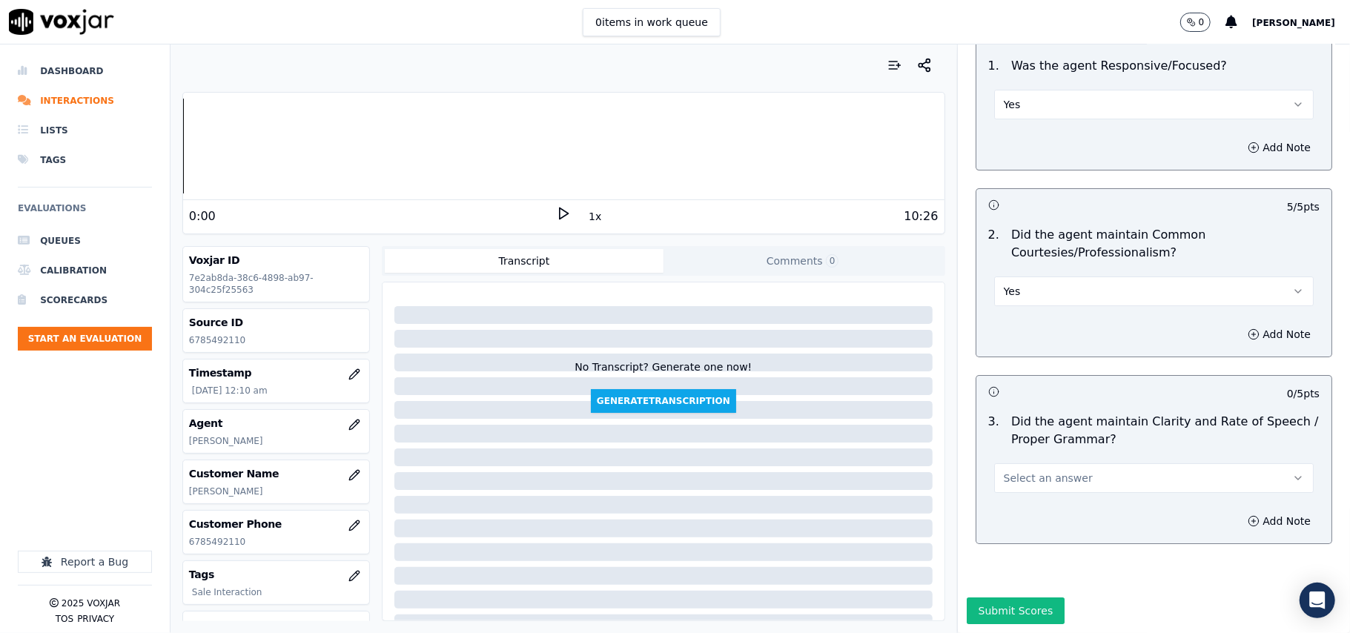
scroll to position [3710, 0]
click at [1019, 471] on span "Select an answer" at bounding box center [1048, 478] width 89 height 15
click at [1016, 466] on div "Yes" at bounding box center [1122, 467] width 287 height 24
click at [994, 598] on button "Submit Scores" at bounding box center [1016, 611] width 99 height 27
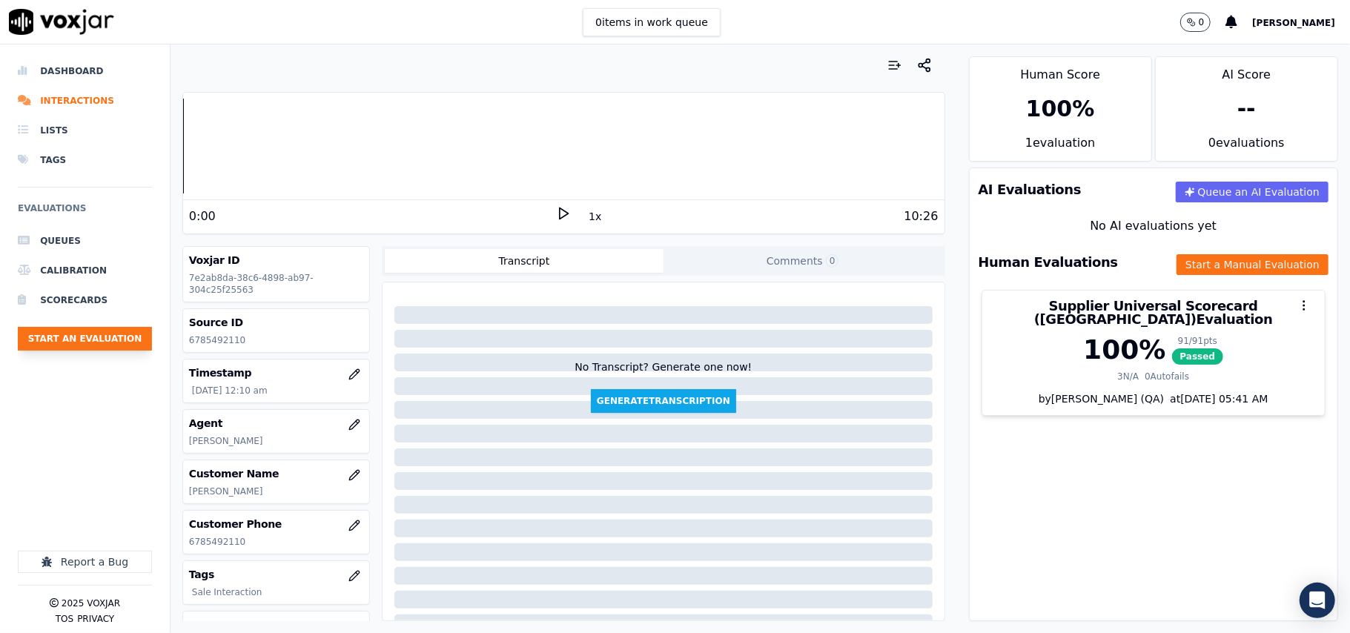
click at [123, 346] on button "Start an Evaluation" at bounding box center [85, 339] width 134 height 24
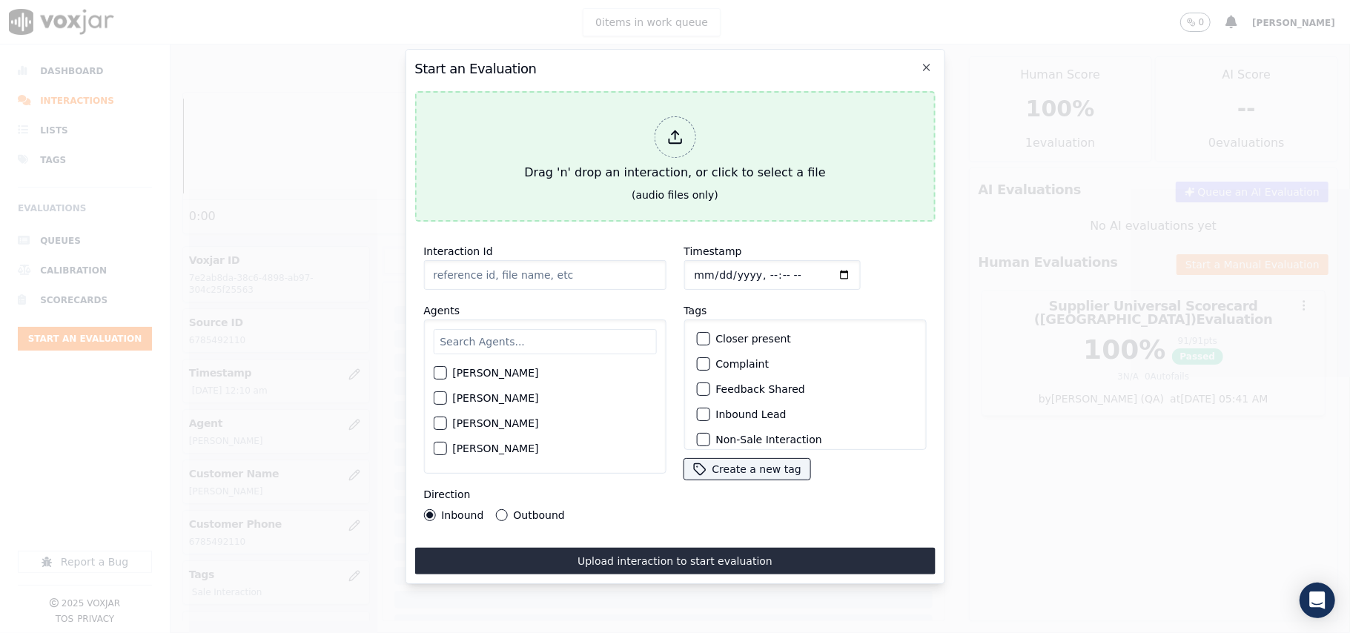
click at [698, 159] on div "Drag 'n' drop an interaction, or click to select a file" at bounding box center [674, 148] width 313 height 77
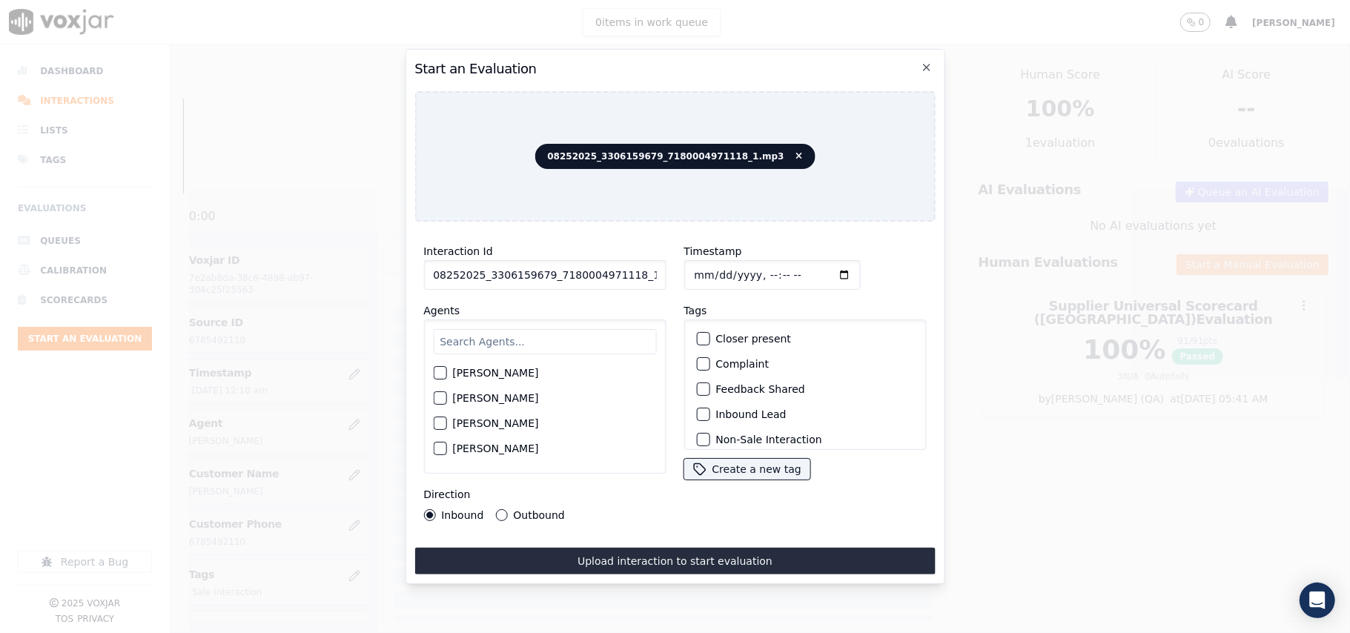
click at [515, 273] on input "08252025_3306159679_7180004971118_1.mp3" at bounding box center [544, 275] width 242 height 30
paste input "3306159679"
type input "3306159679"
click at [713, 265] on input "Timestamp" at bounding box center [772, 275] width 176 height 30
type input "[DATE]T00:11"
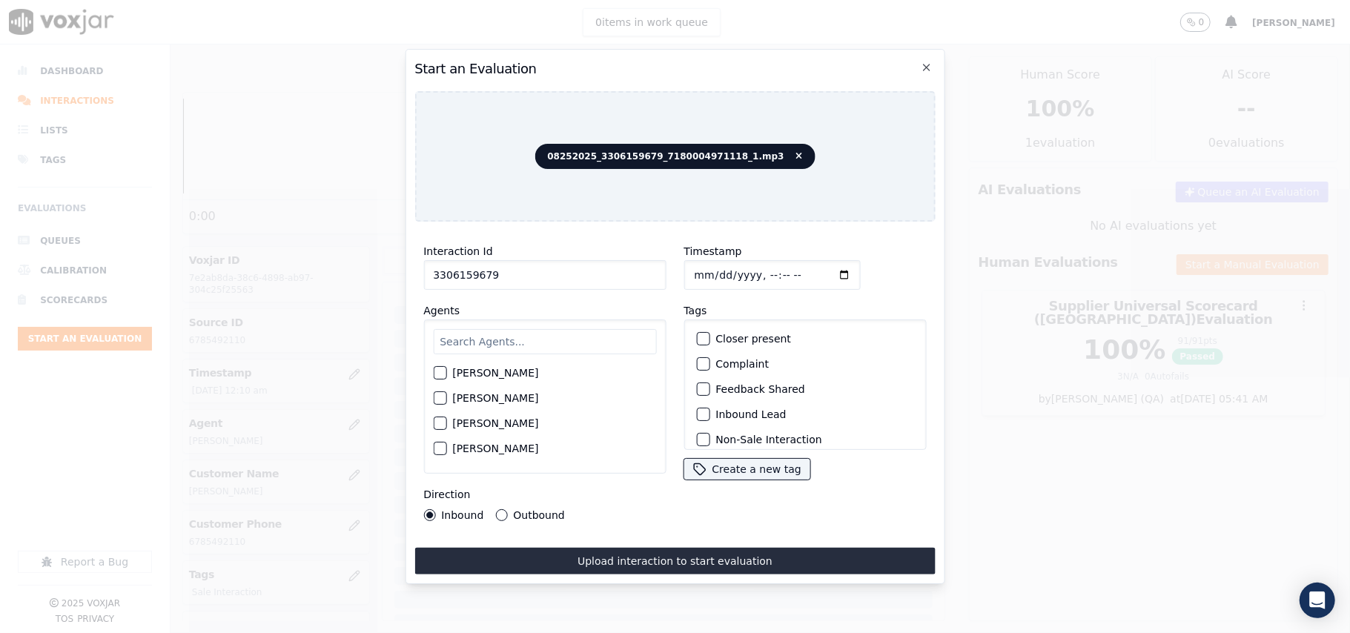
click at [544, 320] on div "[PERSON_NAME] [PERSON_NAME] [PERSON_NAME] [PERSON_NAME] [PERSON_NAME] [PERSON_N…" at bounding box center [544, 397] width 242 height 154
click at [529, 330] on input "text" at bounding box center [544, 341] width 223 height 25
type input "[PERSON_NAME]"
click at [486, 377] on label "[PERSON_NAME]" at bounding box center [495, 377] width 86 height 10
click at [446, 377] on button "[PERSON_NAME]" at bounding box center [439, 377] width 13 height 13
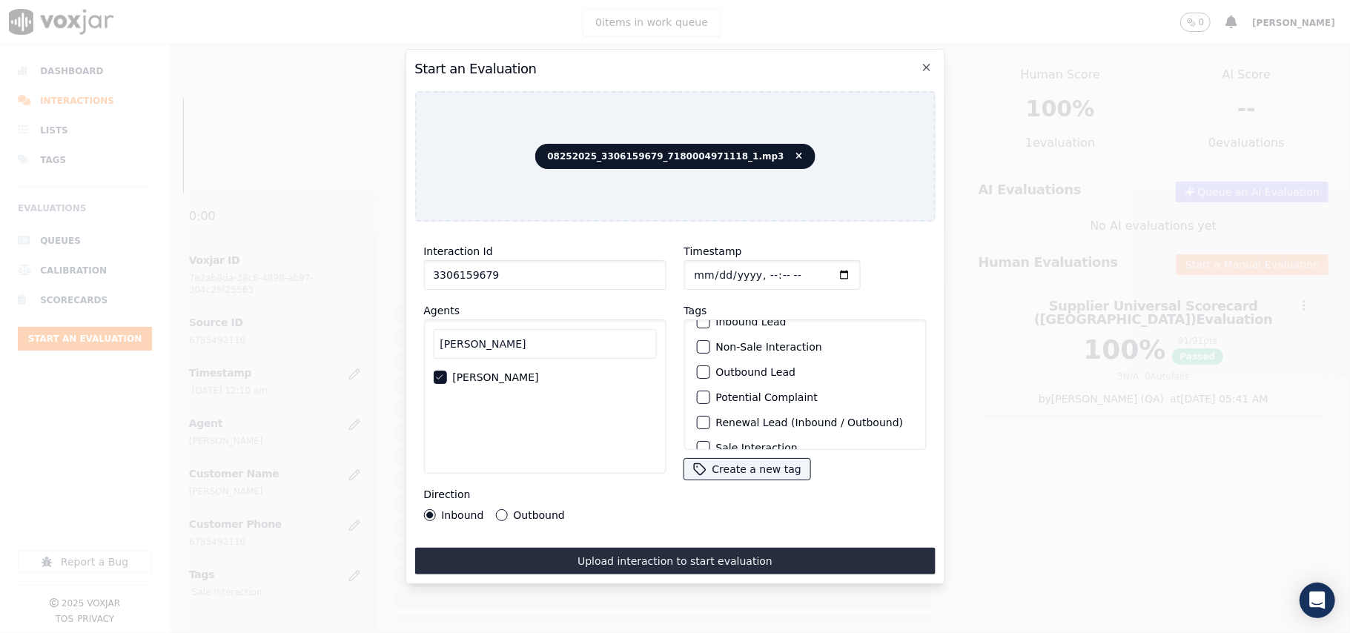
scroll to position [129, 0]
click at [761, 418] on div "Sale Interaction" at bounding box center [804, 430] width 229 height 25
click at [716, 426] on label "Sale Interaction" at bounding box center [757, 431] width 82 height 10
click at [710, 424] on button "Sale Interaction" at bounding box center [702, 430] width 13 height 13
click at [503, 509] on button "Outbound" at bounding box center [501, 515] width 12 height 12
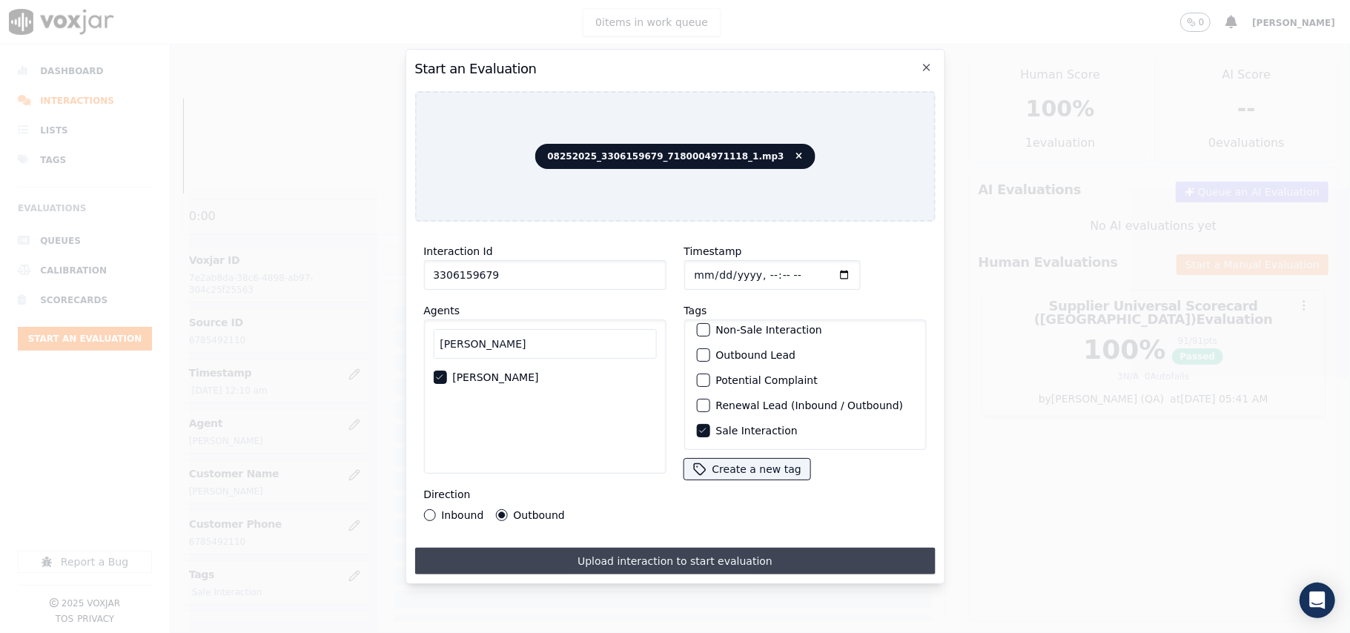
click at [590, 552] on button "Upload interaction to start evaluation" at bounding box center [674, 561] width 521 height 27
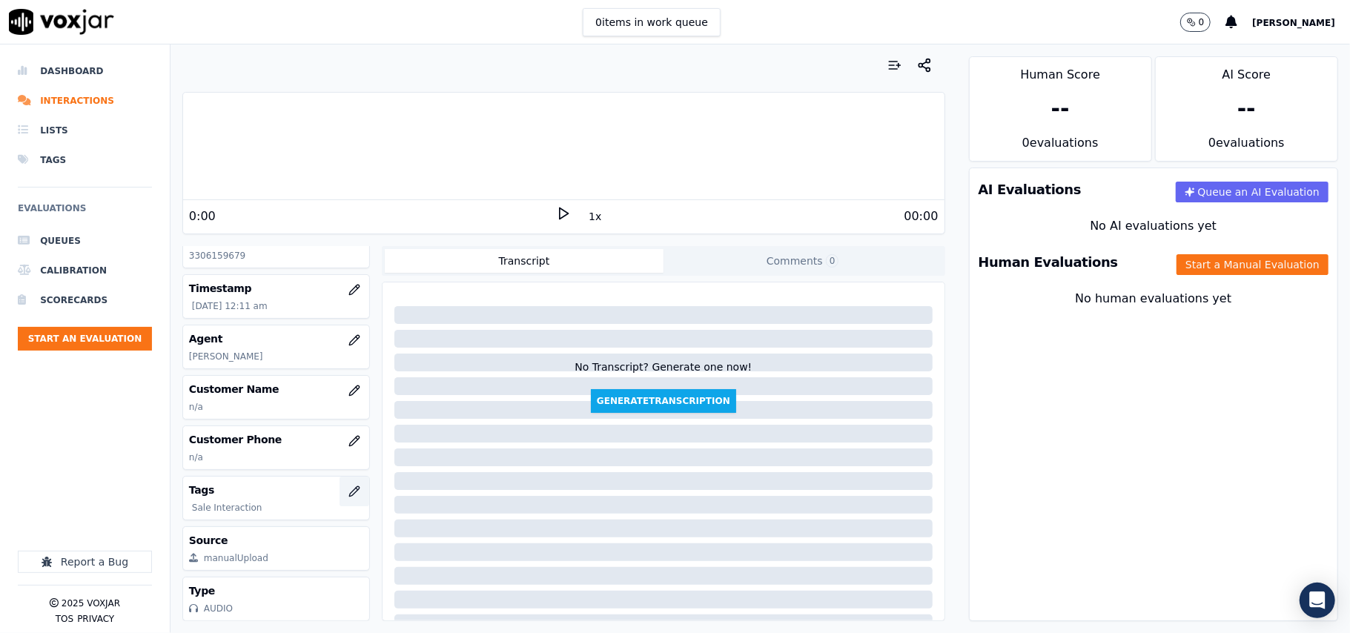
scroll to position [133, 0]
click at [348, 435] on icon "button" at bounding box center [354, 441] width 12 height 12
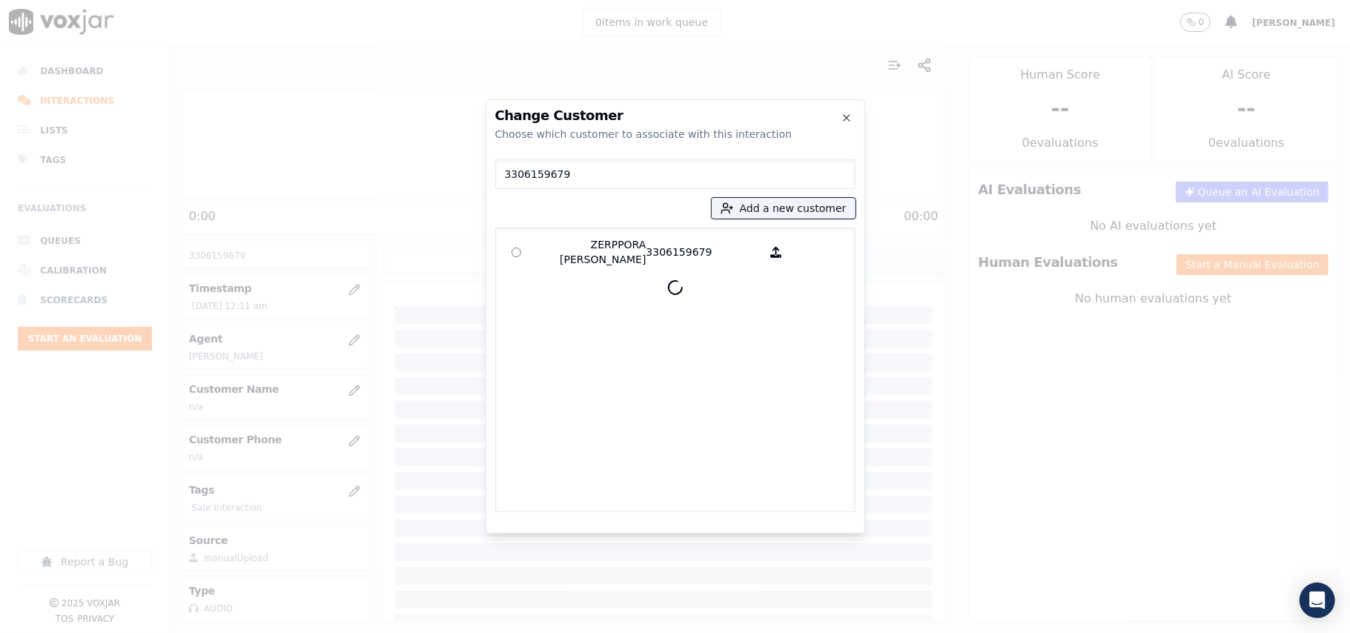
type input "3306159679"
click at [605, 246] on p "ZERPPORA [PERSON_NAME]" at bounding box center [589, 252] width 116 height 30
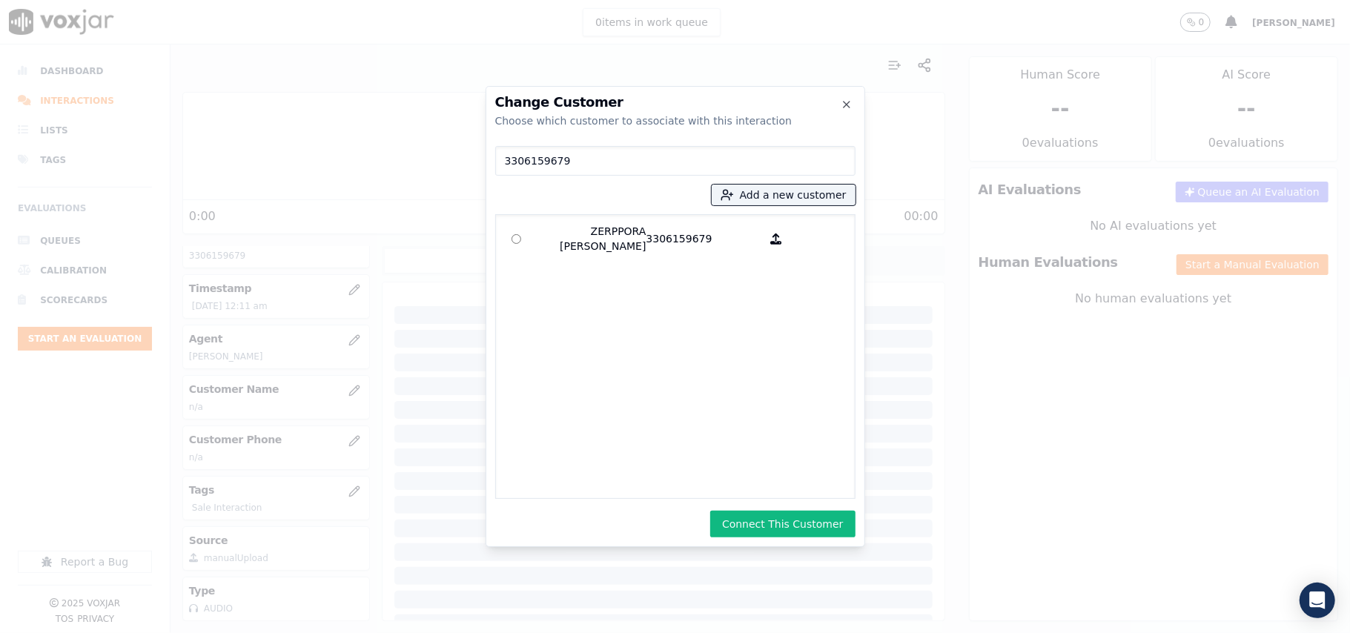
click at [845, 502] on div "Change Customer Choose which customer to associate with this interaction 330615…" at bounding box center [676, 316] width 380 height 461
click at [808, 532] on button "Connect This Customer" at bounding box center [782, 524] width 145 height 27
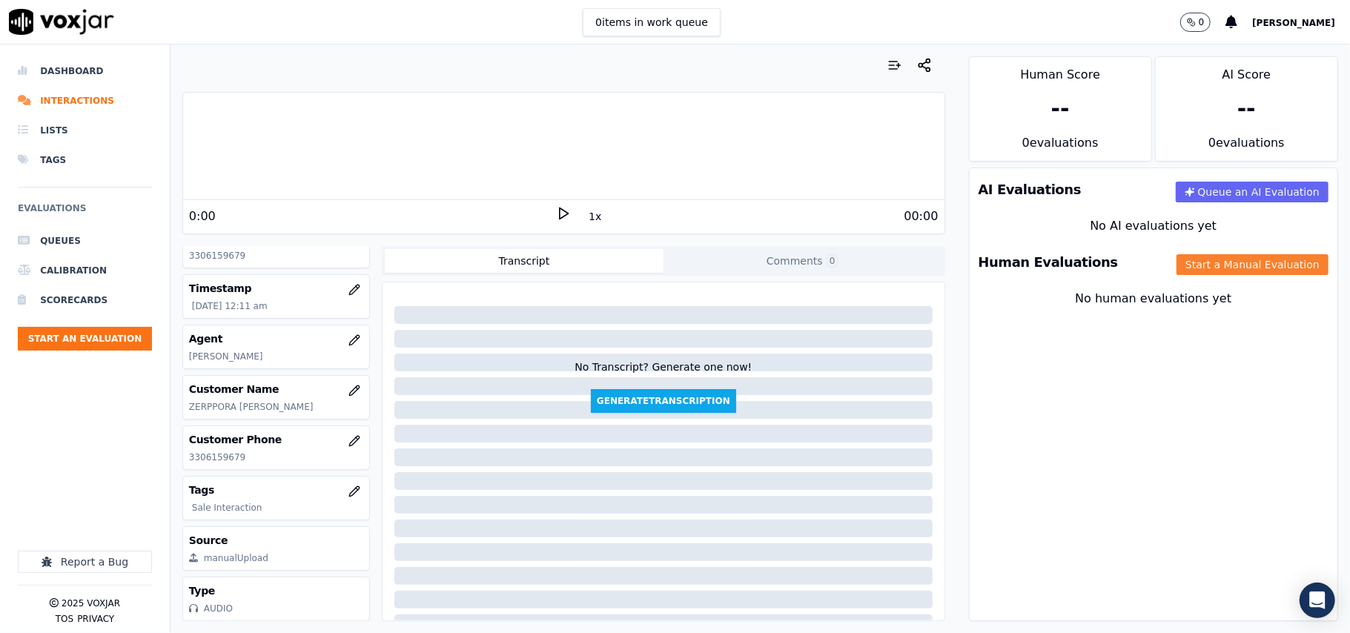
click at [1196, 268] on button "Start a Manual Evaluation" at bounding box center [1253, 264] width 152 height 21
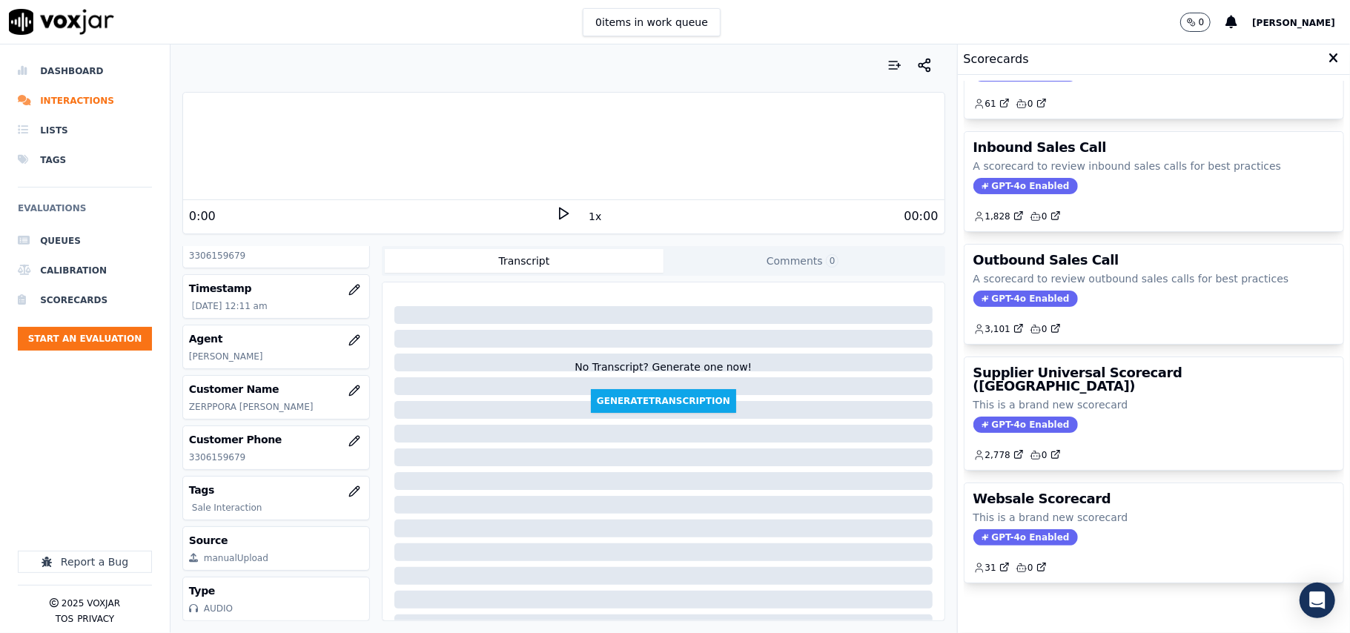
scroll to position [113, 0]
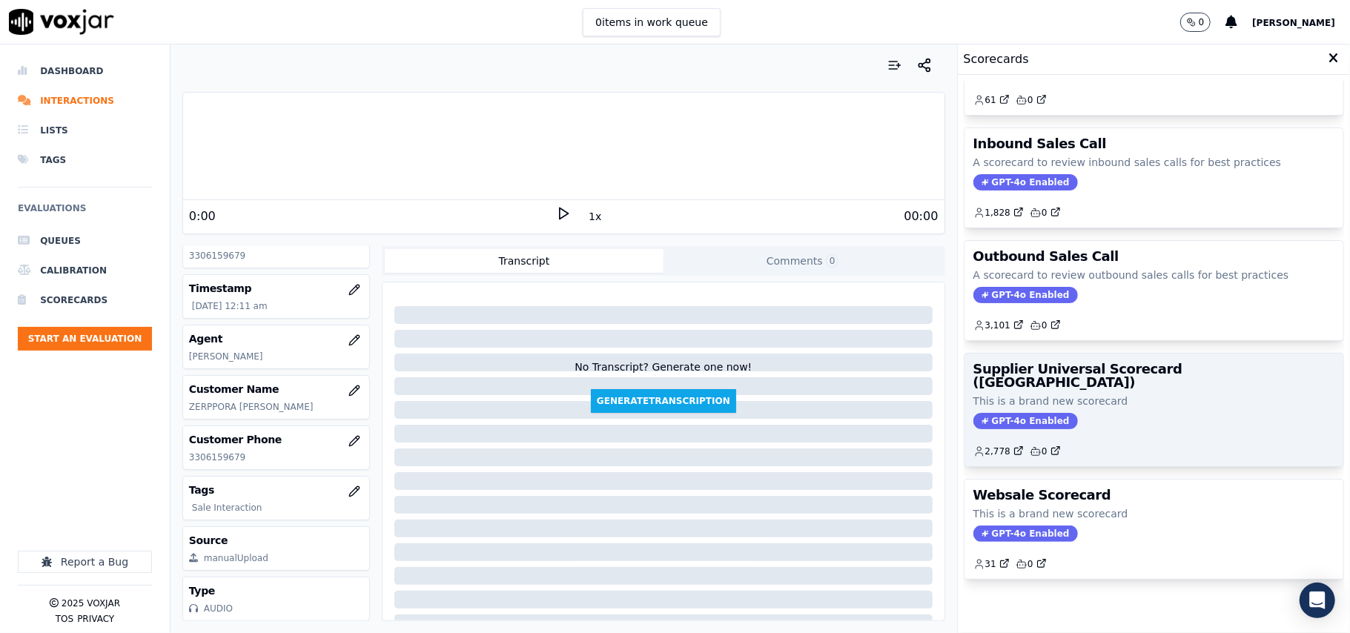
click at [1149, 394] on p "This is a brand new scorecard" at bounding box center [1154, 401] width 361 height 15
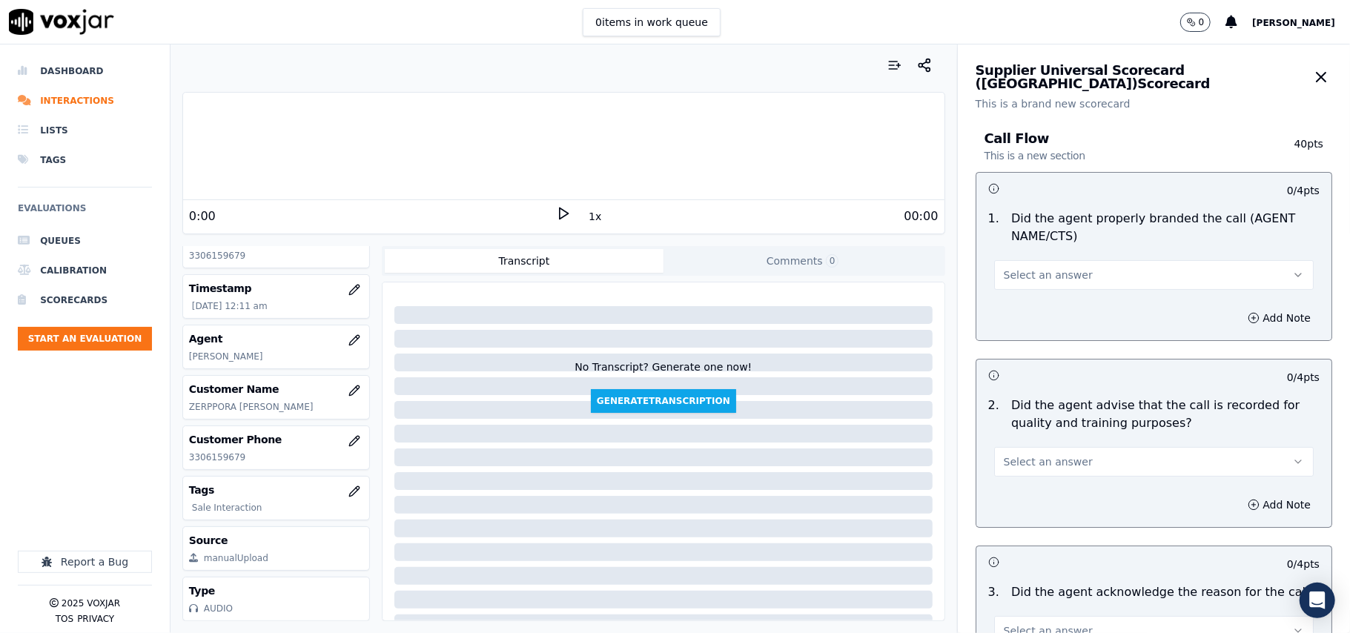
click at [1013, 268] on span "Select an answer" at bounding box center [1048, 275] width 89 height 15
click at [1013, 305] on div "Yes" at bounding box center [1122, 309] width 287 height 24
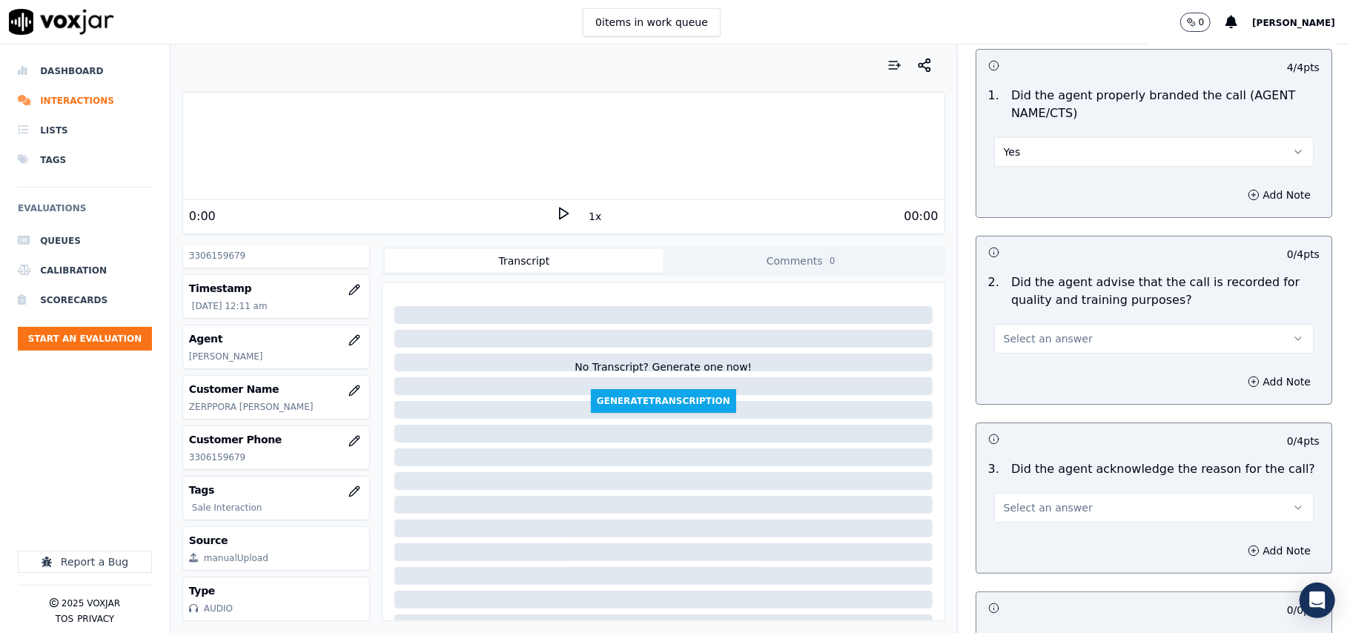
scroll to position [165, 0]
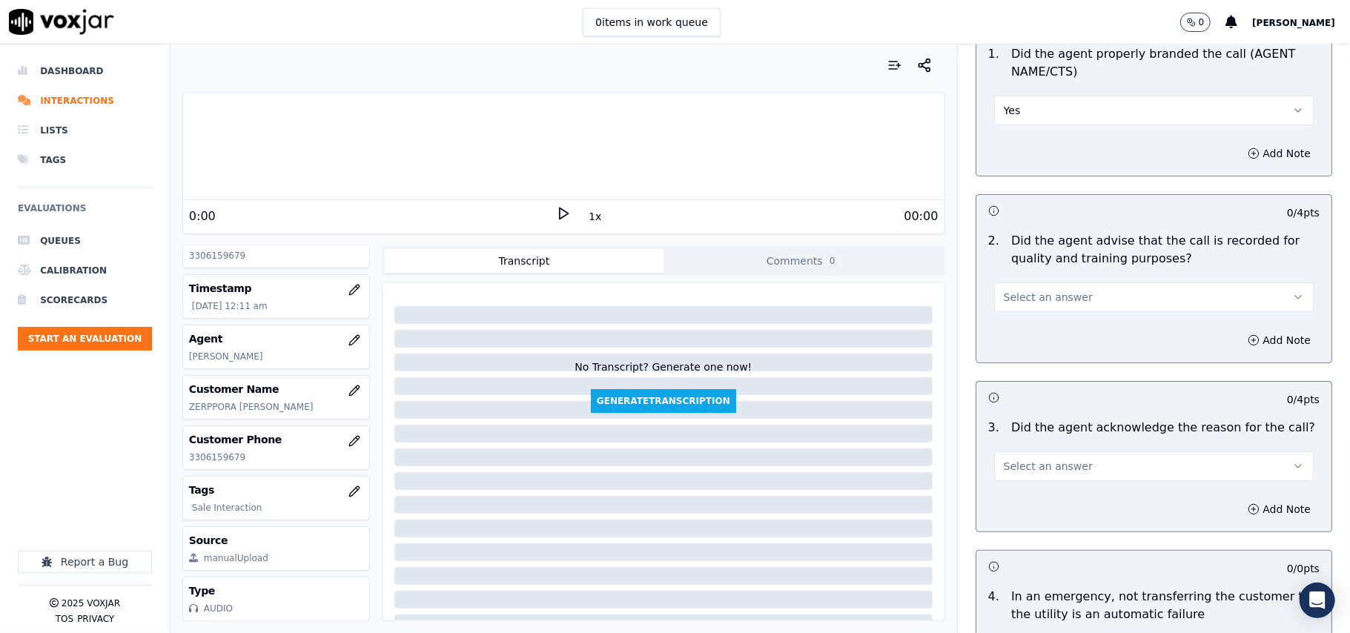
click at [1015, 300] on span "Select an answer" at bounding box center [1048, 297] width 89 height 15
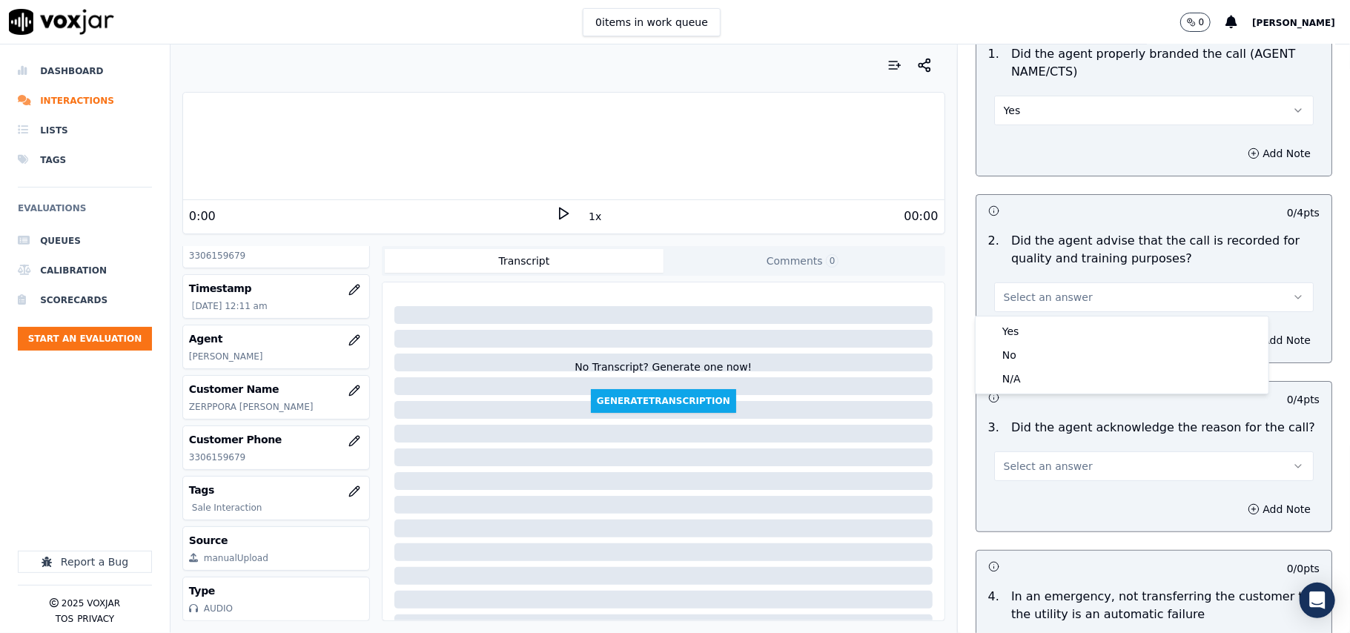
click at [1012, 316] on body "0 items in work queue 0 [PERSON_NAME] Dashboard Interactions Lists Tags Evaluat…" at bounding box center [675, 316] width 1350 height 633
click at [1006, 329] on div "Yes" at bounding box center [1122, 332] width 287 height 24
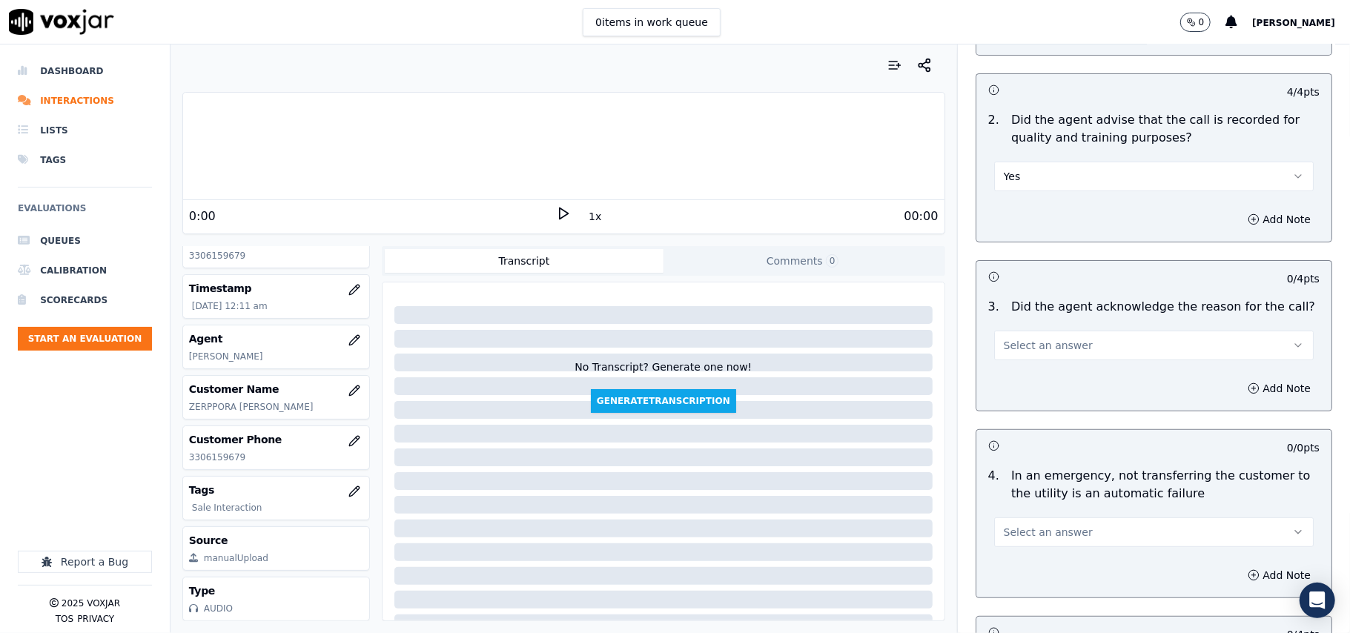
scroll to position [329, 0]
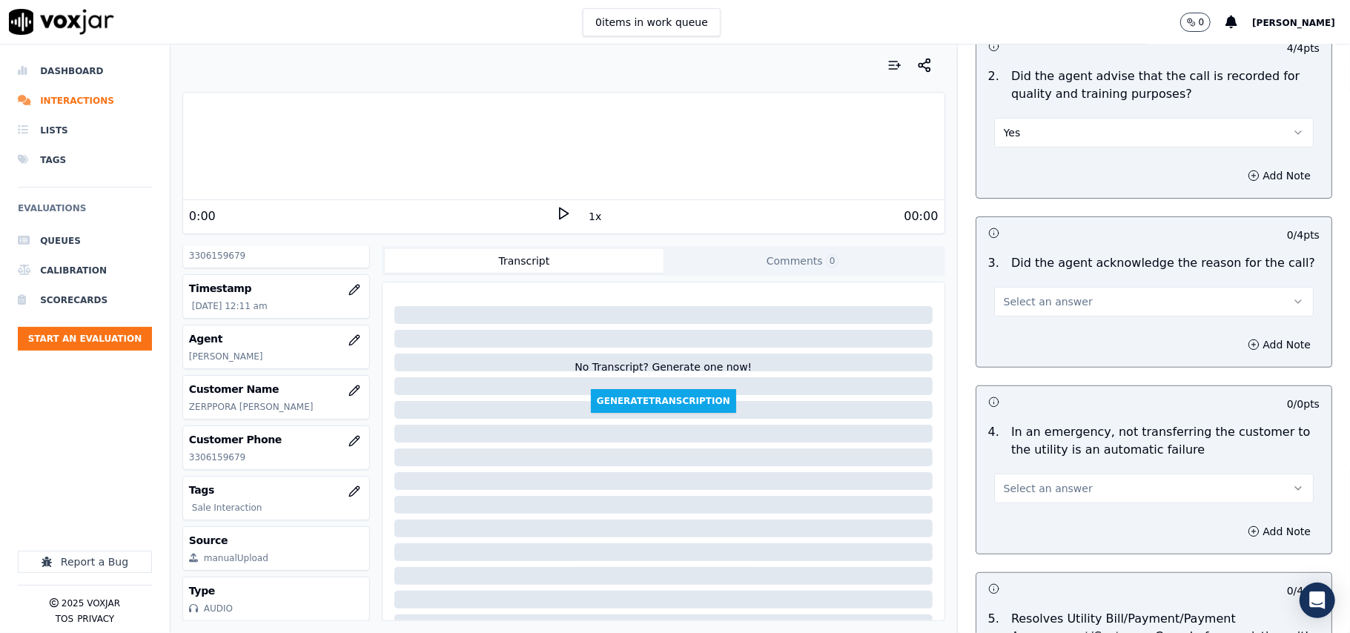
click at [1014, 312] on button "Select an answer" at bounding box center [1154, 302] width 320 height 30
click at [1012, 332] on div "Yes" at bounding box center [1122, 337] width 287 height 24
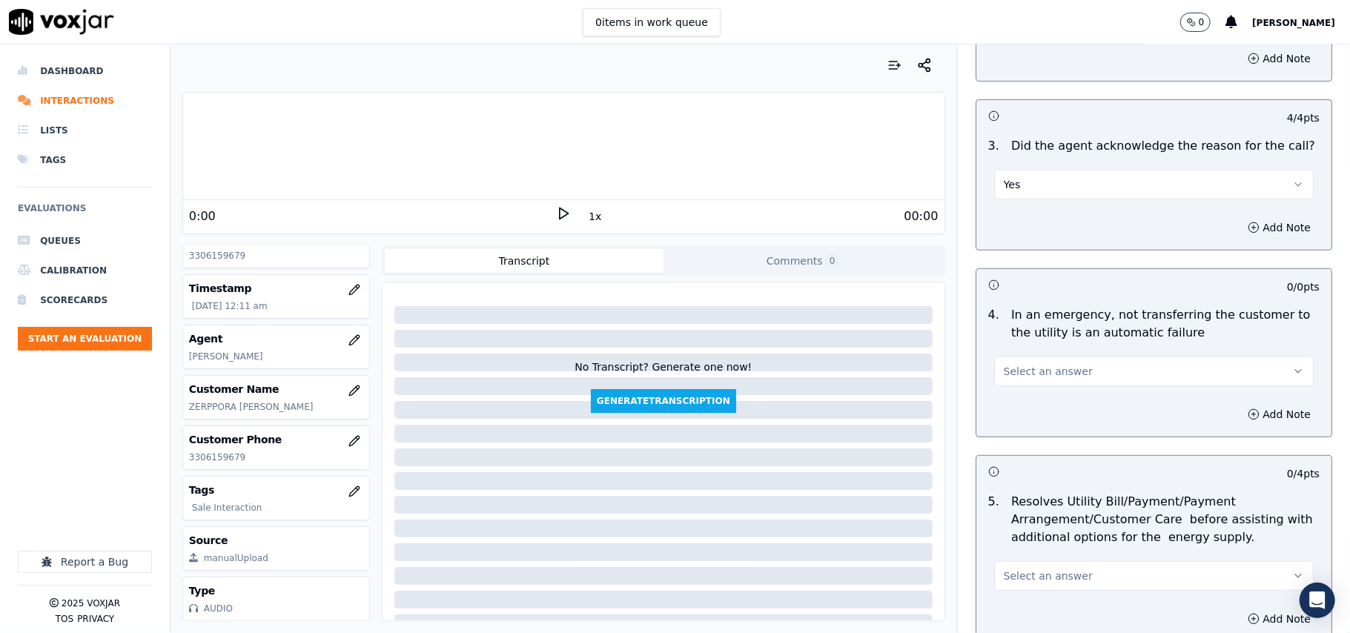
scroll to position [494, 0]
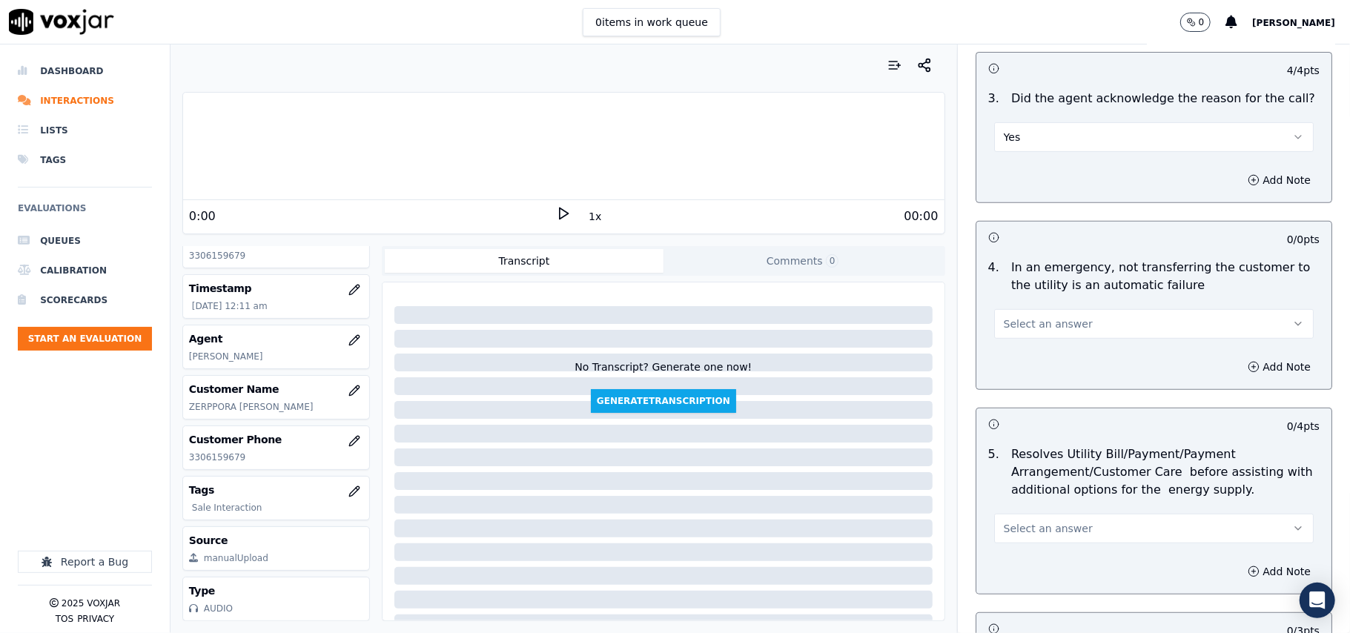
click at [1013, 329] on span "Select an answer" at bounding box center [1048, 324] width 89 height 15
click at [1041, 399] on div "N/A" at bounding box center [1122, 406] width 287 height 24
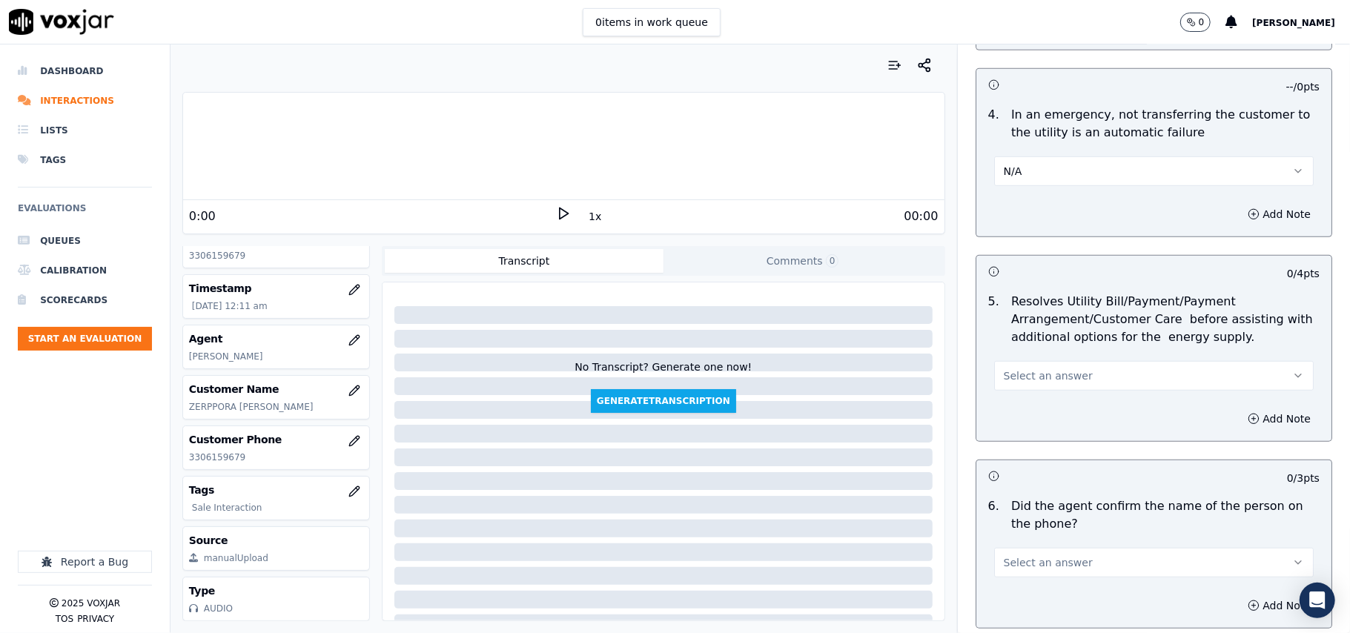
scroll to position [823, 0]
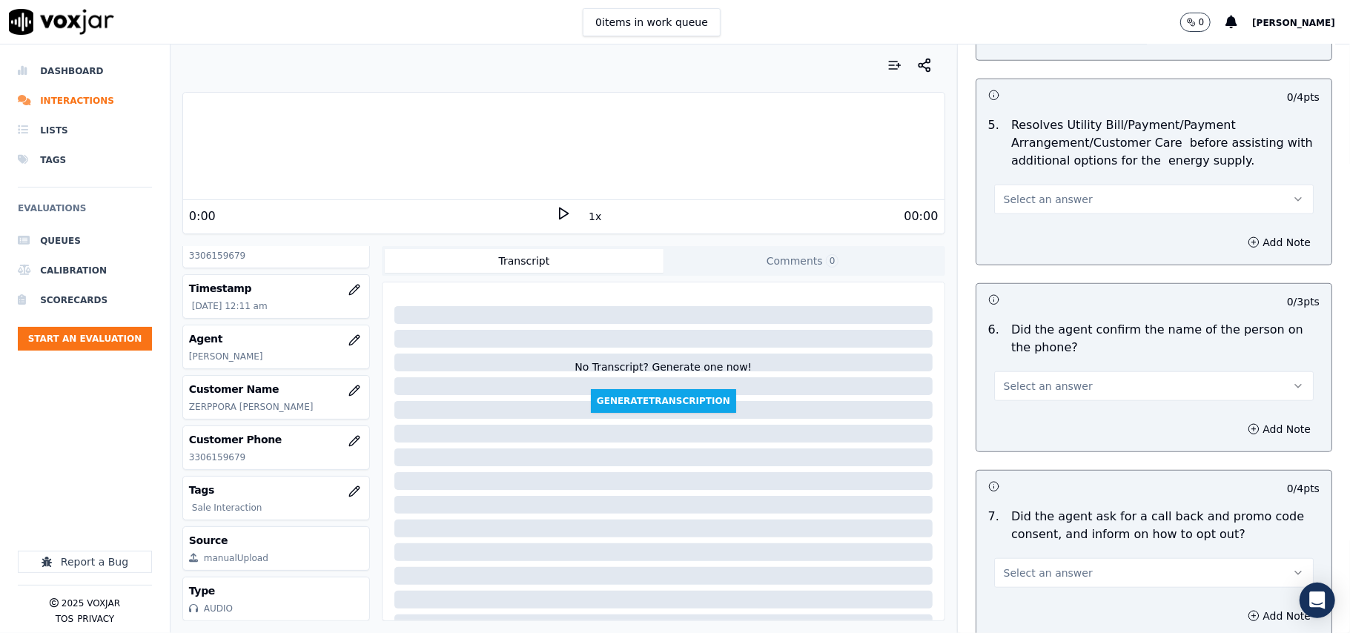
click at [1028, 200] on span "Select an answer" at bounding box center [1048, 199] width 89 height 15
click at [1044, 288] on div "N/A" at bounding box center [1122, 283] width 287 height 24
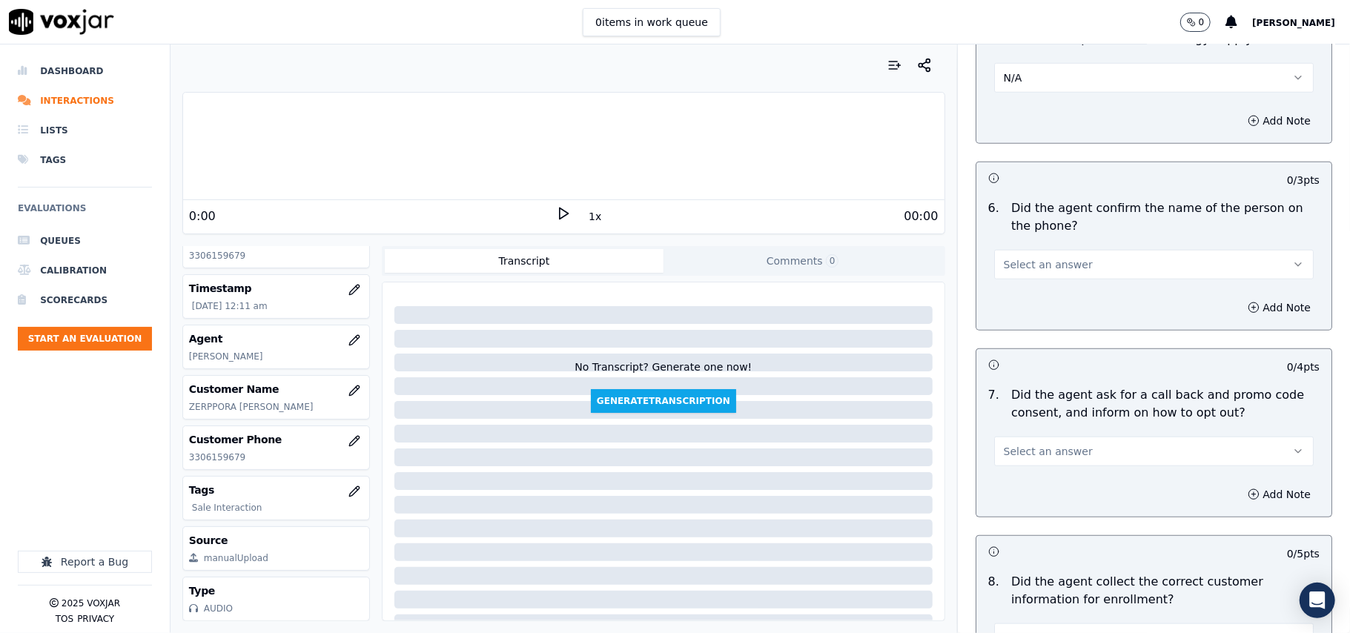
scroll to position [988, 0]
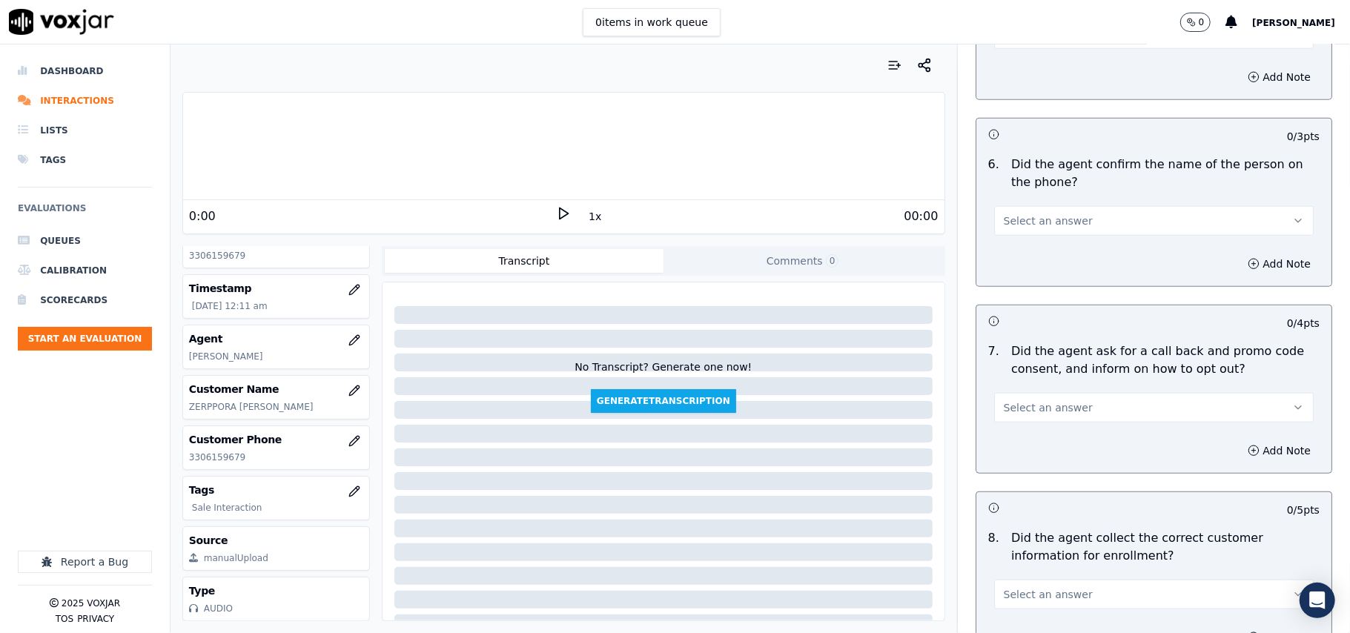
click at [1010, 222] on span "Select an answer" at bounding box center [1048, 221] width 89 height 15
click at [1010, 259] on div "Yes" at bounding box center [1122, 257] width 287 height 24
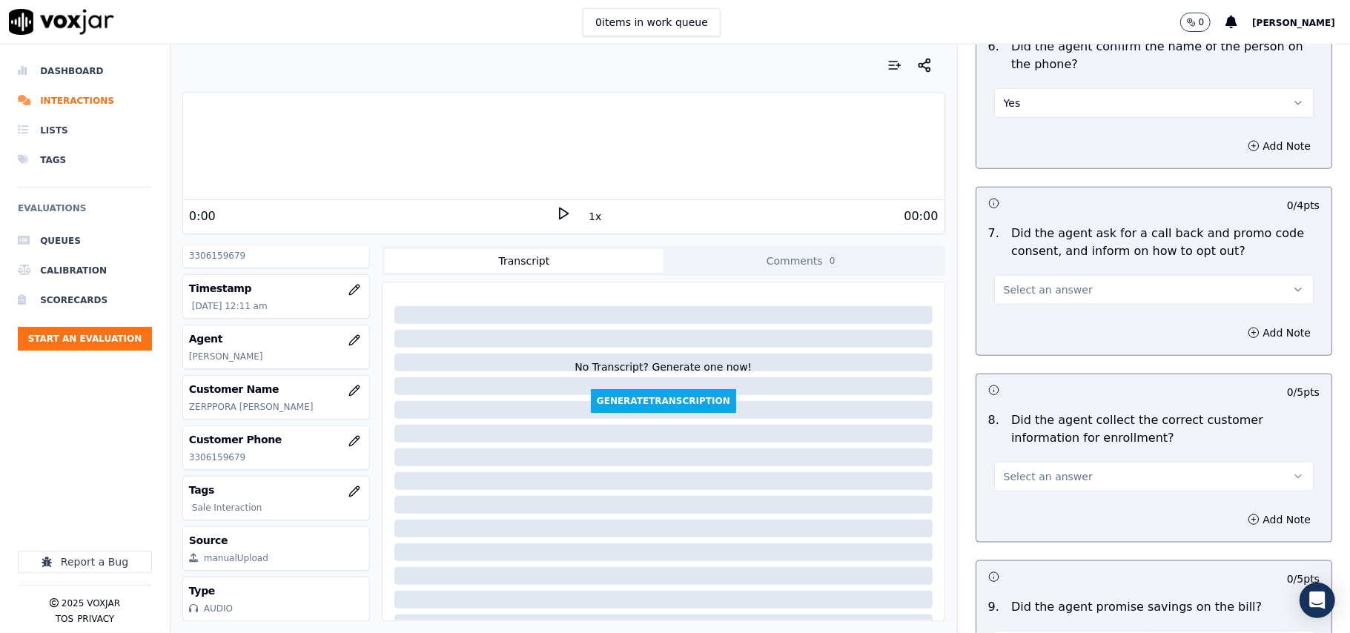
scroll to position [1154, 0]
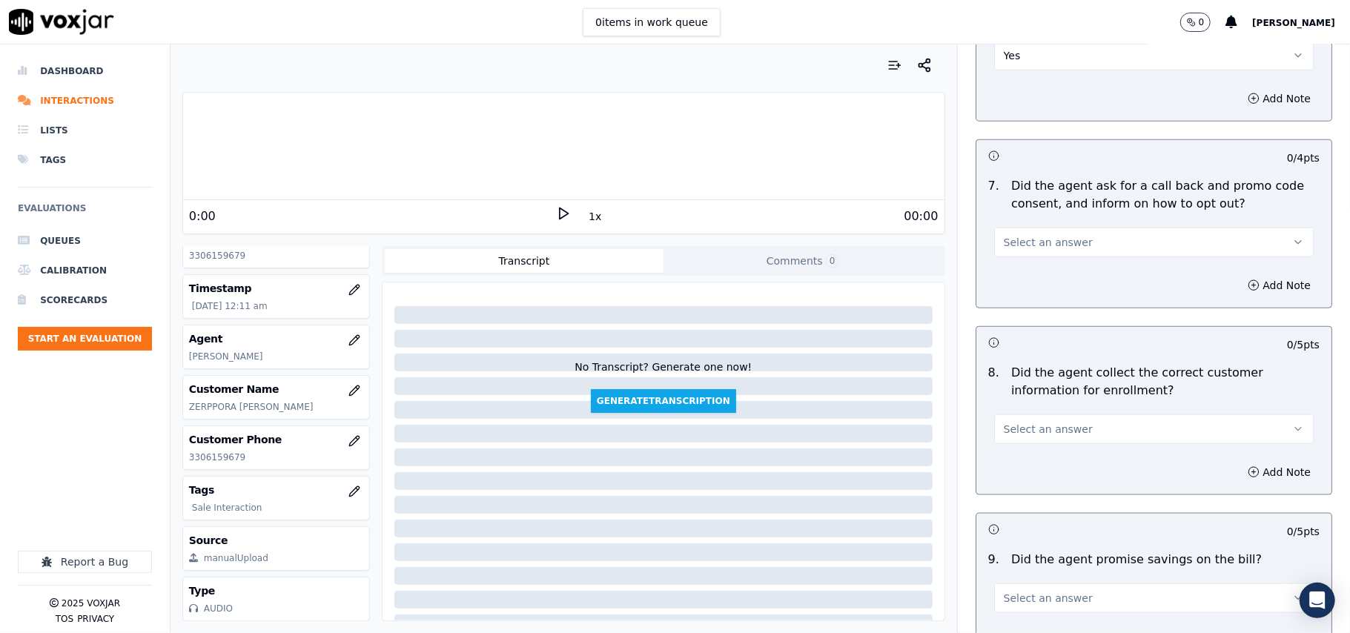
click at [1011, 250] on span "Select an answer" at bounding box center [1048, 242] width 89 height 15
click at [1015, 276] on div "Yes" at bounding box center [1122, 280] width 287 height 24
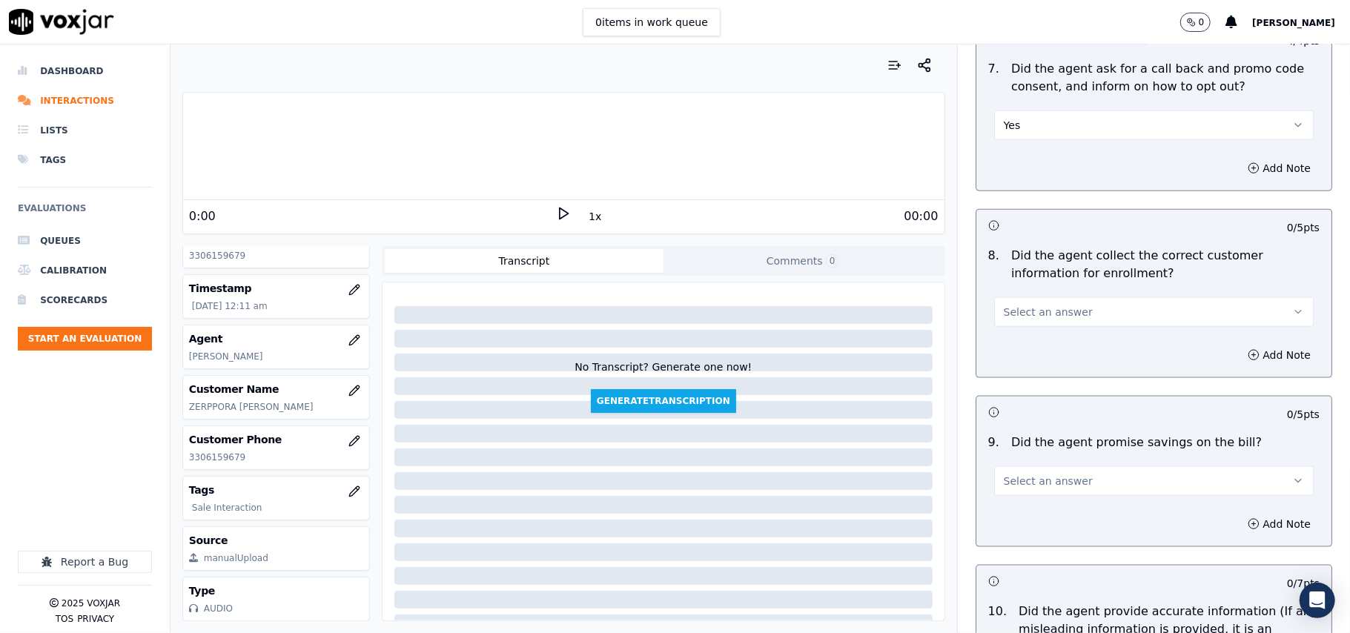
scroll to position [1318, 0]
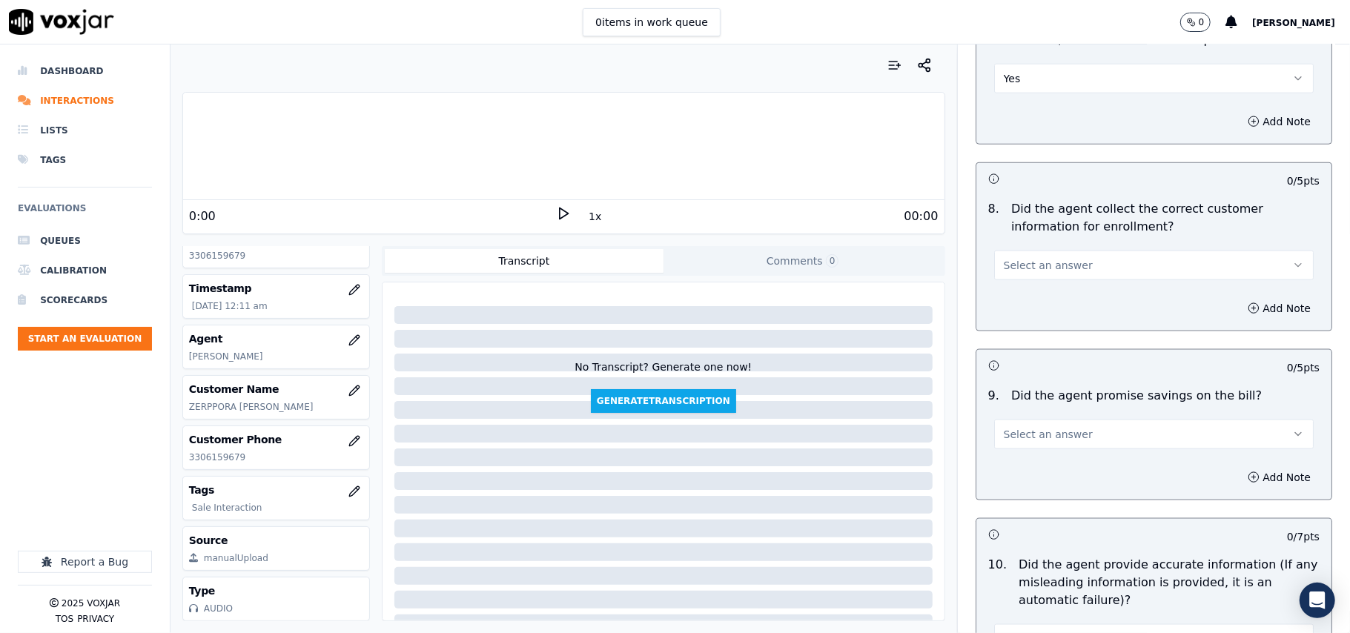
drag, startPoint x: 1023, startPoint y: 255, endPoint x: 1025, endPoint y: 279, distance: 23.8
click at [1024, 255] on button "Select an answer" at bounding box center [1154, 266] width 320 height 30
click at [1027, 298] on div "Yes" at bounding box center [1122, 303] width 287 height 24
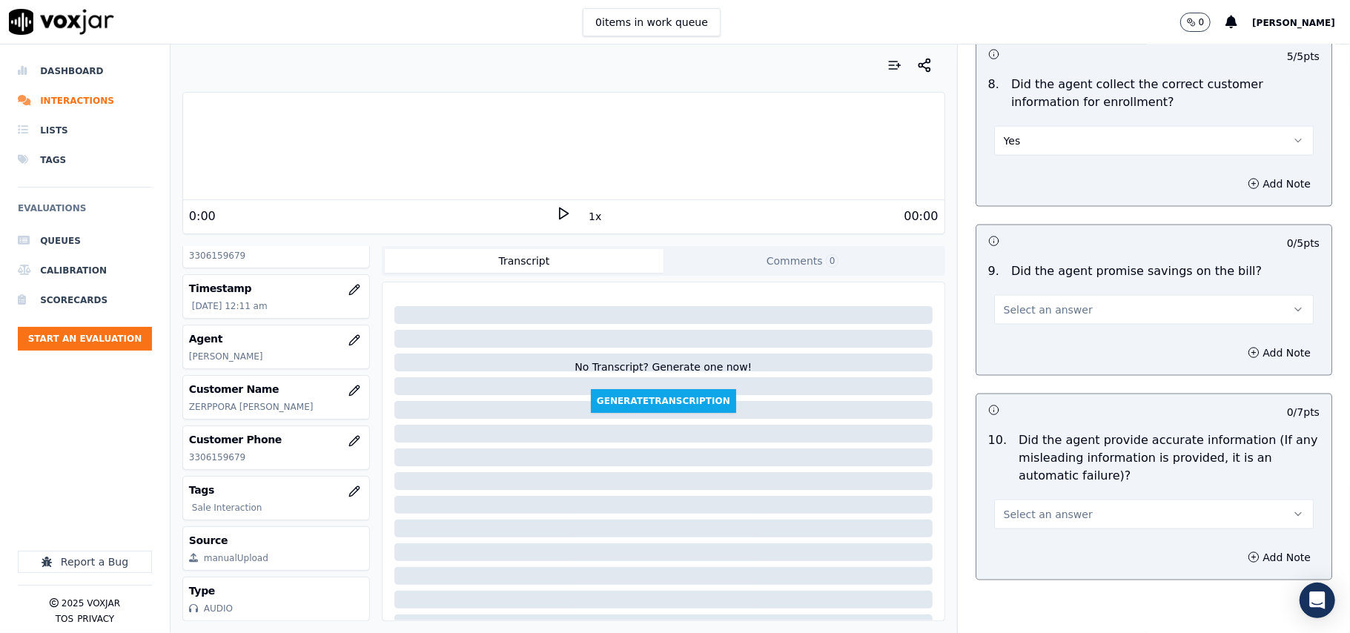
scroll to position [1483, 0]
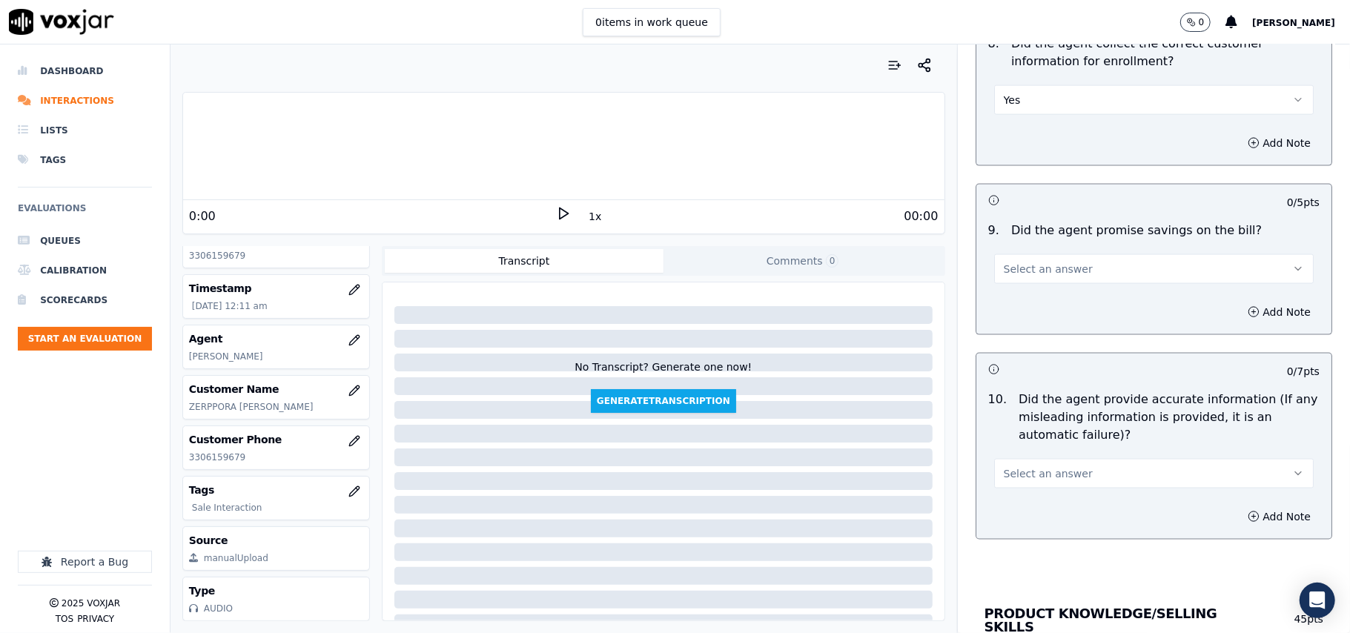
click at [1033, 277] on span "Select an answer" at bounding box center [1048, 269] width 89 height 15
click at [1017, 346] on div "N/A" at bounding box center [1122, 355] width 287 height 24
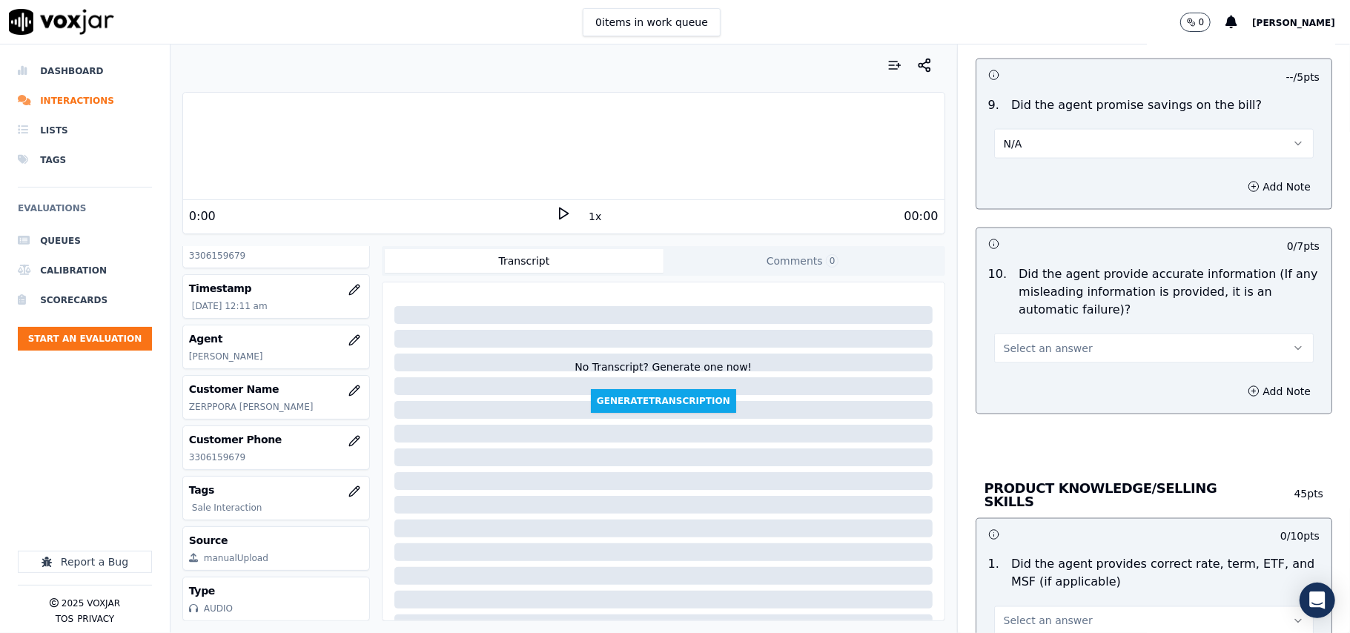
scroll to position [1648, 0]
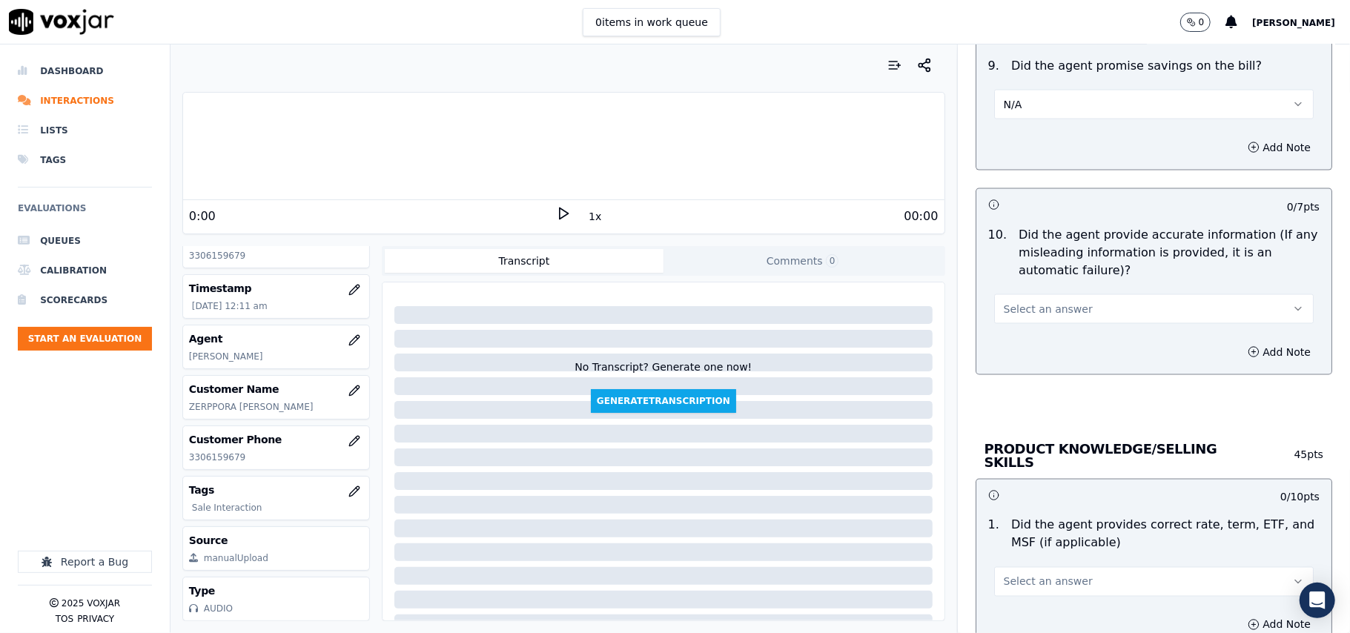
click at [1028, 314] on span "Select an answer" at bounding box center [1048, 309] width 89 height 15
click at [1028, 341] on div "Yes" at bounding box center [1122, 347] width 287 height 24
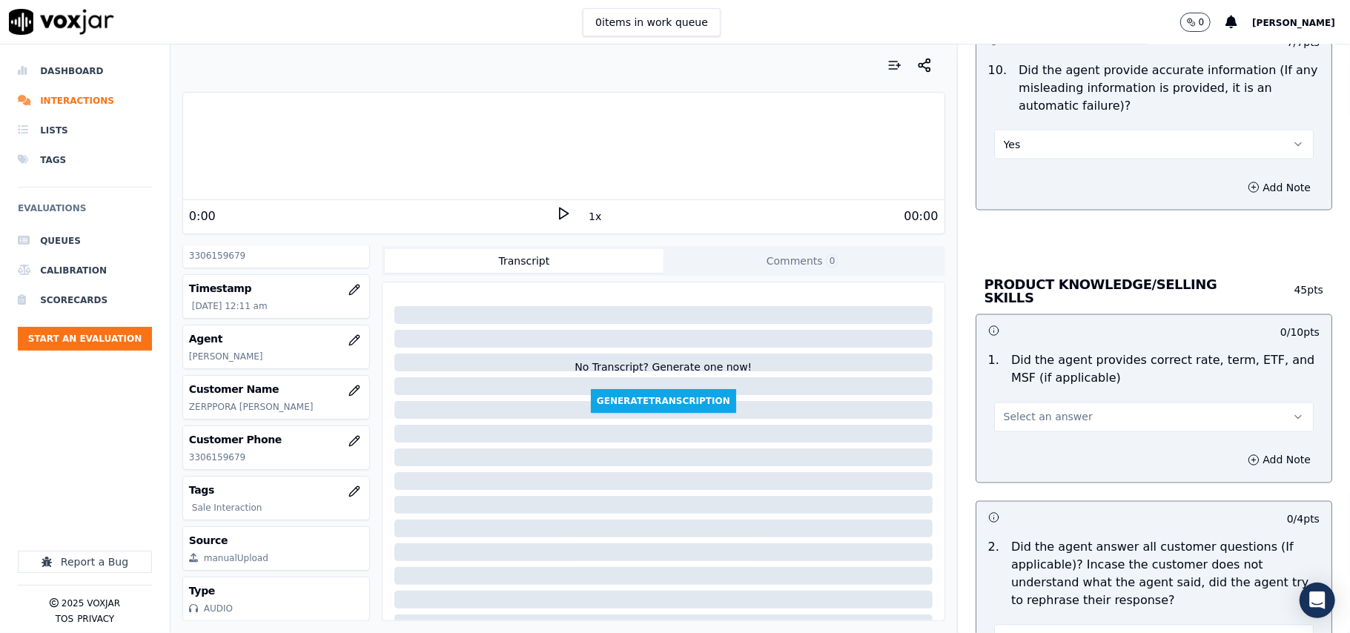
drag, startPoint x: 1033, startPoint y: 405, endPoint x: 1031, endPoint y: 425, distance: 20.1
click at [1033, 408] on button "Select an answer" at bounding box center [1154, 418] width 320 height 30
click at [1026, 439] on div "Yes" at bounding box center [1122, 449] width 287 height 24
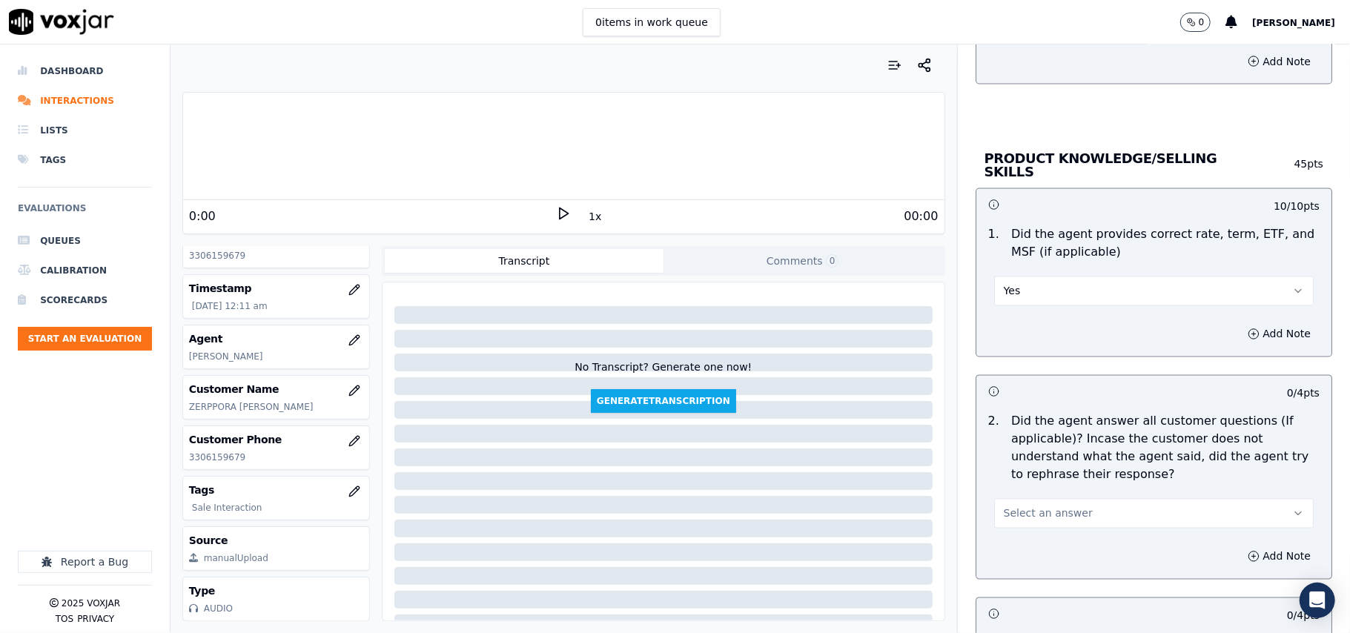
scroll to position [1977, 0]
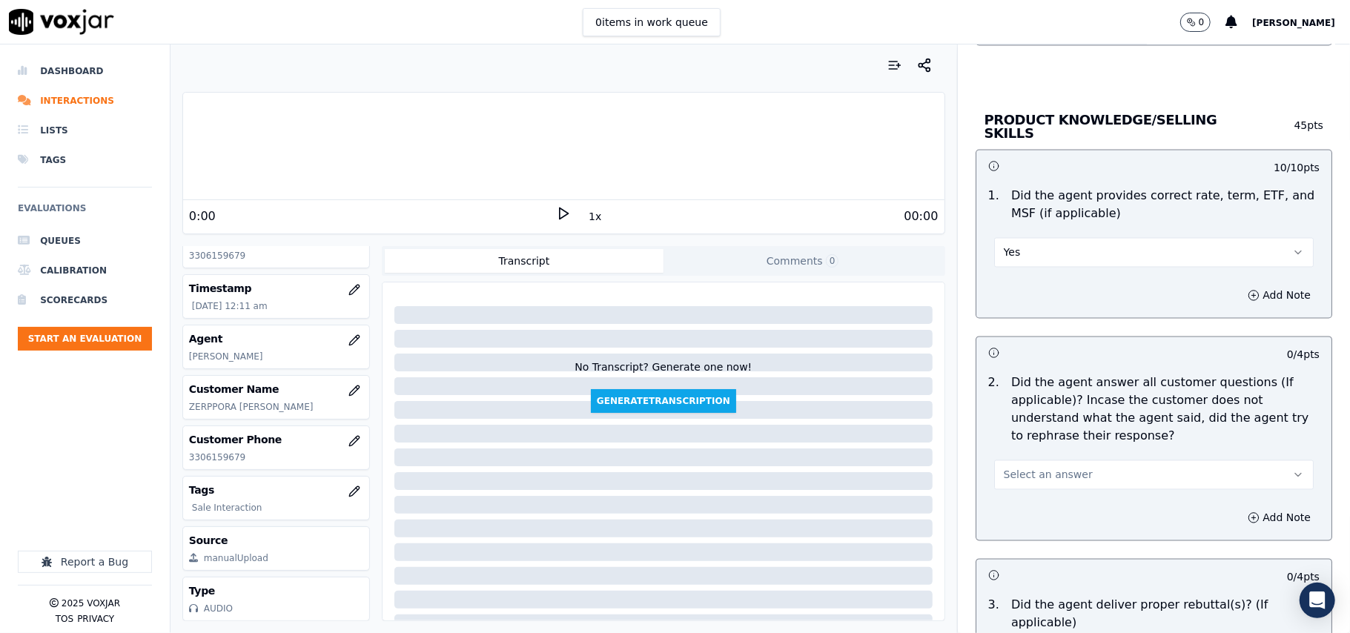
click at [1010, 476] on span "Select an answer" at bounding box center [1048, 475] width 89 height 15
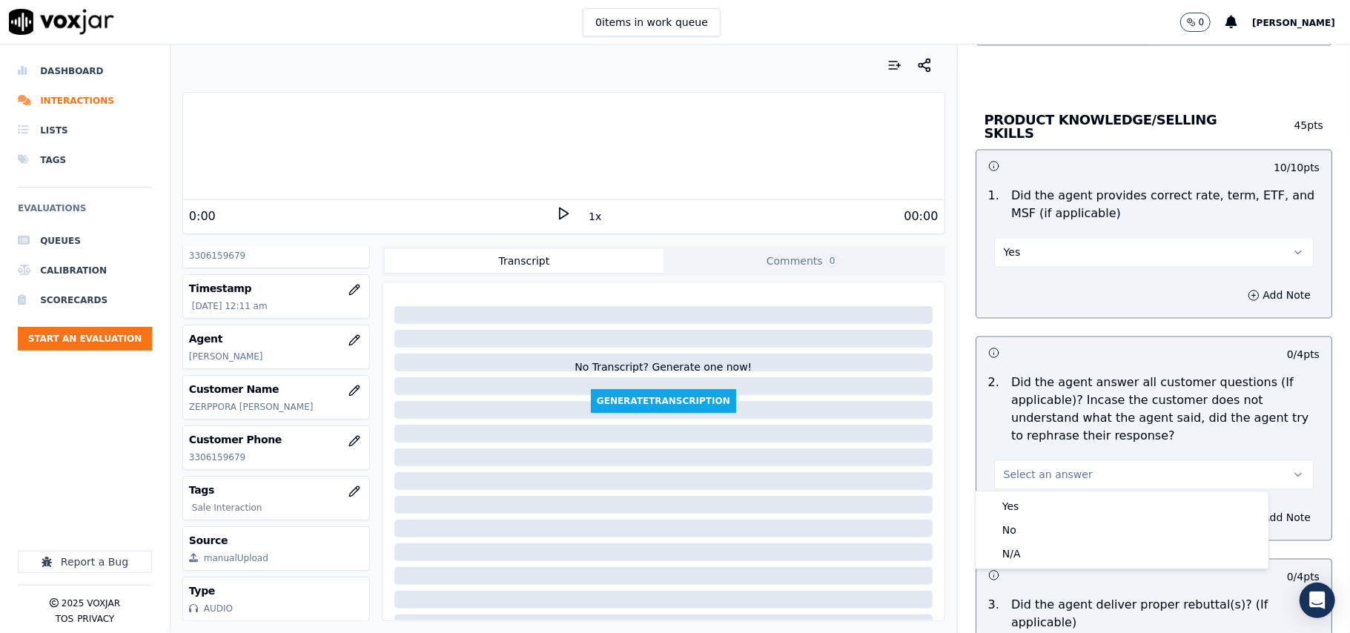
click at [1015, 492] on div "Yes No N/A" at bounding box center [1122, 530] width 293 height 77
click at [1015, 496] on div "Yes" at bounding box center [1122, 507] width 287 height 24
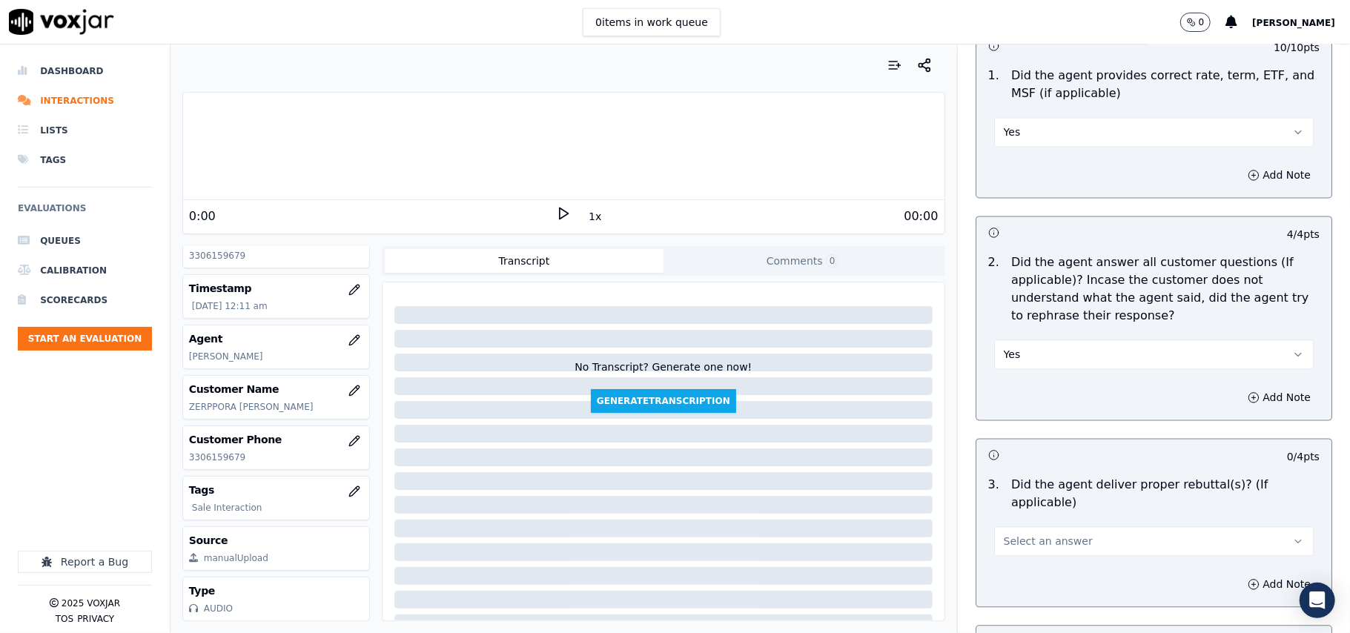
scroll to position [2142, 0]
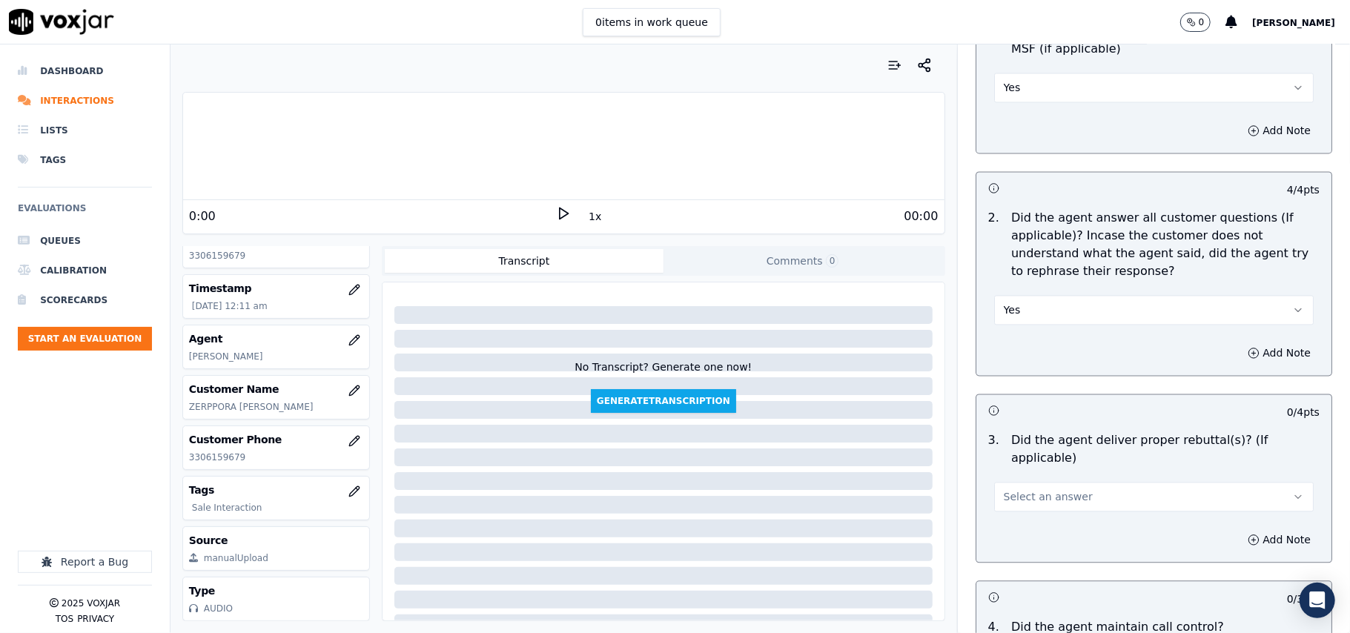
click at [1014, 489] on span "Select an answer" at bounding box center [1048, 496] width 89 height 15
click at [1018, 507] on div "Yes" at bounding box center [1122, 511] width 287 height 24
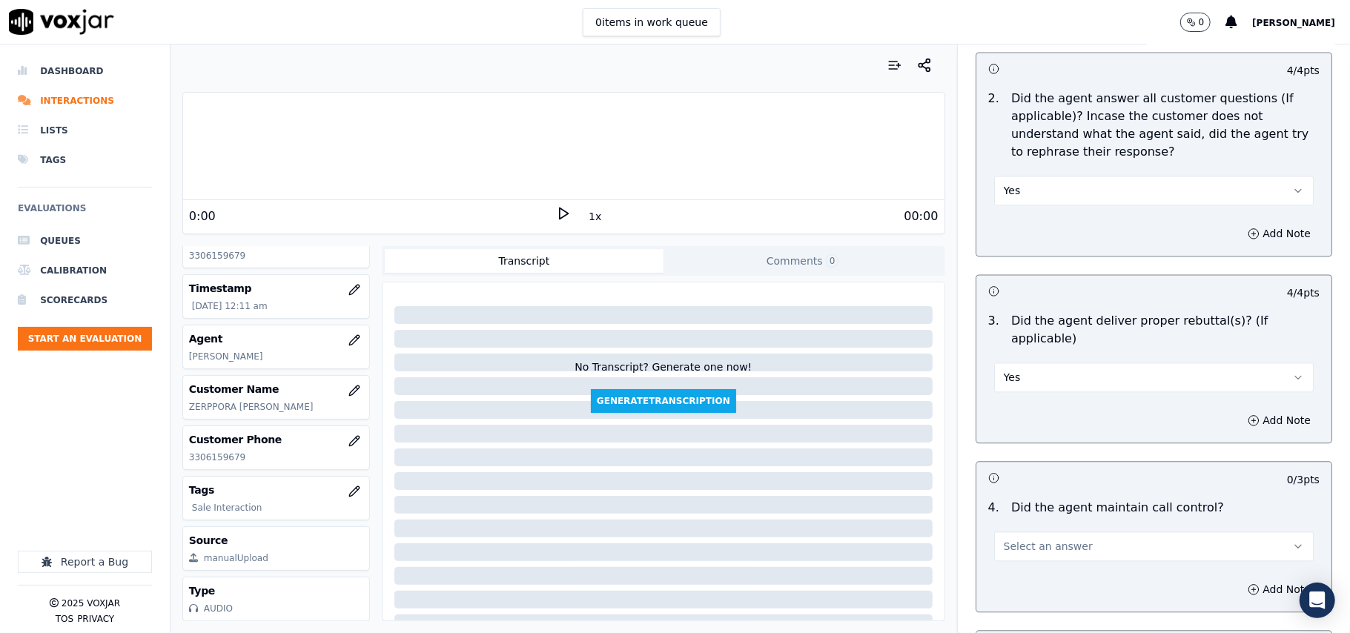
scroll to position [2306, 0]
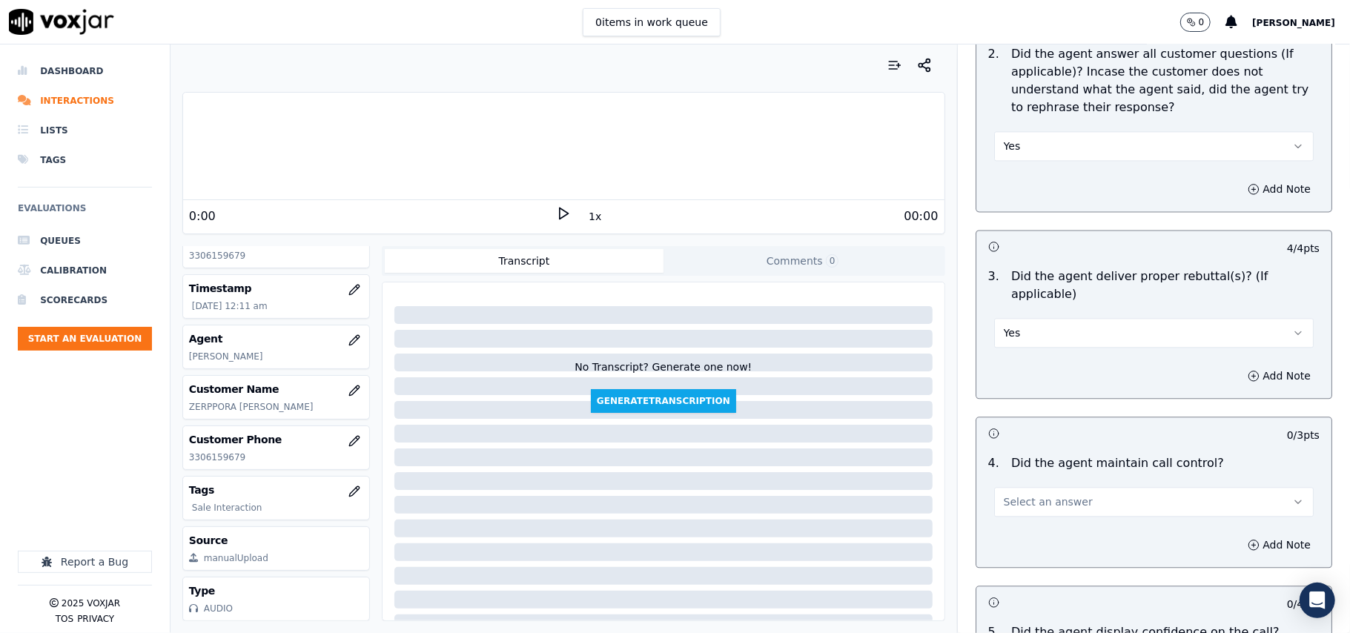
click at [1017, 495] on span "Select an answer" at bounding box center [1048, 502] width 89 height 15
click at [1013, 520] on div "Yes" at bounding box center [1122, 517] width 287 height 24
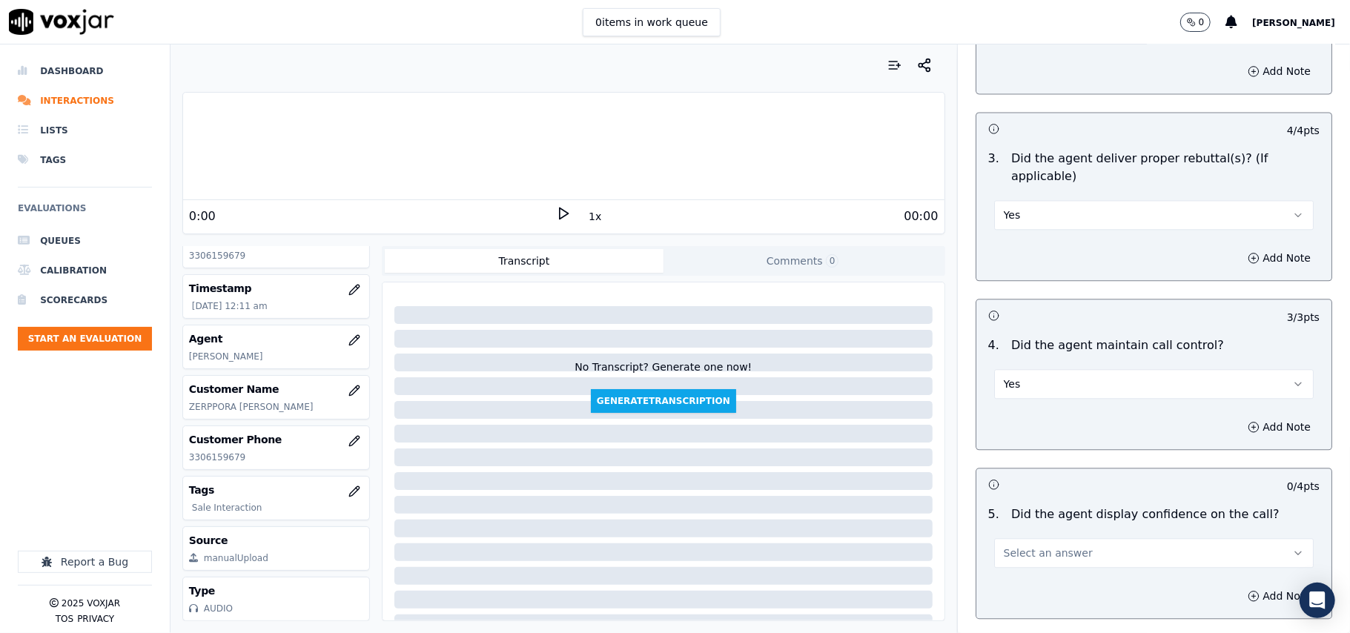
scroll to position [2471, 0]
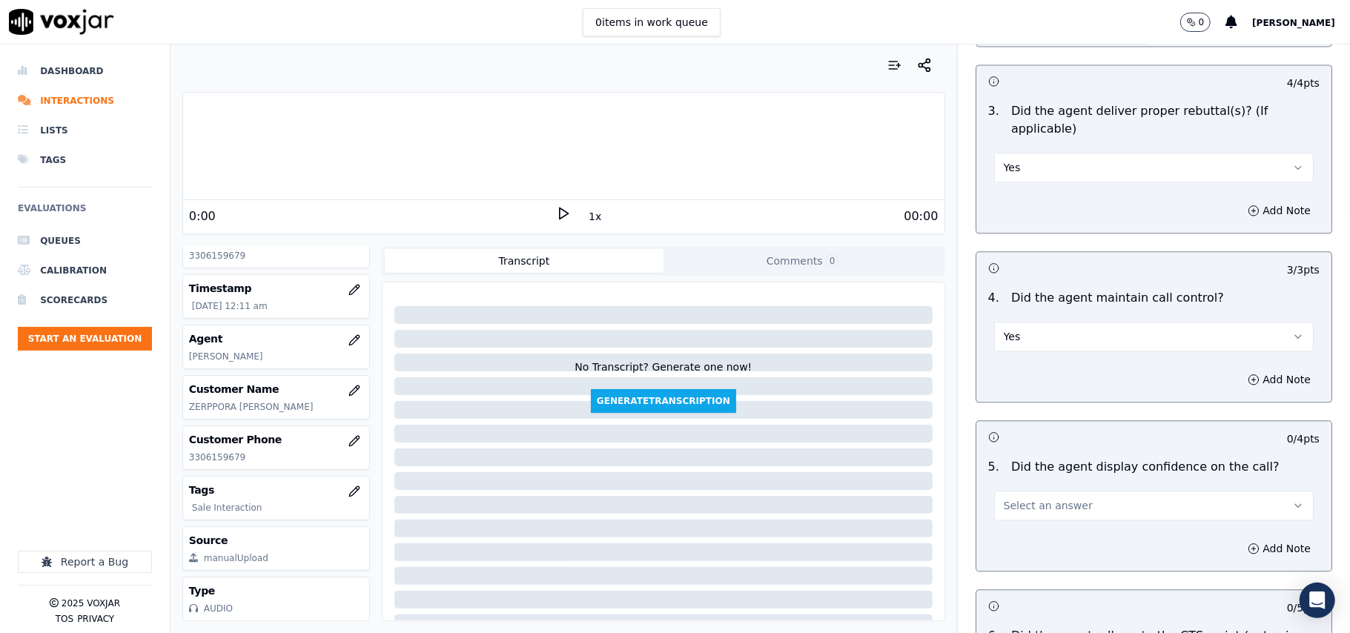
drag, startPoint x: 1016, startPoint y: 490, endPoint x: 1016, endPoint y: 499, distance: 8.9
click at [1016, 495] on button "Select an answer" at bounding box center [1154, 506] width 320 height 30
click at [1009, 535] on div "No" at bounding box center [1122, 545] width 287 height 24
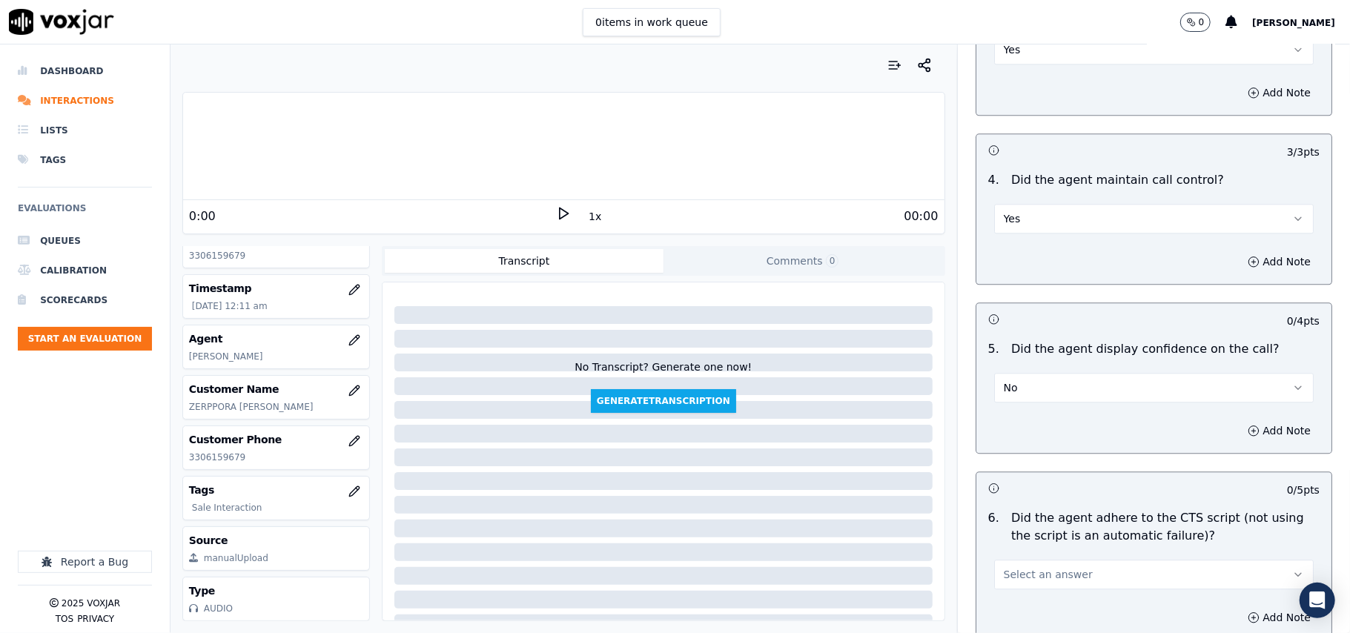
scroll to position [2637, 0]
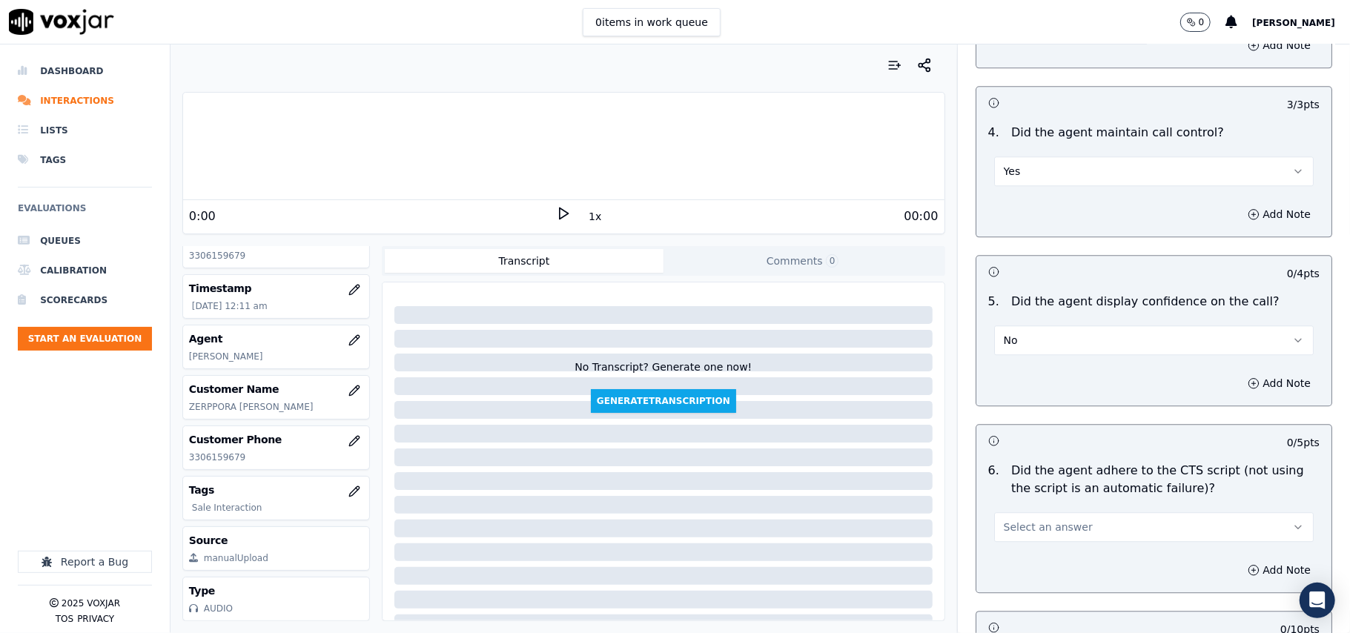
click at [1025, 326] on button "No" at bounding box center [1154, 341] width 320 height 30
click at [1018, 354] on div "Yes" at bounding box center [1122, 356] width 287 height 24
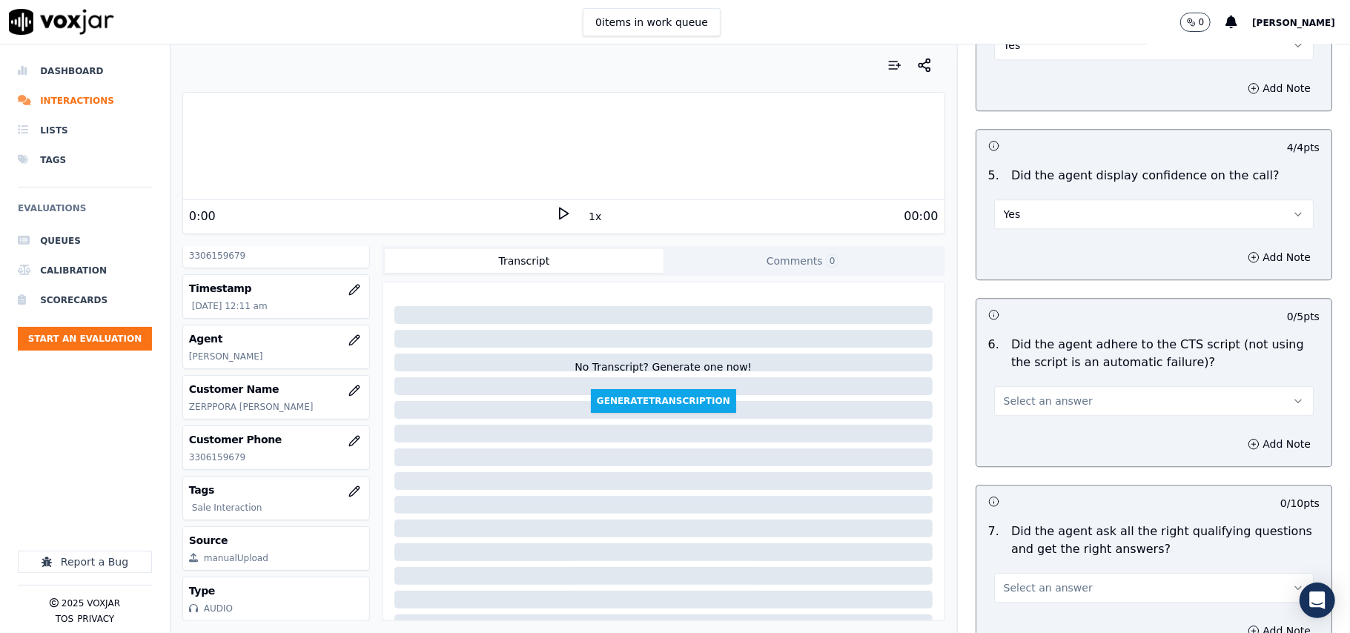
scroll to position [2801, 0]
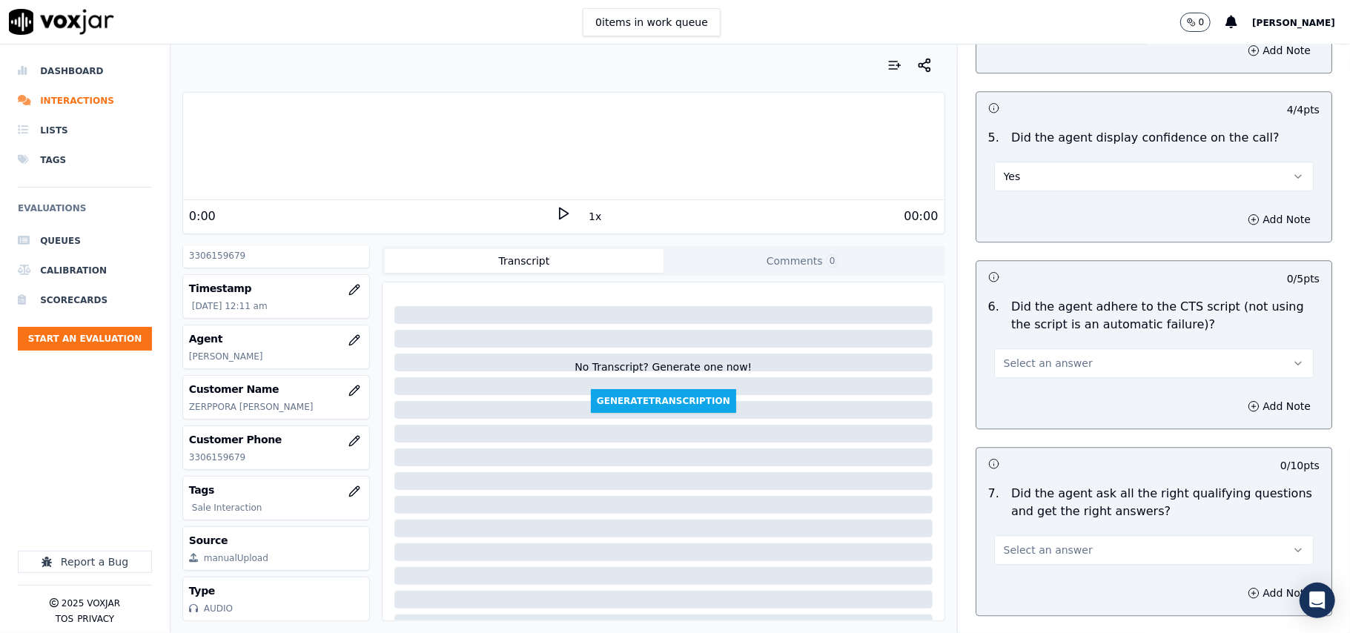
click at [1013, 356] on span "Select an answer" at bounding box center [1048, 363] width 89 height 15
click at [1015, 389] on div "Yes" at bounding box center [1122, 379] width 287 height 24
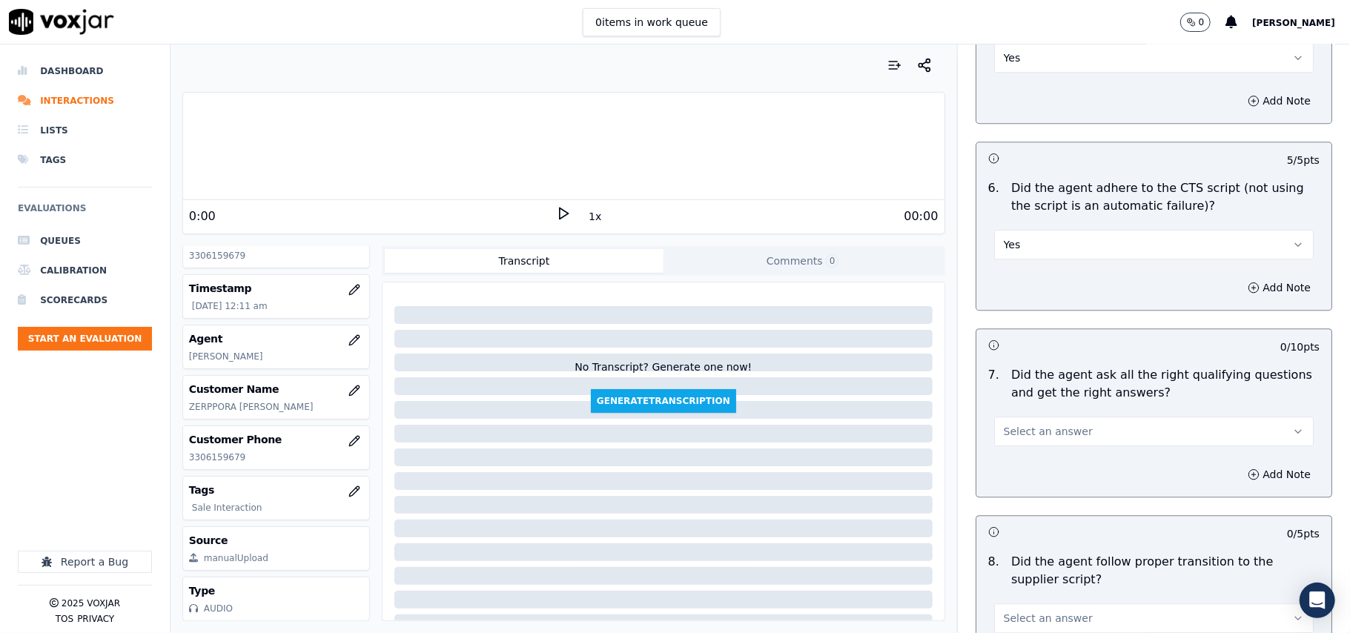
scroll to position [2966, 0]
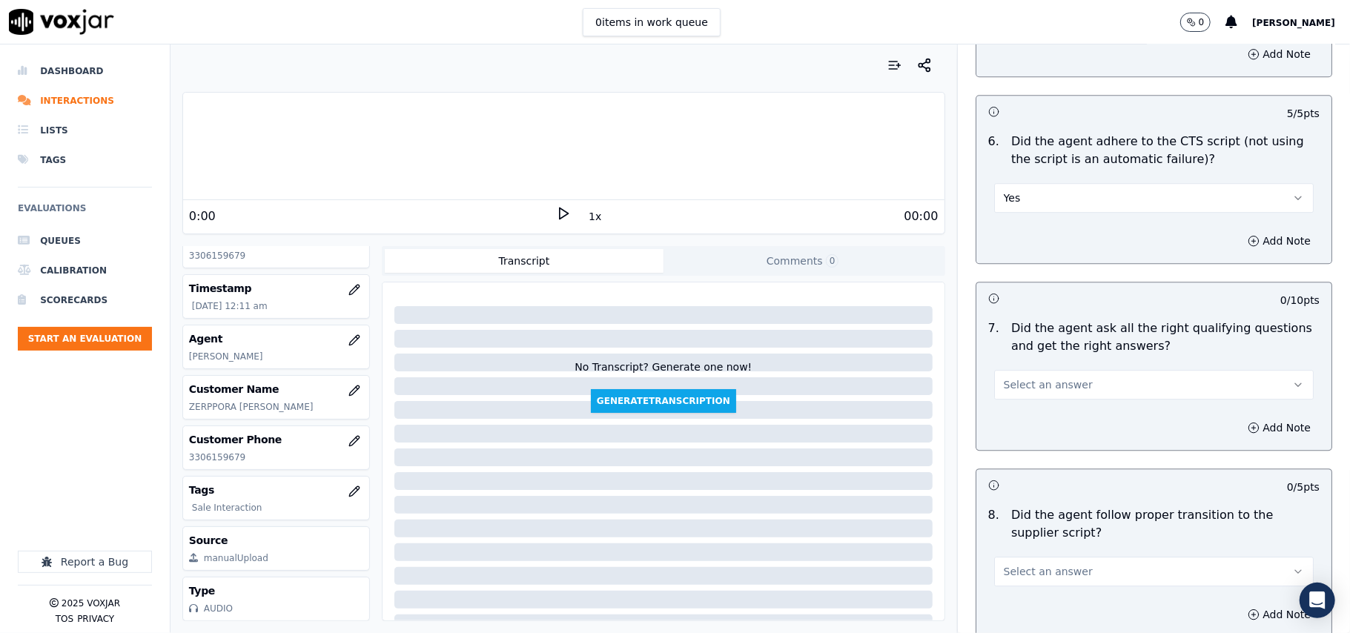
click at [1022, 377] on button "Select an answer" at bounding box center [1154, 385] width 320 height 30
click at [1015, 408] on div "Yes" at bounding box center [1122, 401] width 287 height 24
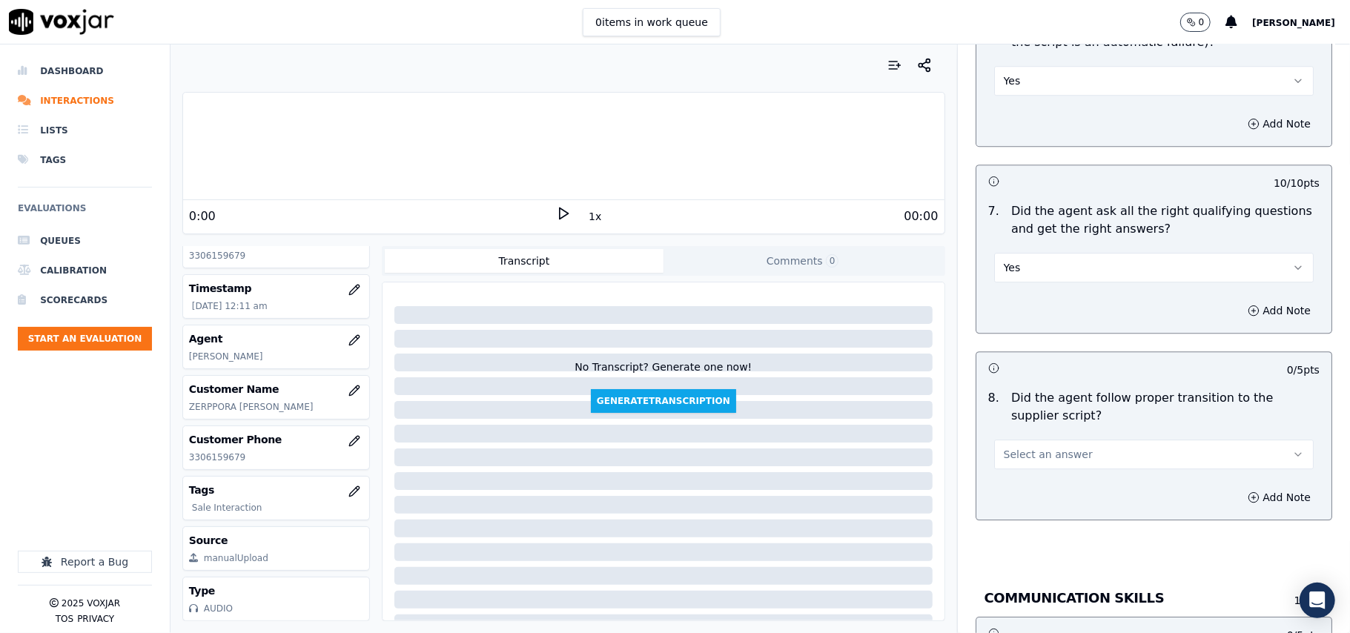
scroll to position [3131, 0]
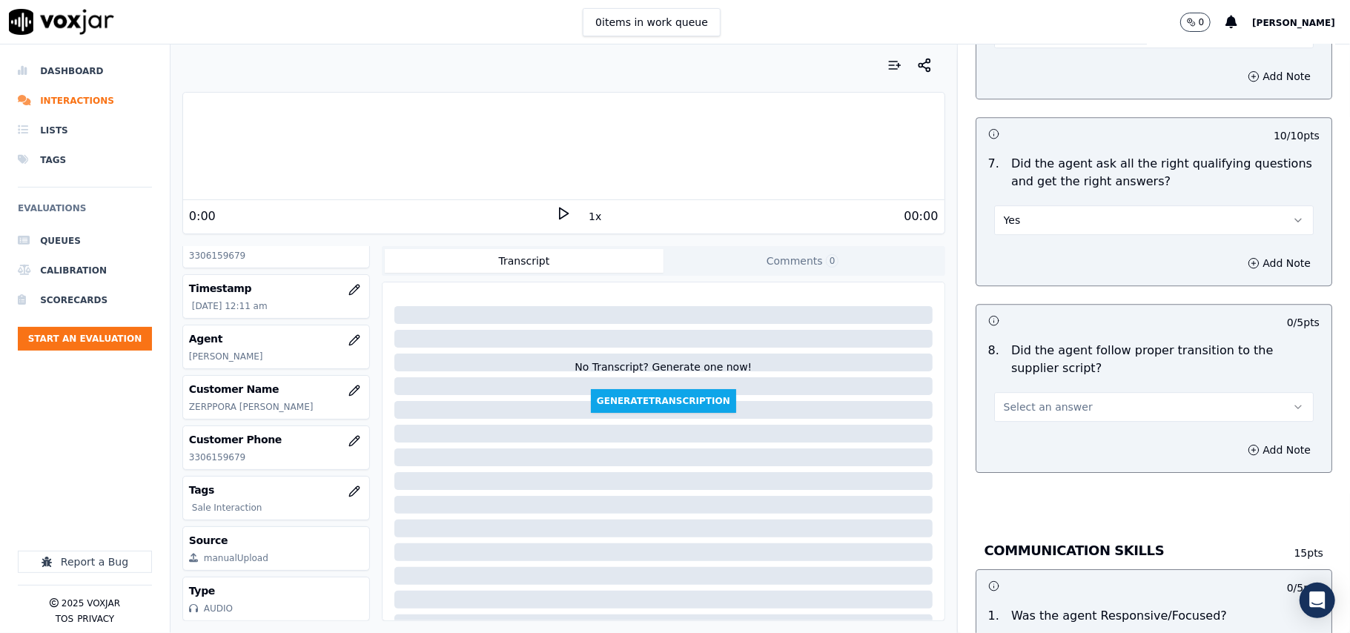
click at [1021, 398] on button "Select an answer" at bounding box center [1154, 407] width 320 height 30
click at [1015, 434] on div "Yes" at bounding box center [1122, 424] width 287 height 24
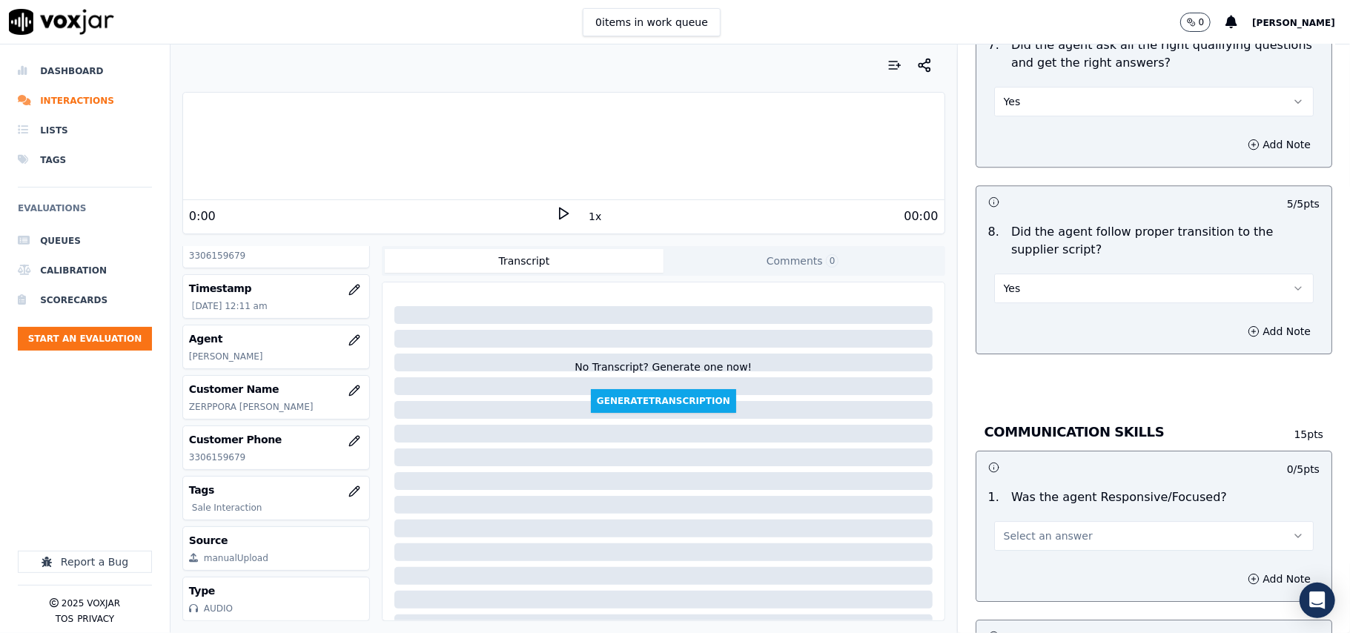
scroll to position [3295, 0]
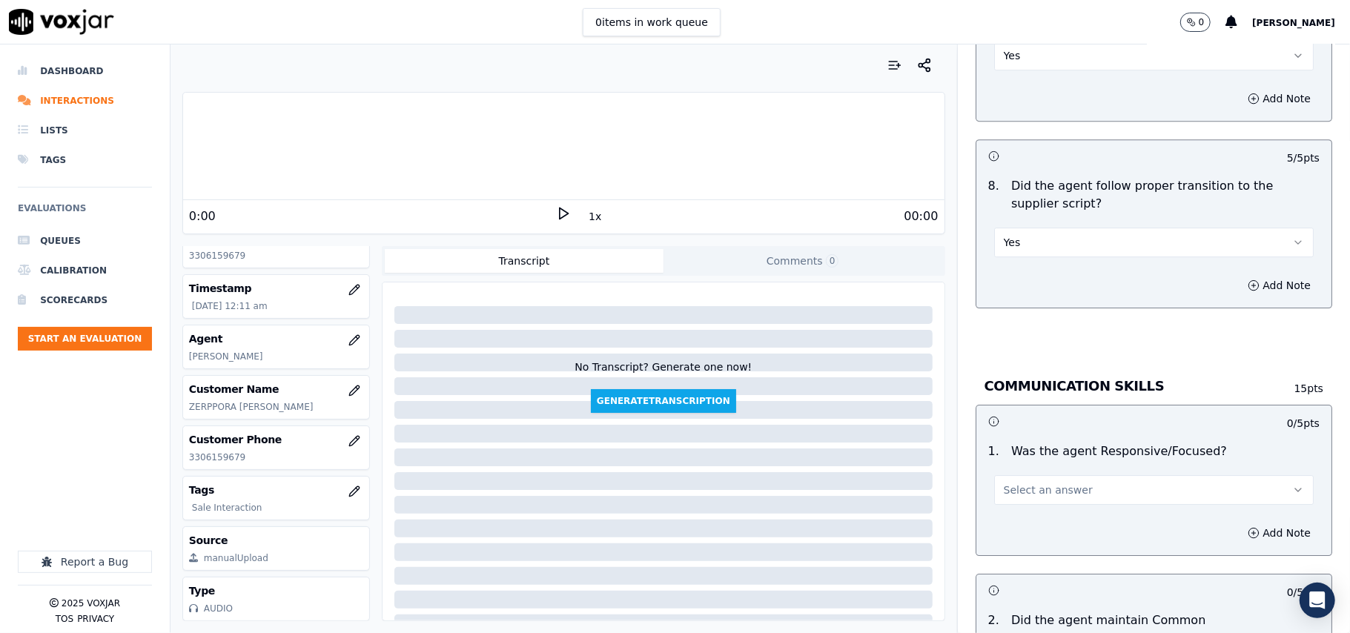
click at [1004, 483] on span "Select an answer" at bounding box center [1048, 490] width 89 height 15
click at [1003, 505] on div "Yes" at bounding box center [1122, 508] width 287 height 24
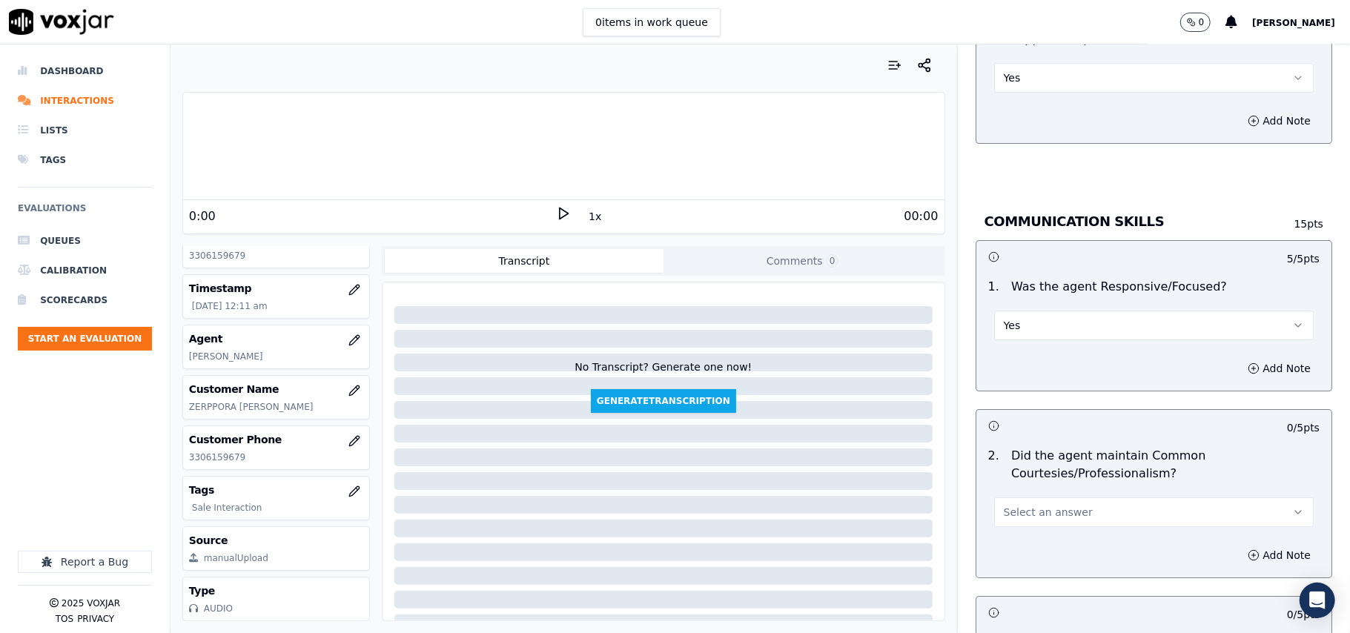
click at [1005, 512] on div "2 . Did the agent maintain Common Courtesies/Professionalism? Select an answer" at bounding box center [1154, 487] width 355 height 92
click at [1008, 506] on button "Select an answer" at bounding box center [1154, 513] width 320 height 30
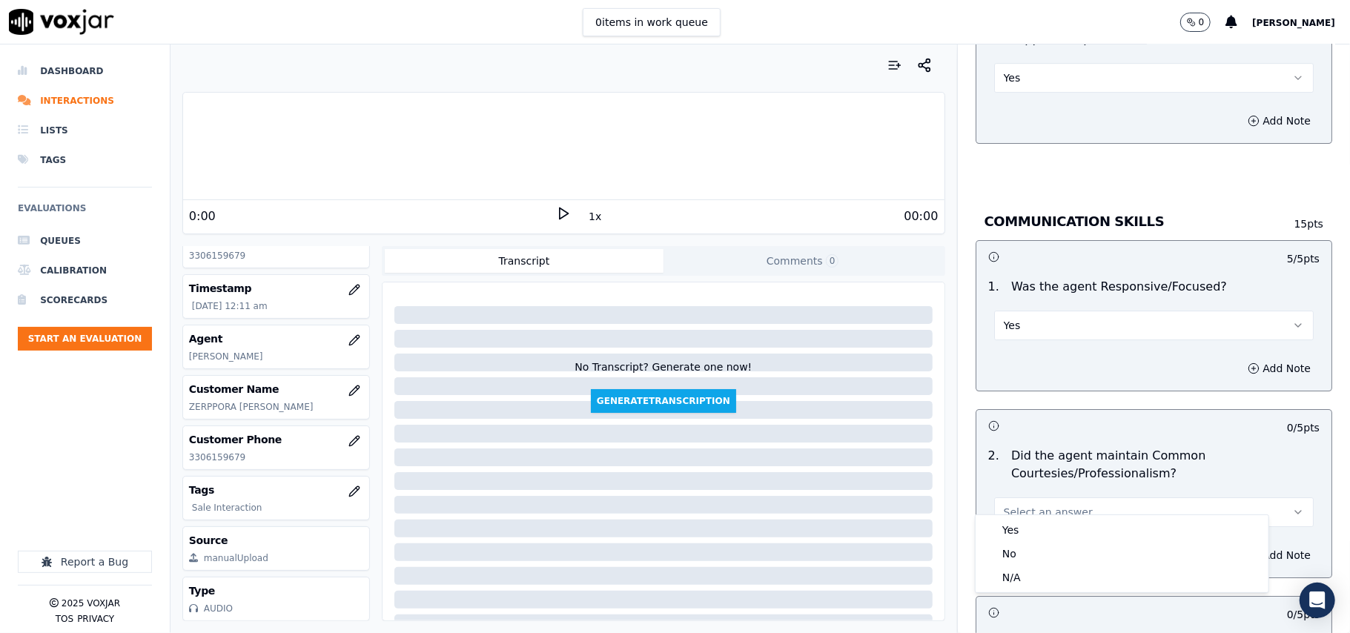
click at [1009, 517] on div "Yes No N/A" at bounding box center [1122, 553] width 293 height 77
click at [1009, 529] on div "Yes" at bounding box center [1122, 530] width 287 height 24
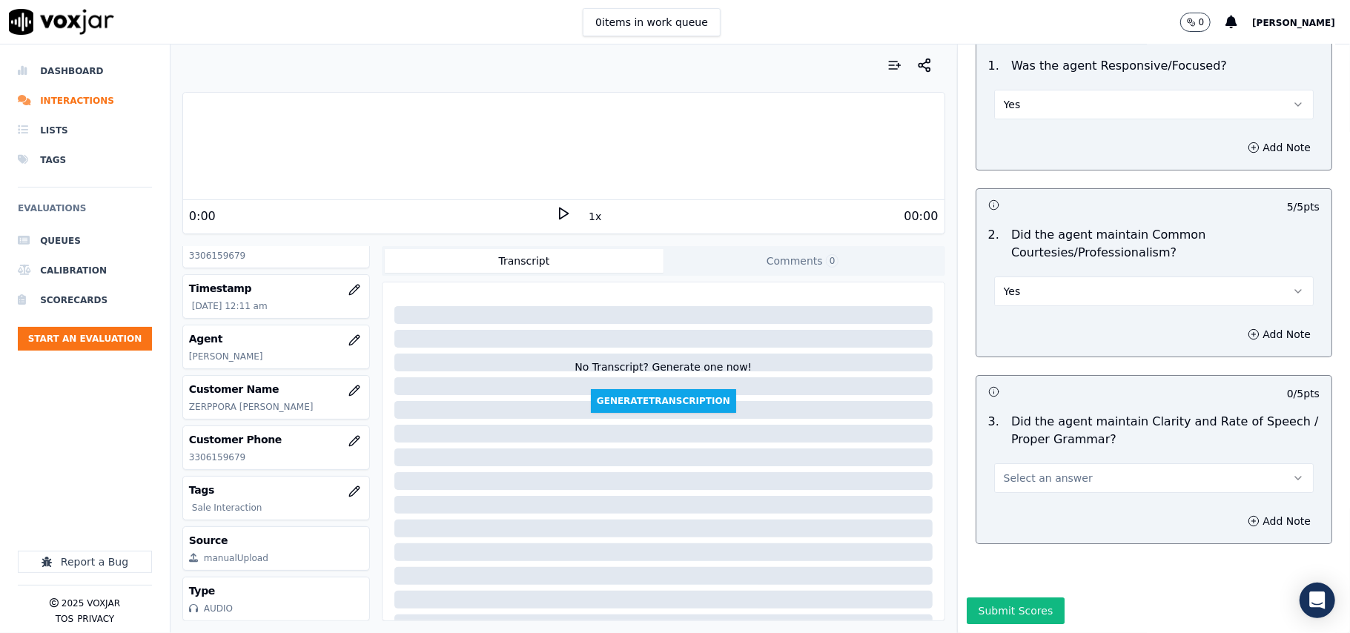
scroll to position [3710, 0]
click at [1016, 463] on button "Select an answer" at bounding box center [1154, 478] width 320 height 30
click at [1020, 472] on div "Yes" at bounding box center [1122, 467] width 287 height 24
click at [997, 598] on button "Submit Scores" at bounding box center [1016, 611] width 99 height 27
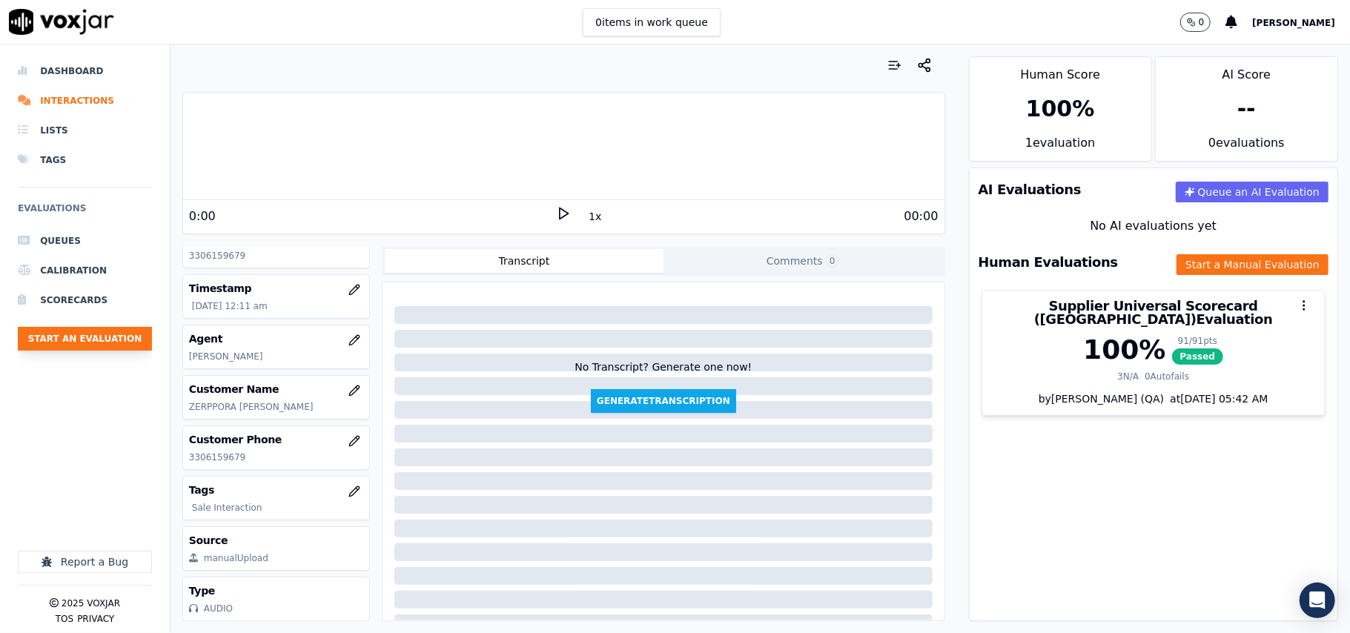
click at [71, 340] on button "Start an Evaluation" at bounding box center [85, 339] width 134 height 24
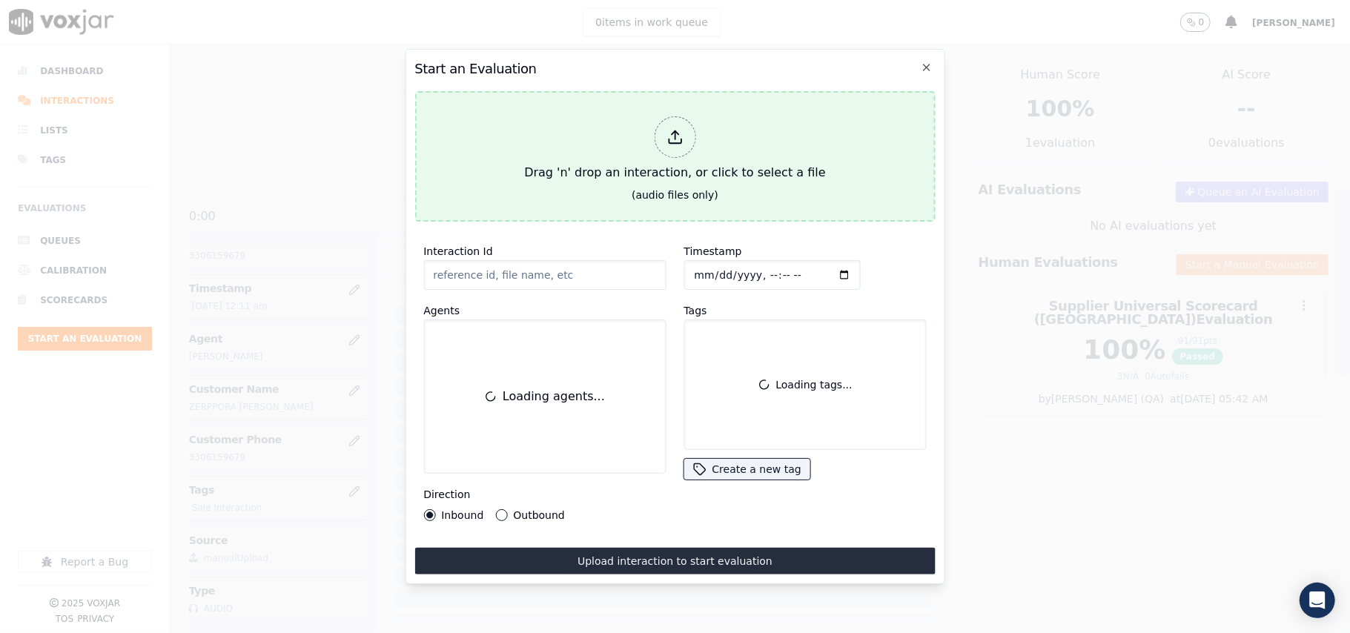
click at [615, 165] on div "Drag 'n' drop an interaction, or click to select a file" at bounding box center [674, 148] width 313 height 77
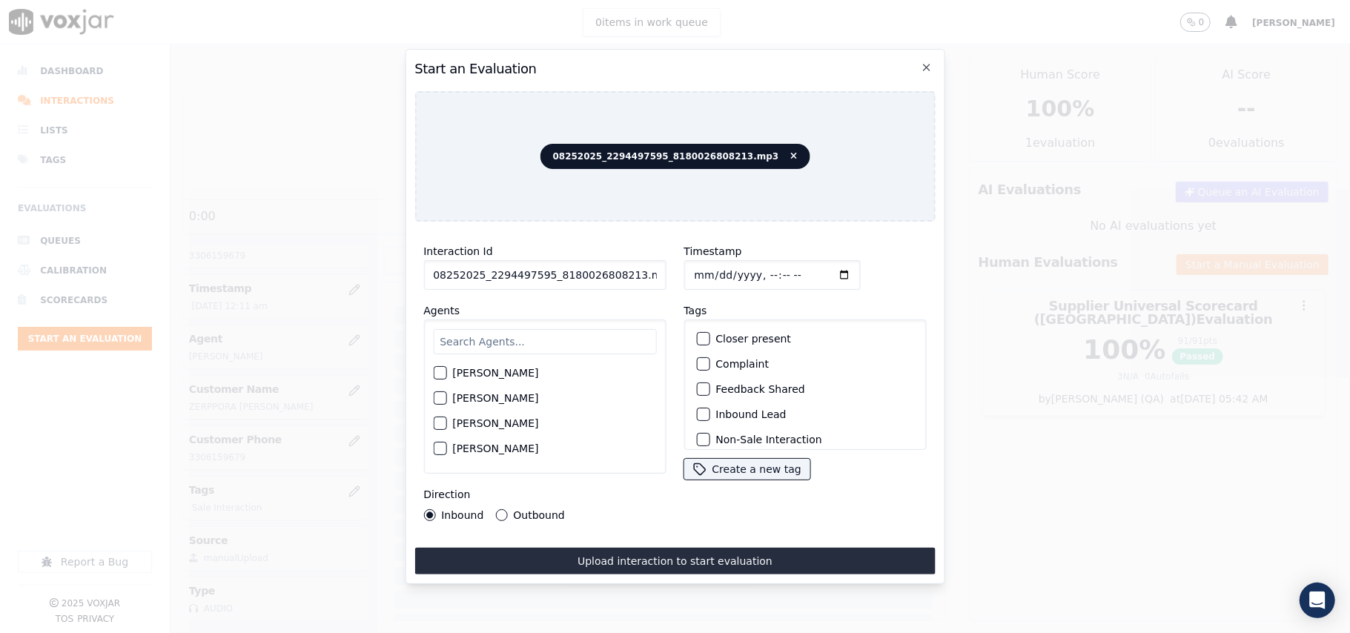
click at [547, 261] on input "08252025_2294497595_8180026808213.mp3" at bounding box center [544, 275] width 242 height 30
paste input "2294497595"
type input "2294497595"
click at [709, 267] on input "Timestamp" at bounding box center [772, 275] width 176 height 30
type input "[DATE]T00:12"
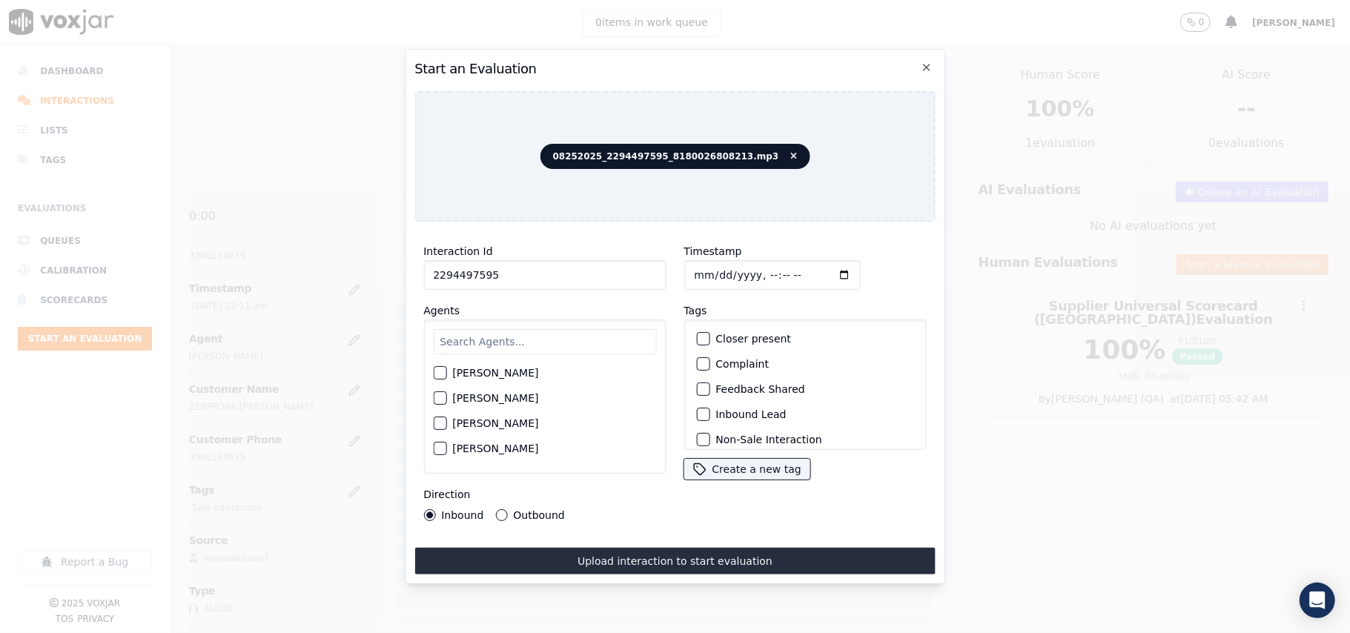
click at [546, 339] on input "text" at bounding box center [544, 341] width 223 height 25
type input "Dav"
click at [493, 365] on div "[PERSON_NAME]" at bounding box center [544, 377] width 223 height 25
click at [498, 365] on div "[PERSON_NAME]" at bounding box center [544, 377] width 223 height 25
click at [507, 377] on label "[PERSON_NAME]" at bounding box center [495, 377] width 86 height 10
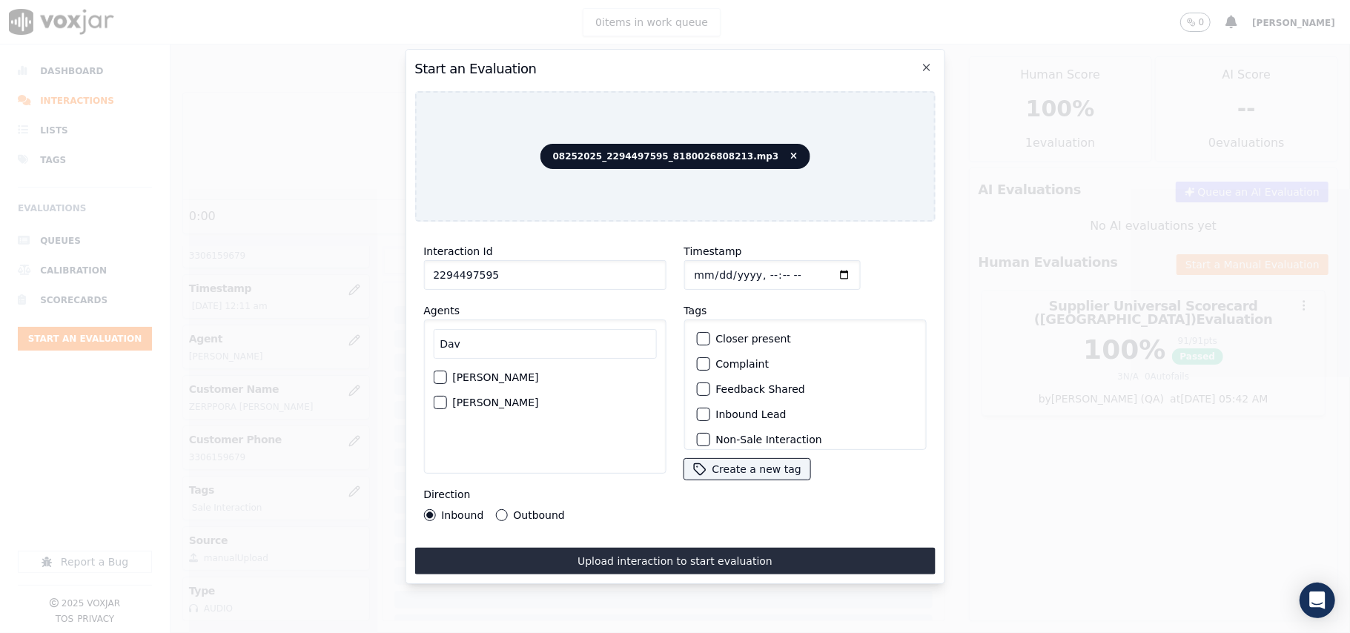
click at [446, 377] on button "[PERSON_NAME]" at bounding box center [439, 377] width 13 height 13
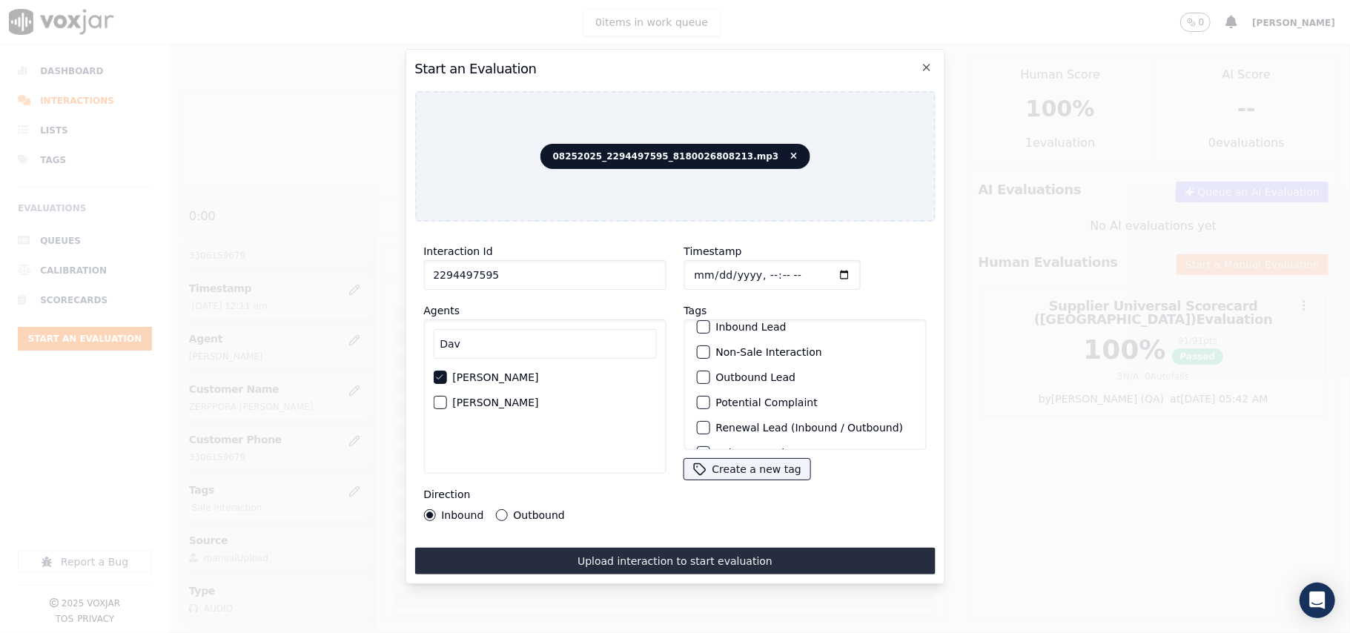
scroll to position [129, 0]
click at [734, 426] on label "Sale Interaction" at bounding box center [757, 431] width 82 height 10
click at [710, 424] on button "Sale Interaction" at bounding box center [702, 430] width 13 height 13
click at [552, 510] on label "Outbound" at bounding box center [538, 515] width 51 height 10
click at [507, 509] on button "Outbound" at bounding box center [501, 515] width 12 height 12
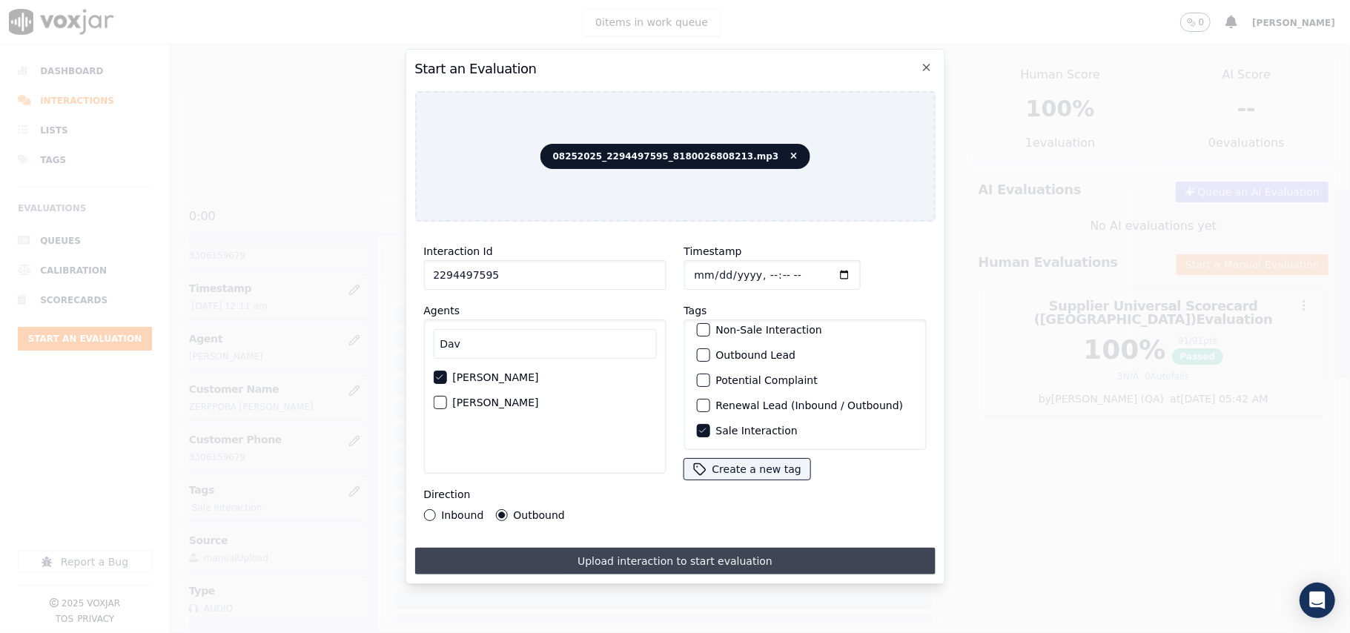
click at [618, 548] on button "Upload interaction to start evaluation" at bounding box center [674, 561] width 521 height 27
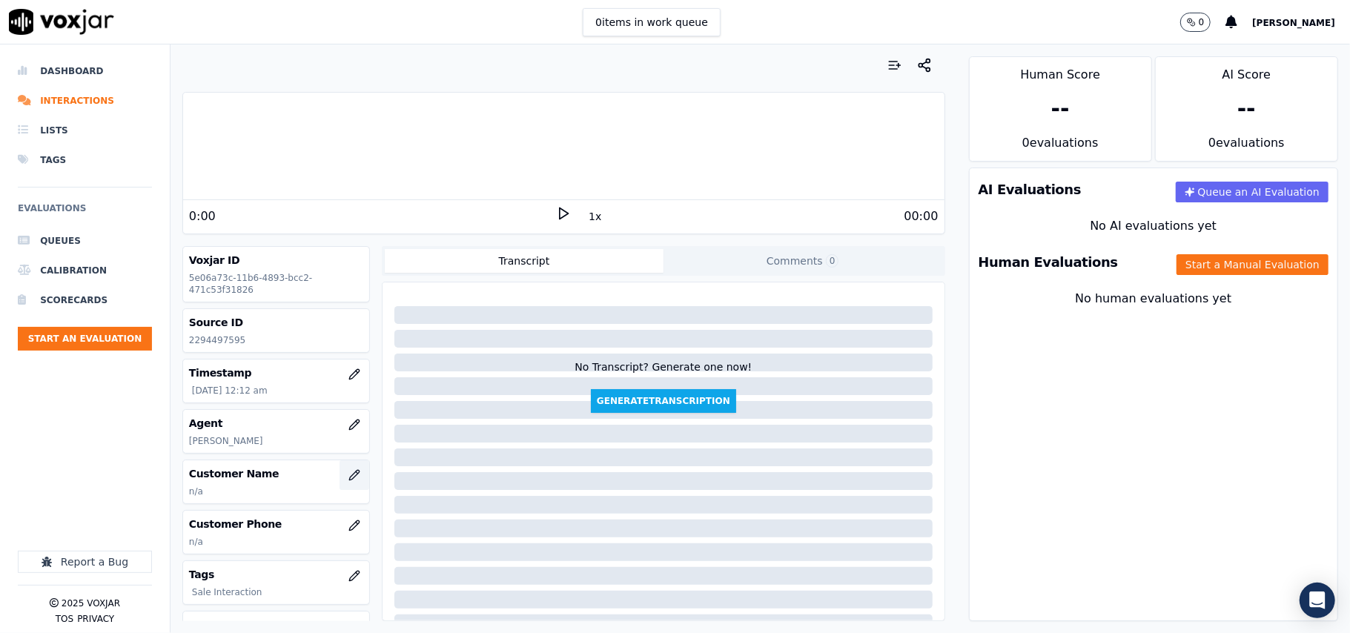
click at [340, 488] on button "button" at bounding box center [355, 475] width 30 height 30
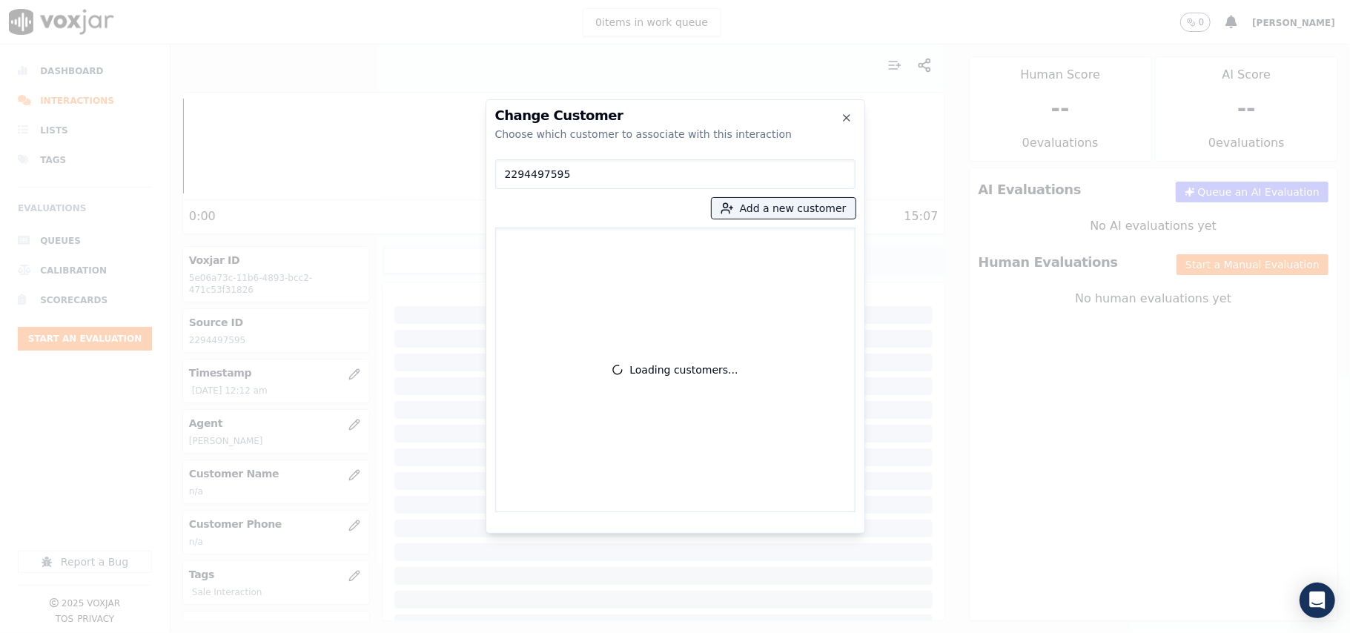
type input "2294497595"
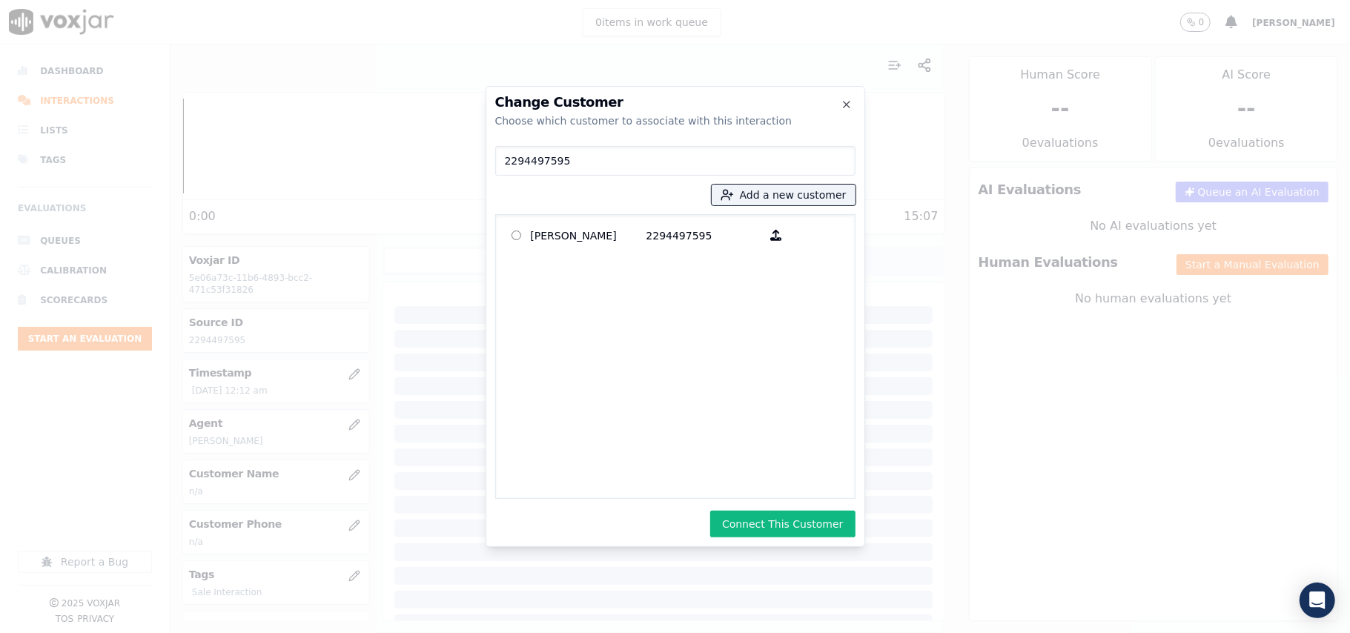
click at [761, 529] on button "Connect This Customer" at bounding box center [782, 524] width 145 height 27
click at [1261, 267] on body "0 items in work queue 0 [PERSON_NAME] Dashboard Interactions Lists Tags Evaluat…" at bounding box center [675, 316] width 1350 height 633
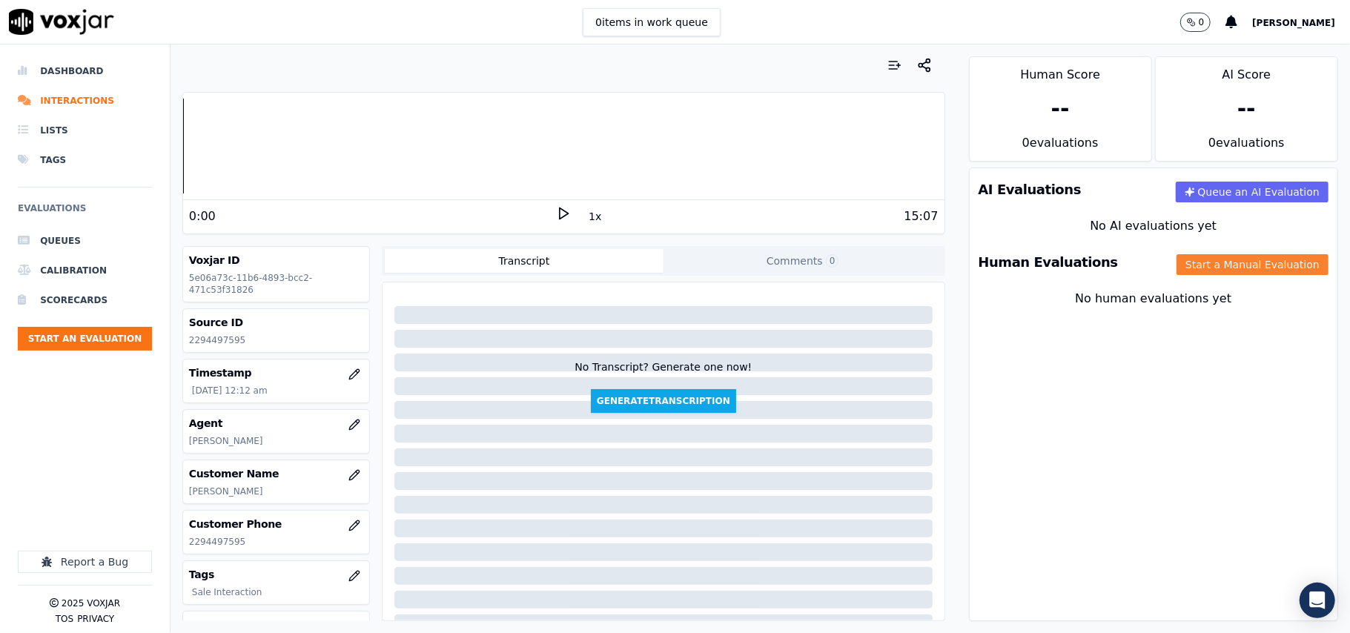
click at [1200, 270] on button "Start a Manual Evaluation" at bounding box center [1253, 264] width 152 height 21
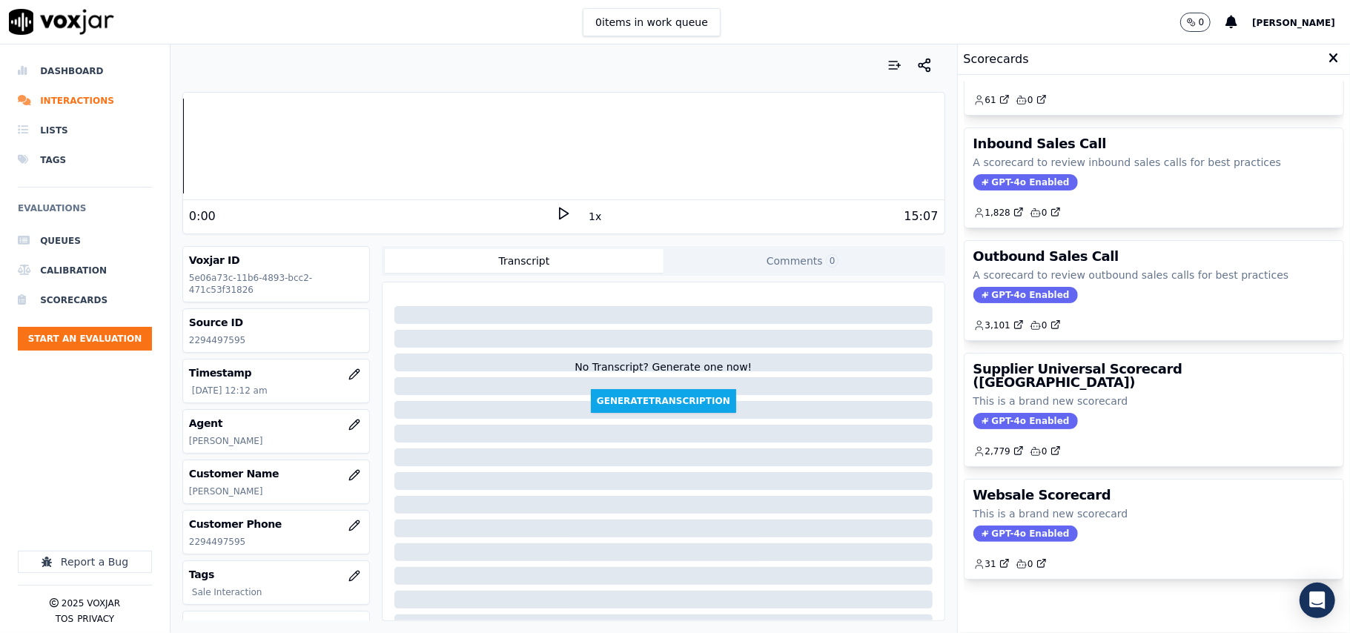
scroll to position [113, 0]
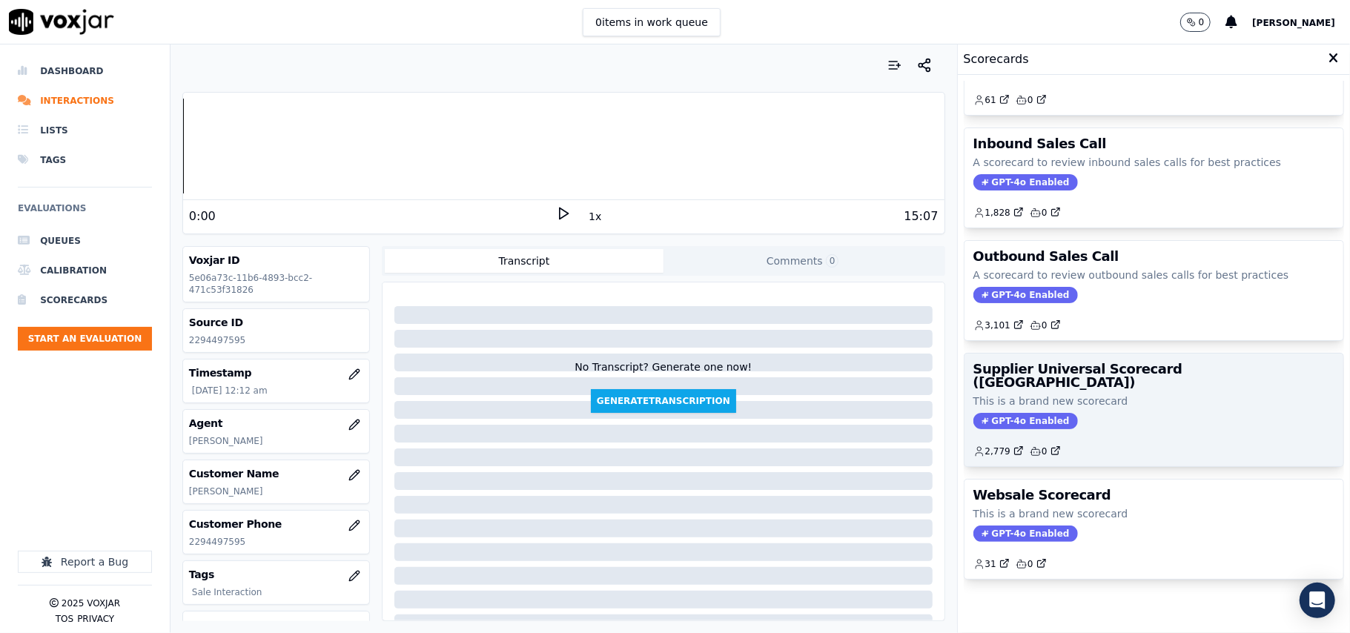
click at [1137, 434] on div "2,779 0" at bounding box center [1154, 446] width 361 height 24
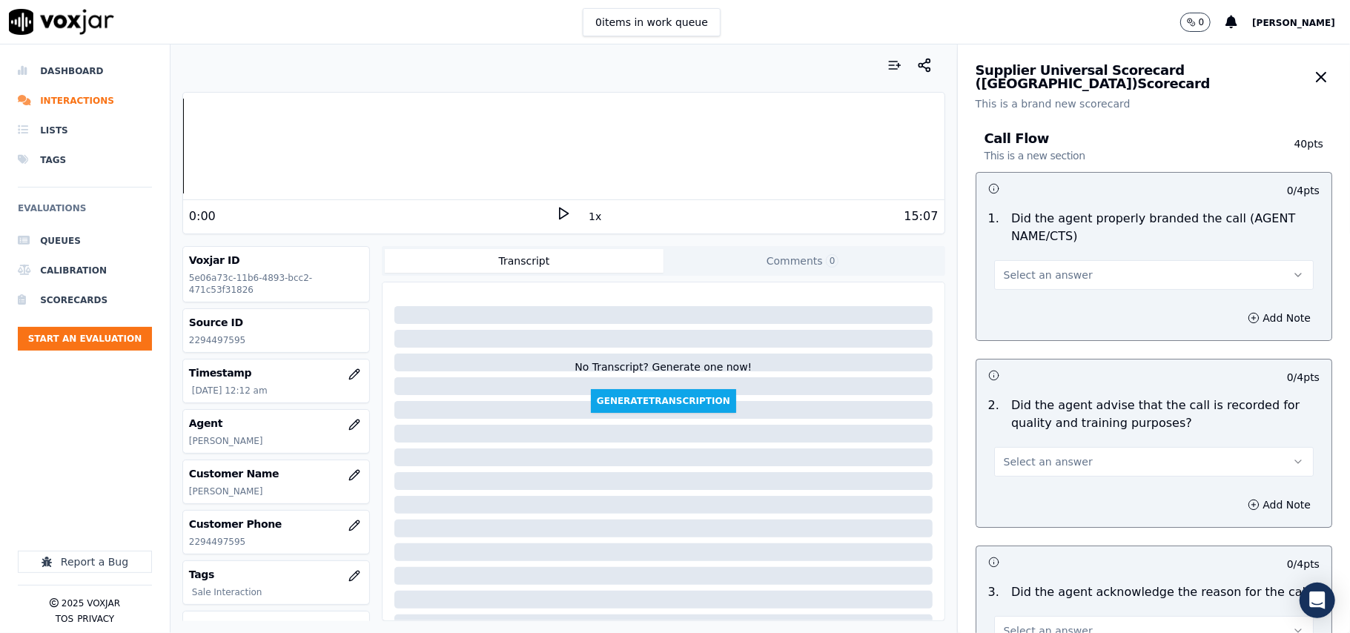
click at [1025, 268] on span "Select an answer" at bounding box center [1048, 275] width 89 height 15
click at [1020, 303] on div "Yes" at bounding box center [1122, 309] width 287 height 24
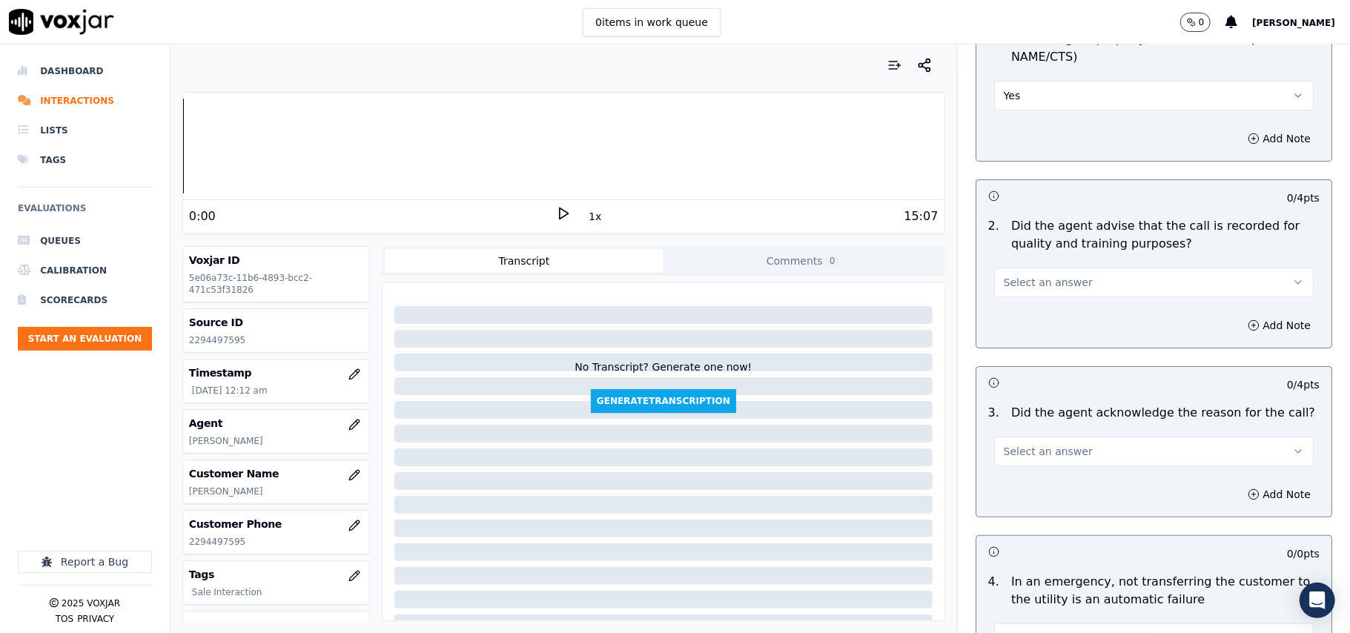
scroll to position [329, 0]
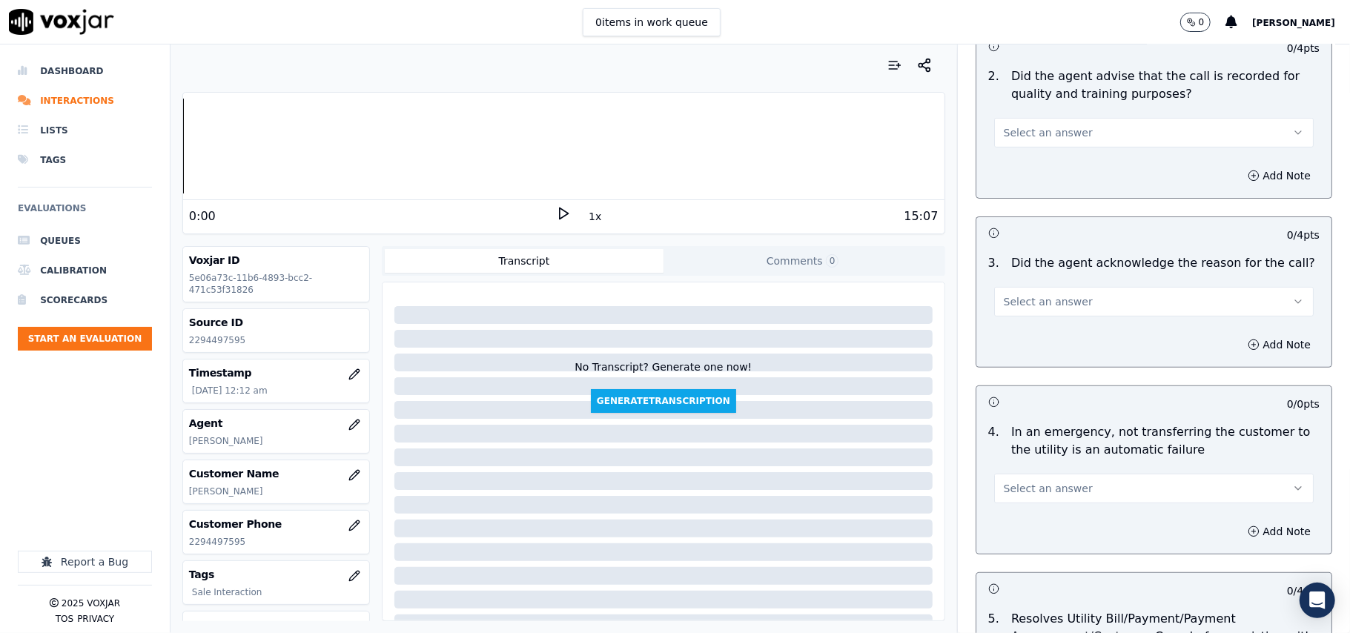
click at [1008, 145] on button "Select an answer" at bounding box center [1154, 133] width 320 height 30
click at [1008, 171] on div "Yes" at bounding box center [1122, 167] width 287 height 24
click at [1025, 315] on button "Select an answer" at bounding box center [1154, 302] width 320 height 30
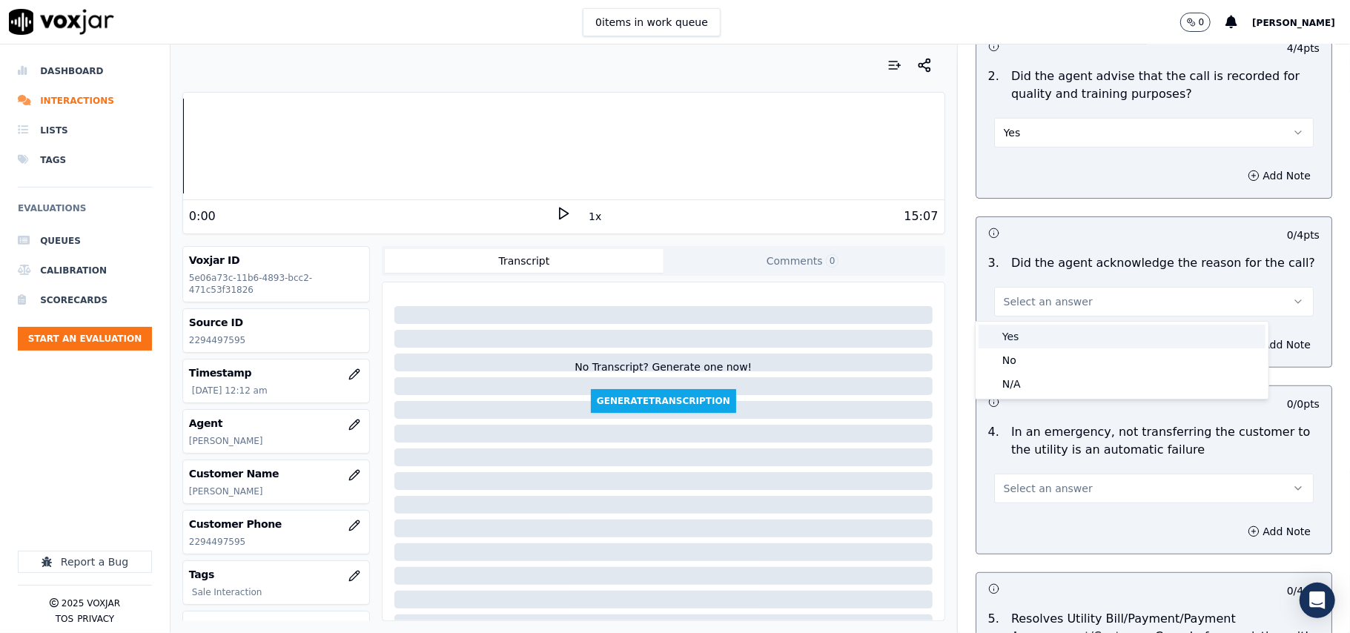
click at [1010, 334] on div "Yes" at bounding box center [1122, 337] width 287 height 24
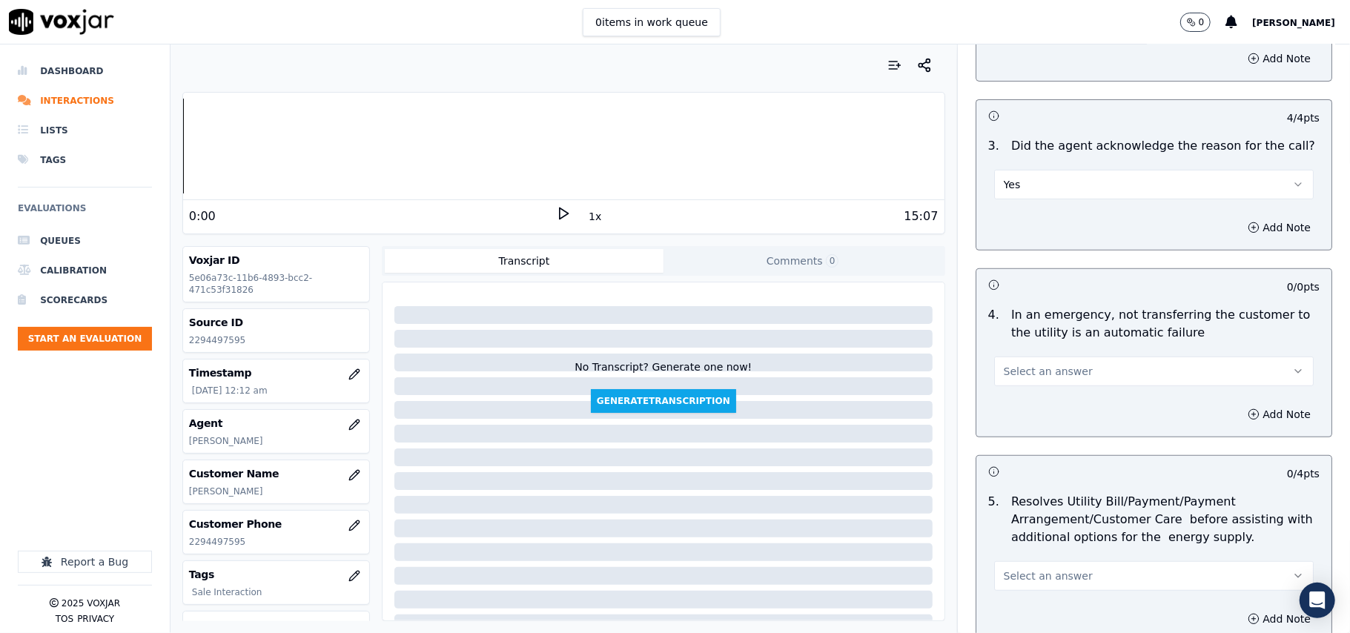
scroll to position [494, 0]
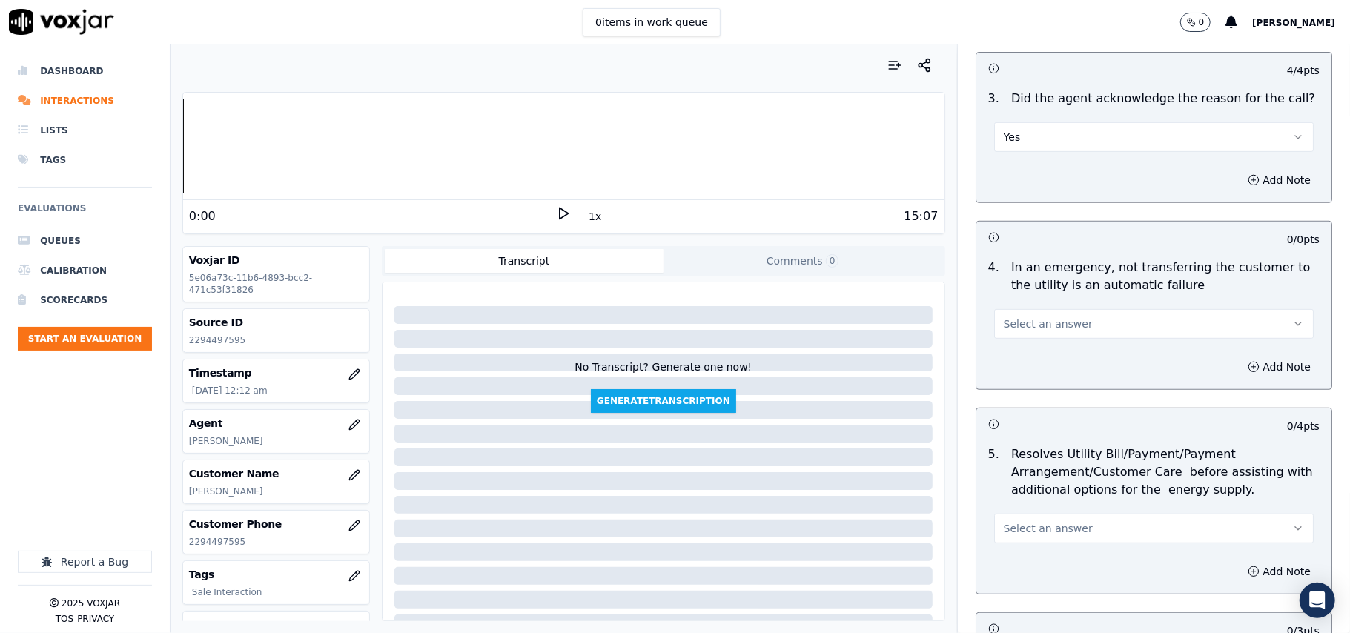
click at [1013, 328] on span "Select an answer" at bounding box center [1048, 324] width 89 height 15
click at [1009, 401] on div "N/A" at bounding box center [1122, 406] width 287 height 24
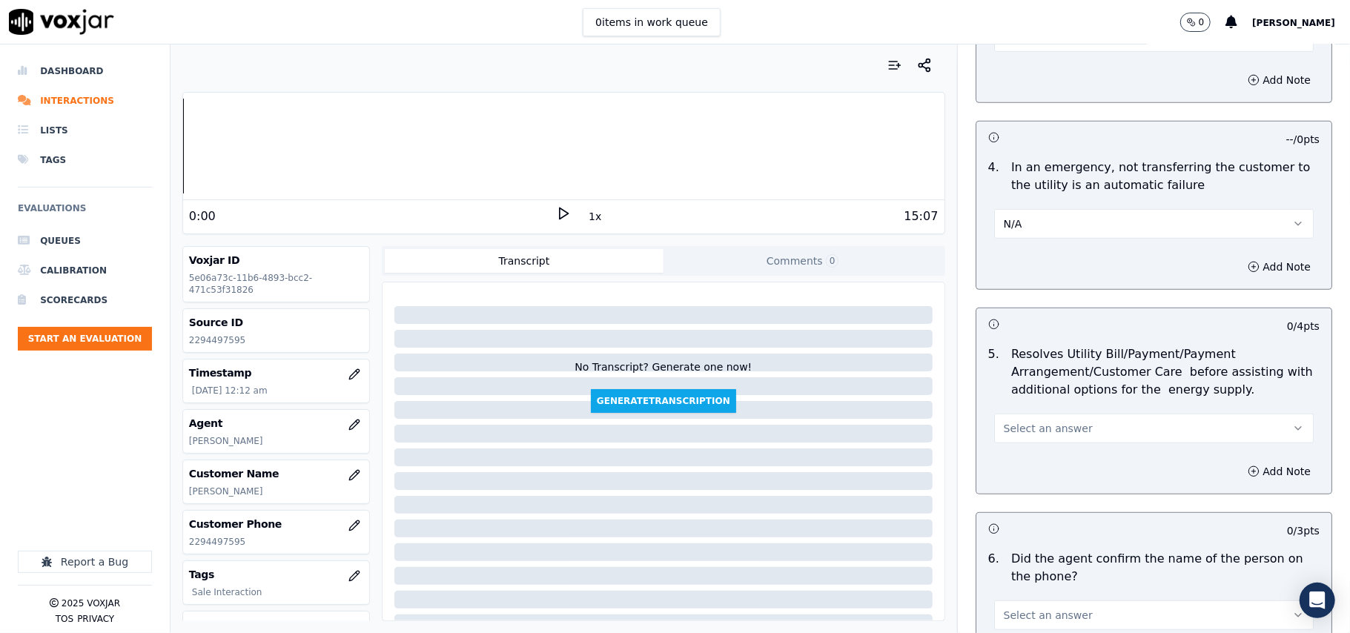
scroll to position [659, 0]
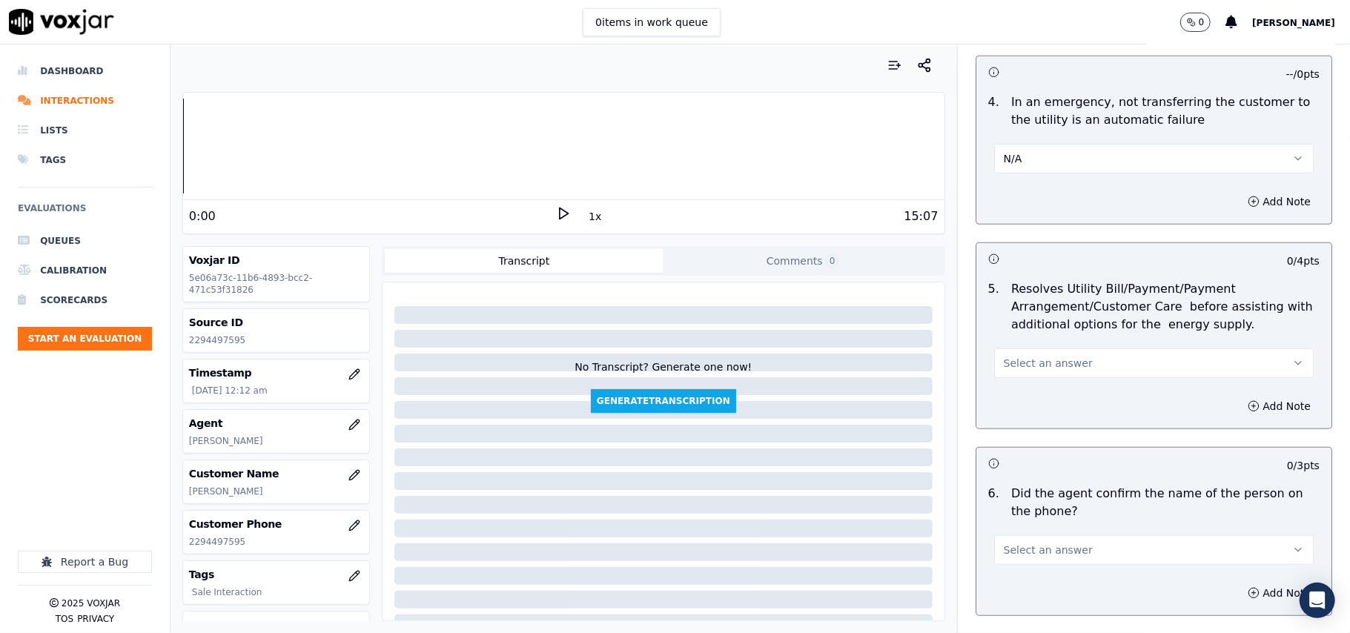
click at [1023, 369] on span "Select an answer" at bounding box center [1048, 363] width 89 height 15
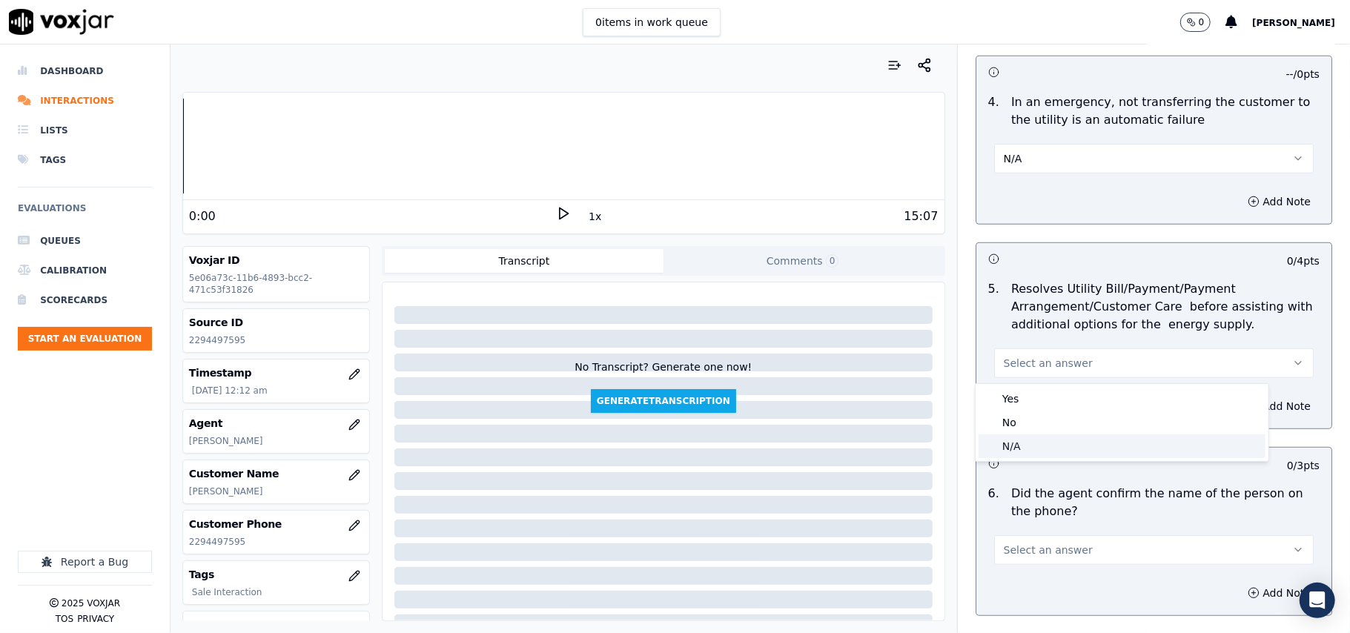
click at [1017, 449] on div "N/A" at bounding box center [1122, 447] width 287 height 24
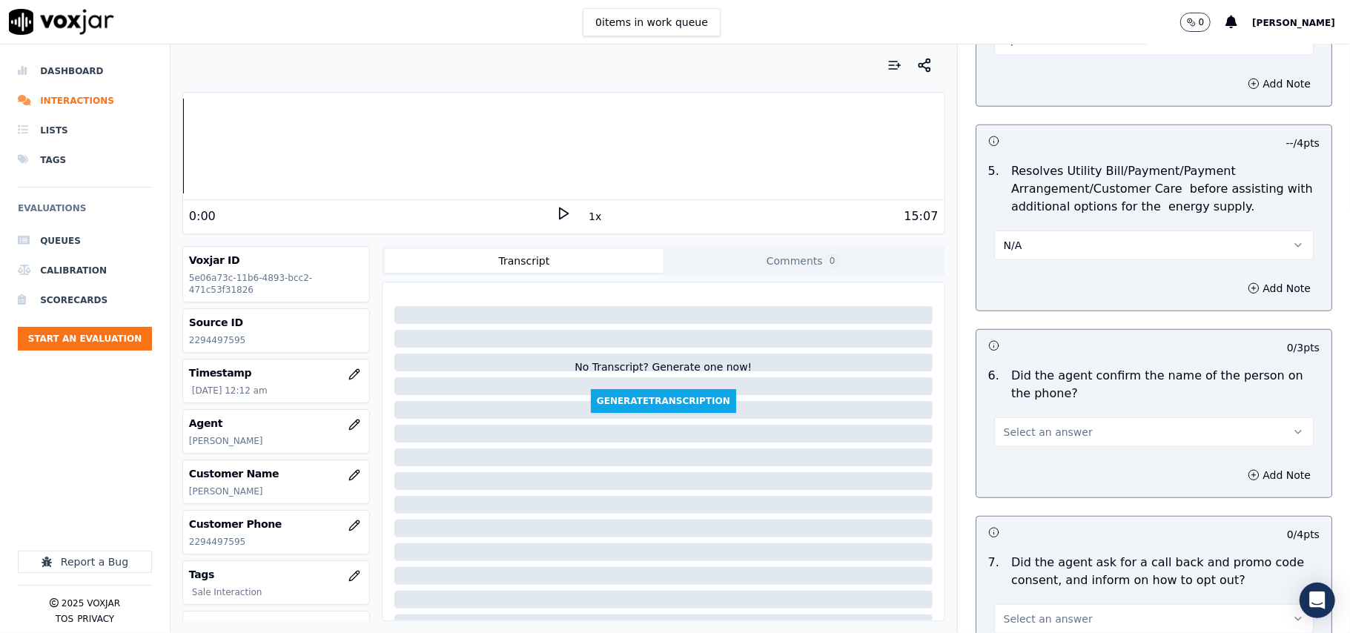
scroll to position [823, 0]
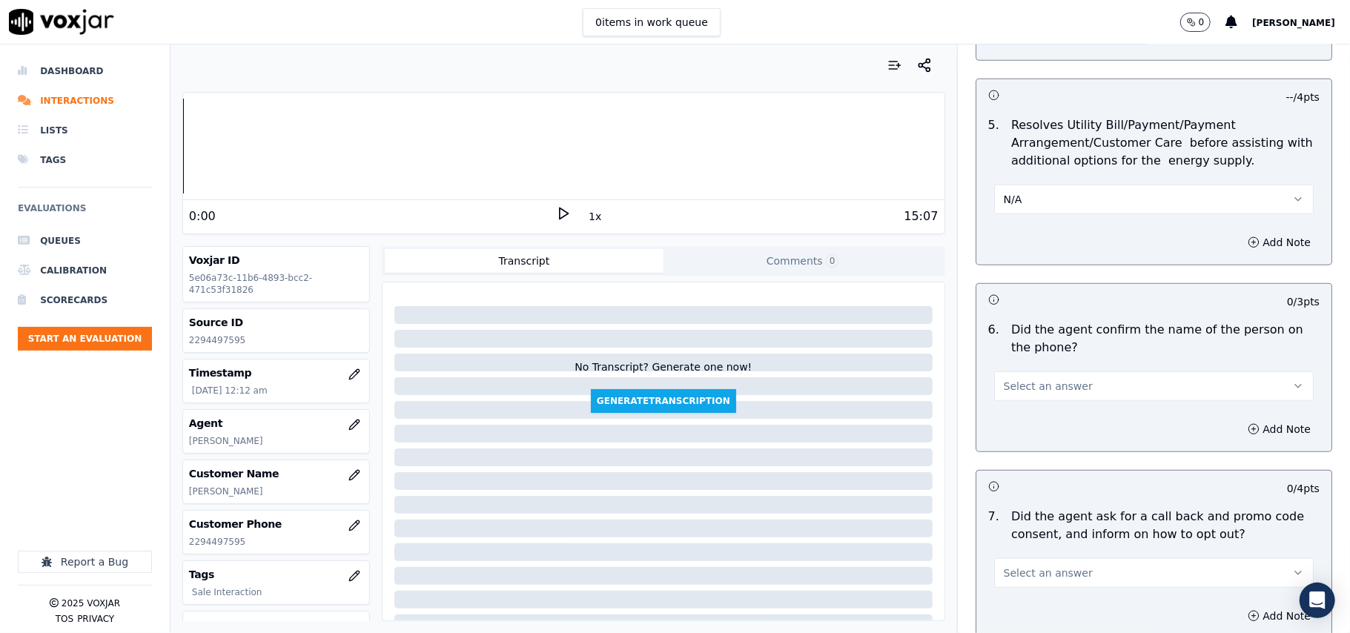
click at [1032, 384] on span "Select an answer" at bounding box center [1048, 386] width 89 height 15
click at [1026, 421] on div "Yes" at bounding box center [1122, 422] width 287 height 24
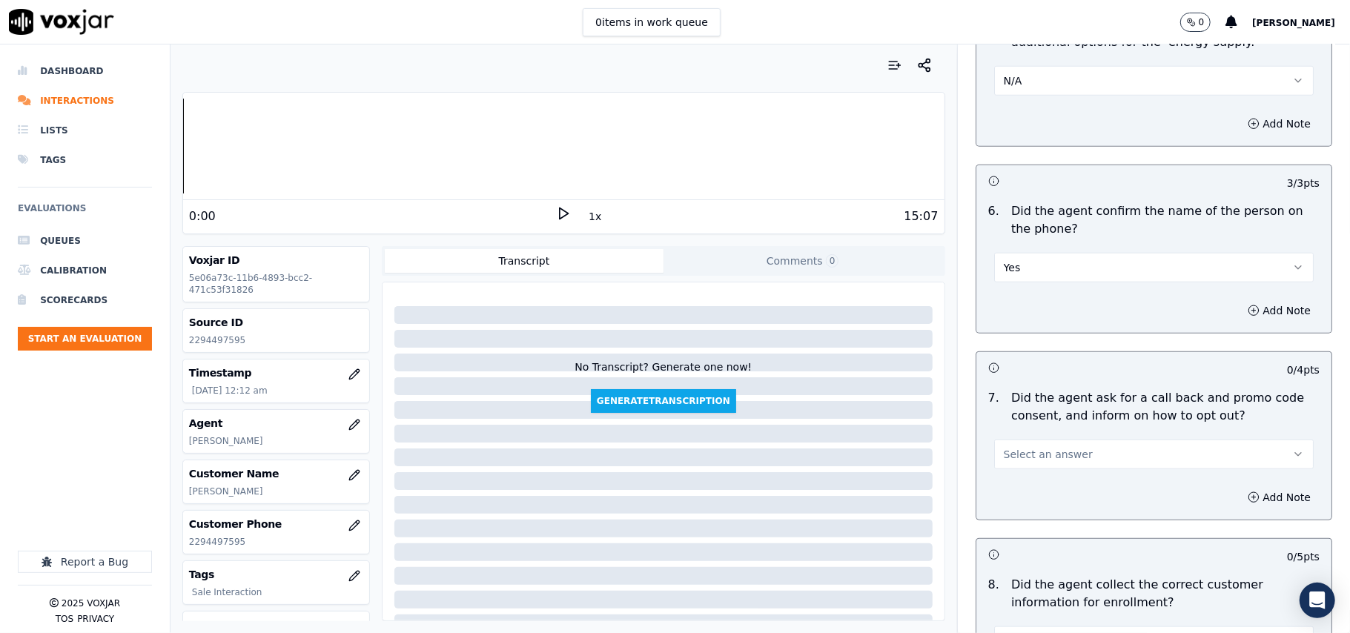
scroll to position [988, 0]
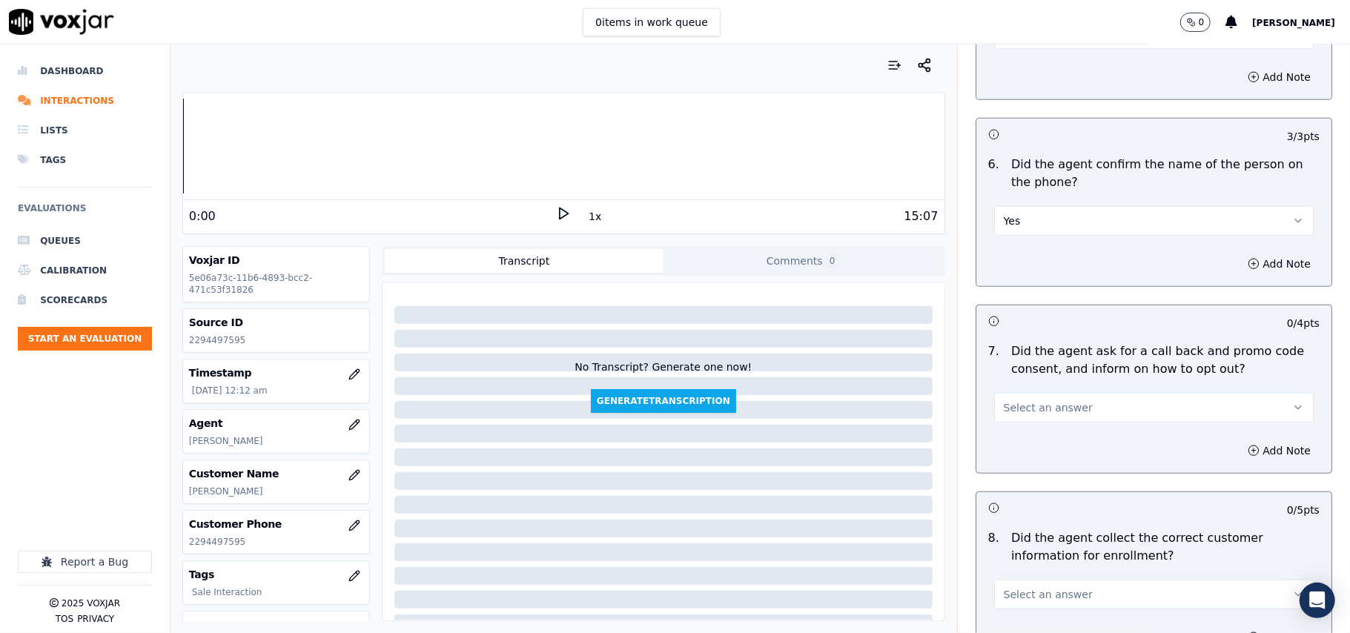
click at [1021, 415] on span "Select an answer" at bounding box center [1048, 407] width 89 height 15
click at [1023, 436] on div "Yes" at bounding box center [1122, 444] width 287 height 24
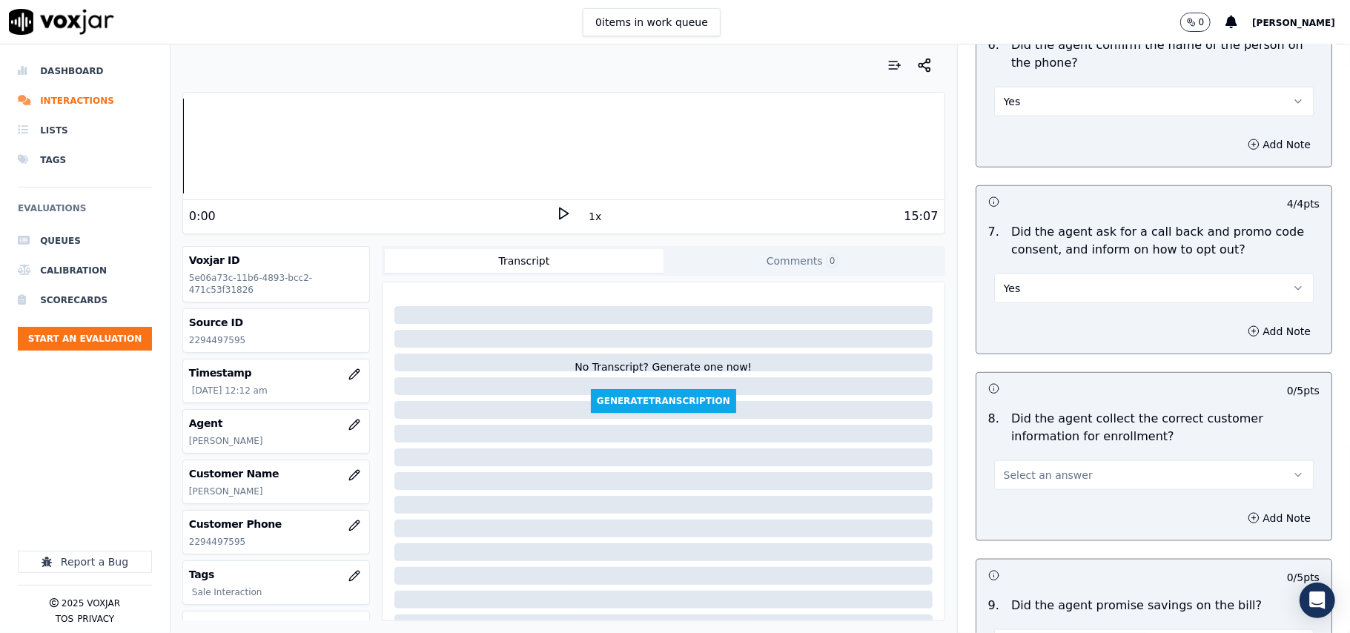
scroll to position [1154, 0]
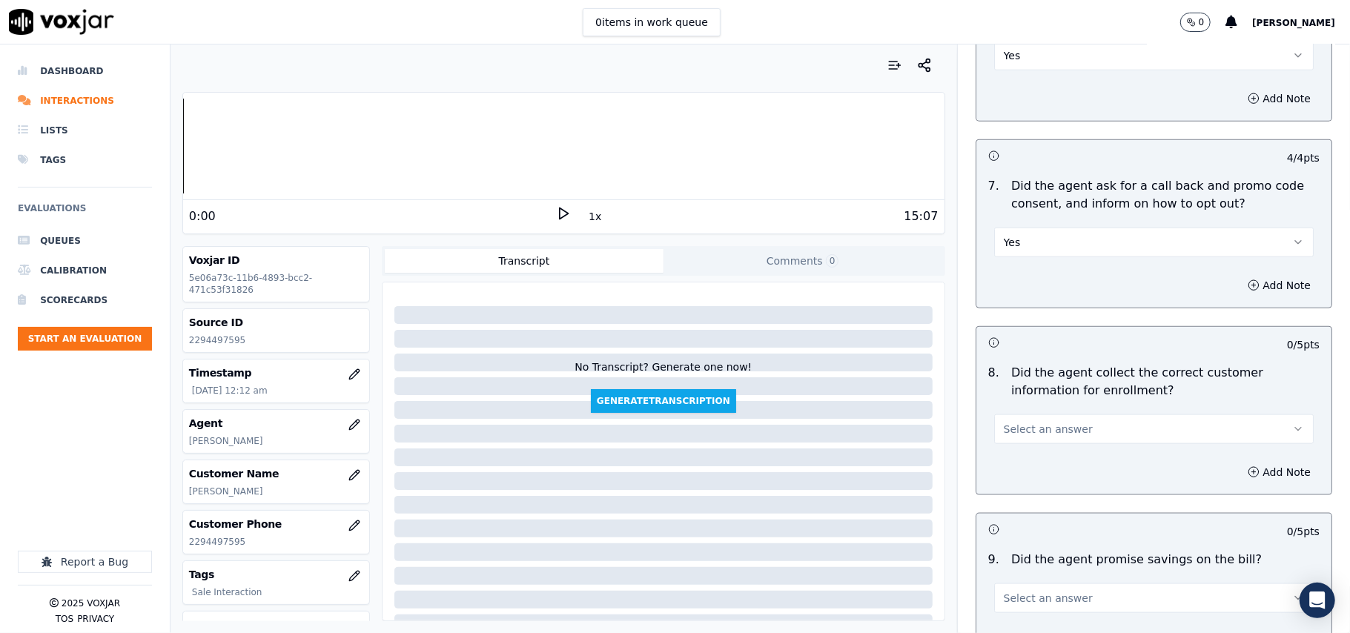
drag, startPoint x: 1022, startPoint y: 436, endPoint x: 1021, endPoint y: 446, distance: 9.7
click at [1021, 437] on span "Select an answer" at bounding box center [1048, 429] width 89 height 15
click at [1021, 460] on div "Yes" at bounding box center [1122, 467] width 287 height 24
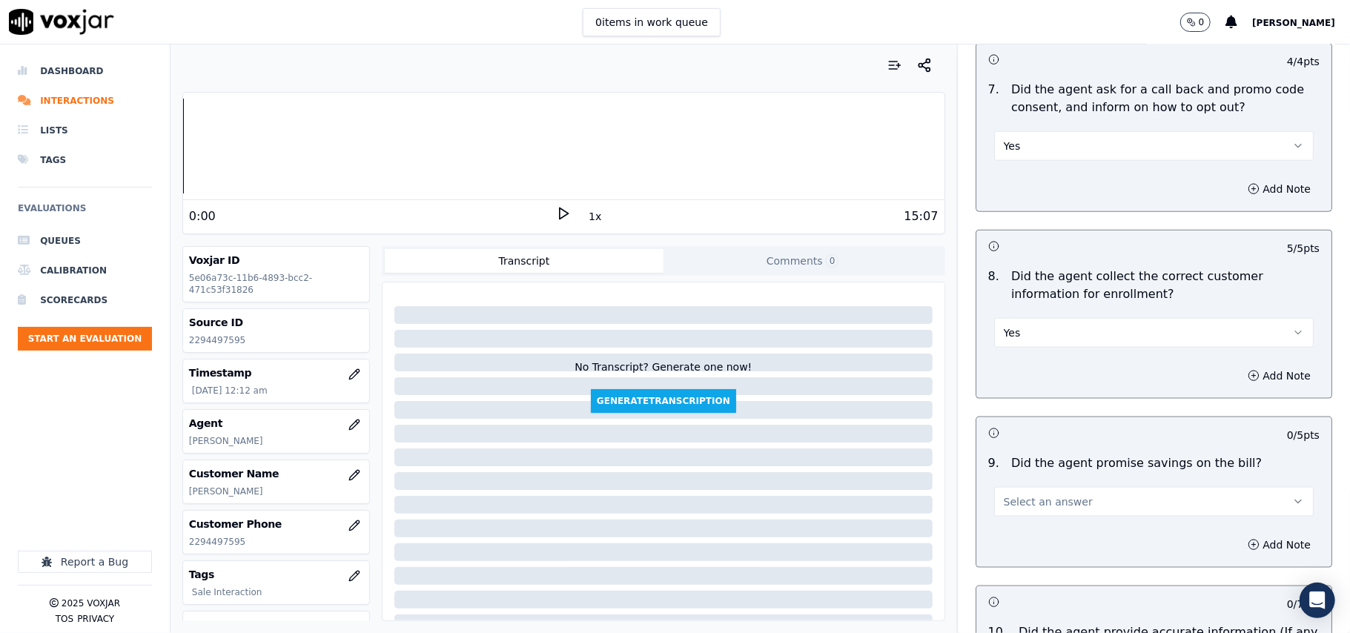
scroll to position [1318, 0]
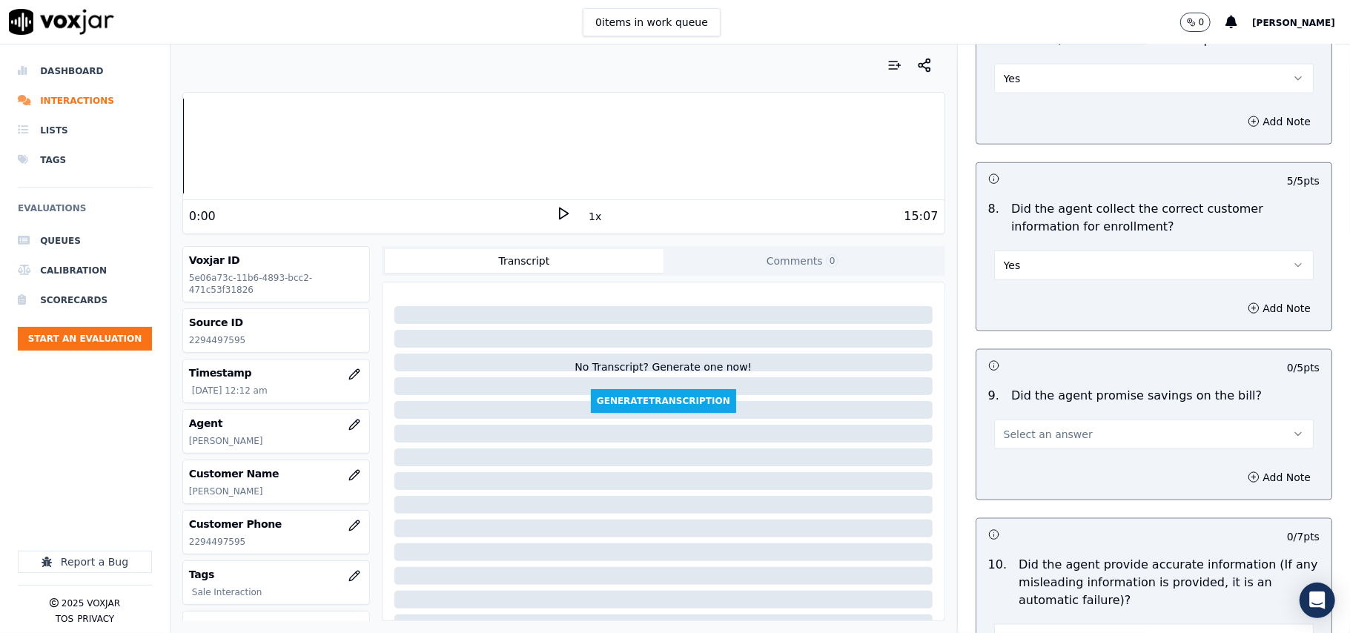
click at [1035, 442] on span "Select an answer" at bounding box center [1048, 434] width 89 height 15
click at [1031, 466] on div "Yes" at bounding box center [1122, 472] width 287 height 24
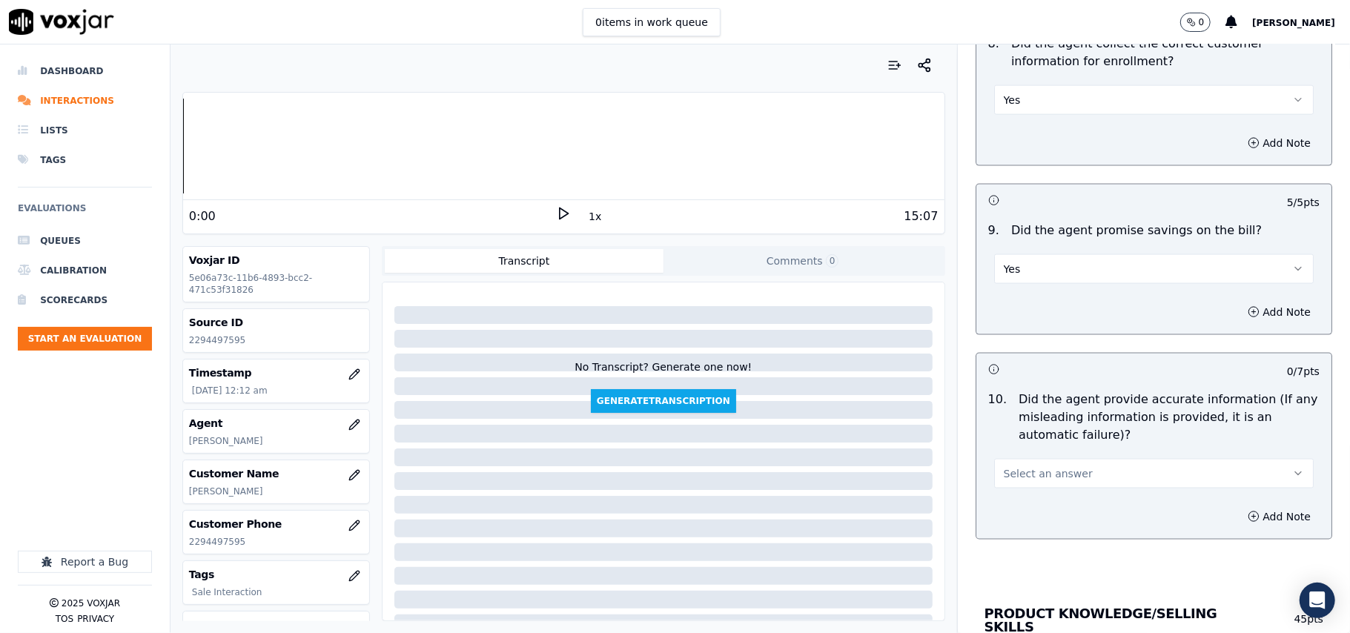
click at [1026, 265] on button "Yes" at bounding box center [1154, 269] width 320 height 30
click at [1022, 360] on div "N/A" at bounding box center [1122, 355] width 287 height 24
click at [1005, 481] on span "Select an answer" at bounding box center [1048, 473] width 89 height 15
click at [1013, 507] on div "Yes" at bounding box center [1122, 512] width 287 height 24
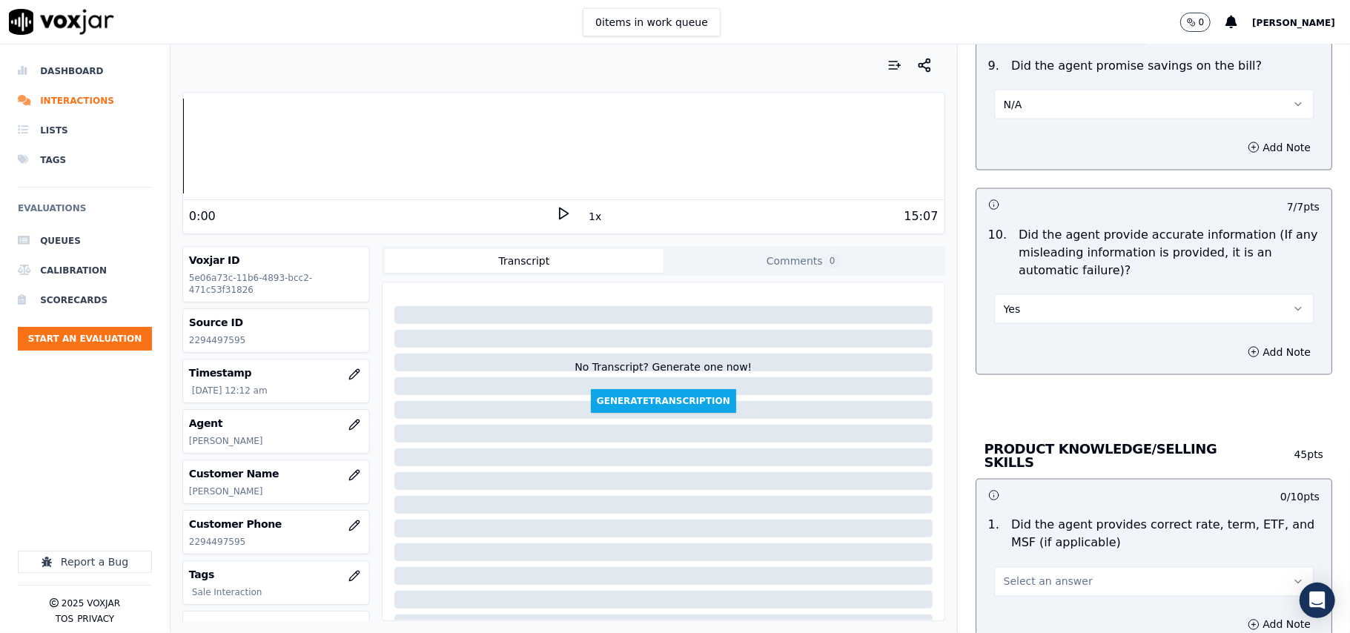
scroll to position [1812, 0]
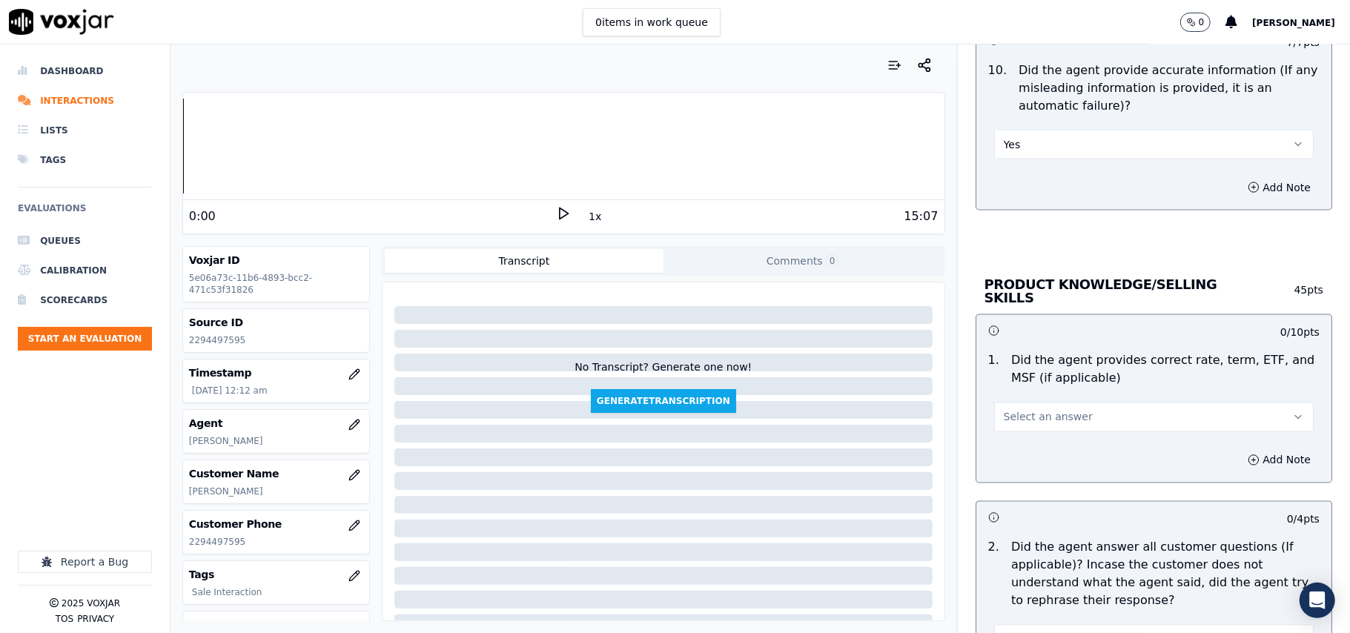
click at [1018, 414] on span "Select an answer" at bounding box center [1048, 417] width 89 height 15
click at [1023, 455] on div "Yes" at bounding box center [1122, 449] width 287 height 24
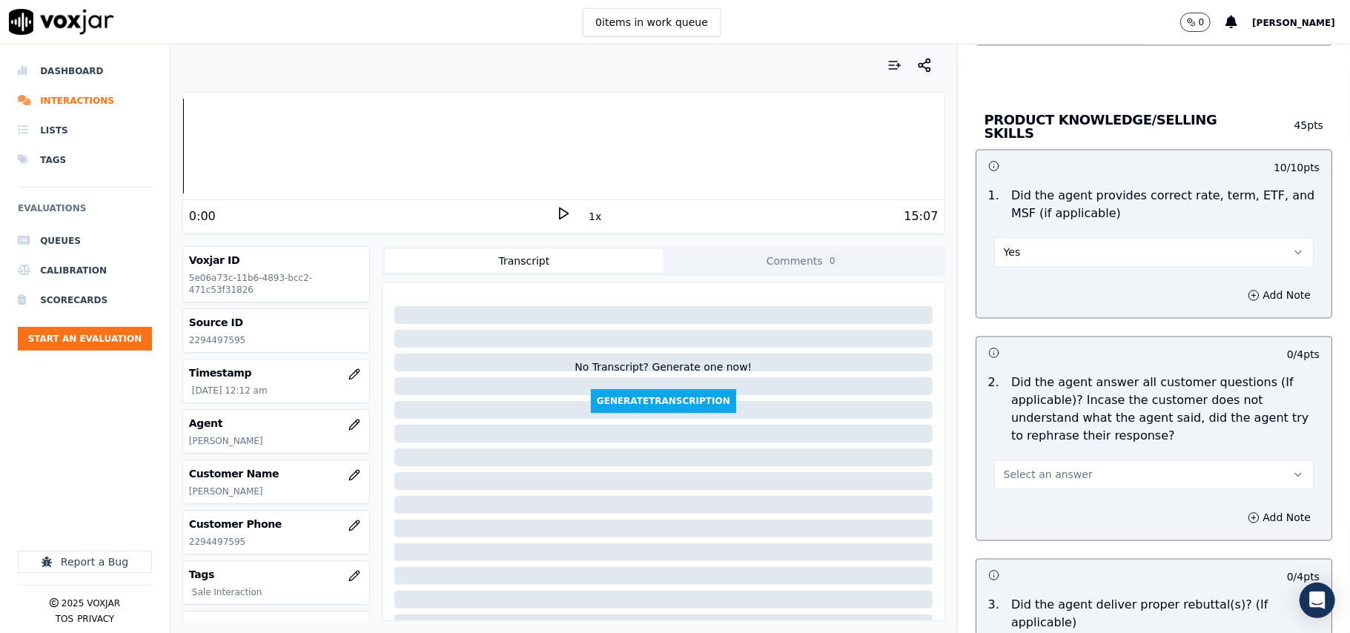
click at [1026, 475] on span "Select an answer" at bounding box center [1048, 475] width 89 height 15
click at [1028, 507] on div "Yes" at bounding box center [1122, 507] width 287 height 24
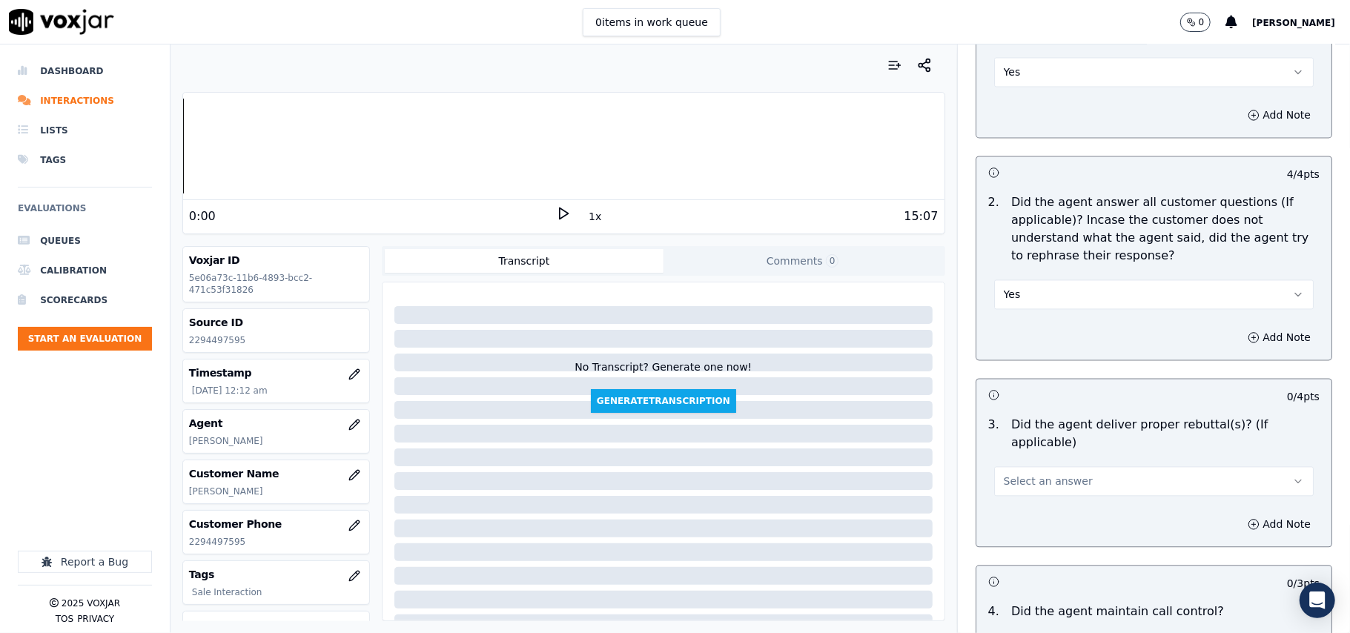
scroll to position [2306, 0]
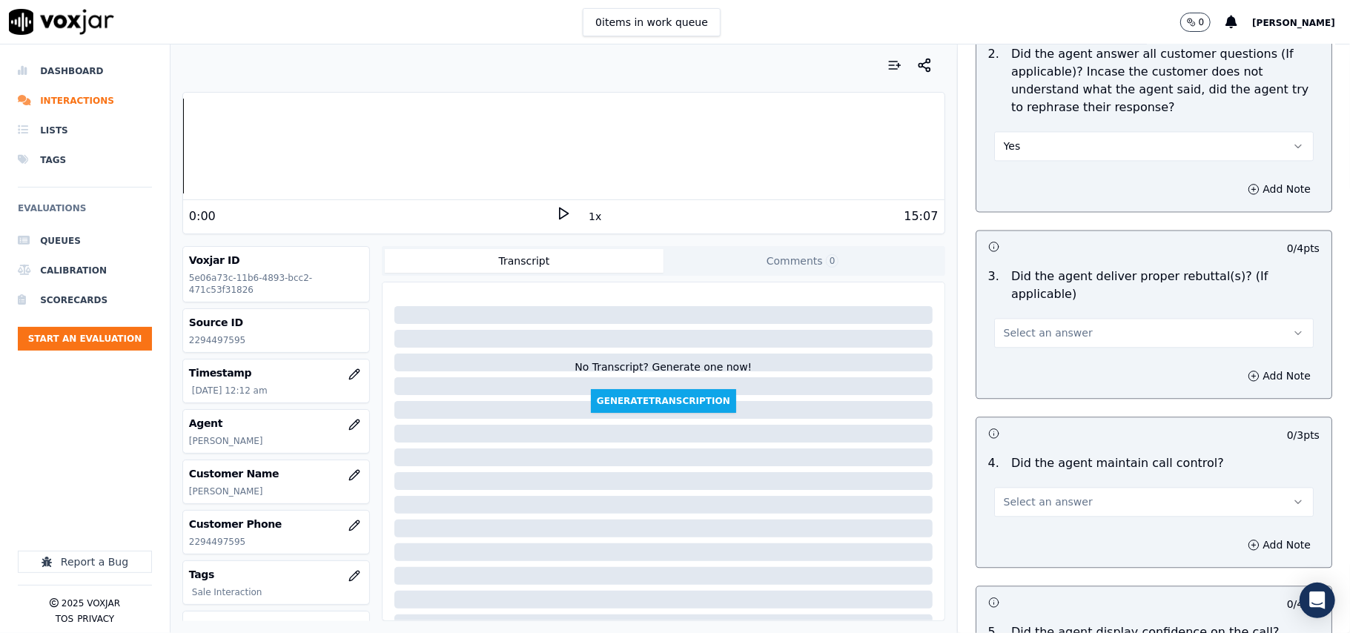
click at [1028, 326] on span "Select an answer" at bounding box center [1048, 333] width 89 height 15
click at [1025, 354] on div "Yes" at bounding box center [1122, 347] width 287 height 24
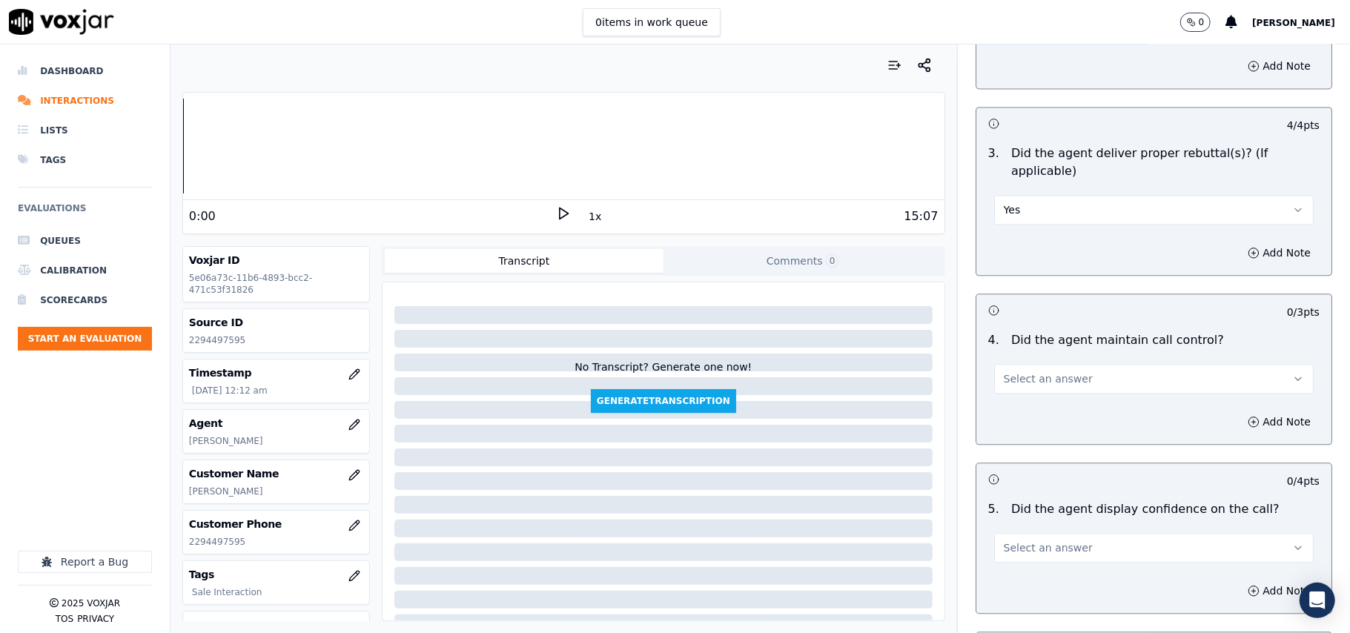
scroll to position [2471, 0]
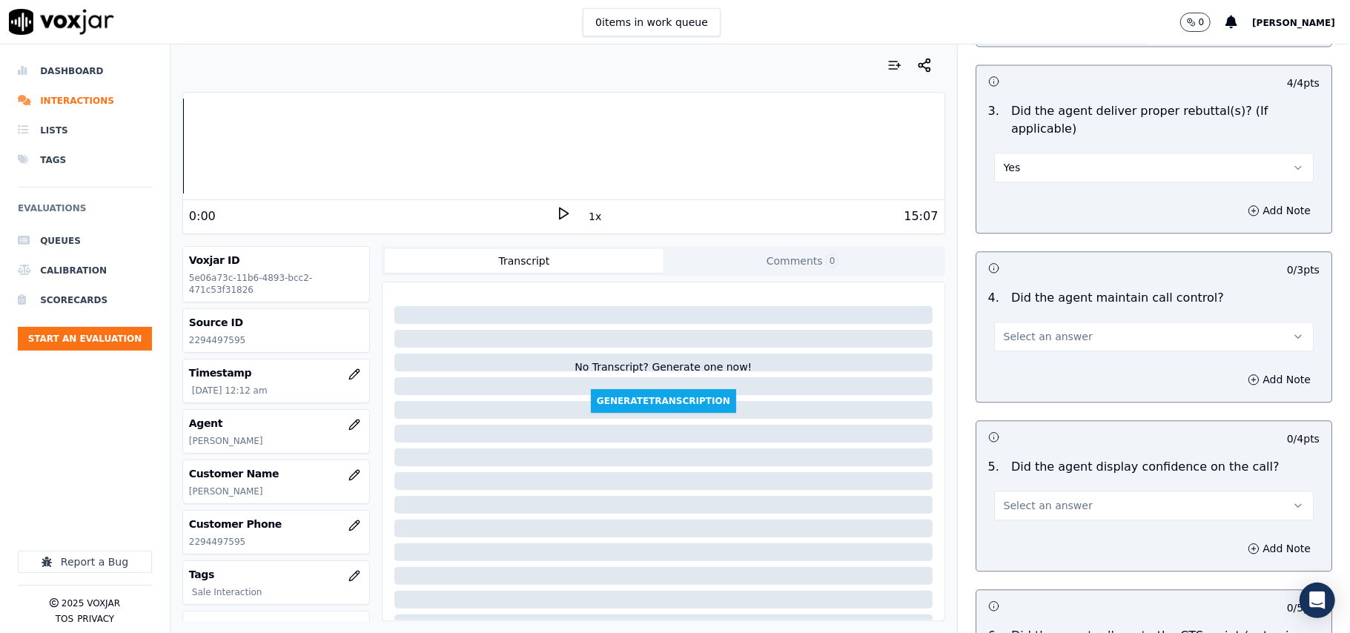
click at [1024, 329] on span "Select an answer" at bounding box center [1048, 336] width 89 height 15
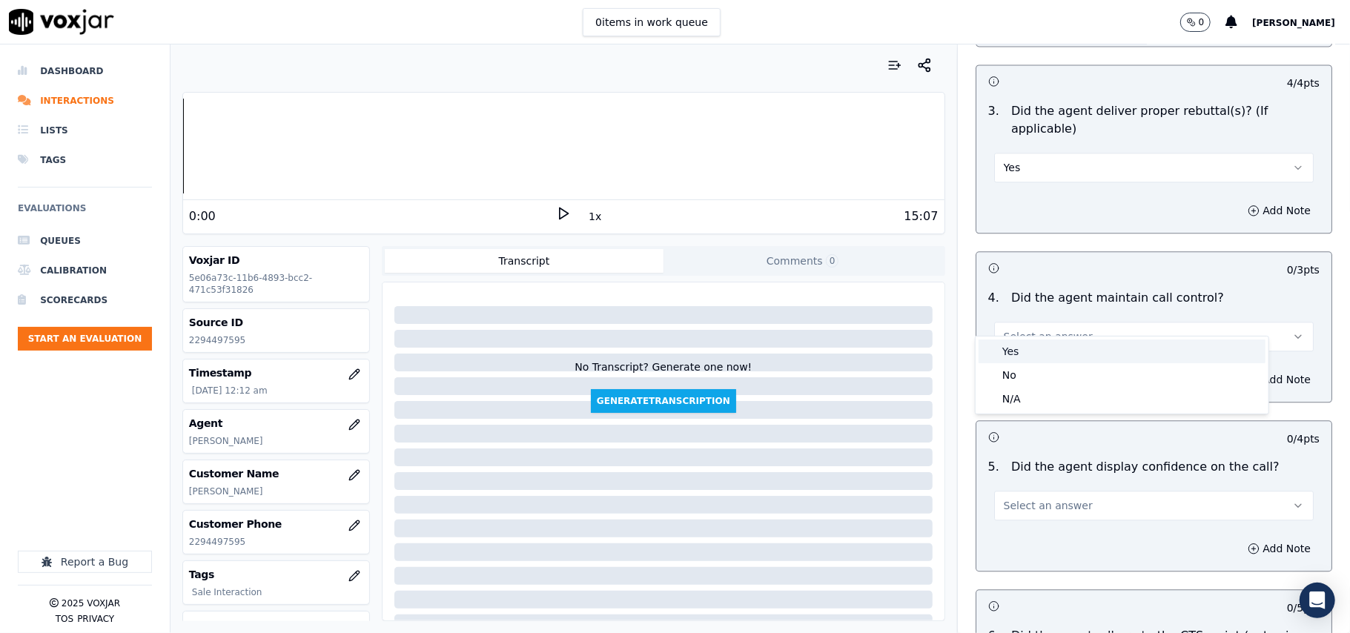
click at [1026, 337] on div "Yes No N/A" at bounding box center [1122, 375] width 293 height 77
click at [1040, 359] on div "Yes" at bounding box center [1122, 352] width 287 height 24
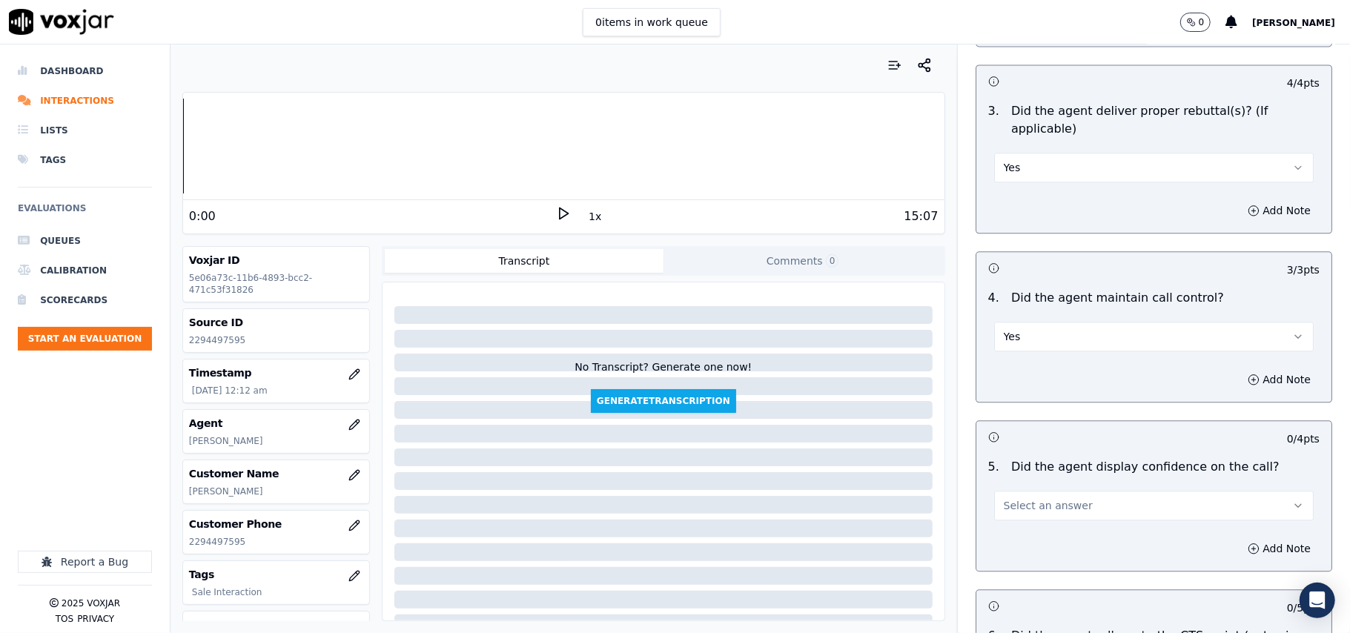
scroll to position [2637, 0]
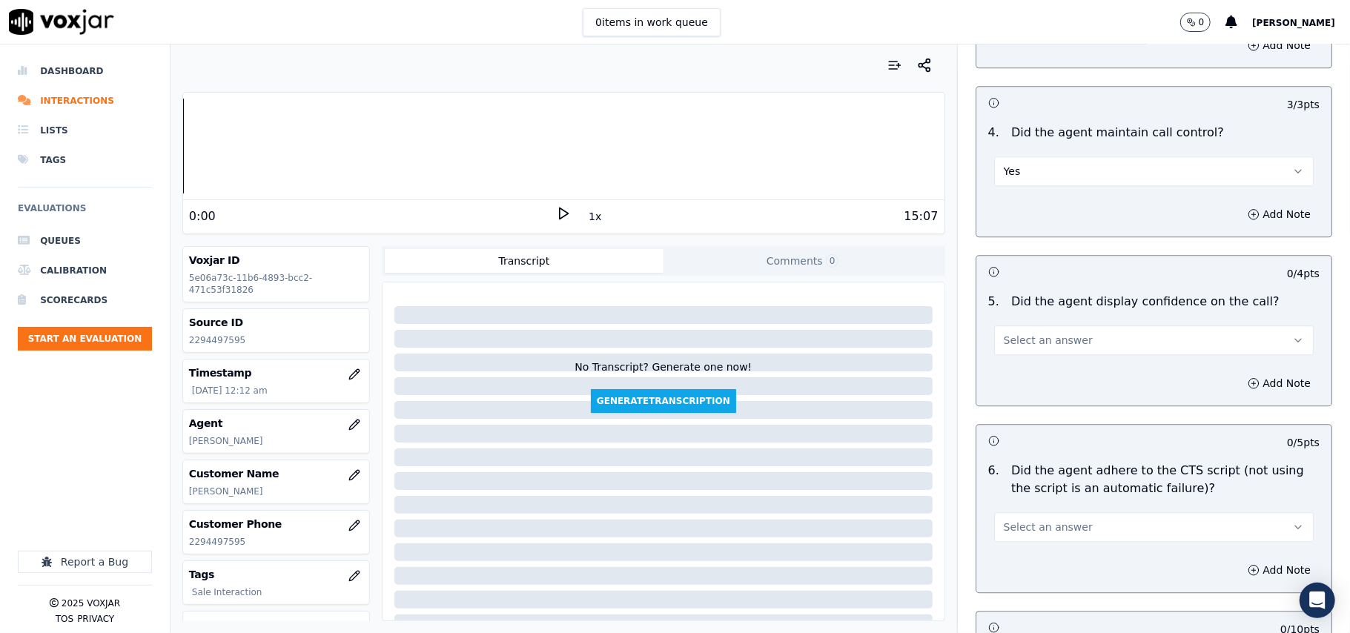
click at [1034, 333] on span "Select an answer" at bounding box center [1048, 340] width 89 height 15
click at [1028, 363] on div "Yes" at bounding box center [1122, 356] width 287 height 24
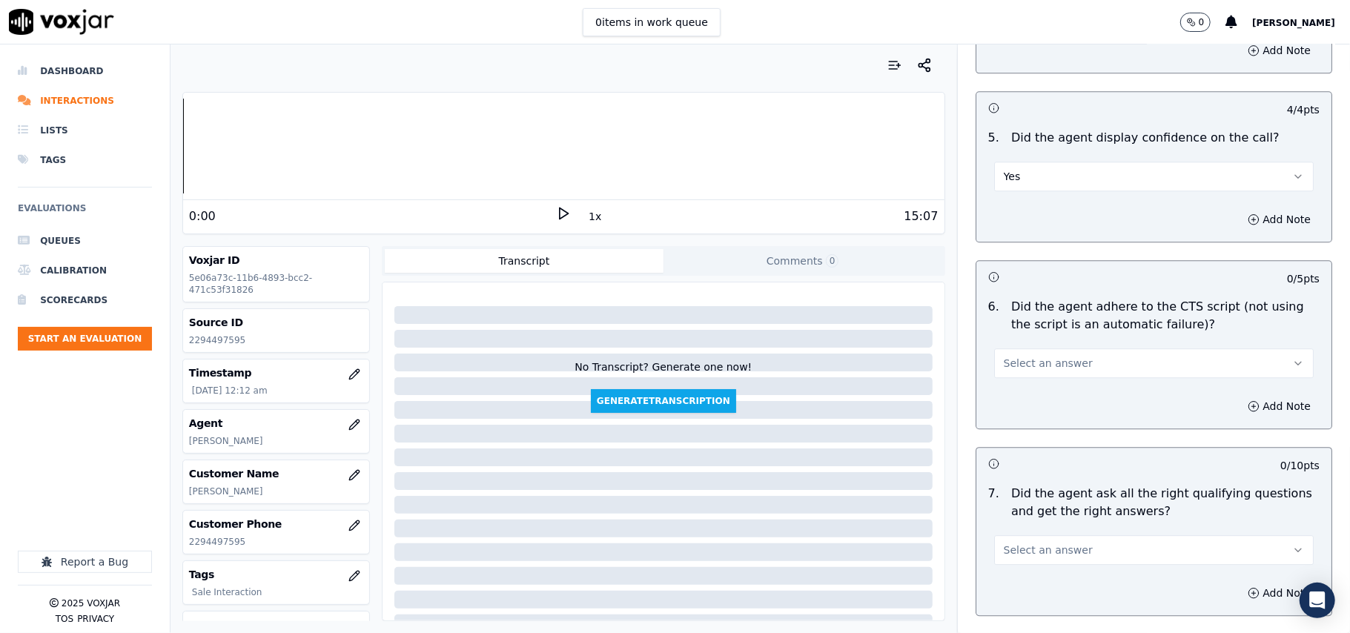
click at [1025, 354] on button "Select an answer" at bounding box center [1154, 363] width 320 height 30
click at [1020, 378] on div "Yes" at bounding box center [1122, 379] width 287 height 24
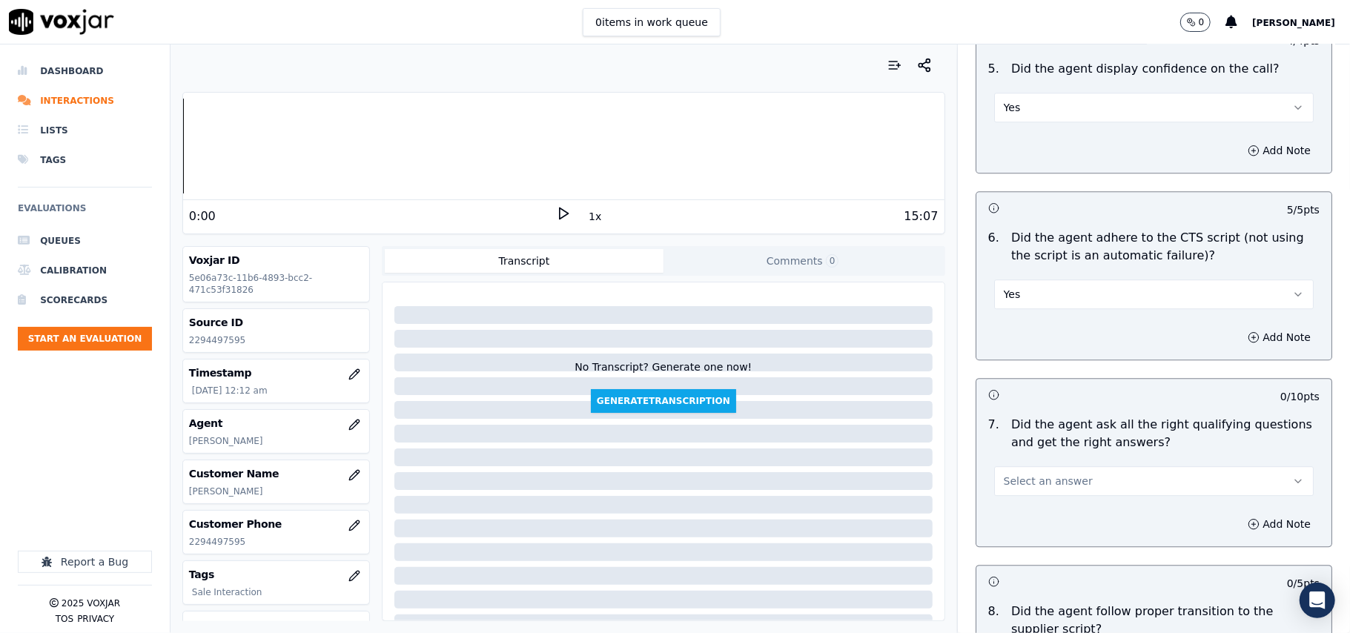
scroll to position [2966, 0]
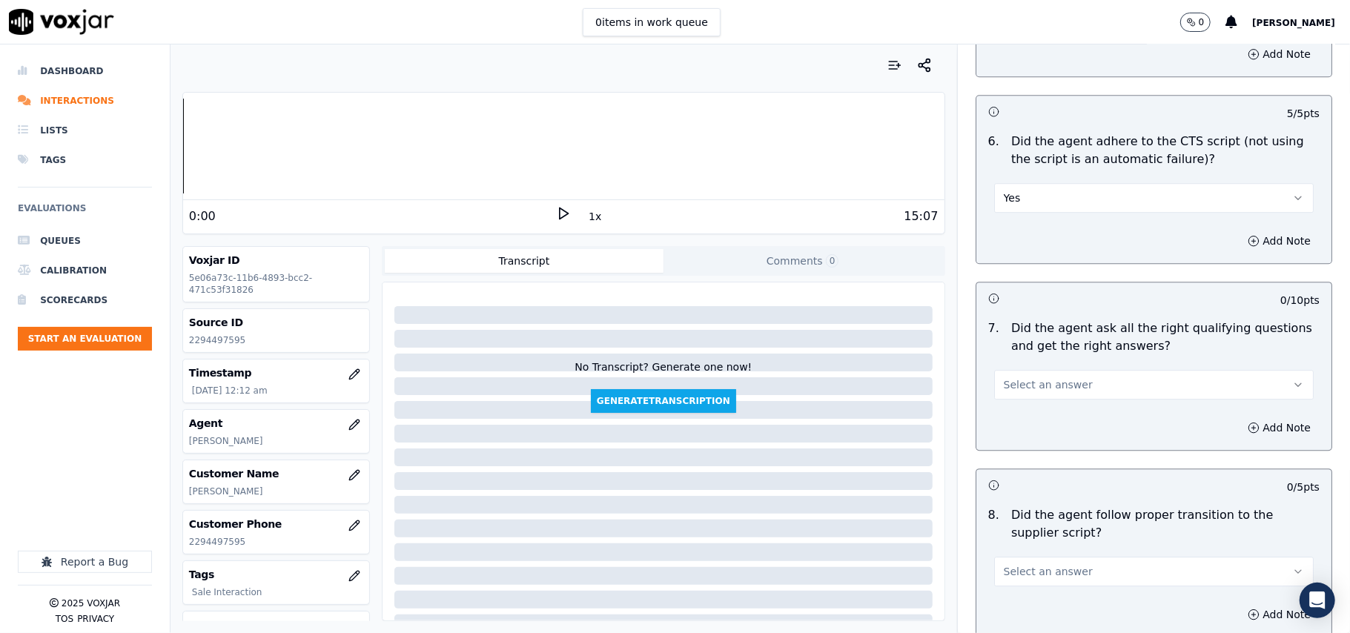
drag, startPoint x: 1019, startPoint y: 357, endPoint x: 1016, endPoint y: 372, distance: 15.1
click at [1018, 370] on button "Select an answer" at bounding box center [1154, 385] width 320 height 30
click at [1016, 398] on div "Yes" at bounding box center [1122, 401] width 287 height 24
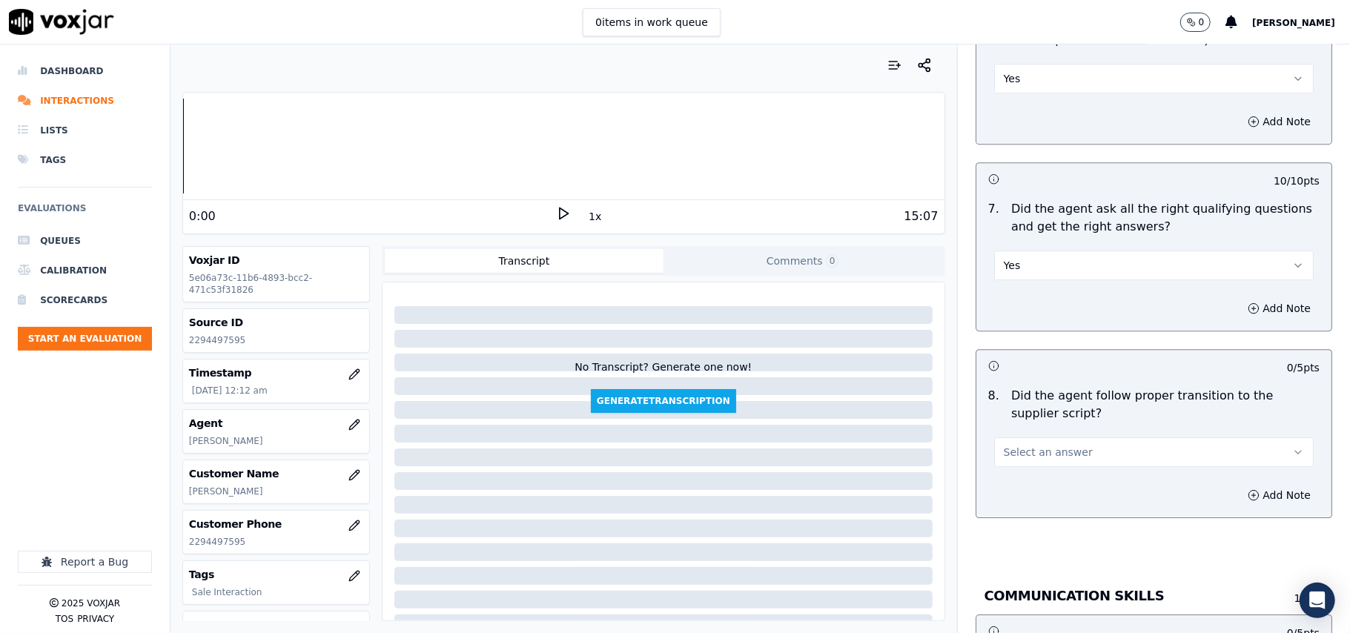
scroll to position [3131, 0]
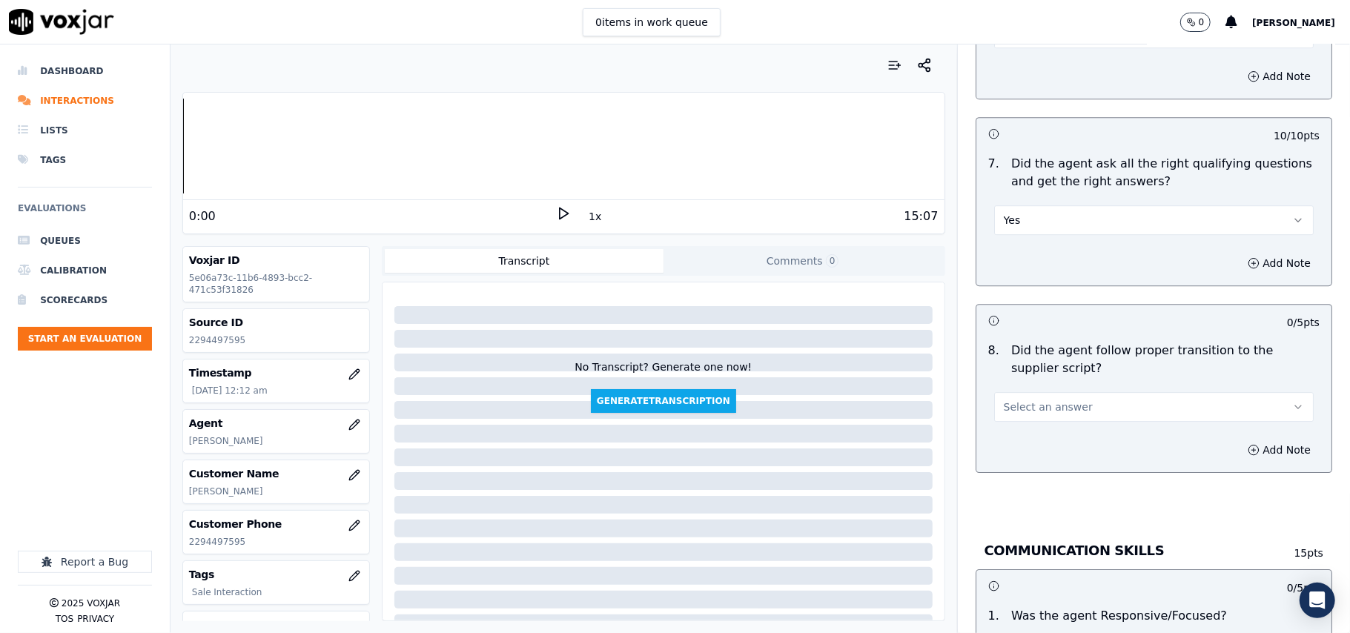
click at [1009, 400] on span "Select an answer" at bounding box center [1048, 407] width 89 height 15
click at [1019, 425] on div "Yes" at bounding box center [1122, 424] width 287 height 24
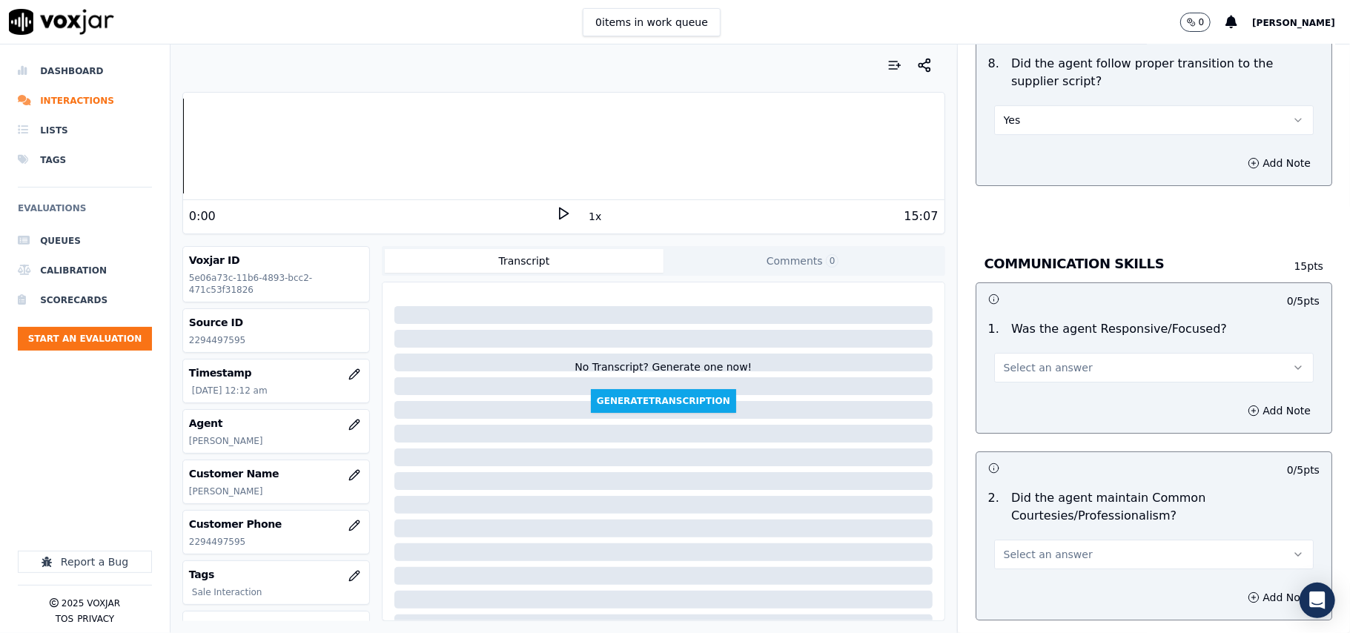
scroll to position [3460, 0]
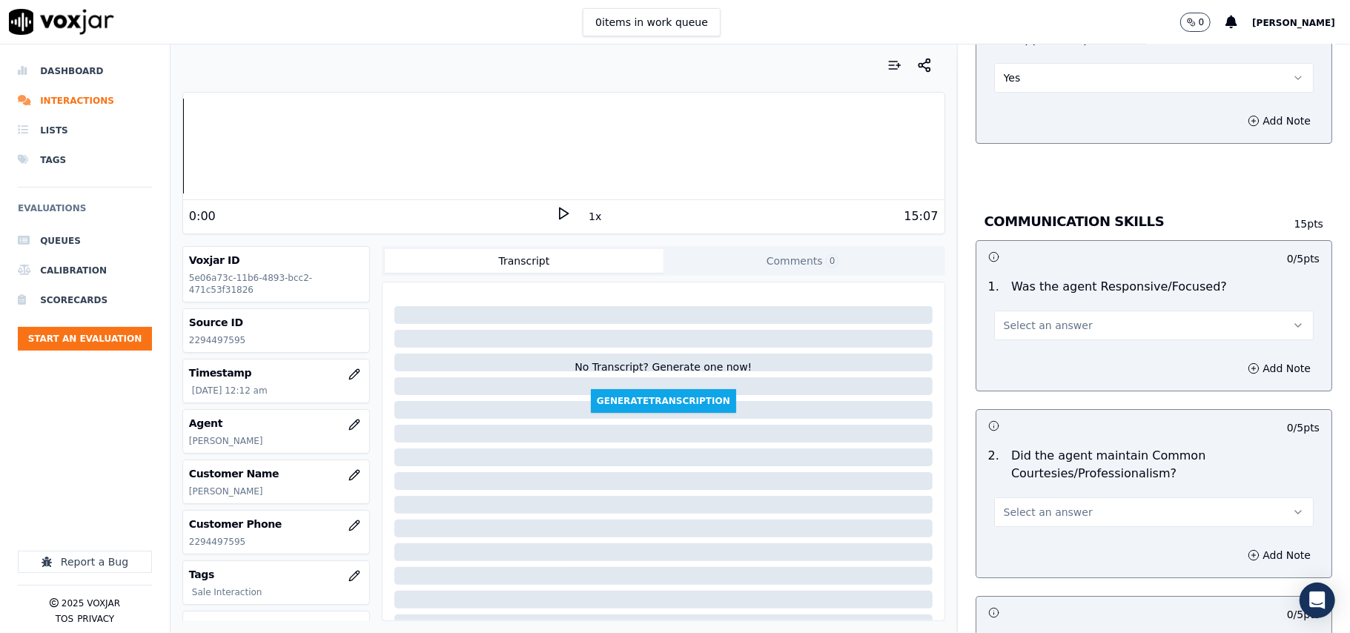
click at [1016, 318] on span "Select an answer" at bounding box center [1048, 325] width 89 height 15
click at [1018, 337] on div "Yes" at bounding box center [1122, 343] width 287 height 24
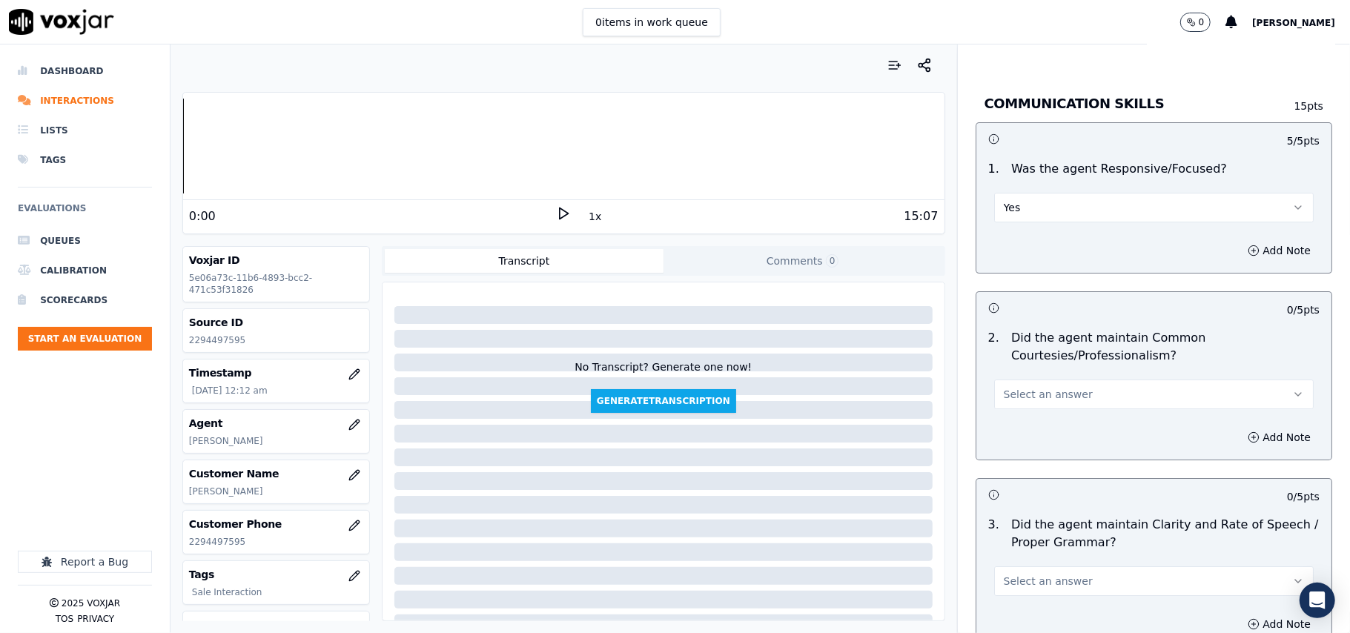
scroll to position [3625, 0]
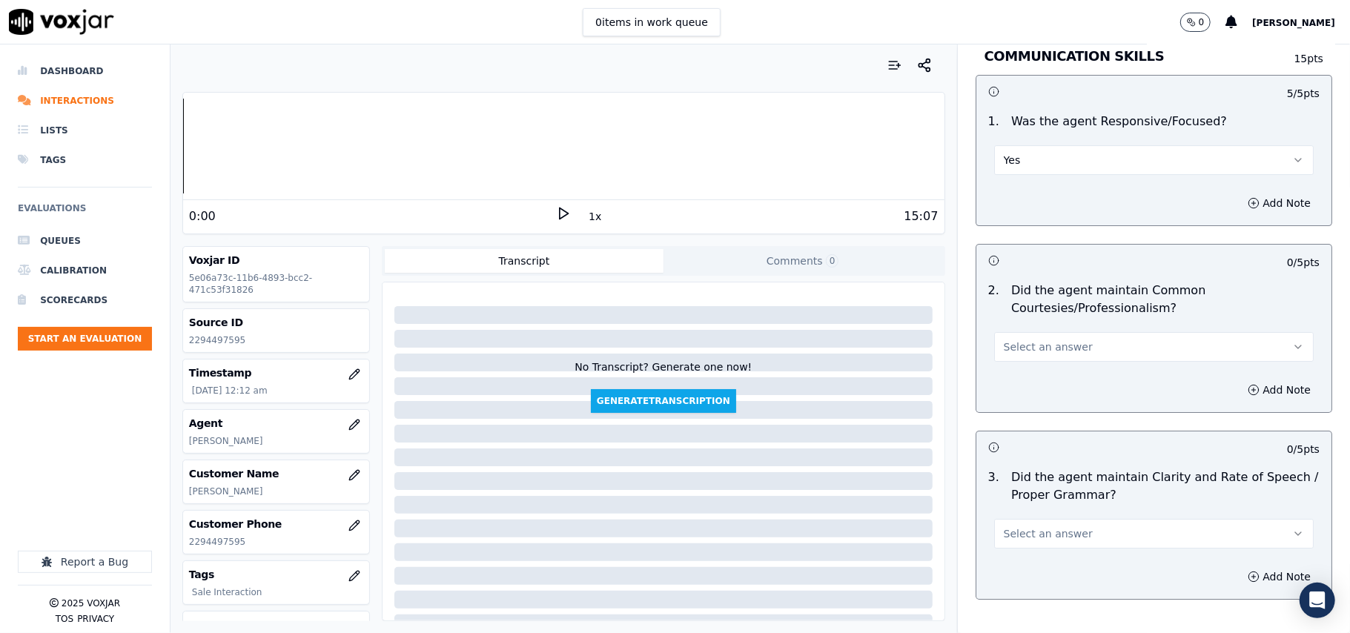
click at [1037, 340] on span "Select an answer" at bounding box center [1048, 347] width 89 height 15
click at [1031, 357] on div "Yes" at bounding box center [1122, 365] width 287 height 24
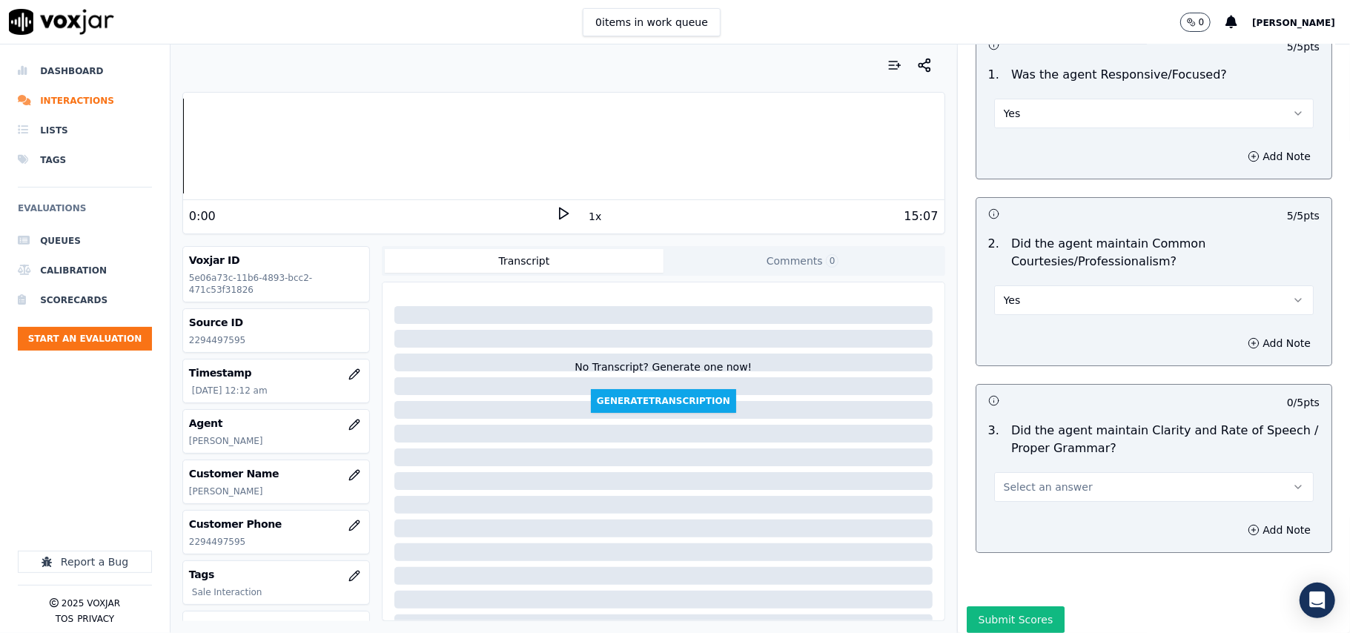
scroll to position [3710, 0]
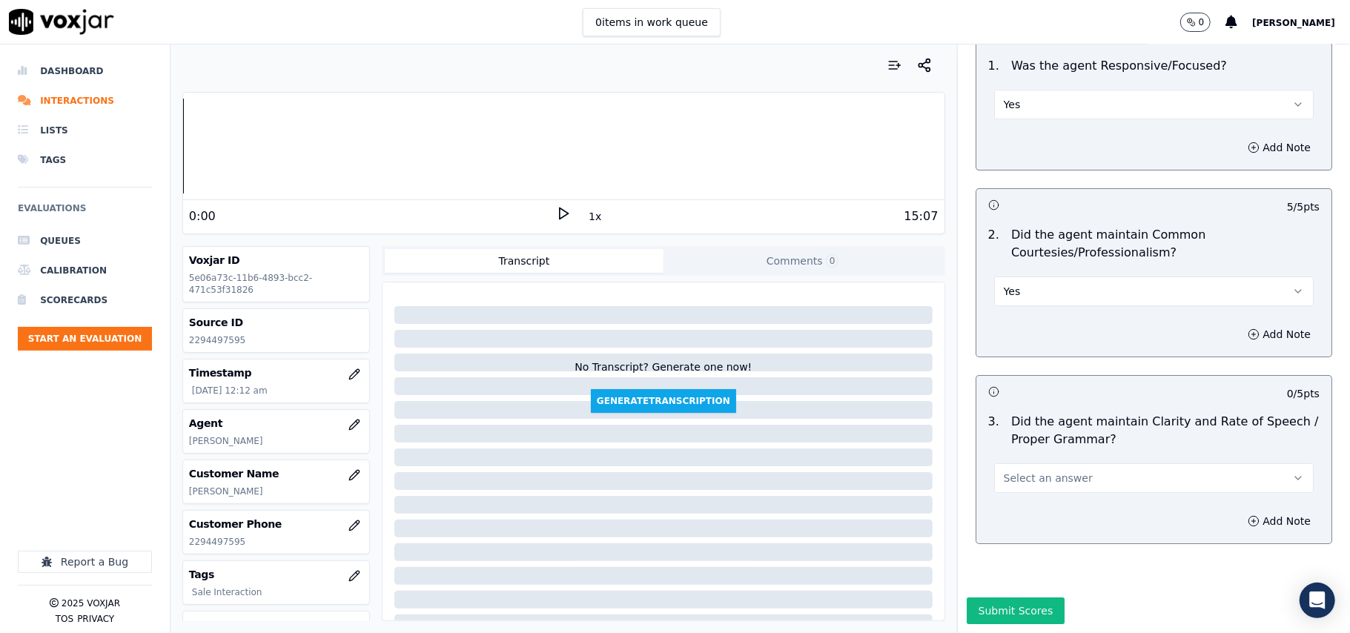
drag, startPoint x: 1015, startPoint y: 429, endPoint x: 1015, endPoint y: 446, distance: 17.8
click at [1015, 471] on span "Select an answer" at bounding box center [1048, 478] width 89 height 15
click at [1015, 466] on div "Yes" at bounding box center [1122, 467] width 287 height 24
drag, startPoint x: 1001, startPoint y: 549, endPoint x: 986, endPoint y: 566, distance: 23.2
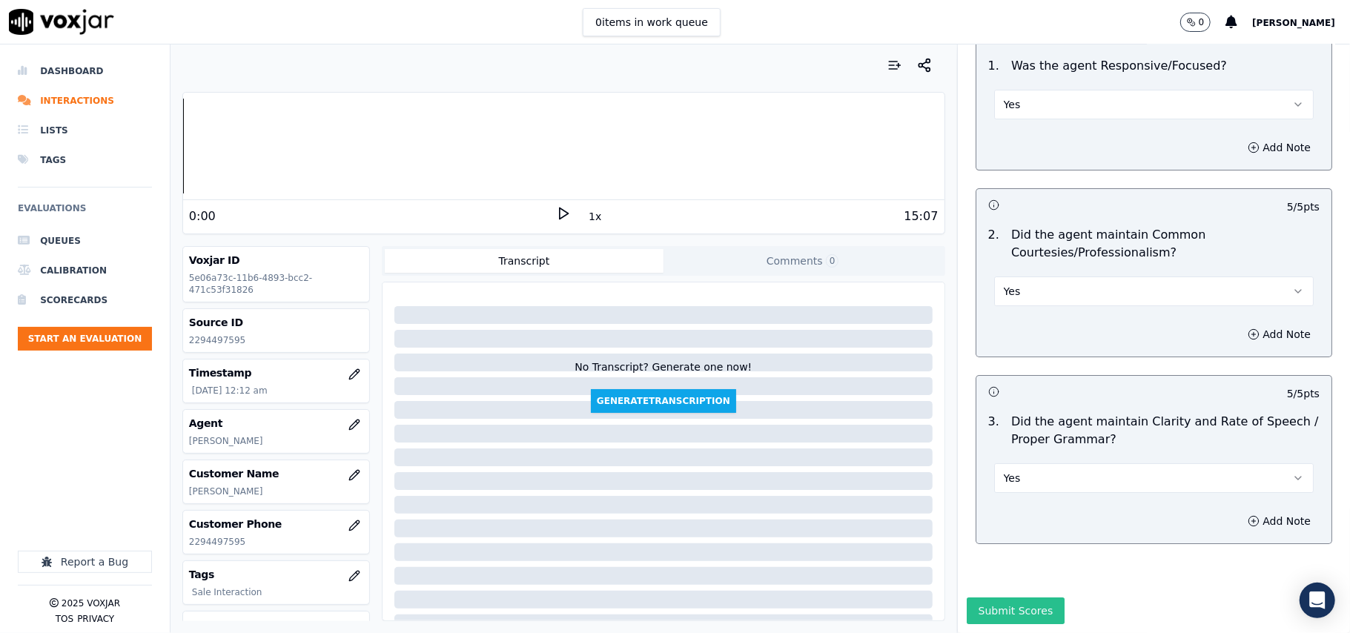
click at [986, 598] on button "Submit Scores" at bounding box center [1016, 611] width 99 height 27
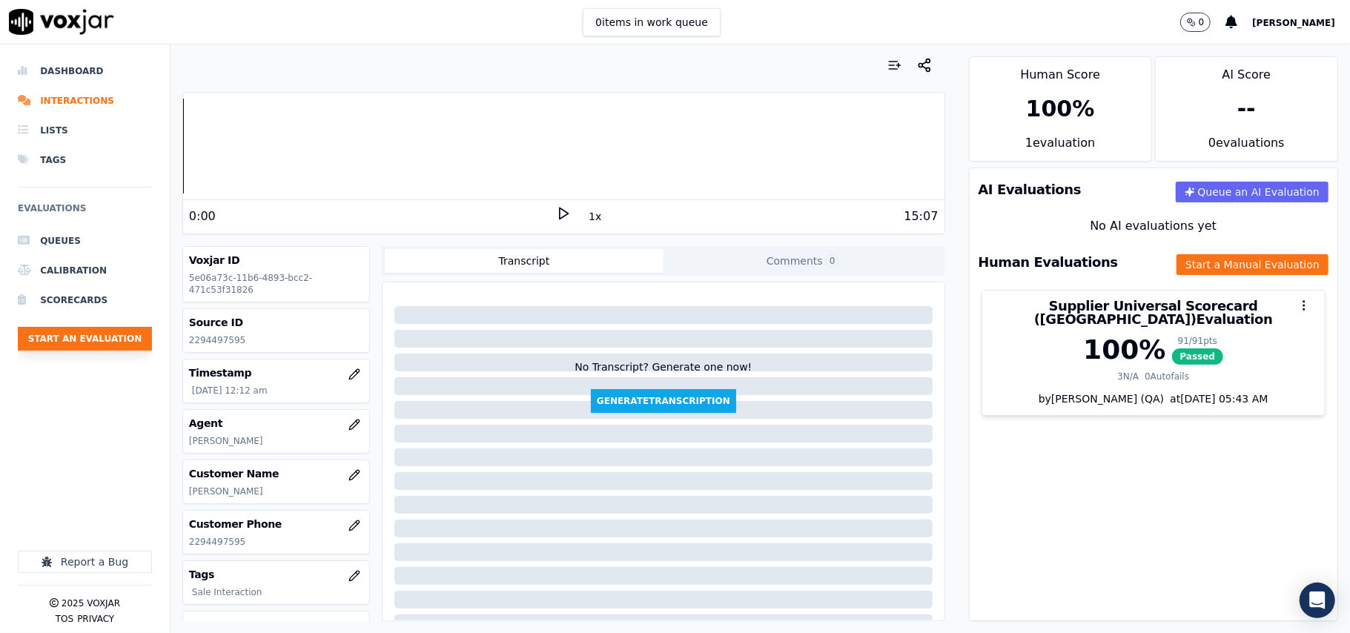
click at [99, 334] on button "Start an Evaluation" at bounding box center [85, 339] width 134 height 24
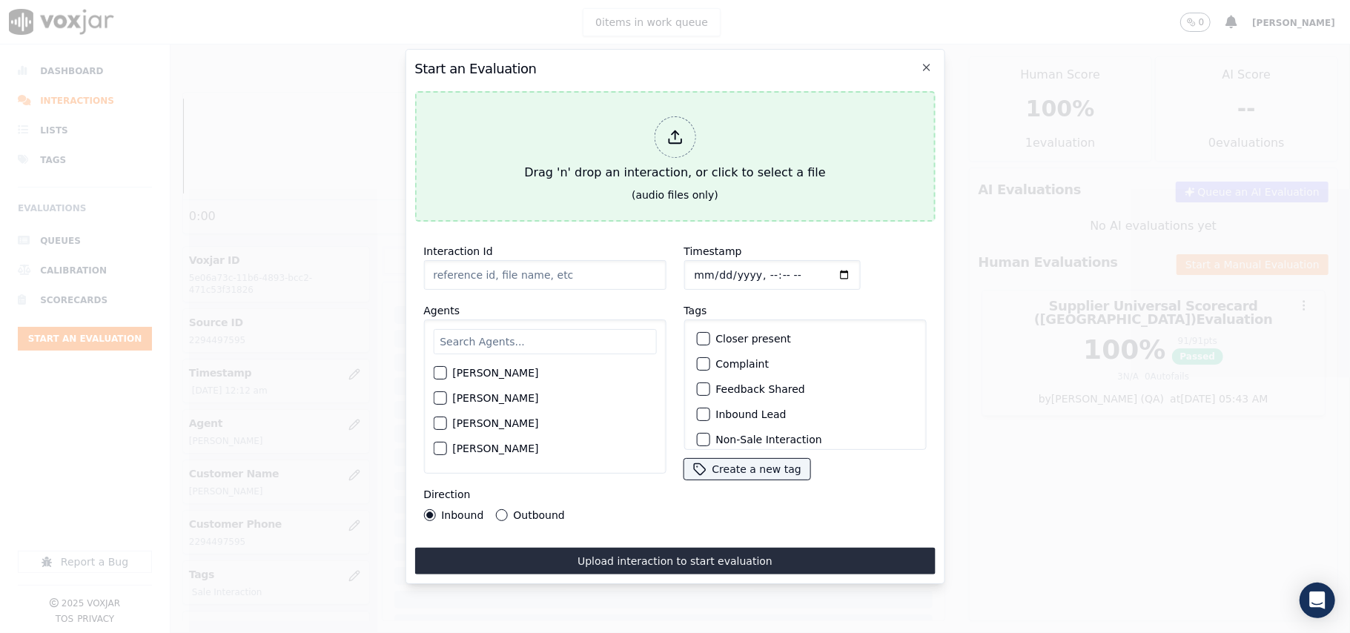
click at [683, 146] on div at bounding box center [675, 137] width 42 height 42
click at [589, 167] on div "Drag 'n' drop an interaction, or click to select a file" at bounding box center [674, 148] width 313 height 77
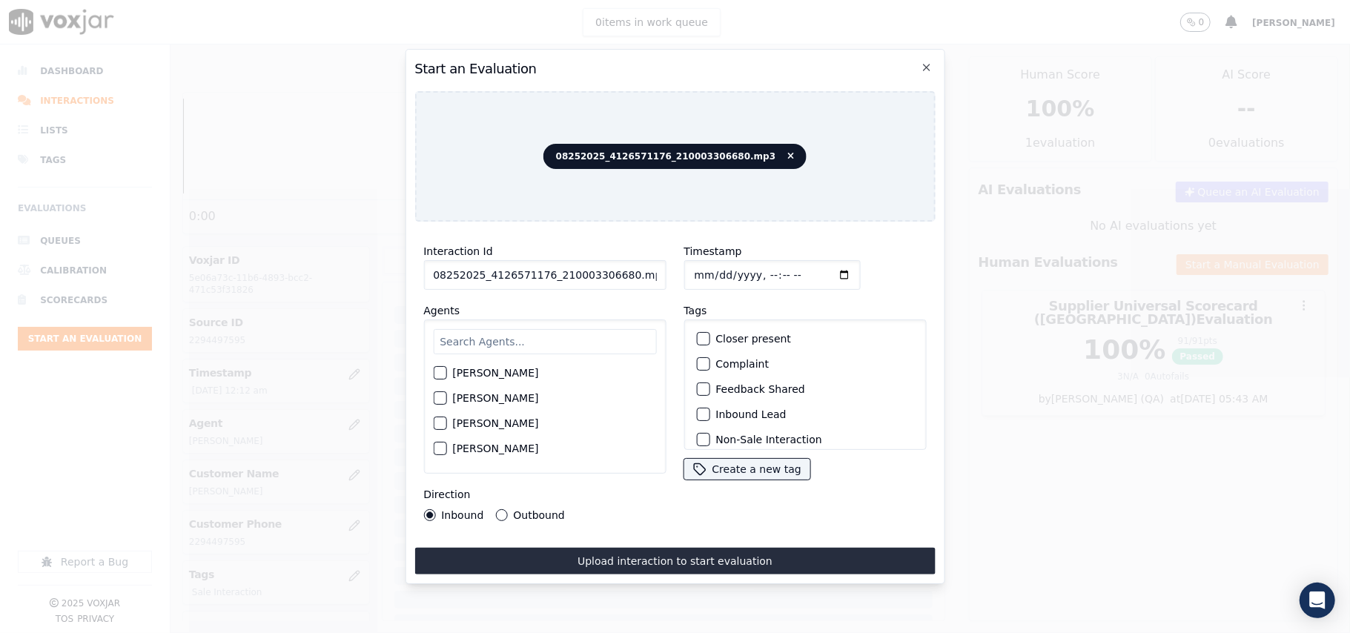
click at [490, 249] on div "Interaction Id 08252025_4126571176_210003306680.mp3" at bounding box center [544, 265] width 242 height 47
click at [502, 279] on input "08252025_4126571176_210003306680.mp3" at bounding box center [544, 275] width 242 height 30
paste input "4126571176"
type input "4126571176"
click at [709, 271] on input "Timestamp" at bounding box center [772, 275] width 176 height 30
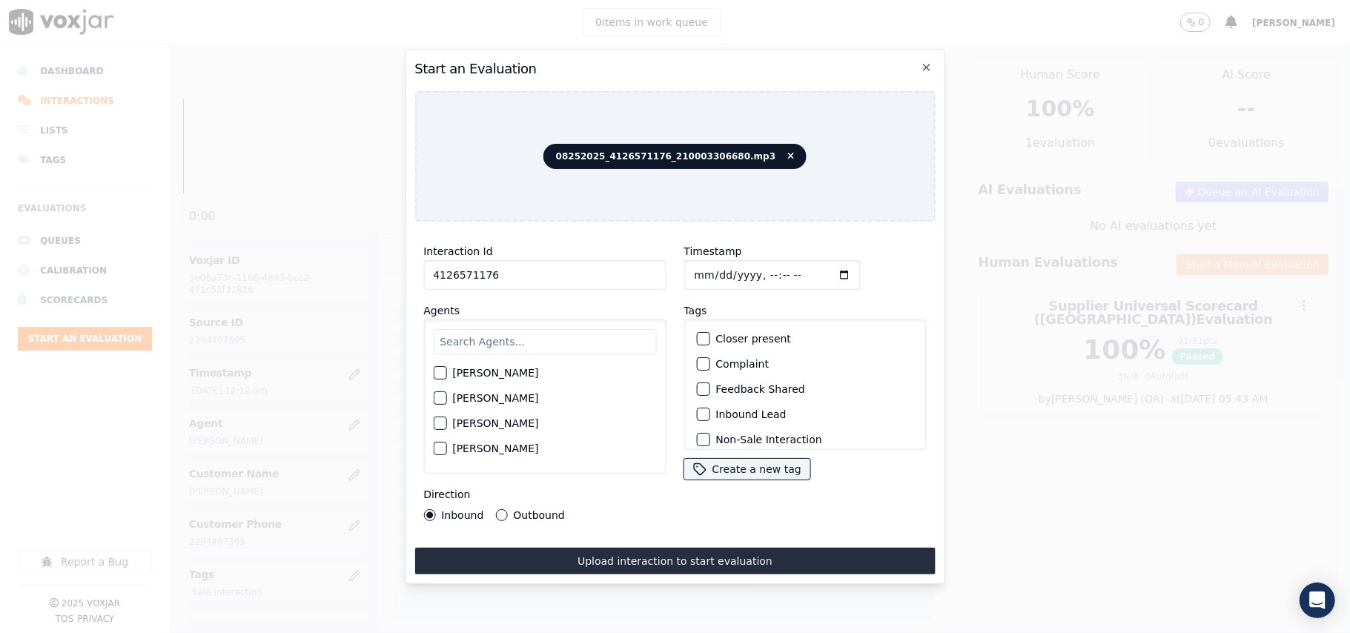
type input "[DATE]T00:14"
click at [494, 342] on input "text" at bounding box center [544, 341] width 223 height 25
type input "[PERSON_NAME]"
click at [504, 372] on label "[PERSON_NAME]" at bounding box center [495, 377] width 86 height 10
click at [446, 371] on button "[PERSON_NAME]" at bounding box center [439, 377] width 13 height 13
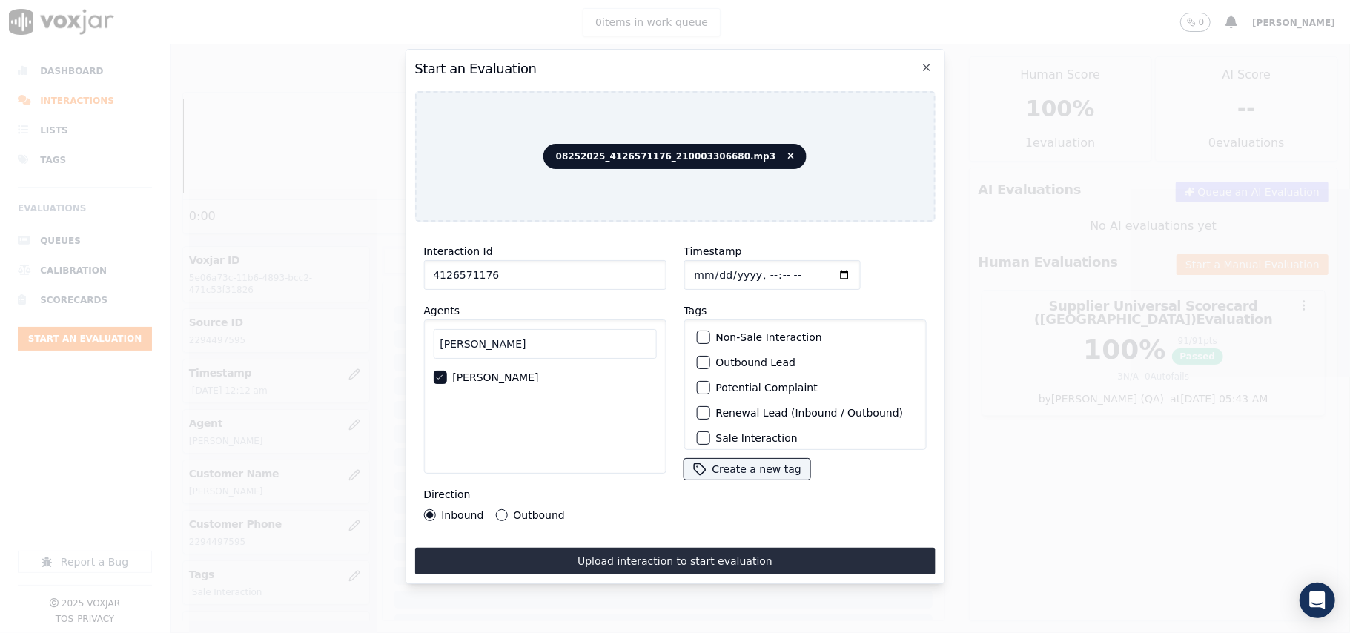
scroll to position [129, 0]
click at [762, 426] on label "Sale Interaction" at bounding box center [757, 431] width 82 height 10
click at [710, 424] on button "Sale Interaction" at bounding box center [702, 430] width 13 height 13
drag, startPoint x: 523, startPoint y: 502, endPoint x: 581, endPoint y: 569, distance: 89.4
click at [525, 510] on label "Outbound" at bounding box center [538, 515] width 51 height 10
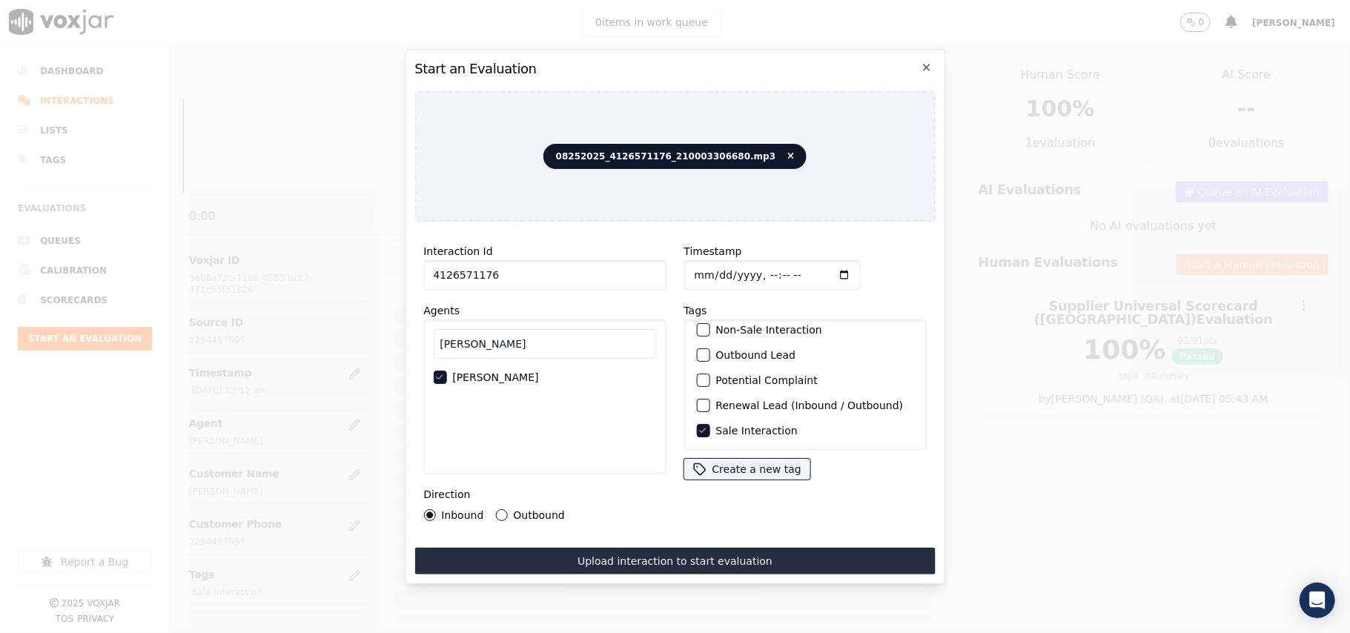
click at [507, 509] on button "Outbound" at bounding box center [501, 515] width 12 height 12
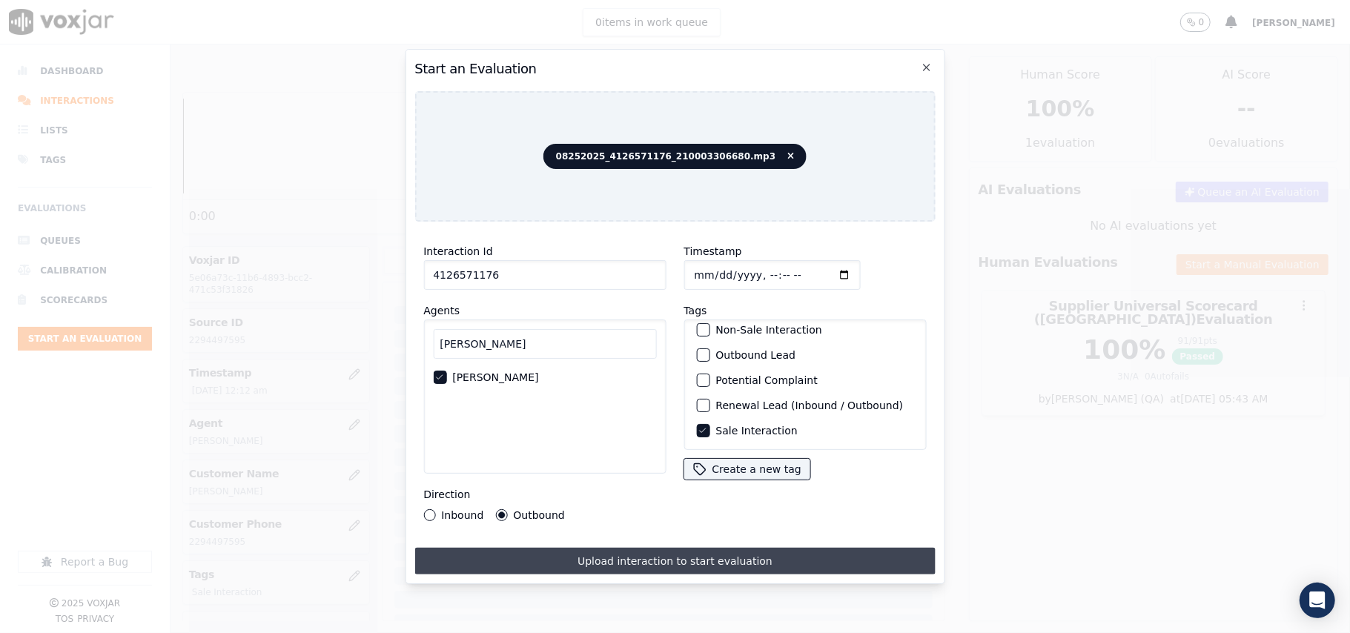
click at [597, 566] on button "Upload interaction to start evaluation" at bounding box center [674, 561] width 521 height 27
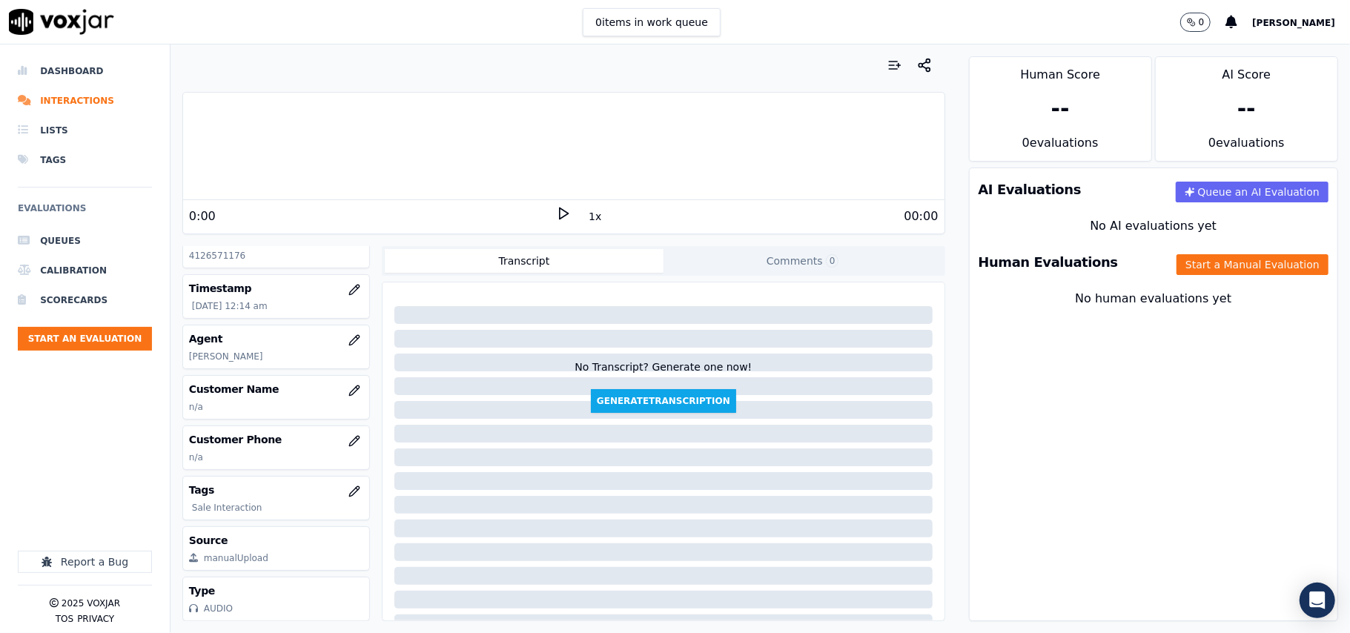
scroll to position [133, 0]
click at [348, 385] on icon "button" at bounding box center [354, 391] width 12 height 12
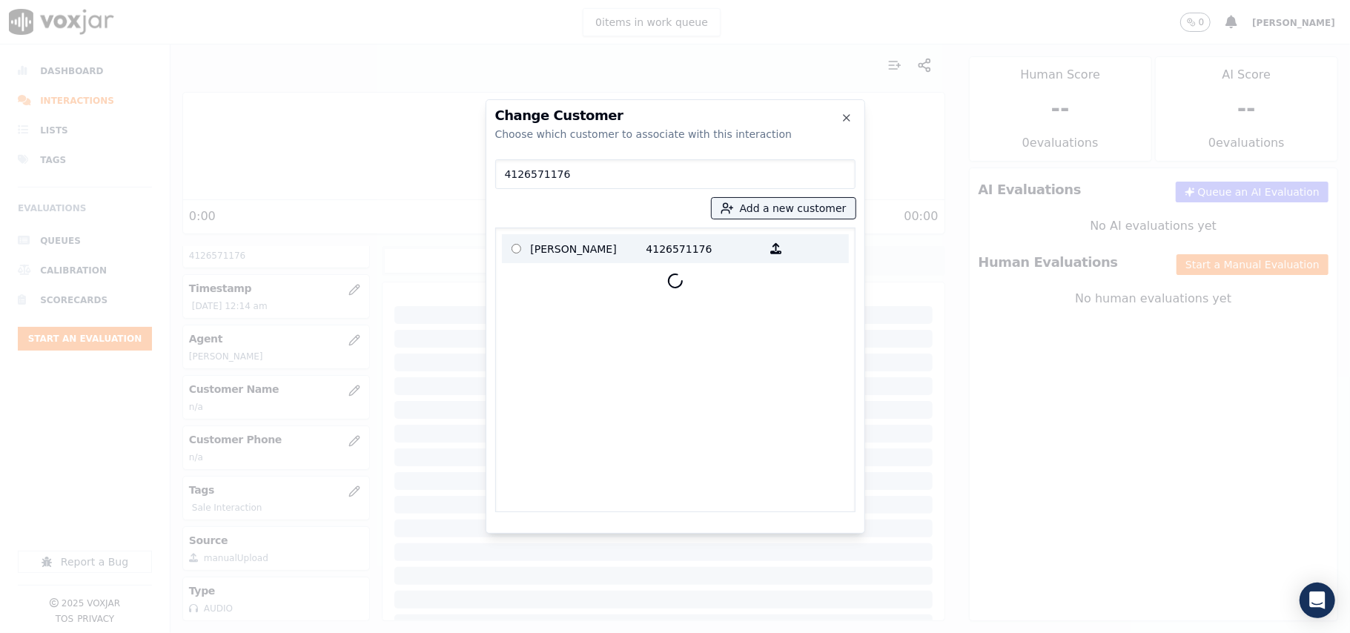
type input "4126571176"
click at [581, 250] on p "[PERSON_NAME]" at bounding box center [589, 248] width 116 height 23
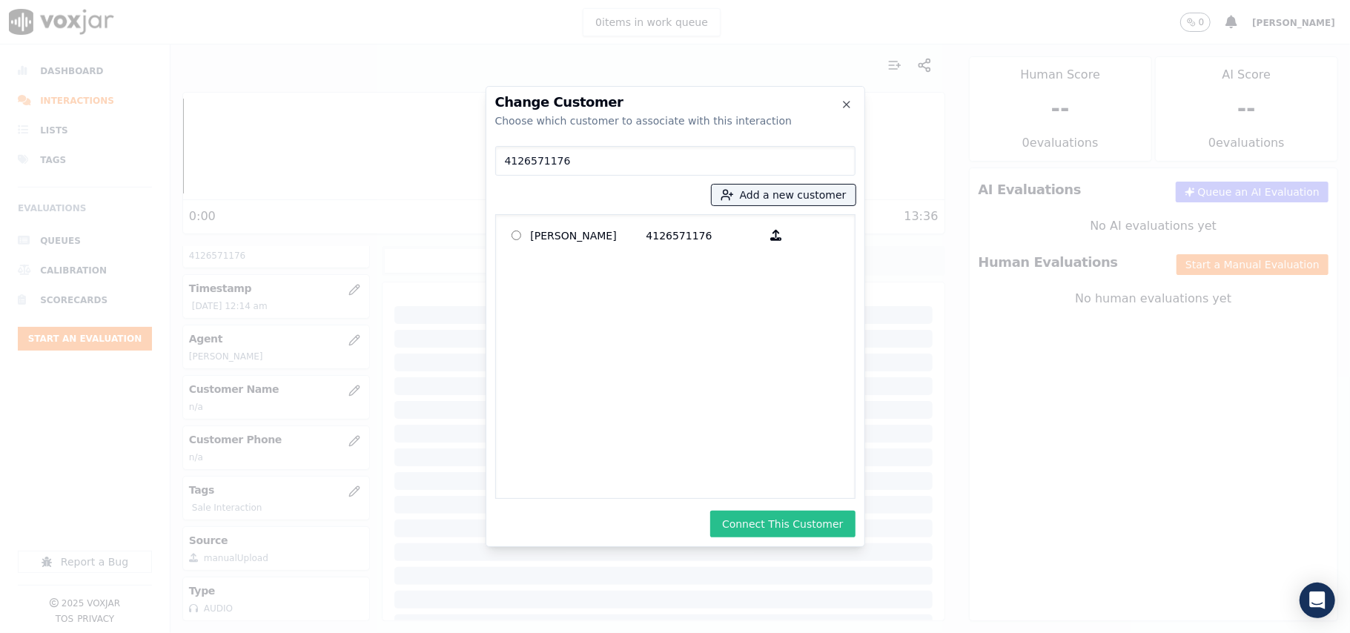
click at [808, 519] on button "Connect This Customer" at bounding box center [782, 524] width 145 height 27
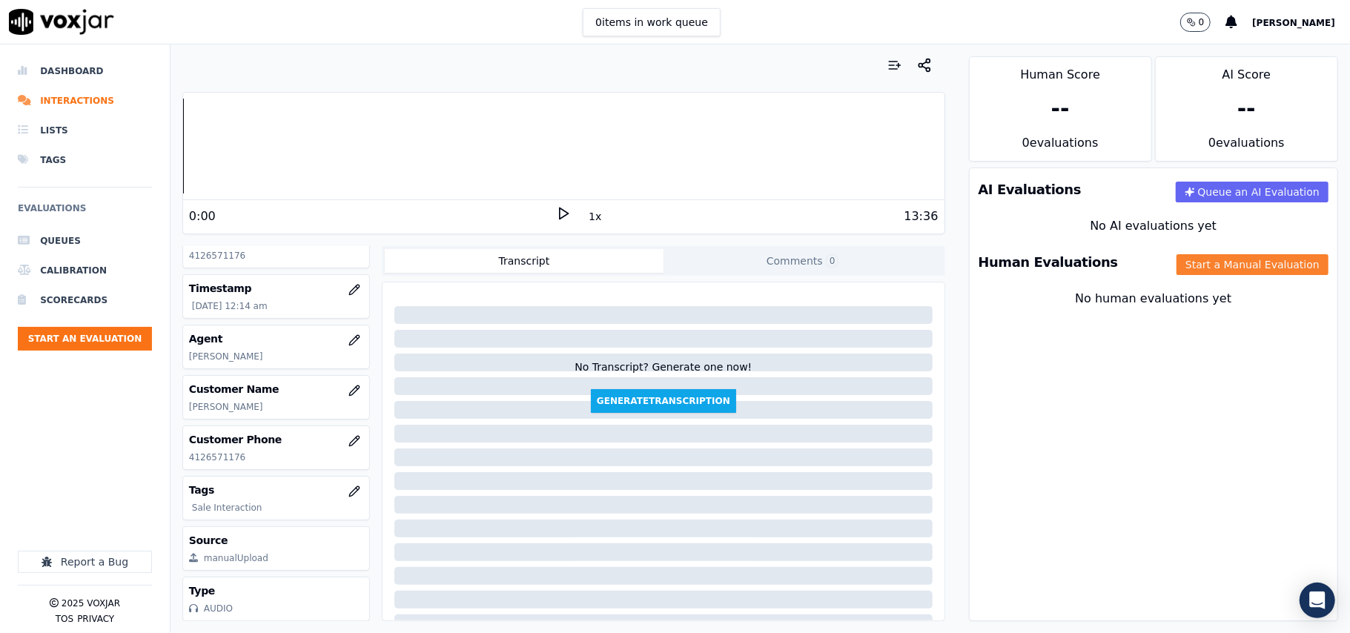
click at [1246, 275] on button "Start a Manual Evaluation" at bounding box center [1253, 264] width 152 height 21
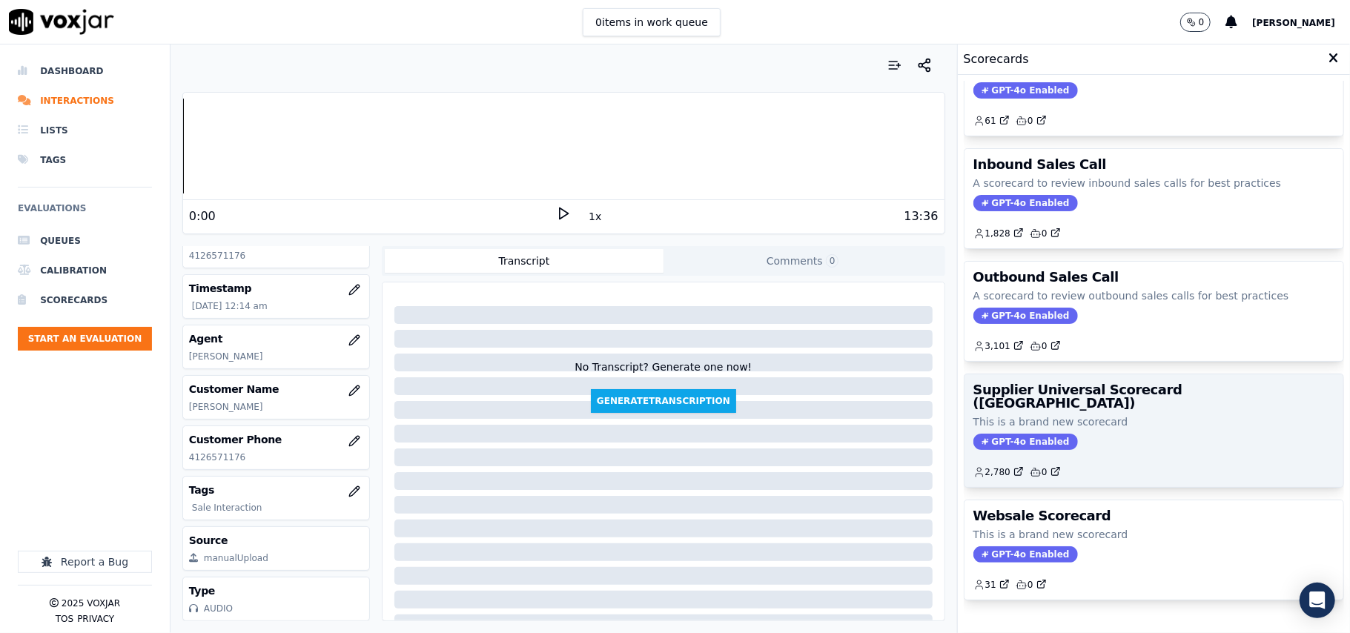
scroll to position [113, 0]
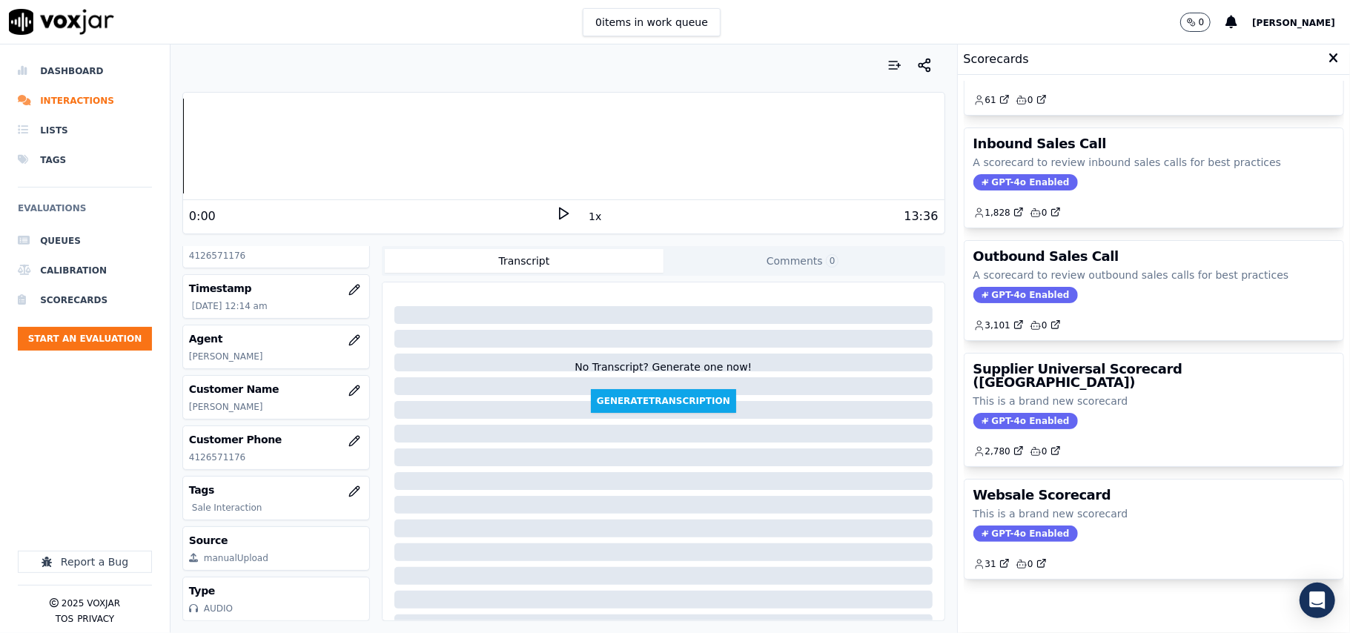
click at [1084, 413] on div "GPT-4o Enabled" at bounding box center [1154, 421] width 361 height 16
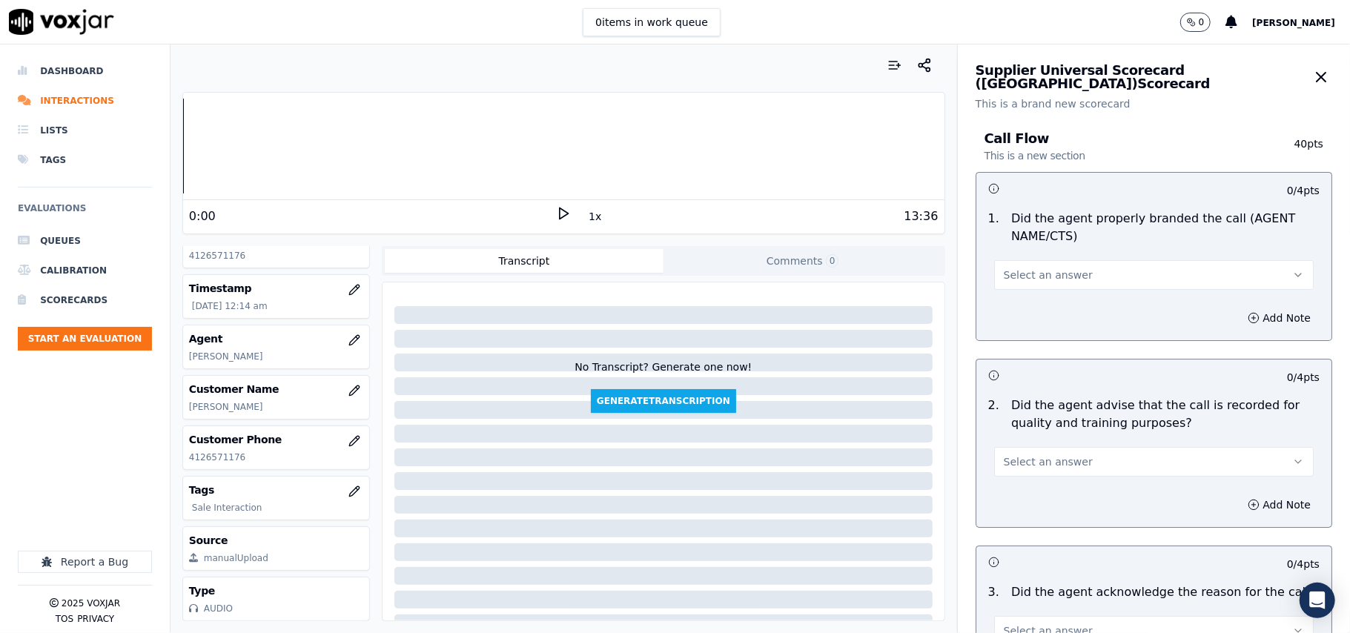
click at [1056, 259] on div "Select an answer" at bounding box center [1154, 273] width 320 height 33
click at [1030, 260] on button "Select an answer" at bounding box center [1154, 275] width 320 height 30
click at [1000, 300] on div "Yes" at bounding box center [1122, 309] width 287 height 24
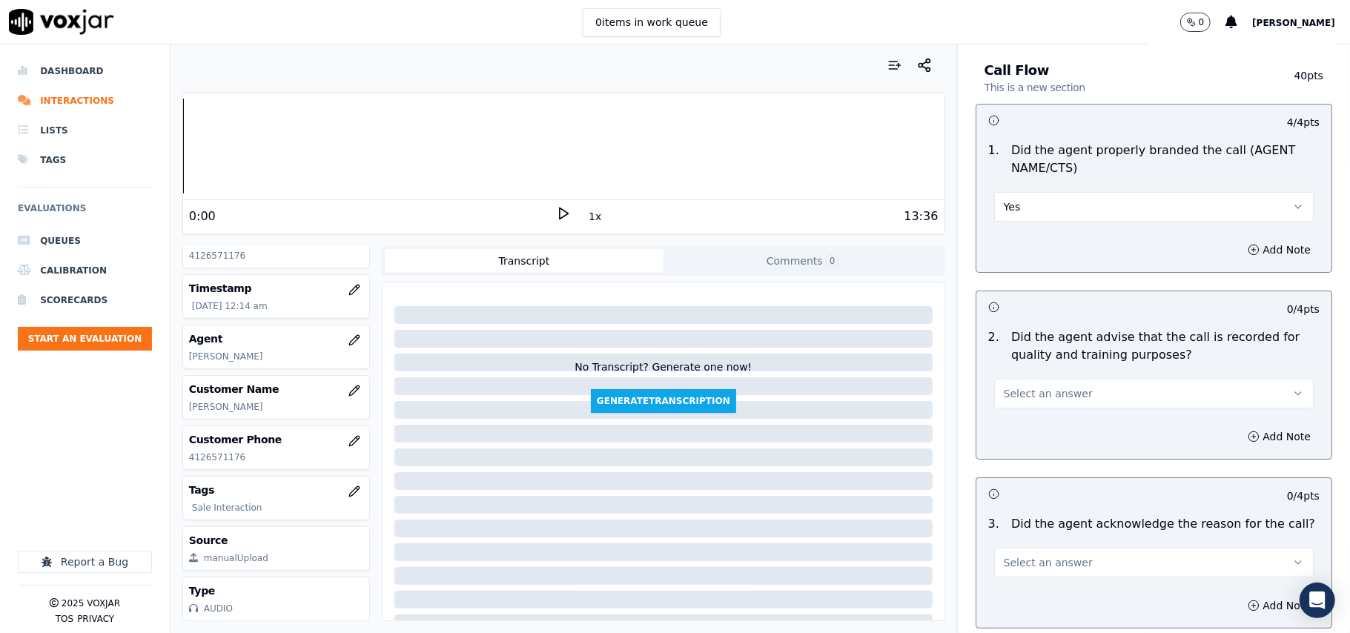
scroll to position [165, 0]
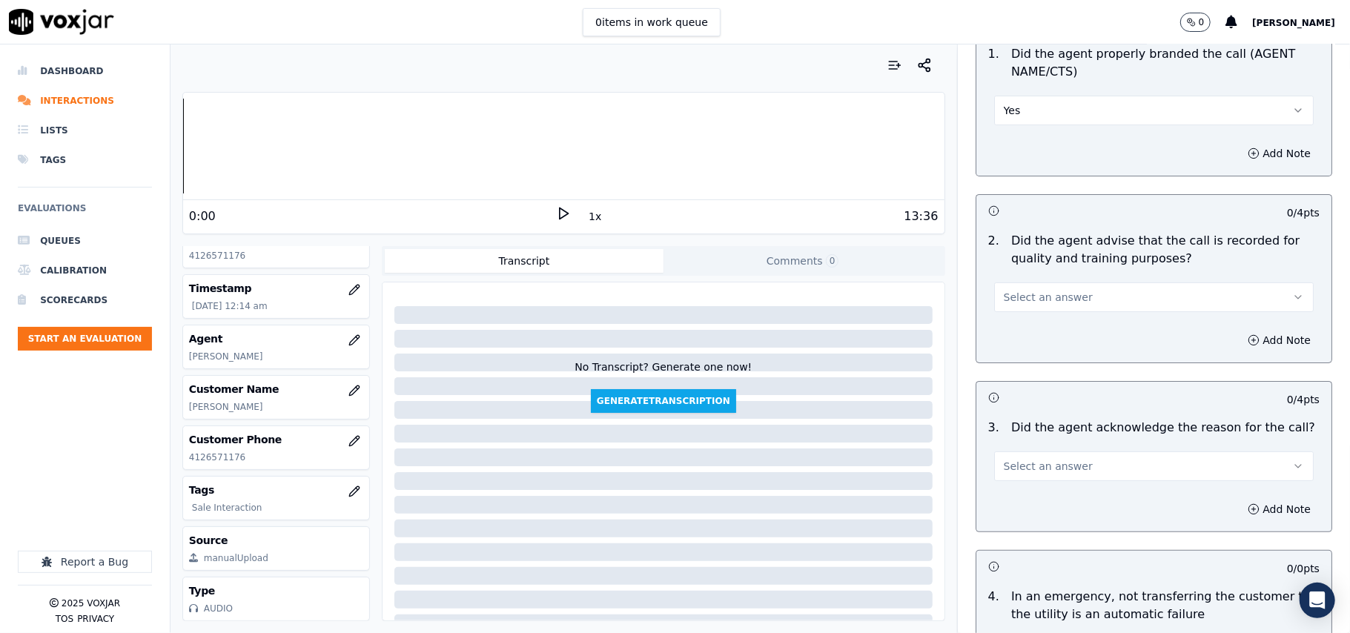
click at [1026, 303] on span "Select an answer" at bounding box center [1048, 297] width 89 height 15
click at [1013, 340] on div "Yes" at bounding box center [1122, 332] width 287 height 24
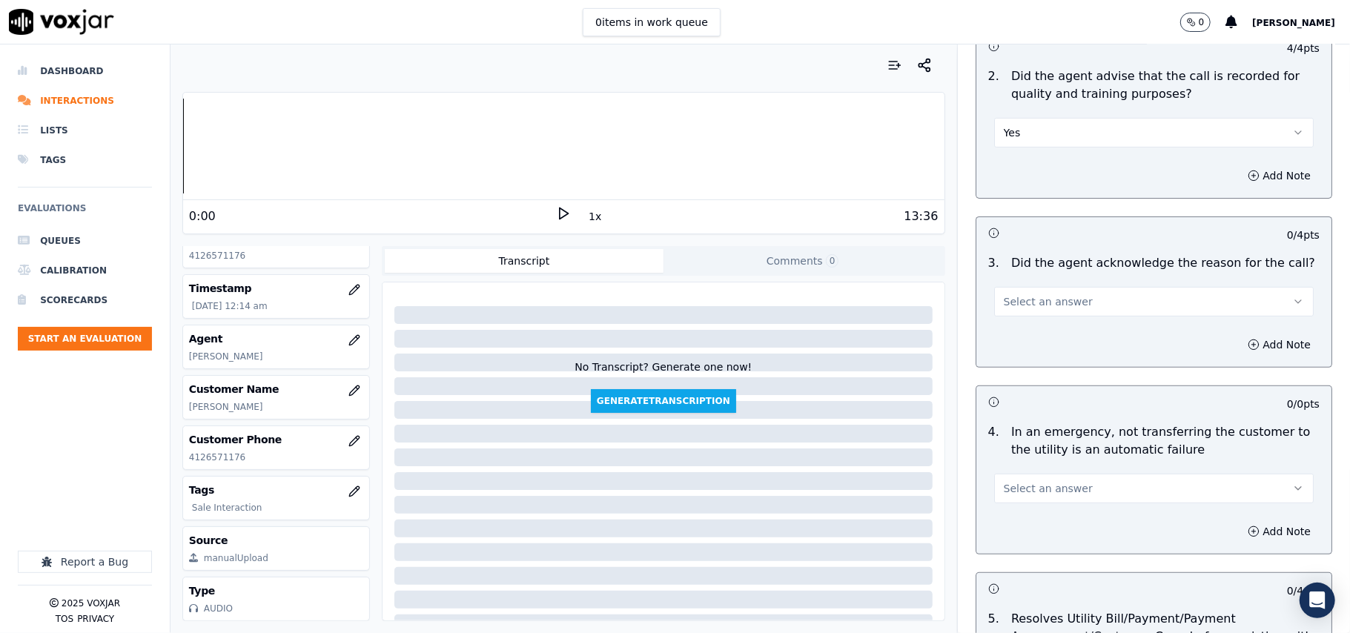
click at [1021, 315] on button "Select an answer" at bounding box center [1154, 302] width 320 height 30
click at [1023, 340] on div "Yes" at bounding box center [1122, 337] width 287 height 24
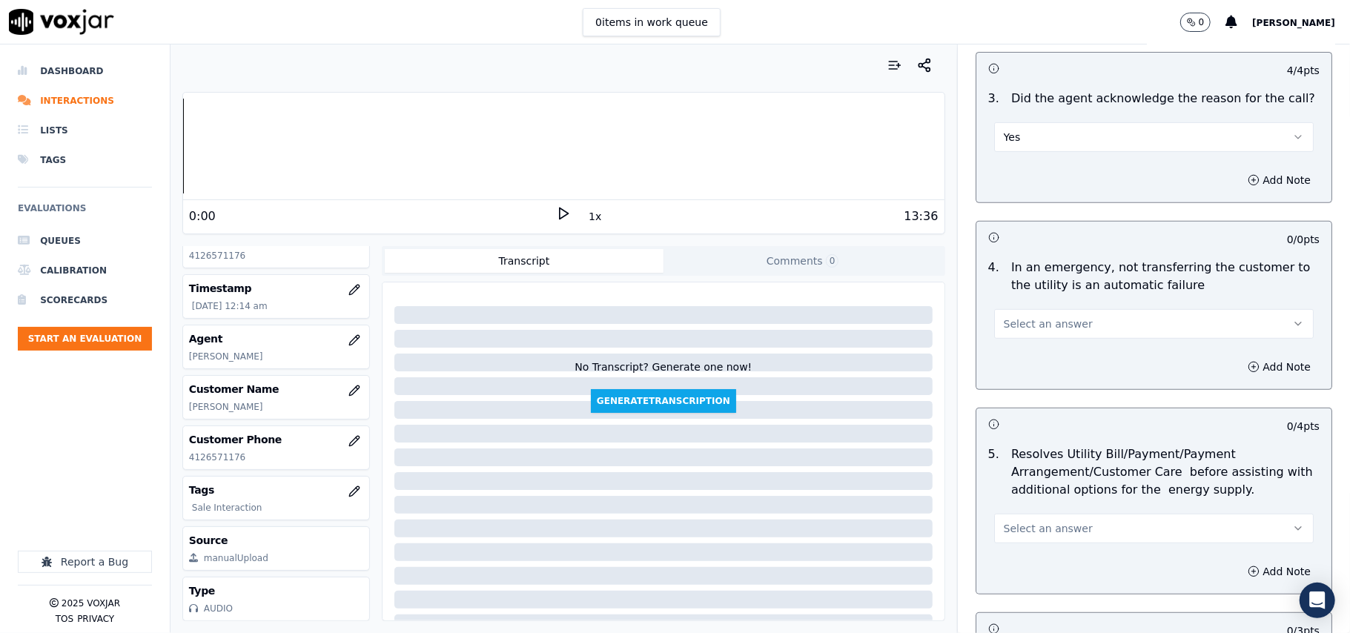
click at [1029, 335] on button "Select an answer" at bounding box center [1154, 324] width 320 height 30
click at [1030, 409] on div "N/A" at bounding box center [1122, 406] width 287 height 24
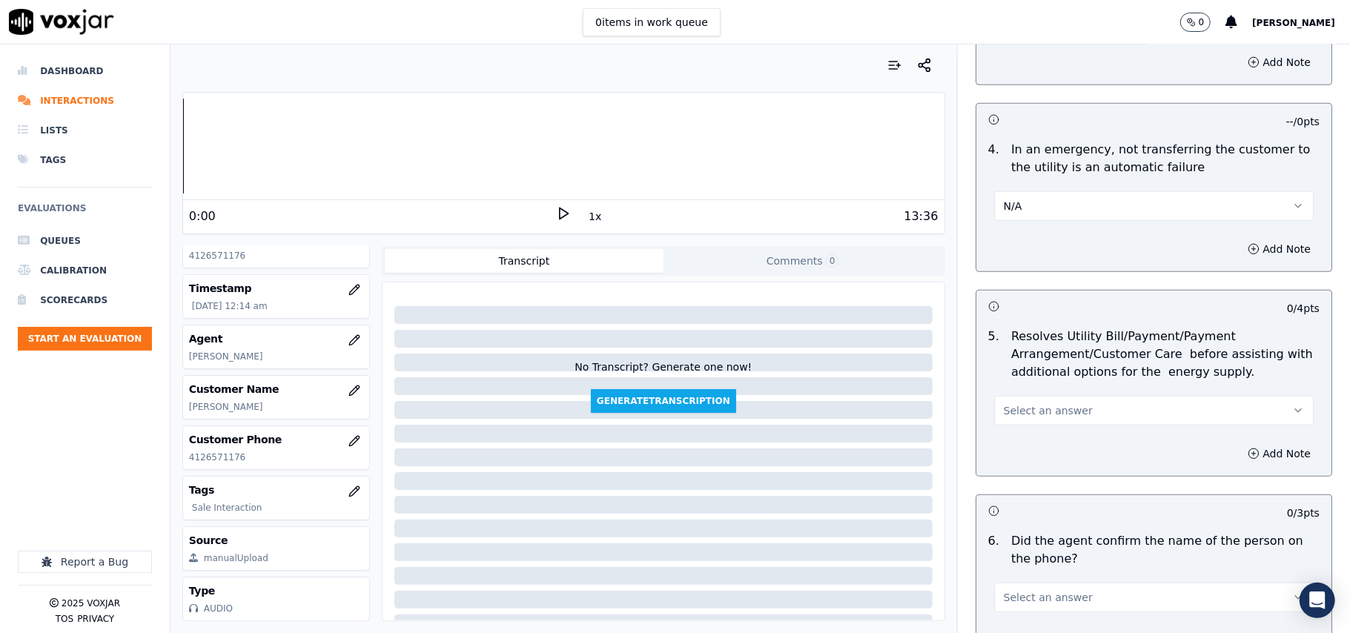
scroll to position [659, 0]
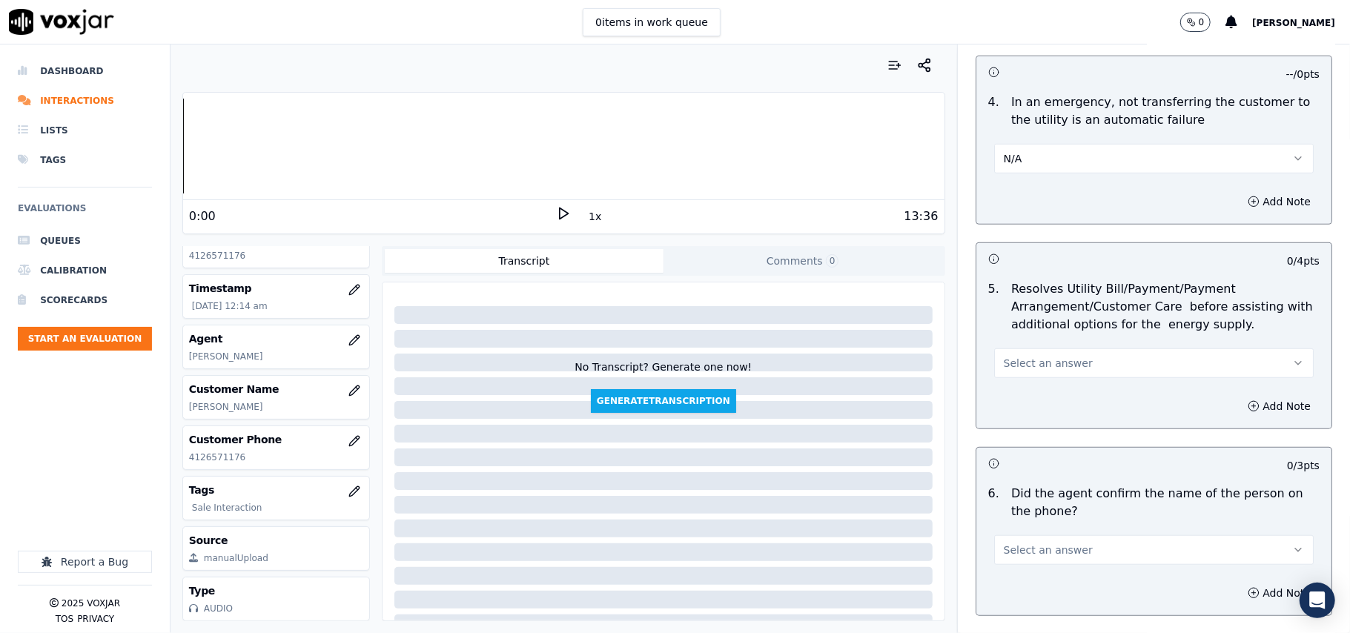
click at [1008, 366] on span "Select an answer" at bounding box center [1048, 363] width 89 height 15
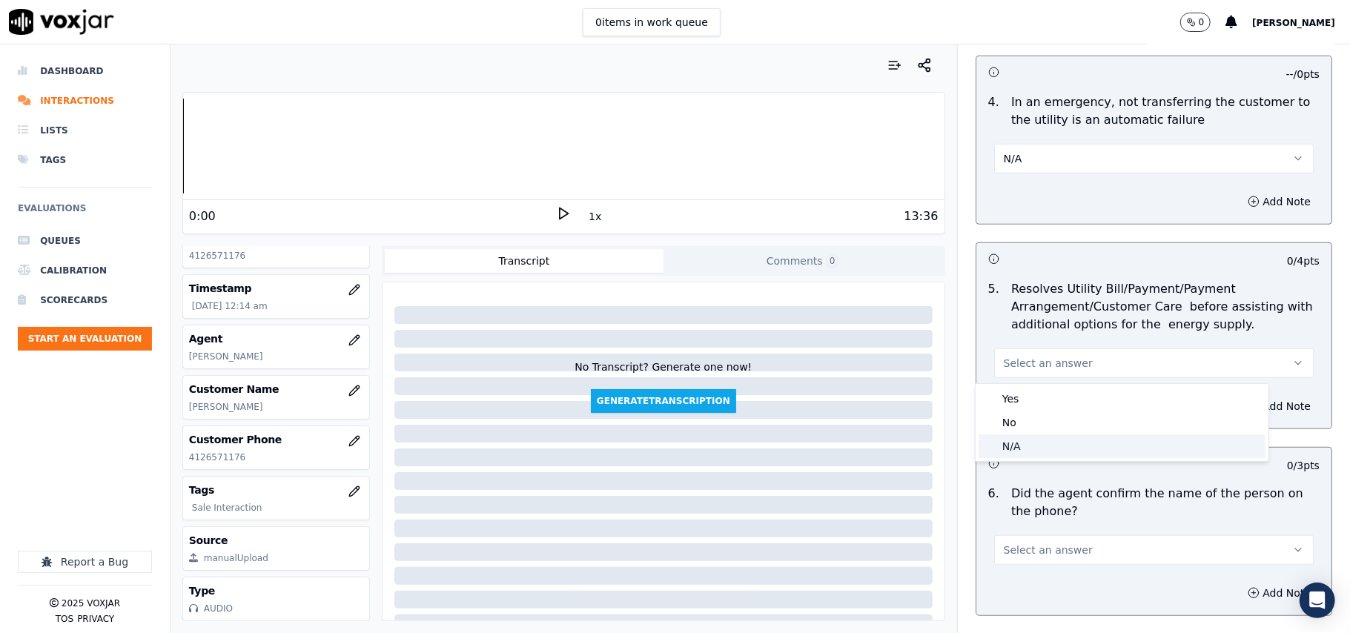
click at [1023, 442] on div "N/A" at bounding box center [1122, 447] width 287 height 24
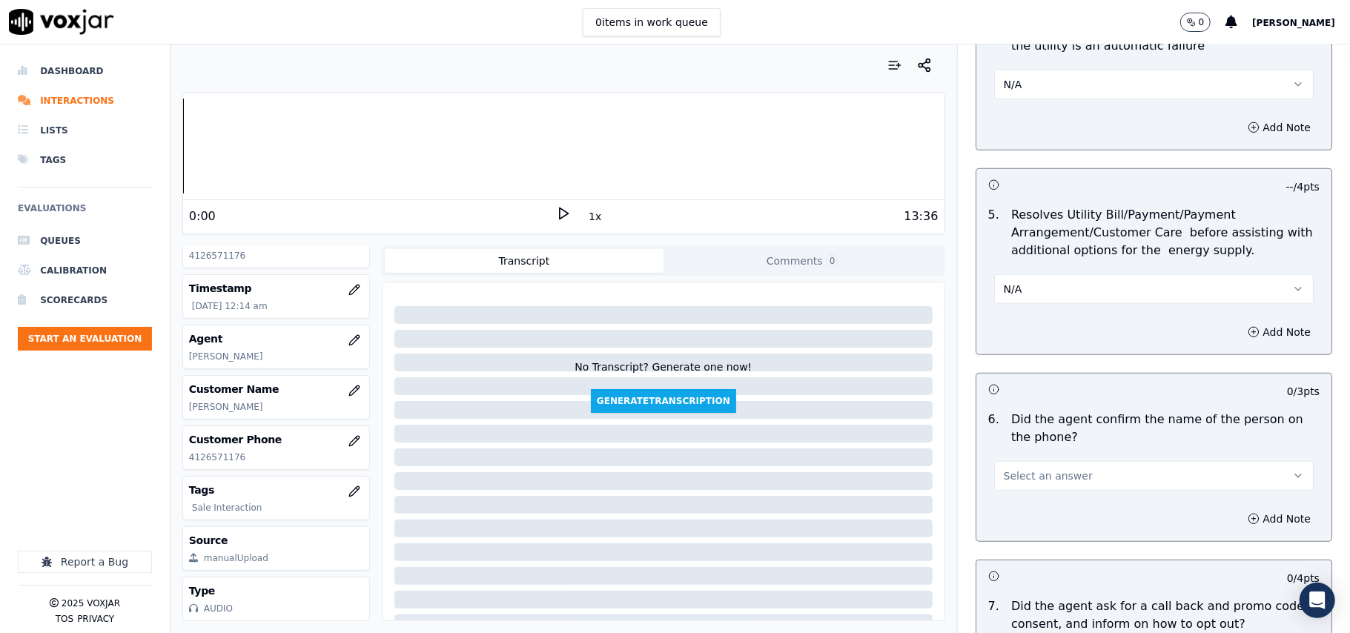
scroll to position [823, 0]
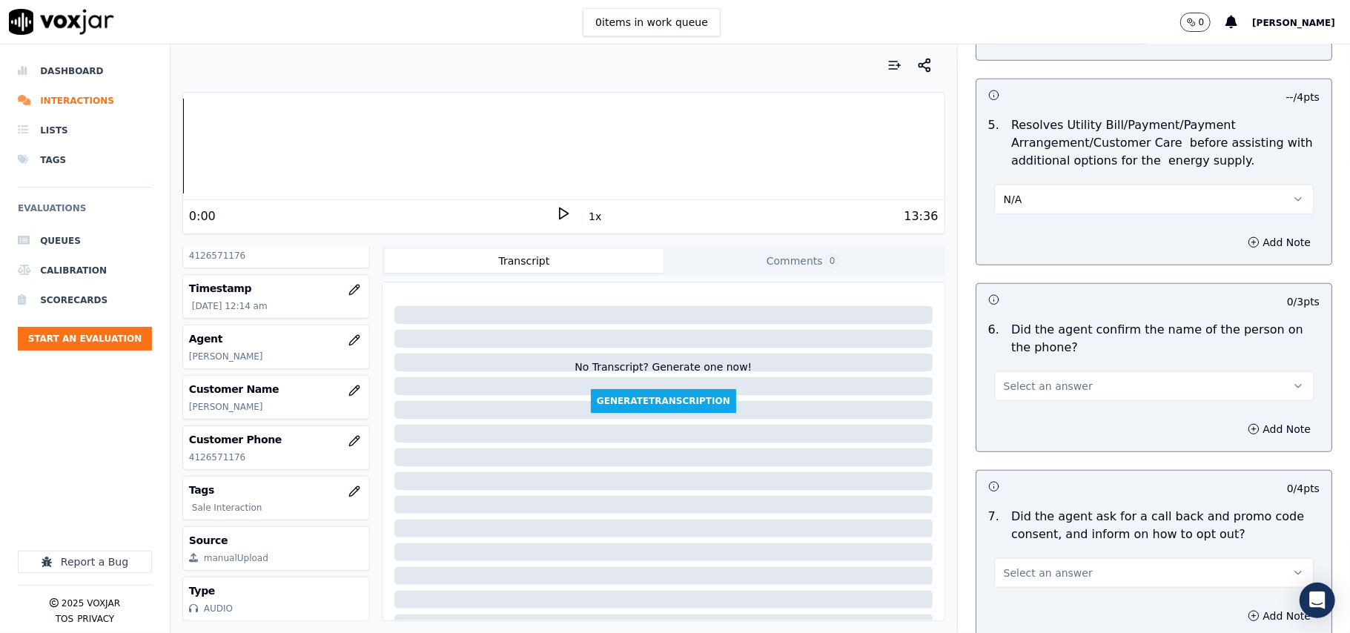
click at [1023, 386] on span "Select an answer" at bounding box center [1048, 386] width 89 height 15
click at [1019, 421] on div "Yes" at bounding box center [1122, 422] width 287 height 24
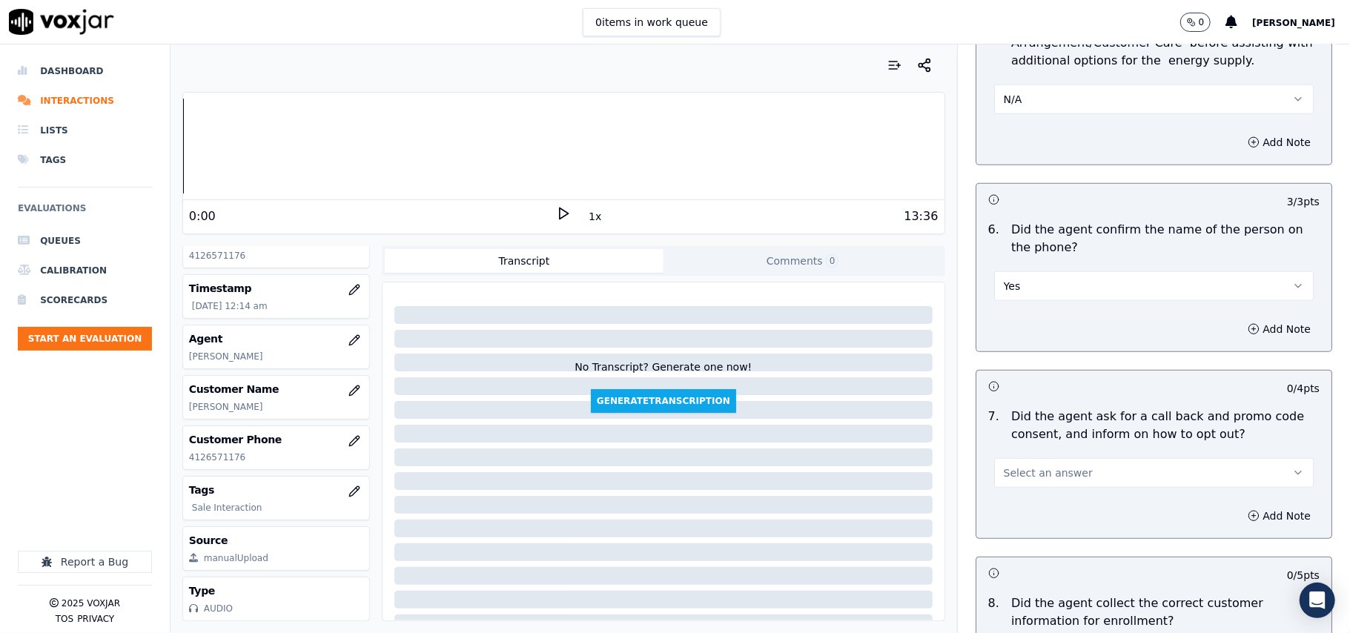
scroll to position [988, 0]
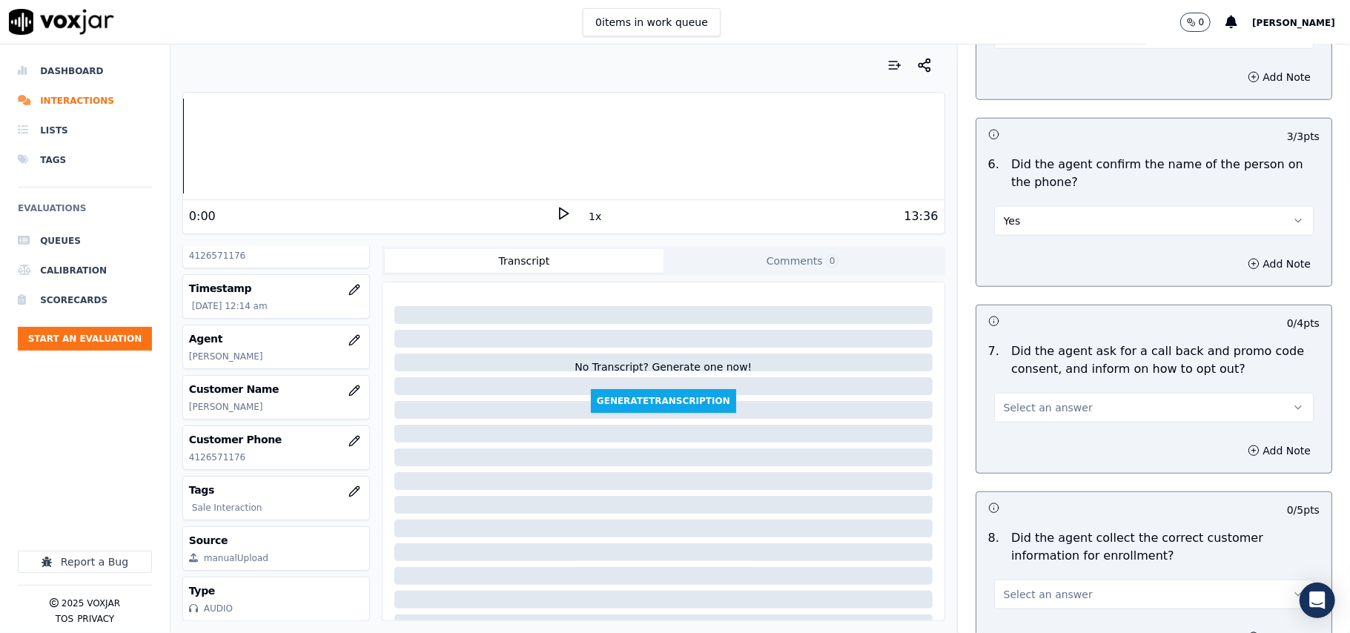
click at [1019, 408] on span "Select an answer" at bounding box center [1048, 407] width 89 height 15
click at [1018, 433] on div "Yes" at bounding box center [1122, 444] width 287 height 24
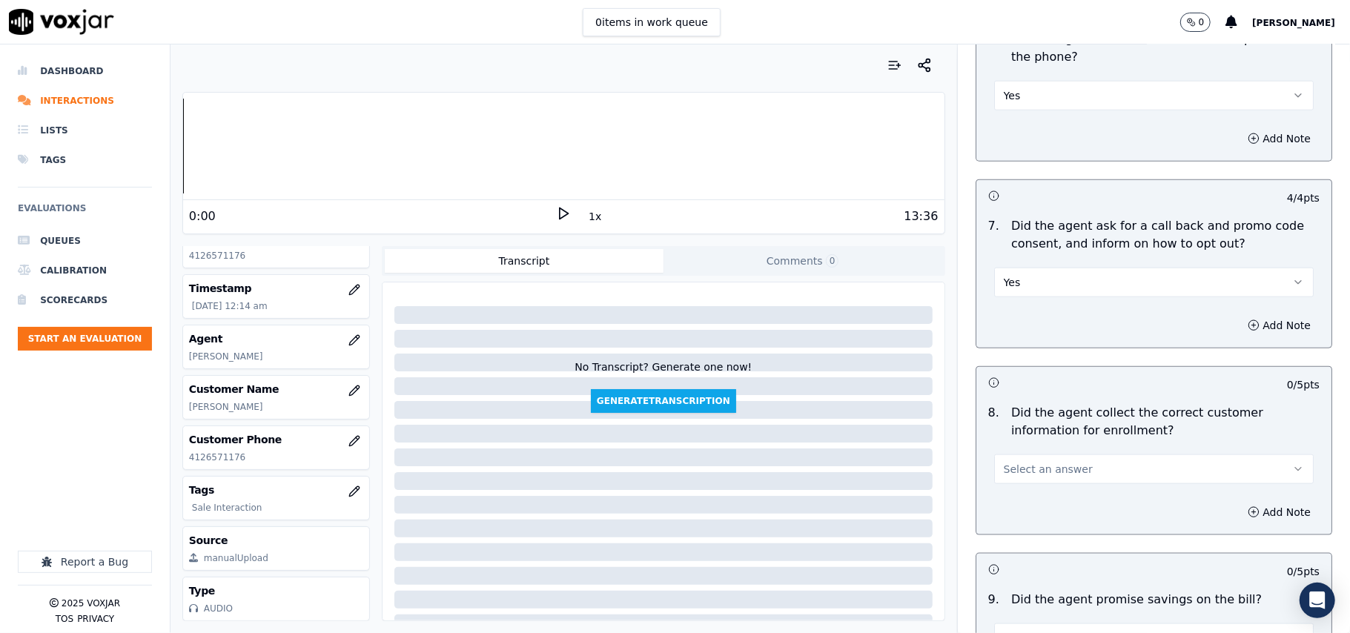
scroll to position [1154, 0]
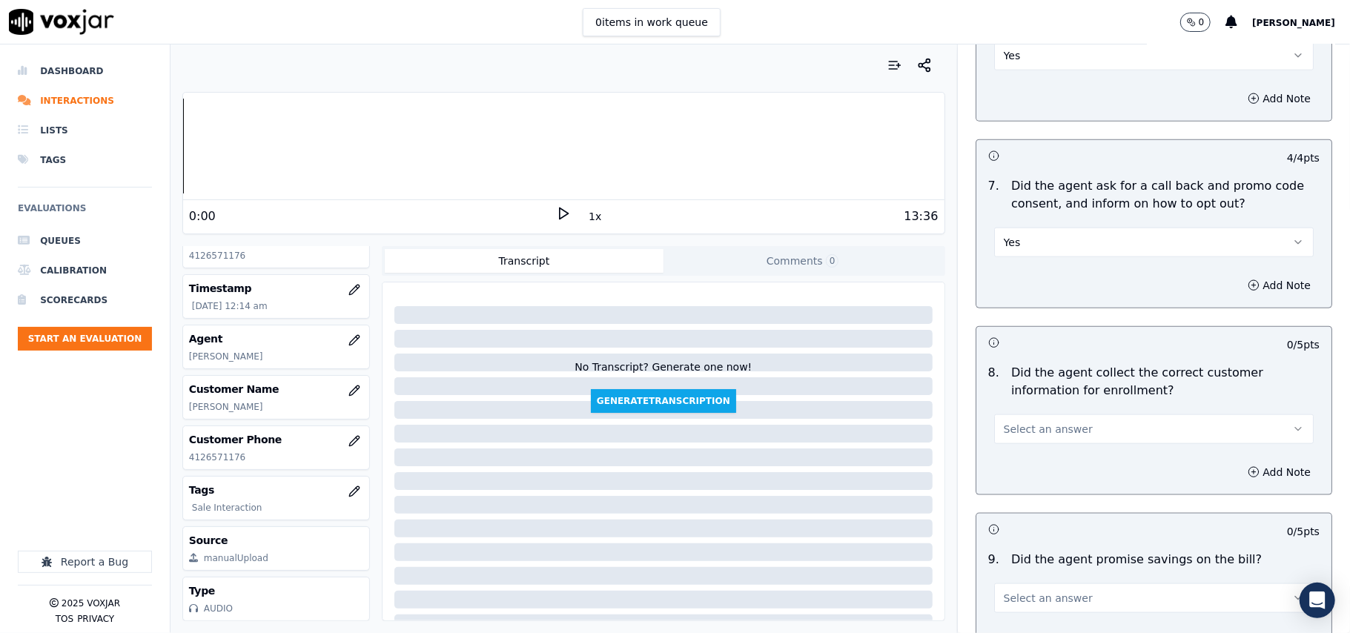
click at [1018, 422] on button "Select an answer" at bounding box center [1154, 429] width 320 height 30
click at [1015, 467] on div "Yes" at bounding box center [1122, 467] width 287 height 24
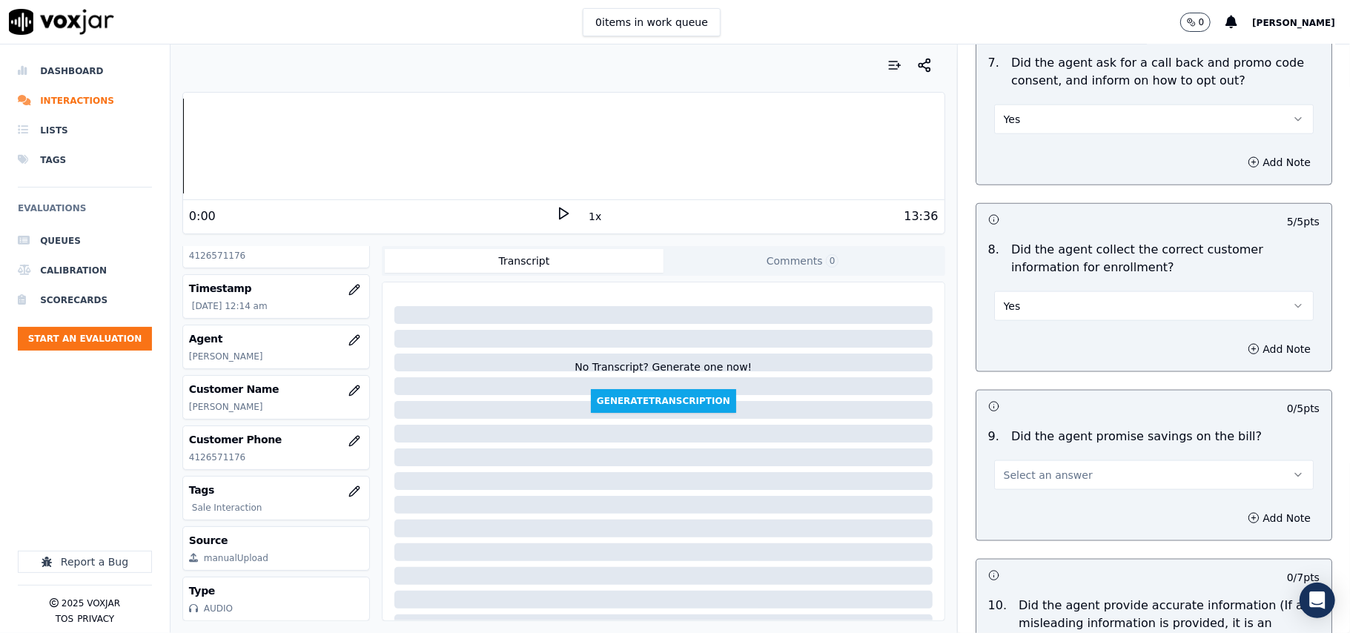
scroll to position [1318, 0]
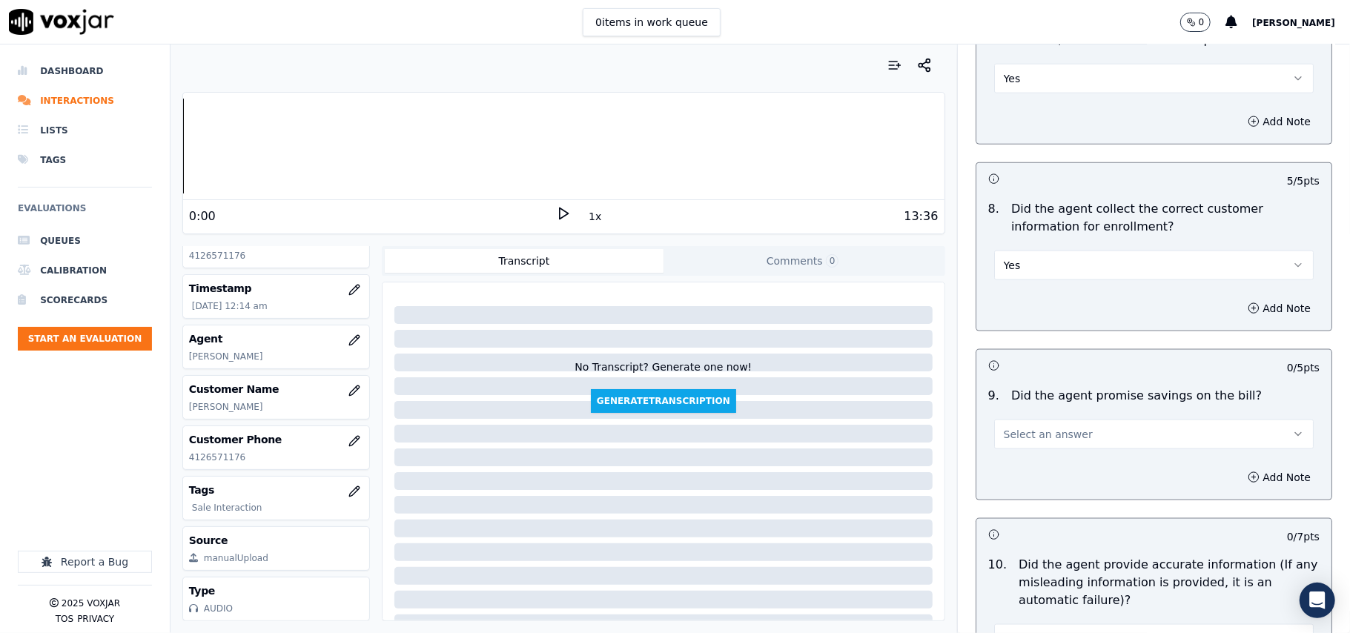
click at [1018, 442] on span "Select an answer" at bounding box center [1048, 434] width 89 height 15
click at [1034, 525] on div "N/A" at bounding box center [1122, 520] width 287 height 24
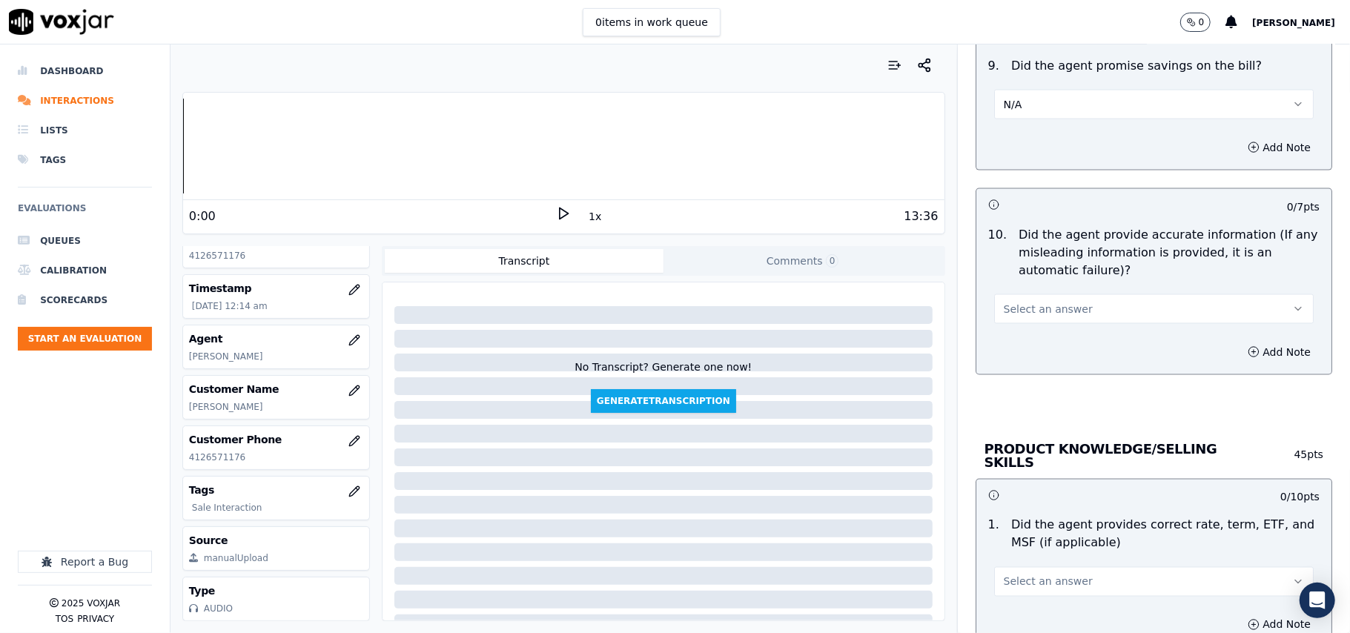
click at [1045, 317] on span "Select an answer" at bounding box center [1048, 309] width 89 height 15
click at [1038, 341] on div "Yes" at bounding box center [1122, 347] width 287 height 24
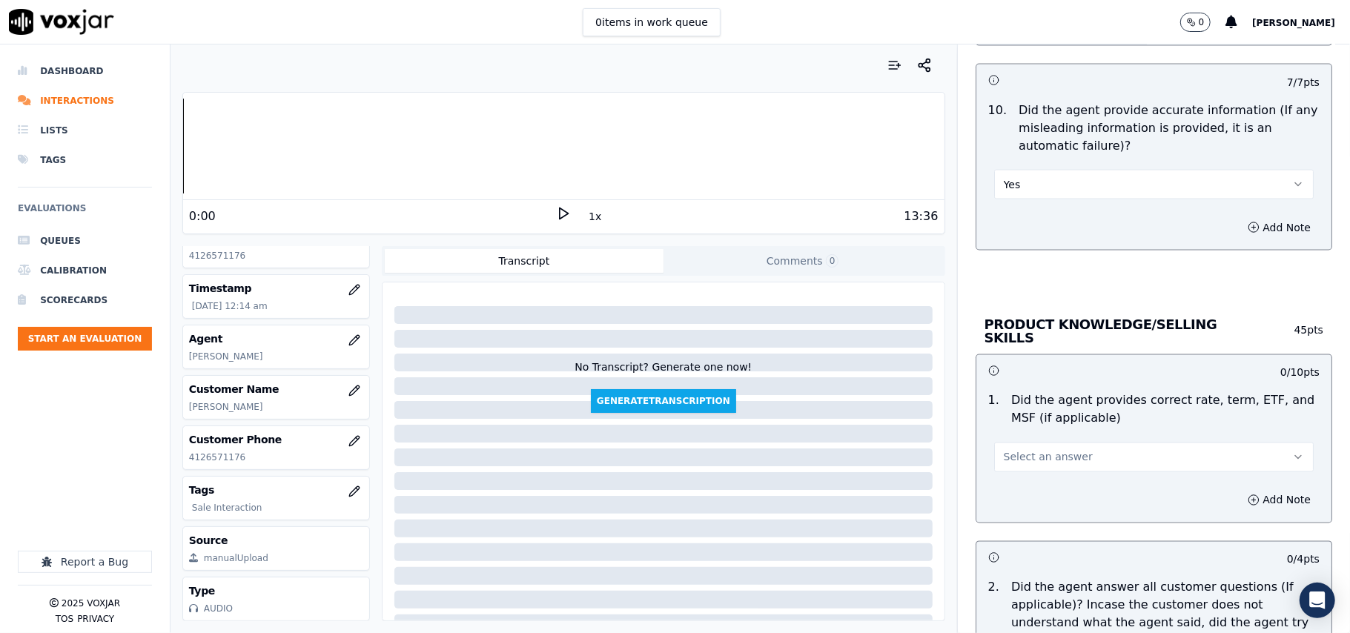
scroll to position [1812, 0]
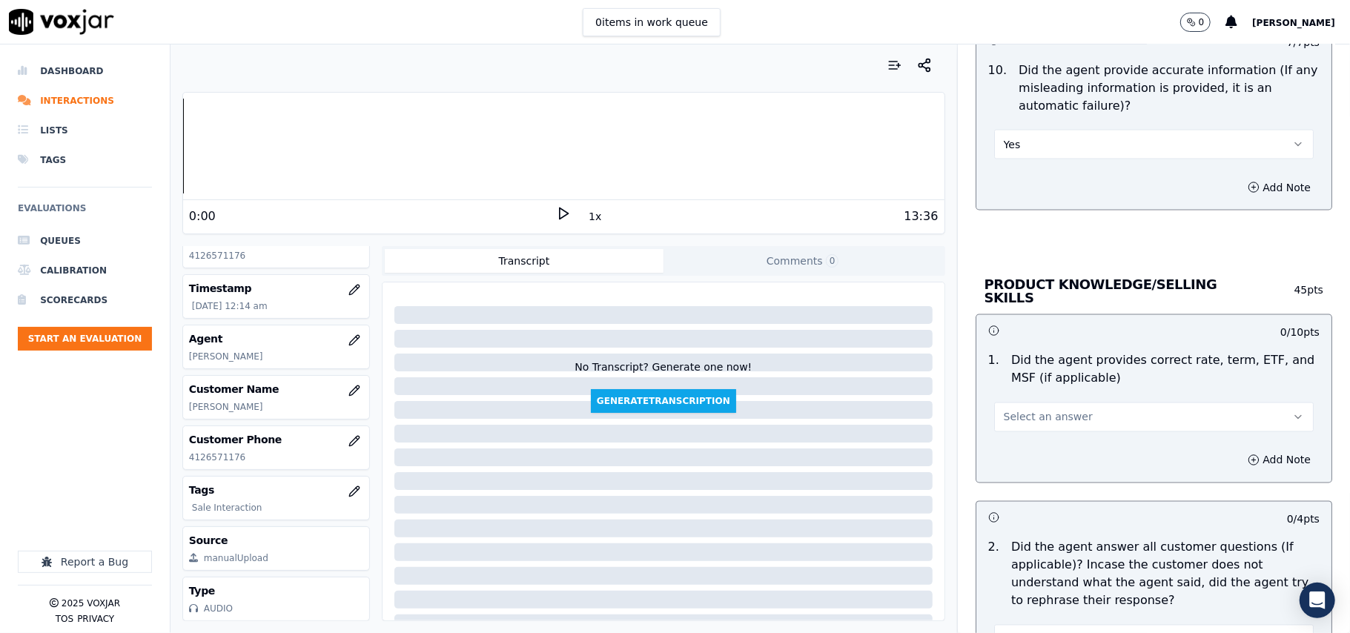
click at [1042, 406] on button "Select an answer" at bounding box center [1154, 418] width 320 height 30
click at [1031, 446] on div "Yes" at bounding box center [1122, 449] width 287 height 24
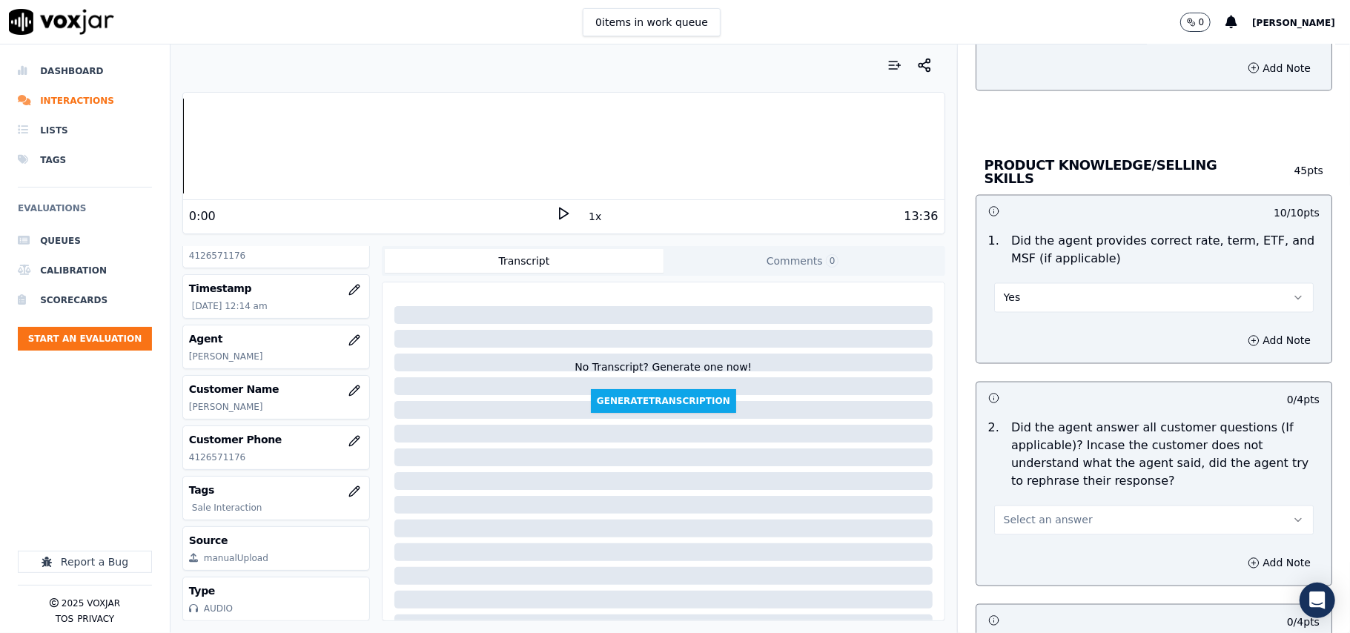
scroll to position [1977, 0]
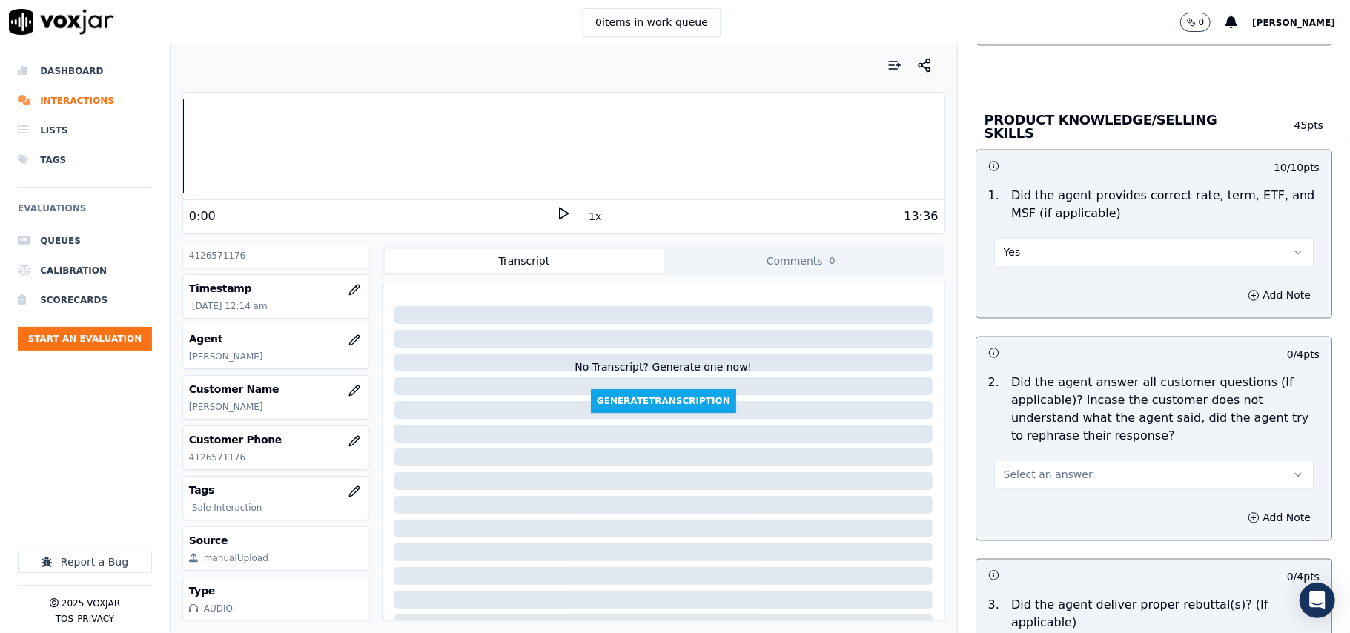
click at [1018, 473] on span "Select an answer" at bounding box center [1048, 475] width 89 height 15
click at [1025, 501] on div "Yes" at bounding box center [1122, 507] width 287 height 24
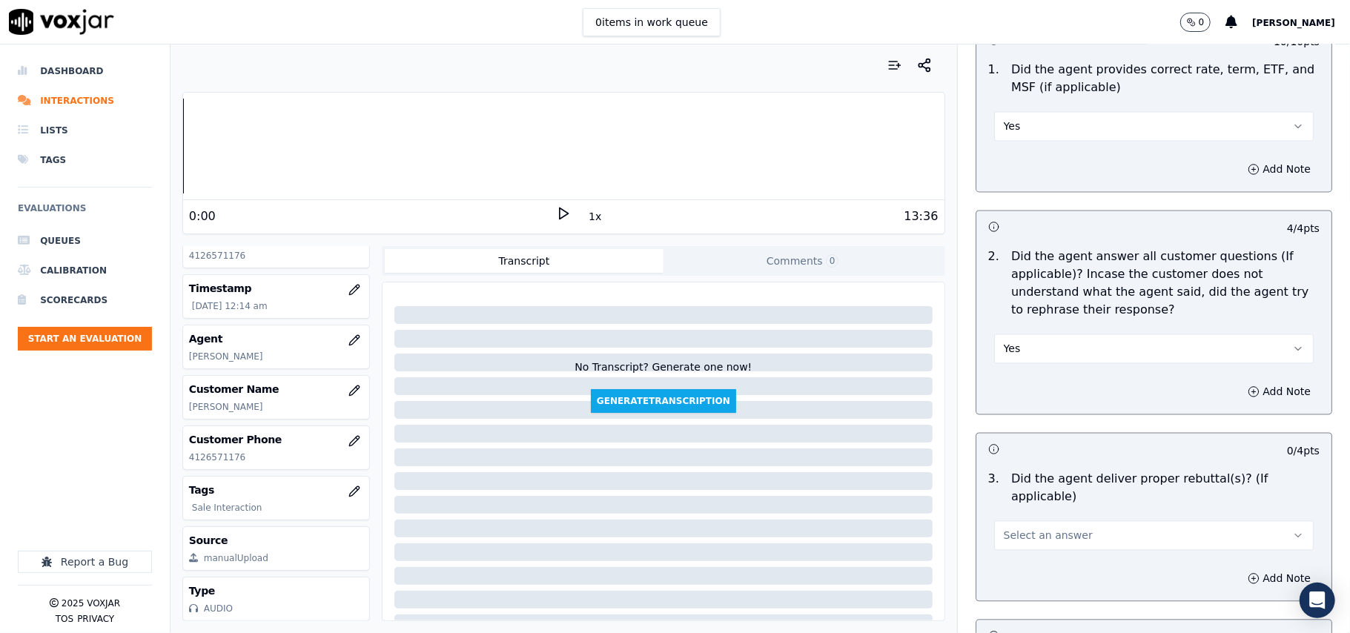
scroll to position [2142, 0]
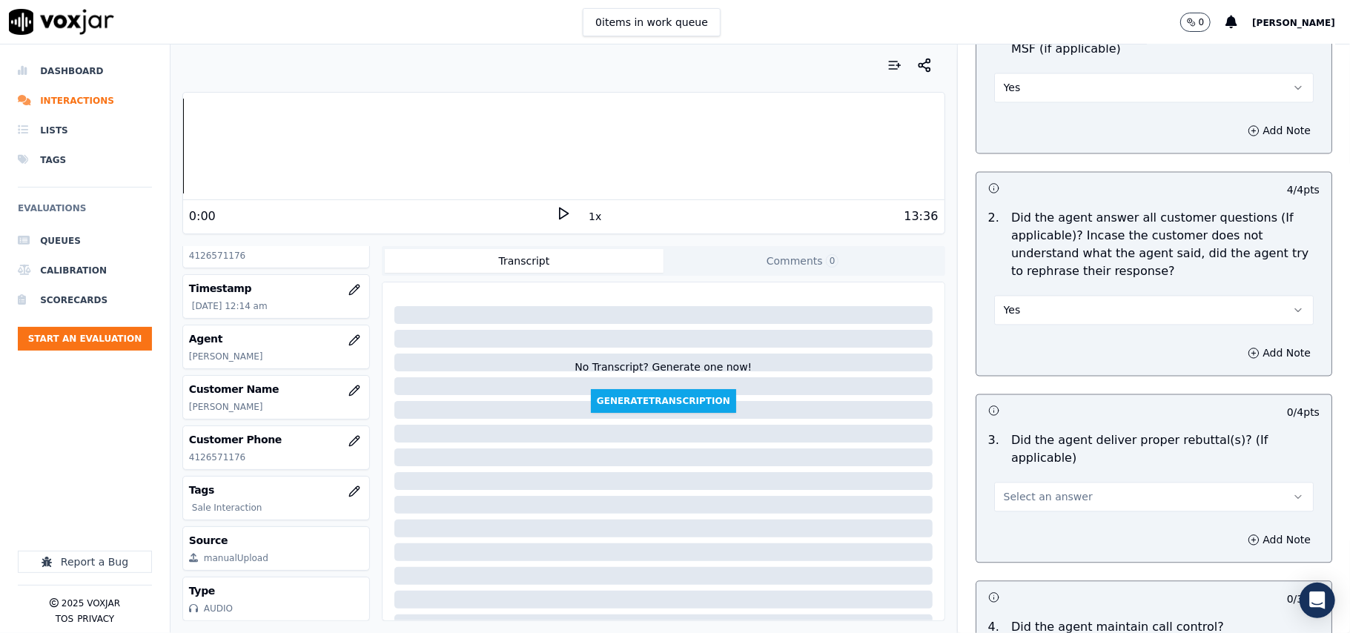
click at [1017, 489] on span "Select an answer" at bounding box center [1048, 496] width 89 height 15
click at [1013, 513] on div "Yes" at bounding box center [1122, 511] width 287 height 24
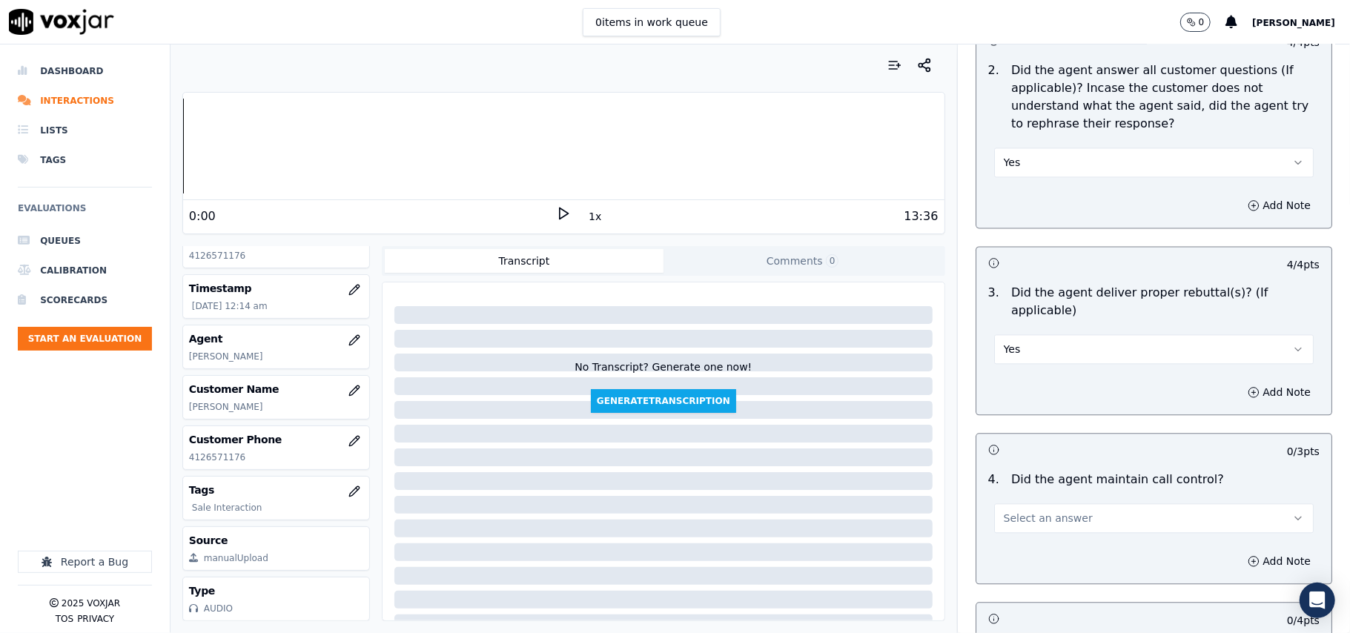
scroll to position [2471, 0]
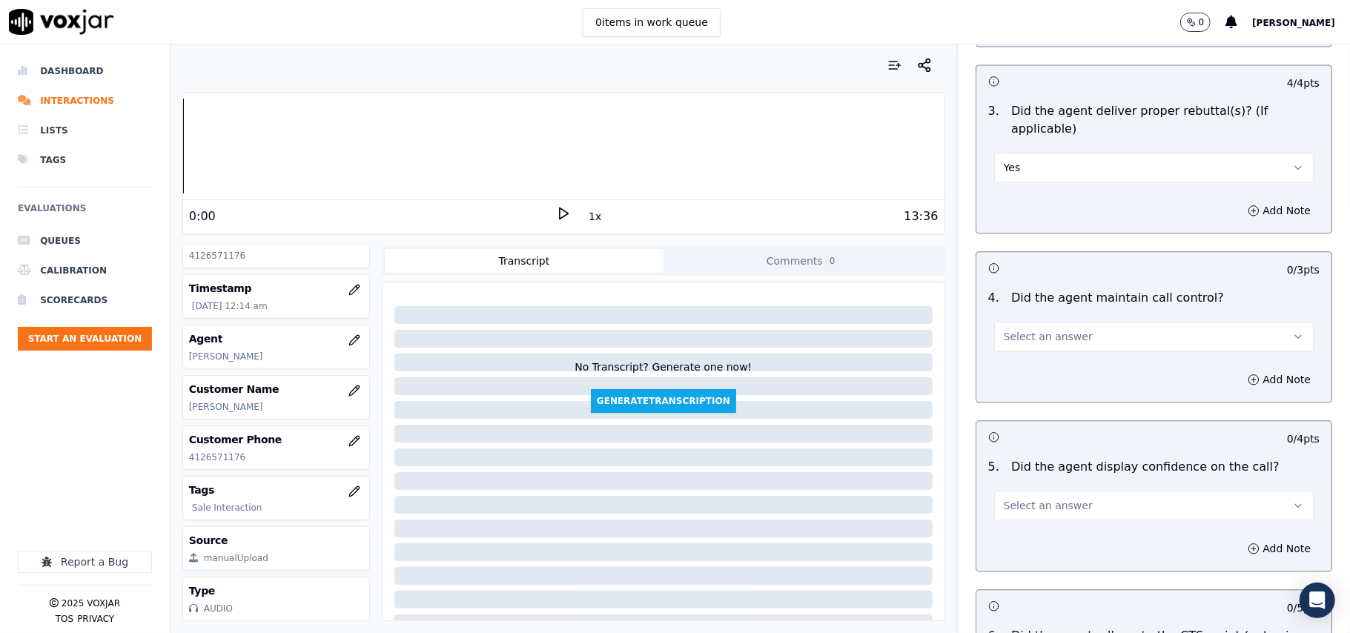
drag, startPoint x: 1011, startPoint y: 309, endPoint x: 1011, endPoint y: 327, distance: 17.8
click at [1011, 322] on button "Select an answer" at bounding box center [1154, 337] width 320 height 30
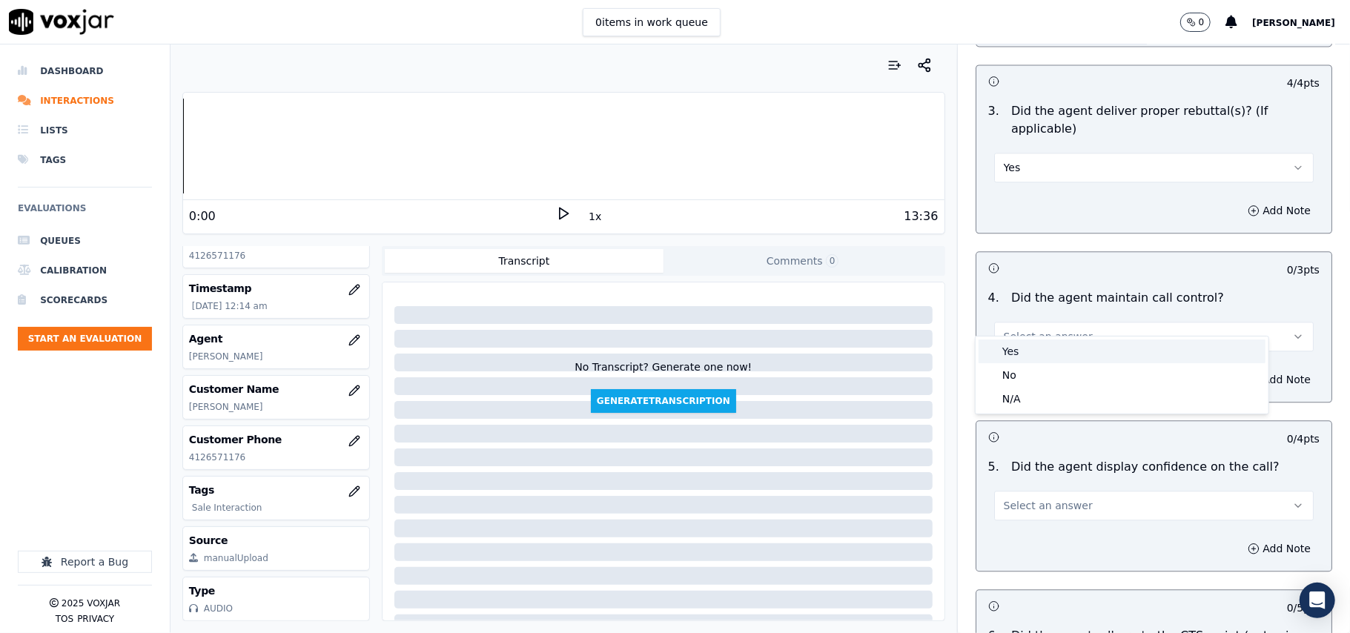
click
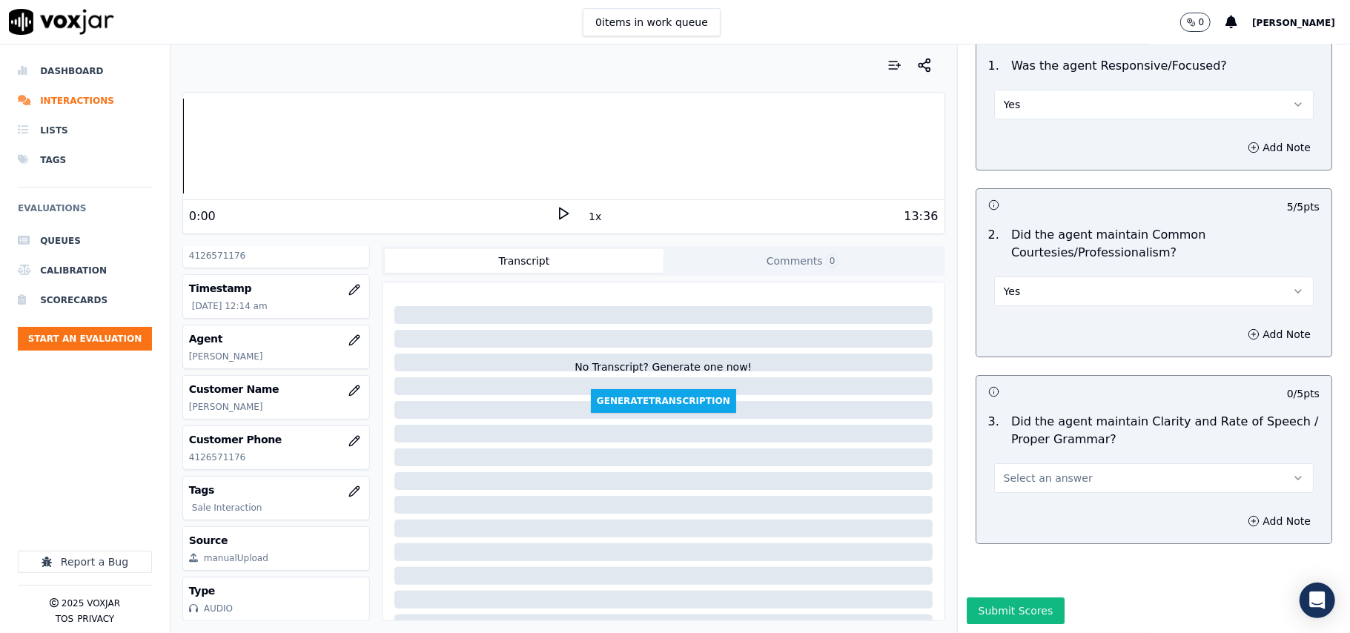
scroll to position [3710, 0]
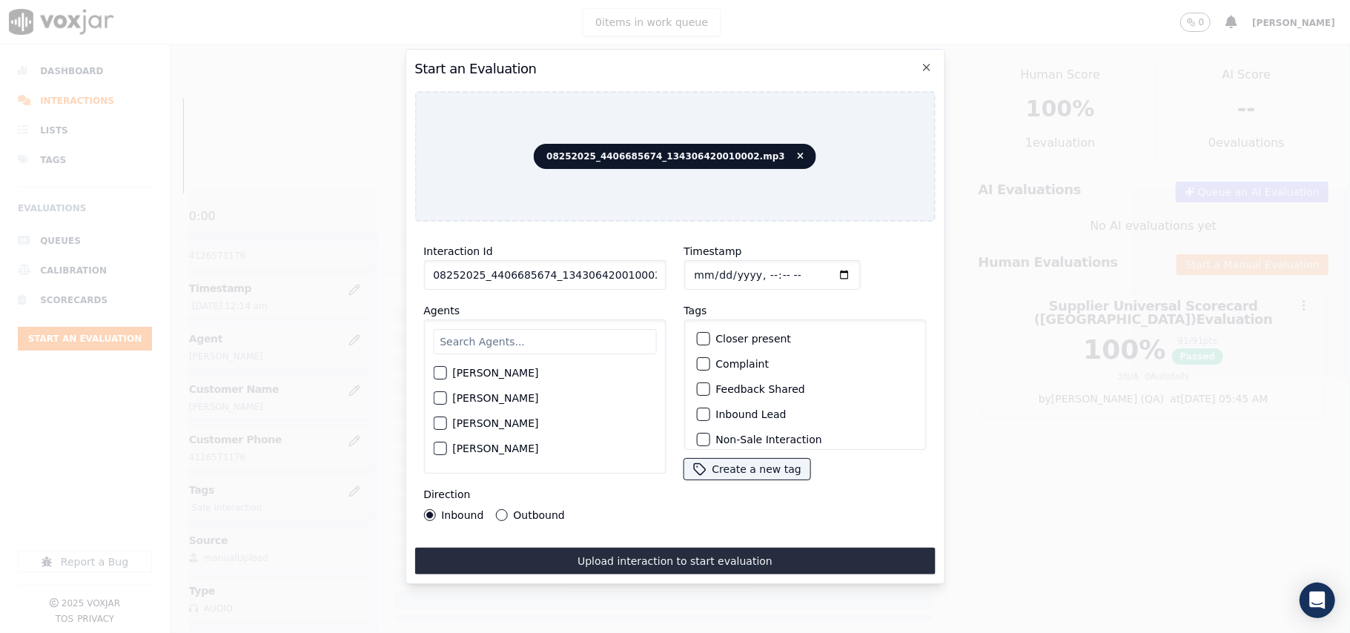
paste input "4406685674"
type input "4406685674"
type input "[DATE]T00:15"
type input "[PERSON_NAME]"
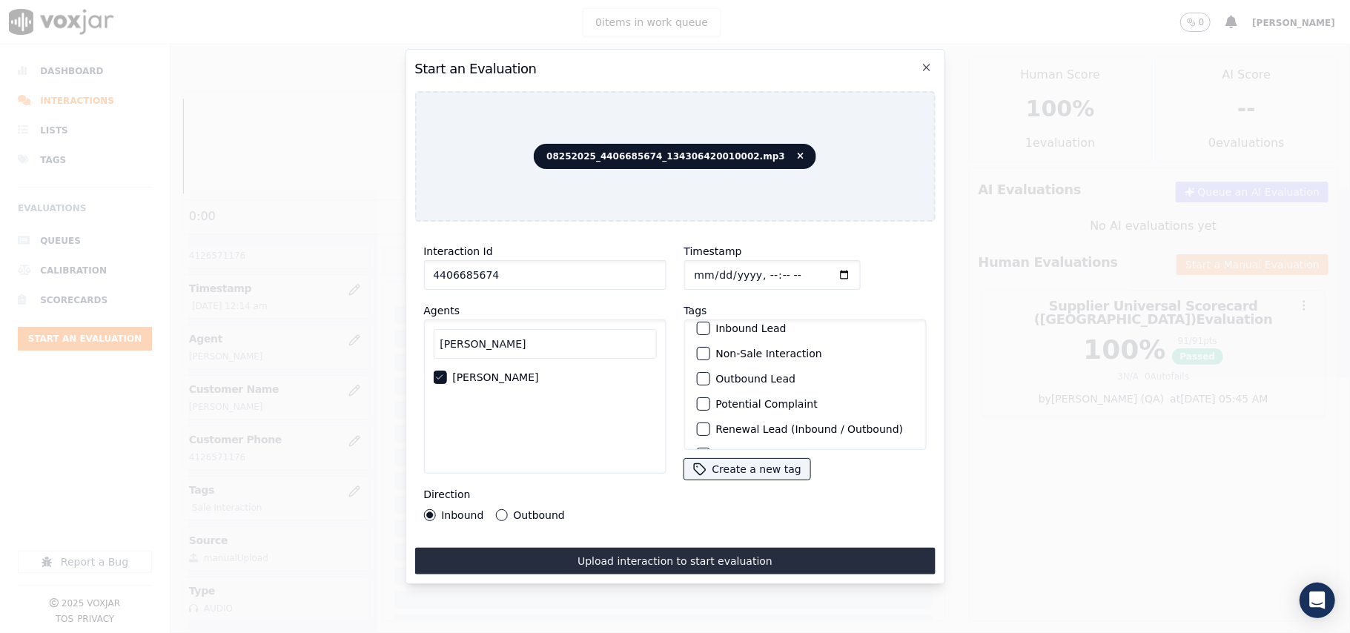
scroll to position [129, 0]
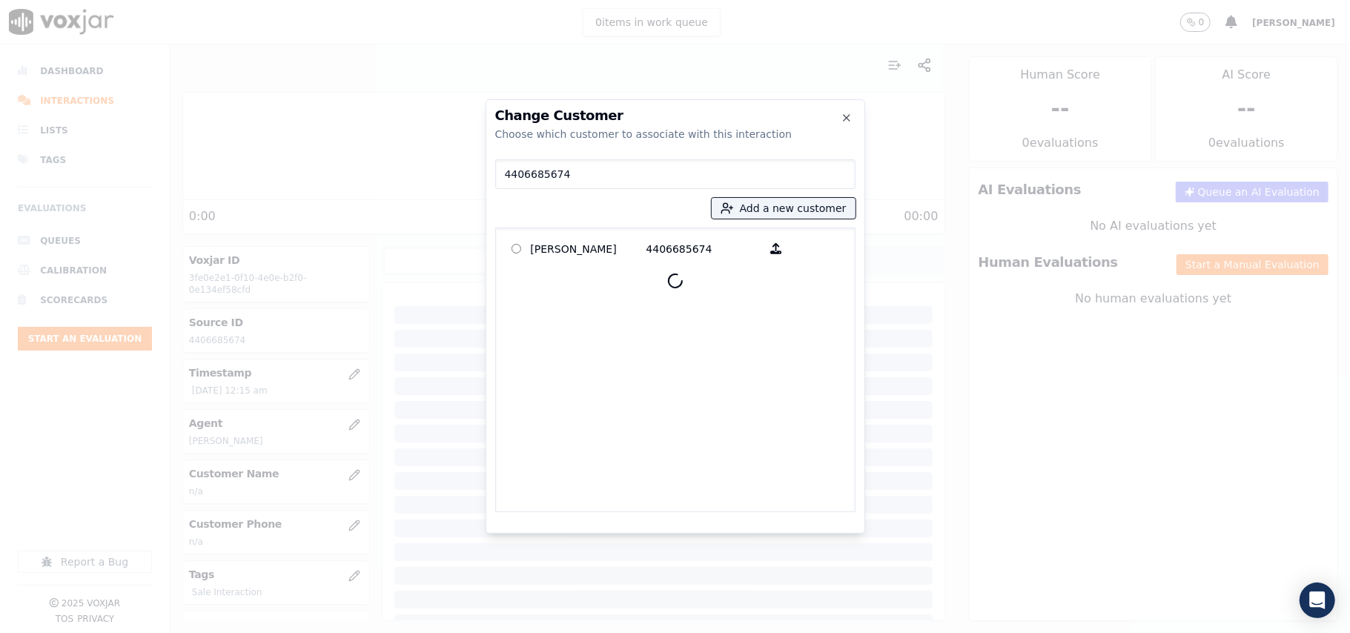
type input "4406685674"
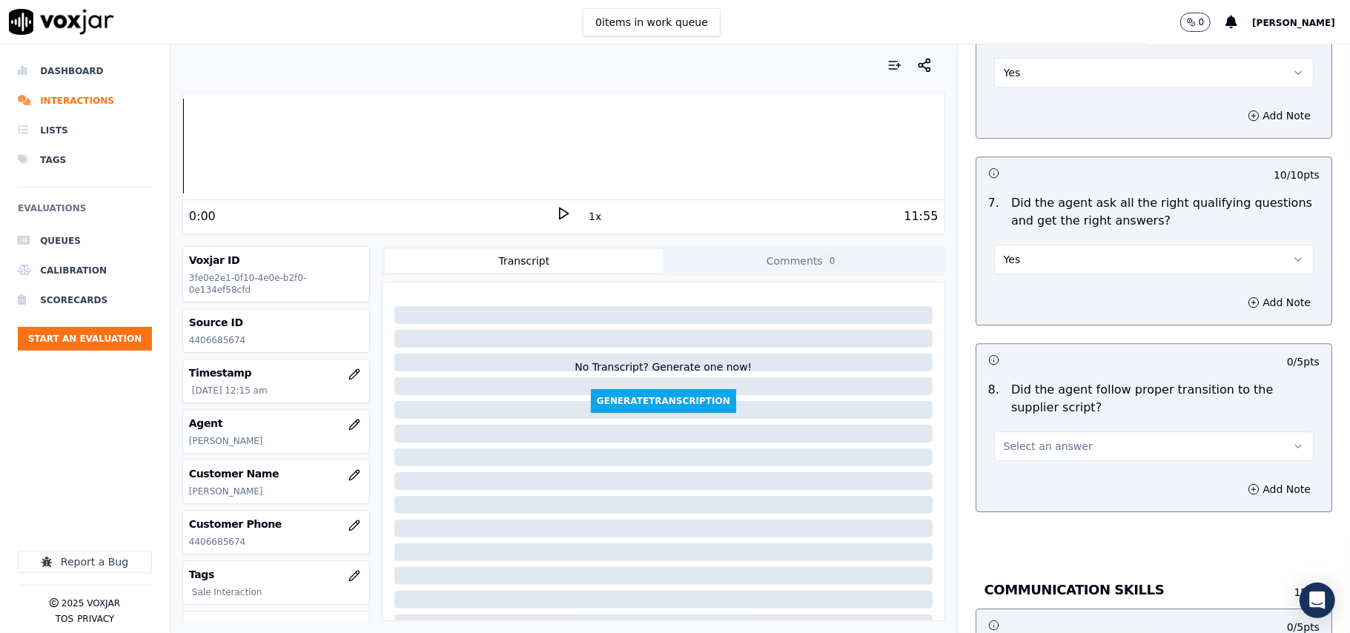
scroll to position [3131, 0]
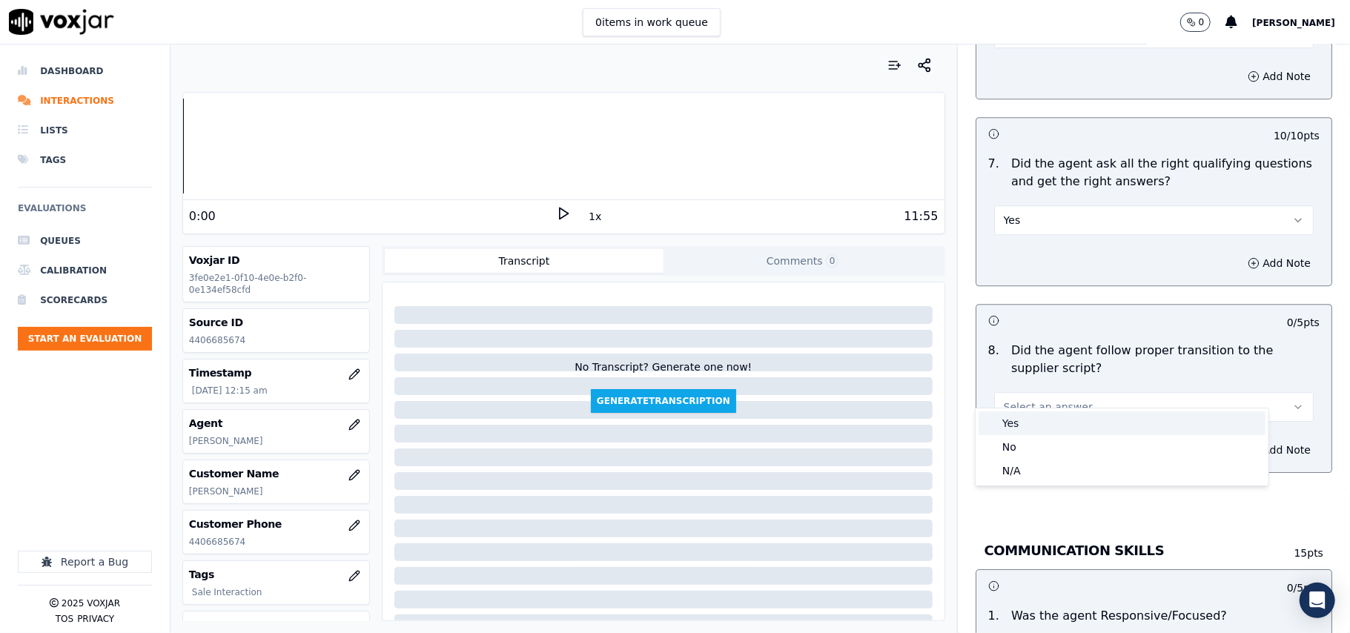
drag, startPoint x: 1017, startPoint y: 432, endPoint x: 1017, endPoint y: 372, distance: 59.3
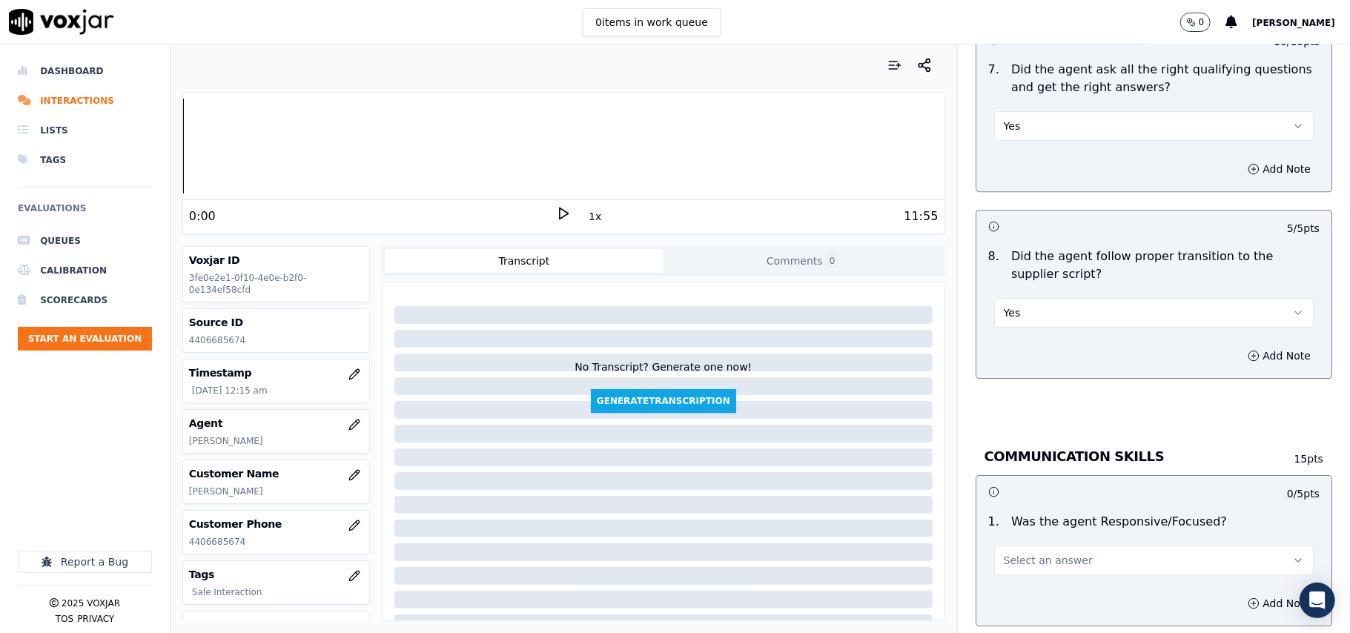
scroll to position [3295, 0]
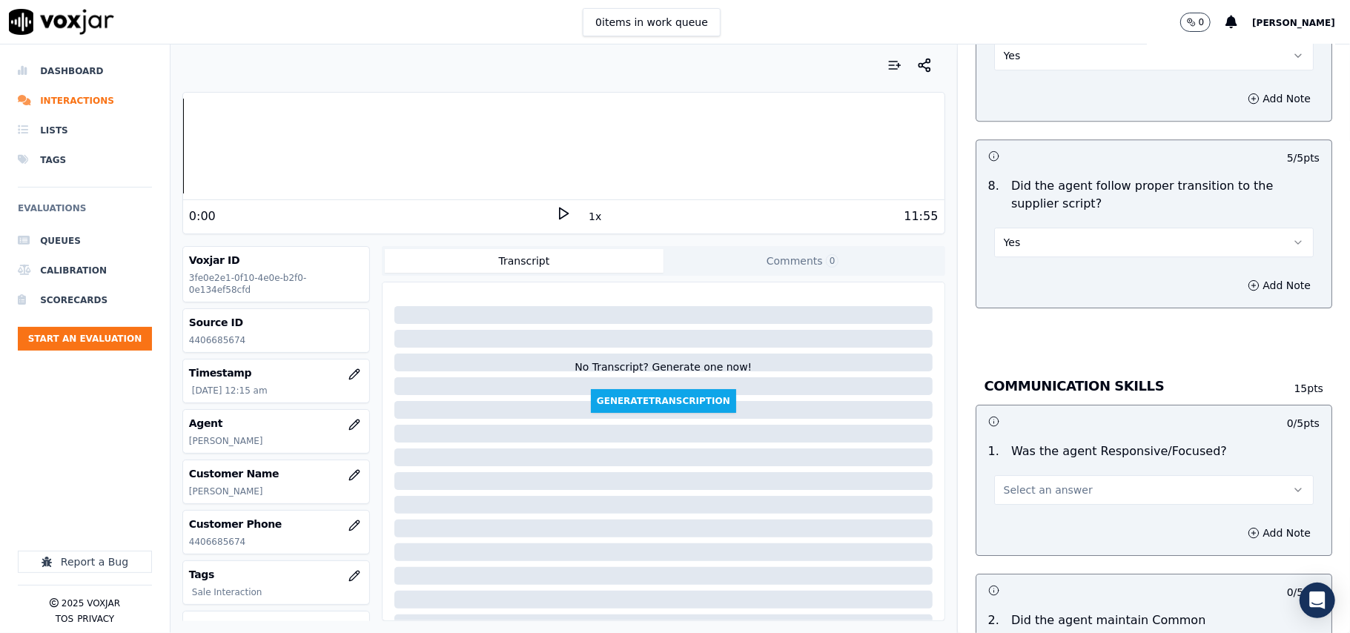
drag, startPoint x: 994, startPoint y: 473, endPoint x: 995, endPoint y: 483, distance: 10.5
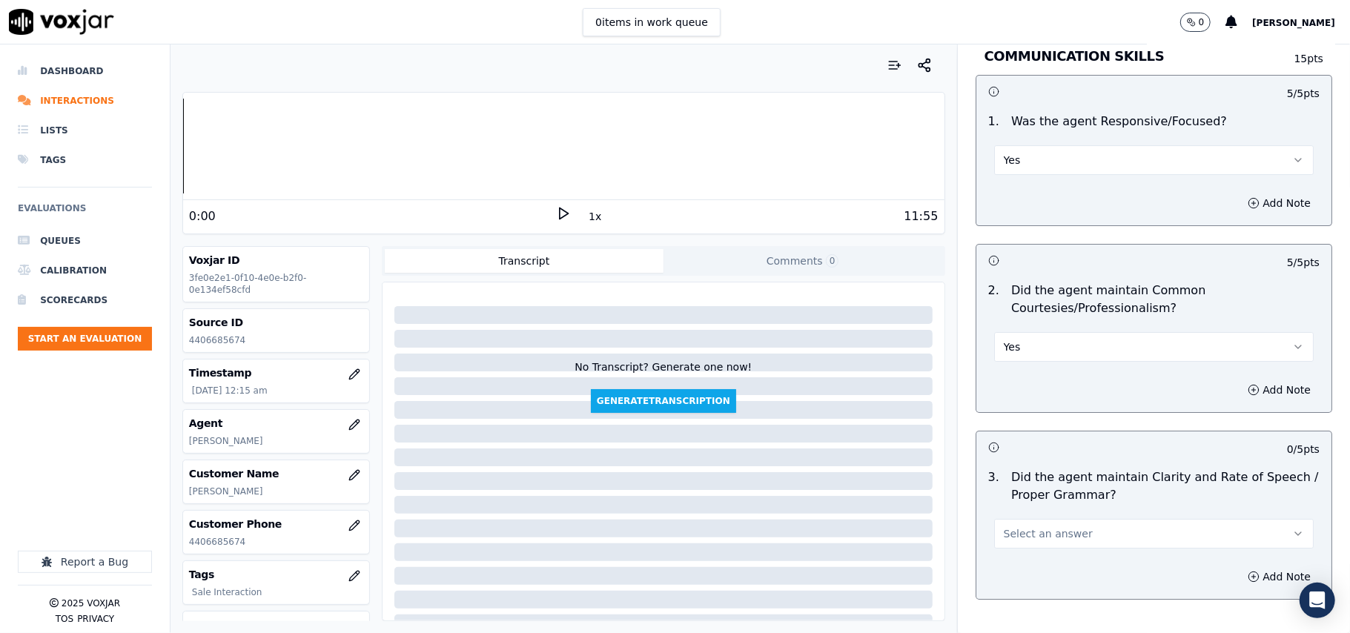
scroll to position [3710, 0]
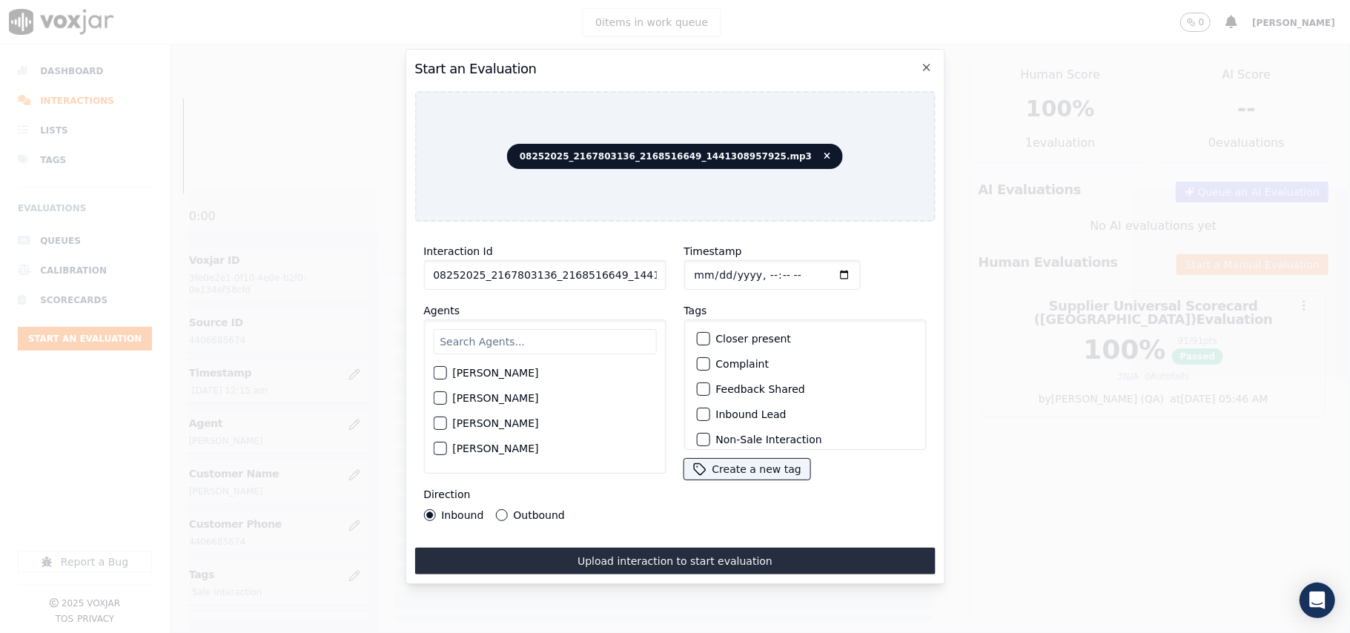
paste input "2167803136"
type input "2167803136"
type input "[DATE]T00:16"
type input "[PERSON_NAME]"
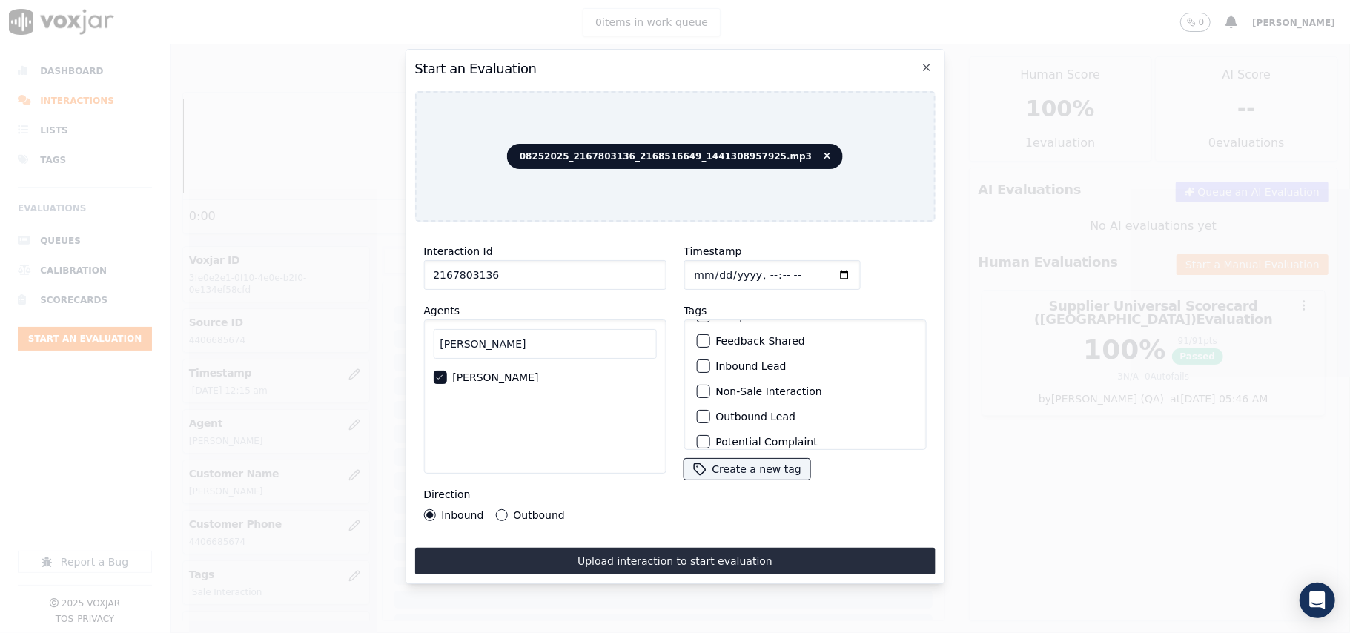
scroll to position [129, 0]
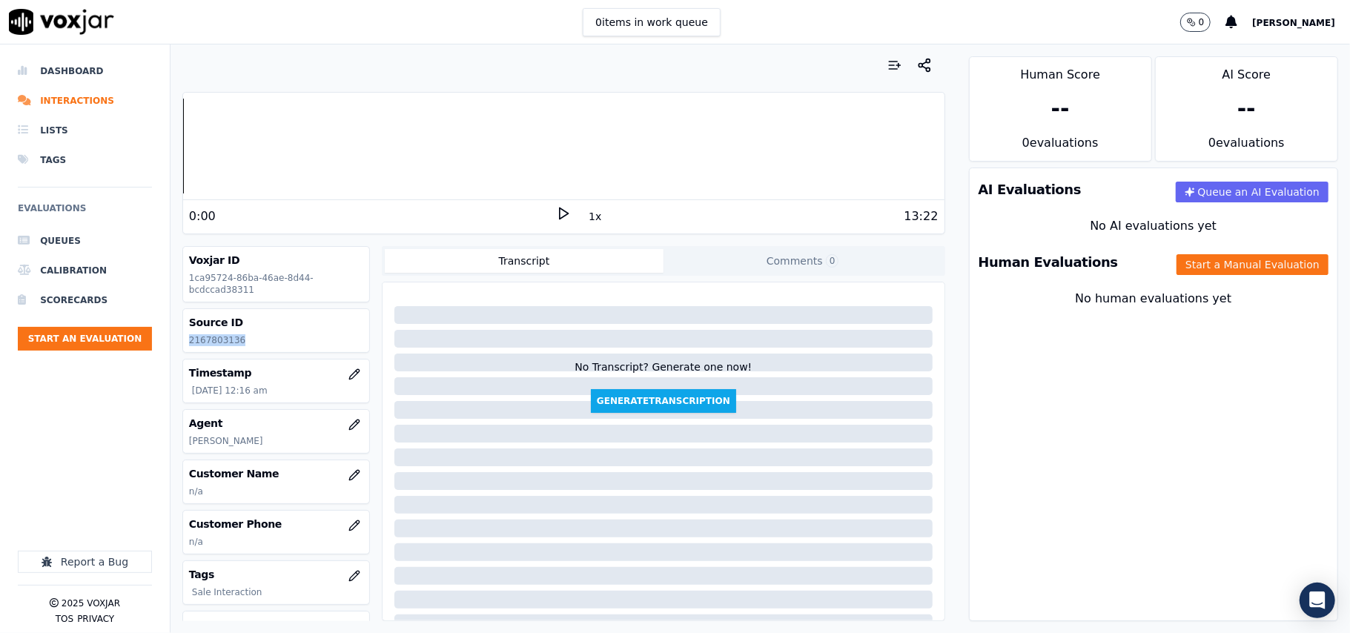
copy p "2167803136"
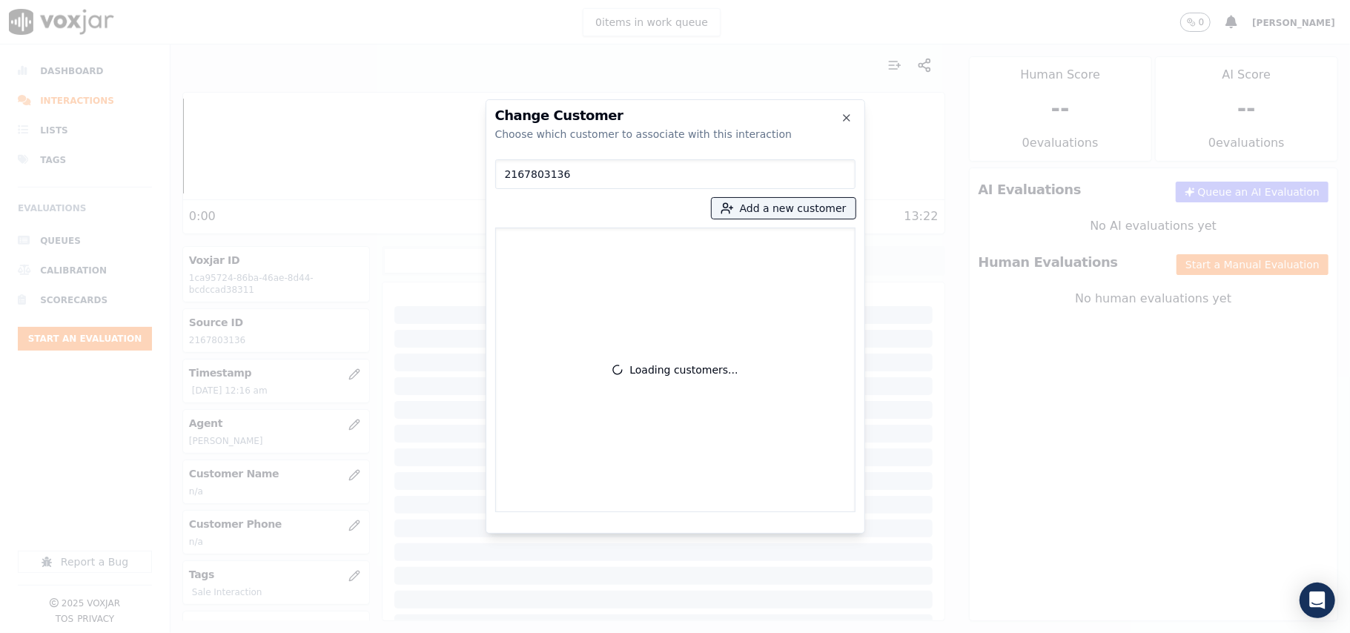
type input "2167803136"
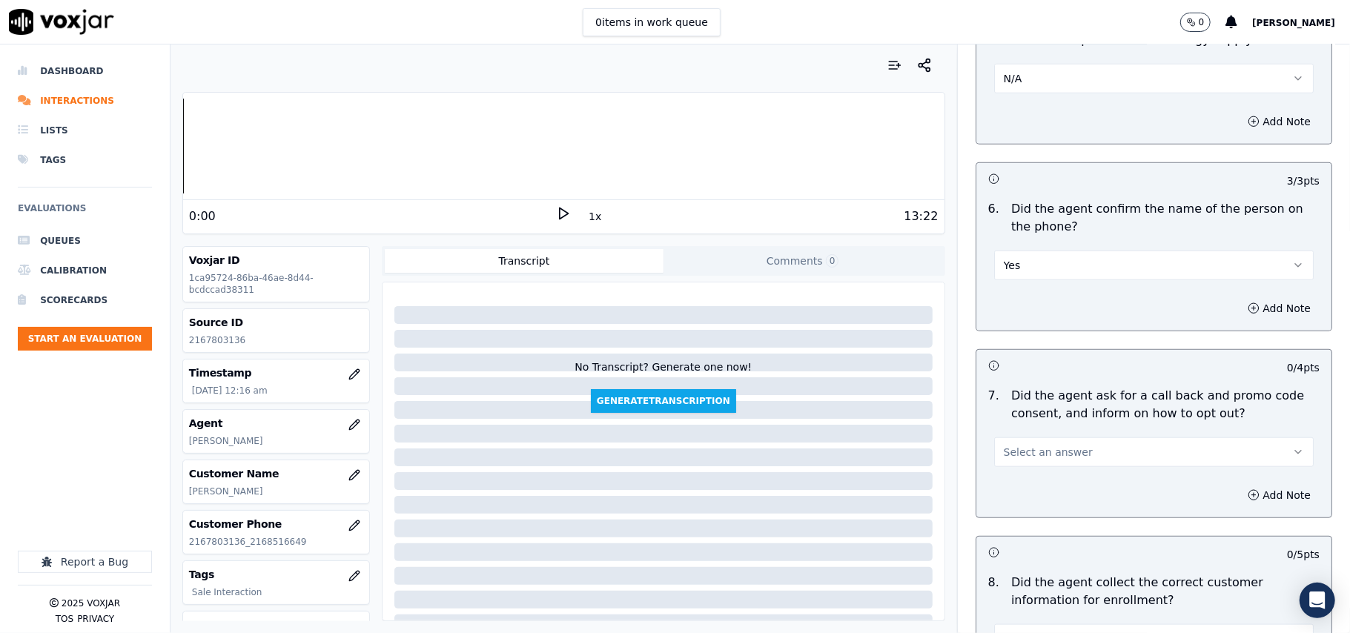
scroll to position [988, 0]
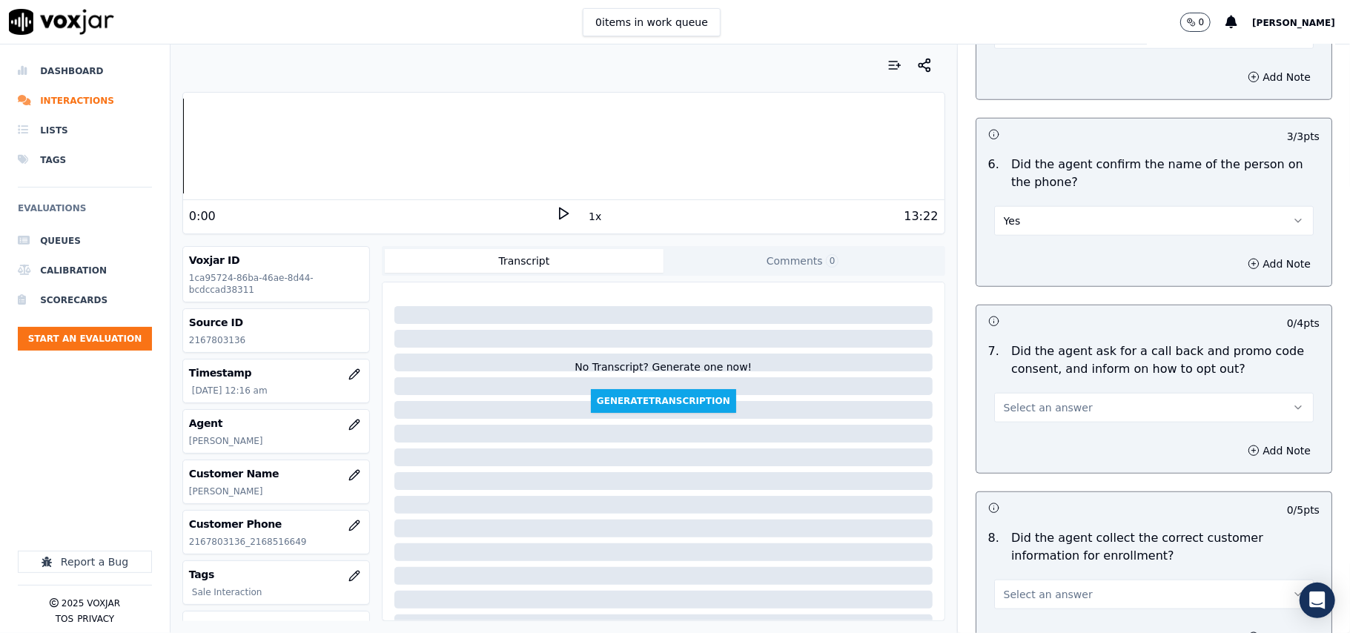
drag, startPoint x: 1022, startPoint y: 398, endPoint x: 1022, endPoint y: 418, distance: 20.0
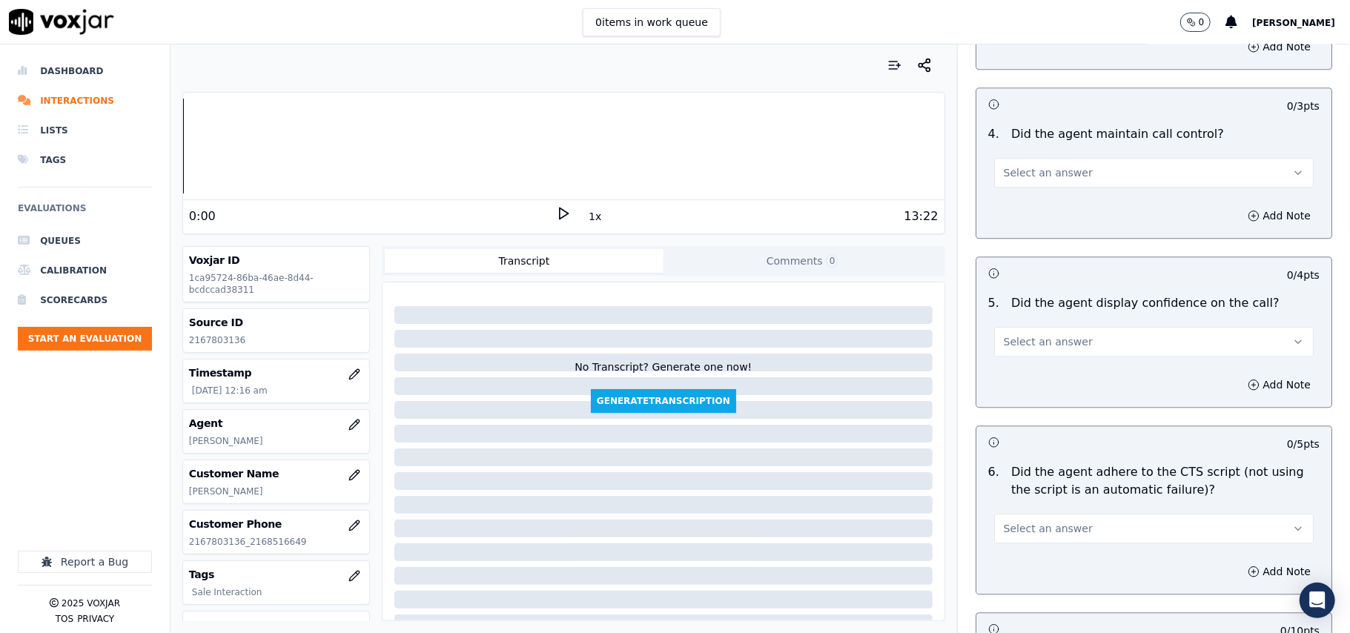
scroll to position [2637, 0]
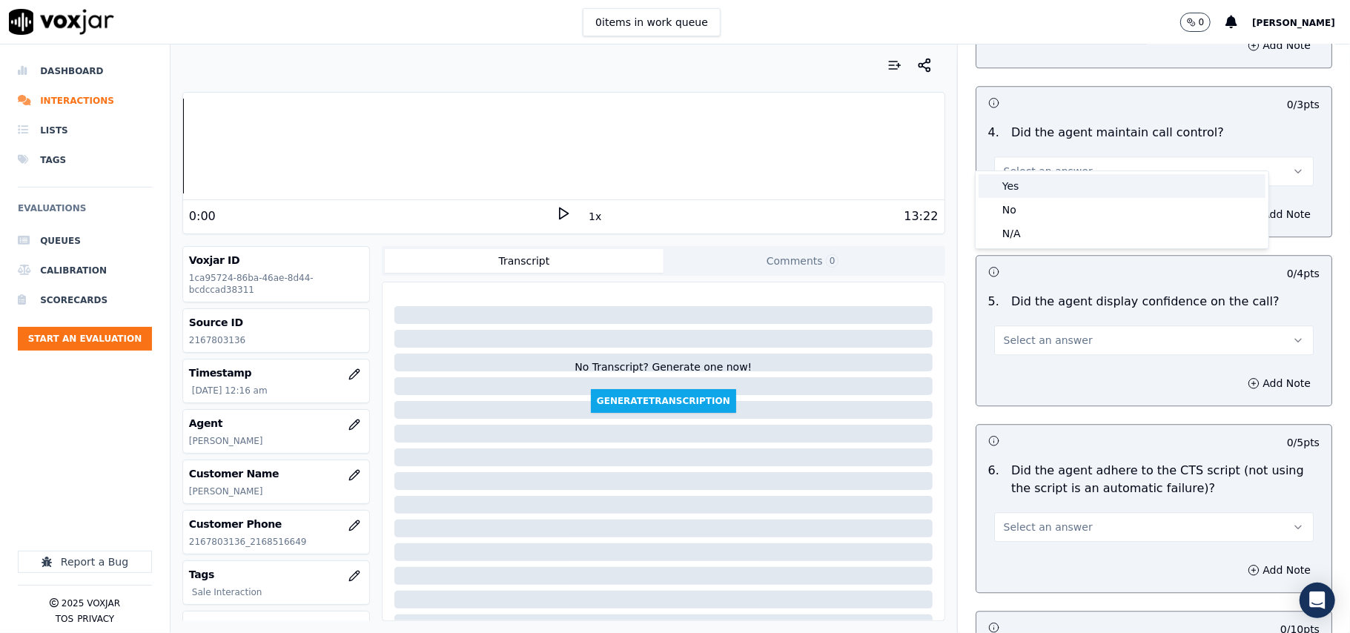
drag, startPoint x: 1004, startPoint y: 179, endPoint x: 1013, endPoint y: 193, distance: 16.0
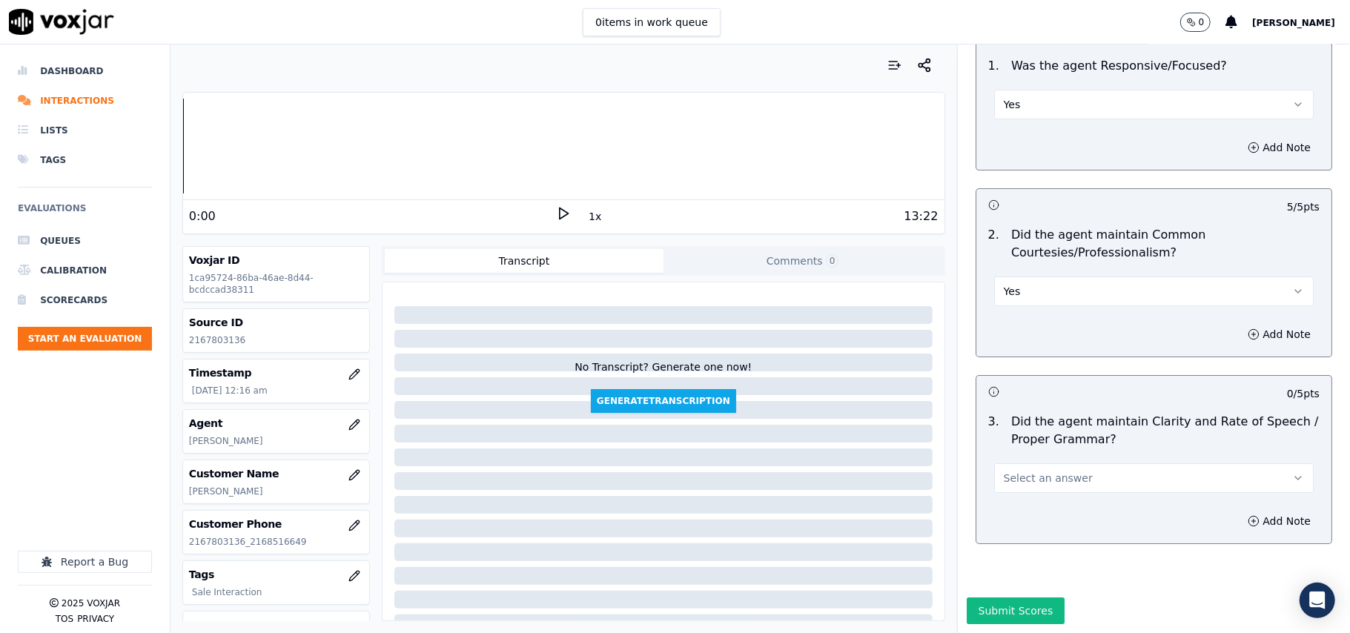
scroll to position [3710, 0]
